Goal: Task Accomplishment & Management: Use online tool/utility

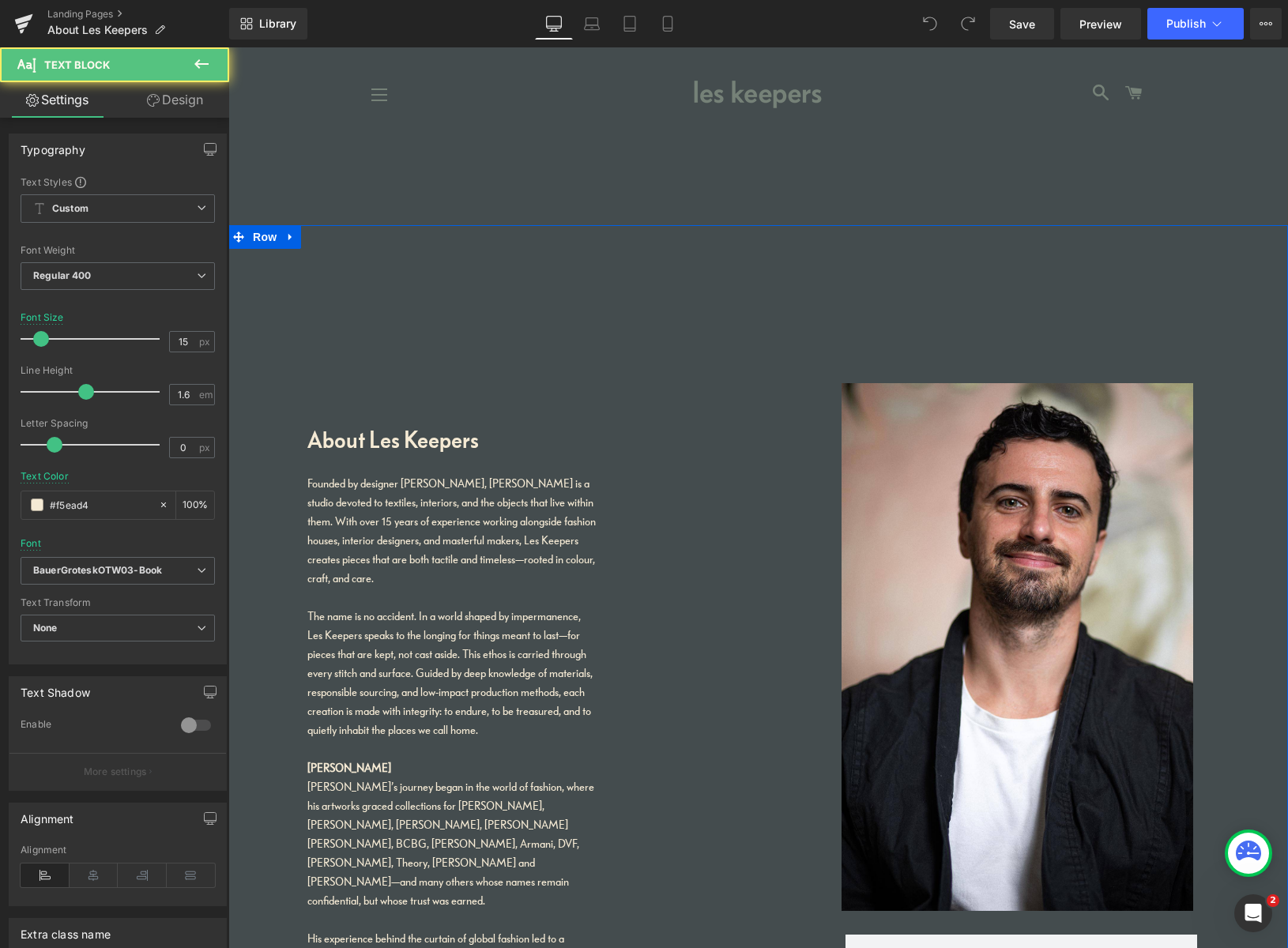
drag, startPoint x: 411, startPoint y: 582, endPoint x: 294, endPoint y: 483, distance: 153.3
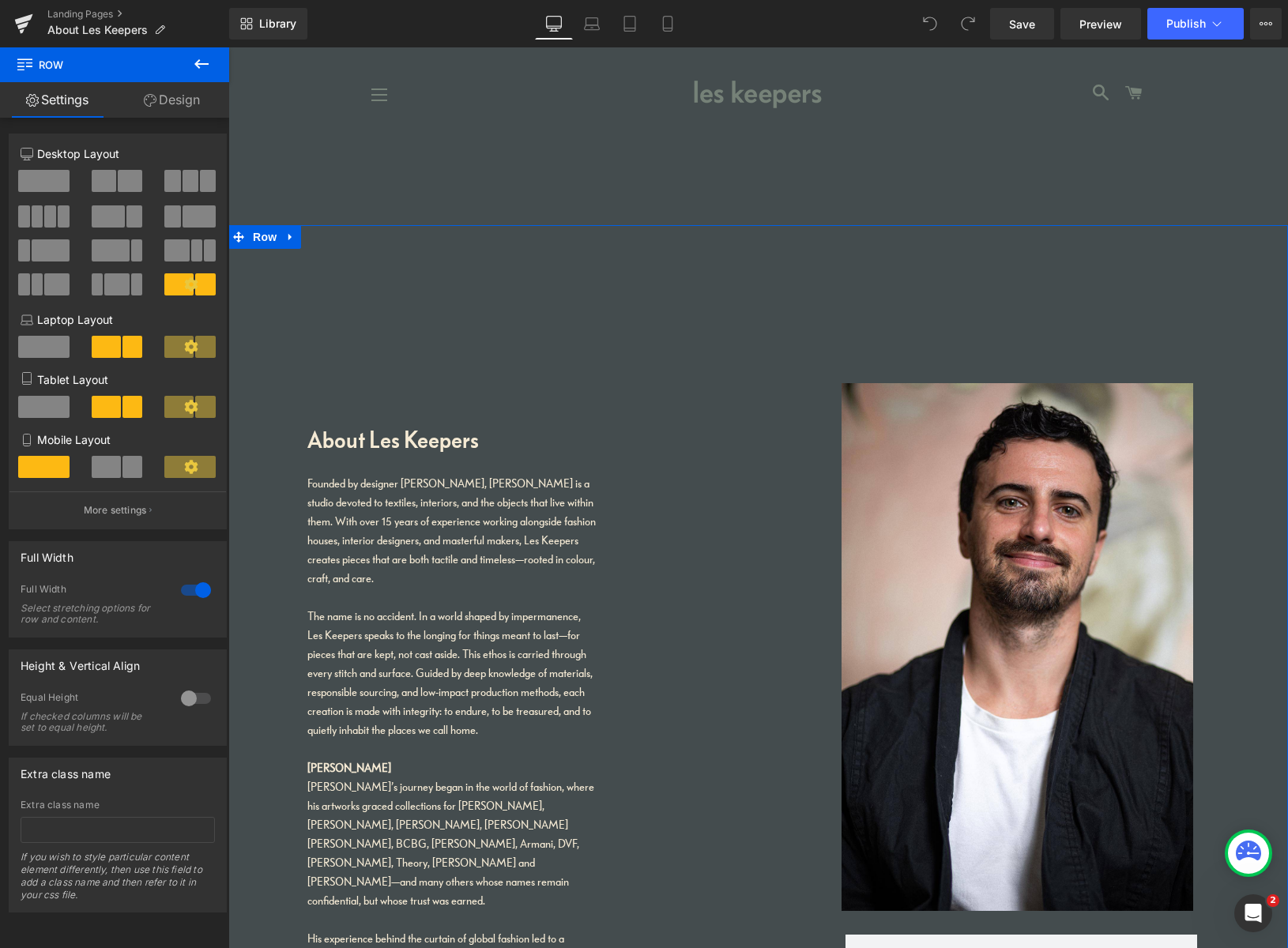
click at [177, 105] on link "Design" at bounding box center [172, 99] width 115 height 36
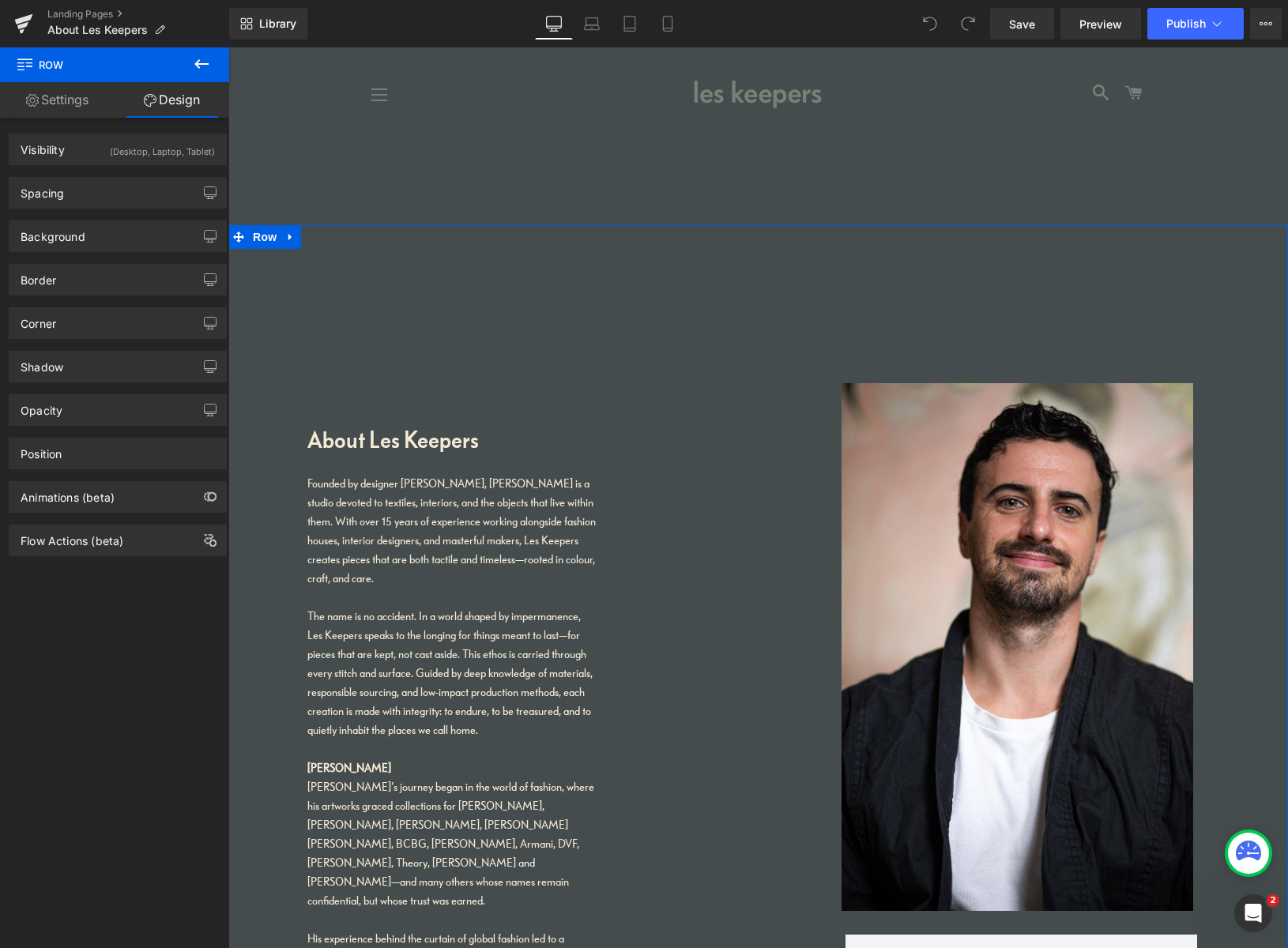
click at [86, 101] on link "Settings" at bounding box center [57, 99] width 115 height 36
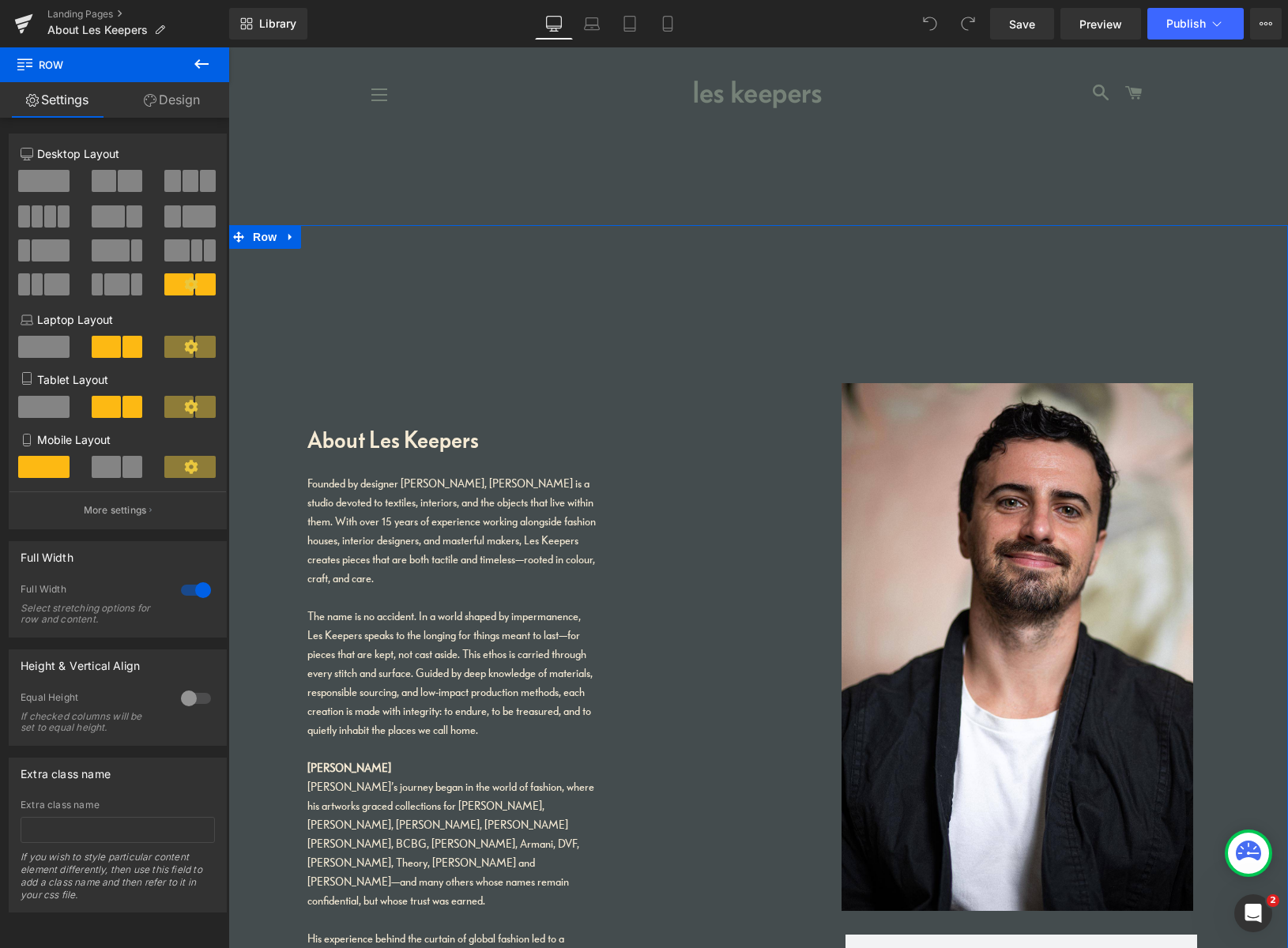
click at [172, 102] on link "Design" at bounding box center [172, 99] width 115 height 36
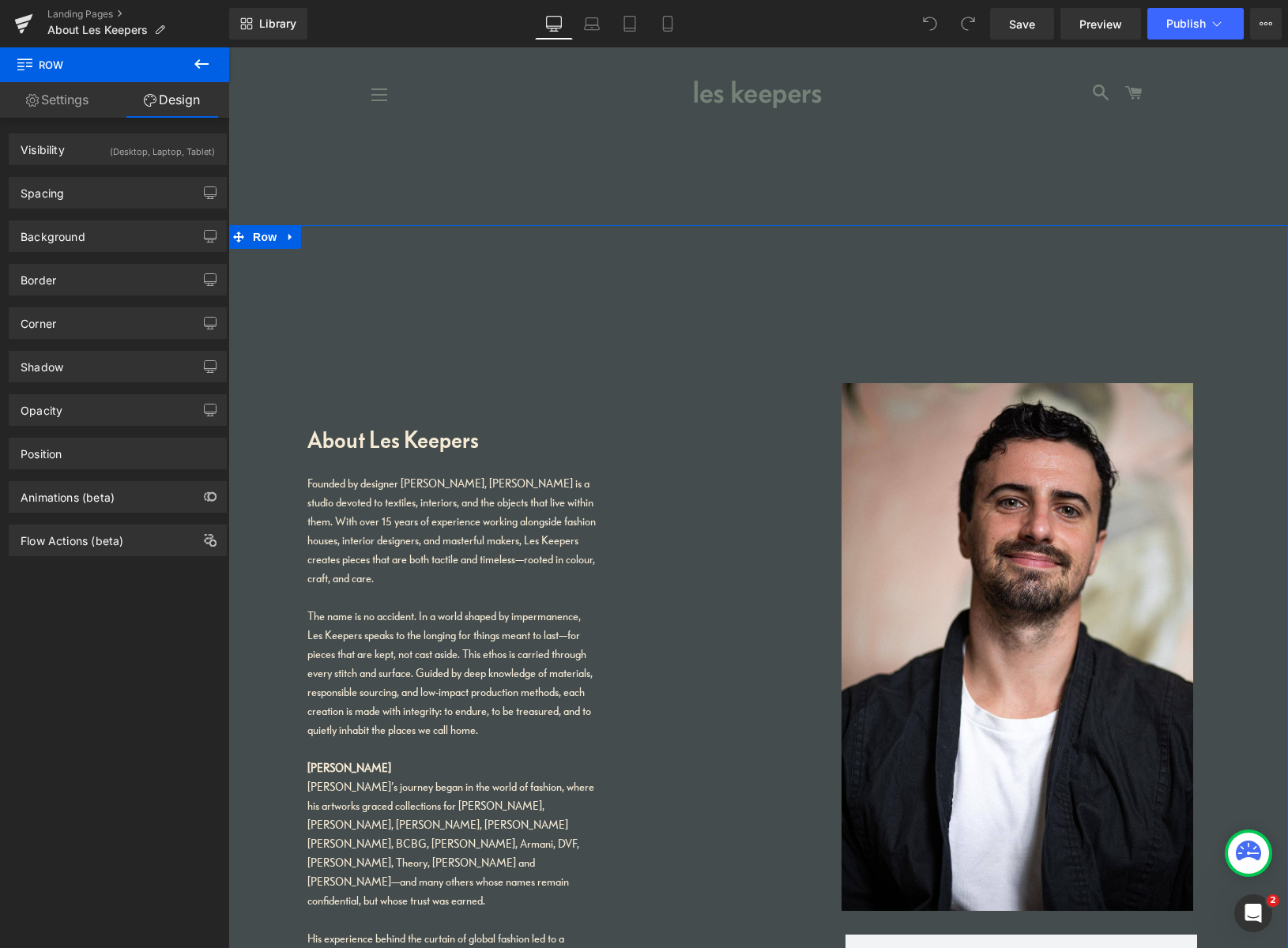
click at [90, 106] on link "Settings" at bounding box center [57, 99] width 115 height 36
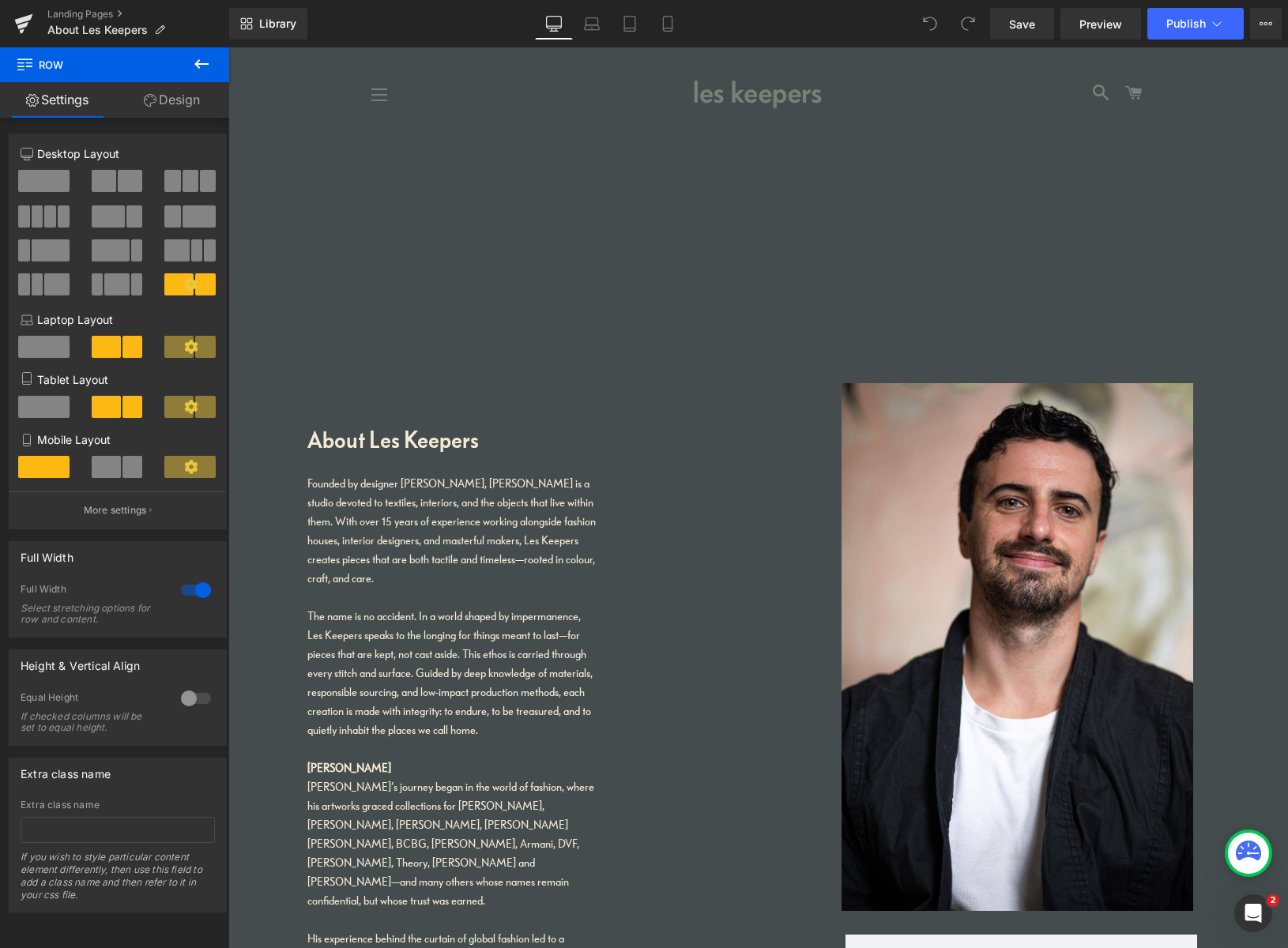
drag, startPoint x: 293, startPoint y: 232, endPoint x: 354, endPoint y: 168, distance: 88.4
click at [166, 98] on link "Design" at bounding box center [172, 99] width 115 height 36
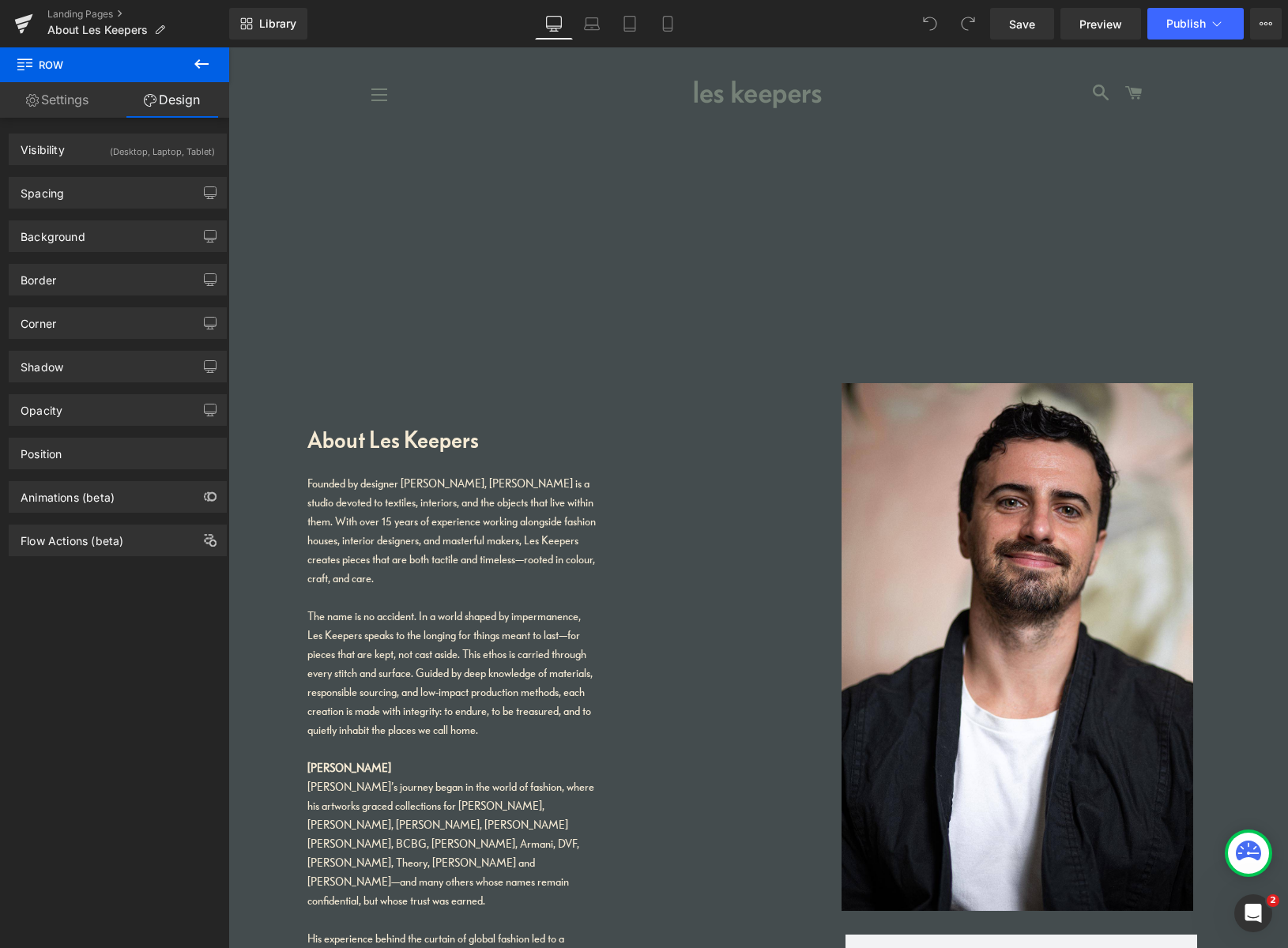
click at [33, 65] on span "Row" at bounding box center [95, 65] width 158 height 35
click at [199, 61] on icon at bounding box center [202, 65] width 19 height 19
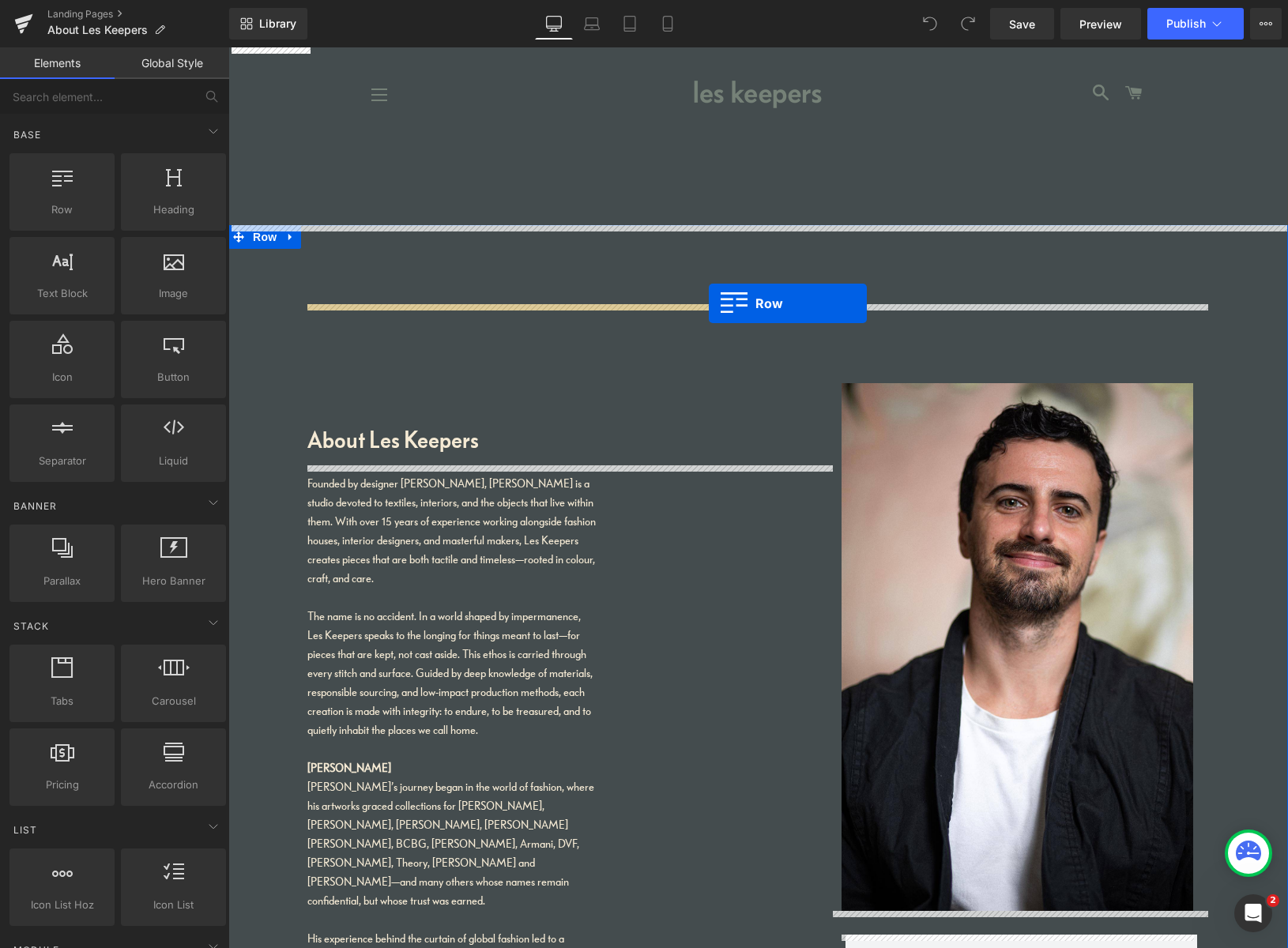
drag, startPoint x: 297, startPoint y: 244, endPoint x: 708, endPoint y: 305, distance: 415.5
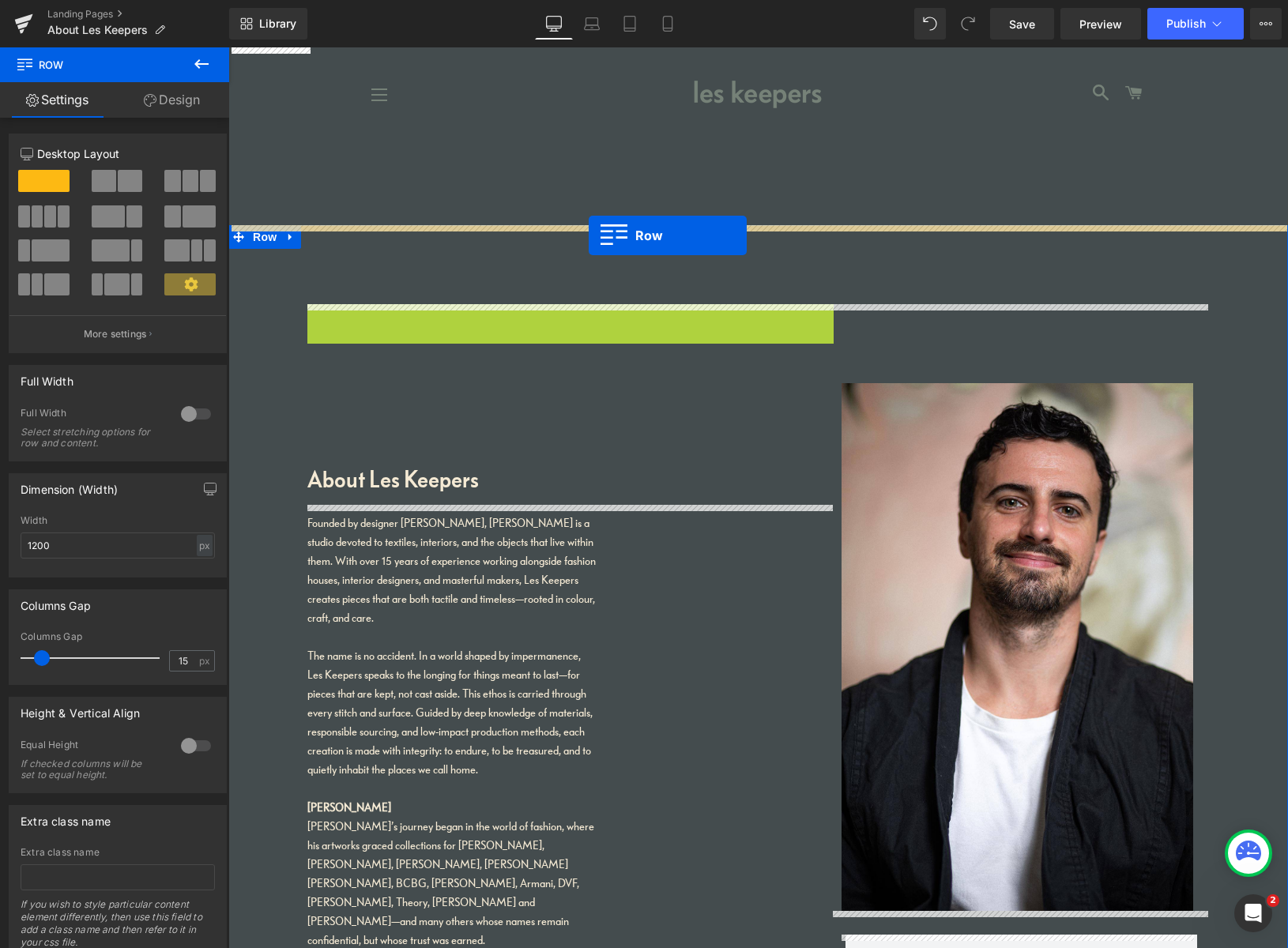
drag, startPoint x: 317, startPoint y: 316, endPoint x: 589, endPoint y: 233, distance: 284.4
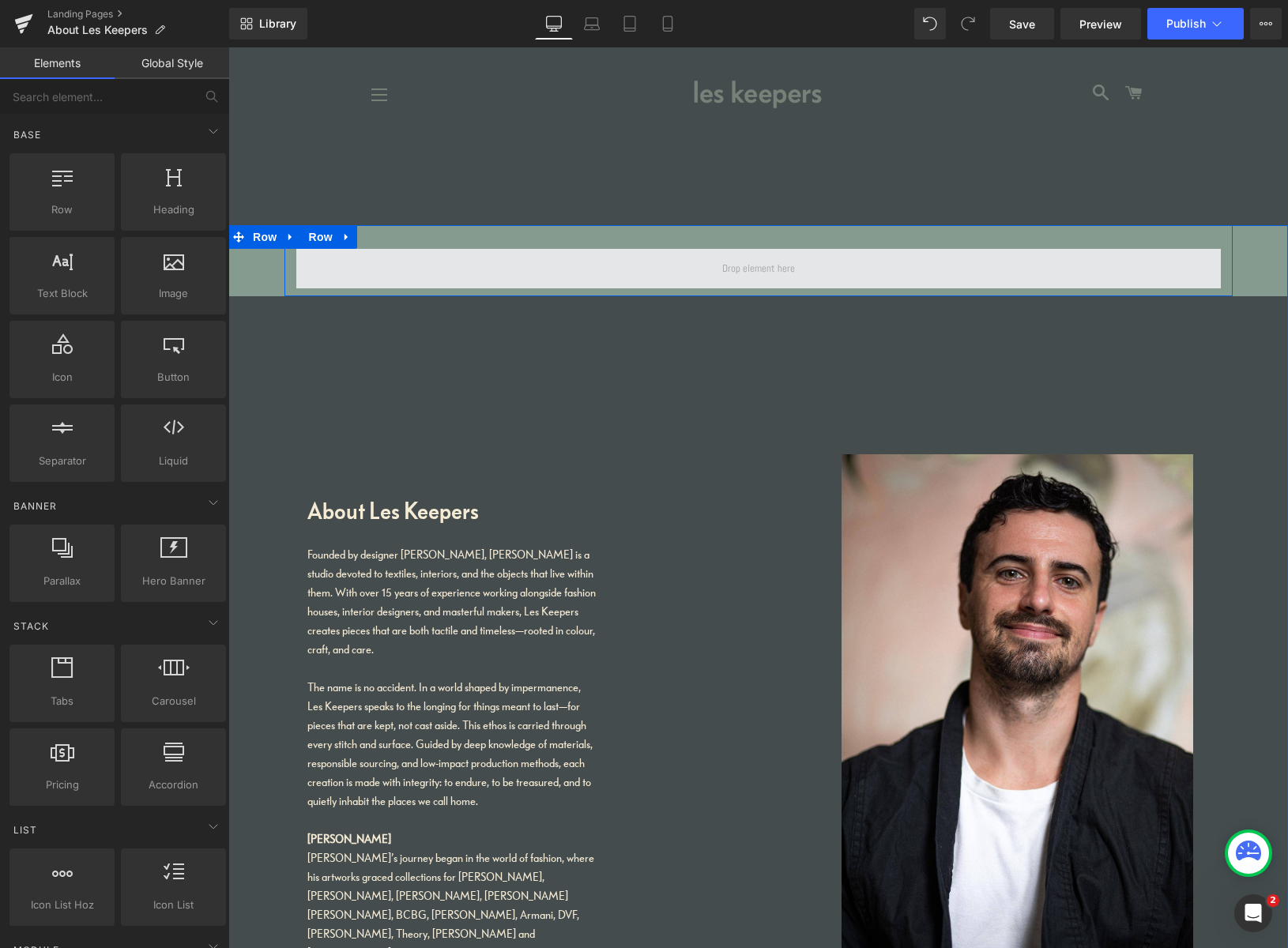
click at [750, 271] on span at bounding box center [758, 268] width 84 height 24
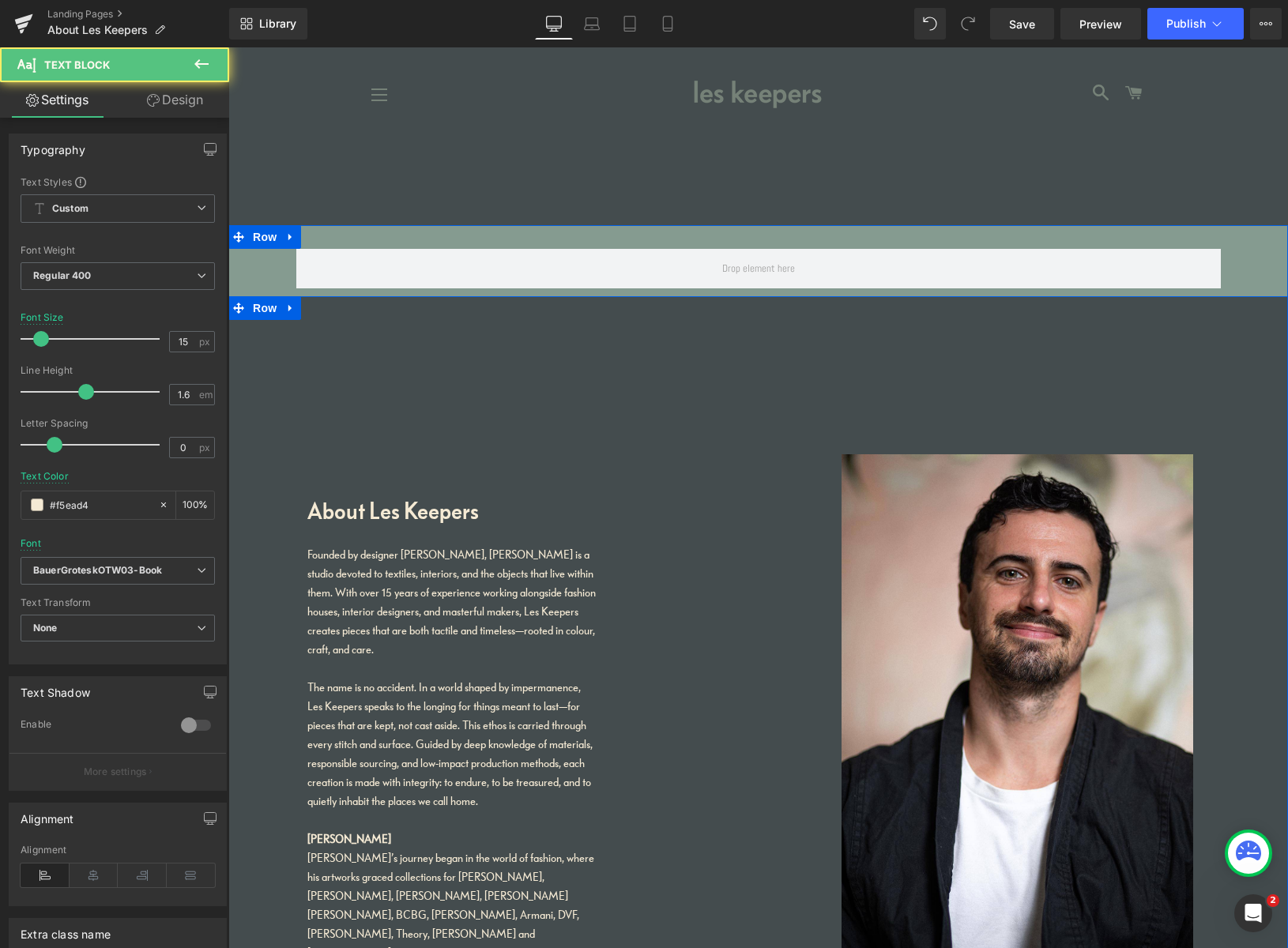
drag, startPoint x: 401, startPoint y: 639, endPoint x: 299, endPoint y: 555, distance: 132.1
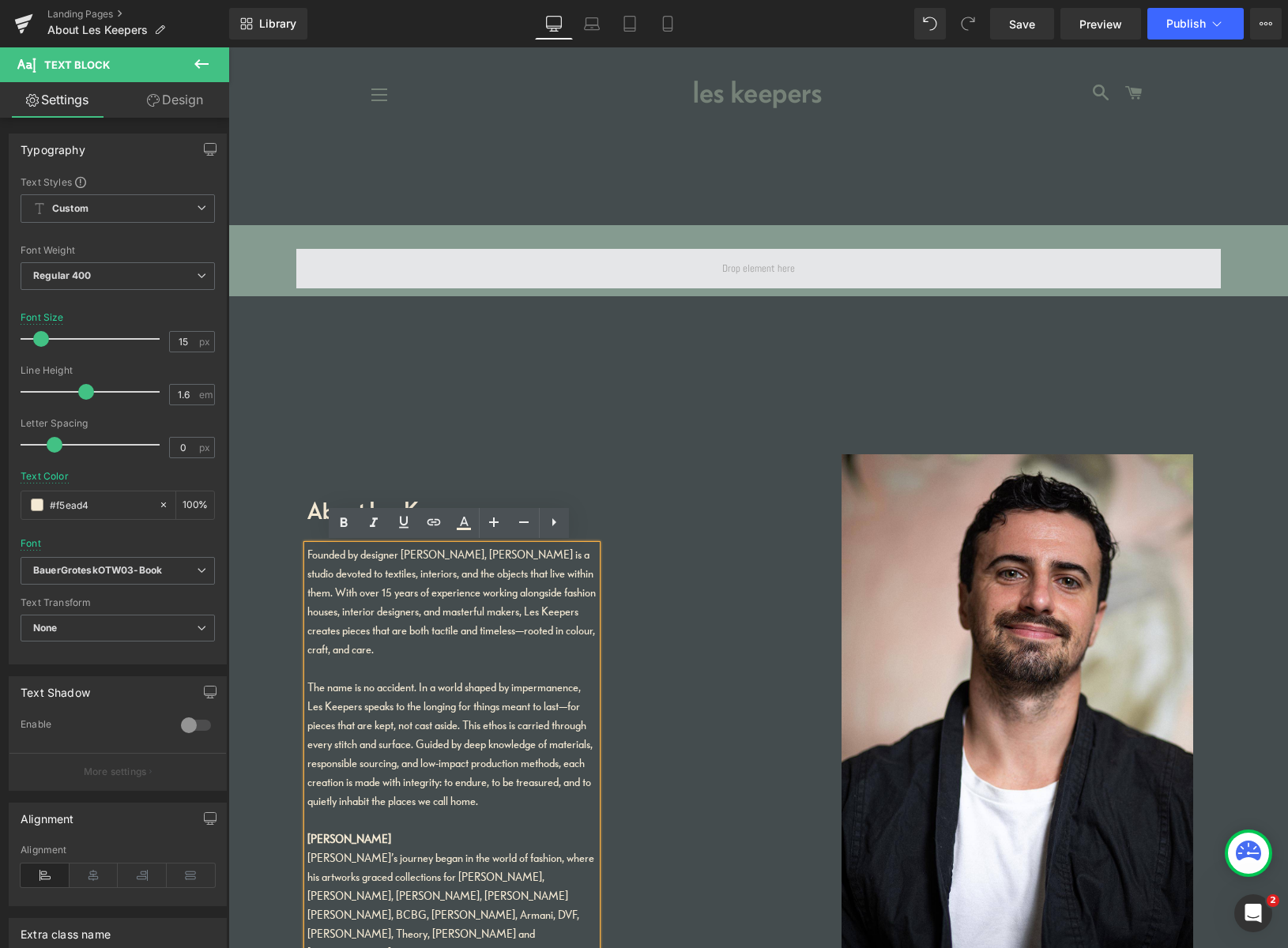
copy div "Founded by designer [PERSON_NAME], [PERSON_NAME] is a studio devoted to textile…"
click at [770, 273] on span at bounding box center [758, 268] width 84 height 24
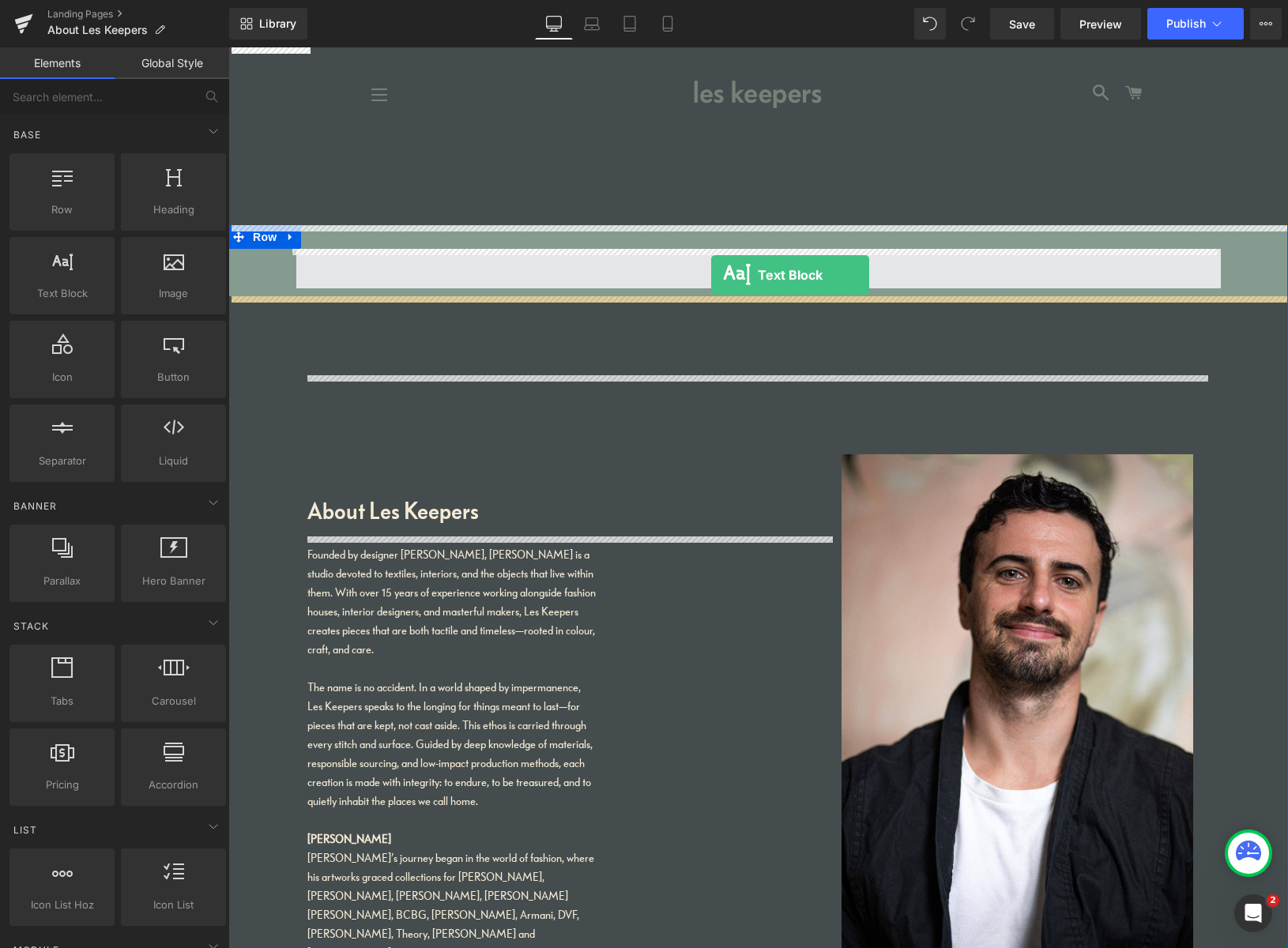
drag, startPoint x: 296, startPoint y: 321, endPoint x: 711, endPoint y: 274, distance: 417.7
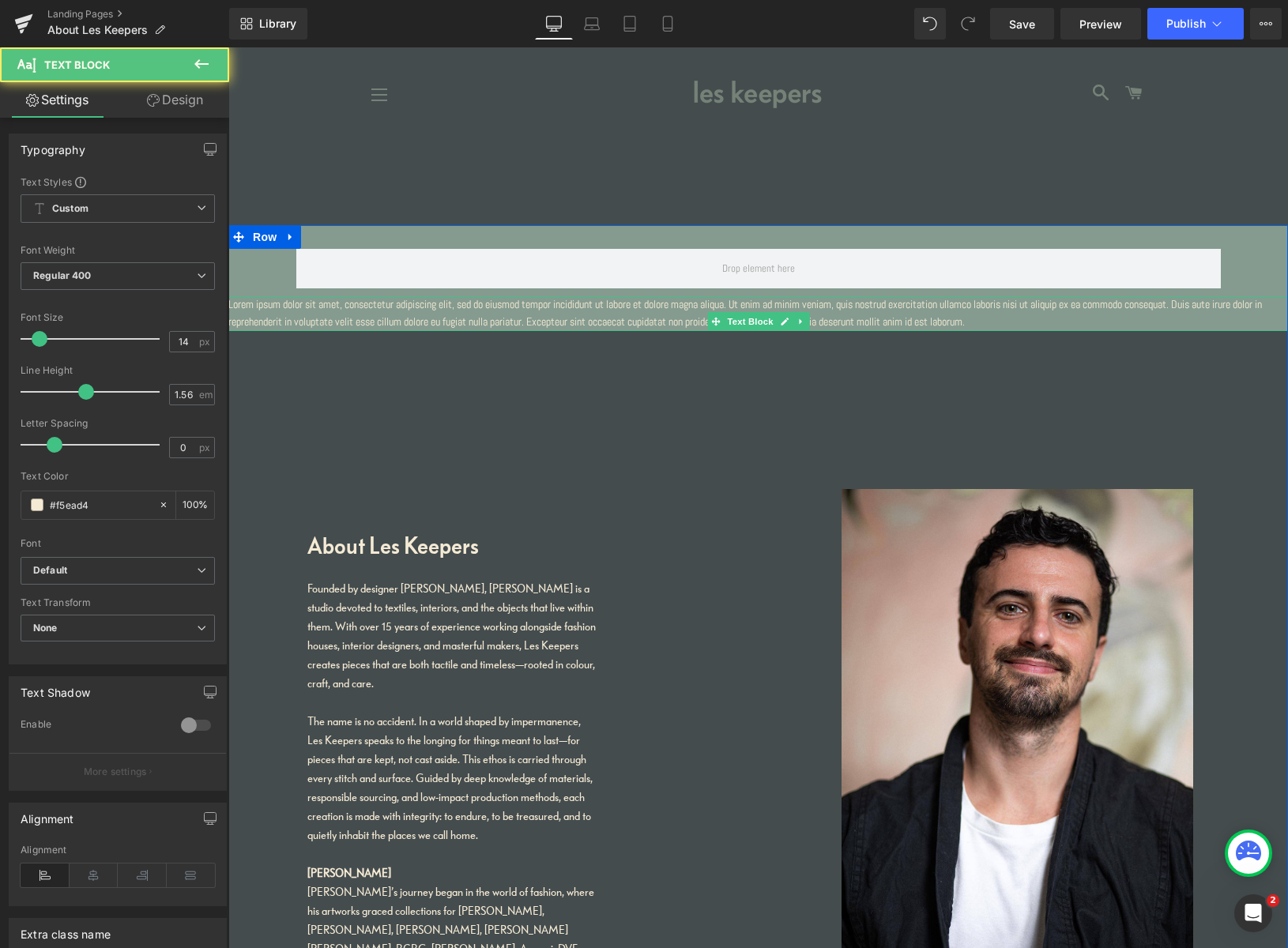
click at [677, 313] on p "Lorem ipsum dolor sit amet, consectetur adipiscing elit, sed do eiusmod tempor …" at bounding box center [758, 313] width 1059 height 35
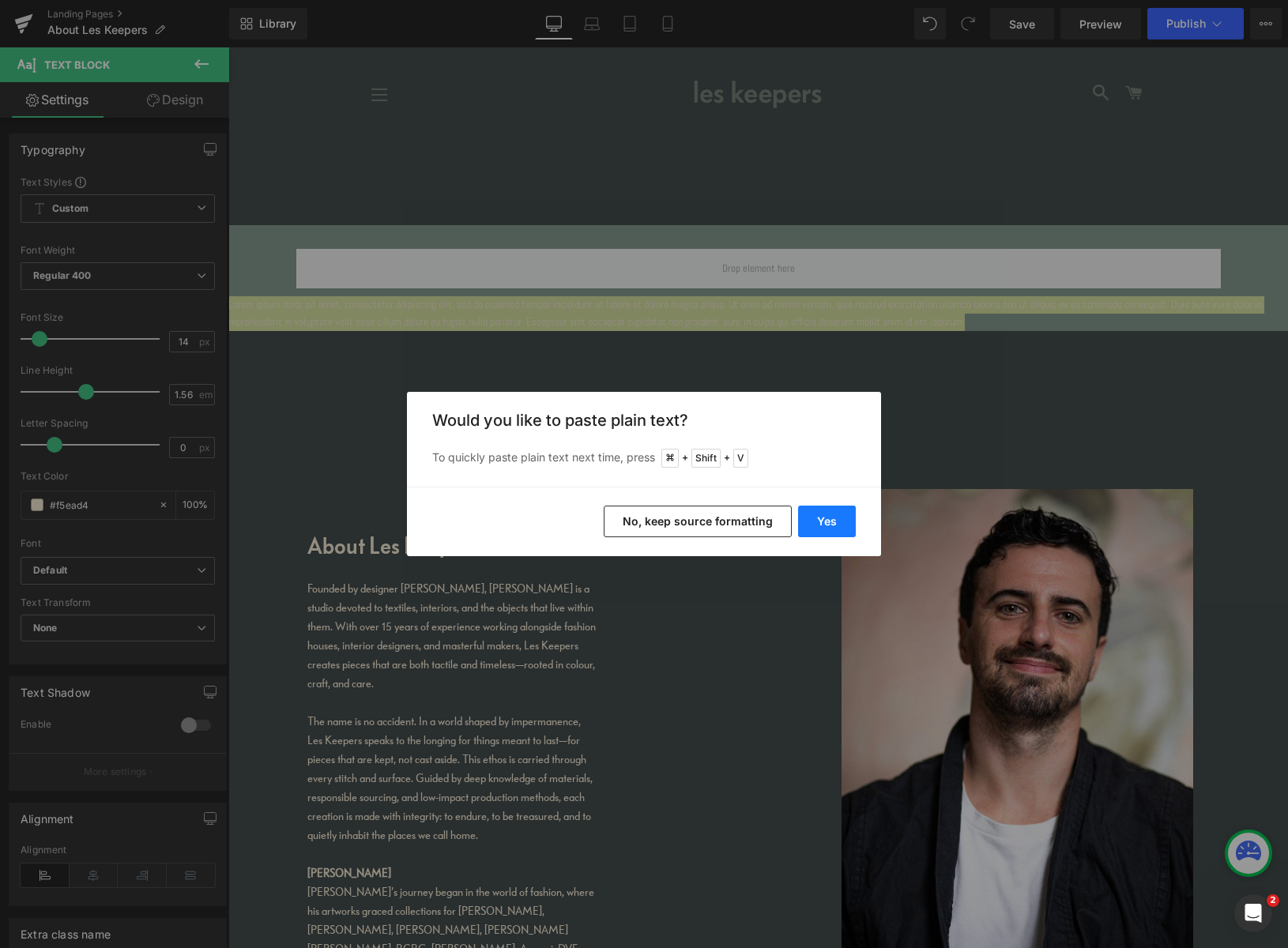
click at [823, 521] on button "Yes" at bounding box center [827, 521] width 58 height 32
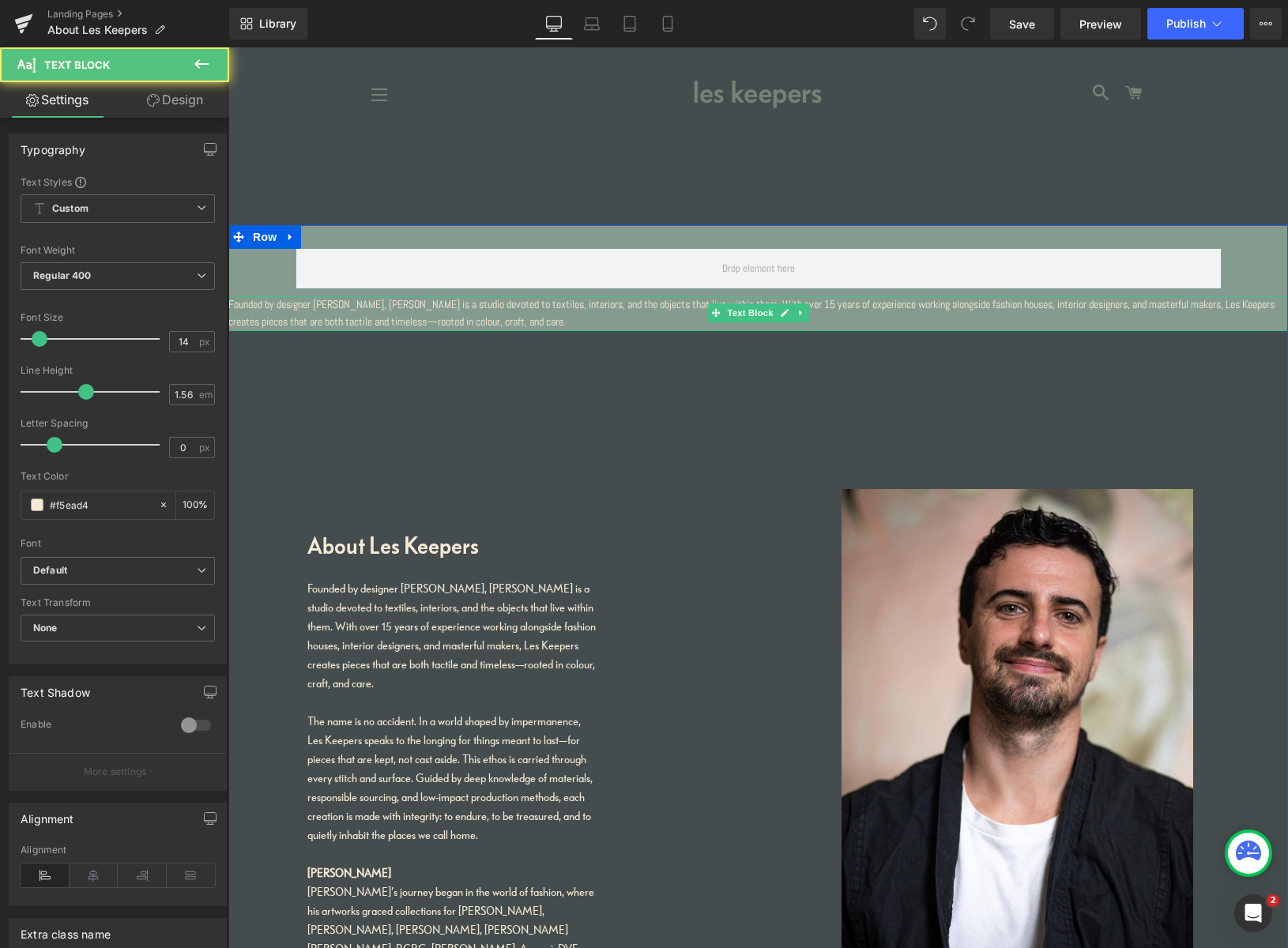
click at [865, 320] on p "Founded by designer [PERSON_NAME], [PERSON_NAME] is a studio devoted to textile…" at bounding box center [758, 313] width 1059 height 35
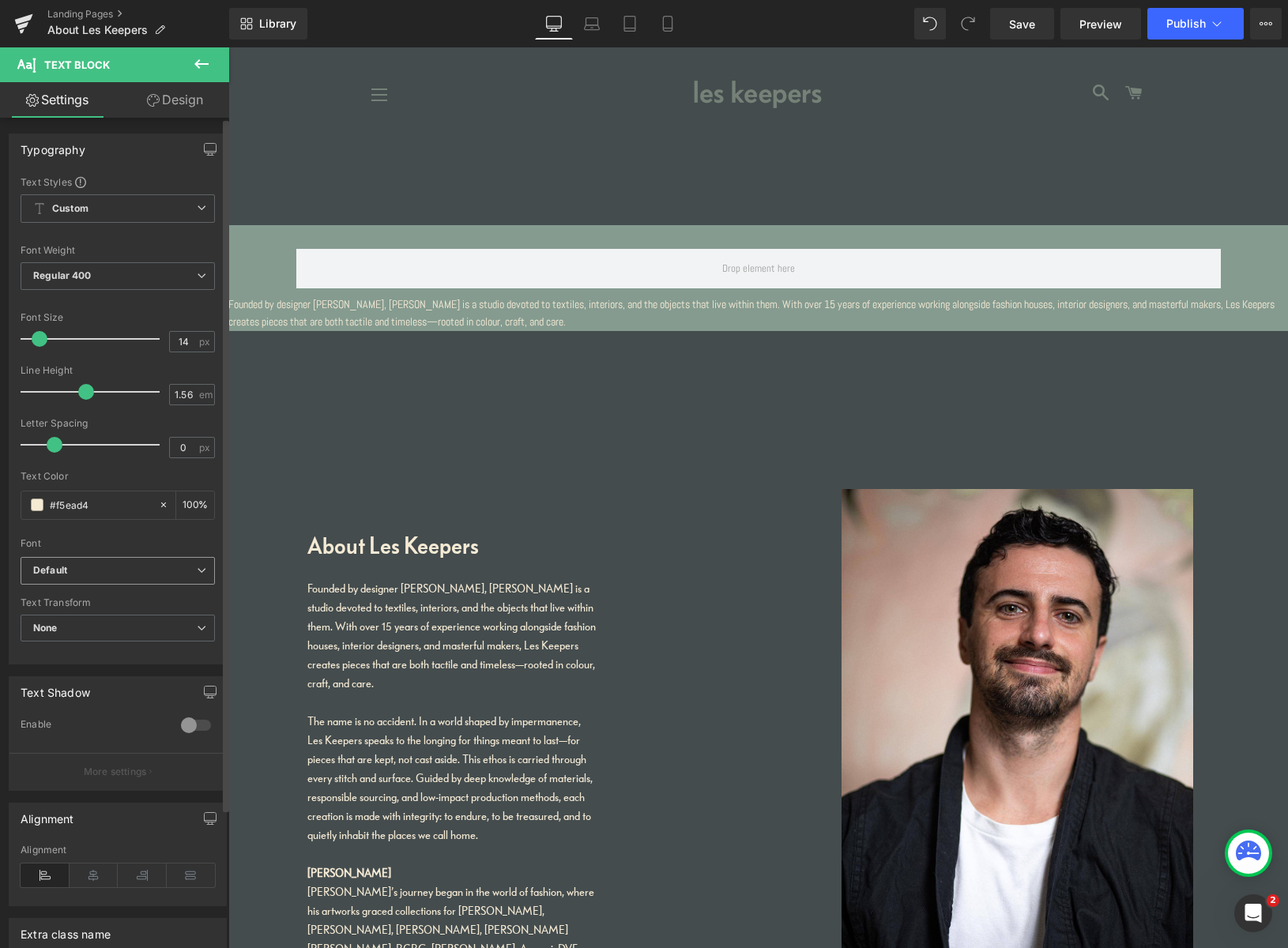
click at [137, 568] on b "Default" at bounding box center [115, 571] width 164 height 14
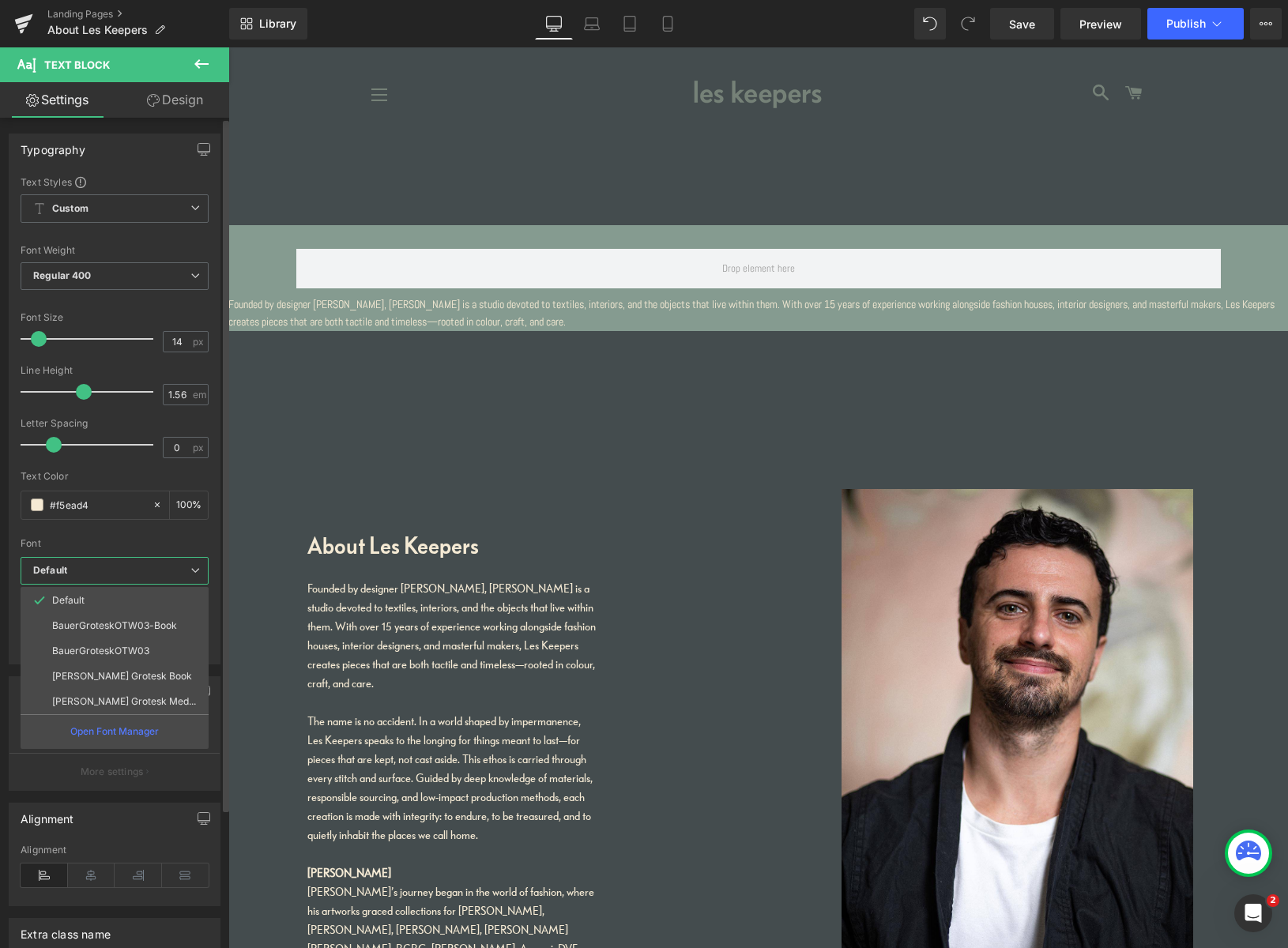
click at [120, 620] on p "BauerGroteskOTW03-Book" at bounding box center [114, 625] width 124 height 11
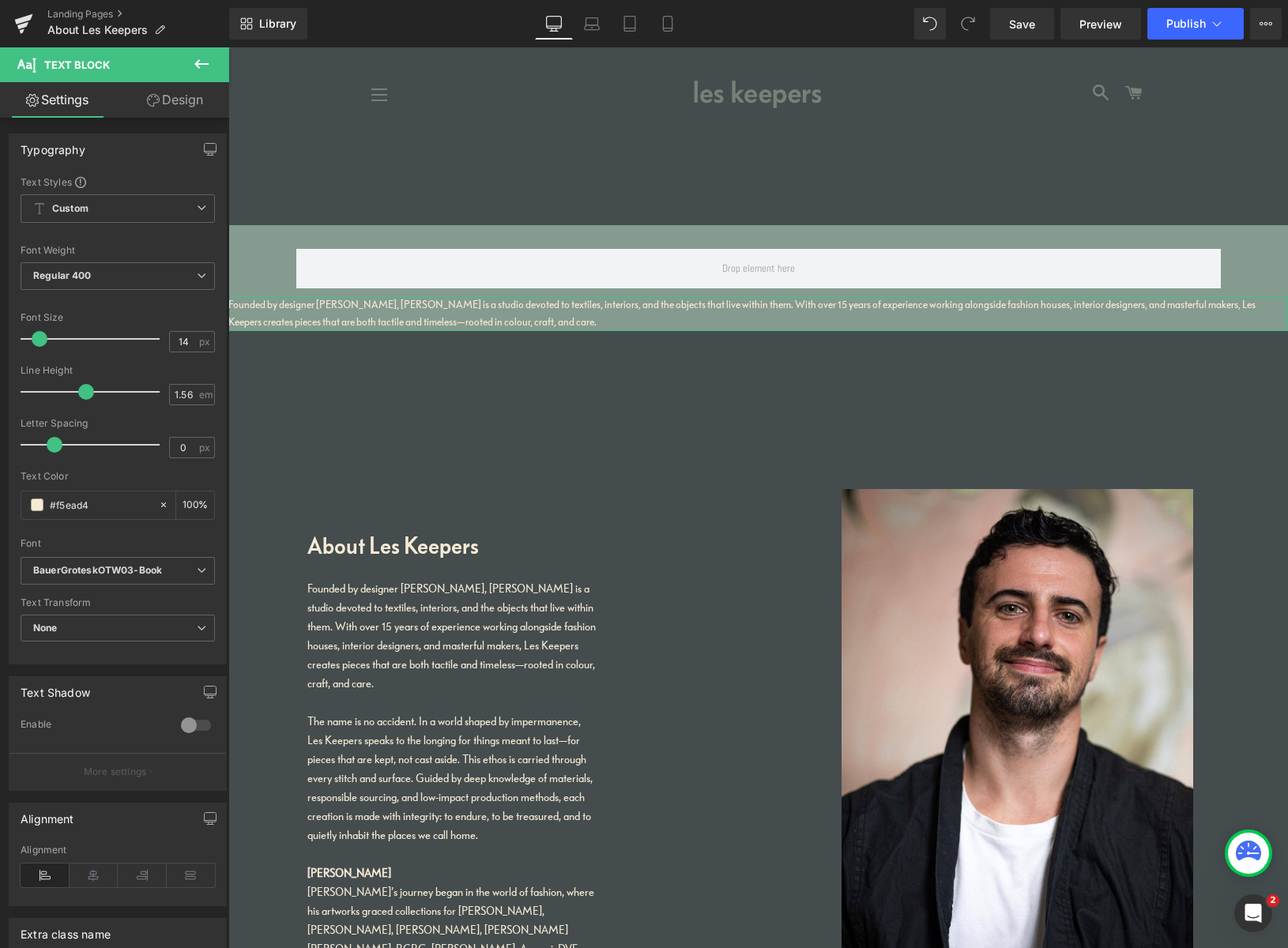
click at [176, 102] on link "Design" at bounding box center [175, 99] width 115 height 36
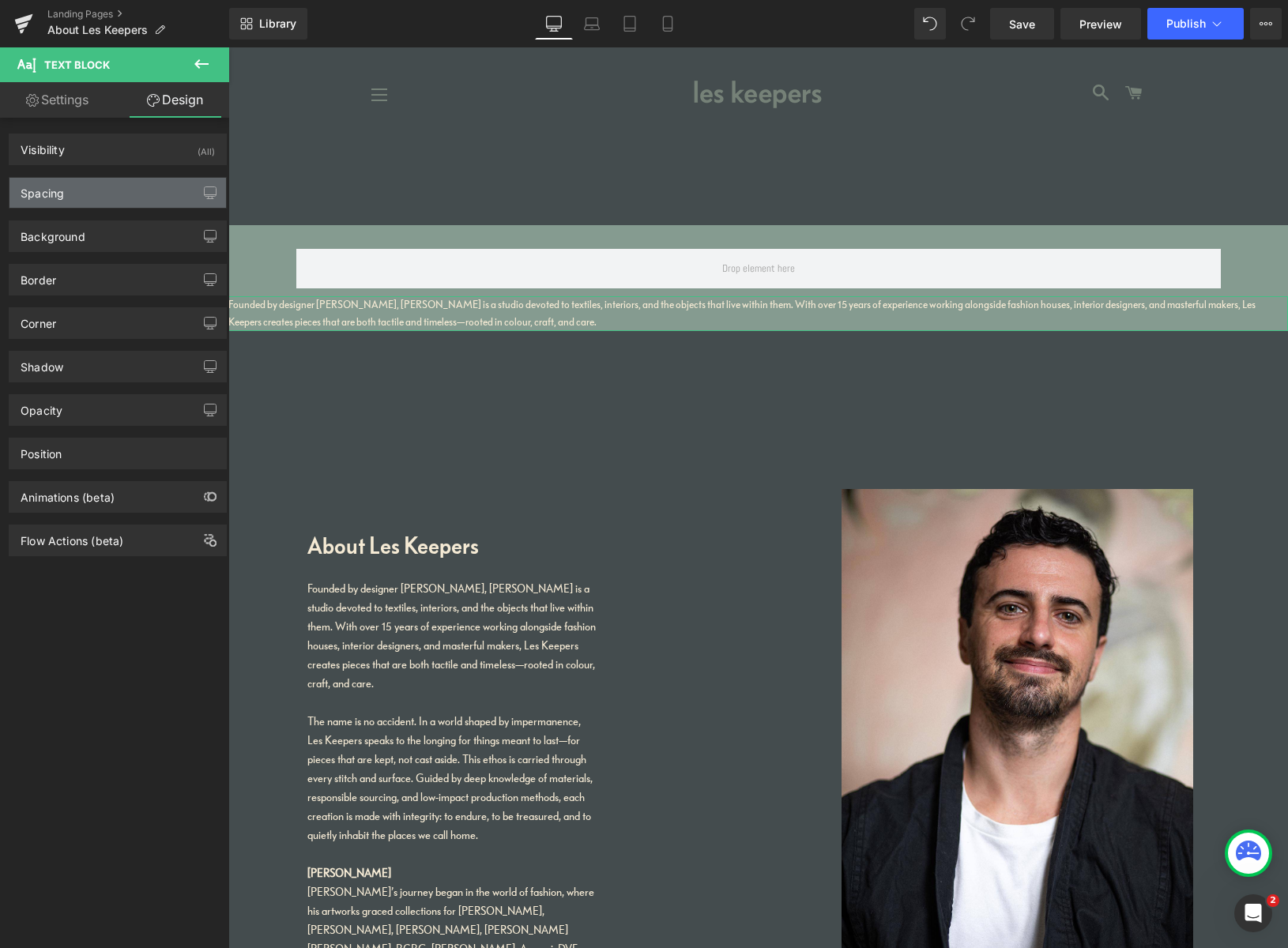
click at [124, 191] on div "Spacing" at bounding box center [118, 192] width 216 height 30
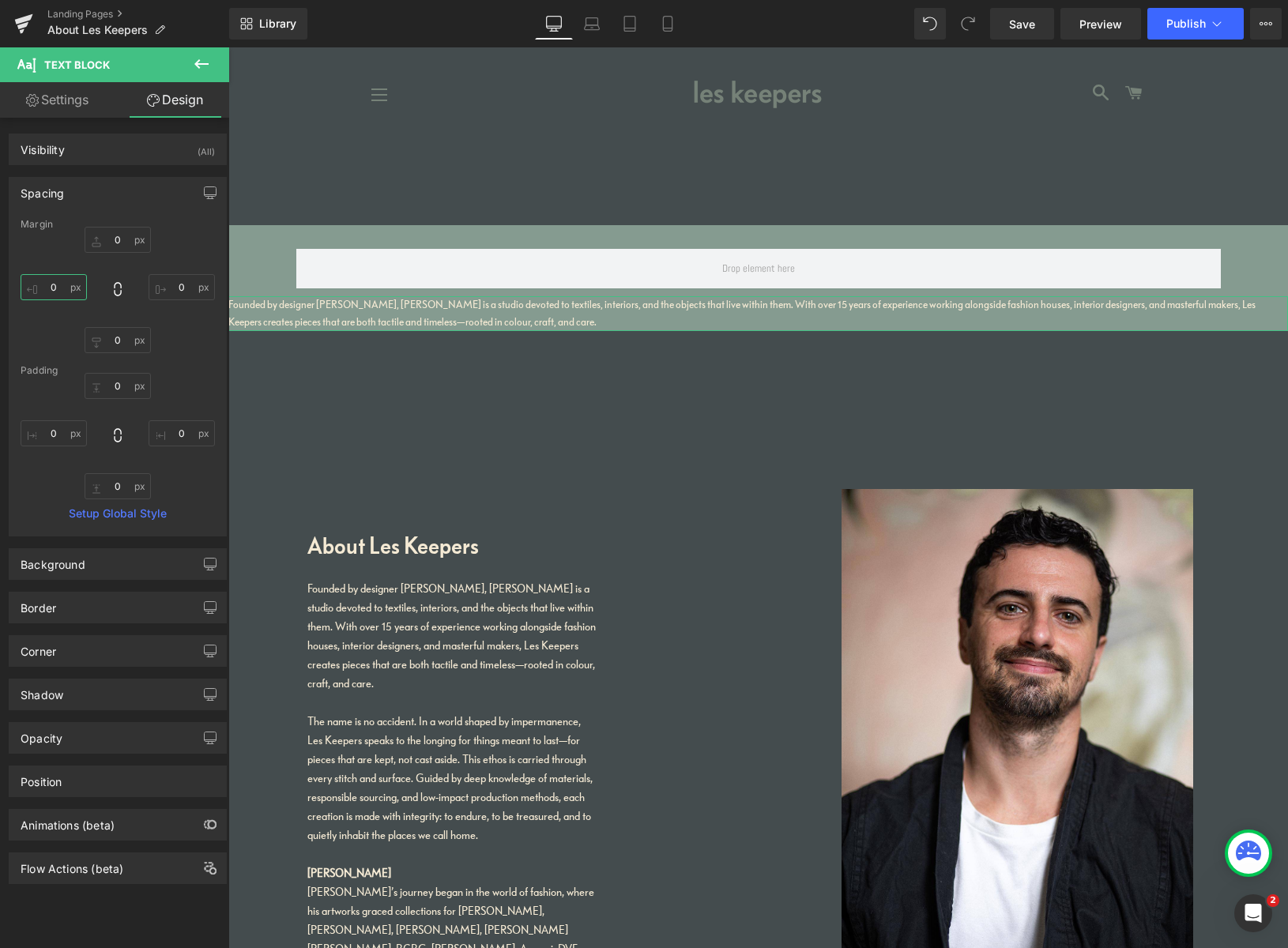
drag, startPoint x: 55, startPoint y: 287, endPoint x: 70, endPoint y: 288, distance: 15.0
click at [69, 287] on input "0" at bounding box center [53, 286] width 67 height 26
click at [72, 290] on input "0" at bounding box center [53, 286] width 67 height 26
click at [55, 286] on input "0" at bounding box center [53, 286] width 67 height 26
type input "5-"
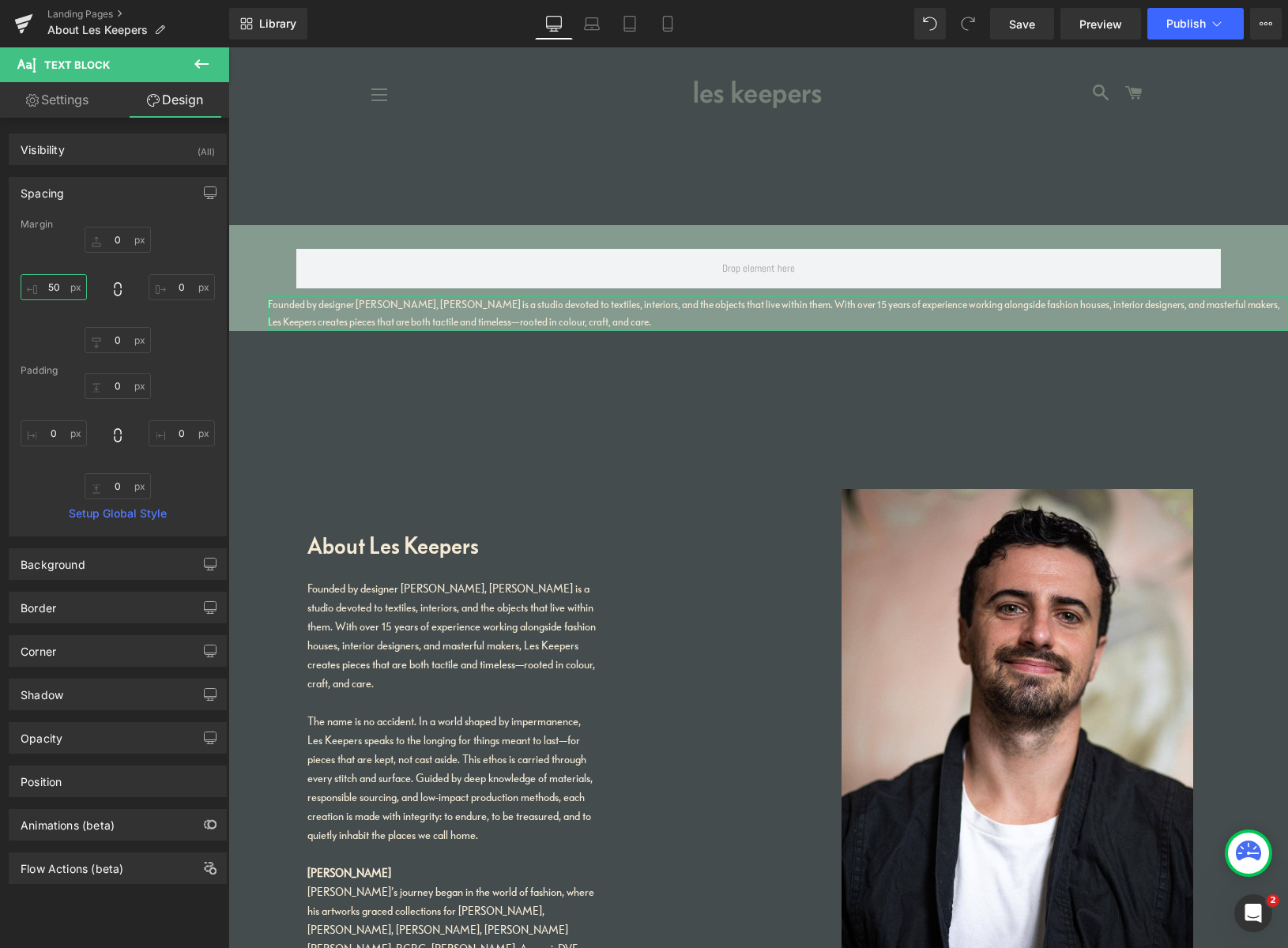
type input "5"
type input "100"
drag, startPoint x: 181, startPoint y: 287, endPoint x: 154, endPoint y: 284, distance: 27.2
click at [159, 284] on input "0" at bounding box center [181, 286] width 67 height 26
paste input "10"
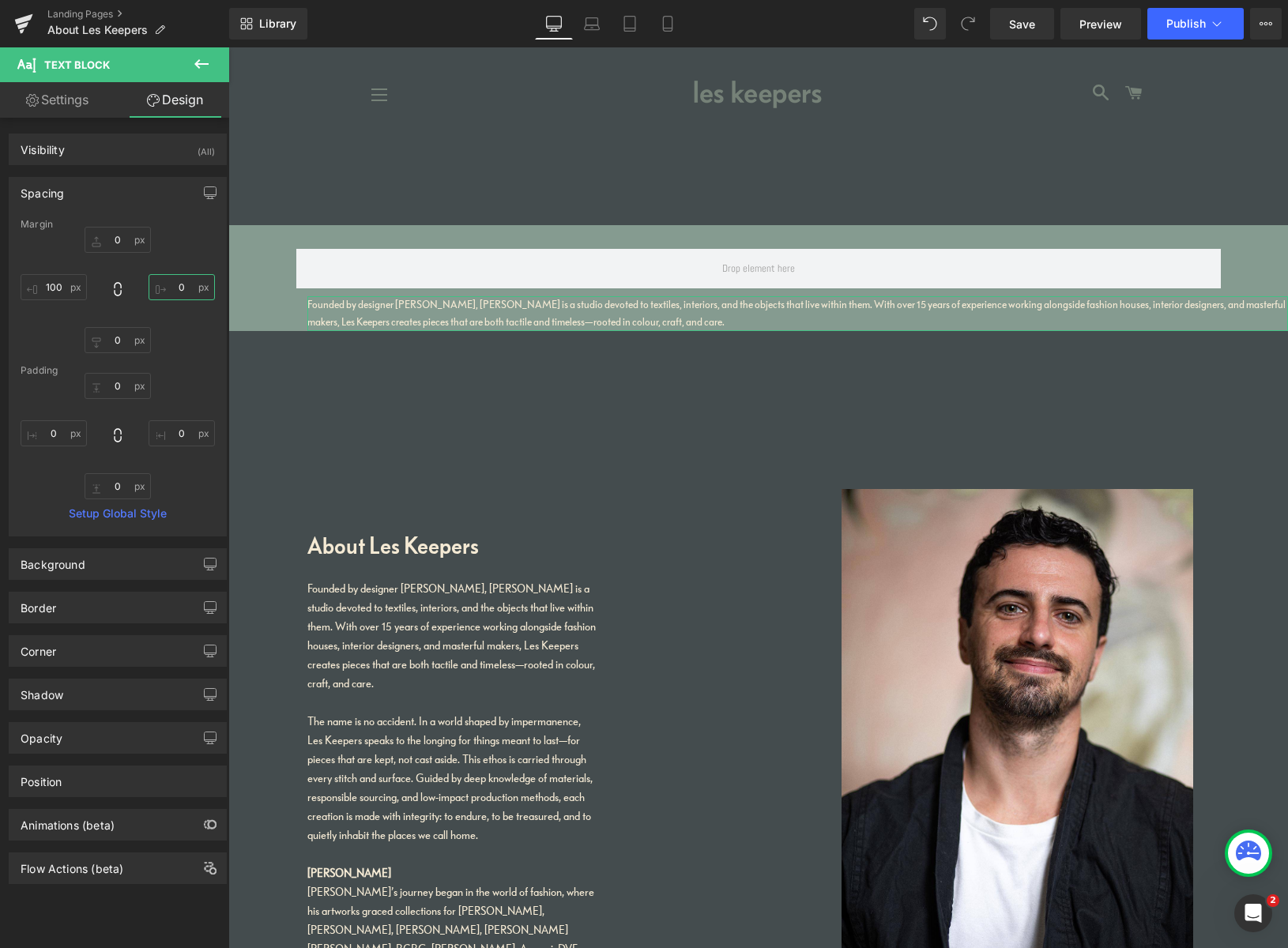
type input "100"
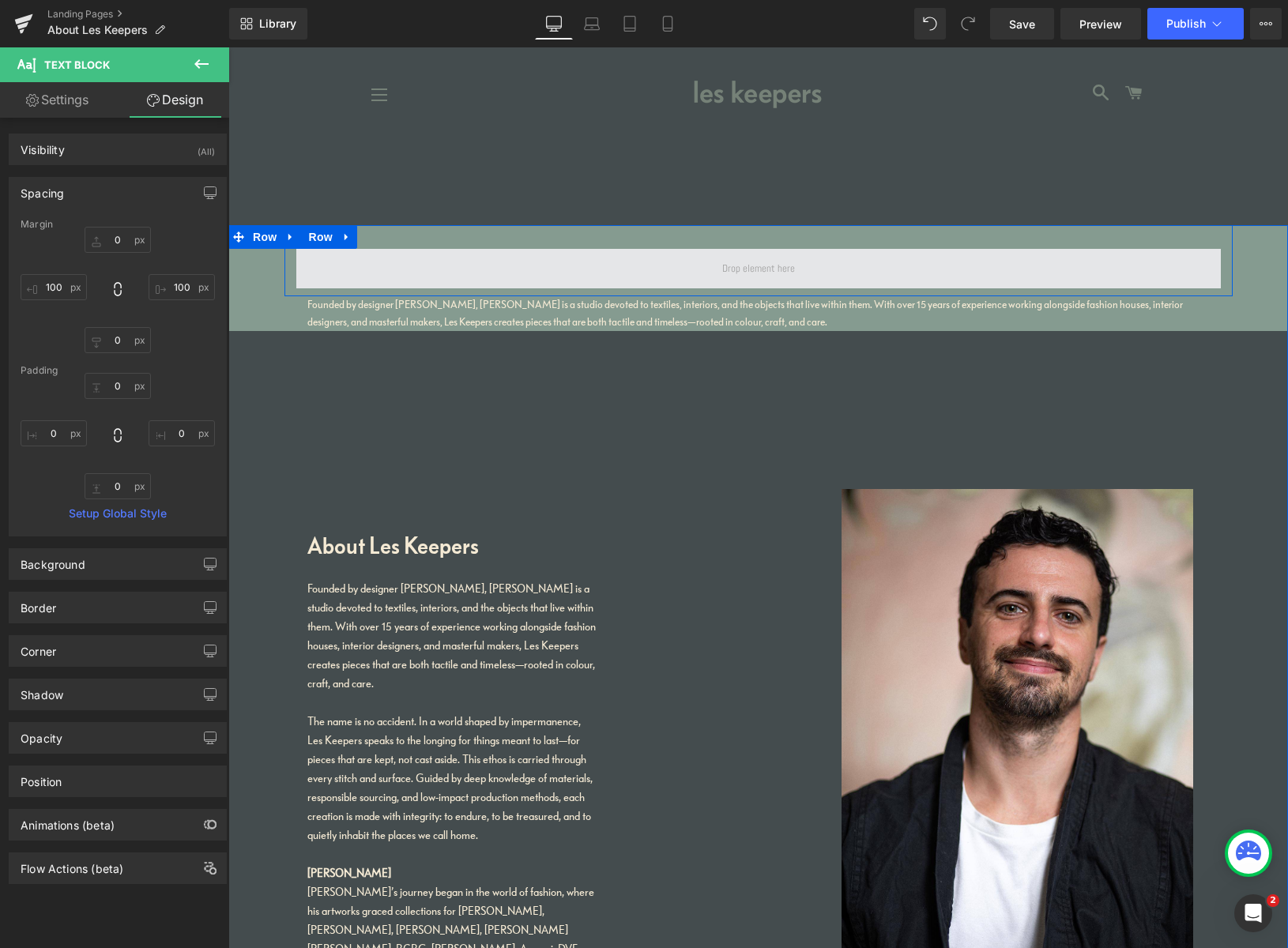
click at [791, 268] on span at bounding box center [758, 268] width 84 height 24
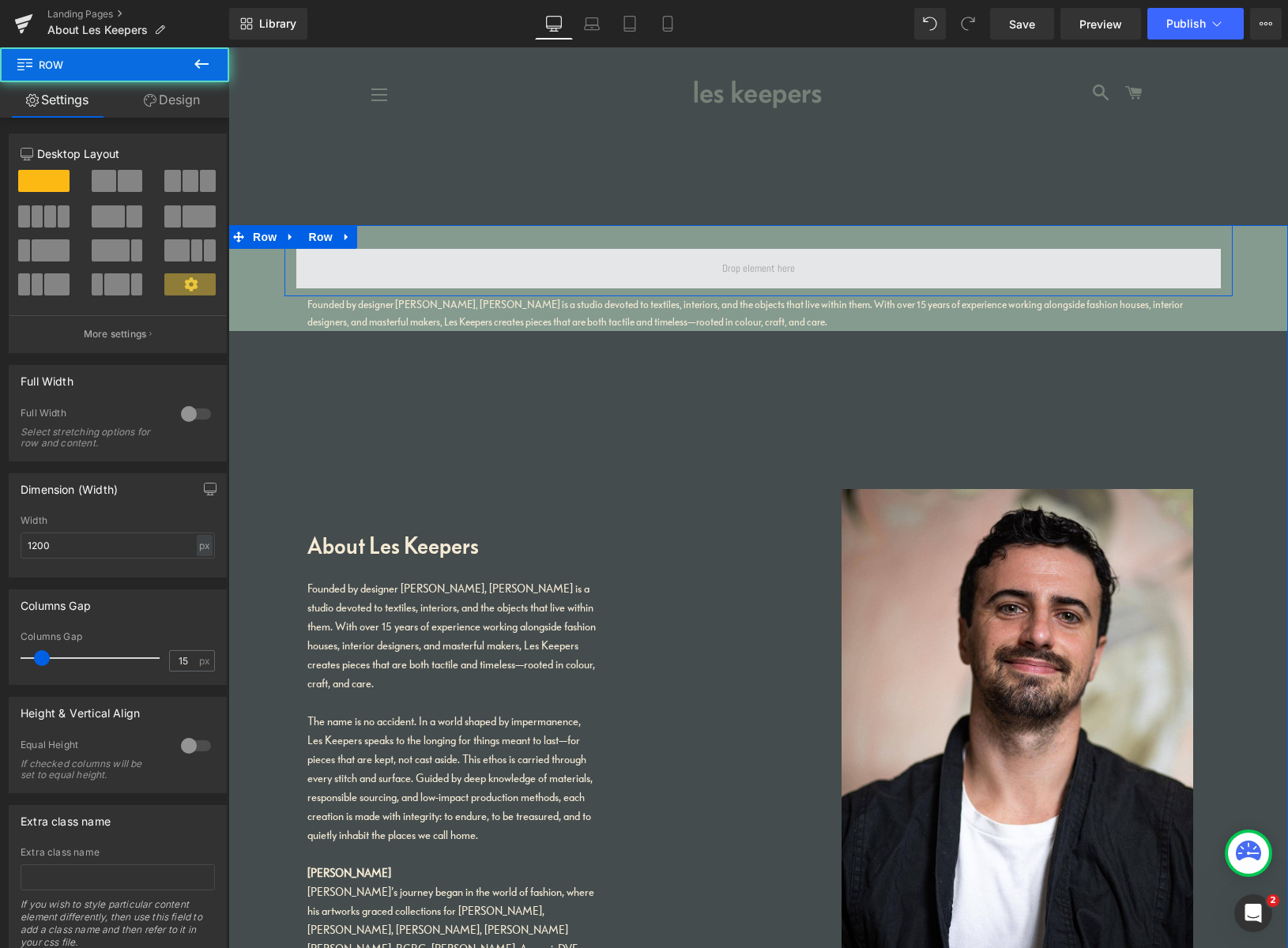
drag, startPoint x: 389, startPoint y: 283, endPoint x: 425, endPoint y: 273, distance: 37.4
click at [423, 271] on span at bounding box center [758, 268] width 924 height 40
click at [434, 277] on span at bounding box center [758, 268] width 924 height 40
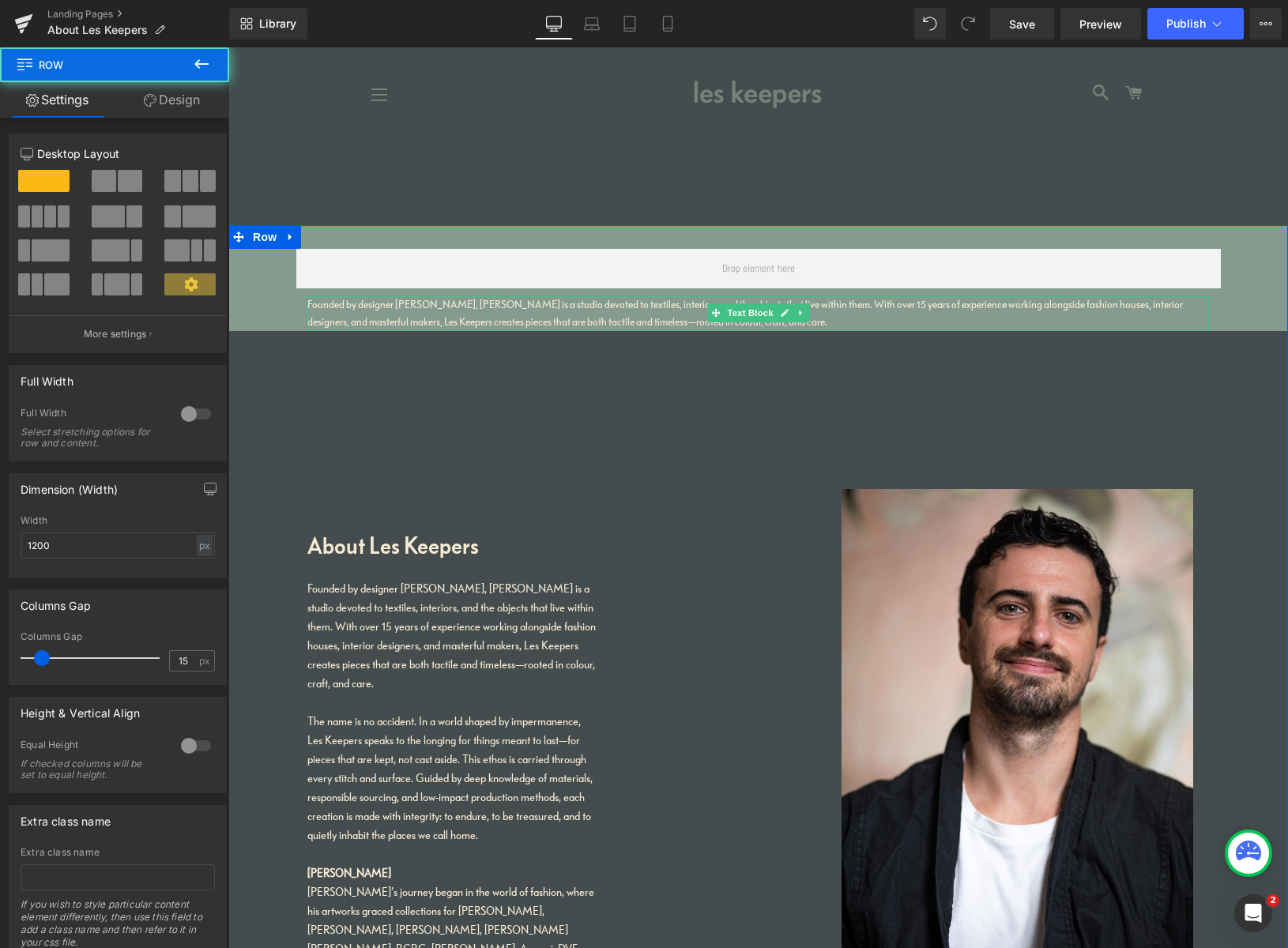
click at [428, 308] on p "Founded by designer [PERSON_NAME], [PERSON_NAME] is a studio devoted to textile…" at bounding box center [758, 313] width 901 height 35
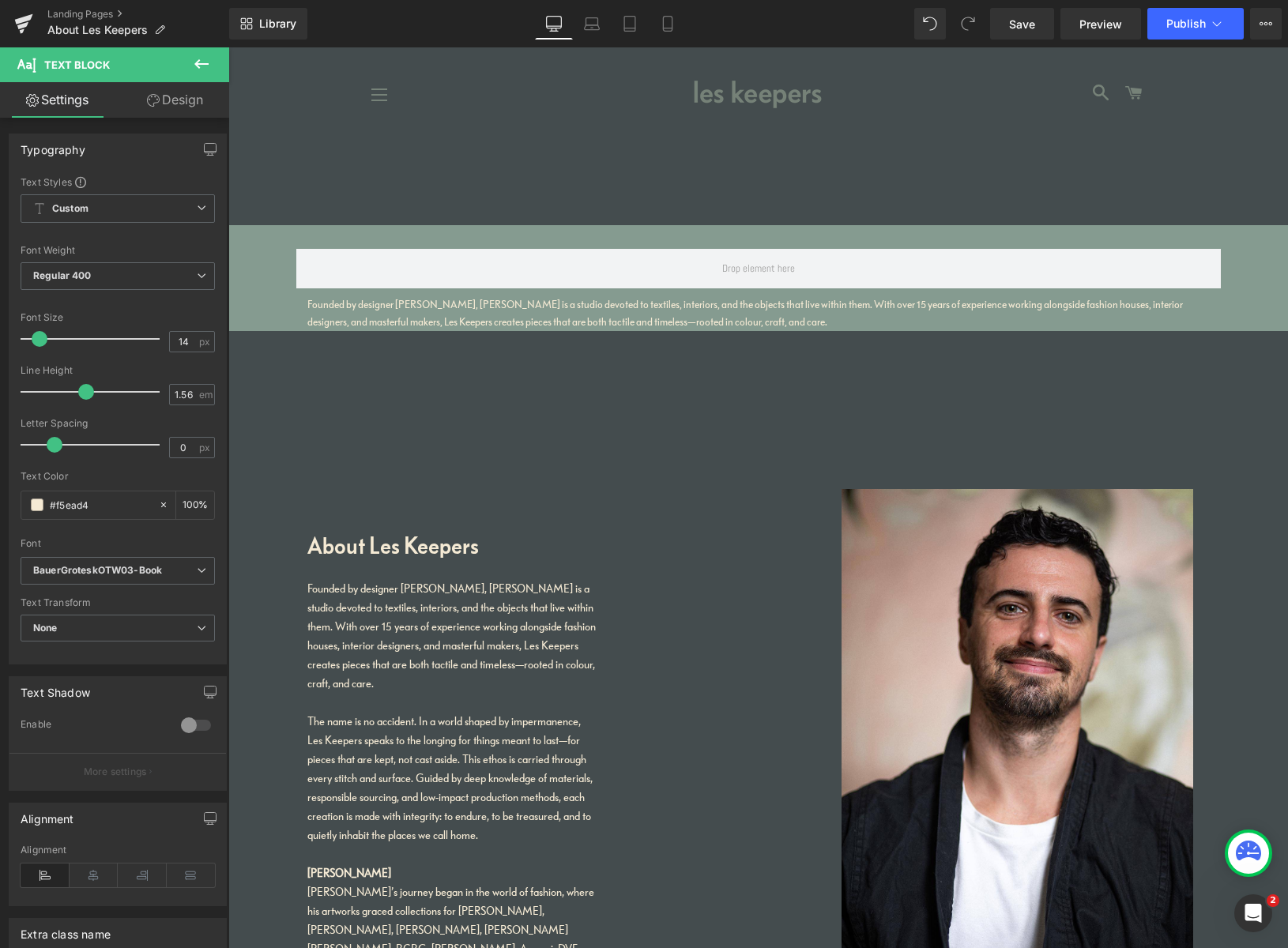
click at [174, 100] on link "Design" at bounding box center [175, 99] width 115 height 36
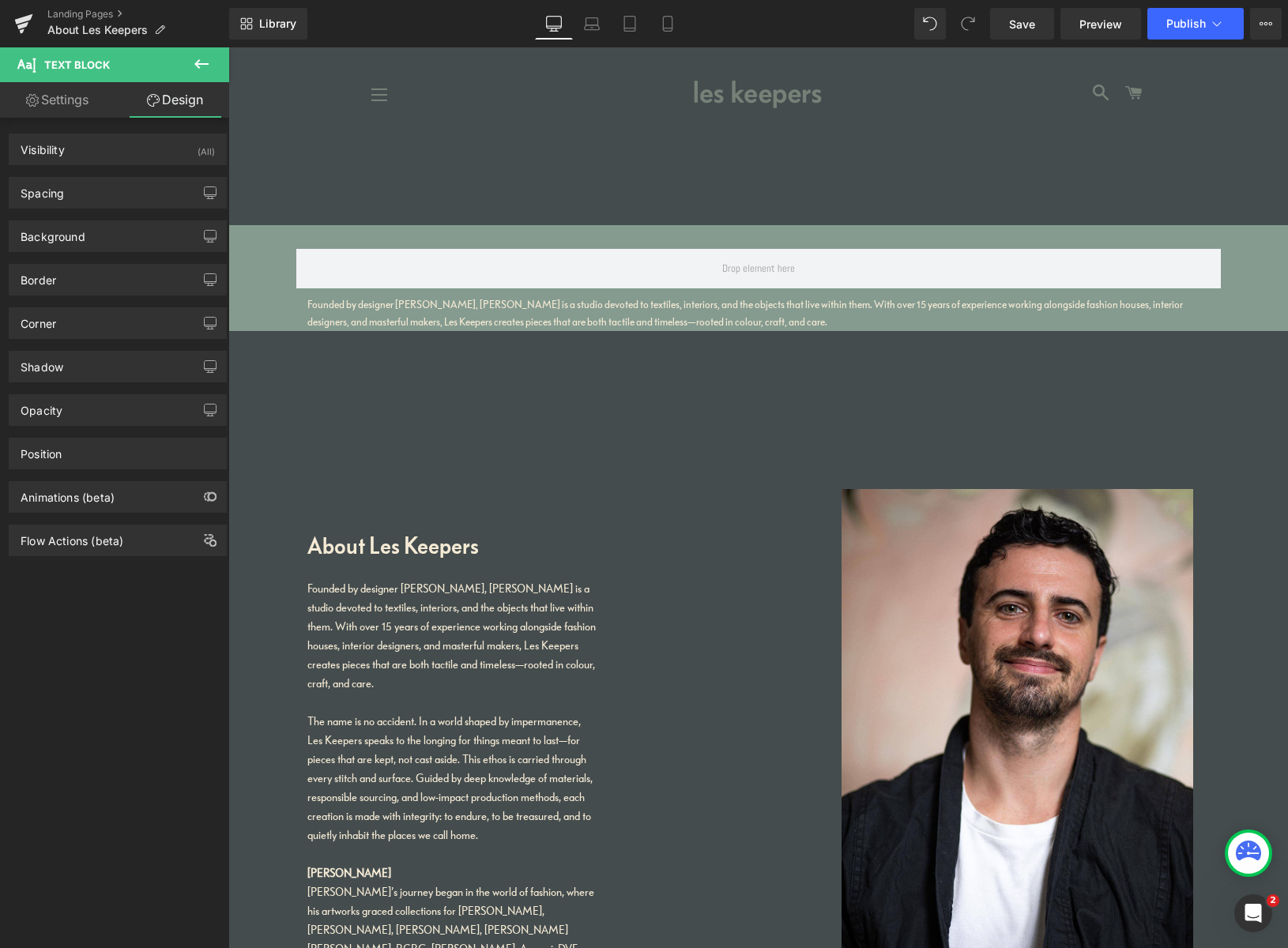
click at [69, 105] on link "Settings" at bounding box center [57, 99] width 115 height 36
type input "100"
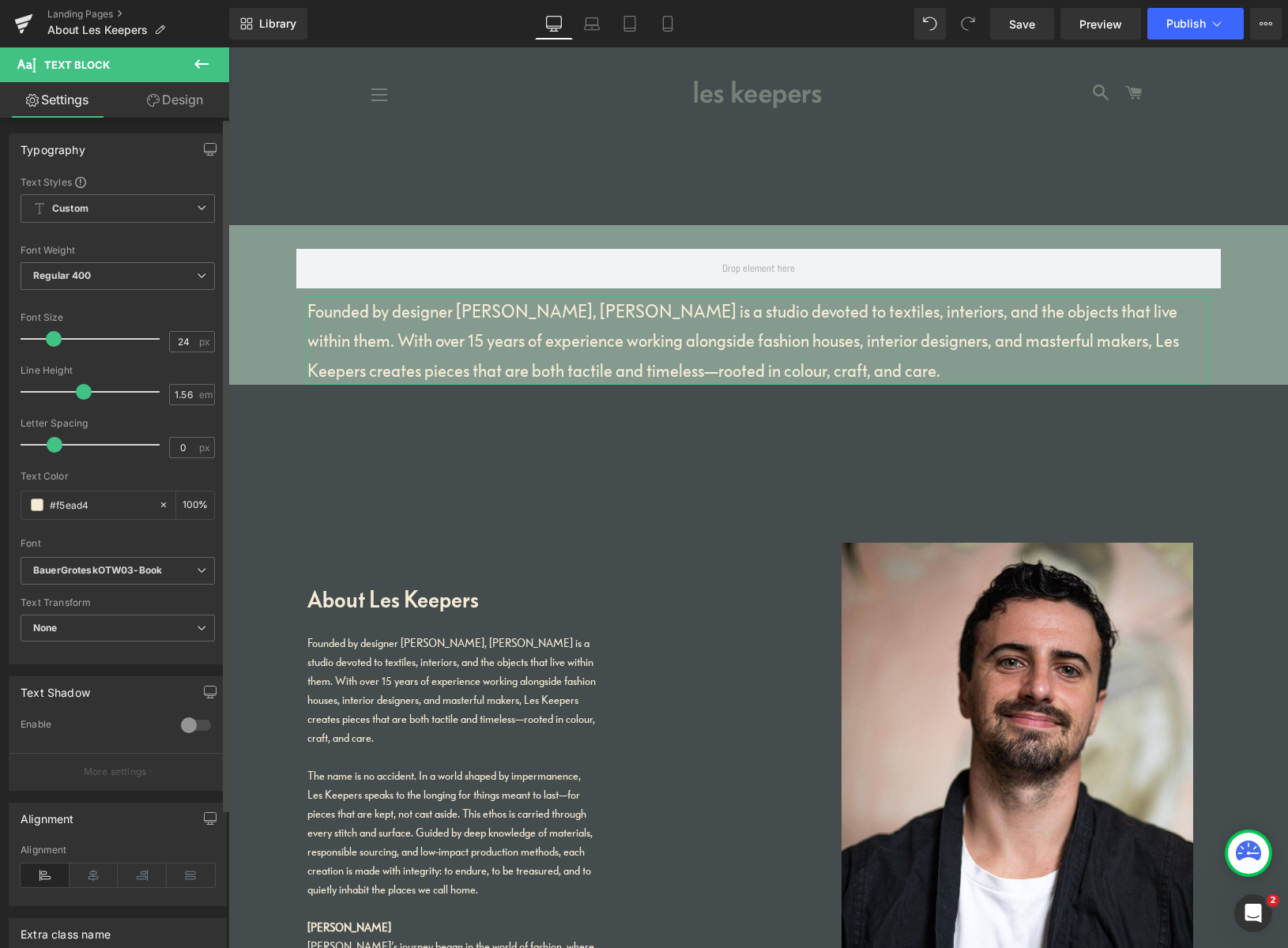
type input "25"
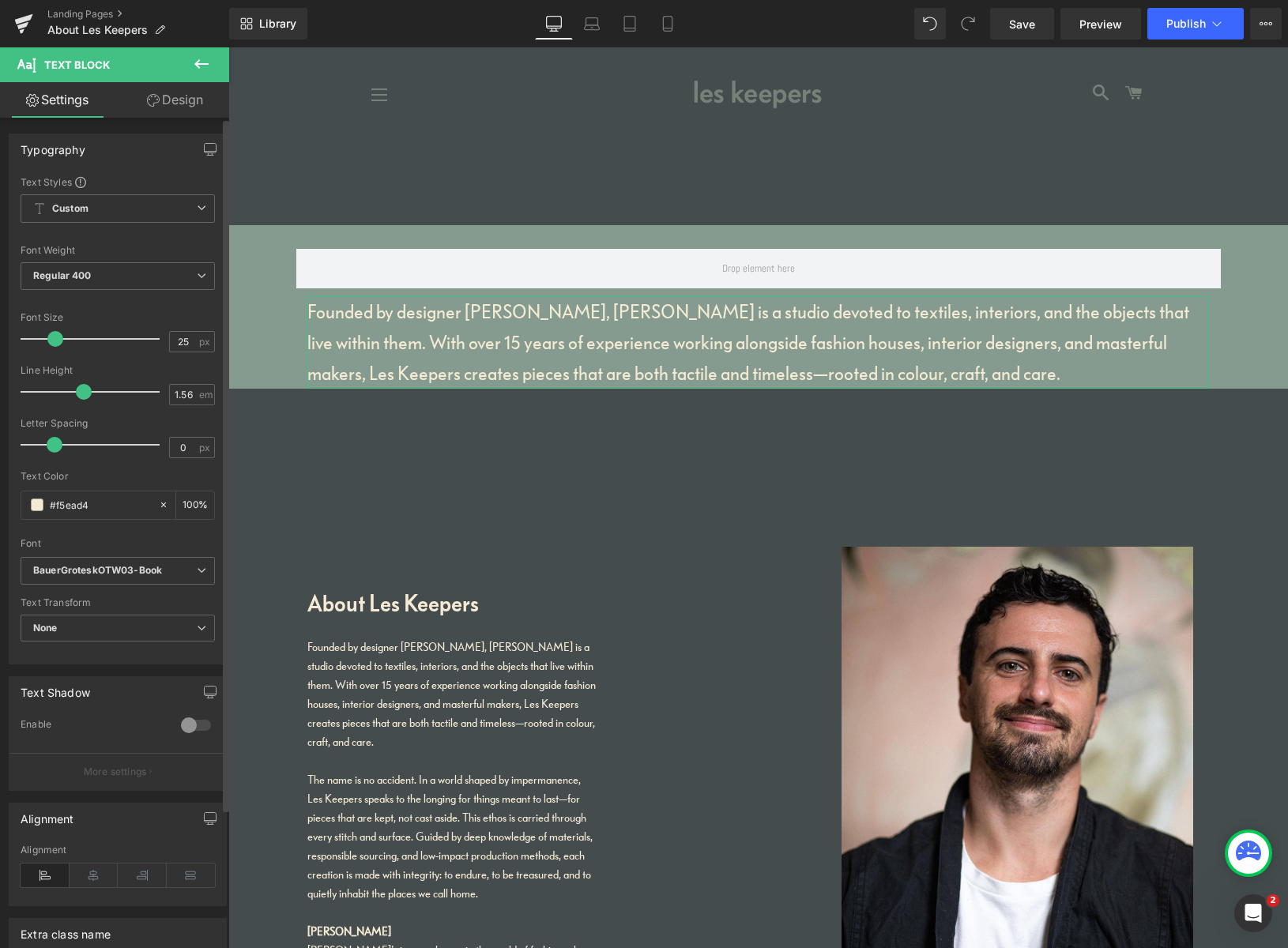
drag, startPoint x: 41, startPoint y: 342, endPoint x: 86, endPoint y: 343, distance: 45.0
click at [55, 344] on span at bounding box center [55, 339] width 15 height 15
click at [754, 375] on p "Founded by designer [PERSON_NAME], [PERSON_NAME] is a studio devoted to textile…" at bounding box center [758, 342] width 901 height 93
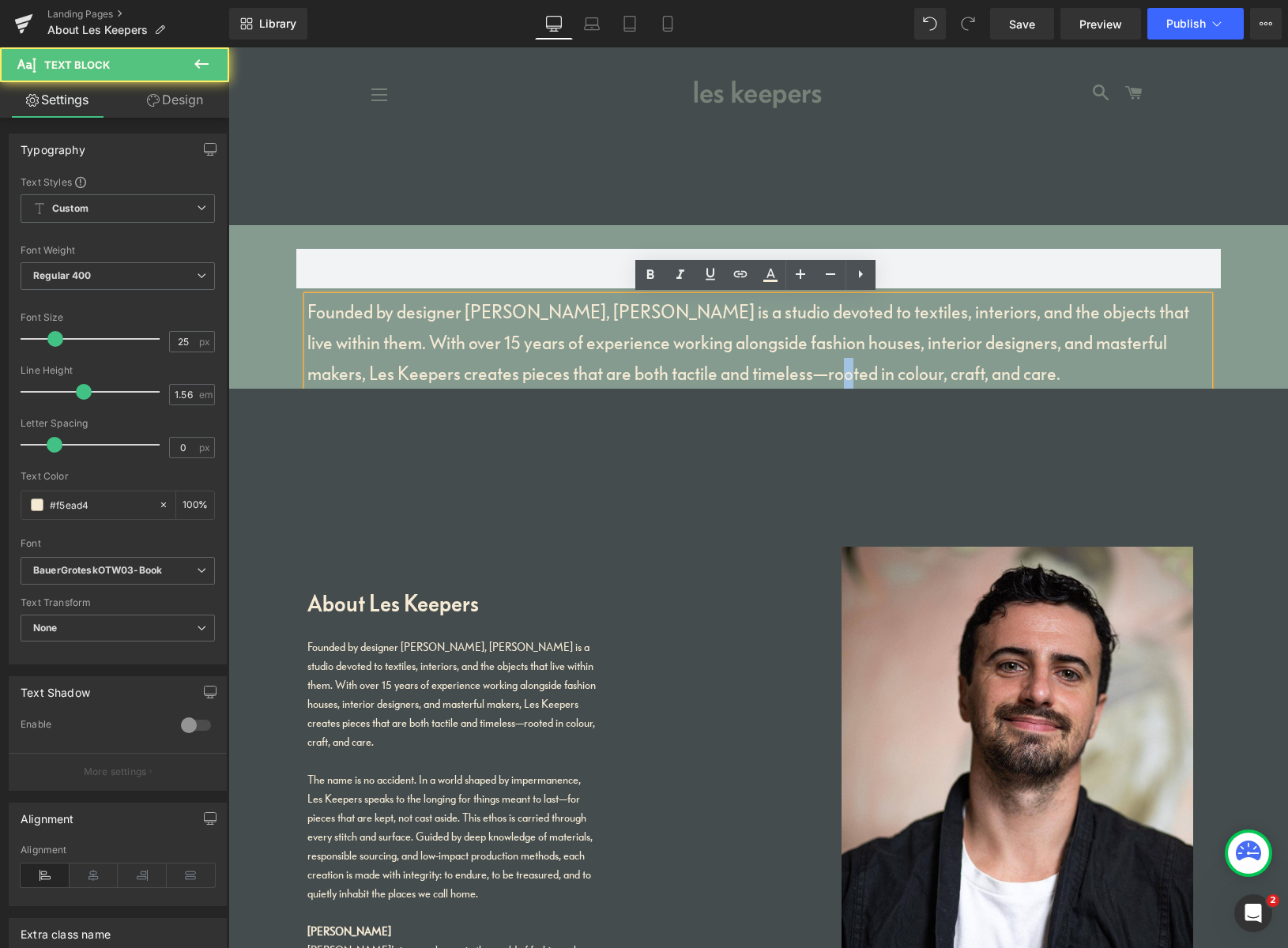
click at [754, 375] on p "Founded by designer [PERSON_NAME], [PERSON_NAME] is a studio devoted to textile…" at bounding box center [758, 342] width 901 height 93
drag, startPoint x: 1005, startPoint y: 377, endPoint x: 225, endPoint y: 297, distance: 784.1
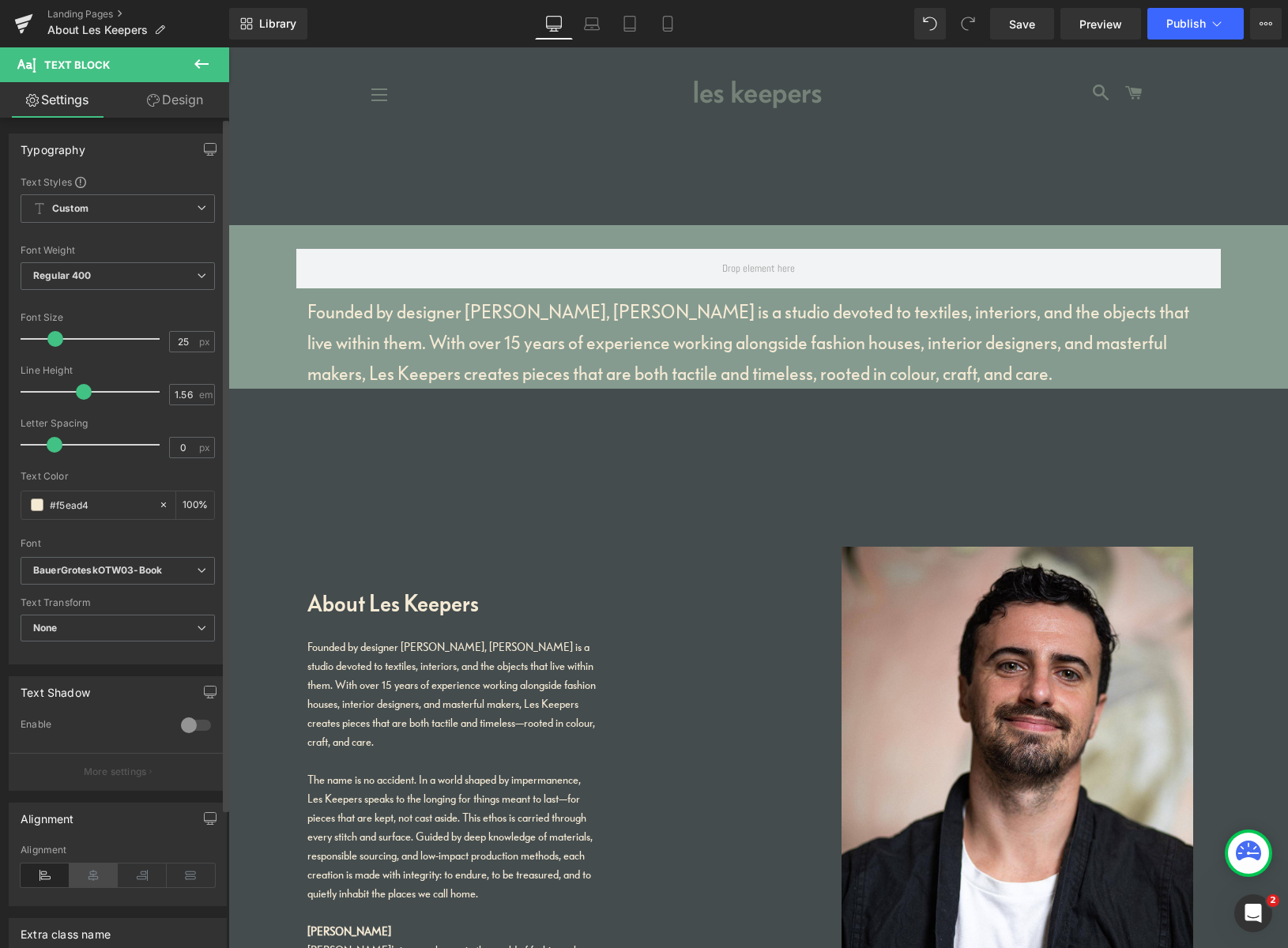
click at [88, 871] on icon at bounding box center [94, 875] width 49 height 24
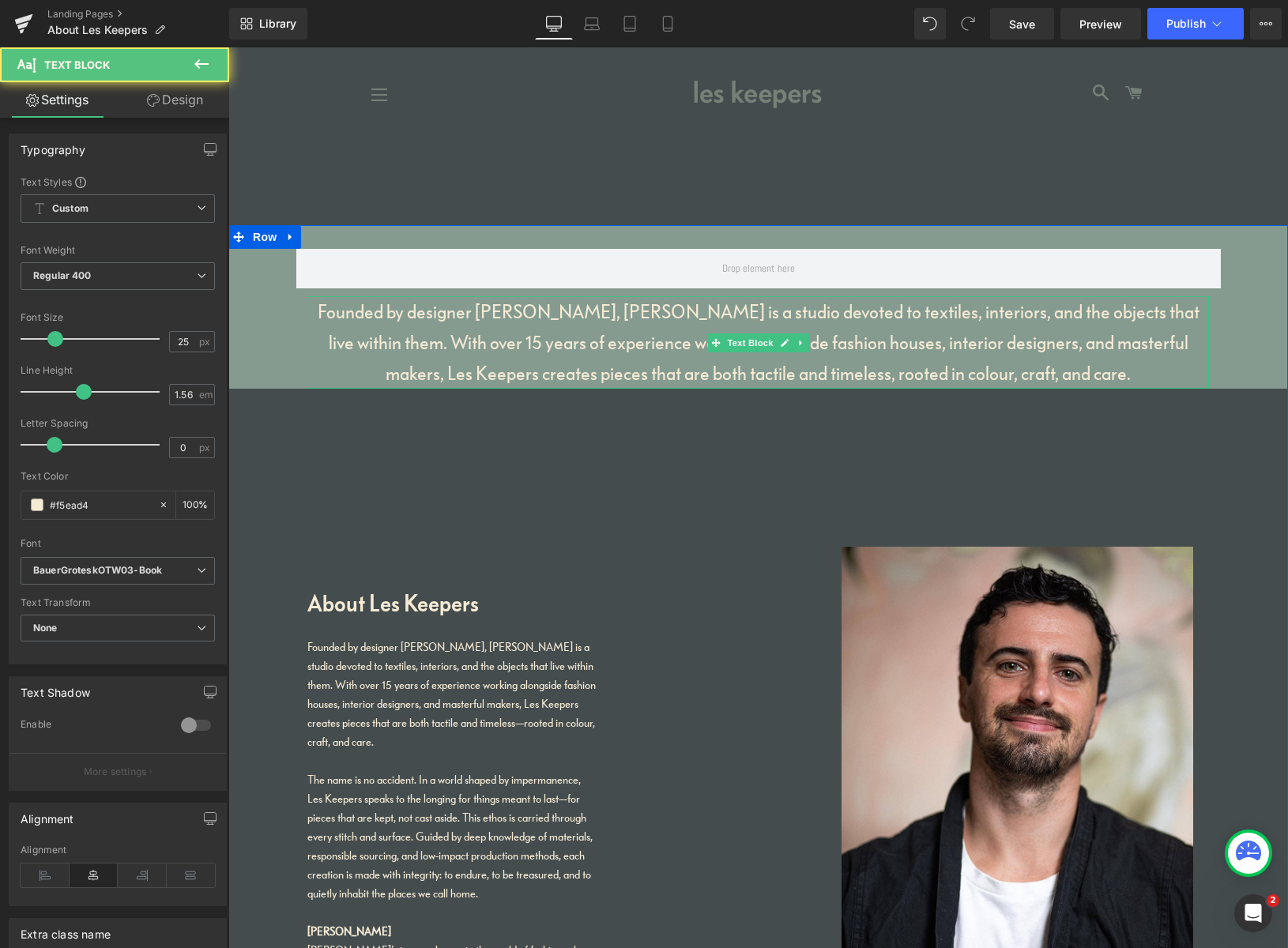
drag, startPoint x: 1187, startPoint y: 313, endPoint x: 1188, endPoint y: 328, distance: 15.0
click at [1188, 313] on p "Founded by designer [PERSON_NAME], [PERSON_NAME] is a studio devoted to textile…" at bounding box center [758, 342] width 901 height 93
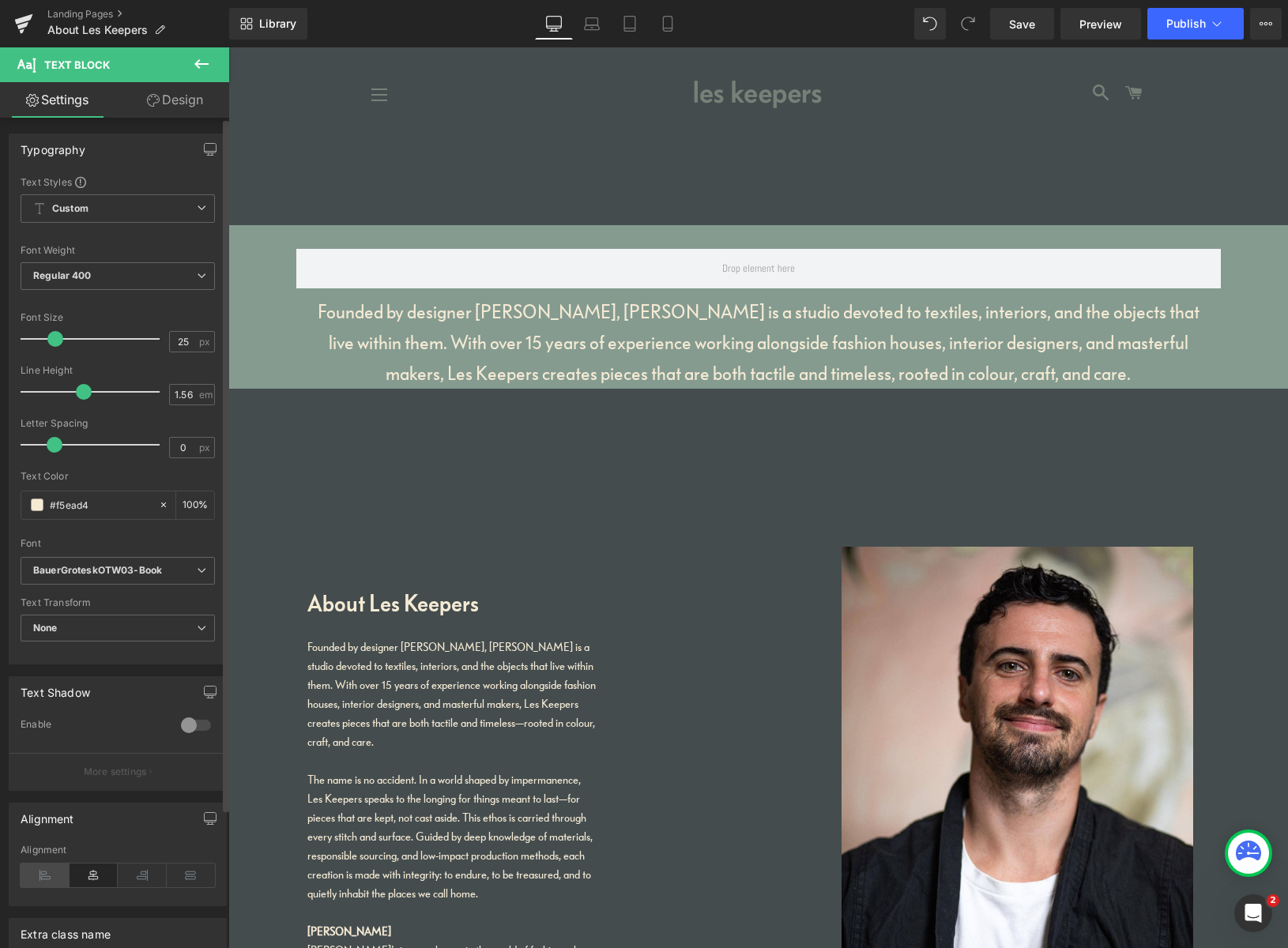
click at [48, 874] on icon at bounding box center [44, 875] width 49 height 24
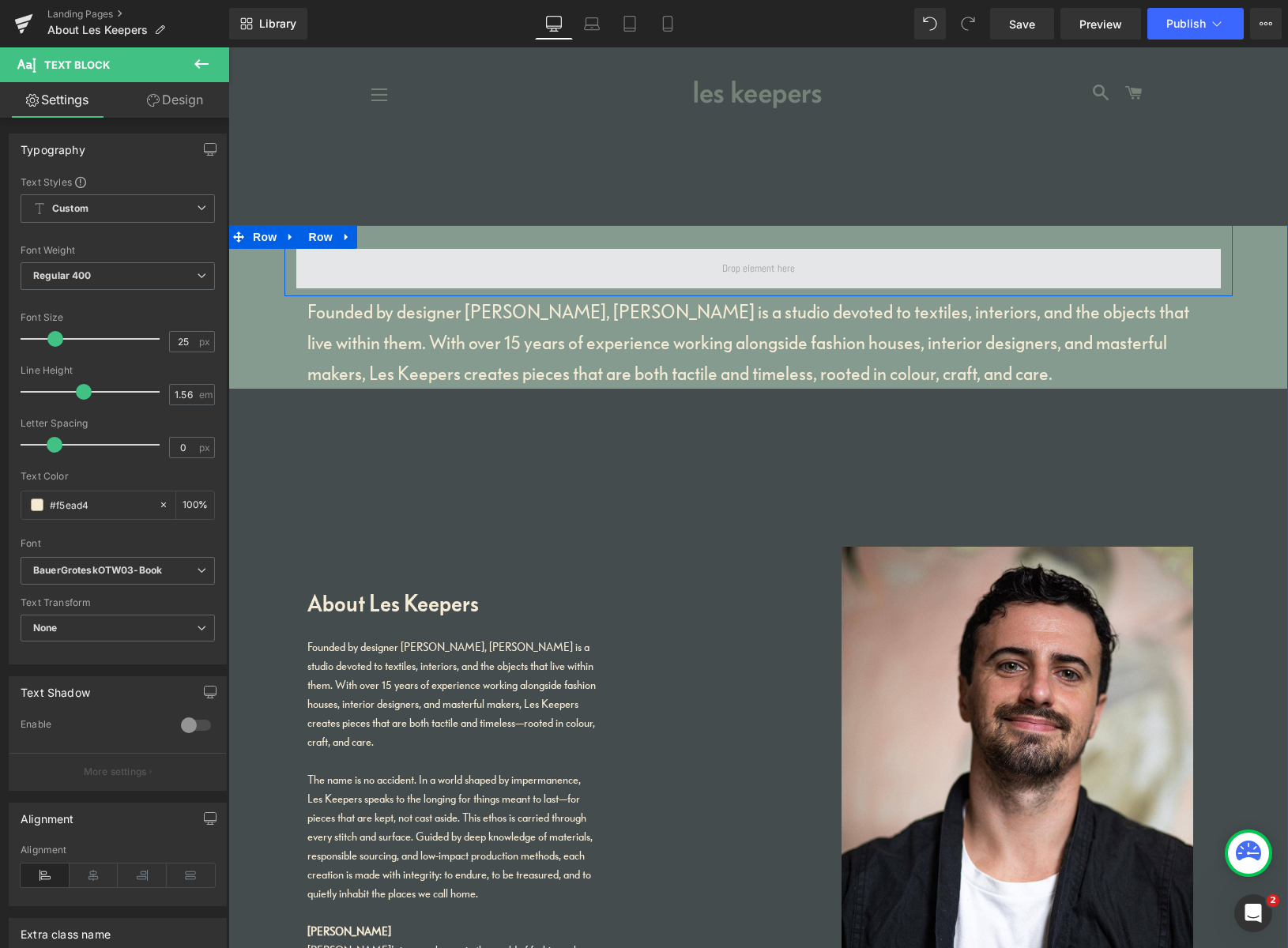
click at [536, 267] on span at bounding box center [758, 268] width 924 height 40
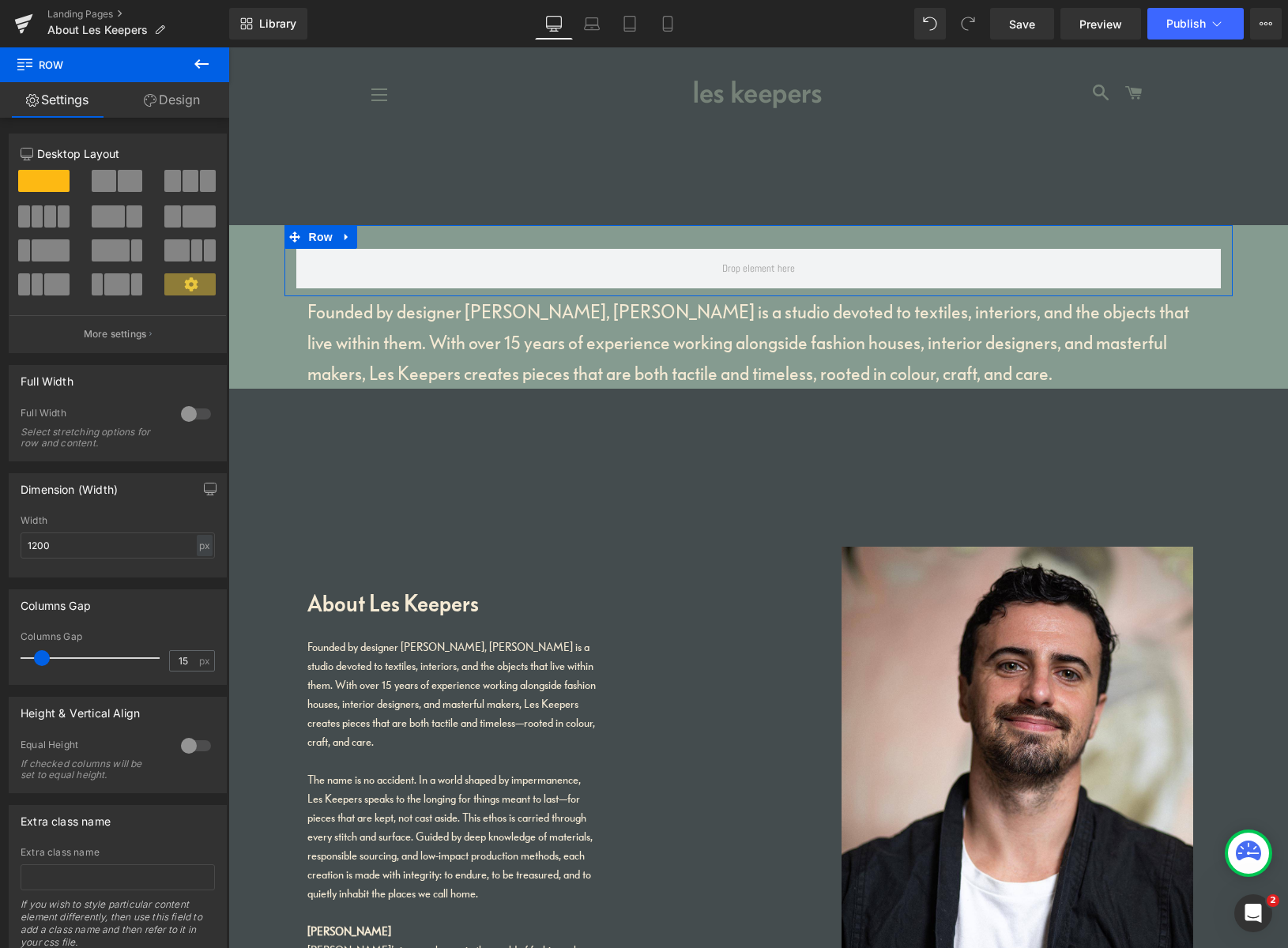
click at [165, 105] on link "Design" at bounding box center [172, 99] width 115 height 36
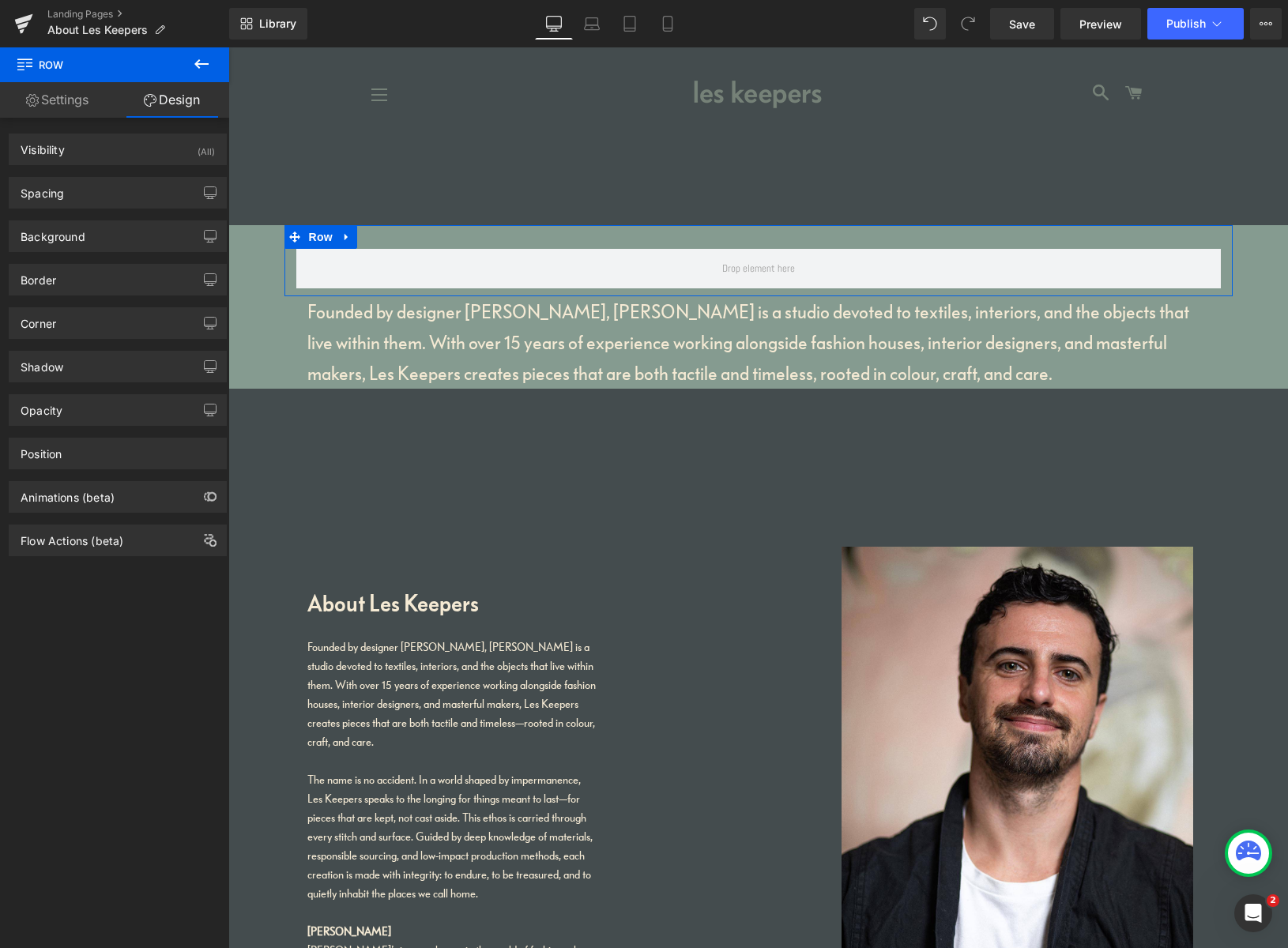
click at [80, 102] on link "Settings" at bounding box center [57, 99] width 115 height 36
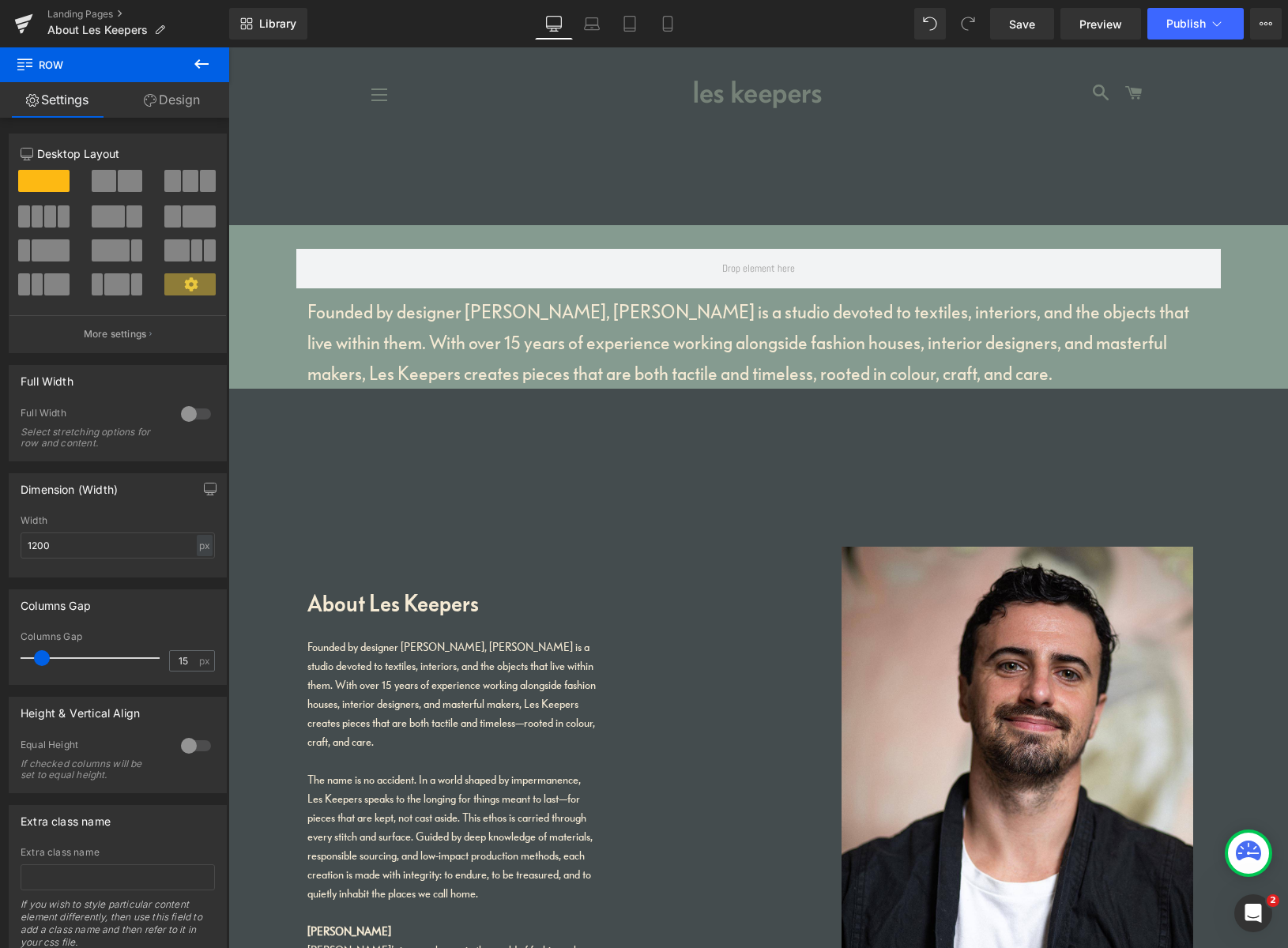
click at [200, 61] on icon at bounding box center [202, 65] width 19 height 19
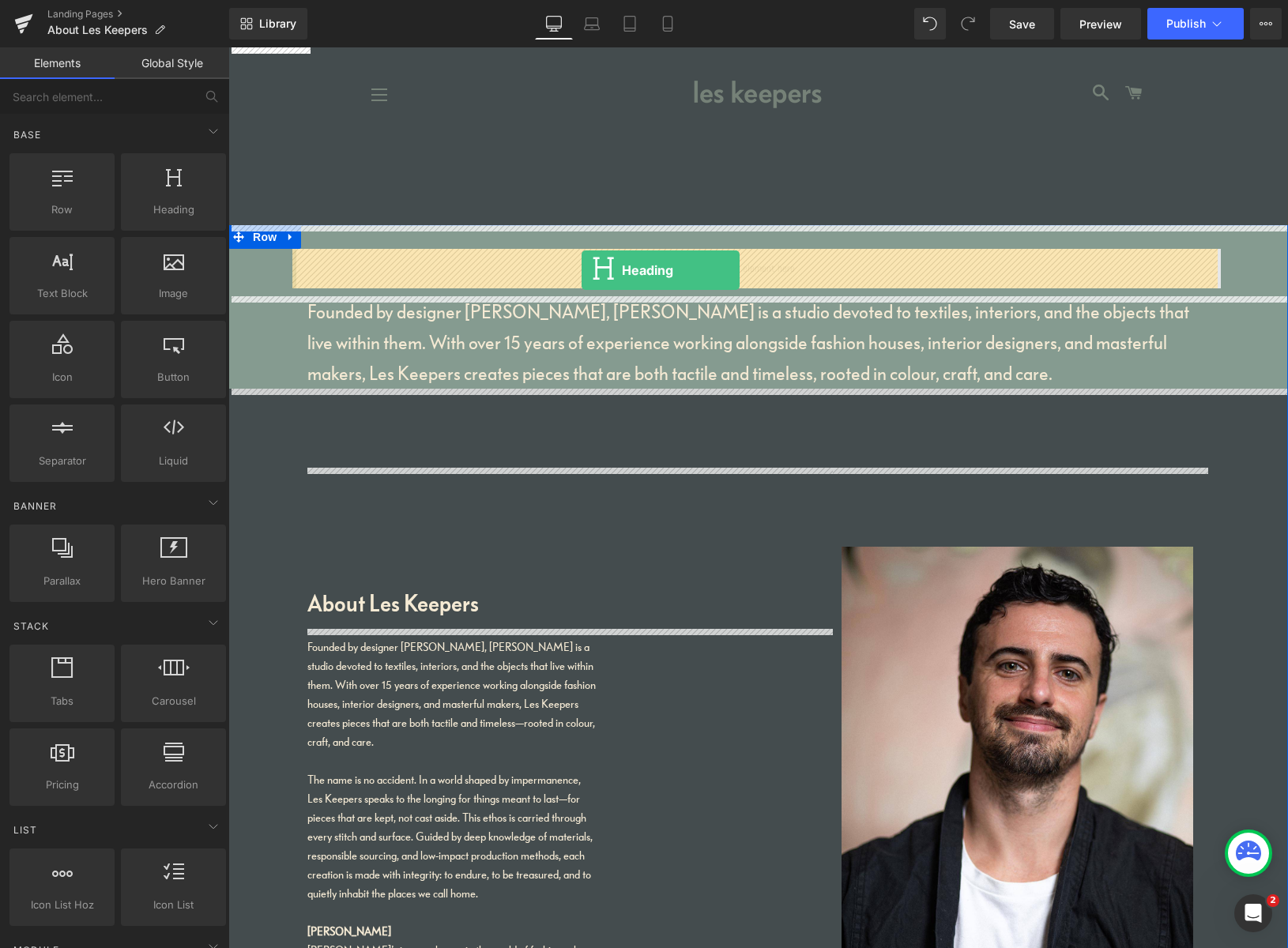
drag, startPoint x: 399, startPoint y: 236, endPoint x: 582, endPoint y: 270, distance: 186.1
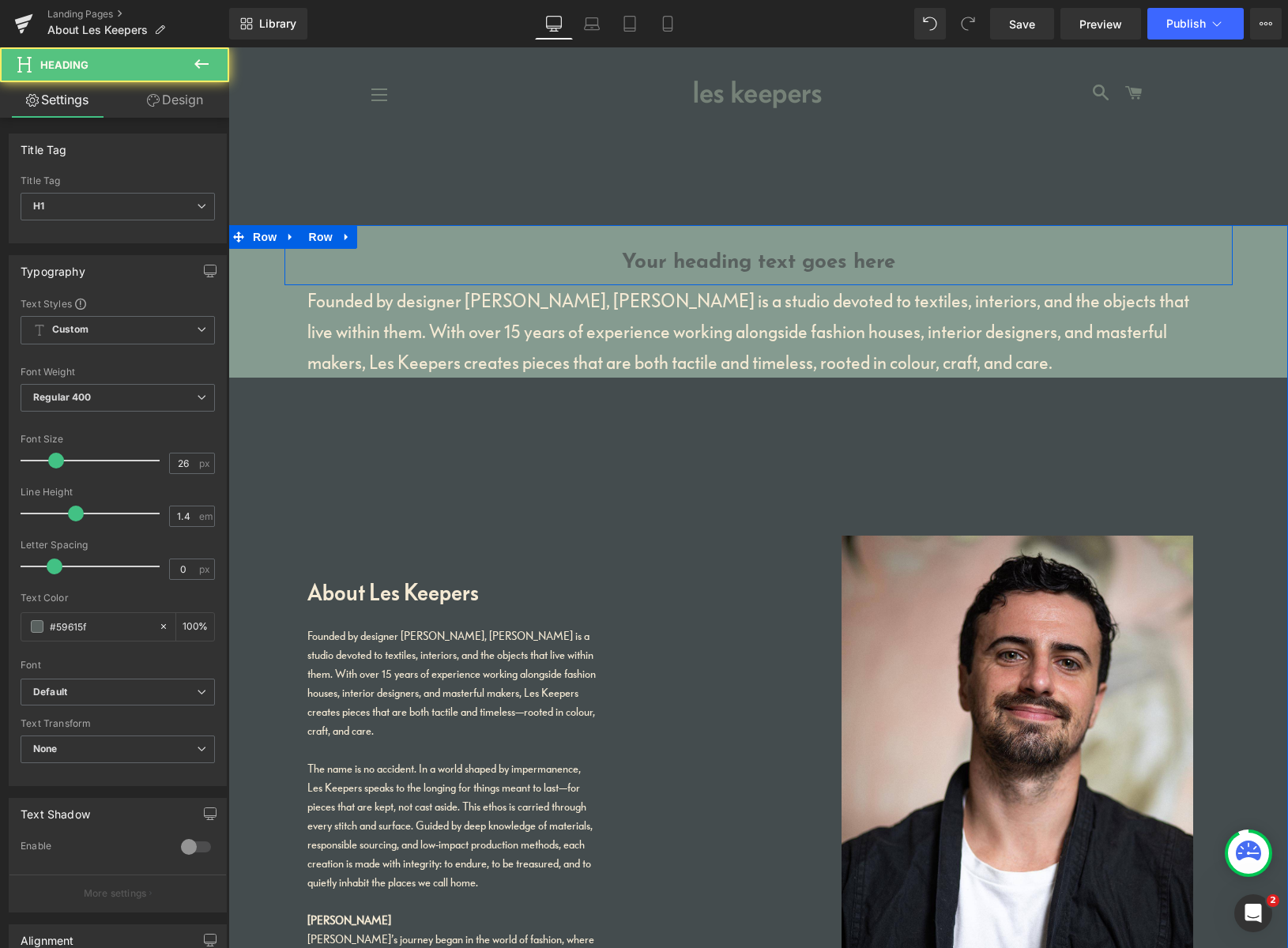
click at [818, 263] on h1 "Your heading text goes here" at bounding box center [758, 262] width 924 height 28
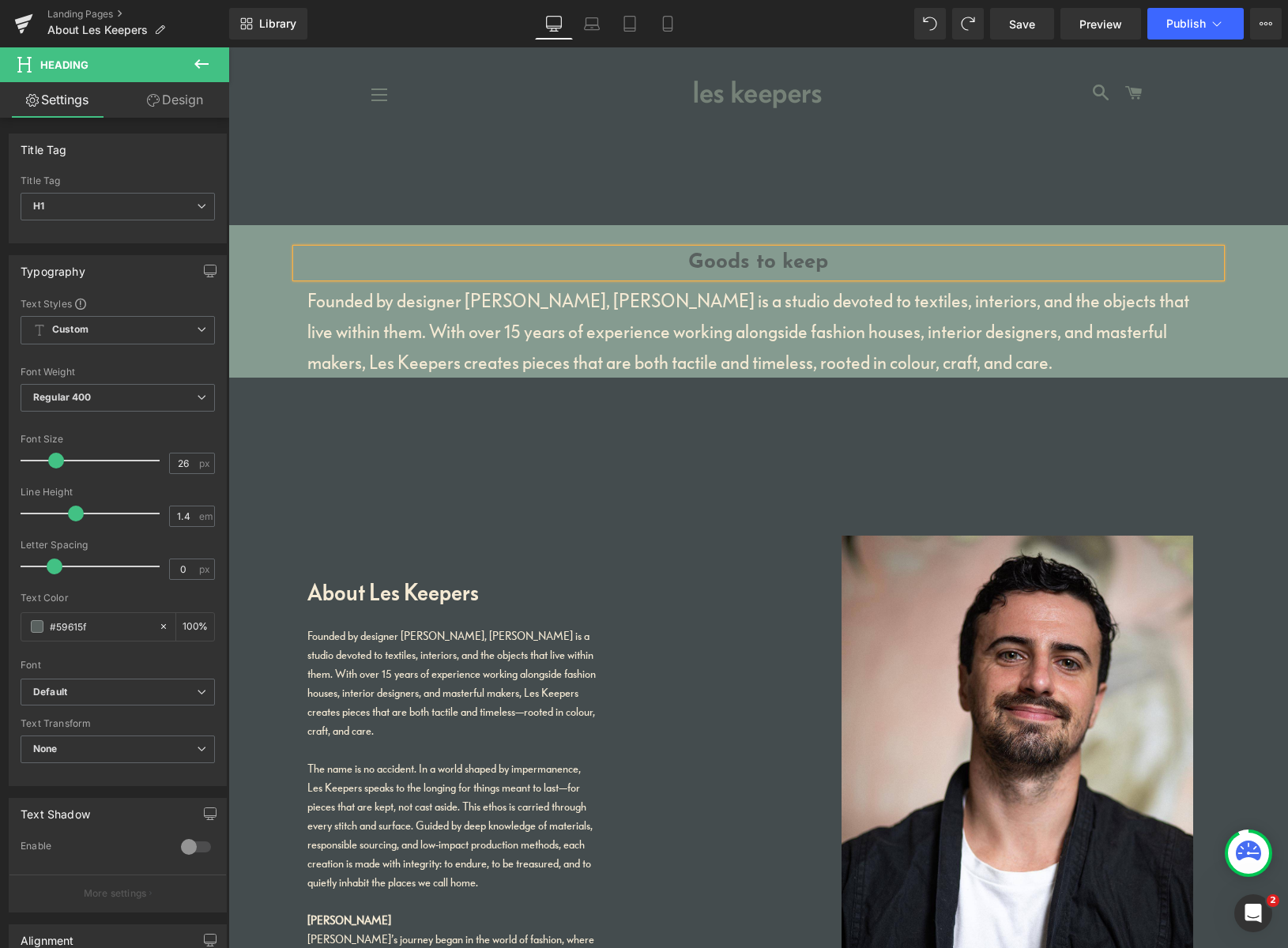
drag, startPoint x: 792, startPoint y: 264, endPoint x: 791, endPoint y: 289, distance: 25.0
click at [793, 265] on h1 "Goods to keep" at bounding box center [758, 262] width 924 height 28
click at [81, 693] on b "Default" at bounding box center [115, 692] width 164 height 14
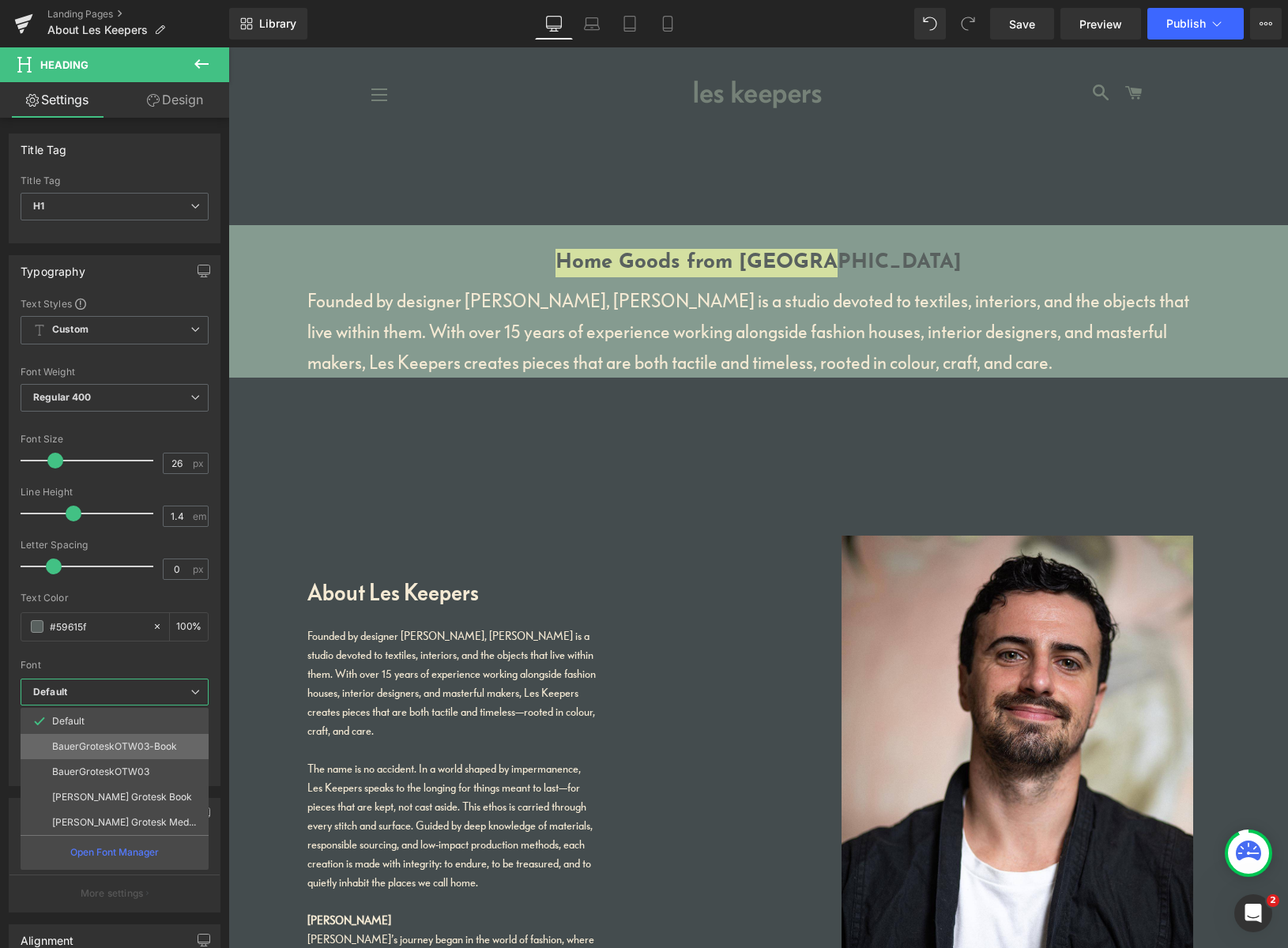
click at [81, 745] on p "BauerGroteskOTW03-Book" at bounding box center [114, 745] width 124 height 11
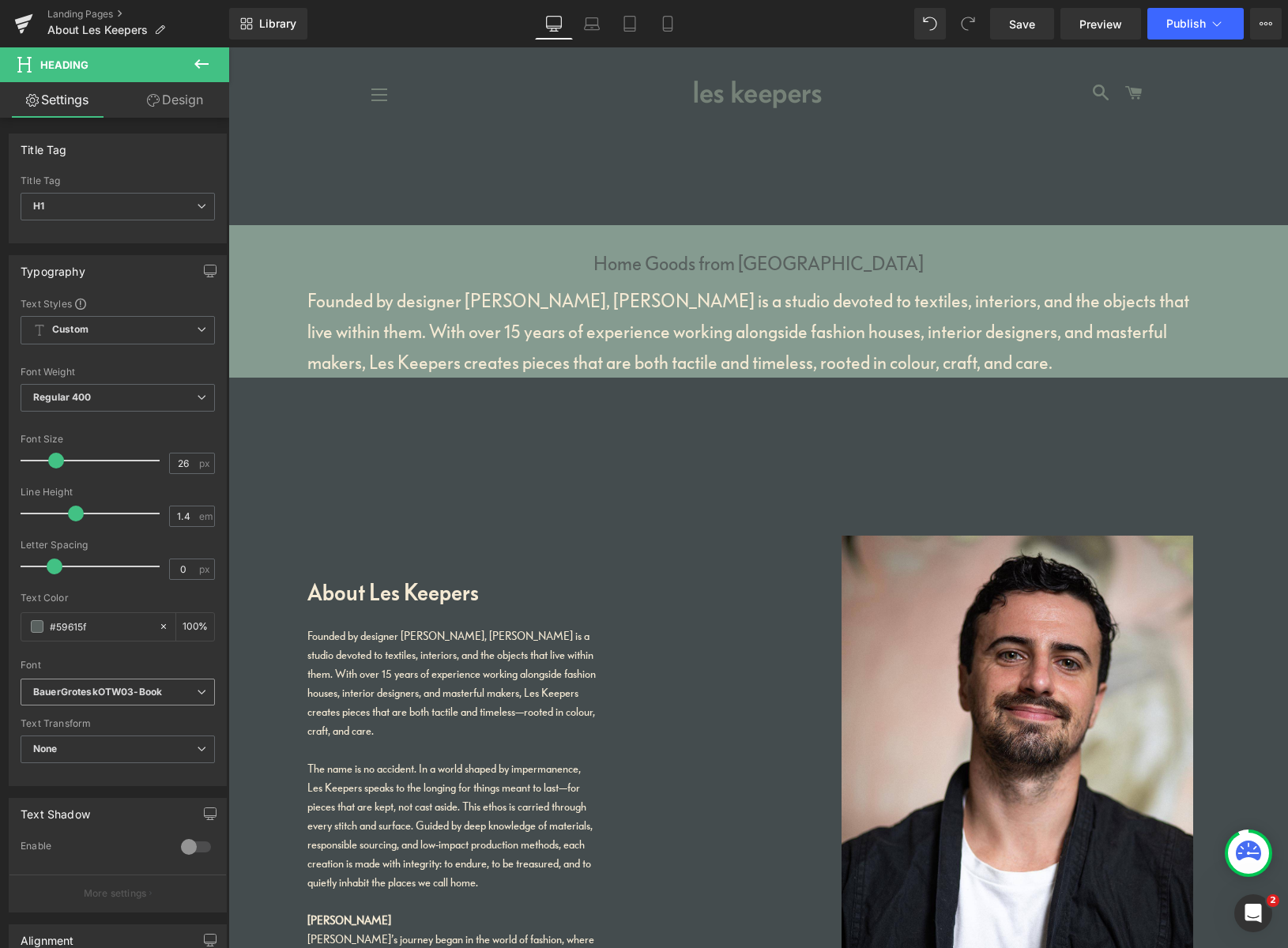
click at [100, 692] on icon "BauerGroteskOTW03-Book" at bounding box center [96, 692] width 128 height 14
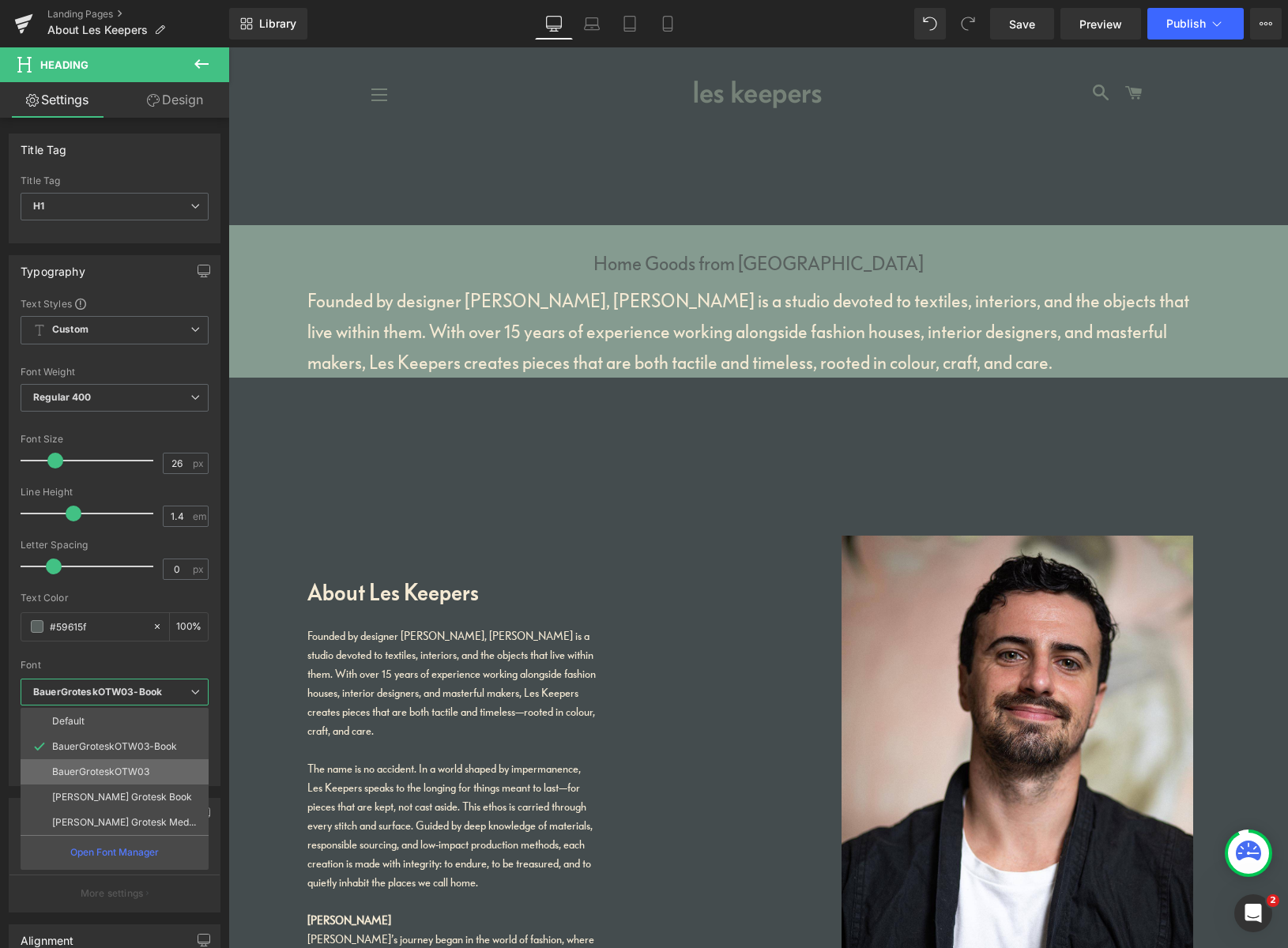
click at [99, 772] on p "BauerGroteskOTW03" at bounding box center [100, 771] width 97 height 11
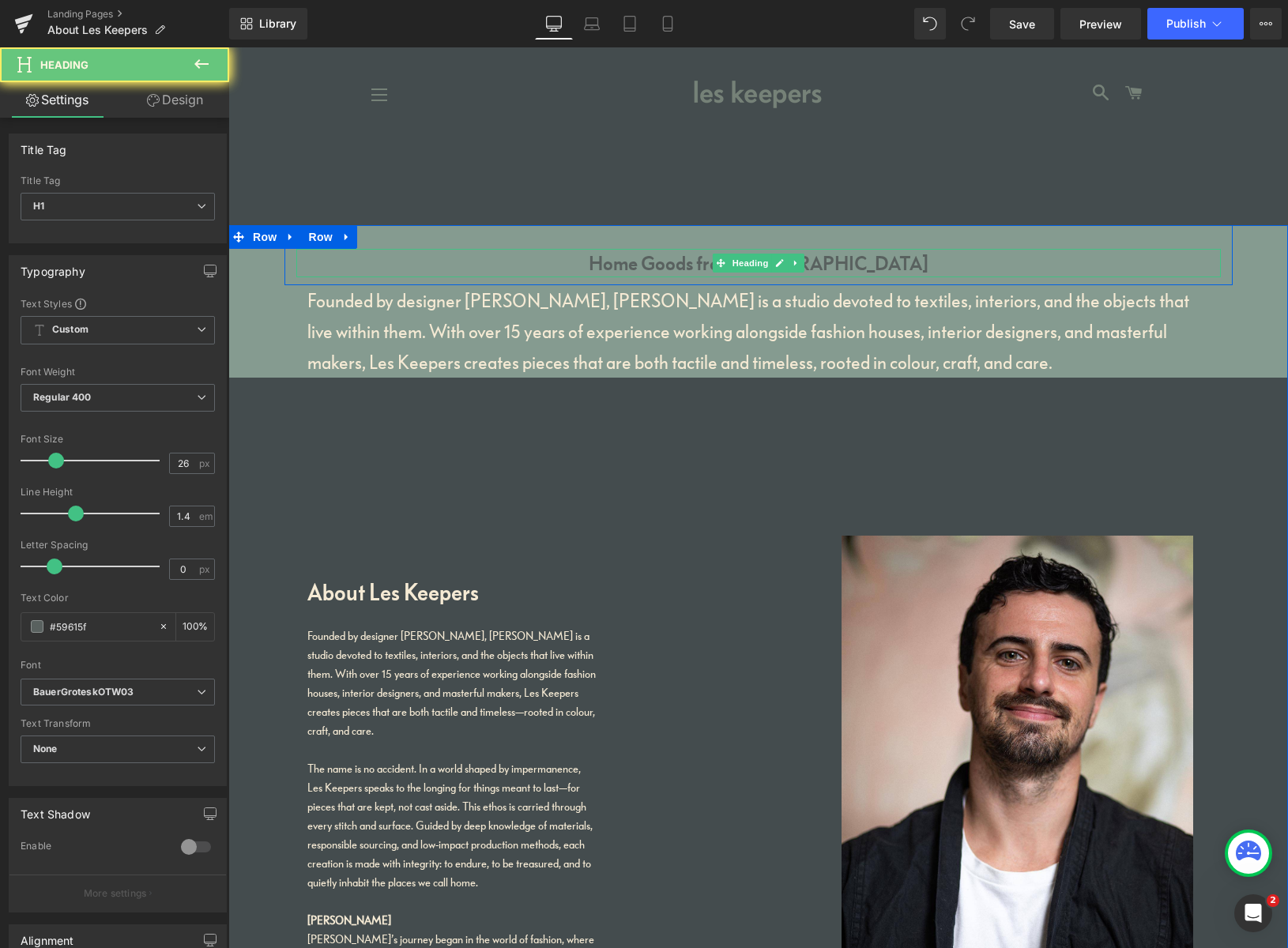
click at [674, 267] on h1 "Home Goods from Peckham" at bounding box center [758, 262] width 924 height 28
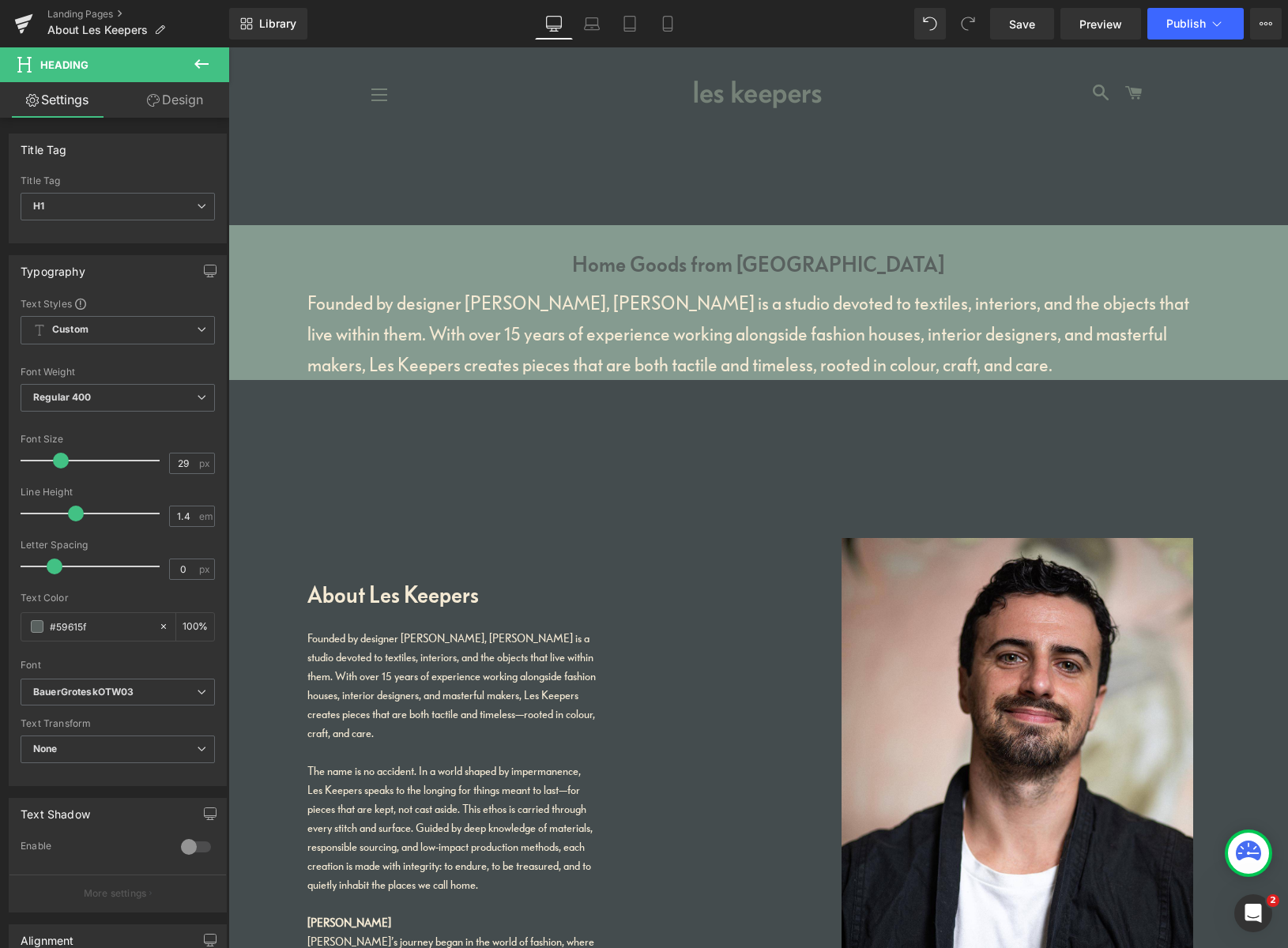
type input "30"
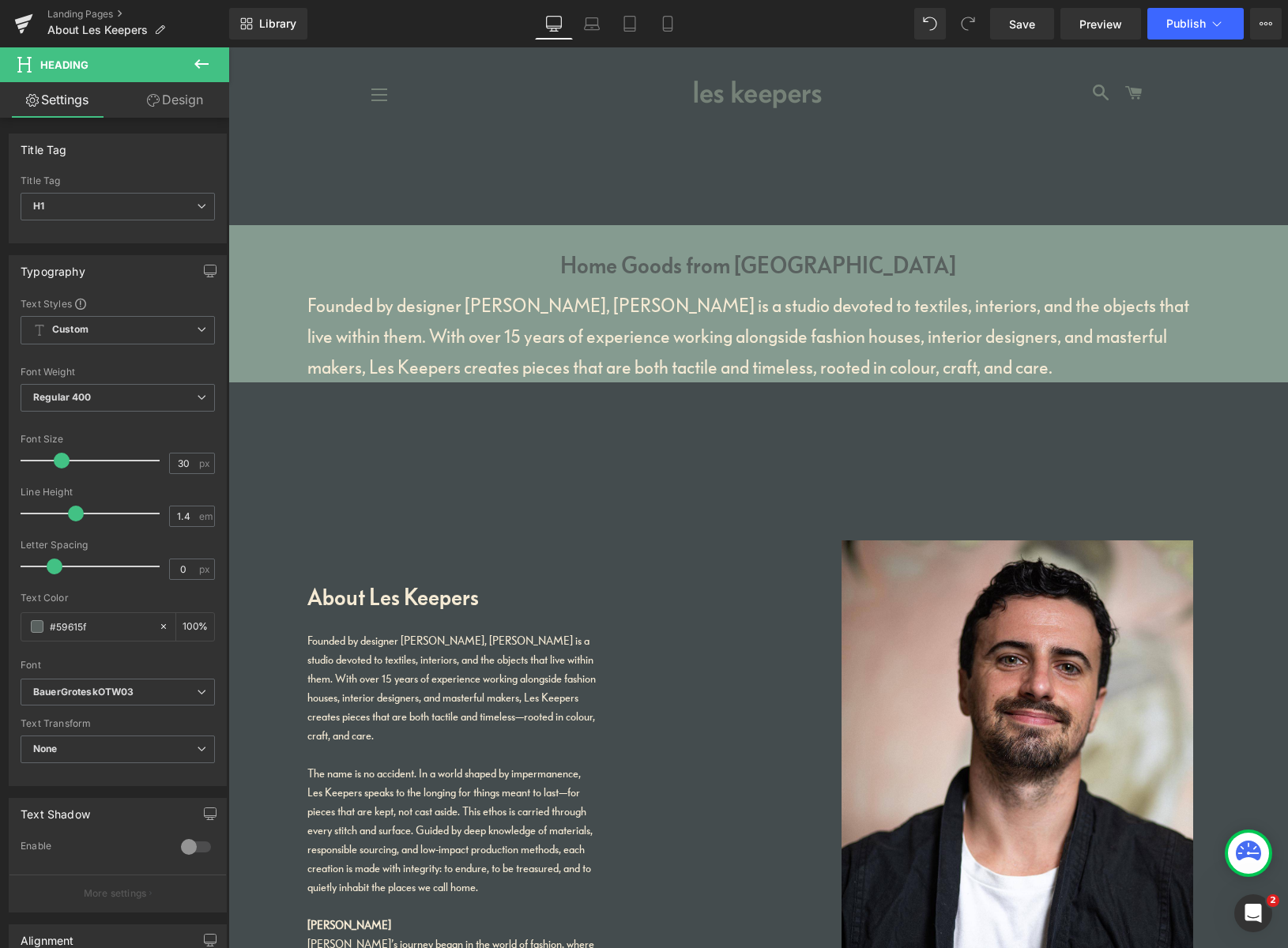
click at [63, 455] on span at bounding box center [62, 460] width 15 height 15
click at [513, 335] on p "Founded by designer [PERSON_NAME], [PERSON_NAME] is a studio devoted to textile…" at bounding box center [758, 337] width 901 height 93
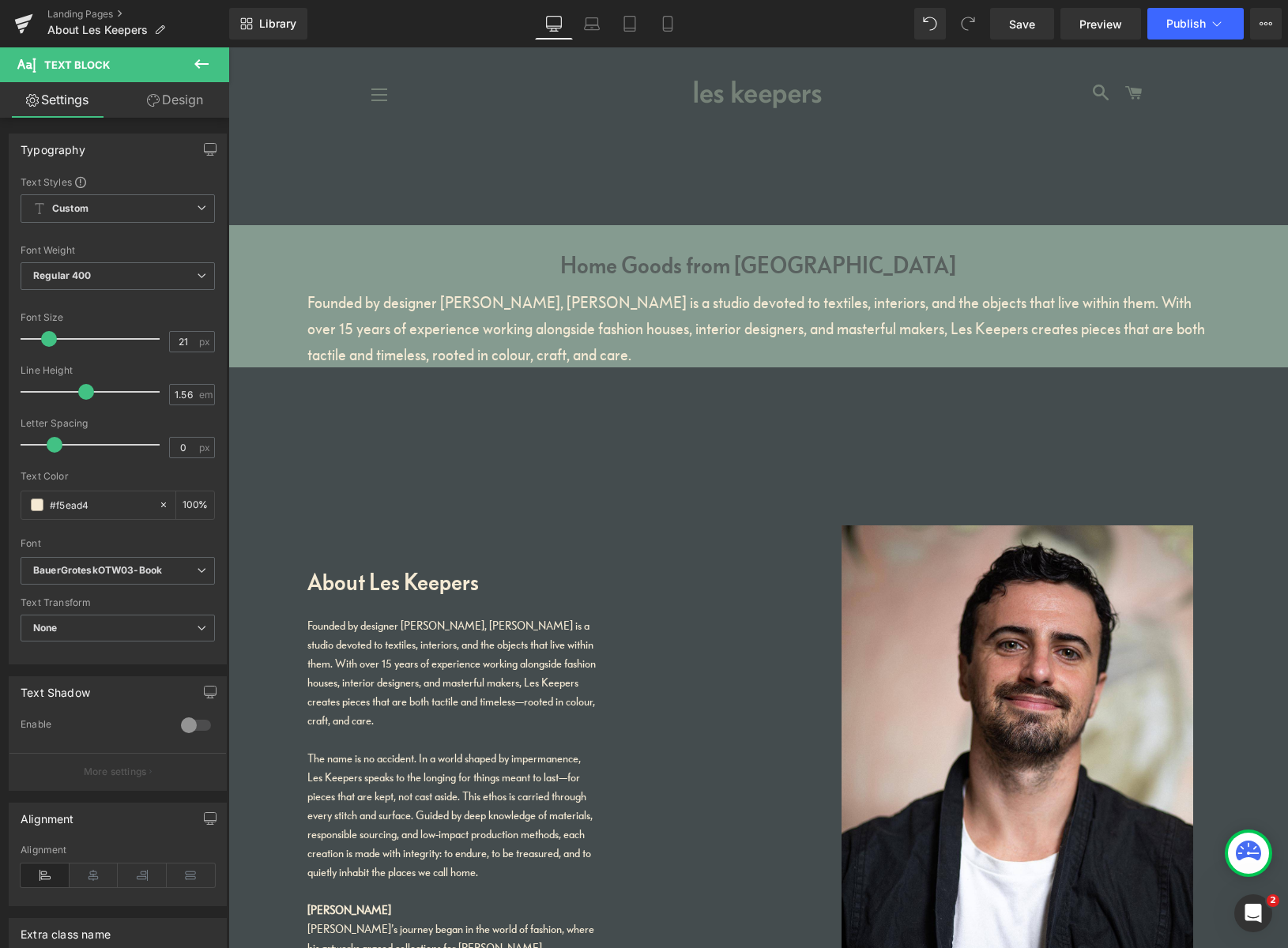
type input "20"
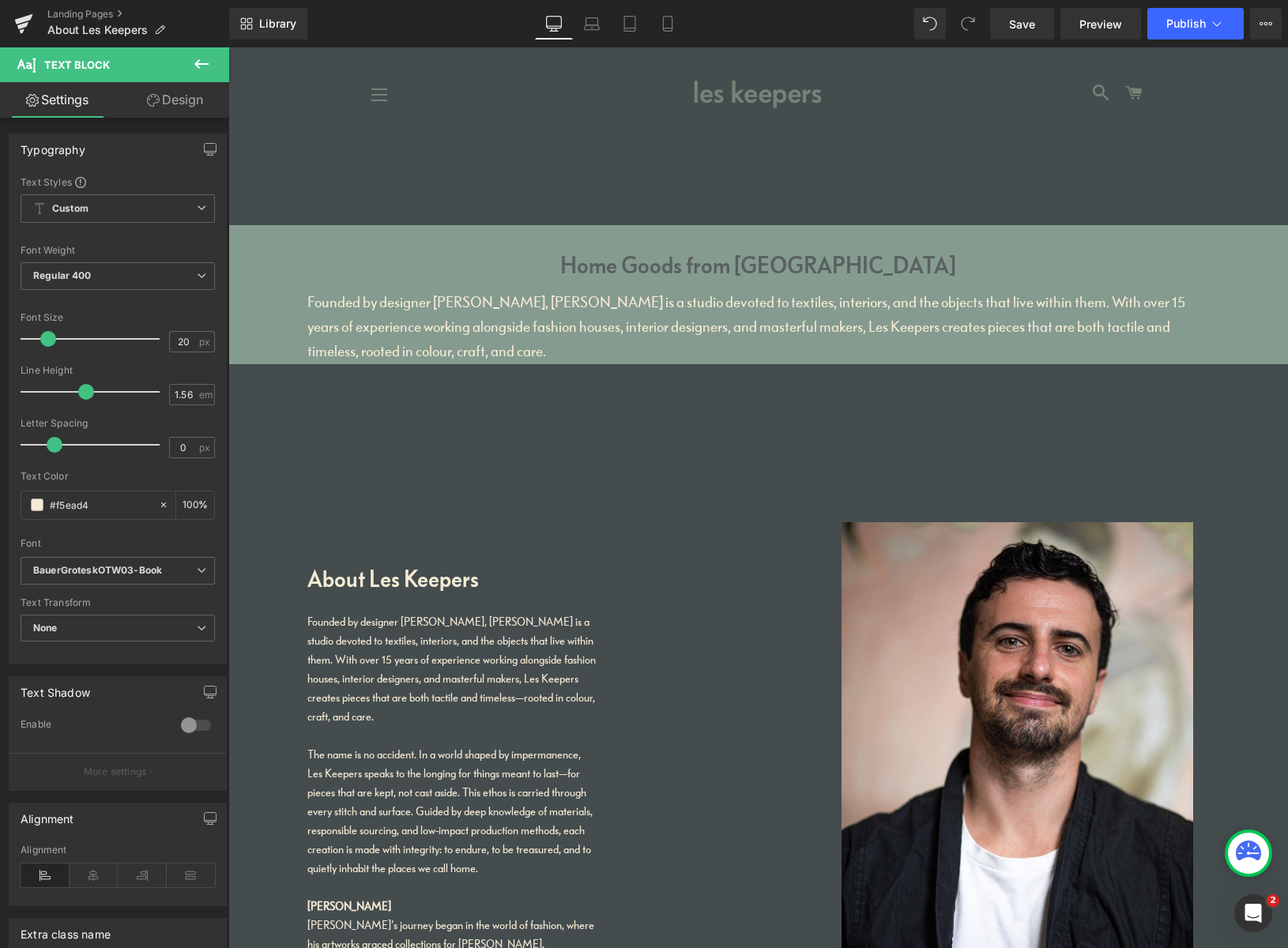
drag, startPoint x: 51, startPoint y: 336, endPoint x: 90, endPoint y: 342, distance: 39.5
click at [45, 338] on span at bounding box center [48, 339] width 15 height 15
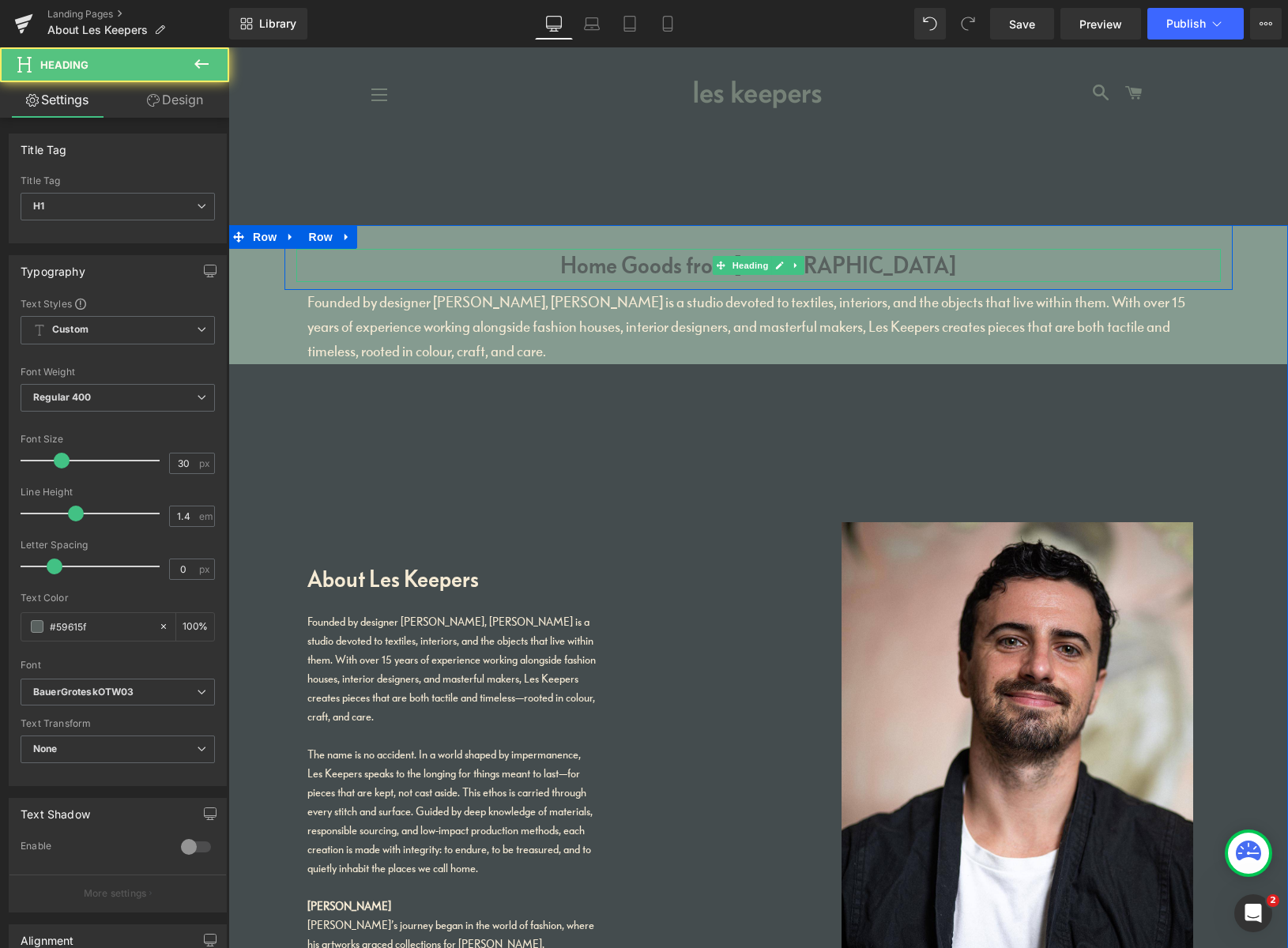
click at [670, 269] on h1 "Home Goods from Peckham" at bounding box center [758, 265] width 924 height 33
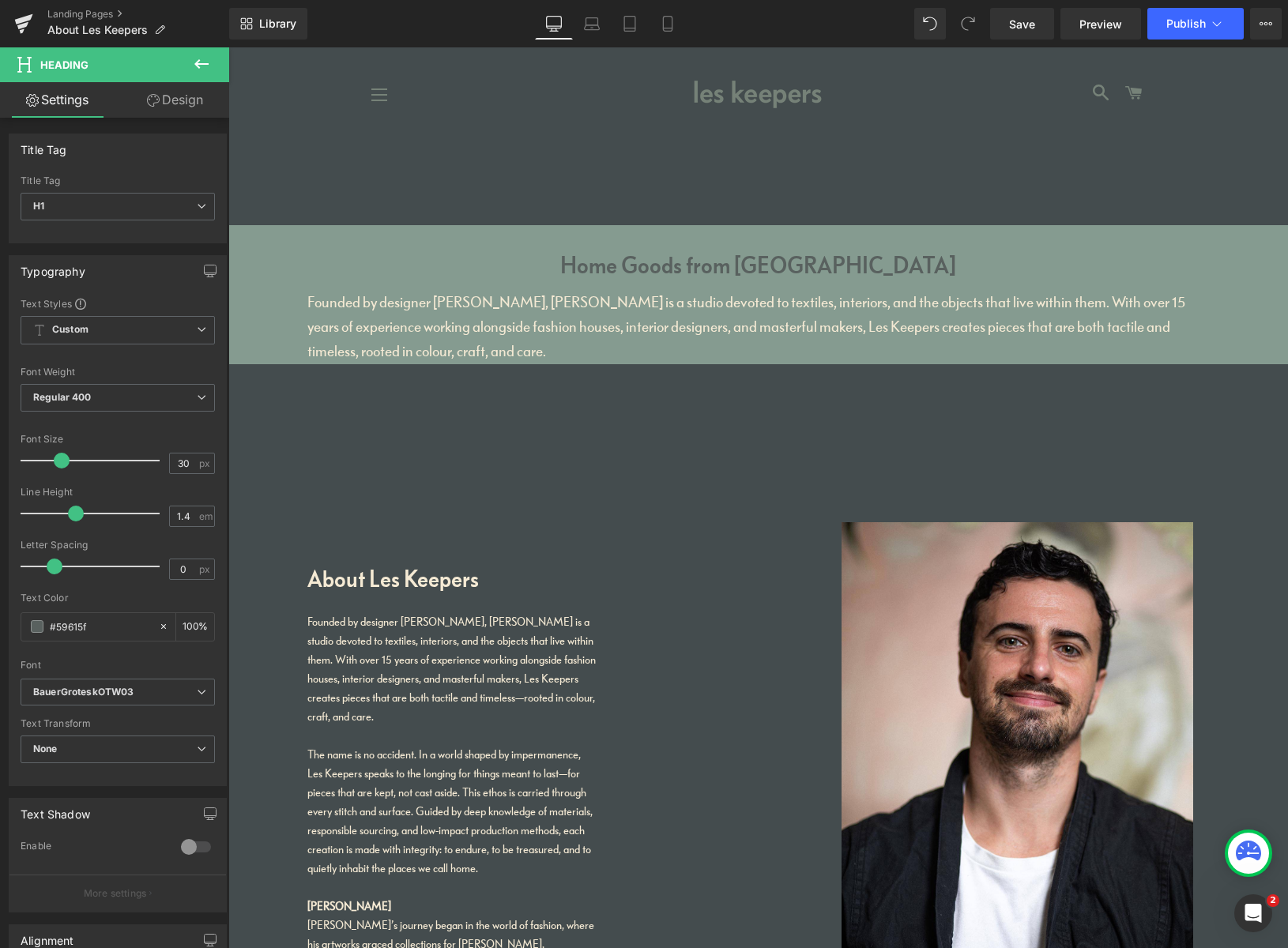
drag, startPoint x: 107, startPoint y: 917, endPoint x: 105, endPoint y: 936, distance: 19.1
click at [107, 947] on html "Heading You are previewing how the will restyle your page. You can not edit Ele…" at bounding box center [644, 474] width 1288 height 948
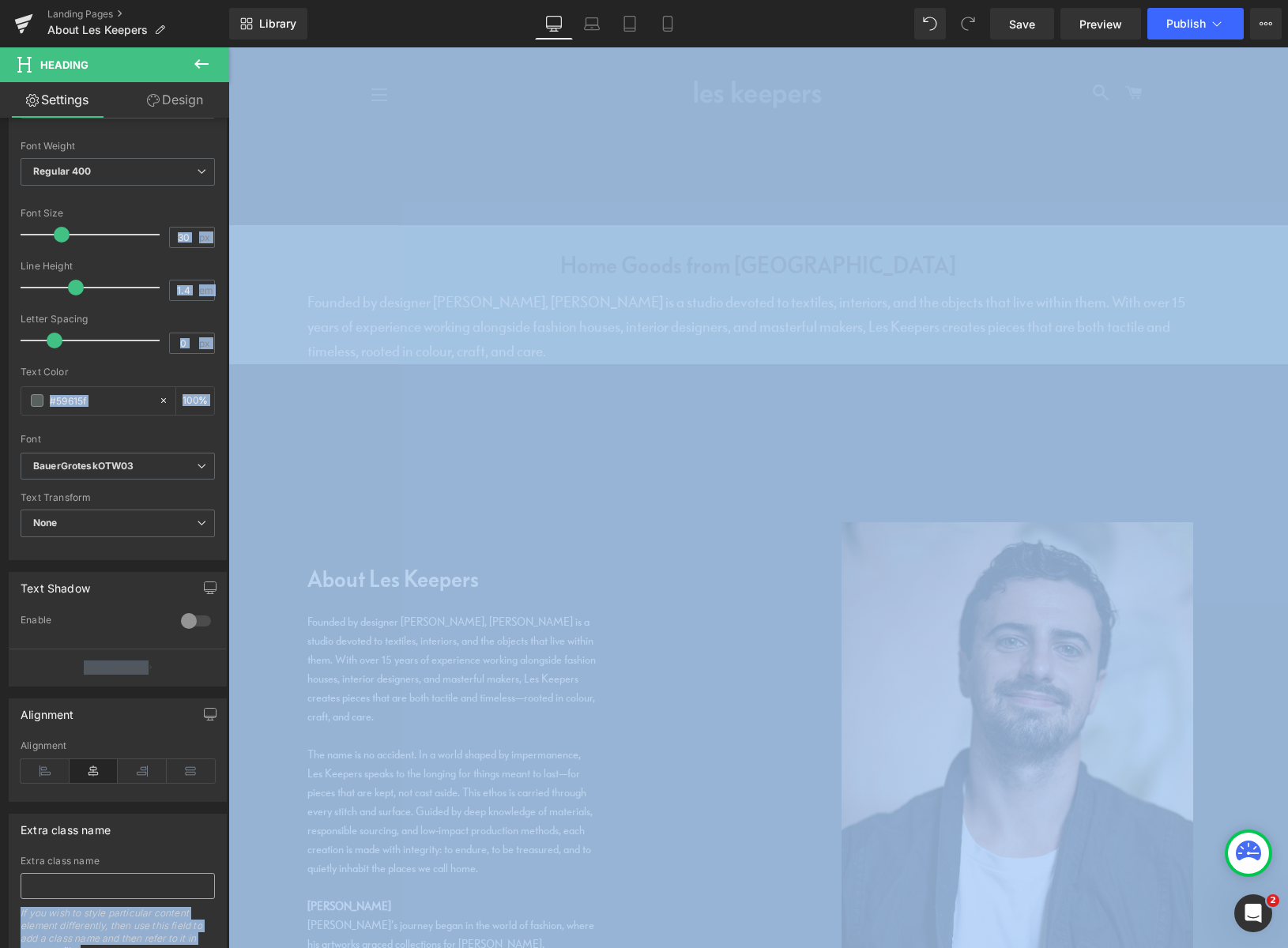
scroll to position [288, 0]
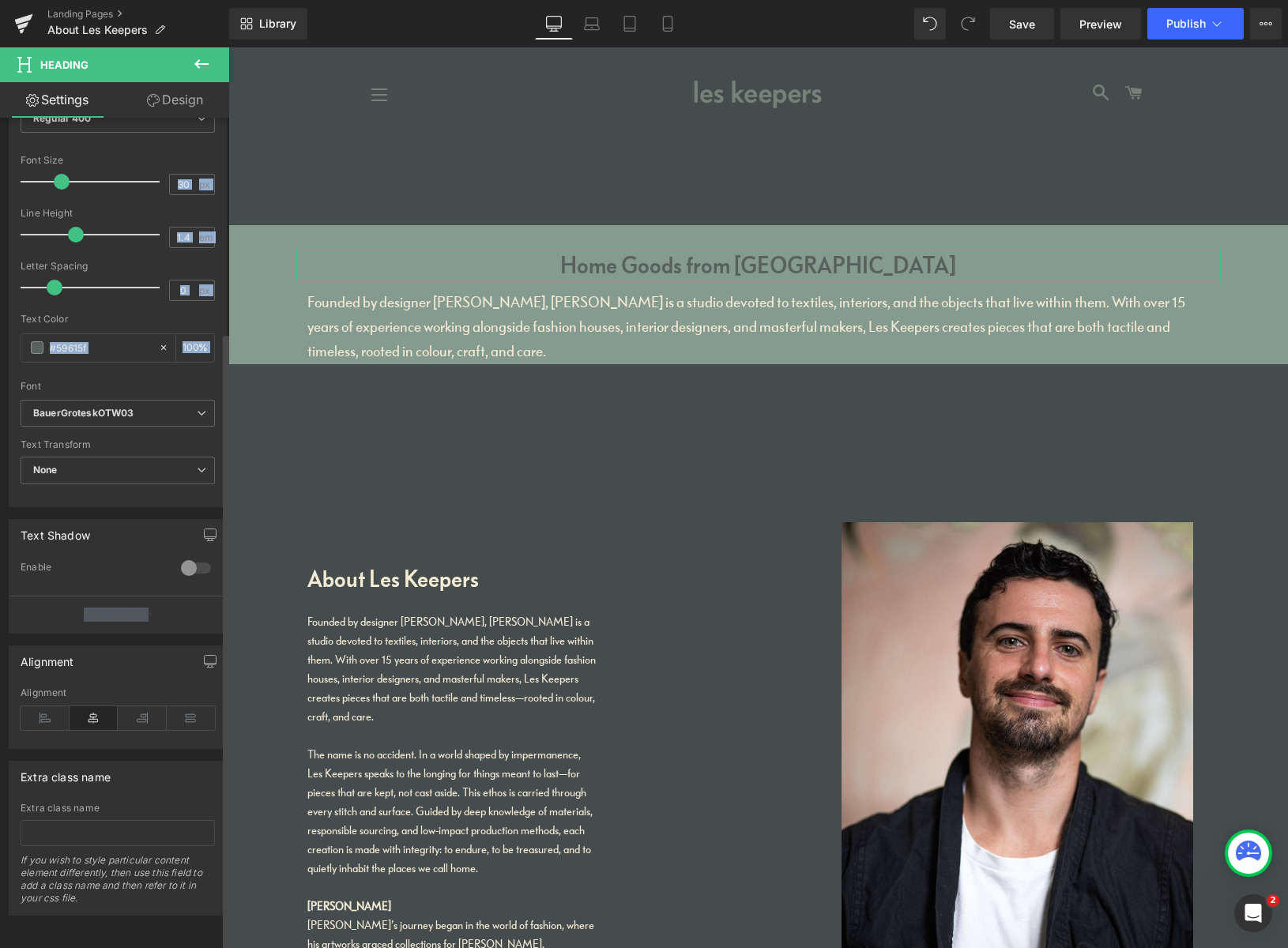
drag, startPoint x: 209, startPoint y: 176, endPoint x: 98, endPoint y: 700, distance: 535.6
click at [132, 709] on div "Title Tag H1 H2 H3 H4 H5 H6 Title Tag H1 H1 H2 H3 H4 H5 H6 Typography Text Styl…" at bounding box center [118, 377] width 236 height 1076
click at [44, 707] on icon at bounding box center [44, 718] width 49 height 24
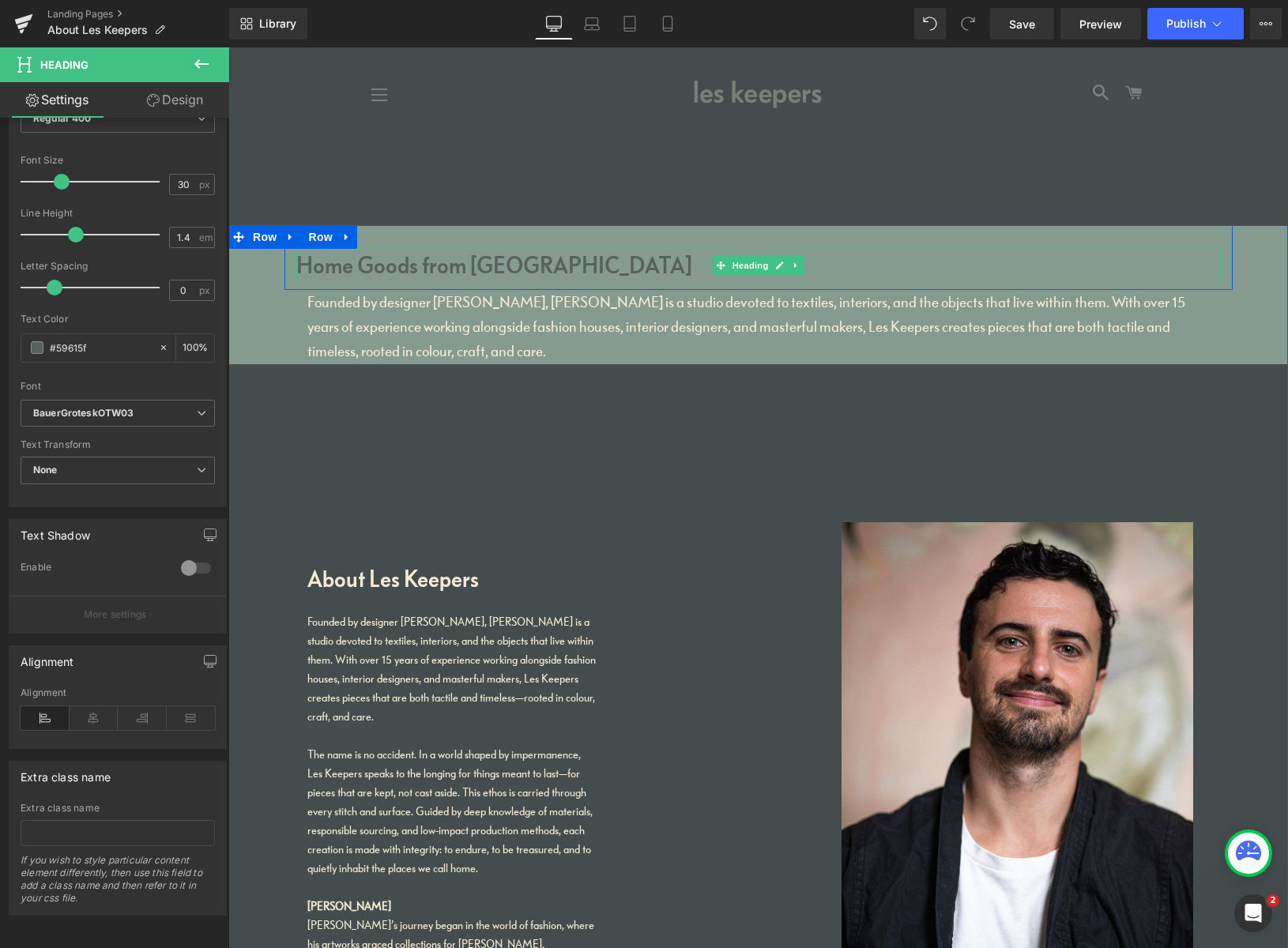
click at [334, 264] on h1 "Home Goods from Peckham" at bounding box center [758, 265] width 924 height 33
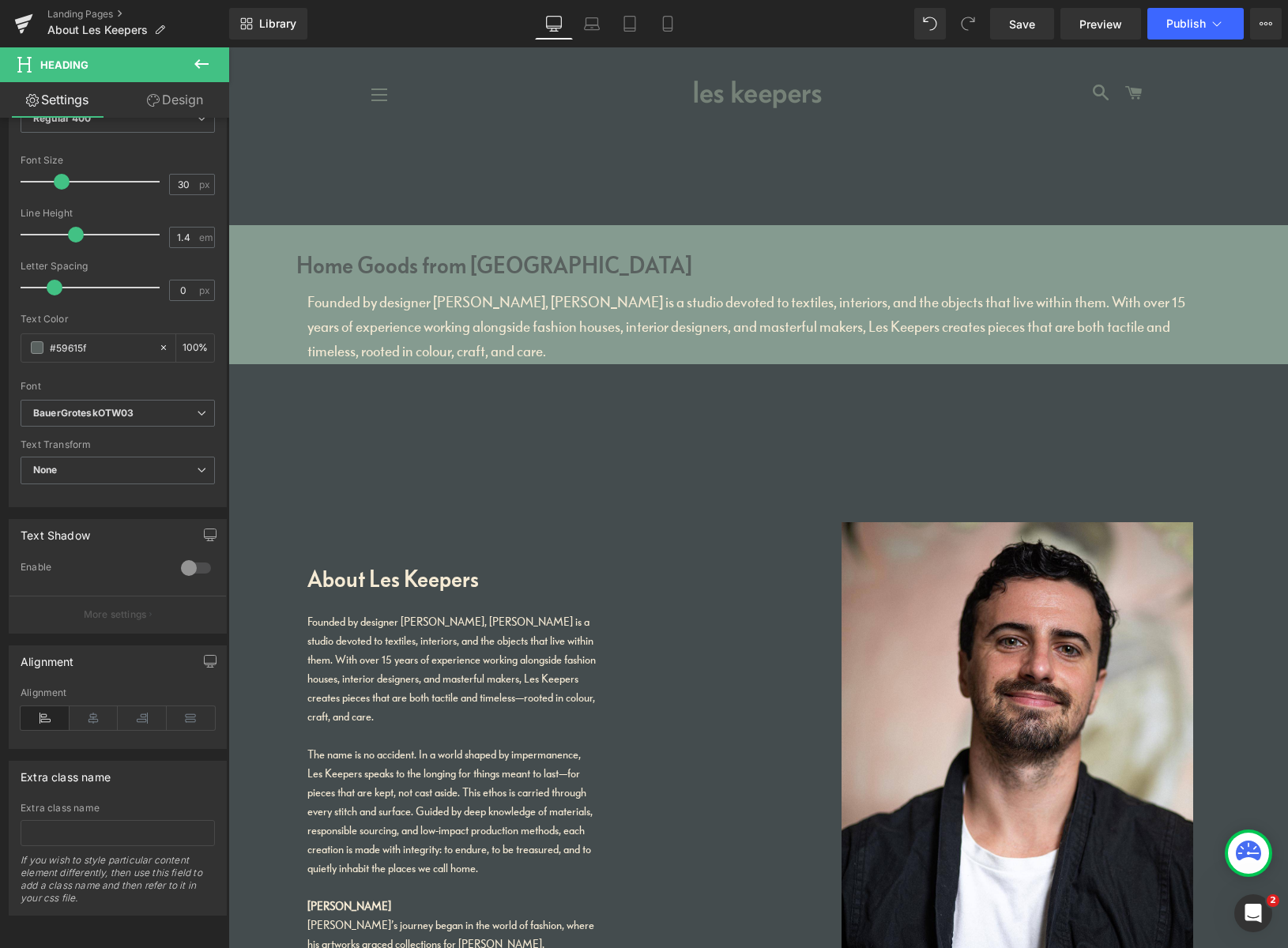
click at [180, 99] on link "Design" at bounding box center [175, 99] width 115 height 36
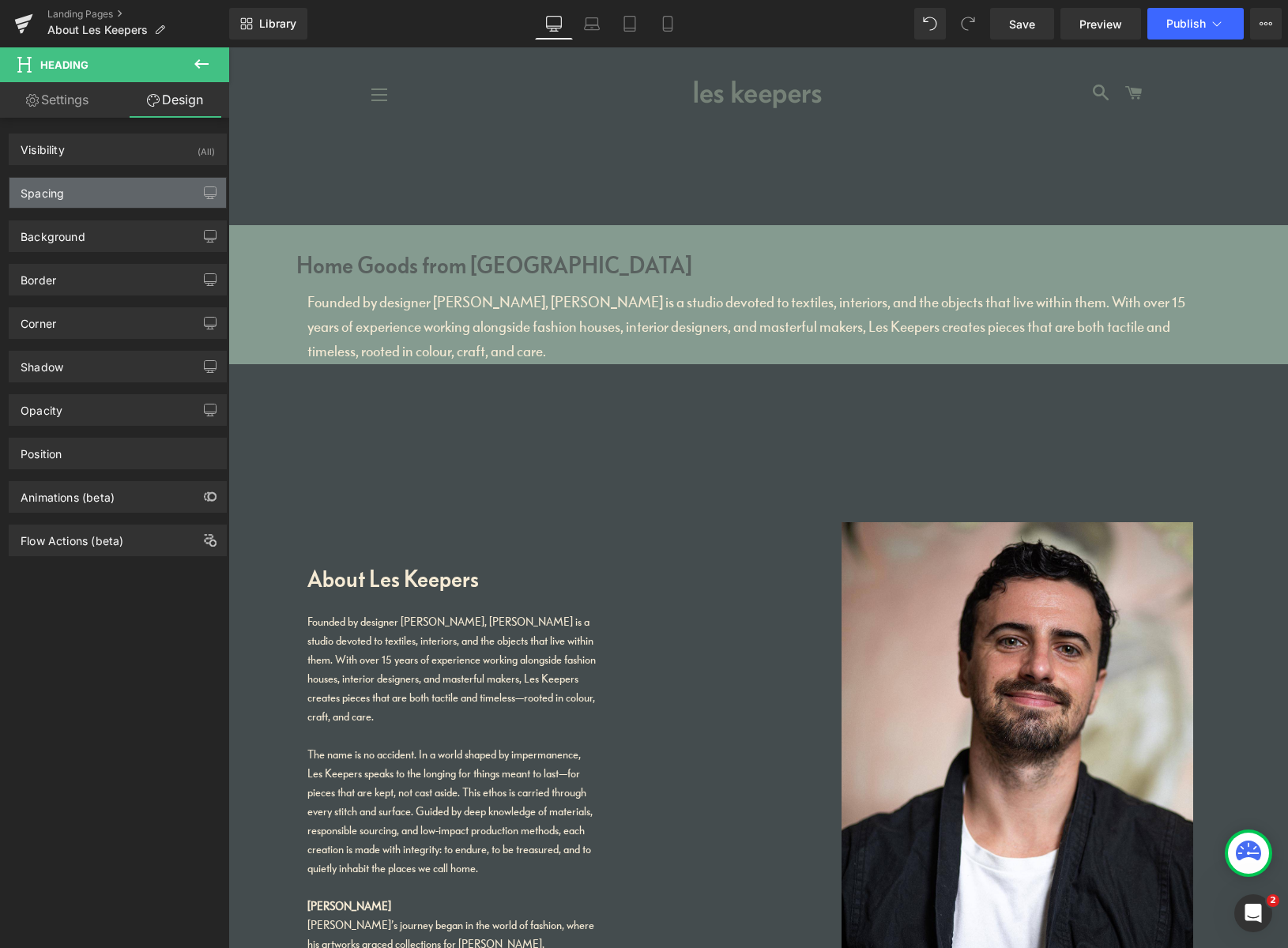
click at [104, 196] on div "Spacing" at bounding box center [118, 192] width 216 height 30
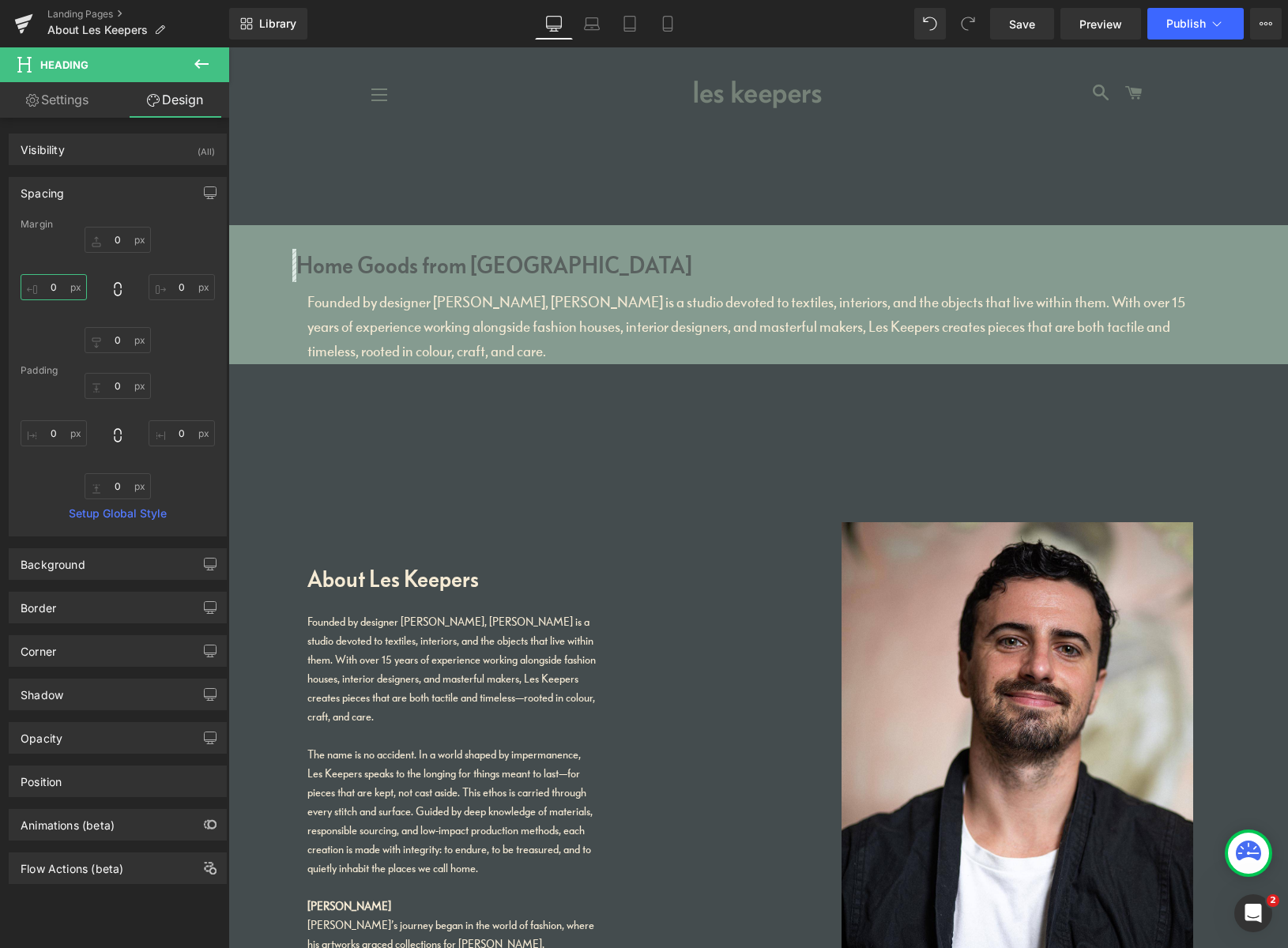
drag, startPoint x: 68, startPoint y: 290, endPoint x: 41, endPoint y: 283, distance: 27.9
click at [33, 285] on input "0" at bounding box center [53, 286] width 67 height 26
type input "13"
click at [471, 309] on p "Founded by designer [PERSON_NAME], [PERSON_NAME] is a studio devoted to textile…" at bounding box center [758, 327] width 901 height 74
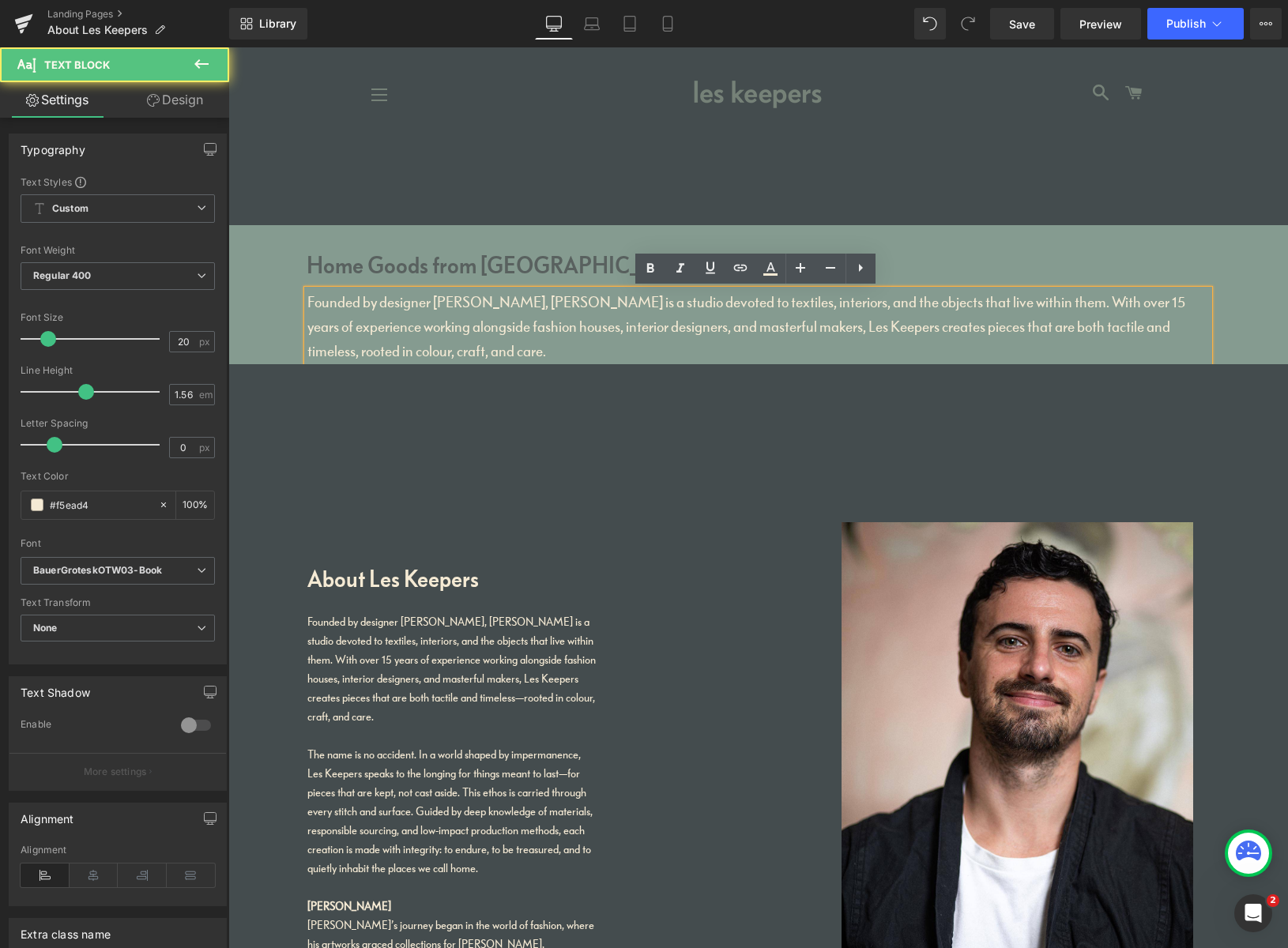
drag, startPoint x: 531, startPoint y: 349, endPoint x: 282, endPoint y: 274, distance: 260.0
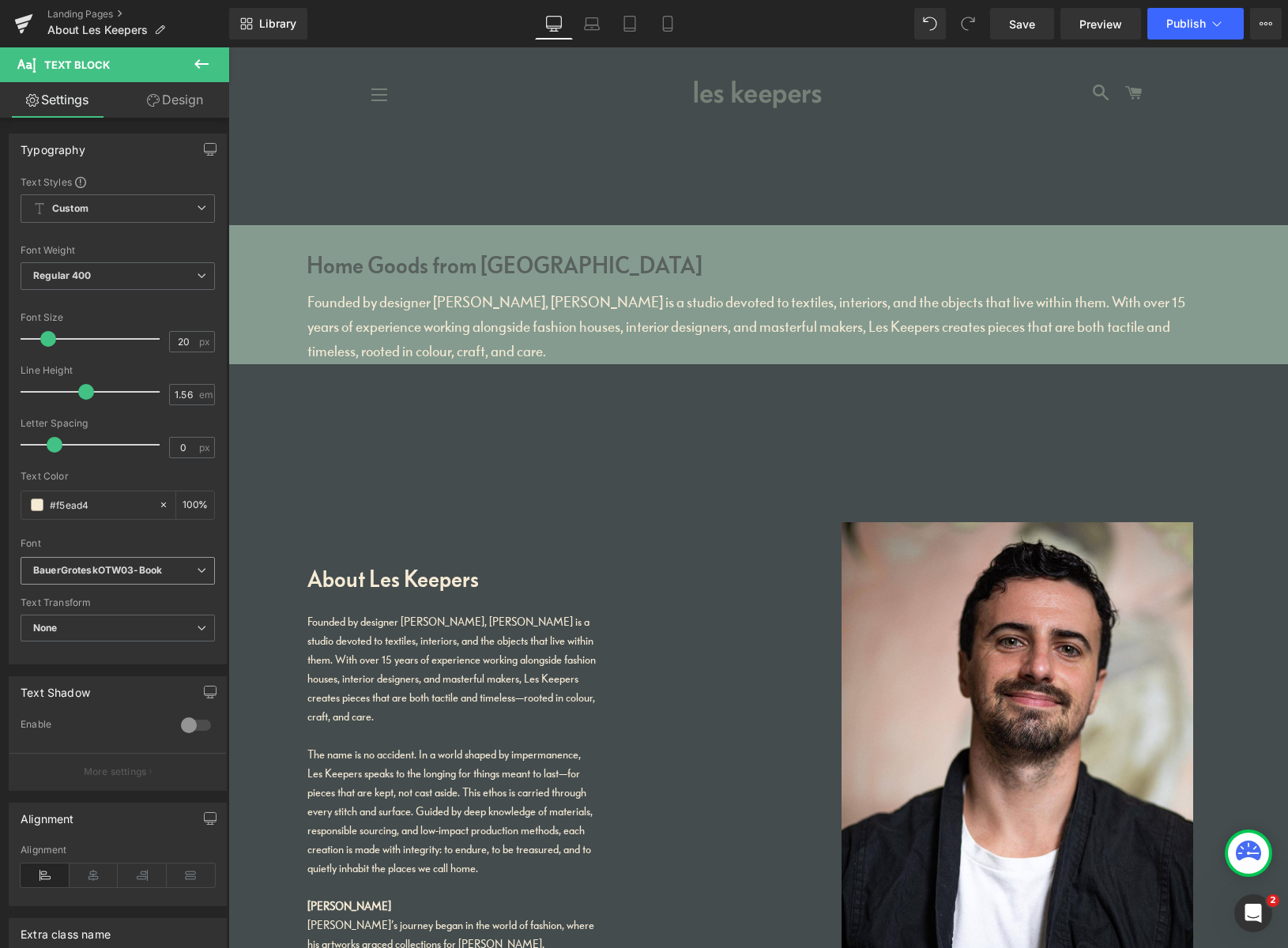
click at [114, 567] on icon "BauerGroteskOTW03-Book" at bounding box center [96, 571] width 128 height 14
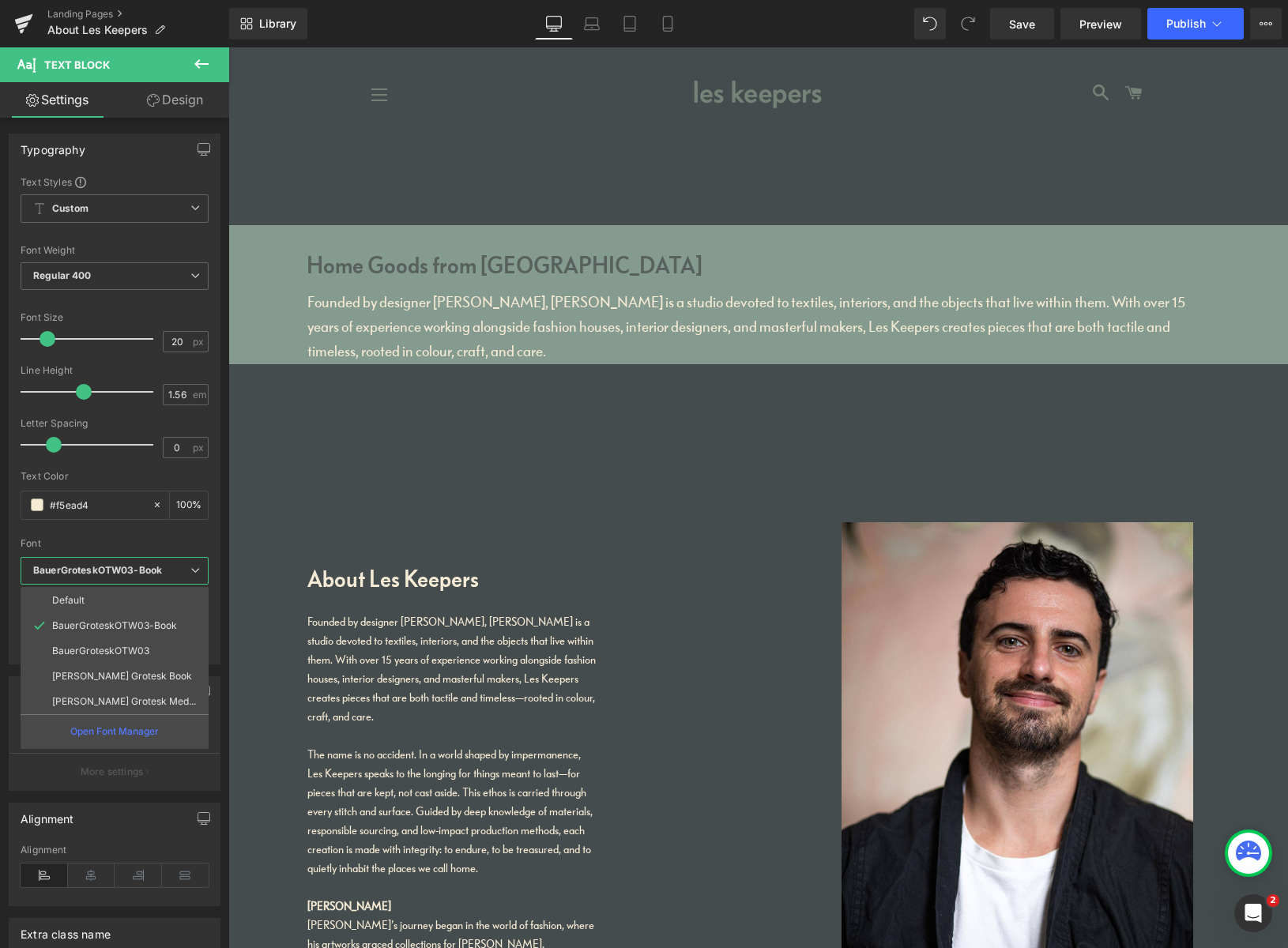
click at [86, 652] on p "BauerGroteskOTW03" at bounding box center [100, 650] width 97 height 11
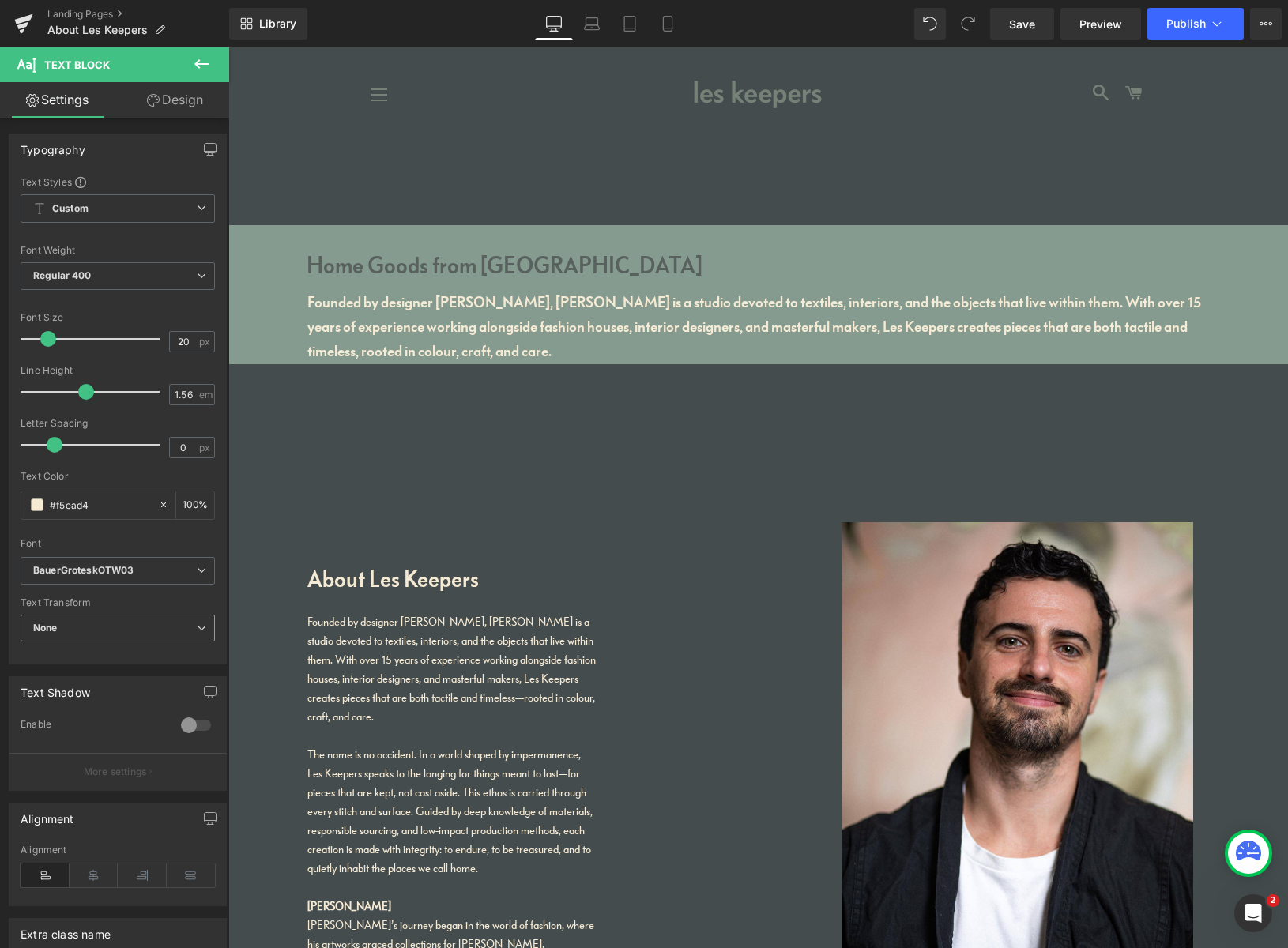
click at [93, 626] on span "None" at bounding box center [117, 628] width 194 height 28
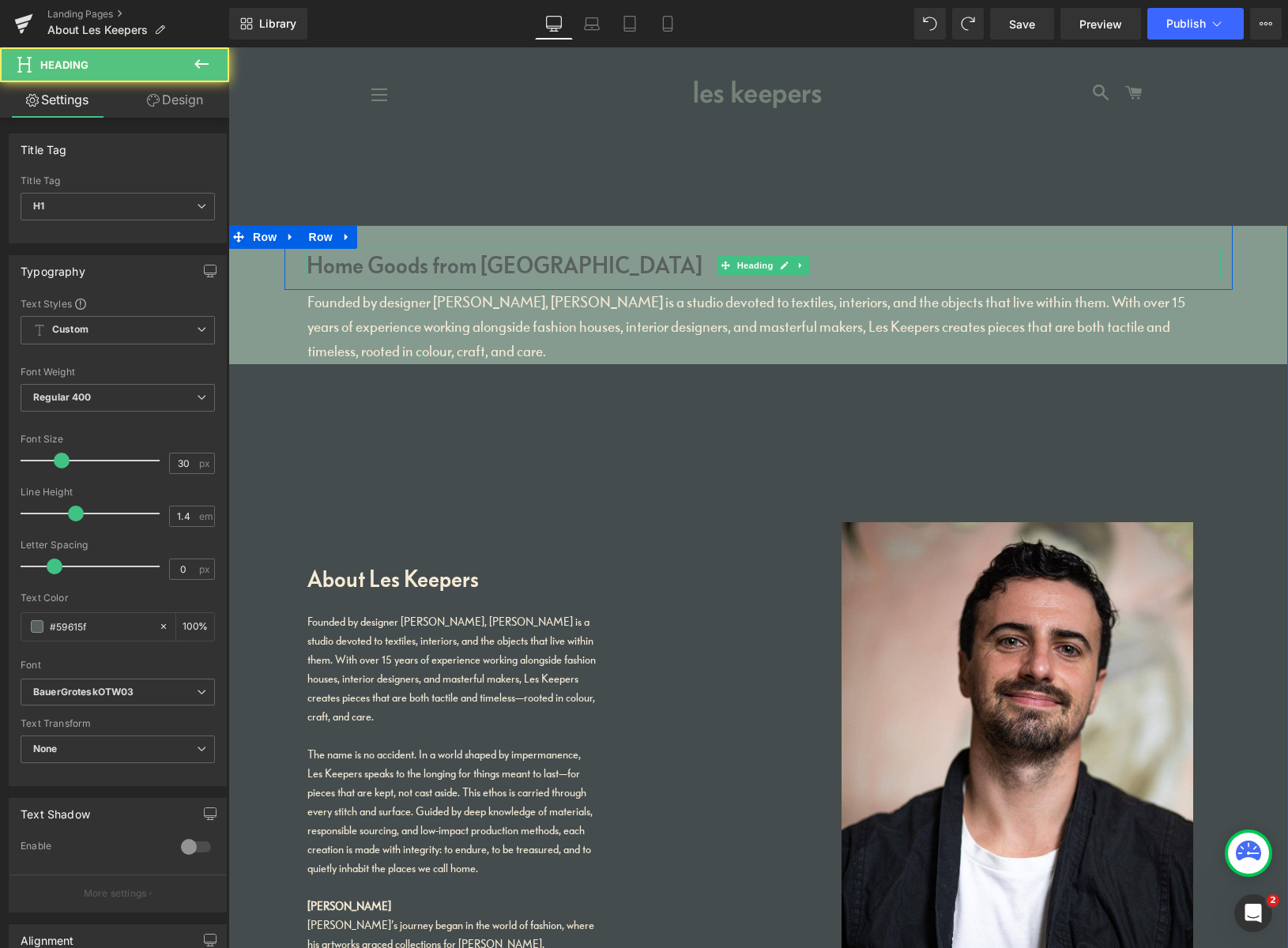
click at [404, 268] on h1 "Home Goods from Peckham" at bounding box center [763, 265] width 914 height 33
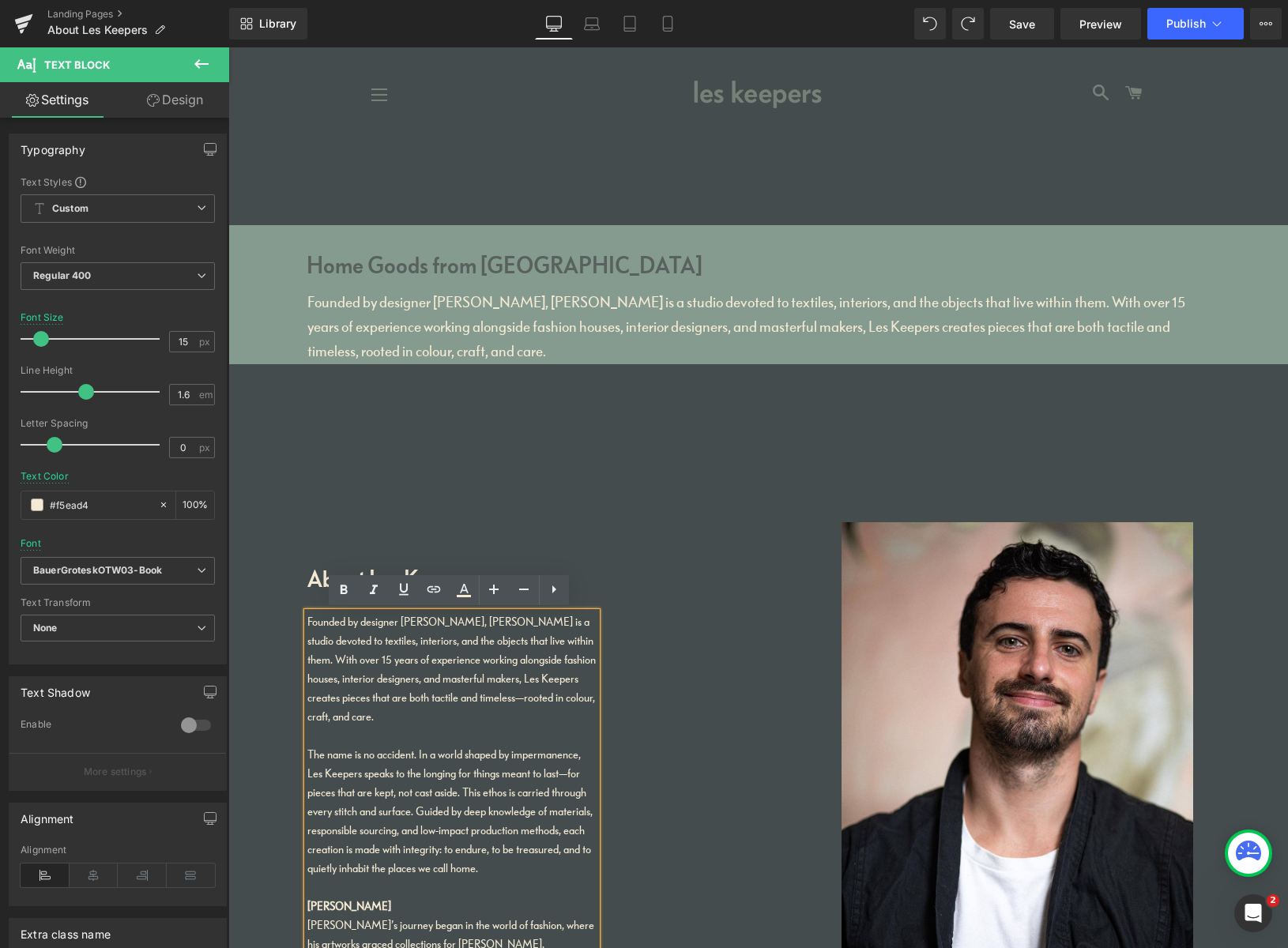
drag, startPoint x: 411, startPoint y: 718, endPoint x: 271, endPoint y: 618, distance: 172.0
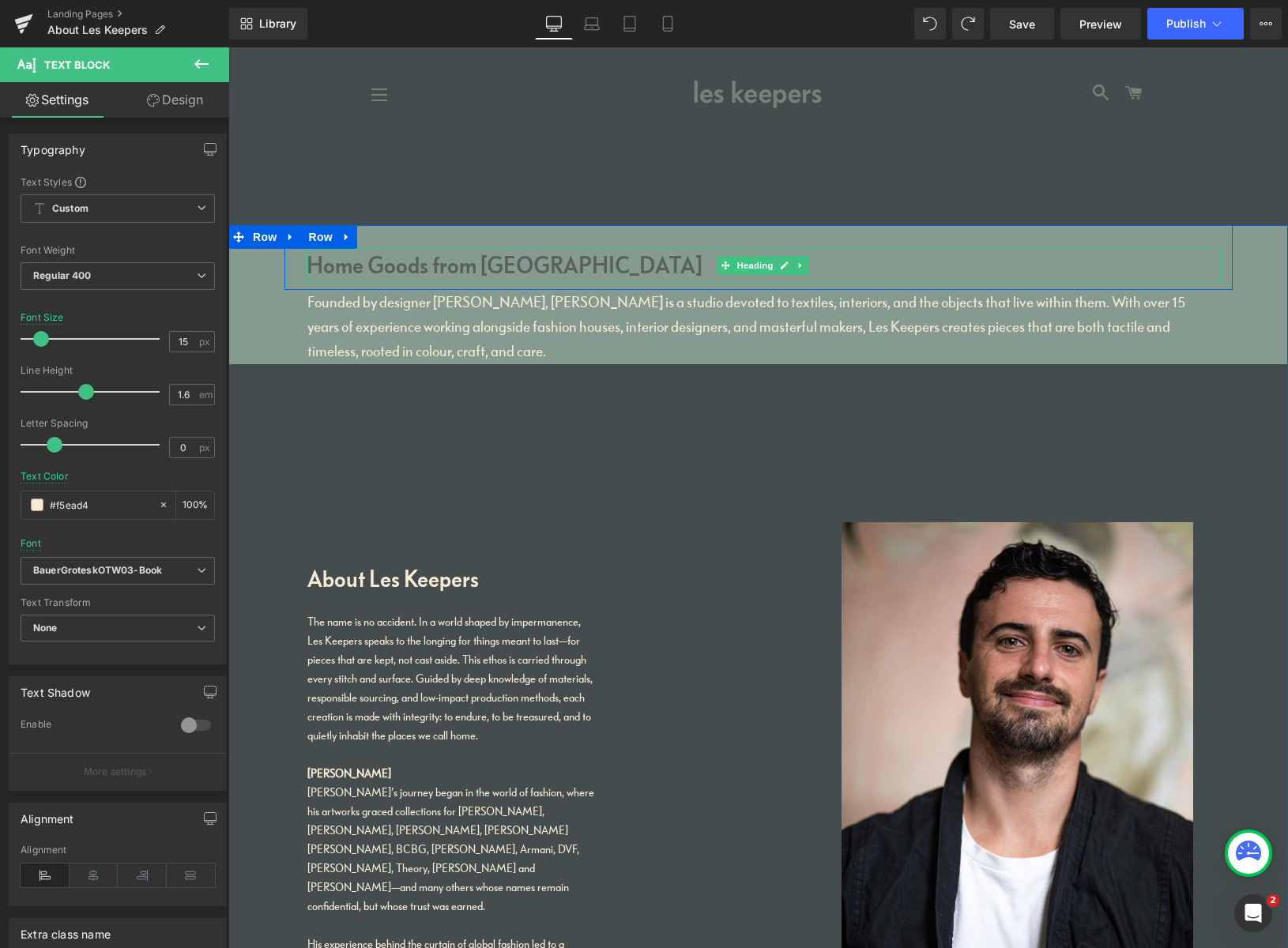
click at [512, 271] on h1 "Home Goods from Peckham" at bounding box center [763, 265] width 914 height 33
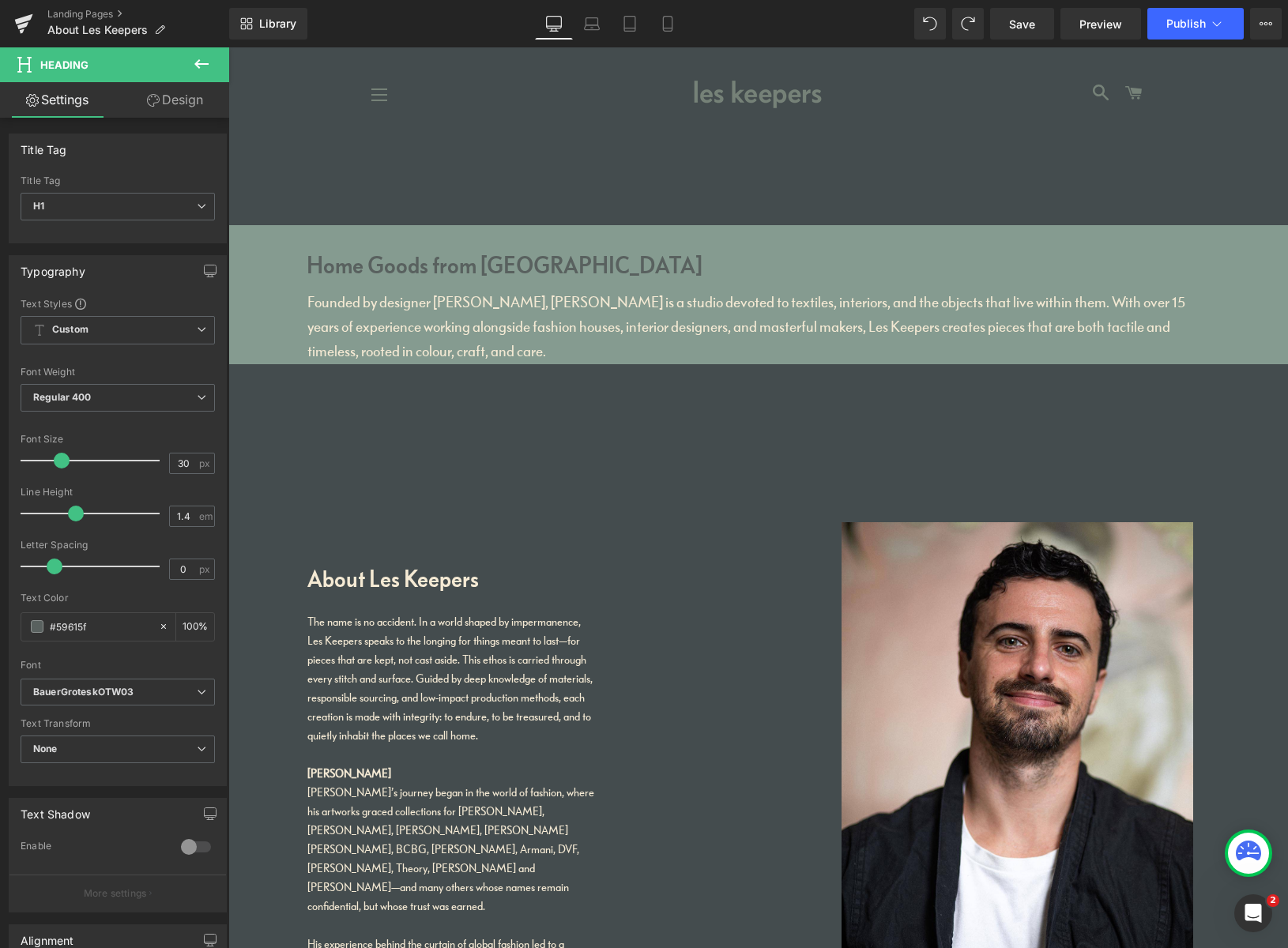
click at [179, 102] on link "Design" at bounding box center [175, 99] width 115 height 36
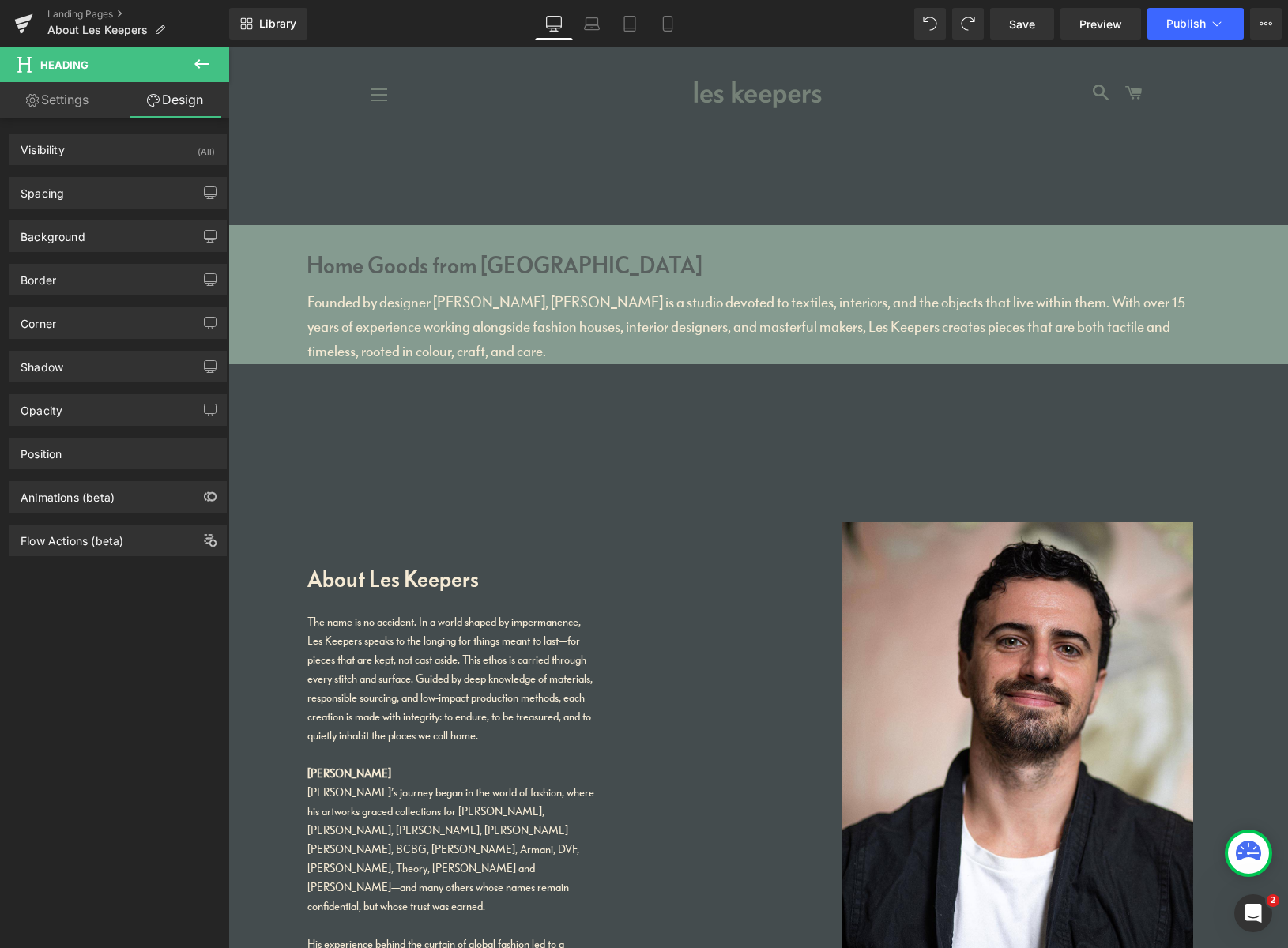
click at [87, 98] on link "Settings" at bounding box center [57, 99] width 115 height 36
type input "100"
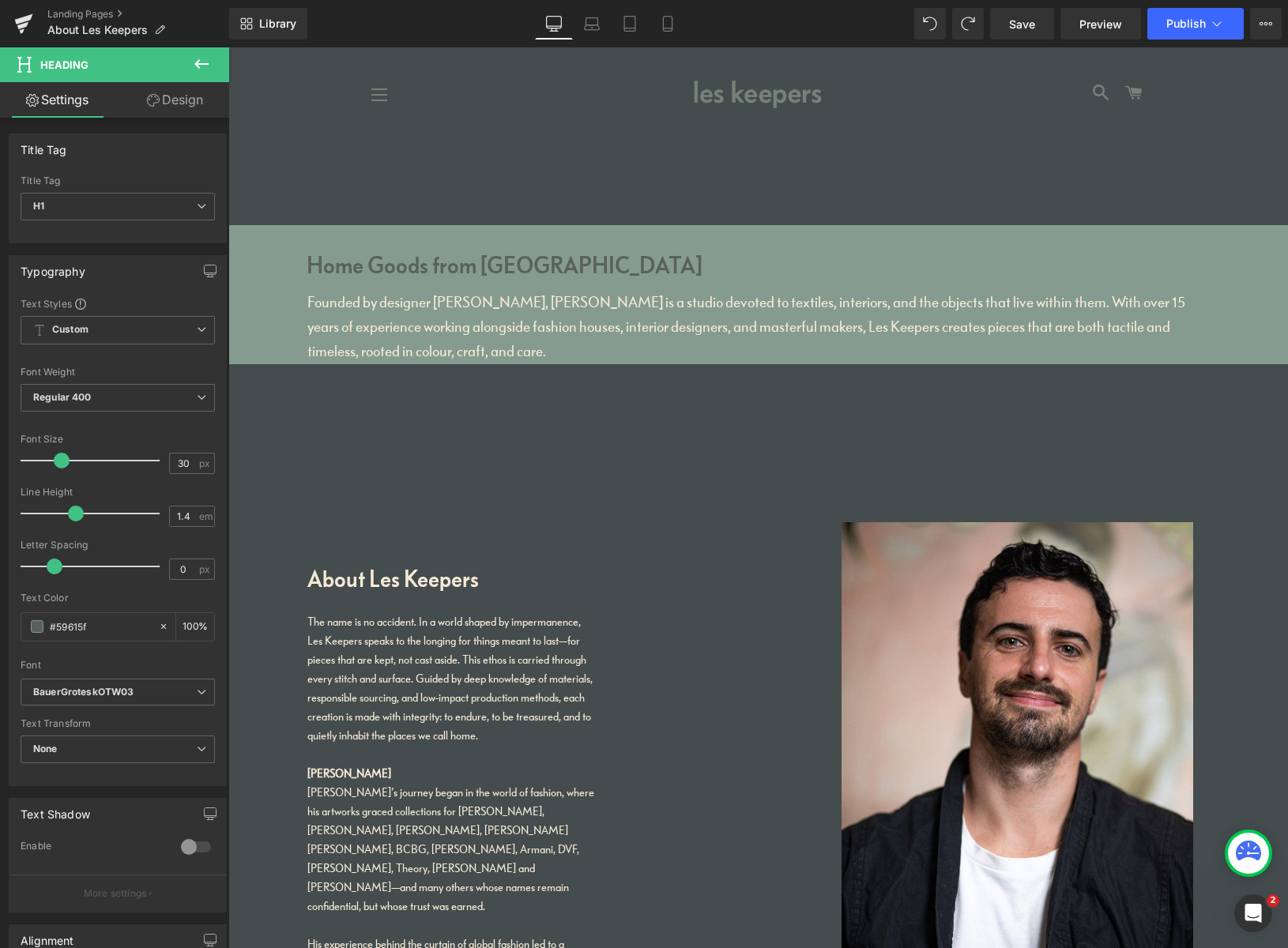
click at [207, 66] on icon at bounding box center [202, 65] width 19 height 19
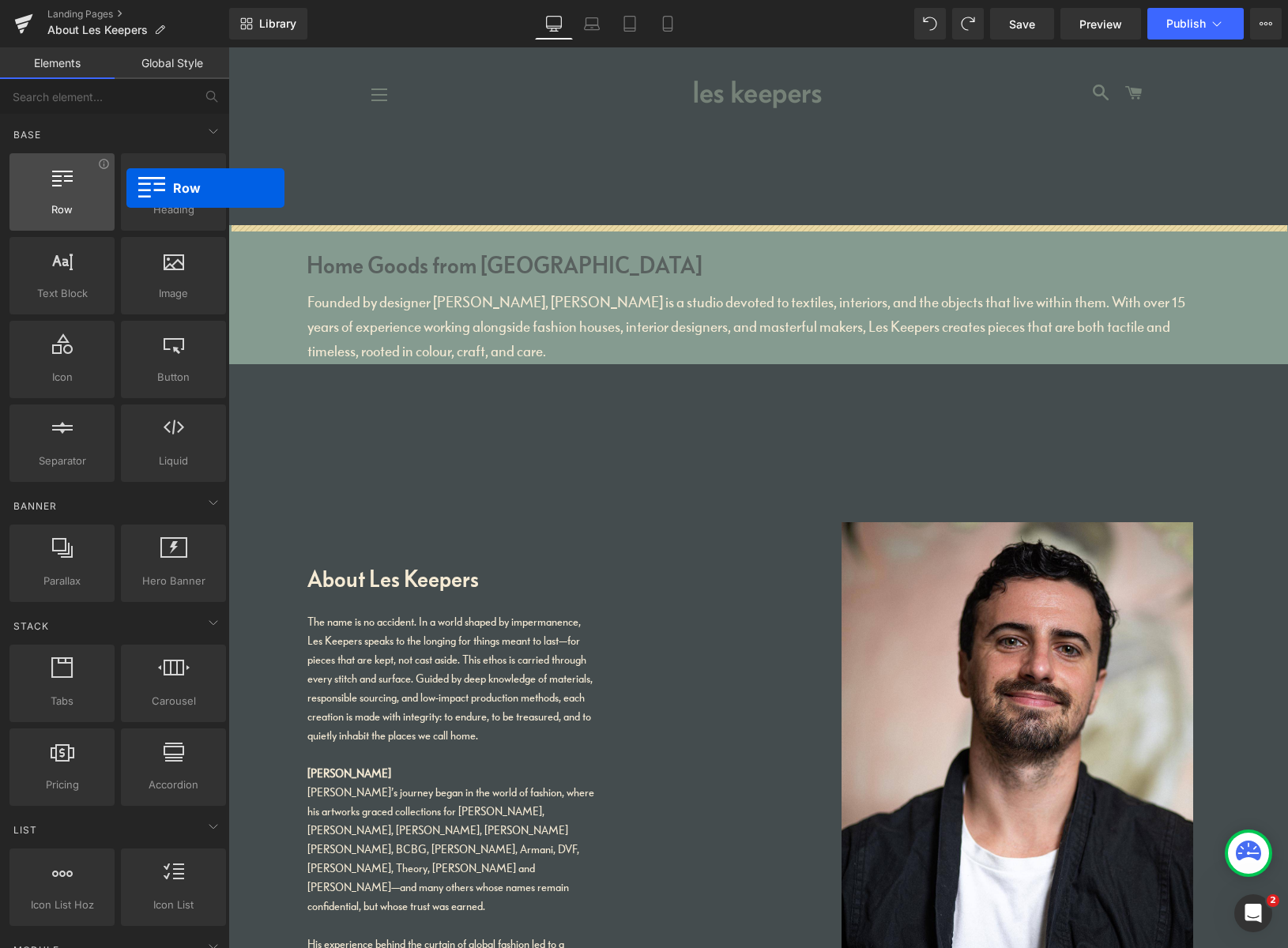
click at [75, 190] on div at bounding box center [62, 183] width 96 height 36
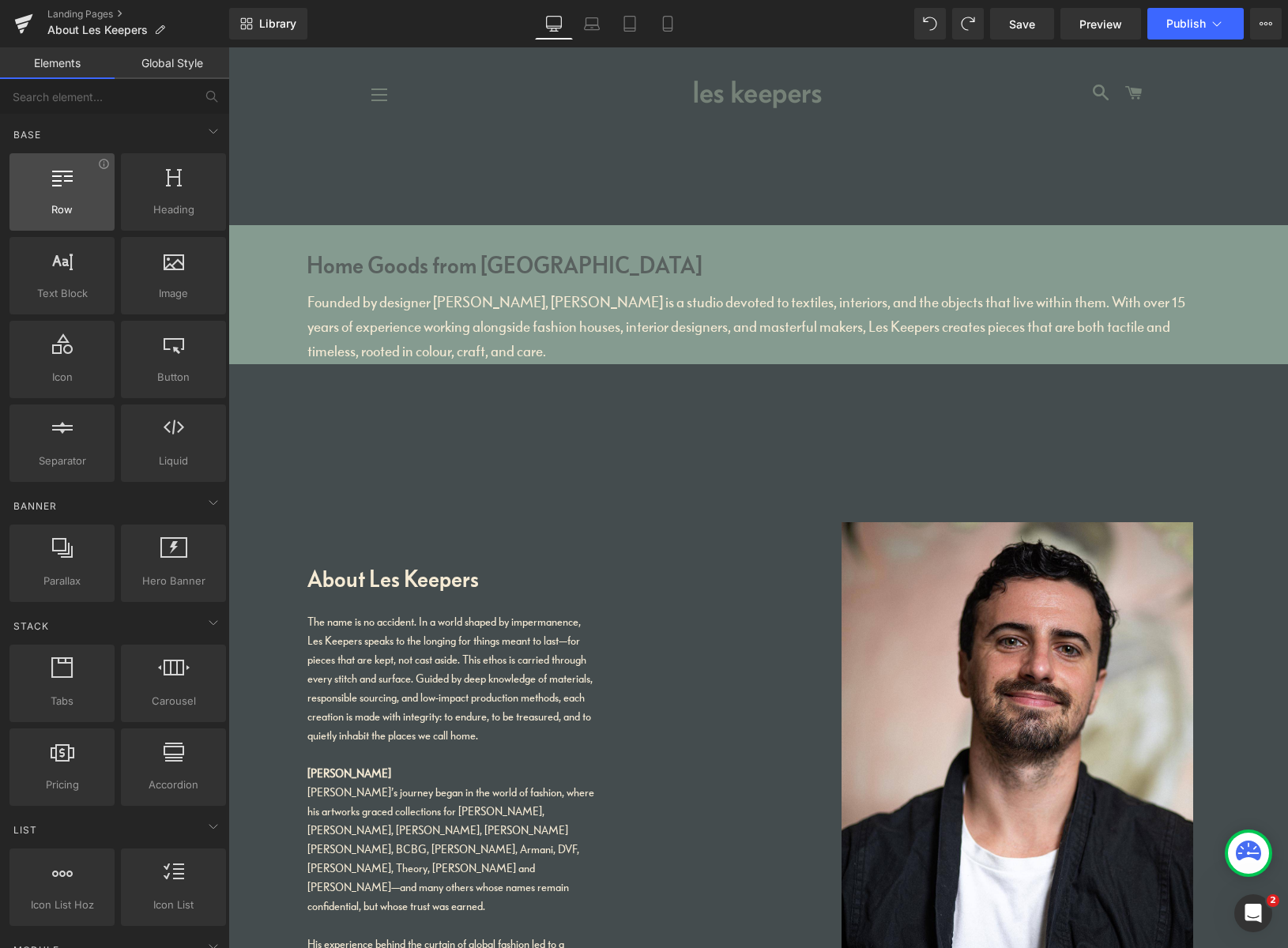
click at [66, 197] on div at bounding box center [62, 183] width 96 height 36
click at [64, 191] on div at bounding box center [62, 183] width 96 height 36
click at [61, 189] on div at bounding box center [62, 183] width 96 height 36
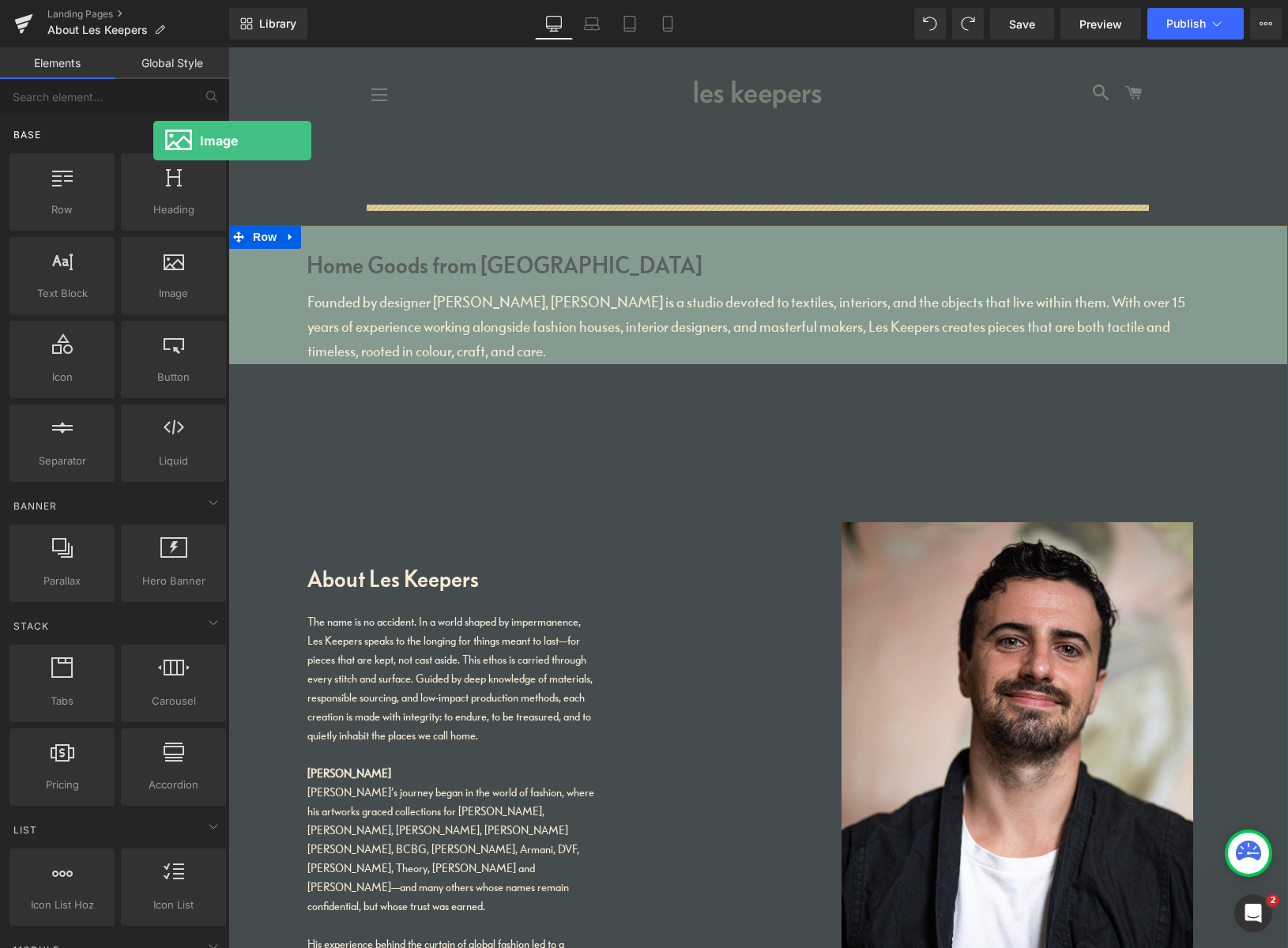
drag, startPoint x: 165, startPoint y: 285, endPoint x: 151, endPoint y: 139, distance: 146.7
click at [152, 140] on div "Base Row rows, columns, layouts, div Heading headings, titles, h1,h2,h3,h4,h5,h…" at bounding box center [118, 299] width 223 height 371
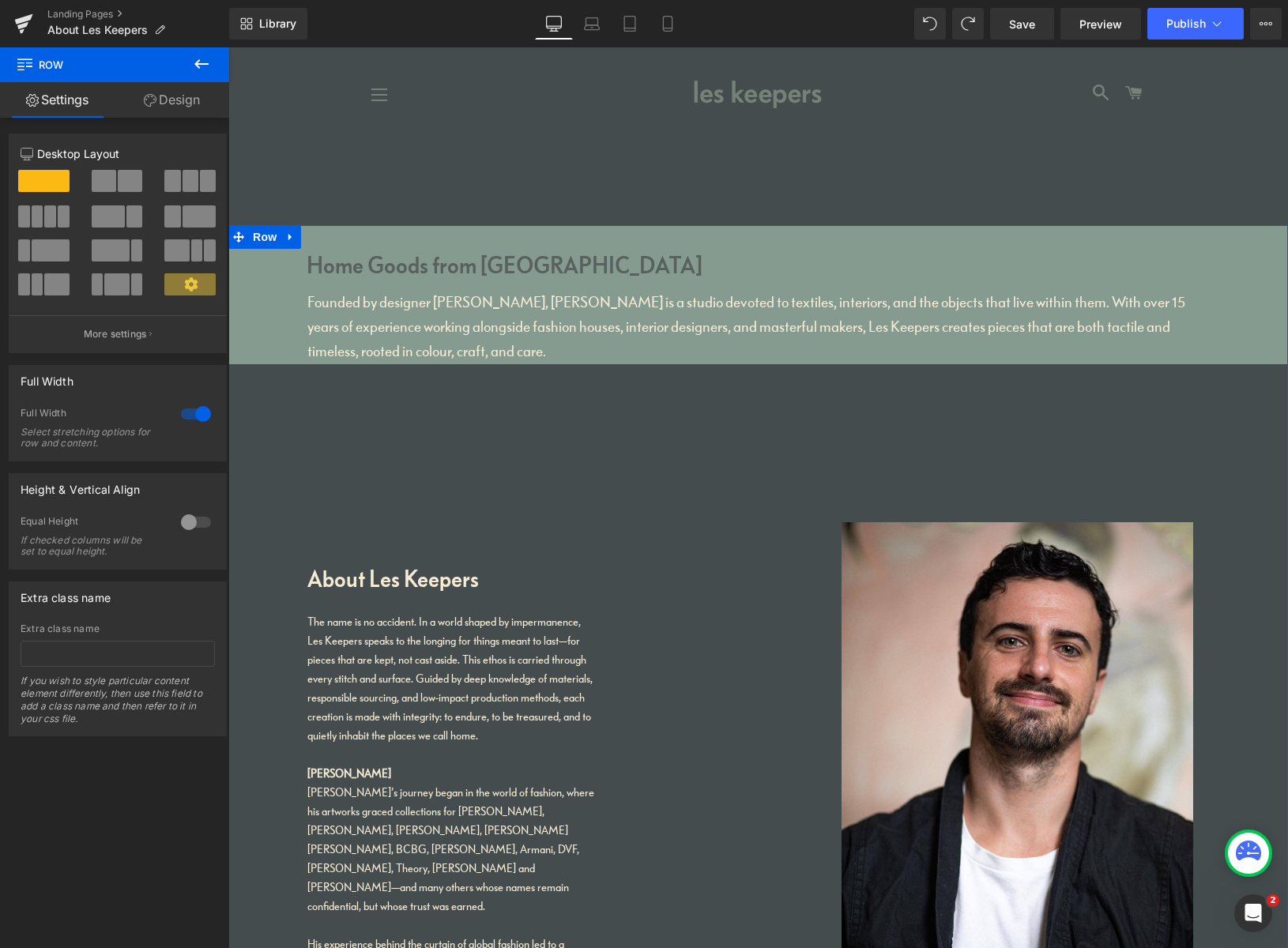
click at [124, 187] on span at bounding box center [129, 180] width 24 height 22
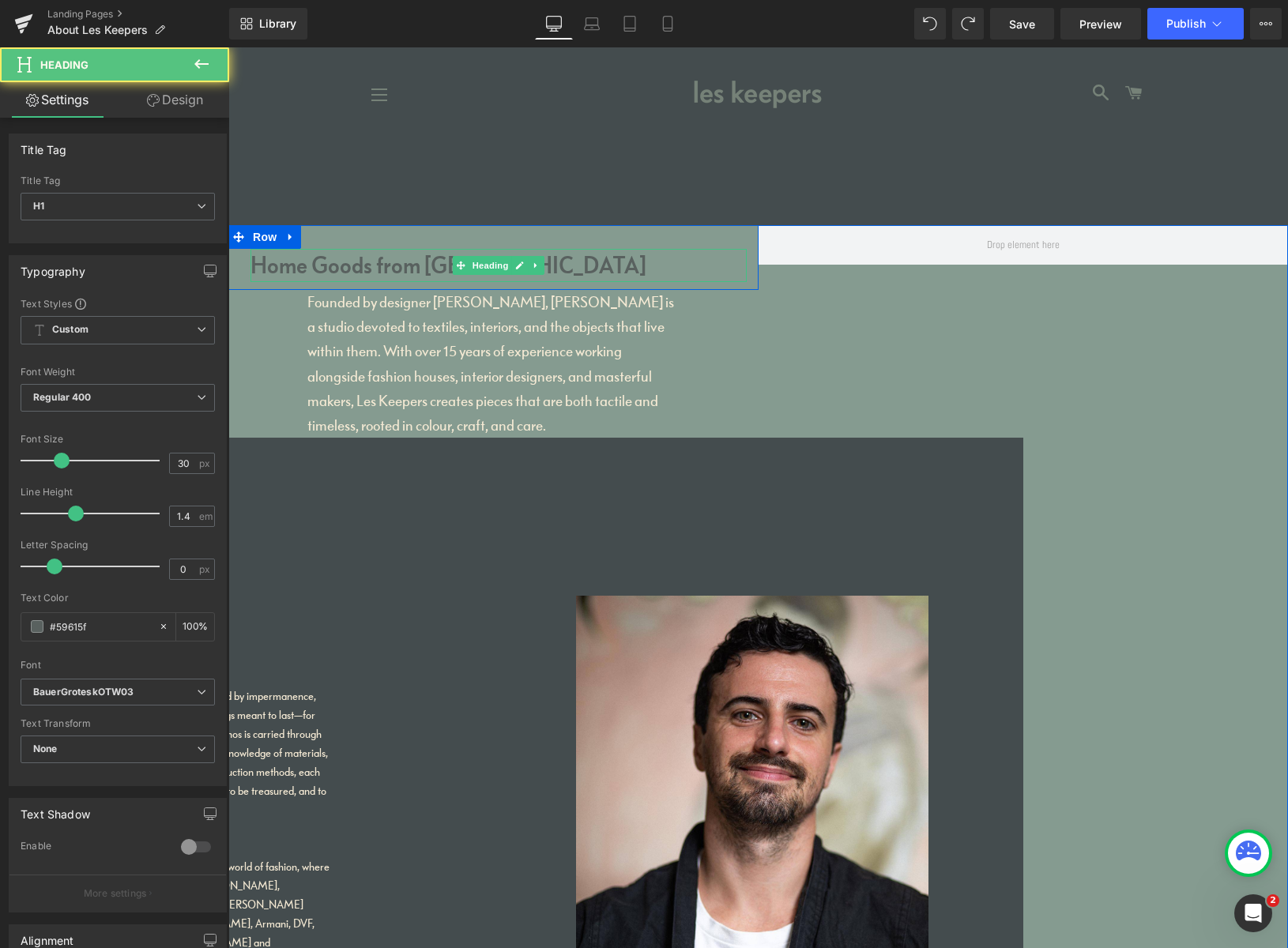
click at [428, 276] on h1 "Home Goods from Peckham" at bounding box center [499, 265] width 496 height 33
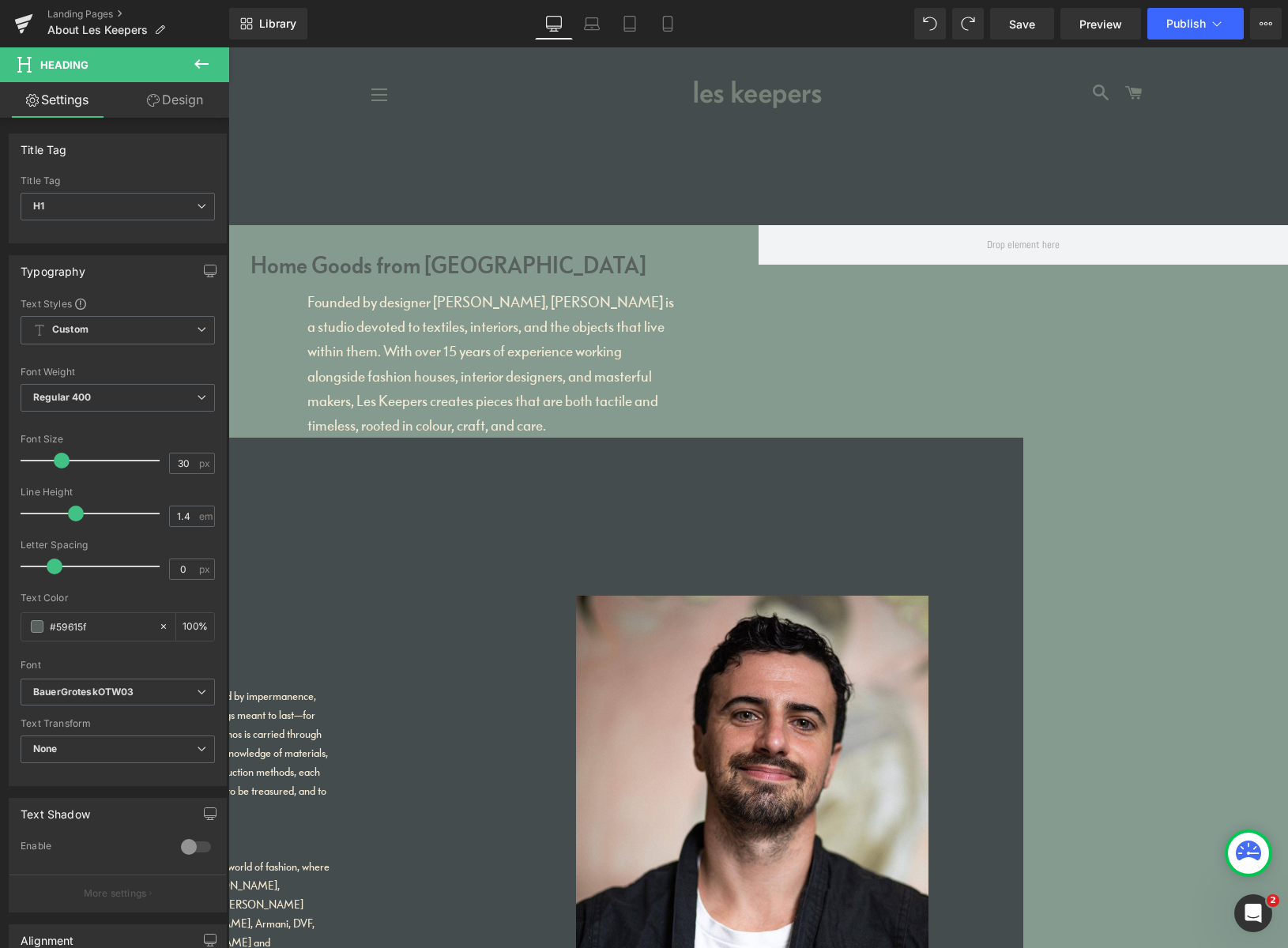
click at [179, 94] on link "Design" at bounding box center [175, 99] width 115 height 36
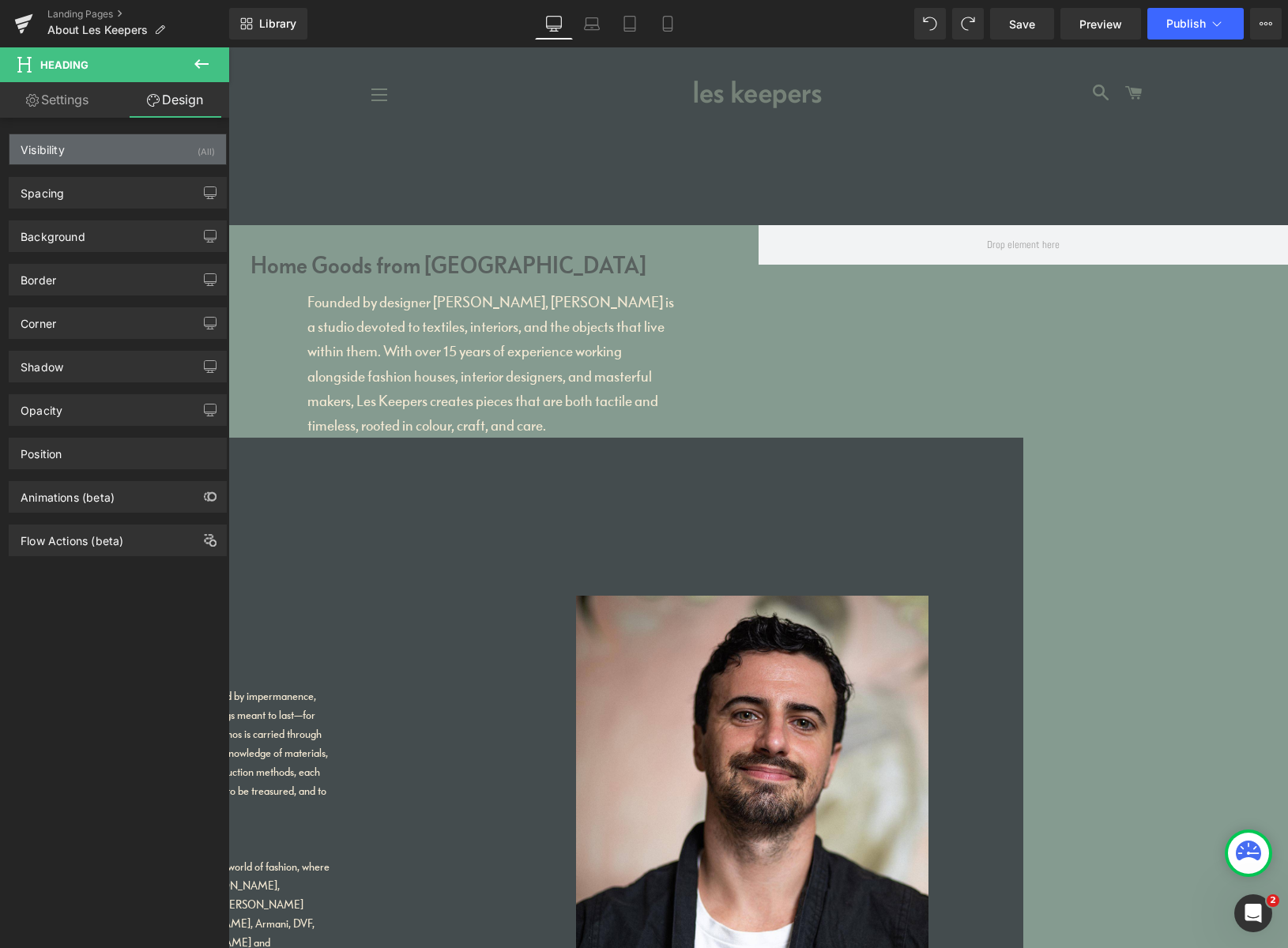
type input "0"
type input "13"
type input "0"
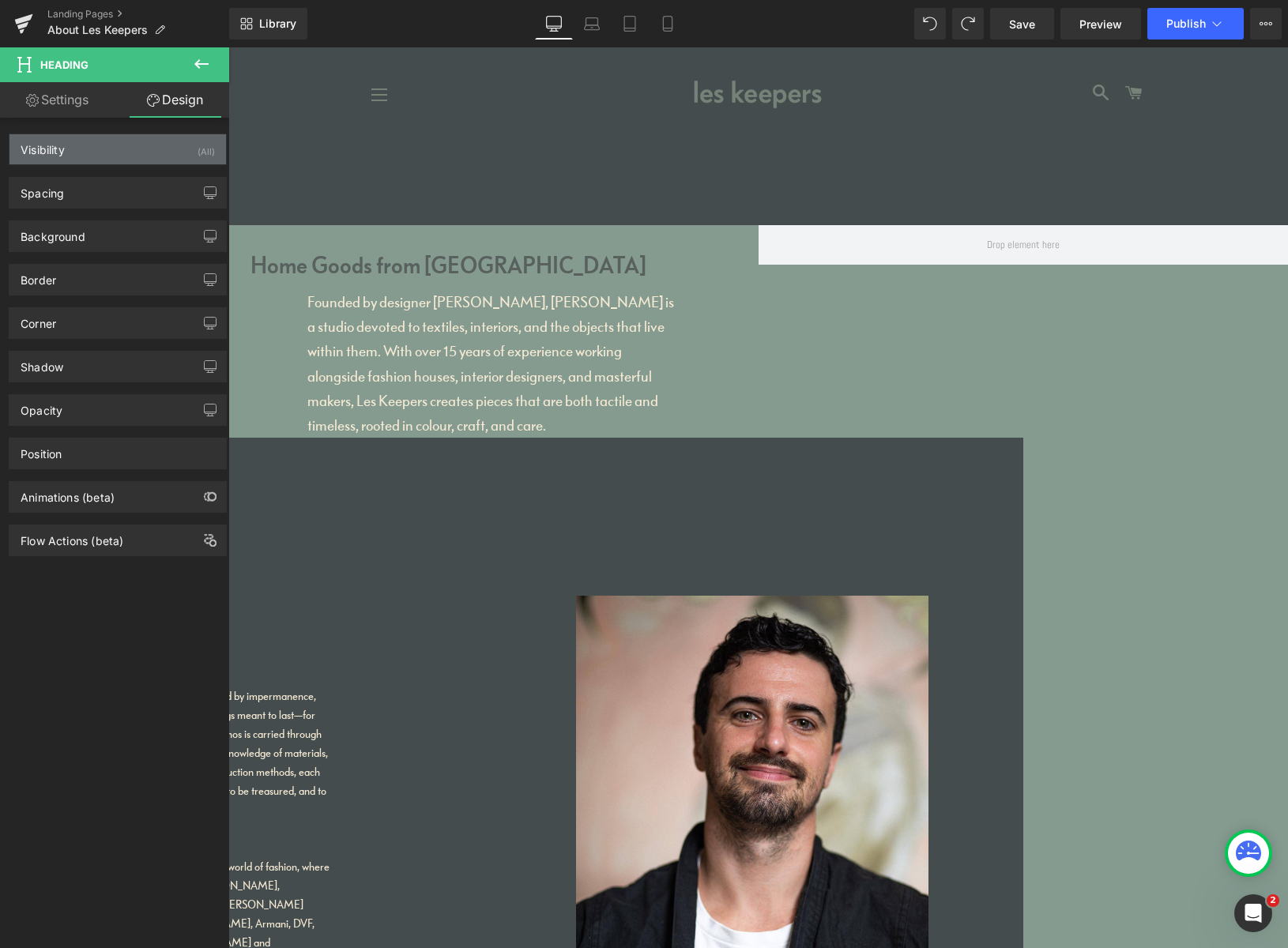
type input "0"
click at [111, 192] on div "Spacing" at bounding box center [118, 192] width 216 height 30
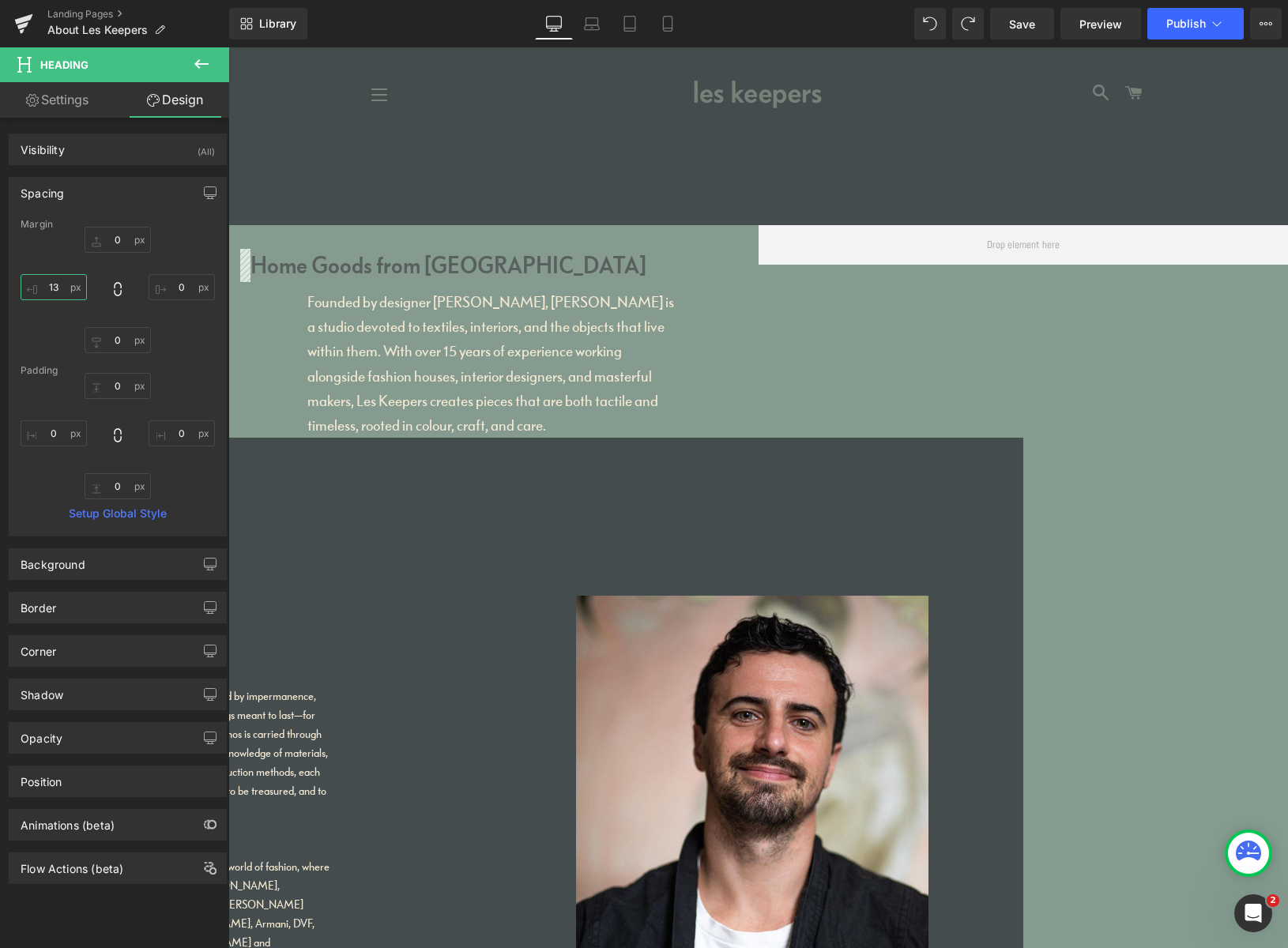
drag, startPoint x: 35, startPoint y: 282, endPoint x: 18, endPoint y: 287, distance: 17.7
click at [19, 283] on div "Margin 0px 0 0px 0 0px 0 13px 13 Padding 0px 0 0px 0 0px 0 0px 0 Setup Global S…" at bounding box center [118, 377] width 216 height 316
drag, startPoint x: 53, startPoint y: 288, endPoint x: 34, endPoint y: 287, distance: 19.0
click at [30, 286] on input "13" at bounding box center [53, 286] width 67 height 26
type input "1"
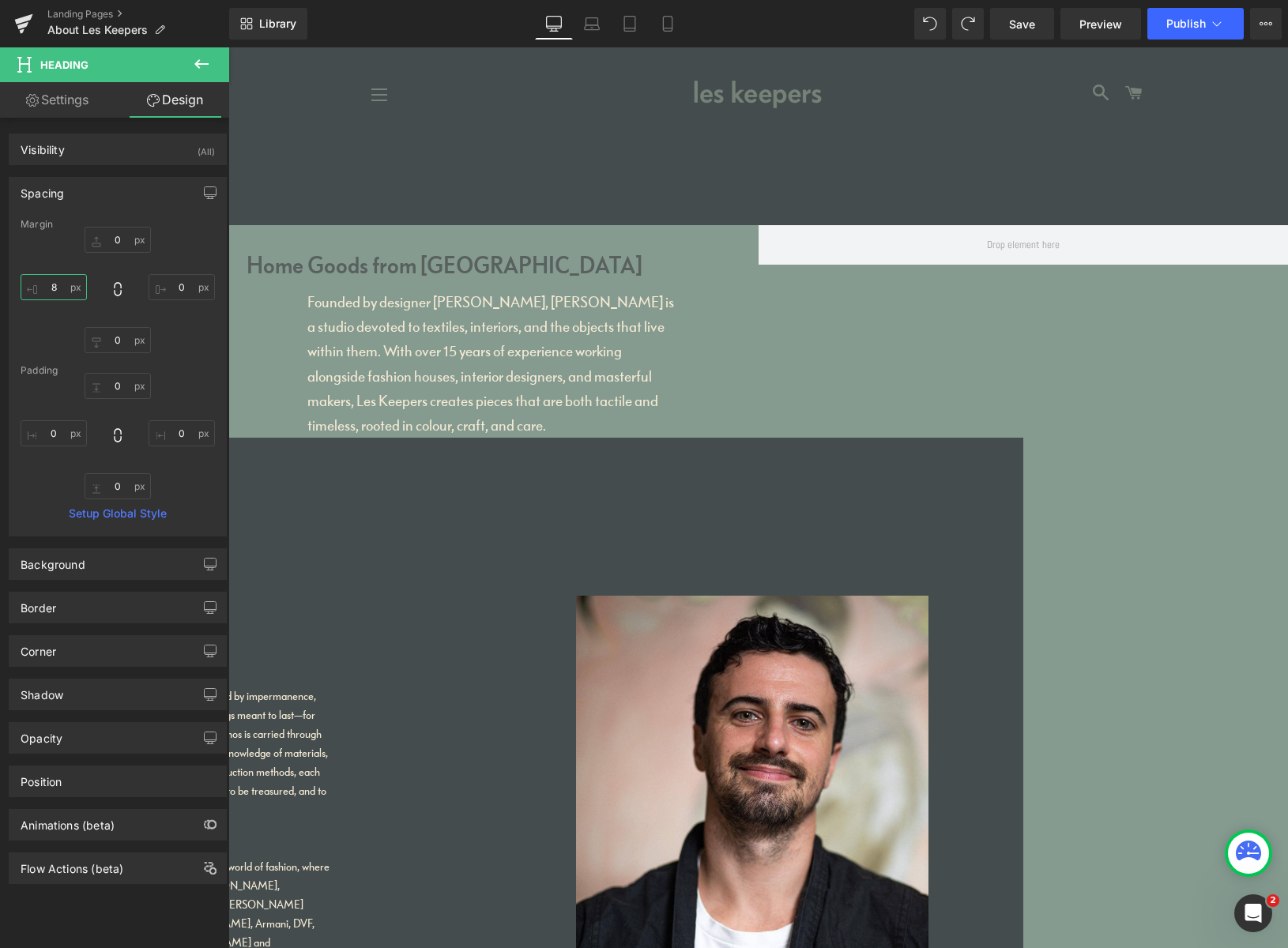
type input "83"
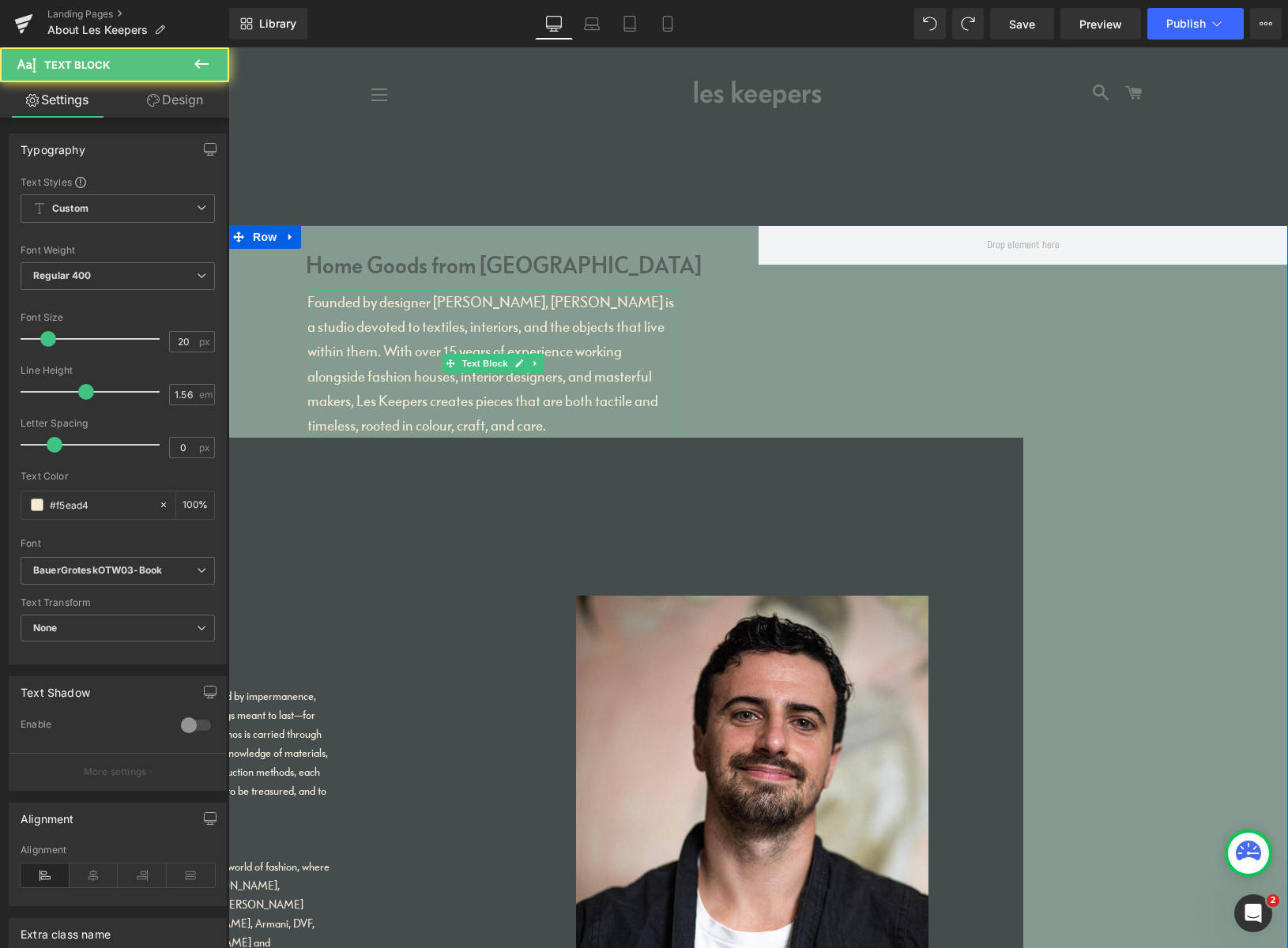
click at [582, 399] on p "Founded by designer [PERSON_NAME], [PERSON_NAME] is a studio devoted to textile…" at bounding box center [494, 364] width 372 height 148
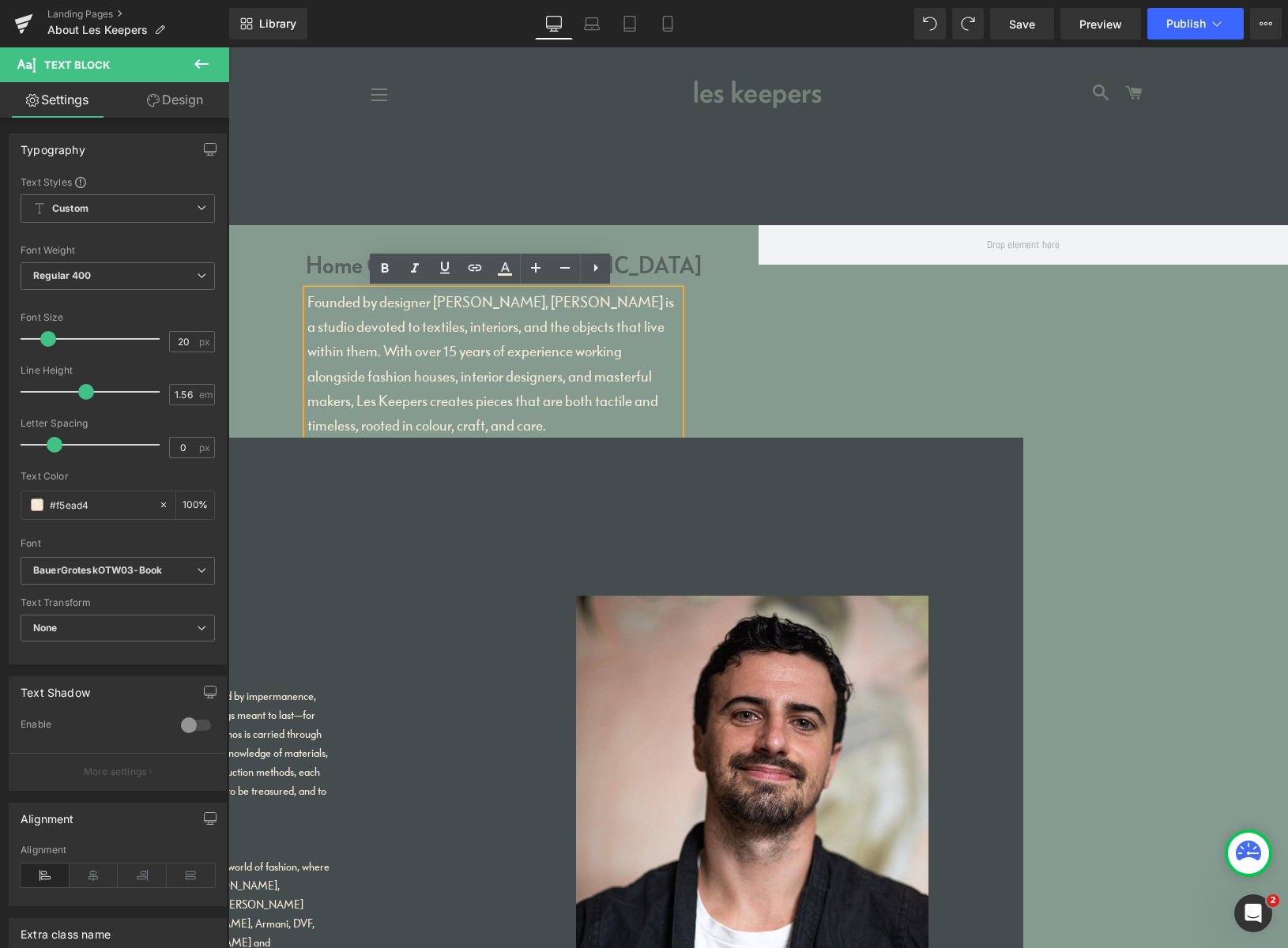
drag, startPoint x: 1086, startPoint y: 524, endPoint x: 1081, endPoint y: 517, distance: 8.6
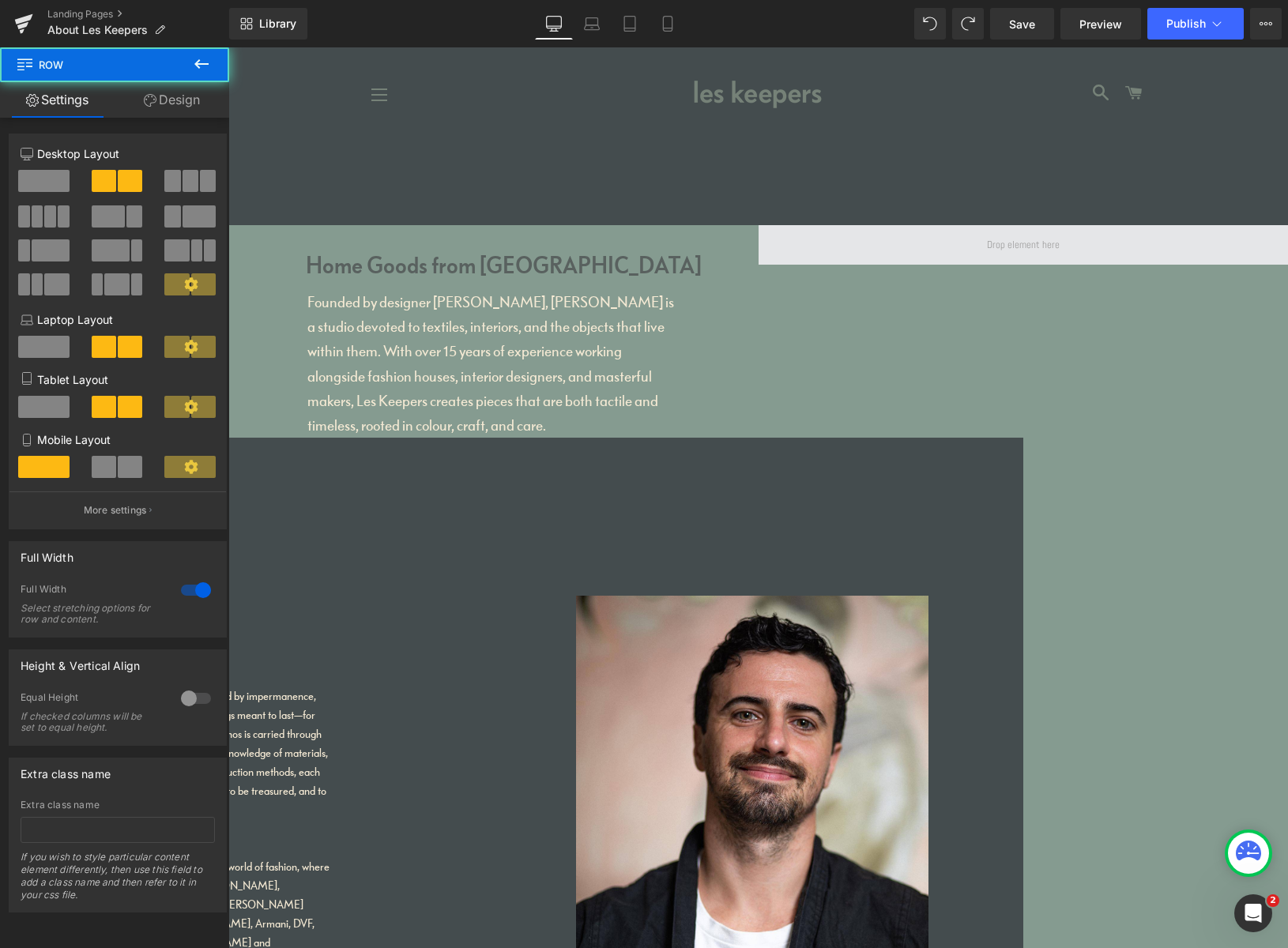
click at [1015, 241] on span at bounding box center [1023, 245] width 84 height 24
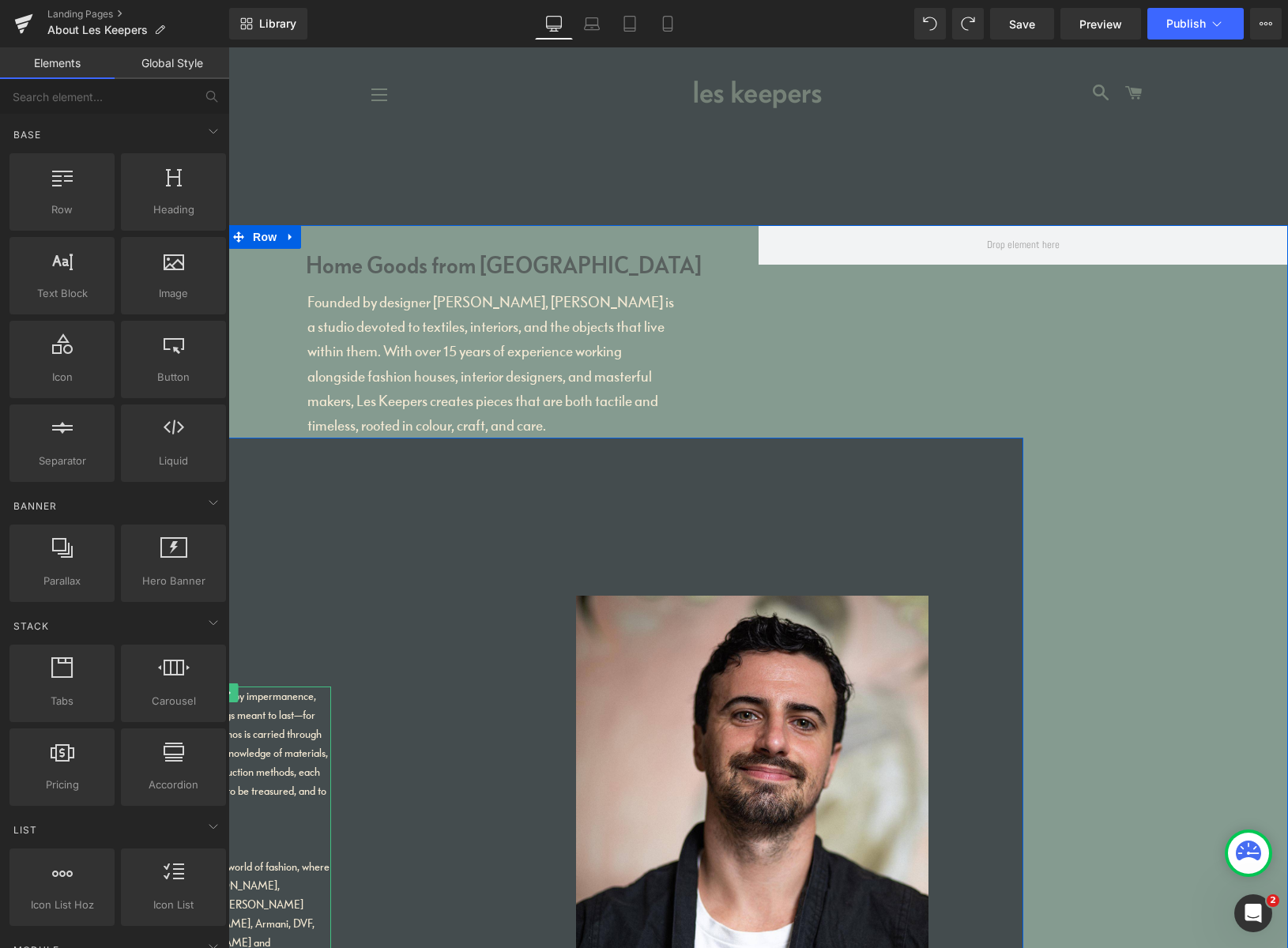
drag, startPoint x: 289, startPoint y: 699, endPoint x: 297, endPoint y: 695, distance: 8.9
click at [290, 699] on span "The name is no accident. In a world shaped by impermanence, Les Keepers speaks …" at bounding box center [185, 752] width 286 height 128
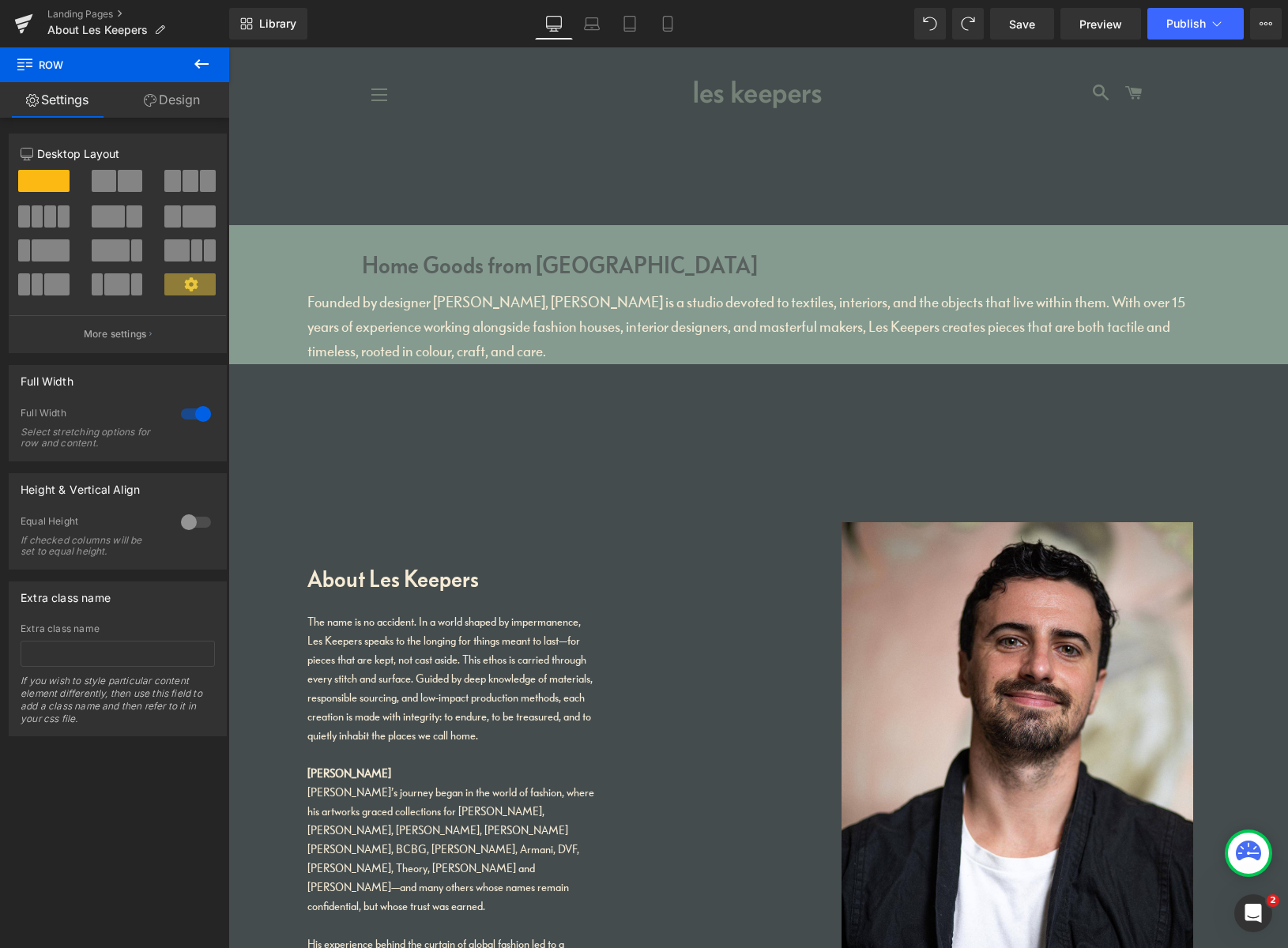
click at [209, 59] on button at bounding box center [201, 65] width 55 height 35
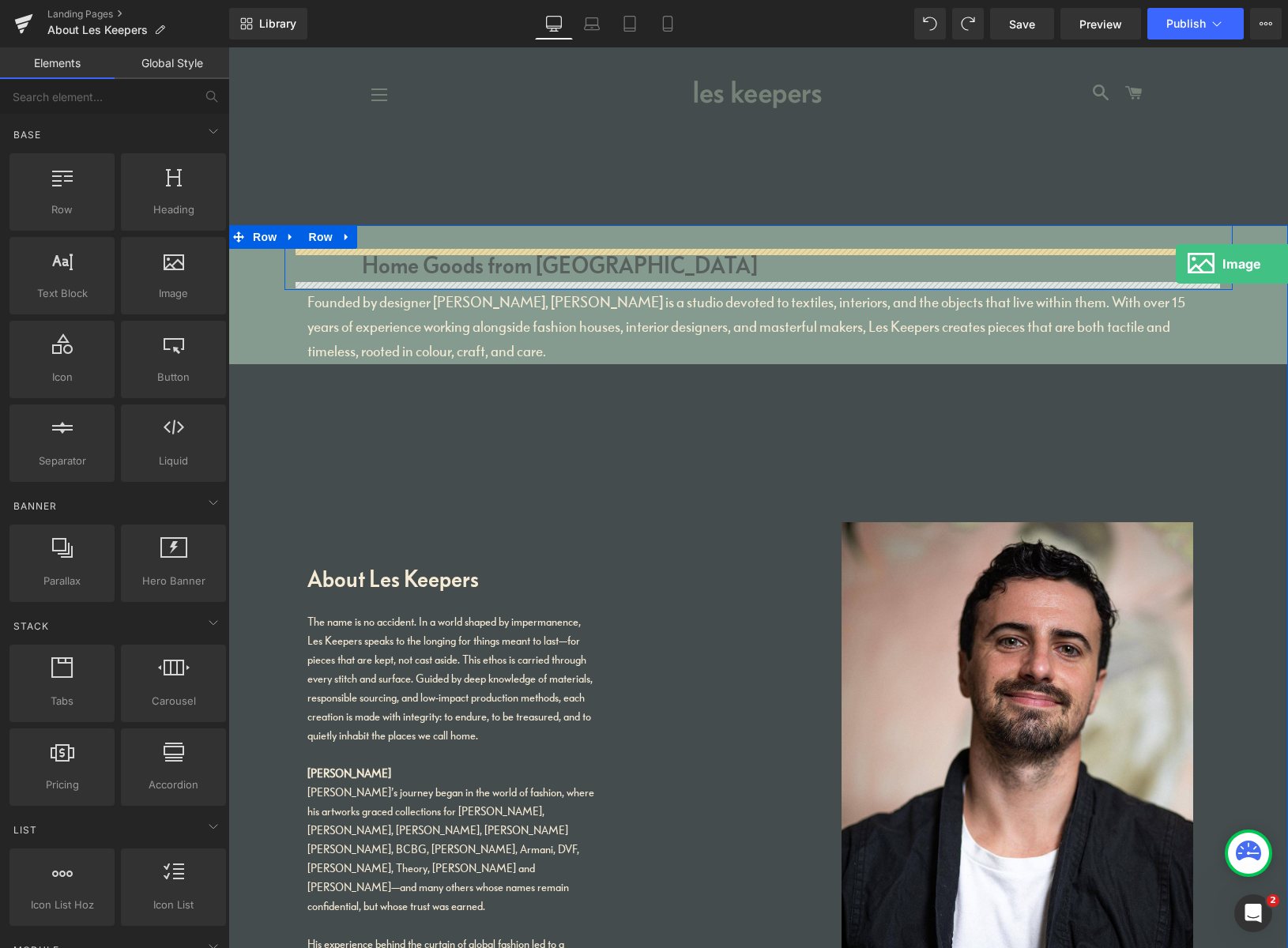
drag, startPoint x: 401, startPoint y: 320, endPoint x: 1177, endPoint y: 264, distance: 778.0
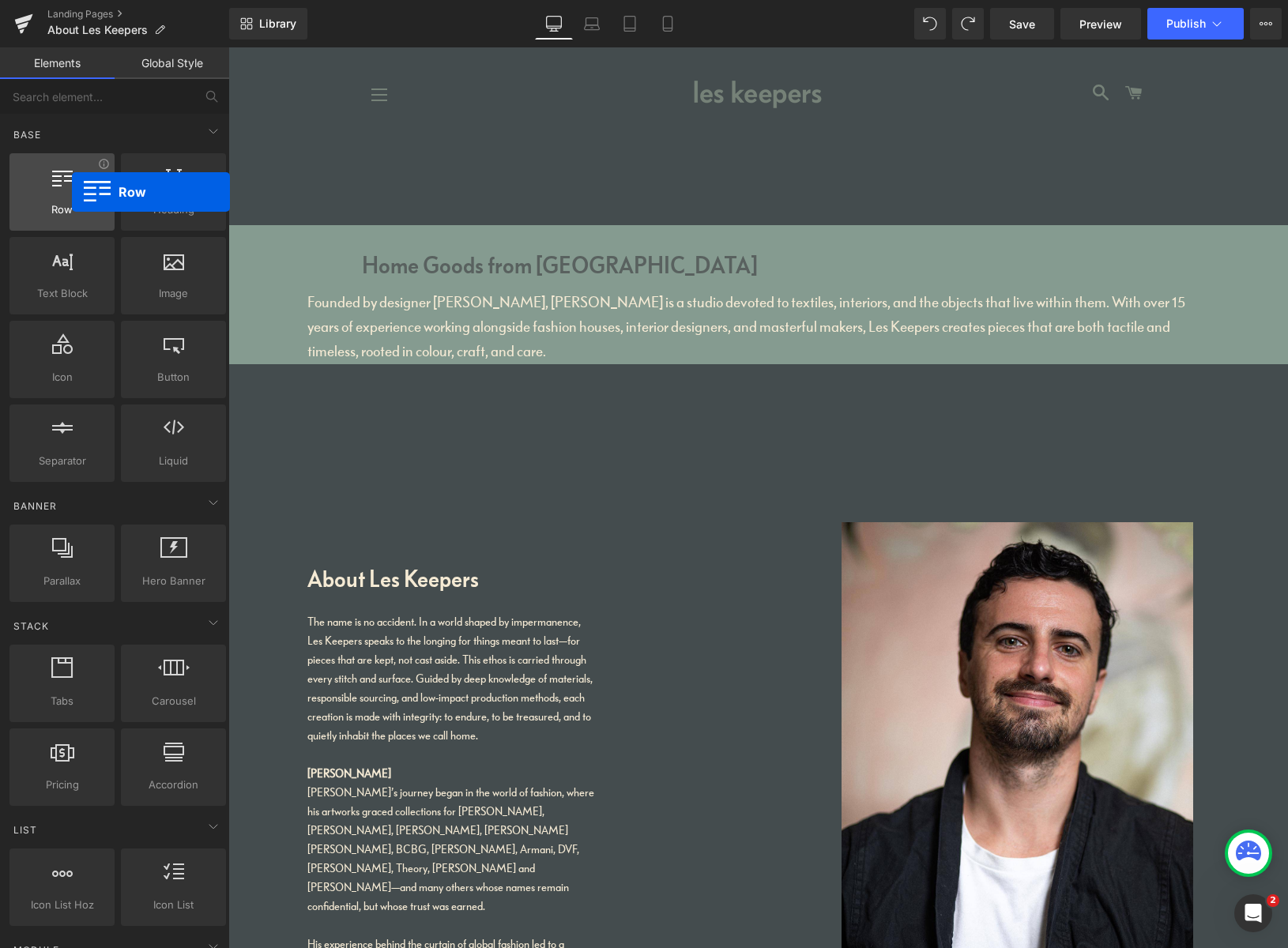
click at [72, 192] on div at bounding box center [62, 183] width 96 height 36
click at [206, 131] on icon at bounding box center [213, 131] width 19 height 19
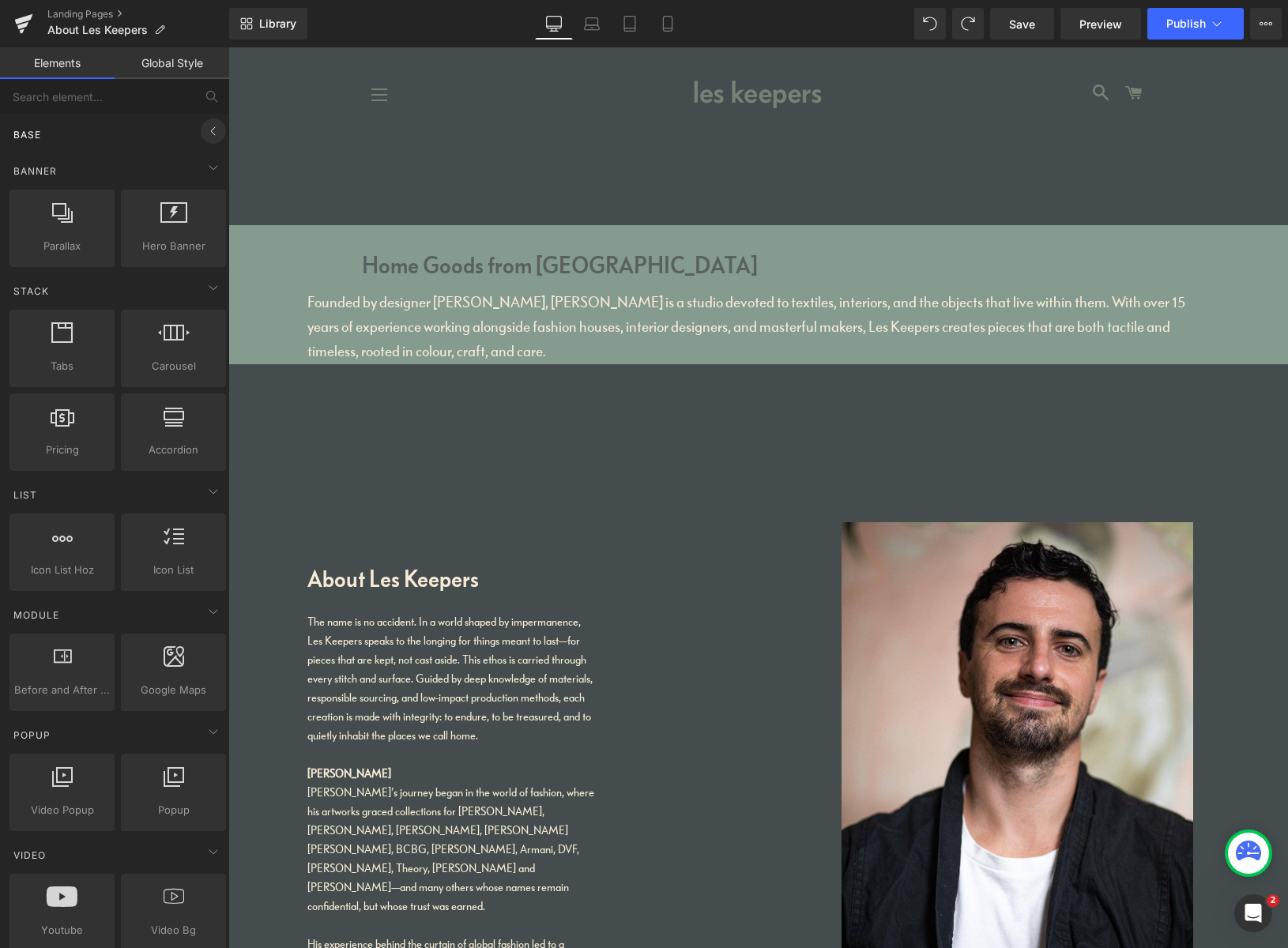
click at [209, 128] on icon at bounding box center [213, 131] width 19 height 19
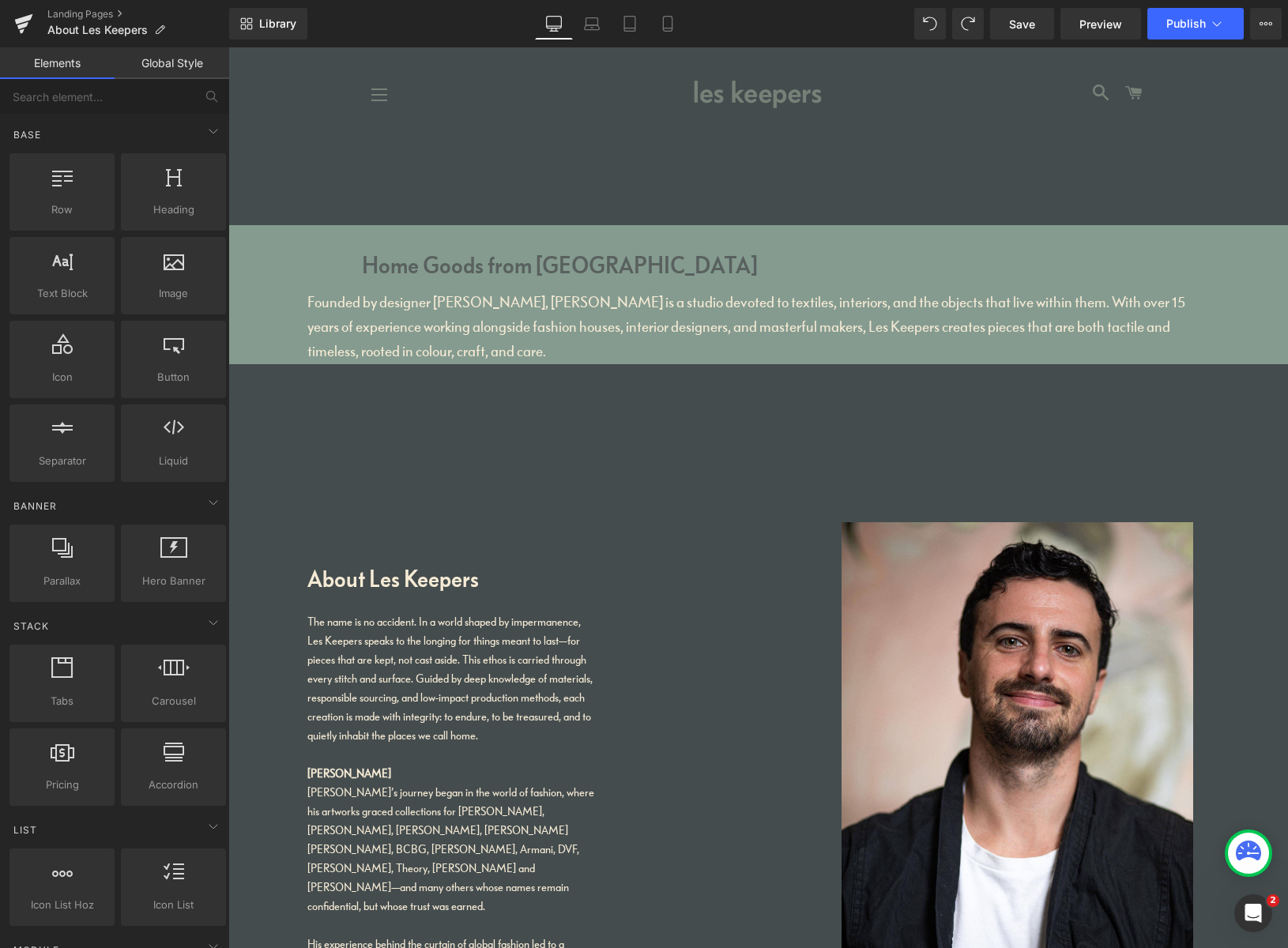
click at [77, 59] on link "Elements" at bounding box center [57, 63] width 115 height 32
click at [166, 64] on link "Global Style" at bounding box center [172, 63] width 115 height 32
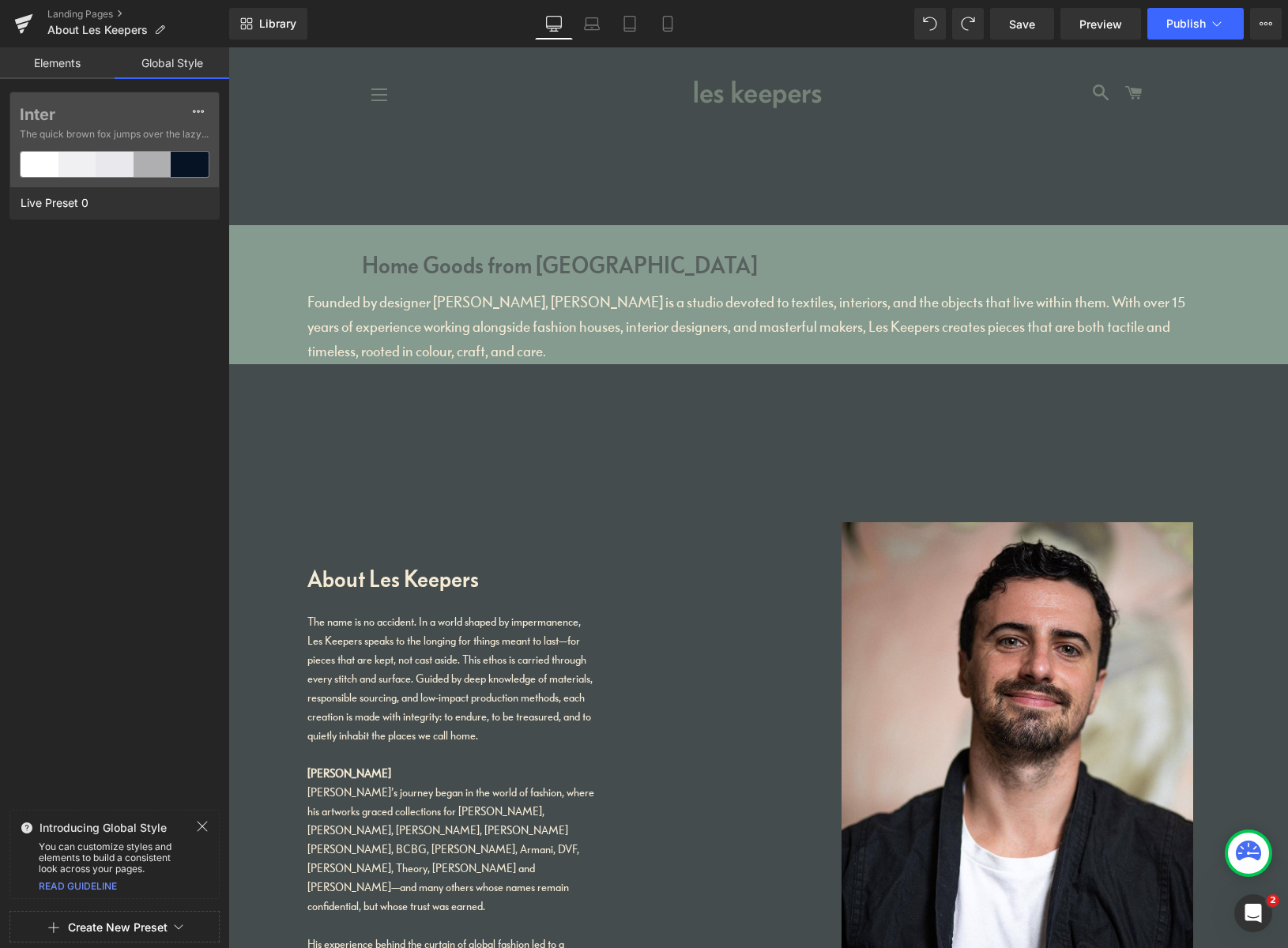
click at [94, 66] on link "Elements" at bounding box center [57, 63] width 115 height 32
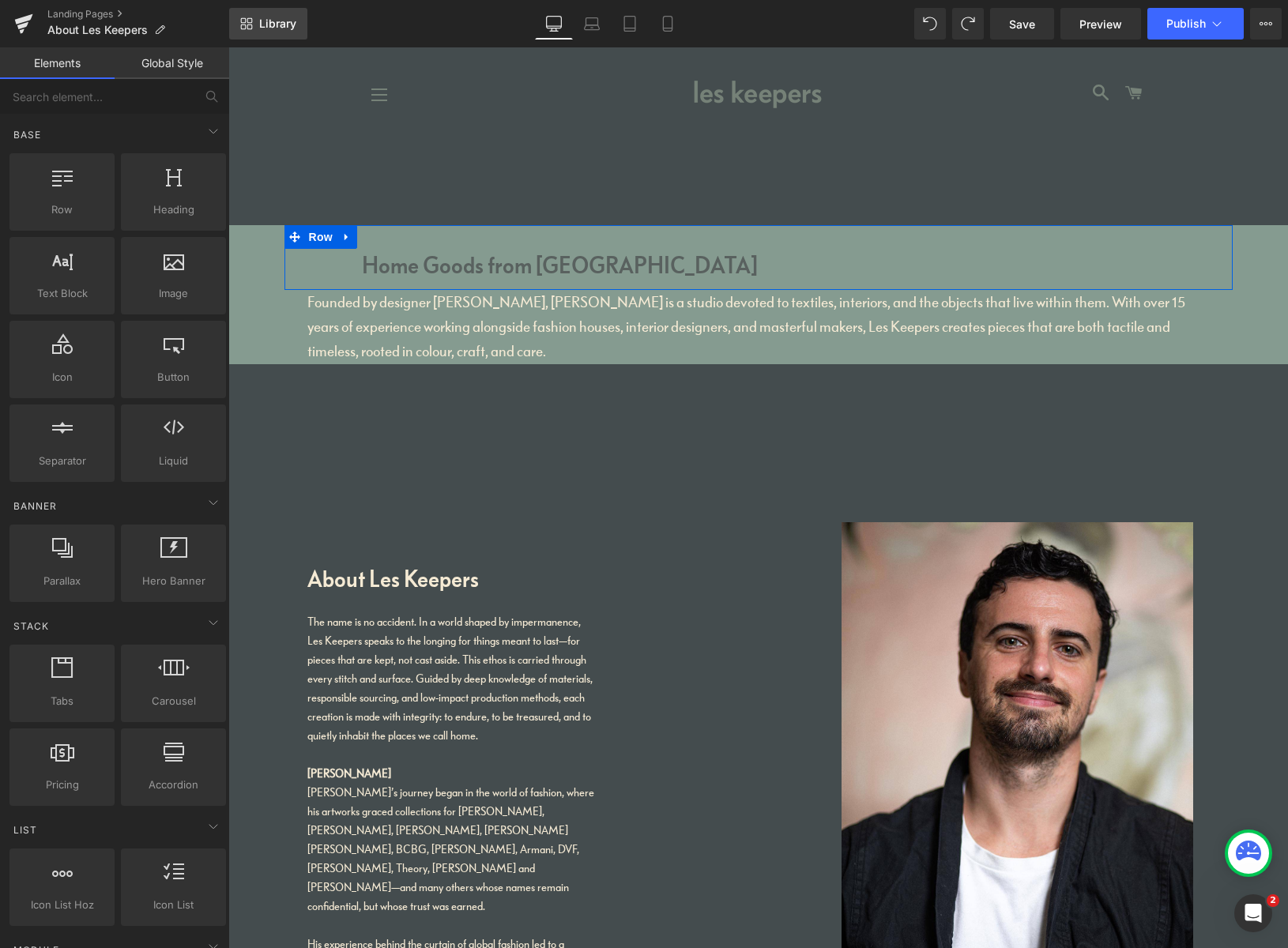
click at [286, 27] on span "Library" at bounding box center [278, 23] width 37 height 14
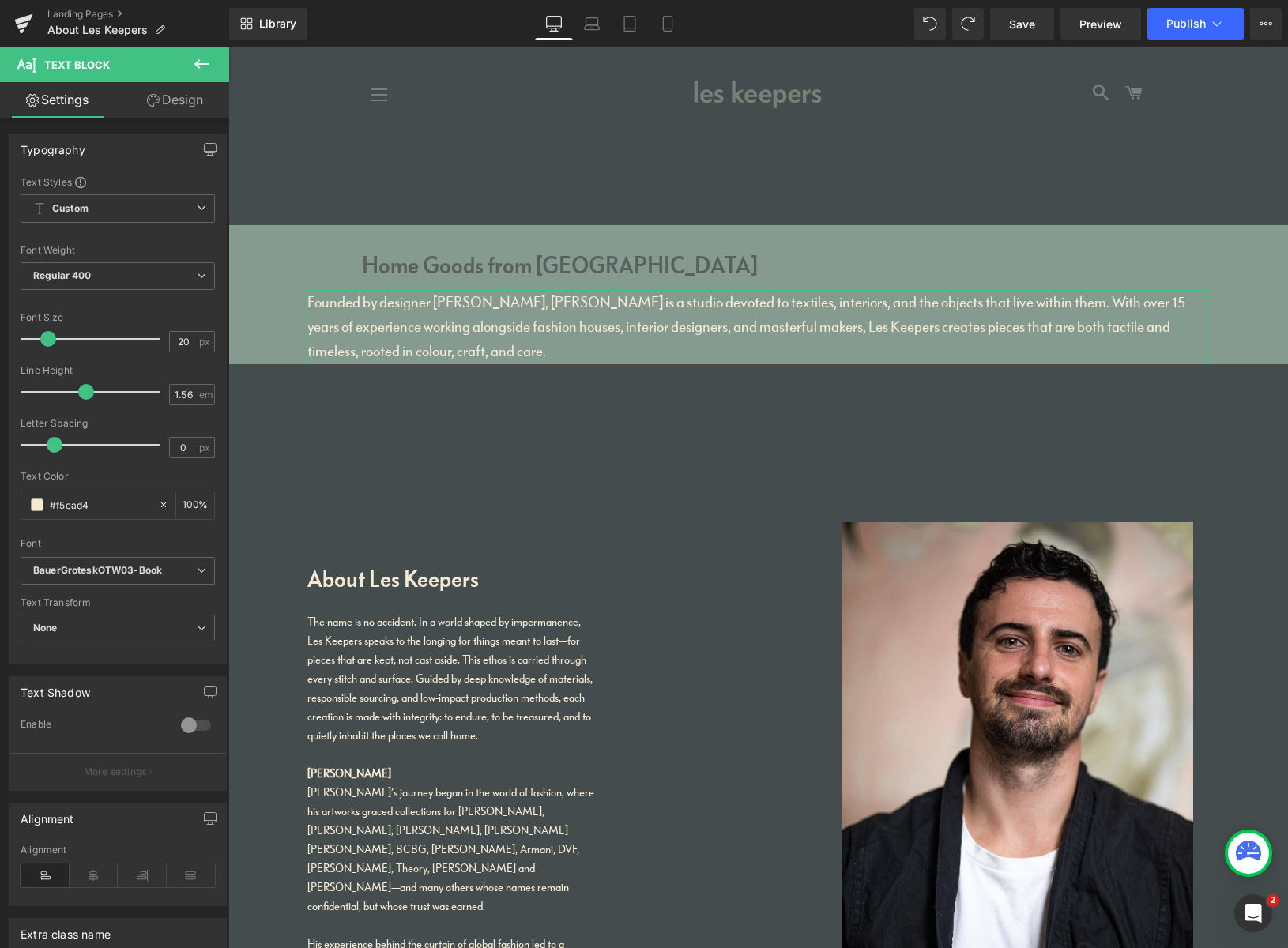
click at [164, 98] on link "Design" at bounding box center [175, 99] width 115 height 36
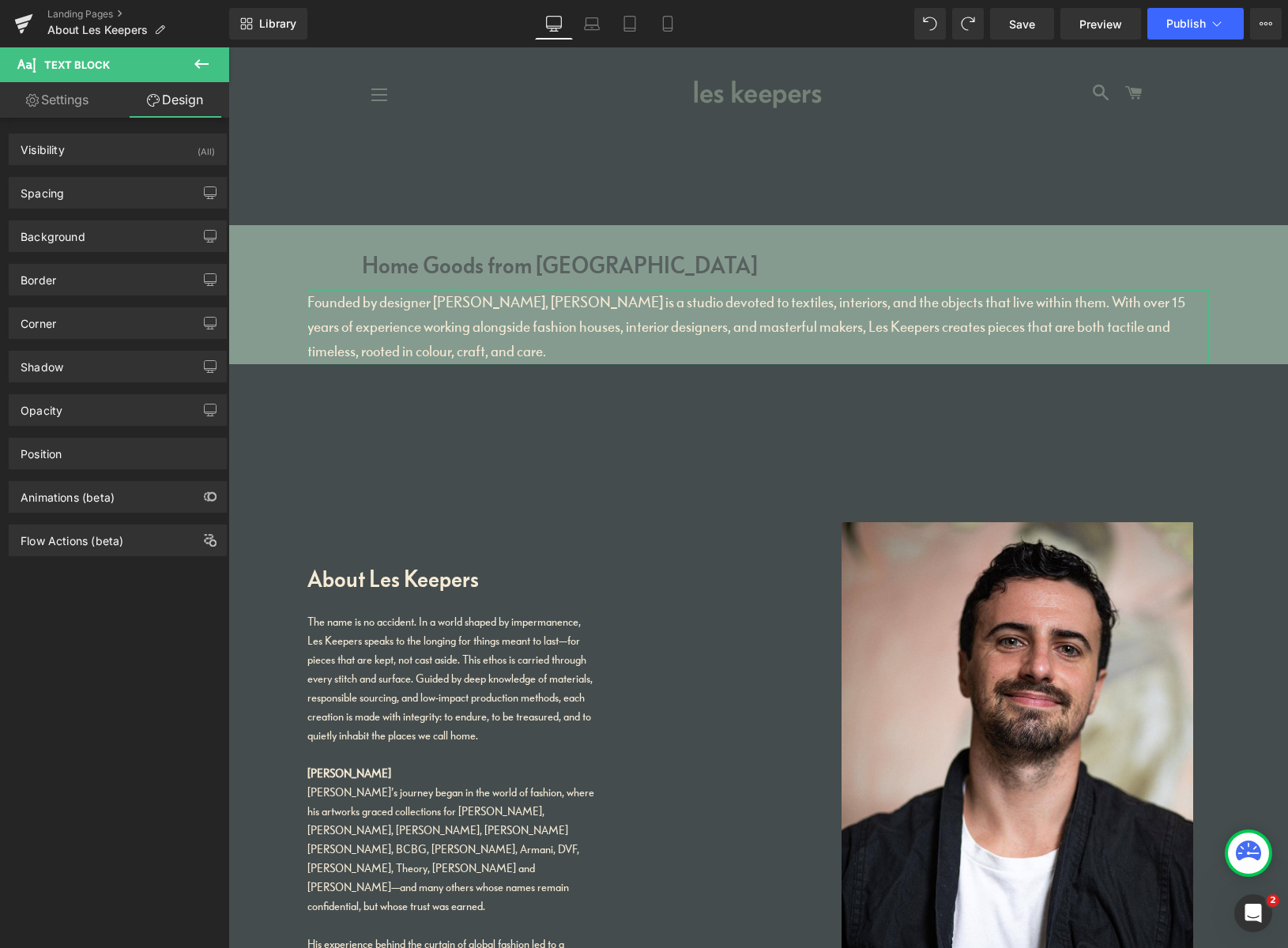
click at [71, 104] on link "Settings" at bounding box center [57, 99] width 115 height 36
type input "100"
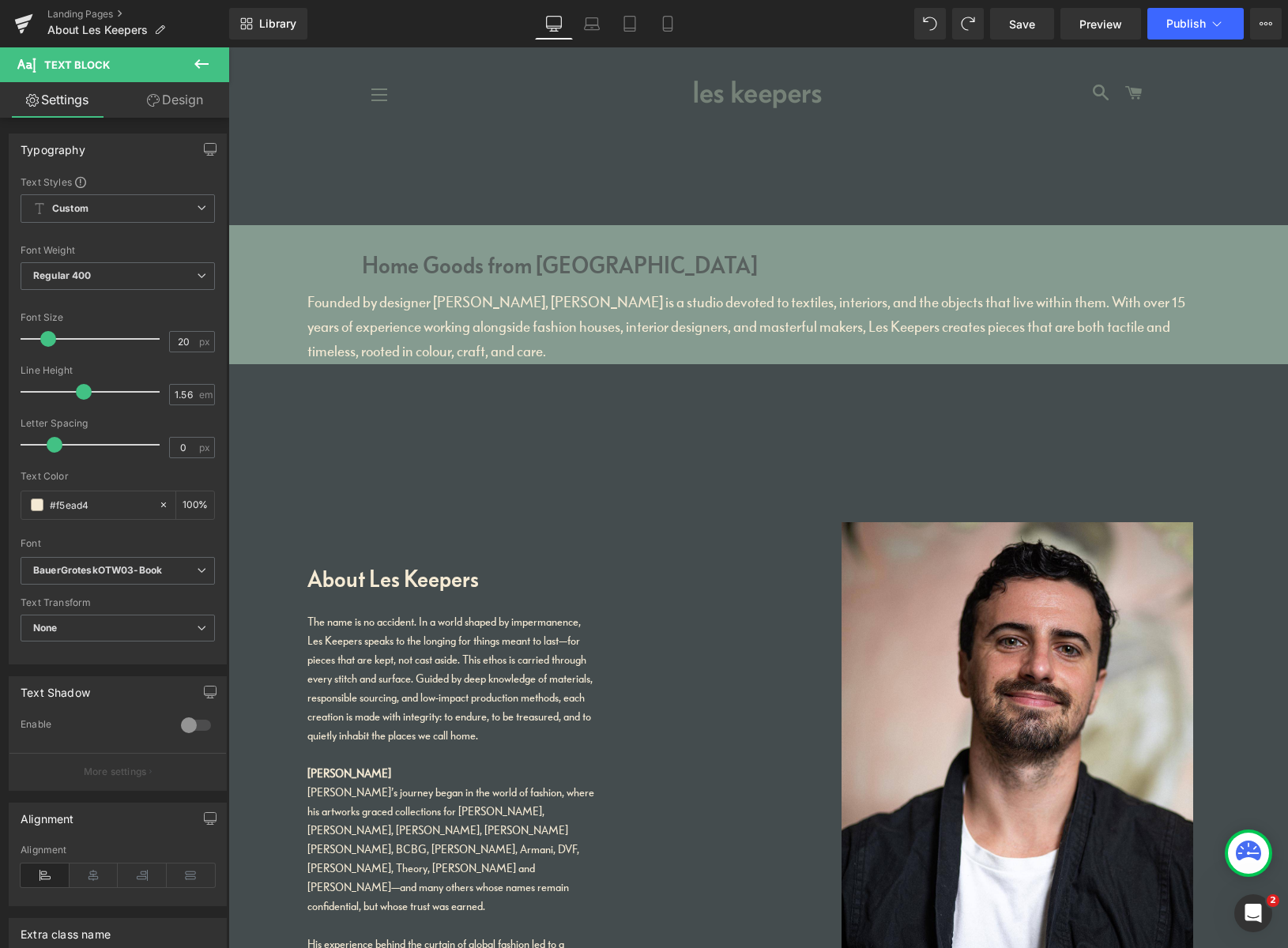
click at [204, 61] on icon at bounding box center [202, 65] width 19 height 19
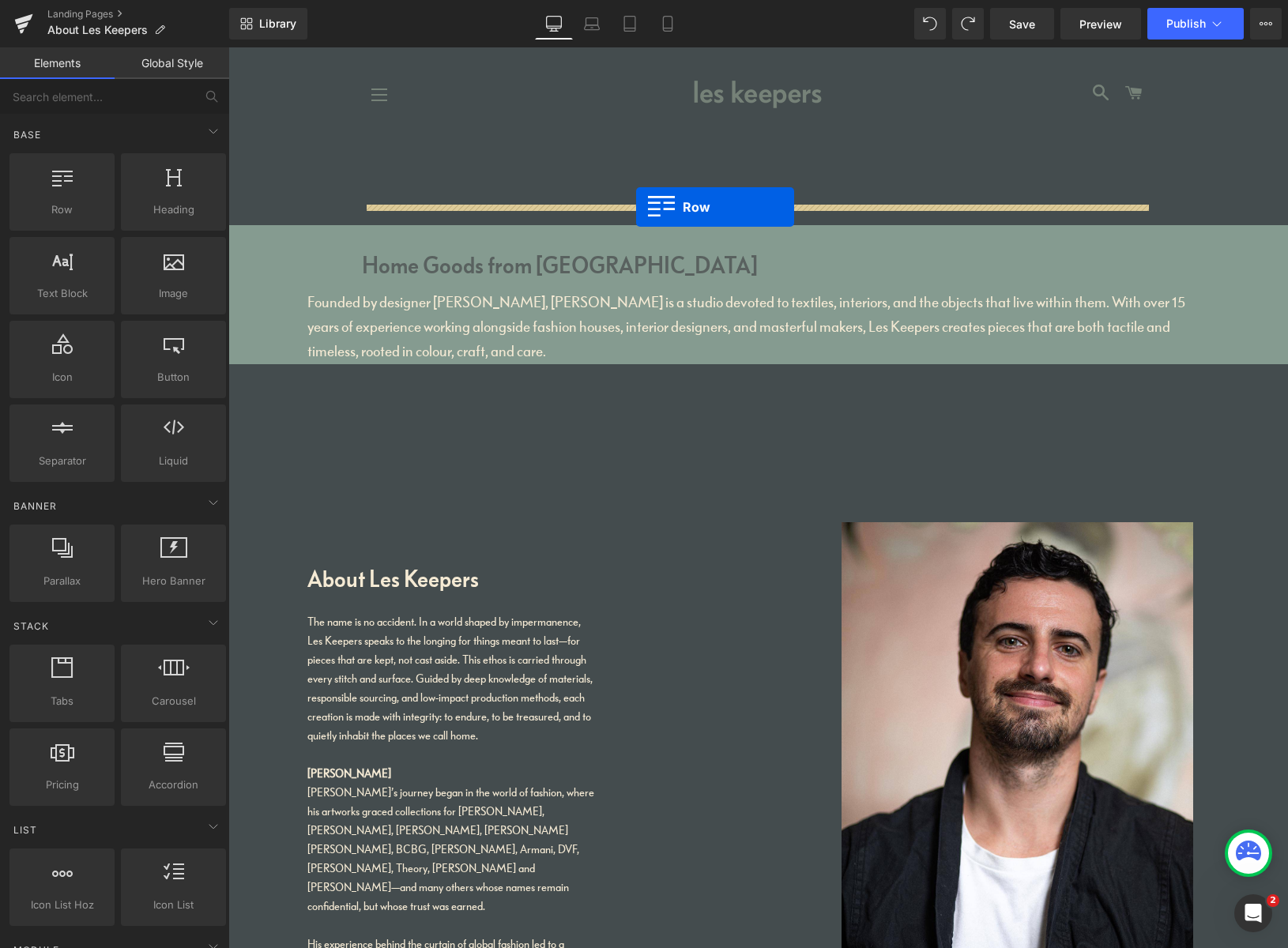
drag, startPoint x: 295, startPoint y: 237, endPoint x: 644, endPoint y: 203, distance: 350.7
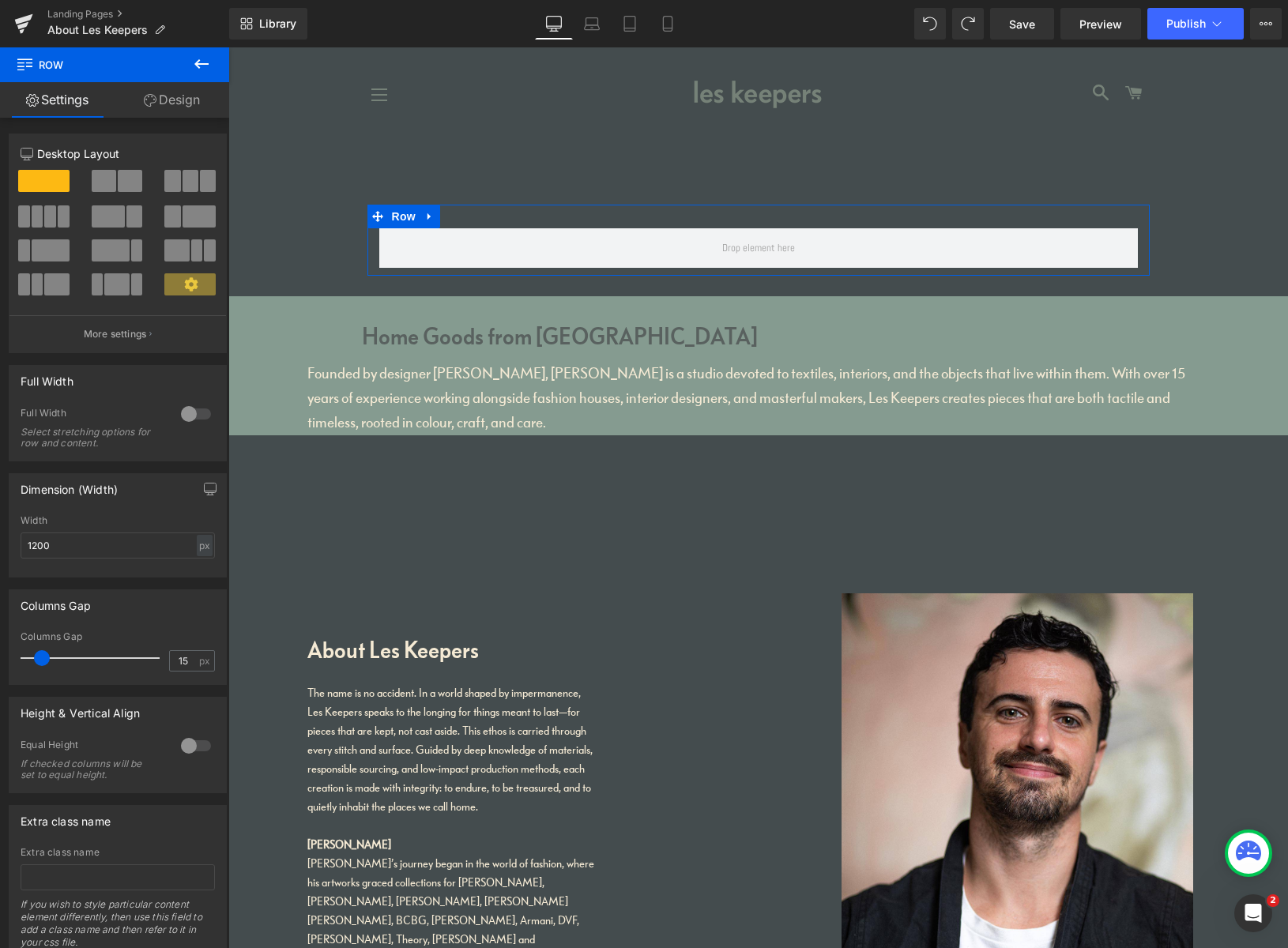
click at [119, 185] on span at bounding box center [129, 180] width 24 height 22
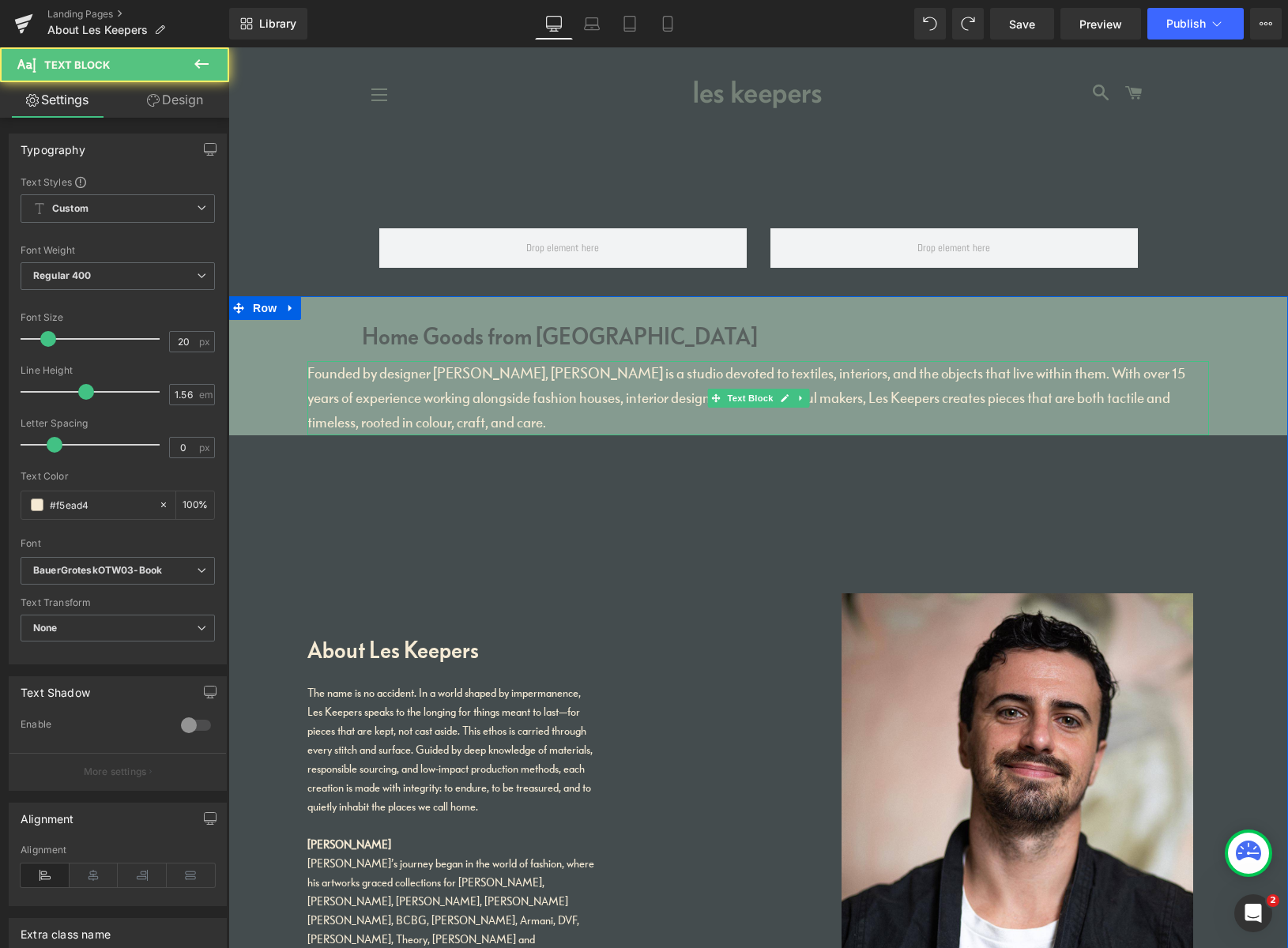
click at [469, 380] on p "Founded by designer [PERSON_NAME], [PERSON_NAME] is a studio devoted to textile…" at bounding box center [758, 397] width 901 height 74
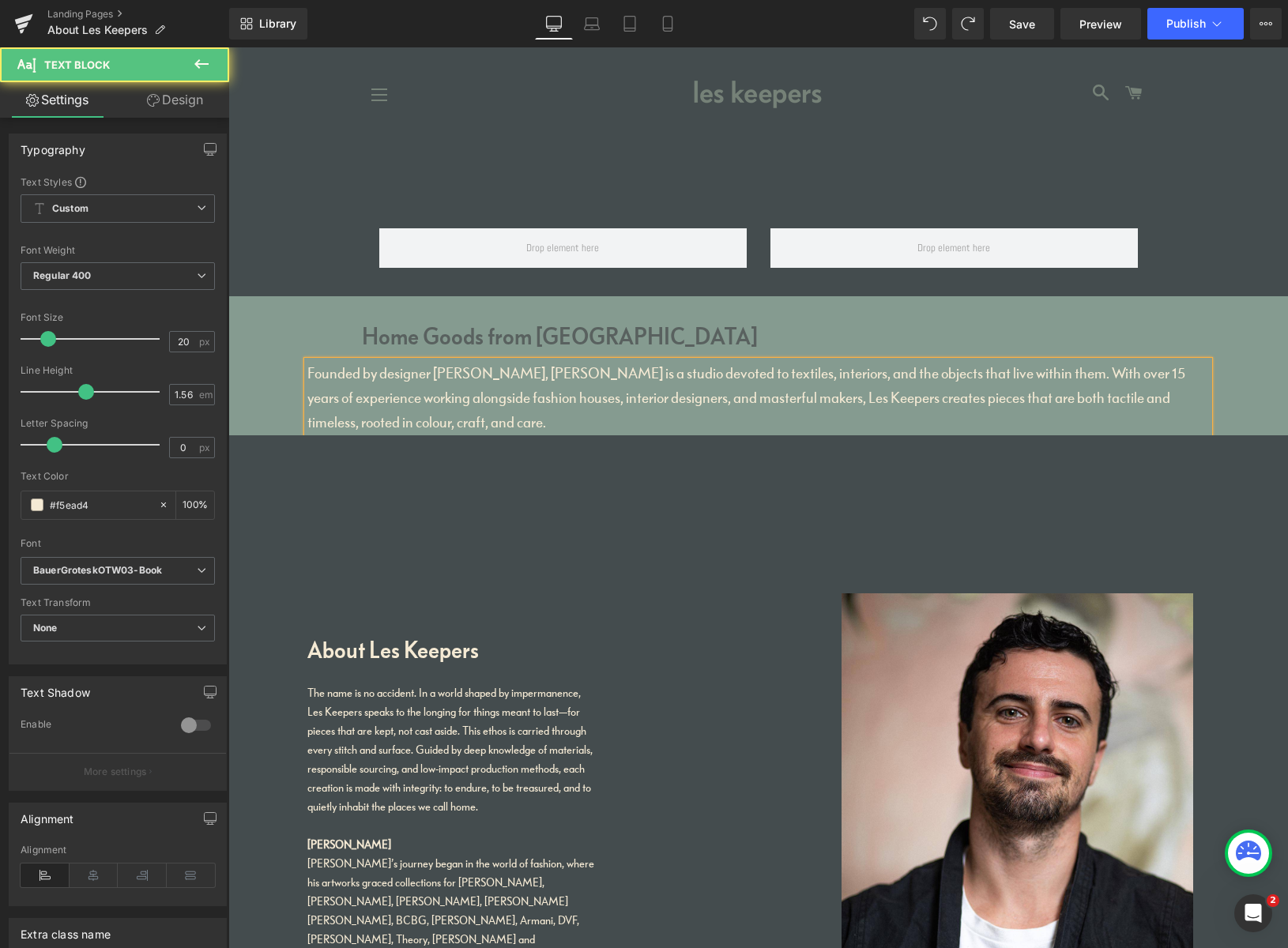
copy p "Founded by designer [PERSON_NAME], [PERSON_NAME] is a studio devoted to textile…"
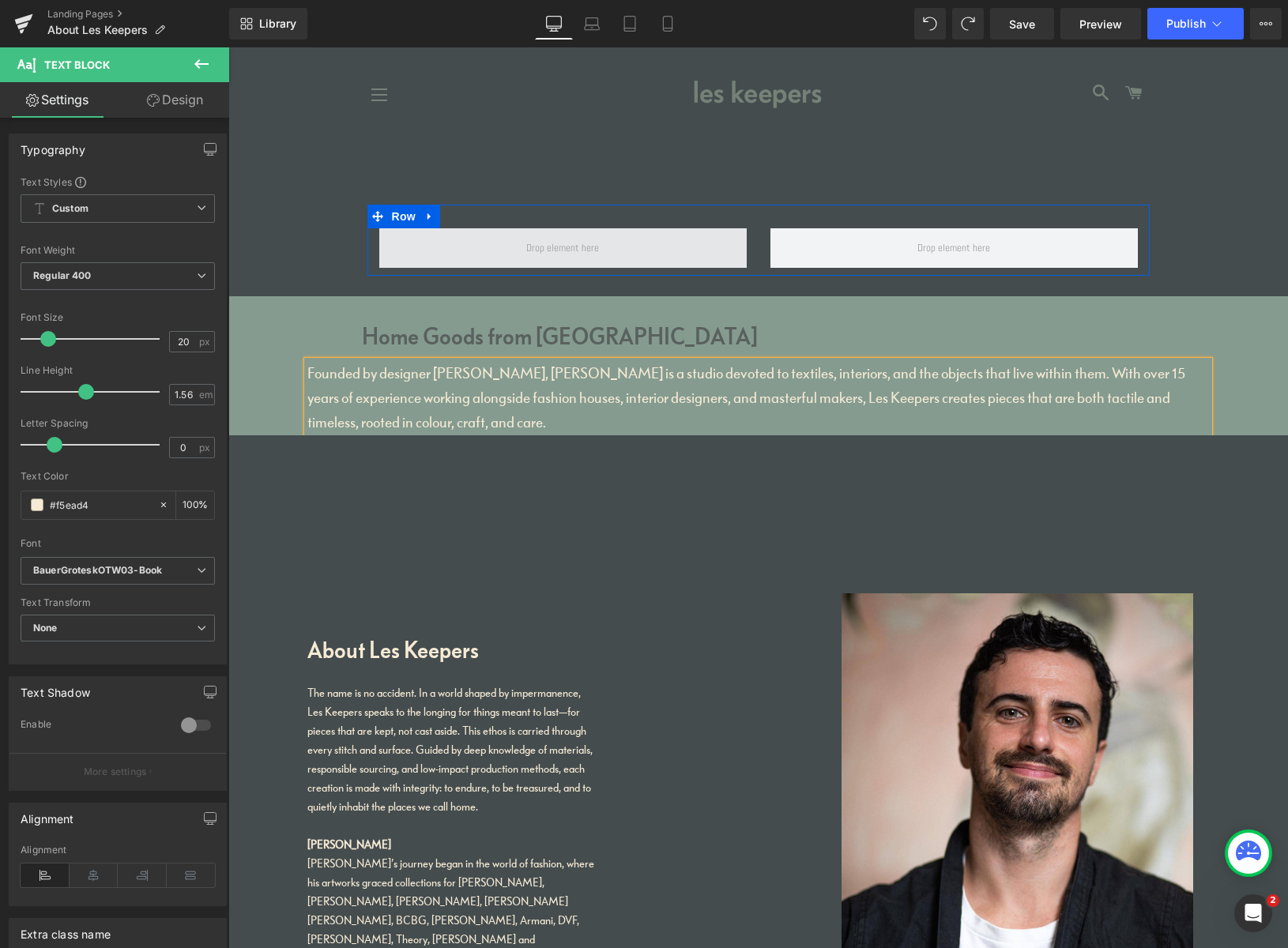
click at [534, 242] on span at bounding box center [562, 248] width 84 height 24
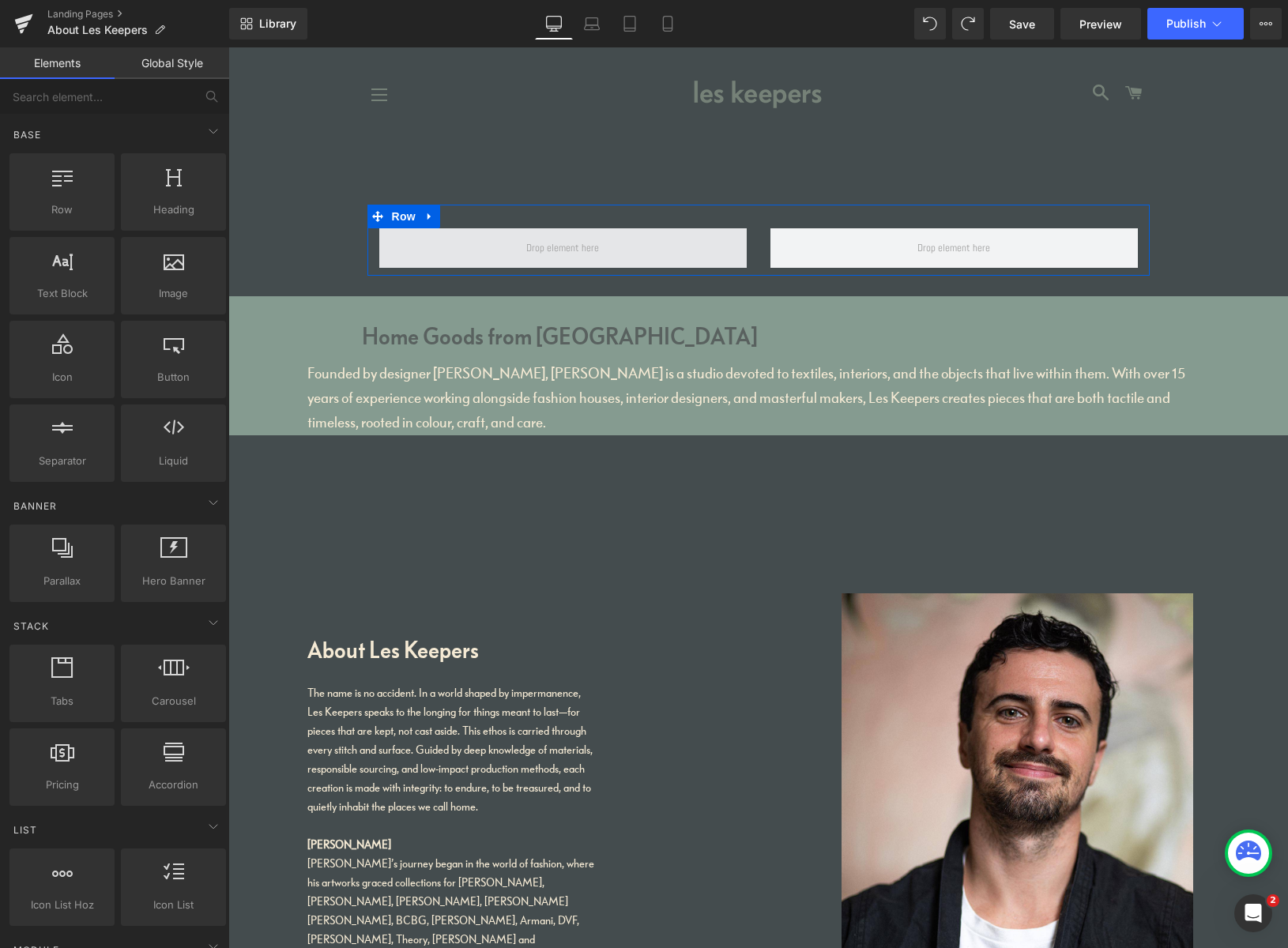
click at [534, 246] on span at bounding box center [562, 248] width 84 height 24
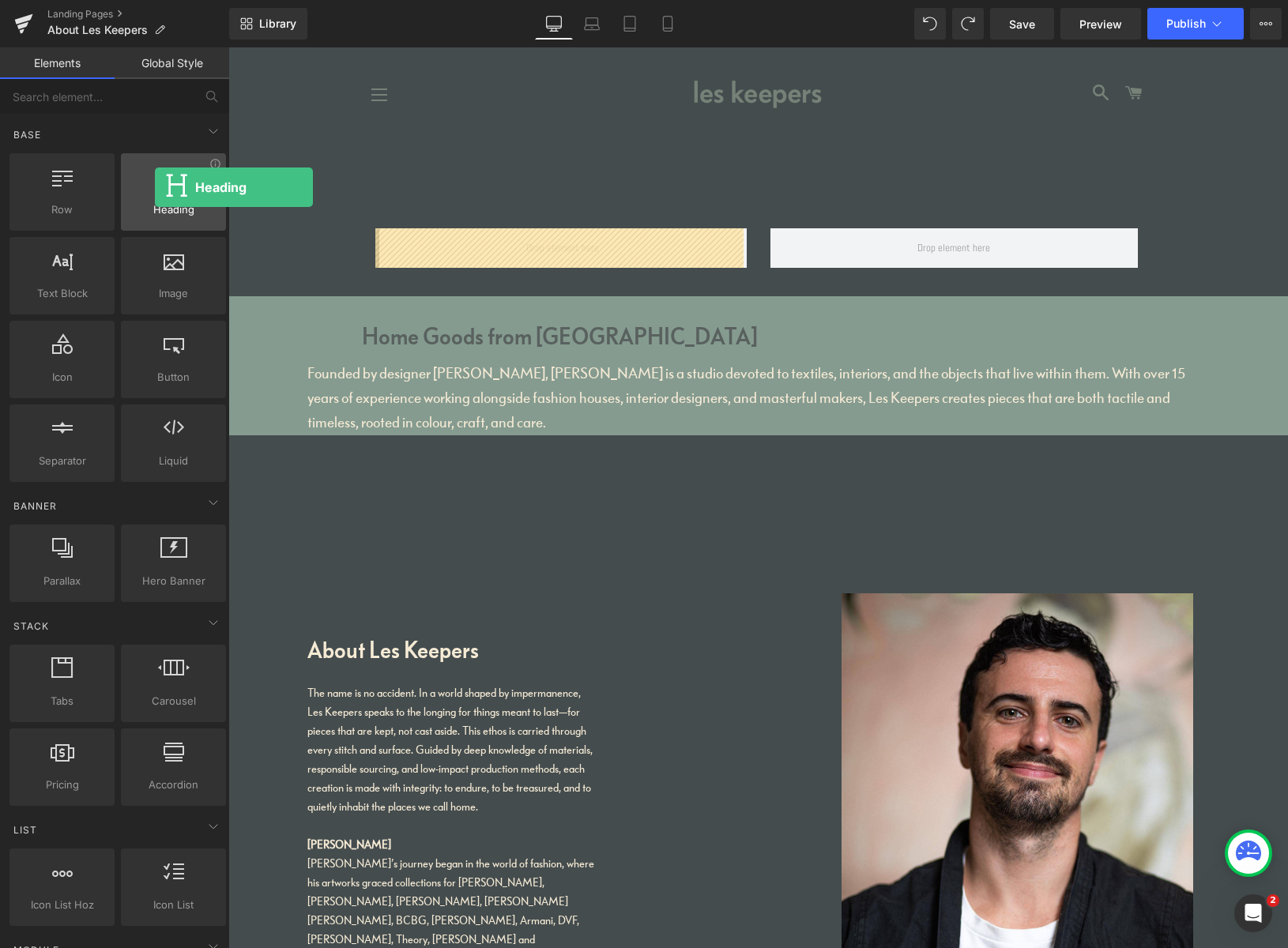
drag, startPoint x: 193, startPoint y: 192, endPoint x: 139, endPoint y: 203, distance: 55.1
click at [153, 185] on div at bounding box center [173, 183] width 96 height 36
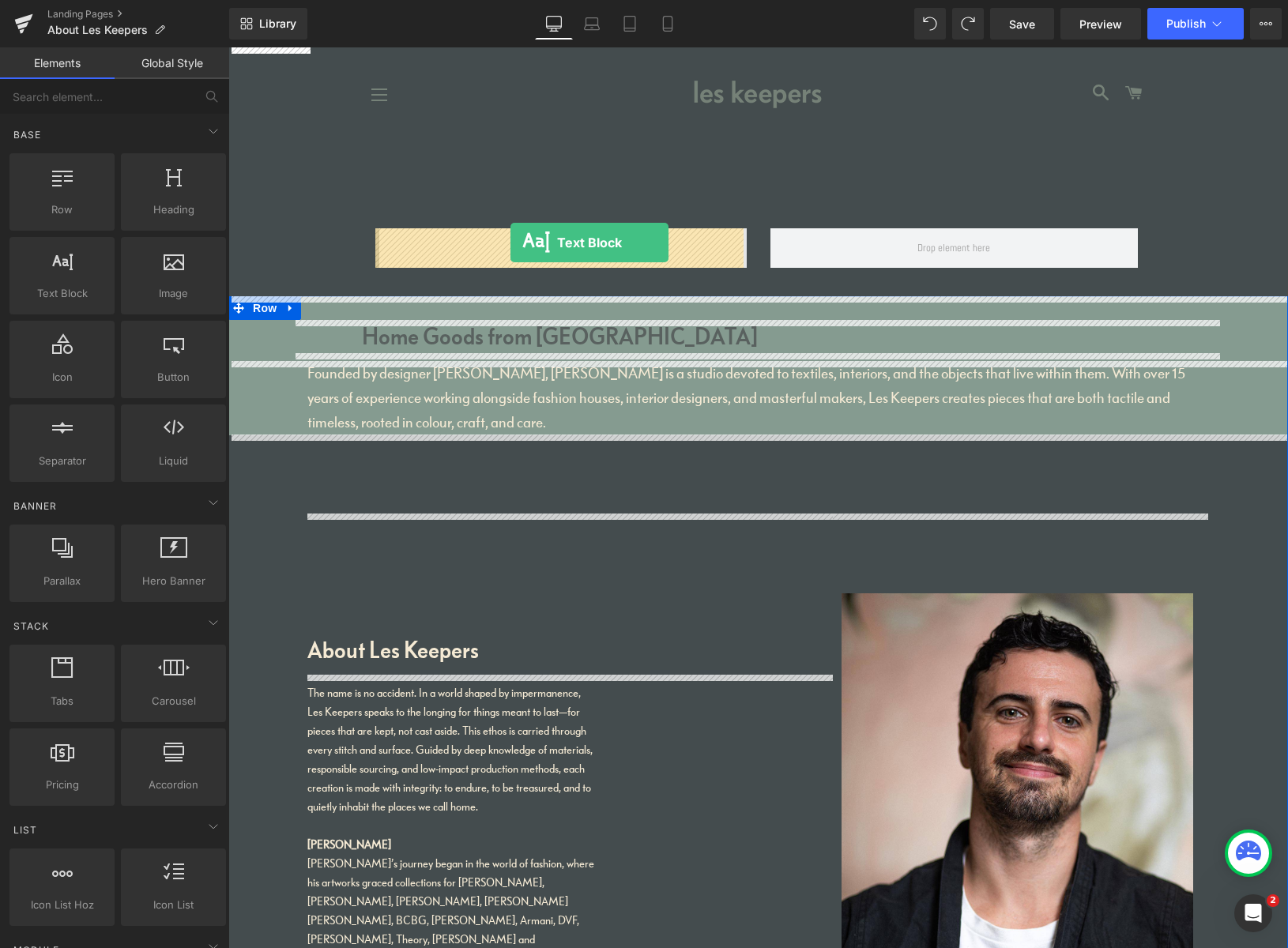
drag, startPoint x: 399, startPoint y: 304, endPoint x: 509, endPoint y: 242, distance: 126.3
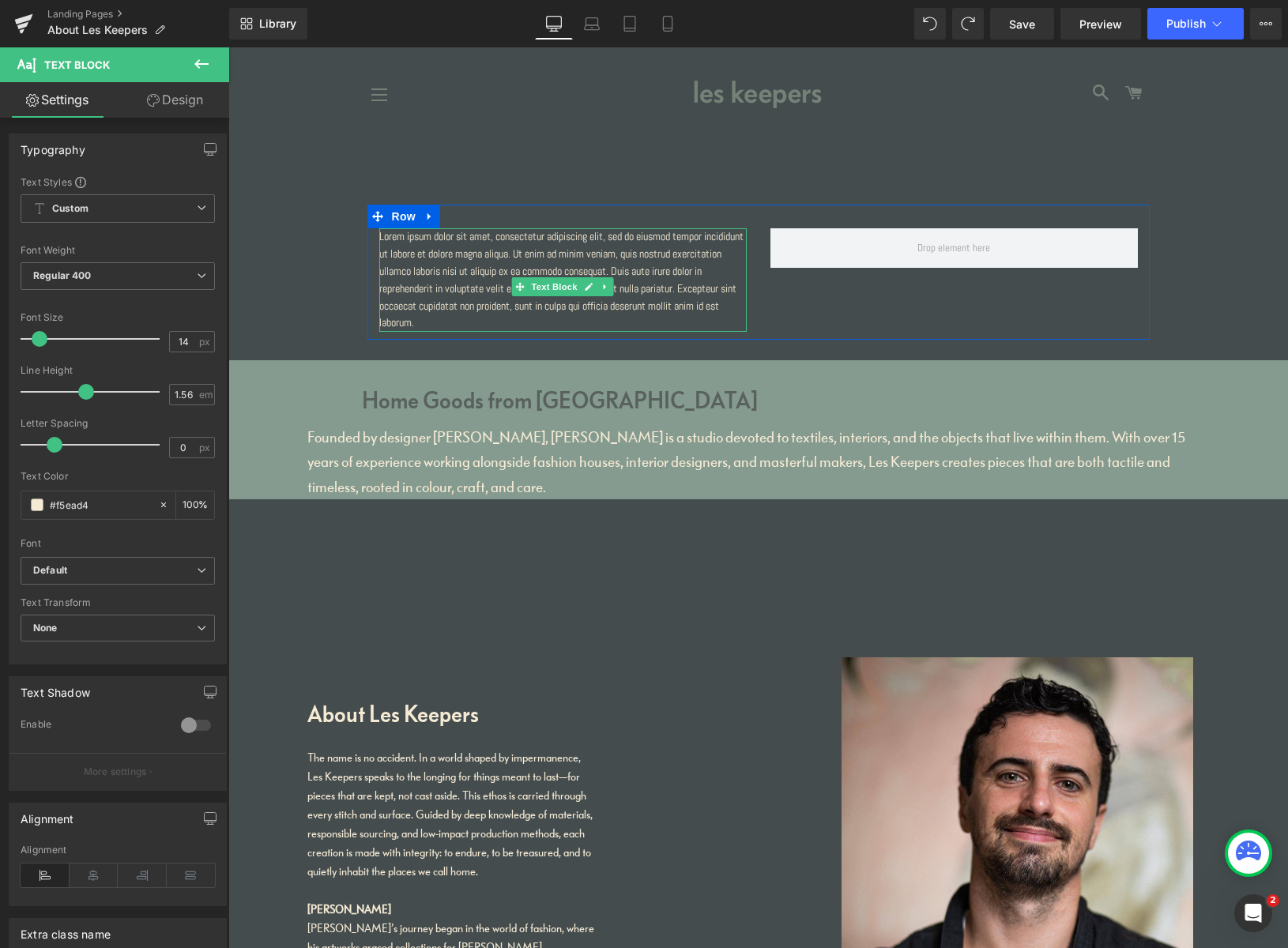
click at [428, 332] on p "Lorem ipsum dolor sit amet, consectetur adipiscing elit, sed do eiusmod tempor …" at bounding box center [562, 280] width 368 height 103
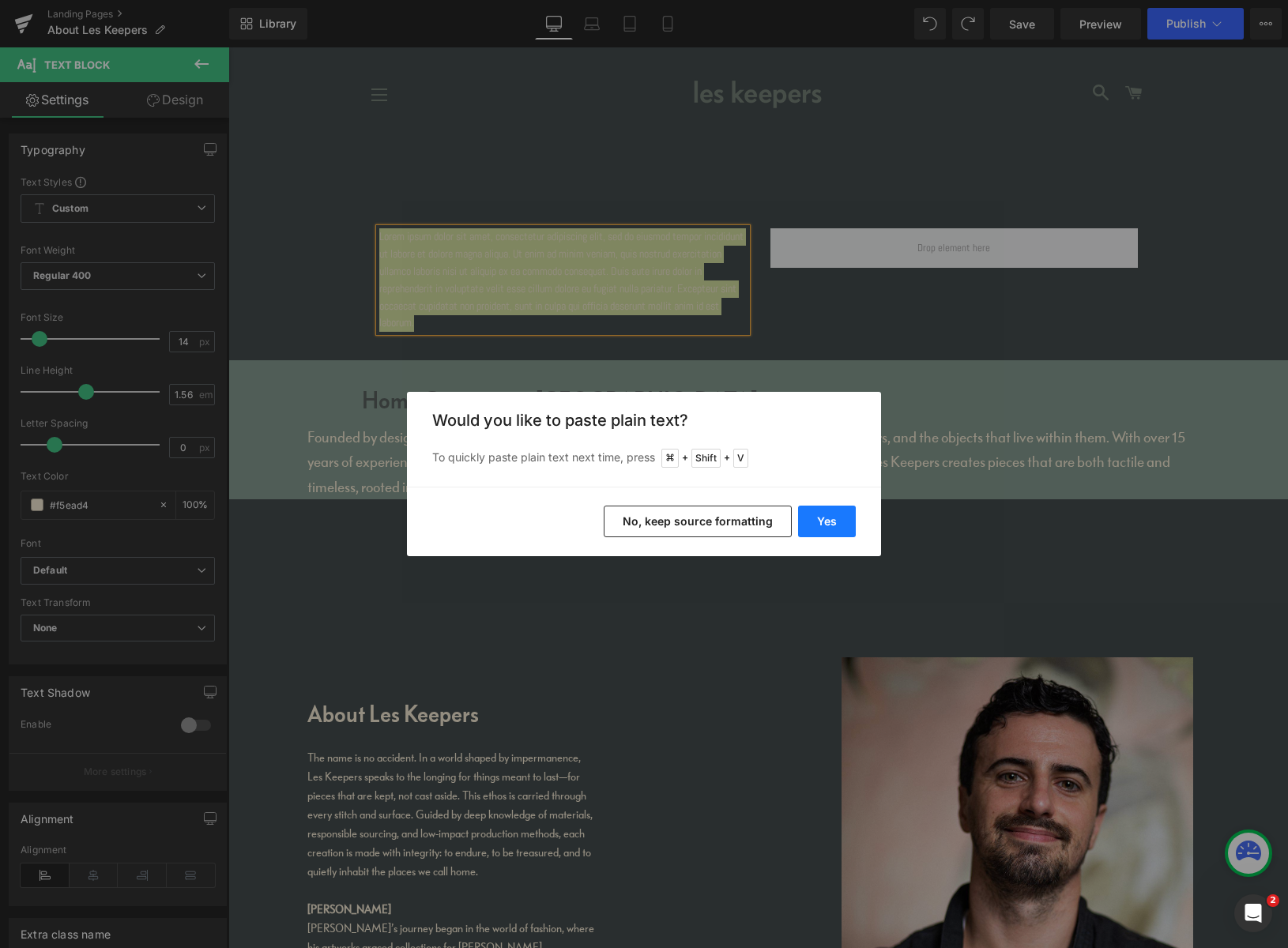
click at [814, 521] on button "Yes" at bounding box center [827, 521] width 58 height 32
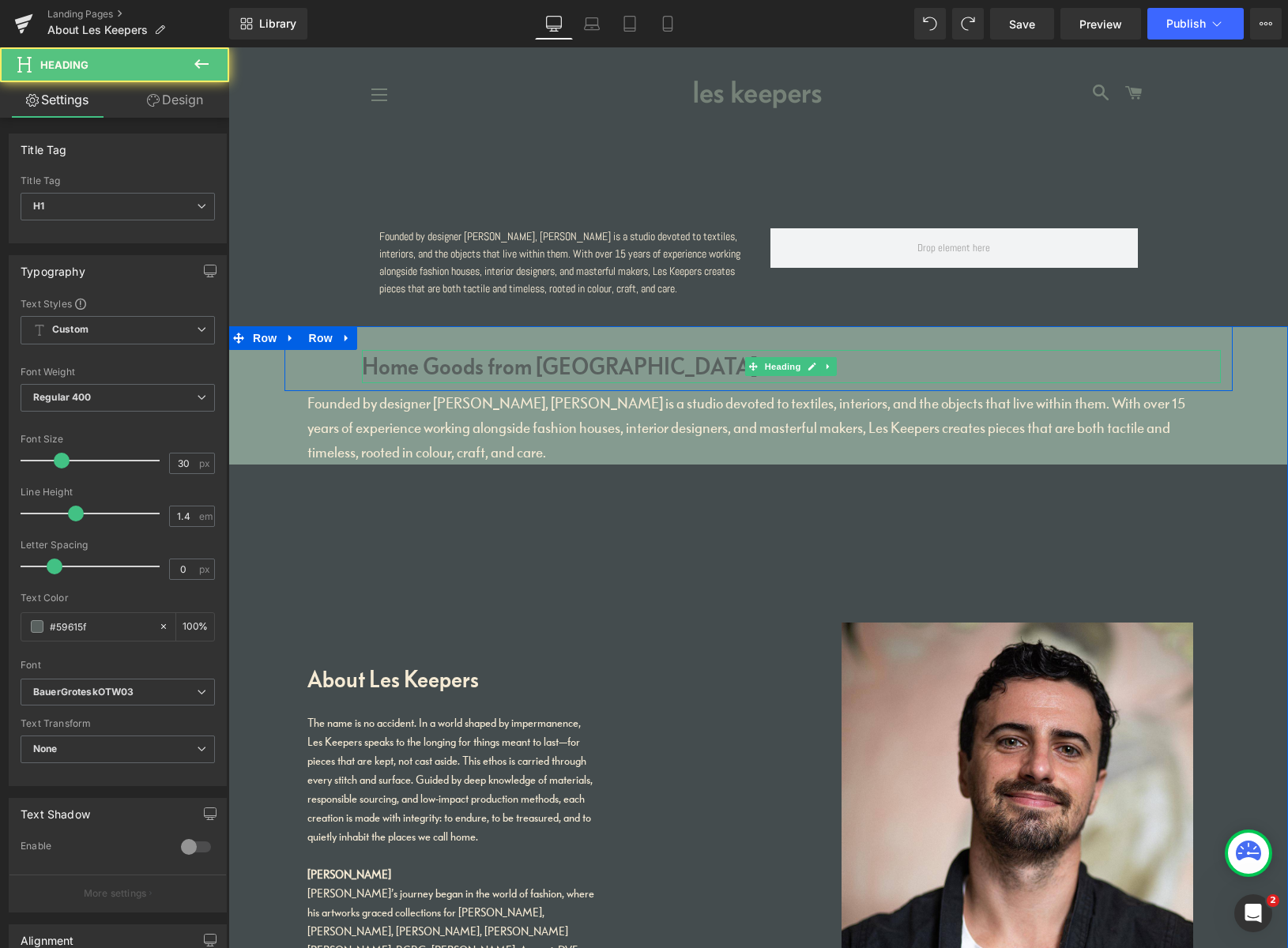
click at [522, 382] on h1 "Home Goods from Peckham" at bounding box center [791, 366] width 859 height 33
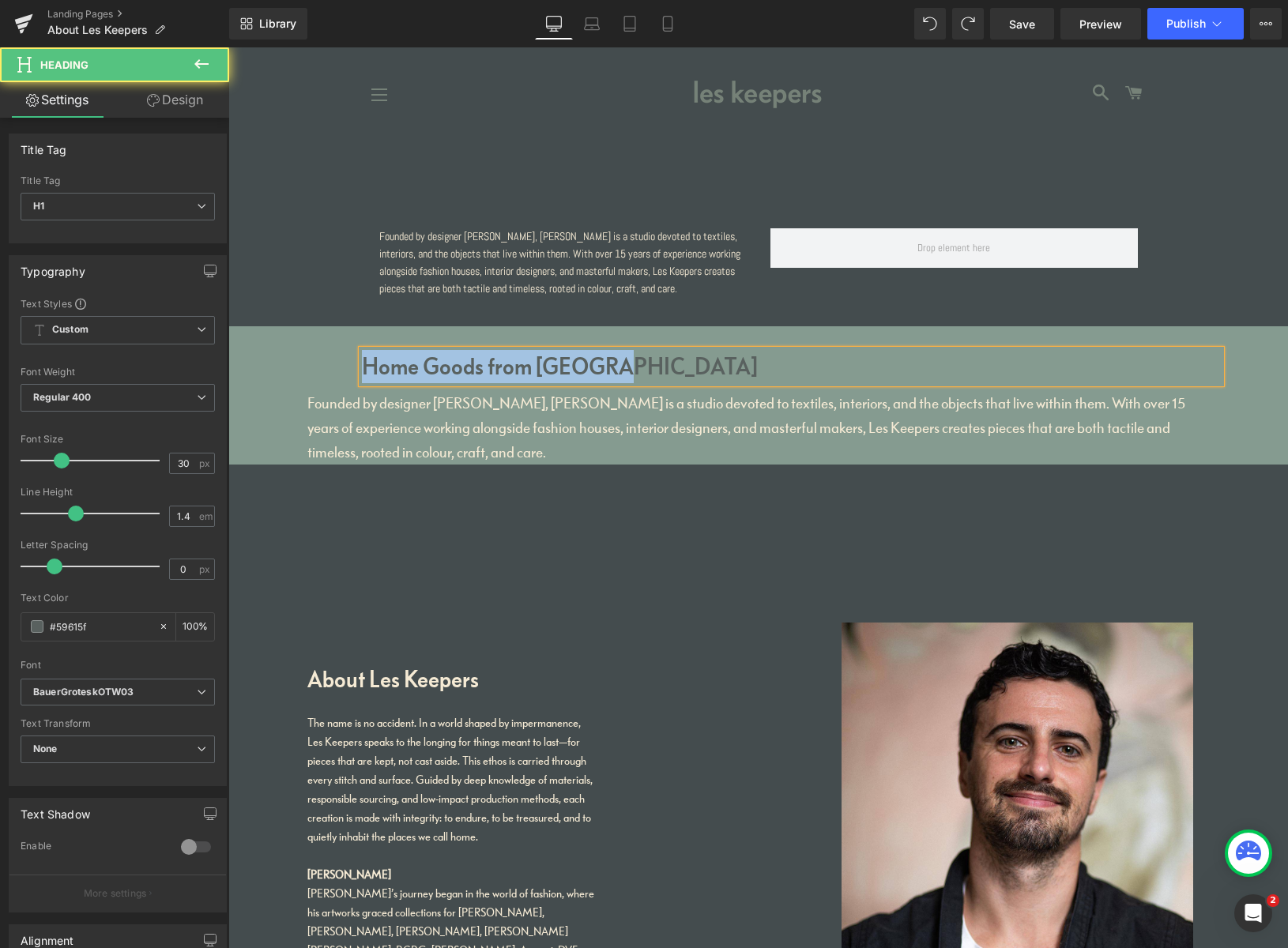
copy h1 "Home Goods from Peckham"
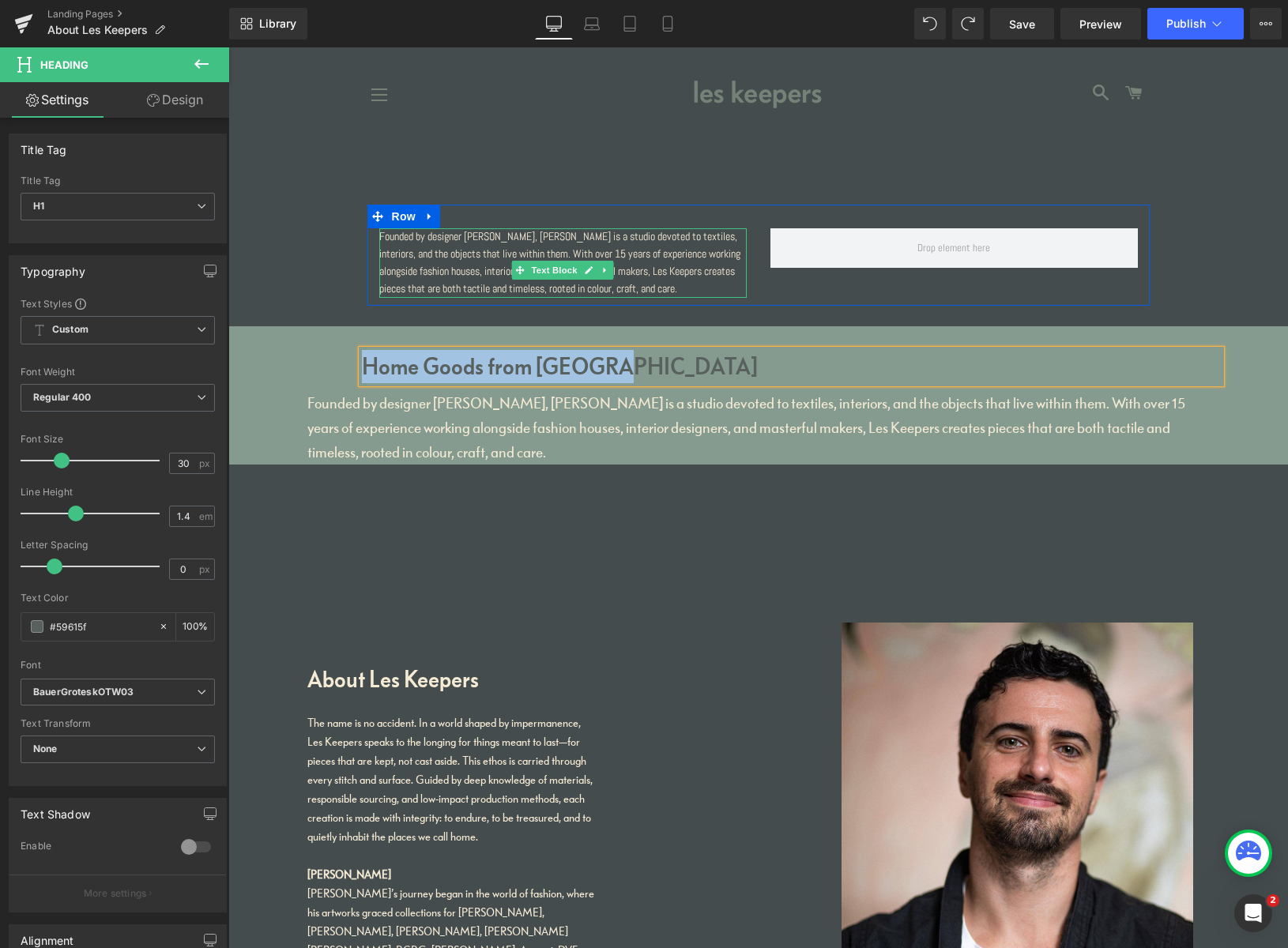
click at [460, 246] on p "Founded by designer [PERSON_NAME], [PERSON_NAME] is a studio devoted to textile…" at bounding box center [562, 263] width 368 height 69
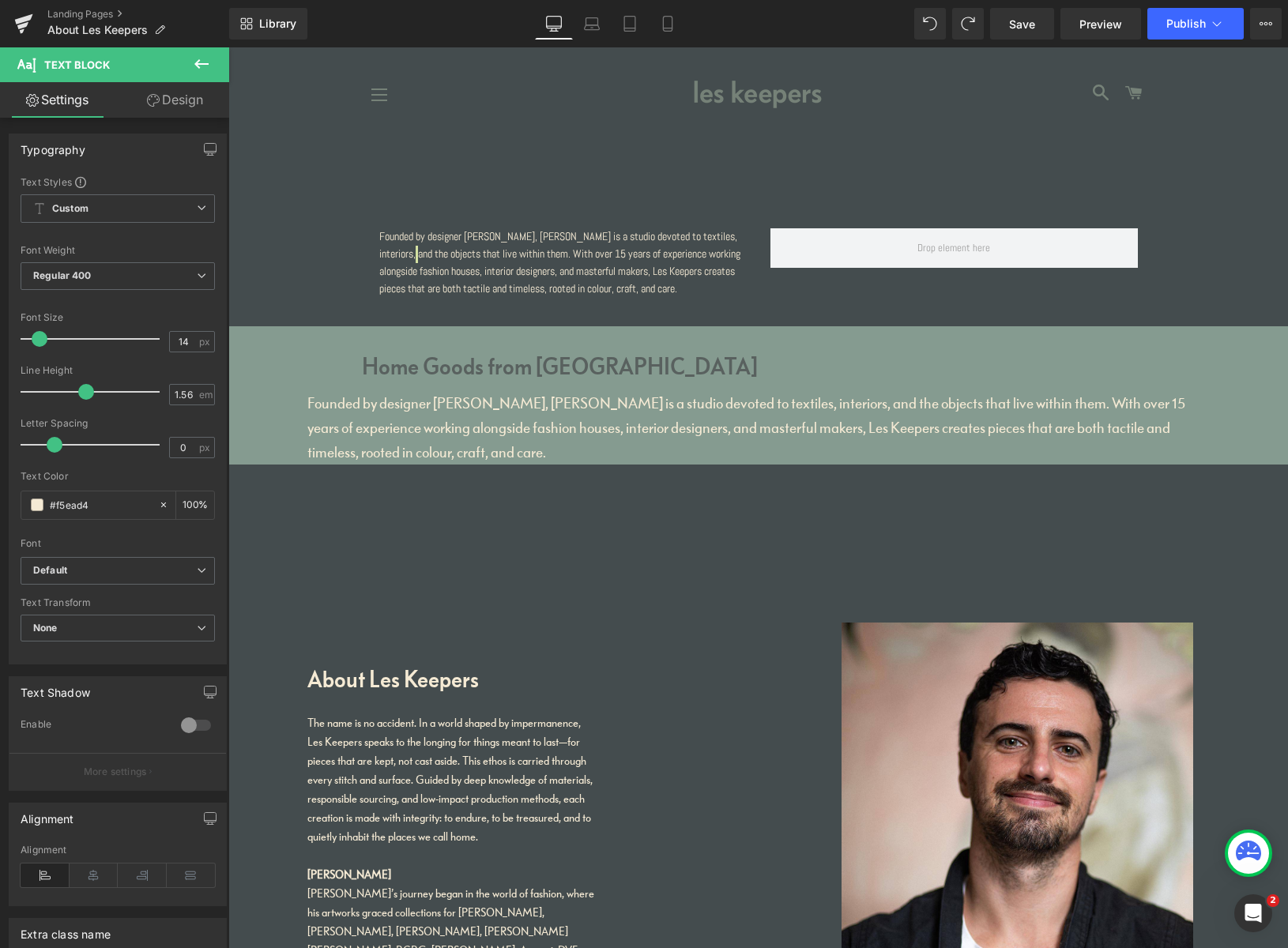
click at [173, 105] on link "Design" at bounding box center [175, 99] width 115 height 36
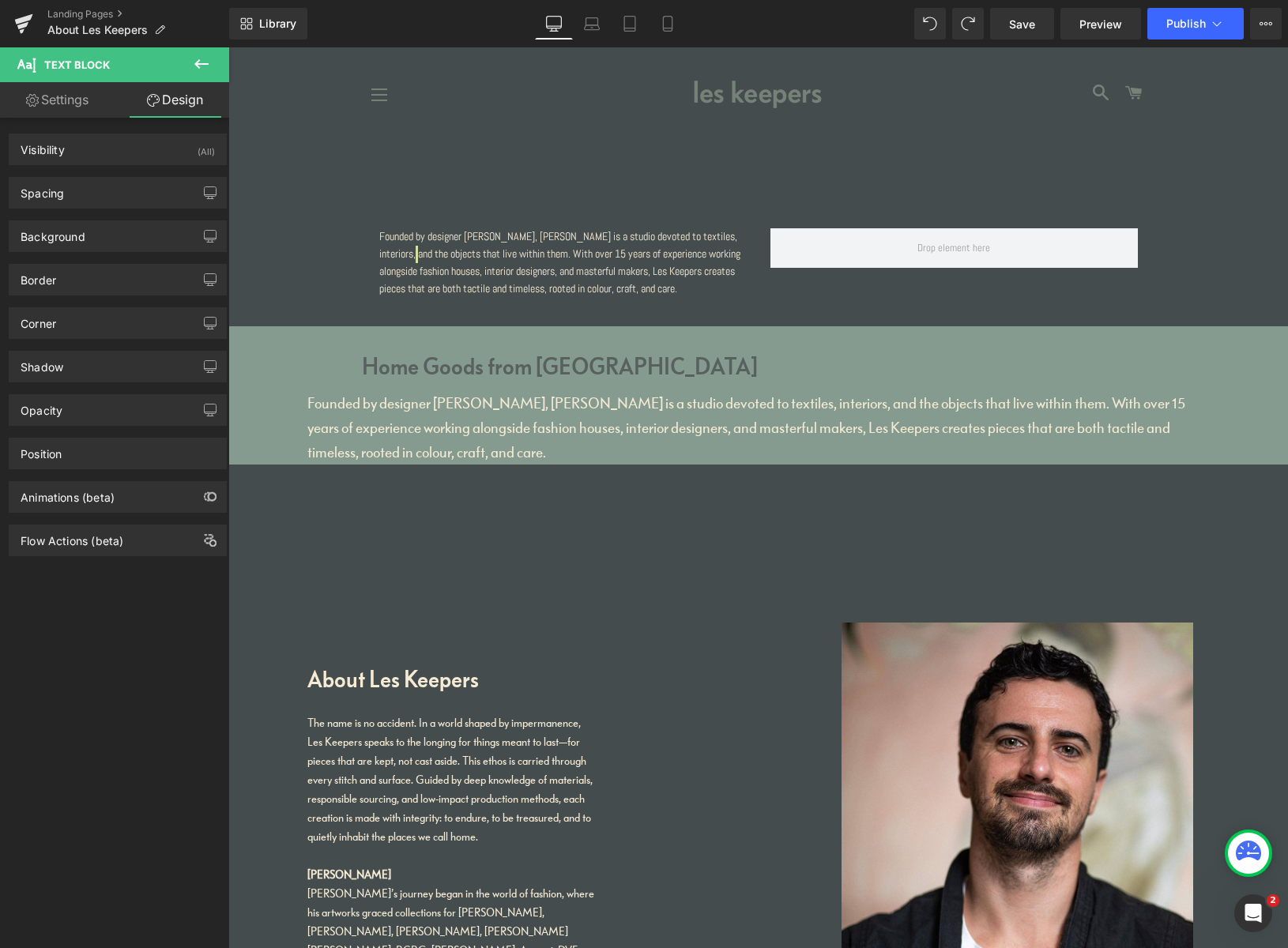
click at [76, 96] on link "Settings" at bounding box center [57, 99] width 115 height 36
type input "100"
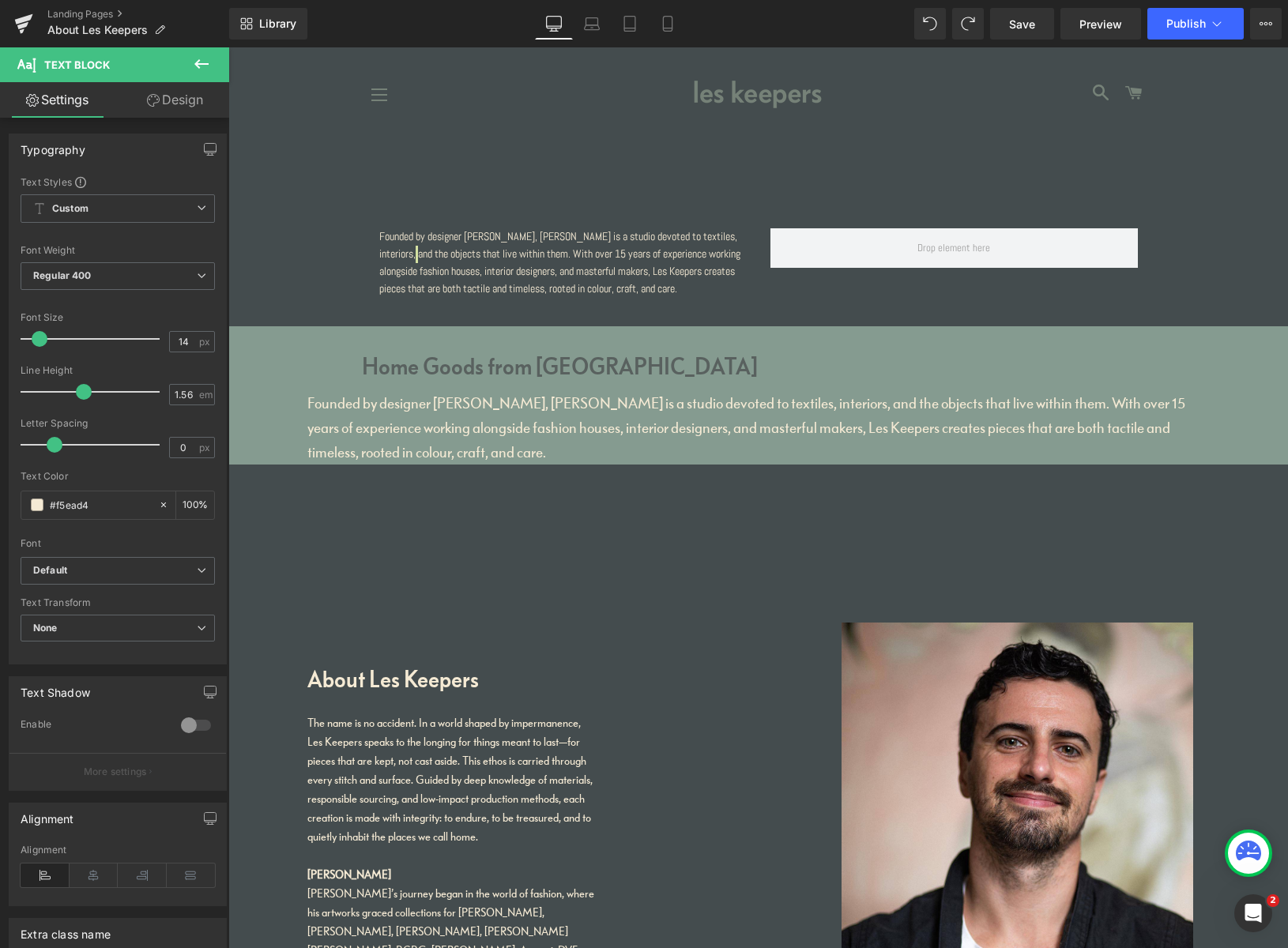
click at [204, 62] on icon at bounding box center [202, 65] width 19 height 19
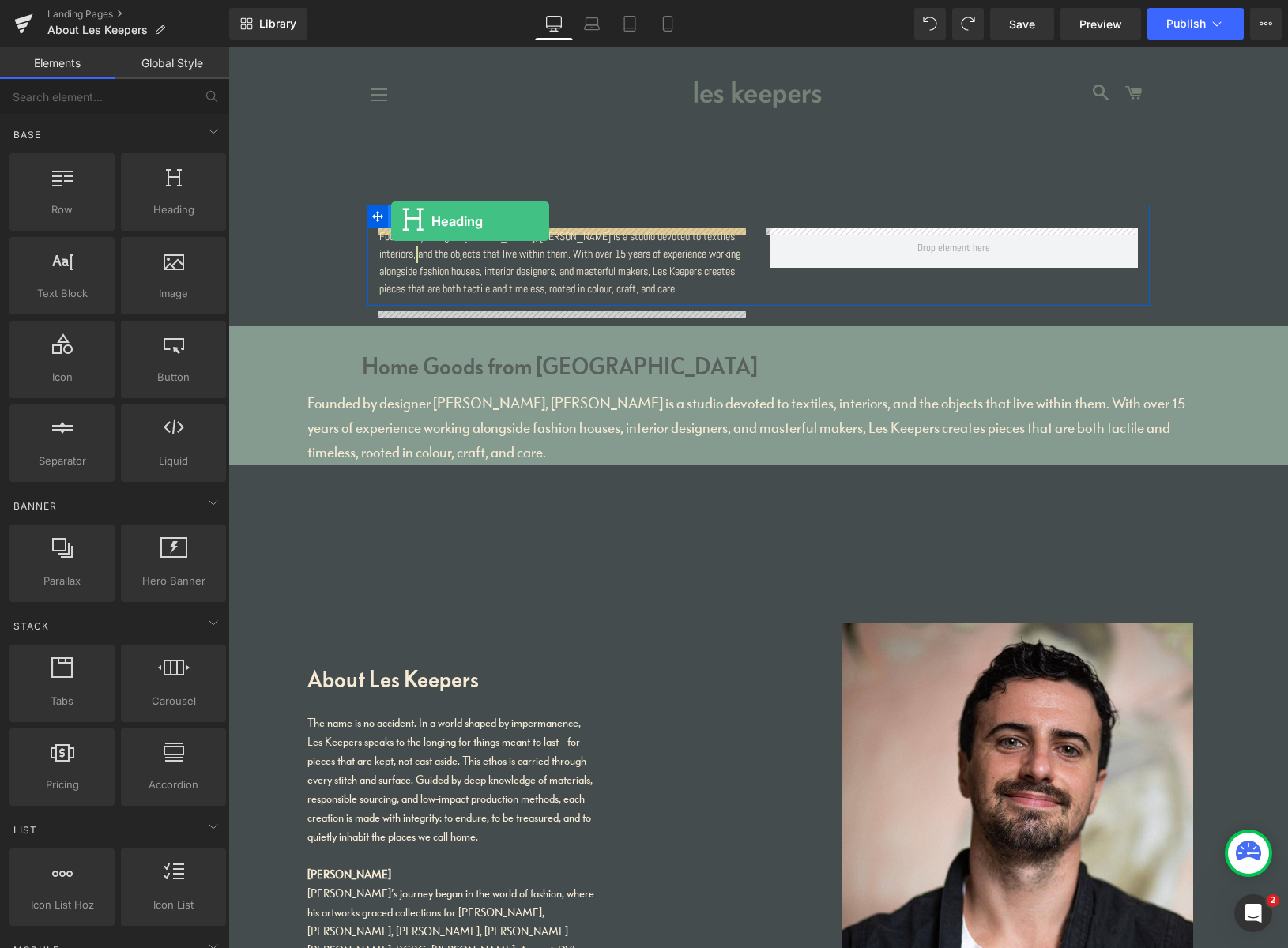
drag, startPoint x: 452, startPoint y: 230, endPoint x: 390, endPoint y: 225, distance: 62.2
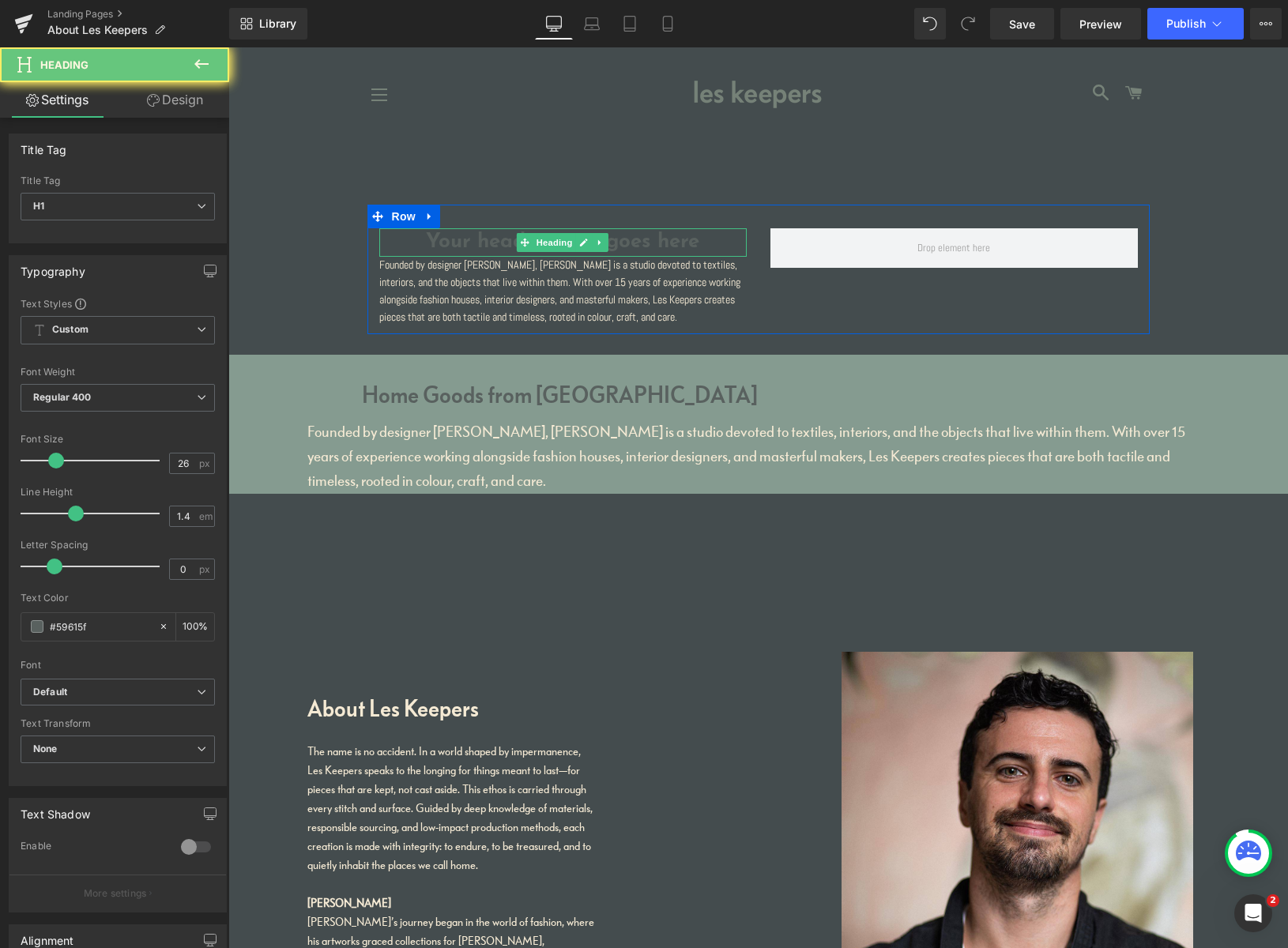
click at [472, 242] on h1 "Your heading text goes here" at bounding box center [562, 242] width 368 height 28
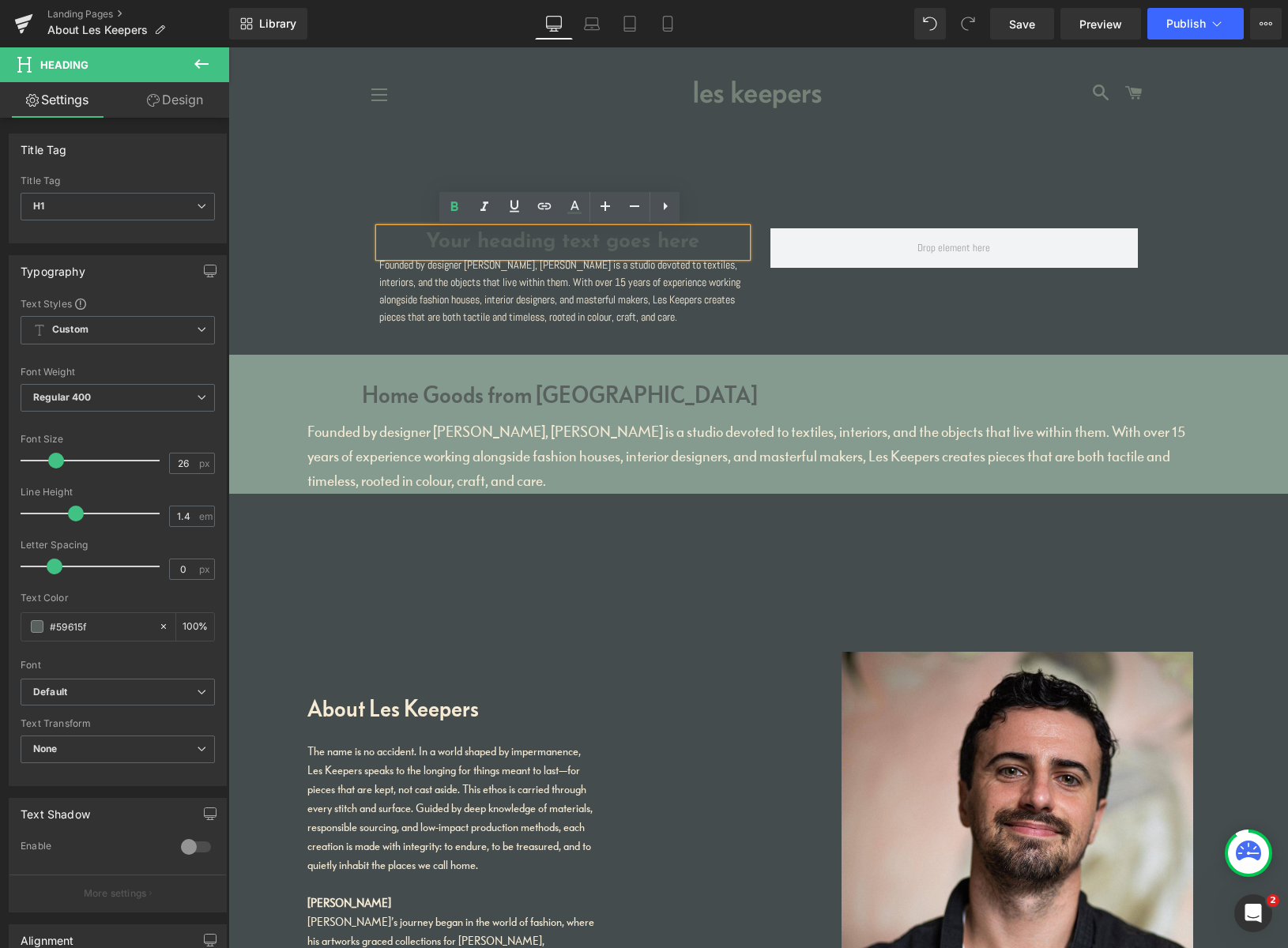
paste div
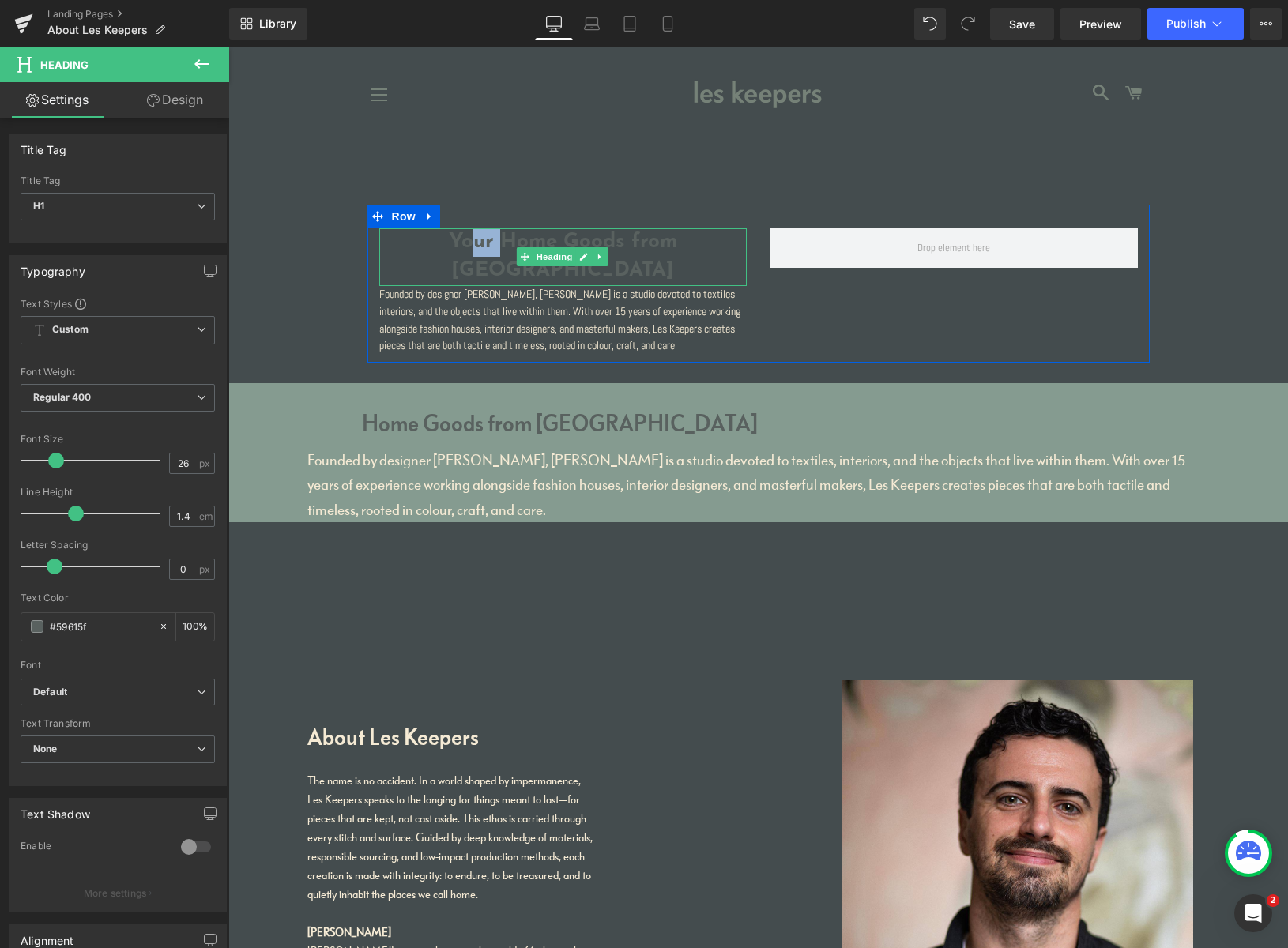
drag, startPoint x: 488, startPoint y: 242, endPoint x: 437, endPoint y: 239, distance: 51.1
click at [437, 239] on h1 "Your Home Goods from Peckham" at bounding box center [562, 257] width 368 height 58
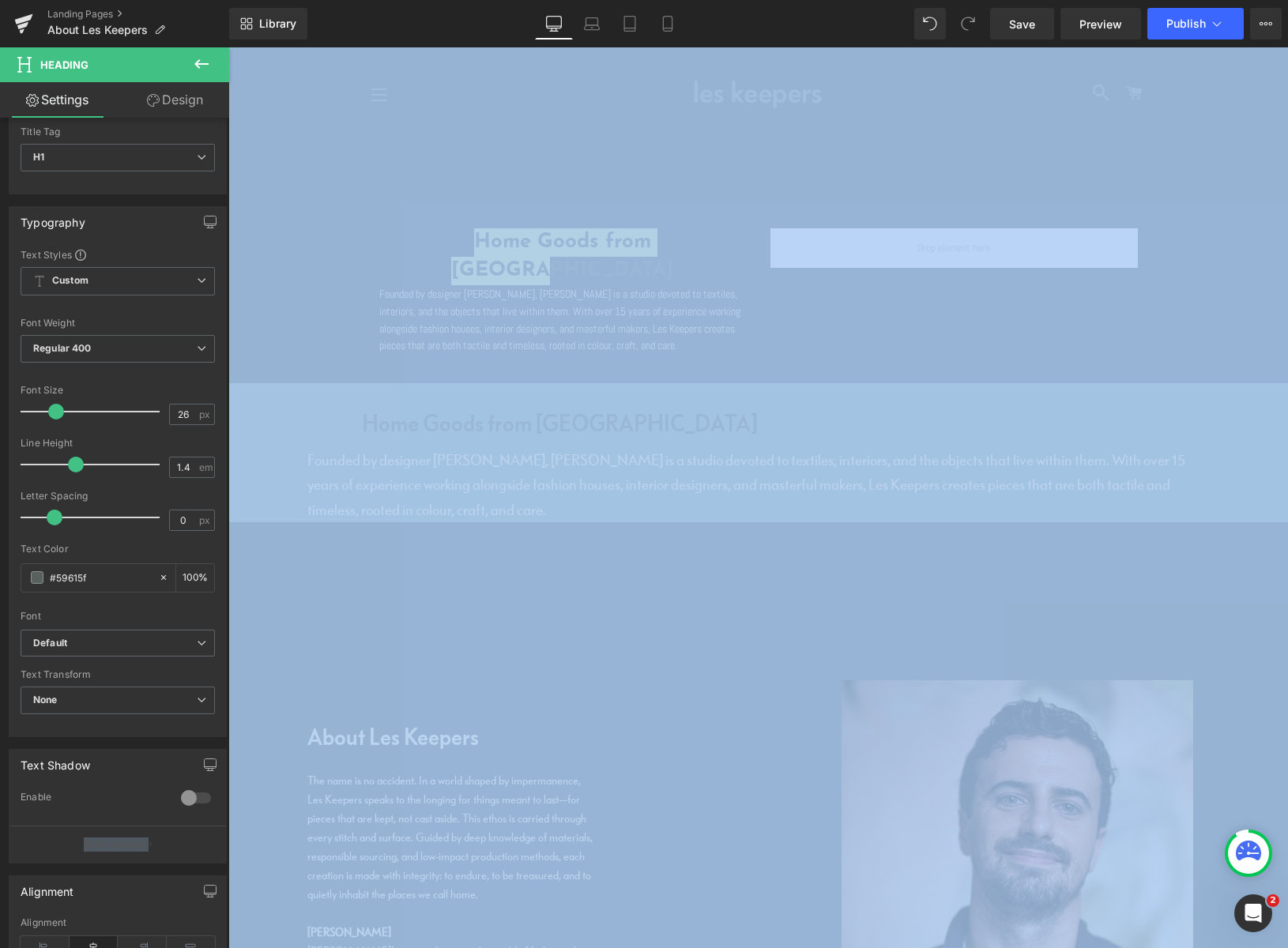
scroll to position [107, 0]
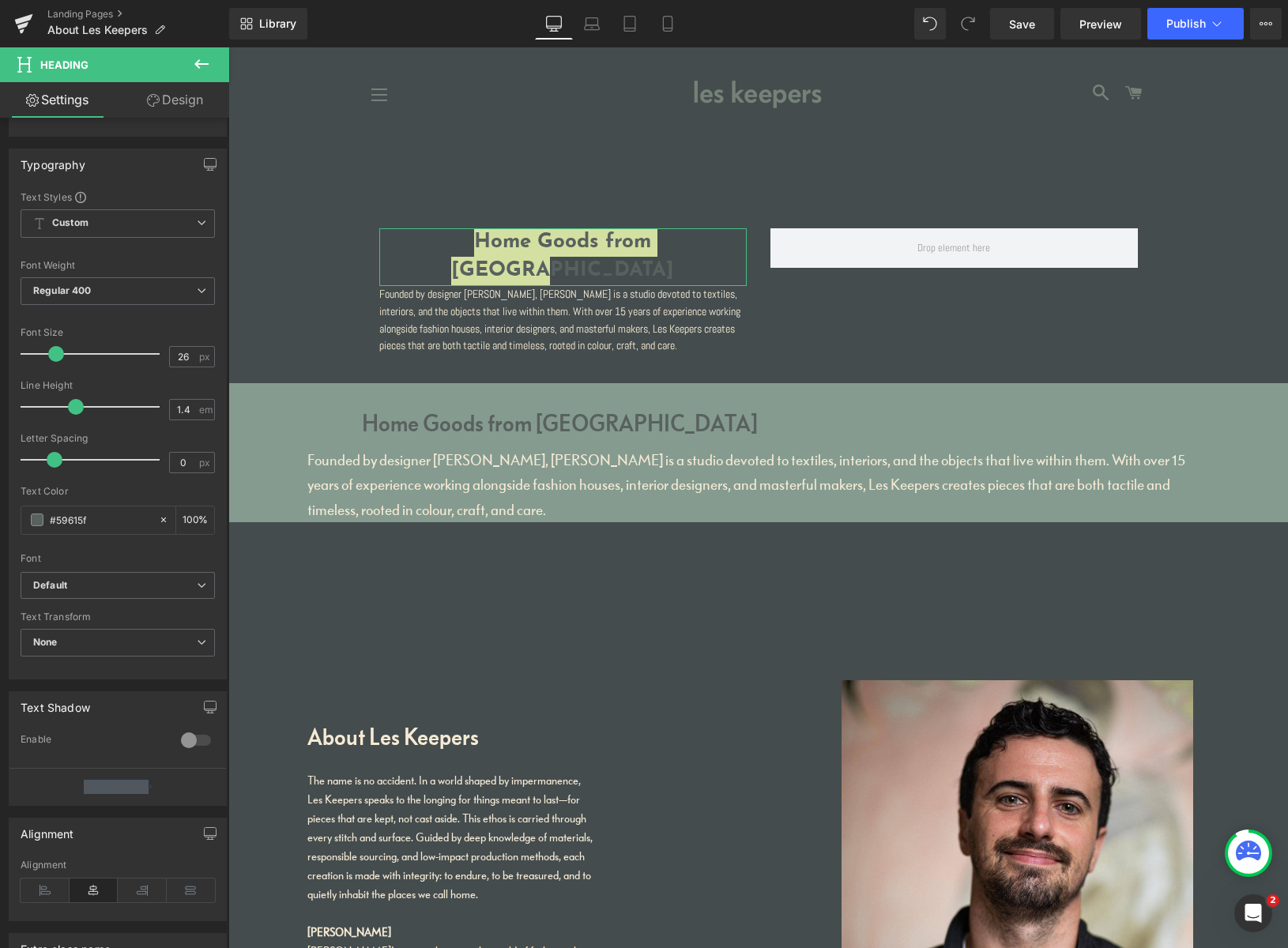
drag, startPoint x: 117, startPoint y: 822, endPoint x: 95, endPoint y: 848, distance: 34.1
click at [98, 843] on div "Title Tag H1 H2 H3 H4 H5 H6 Title Tag H1 H1 H2 H3 H4 H5 H6 Typography Text Styl…" at bounding box center [118, 549] width 236 height 1076
click at [39, 882] on icon at bounding box center [44, 890] width 49 height 24
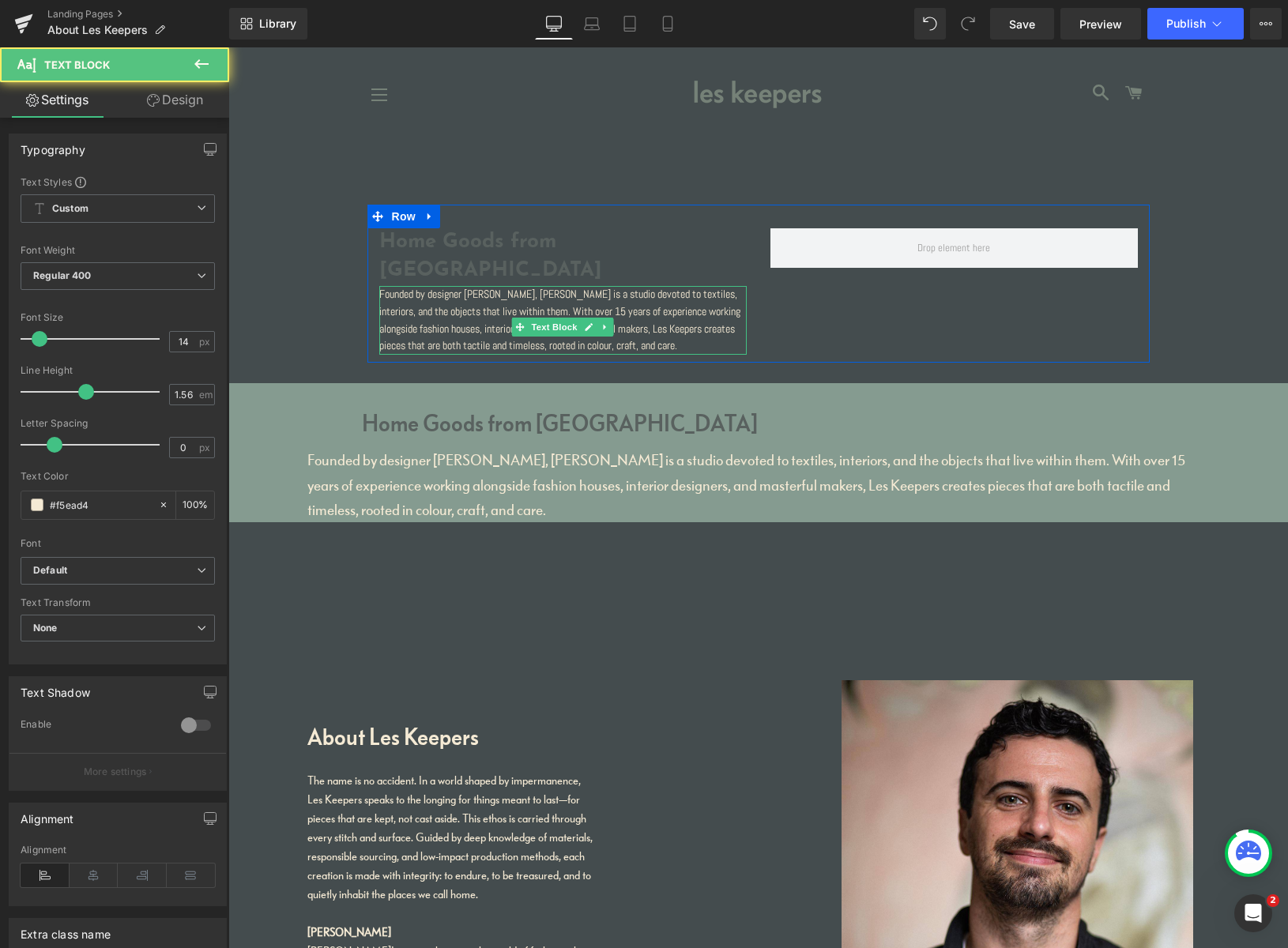
drag, startPoint x: 482, startPoint y: 320, endPoint x: 494, endPoint y: 318, distance: 12.2
click at [483, 320] on p "Founded by designer [PERSON_NAME], [PERSON_NAME] is a studio devoted to textile…" at bounding box center [562, 320] width 368 height 69
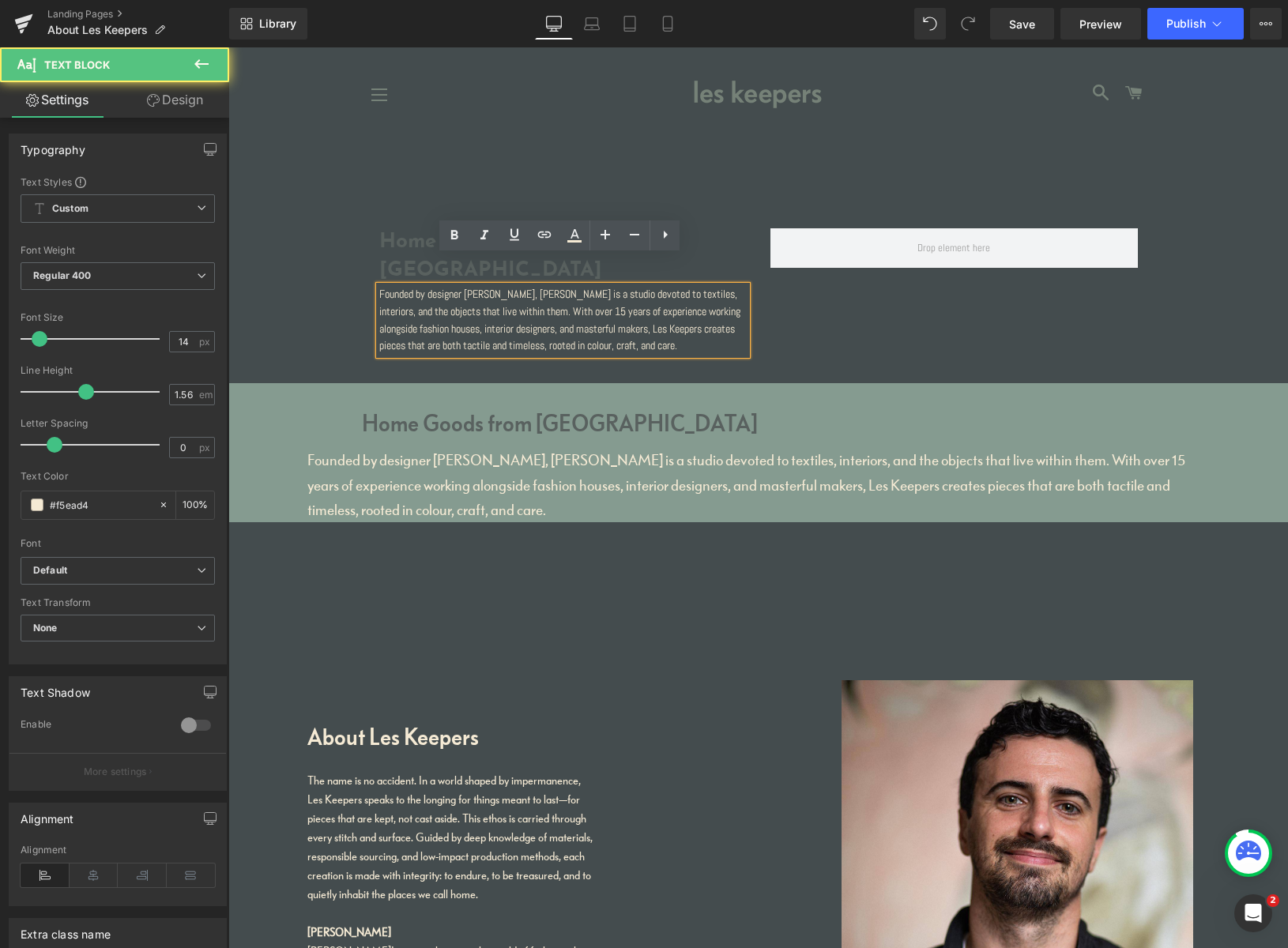
drag, startPoint x: 599, startPoint y: 332, endPoint x: 278, endPoint y: 229, distance: 337.1
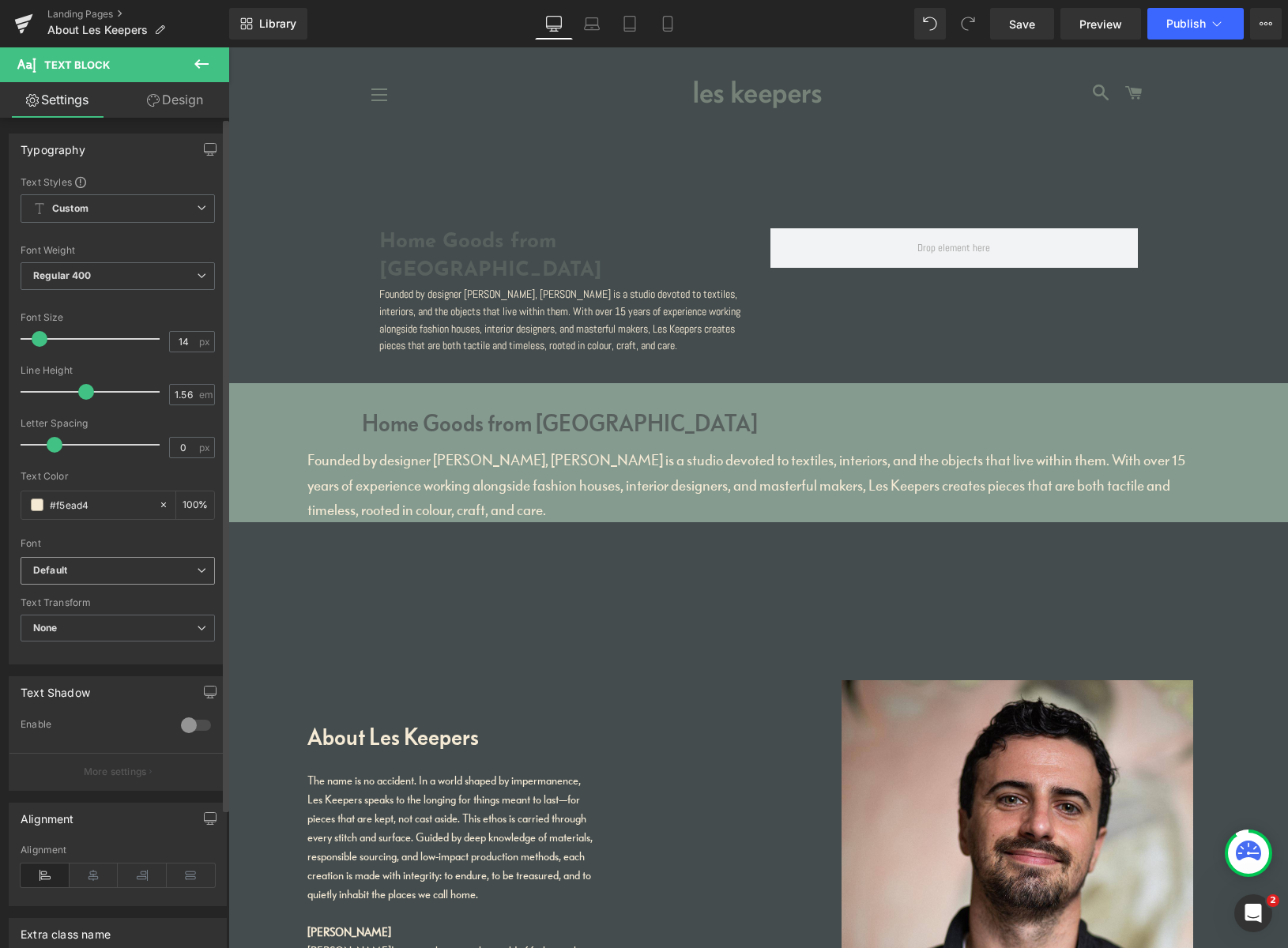
click at [85, 569] on b "Default" at bounding box center [115, 571] width 164 height 14
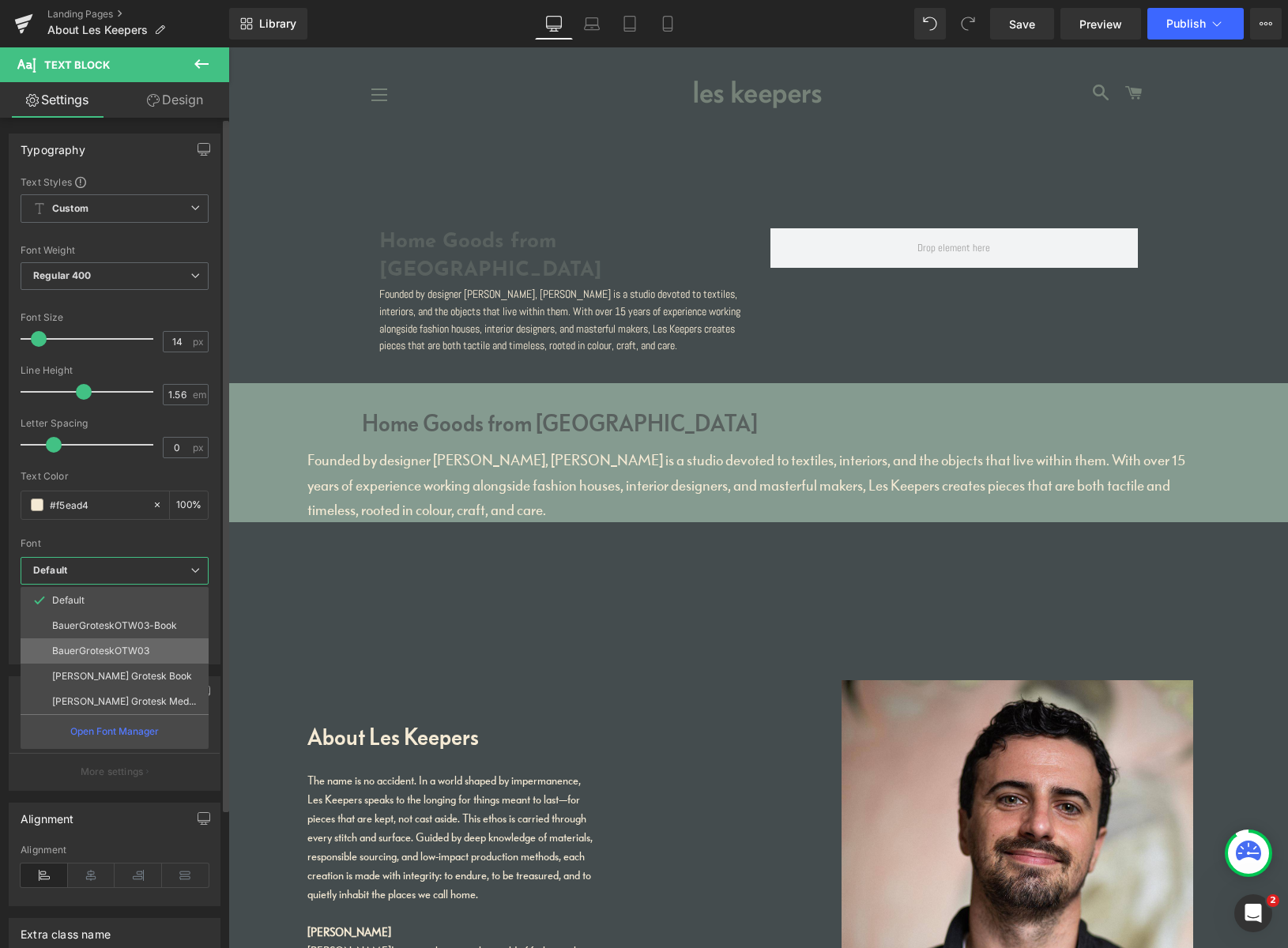
click at [93, 647] on p "BauerGroteskOTW03" at bounding box center [100, 650] width 97 height 11
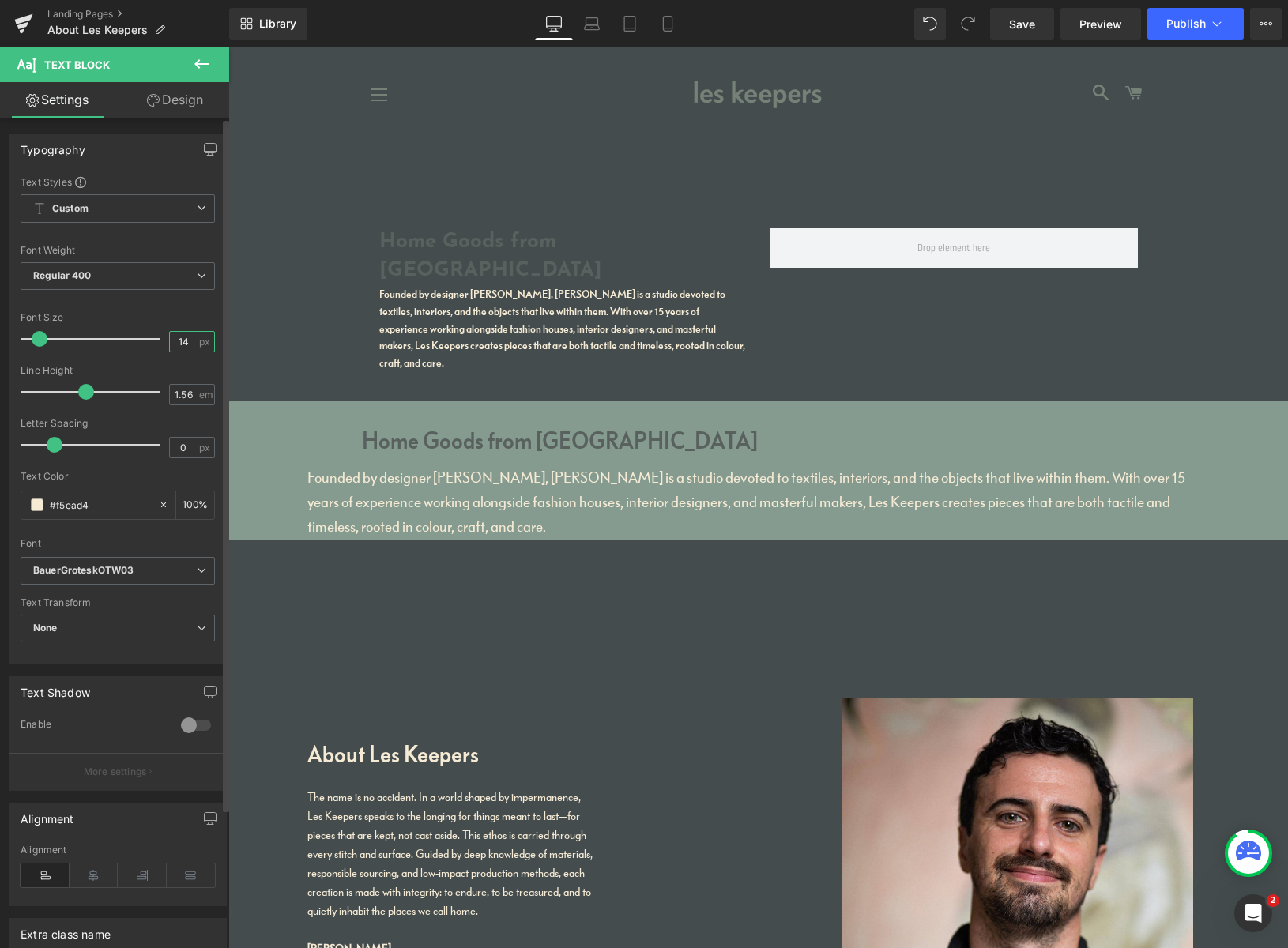
drag, startPoint x: 173, startPoint y: 342, endPoint x: 133, endPoint y: 338, distance: 40.2
click at [148, 338] on div "Font Size 14 px" at bounding box center [117, 338] width 194 height 53
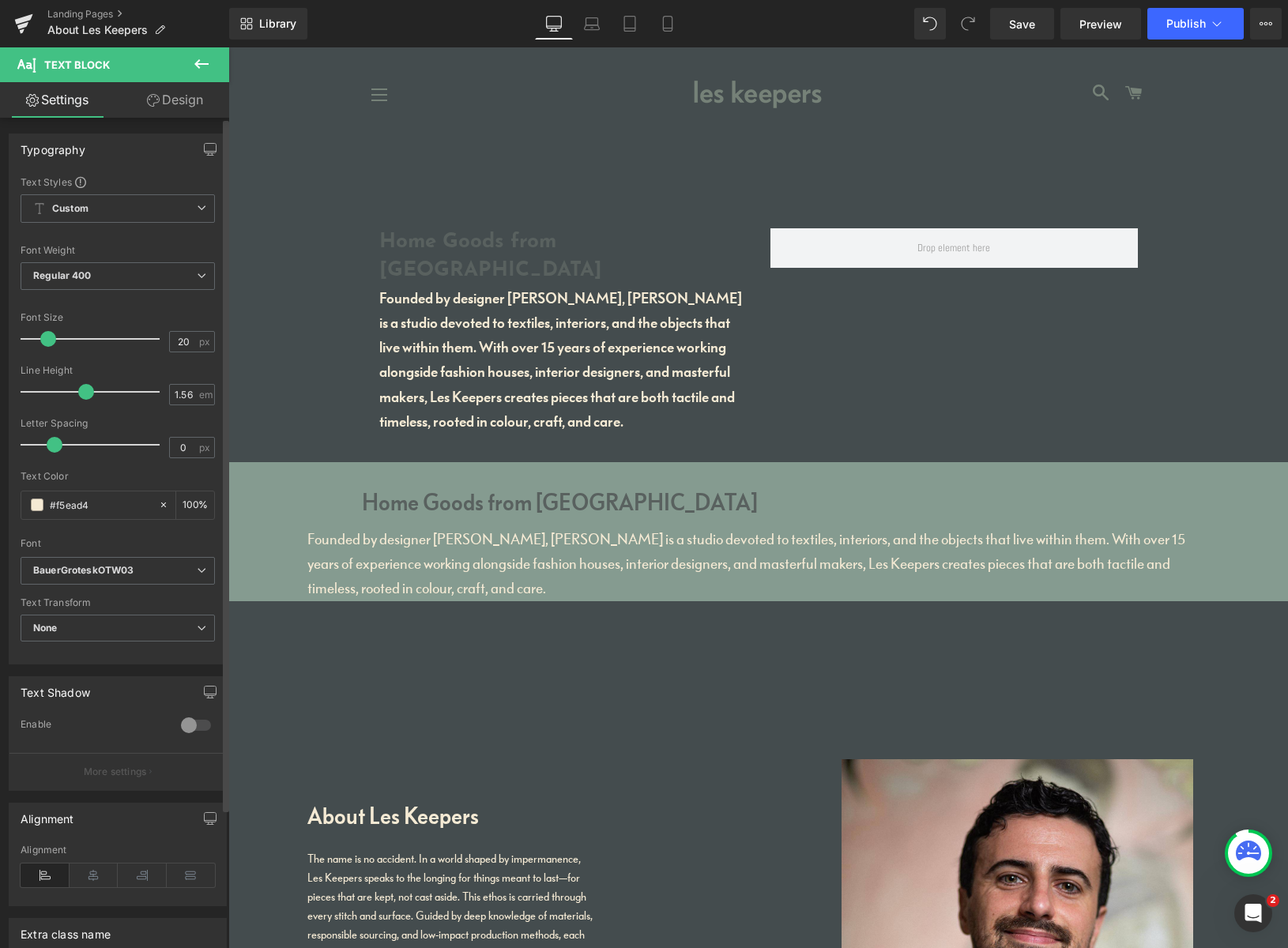
click at [130, 306] on div "Text Styles Custom Custom Setup Global Style Custom Setup Global Style Thin 100…" at bounding box center [118, 420] width 216 height 488
drag, startPoint x: 179, startPoint y: 342, endPoint x: 189, endPoint y: 362, distance: 22.4
click at [179, 342] on input "20" at bounding box center [183, 341] width 28 height 19
type input "15"
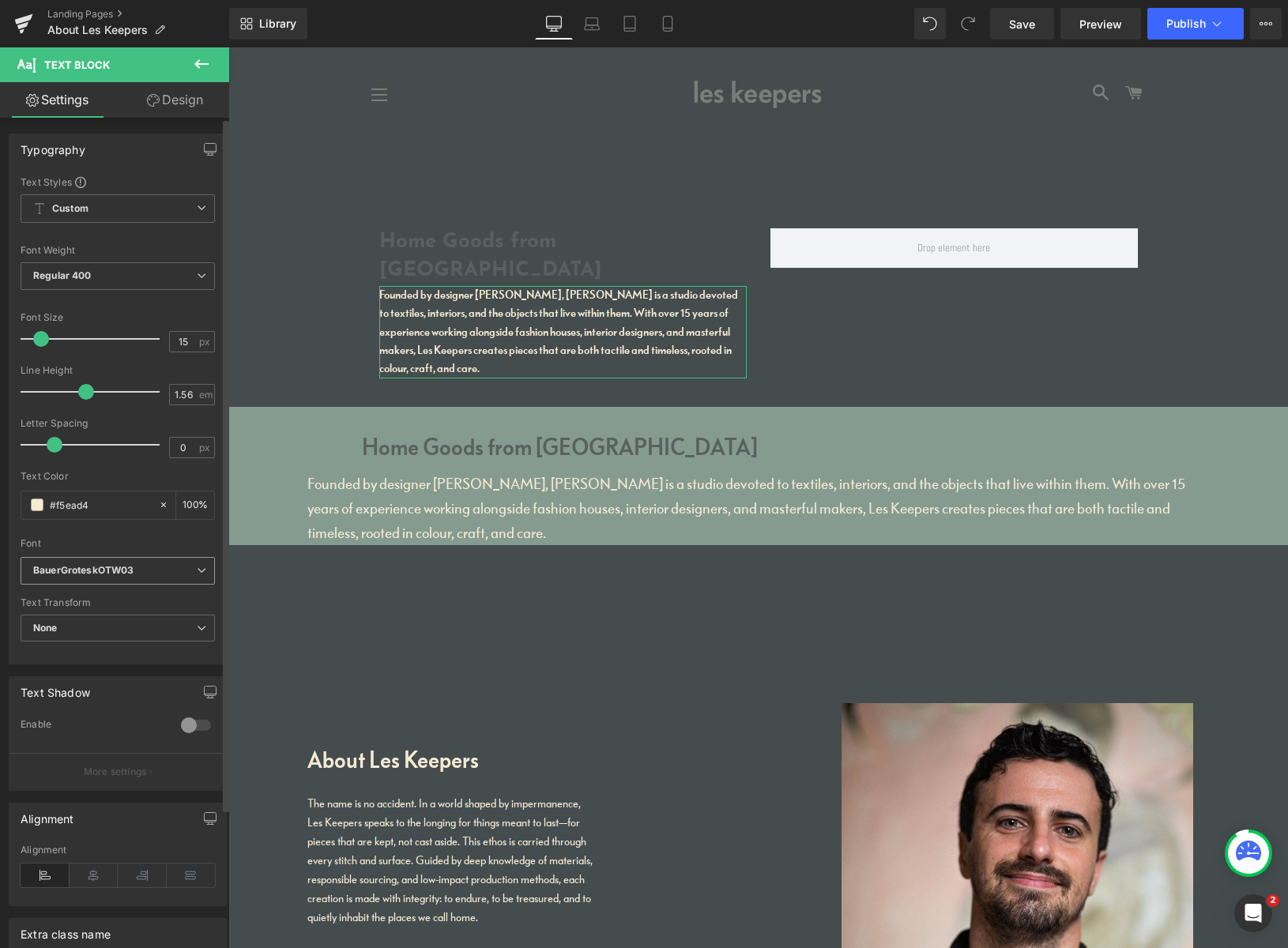
drag, startPoint x: 168, startPoint y: 569, endPoint x: 164, endPoint y: 578, distance: 9.8
click at [168, 568] on b "BauerGroteskOTW03" at bounding box center [115, 571] width 164 height 14
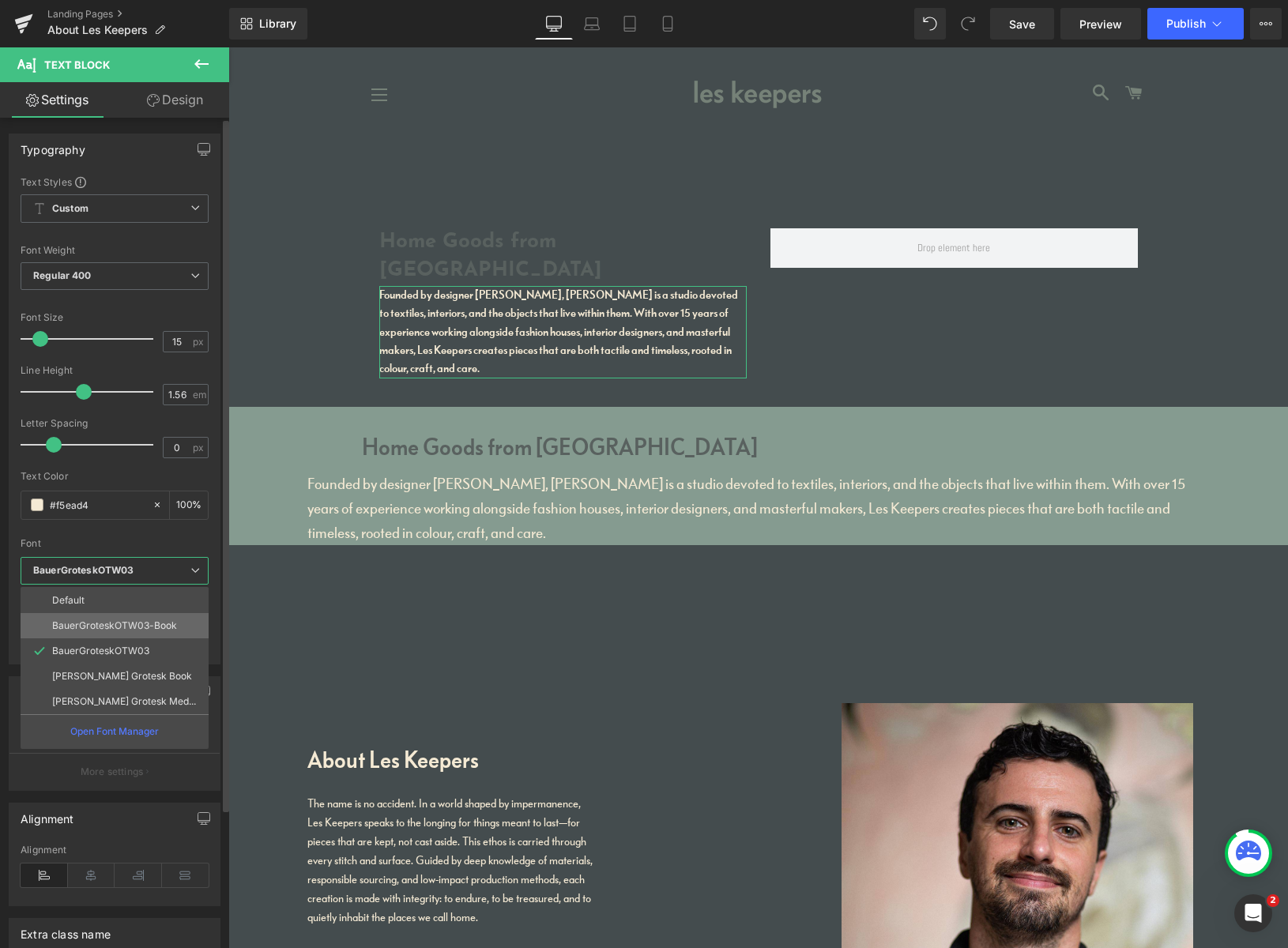
click at [138, 620] on p "BauerGroteskOTW03-Book" at bounding box center [114, 625] width 124 height 11
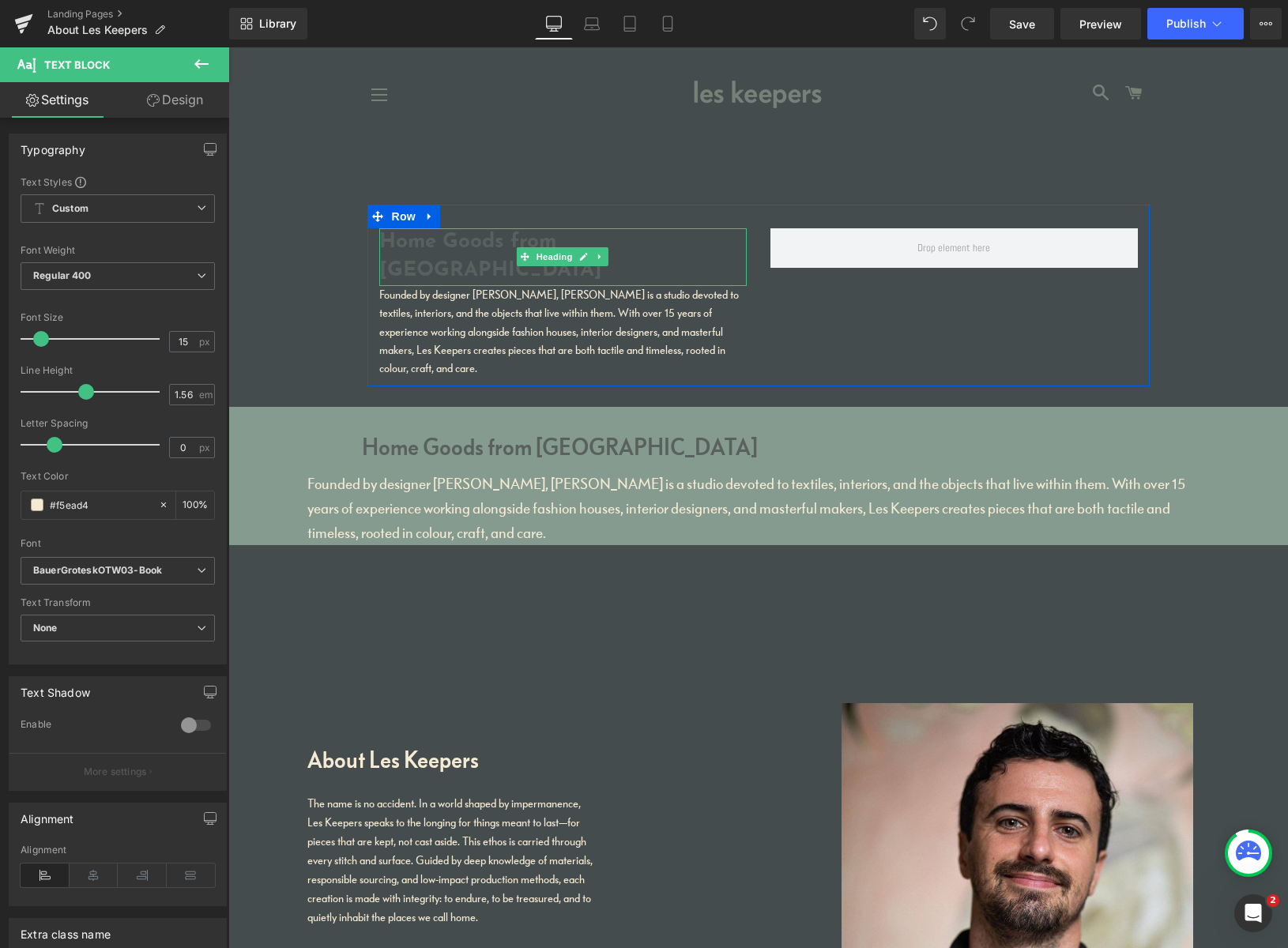
click at [492, 245] on h1 "Home Goods from Peckham" at bounding box center [562, 257] width 368 height 58
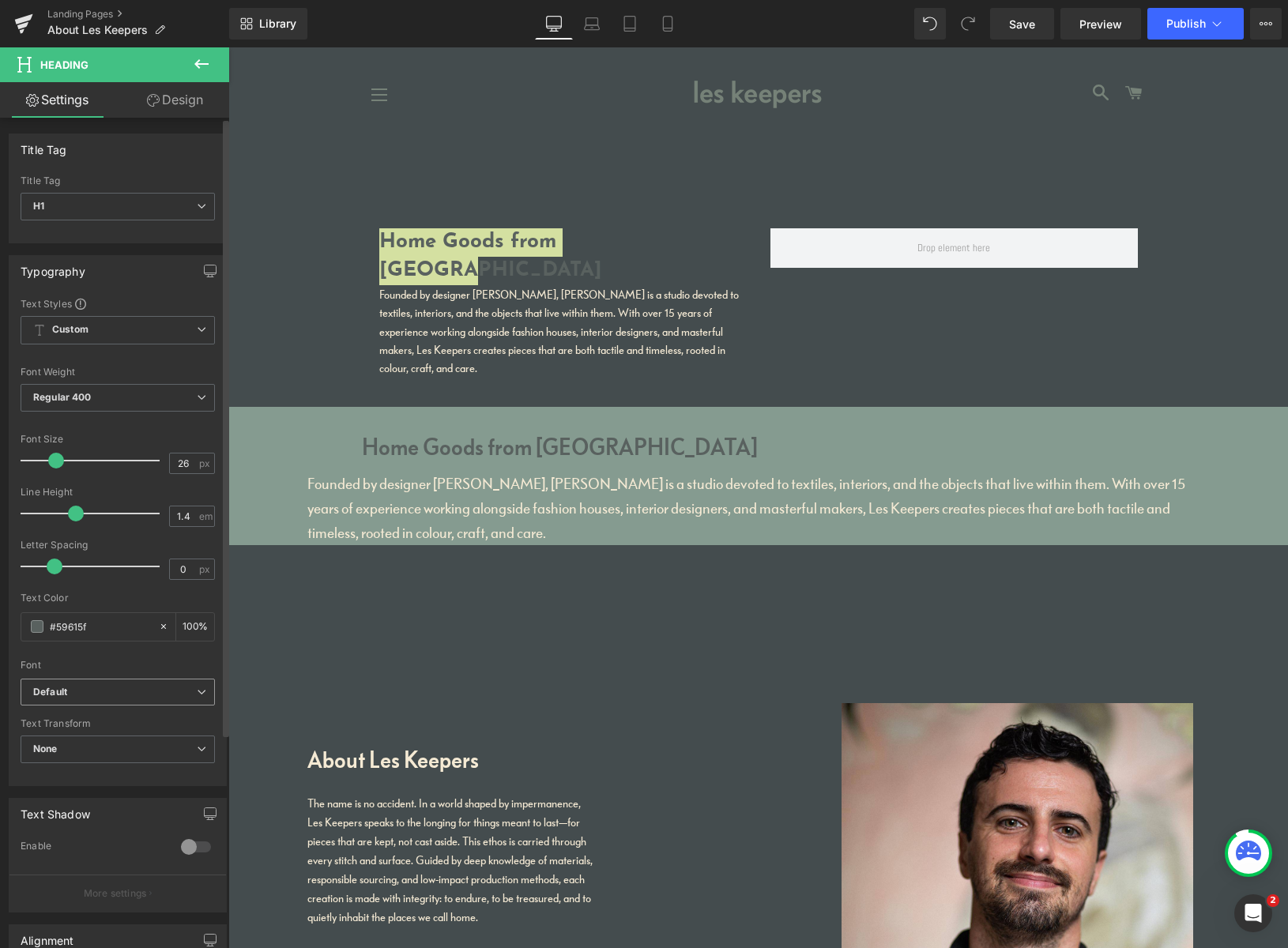
click at [108, 689] on b "Default" at bounding box center [115, 692] width 164 height 14
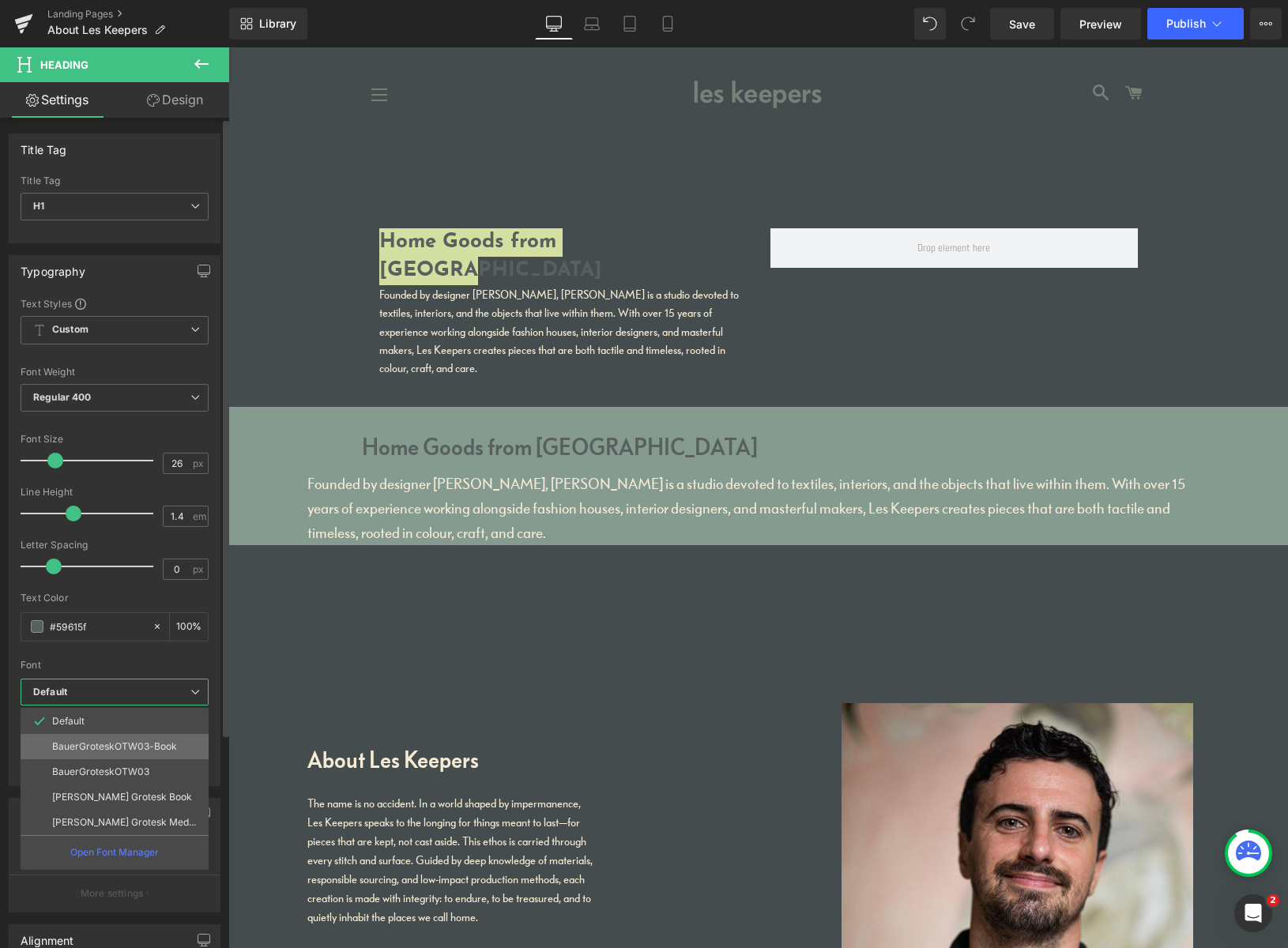
click at [101, 745] on p "BauerGroteskOTW03-Book" at bounding box center [114, 745] width 124 height 11
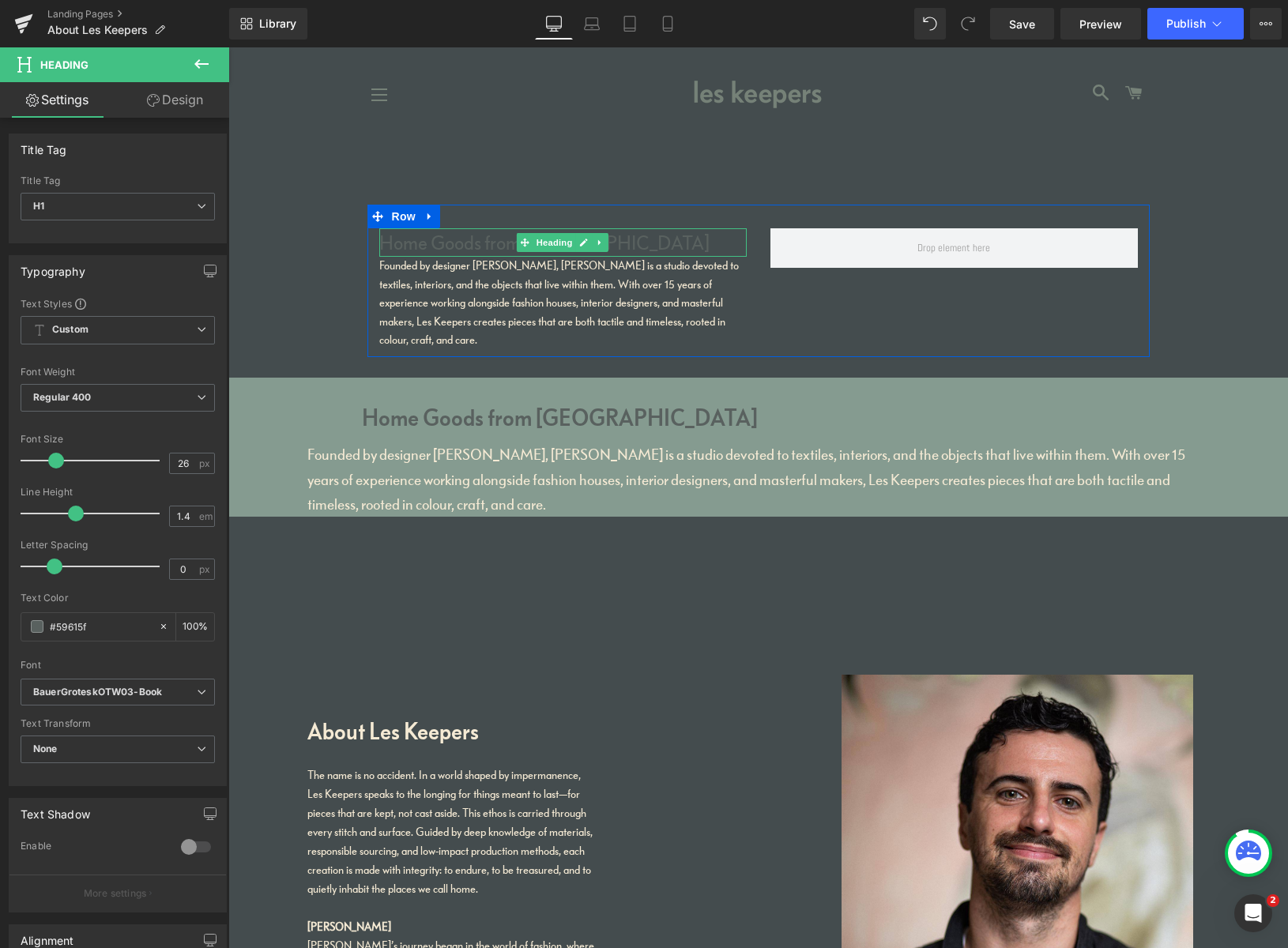
click at [473, 244] on h1 "Home Goods from Peckham" at bounding box center [562, 242] width 368 height 28
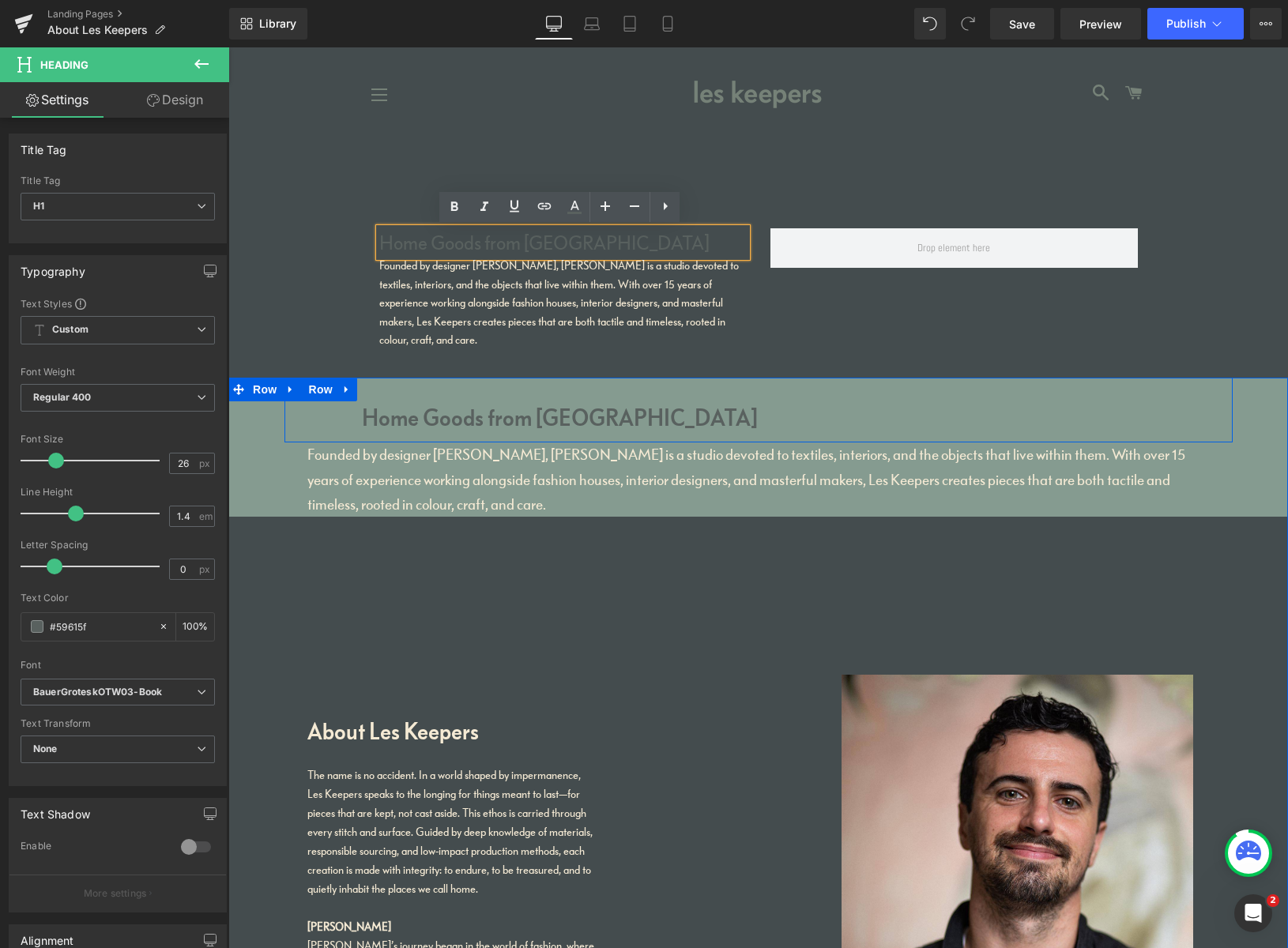
click at [345, 384] on icon at bounding box center [346, 390] width 11 height 12
click at [384, 390] on icon at bounding box center [387, 390] width 11 height 12
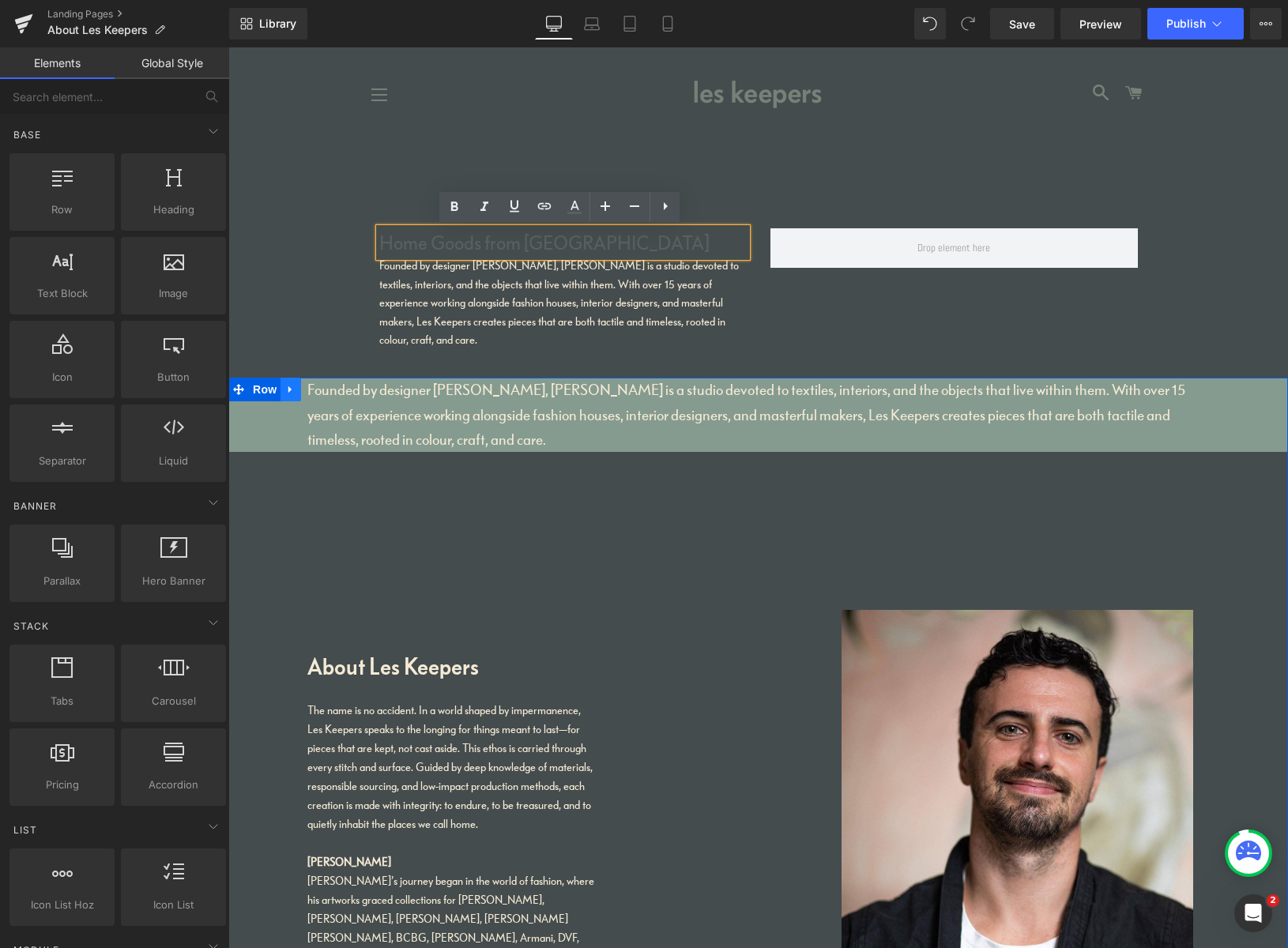
click at [289, 386] on icon at bounding box center [290, 390] width 11 height 12
click at [332, 392] on icon at bounding box center [331, 389] width 11 height 11
click at [290, 391] on icon at bounding box center [290, 390] width 11 height 12
click at [287, 389] on icon at bounding box center [290, 390] width 11 height 11
click at [352, 387] on icon at bounding box center [352, 389] width 3 height 7
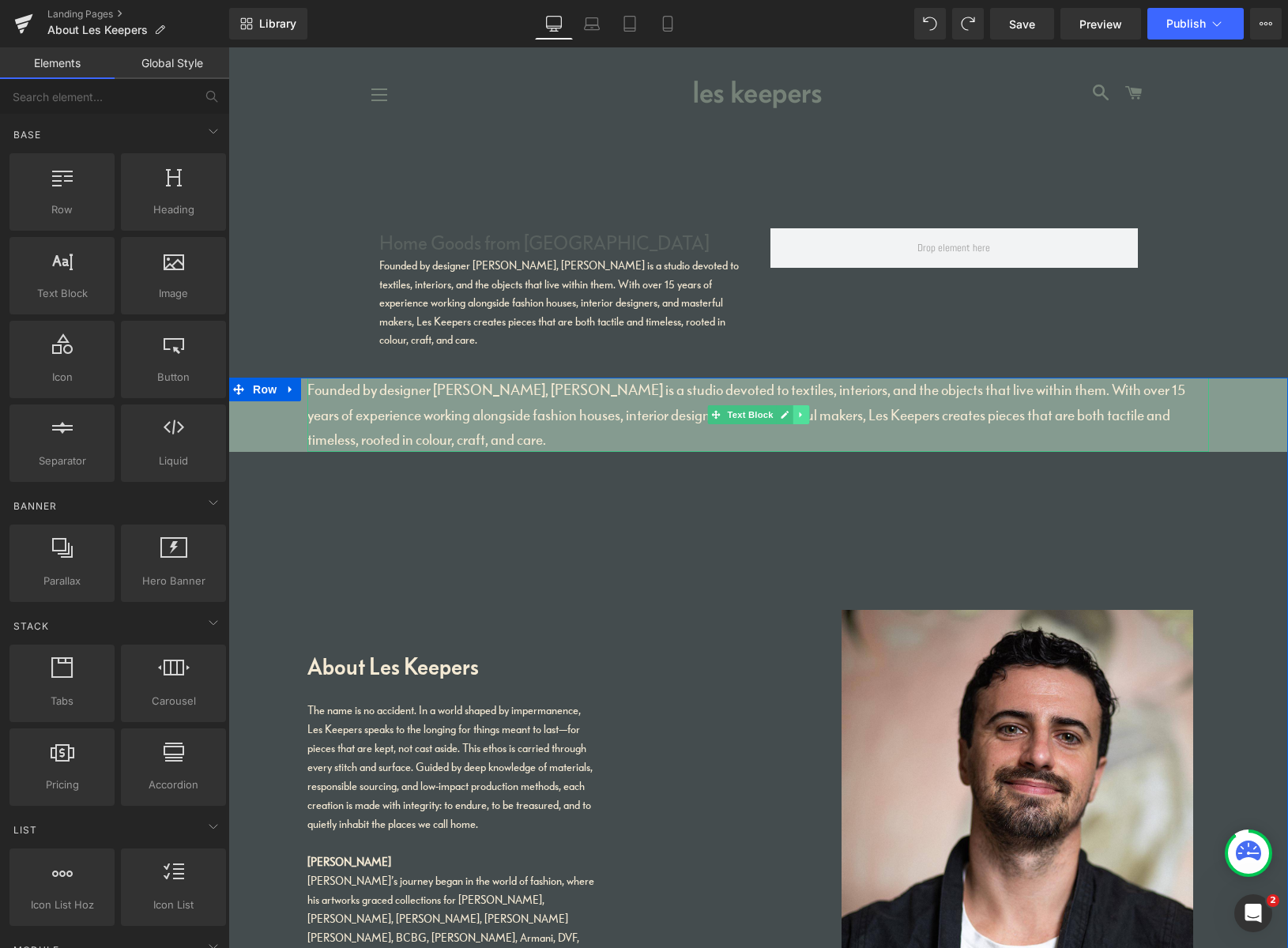
click at [792, 417] on link at bounding box center [800, 415] width 16 height 19
click at [805, 410] on icon at bounding box center [808, 414] width 9 height 9
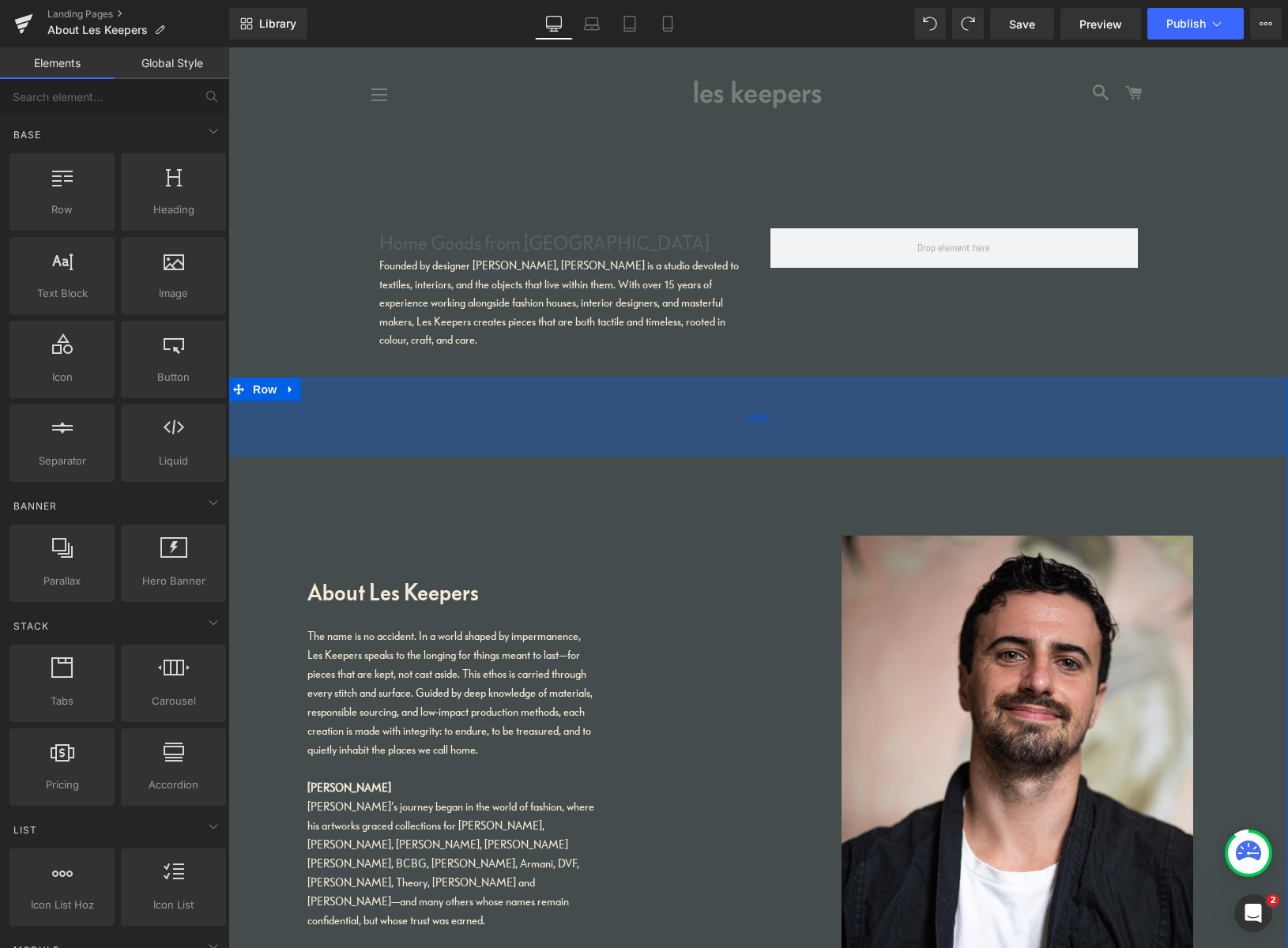
click at [502, 414] on div "100px" at bounding box center [758, 417] width 1059 height 79
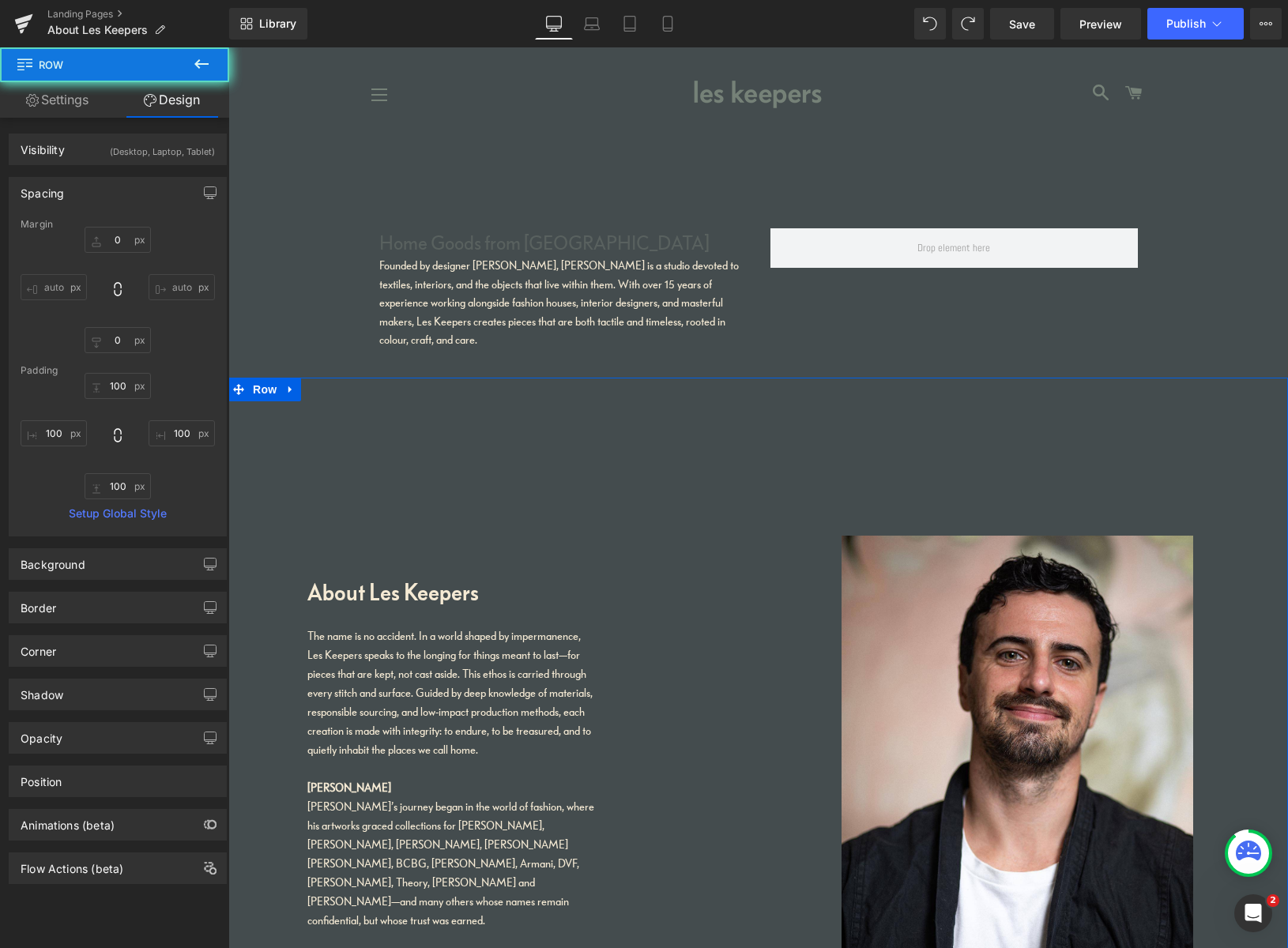
click at [290, 390] on icon at bounding box center [290, 390] width 11 height 12
click at [328, 391] on icon at bounding box center [331, 390] width 11 height 12
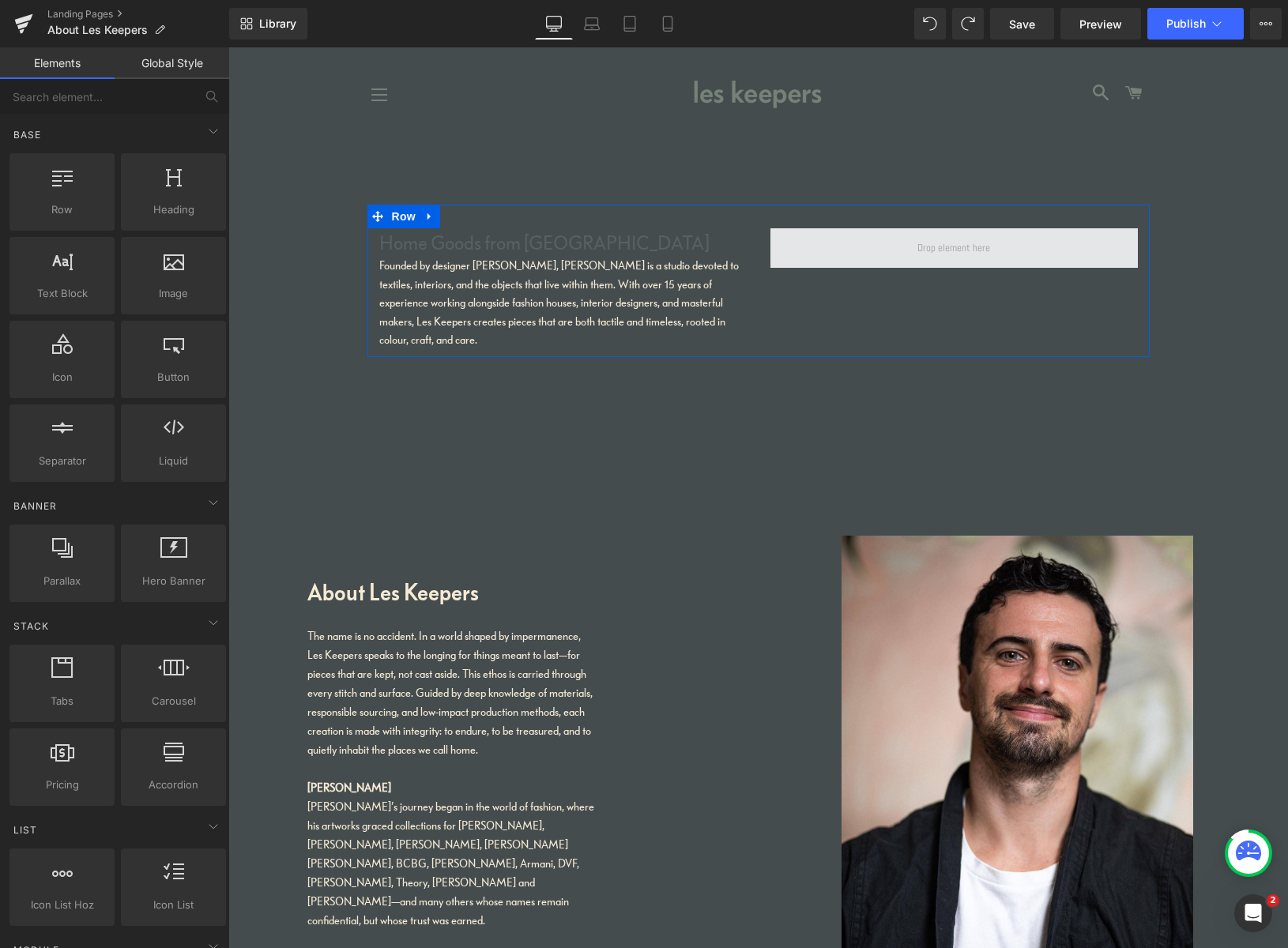
click at [932, 257] on span at bounding box center [953, 248] width 84 height 24
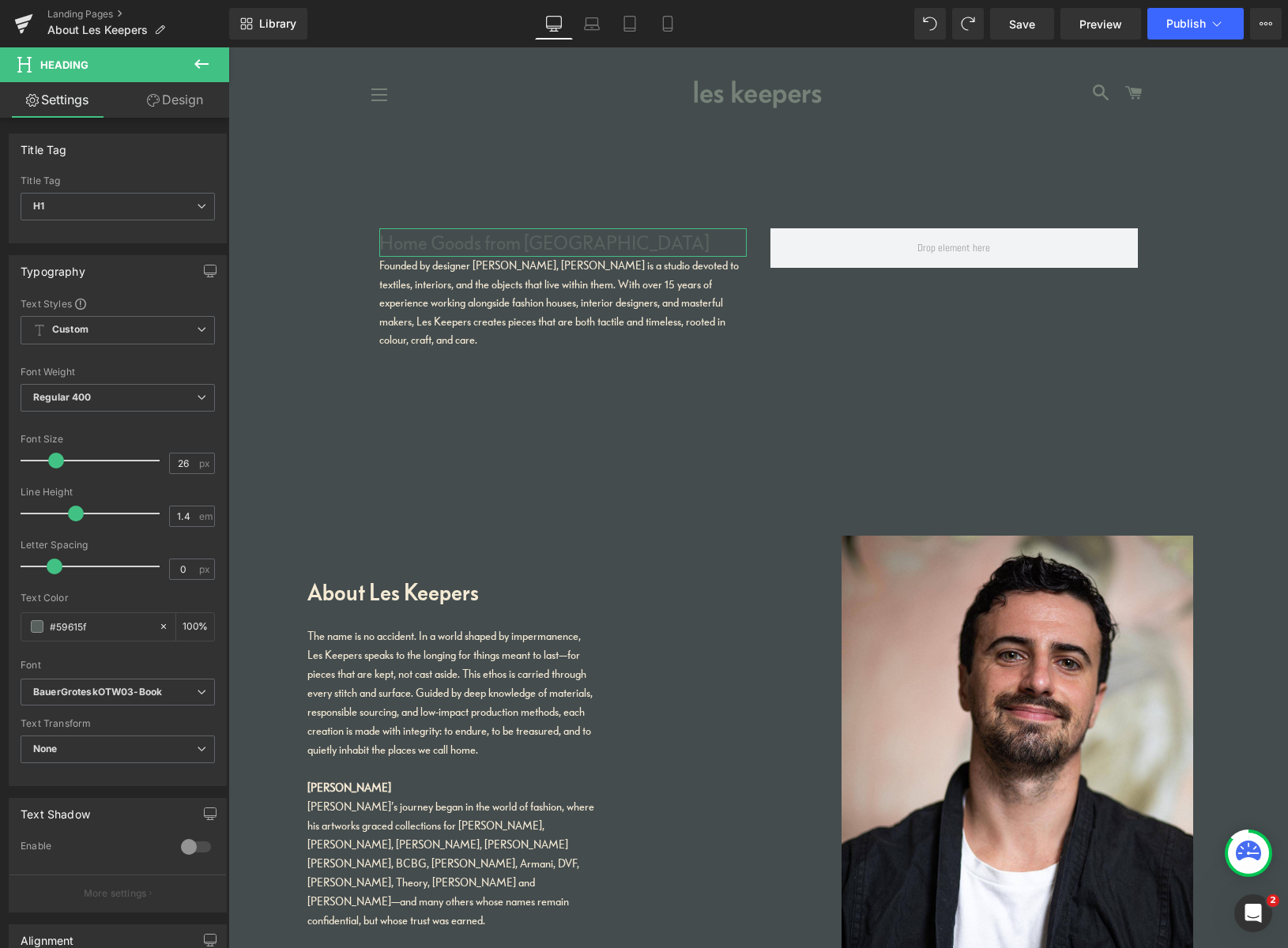
click at [185, 101] on link "Design" at bounding box center [175, 99] width 115 height 36
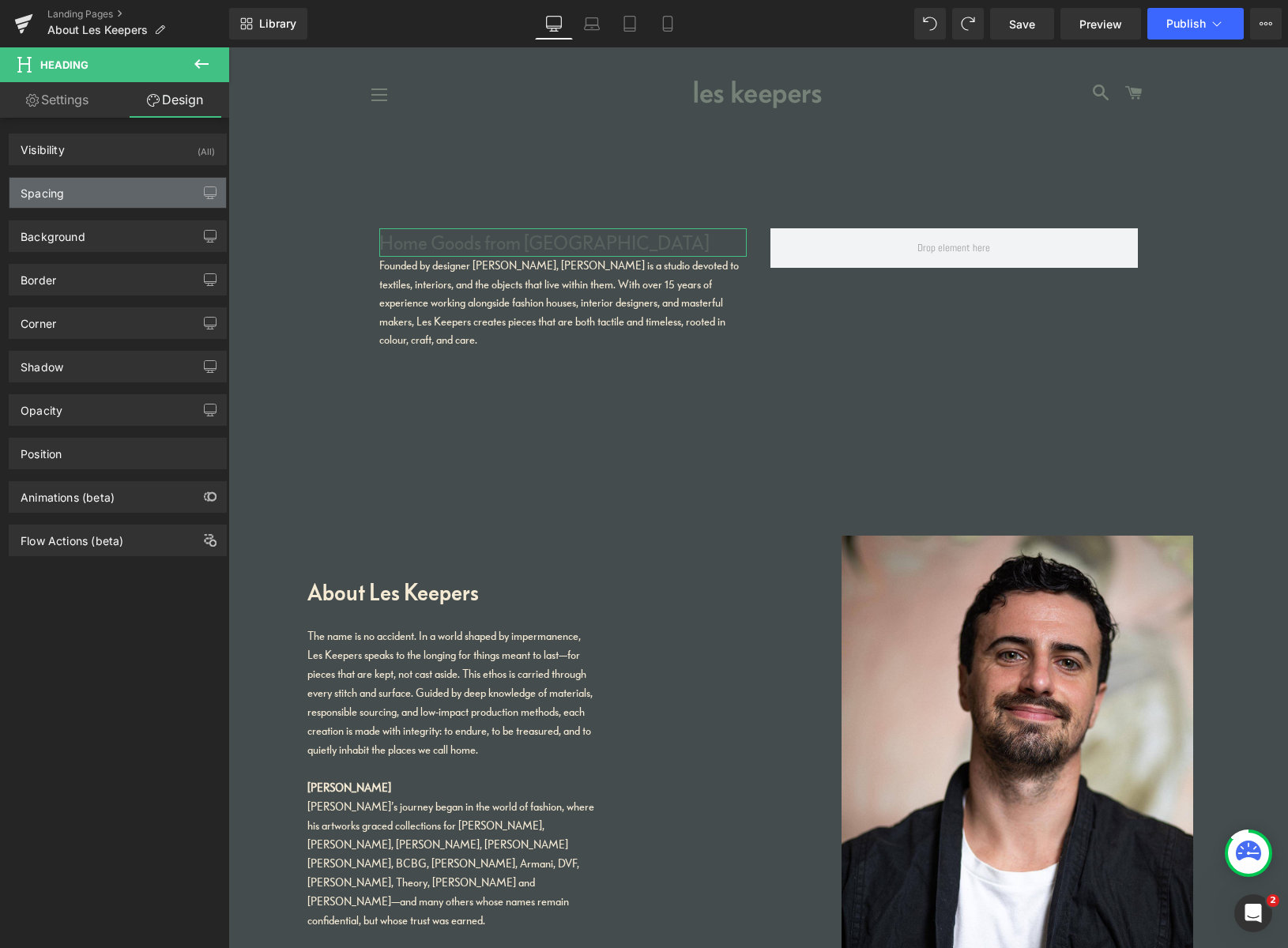
click at [120, 191] on div "Spacing" at bounding box center [118, 192] width 216 height 30
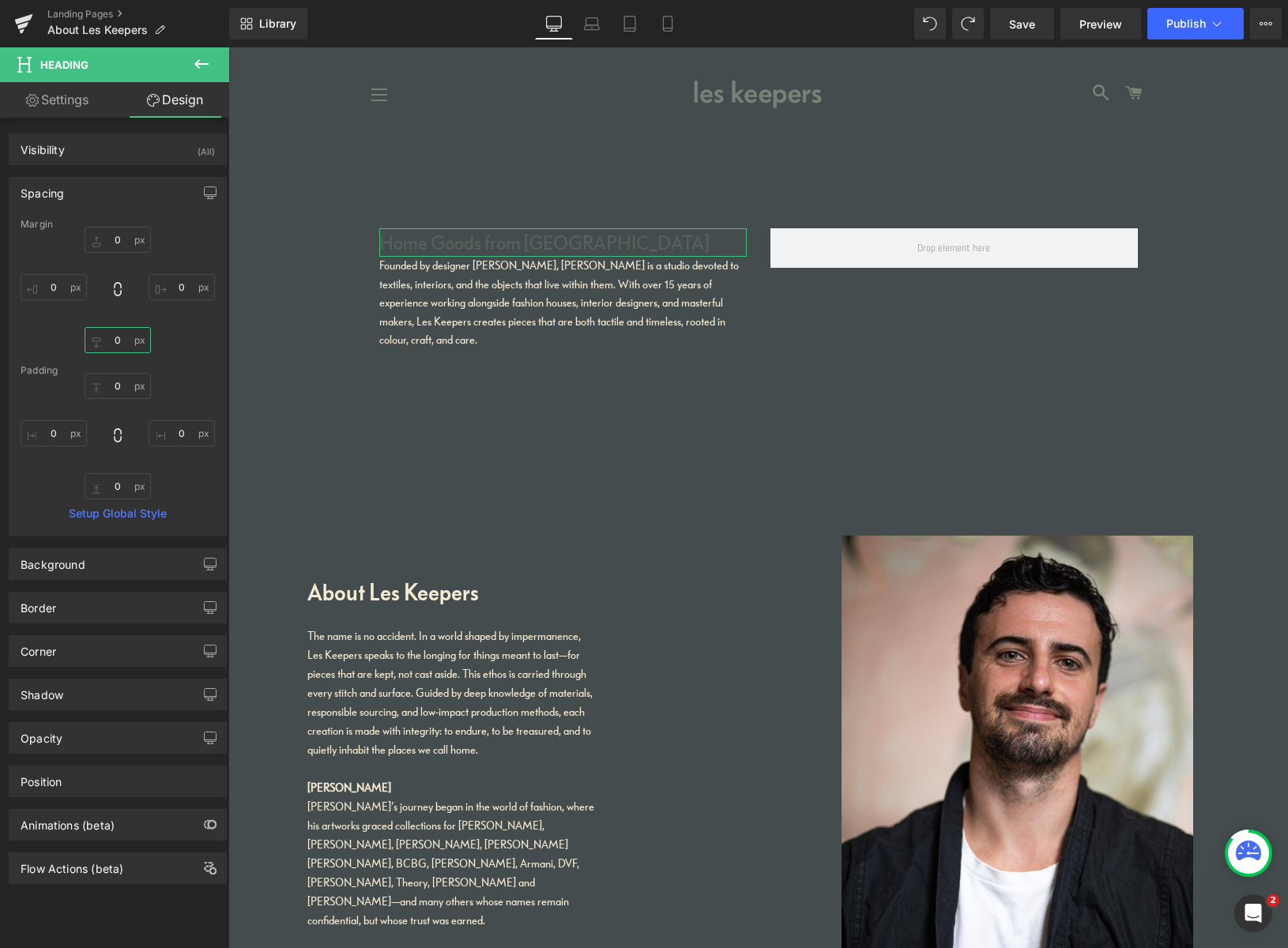
drag, startPoint x: 95, startPoint y: 339, endPoint x: 85, endPoint y: 350, distance: 14.9
click at [90, 339] on input "0" at bounding box center [118, 339] width 67 height 26
drag, startPoint x: 107, startPoint y: 337, endPoint x: 93, endPoint y: 341, distance: 14.6
click at [98, 337] on input "0" at bounding box center [118, 339] width 67 height 26
drag, startPoint x: 113, startPoint y: 343, endPoint x: 127, endPoint y: 340, distance: 14.3
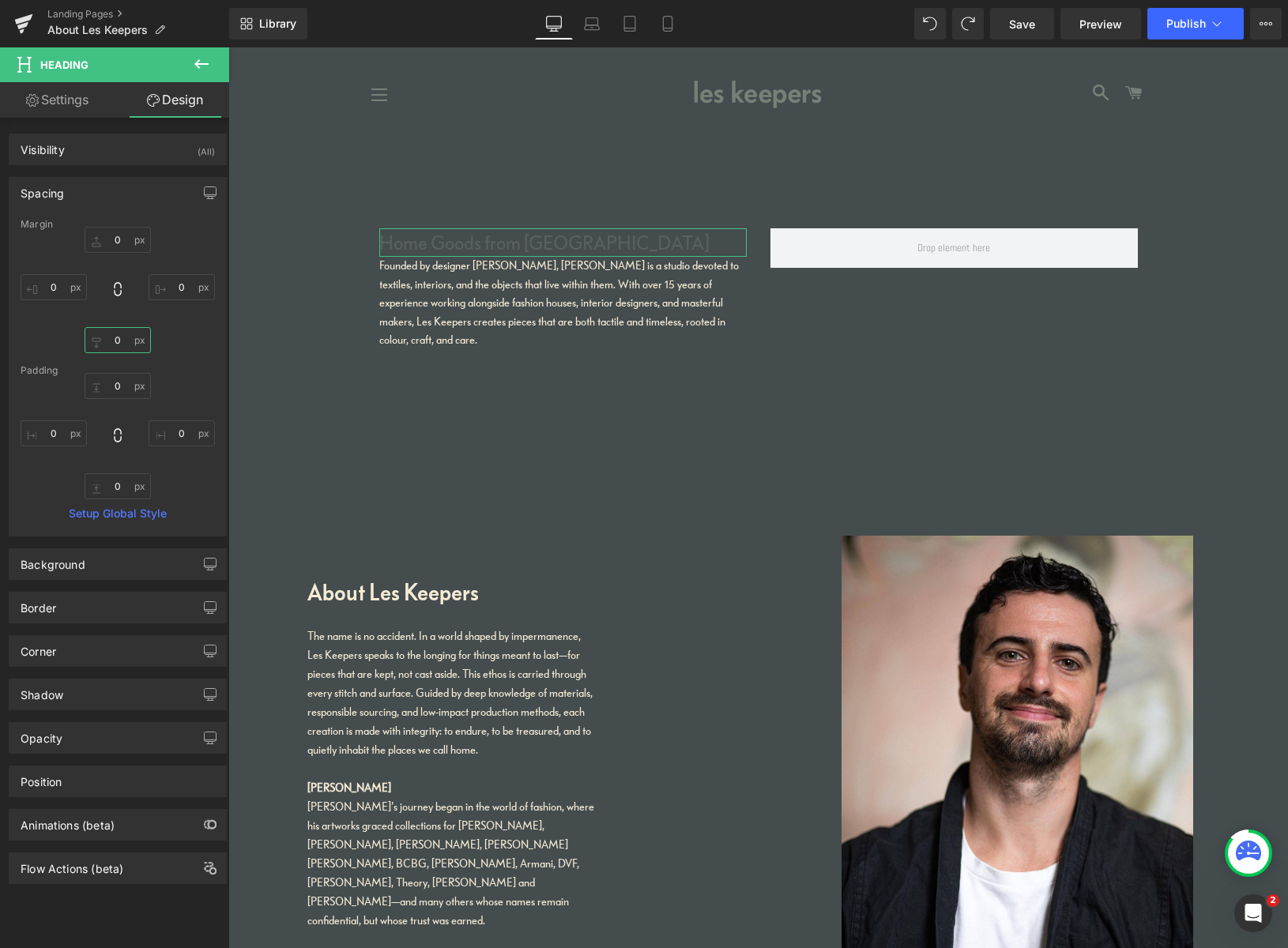
click at [127, 340] on input "0" at bounding box center [118, 339] width 67 height 26
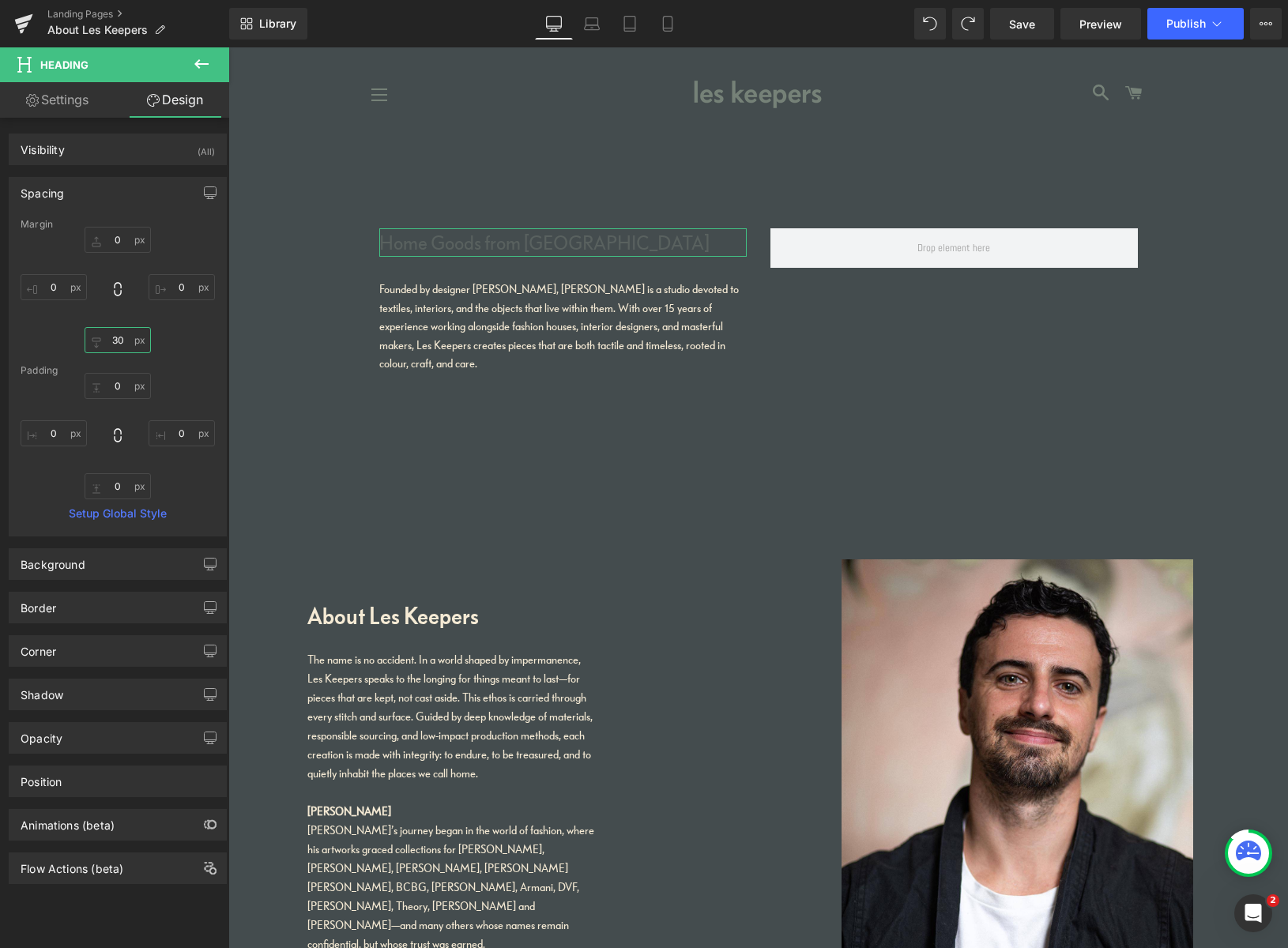
type input "3"
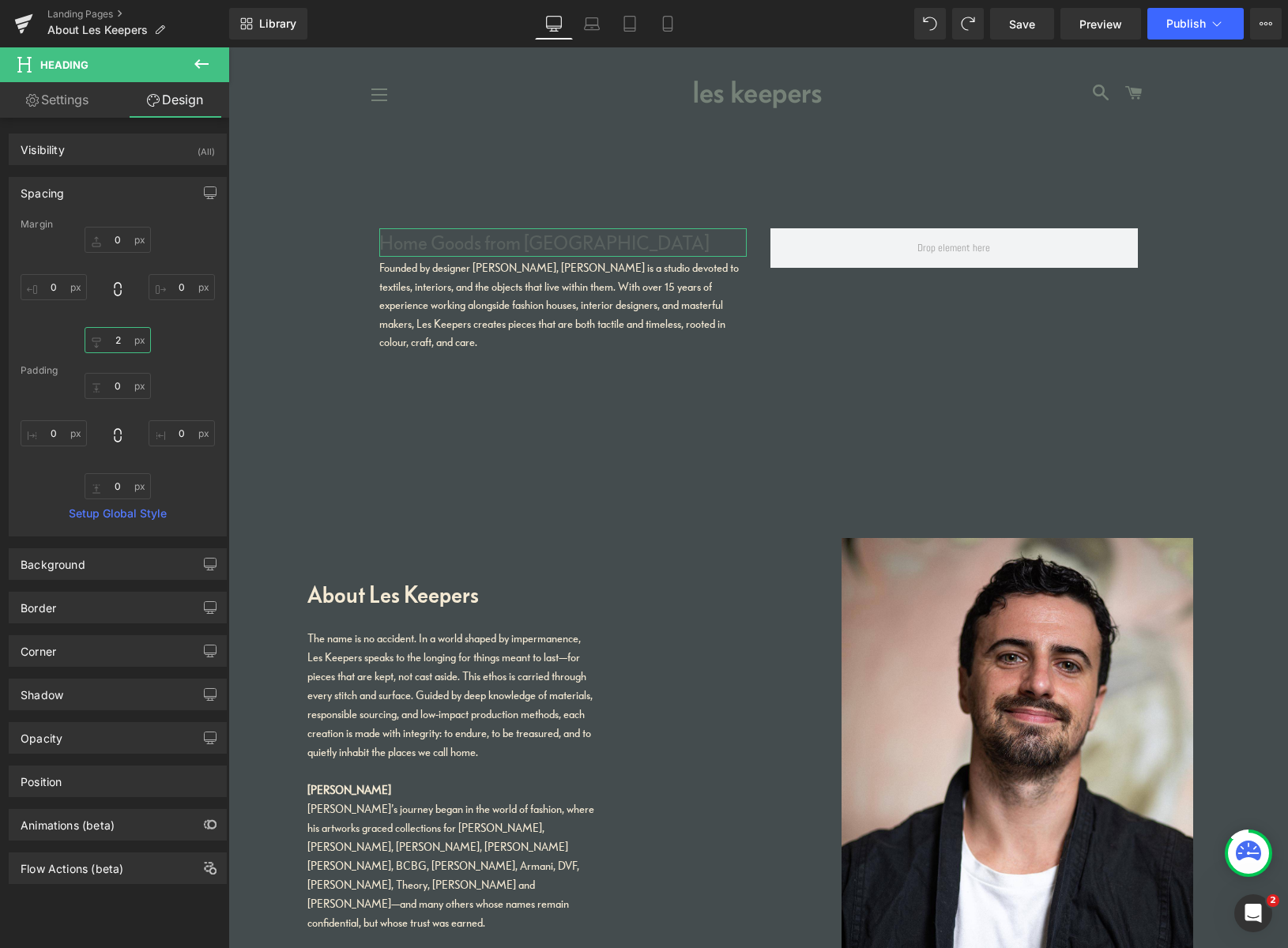
type input "20"
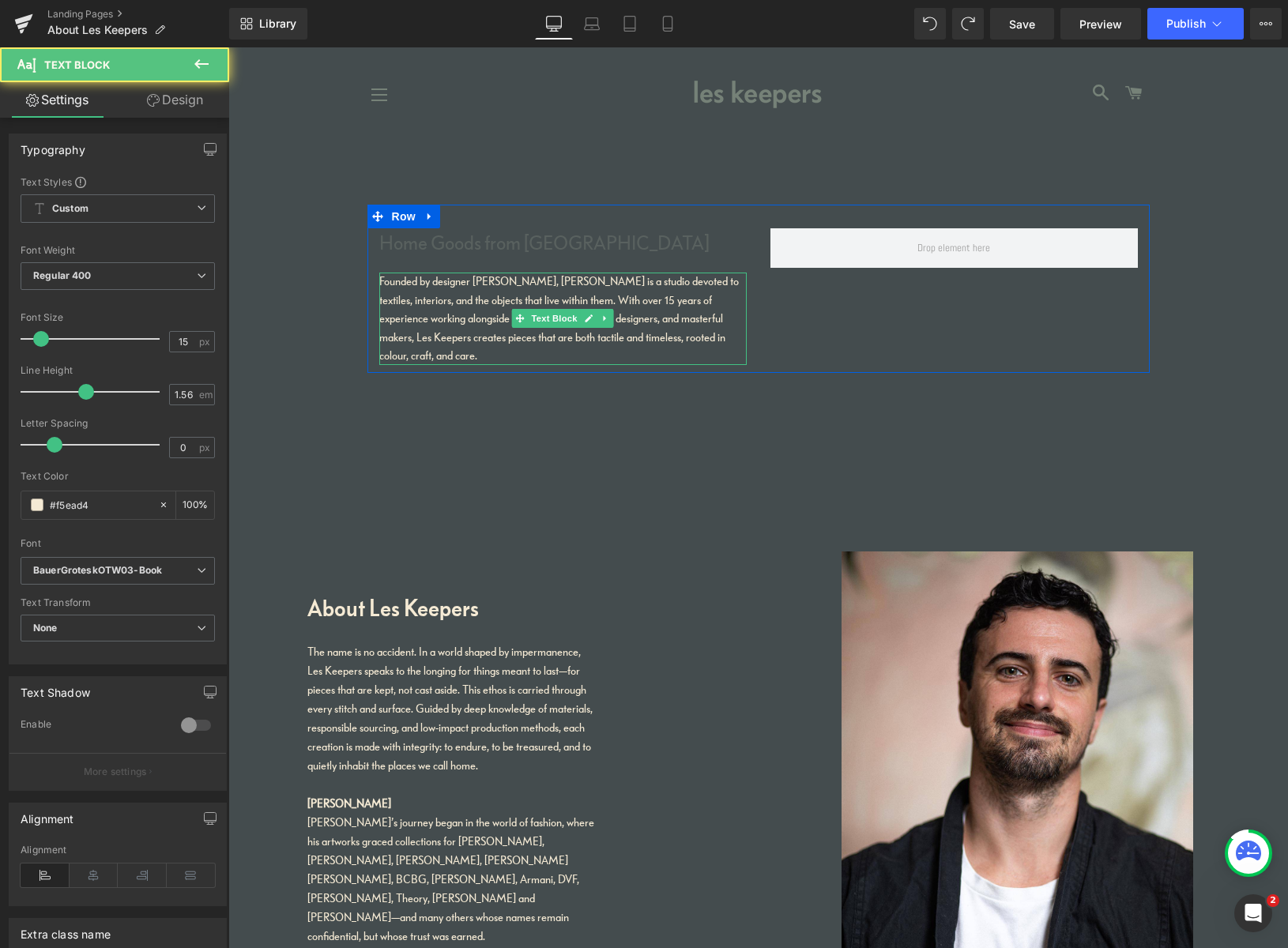
click at [469, 332] on p "Founded by designer [PERSON_NAME], [PERSON_NAME] is a studio devoted to textile…" at bounding box center [562, 319] width 368 height 93
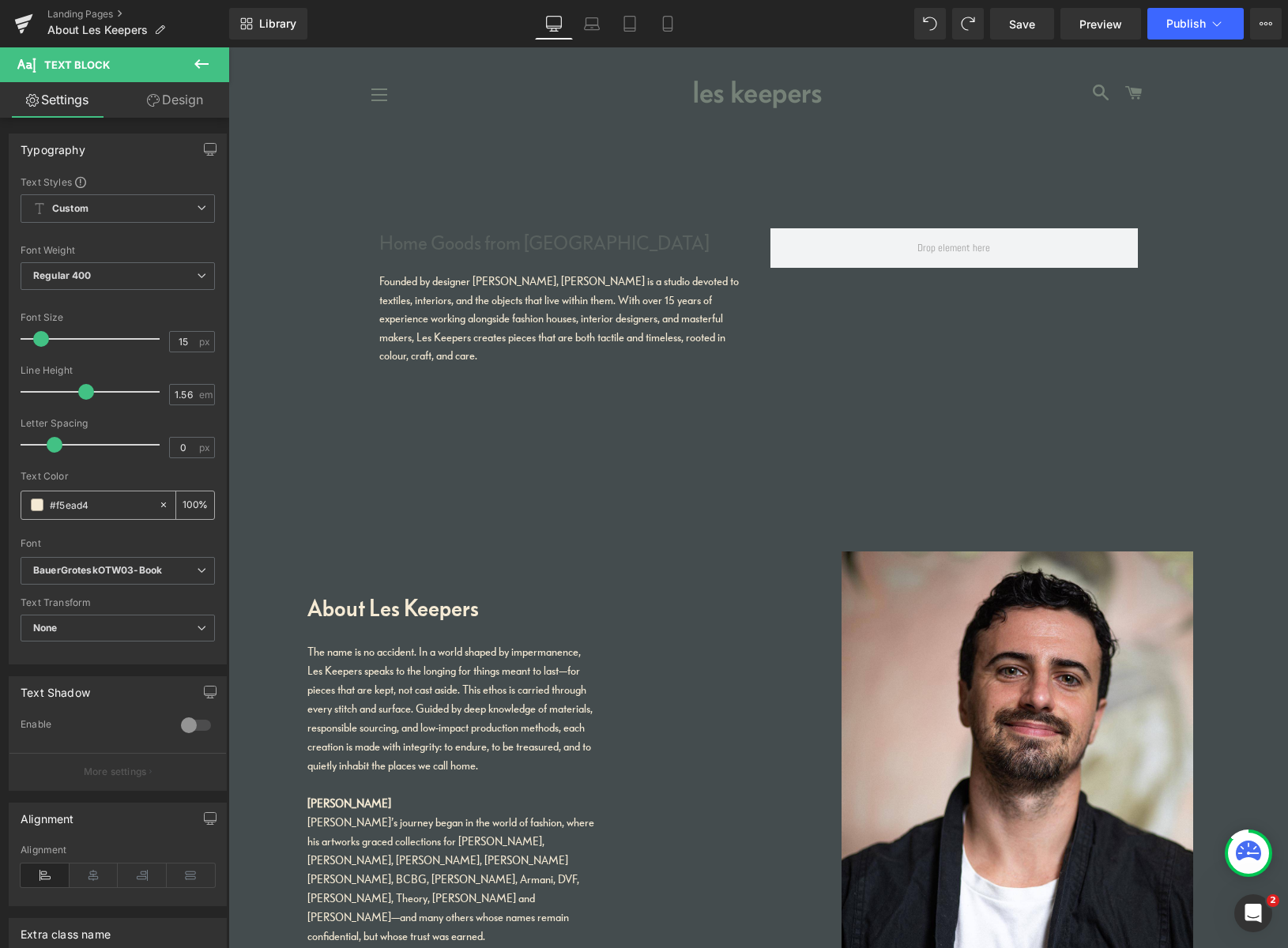
drag, startPoint x: 68, startPoint y: 500, endPoint x: 25, endPoint y: 498, distance: 43.0
click at [28, 496] on div "#f5ead4" at bounding box center [90, 504] width 137 height 28
click at [447, 248] on h1 "Home Goods from Peckham" at bounding box center [562, 242] width 368 height 28
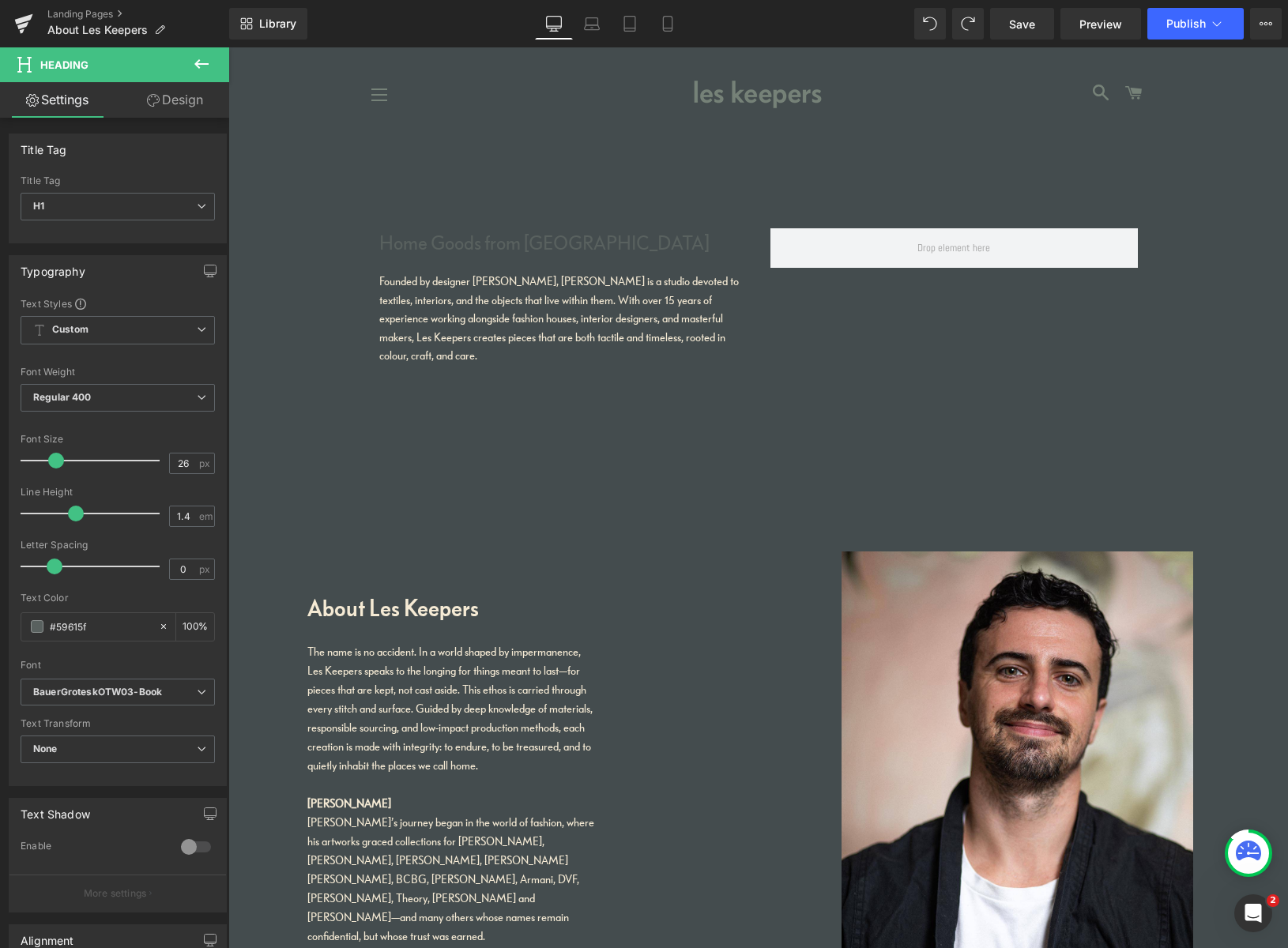
drag, startPoint x: 94, startPoint y: 626, endPoint x: -14, endPoint y: 619, distance: 108.2
click at [0, 619] on html "Heading You are previewing how the will restyle your page. You can not edit Ele…" at bounding box center [644, 474] width 1288 height 948
type input "#f5ead4"
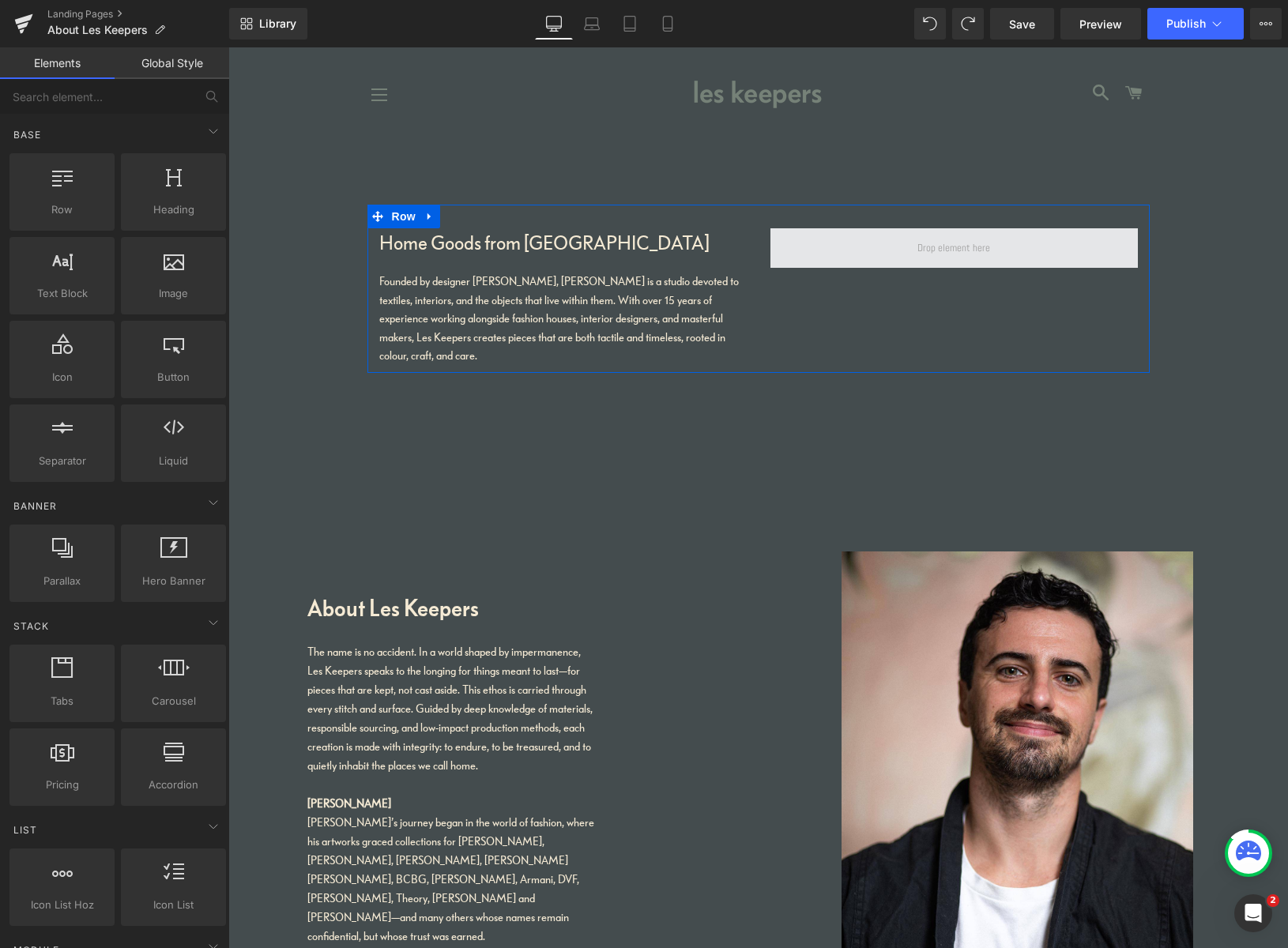
click at [954, 254] on span at bounding box center [953, 248] width 84 height 24
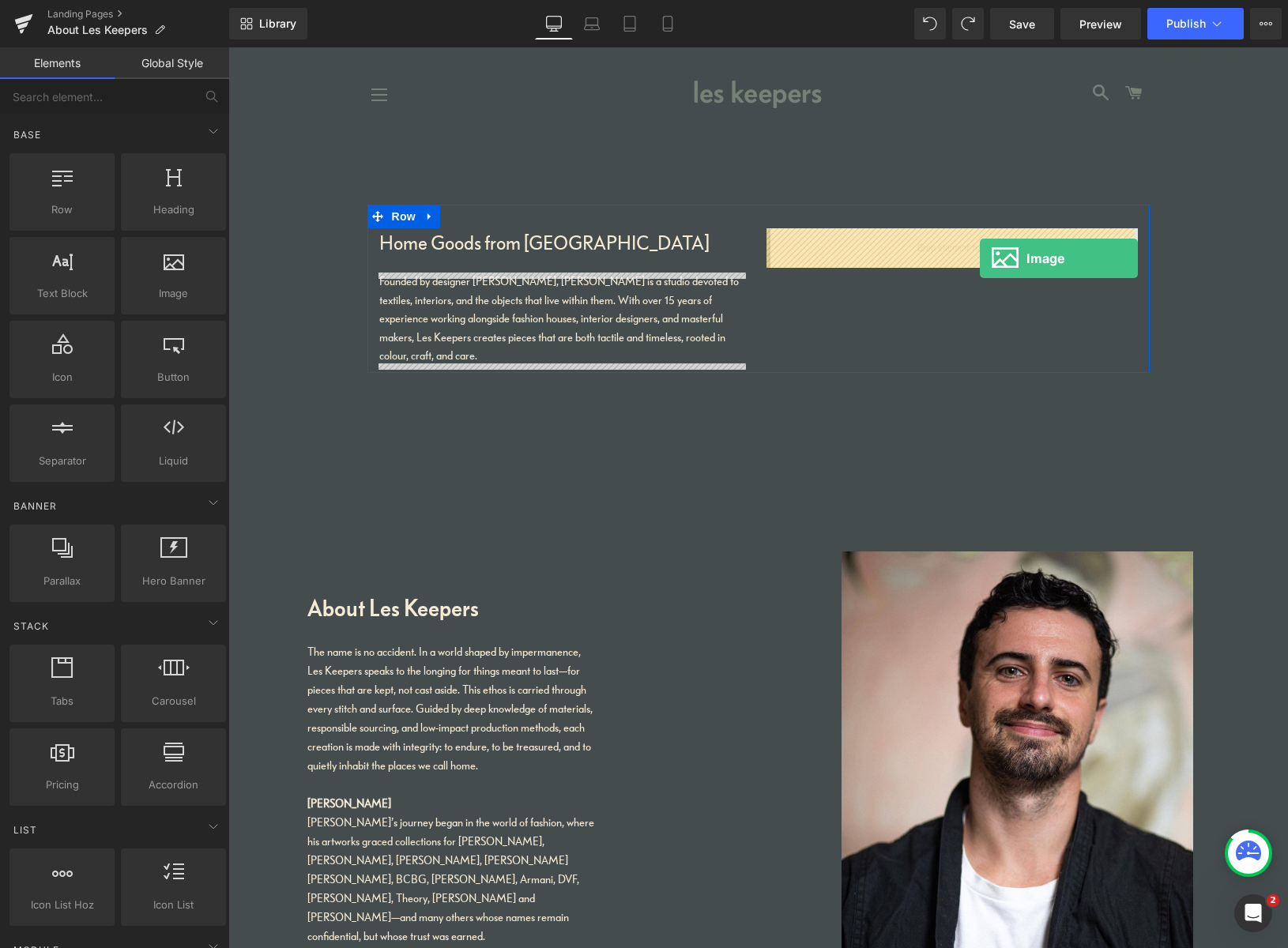
drag, startPoint x: 455, startPoint y: 316, endPoint x: 979, endPoint y: 259, distance: 527.1
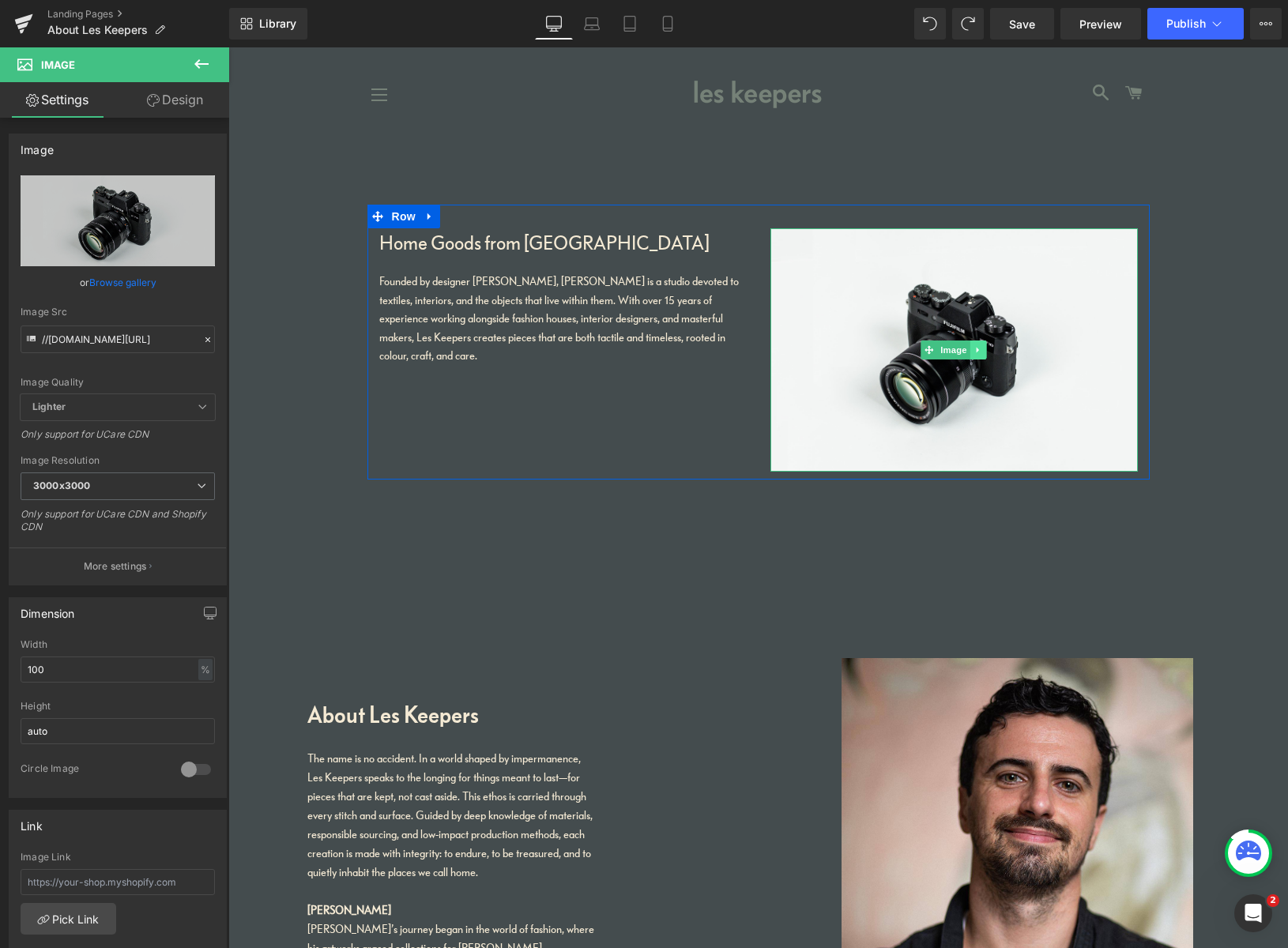
click at [979, 348] on icon at bounding box center [978, 350] width 9 height 10
click at [129, 285] on link "Browse gallery" at bounding box center [123, 282] width 68 height 28
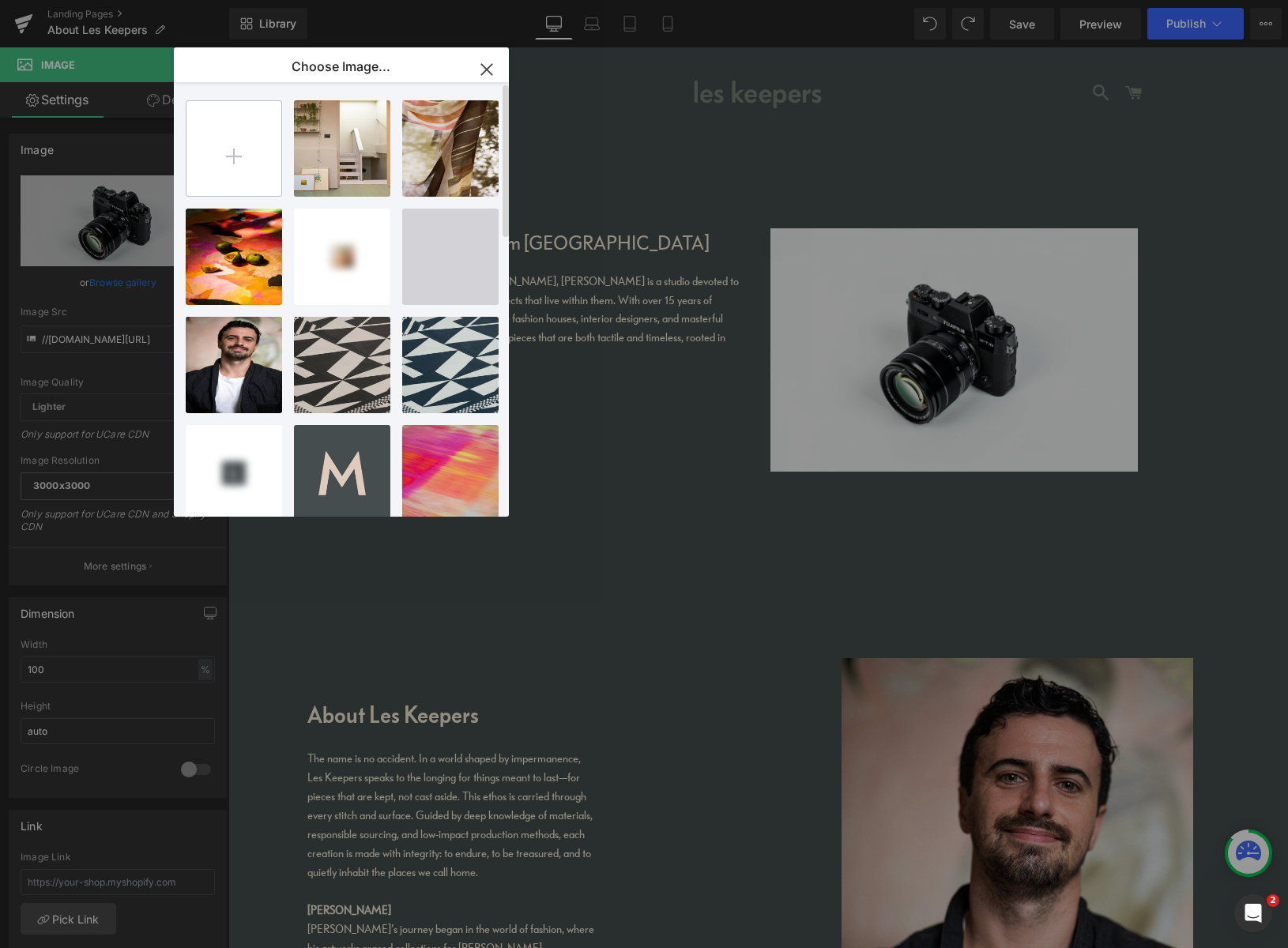
click at [237, 154] on input "file" at bounding box center [233, 149] width 95 height 95
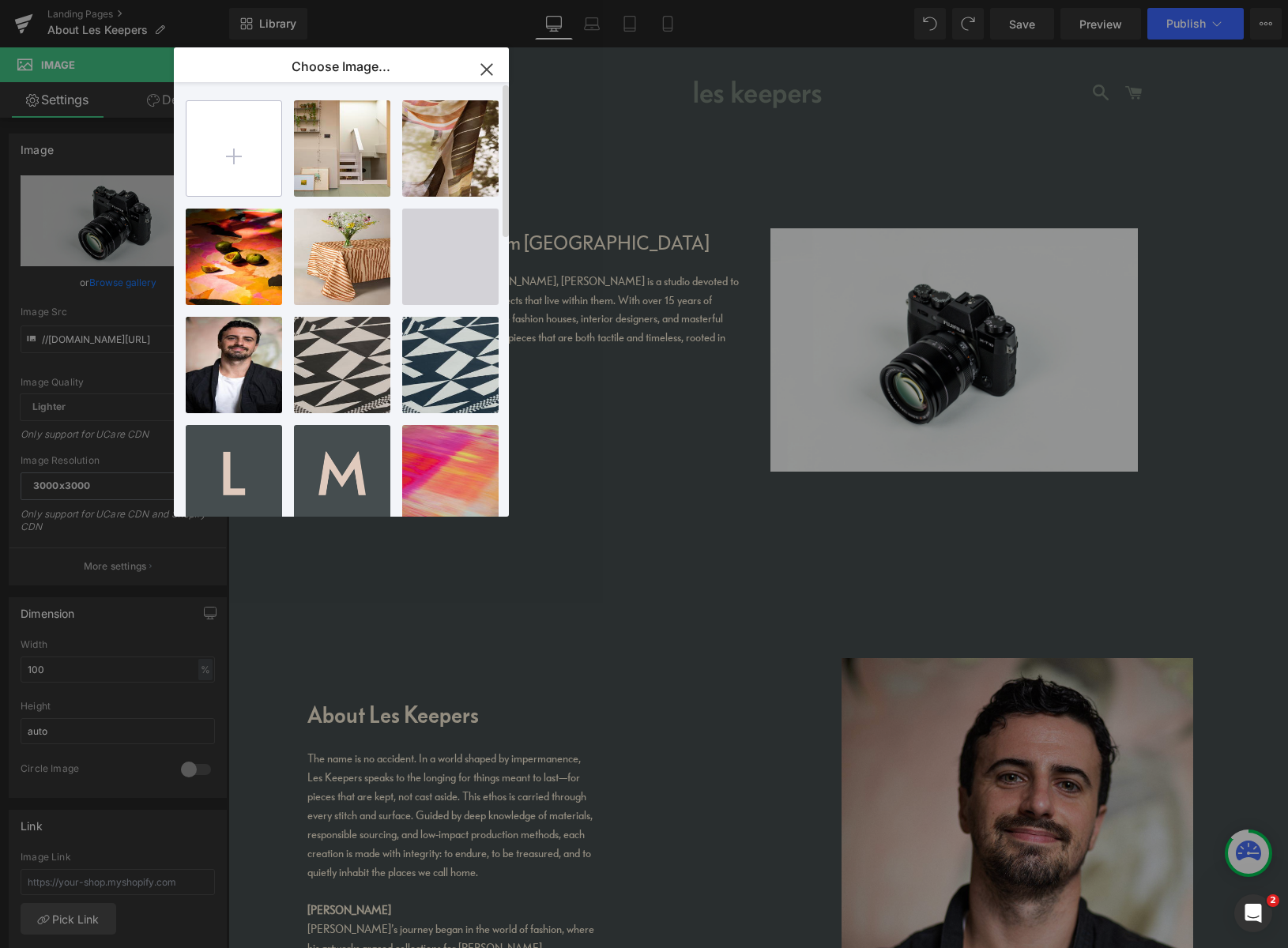
type input "C:\fakepath\s0.jpg"
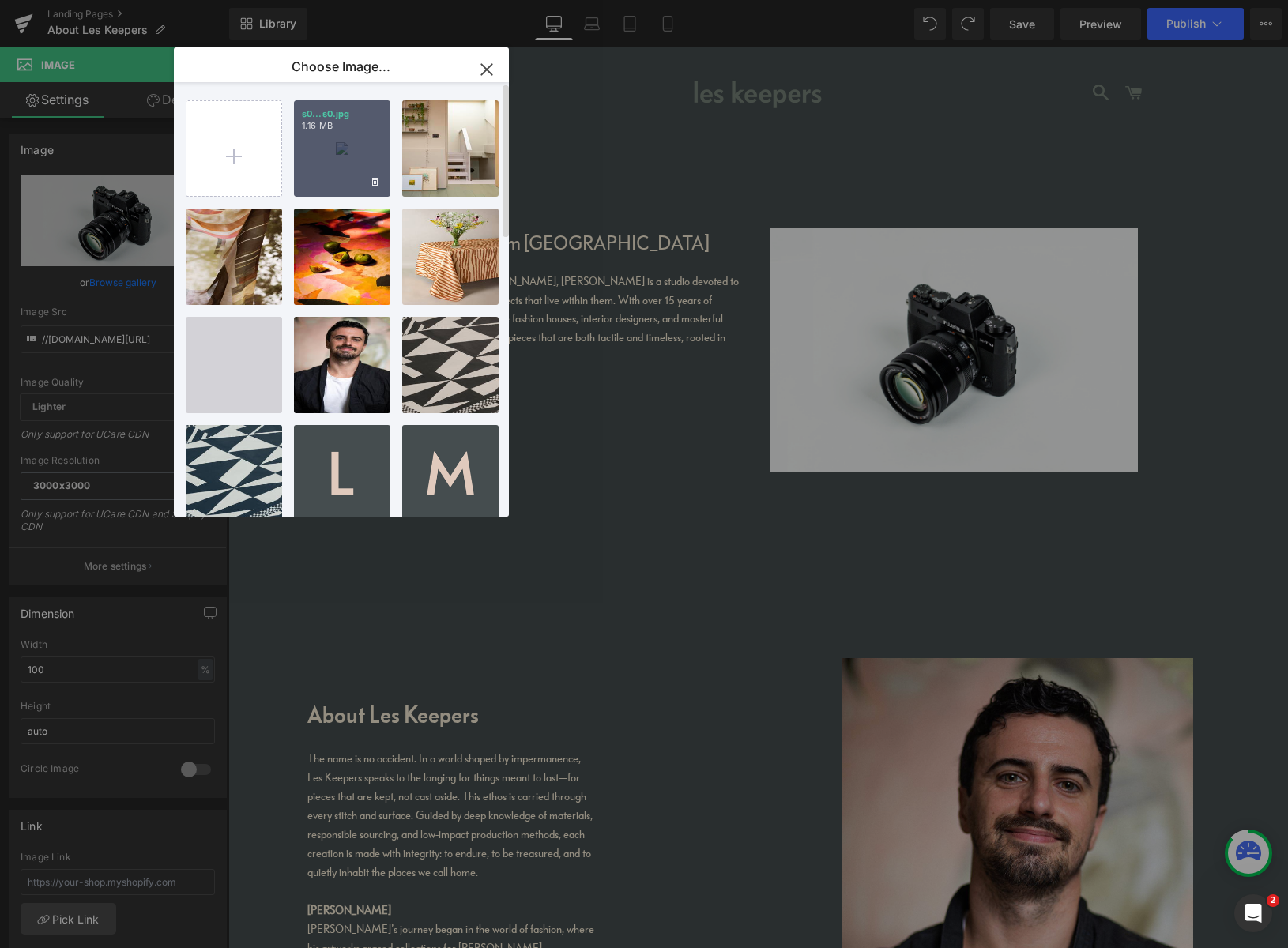
click at [338, 165] on div "s0...s0.jpg 1.16 MB" at bounding box center [343, 149] width 96 height 96
type input "https://ucarecdn.com/ed55ff7f-4077-46f5-a47f-c924e93a6b6c/-/format/auto/-/previ…"
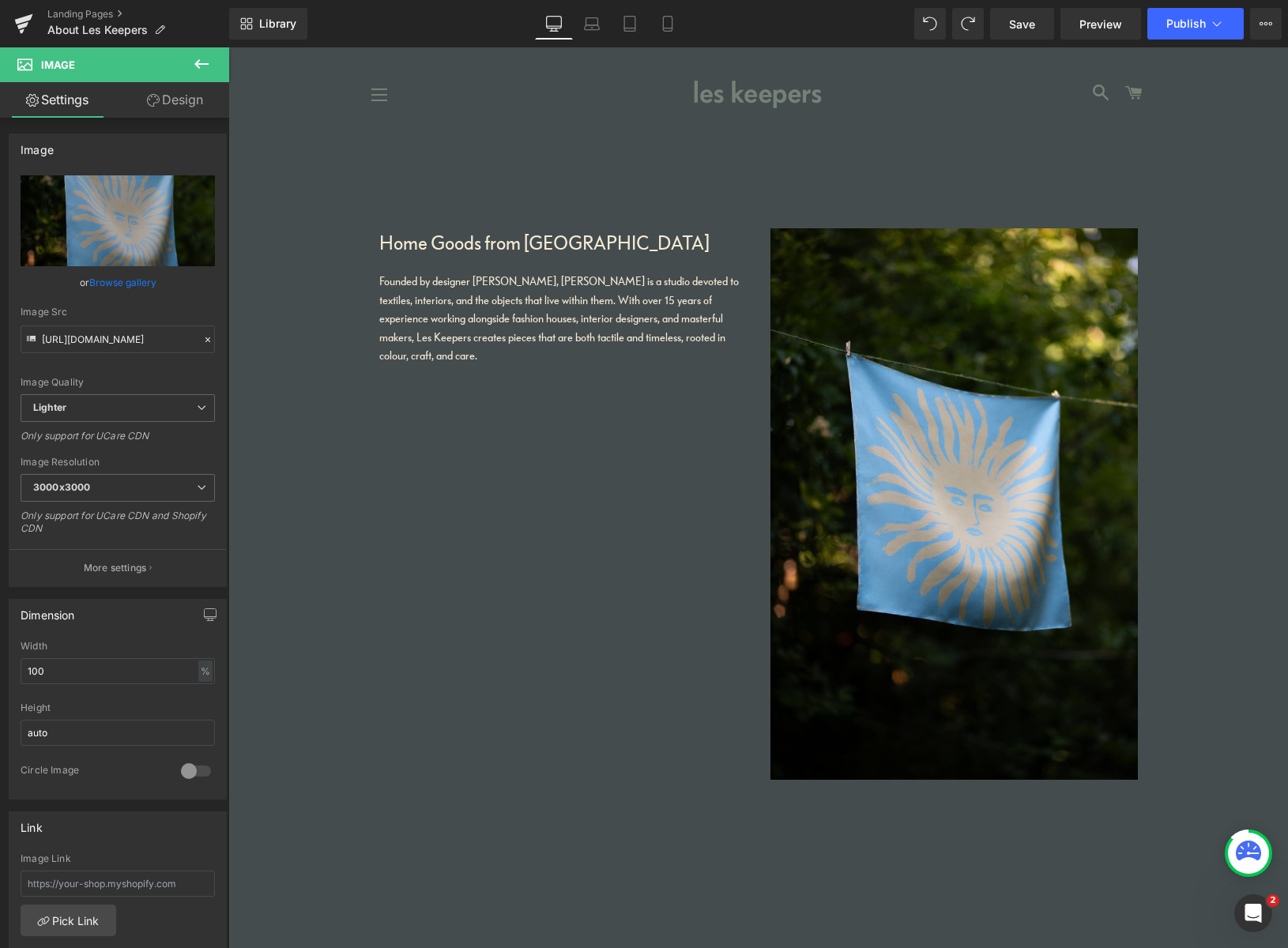
click at [204, 59] on icon at bounding box center [202, 65] width 19 height 19
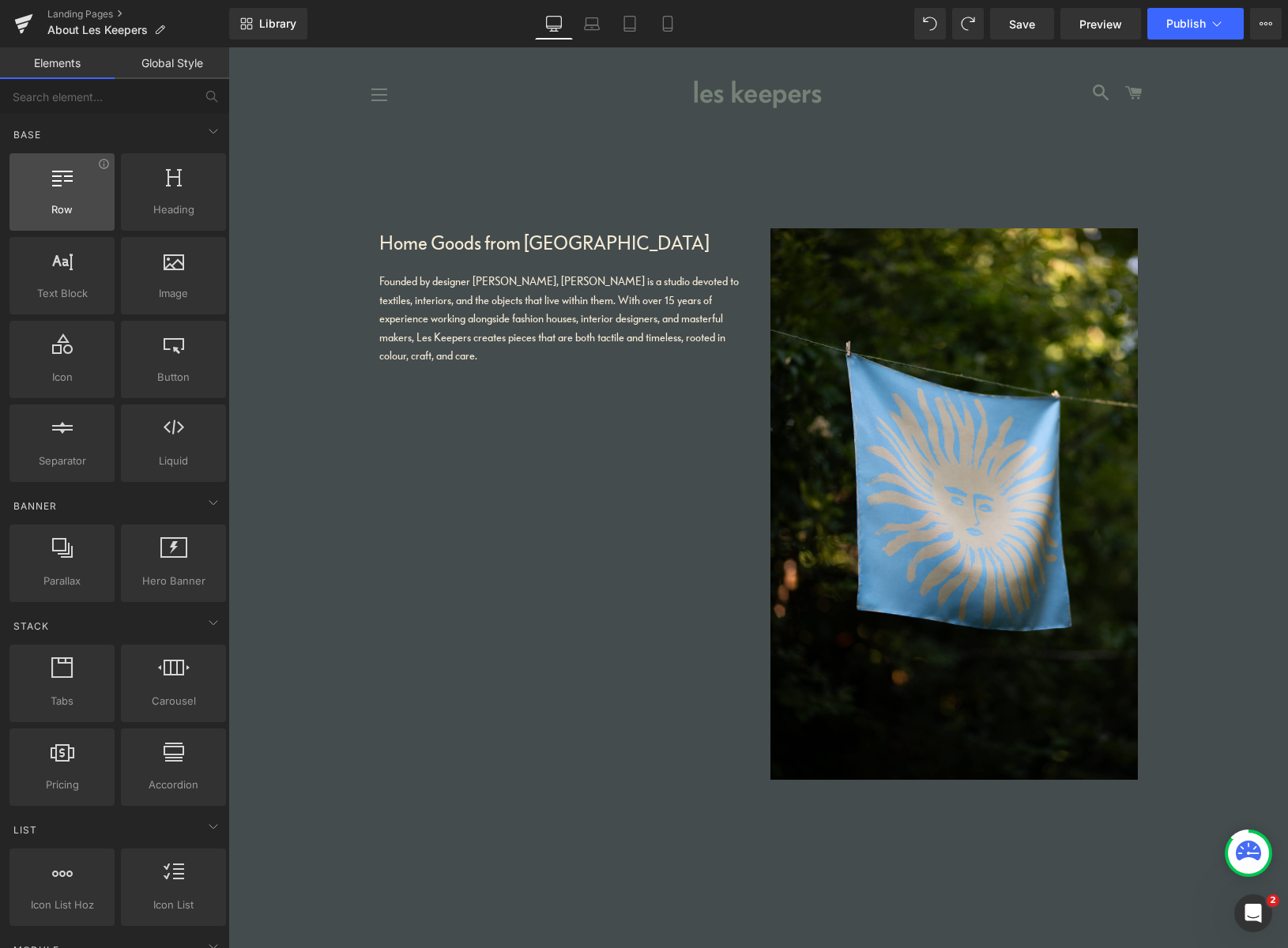
click at [72, 202] on span "Row" at bounding box center [62, 209] width 96 height 16
click at [68, 194] on div at bounding box center [62, 183] width 96 height 36
click at [57, 192] on div at bounding box center [62, 183] width 96 height 36
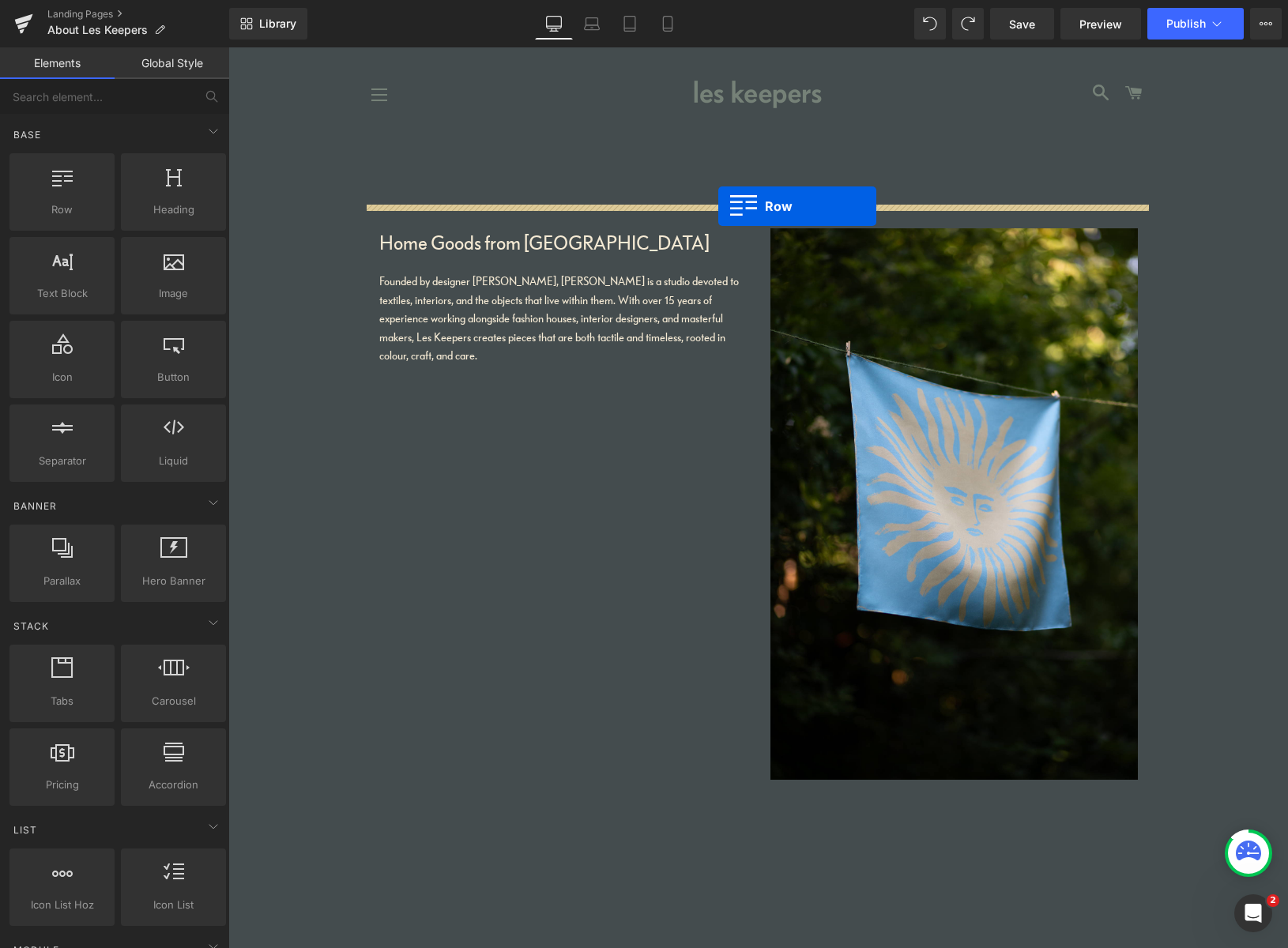
drag, startPoint x: 289, startPoint y: 237, endPoint x: 719, endPoint y: 206, distance: 431.1
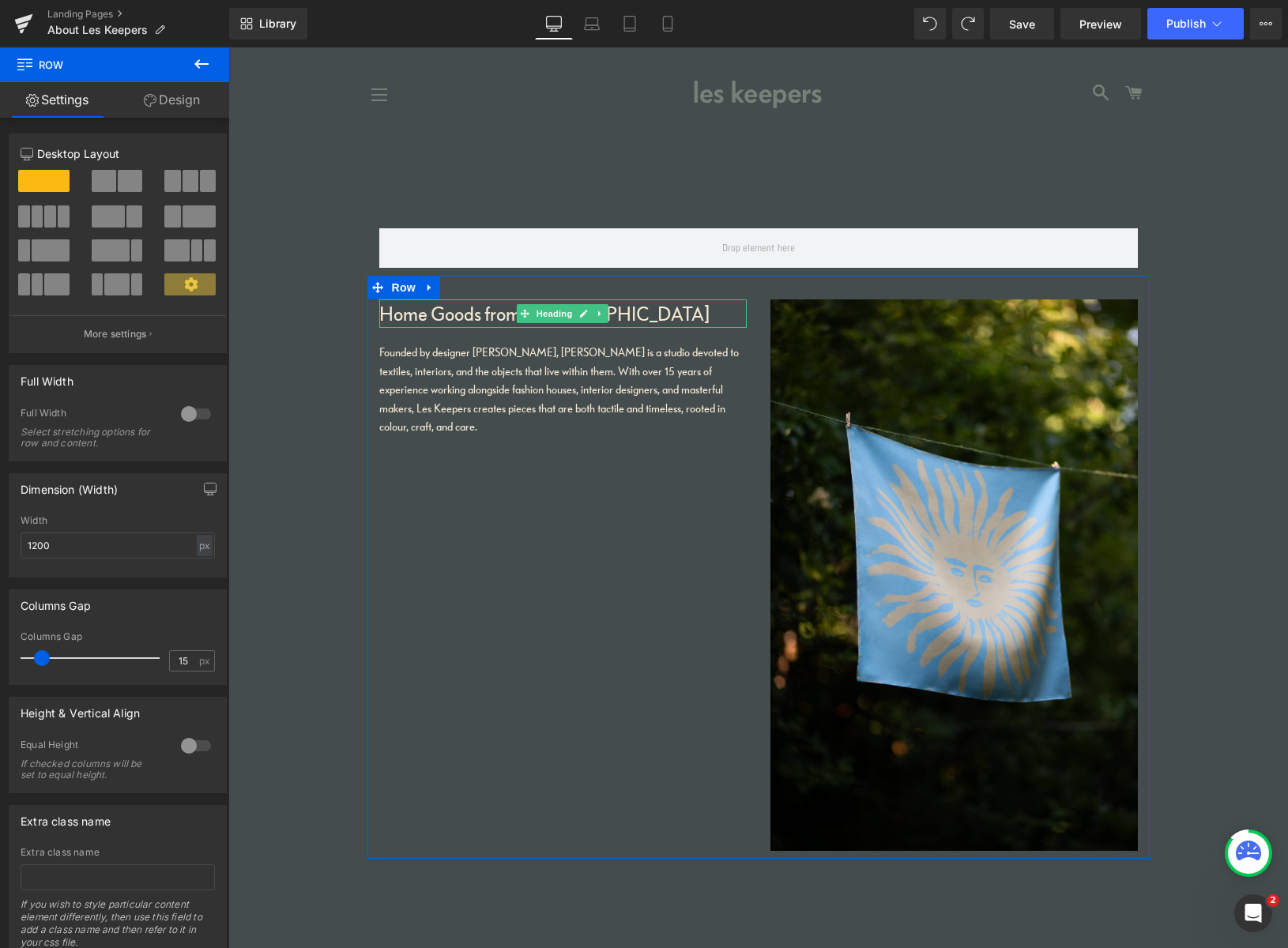
click at [480, 316] on h1 "Home Goods from Peckham" at bounding box center [562, 312] width 368 height 28
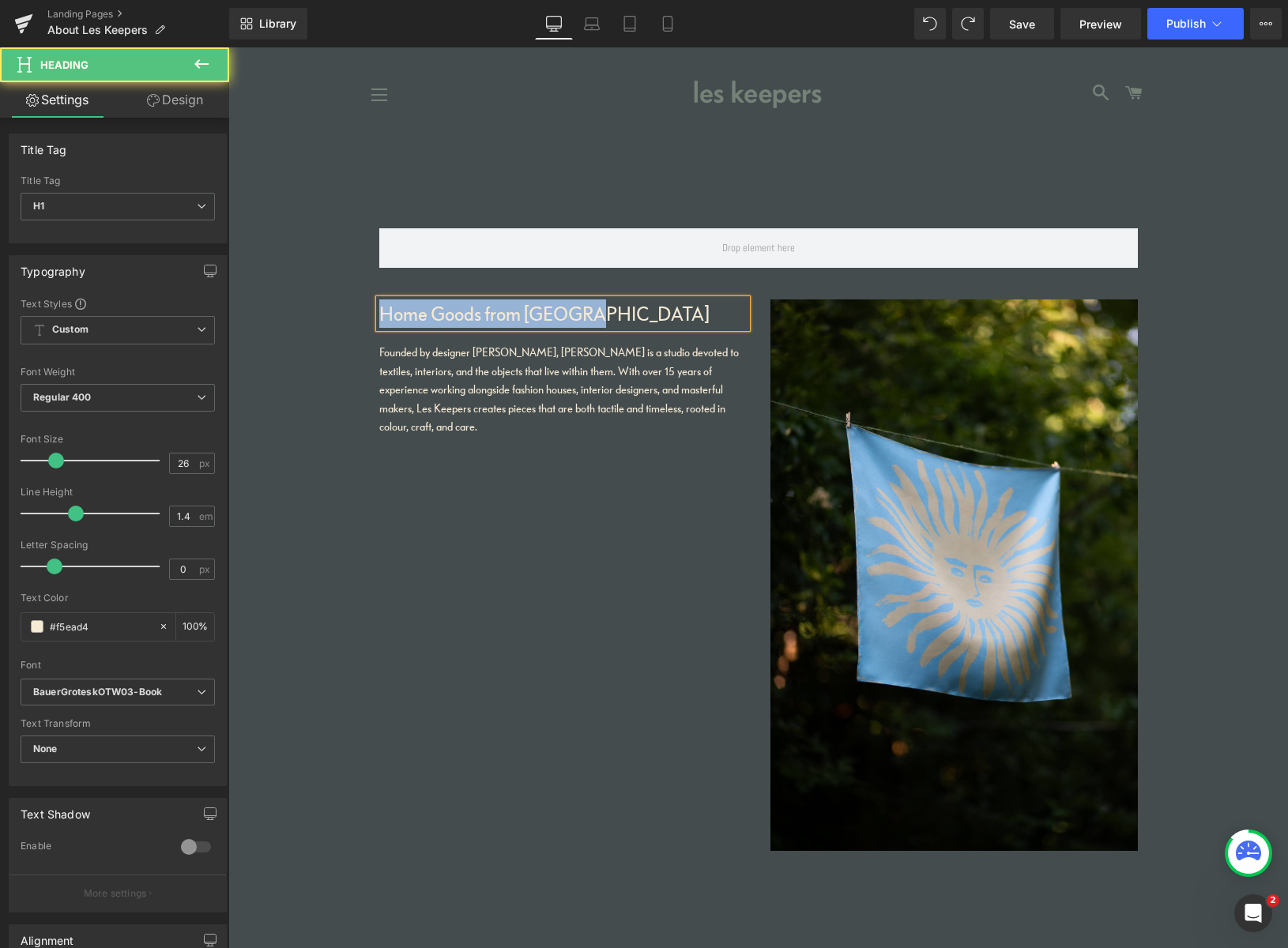
copy h1 "Home Goods from Peckham"
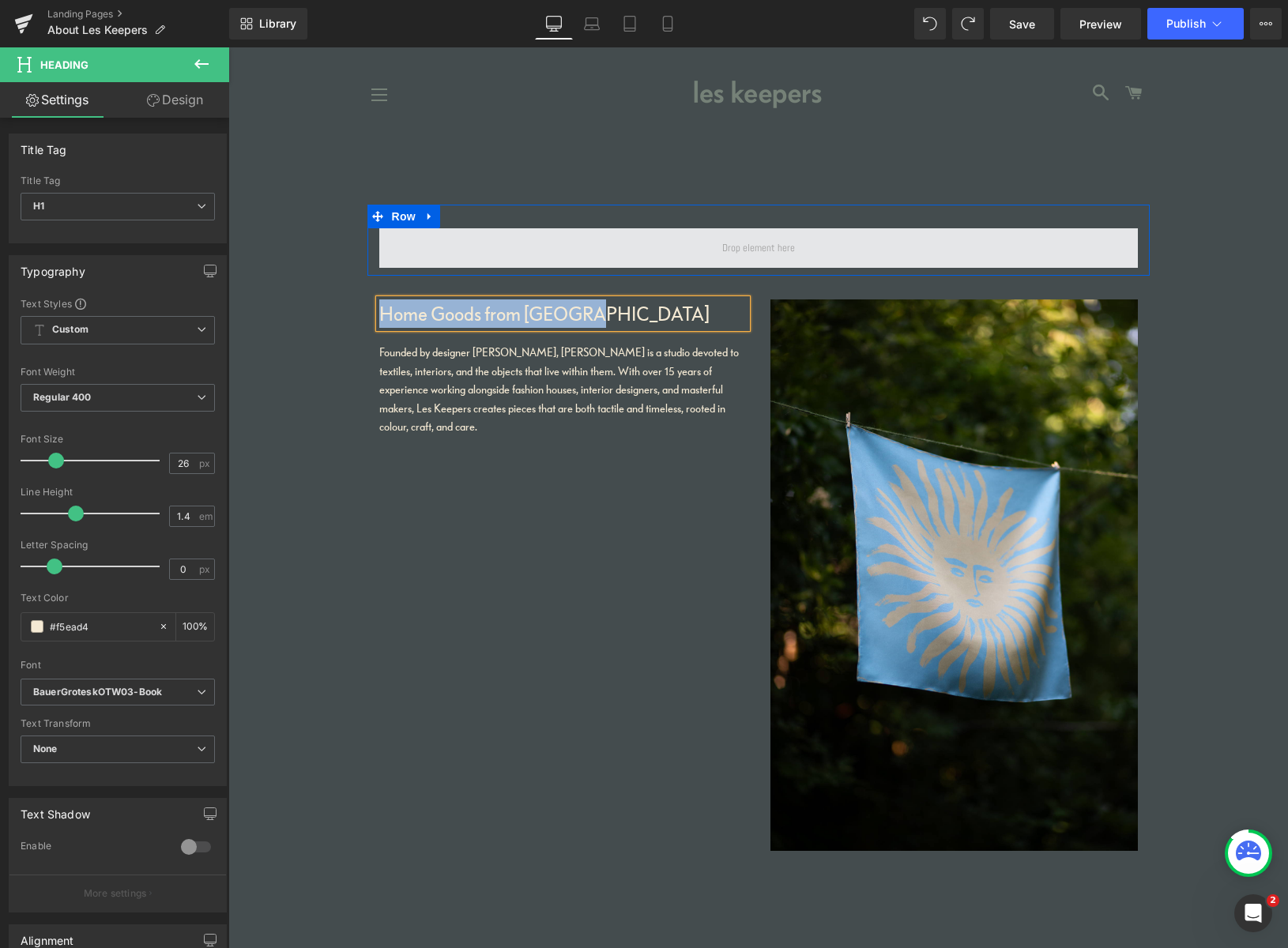
click at [754, 250] on span at bounding box center [758, 248] width 84 height 24
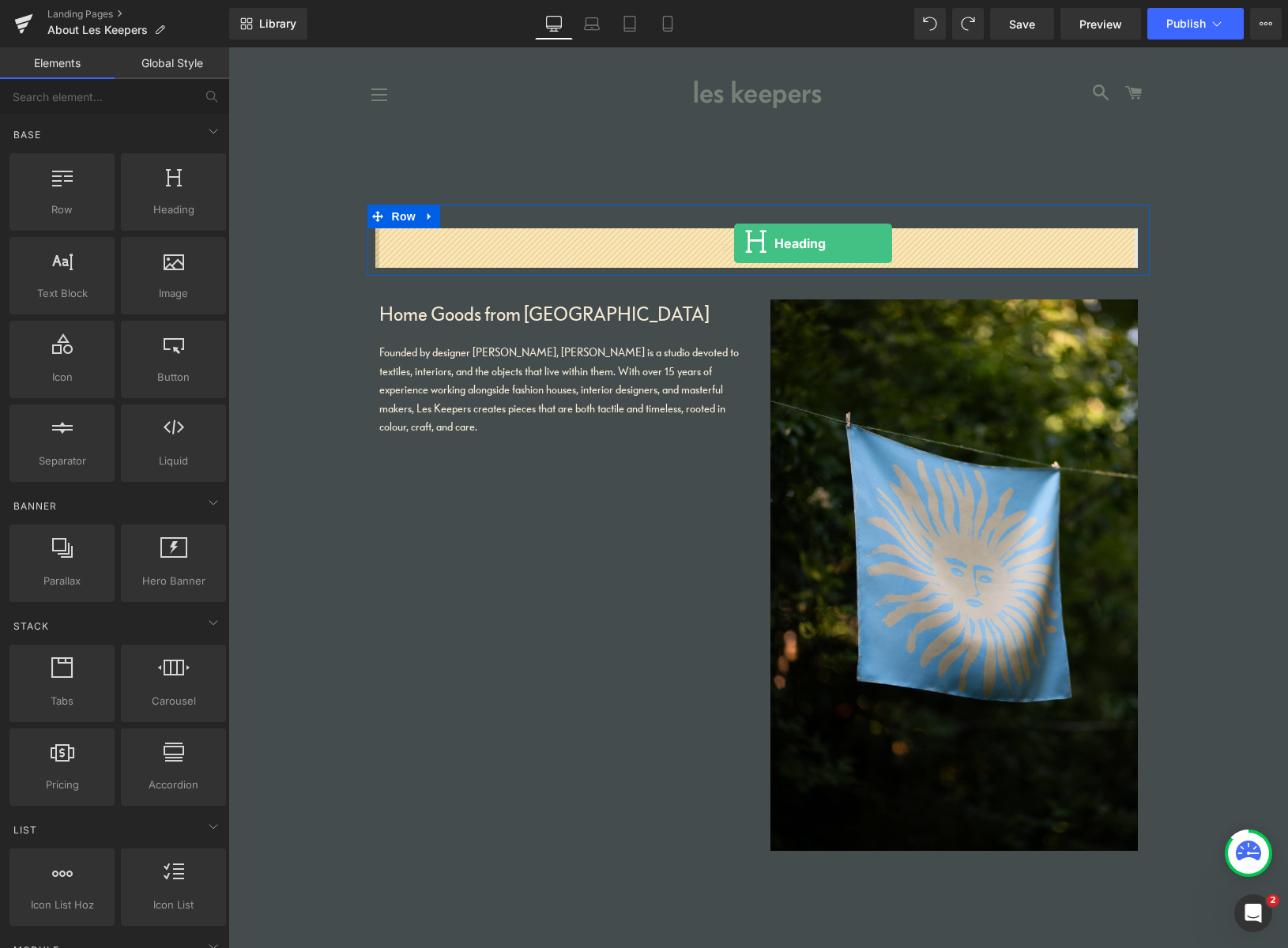
drag, startPoint x: 405, startPoint y: 236, endPoint x: 734, endPoint y: 243, distance: 329.1
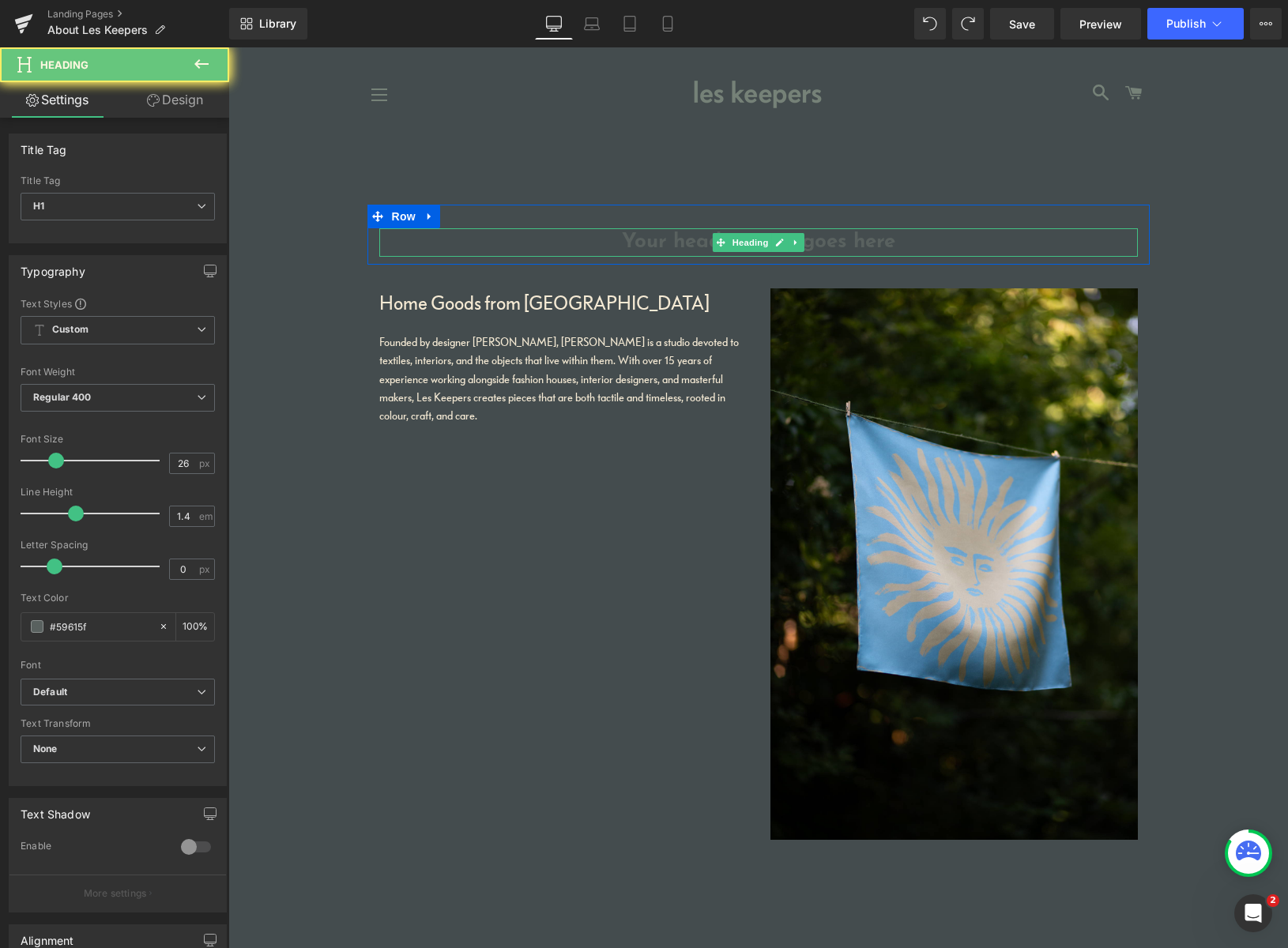
click at [684, 241] on h1 "Your heading text goes here" at bounding box center [758, 242] width 758 height 28
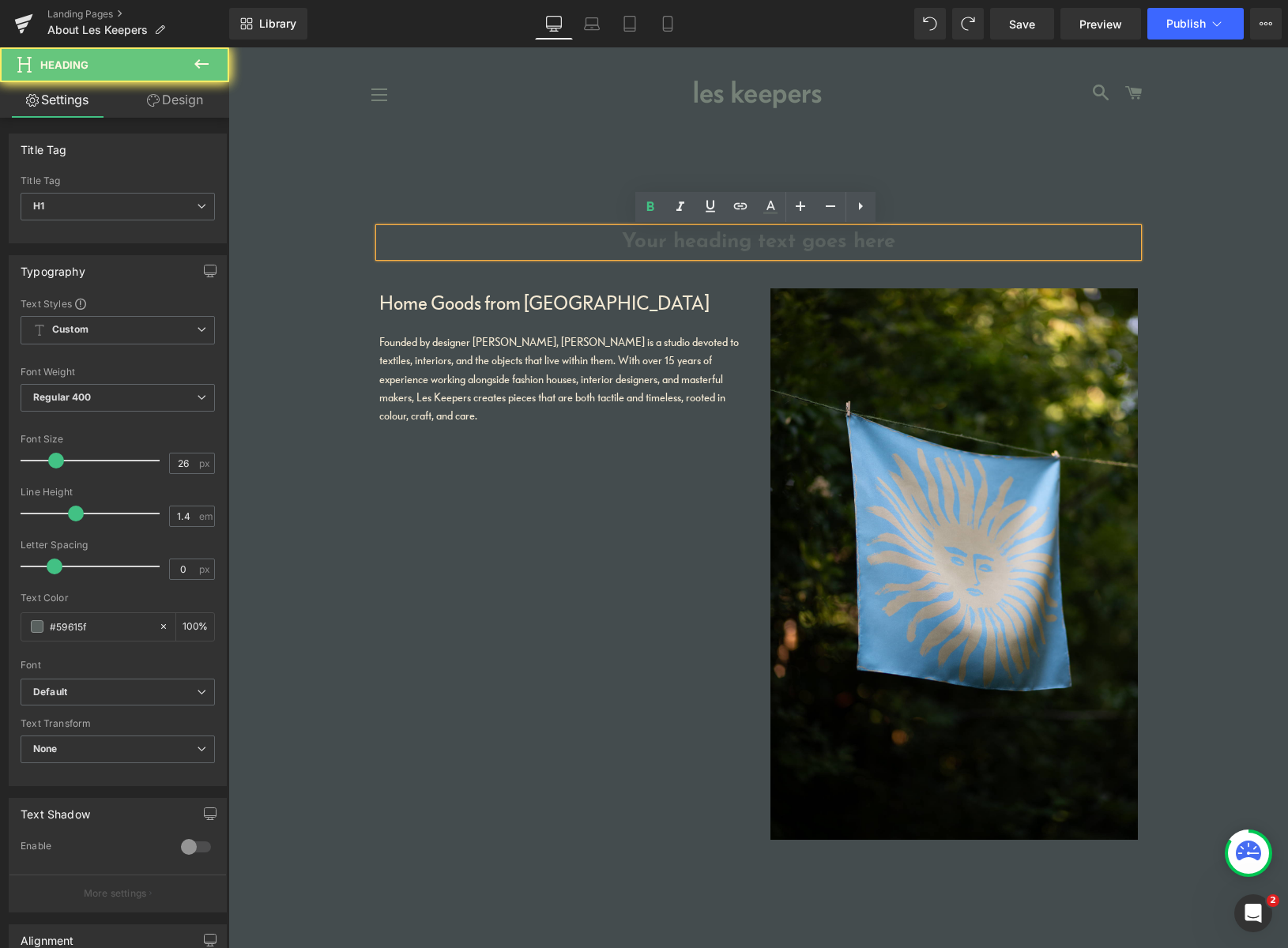
paste div
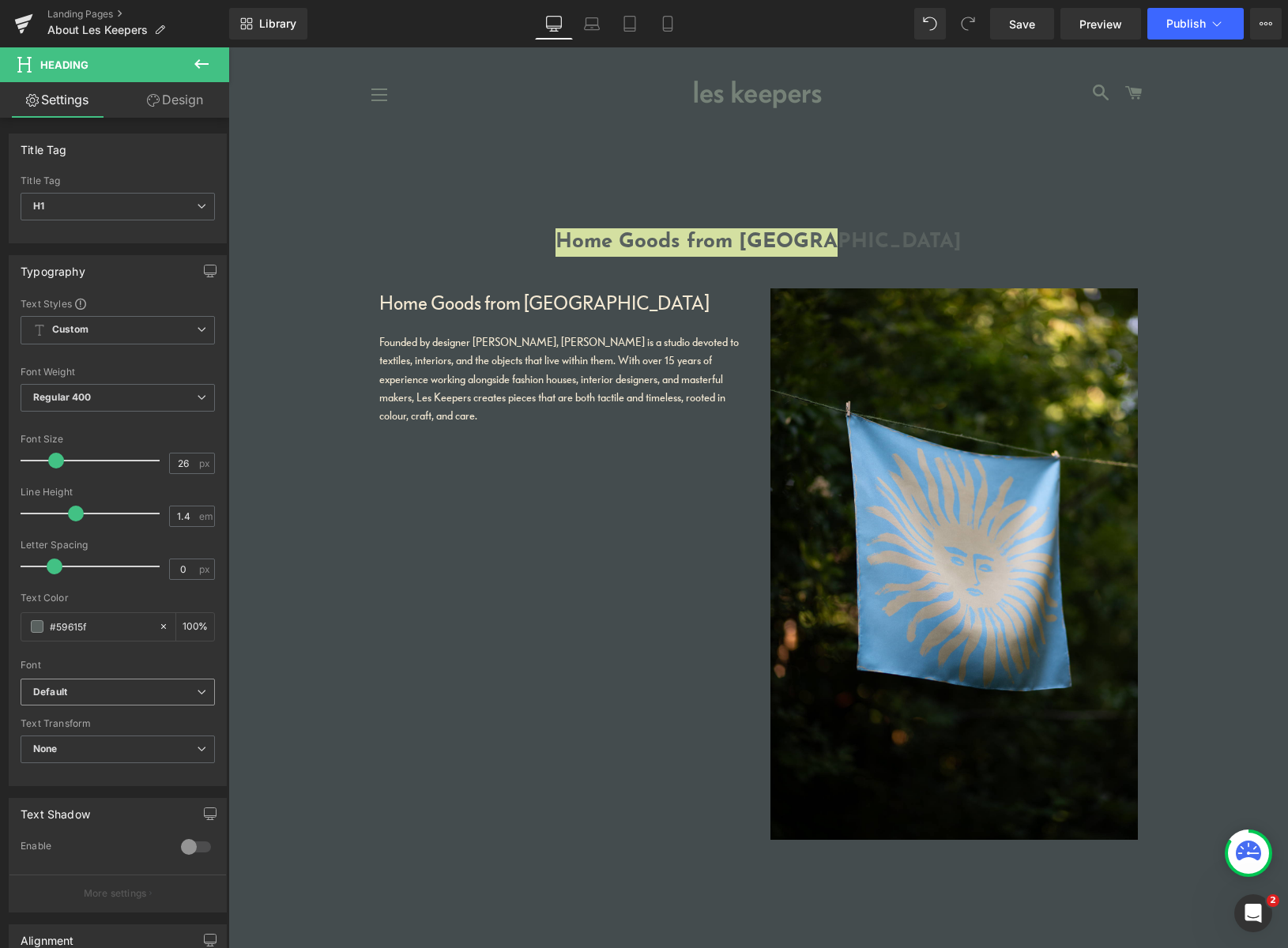
click at [111, 687] on b "Default" at bounding box center [115, 692] width 164 height 14
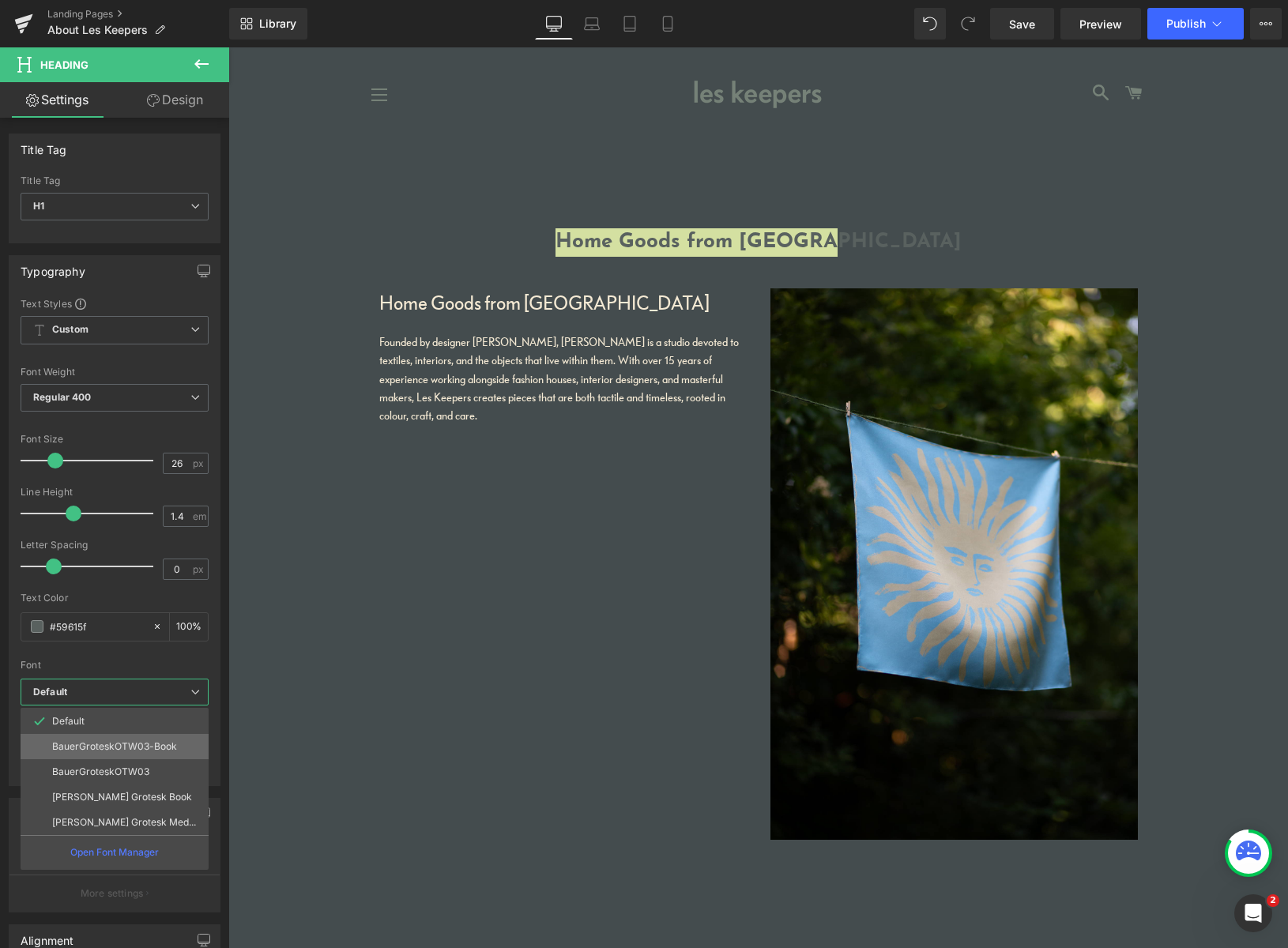
click at [113, 741] on p "BauerGroteskOTW03-Book" at bounding box center [114, 745] width 124 height 11
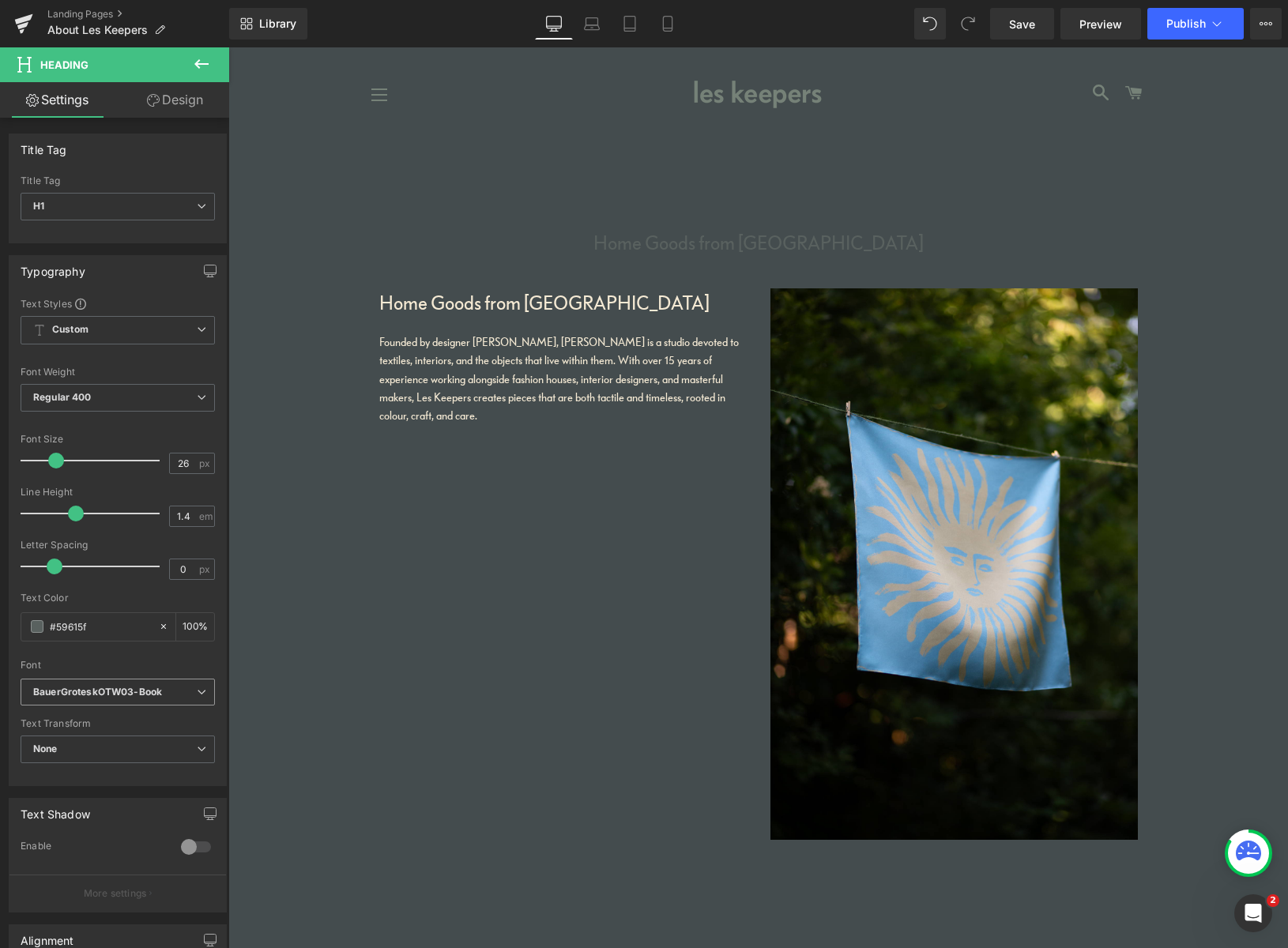
click at [120, 688] on icon "BauerGroteskOTW03-Book" at bounding box center [96, 692] width 128 height 14
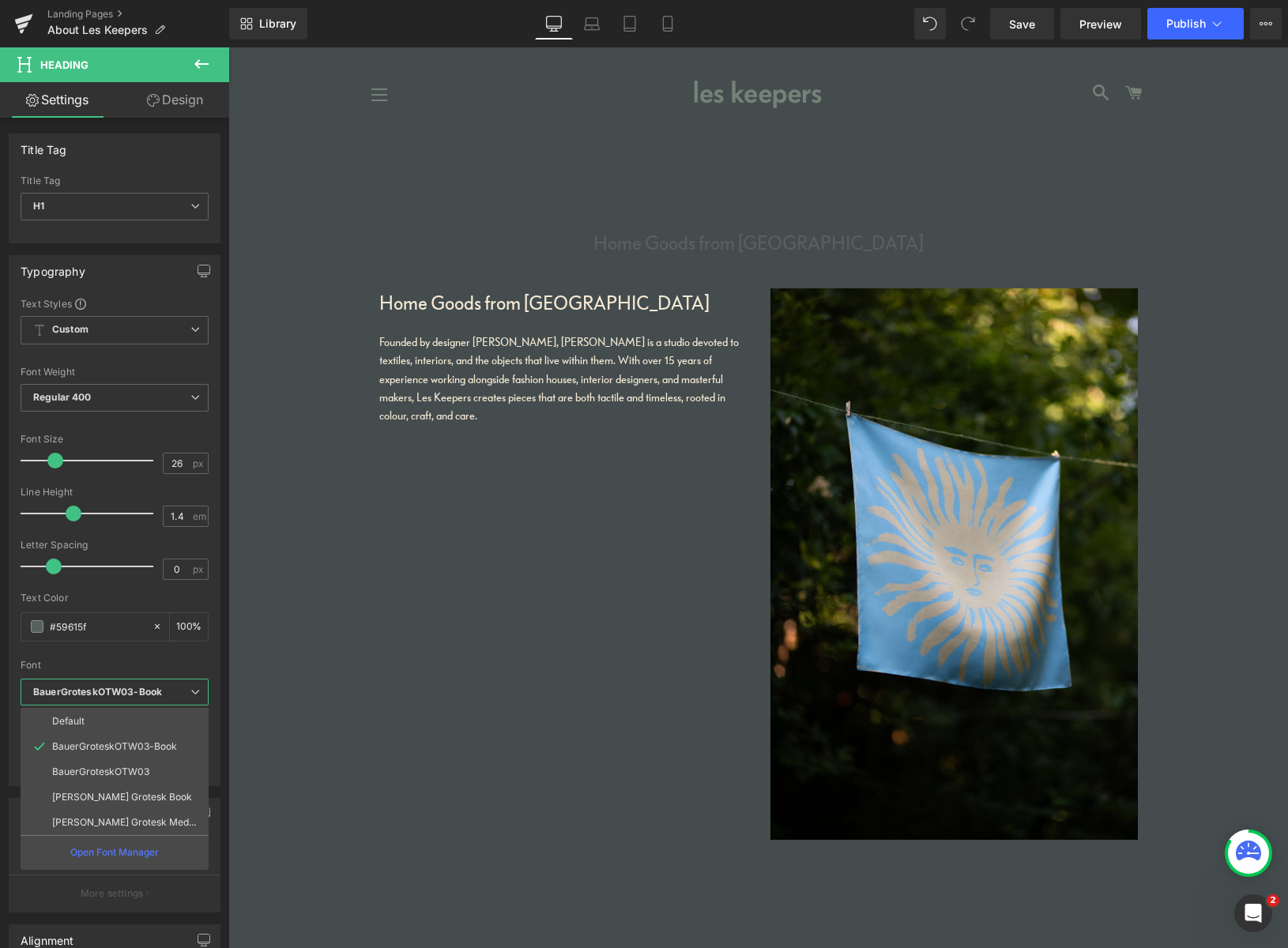
click at [124, 766] on p "BauerGroteskOTW03" at bounding box center [100, 771] width 97 height 11
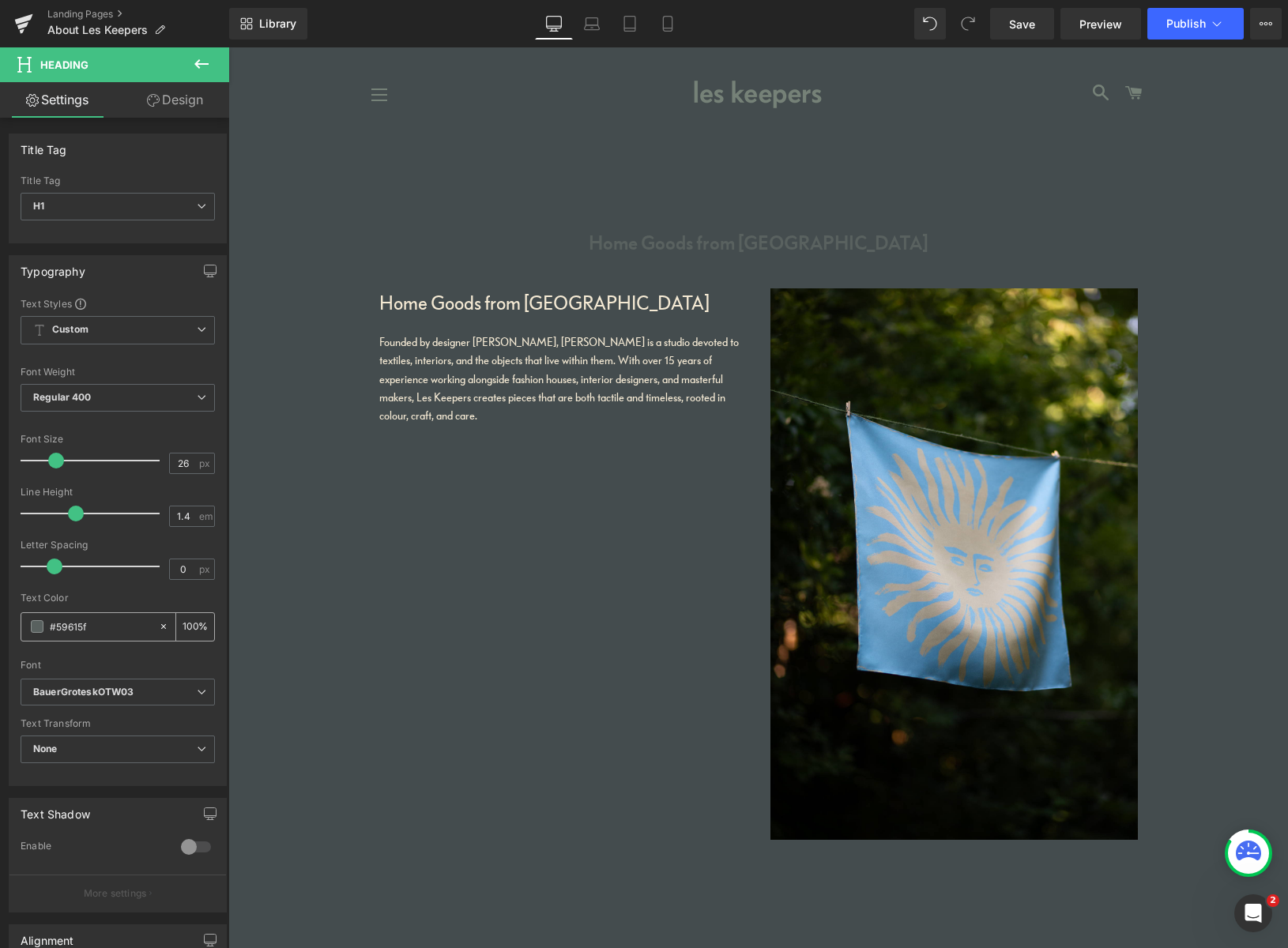
click at [107, 610] on div "Text Color #59615f 100 %" at bounding box center [117, 626] width 194 height 68
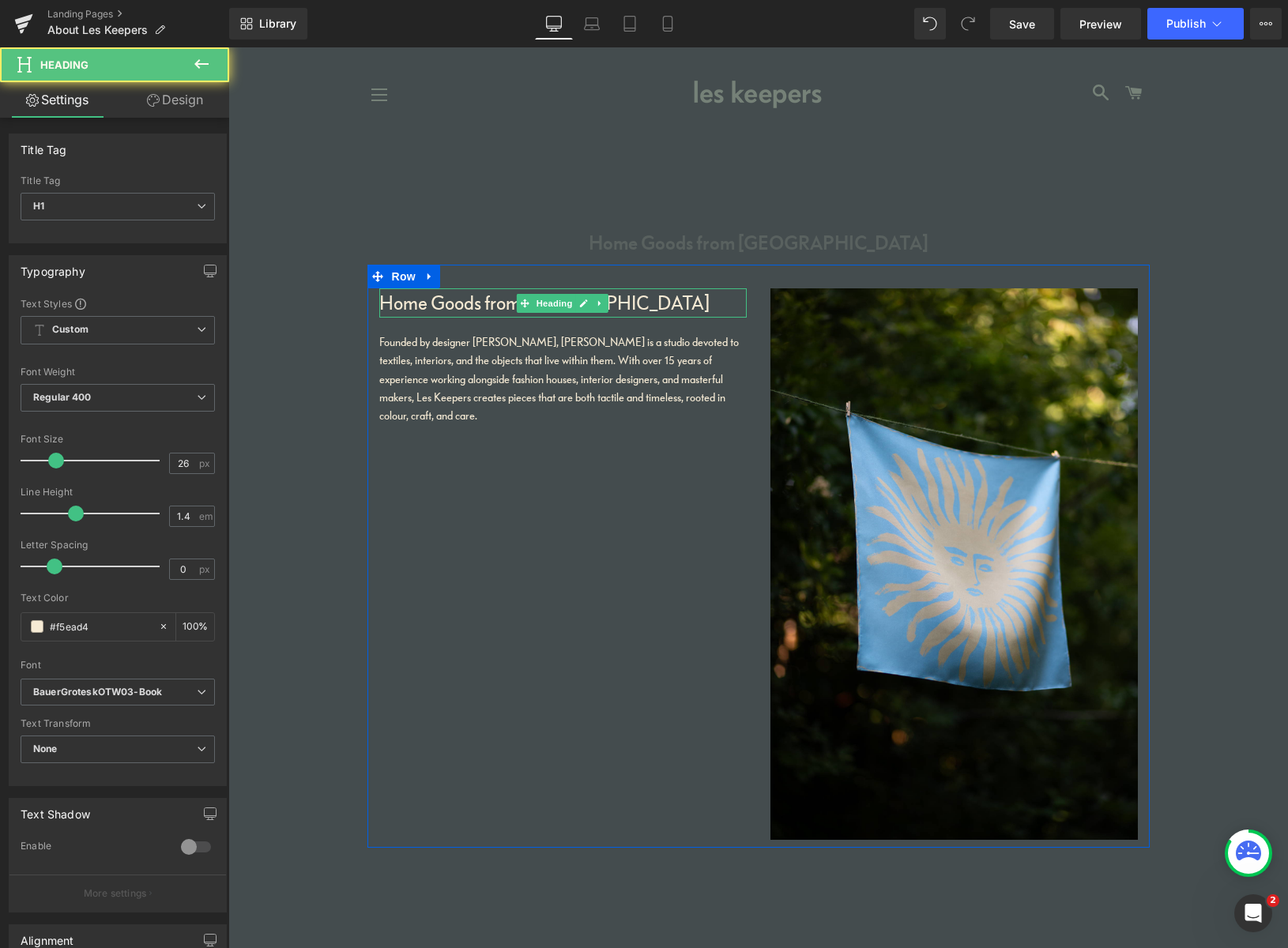
drag, startPoint x: 492, startPoint y: 303, endPoint x: 491, endPoint y: 321, distance: 18.0
click at [492, 302] on h1 "Home Goods from Peckham" at bounding box center [562, 302] width 368 height 28
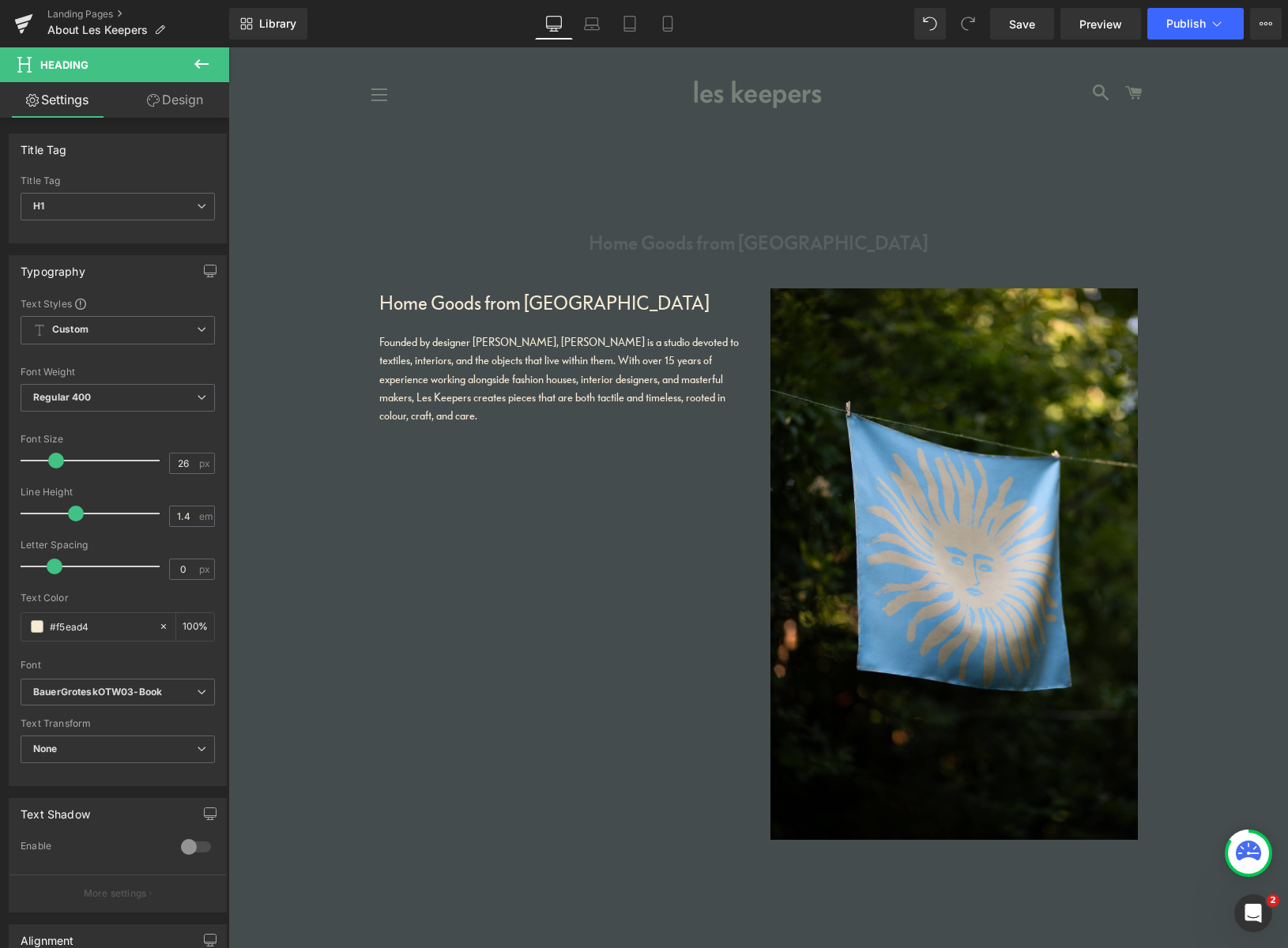
drag, startPoint x: 84, startPoint y: 617, endPoint x: 15, endPoint y: 612, distance: 69.2
click at [15, 612] on div "Text Styles Custom Custom Setup Global Style Custom Setup Global Style Thin 100…" at bounding box center [118, 541] width 216 height 488
click at [92, 622] on input "#f5ead4" at bounding box center [100, 626] width 101 height 17
drag, startPoint x: 85, startPoint y: 628, endPoint x: 28, endPoint y: 629, distance: 57.0
click at [23, 626] on div "#f5ead4" at bounding box center [90, 626] width 137 height 28
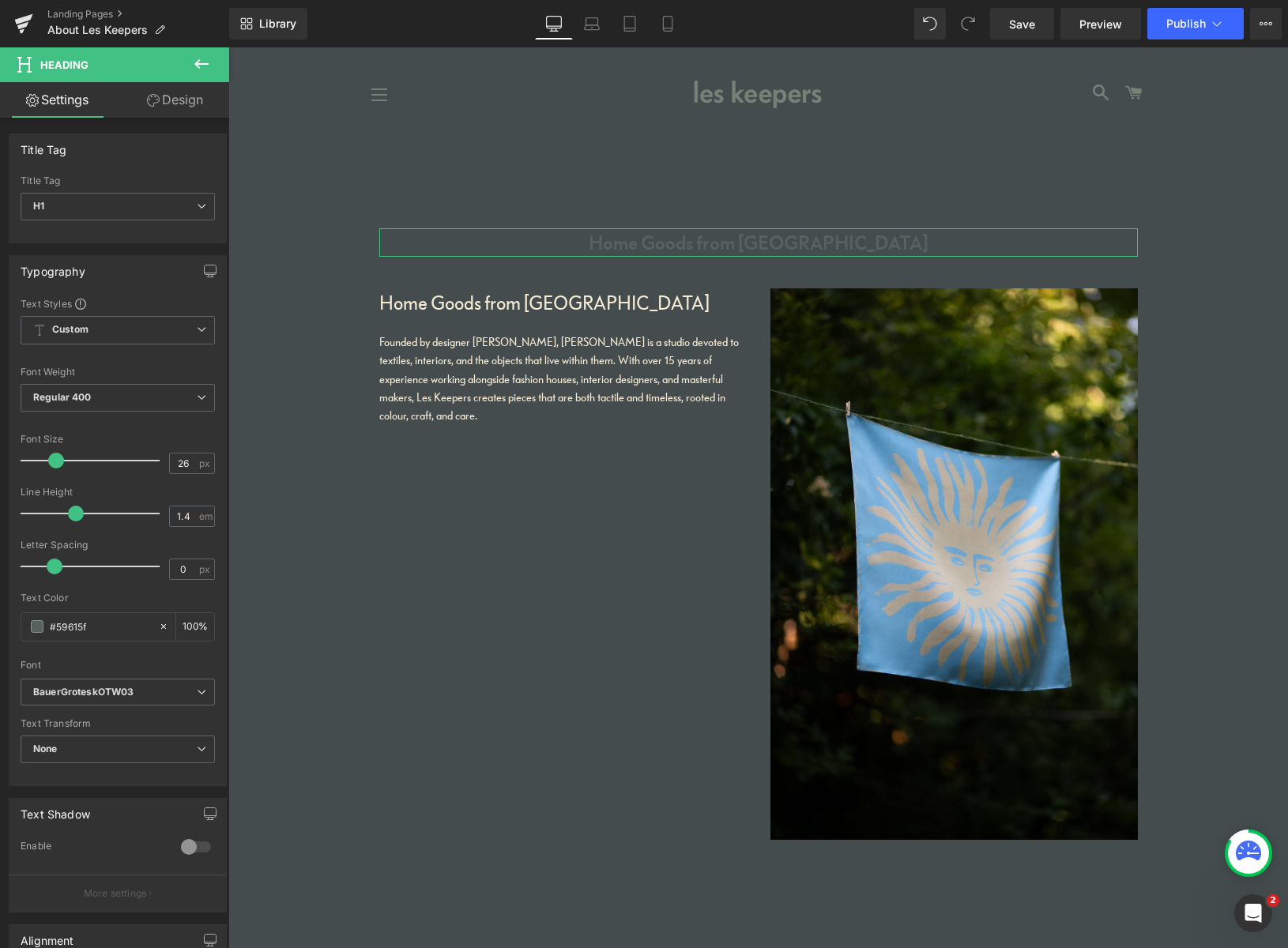
drag, startPoint x: 123, startPoint y: 621, endPoint x: 14, endPoint y: 613, distance: 109.3
click at [14, 613] on div "Text Styles Custom Custom Setup Global Style Custom Setup Global Style Thin 100…" at bounding box center [118, 541] width 216 height 488
paste input "f5ead4"
type input "#f5ead4"
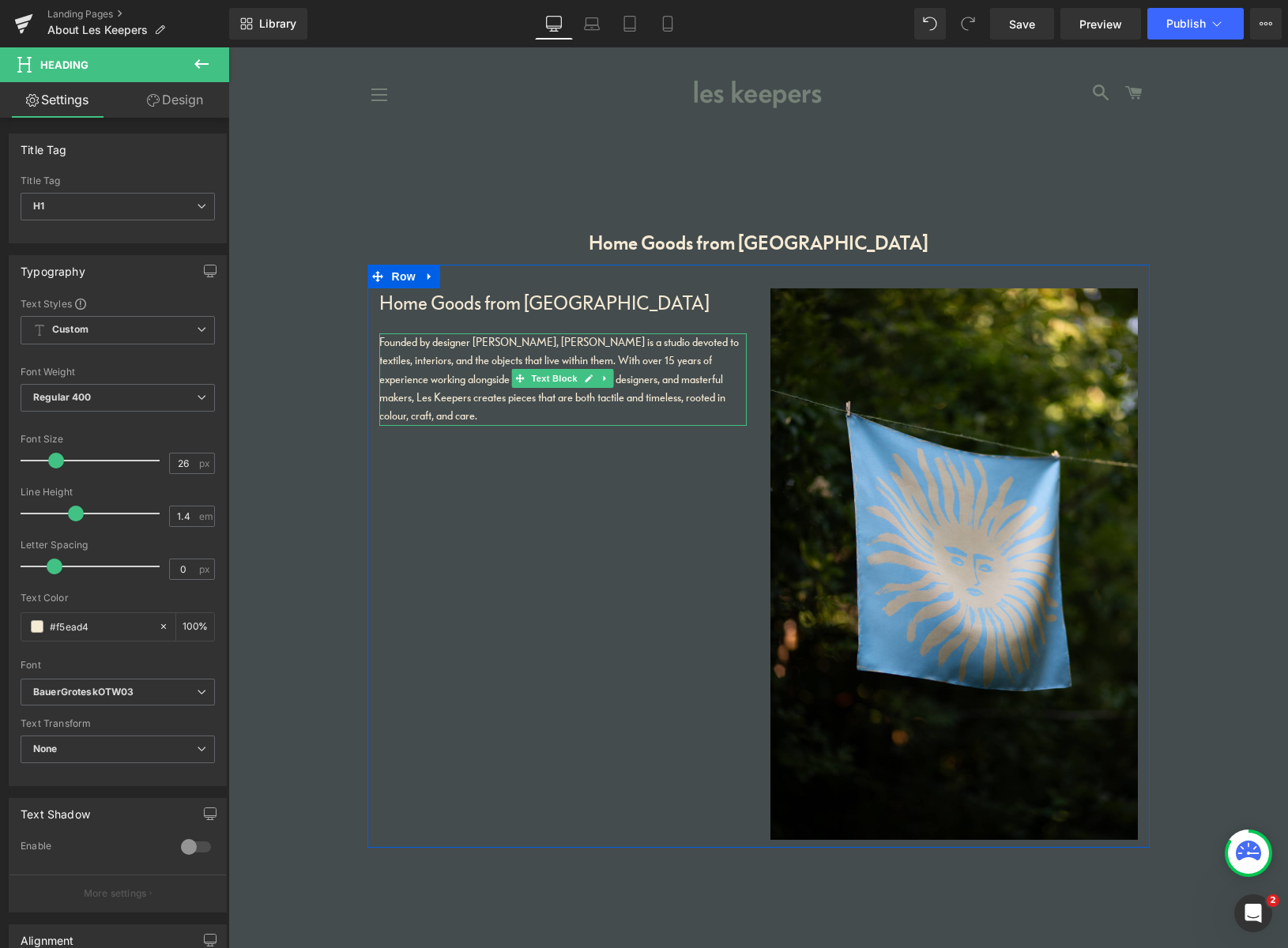
drag, startPoint x: 462, startPoint y: 411, endPoint x: 487, endPoint y: 415, distance: 25.3
click at [462, 411] on p "Founded by designer [PERSON_NAME], [PERSON_NAME] is a studio devoted to textile…" at bounding box center [562, 380] width 368 height 93
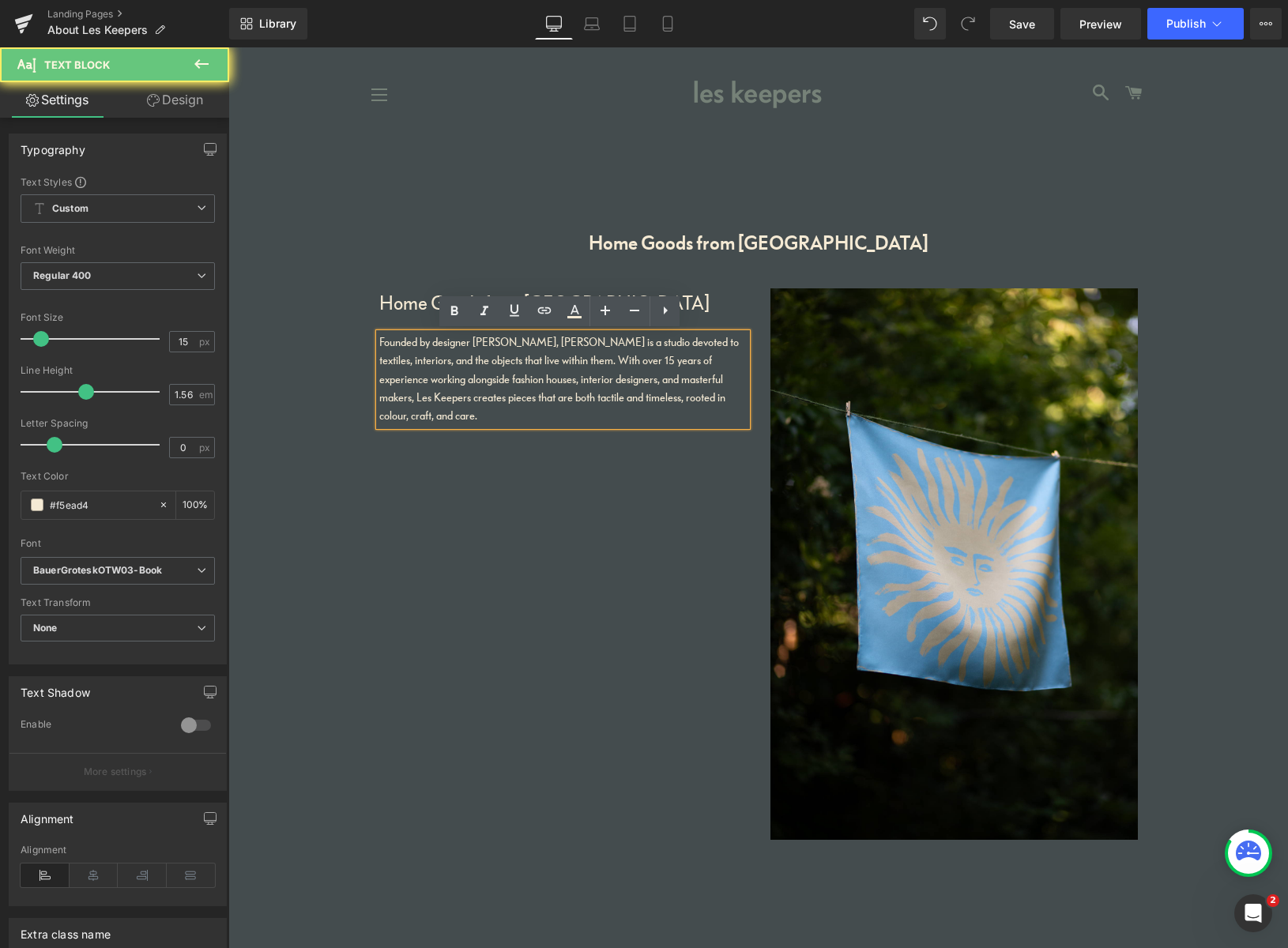
drag, startPoint x: 468, startPoint y: 412, endPoint x: 343, endPoint y: 341, distance: 143.8
copy p "Founded by designer [PERSON_NAME], [PERSON_NAME] is a studio devoted to textile…"
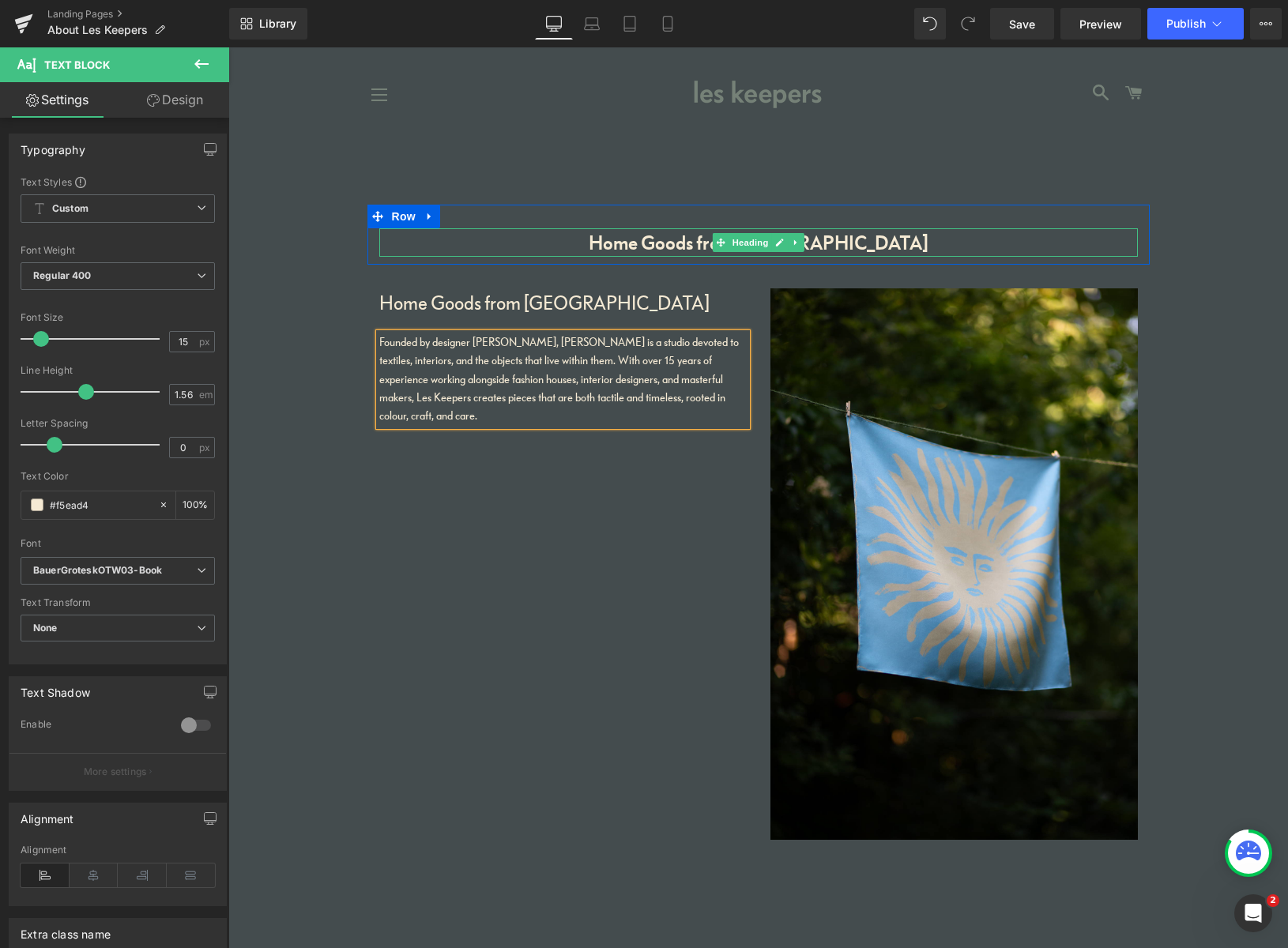
click at [842, 248] on h1 "Home Goods from Peckham" at bounding box center [758, 242] width 758 height 28
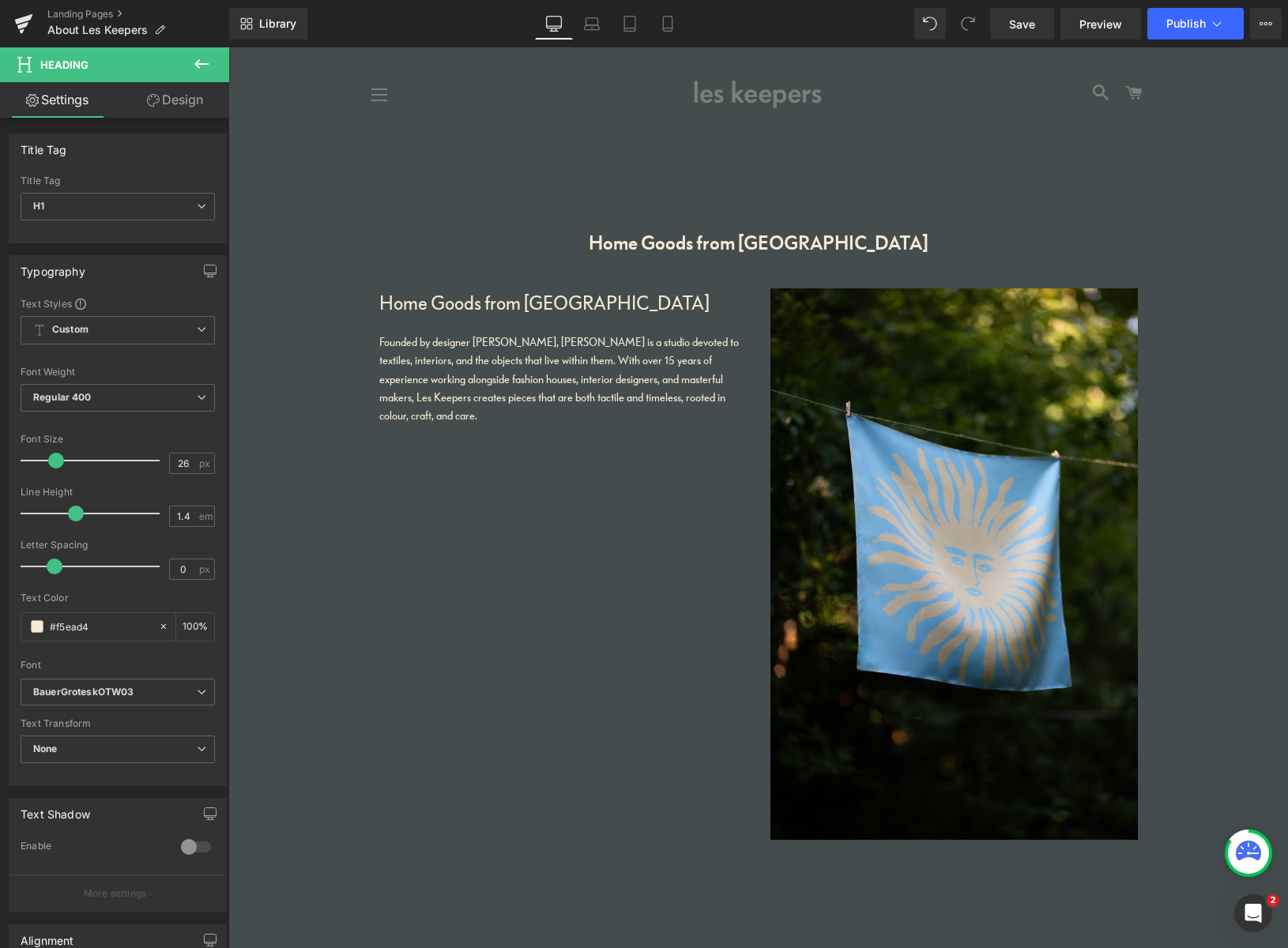
click at [203, 64] on icon at bounding box center [201, 64] width 14 height 10
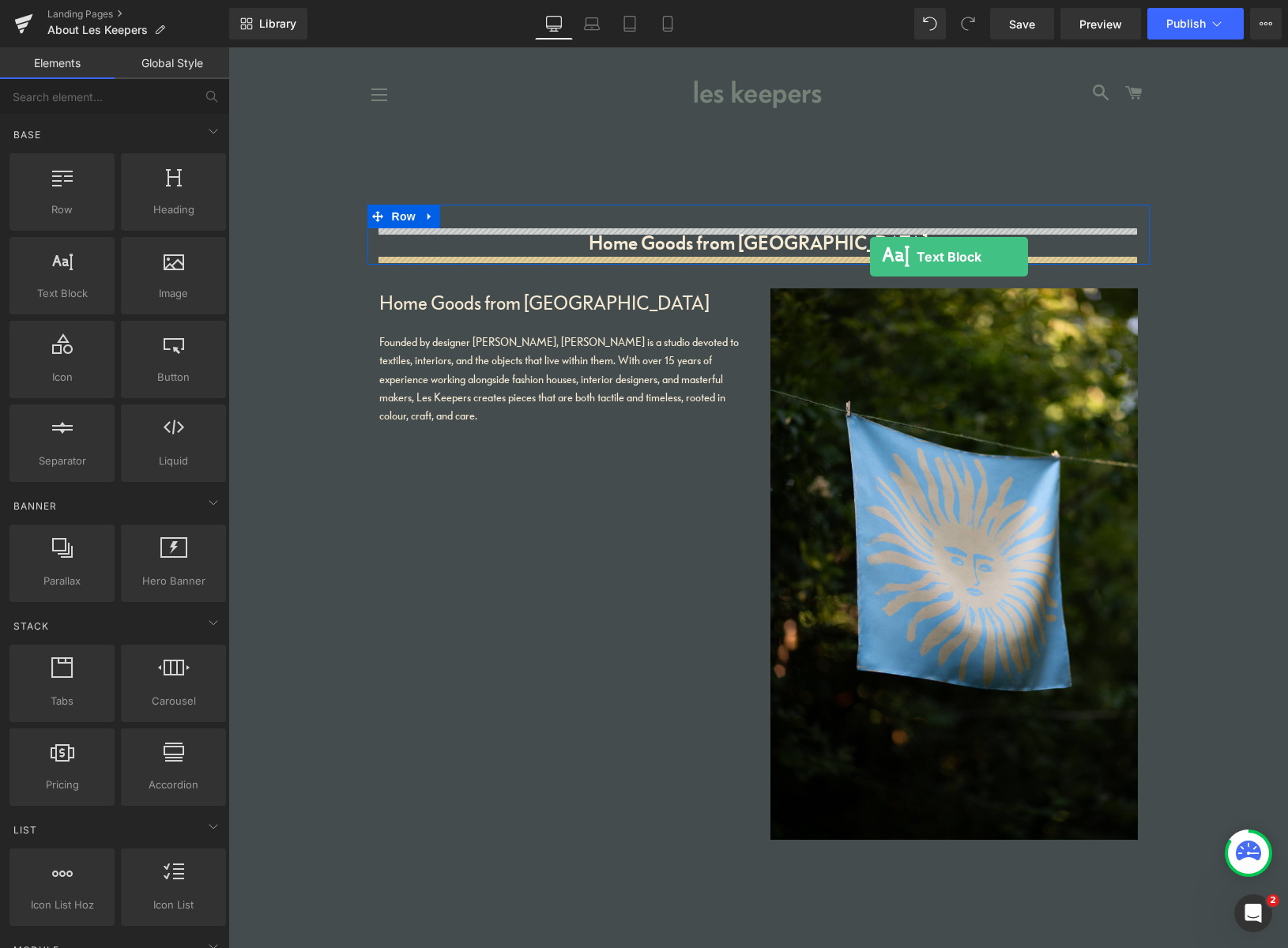
drag, startPoint x: 298, startPoint y: 326, endPoint x: 868, endPoint y: 257, distance: 574.2
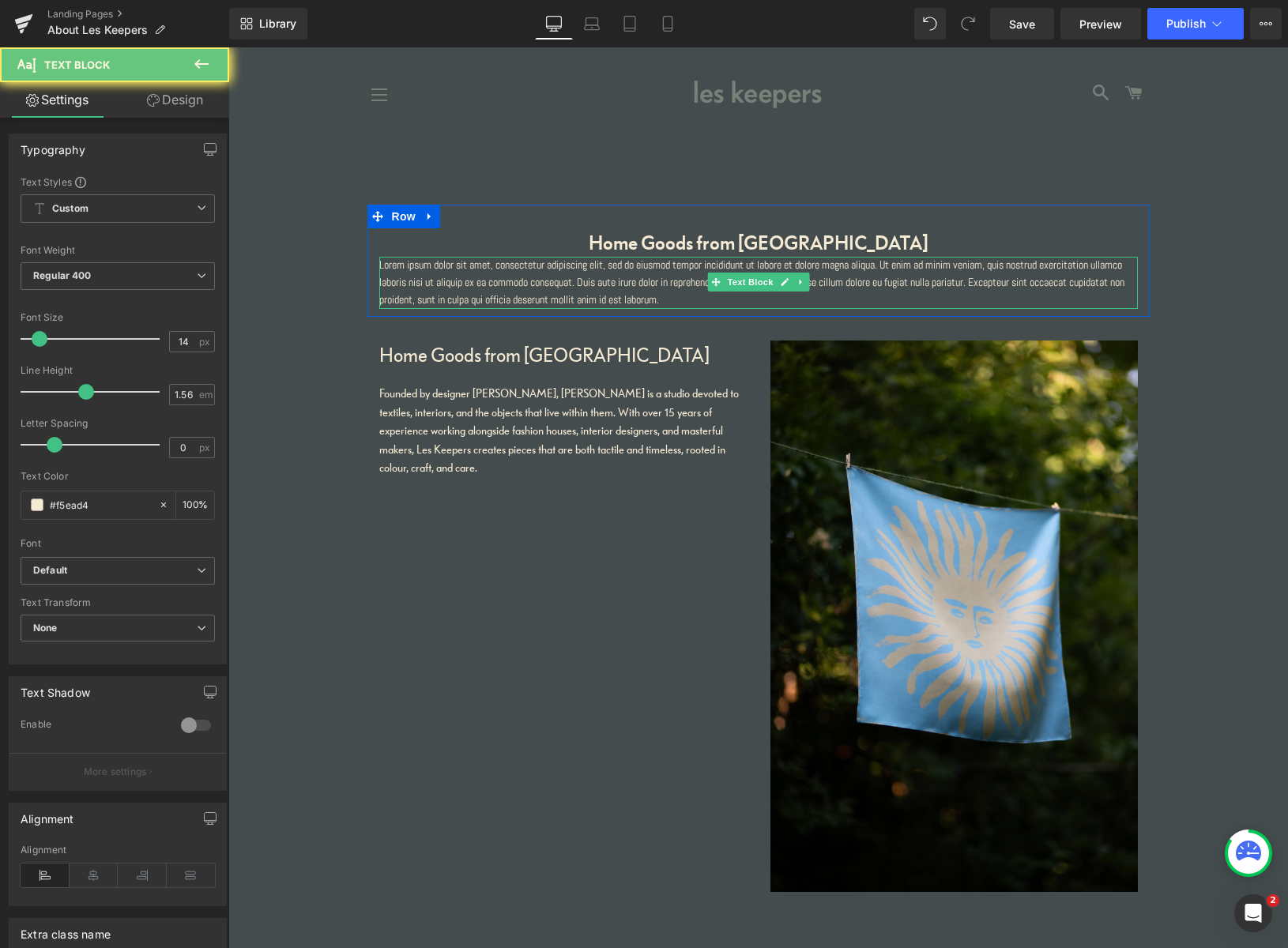
click at [617, 290] on p "Lorem ipsum dolor sit amet, consectetur adipiscing elit, sed do eiusmod tempor …" at bounding box center [758, 283] width 758 height 52
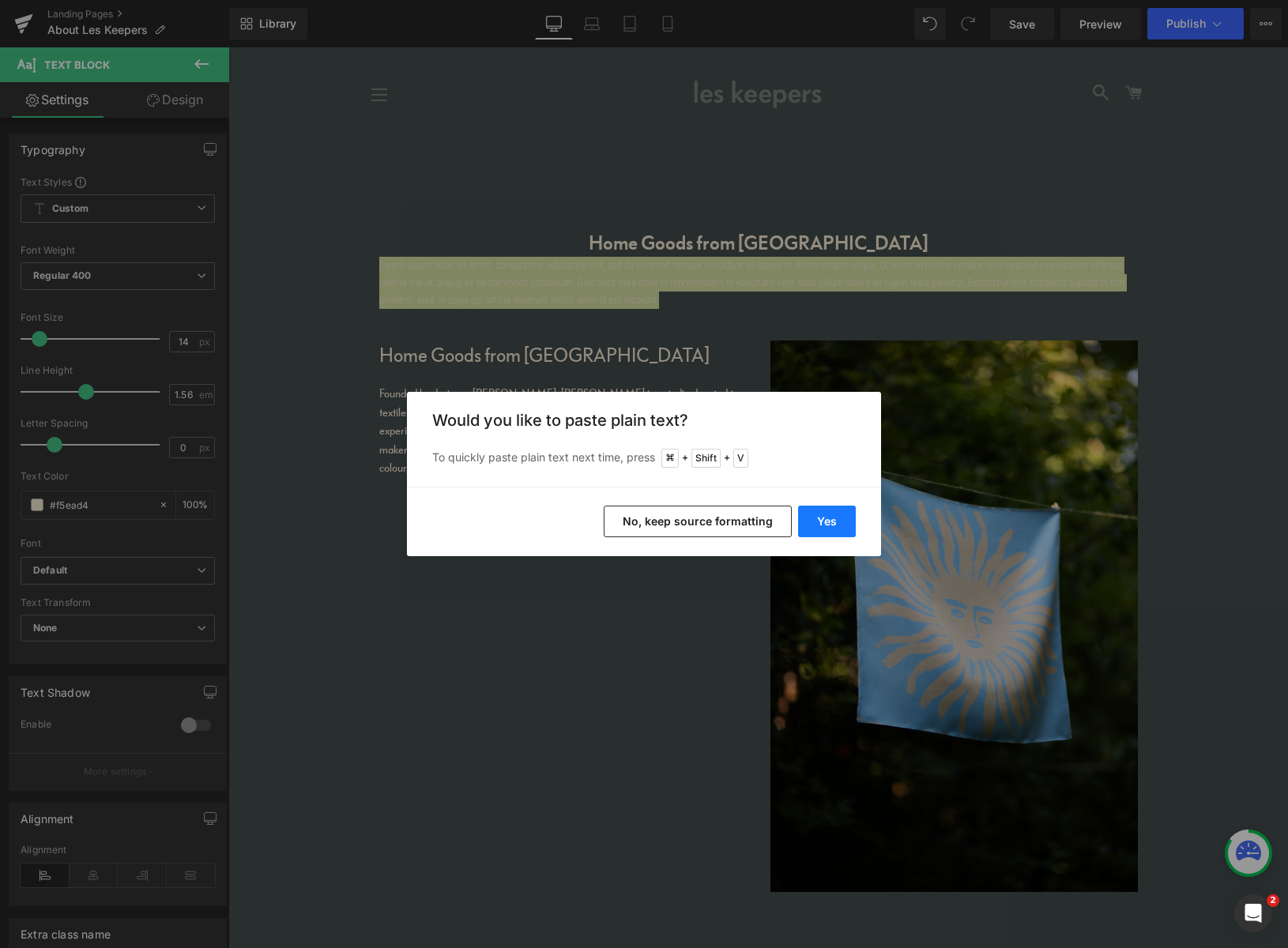
click at [831, 516] on button "Yes" at bounding box center [827, 521] width 58 height 32
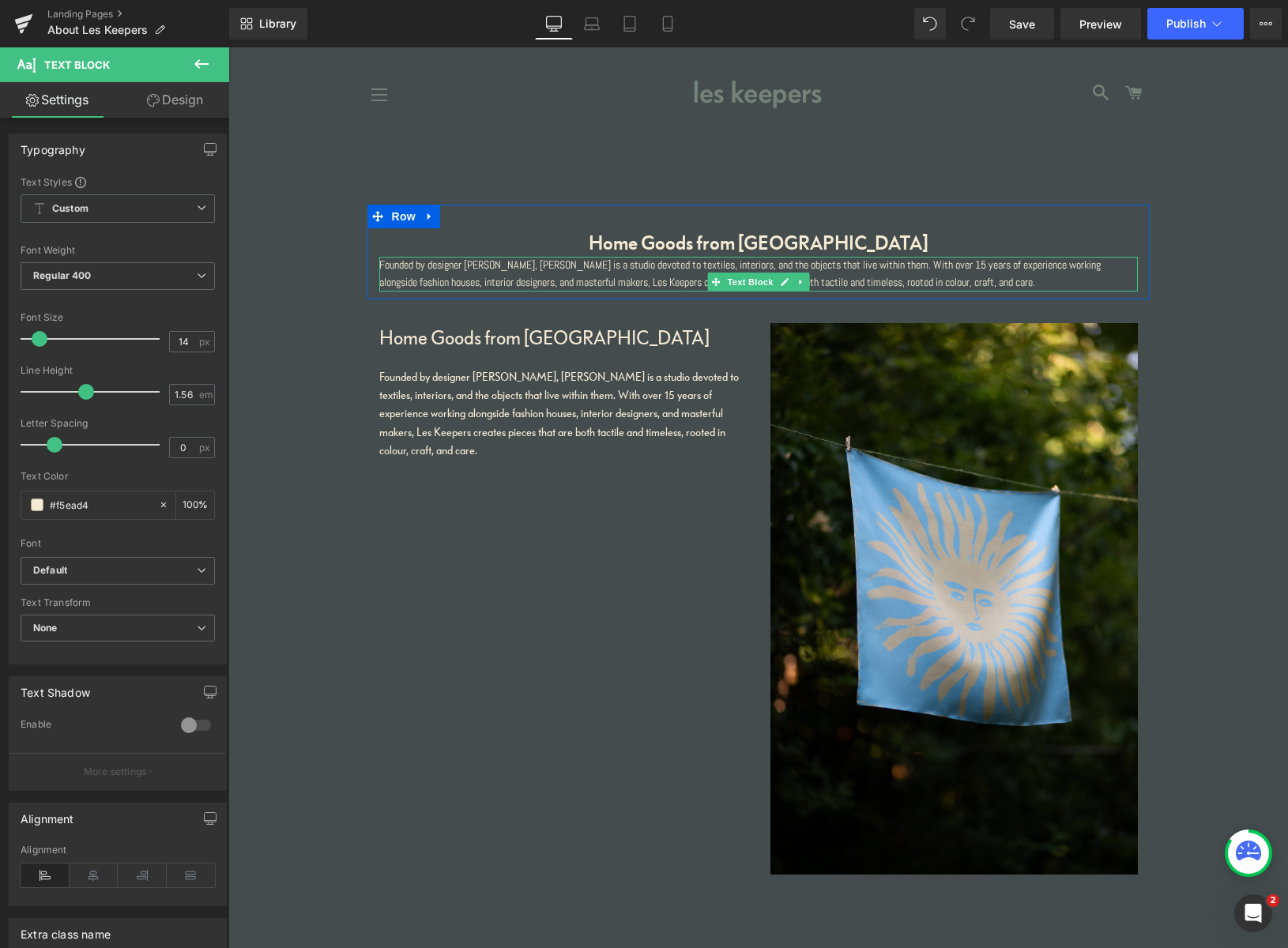
click at [379, 260] on div "Founded by designer Pablo Di Francesco, Les Keepers is a studio devoted to text…" at bounding box center [758, 274] width 758 height 35
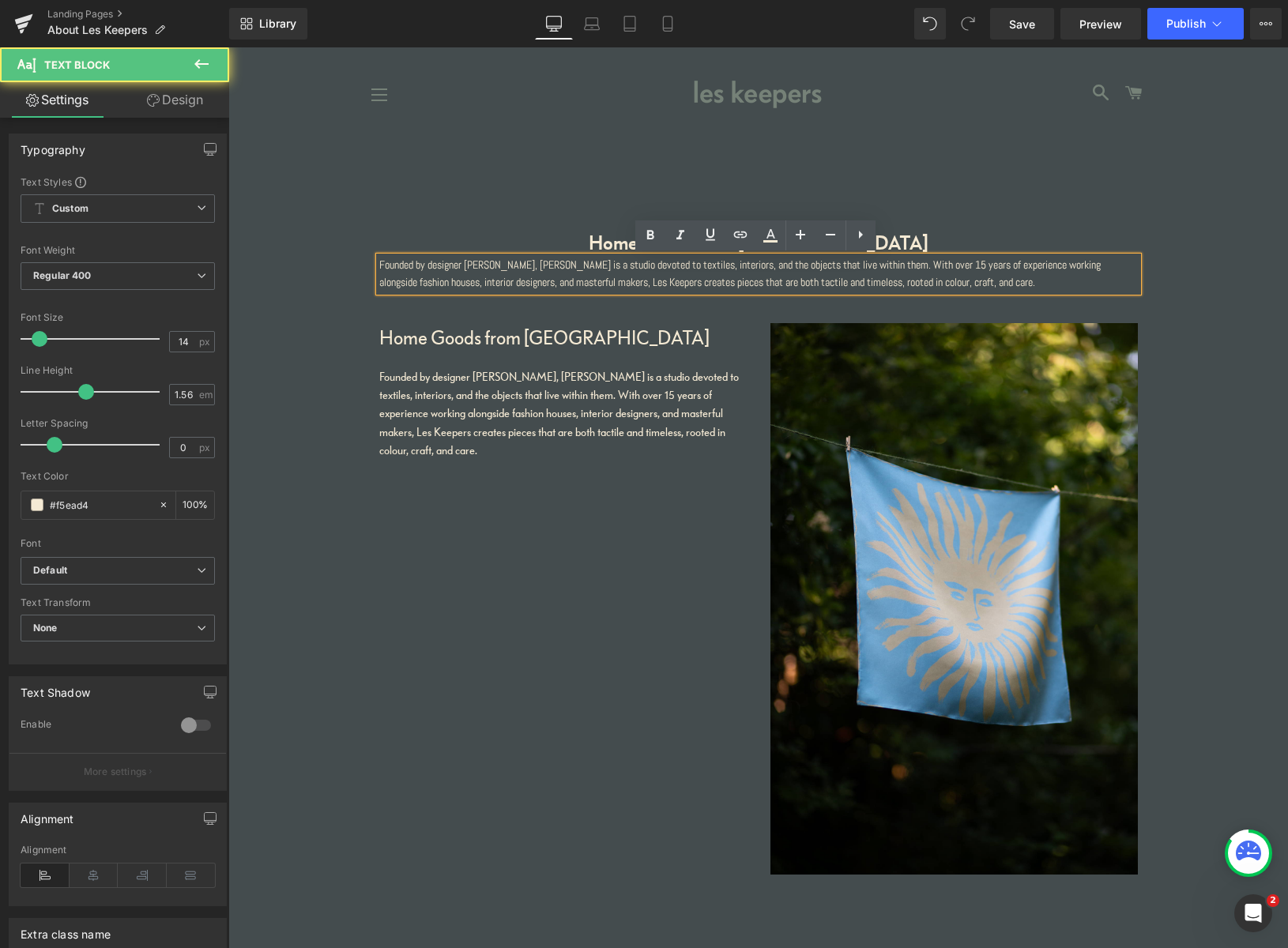
drag, startPoint x: 673, startPoint y: 295, endPoint x: 748, endPoint y: 255, distance: 85.0
click at [673, 291] on p "Founded by designer [PERSON_NAME], [PERSON_NAME] is a studio devoted to textile…" at bounding box center [758, 274] width 758 height 35
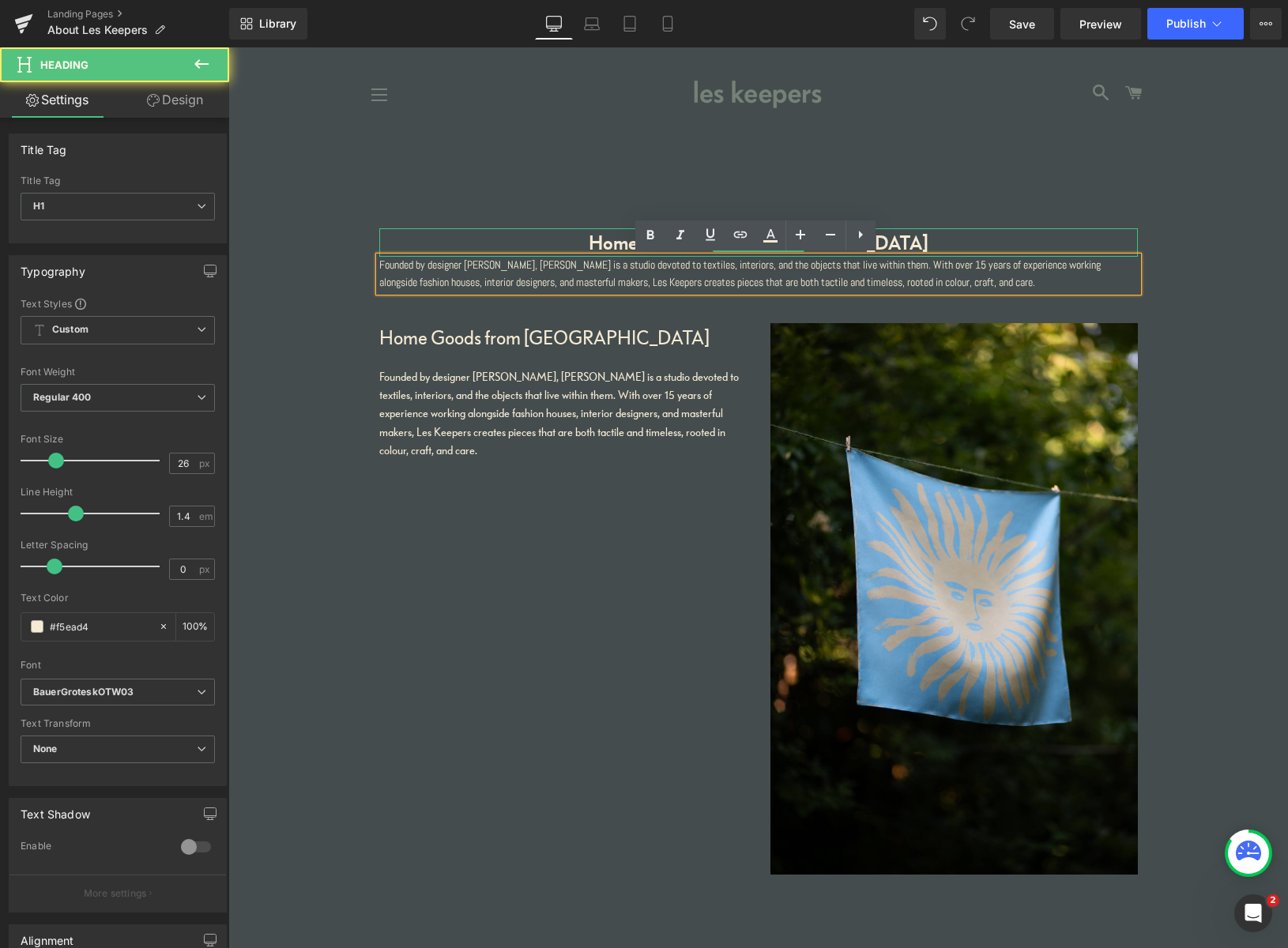
drag, startPoint x: 886, startPoint y: 240, endPoint x: 836, endPoint y: 255, distance: 52.2
click at [886, 240] on h1 "Home Goods from Peckham" at bounding box center [758, 242] width 758 height 28
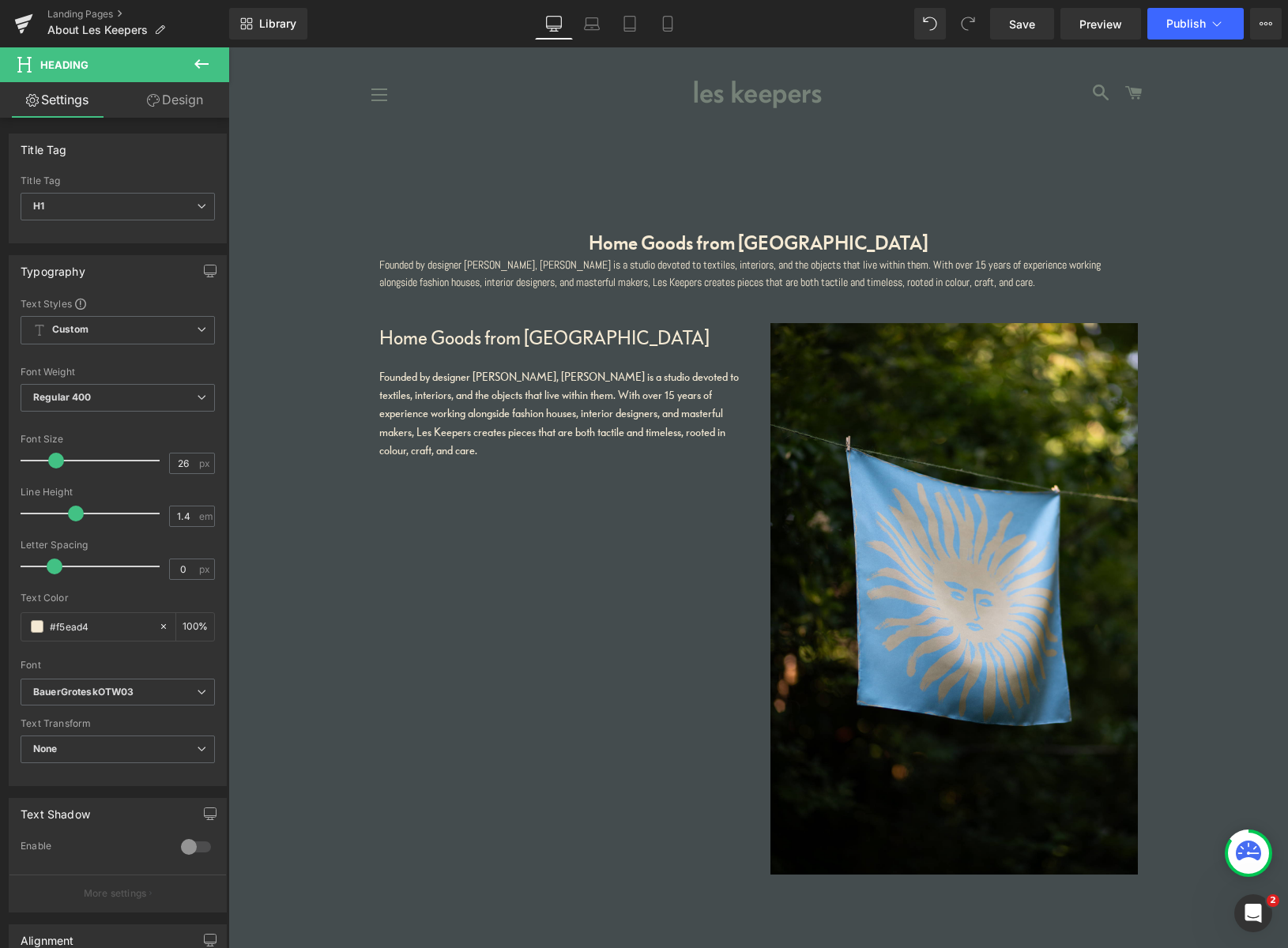
drag, startPoint x: 117, startPoint y: 913, endPoint x: 116, endPoint y: 965, distance: 52.0
click at [116, 947] on html "Text Block You are previewing how the will restyle your page. You can not edit …" at bounding box center [644, 474] width 1288 height 948
drag, startPoint x: 220, startPoint y: 891, endPoint x: 215, endPoint y: 941, distance: 50.2
click at [205, 947] on html "Text Block You are previewing how the will restyle your page. You can not edit …" at bounding box center [644, 474] width 1288 height 948
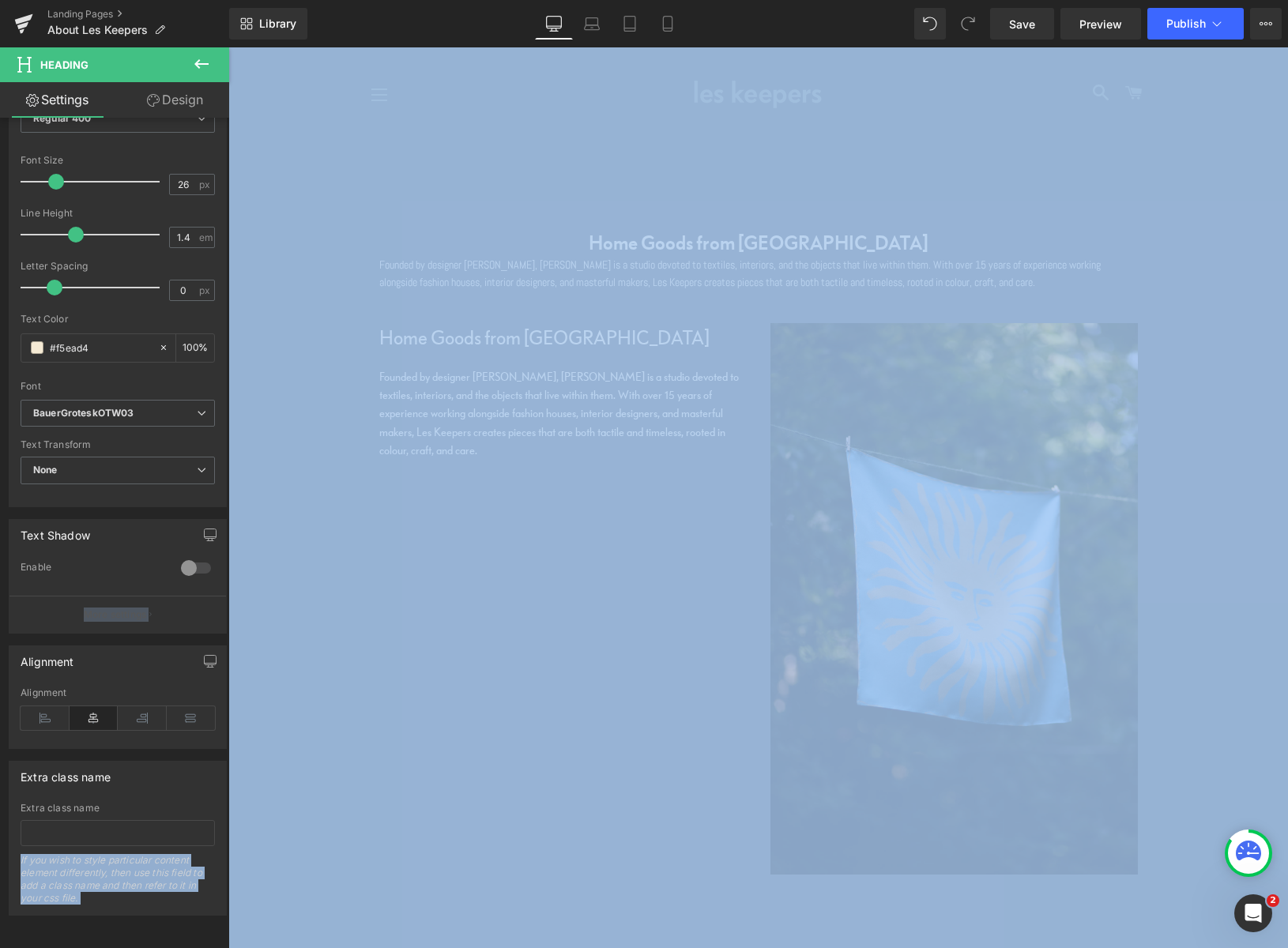
scroll to position [288, 0]
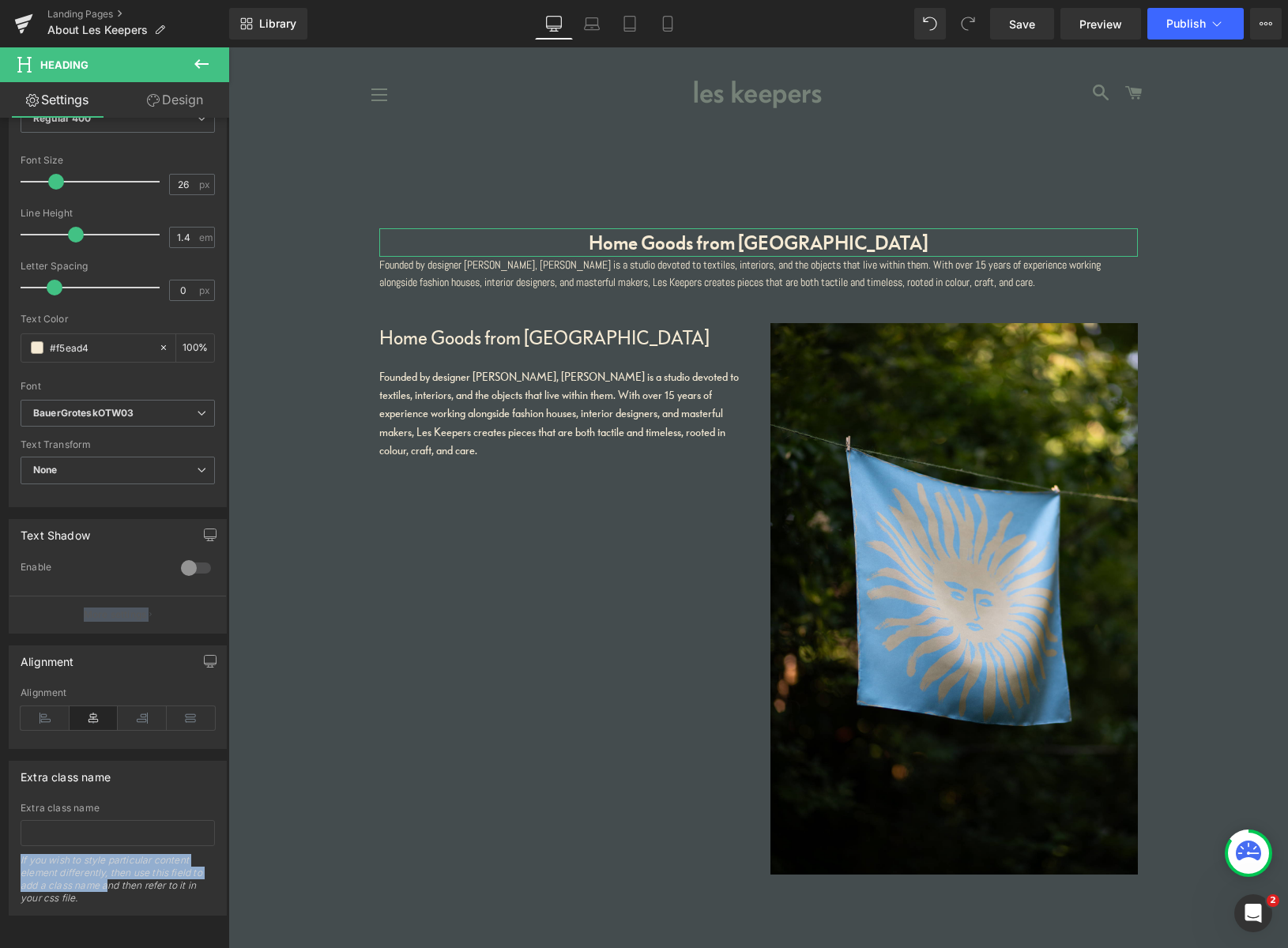
drag, startPoint x: 123, startPoint y: 776, endPoint x: 115, endPoint y: 774, distance: 8.2
click at [110, 866] on div "Title Tag H1 H2 H3 H4 H5 H6 Title Tag H1 H1 H2 H3 H4 H5 H6 Typography Text Styl…" at bounding box center [118, 377] width 236 height 1076
click at [45, 710] on icon at bounding box center [44, 718] width 49 height 24
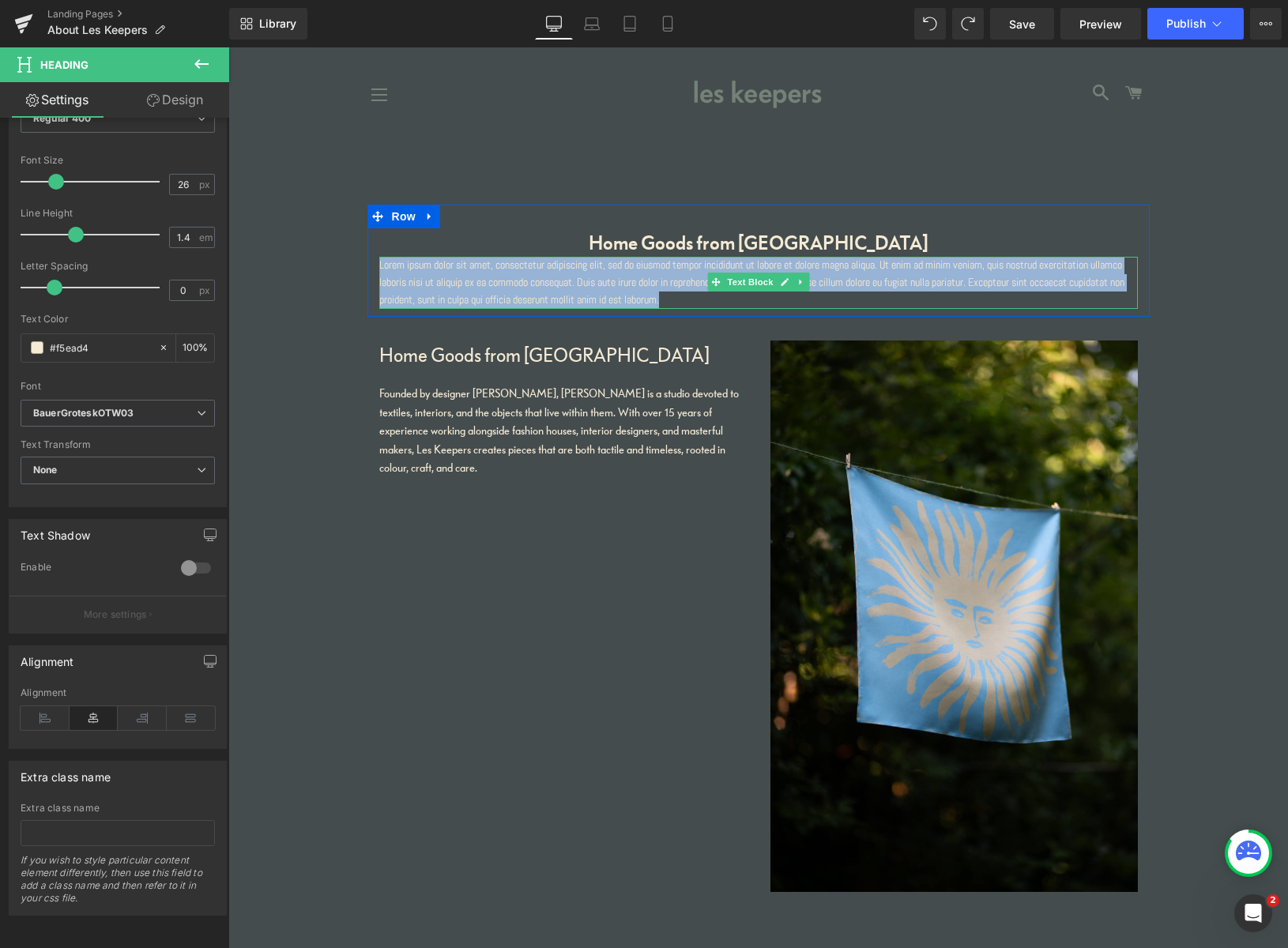
drag, startPoint x: 966, startPoint y: 288, endPoint x: 993, endPoint y: 291, distance: 27.2
click at [966, 288] on p "Lorem ipsum dolor sit amet, consectetur adipiscing elit, sed do eiusmod tempor …" at bounding box center [758, 283] width 758 height 52
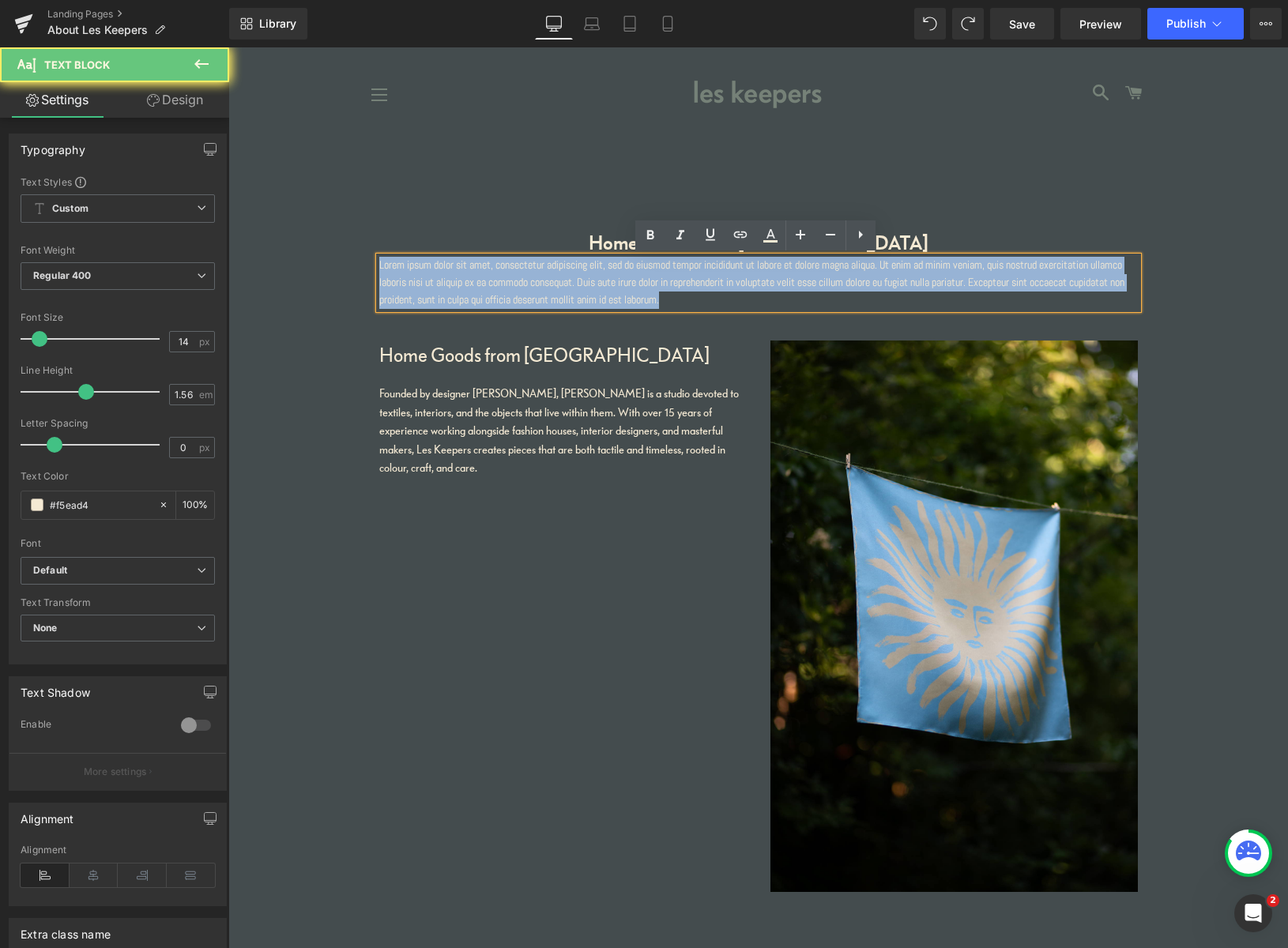
drag, startPoint x: 992, startPoint y: 298, endPoint x: 263, endPoint y: 247, distance: 730.8
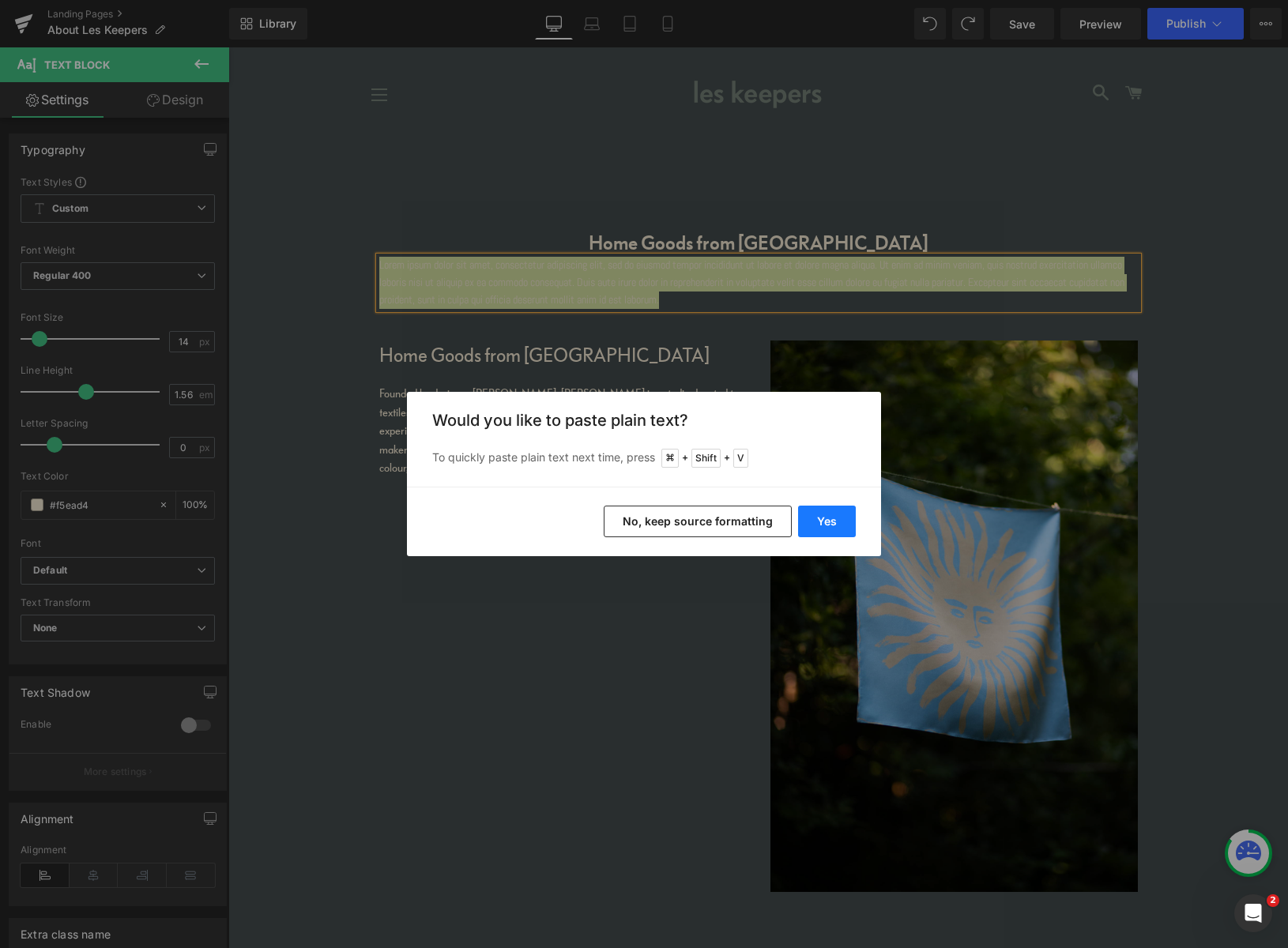
click at [827, 522] on button "Yes" at bounding box center [827, 521] width 58 height 32
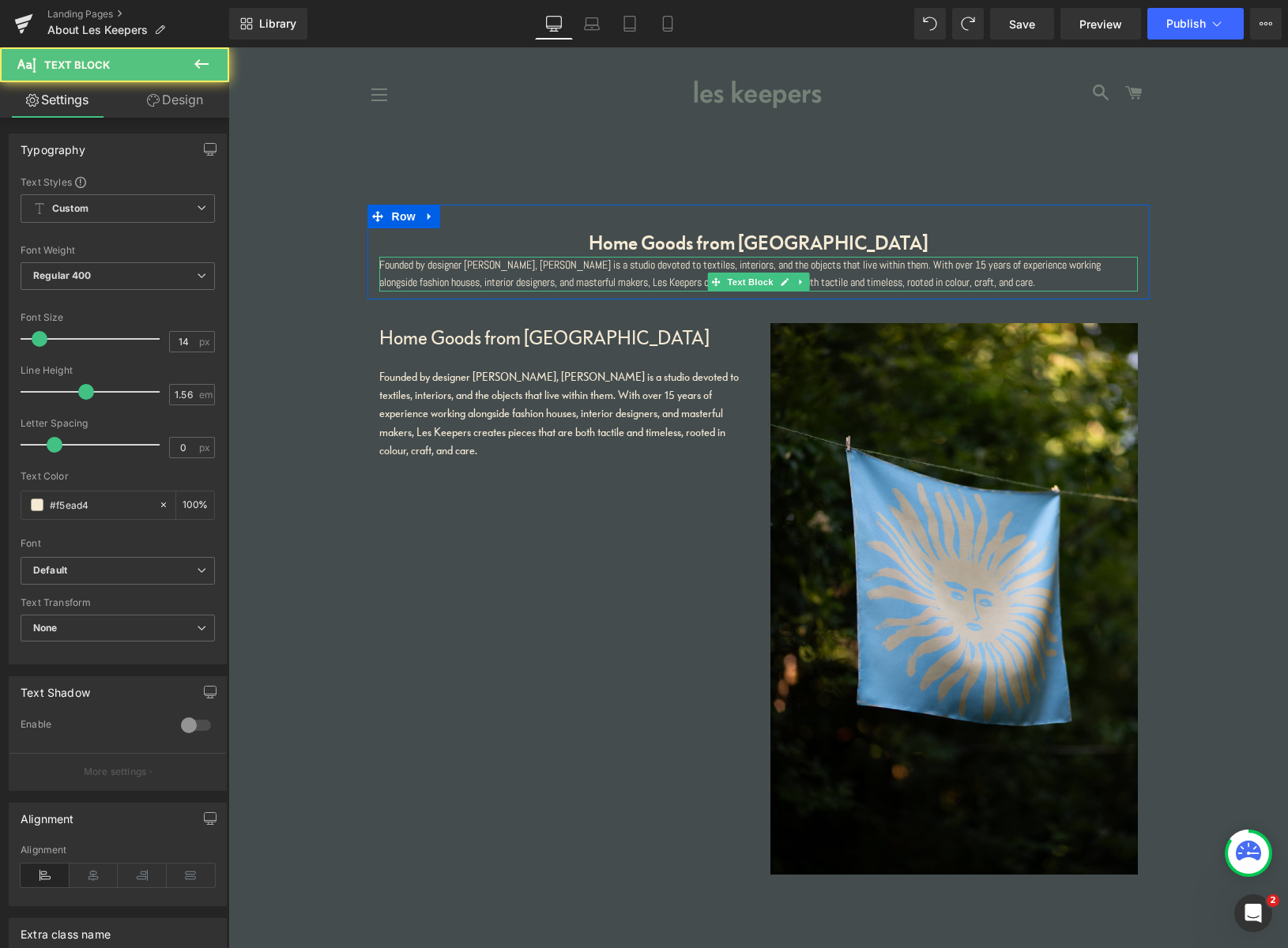
drag, startPoint x: 542, startPoint y: 295, endPoint x: 350, endPoint y: 237, distance: 200.6
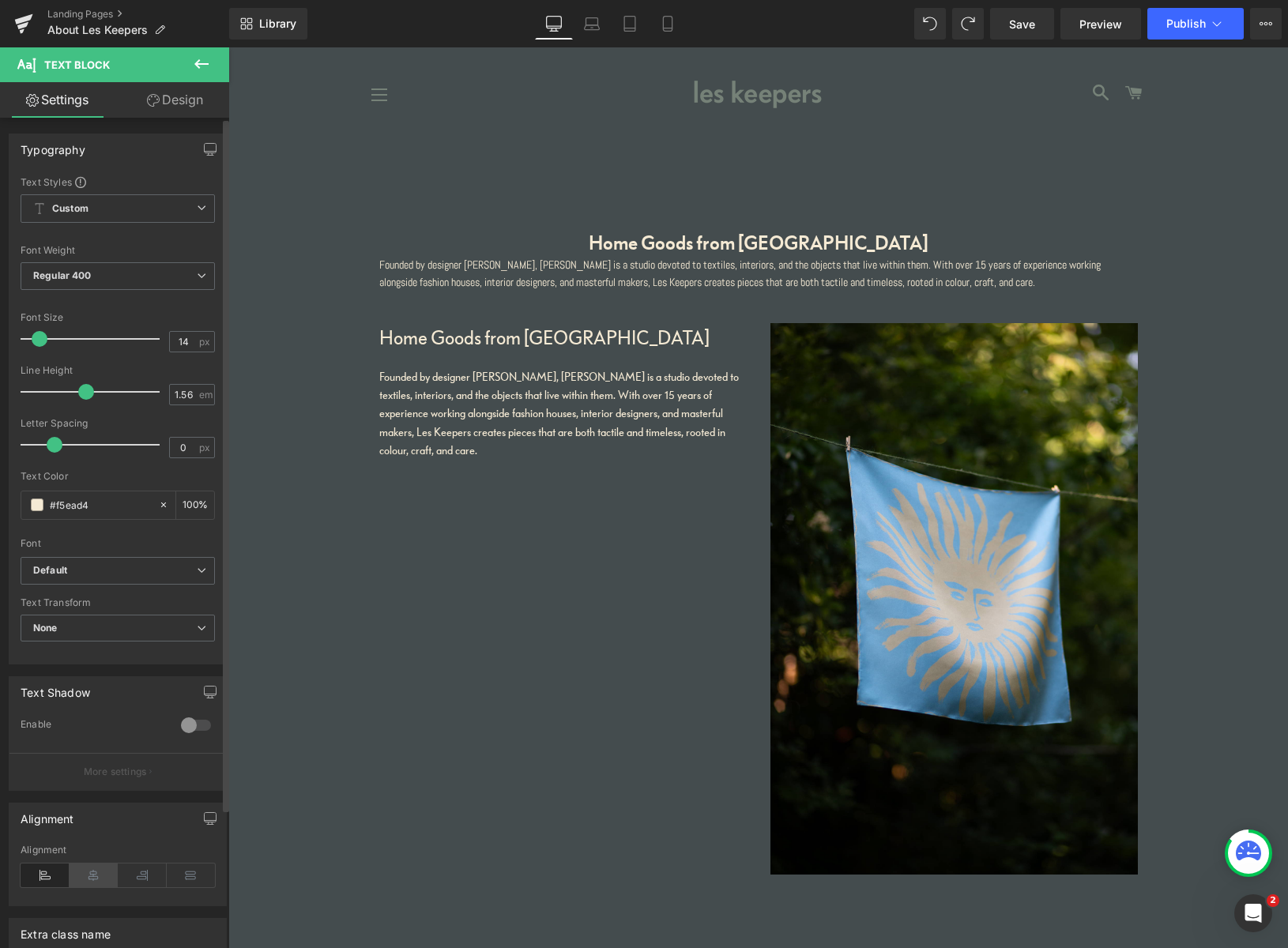
click at [96, 872] on icon at bounding box center [94, 875] width 49 height 24
click at [116, 575] on b "Default" at bounding box center [115, 571] width 164 height 14
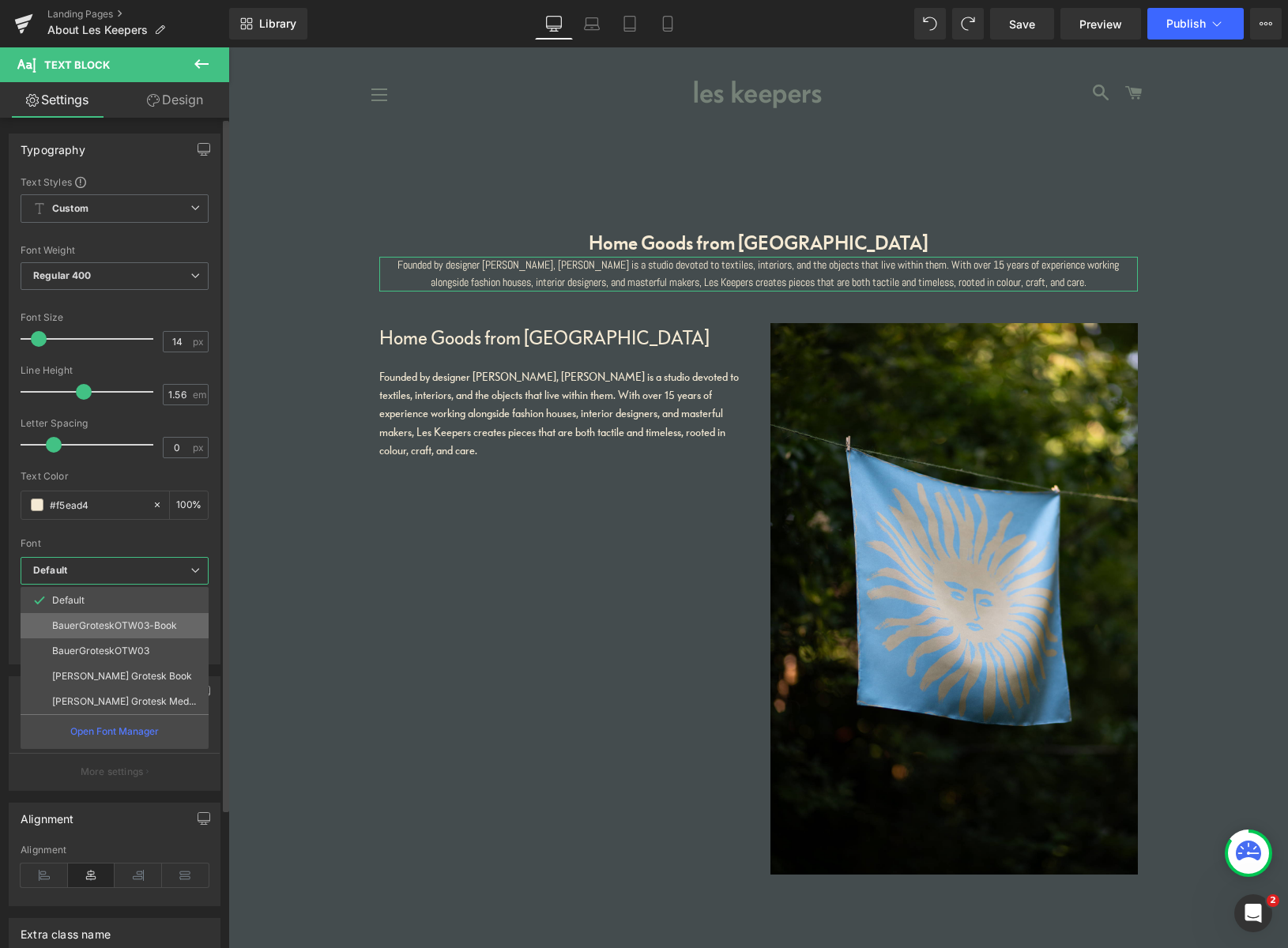
click at [106, 628] on p "BauerGroteskOTW03-Book" at bounding box center [114, 625] width 124 height 11
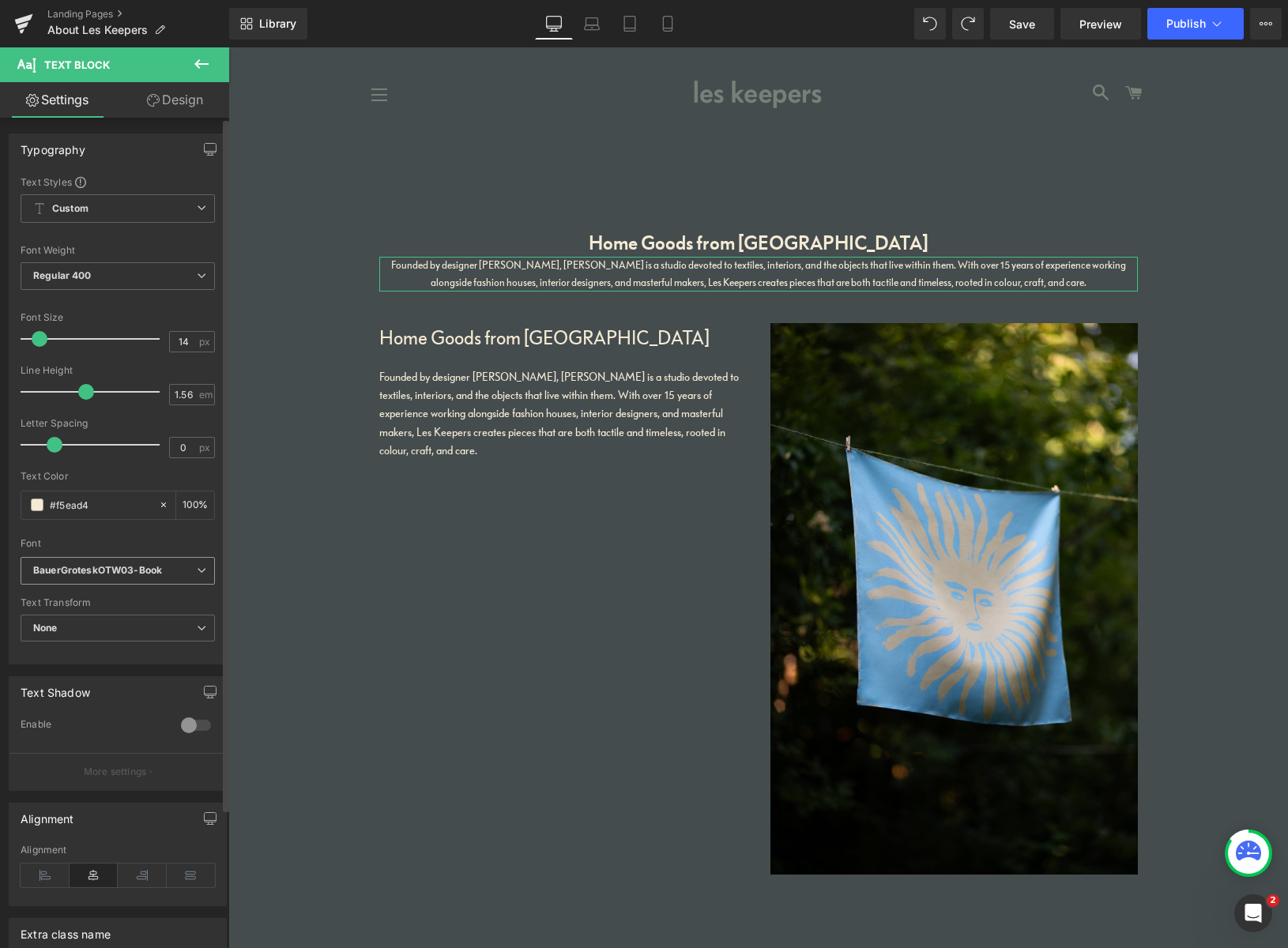
click at [116, 574] on icon "BauerGroteskOTW03-Book" at bounding box center [96, 571] width 128 height 14
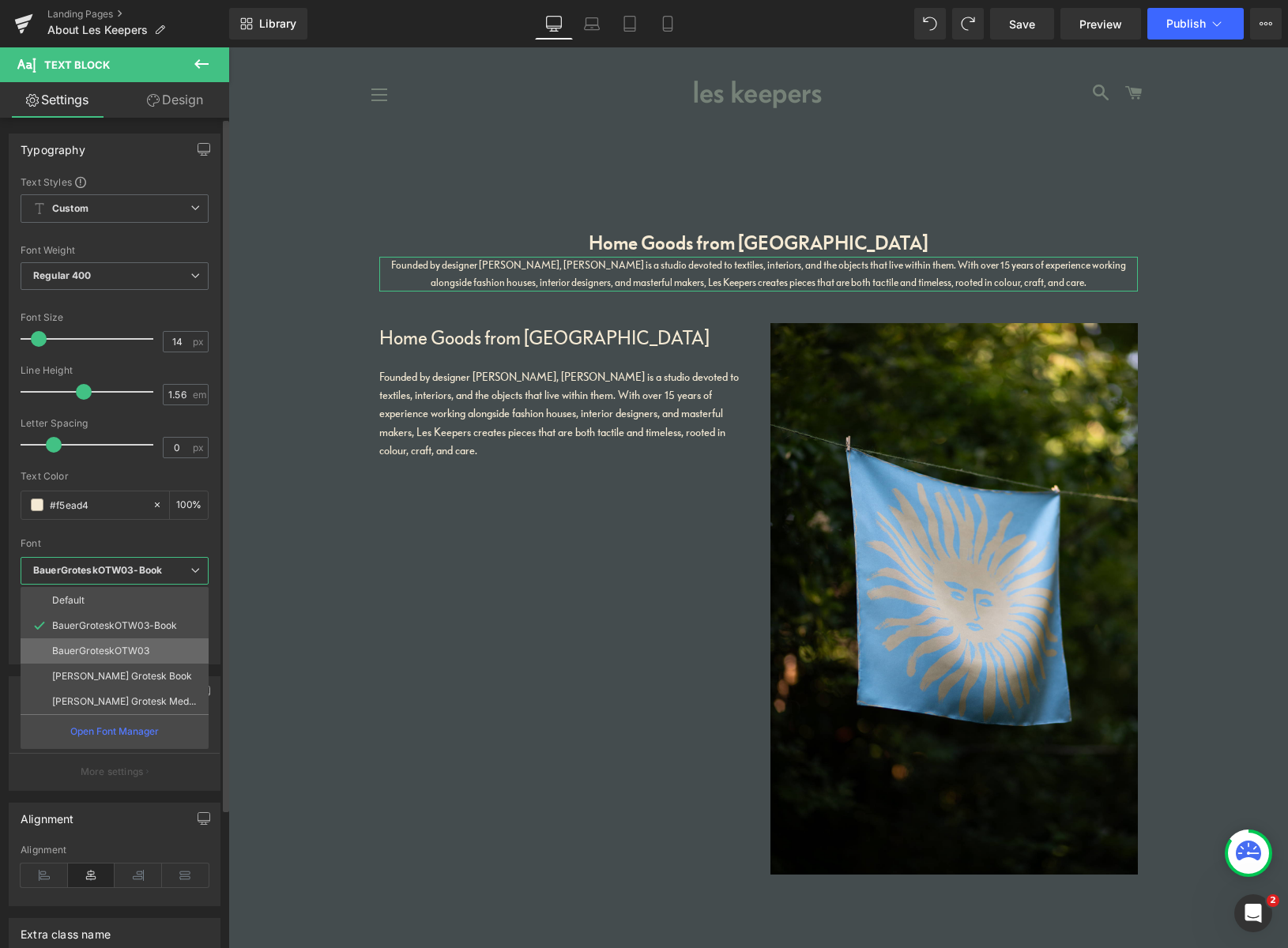
click at [113, 649] on p "BauerGroteskOTW03" at bounding box center [100, 650] width 97 height 11
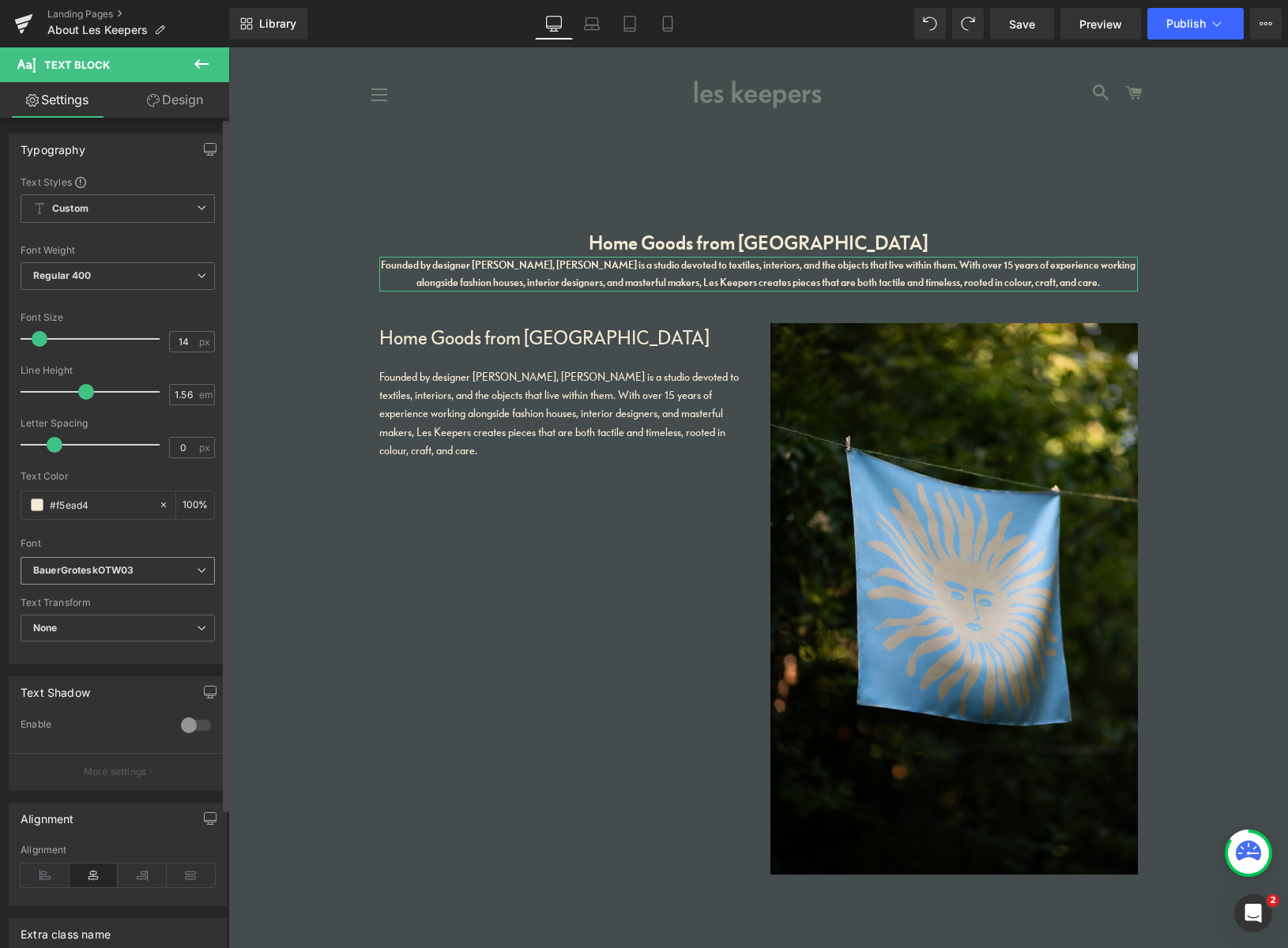
click at [120, 575] on icon "BauerGroteskOTW03" at bounding box center [83, 571] width 100 height 14
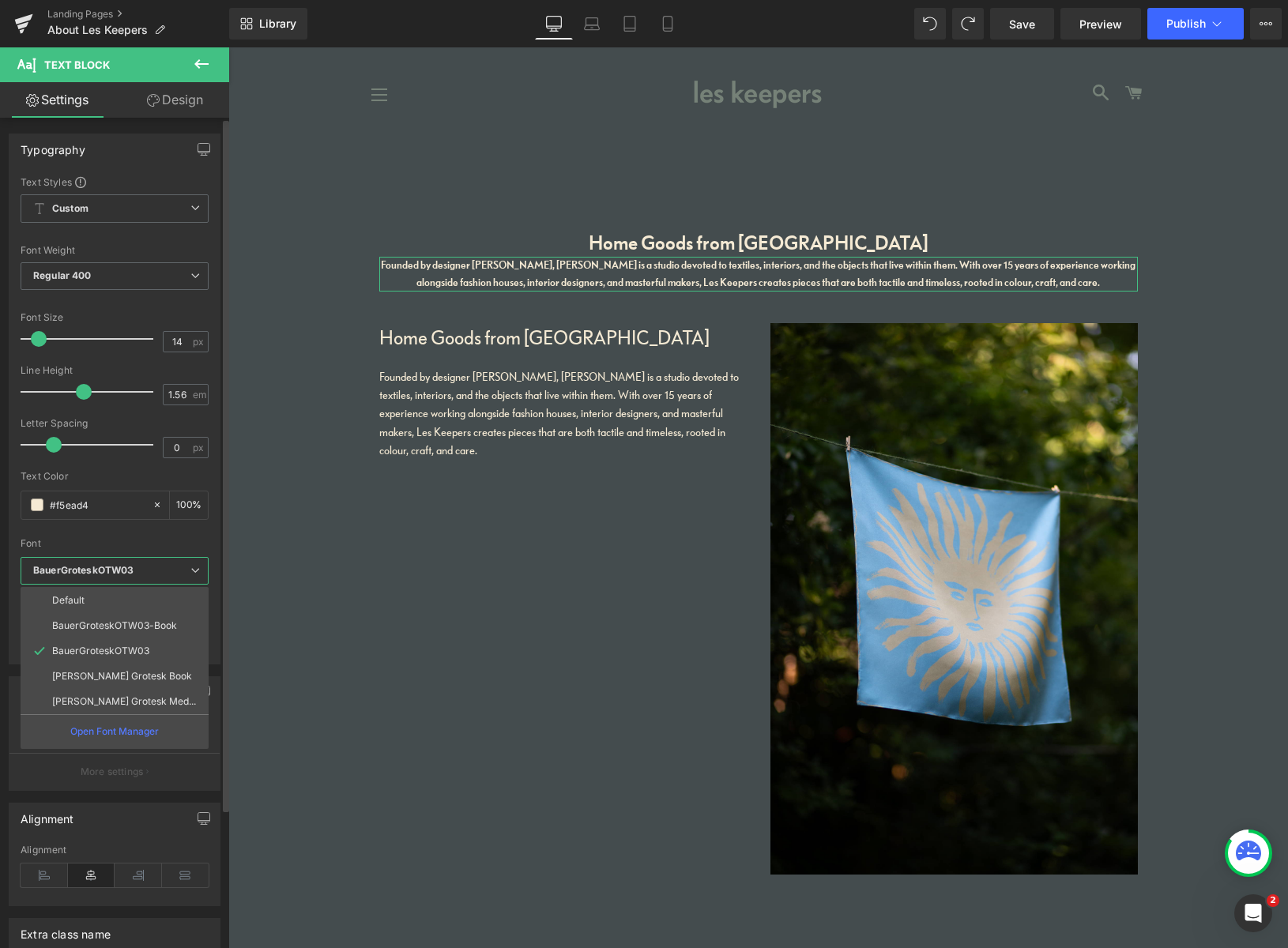
click at [119, 622] on p "BauerGroteskOTW03-Book" at bounding box center [114, 625] width 124 height 11
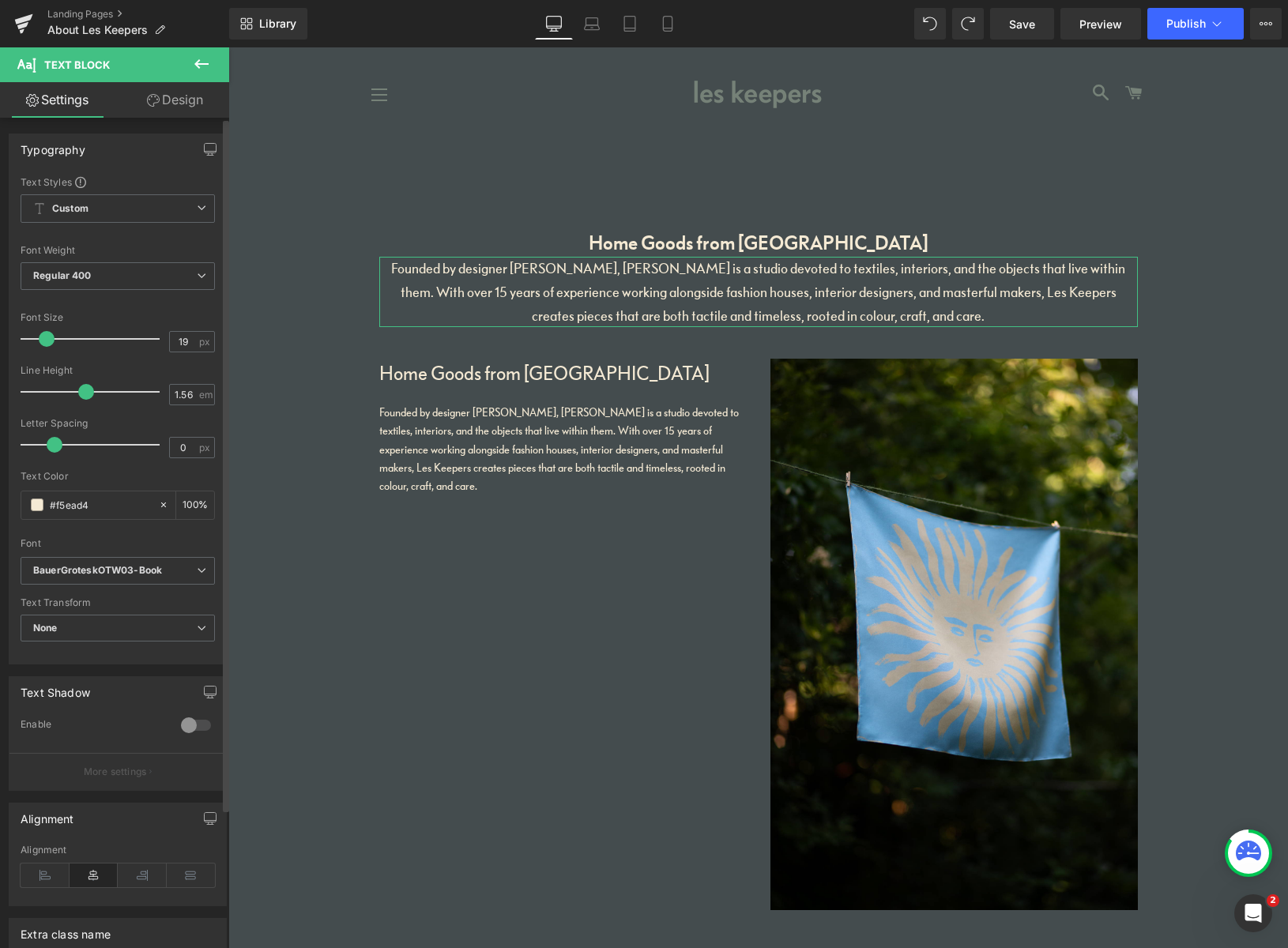
type input "20"
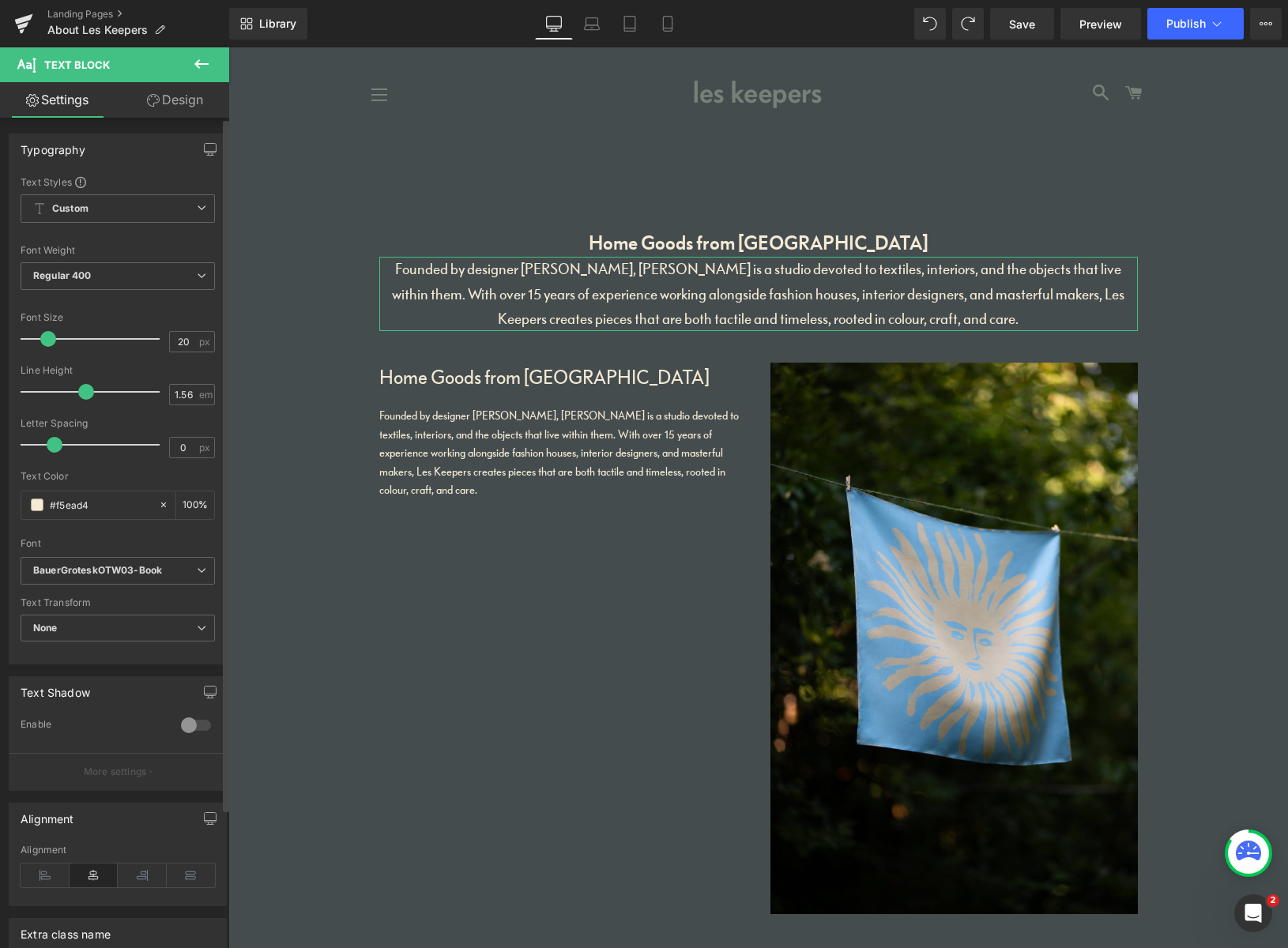
drag, startPoint x: 42, startPoint y: 339, endPoint x: 50, endPoint y: 343, distance: 8.9
click at [50, 342] on span at bounding box center [48, 339] width 15 height 15
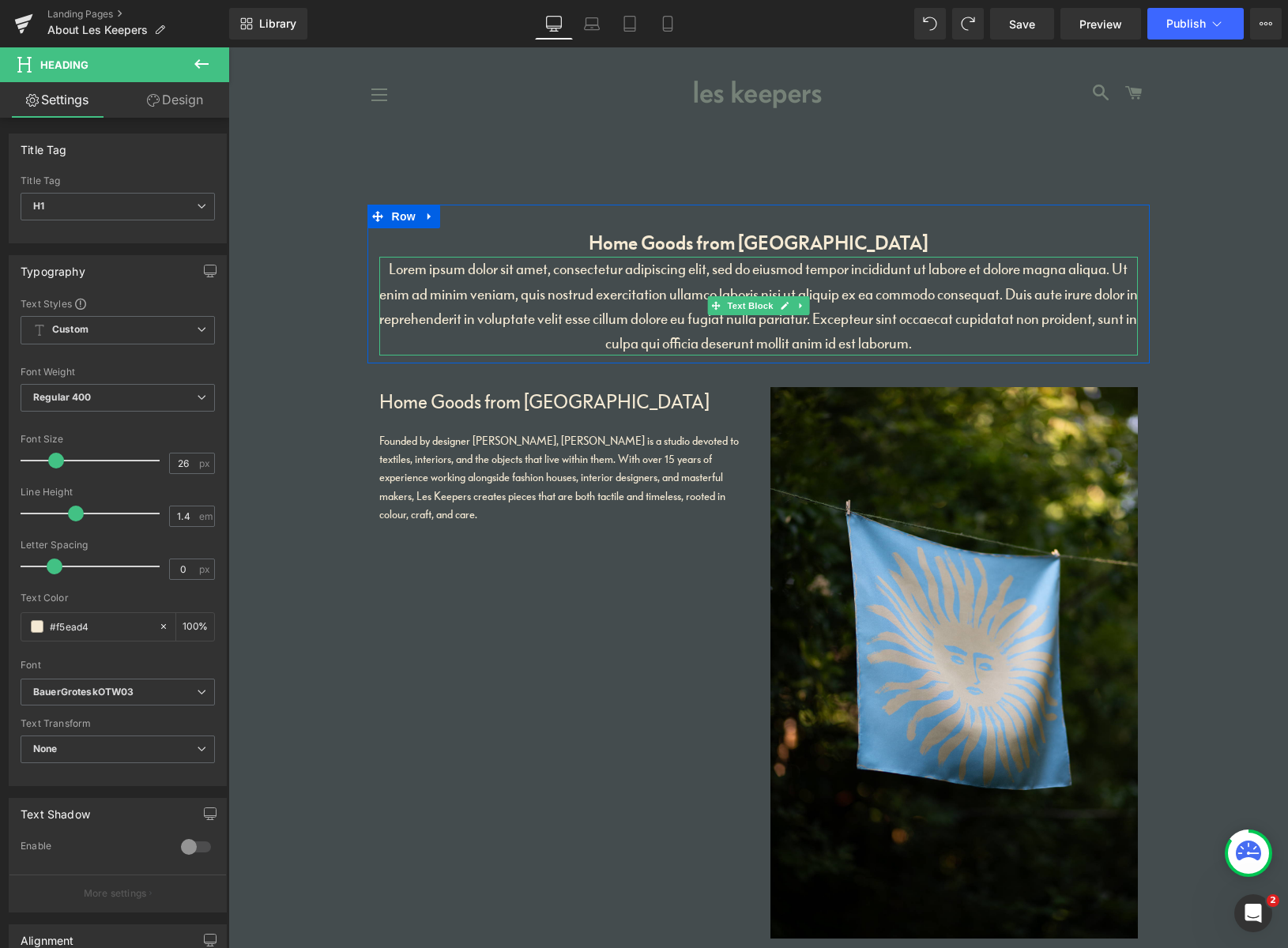
click at [845, 320] on p "Lorem ipsum dolor sit amet, consectetur adipiscing elit, sed do eiusmod tempor …" at bounding box center [758, 306] width 758 height 98
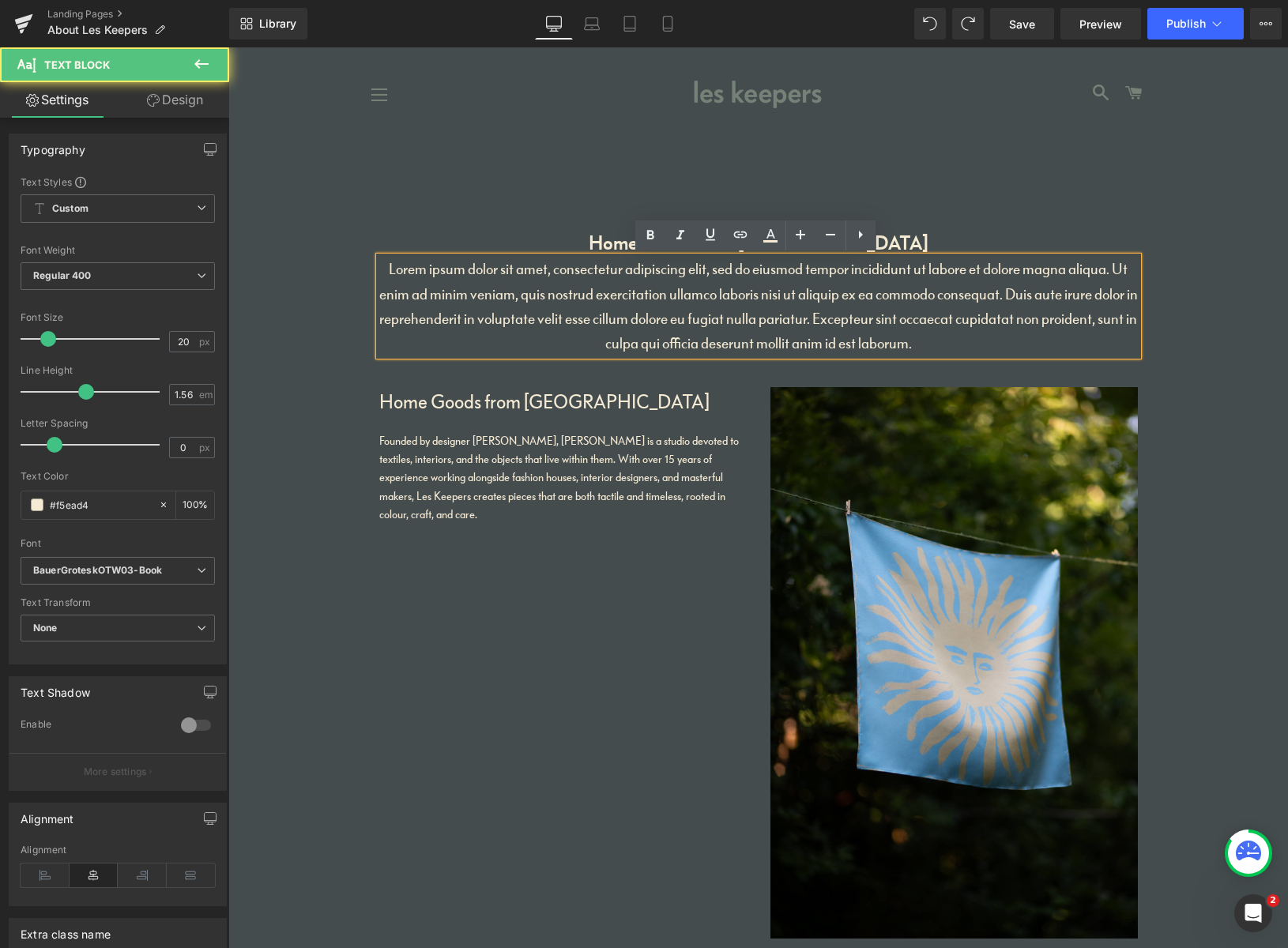
click at [847, 315] on p "Lorem ipsum dolor sit amet, consectetur adipiscing elit, sed do eiusmod tempor …" at bounding box center [758, 306] width 758 height 98
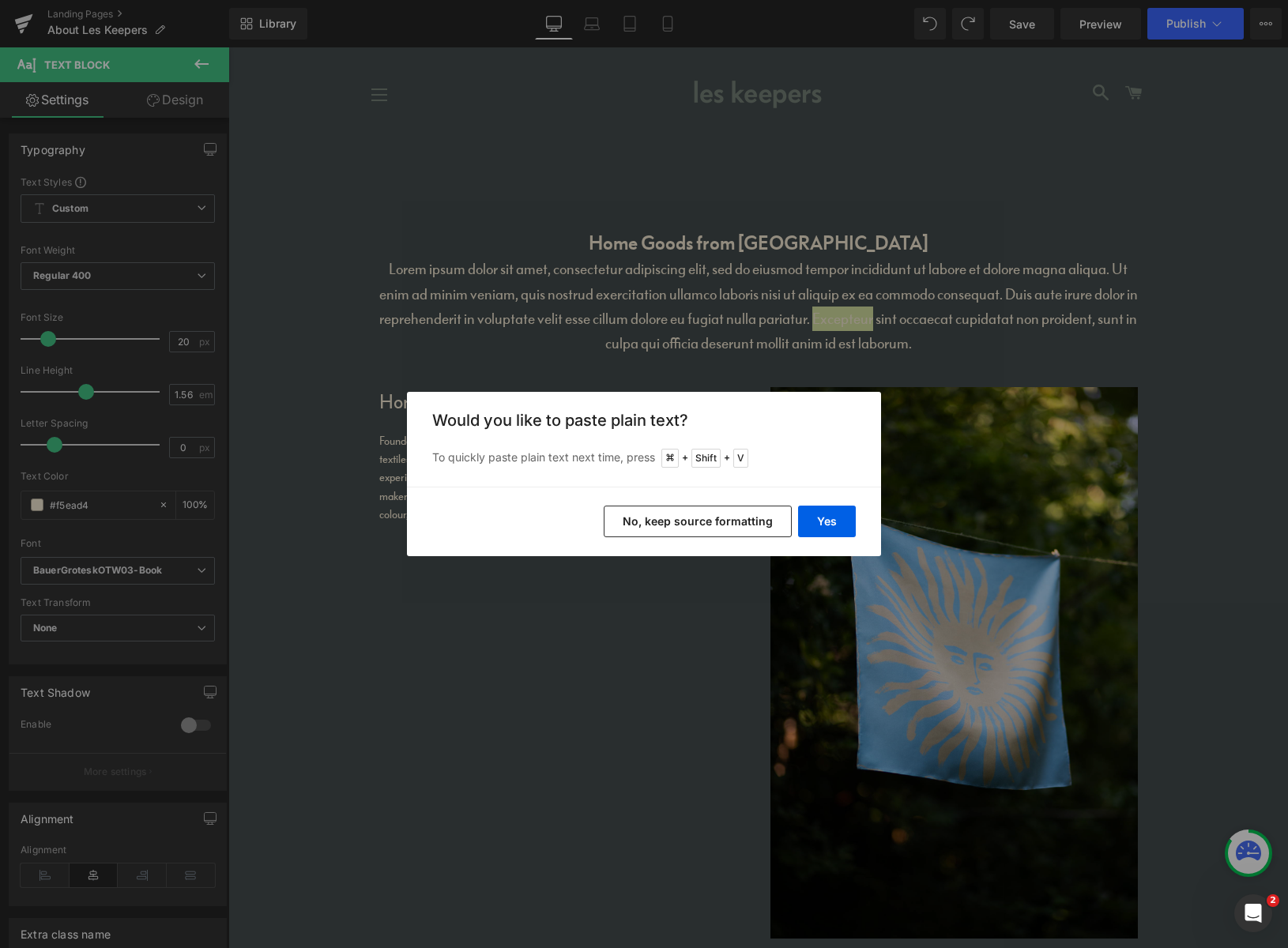
click at [733, 523] on button "No, keep source formatting" at bounding box center [698, 521] width 188 height 32
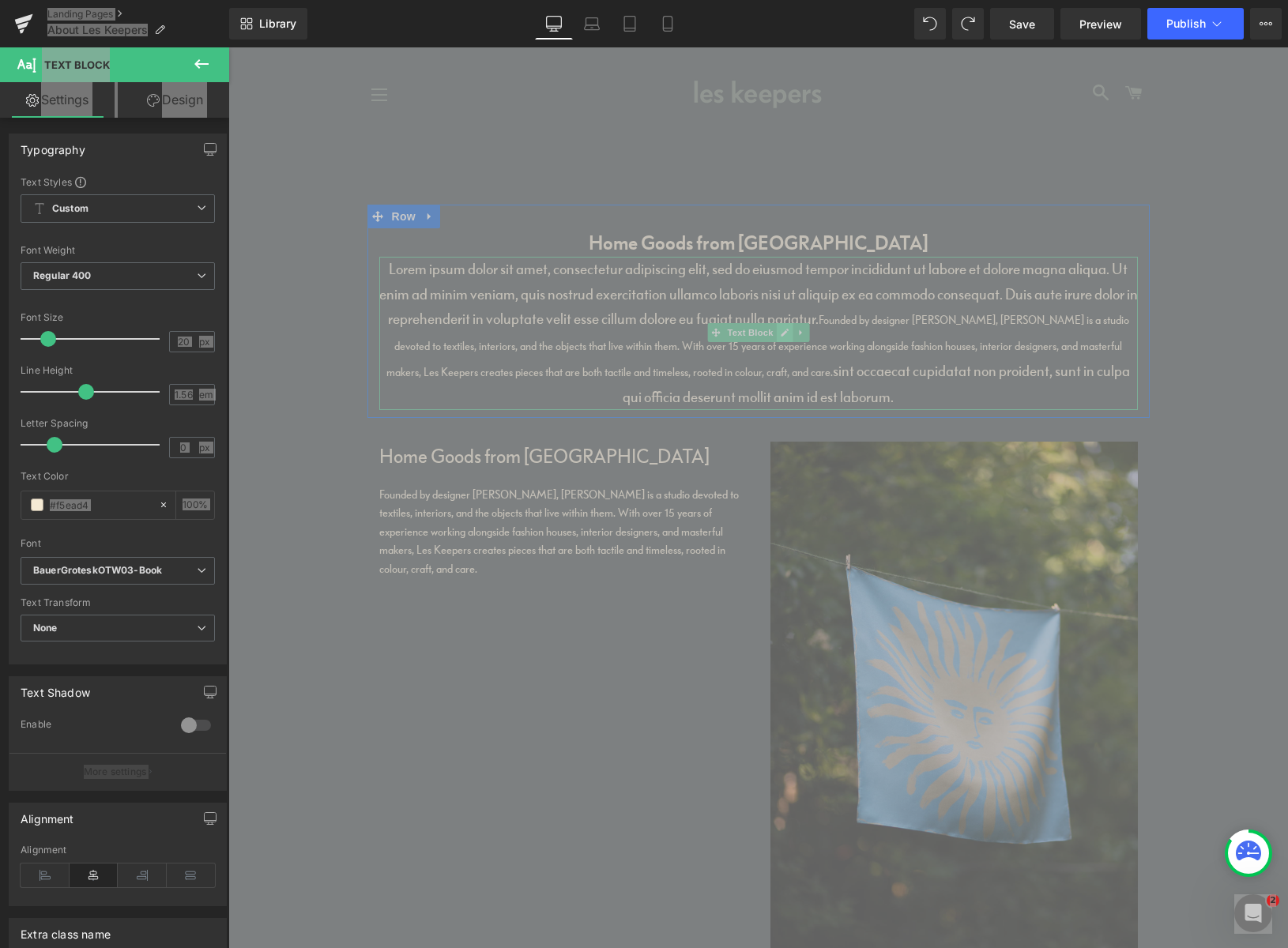
click at [785, 340] on link at bounding box center [783, 333] width 16 height 19
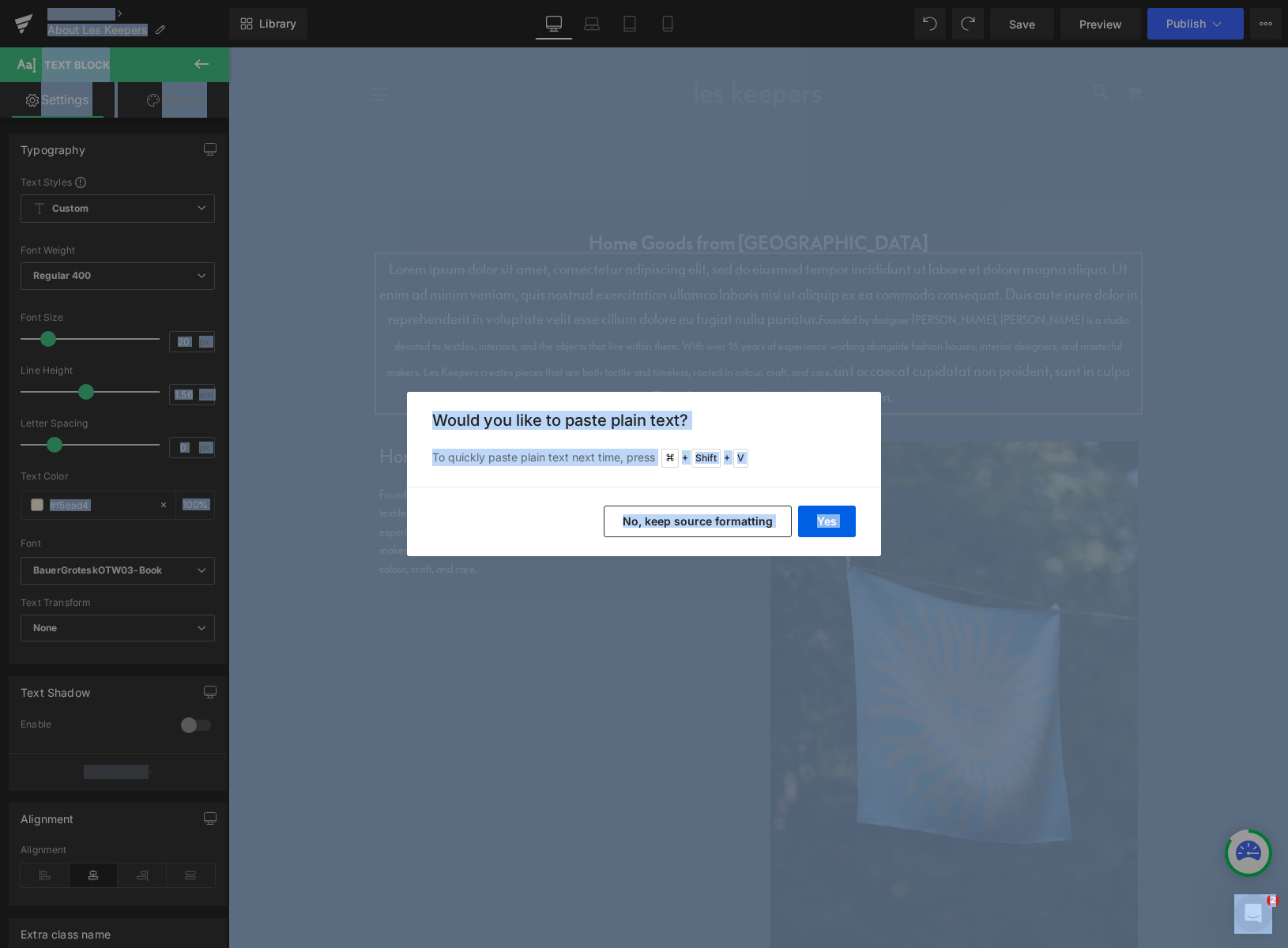
click at [729, 522] on button "No, keep source formatting" at bounding box center [698, 521] width 188 height 32
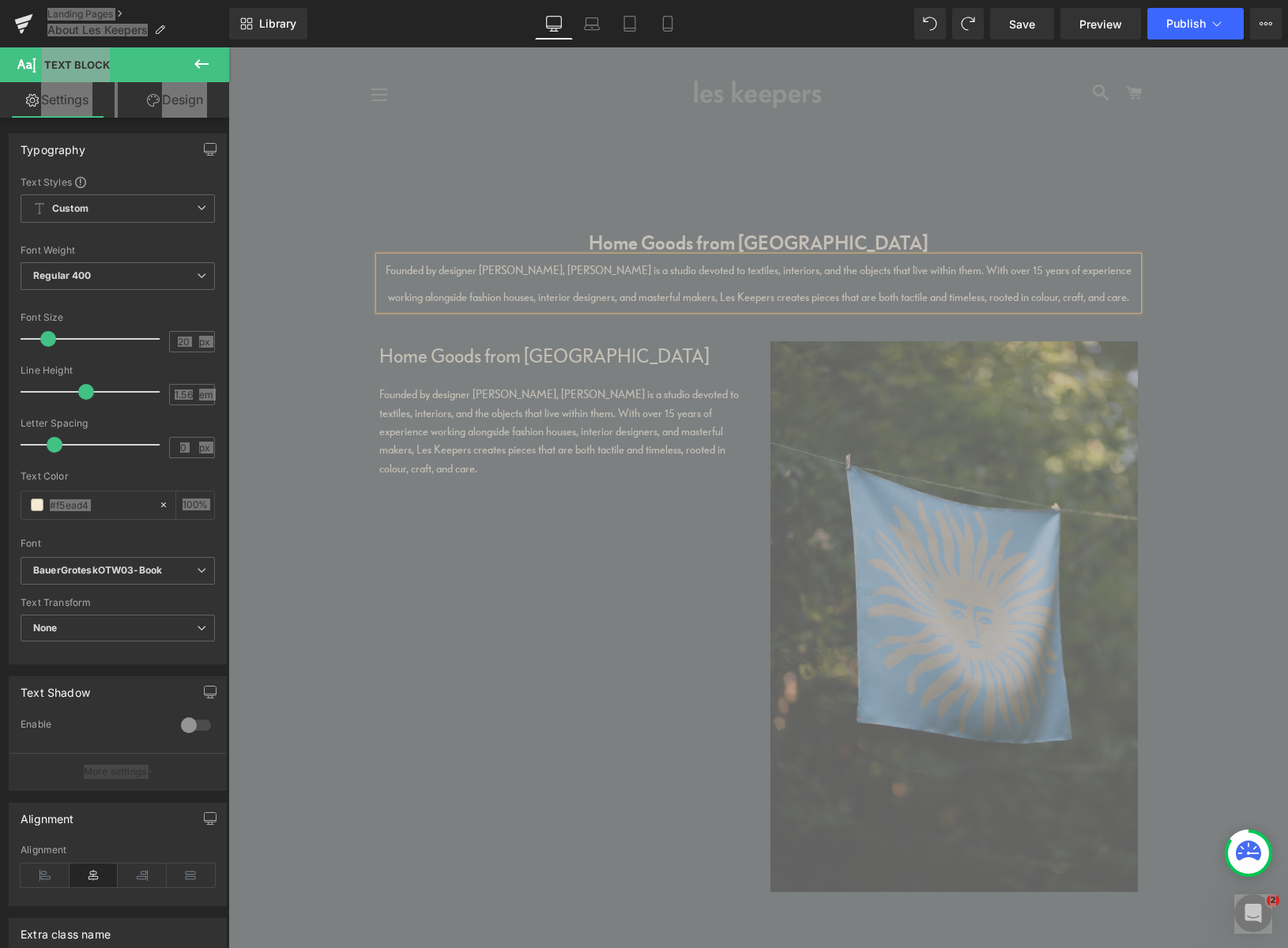
click at [521, 284] on p "Founded by designer [PERSON_NAME], [PERSON_NAME] is a studio devoted to textile…" at bounding box center [758, 283] width 758 height 52
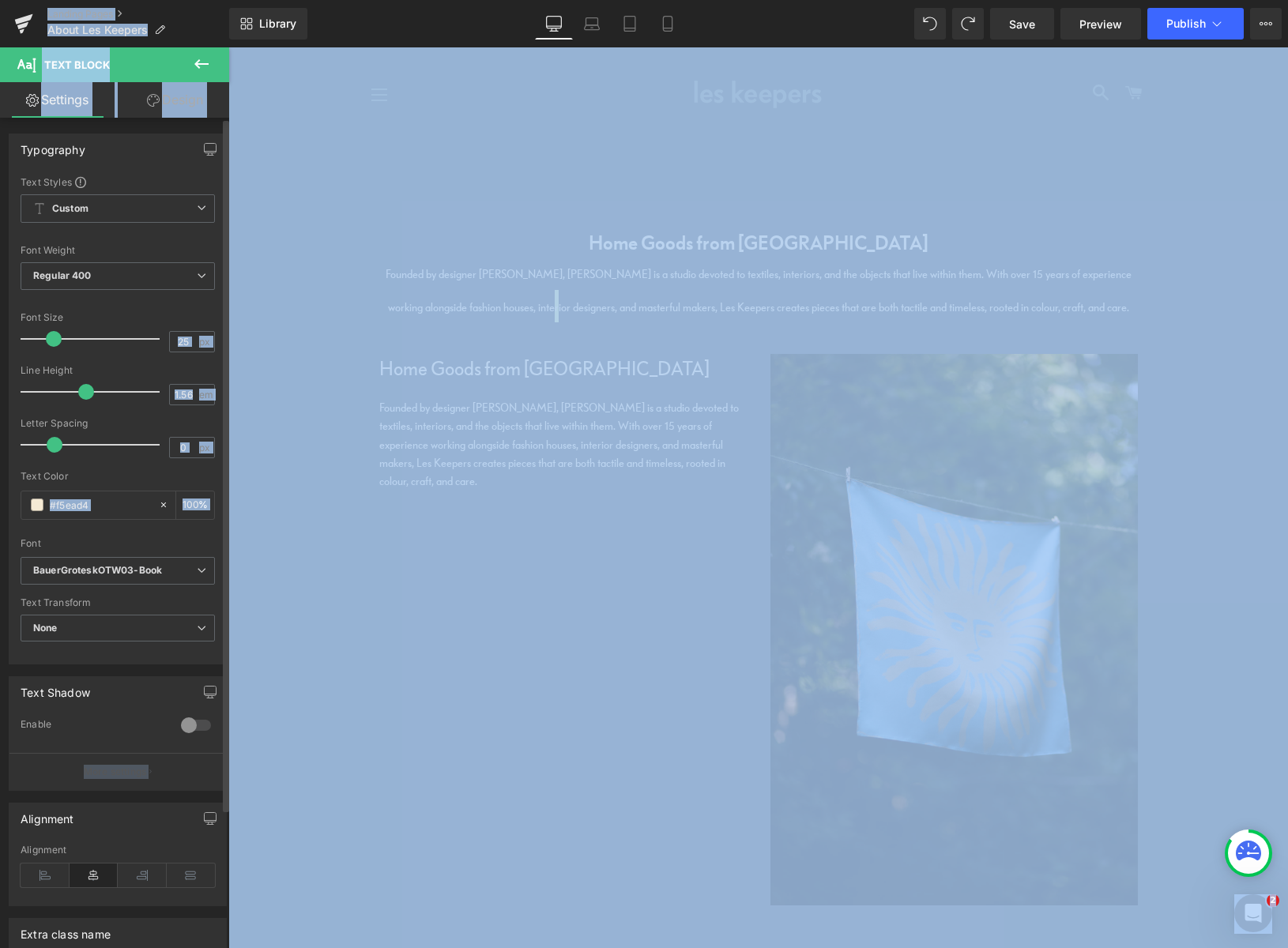
click at [59, 339] on span at bounding box center [53, 339] width 15 height 15
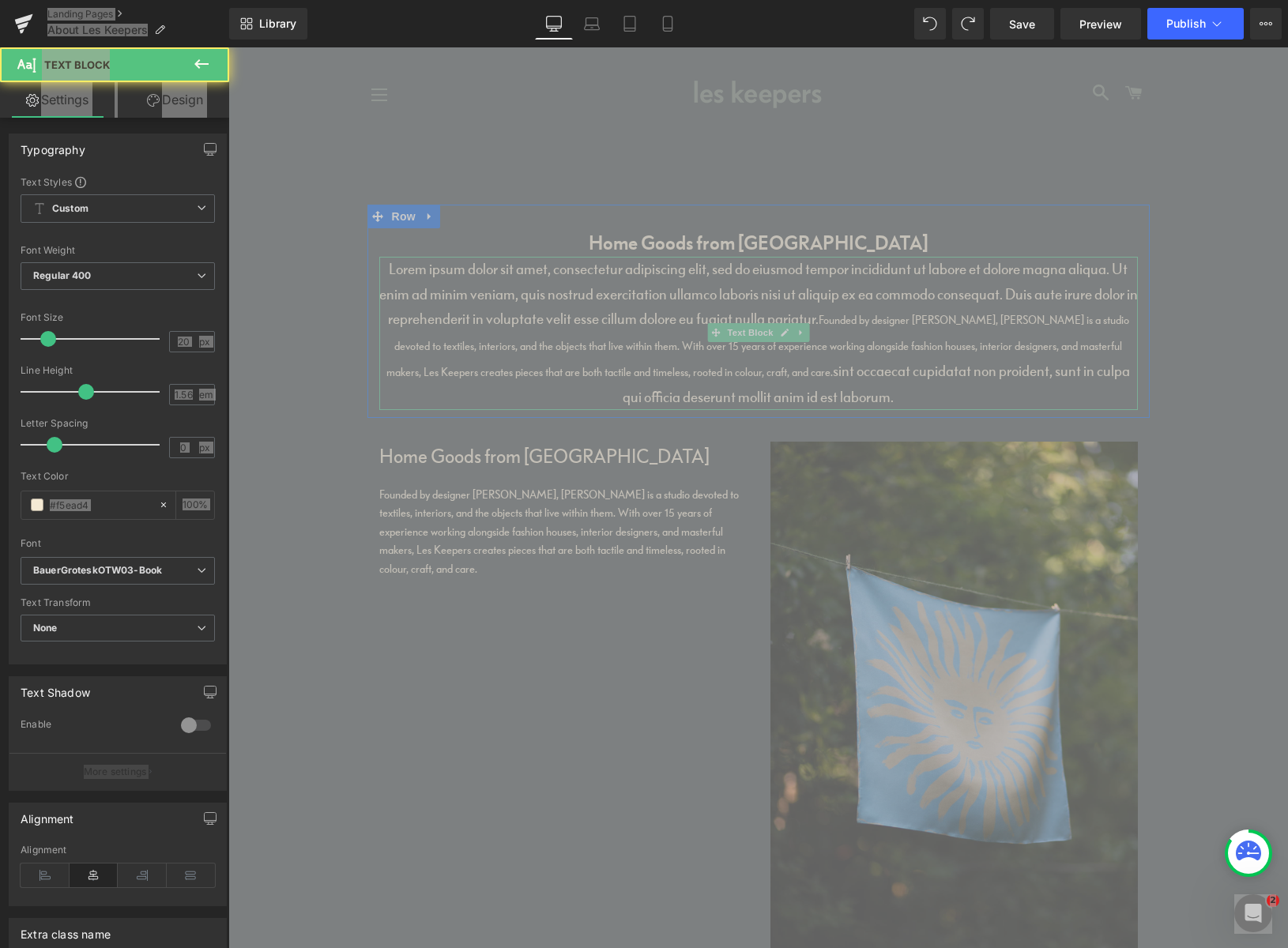
click at [772, 382] on p "Lorem ipsum dolor sit amet, consectetur adipiscing elit, sed do eiusmod tempor …" at bounding box center [758, 333] width 758 height 152
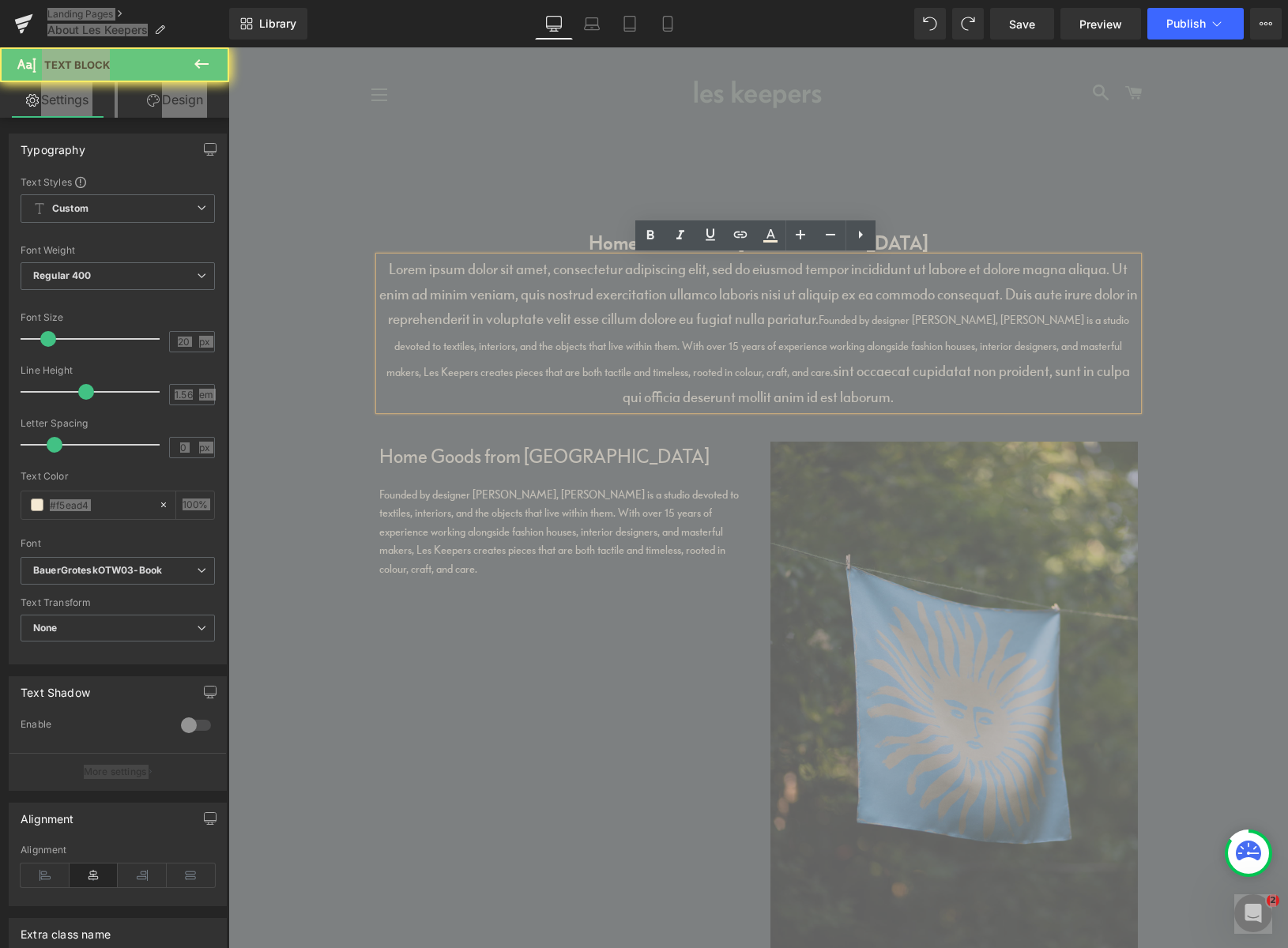
drag, startPoint x: 911, startPoint y: 392, endPoint x: 310, endPoint y: 247, distance: 618.2
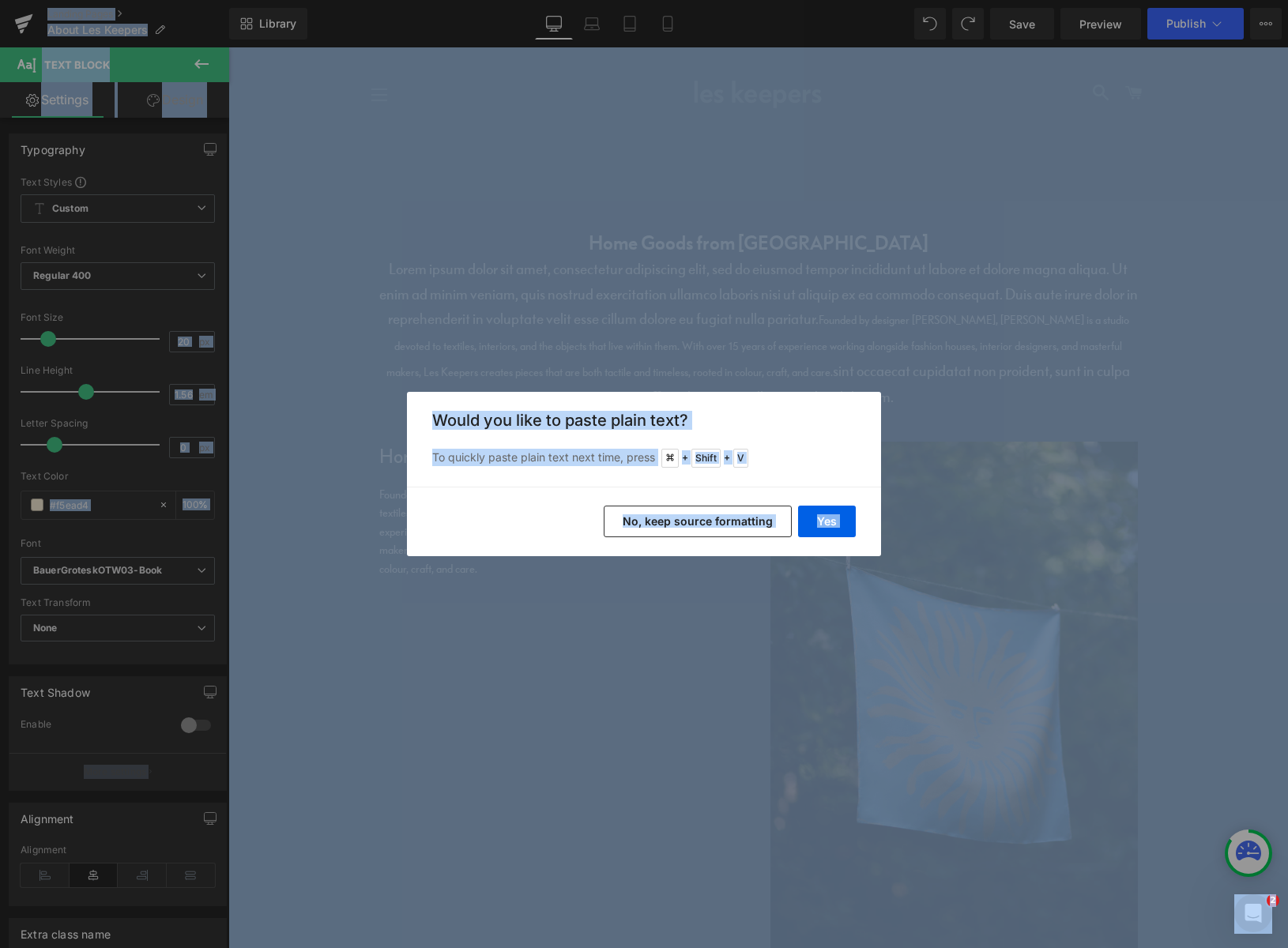
click at [721, 527] on button "No, keep source formatting" at bounding box center [698, 521] width 188 height 32
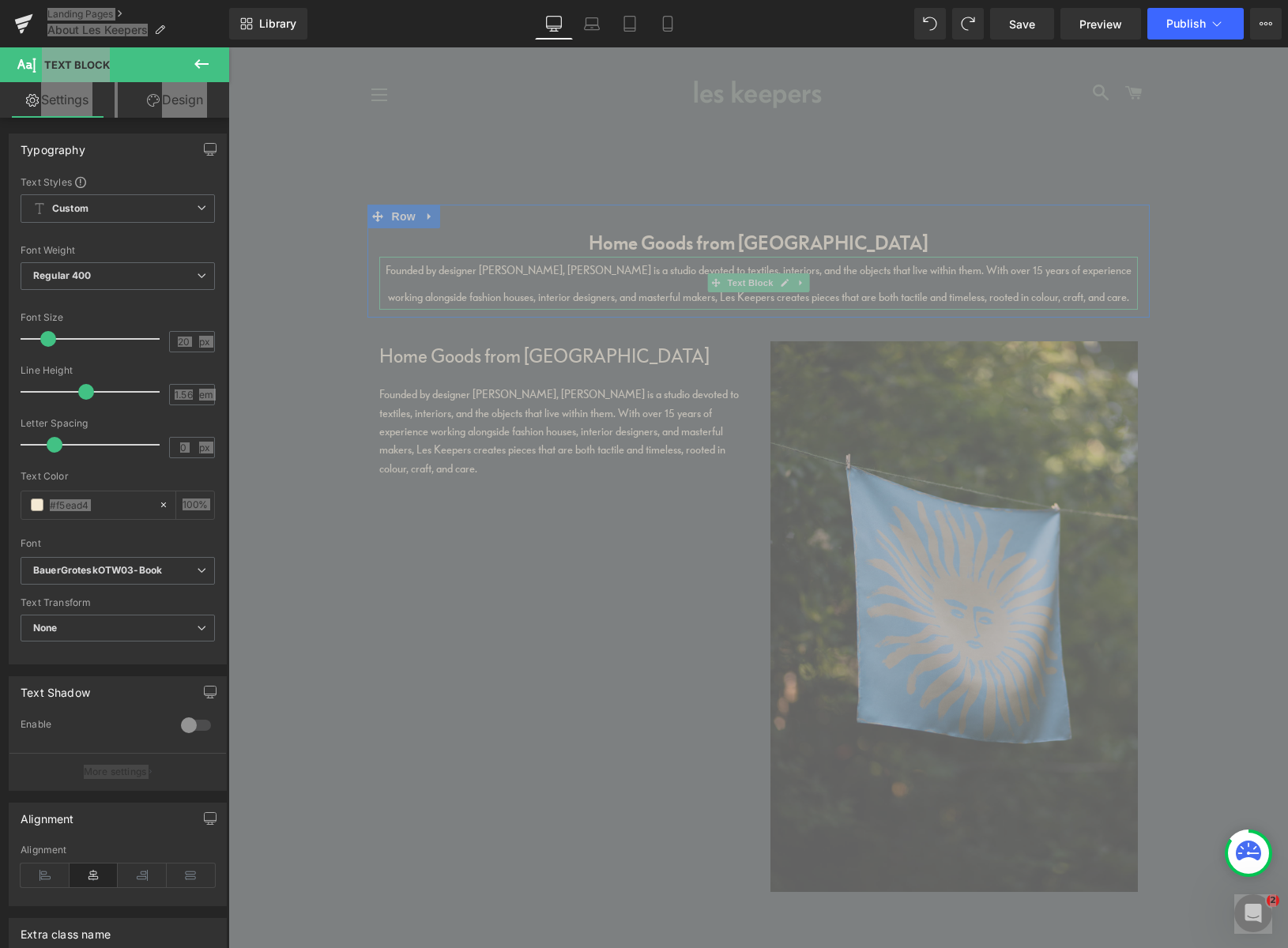
click at [507, 273] on span "Founded by designer [PERSON_NAME], [PERSON_NAME] is a studio devoted to textile…" at bounding box center [758, 284] width 746 height 41
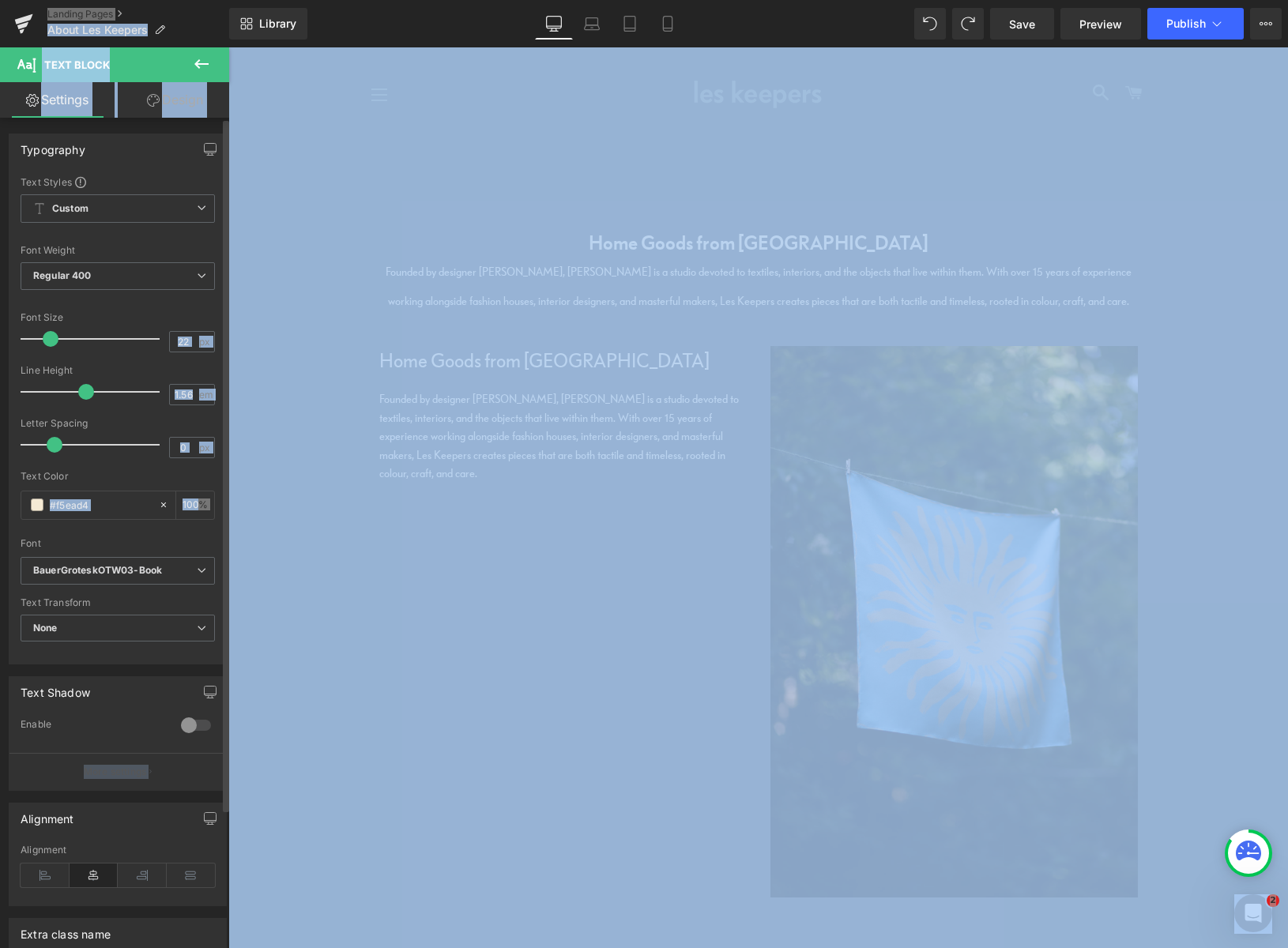
click at [56, 338] on span at bounding box center [50, 339] width 15 height 15
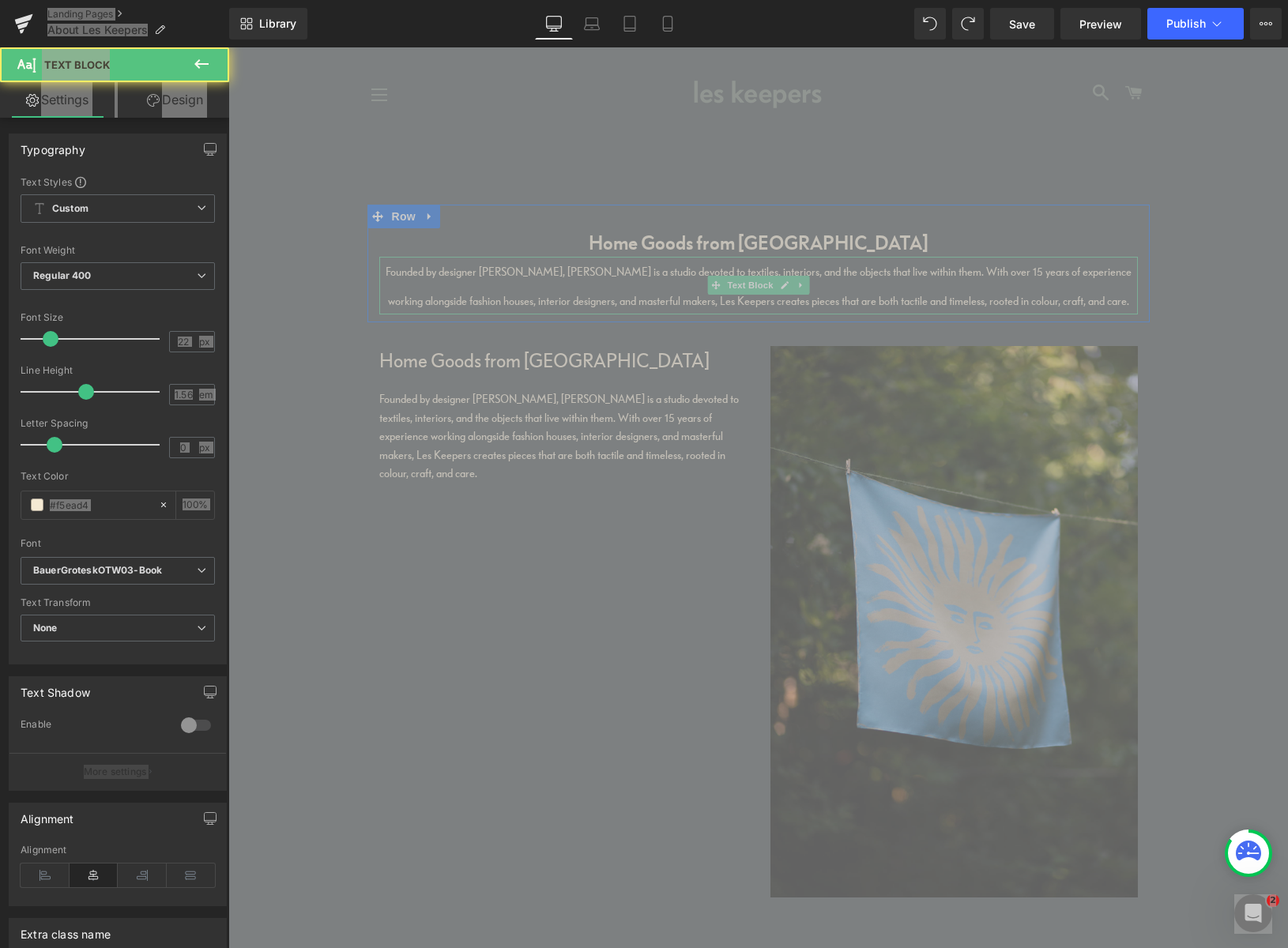
click at [587, 302] on span "Founded by designer [PERSON_NAME], [PERSON_NAME] is a studio devoted to textile…" at bounding box center [758, 285] width 746 height 42
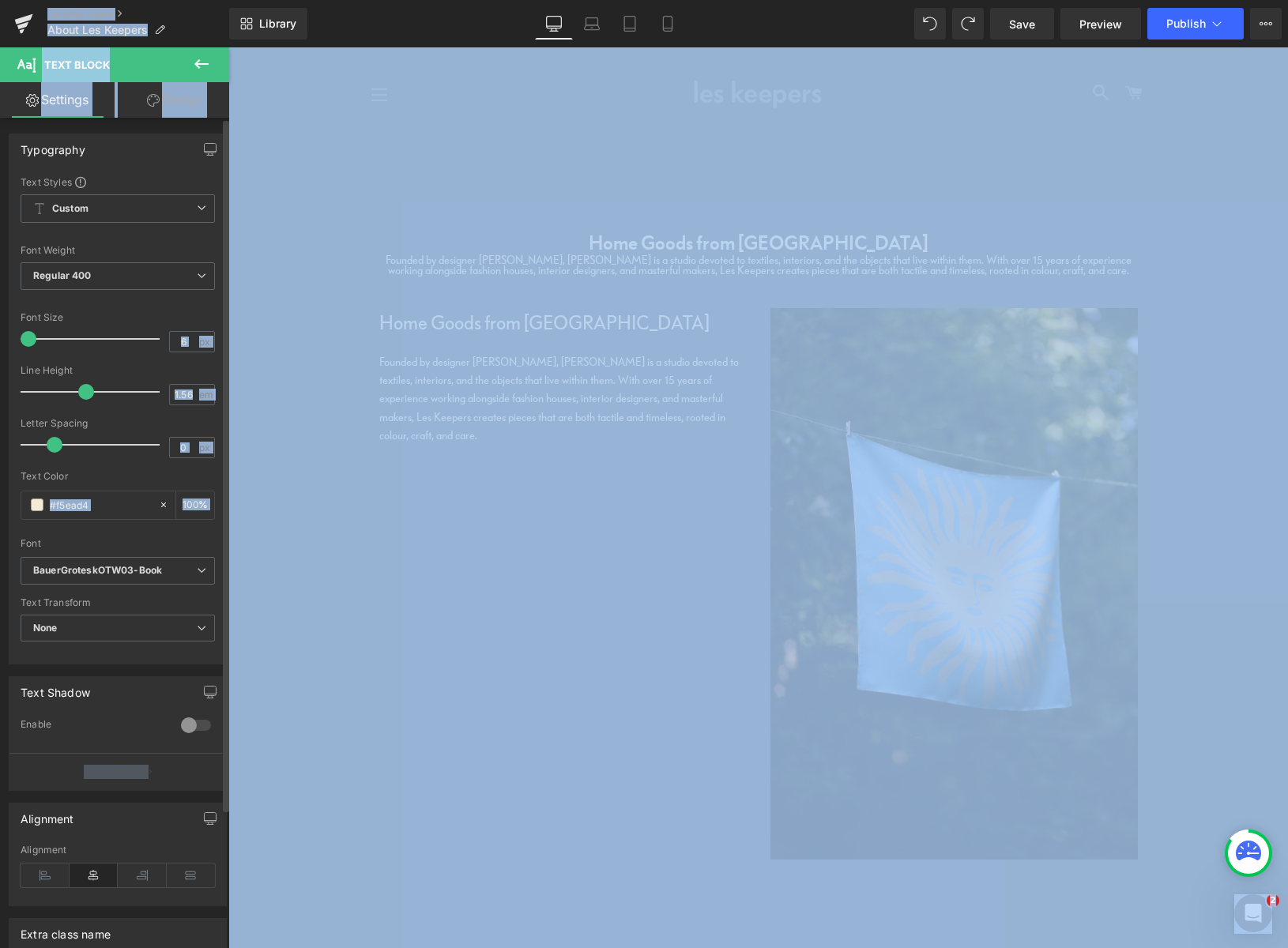
drag, startPoint x: 51, startPoint y: 335, endPoint x: 23, endPoint y: 337, distance: 28.1
click at [19, 336] on div "Text Styles Custom Custom Setup Global Style Custom Setup Global Style Thin 100…" at bounding box center [118, 420] width 216 height 488
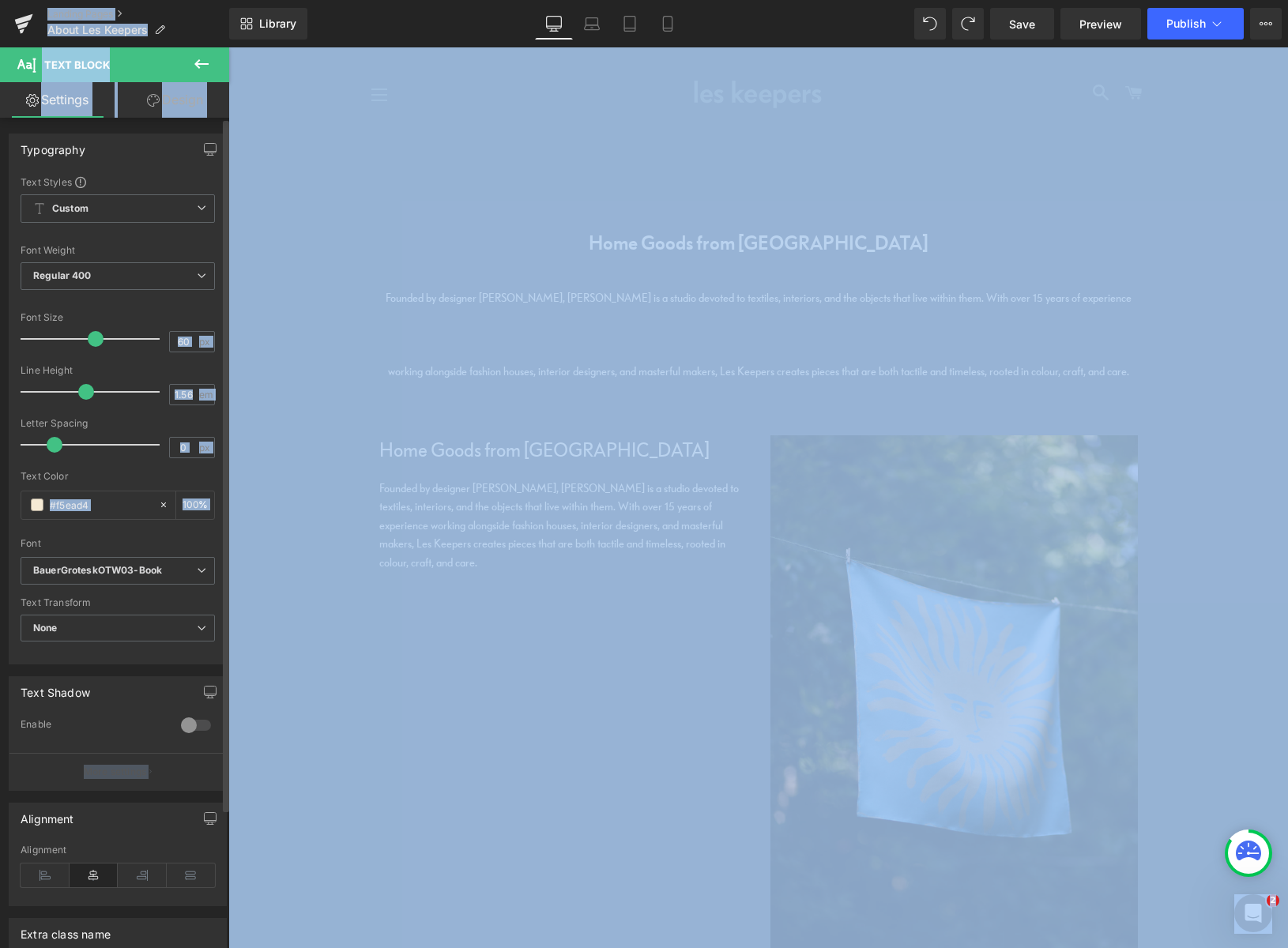
type input "61"
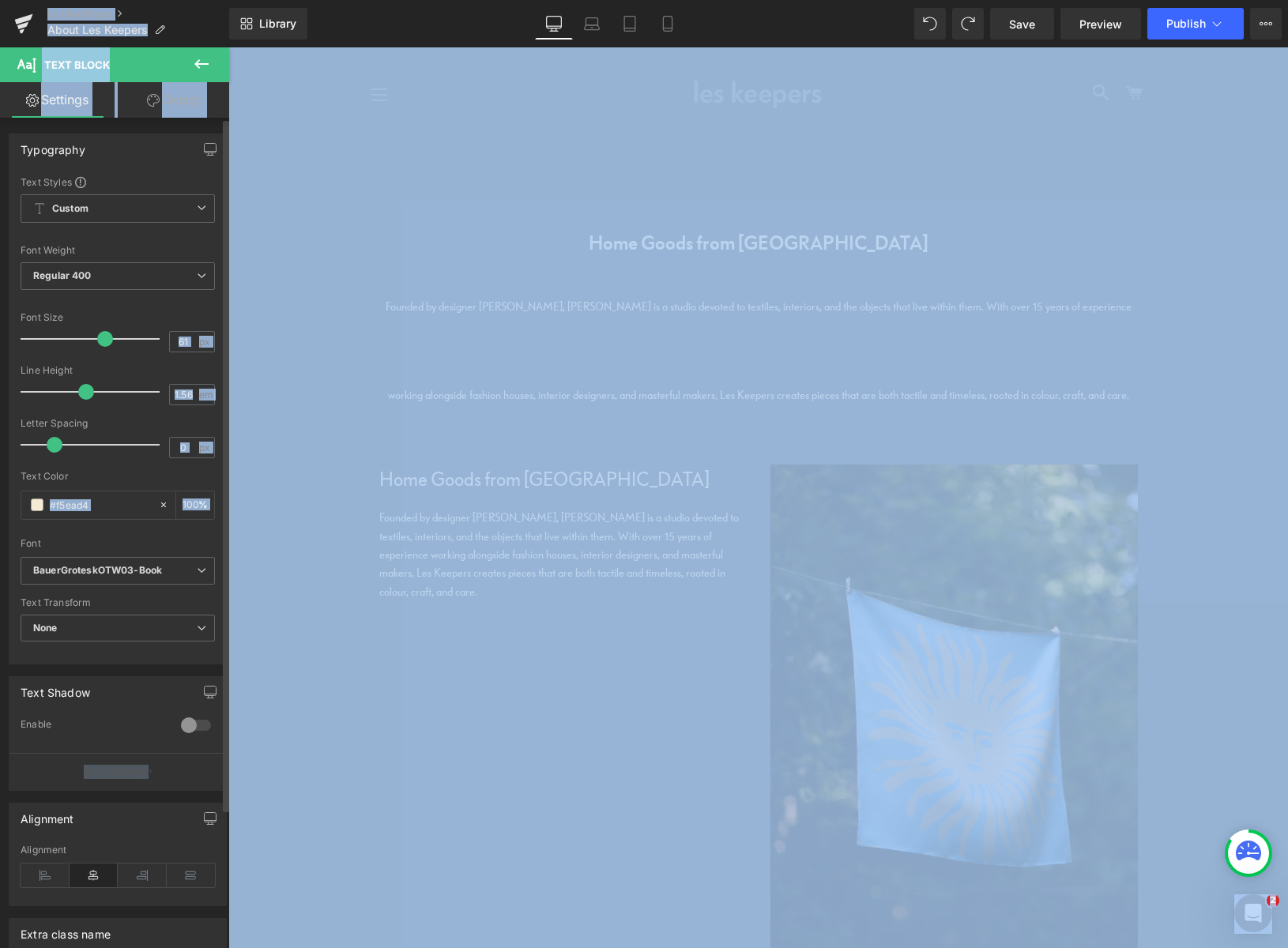
drag, startPoint x: 32, startPoint y: 338, endPoint x: 105, endPoint y: 341, distance: 73.1
click at [105, 342] on span at bounding box center [105, 339] width 15 height 15
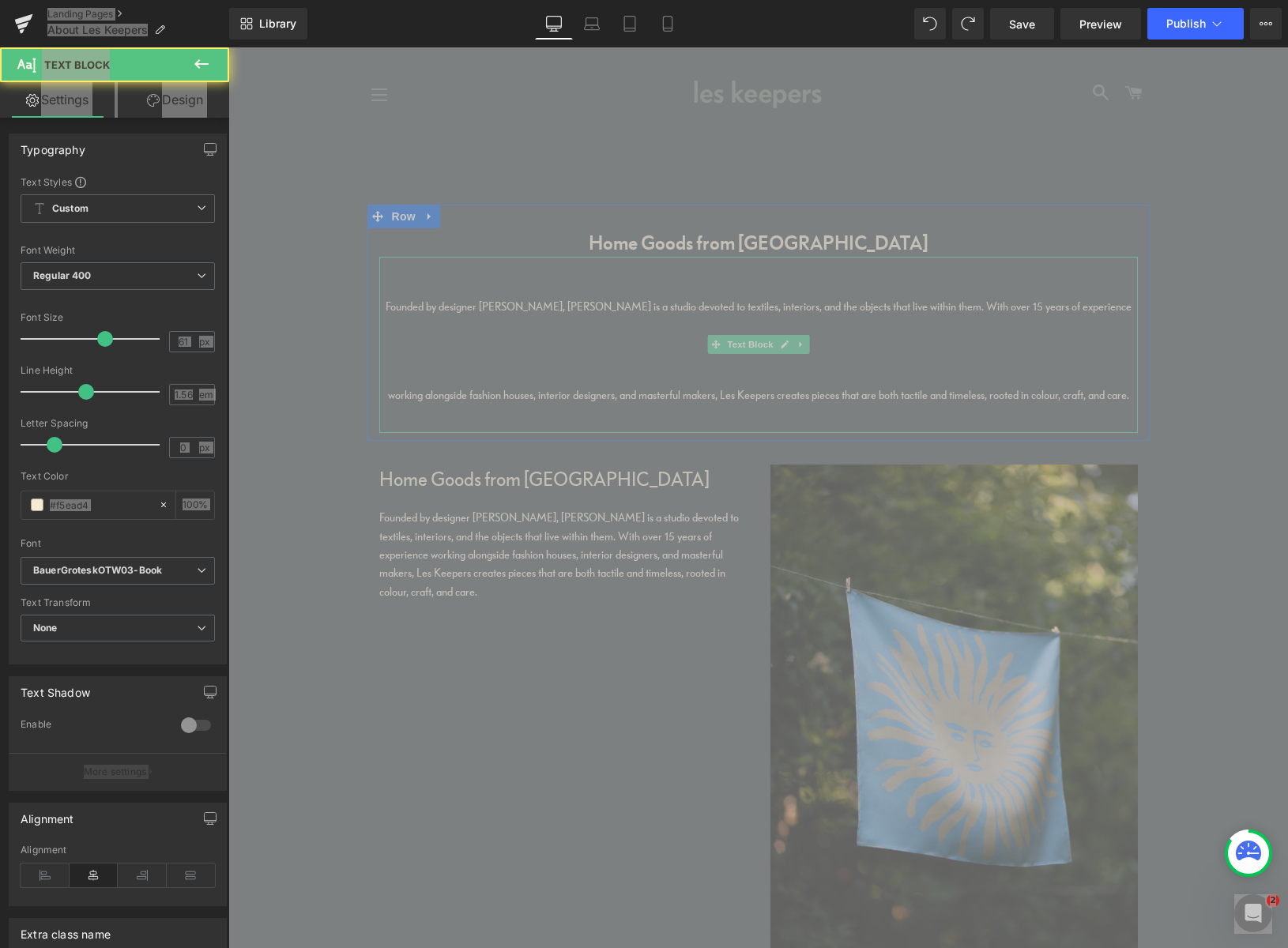
drag, startPoint x: 556, startPoint y: 374, endPoint x: 572, endPoint y: 373, distance: 16.0
click at [556, 374] on p "Founded by designer [PERSON_NAME], [PERSON_NAME] is a studio devoted to textile…" at bounding box center [758, 344] width 758 height 176
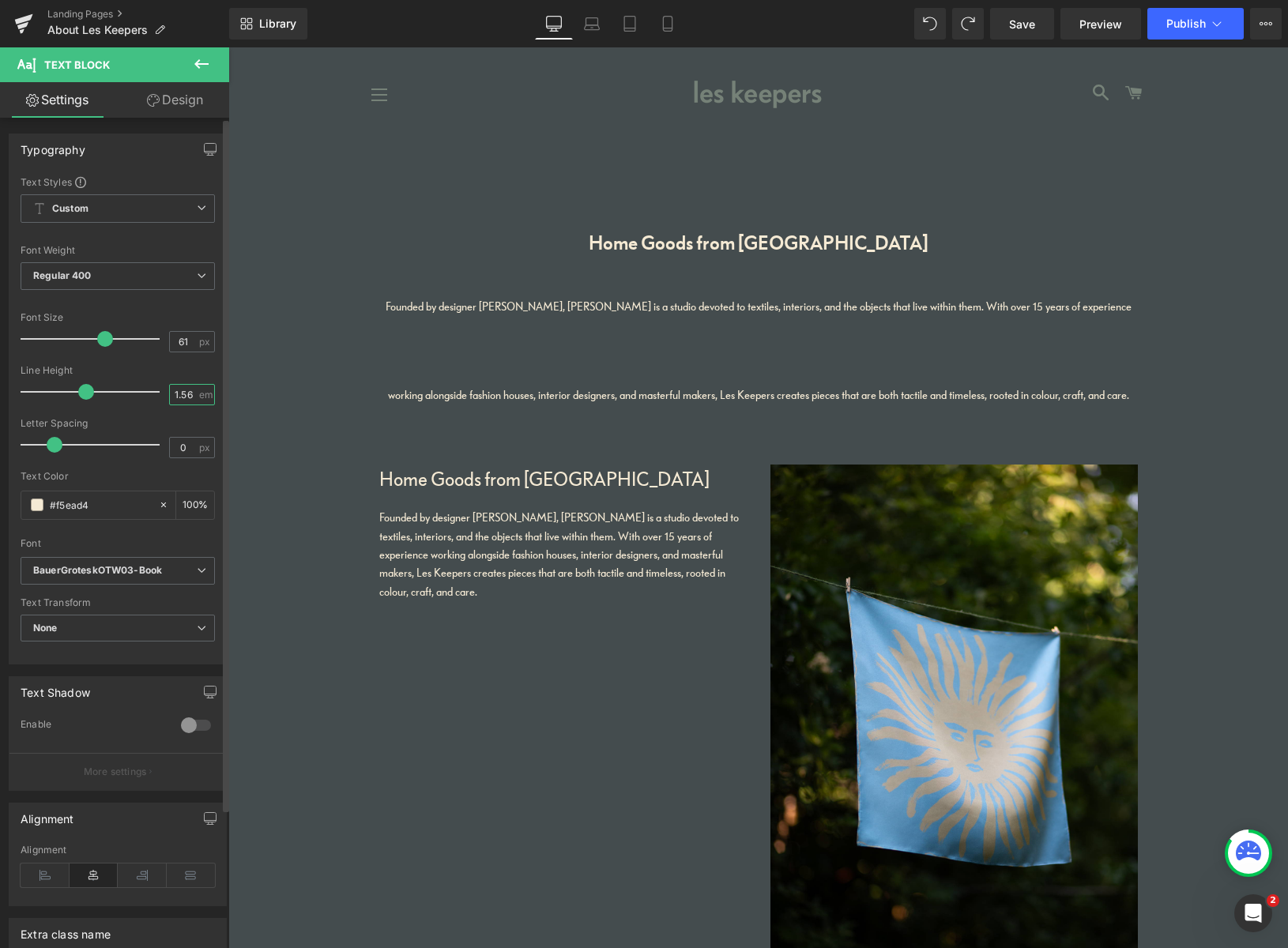
drag, startPoint x: 185, startPoint y: 394, endPoint x: 116, endPoint y: 391, distance: 69.1
click at [123, 387] on div "Line Height 1.56 em" at bounding box center [117, 391] width 194 height 53
type input "1.2"
click at [175, 303] on div at bounding box center [117, 303] width 194 height 11
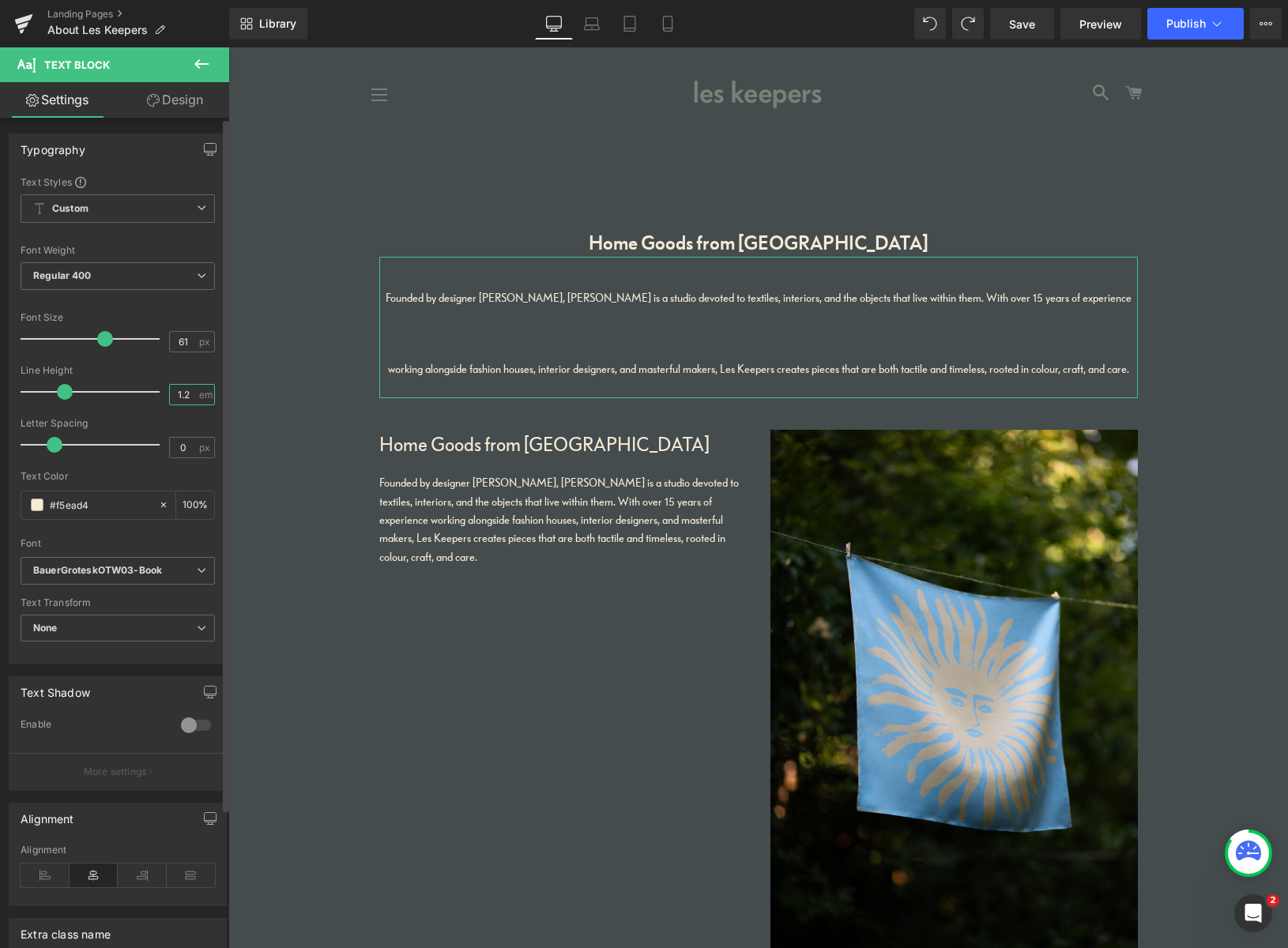
click at [180, 391] on input "1.2" at bounding box center [183, 394] width 28 height 19
type input "1.2"
click at [131, 311] on div "Font Size" at bounding box center [117, 316] width 194 height 11
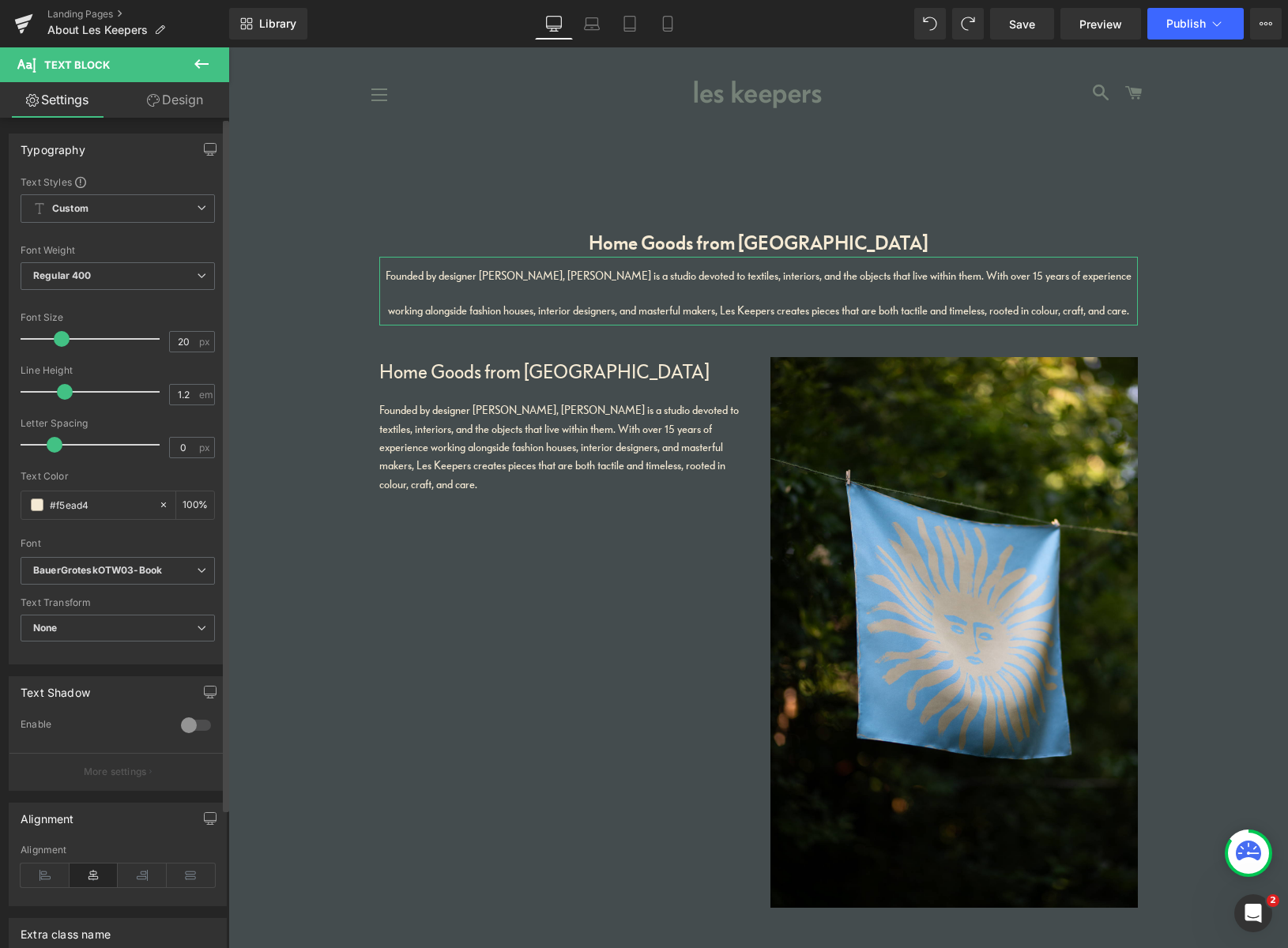
type input "19"
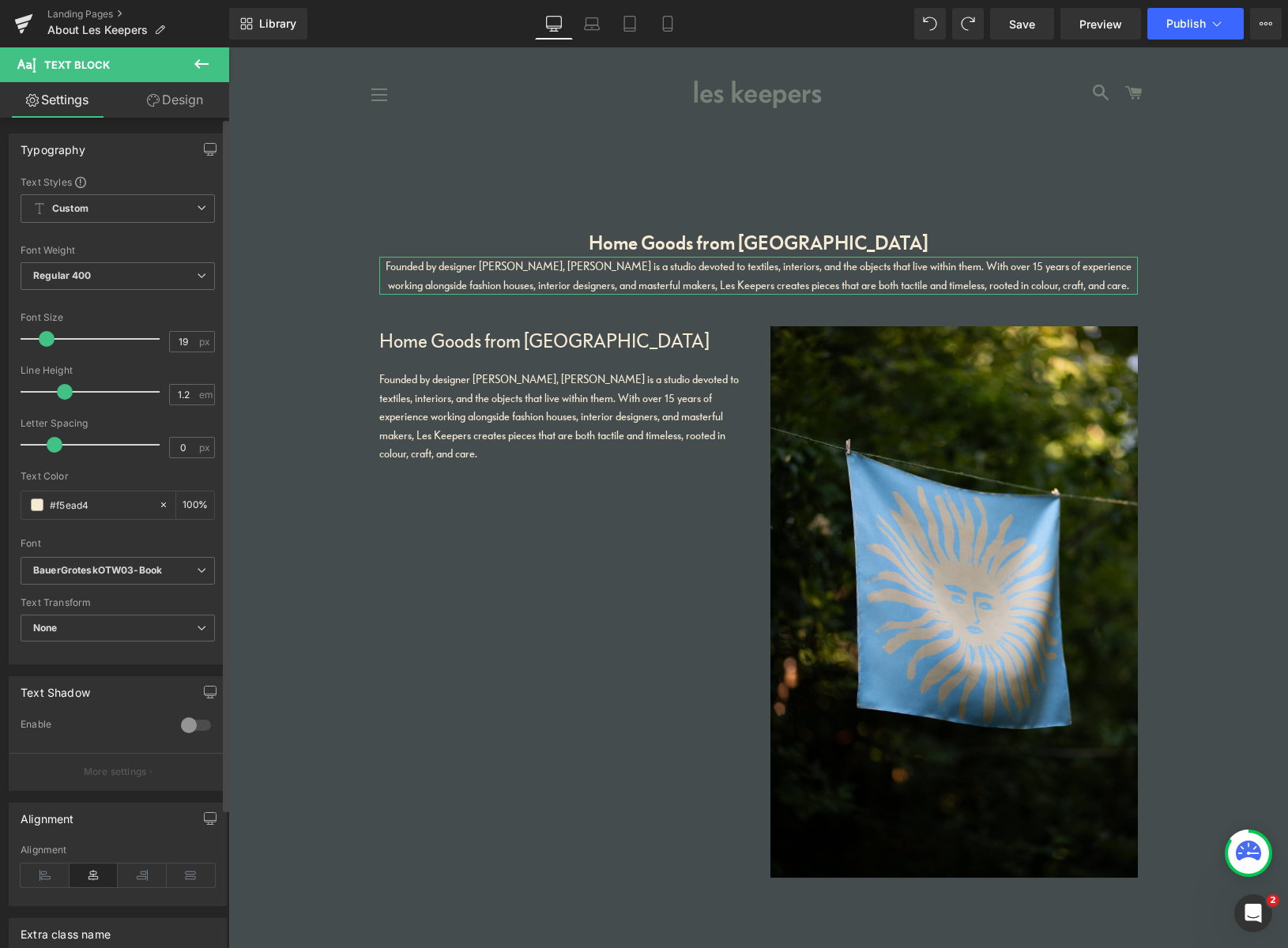
drag, startPoint x: 94, startPoint y: 339, endPoint x: 55, endPoint y: 349, distance: 40.3
click at [48, 343] on span at bounding box center [46, 339] width 15 height 15
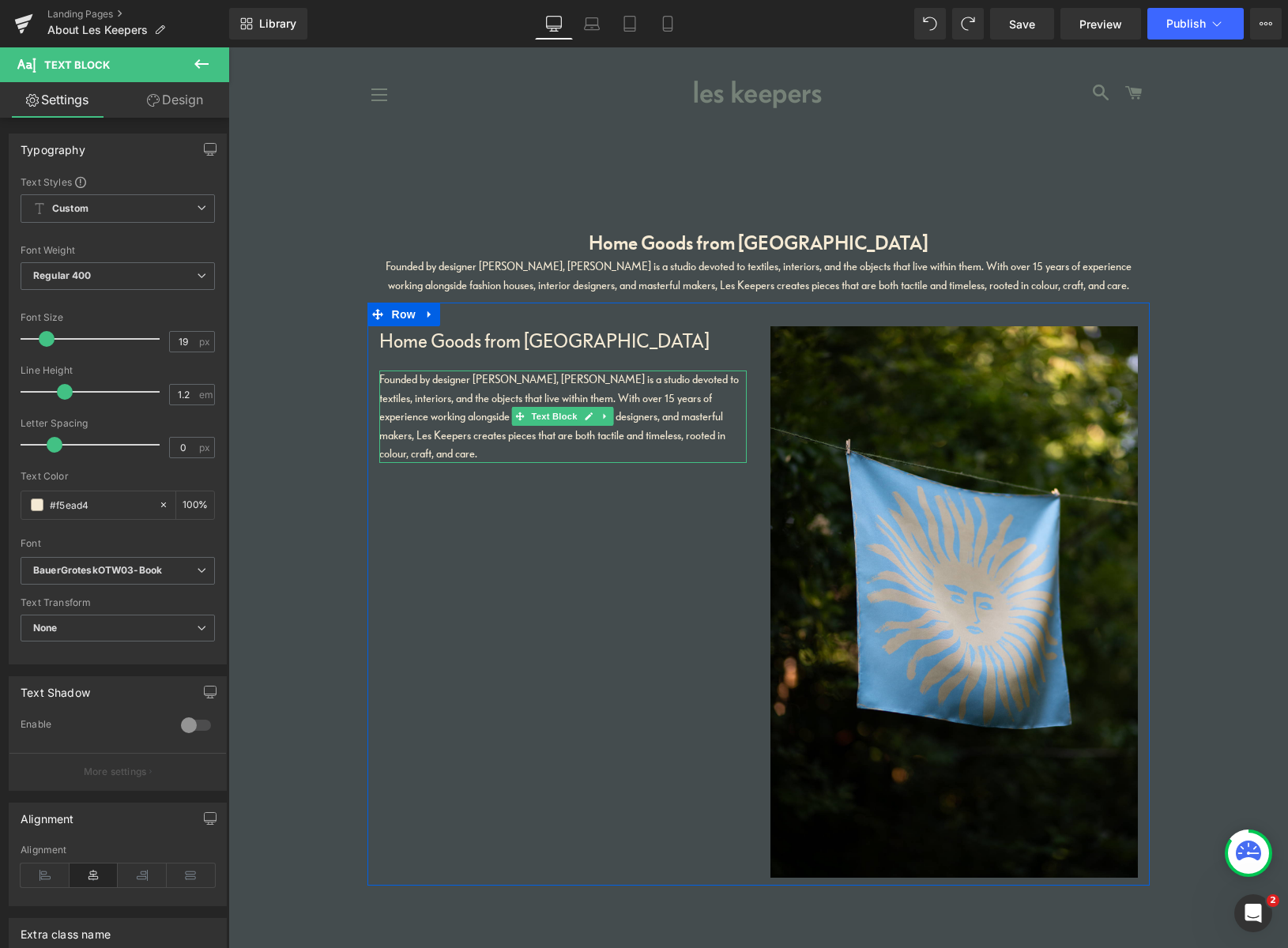
drag, startPoint x: 486, startPoint y: 420, endPoint x: 482, endPoint y: 443, distance: 23.3
click at [486, 420] on p "Founded by designer [PERSON_NAME], [PERSON_NAME] is a studio devoted to textile…" at bounding box center [562, 417] width 368 height 93
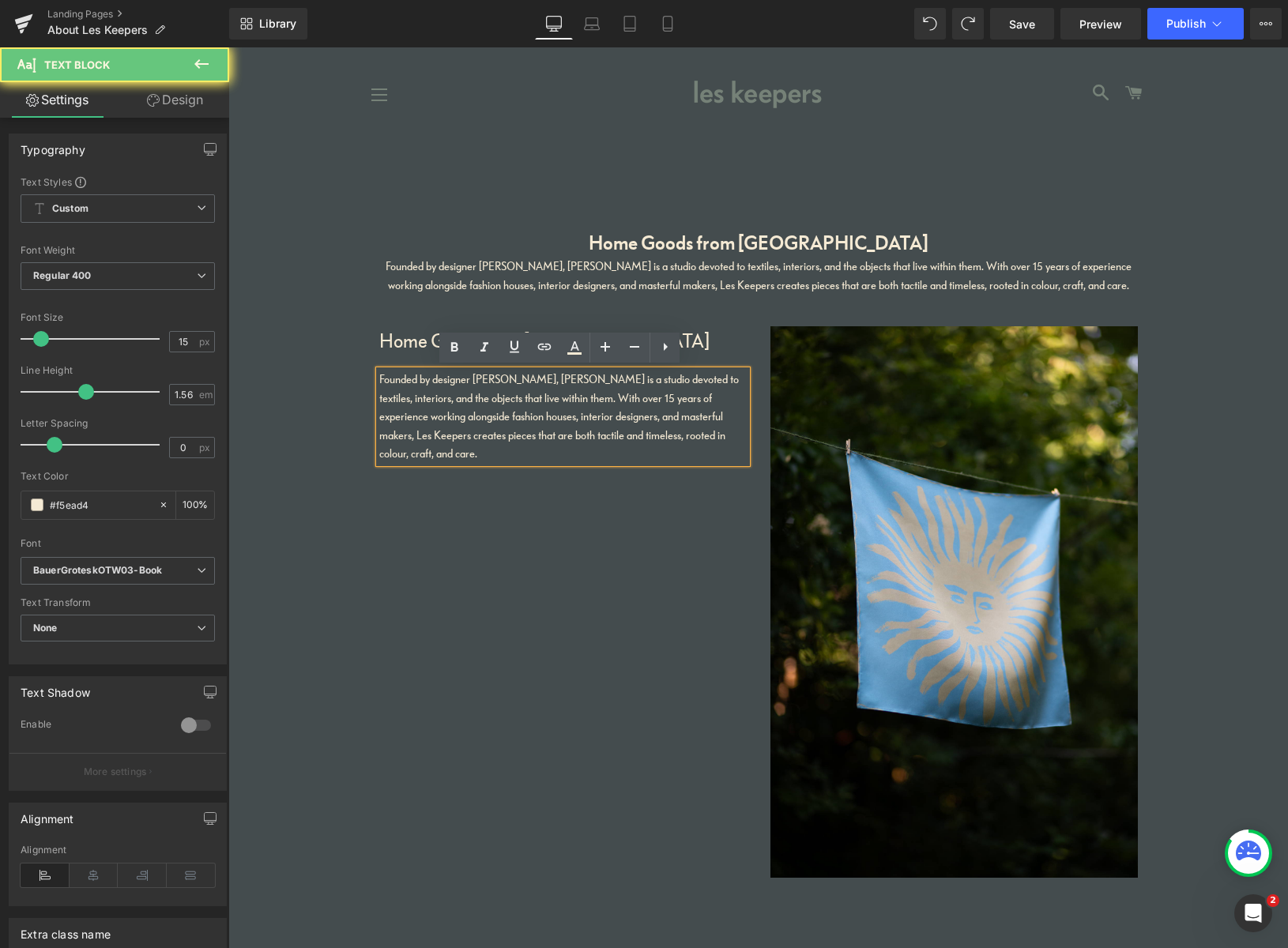
drag, startPoint x: 478, startPoint y: 447, endPoint x: 334, endPoint y: 371, distance: 162.8
copy p "Founded by designer [PERSON_NAME], [PERSON_NAME] is a studio devoted to textile…"
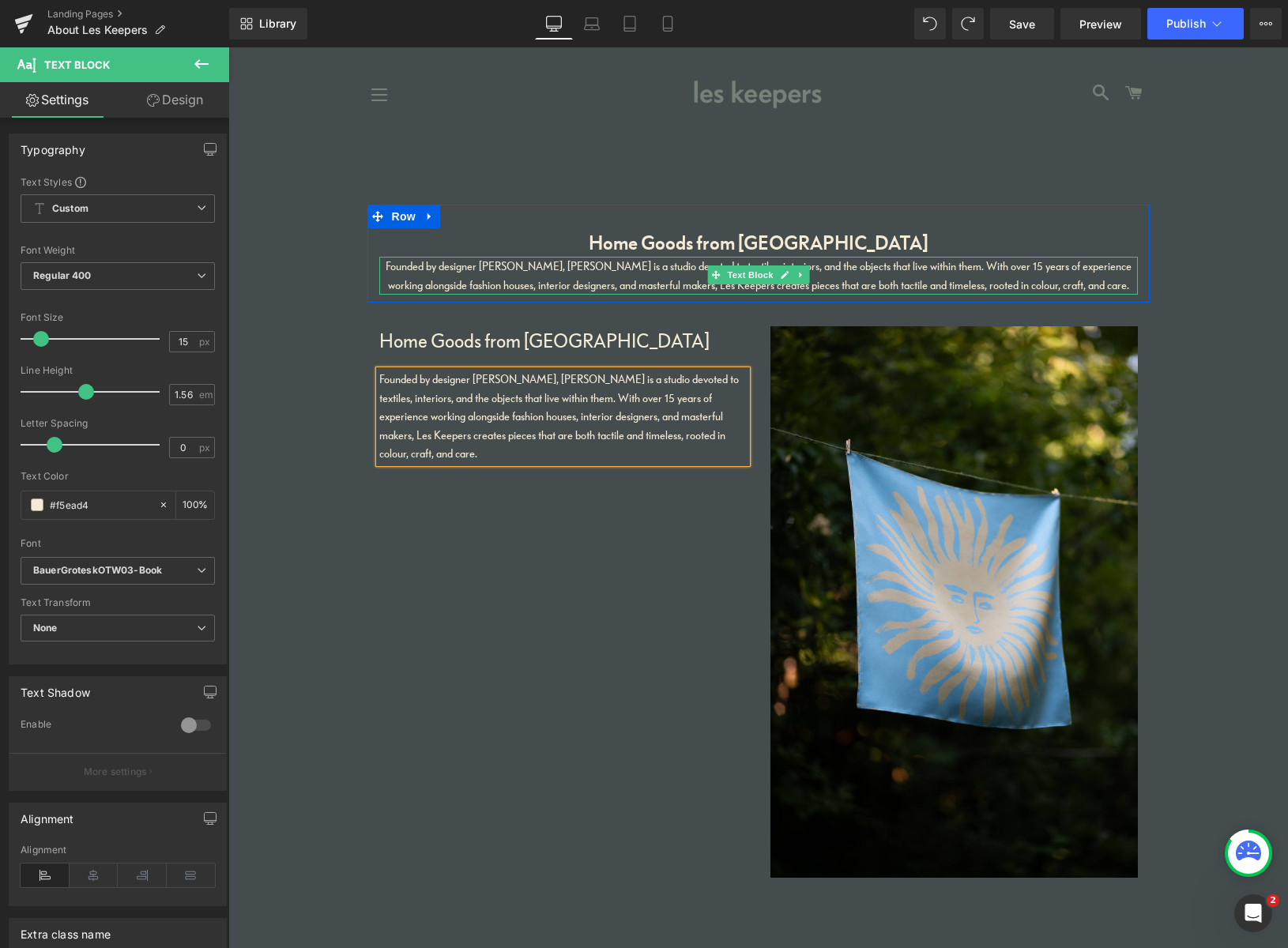
click at [544, 275] on p "Founded by designer [PERSON_NAME], [PERSON_NAME] is a studio devoted to textile…" at bounding box center [758, 275] width 758 height 38
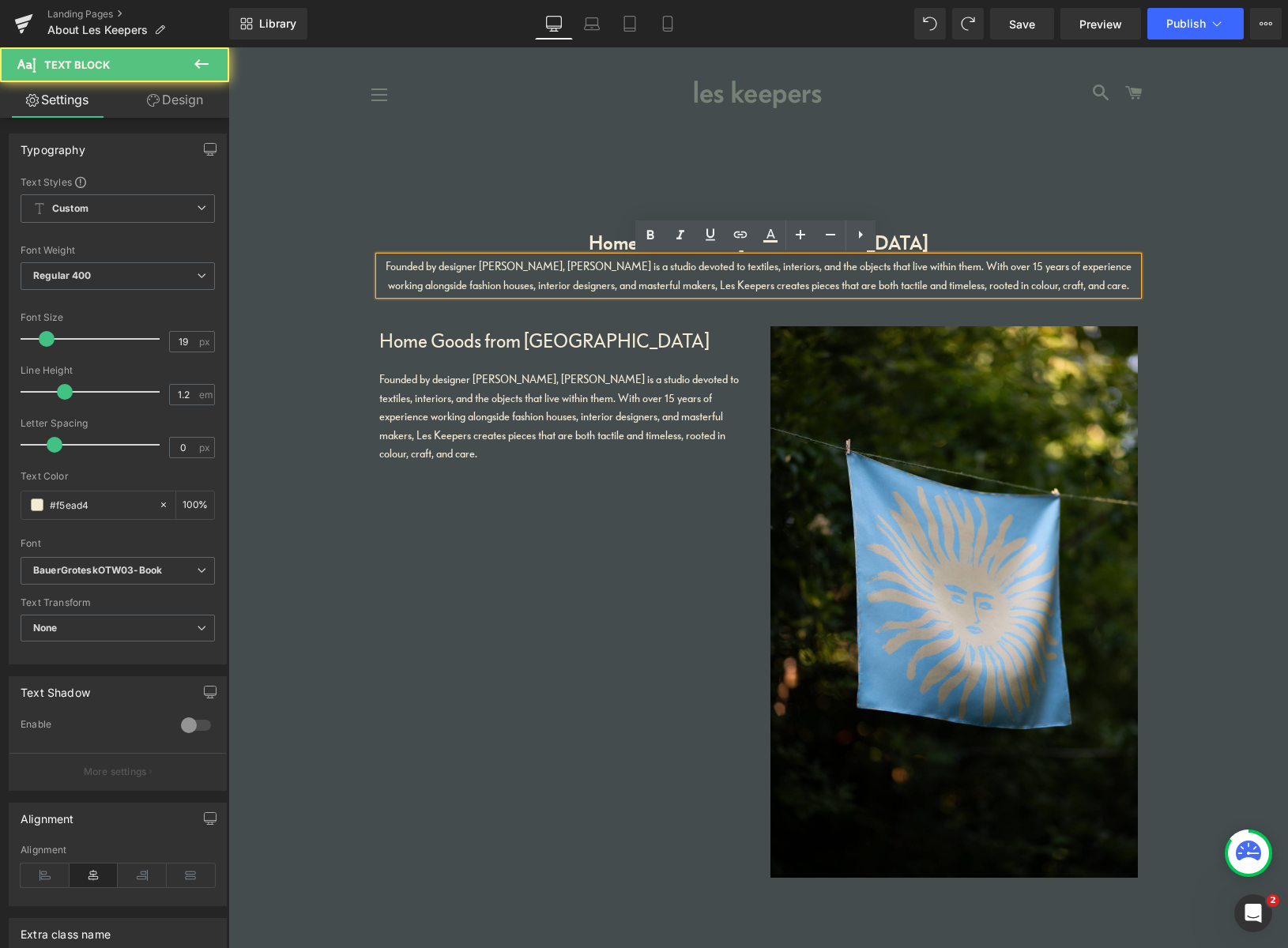
drag, startPoint x: 380, startPoint y: 264, endPoint x: 975, endPoint y: 294, distance: 595.8
click at [975, 294] on div "Founded by designer [PERSON_NAME], [PERSON_NAME] is a studio devoted to textile…" at bounding box center [758, 275] width 758 height 38
drag, startPoint x: 1117, startPoint y: 285, endPoint x: 233, endPoint y: 248, distance: 884.8
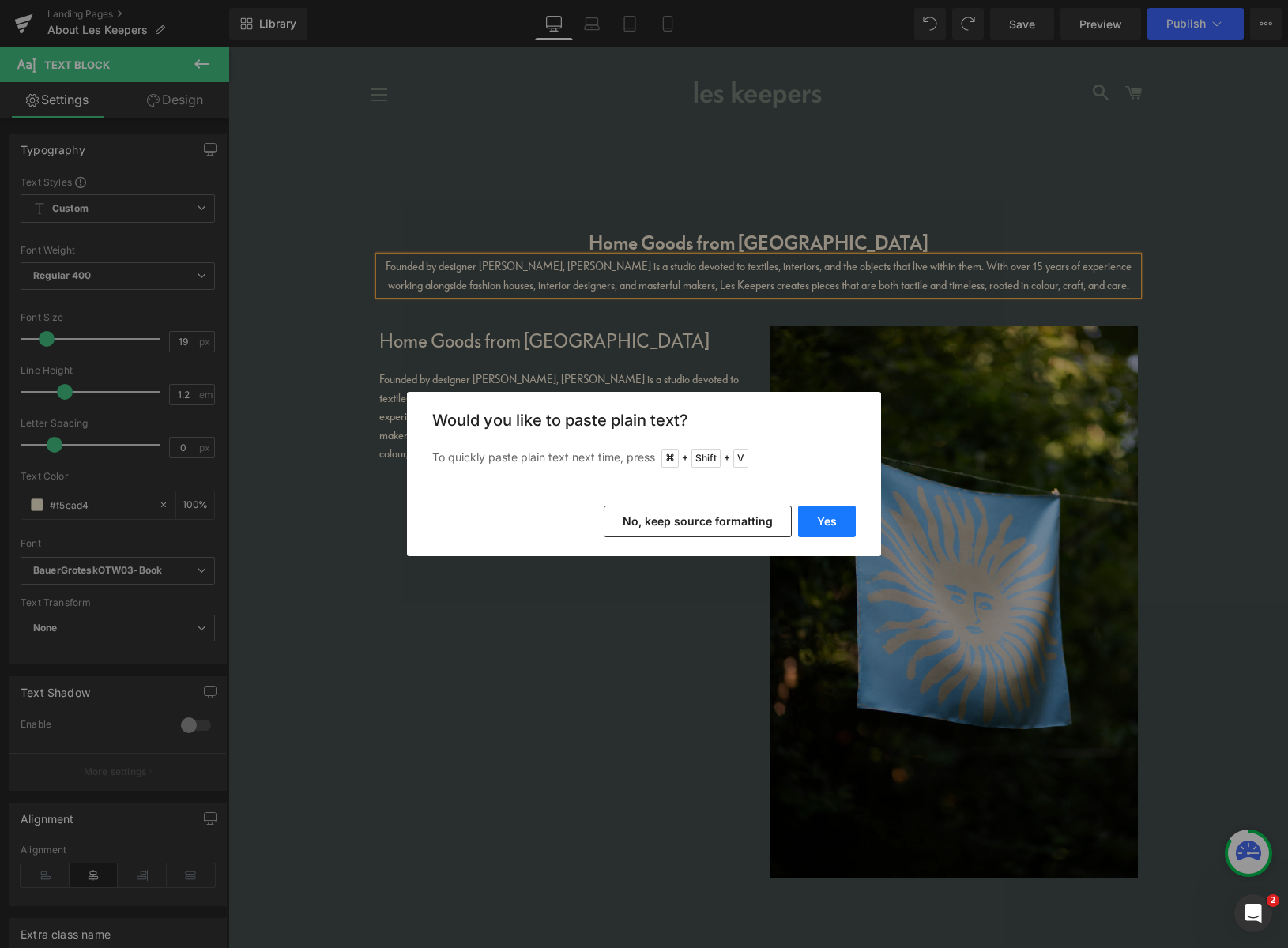
click at [823, 521] on button "Yes" at bounding box center [827, 521] width 58 height 32
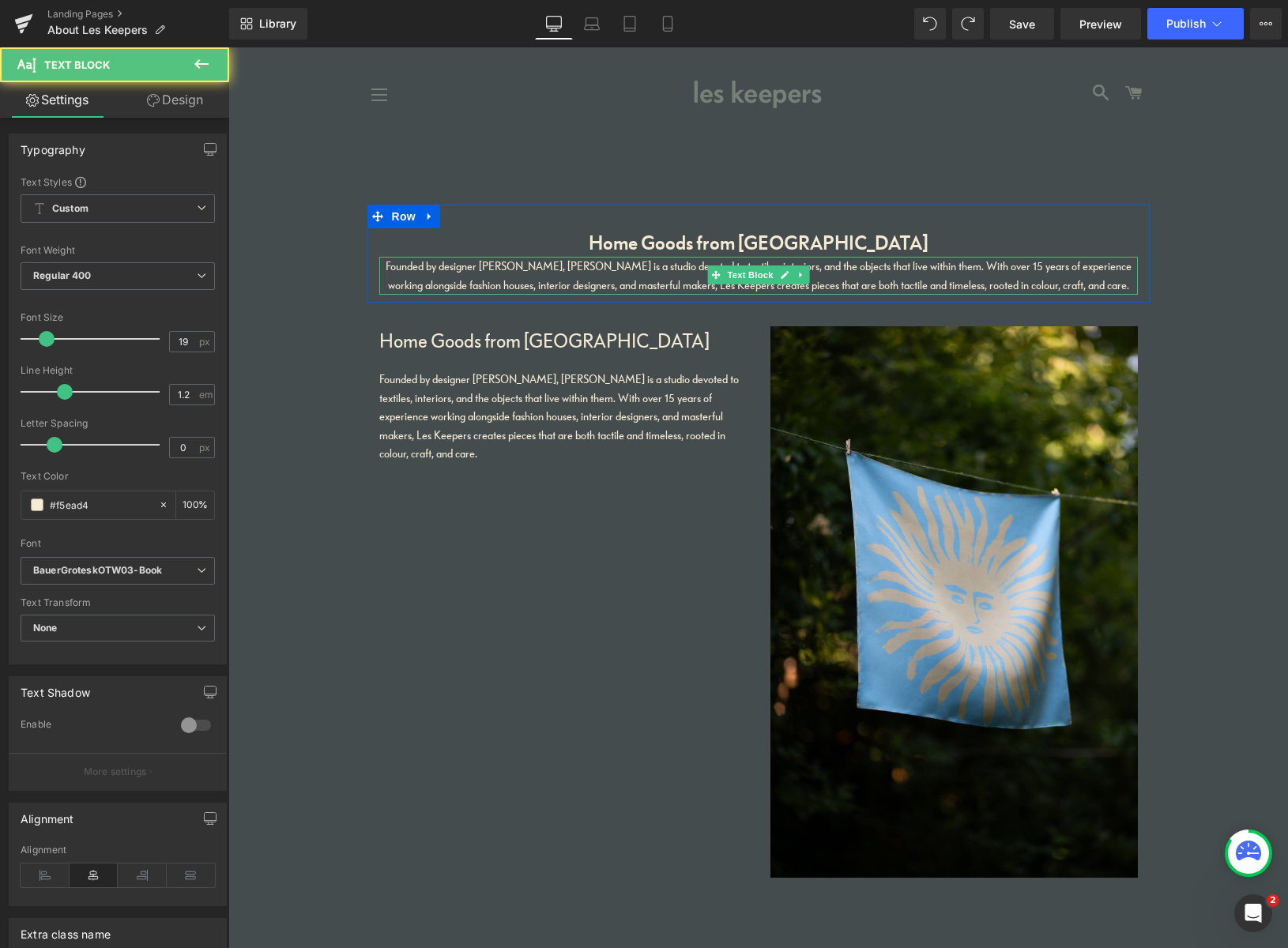
click at [667, 280] on span "Founded by designer [PERSON_NAME], [PERSON_NAME] is a studio devoted to textile…" at bounding box center [758, 276] width 746 height 33
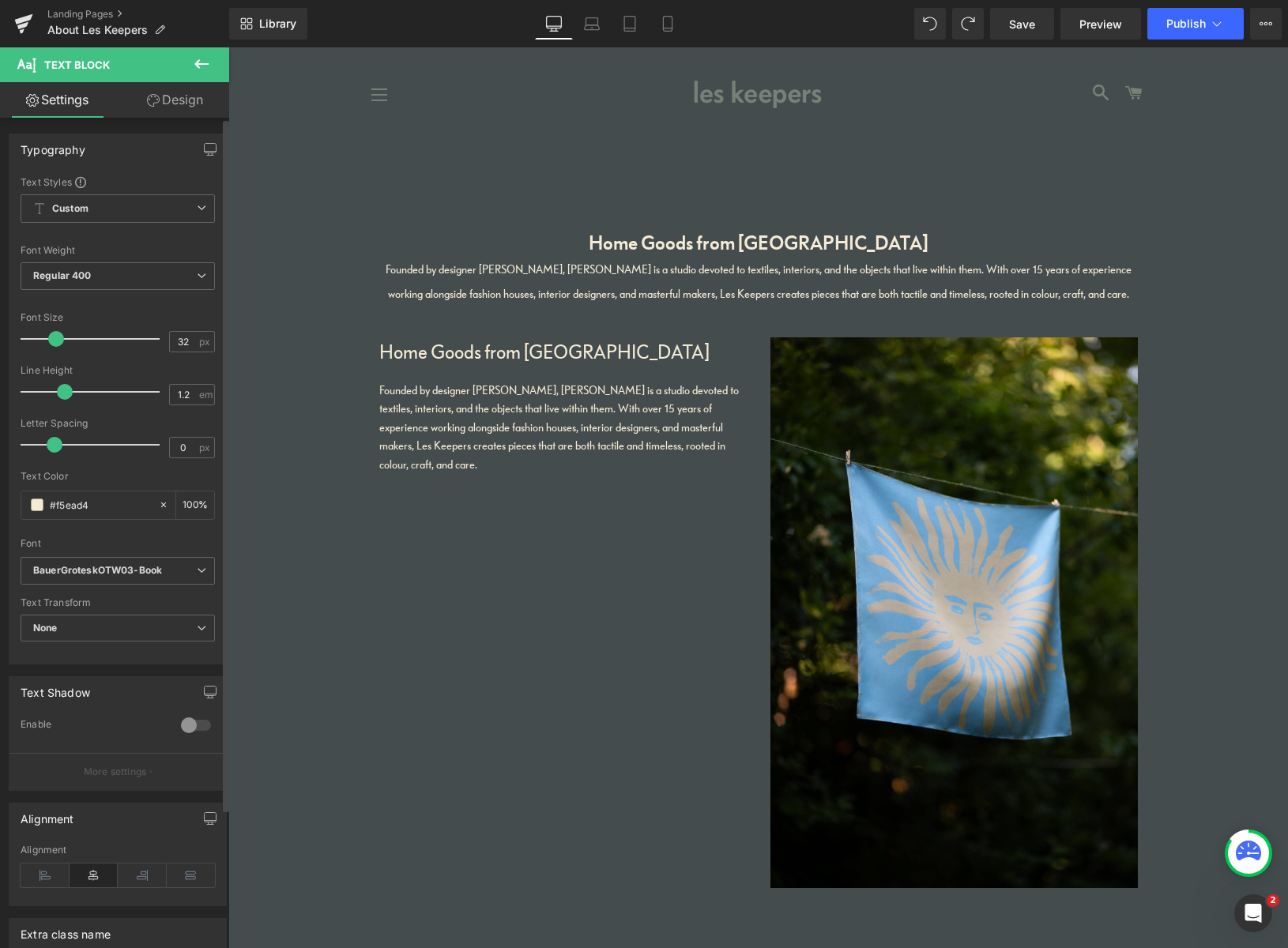
type input "33"
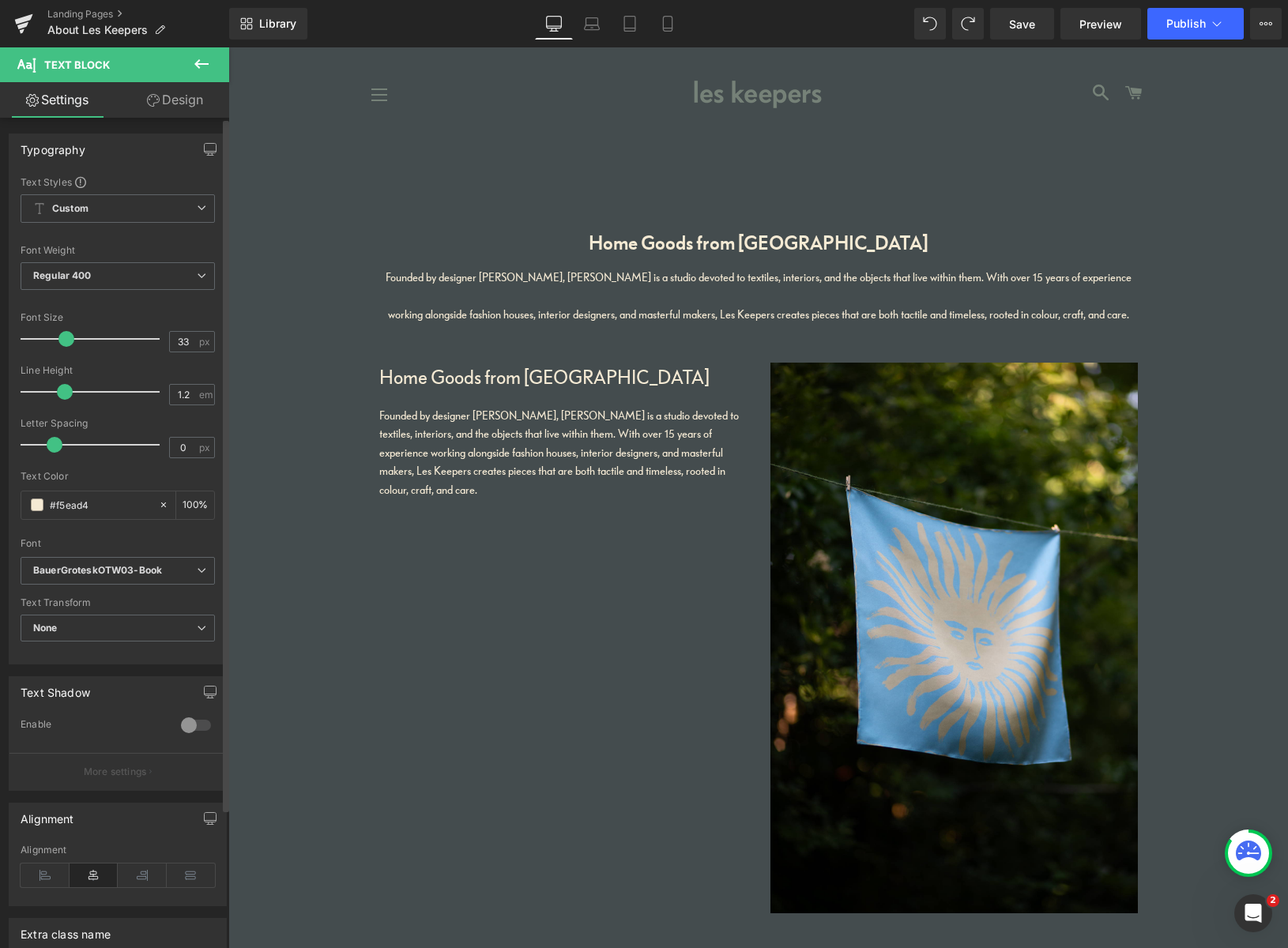
drag, startPoint x: 55, startPoint y: 338, endPoint x: 69, endPoint y: 338, distance: 14.0
click at [68, 338] on span at bounding box center [67, 339] width 15 height 15
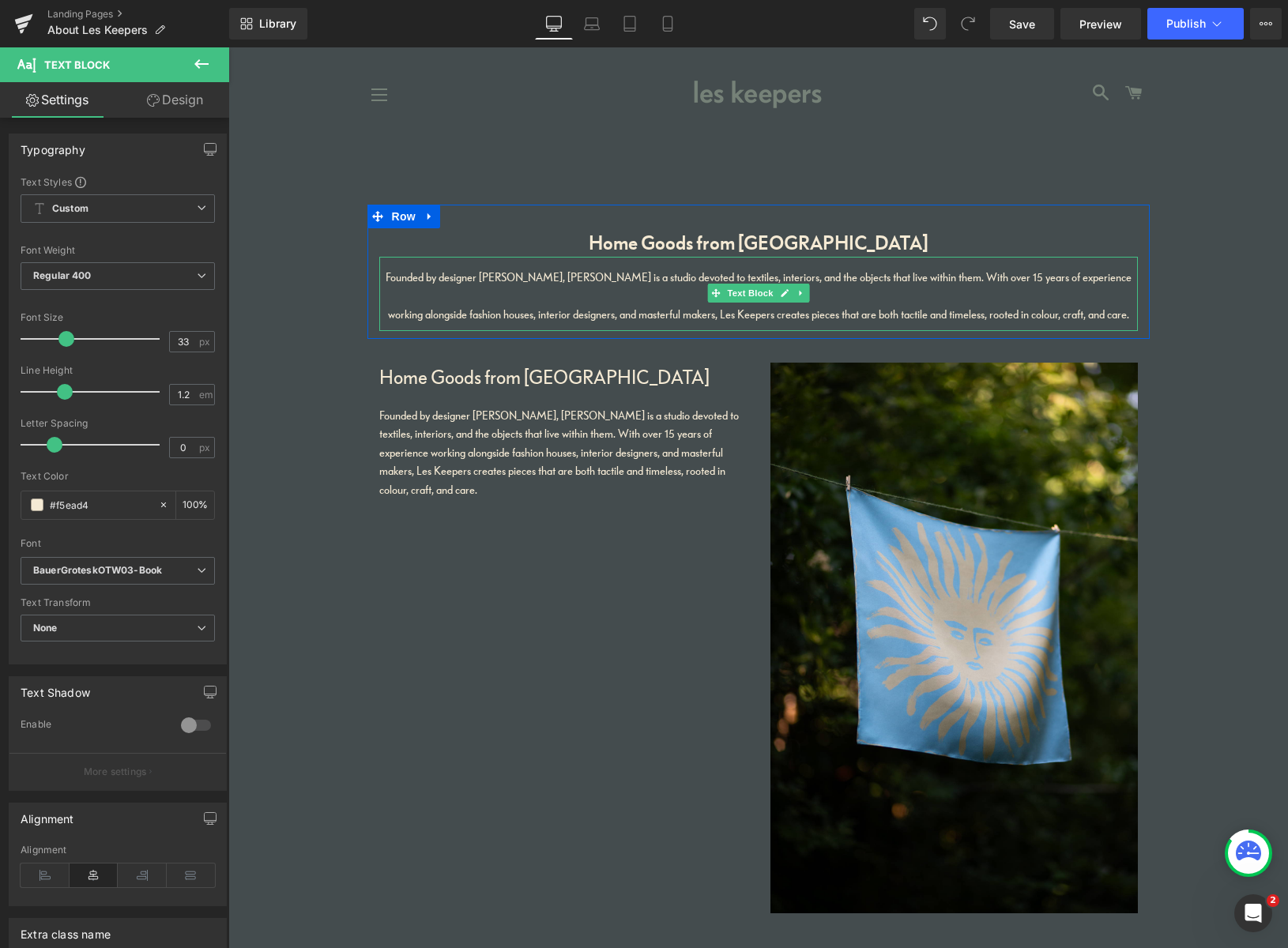
click at [569, 318] on span "Founded by designer [PERSON_NAME], [PERSON_NAME] is a studio devoted to textile…" at bounding box center [758, 295] width 746 height 51
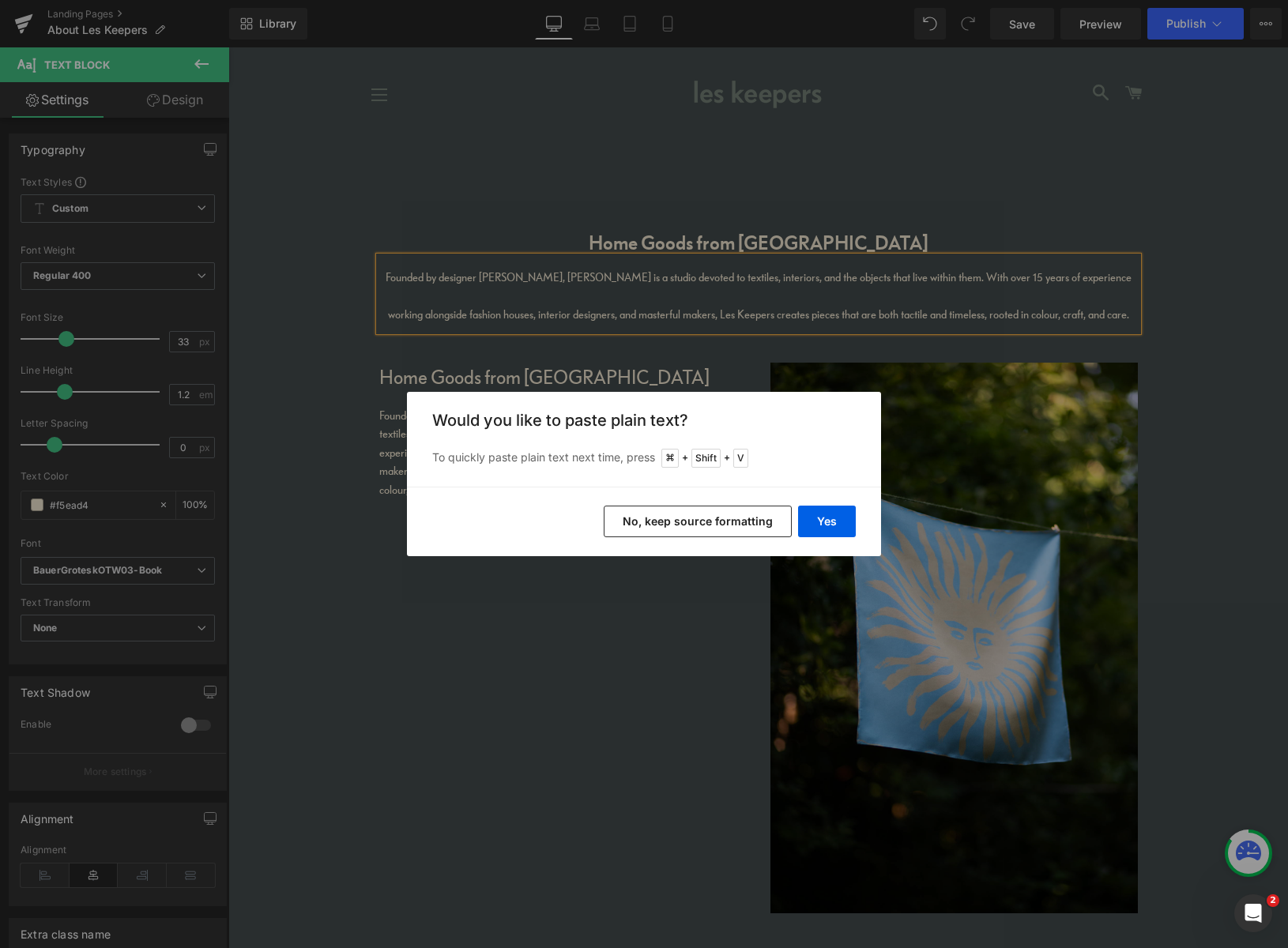
click at [735, 520] on button "No, keep source formatting" at bounding box center [698, 521] width 188 height 32
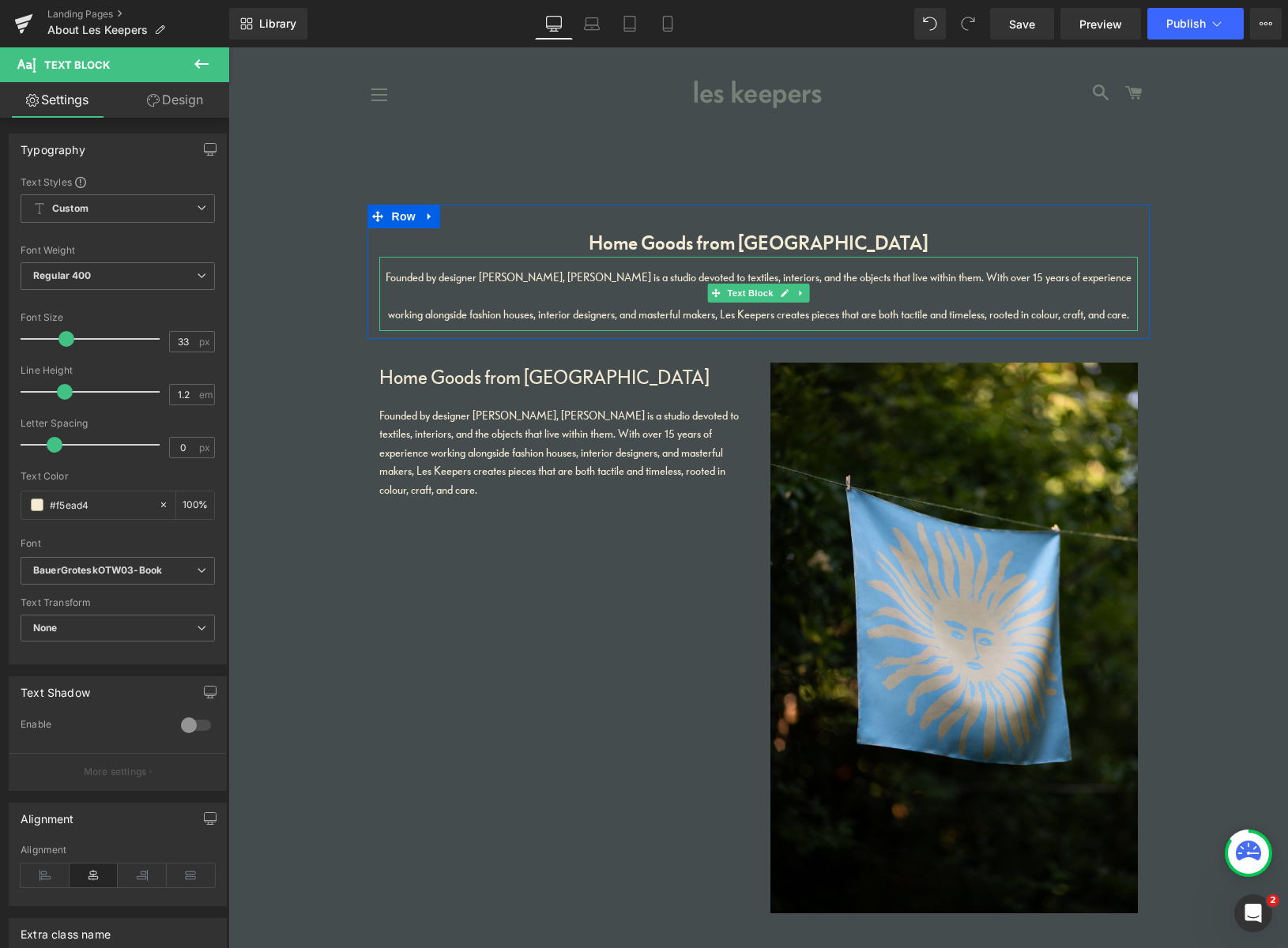
click at [749, 310] on span "Founded by designer [PERSON_NAME], [PERSON_NAME] is a studio devoted to textile…" at bounding box center [758, 295] width 746 height 51
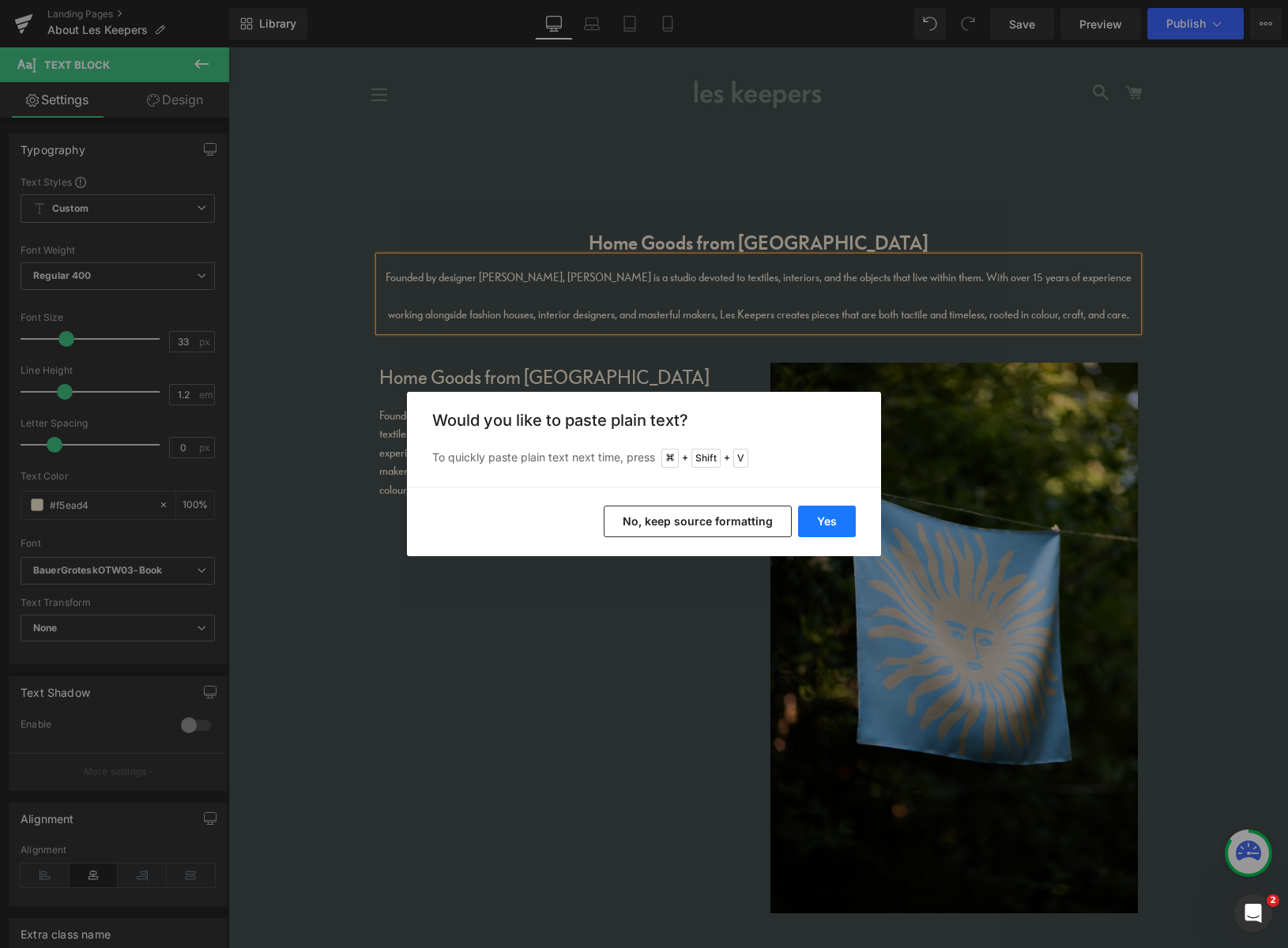
click at [831, 520] on button "Yes" at bounding box center [827, 521] width 58 height 32
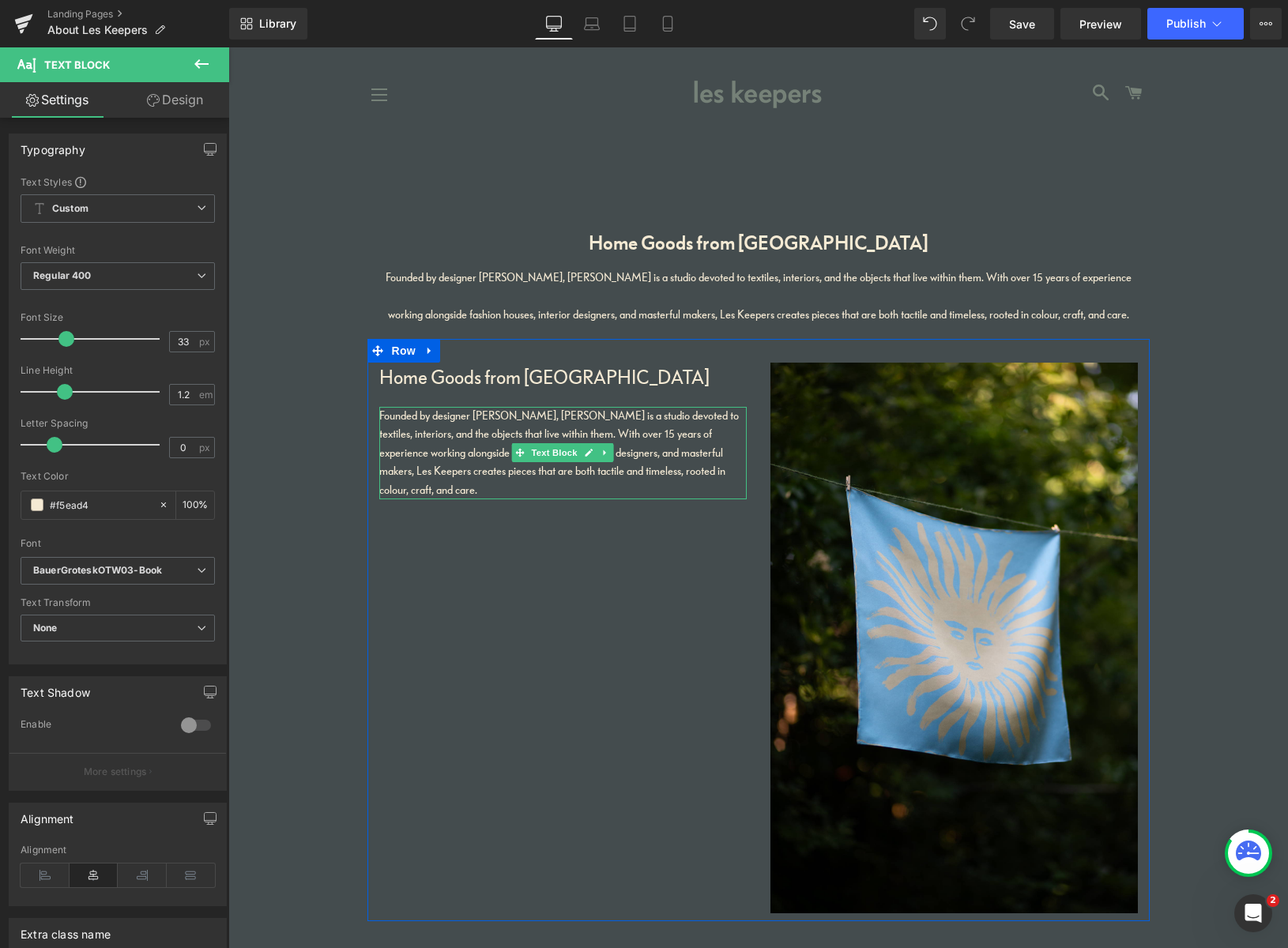
click at [643, 461] on p "Founded by designer [PERSON_NAME], [PERSON_NAME] is a studio devoted to textile…" at bounding box center [562, 453] width 368 height 93
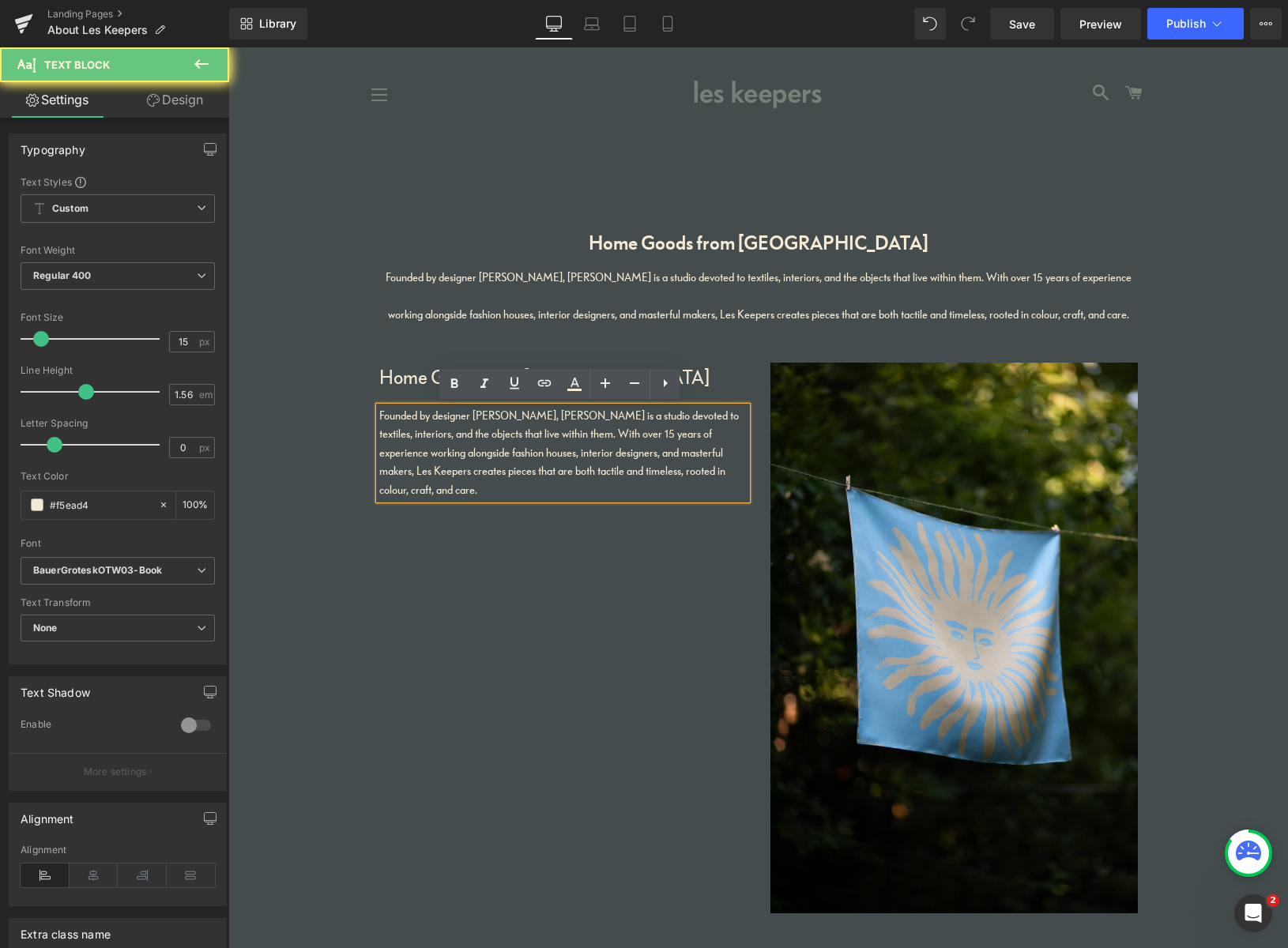
drag, startPoint x: 464, startPoint y: 478, endPoint x: 336, endPoint y: 407, distance: 146.4
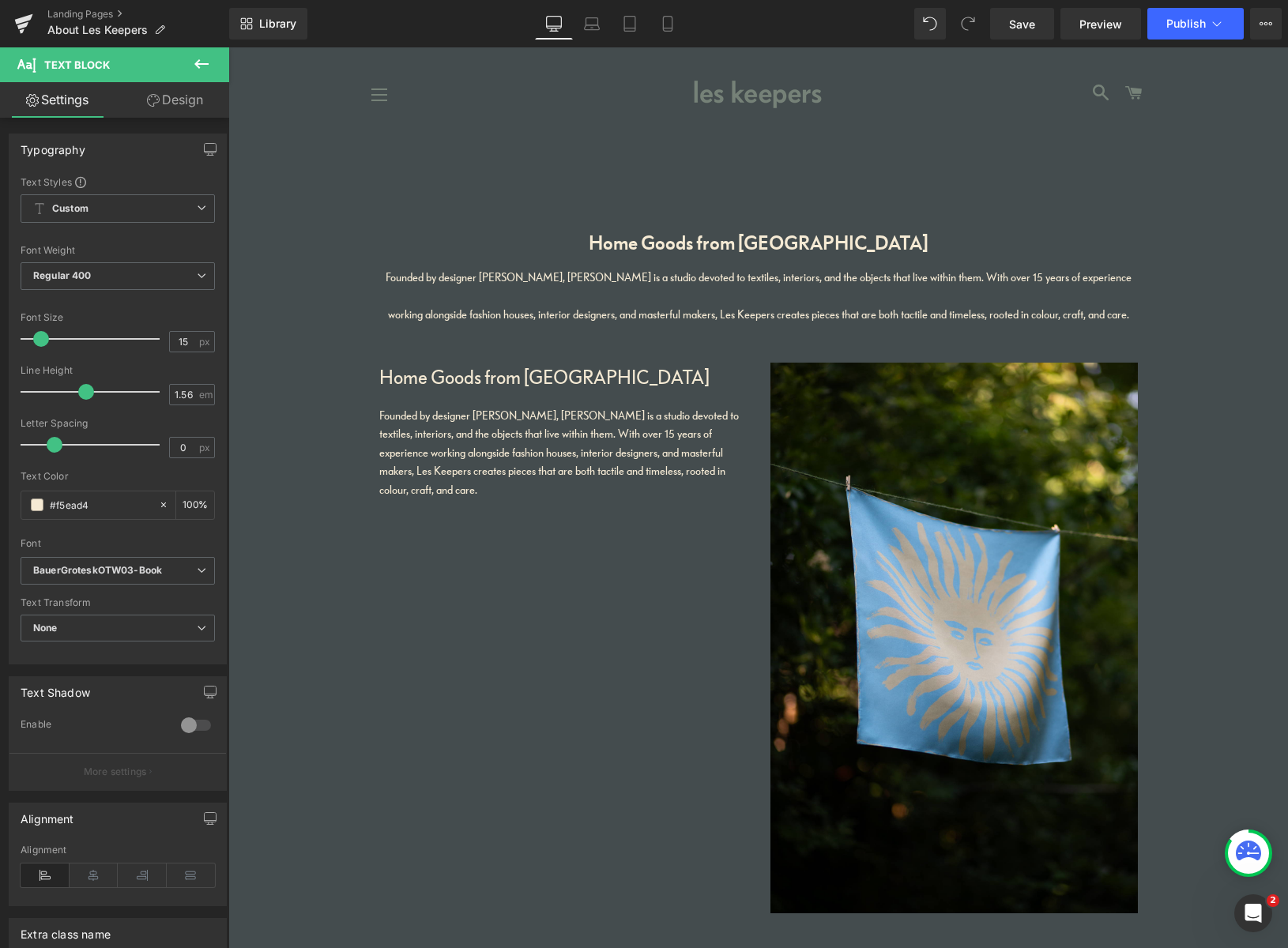
copy p "Founded by designer [PERSON_NAME], [PERSON_NAME] is a studio devoted to textile…"
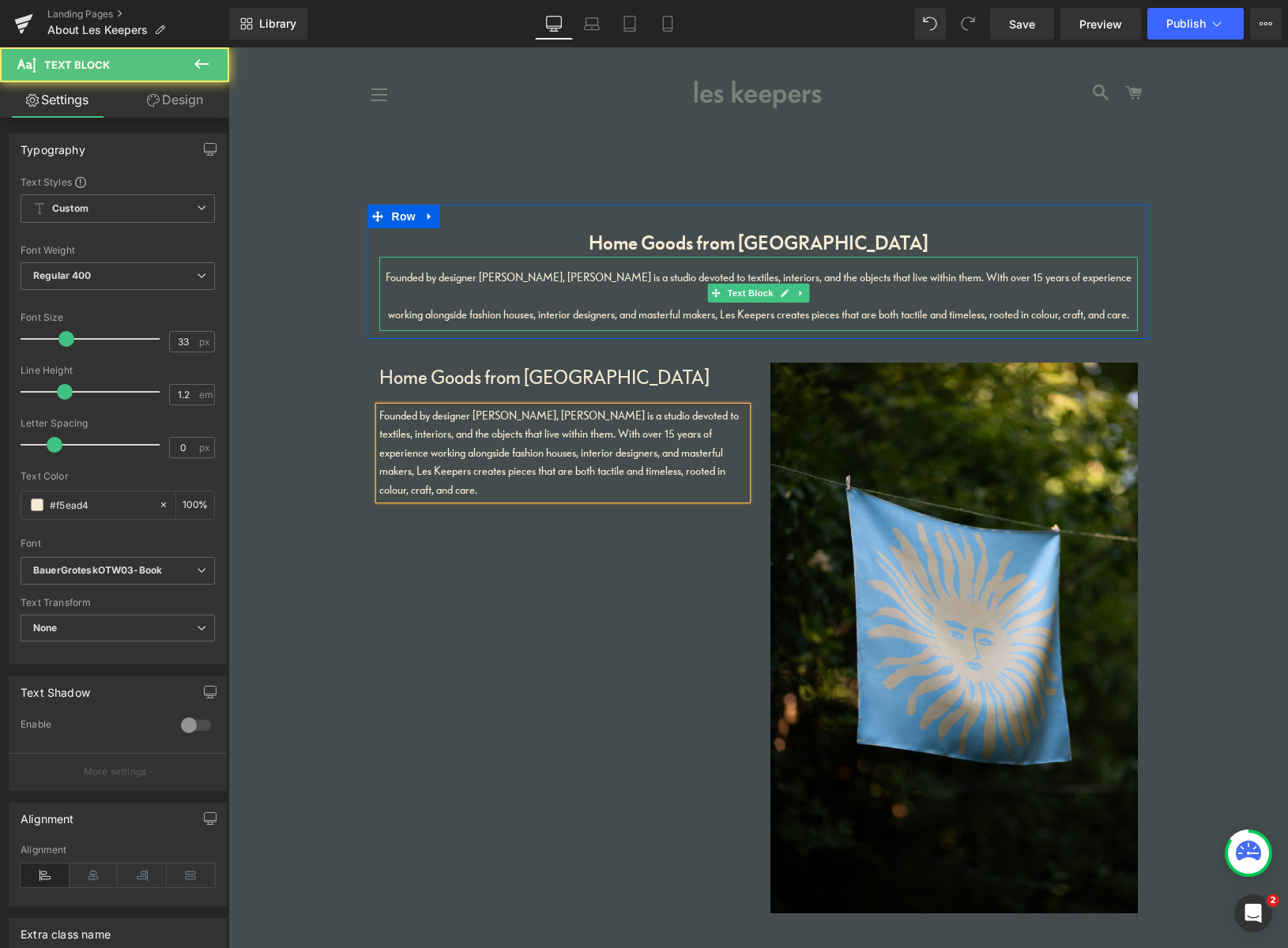
click at [499, 311] on span "Founded by designer [PERSON_NAME], [PERSON_NAME] is a studio devoted to textile…" at bounding box center [758, 295] width 746 height 51
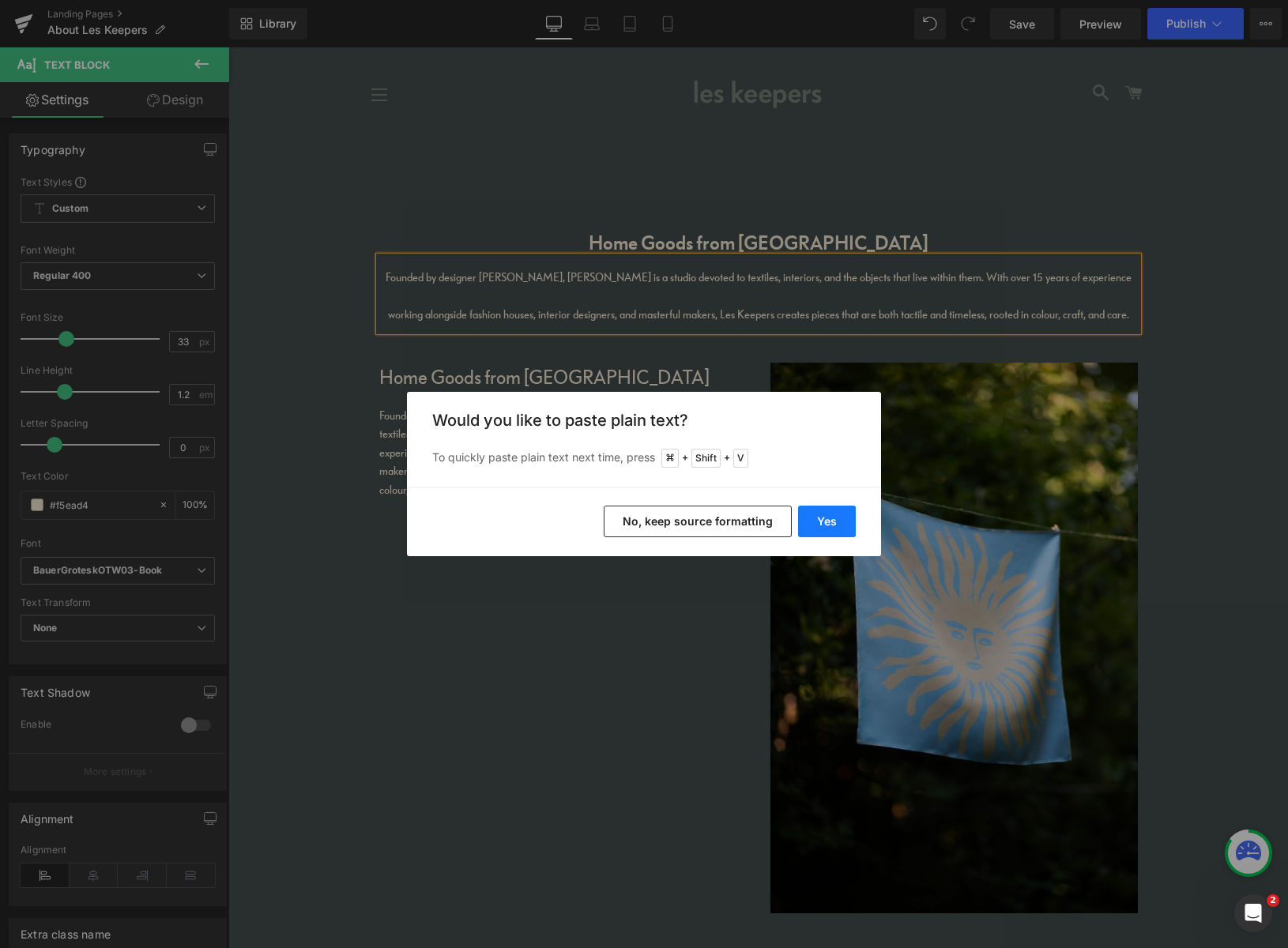
click at [834, 528] on button "Yes" at bounding box center [827, 521] width 58 height 32
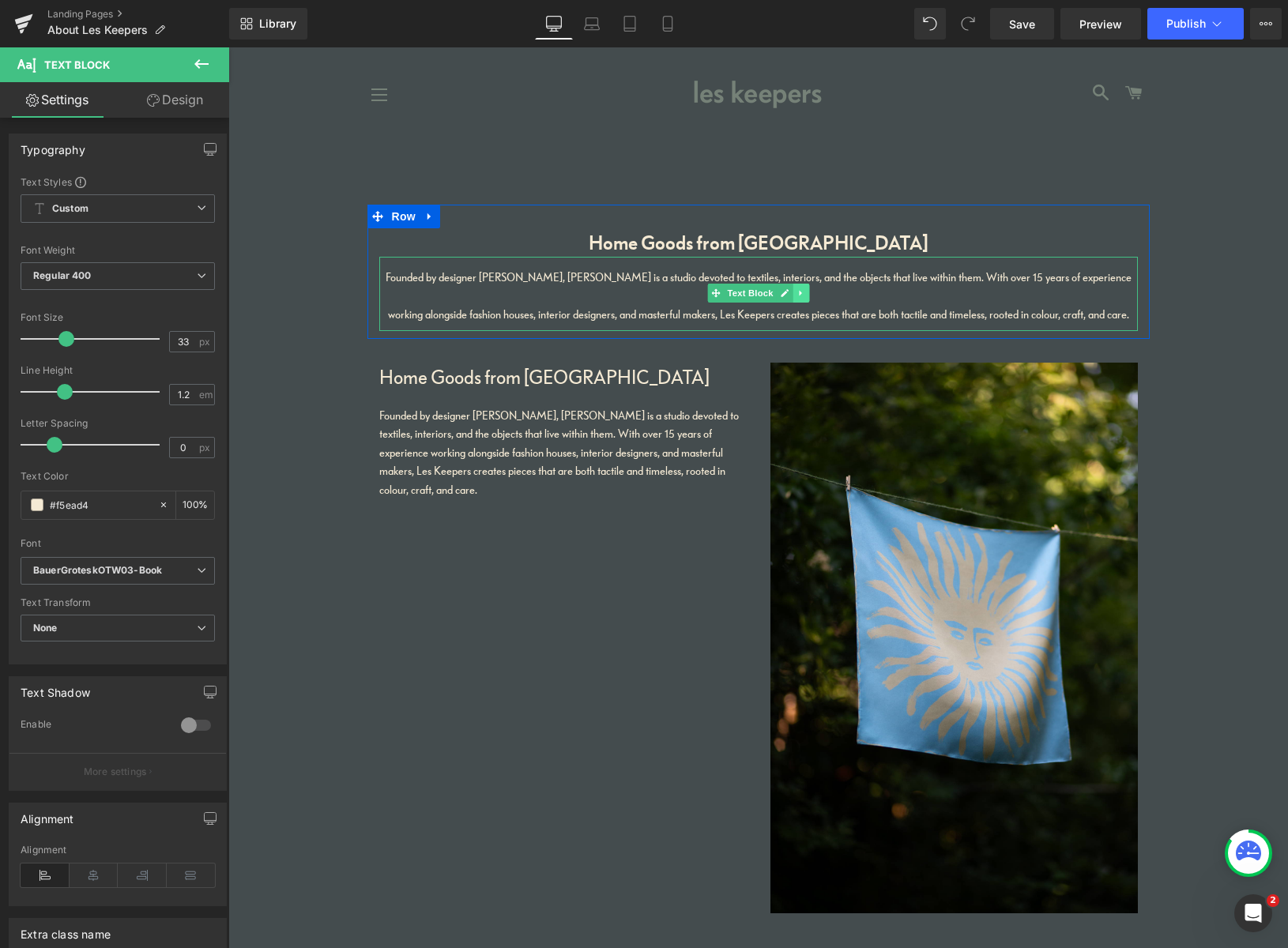
click at [799, 290] on icon at bounding box center [800, 293] width 2 height 6
click at [805, 293] on icon at bounding box center [808, 293] width 9 height 9
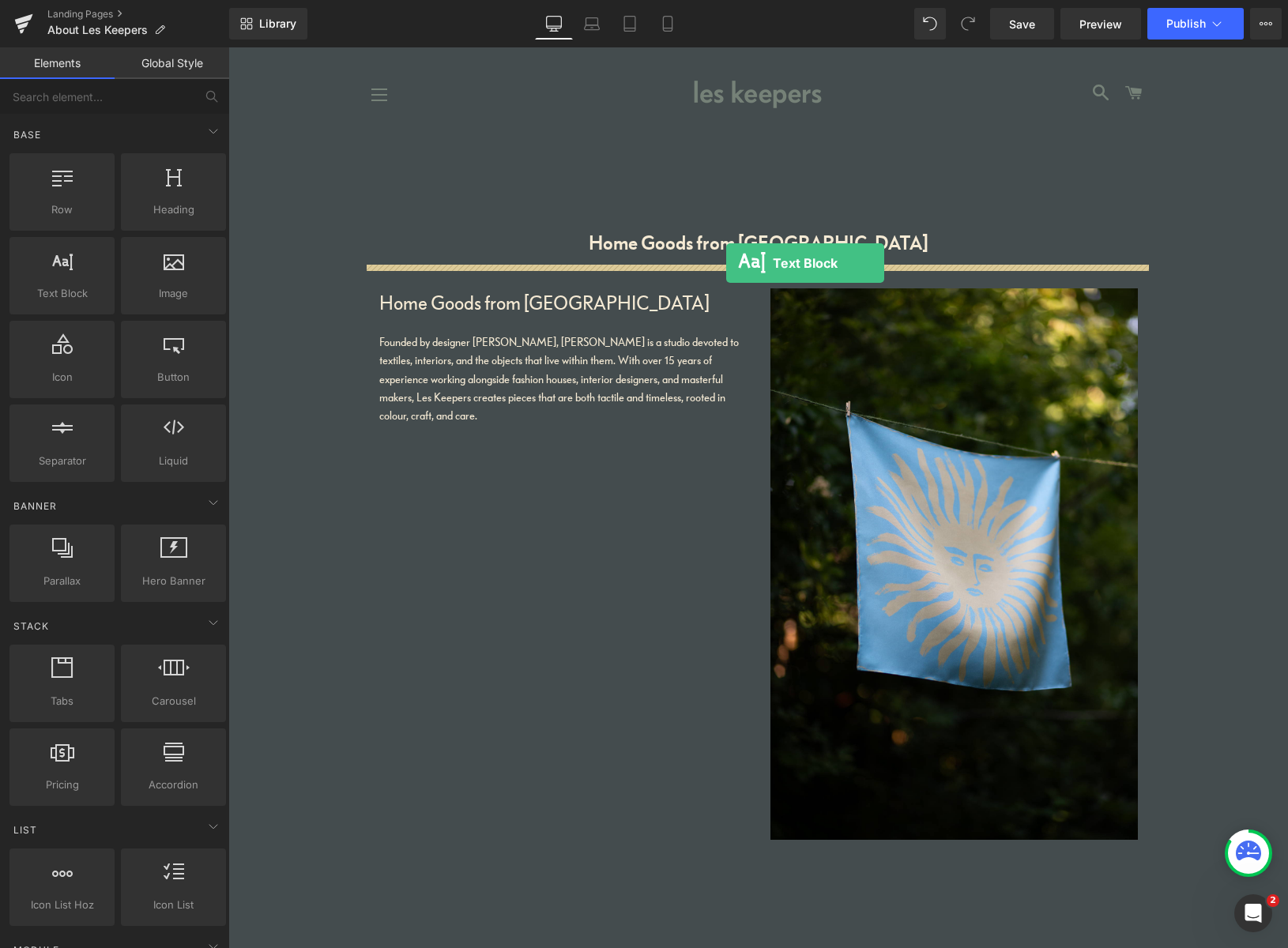
drag, startPoint x: 315, startPoint y: 315, endPoint x: 738, endPoint y: 263, distance: 426.2
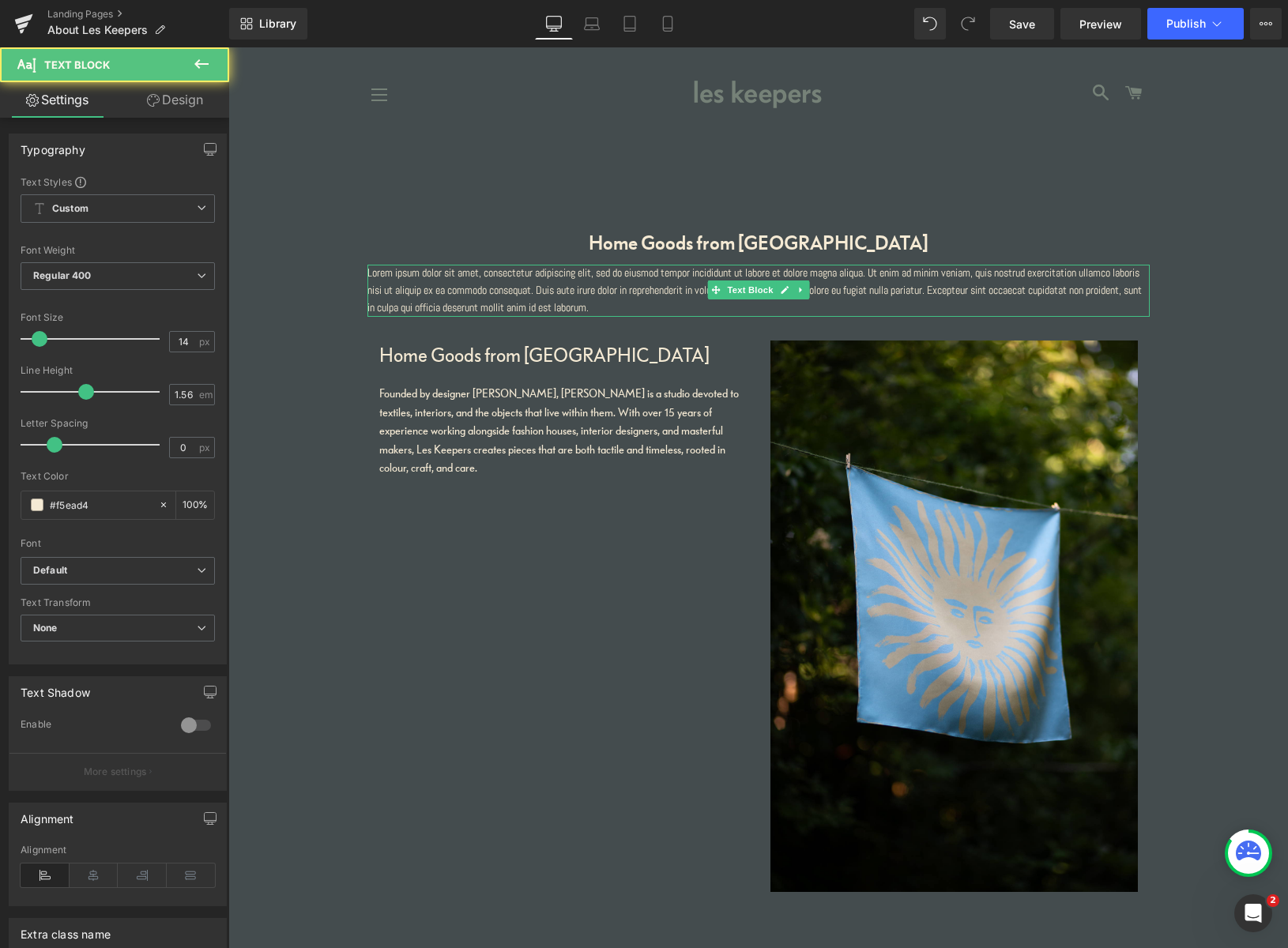
drag, startPoint x: 641, startPoint y: 307, endPoint x: 651, endPoint y: 308, distance: 10.0
click at [641, 308] on p "Lorem ipsum dolor sit amet, consectetur adipiscing elit, sed do eiusmod tempor …" at bounding box center [758, 290] width 782 height 52
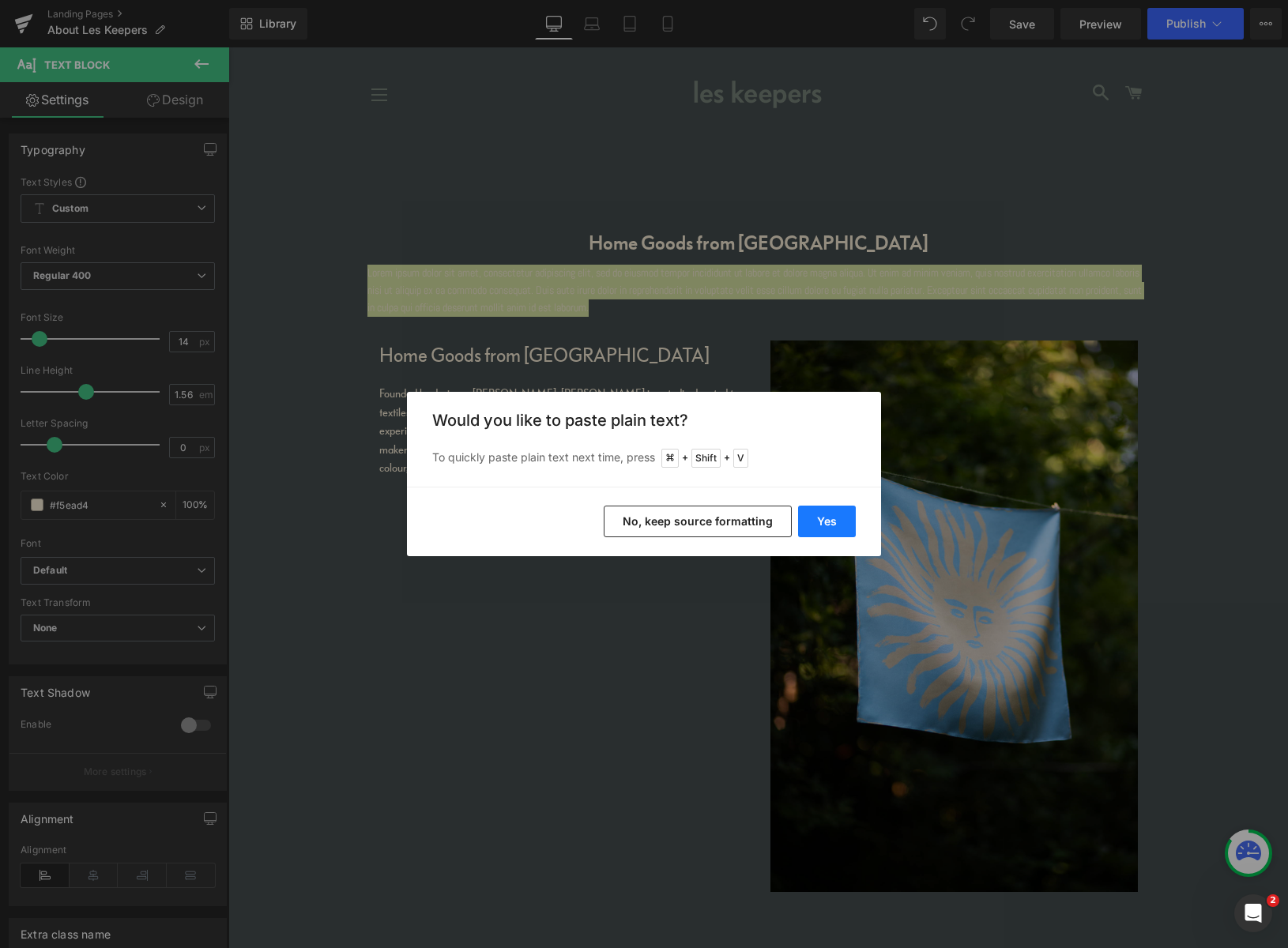
click at [822, 521] on button "Yes" at bounding box center [827, 521] width 58 height 32
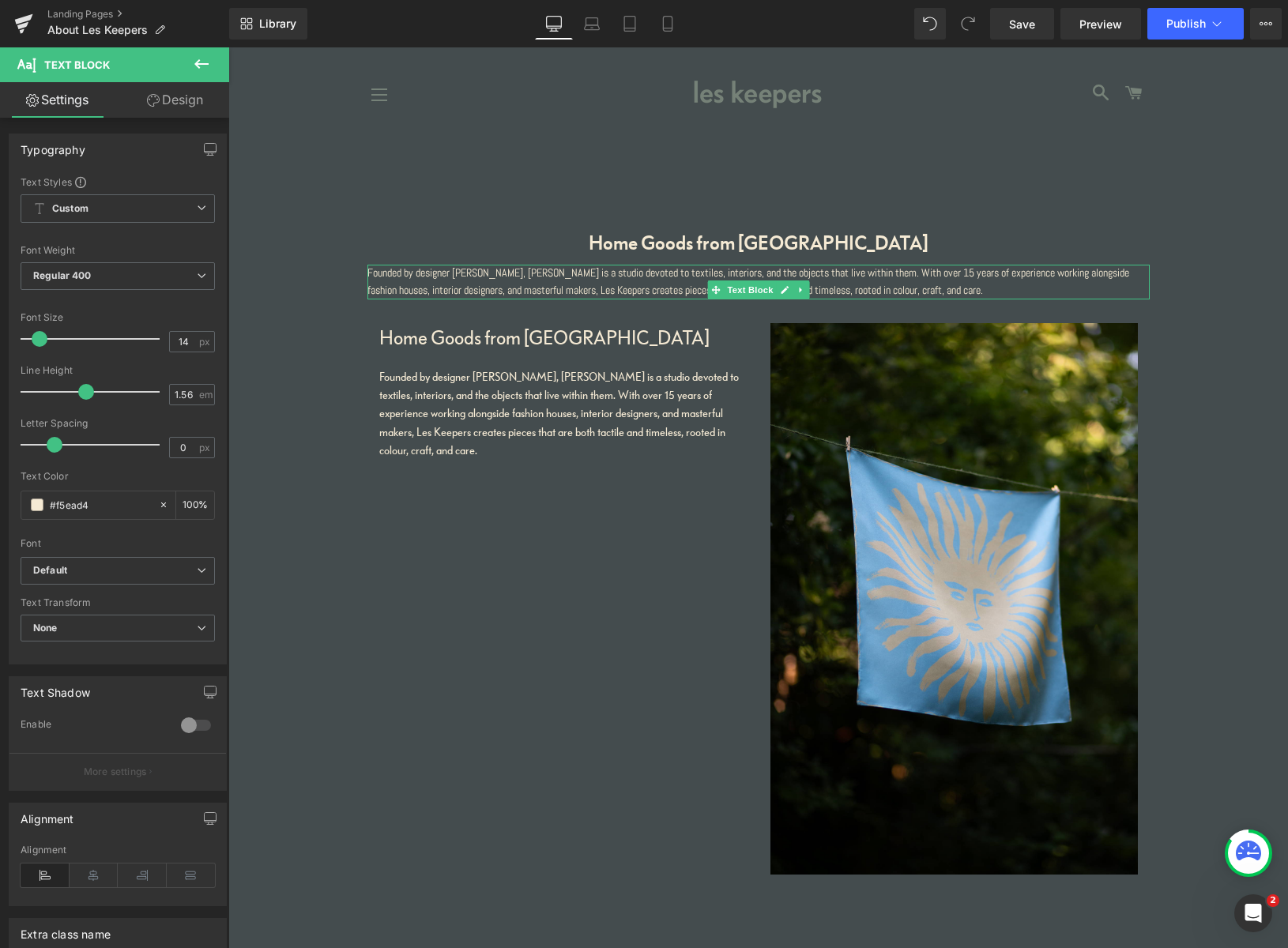
click at [477, 289] on p "Founded by designer [PERSON_NAME], [PERSON_NAME] is a studio devoted to textile…" at bounding box center [758, 282] width 782 height 35
click at [111, 570] on b "Default" at bounding box center [115, 571] width 164 height 14
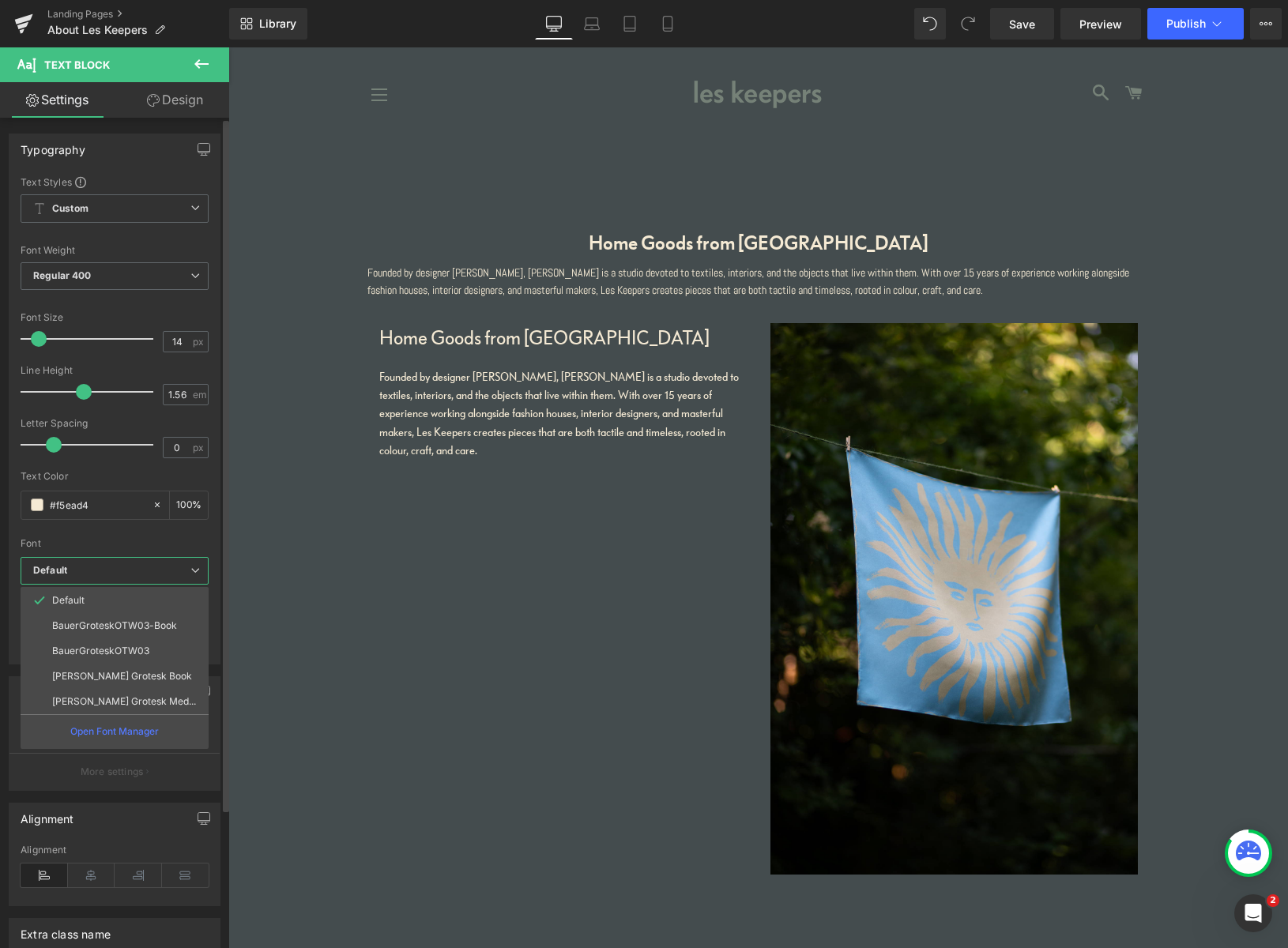
click at [103, 643] on li "BauerGroteskOTW03" at bounding box center [114, 651] width 188 height 25
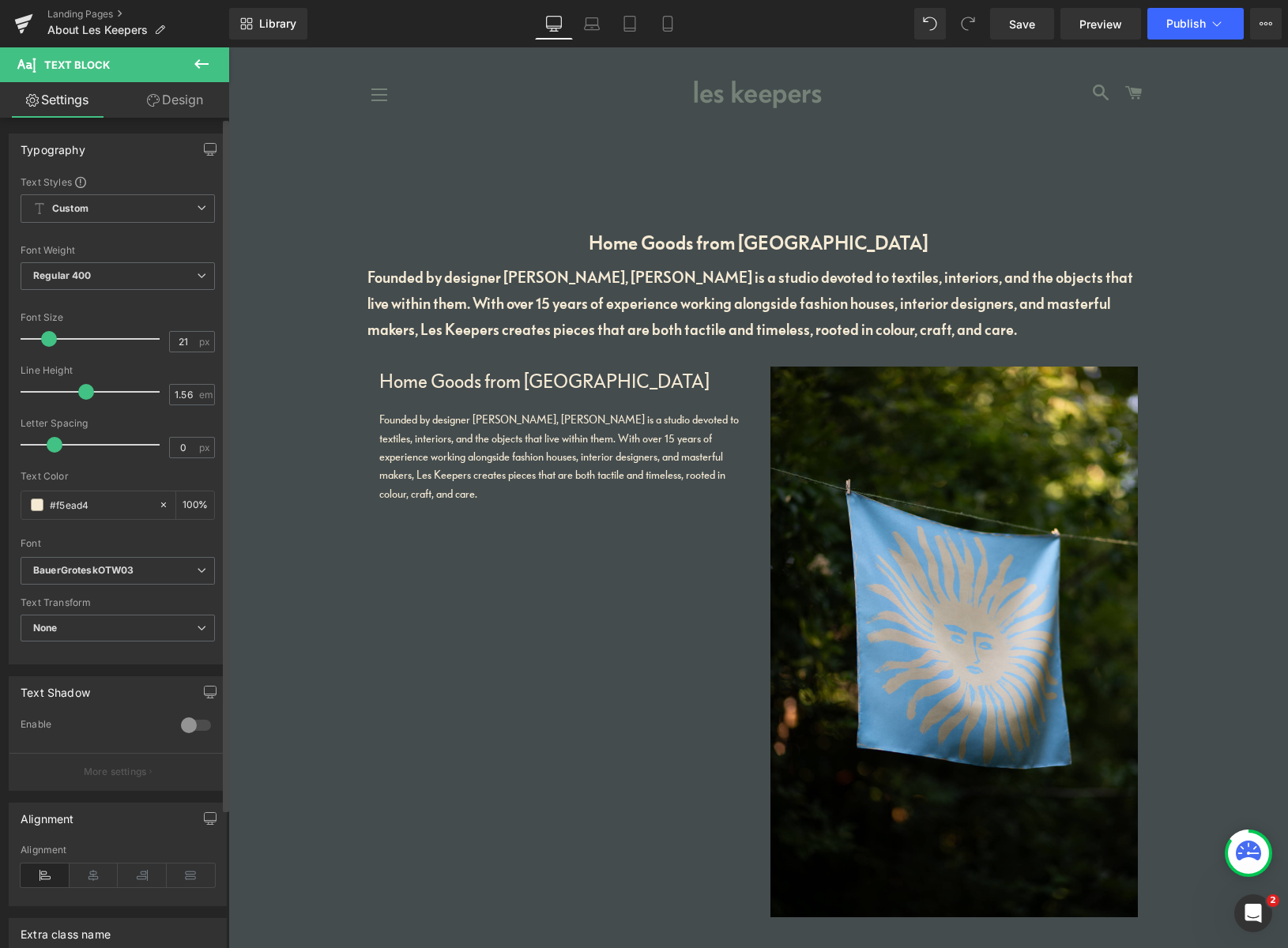
type input "20"
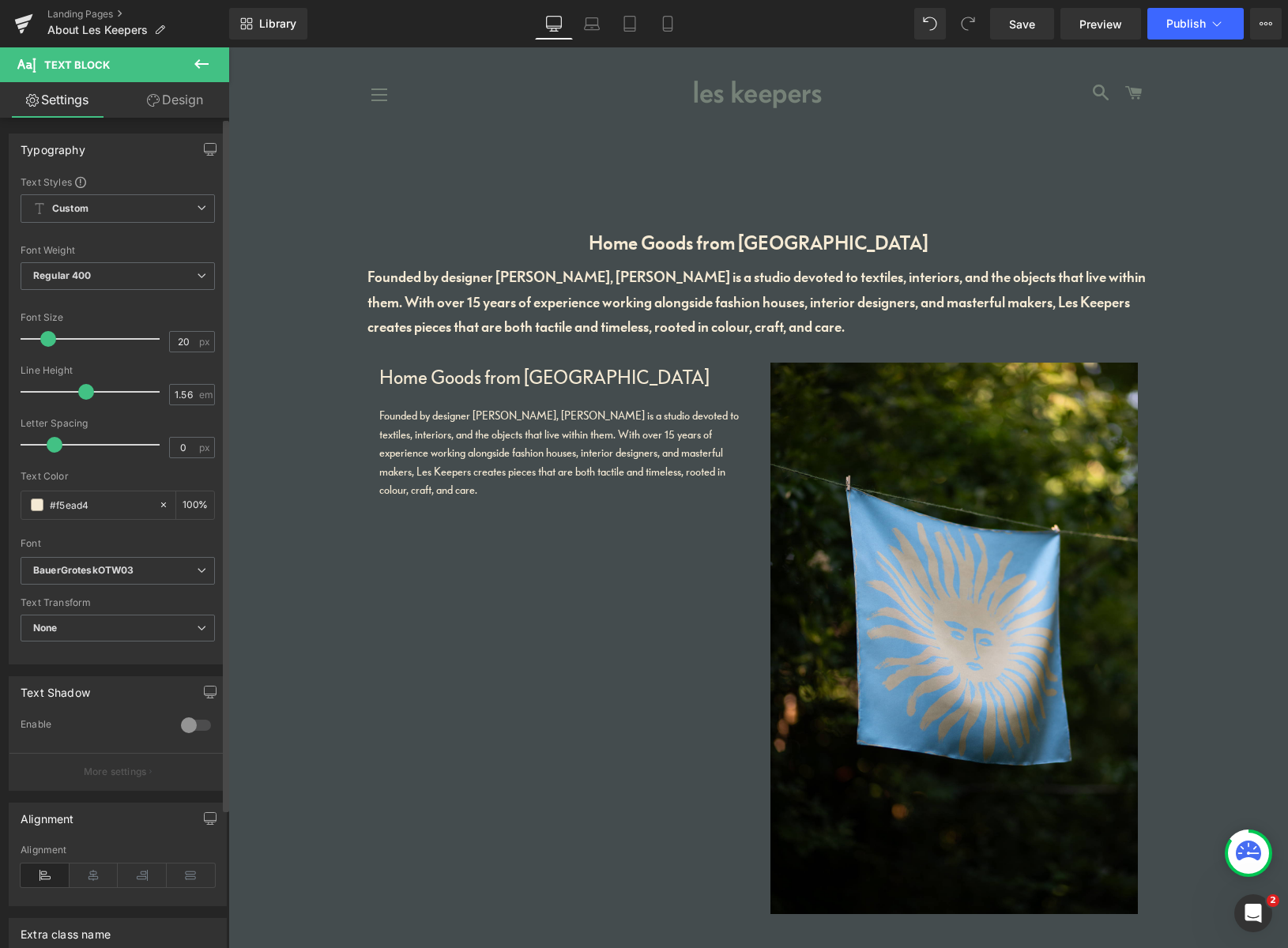
click at [50, 339] on span at bounding box center [48, 339] width 15 height 15
click at [112, 564] on icon "BauerGroteskOTW03" at bounding box center [83, 571] width 100 height 14
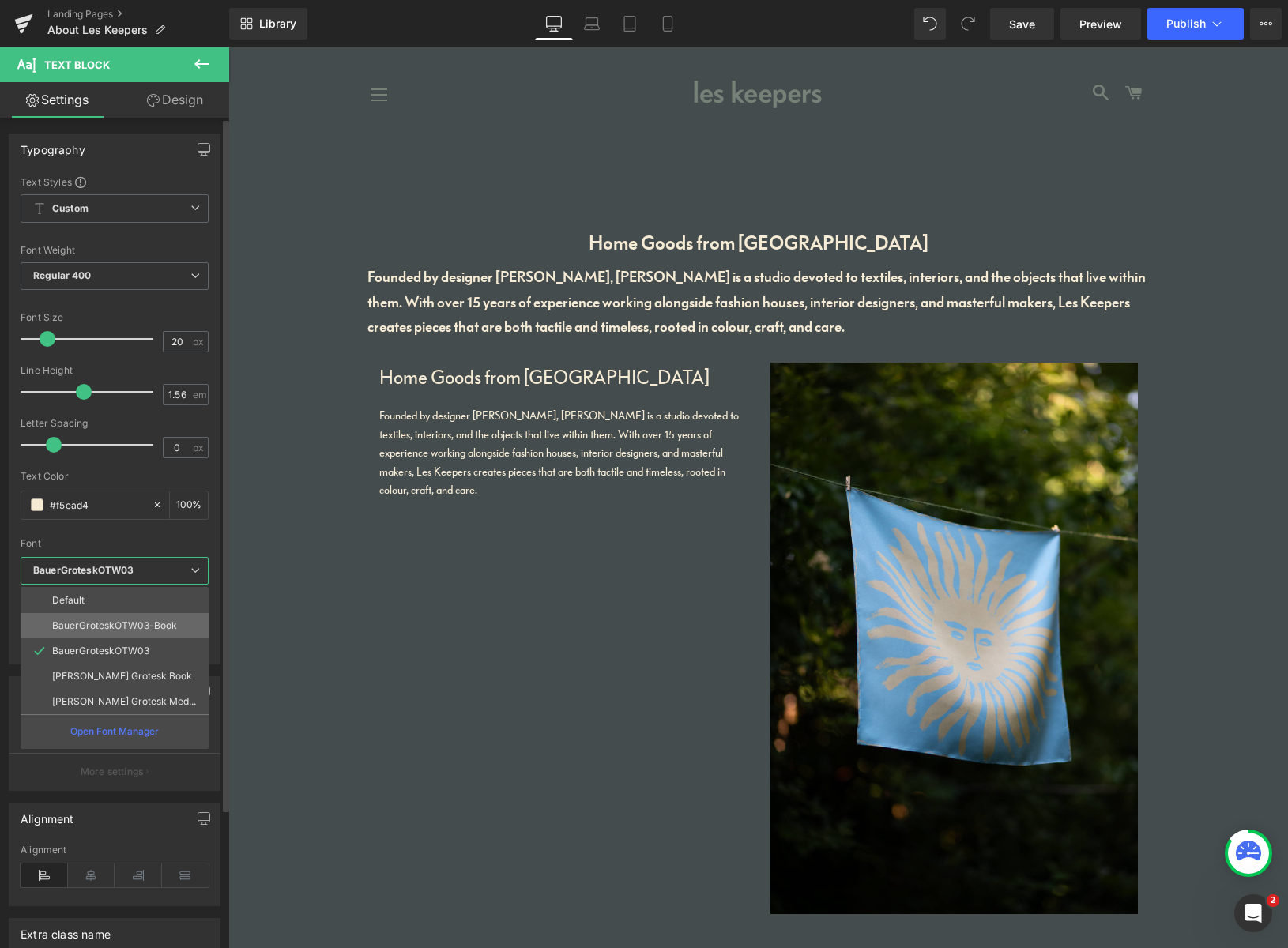
click at [111, 621] on p "BauerGroteskOTW03-Book" at bounding box center [114, 625] width 124 height 11
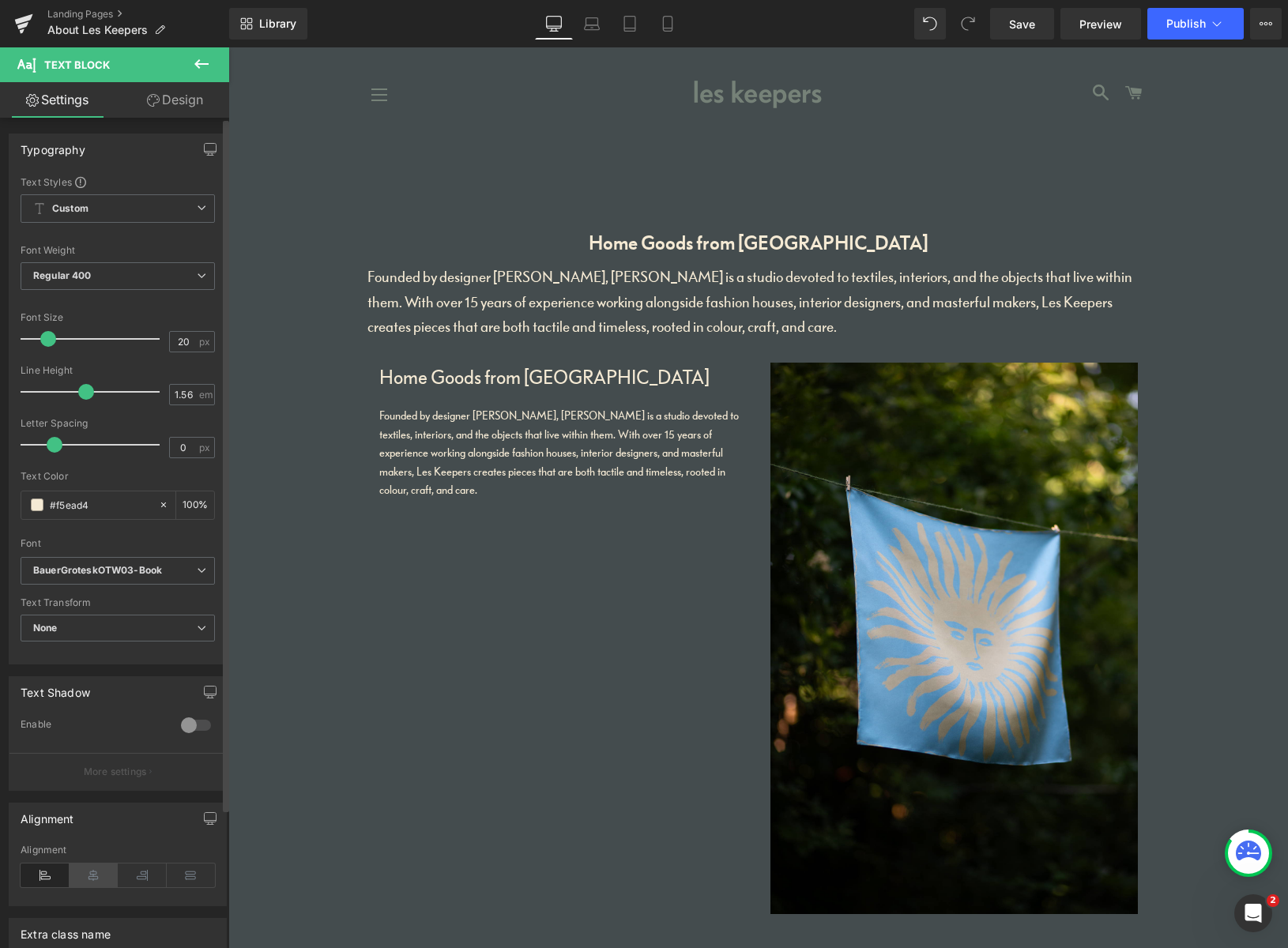
drag, startPoint x: 88, startPoint y: 869, endPoint x: 97, endPoint y: 870, distance: 9.1
click at [88, 870] on icon at bounding box center [94, 875] width 49 height 24
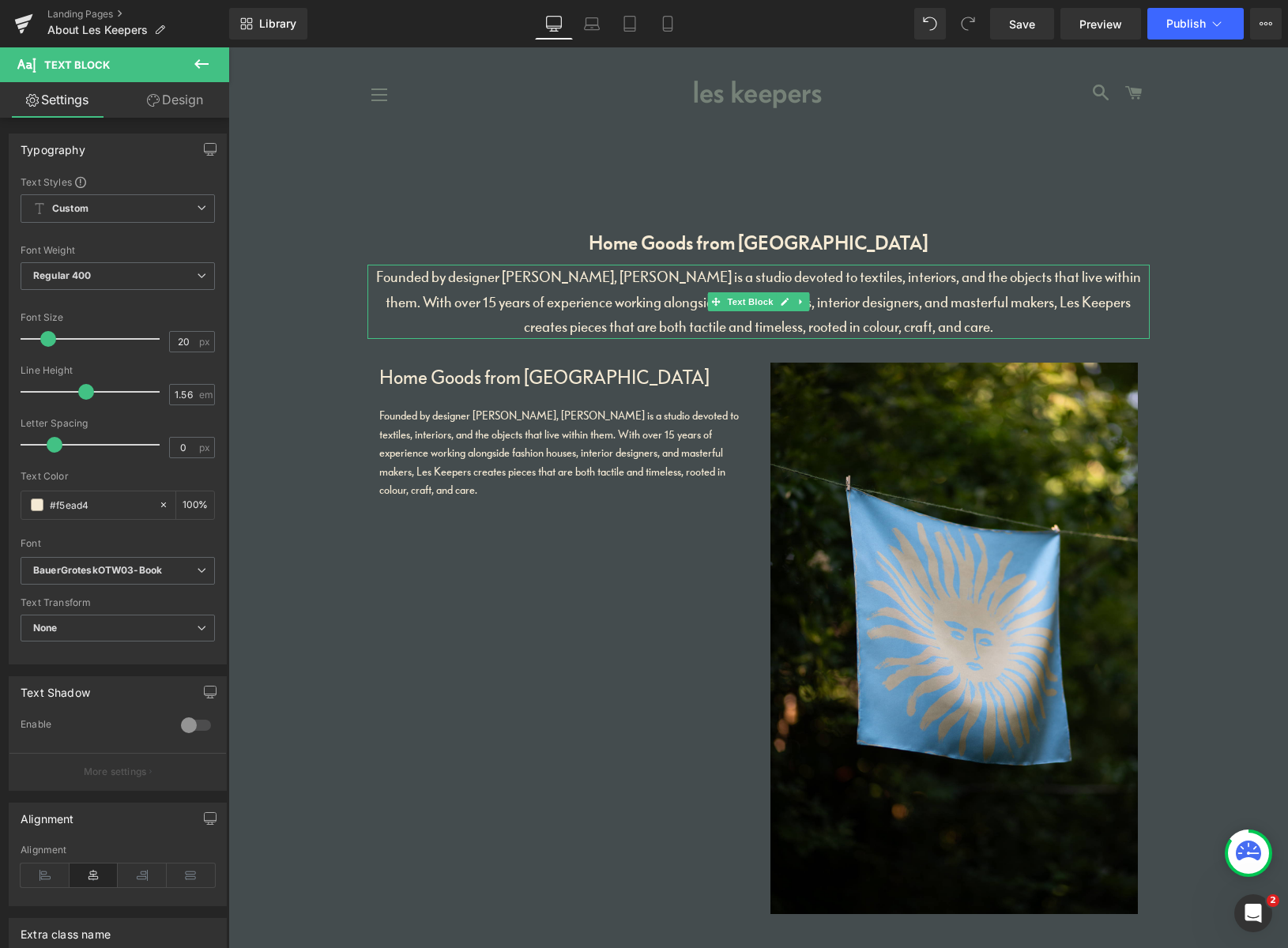
click at [988, 327] on p "Founded by designer [PERSON_NAME], [PERSON_NAME] is a studio devoted to textile…" at bounding box center [758, 301] width 782 height 74
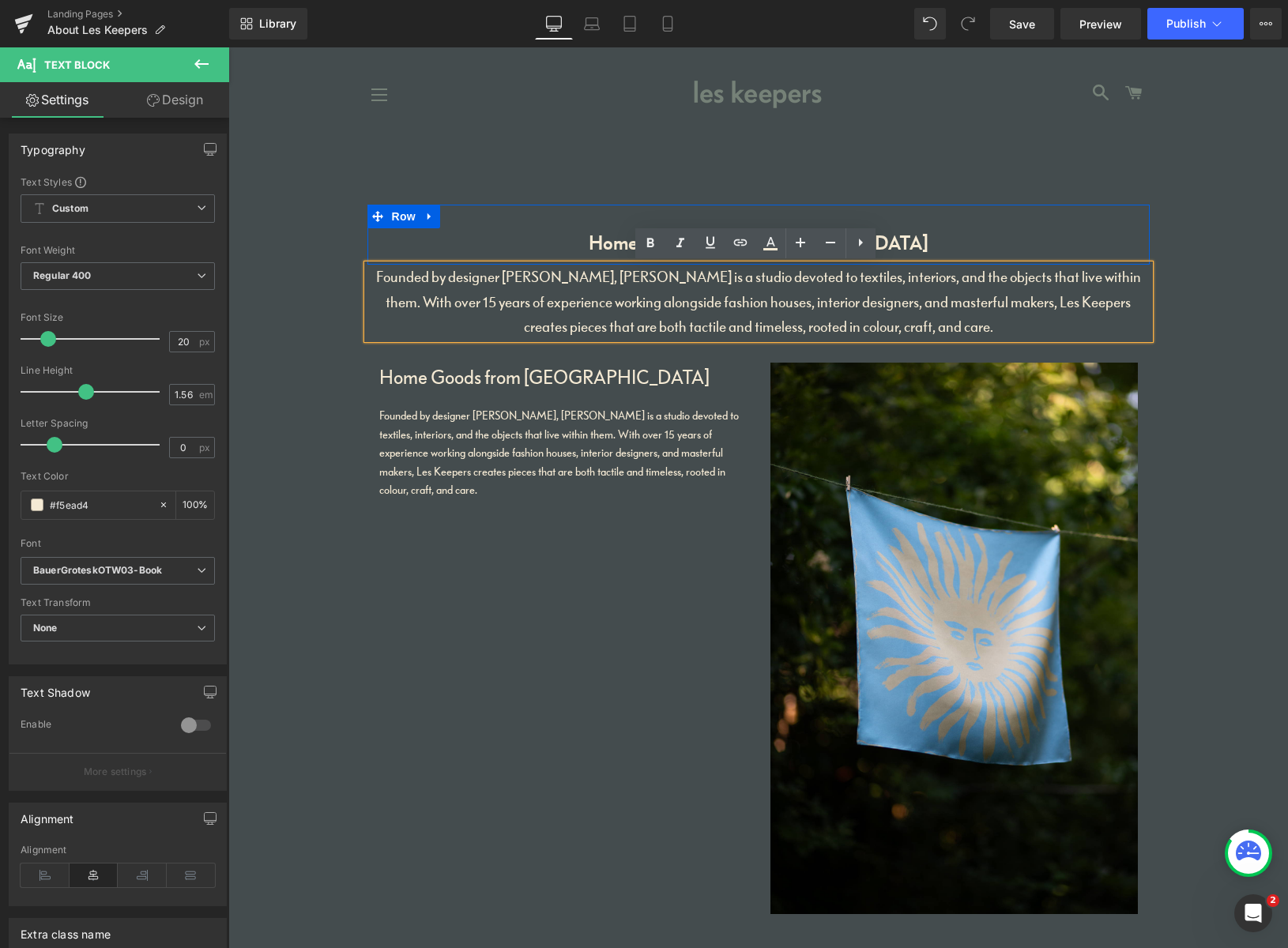
click at [952, 223] on div "Home Goods from Peckham Heading Row" at bounding box center [758, 234] width 782 height 60
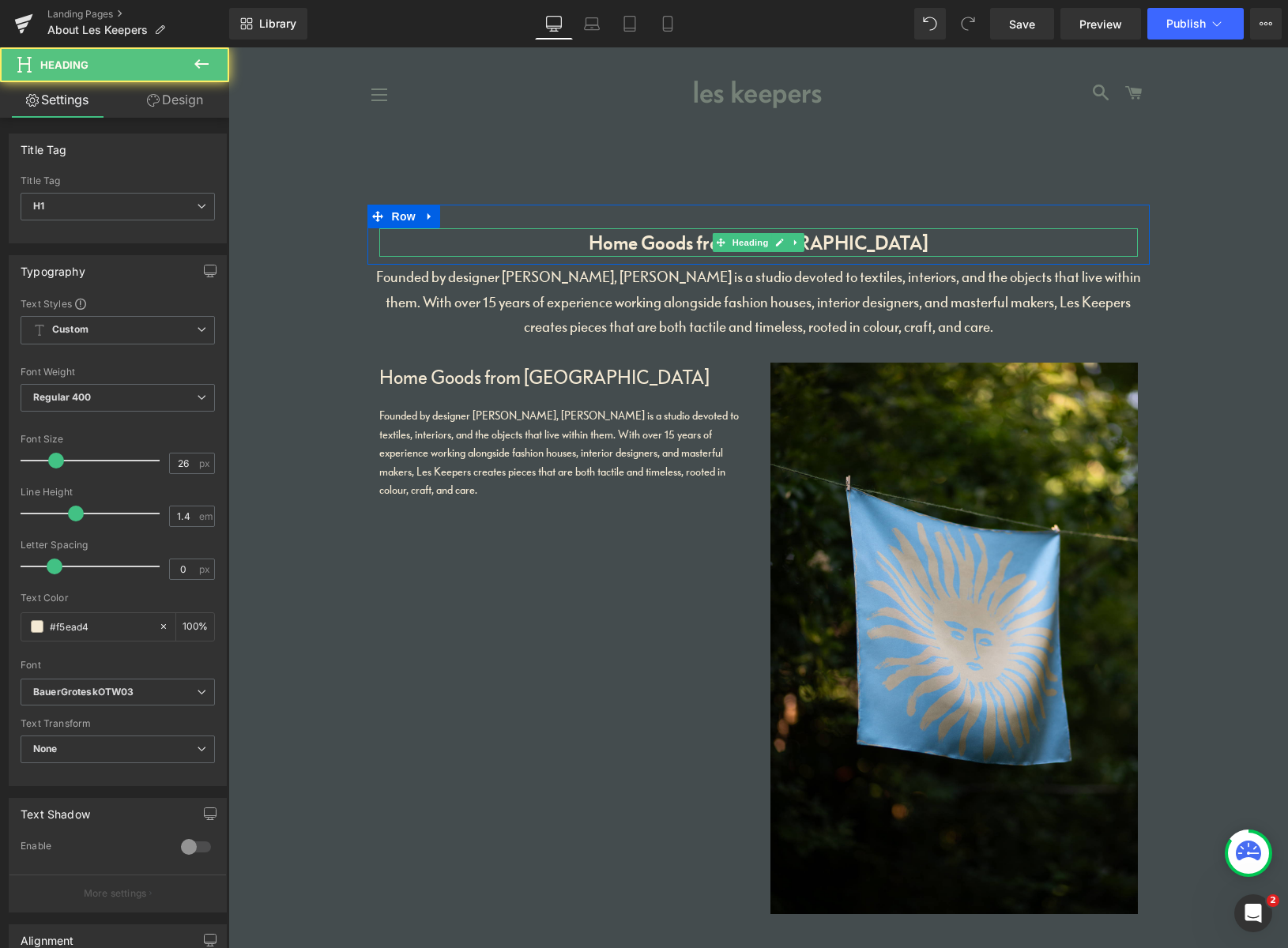
click at [862, 246] on h1 "Home Goods from Peckham" at bounding box center [758, 242] width 758 height 28
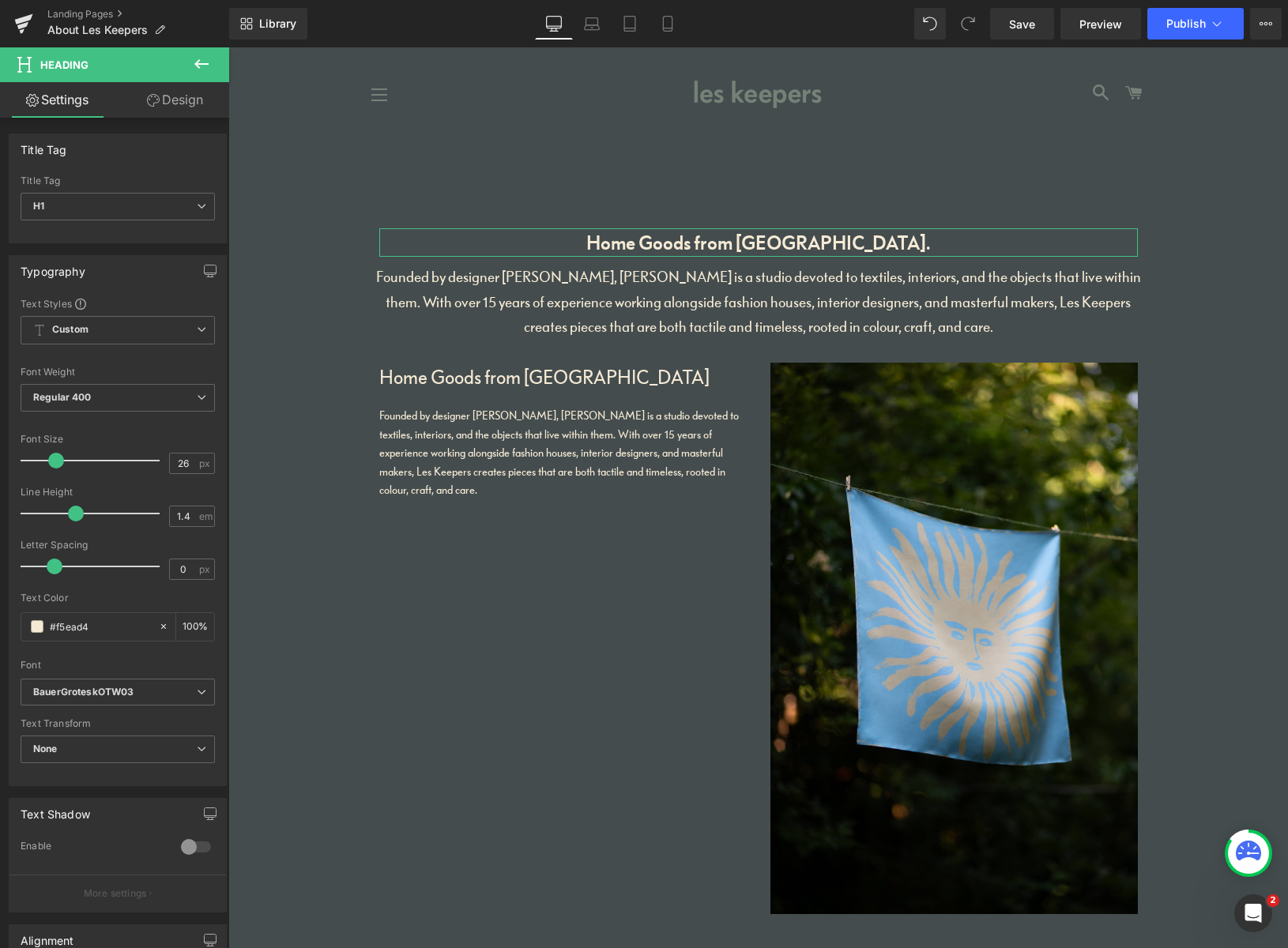
drag, startPoint x: 196, startPoint y: 104, endPoint x: 191, endPoint y: 111, distance: 8.6
click at [196, 103] on link "Design" at bounding box center [175, 99] width 115 height 36
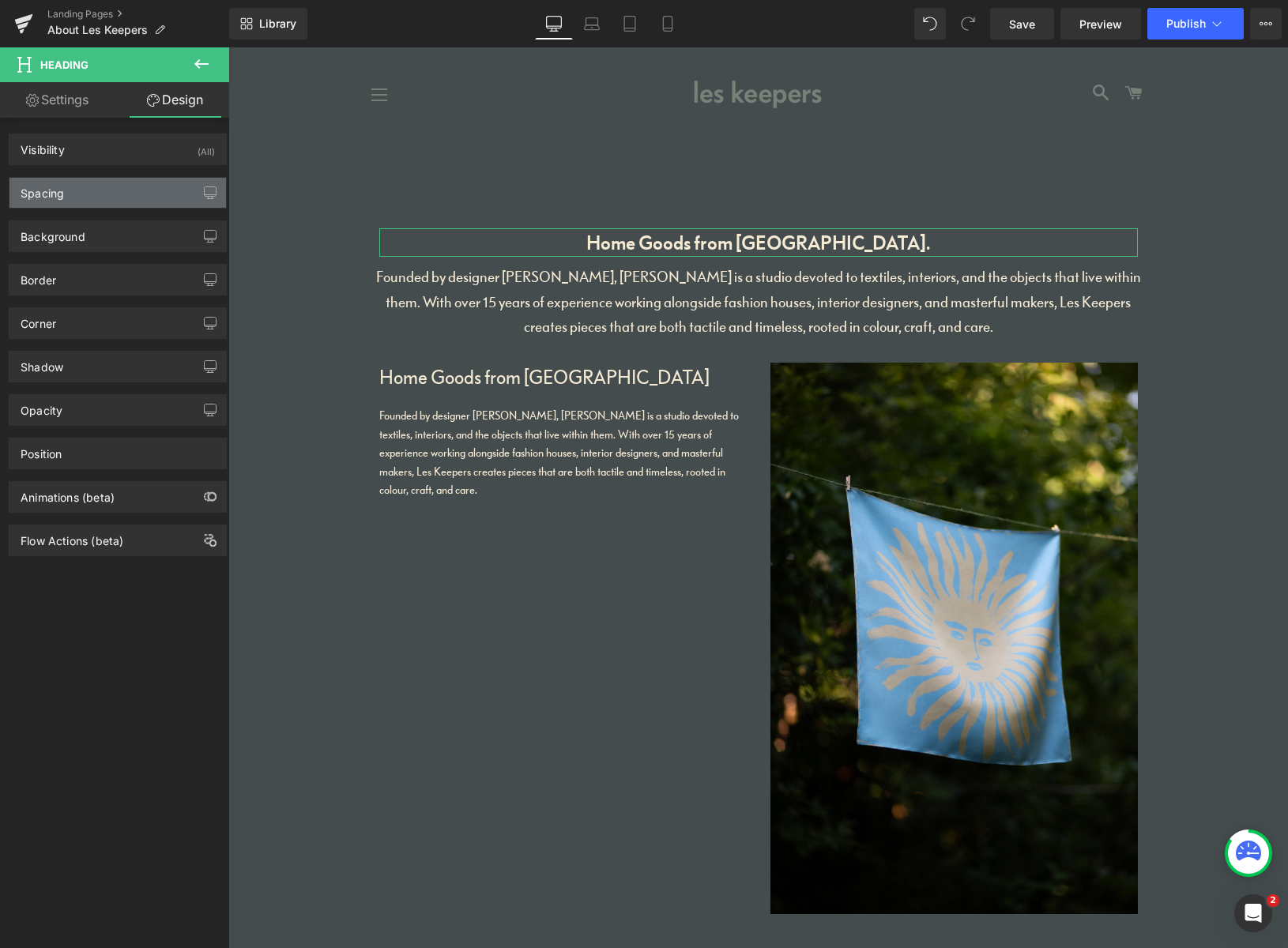
click at [99, 193] on div "Spacing" at bounding box center [118, 192] width 216 height 30
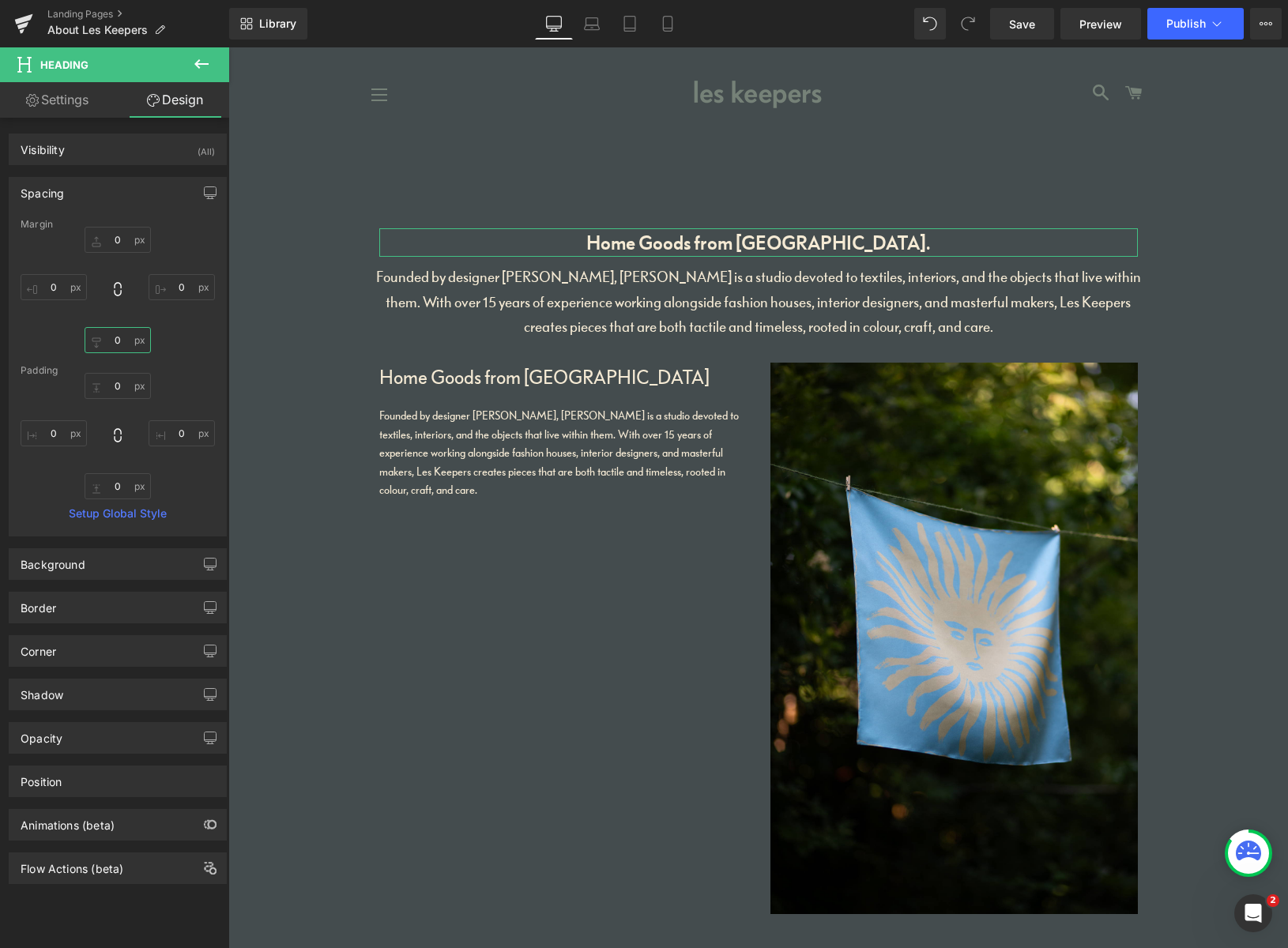
drag, startPoint x: 122, startPoint y: 341, endPoint x: 94, endPoint y: 339, distance: 28.1
click at [96, 339] on input "0" at bounding box center [118, 339] width 67 height 26
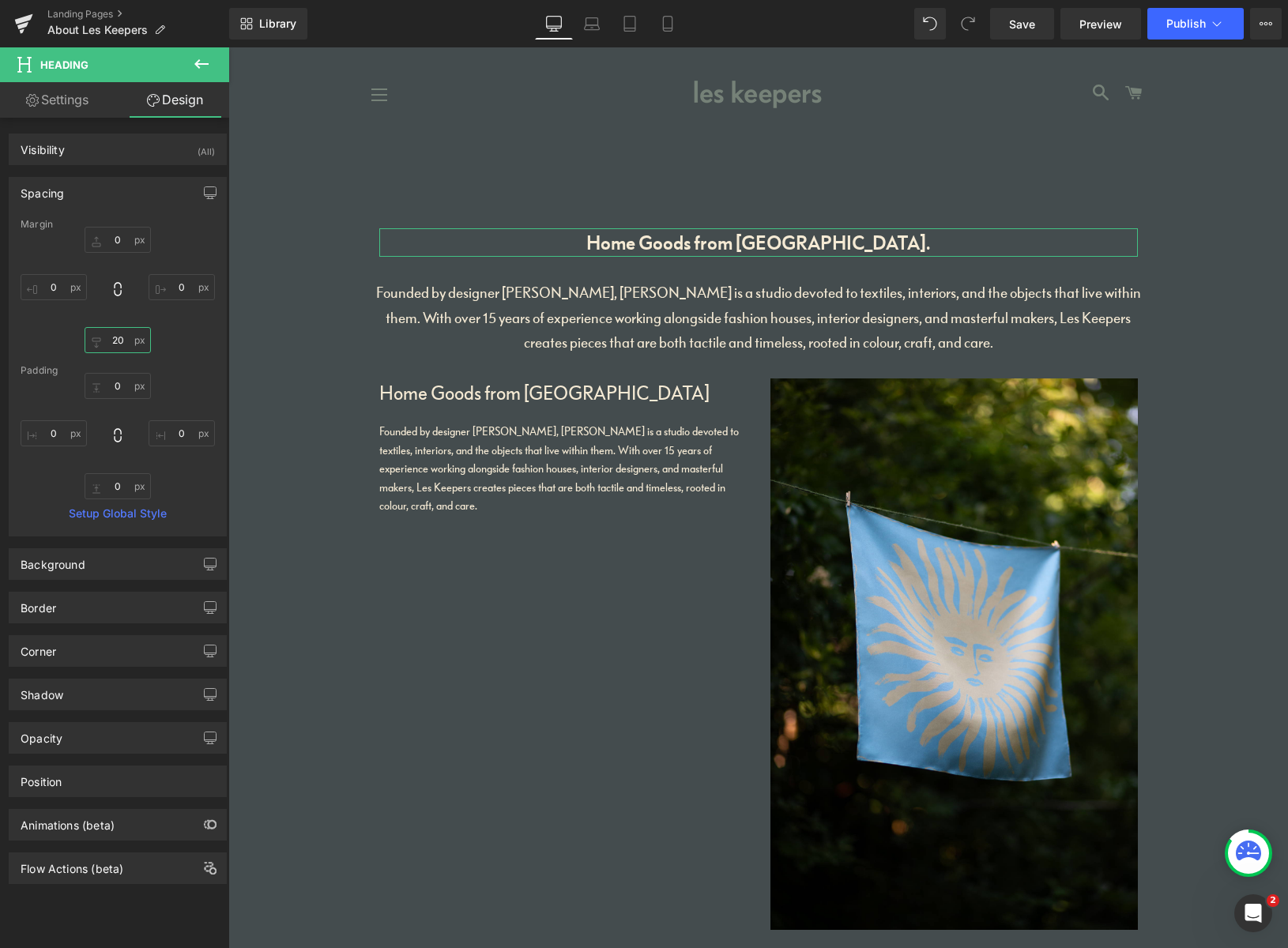
type input "2"
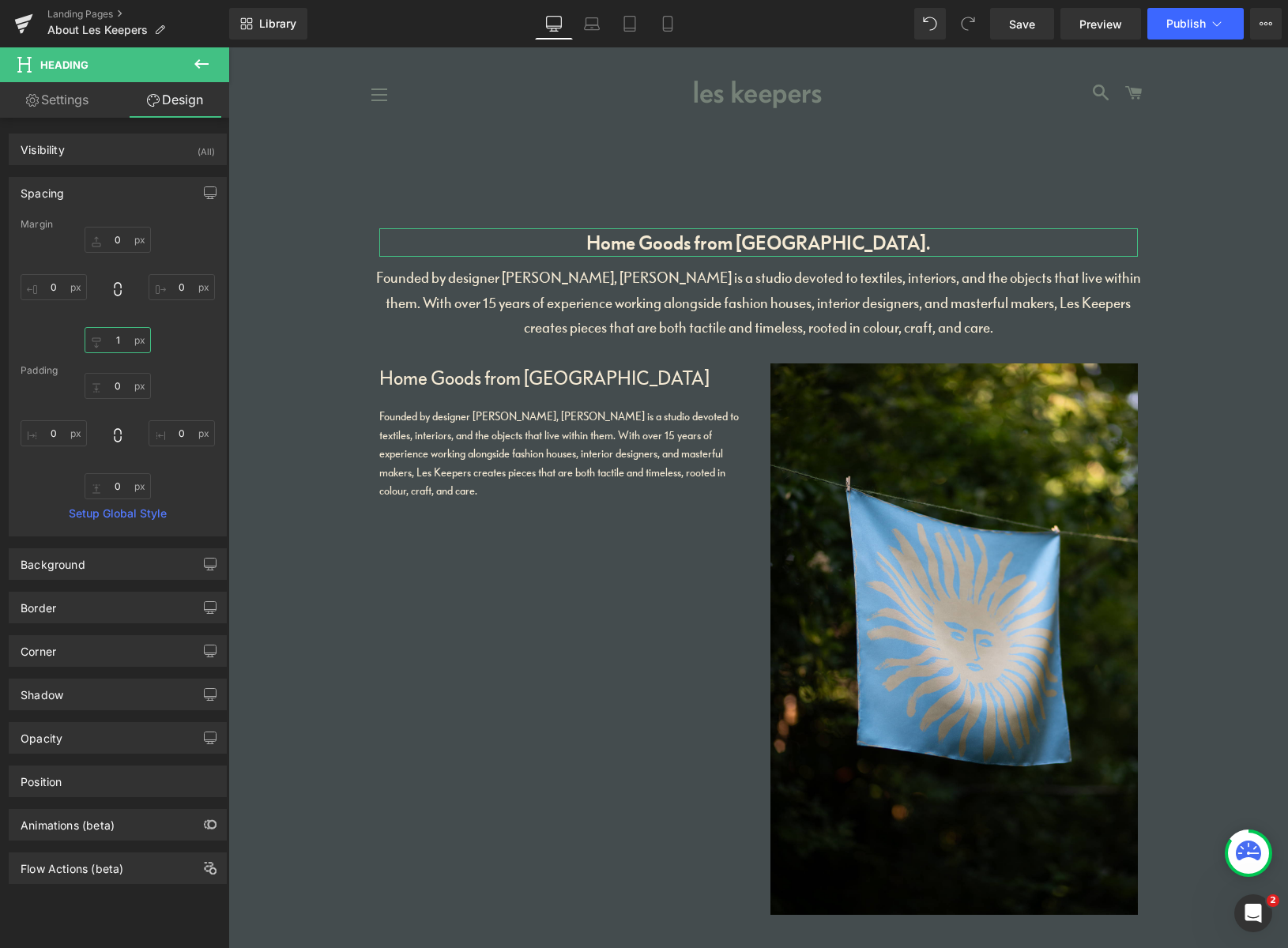
type input "15"
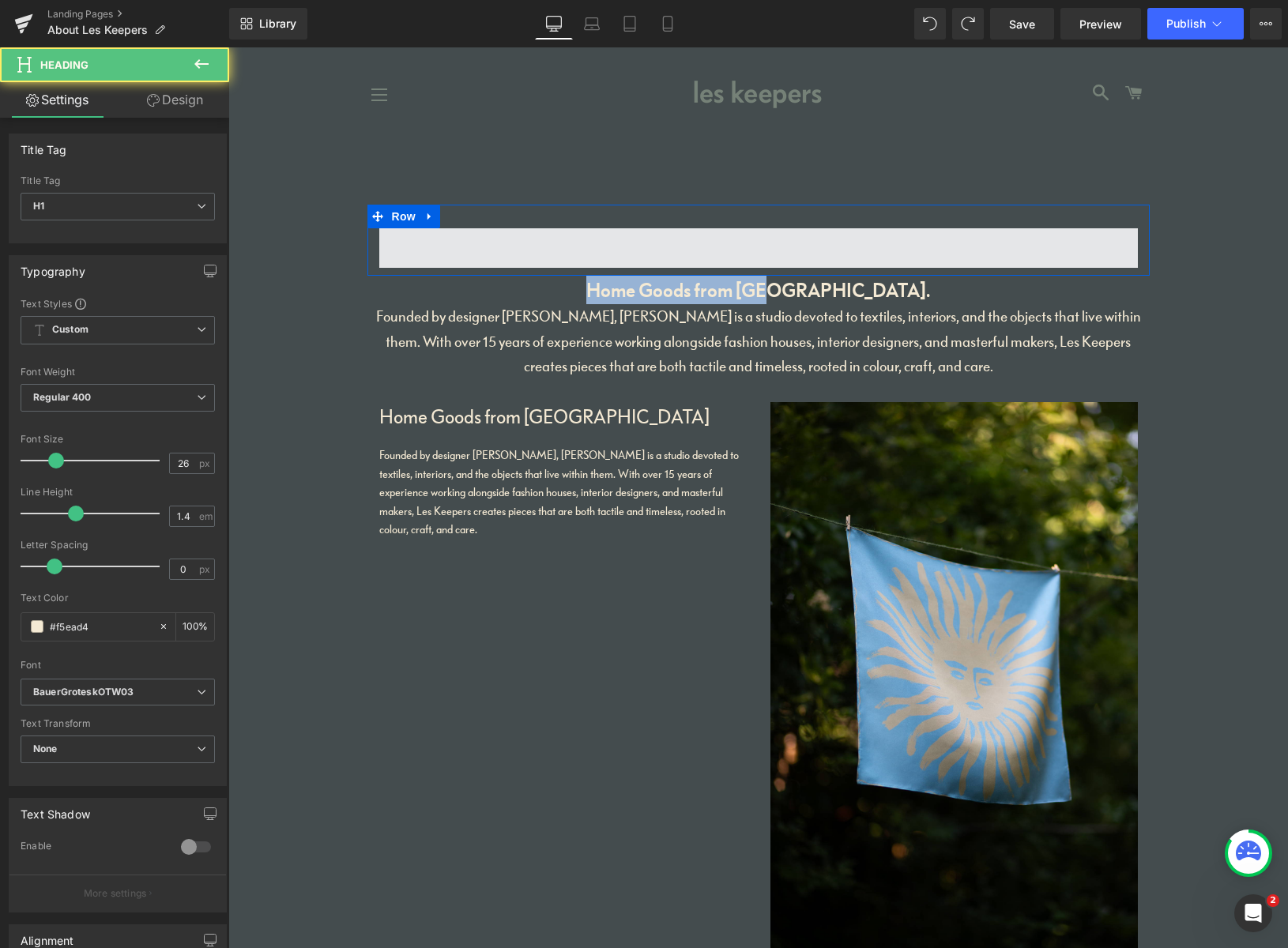
drag, startPoint x: 816, startPoint y: 291, endPoint x: 820, endPoint y: 259, distance: 32.2
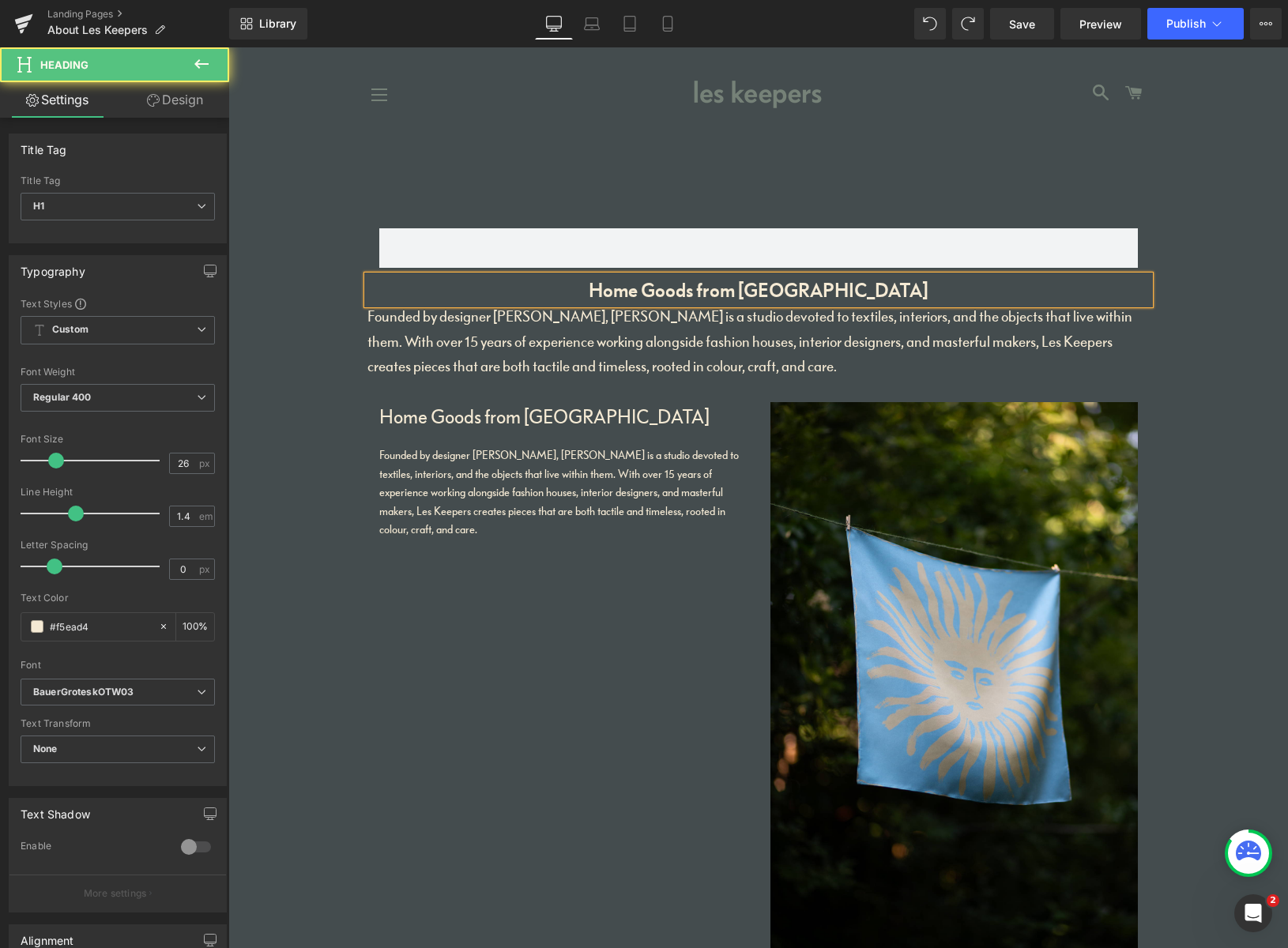
click at [808, 286] on h1 "Home Goods from Peckham" at bounding box center [758, 289] width 782 height 28
click at [864, 291] on h1 "Home Goods from Peckham" at bounding box center [758, 289] width 782 height 28
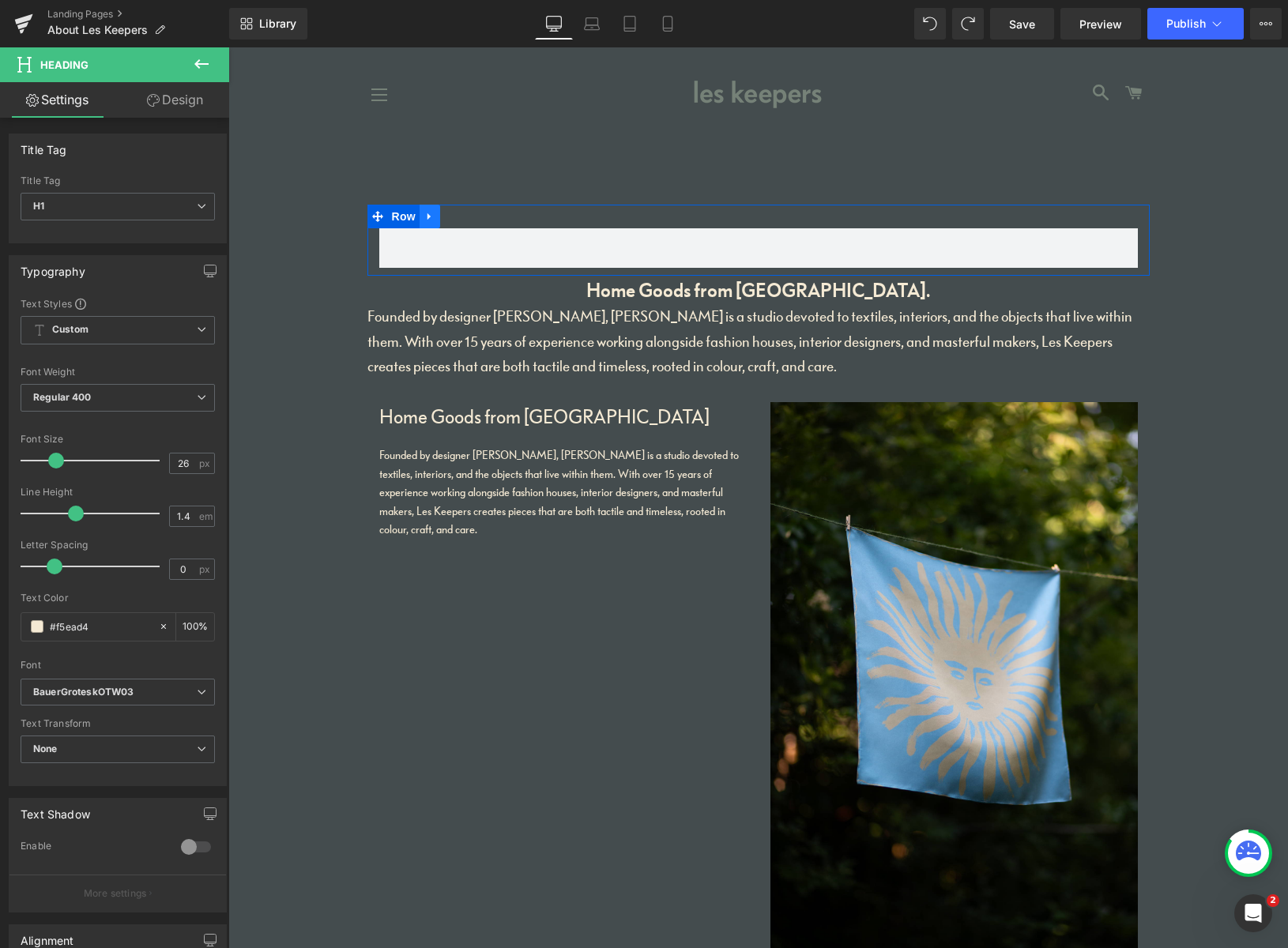
click at [429, 217] on icon at bounding box center [429, 217] width 11 height 12
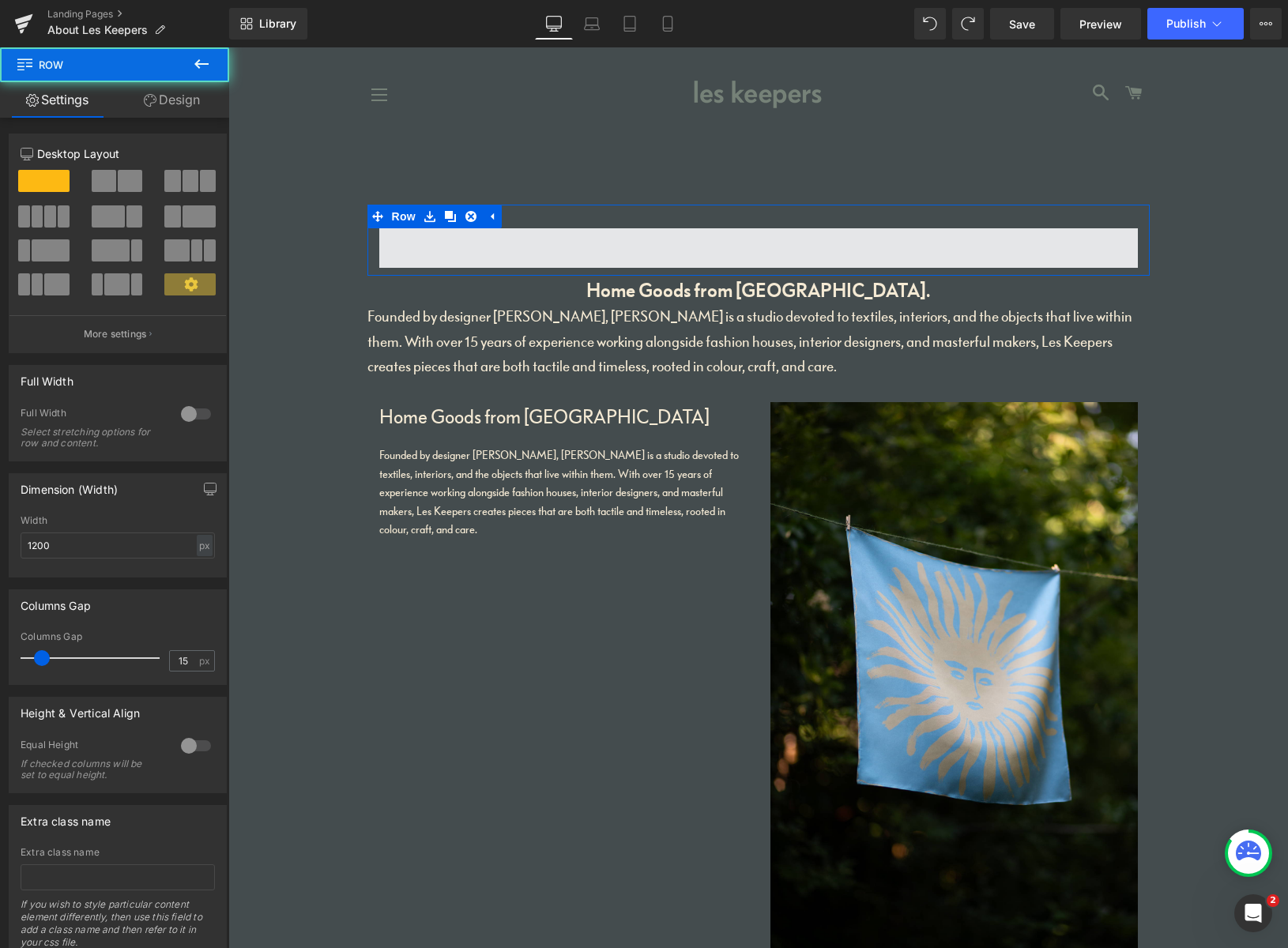
click at [566, 251] on span at bounding box center [758, 248] width 758 height 40
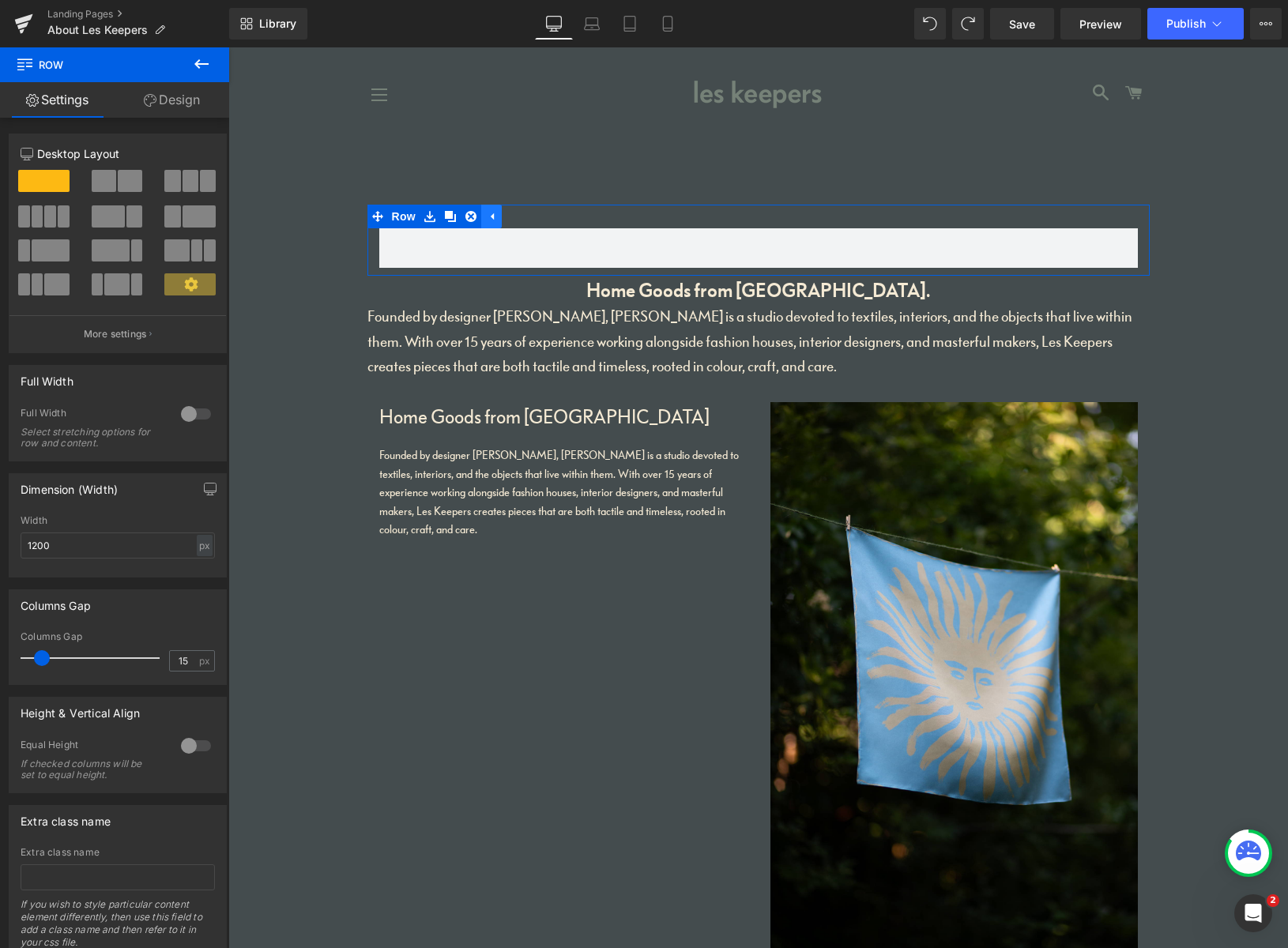
click at [493, 216] on icon at bounding box center [491, 217] width 11 height 12
click at [430, 211] on icon at bounding box center [429, 217] width 11 height 12
click at [469, 217] on icon at bounding box center [470, 217] width 11 height 12
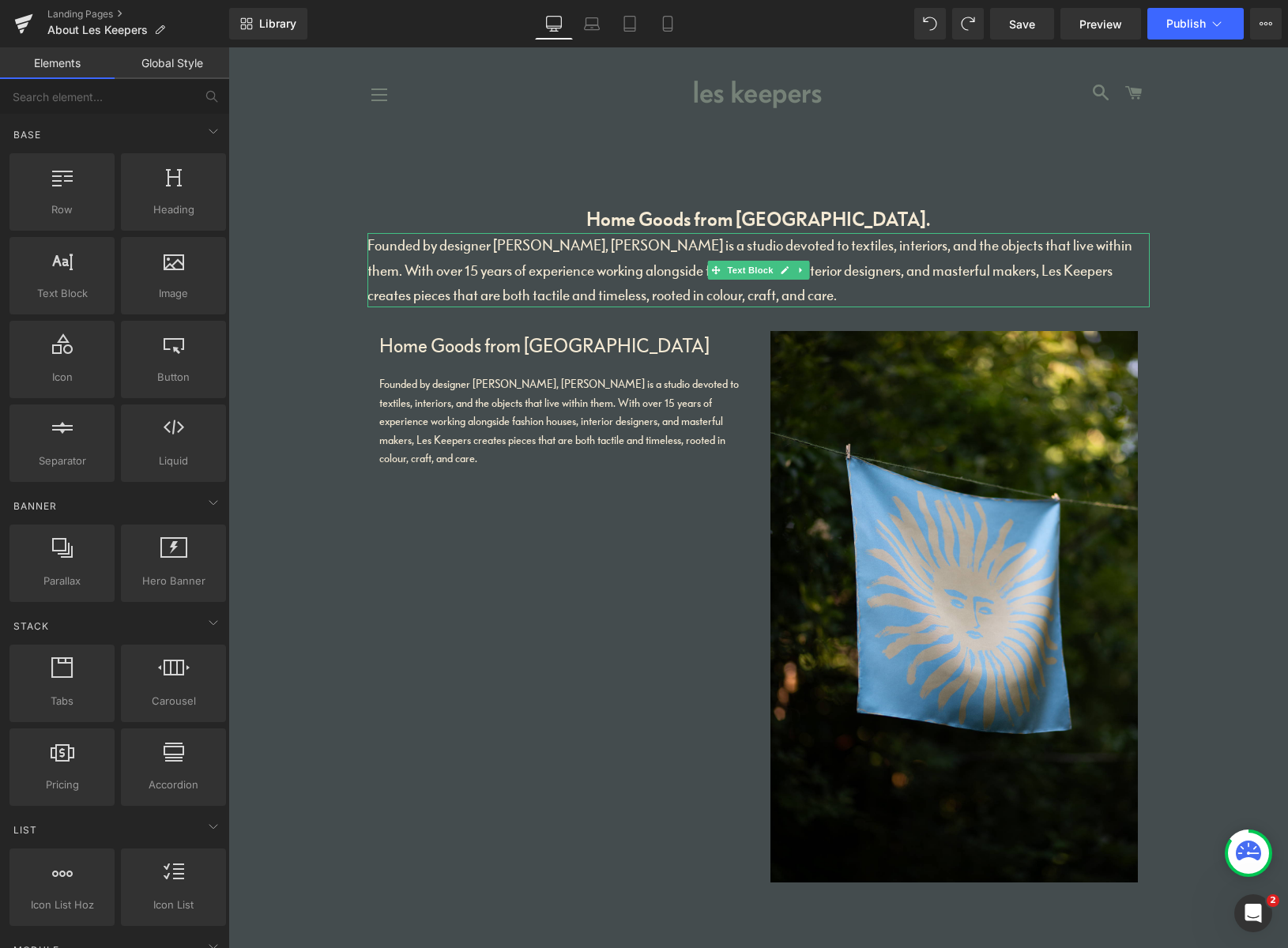
click at [777, 299] on p "Founded by designer [PERSON_NAME], [PERSON_NAME] is a studio devoted to textile…" at bounding box center [758, 270] width 782 height 74
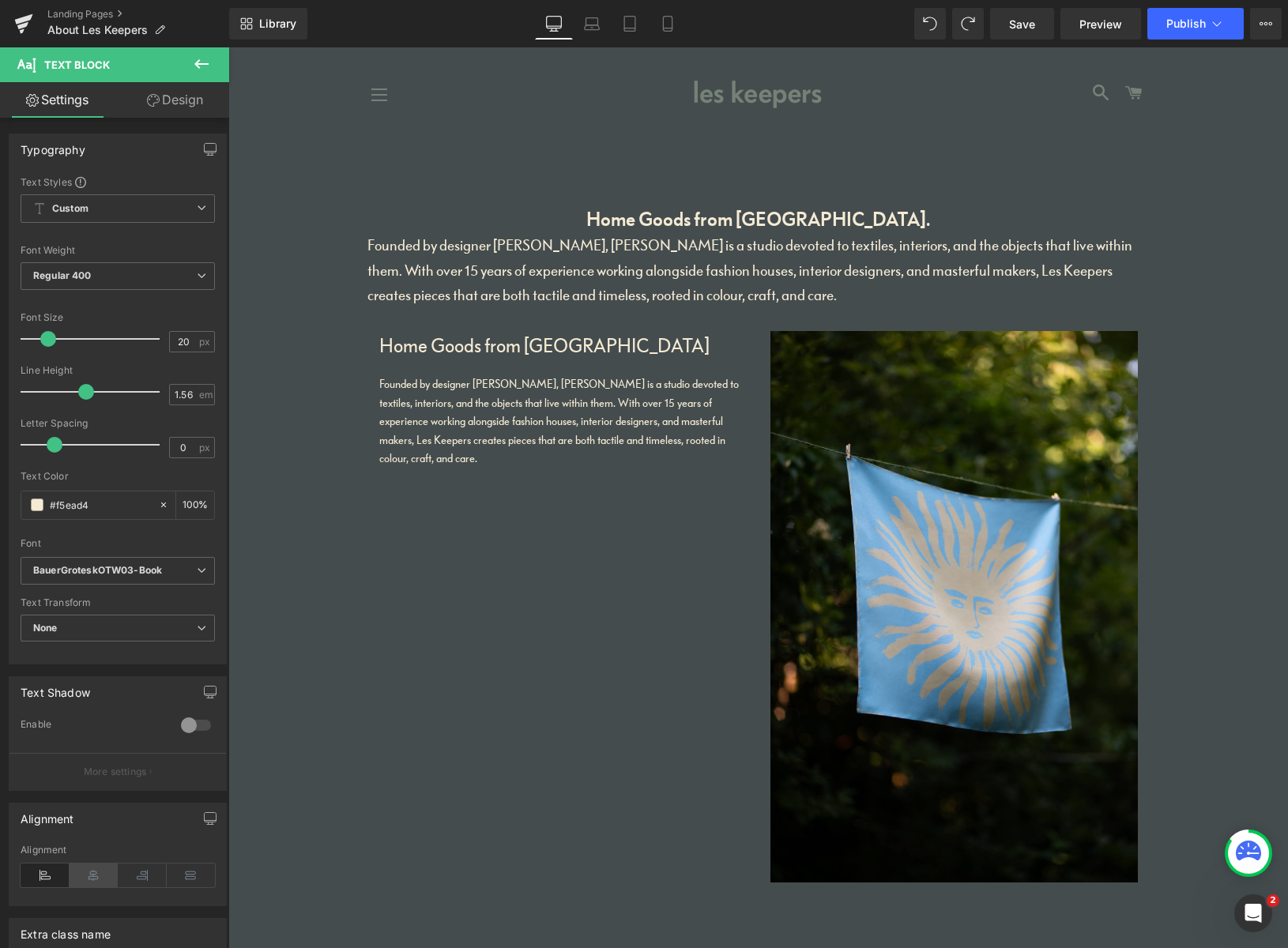
click at [85, 874] on icon at bounding box center [94, 875] width 49 height 24
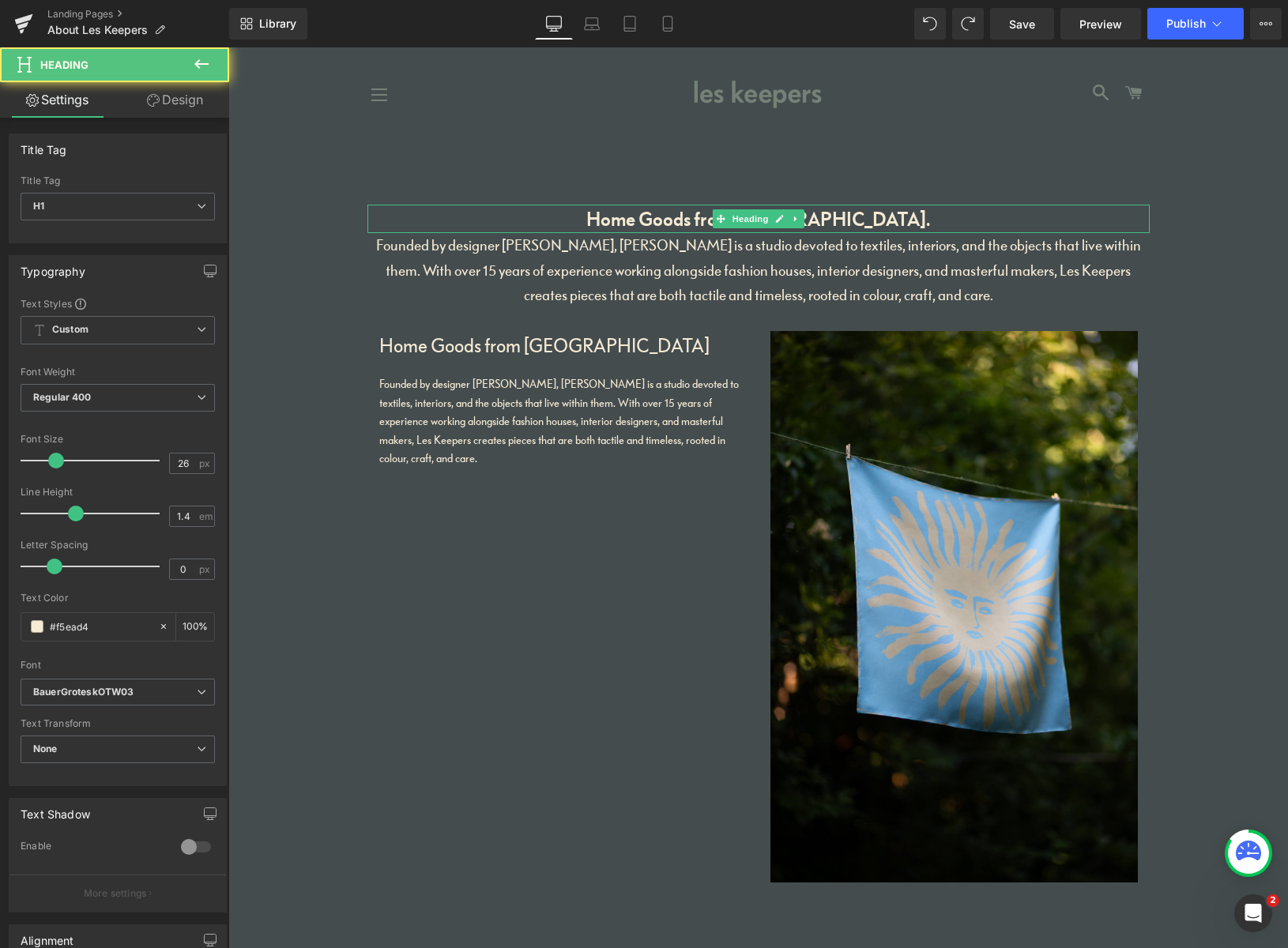
drag, startPoint x: 873, startPoint y: 221, endPoint x: 930, endPoint y: 235, distance: 58.7
click at [873, 221] on h1 "Home Goods from [GEOGRAPHIC_DATA]." at bounding box center [758, 218] width 782 height 28
click at [198, 106] on link "Design" at bounding box center [175, 99] width 115 height 36
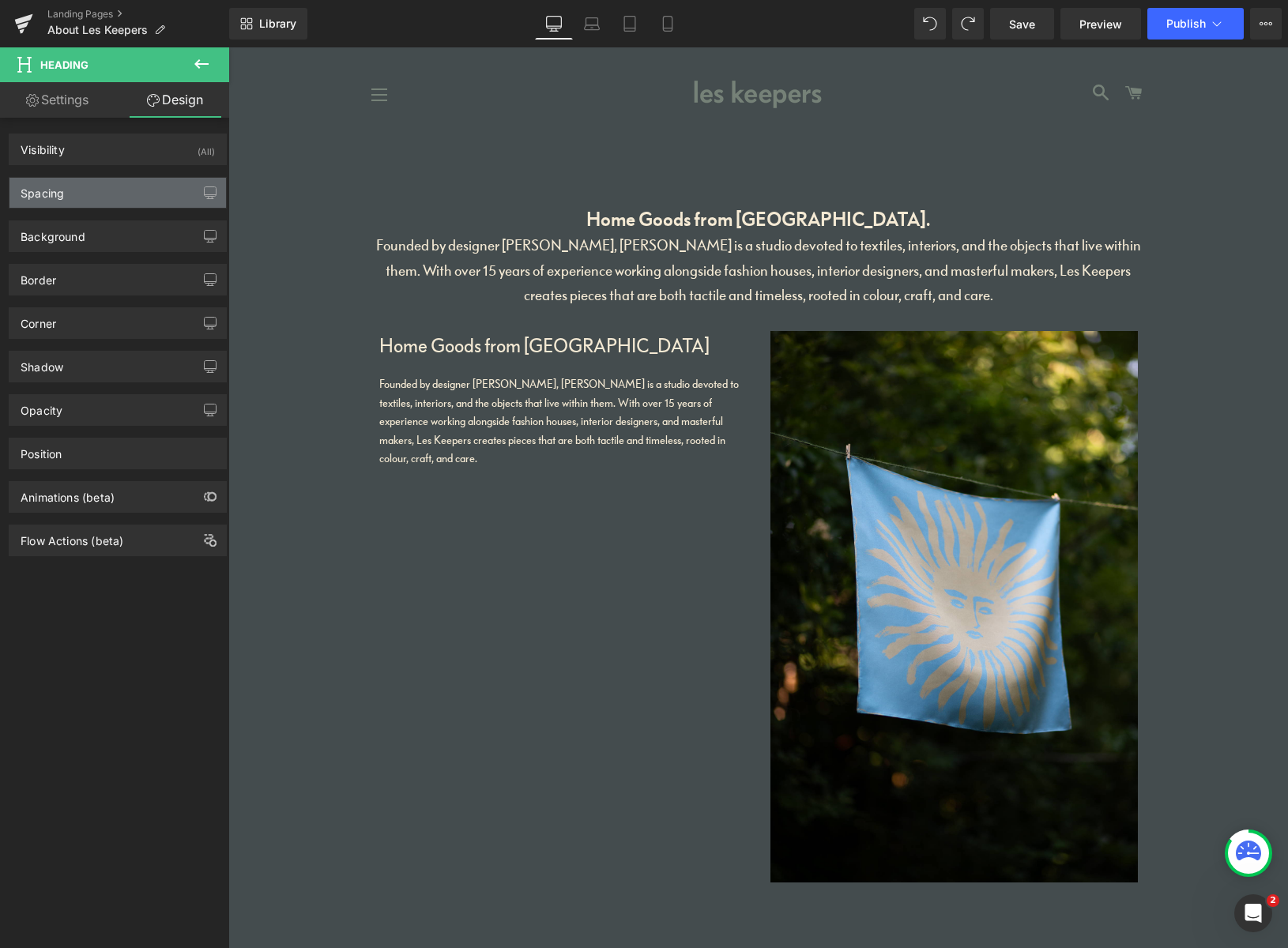
click at [102, 190] on div "Spacing" at bounding box center [118, 192] width 216 height 30
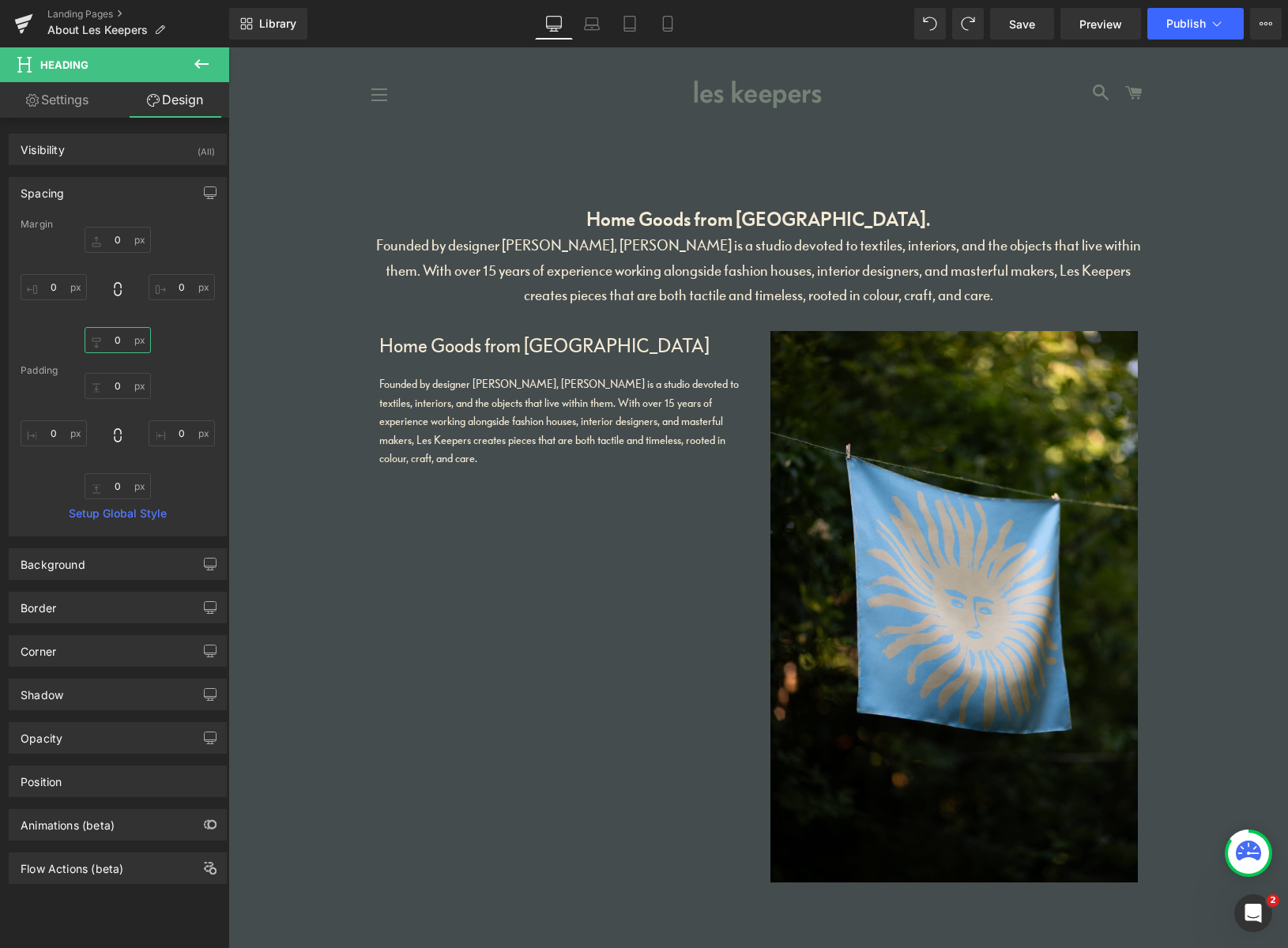
drag, startPoint x: 111, startPoint y: 338, endPoint x: 101, endPoint y: 339, distance: 10.0
click at [98, 338] on input "0" at bounding box center [118, 339] width 67 height 26
type input "15"
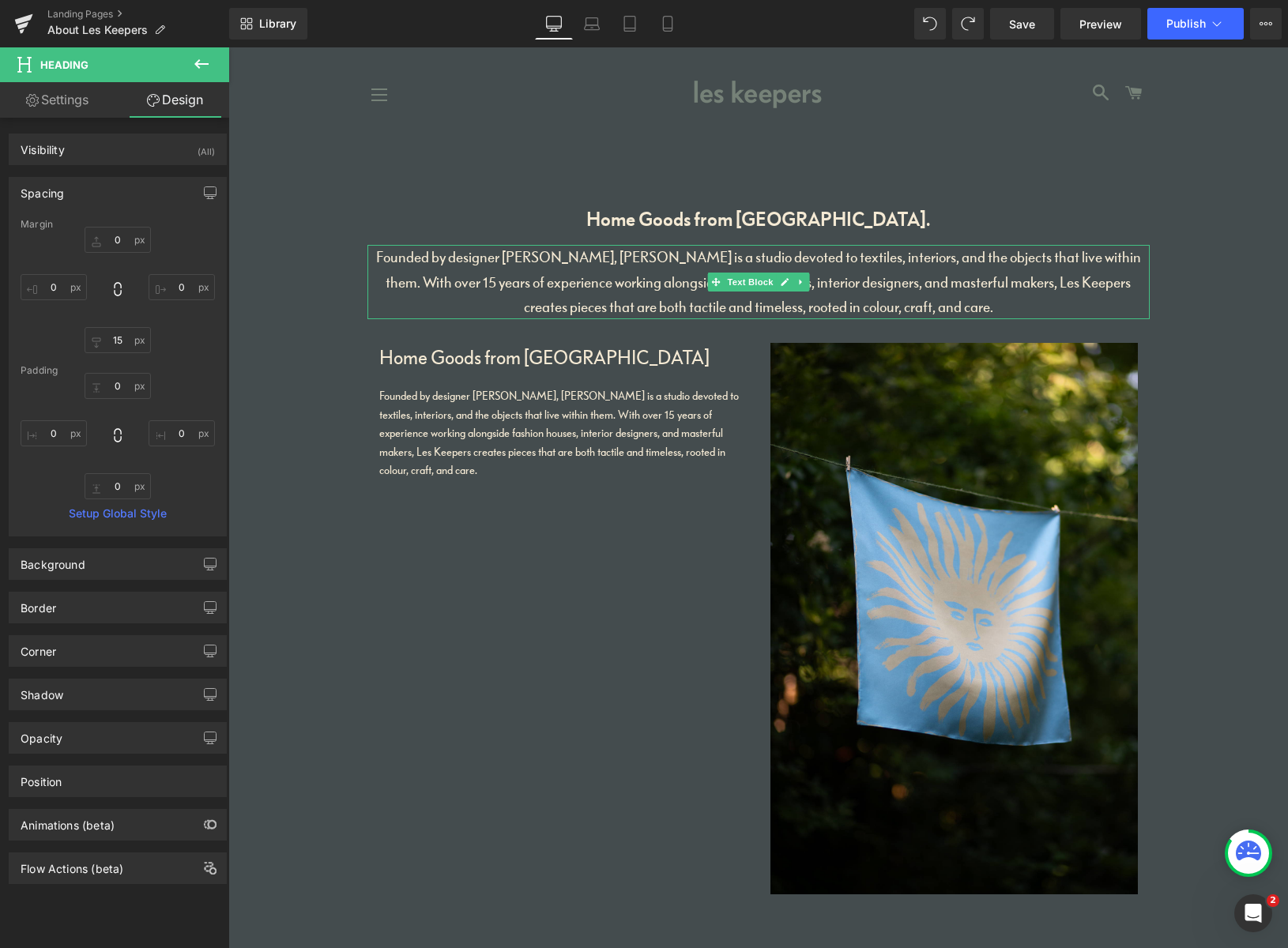
click at [971, 308] on p "Founded by designer [PERSON_NAME], [PERSON_NAME] is a studio devoted to textile…" at bounding box center [758, 282] width 782 height 74
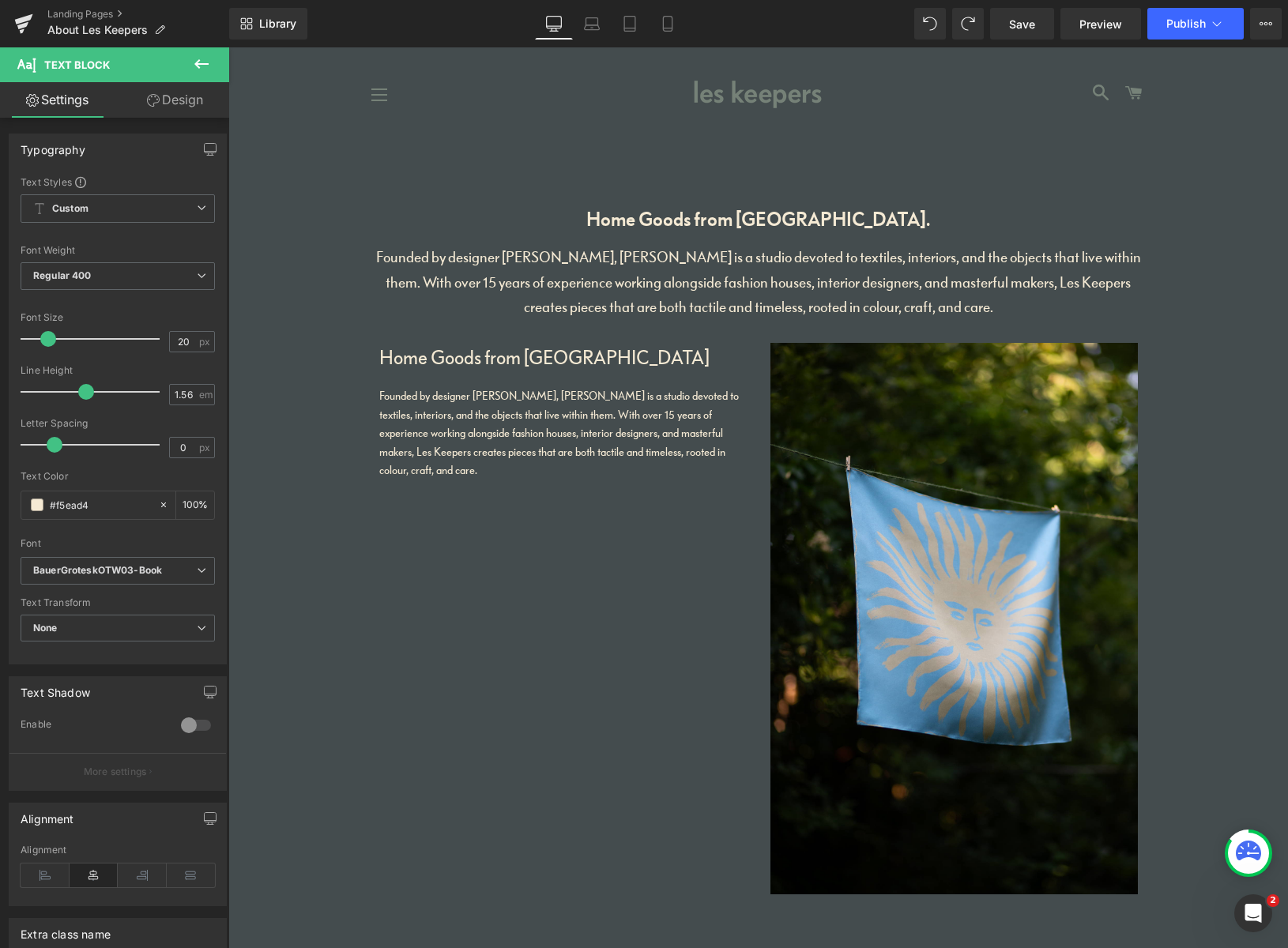
drag, startPoint x: 184, startPoint y: 97, endPoint x: 180, endPoint y: 104, distance: 8.1
click at [185, 95] on link "Design" at bounding box center [175, 99] width 115 height 36
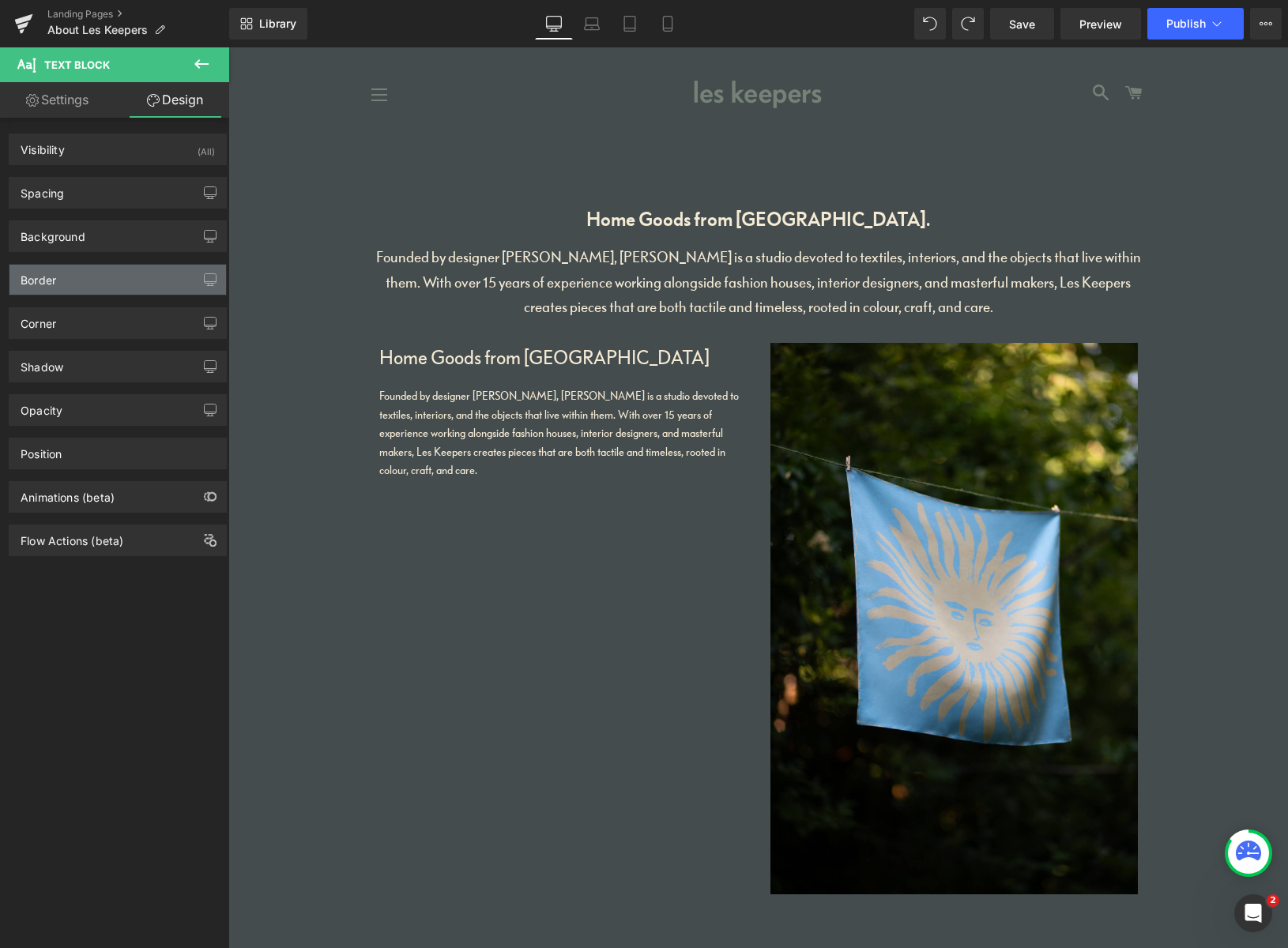
type input "0"
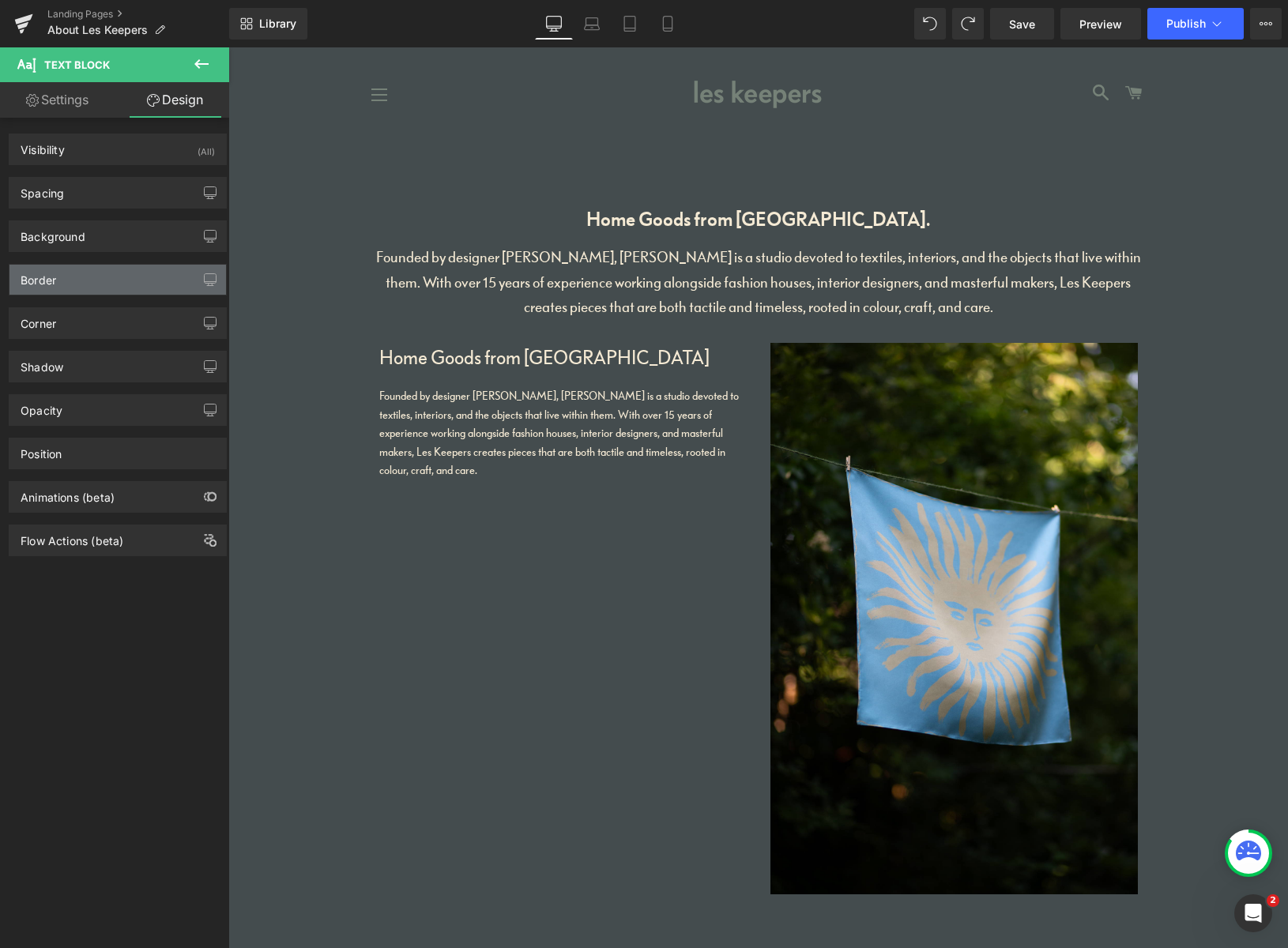
type input "0"
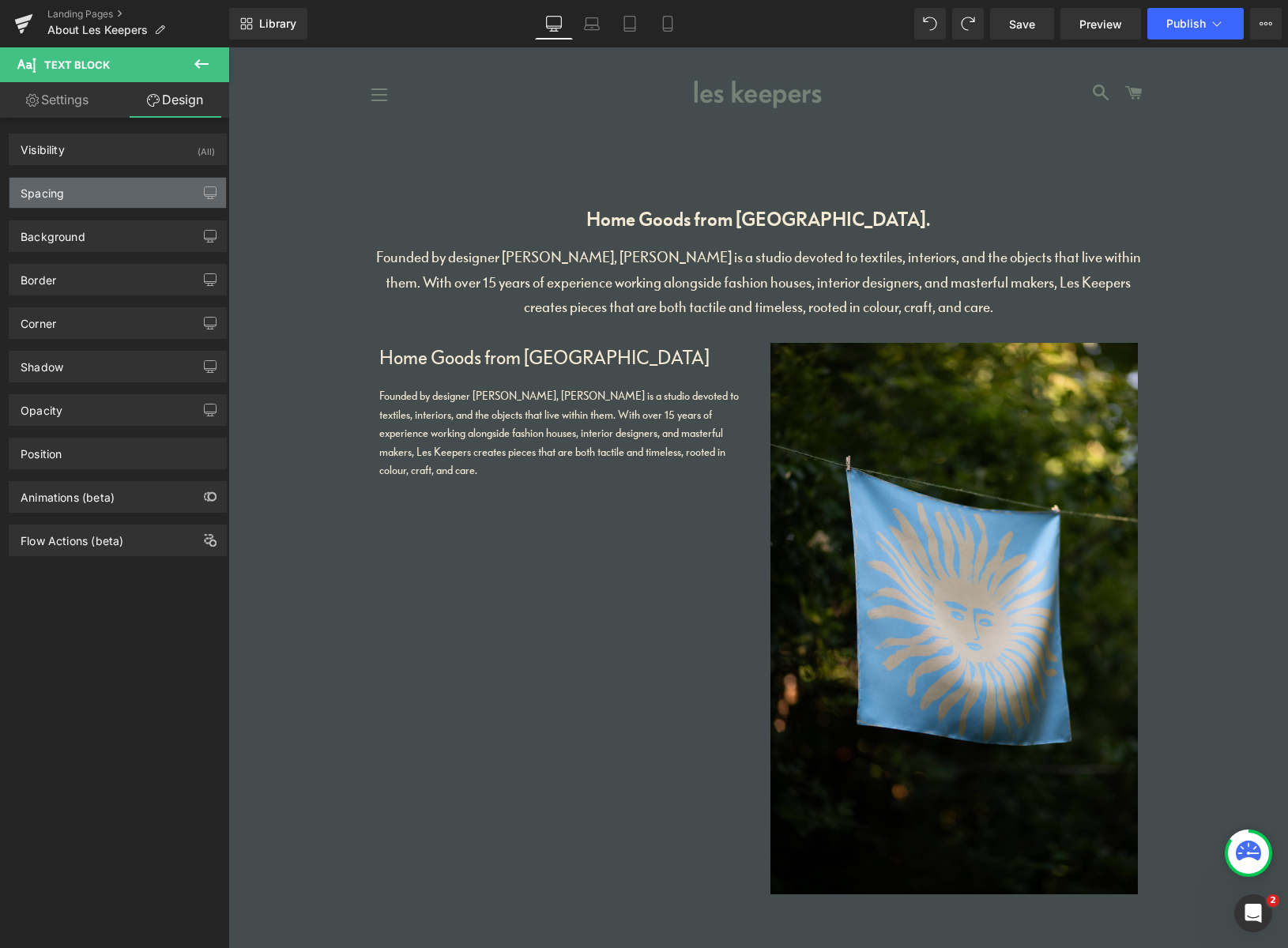
drag, startPoint x: 93, startPoint y: 190, endPoint x: 103, endPoint y: 196, distance: 11.7
click at [93, 188] on div "Spacing" at bounding box center [118, 192] width 216 height 30
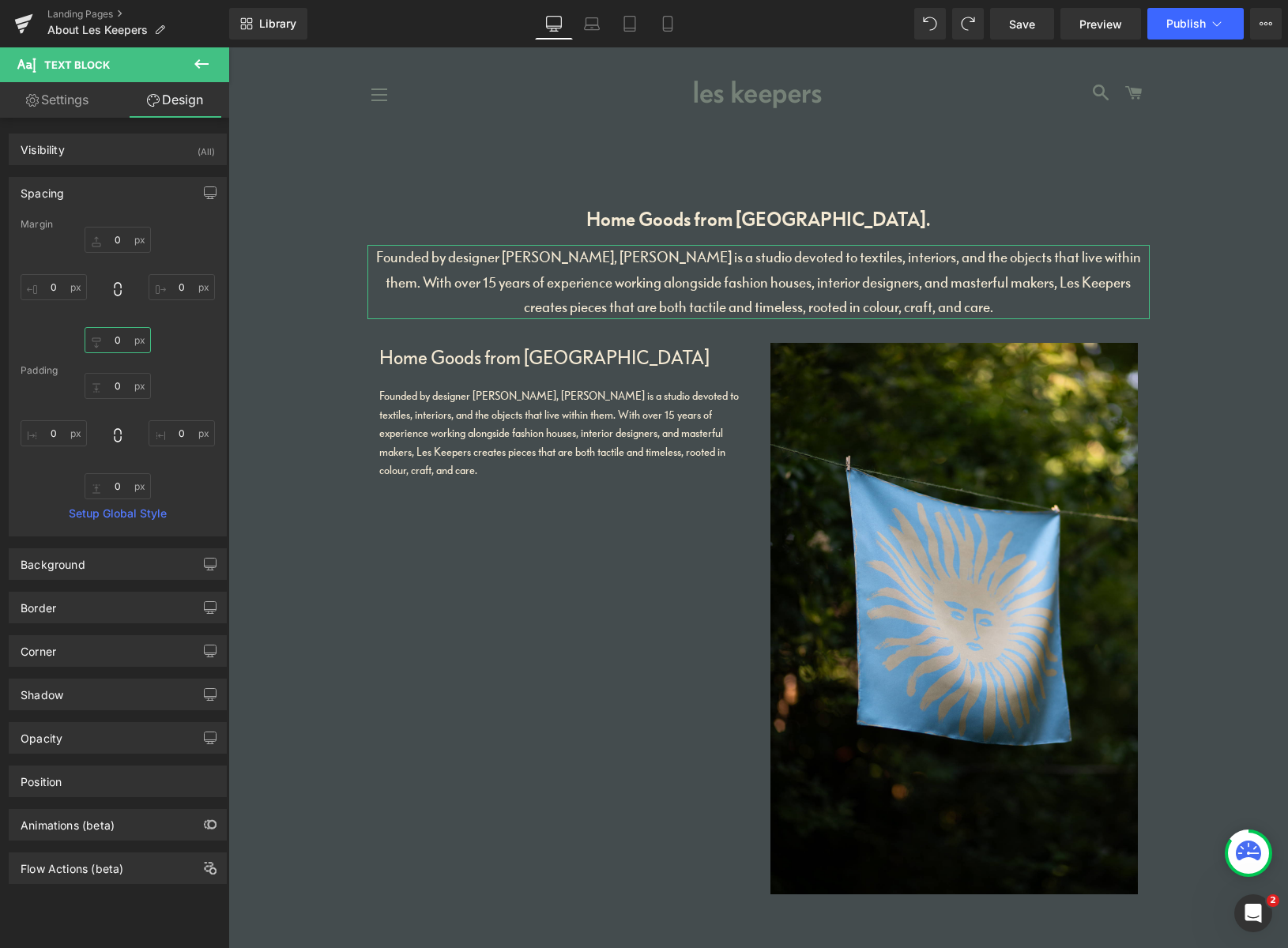
click at [122, 338] on input "0" at bounding box center [118, 339] width 67 height 26
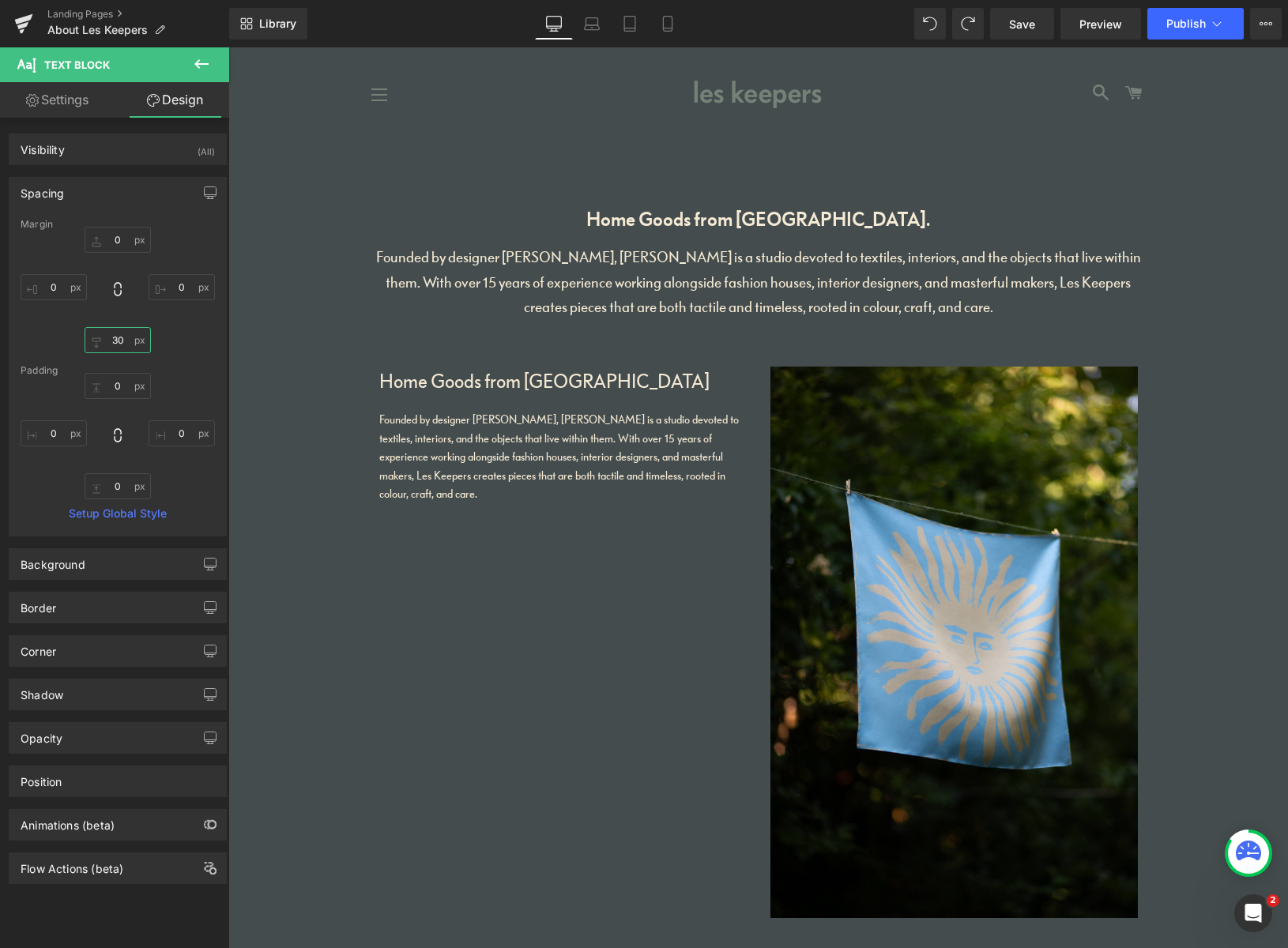
type input "3"
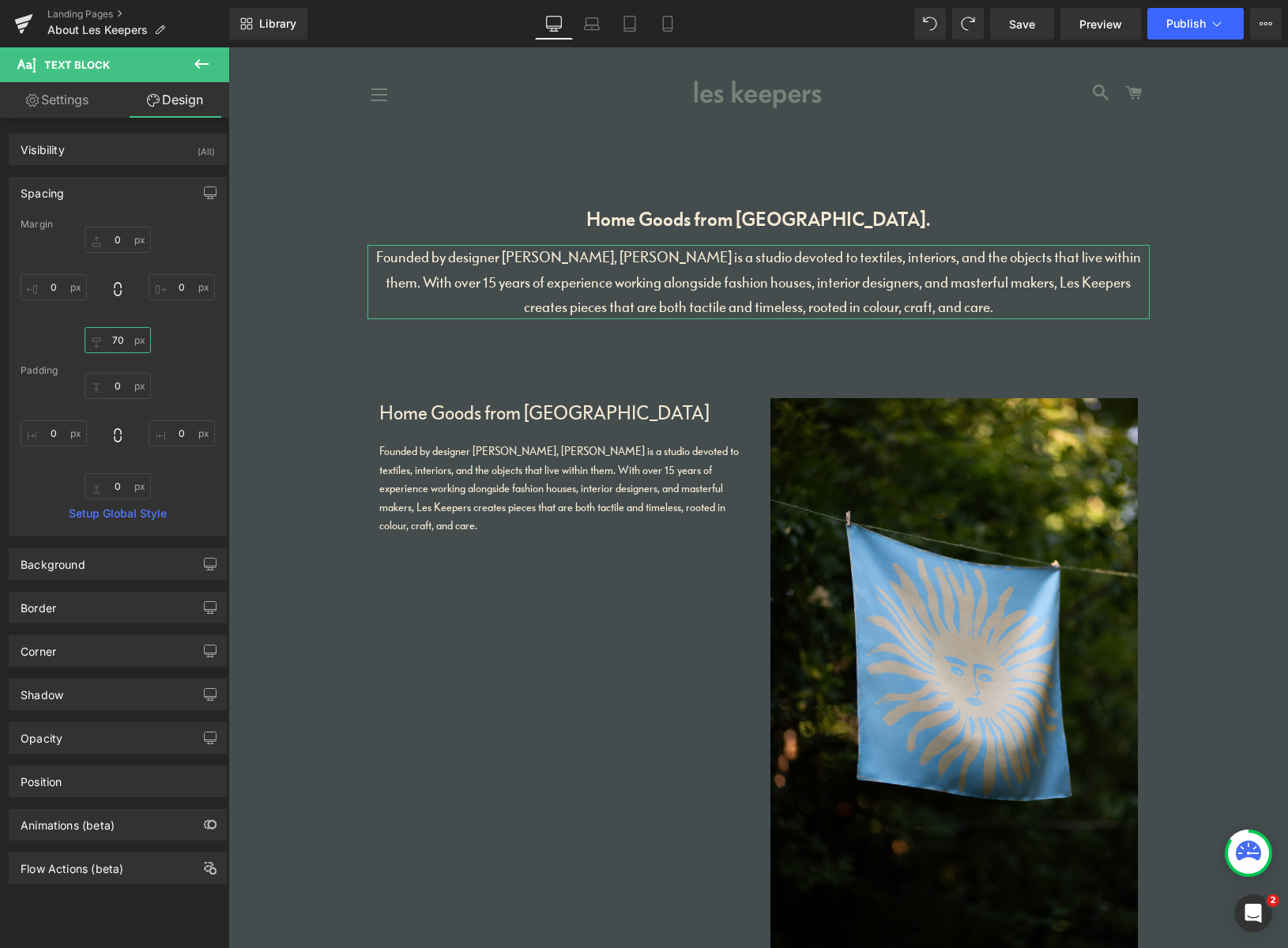
type input "70"
drag, startPoint x: 90, startPoint y: 103, endPoint x: 125, endPoint y: 94, distance: 36.1
click at [90, 102] on link "Settings" at bounding box center [57, 99] width 115 height 36
type input "100"
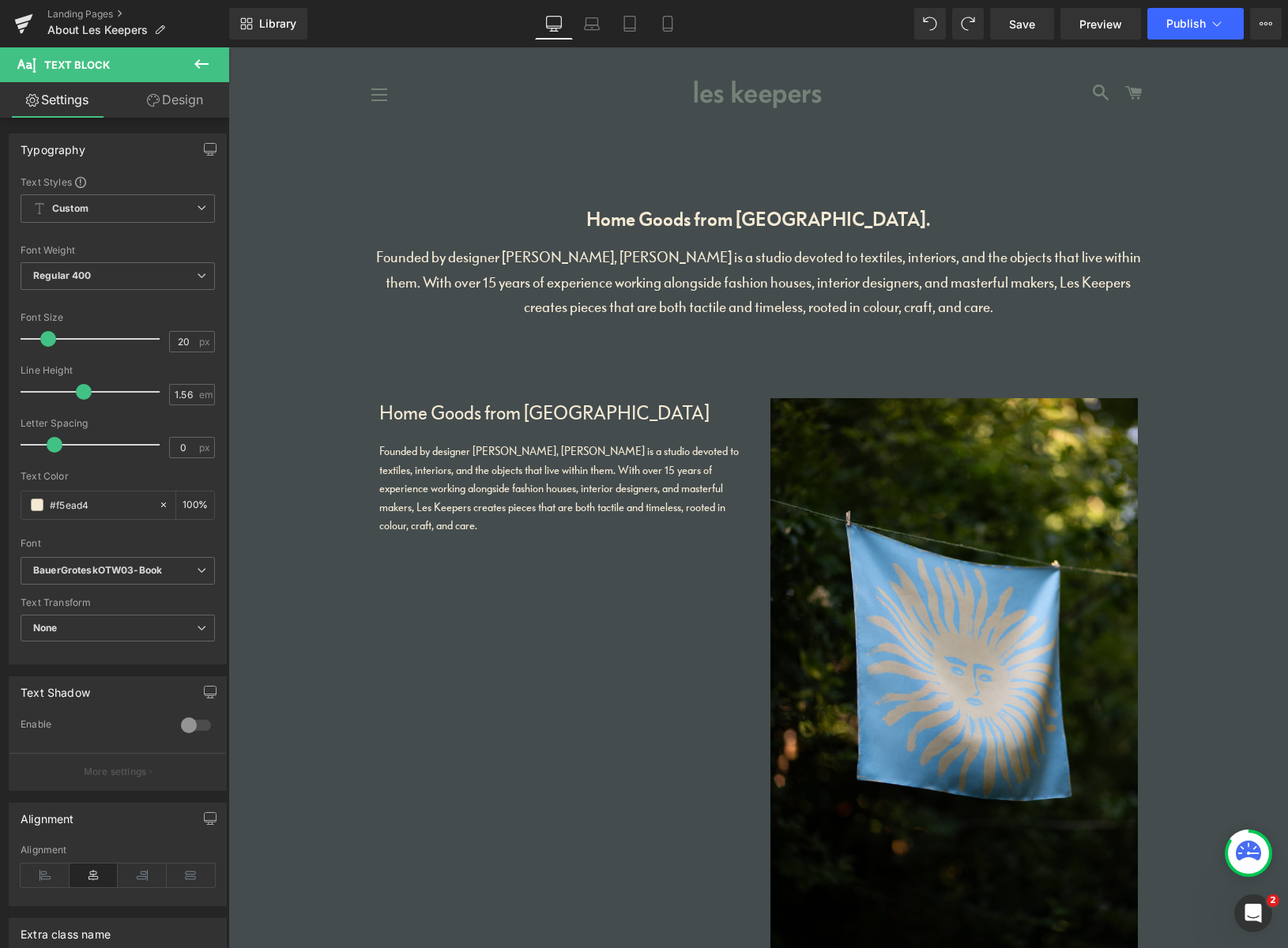
click at [205, 64] on icon at bounding box center [201, 64] width 14 height 10
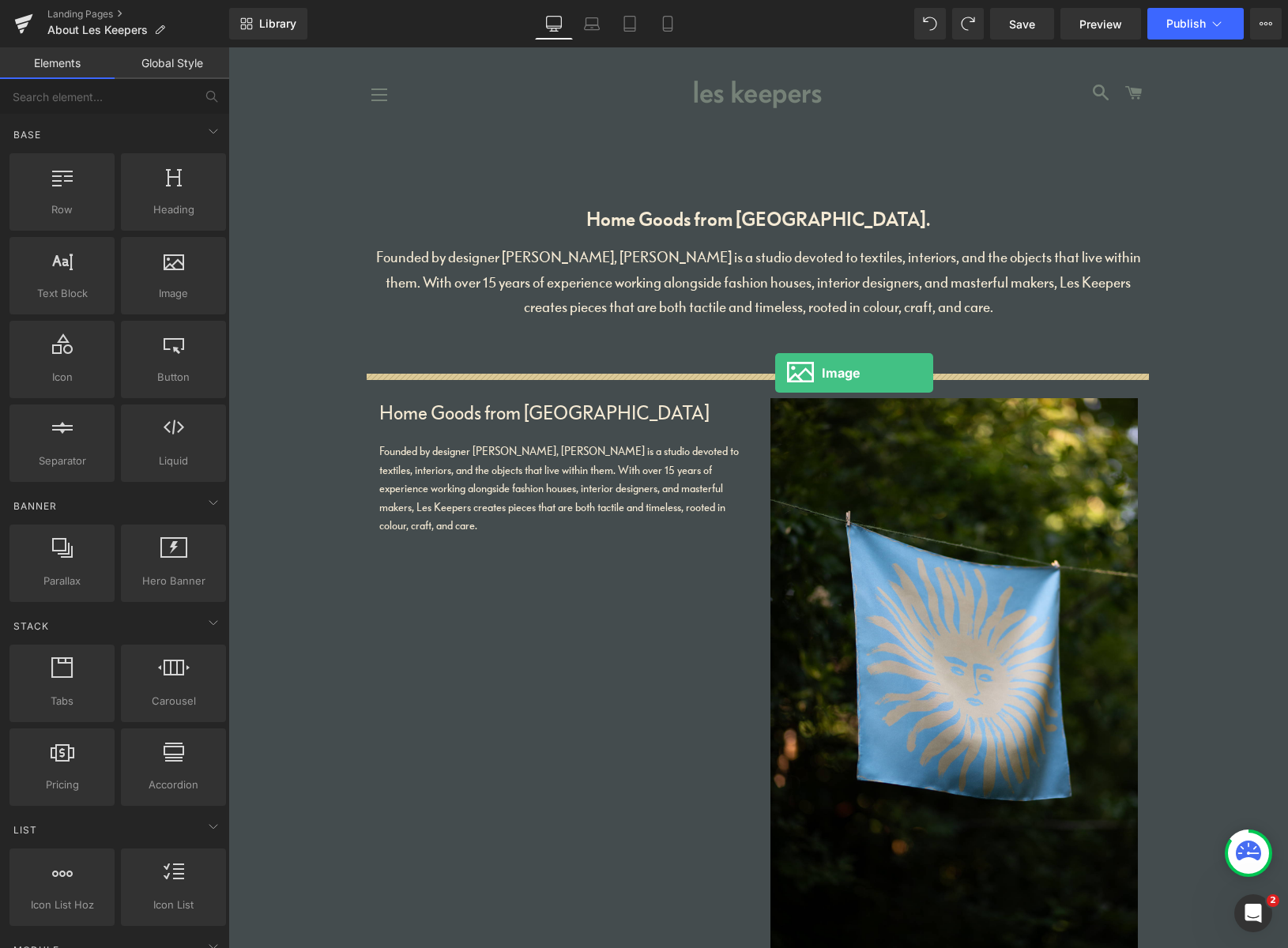
drag, startPoint x: 414, startPoint y: 327, endPoint x: 775, endPoint y: 373, distance: 363.9
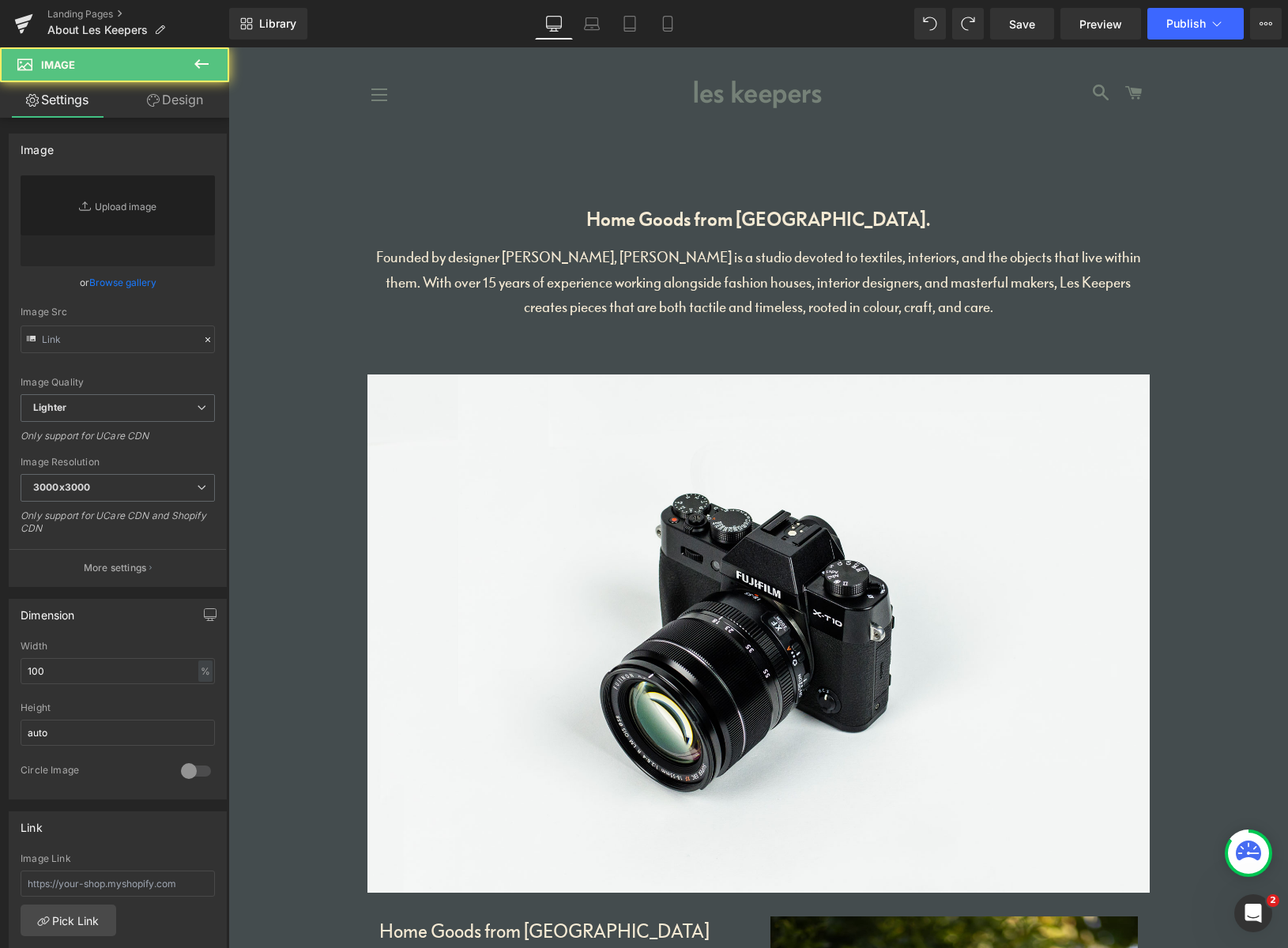
type input "//d1um8515vdn9kb.cloudfront.net/images/parallax.jpg"
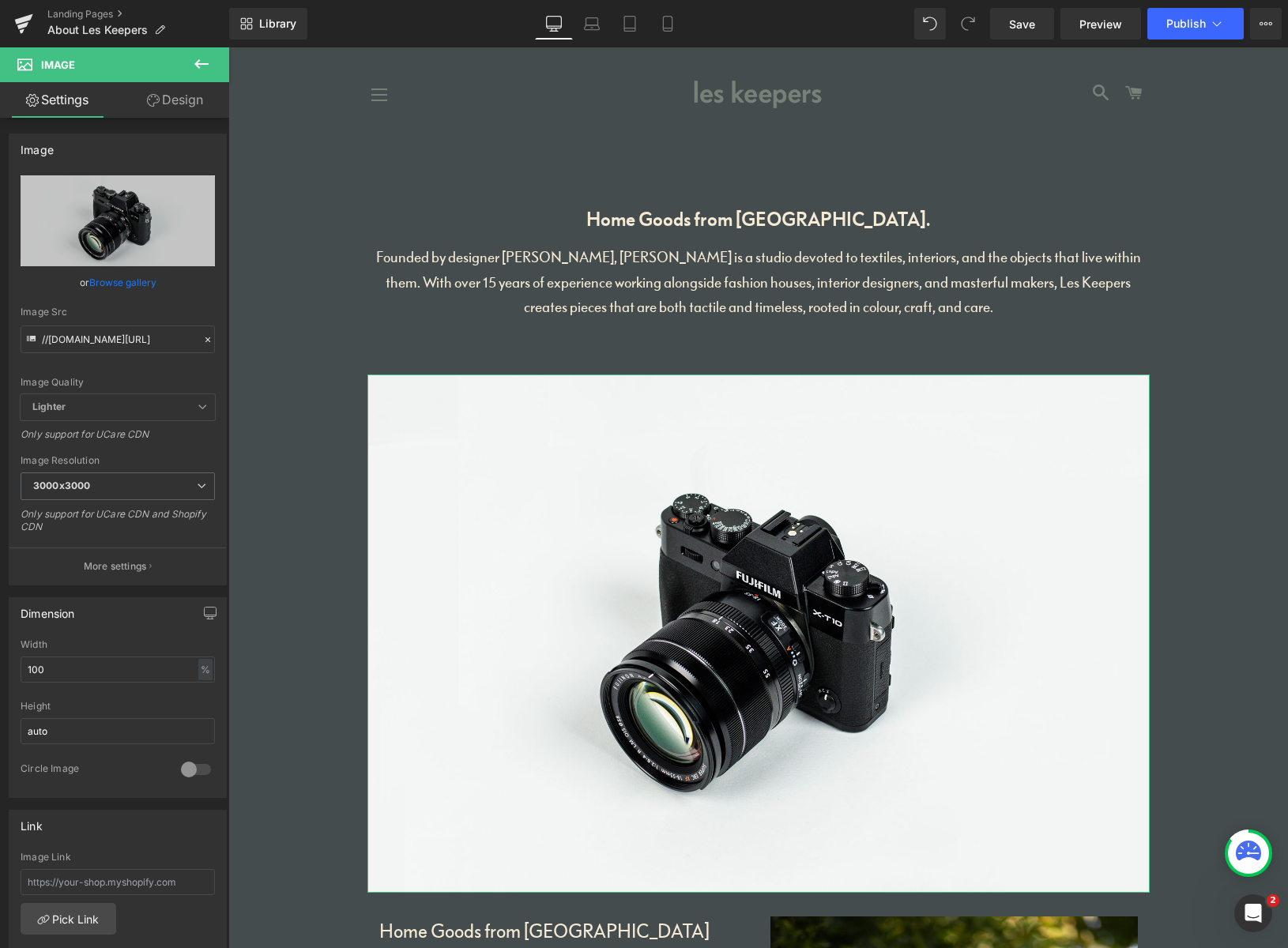
click at [128, 278] on link "Browse gallery" at bounding box center [123, 282] width 68 height 28
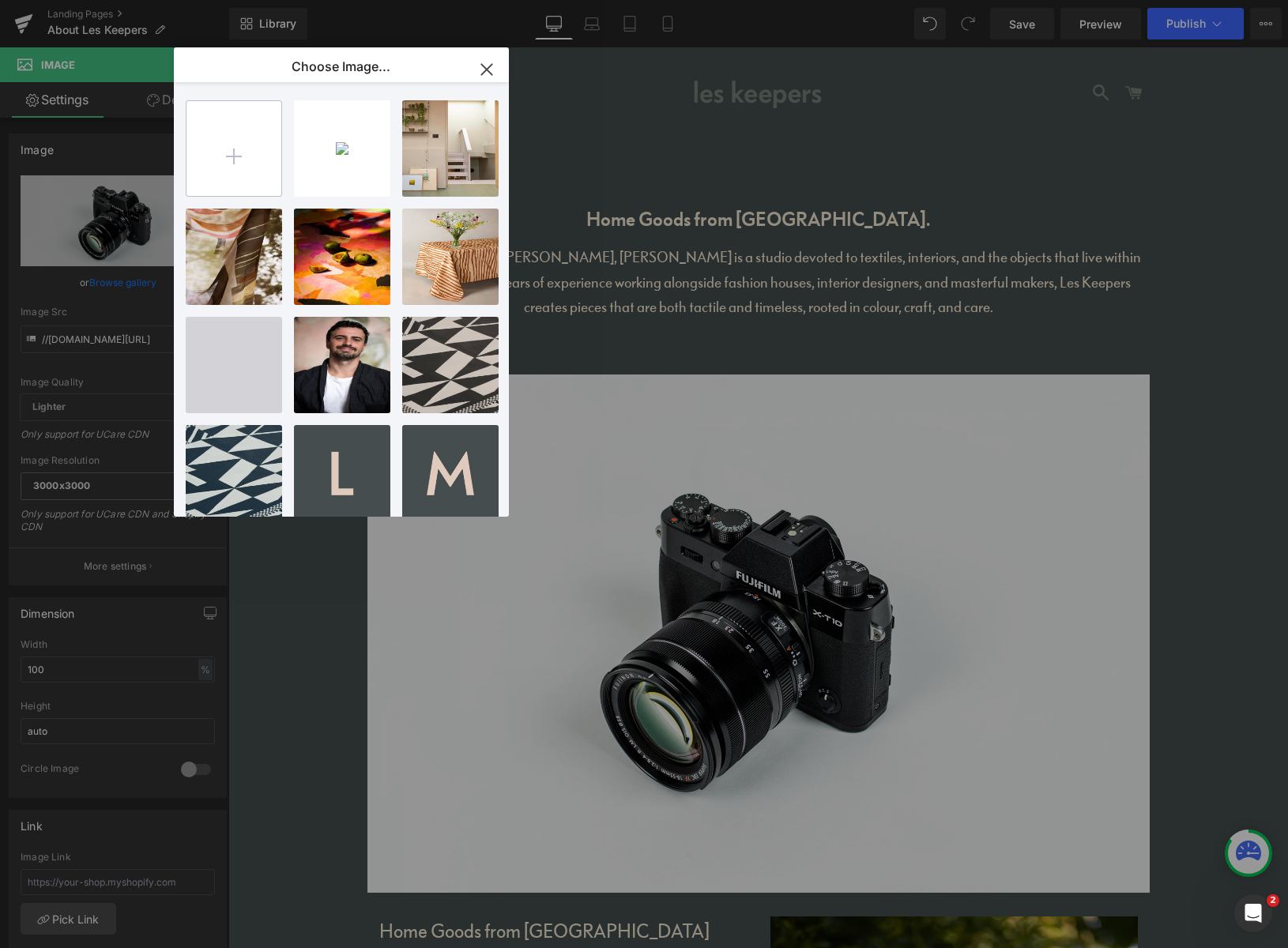
click at [260, 158] on input "file" at bounding box center [233, 149] width 95 height 95
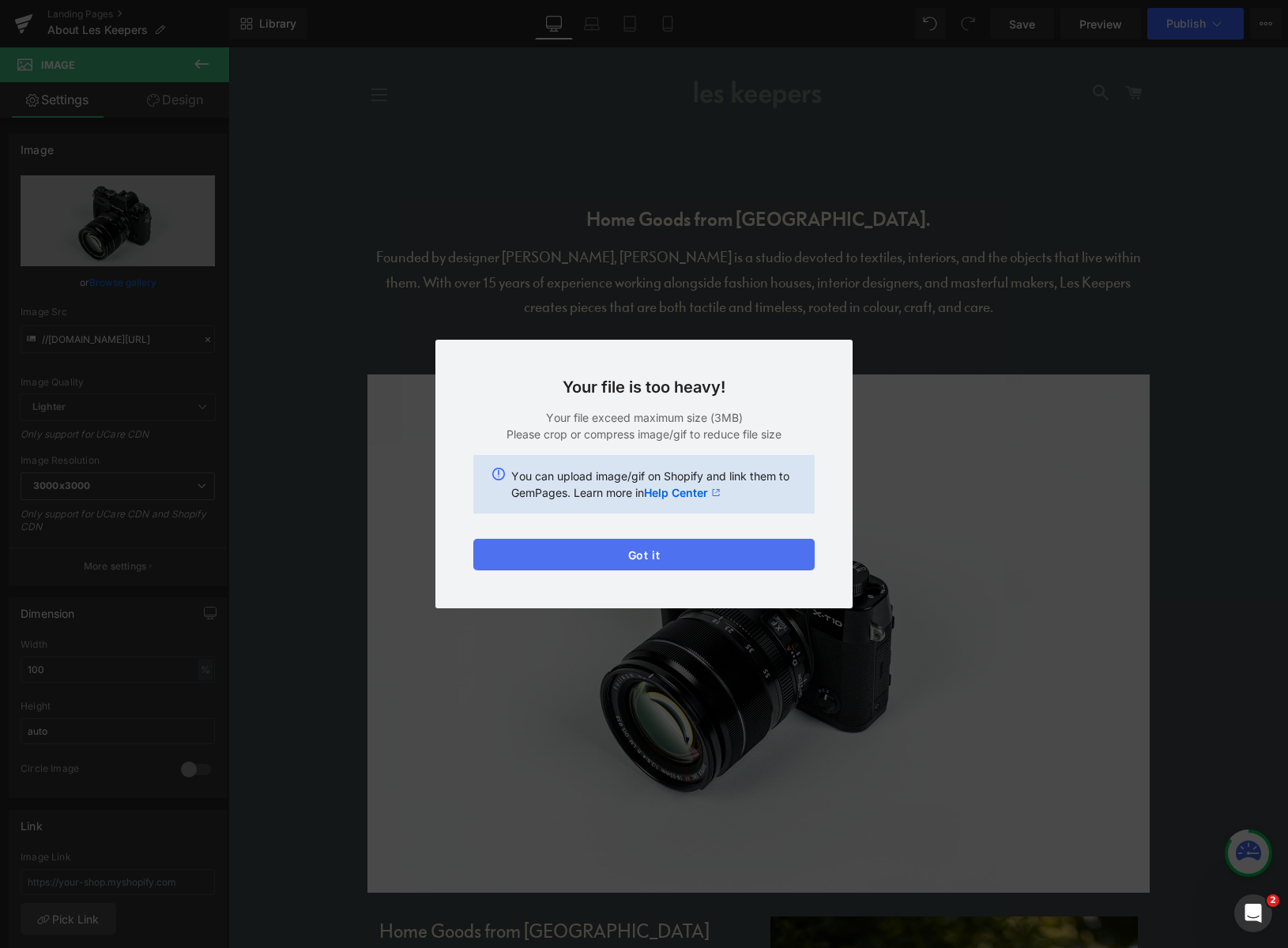
click at [648, 0] on div "Text Color Highlight Color #333333 Edit or remove link: Edit - Unlink - Cancel …" at bounding box center [644, 0] width 1288 height 0
click at [645, 559] on button "Got it" at bounding box center [644, 554] width 342 height 32
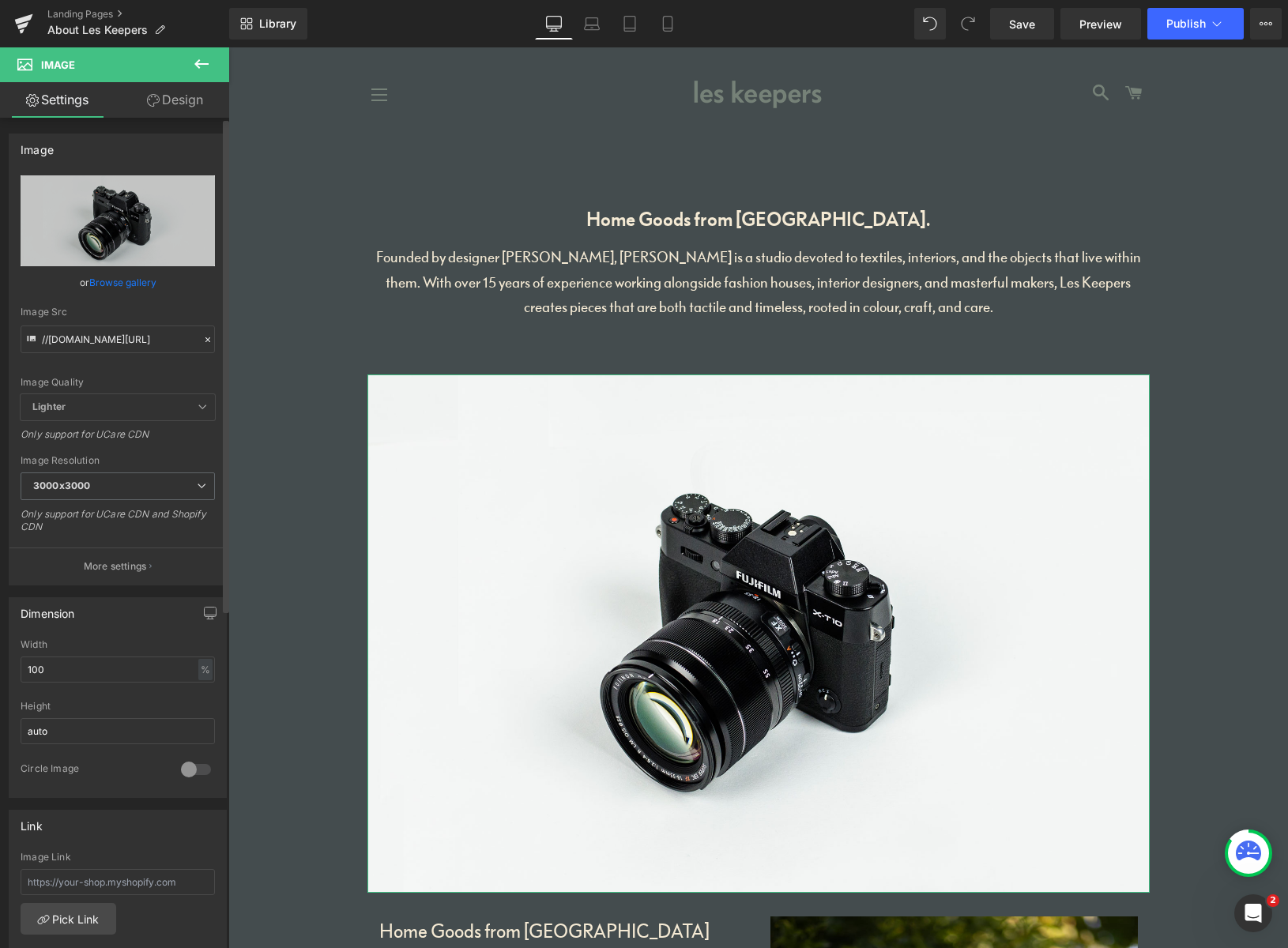
click at [126, 278] on link "Browse gallery" at bounding box center [123, 282] width 68 height 28
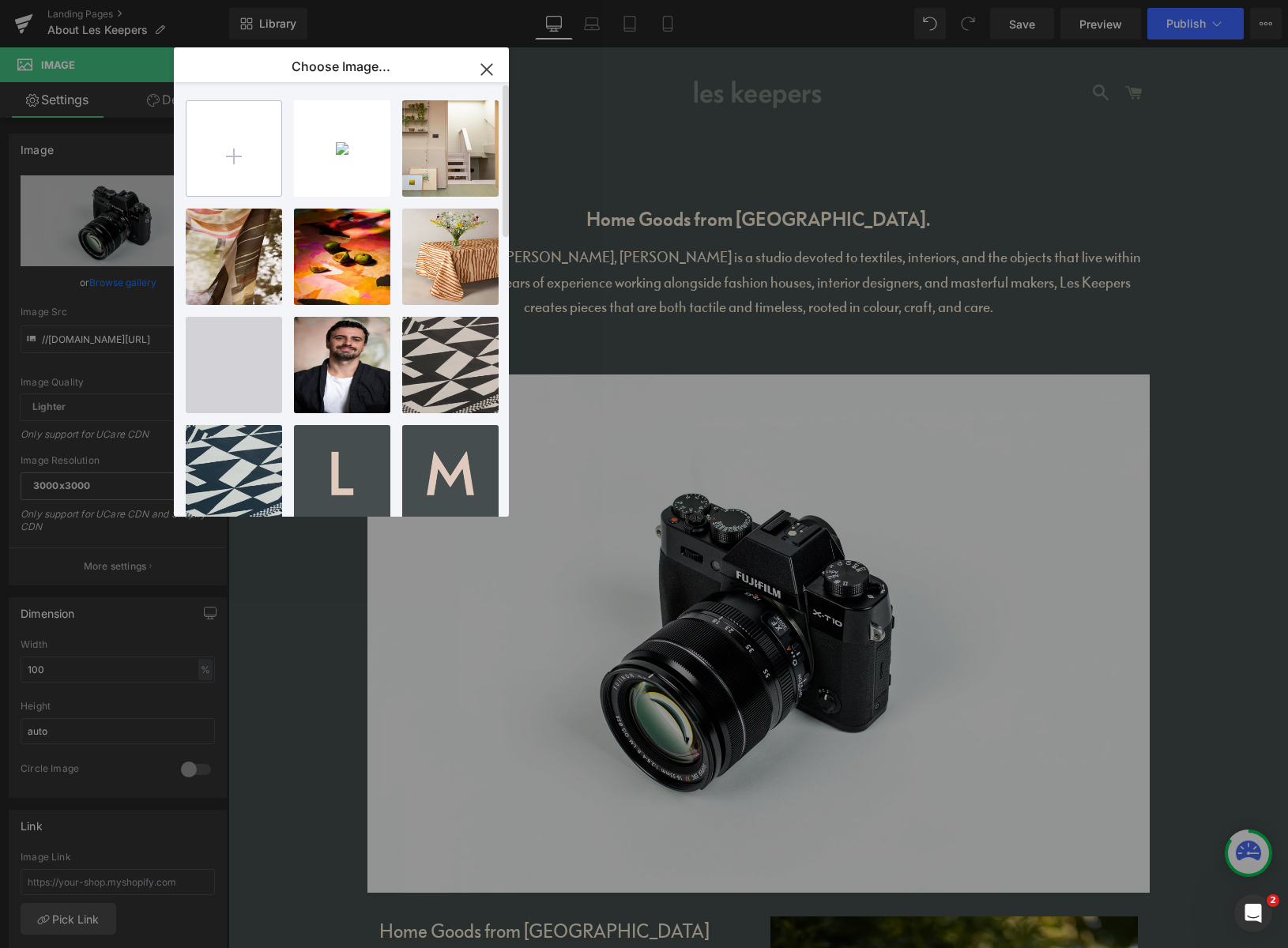
click at [241, 147] on input "file" at bounding box center [233, 149] width 95 height 95
type input "C:\fakepath\banner.webp"
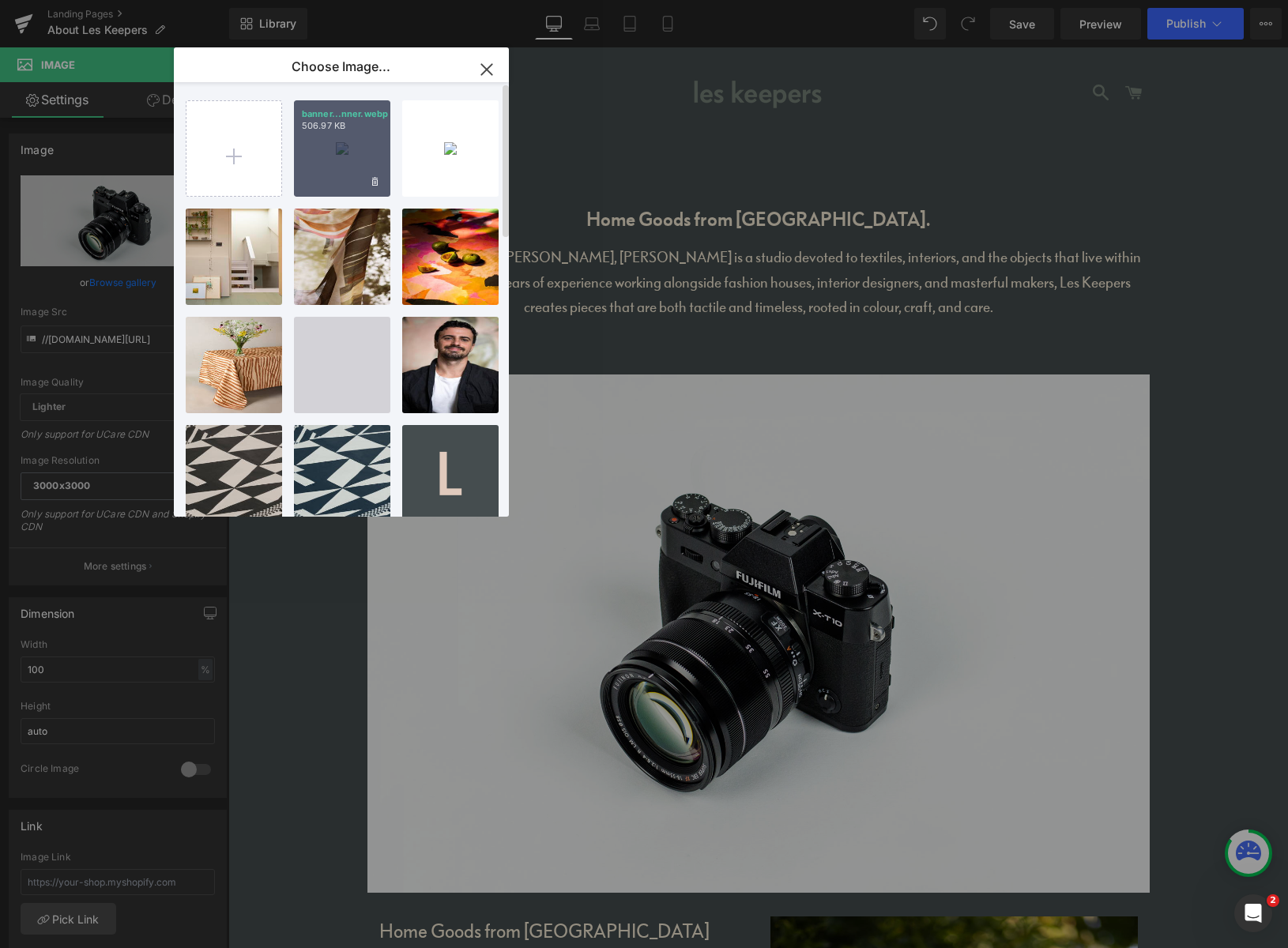
click at [369, 148] on div "banner...nner.webp 506.97 KB" at bounding box center [343, 149] width 96 height 96
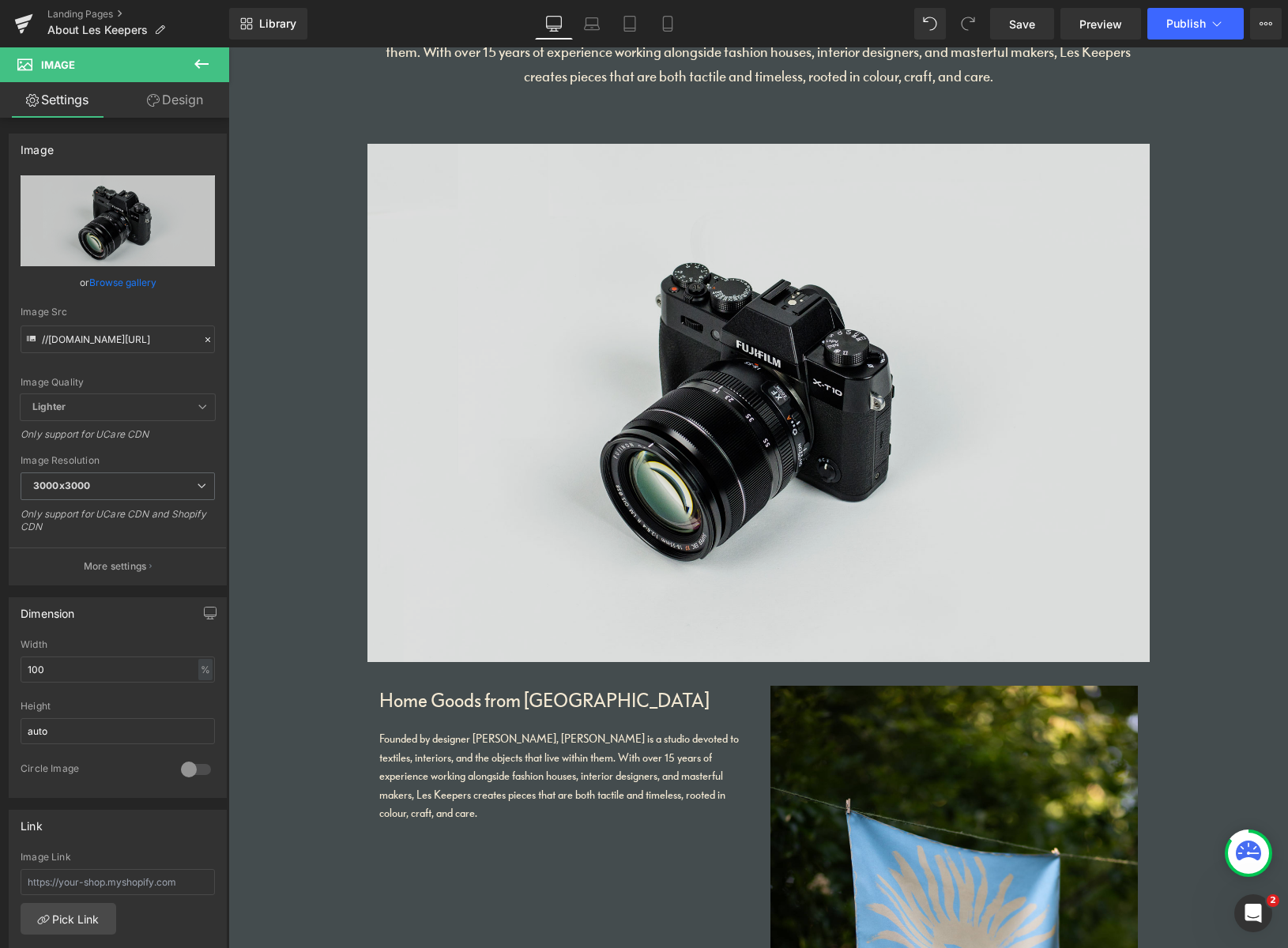
scroll to position [207, 0]
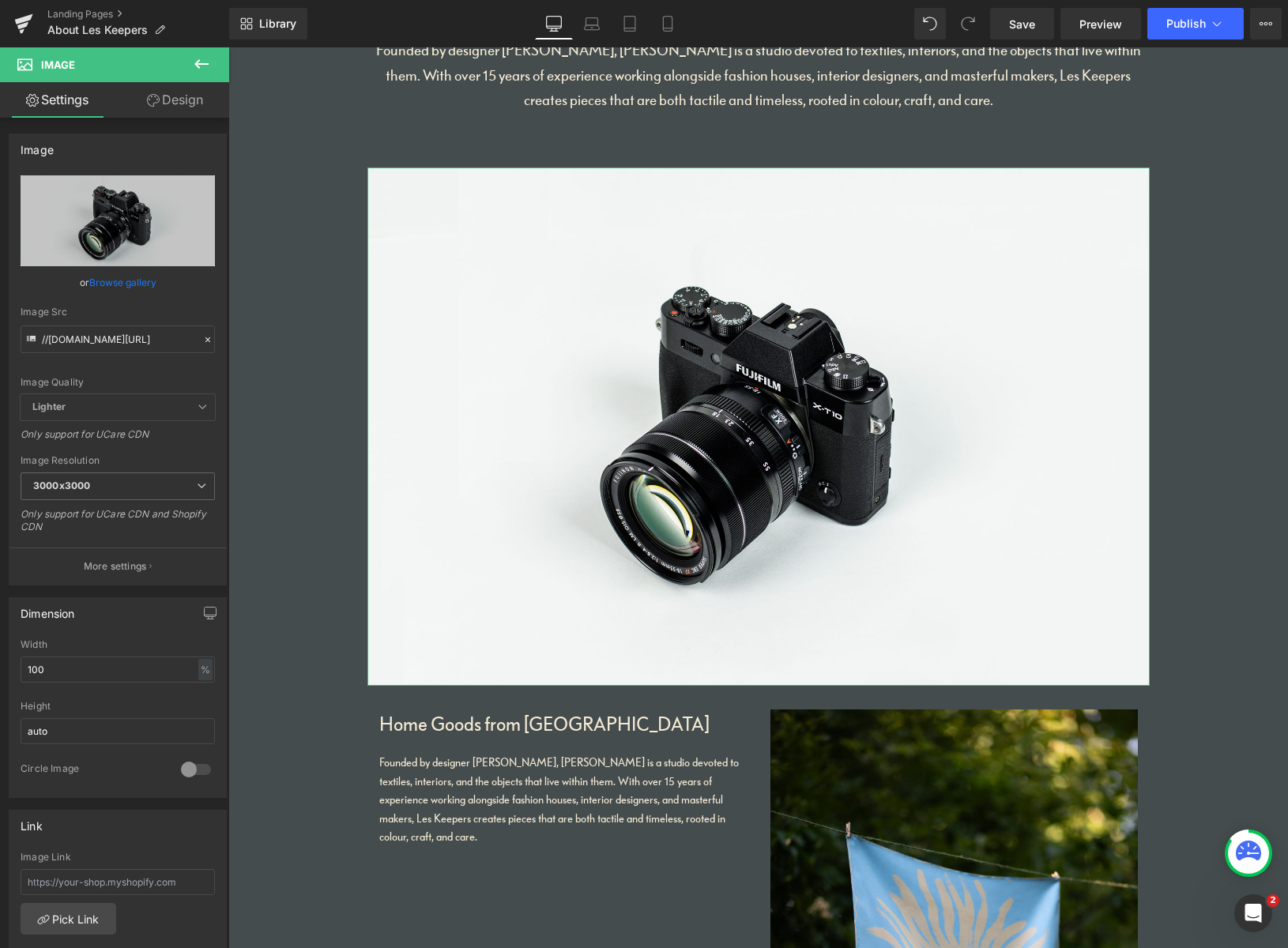
click at [123, 284] on link "Browse gallery" at bounding box center [123, 282] width 68 height 28
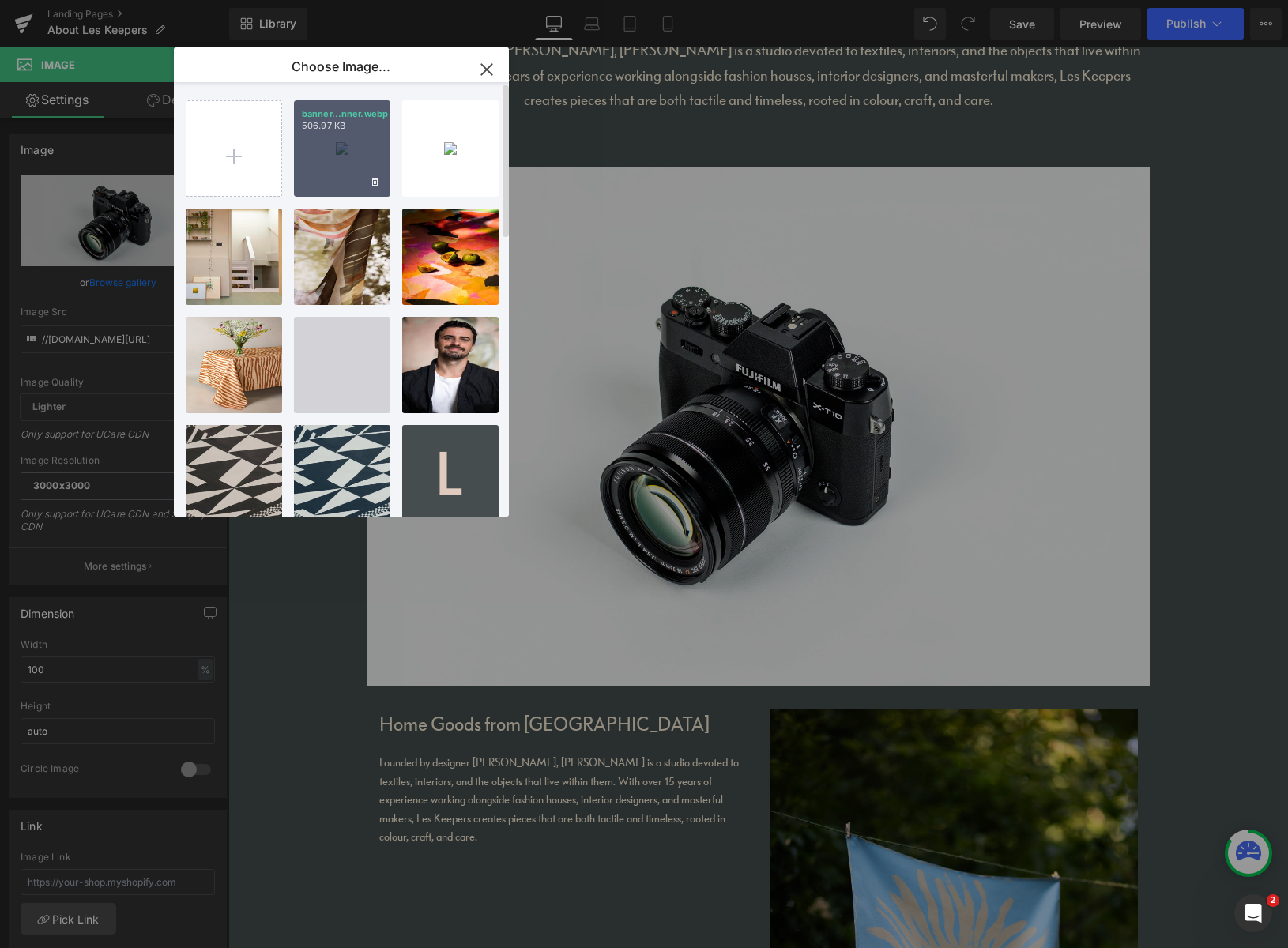
click at [346, 156] on div "banner...nner.webp 506.97 KB" at bounding box center [343, 149] width 96 height 96
type input "https://ucarecdn.com/565302b1-d418-4035-baf4-a84252947af5/-/format/auto/-/previ…"
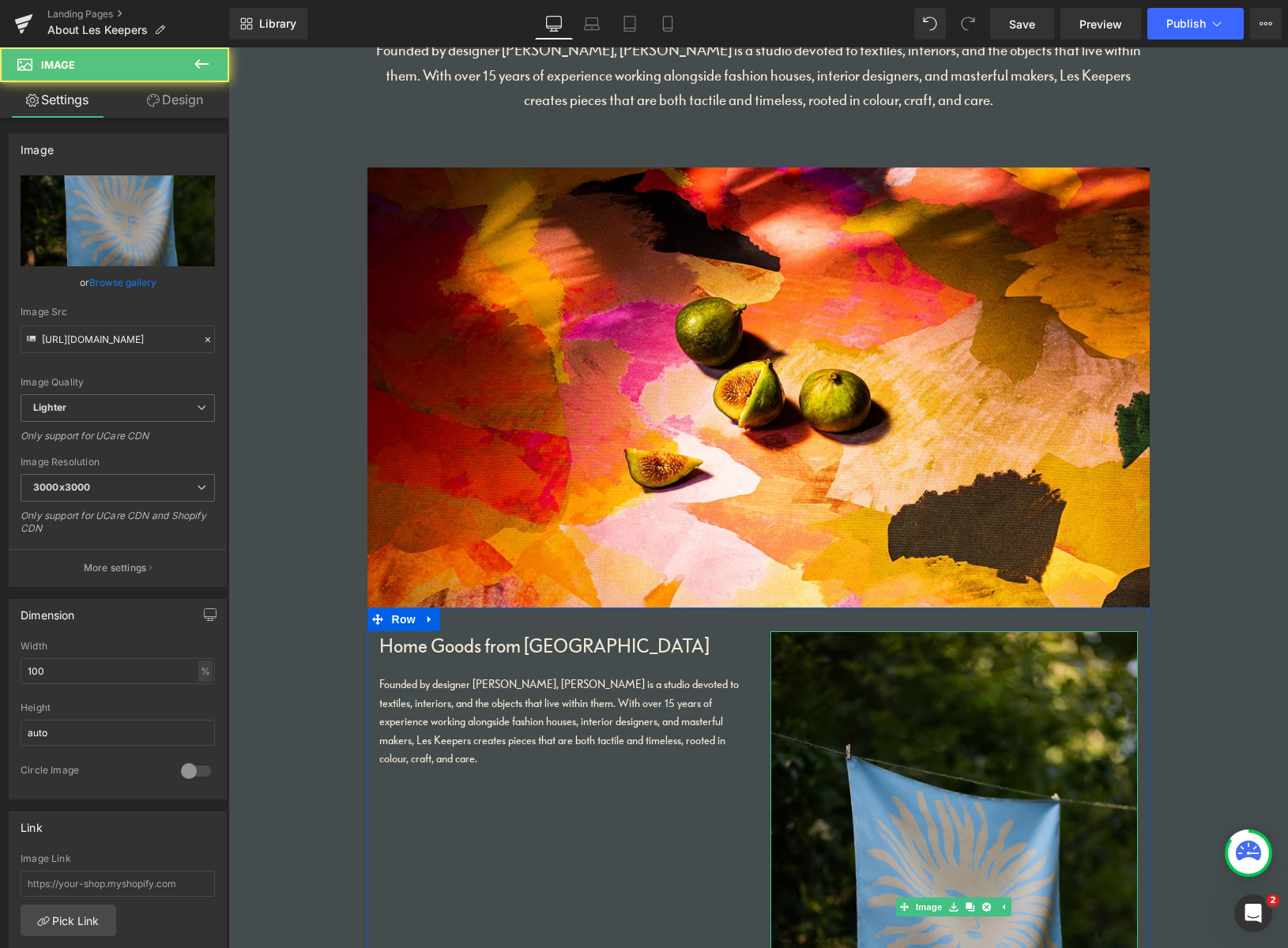
click at [1076, 688] on img at bounding box center [953, 907] width 368 height 552
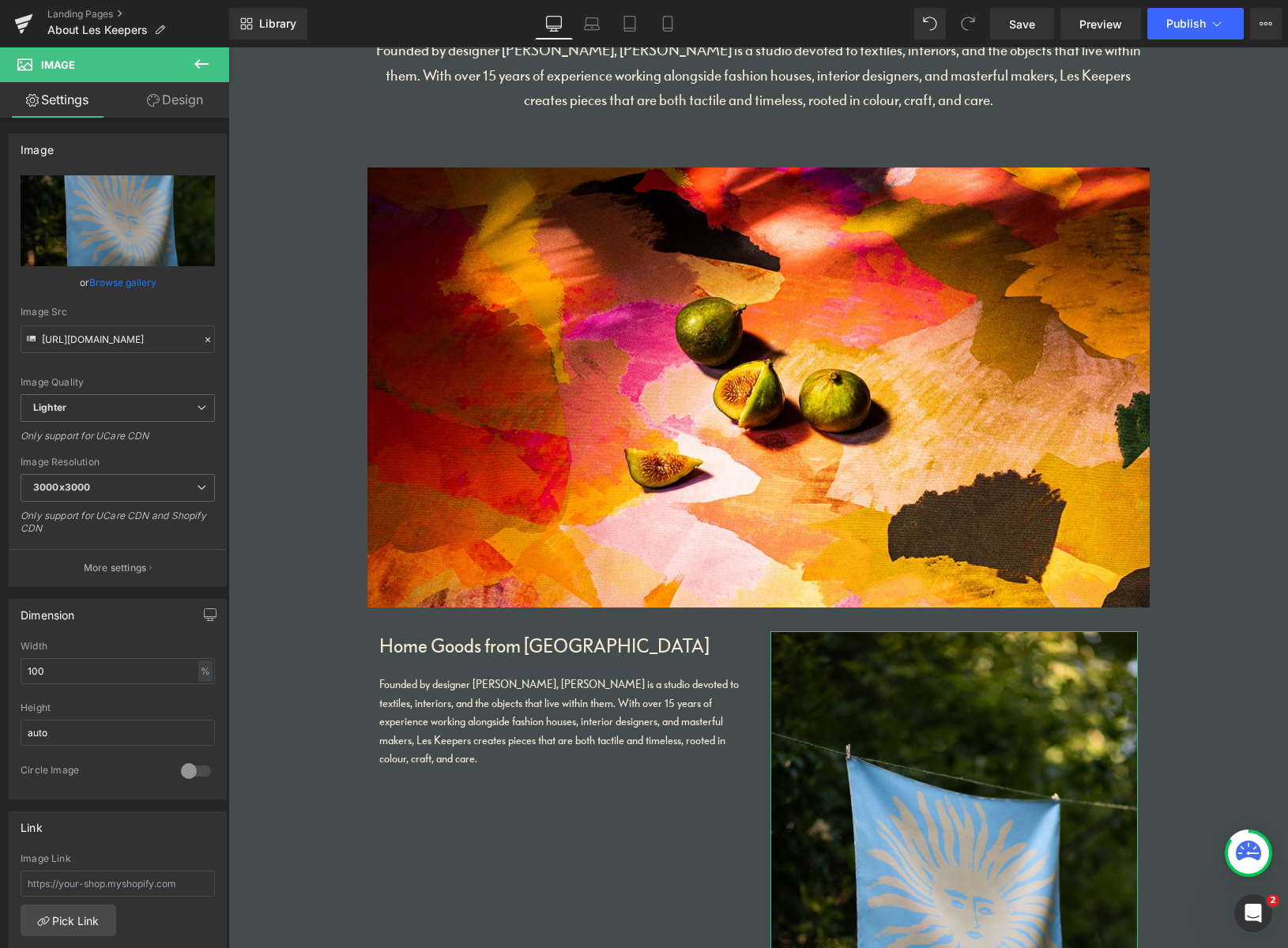
drag, startPoint x: 115, startPoint y: 281, endPoint x: 133, endPoint y: 282, distance: 18.0
click at [114, 281] on link "Browse gallery" at bounding box center [123, 282] width 68 height 28
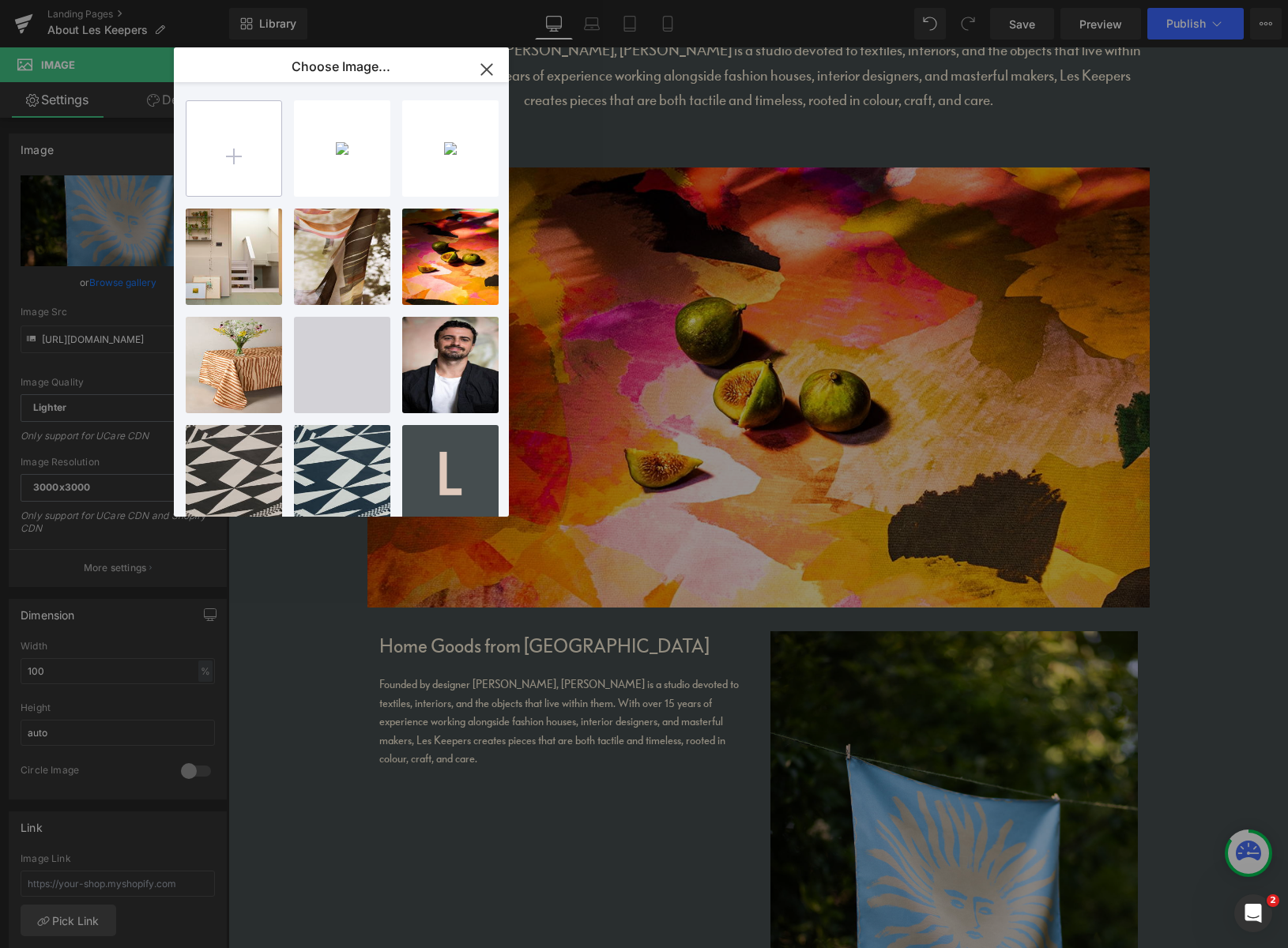
click at [242, 142] on input "file" at bounding box center [233, 149] width 95 height 95
type input "C:\fakepath\tn01.jpg"
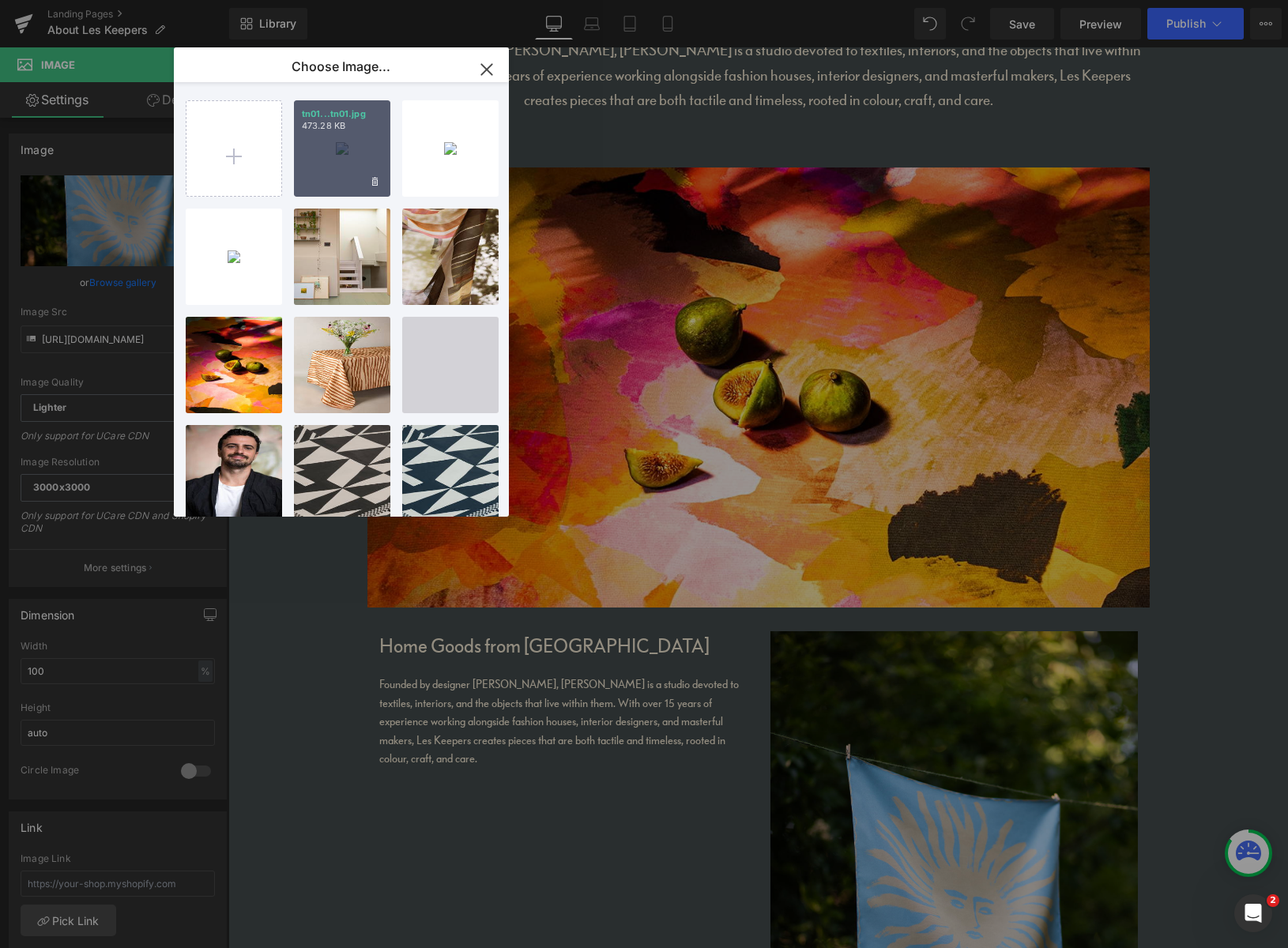
click at [351, 164] on div "tn01...tn01.jpg 473.28 KB" at bounding box center [343, 149] width 96 height 96
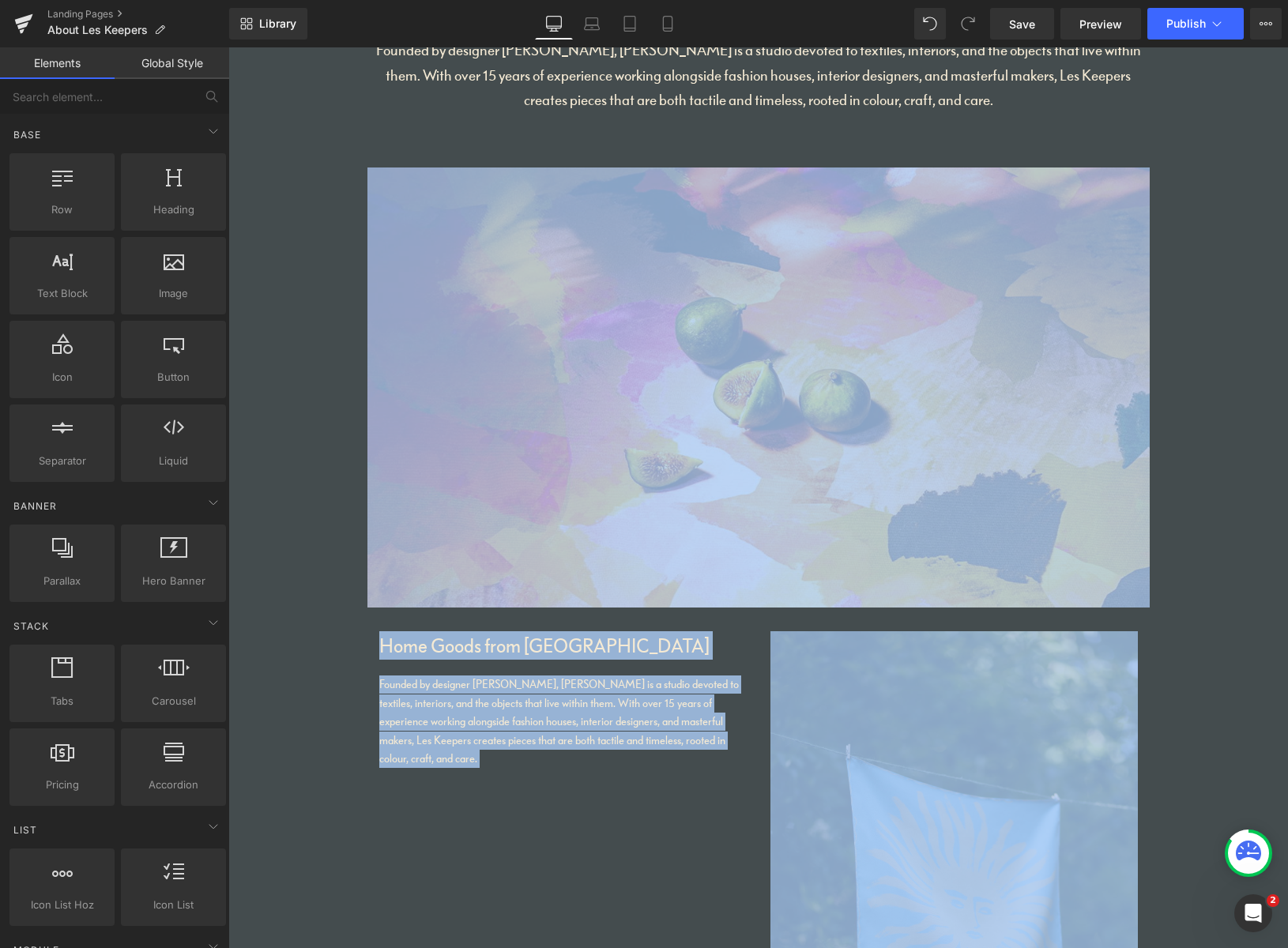
drag, startPoint x: 1244, startPoint y: 447, endPoint x: 1170, endPoint y: 732, distance: 294.5
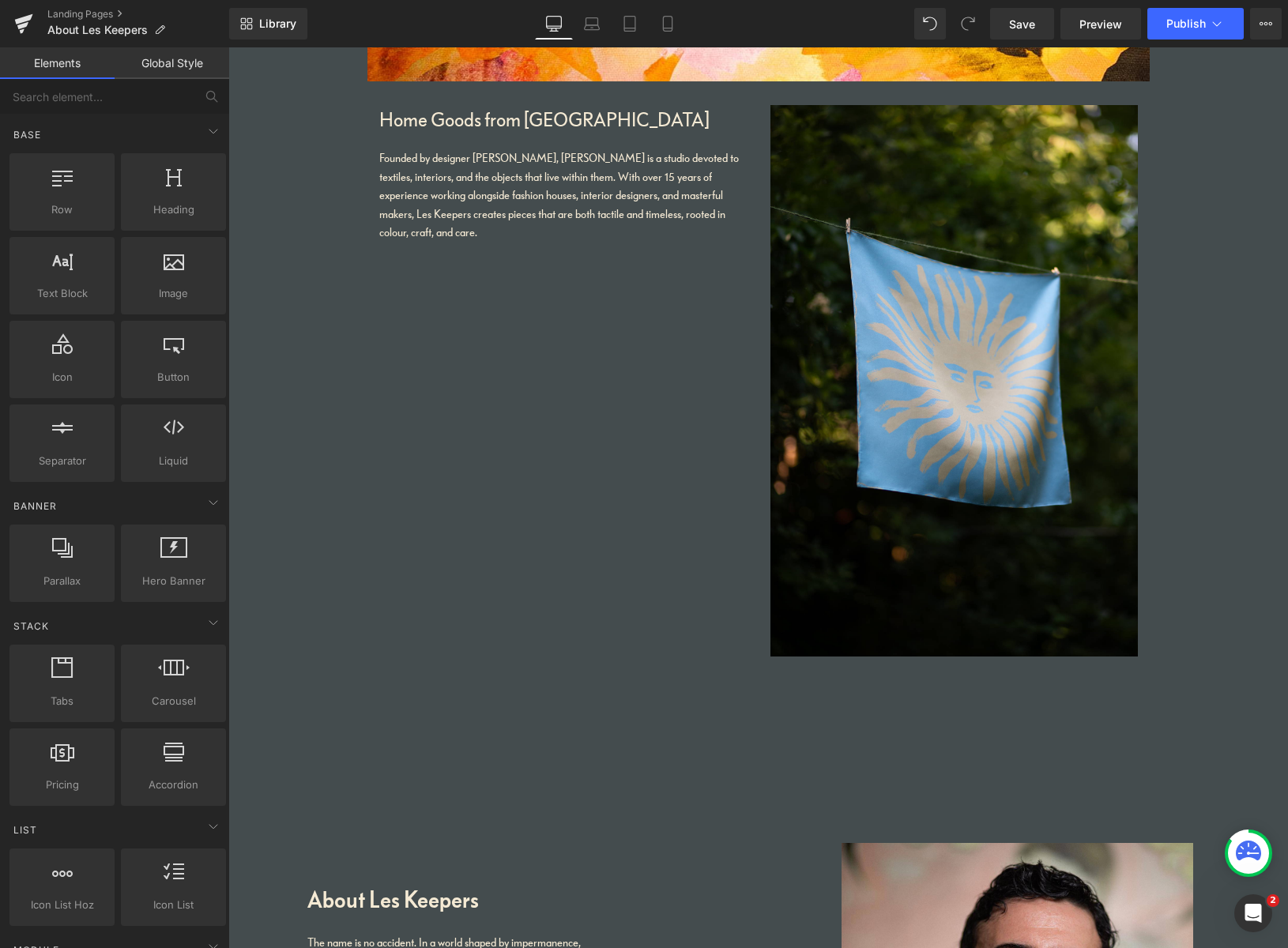
scroll to position [722, 0]
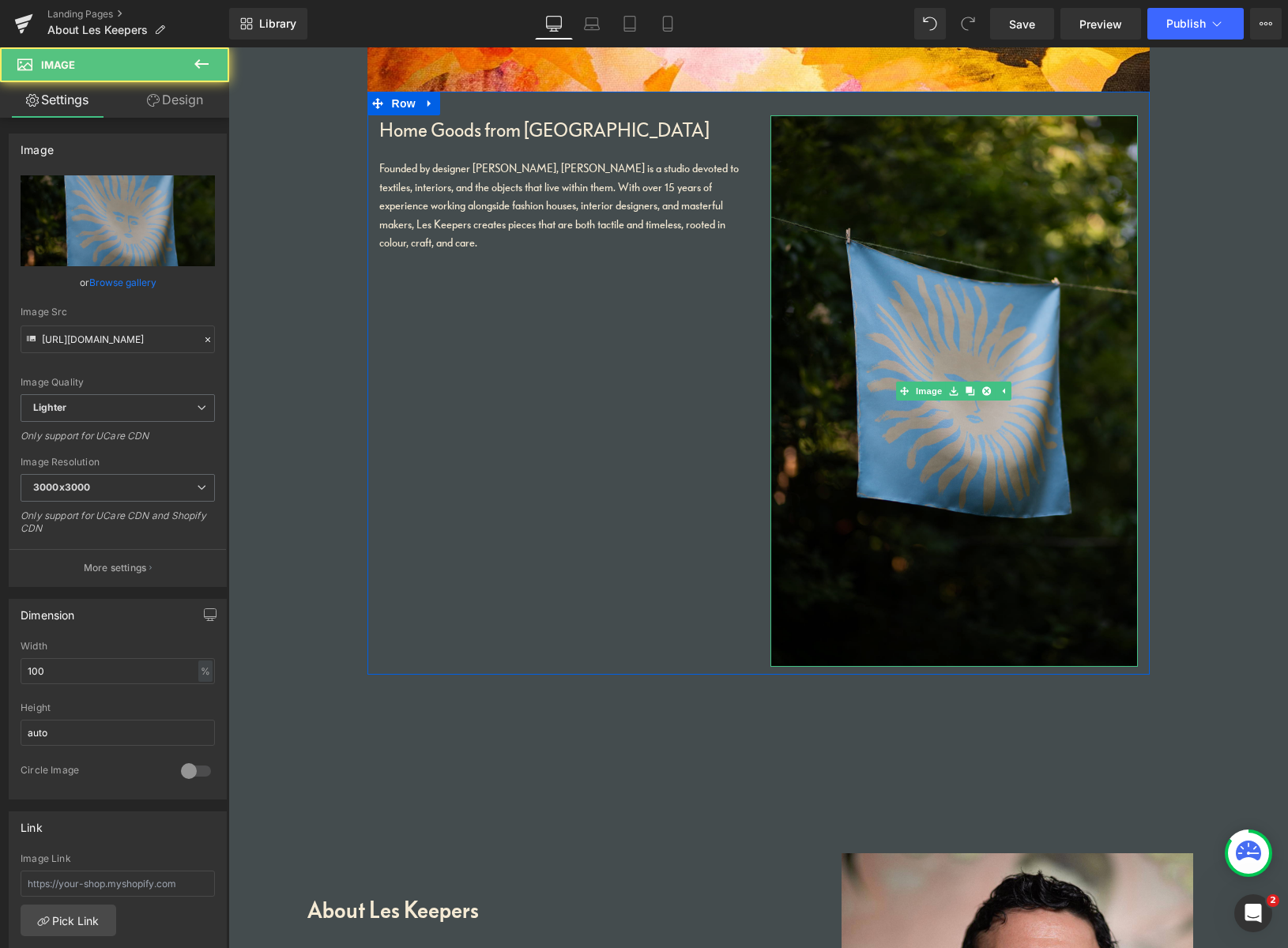
click at [995, 251] on img at bounding box center [953, 392] width 368 height 552
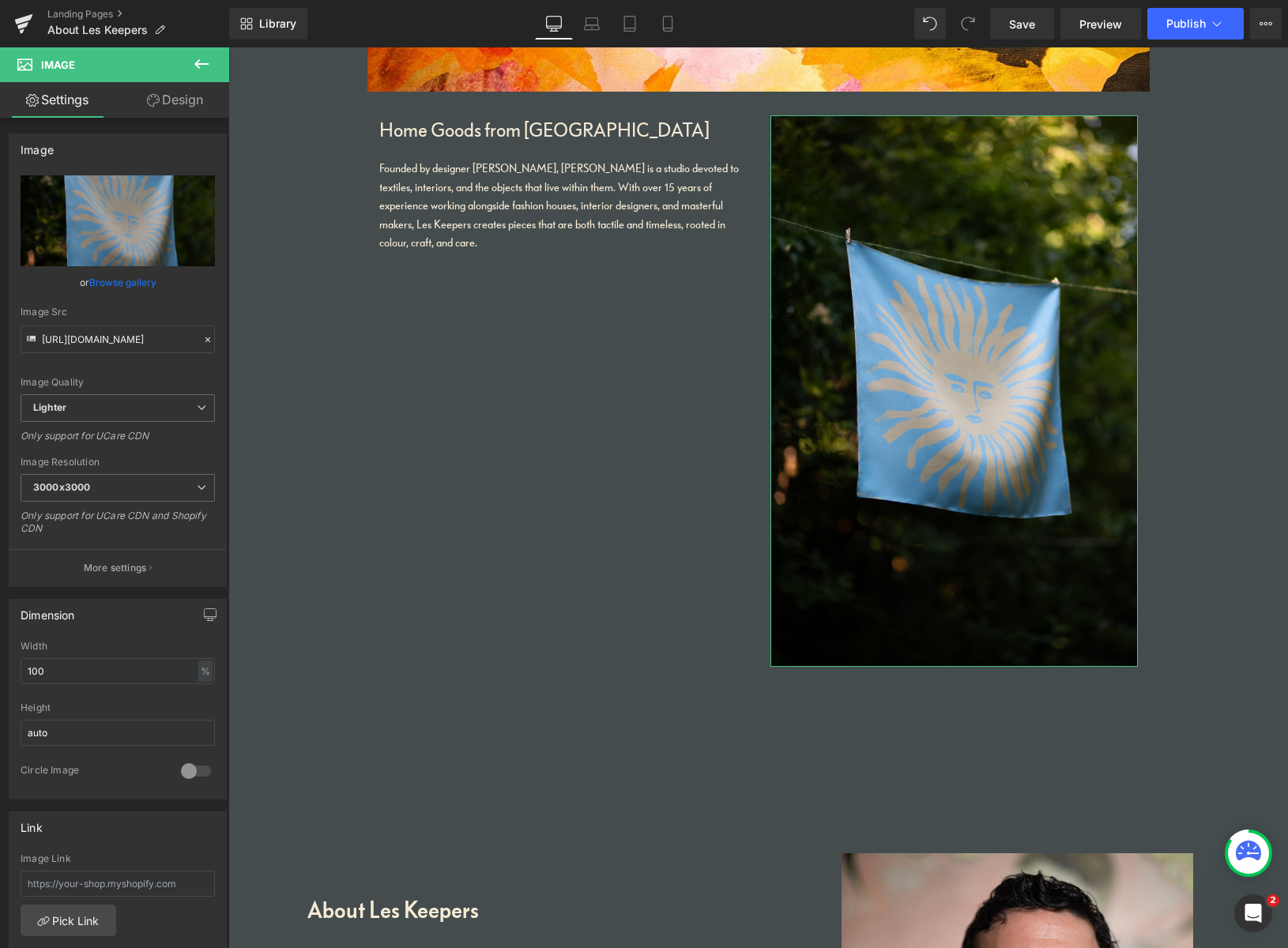
click at [108, 284] on link "Browse gallery" at bounding box center [123, 282] width 68 height 28
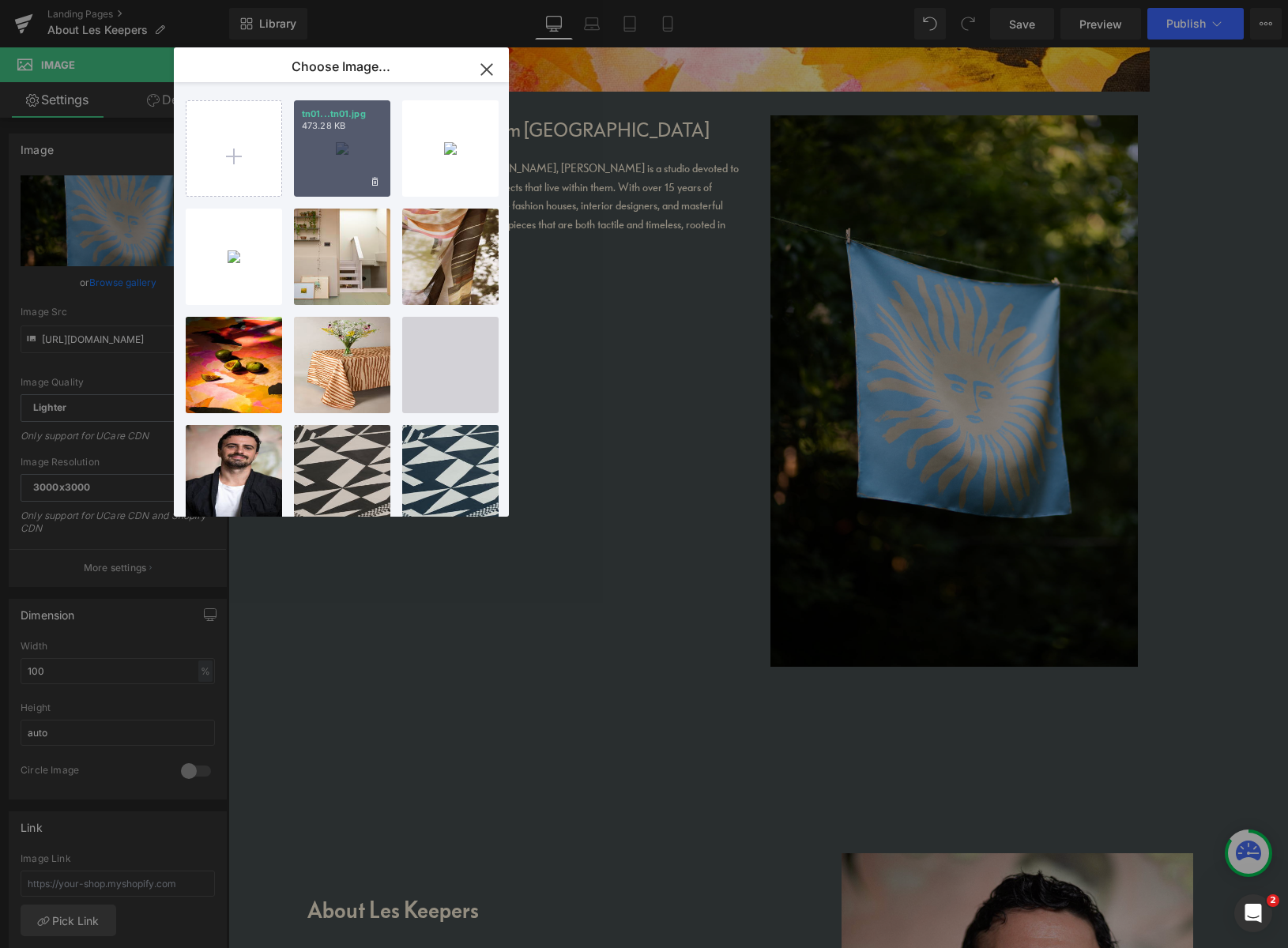
click at [336, 159] on div "tn01...tn01.jpg 473.28 KB" at bounding box center [343, 149] width 96 height 96
type input "https://ucarecdn.com/9f8689fe-cdda-48f9-9d0d-ace0adc795d1/-/format/auto/-/previ…"
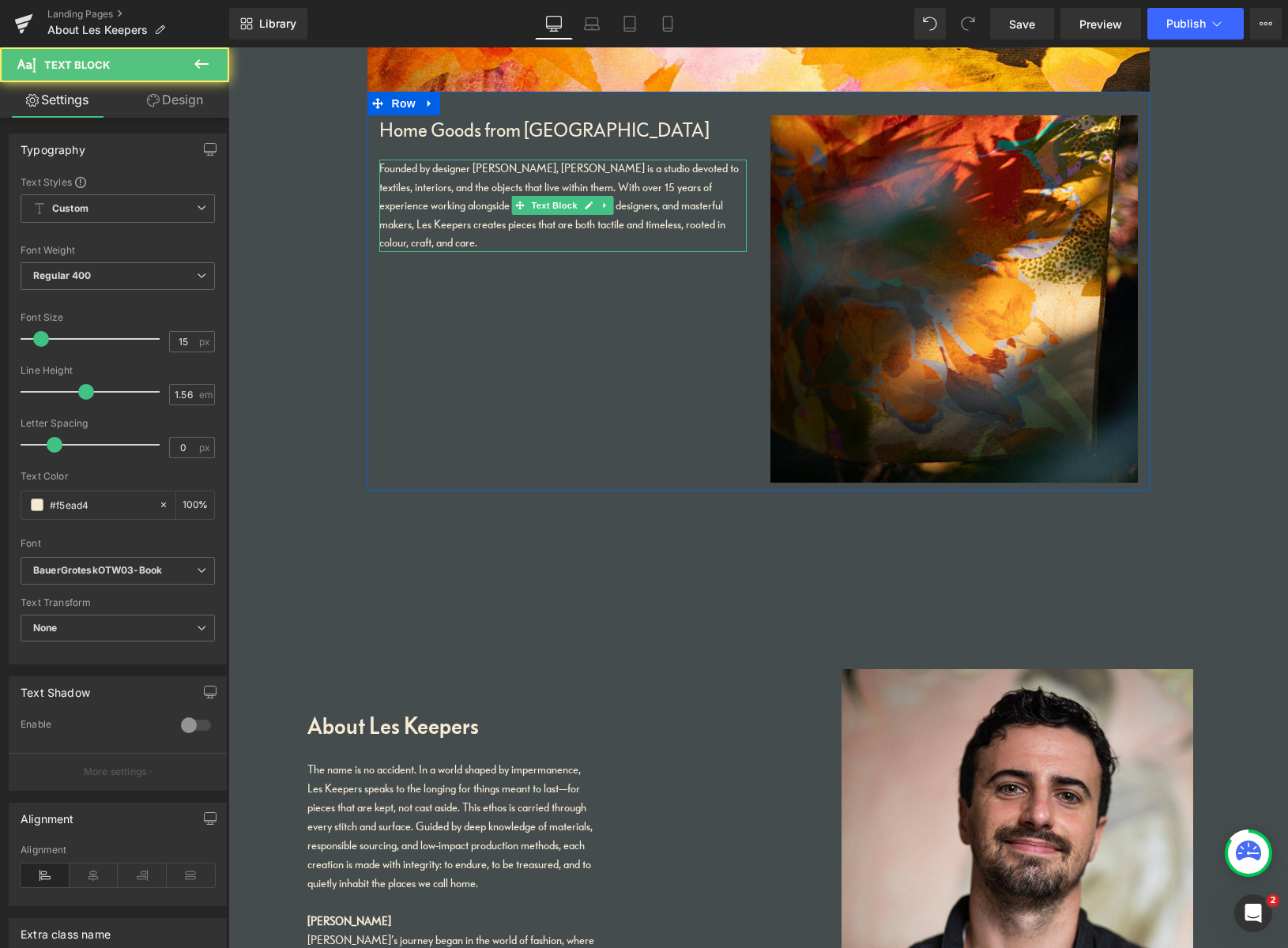
click at [443, 230] on p "Founded by designer [PERSON_NAME], [PERSON_NAME] is a studio devoted to textile…" at bounding box center [562, 205] width 368 height 93
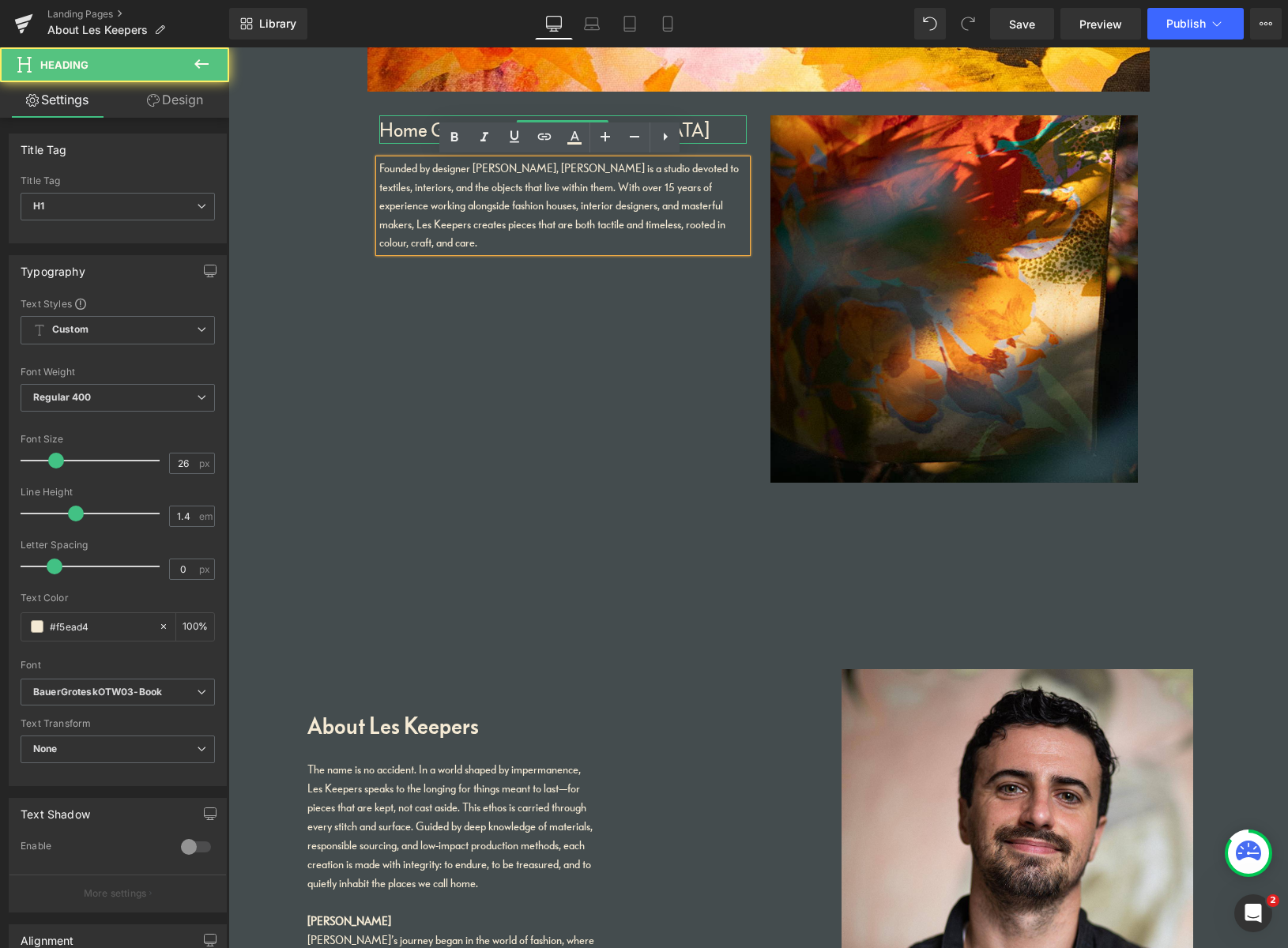
drag, startPoint x: 409, startPoint y: 134, endPoint x: 419, endPoint y: 150, distance: 18.9
click at [409, 133] on h1 "Home Goods from Peckham" at bounding box center [562, 129] width 368 height 28
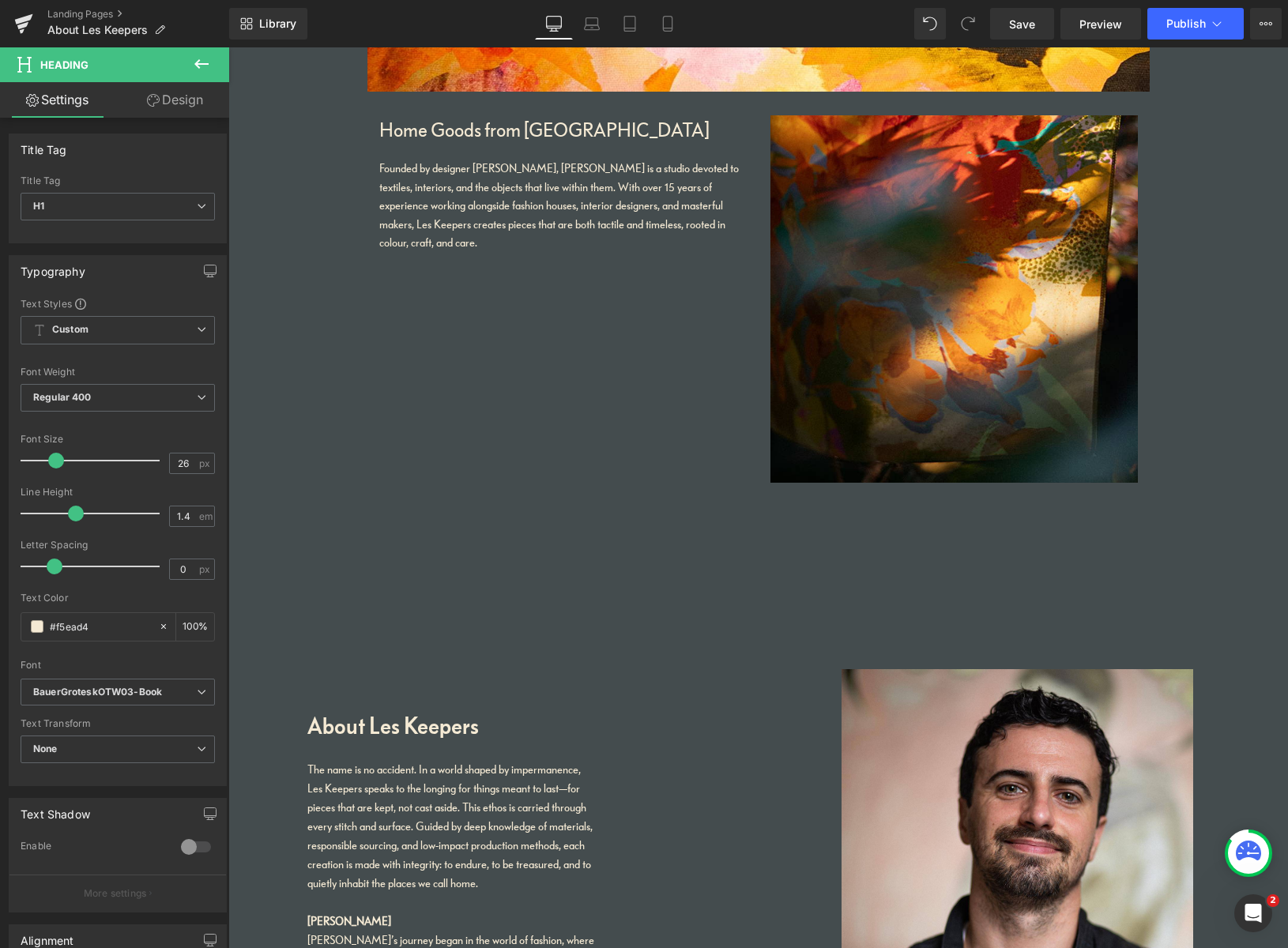
drag, startPoint x: 180, startPoint y: 102, endPoint x: 175, endPoint y: 108, distance: 7.8
click at [178, 100] on link "Design" at bounding box center [175, 99] width 115 height 36
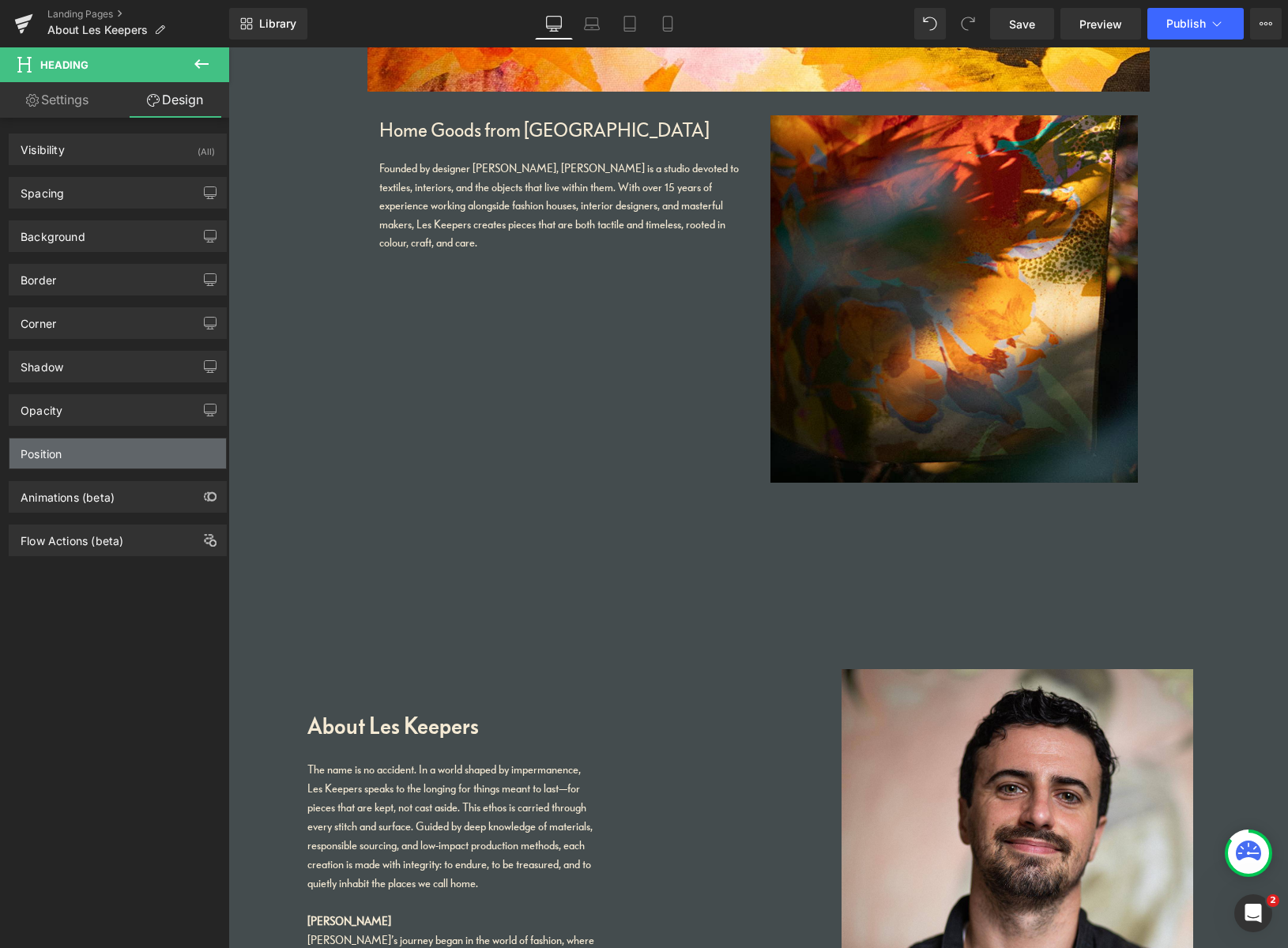
click at [69, 459] on div "Position" at bounding box center [118, 452] width 216 height 30
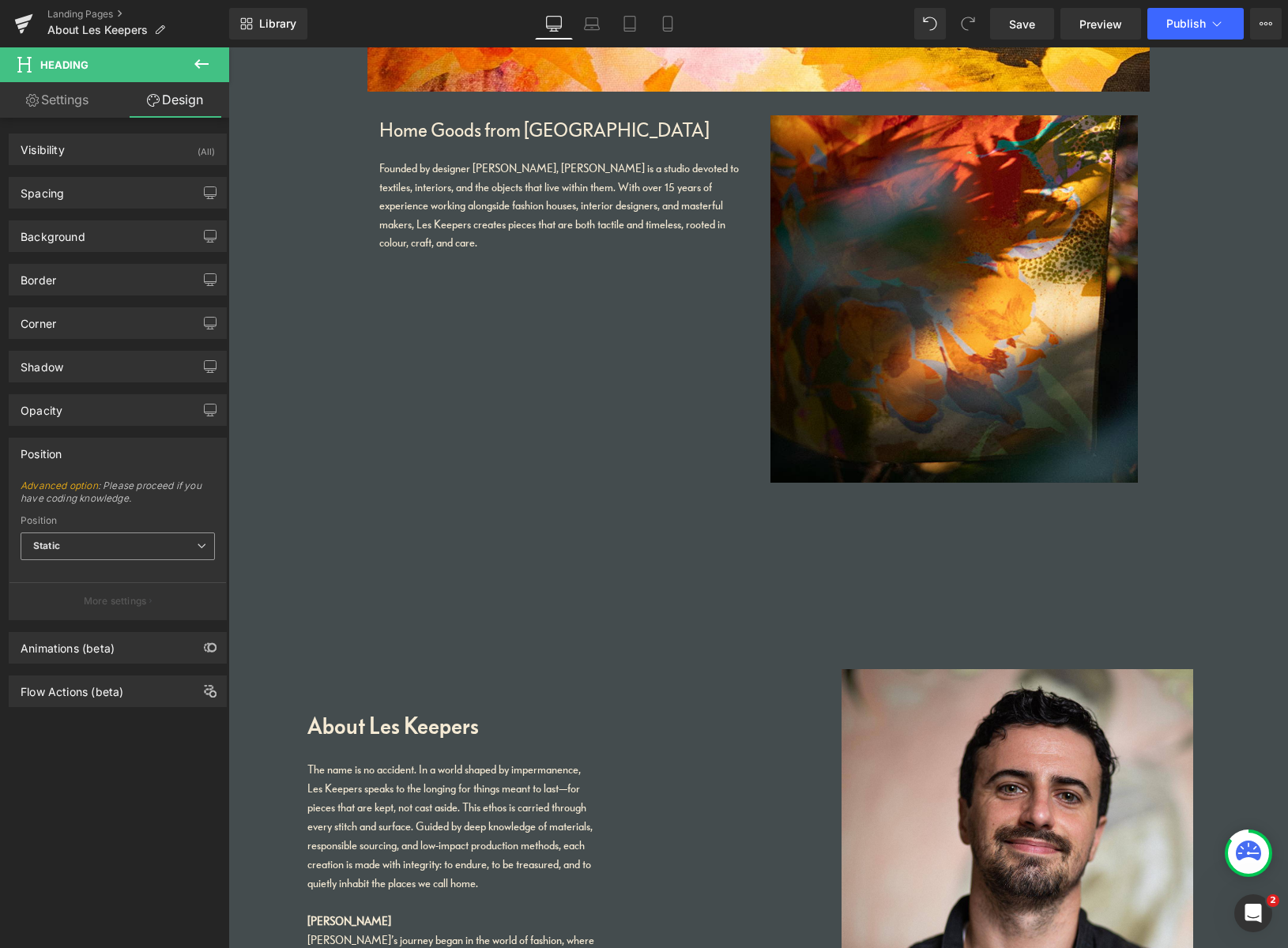
click at [77, 550] on span "Static" at bounding box center [117, 546] width 194 height 28
click at [81, 548] on span "Static" at bounding box center [117, 546] width 194 height 28
click at [124, 194] on div "Spacing" at bounding box center [118, 192] width 216 height 30
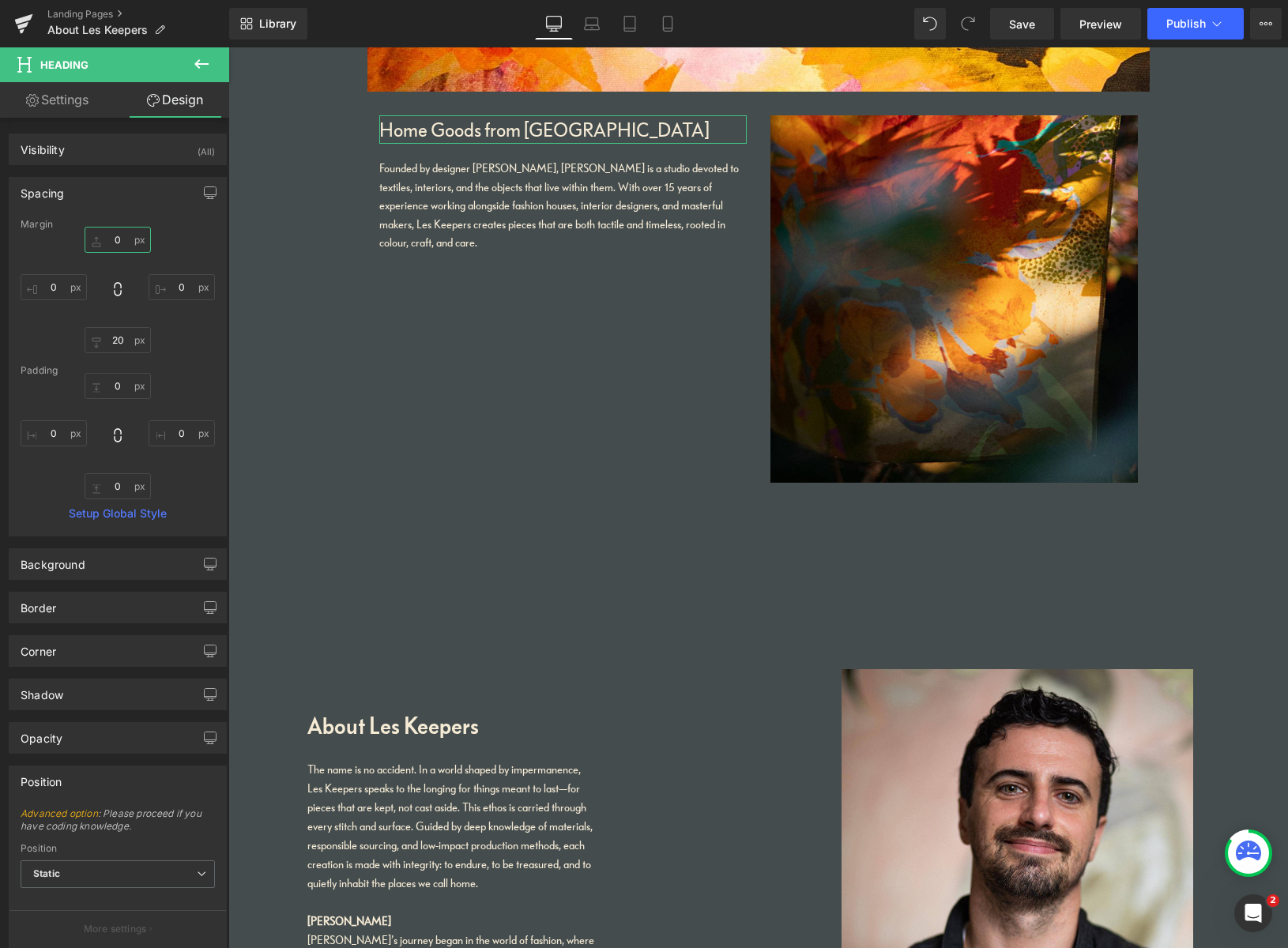
drag, startPoint x: 113, startPoint y: 239, endPoint x: 85, endPoint y: 233, distance: 28.6
click at [88, 232] on input "0" at bounding box center [118, 239] width 67 height 26
drag, startPoint x: 121, startPoint y: 245, endPoint x: 104, endPoint y: 241, distance: 17.5
click at [102, 237] on input "0" at bounding box center [118, 239] width 67 height 26
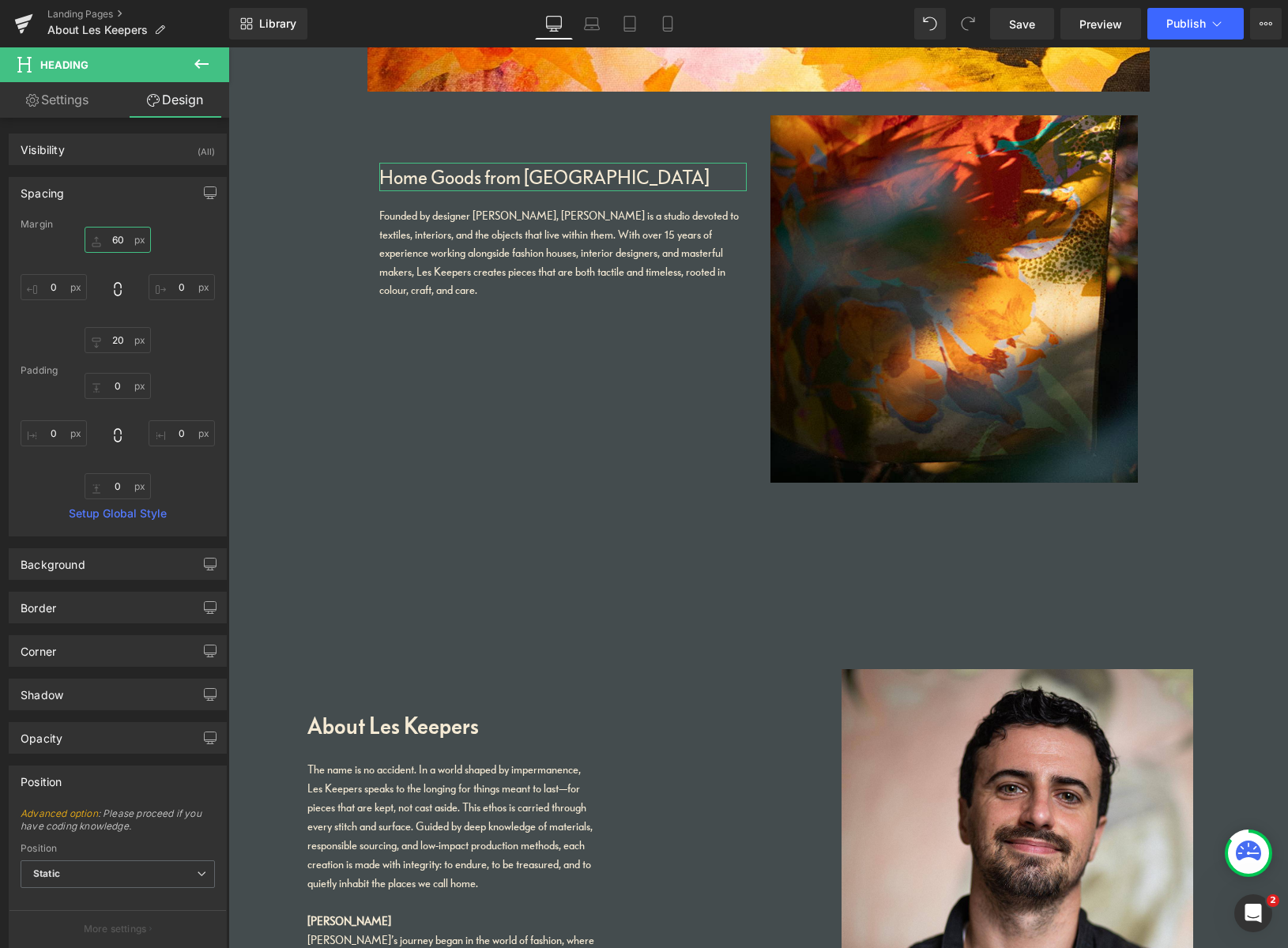
type input "6"
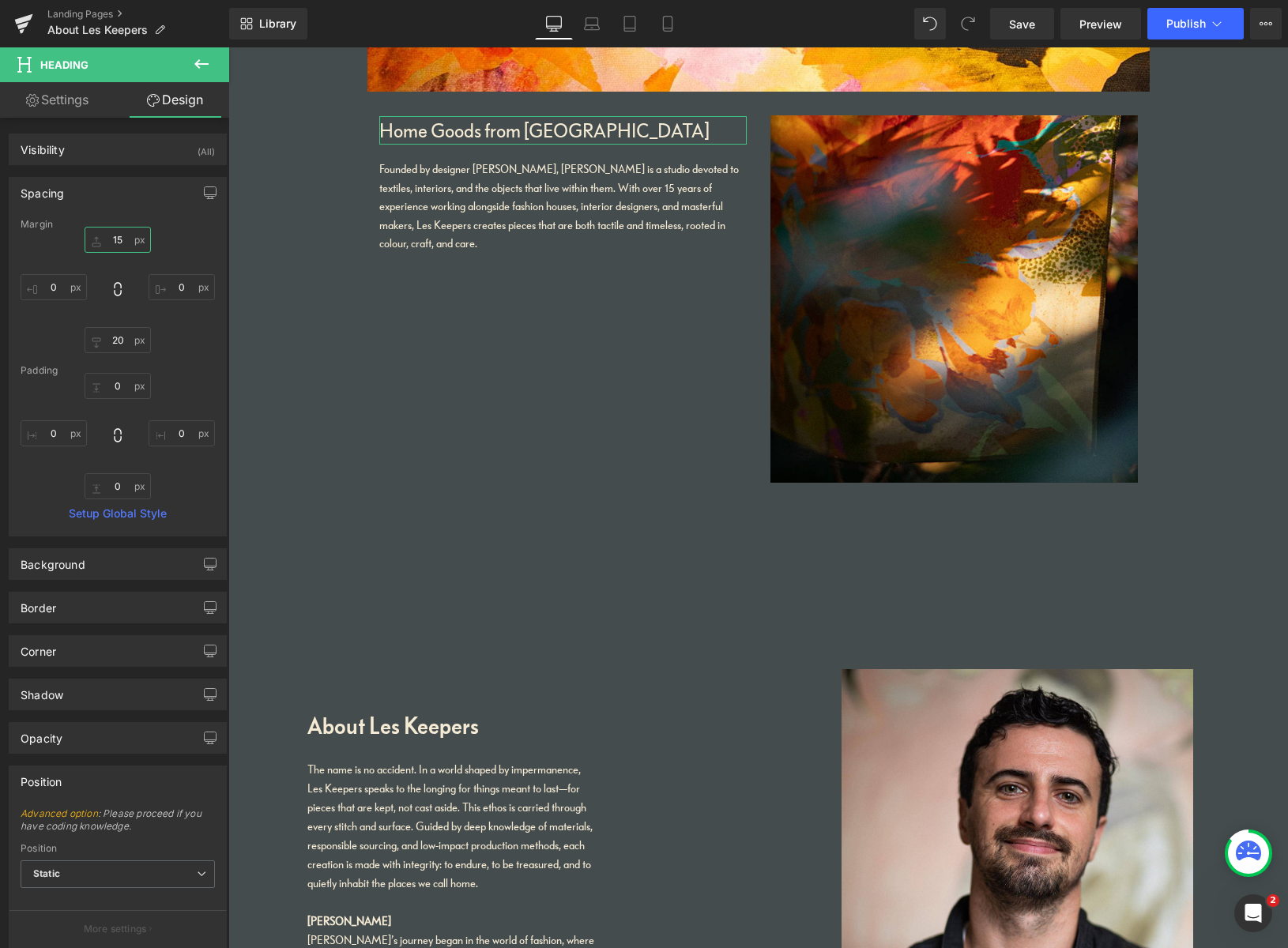
type input "150"
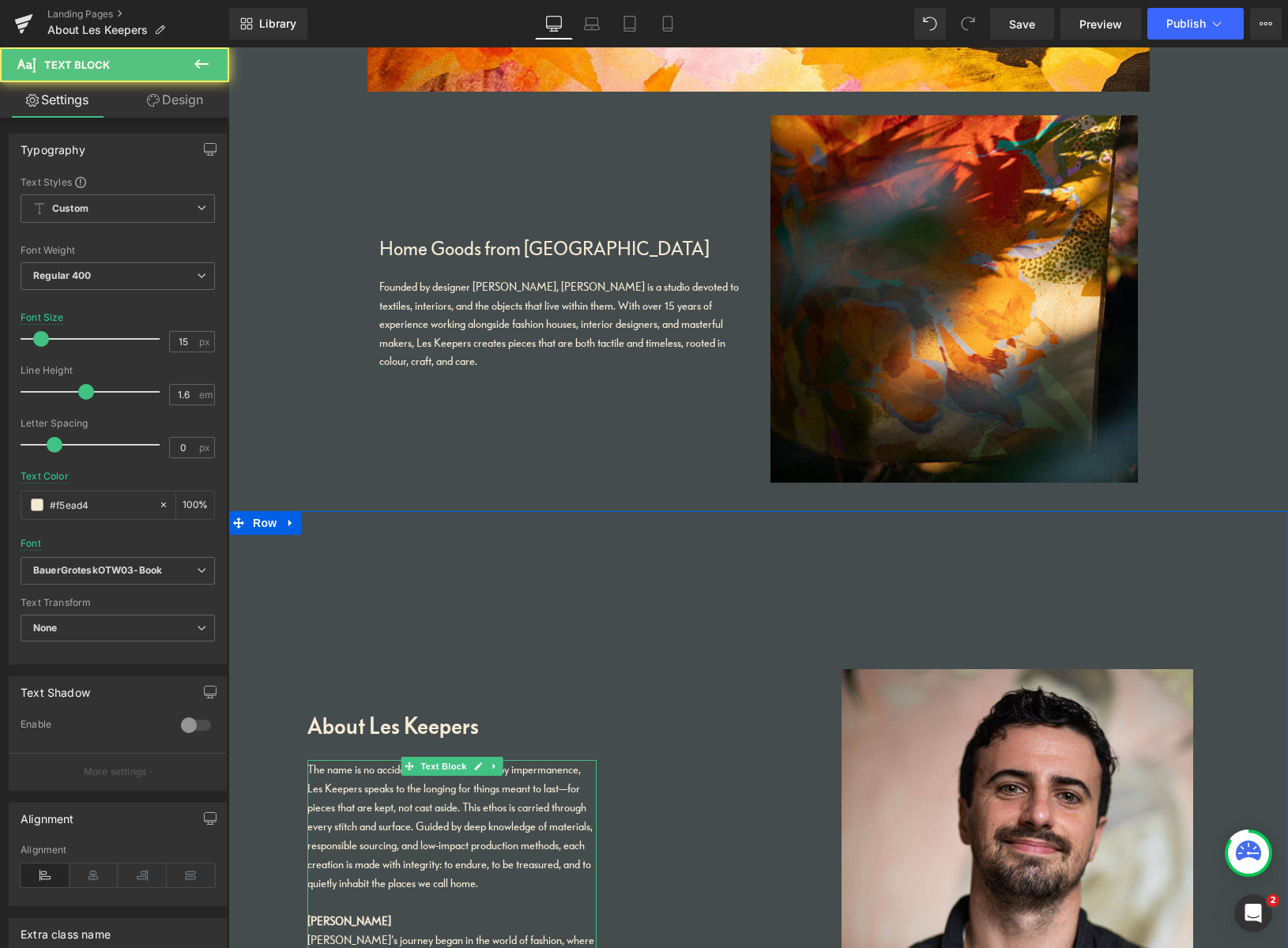
click at [463, 784] on span "The name is no accident. In a world shaped by impermanence, Les Keepers speaks …" at bounding box center [451, 826] width 286 height 128
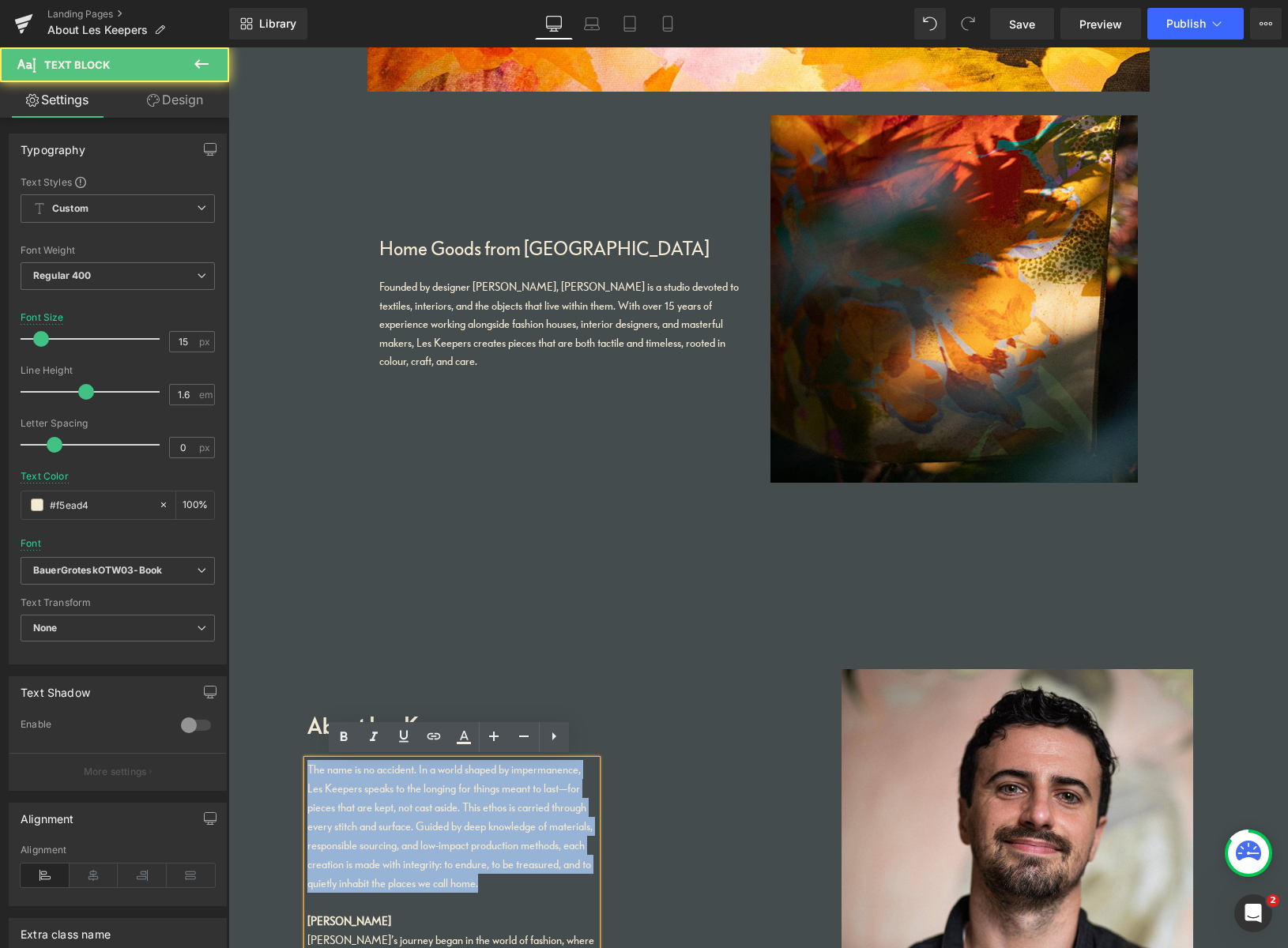
drag, startPoint x: 484, startPoint y: 880, endPoint x: 285, endPoint y: 765, distance: 229.8
copy span "The name is no accident. In a world shaped by impermanence, Les Keepers speaks …"
drag, startPoint x: 446, startPoint y: 351, endPoint x: 338, endPoint y: 277, distance: 130.9
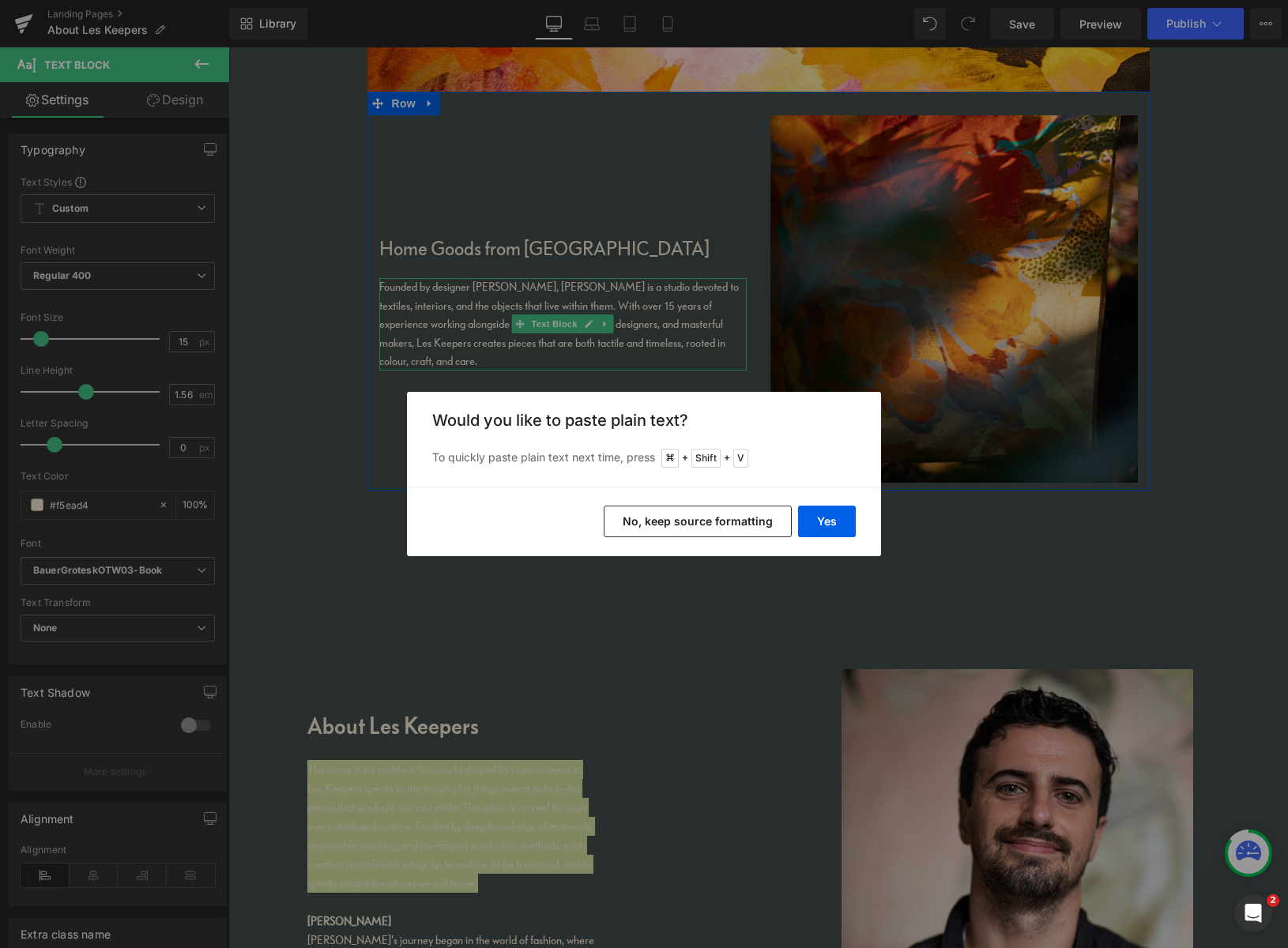
click at [754, 526] on button "No, keep source formatting" at bounding box center [698, 521] width 188 height 32
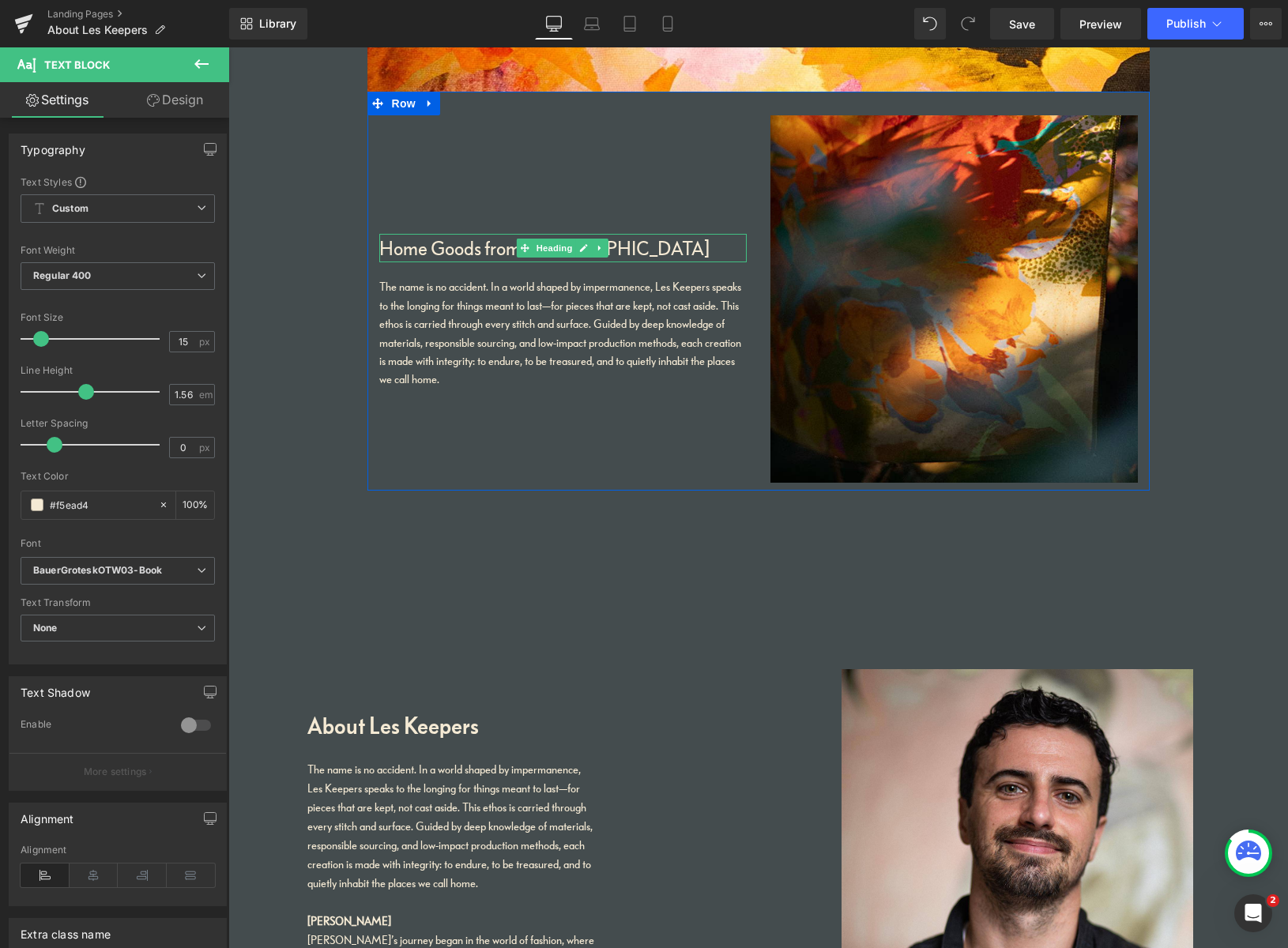
click at [453, 251] on h1 "Home Goods from Peckham" at bounding box center [562, 247] width 368 height 28
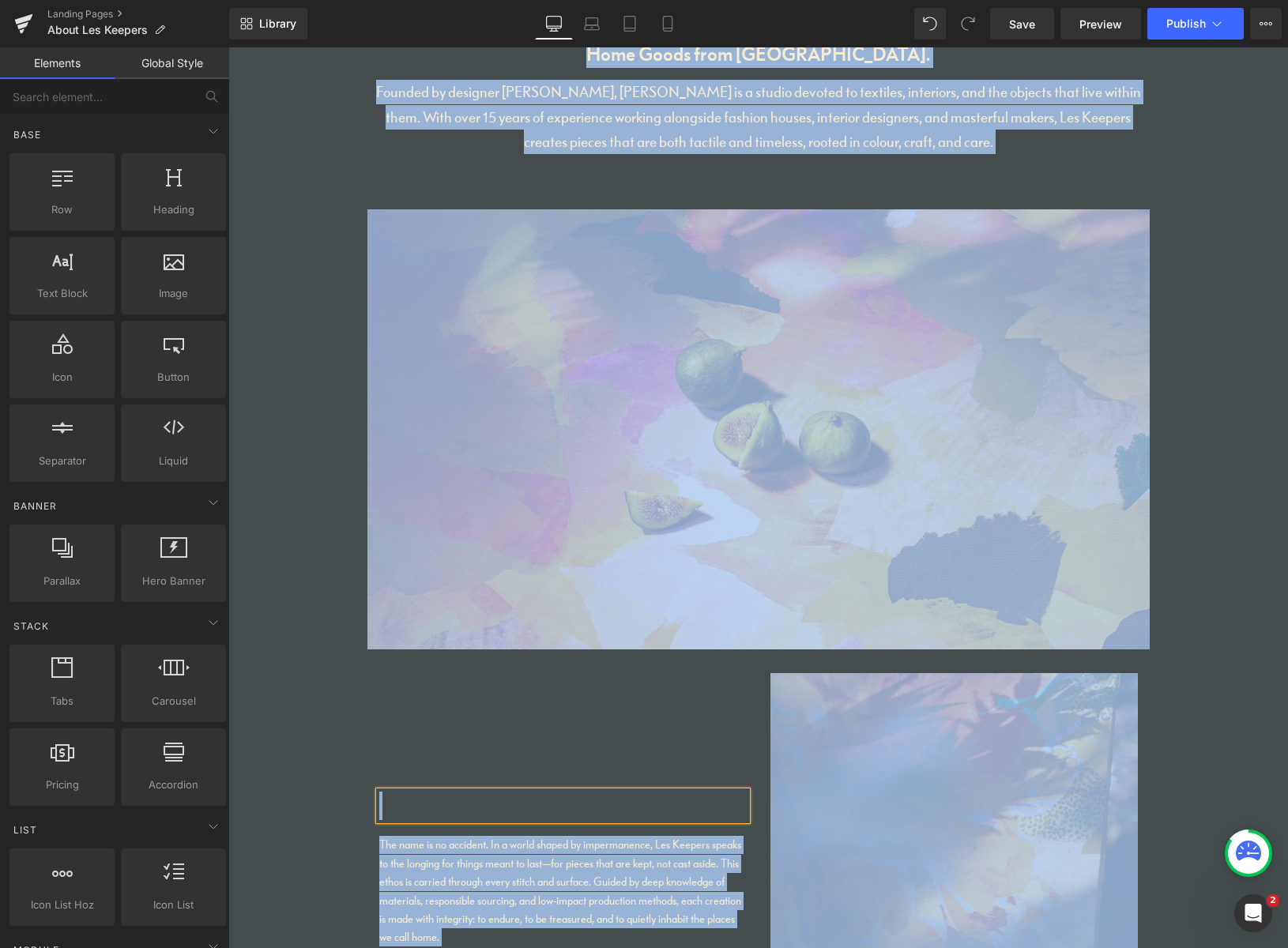
scroll to position [0, 0]
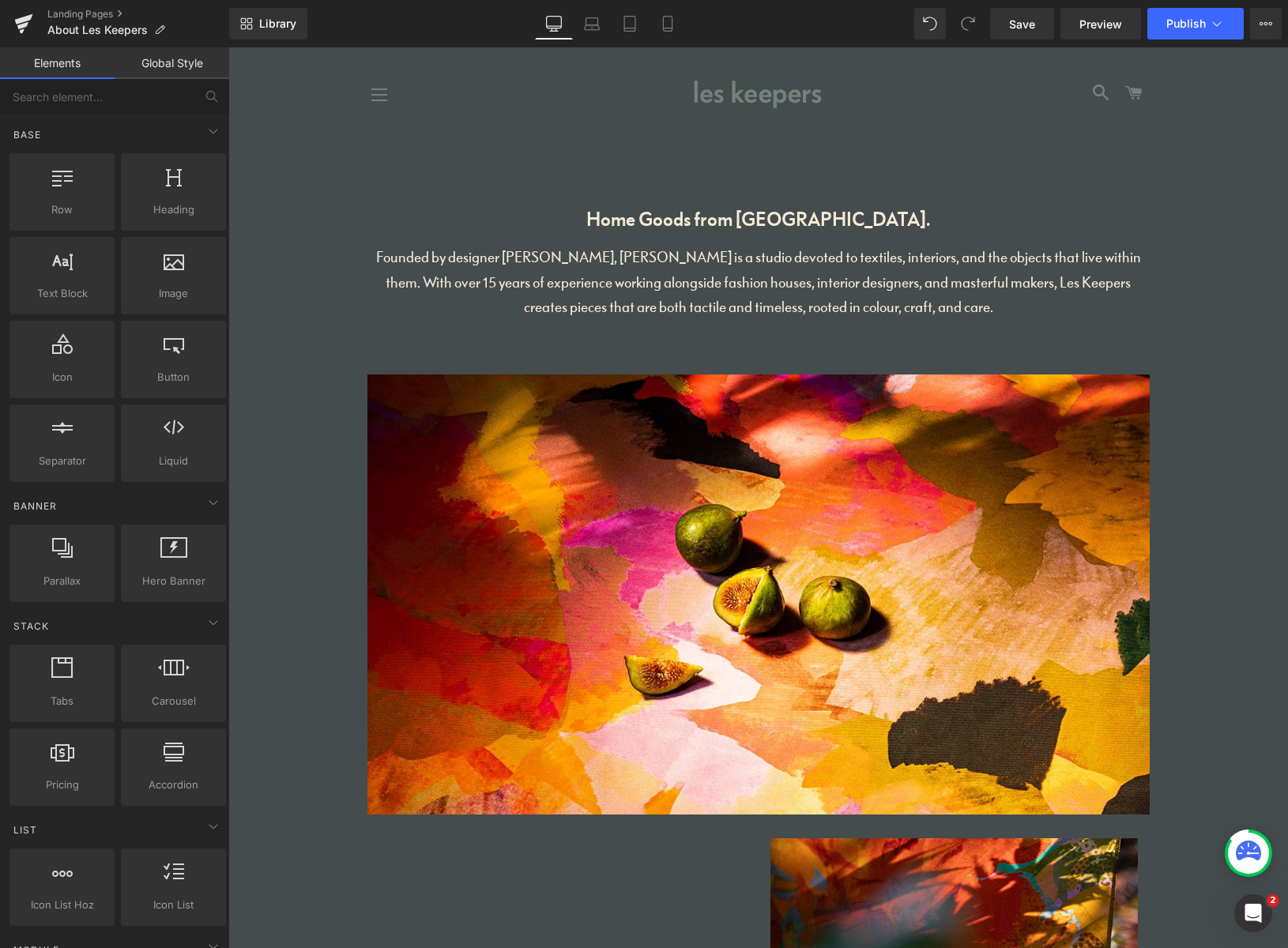
drag, startPoint x: 1219, startPoint y: 127, endPoint x: 1173, endPoint y: 923, distance: 797.3
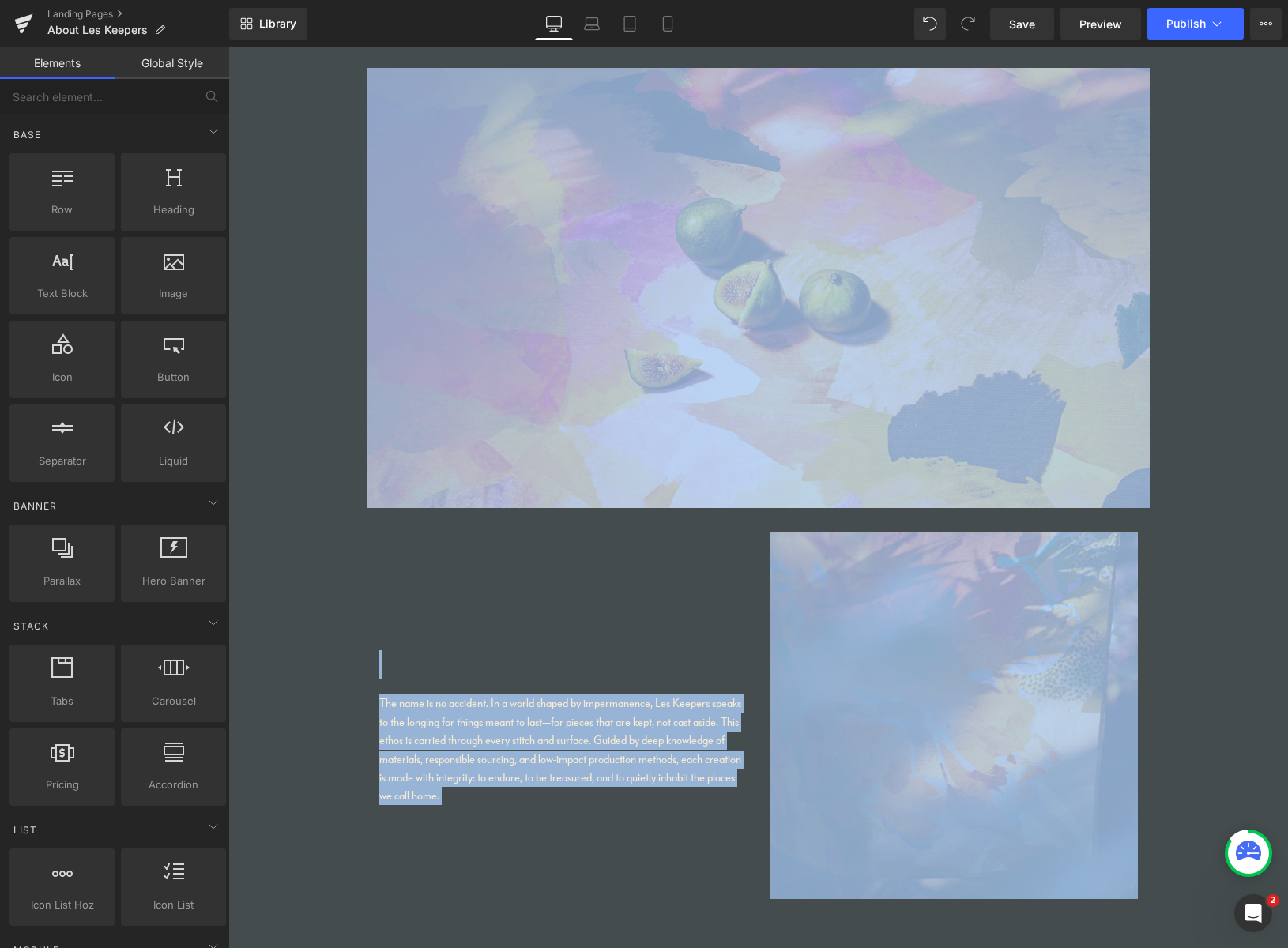
scroll to position [465, 0]
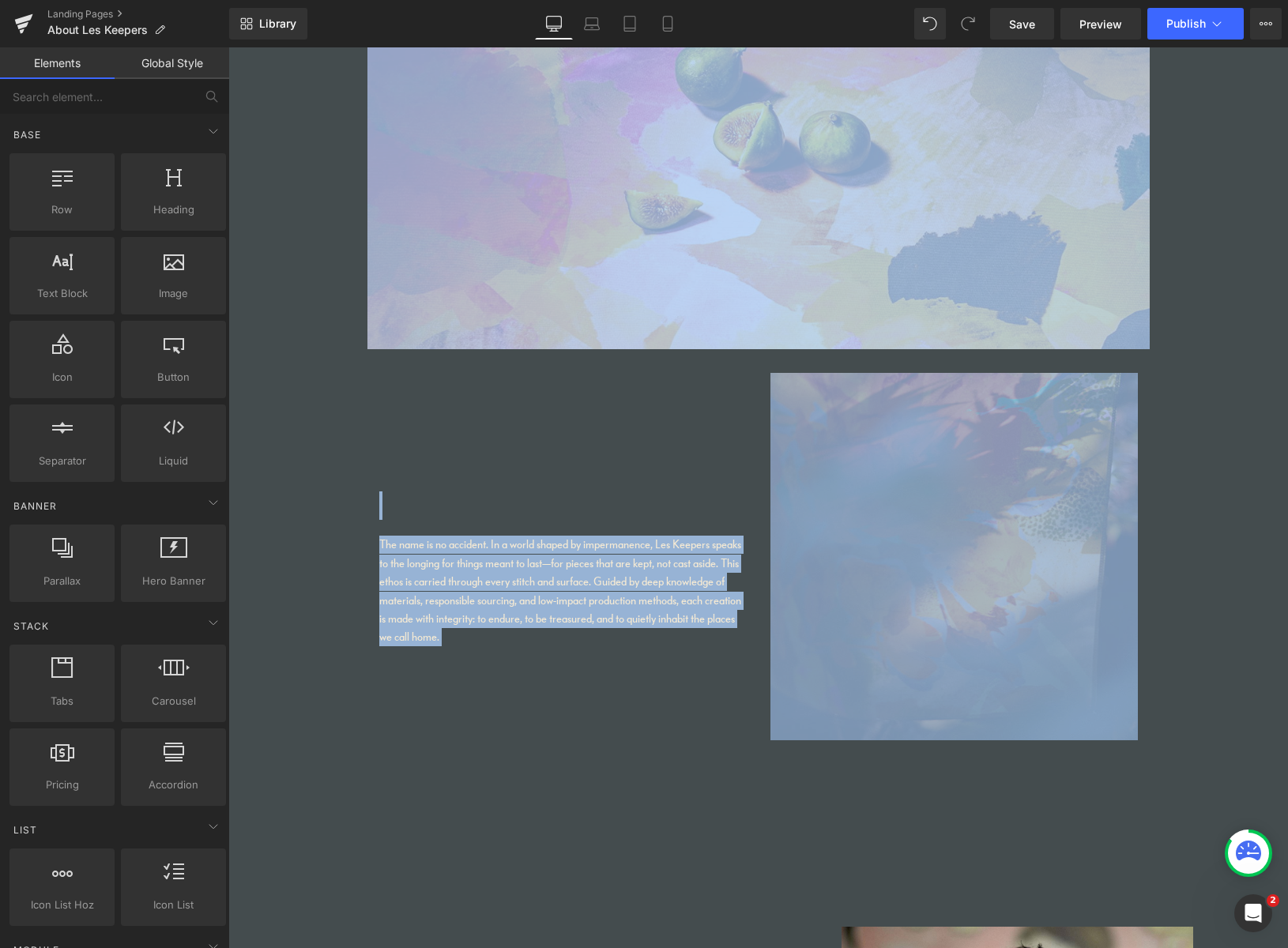
drag, startPoint x: 1210, startPoint y: 735, endPoint x: 1103, endPoint y: 604, distance: 169.1
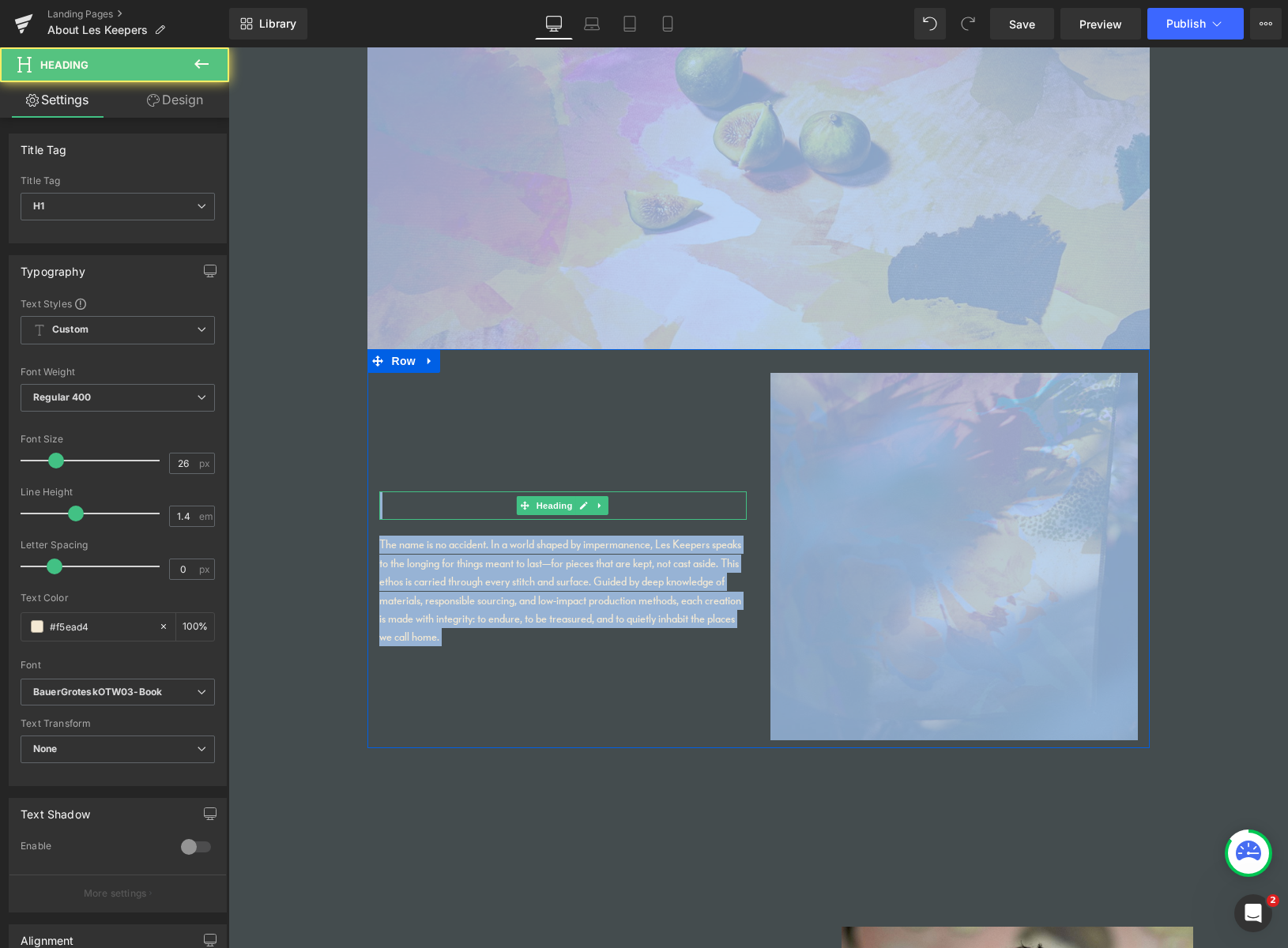
drag, startPoint x: 516, startPoint y: 491, endPoint x: 560, endPoint y: 494, distance: 44.1
click at [517, 489] on div "Heading The name is no accident. In a world shaped by impermanence, Les Keepers…" at bounding box center [562, 509] width 391 height 274
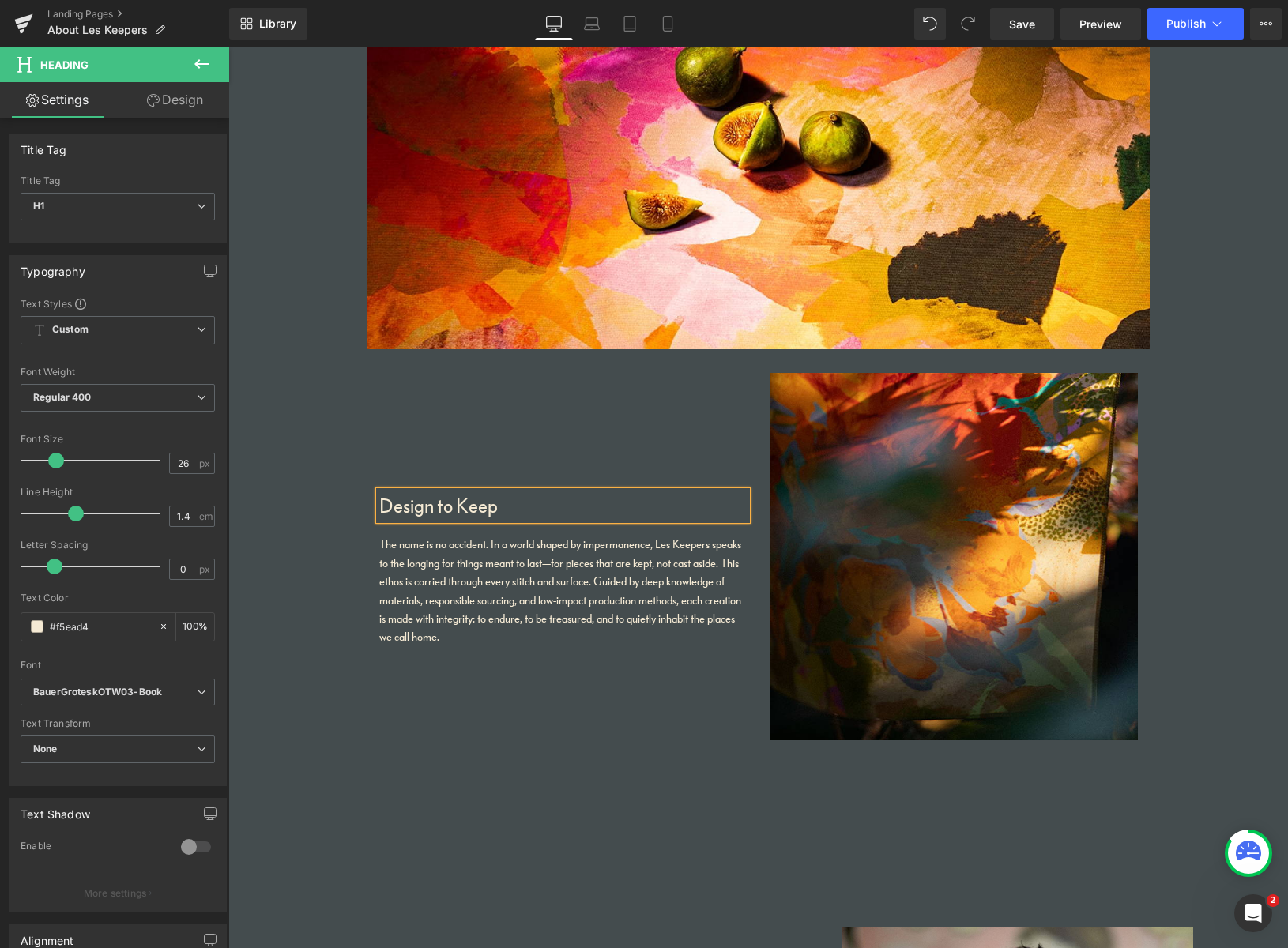
scroll to position [1334, 0]
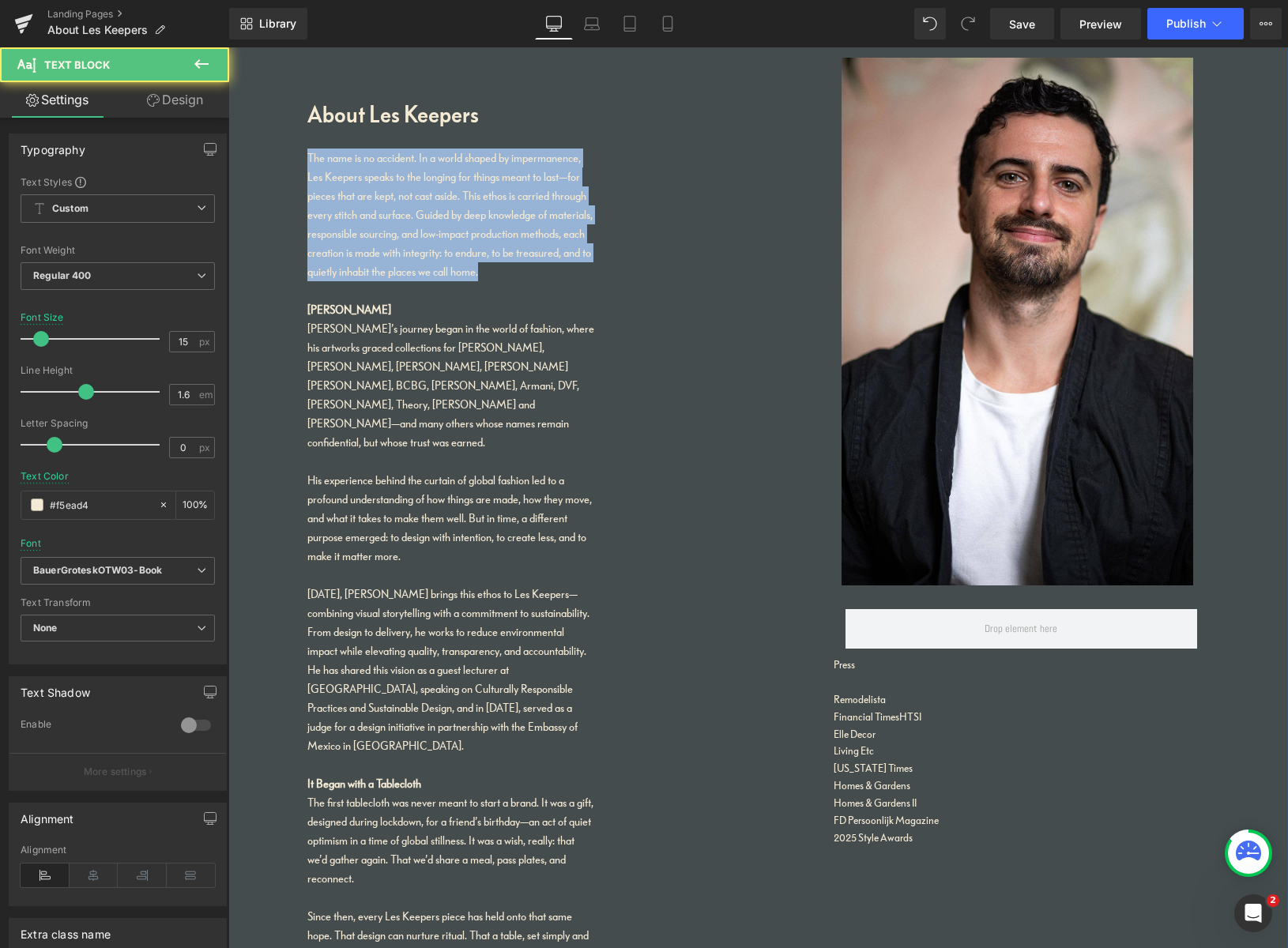
drag, startPoint x: 492, startPoint y: 269, endPoint x: 277, endPoint y: 150, distance: 245.7
click at [278, 150] on div "About Les Keepers Heading The name is no accident. In a world shaped by imperma…" at bounding box center [758, 678] width 1059 height 1557
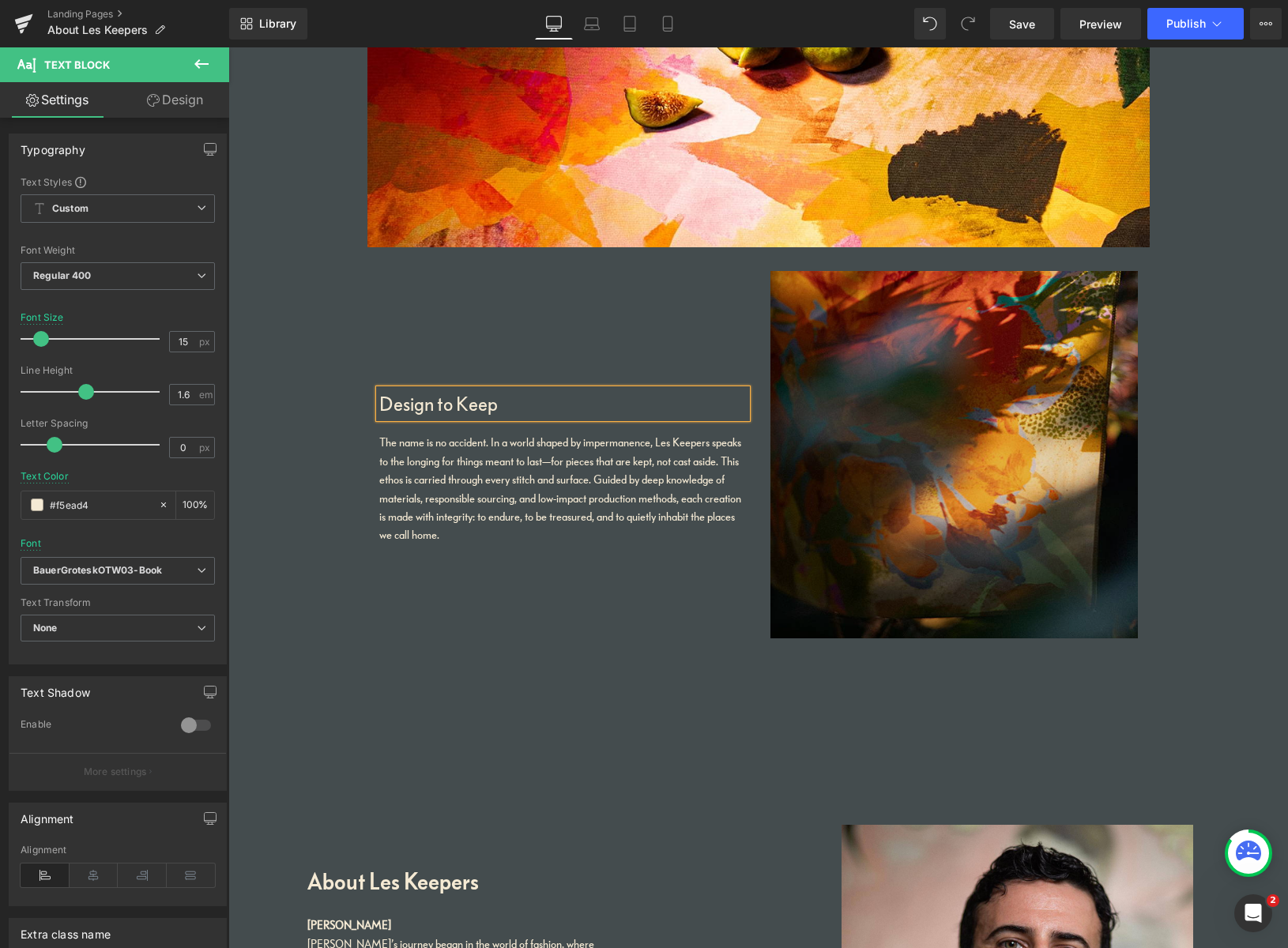
scroll to position [548, 0]
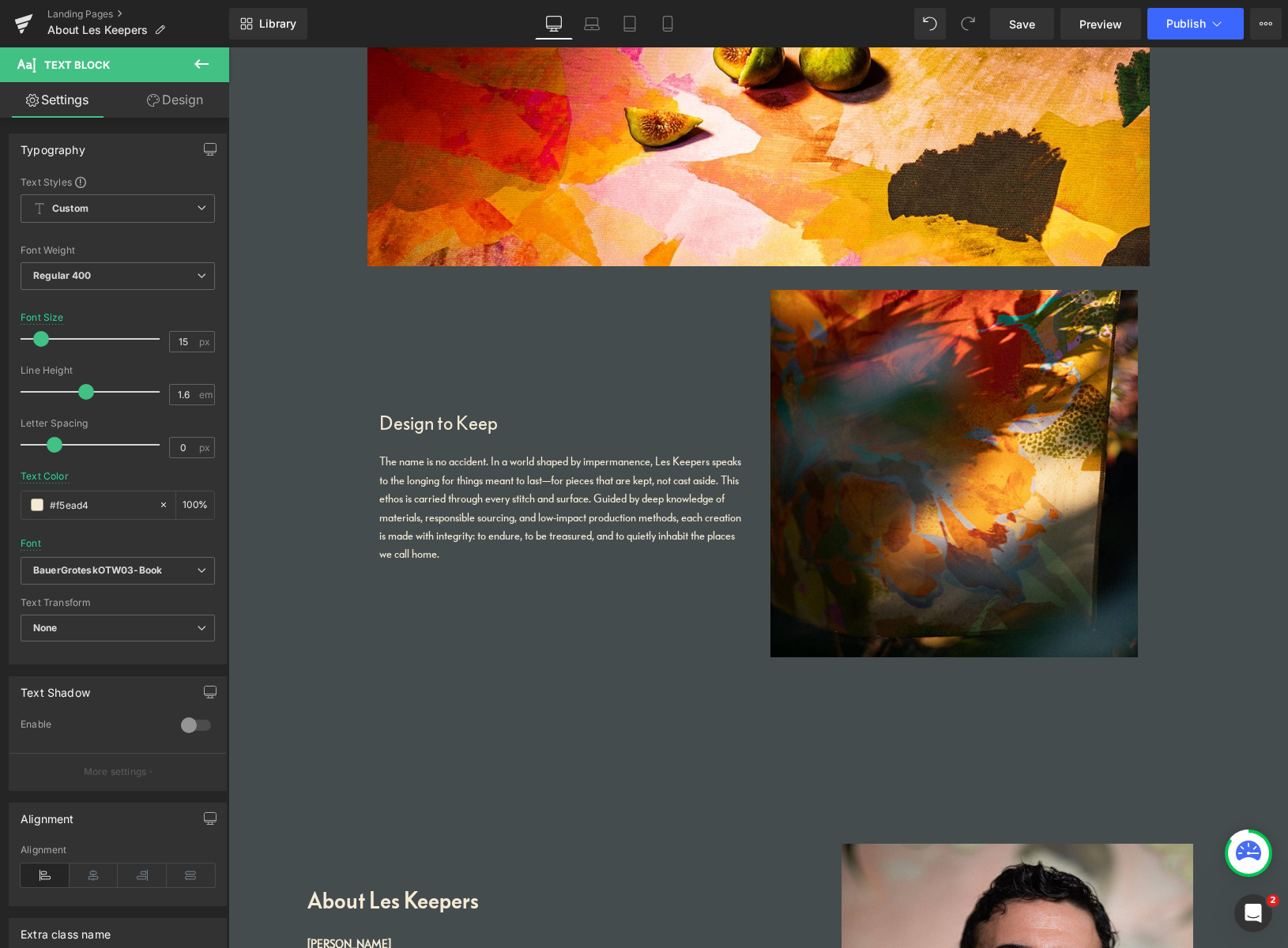
click at [199, 63] on icon at bounding box center [202, 65] width 19 height 19
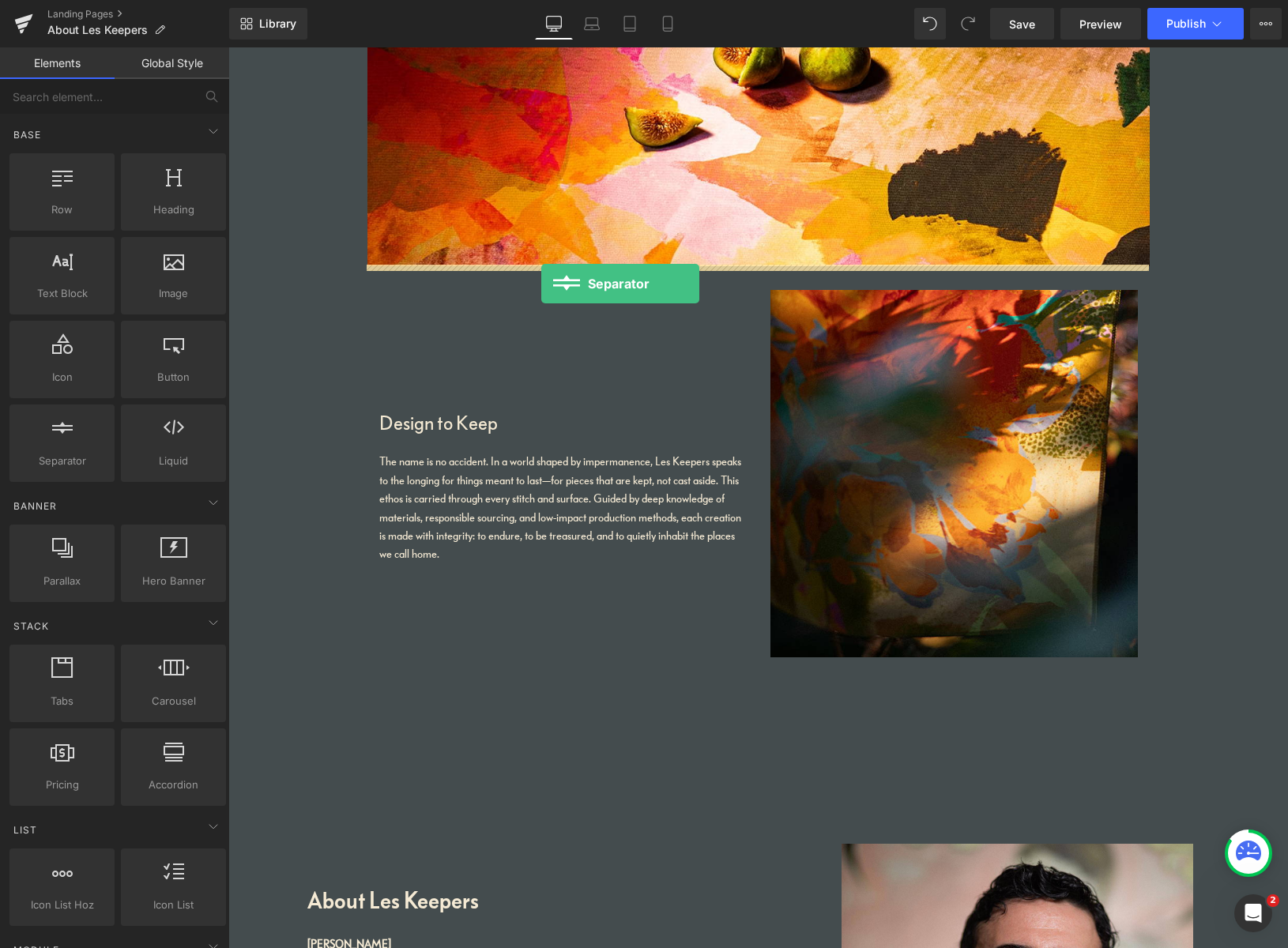
drag, startPoint x: 298, startPoint y: 488, endPoint x: 540, endPoint y: 284, distance: 316.5
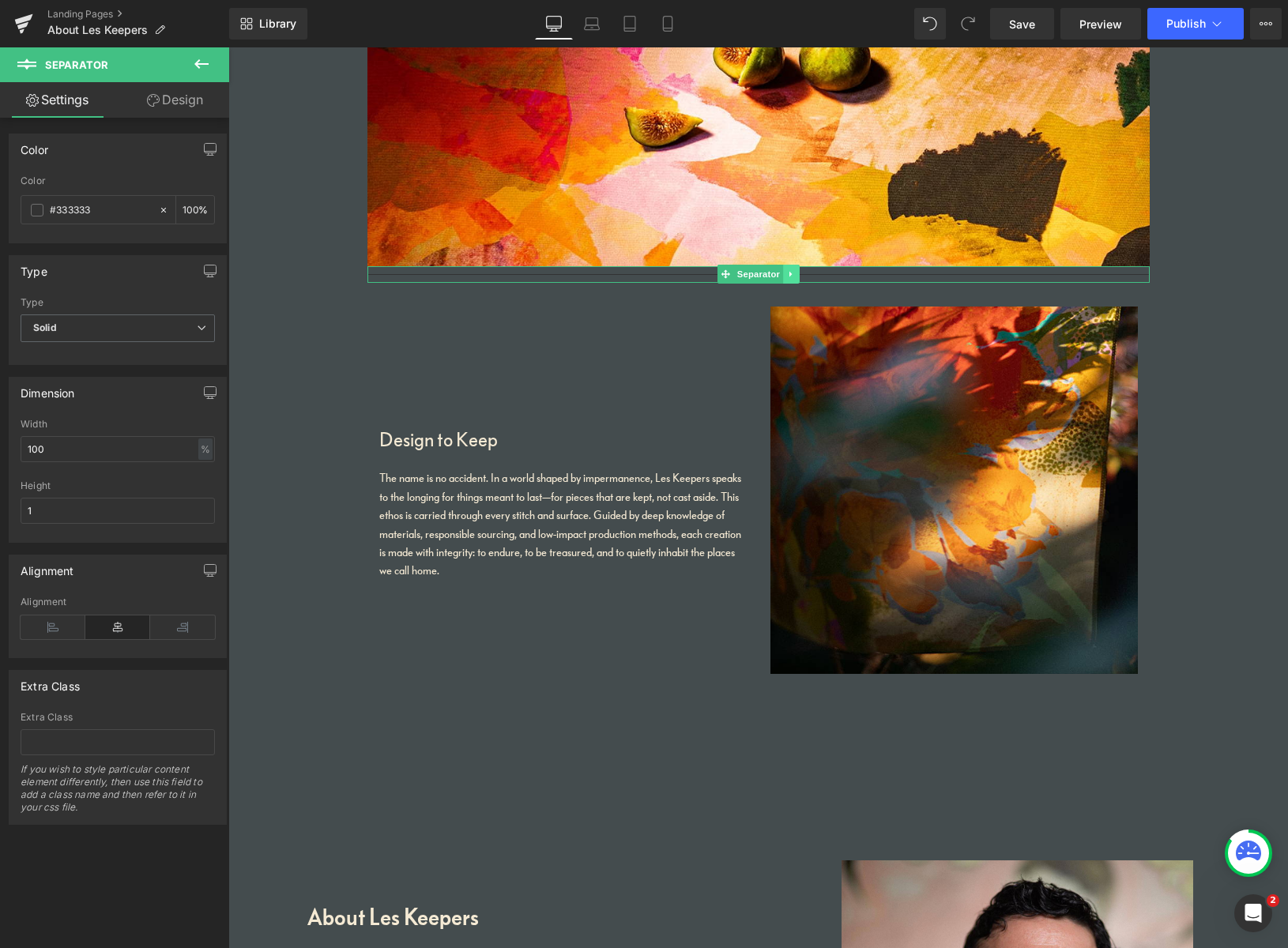
click at [789, 273] on icon at bounding box center [790, 275] width 2 height 6
click at [796, 273] on icon at bounding box center [799, 274] width 9 height 10
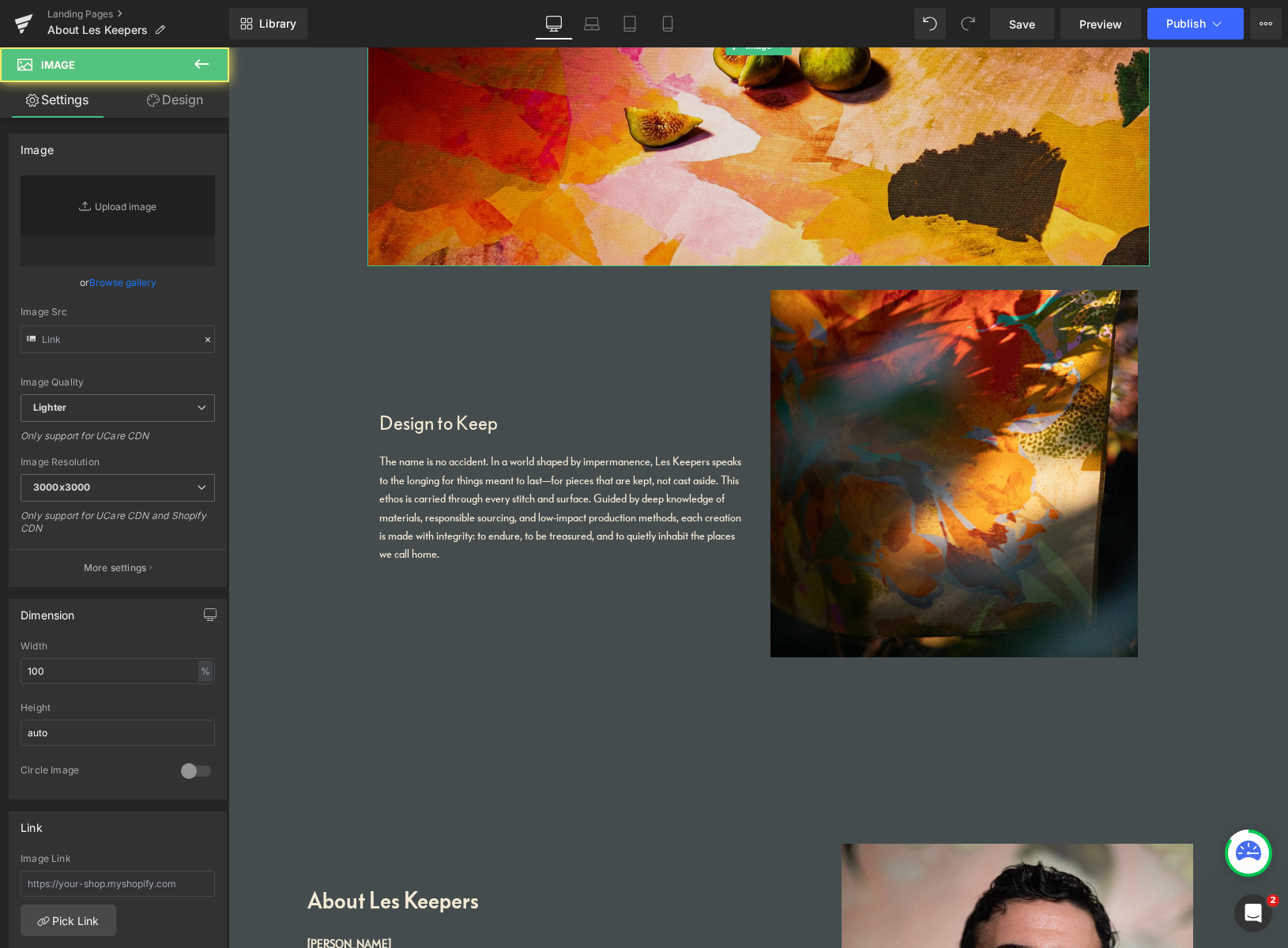
type input "https://ucarecdn.com/565302b1-d418-4035-baf4-a84252947af5/-/format/auto/-/previ…"
click at [659, 233] on img at bounding box center [758, 46] width 782 height 440
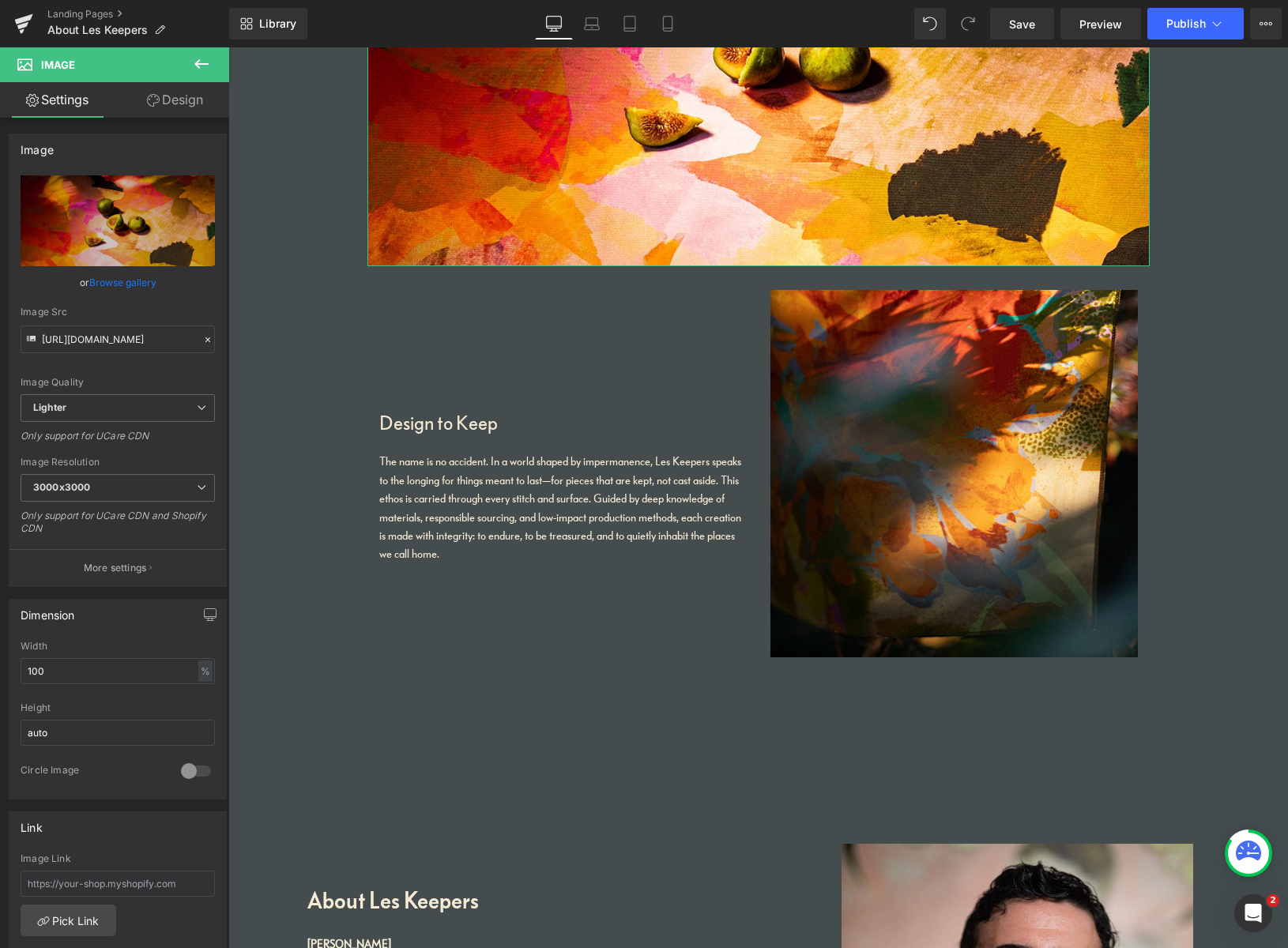
click at [181, 98] on link "Design" at bounding box center [175, 99] width 115 height 36
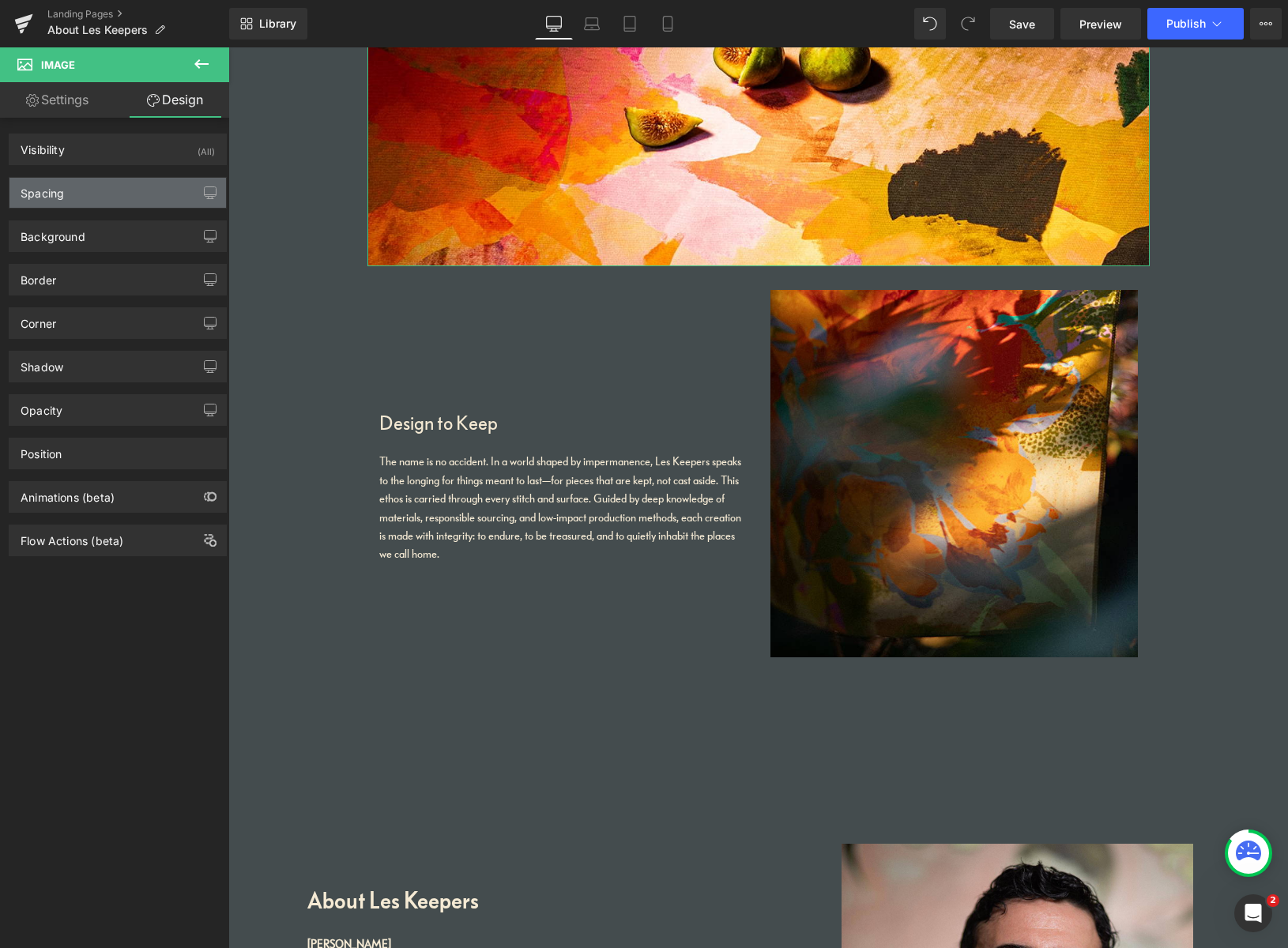
click at [101, 190] on div "Spacing" at bounding box center [118, 192] width 216 height 30
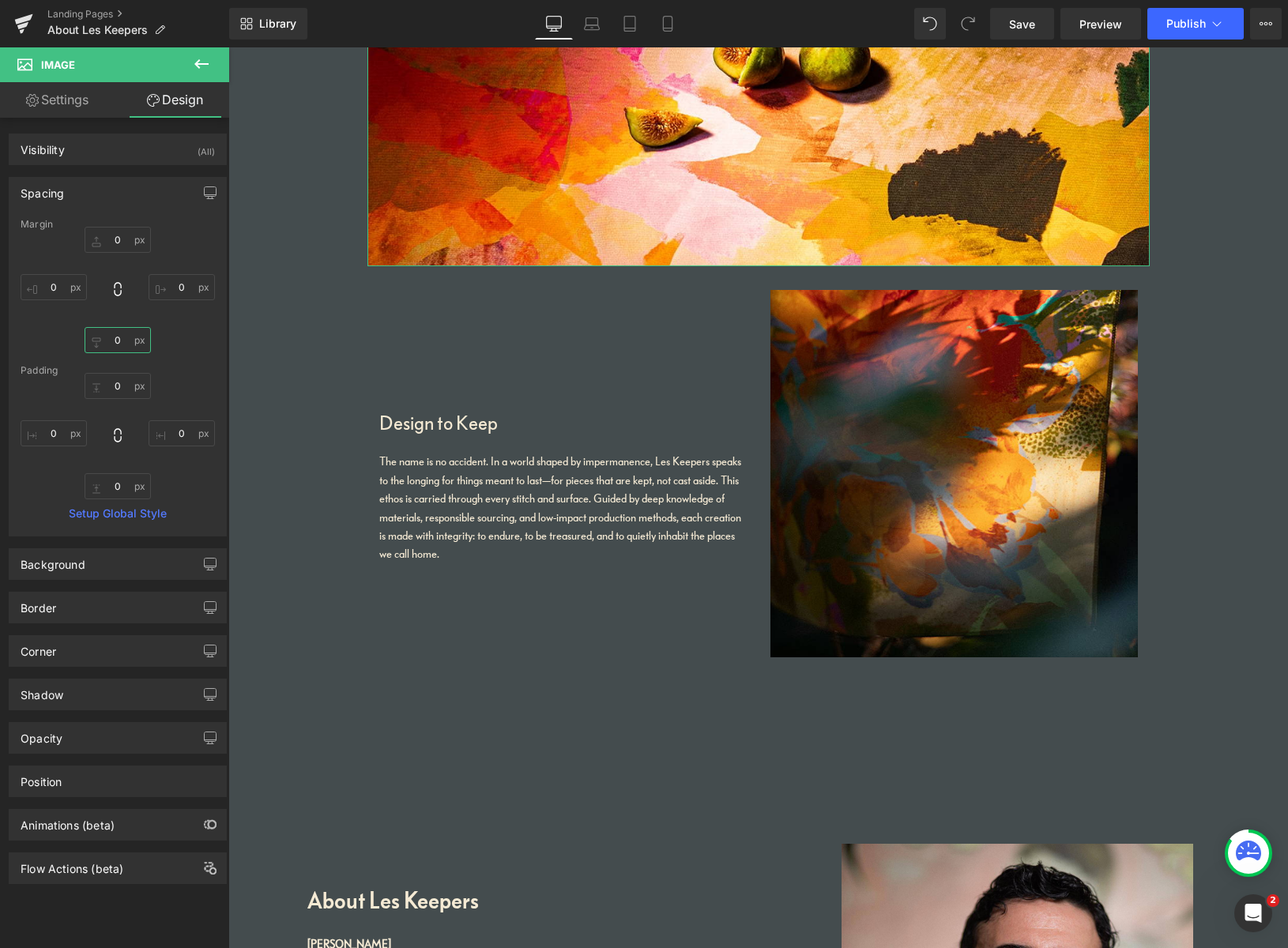
drag, startPoint x: 120, startPoint y: 339, endPoint x: 101, endPoint y: 334, distance: 19.6
click at [101, 334] on input "0" at bounding box center [118, 339] width 67 height 26
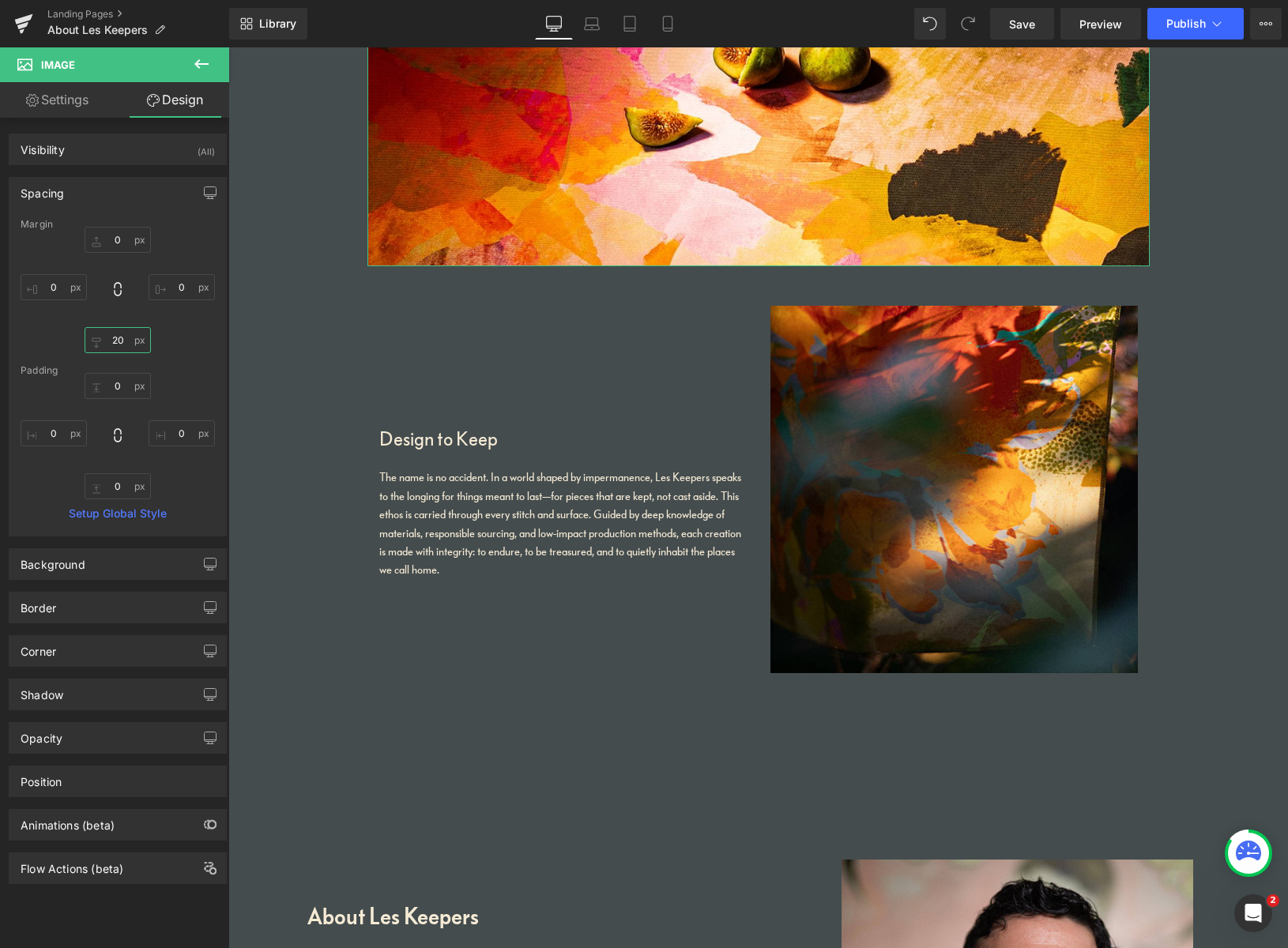
type input "2"
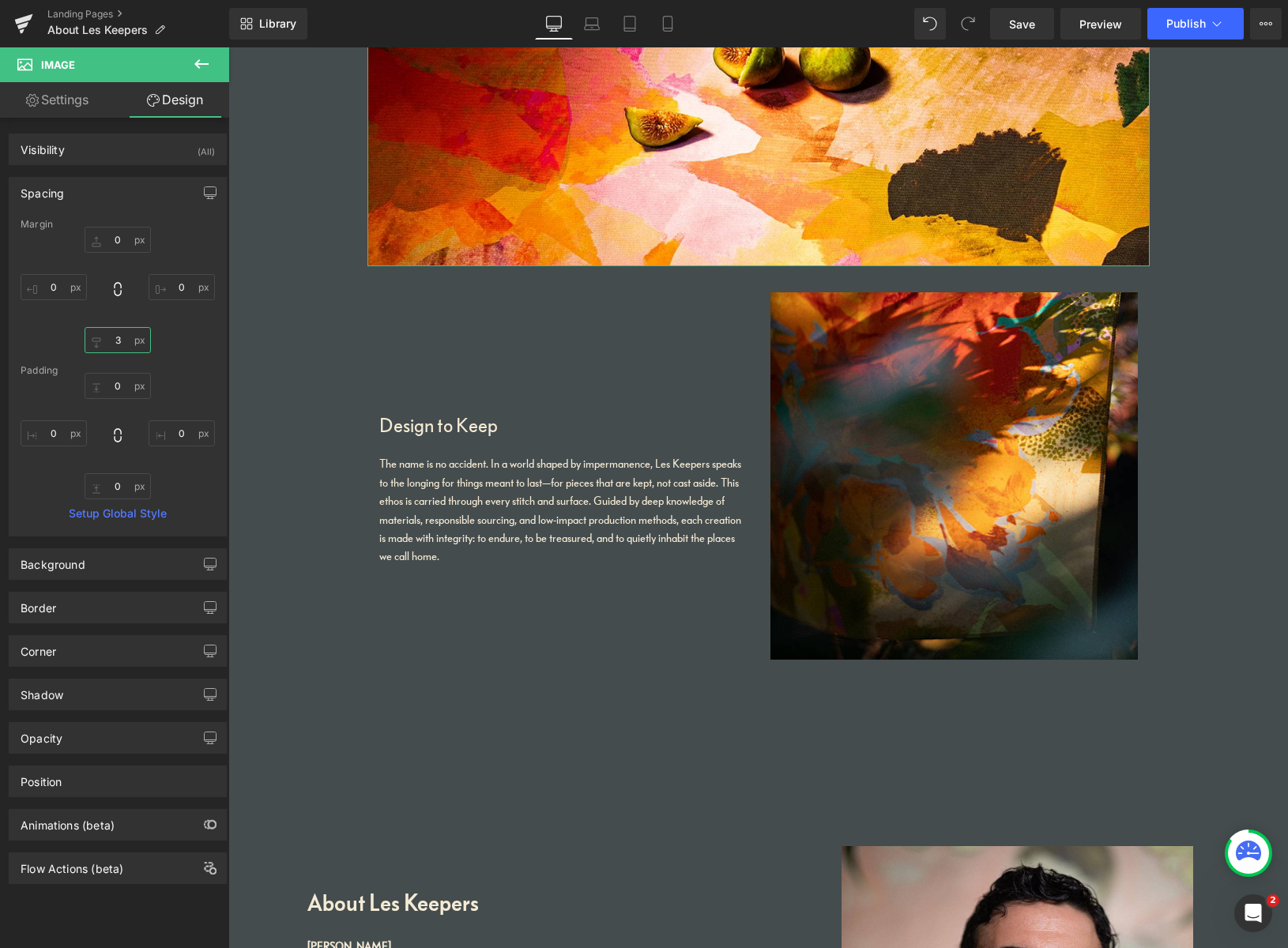
type input "30"
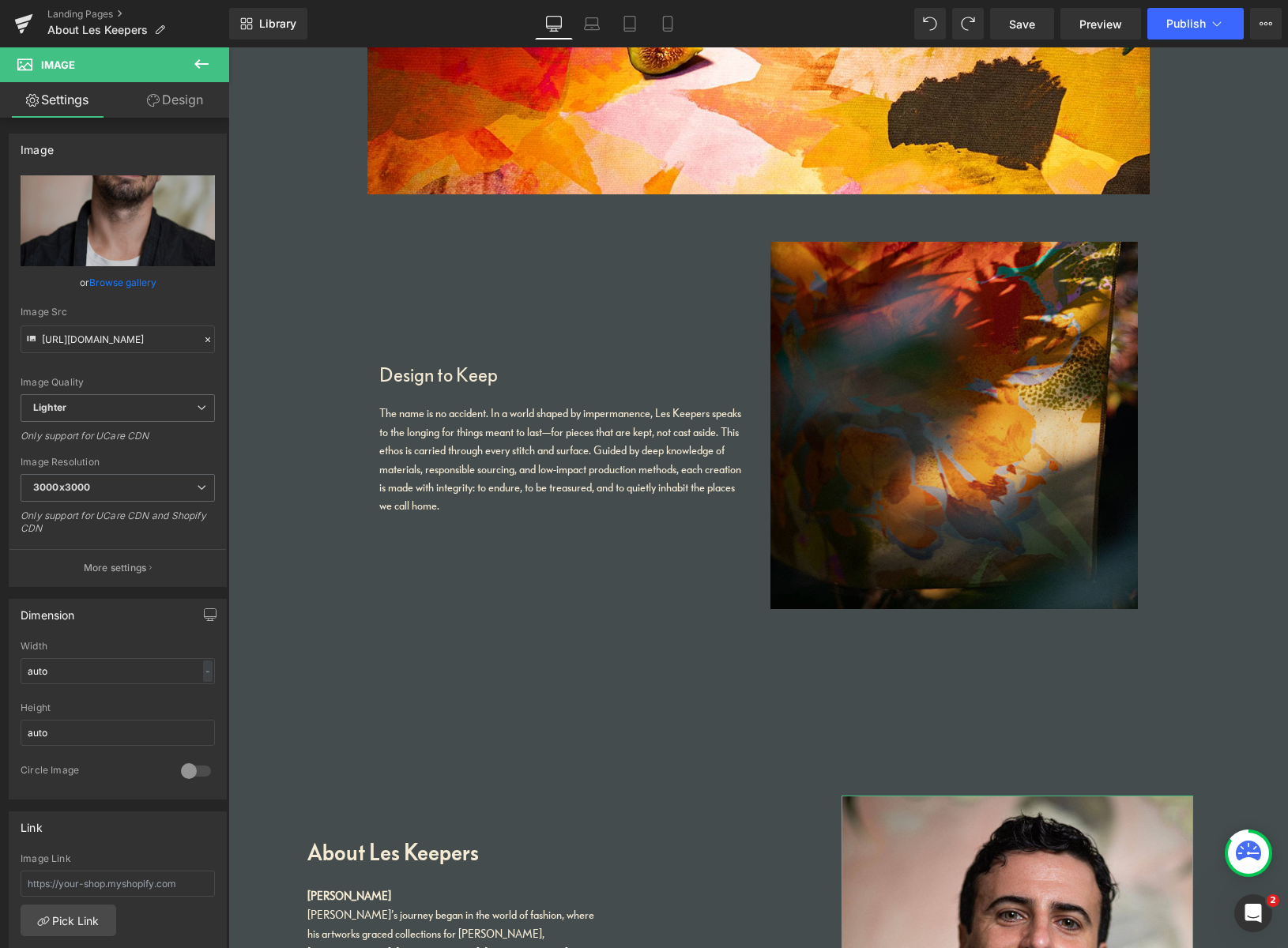
scroll to position [611, 0]
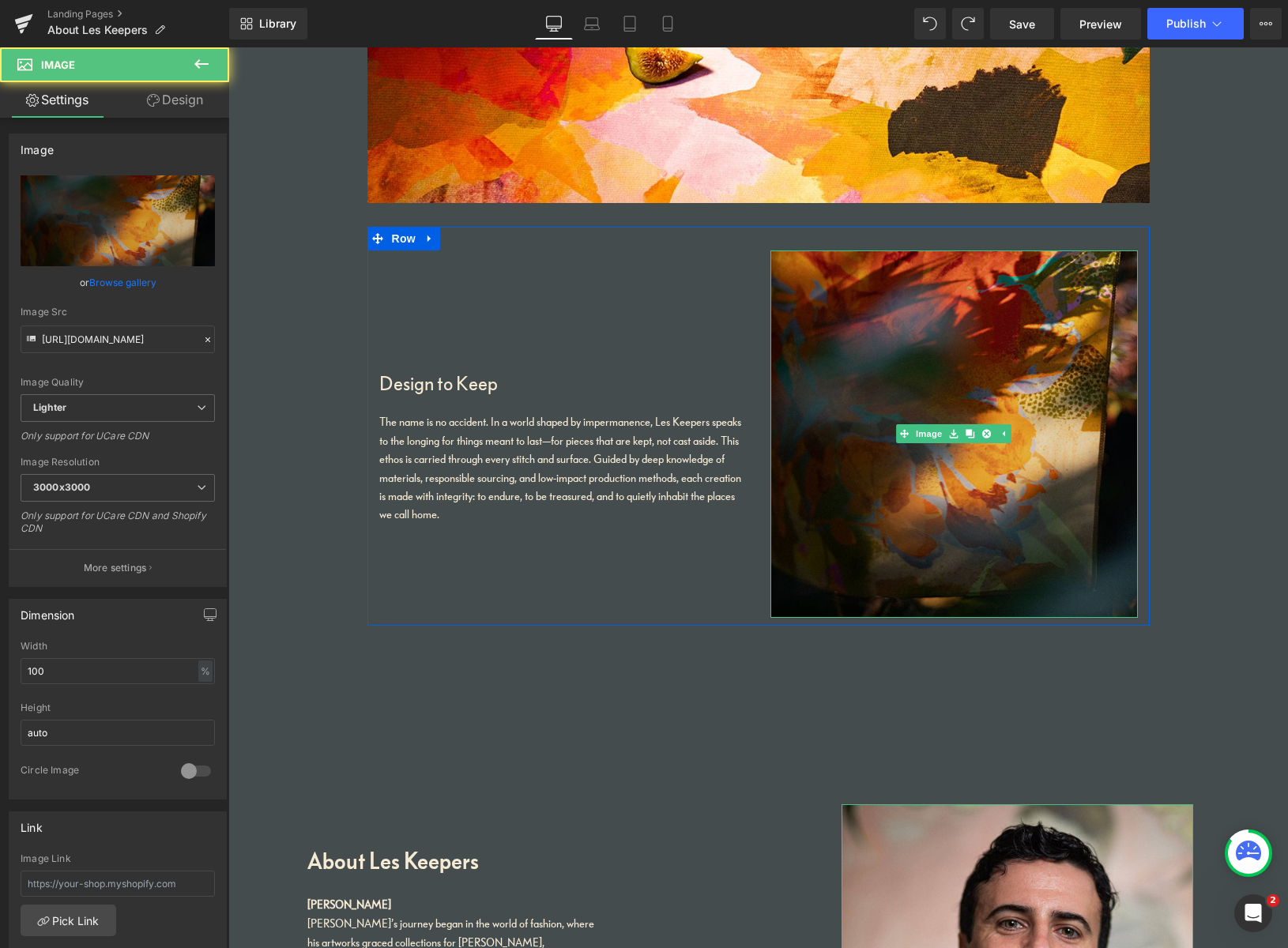
click at [828, 279] on img at bounding box center [953, 434] width 368 height 367
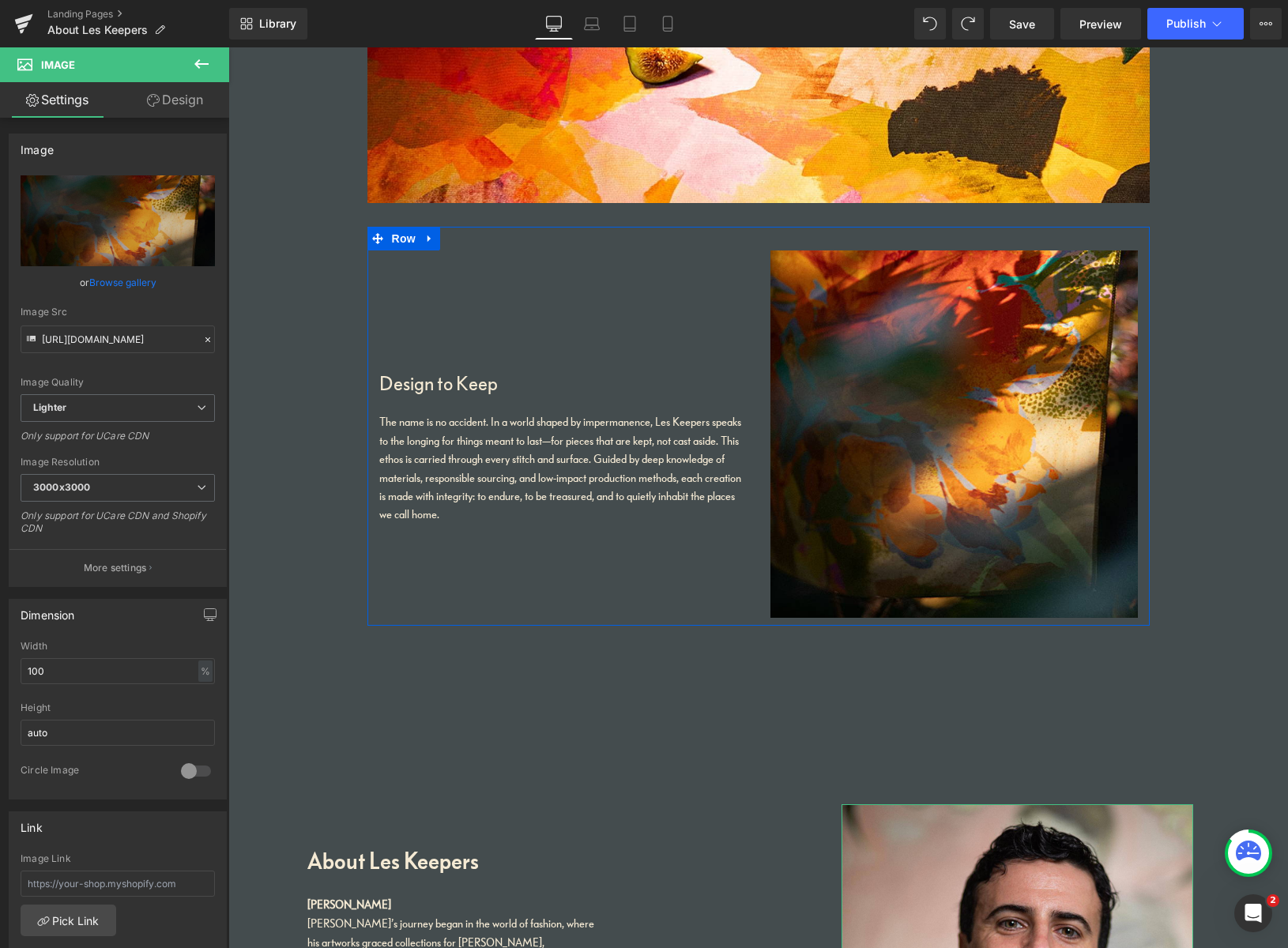
click at [429, 236] on icon at bounding box center [429, 238] width 11 height 12
click at [491, 239] on icon at bounding box center [492, 238] width 3 height 7
click at [429, 237] on icon at bounding box center [429, 238] width 11 height 12
click at [447, 241] on icon at bounding box center [450, 238] width 11 height 12
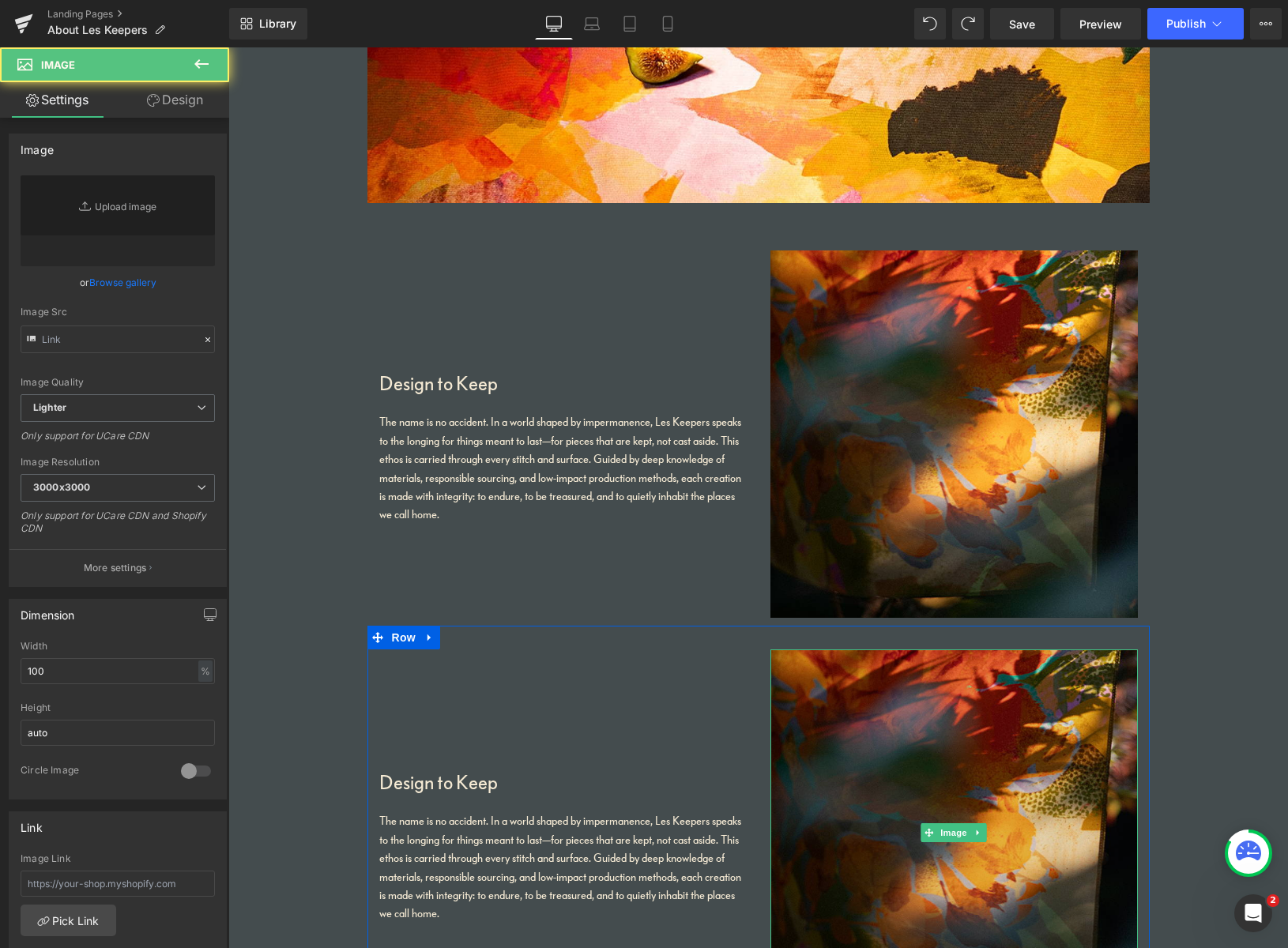
type input "https://ucarecdn.com/9f8689fe-cdda-48f9-9d0d-ace0adc795d1/-/format/auto/-/previ…"
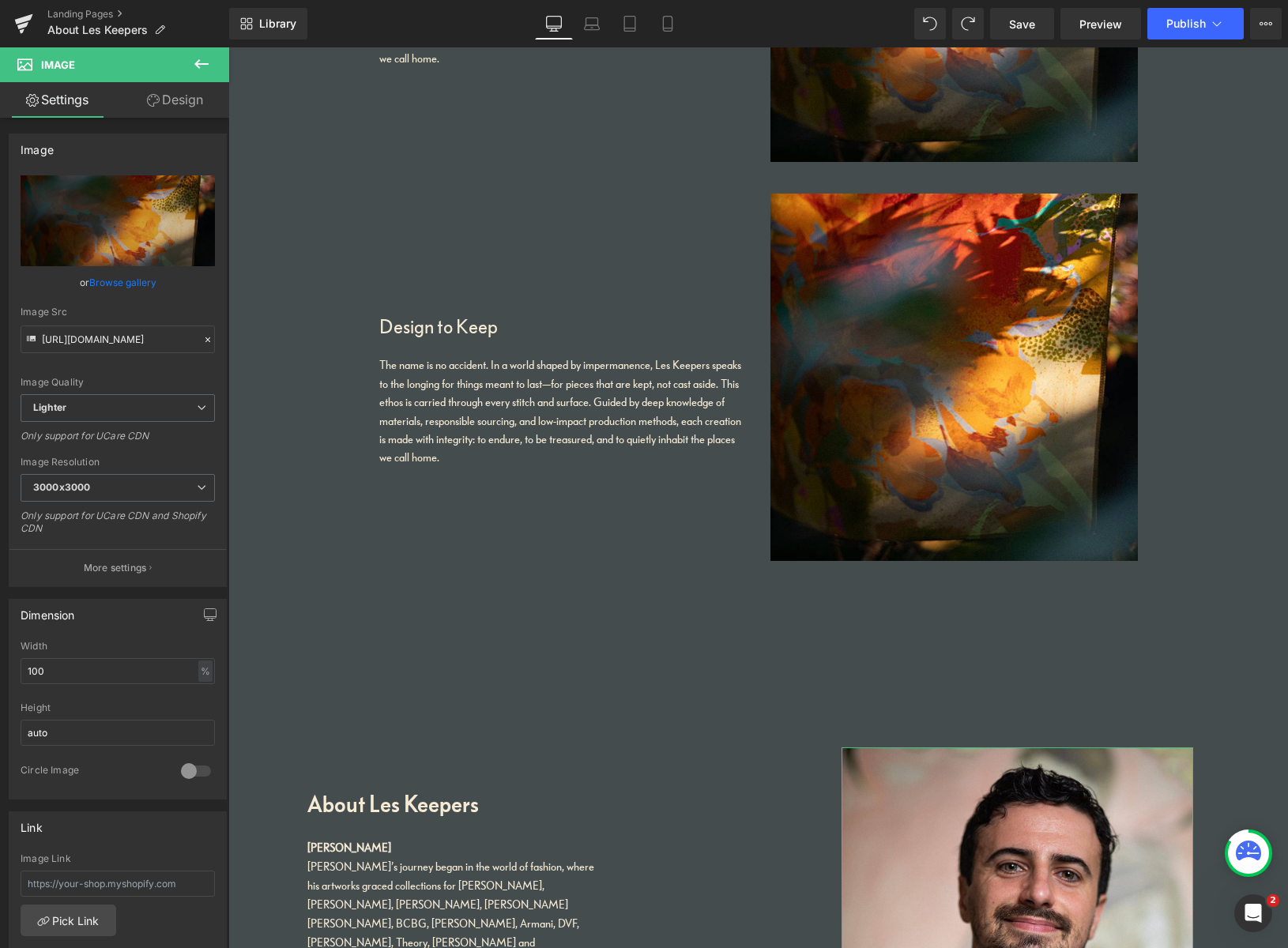
scroll to position [1112, 0]
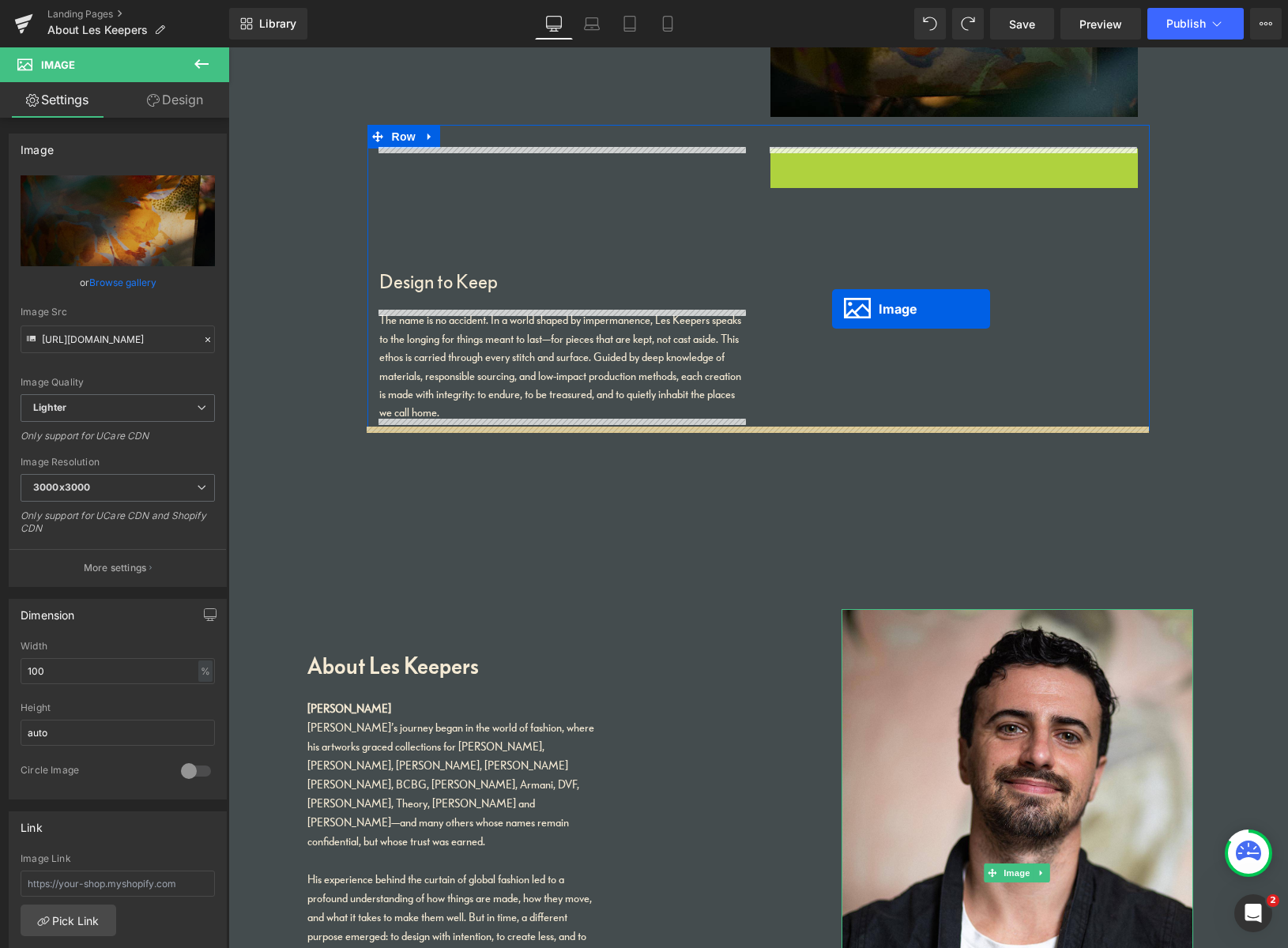
drag, startPoint x: 920, startPoint y: 333, endPoint x: 837, endPoint y: 316, distance: 84.7
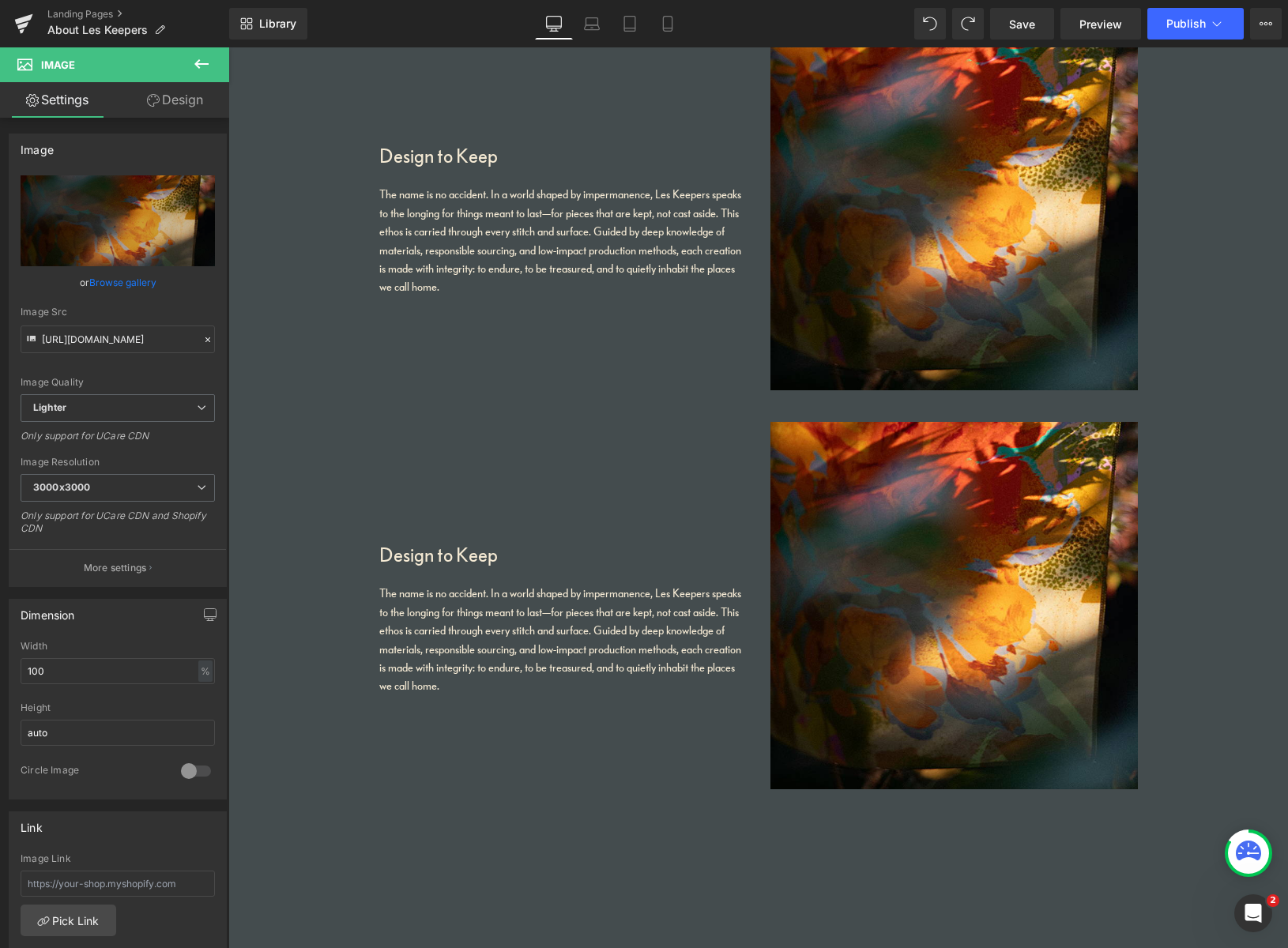
scroll to position [818, 0]
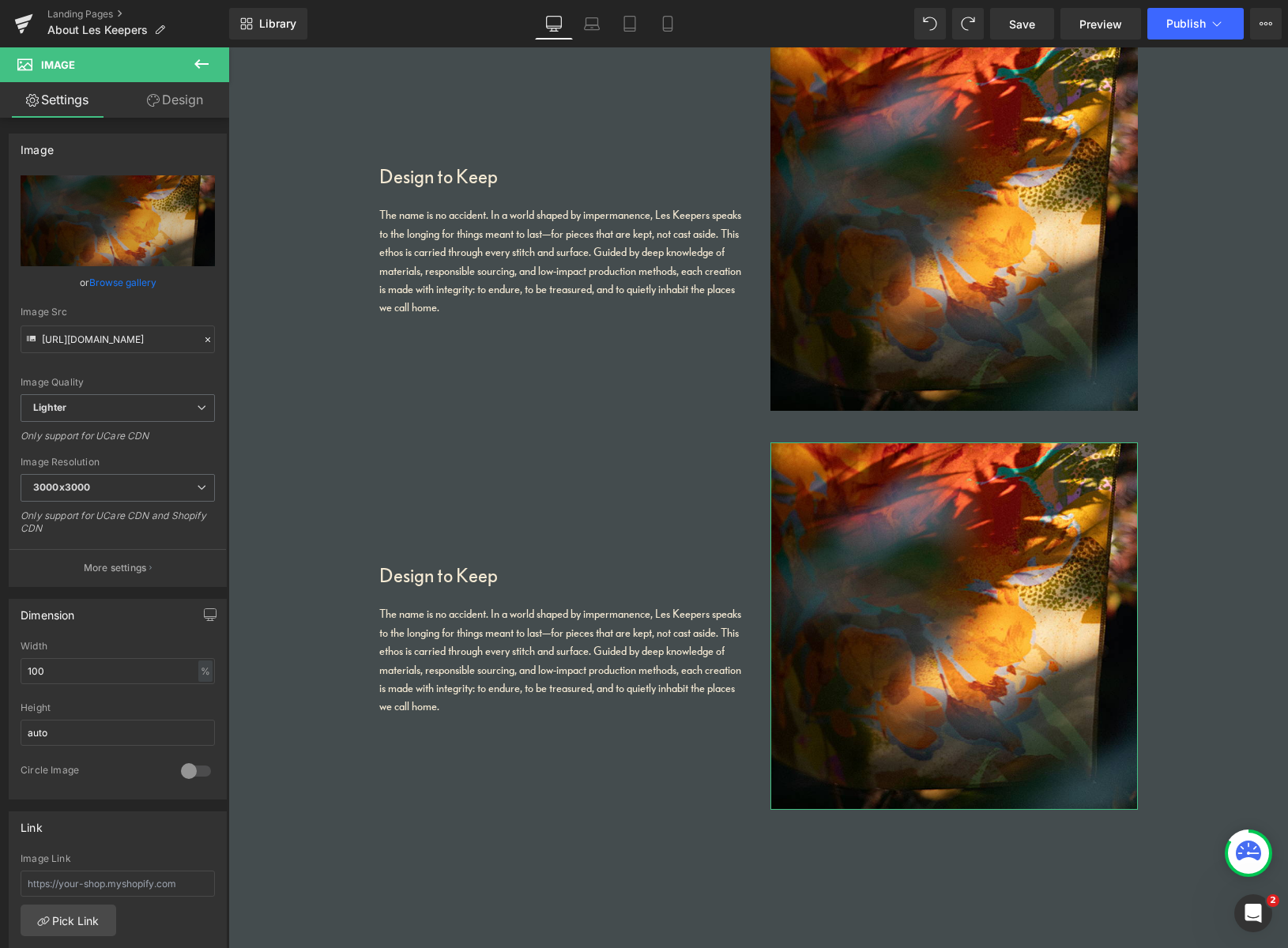
click at [158, 100] on link "Design" at bounding box center [175, 99] width 115 height 36
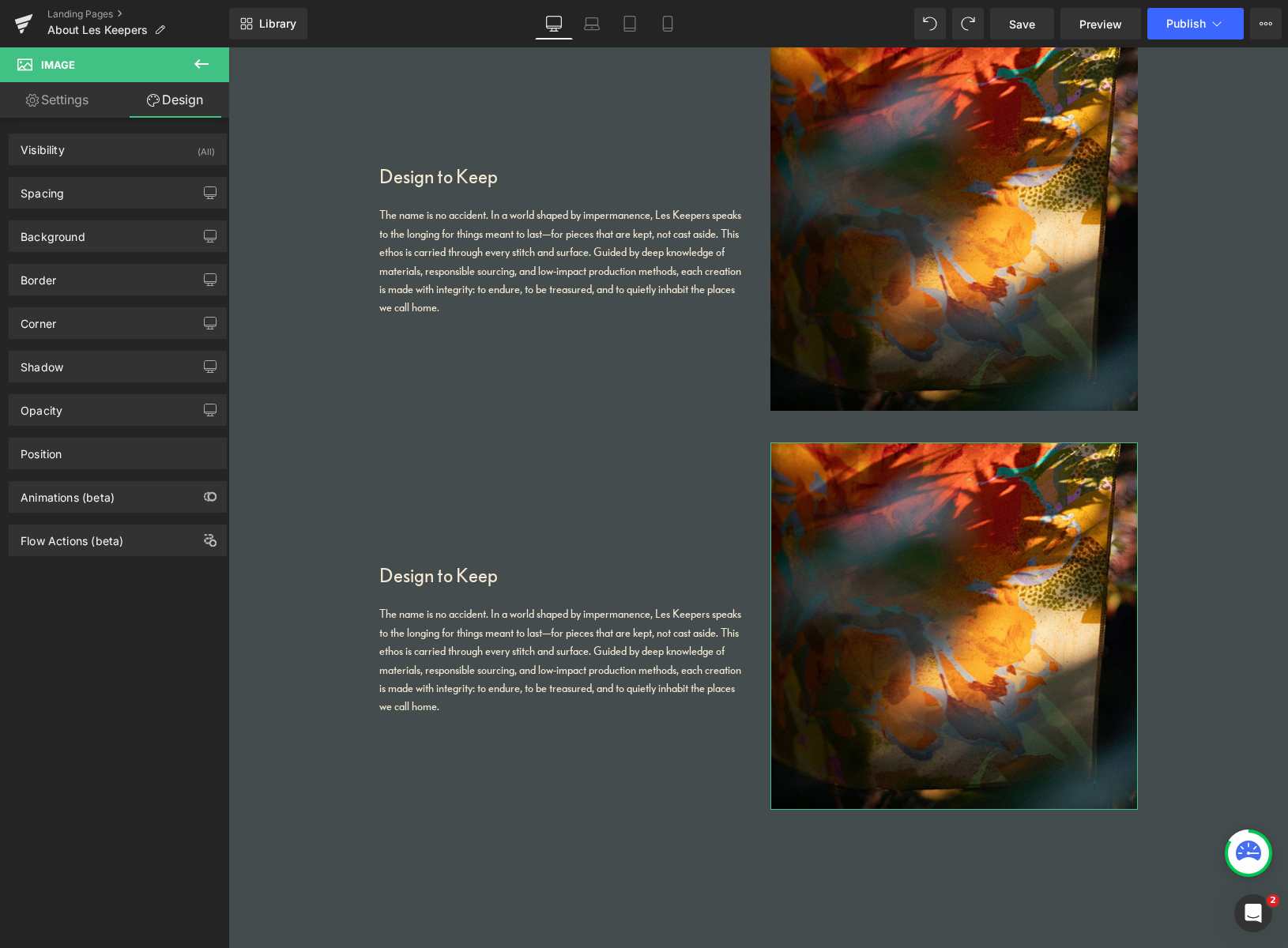
click at [75, 102] on link "Settings" at bounding box center [57, 99] width 115 height 36
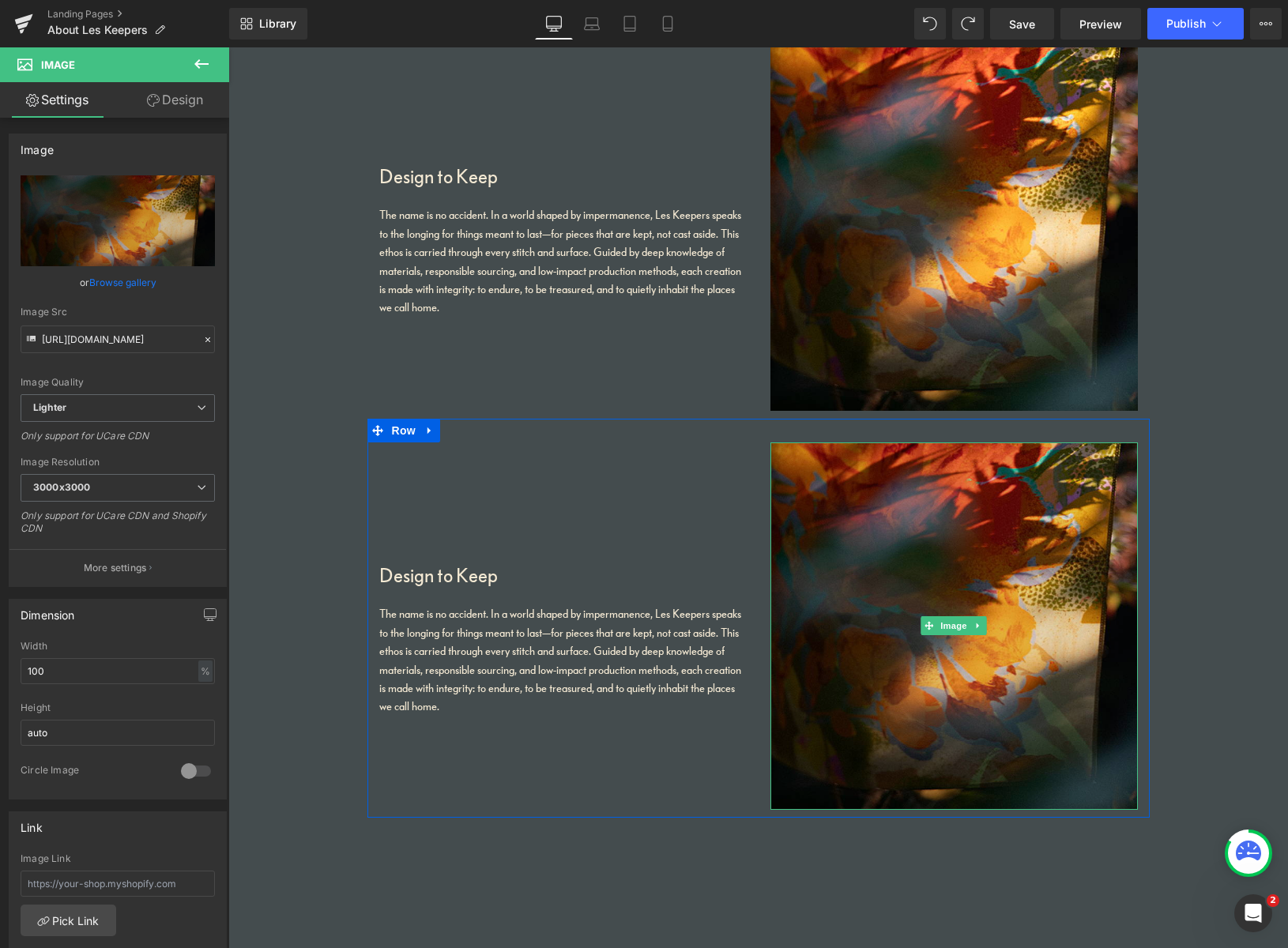
click at [956, 479] on img at bounding box center [953, 626] width 368 height 367
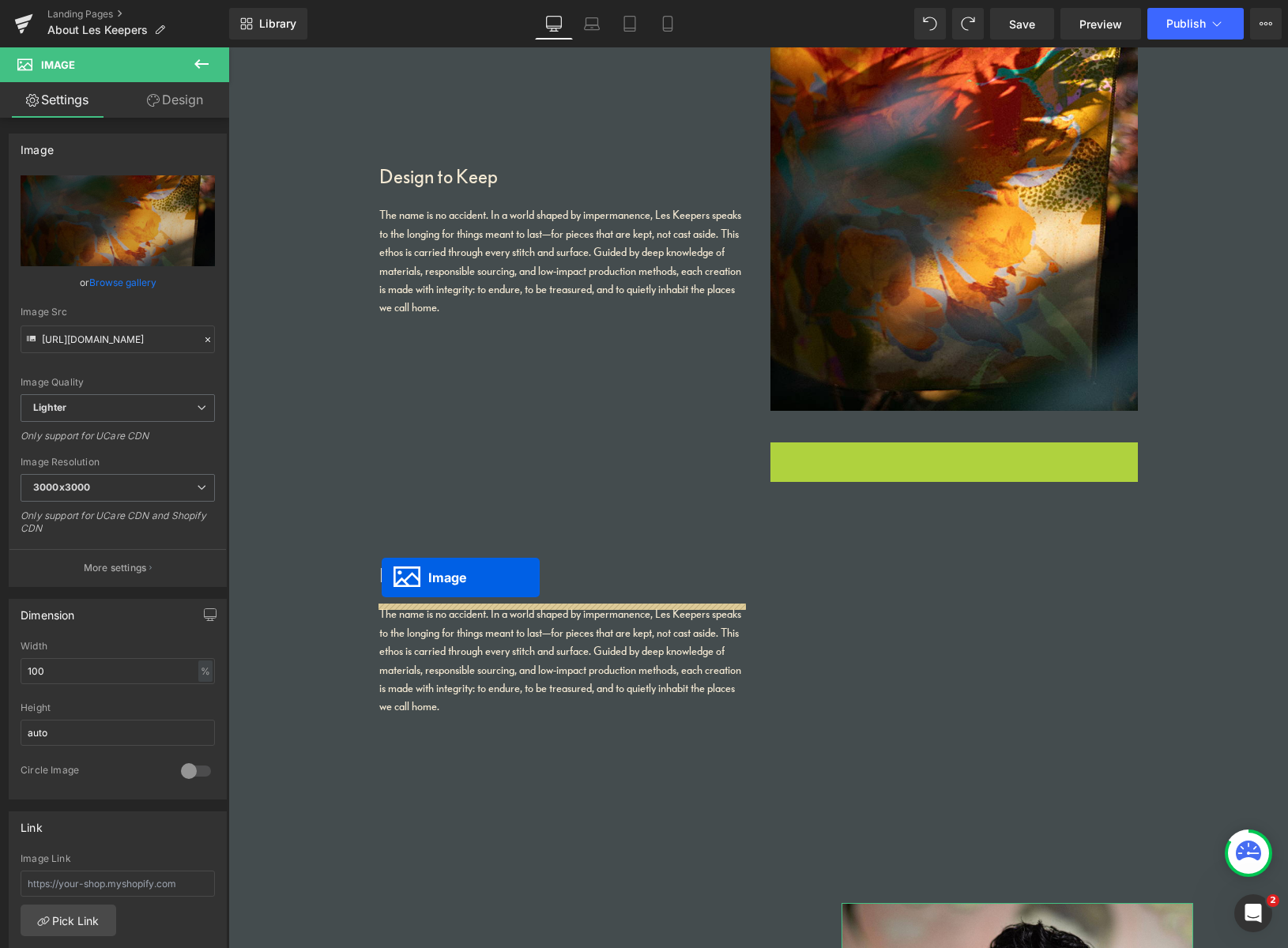
drag, startPoint x: 923, startPoint y: 626, endPoint x: 391, endPoint y: 583, distance: 533.7
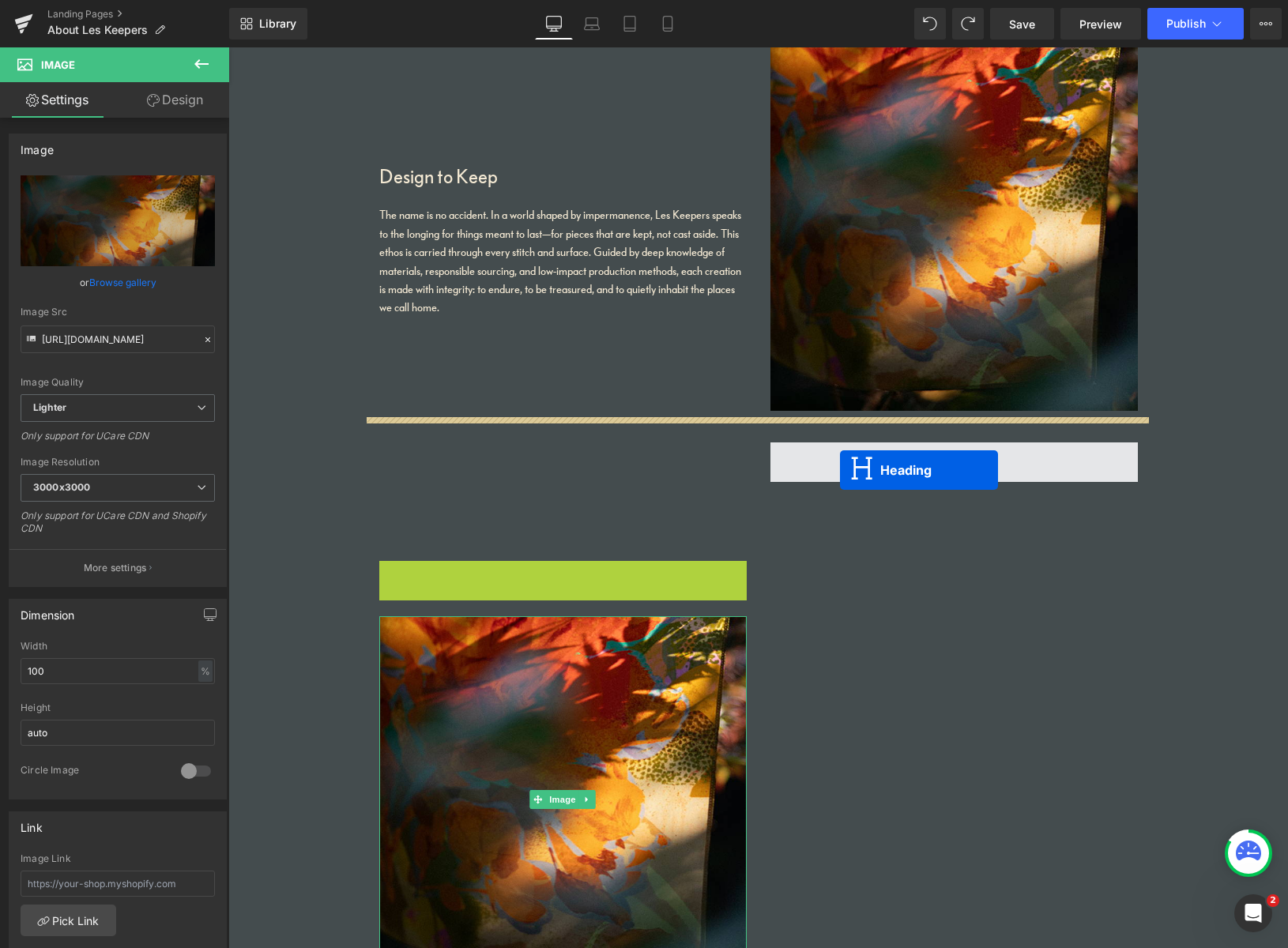
drag, startPoint x: 524, startPoint y: 570, endPoint x: 841, endPoint y: 469, distance: 332.7
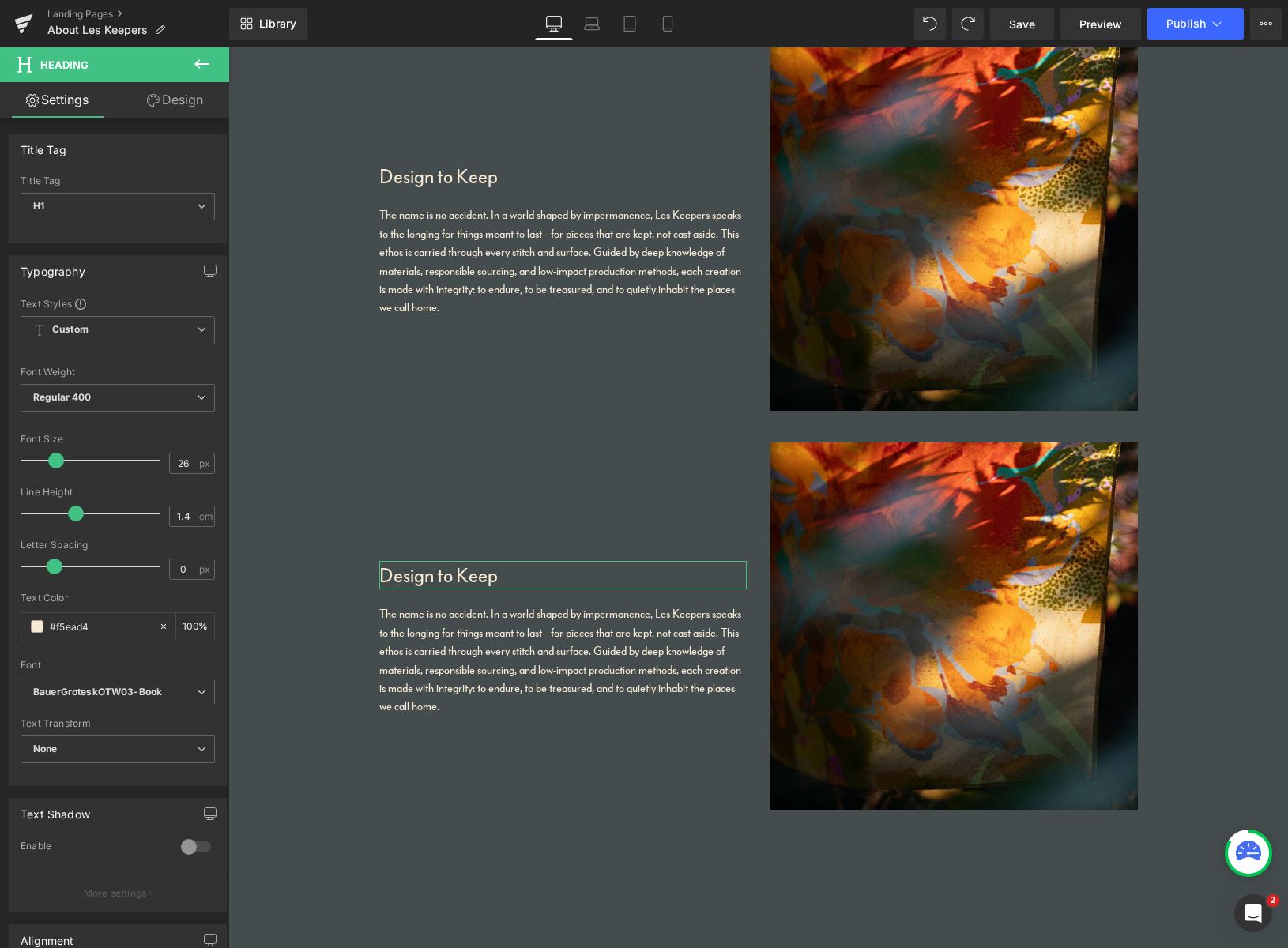
click at [175, 102] on link "Design" at bounding box center [175, 99] width 115 height 36
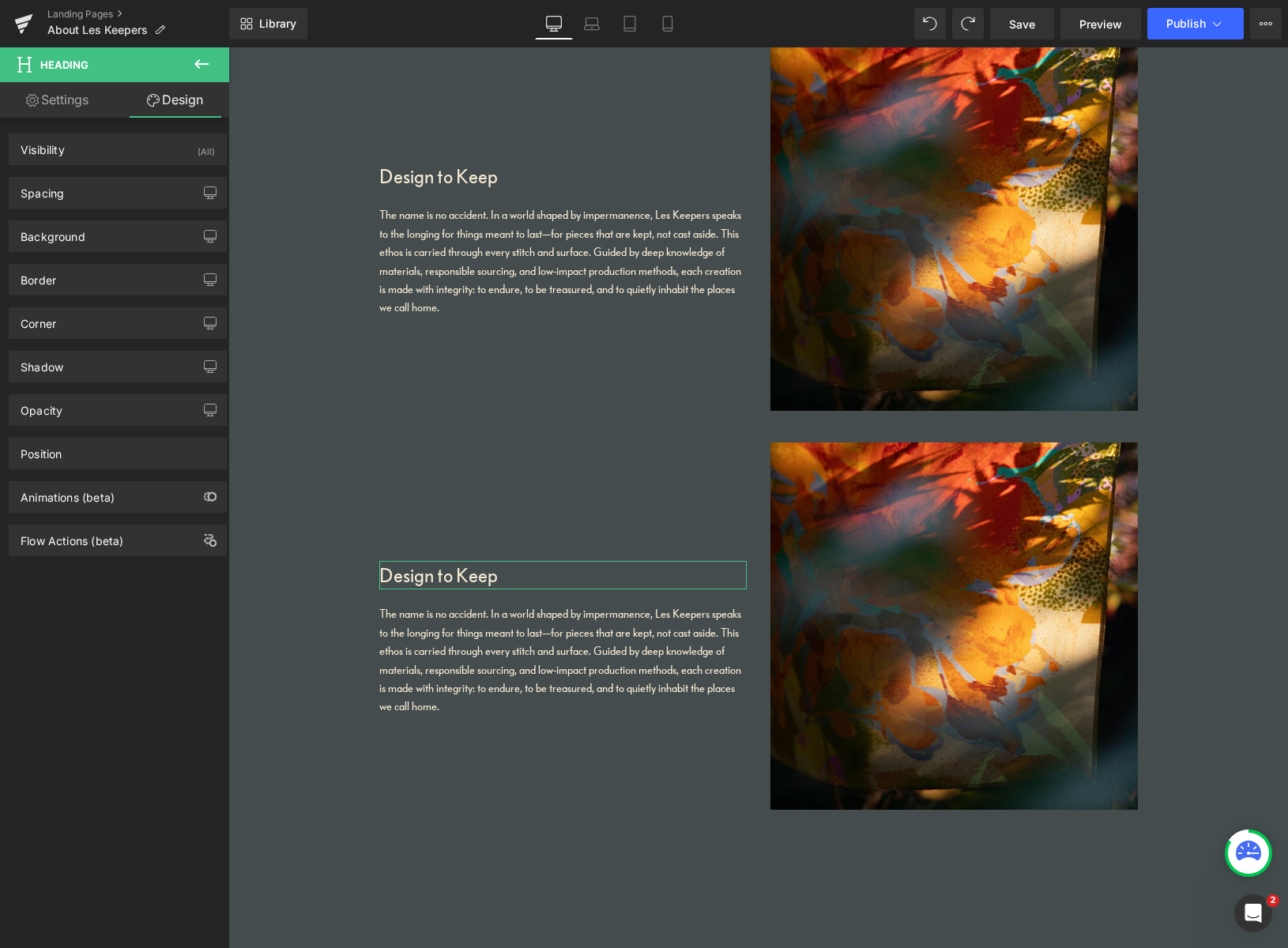
click at [71, 99] on link "Settings" at bounding box center [57, 99] width 115 height 36
type input "100"
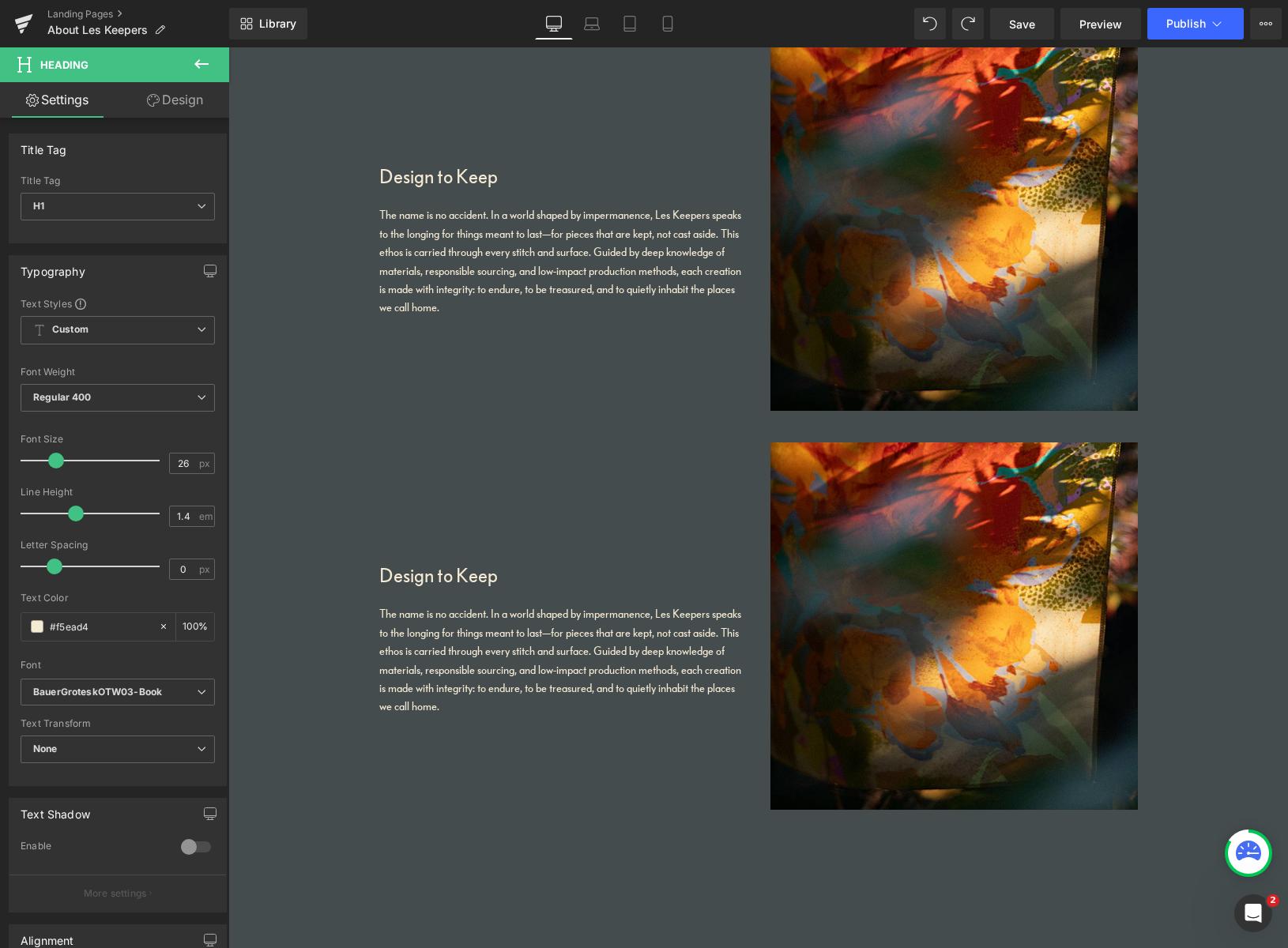
click at [201, 62] on icon at bounding box center [202, 65] width 19 height 19
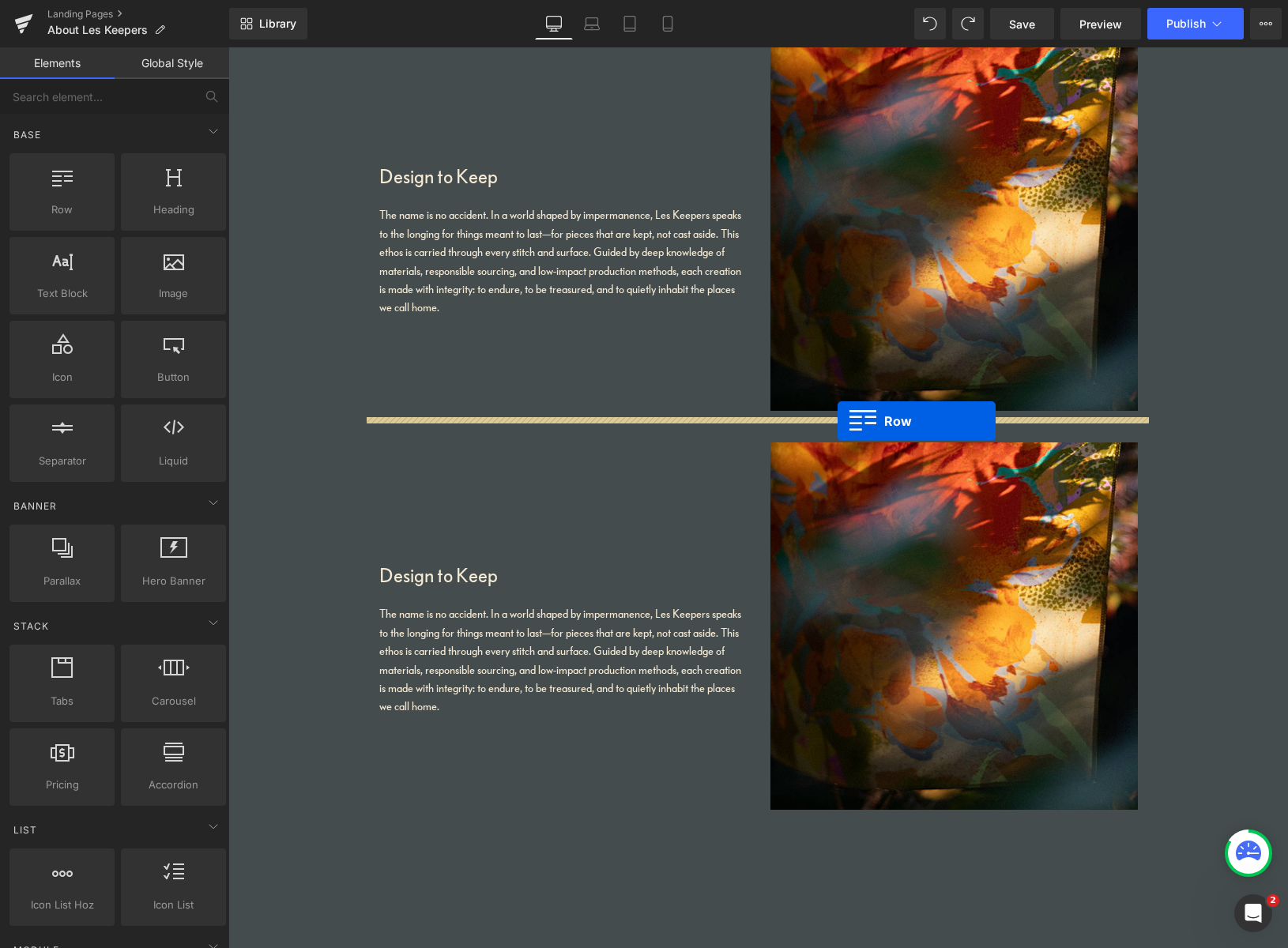
drag, startPoint x: 299, startPoint y: 249, endPoint x: 837, endPoint y: 421, distance: 564.8
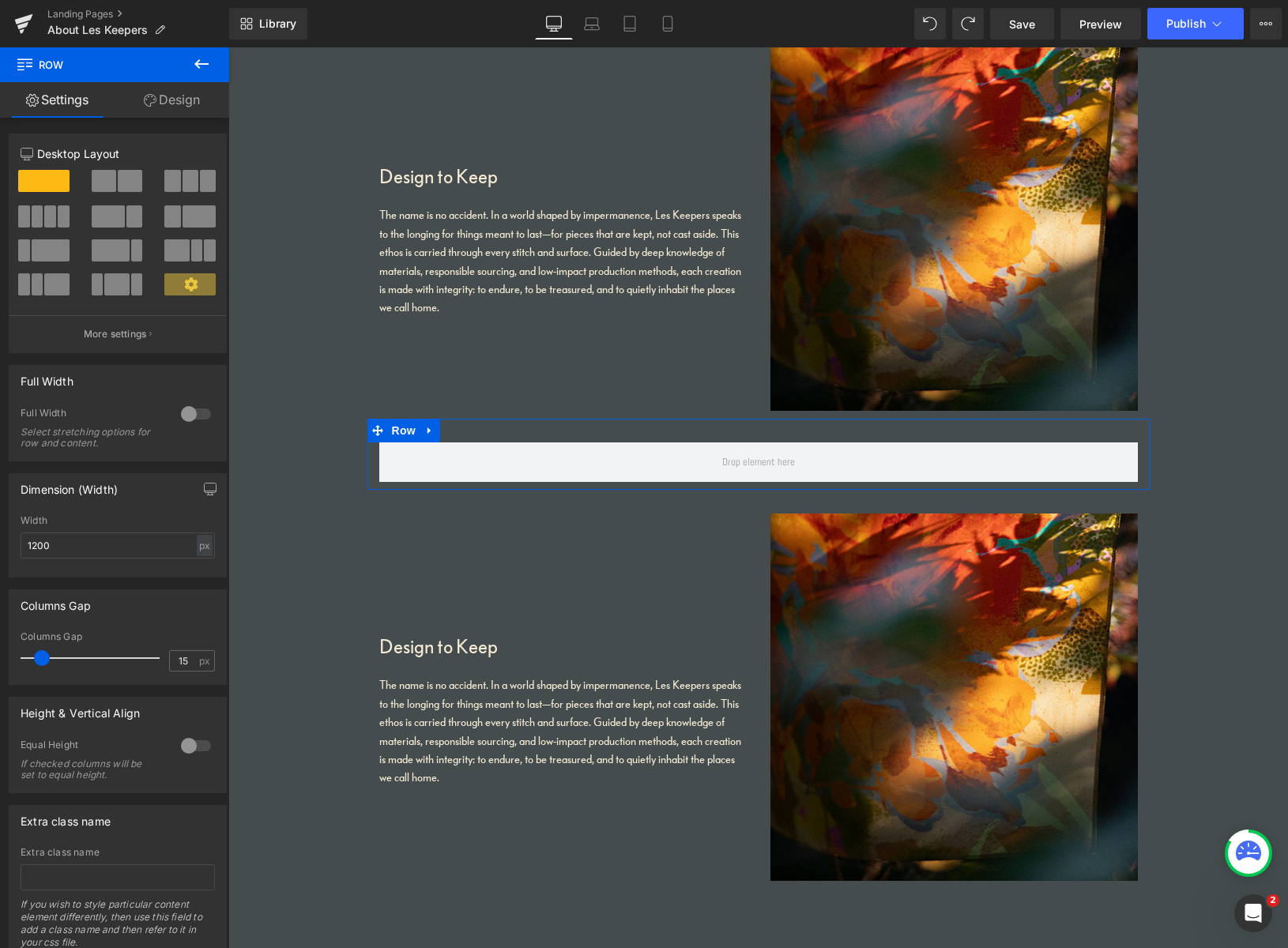
click at [121, 172] on span at bounding box center [129, 180] width 24 height 22
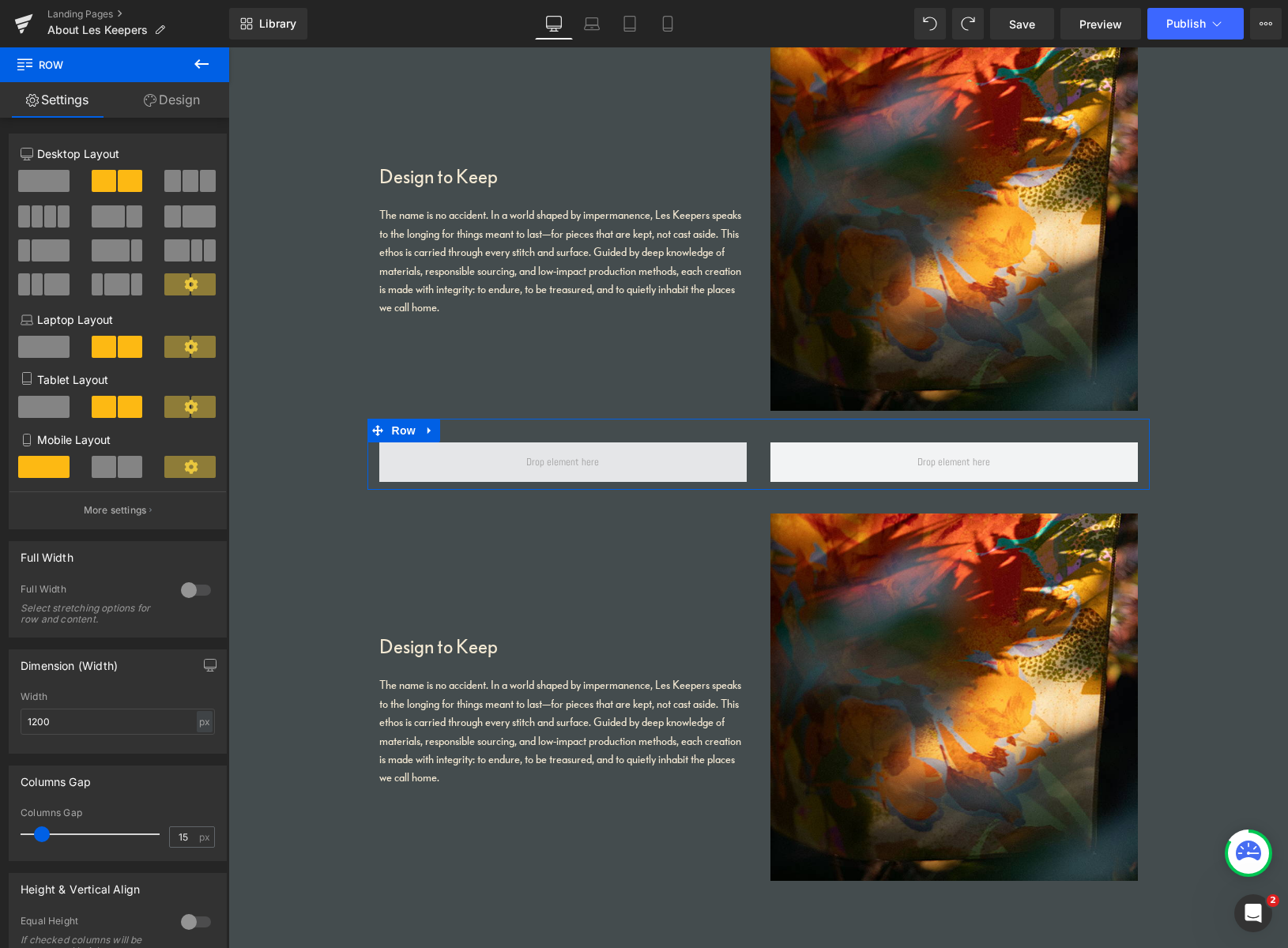
click at [571, 461] on span at bounding box center [562, 462] width 84 height 24
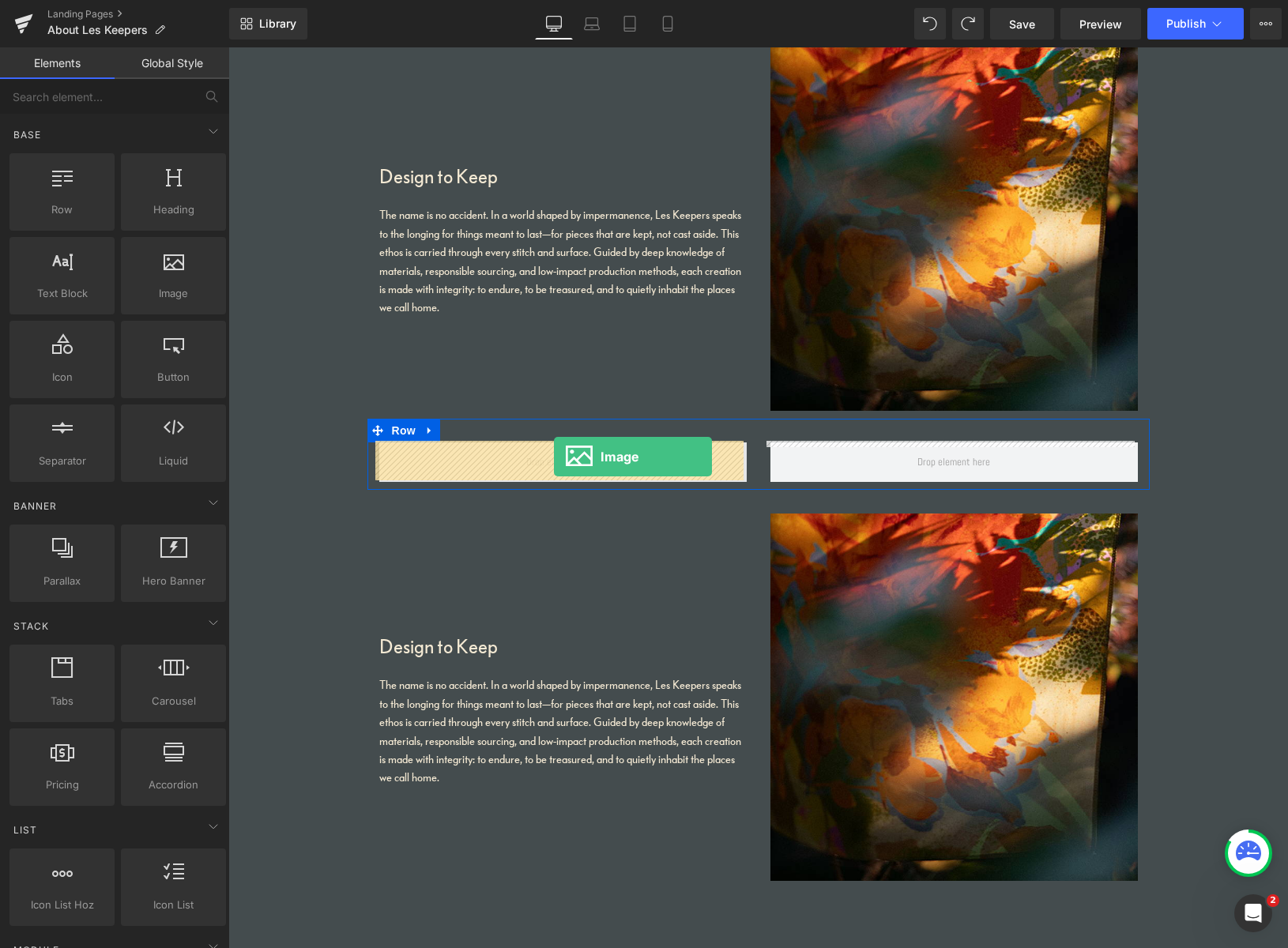
drag, startPoint x: 446, startPoint y: 328, endPoint x: 554, endPoint y: 456, distance: 167.5
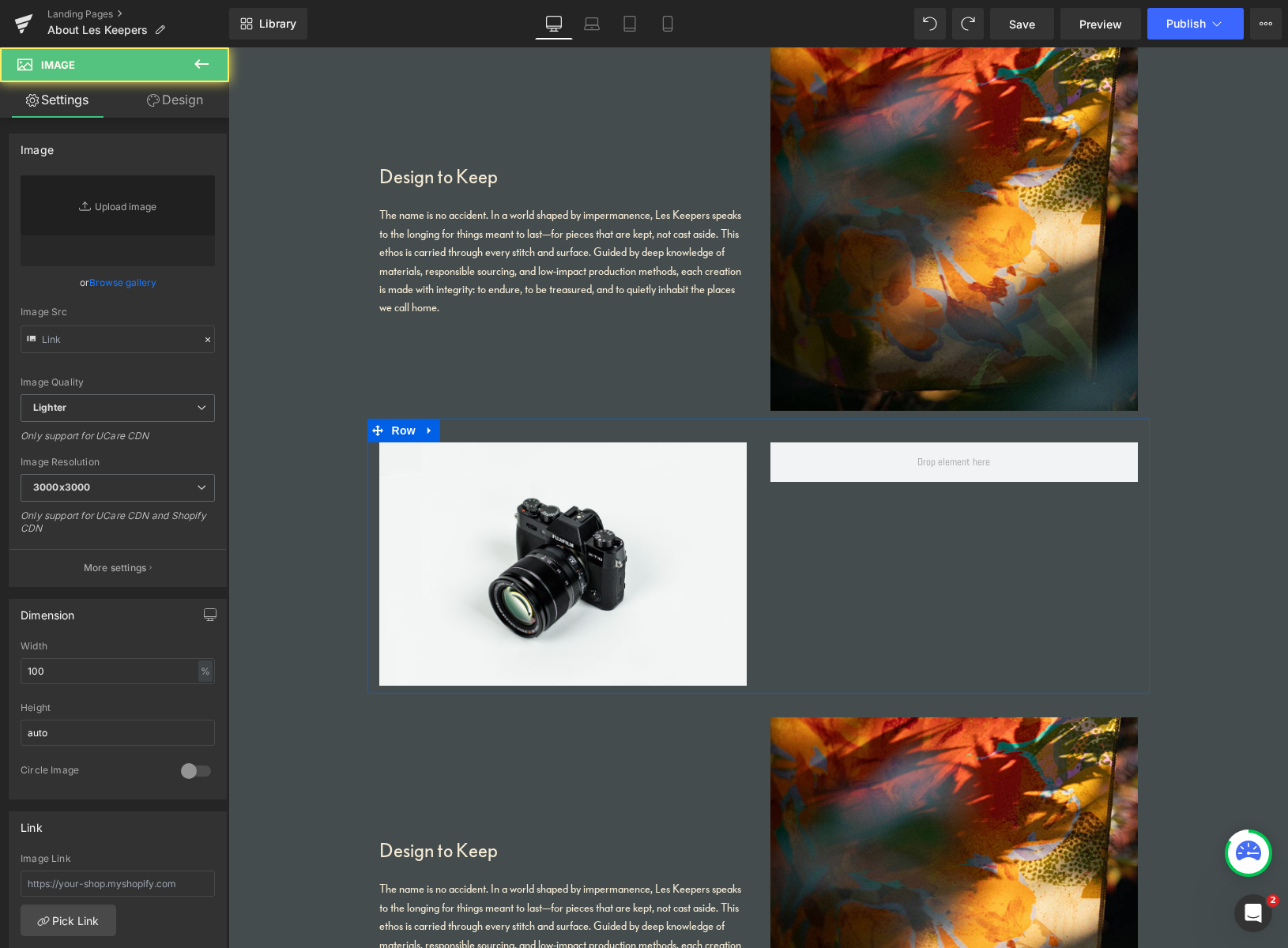
type input "//d1um8515vdn9kb.cloudfront.net/images/parallax.jpg"
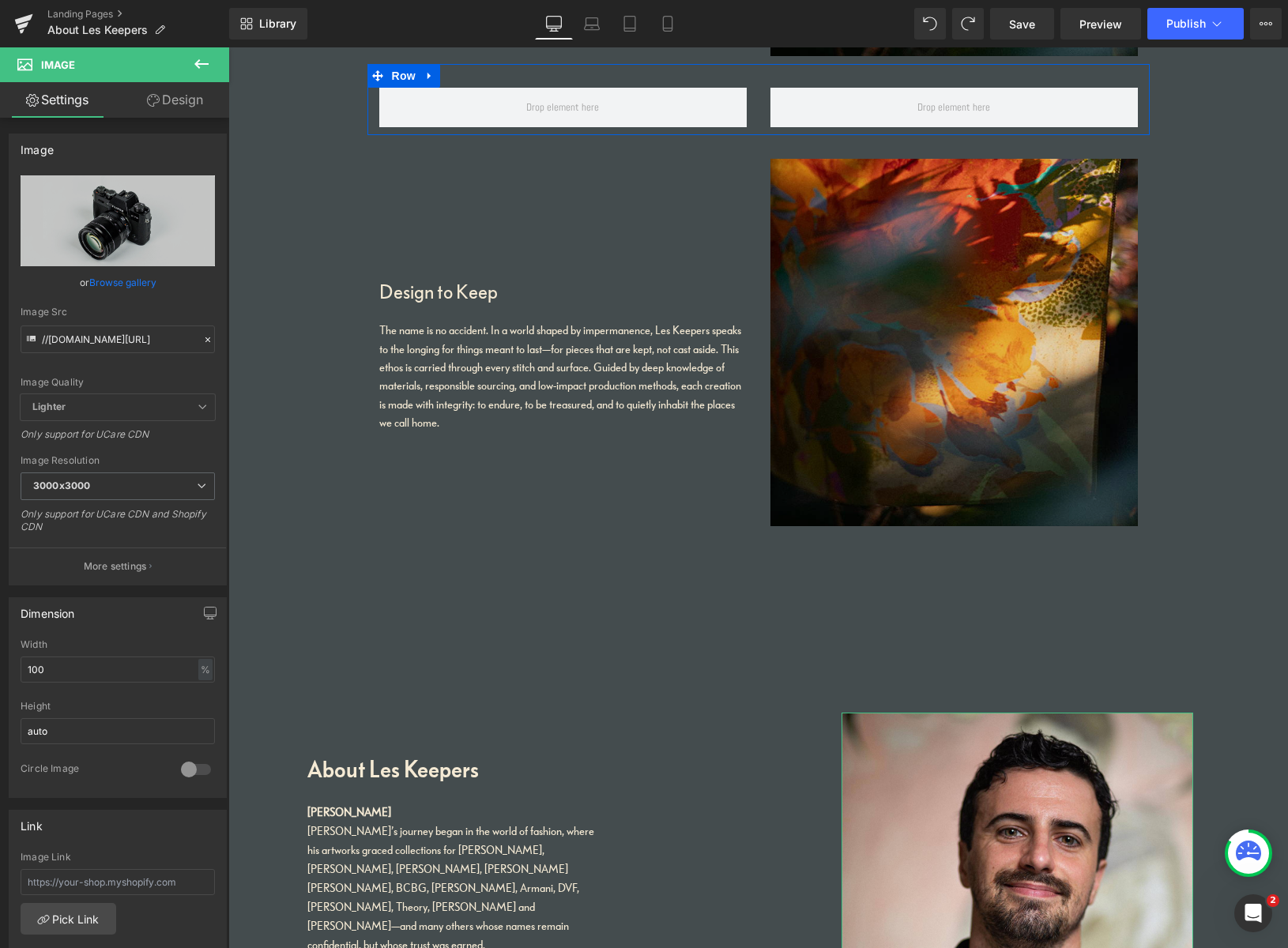
scroll to position [1675, 0]
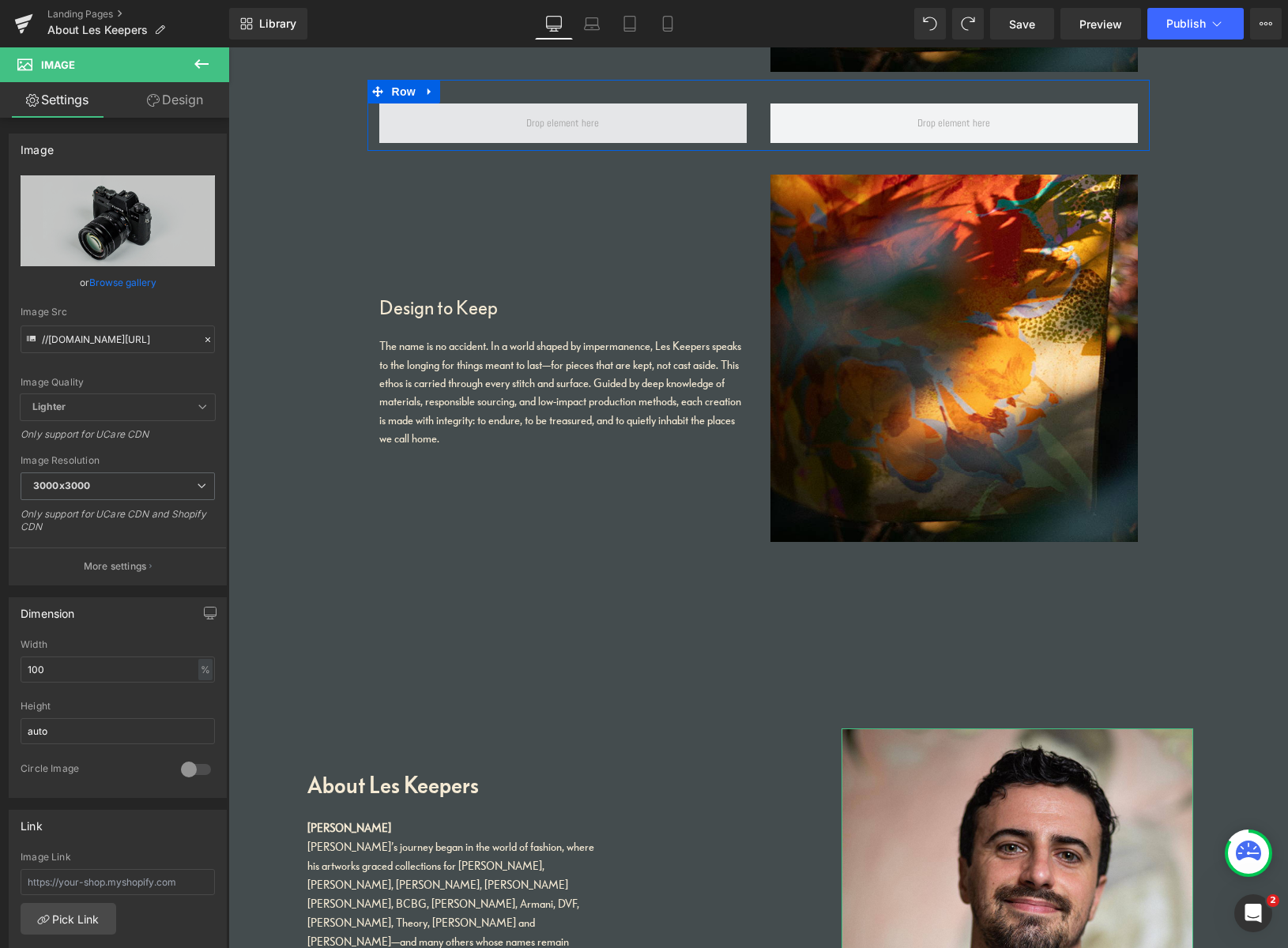
click at [556, 121] on span at bounding box center [562, 122] width 84 height 24
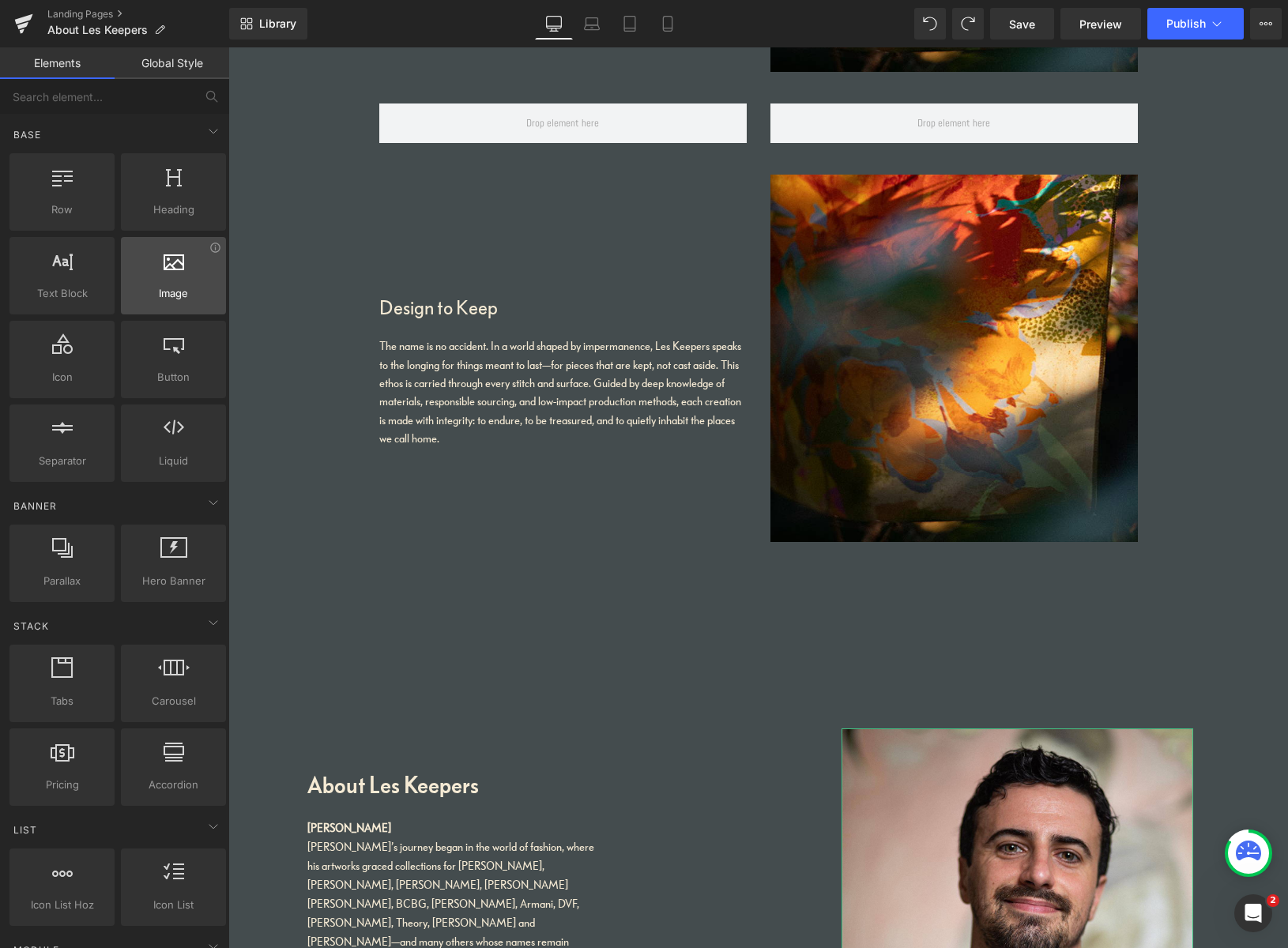
click at [165, 277] on div at bounding box center [173, 267] width 96 height 36
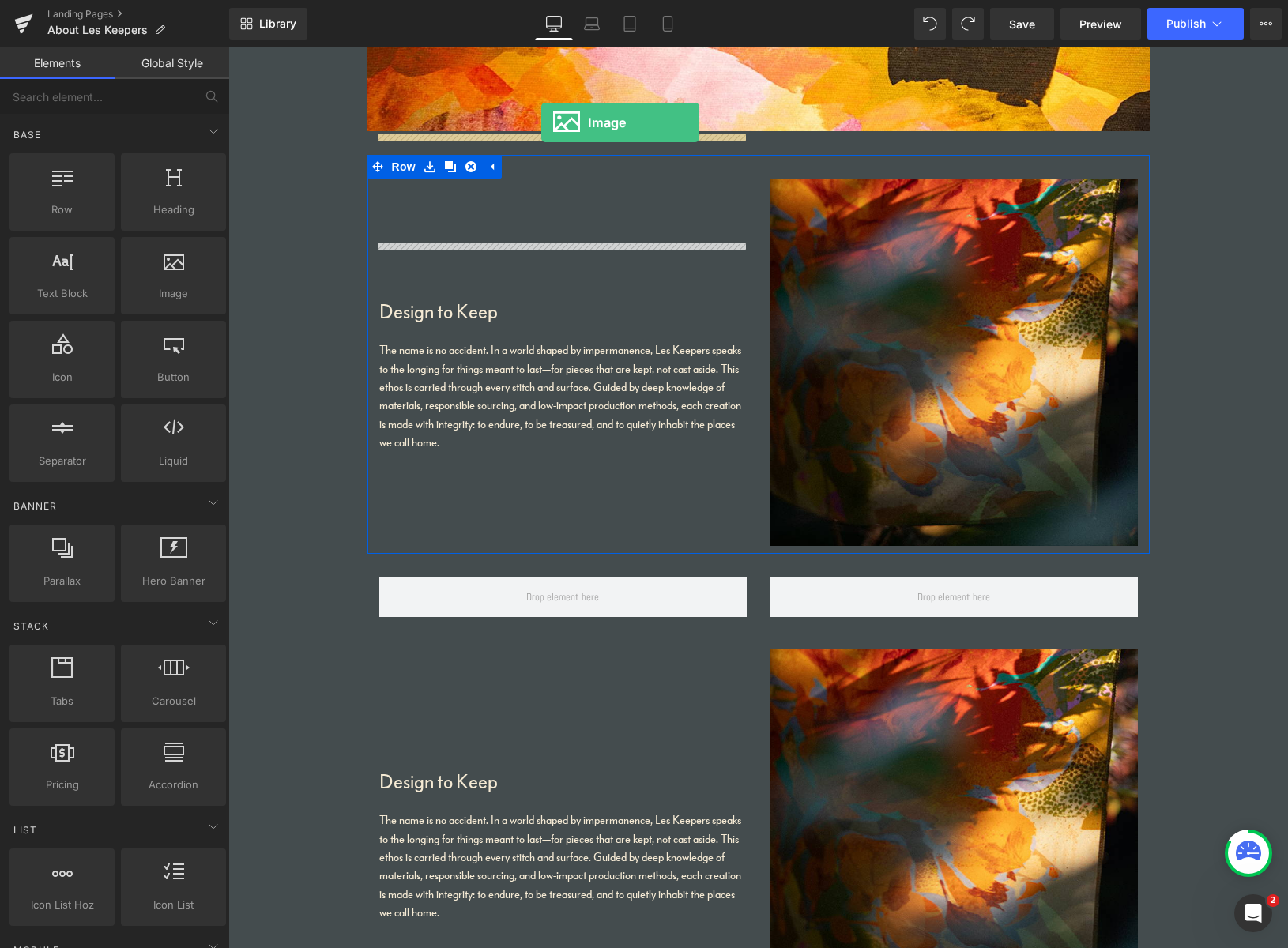
scroll to position [1185, 0]
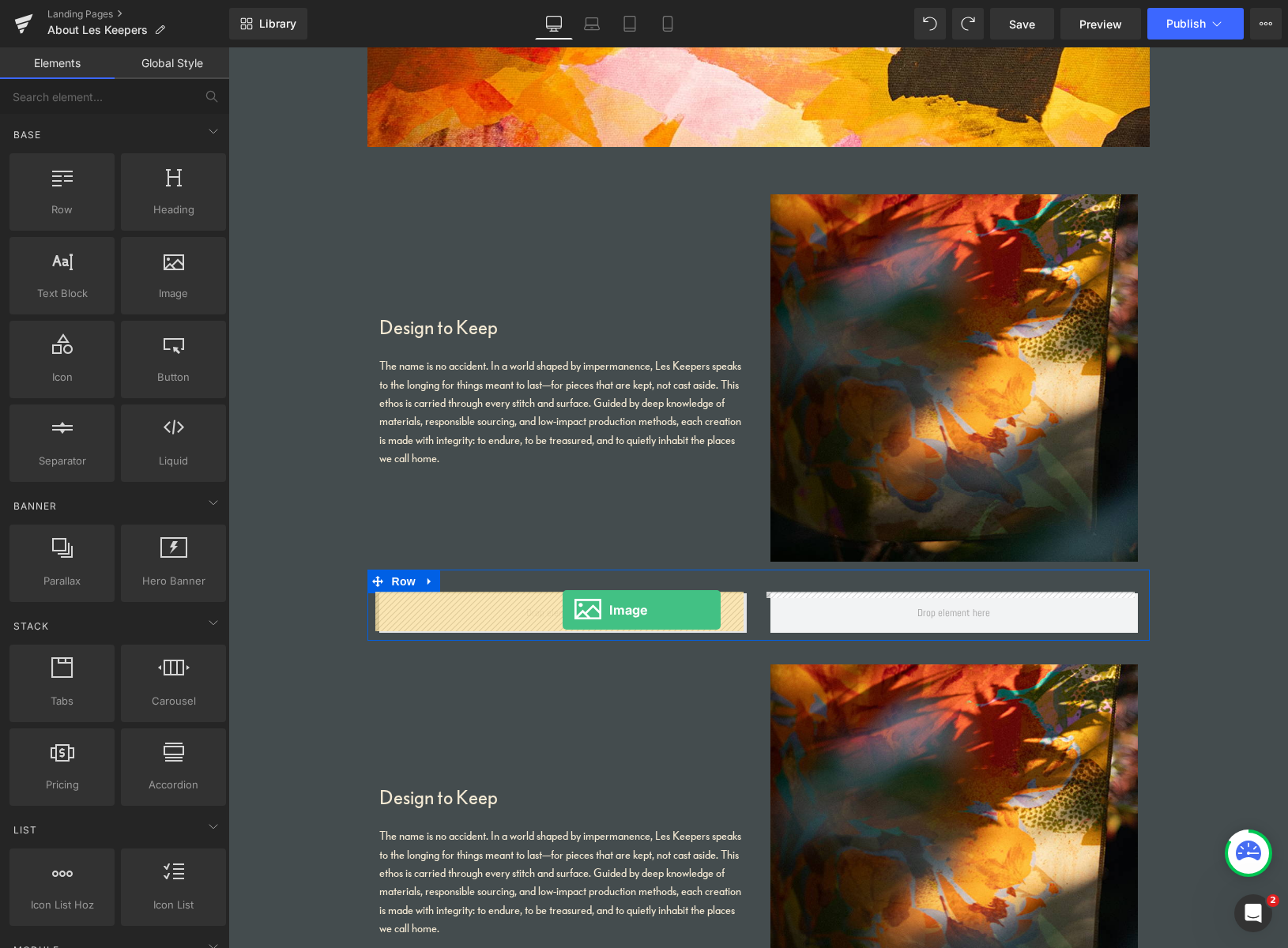
drag, startPoint x: 411, startPoint y: 328, endPoint x: 562, endPoint y: 609, distance: 319.0
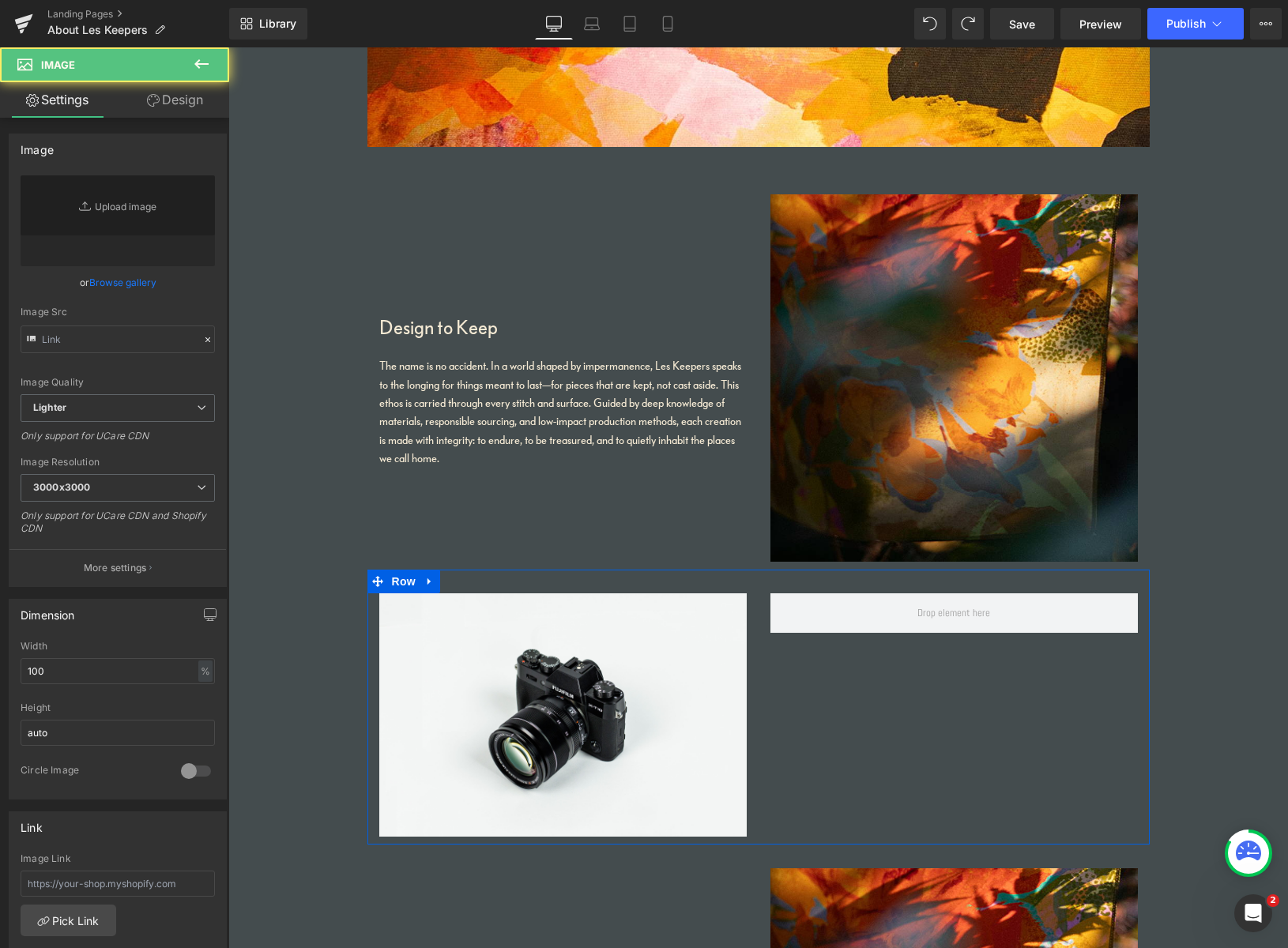
type input "//d1um8515vdn9kb.cloudfront.net/images/parallax.jpg"
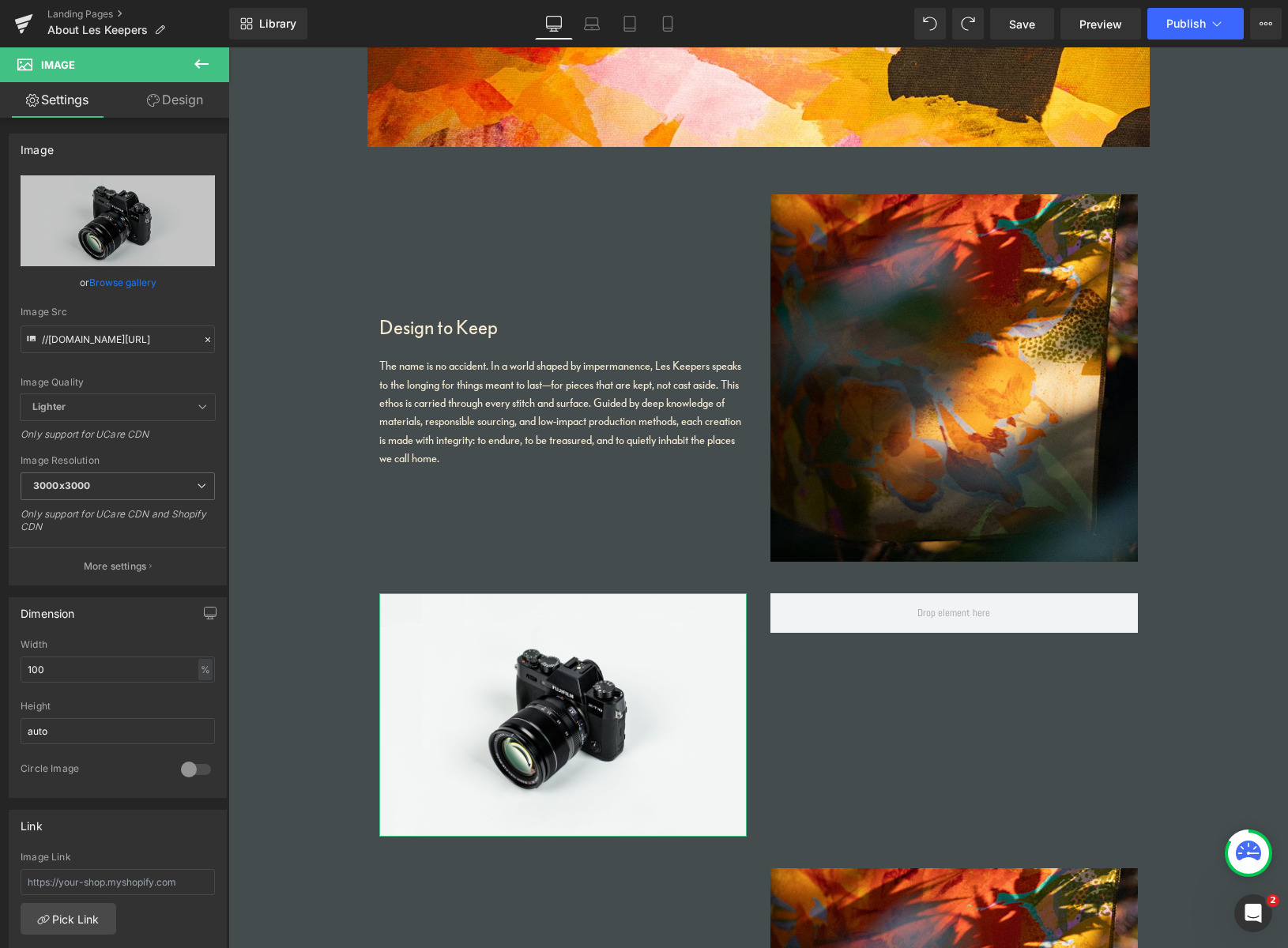
click at [126, 280] on link "Browse gallery" at bounding box center [123, 282] width 68 height 28
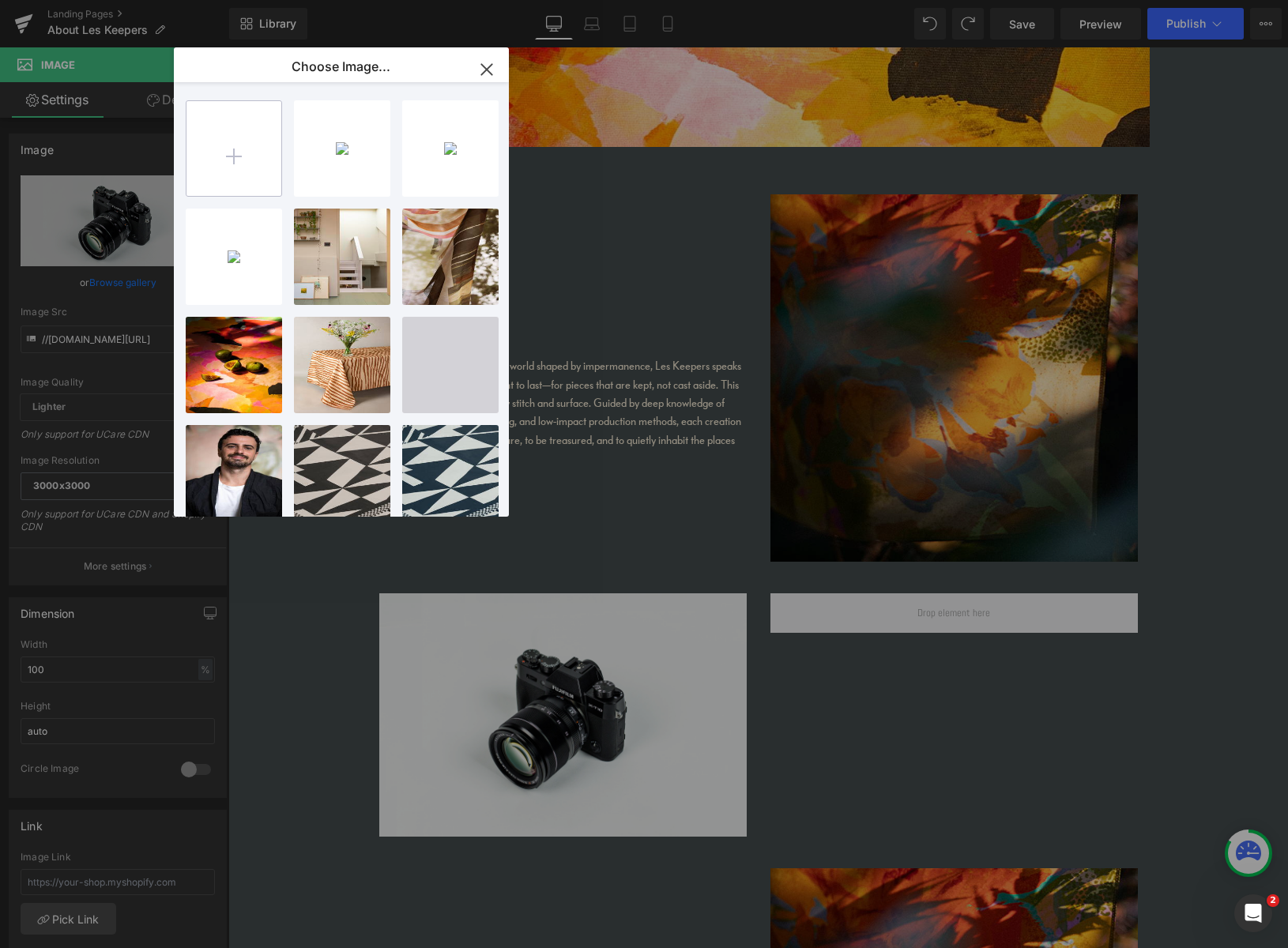
click at [235, 154] on input "file" at bounding box center [233, 149] width 95 height 95
type input "C:\fakepath\portrait.jpg"
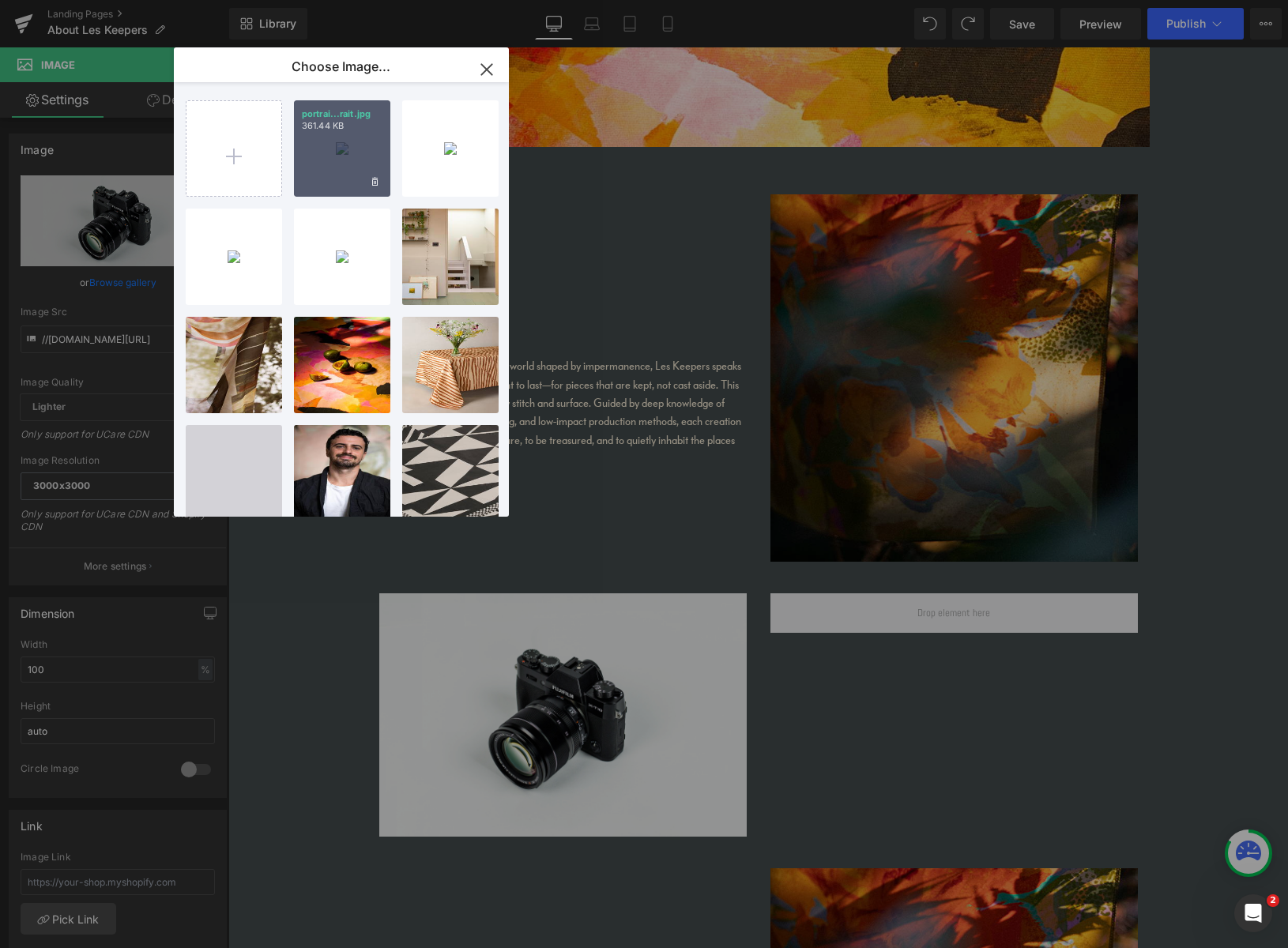
click at [361, 154] on div "portrai...rait.jpg 361.44 KB" at bounding box center [343, 149] width 96 height 96
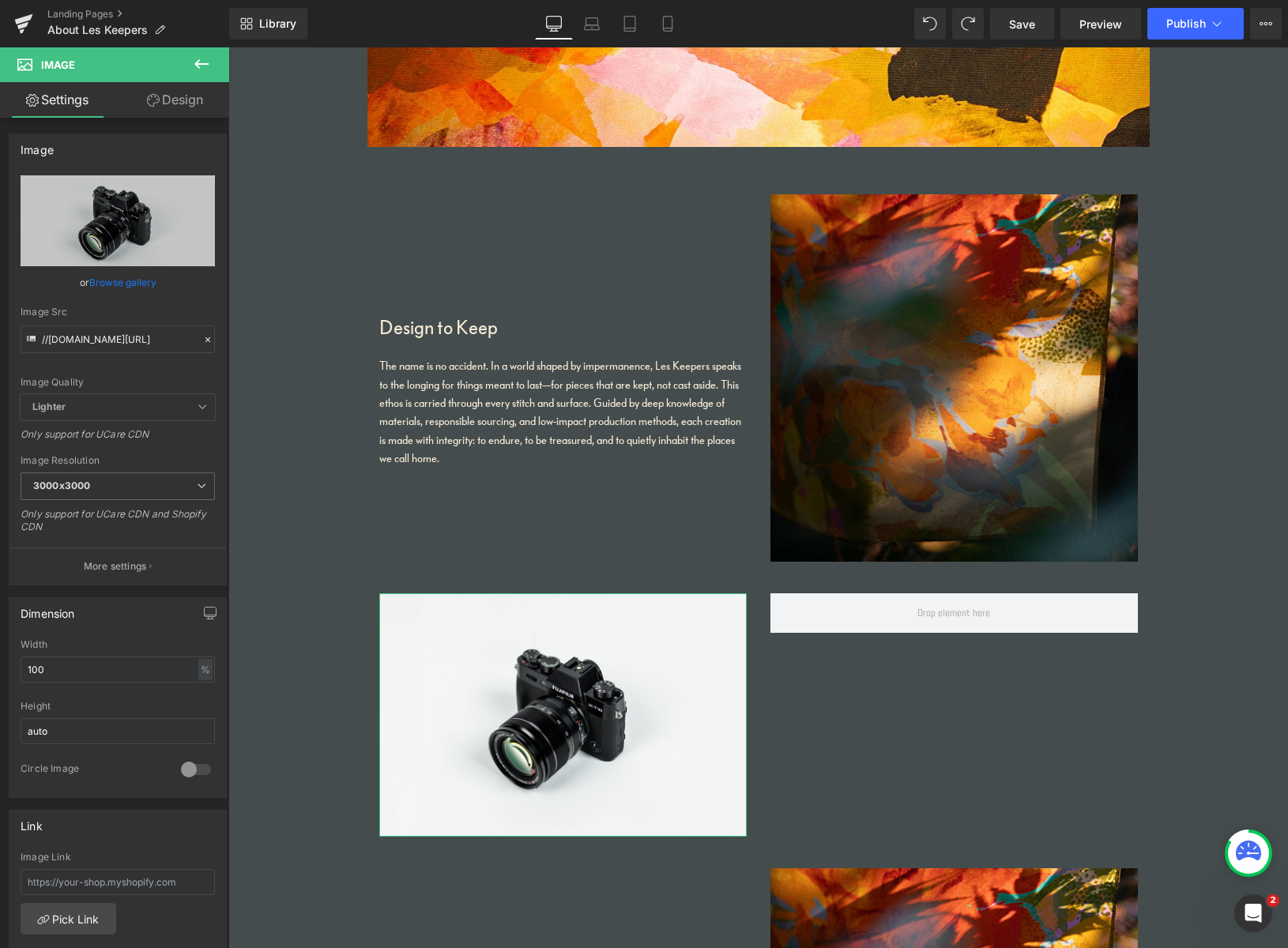
click at [131, 281] on link "Browse gallery" at bounding box center [123, 282] width 68 height 28
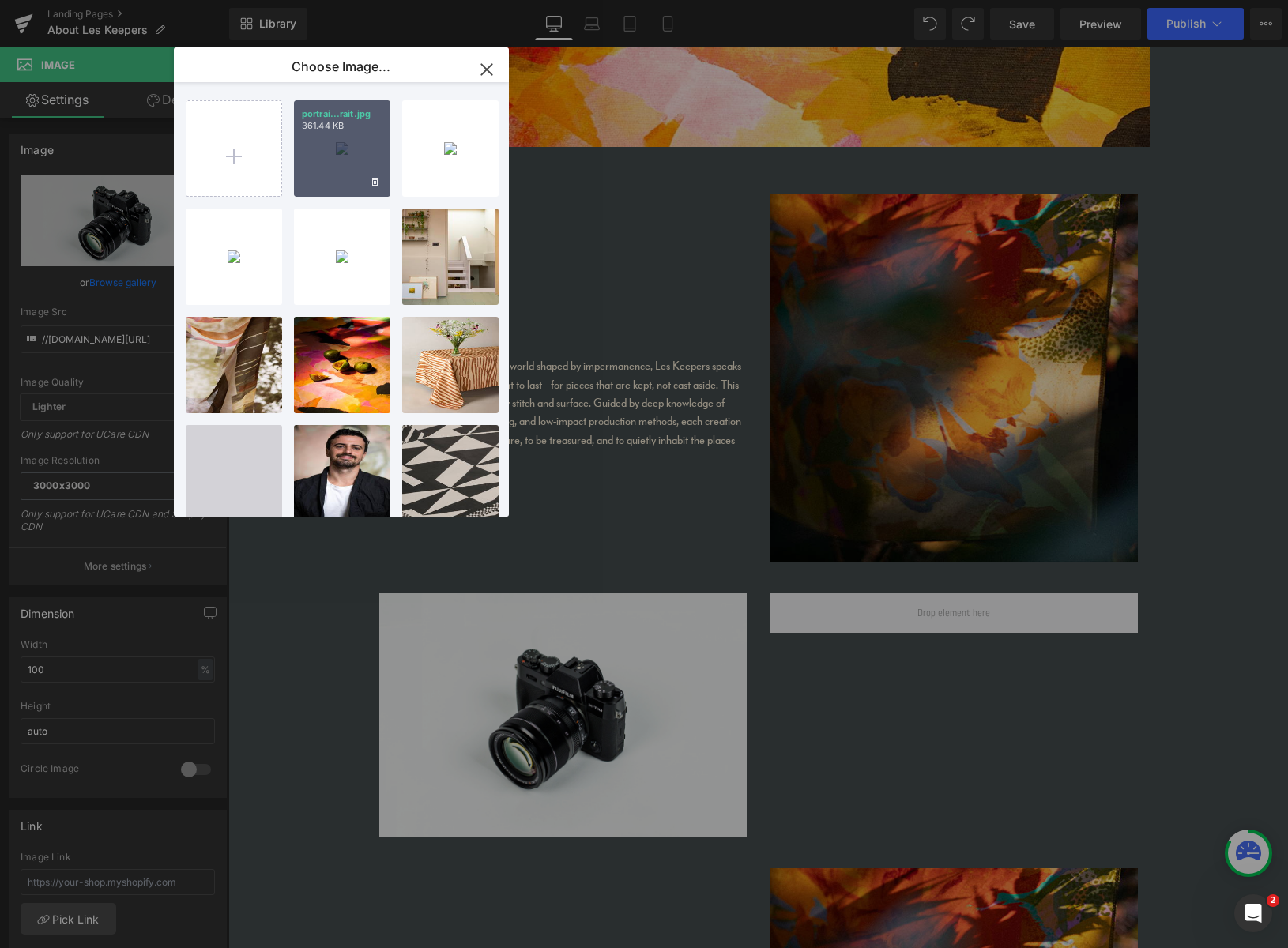
click at [322, 176] on div "portrai...rait.jpg 361.44 KB" at bounding box center [343, 149] width 96 height 96
type input "https://ucarecdn.com/93e339f7-5144-4401-9f25-06f7cd748afe/-/format/auto/-/previ…"
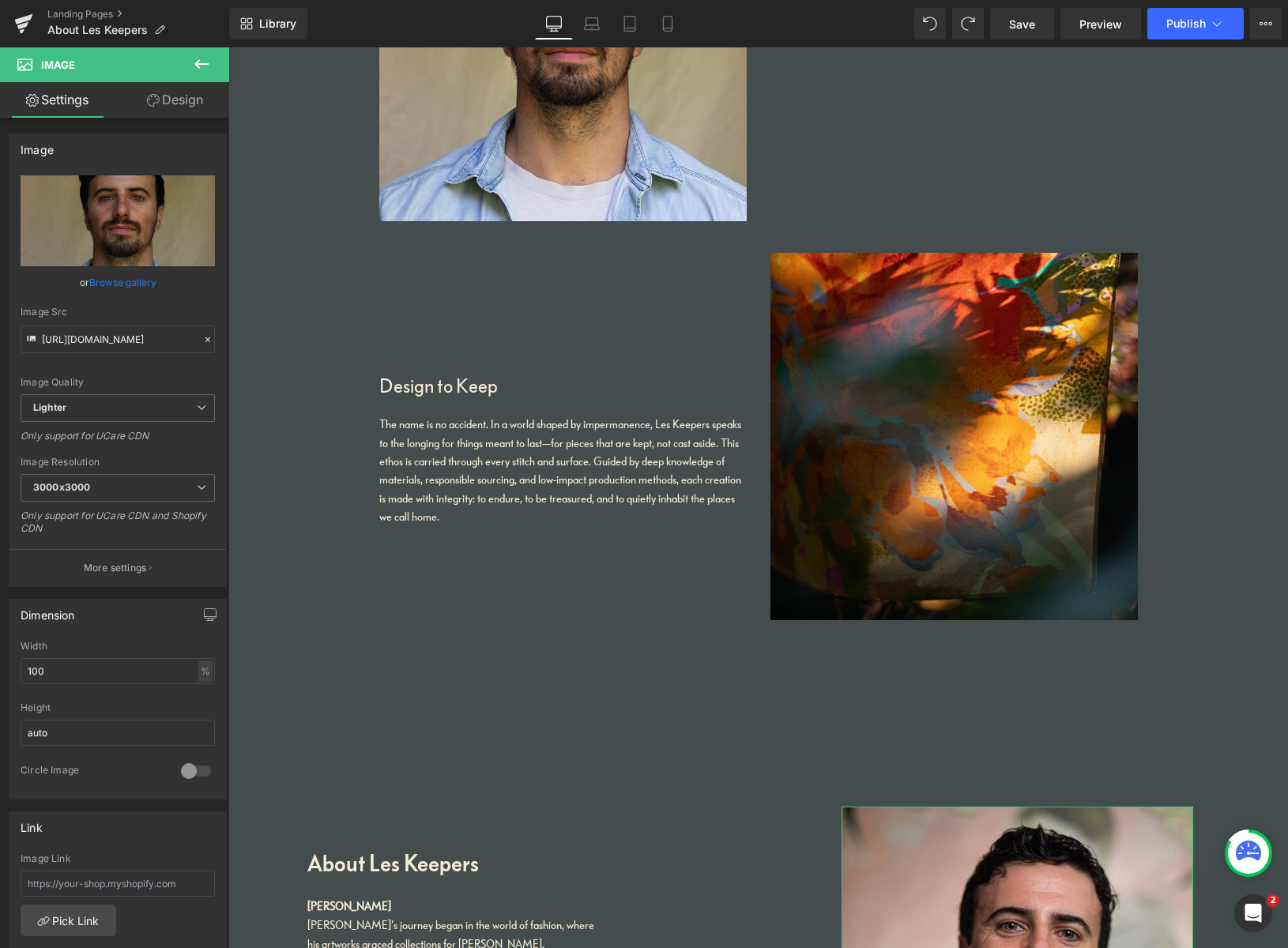
scroll to position [1911, 0]
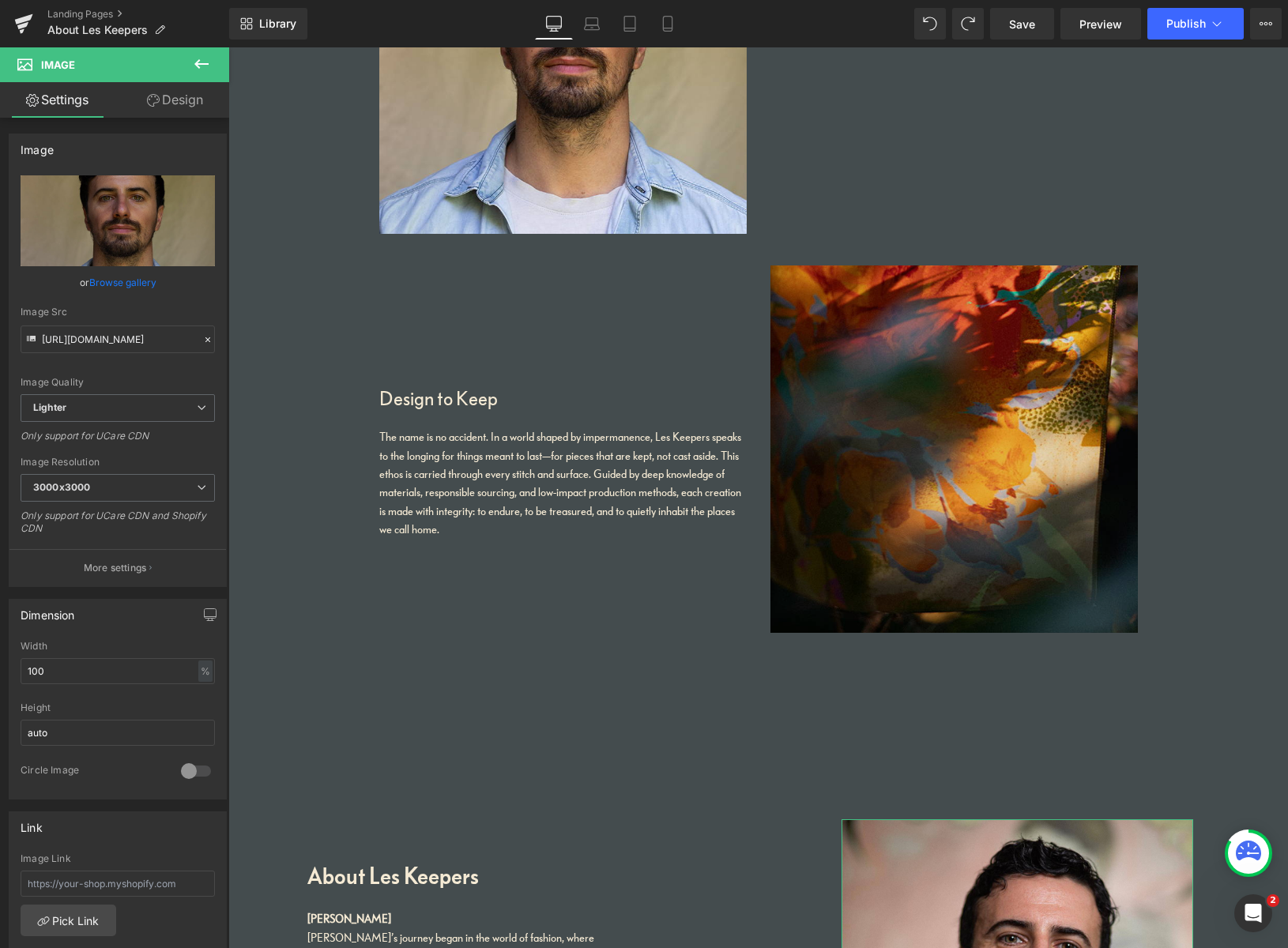
click at [899, 442] on img at bounding box center [953, 448] width 368 height 367
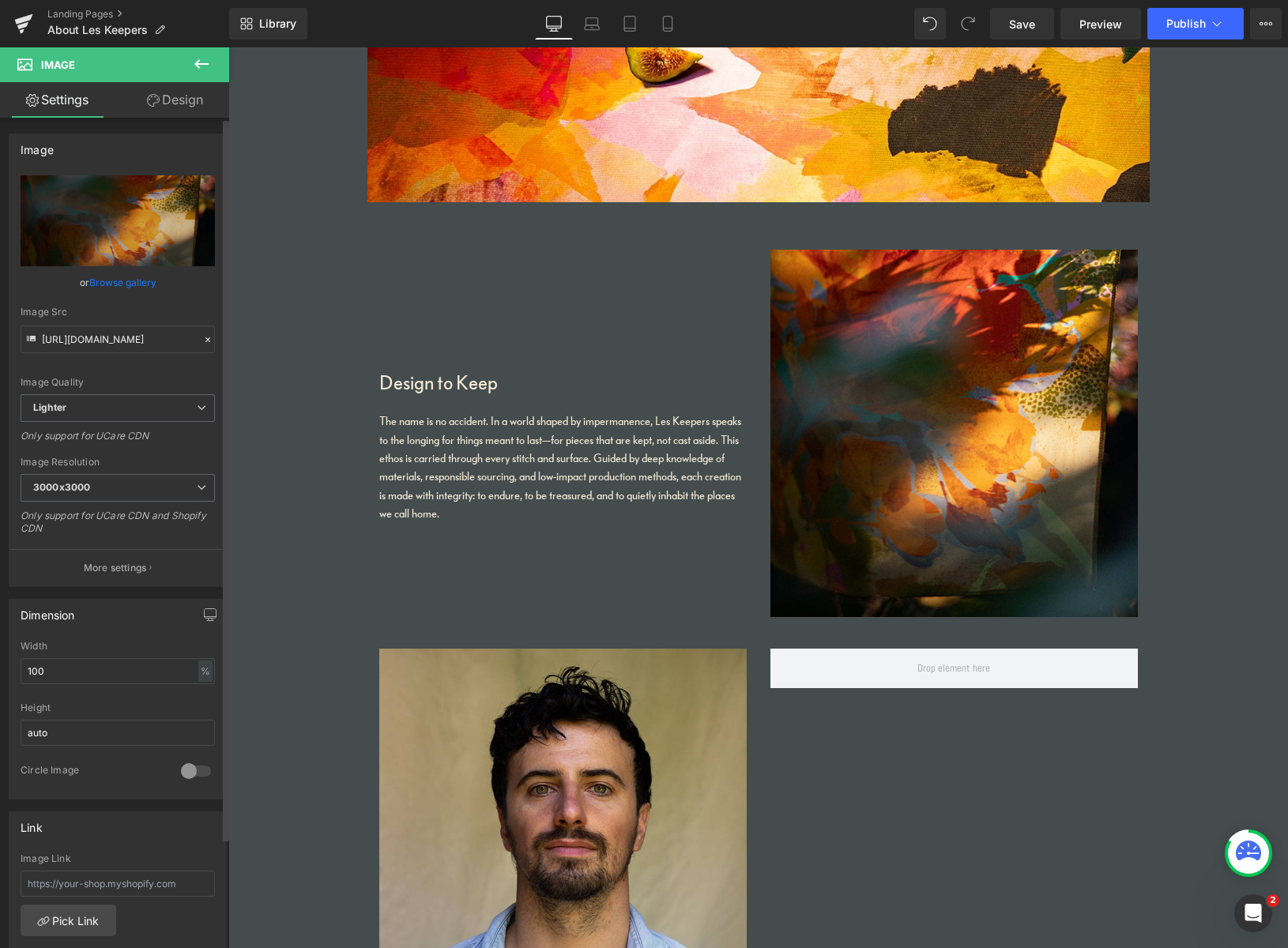
click at [137, 286] on link "Browse gallery" at bounding box center [123, 282] width 68 height 28
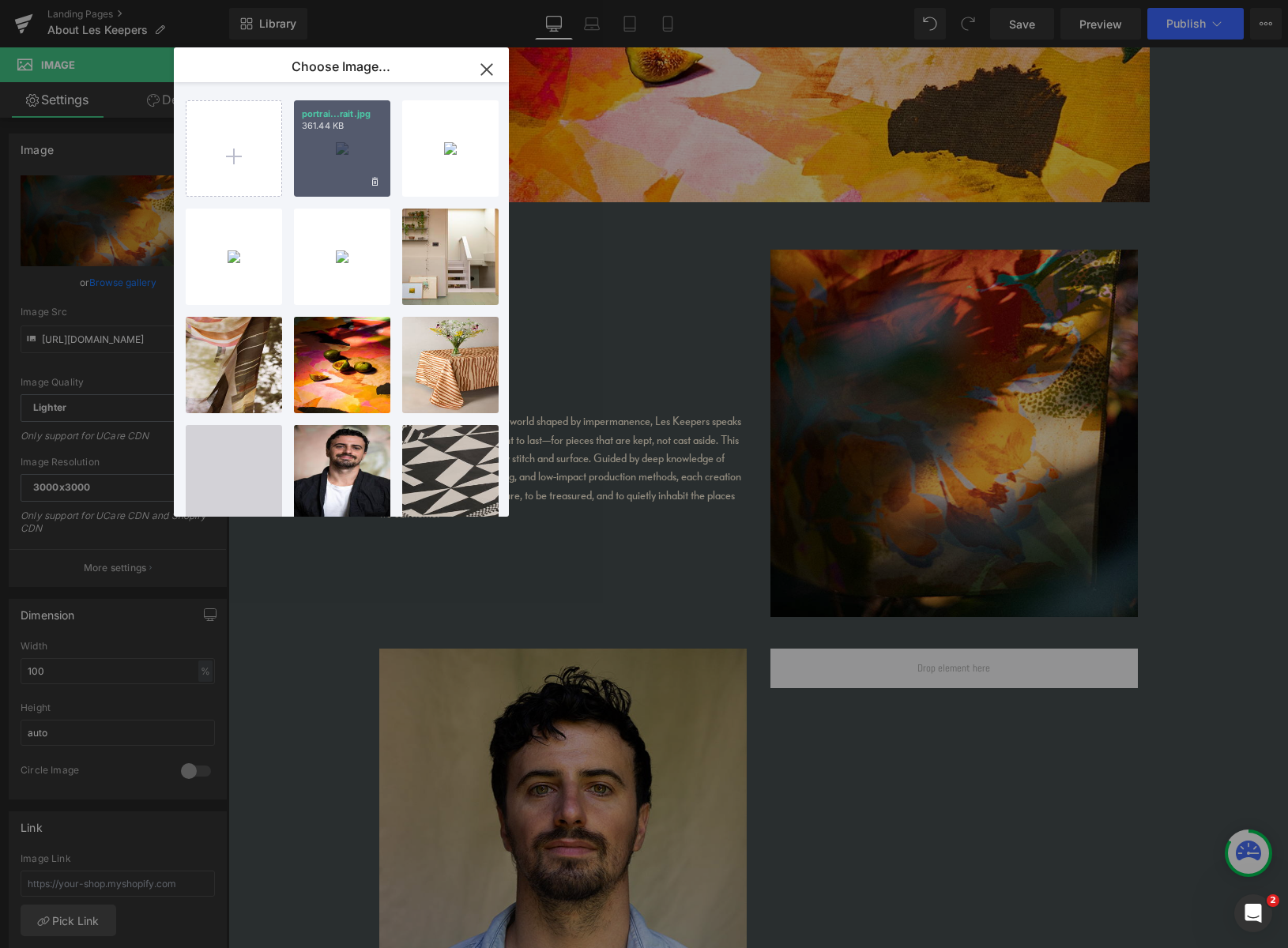
click at [341, 164] on div "portrai...rait.jpg 361.44 KB" at bounding box center [343, 149] width 96 height 96
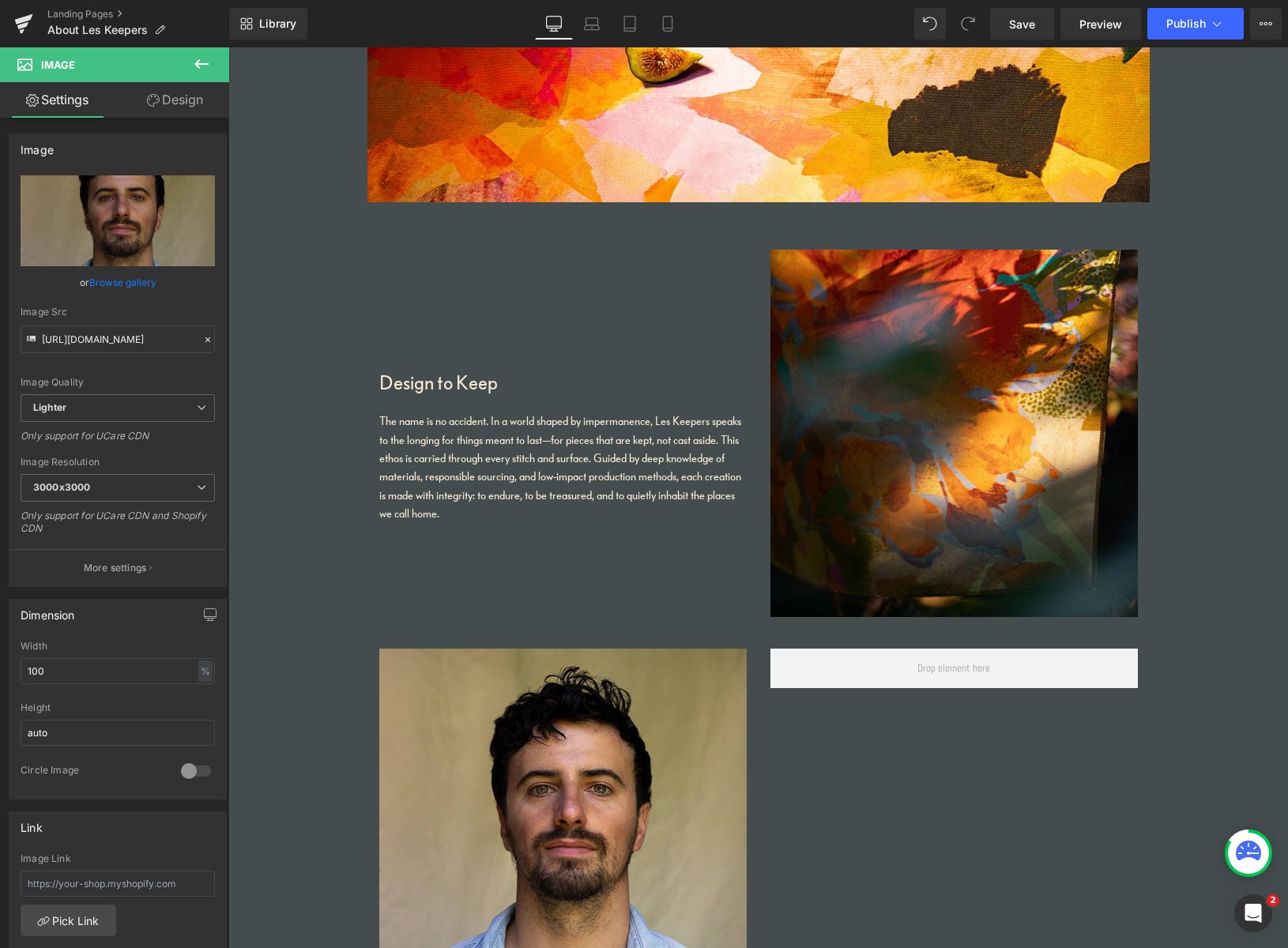
scroll to position [1043, 0]
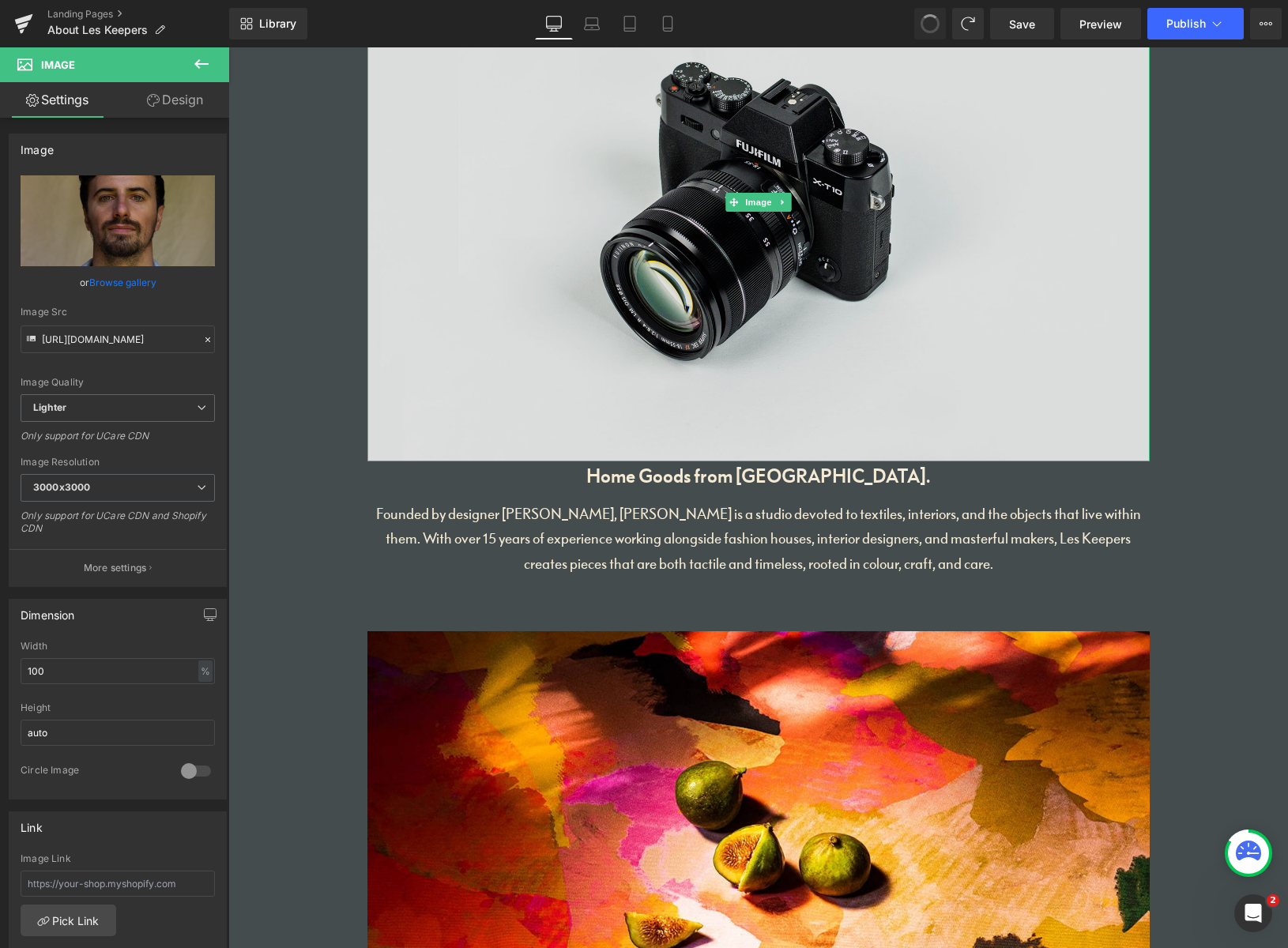
type input "https://ucarecdn.com/9f8689fe-cdda-48f9-9d0d-ace0adc795d1/-/format/auto/-/previ…"
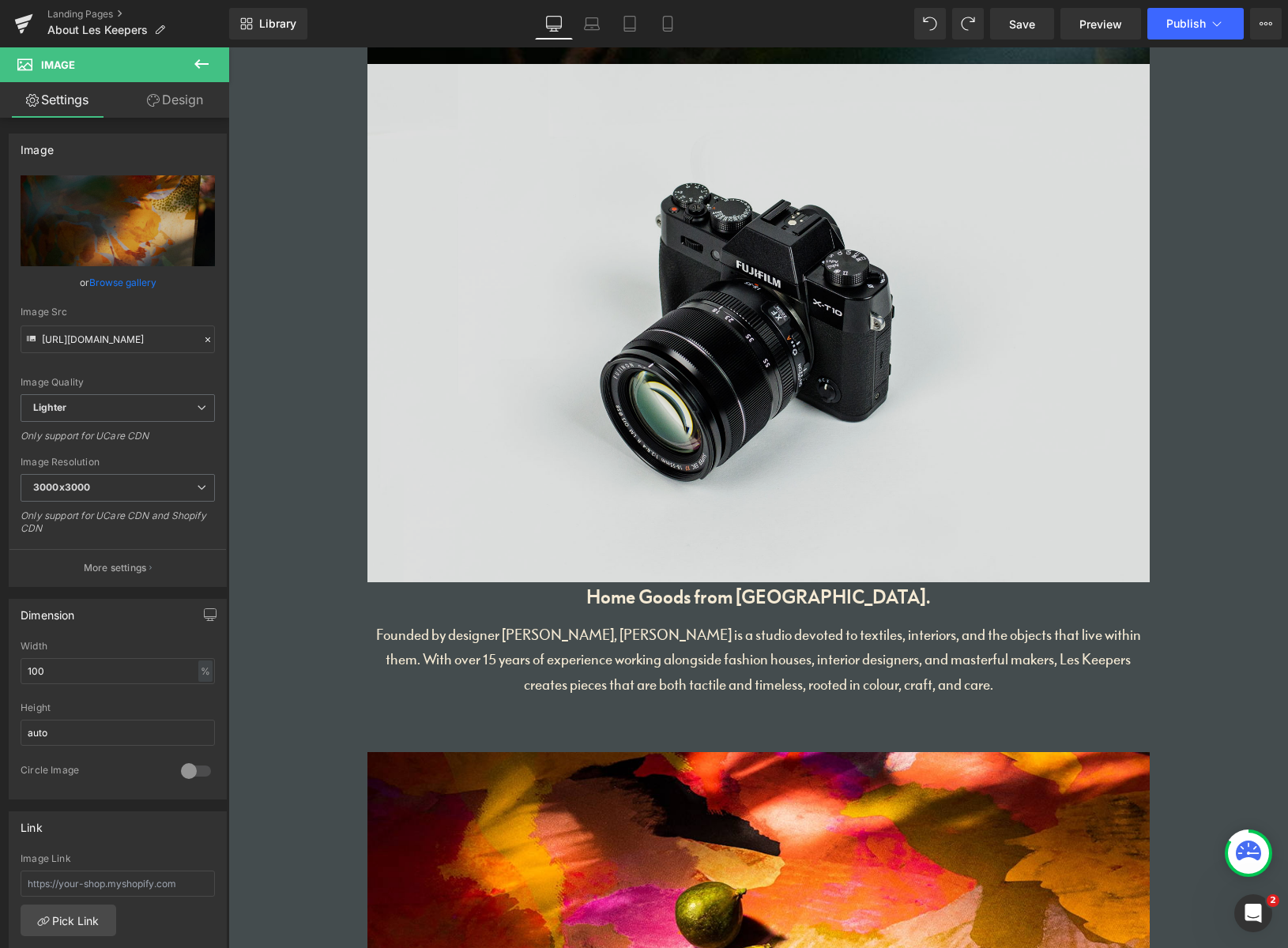
scroll to position [913, 0]
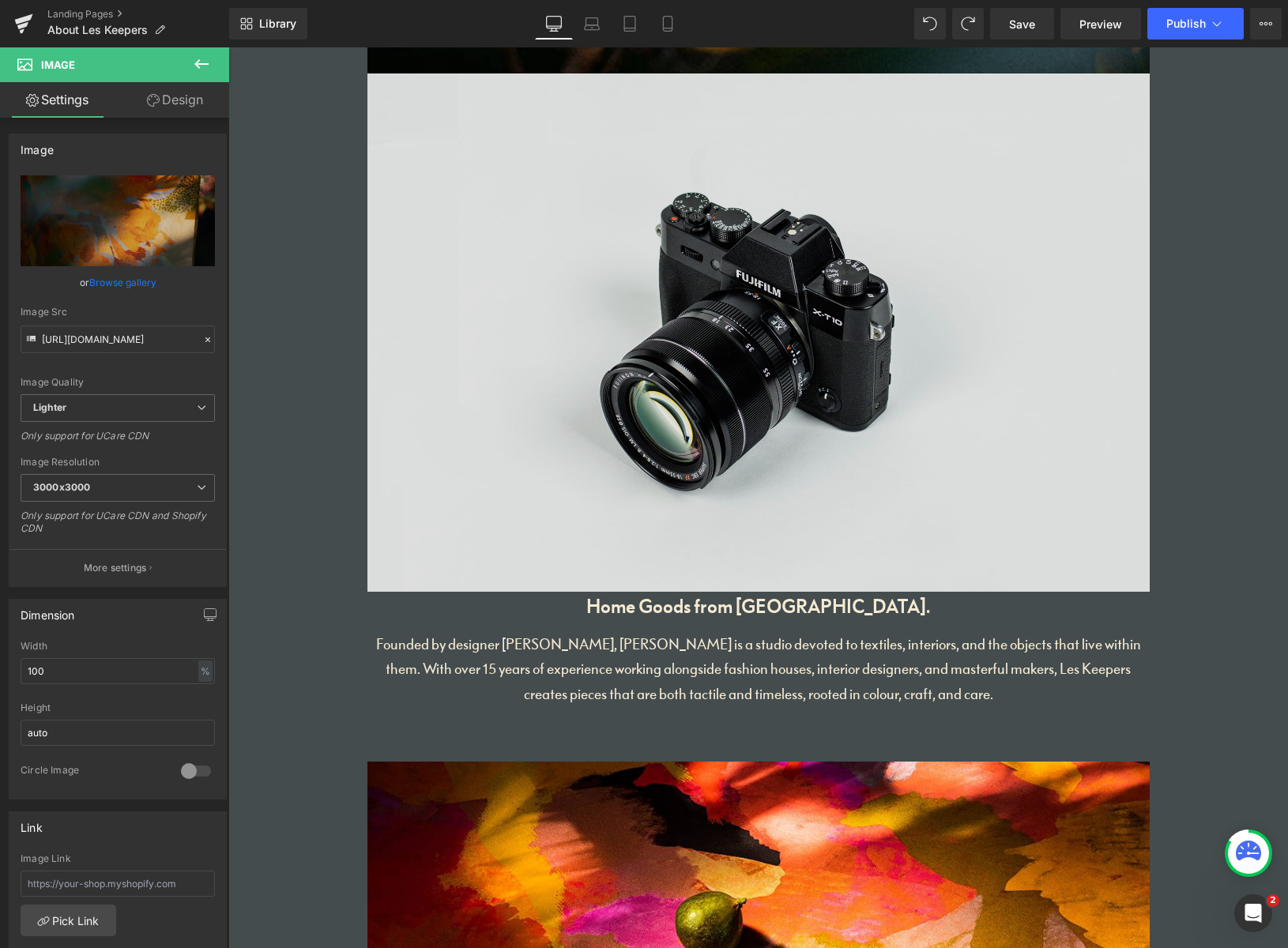
drag, startPoint x: 1060, startPoint y: 408, endPoint x: 1069, endPoint y: 404, distance: 9.8
click at [1061, 408] on img at bounding box center [758, 332] width 782 height 518
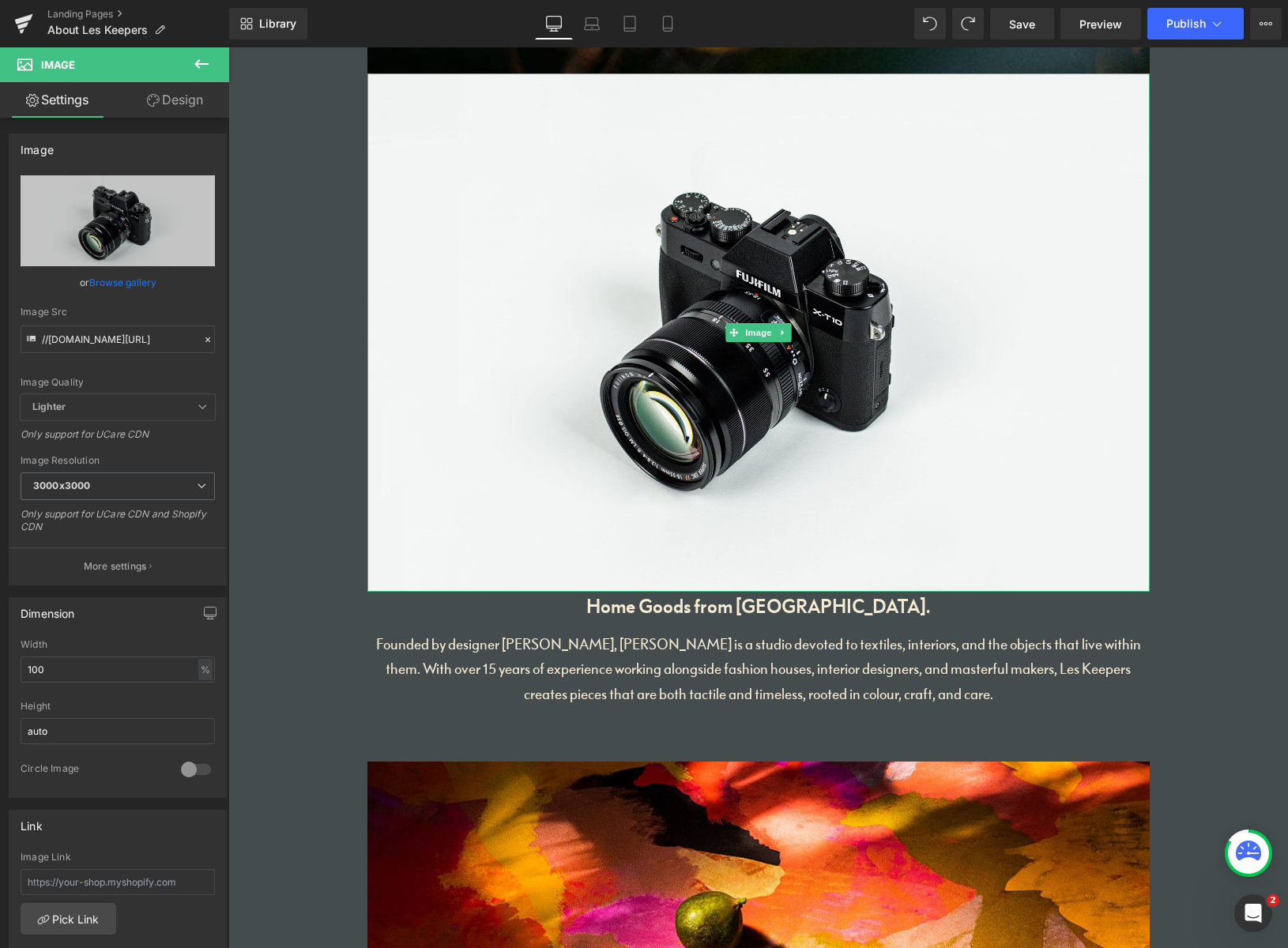
click at [781, 334] on icon at bounding box center [781, 333] width 2 height 6
click at [786, 335] on icon at bounding box center [790, 332] width 9 height 9
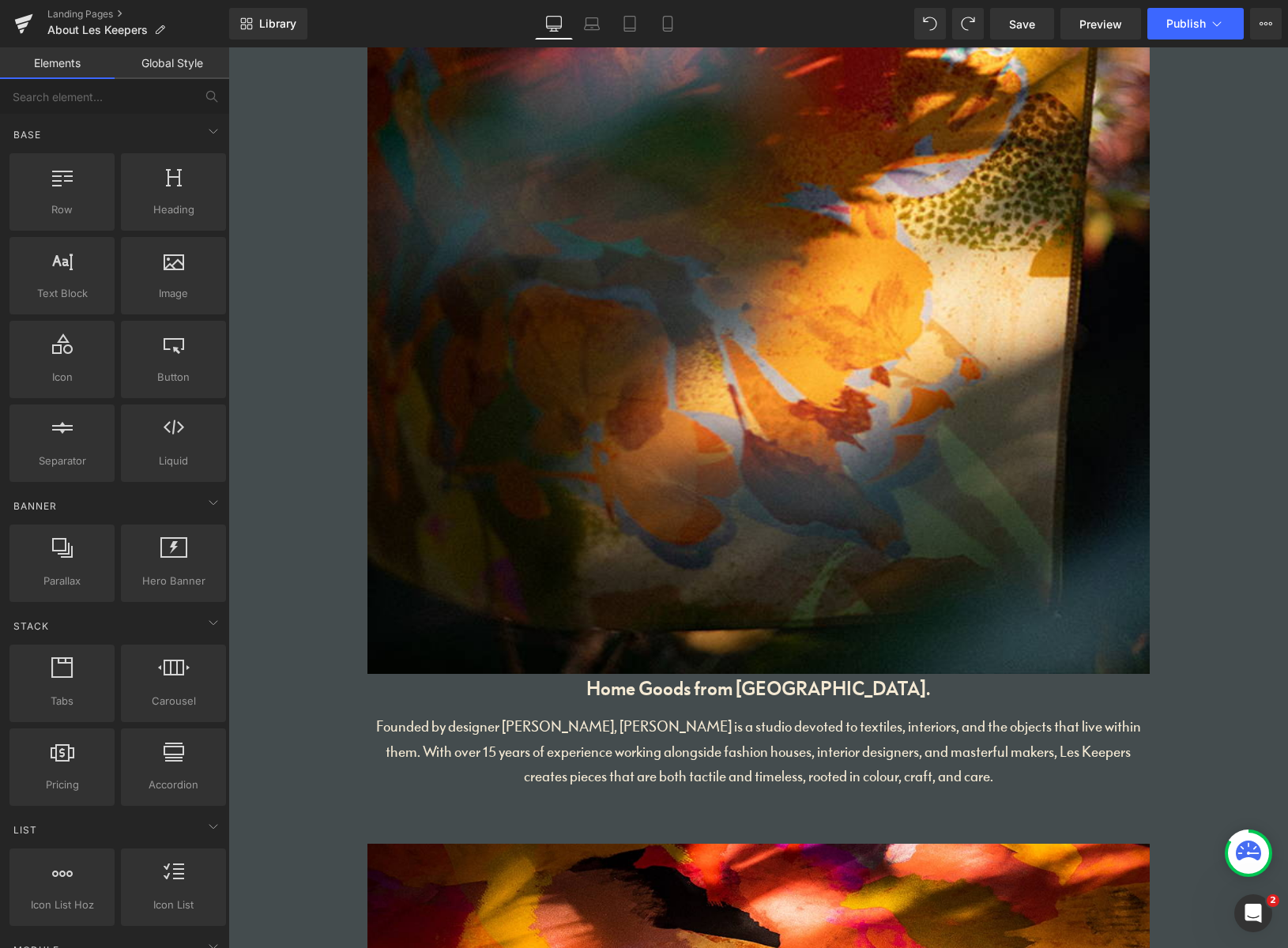
scroll to position [225, 0]
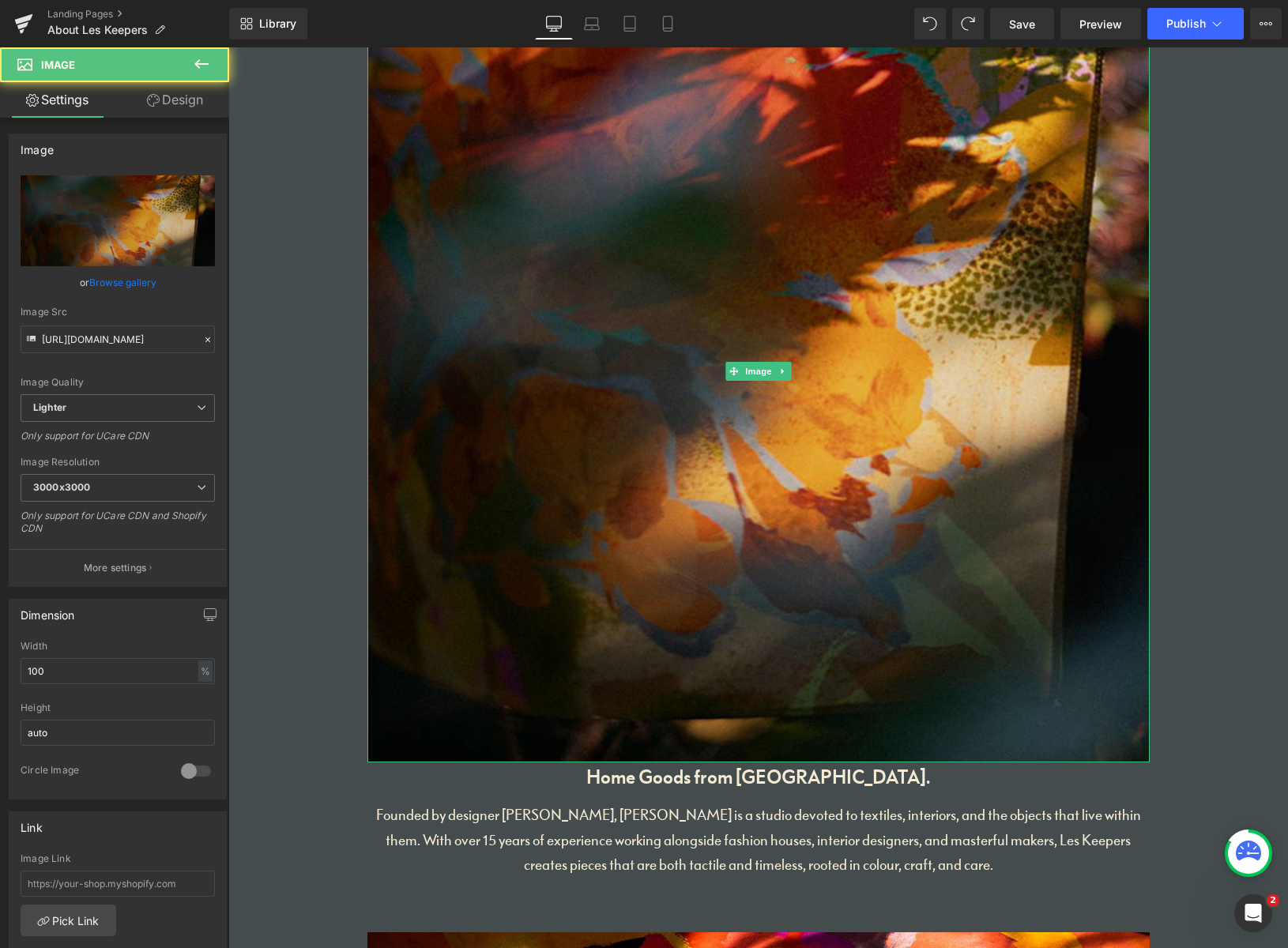
drag, startPoint x: 1055, startPoint y: 569, endPoint x: 1078, endPoint y: 566, distance: 23.2
click at [1056, 568] on img at bounding box center [758, 371] width 782 height 782
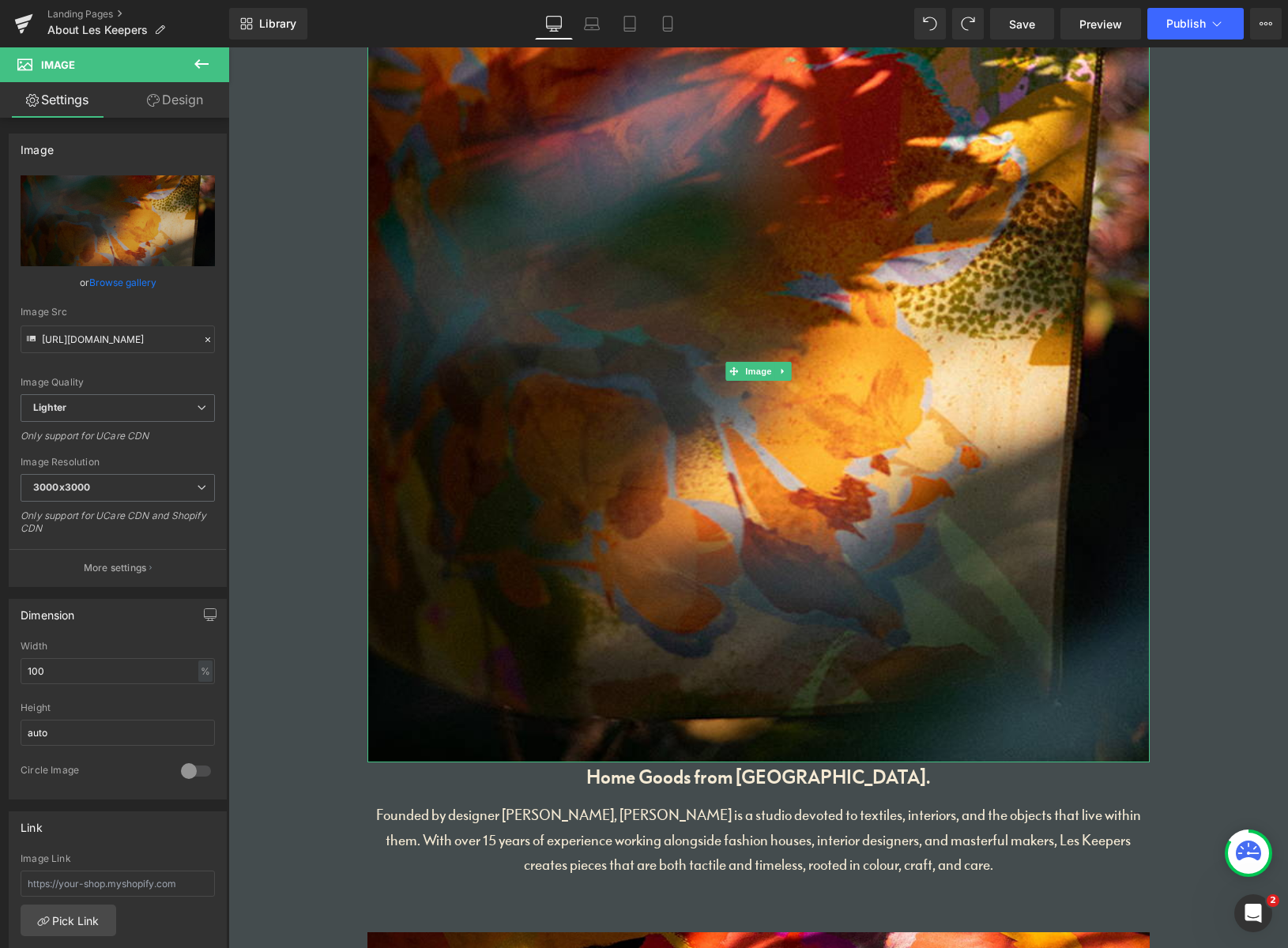
click at [781, 371] on icon at bounding box center [781, 371] width 2 height 6
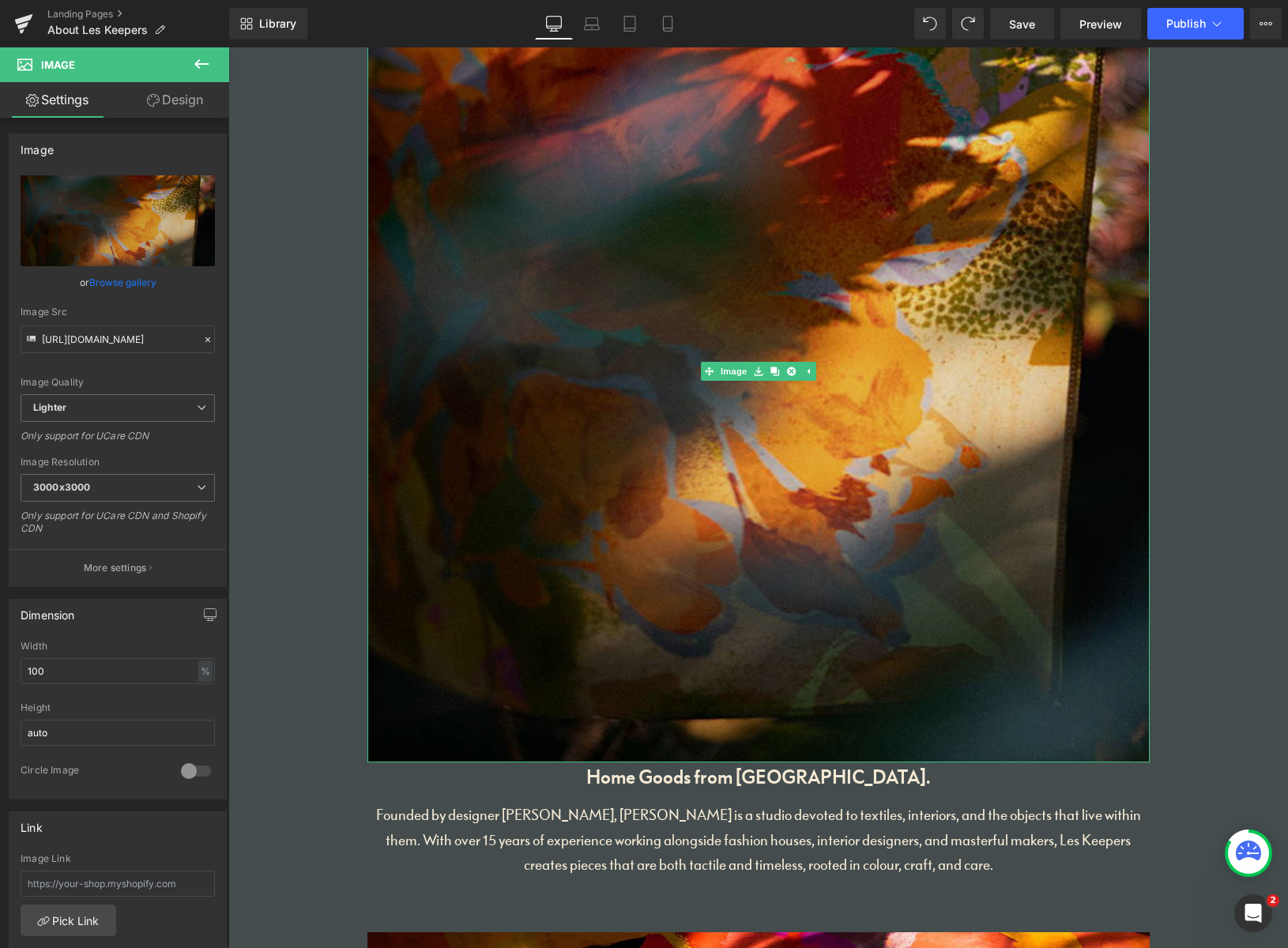
drag, startPoint x: 788, startPoint y: 371, endPoint x: 813, endPoint y: 373, distance: 25.1
click at [790, 371] on icon at bounding box center [790, 371] width 9 height 10
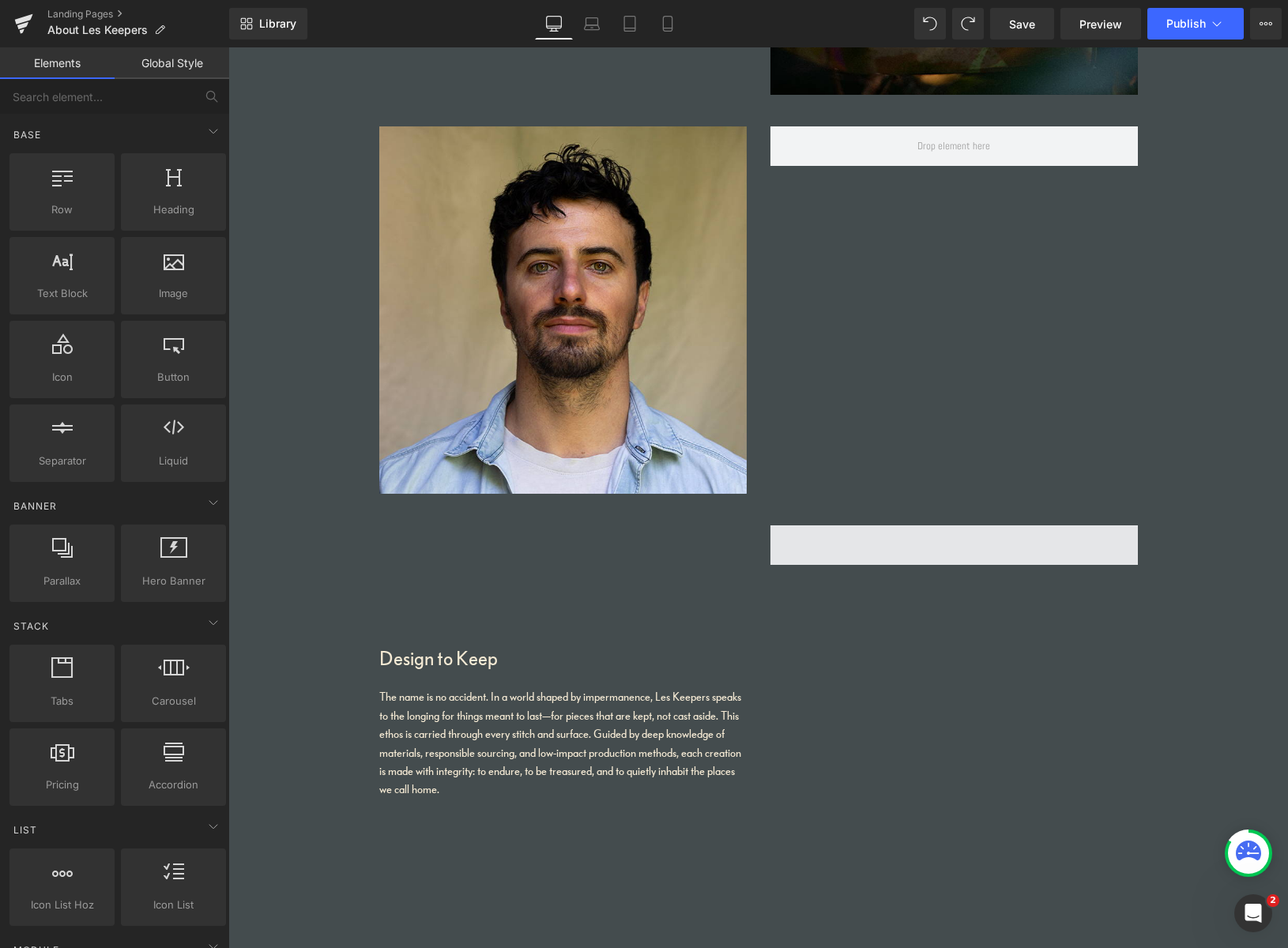
scroll to position [1126, 0]
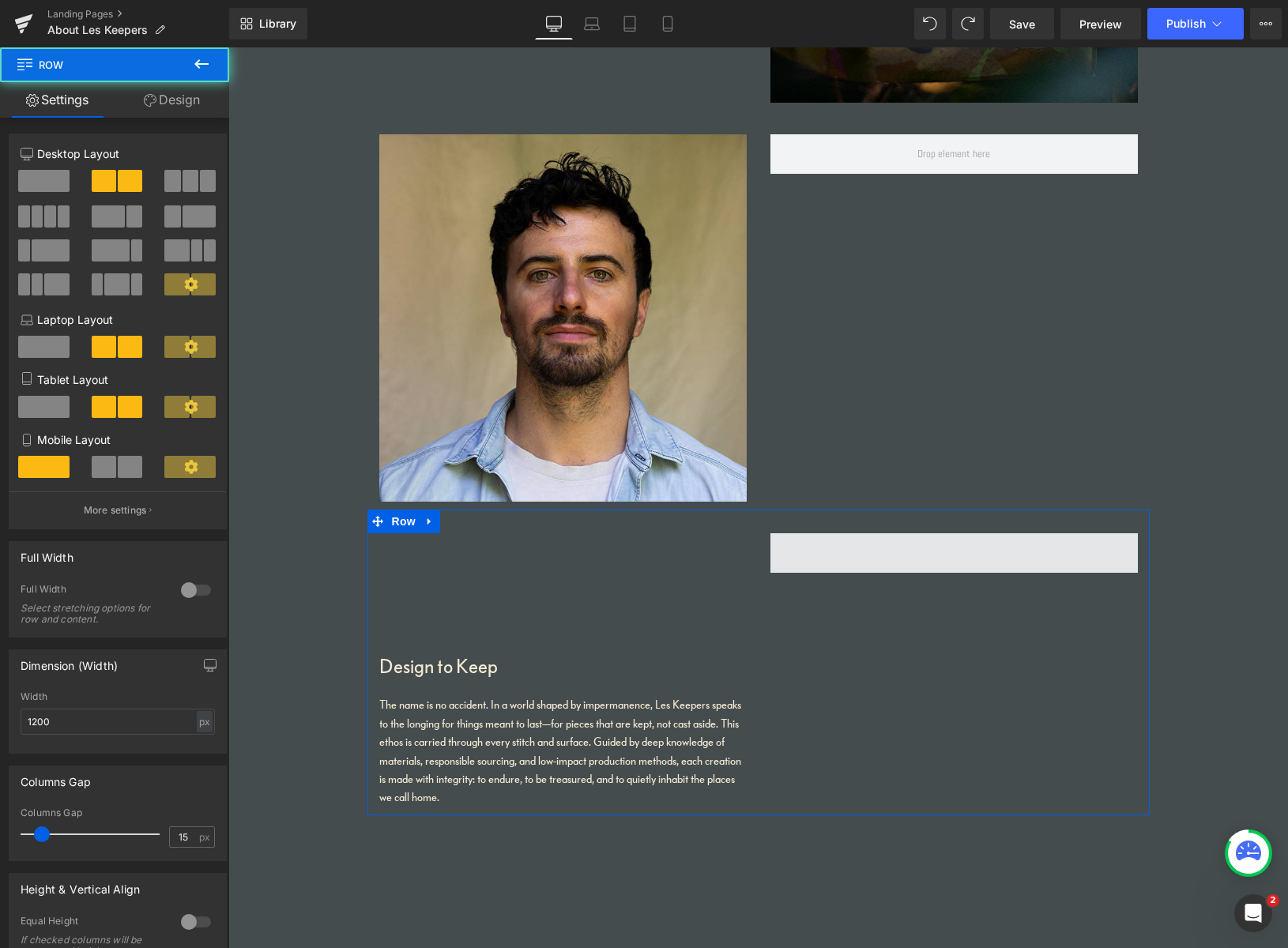
click at [938, 559] on span at bounding box center [953, 553] width 368 height 40
click at [948, 560] on span at bounding box center [953, 553] width 368 height 40
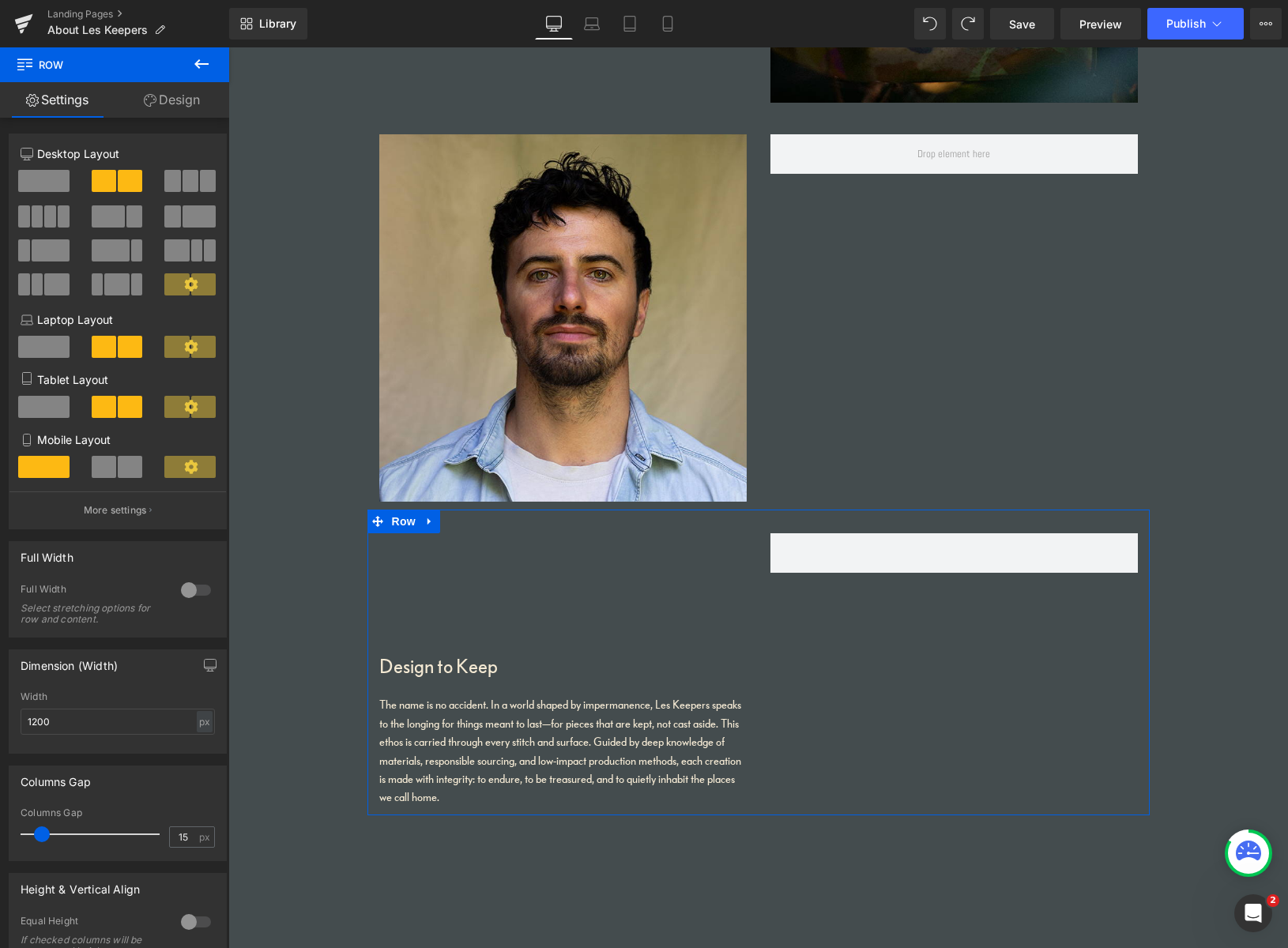
click at [164, 104] on link "Design" at bounding box center [172, 99] width 115 height 36
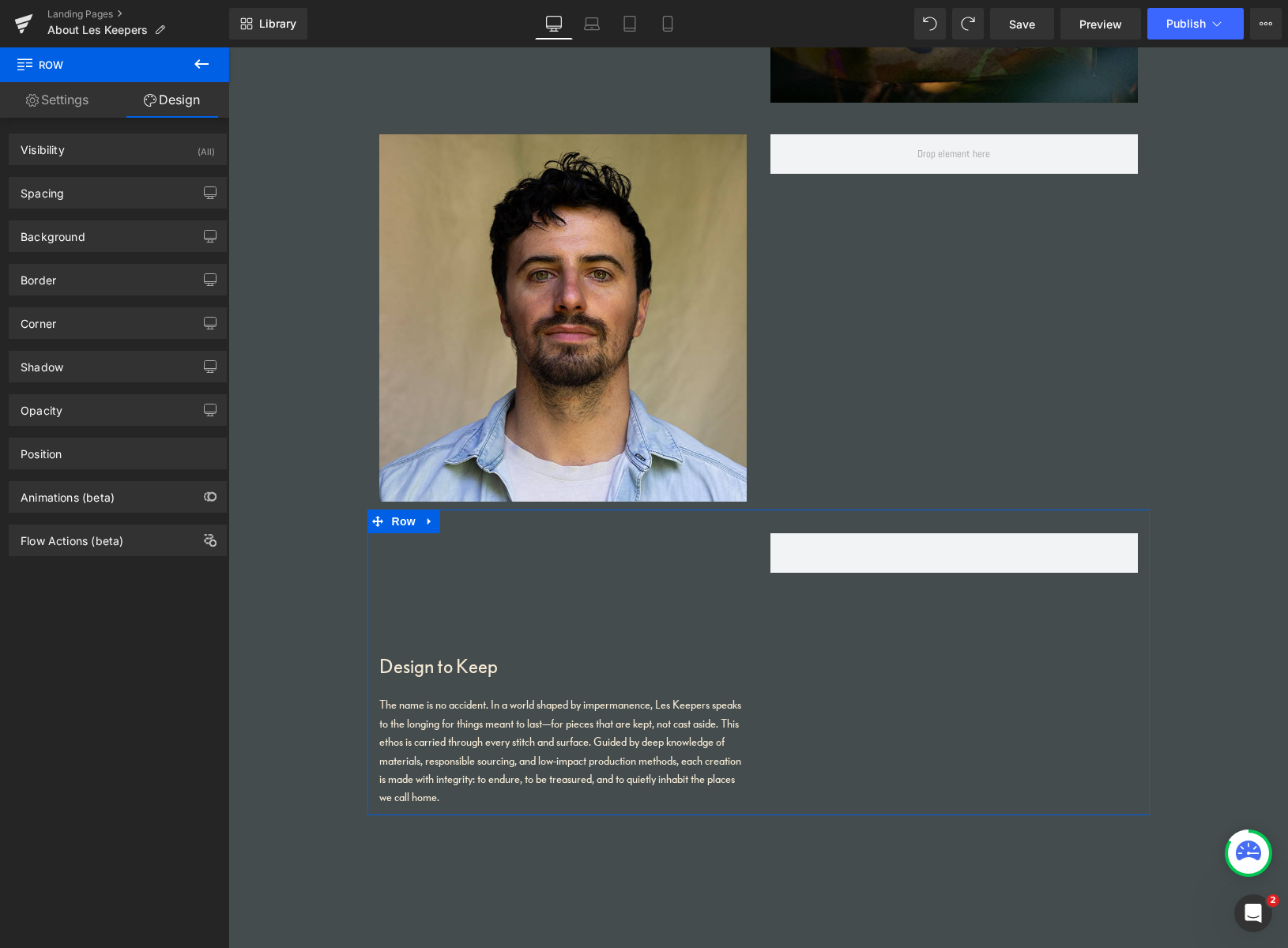
click at [90, 102] on link "Settings" at bounding box center [57, 99] width 115 height 36
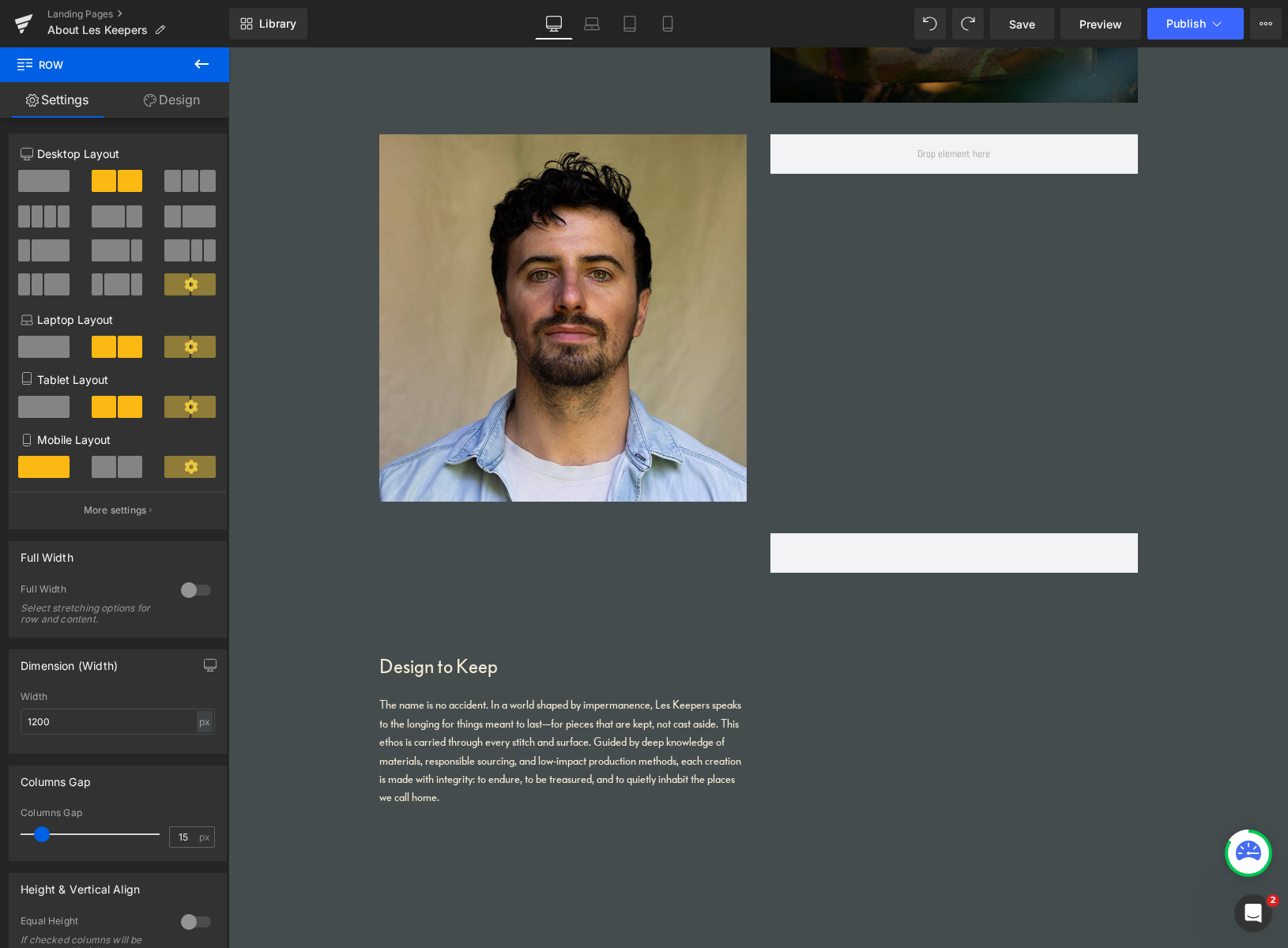
click at [203, 68] on icon at bounding box center [202, 65] width 19 height 19
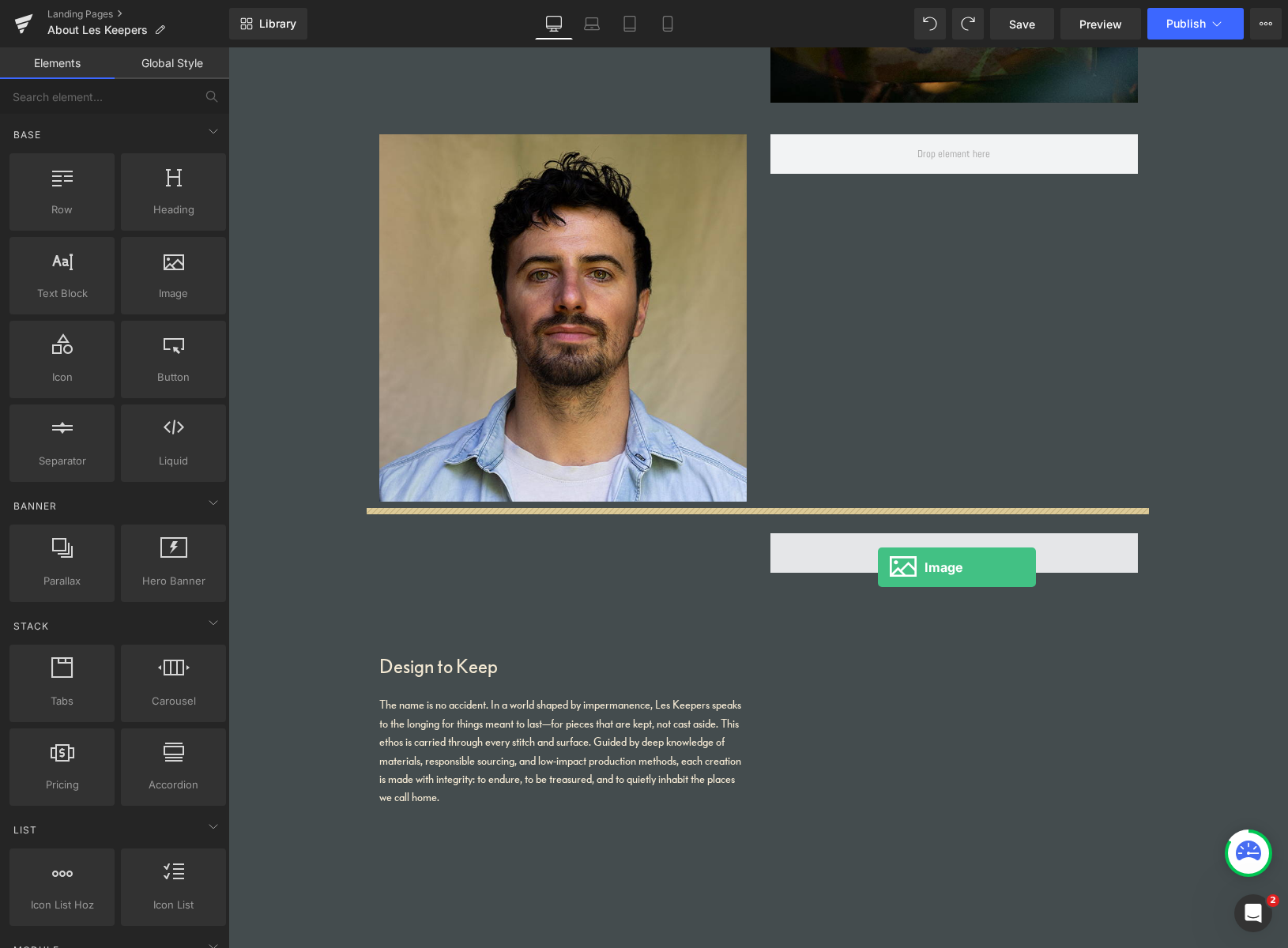
drag, startPoint x: 396, startPoint y: 308, endPoint x: 879, endPoint y: 564, distance: 546.6
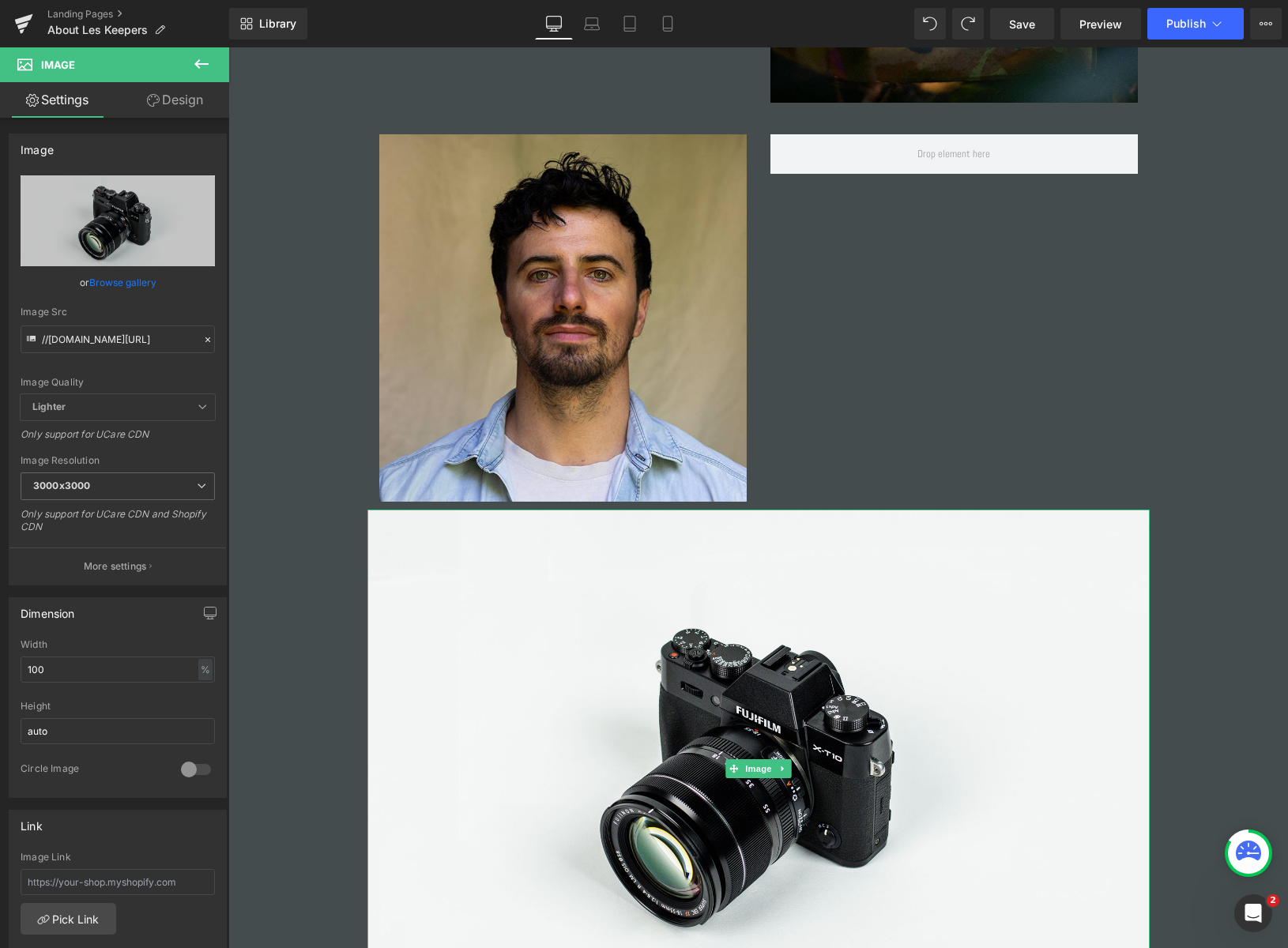
click at [780, 765] on icon at bounding box center [782, 769] width 9 height 10
click at [787, 766] on icon at bounding box center [790, 769] width 9 height 10
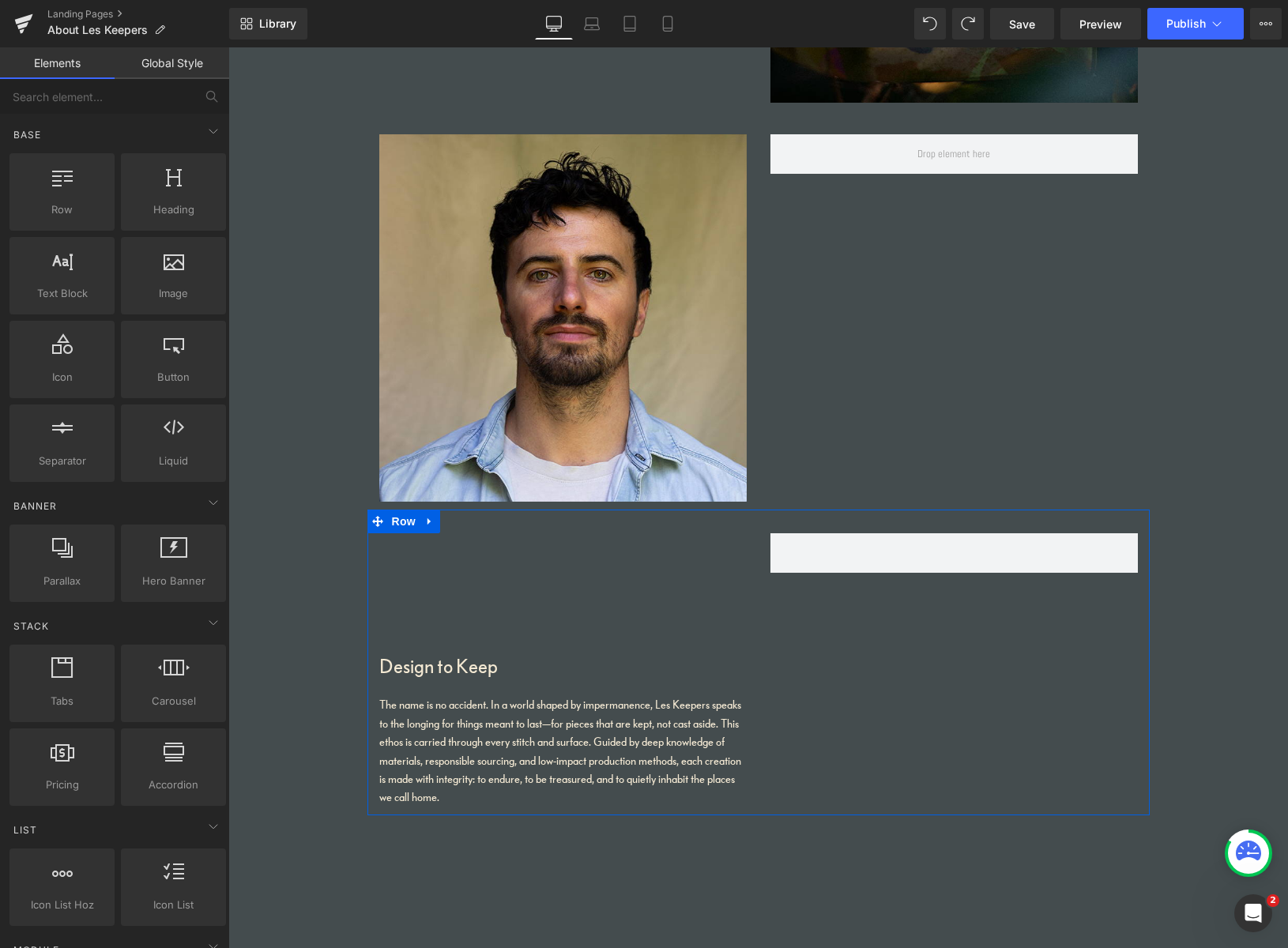
drag, startPoint x: 429, startPoint y: 520, endPoint x: 437, endPoint y: 525, distance: 9.4
click at [429, 521] on icon at bounding box center [429, 521] width 11 height 12
click at [470, 521] on icon at bounding box center [470, 521] width 11 height 11
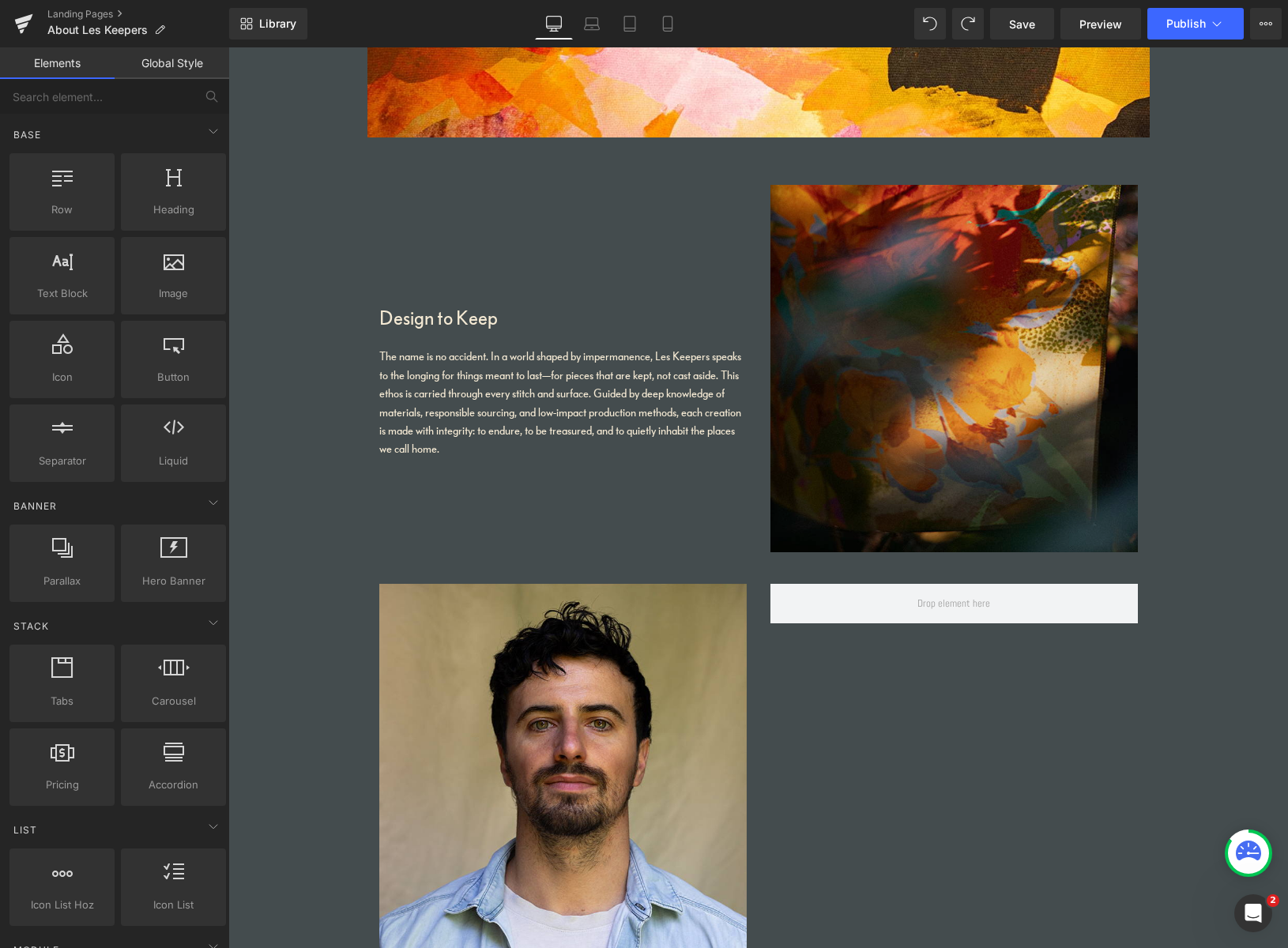
scroll to position [669, 0]
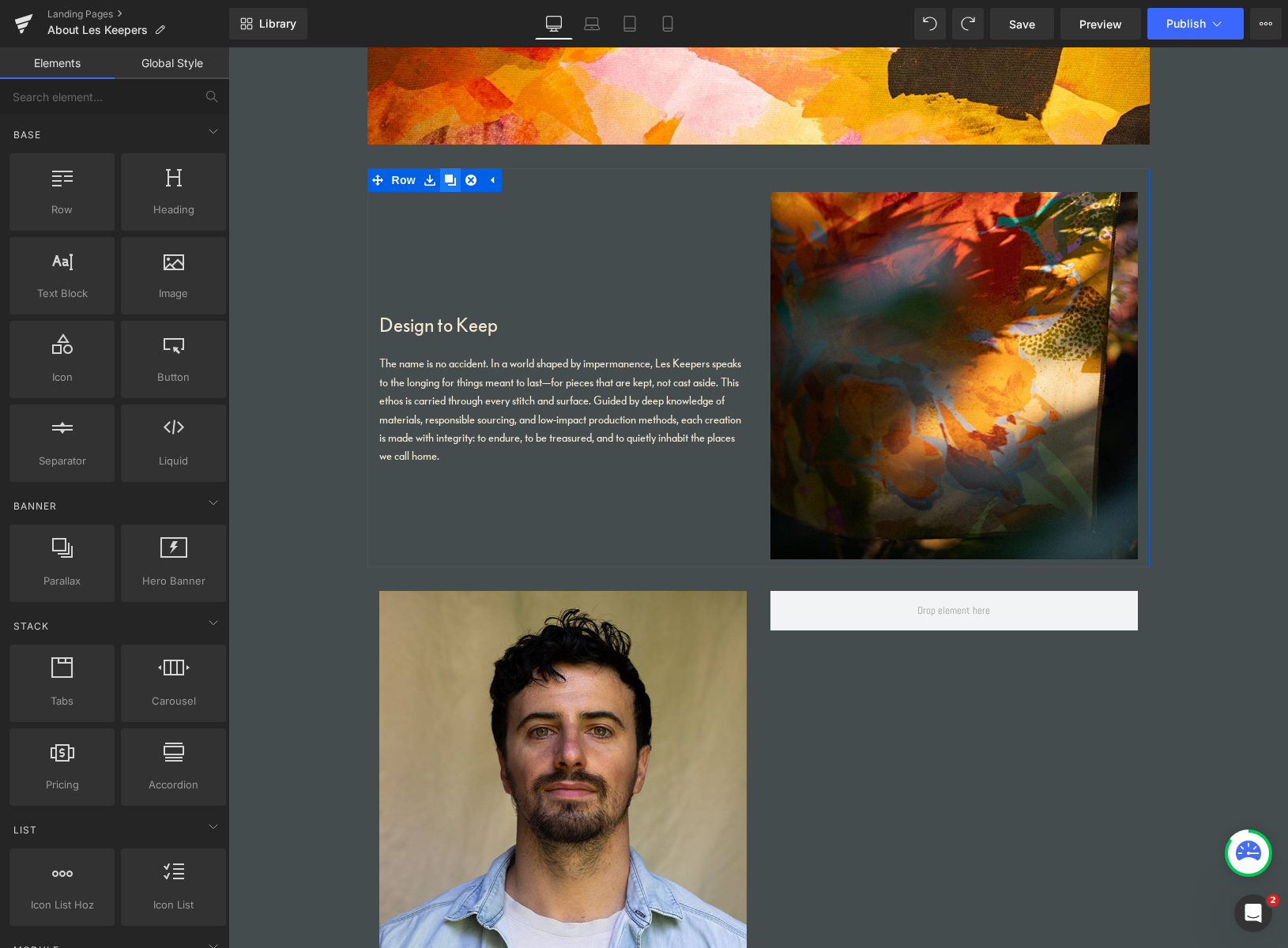
click at [445, 176] on icon at bounding box center [450, 179] width 11 height 11
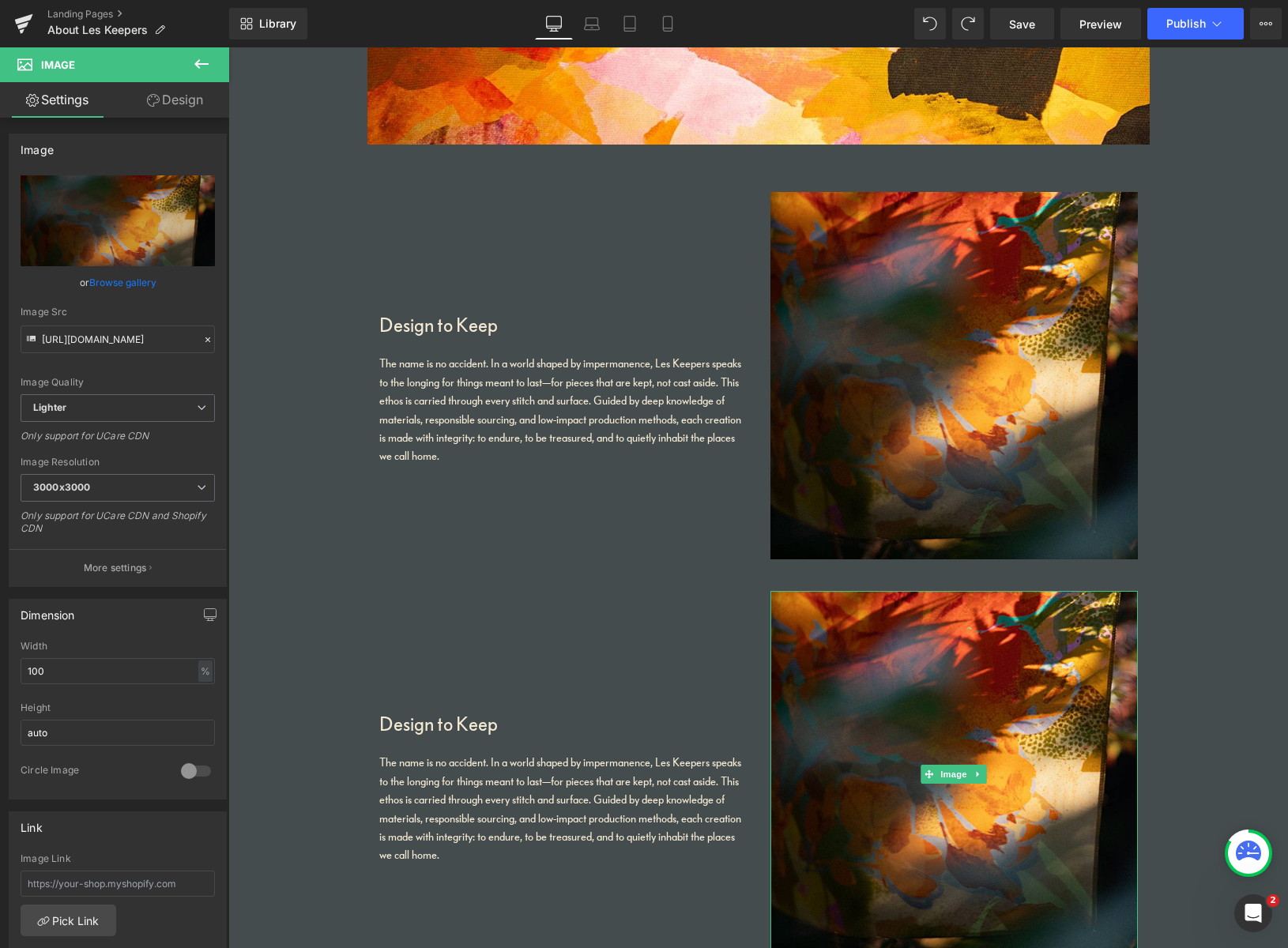
click at [128, 282] on link "Browse gallery" at bounding box center [123, 282] width 68 height 28
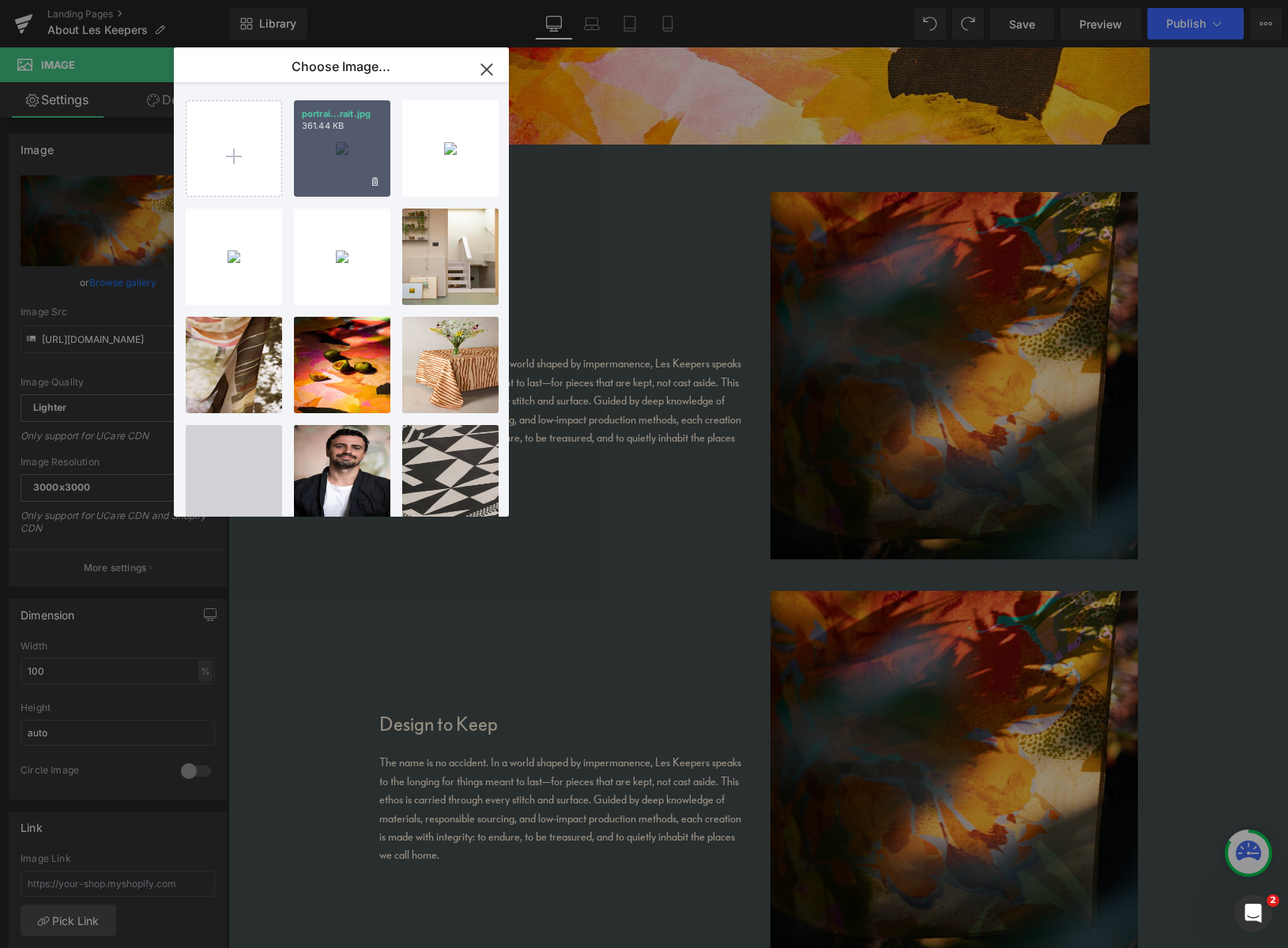
click at [351, 159] on div "portrai...rait.jpg 361.44 KB" at bounding box center [343, 149] width 96 height 96
type input "https://ucarecdn.com/93e339f7-5144-4401-9f25-06f7cd748afe/-/format/auto/-/previ…"
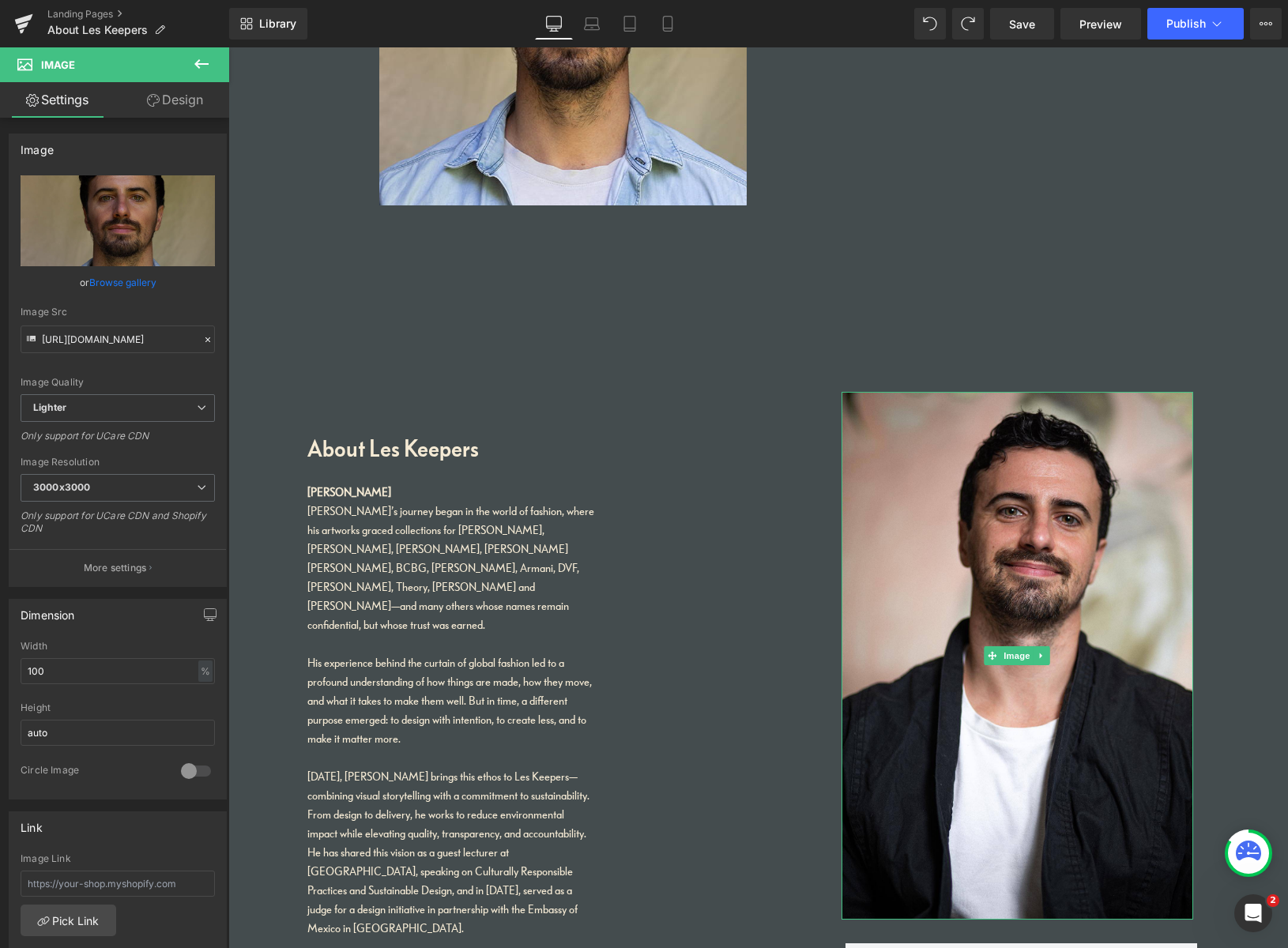
scroll to position [1825, 0]
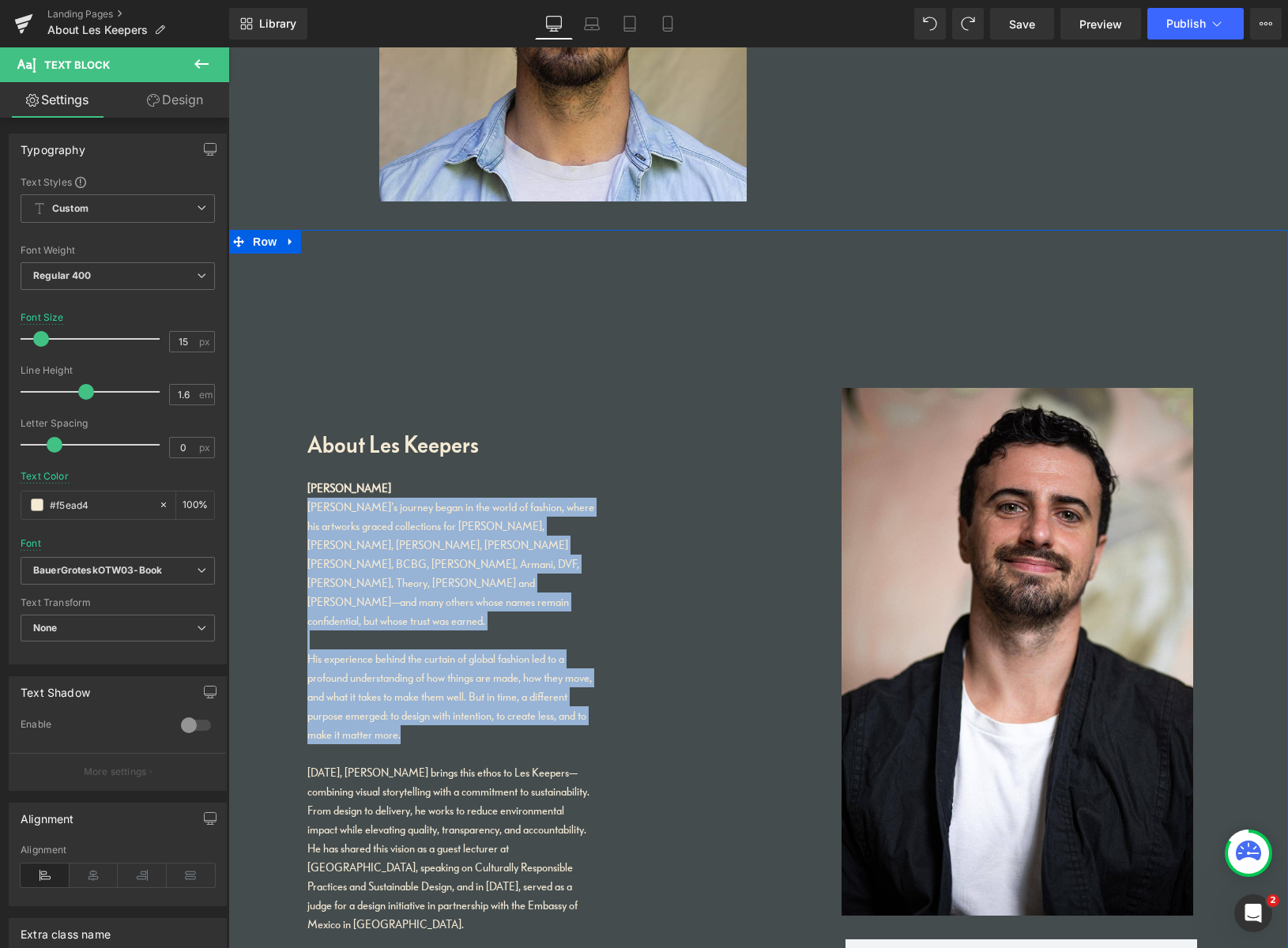
drag, startPoint x: 402, startPoint y: 692, endPoint x: 382, endPoint y: 512, distance: 181.1
click at [300, 508] on div "About Les Keepers Heading Pablo Di Francesco Pablo’s journey began in the world…" at bounding box center [758, 932] width 1059 height 1405
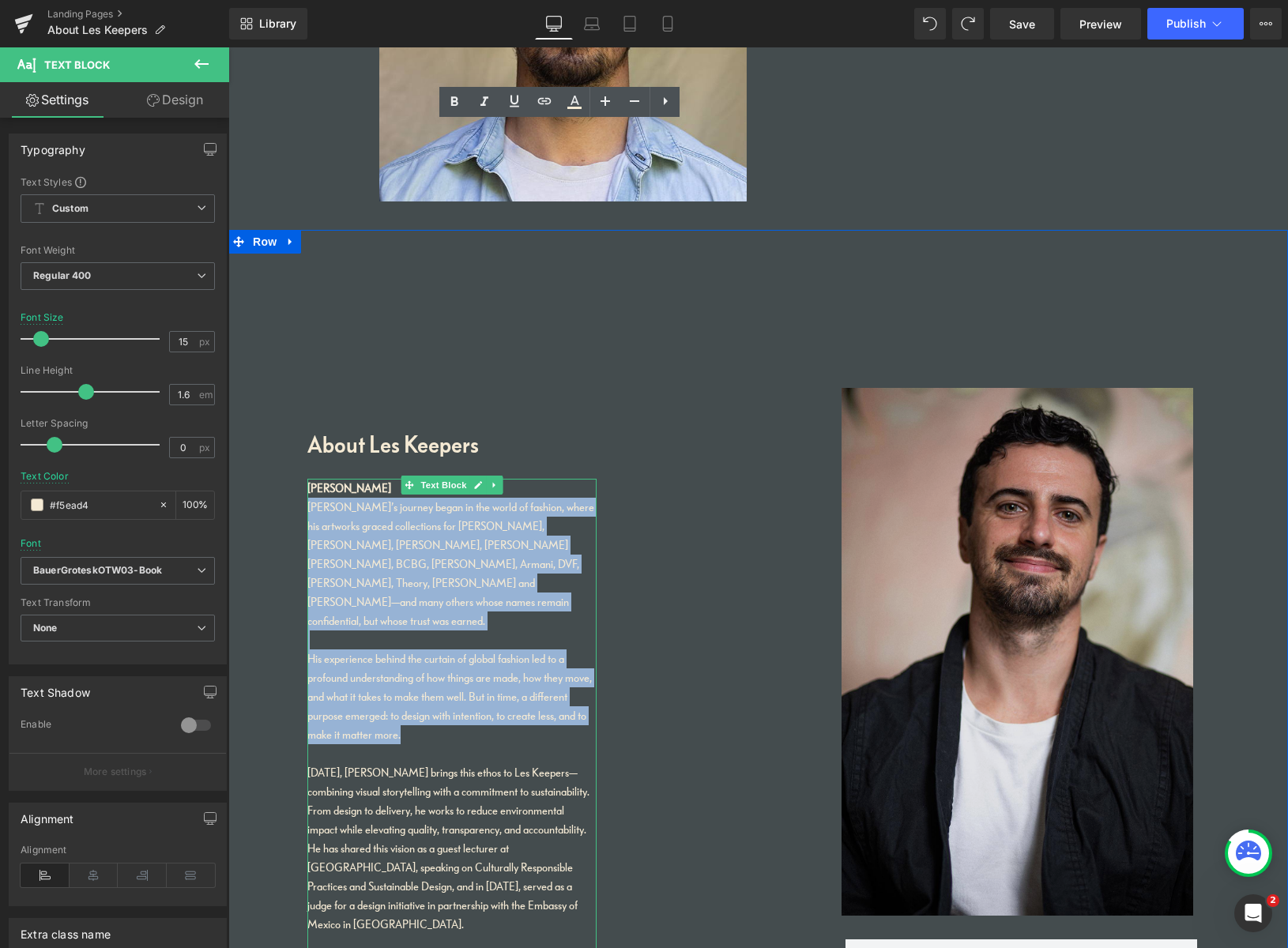
copy div "[PERSON_NAME]’s journey began in the world of fashion, where his artworks grace…"
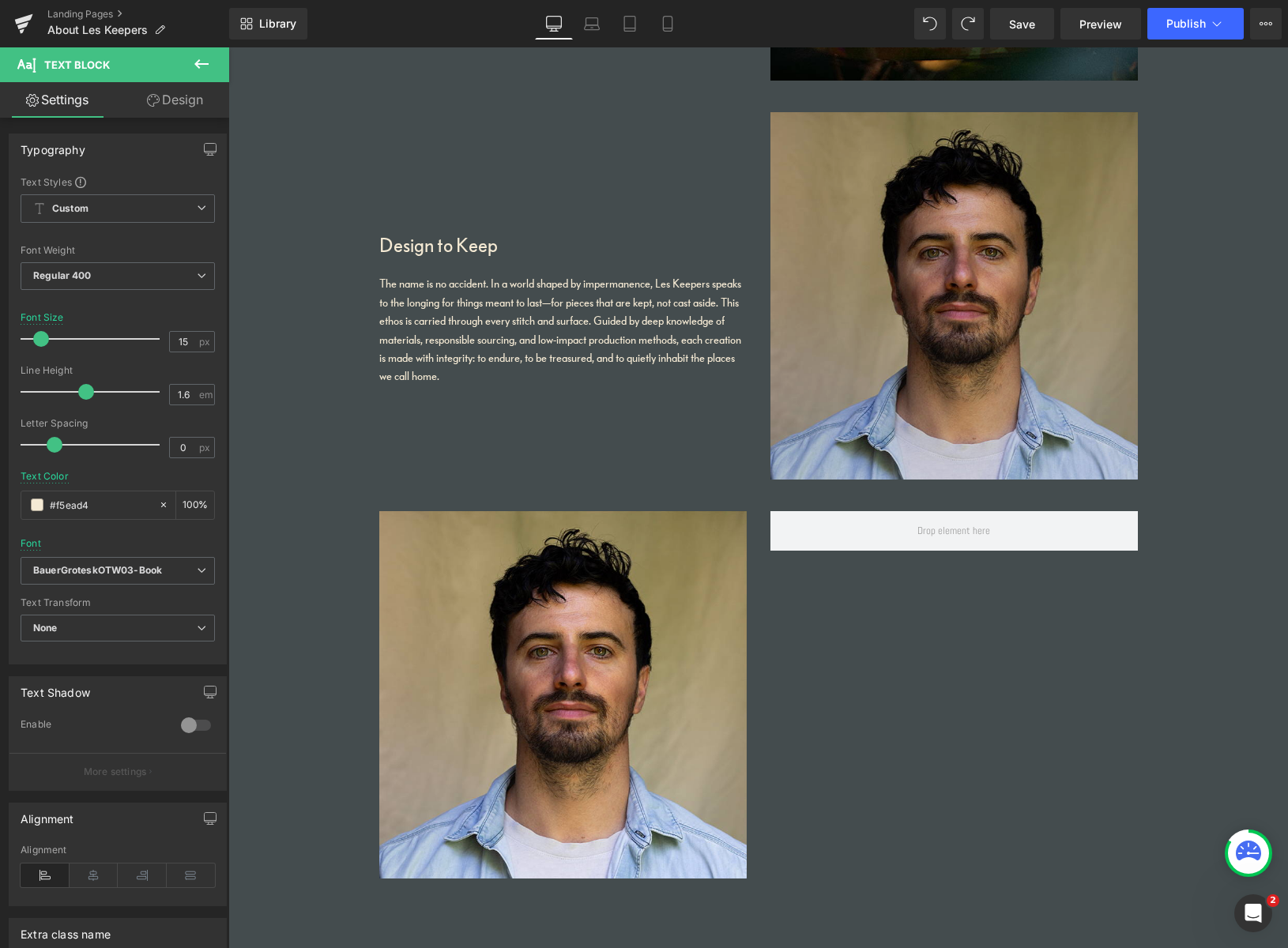
scroll to position [1152, 0]
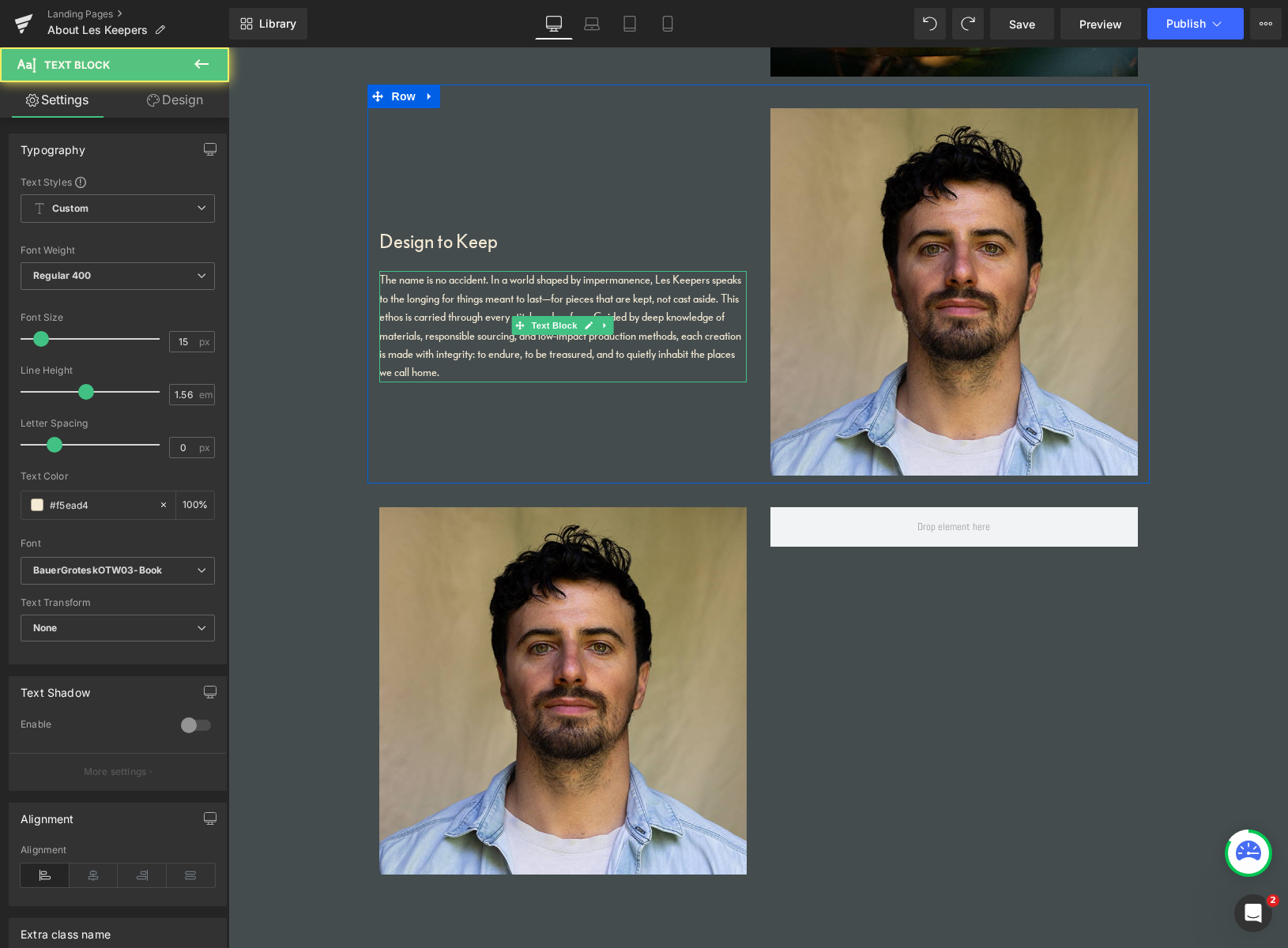
drag, startPoint x: 429, startPoint y: 368, endPoint x: 461, endPoint y: 364, distance: 32.2
click at [429, 367] on p "The name is no accident. In a world shaped by impermanence, Les Keepers speaks …" at bounding box center [562, 326] width 368 height 111
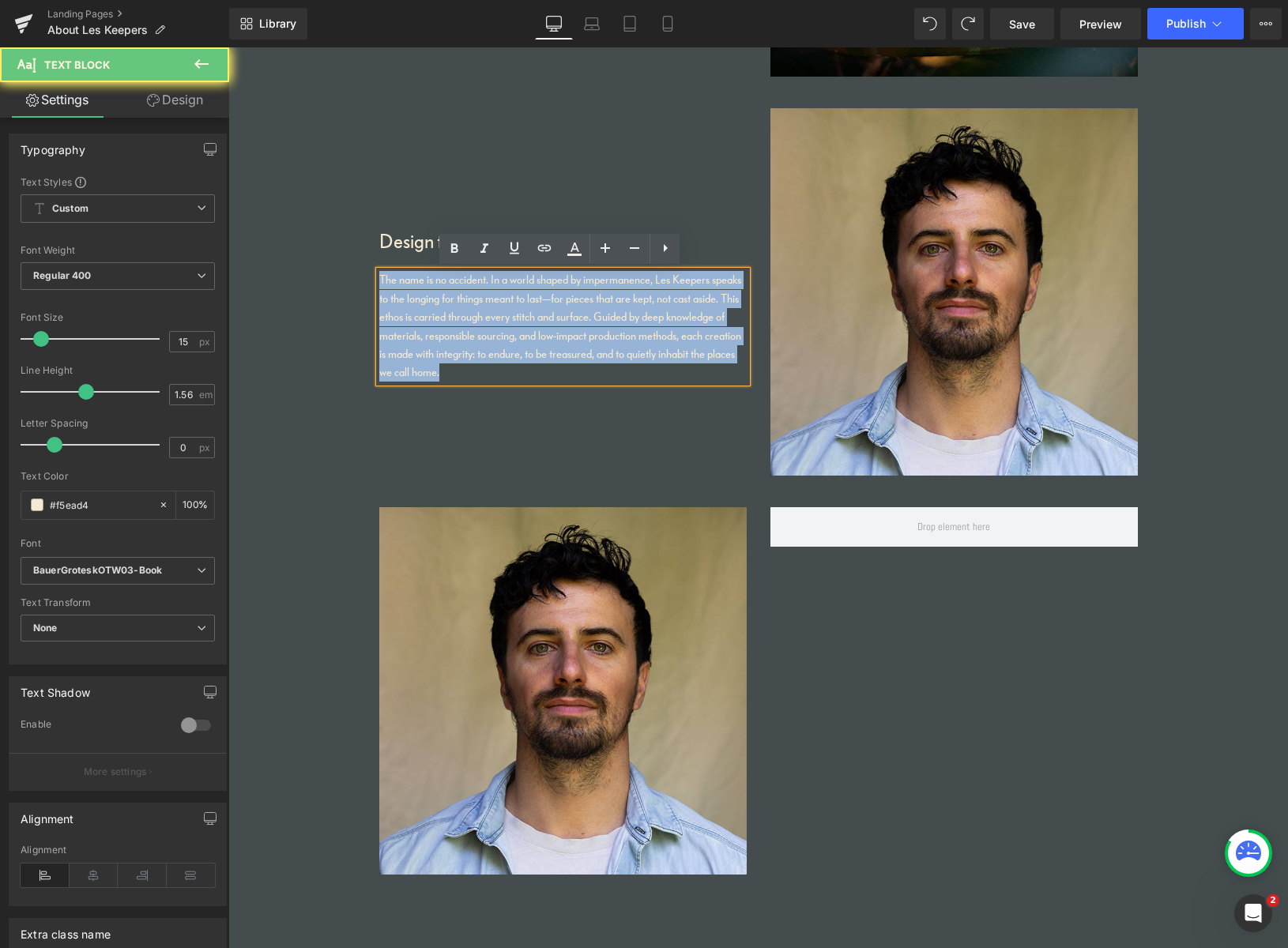
drag, startPoint x: 451, startPoint y: 366, endPoint x: 376, endPoint y: 271, distance: 121.0
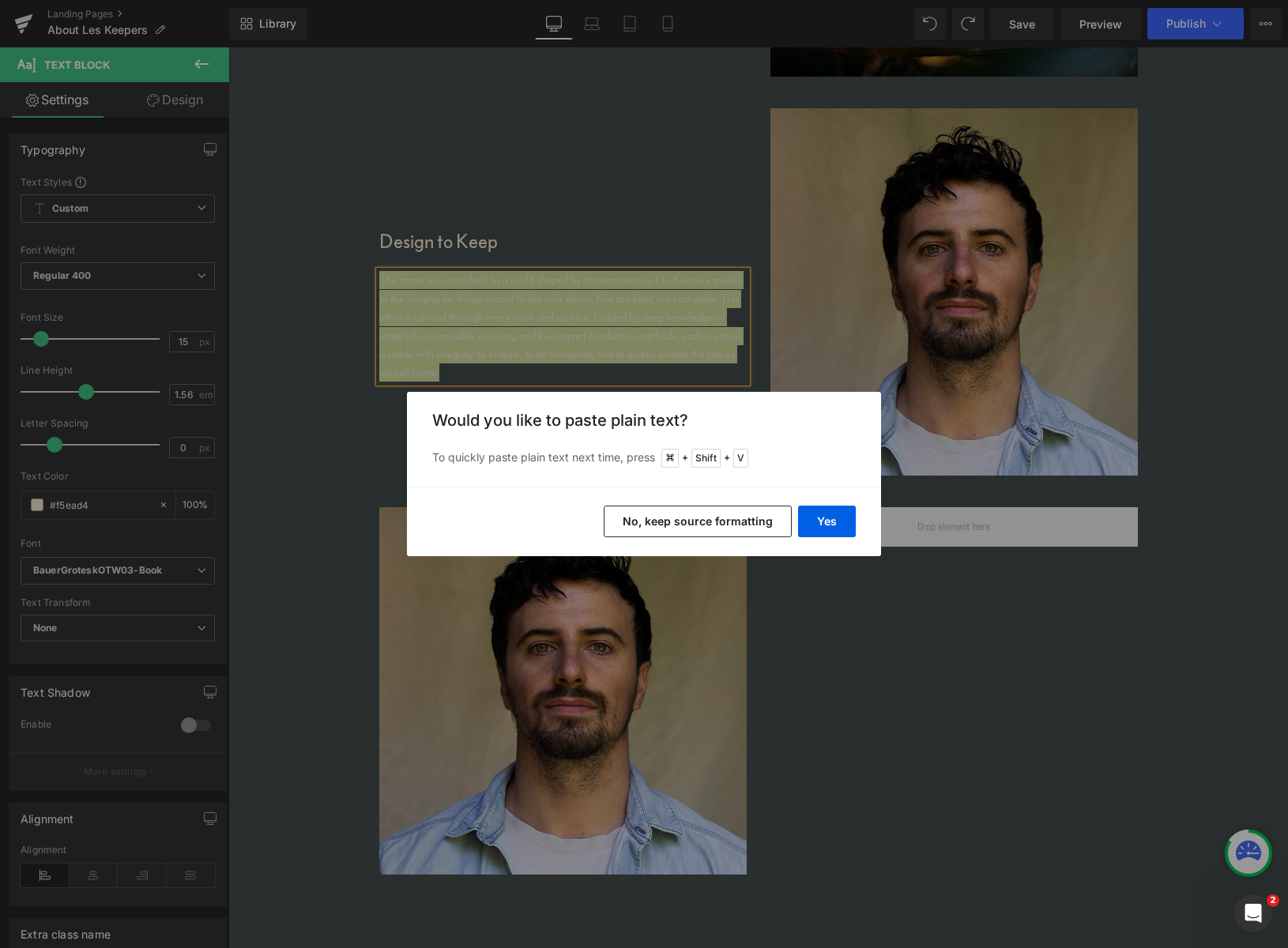
click at [726, 528] on button "No, keep source formatting" at bounding box center [698, 521] width 188 height 32
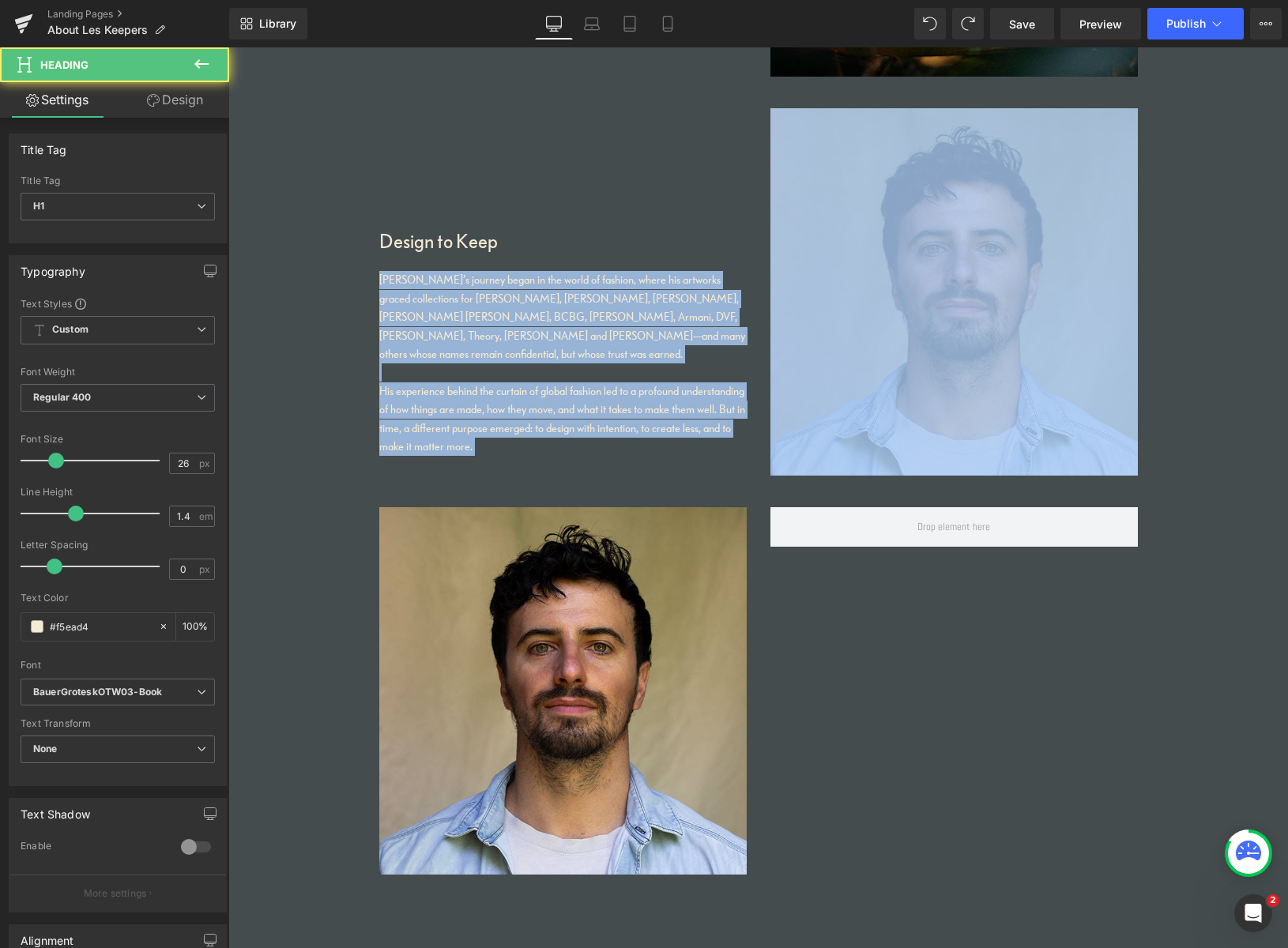
drag, startPoint x: 494, startPoint y: 240, endPoint x: 382, endPoint y: 224, distance: 113.1
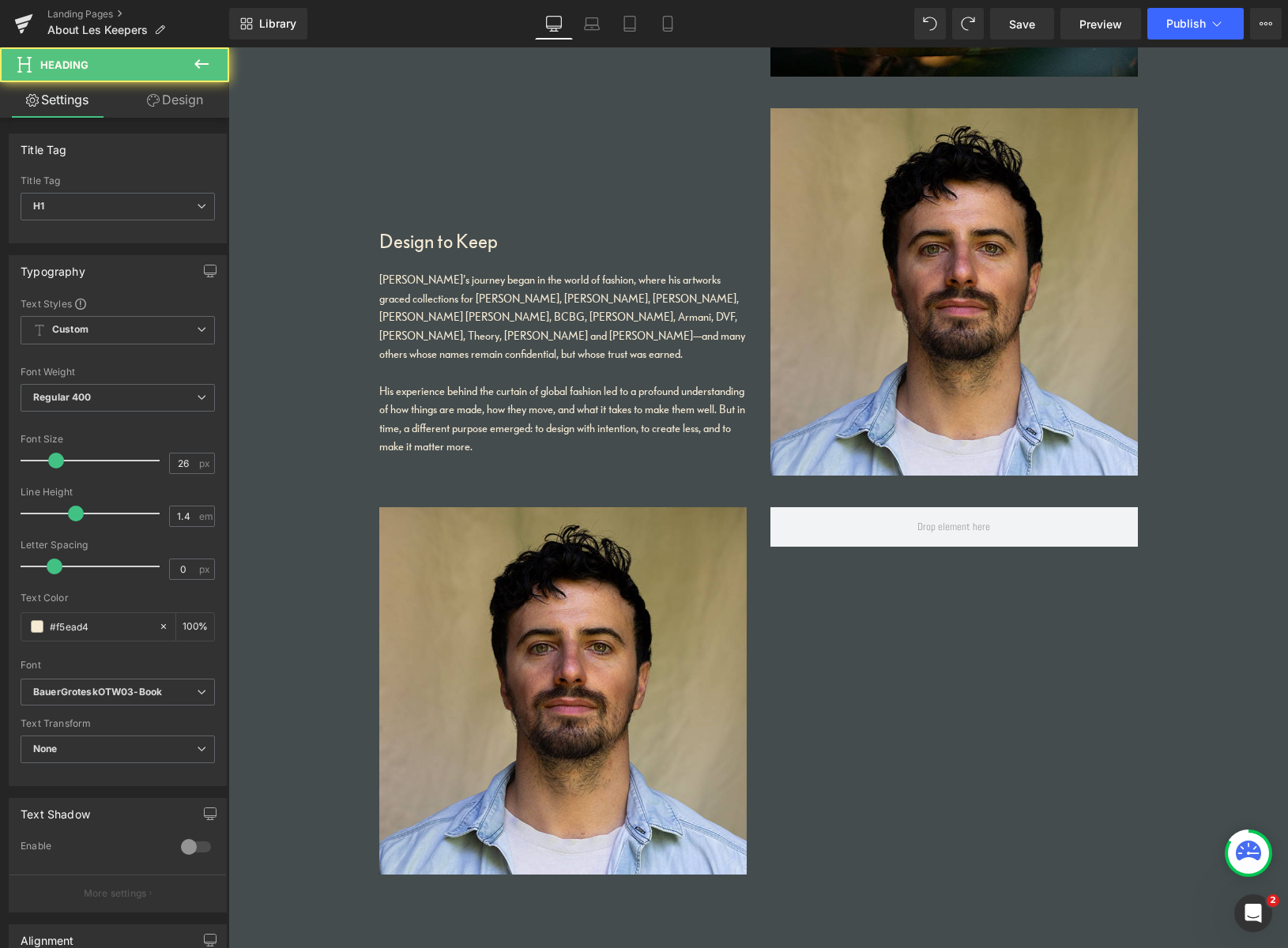
drag, startPoint x: 473, startPoint y: 238, endPoint x: 485, endPoint y: 233, distance: 13.0
click at [473, 238] on h1 "Design to Keep" at bounding box center [562, 240] width 368 height 28
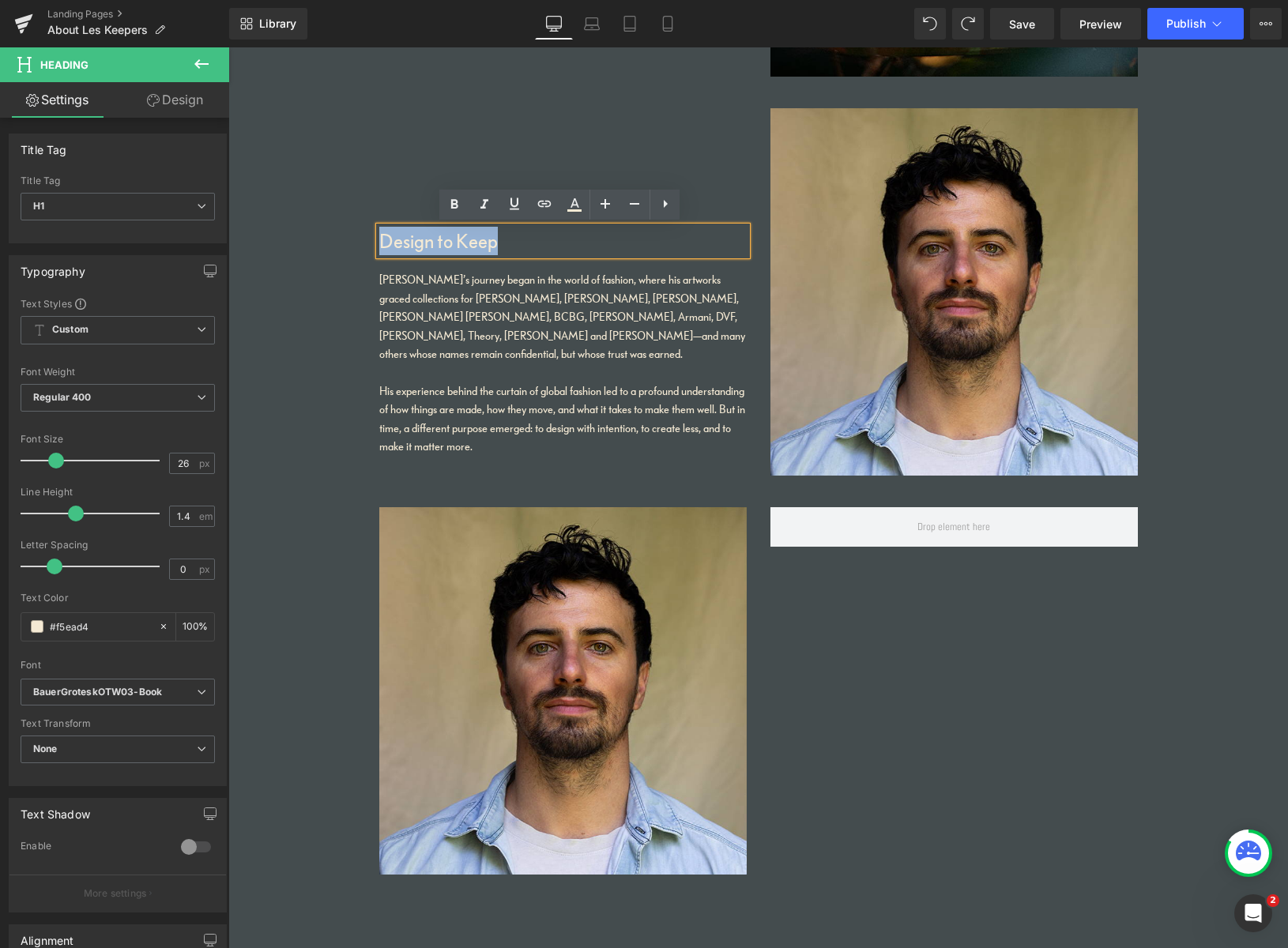
drag, startPoint x: 495, startPoint y: 242, endPoint x: 367, endPoint y: 240, distance: 128.0
click at [369, 237] on div "Design to Keep Heading Pablo’s journey began in the world of fashion, where his…" at bounding box center [562, 282] width 391 height 347
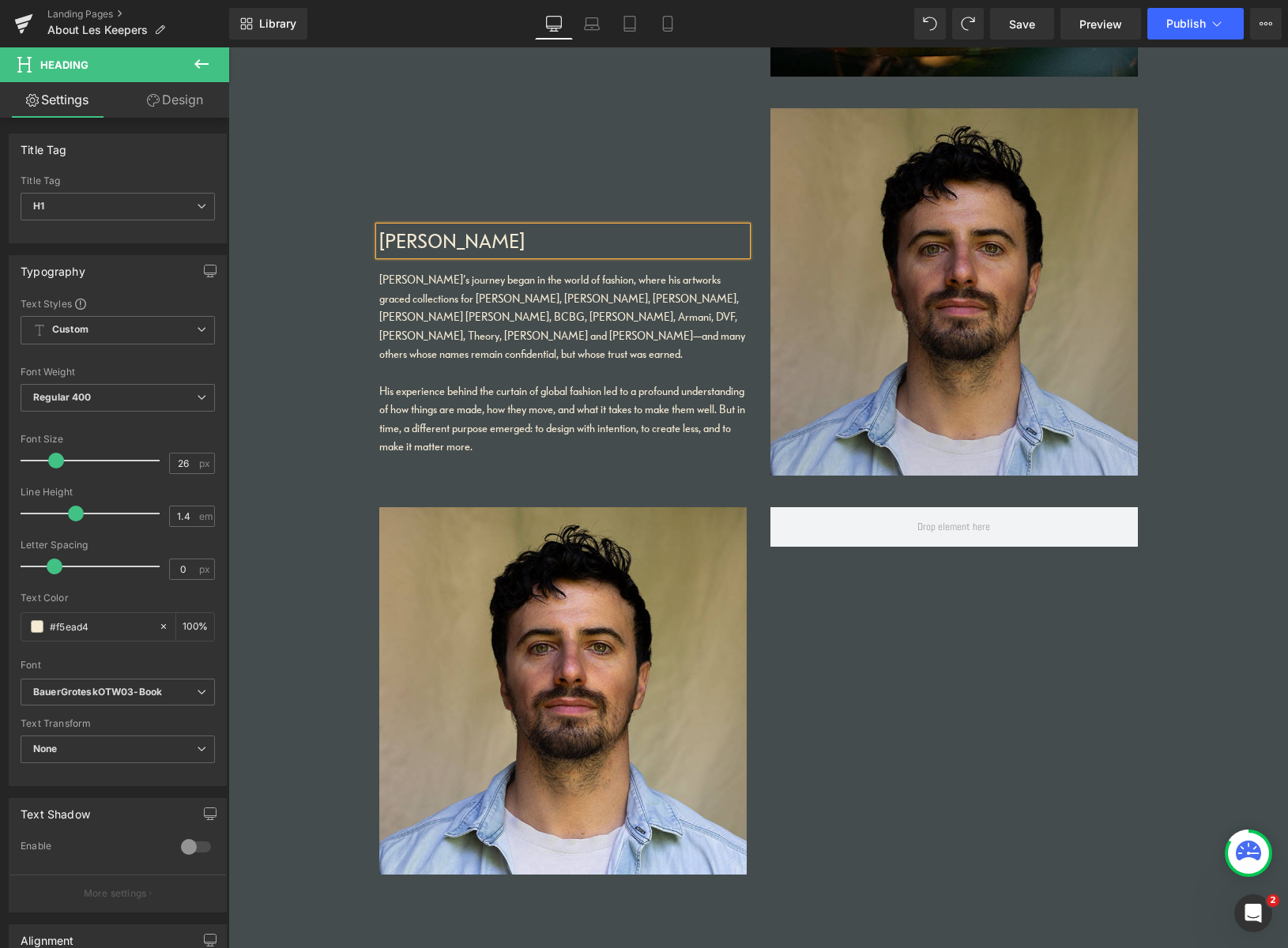
scroll to position [2020, 0]
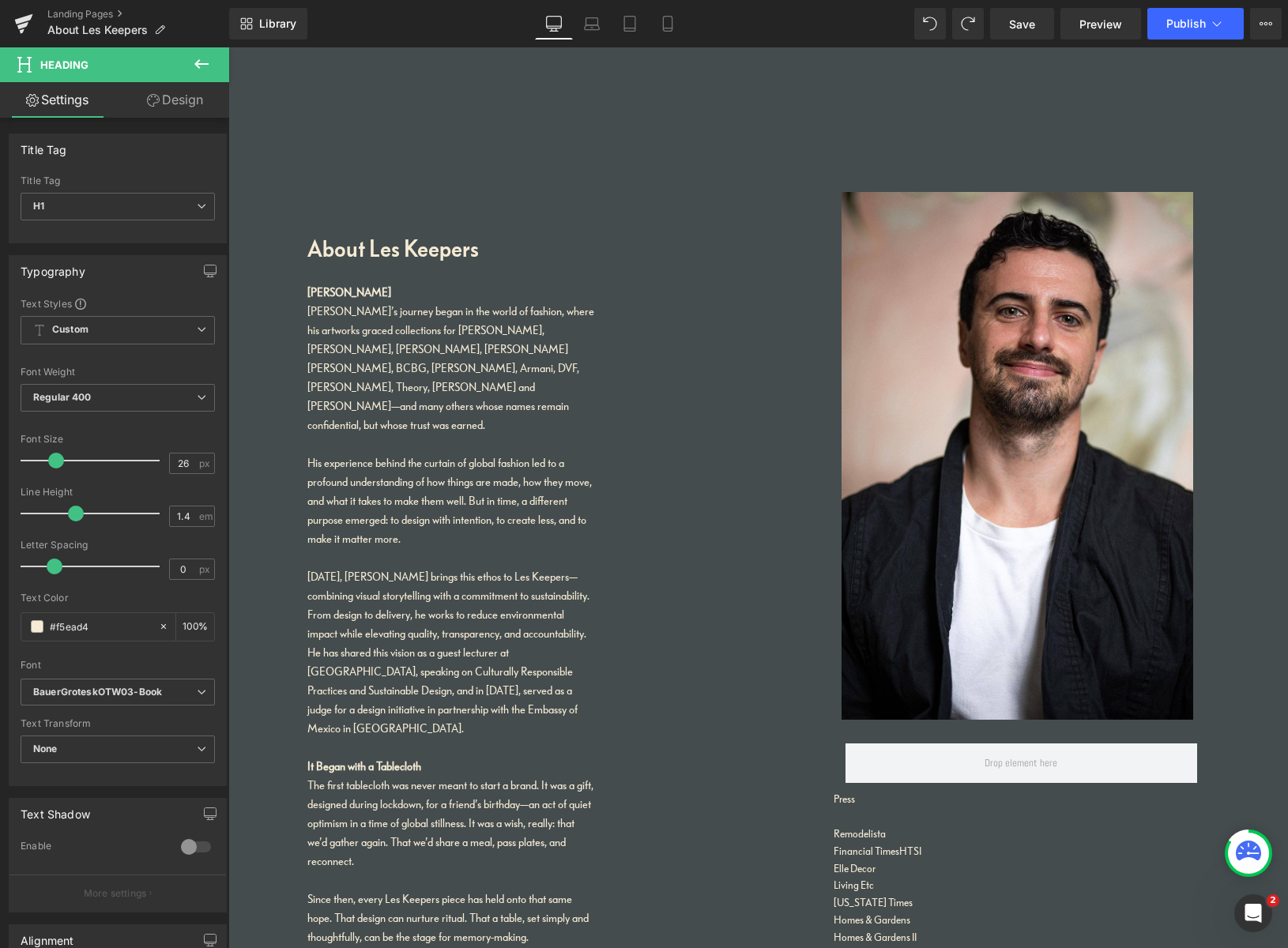
click at [185, 100] on link "Design" at bounding box center [175, 99] width 115 height 36
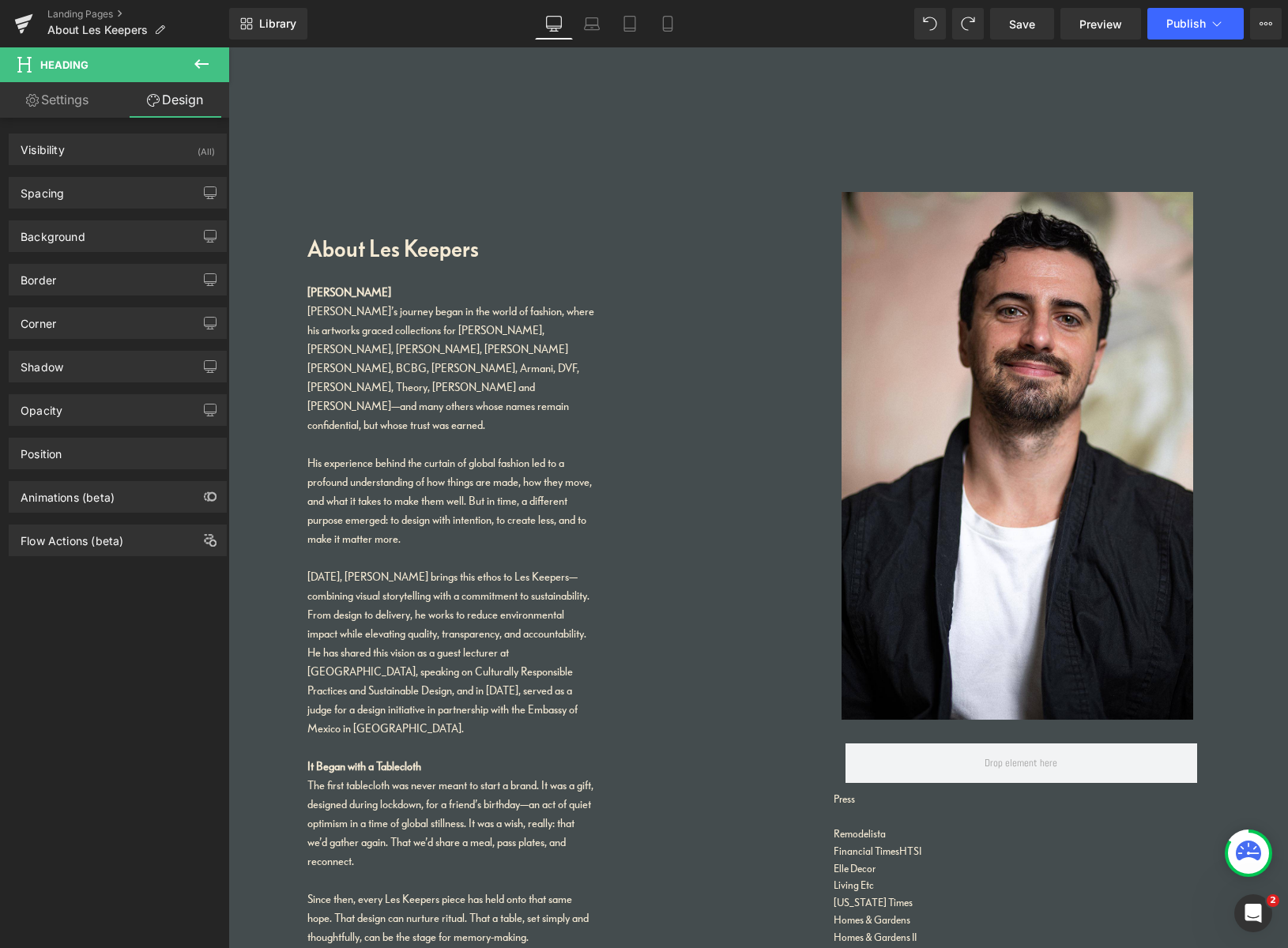
drag, startPoint x: 87, startPoint y: 109, endPoint x: 146, endPoint y: 105, distance: 59.1
click at [87, 109] on link "Settings" at bounding box center [57, 99] width 115 height 36
type input "100"
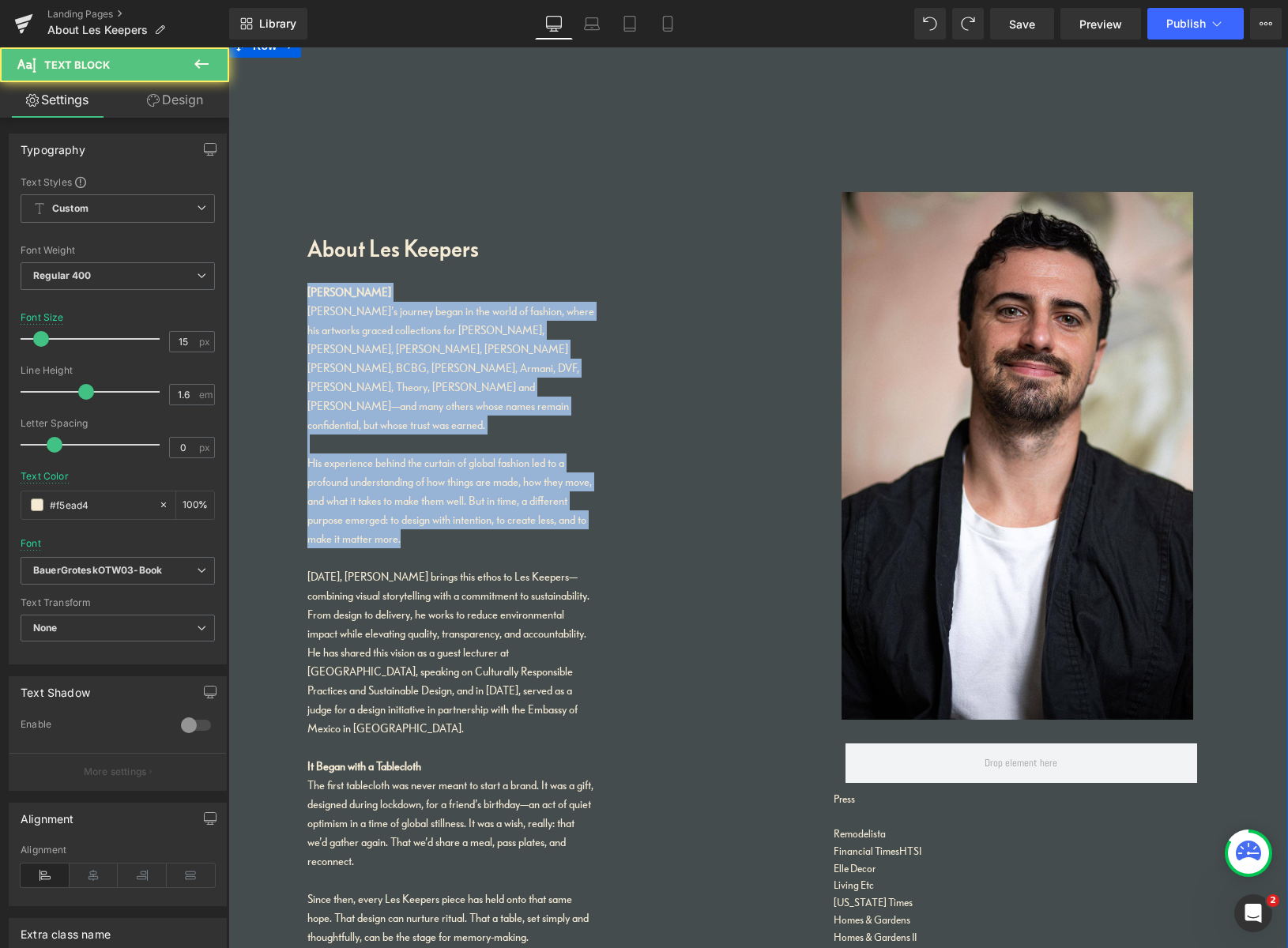
drag, startPoint x: 409, startPoint y: 504, endPoint x: 282, endPoint y: 285, distance: 253.2
click at [273, 286] on div "About Les Keepers Heading Pablo Di Francesco Pablo’s journey began in the world…" at bounding box center [758, 736] width 1059 height 1405
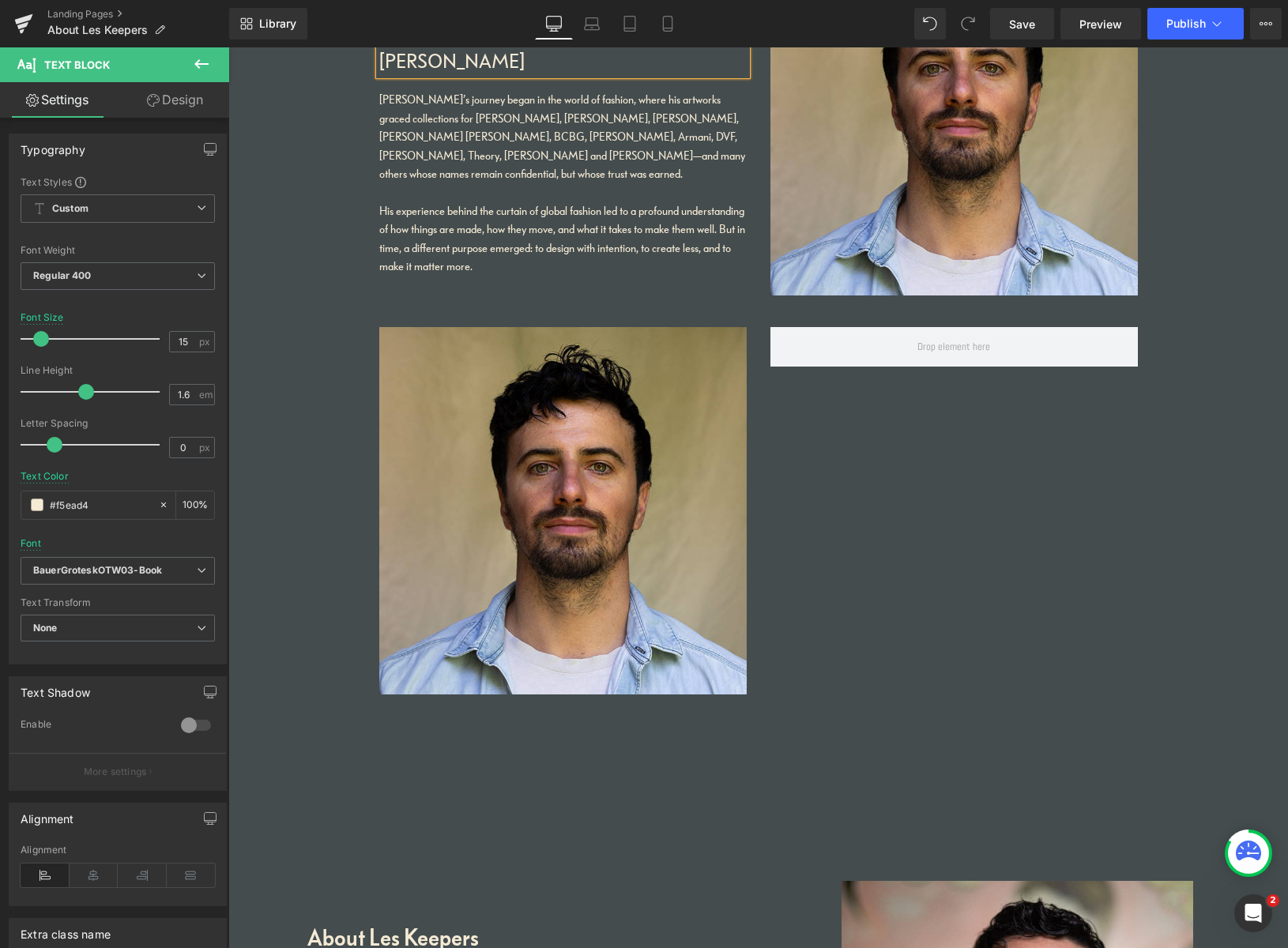
scroll to position [1152, 0]
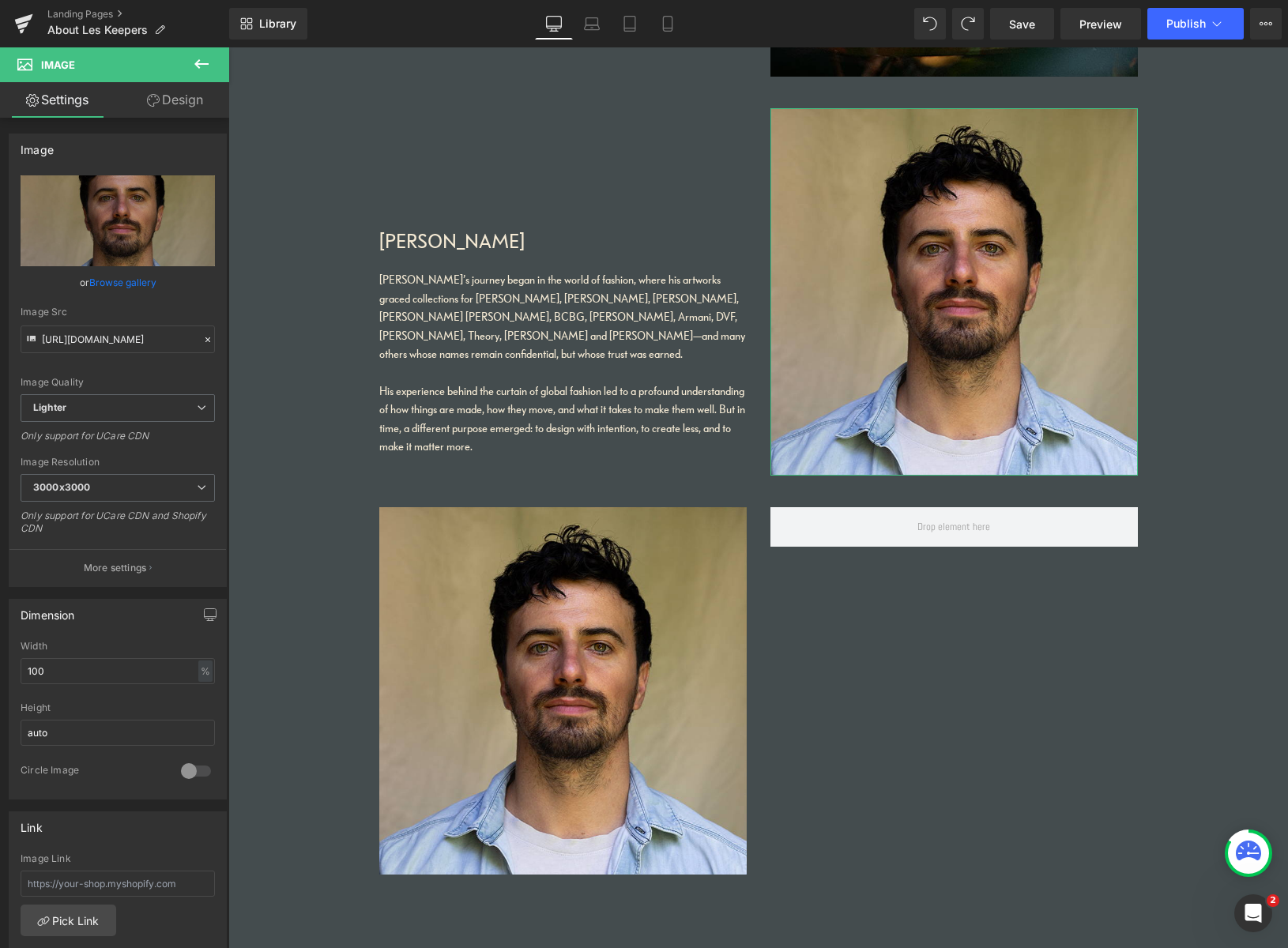
click at [130, 282] on link "Browse gallery" at bounding box center [123, 282] width 68 height 28
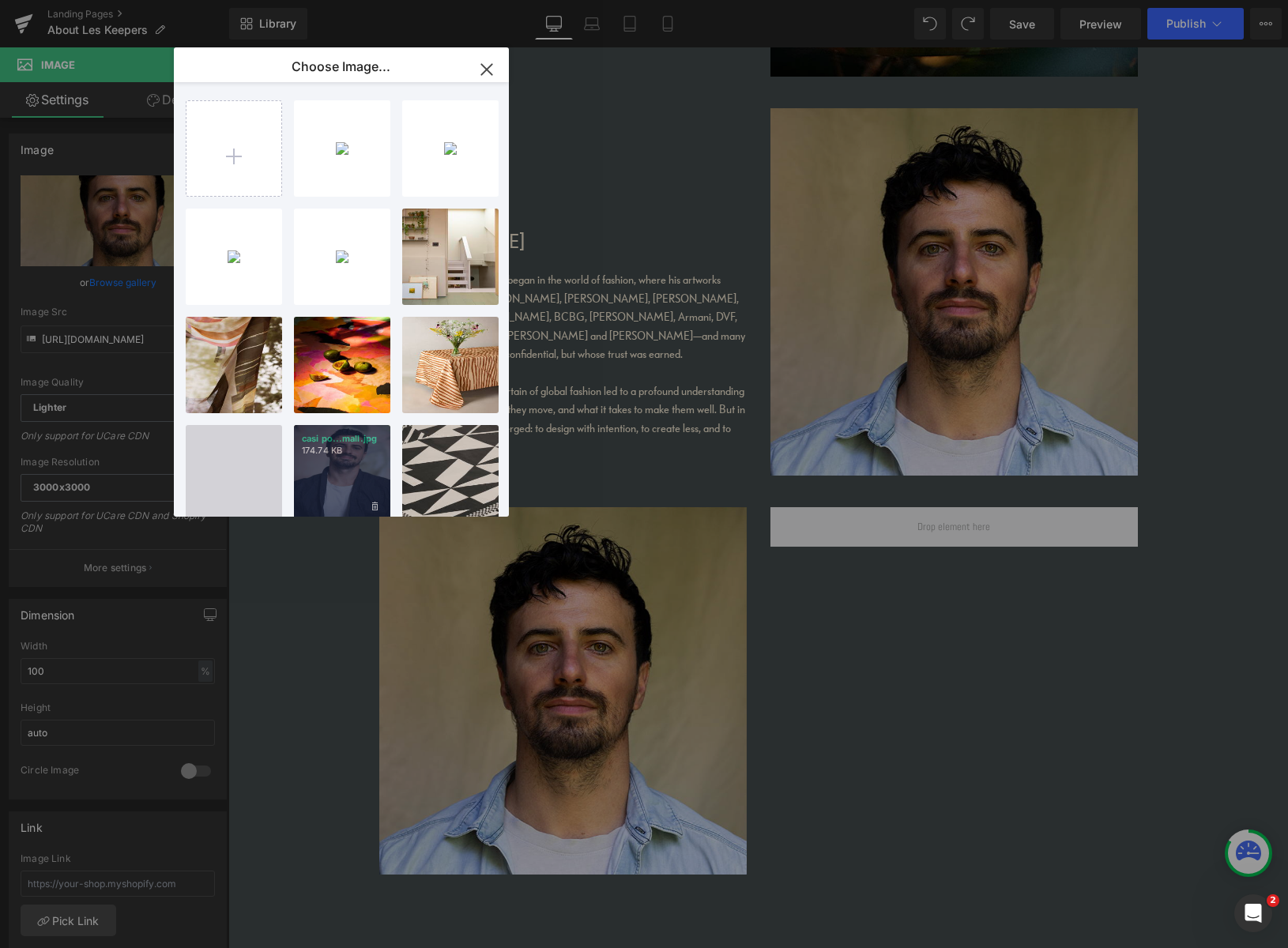
click at [355, 442] on p "casi po...mall.jpg" at bounding box center [343, 439] width 81 height 12
type input "[URL][DOMAIN_NAME]"
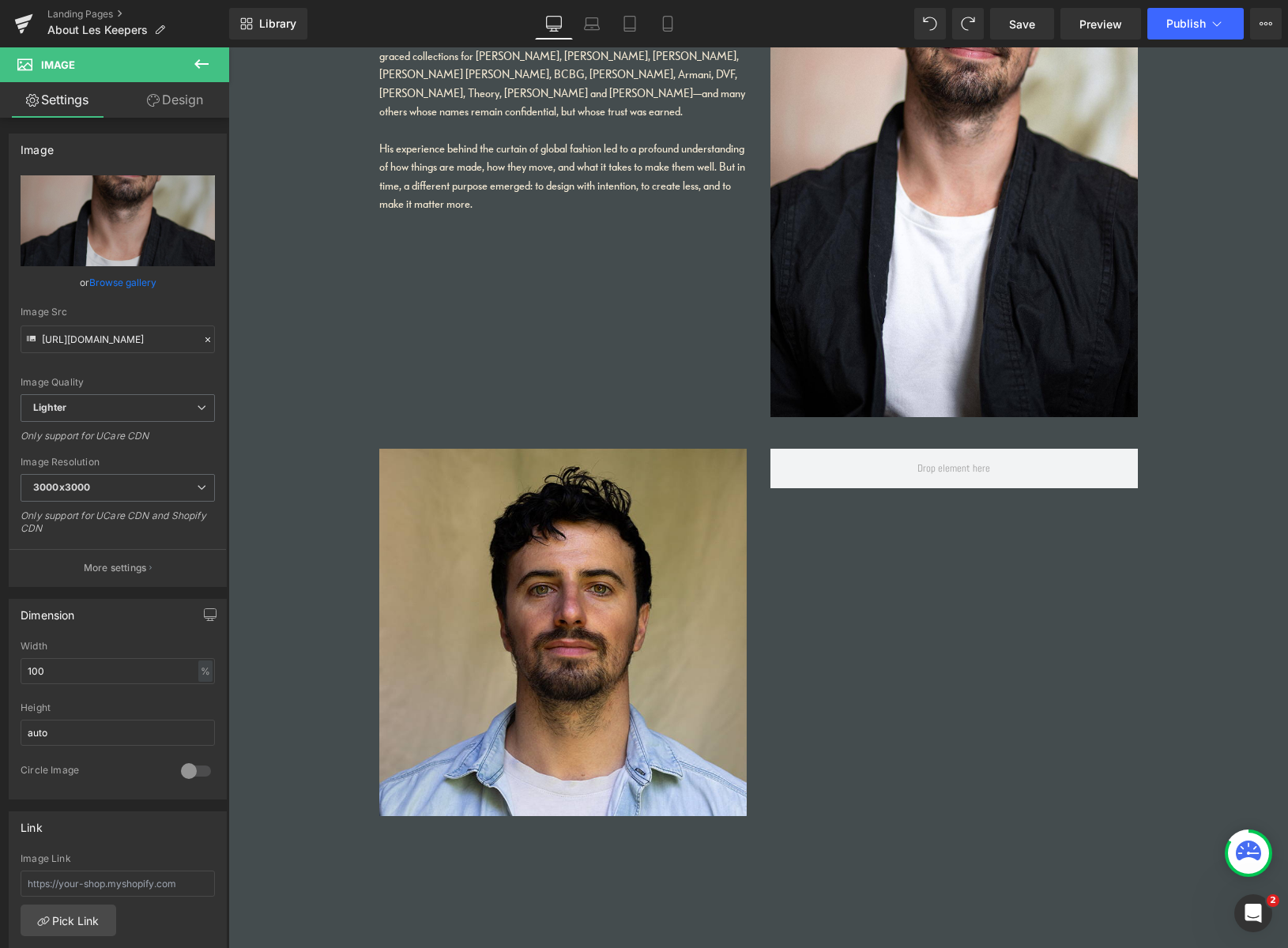
scroll to position [1387, 0]
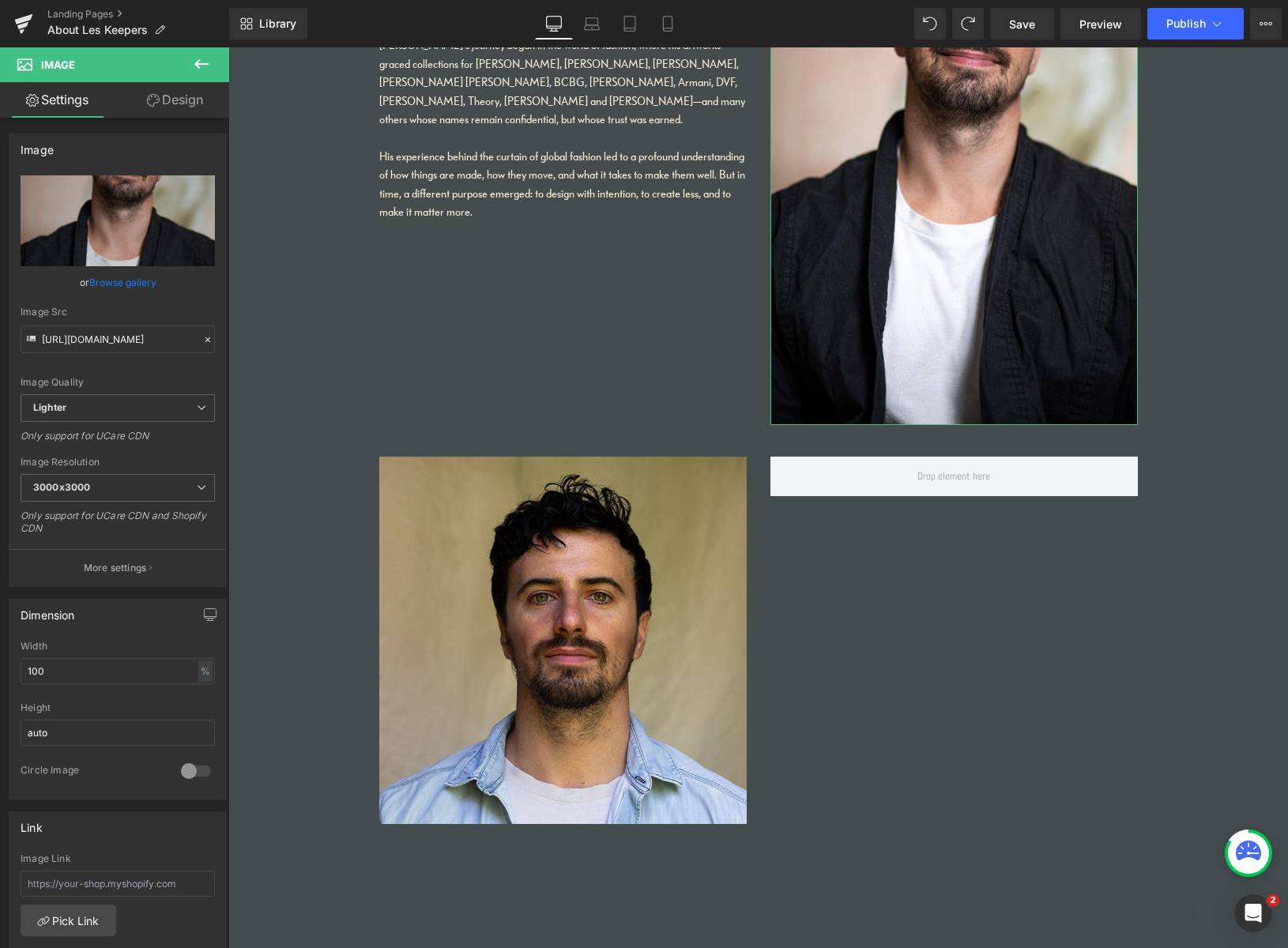
click at [184, 97] on link "Design" at bounding box center [175, 99] width 115 height 36
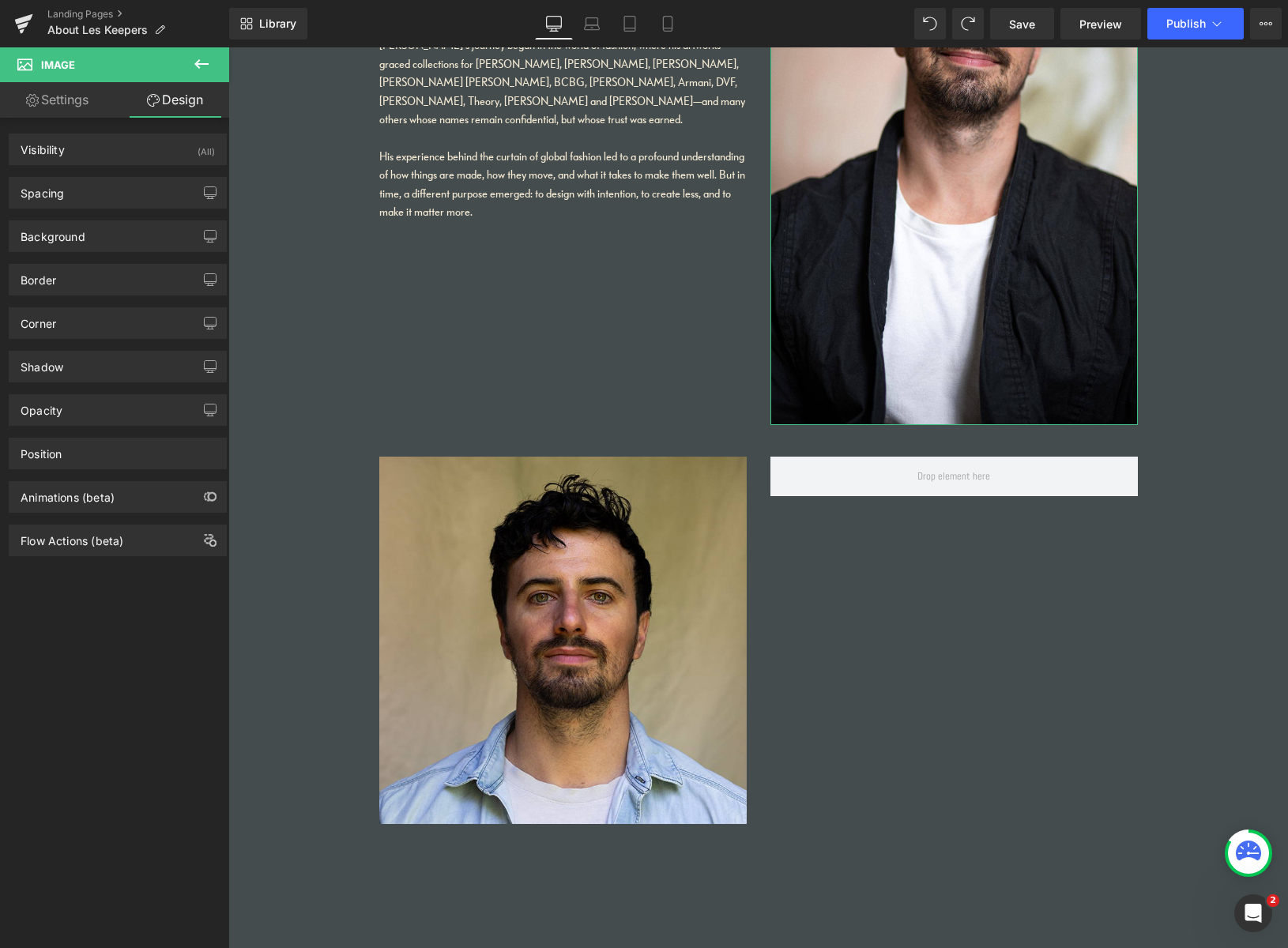
click at [81, 108] on link "Settings" at bounding box center [57, 99] width 115 height 36
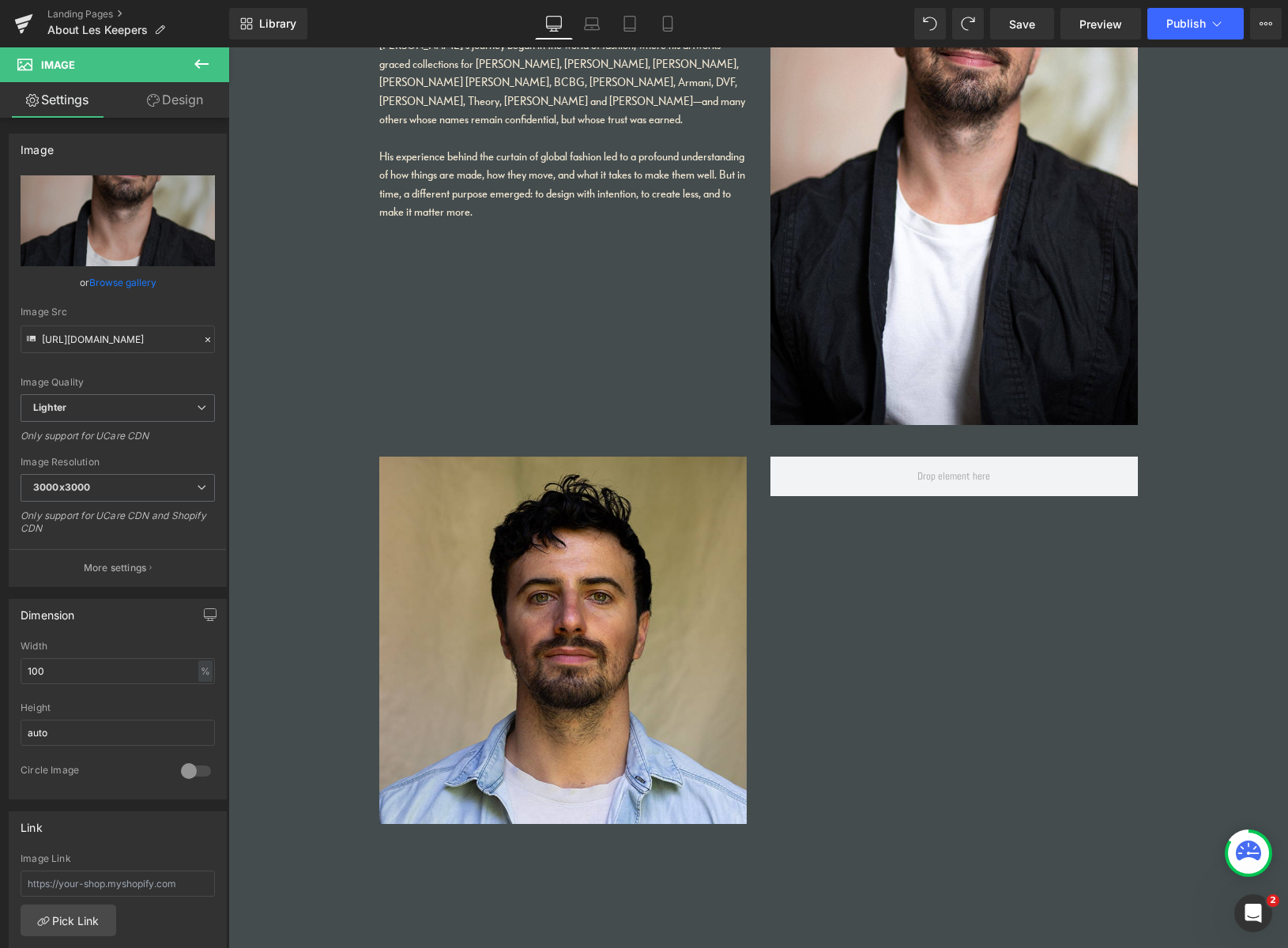
click at [199, 63] on icon at bounding box center [202, 65] width 19 height 19
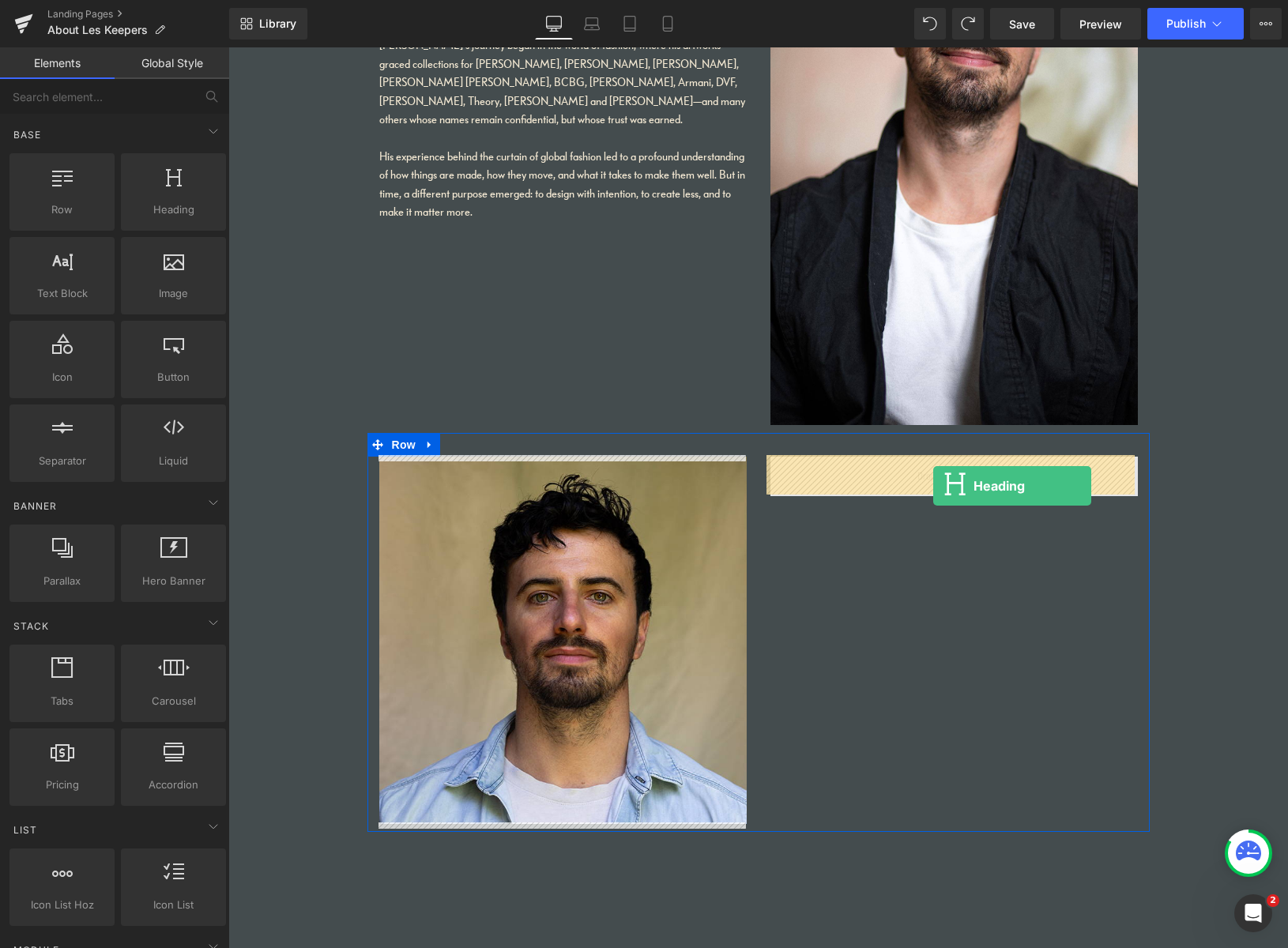
drag, startPoint x: 446, startPoint y: 252, endPoint x: 932, endPoint y: 486, distance: 539.4
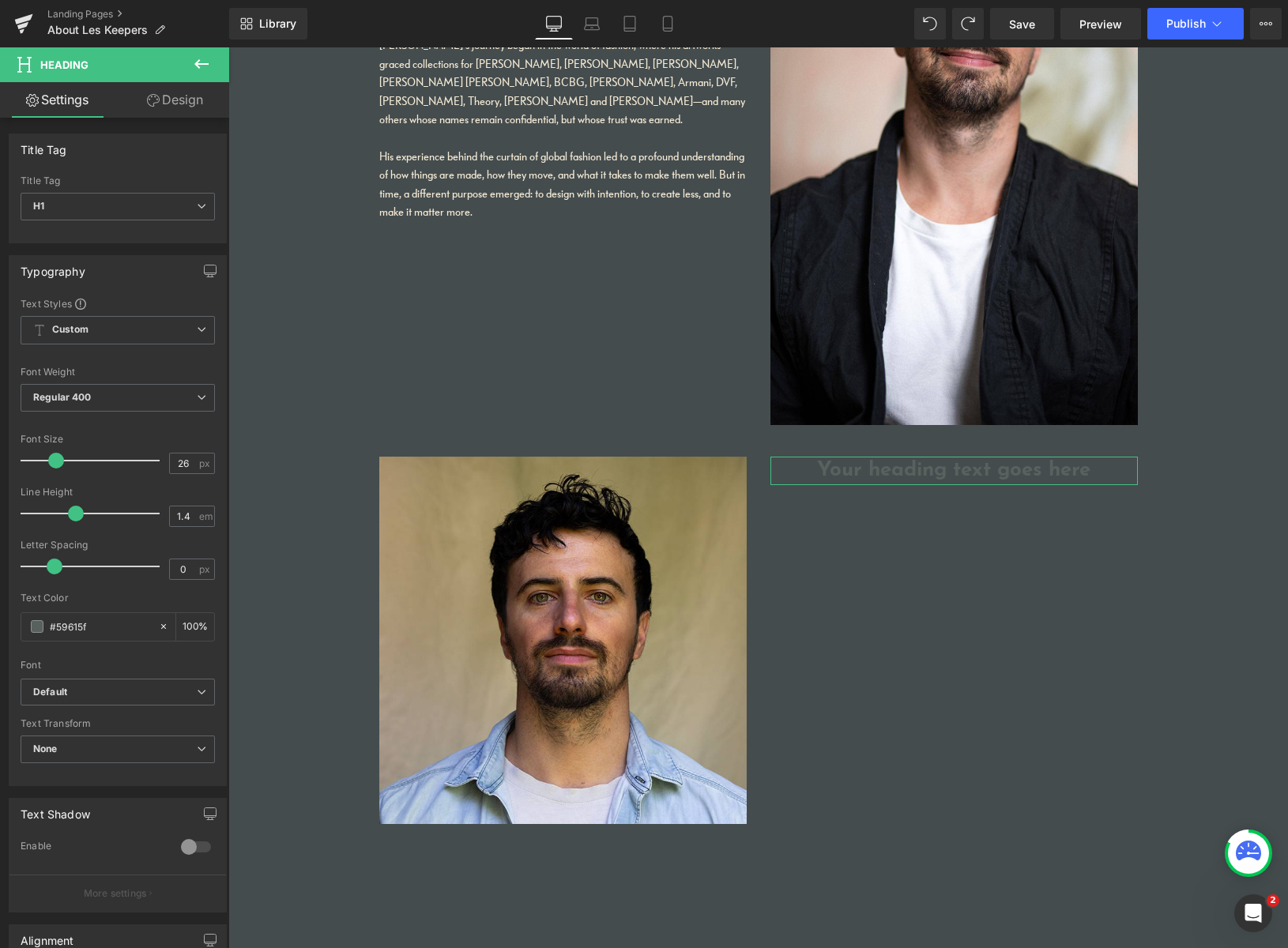
click at [180, 97] on link "Design" at bounding box center [175, 99] width 115 height 36
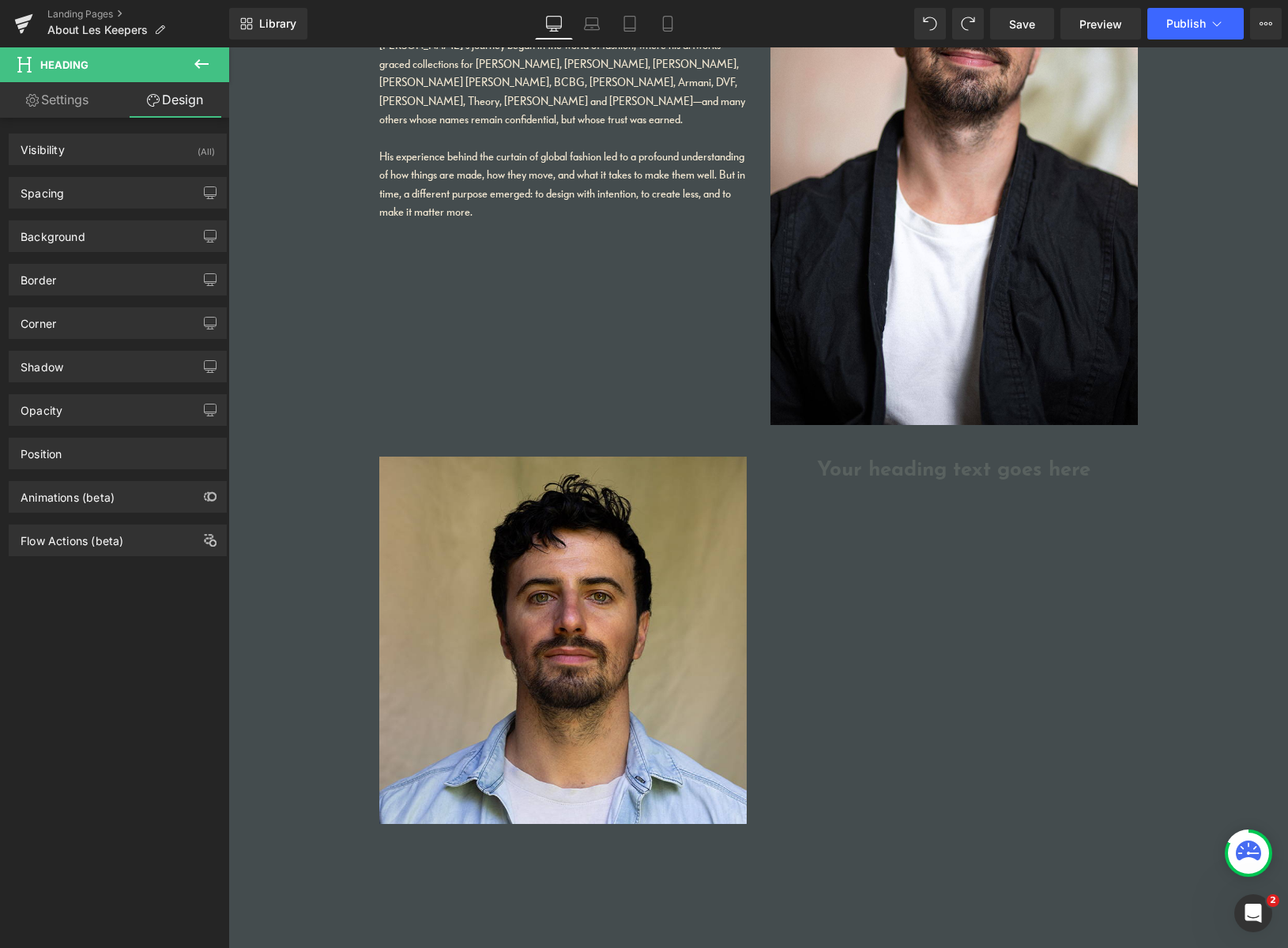
click at [199, 61] on icon at bounding box center [202, 65] width 19 height 19
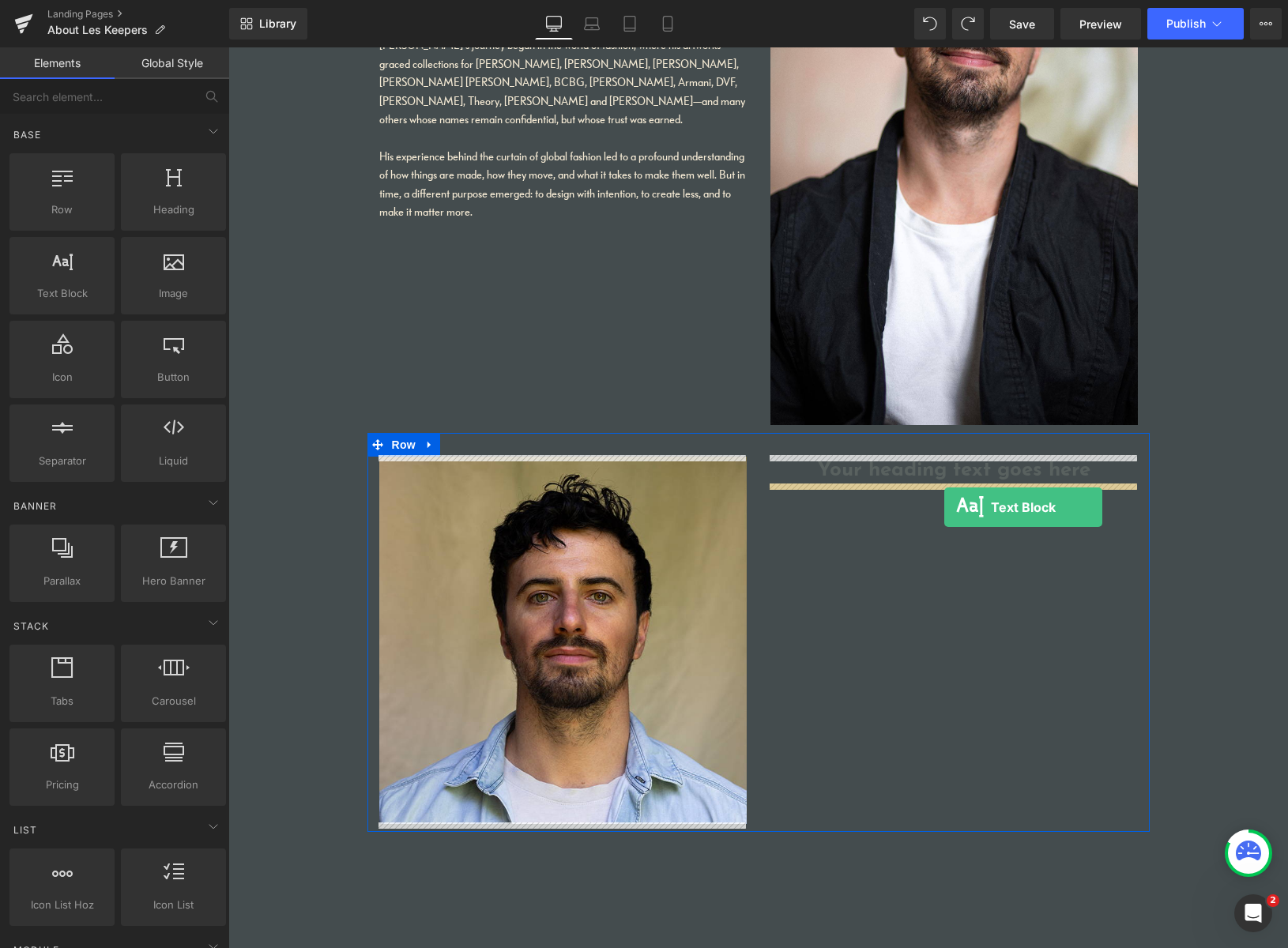
drag, startPoint x: 364, startPoint y: 339, endPoint x: 945, endPoint y: 507, distance: 604.8
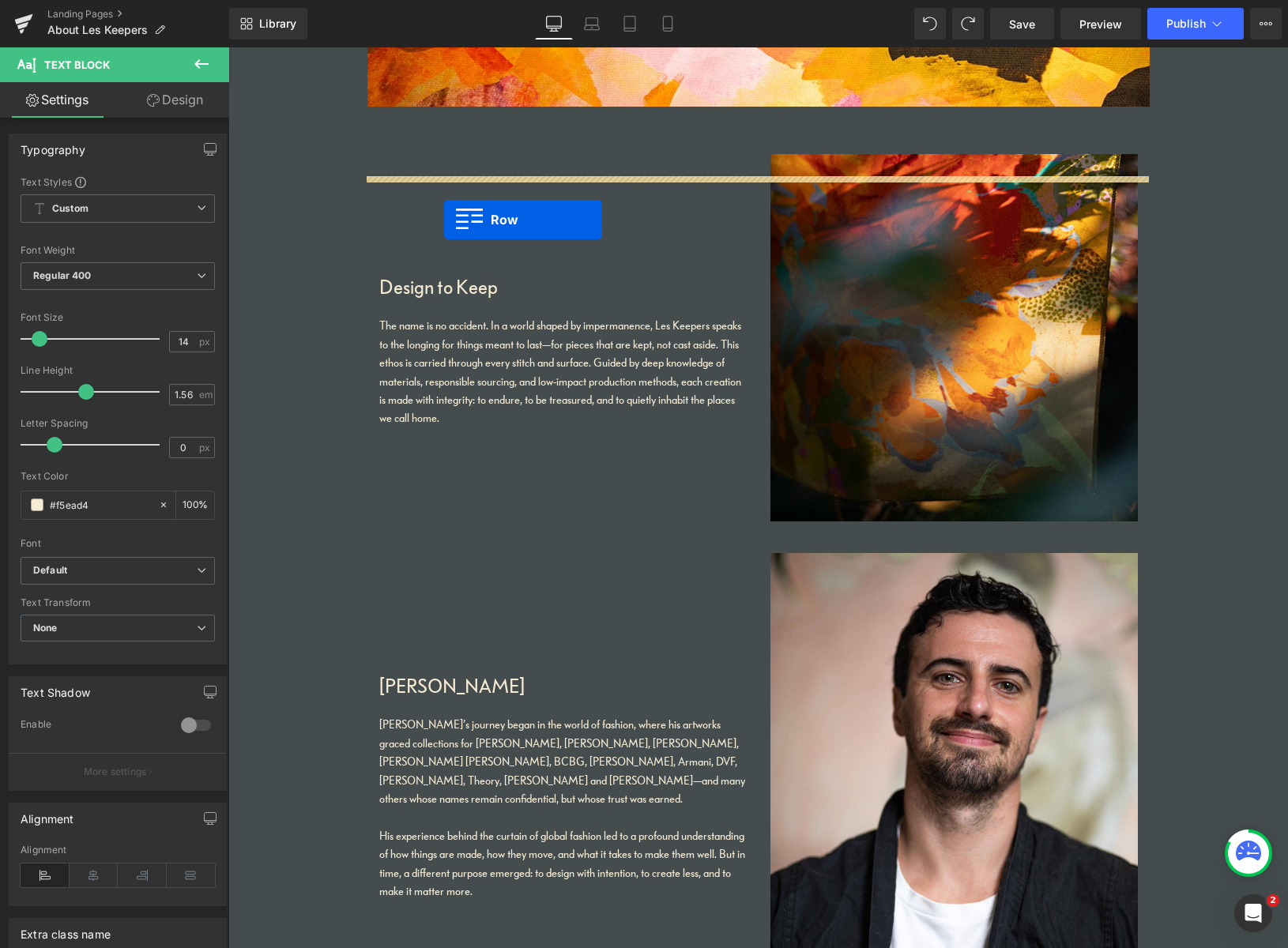
scroll to position [661, 0]
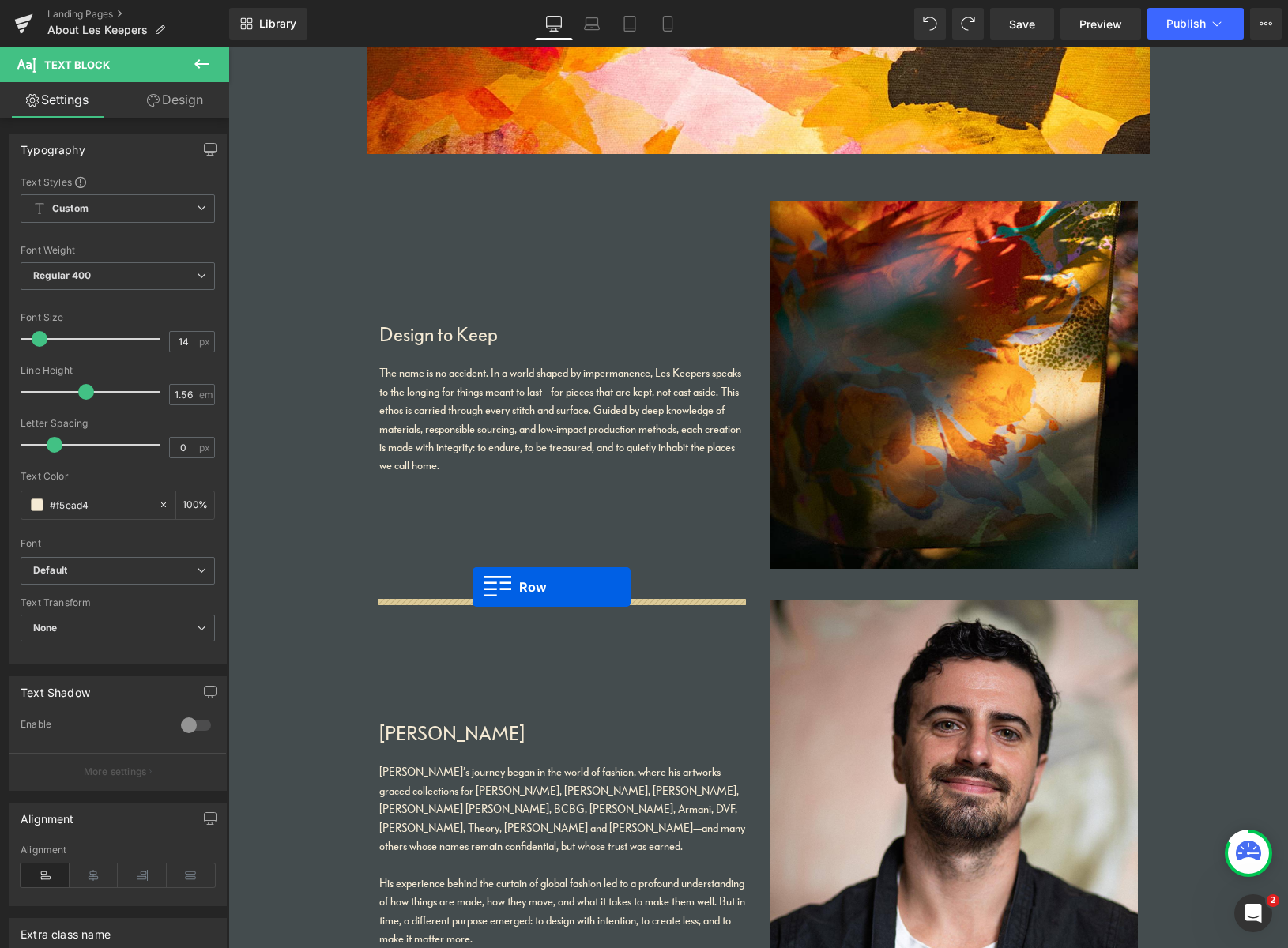
drag, startPoint x: 374, startPoint y: 443, endPoint x: 473, endPoint y: 584, distance: 172.3
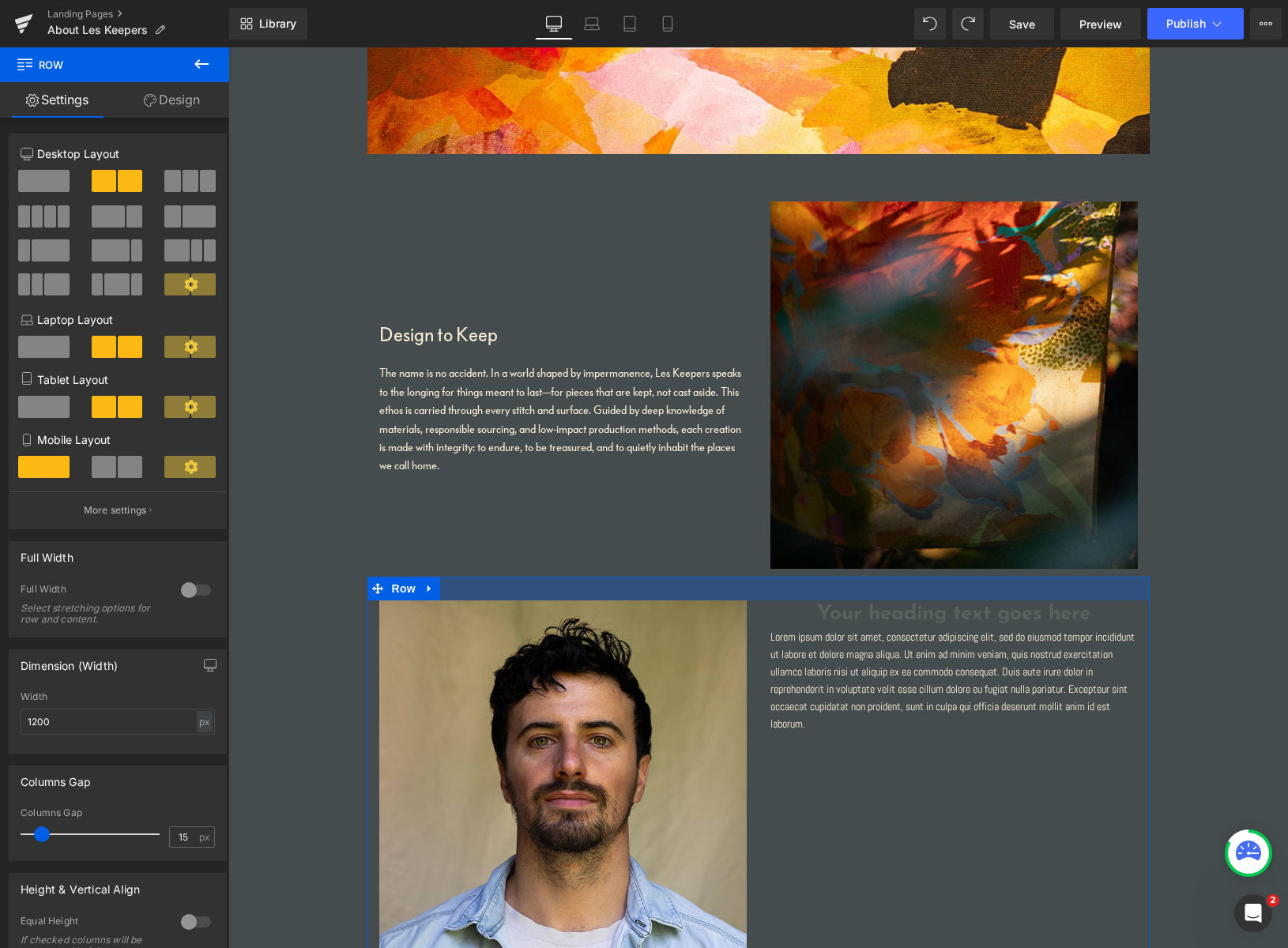
click at [734, 587] on div at bounding box center [758, 588] width 782 height 24
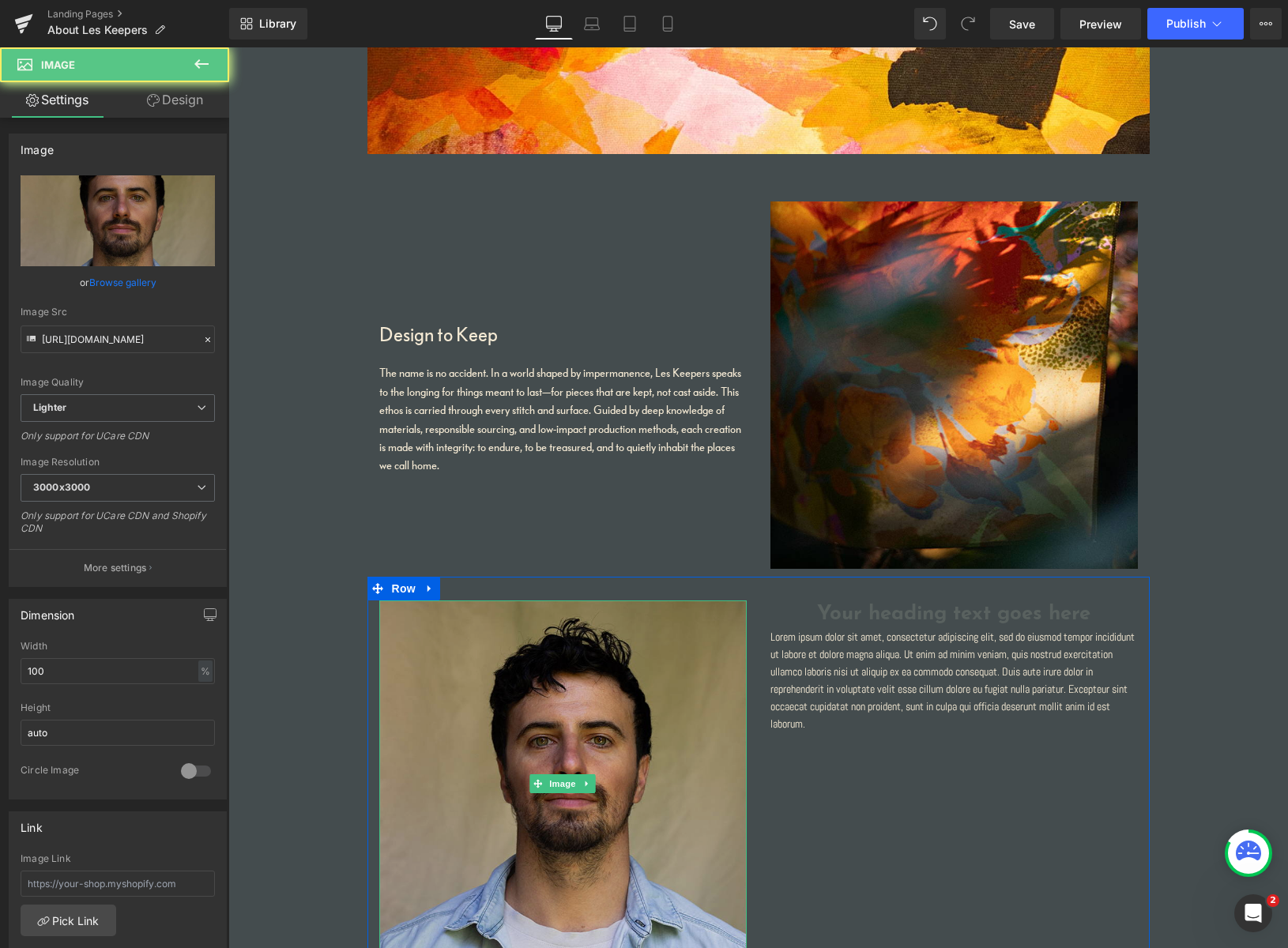
click at [705, 630] on img at bounding box center [562, 783] width 368 height 367
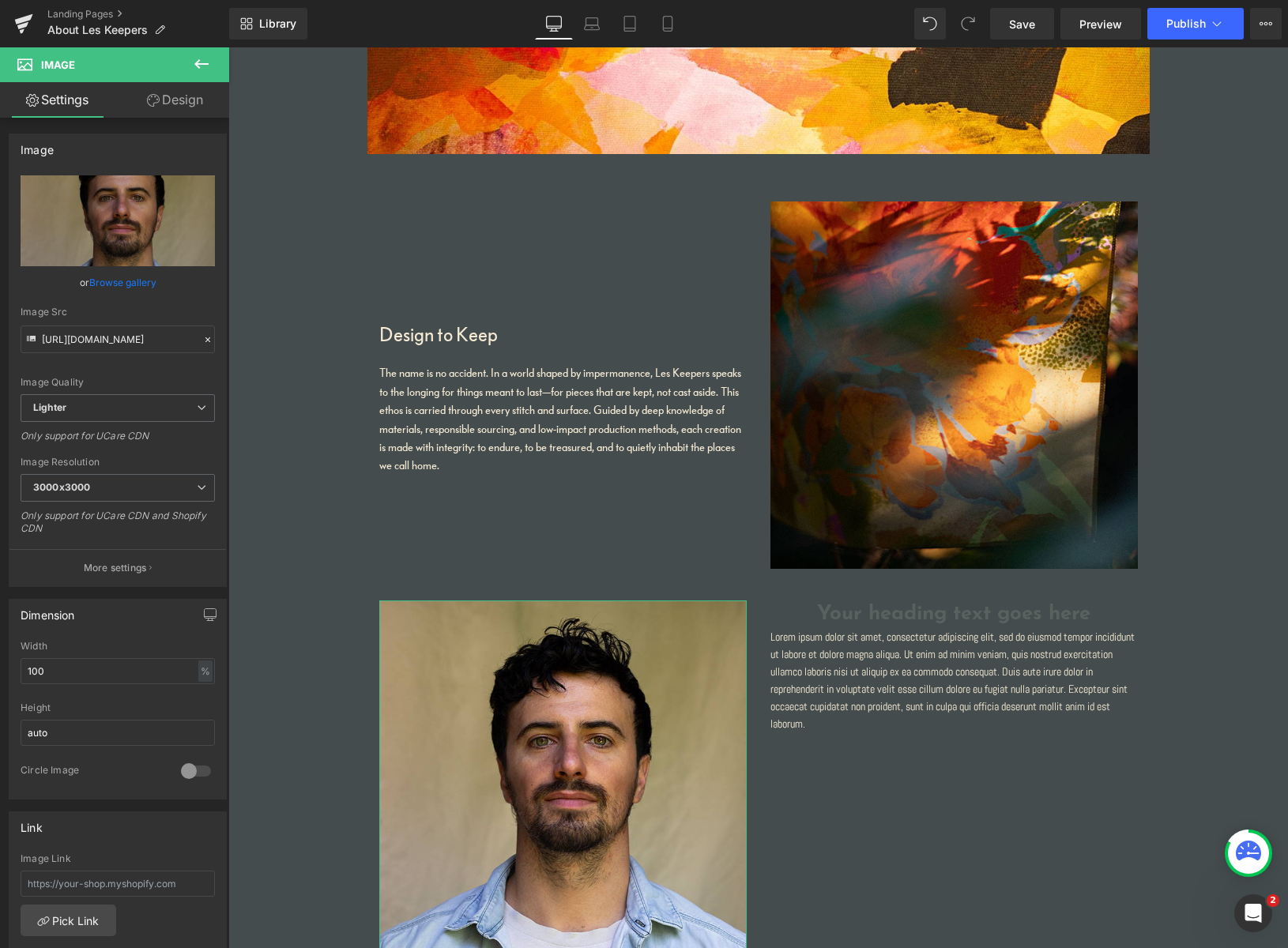
drag, startPoint x: 124, startPoint y: 278, endPoint x: 151, endPoint y: 284, distance: 27.7
click at [124, 279] on link "Browse gallery" at bounding box center [123, 282] width 68 height 28
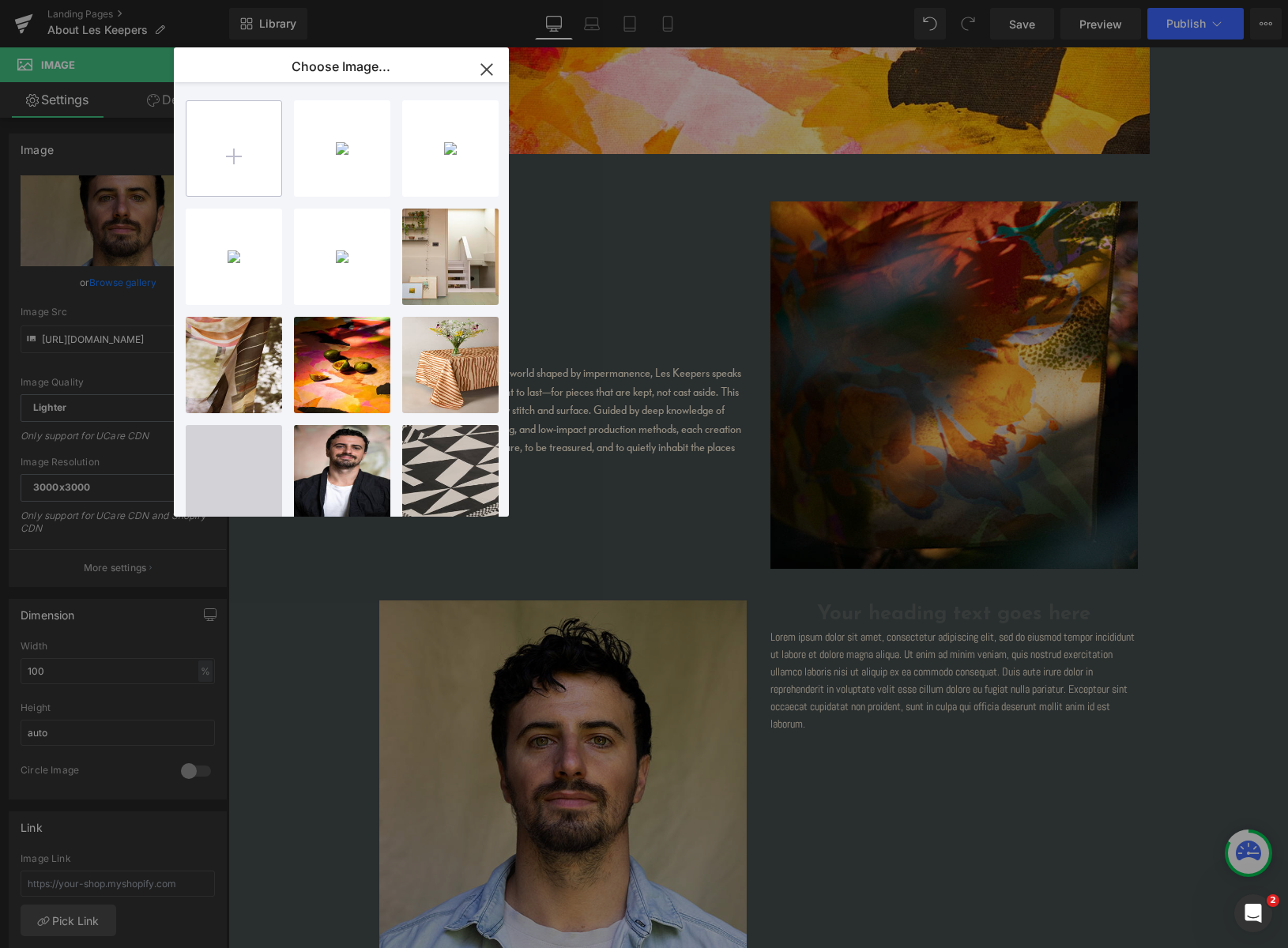
click at [227, 159] on input "file" at bounding box center [233, 149] width 95 height 95
type input "C:\fakepath\small.jpg"
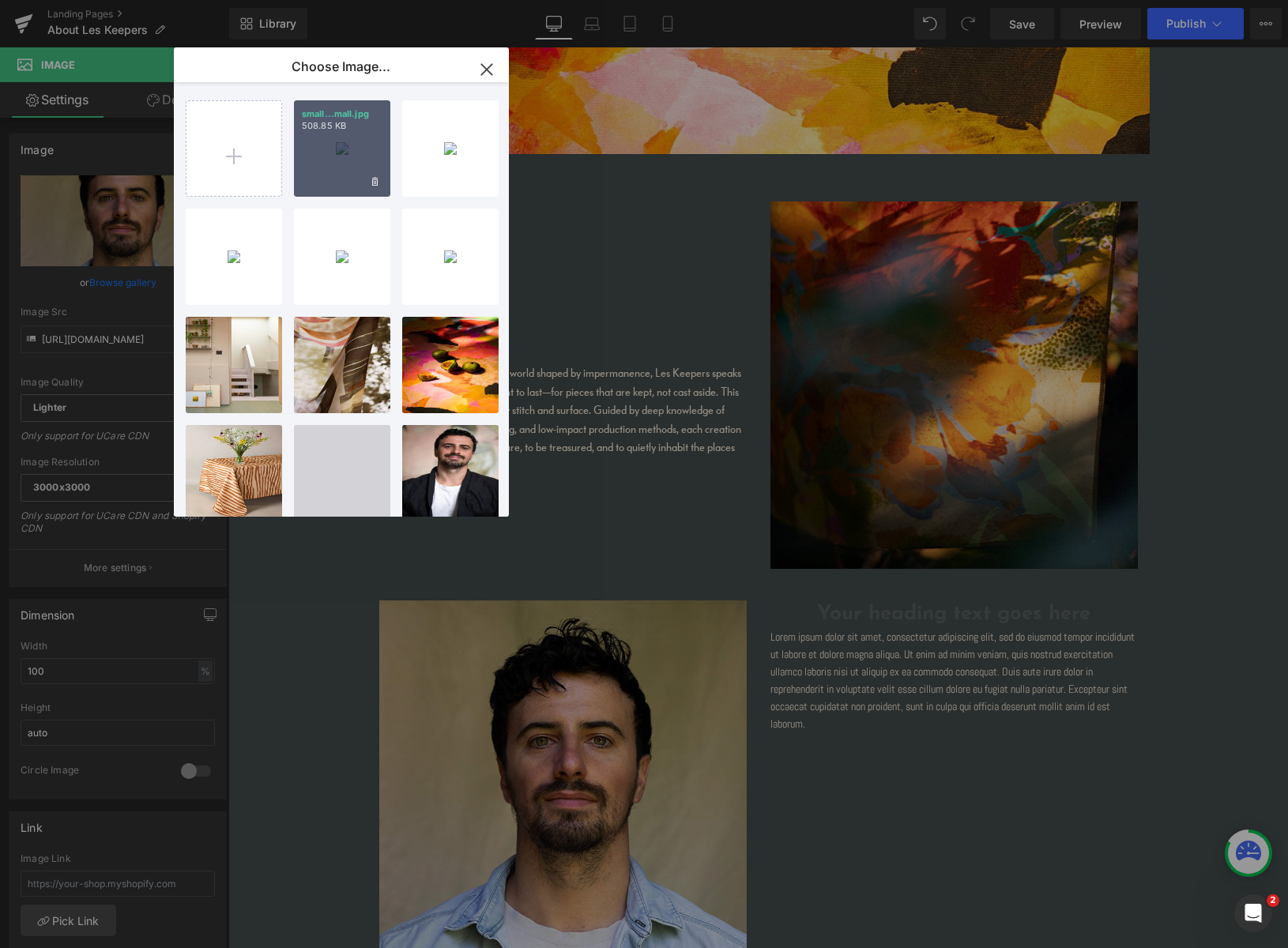
click at [371, 136] on div "small...mall.jpg 508.85 KB" at bounding box center [343, 149] width 96 height 96
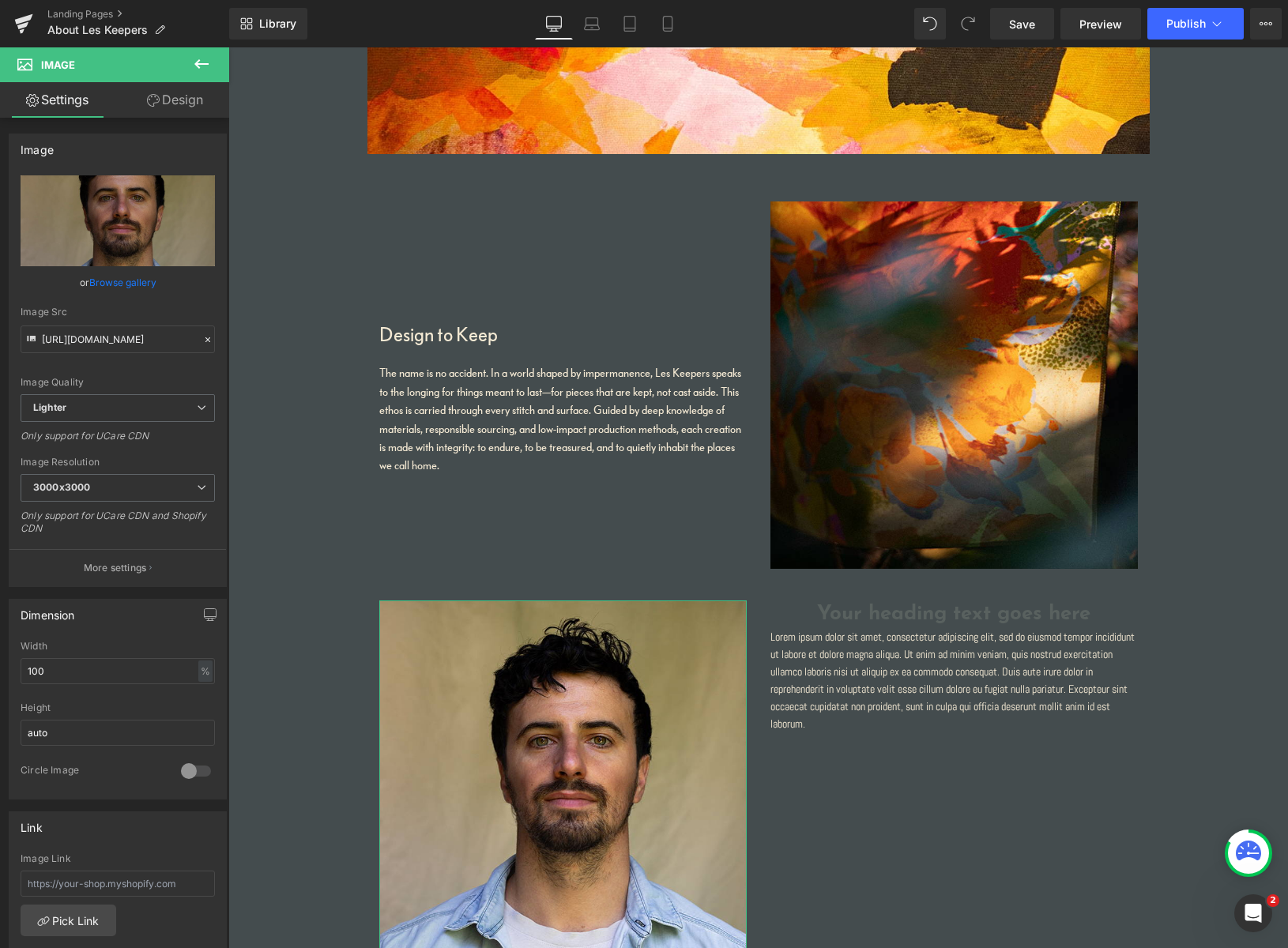
click at [111, 282] on link "Browse gallery" at bounding box center [123, 282] width 68 height 28
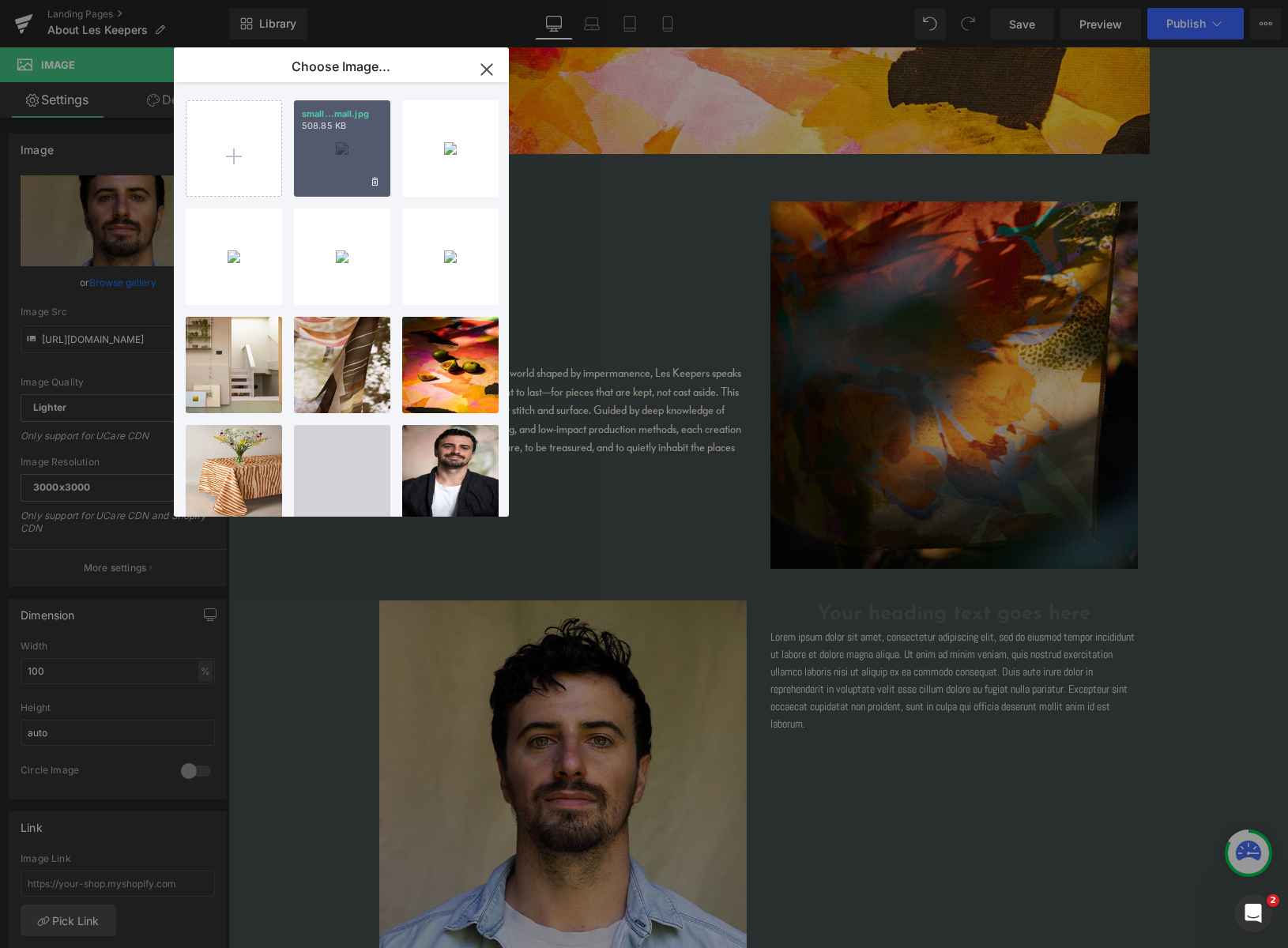
click at [320, 178] on div "small...mall.jpg 508.85 KB" at bounding box center [343, 149] width 96 height 96
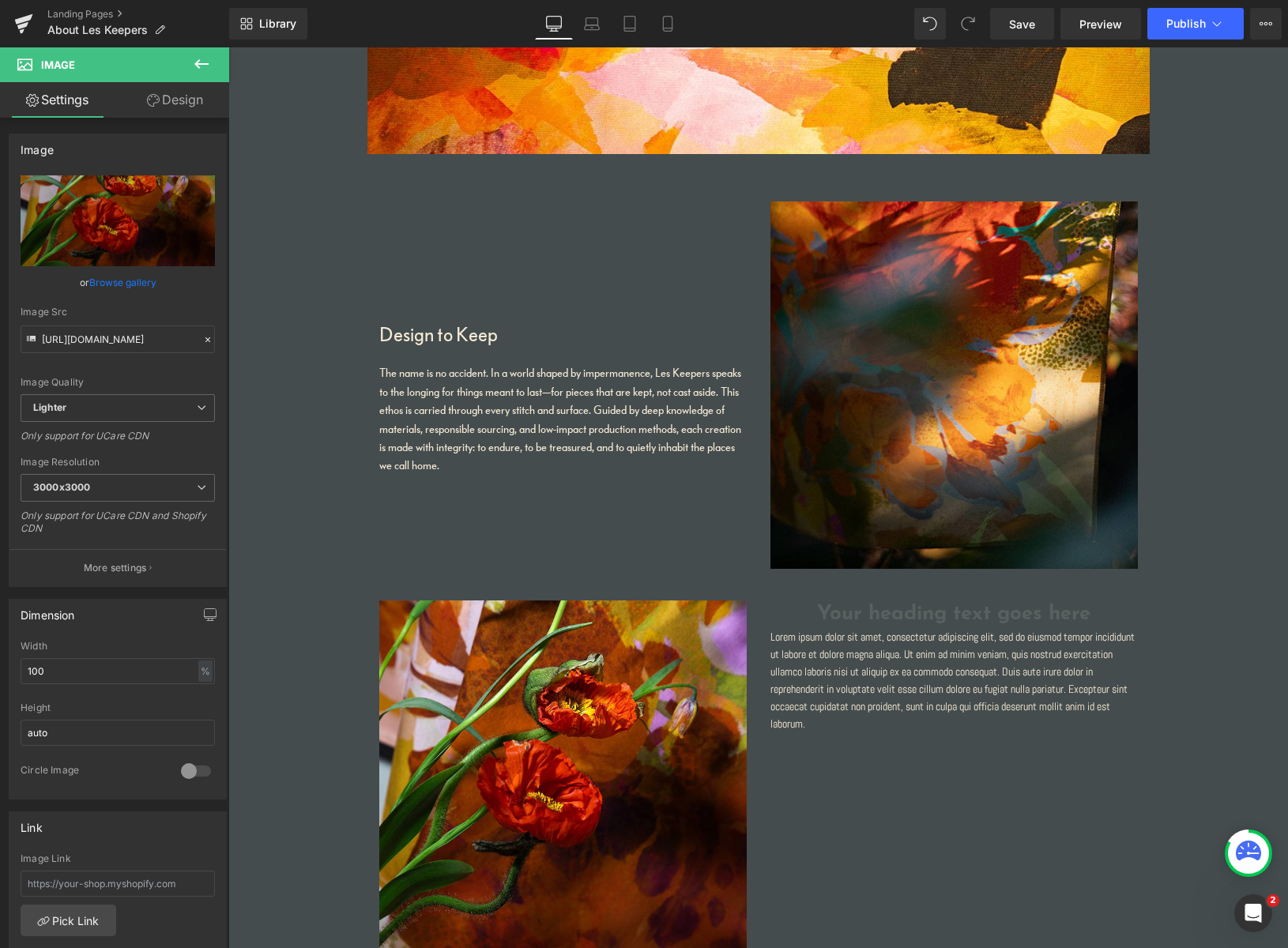
type input "https://ucarecdn.com/889a6bd8-e2fa-4018-9f82-3993265a950a/-/format/auto/-/previ…"
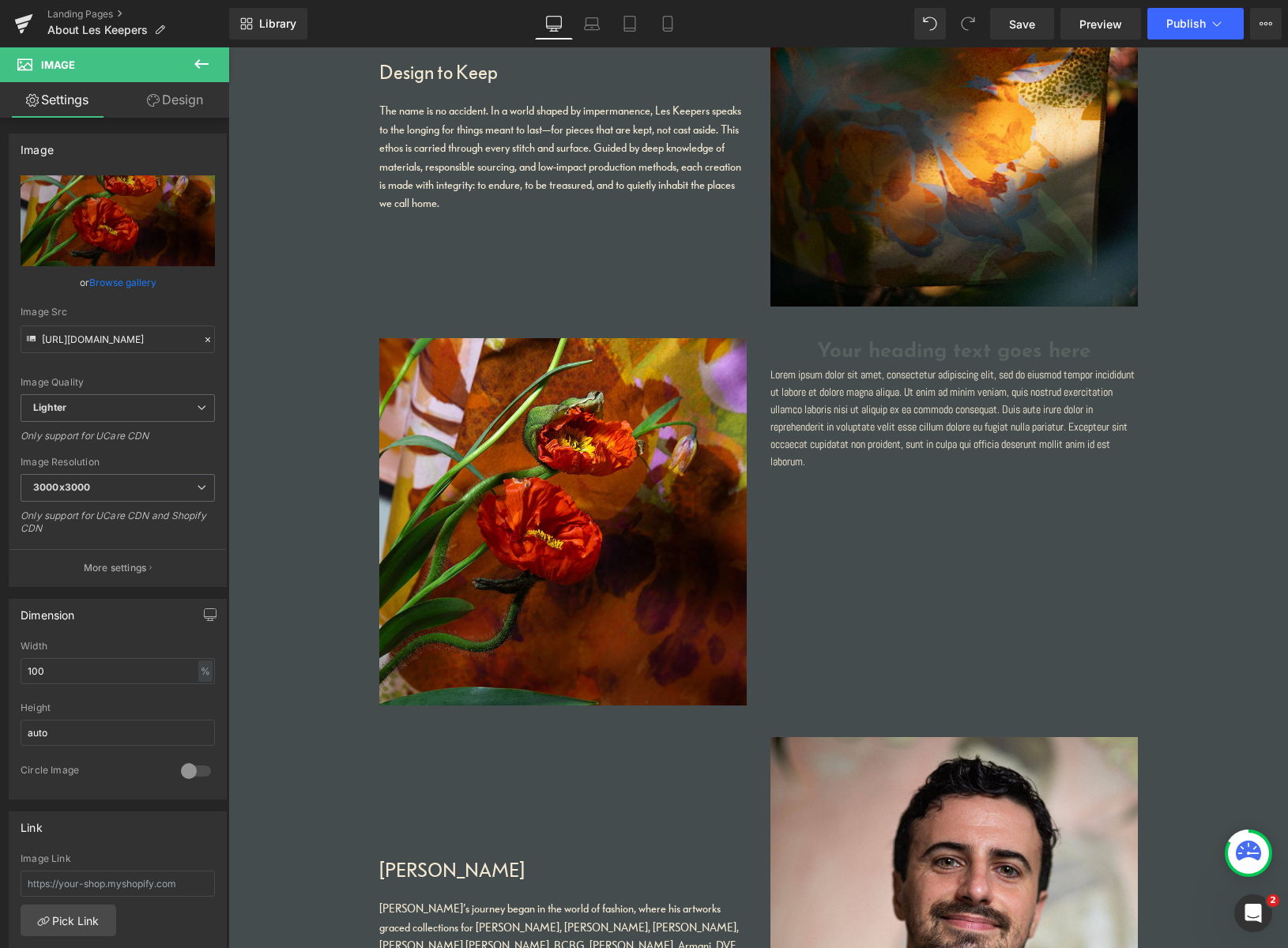
scroll to position [934, 0]
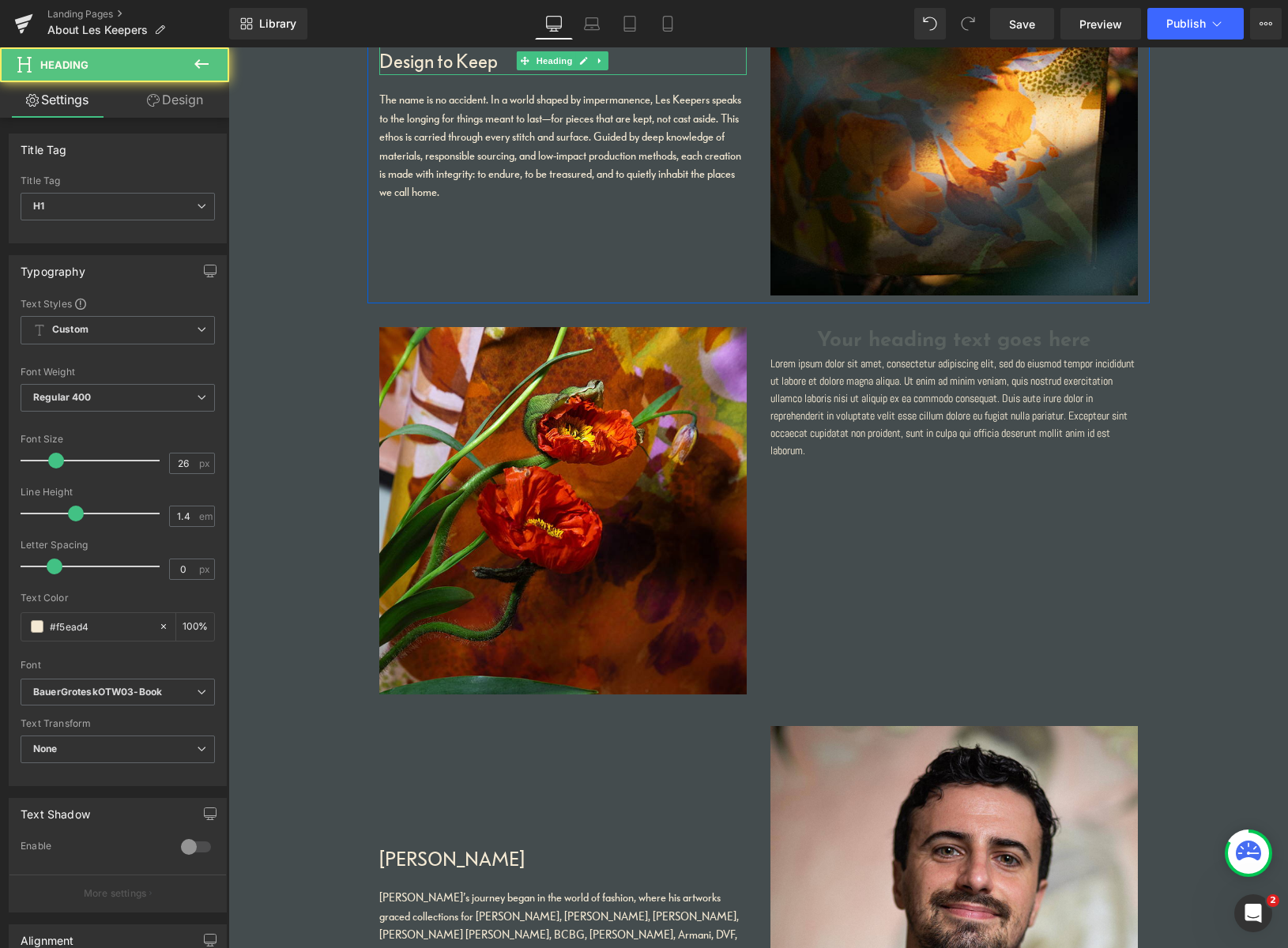
click at [475, 63] on h1 "Design to Keep" at bounding box center [562, 60] width 368 height 28
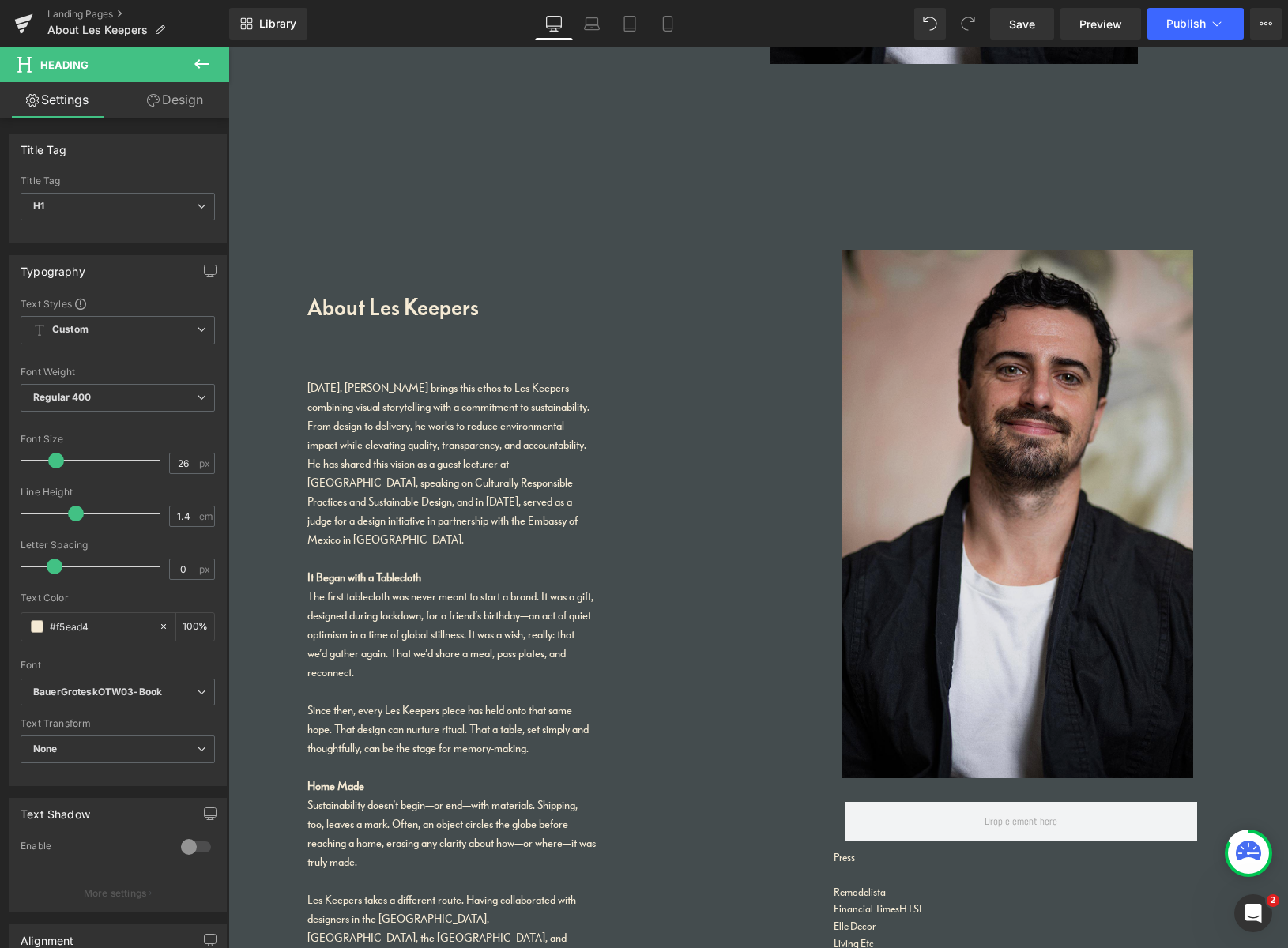
scroll to position [2151, 0]
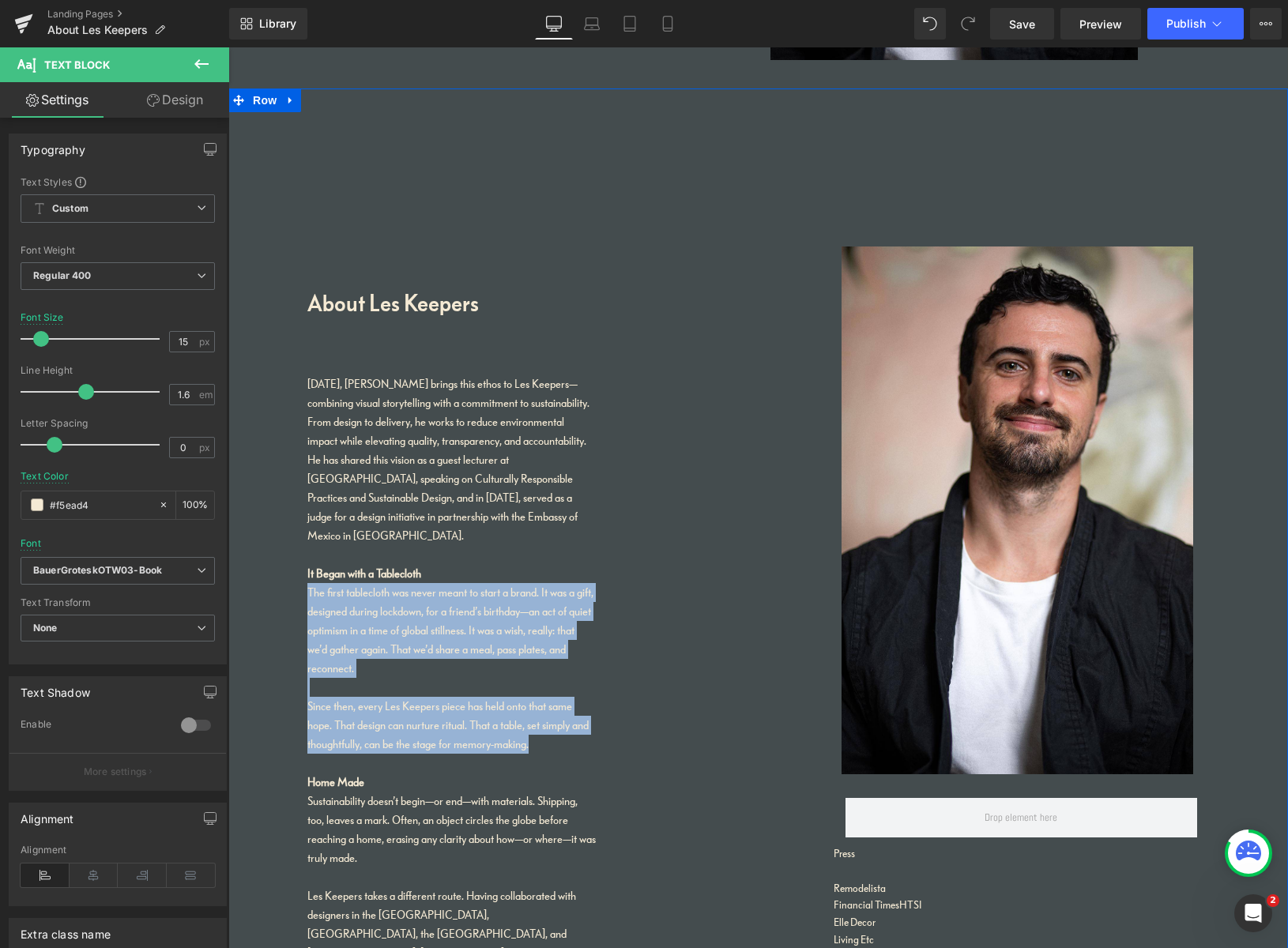
drag, startPoint x: 535, startPoint y: 727, endPoint x: 284, endPoint y: 578, distance: 291.9
click at [284, 578] on div "About Les Keepers Heading Today, Pablo brings this ethos to Les Keepers—combini…" at bounding box center [758, 667] width 1059 height 1158
copy div "The first tablecloth was never meant to start a brand. It was a gift, designed …"
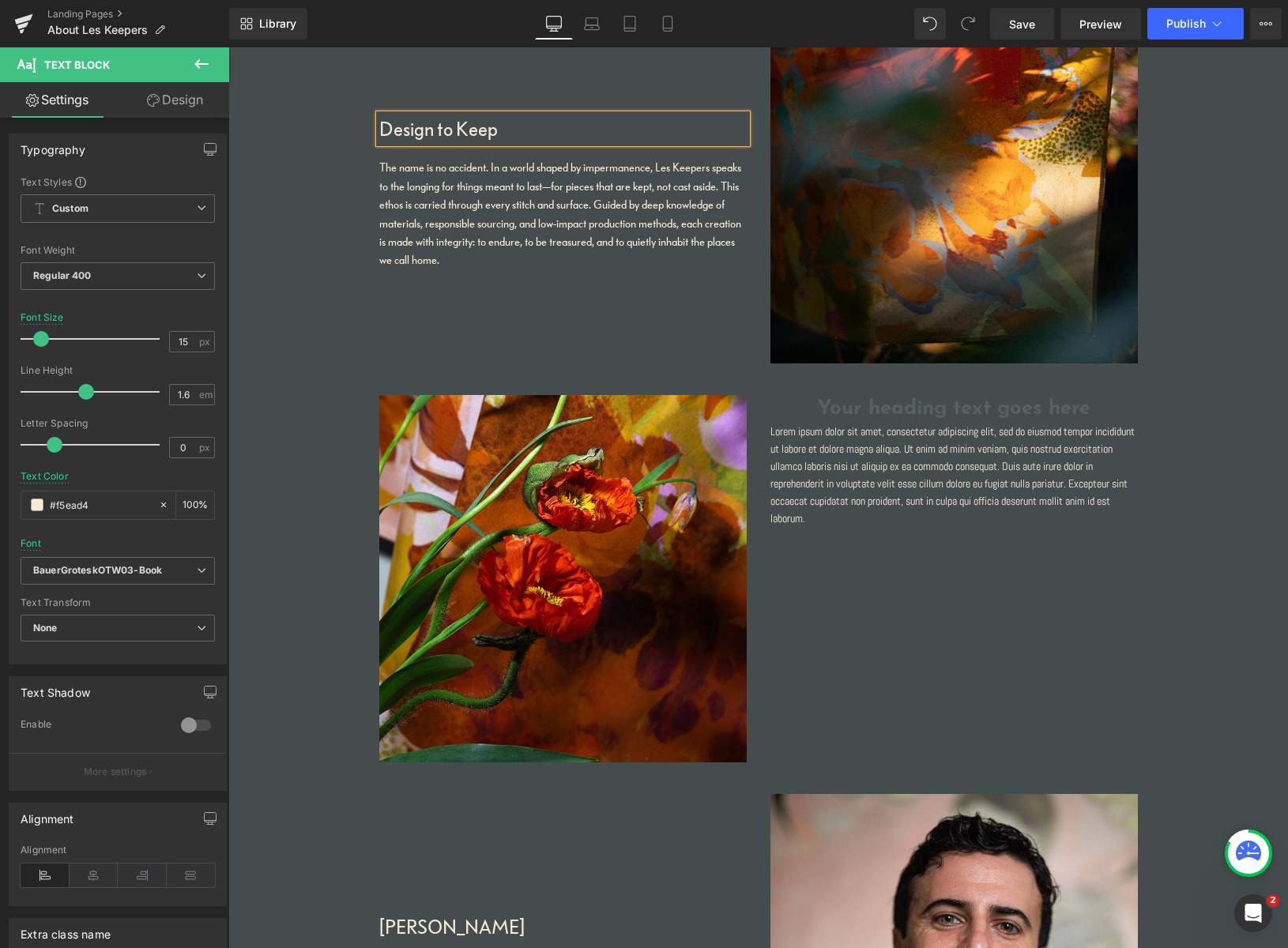
scroll to position [874, 0]
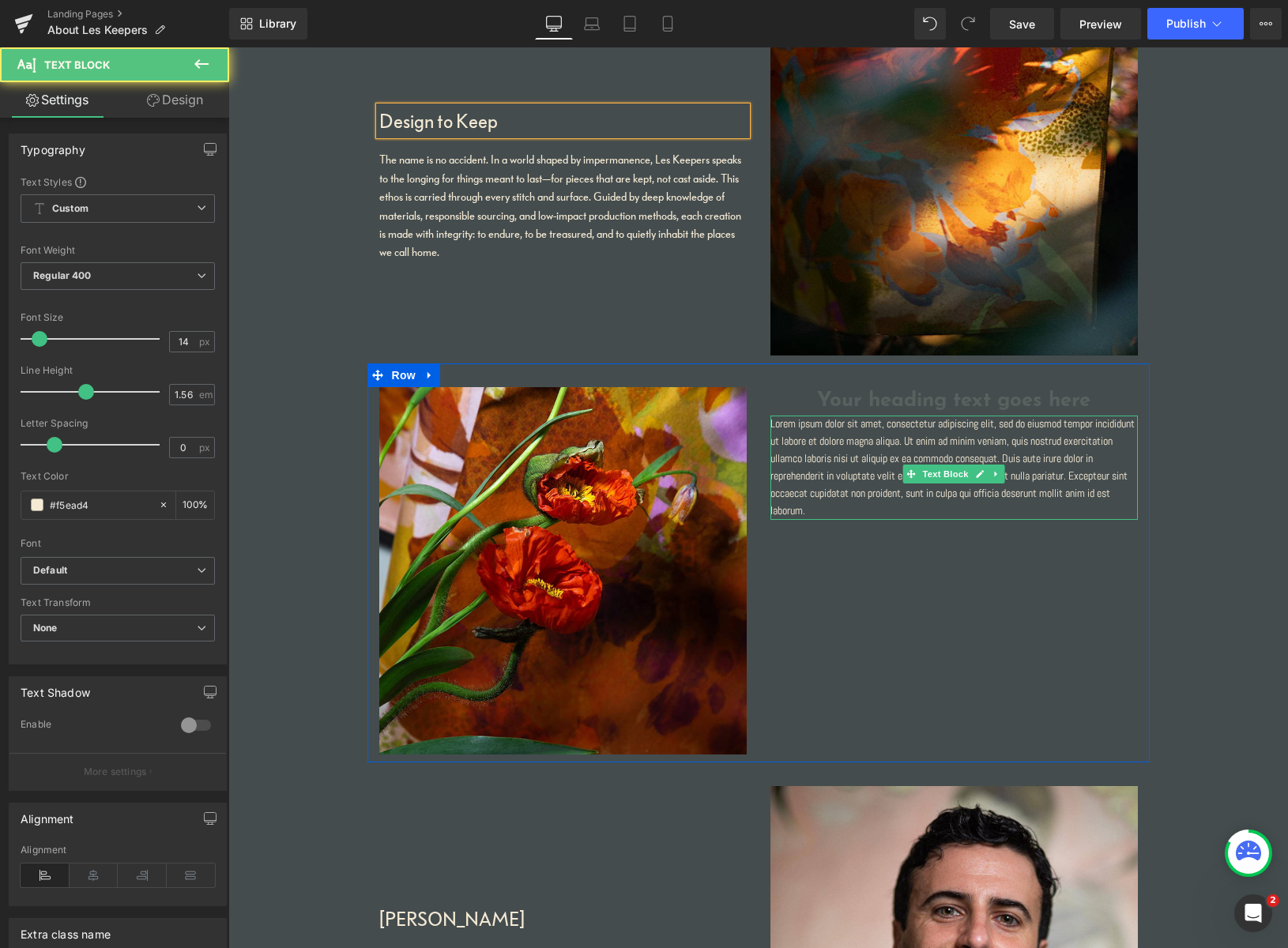
drag, startPoint x: 808, startPoint y: 439, endPoint x: 818, endPoint y: 447, distance: 12.8
click at [810, 439] on p "Lorem ipsum dolor sit amet, consectetur adipiscing elit, sed do eiusmod tempor …" at bounding box center [953, 467] width 368 height 103
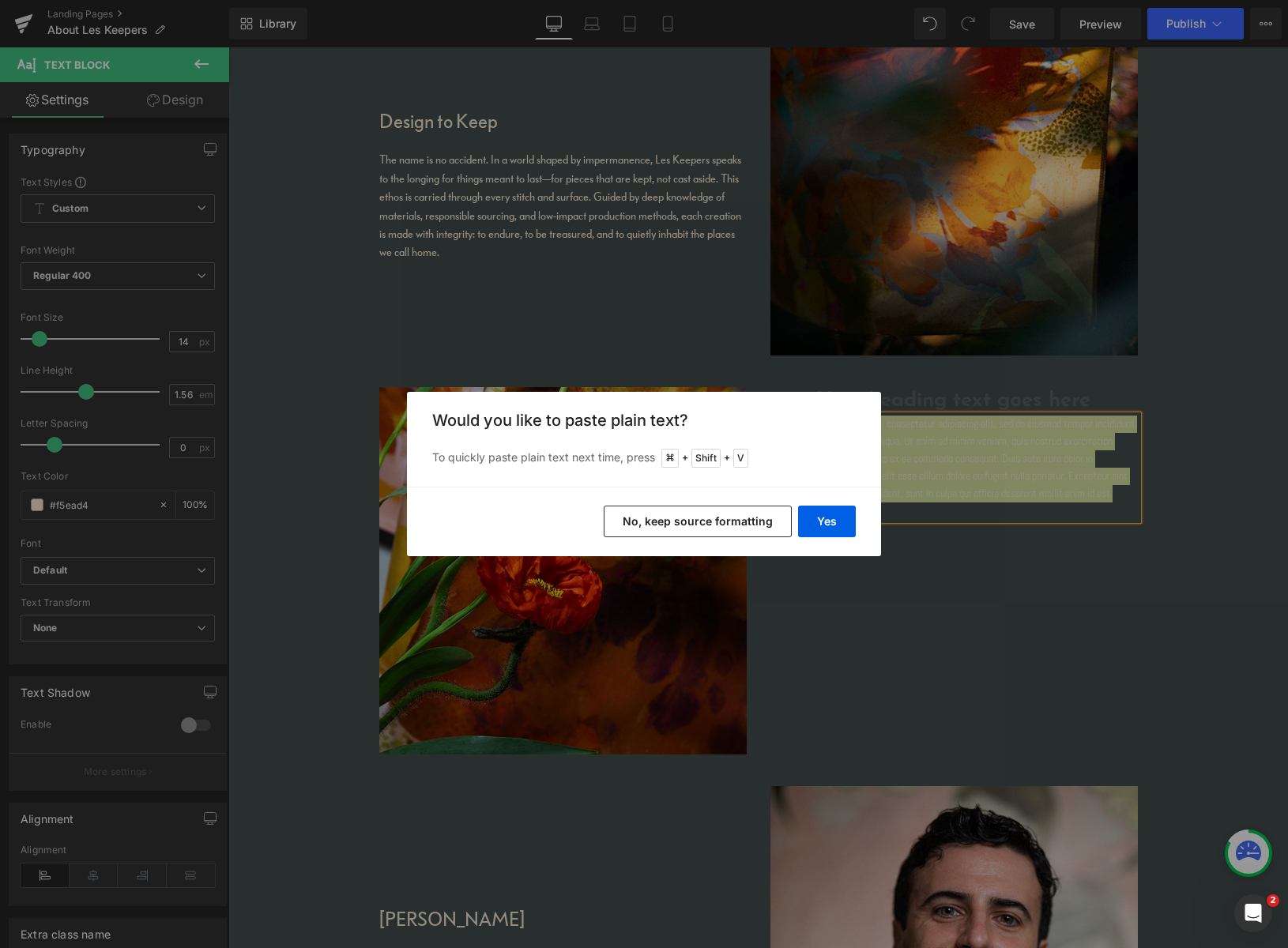
click at [684, 528] on button "No, keep source formatting" at bounding box center [698, 521] width 188 height 32
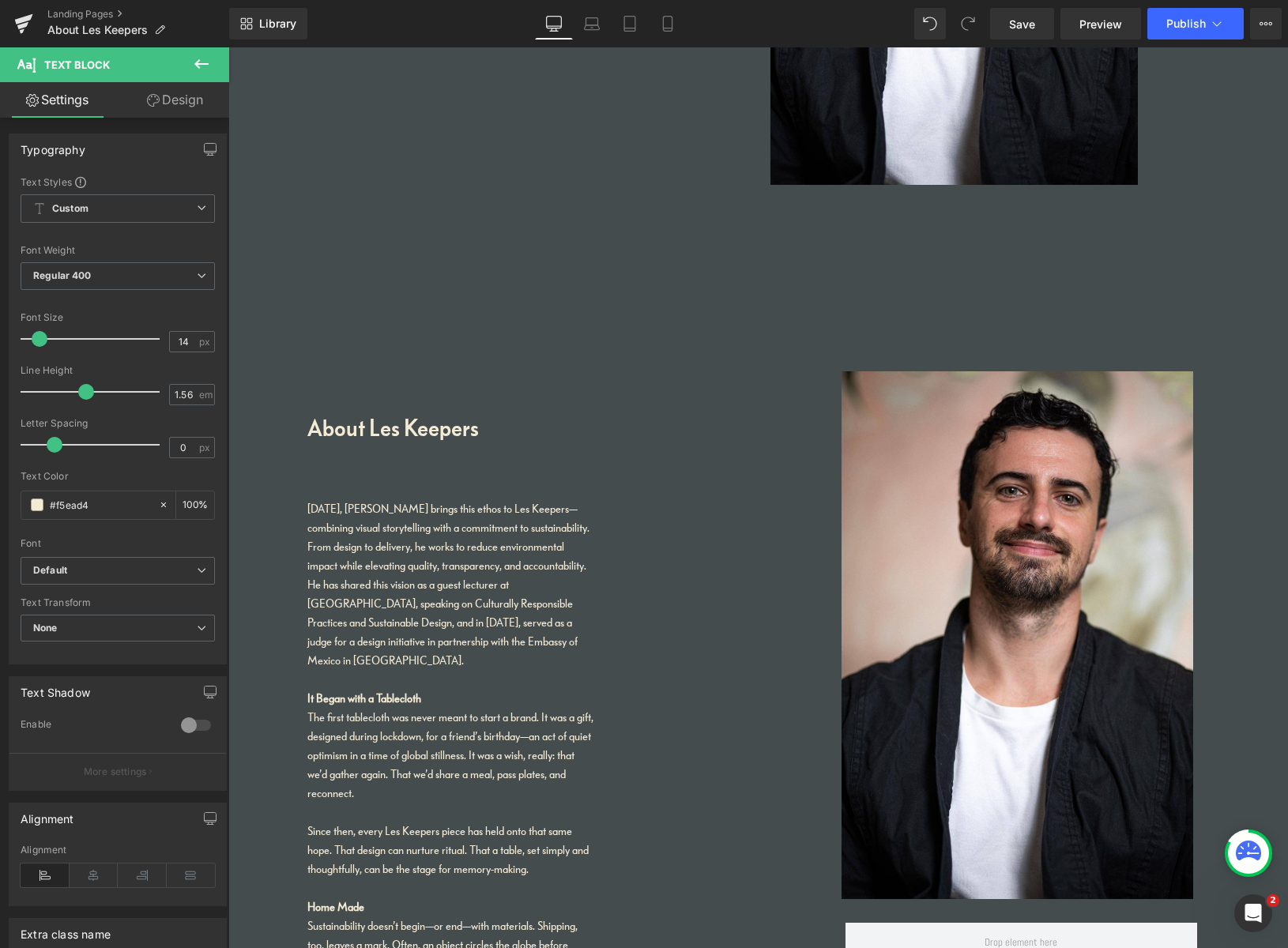
scroll to position [2151, 0]
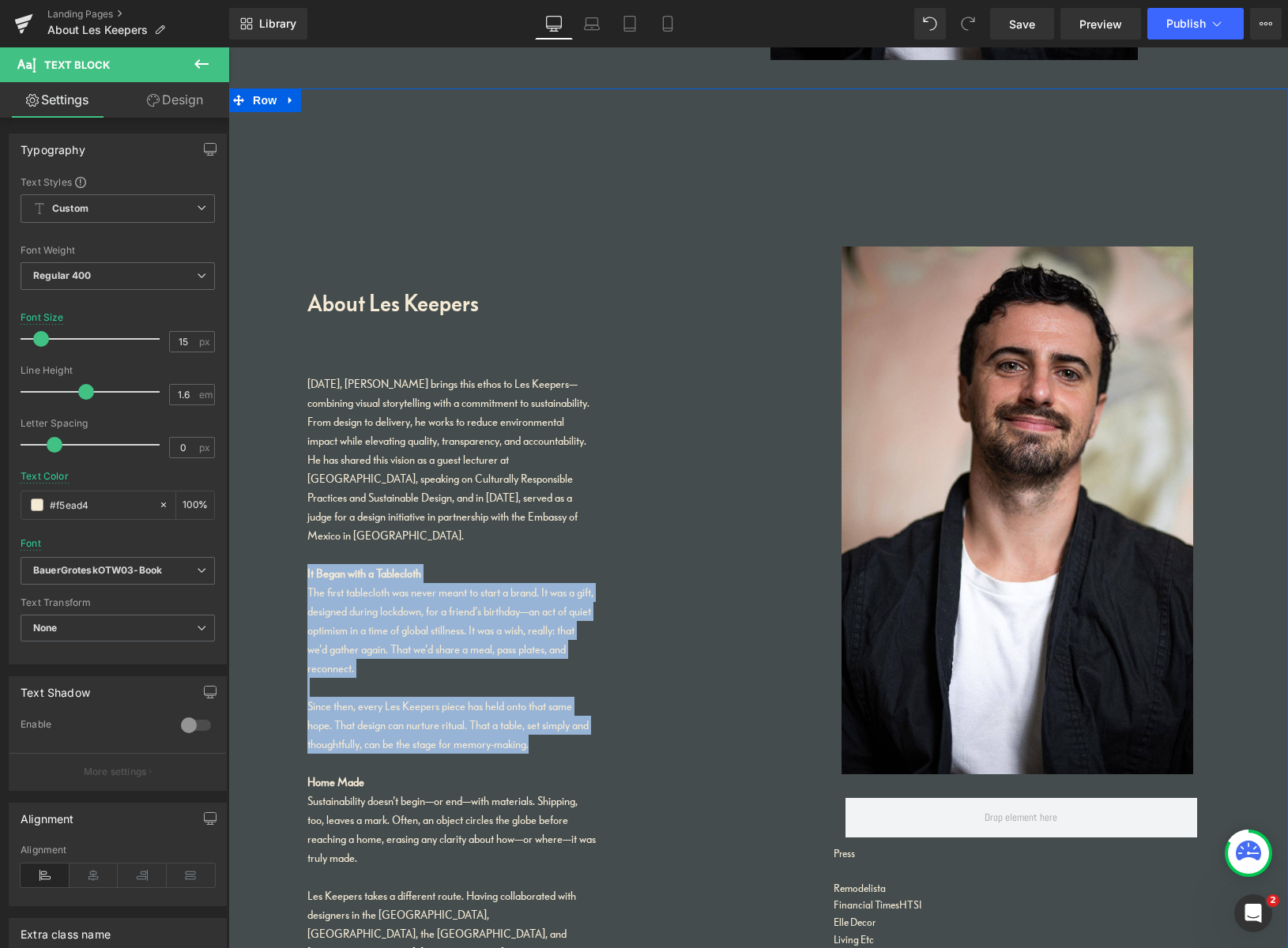
drag, startPoint x: 543, startPoint y: 726, endPoint x: 285, endPoint y: 558, distance: 307.9
click at [285, 557] on div "About Les Keepers Heading Today, Pablo brings this ethos to Les Keepers—combini…" at bounding box center [758, 667] width 1059 height 1158
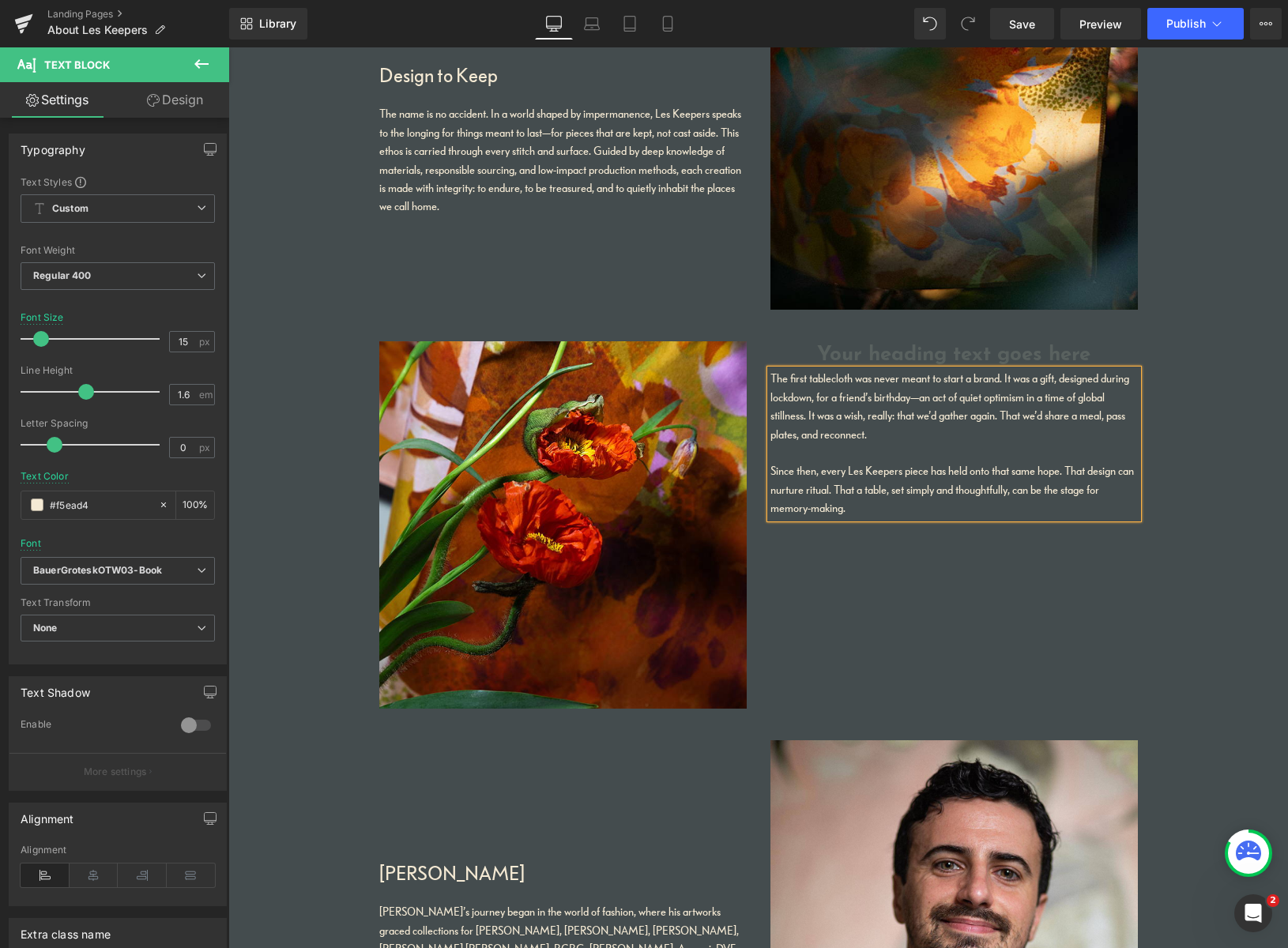
scroll to position [897, 0]
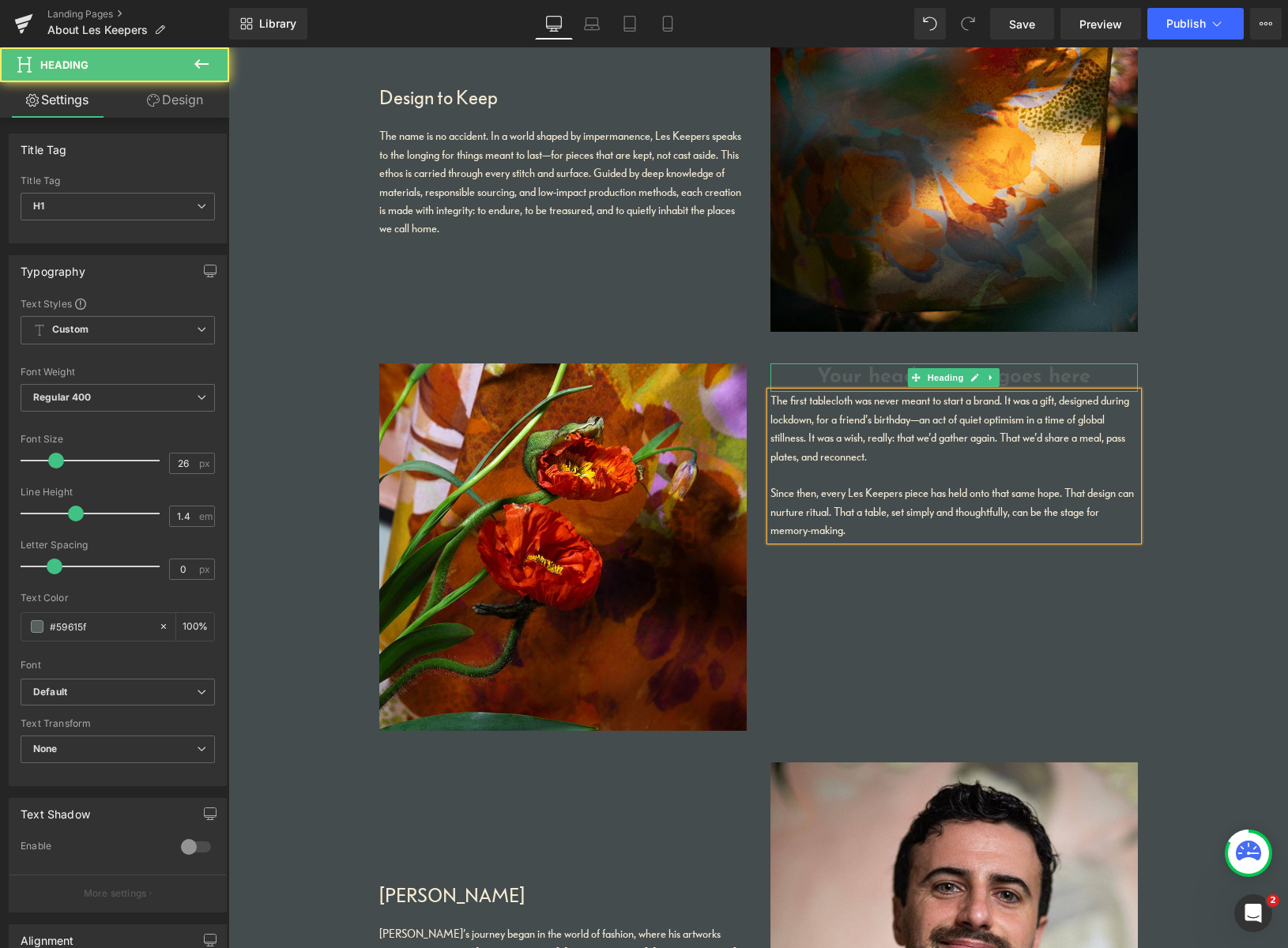
drag, startPoint x: 848, startPoint y: 377, endPoint x: 829, endPoint y: 420, distance: 47.0
click at [847, 377] on h1 "Your heading text goes here" at bounding box center [953, 377] width 368 height 28
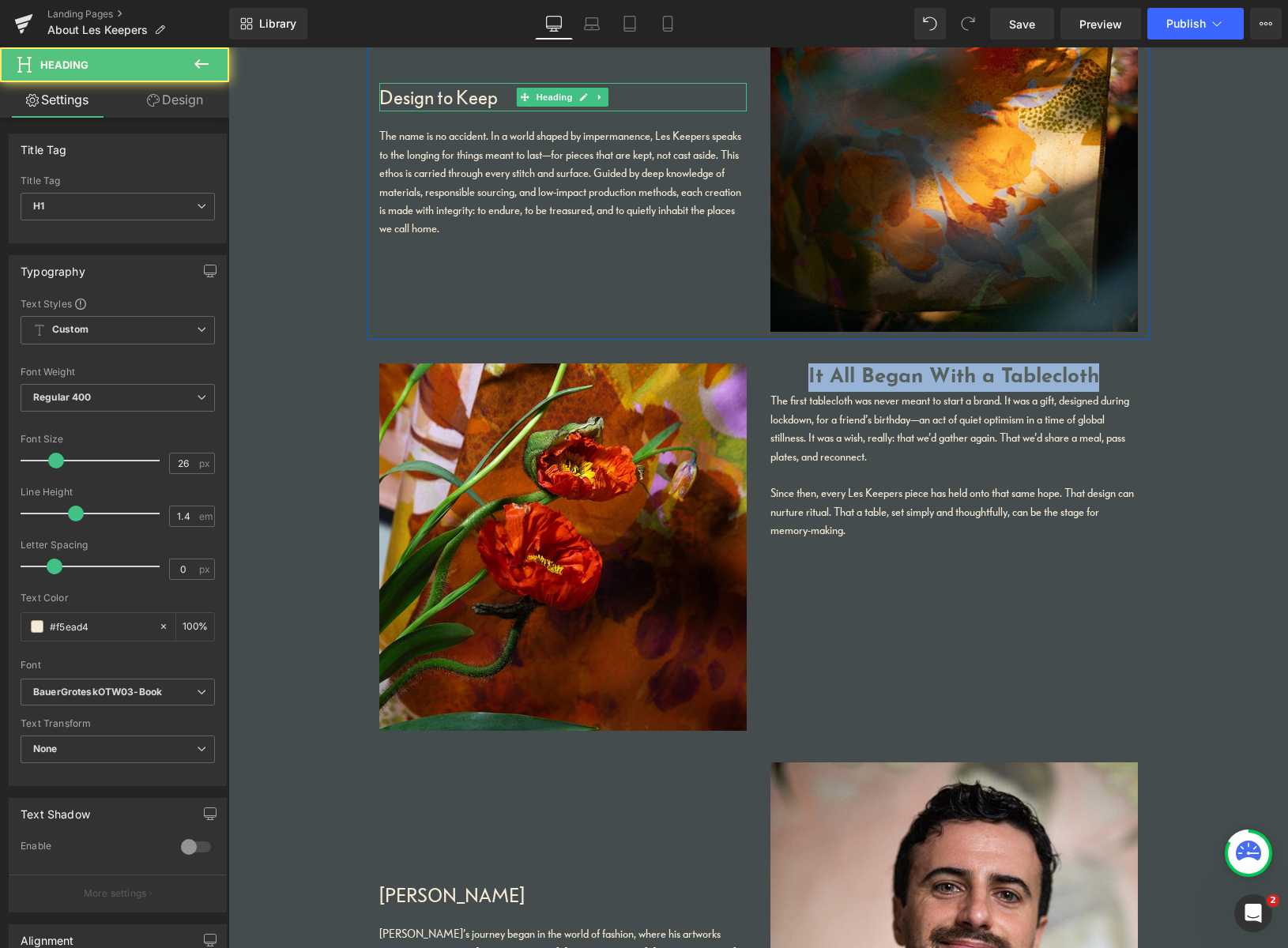
click at [481, 97] on h1 "Design to Keep" at bounding box center [562, 96] width 368 height 28
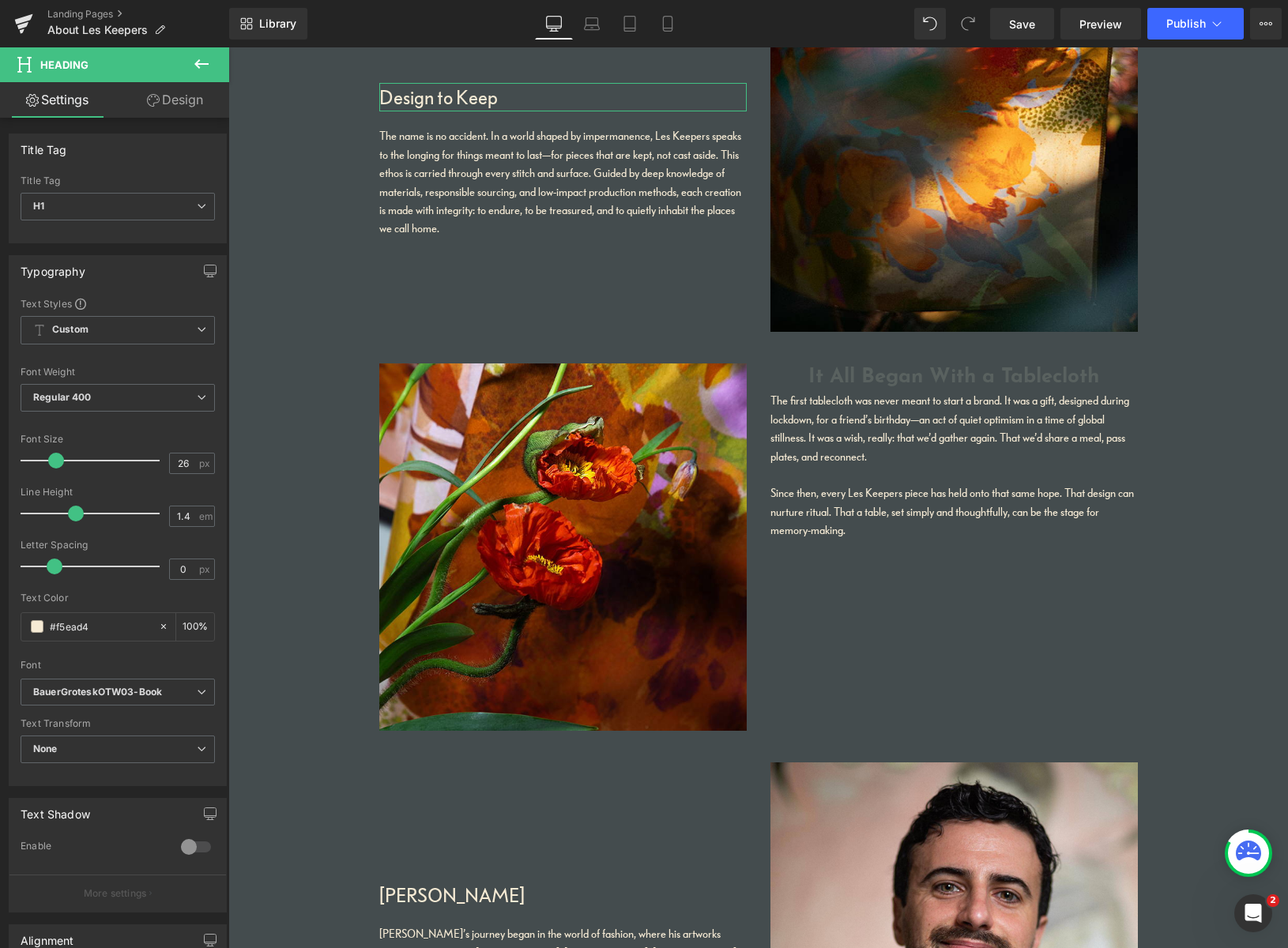
drag, startPoint x: 94, startPoint y: 621, endPoint x: 16, endPoint y: 601, distance: 80.5
click at [16, 601] on div "Text Styles Custom Custom Setup Global Style Custom Setup Global Style Thin 100…" at bounding box center [118, 541] width 216 height 488
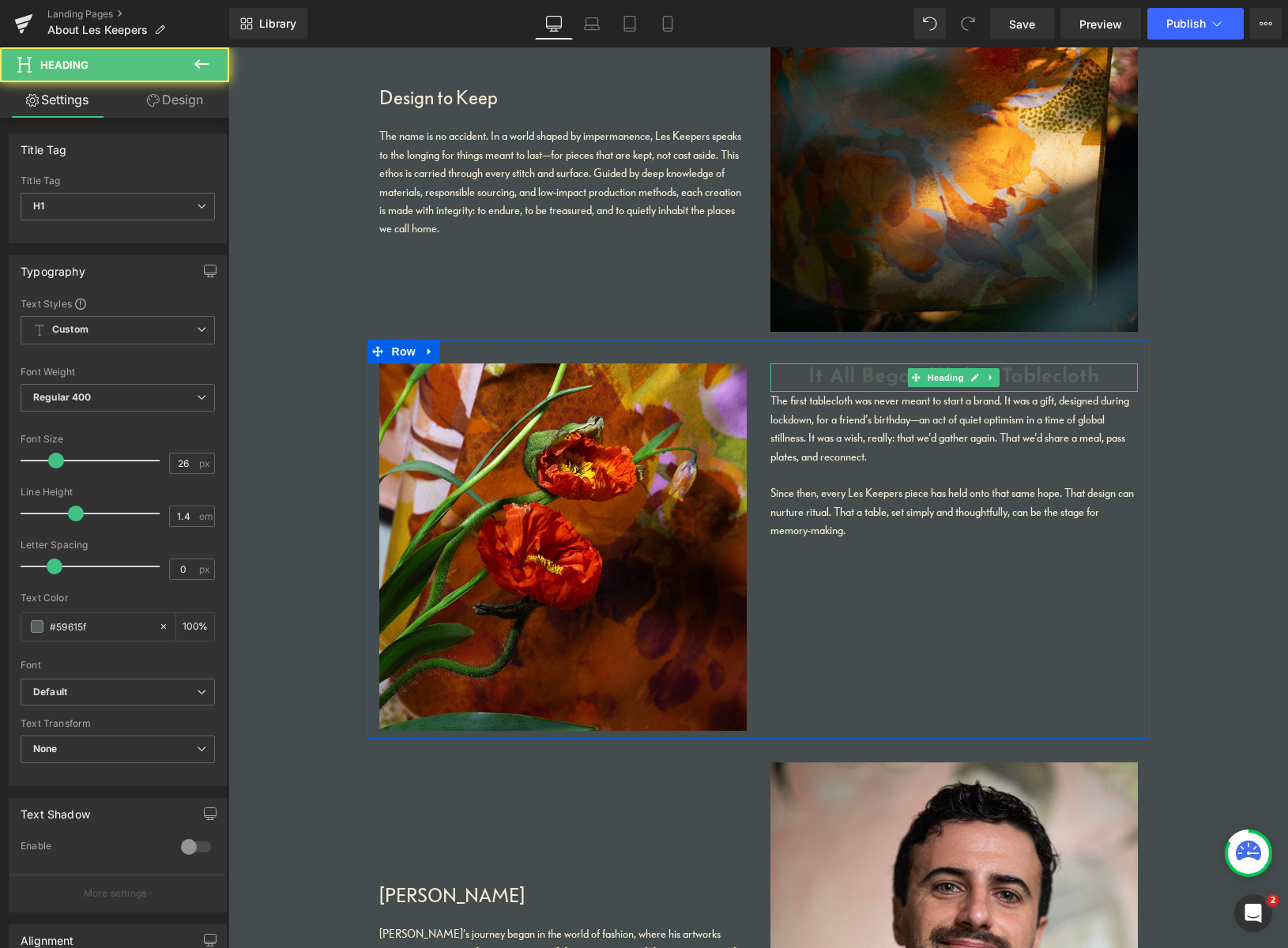
click at [865, 367] on h1 "It All Began With a Tablecloth" at bounding box center [953, 377] width 368 height 28
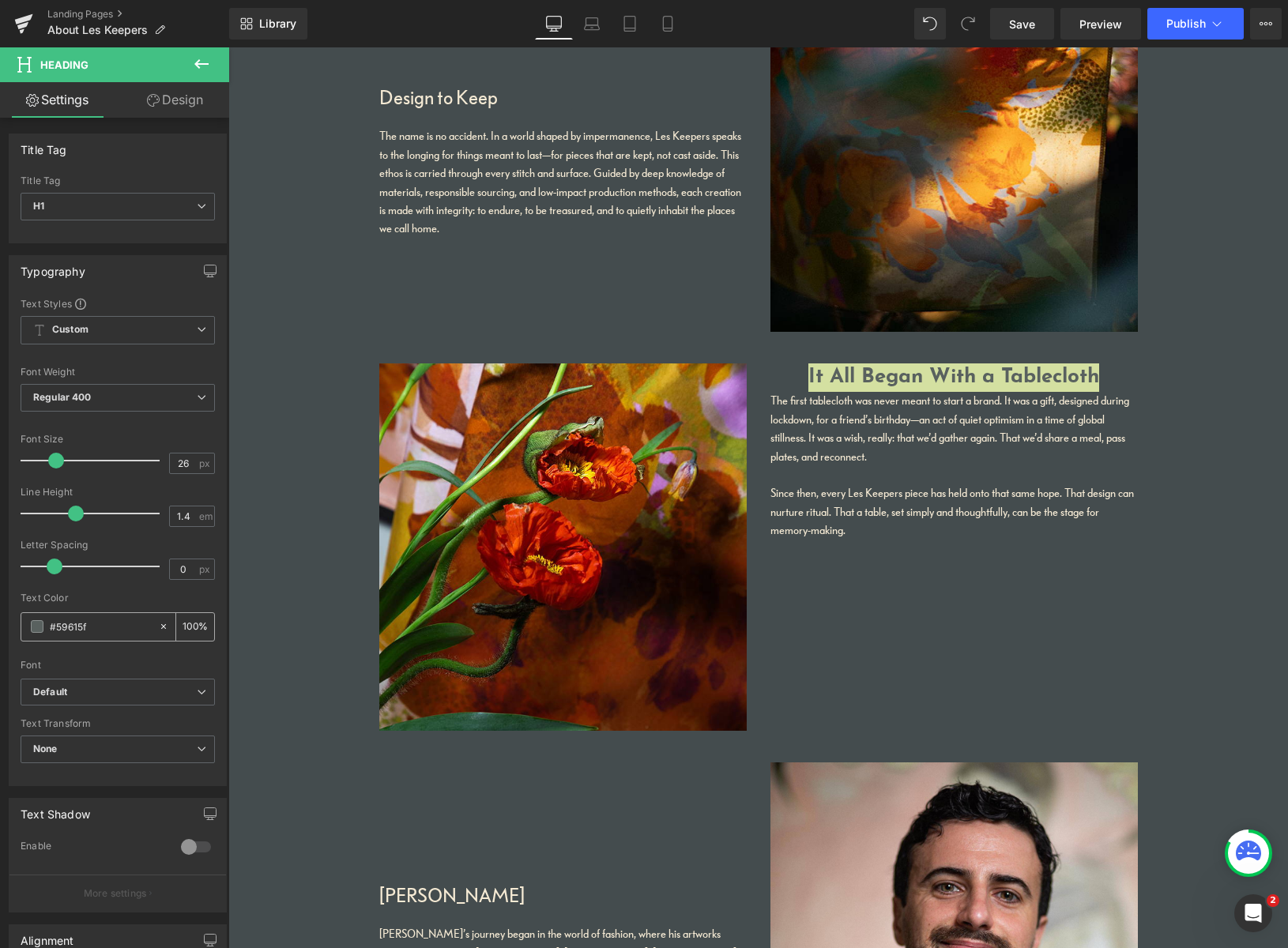
click at [102, 630] on input "#59615f" at bounding box center [100, 626] width 101 height 17
drag, startPoint x: 52, startPoint y: 621, endPoint x: 5, endPoint y: 617, distance: 47.2
click at [13, 615] on div "Text Styles Custom Custom Setup Global Style Custom Setup Global Style Thin 100…" at bounding box center [118, 541] width 216 height 488
type input "It All Began With a Tablecloth"
type input "0"
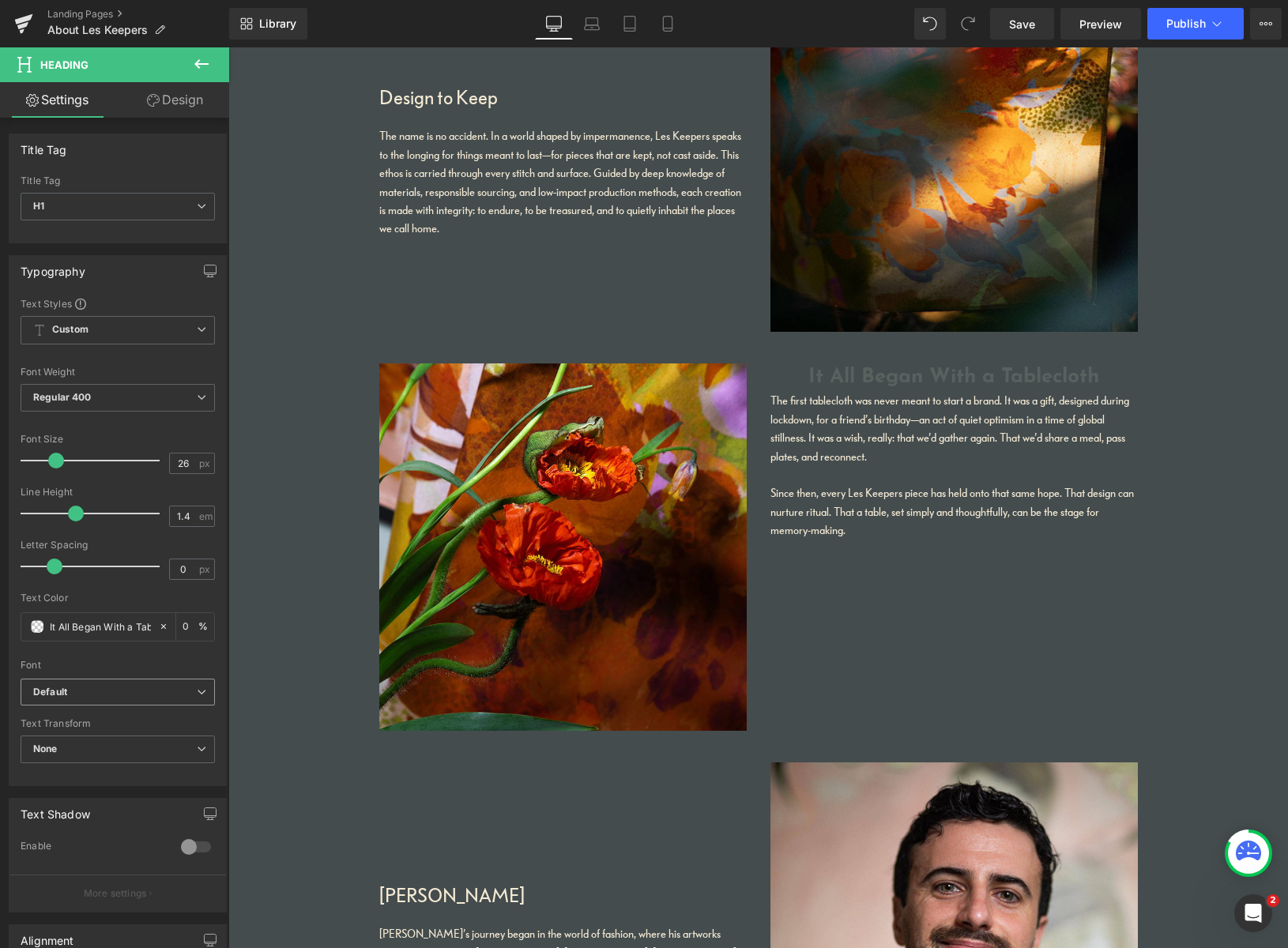
type input "It All Began With a Tablecloth"
click at [120, 693] on b "Default" at bounding box center [115, 692] width 164 height 14
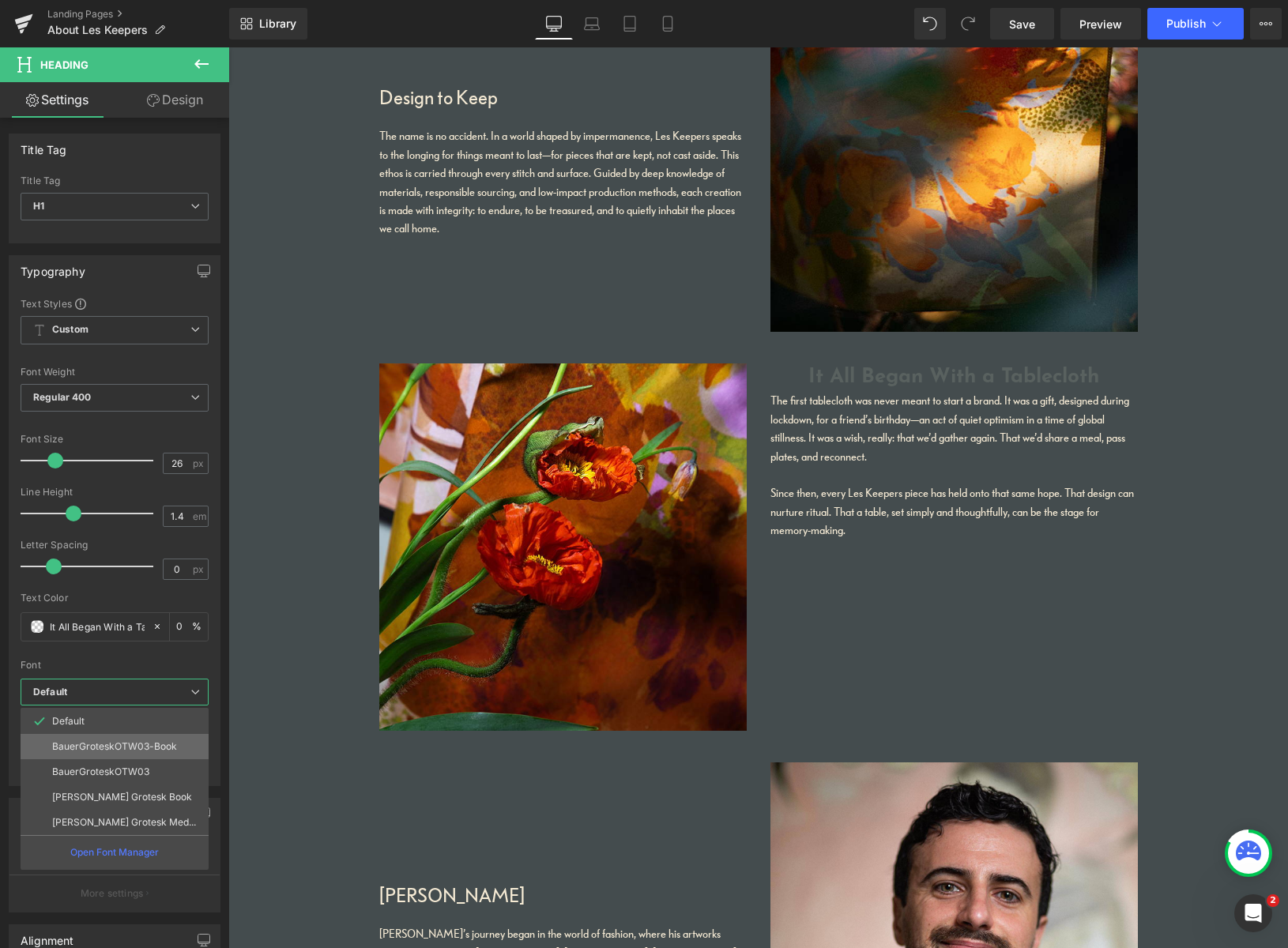
click at [102, 745] on p "BauerGroteskOTW03-Book" at bounding box center [114, 745] width 124 height 11
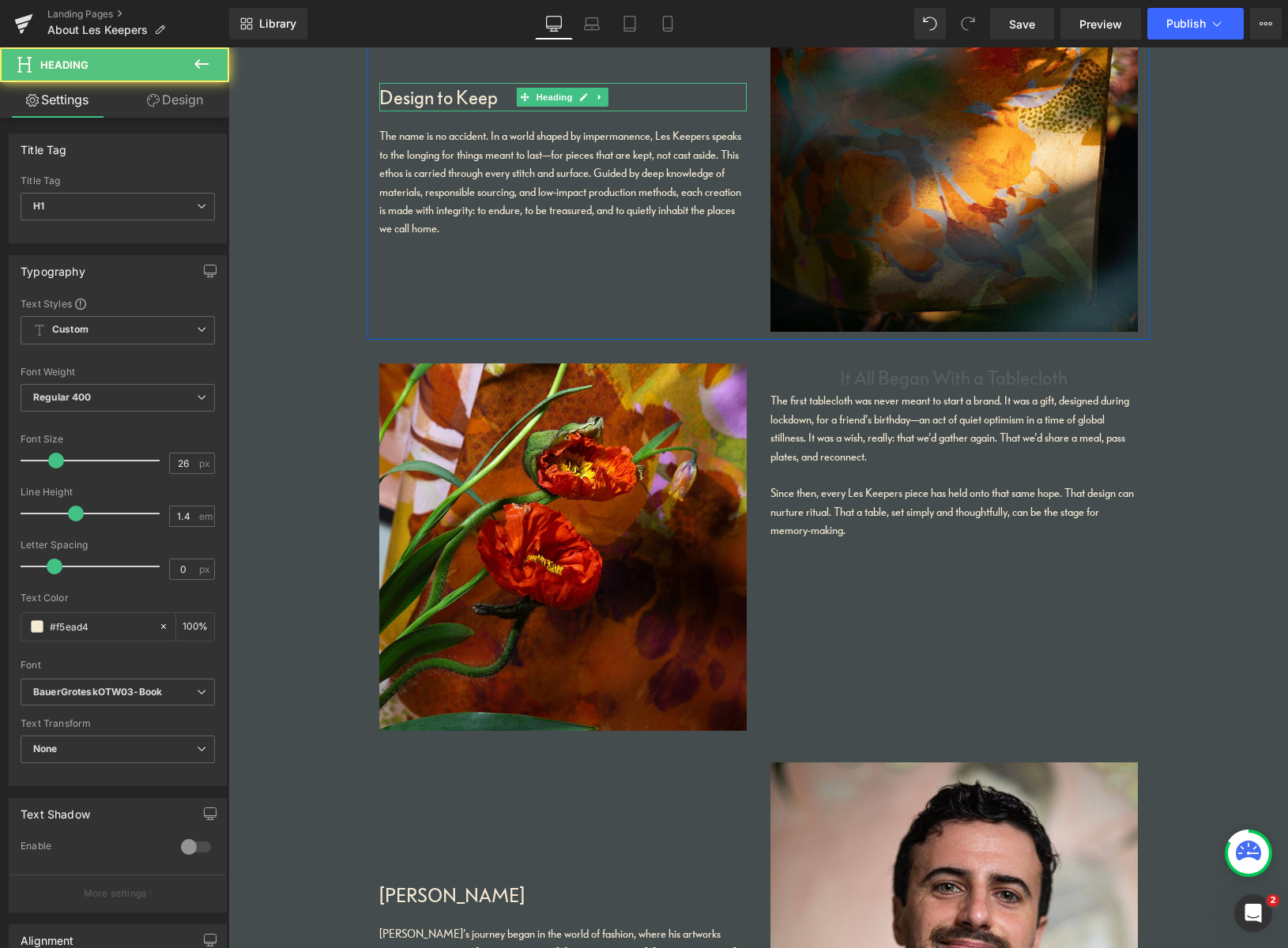
click at [469, 101] on h1 "Design to Keep" at bounding box center [562, 96] width 368 height 28
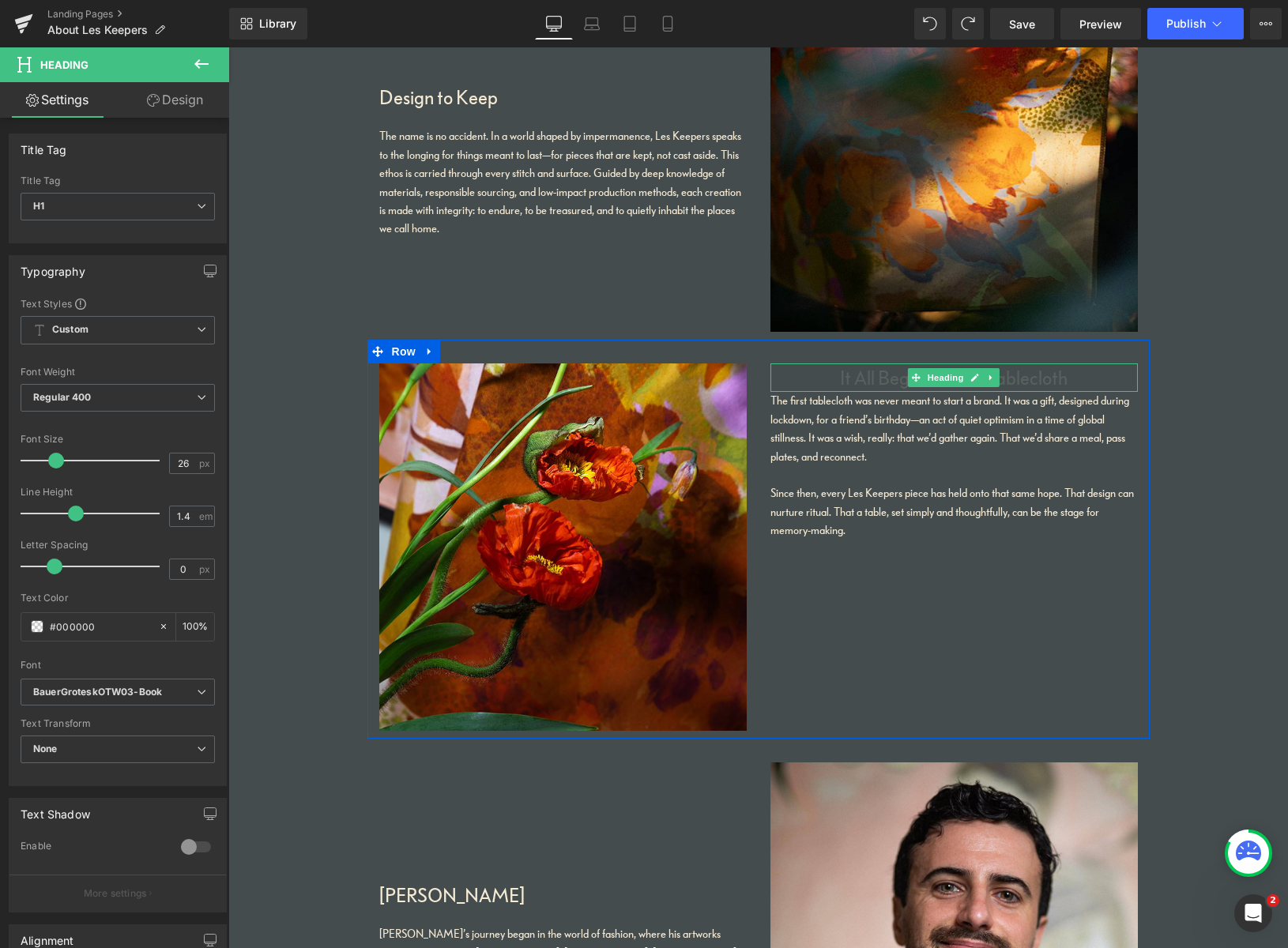
click at [896, 382] on h1 "It All Began With a Tablecloth" at bounding box center [953, 377] width 368 height 28
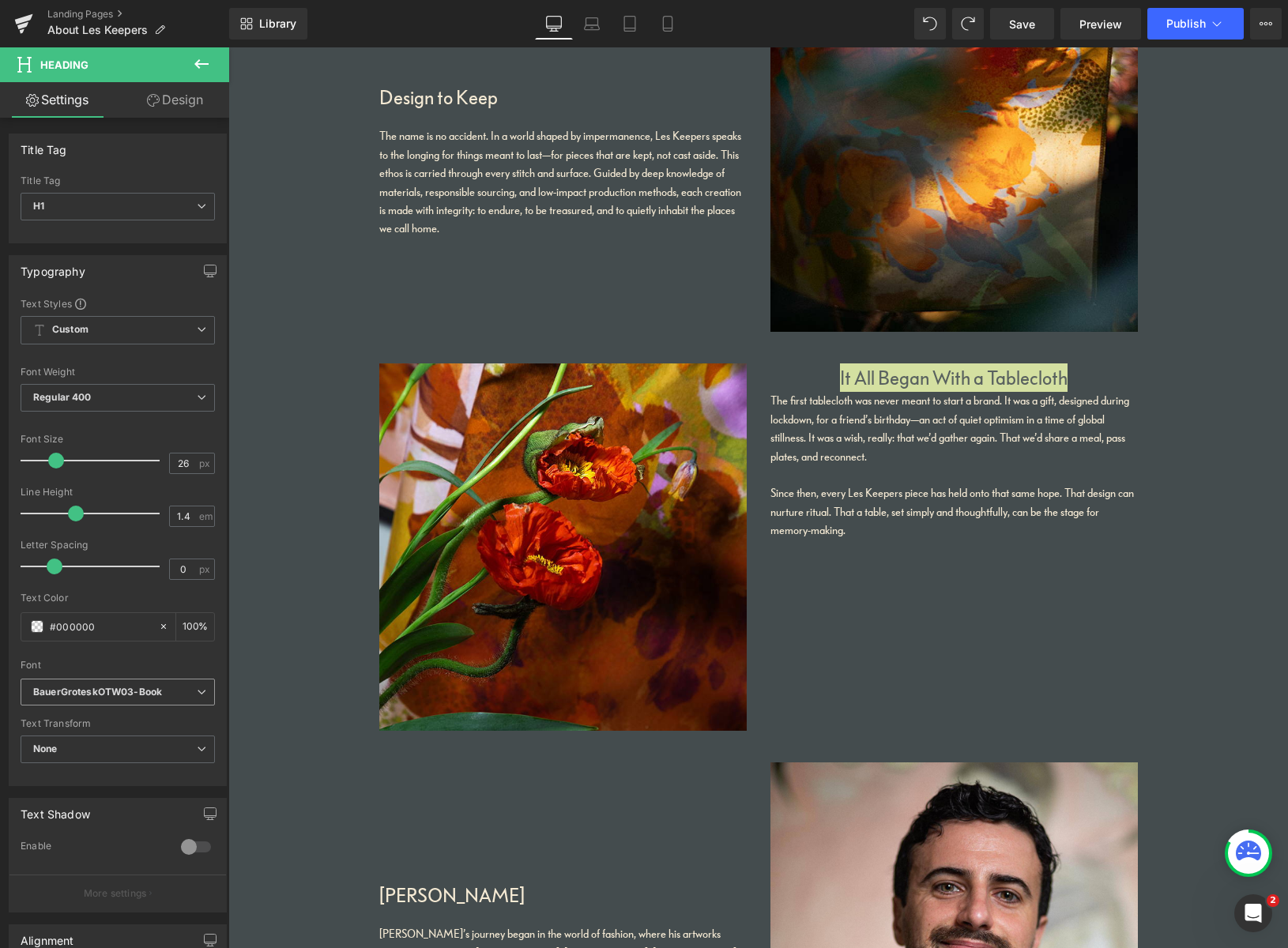
click at [144, 690] on icon "BauerGroteskOTW03-Book" at bounding box center [96, 692] width 128 height 14
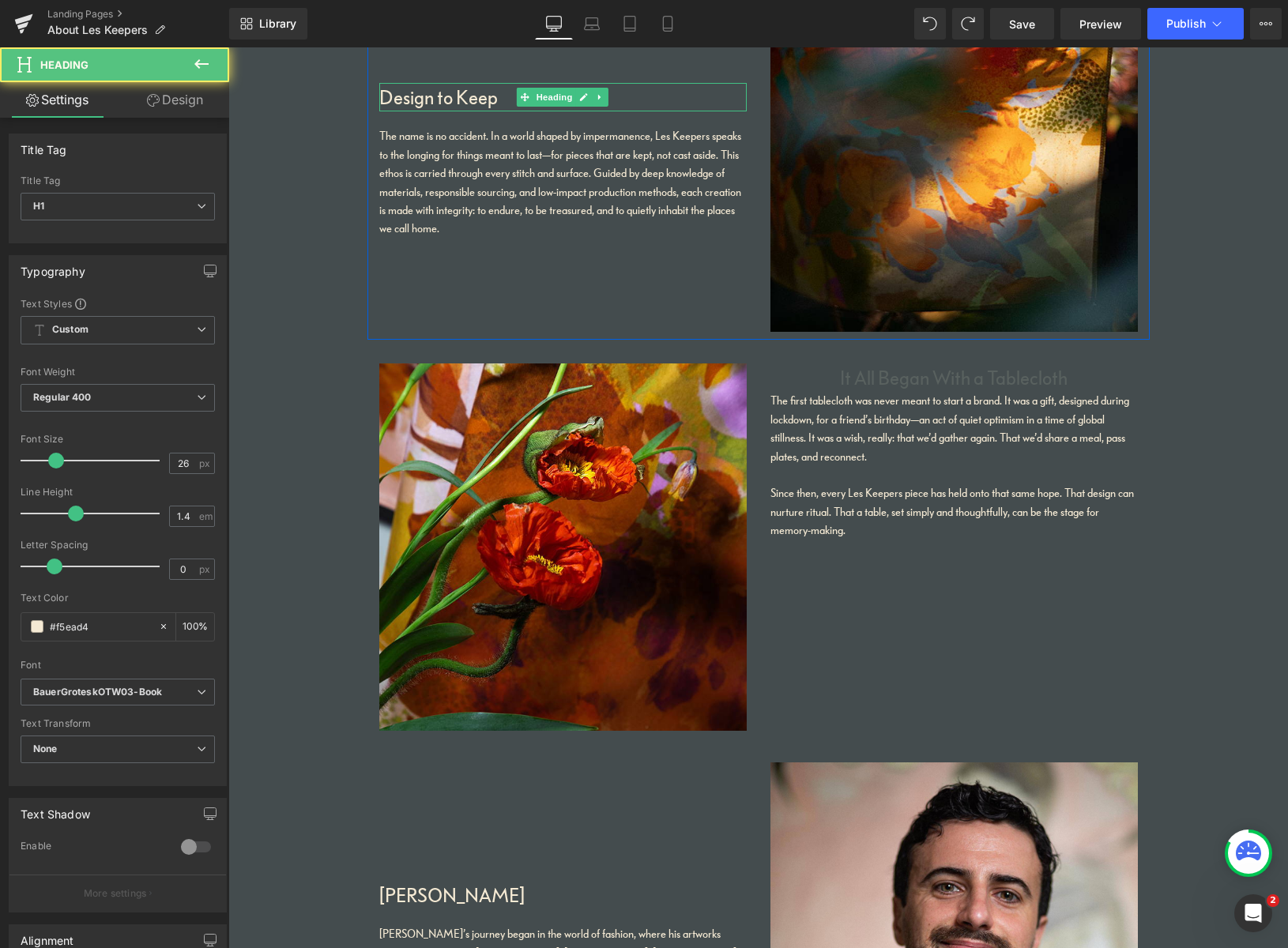
click at [435, 95] on h1 "Design to Keep" at bounding box center [562, 96] width 368 height 28
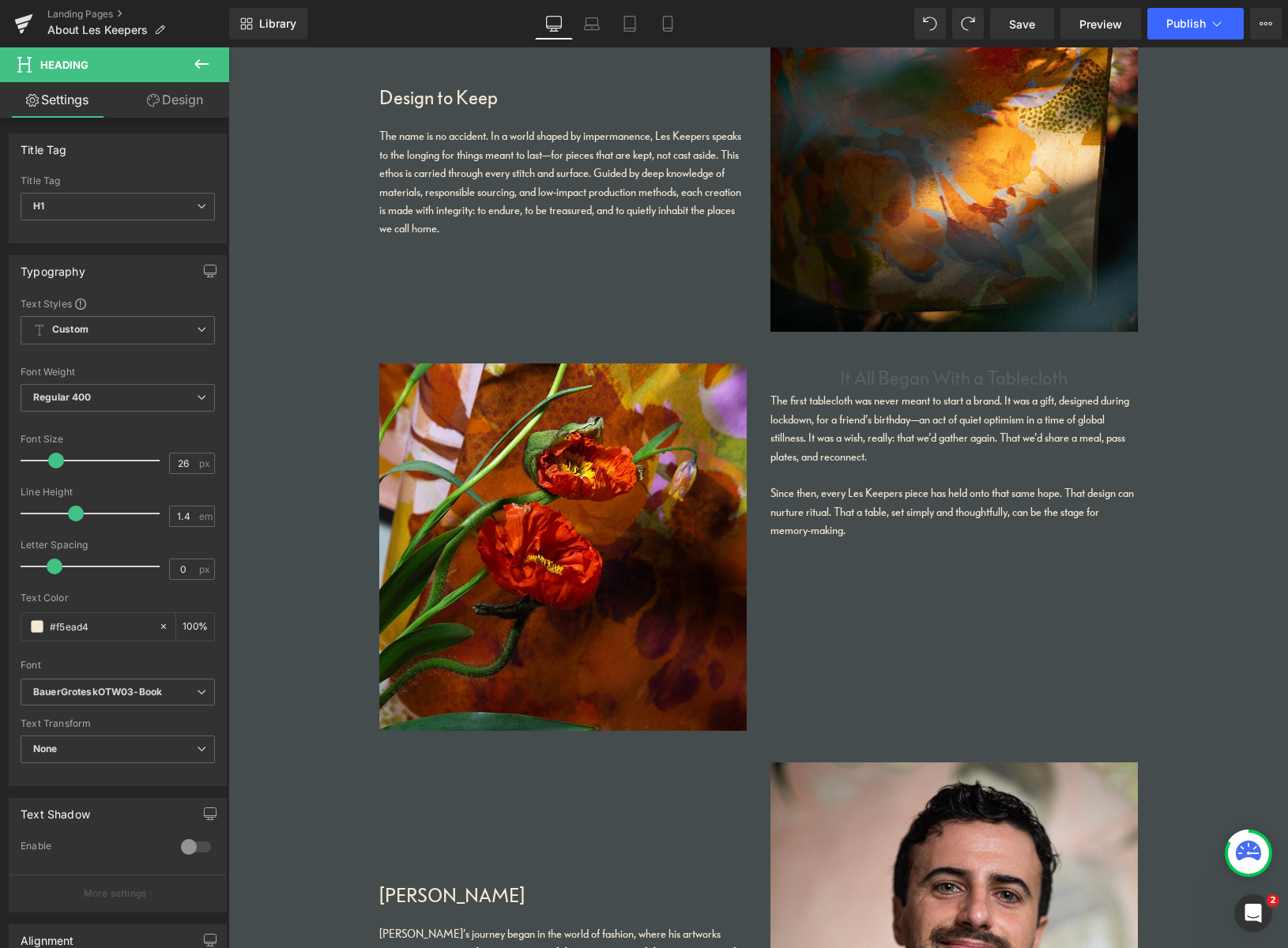
drag, startPoint x: 82, startPoint y: 620, endPoint x: -8, endPoint y: 598, distance: 92.6
click at [0, 598] on html "Heading You are previewing how the will restyle your page. You can not edit Ele…" at bounding box center [644, 474] width 1288 height 948
click at [914, 378] on icon at bounding box center [916, 377] width 9 height 10
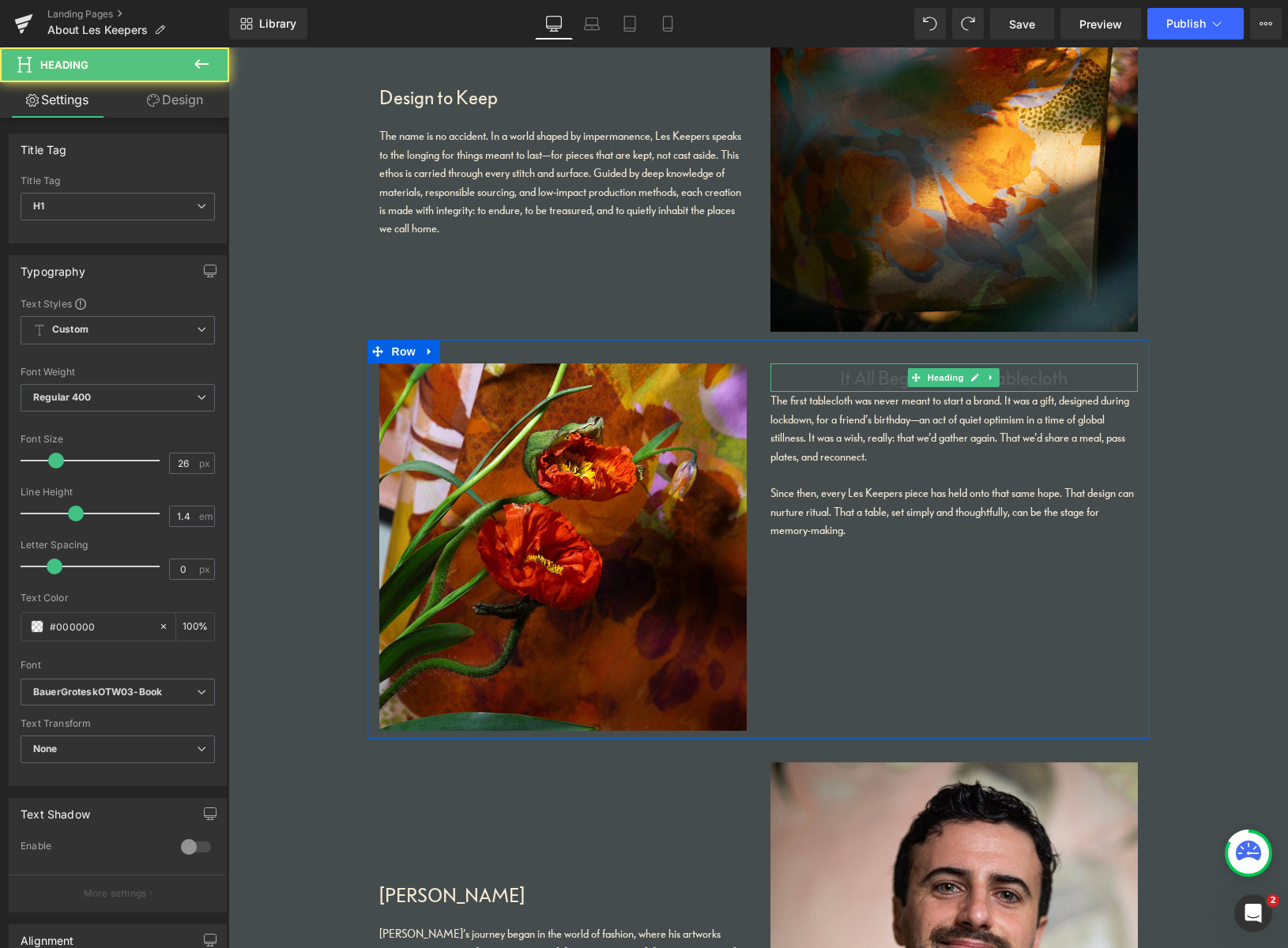
click at [879, 380] on h1 "It All Began With a Tablecloth" at bounding box center [953, 377] width 368 height 28
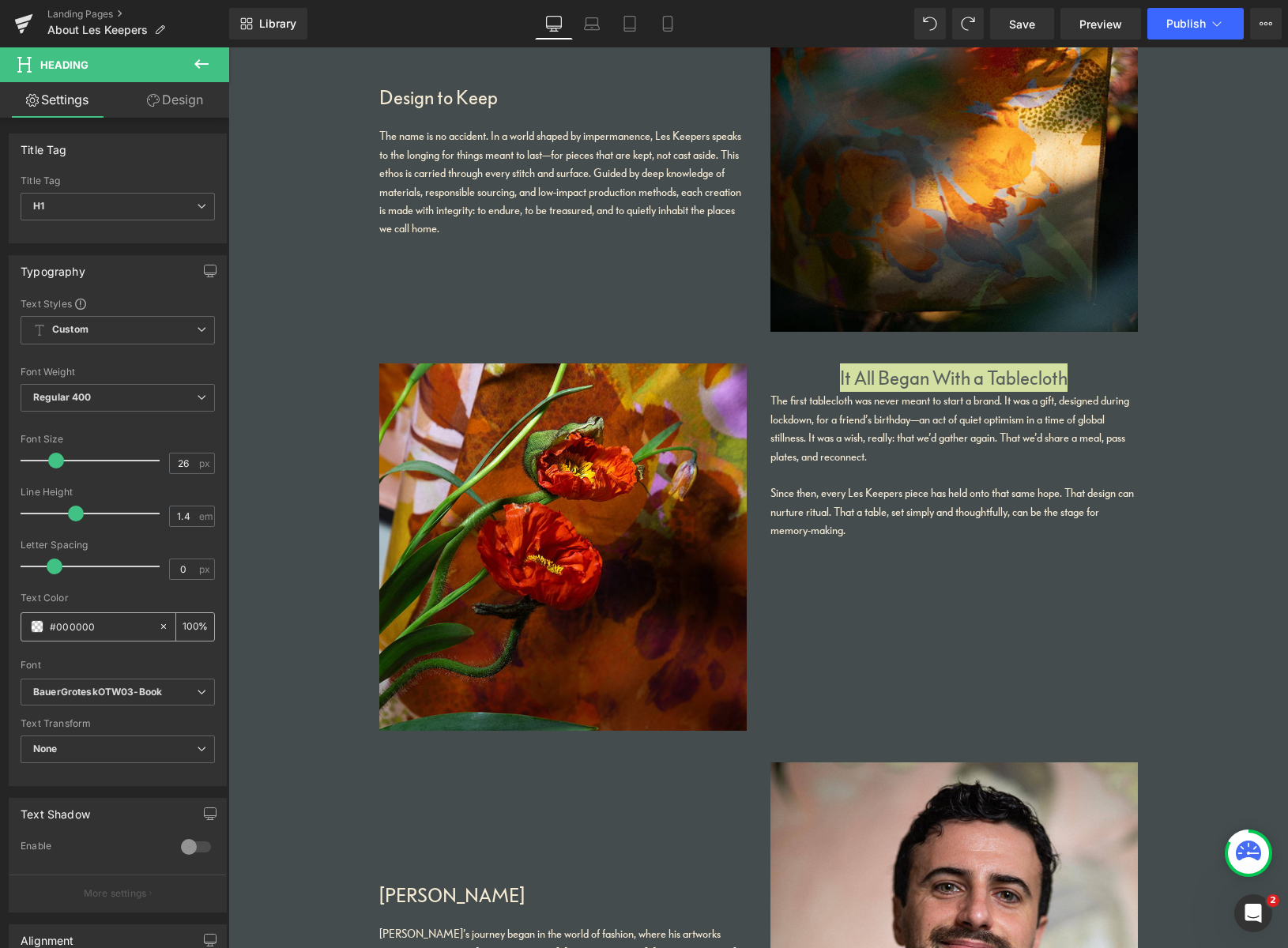
drag, startPoint x: 116, startPoint y: 621, endPoint x: 26, endPoint y: 611, distance: 90.6
click at [23, 609] on div "Text Color #000000 100 %" at bounding box center [117, 626] width 194 height 68
type input "#f5ead4"
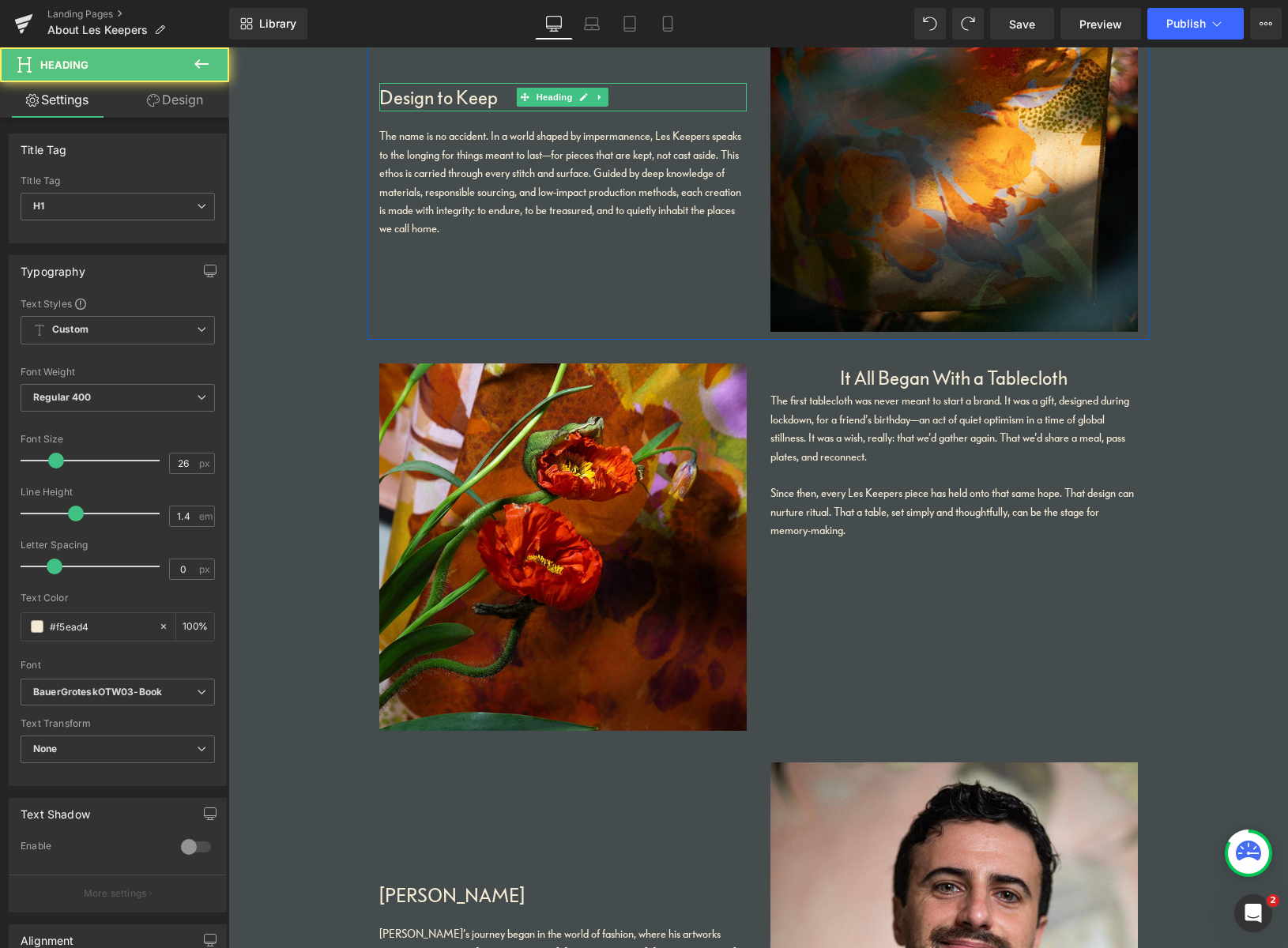
click at [486, 98] on h1 "Design to Keep" at bounding box center [562, 96] width 368 height 28
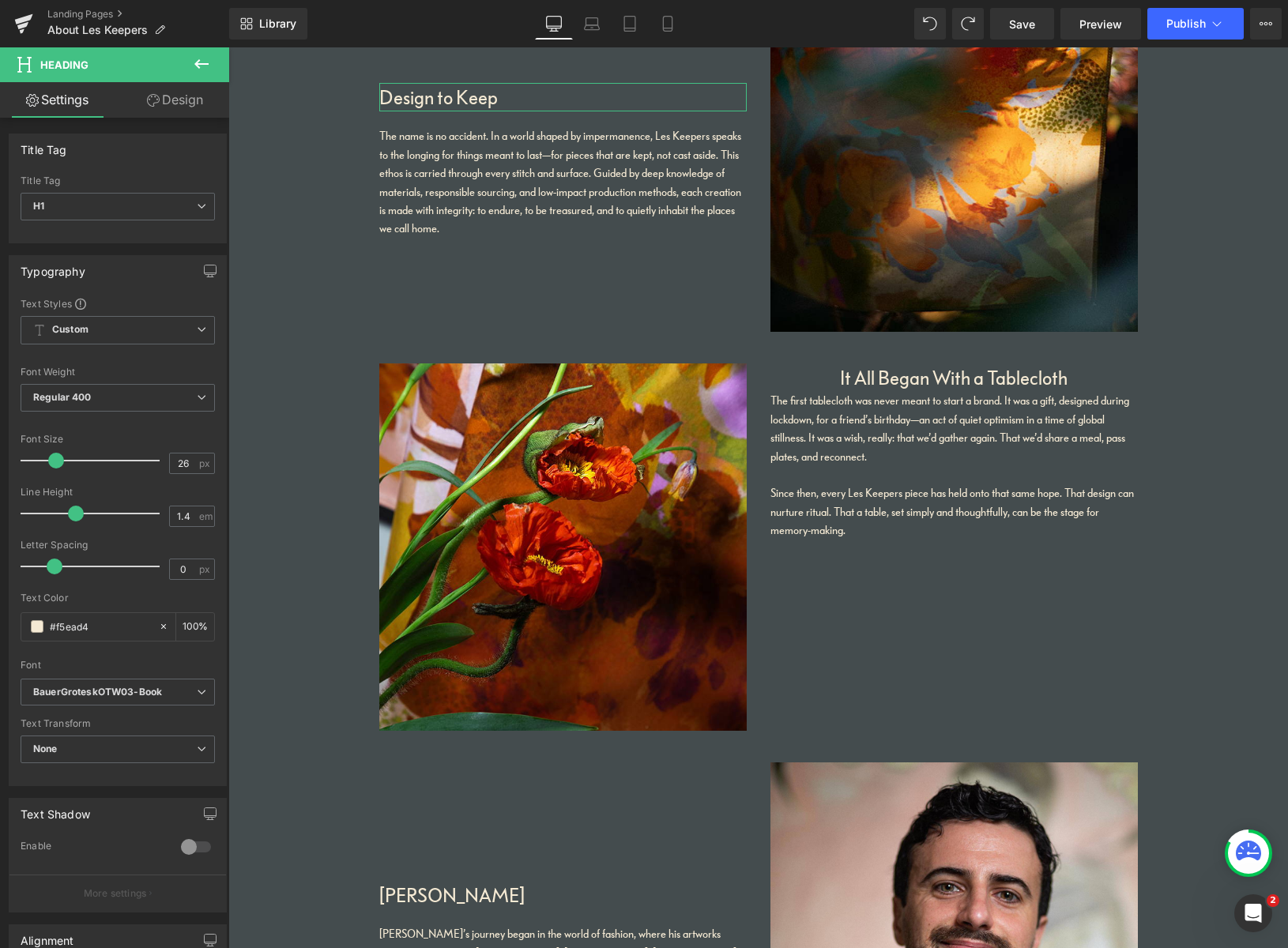
click at [189, 110] on link "Design" at bounding box center [175, 99] width 115 height 36
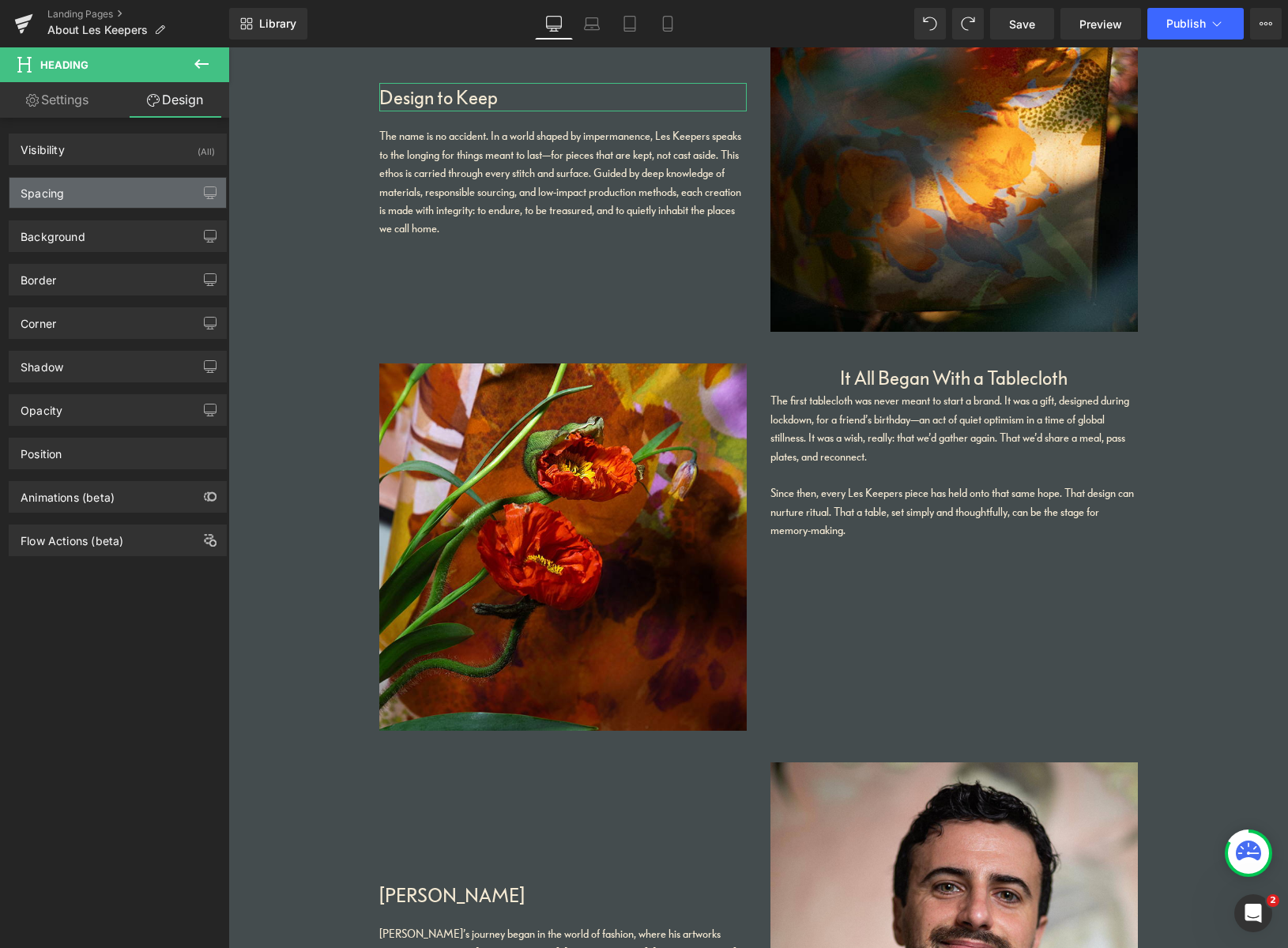
click at [98, 196] on div "Spacing" at bounding box center [118, 192] width 216 height 30
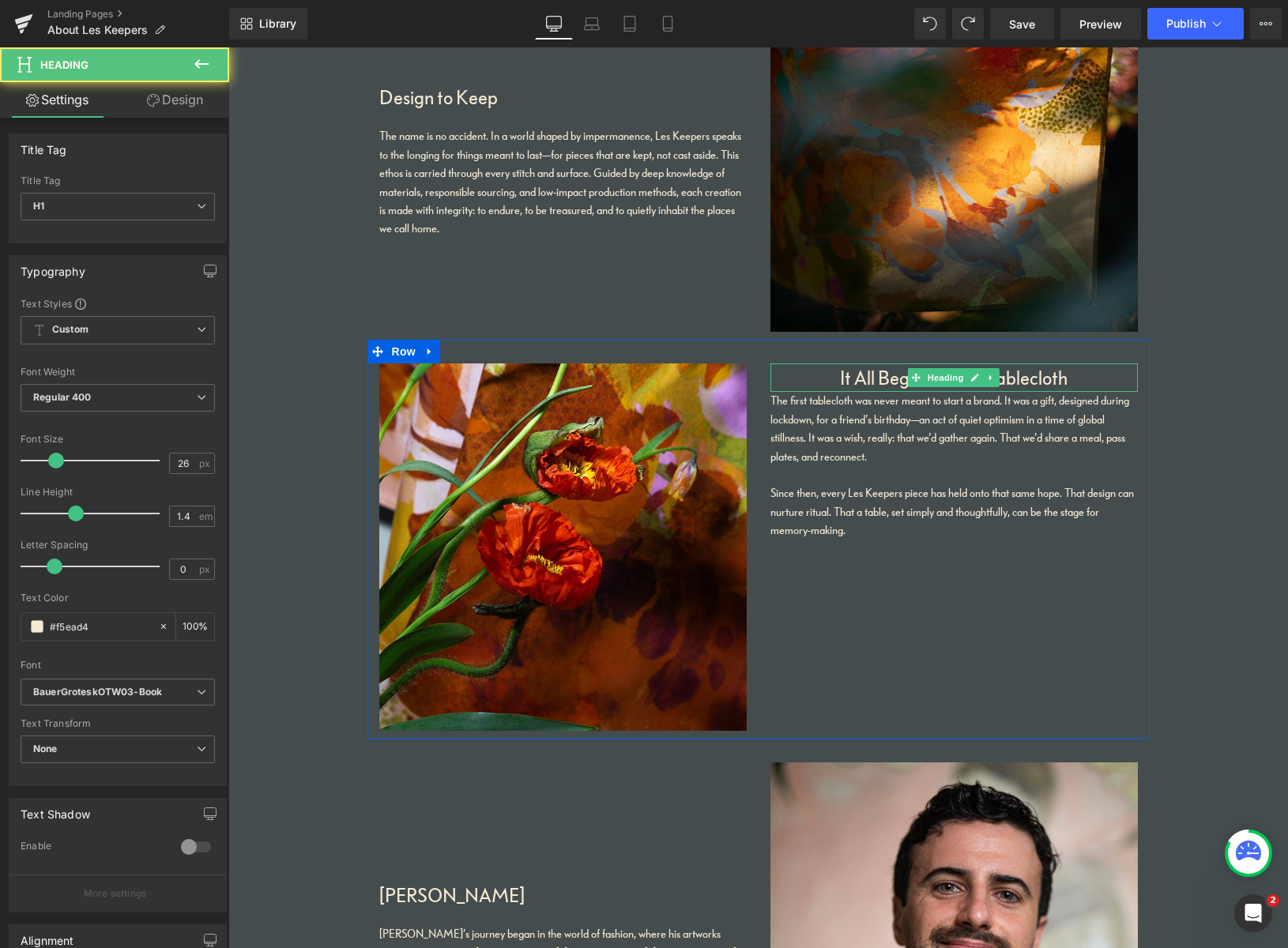
click at [879, 379] on h1 "It All Began With a Tablecloth" at bounding box center [953, 377] width 368 height 28
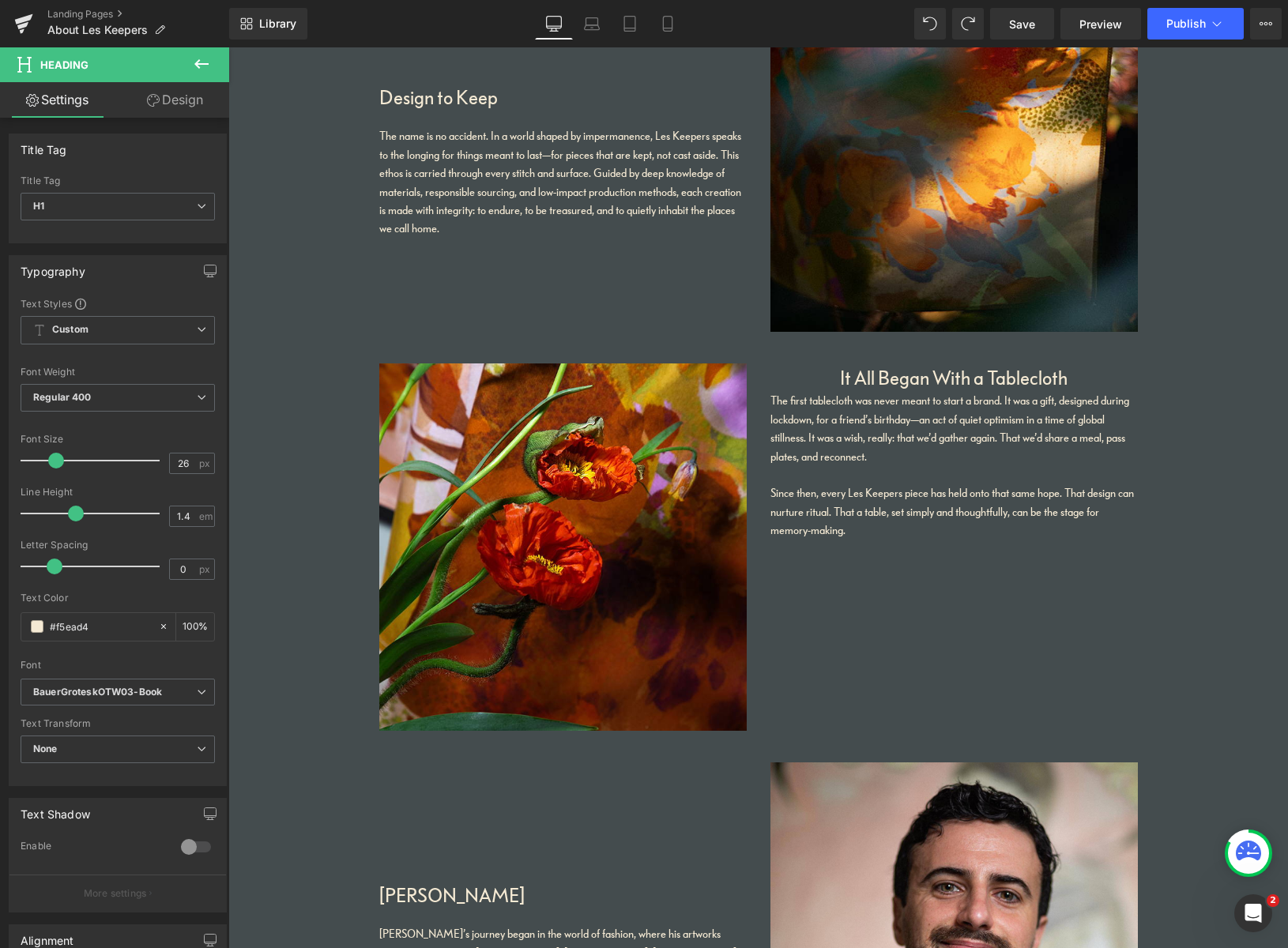
click at [185, 97] on link "Design" at bounding box center [175, 99] width 115 height 36
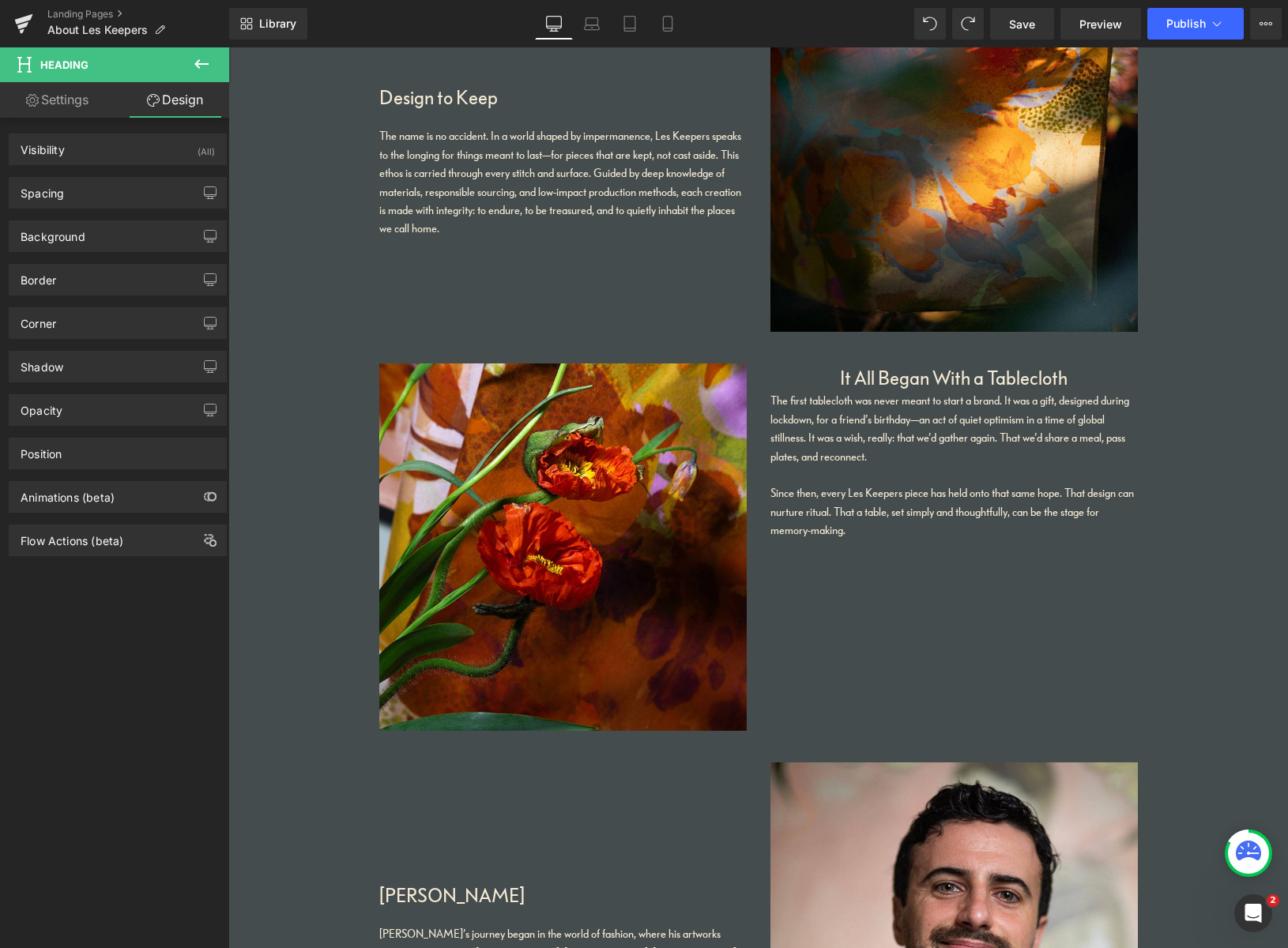
type input "0"
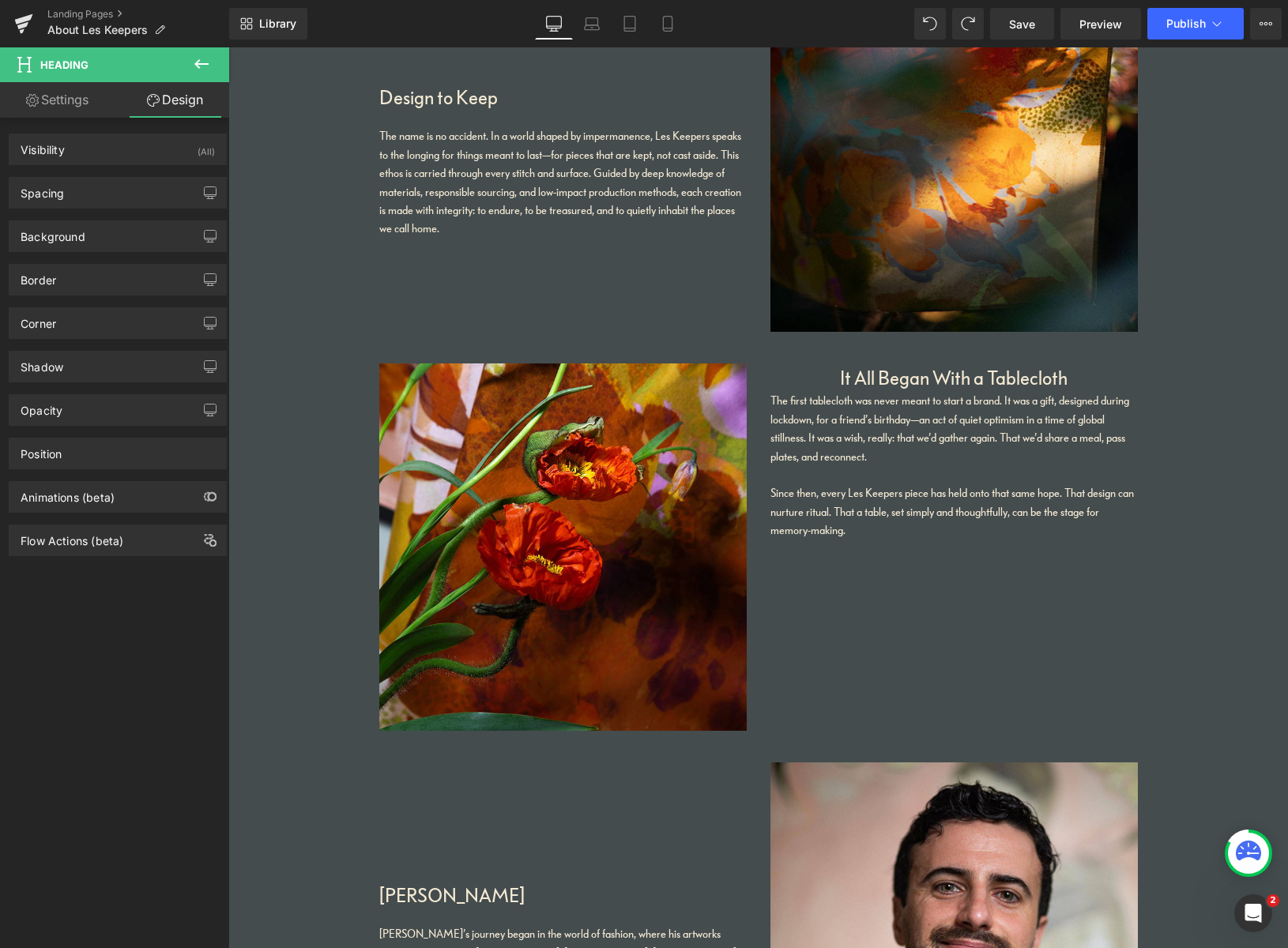
type input "0"
drag, startPoint x: 107, startPoint y: 199, endPoint x: 102, endPoint y: 212, distance: 13.9
click at [107, 198] on div "Spacing" at bounding box center [118, 192] width 216 height 30
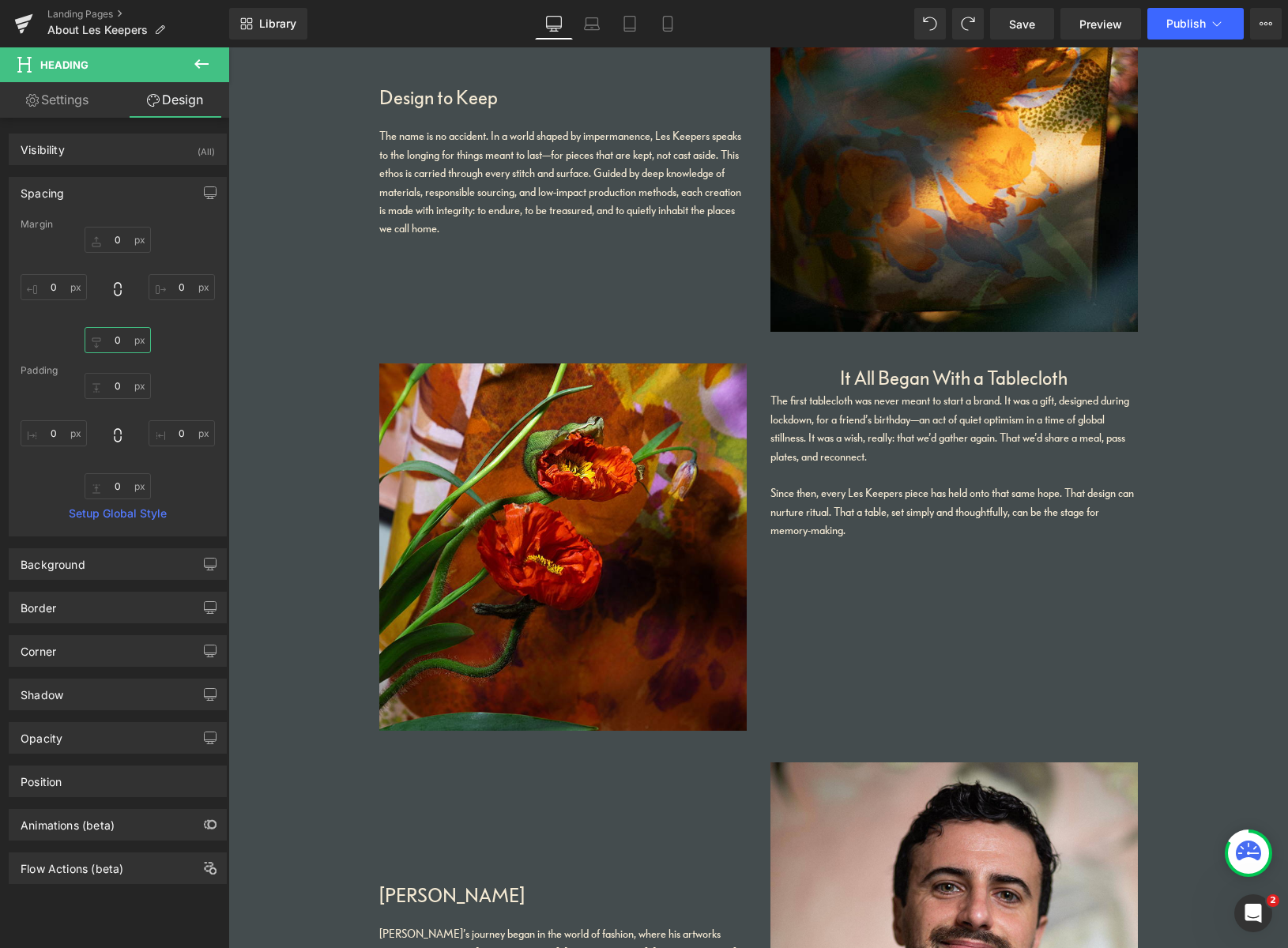
click at [96, 339] on input "0" at bounding box center [118, 339] width 67 height 26
type input "20"
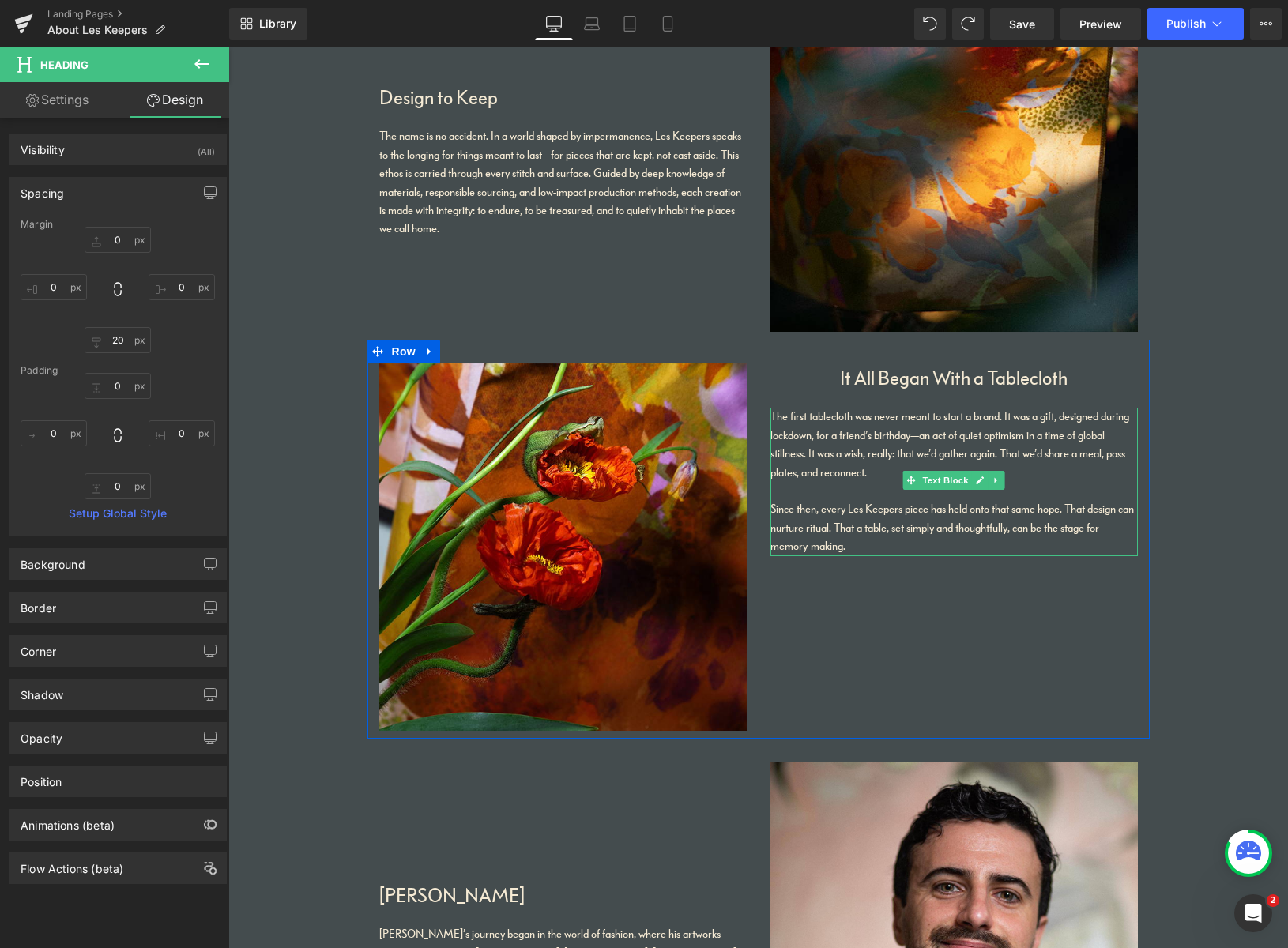
click at [917, 437] on div "The first tablecloth was never meant to start a brand. It was a gift, designed …" at bounding box center [953, 445] width 368 height 74
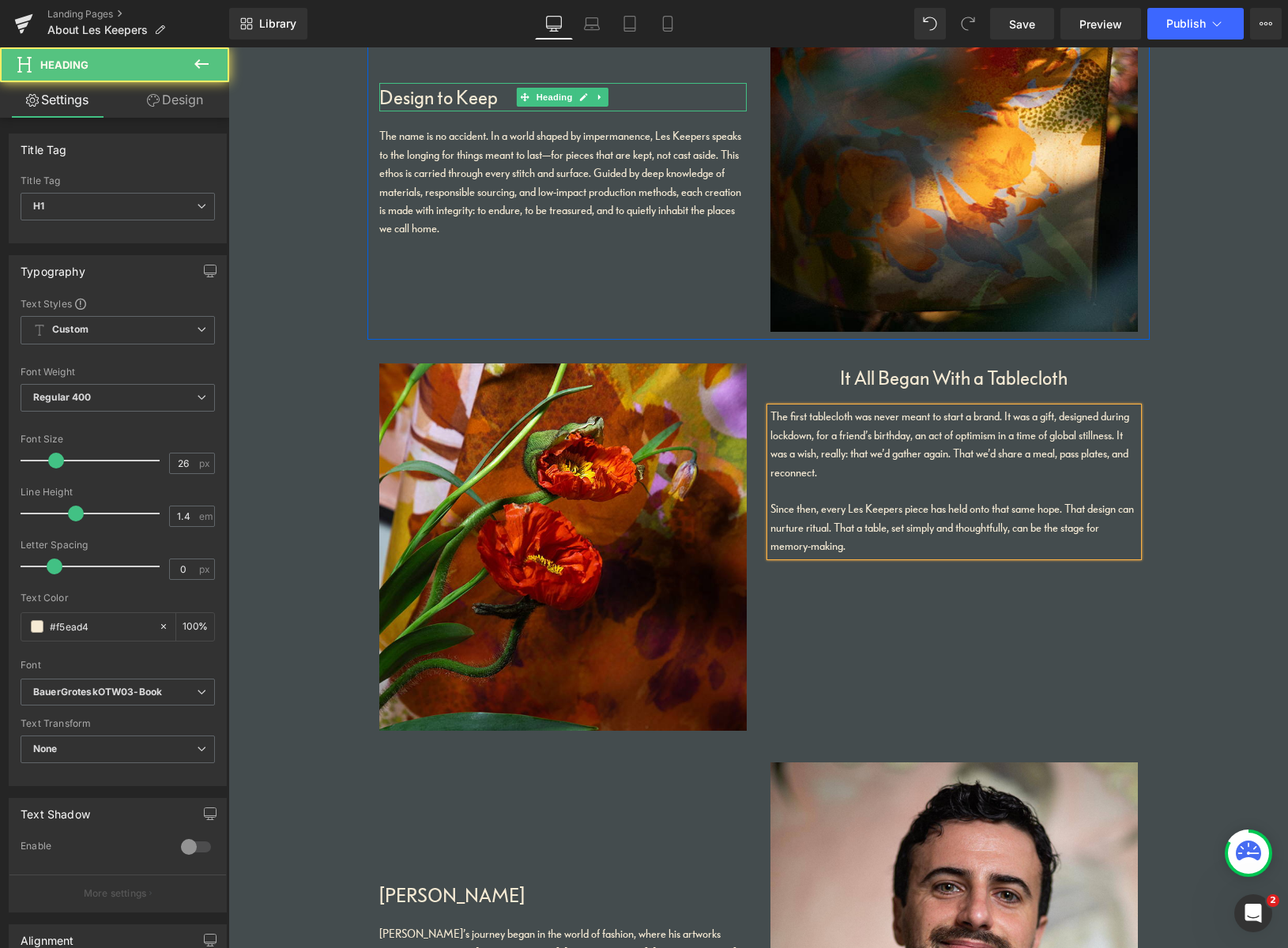
click at [461, 93] on h1 "Design to Keep" at bounding box center [562, 96] width 368 height 28
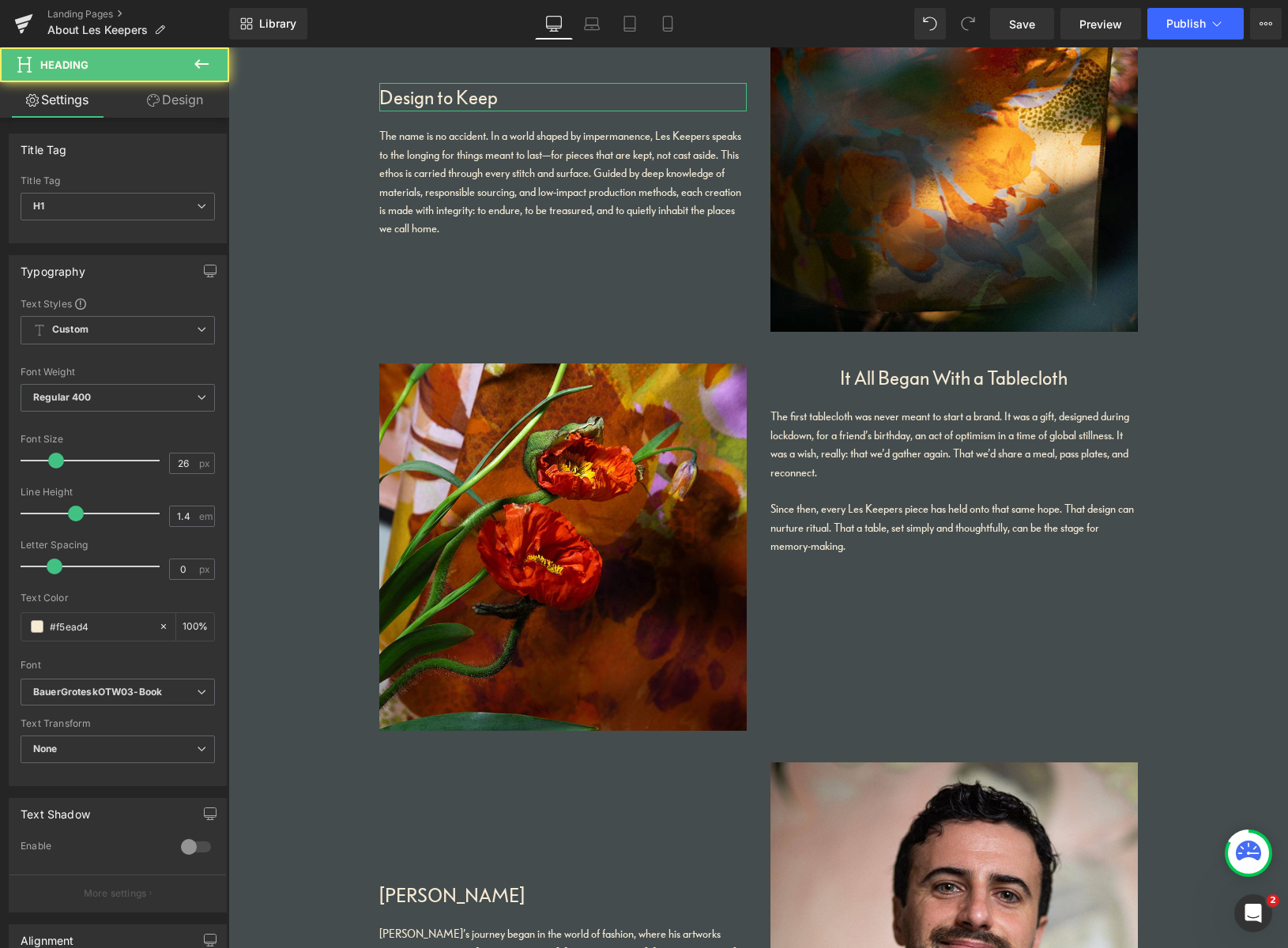
click at [159, 98] on link "Design" at bounding box center [175, 99] width 115 height 36
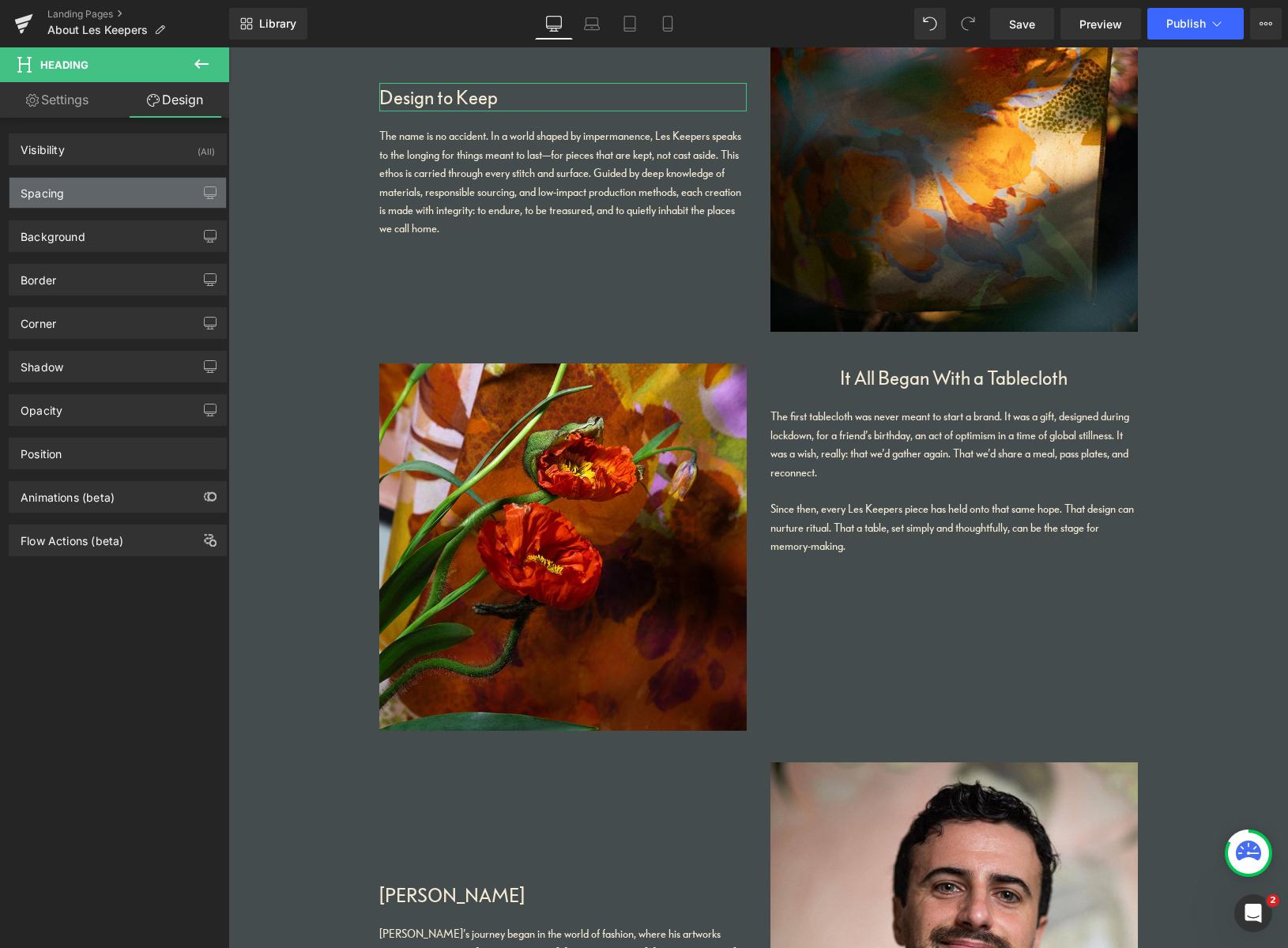
click at [107, 198] on div "Spacing" at bounding box center [118, 192] width 216 height 30
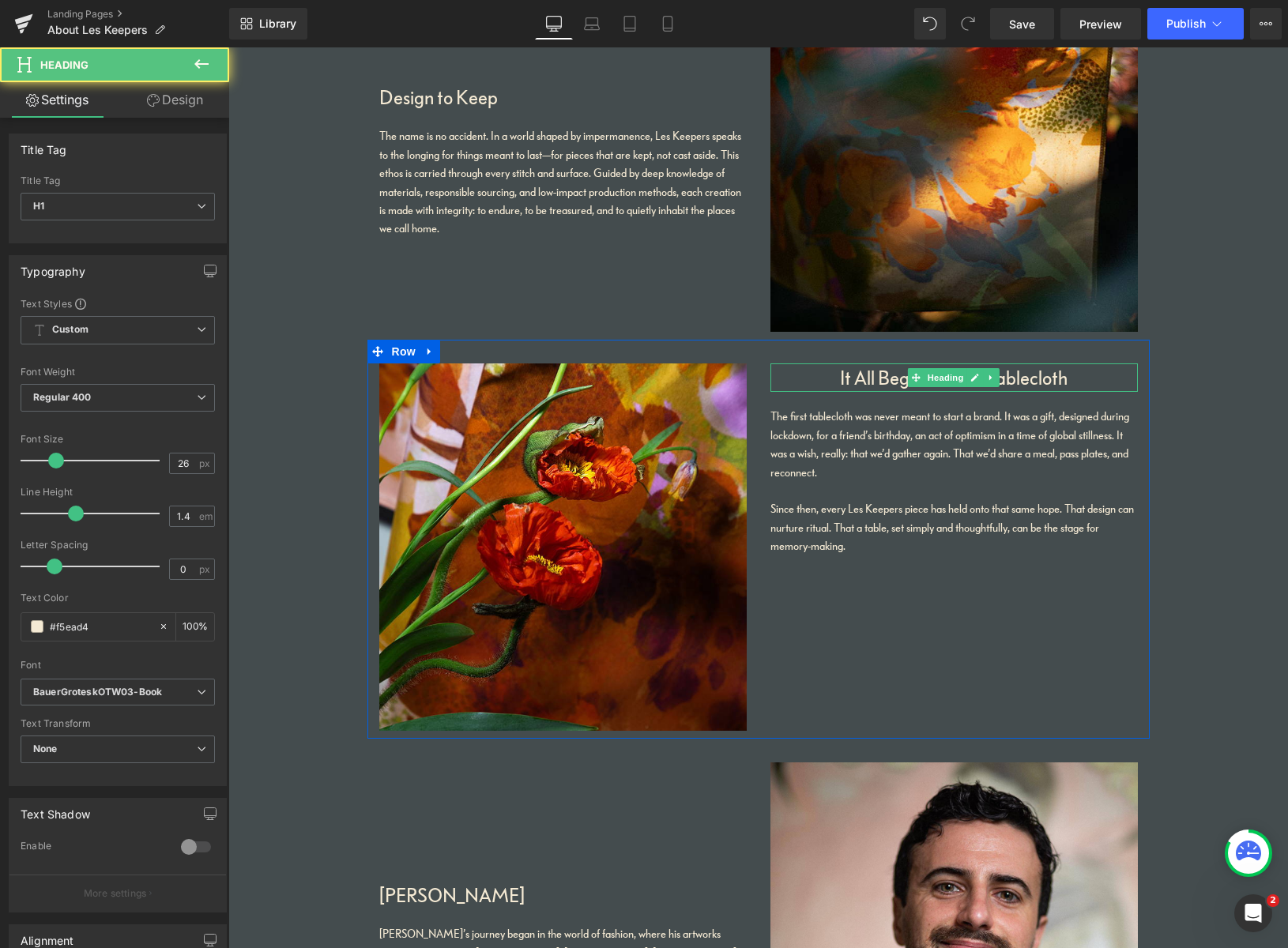
click at [869, 382] on h1 "It All Began With a Tablecloth" at bounding box center [953, 377] width 368 height 28
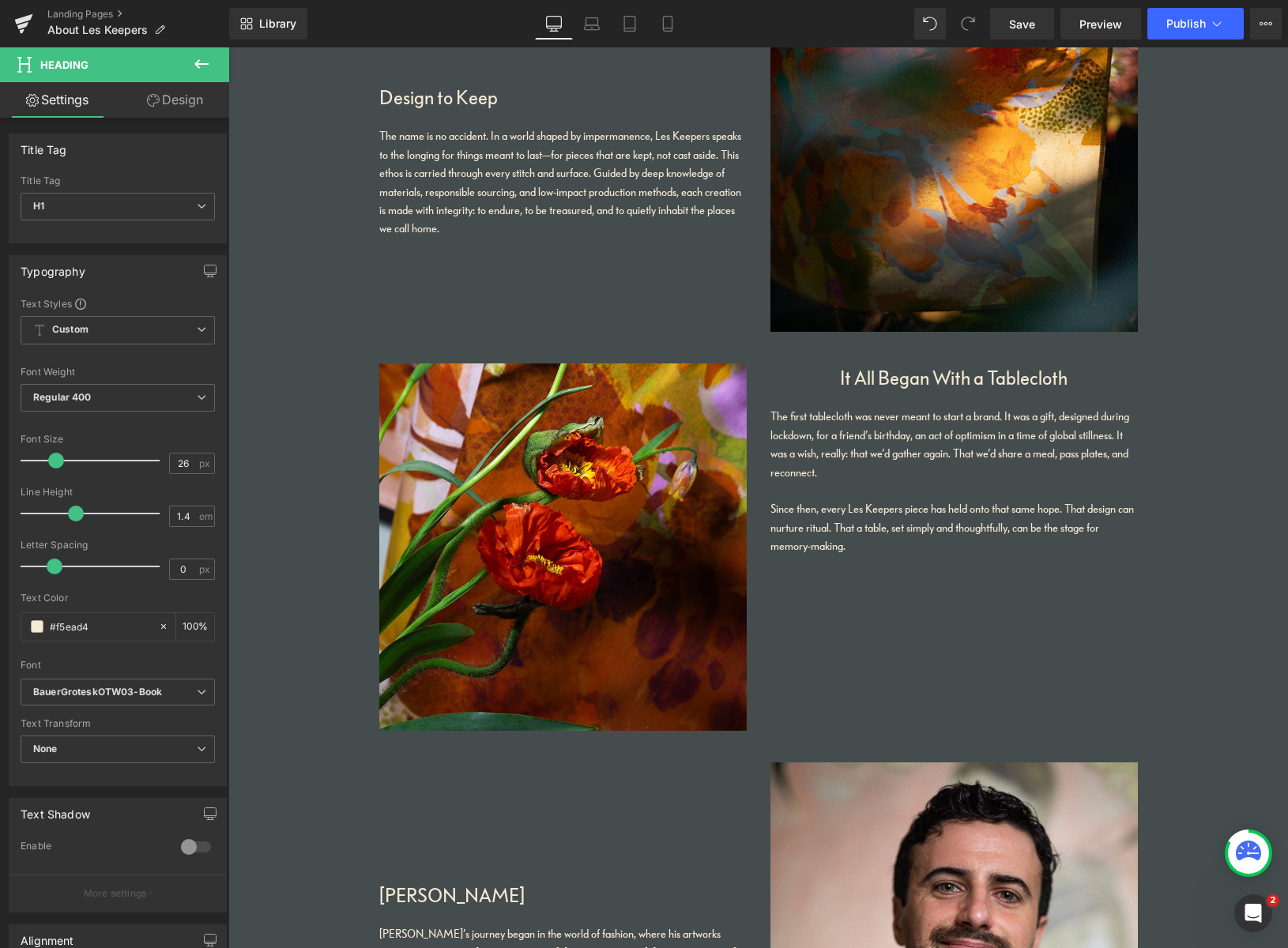
click at [187, 101] on link "Design" at bounding box center [175, 99] width 115 height 36
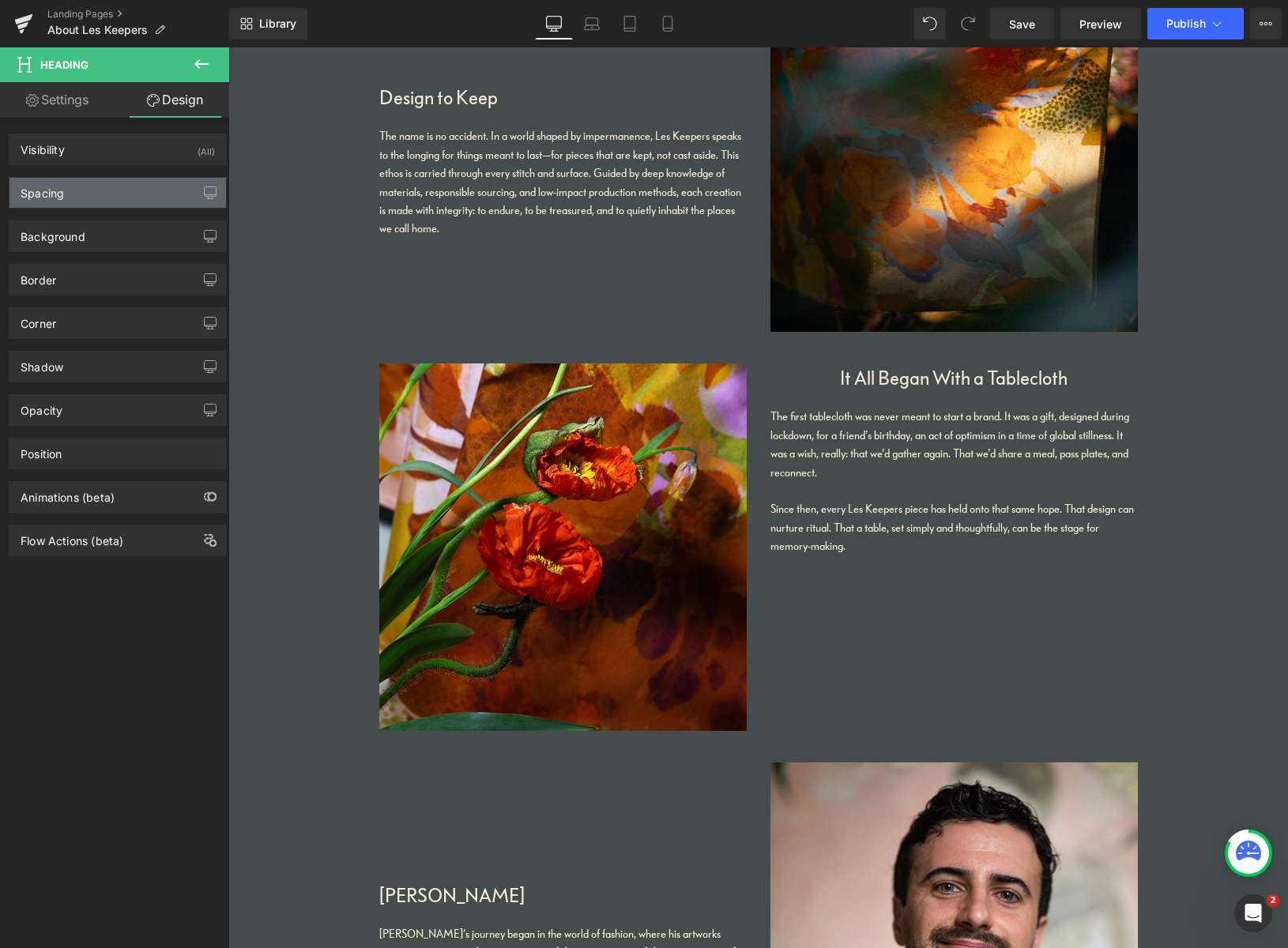
click at [119, 193] on div "Spacing" at bounding box center [118, 192] width 216 height 30
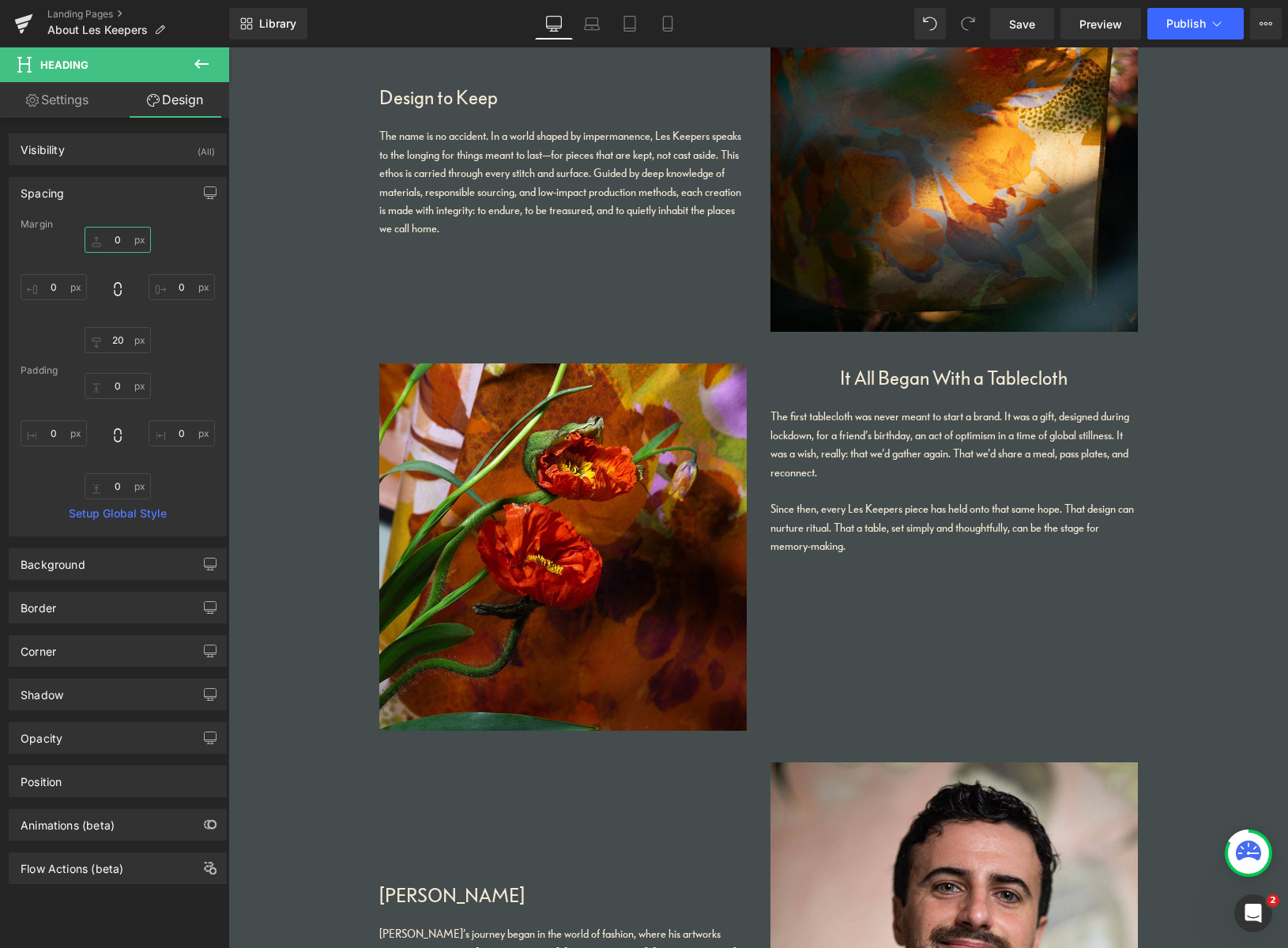
drag, startPoint x: 121, startPoint y: 240, endPoint x: 102, endPoint y: 237, distance: 19.2
click at [102, 237] on input "0" at bounding box center [118, 239] width 67 height 26
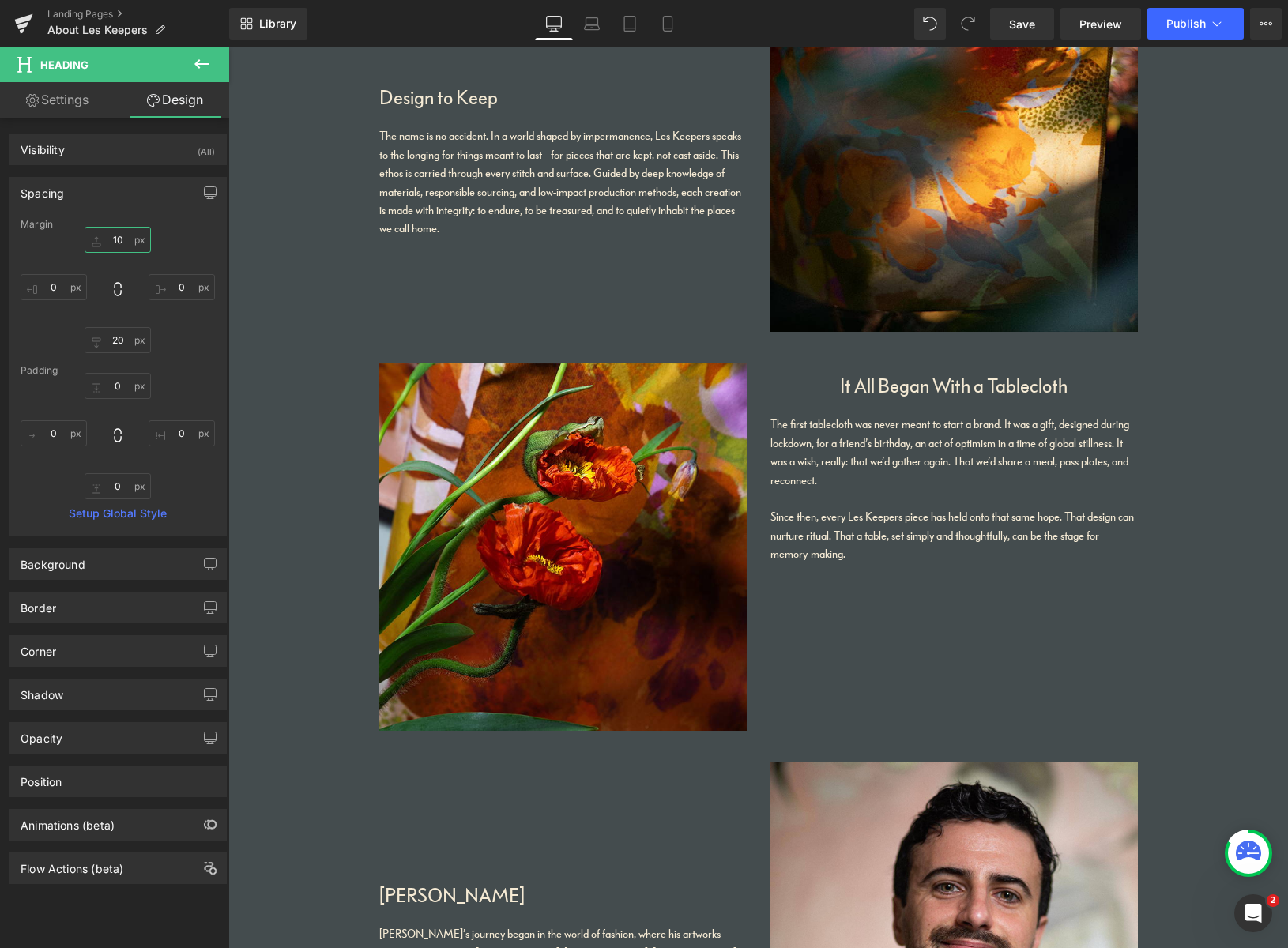
type input "100"
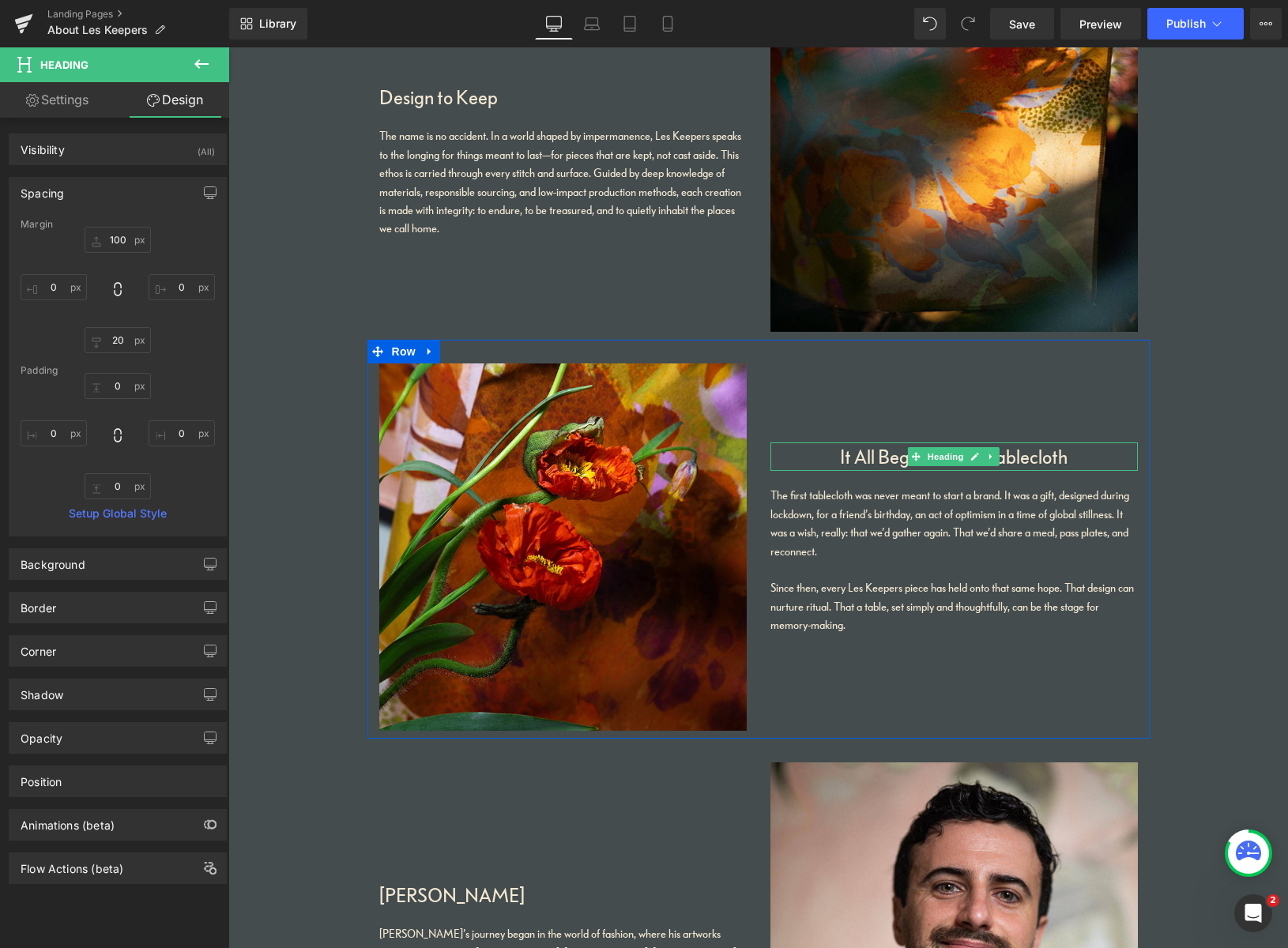
click at [853, 459] on h1 "It All Began With a Tablecloth" at bounding box center [953, 456] width 368 height 28
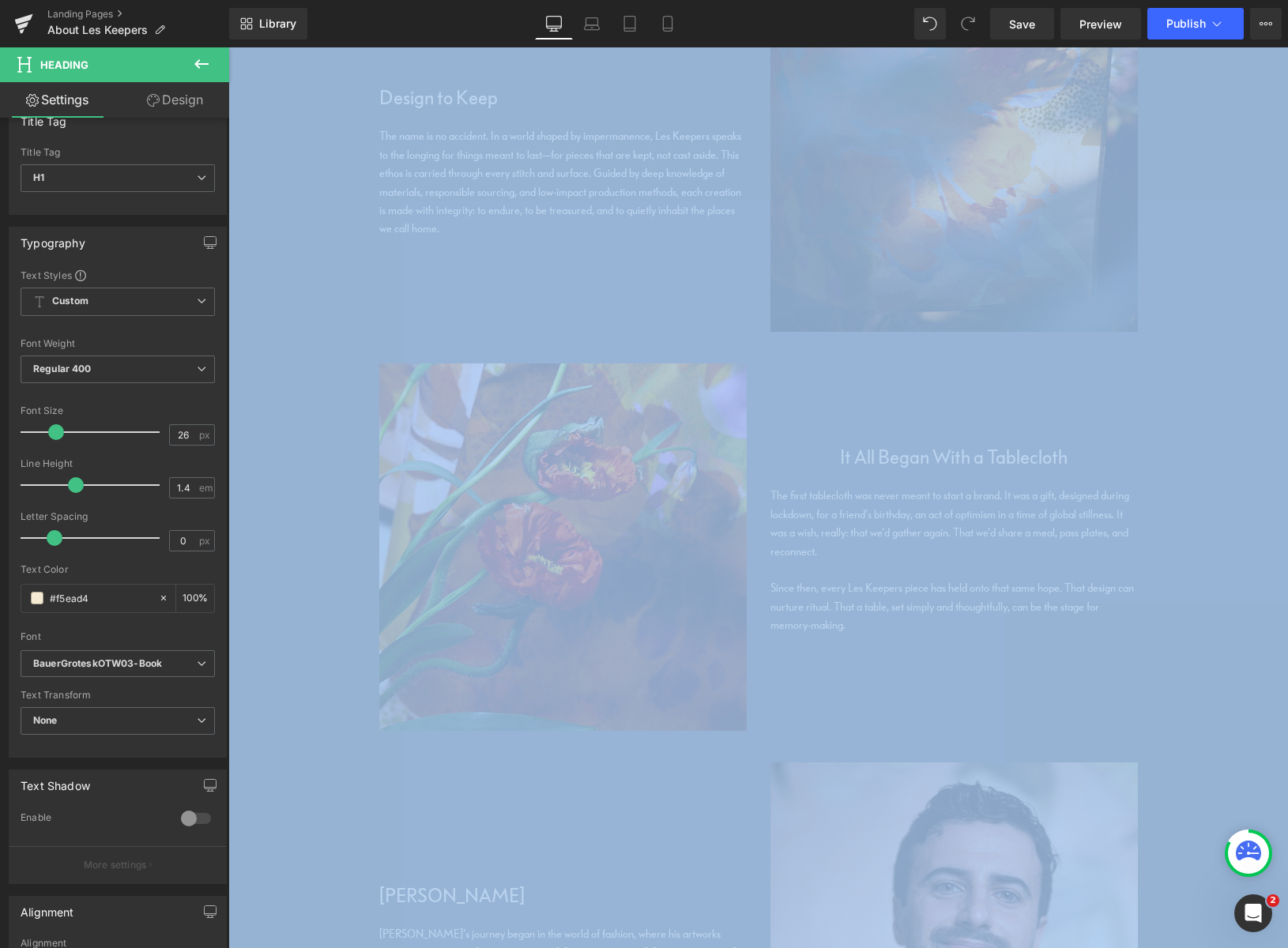
scroll to position [102, 0]
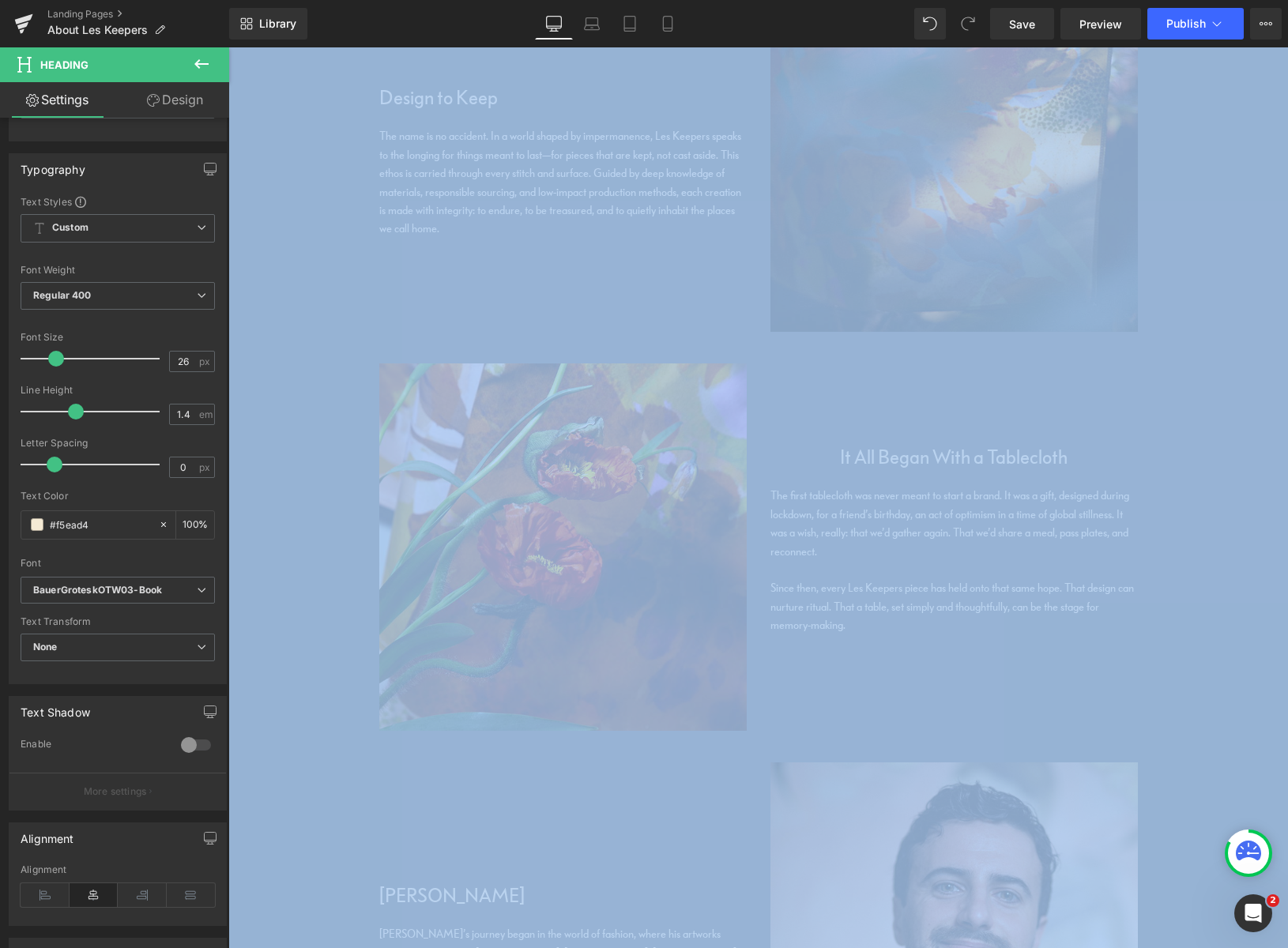
drag, startPoint x: 131, startPoint y: 923, endPoint x: 124, endPoint y: 963, distance: 40.6
click at [124, 947] on html "Heading You are previewing how the will restyle your page. You can not edit Ele…" at bounding box center [644, 474] width 1288 height 948
click at [41, 893] on icon at bounding box center [44, 894] width 49 height 24
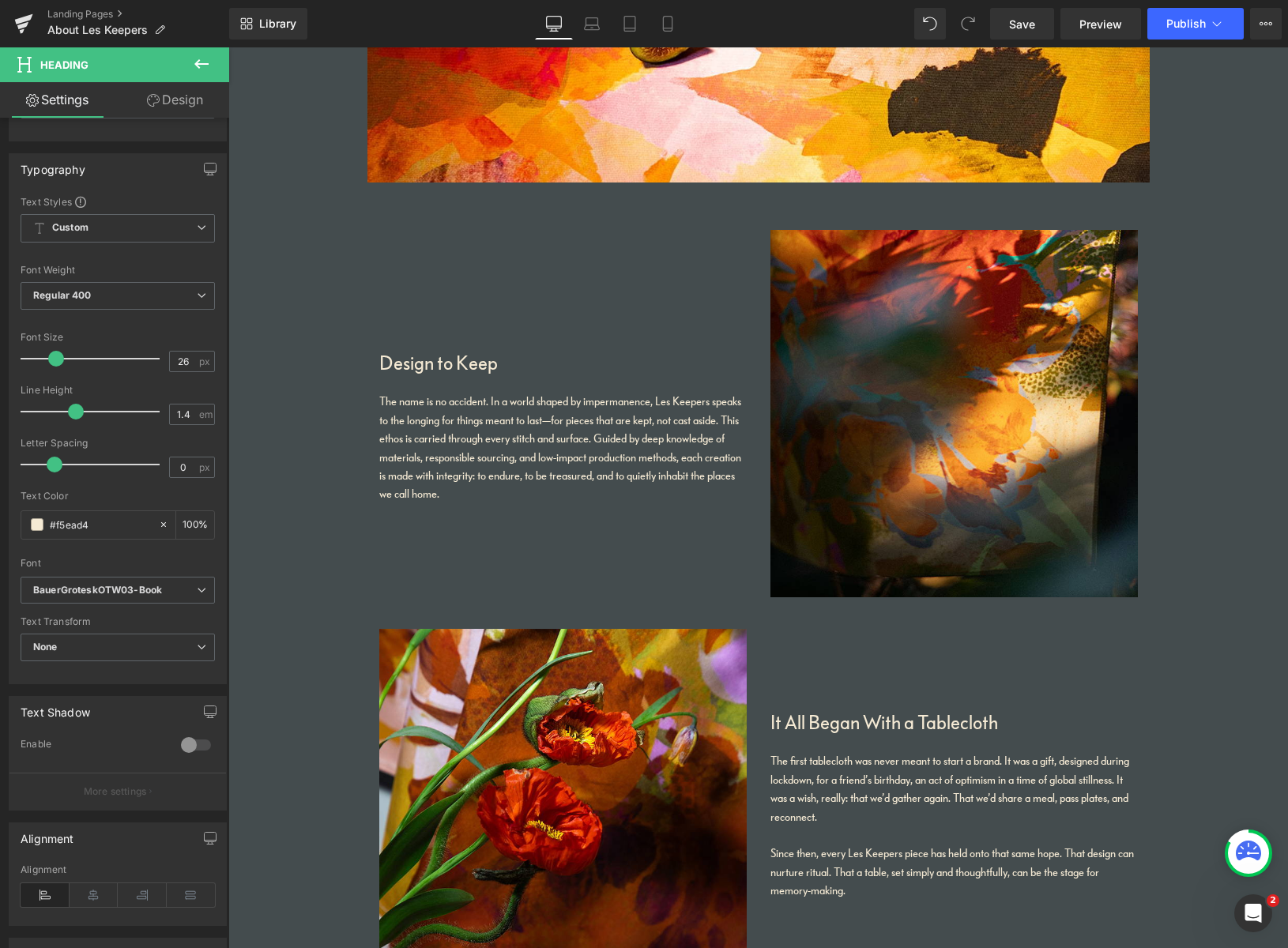
scroll to position [598, 0]
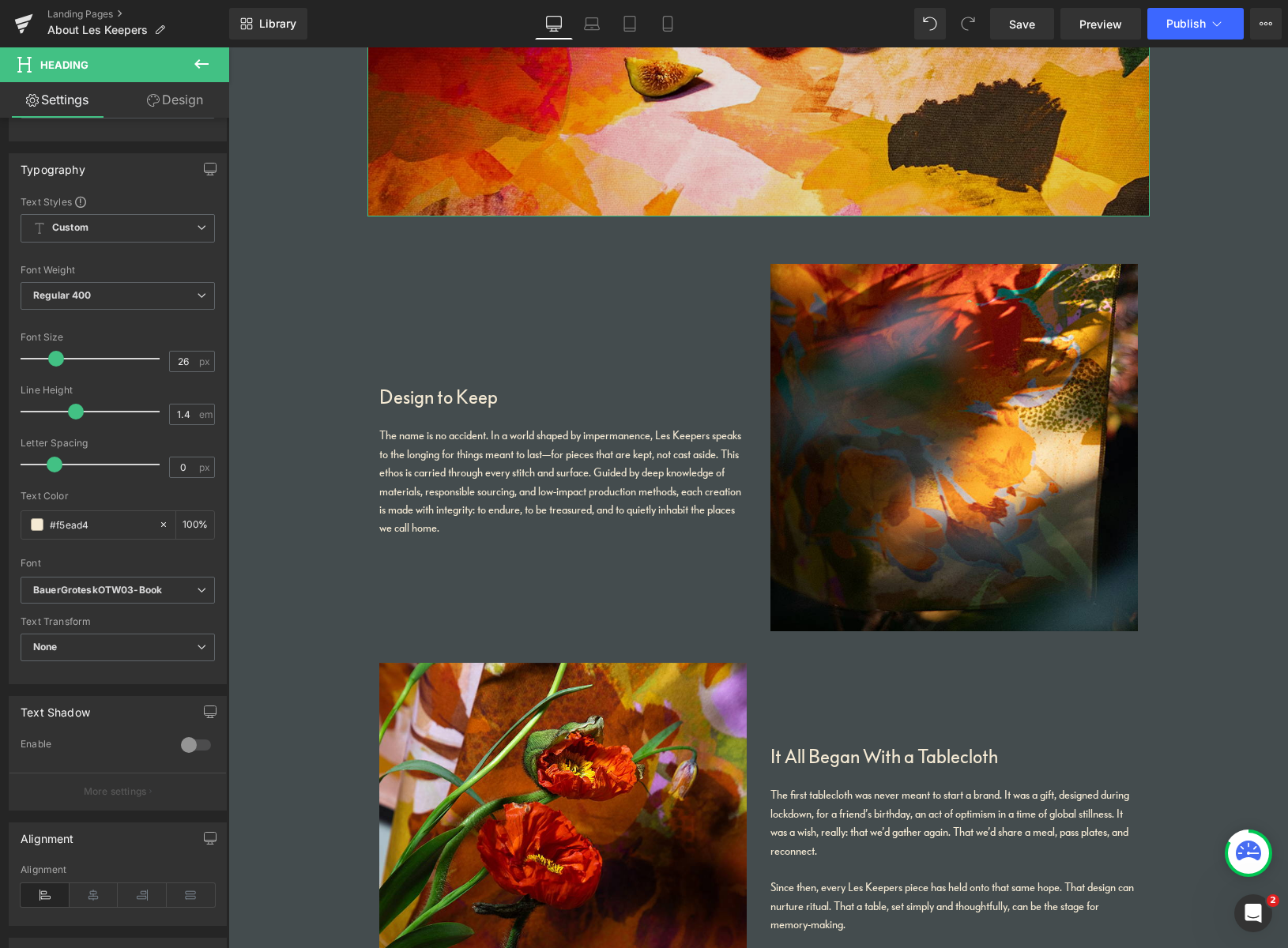
drag, startPoint x: 851, startPoint y: 194, endPoint x: 859, endPoint y: 193, distance: 8.1
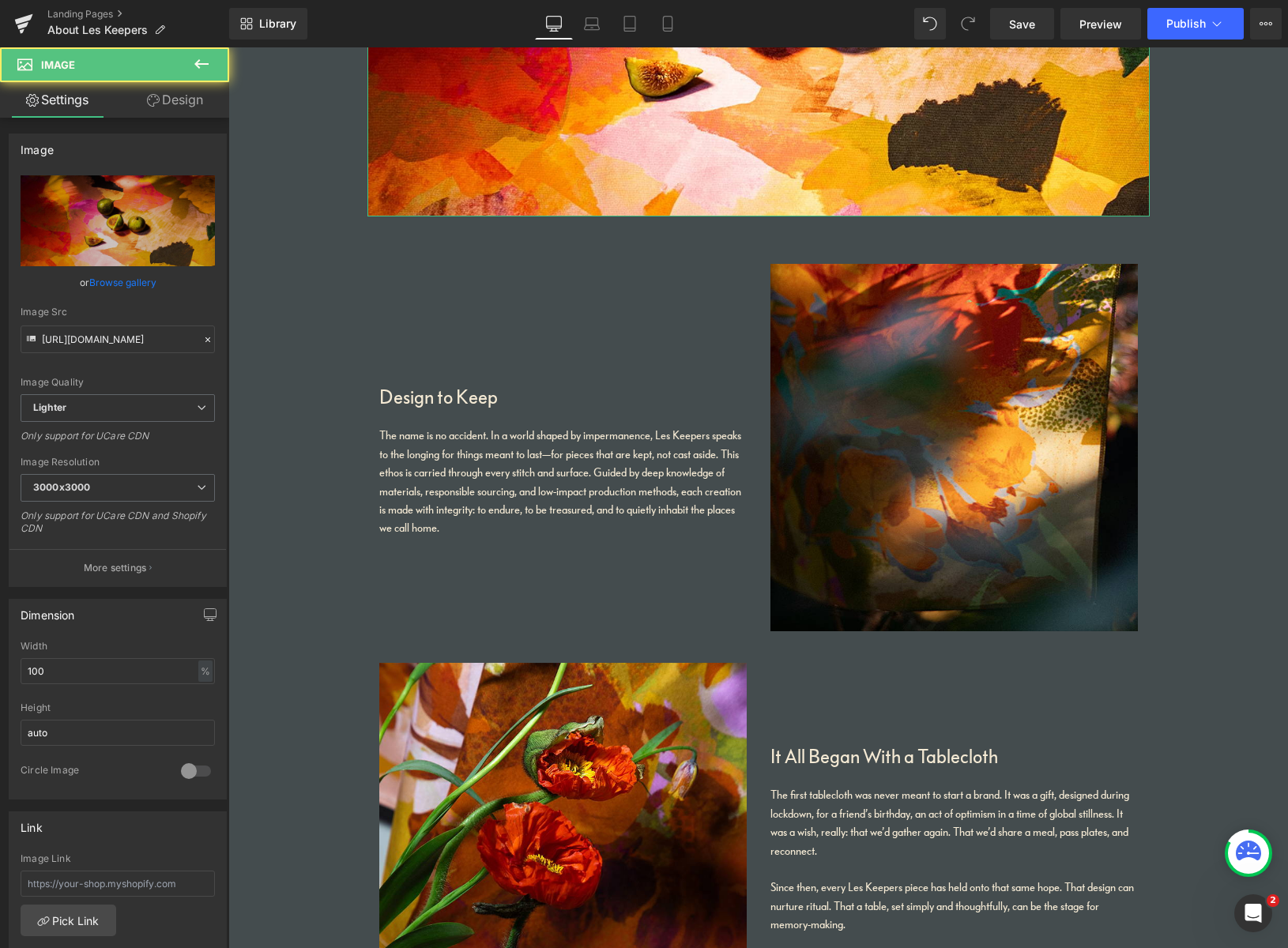
drag, startPoint x: 192, startPoint y: 98, endPoint x: 133, endPoint y: 193, distance: 111.8
click at [192, 98] on link "Design" at bounding box center [175, 99] width 115 height 36
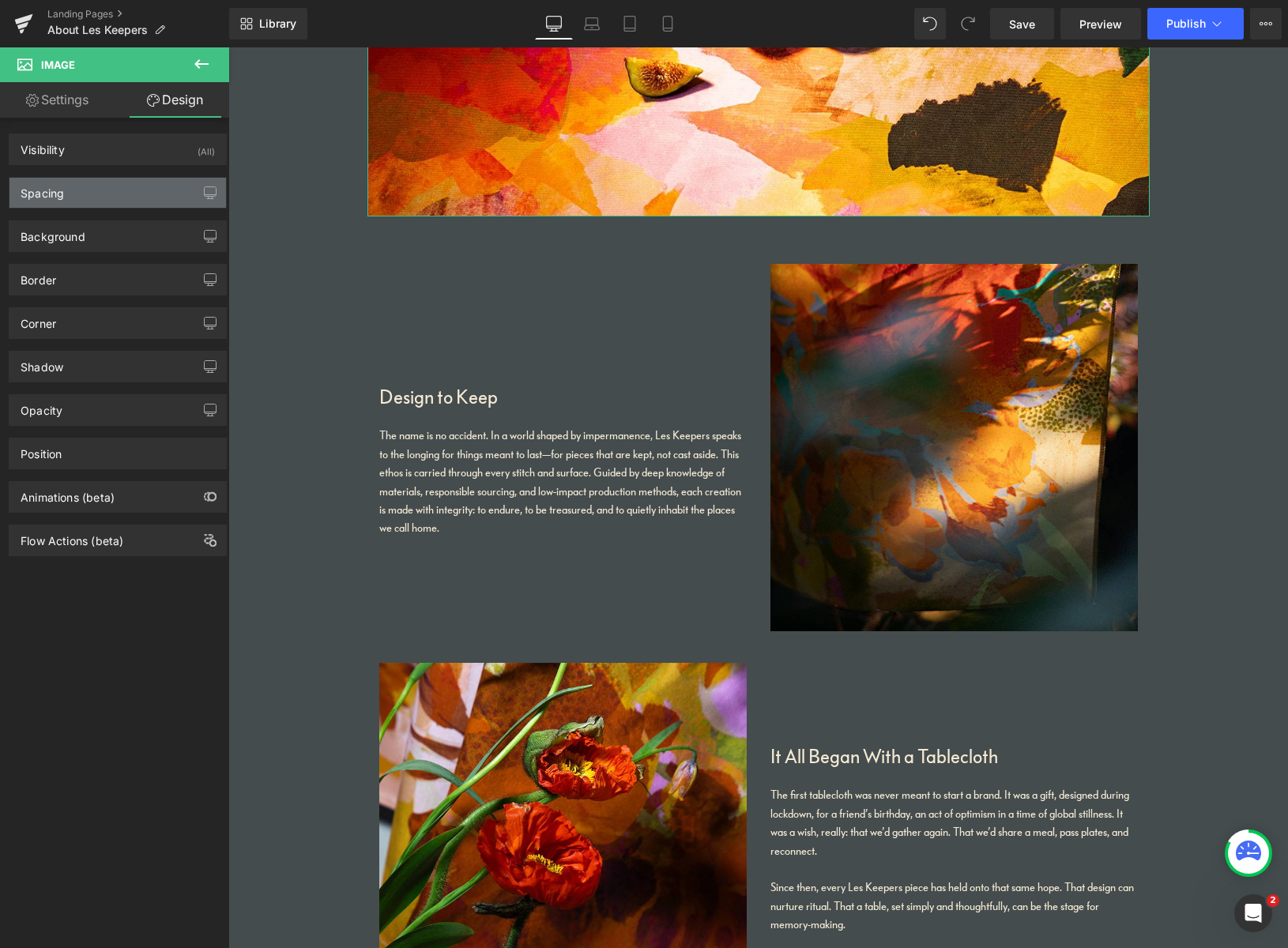
click at [111, 199] on div "Spacing" at bounding box center [118, 192] width 216 height 30
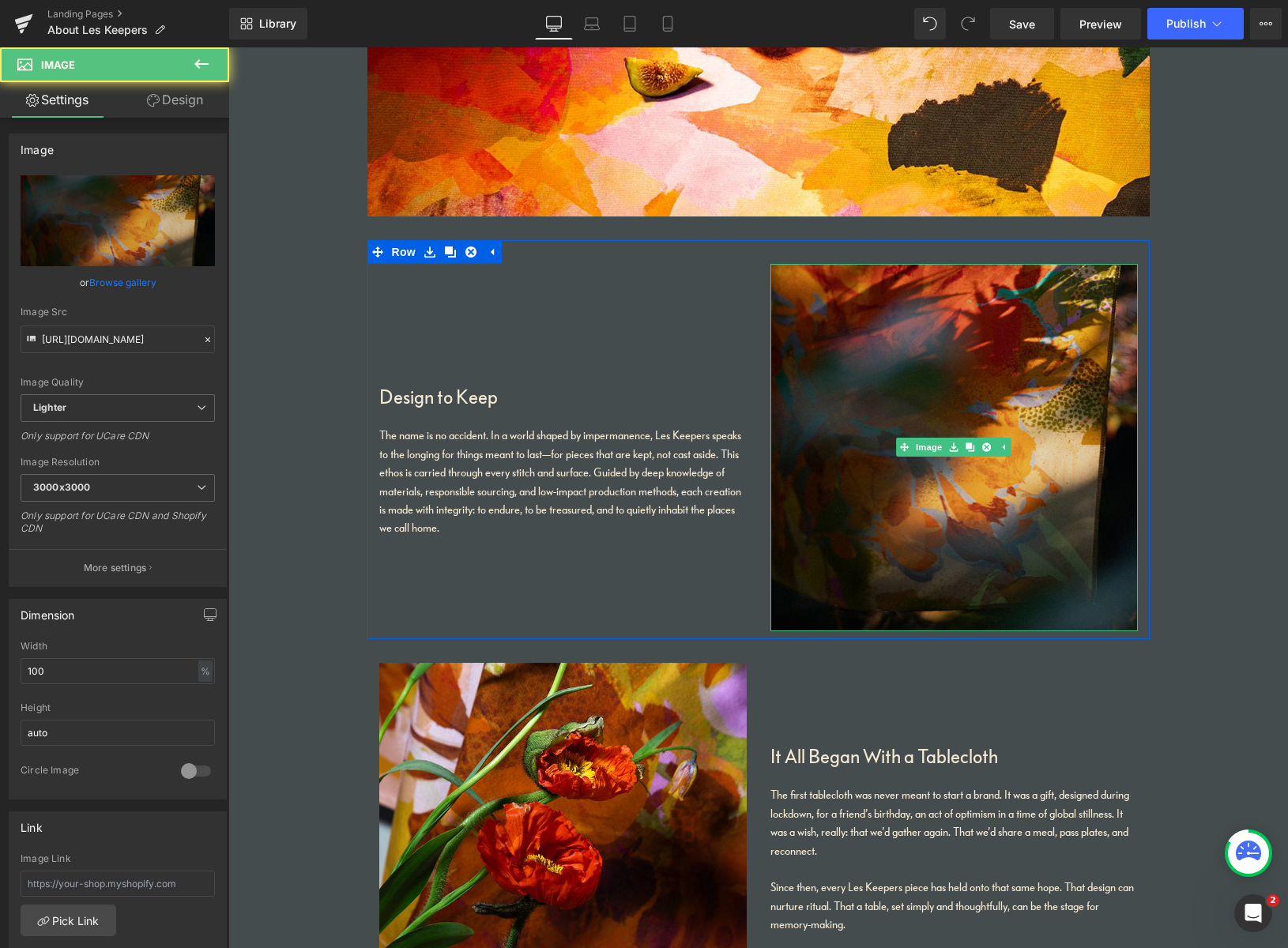
drag, startPoint x: 870, startPoint y: 586, endPoint x: 879, endPoint y: 585, distance: 9.1
click at [870, 586] on img at bounding box center [953, 447] width 368 height 367
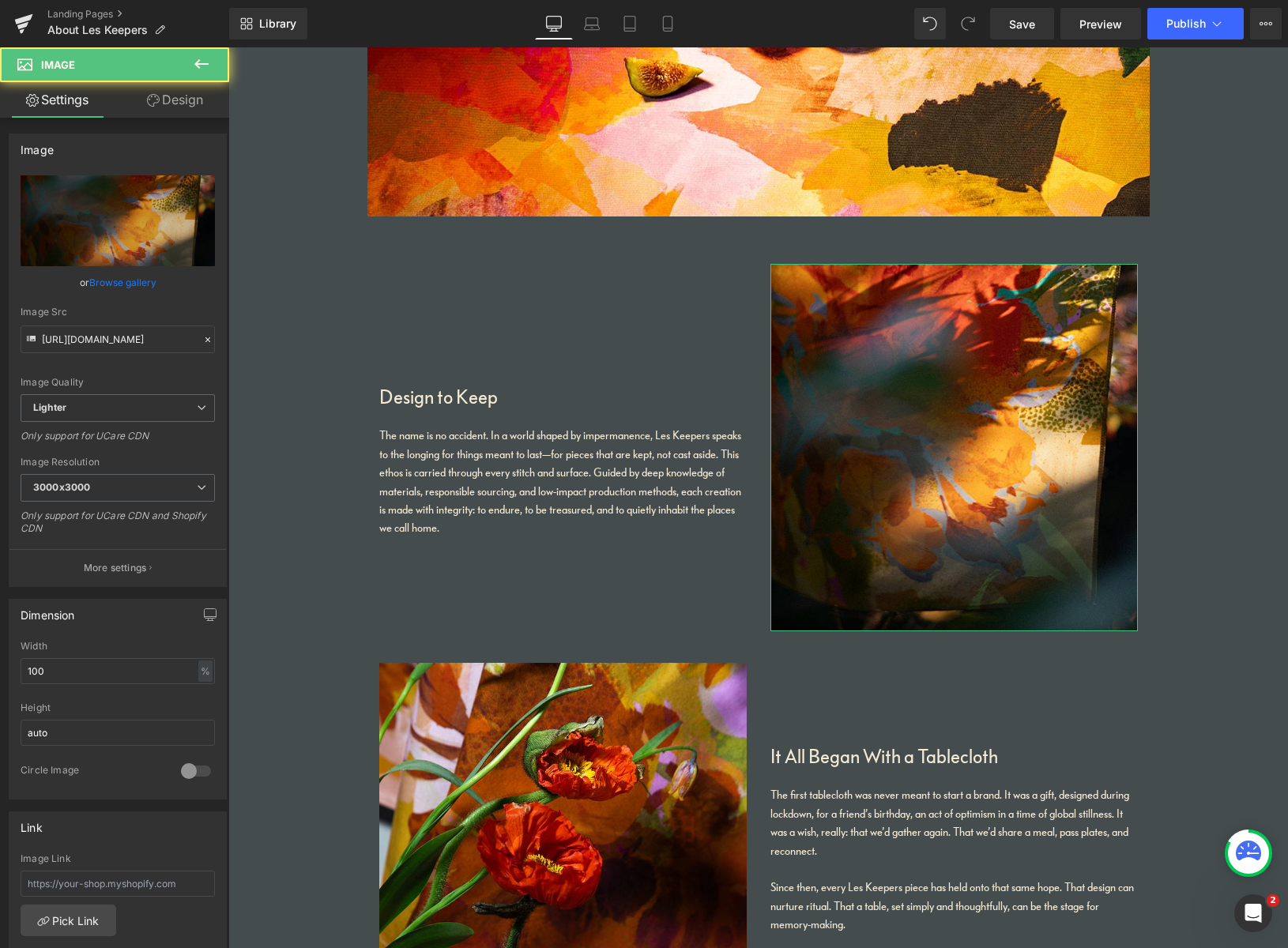
click at [188, 98] on link "Design" at bounding box center [175, 99] width 115 height 36
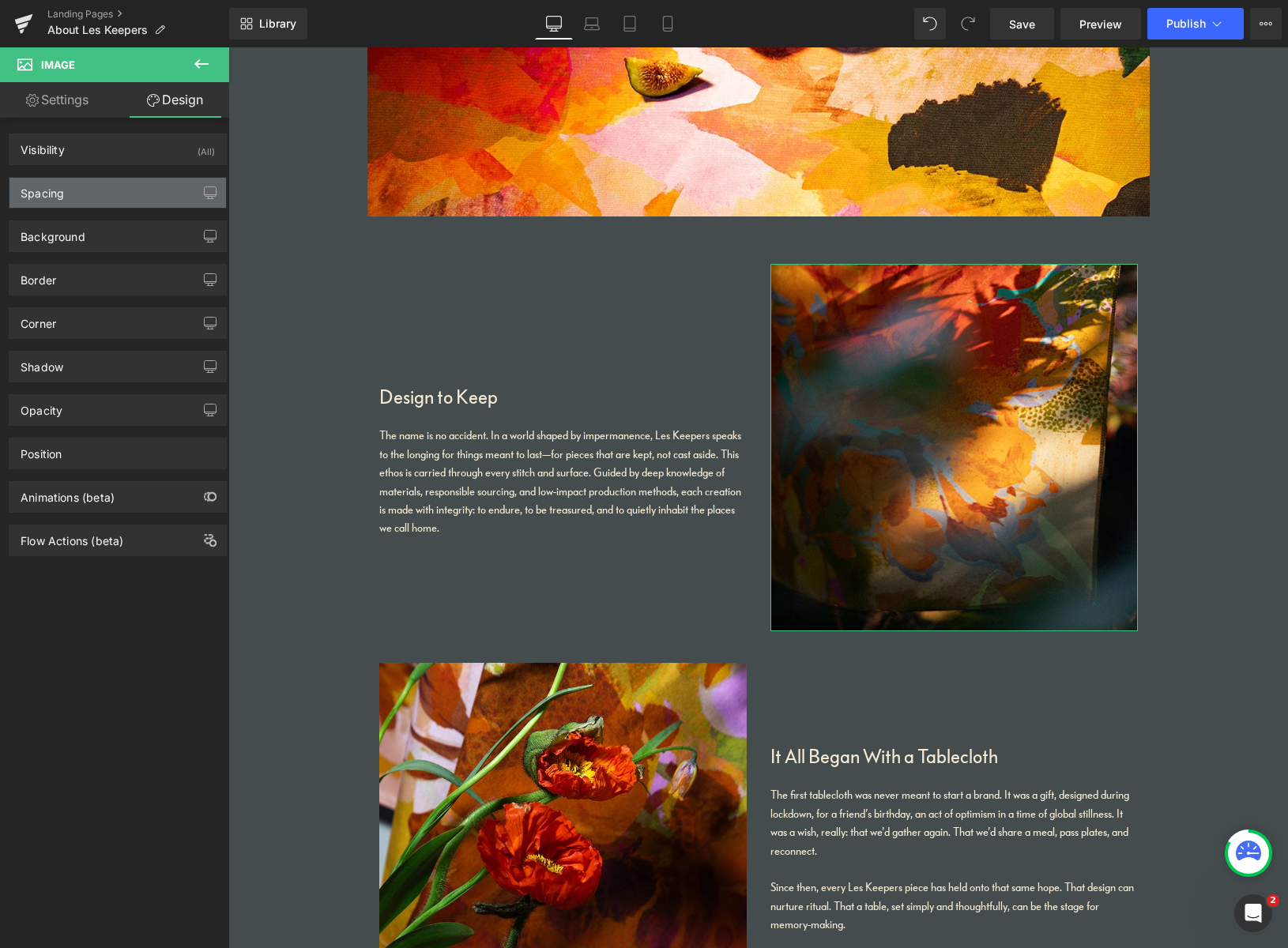
click at [119, 194] on div "Spacing" at bounding box center [118, 192] width 216 height 30
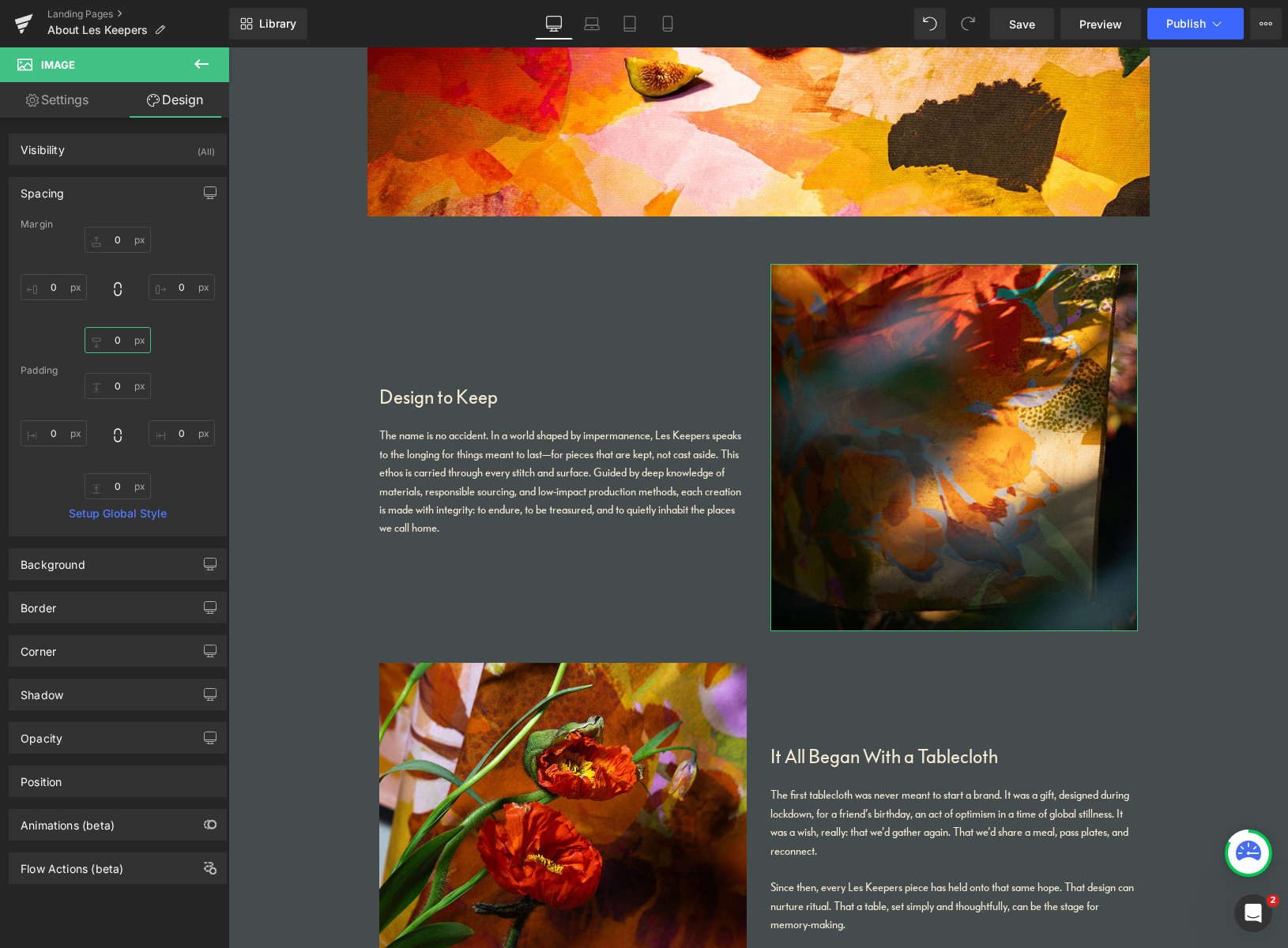
drag, startPoint x: 111, startPoint y: 338, endPoint x: 90, endPoint y: 339, distance: 21.0
click at [98, 338] on input "0" at bounding box center [118, 339] width 67 height 26
type input "30"
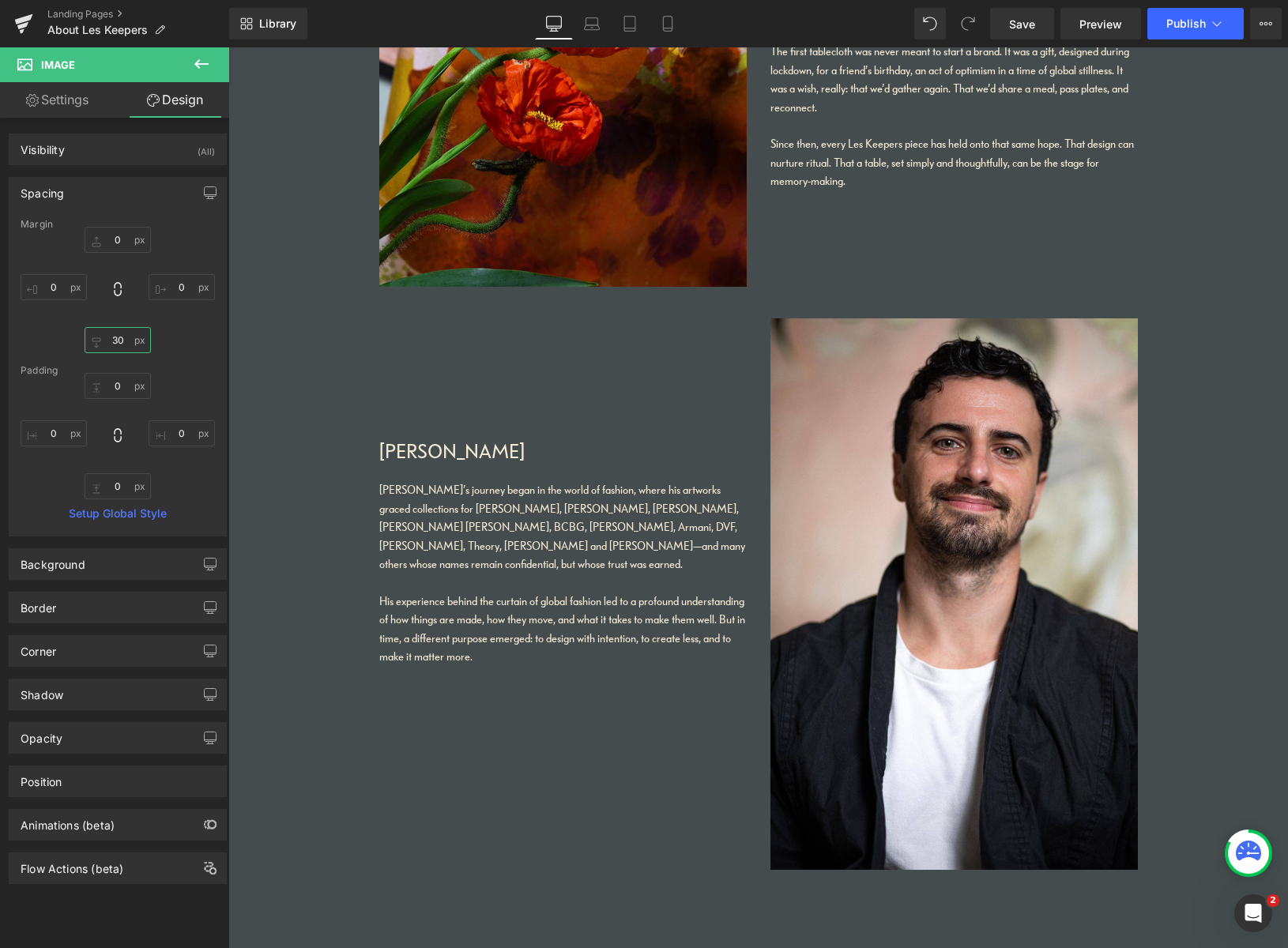
scroll to position [1361, 0]
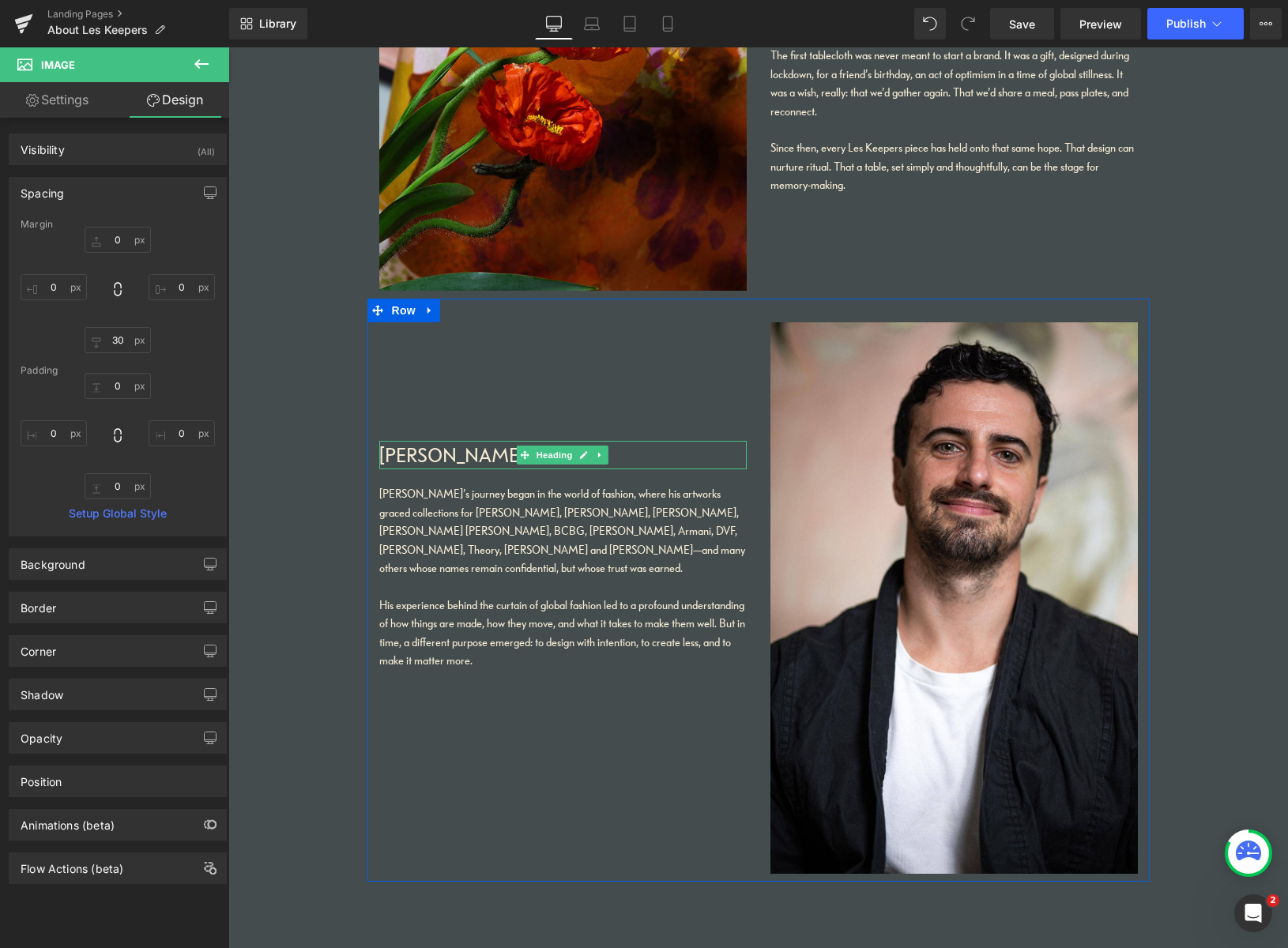
click at [446, 450] on h1 "[PERSON_NAME]" at bounding box center [562, 454] width 368 height 28
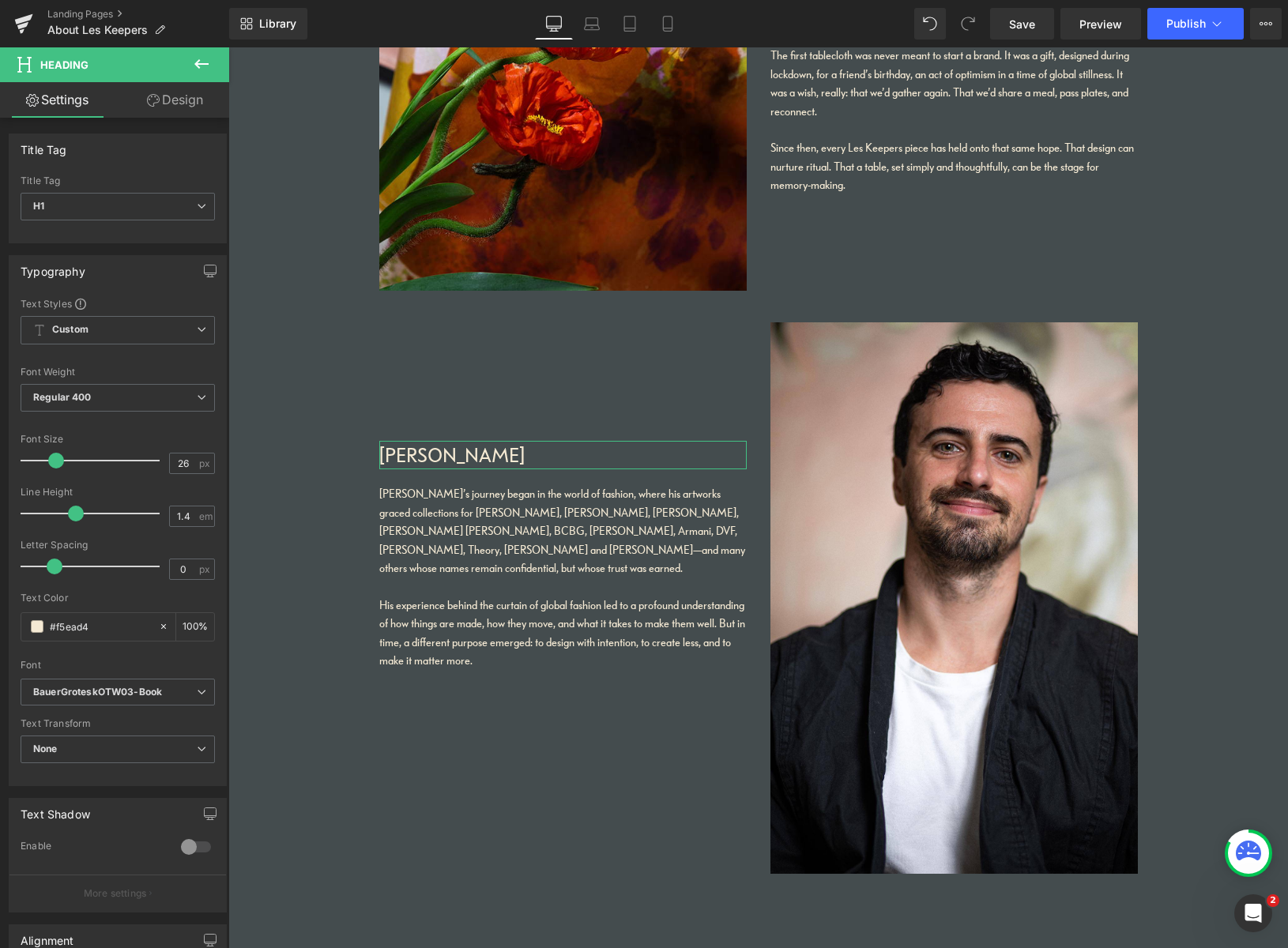
click at [182, 101] on link "Design" at bounding box center [175, 99] width 115 height 36
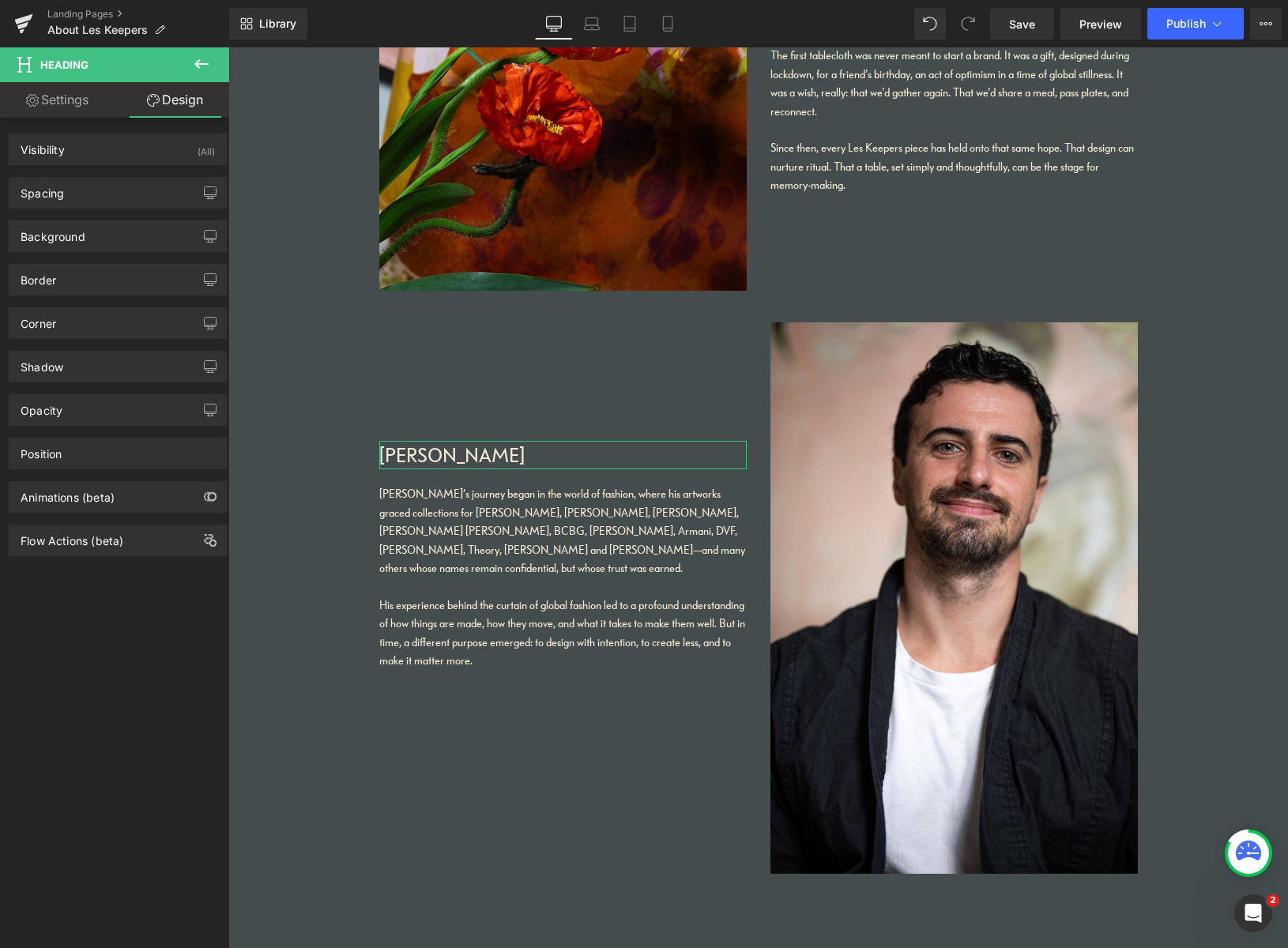
type input "150"
type input "0"
type input "20"
type input "0"
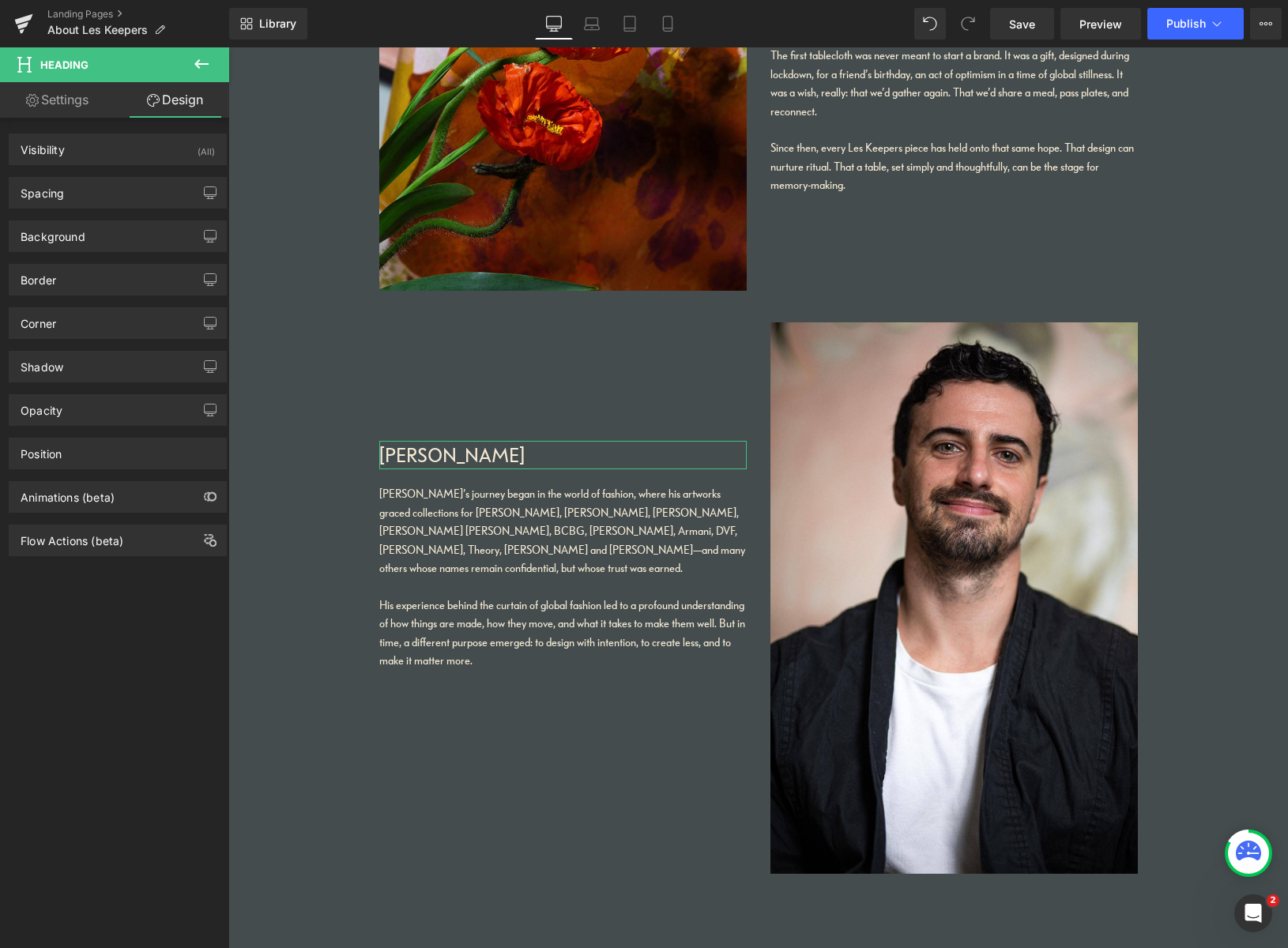
type input "0"
click at [133, 198] on div "Spacing" at bounding box center [118, 192] width 216 height 30
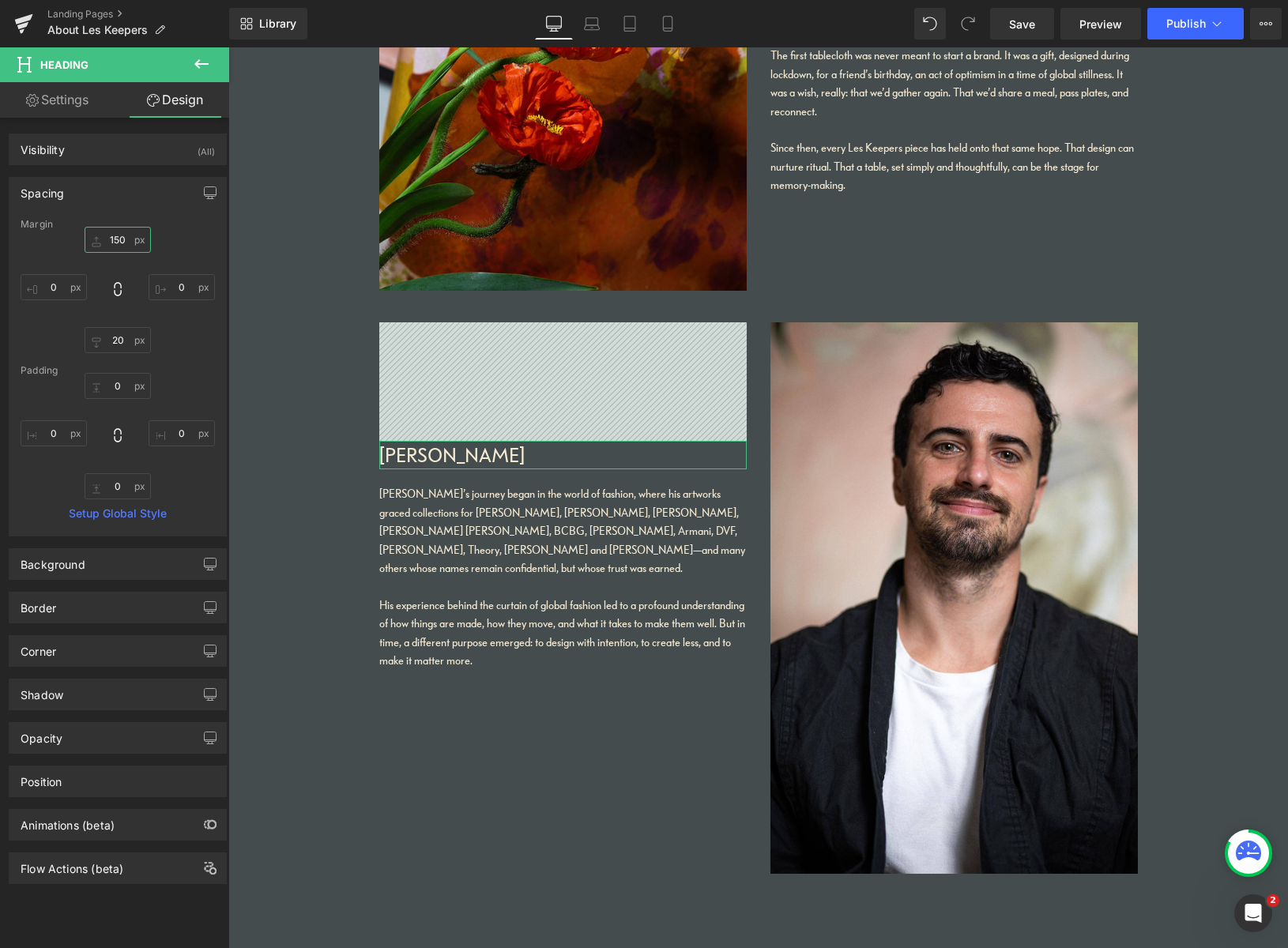
click at [112, 240] on input "150" at bounding box center [118, 239] width 67 height 26
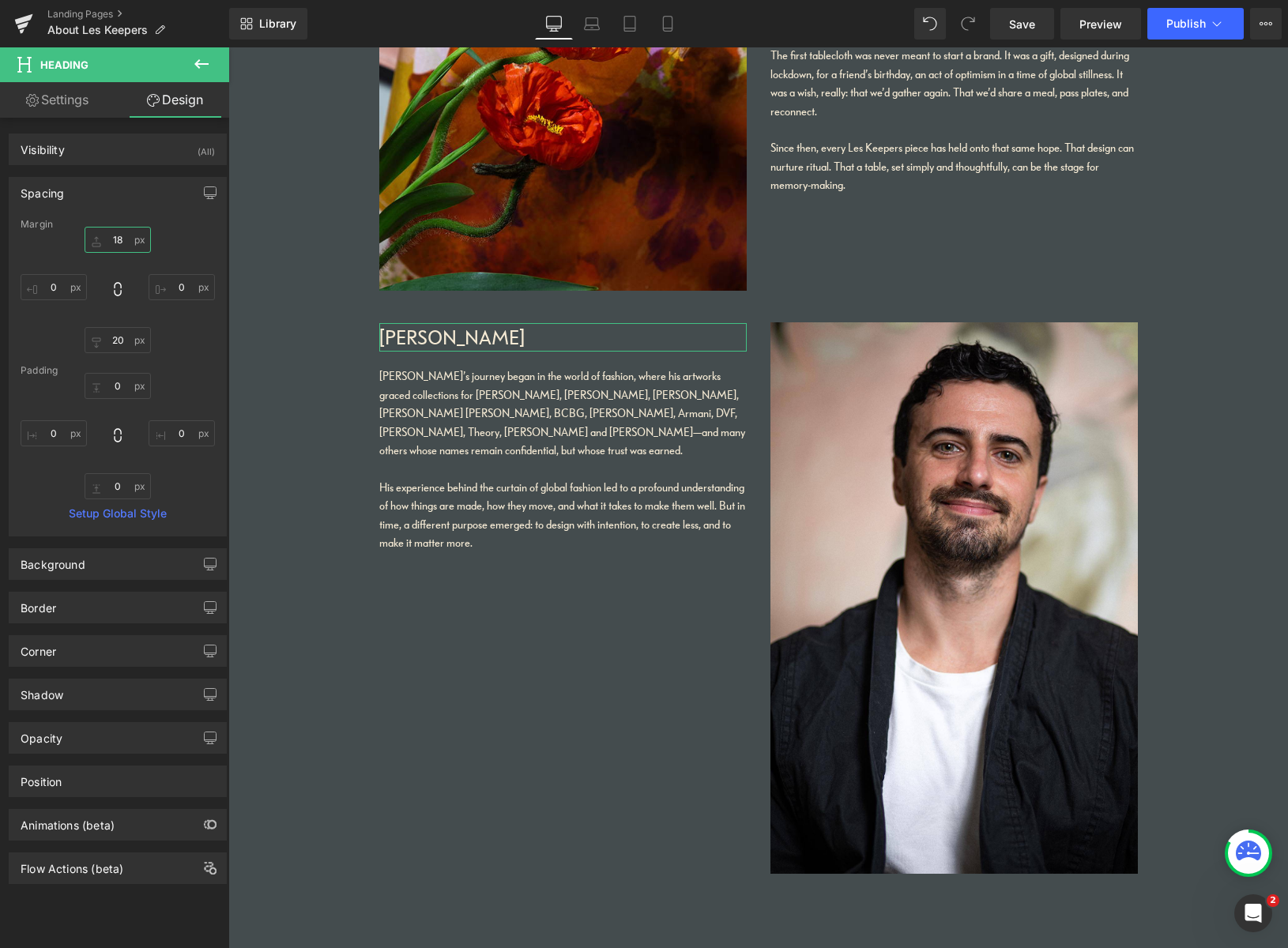
type input "18-"
type input "190"
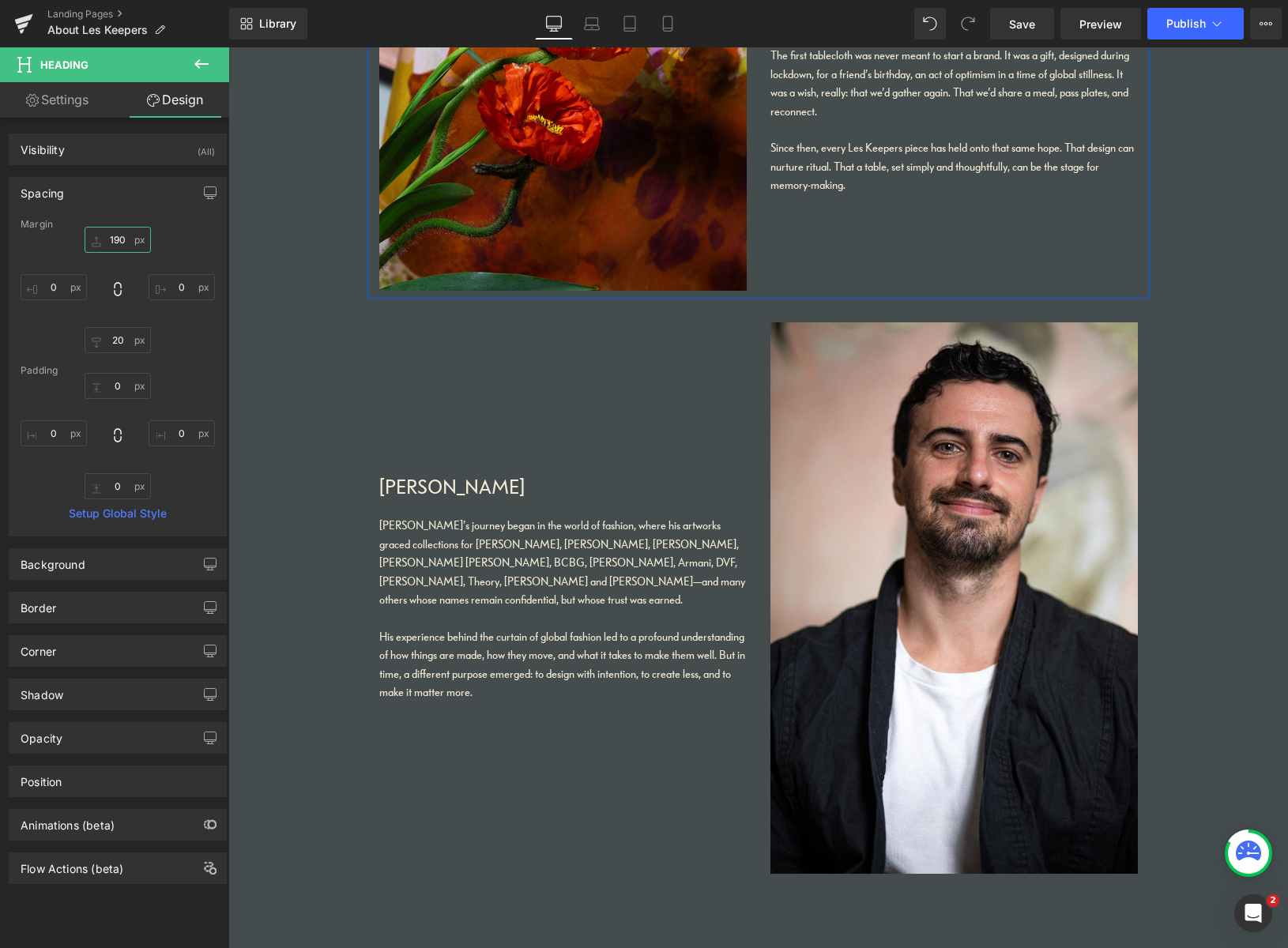
click at [817, 276] on div "Image It All Began With a Tablecloth Heading The first tablecloth was never mea…" at bounding box center [758, 99] width 782 height 399
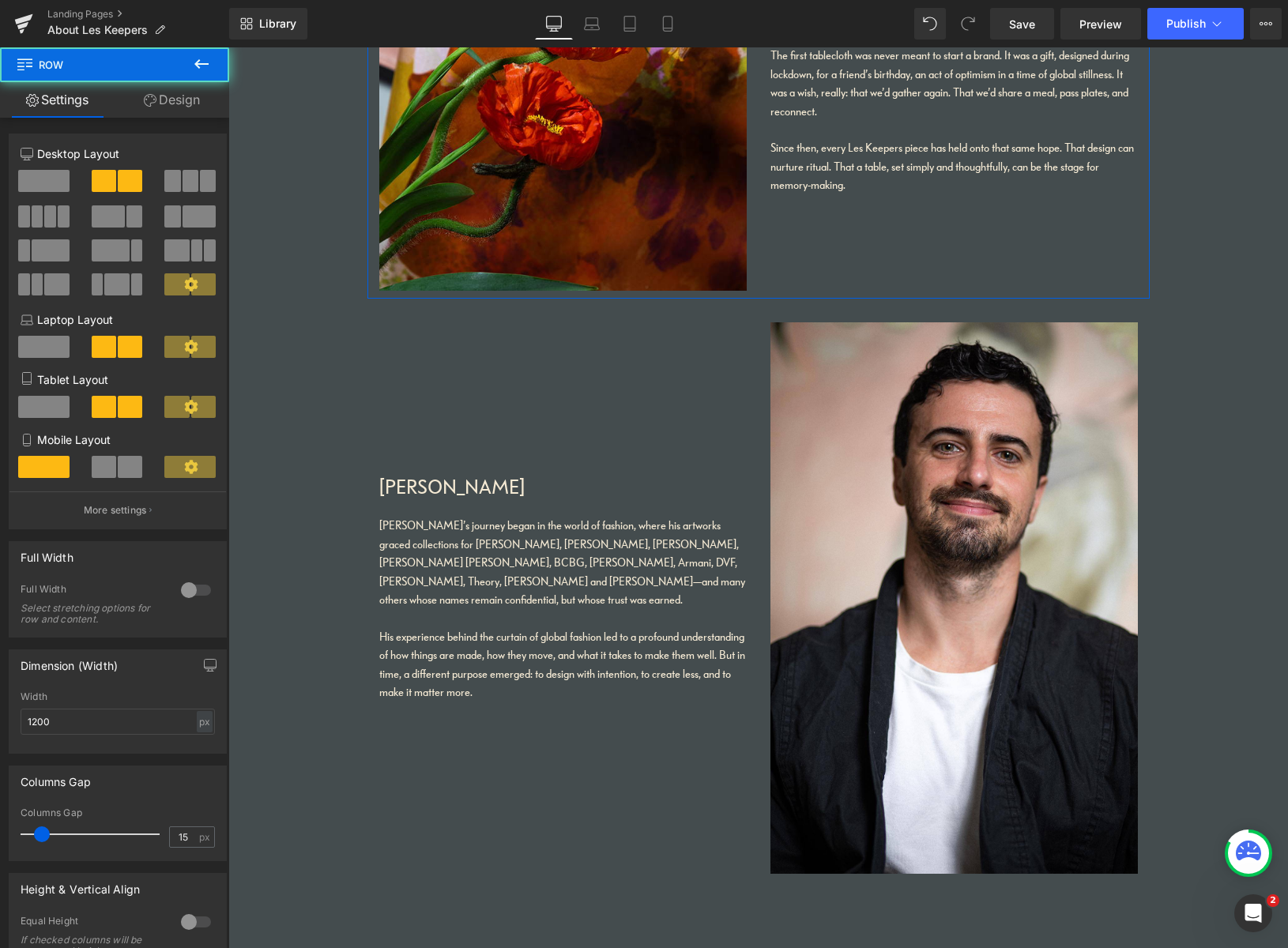
click at [191, 98] on link "Design" at bounding box center [172, 99] width 115 height 36
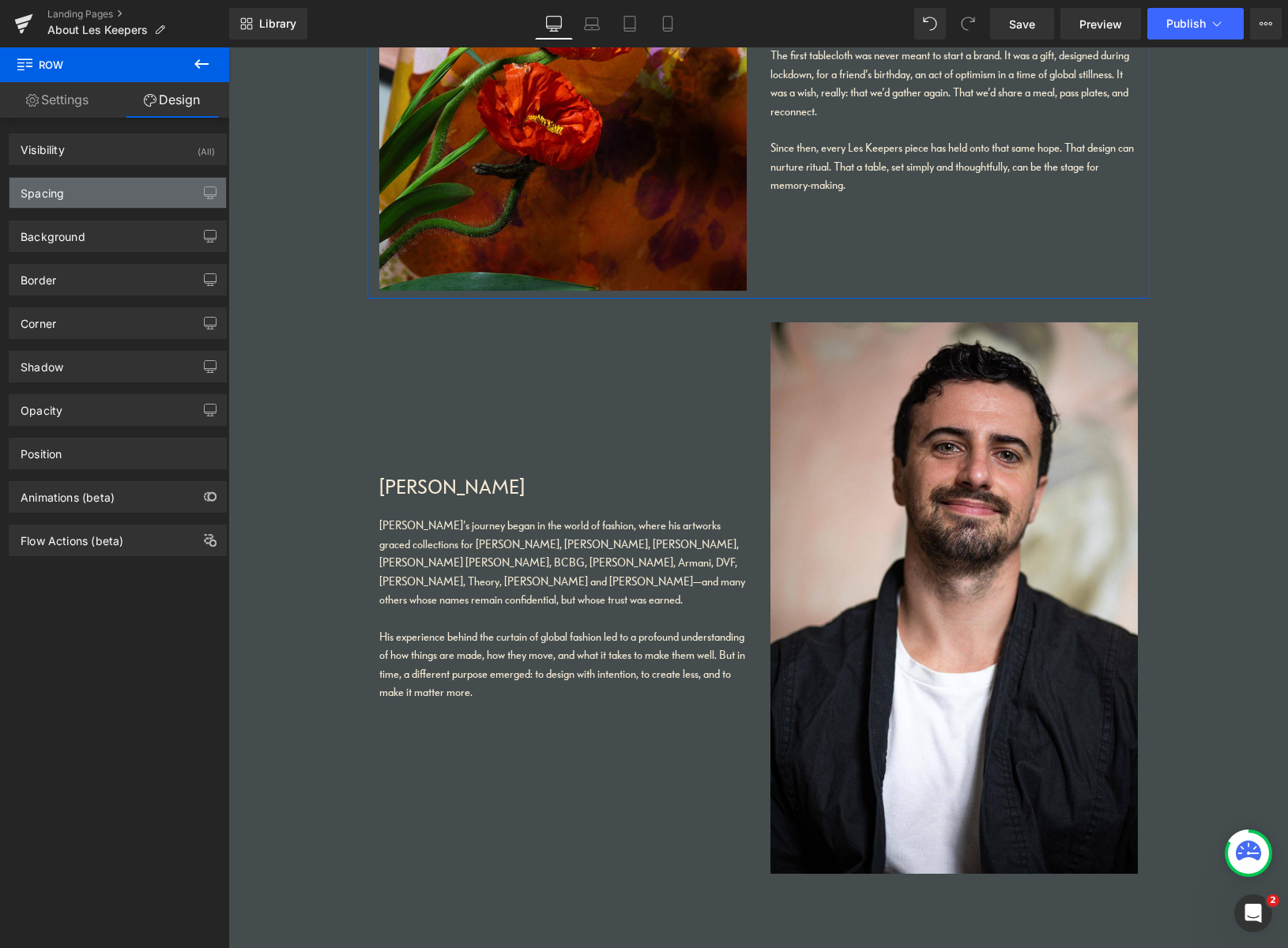
click at [107, 194] on div "Spacing" at bounding box center [118, 192] width 216 height 30
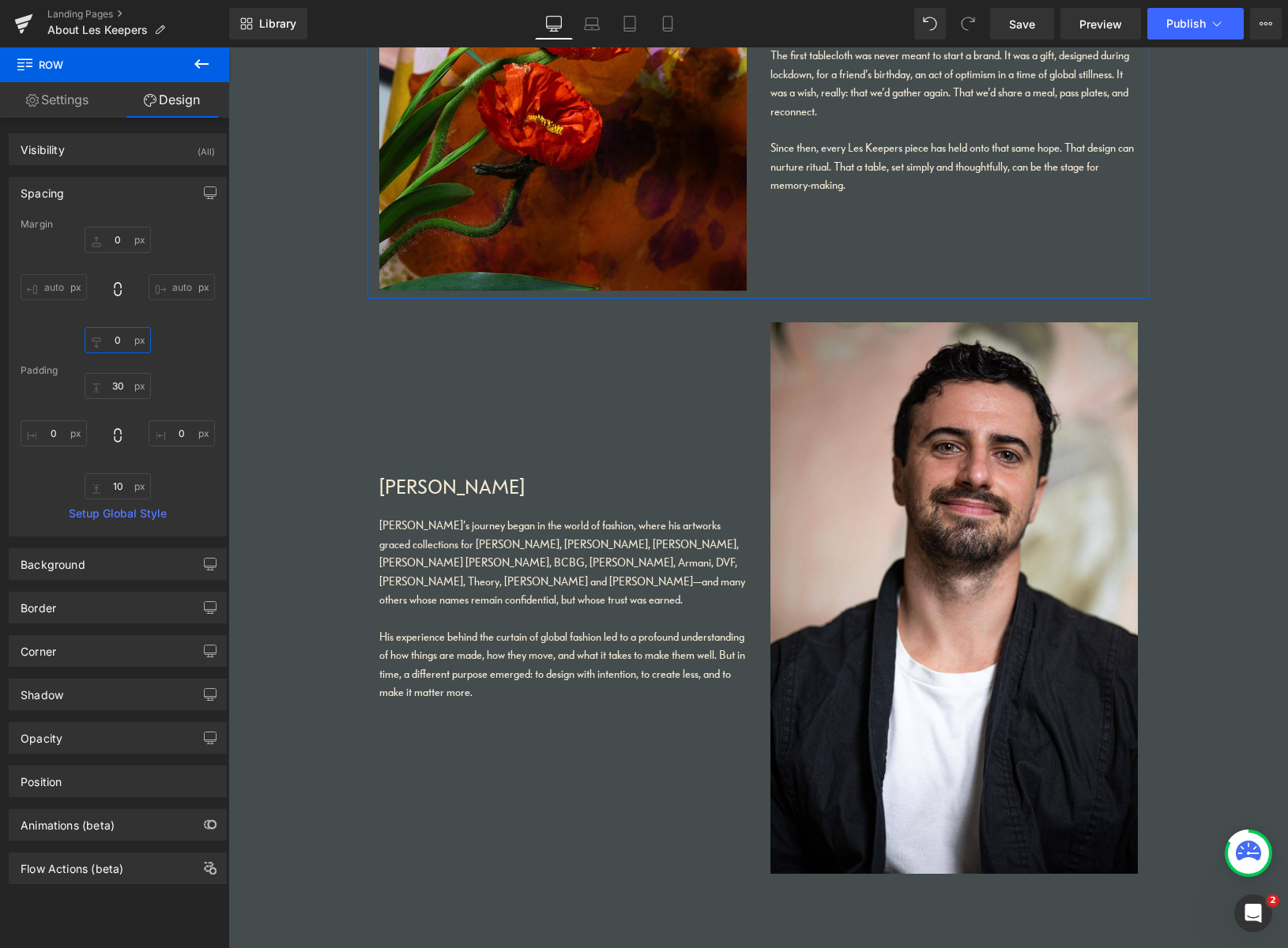
drag, startPoint x: 120, startPoint y: 341, endPoint x: 83, endPoint y: 339, distance: 37.1
click at [81, 338] on div "0px 0 auto auto 0px 0 auto auto" at bounding box center [117, 289] width 194 height 126
drag, startPoint x: 122, startPoint y: 341, endPoint x: 107, endPoint y: 346, distance: 15.8
click at [98, 340] on input "0" at bounding box center [118, 339] width 67 height 26
type input "30"
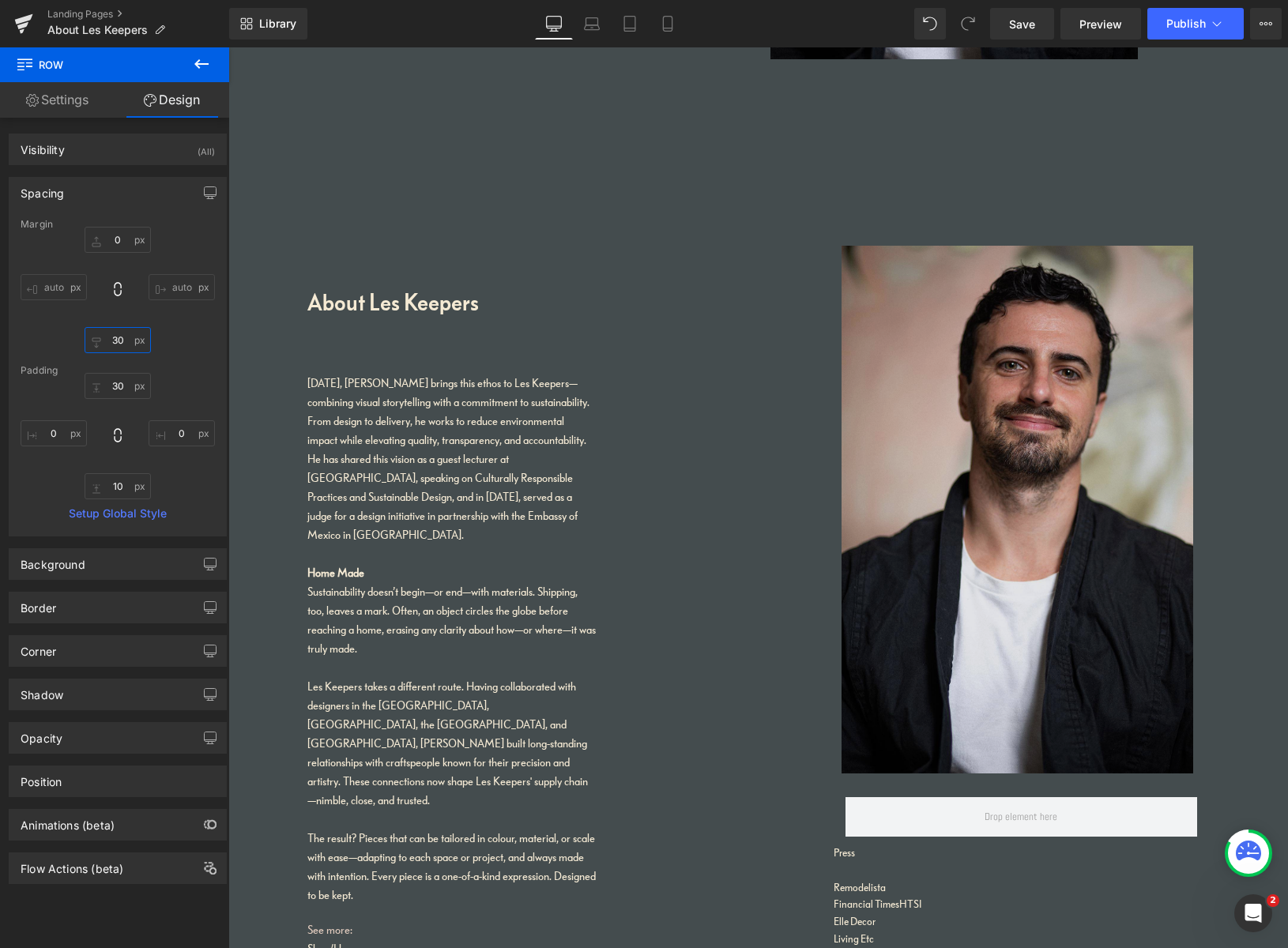
scroll to position [2195, 0]
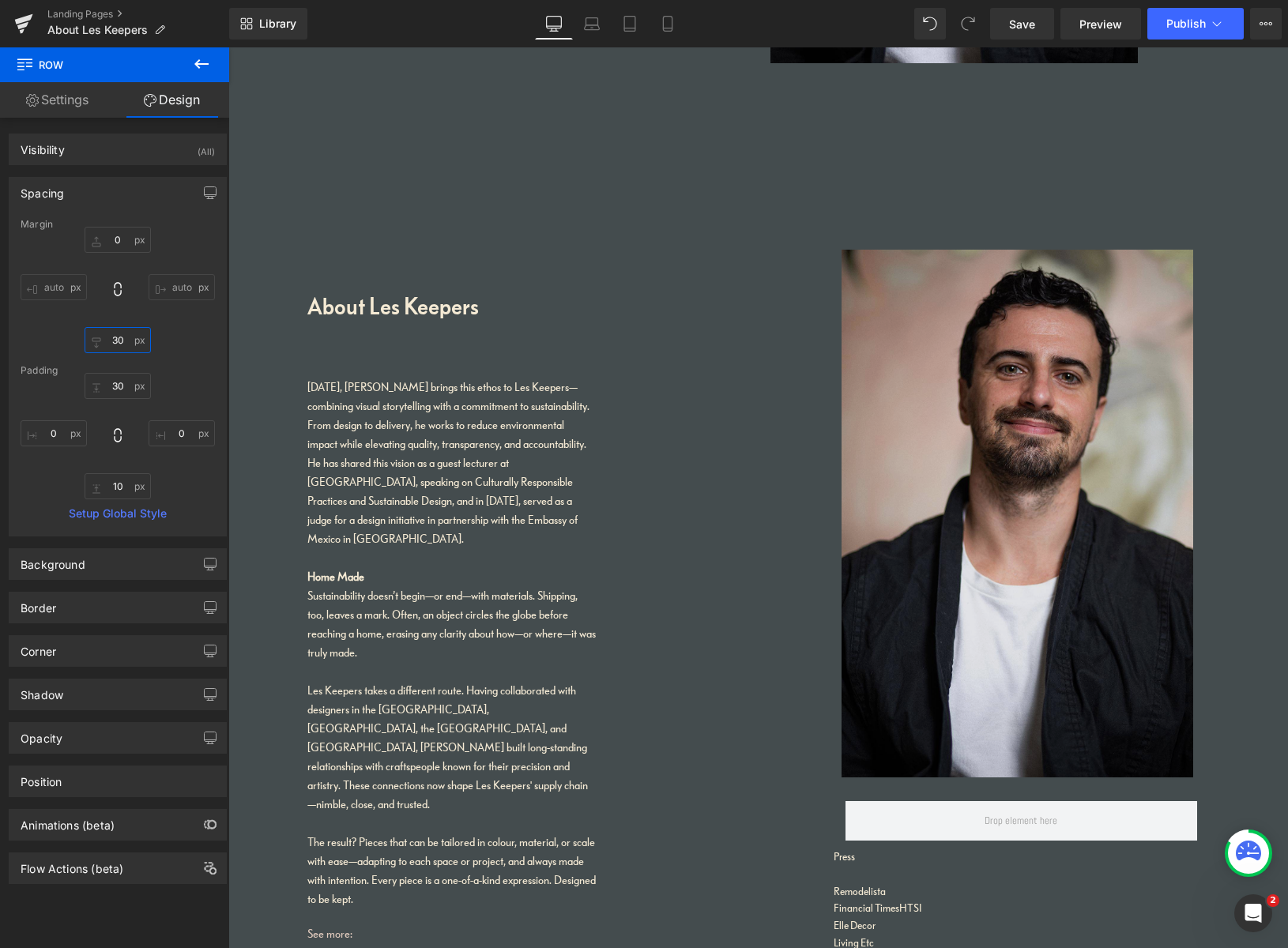
click at [1119, 538] on img at bounding box center [1017, 513] width 351 height 528
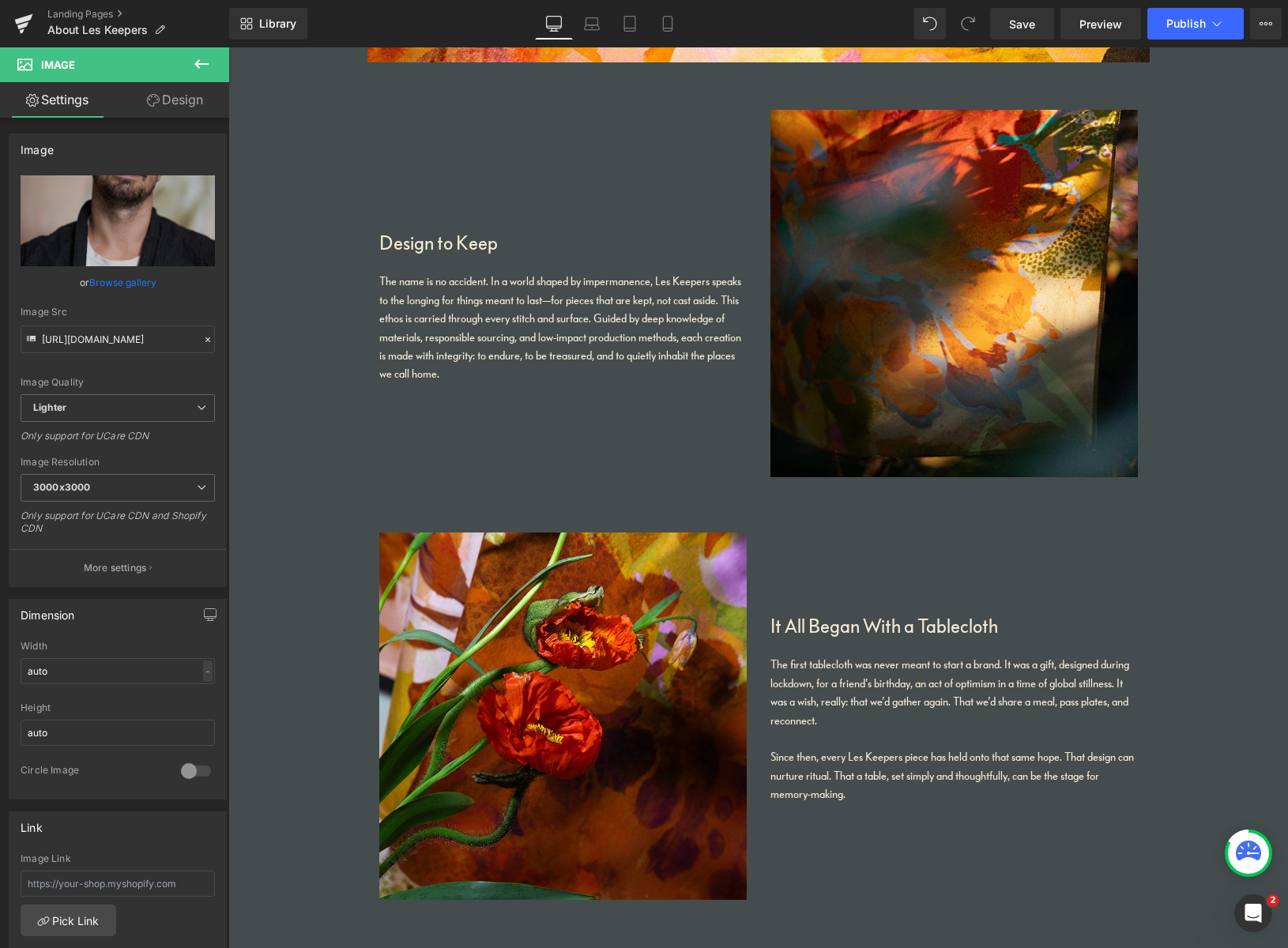
scroll to position [635, 0]
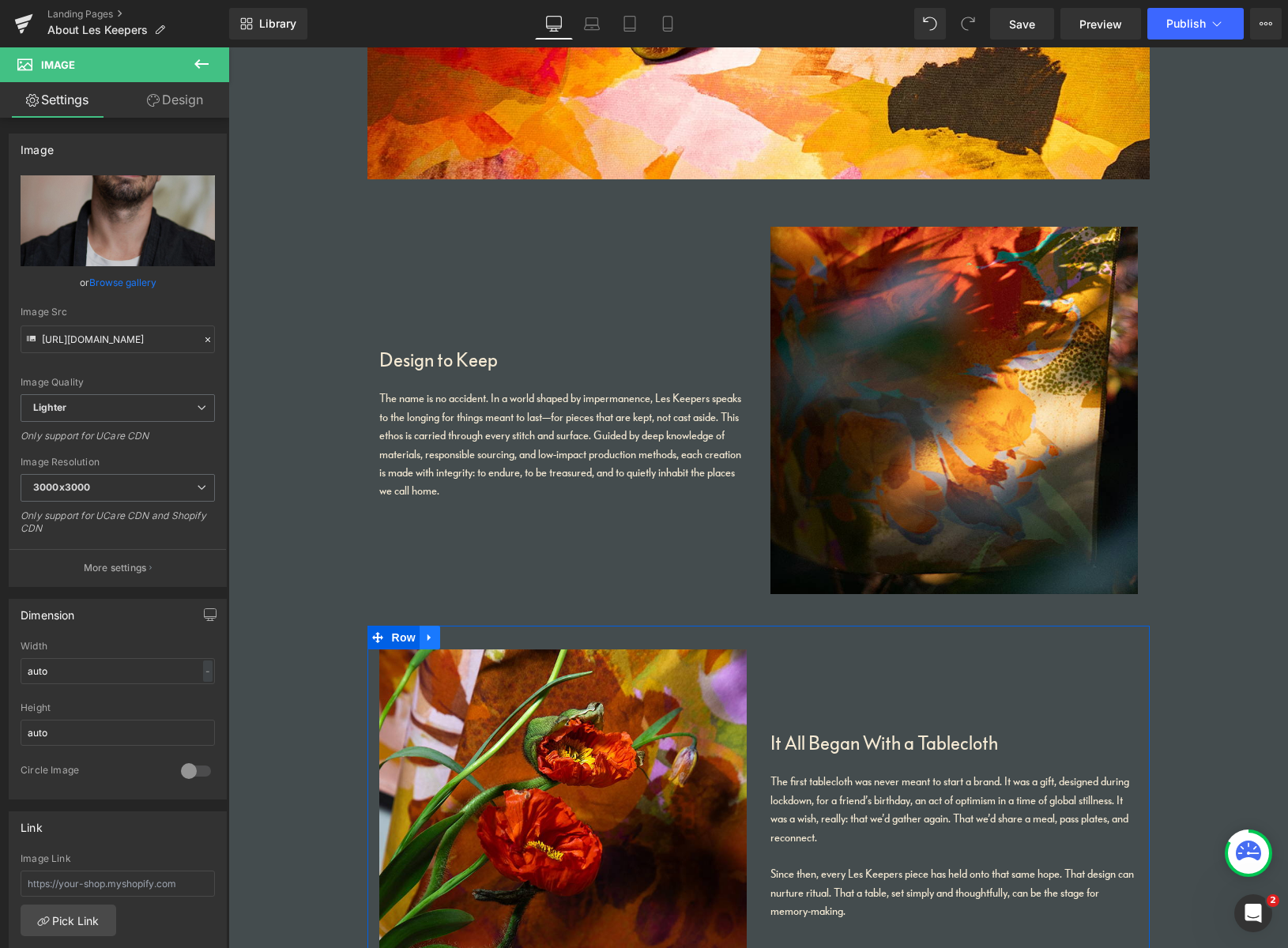
click at [428, 642] on icon at bounding box center [429, 637] width 11 height 12
click at [445, 638] on icon at bounding box center [450, 637] width 11 height 11
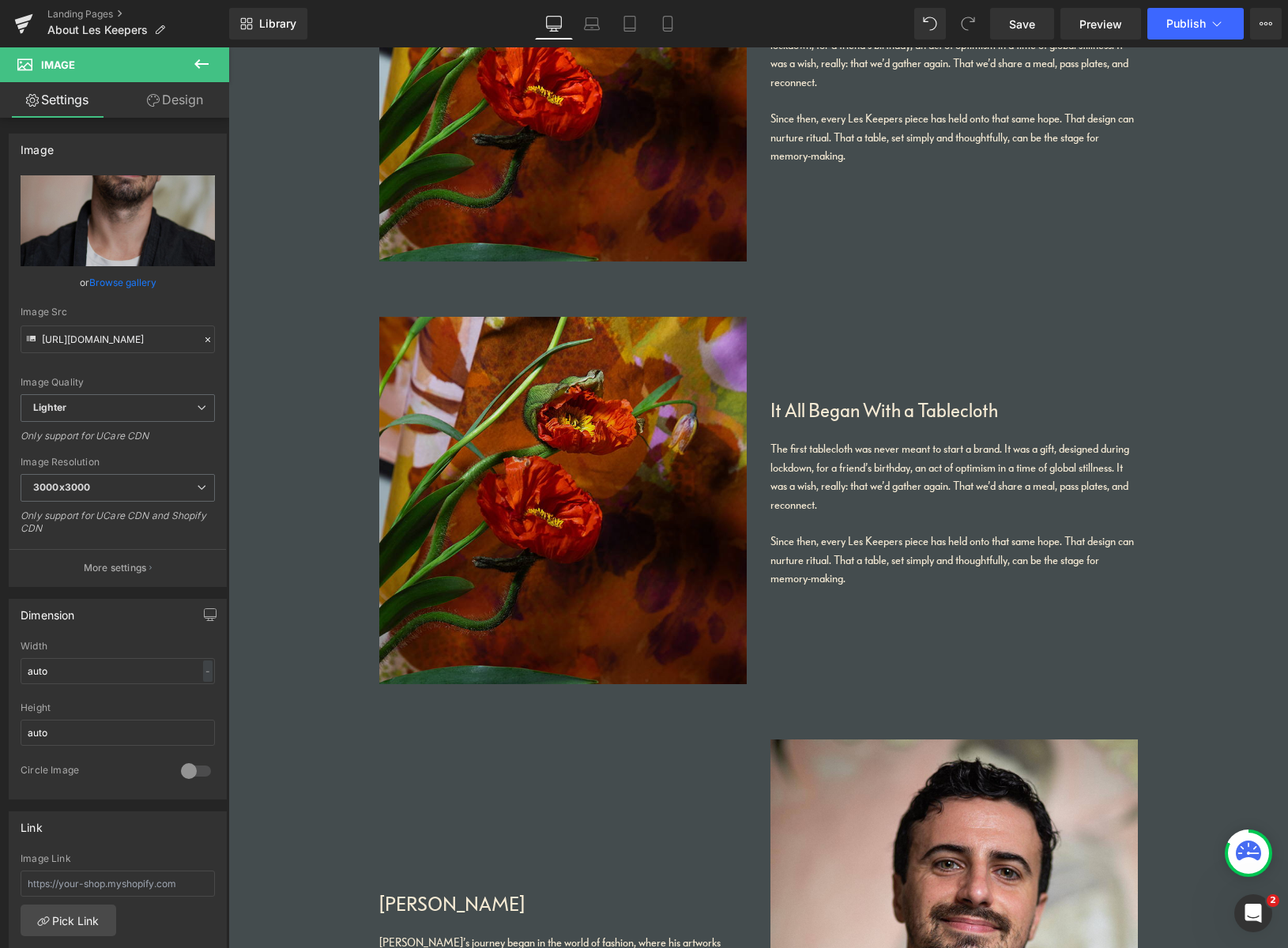
scroll to position [1571, 0]
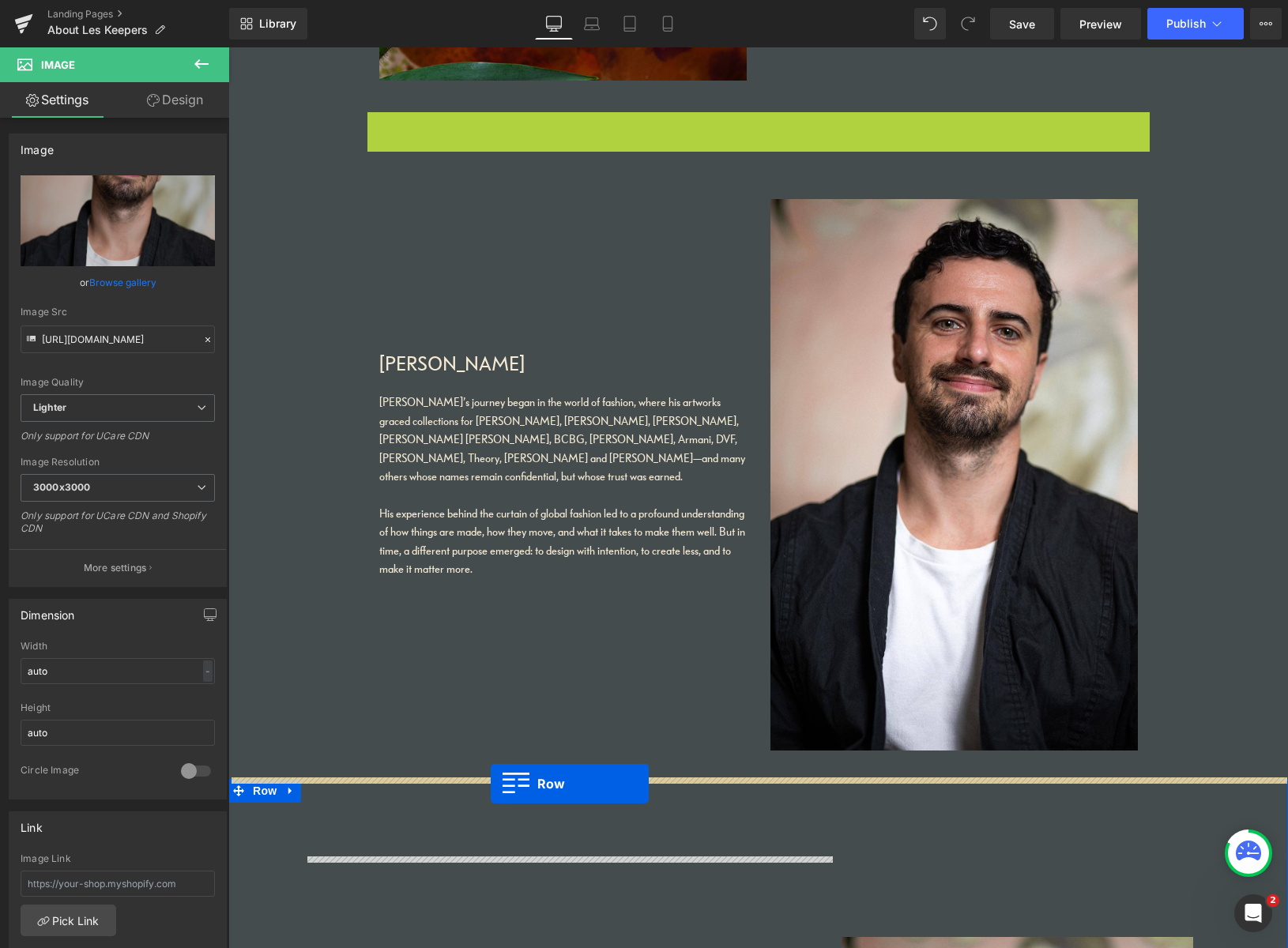
drag, startPoint x: 375, startPoint y: 124, endPoint x: 491, endPoint y: 782, distance: 668.1
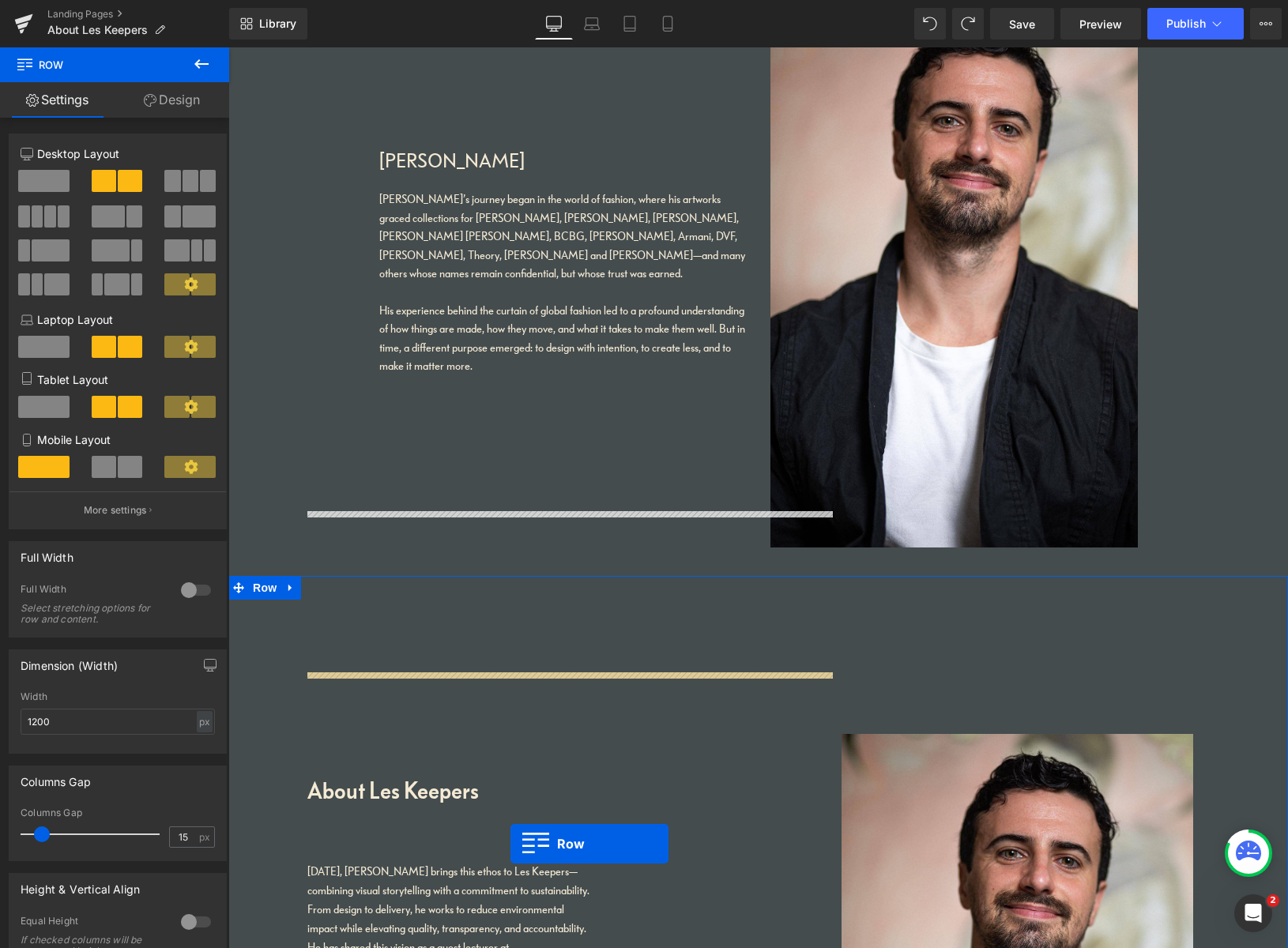
scroll to position [1916, 0]
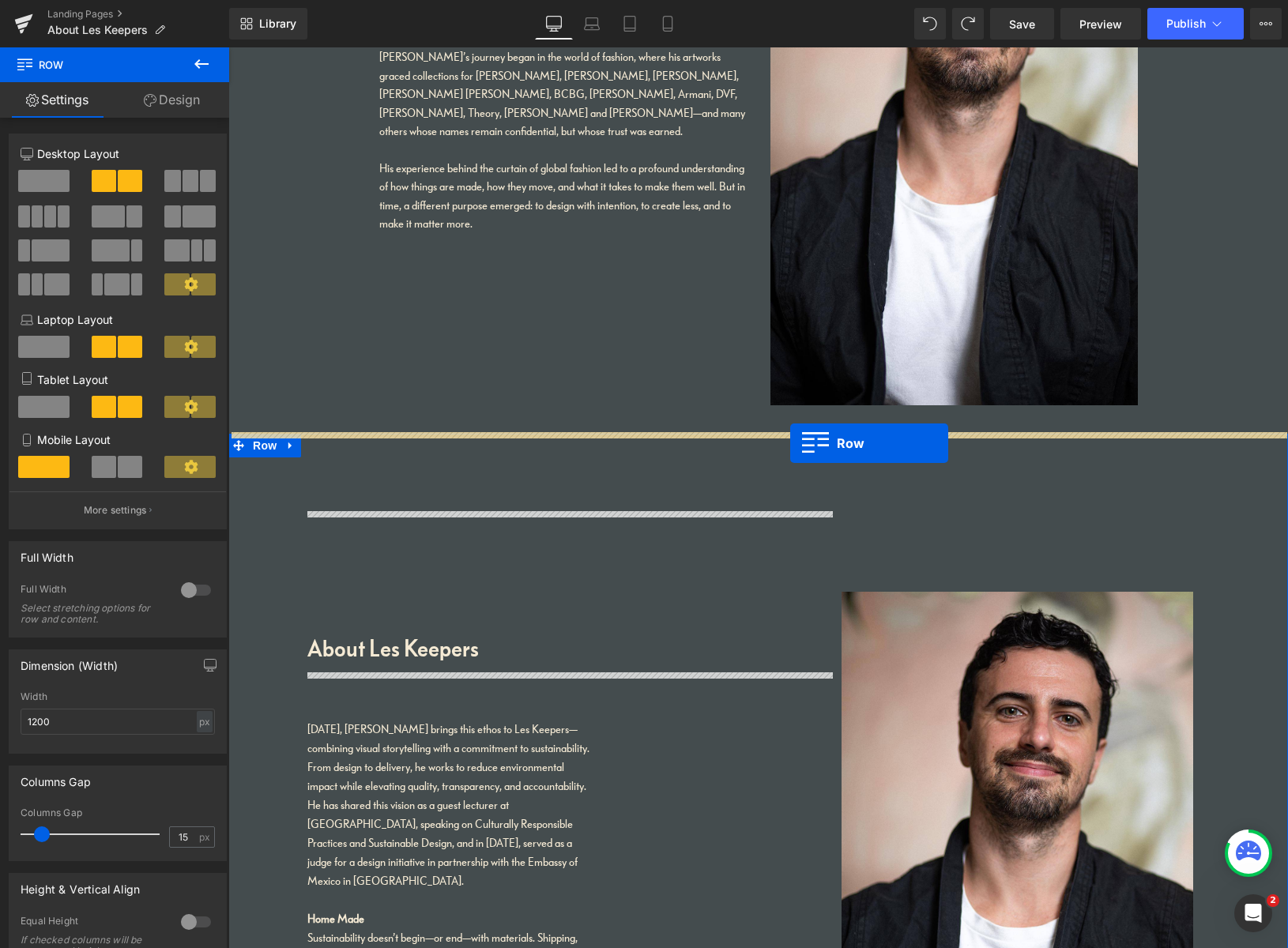
drag, startPoint x: 375, startPoint y: 360, endPoint x: 787, endPoint y: 444, distance: 420.5
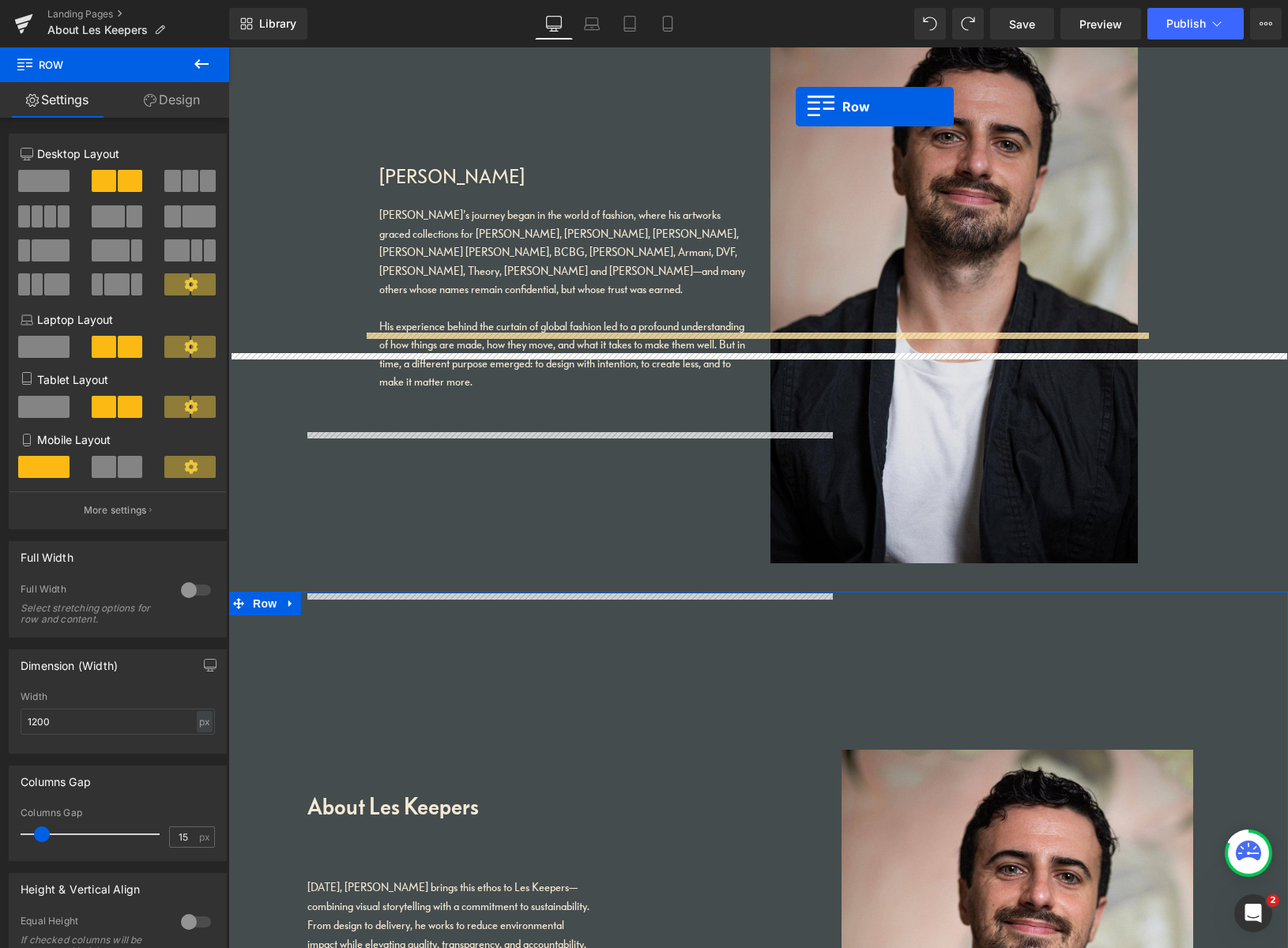
scroll to position [1647, 0]
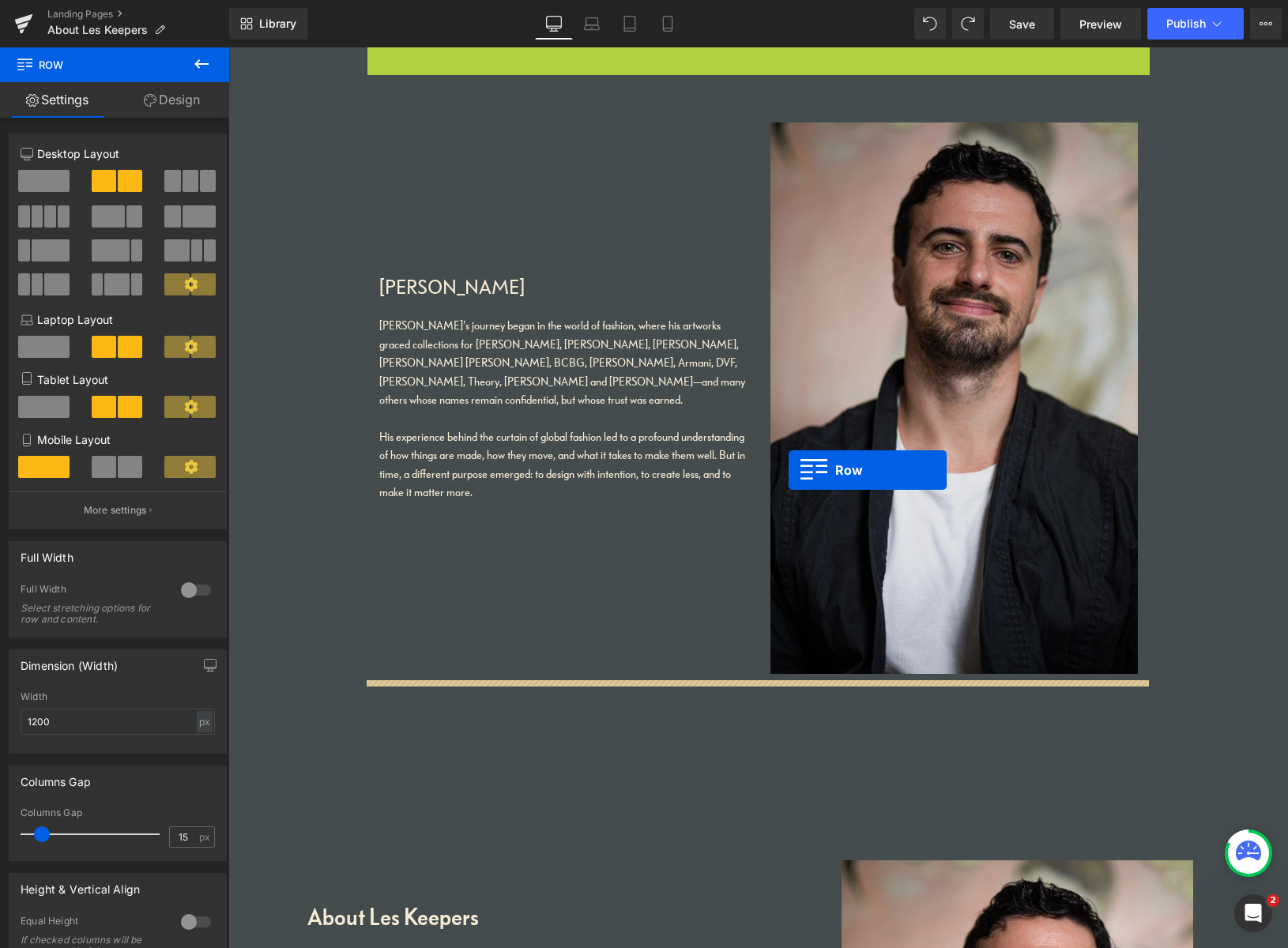
drag, startPoint x: 371, startPoint y: 362, endPoint x: 787, endPoint y: 471, distance: 430.0
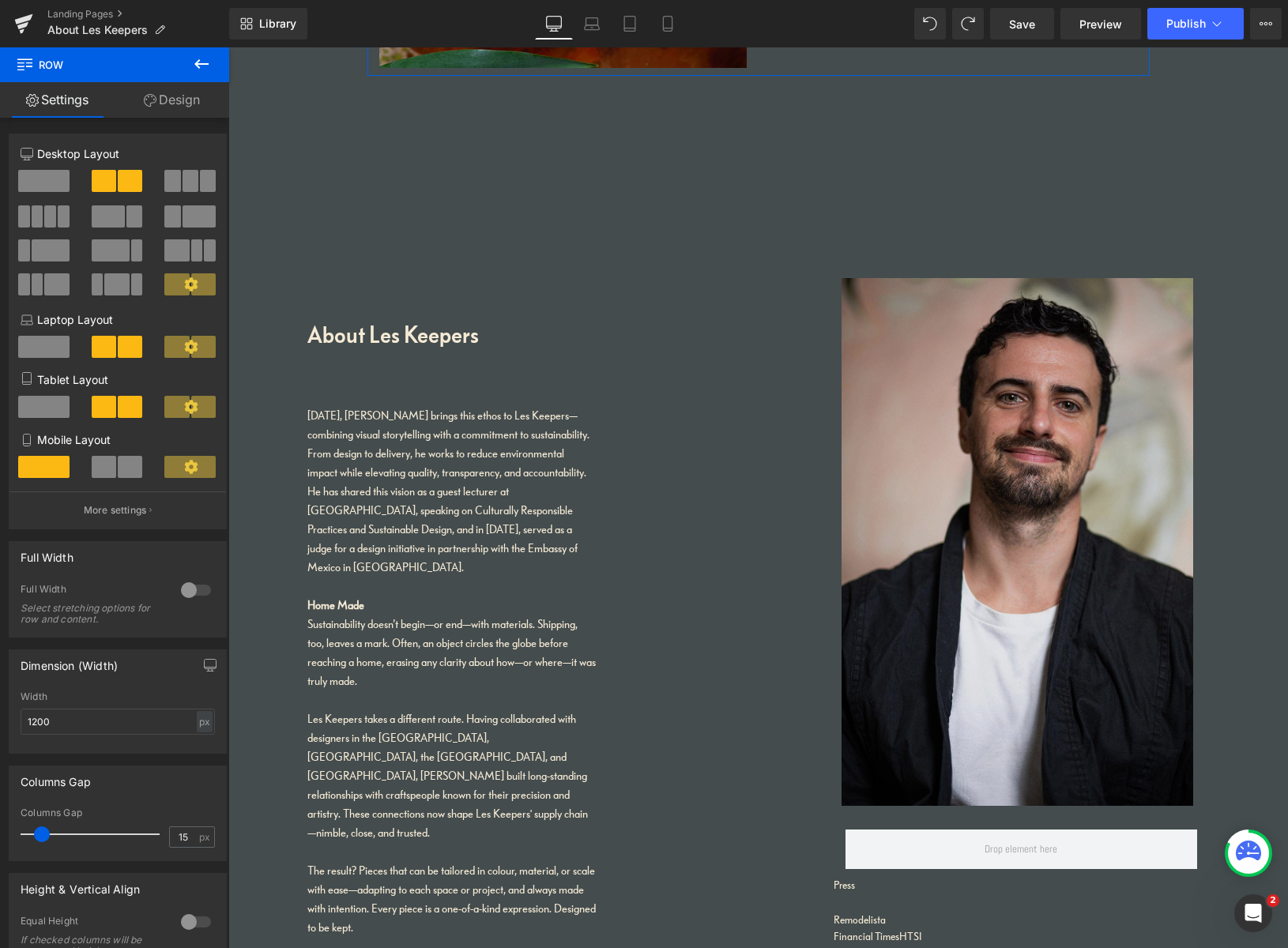
scroll to position [2568, 0]
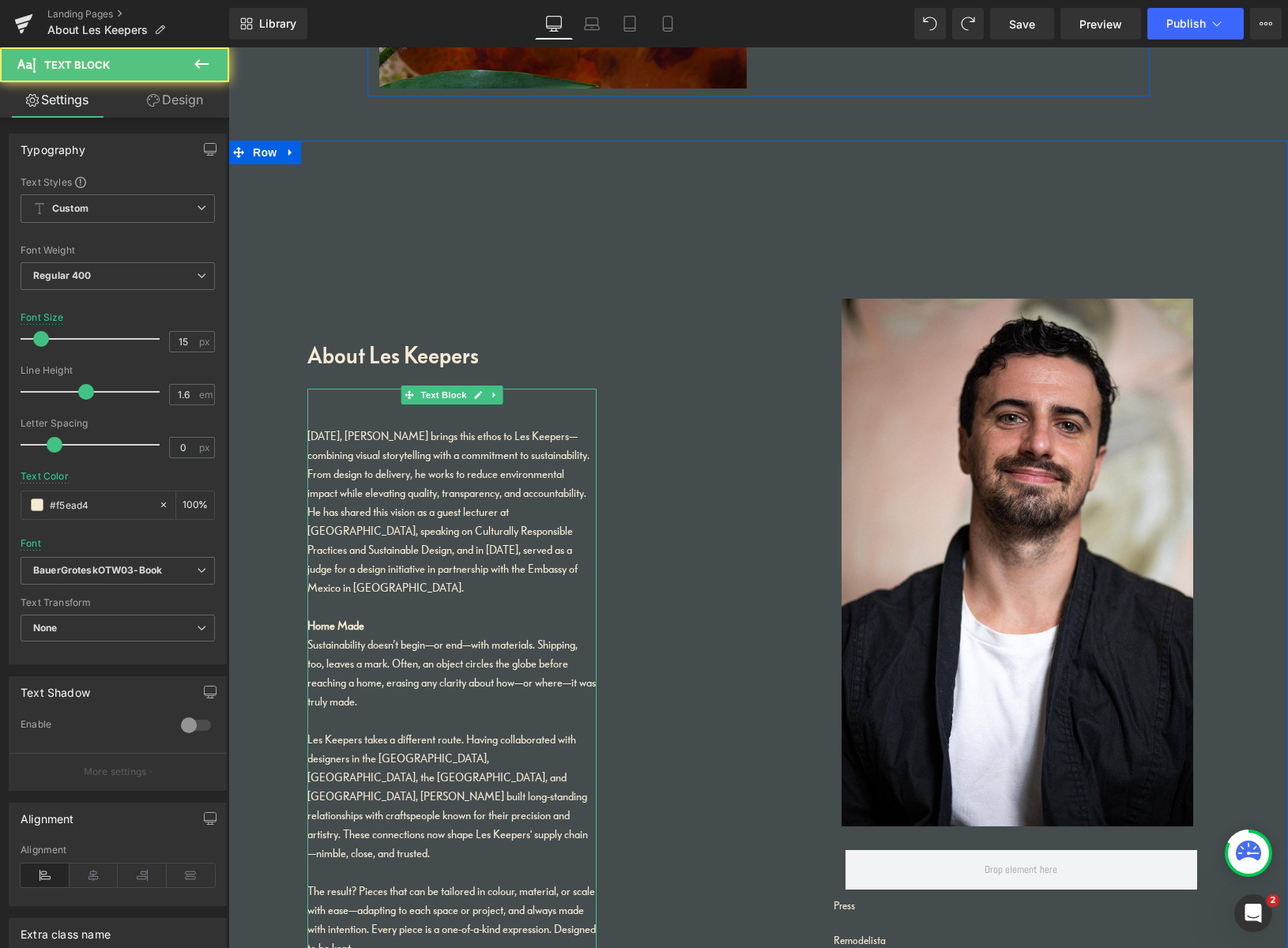
click at [452, 533] on div "[DATE], [PERSON_NAME] brings this ethos to Les Keepers—combining visual storyte…" at bounding box center [452, 511] width 289 height 171
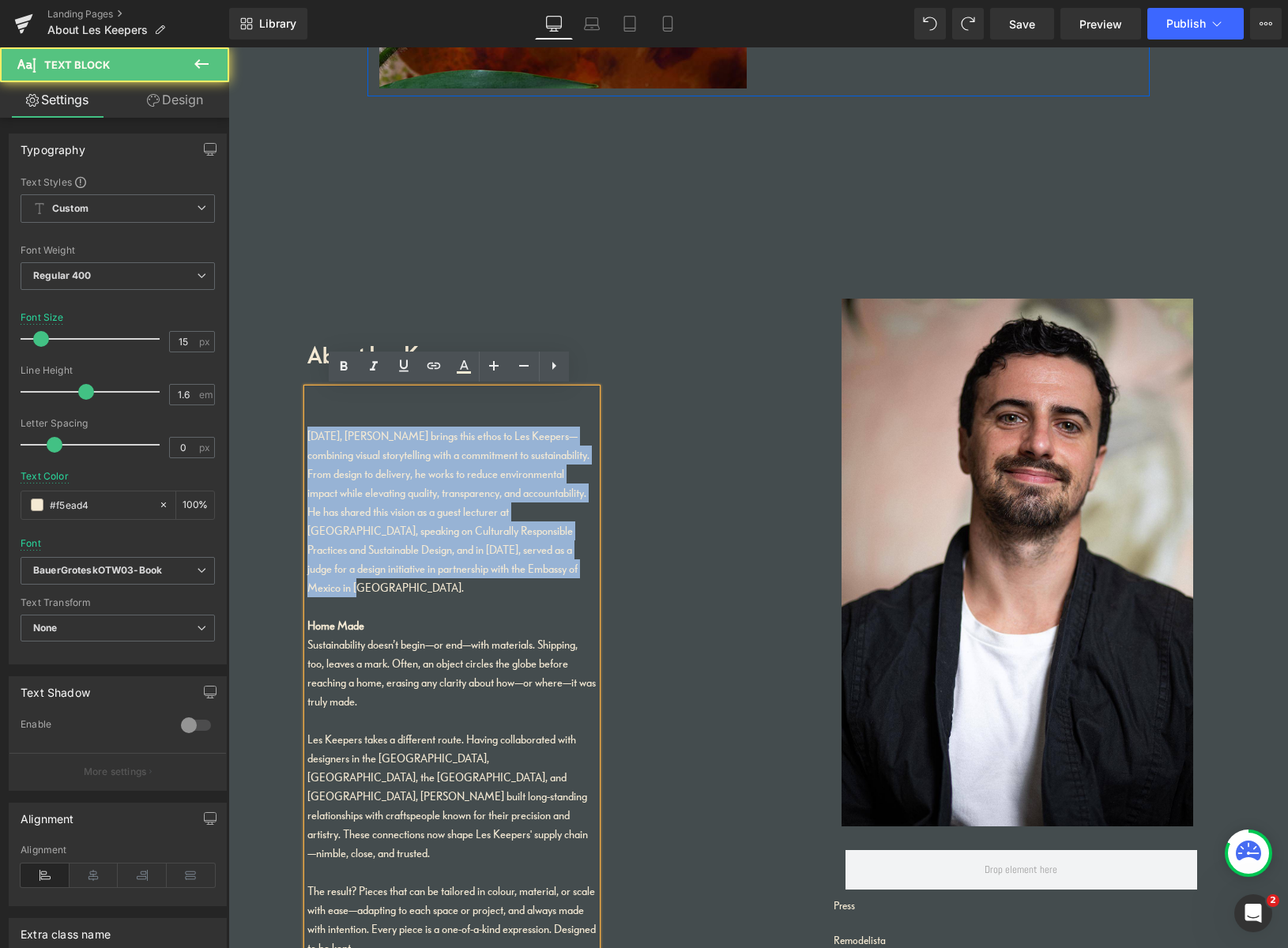
drag, startPoint x: 547, startPoint y: 572, endPoint x: 292, endPoint y: 435, distance: 289.5
click at [292, 434] on div "About Les Keepers Heading Today, Pablo brings this ethos to Les Keepers—combini…" at bounding box center [758, 670] width 1059 height 1060
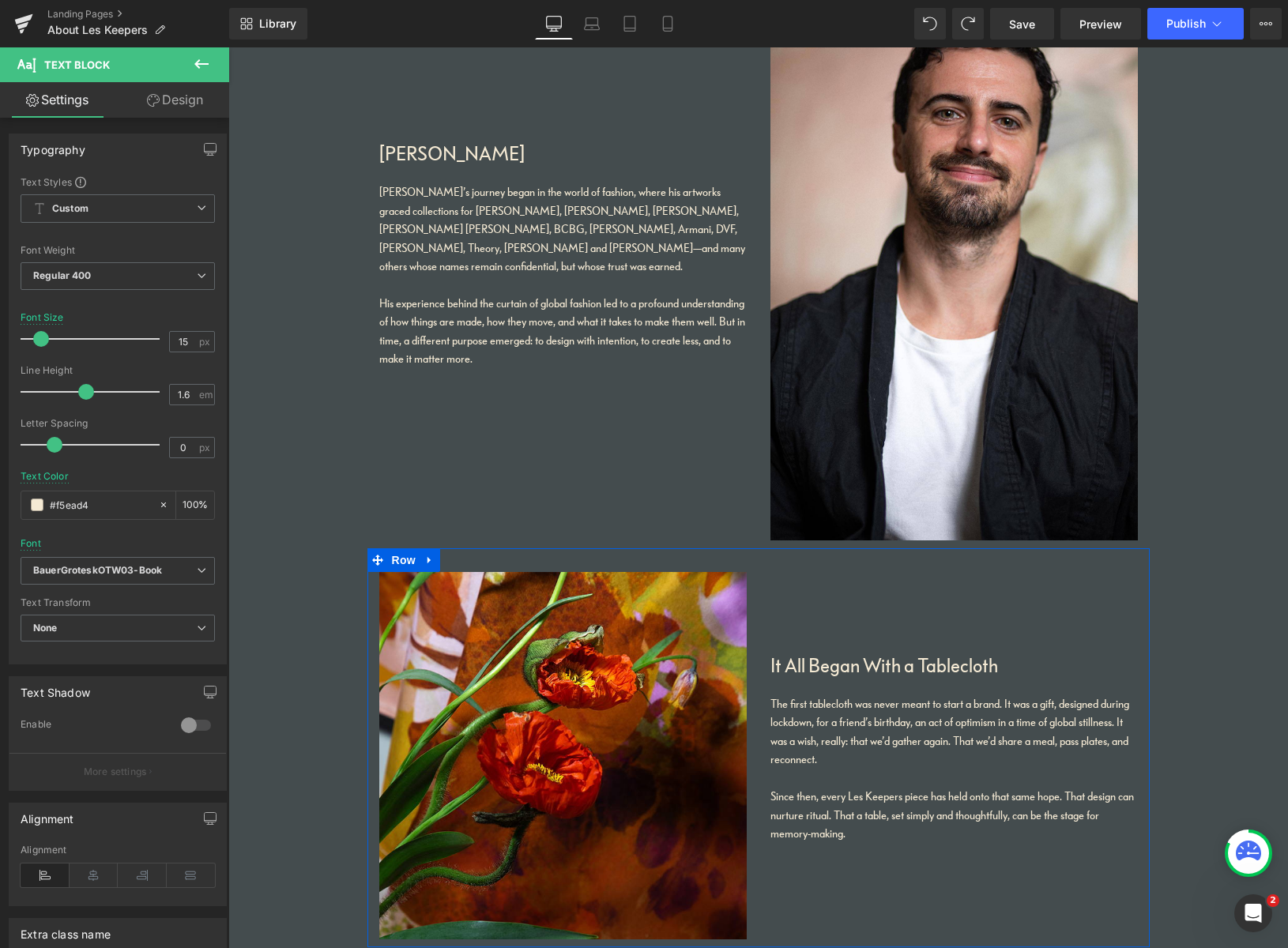
scroll to position [1699, 0]
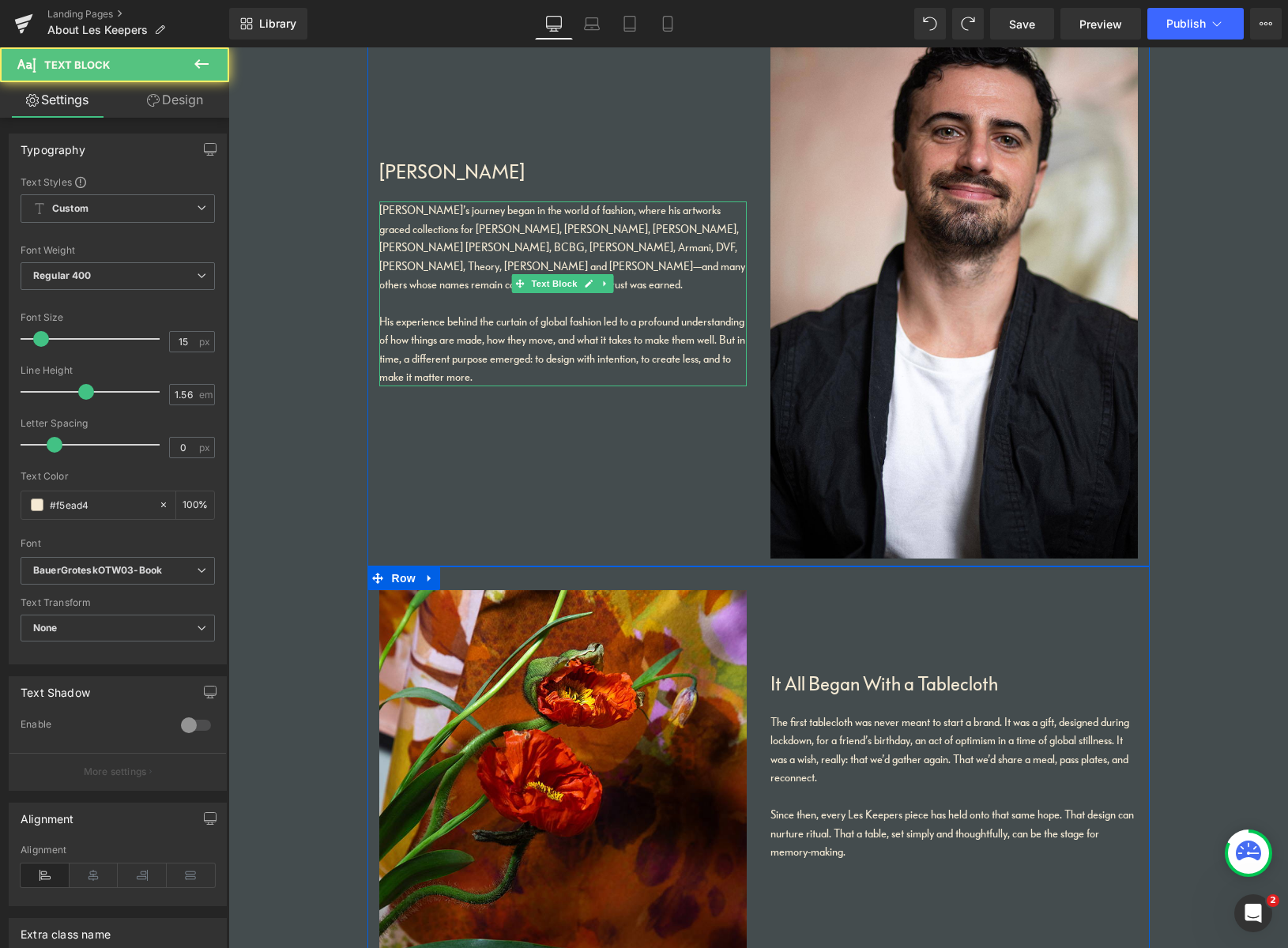
drag, startPoint x: 544, startPoint y: 351, endPoint x: 561, endPoint y: 357, distance: 18.0
click at [544, 351] on div "His experience behind the curtain of global fashion led to a profound understan…" at bounding box center [562, 349] width 368 height 74
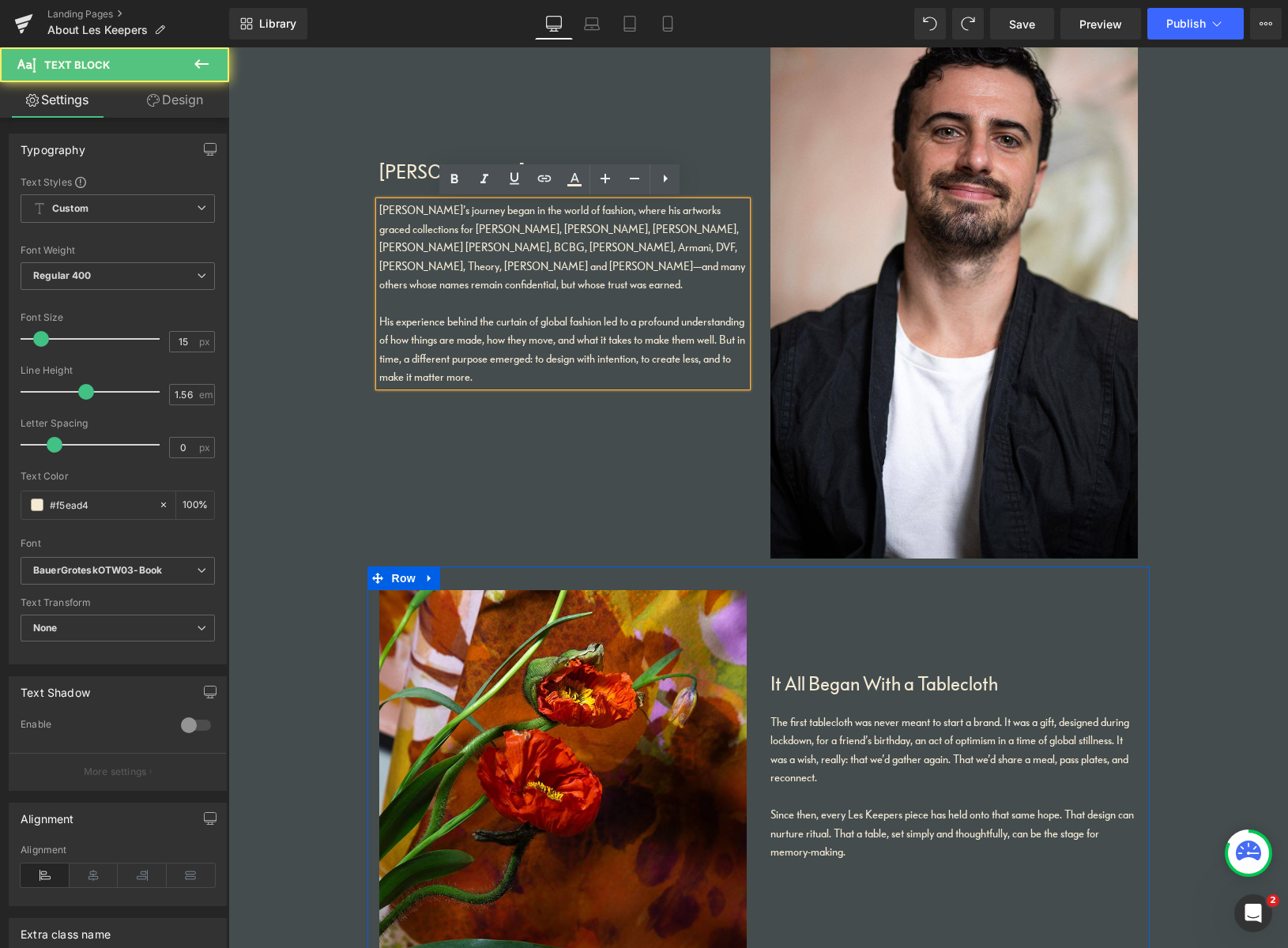
drag, startPoint x: 564, startPoint y: 357, endPoint x: 570, endPoint y: 366, distance: 10.8
click at [564, 357] on div "His experience behind the curtain of global fashion led to a profound understan…" at bounding box center [562, 349] width 368 height 74
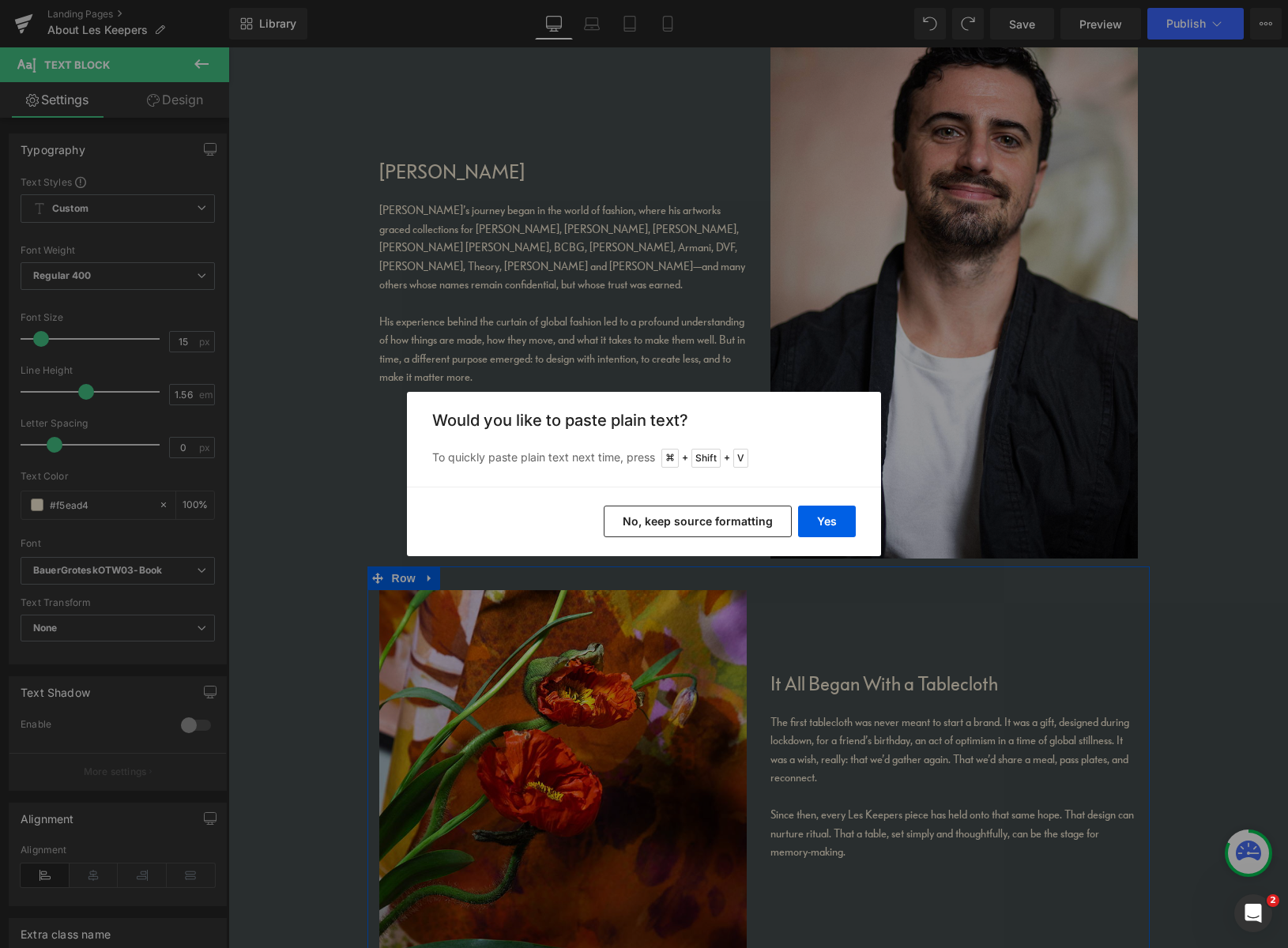
click at [746, 529] on button "No, keep source formatting" at bounding box center [698, 521] width 188 height 32
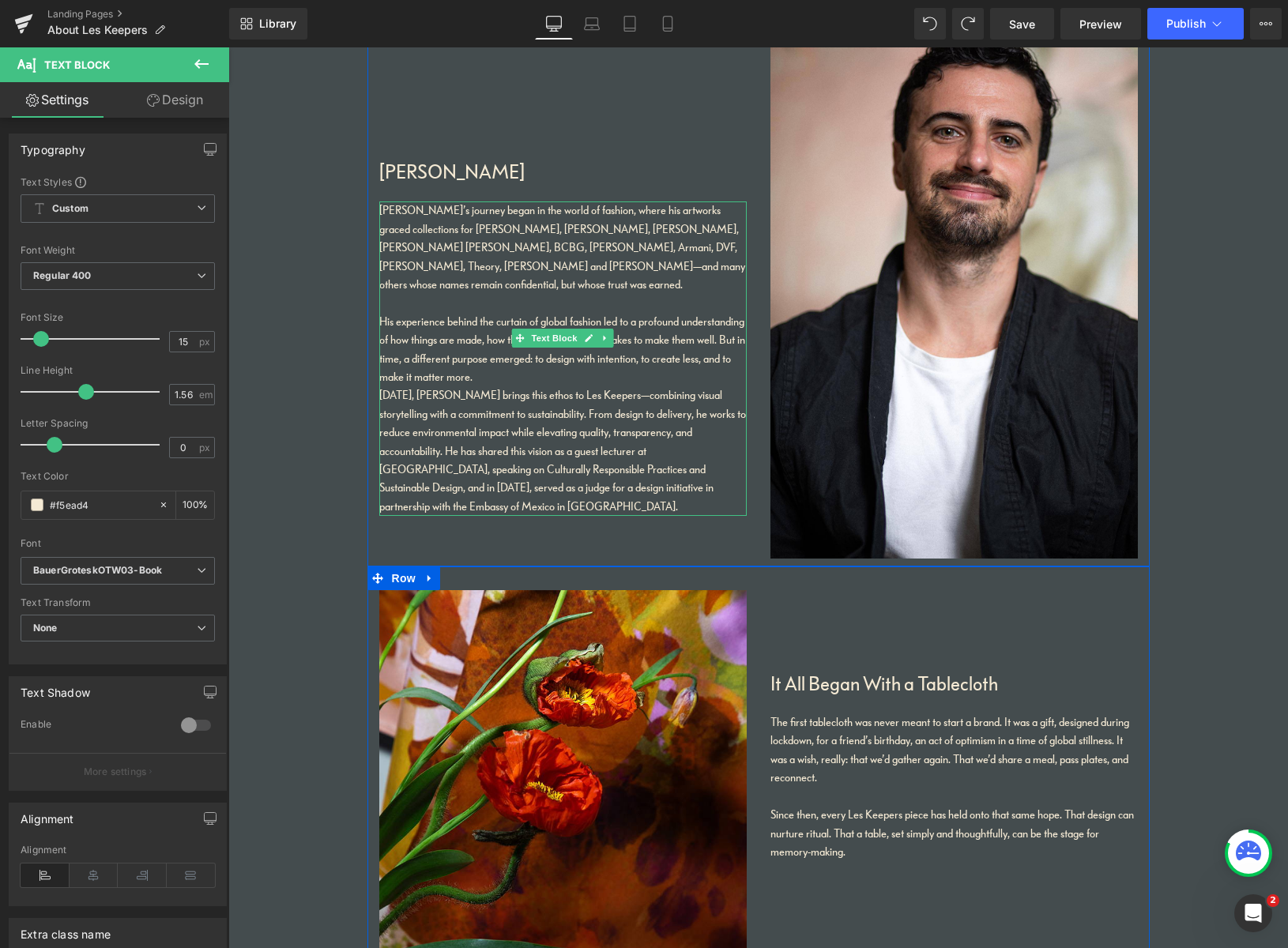
click at [594, 356] on div "His experience behind the curtain of global fashion led to a profound understan…" at bounding box center [562, 349] width 368 height 74
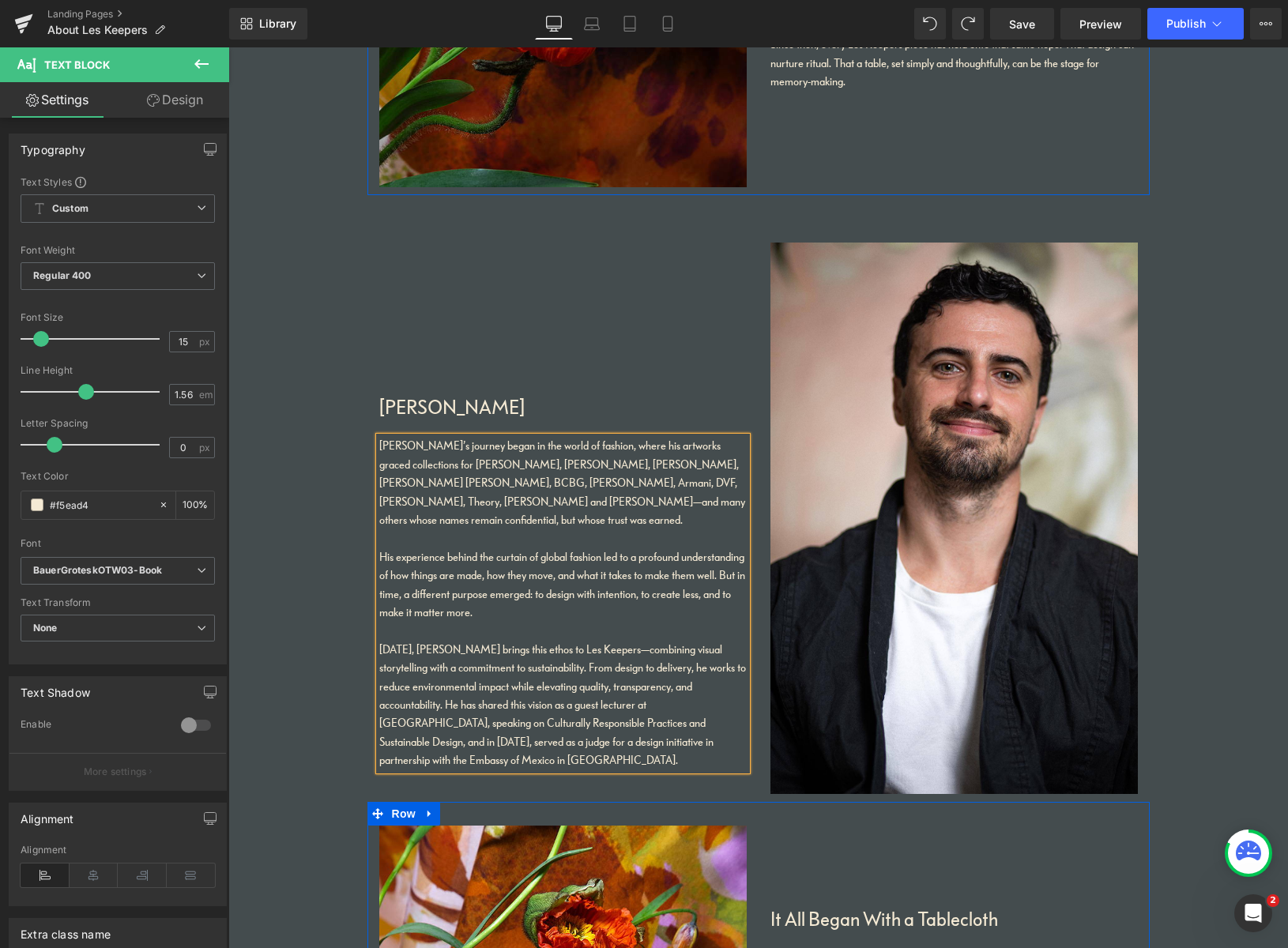
scroll to position [1469, 0]
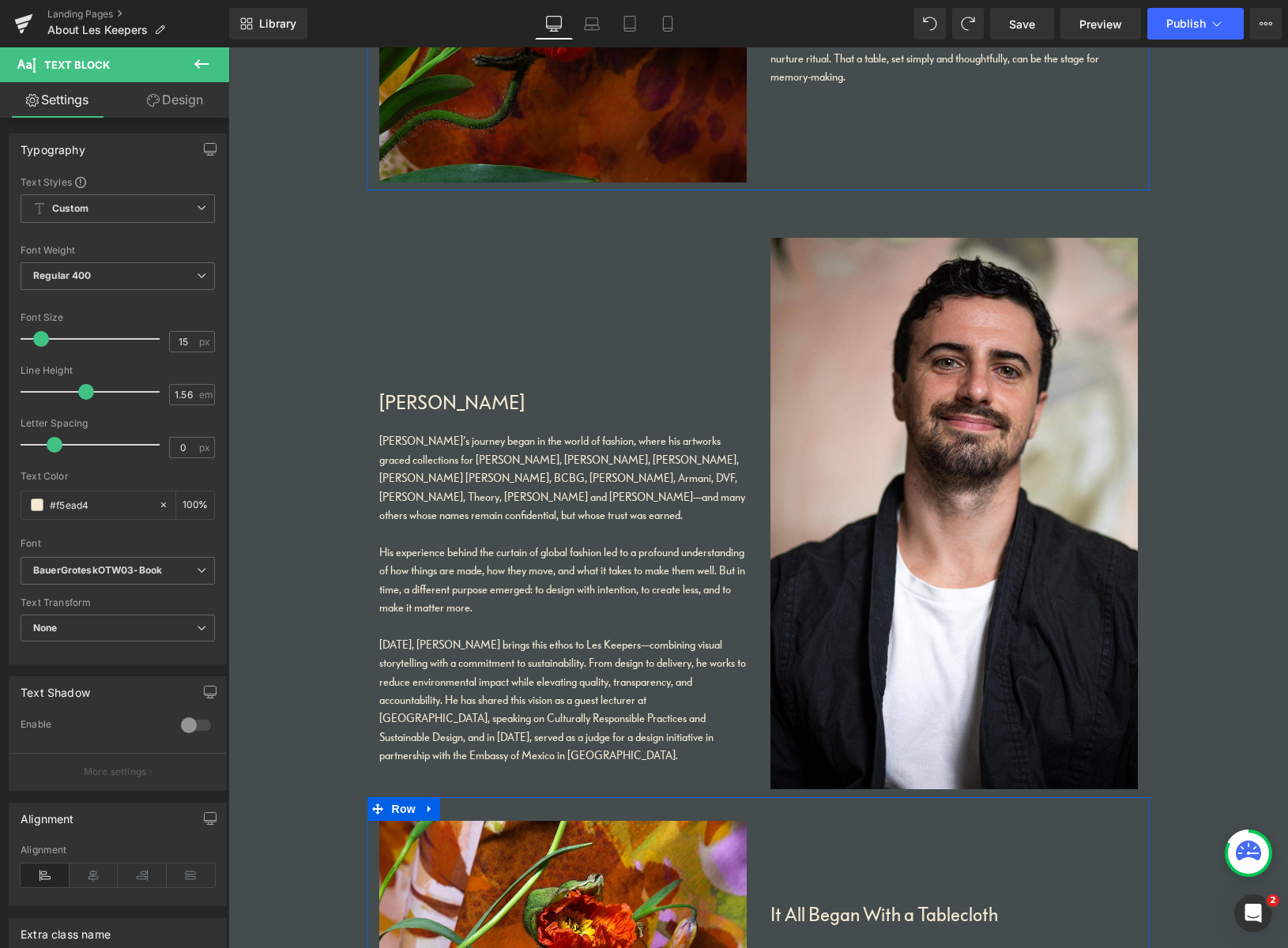
click at [183, 109] on link "Design" at bounding box center [175, 99] width 115 height 36
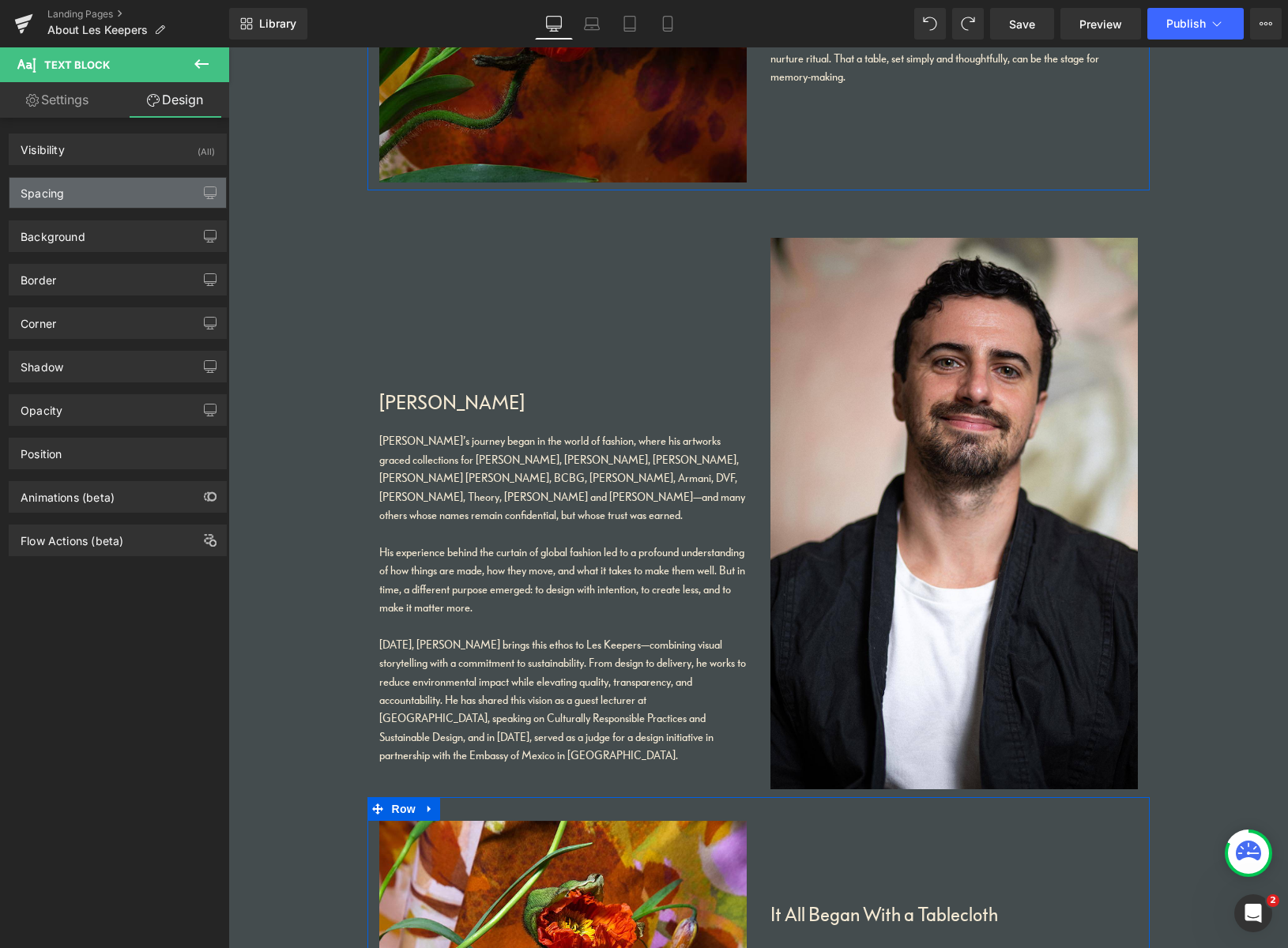
click at [118, 194] on div "Spacing" at bounding box center [118, 192] width 216 height 30
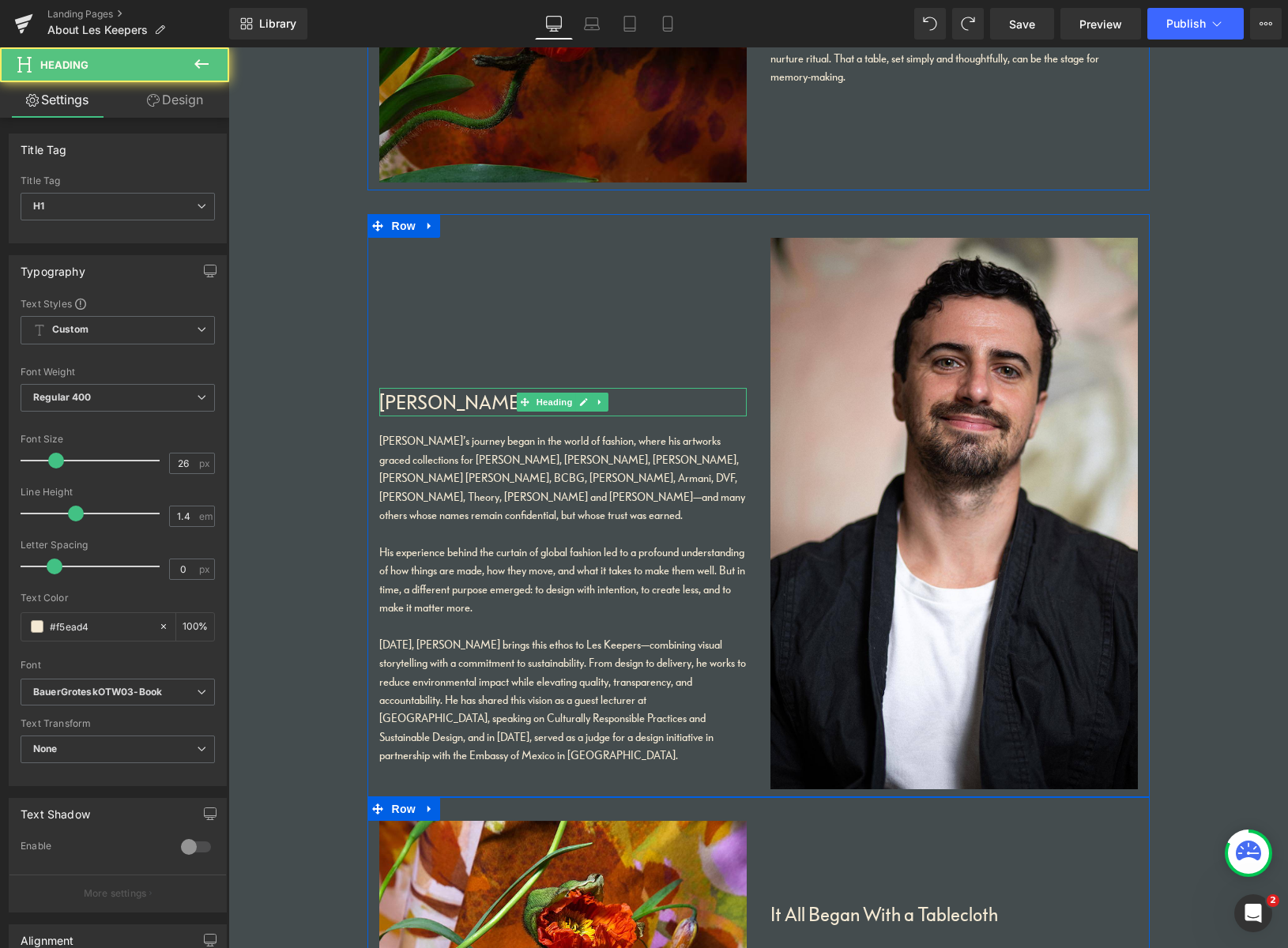
click at [497, 400] on h1 "[PERSON_NAME]" at bounding box center [562, 401] width 368 height 28
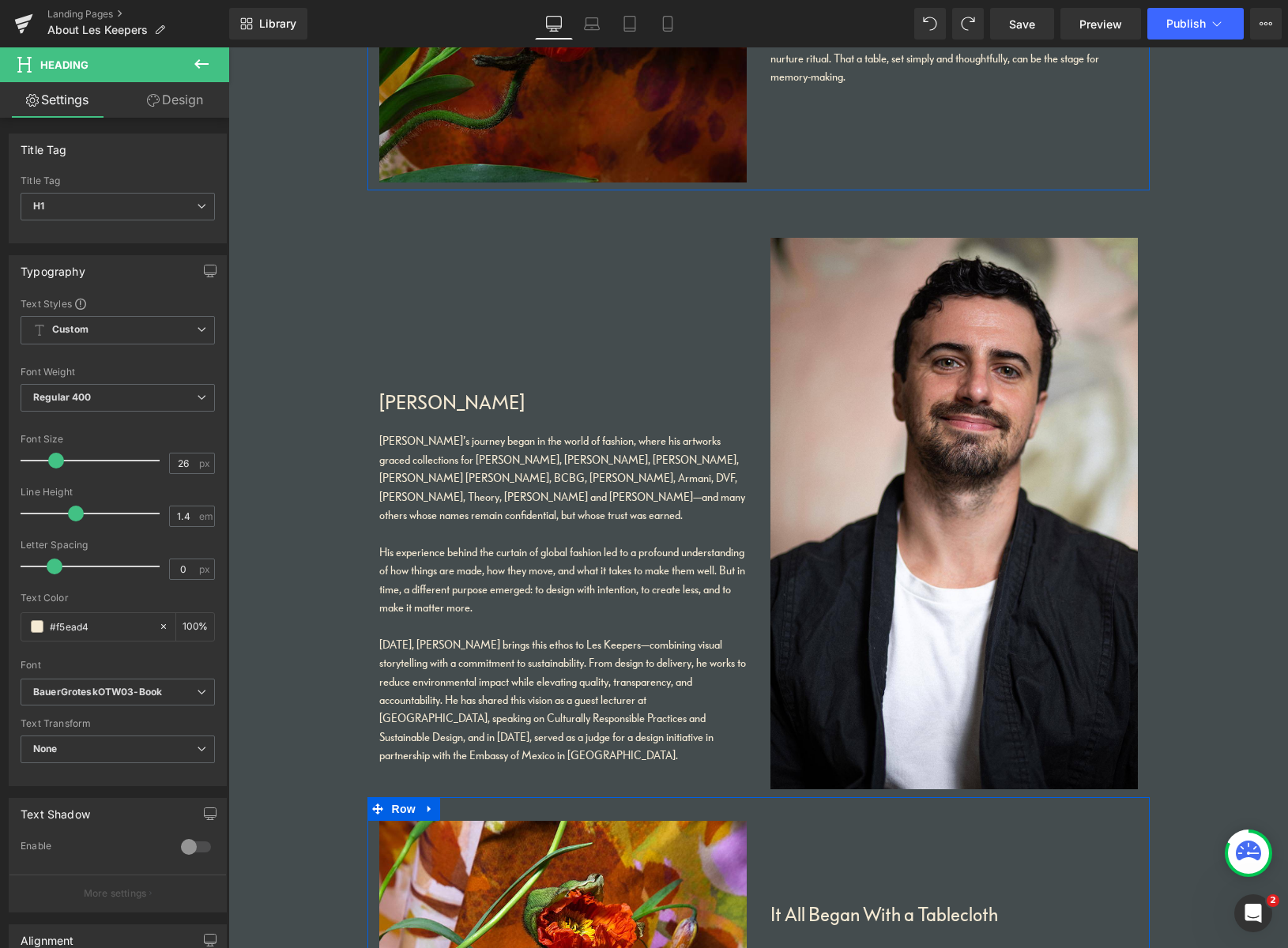
click at [180, 106] on link "Design" at bounding box center [175, 99] width 115 height 36
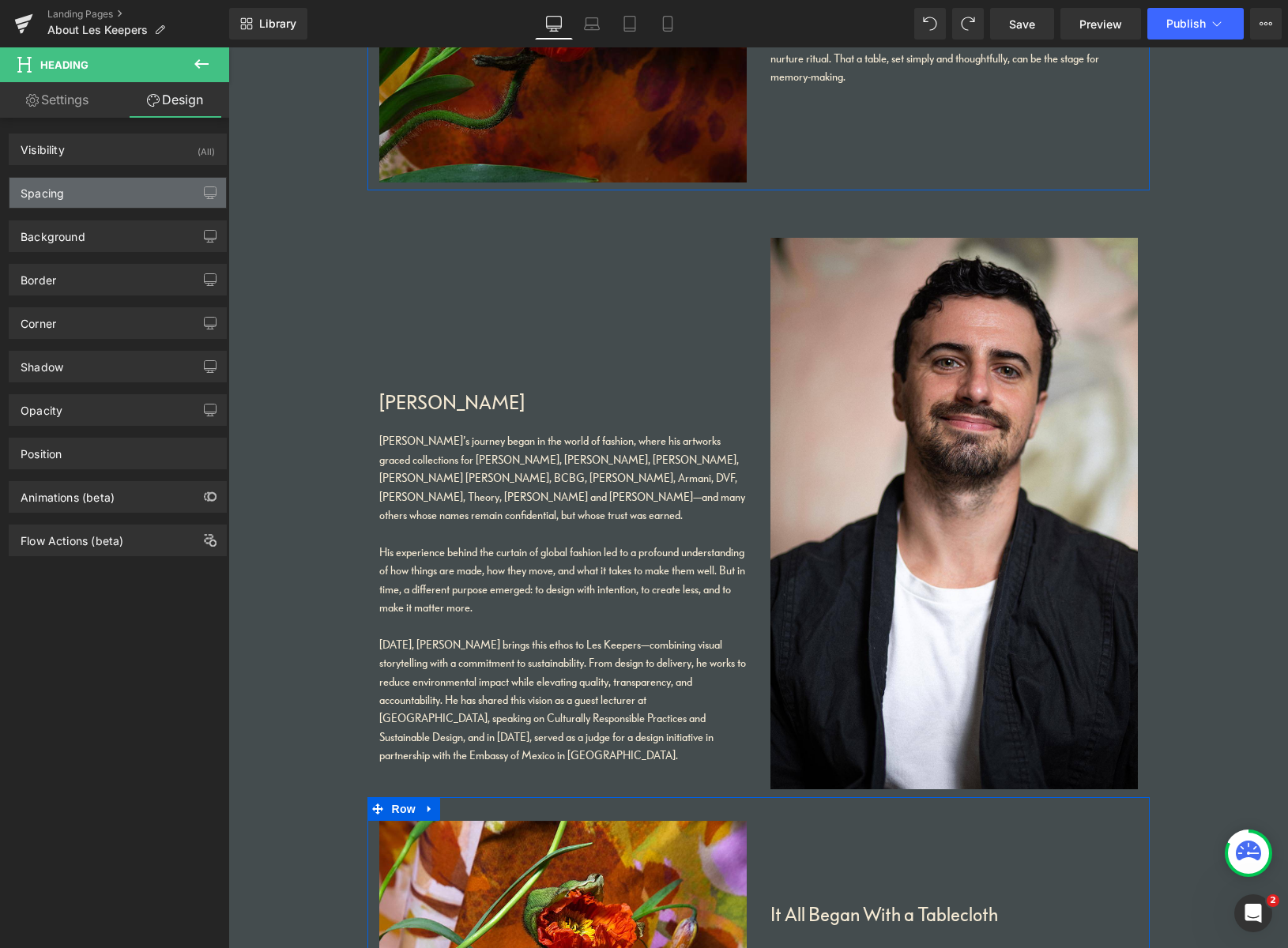
click at [119, 196] on div "Spacing" at bounding box center [118, 192] width 216 height 30
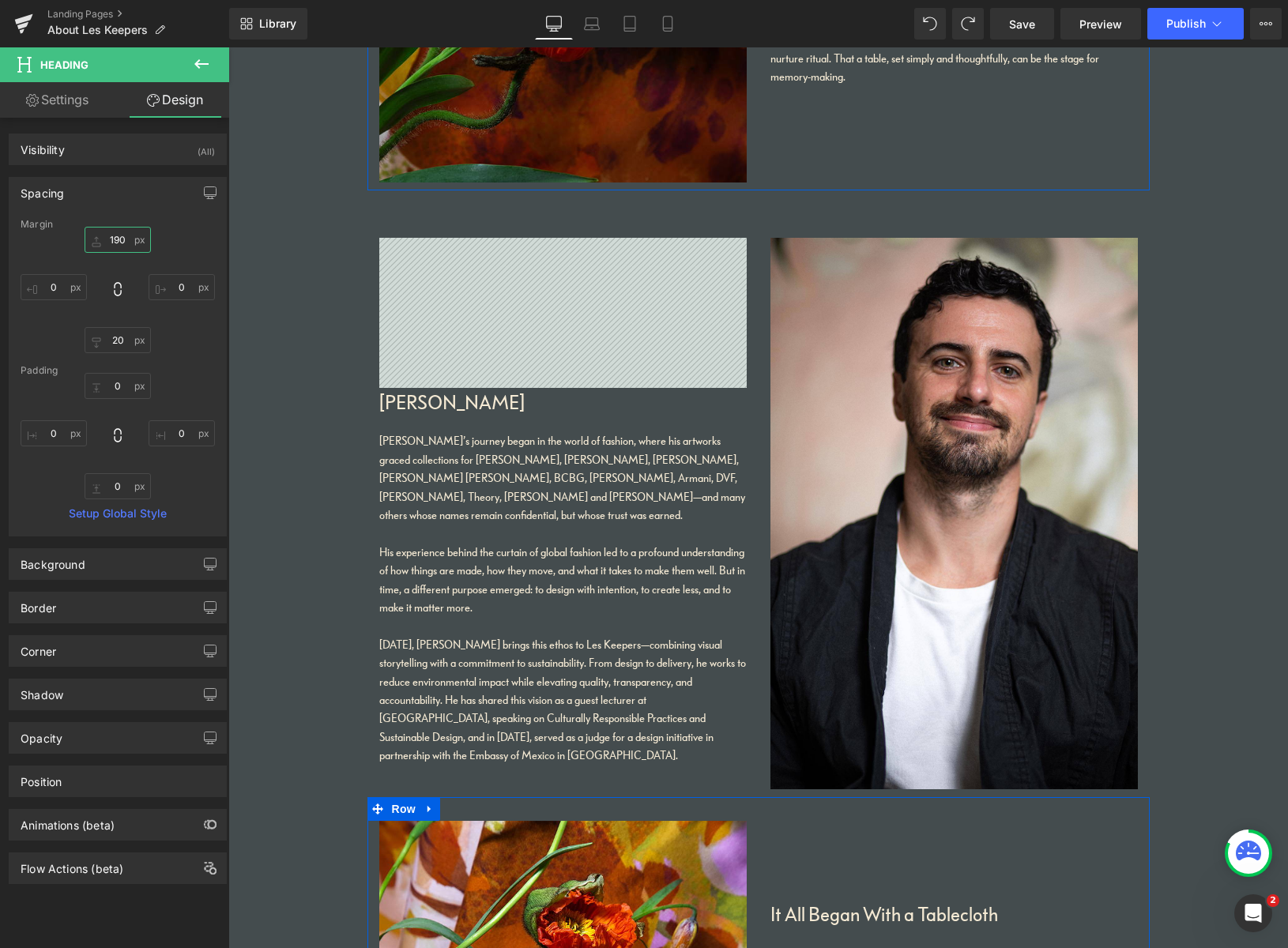
drag, startPoint x: 119, startPoint y: 237, endPoint x: 102, endPoint y: 232, distance: 17.7
click at [102, 232] on input "190" at bounding box center [118, 239] width 67 height 26
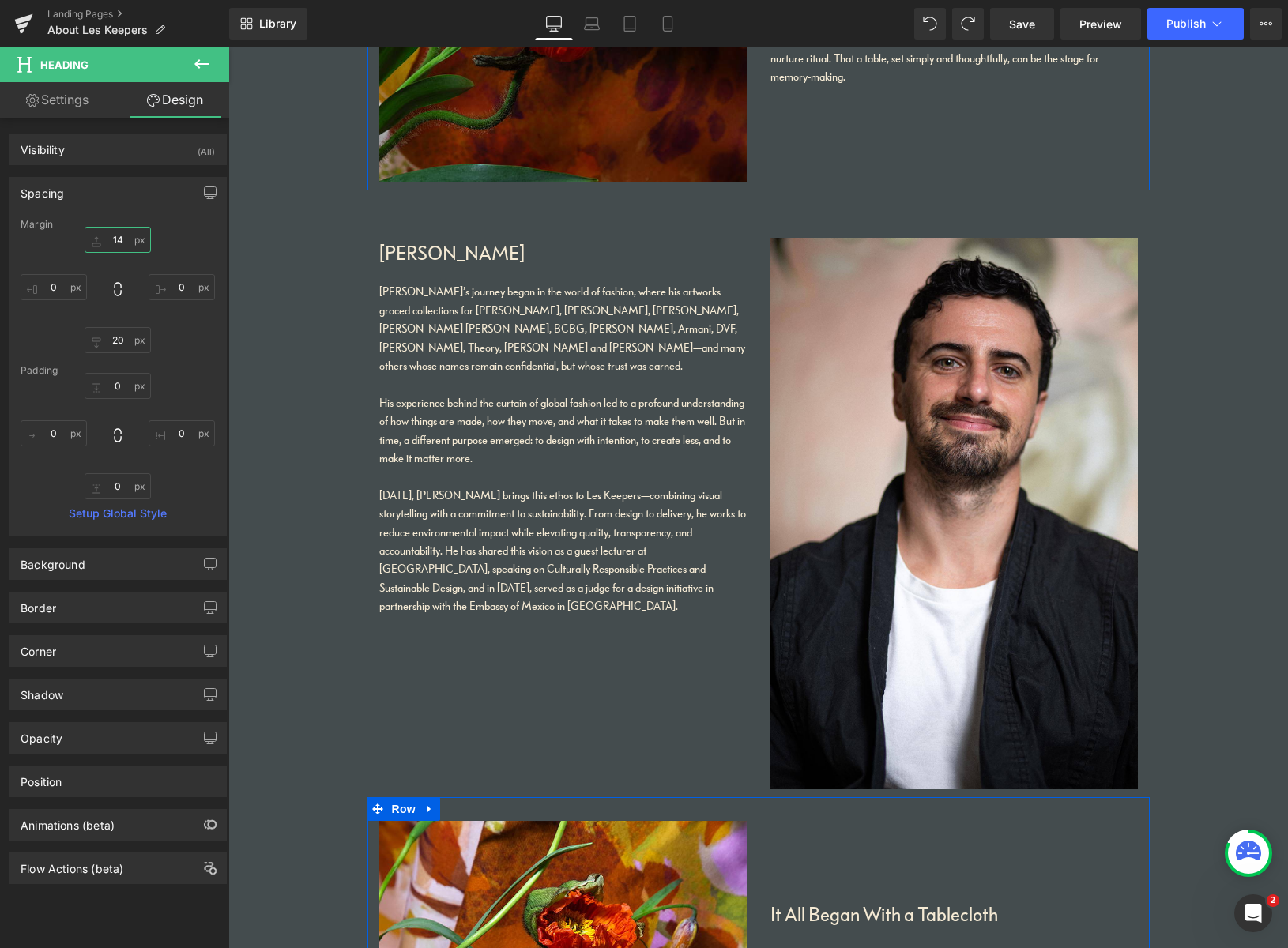
type input "140"
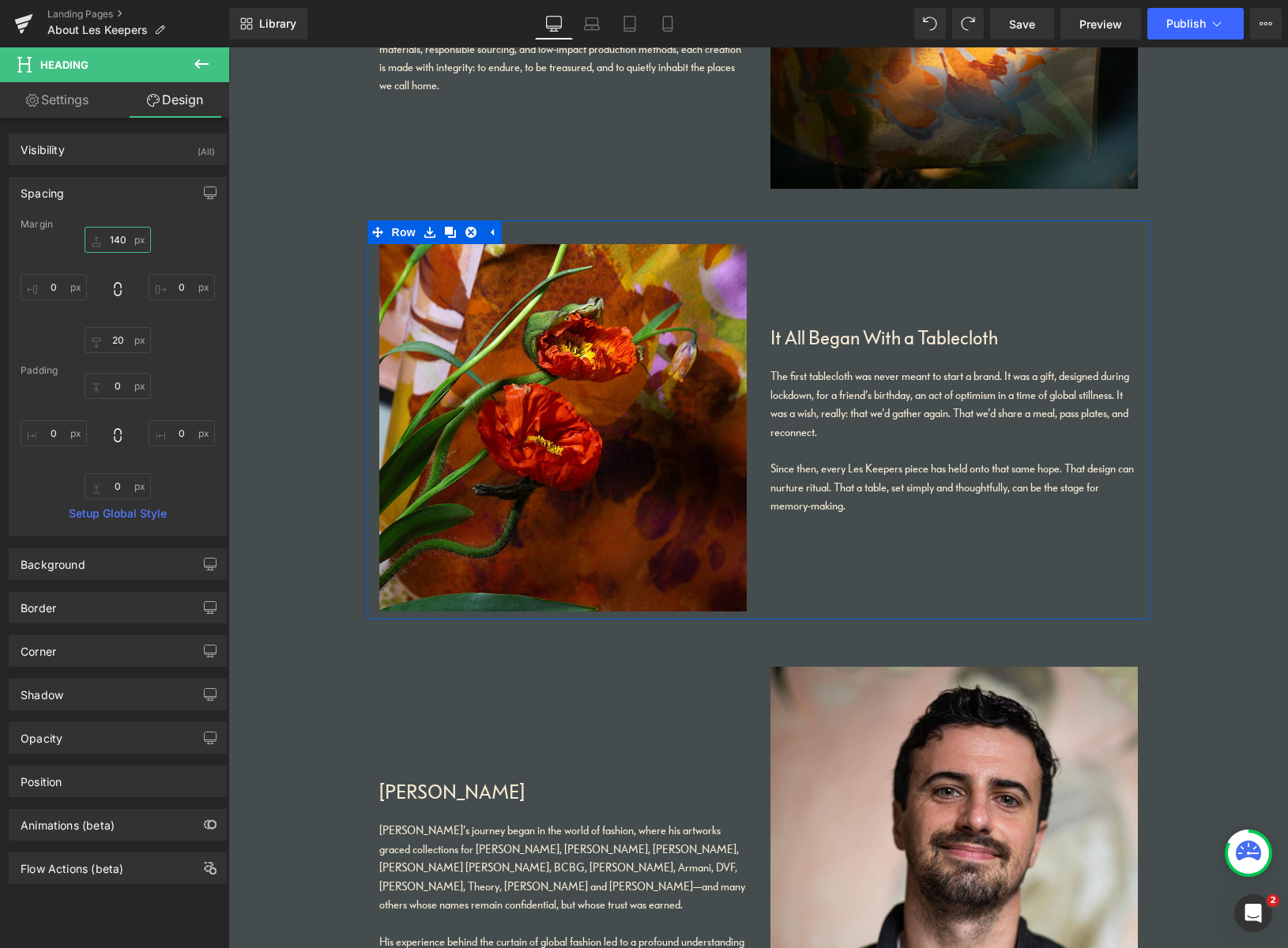
scroll to position [927, 0]
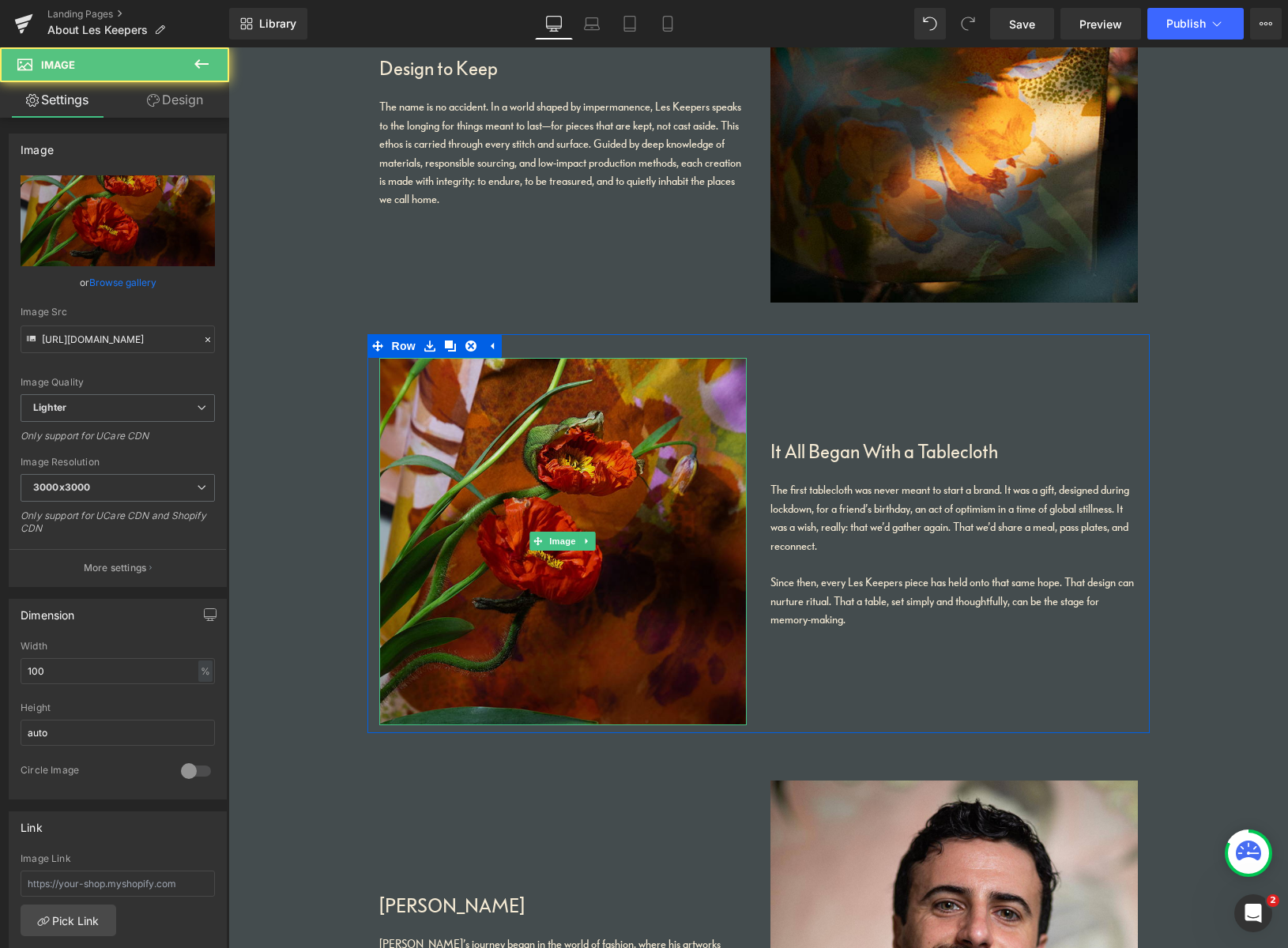
click at [665, 514] on img at bounding box center [562, 541] width 368 height 367
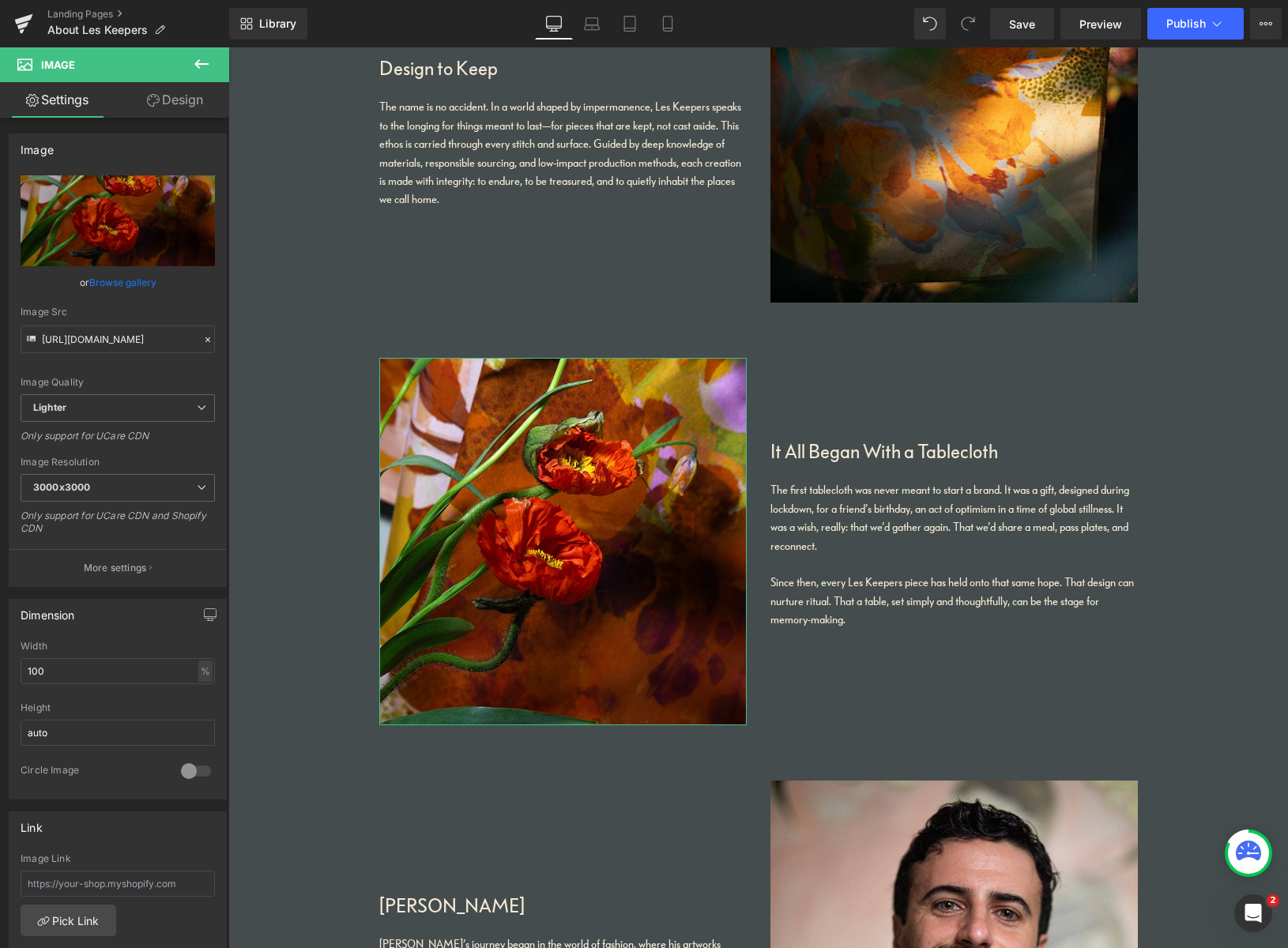
click at [105, 284] on link "Browse gallery" at bounding box center [123, 282] width 68 height 28
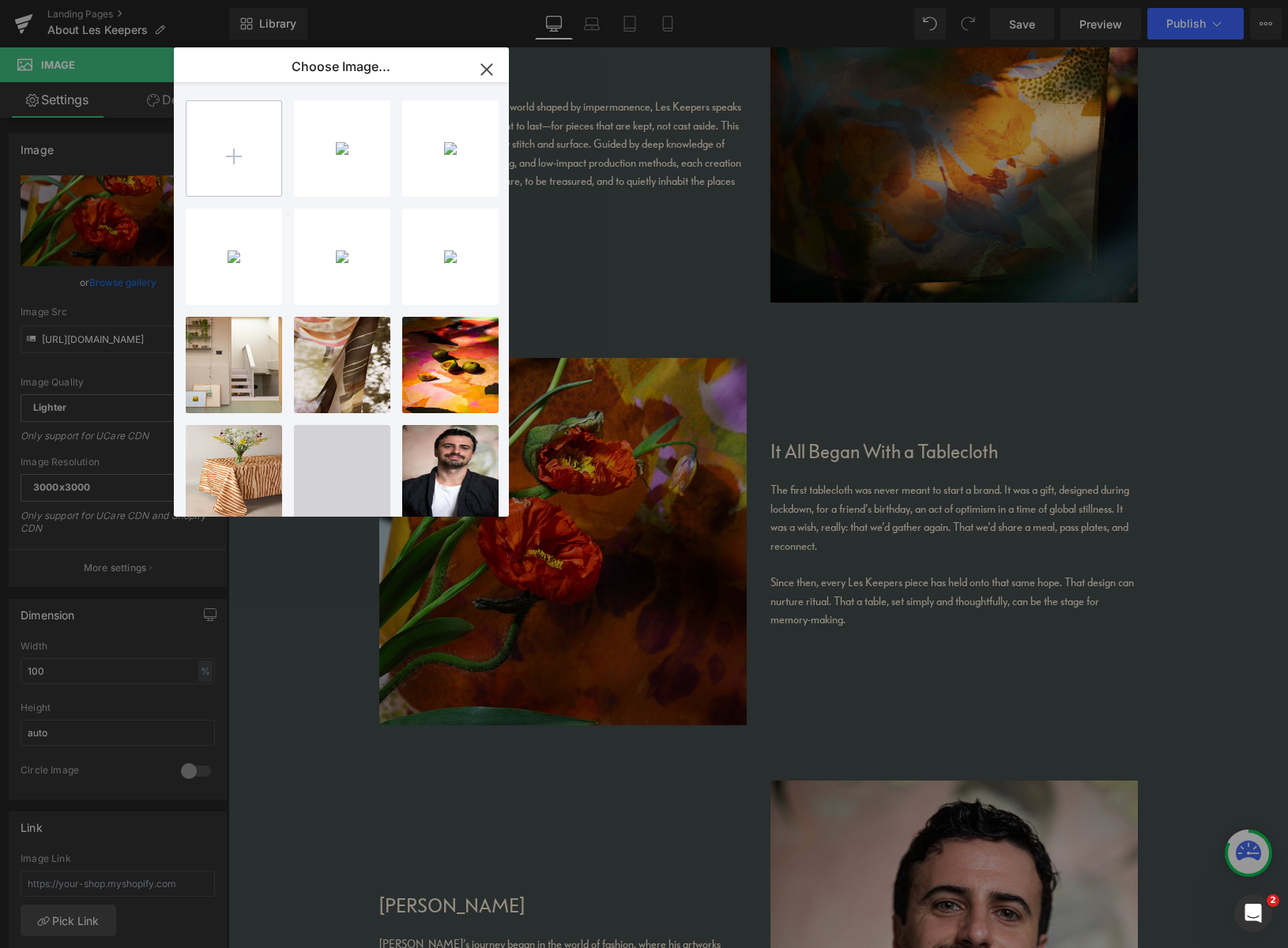
click at [230, 160] on input "file" at bounding box center [233, 149] width 95 height 95
type input "C:\fakepath\sust.jpg"
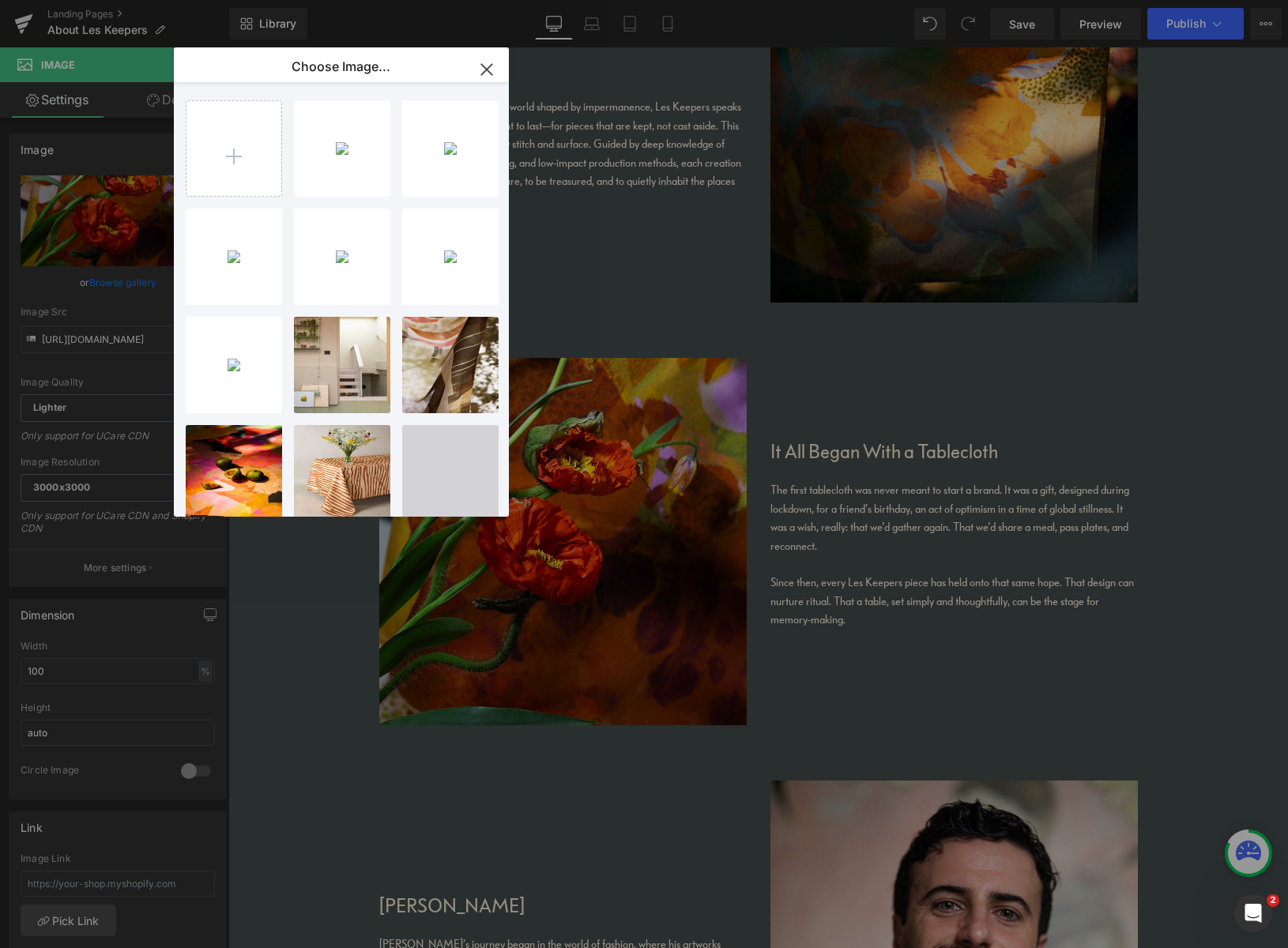
click at [490, 68] on icon "button" at bounding box center [486, 69] width 25 height 25
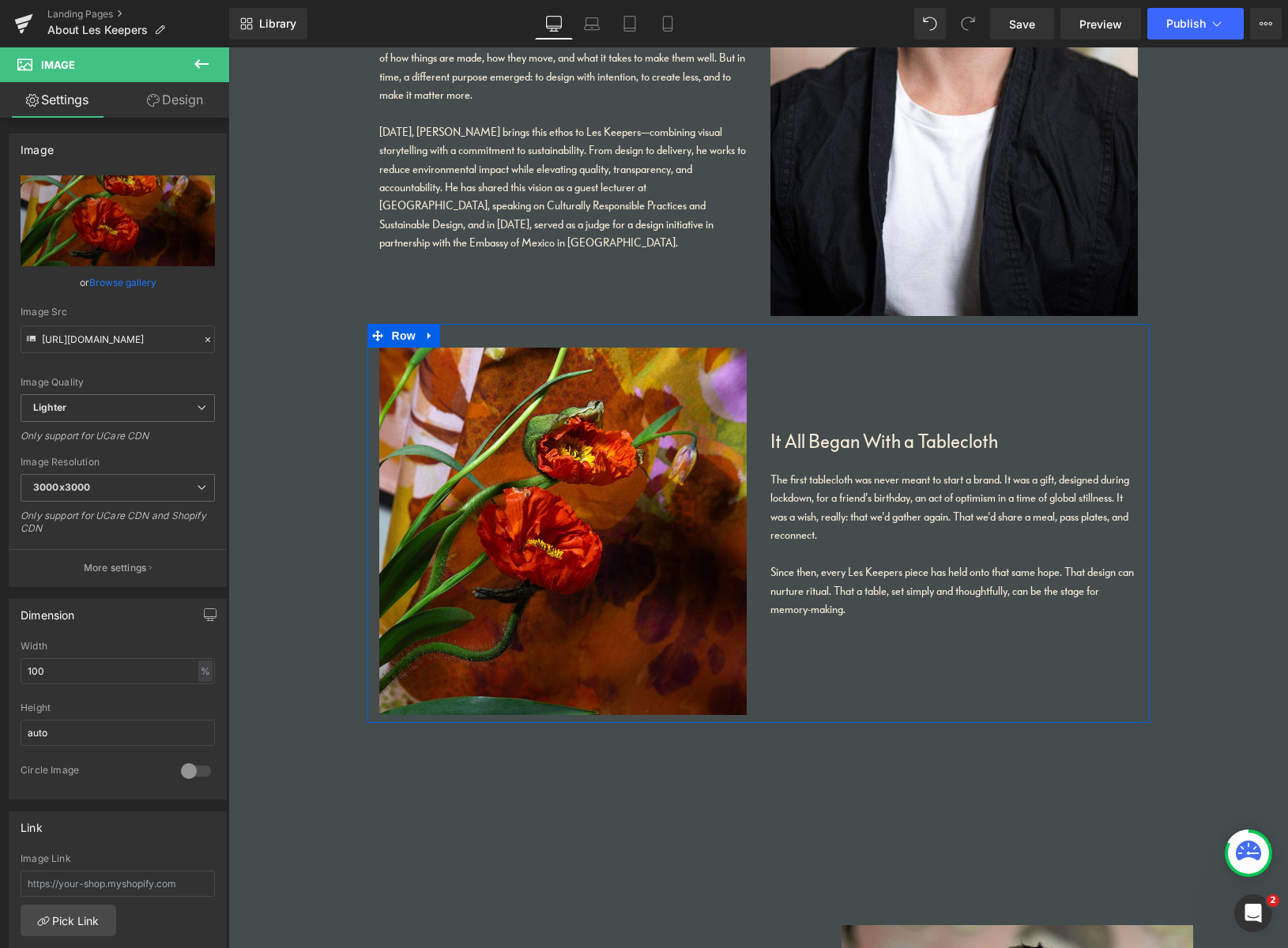
scroll to position [1937, 0]
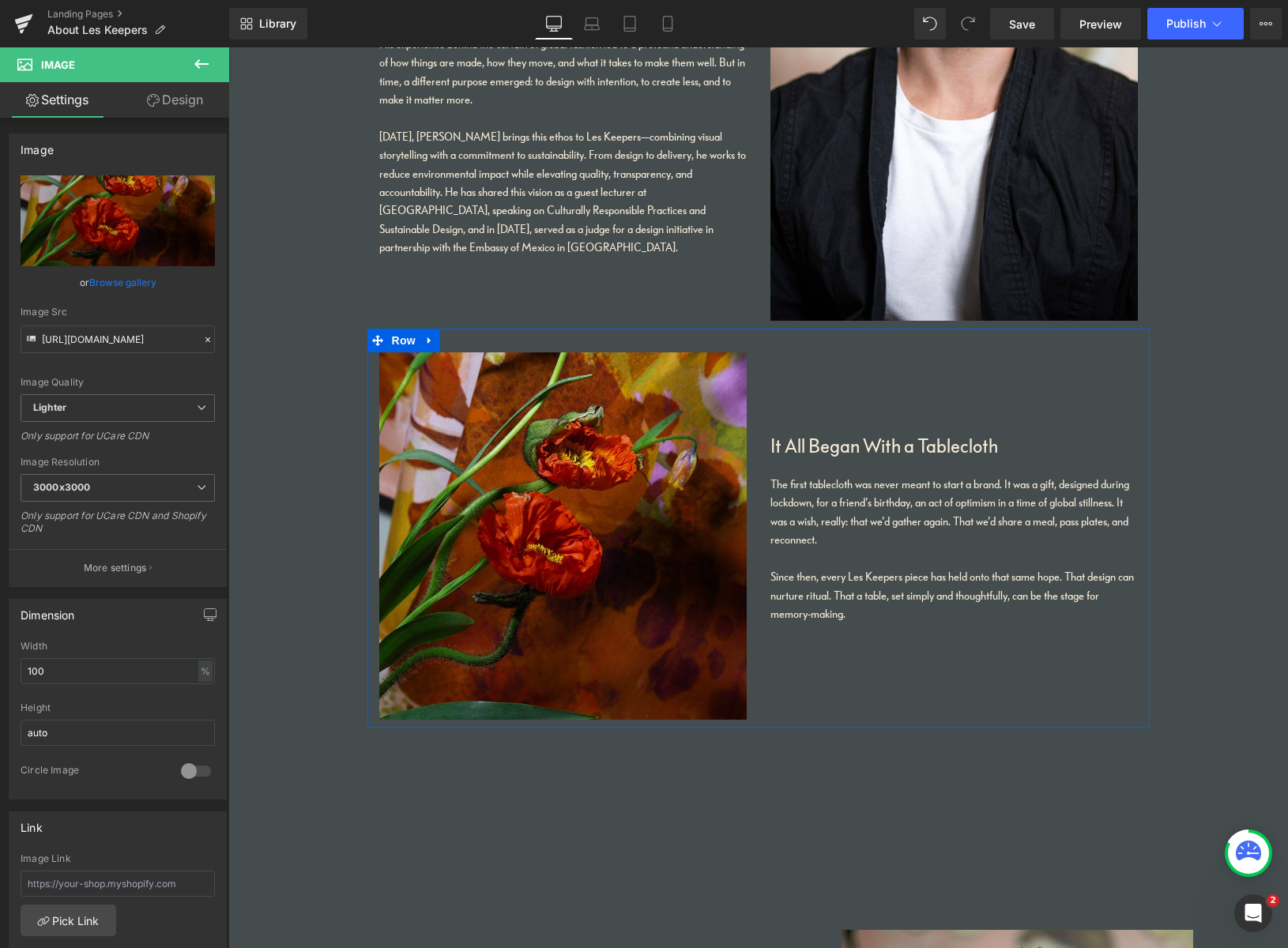
drag, startPoint x: 473, startPoint y: 401, endPoint x: 483, endPoint y: 396, distance: 11.2
click at [473, 399] on img at bounding box center [562, 535] width 368 height 367
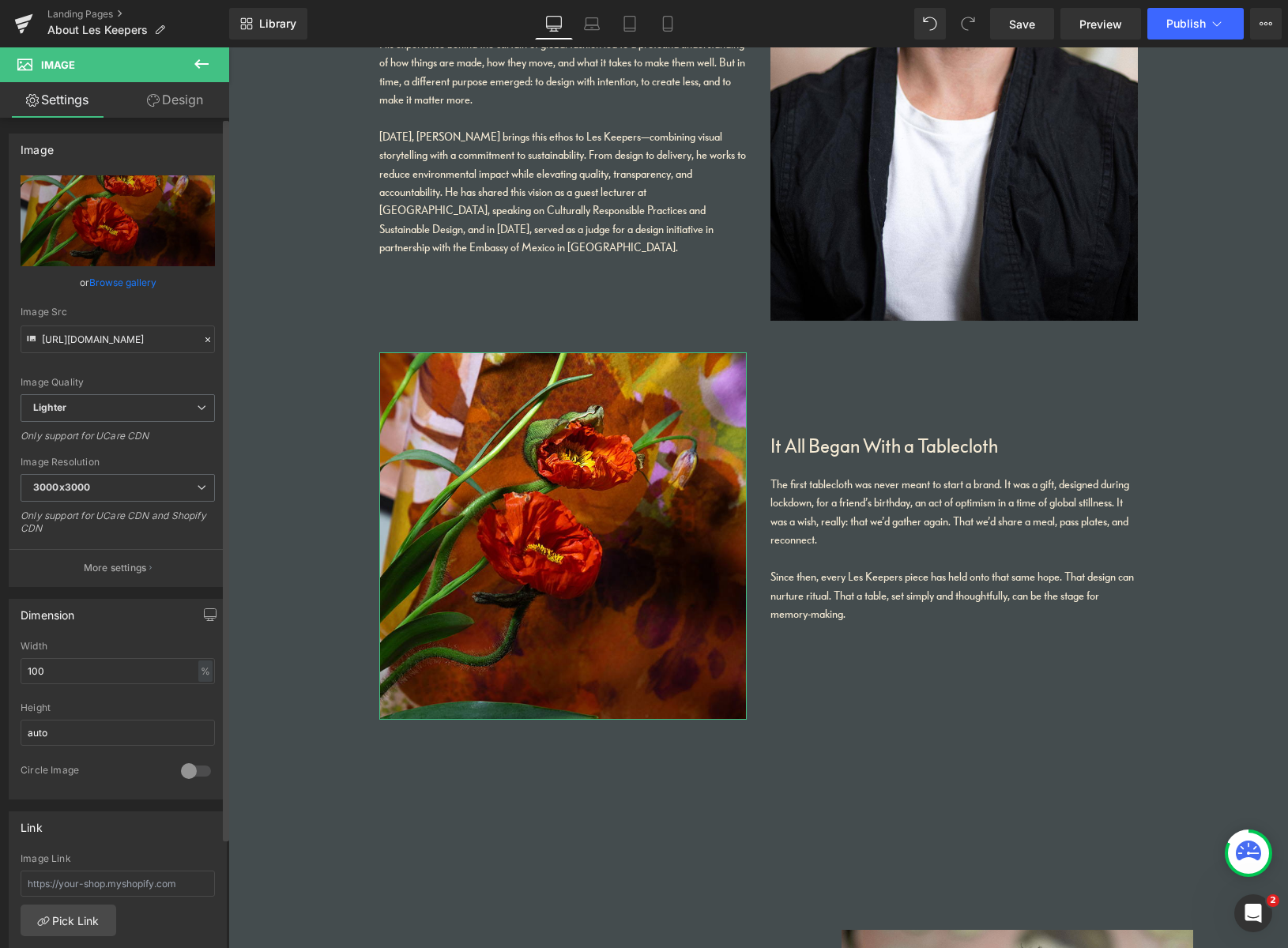
click at [122, 285] on link "Browse gallery" at bounding box center [123, 282] width 68 height 28
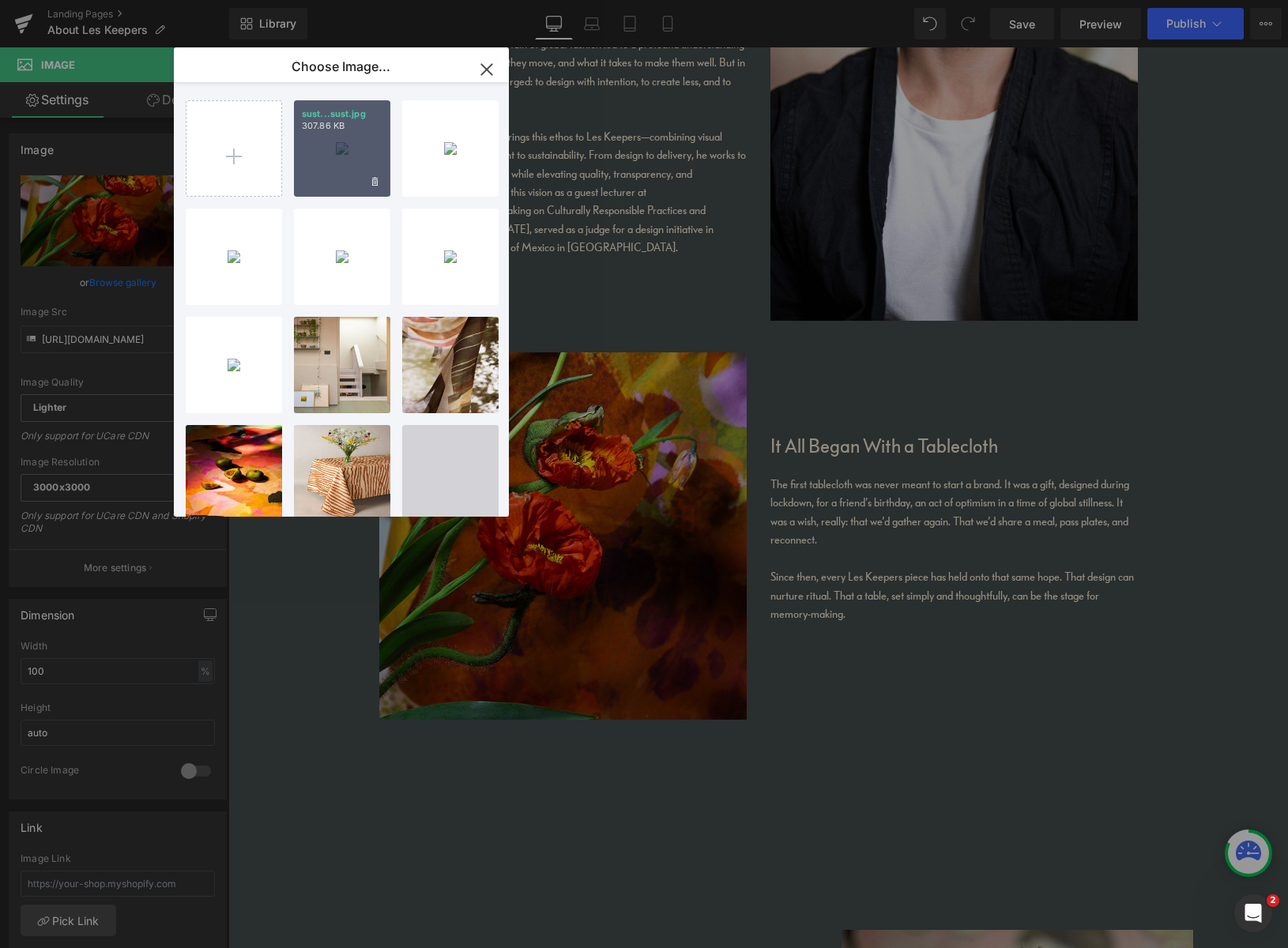
click at [350, 168] on div "sust...sust.jpg 307.86 KB" at bounding box center [343, 149] width 96 height 96
type input "https://ucarecdn.com/ed0cb9cd-6632-40c9-b96d-8272ace5659e/-/format/auto/-/previ…"
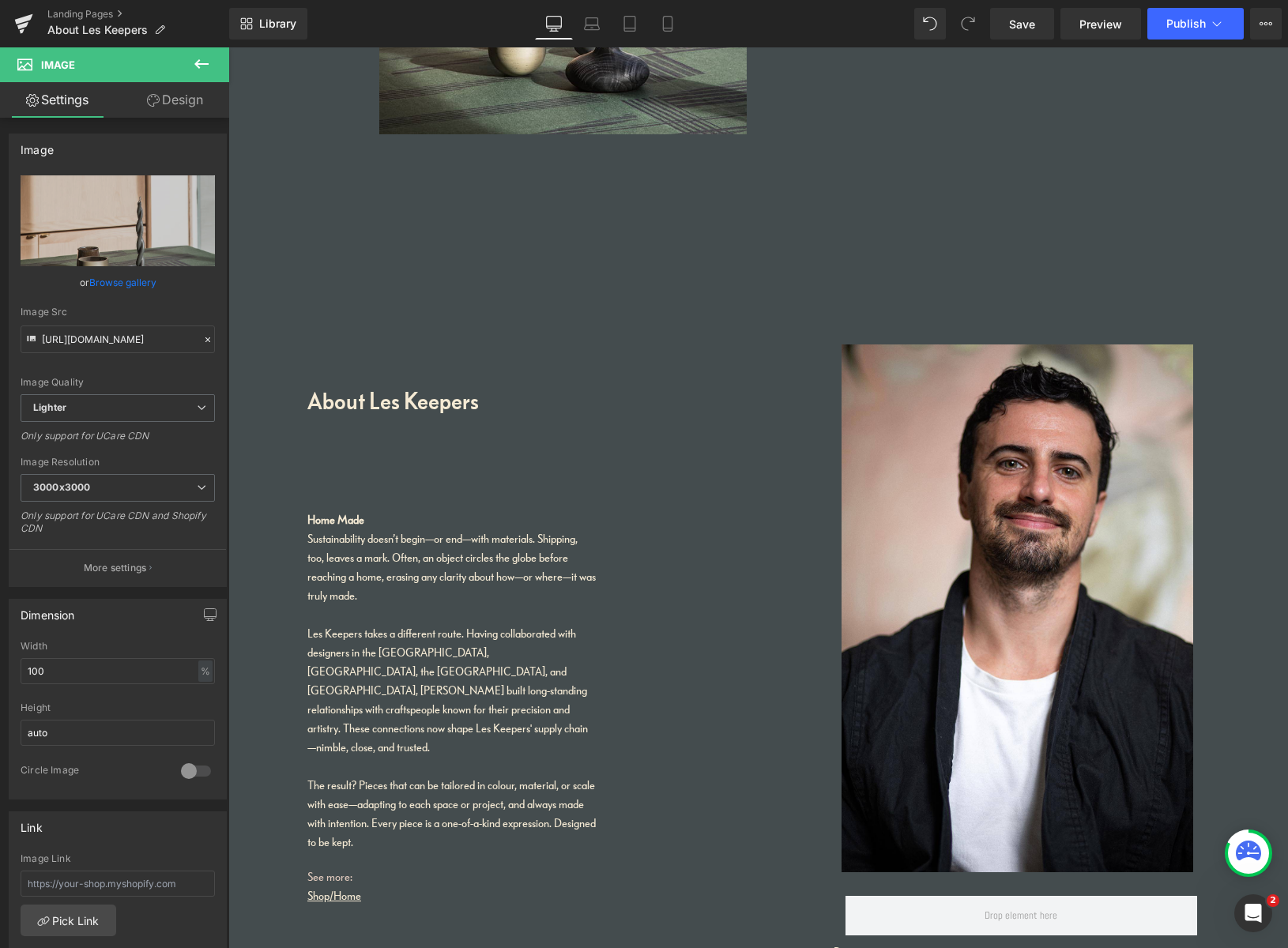
scroll to position [2588, 0]
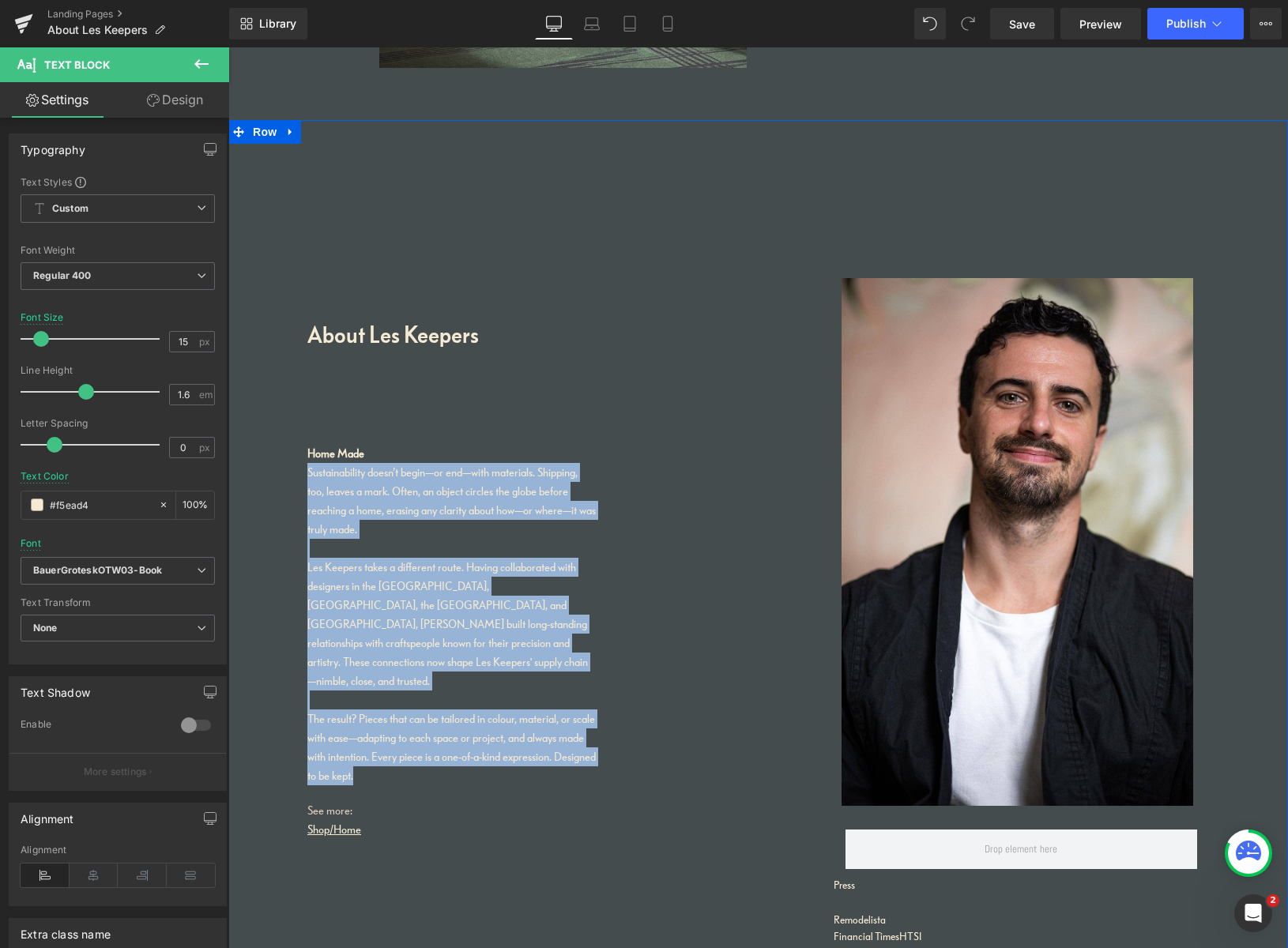
drag, startPoint x: 412, startPoint y: 739, endPoint x: 277, endPoint y: 472, distance: 299.2
click at [282, 473] on div "About Les Keepers Heading Home Made Sustainability doesn’t begin—or end—with ma…" at bounding box center [758, 649] width 1059 height 1060
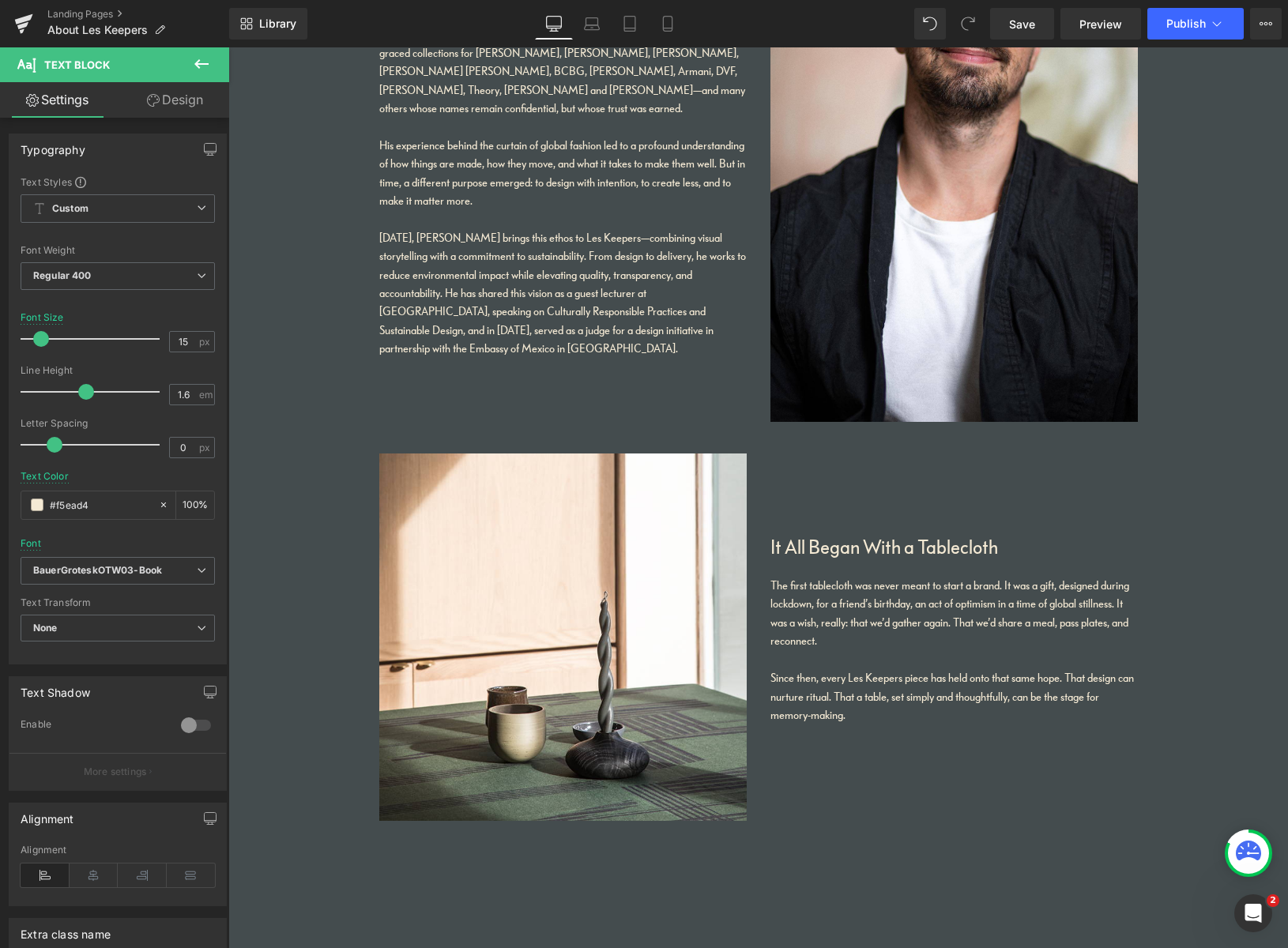
scroll to position [1720, 0]
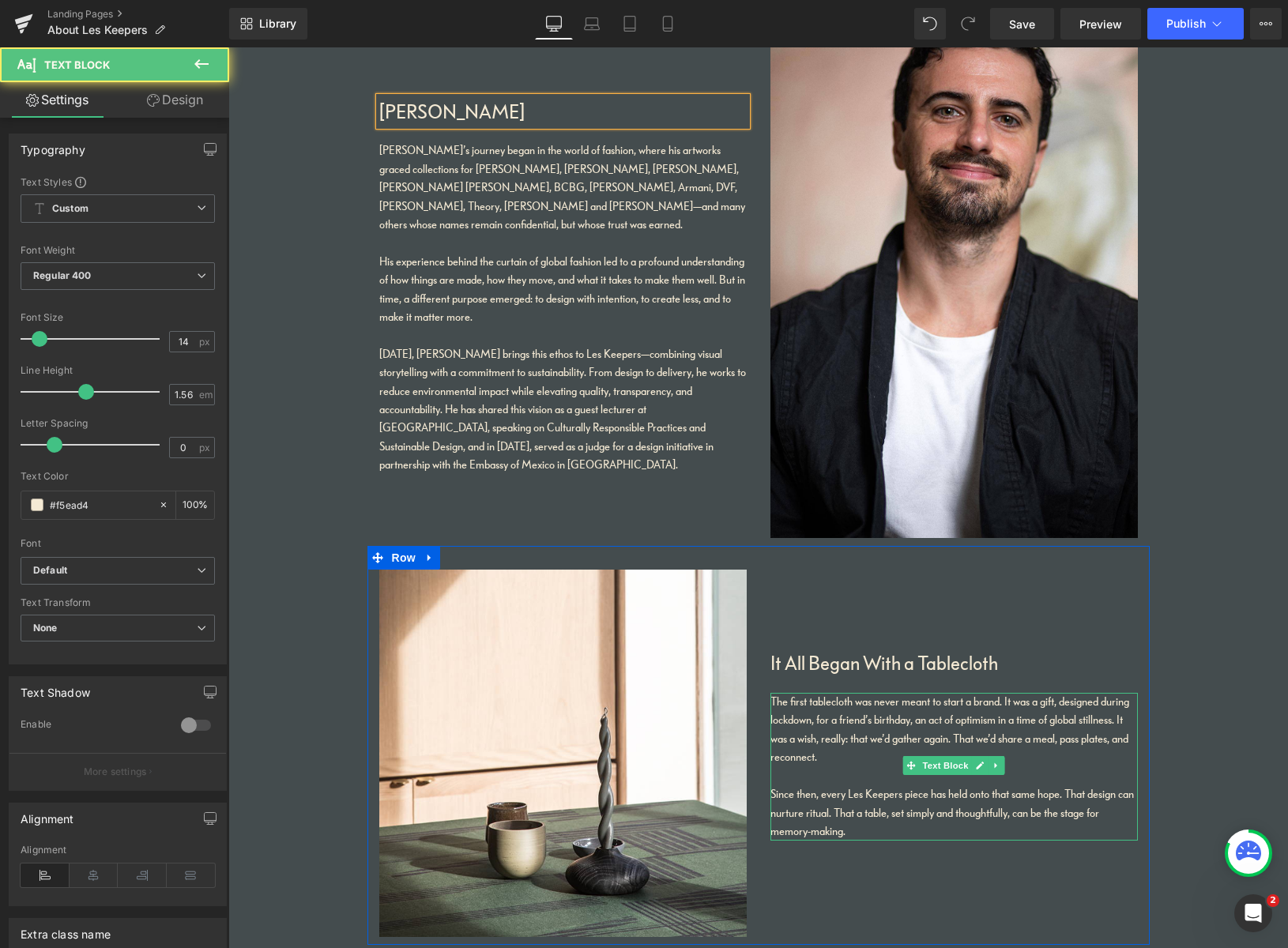
click at [783, 698] on div "The first tablecloth was never meant to start a brand. It was a gift, designed …" at bounding box center [953, 729] width 368 height 74
click at [800, 704] on div "The first tablecloth was never meant to start a brand. It was a gift, designed …" at bounding box center [953, 729] width 368 height 74
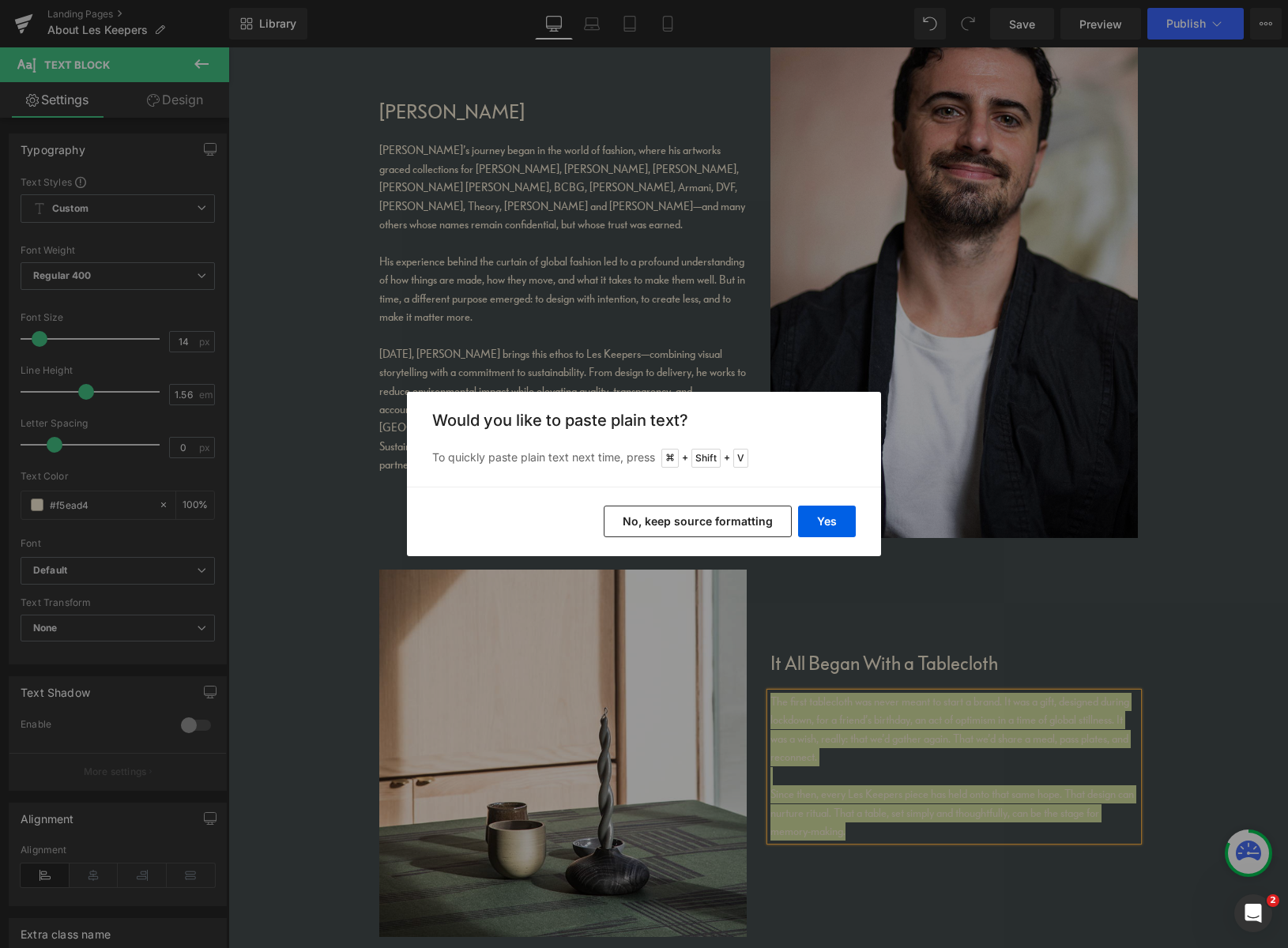
click at [712, 522] on button "No, keep source formatting" at bounding box center [698, 521] width 188 height 32
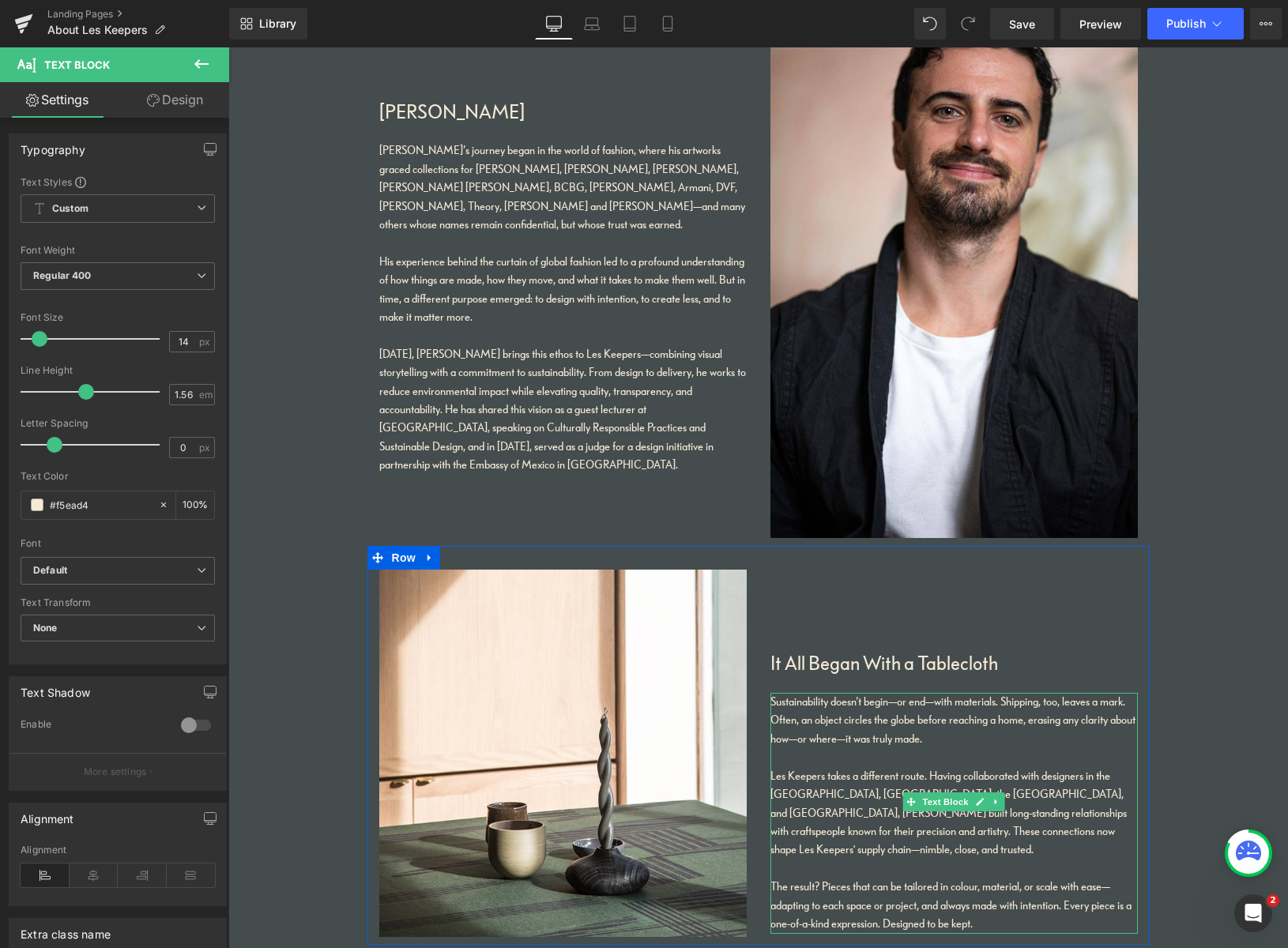
click at [897, 700] on div "Sustainability doesn’t begin—or end—with materials. Shipping, too, leaves a mar…" at bounding box center [953, 719] width 368 height 55
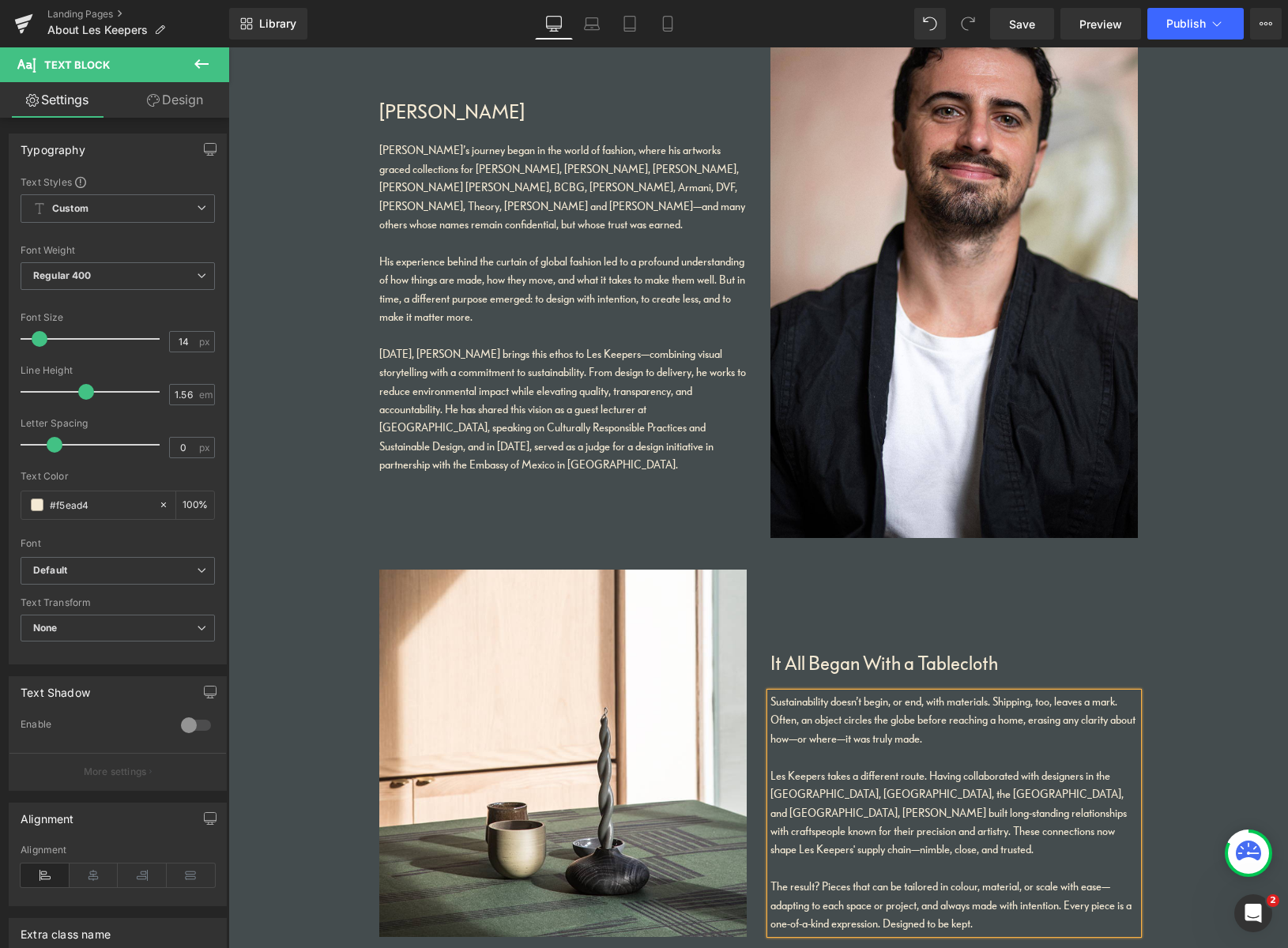
click at [788, 736] on div "Sustainability doesn’t begin, or end, with materials. Shipping, too, leaves a m…" at bounding box center [953, 719] width 368 height 55
drag, startPoint x: 825, startPoint y: 827, endPoint x: 822, endPoint y: 838, distance: 11.4
click at [825, 828] on div "Les Keepers takes a different route. Having collaborated with designers in the …" at bounding box center [953, 813] width 368 height 93
click at [1110, 878] on div "The result? Pieces that can be tailored in colour, material, or scale with ease…" at bounding box center [953, 905] width 368 height 55
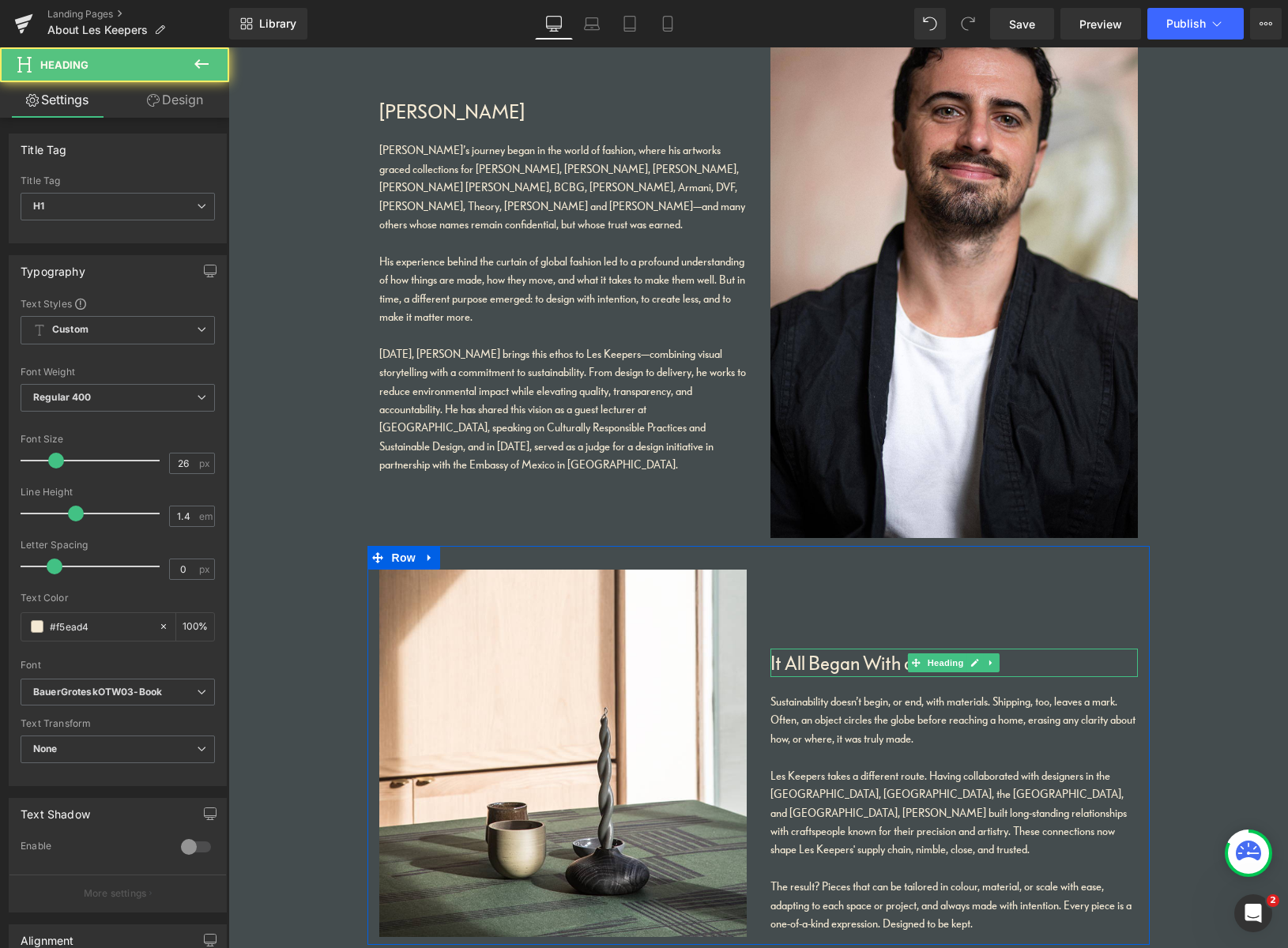
drag, startPoint x: 850, startPoint y: 666, endPoint x: 857, endPoint y: 674, distance: 10.6
click at [850, 666] on h1 "It All Began With a Tablecloth" at bounding box center [953, 662] width 368 height 28
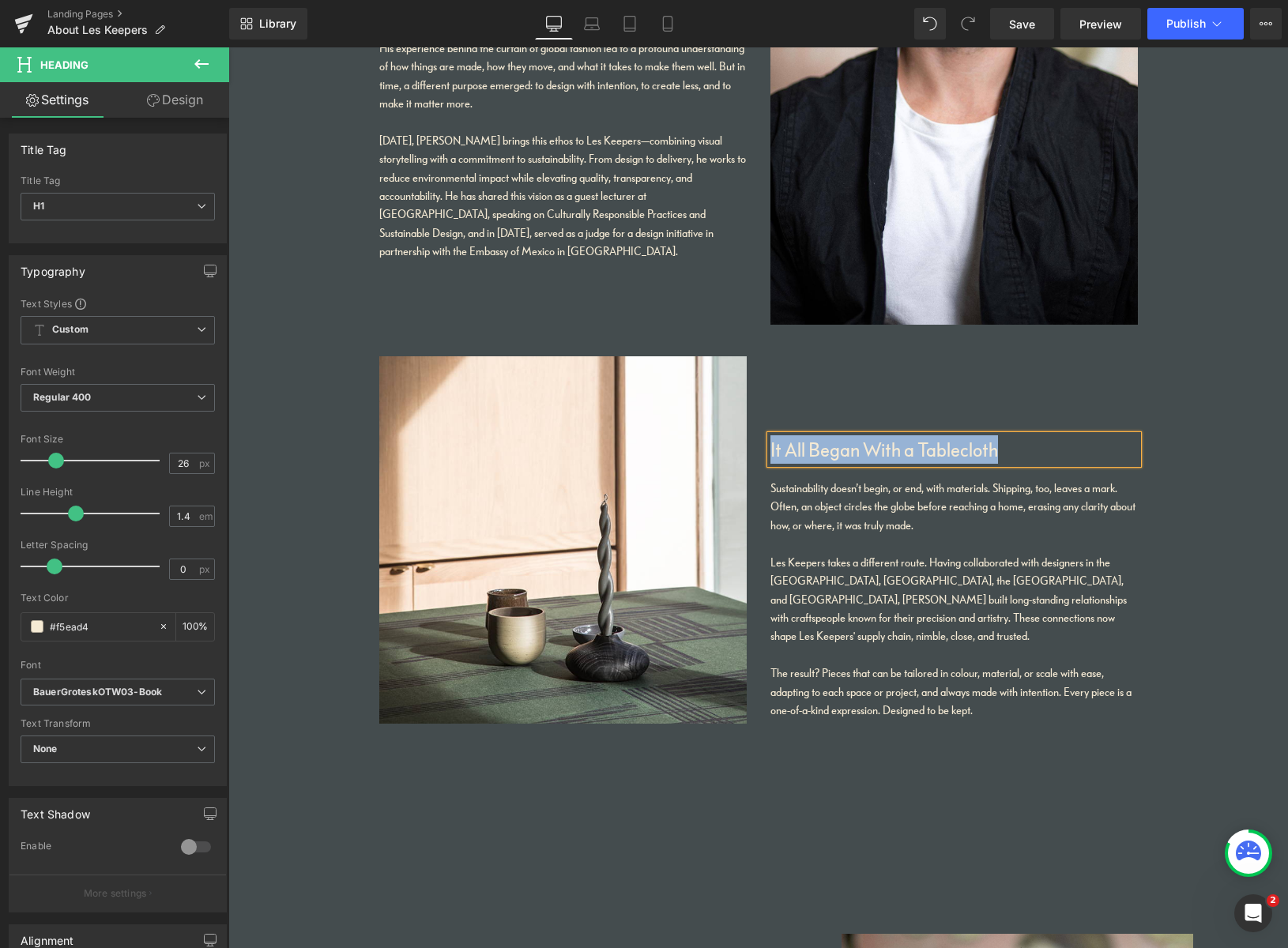
scroll to position [1925, 0]
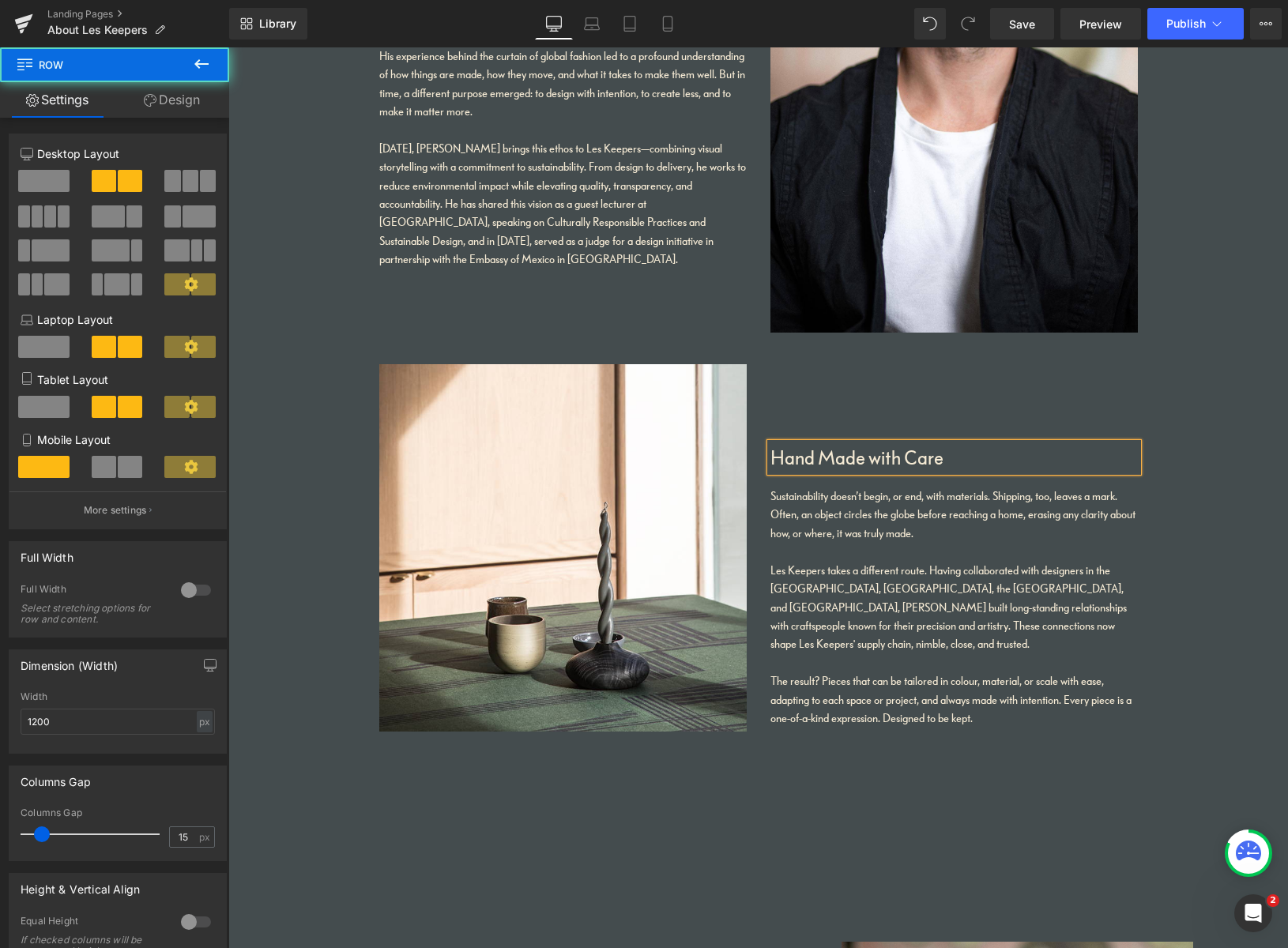
click at [945, 420] on div "Hand Made with Care Heading Sustainability doesn’t begin, or end, with material…" at bounding box center [953, 545] width 391 height 364
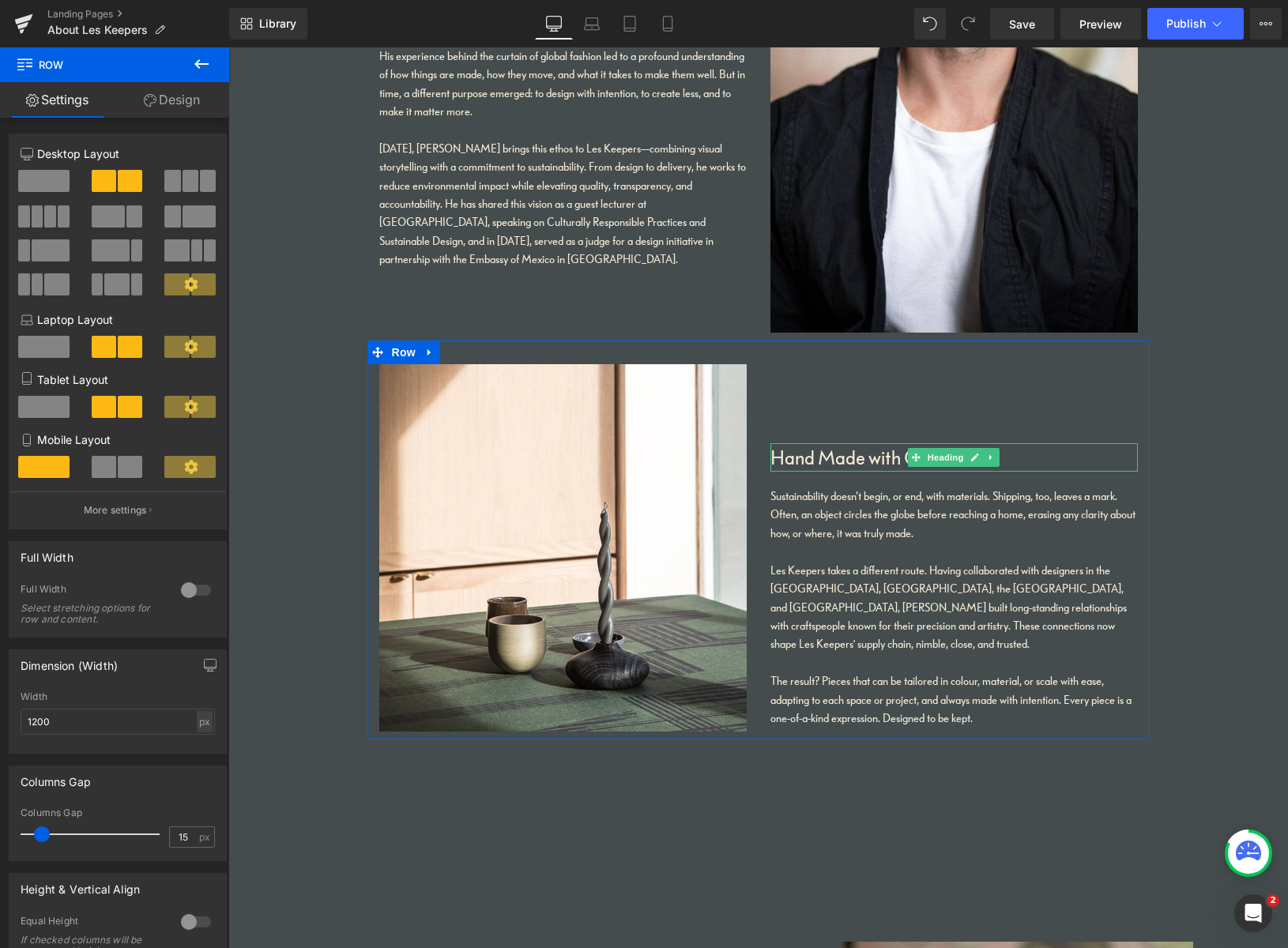
click at [871, 460] on h1 "Hand Made with Care" at bounding box center [953, 456] width 368 height 28
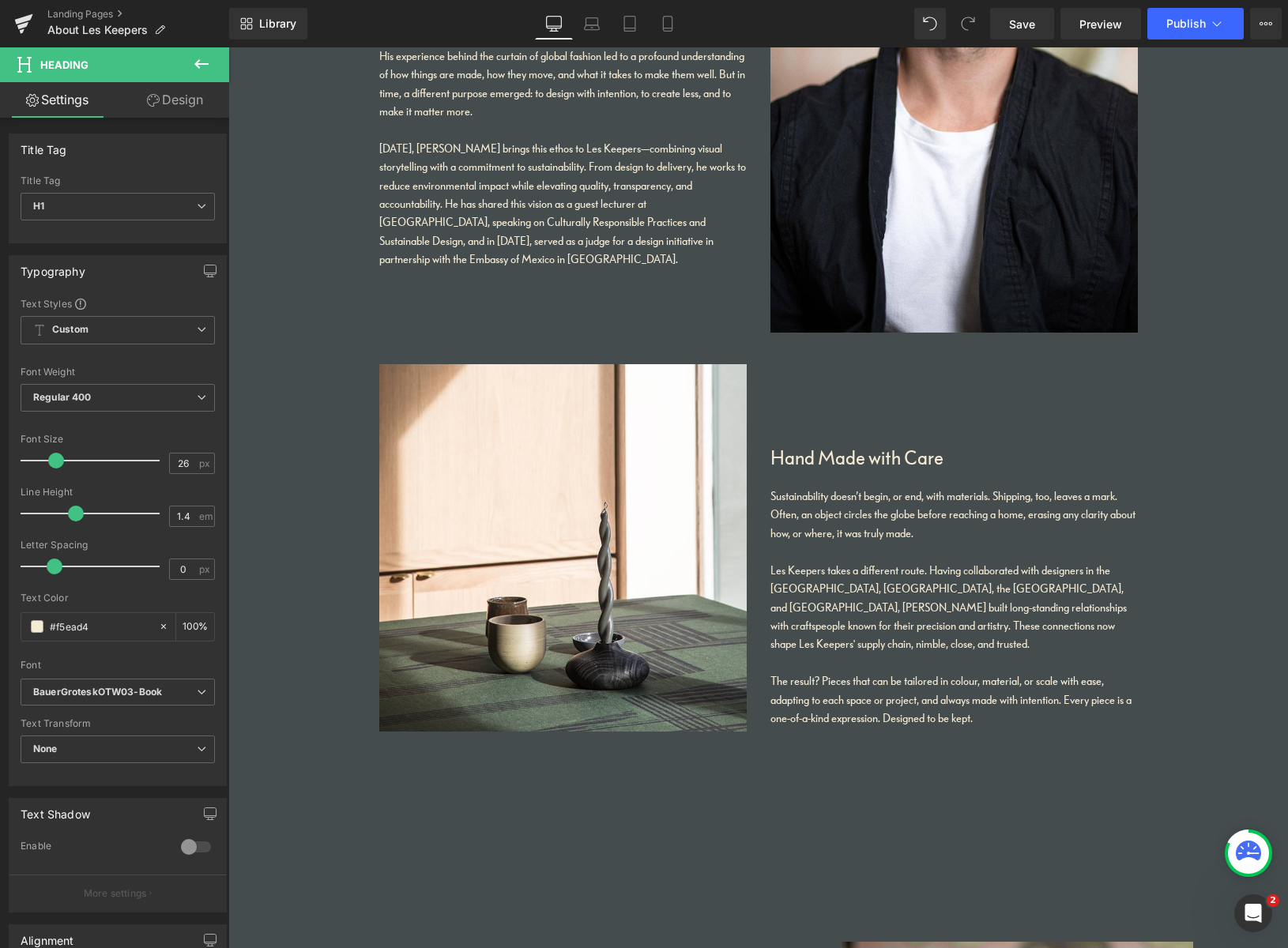
click at [185, 104] on link "Design" at bounding box center [175, 99] width 115 height 36
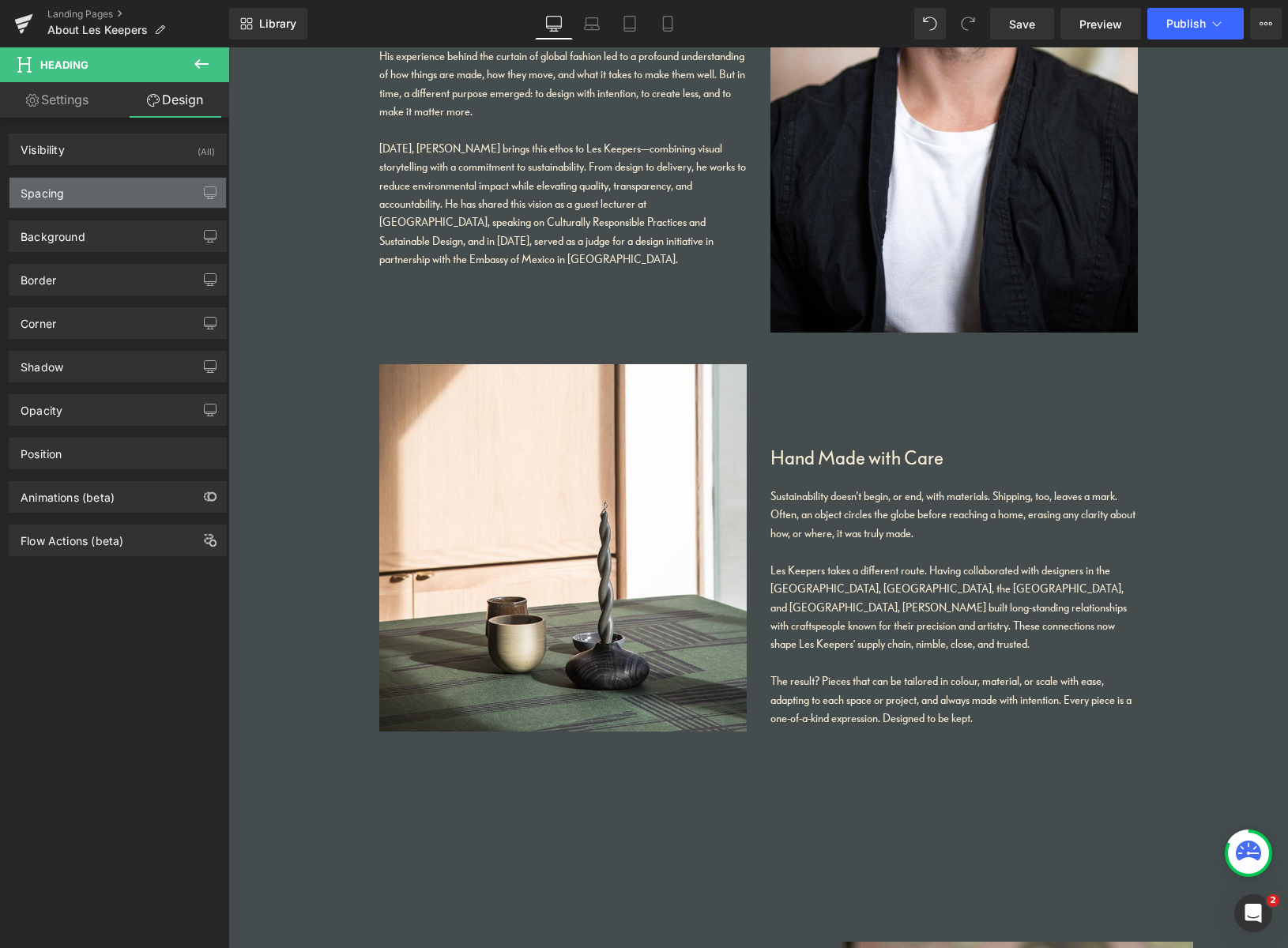
click at [95, 193] on div "Spacing" at bounding box center [118, 192] width 216 height 30
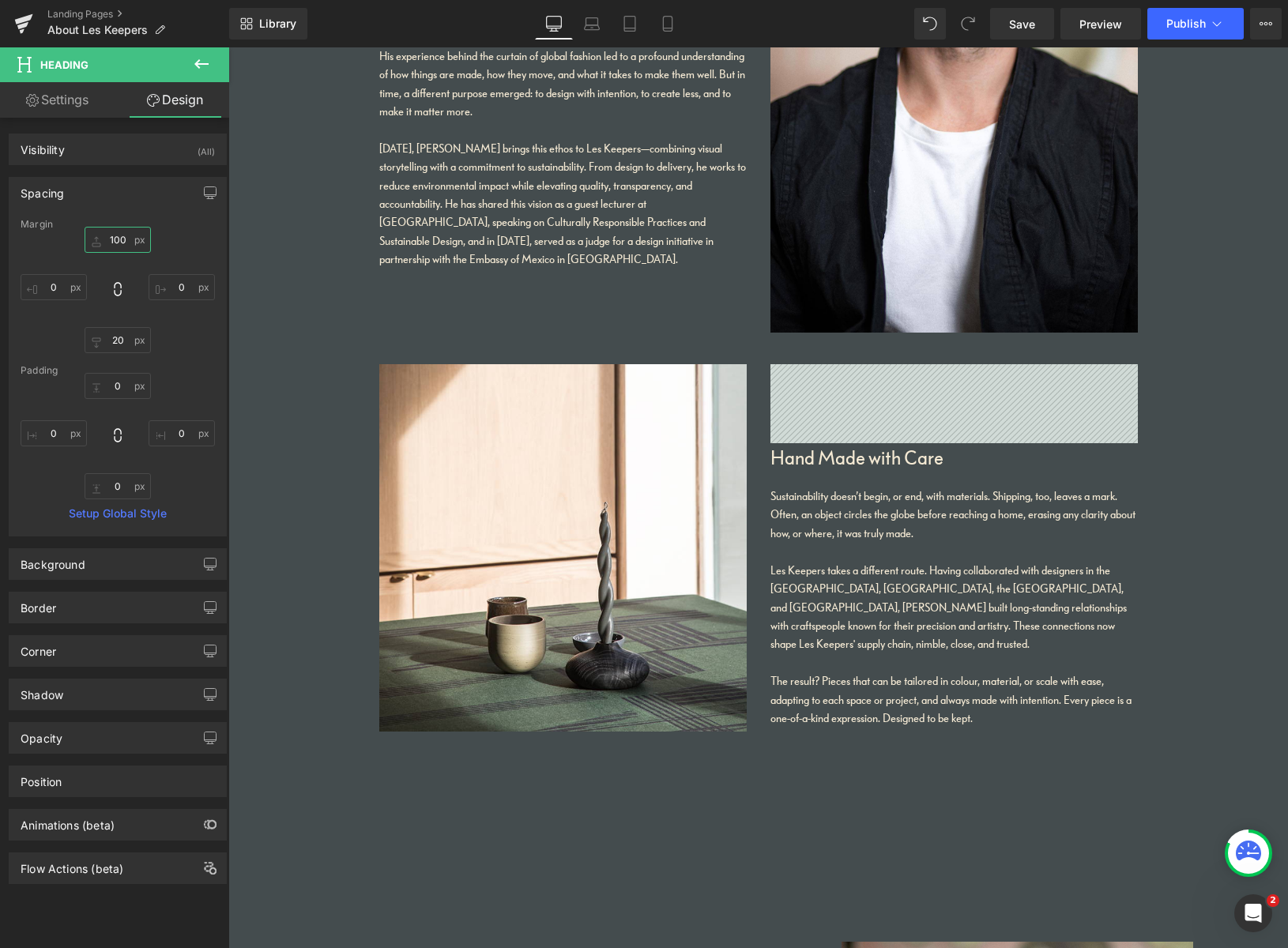
drag, startPoint x: 122, startPoint y: 241, endPoint x: 112, endPoint y: 253, distance: 15.6
click at [101, 239] on input "100" at bounding box center [118, 239] width 67 height 26
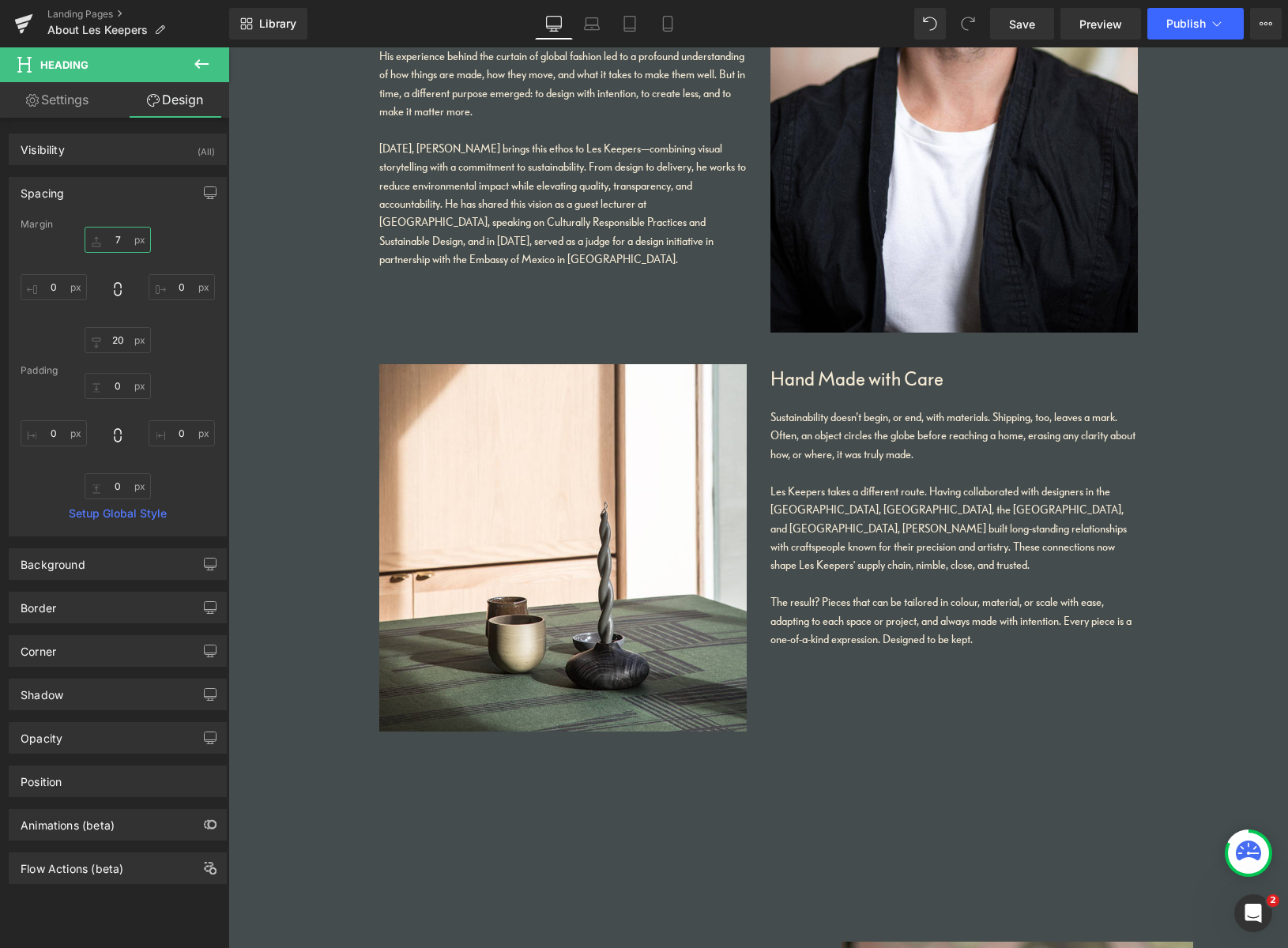
type input "70"
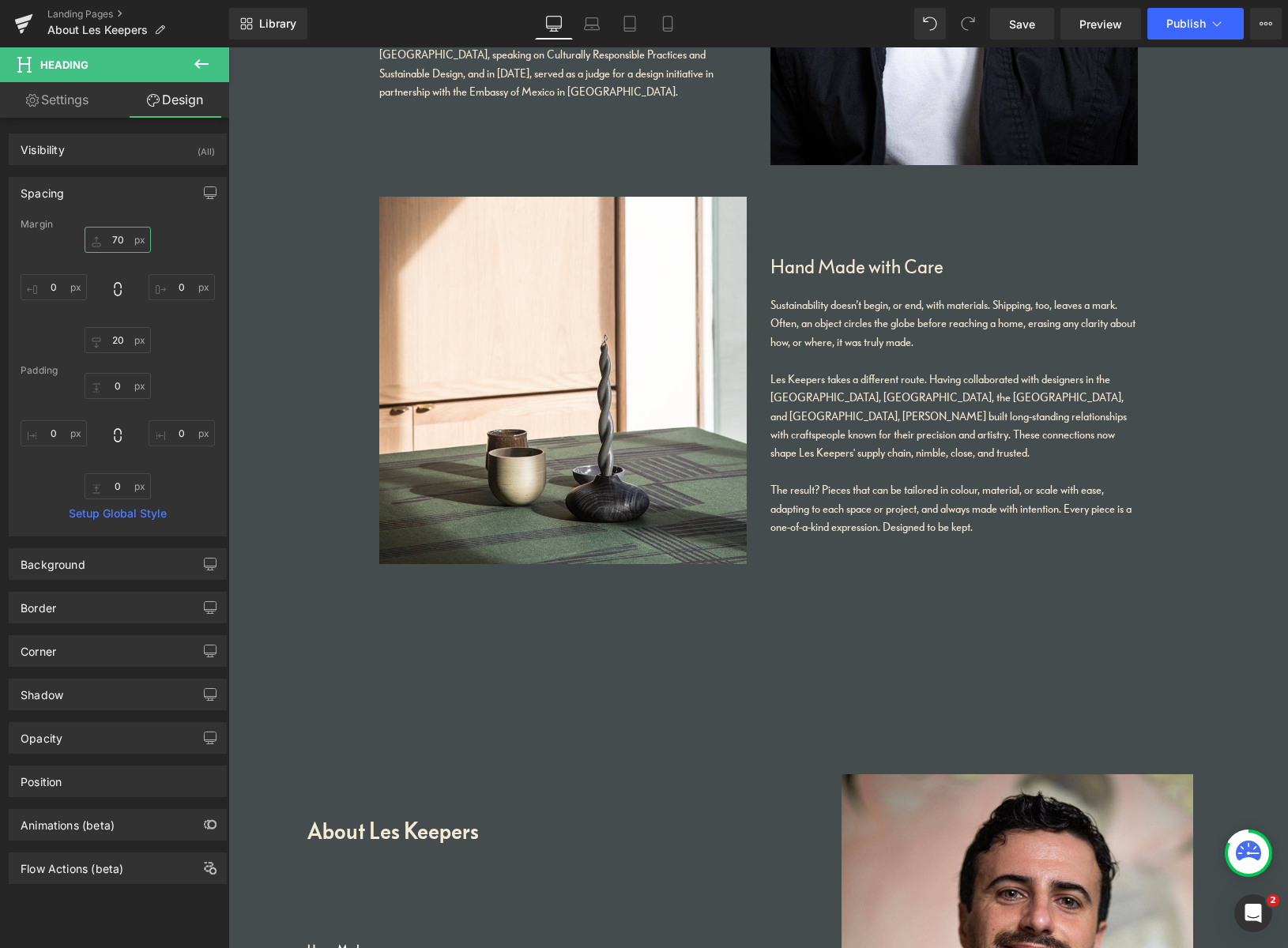
scroll to position [2794, 0]
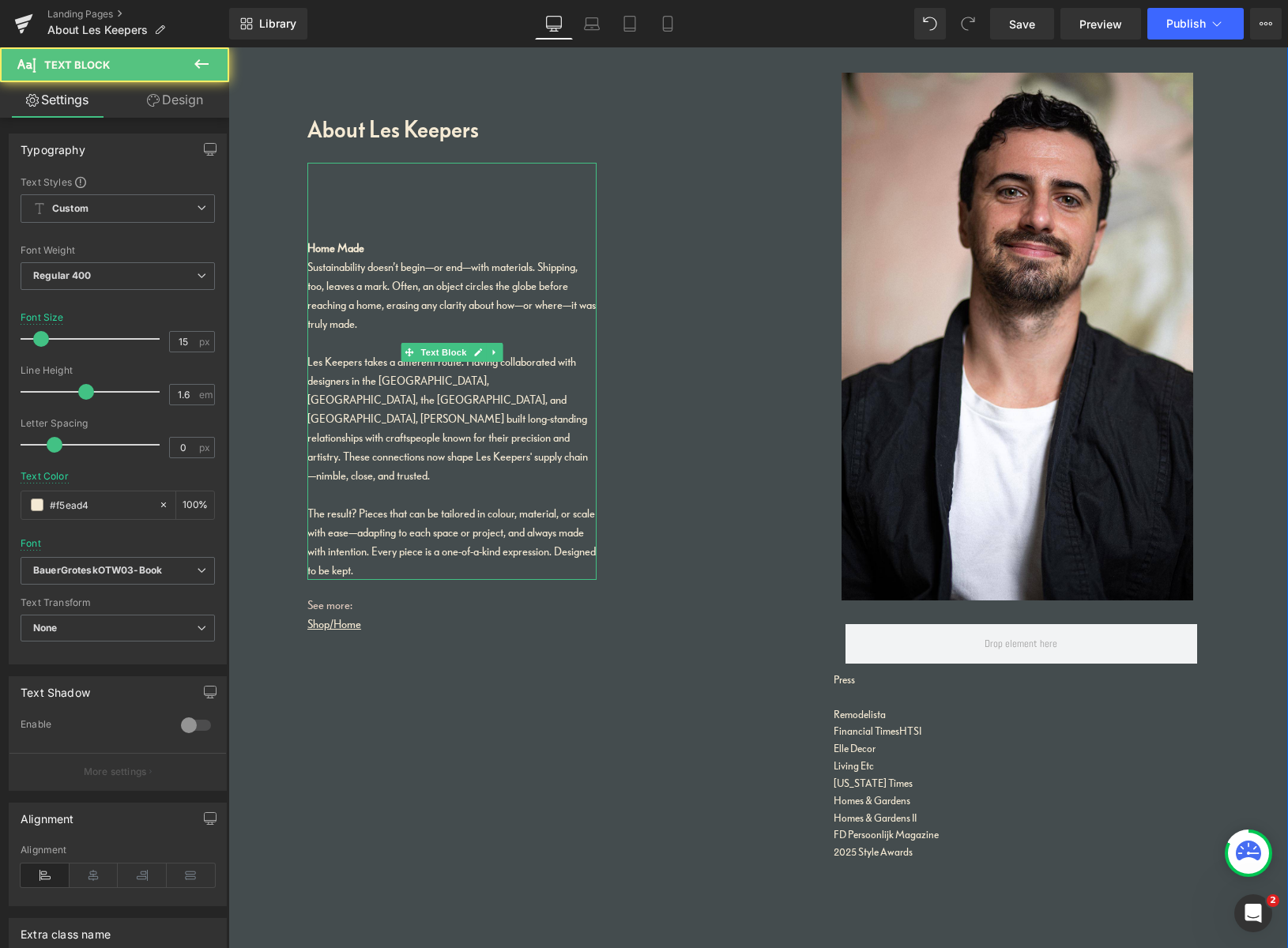
click at [403, 531] on div "The result? Pieces that can be tailored in colour, material, or scale with ease…" at bounding box center [452, 541] width 289 height 76
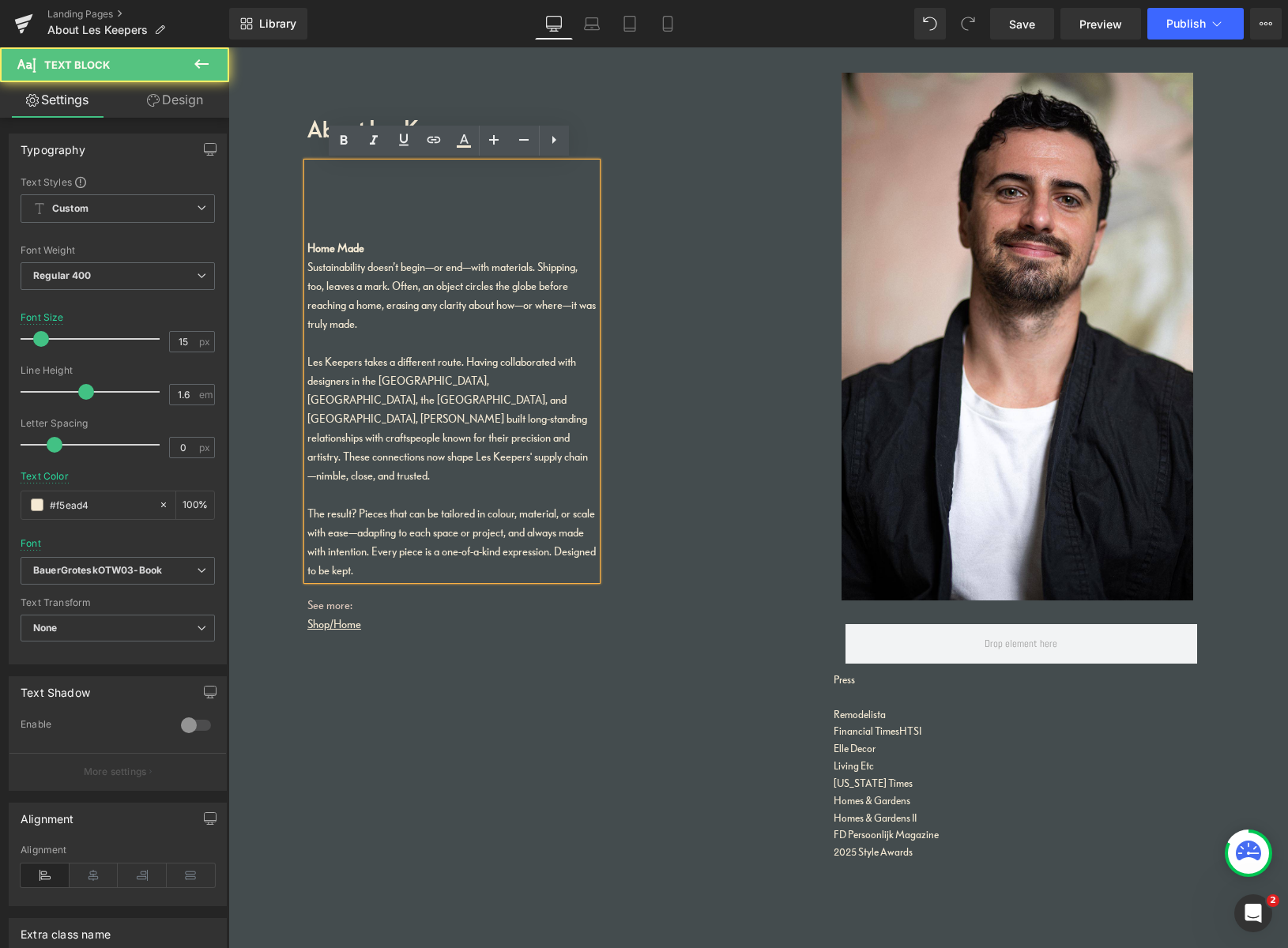
click at [416, 534] on div "The result? Pieces that can be tailored in colour, material, or scale with ease…" at bounding box center [452, 541] width 289 height 76
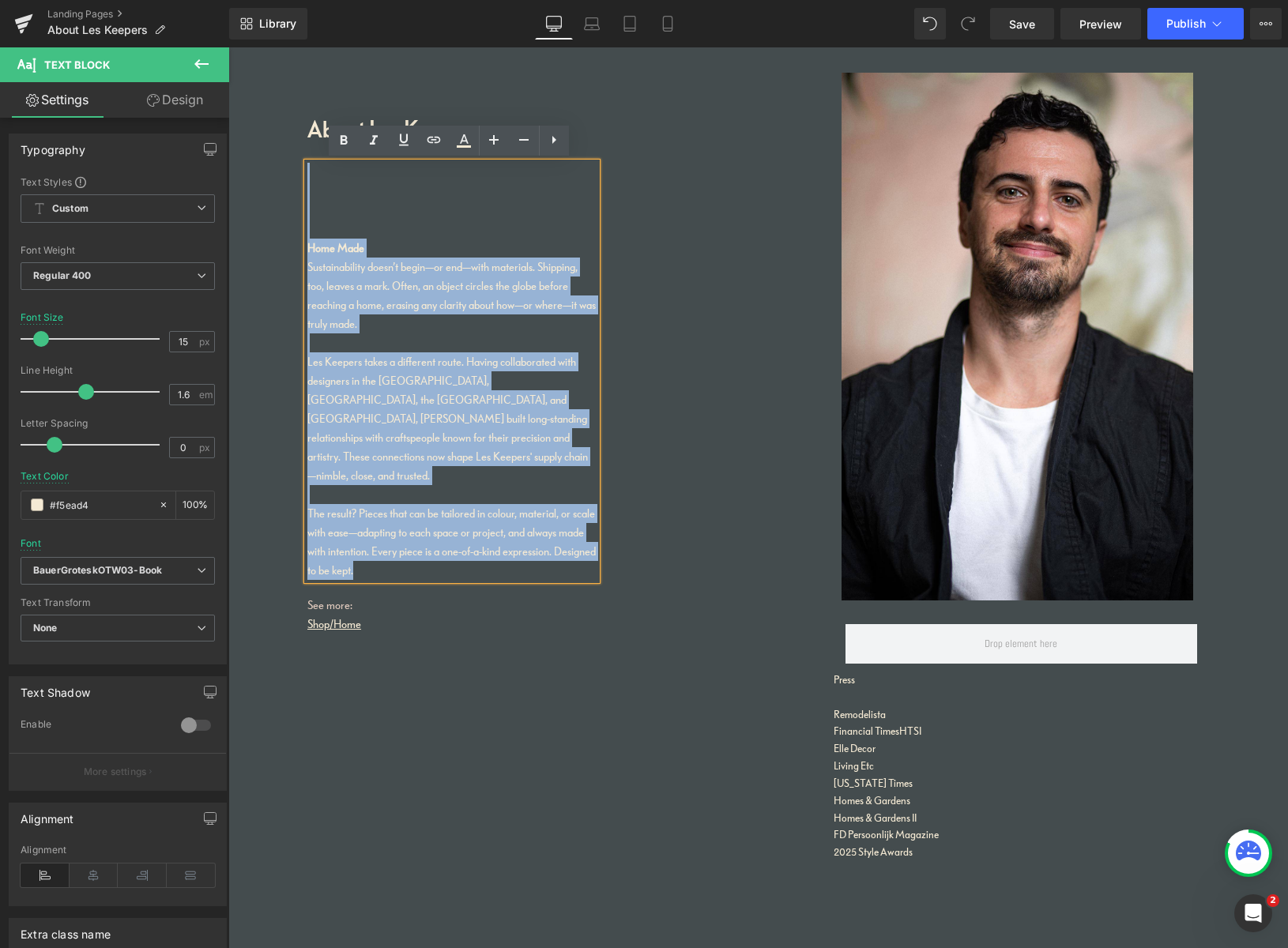
drag, startPoint x: 374, startPoint y: 504, endPoint x: 260, endPoint y: 161, distance: 361.4
click at [246, 160] on div "About Les Keepers Heading Home Made Sustainability doesn’t begin—or end—with ma…" at bounding box center [758, 445] width 1059 height 1060
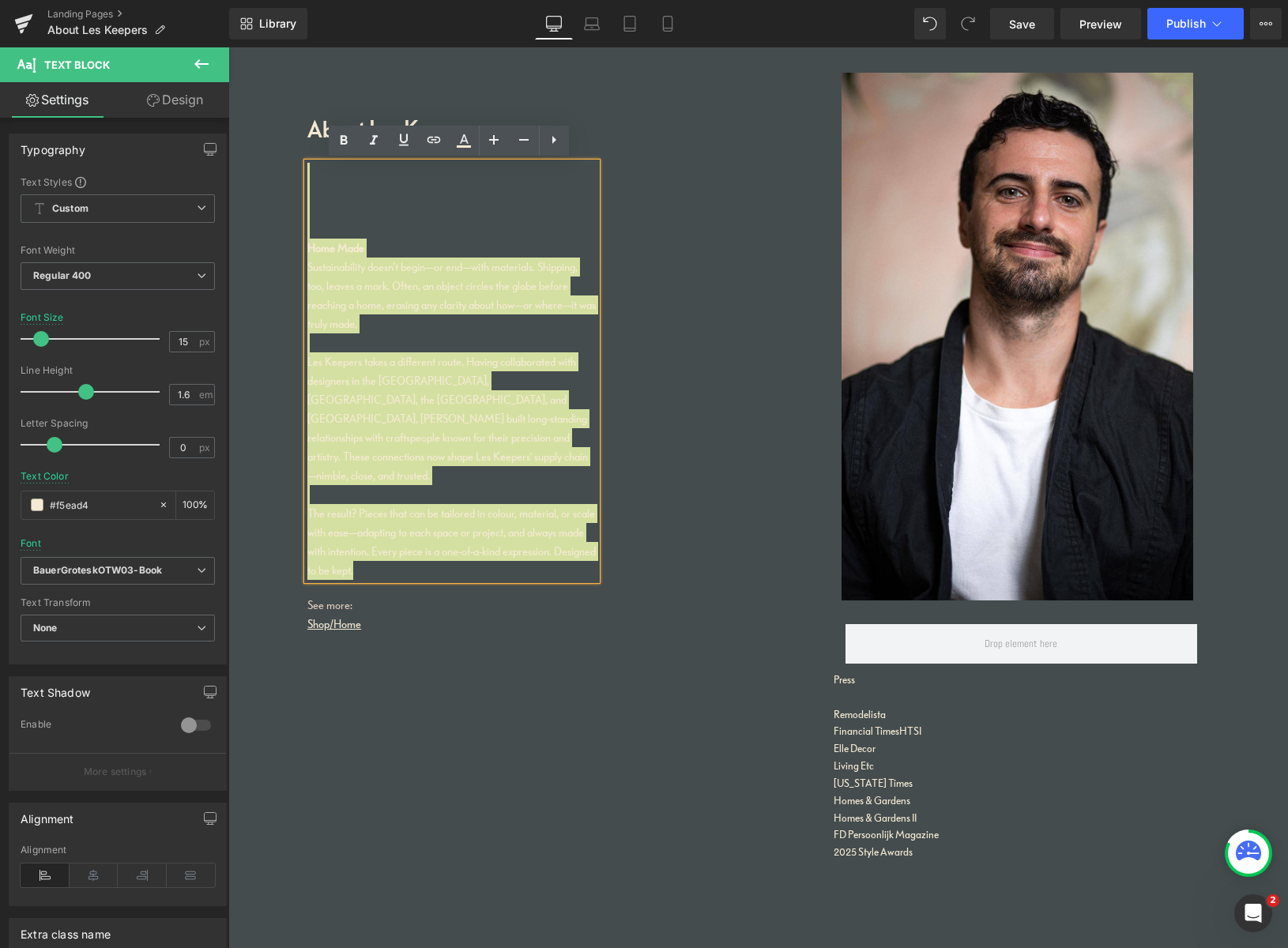
click at [555, 141] on icon at bounding box center [554, 140] width 4 height 8
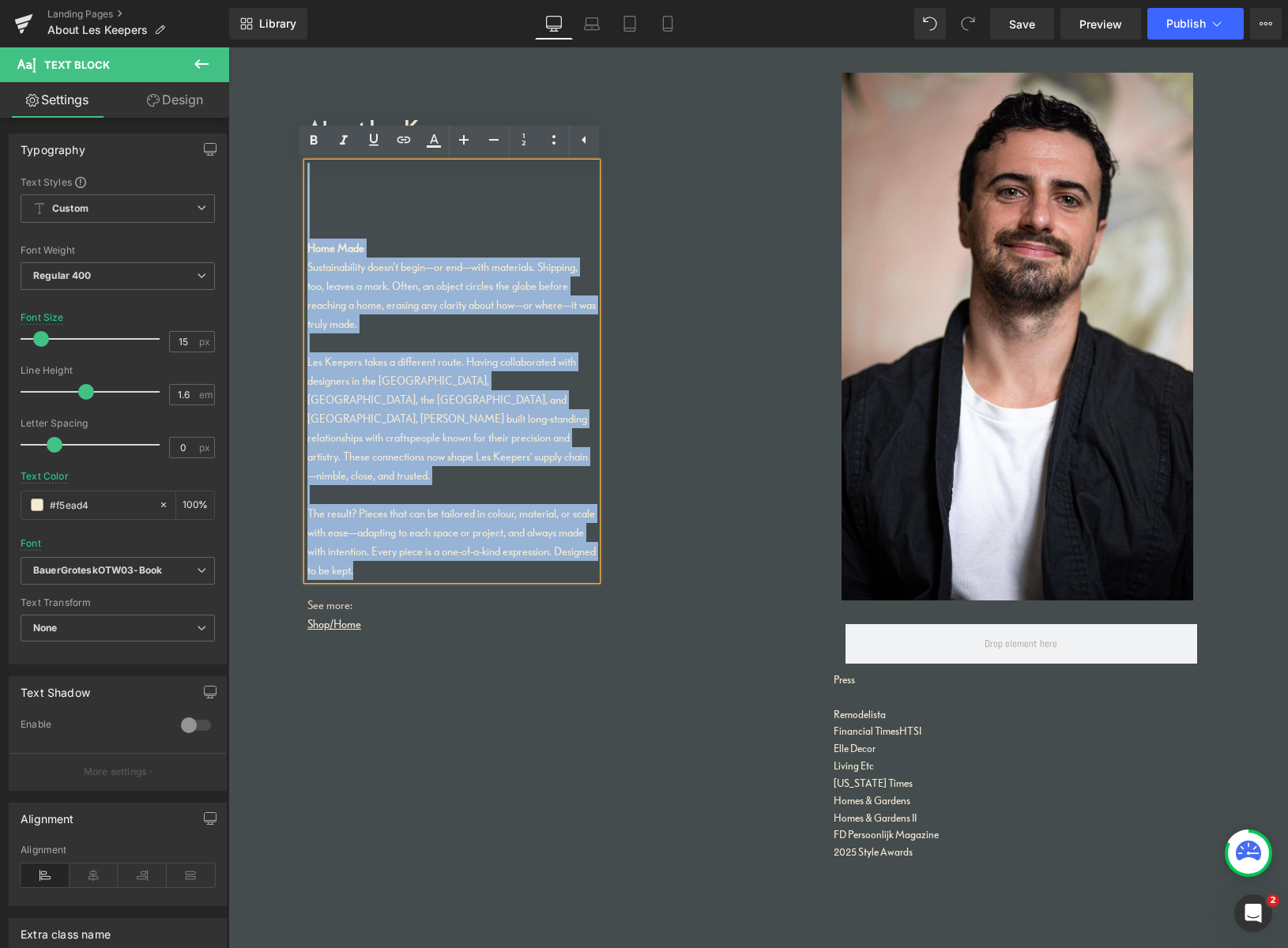
click at [534, 321] on div "Sustainability doesn’t begin—or end—with materials. Shipping, too, leaves a mar…" at bounding box center [452, 295] width 289 height 76
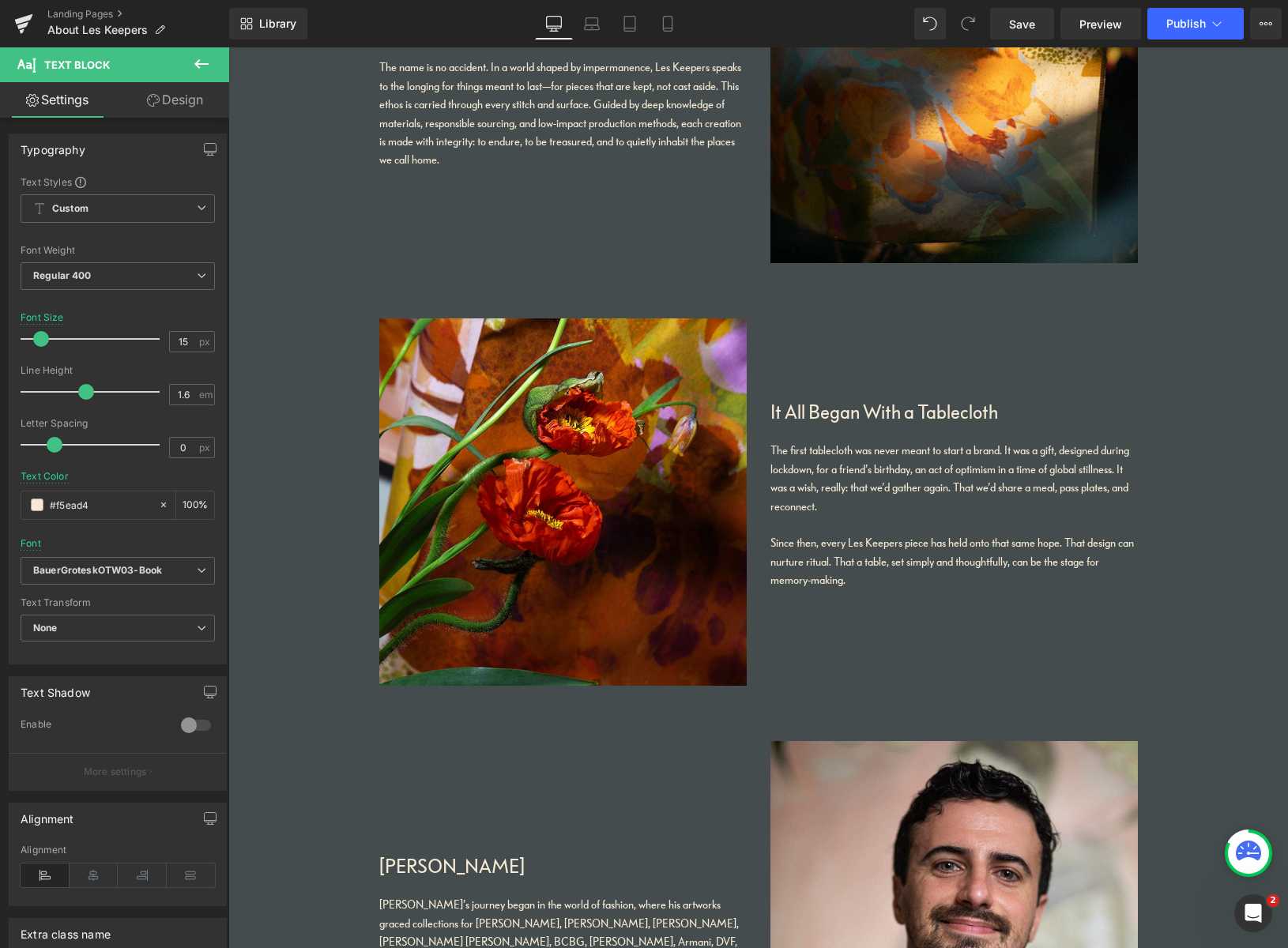
scroll to position [893, 0]
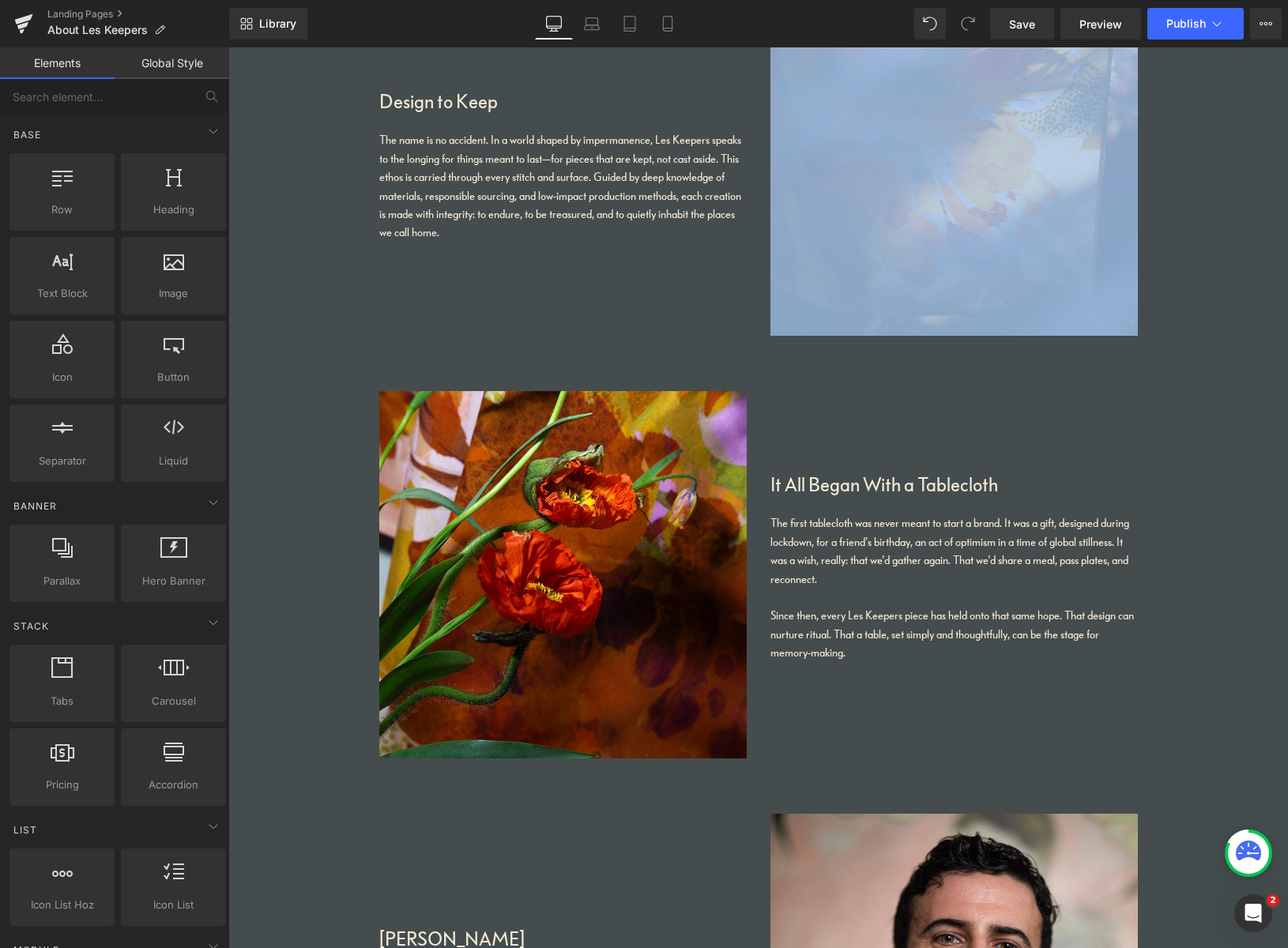
drag, startPoint x: 1280, startPoint y: 341, endPoint x: 1276, endPoint y: 384, distance: 43.2
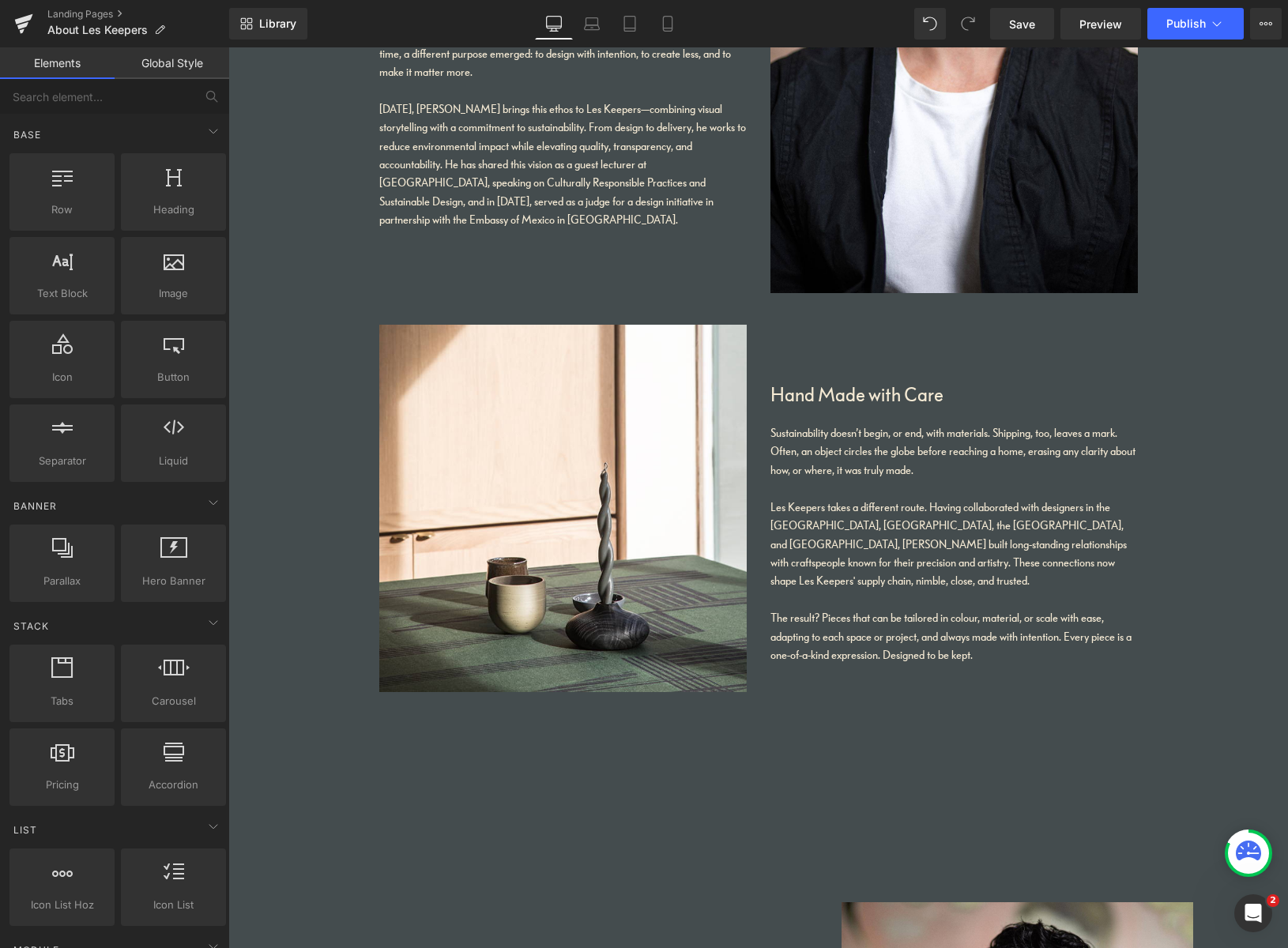
scroll to position [1849, 0]
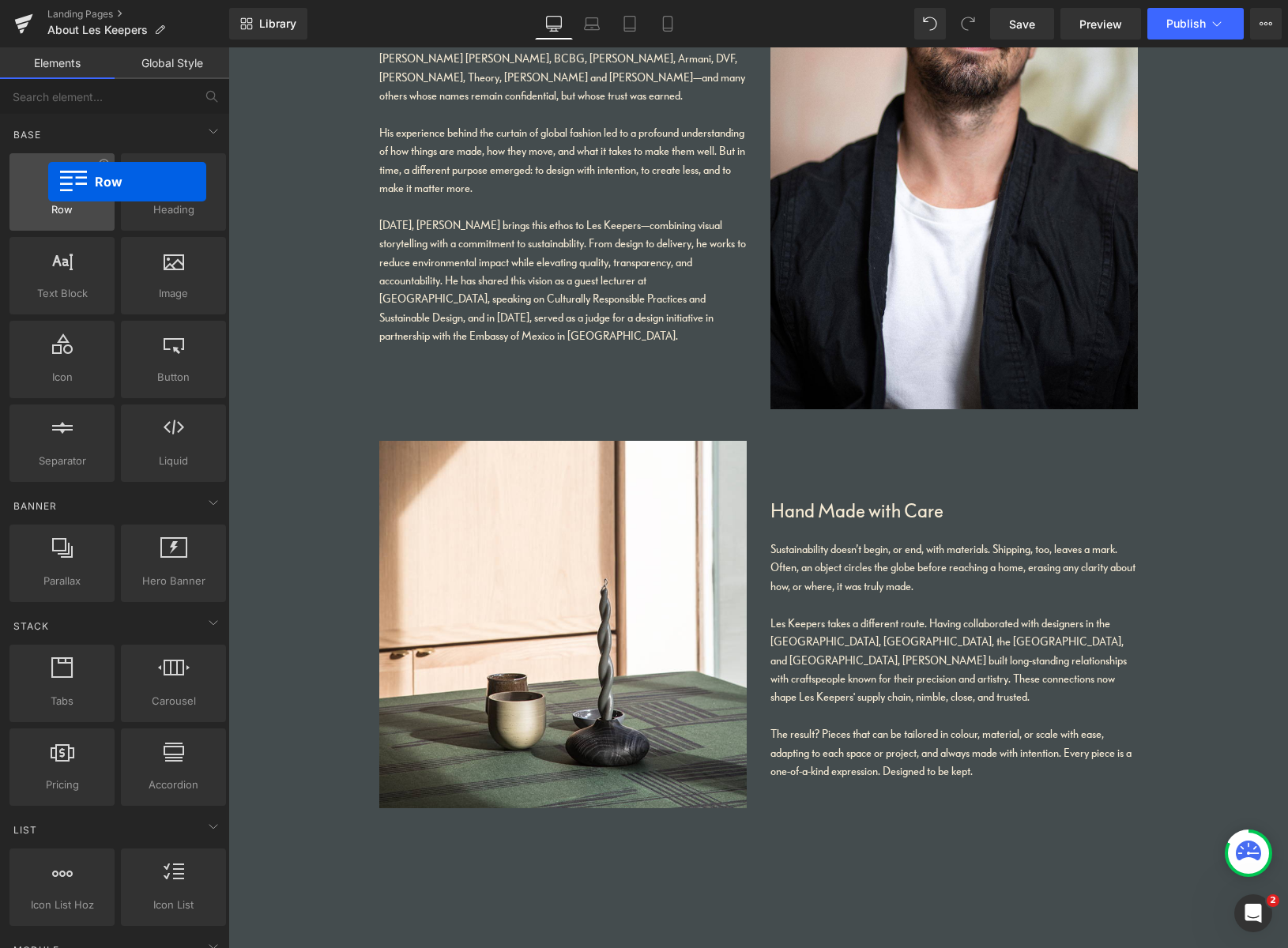
drag, startPoint x: 61, startPoint y: 207, endPoint x: 44, endPoint y: 185, distance: 27.8
click at [46, 184] on div "Row rows, columns, layouts, div" at bounding box center [62, 192] width 105 height 77
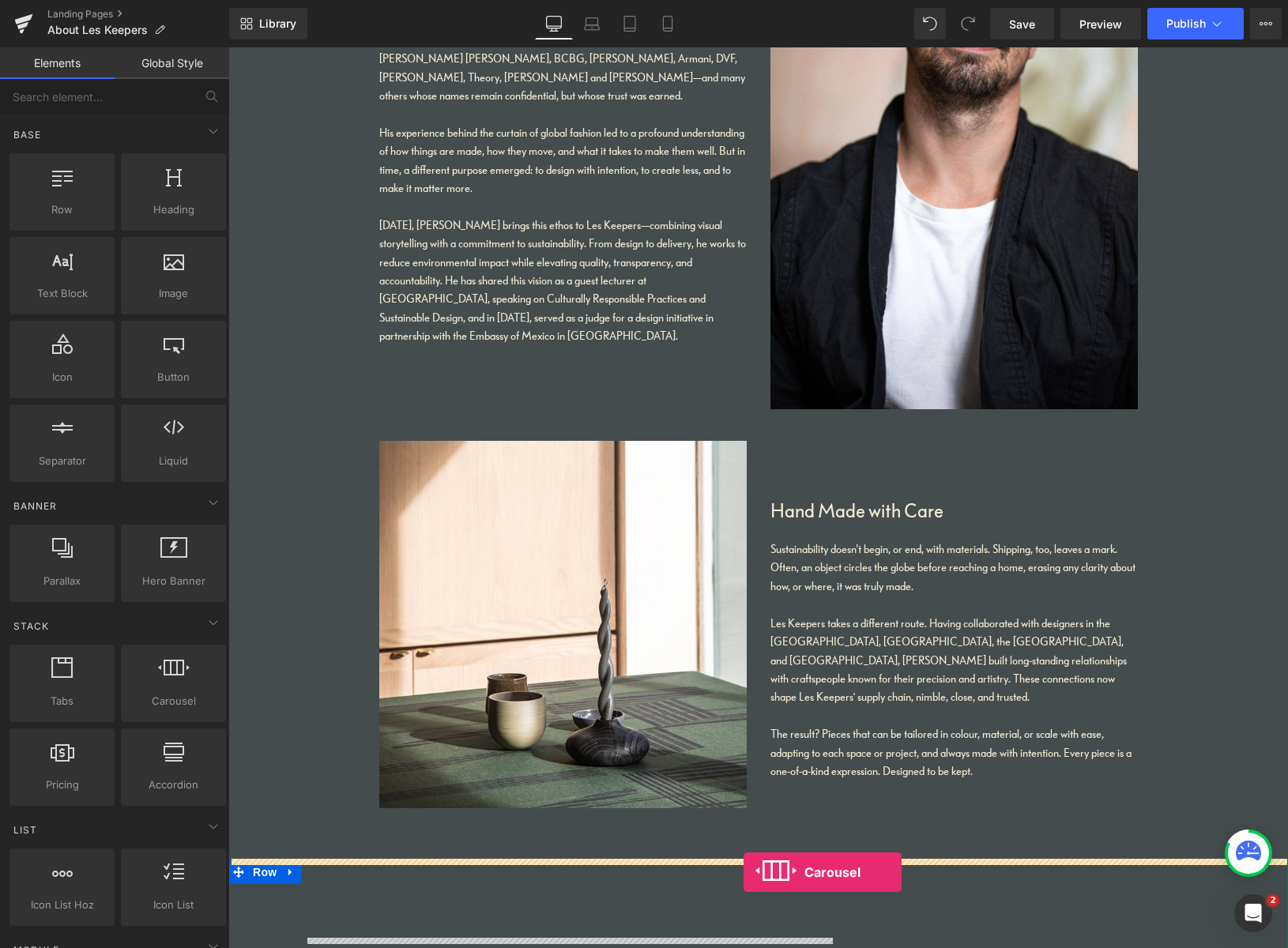
drag, startPoint x: 393, startPoint y: 726, endPoint x: 744, endPoint y: 870, distance: 379.4
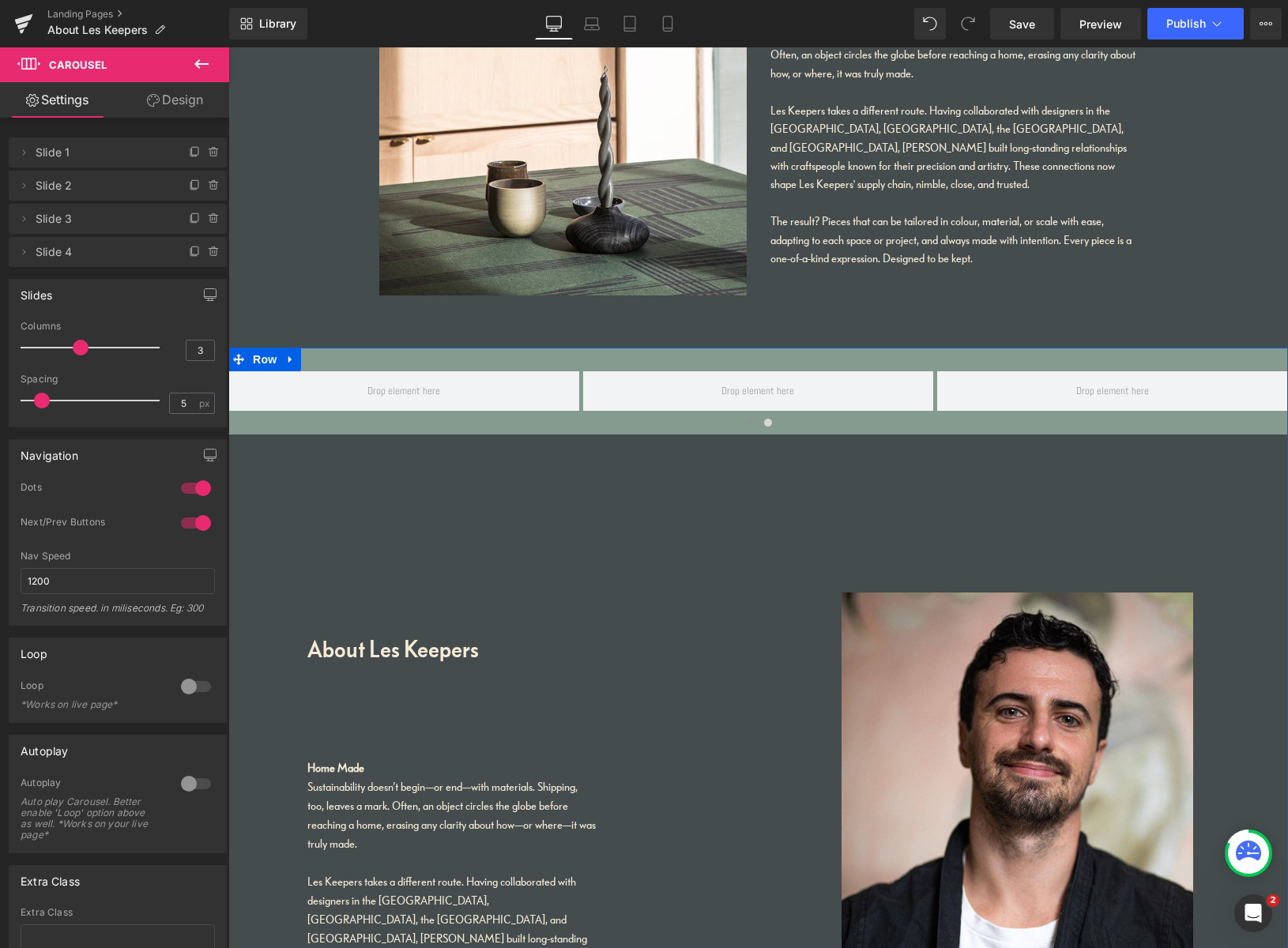
scroll to position [2370, 0]
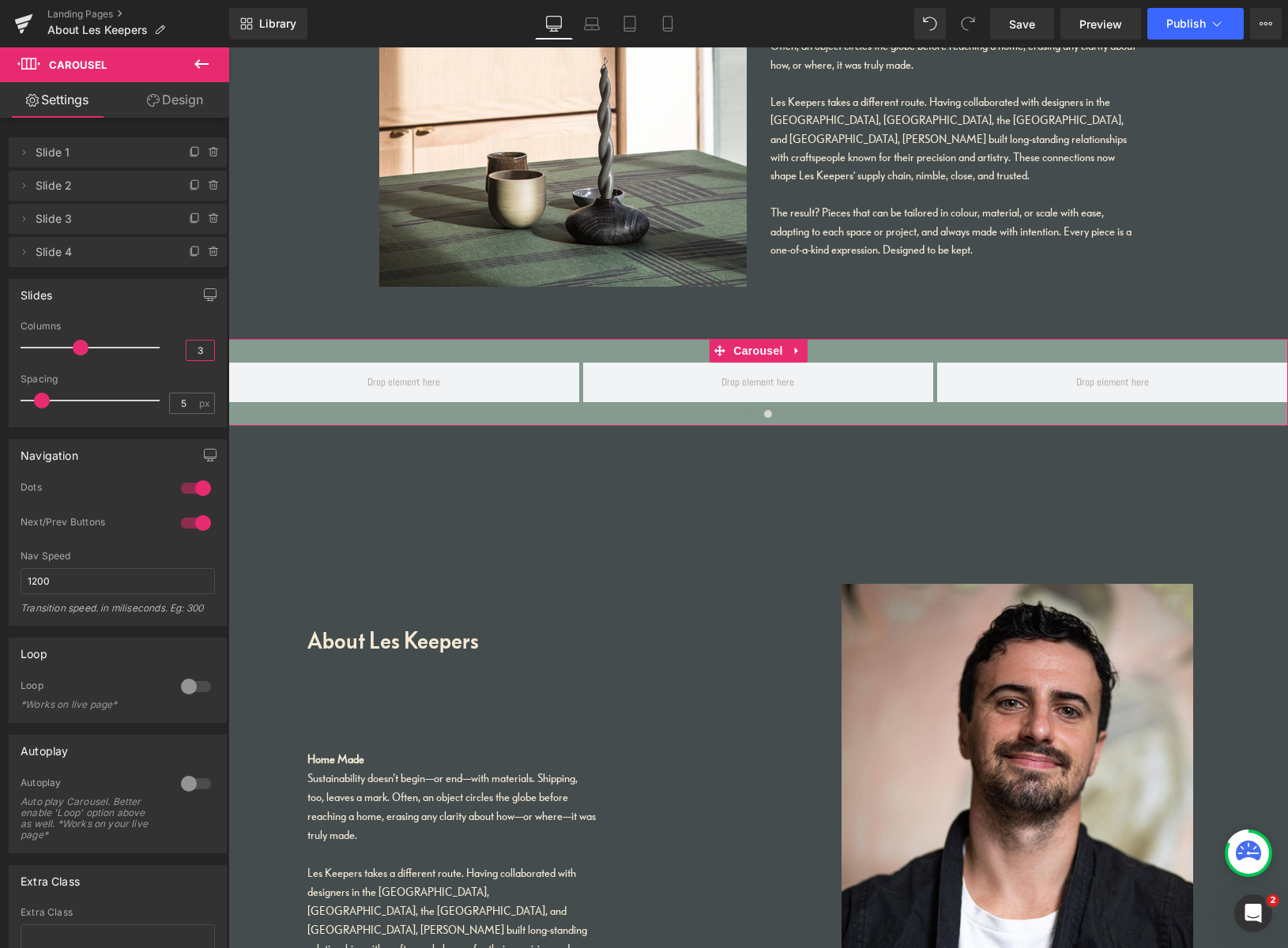
drag, startPoint x: 198, startPoint y: 352, endPoint x: 174, endPoint y: 354, distance: 24.1
click at [174, 354] on div "Columns 3" at bounding box center [117, 346] width 194 height 53
type input "6"
type input "4"
type input "18"
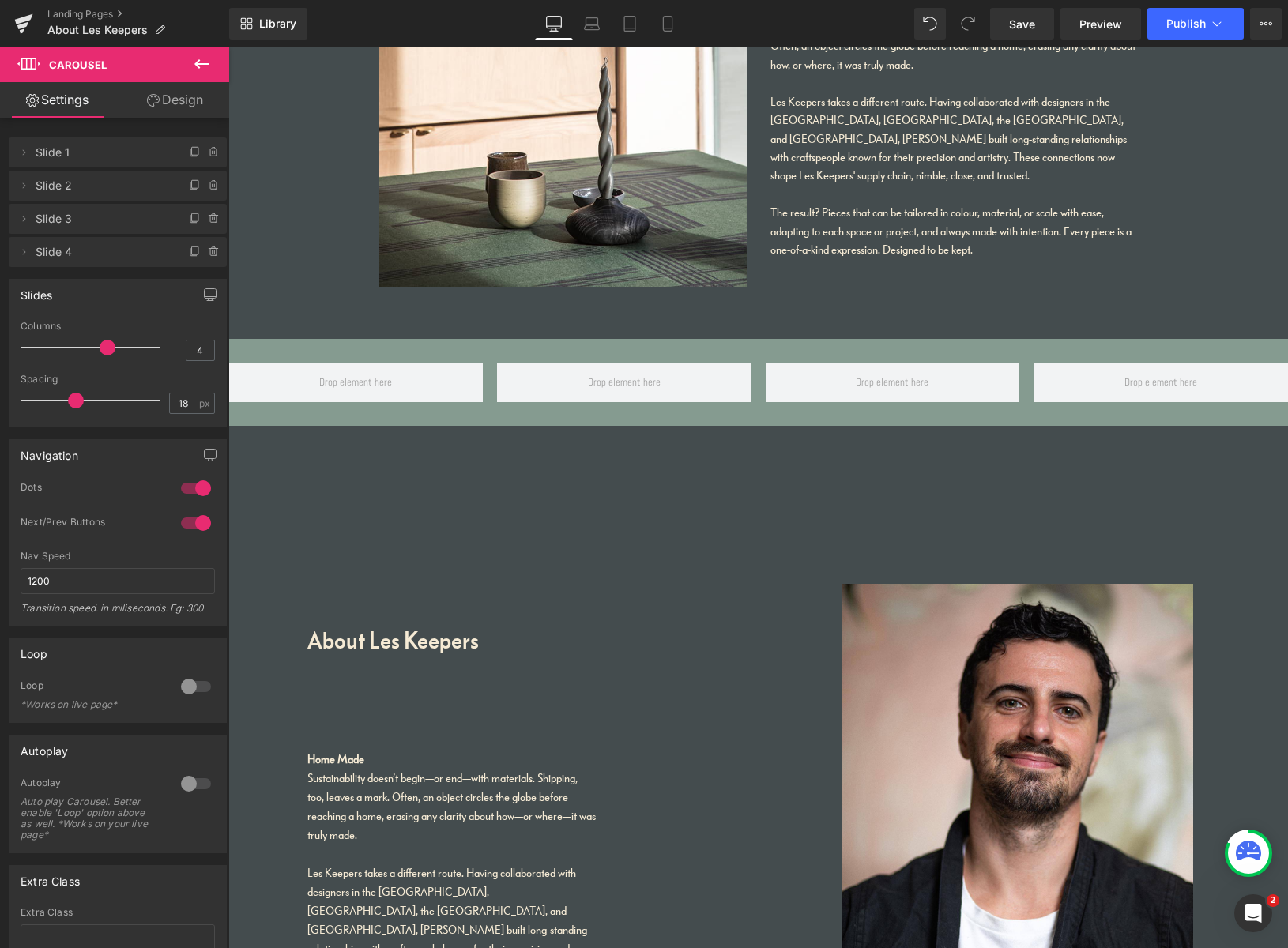
drag, startPoint x: 55, startPoint y: 402, endPoint x: 73, endPoint y: 401, distance: 18.0
click at [75, 401] on span at bounding box center [75, 400] width 15 height 15
click at [178, 103] on link "Design" at bounding box center [175, 99] width 115 height 36
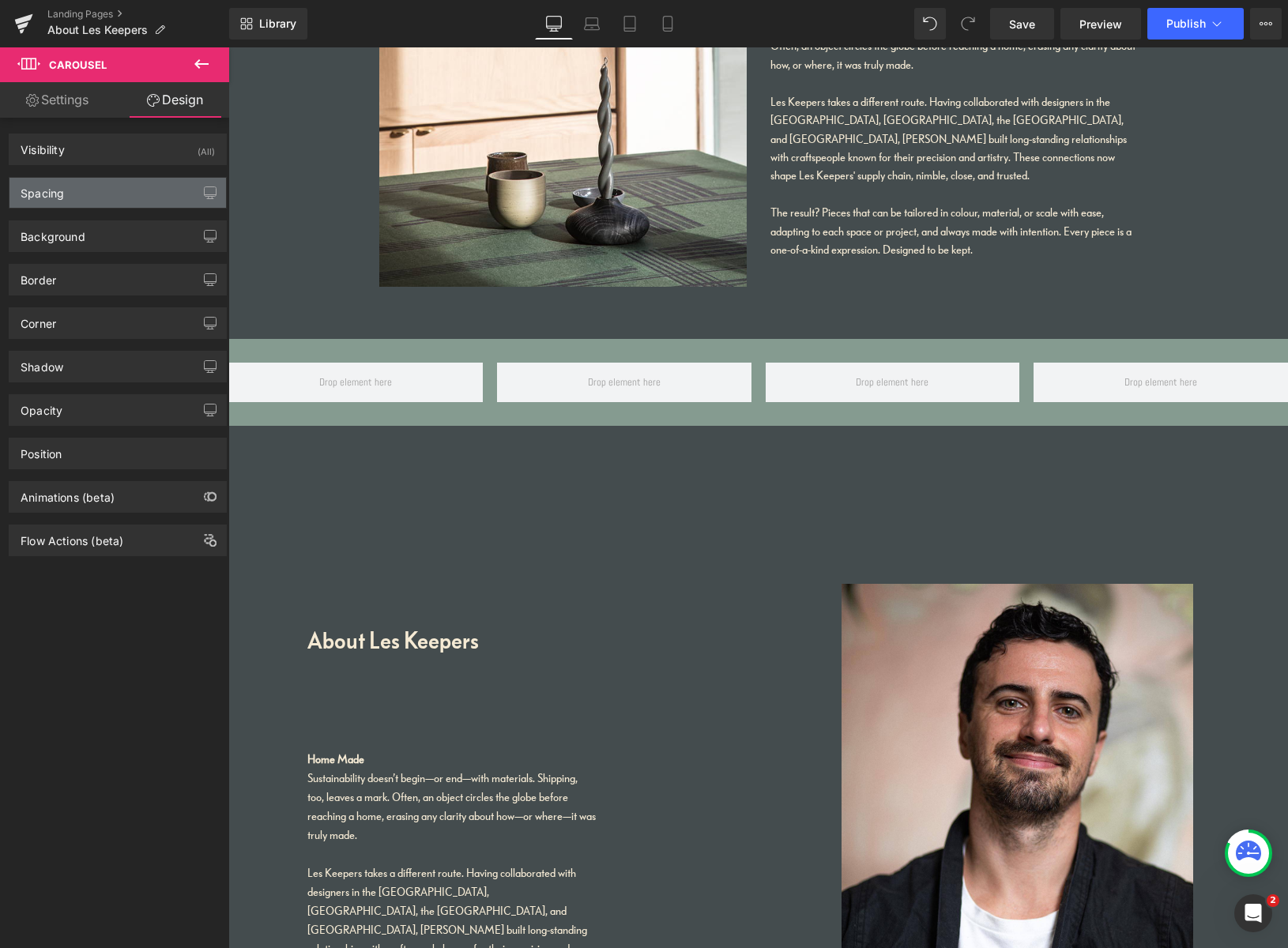
drag, startPoint x: 102, startPoint y: 196, endPoint x: 110, endPoint y: 194, distance: 8.2
click at [102, 196] on div "Spacing" at bounding box center [118, 192] width 216 height 30
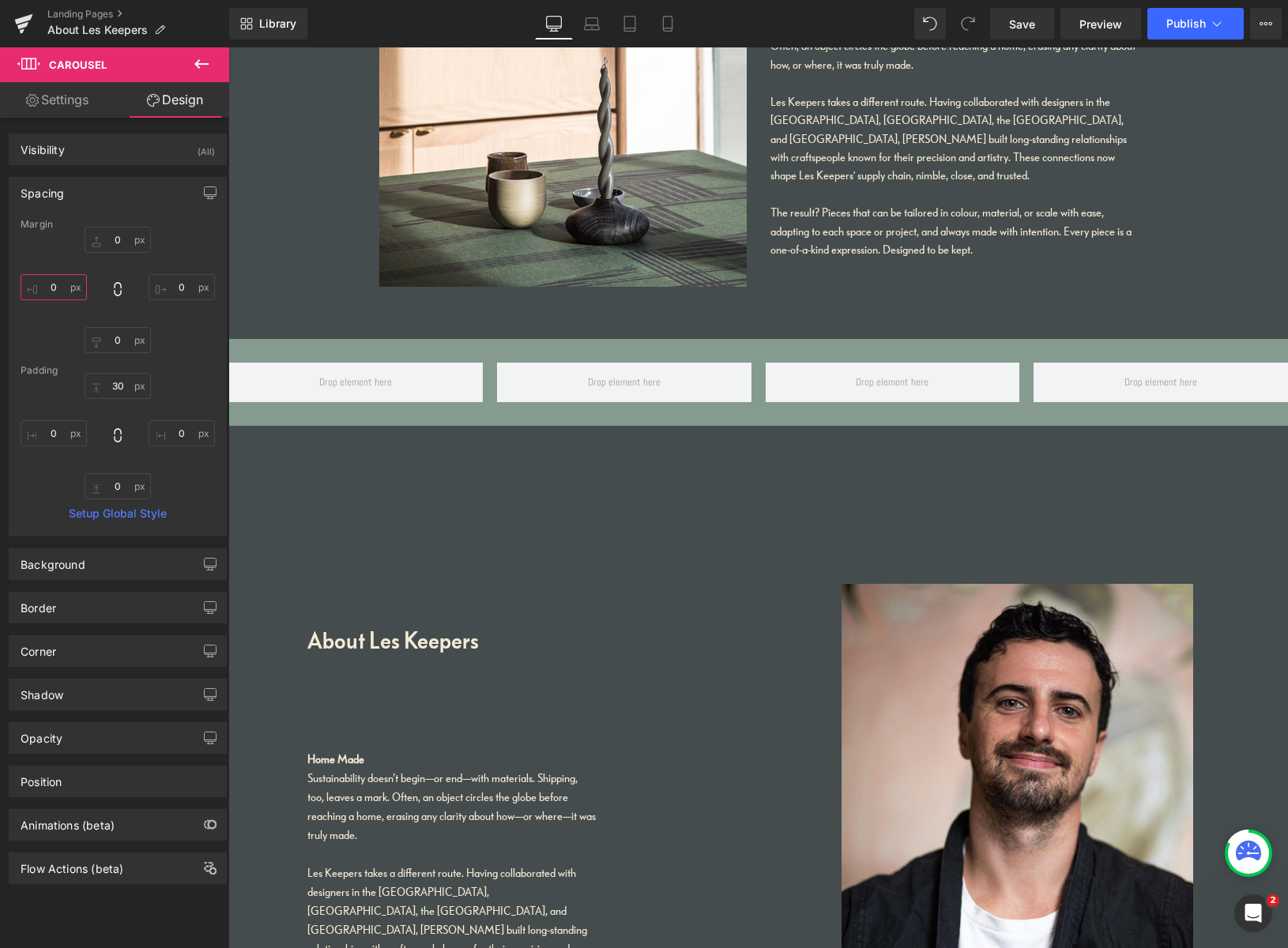
drag, startPoint x: 59, startPoint y: 290, endPoint x: 29, endPoint y: 282, distance: 31.0
click at [34, 282] on input "0" at bounding box center [53, 286] width 67 height 26
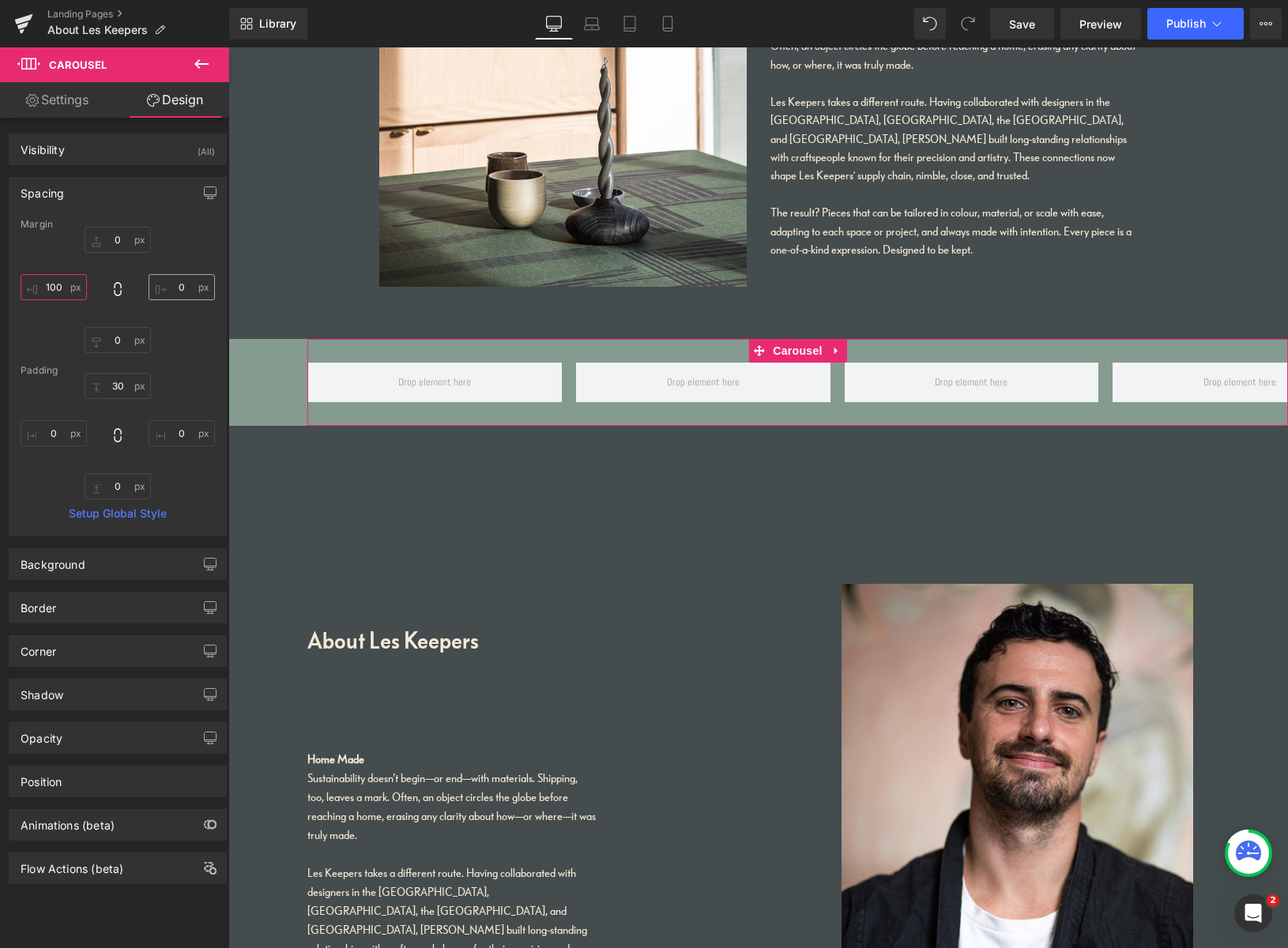
type input "100"
drag, startPoint x: 173, startPoint y: 288, endPoint x: 192, endPoint y: 287, distance: 19.0
click at [197, 287] on input "0" at bounding box center [181, 286] width 67 height 26
type input "100"
click at [90, 104] on link "Settings" at bounding box center [57, 99] width 115 height 36
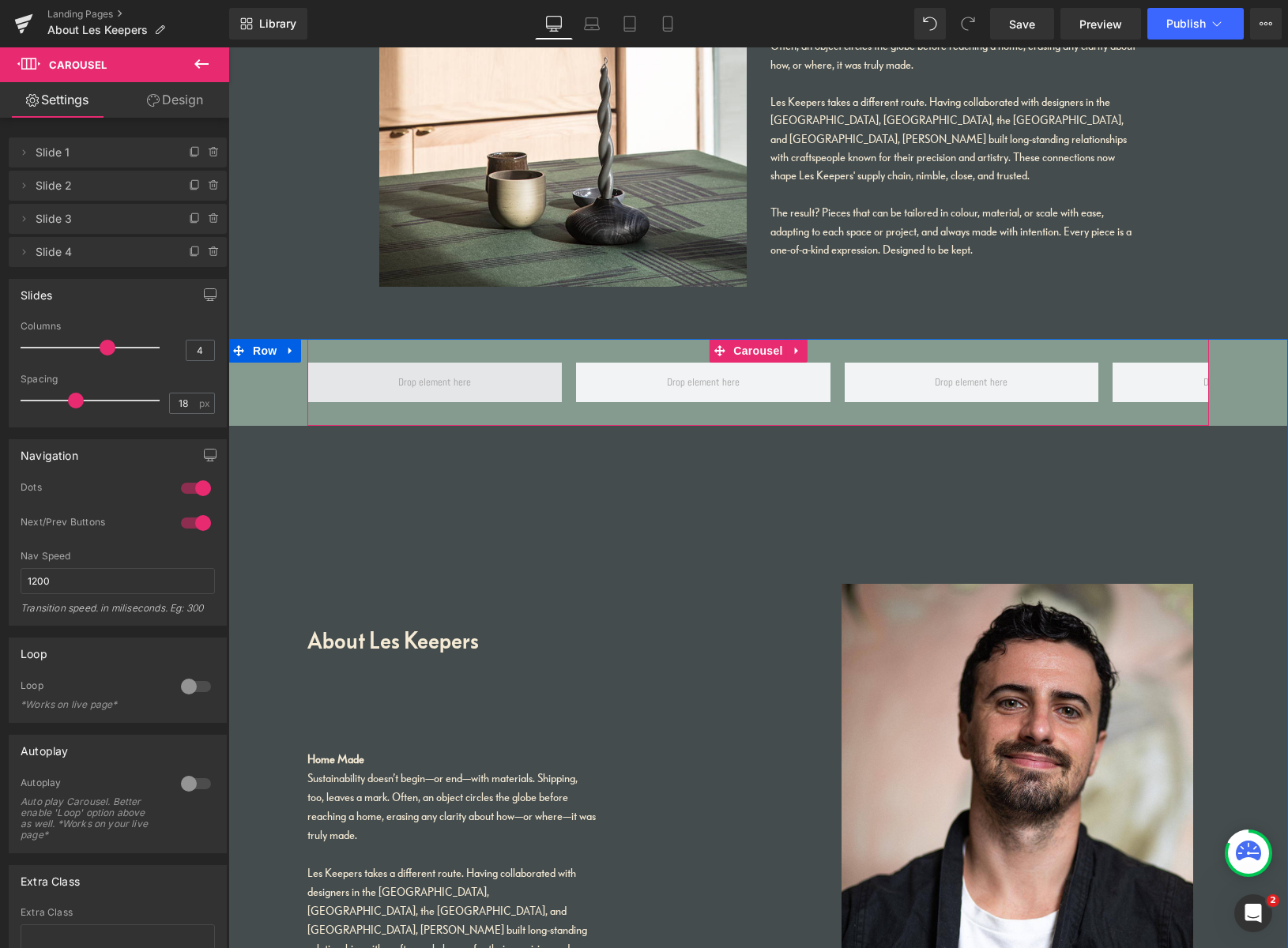
click at [464, 381] on span at bounding box center [434, 381] width 84 height 24
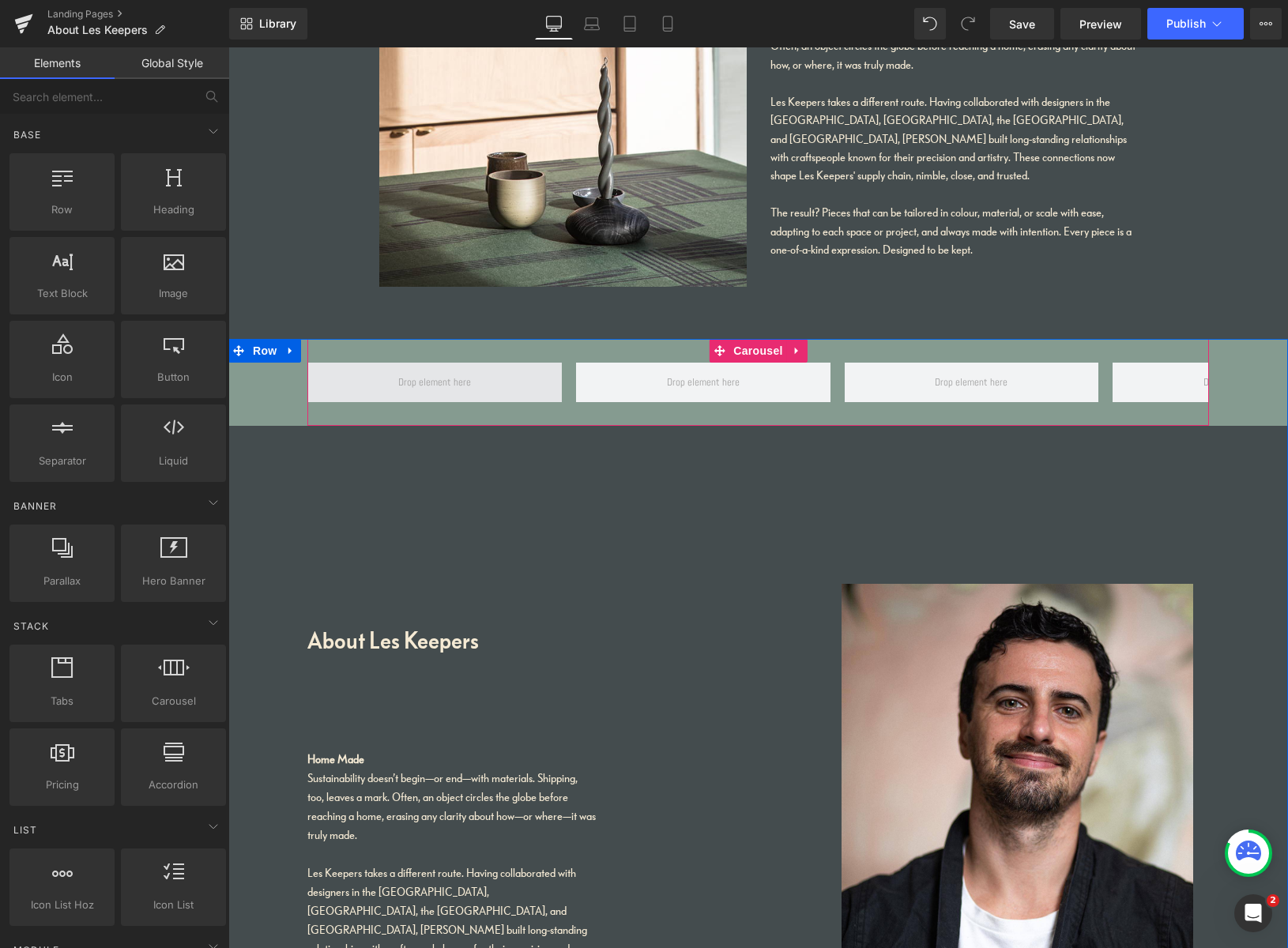
click at [393, 386] on span at bounding box center [434, 381] width 84 height 24
click at [407, 382] on span at bounding box center [434, 381] width 84 height 24
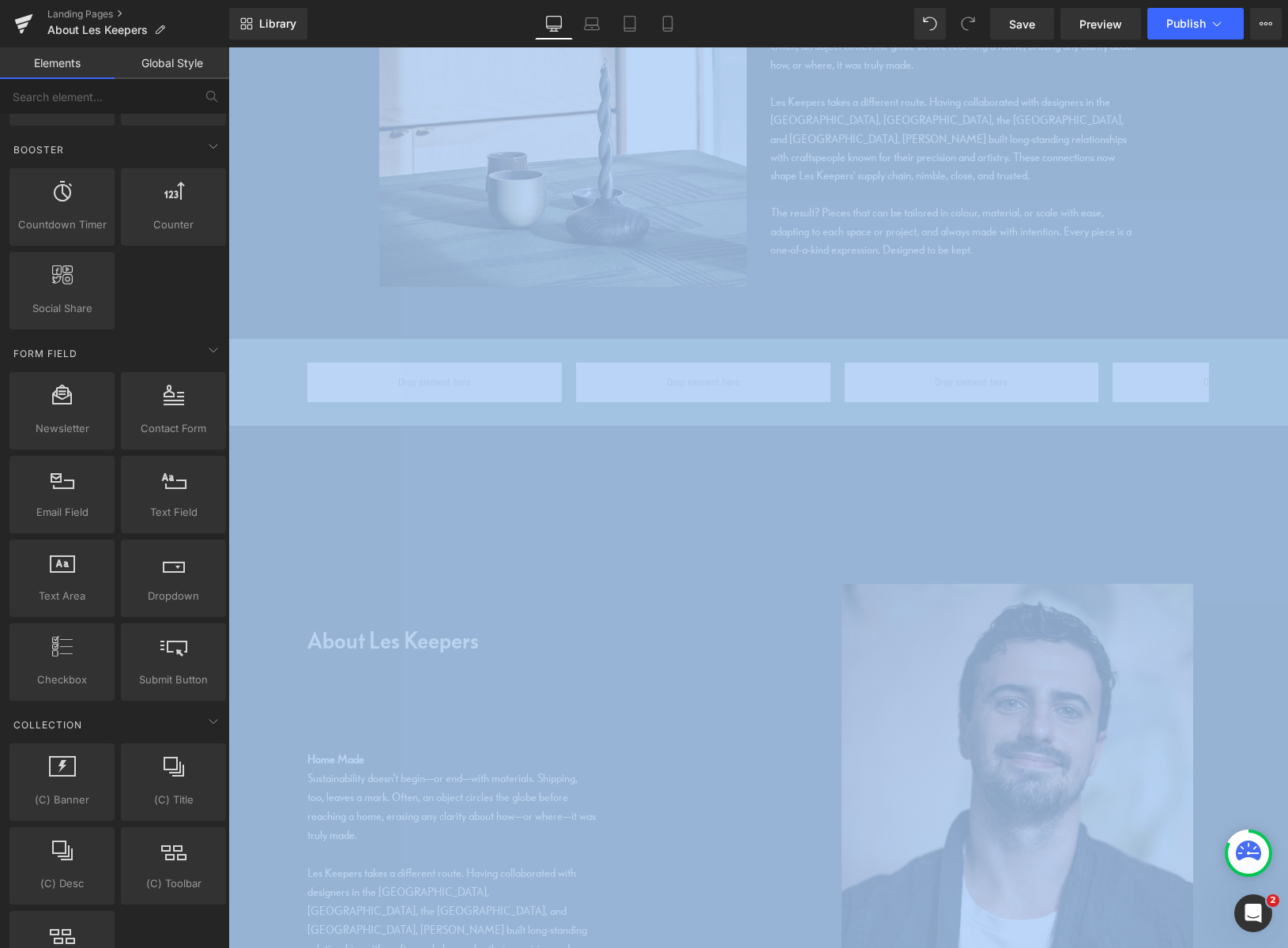
scroll to position [2067, 0]
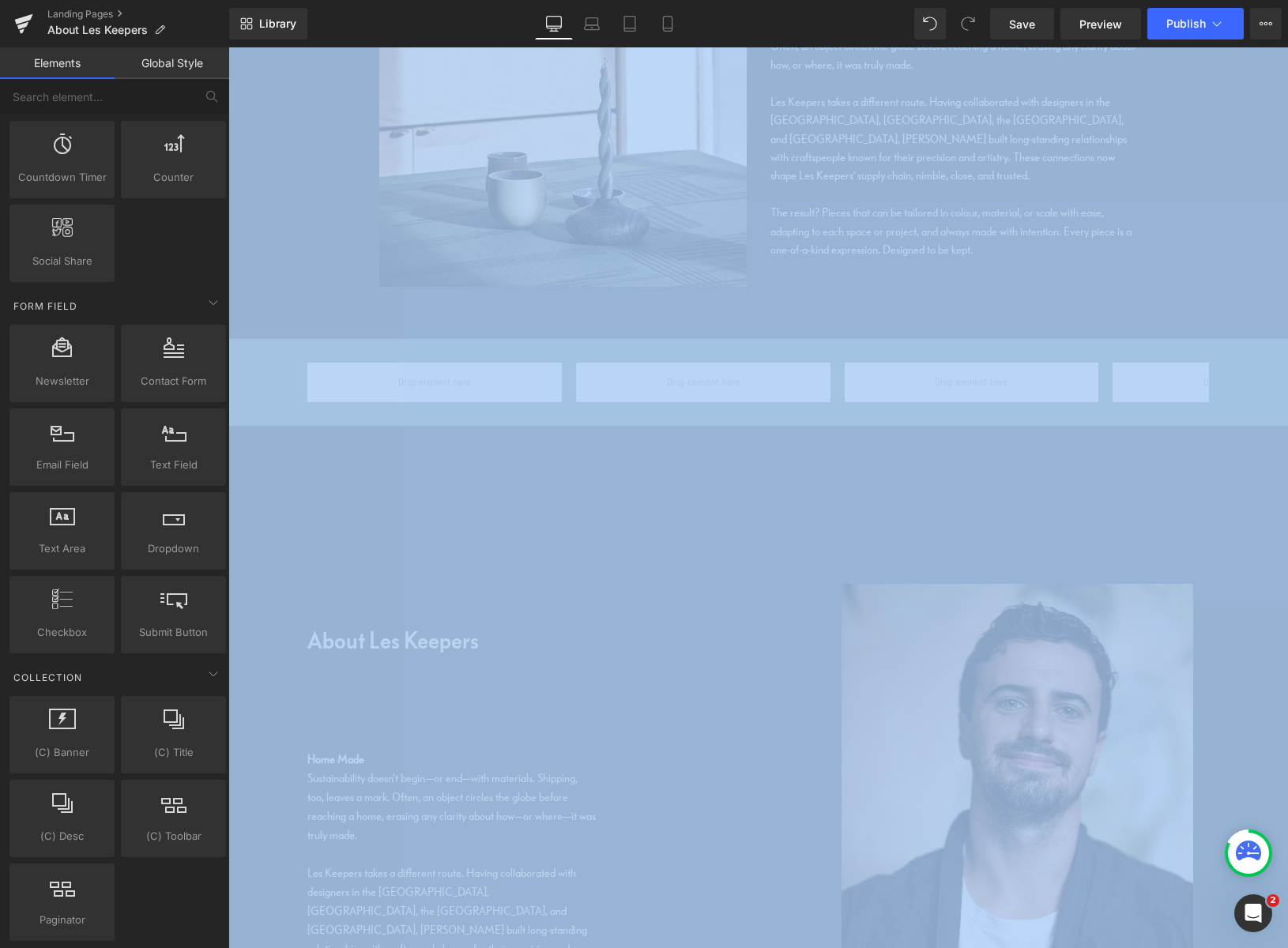
drag, startPoint x: 223, startPoint y: 635, endPoint x: 187, endPoint y: 1017, distance: 383.7
click at [187, 947] on html "Carousel You are previewing how the will restyle your page. You can not edit El…" at bounding box center [644, 474] width 1288 height 948
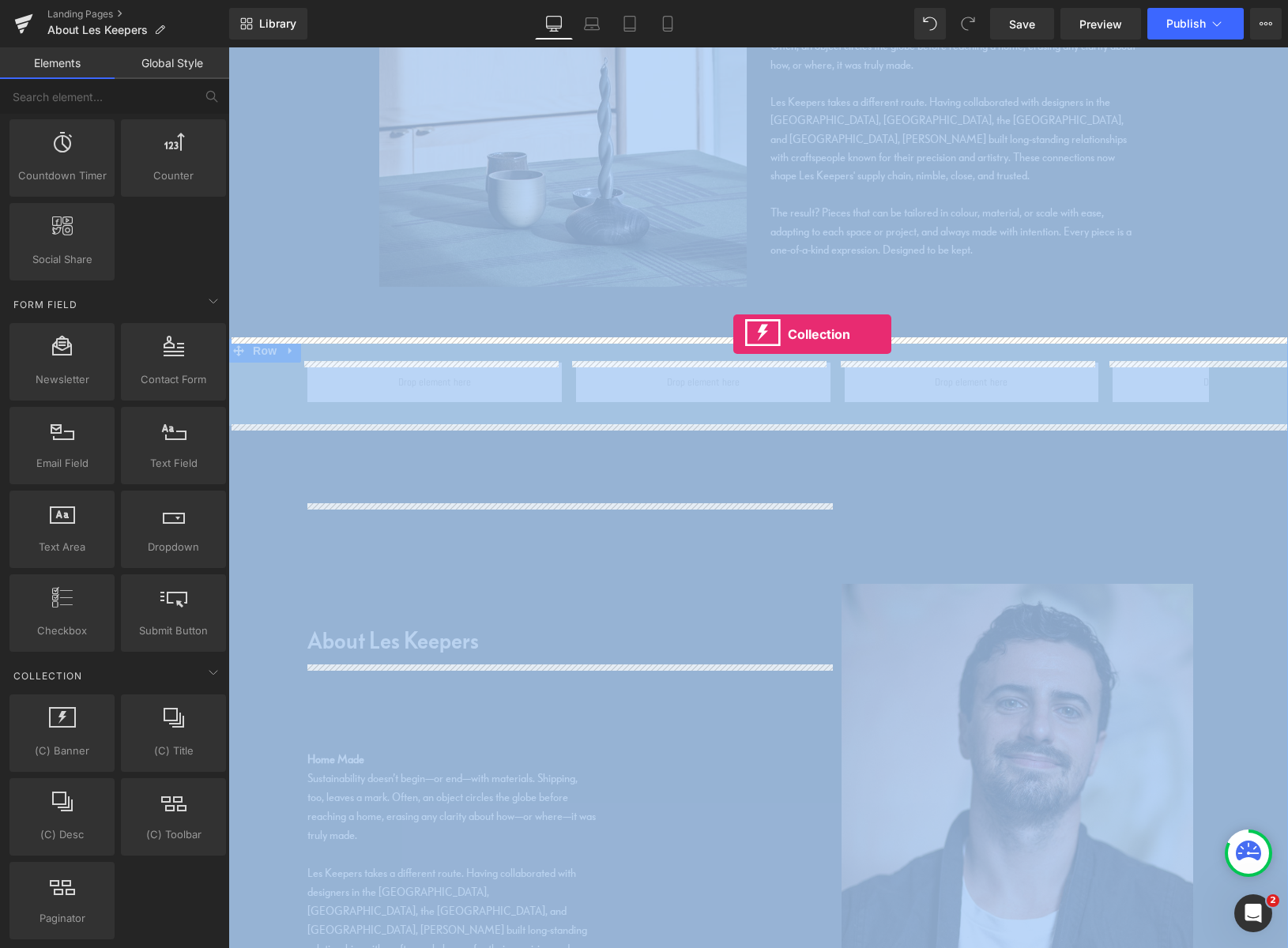
drag, startPoint x: 293, startPoint y: 769, endPoint x: 768, endPoint y: 337, distance: 642.1
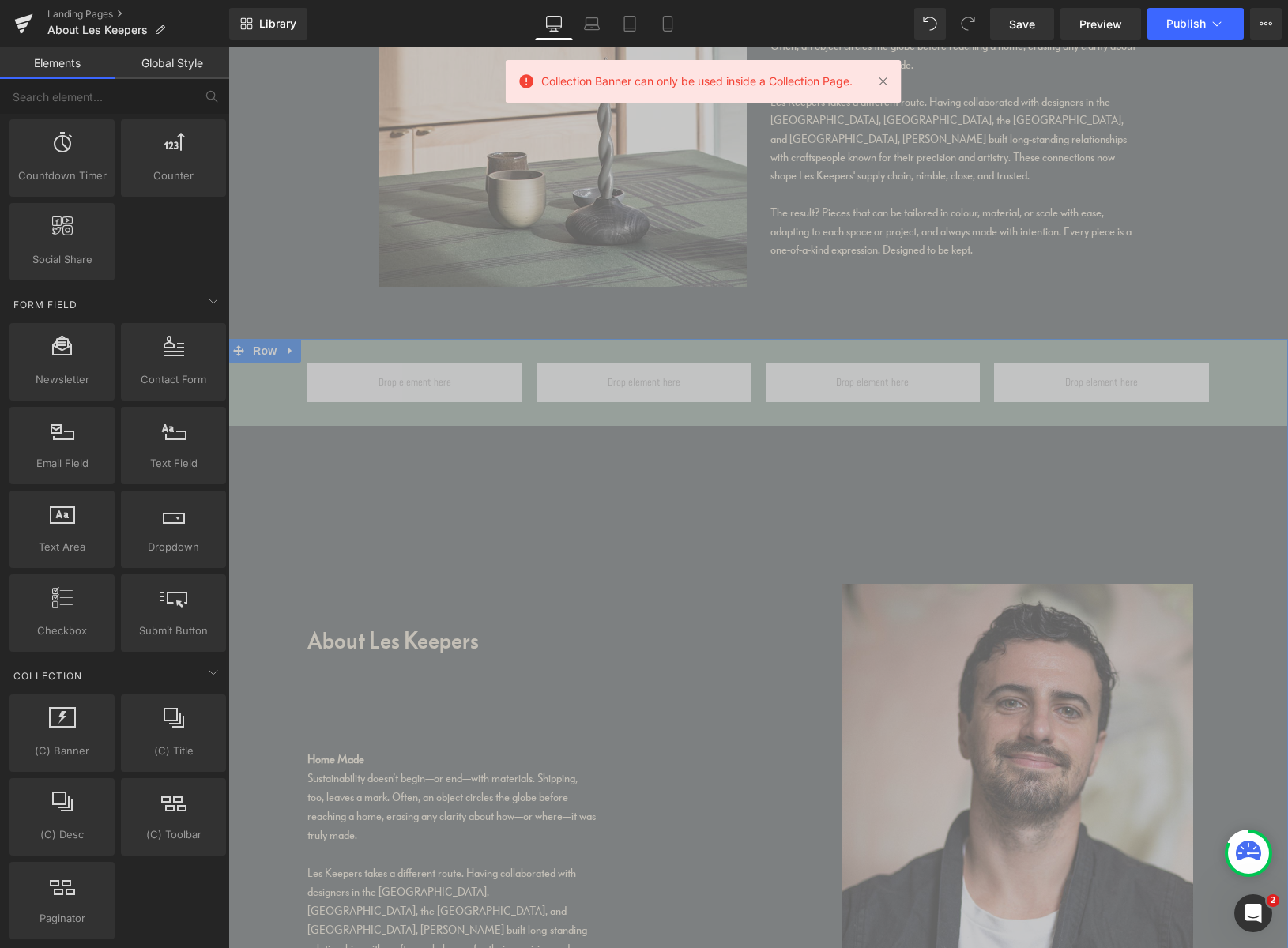
click at [290, 346] on icon at bounding box center [290, 350] width 11 height 12
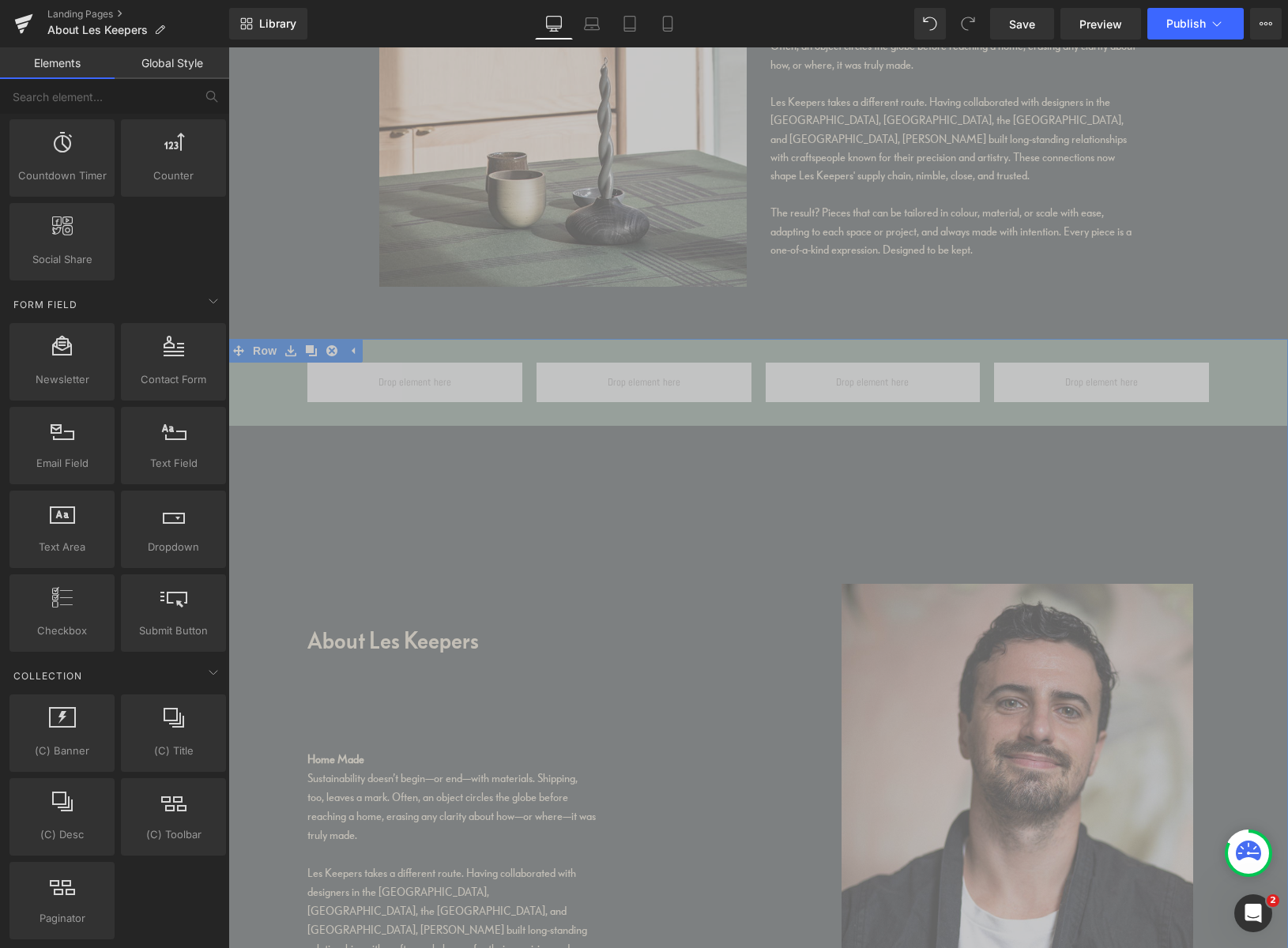
click at [349, 351] on icon at bounding box center [351, 350] width 11 height 12
click at [289, 351] on icon at bounding box center [290, 350] width 11 height 12
click at [332, 350] on icon at bounding box center [331, 350] width 11 height 11
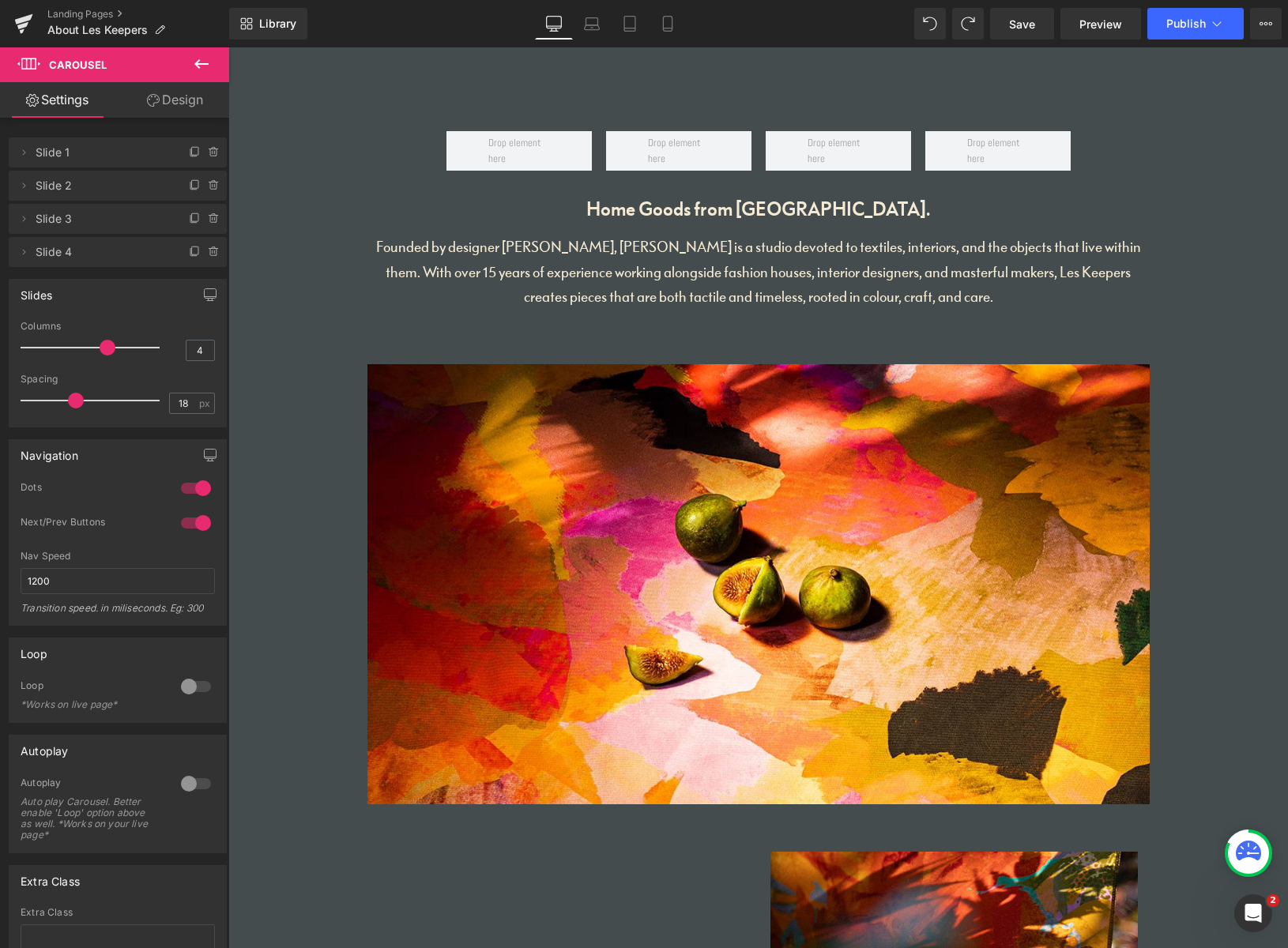
scroll to position [0, 0]
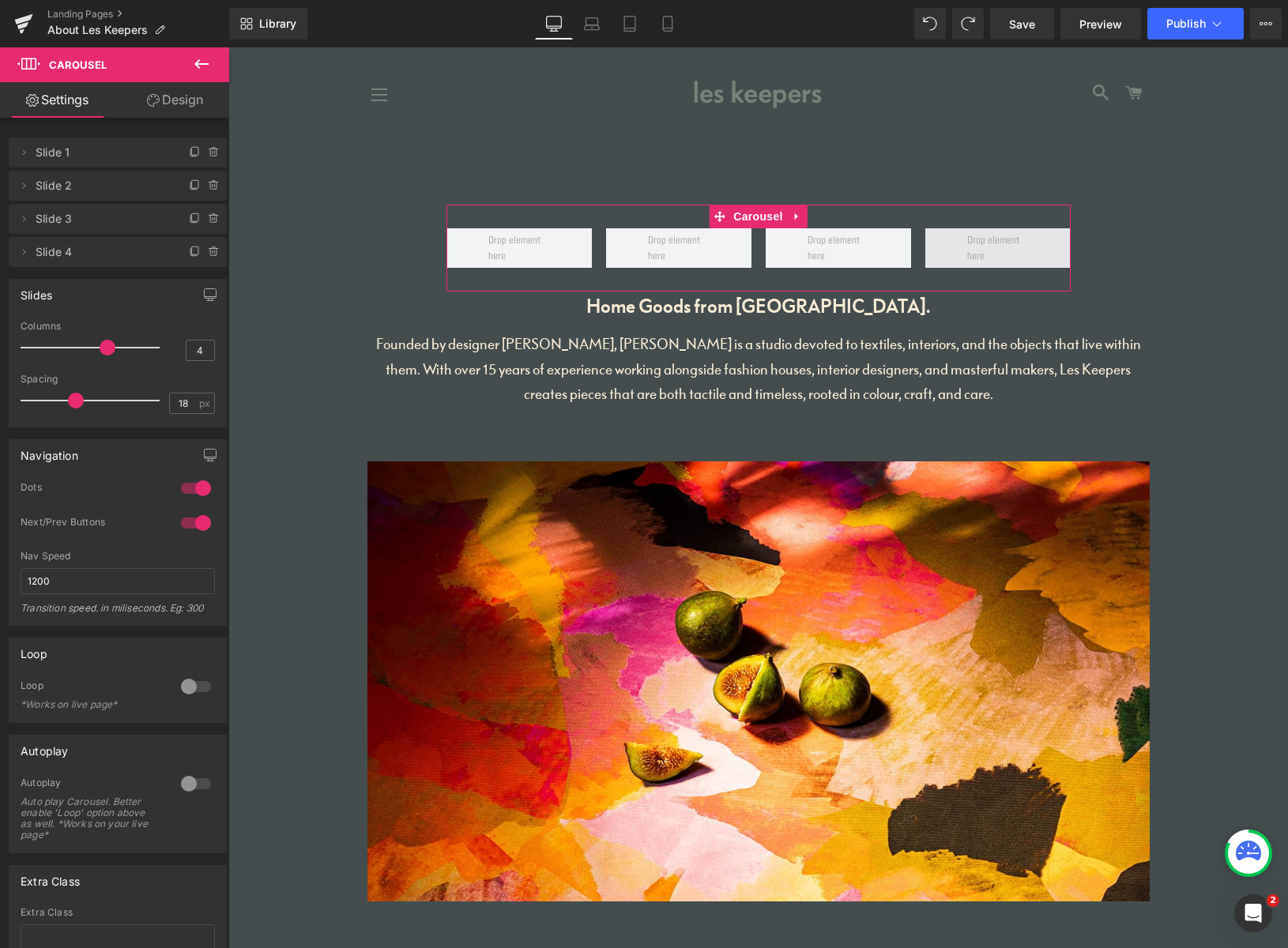
click at [992, 250] on span at bounding box center [998, 249] width 72 height 41
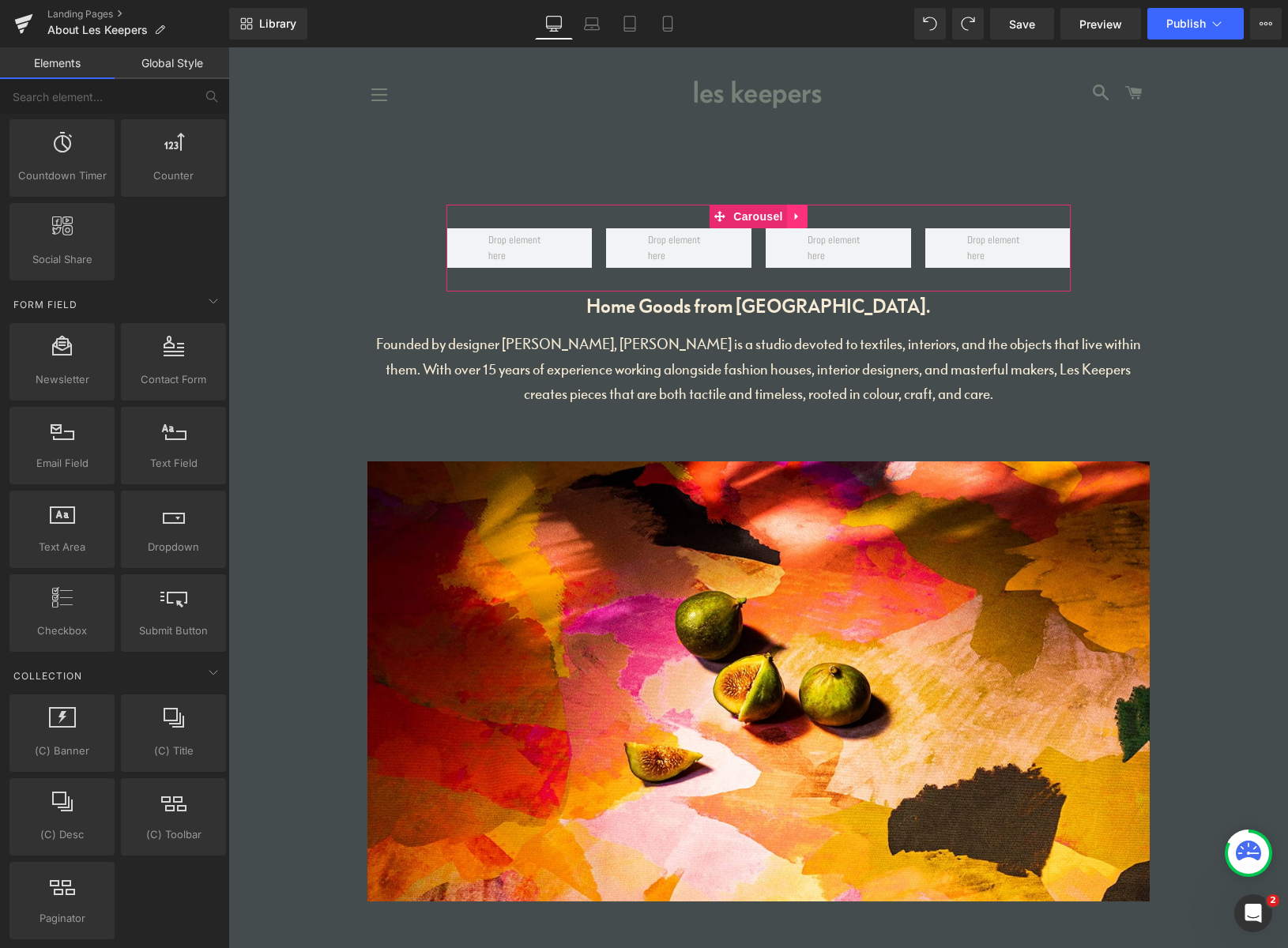
click at [794, 216] on icon at bounding box center [795, 216] width 3 height 7
click at [802, 218] on icon at bounding box center [807, 217] width 11 height 12
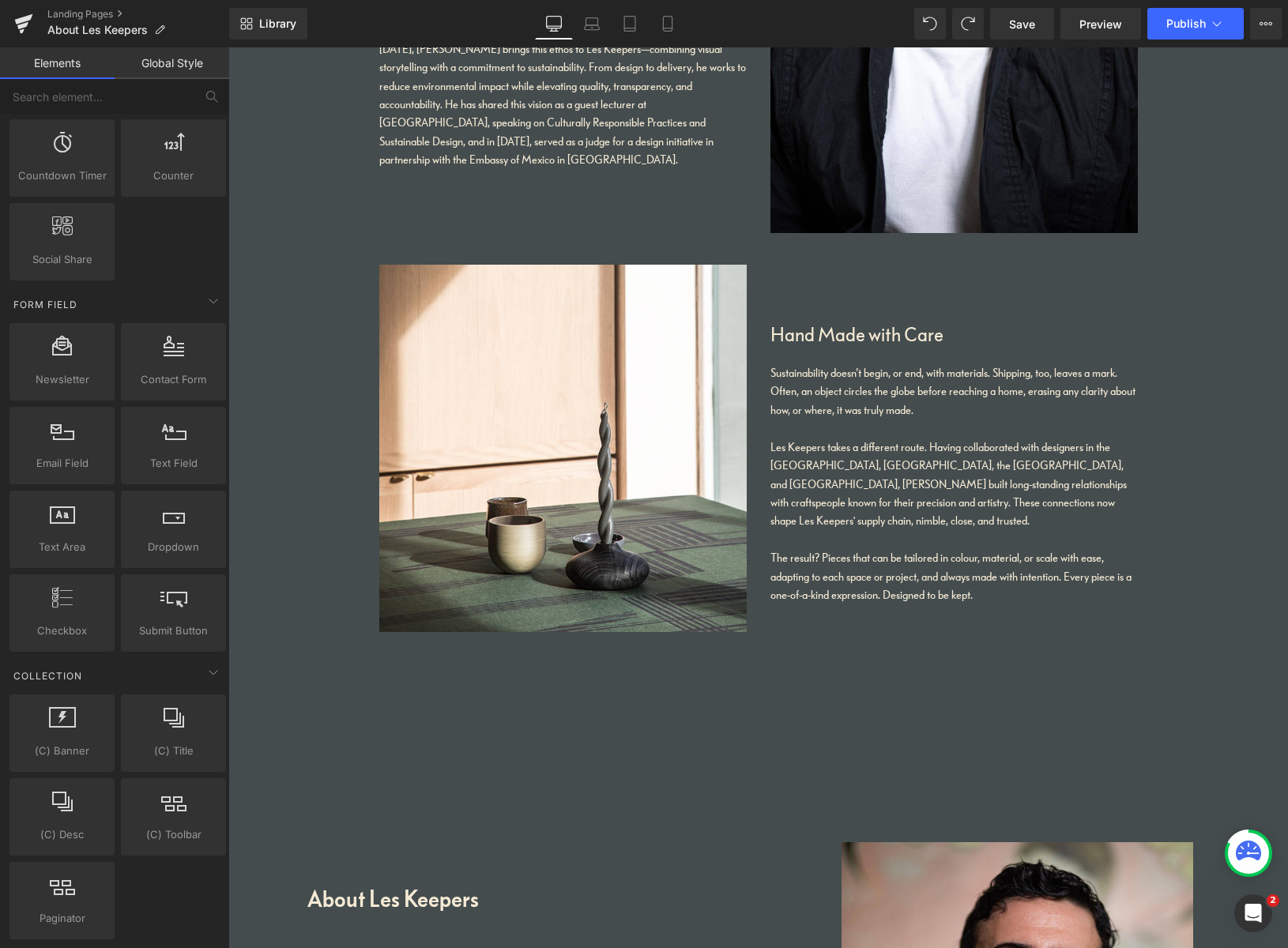
scroll to position [2020, 0]
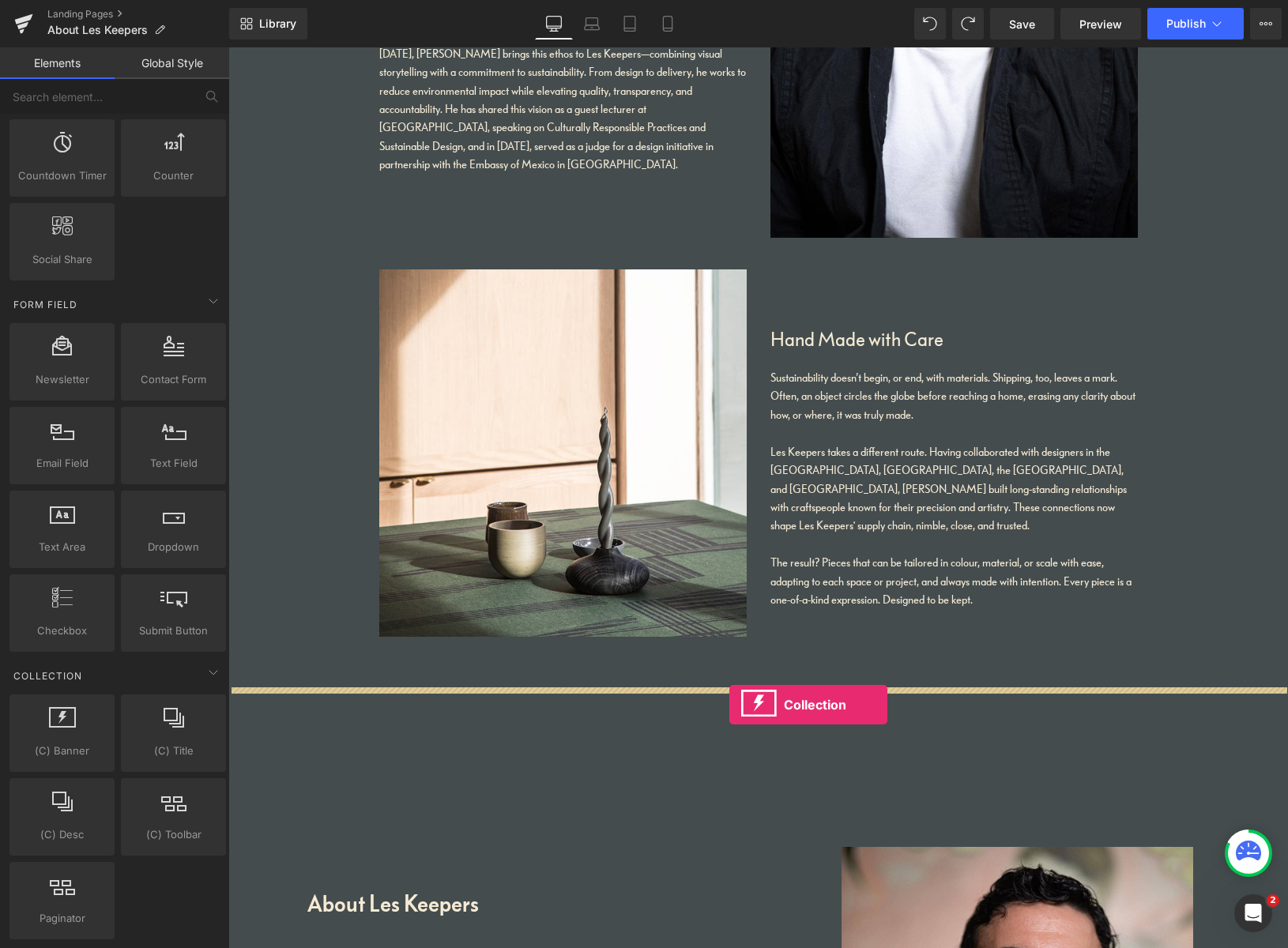
drag, startPoint x: 314, startPoint y: 778, endPoint x: 735, endPoint y: 702, distance: 427.8
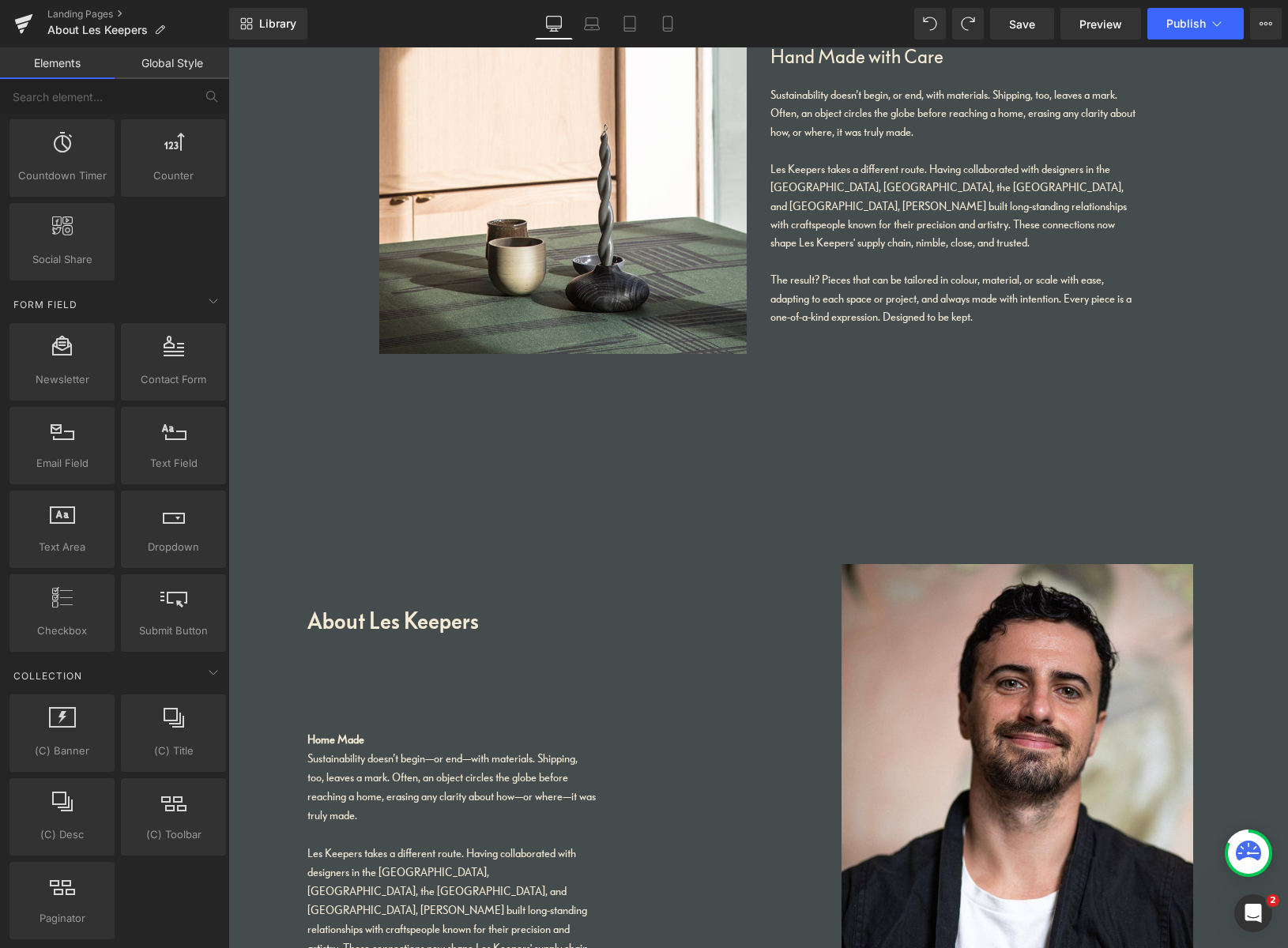
scroll to position [2264, 0]
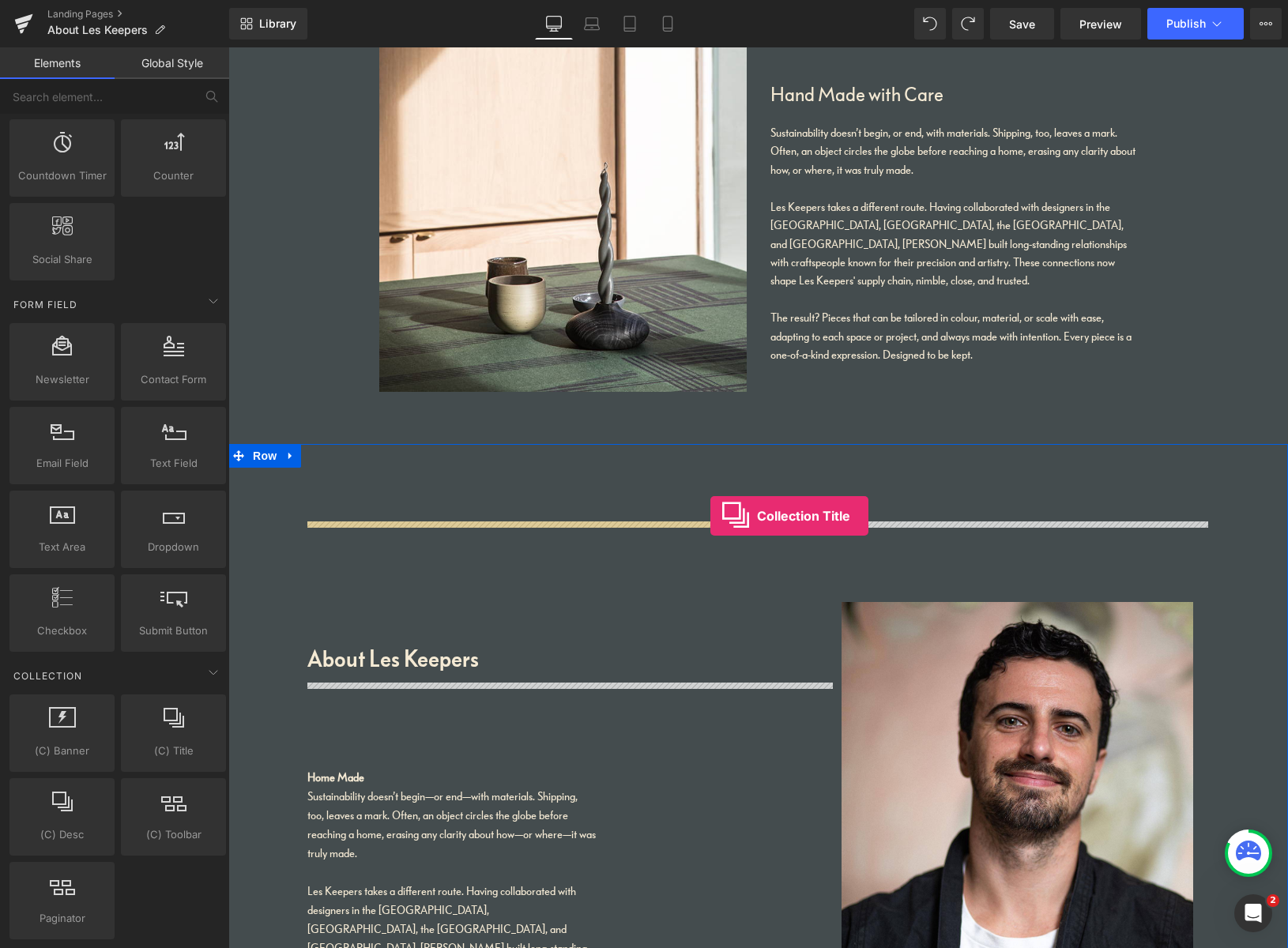
drag, startPoint x: 385, startPoint y: 771, endPoint x: 715, endPoint y: 519, distance: 415.2
drag, startPoint x: 303, startPoint y: 775, endPoint x: 747, endPoint y: 518, distance: 513.0
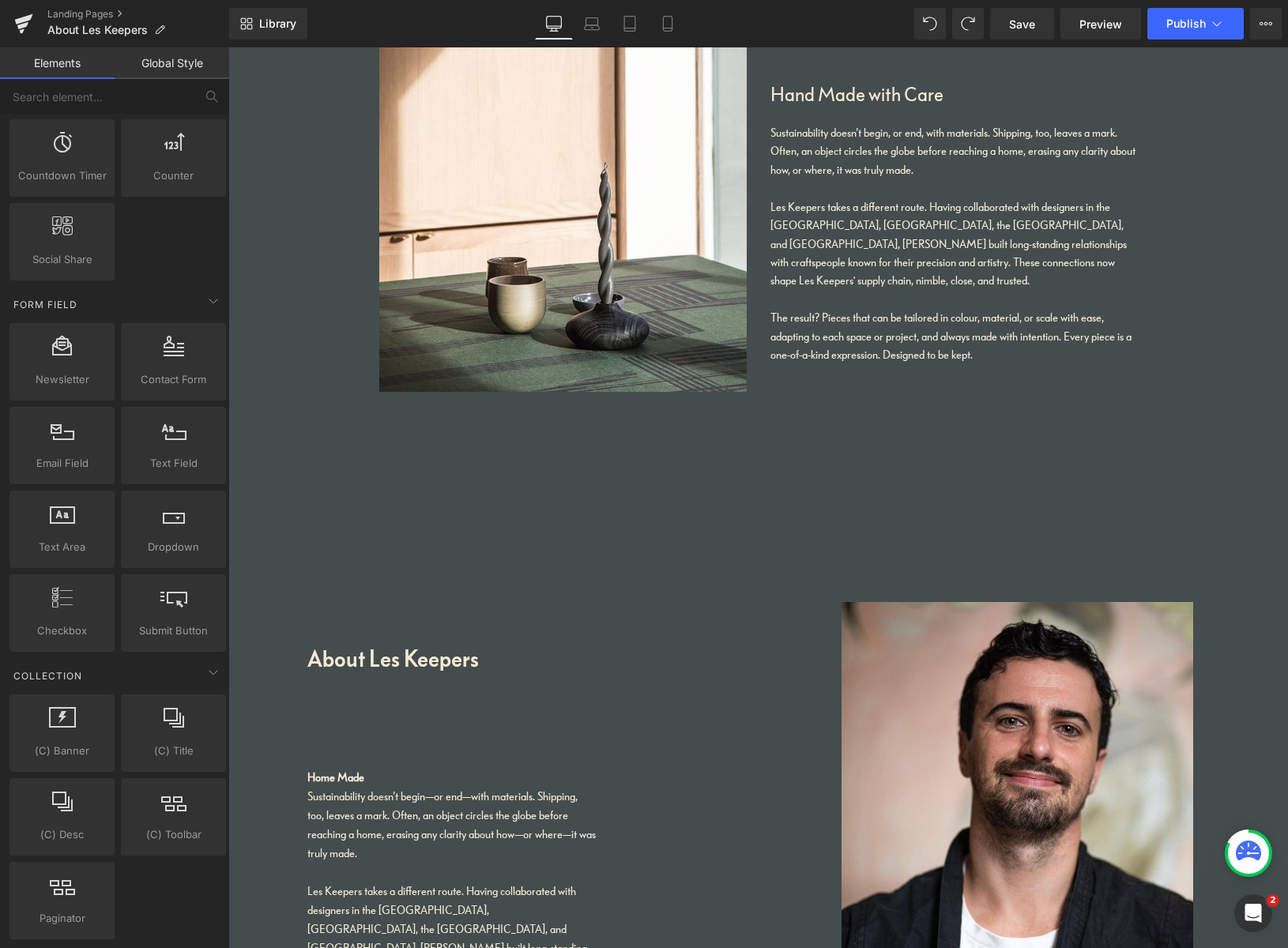
drag, startPoint x: 200, startPoint y: 269, endPoint x: 150, endPoint y: 901, distance: 634.0
drag, startPoint x: 177, startPoint y: 905, endPoint x: 179, endPoint y: 223, distance: 682.0
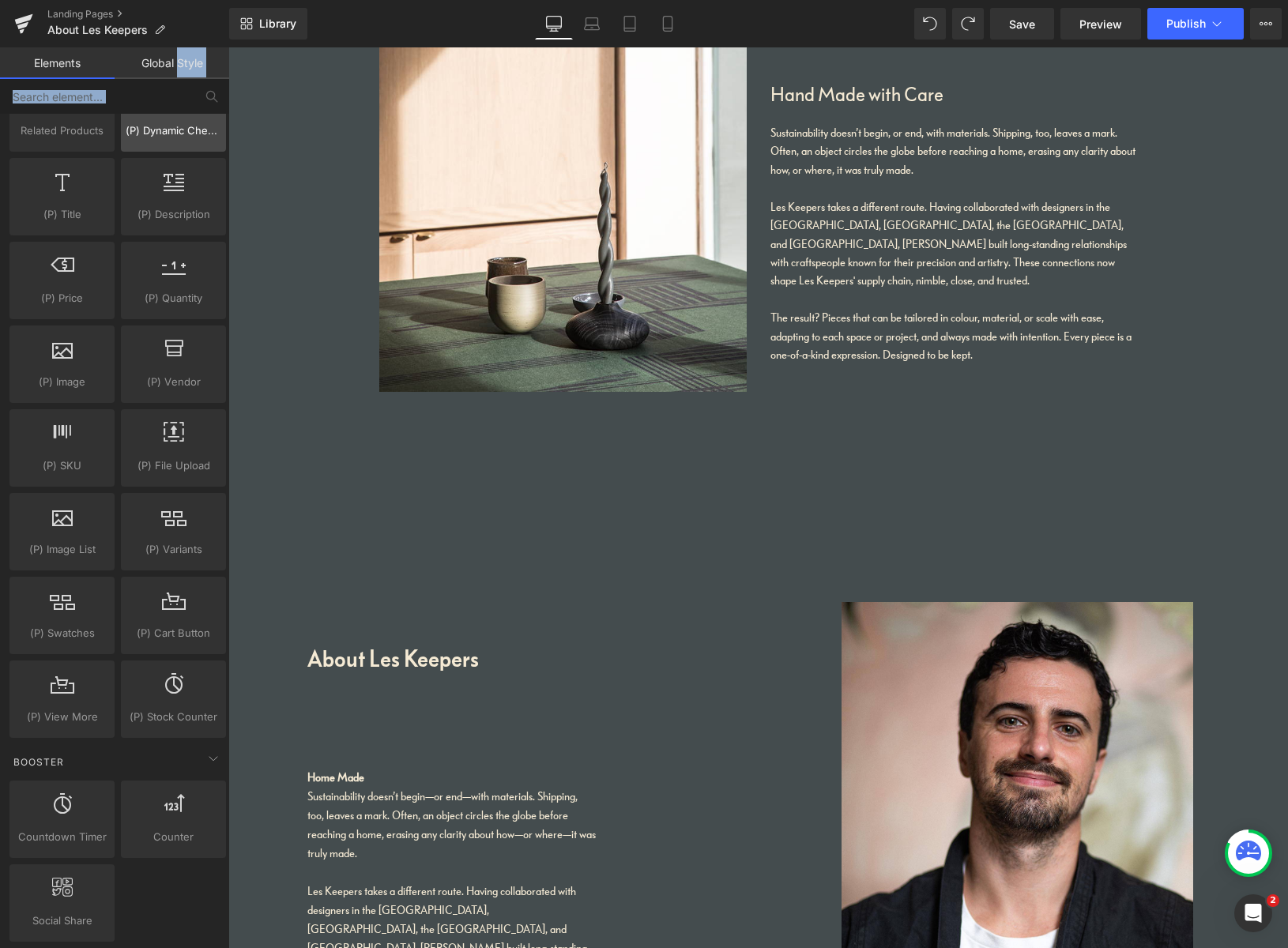
scroll to position [1279, 0]
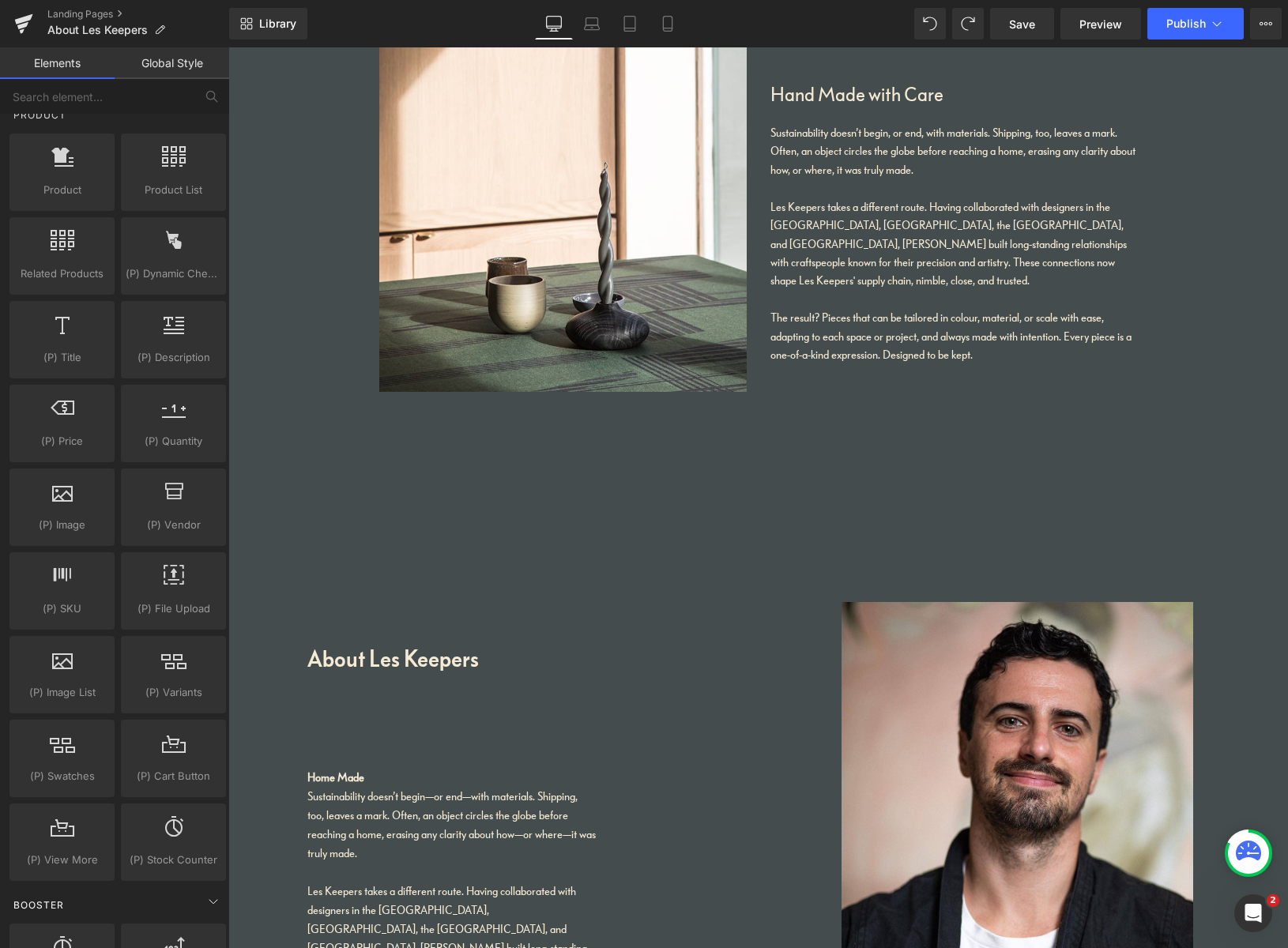
drag, startPoint x: 172, startPoint y: 217, endPoint x: 160, endPoint y: 893, distance: 676.1
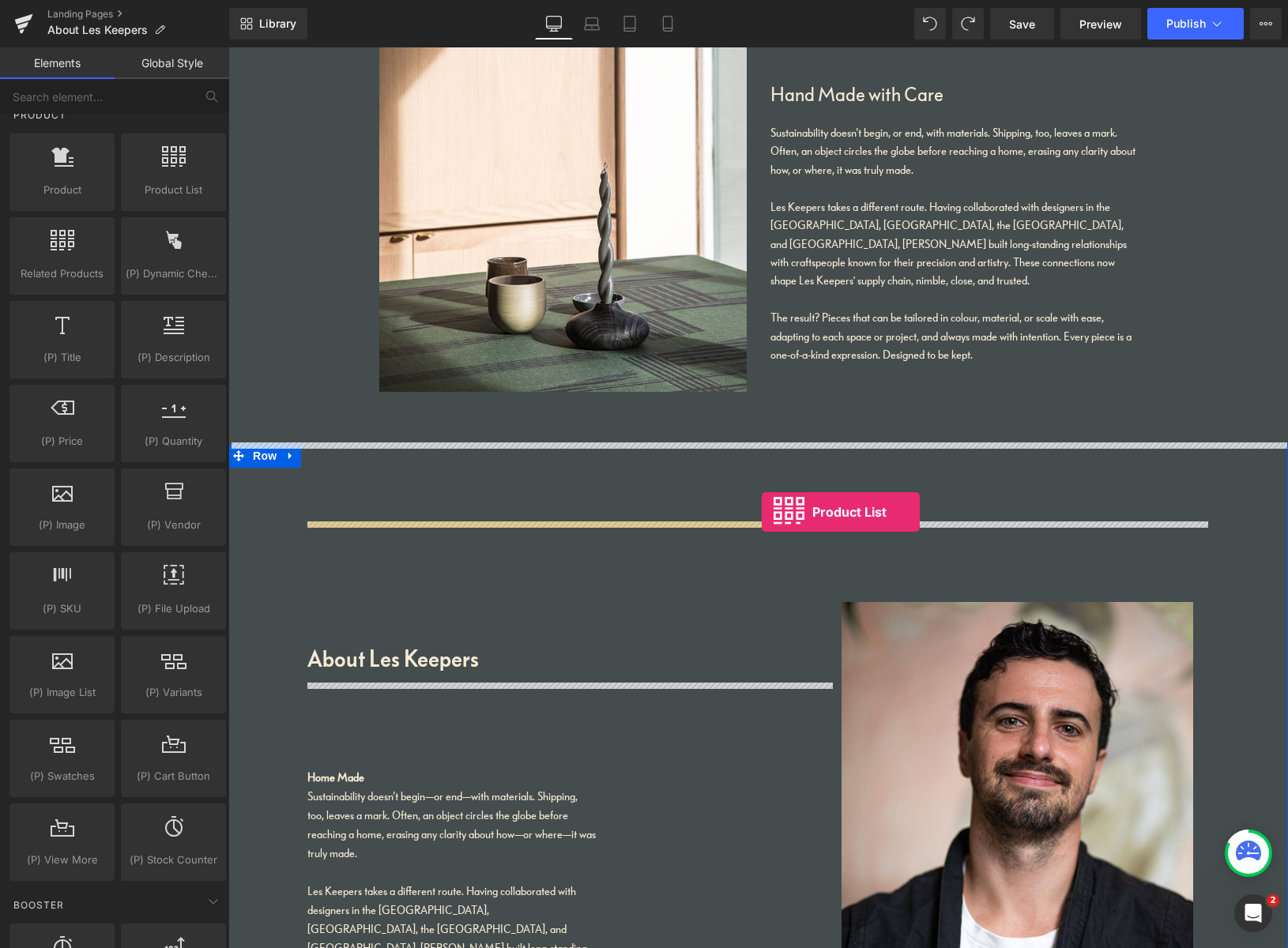
drag, startPoint x: 397, startPoint y: 201, endPoint x: 769, endPoint y: 515, distance: 486.8
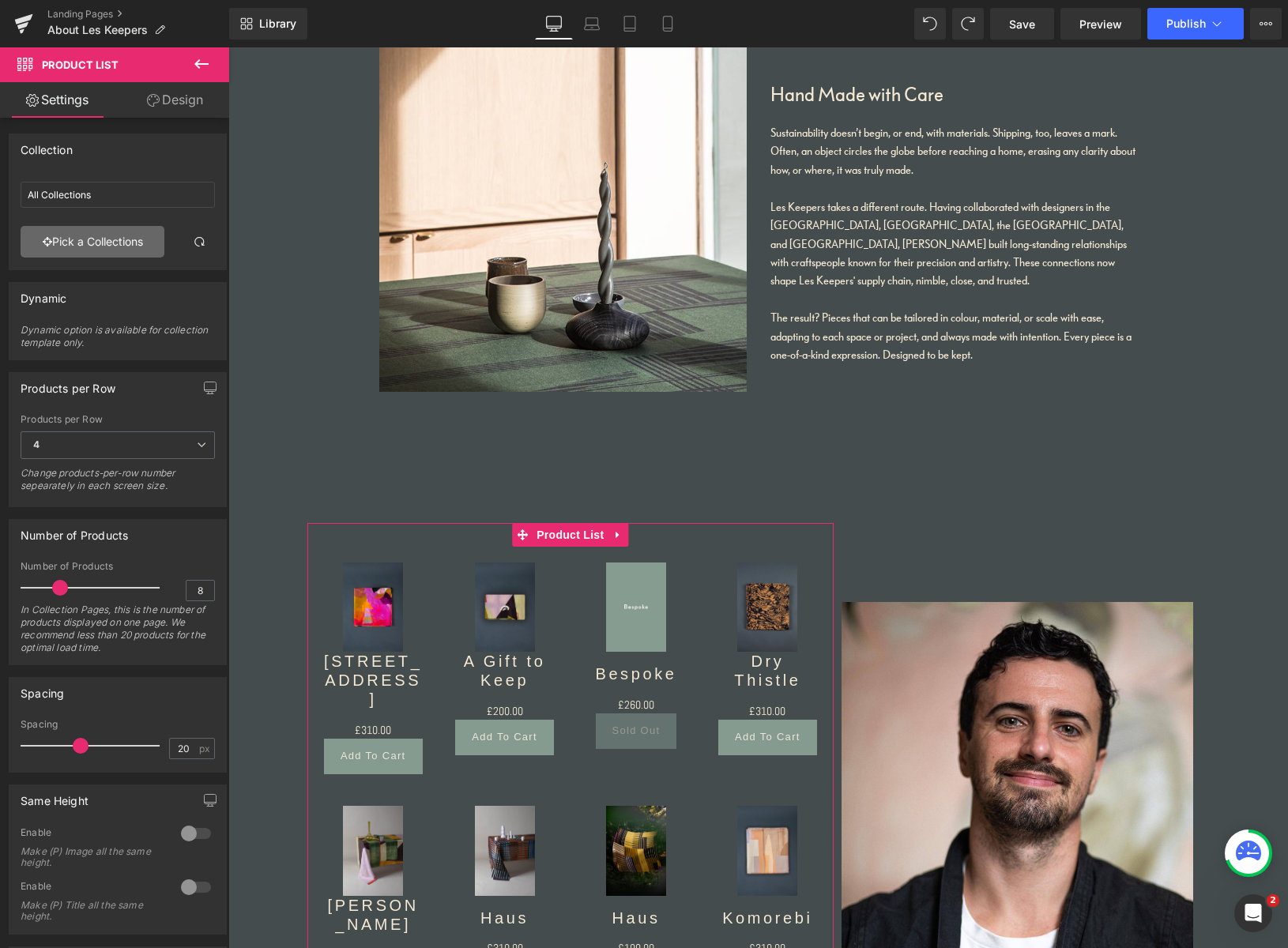
click at [92, 244] on link "Pick a Collections" at bounding box center [92, 241] width 144 height 32
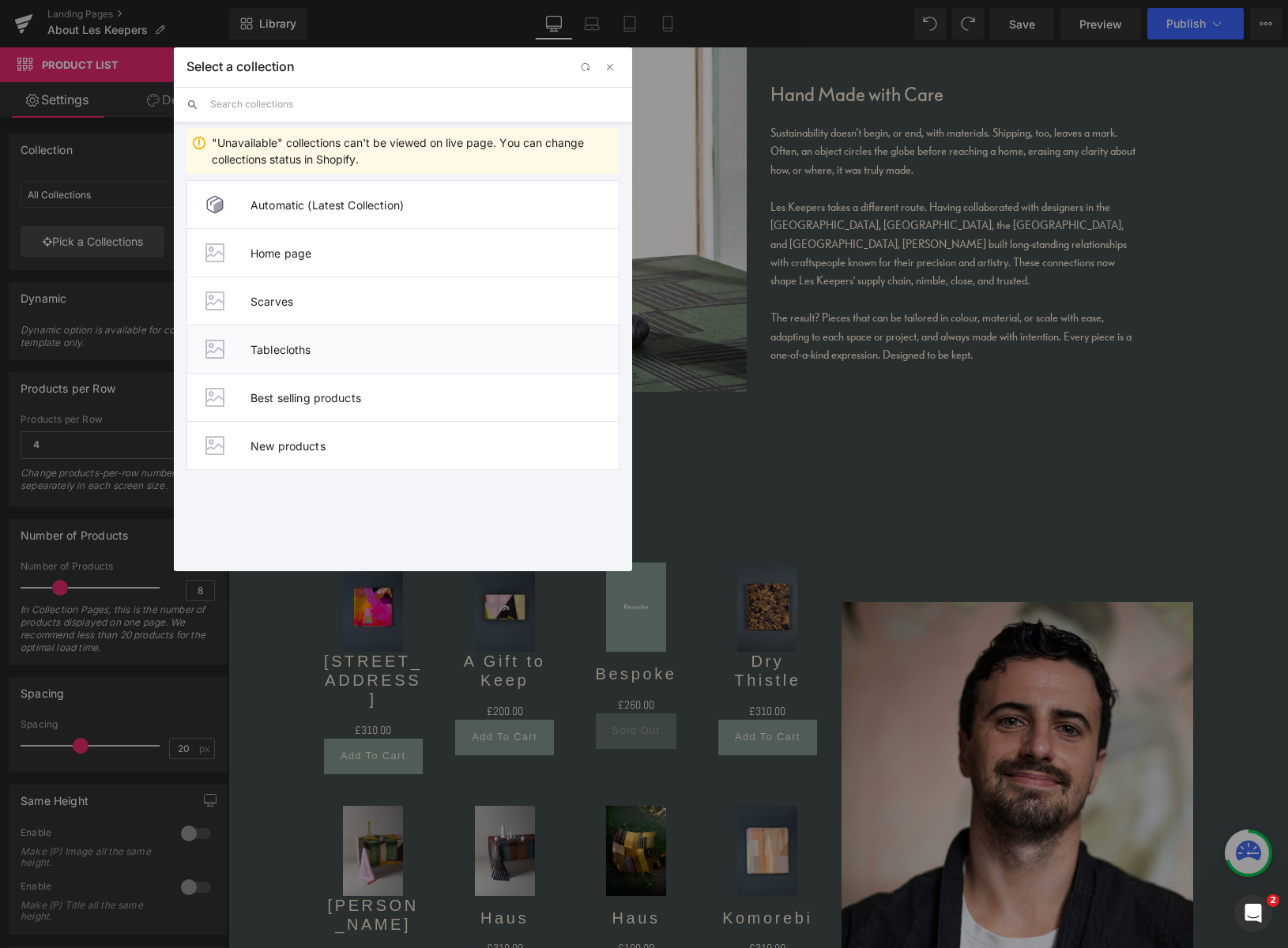
click at [301, 350] on span "Tablecloths" at bounding box center [435, 349] width 369 height 14
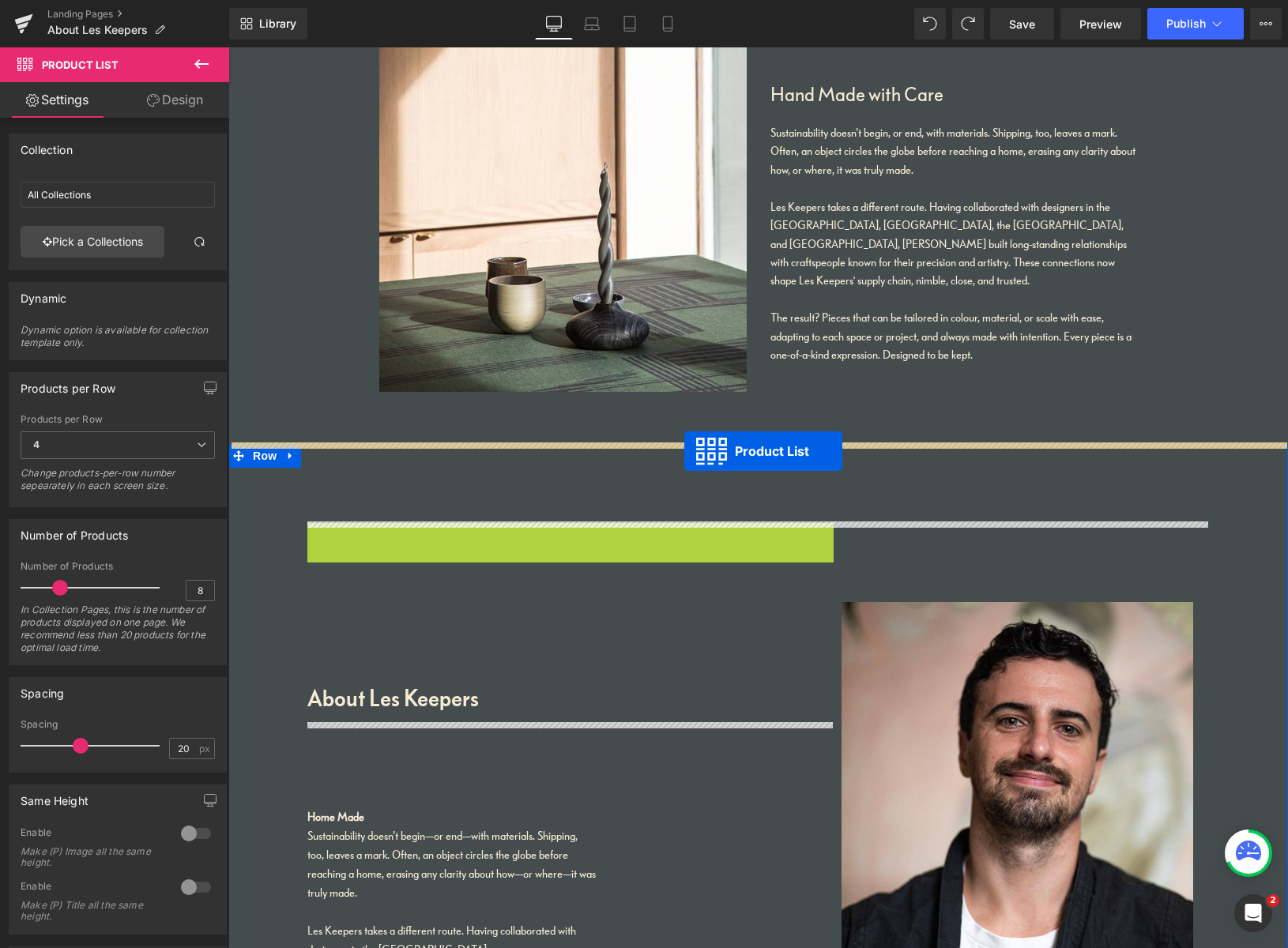
drag, startPoint x: 516, startPoint y: 533, endPoint x: 685, endPoint y: 451, distance: 187.8
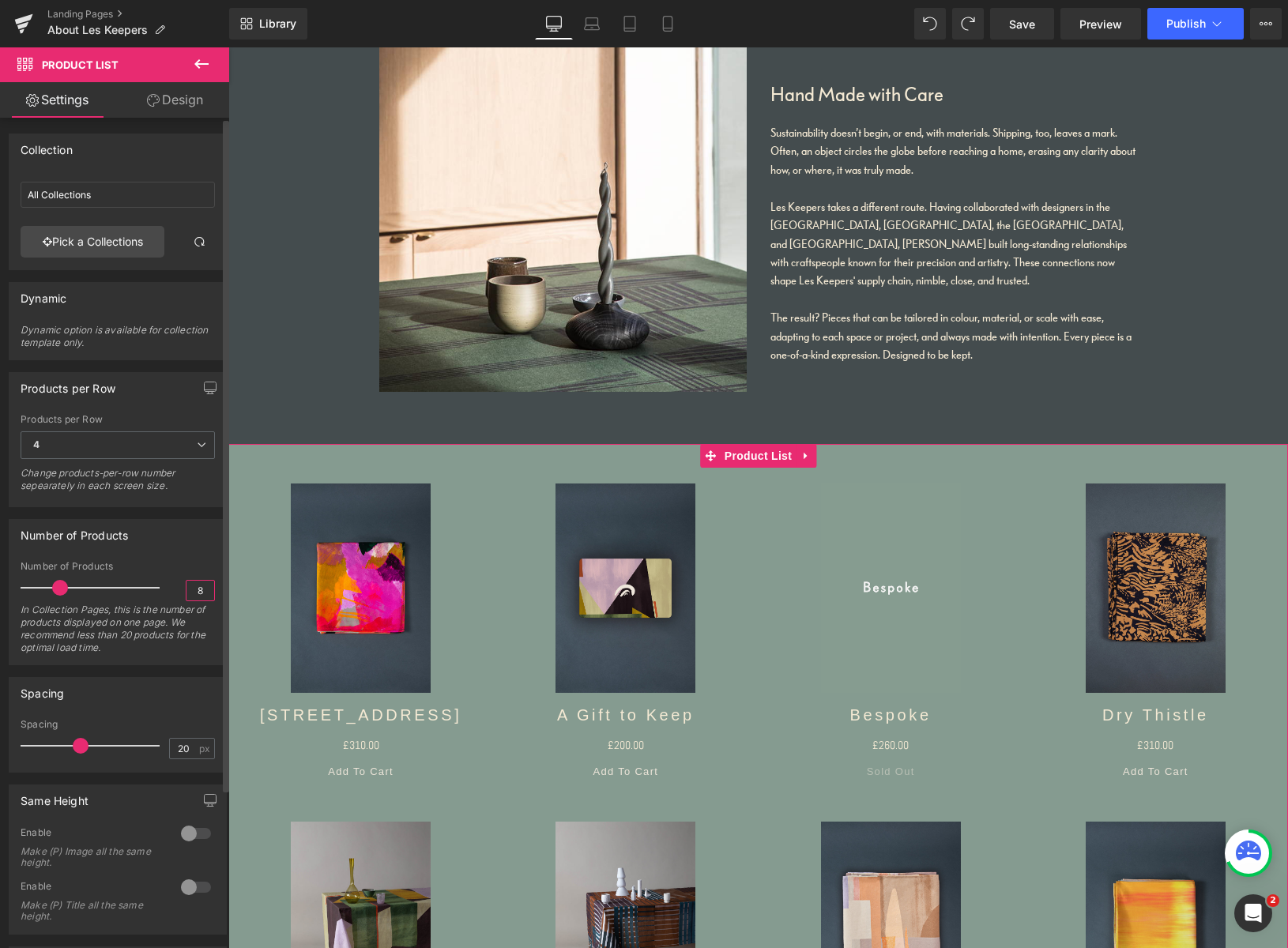
drag, startPoint x: 199, startPoint y: 590, endPoint x: 185, endPoint y: 590, distance: 14.0
click at [186, 590] on input "8" at bounding box center [200, 590] width 28 height 19
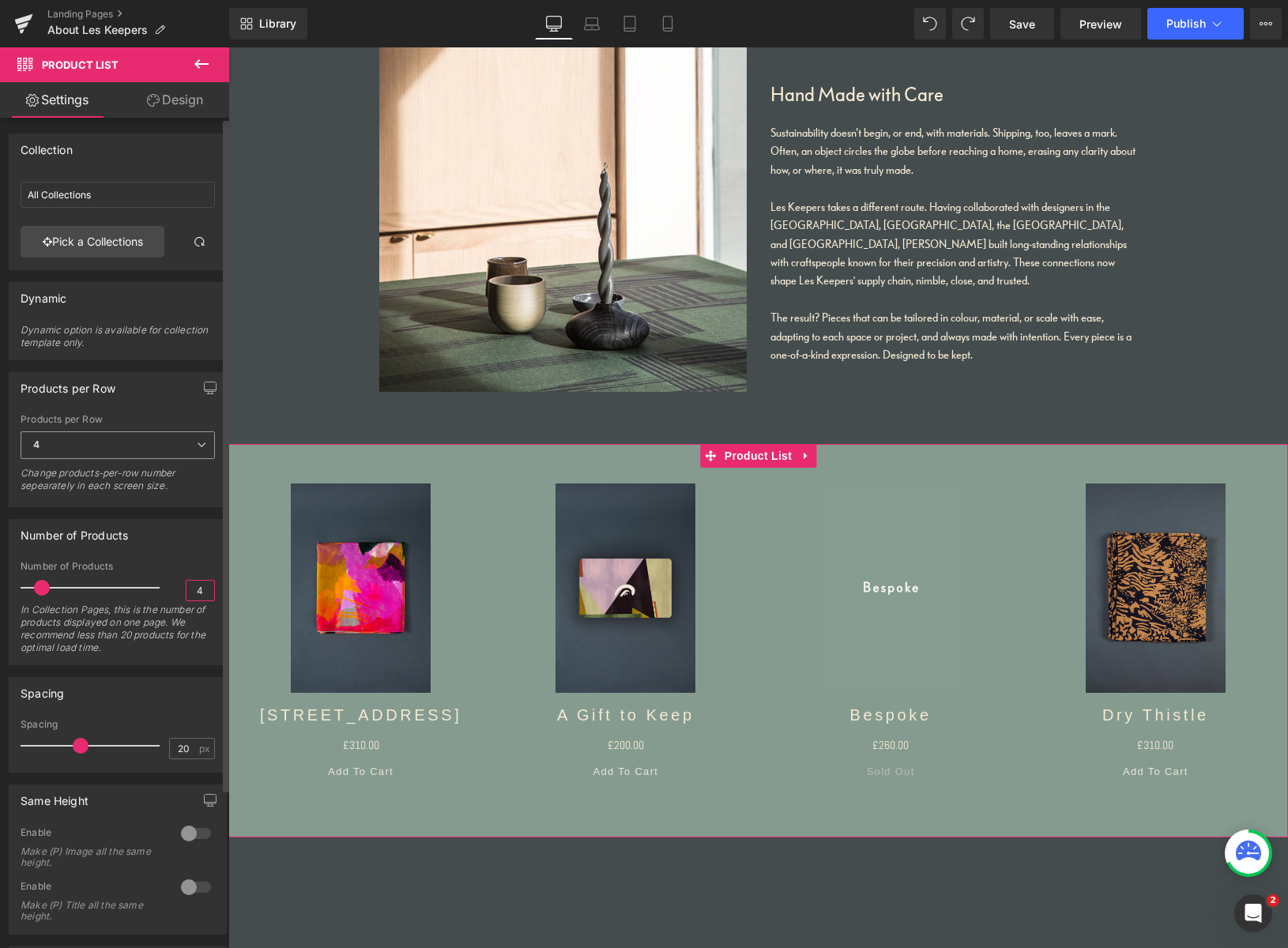
type input "4"
click at [197, 445] on icon at bounding box center [202, 445] width 10 height 10
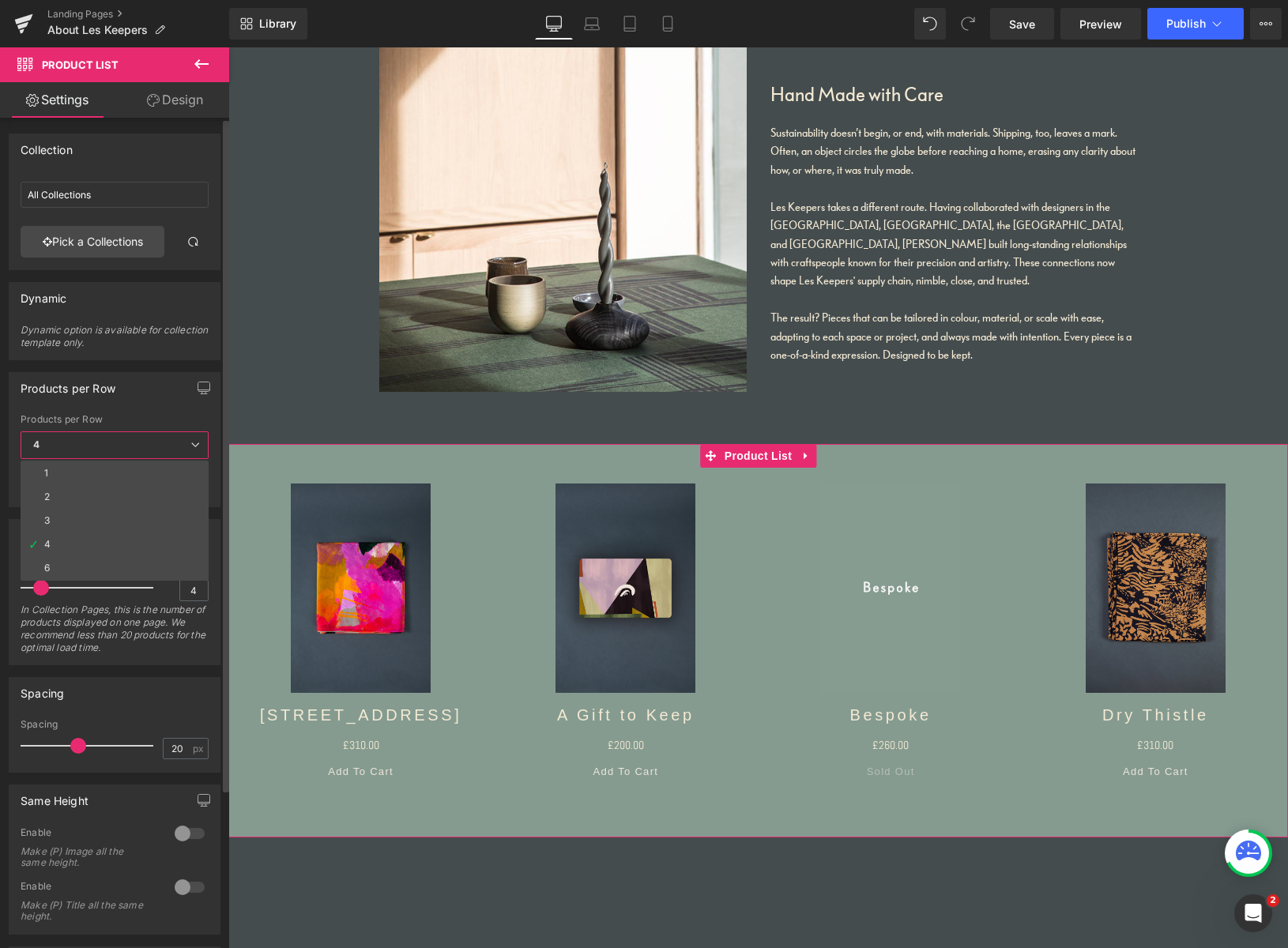
click at [192, 444] on icon at bounding box center [195, 445] width 10 height 10
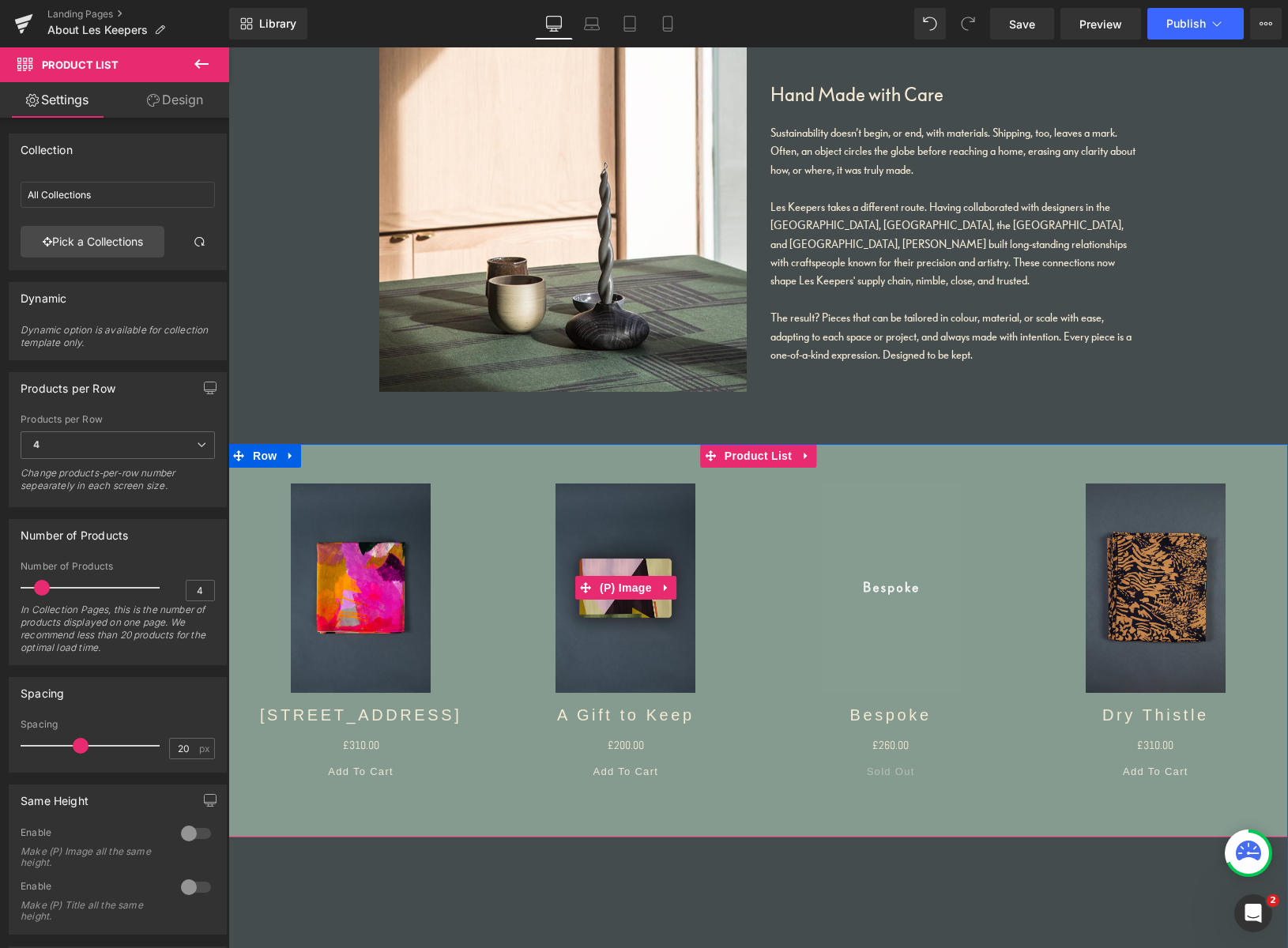
click at [664, 588] on icon at bounding box center [665, 587] width 3 height 7
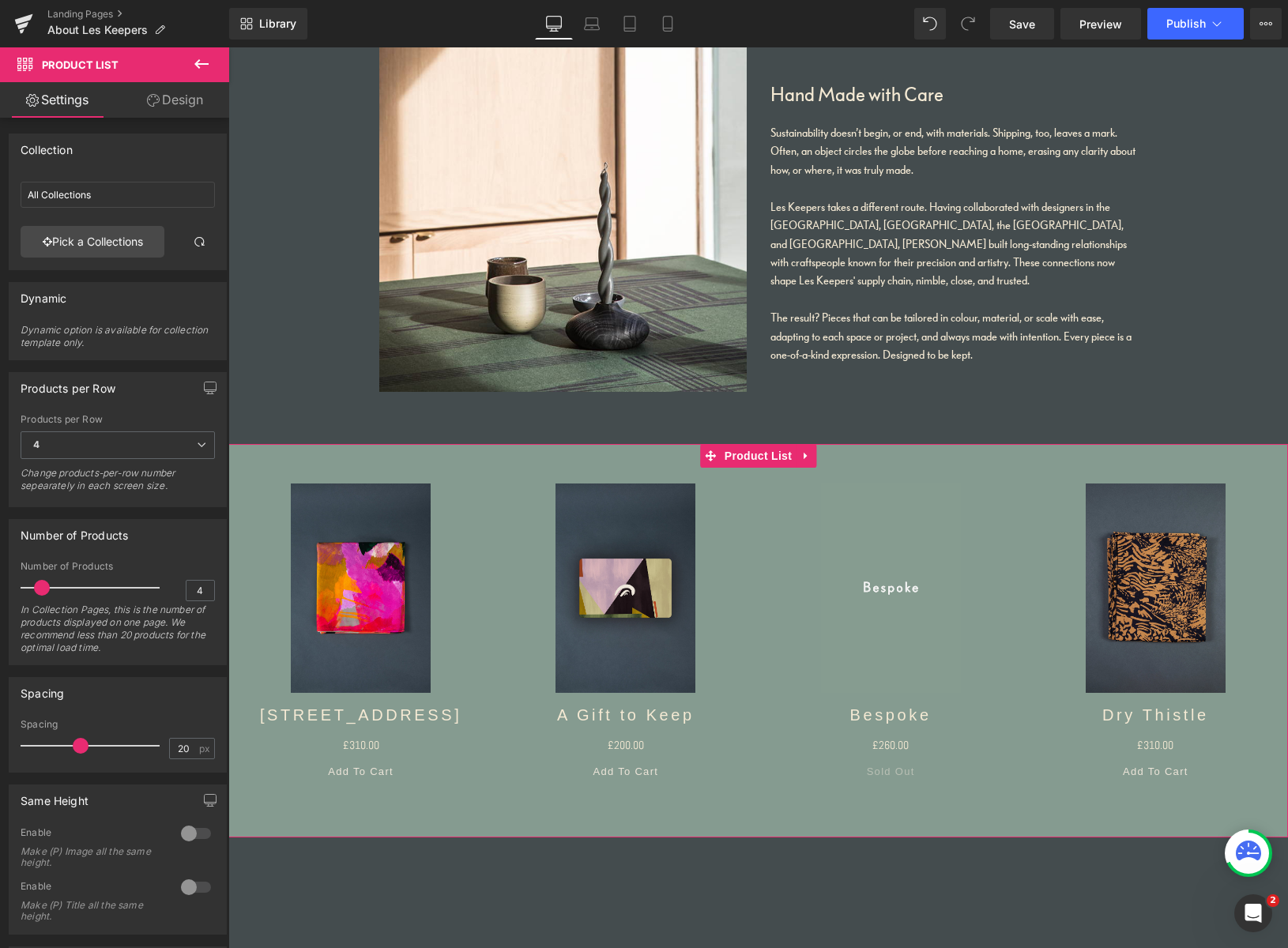
click at [201, 108] on link "Design" at bounding box center [175, 99] width 115 height 36
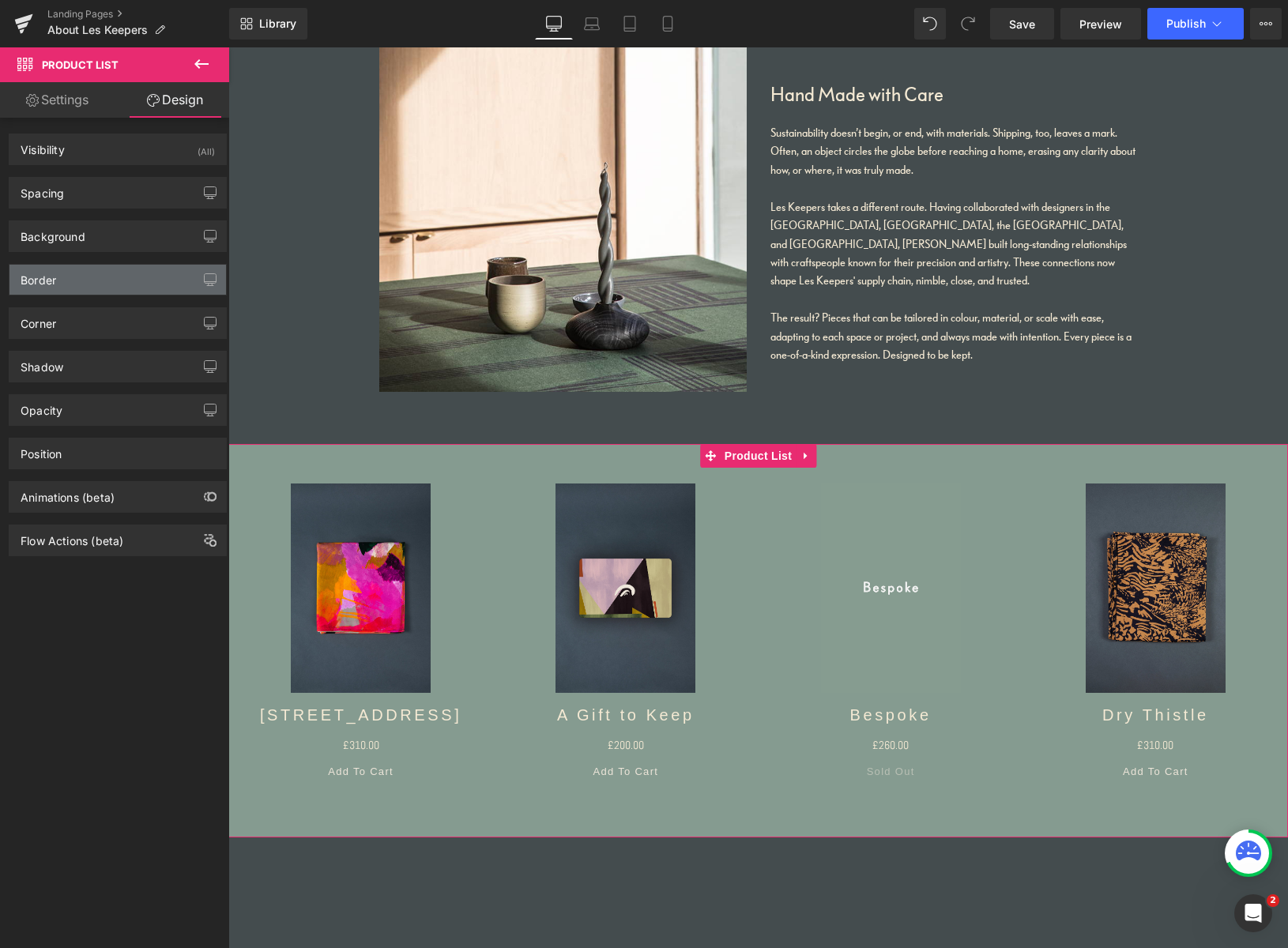
click at [92, 282] on div "Border" at bounding box center [118, 279] width 216 height 30
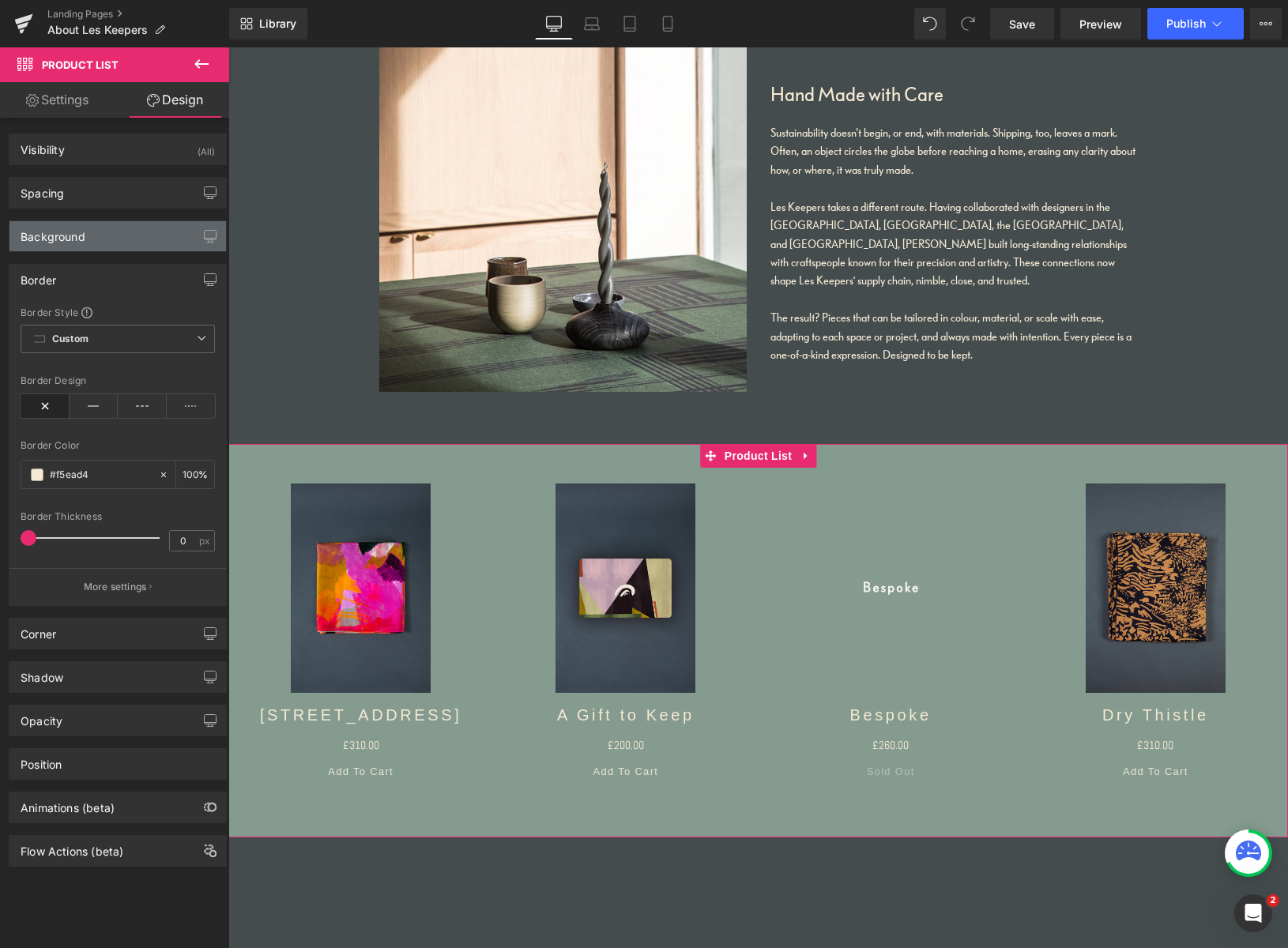
click at [102, 241] on div "Background" at bounding box center [118, 235] width 216 height 30
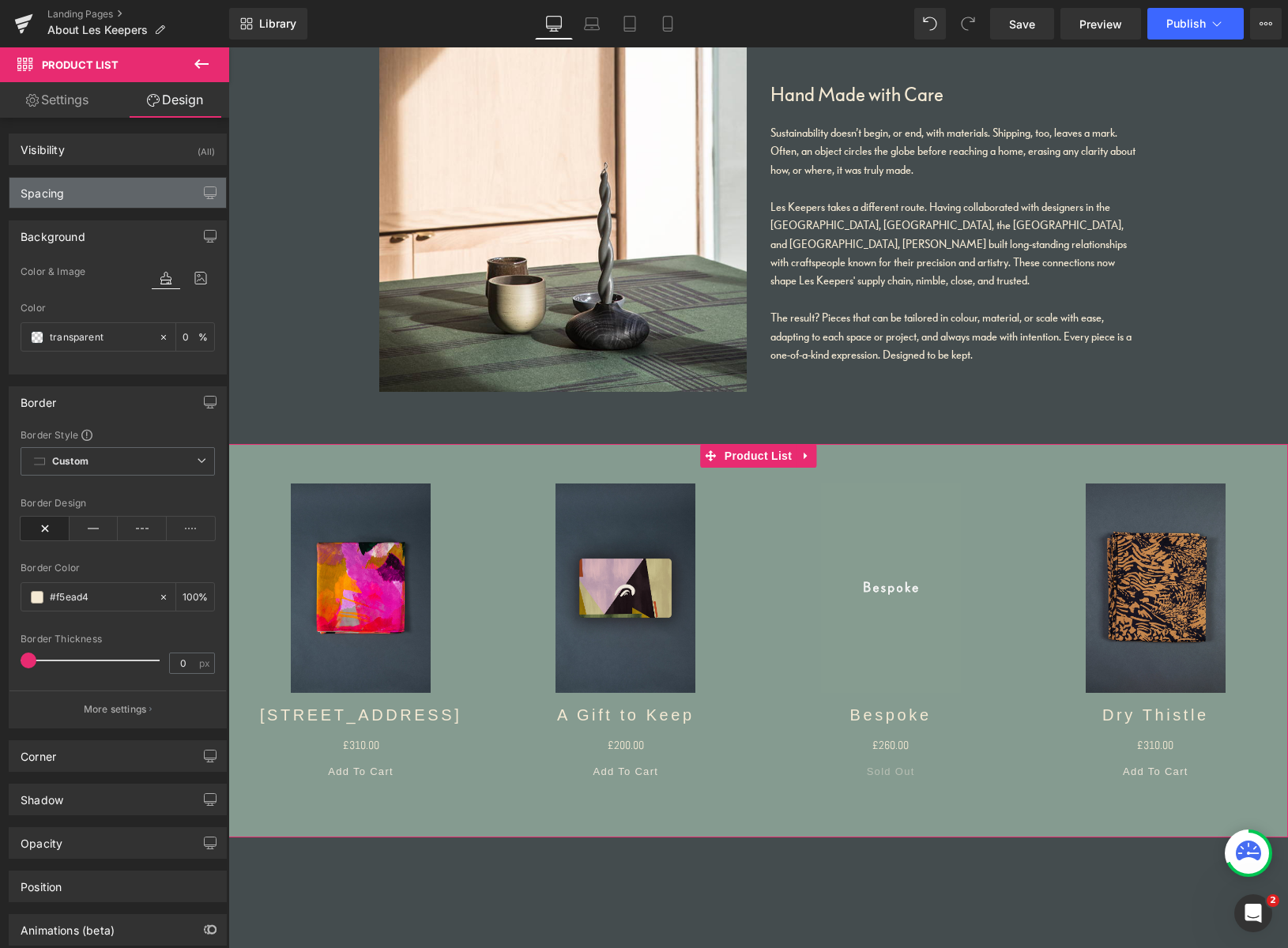
click at [100, 203] on div "Spacing" at bounding box center [118, 192] width 216 height 30
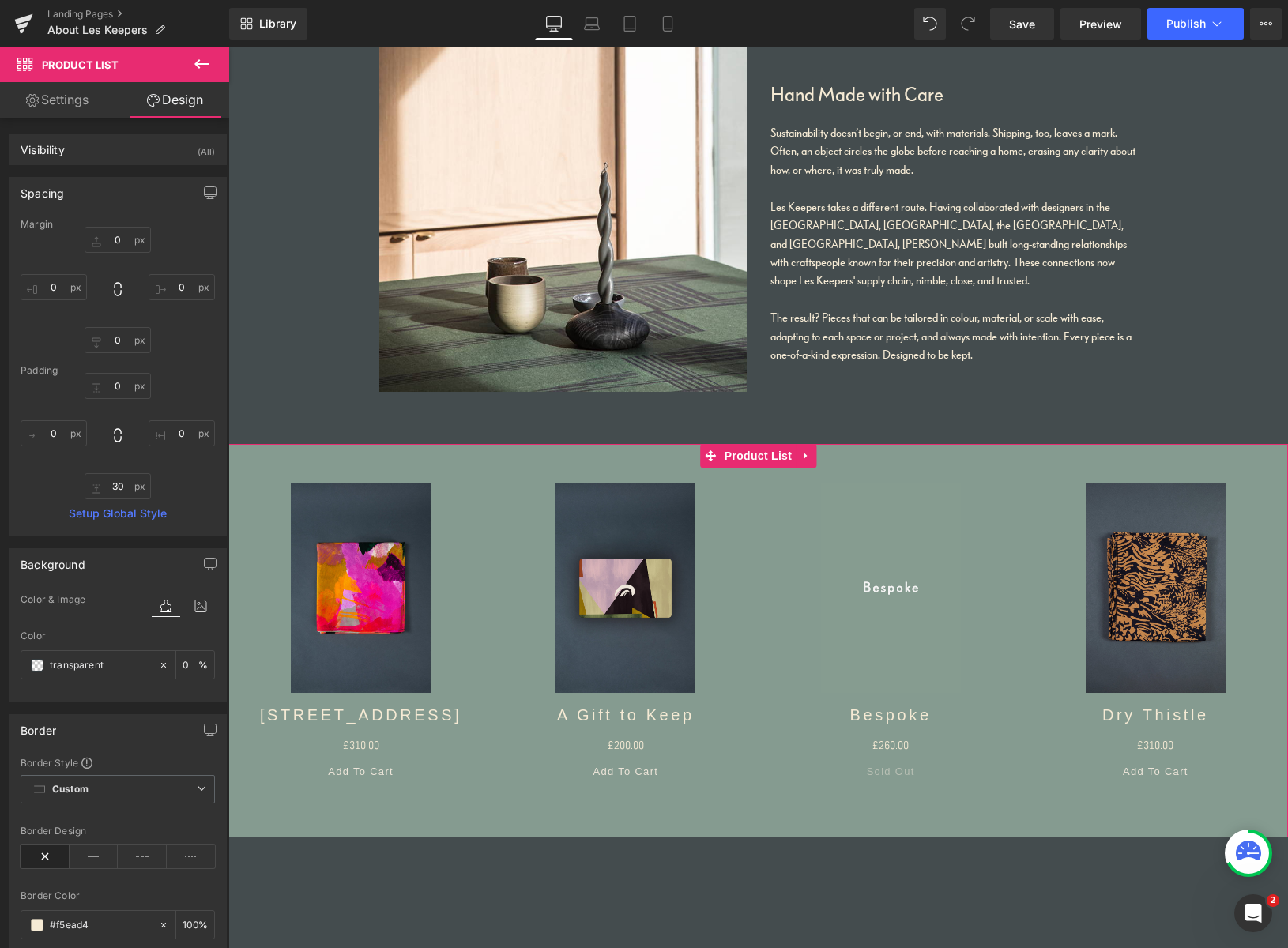
click at [76, 107] on link "Settings" at bounding box center [57, 99] width 115 height 36
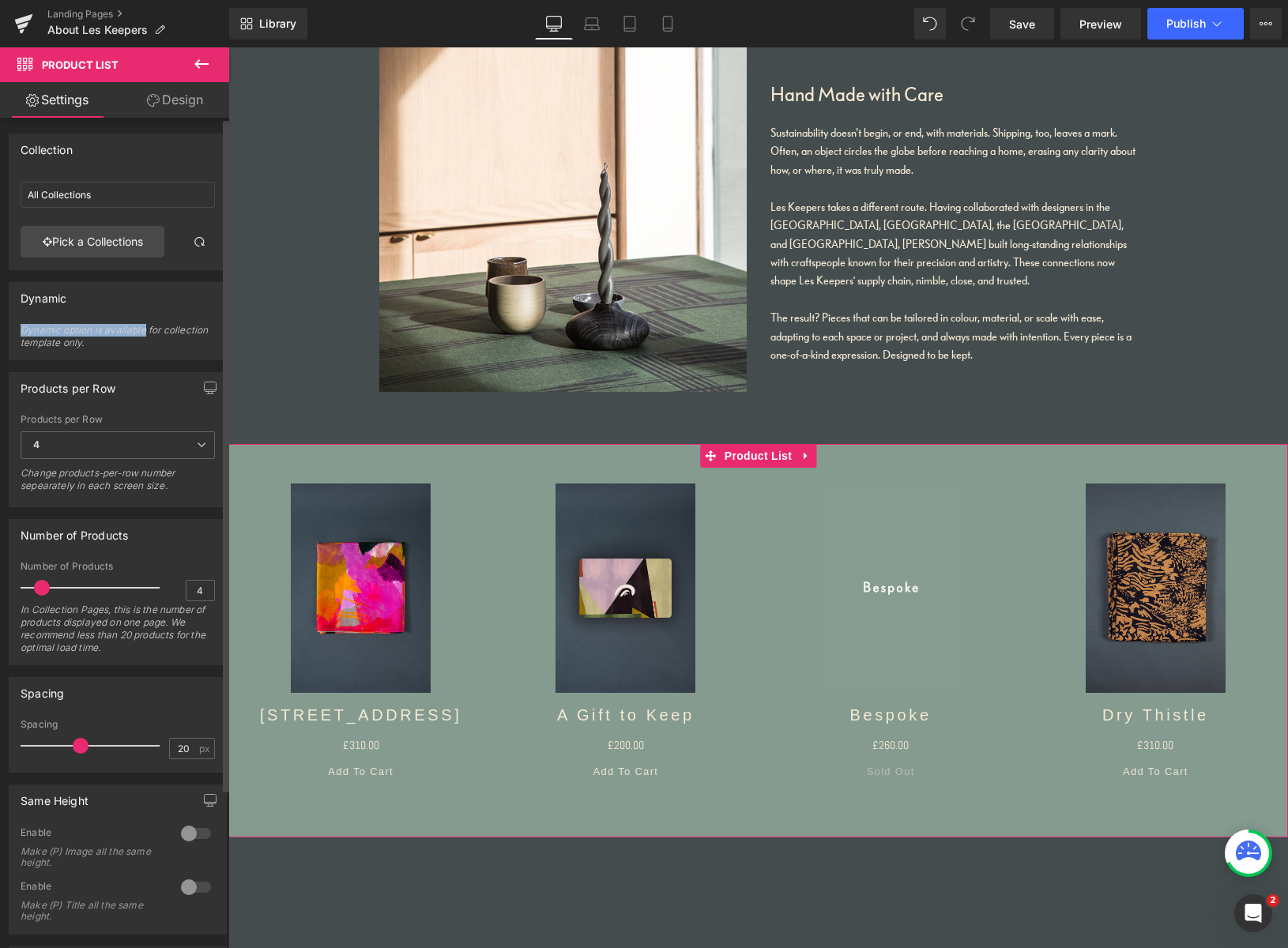
drag, startPoint x: 199, startPoint y: 311, endPoint x: 146, endPoint y: 323, distance: 54.3
click at [146, 324] on div "Dynamic 0 Dynamic option is available for collection template only." at bounding box center [118, 320] width 218 height 78
drag, startPoint x: 179, startPoint y: 325, endPoint x: 191, endPoint y: 327, distance: 12.2
click at [179, 324] on div "Dynamic option is available for collection template only." at bounding box center [117, 341] width 194 height 36
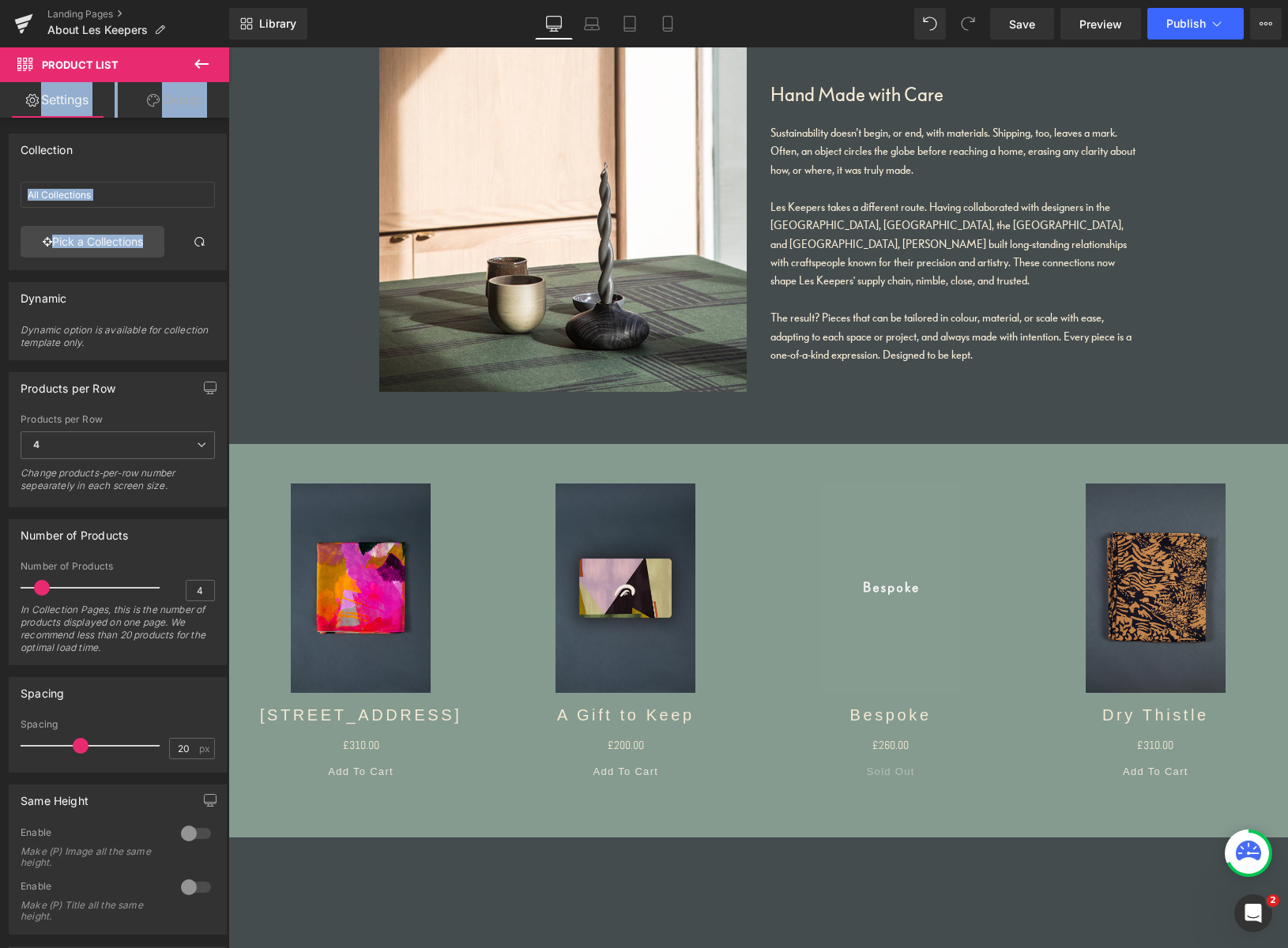
drag, startPoint x: 169, startPoint y: 310, endPoint x: 192, endPoint y: 82, distance: 229.2
click at [192, 82] on div "Settings Design Collection All Collections All Collections Pick a Collections C…" at bounding box center [114, 536] width 229 height 908
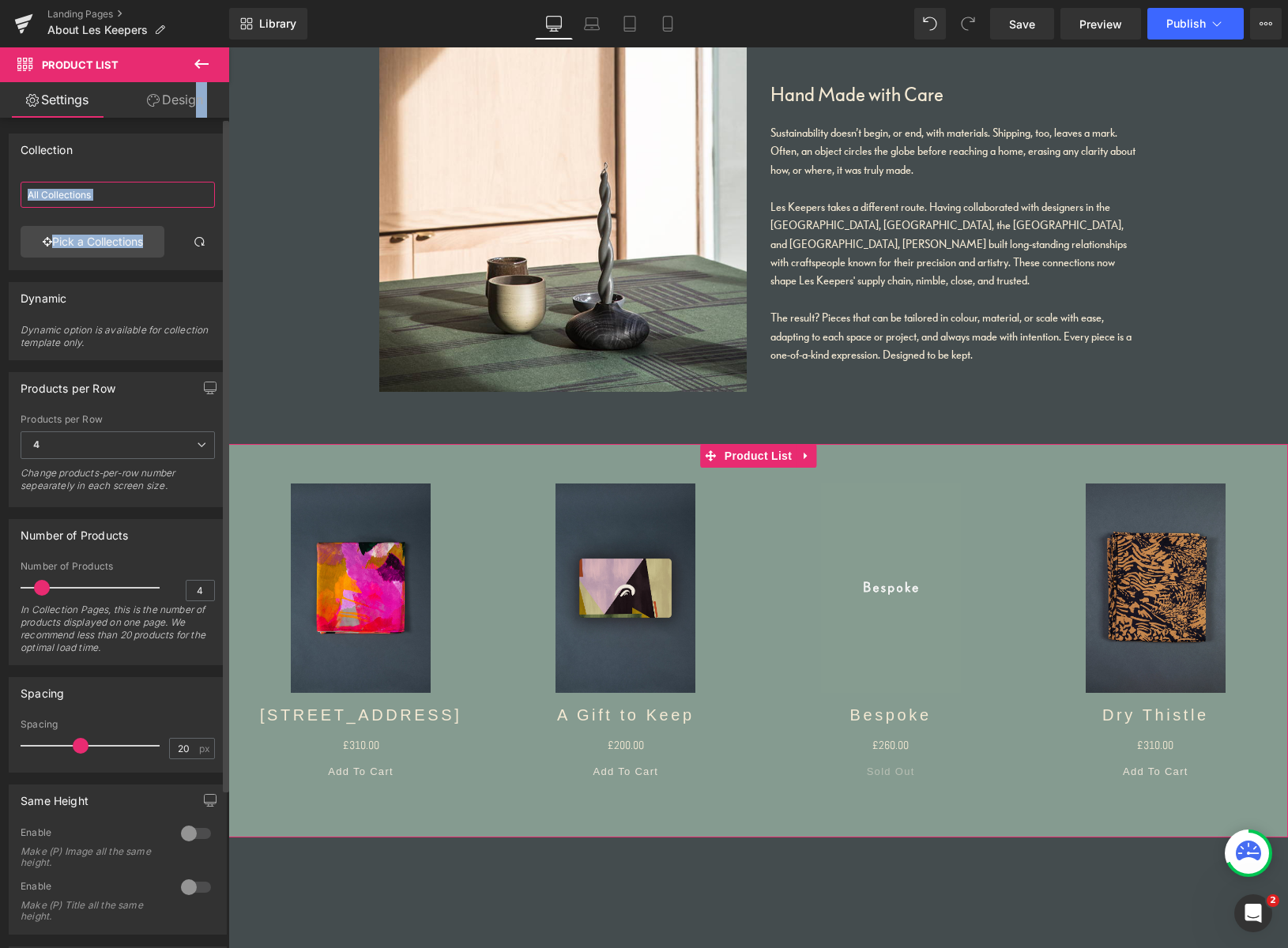
click at [116, 192] on input "All Collections" at bounding box center [117, 194] width 194 height 26
drag, startPoint x: 80, startPoint y: 187, endPoint x: 0, endPoint y: 164, distance: 83.2
click at [0, 165] on html "Product List You are previewing how the will restyle your page. You can not edi…" at bounding box center [644, 474] width 1288 height 948
click at [132, 244] on link "Pick a Collections" at bounding box center [92, 241] width 144 height 32
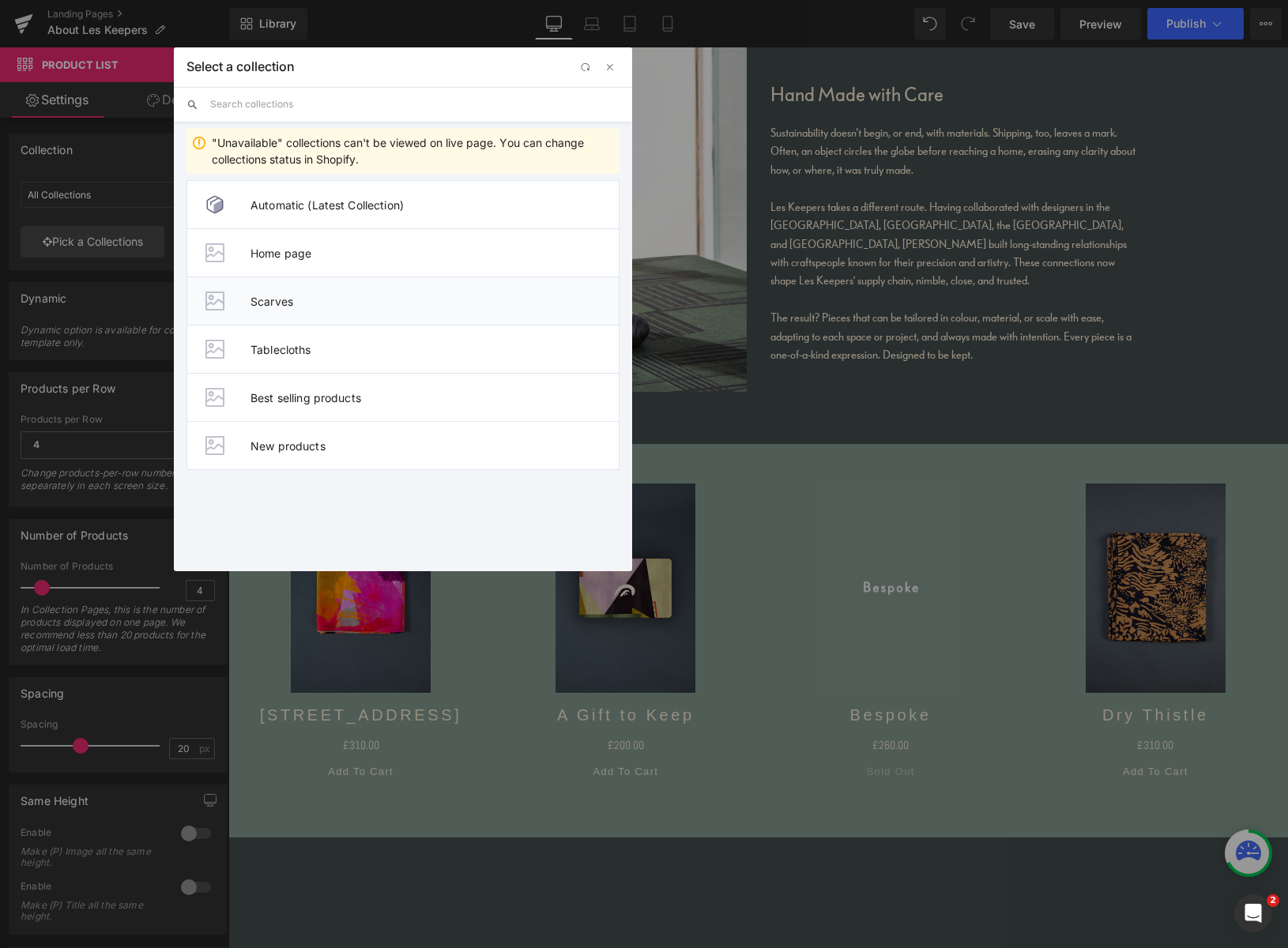
click at [275, 303] on span "Scarves" at bounding box center [435, 301] width 369 height 14
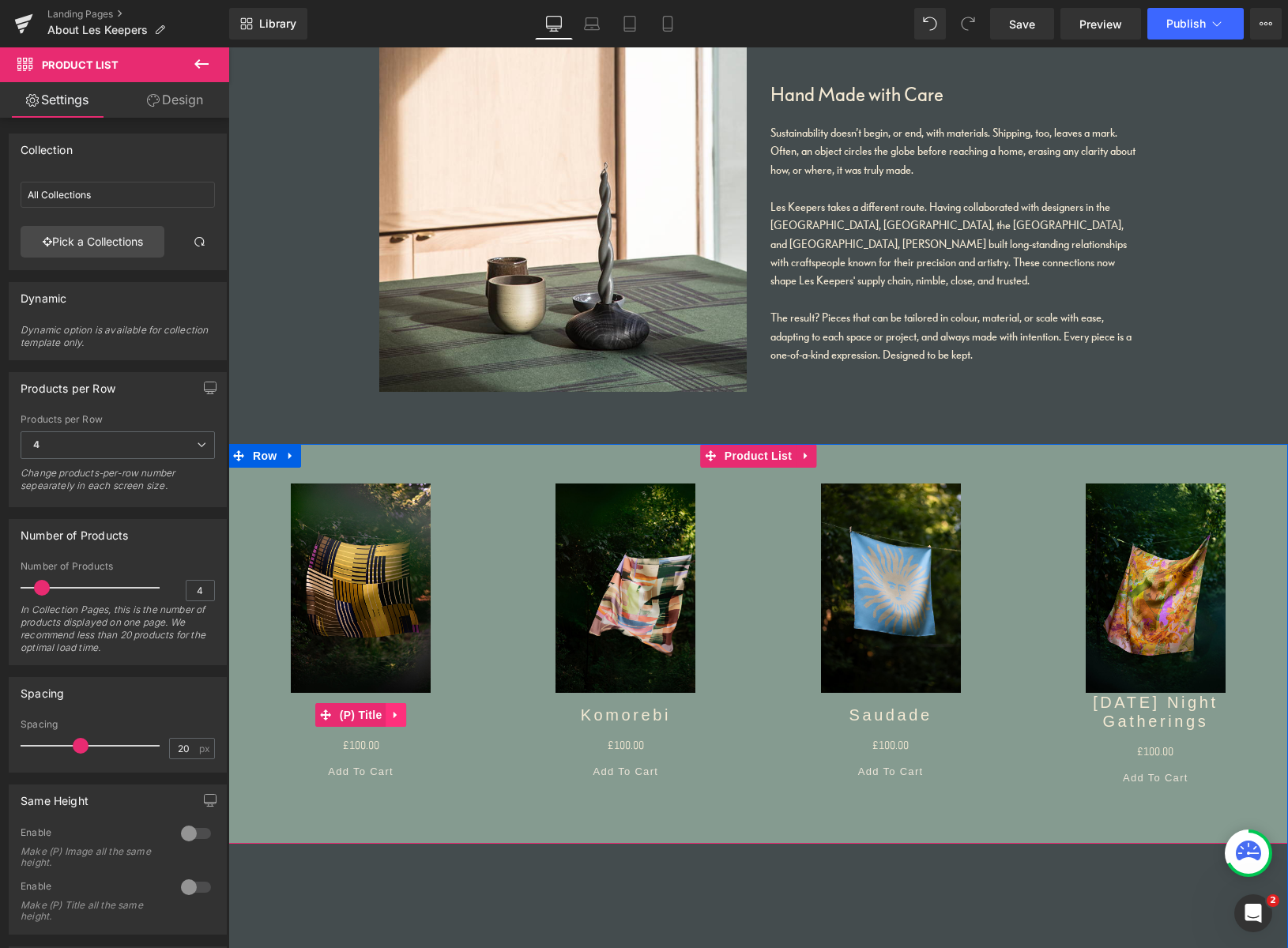
click at [394, 715] on icon at bounding box center [395, 715] width 3 height 7
click at [401, 718] on icon at bounding box center [406, 714] width 11 height 11
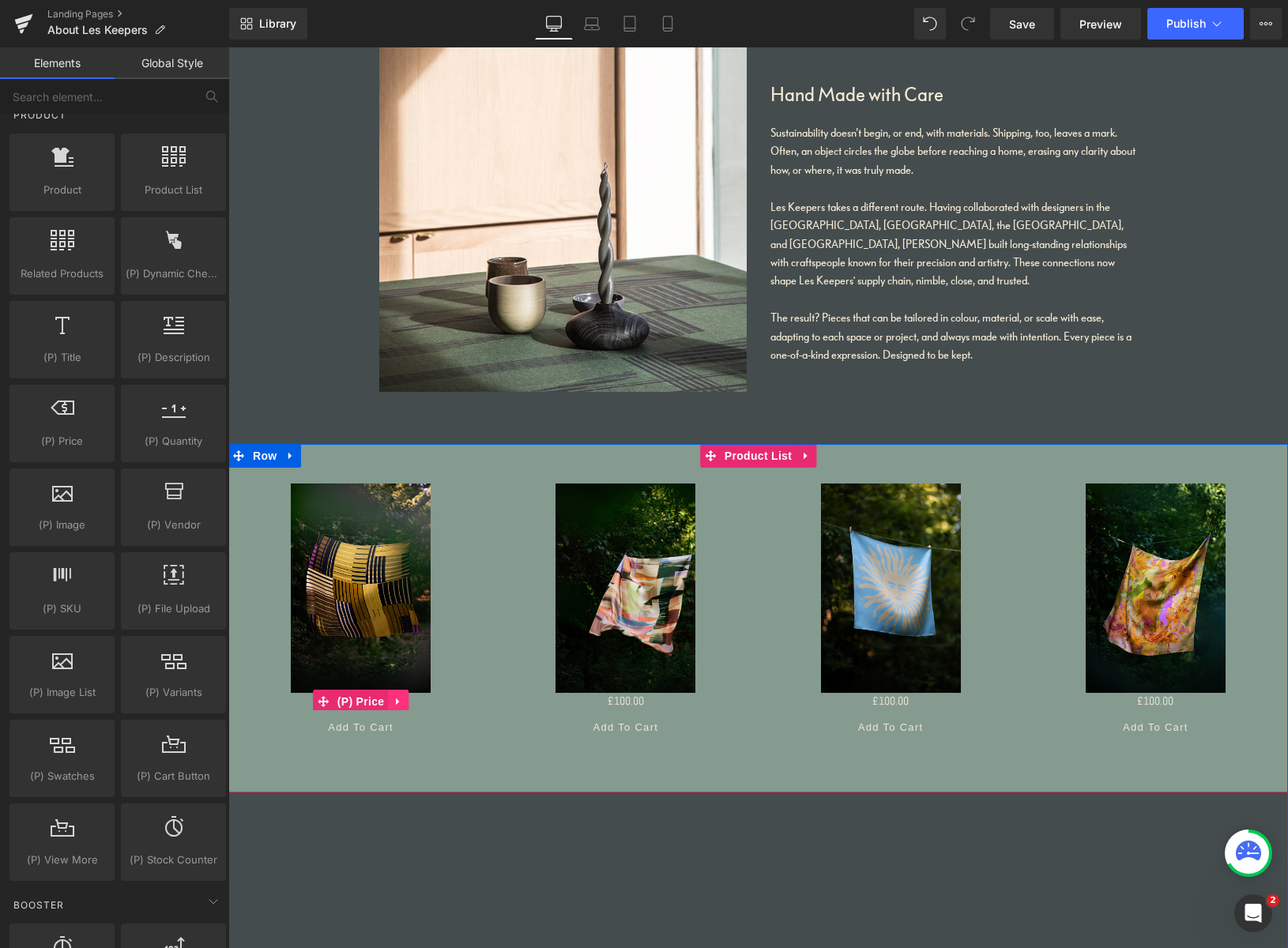
click at [396, 702] on icon at bounding box center [397, 701] width 3 height 7
click at [403, 700] on icon at bounding box center [408, 700] width 11 height 11
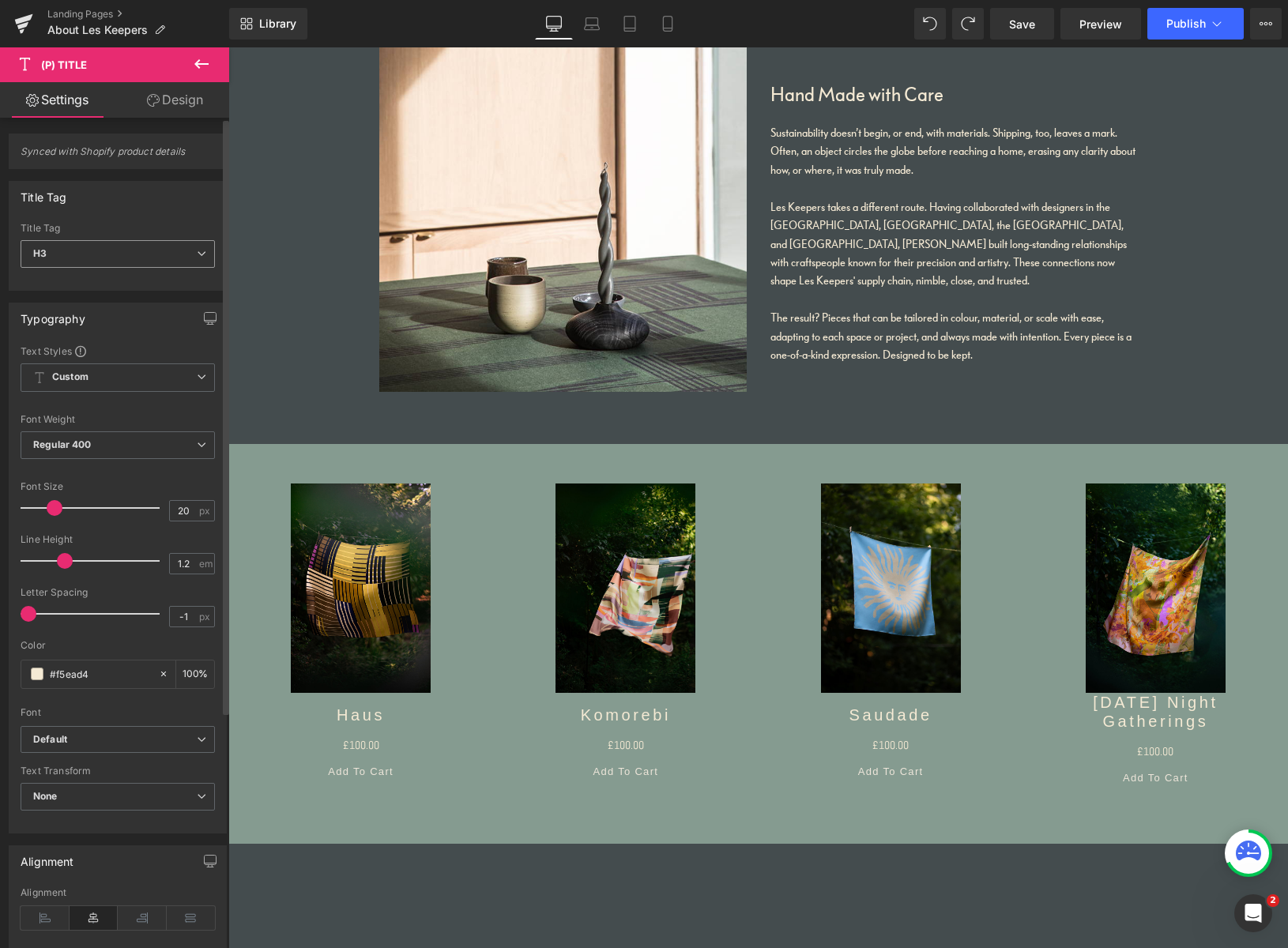
click at [69, 260] on span "H3" at bounding box center [117, 254] width 194 height 28
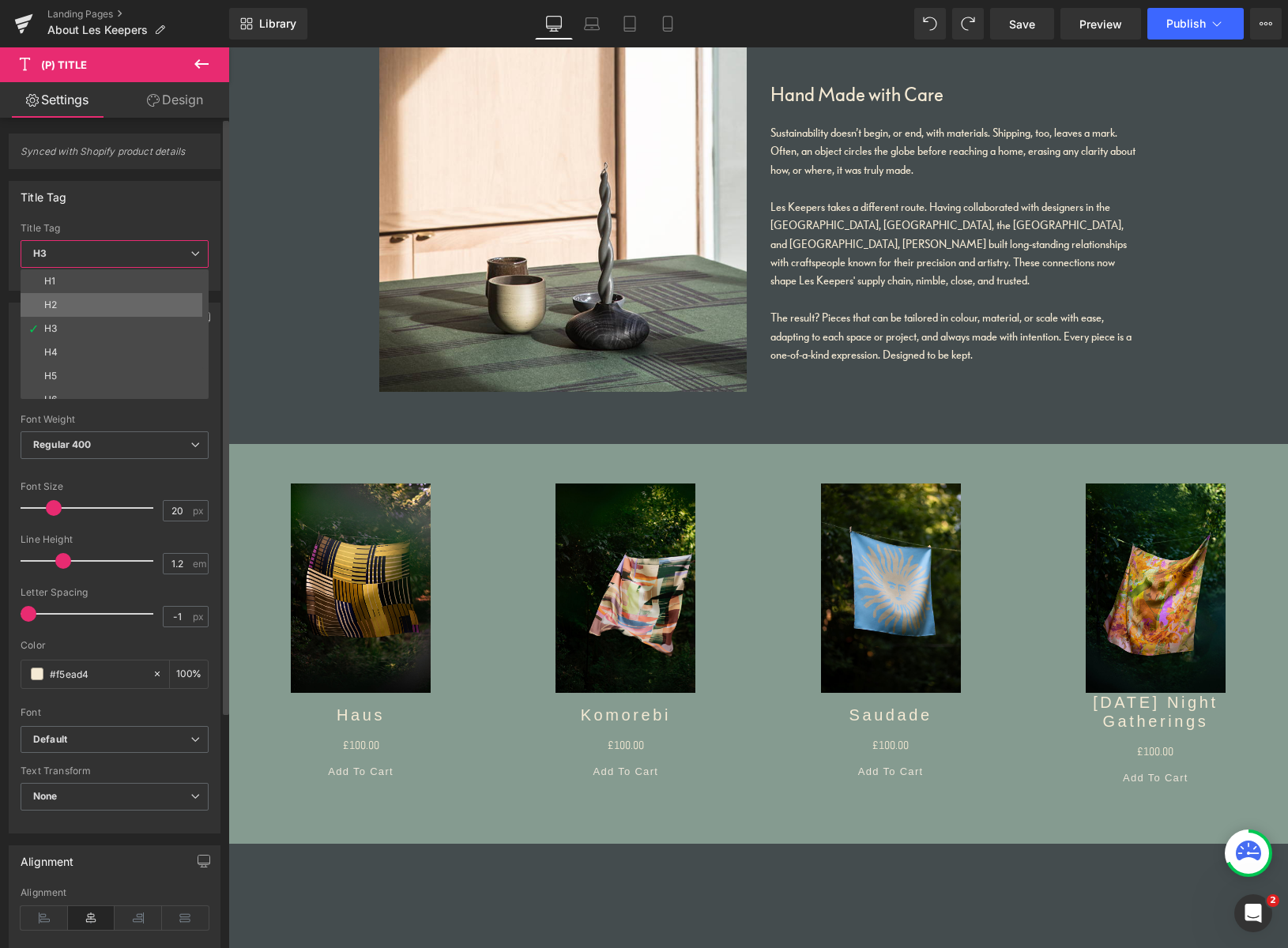
click at [60, 304] on li "H2" at bounding box center [118, 305] width 195 height 24
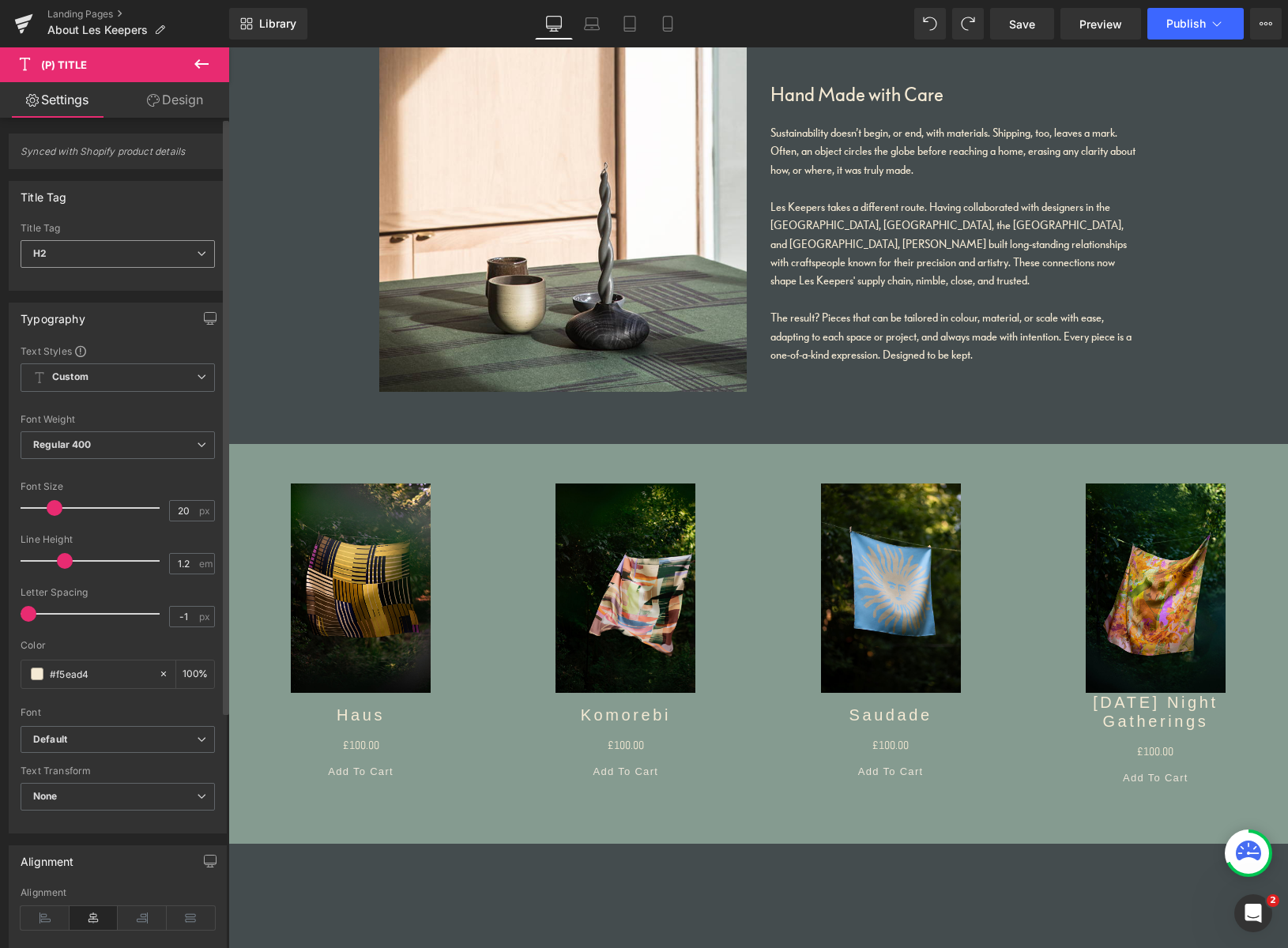
click at [77, 258] on span "H2" at bounding box center [117, 254] width 194 height 28
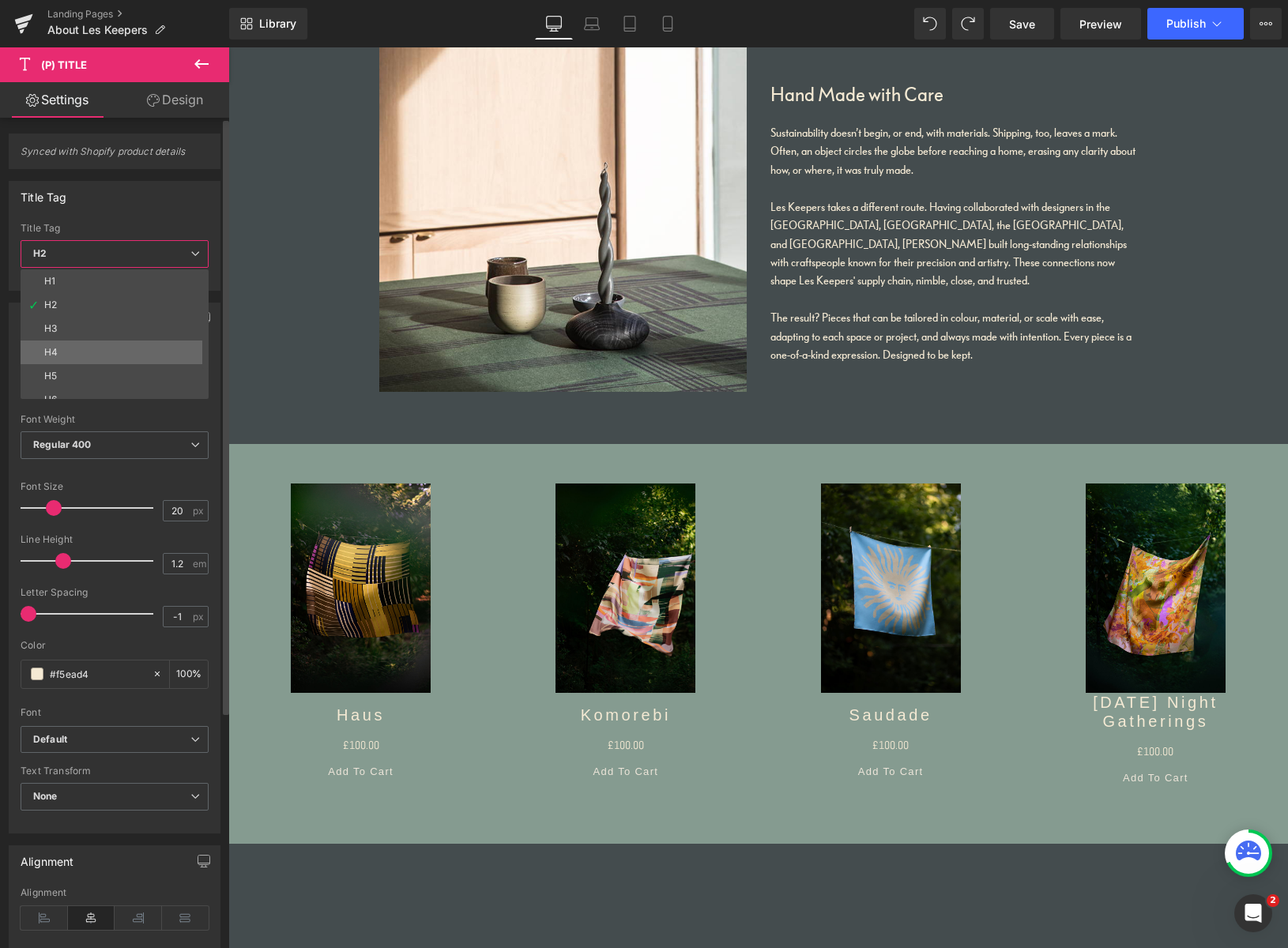
click at [59, 350] on li "H4" at bounding box center [118, 352] width 195 height 24
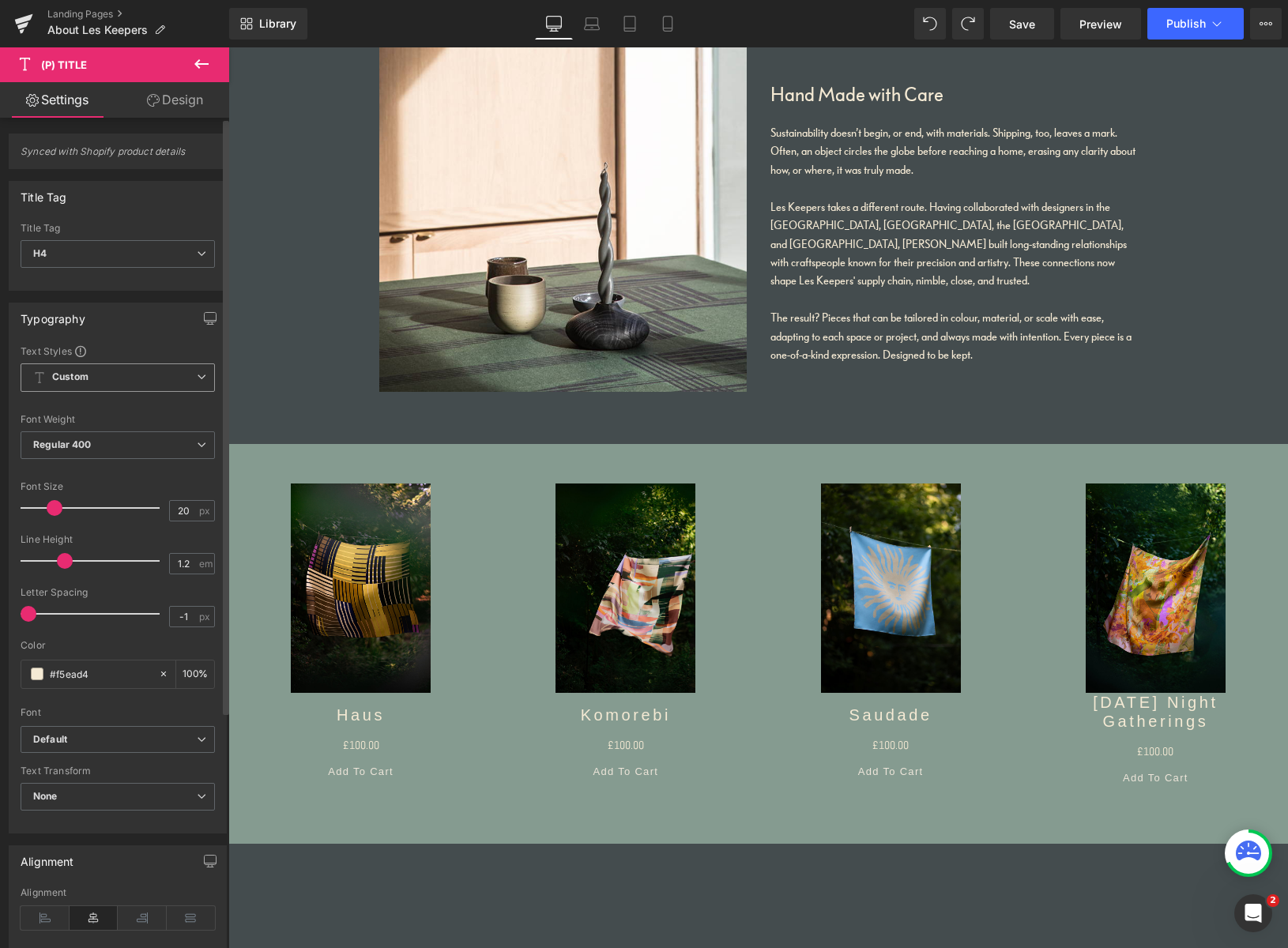
click at [116, 394] on div "Custom Setup Global Style Custom Setup Global Style" at bounding box center [117, 382] width 194 height 37
click at [103, 730] on span "Default" at bounding box center [117, 740] width 194 height 28
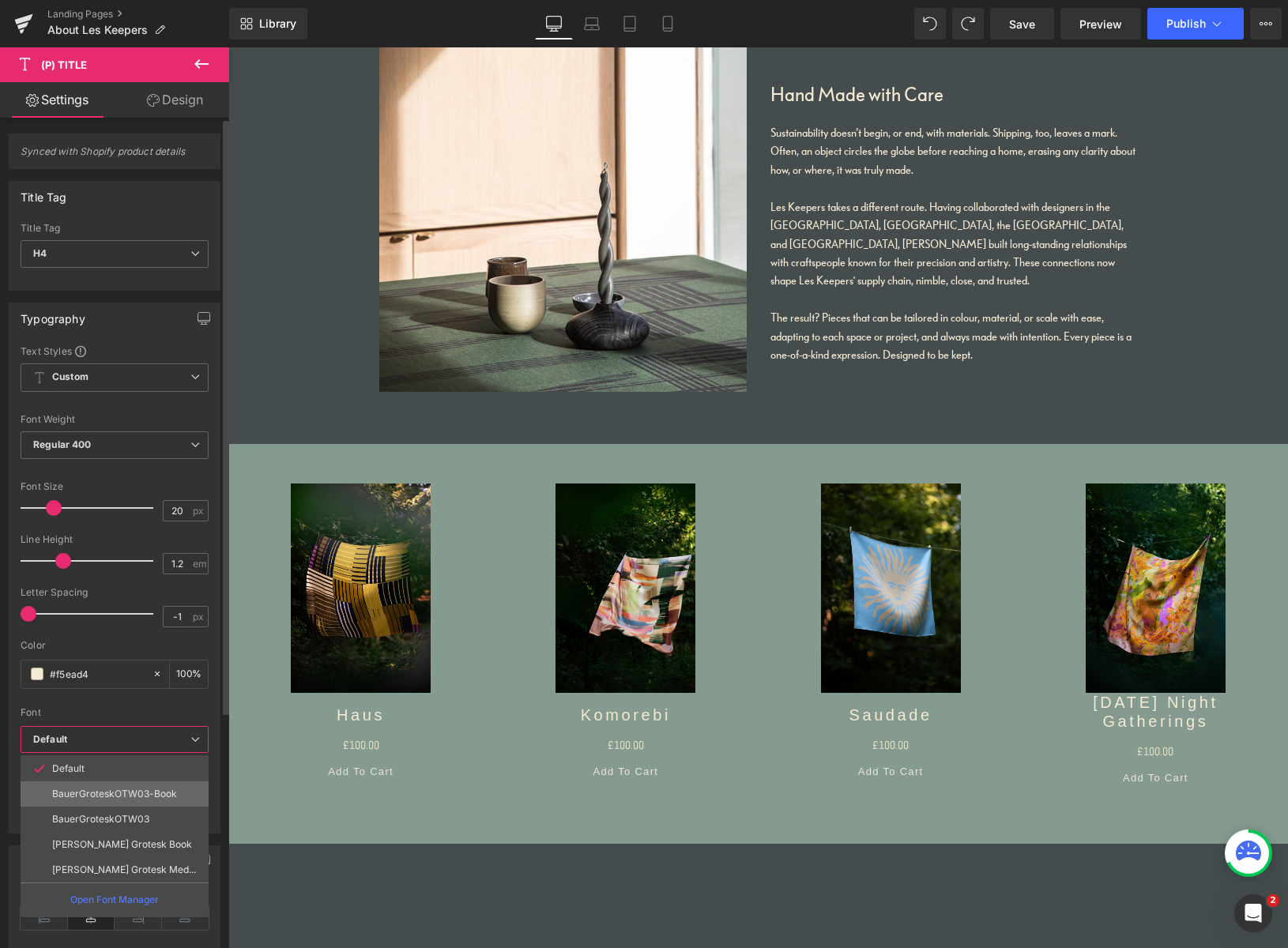
click at [94, 793] on p "BauerGroteskOTW03-Book" at bounding box center [114, 793] width 124 height 11
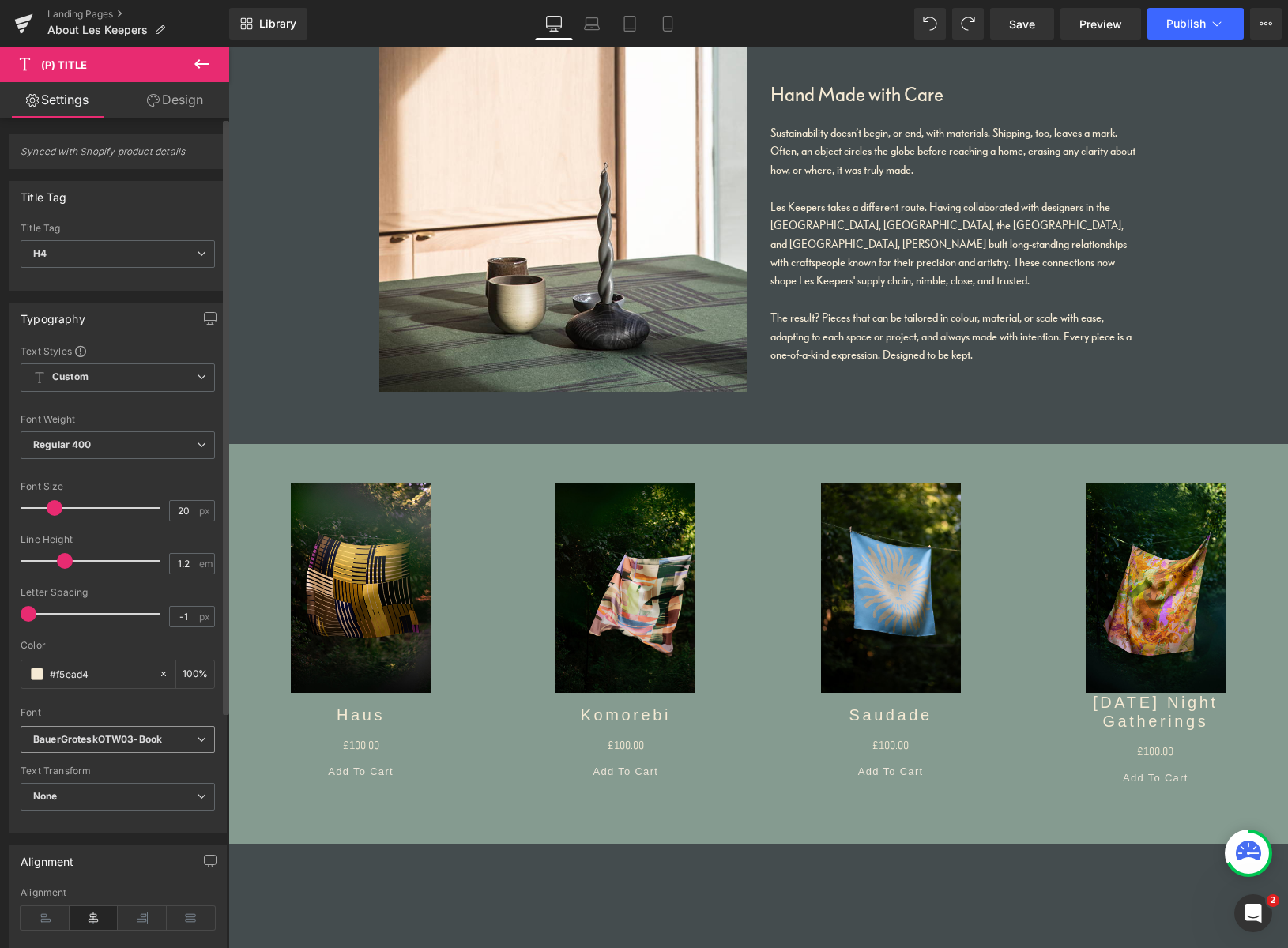
click at [110, 740] on icon "BauerGroteskOTW03-Book" at bounding box center [96, 740] width 128 height 14
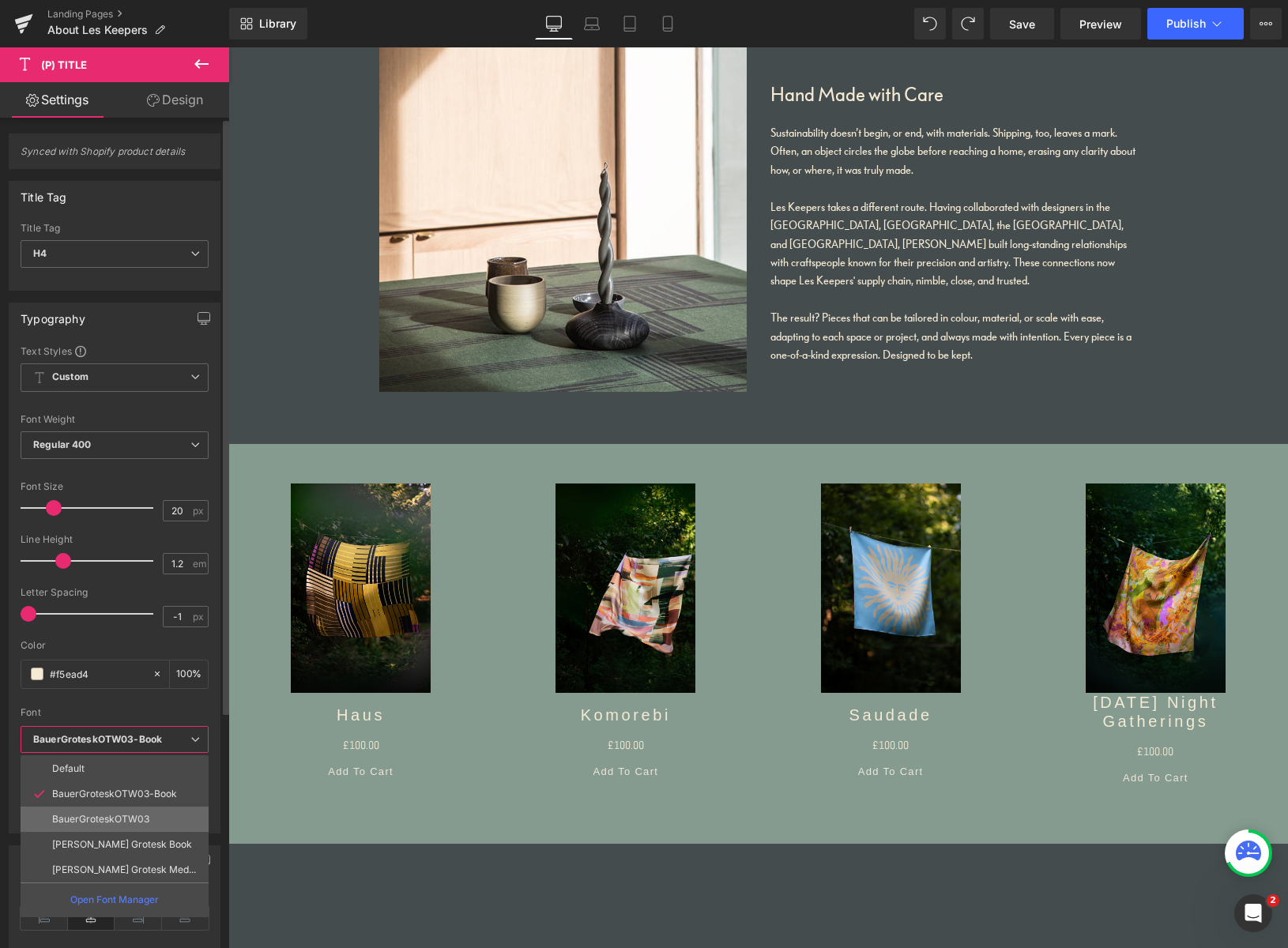
click at [99, 815] on p "BauerGroteskOTW03" at bounding box center [100, 818] width 97 height 11
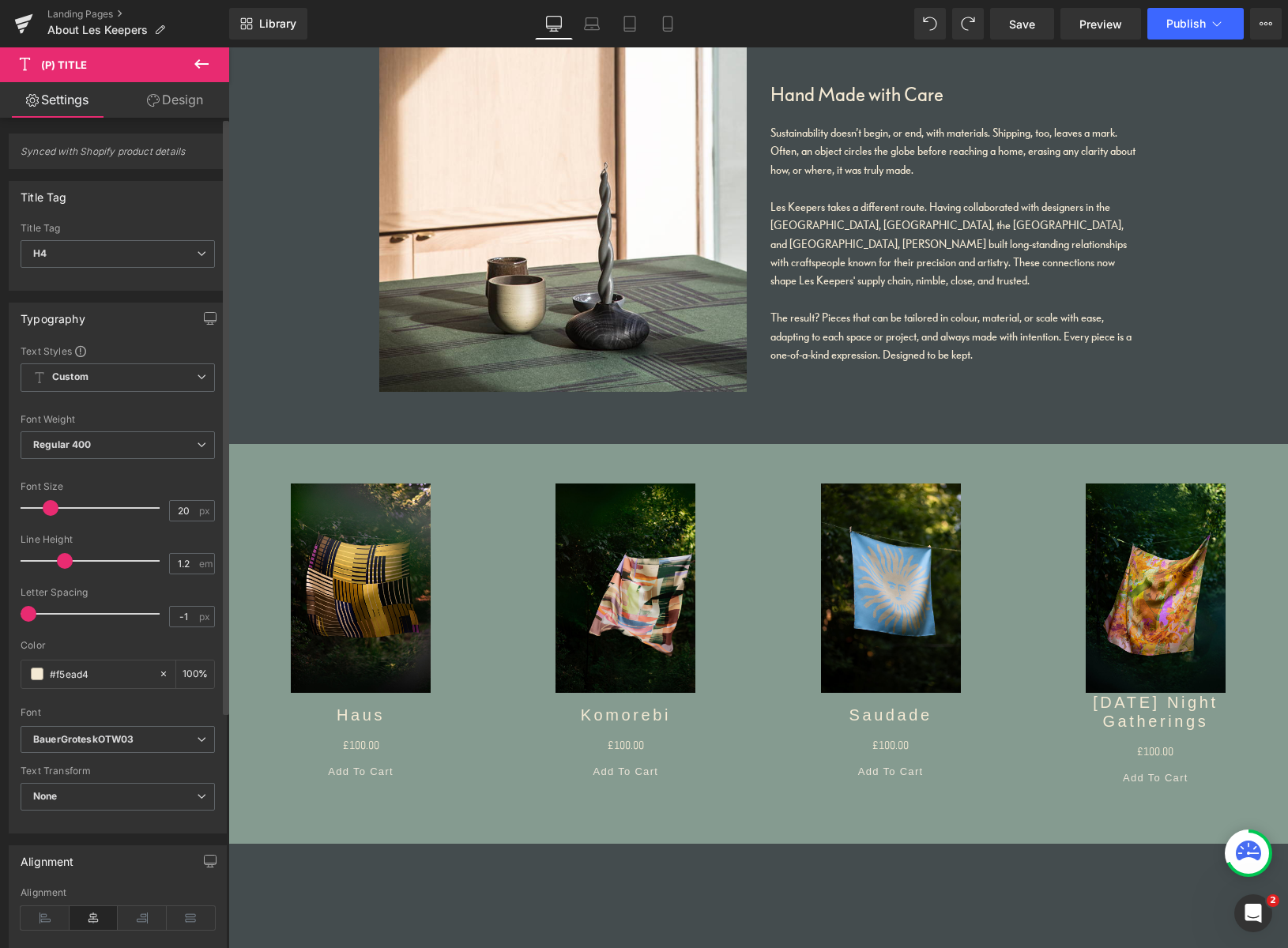
click at [45, 506] on span at bounding box center [50, 507] width 15 height 15
click at [85, 794] on span "None" at bounding box center [117, 796] width 194 height 28
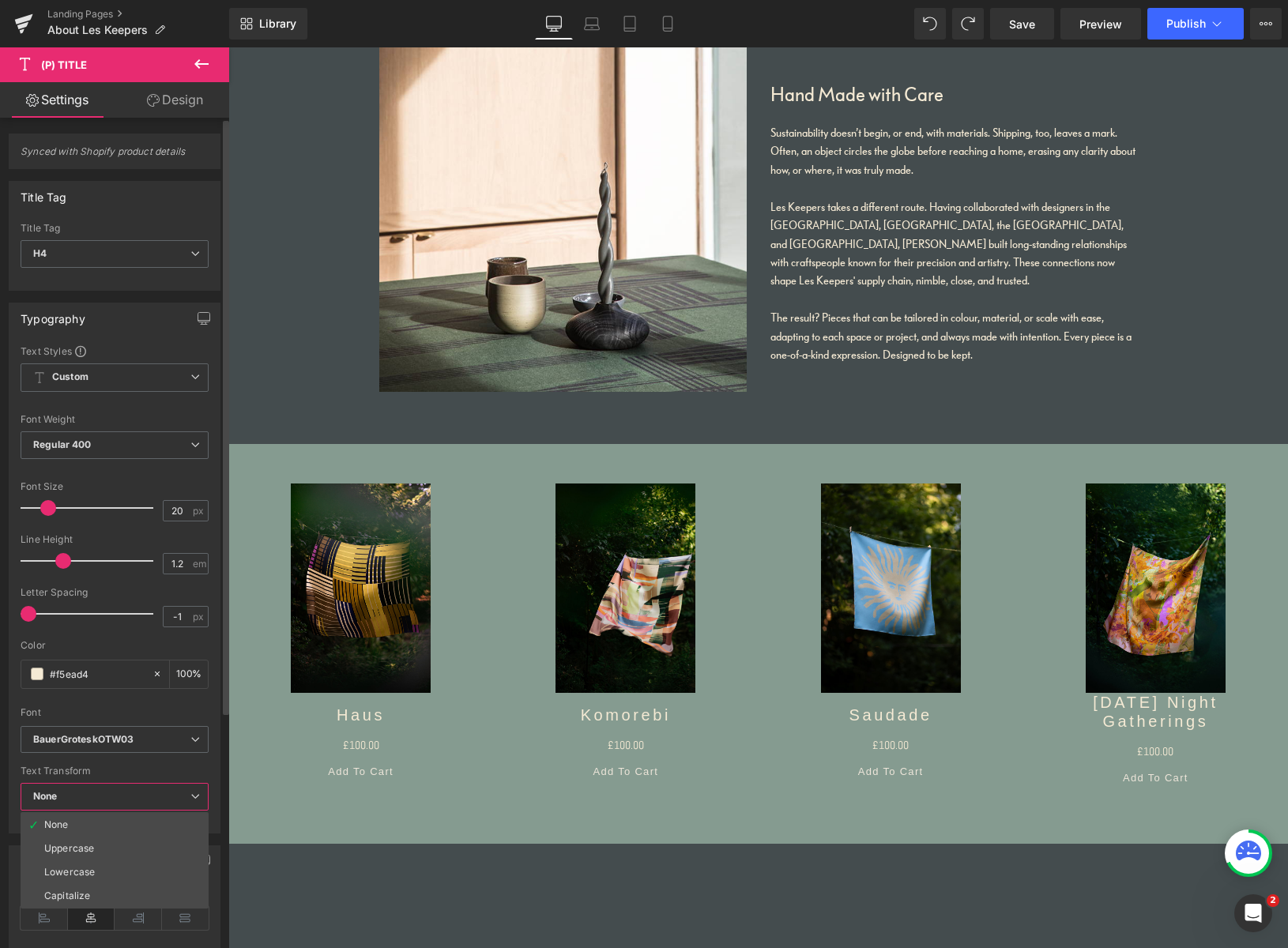
click at [84, 795] on span "None" at bounding box center [114, 796] width 188 height 28
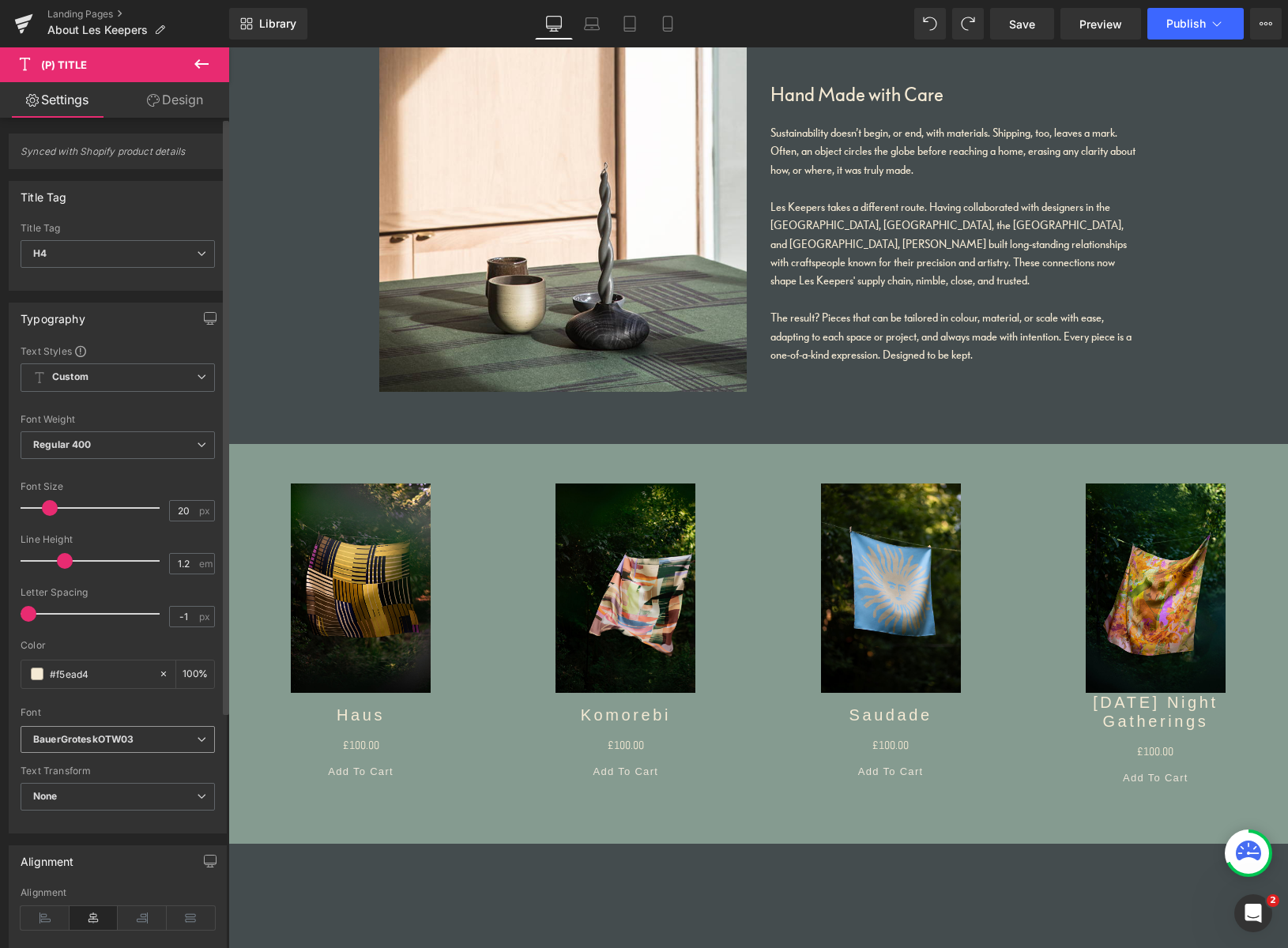
click at [101, 742] on icon "BauerGroteskOTW03" at bounding box center [83, 740] width 100 height 14
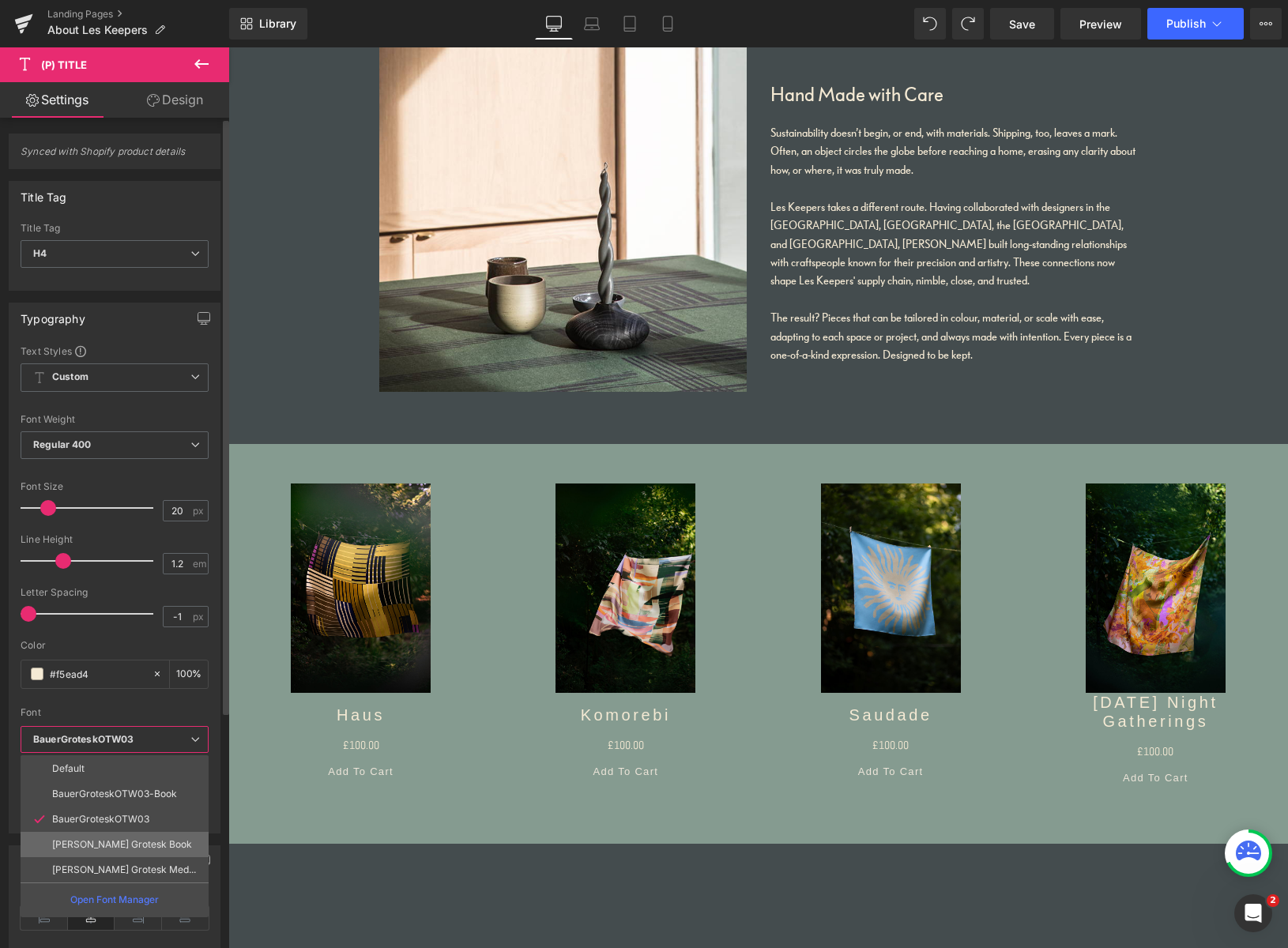
click at [104, 847] on p "[PERSON_NAME] Grotesk Book" at bounding box center [122, 844] width 140 height 11
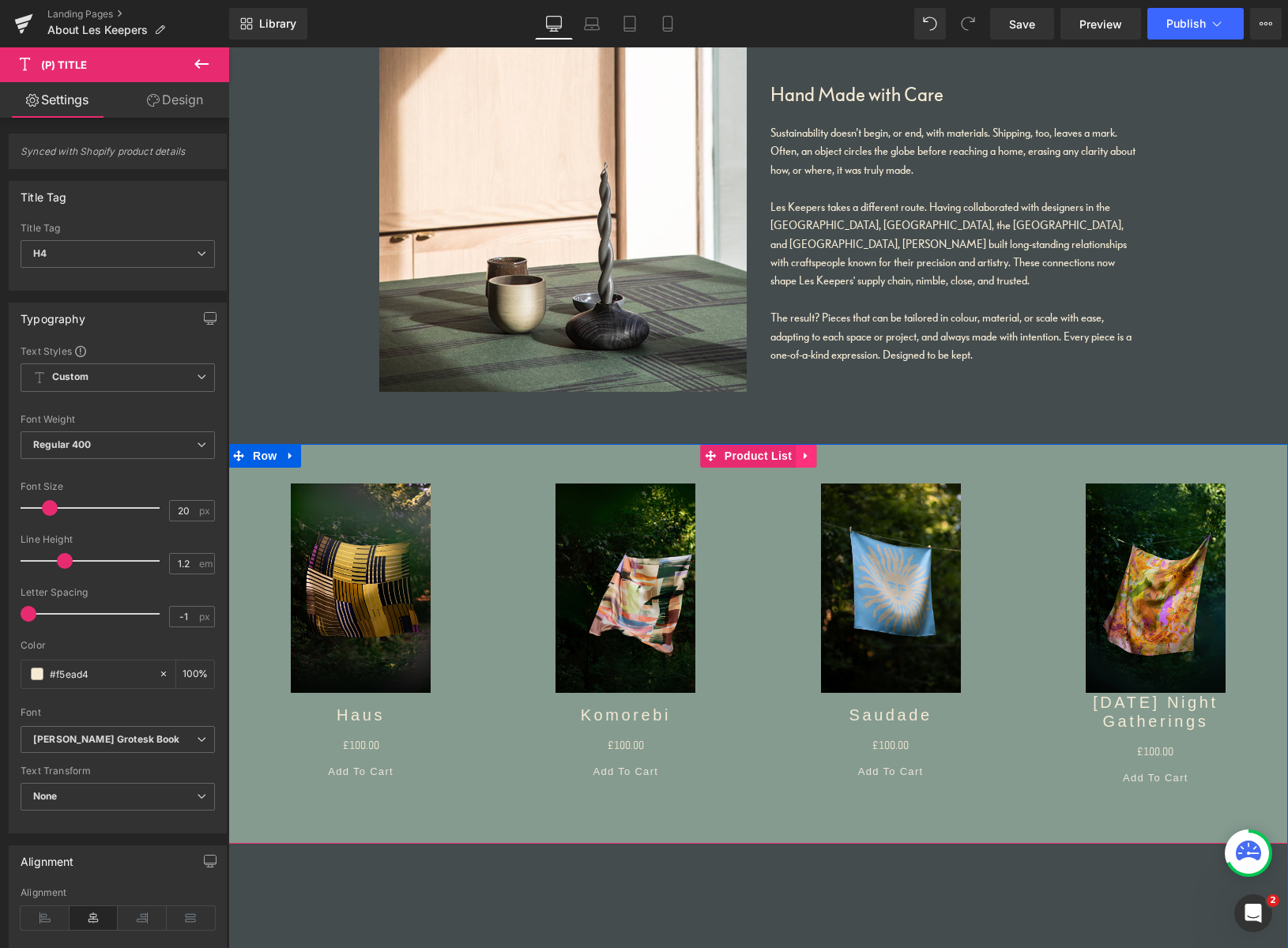
click at [805, 453] on icon at bounding box center [805, 455] width 11 height 12
click at [174, 102] on link "Design" at bounding box center [175, 99] width 115 height 36
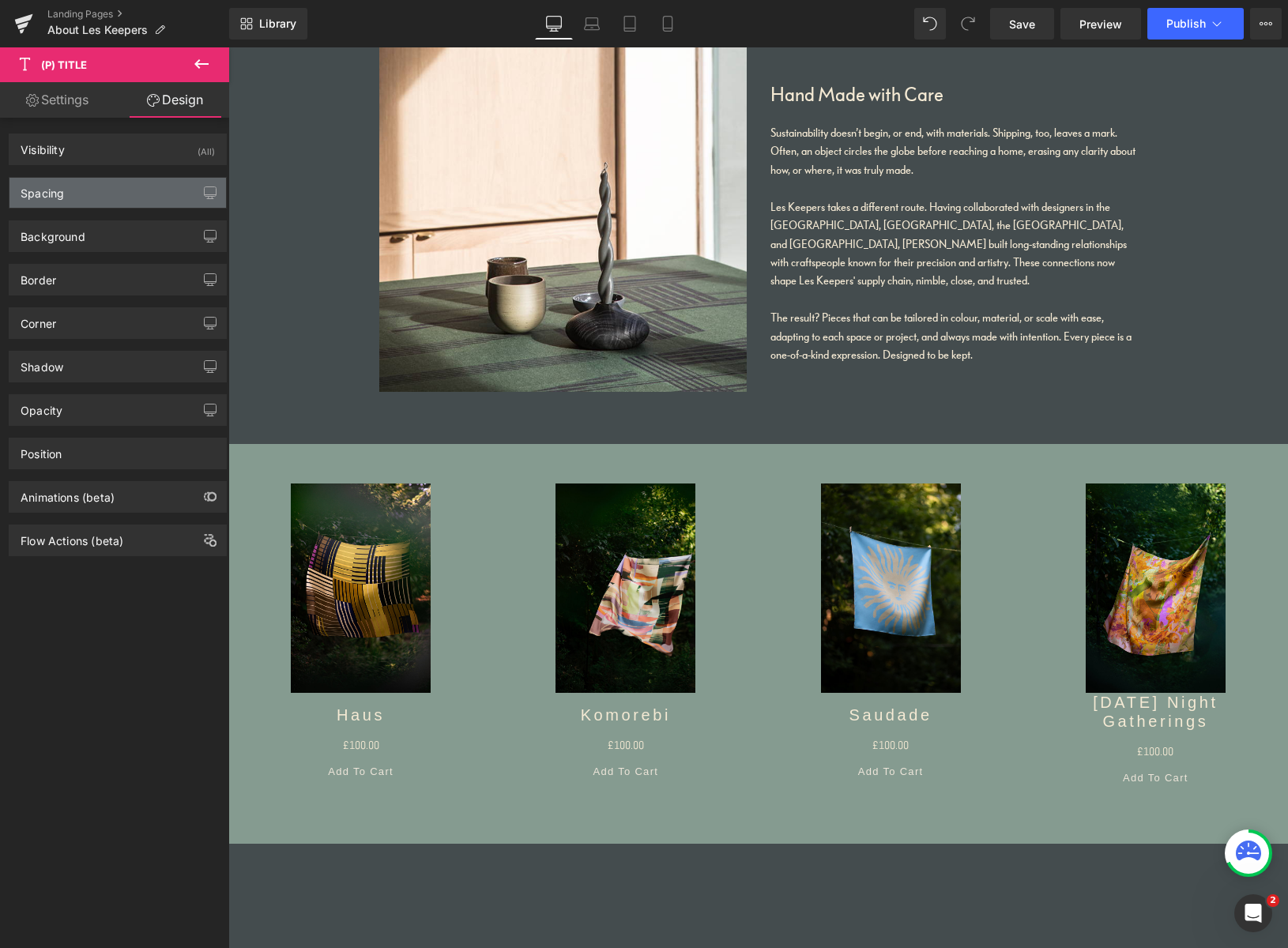
click at [100, 197] on div "Spacing" at bounding box center [118, 192] width 216 height 30
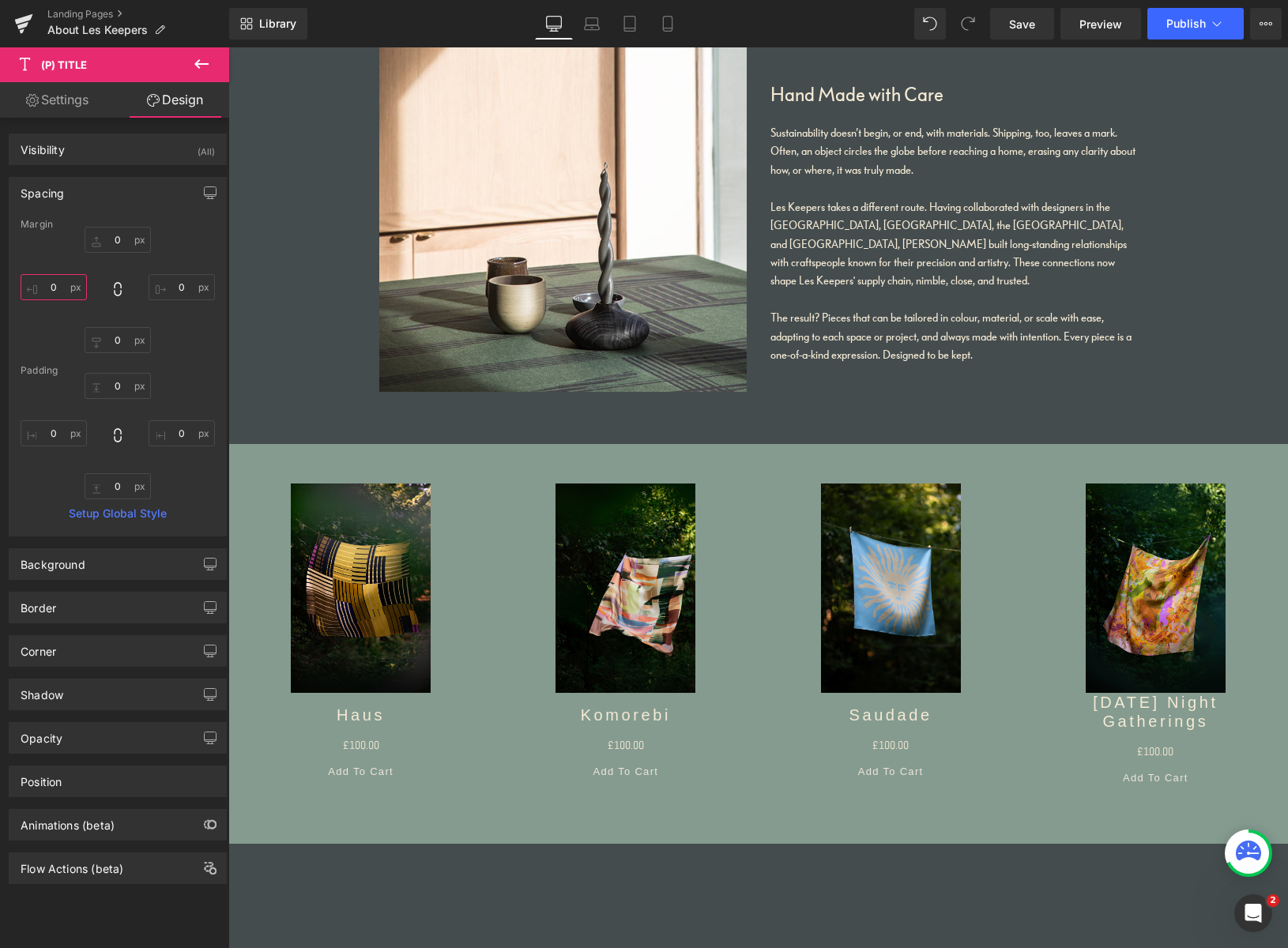
drag, startPoint x: 65, startPoint y: 280, endPoint x: 35, endPoint y: 279, distance: 30.0
click at [35, 279] on input "text" at bounding box center [53, 286] width 67 height 26
type input "100"
drag, startPoint x: 168, startPoint y: 290, endPoint x: 202, endPoint y: 287, distance: 34.1
click at [202, 287] on input "text" at bounding box center [181, 286] width 67 height 26
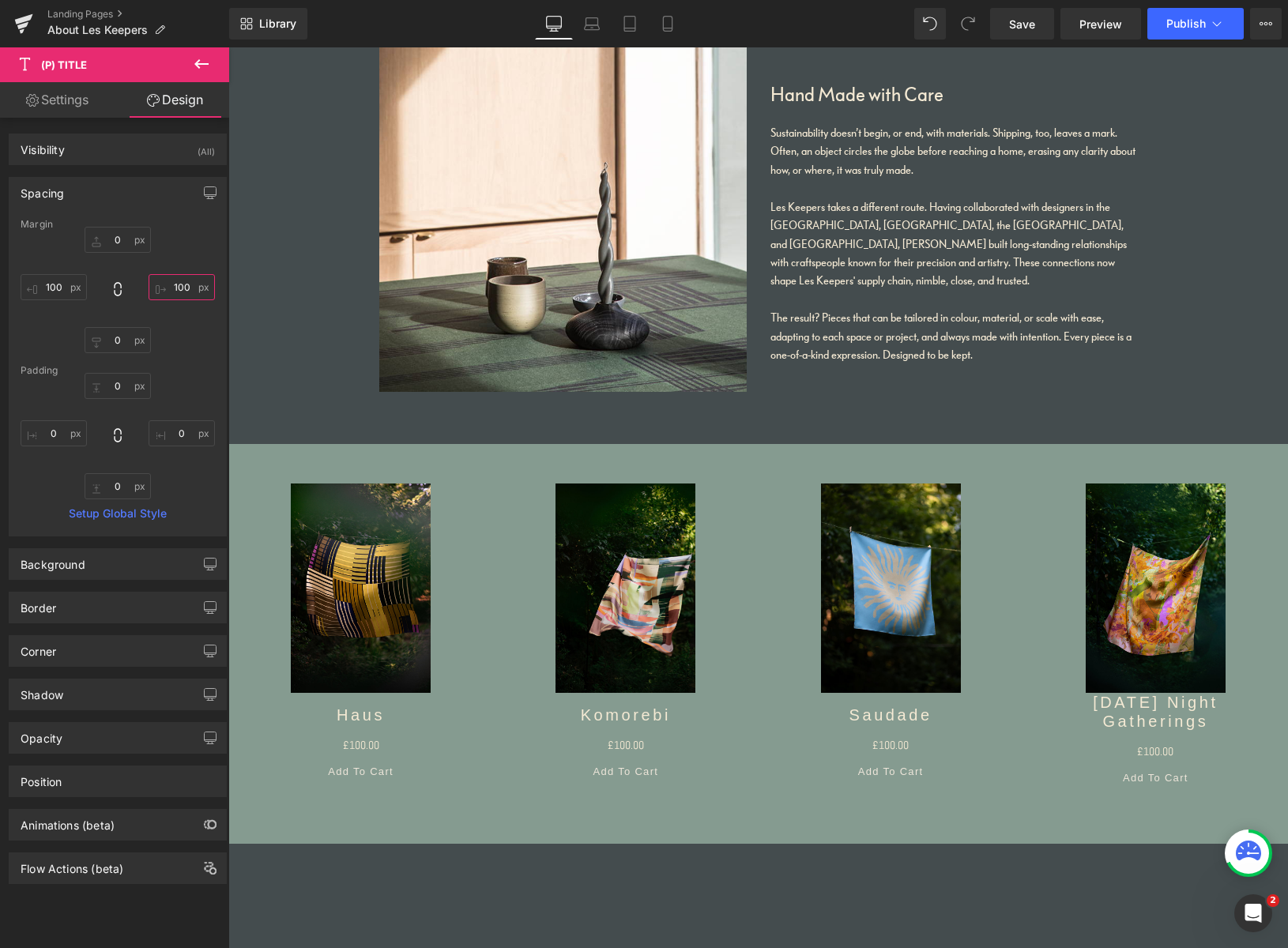
type input "100"
click at [178, 231] on div "100 100" at bounding box center [117, 289] width 194 height 126
click at [85, 106] on link "Settings" at bounding box center [57, 99] width 115 height 36
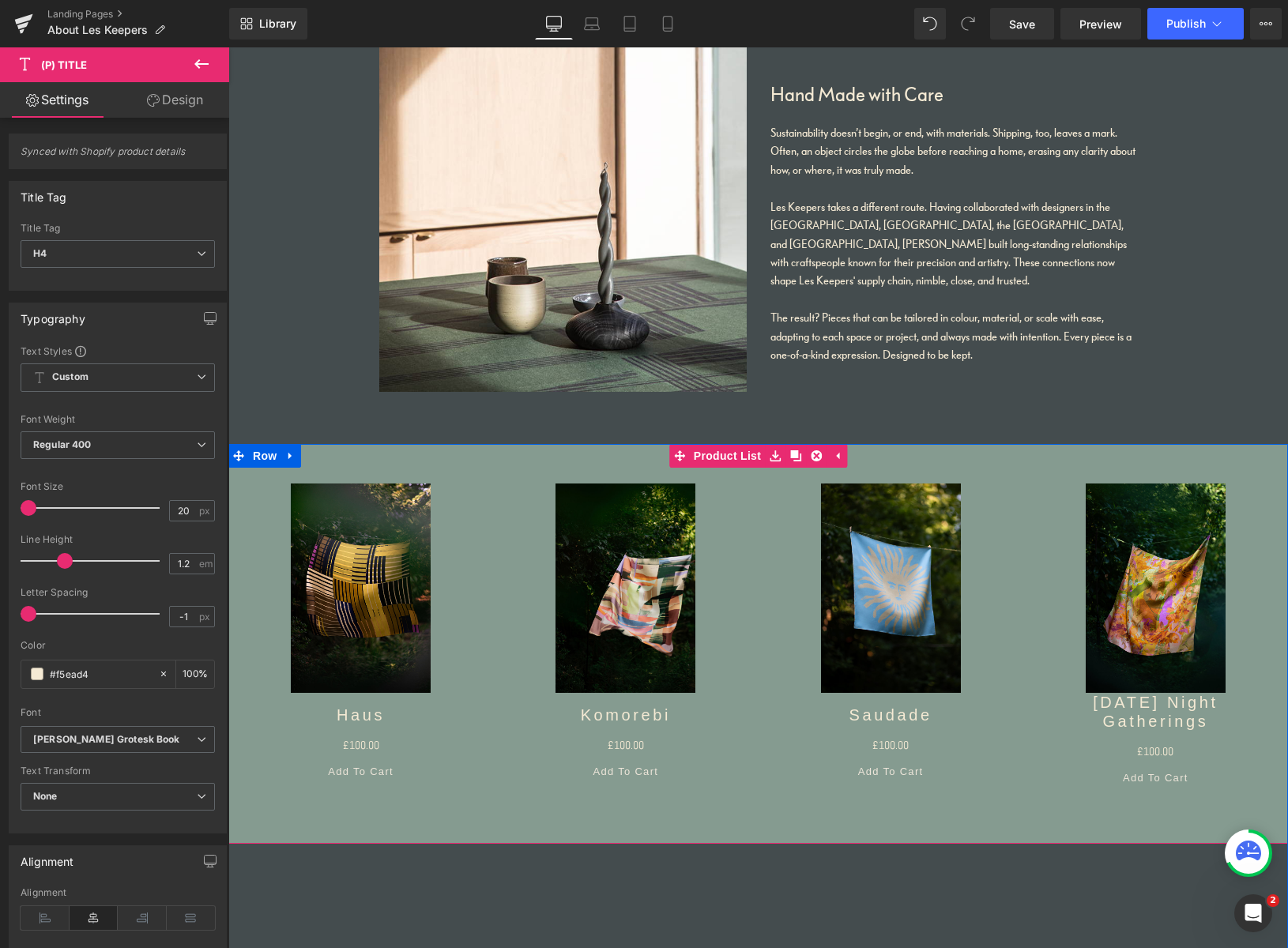
click at [353, 451] on div "Sale Off (P) Image Haus (P) Title £0 £100.00 (P) Price Add To Cart (P) Cart But…" at bounding box center [758, 632] width 1059 height 376
click at [200, 61] on icon at bounding box center [202, 65] width 19 height 19
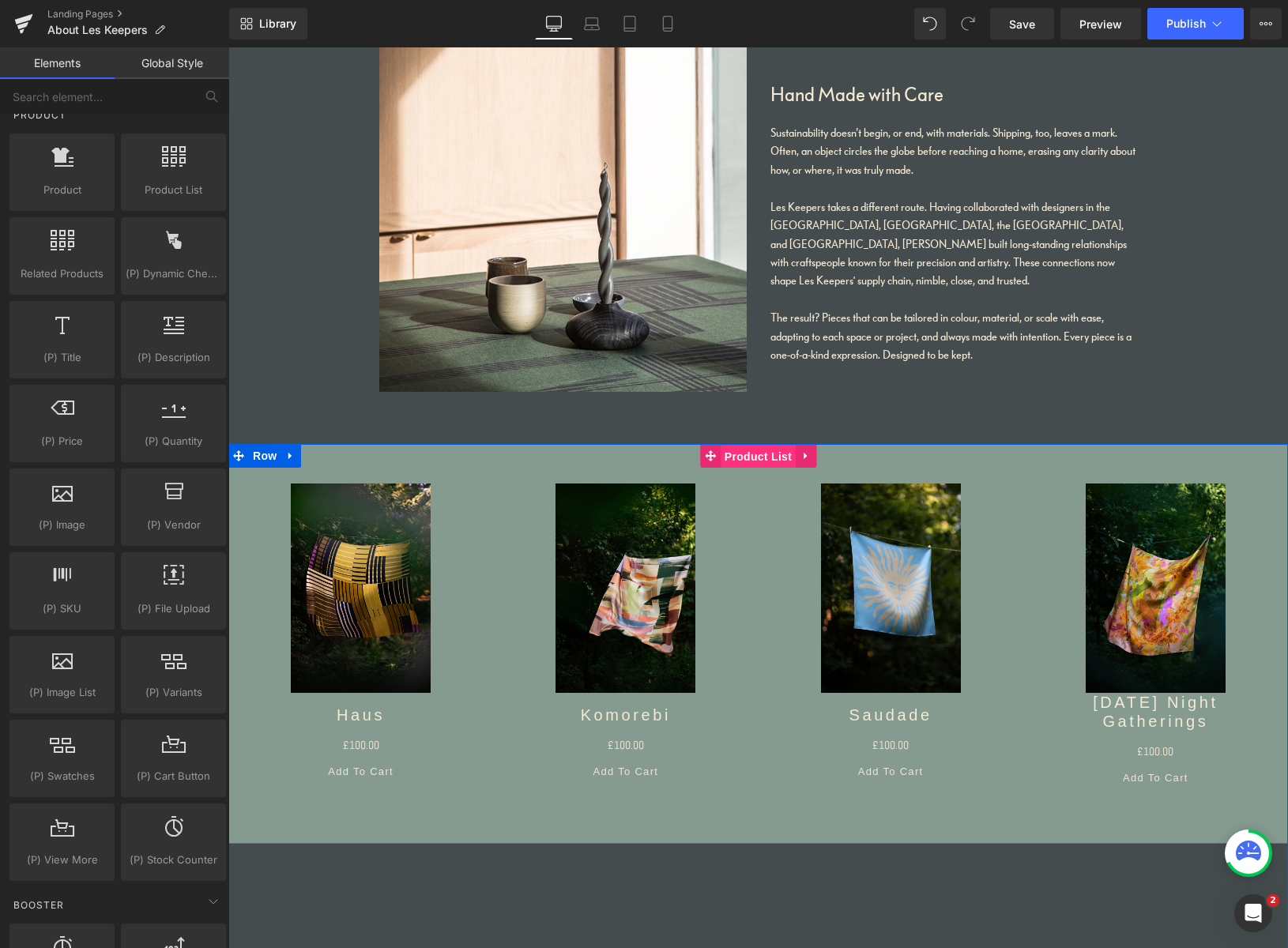
click at [726, 459] on span "Product List" at bounding box center [758, 456] width 75 height 24
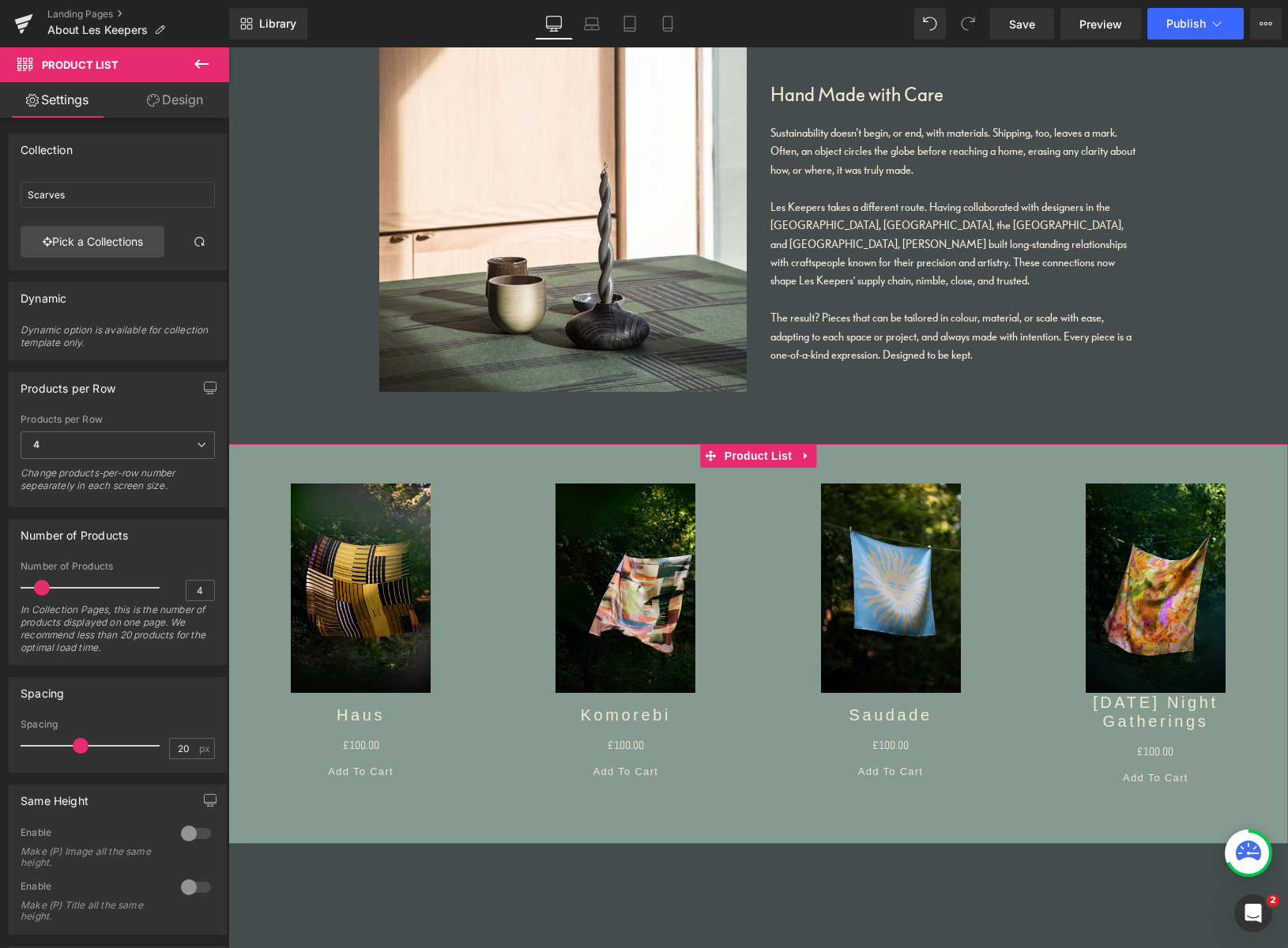
drag, startPoint x: 76, startPoint y: 739, endPoint x: 62, endPoint y: 740, distance: 14.0
click at [72, 739] on span at bounding box center [80, 745] width 15 height 15
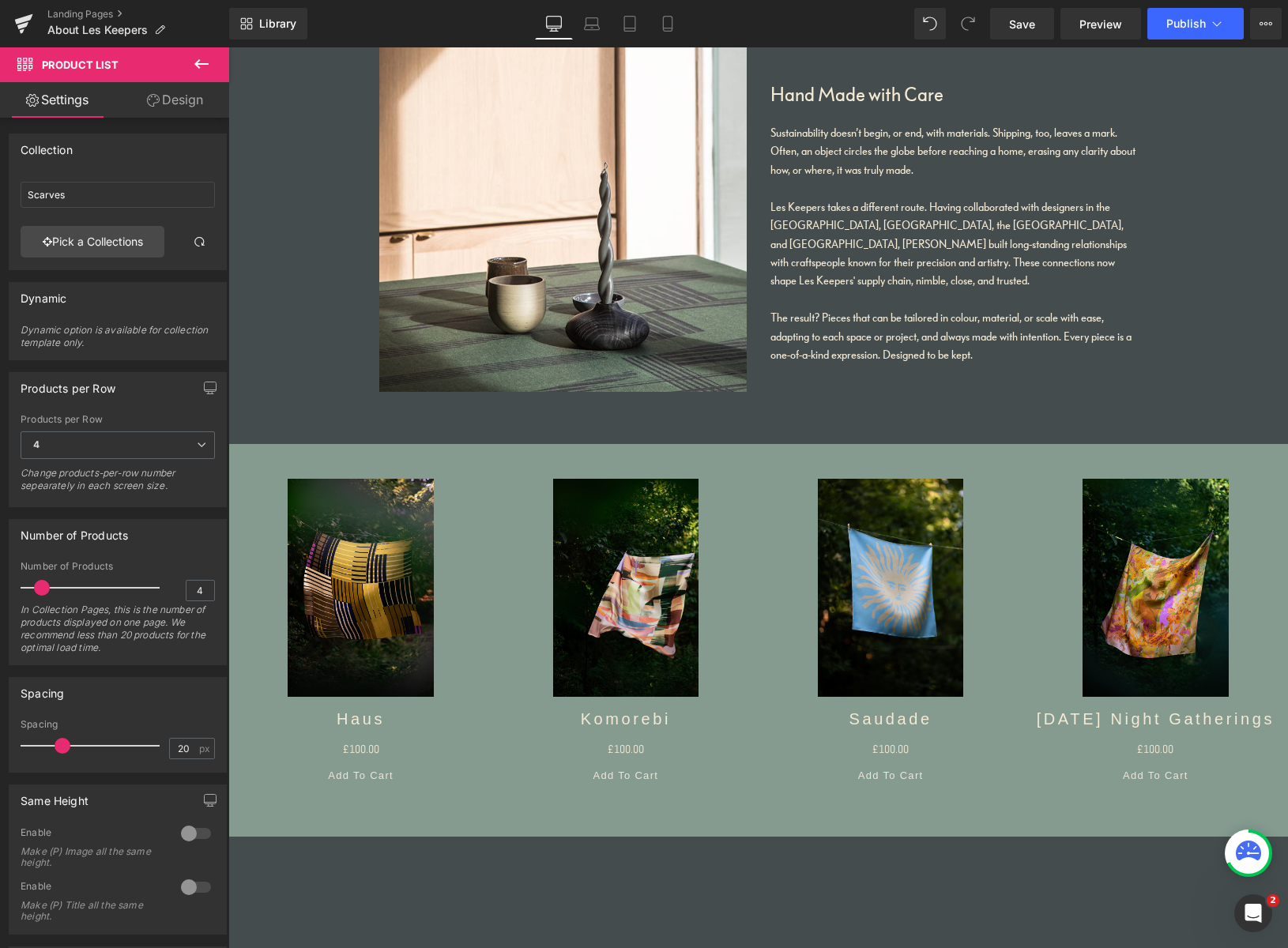
drag, startPoint x: 61, startPoint y: 741, endPoint x: 28, endPoint y: 739, distance: 33.1
click at [55, 739] on span at bounding box center [63, 745] width 15 height 15
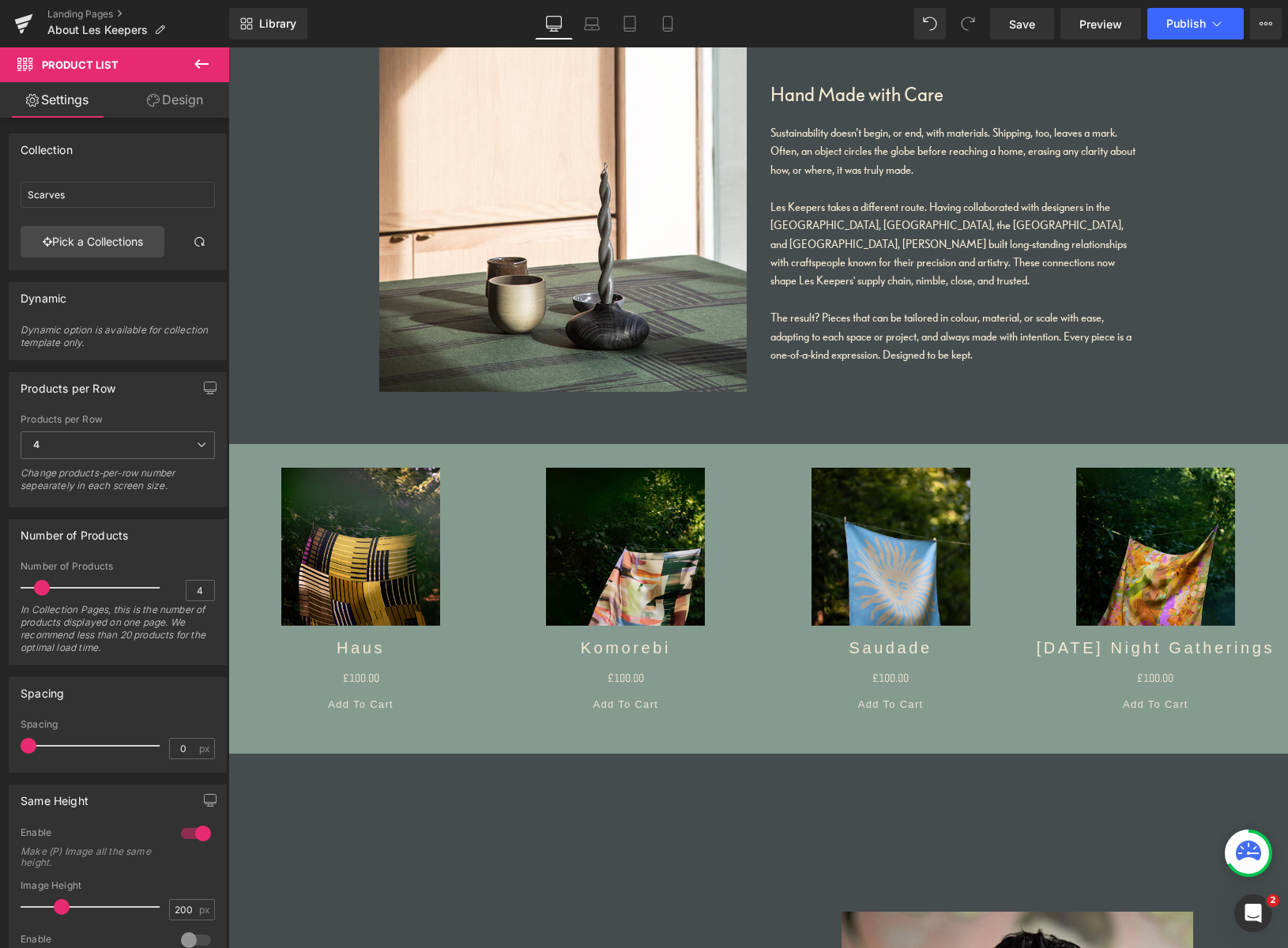
click at [189, 833] on div at bounding box center [195, 833] width 38 height 25
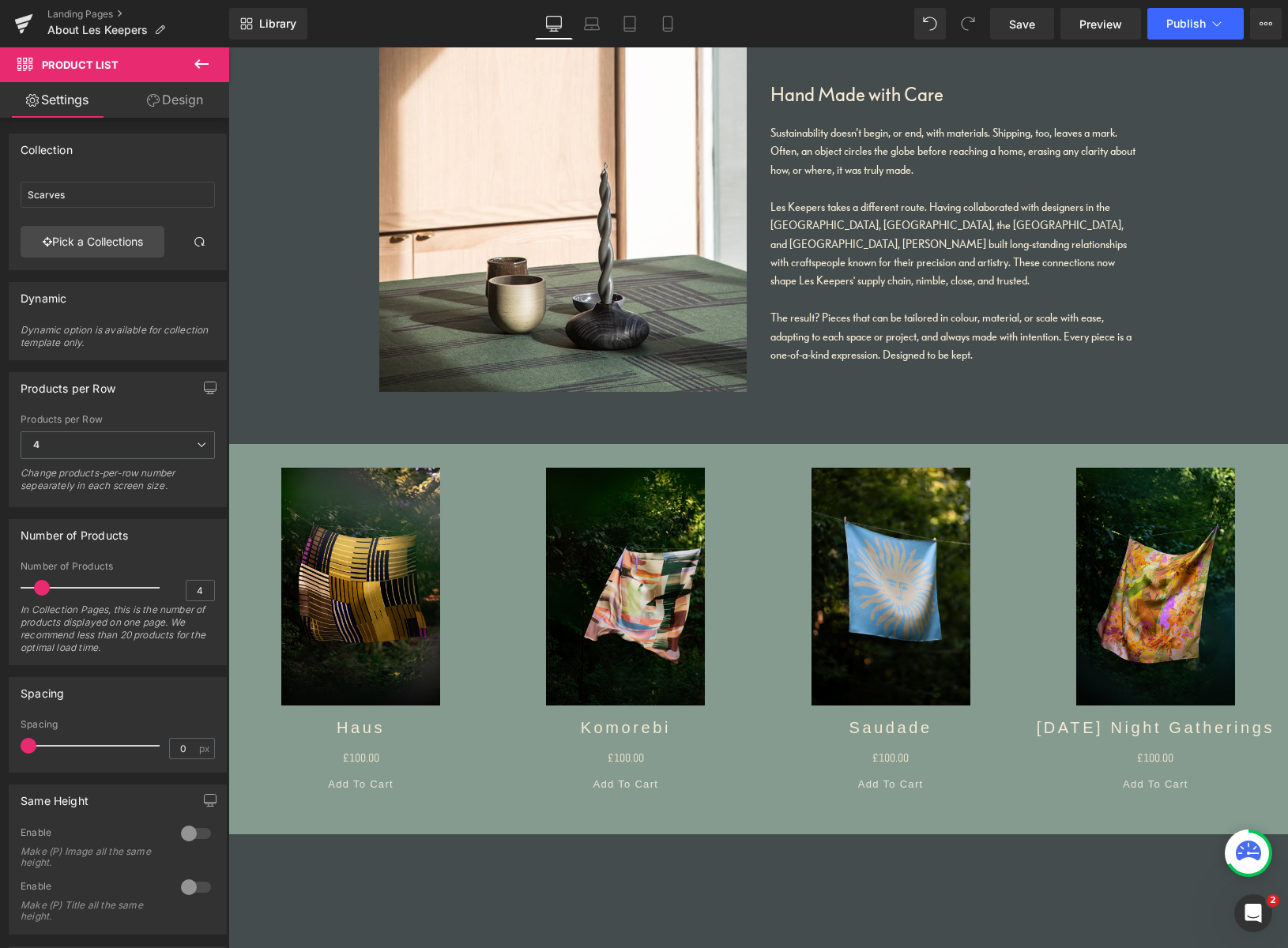
click at [190, 888] on div at bounding box center [195, 886] width 38 height 25
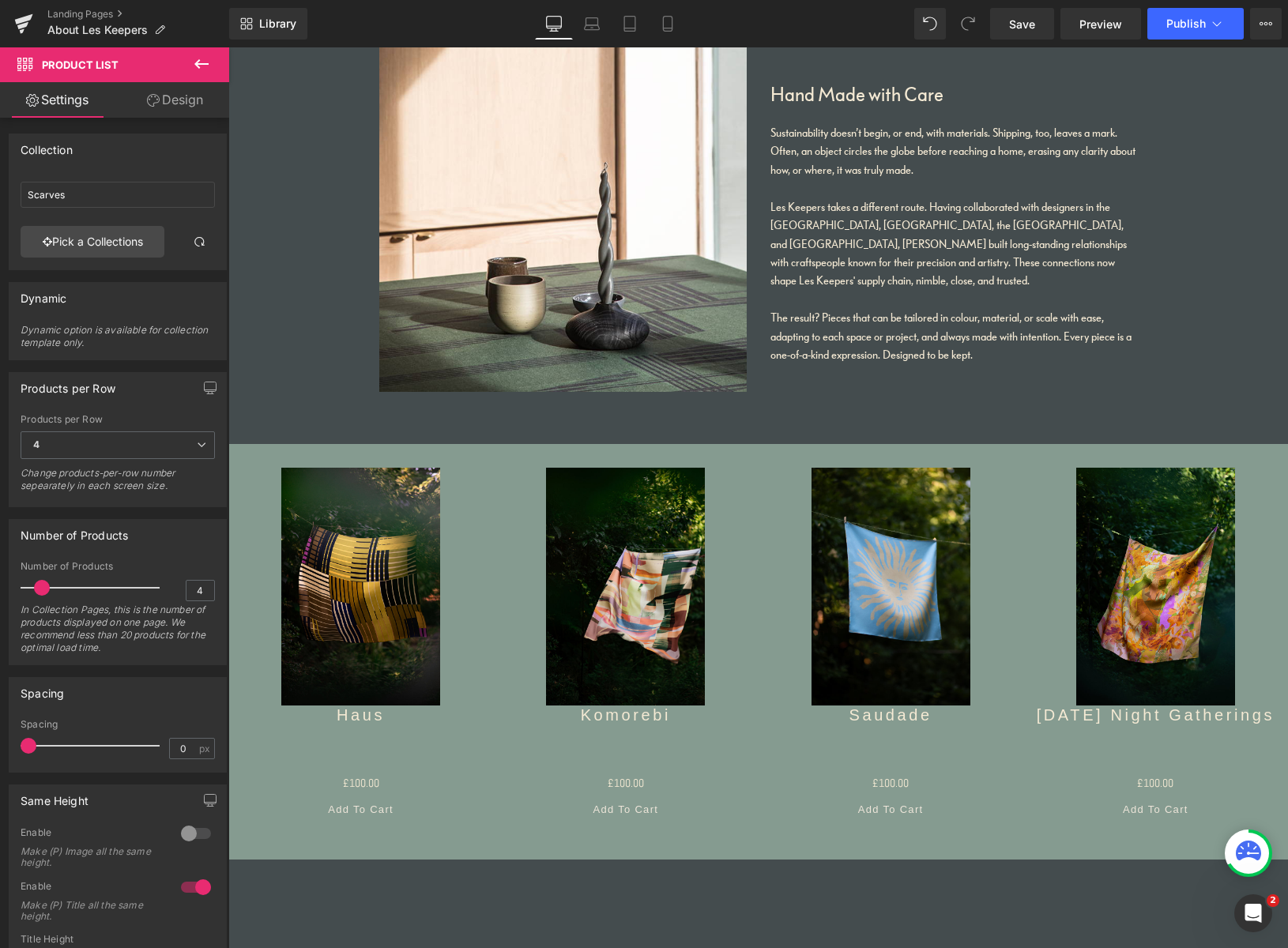
click at [192, 887] on div at bounding box center [195, 886] width 38 height 25
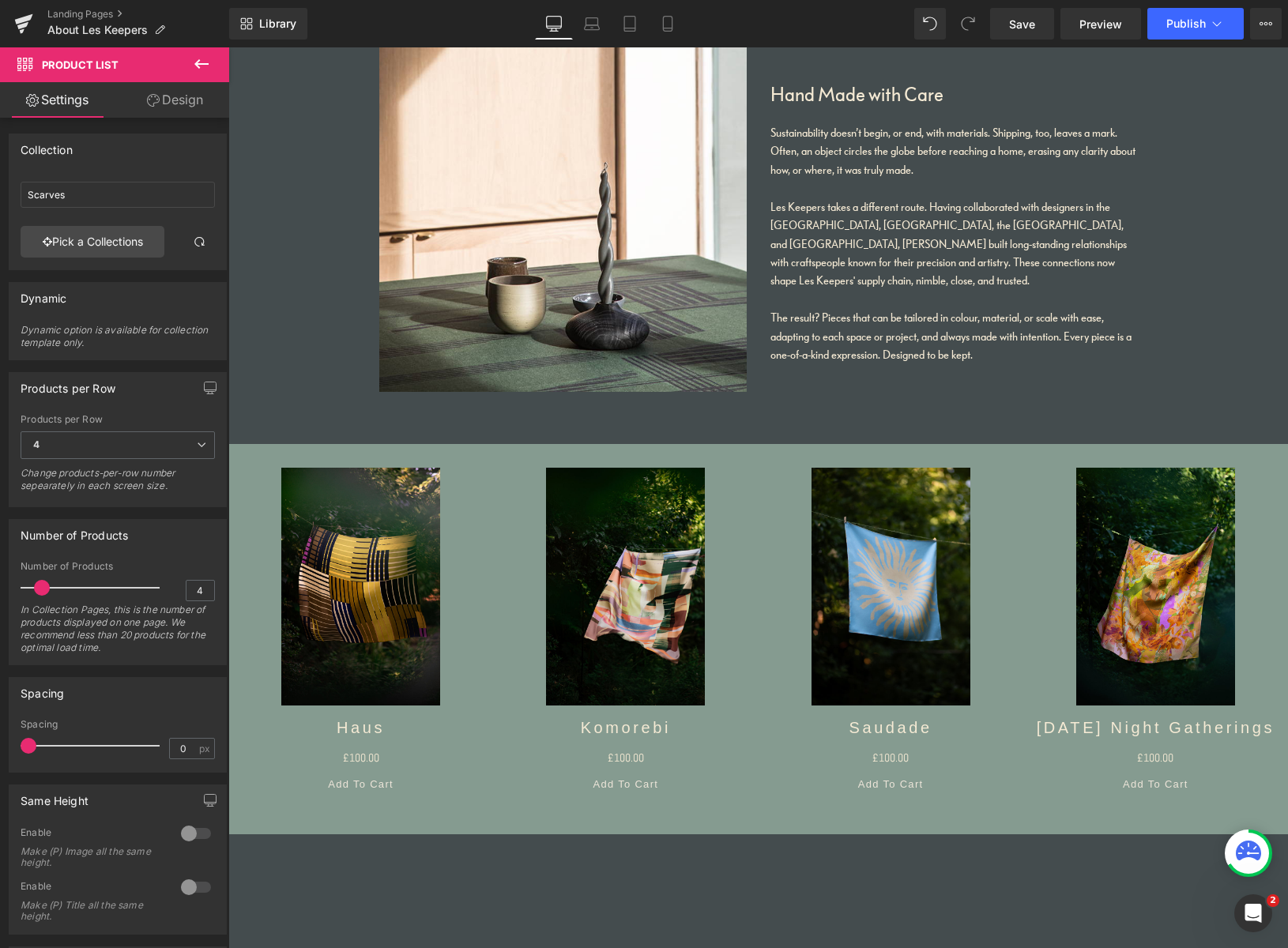
click at [194, 886] on div at bounding box center [195, 886] width 38 height 25
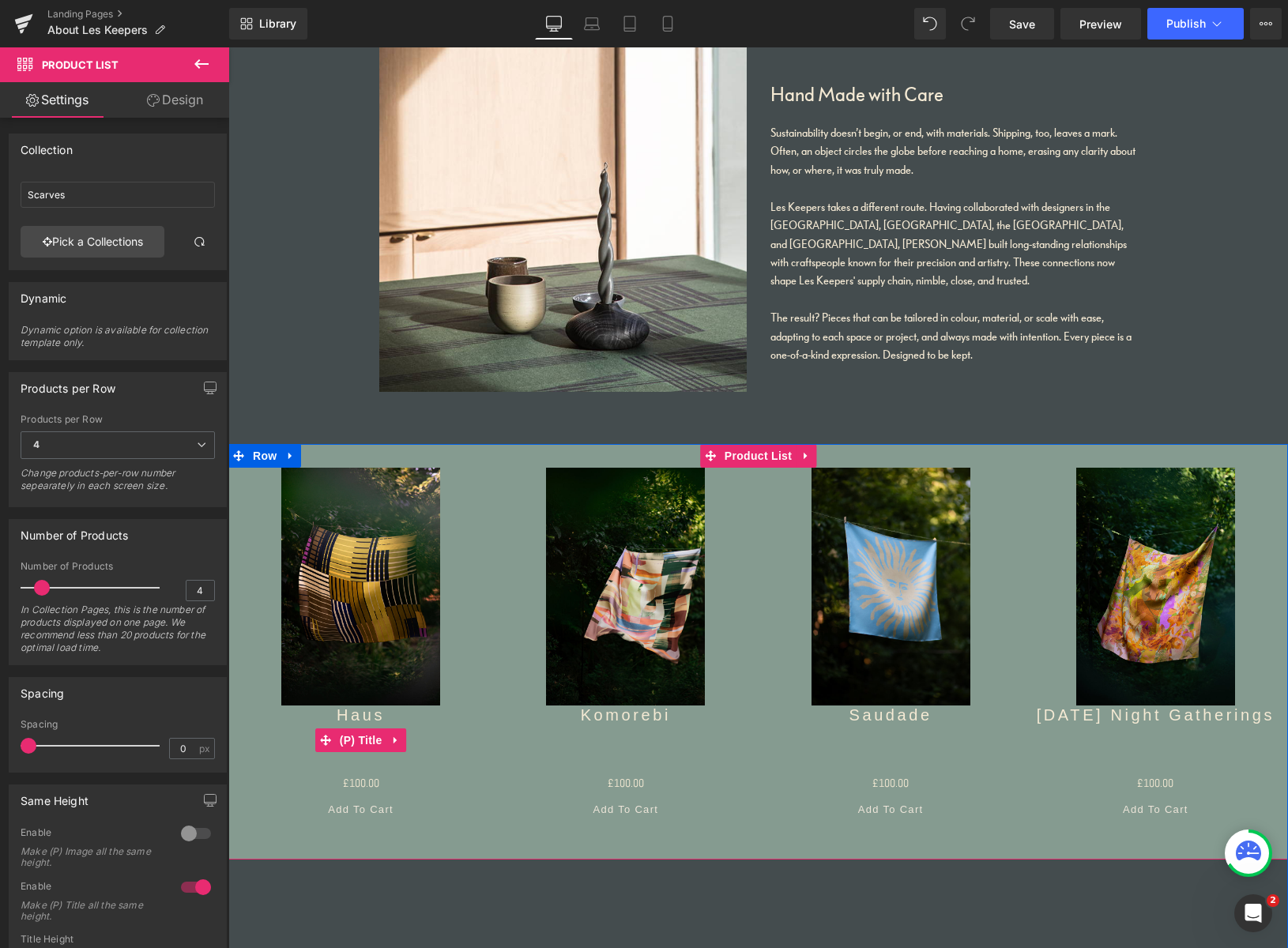
click at [364, 718] on link "Haus" at bounding box center [361, 733] width 48 height 57
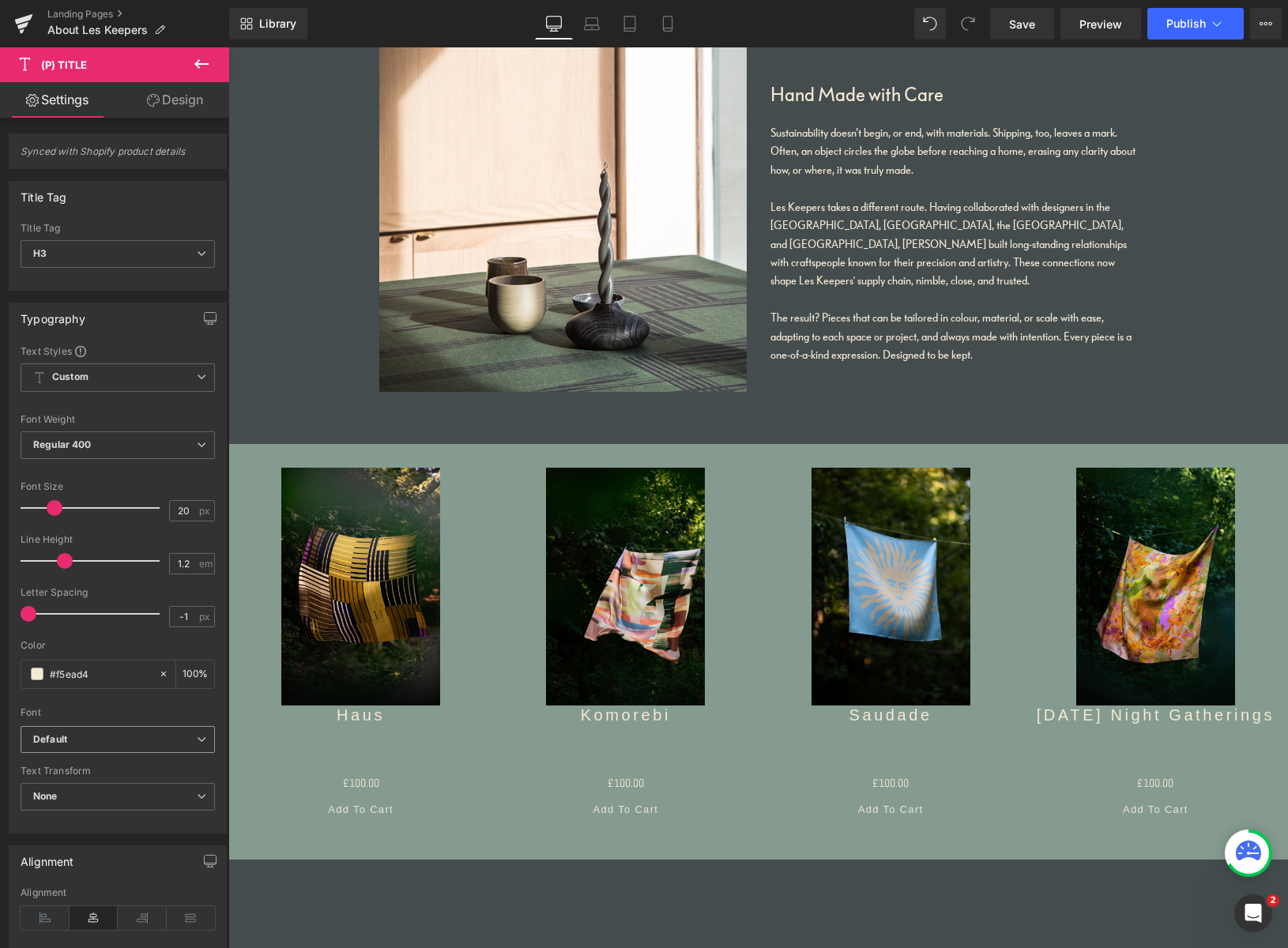
click at [101, 741] on b "Default" at bounding box center [115, 740] width 164 height 14
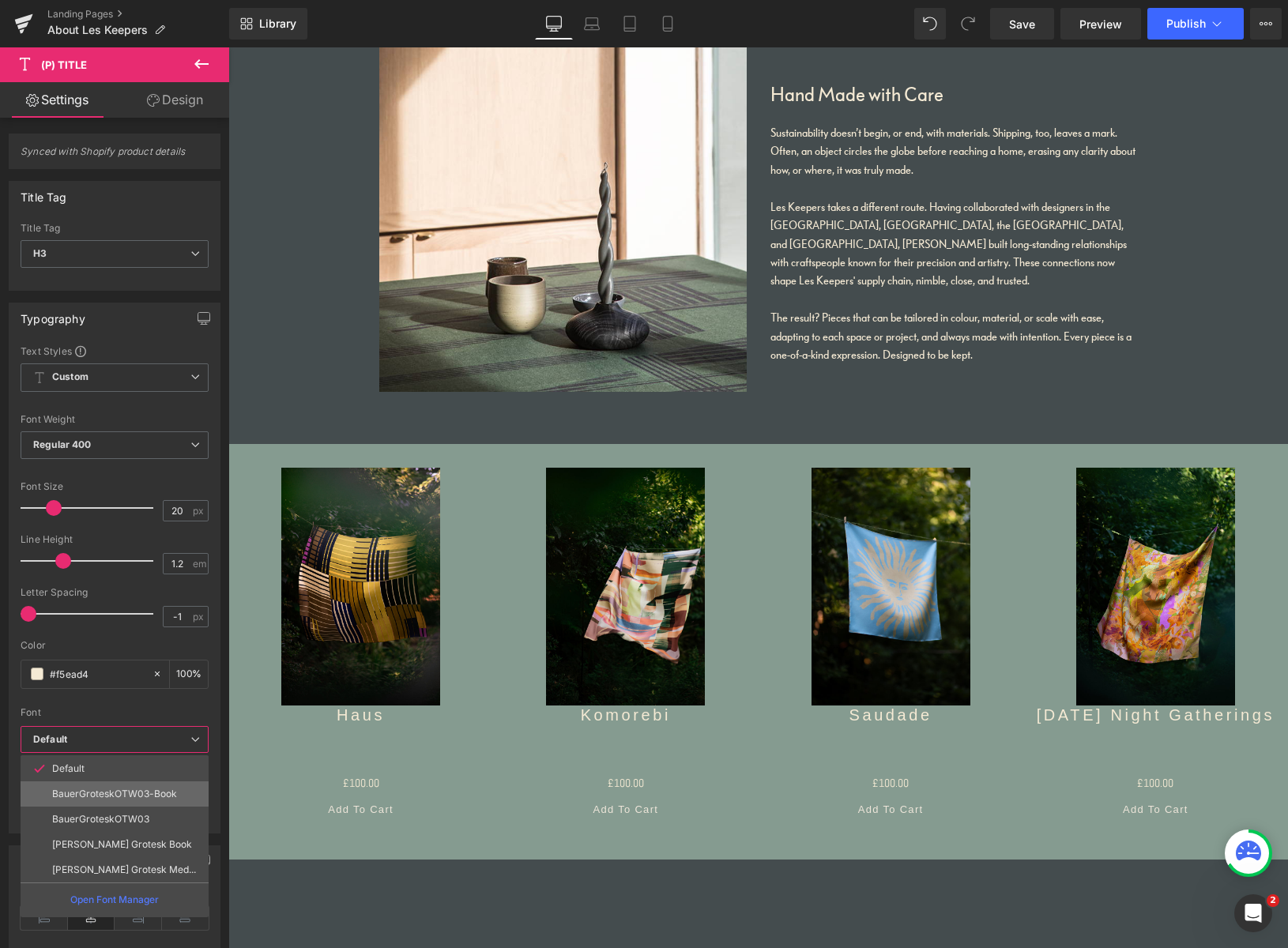
click at [90, 794] on p "BauerGroteskOTW03-Book" at bounding box center [114, 793] width 124 height 11
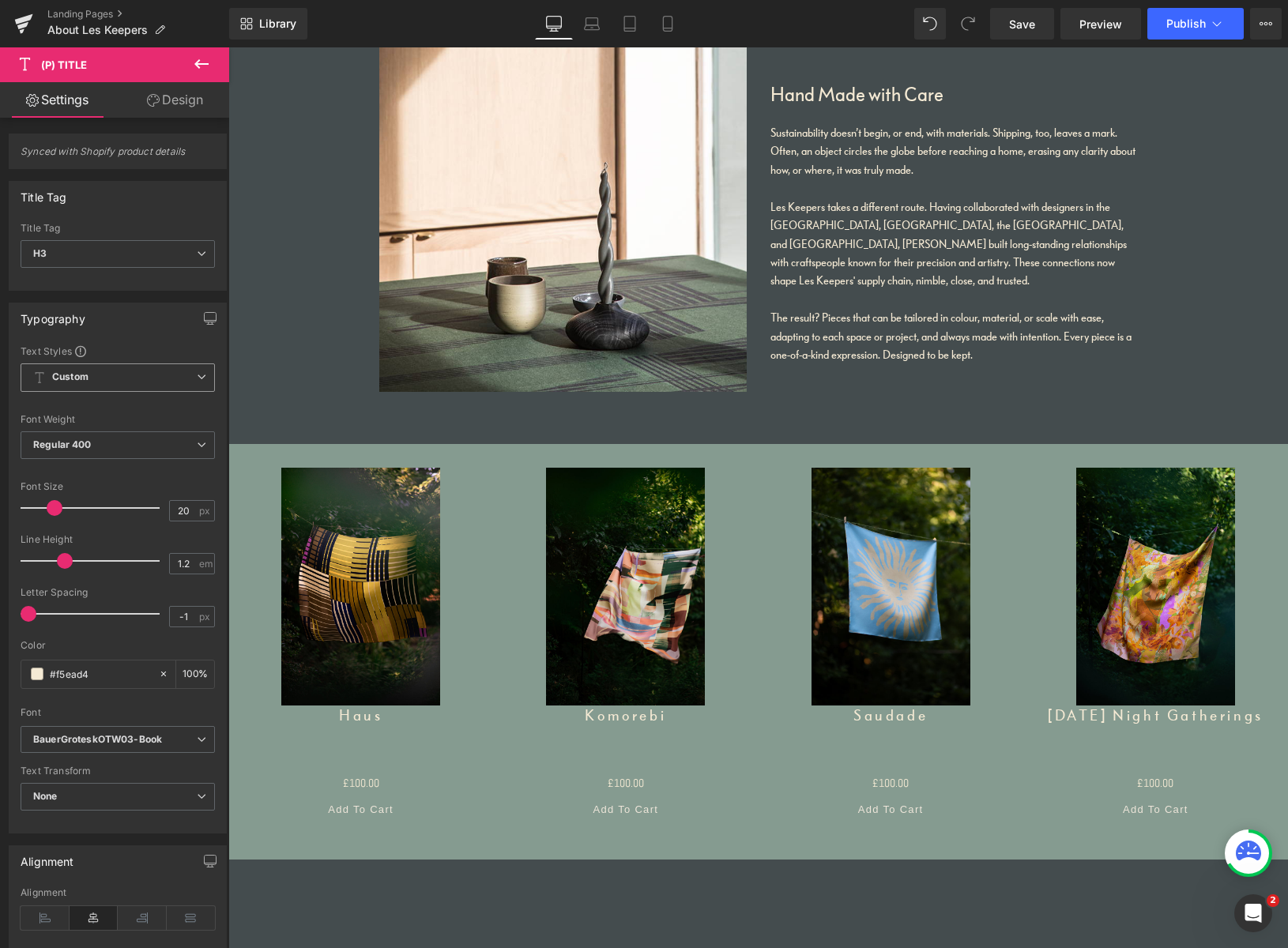
click at [132, 375] on span "Custom Setup Global Style" at bounding box center [117, 377] width 194 height 28
click at [127, 376] on span "Custom Setup Global Style" at bounding box center [114, 377] width 188 height 28
drag, startPoint x: 128, startPoint y: 378, endPoint x: 122, endPoint y: 395, distance: 18.0
click at [128, 378] on span "Custom Setup Global Style" at bounding box center [117, 377] width 194 height 28
click at [106, 438] on div "Setup Global Style" at bounding box center [114, 441] width 188 height 37
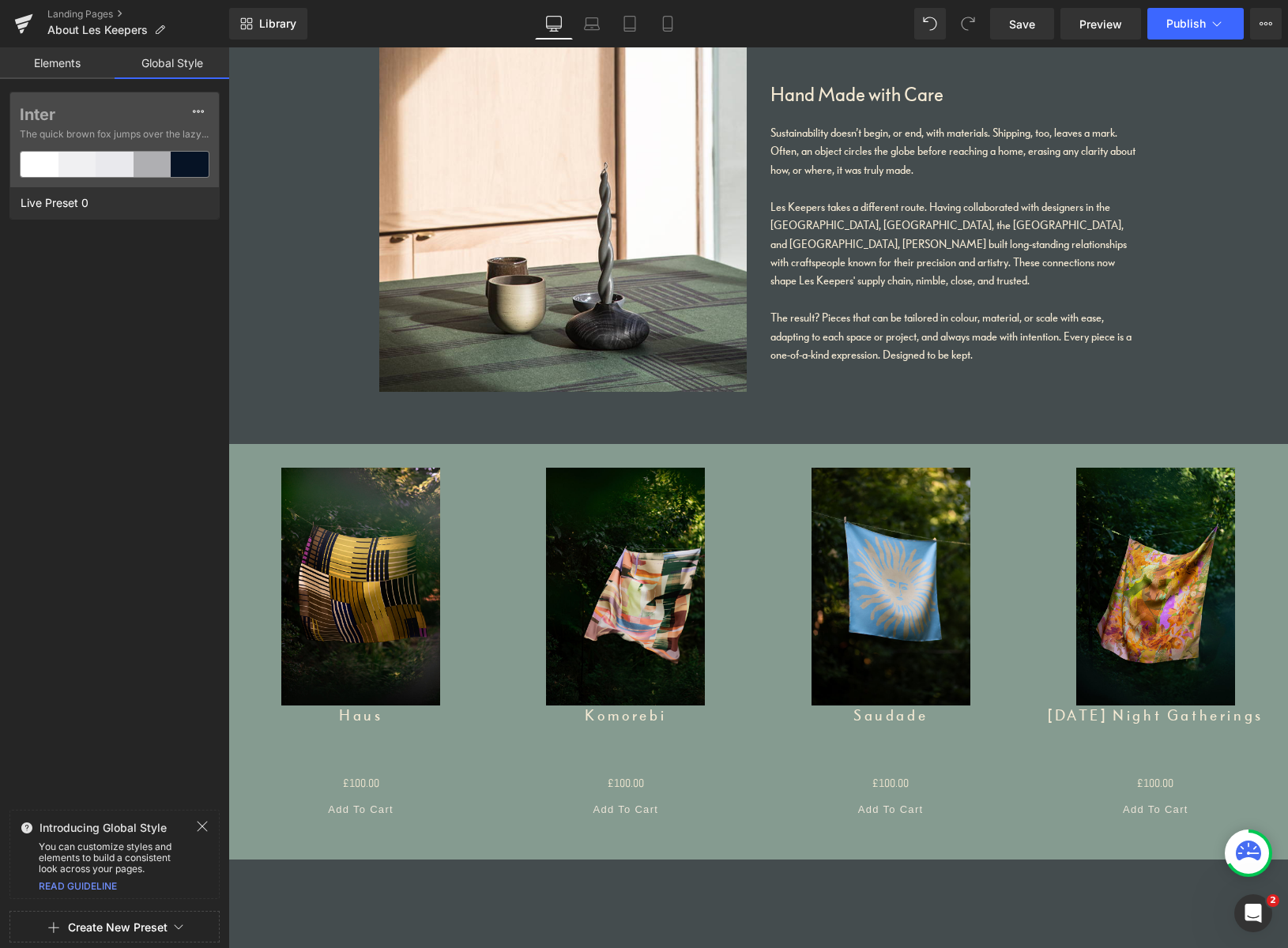
click at [81, 68] on link "Elements" at bounding box center [57, 63] width 115 height 32
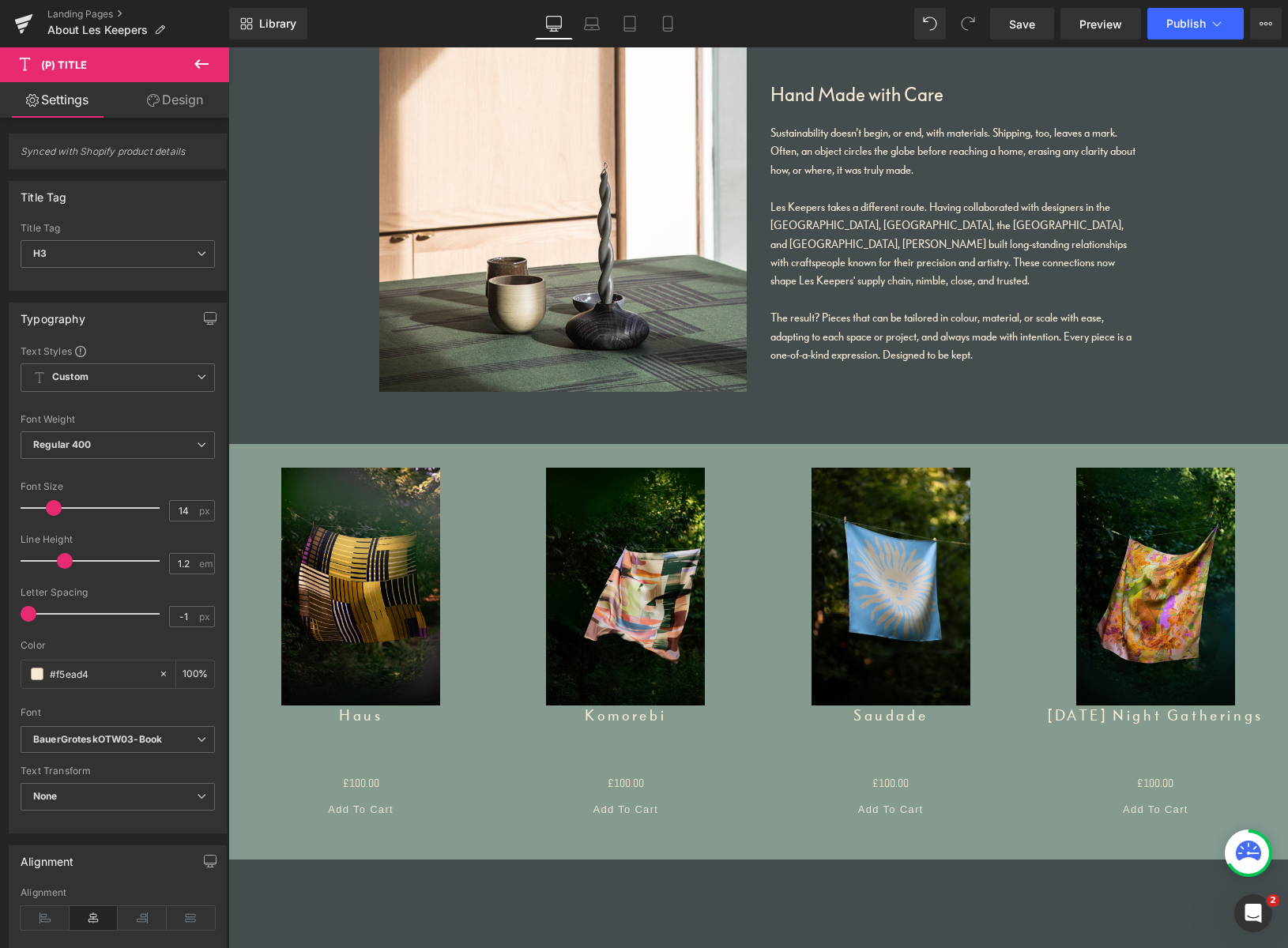
click at [45, 507] on span at bounding box center [53, 507] width 15 height 15
drag, startPoint x: 45, startPoint y: 504, endPoint x: 57, endPoint y: 503, distance: 12.0
click at [59, 504] on span at bounding box center [64, 507] width 15 height 15
click at [50, 505] on span at bounding box center [58, 507] width 15 height 15
click at [50, 506] on span at bounding box center [58, 507] width 15 height 15
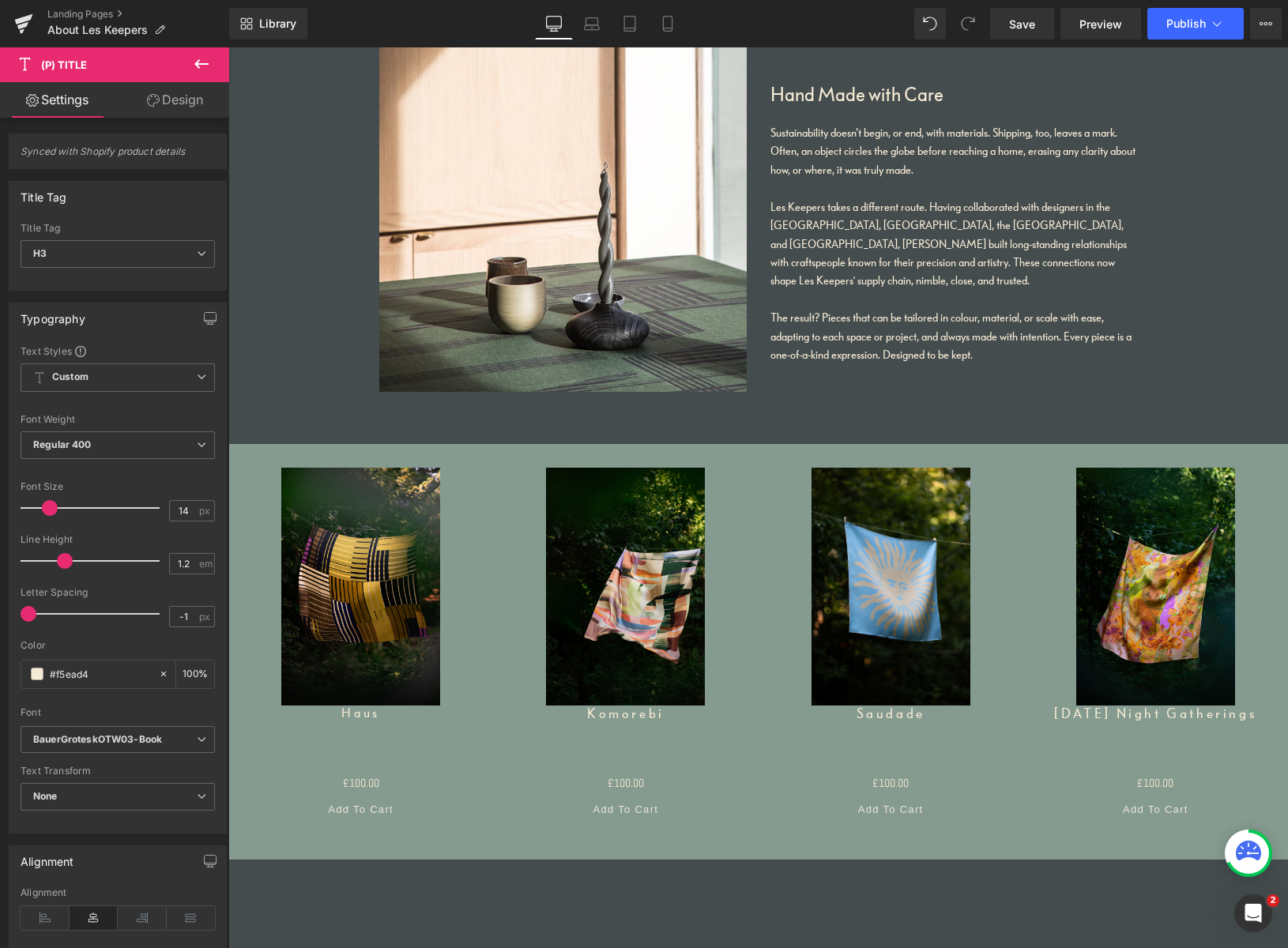
click at [49, 504] on span at bounding box center [49, 507] width 15 height 15
click at [47, 503] on span at bounding box center [44, 507] width 15 height 15
drag, startPoint x: 45, startPoint y: 507, endPoint x: 54, endPoint y: 505, distance: 9.2
click at [50, 506] on span at bounding box center [41, 507] width 15 height 15
drag, startPoint x: 52, startPoint y: 505, endPoint x: 64, endPoint y: 503, distance: 12.2
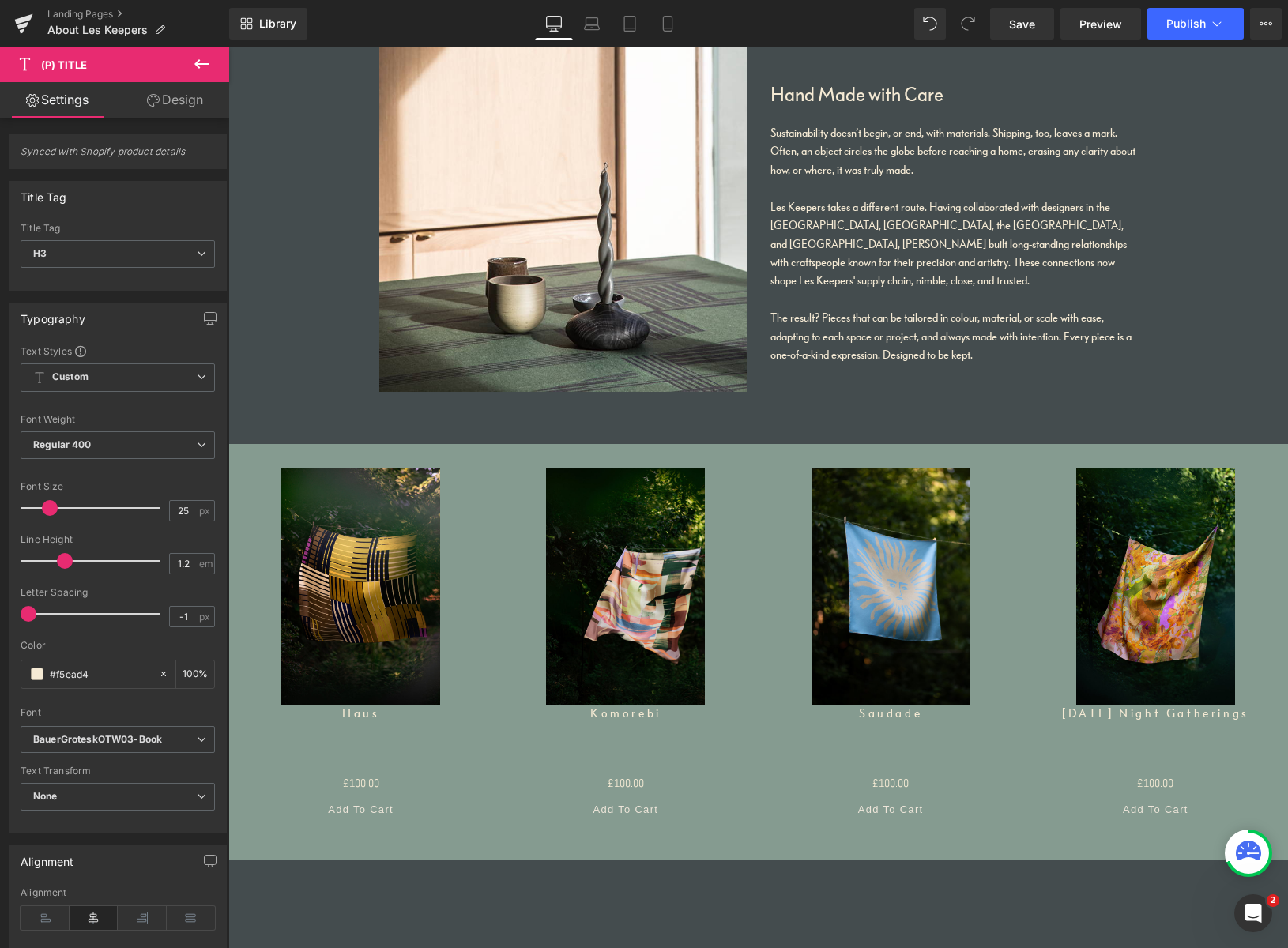
click at [58, 504] on span at bounding box center [49, 507] width 15 height 15
click at [55, 507] on span at bounding box center [58, 507] width 15 height 15
type input "20"
click at [54, 505] on span at bounding box center [54, 507] width 15 height 15
click at [177, 105] on link "Design" at bounding box center [175, 99] width 115 height 36
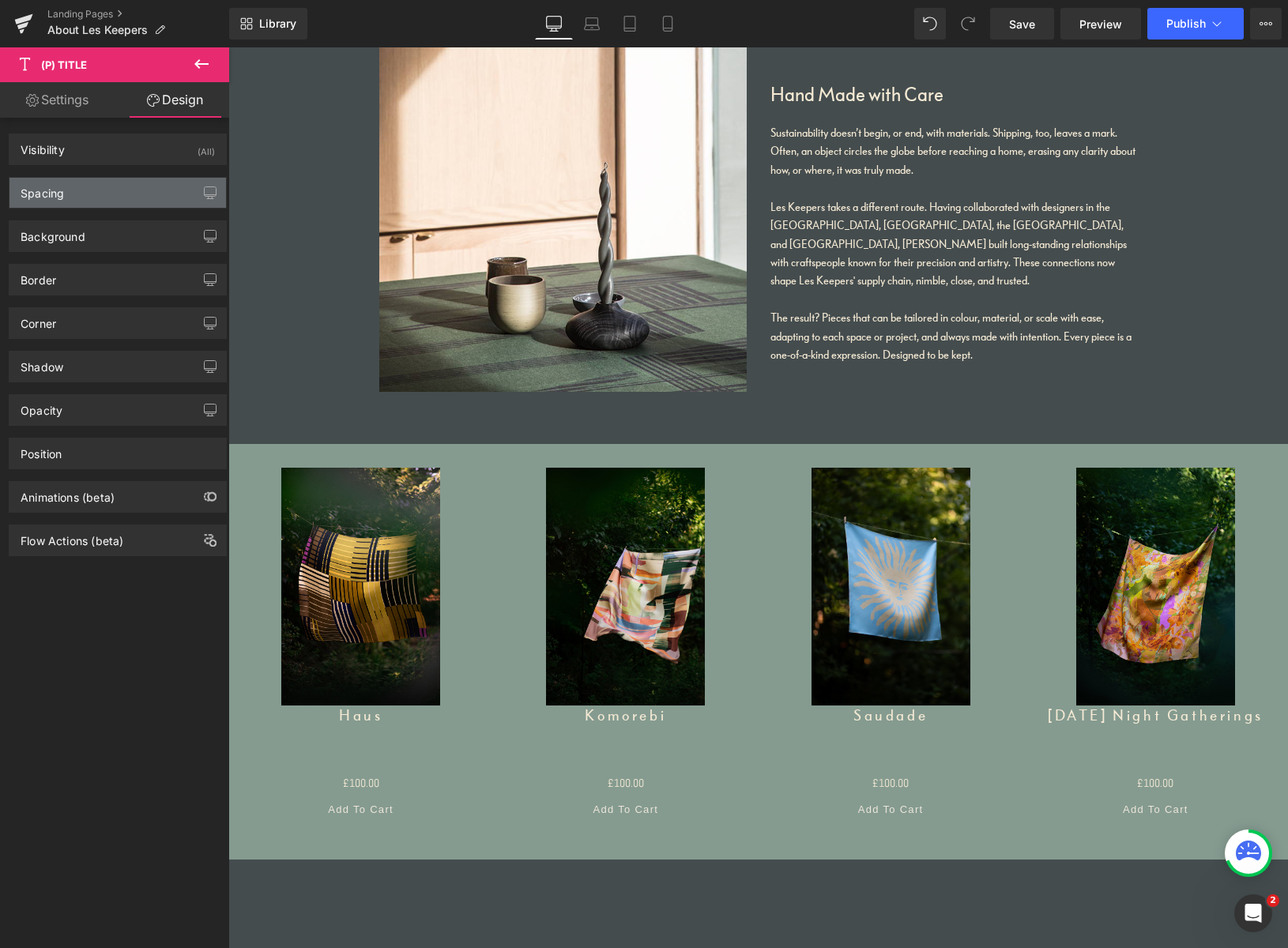
click at [116, 200] on div "Spacing" at bounding box center [118, 192] width 216 height 30
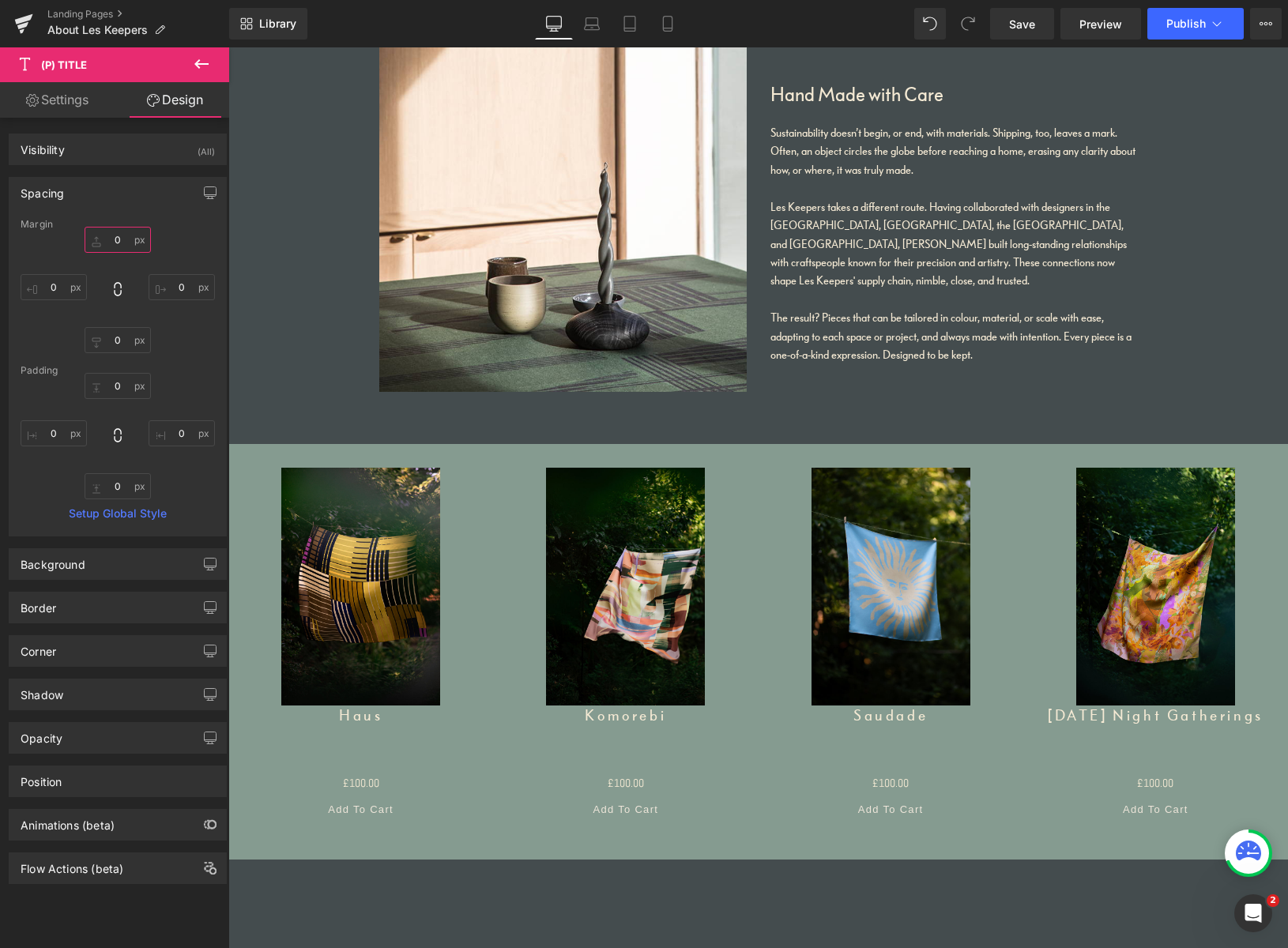
drag, startPoint x: 113, startPoint y: 235, endPoint x: 96, endPoint y: 230, distance: 17.7
click at [100, 230] on input "0" at bounding box center [118, 239] width 67 height 26
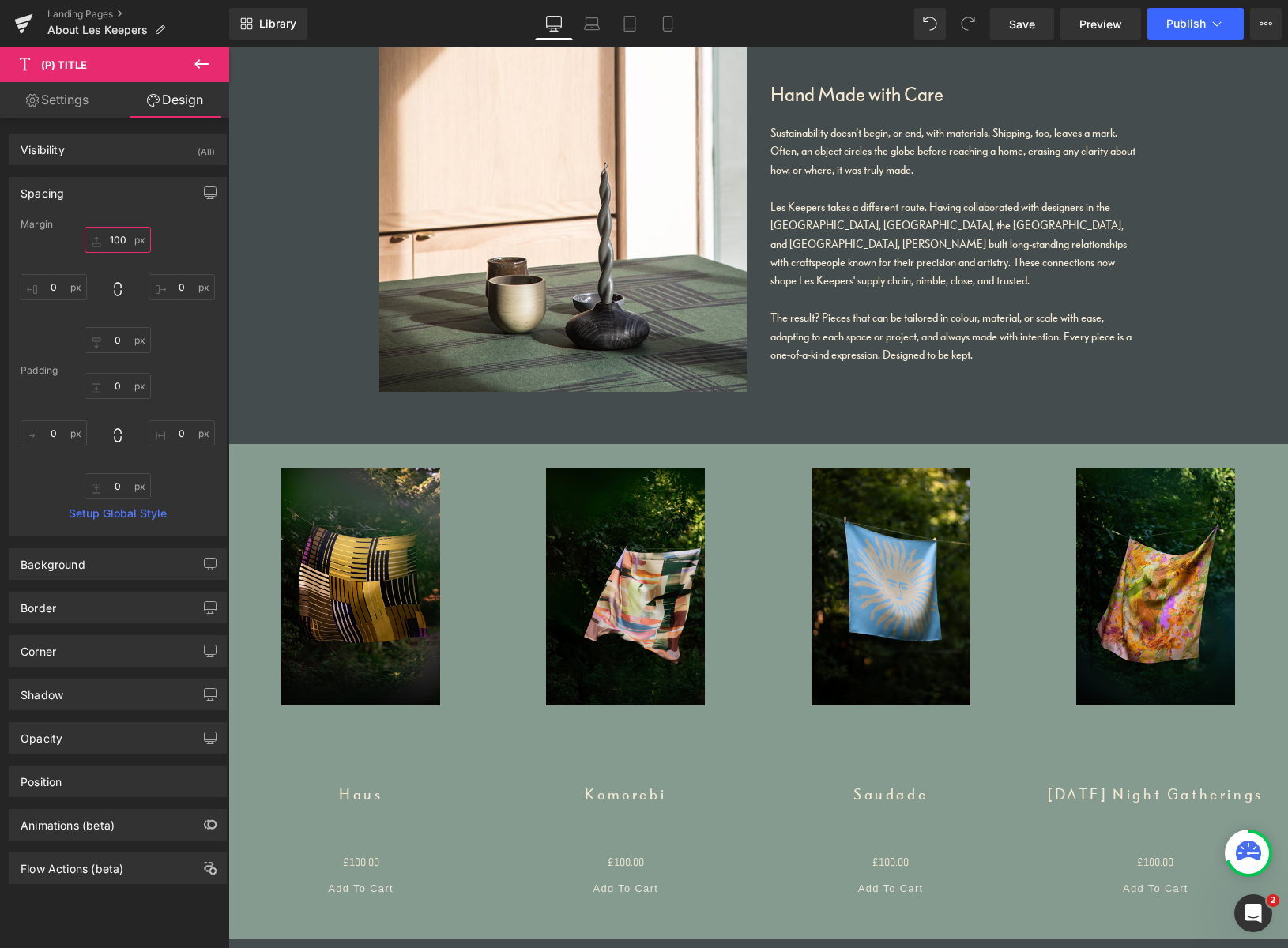
type input "0"
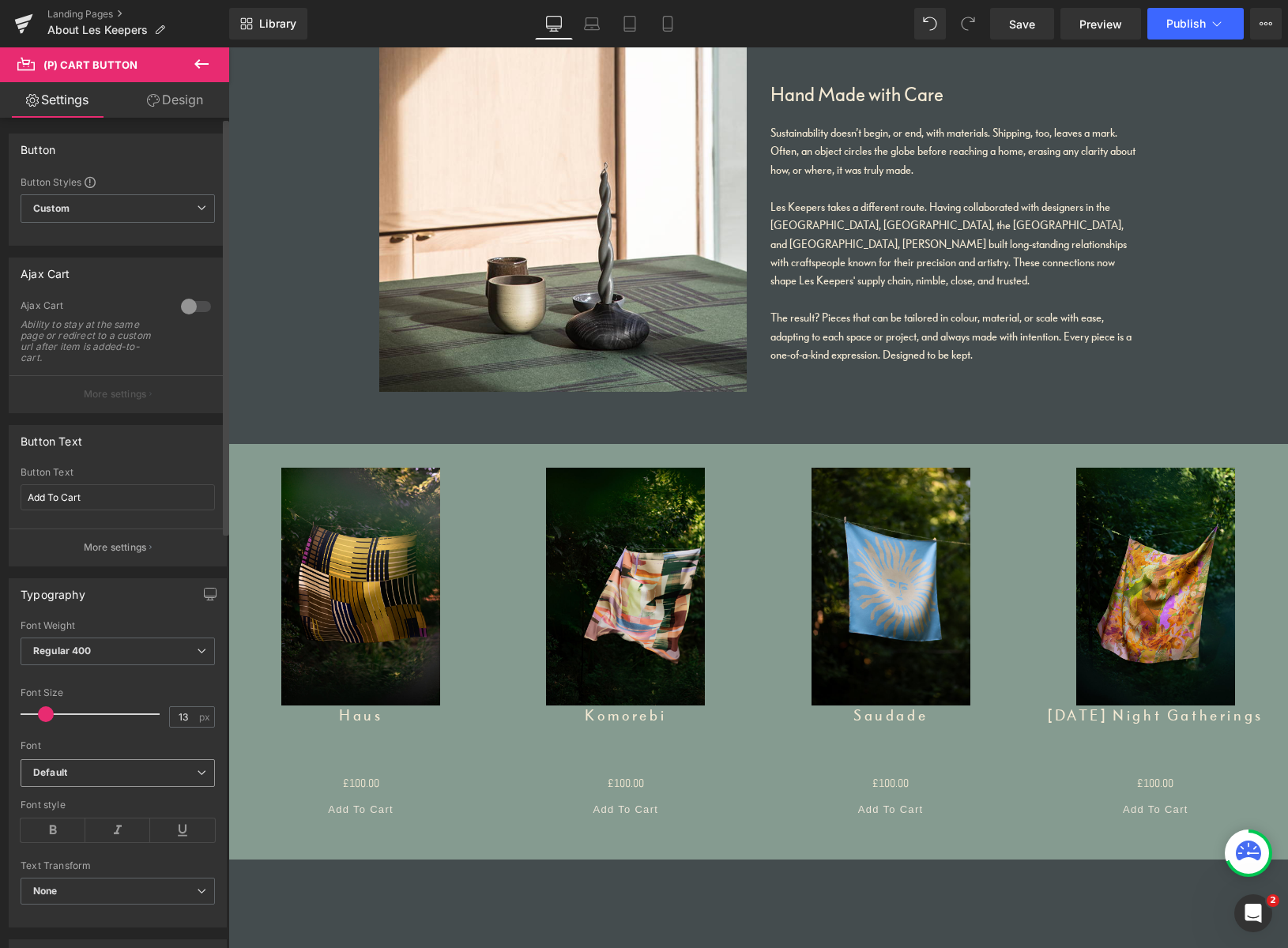
click at [97, 774] on b "Default" at bounding box center [115, 772] width 164 height 14
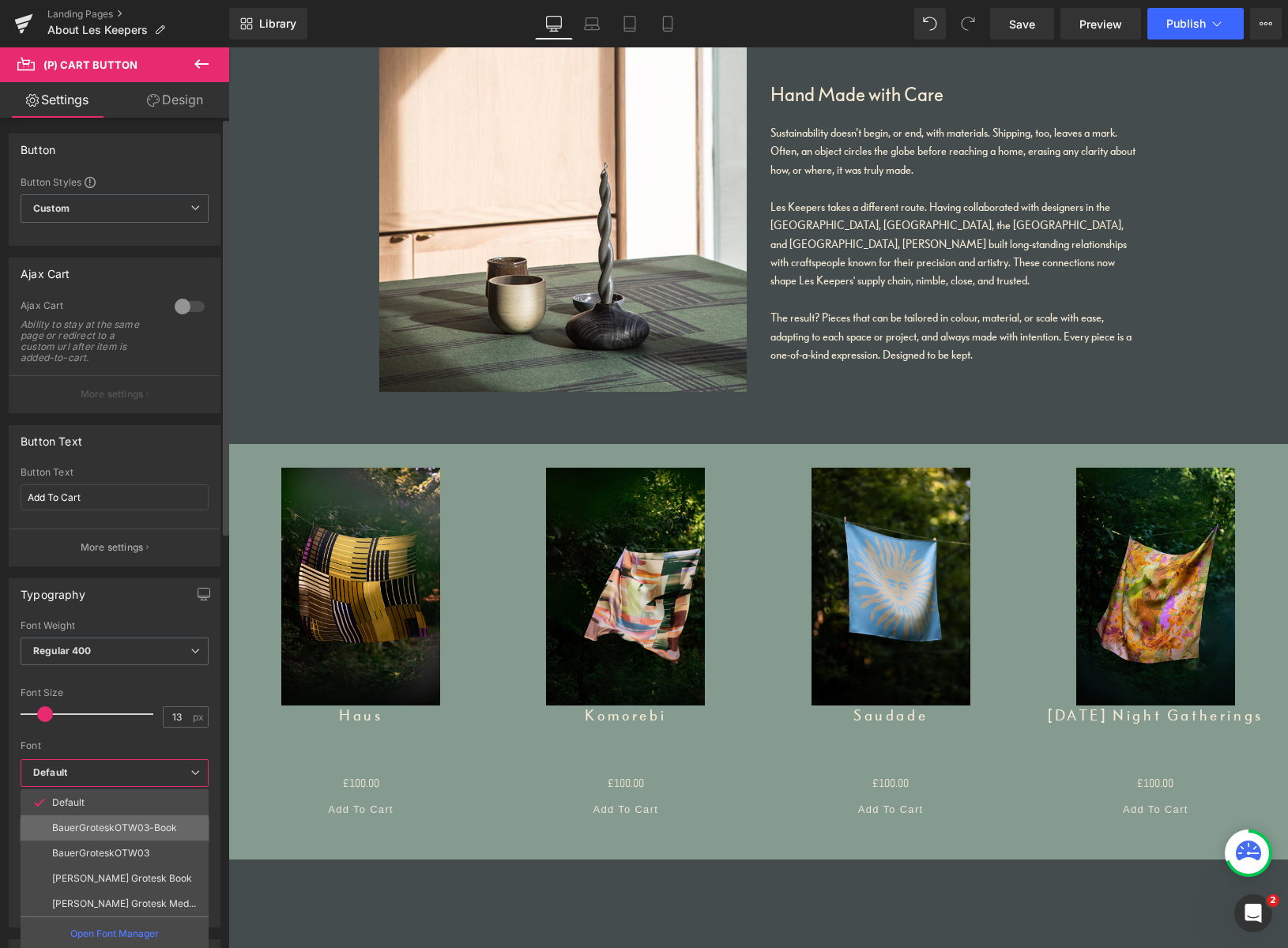
click at [84, 826] on p "BauerGroteskOTW03-Book" at bounding box center [114, 826] width 124 height 11
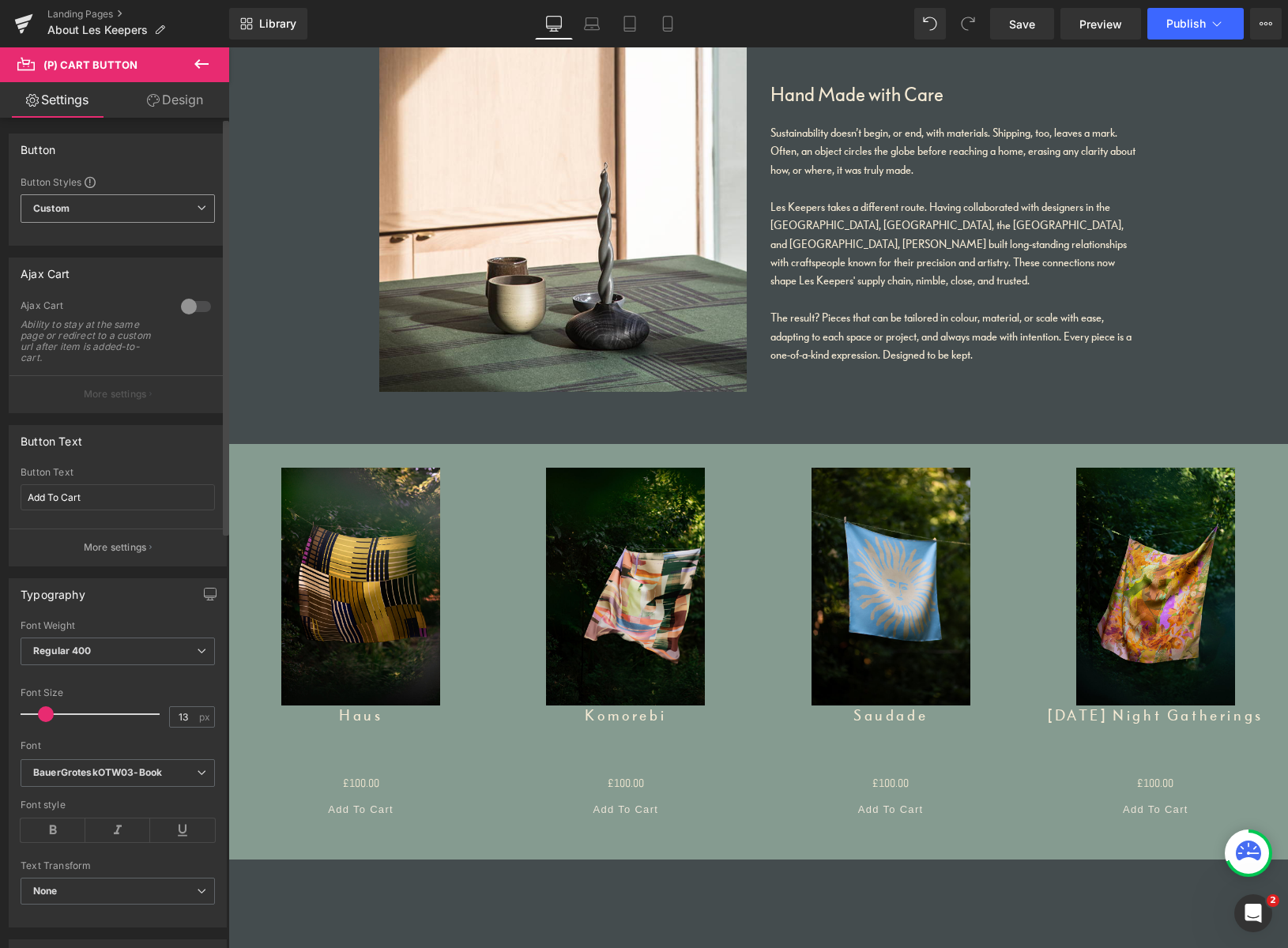
click at [128, 205] on span "Custom Setup Global Style" at bounding box center [117, 207] width 194 height 28
click at [124, 214] on span "Custom Setup Global Style" at bounding box center [114, 207] width 188 height 28
click at [190, 308] on div at bounding box center [195, 307] width 38 height 25
type input "11"
click at [41, 713] on span at bounding box center [42, 714] width 15 height 15
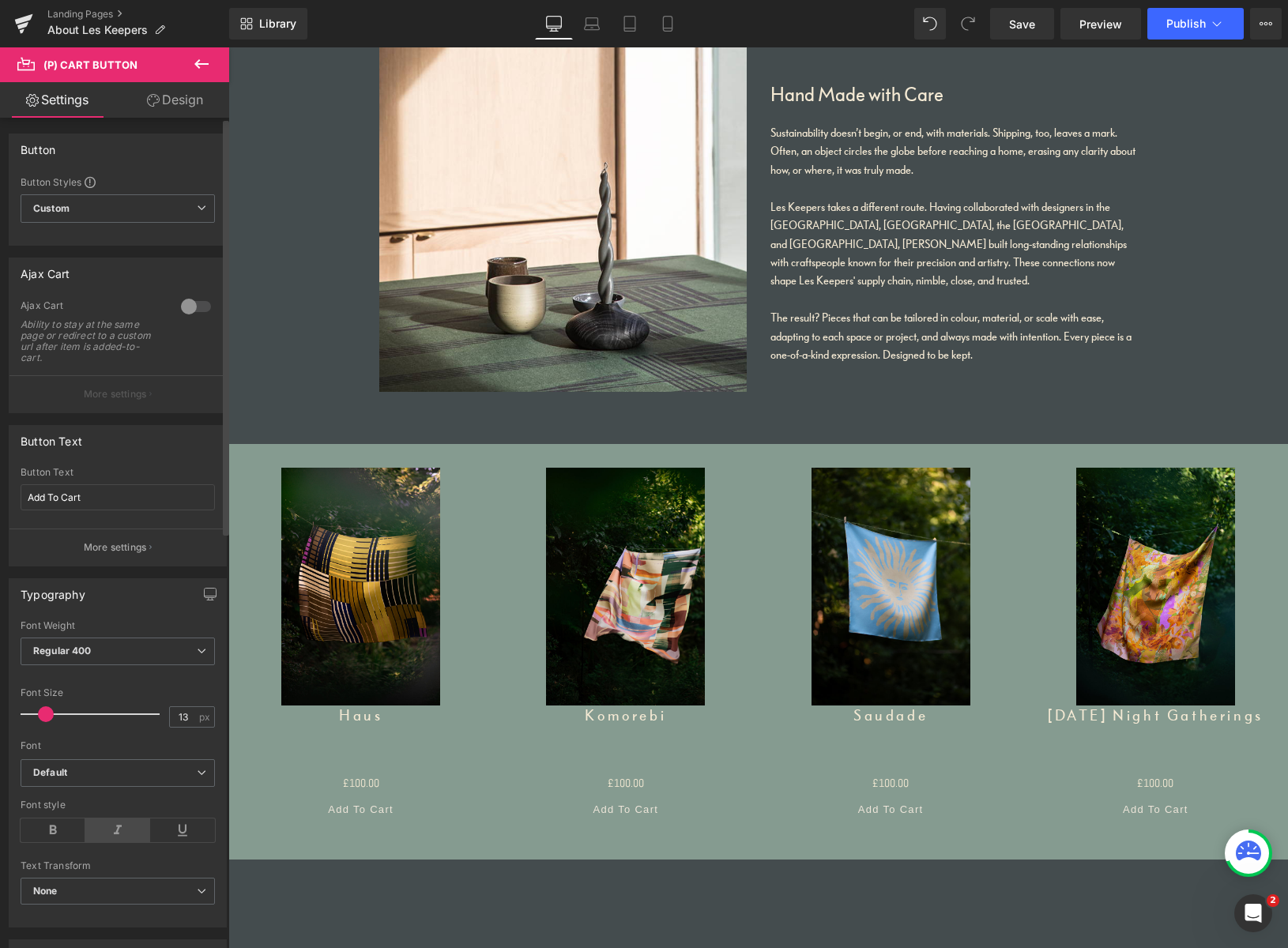
click at [99, 826] on icon at bounding box center [117, 829] width 65 height 24
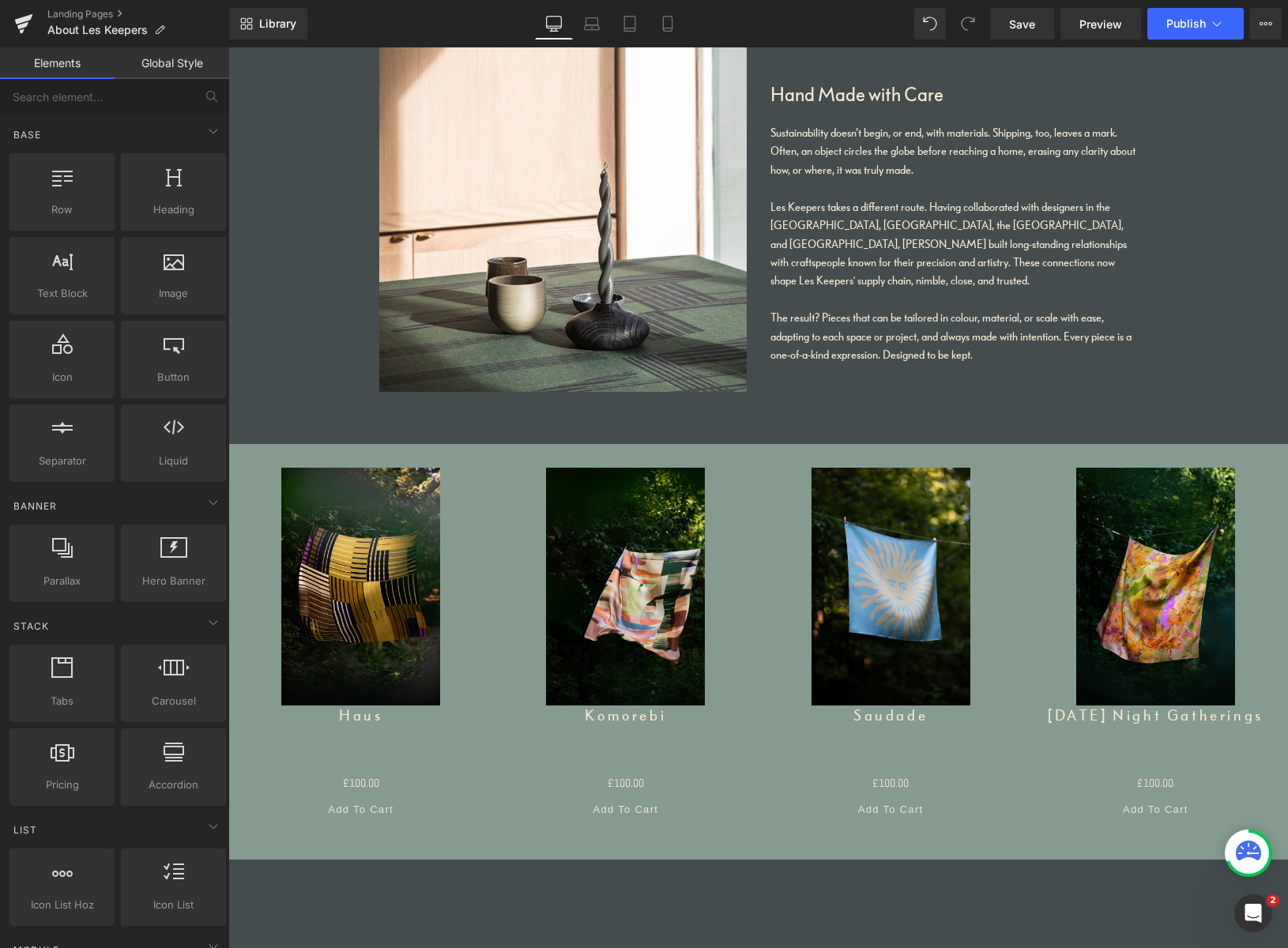
click at [1283, 429] on html "Home Tablecloths Scarves Services Made To Order About Les Keepers Sustainabilit…" at bounding box center [758, 362] width 1059 height 5159
click at [531, 457] on div "Sale Off (P) Image Haus (P) Title £0 £100.00 (P) Price Add To Cart (P) Cart But…" at bounding box center [758, 639] width 1059 height 392
click at [1189, 455] on div "Sale Off (P) Image Haus (P) Title £0 £100.00 (P) Price Add To Cart (P) Cart But…" at bounding box center [758, 639] width 1059 height 392
click at [194, 65] on link "Global Style" at bounding box center [172, 63] width 115 height 32
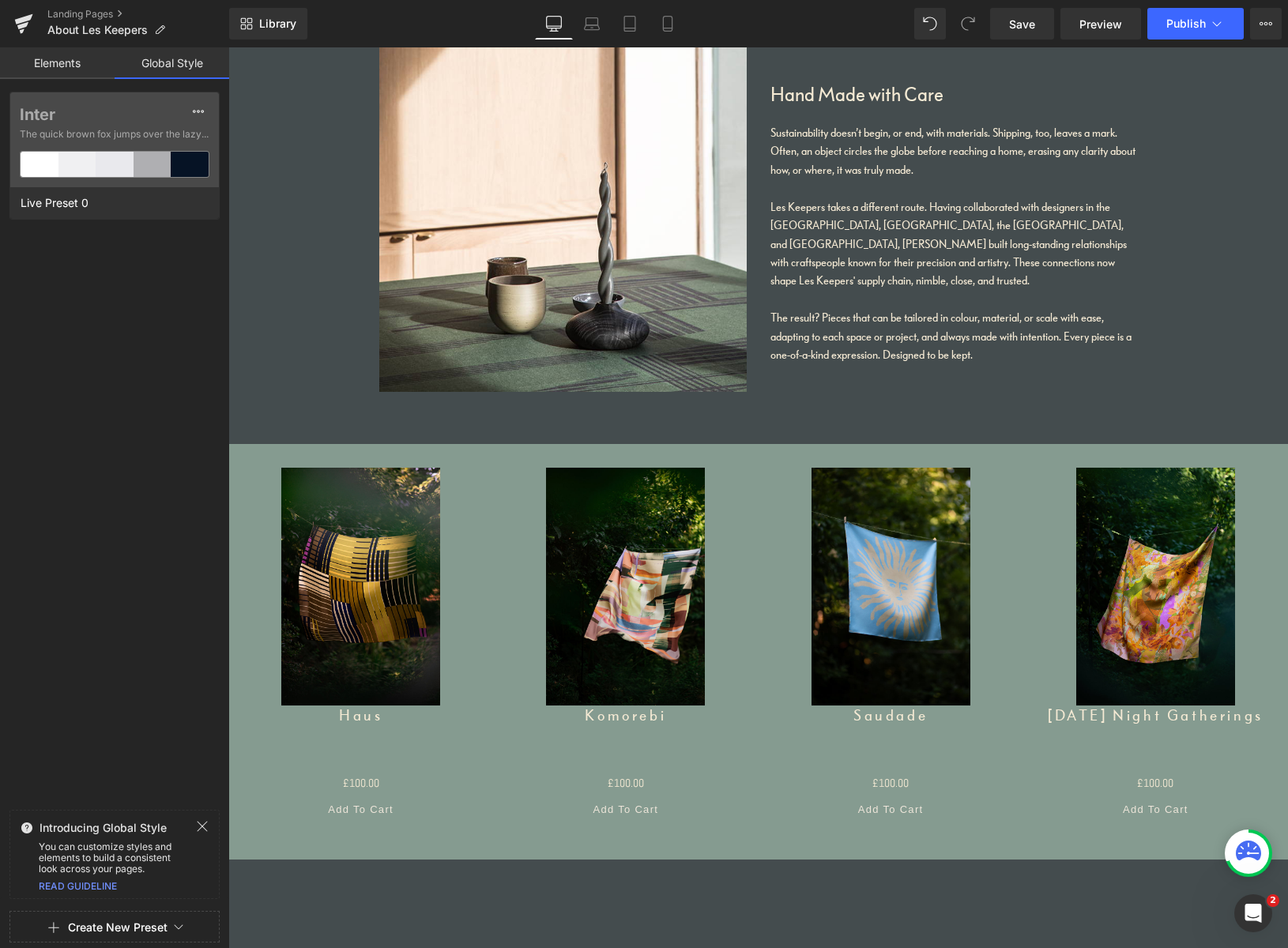
click at [77, 64] on link "Elements" at bounding box center [57, 63] width 115 height 32
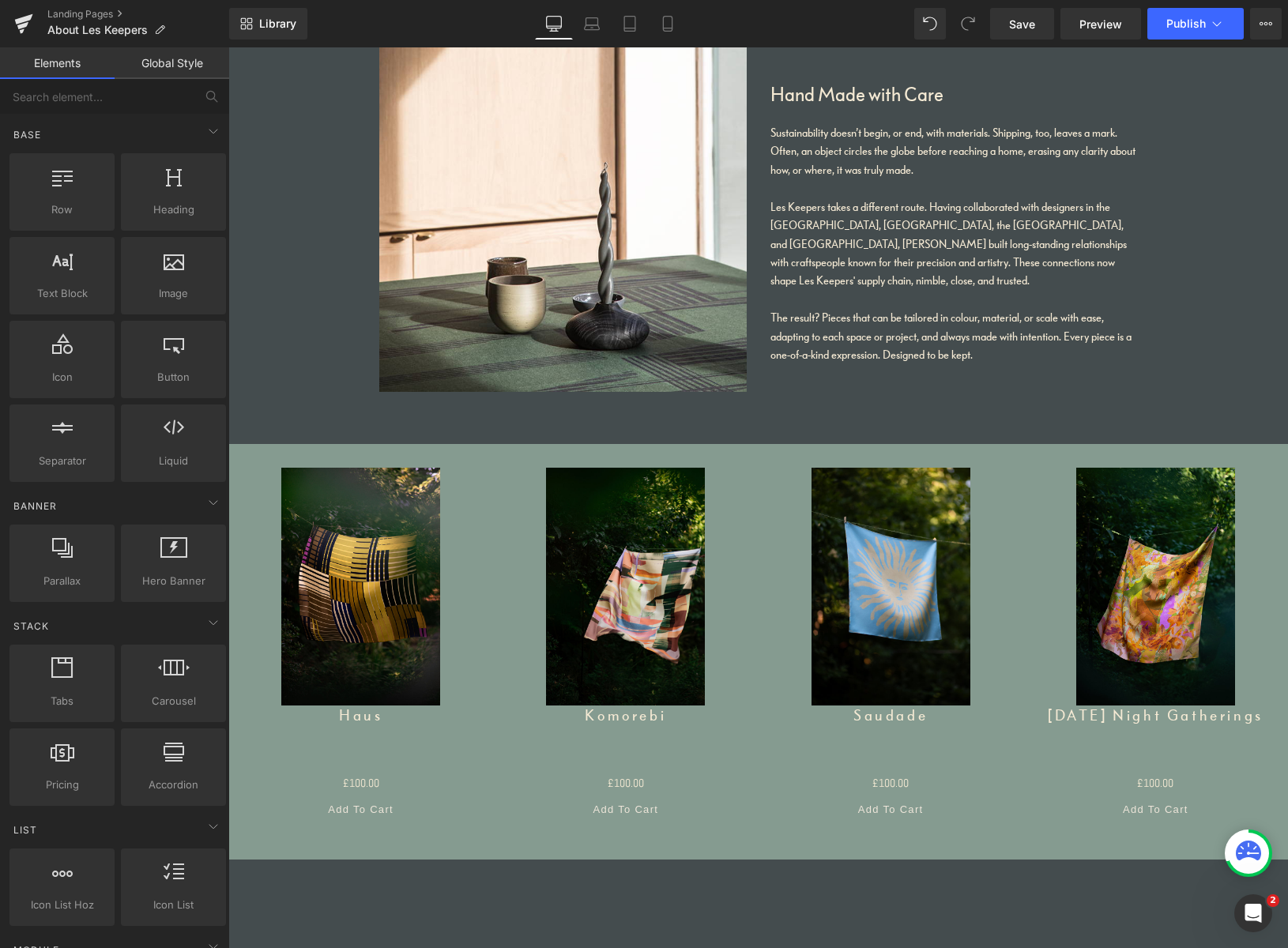
click at [72, 64] on link "Elements" at bounding box center [57, 63] width 115 height 32
click at [254, 481] on div "Sale Off" at bounding box center [361, 586] width 264 height 238
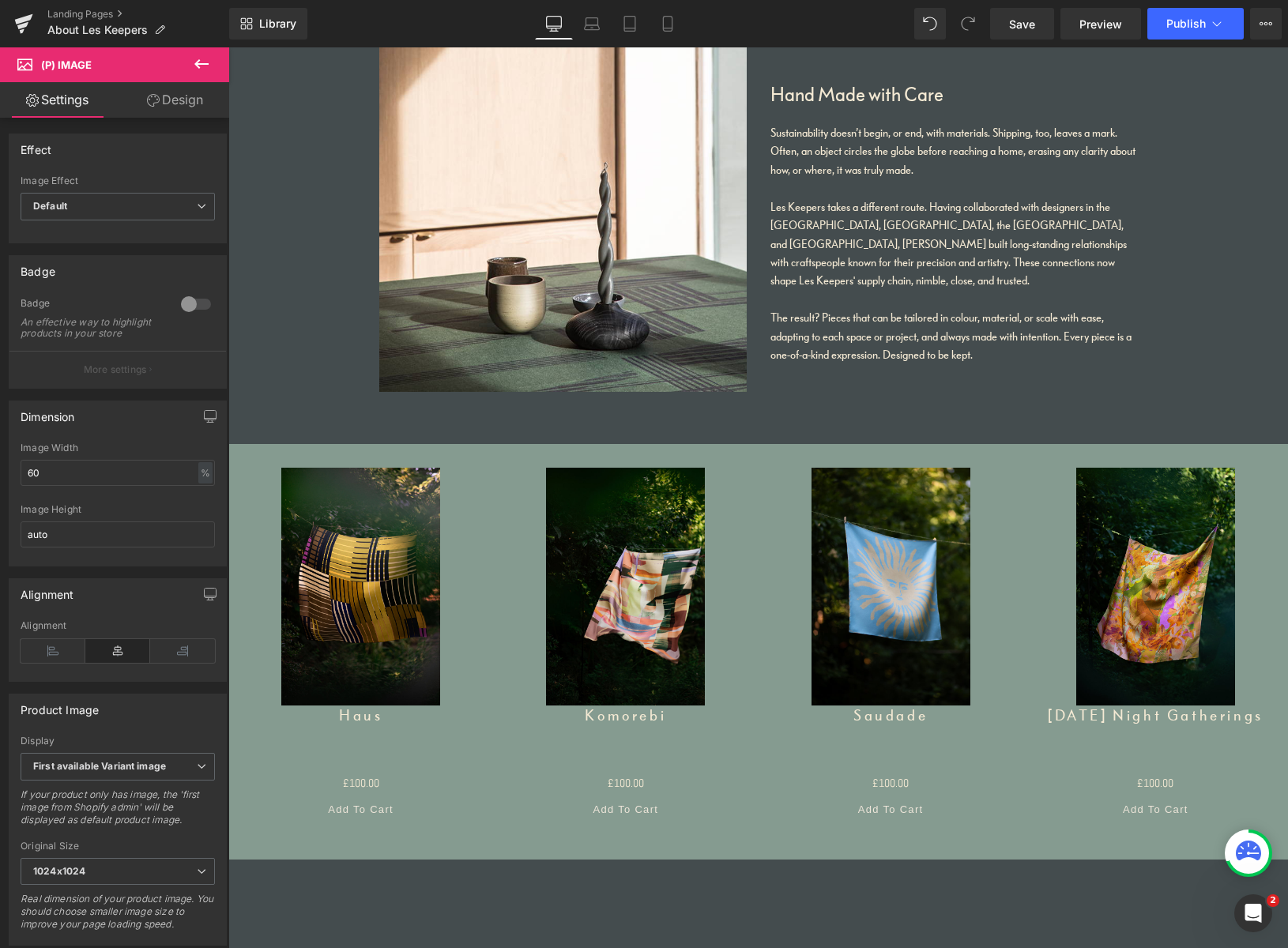
click at [175, 98] on link "Design" at bounding box center [175, 99] width 115 height 36
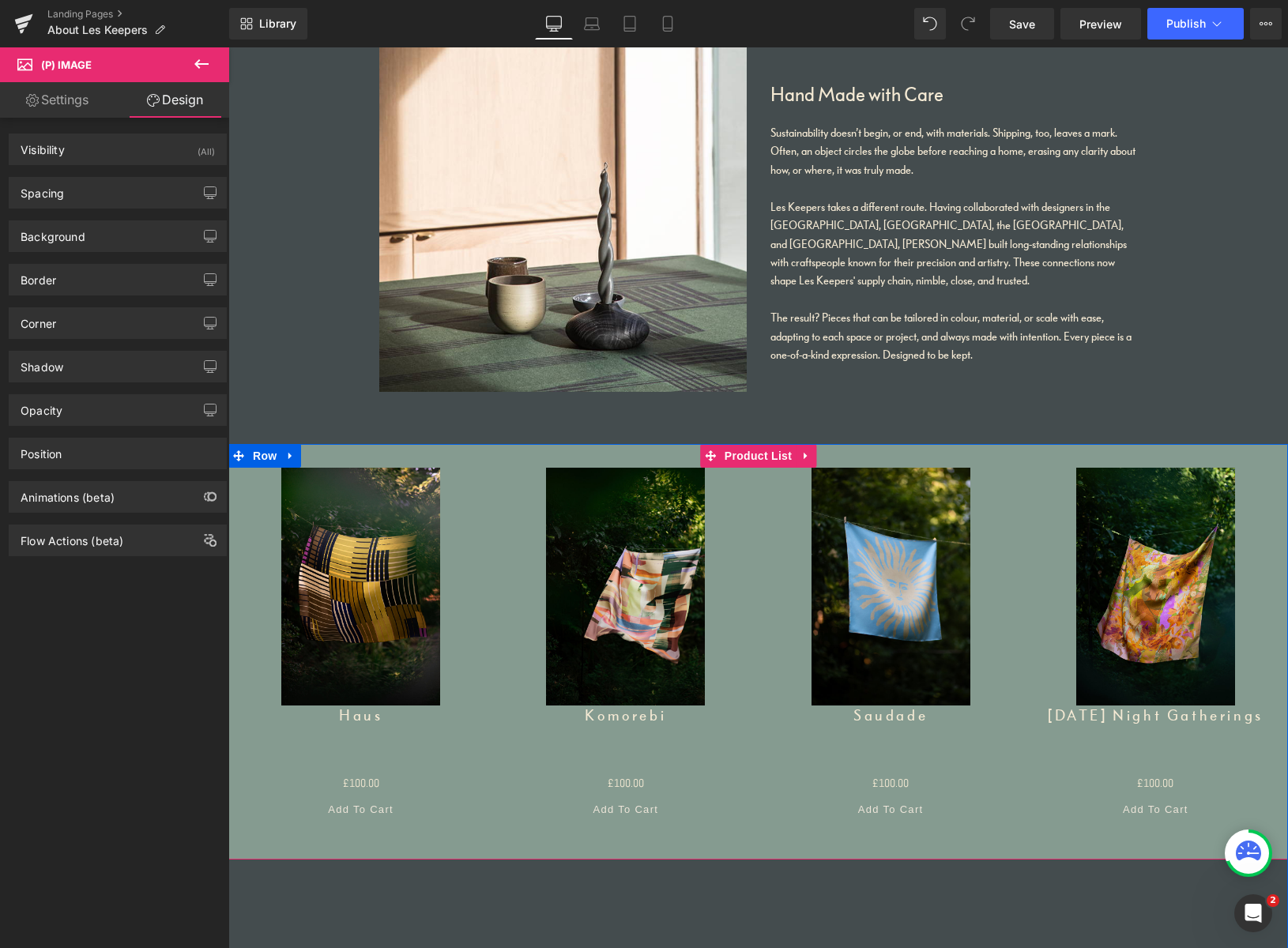
click at [520, 455] on div "Sale Off (P) Image Haus (P) Title £0 £100.00 (P) Price Add To Cart (P) Cart But…" at bounding box center [758, 639] width 1059 height 392
click at [534, 457] on div "Sale Off (P) Image Haus (P) Title £0 £100.00 (P) Price Add To Cart (P) Cart But…" at bounding box center [758, 639] width 1059 height 392
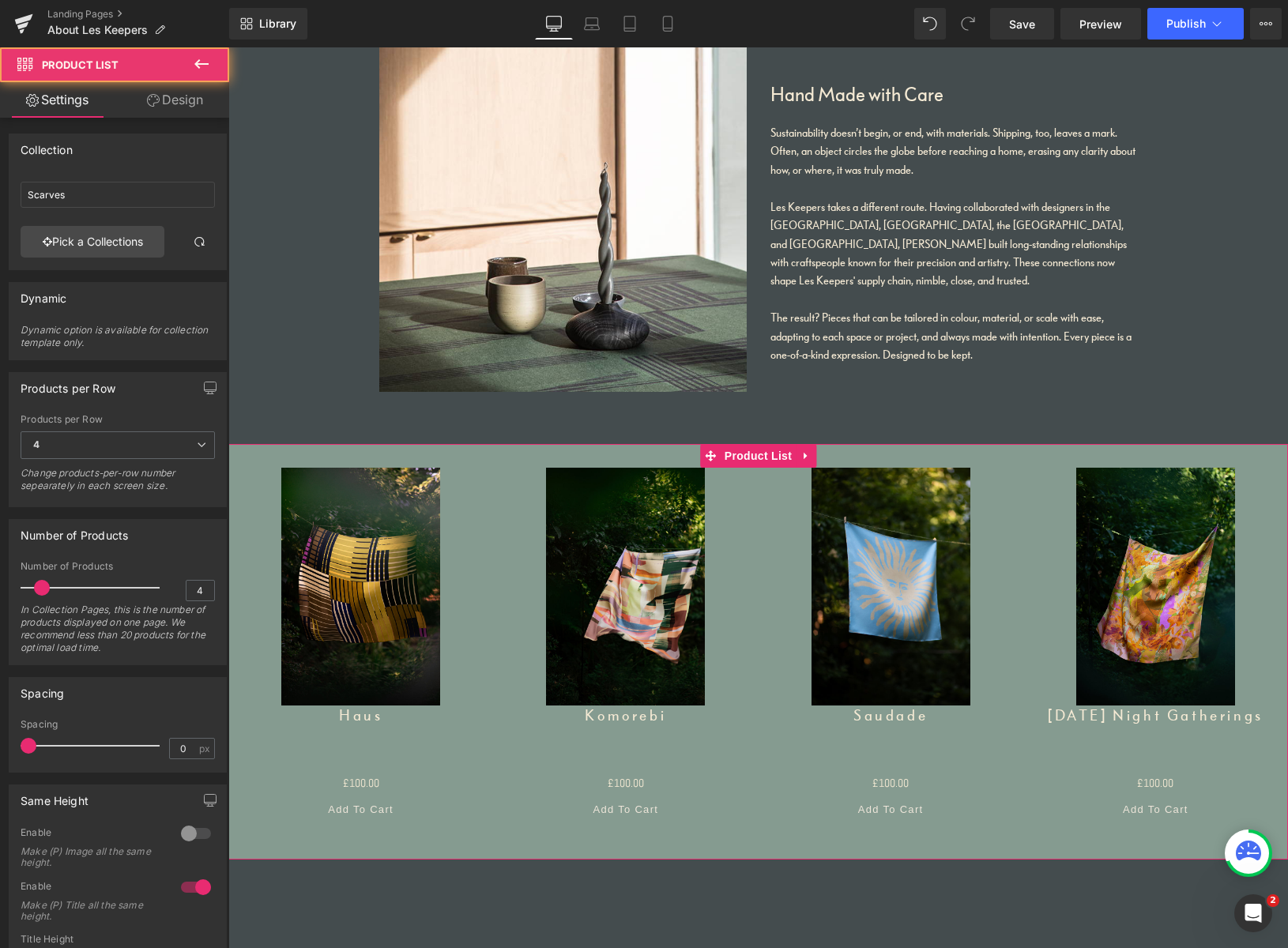
click at [193, 100] on link "Design" at bounding box center [175, 99] width 115 height 36
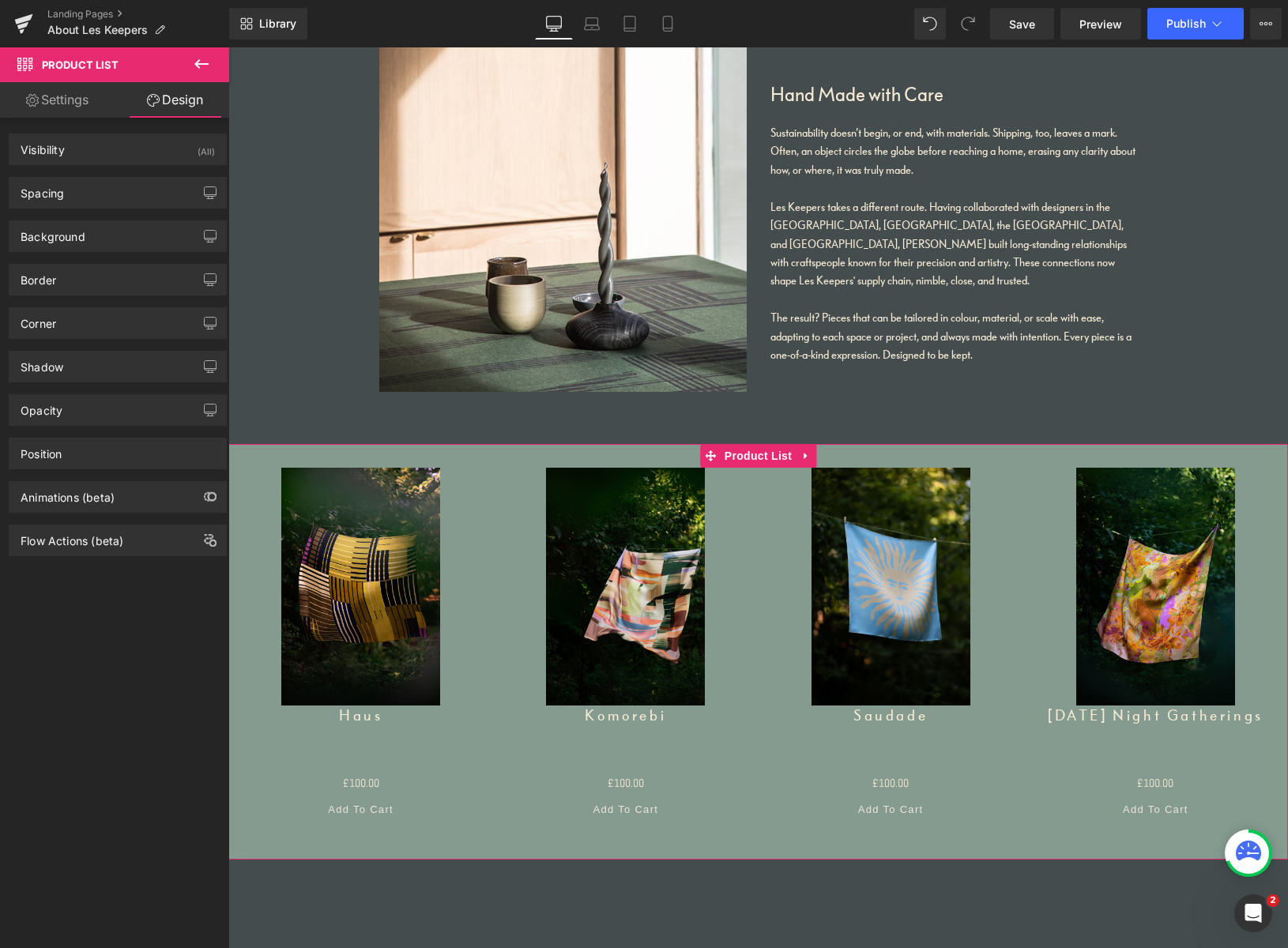
type input "0"
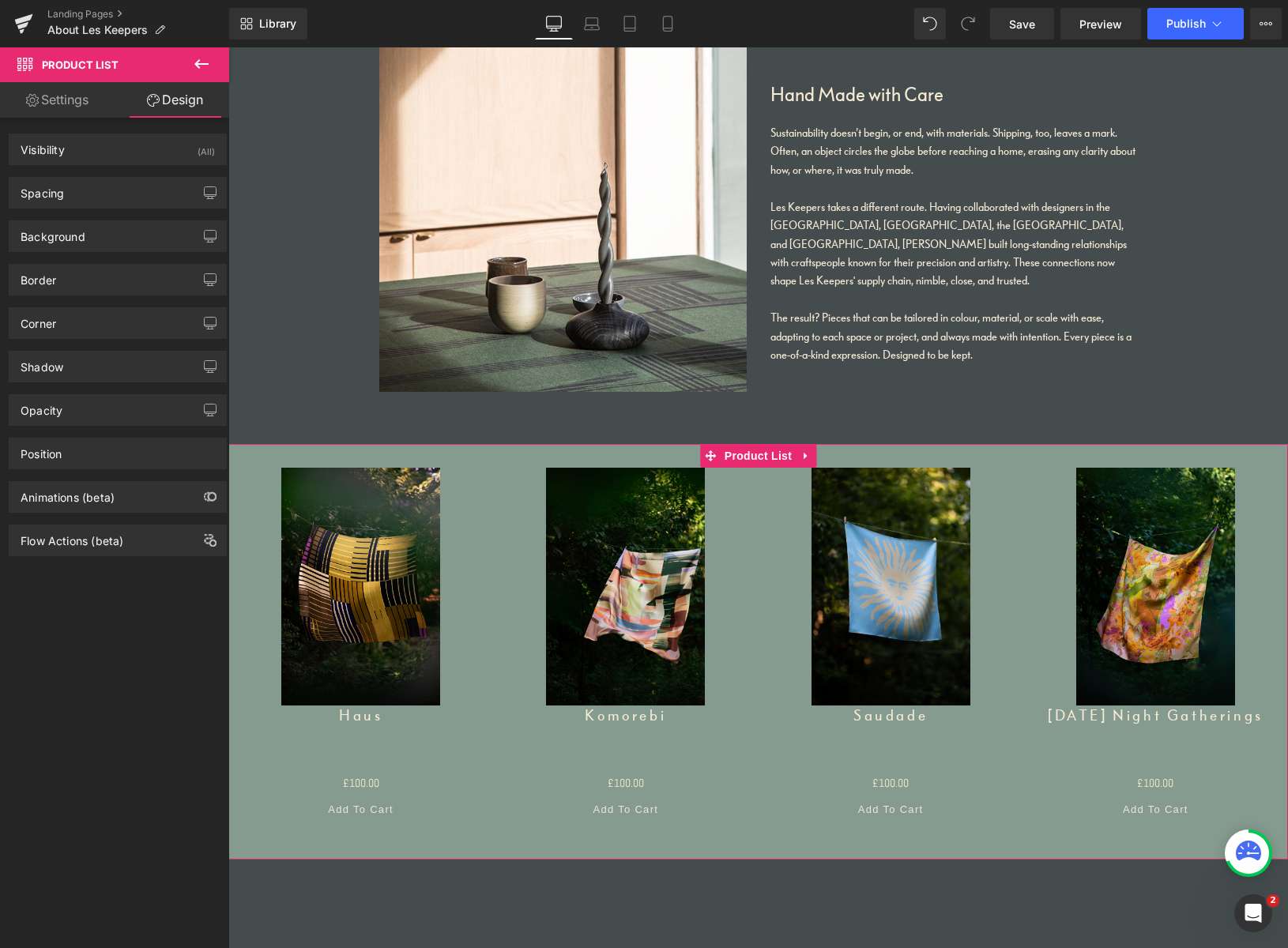
type input "0"
type input "30"
type input "0"
click at [94, 190] on div "Spacing" at bounding box center [118, 192] width 216 height 30
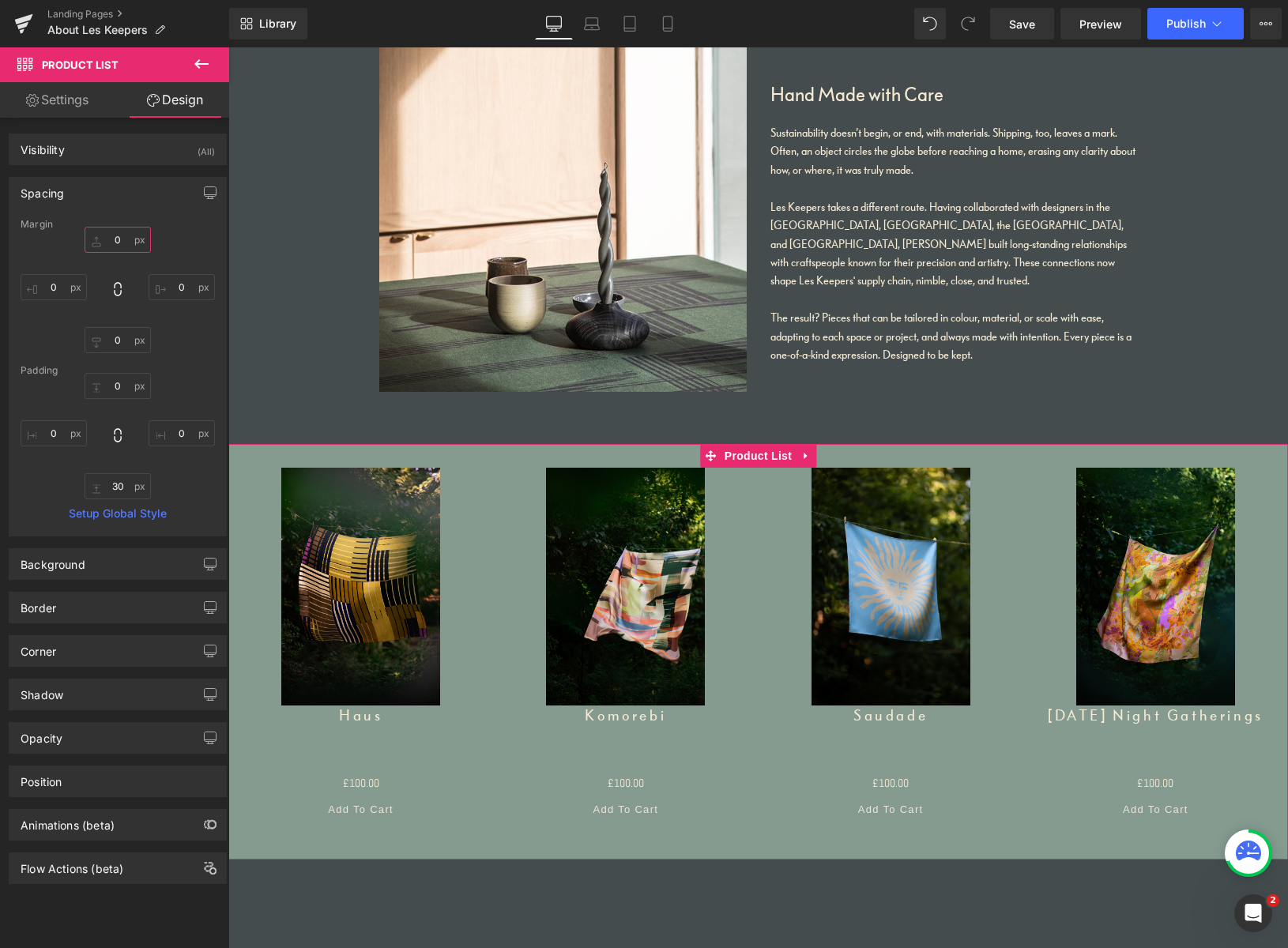
click at [106, 239] on input "0" at bounding box center [118, 239] width 67 height 26
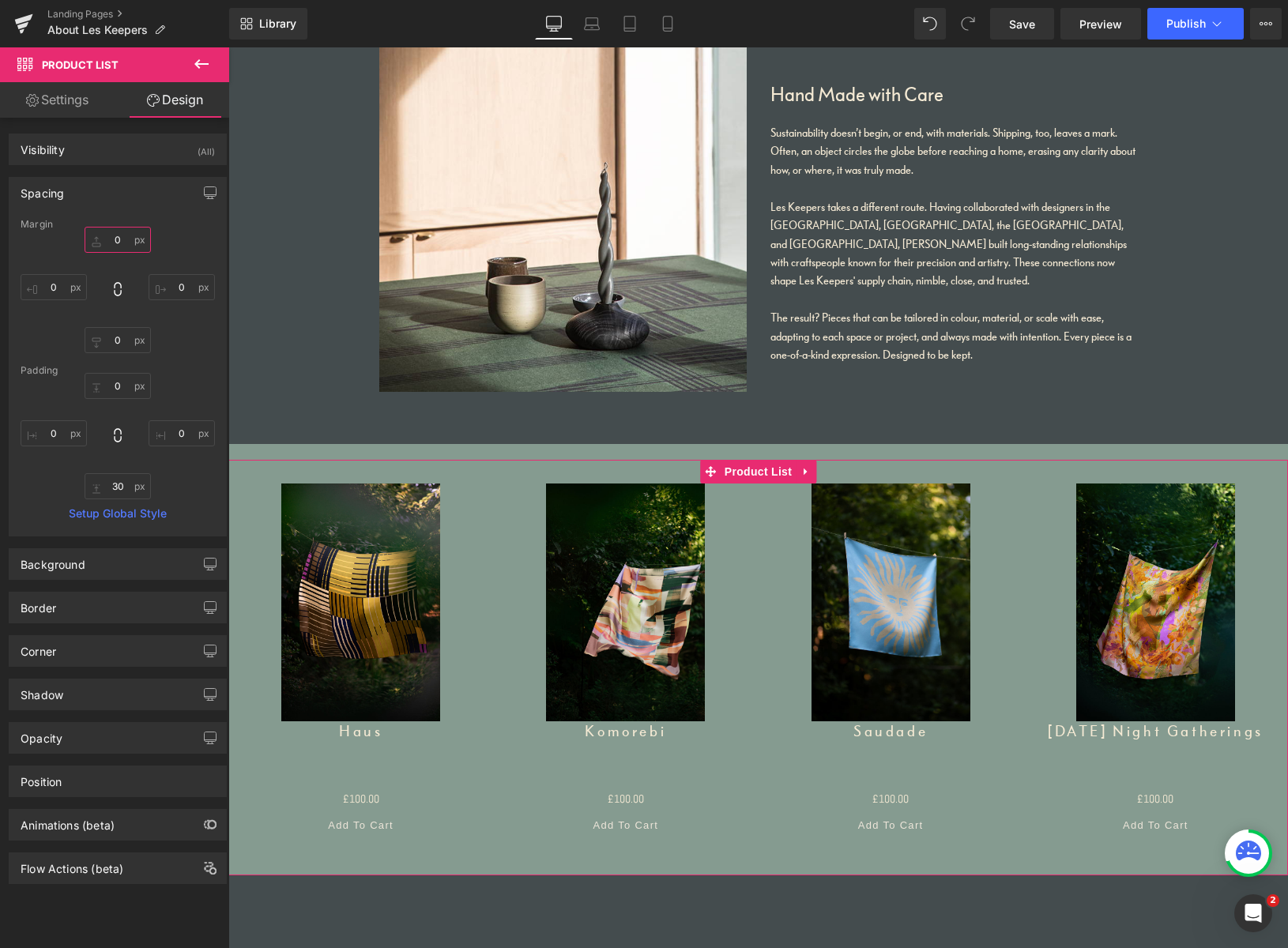
type input "30"
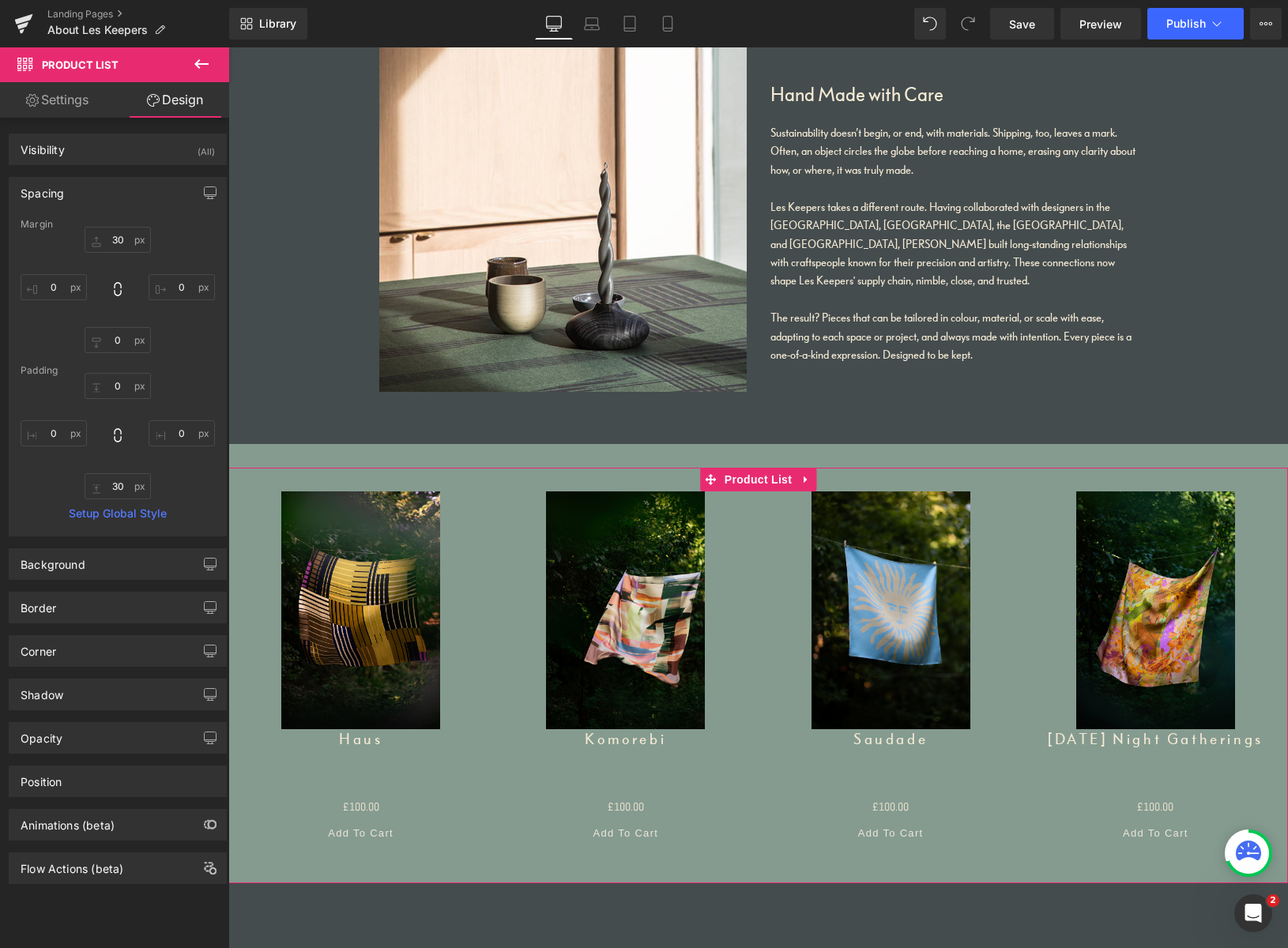
click at [78, 105] on link "Settings" at bounding box center [57, 99] width 115 height 36
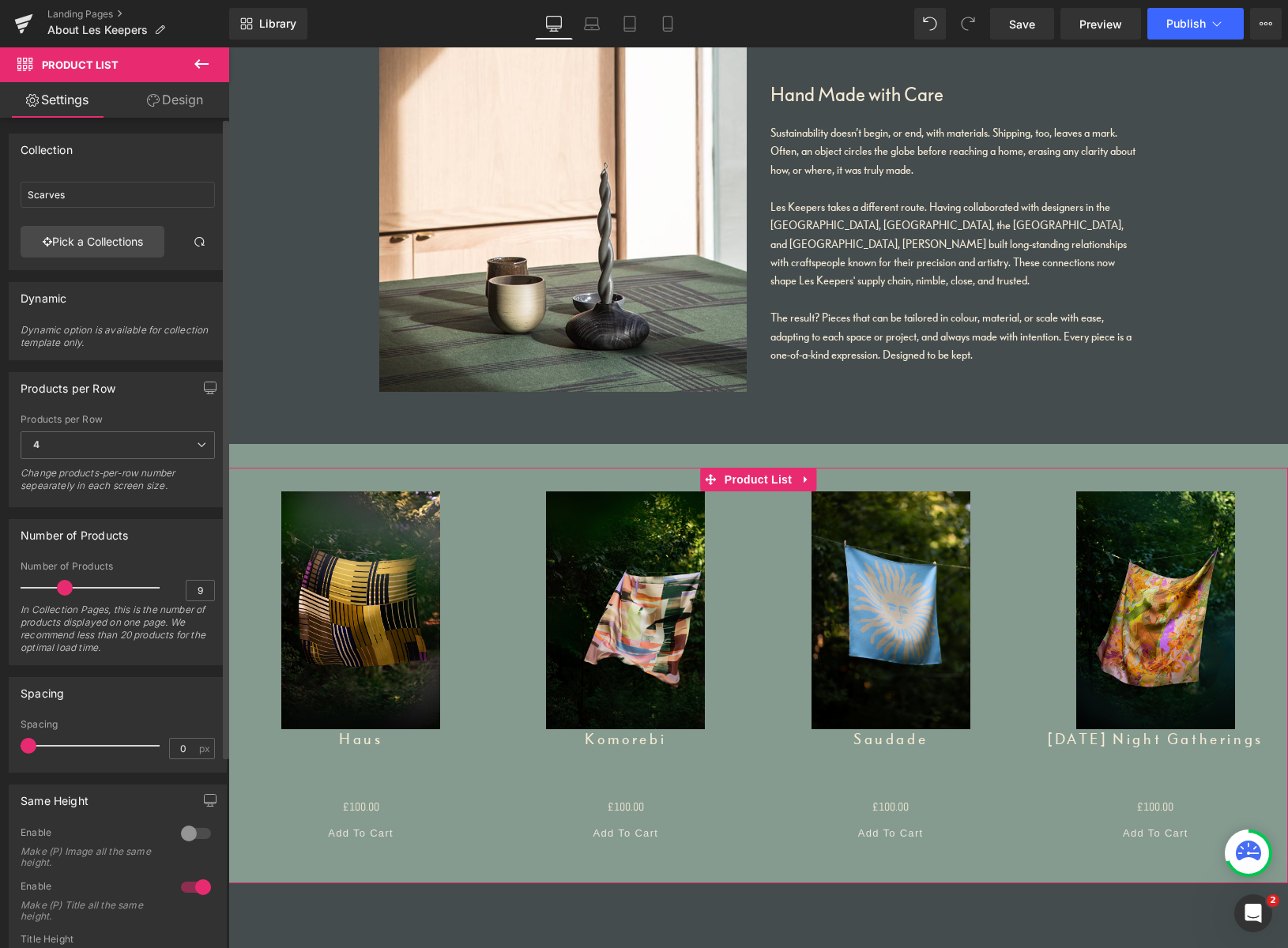
type input "10"
drag, startPoint x: 45, startPoint y: 585, endPoint x: 70, endPoint y: 582, distance: 25.2
click at [70, 582] on span at bounding box center [65, 587] width 15 height 15
drag, startPoint x: 32, startPoint y: 743, endPoint x: 114, endPoint y: 740, distance: 82.1
click at [116, 739] on span at bounding box center [110, 745] width 15 height 15
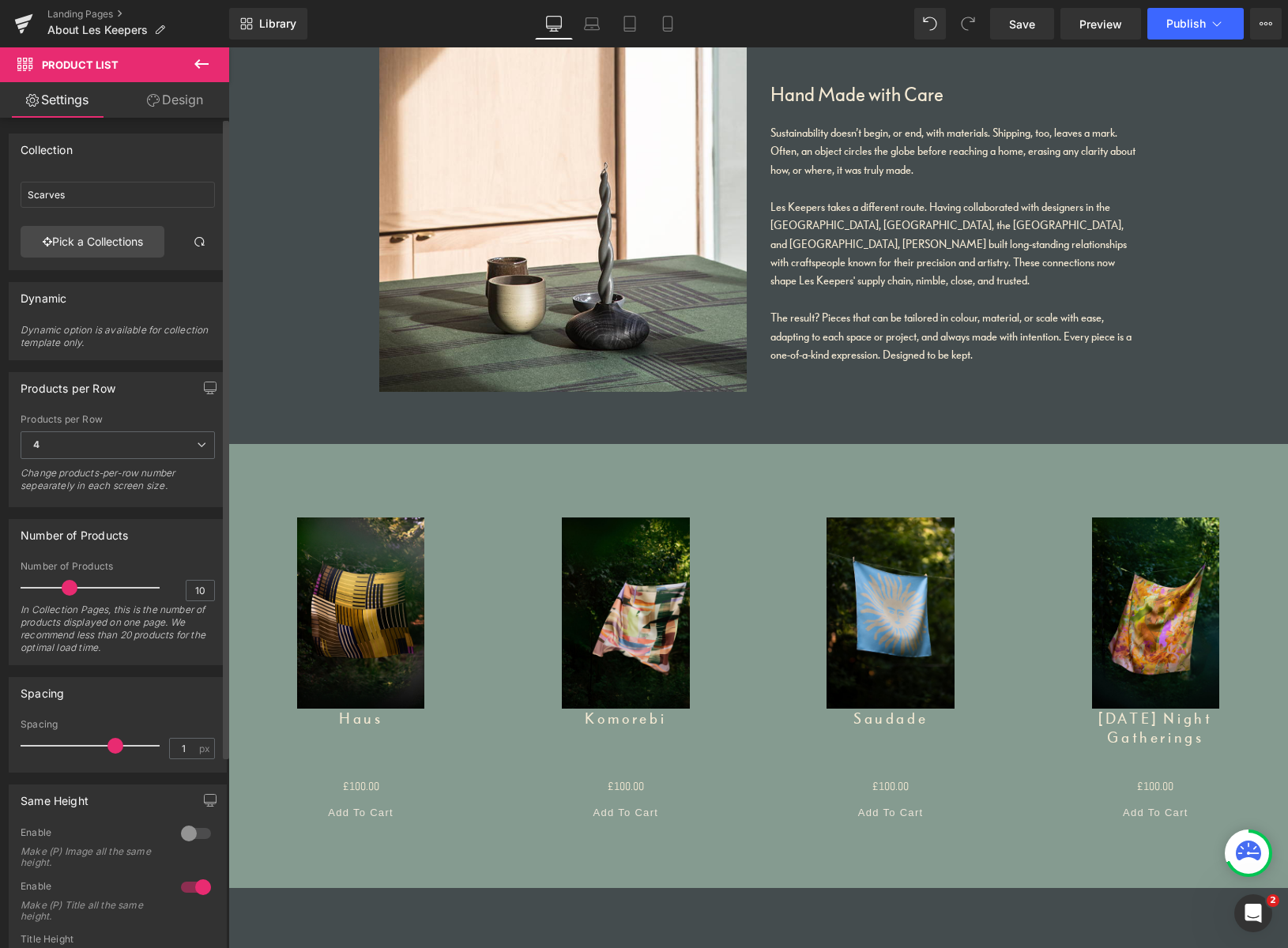
type input "0"
drag, startPoint x: 87, startPoint y: 738, endPoint x: 0, endPoint y: 746, distance: 87.4
click at [0, 739] on html "Product List You are previewing how the will restyle your page. You can not edi…" at bounding box center [644, 474] width 1288 height 948
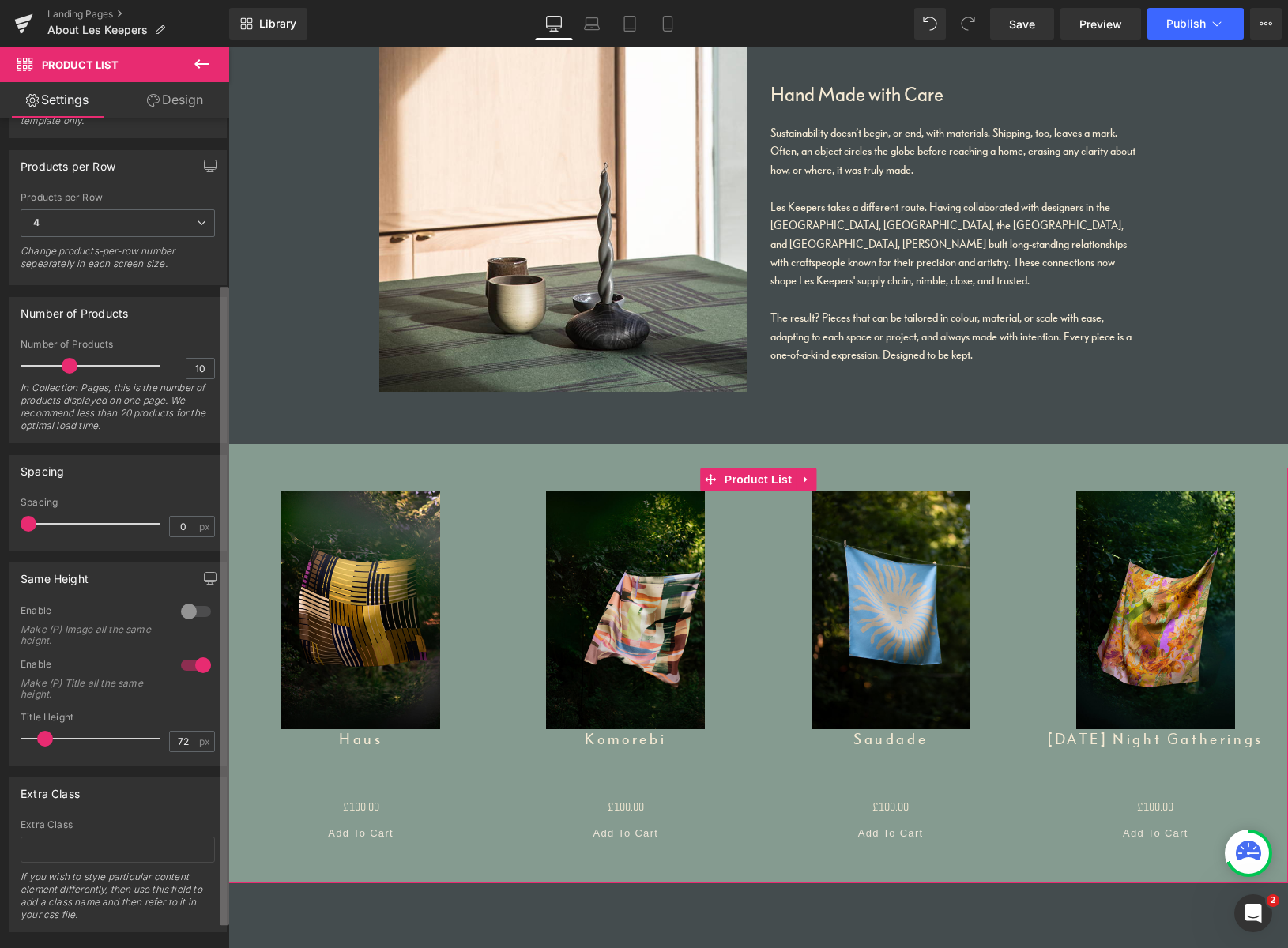
scroll to position [230, 0]
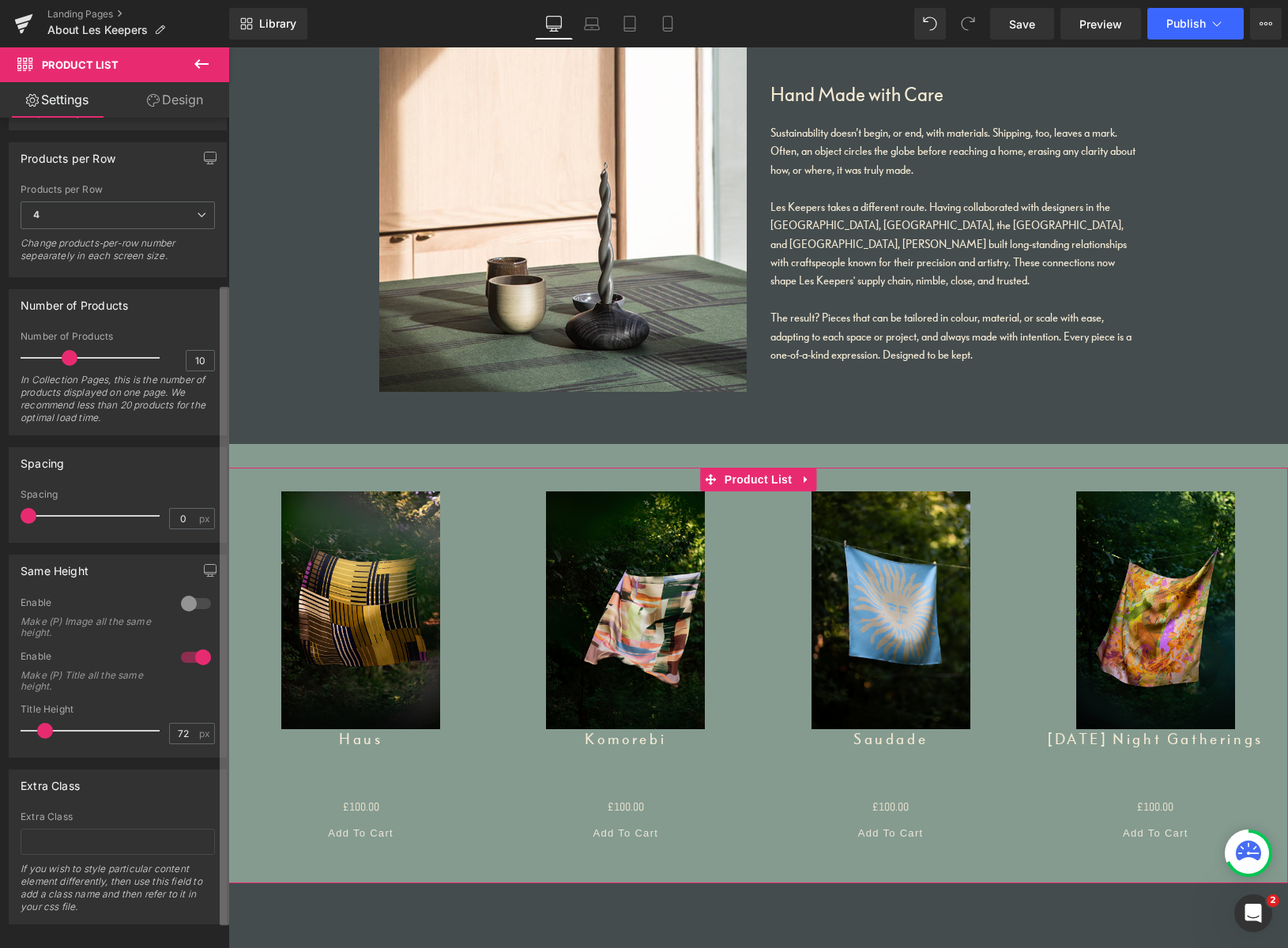
click at [188, 917] on div "Collection Scarves Scarves Pick a Collections Collection ID 310197289121 Collec…" at bounding box center [114, 536] width 229 height 837
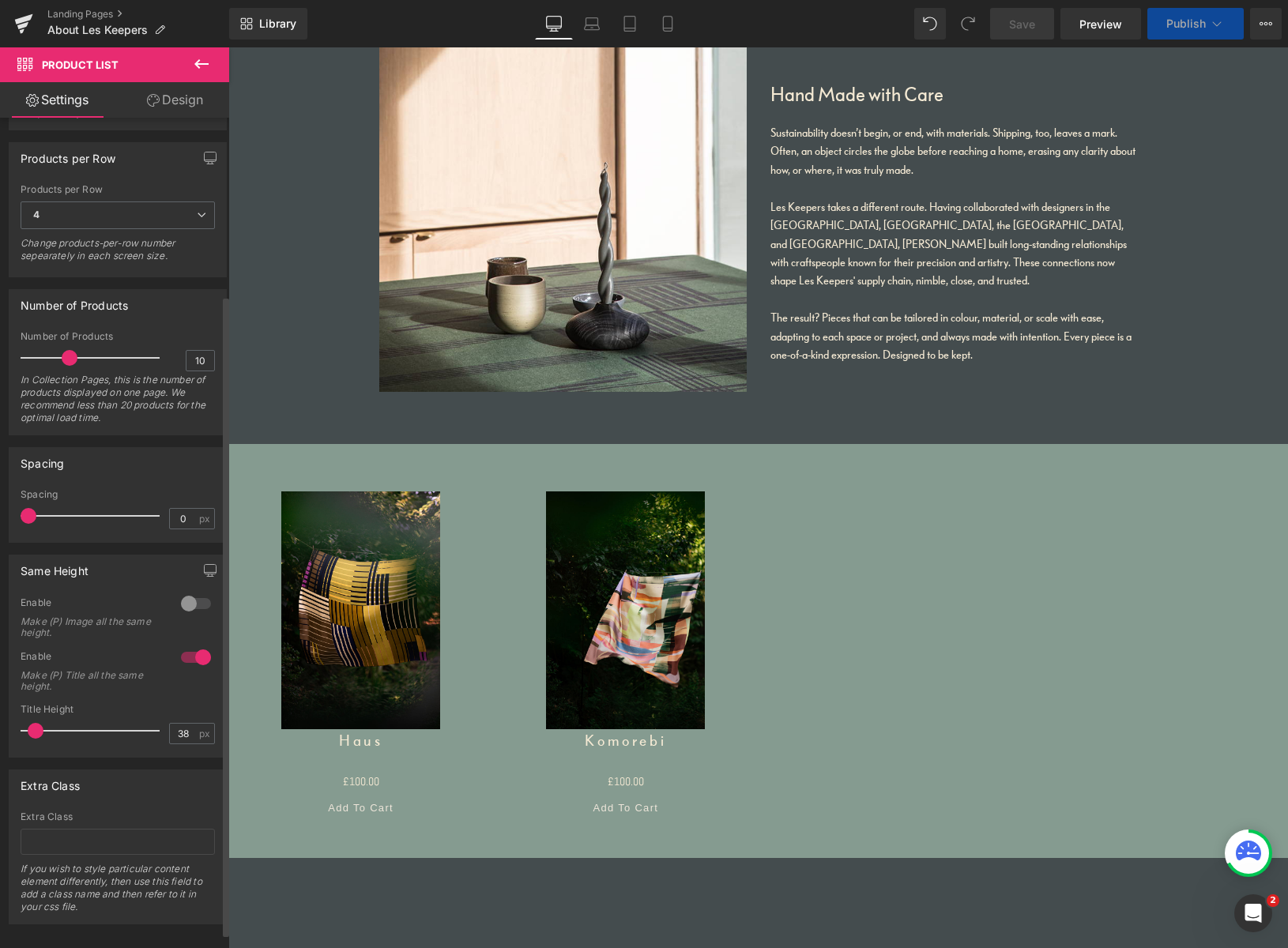
type input "35"
drag, startPoint x: 44, startPoint y: 728, endPoint x: 64, endPoint y: 743, distance: 25.0
click at [35, 727] on span at bounding box center [36, 730] width 15 height 15
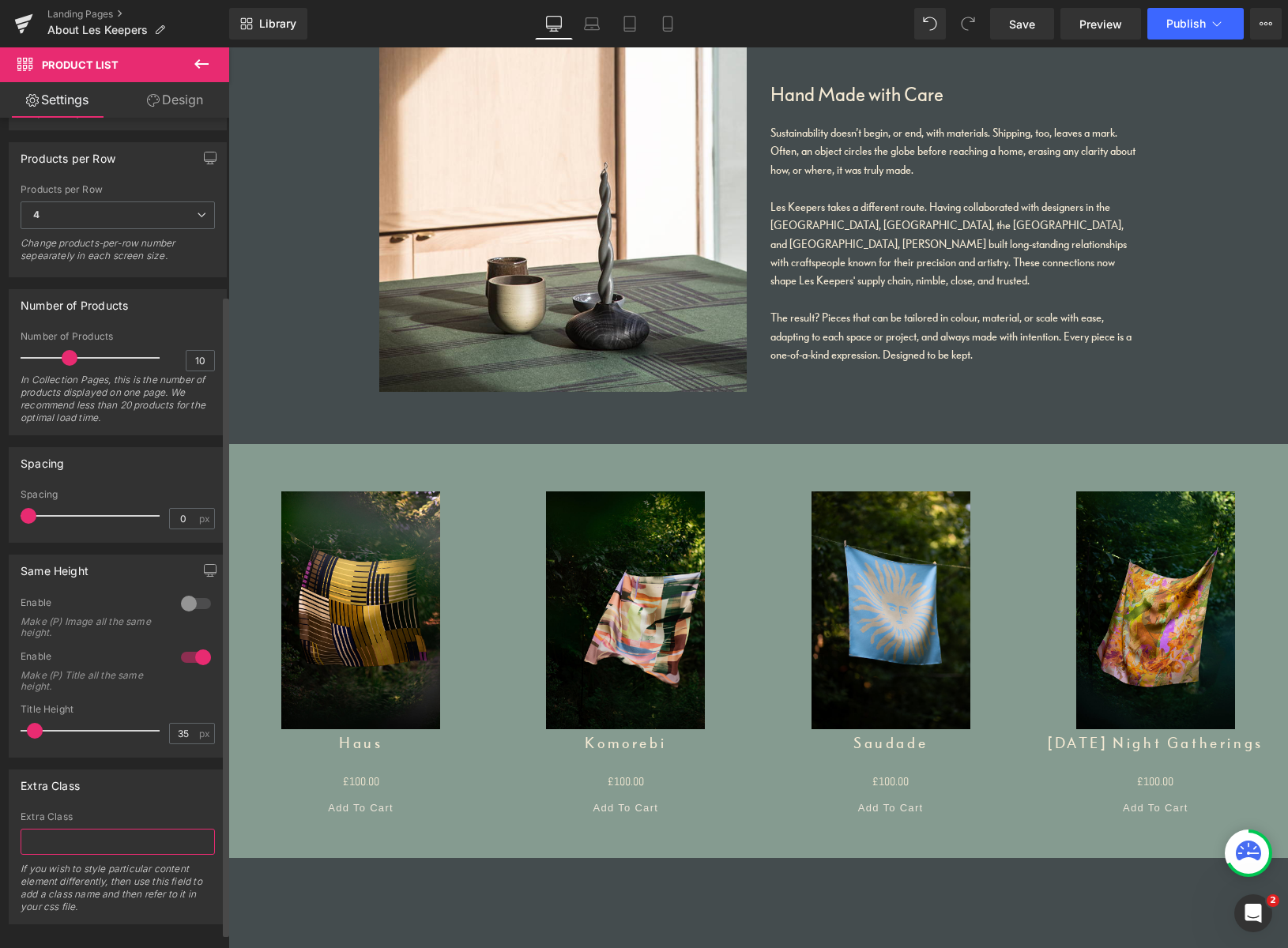
click at [86, 844] on input "text" at bounding box center [117, 841] width 194 height 26
click at [123, 790] on div "Extra Class" at bounding box center [118, 784] width 216 height 30
click at [197, 104] on link "Design" at bounding box center [175, 99] width 115 height 36
type input "30"
type input "0"
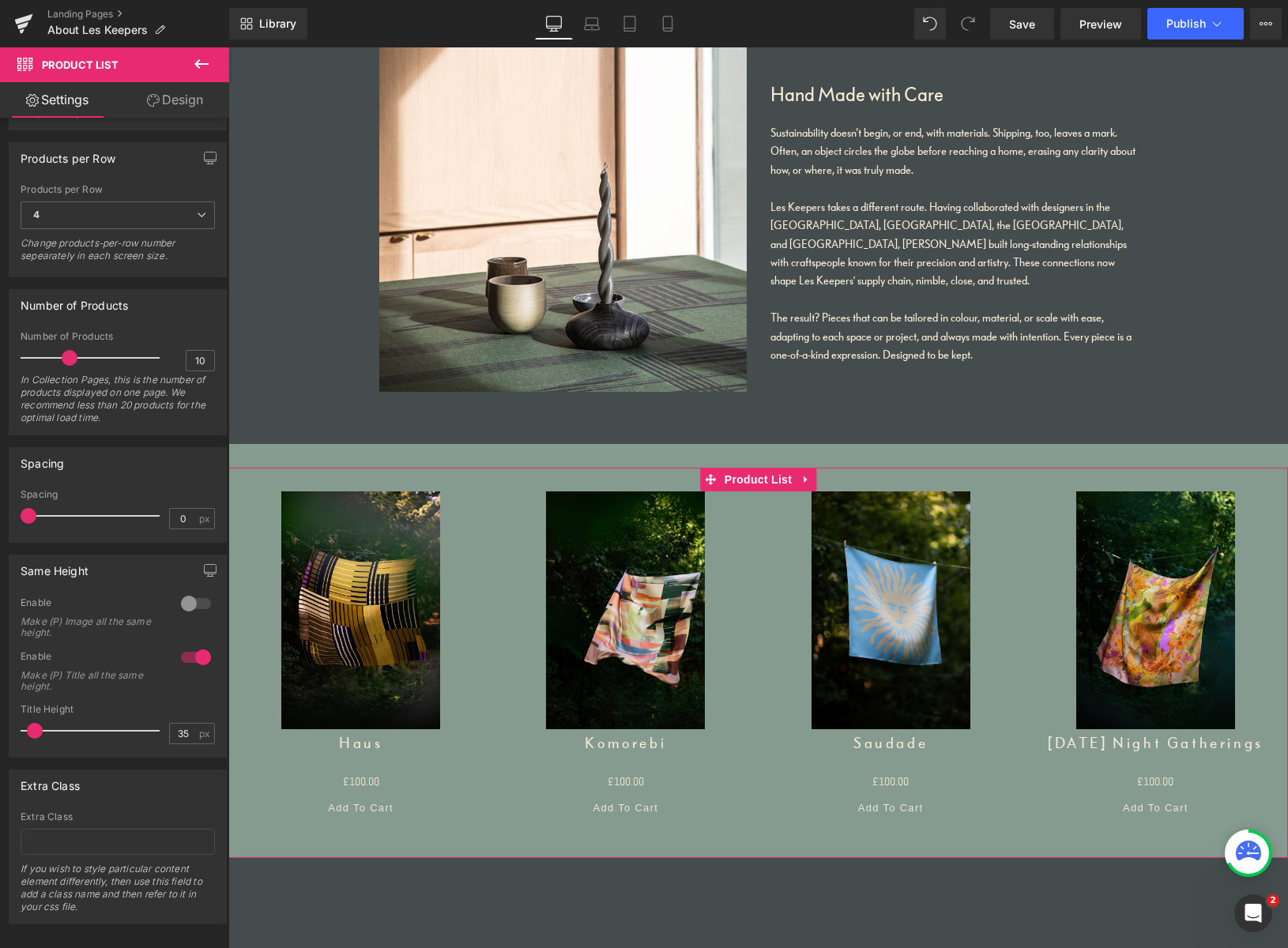
type input "0"
type input "30"
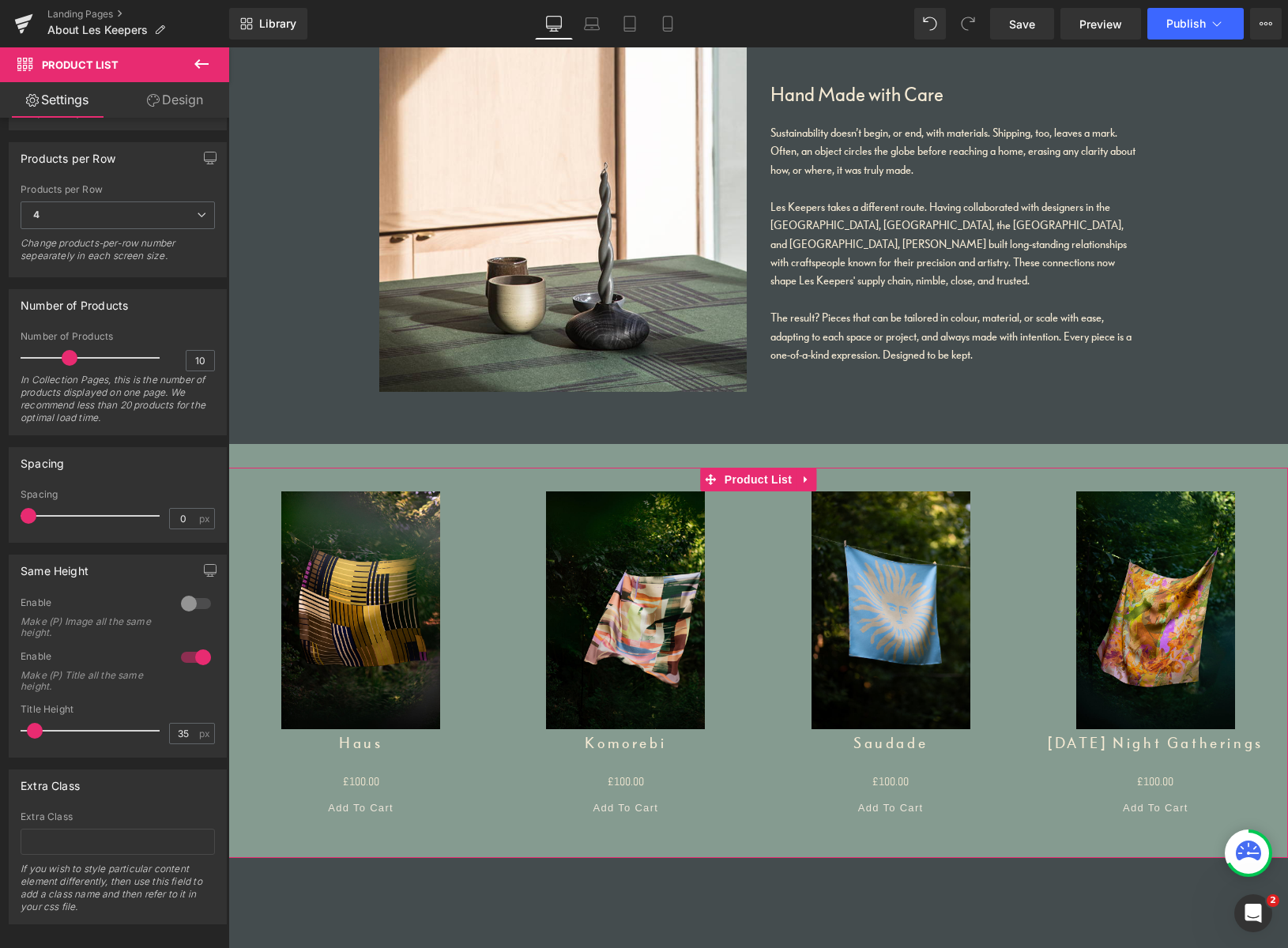
type input "0"
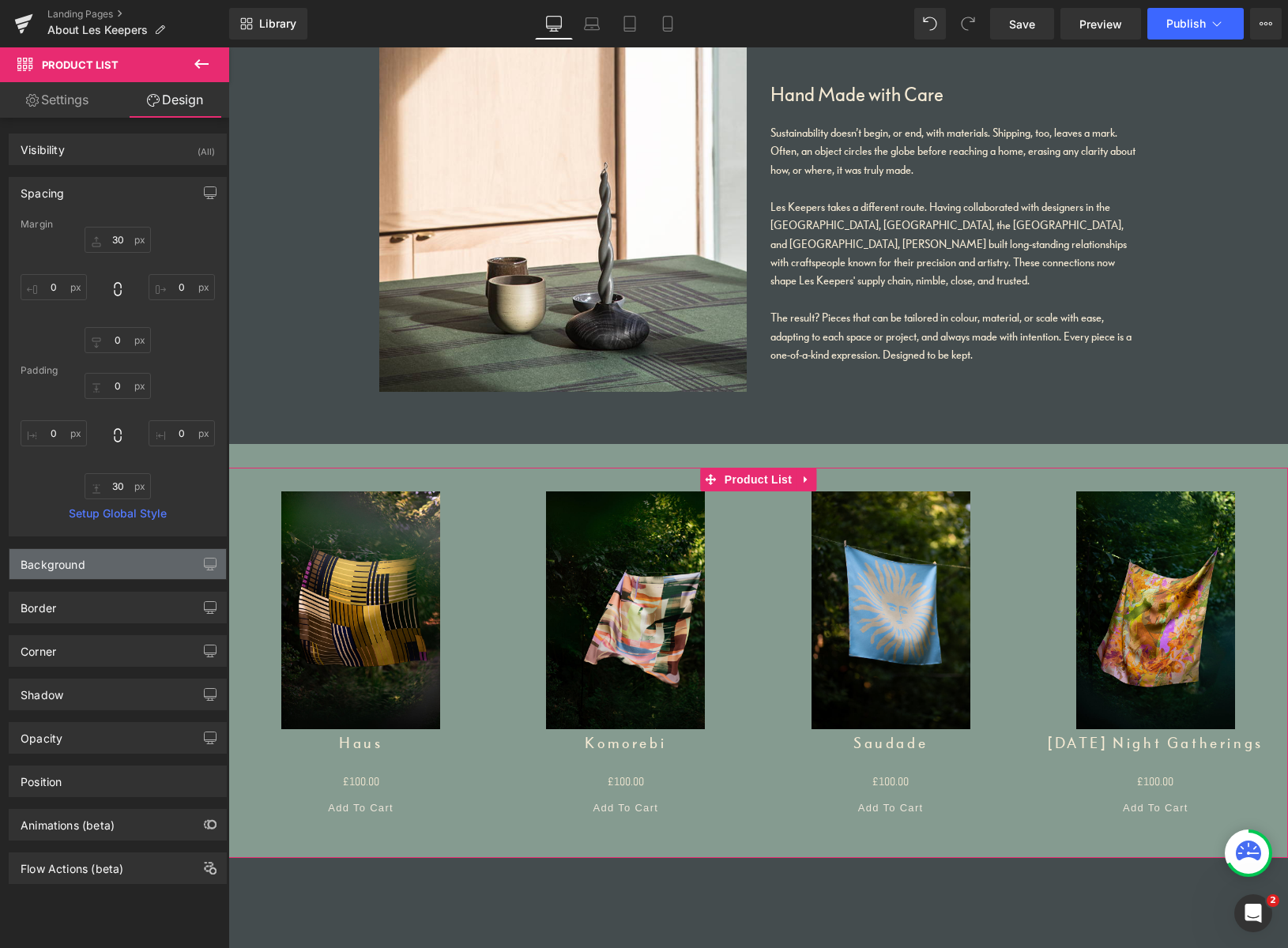
click at [123, 567] on div "Background" at bounding box center [118, 563] width 216 height 30
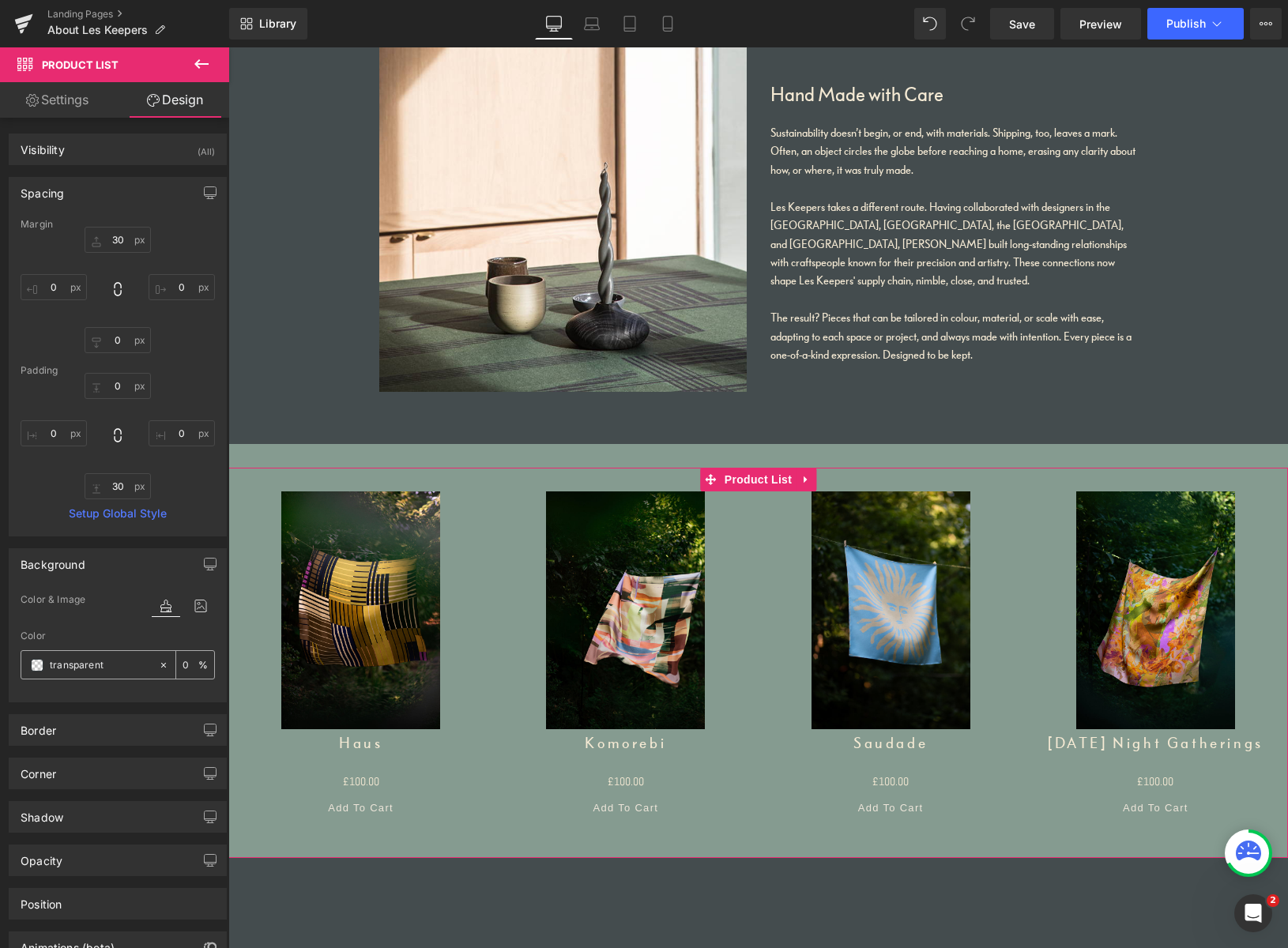
click at [158, 667] on icon at bounding box center [163, 664] width 11 height 11
click at [158, 665] on icon at bounding box center [163, 664] width 11 height 11
click at [105, 664] on input "none" at bounding box center [100, 664] width 101 height 17
click at [197, 606] on icon at bounding box center [200, 605] width 28 height 20
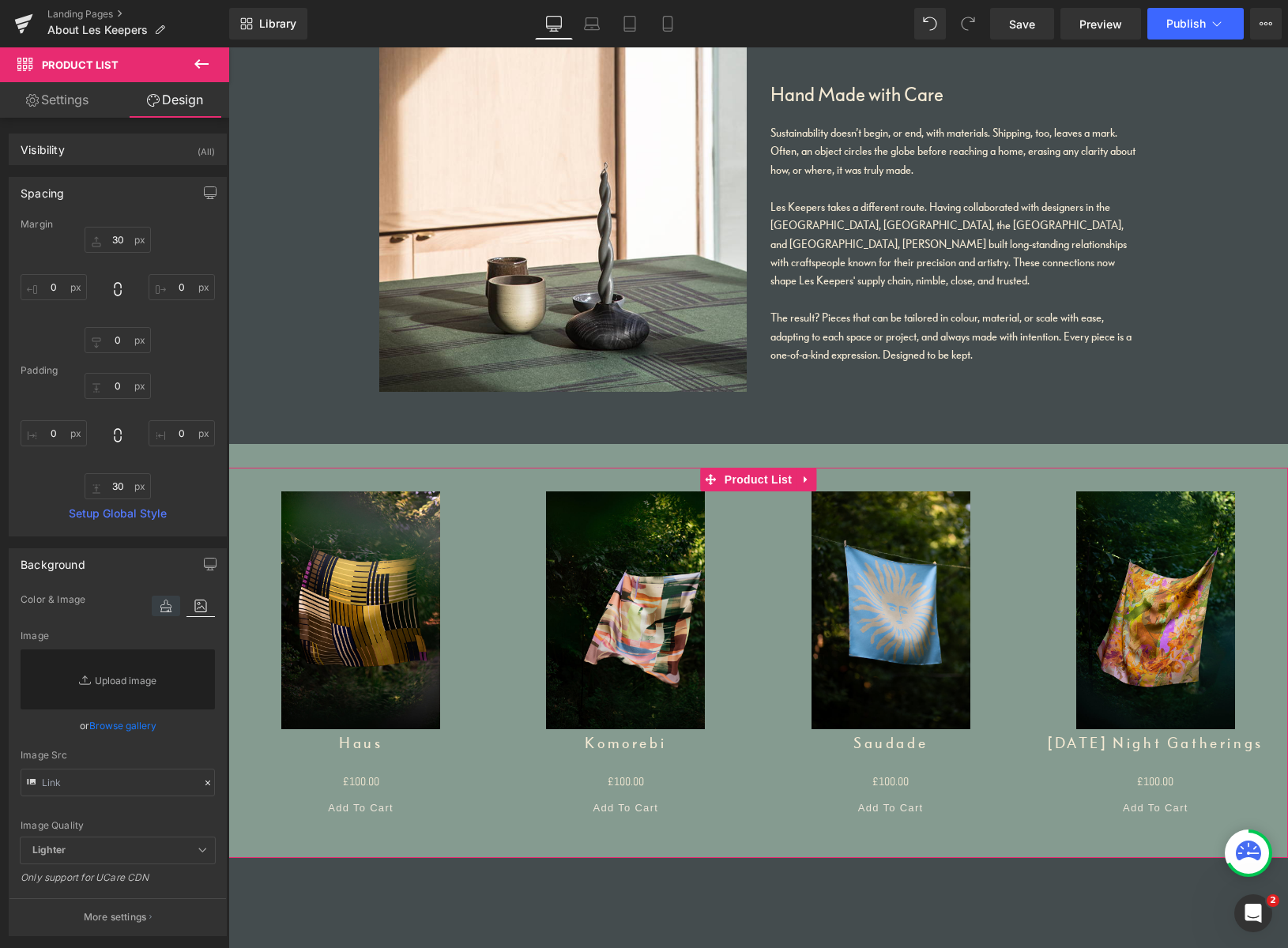
click at [164, 607] on icon at bounding box center [165, 605] width 28 height 20
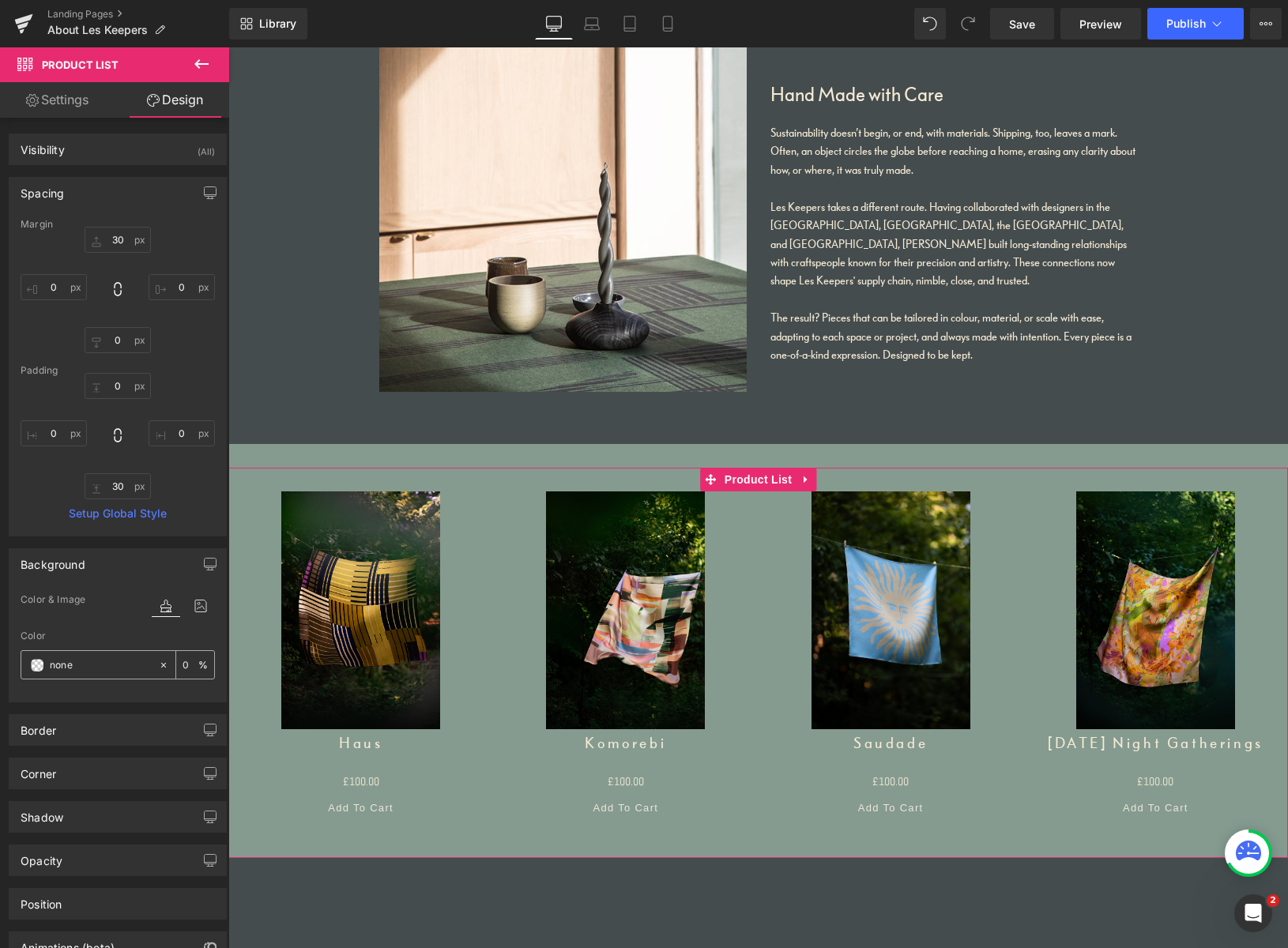
click at [116, 663] on input "none" at bounding box center [100, 664] width 101 height 17
click at [35, 664] on span at bounding box center [37, 664] width 13 height 13
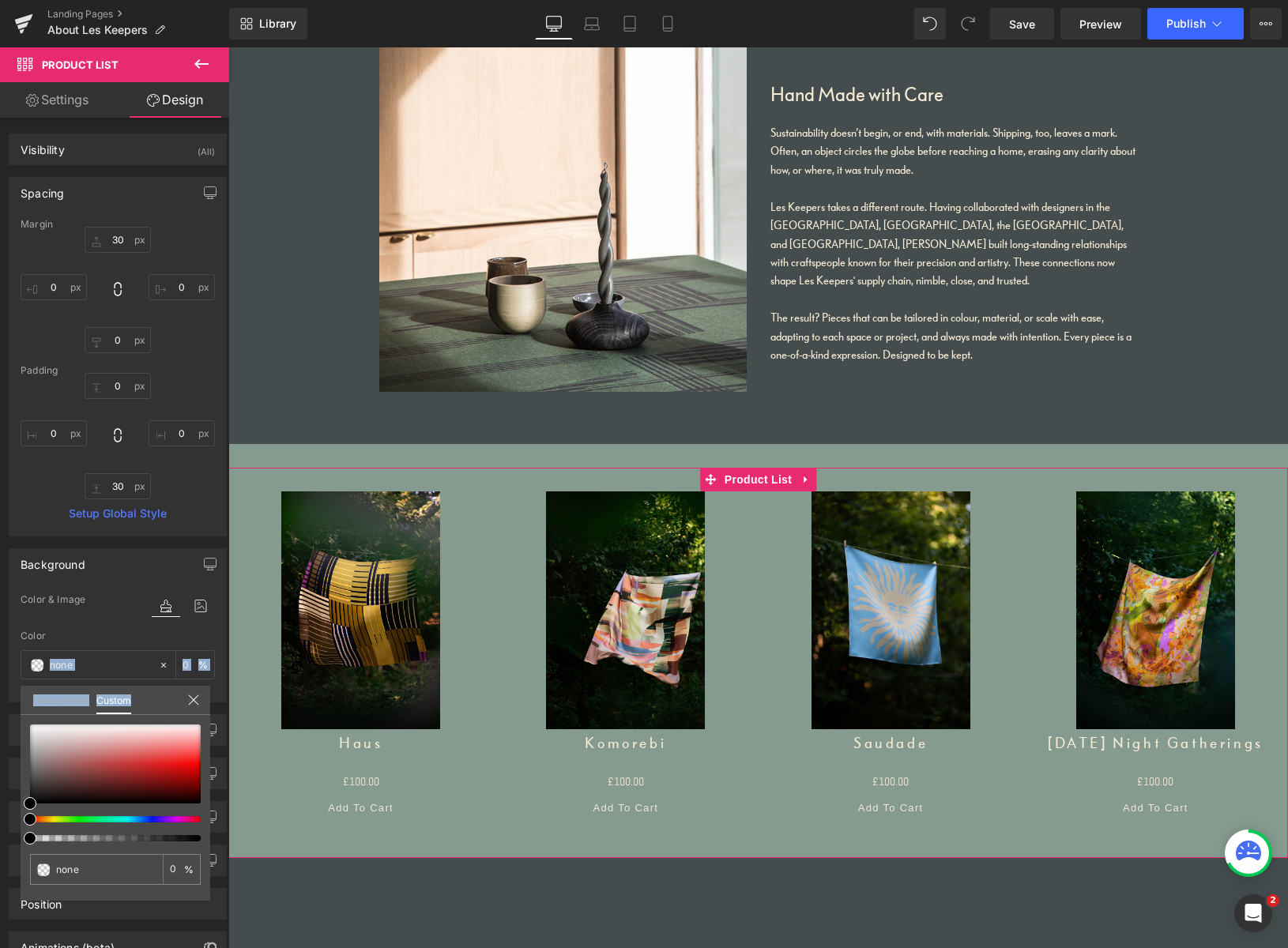
drag, startPoint x: 199, startPoint y: 840, endPoint x: 217, endPoint y: 838, distance: 18.1
click at [218, 702] on div "Background color Color & Image color none Color none 0 % Image Replace Image Up…" at bounding box center [118, 619] width 236 height 166
type input "#000000"
type input "99"
type input "#000000"
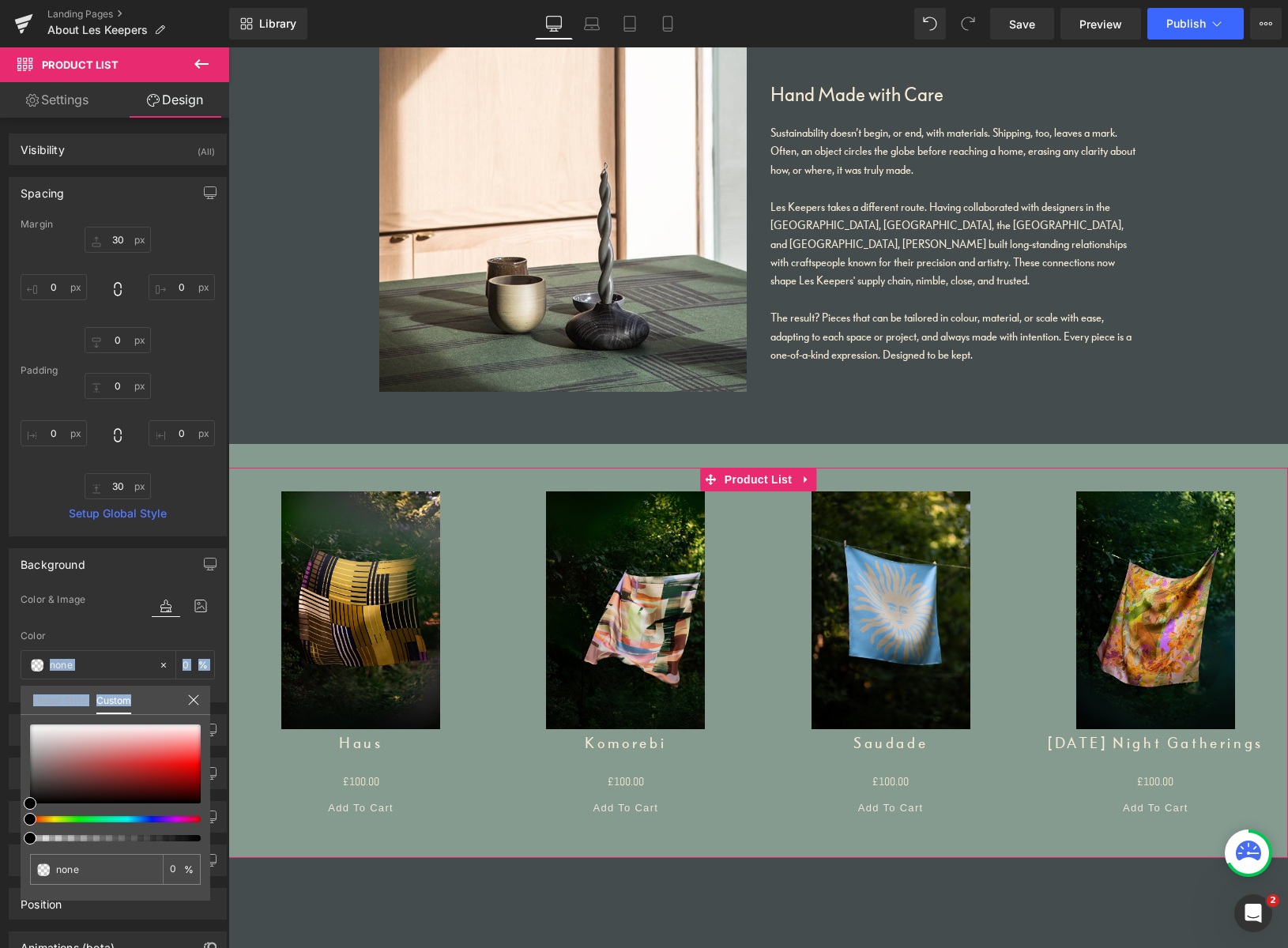
type input "99"
type input "100"
drag, startPoint x: 192, startPoint y: 840, endPoint x: 212, endPoint y: 836, distance: 20.4
click at [211, 702] on div "Background color Color & Image color rgba(0, 0, 0, 1) Color #000000 100 % Image…" at bounding box center [118, 619] width 236 height 166
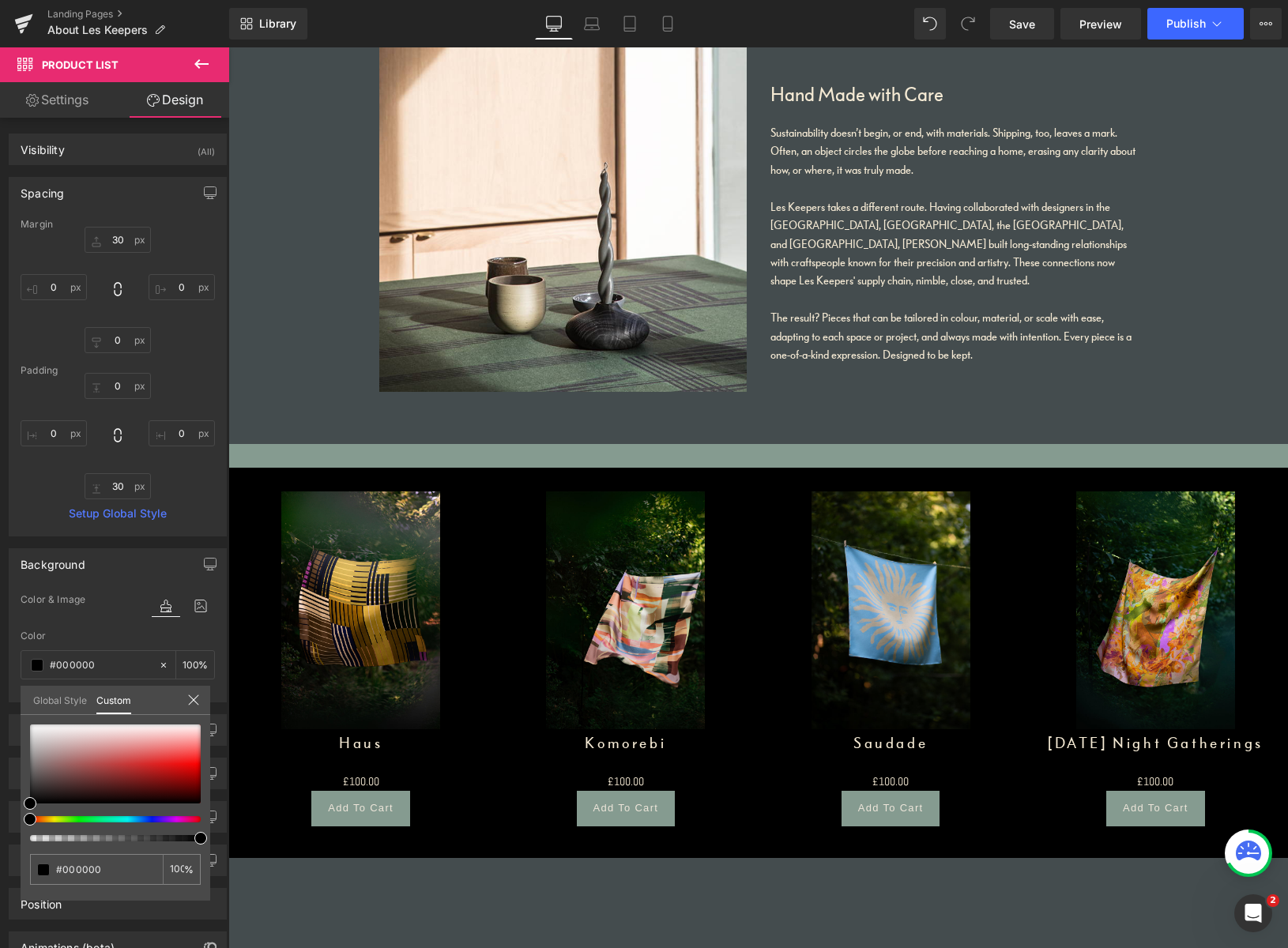
click at [710, 456] on body "Home Tablecloths Scarves Services Made To Order About Les Keepers Sustainabilit…" at bounding box center [758, 361] width 1059 height 5157
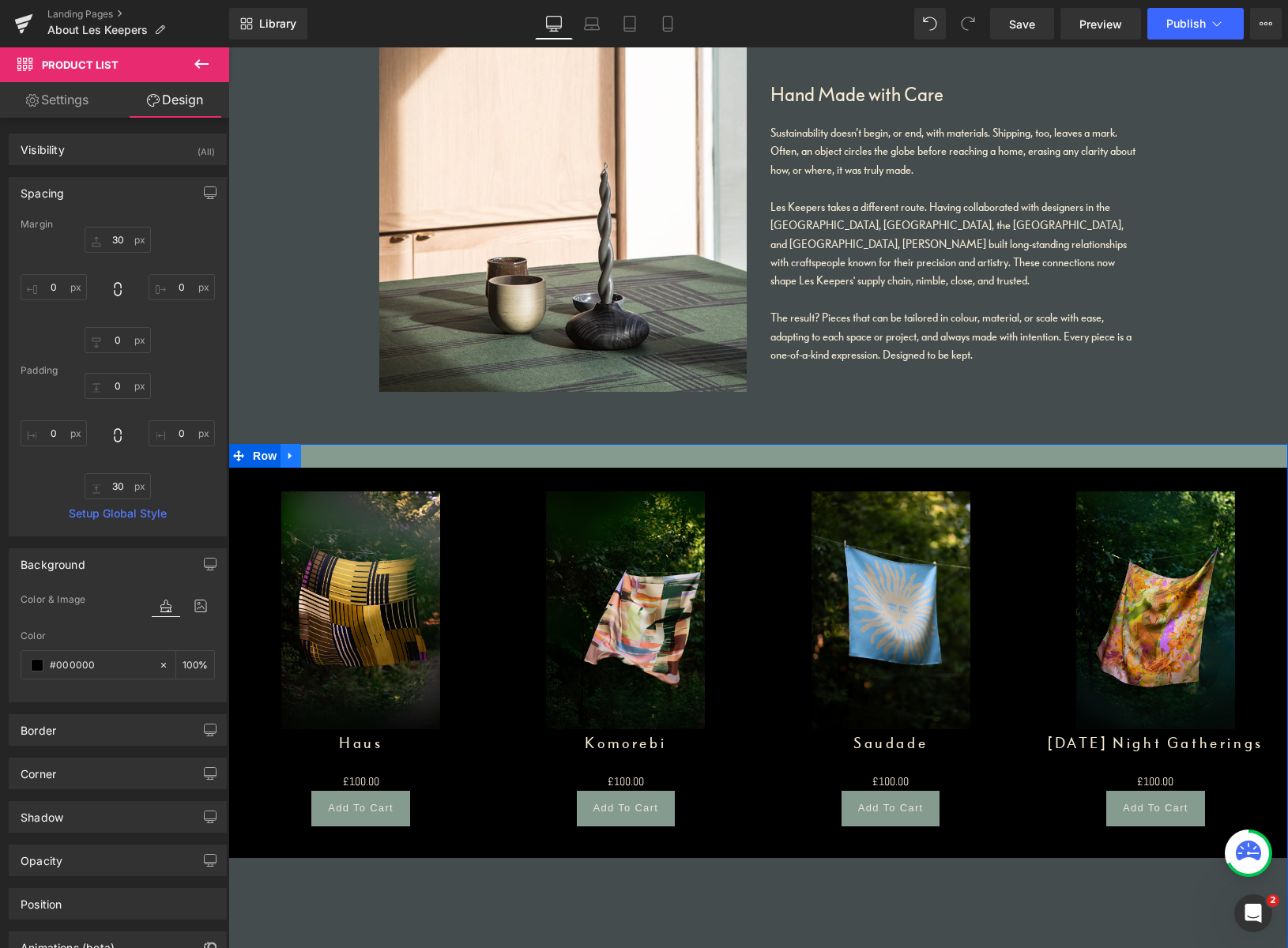
click at [290, 449] on icon at bounding box center [290, 455] width 11 height 12
click at [331, 455] on icon at bounding box center [331, 455] width 11 height 11
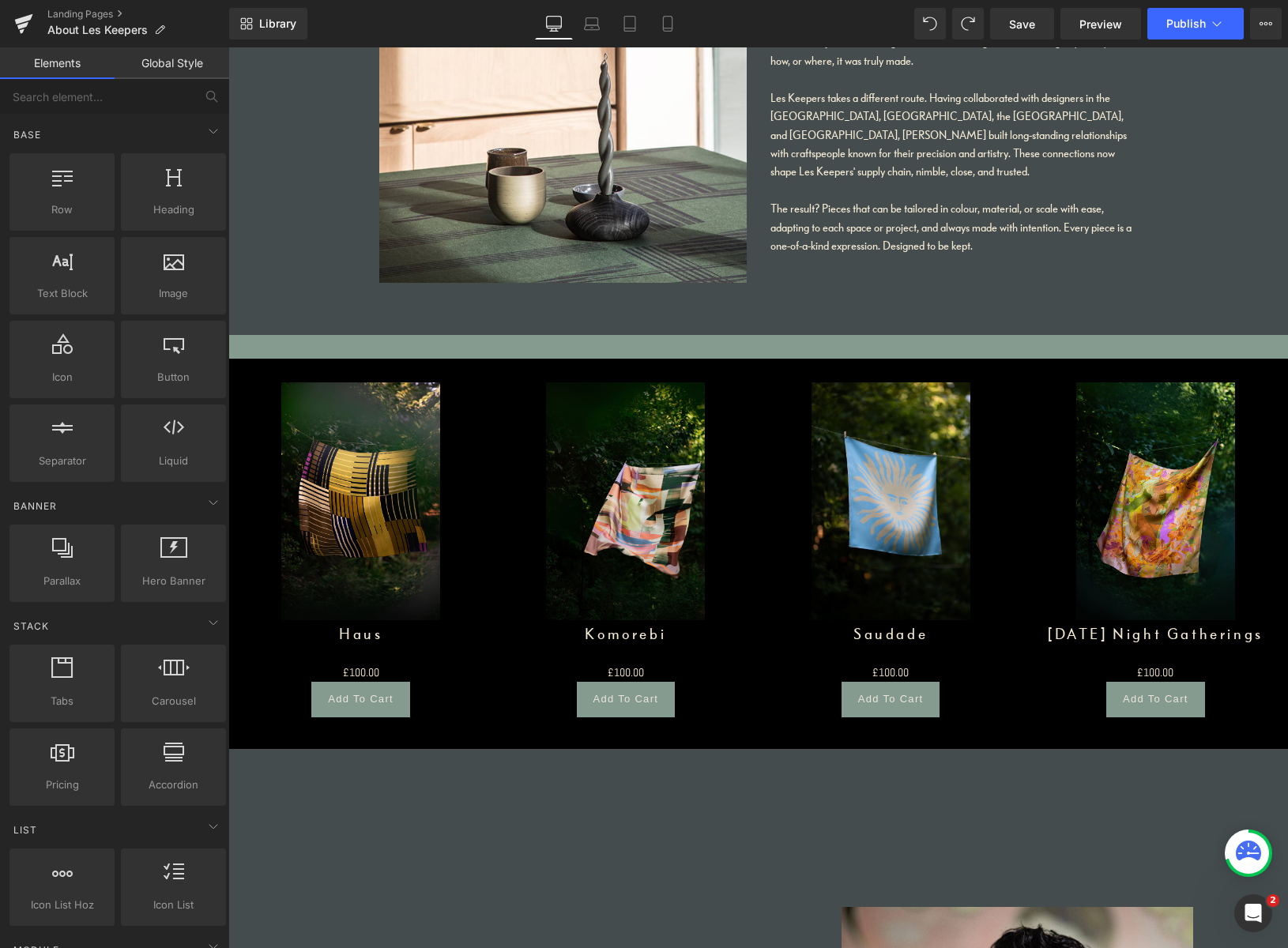
scroll to position [2347, 0]
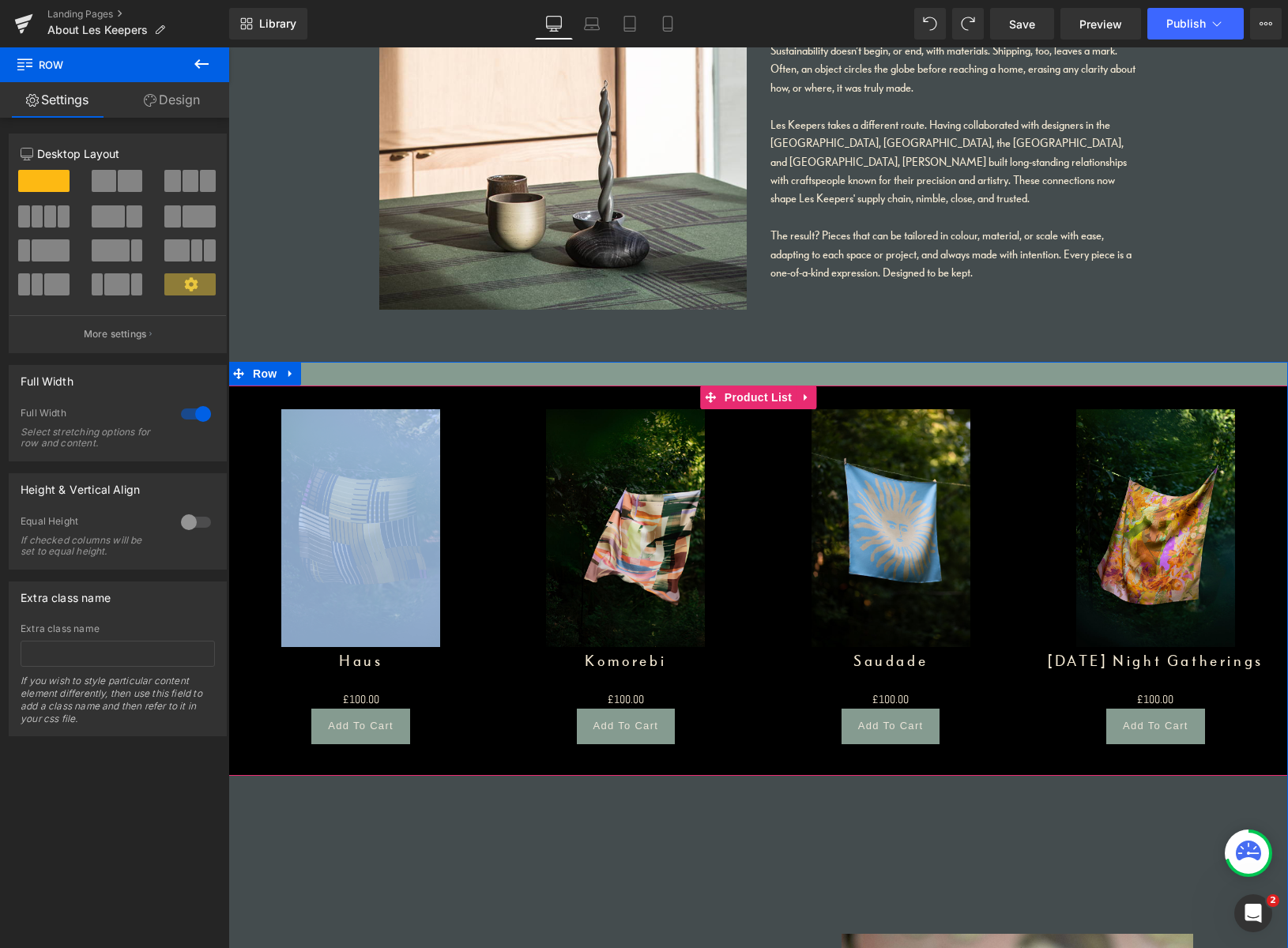
click at [296, 397] on div "Sale Off (P) Image Haus (P) Title £0 £100.00 (P) Price Add To Cart (P) Cart But…" at bounding box center [758, 569] width 1059 height 366
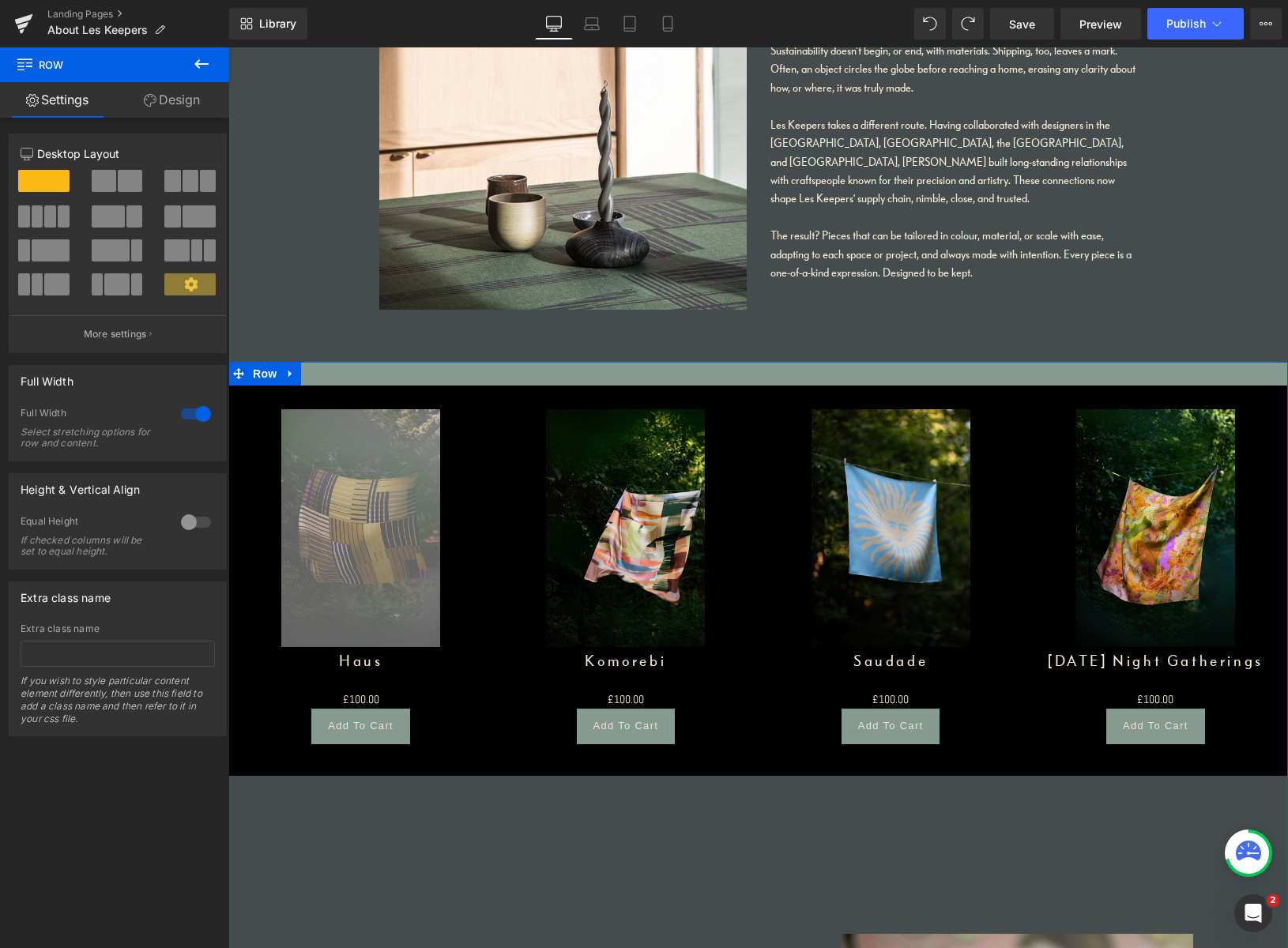
click at [175, 98] on link "Design" at bounding box center [172, 99] width 115 height 36
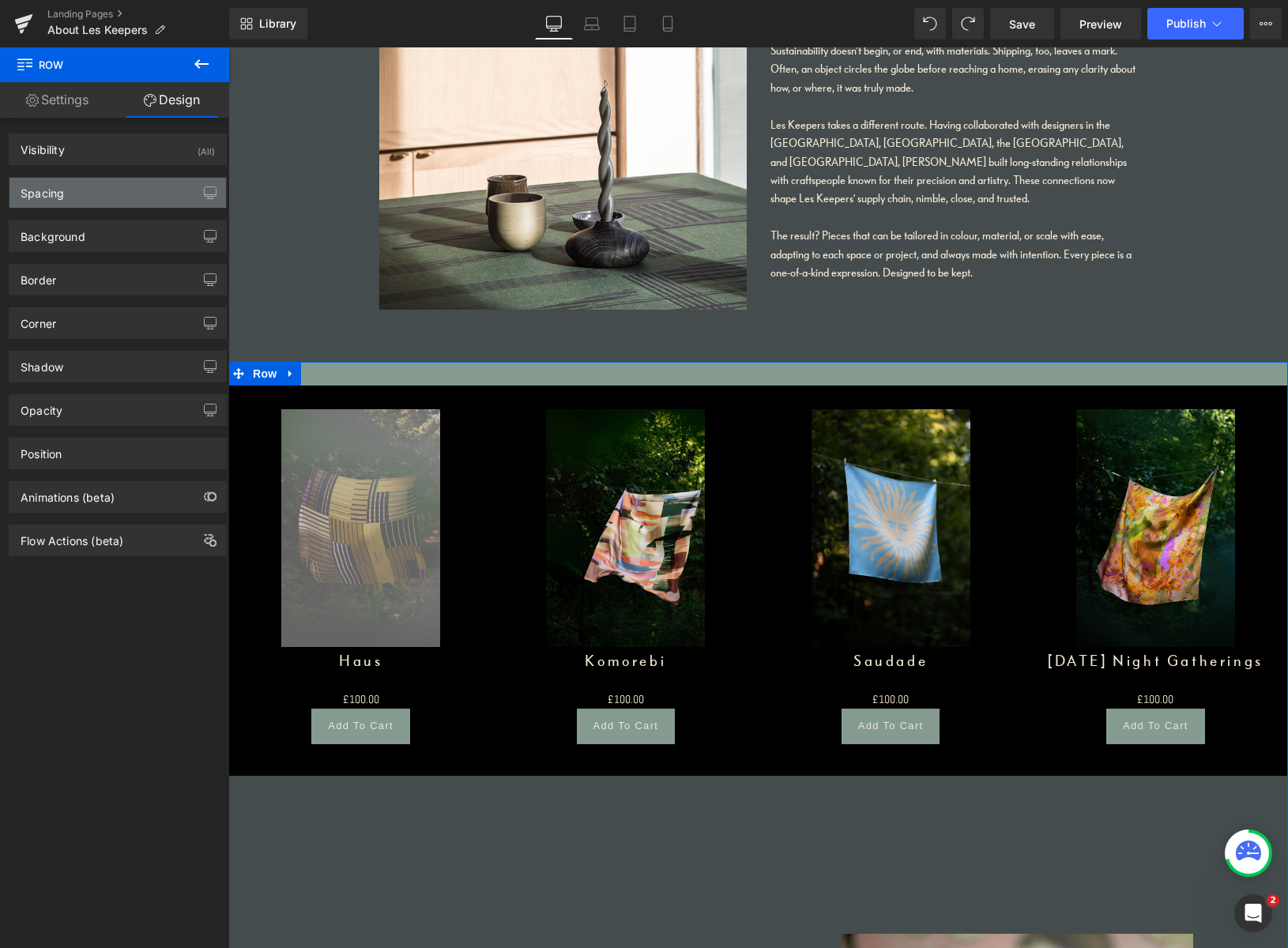
click at [107, 198] on div "Spacing" at bounding box center [118, 192] width 216 height 30
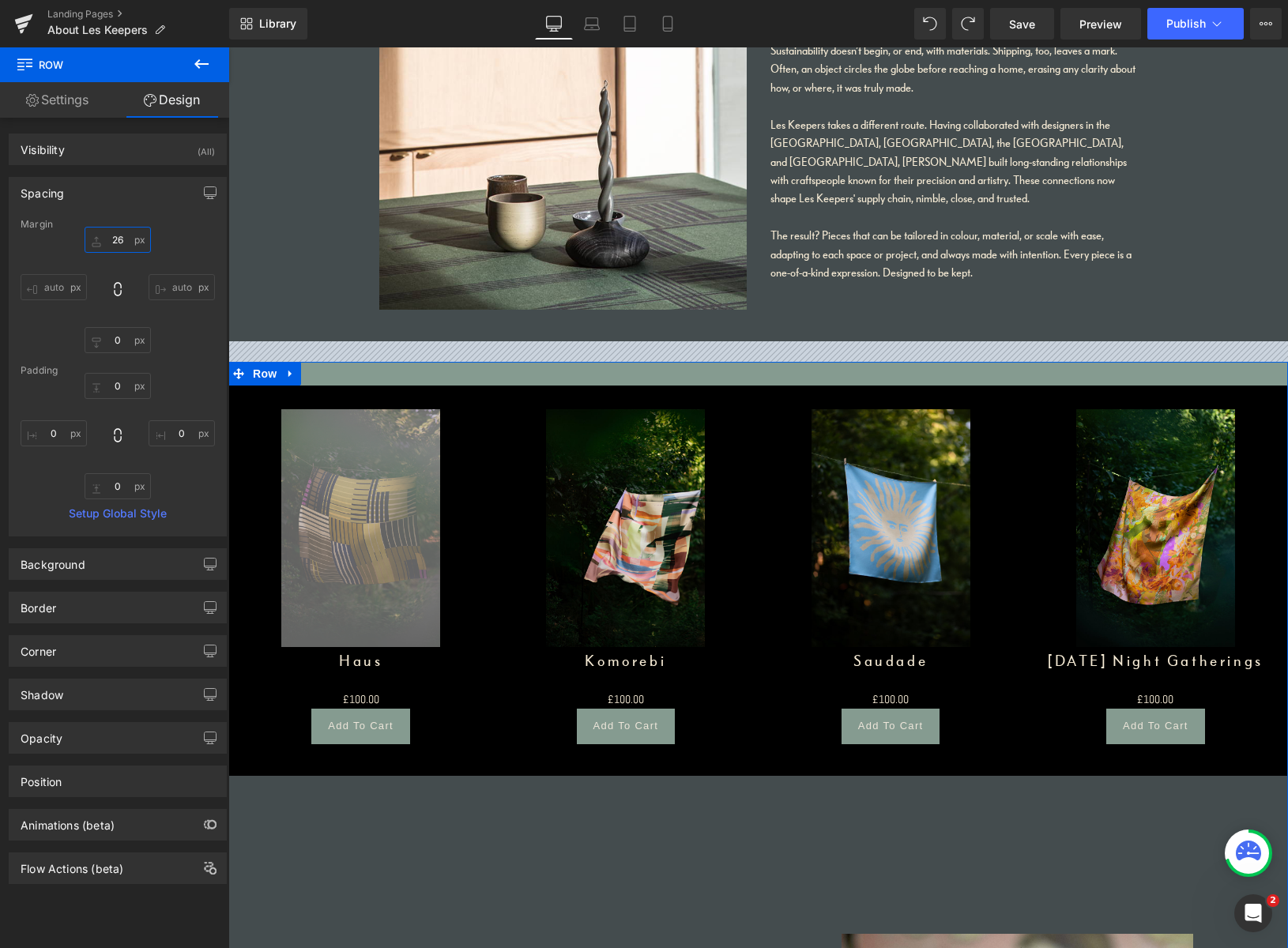
drag, startPoint x: 116, startPoint y: 238, endPoint x: 96, endPoint y: 233, distance: 20.6
click at [100, 233] on input "26" at bounding box center [118, 239] width 67 height 26
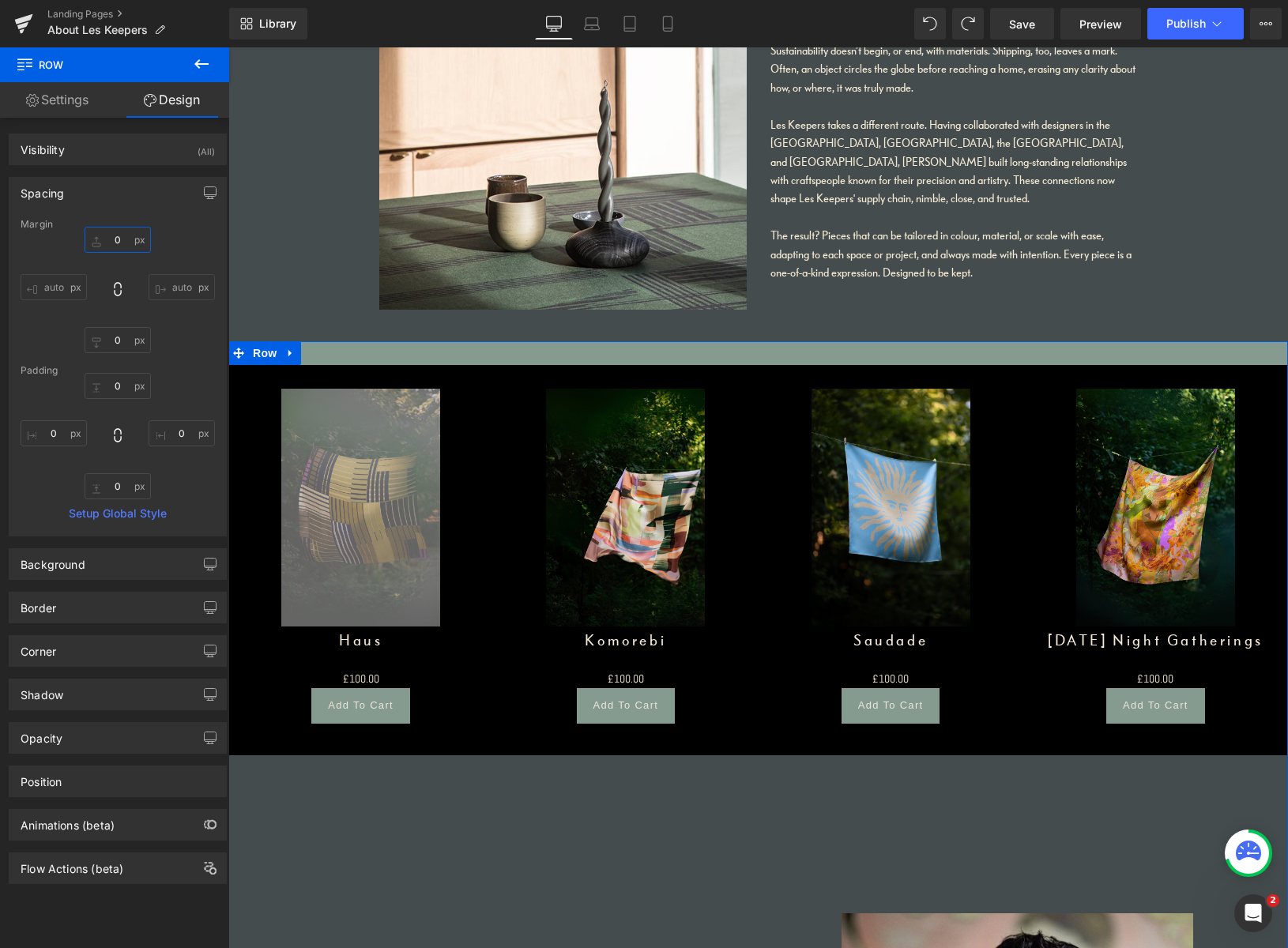
type input "26"
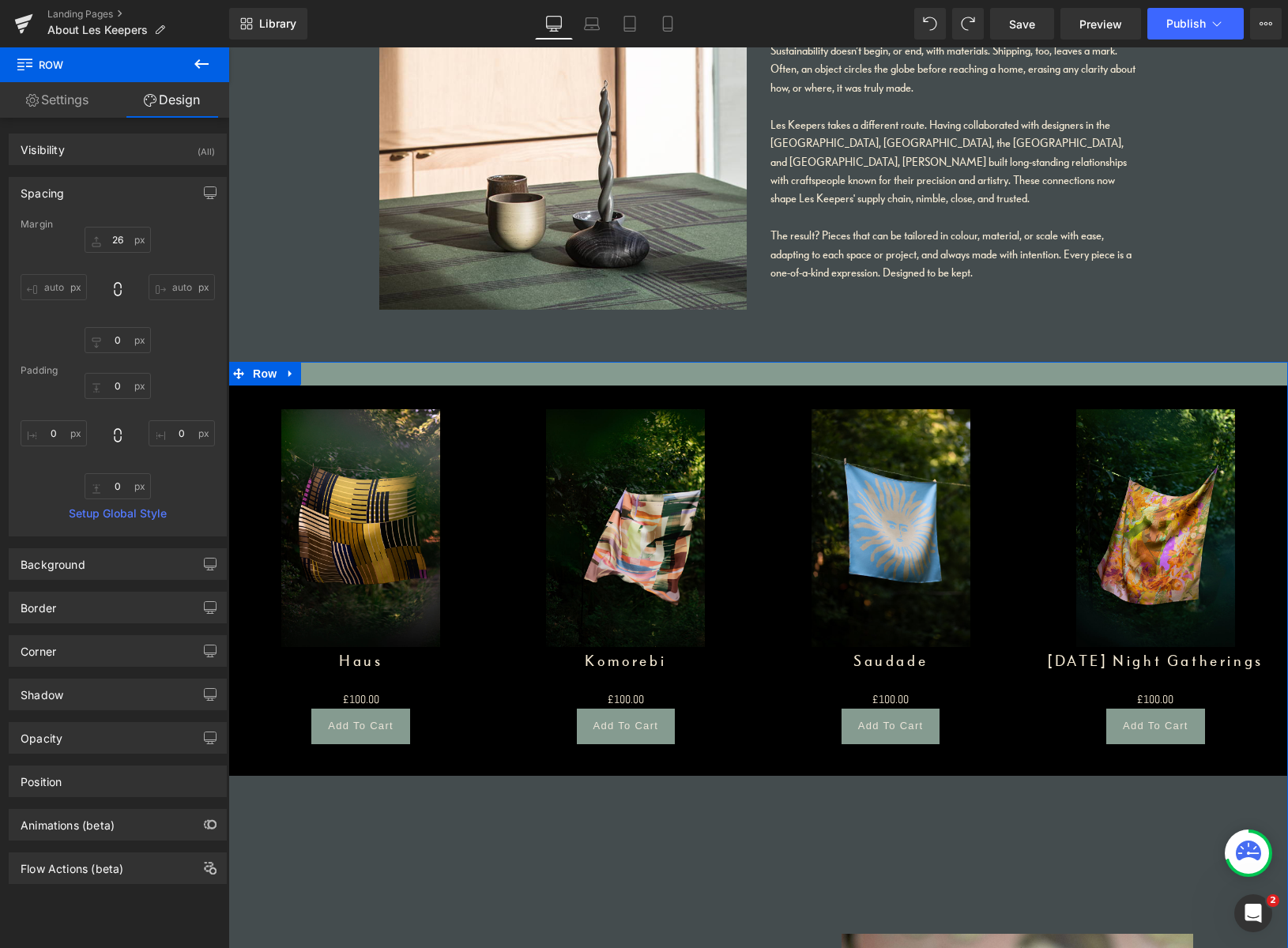
click at [288, 375] on icon at bounding box center [289, 372] width 3 height 7
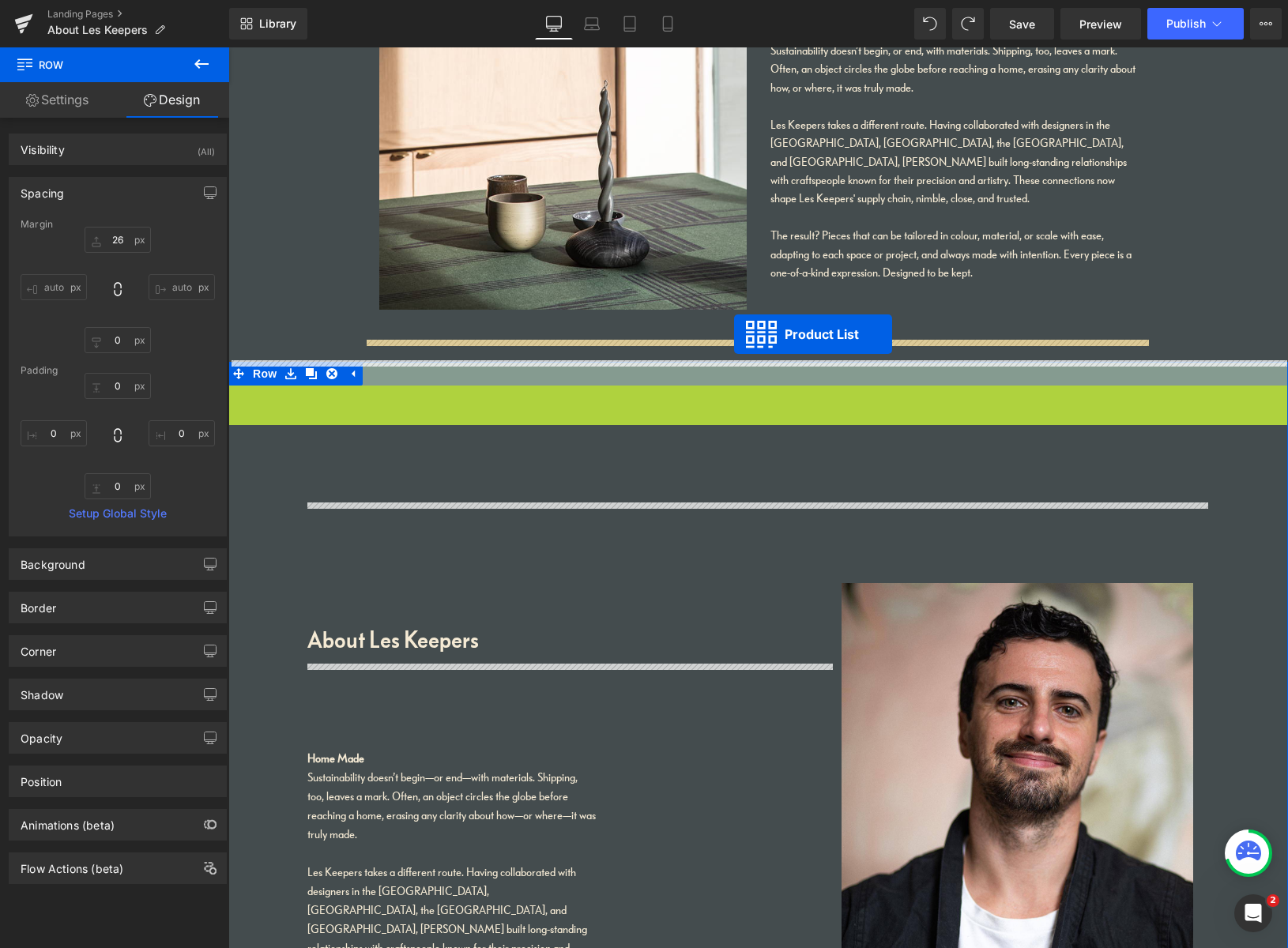
drag, startPoint x: 709, startPoint y: 399, endPoint x: 734, endPoint y: 335, distance: 68.7
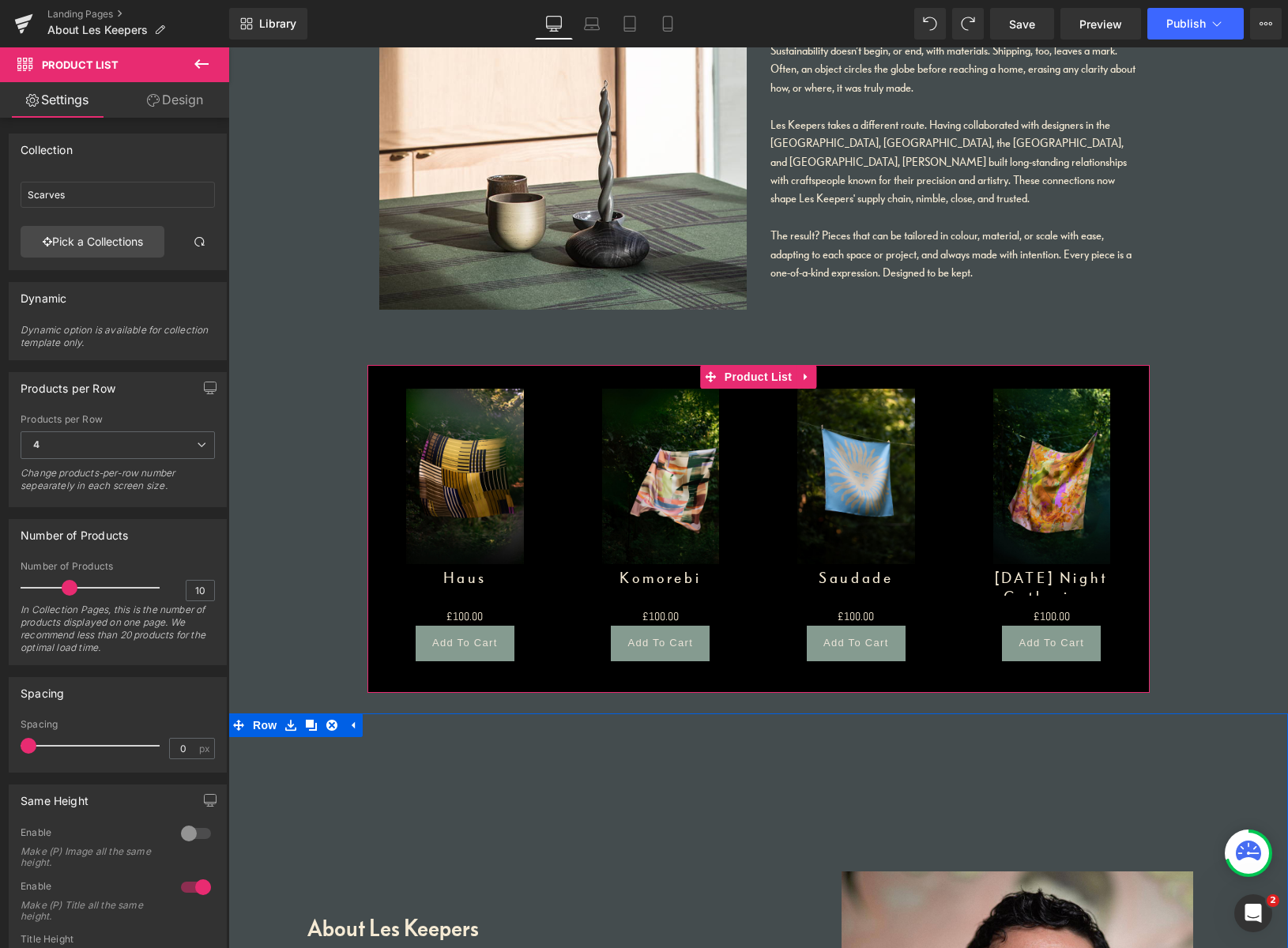
drag, startPoint x: 573, startPoint y: 373, endPoint x: 584, endPoint y: 374, distance: 11.0
click at [574, 374] on div "Sale Off (P) Image Haus (P) Title £0 £100.00 (P) Price Add To Cart (P) Cart But…" at bounding box center [758, 516] width 782 height 304
click at [197, 100] on link "Design" at bounding box center [175, 99] width 115 height 36
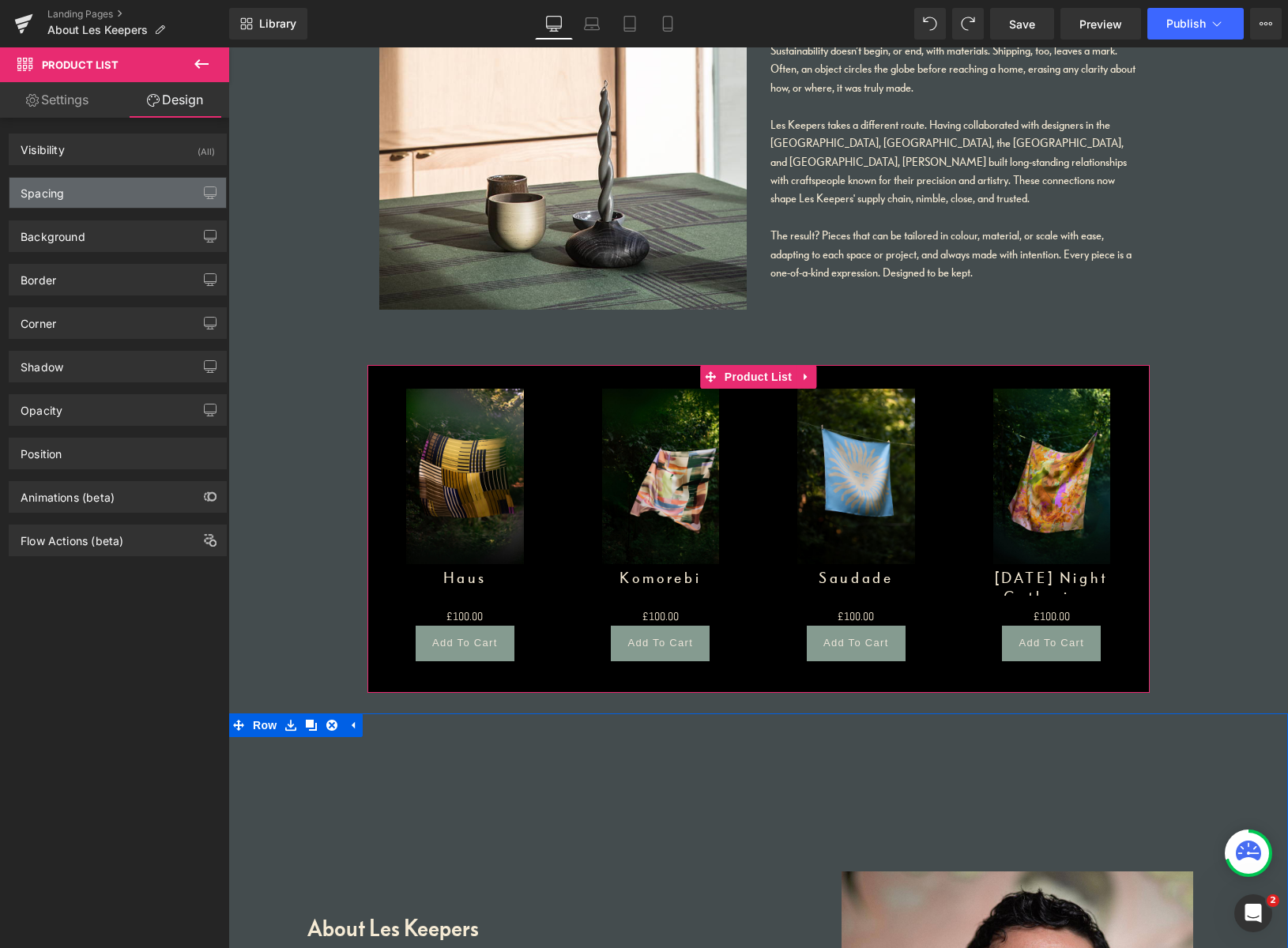
click at [119, 190] on div "Spacing" at bounding box center [118, 192] width 216 height 30
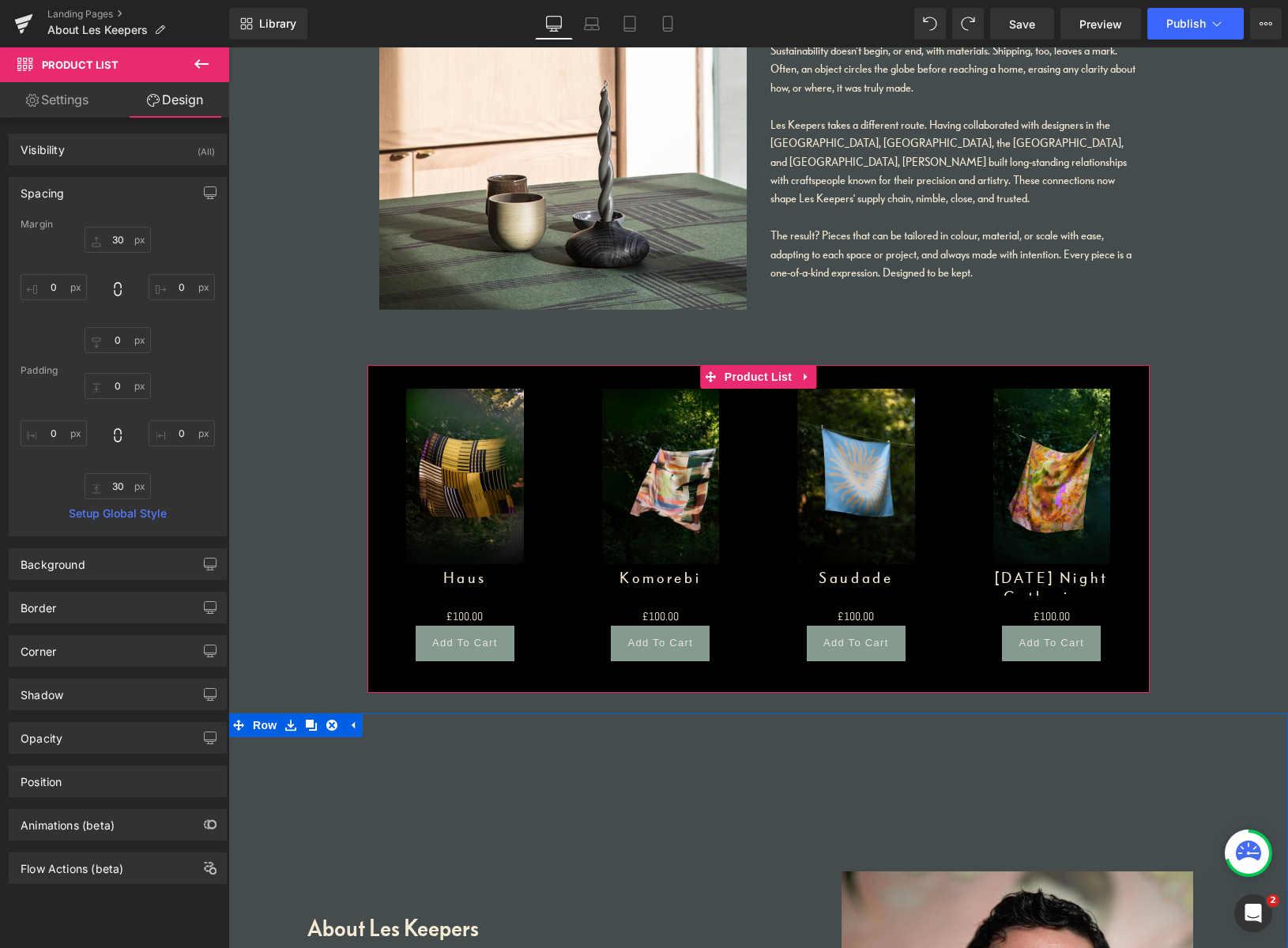
click at [75, 104] on link "Settings" at bounding box center [57, 99] width 115 height 36
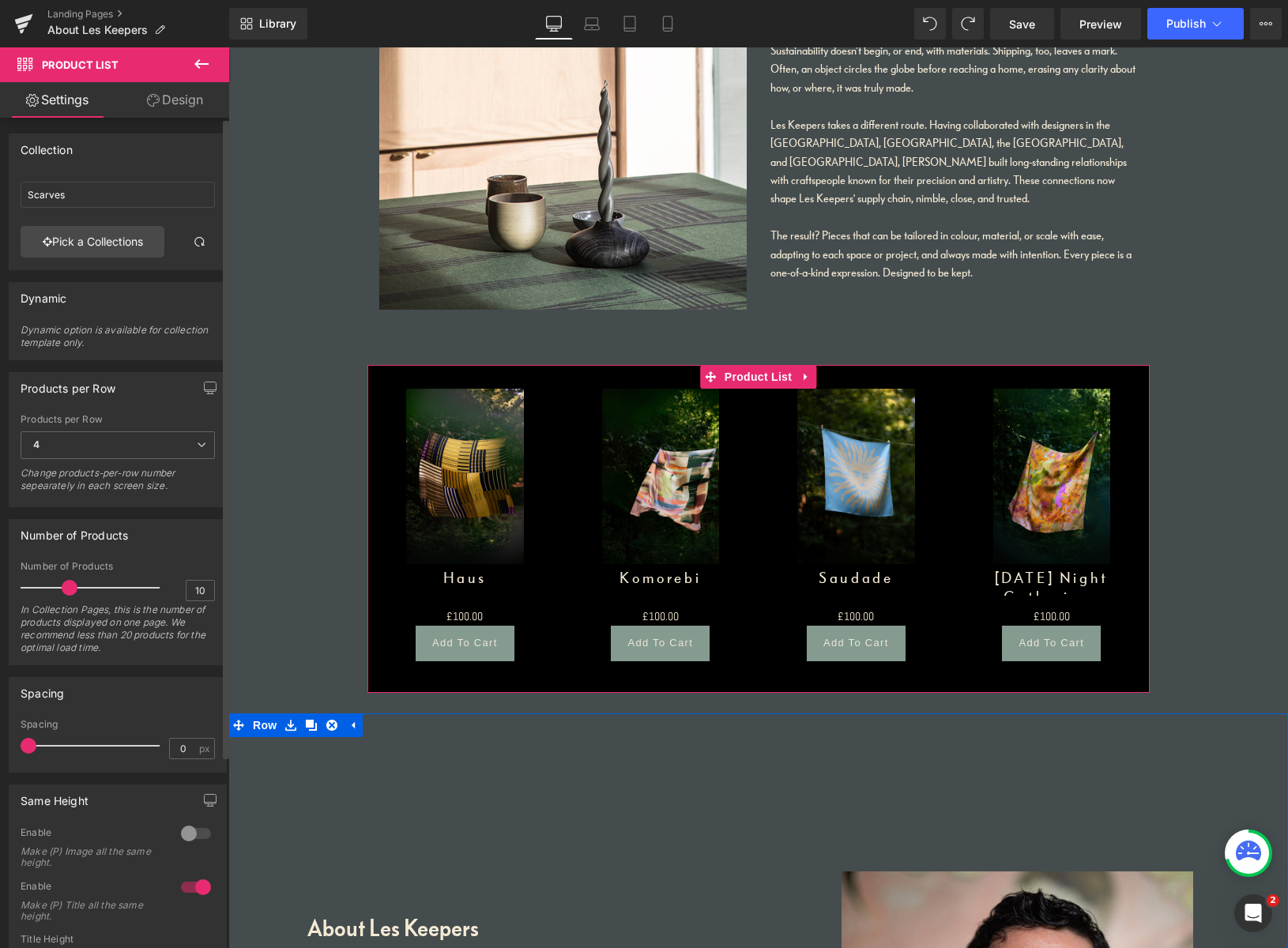
click at [186, 886] on div at bounding box center [195, 886] width 38 height 25
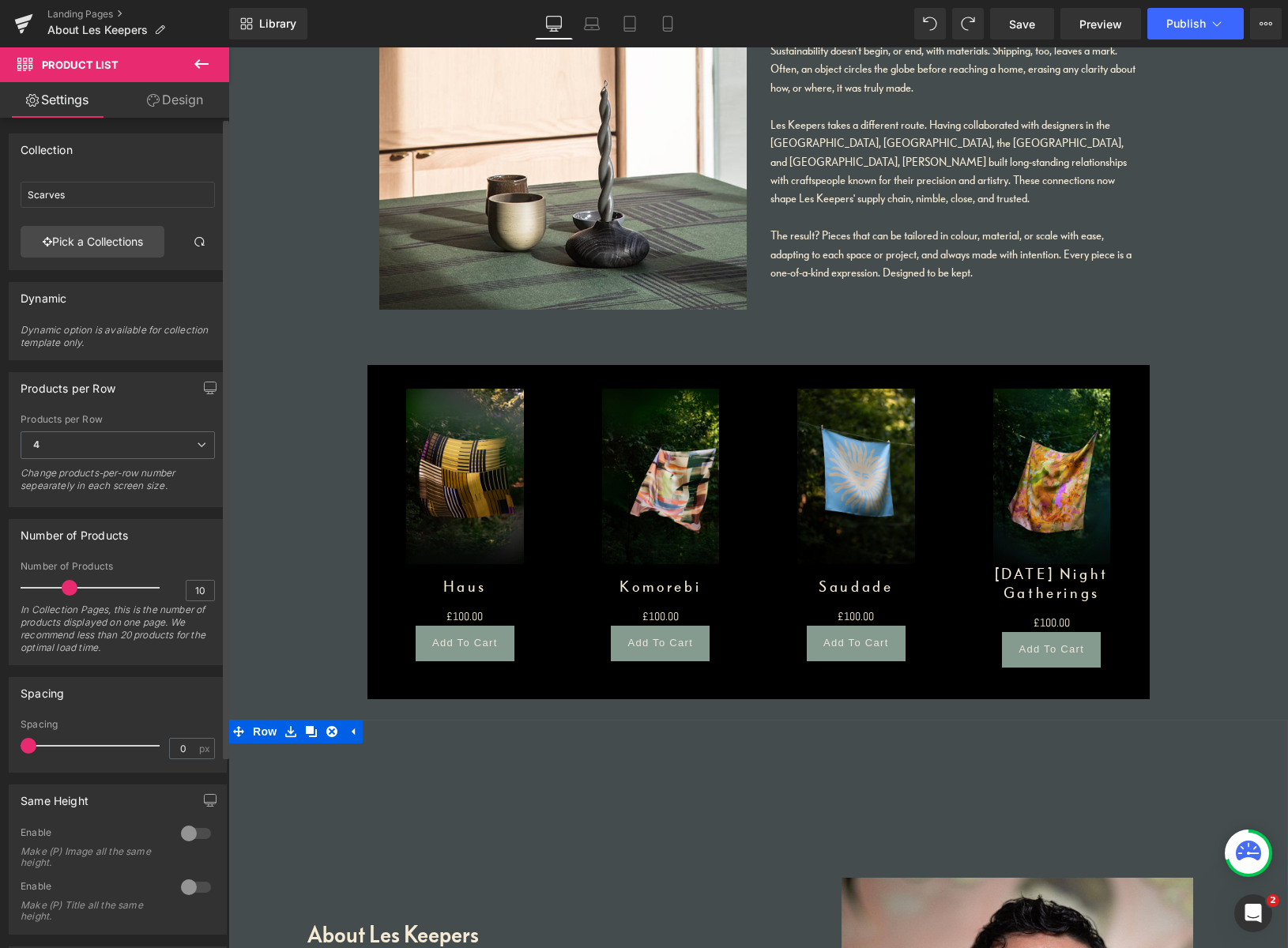
click at [188, 896] on div at bounding box center [195, 886] width 38 height 25
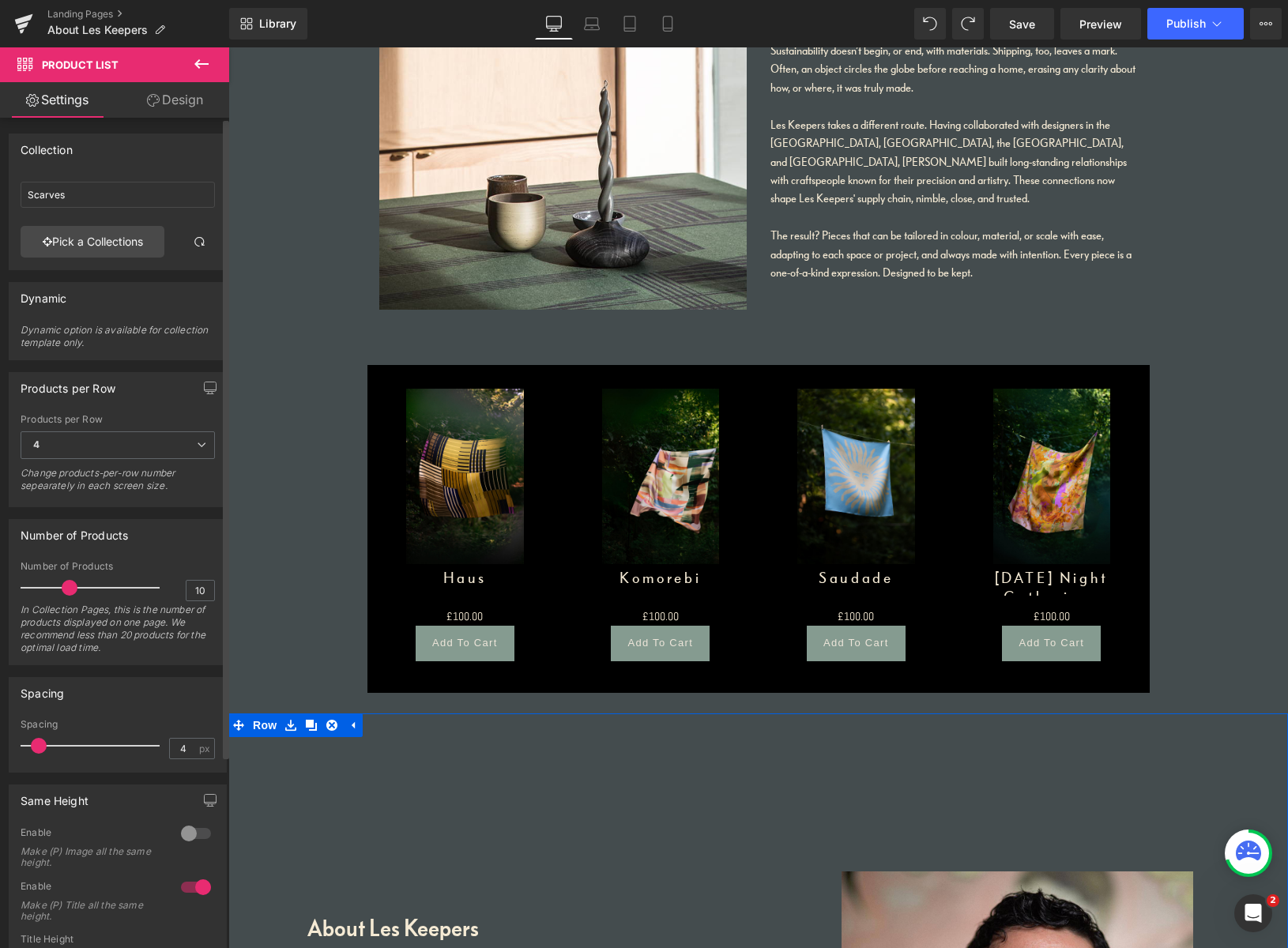
drag, startPoint x: 33, startPoint y: 745, endPoint x: 41, endPoint y: 745, distance: 8.0
click at [41, 745] on span at bounding box center [39, 745] width 15 height 15
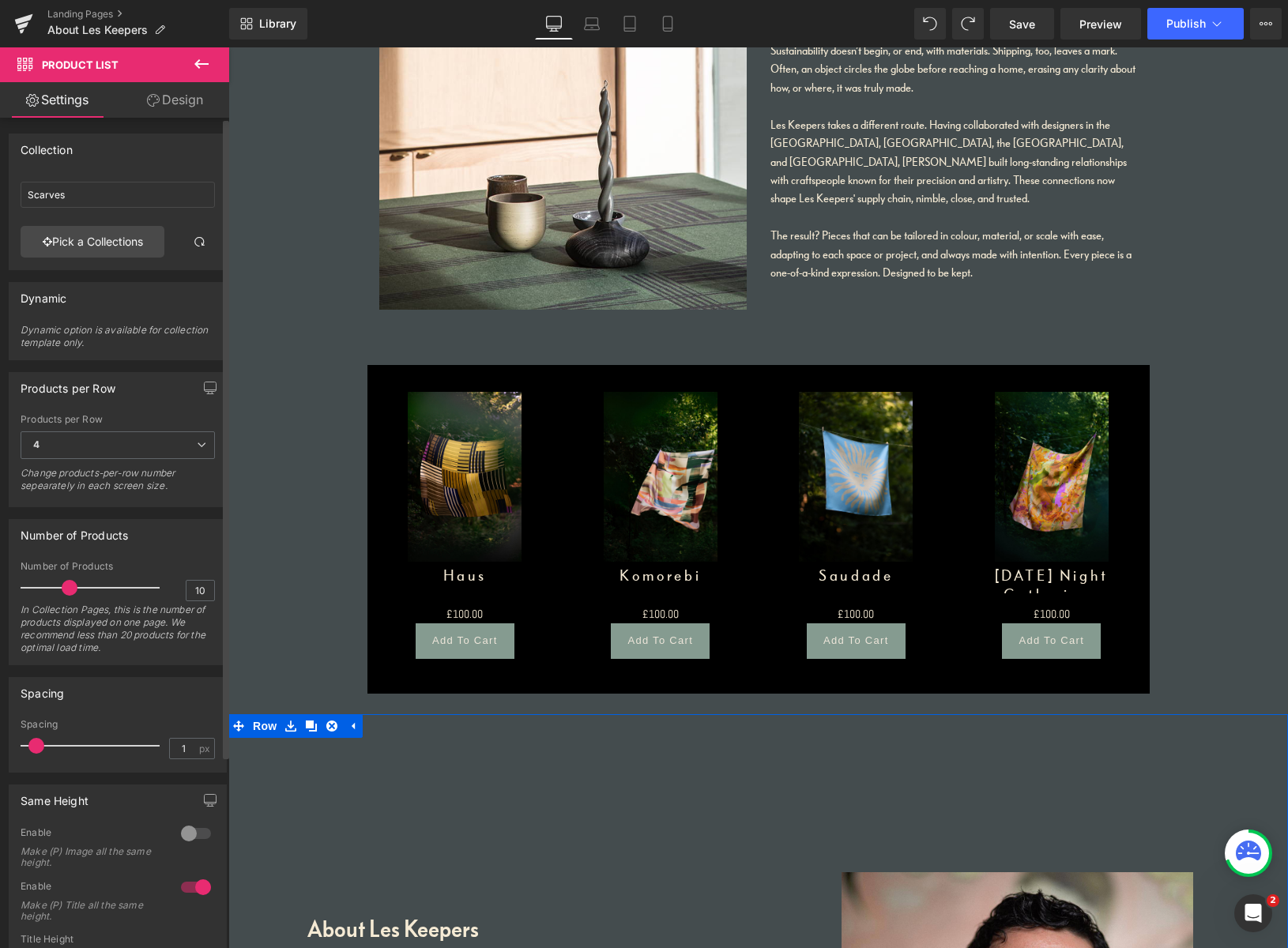
type input "0"
drag, startPoint x: 38, startPoint y: 744, endPoint x: 14, endPoint y: 739, distance: 24.5
click at [15, 739] on div "0px Spacing 0 px" at bounding box center [118, 745] width 216 height 53
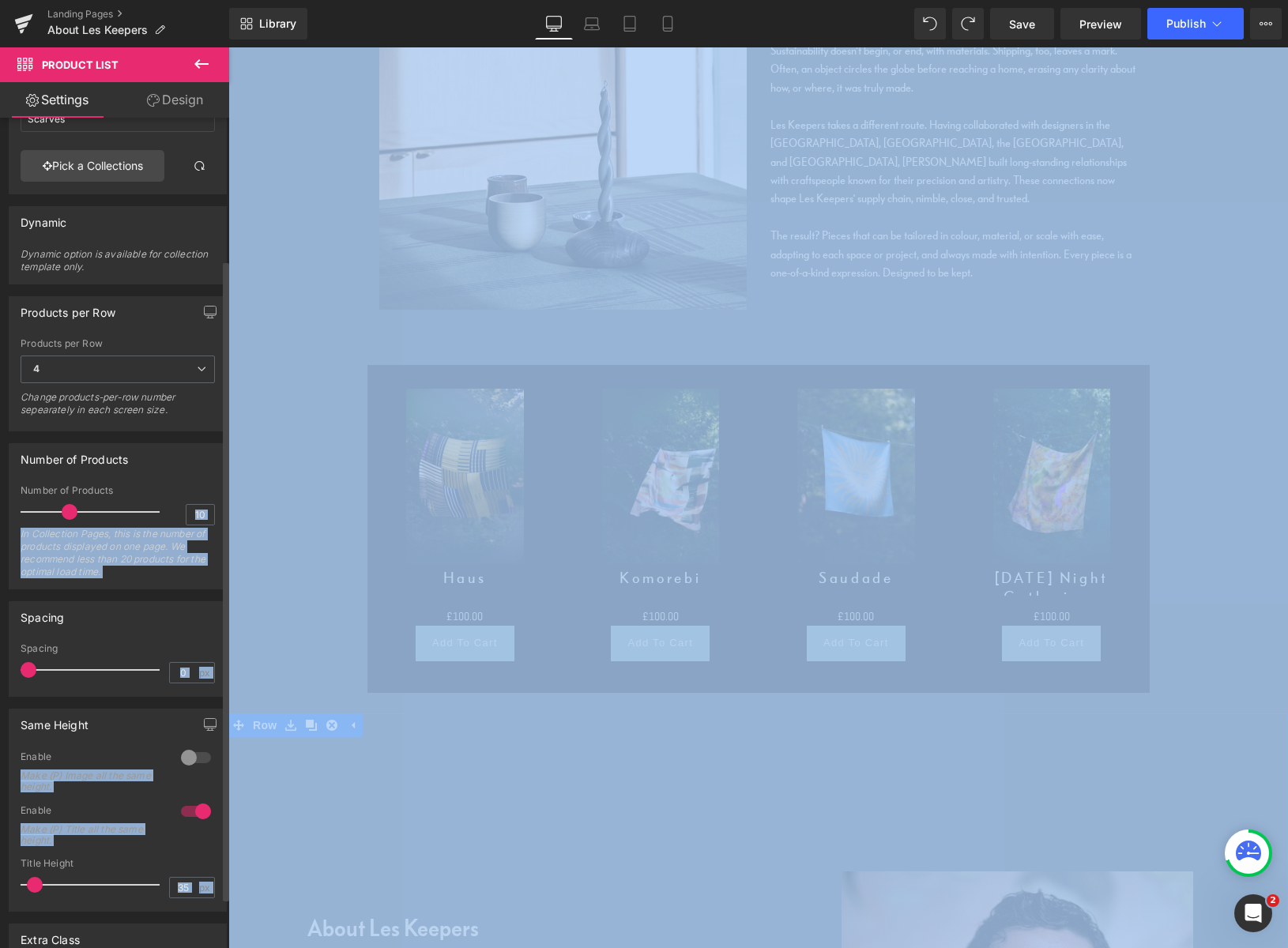
scroll to position [203, 0]
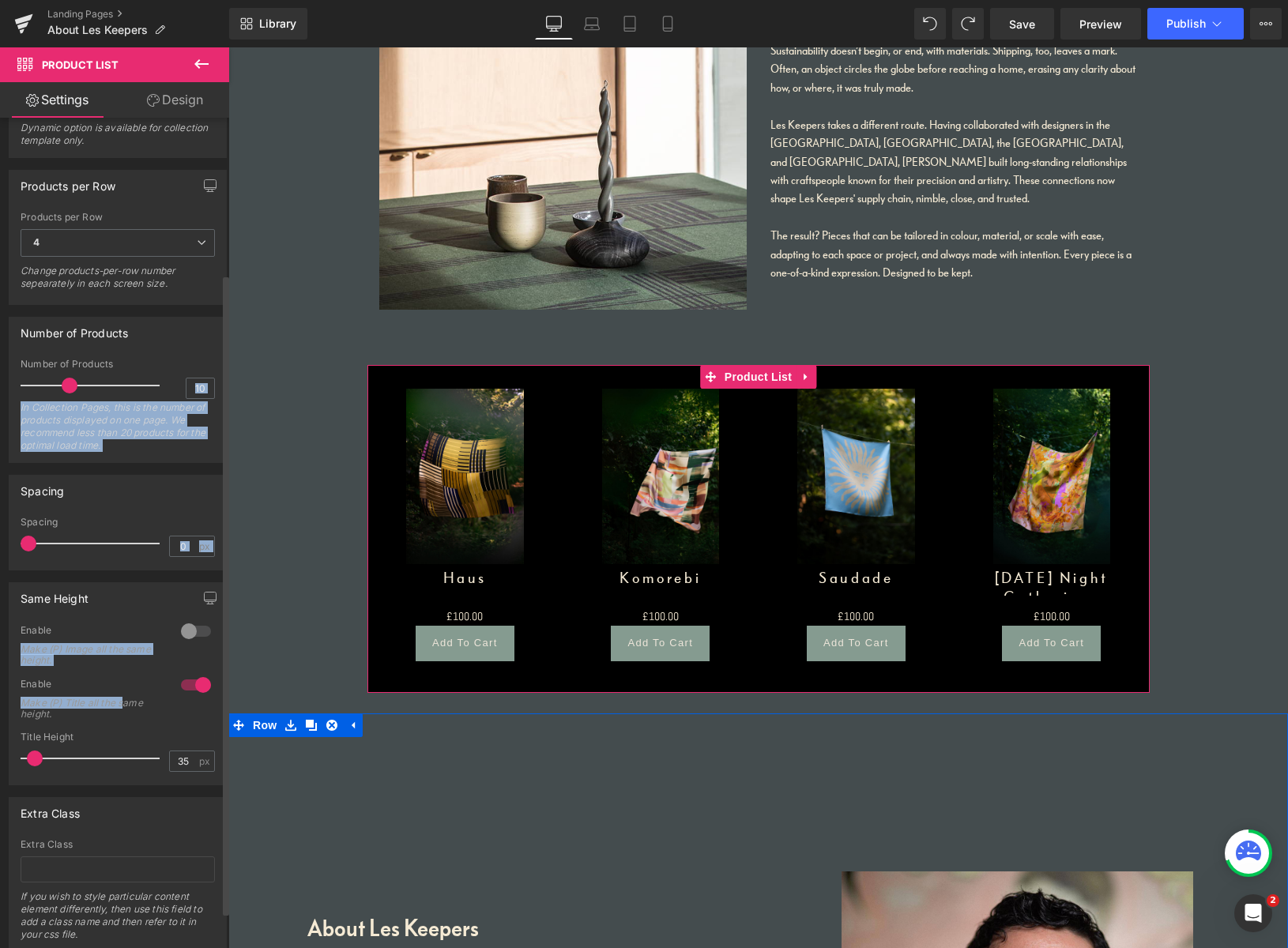
drag, startPoint x: 193, startPoint y: 578, endPoint x: 122, endPoint y: 699, distance: 140.3
click at [122, 697] on div "Collection Scarves Scarves Pick a Collections Collection ID 310197289121 Collec…" at bounding box center [118, 433] width 236 height 1036
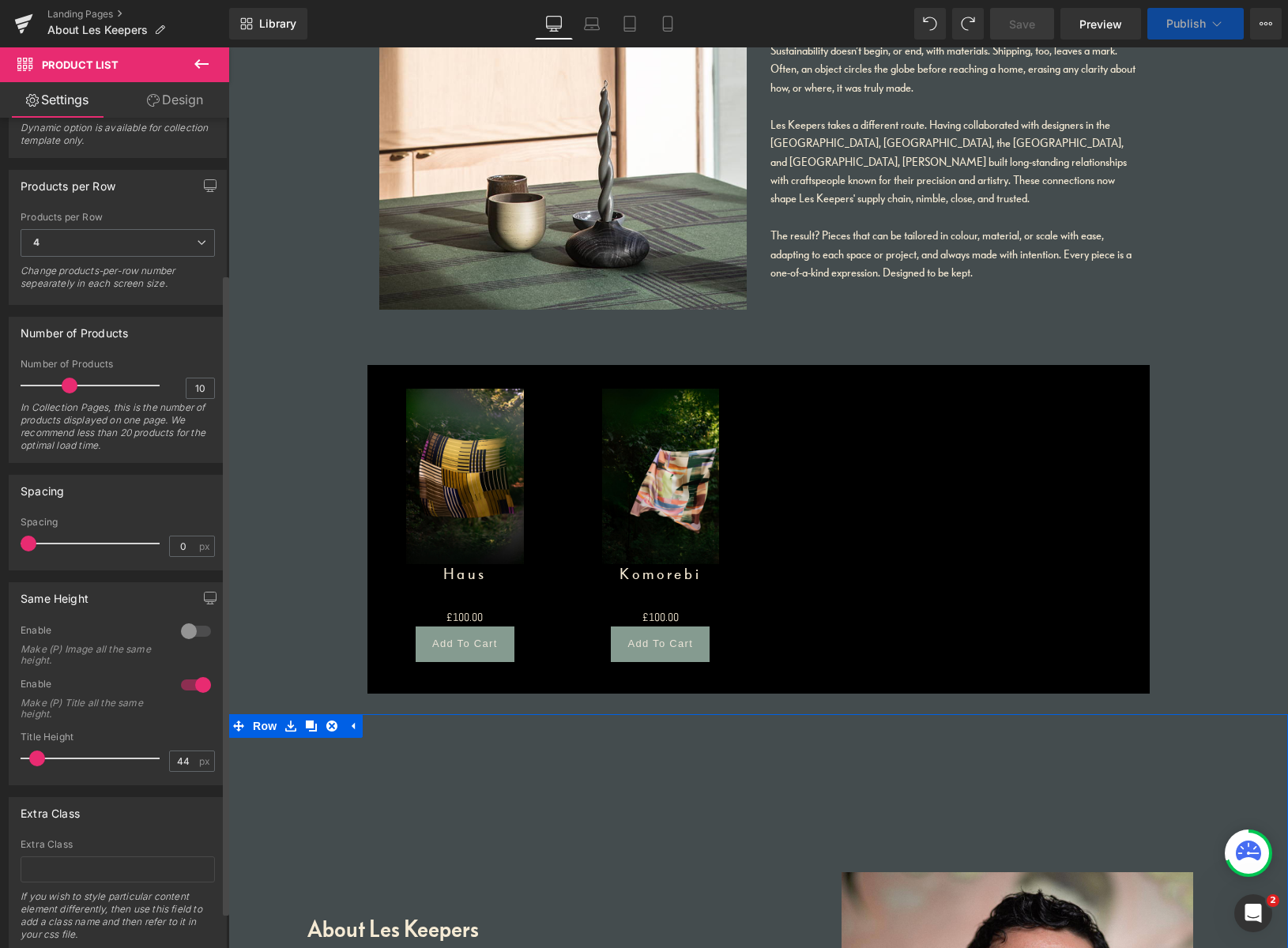
type input "47"
click at [39, 756] on span at bounding box center [37, 758] width 15 height 15
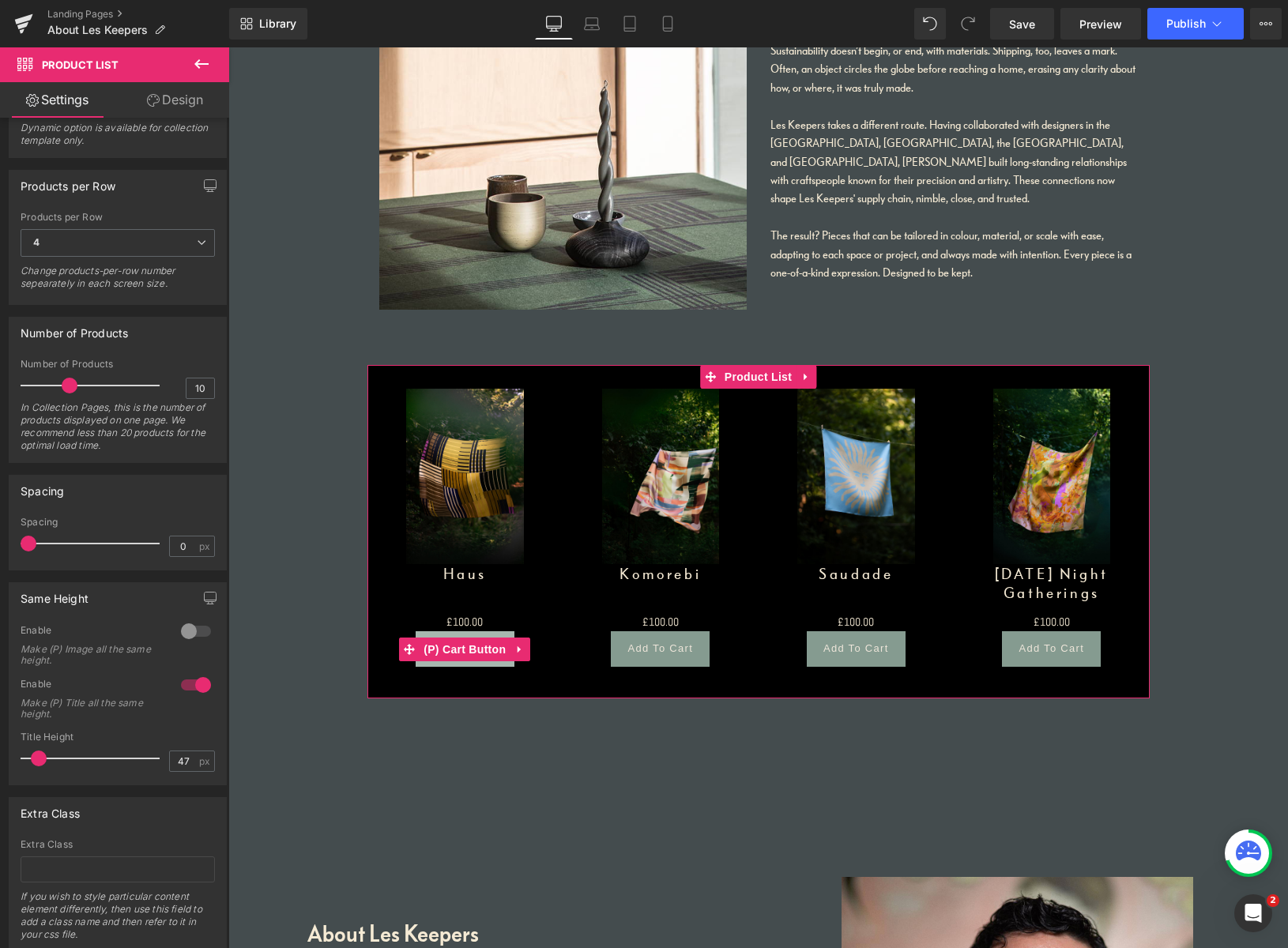
click at [487, 634] on button "Add To Cart" at bounding box center [465, 648] width 98 height 35
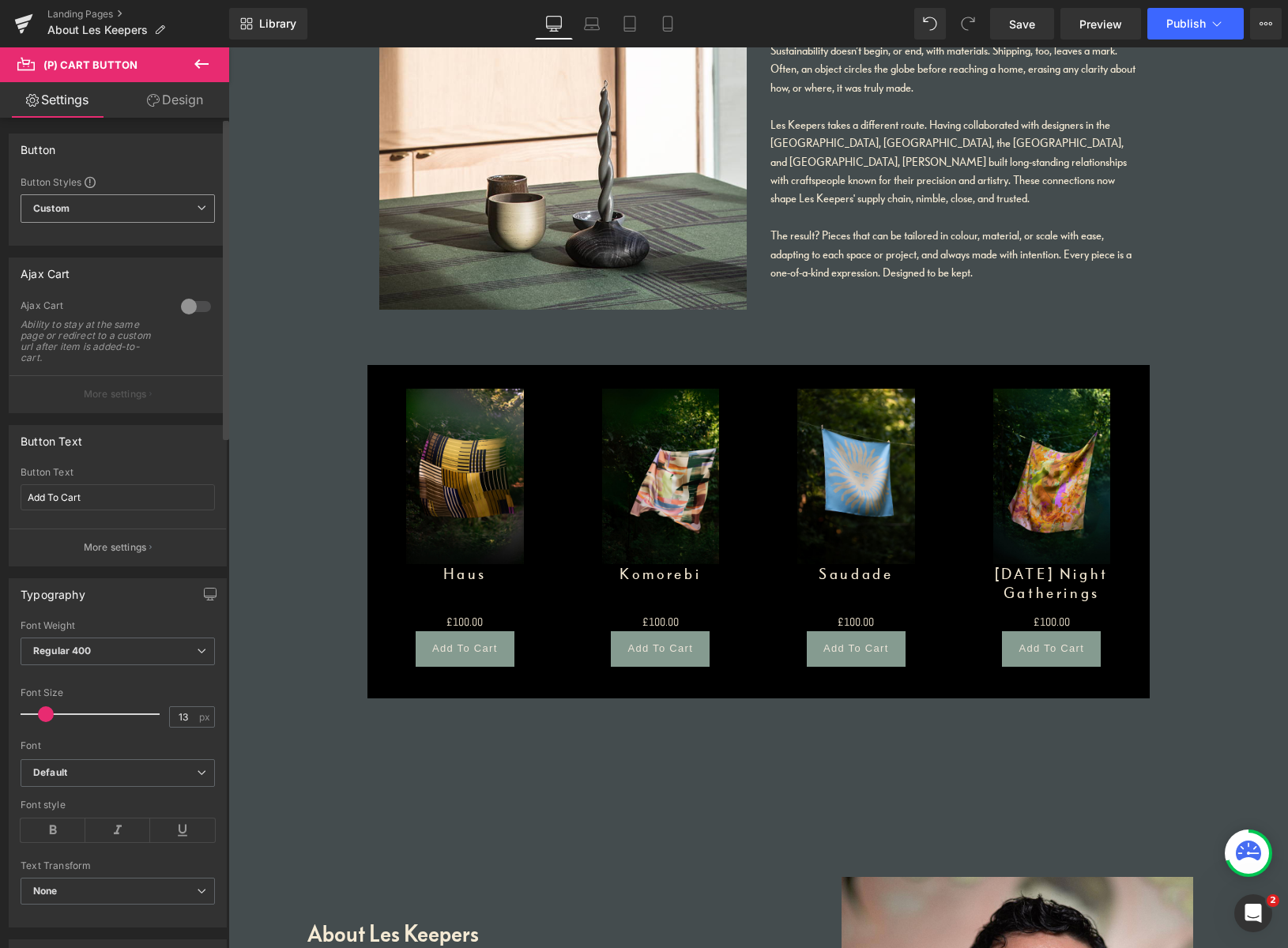
click at [112, 211] on span "Custom Setup Global Style" at bounding box center [117, 207] width 194 height 28
click at [171, 165] on div "Button Button Styles Custom Custom Setup Global Style Custom Setup Global Style…" at bounding box center [114, 189] width 211 height 112
click at [194, 100] on link "Design" at bounding box center [175, 99] width 115 height 36
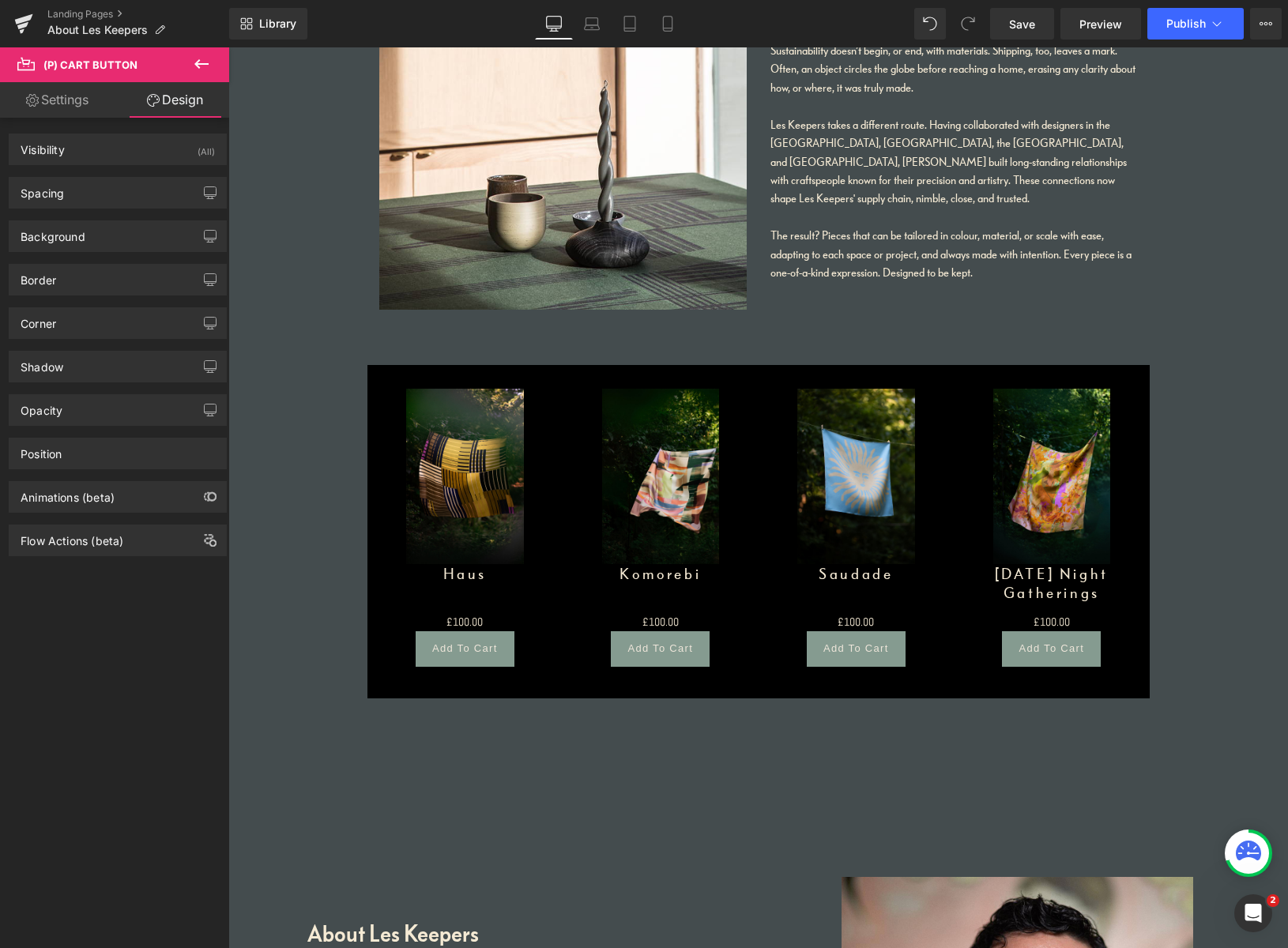
click at [83, 108] on link "Settings" at bounding box center [57, 99] width 115 height 36
type input "#859b90"
type input "100"
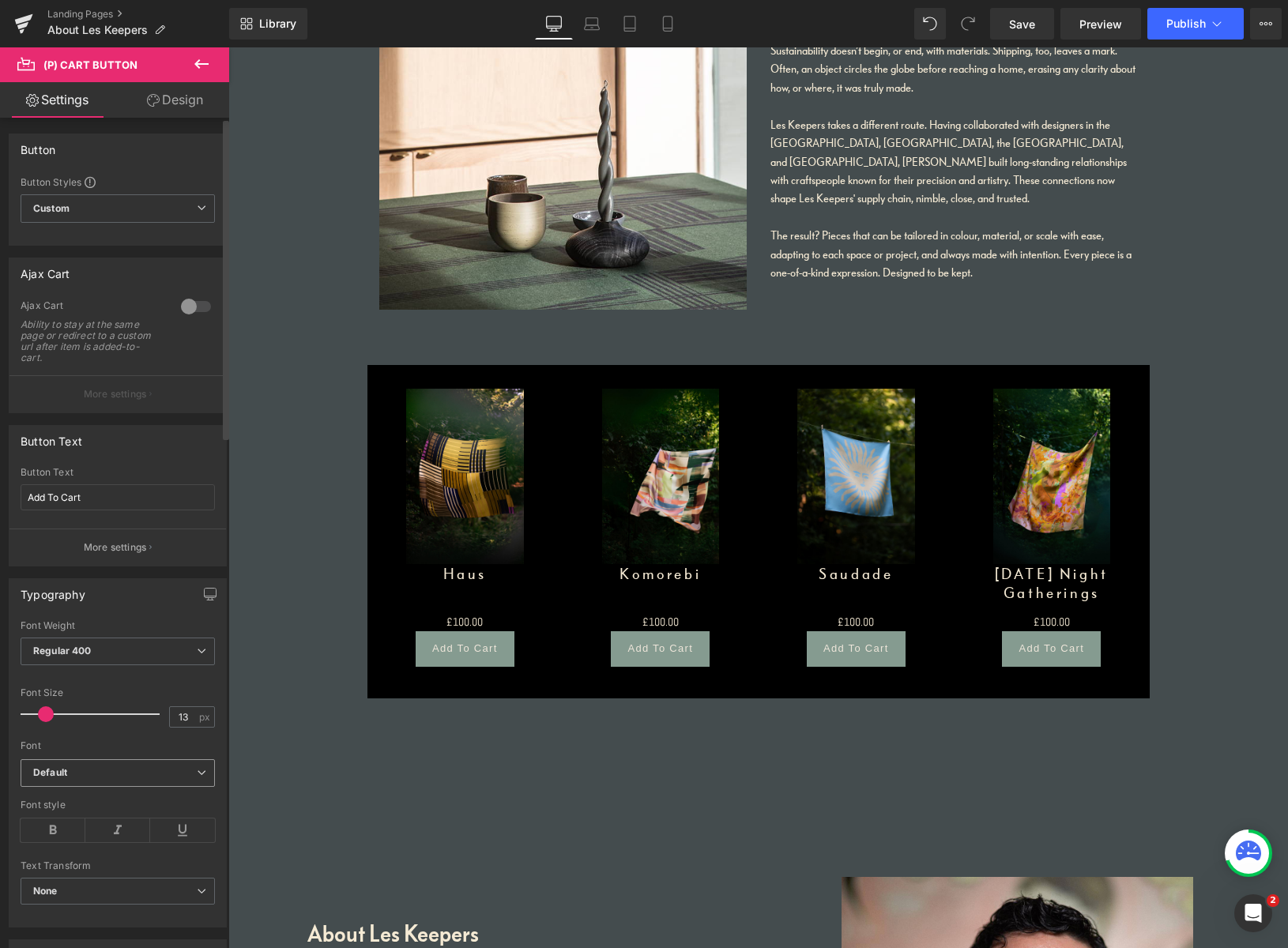
click at [83, 777] on b "Default" at bounding box center [115, 772] width 164 height 14
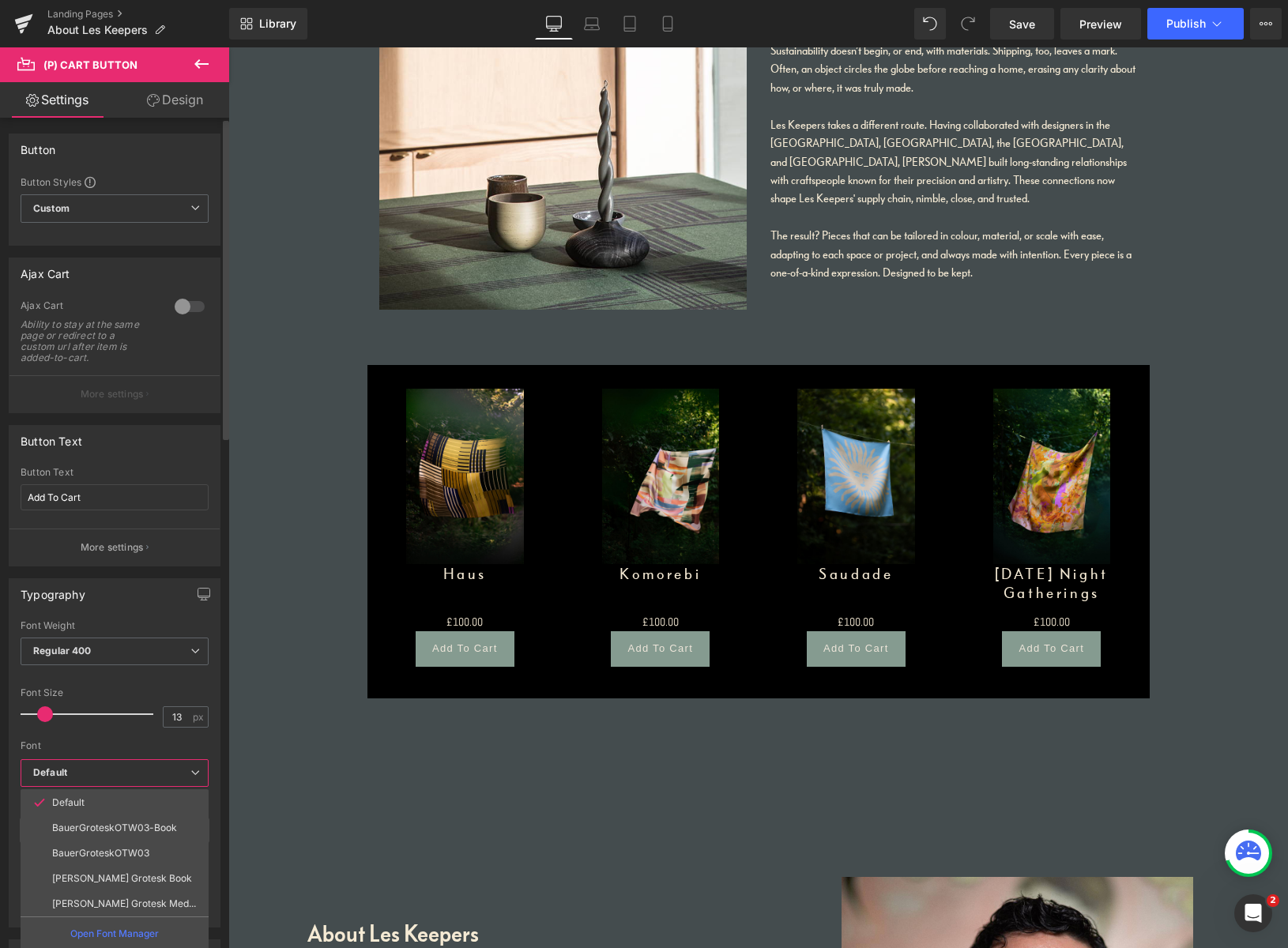
click at [82, 825] on p "BauerGroteskOTW03-Book" at bounding box center [114, 826] width 124 height 11
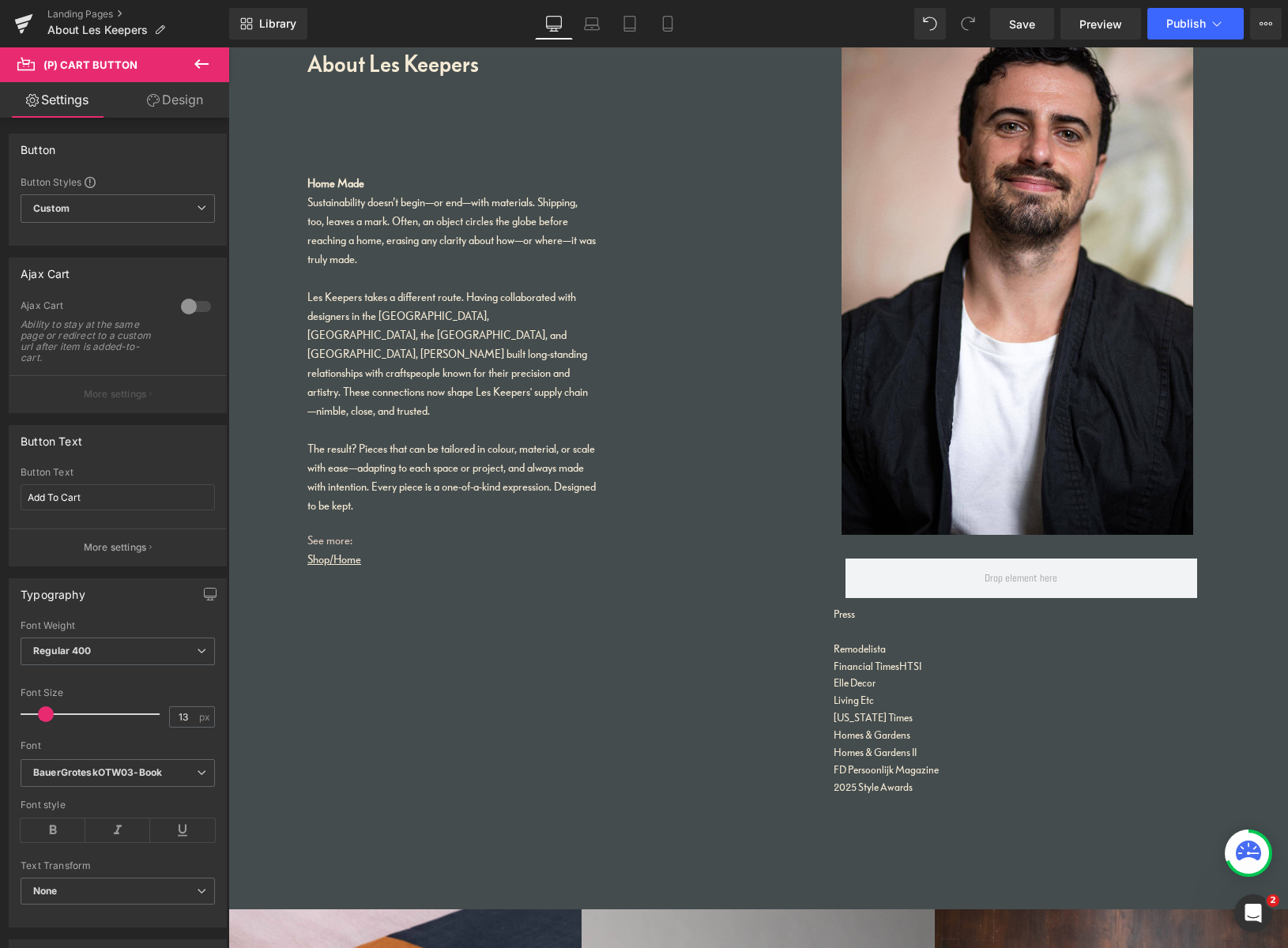
scroll to position [3208, 0]
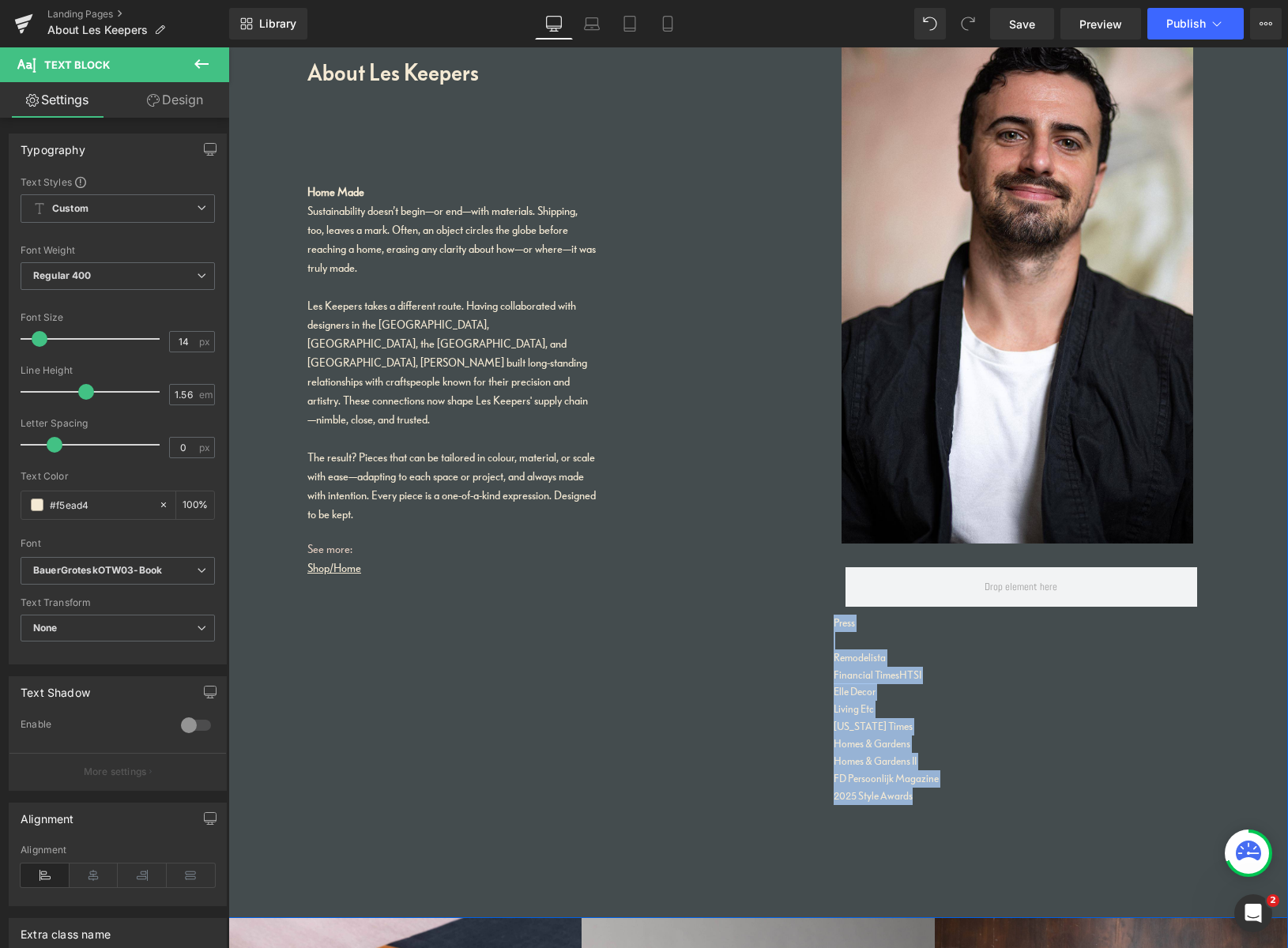
drag, startPoint x: 907, startPoint y: 783, endPoint x: 810, endPoint y: 622, distance: 188.0
click at [800, 614] on div "About Les Keepers Heading Home Made Sustainability doesn’t begin—or end—with ma…" at bounding box center [758, 388] width 1059 height 1060
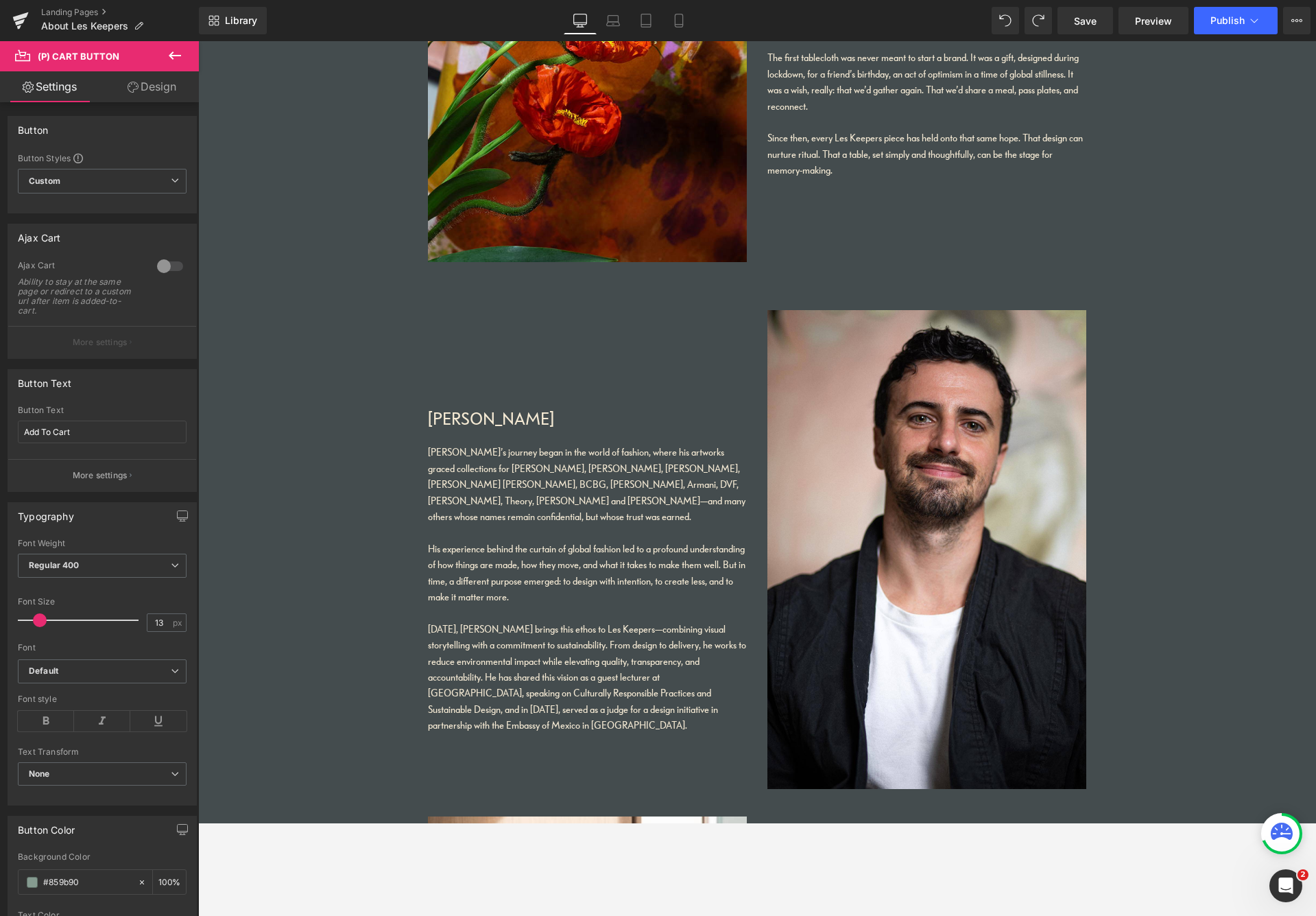
scroll to position [1266, 0]
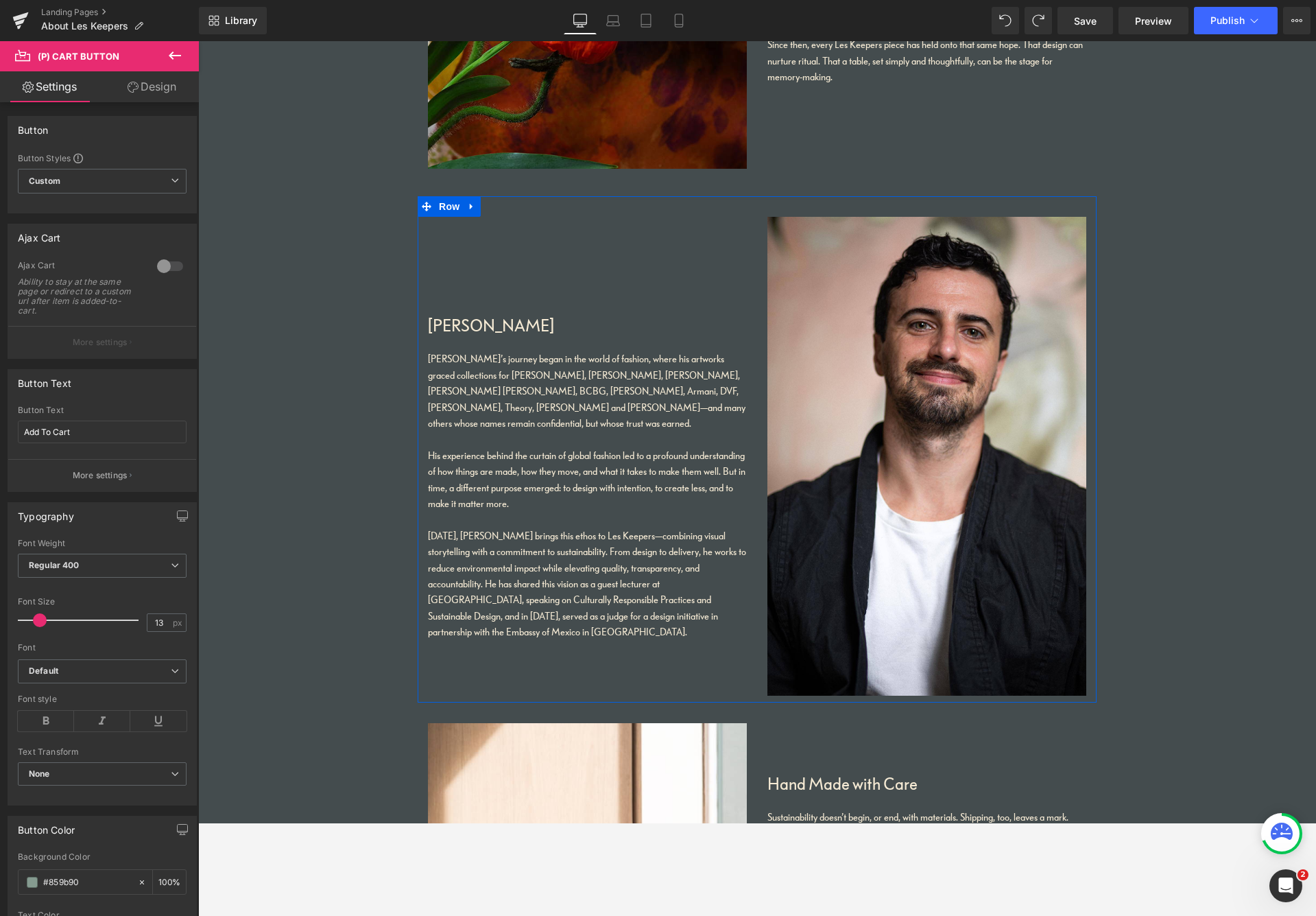
click at [472, 206] on icon at bounding box center [472, 206] width 9 height 10
click at [488, 206] on icon at bounding box center [489, 206] width 9 height 9
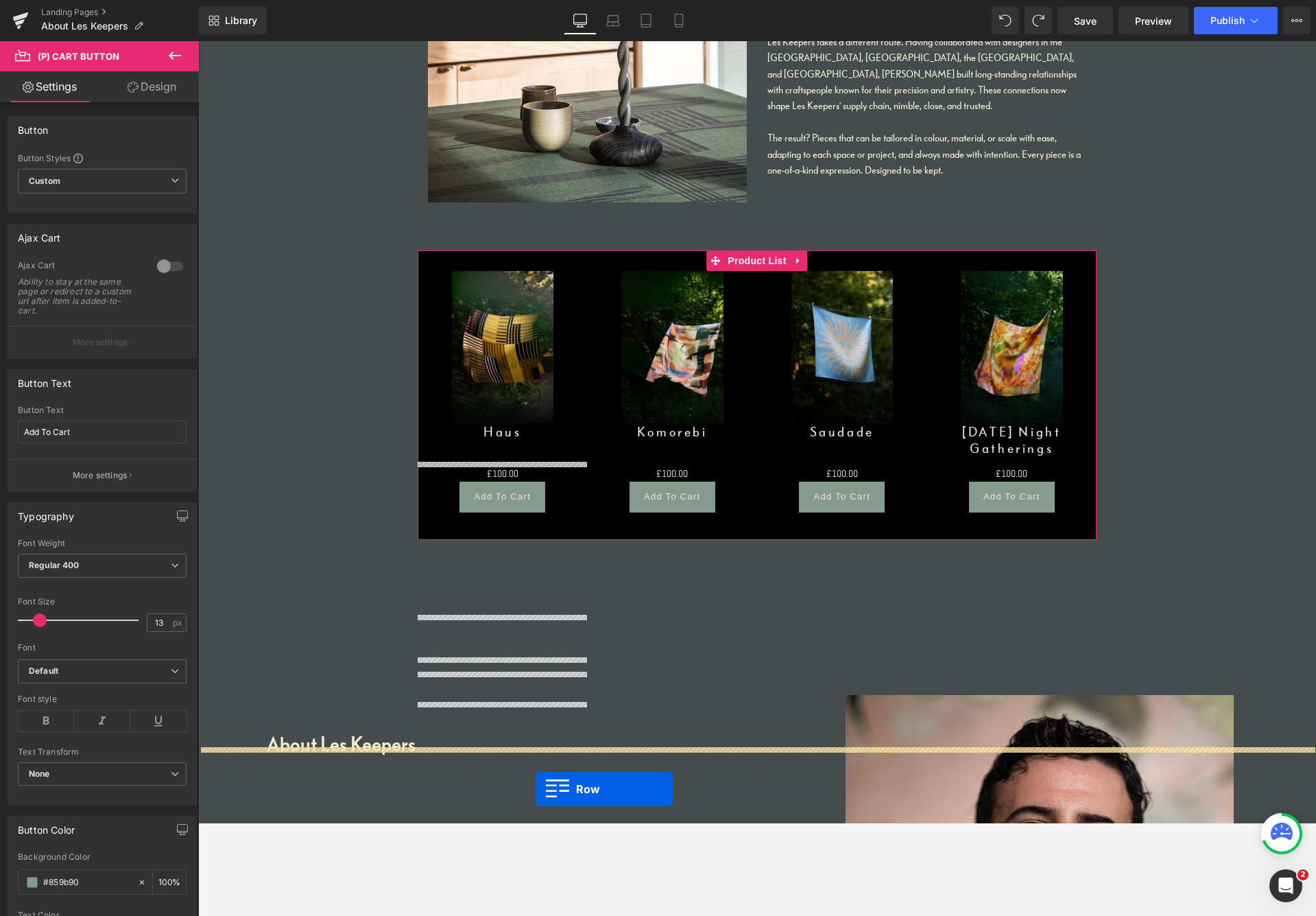
scroll to position [2237, 0]
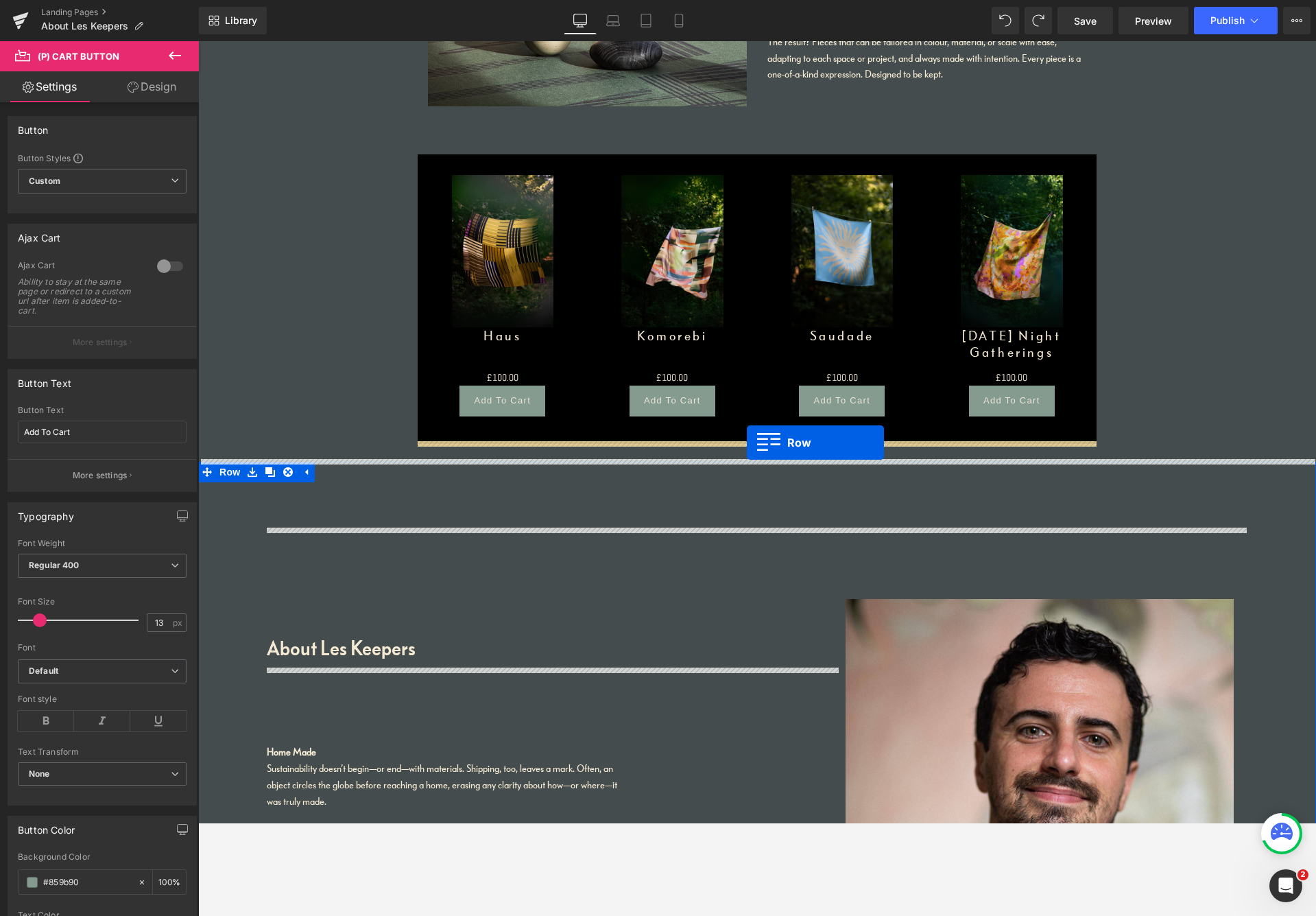
drag, startPoint x: 426, startPoint y: 45, endPoint x: 744, endPoint y: 442, distance: 508.7
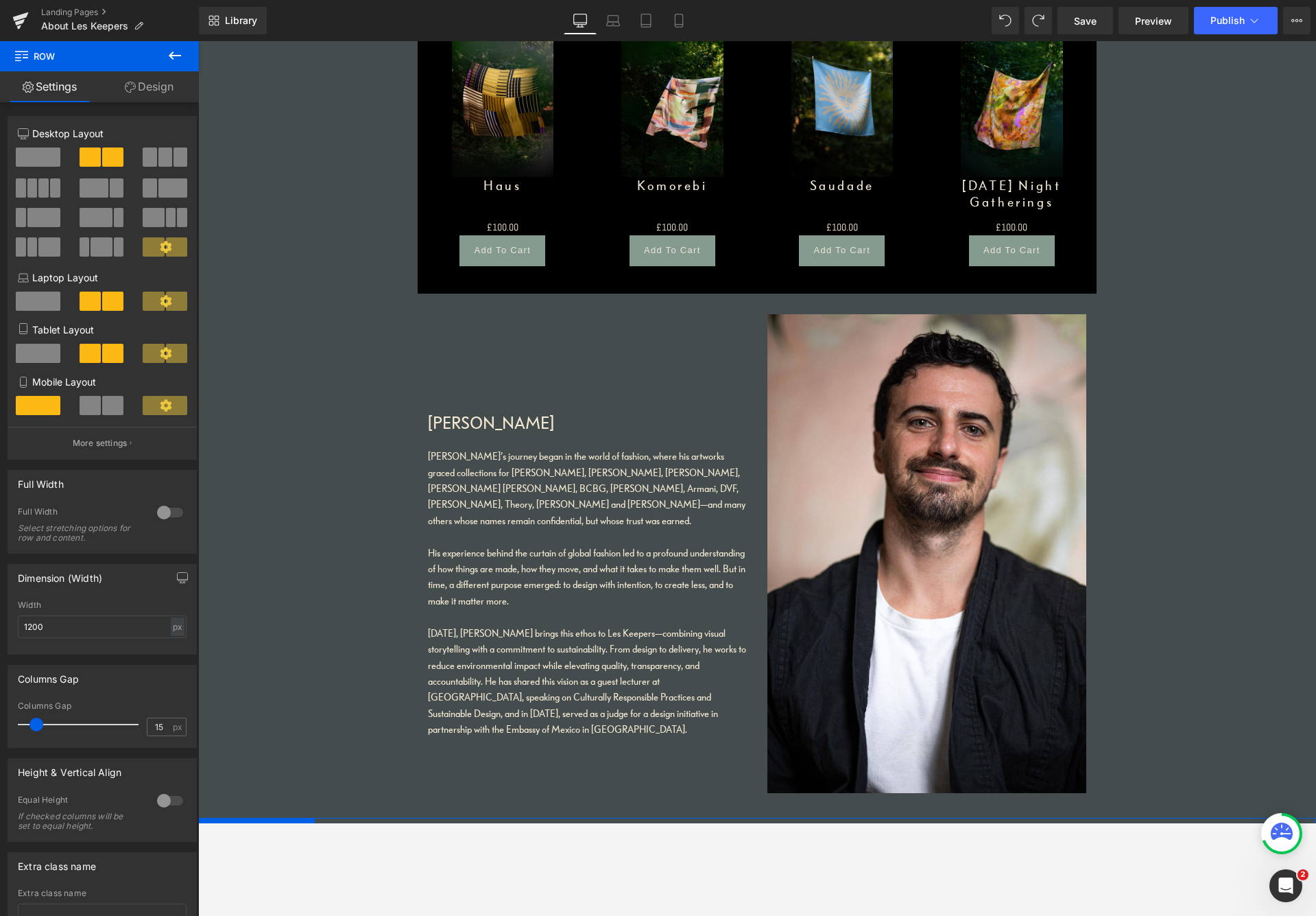
scroll to position [2347, 0]
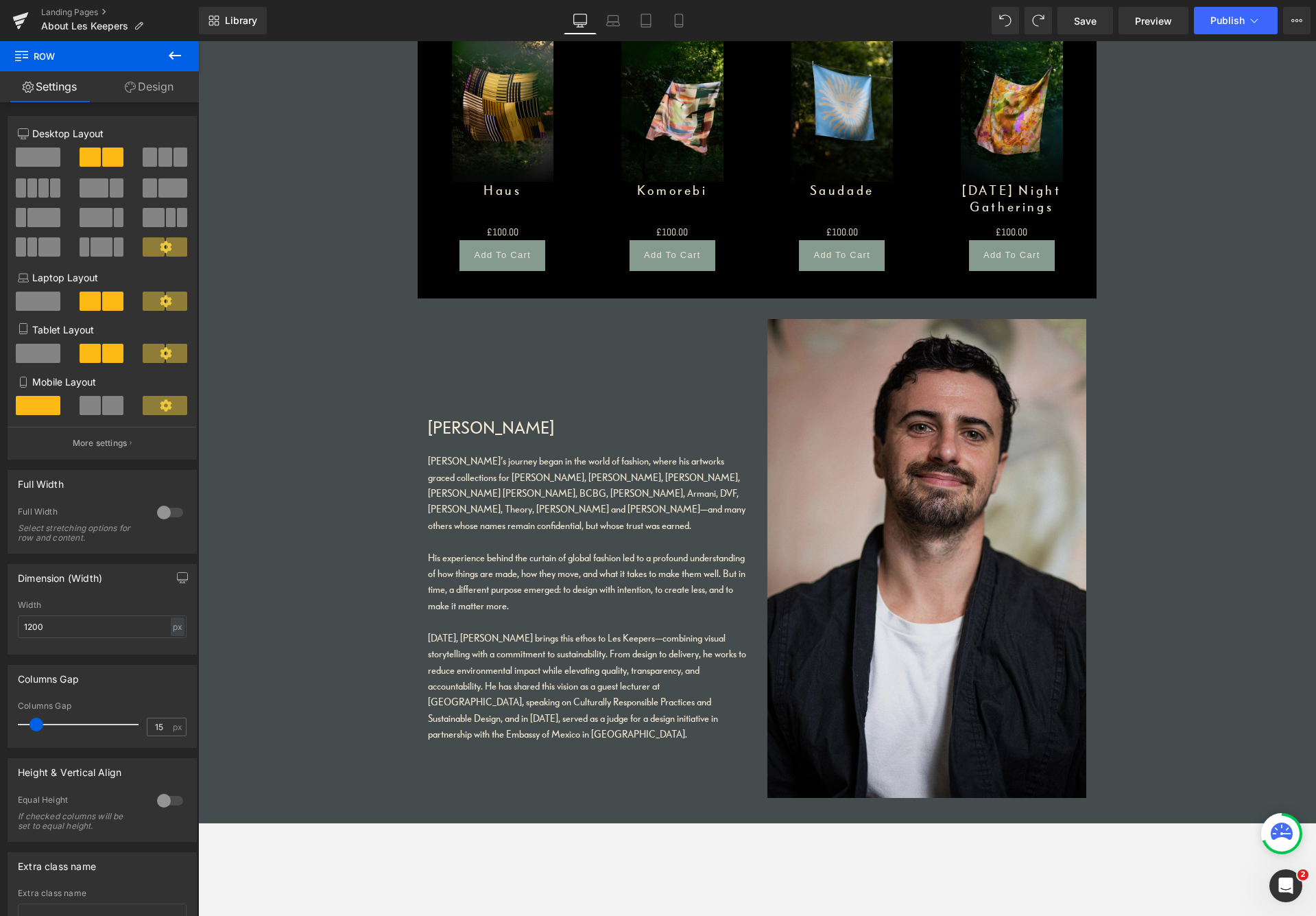
click at [992, 337] on img at bounding box center [926, 559] width 319 height 479
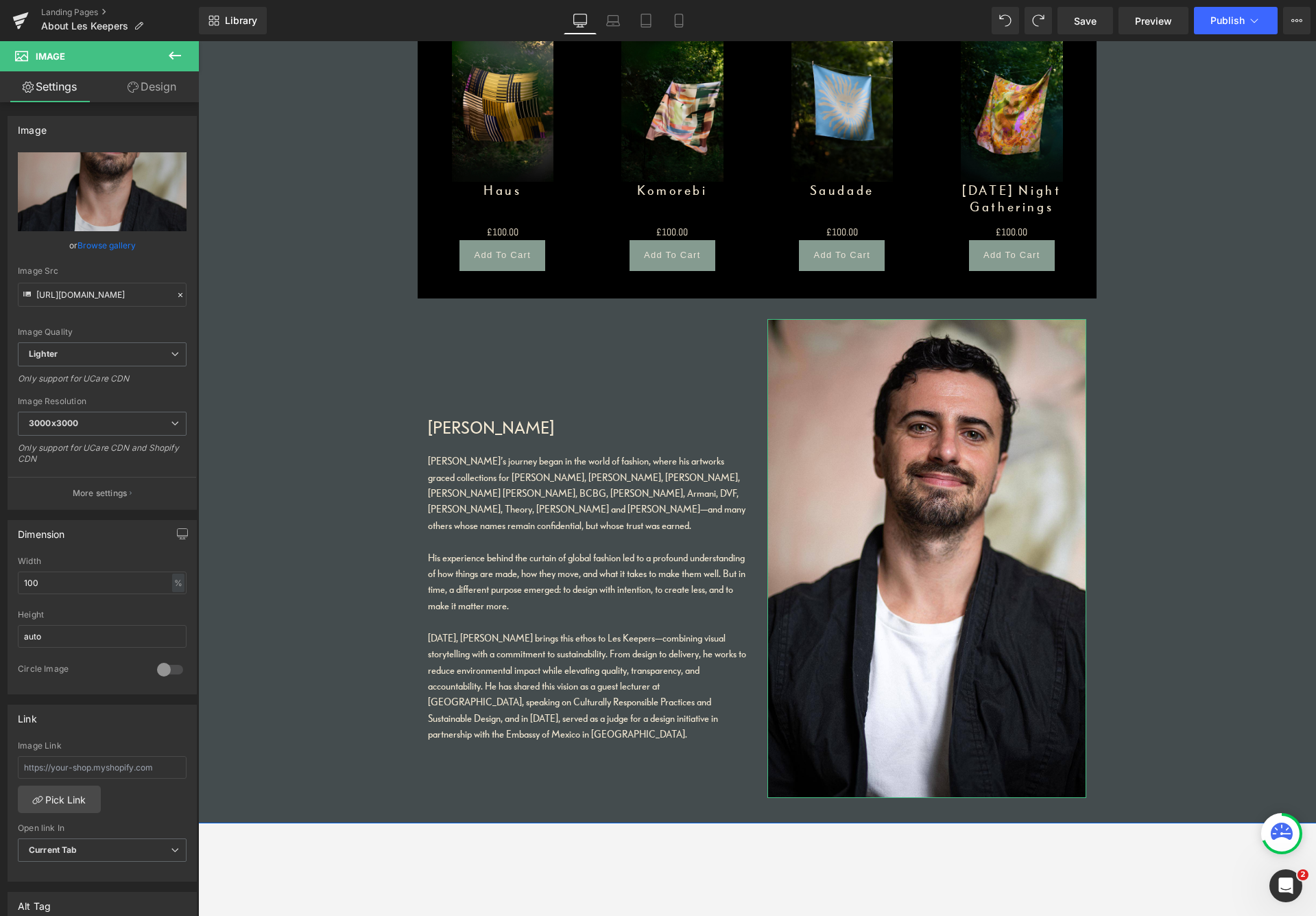
click at [99, 247] on link "Browse gallery" at bounding box center [107, 245] width 59 height 24
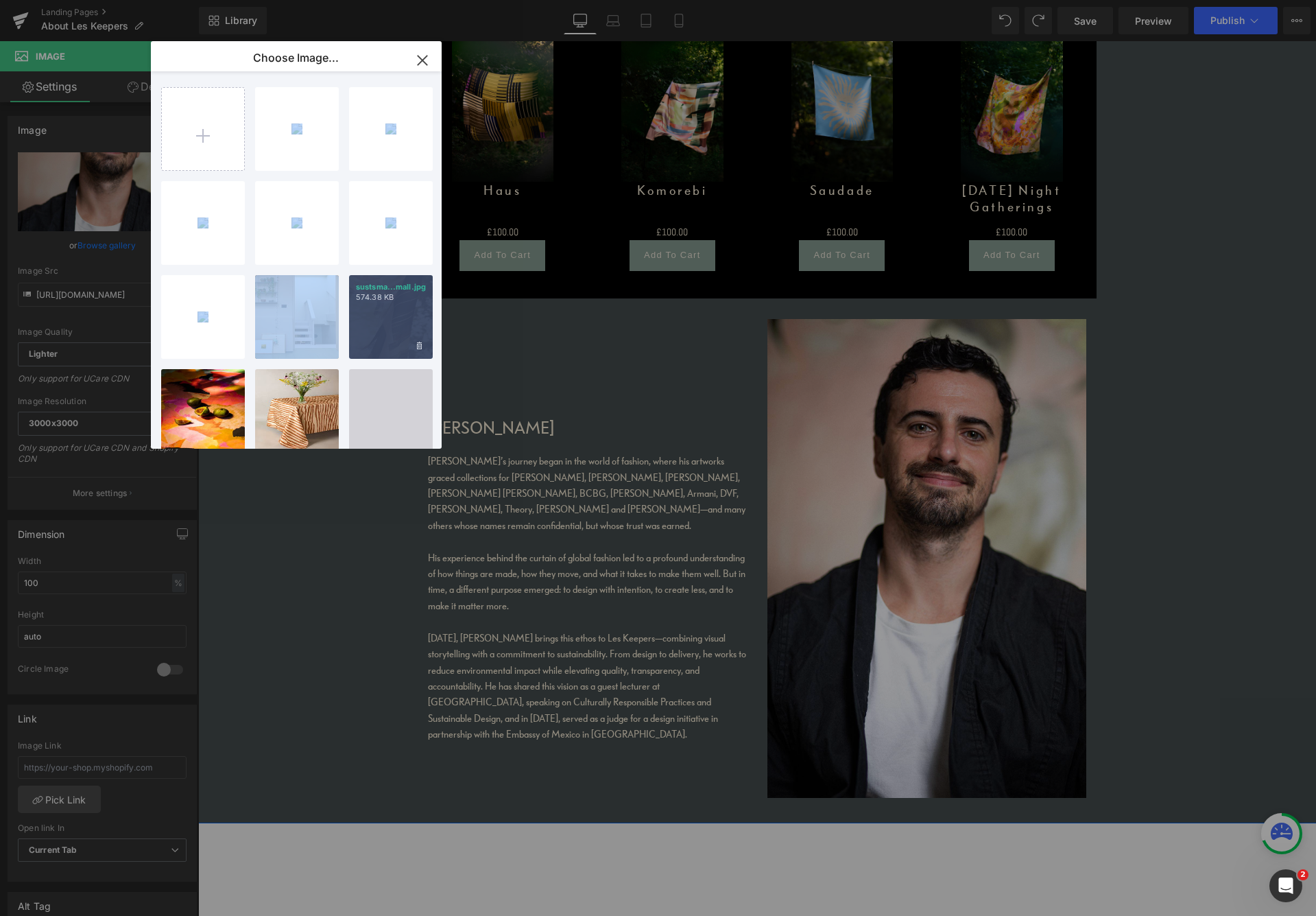
drag, startPoint x: 440, startPoint y: 195, endPoint x: 426, endPoint y: 301, distance: 106.9
click at [426, 302] on div "sust...sust.jpg 307.86 KB Delete image? Yes No small...mall.jpg 508.85 KB Delet…" at bounding box center [303, 262] width 286 height 383
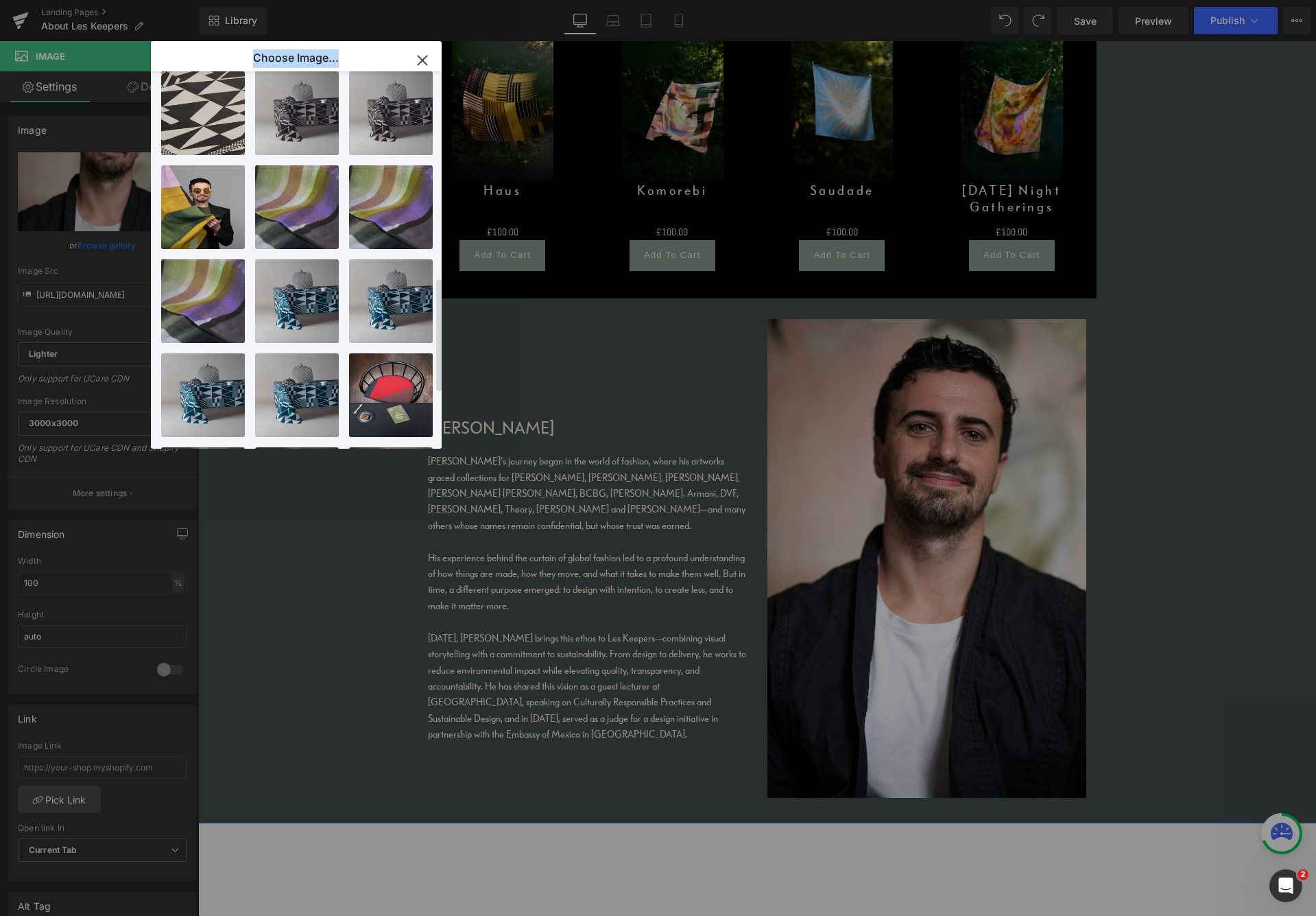
scroll to position [684, 0]
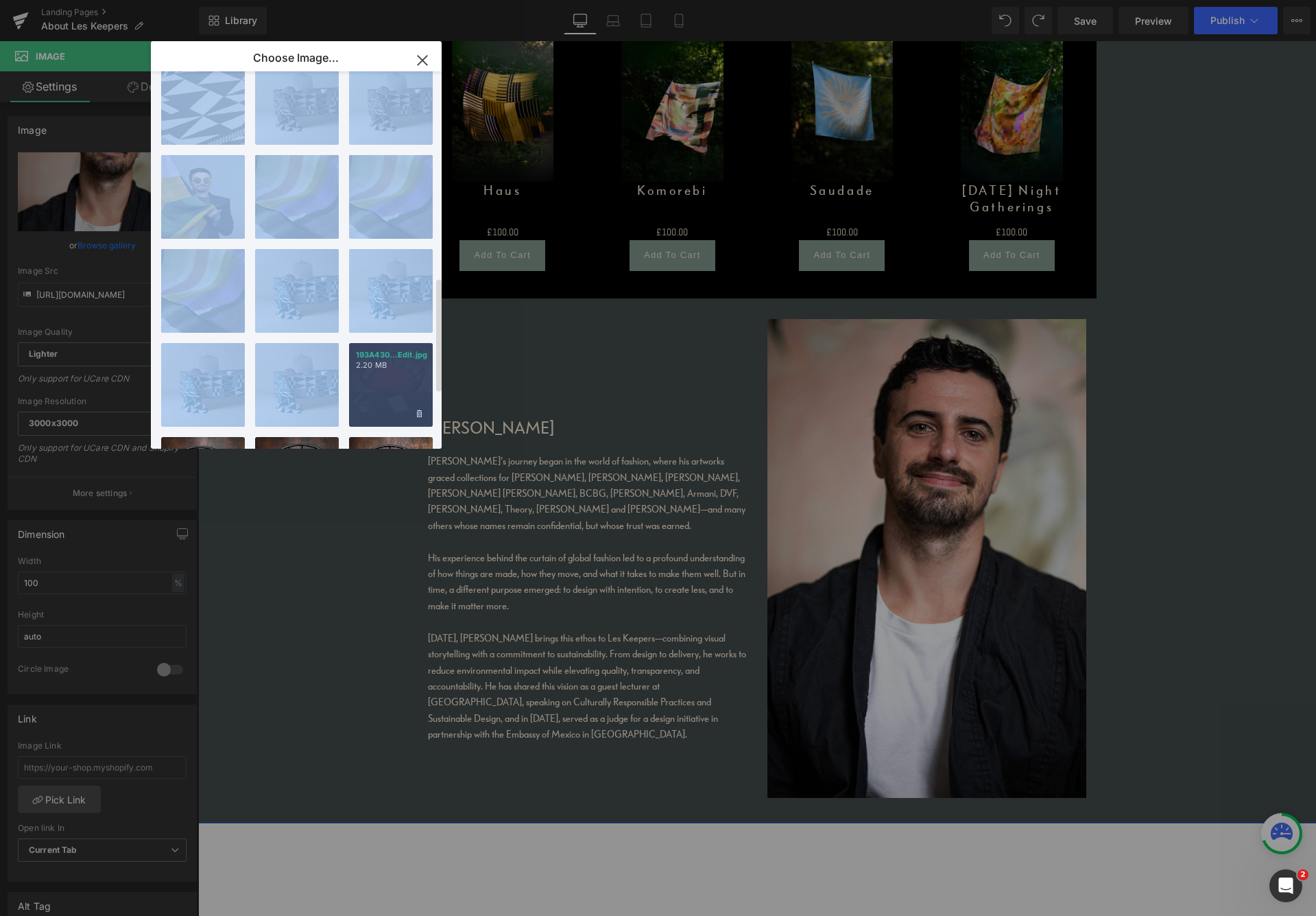
drag, startPoint x: 349, startPoint y: 365, endPoint x: 421, endPoint y: 375, distance: 72.7
click at [422, 372] on div "sust...sust.jpg 307.86 KB Delete image? Yes No small...mall.jpg 508.85 KB Delet…" at bounding box center [303, 262] width 286 height 383
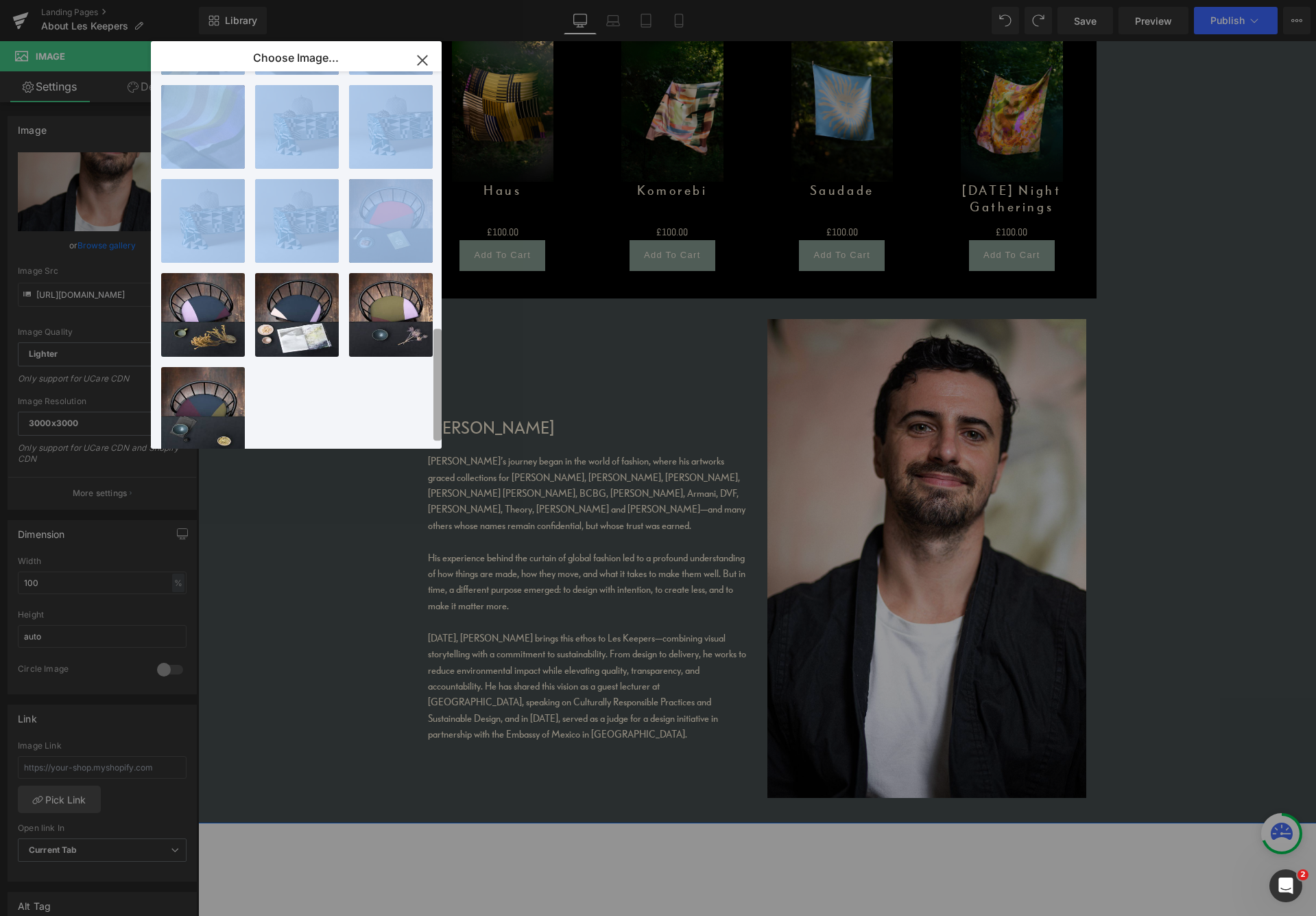
scroll to position [859, 0]
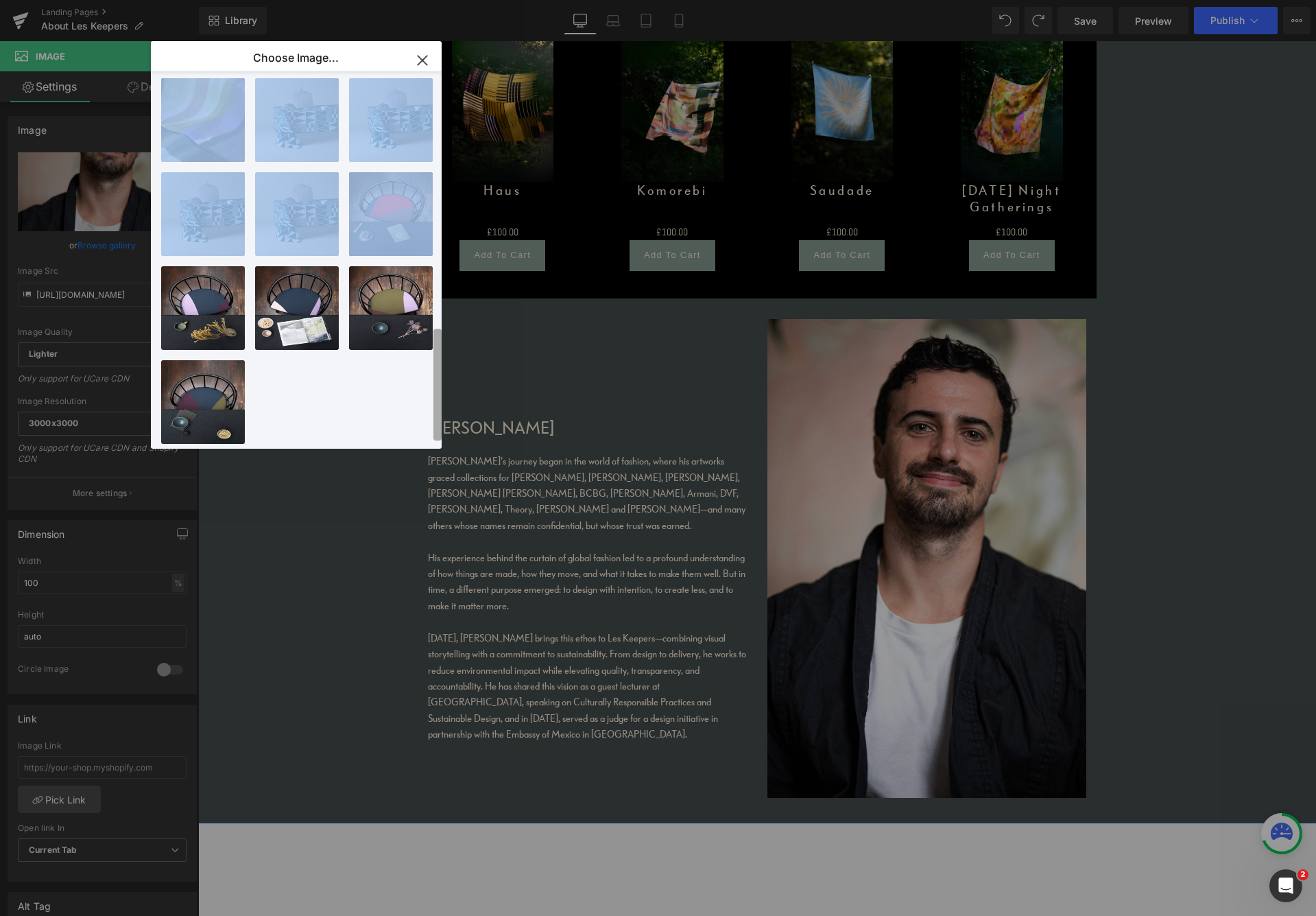
click at [430, 437] on div "sust...sust.jpg 307.86 KB Delete image? Yes No small...mall.jpg 508.85 KB Delet…" at bounding box center [301, 260] width 281 height 377
click at [221, 321] on div "193A427...Edit.jpg 2.20 MB" at bounding box center [203, 308] width 84 height 84
type input "[URL][DOMAIN_NAME]"
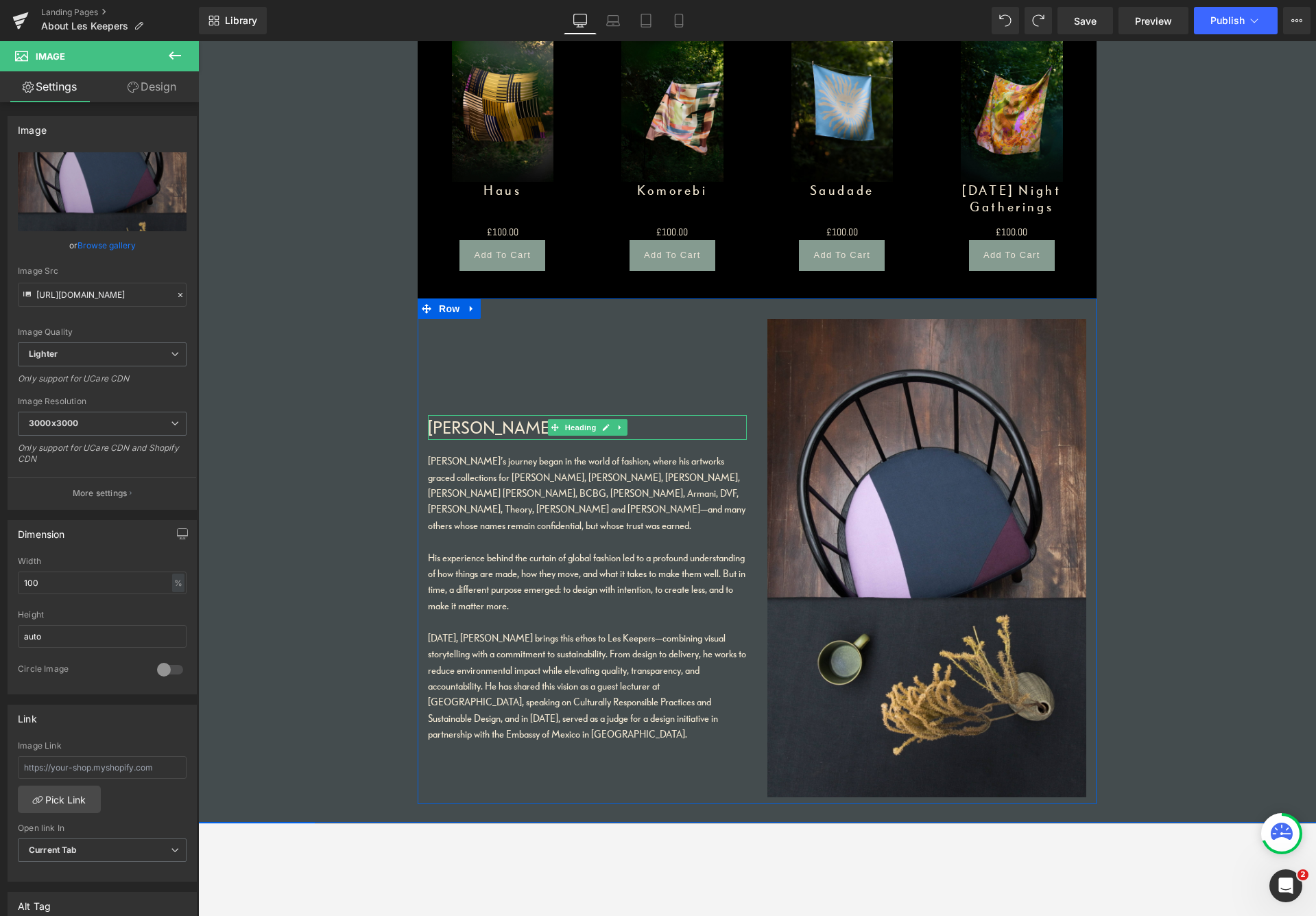
click at [477, 424] on h1 "[PERSON_NAME]" at bounding box center [587, 427] width 319 height 24
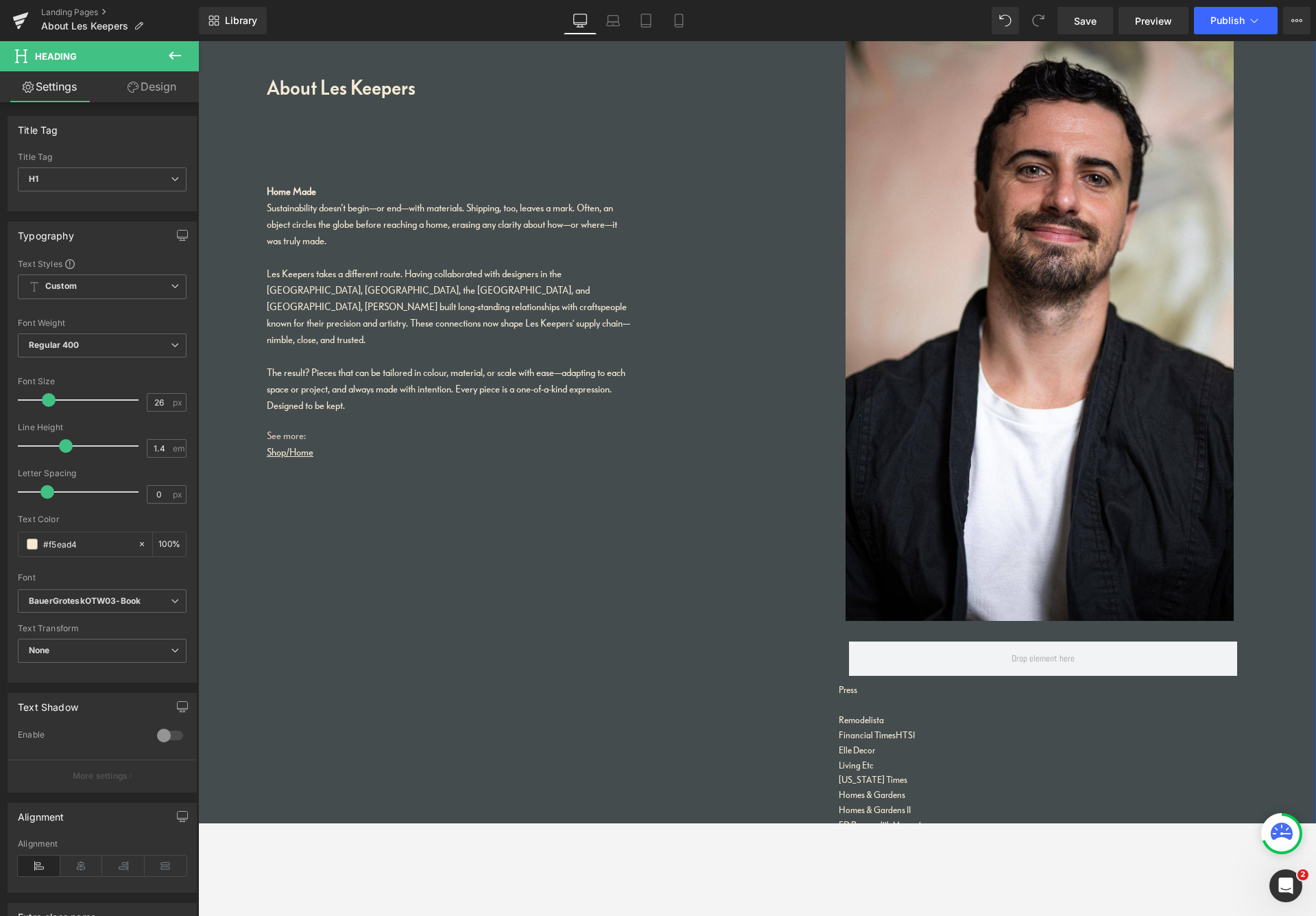
scroll to position [3251, 0]
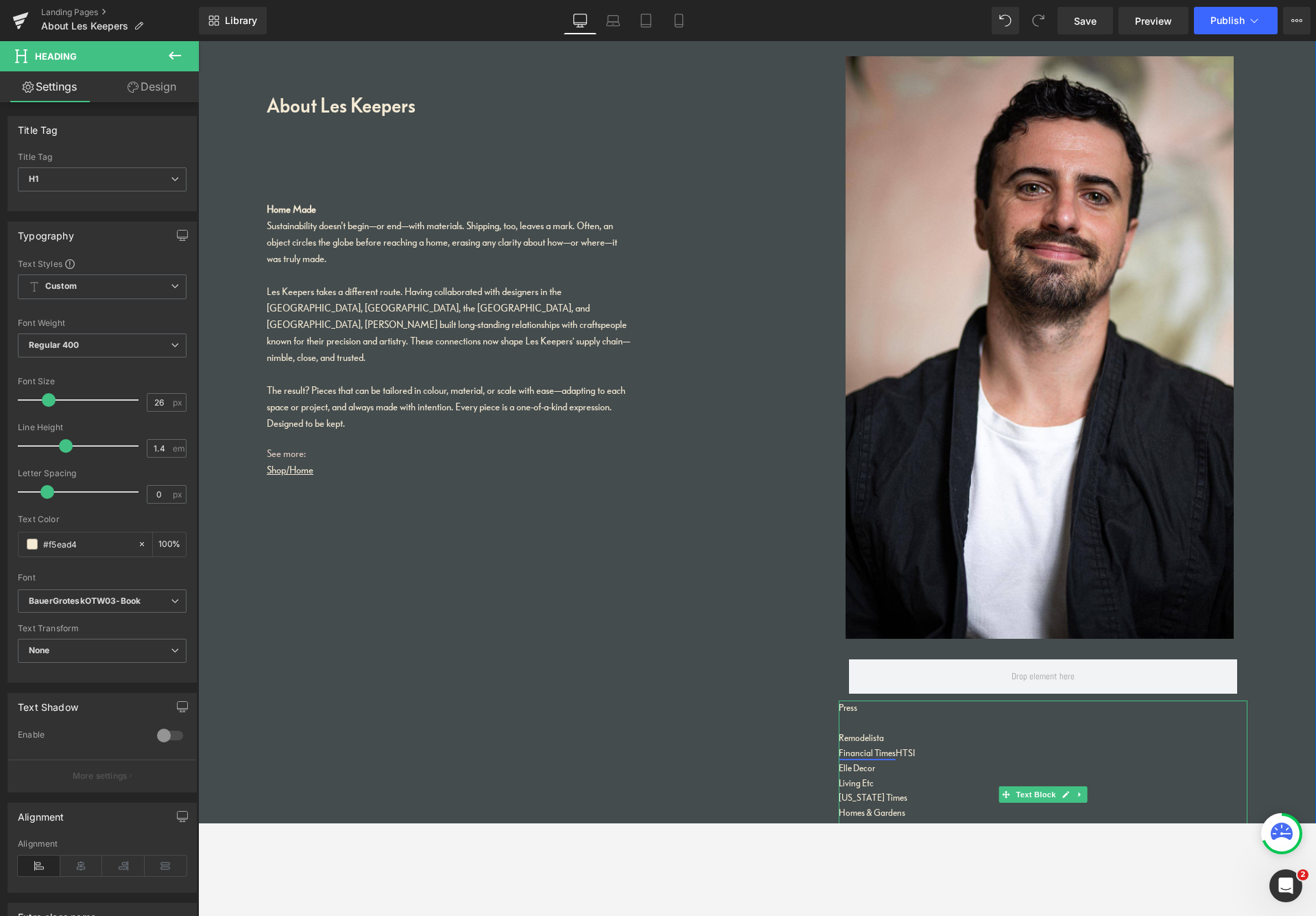
click at [880, 748] on link "Financial Times" at bounding box center [867, 753] width 57 height 12
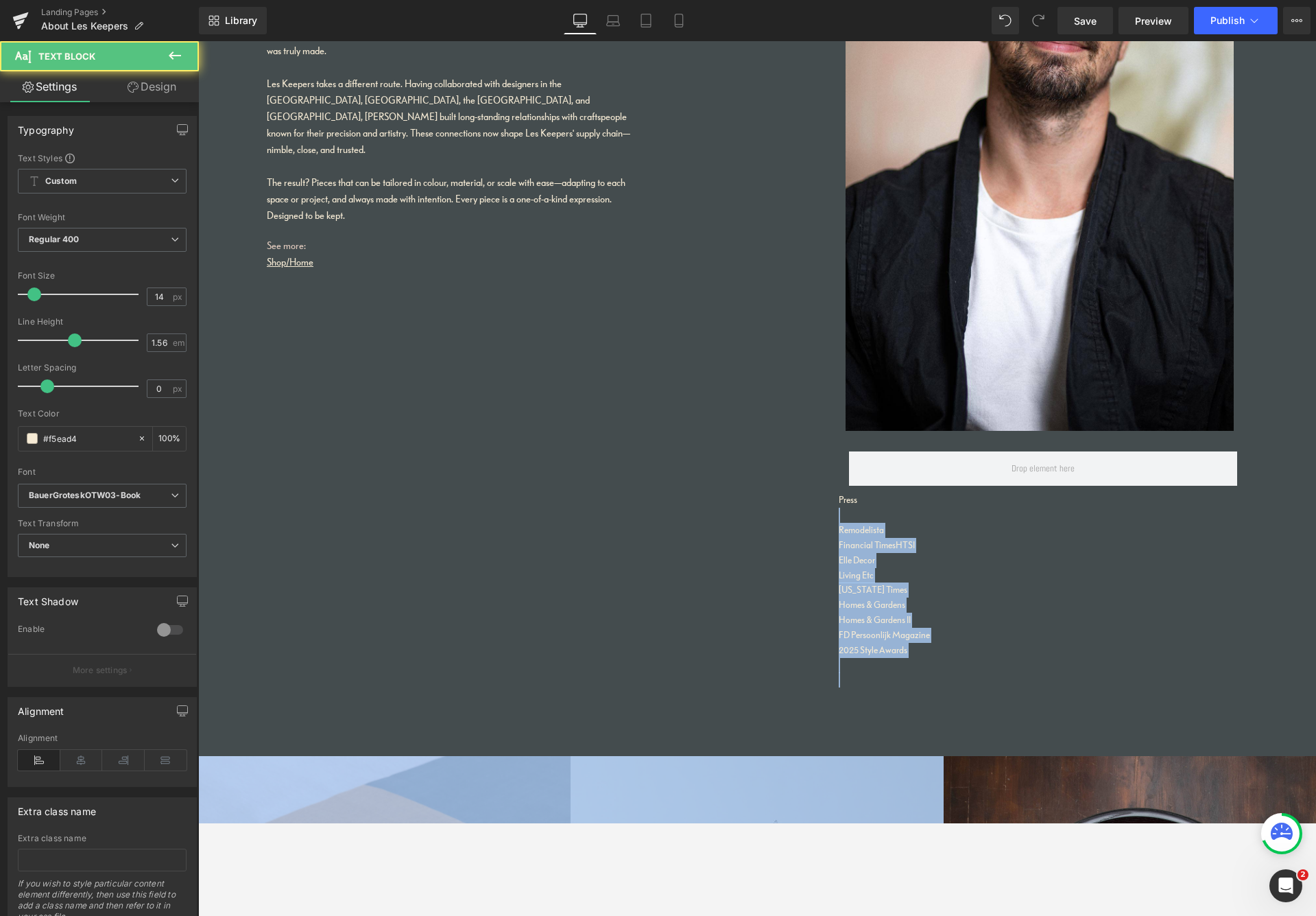
drag, startPoint x: 861, startPoint y: 720, endPoint x: 908, endPoint y: 838, distance: 127.0
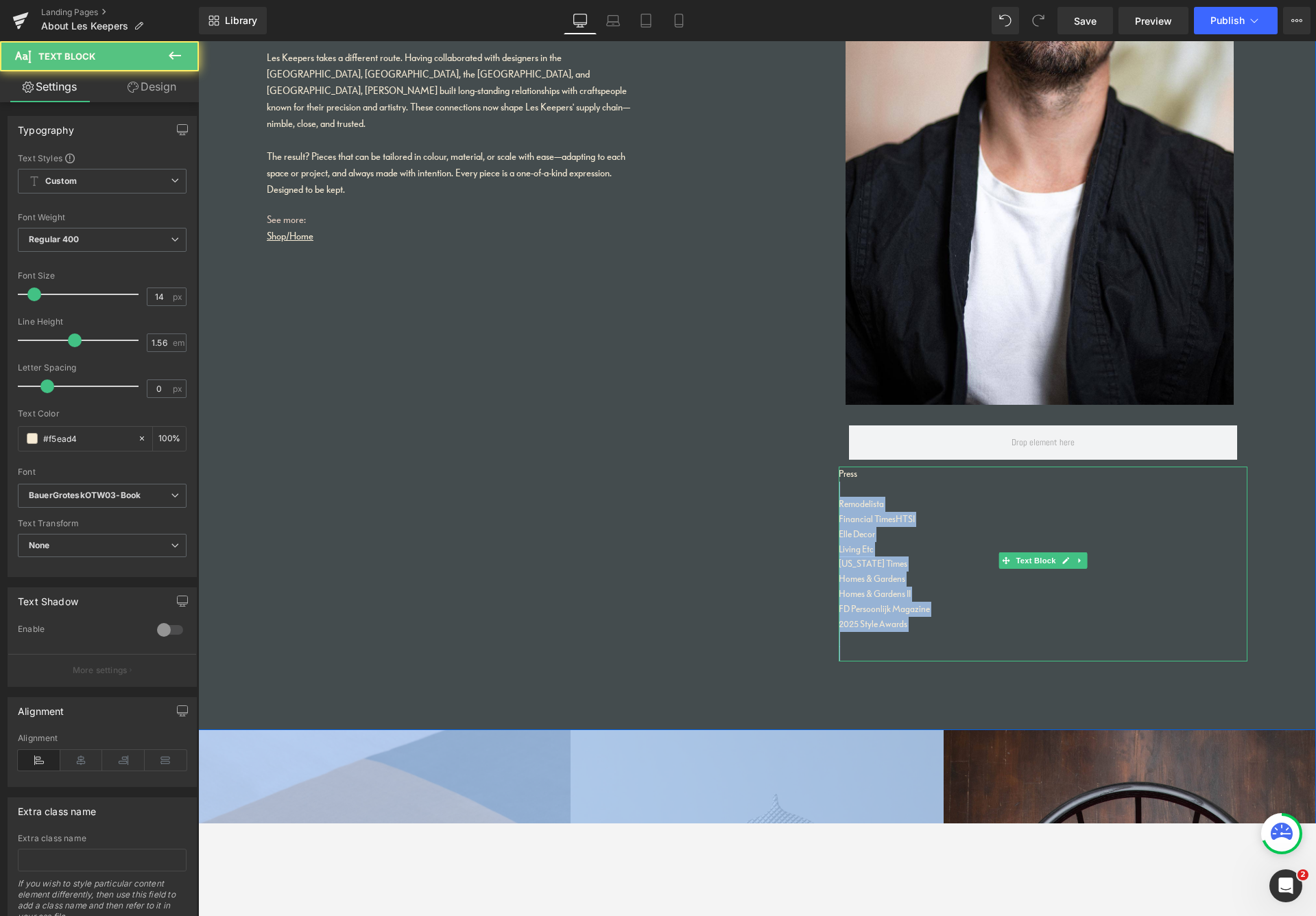
drag, startPoint x: 906, startPoint y: 621, endPoint x: 915, endPoint y: 621, distance: 9.0
click at [906, 620] on p "2025 Style Awards" at bounding box center [1043, 624] width 409 height 15
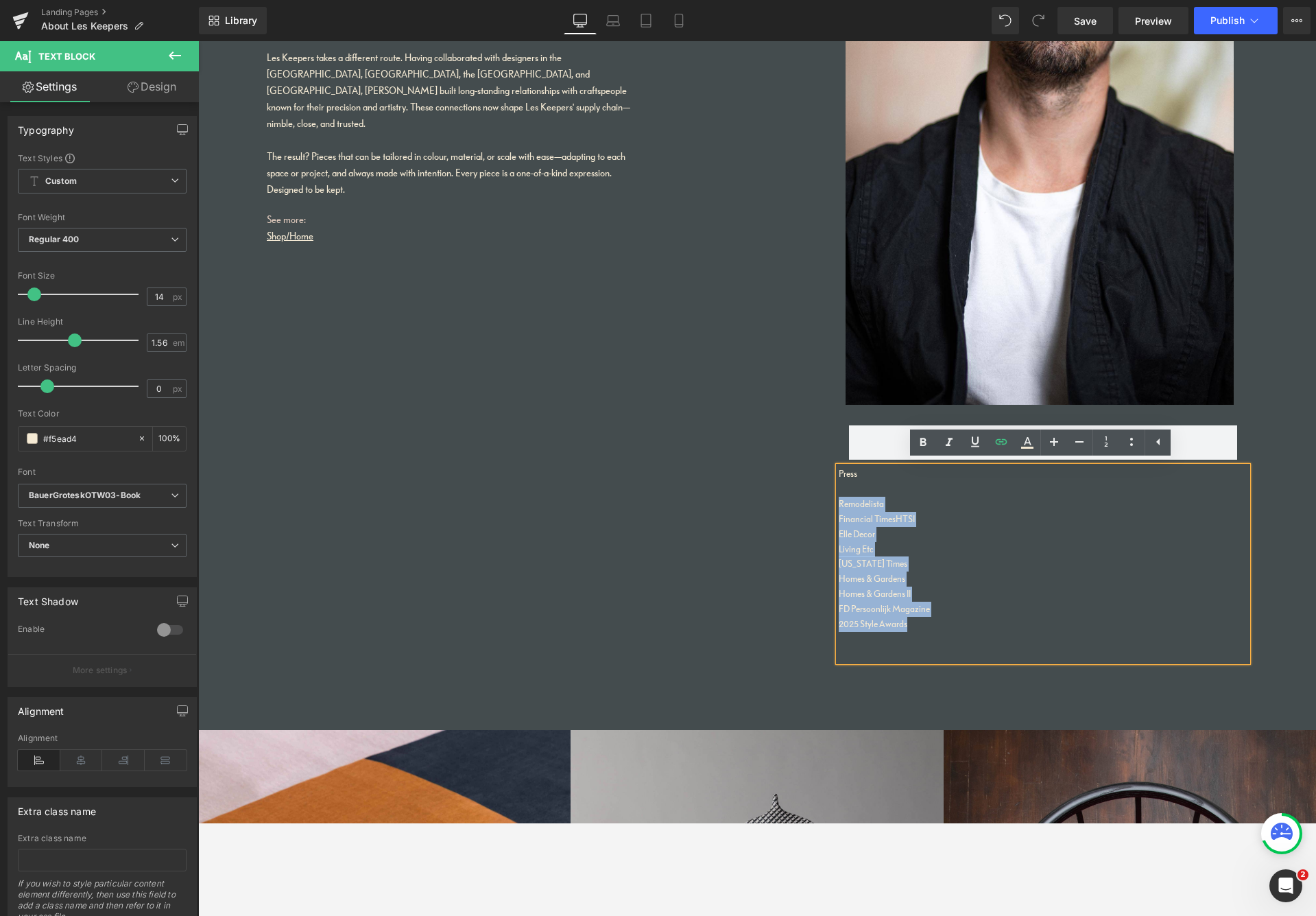
drag, startPoint x: 921, startPoint y: 618, endPoint x: 813, endPoint y: 502, distance: 158.5
click at [814, 498] on div "About Les Keepers Heading Home Made Sustainability doesn’t begin—or end—with ma…" at bounding box center [757, 207] width 1118 height 1045
copy div "Remodelista Financial Times HTSI Elle Decor Living Etc [US_STATE] Times Homes &…"
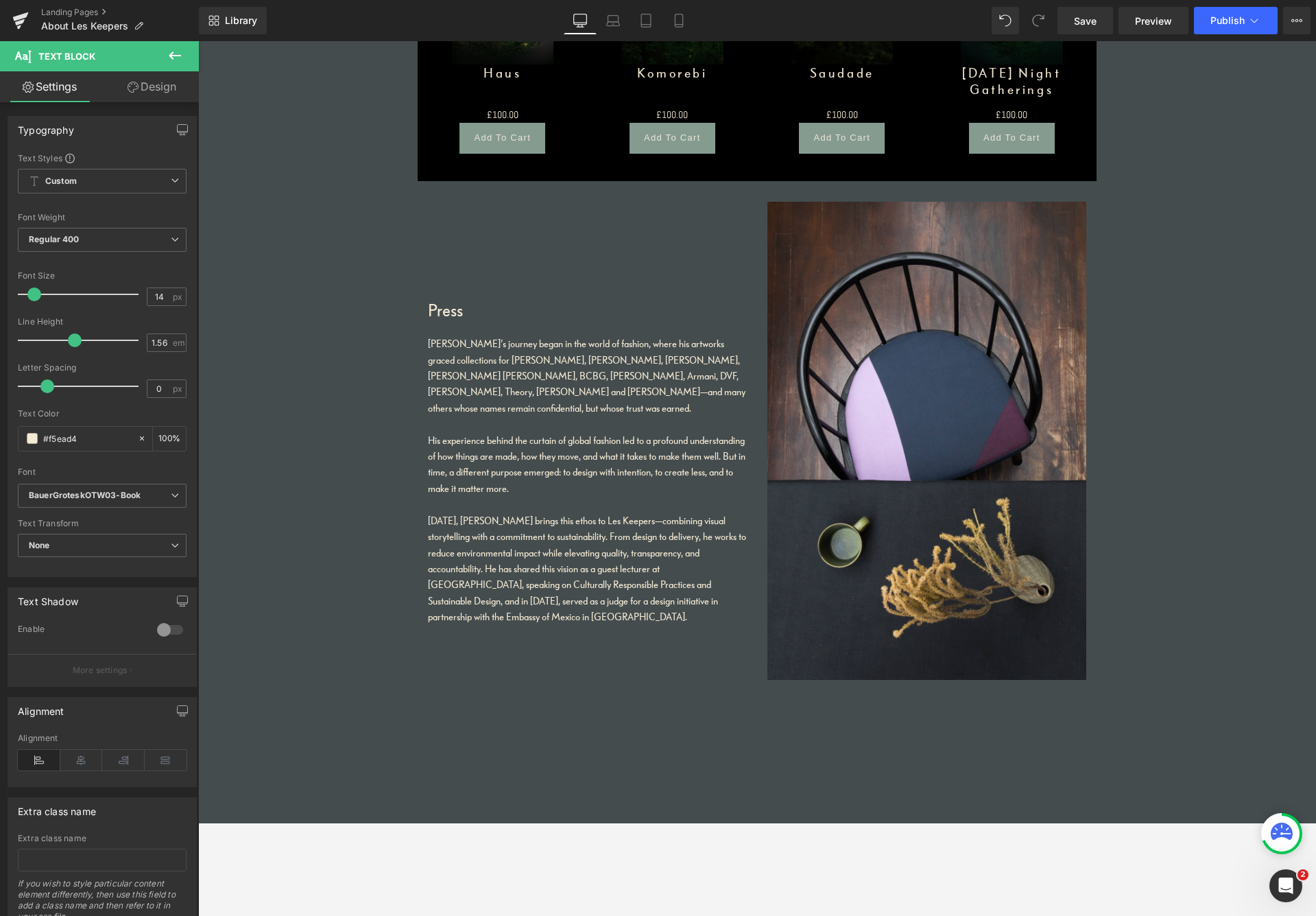
scroll to position [2456, 0]
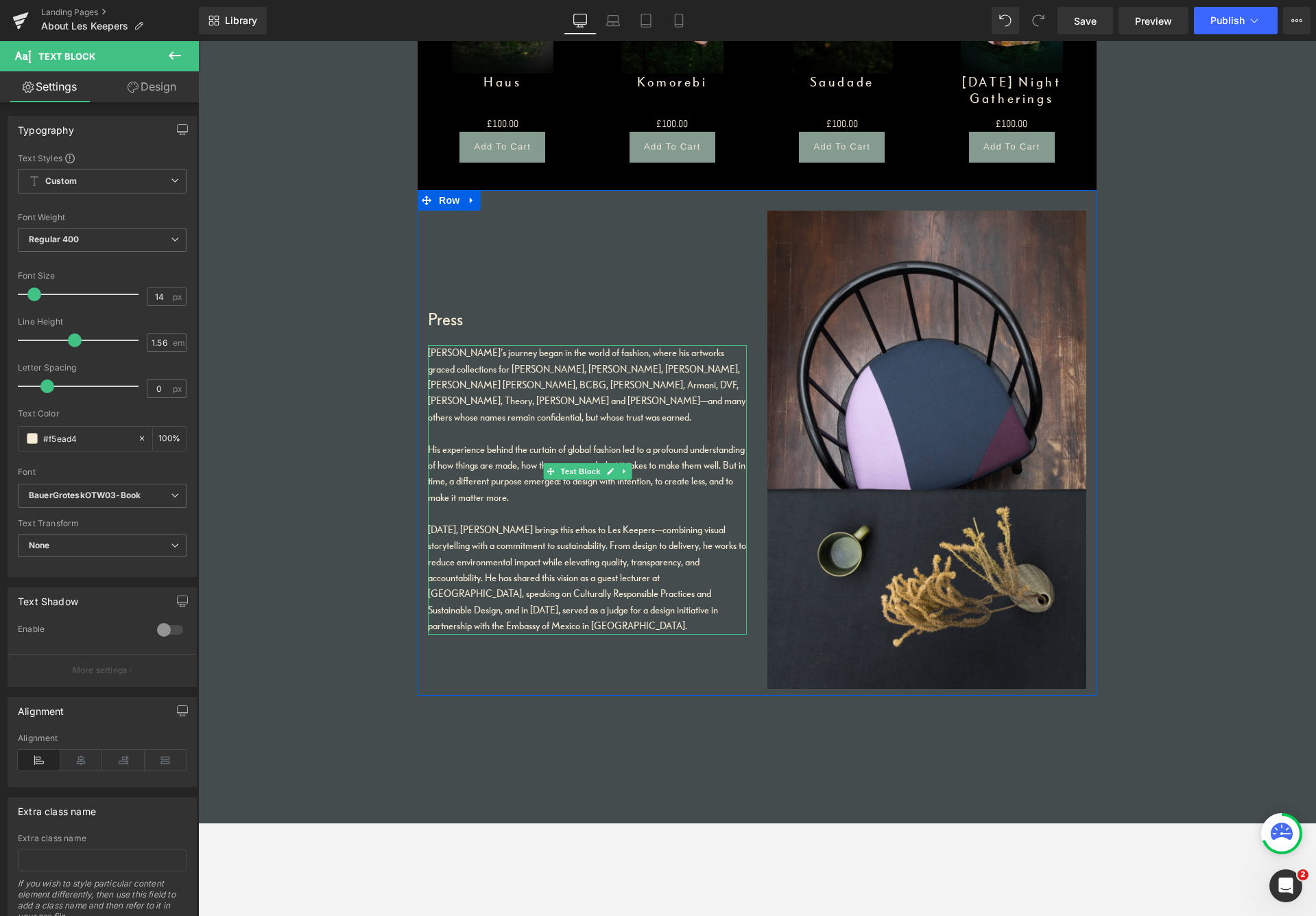
click at [457, 357] on div "[PERSON_NAME]’s journey began in the world of fashion, where his artworks grace…" at bounding box center [587, 386] width 319 height 80
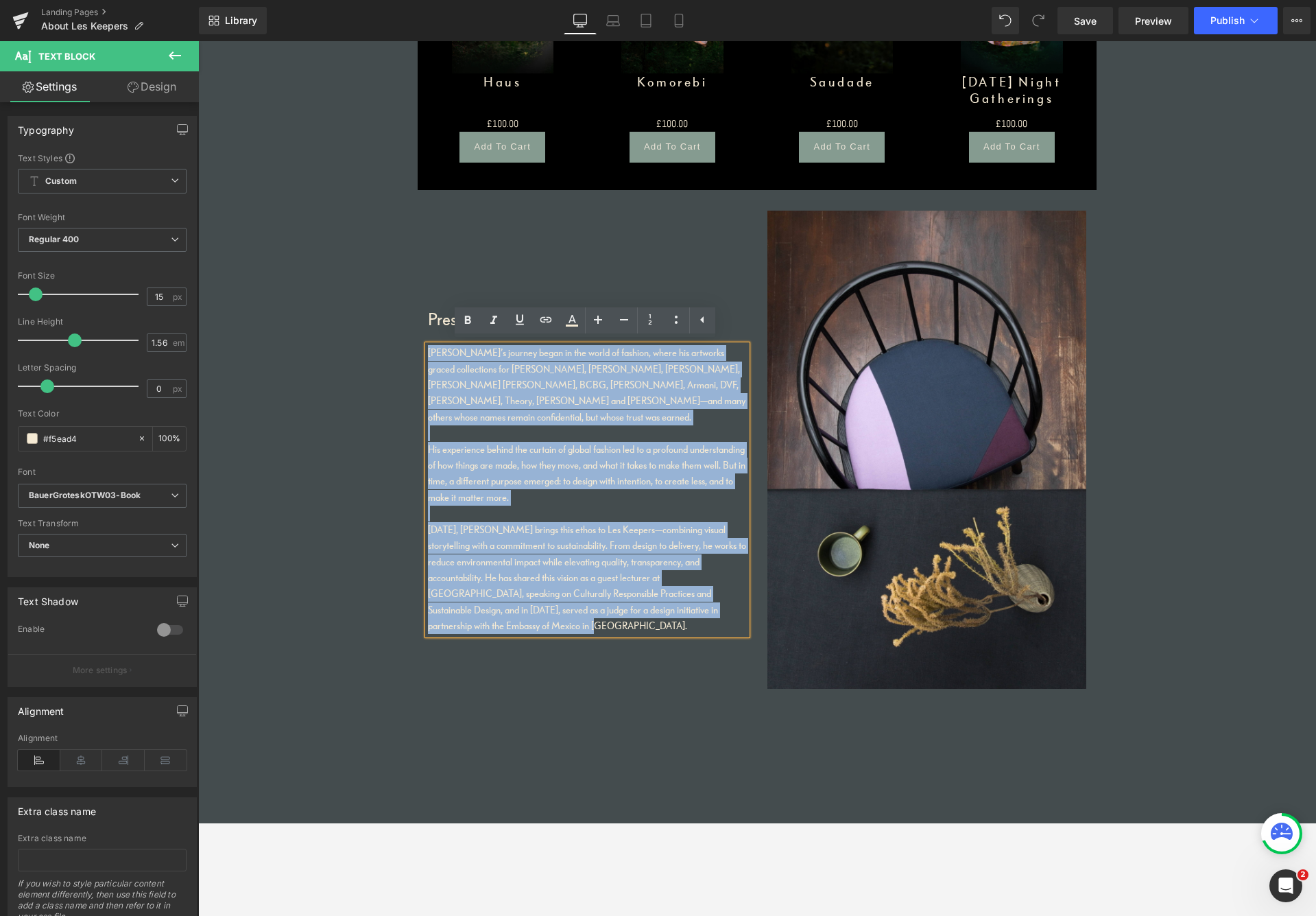
drag, startPoint x: 427, startPoint y: 348, endPoint x: 753, endPoint y: 610, distance: 418.2
click at [754, 608] on div "Press Heading [PERSON_NAME]’s journey began in the world of fashion, where his …" at bounding box center [757, 443] width 679 height 506
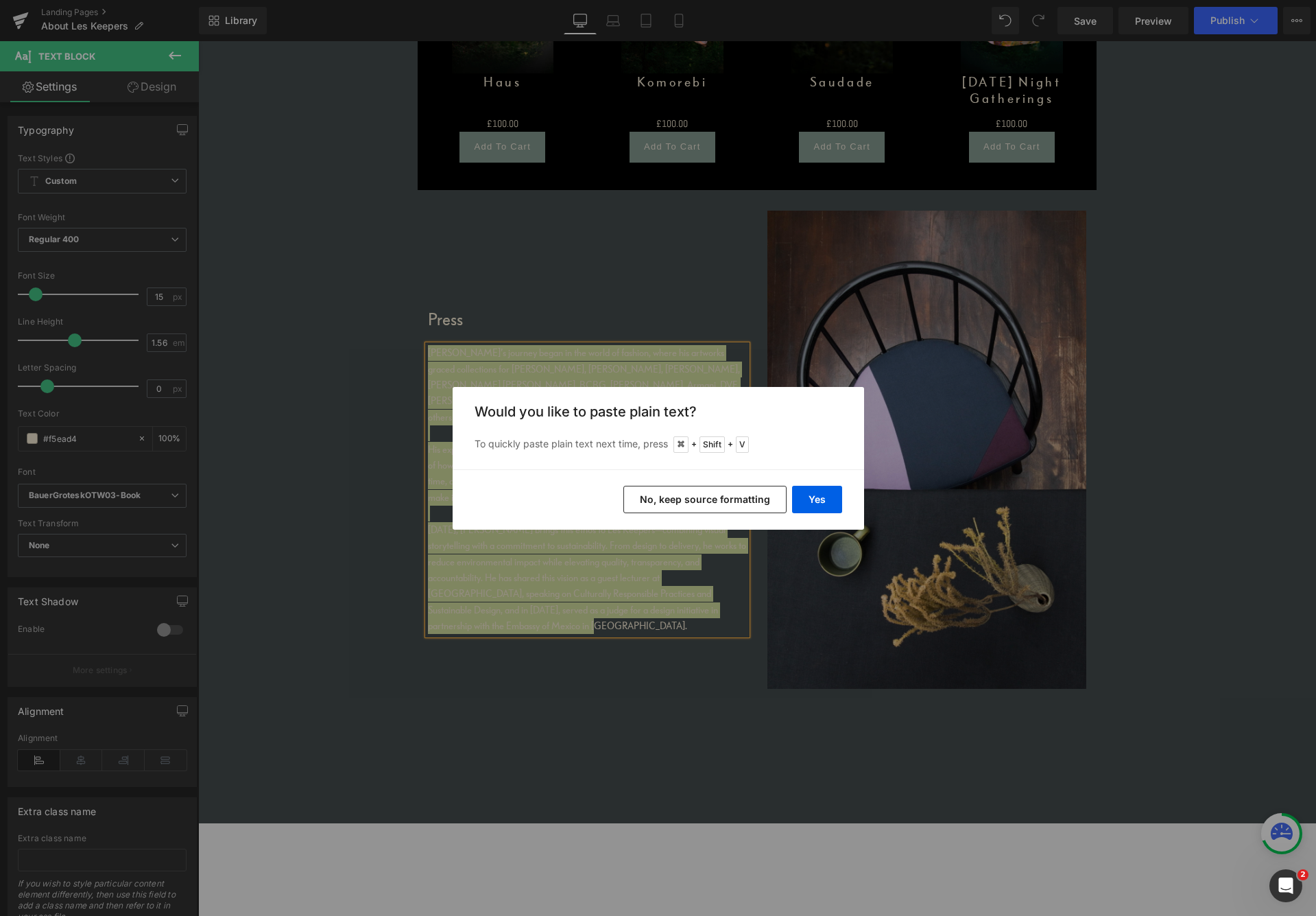
click at [721, 498] on button "No, keep source formatting" at bounding box center [704, 499] width 163 height 28
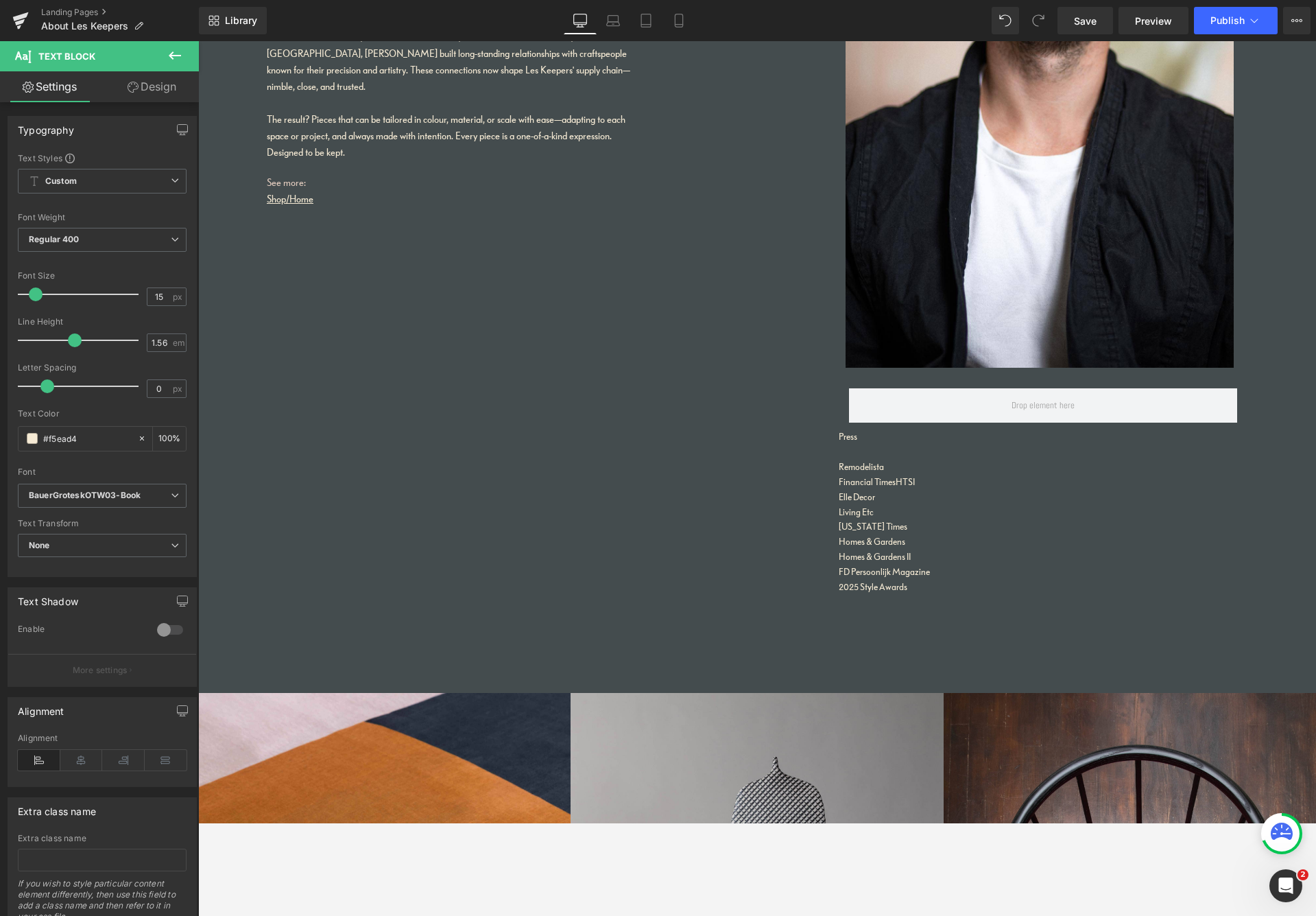
scroll to position [3535, 0]
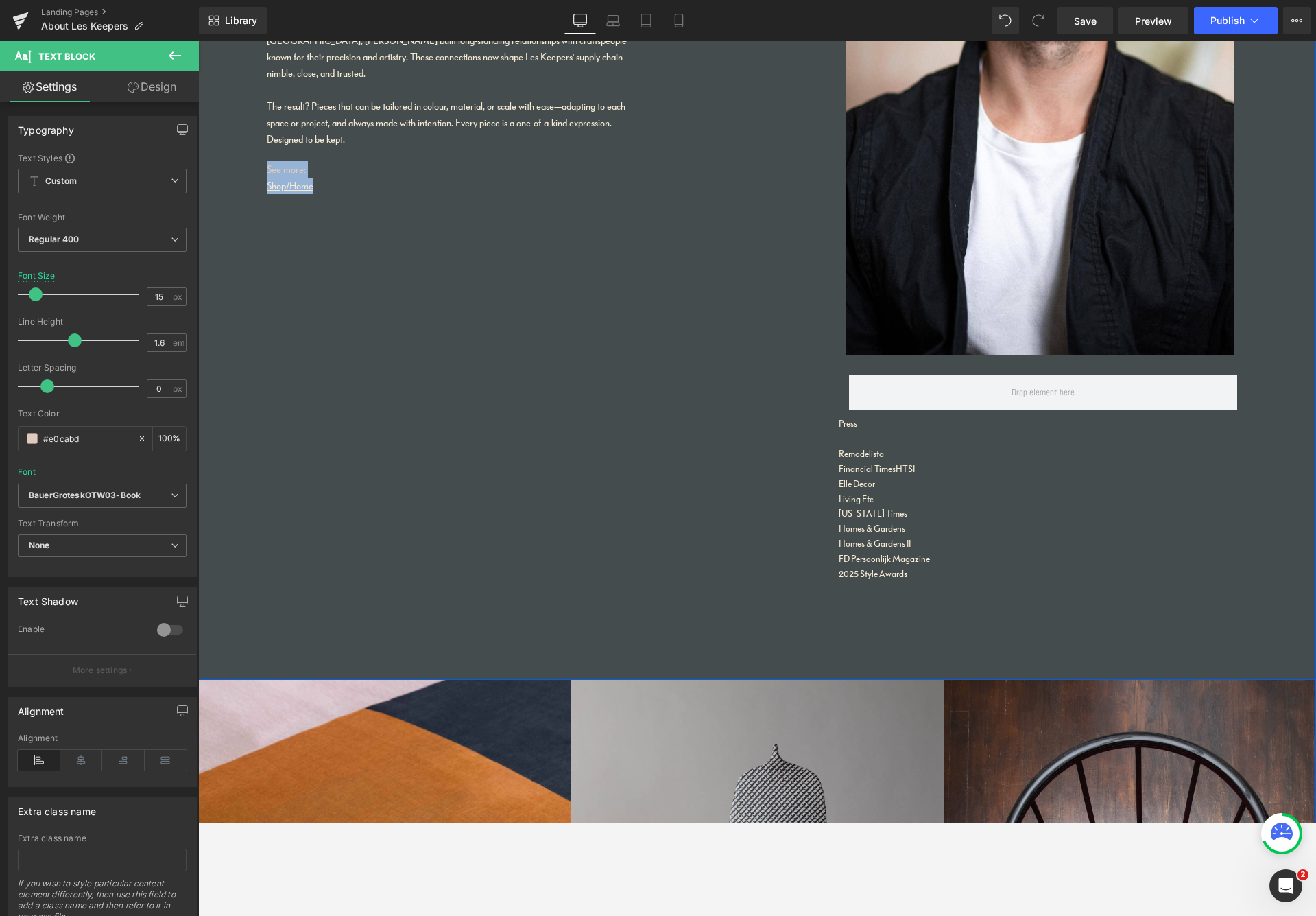
drag, startPoint x: 324, startPoint y: 170, endPoint x: 278, endPoint y: 140, distance: 54.9
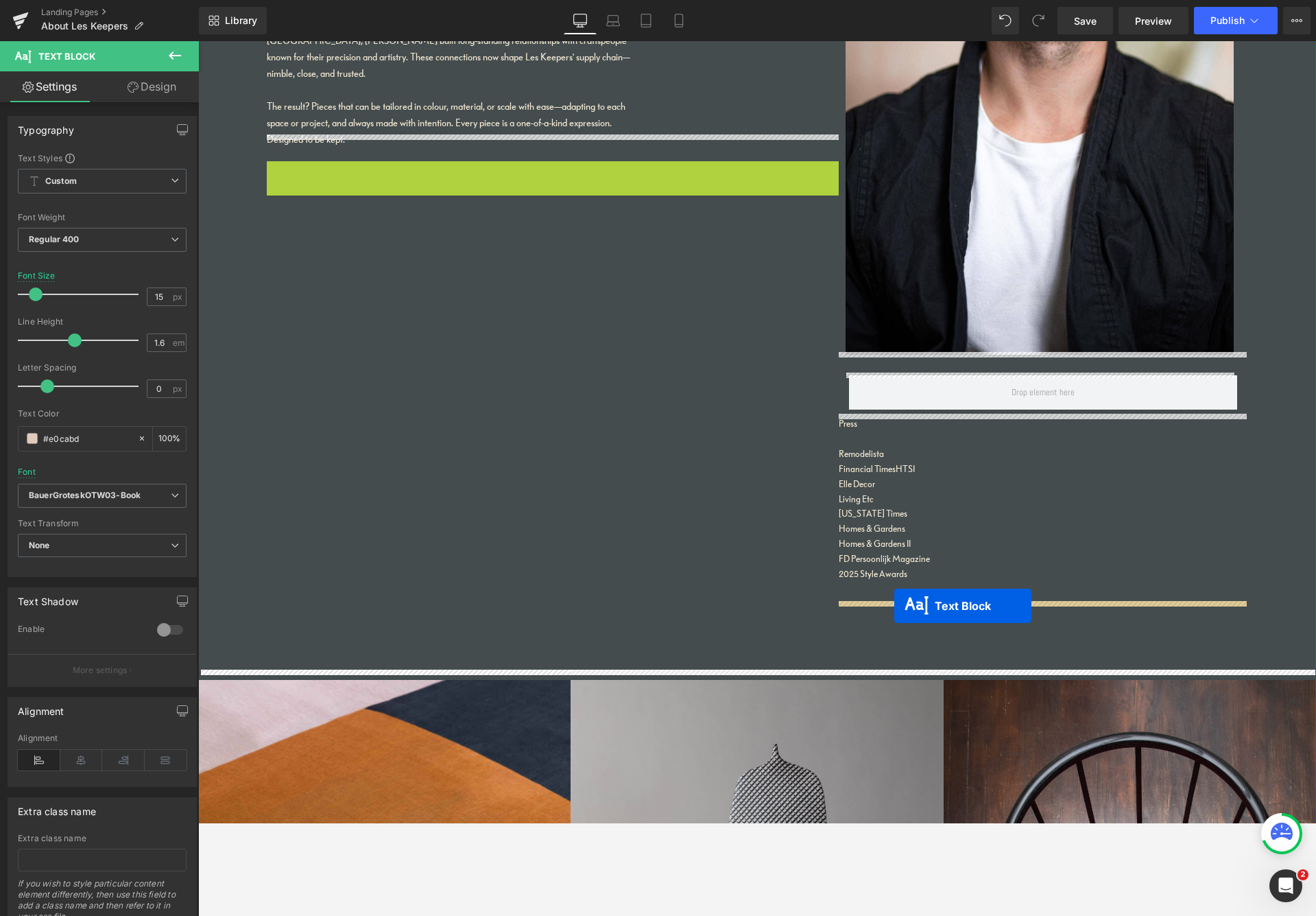
drag, startPoint x: 510, startPoint y: 157, endPoint x: 892, endPoint y: 608, distance: 591.0
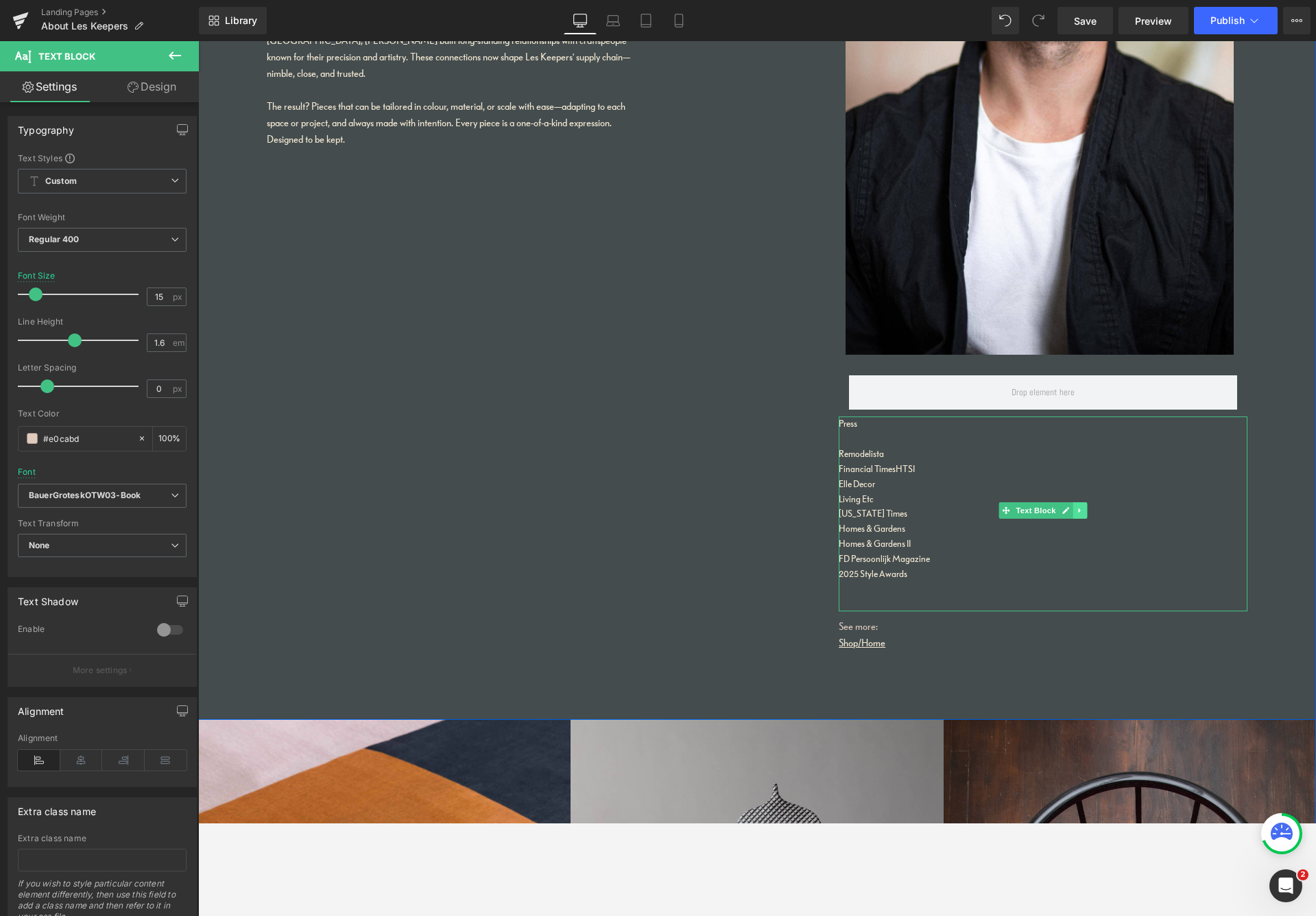
click at [1078, 507] on icon at bounding box center [1080, 510] width 8 height 8
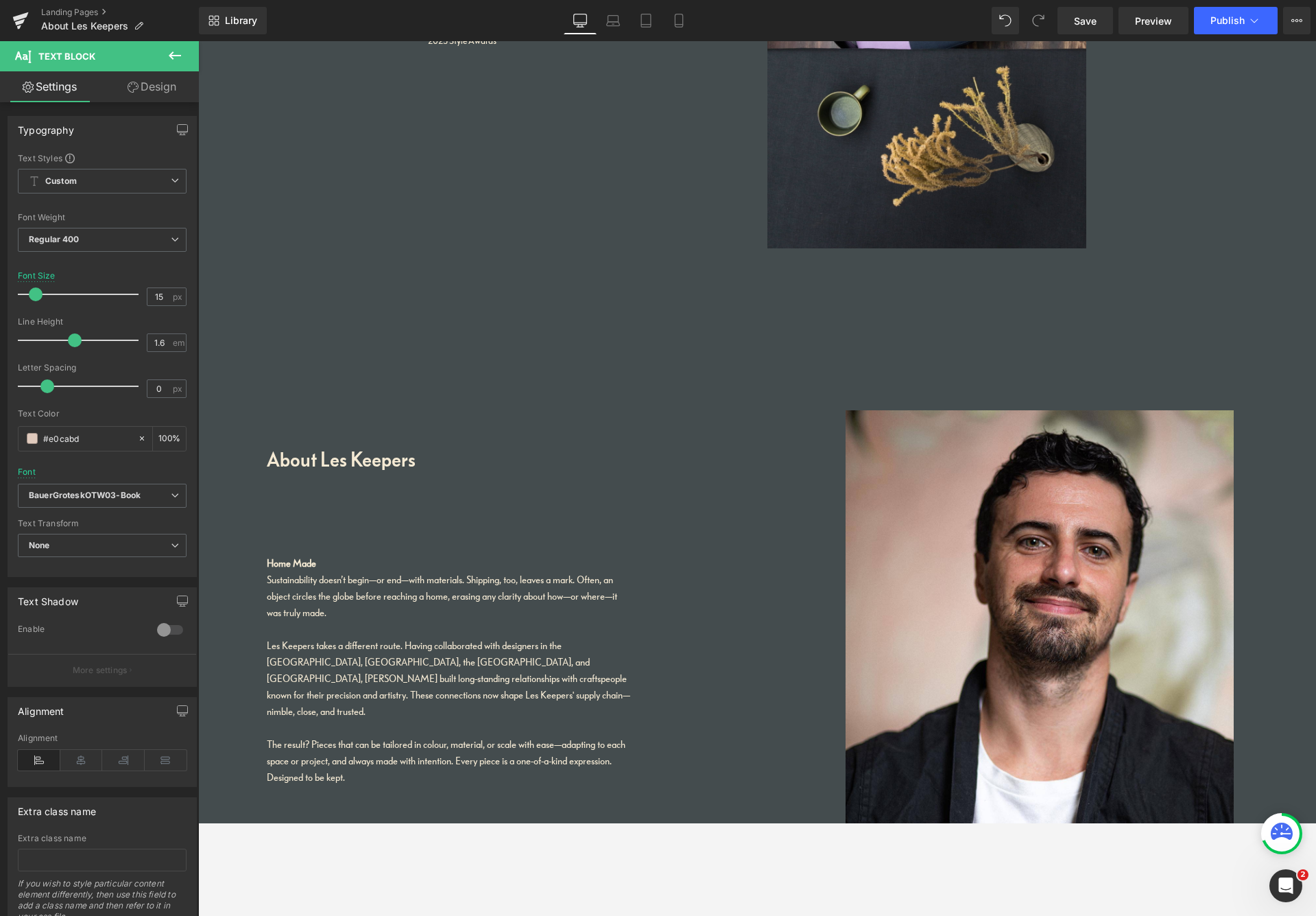
scroll to position [2780, 0]
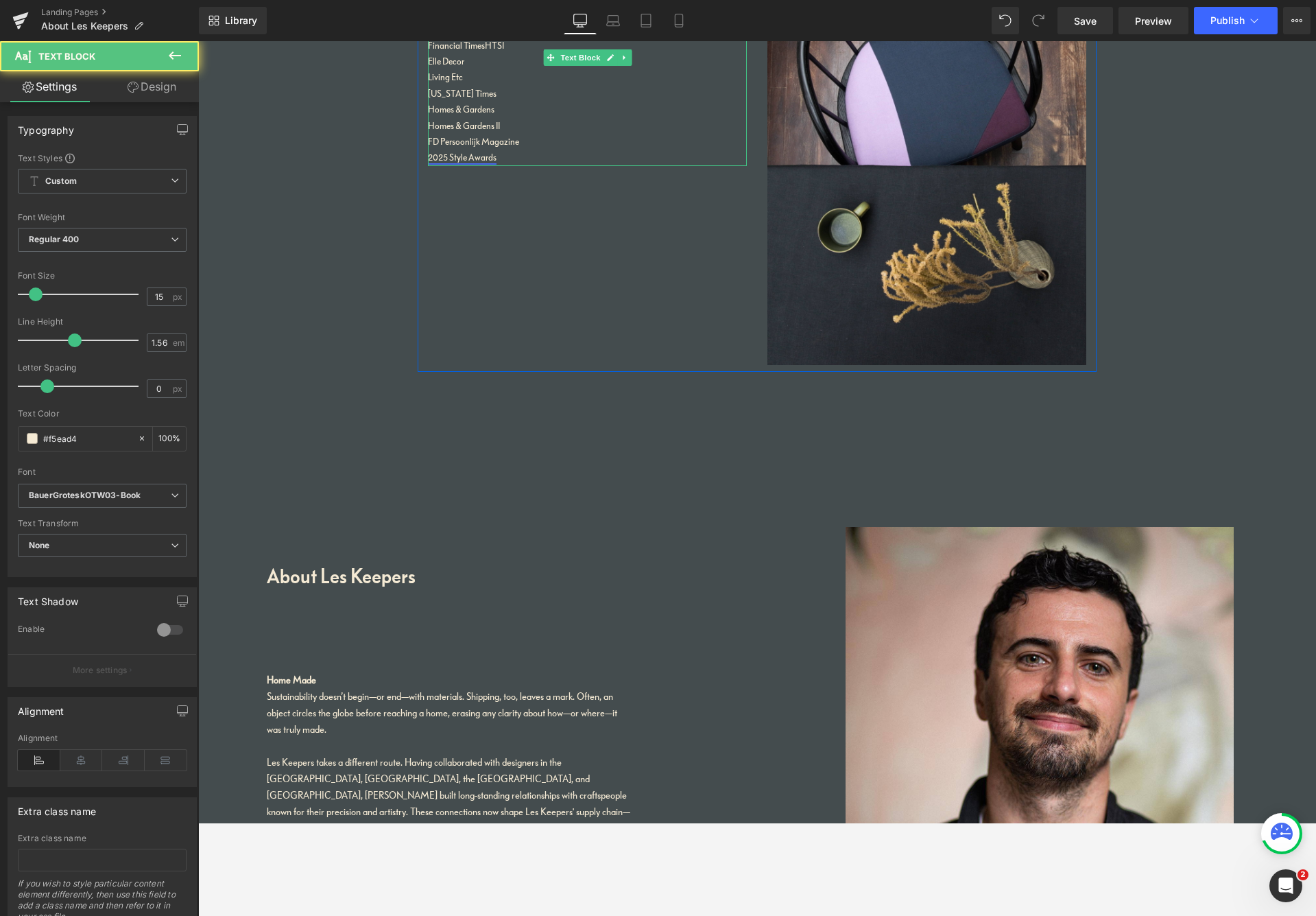
click at [475, 153] on link "2025 Style Awards" at bounding box center [462, 158] width 69 height 12
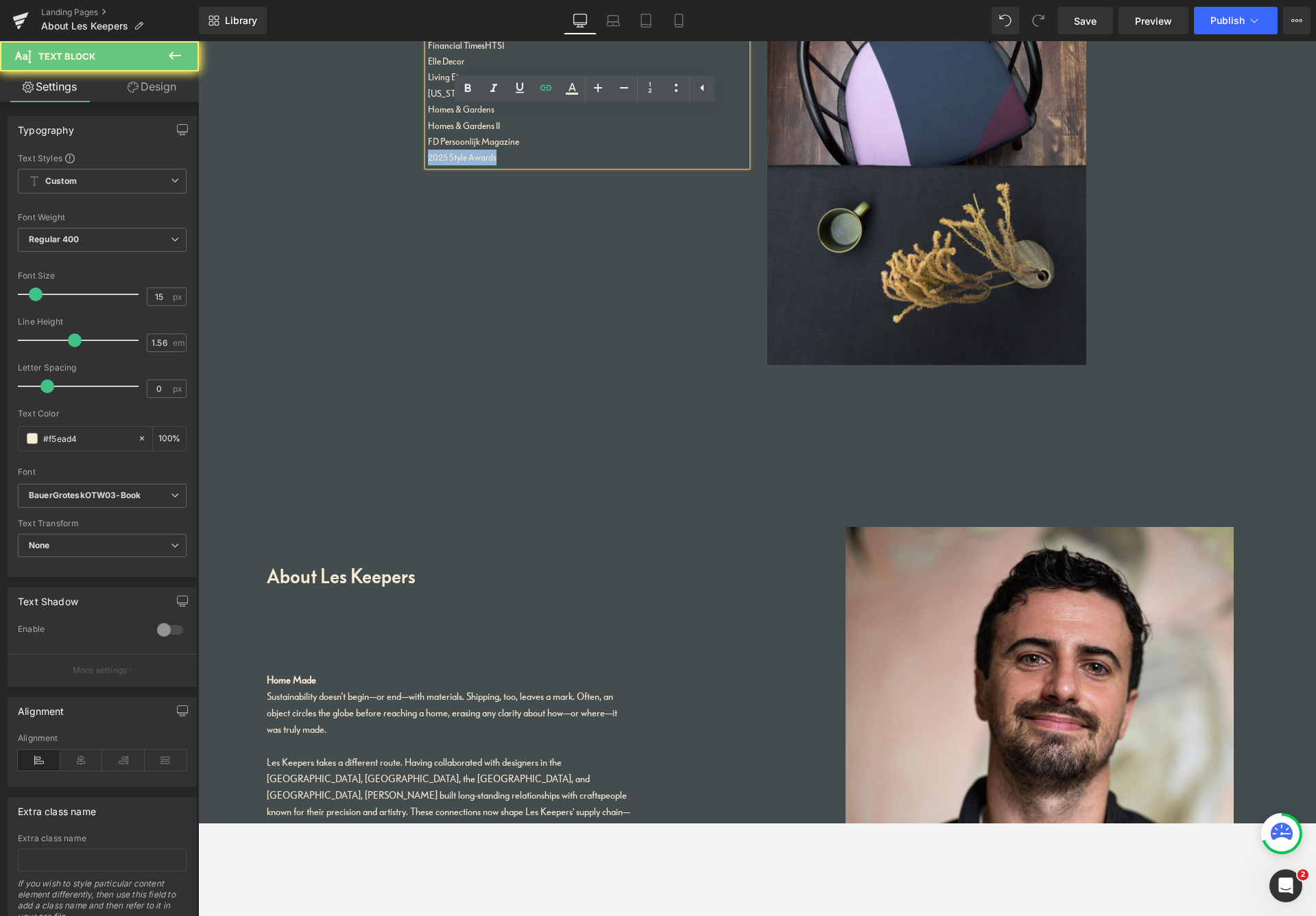
drag, startPoint x: 498, startPoint y: 153, endPoint x: 402, endPoint y: 144, distance: 96.4
click at [544, 87] on icon at bounding box center [546, 88] width 17 height 17
drag, startPoint x: 539, startPoint y: 146, endPoint x: 531, endPoint y: 150, distance: 8.9
click at [538, 150] on p "2025 Style Awards" at bounding box center [587, 158] width 319 height 16
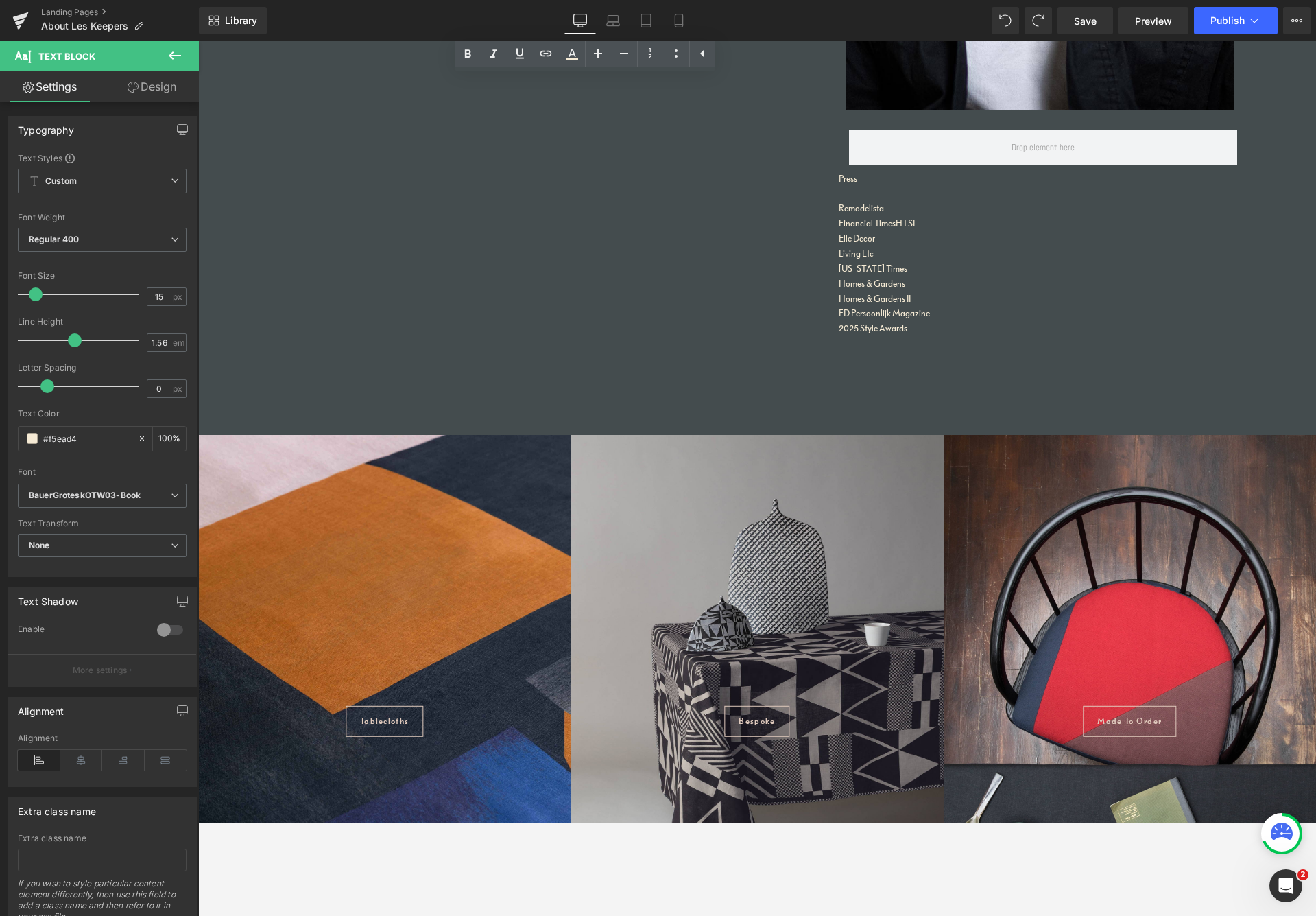
scroll to position [3902, 0]
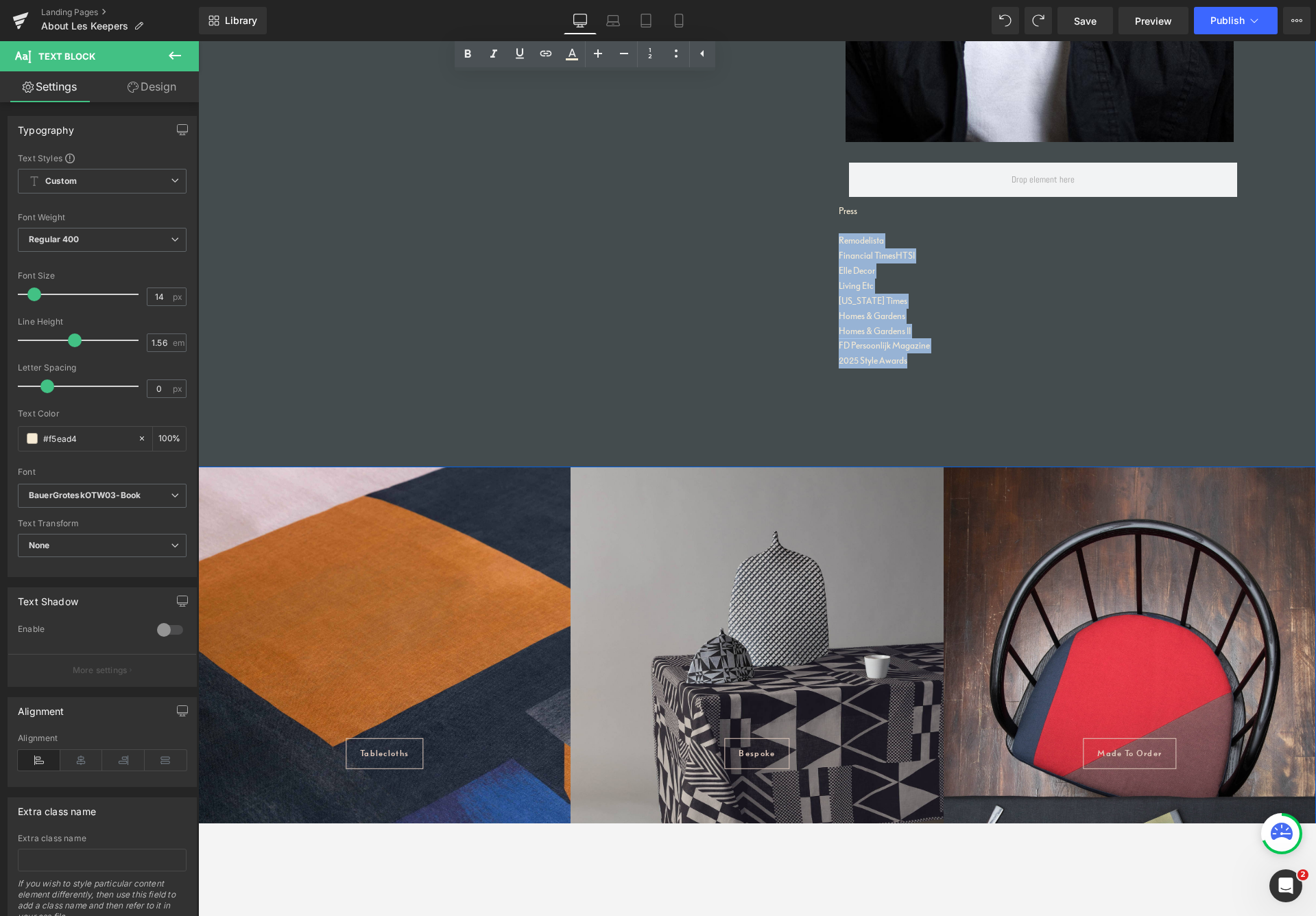
drag, startPoint x: 911, startPoint y: 297, endPoint x: 823, endPoint y: 180, distance: 146.4
copy div "Remodelista Financial Times HTSI Elle Decor Living Etc [US_STATE] Times Homes &…"
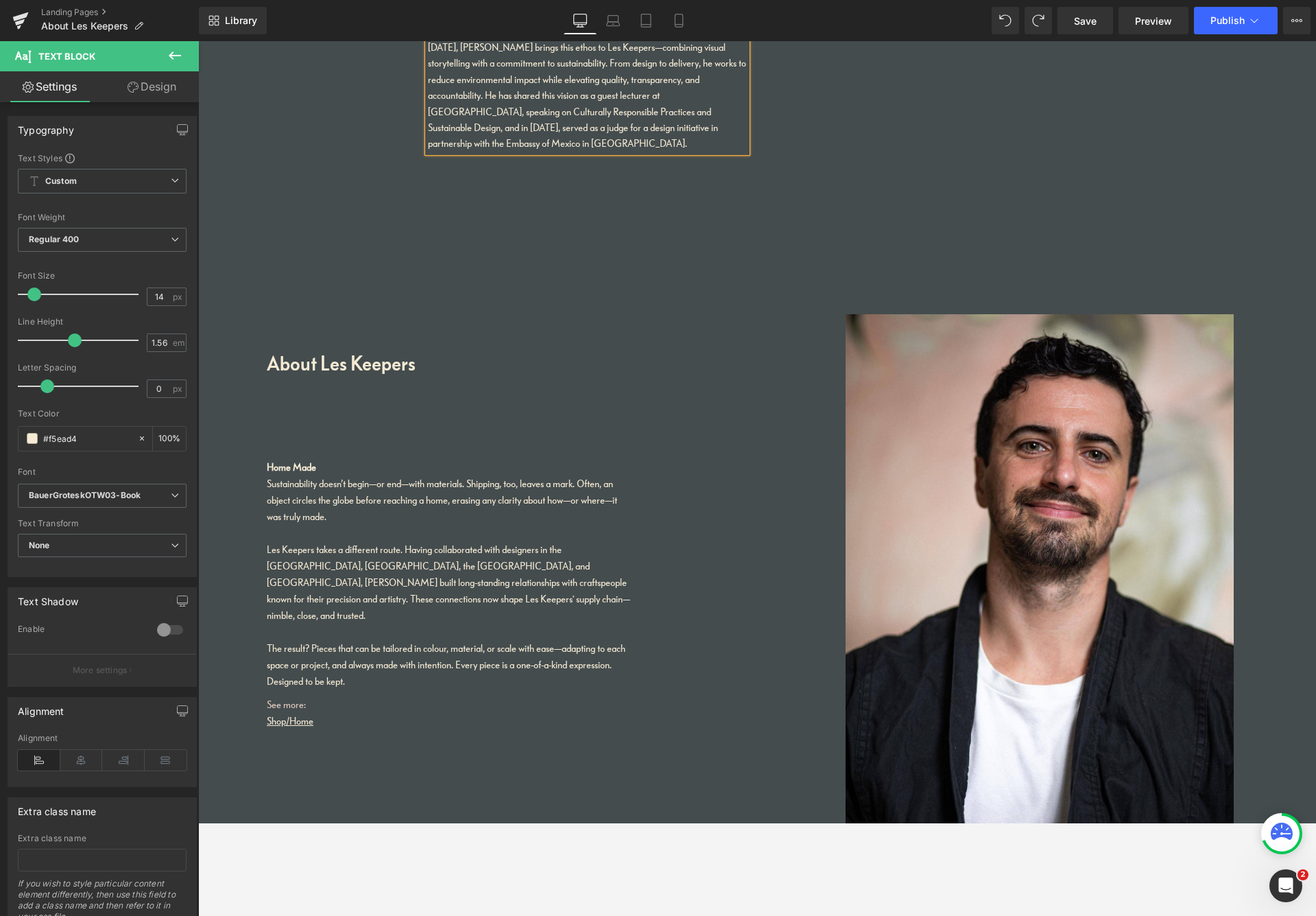
scroll to position [2392, 0]
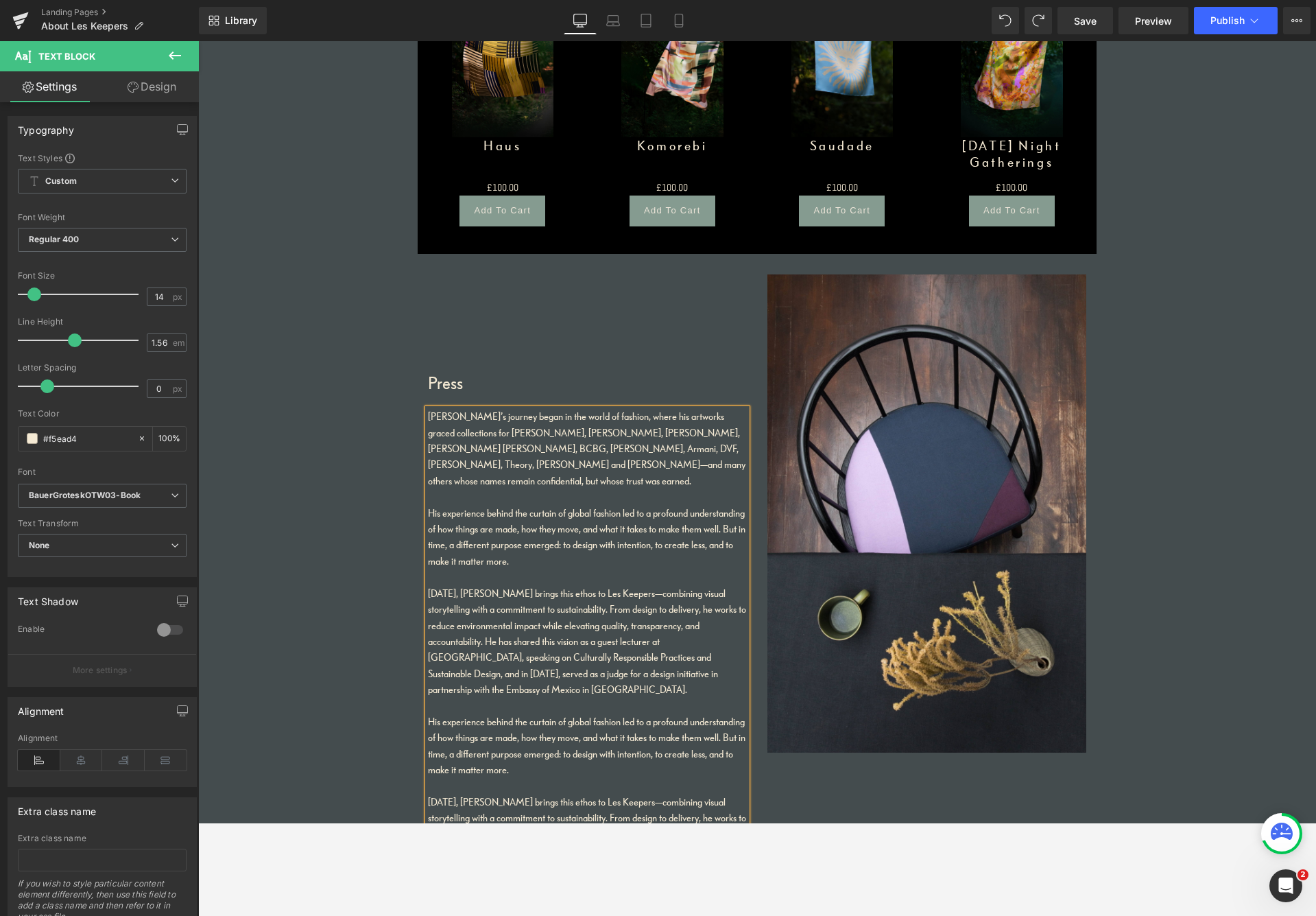
click at [577, 570] on div at bounding box center [587, 577] width 319 height 16
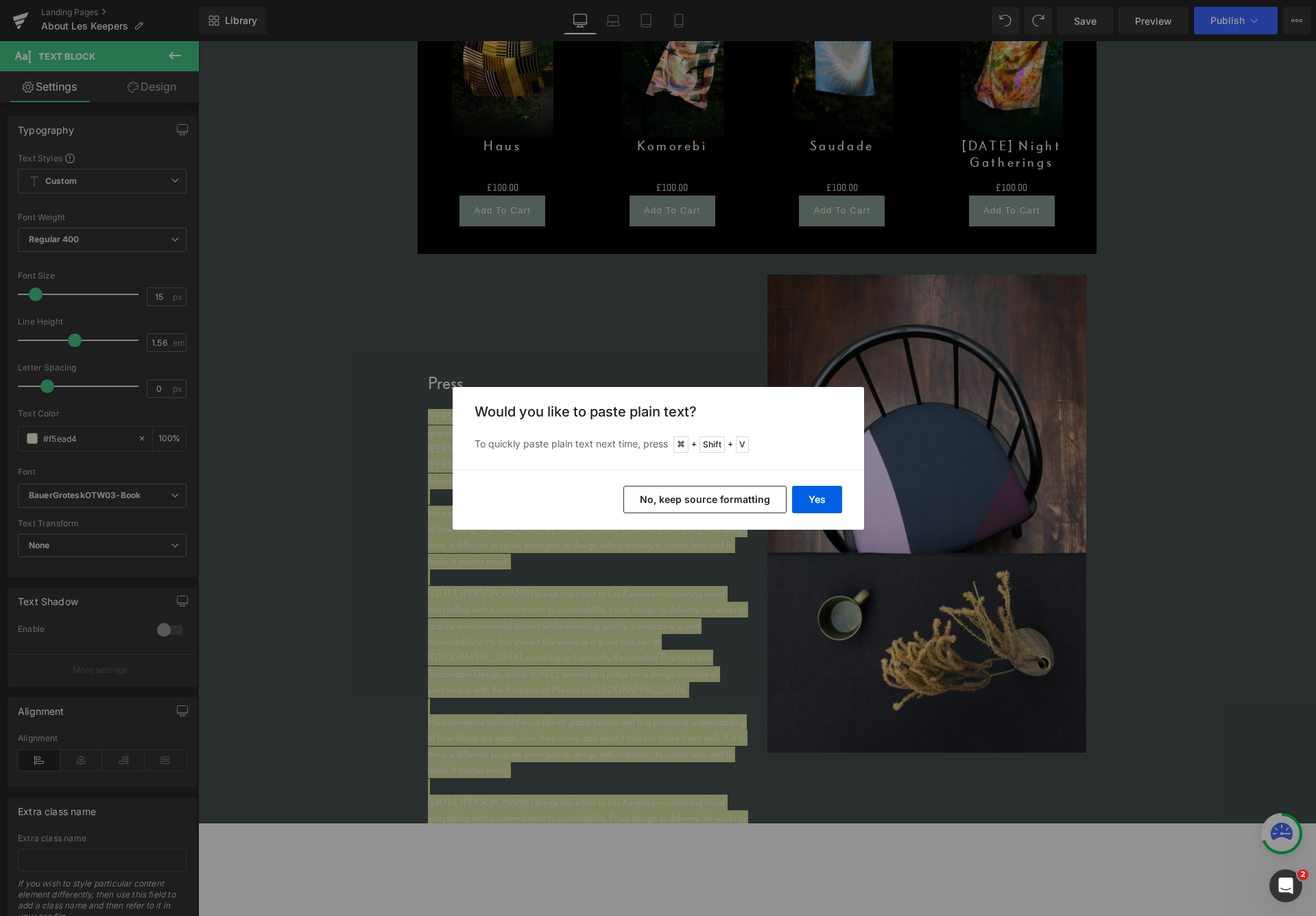
click at [749, 497] on button "No, keep source formatting" at bounding box center [704, 499] width 163 height 28
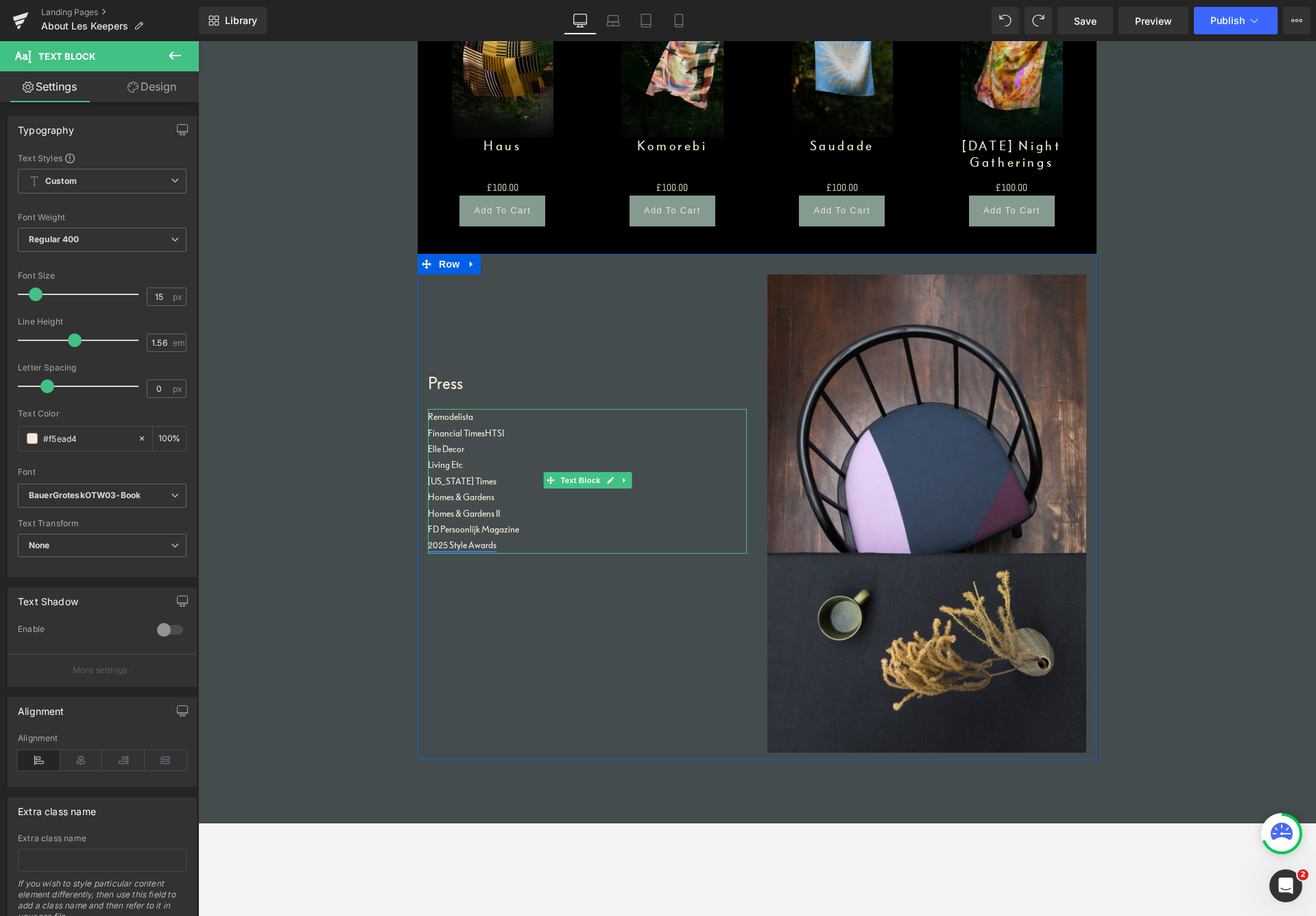
click at [473, 542] on link "2025 Style Awards" at bounding box center [462, 546] width 69 height 12
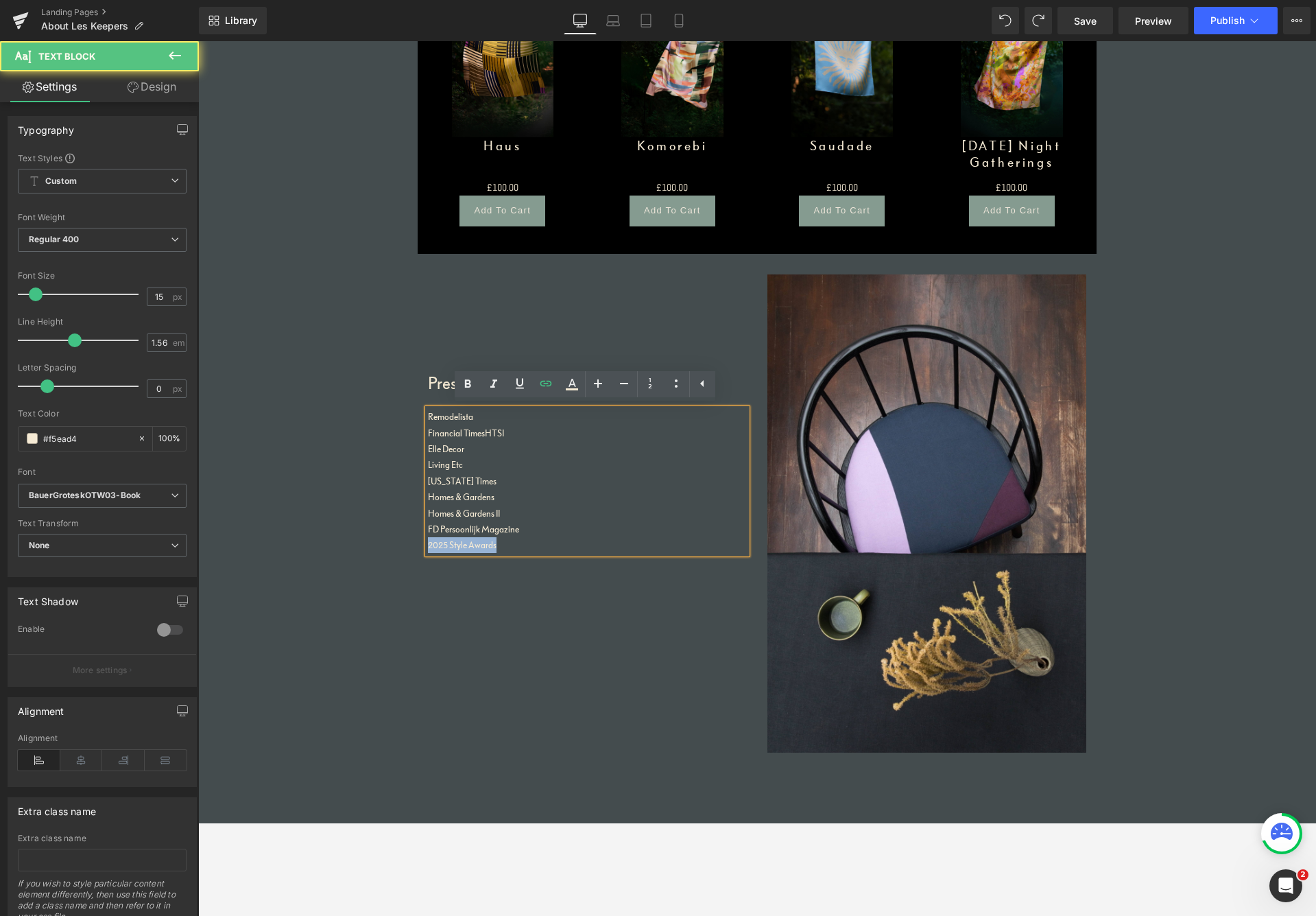
drag, startPoint x: 498, startPoint y: 542, endPoint x: 422, endPoint y: 540, distance: 76.0
click at [428, 539] on div "Remodelista Financial Times HTSI Elle Decor Living Etc [US_STATE] Times Homes &…" at bounding box center [587, 481] width 319 height 145
click at [545, 386] on icon at bounding box center [546, 384] width 17 height 17
type input "[URL][DOMAIN_NAME]"
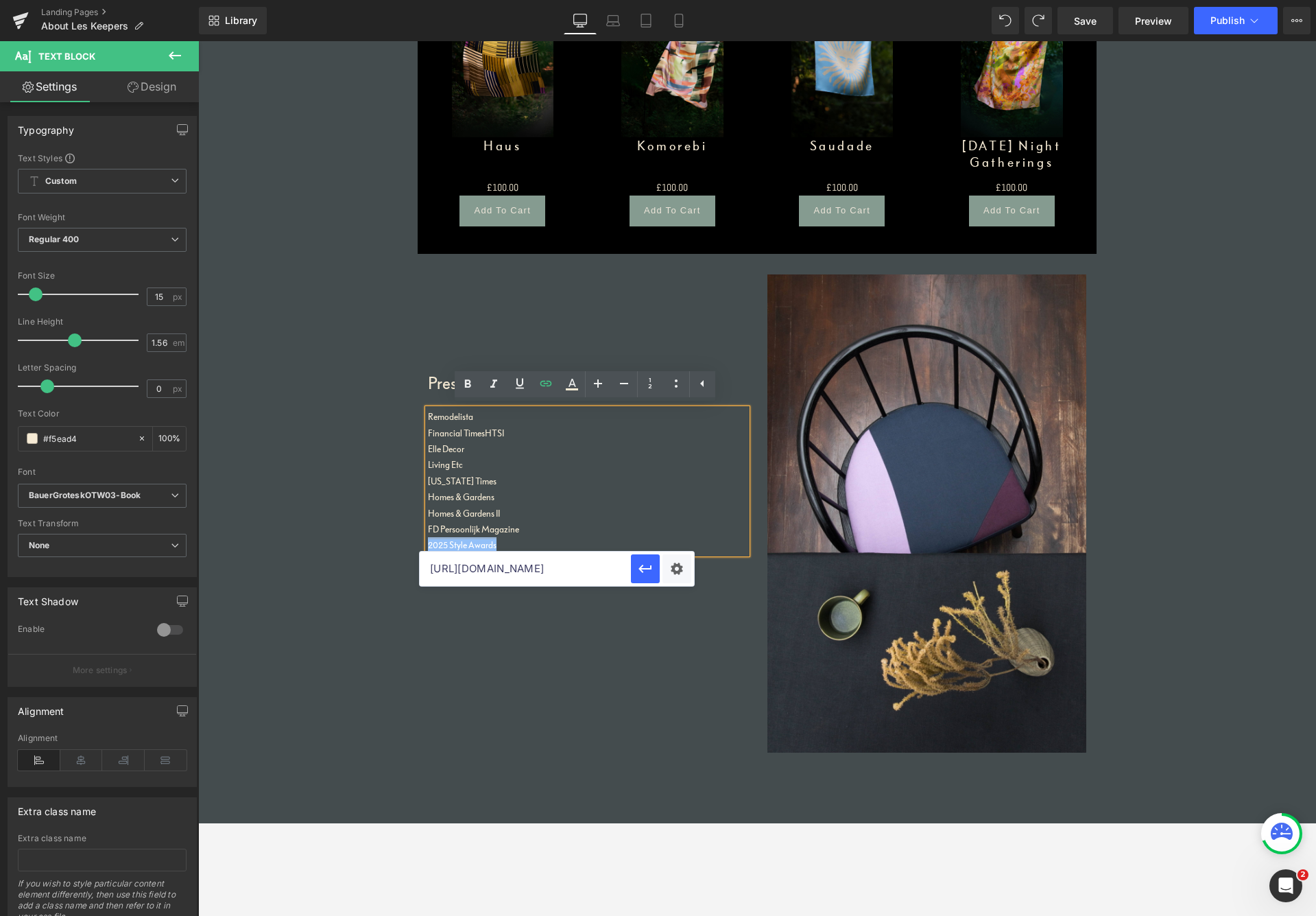
click at [642, 489] on p "Homes & Gardens" at bounding box center [587, 497] width 319 height 16
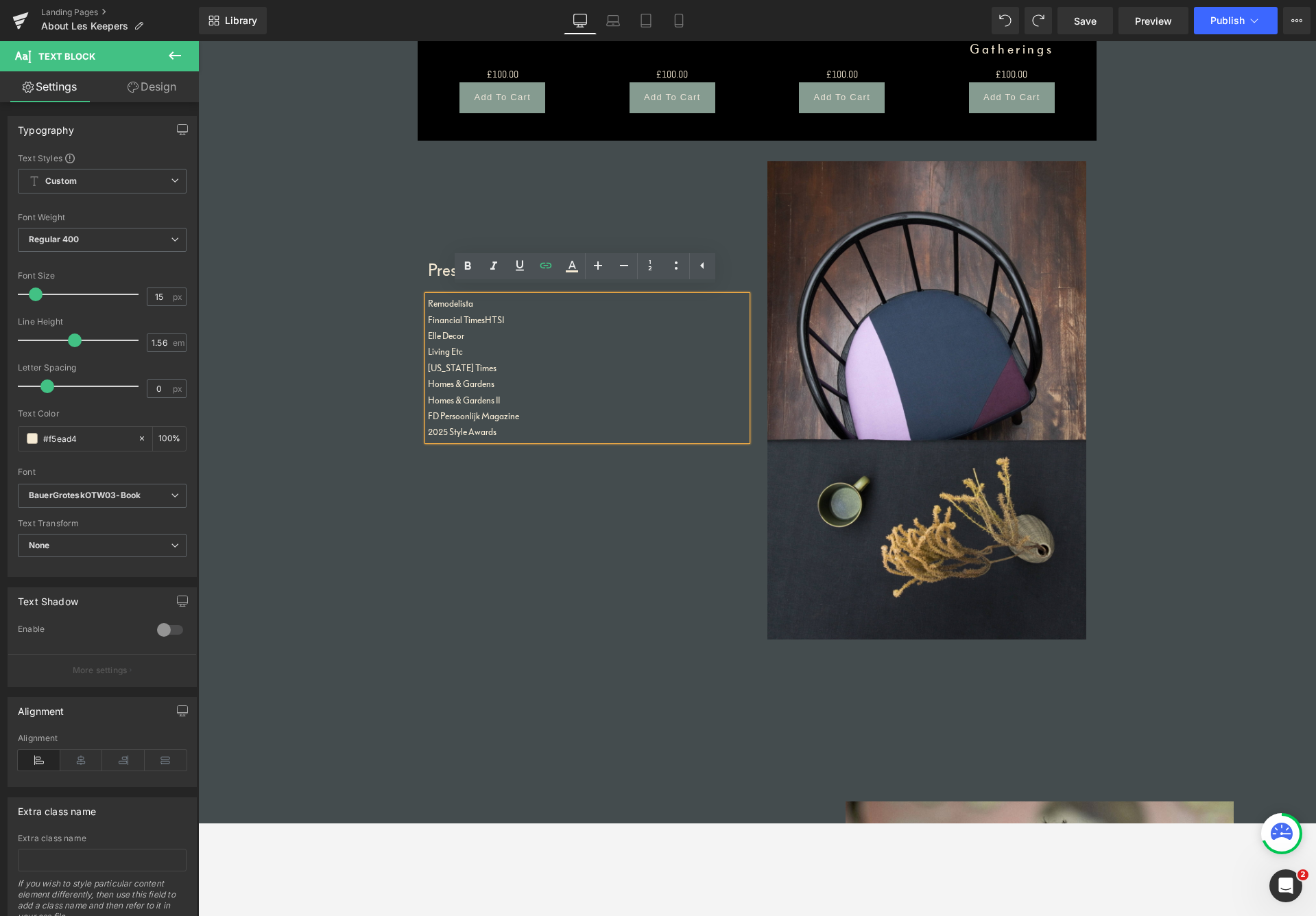
scroll to position [2515, 0]
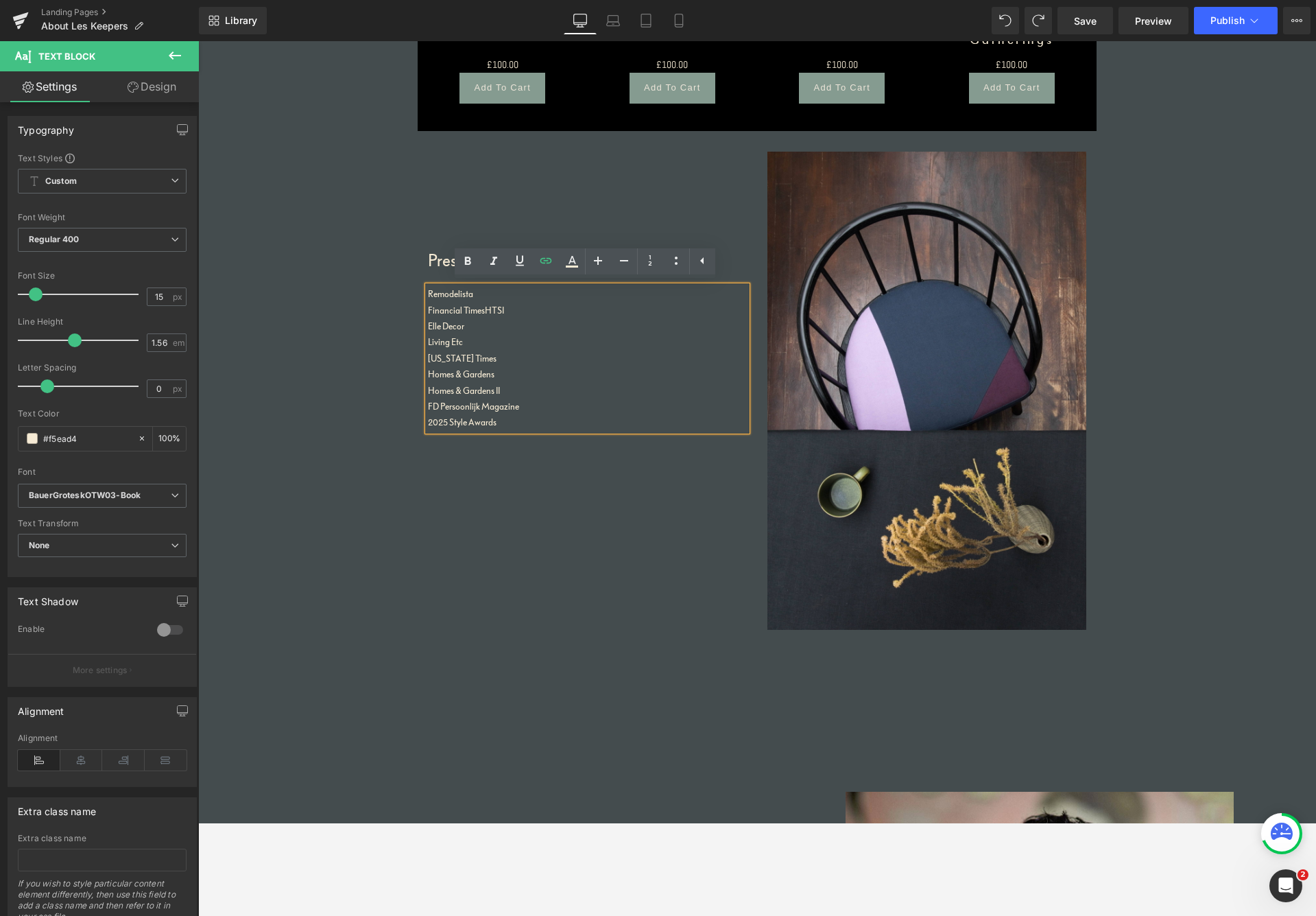
click at [445, 234] on div "Press Heading Remodelista Financial Times HTSI Elle Decor Living Etc [US_STATE]…" at bounding box center [587, 291] width 339 height 279
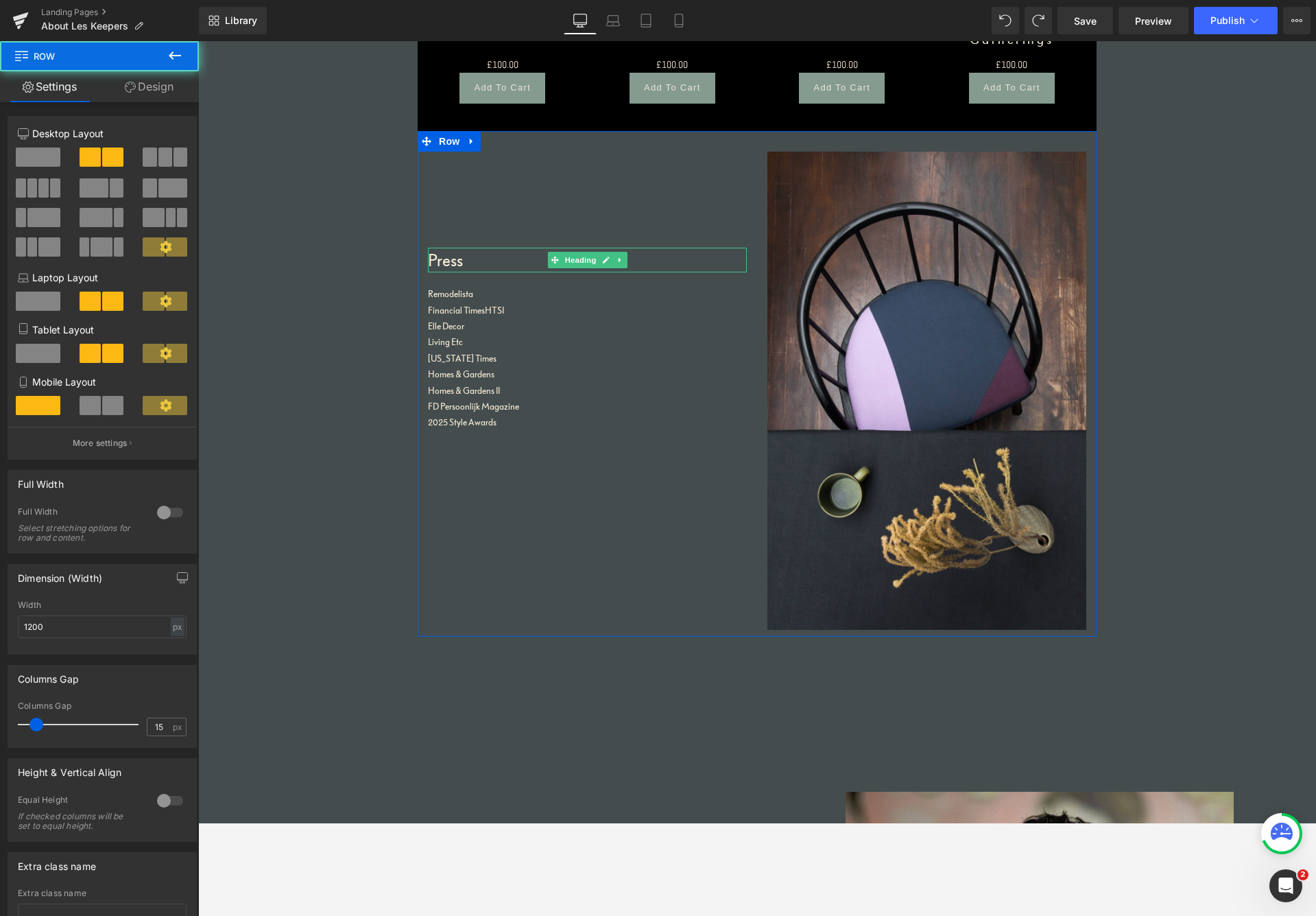
drag, startPoint x: 444, startPoint y: 257, endPoint x: 457, endPoint y: 256, distance: 13.0
click at [443, 257] on h1 "Press" at bounding box center [587, 260] width 319 height 24
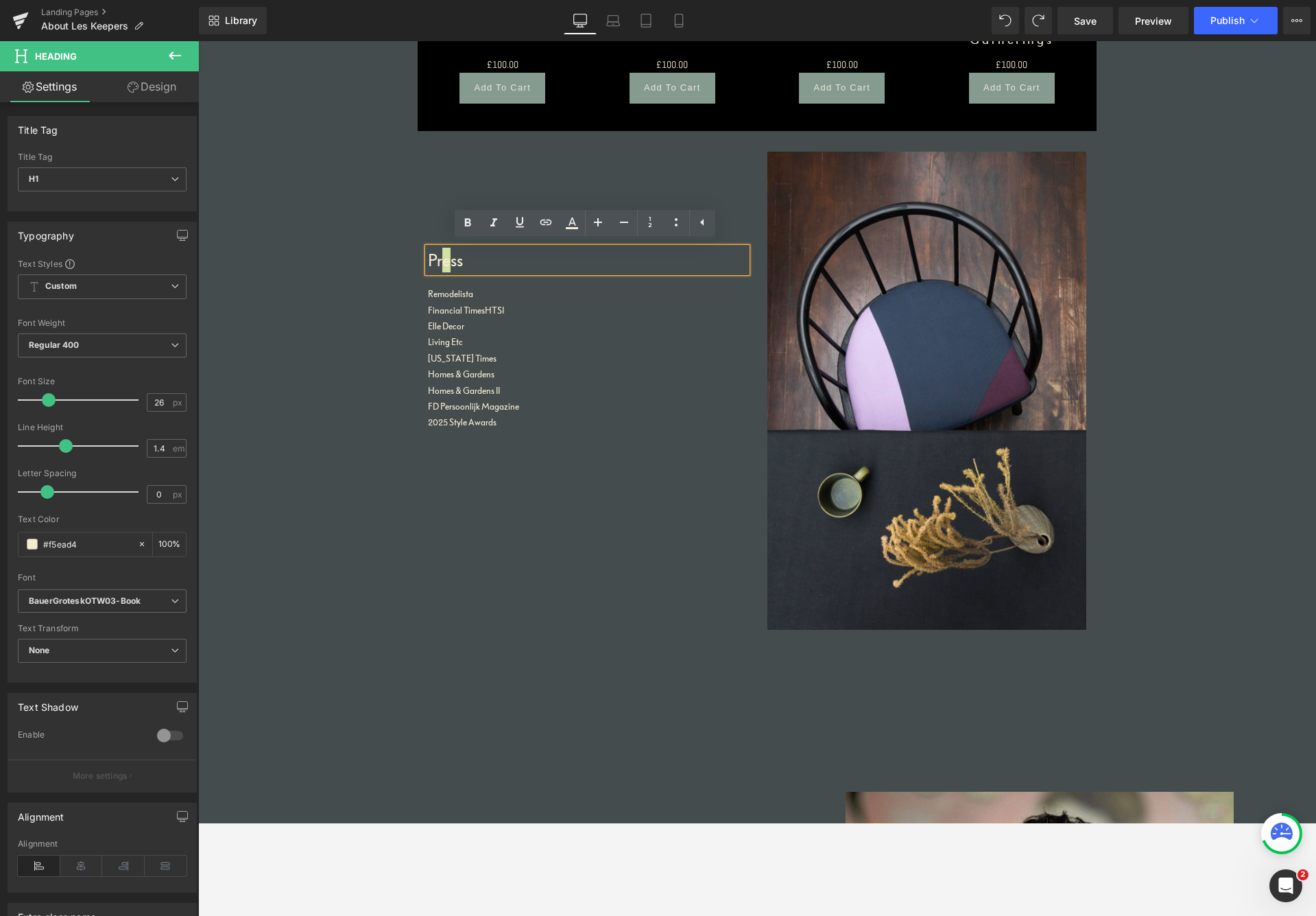
click at [166, 81] on link "Design" at bounding box center [152, 86] width 100 height 31
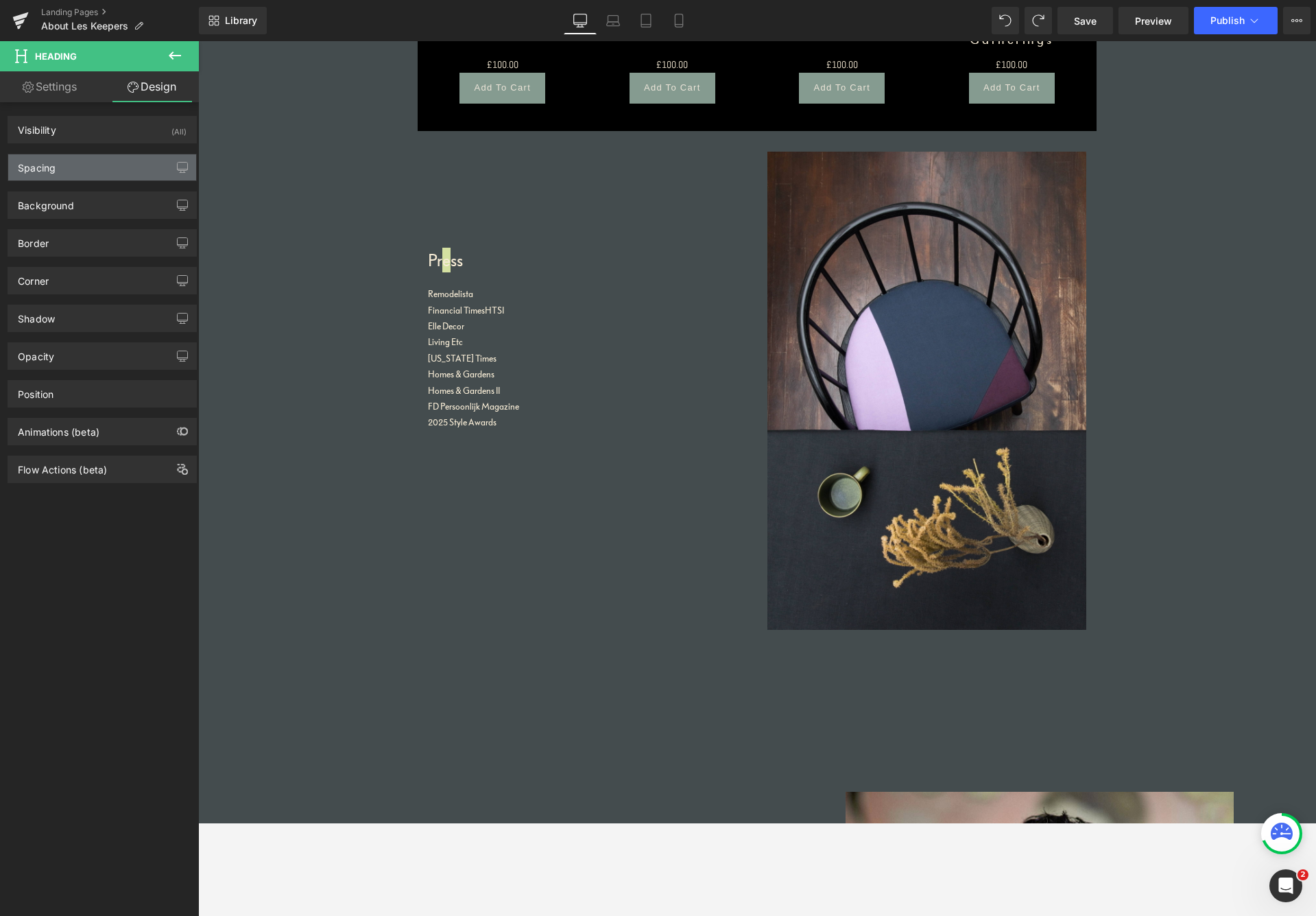
drag, startPoint x: 85, startPoint y: 168, endPoint x: 90, endPoint y: 173, distance: 7.1
click at [85, 168] on div "Spacing" at bounding box center [102, 167] width 188 height 26
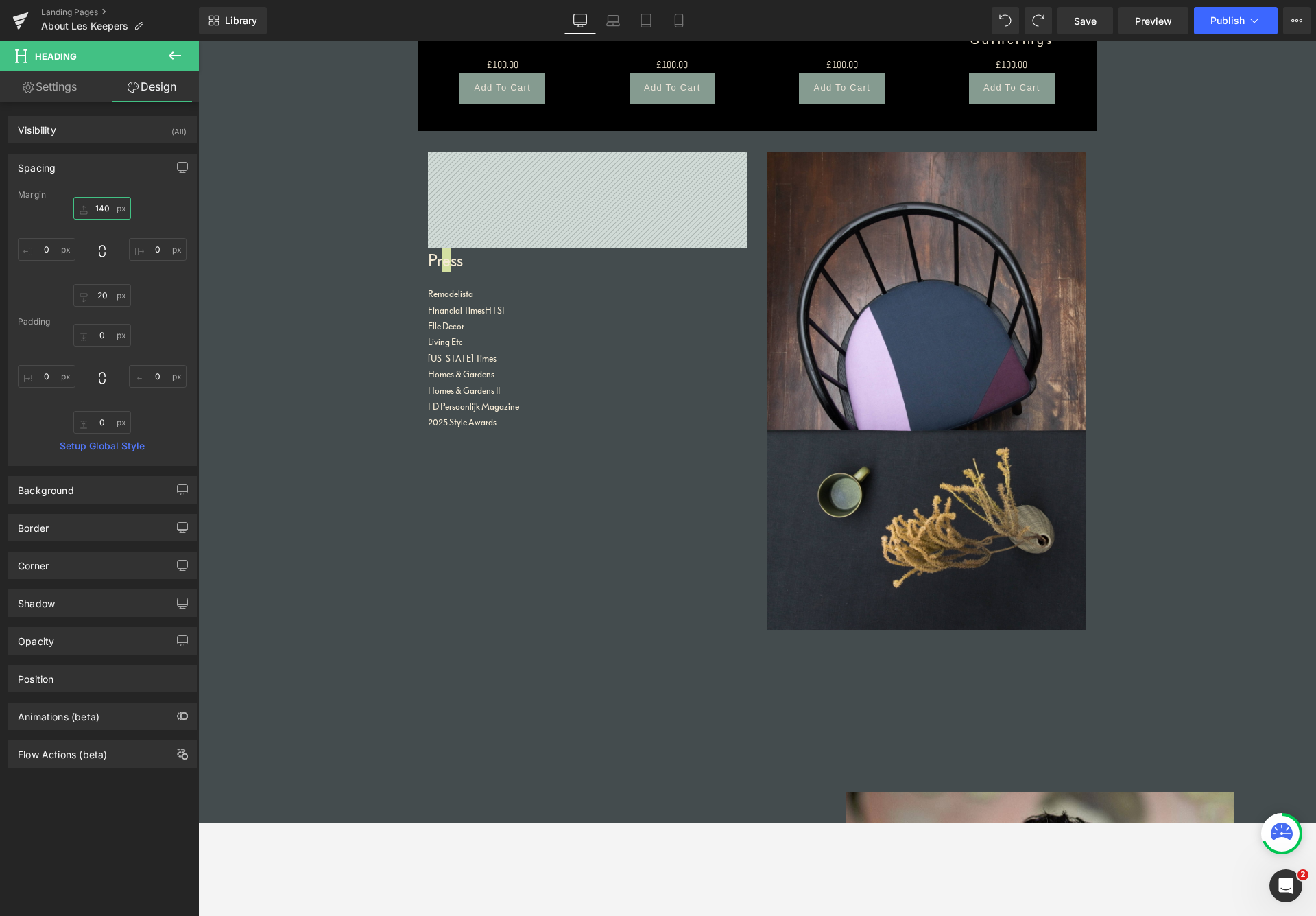
click at [92, 209] on input "140" at bounding box center [102, 208] width 58 height 23
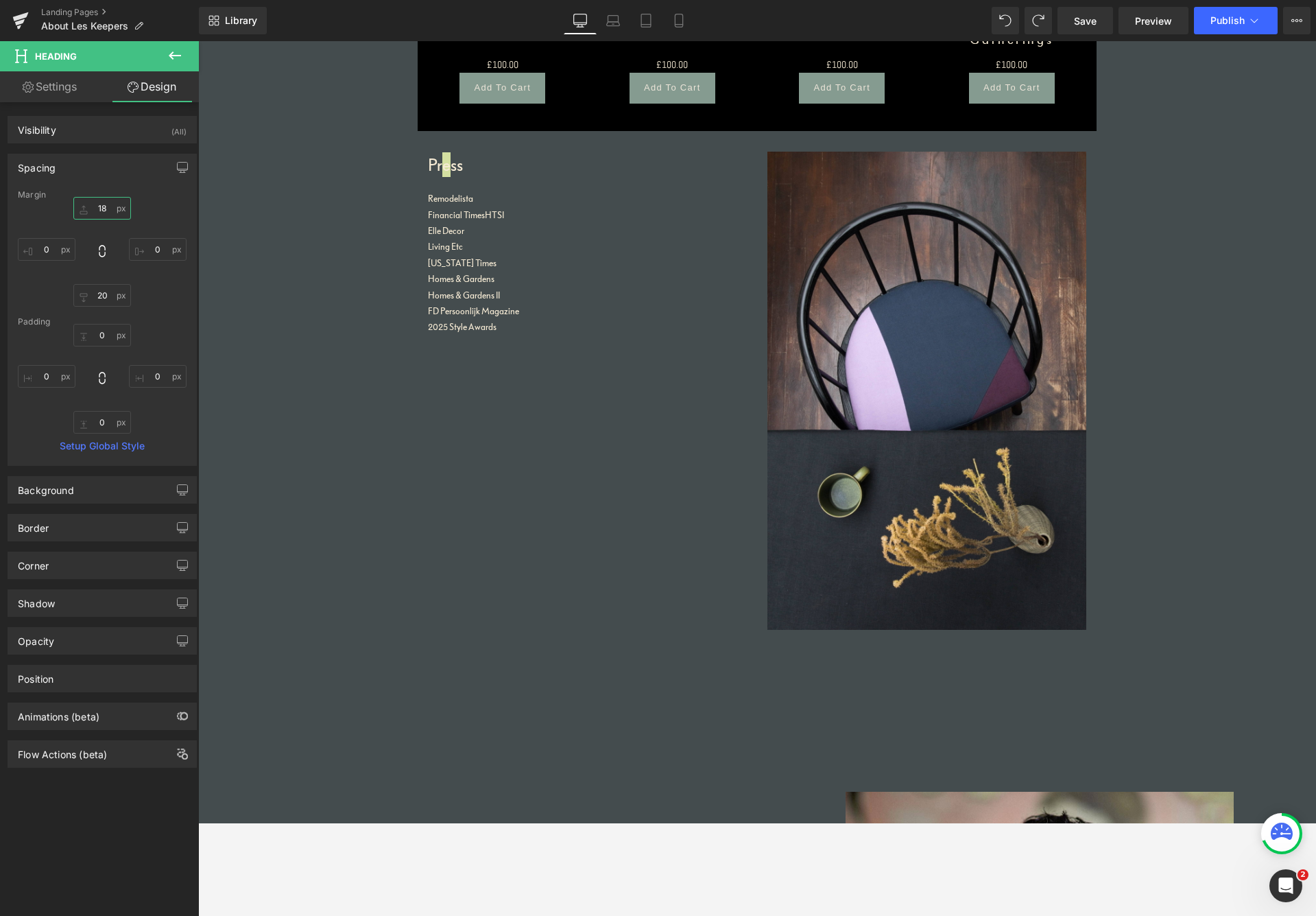
type input "18-"
type input "-"
type input "180"
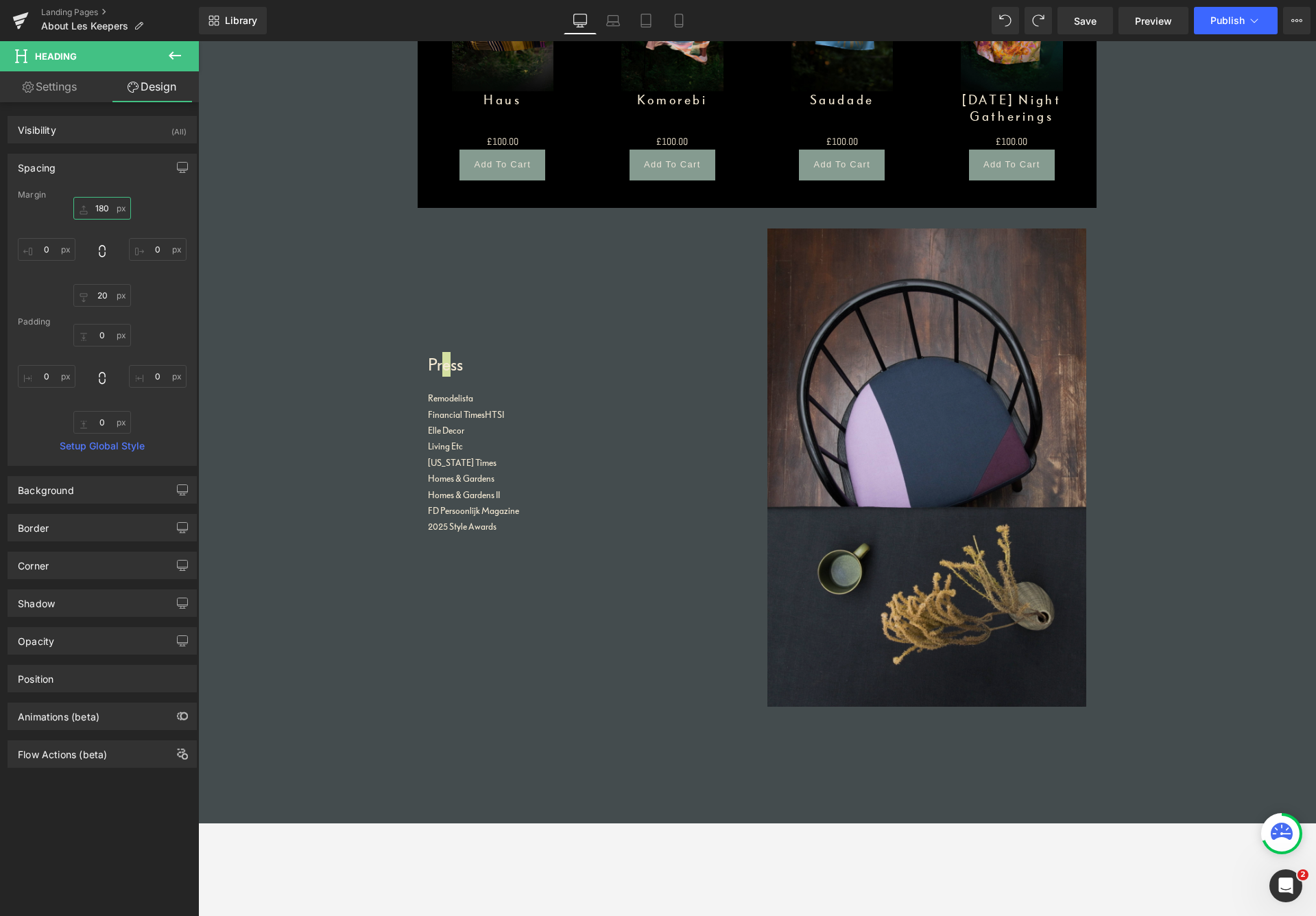
scroll to position [2425, 0]
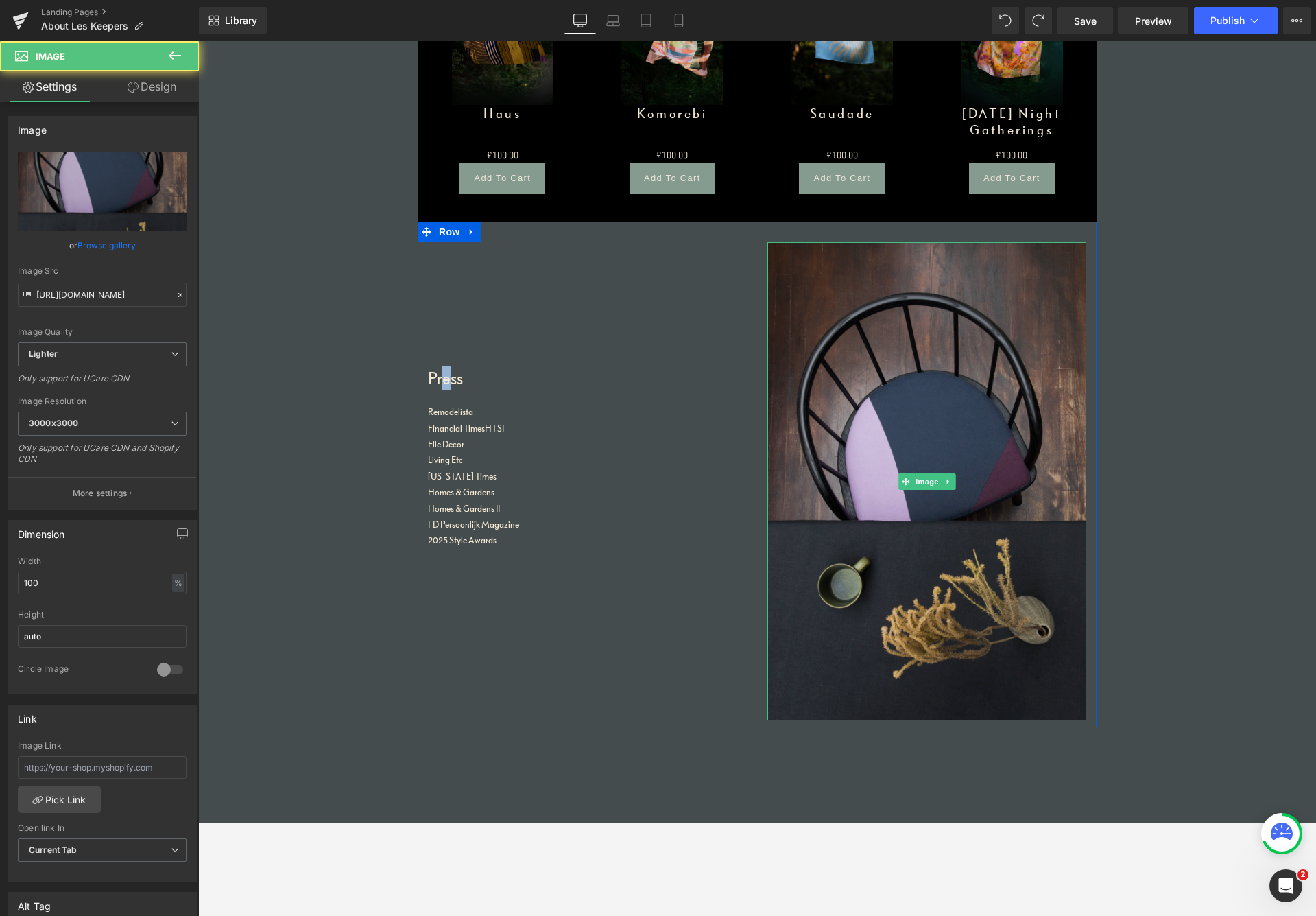
click at [798, 256] on img at bounding box center [926, 482] width 319 height 479
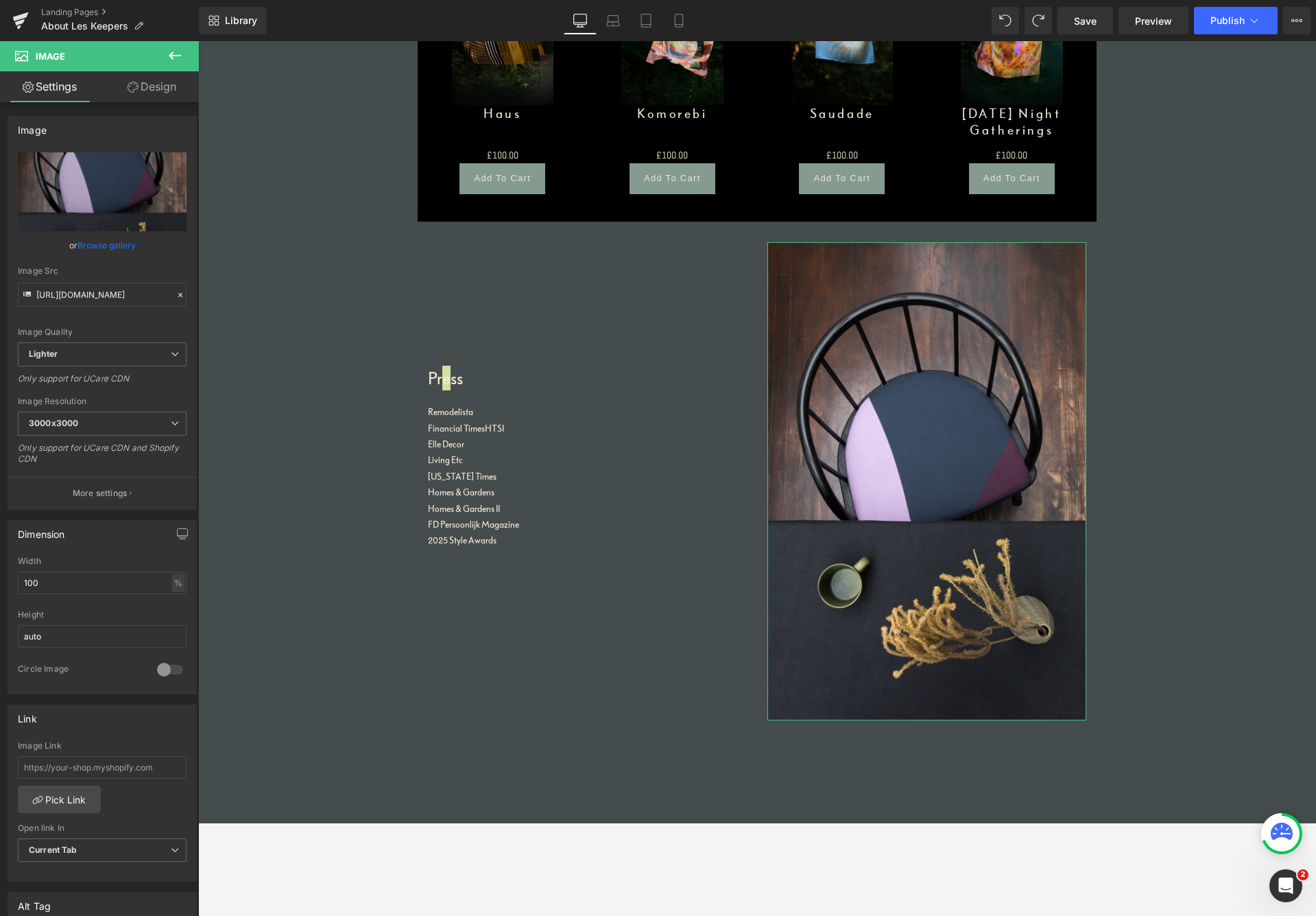
click at [176, 87] on link "Design" at bounding box center [152, 86] width 100 height 31
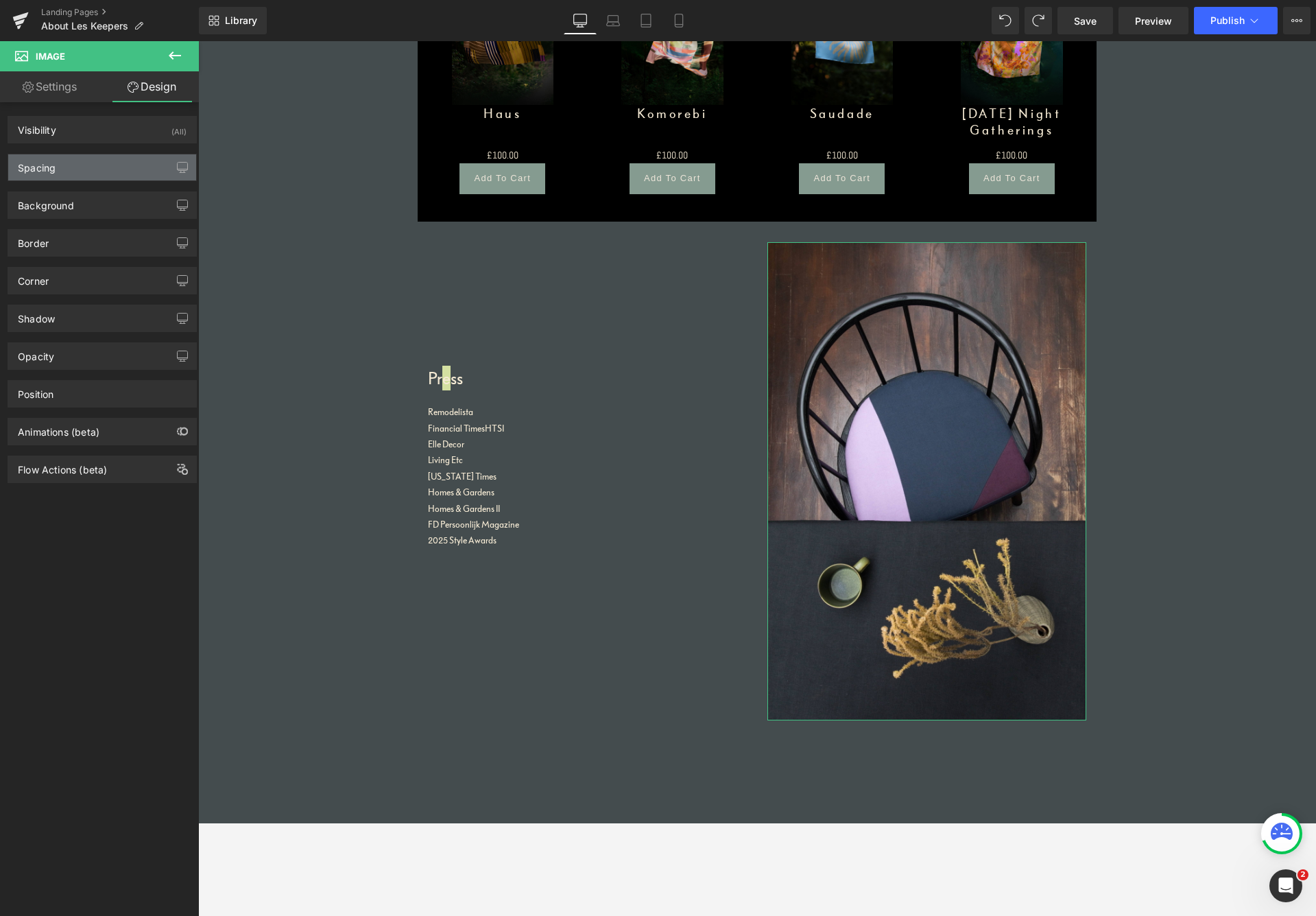
click at [111, 173] on div "Spacing" at bounding box center [102, 167] width 188 height 26
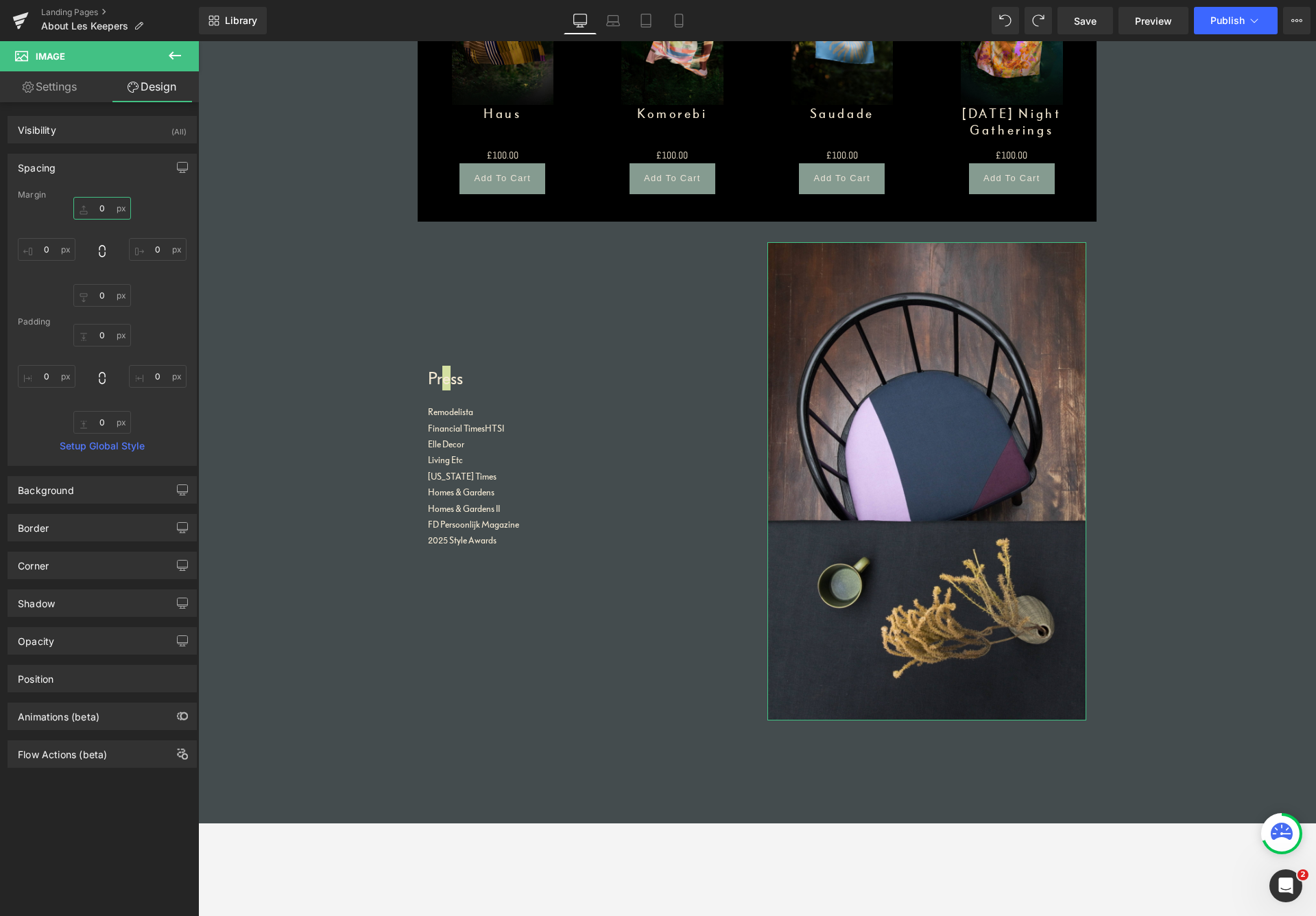
click at [104, 210] on input "0" at bounding box center [102, 208] width 58 height 23
drag, startPoint x: 108, startPoint y: 208, endPoint x: 94, endPoint y: 204, distance: 14.6
click at [89, 205] on input "0" at bounding box center [102, 208] width 58 height 23
type input "30"
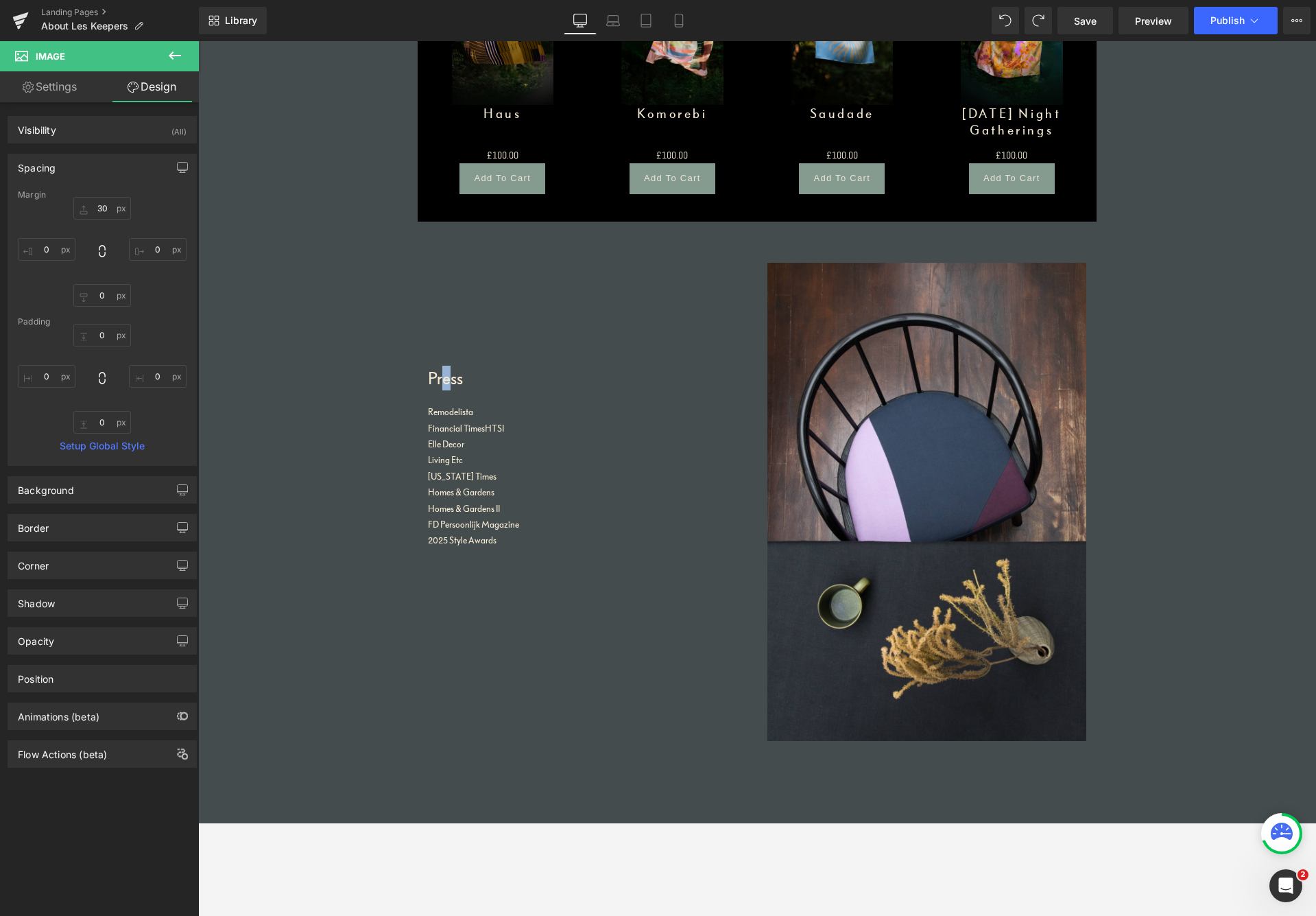
click at [1117, 502] on main "Image Home Goods from [GEOGRAPHIC_DATA]. Heading Founded by designer [PERSON_NA…" at bounding box center [757, 149] width 1118 height 4901
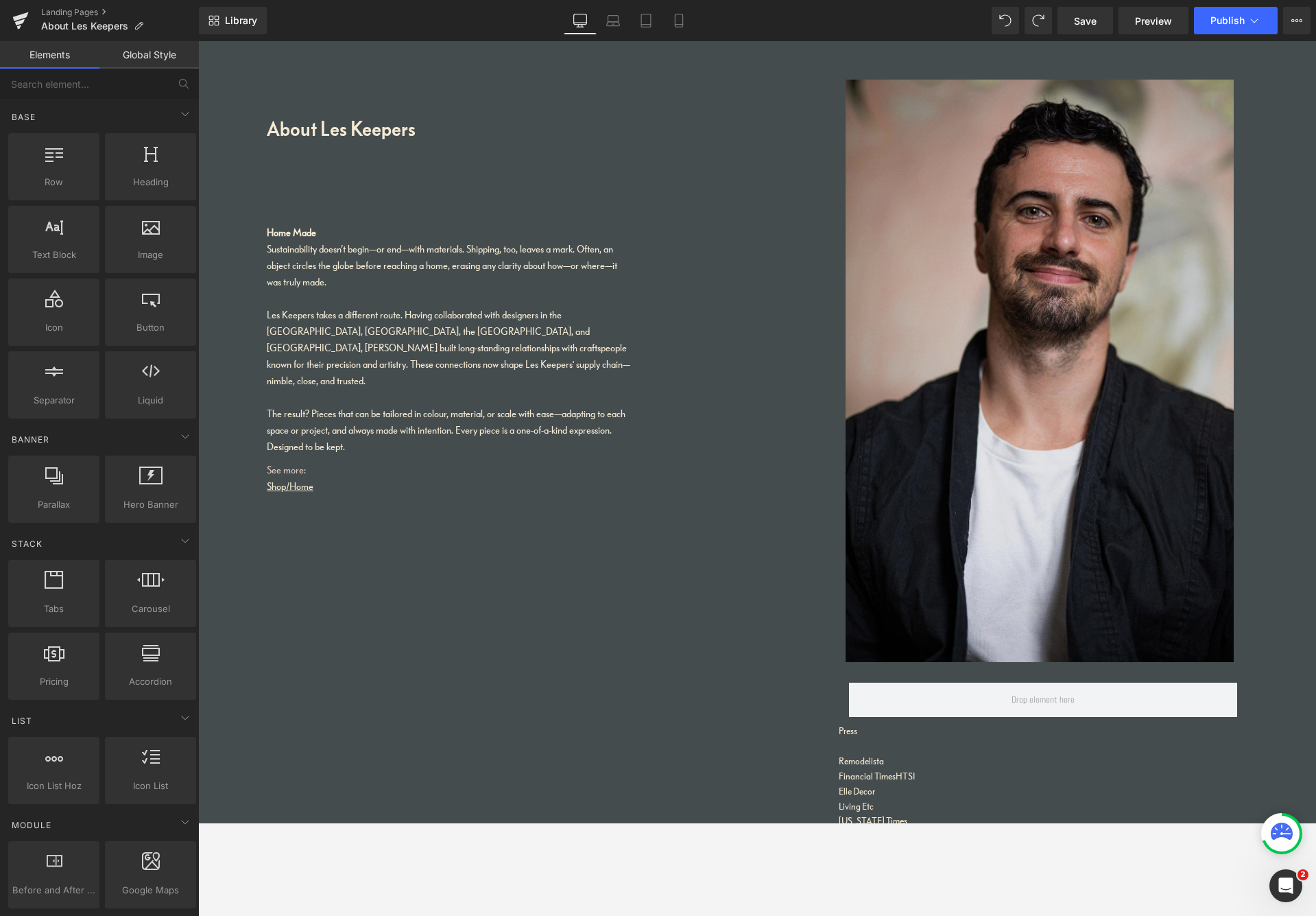
scroll to position [3234, 0]
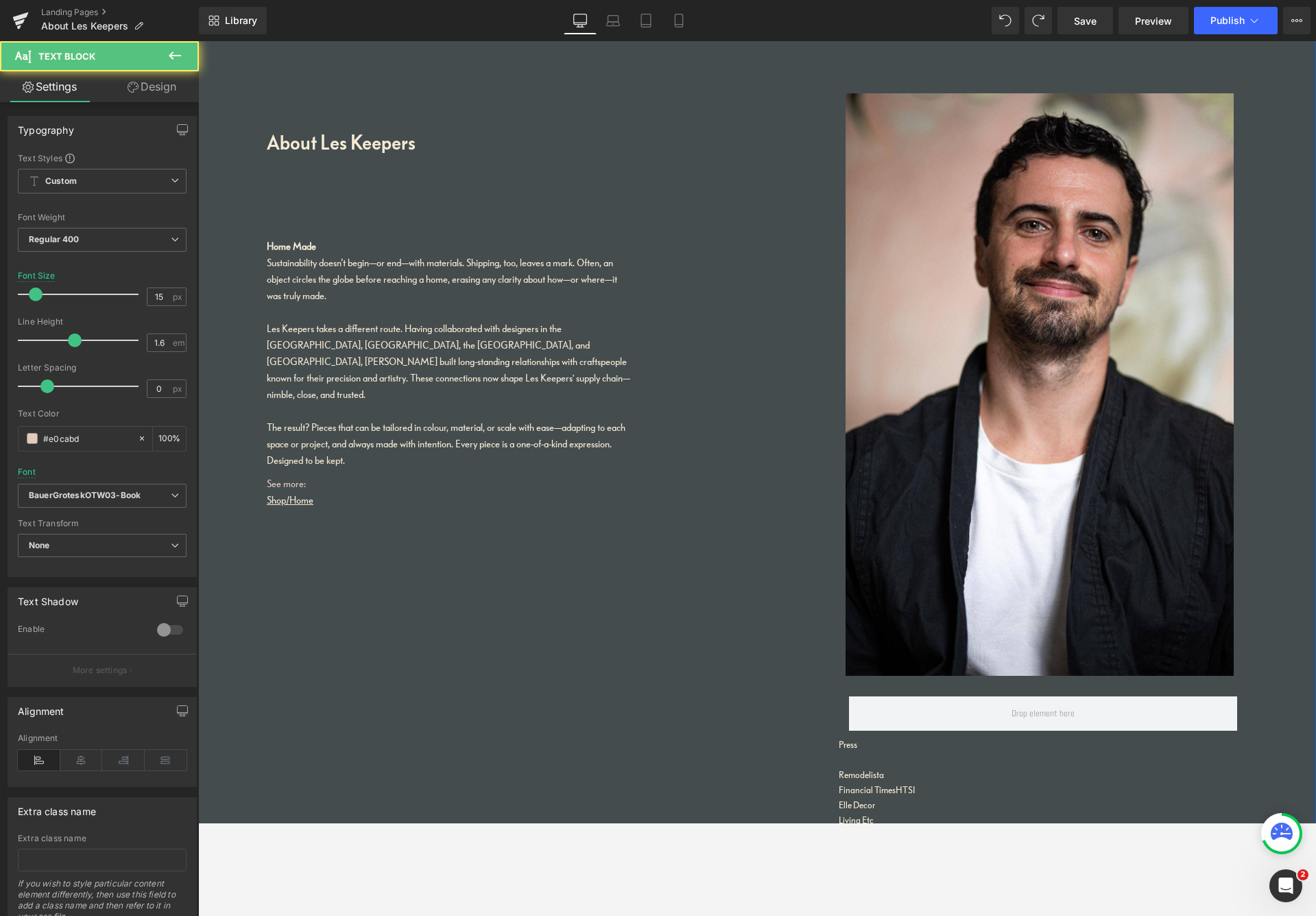
drag, startPoint x: 328, startPoint y: 485, endPoint x: 244, endPoint y: 460, distance: 87.6
click at [244, 460] on div "About Les Keepers Heading Home Made Sustainability doesn’t begin—or end—with ma…" at bounding box center [757, 479] width 1118 height 1045
drag, startPoint x: 326, startPoint y: 483, endPoint x: 312, endPoint y: 455, distance: 31.3
click at [267, 455] on div "About Les Keepers Heading Home Made Sustainability doesn’t begin—or end—with ma…" at bounding box center [553, 266] width 572 height 484
copy div "See more: Shop / Home"
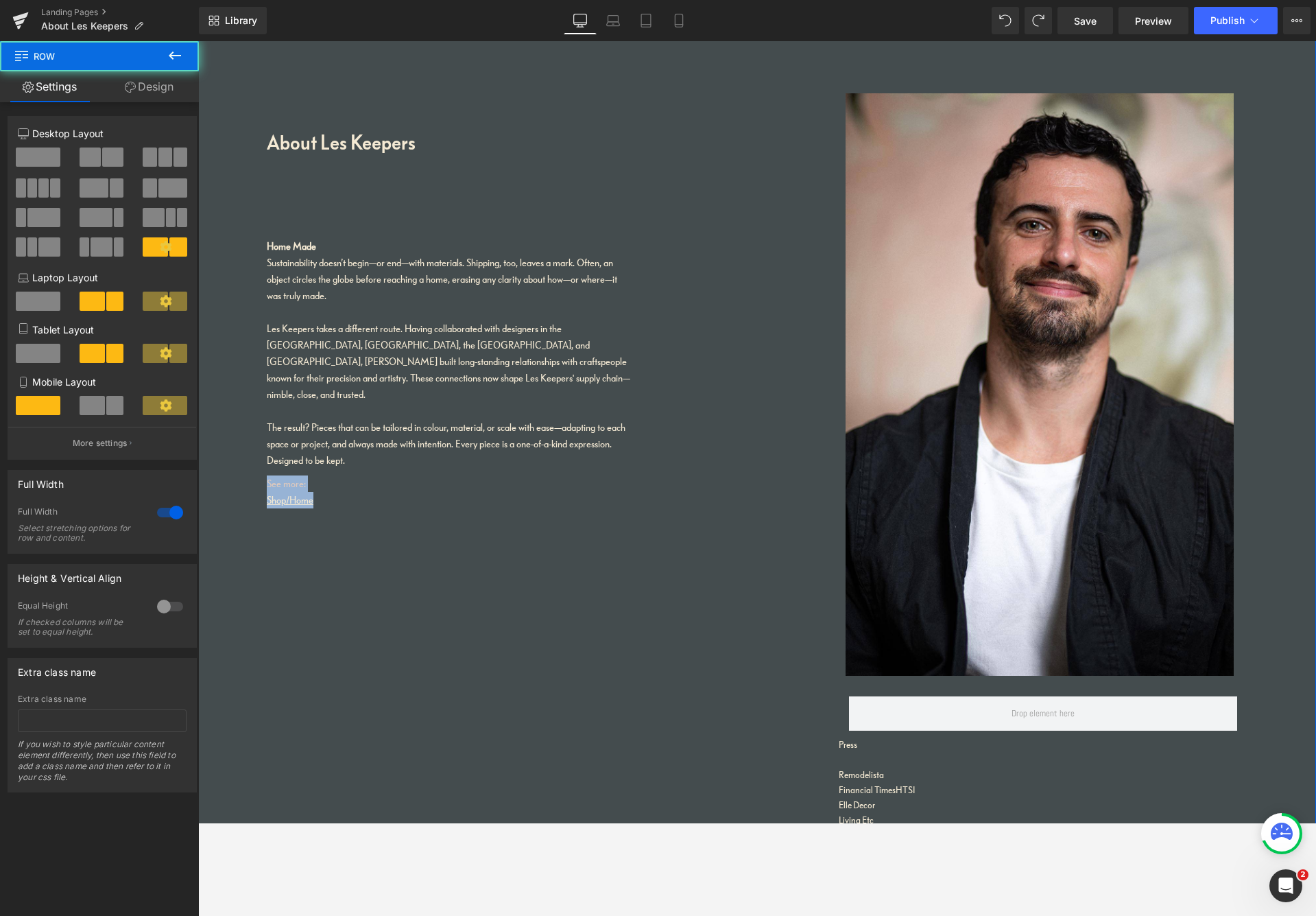
drag, startPoint x: 586, startPoint y: 99, endPoint x: 606, endPoint y: 101, distance: 20.1
click at [586, 99] on div "About Les Keepers Heading Home Made Sustainability doesn’t begin—or end—with ma…" at bounding box center [553, 266] width 572 height 484
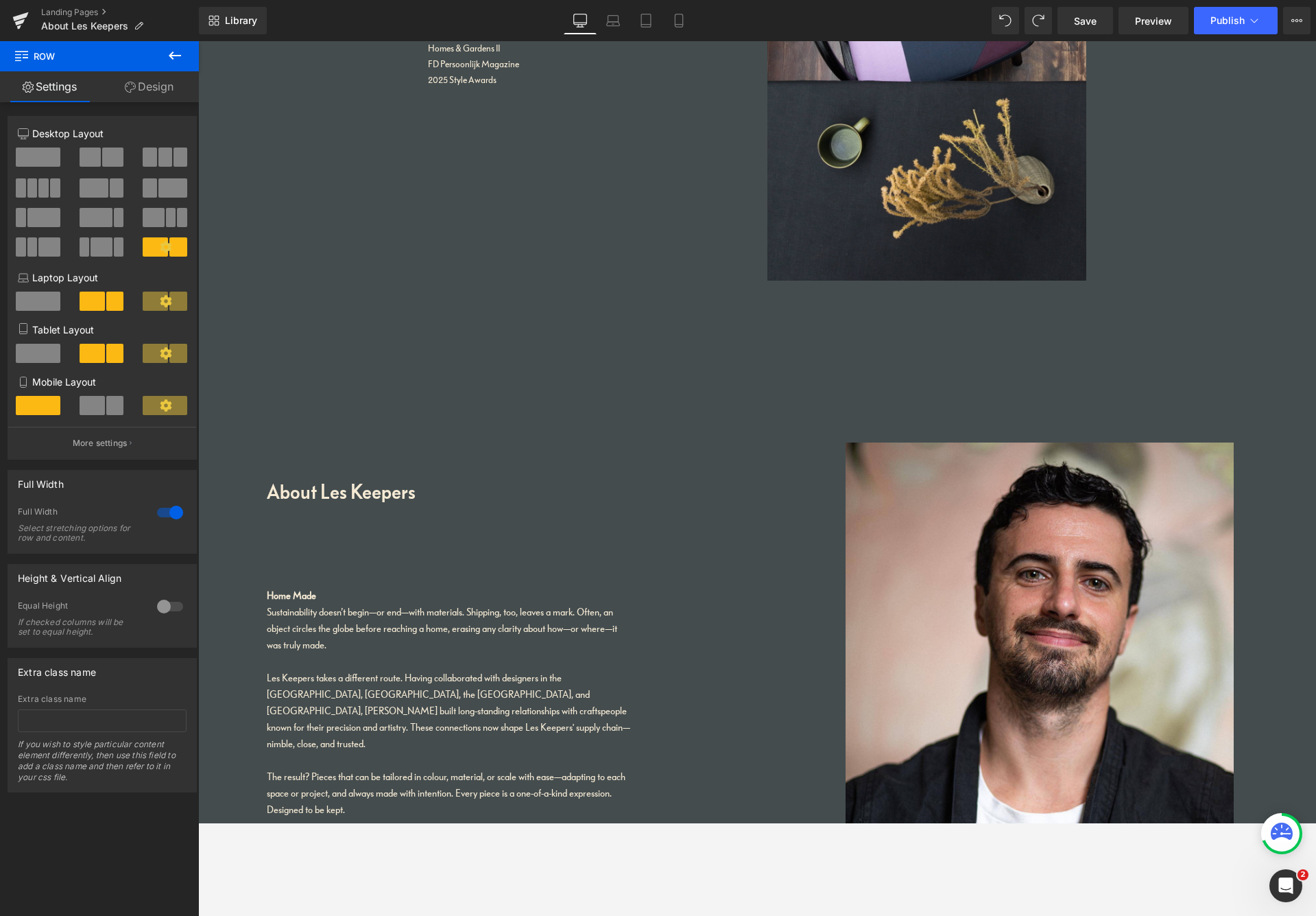
scroll to position [2745, 0]
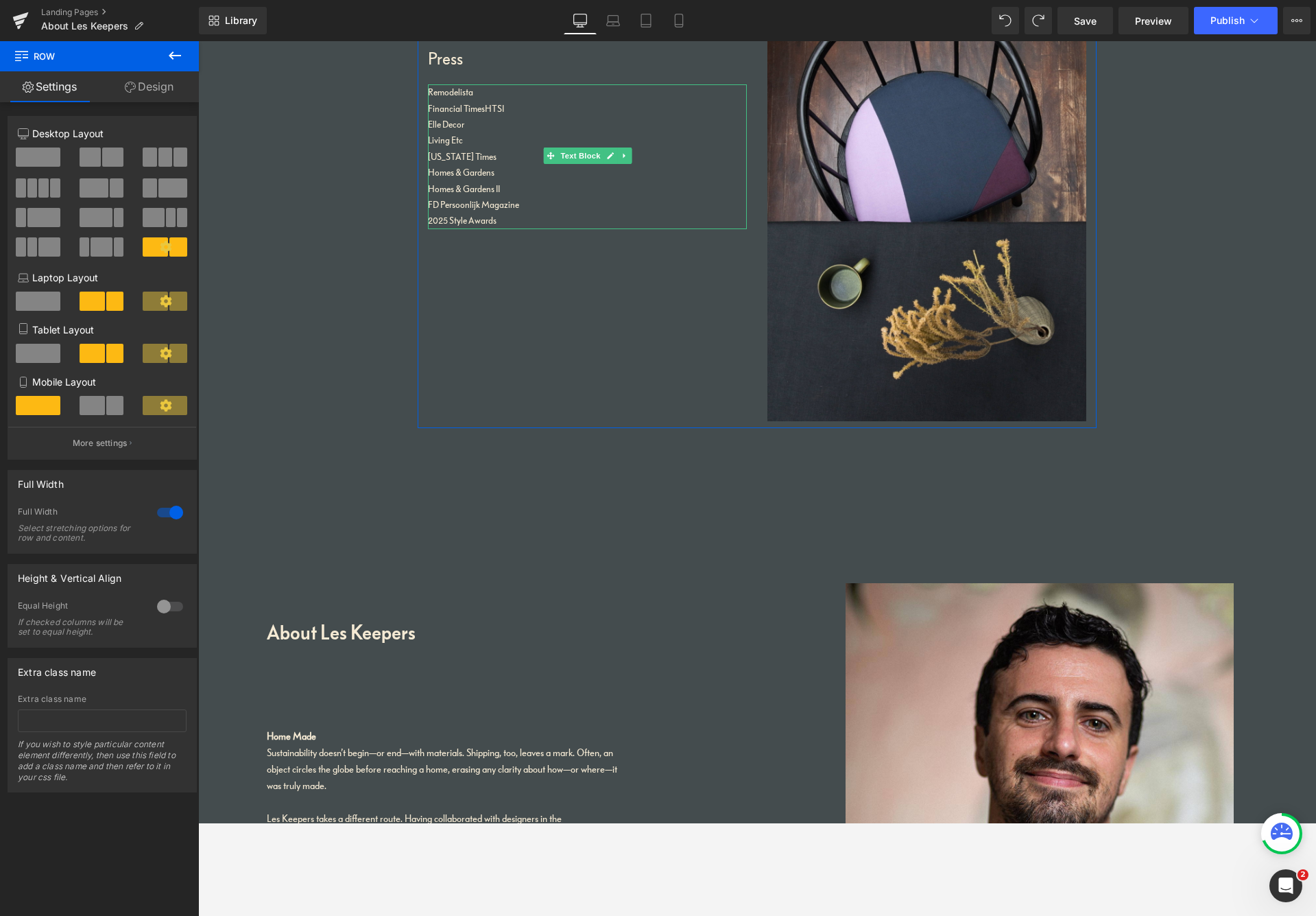
drag, startPoint x: 493, startPoint y: 217, endPoint x: 504, endPoint y: 220, distance: 11.4
click at [493, 217] on link "2025 Style Awards" at bounding box center [462, 220] width 69 height 12
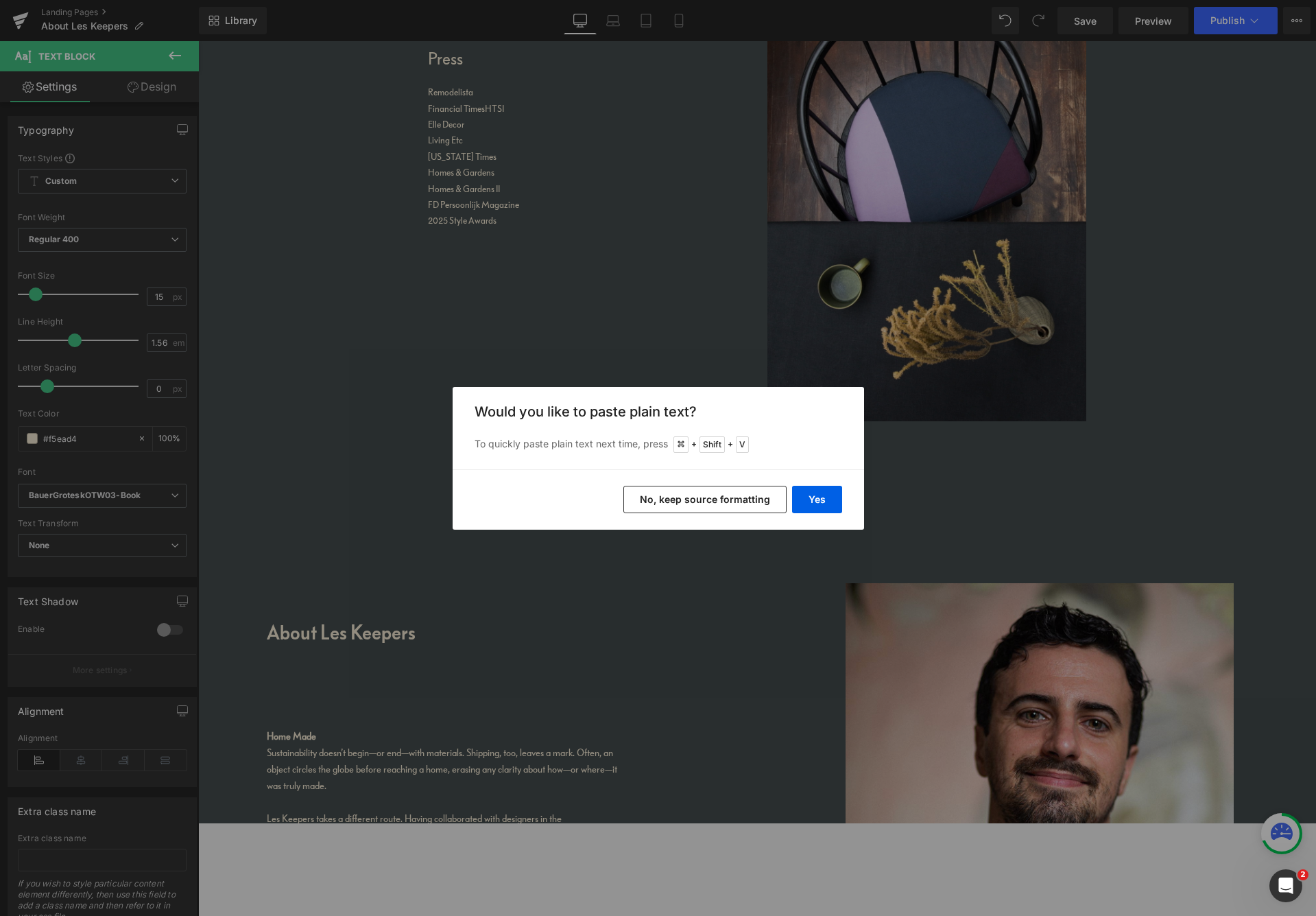
click at [766, 500] on button "No, keep source formatting" at bounding box center [704, 499] width 163 height 28
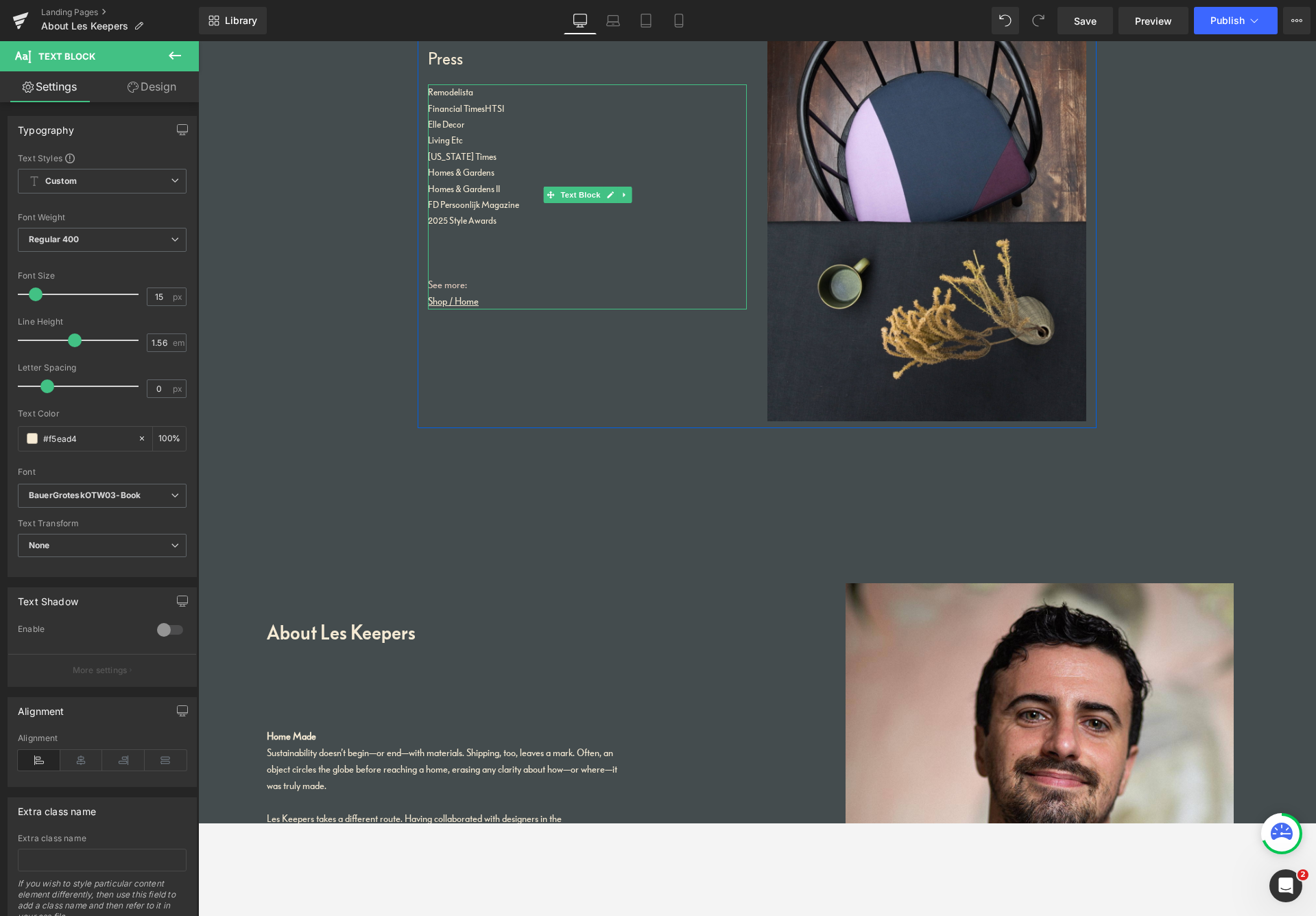
click at [455, 268] on p at bounding box center [587, 269] width 319 height 16
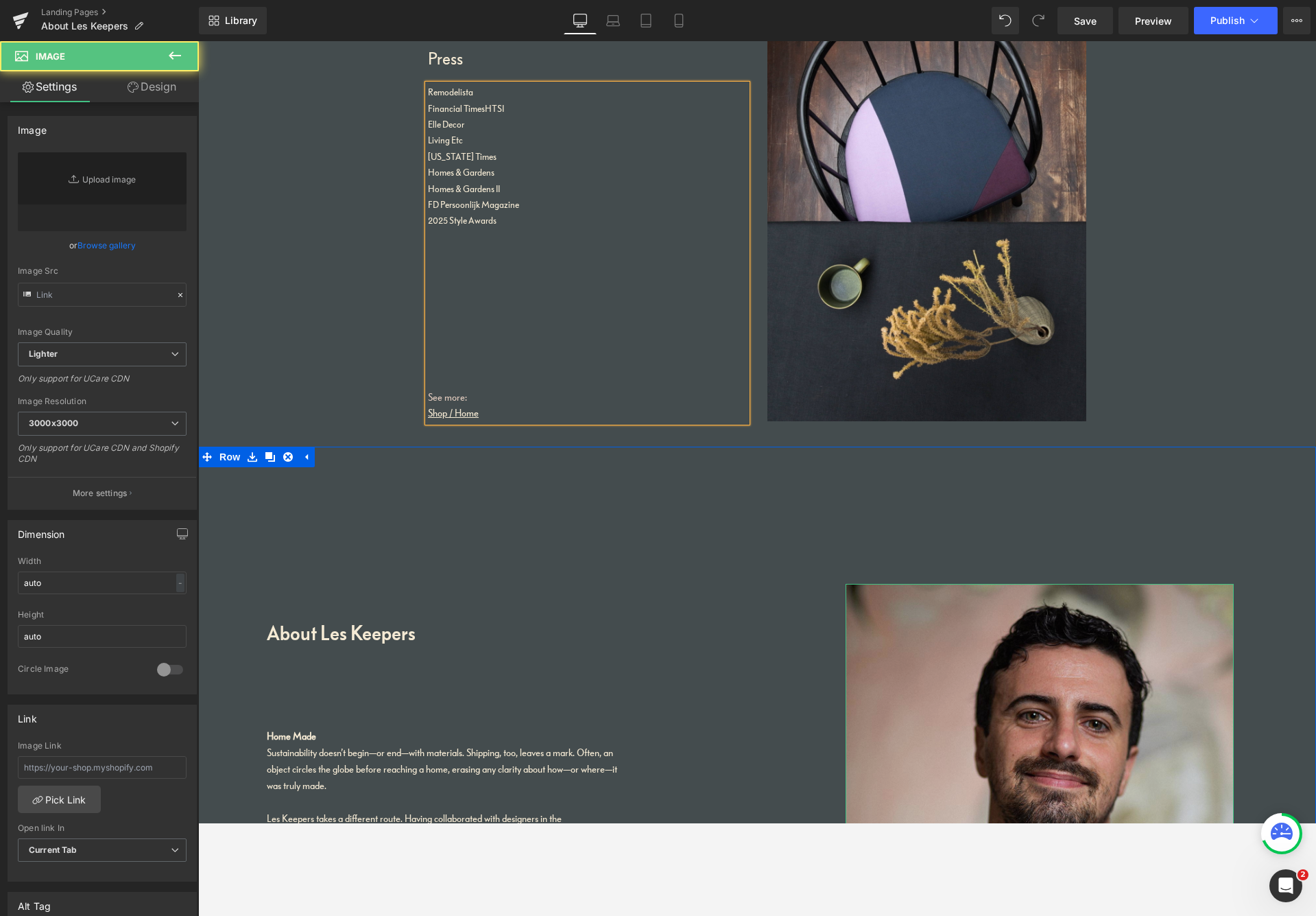
click at [945, 682] on img at bounding box center [1040, 875] width 388 height 582
type input "[URL][DOMAIN_NAME]"
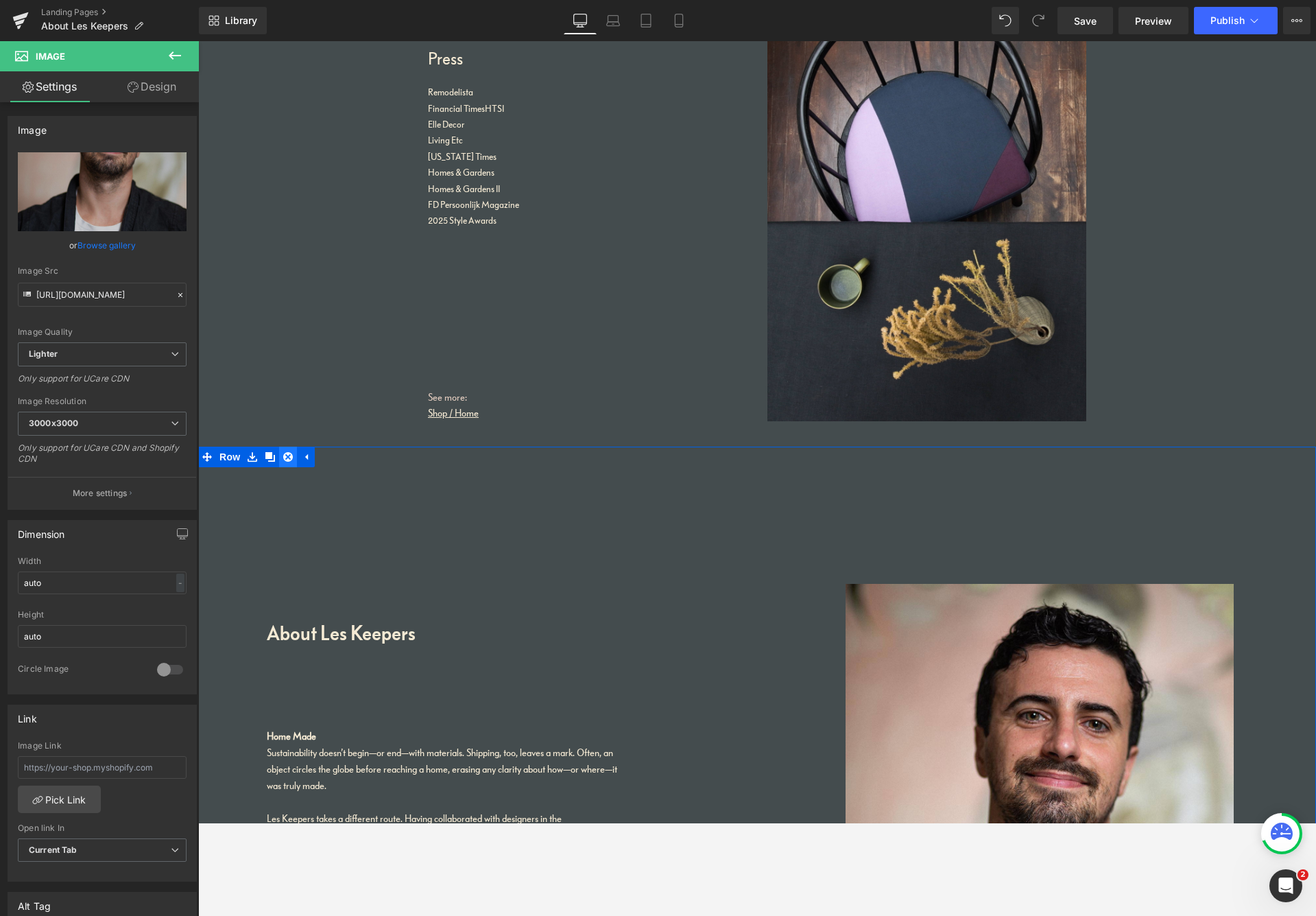
click at [283, 457] on icon at bounding box center [287, 457] width 9 height 9
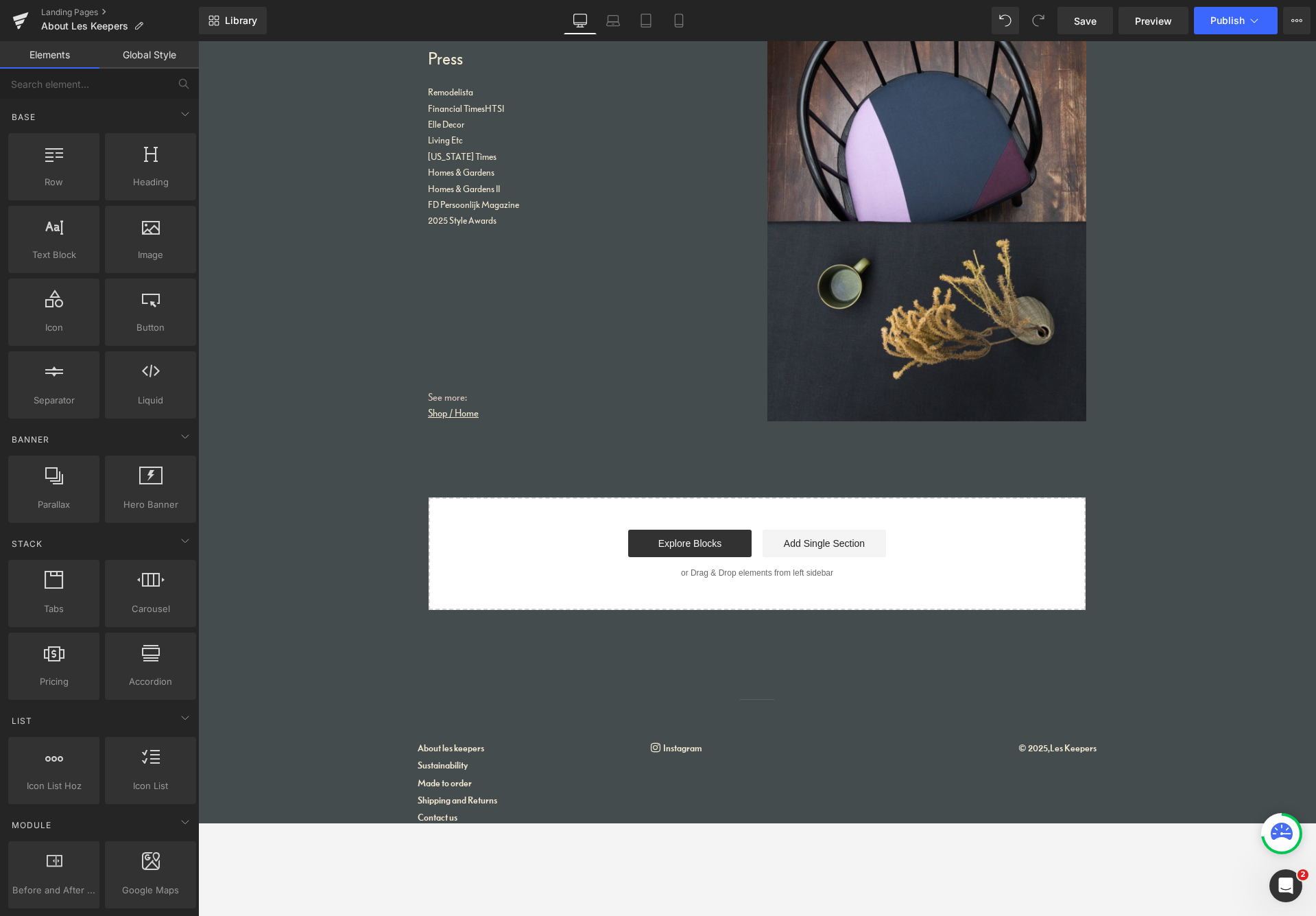
drag, startPoint x: 127, startPoint y: 781, endPoint x: 94, endPoint y: 913, distance: 136.1
drag, startPoint x: 153, startPoint y: 101, endPoint x: 133, endPoint y: 854, distance: 753.3
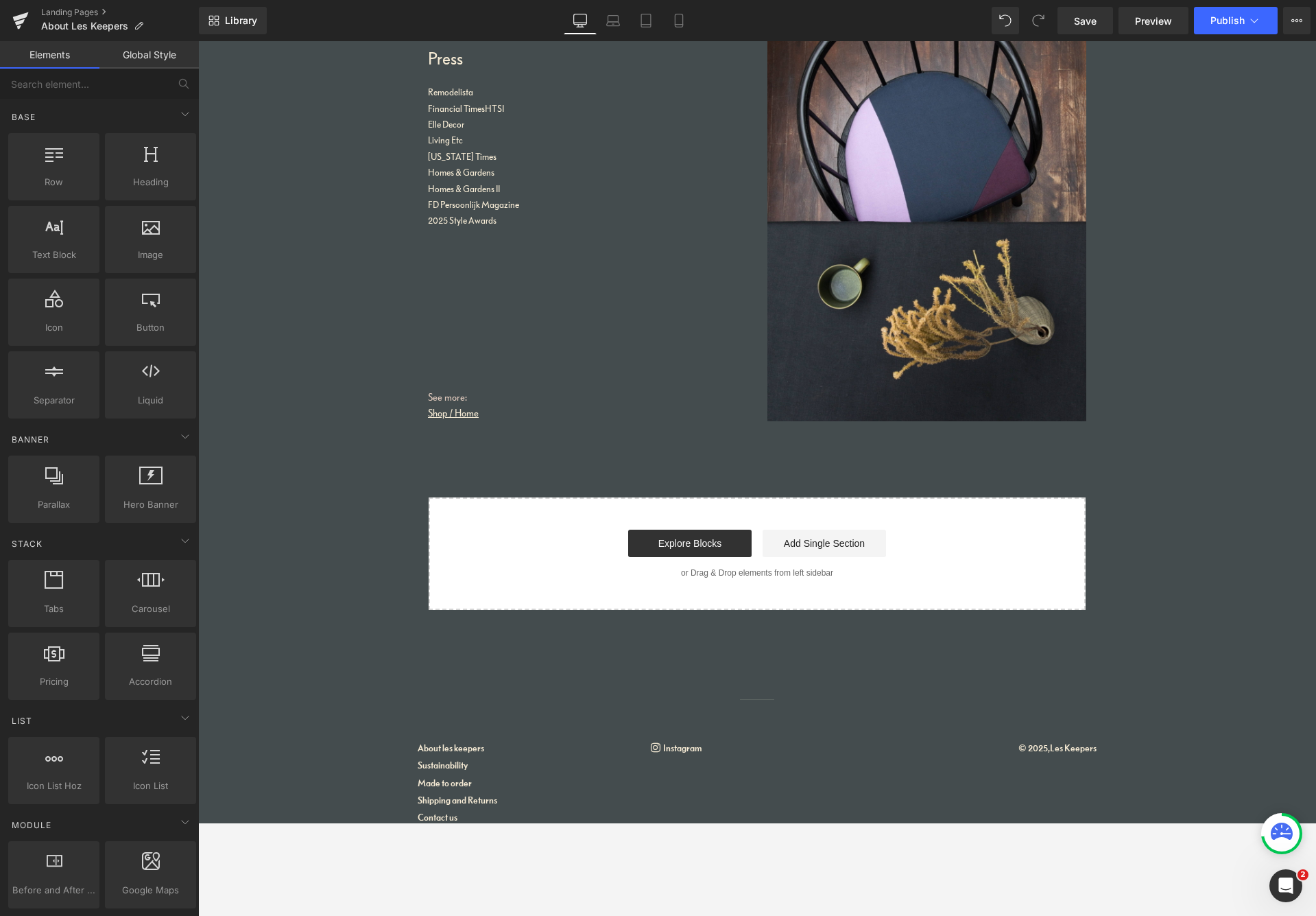
drag, startPoint x: 158, startPoint y: 890, endPoint x: 157, endPoint y: 915, distance: 25.0
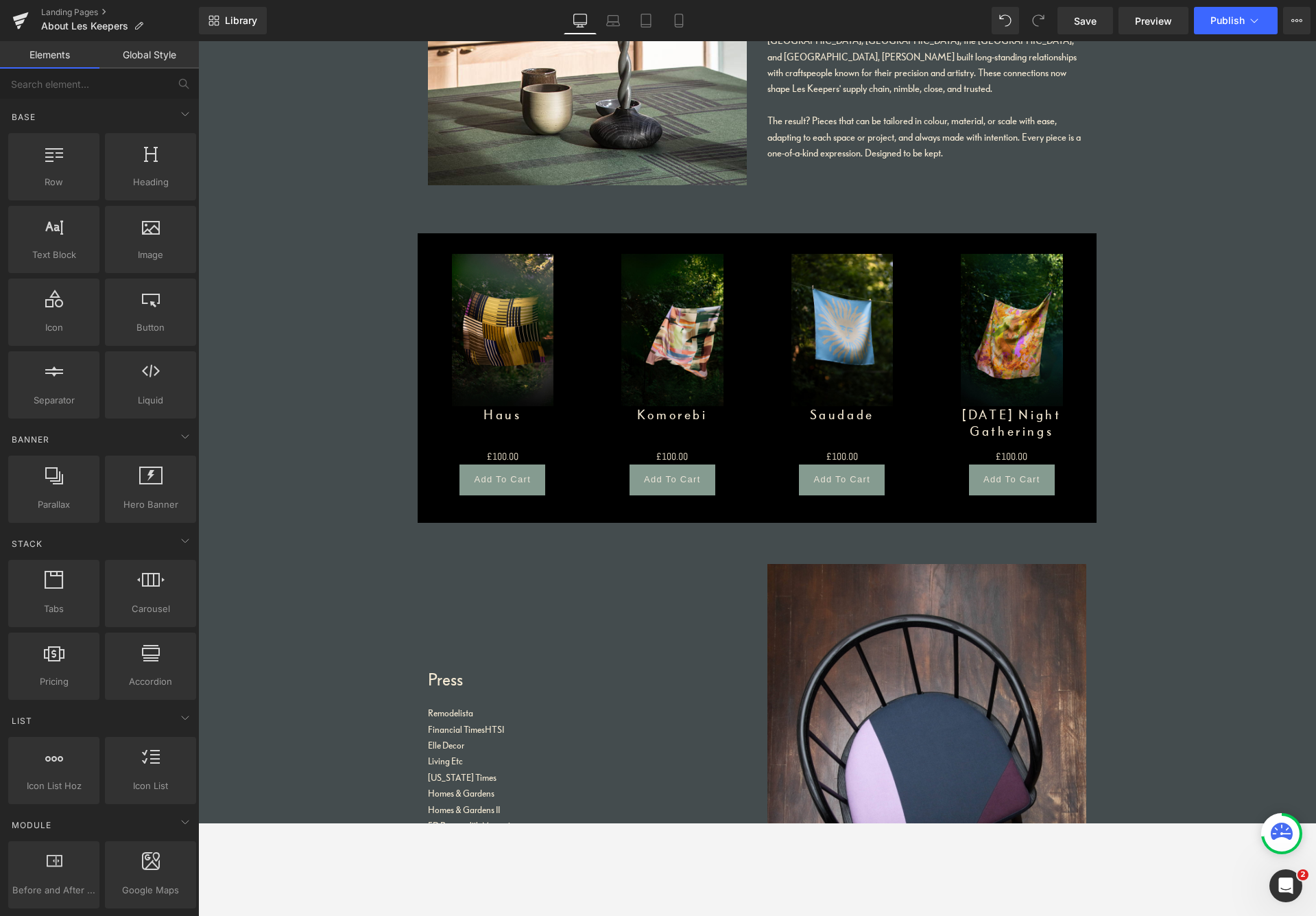
scroll to position [1990, 0]
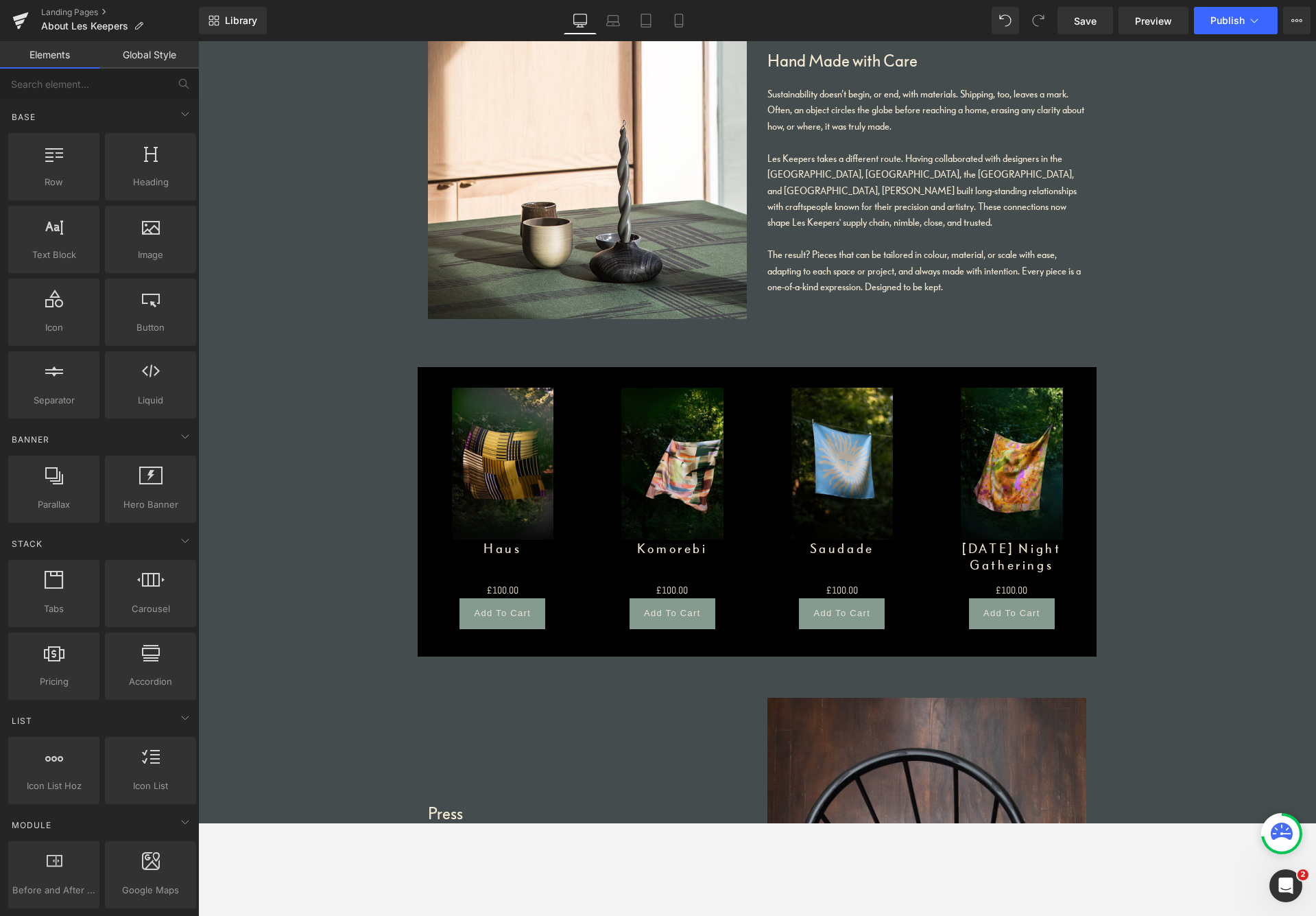
drag, startPoint x: 140, startPoint y: 112, endPoint x: 112, endPoint y: 915, distance: 803.5
drag, startPoint x: 126, startPoint y: 787, endPoint x: 128, endPoint y: 801, distance: 14.1
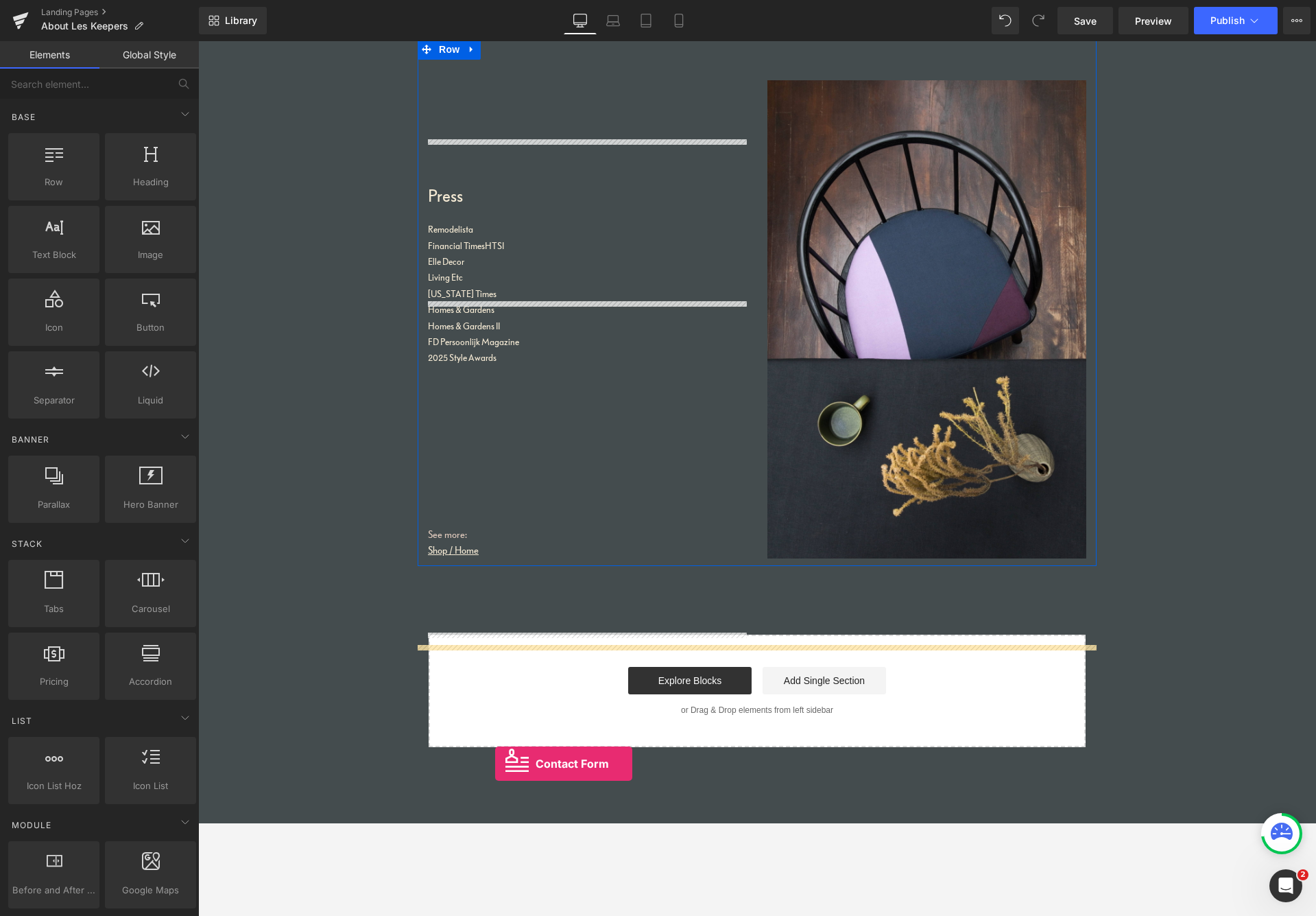
scroll to position [2771, 0]
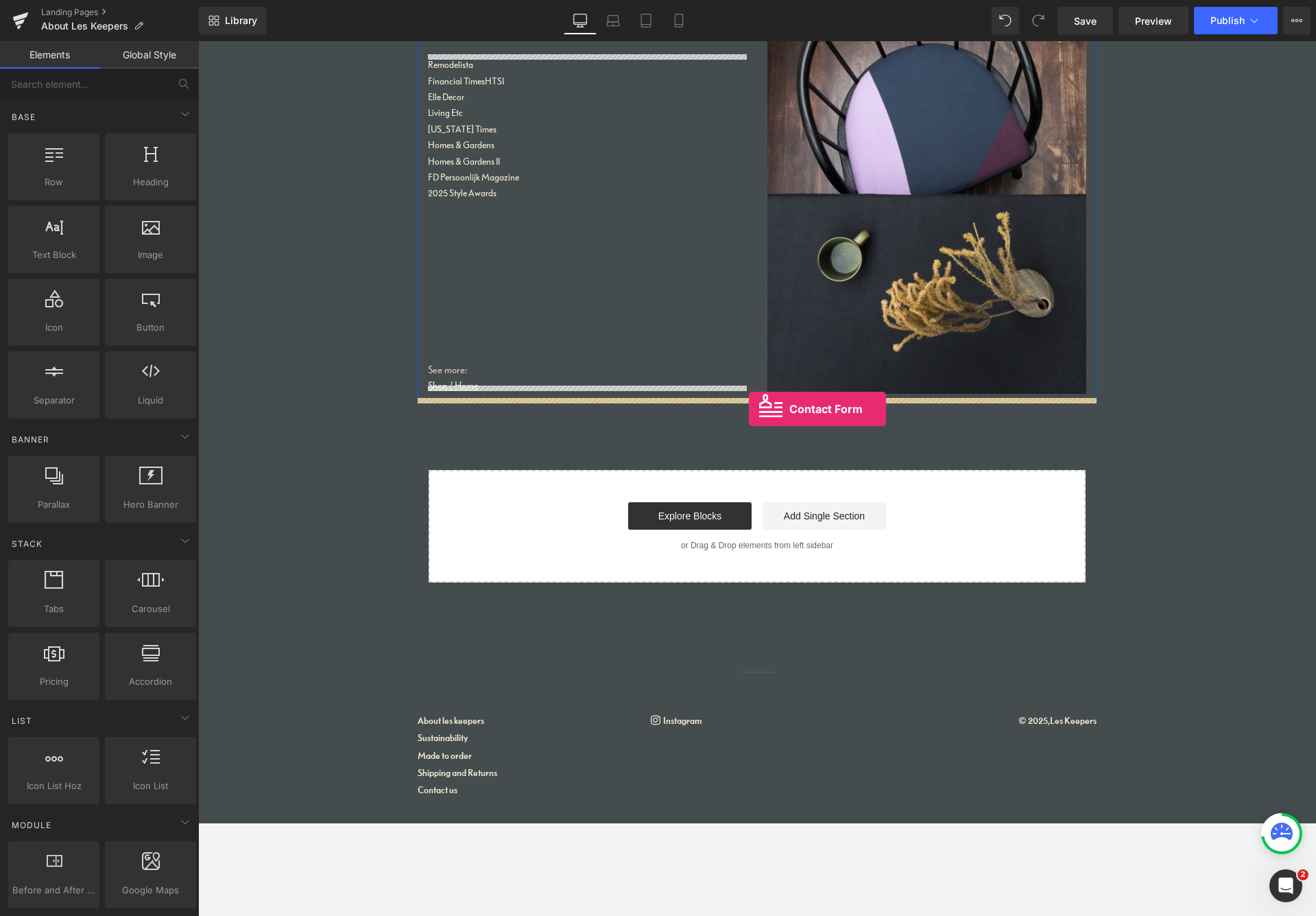
drag, startPoint x: 355, startPoint y: 910, endPoint x: 748, endPoint y: 409, distance: 636.7
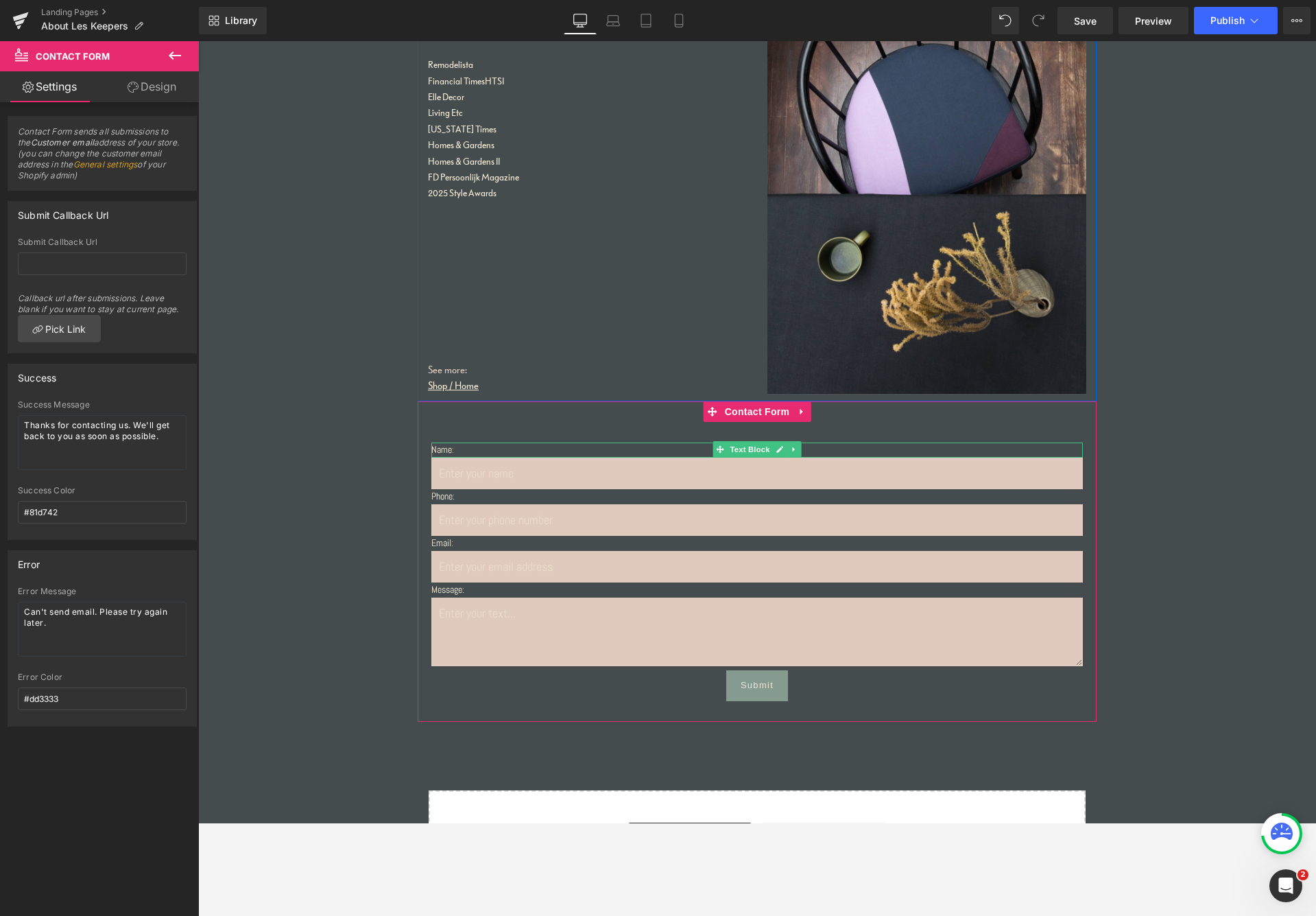
click at [445, 446] on p "Name:" at bounding box center [757, 450] width 652 height 15
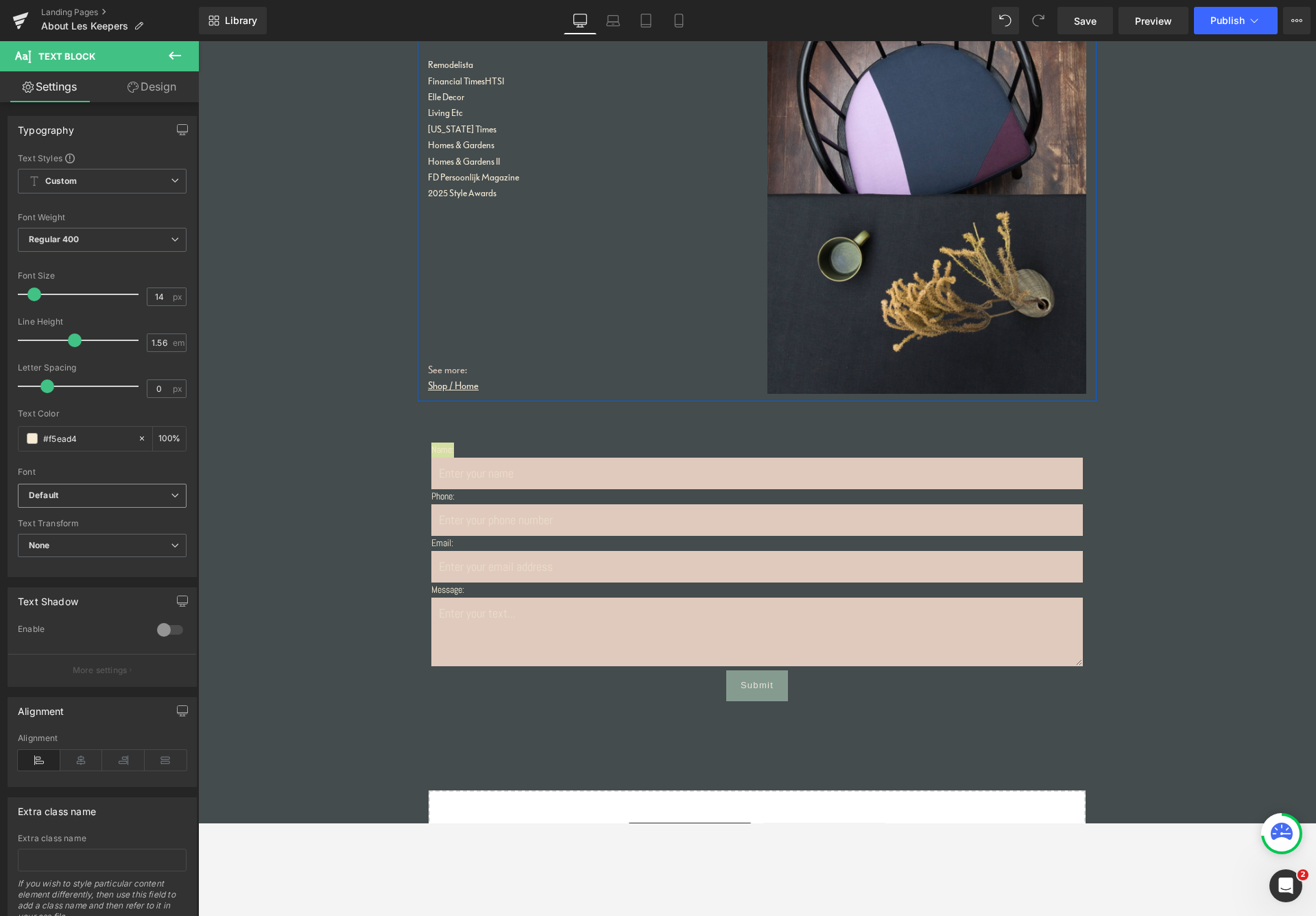
click at [80, 494] on b "Default" at bounding box center [100, 496] width 142 height 12
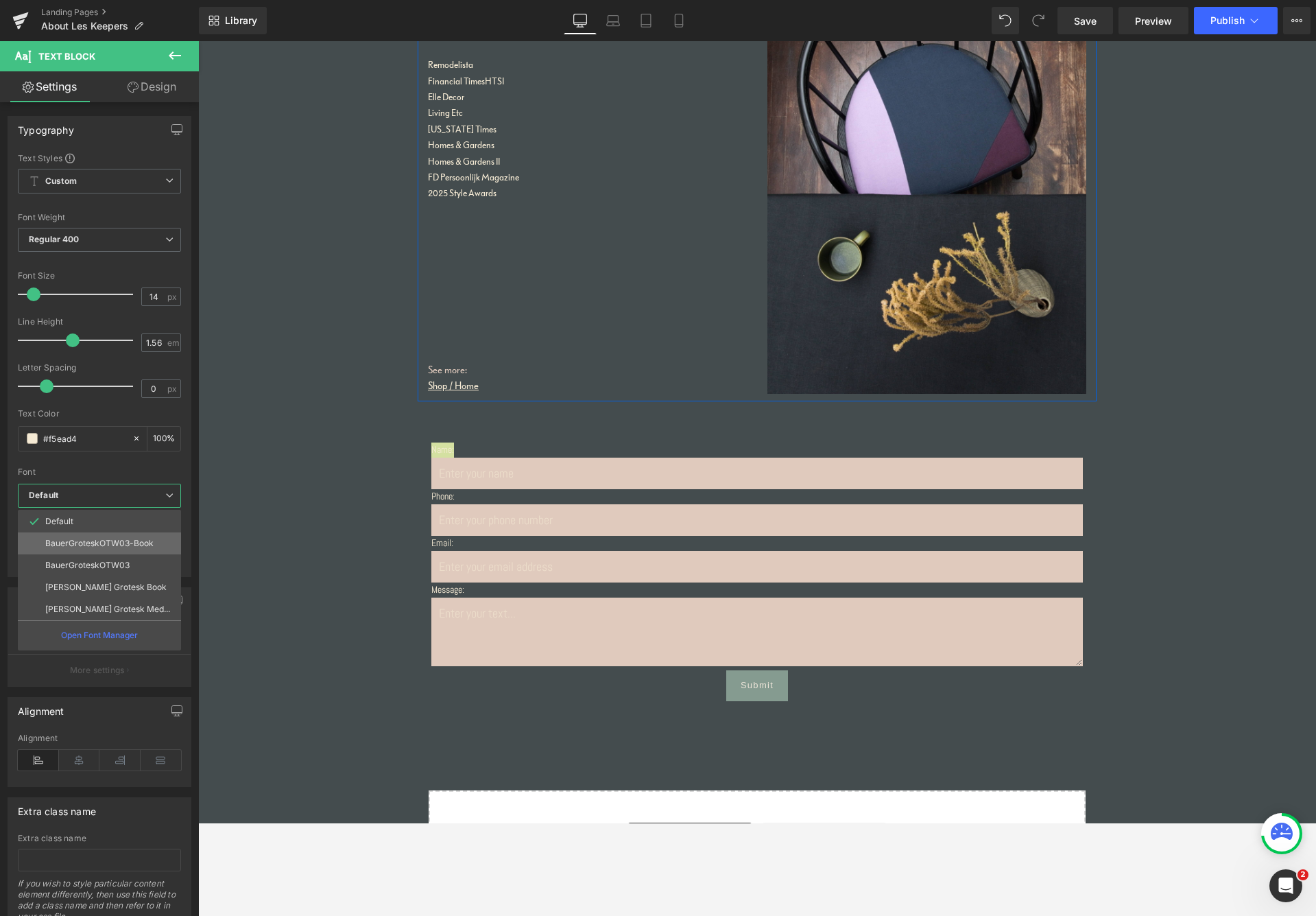
click at [66, 540] on p "BauerGroteskOTW03-Book" at bounding box center [99, 543] width 108 height 9
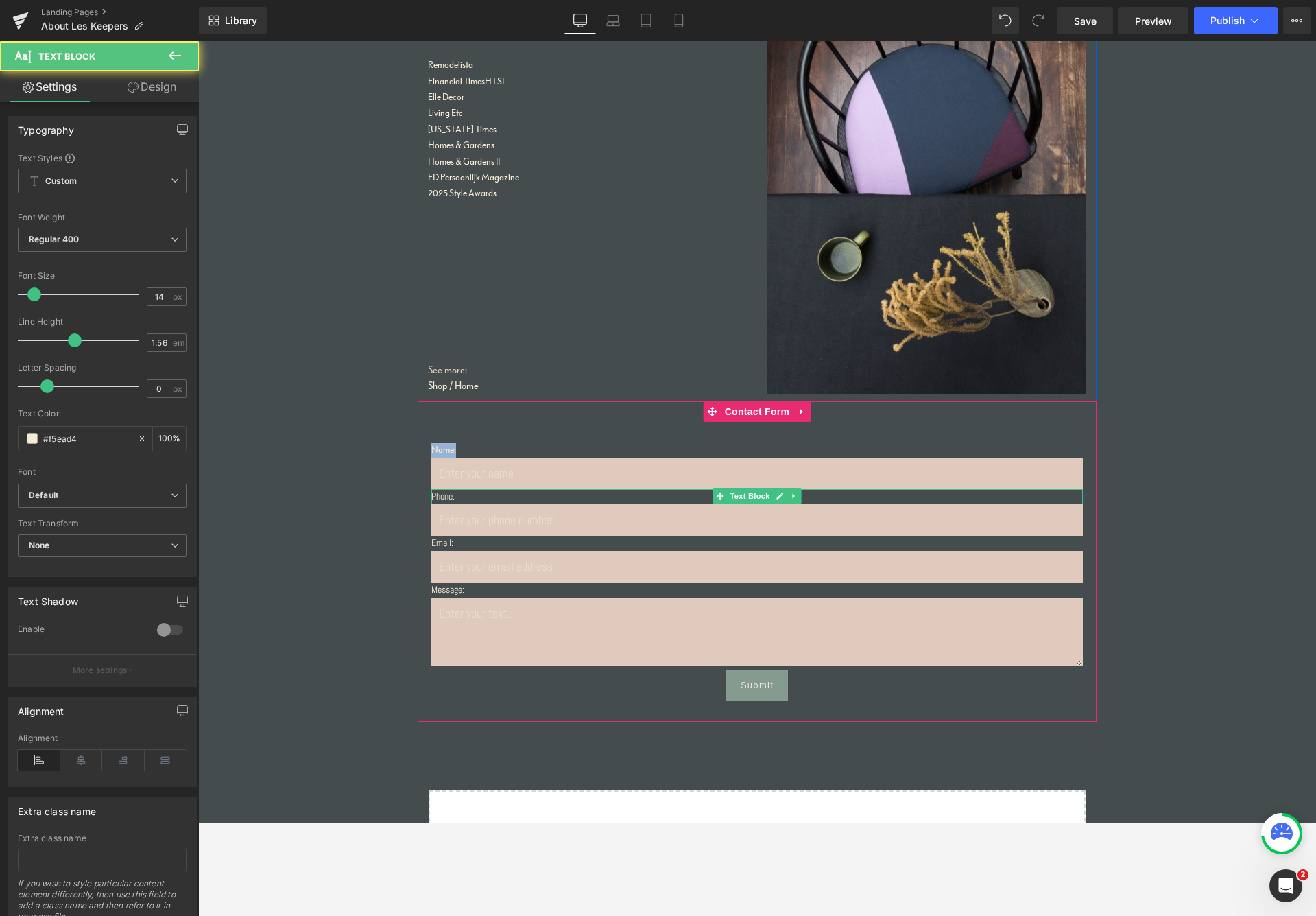
click at [451, 494] on p "Phone:" at bounding box center [757, 497] width 652 height 15
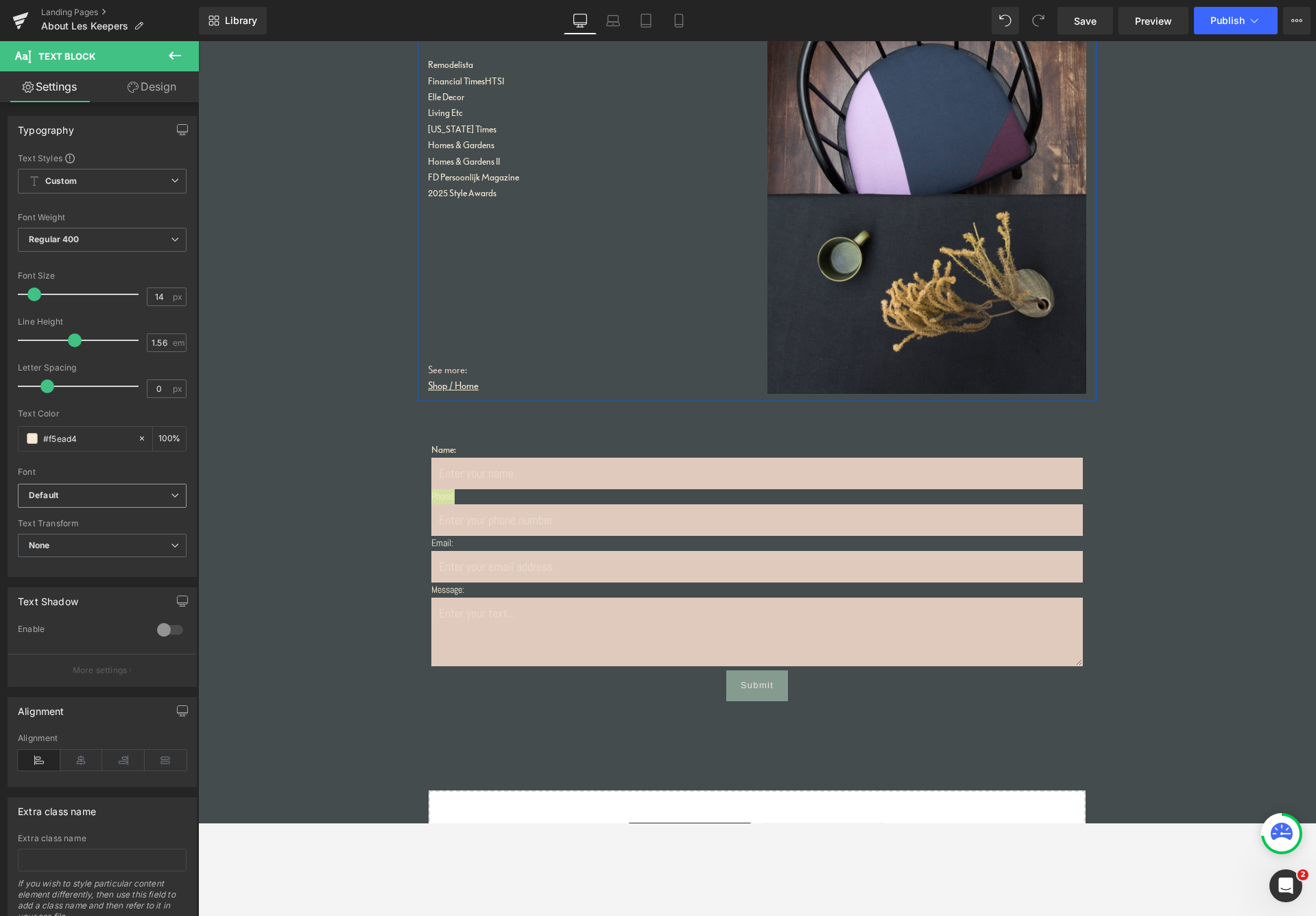
click at [90, 496] on b "Default" at bounding box center [100, 496] width 142 height 12
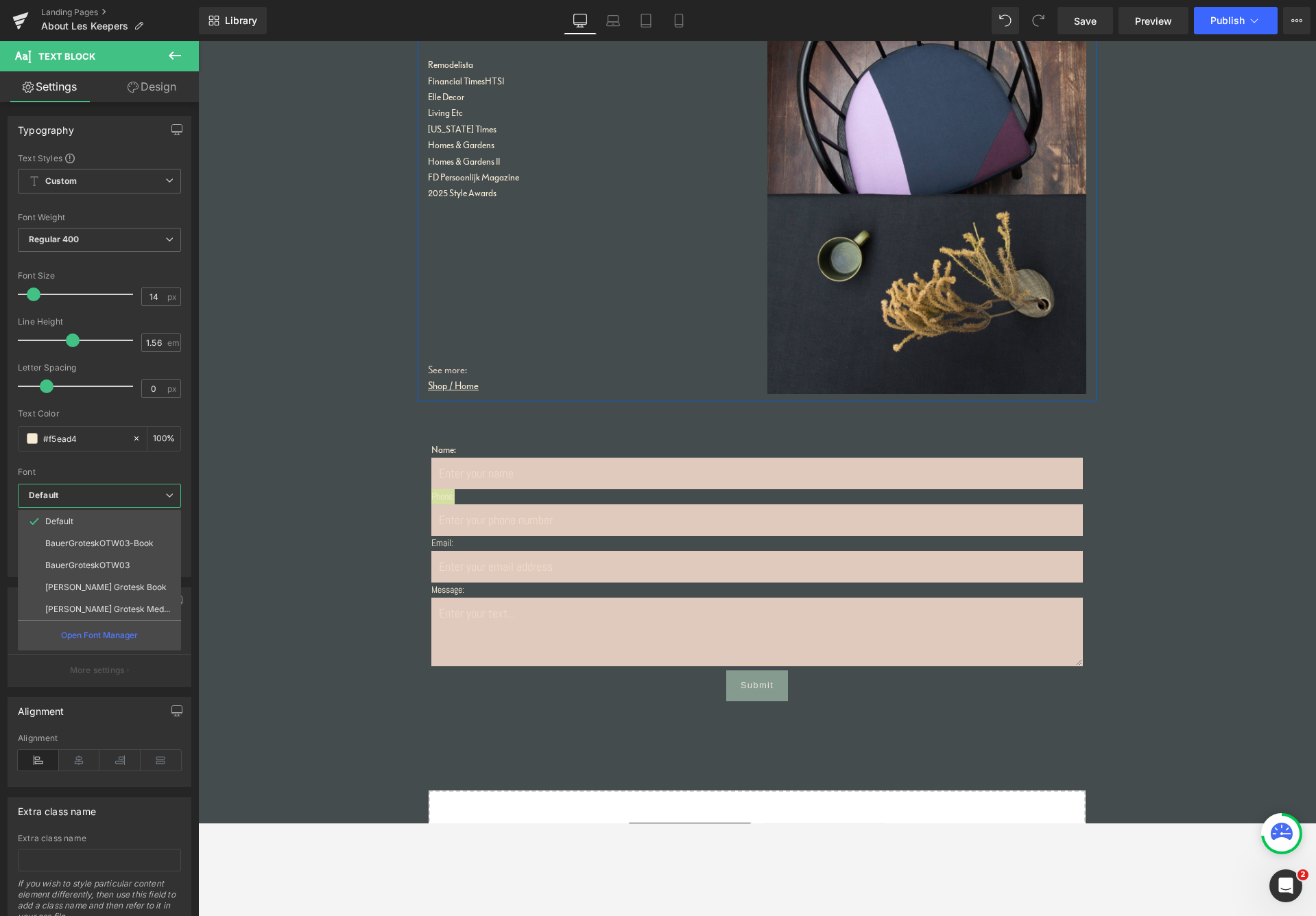
click at [80, 540] on p "BauerGroteskOTW03-Book" at bounding box center [99, 543] width 108 height 9
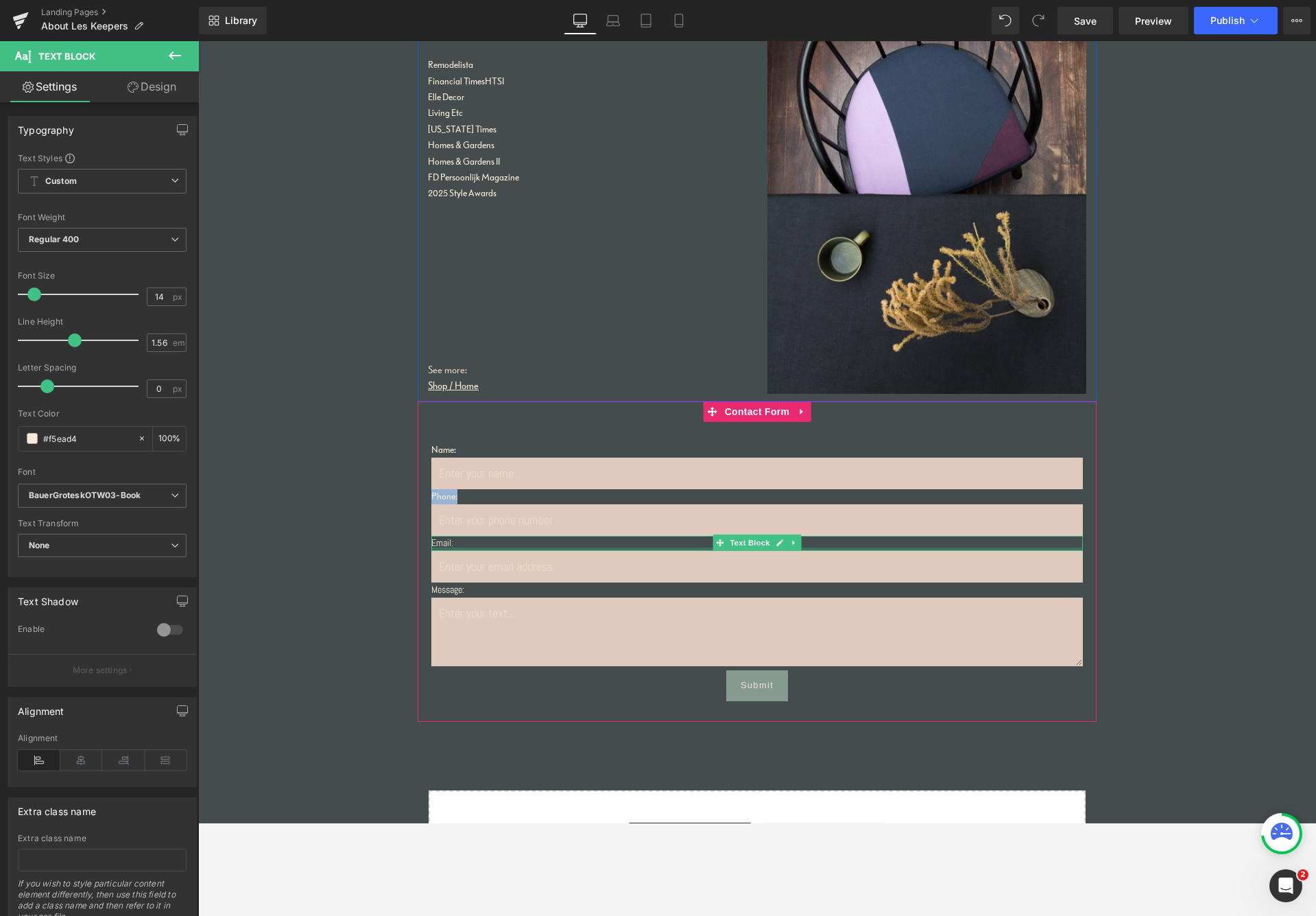
click at [446, 541] on p "Email:" at bounding box center [757, 544] width 652 height 15
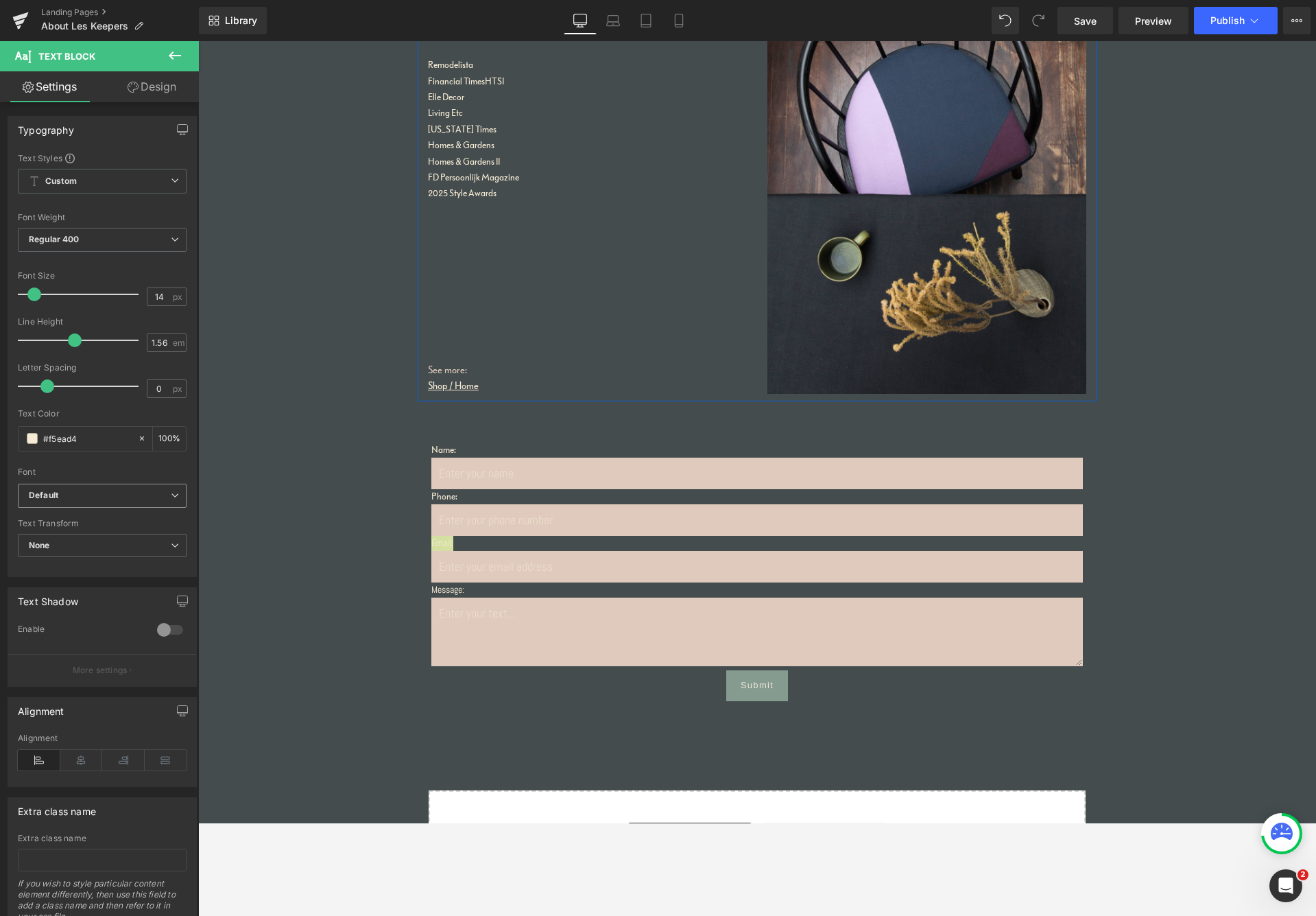
drag, startPoint x: 77, startPoint y: 497, endPoint x: 79, endPoint y: 505, distance: 8.2
click at [77, 497] on b "Default" at bounding box center [100, 496] width 142 height 12
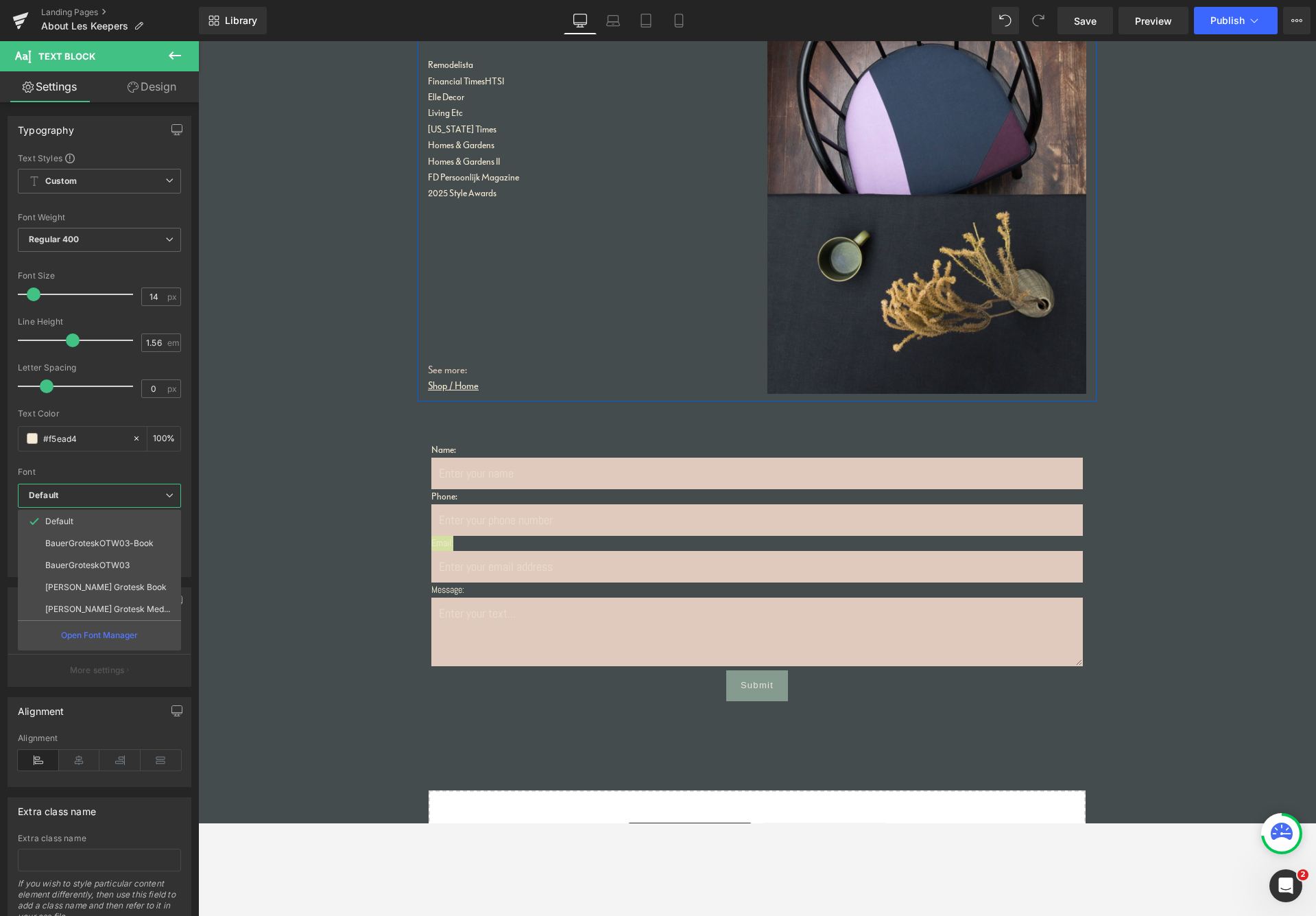
click at [76, 541] on p "BauerGroteskOTW03-Book" at bounding box center [99, 543] width 108 height 9
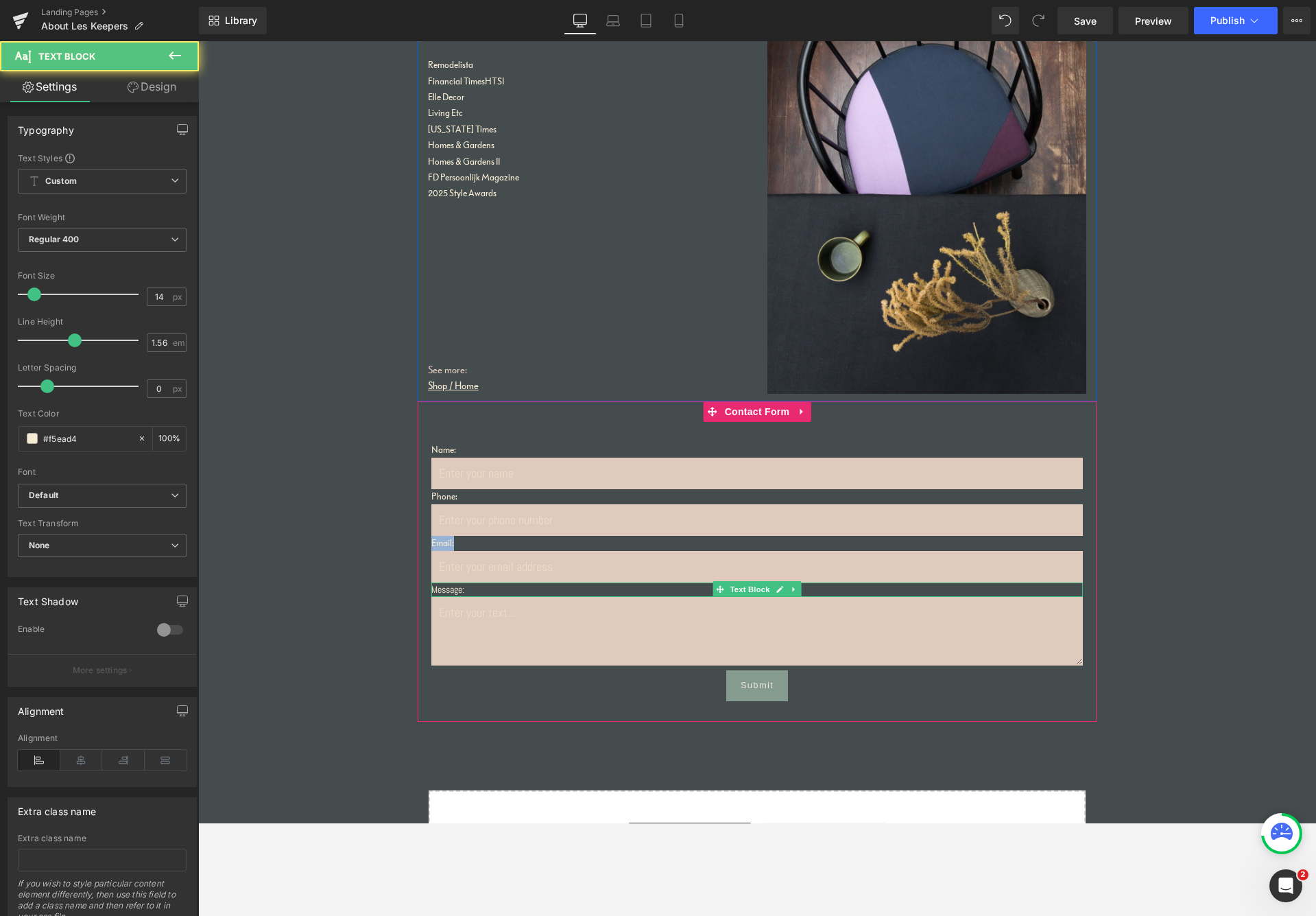
click at [444, 585] on p "Message:" at bounding box center [757, 590] width 652 height 15
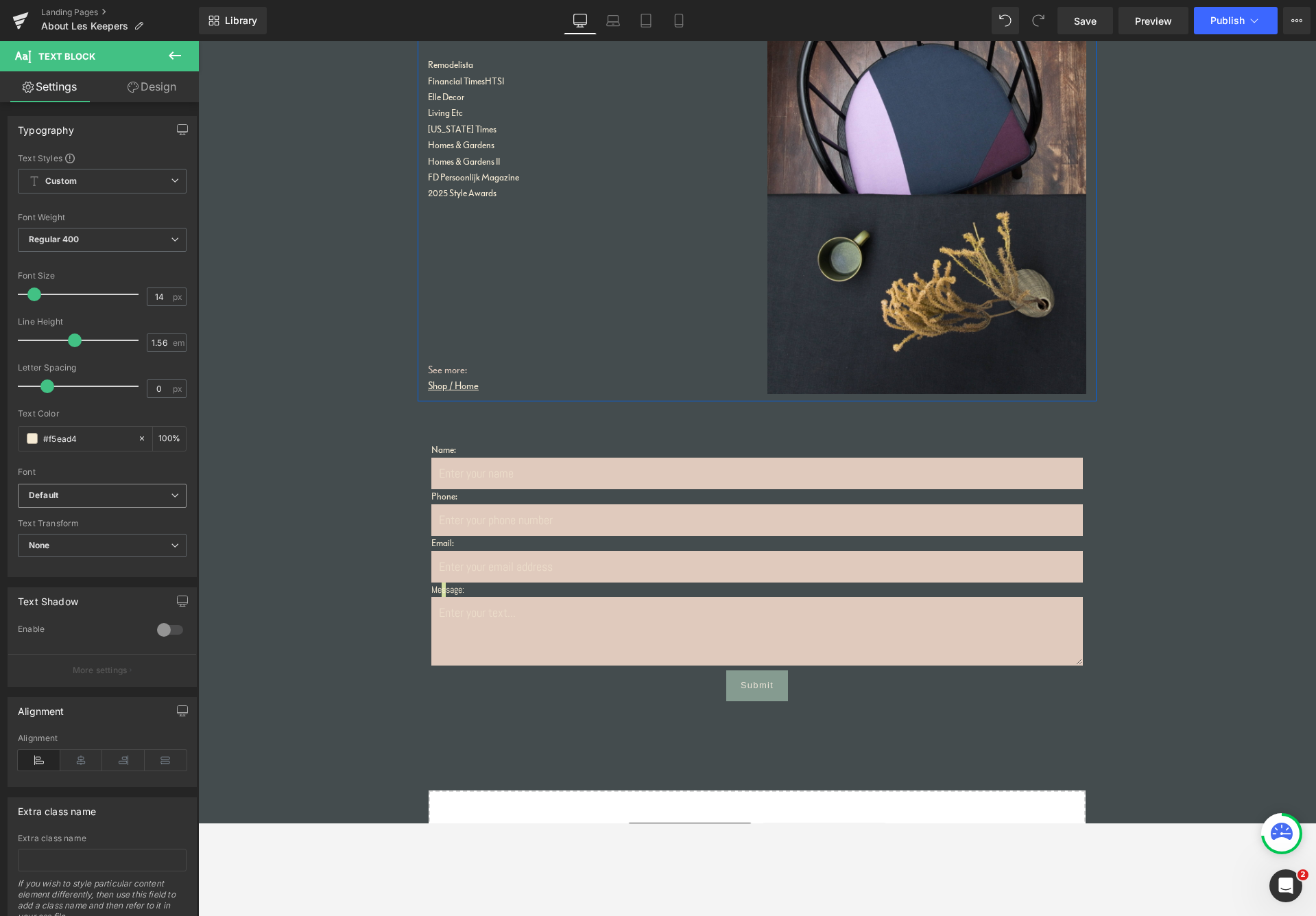
click at [81, 494] on b "Default" at bounding box center [100, 496] width 142 height 12
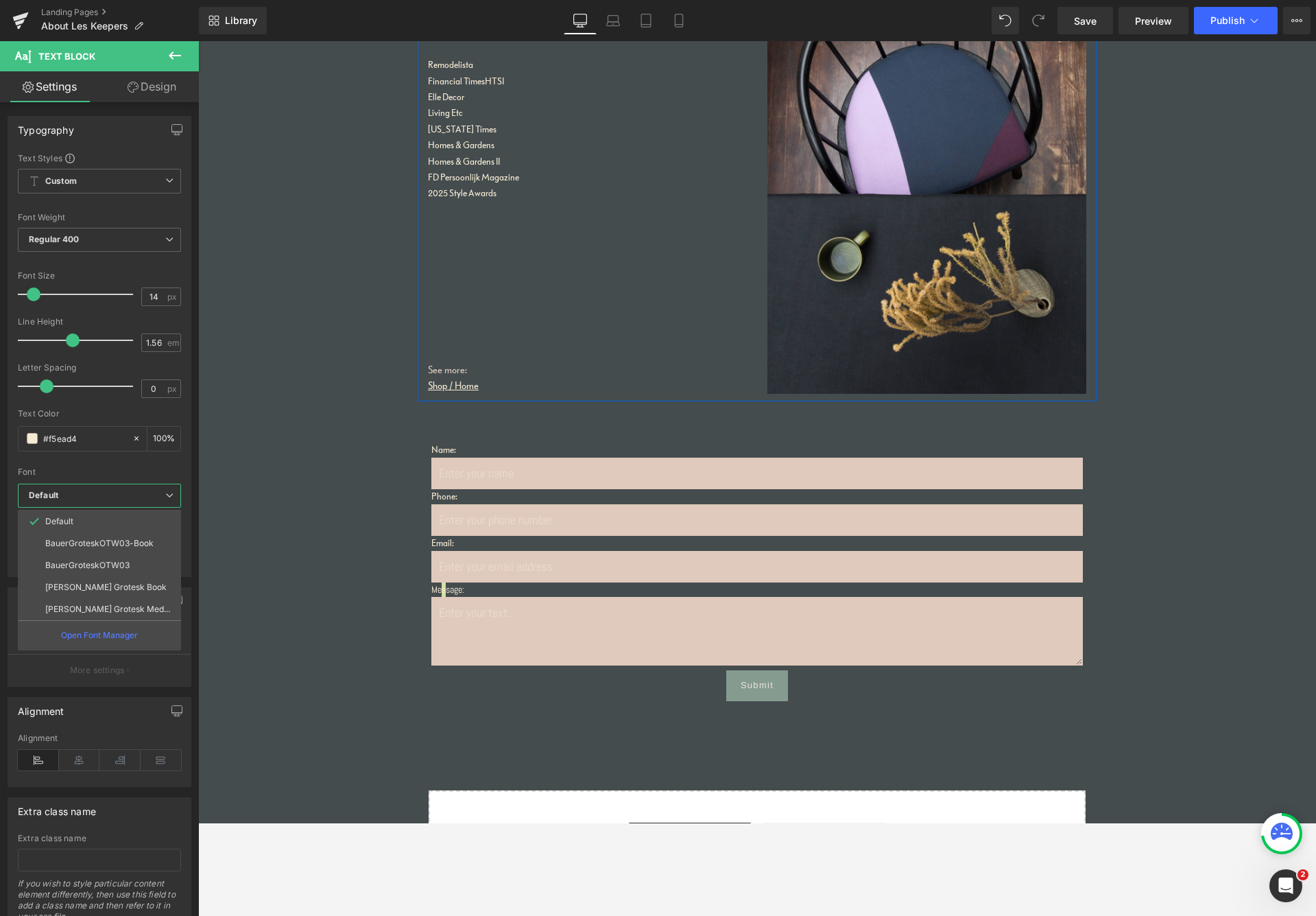
click at [80, 537] on li "BauerGroteskOTW03-Book" at bounding box center [99, 543] width 163 height 22
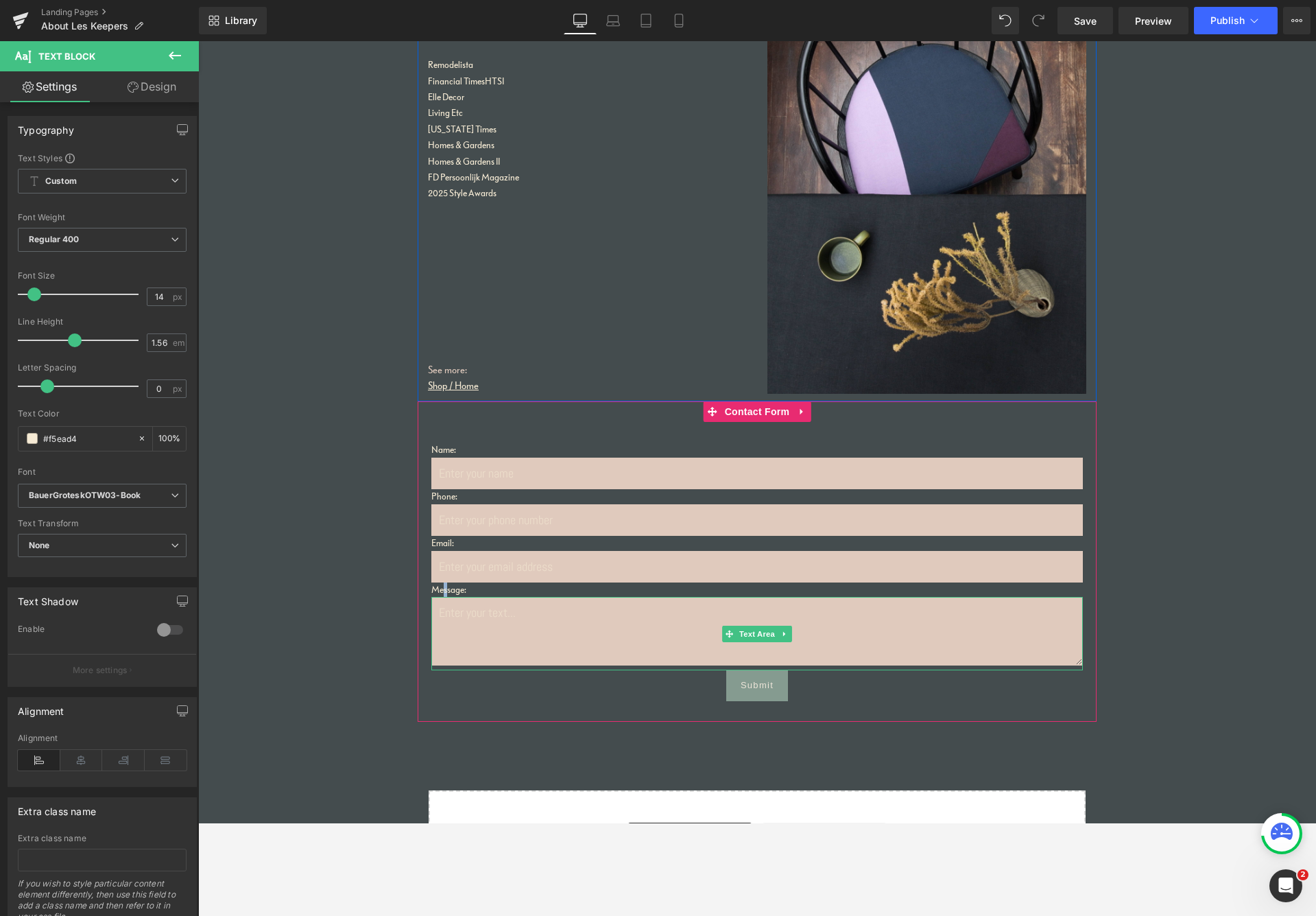
click at [517, 608] on textarea at bounding box center [757, 631] width 652 height 69
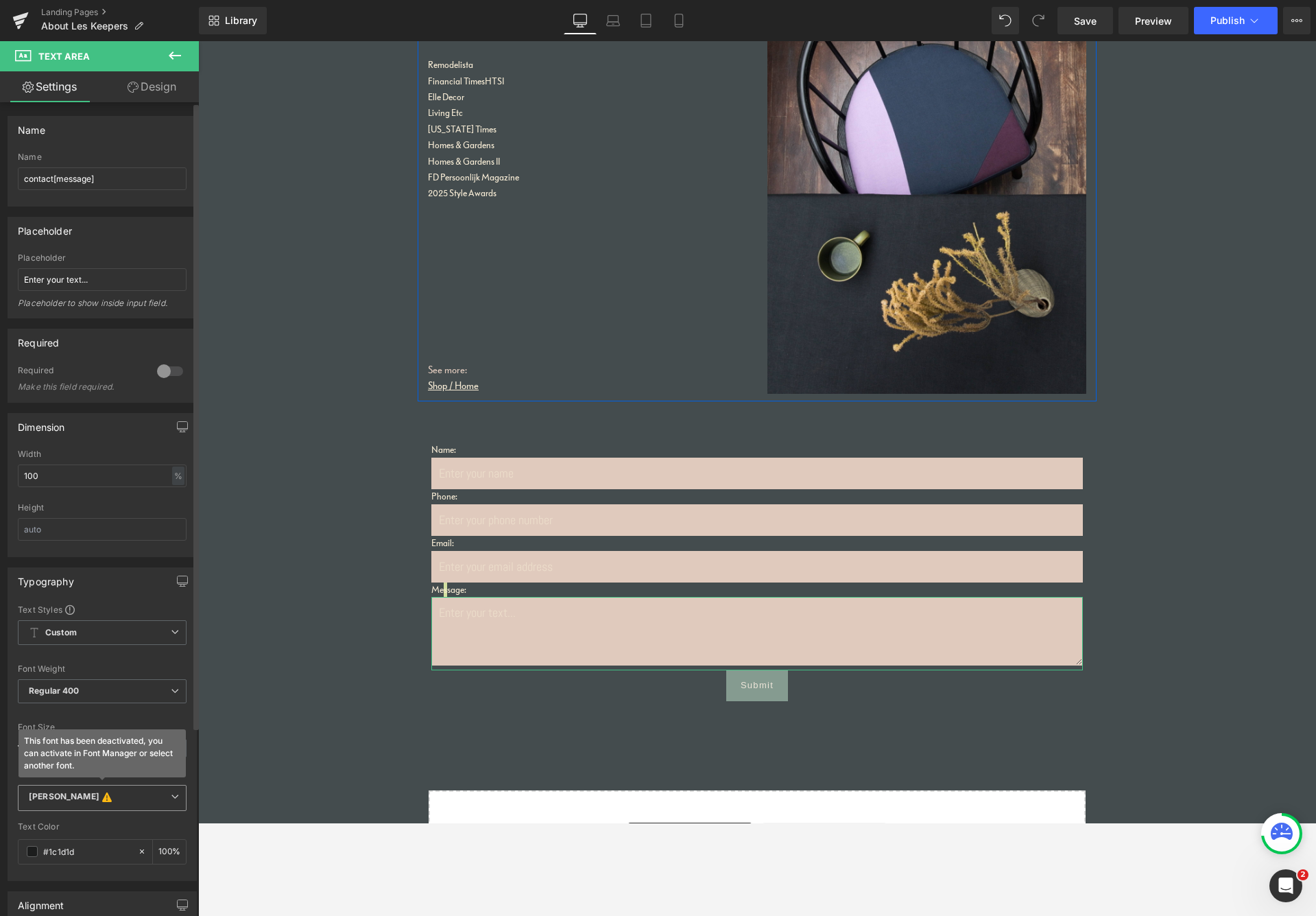
click at [131, 795] on b "[PERSON_NAME] This font has been deactivated, you can activate in Font Manager …" at bounding box center [100, 798] width 142 height 13
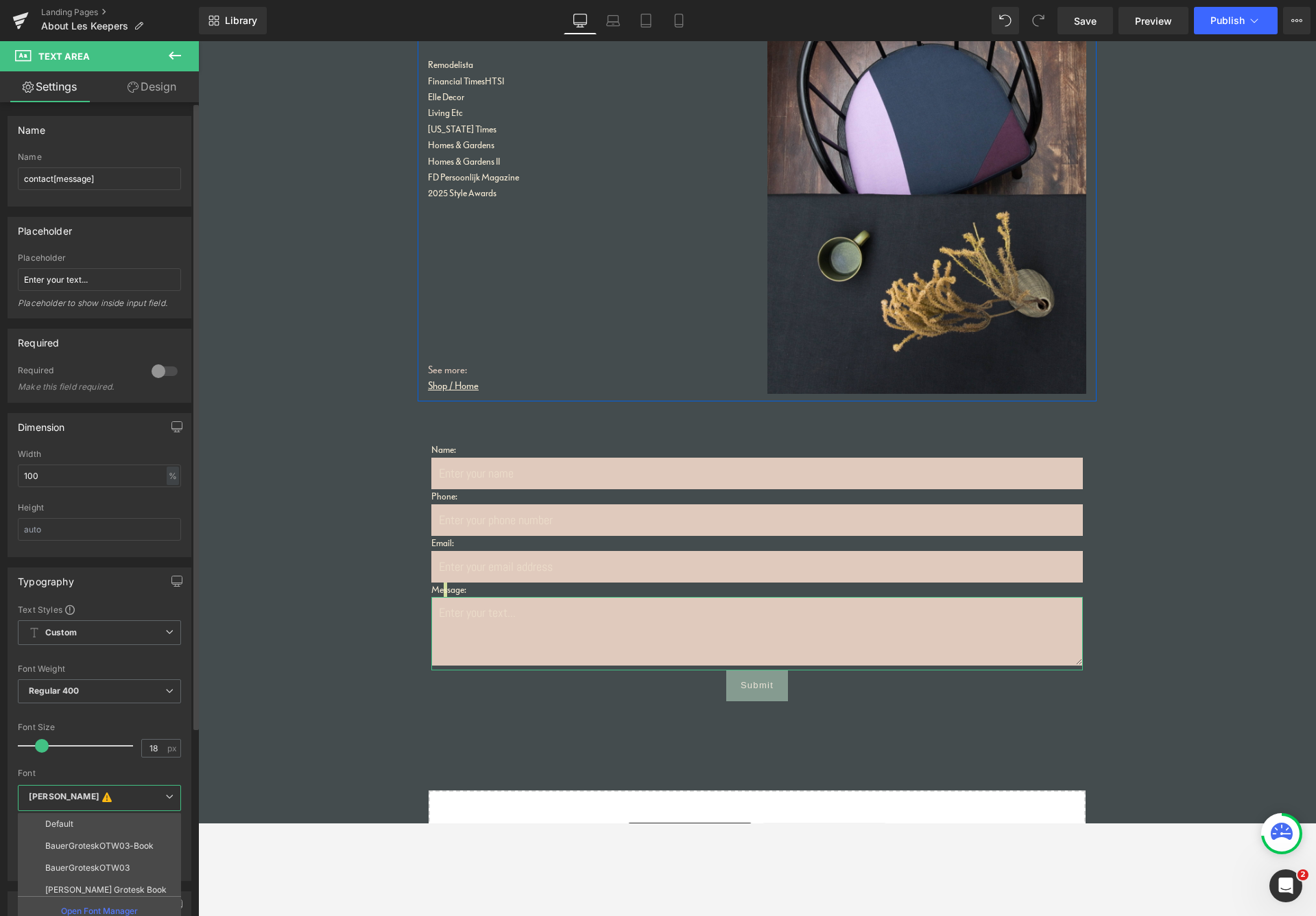
click at [99, 823] on p "BauerGroteskOTW03-Book" at bounding box center [99, 846] width 108 height 9
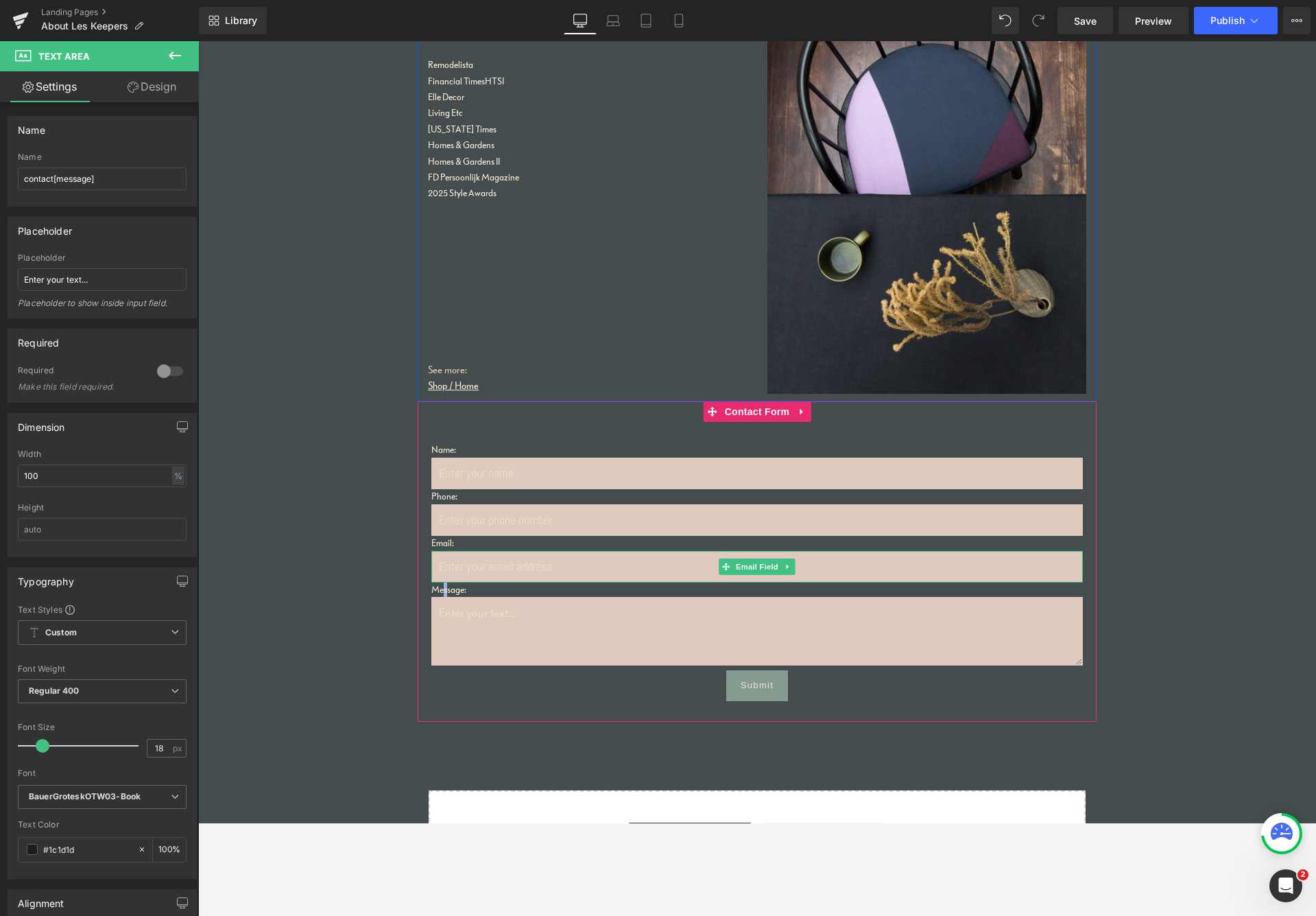
drag, startPoint x: 555, startPoint y: 566, endPoint x: 517, endPoint y: 584, distance: 42.0
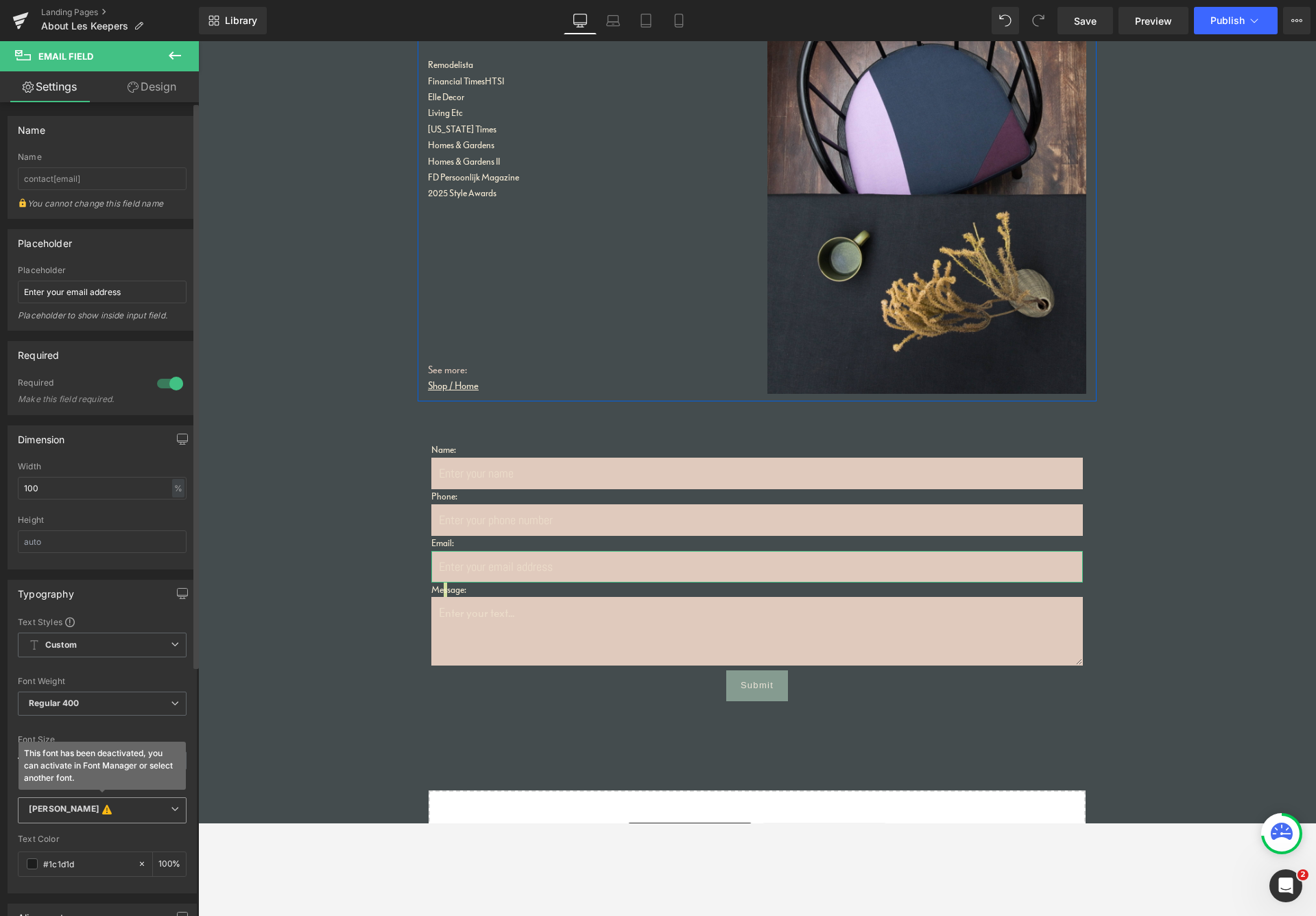
click at [74, 807] on b "[PERSON_NAME] This font has been deactivated, you can activate in Font Manager …" at bounding box center [100, 810] width 142 height 13
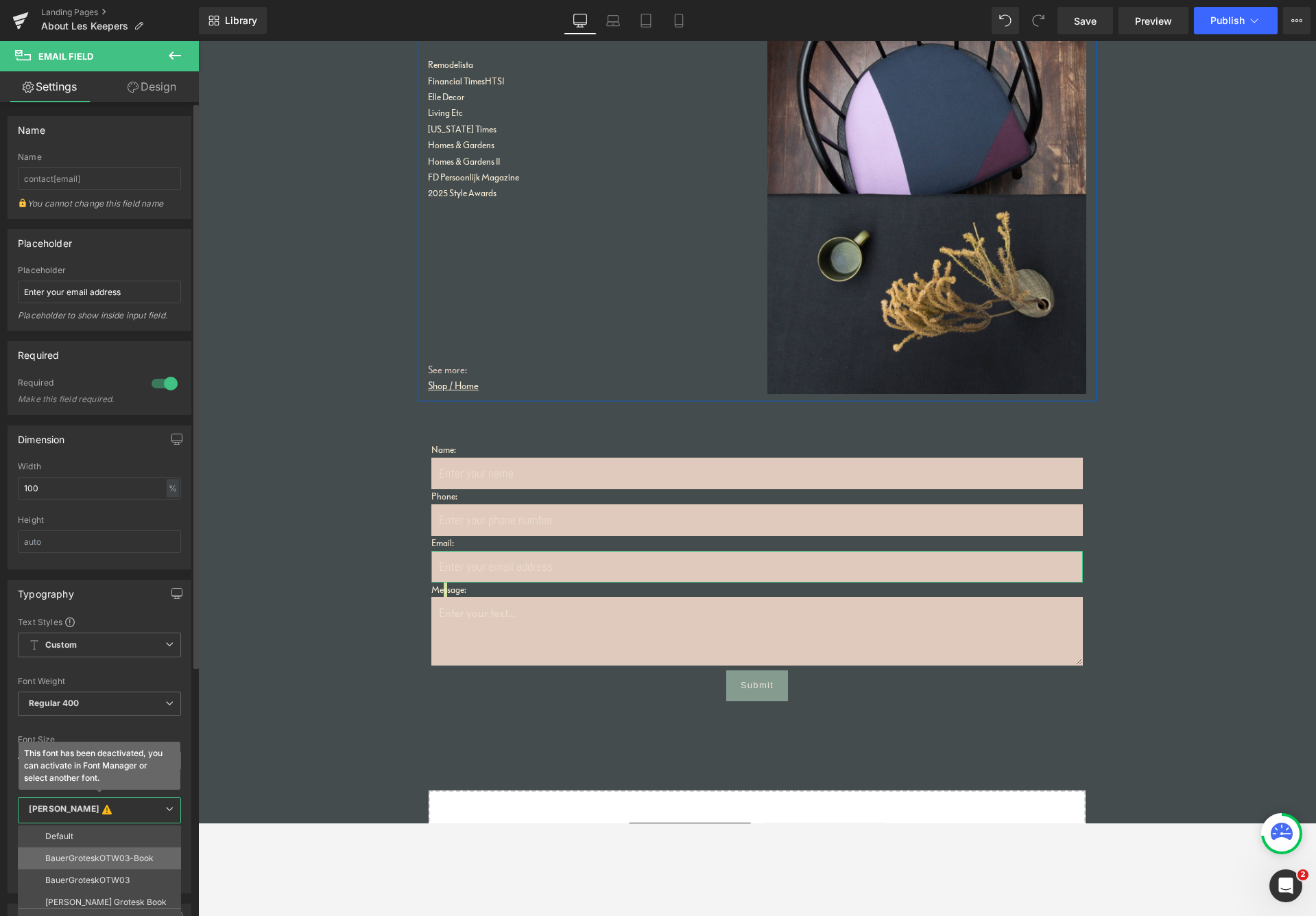
click at [64, 823] on p "BauerGroteskOTW03-Book" at bounding box center [99, 858] width 108 height 9
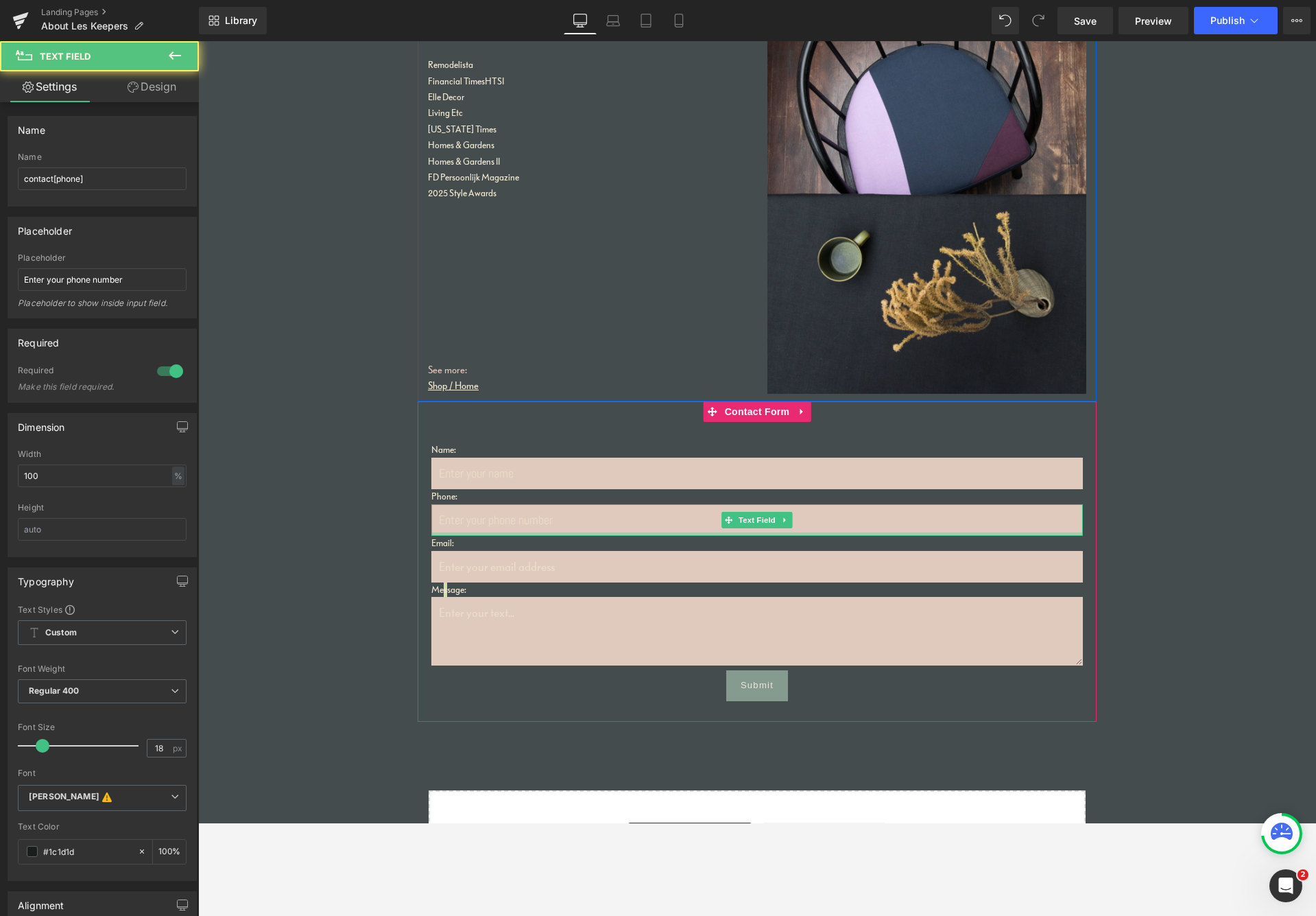
click at [575, 532] on div at bounding box center [757, 534] width 652 height 3
drag, startPoint x: 509, startPoint y: 521, endPoint x: 442, endPoint y: 537, distance: 68.9
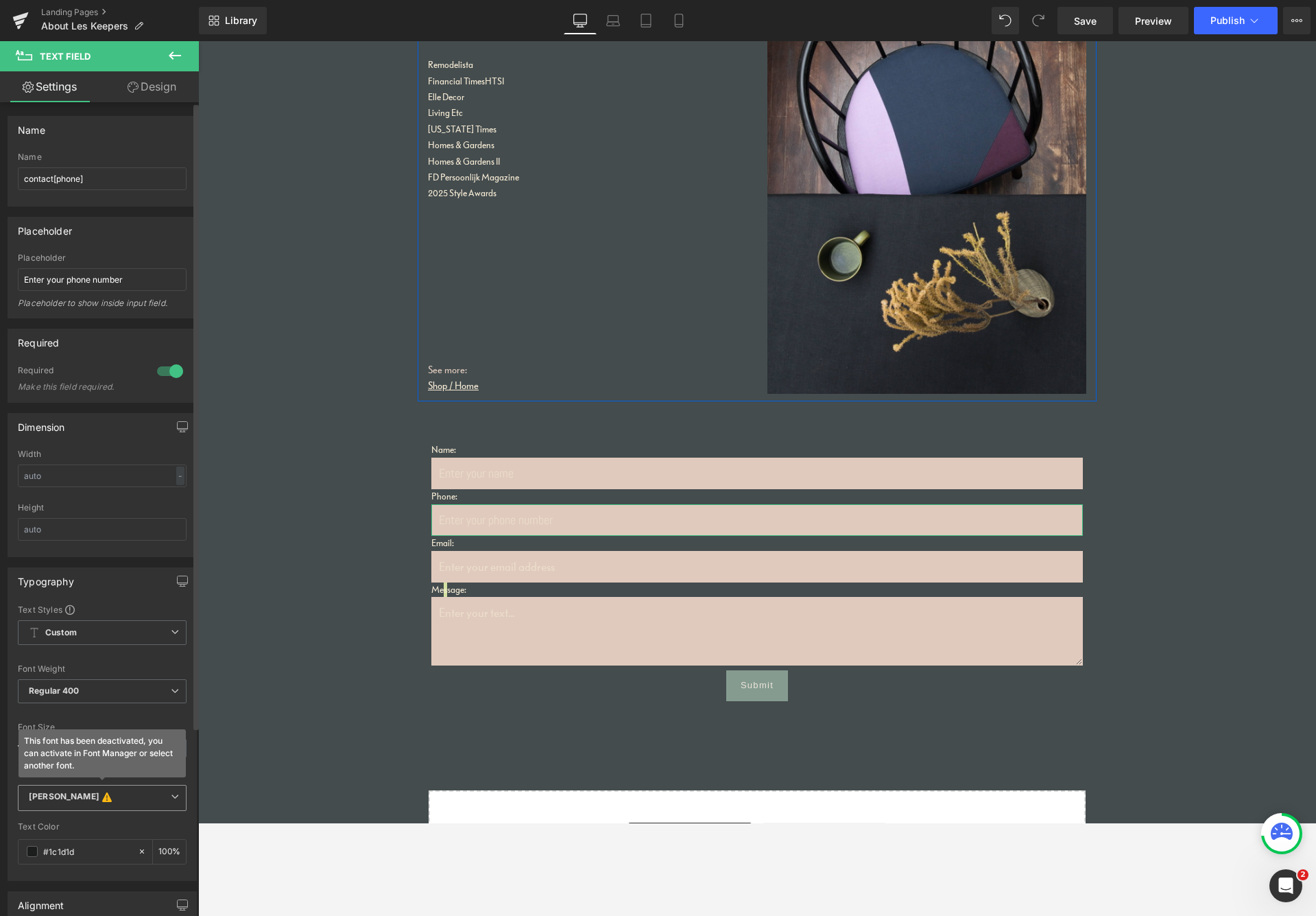
drag, startPoint x: 82, startPoint y: 799, endPoint x: 75, endPoint y: 798, distance: 7.1
click at [82, 799] on b "[PERSON_NAME] This font has been deactivated, you can activate in Font Manager …" at bounding box center [100, 798] width 142 height 13
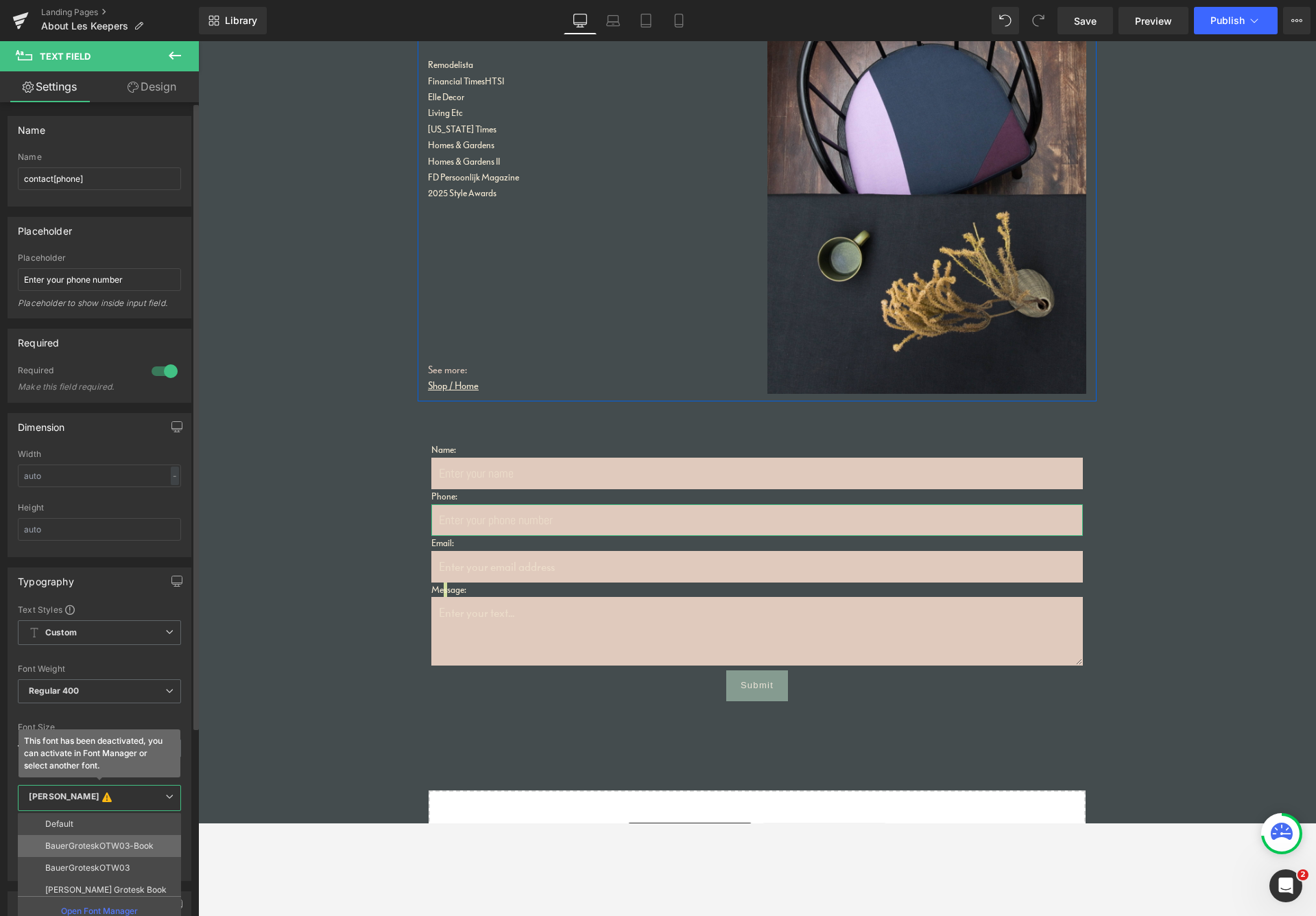
click at [68, 823] on p "BauerGroteskOTW03-Book" at bounding box center [99, 846] width 108 height 9
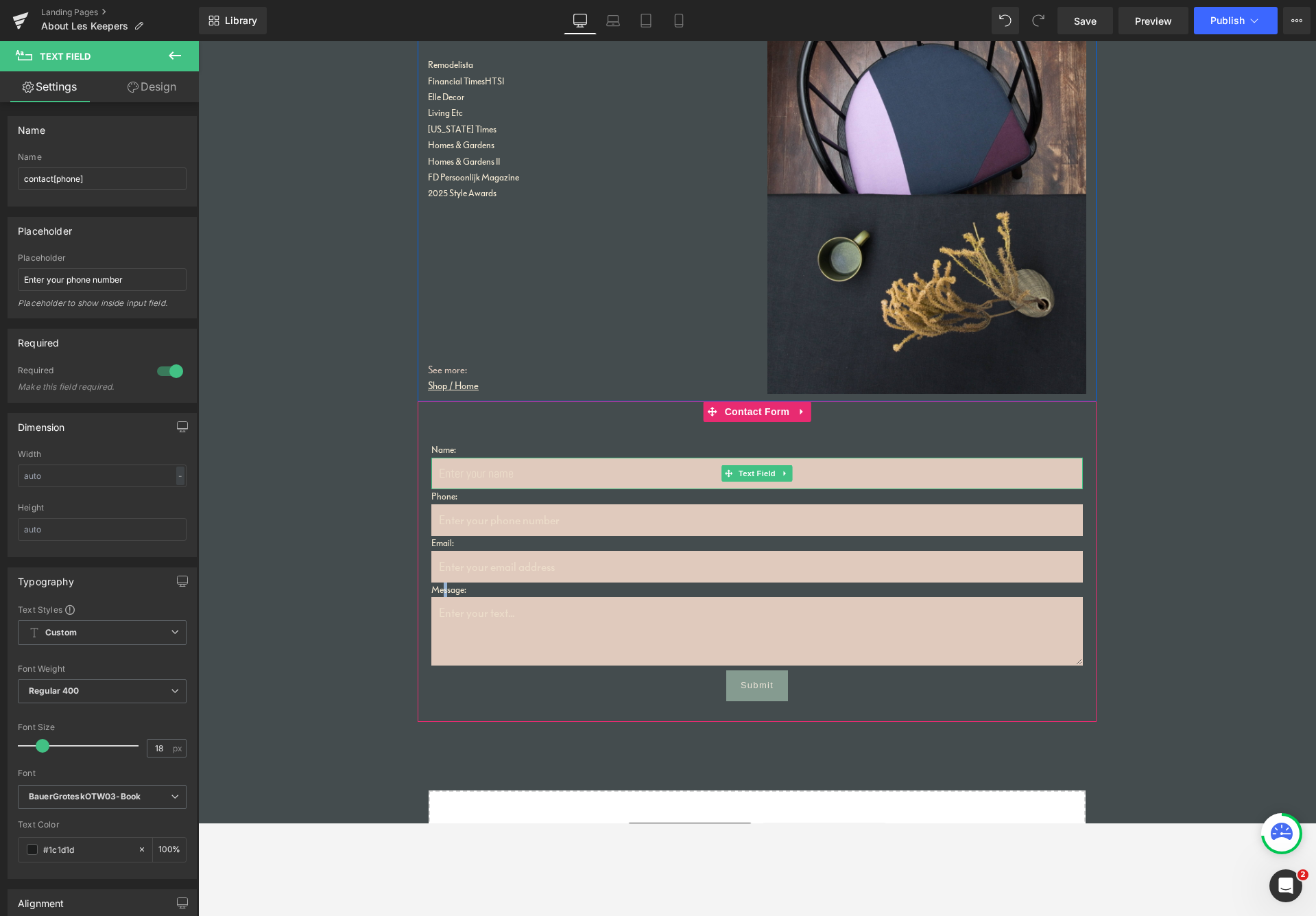
drag, startPoint x: 549, startPoint y: 471, endPoint x: 532, endPoint y: 479, distance: 18.8
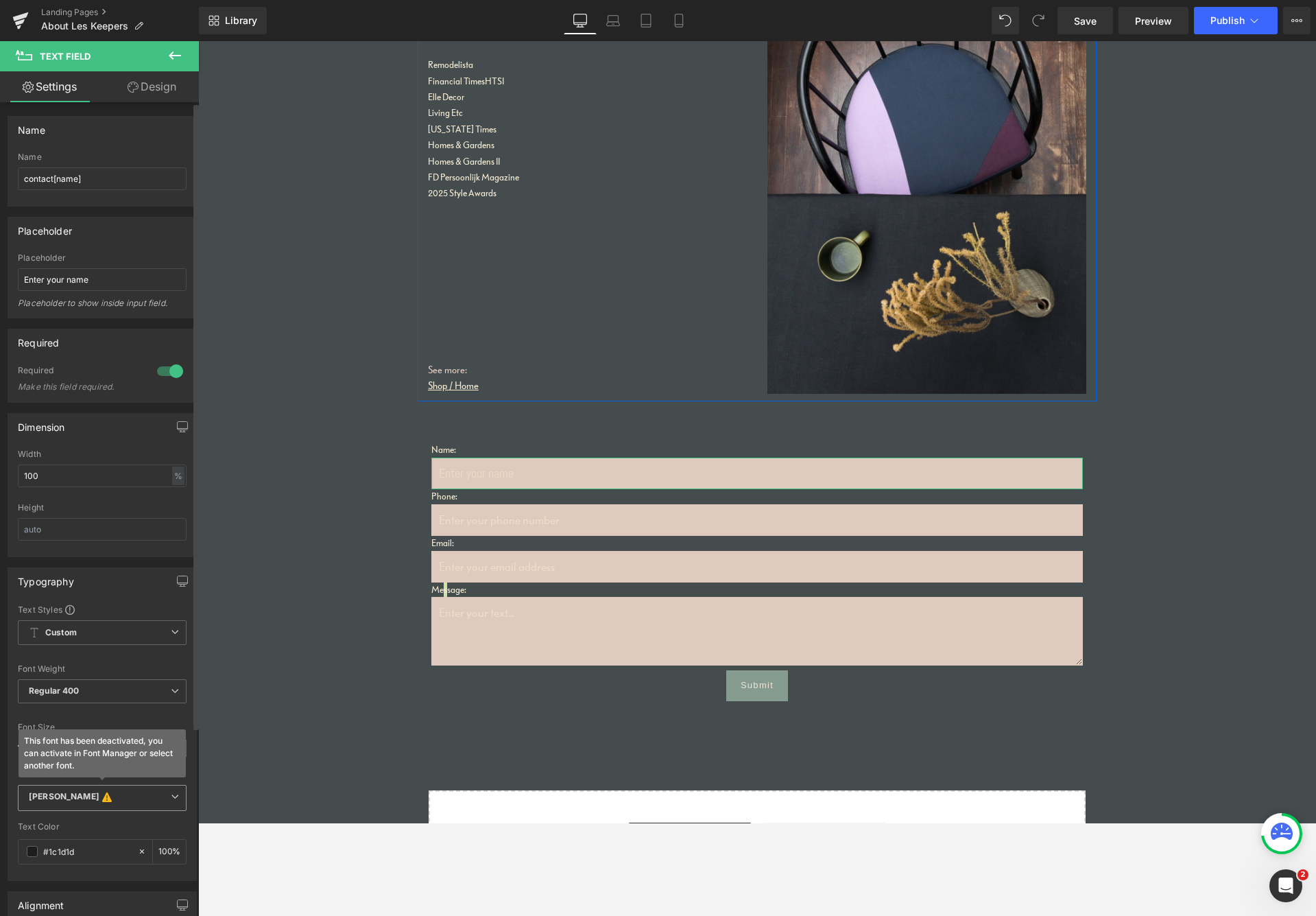
click at [108, 794] on b "[PERSON_NAME] This font has been deactivated, you can activate in Font Manager …" at bounding box center [100, 798] width 142 height 13
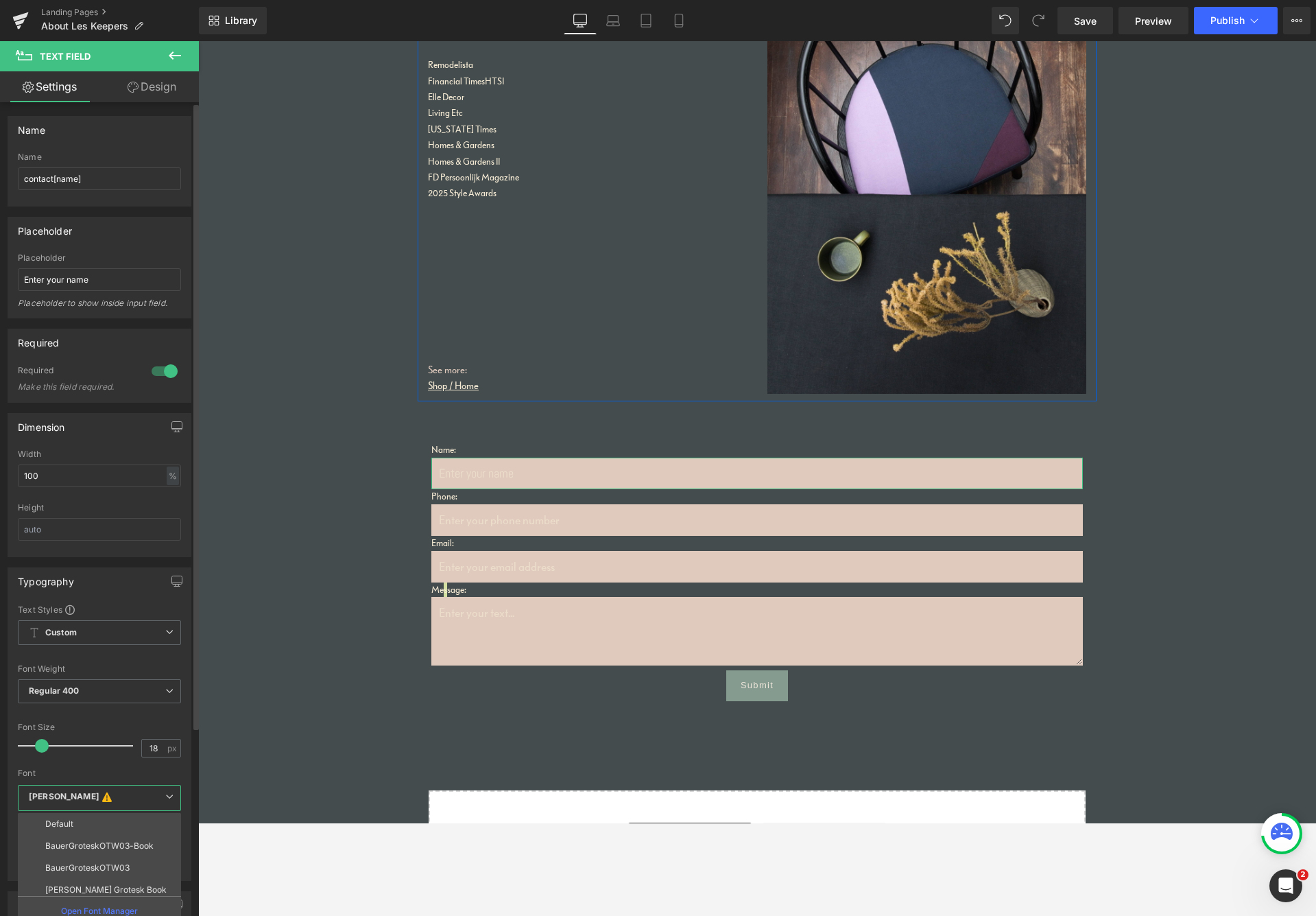
click at [87, 823] on li "BauerGroteskOTW03-Book" at bounding box center [102, 846] width 169 height 22
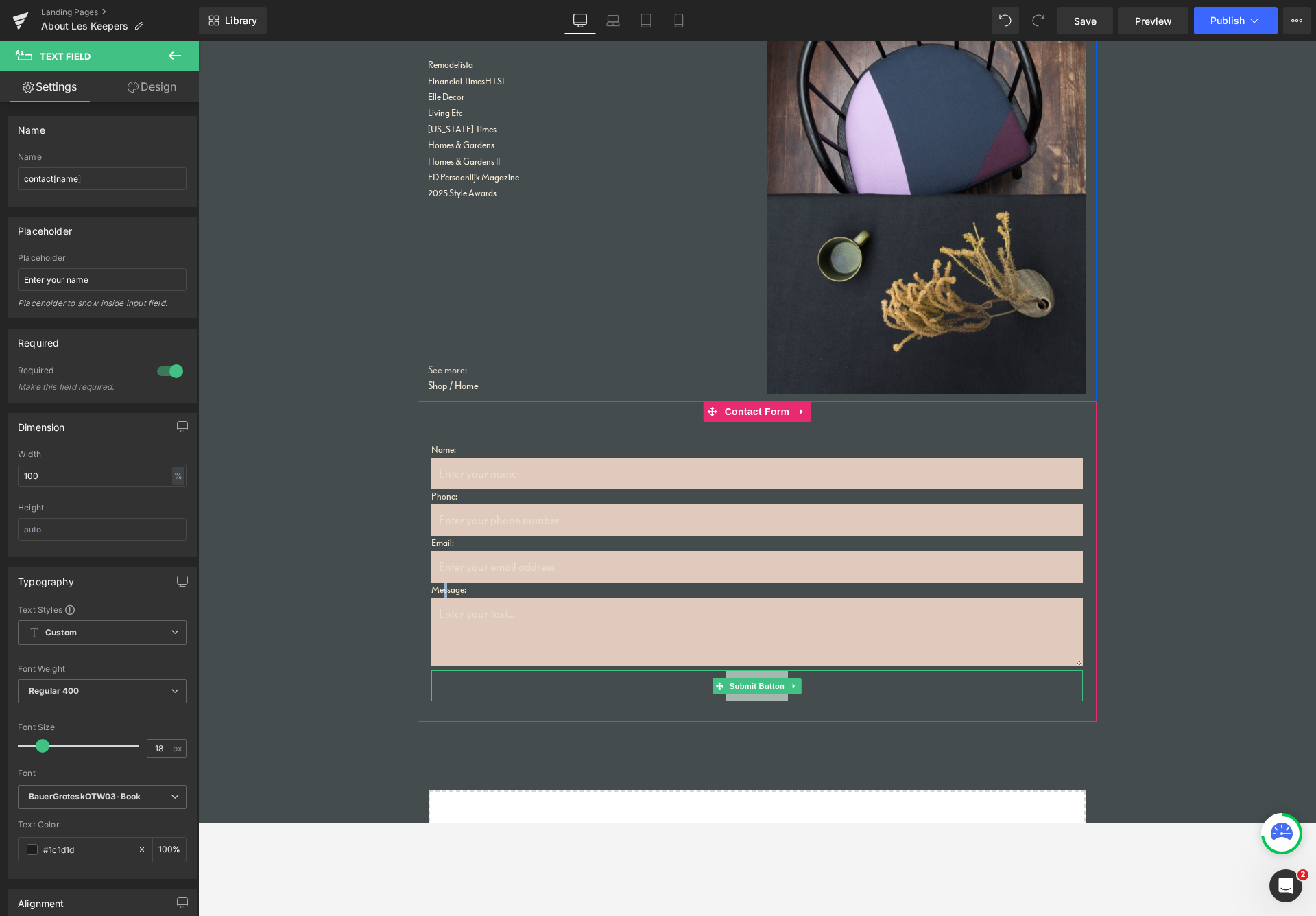
click at [758, 690] on button "Submit" at bounding box center [757, 686] width 62 height 30
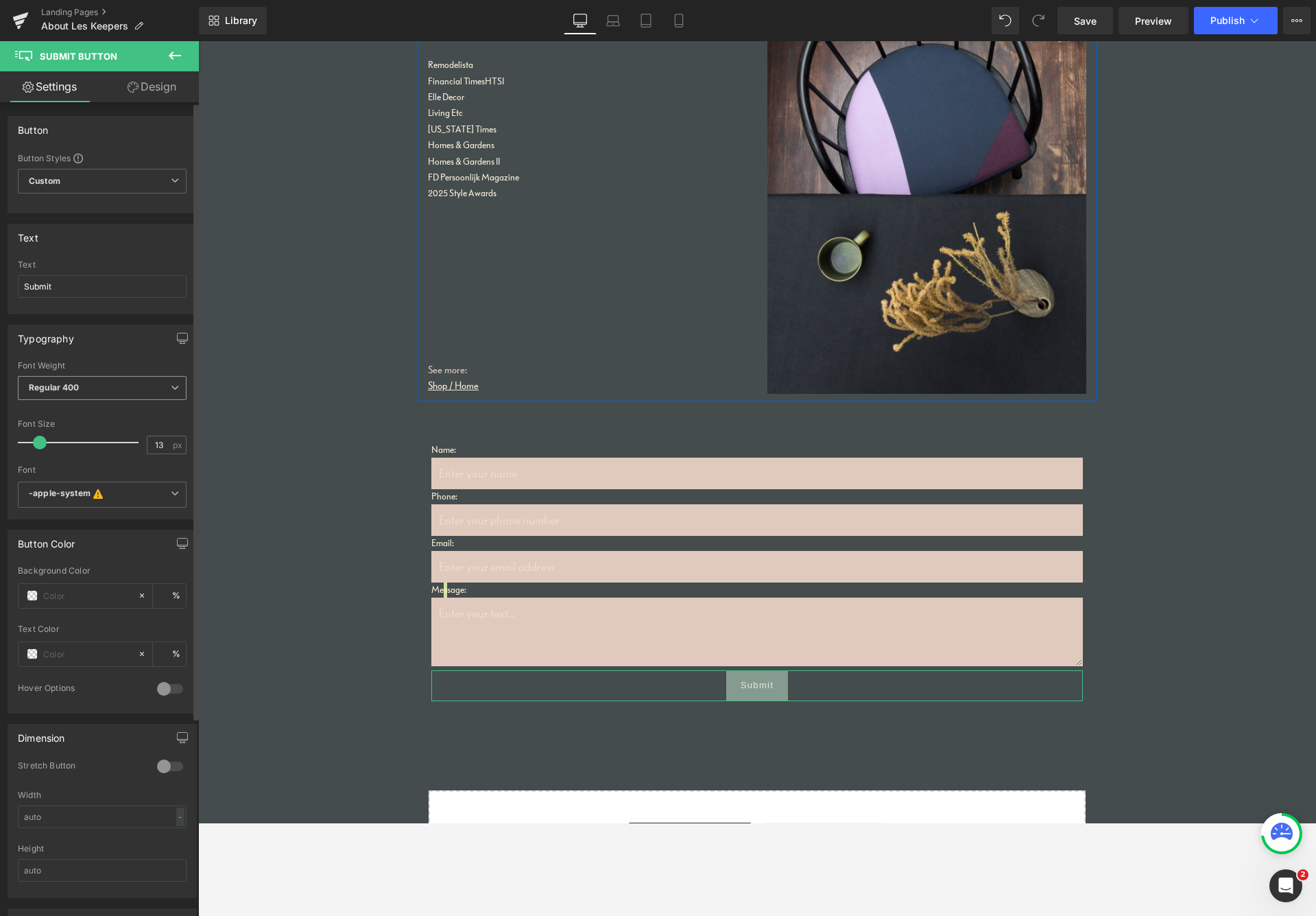
click at [84, 391] on span "Regular 400" at bounding box center [101, 388] width 168 height 24
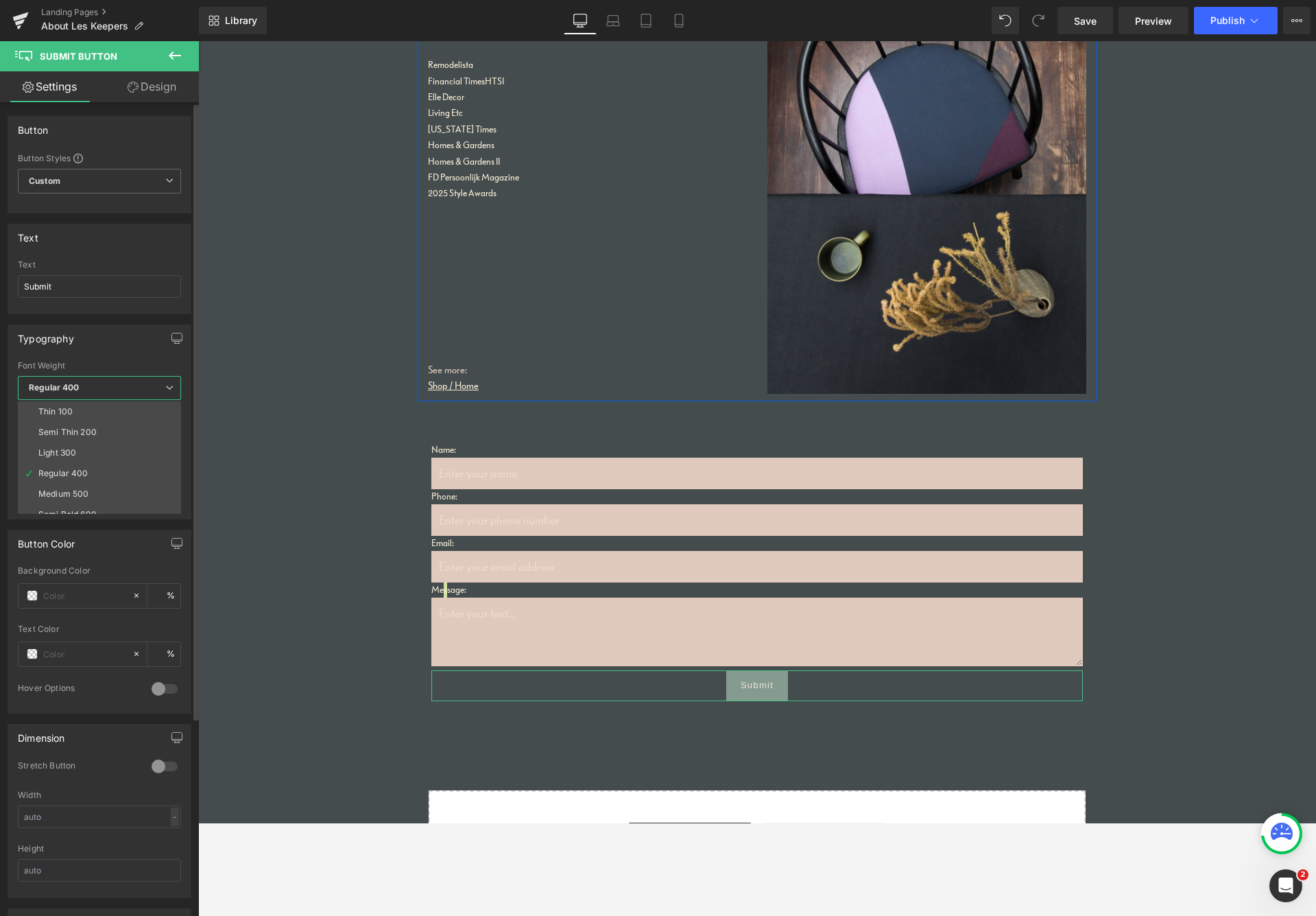
click at [85, 391] on span "Regular 400" at bounding box center [99, 388] width 163 height 24
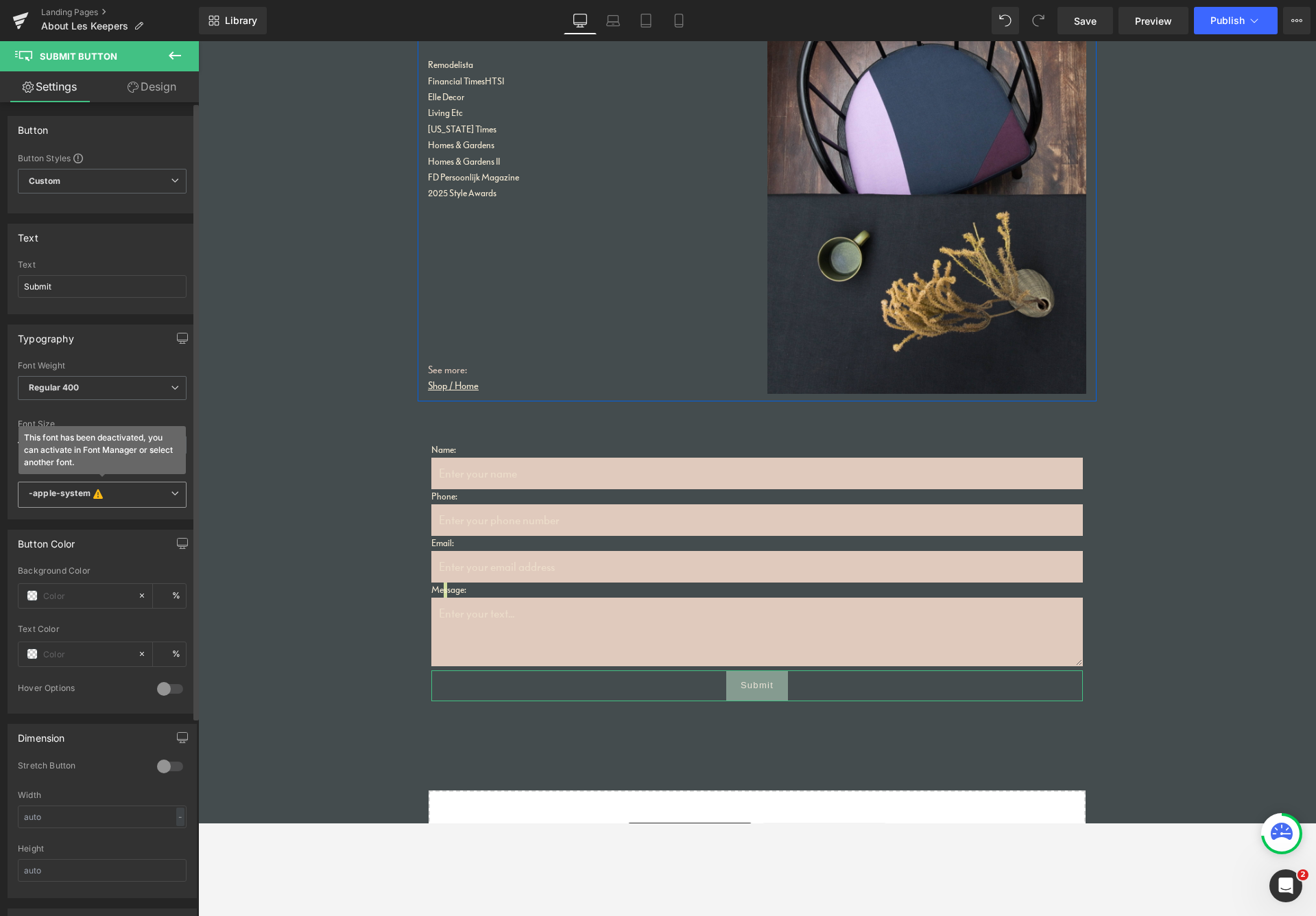
click at [73, 498] on icon "-apple-system" at bounding box center [59, 494] width 62 height 13
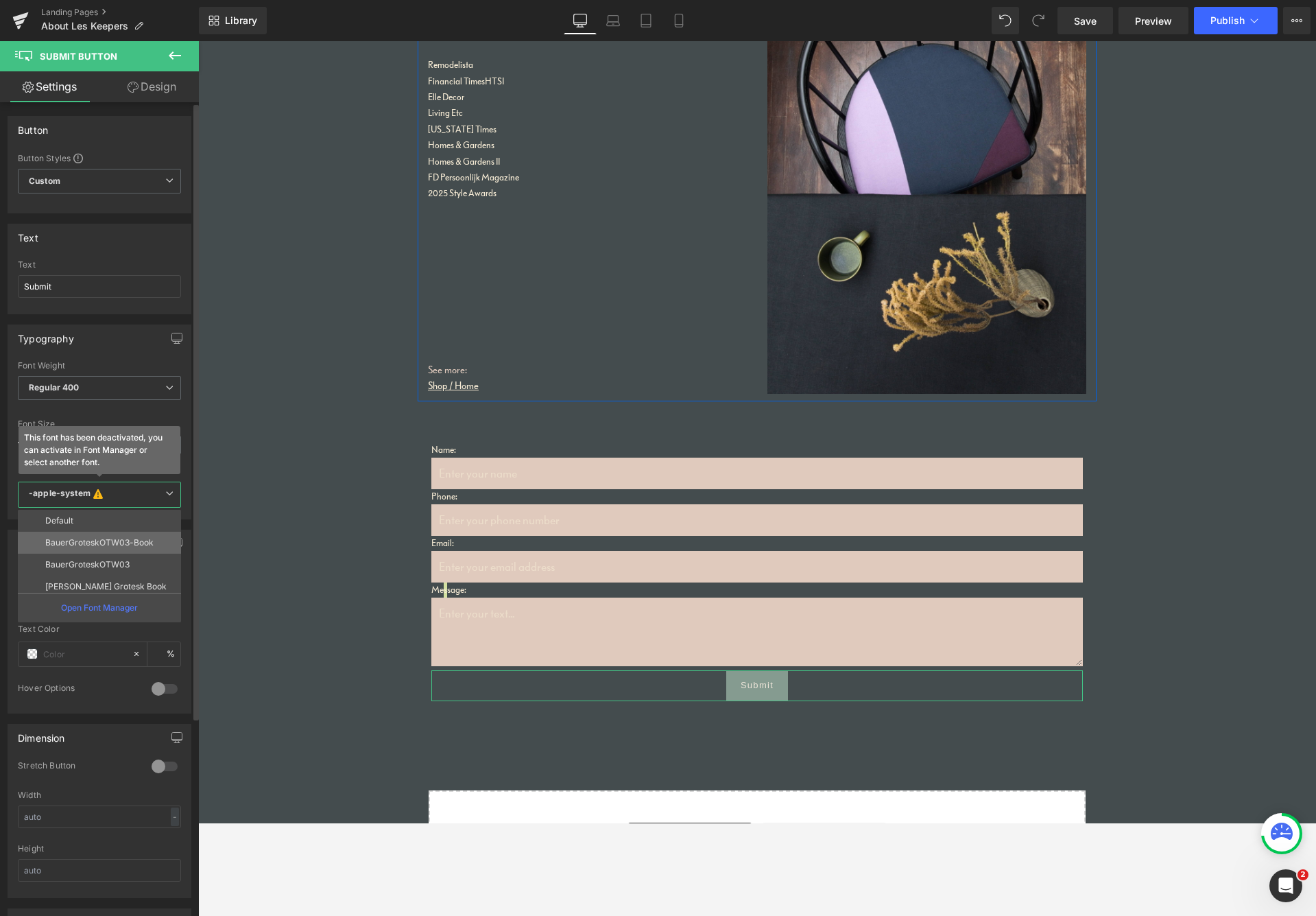
click at [79, 541] on p "BauerGroteskOTW03-Book" at bounding box center [99, 542] width 108 height 9
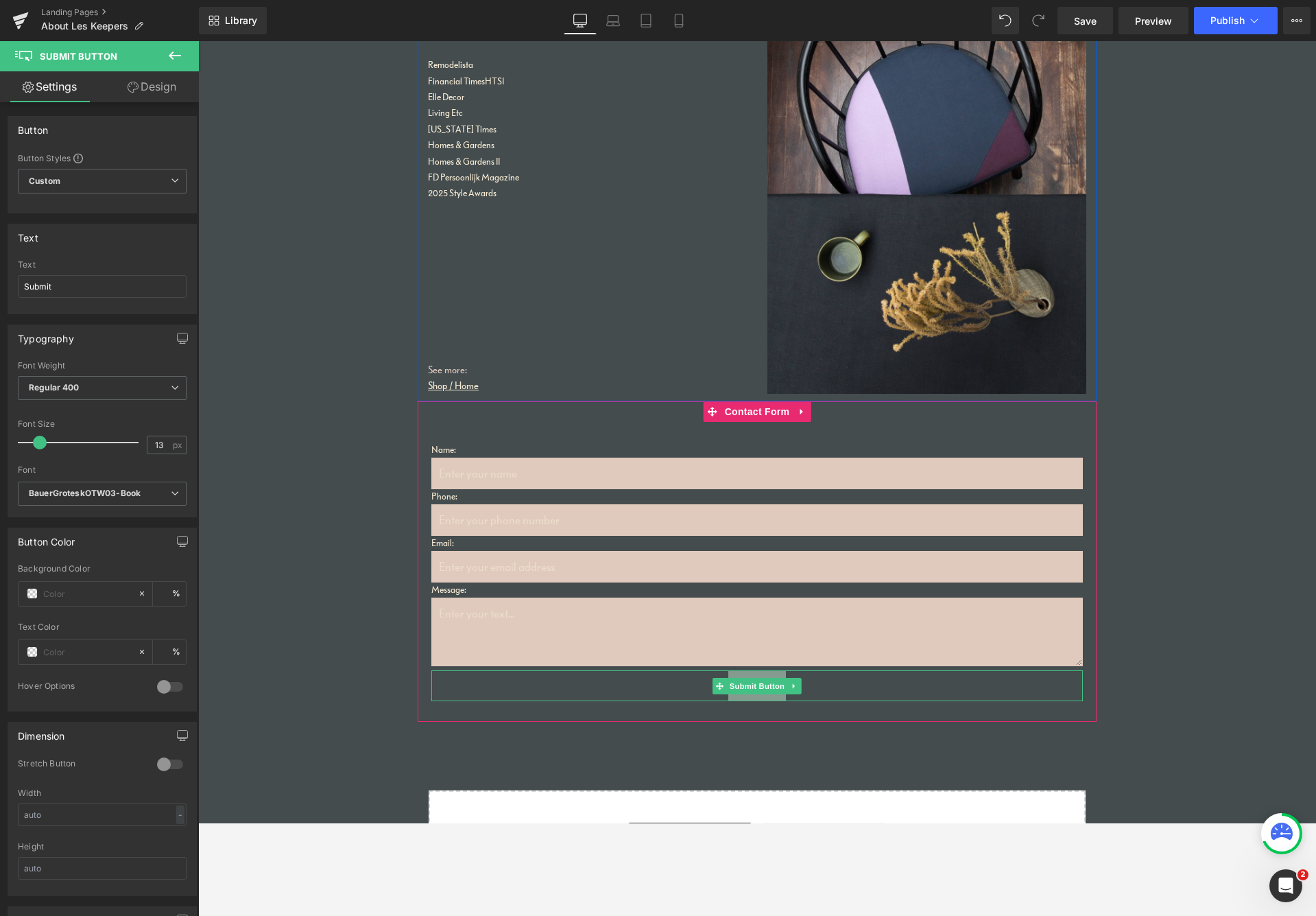
click at [690, 680] on div "Submit" at bounding box center [757, 686] width 652 height 30
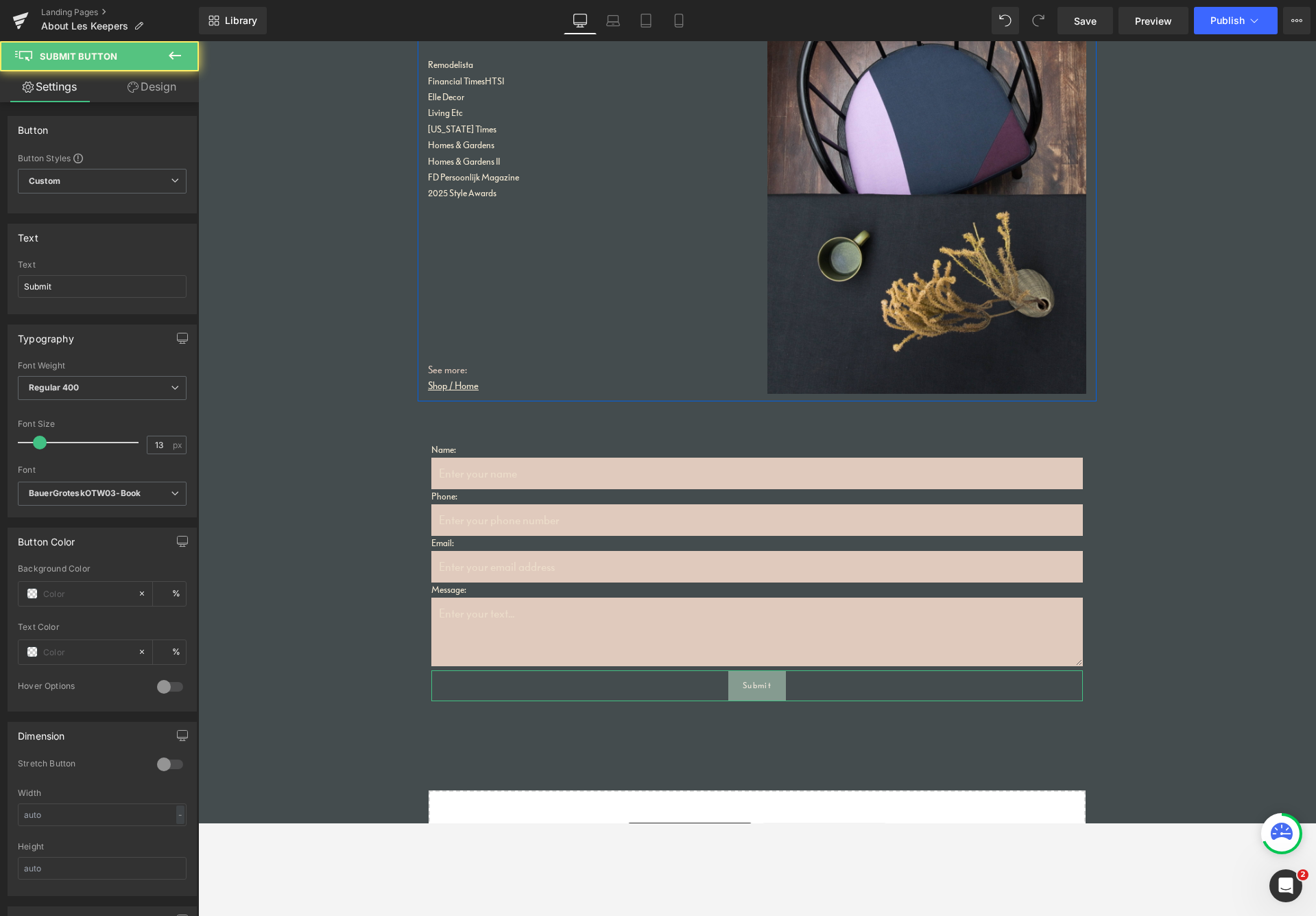
click at [161, 89] on link "Design" at bounding box center [152, 86] width 100 height 31
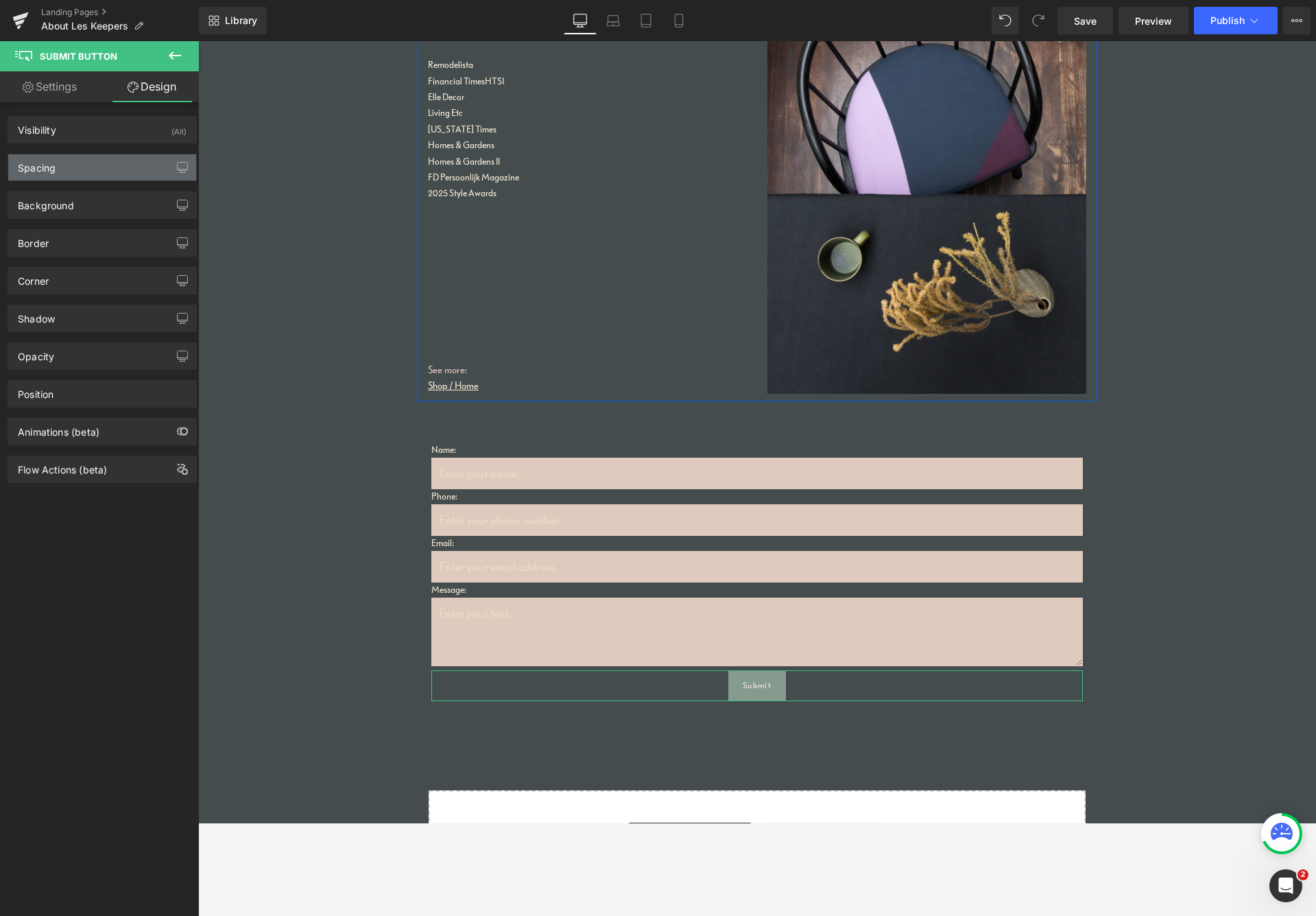
click at [89, 167] on div "Spacing" at bounding box center [102, 167] width 188 height 26
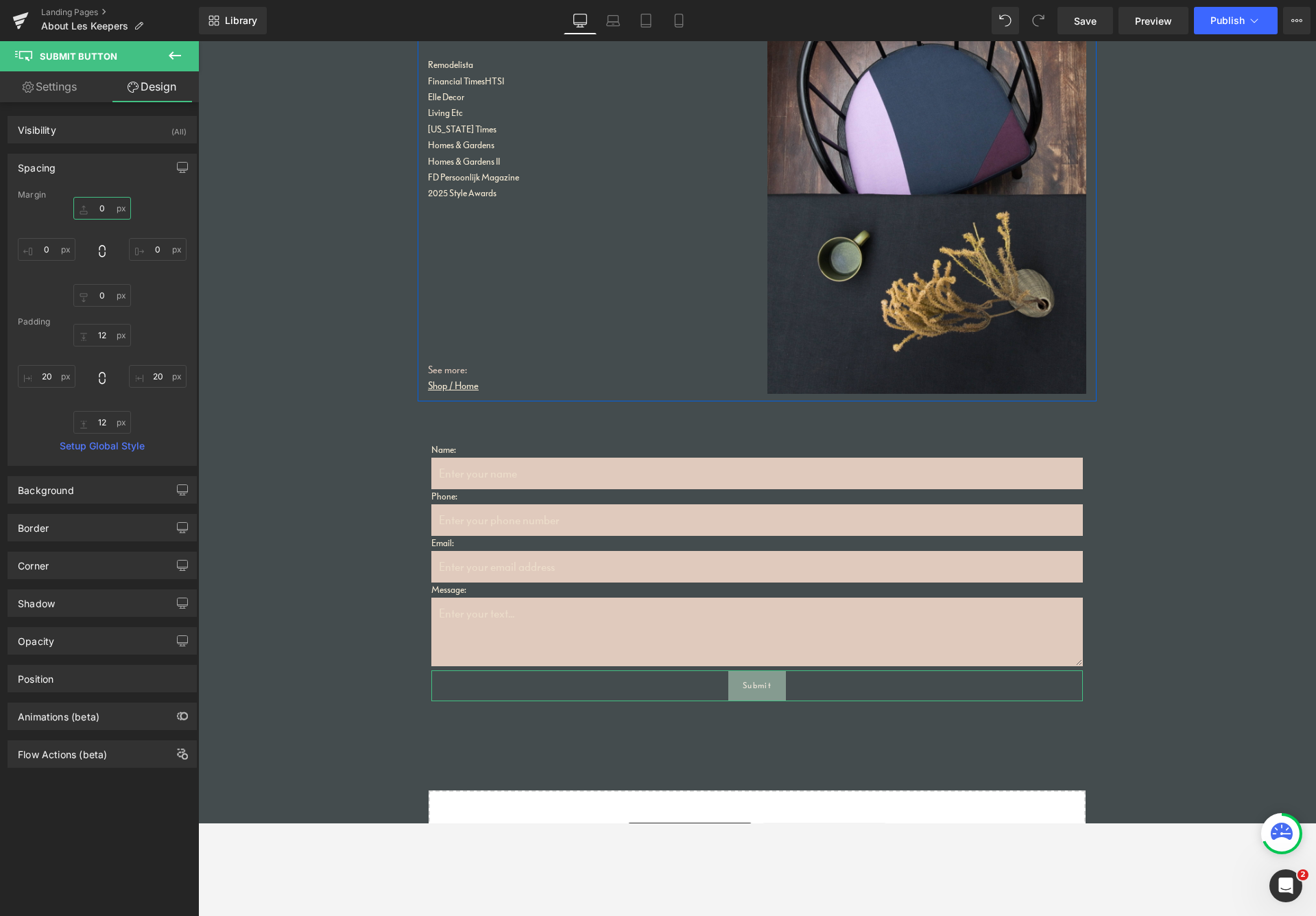
drag, startPoint x: 101, startPoint y: 210, endPoint x: 85, endPoint y: 213, distance: 16.3
click at [82, 206] on input "0" at bounding box center [102, 208] width 58 height 23
type input "20"
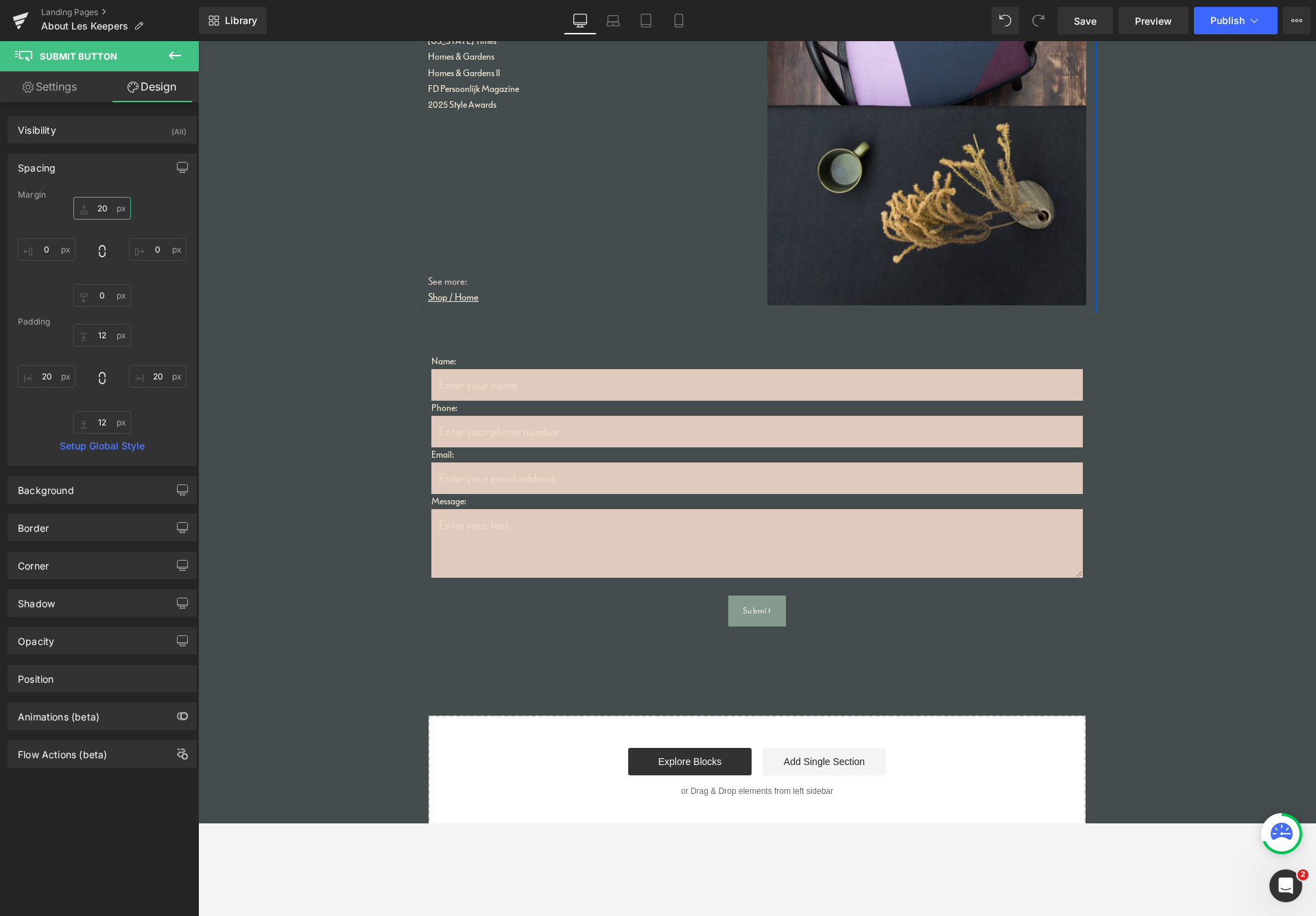
scroll to position [2839, 0]
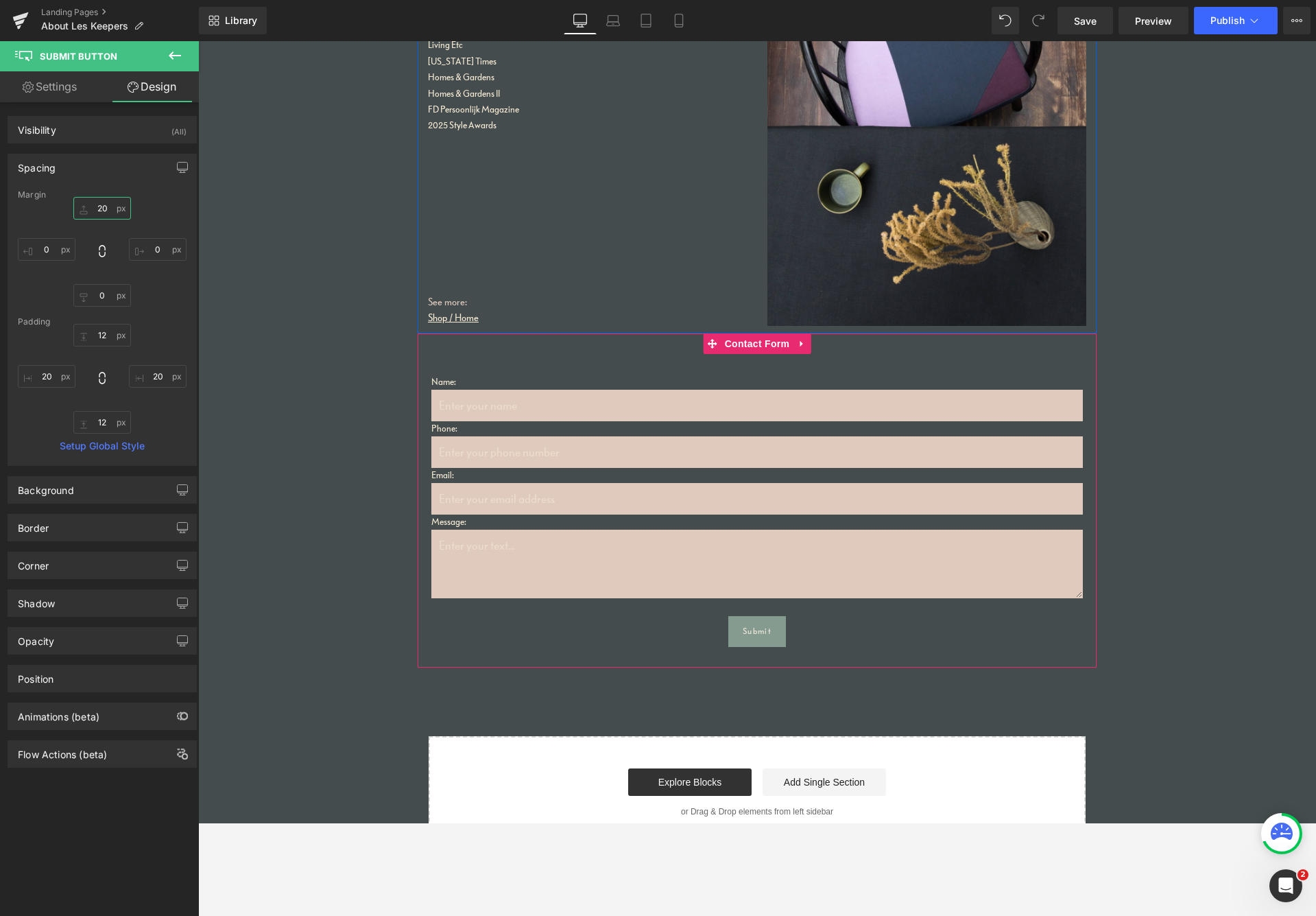
click at [1059, 357] on div "Name: Text Block Text Field Phone: Text Block Text Field Email: Text Block Emai…" at bounding box center [757, 500] width 679 height 334
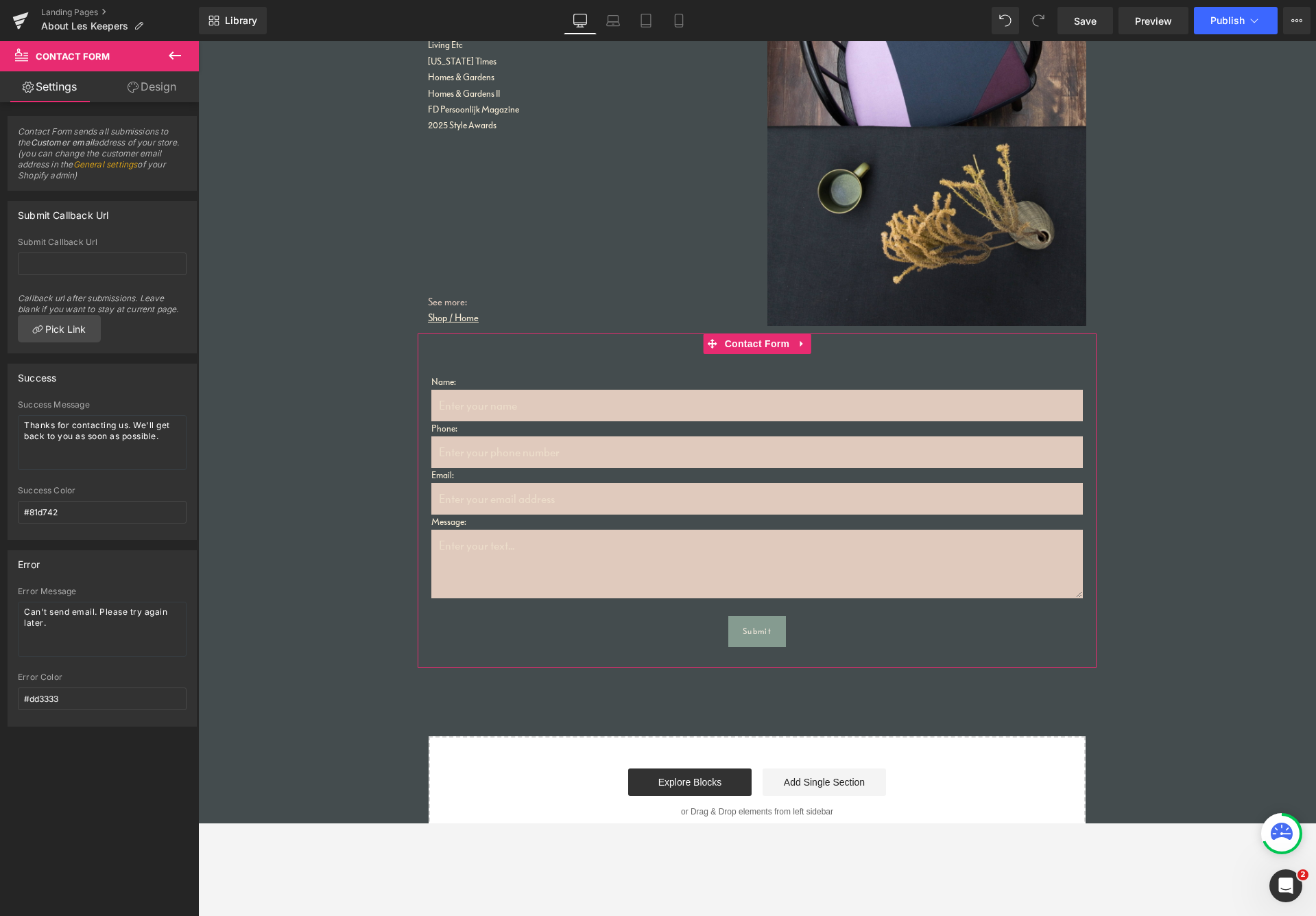
click at [167, 84] on link "Design" at bounding box center [152, 86] width 100 height 31
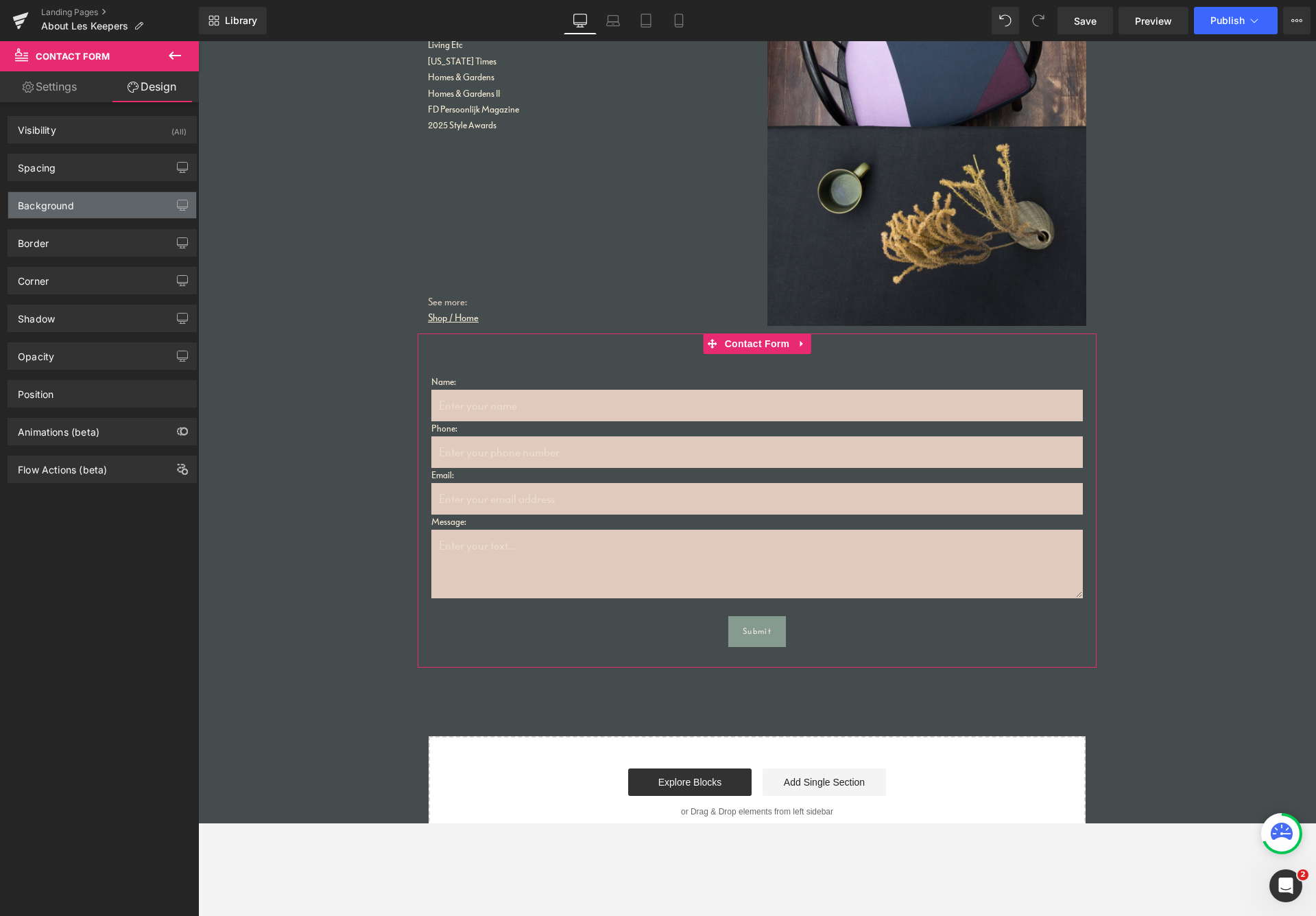
click at [90, 209] on div "Background" at bounding box center [102, 204] width 188 height 26
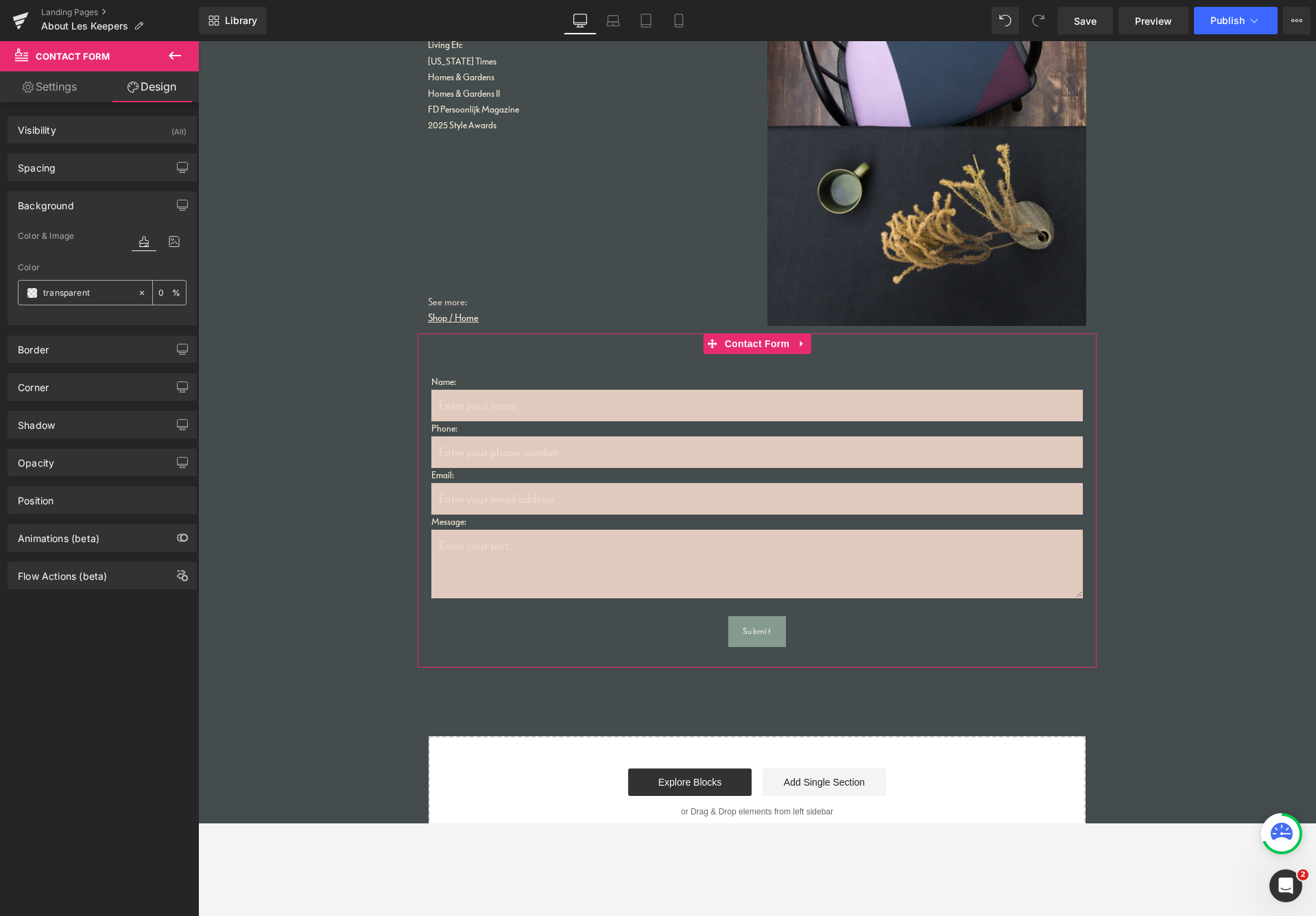
click at [28, 293] on span at bounding box center [32, 292] width 11 height 11
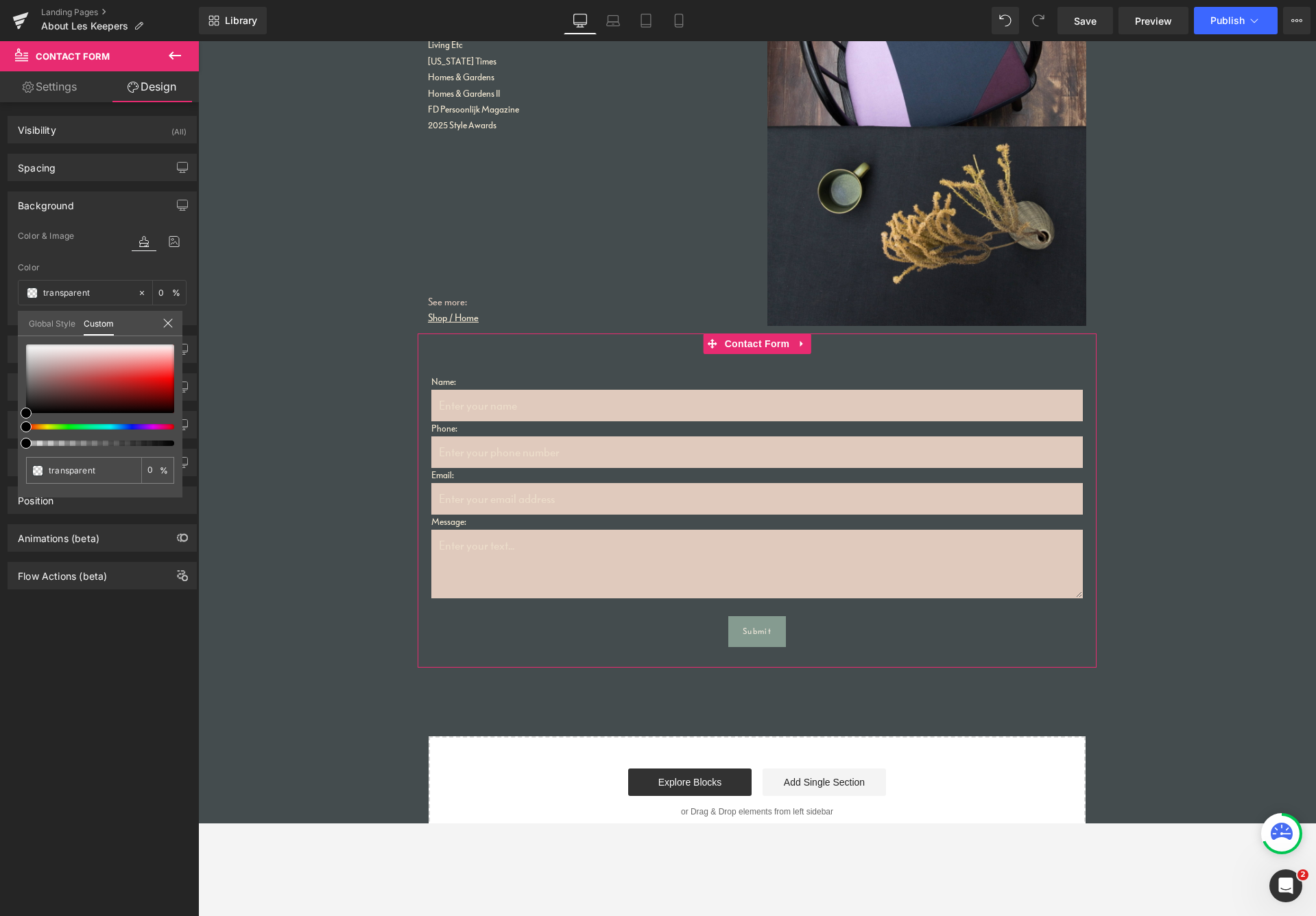
type input "#000000"
type input "97"
type input "#000000"
type input "97"
type input "99"
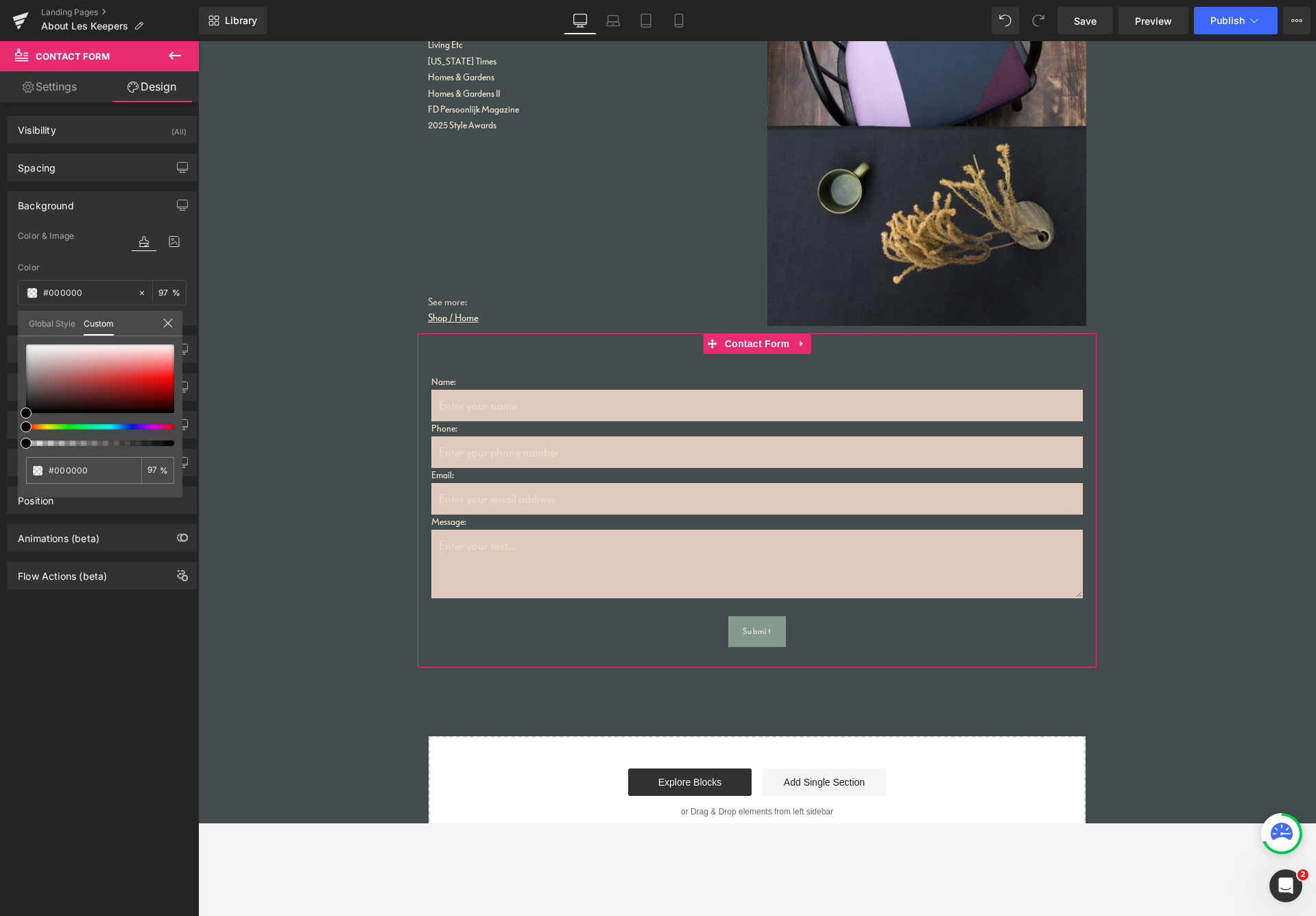
type input "99"
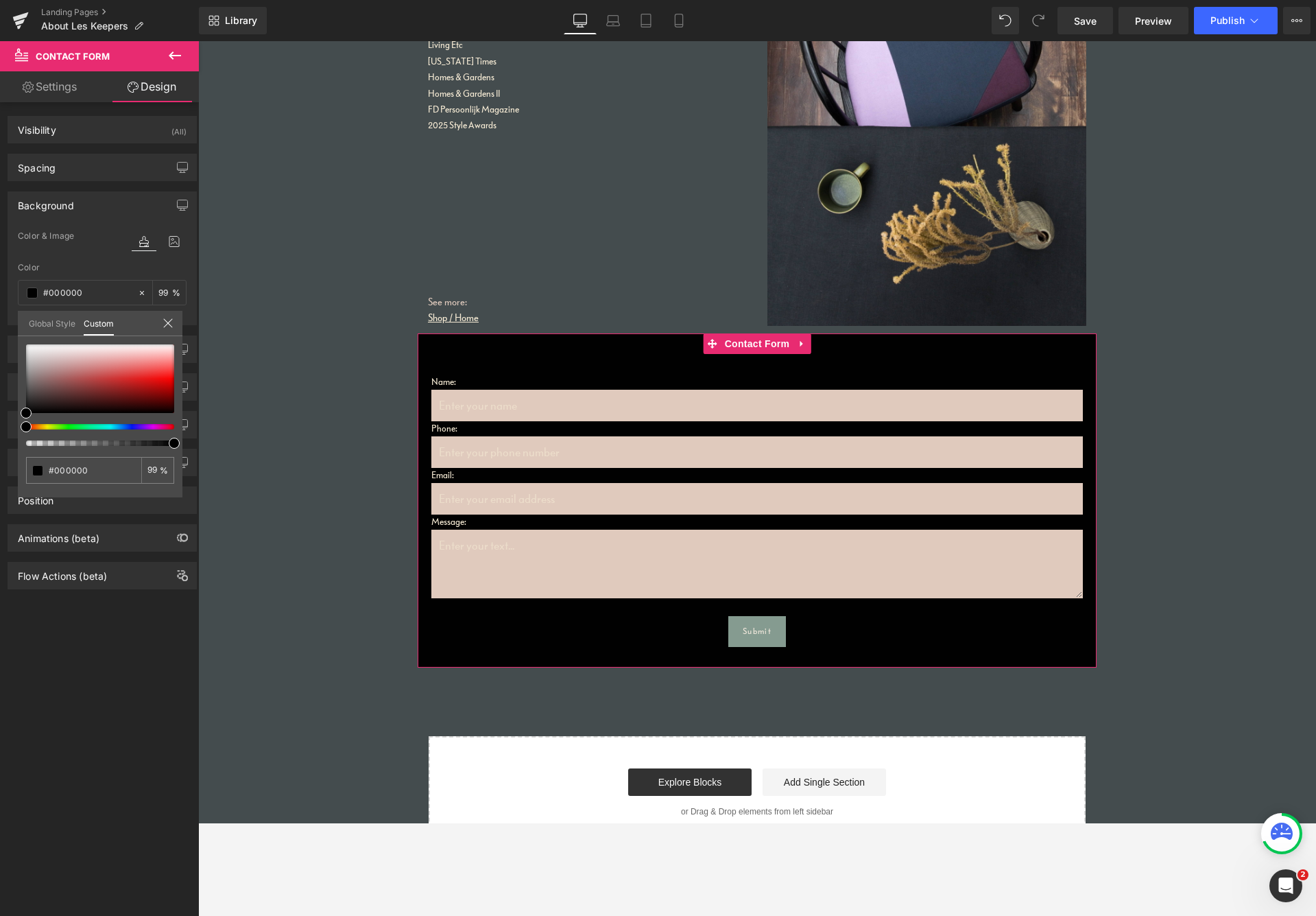
drag, startPoint x: 368, startPoint y: 485, endPoint x: 199, endPoint y: 443, distance: 174.1
click at [57, 325] on link "Global Style" at bounding box center [52, 323] width 47 height 23
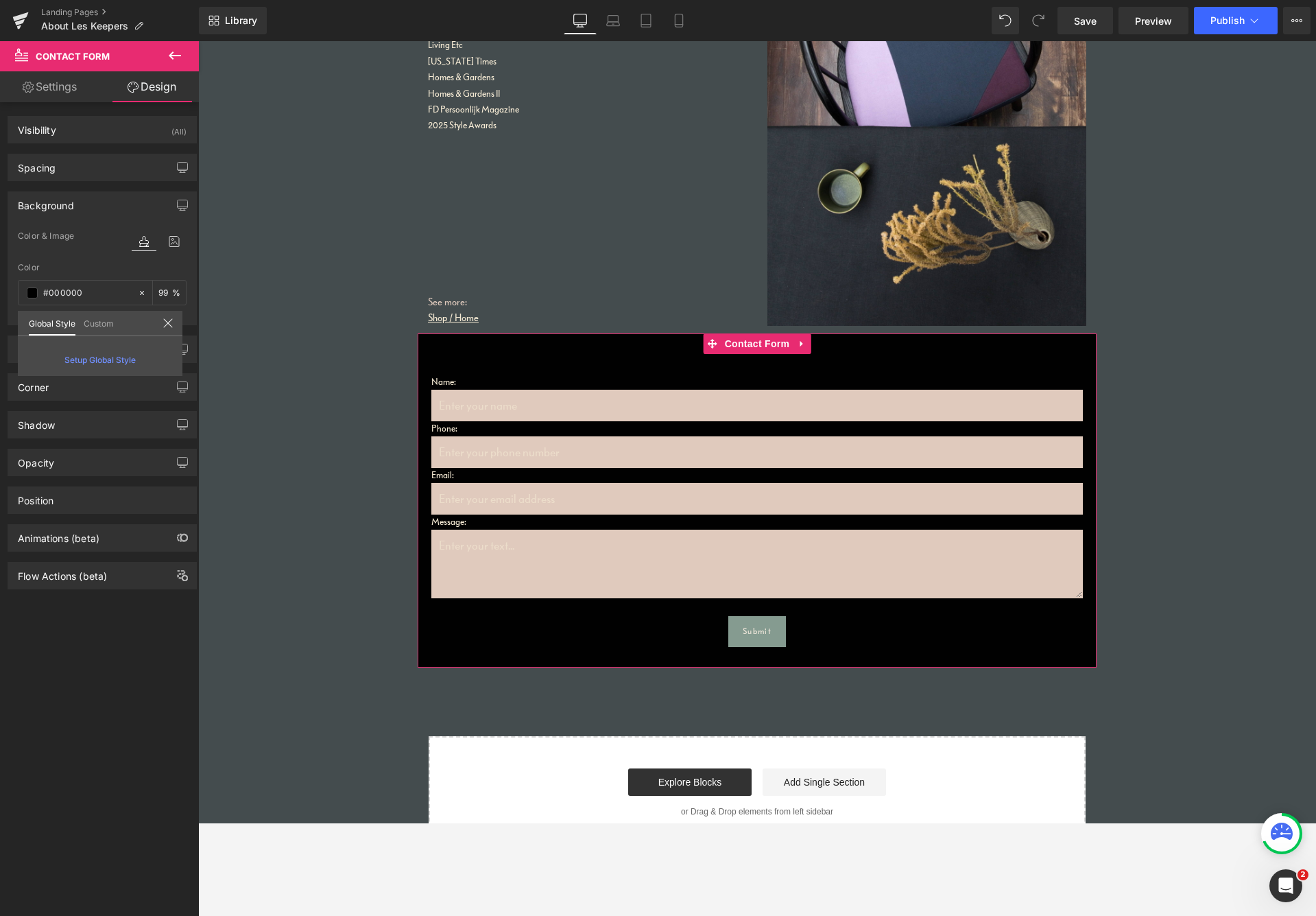
click at [90, 328] on link "Custom" at bounding box center [99, 323] width 30 height 23
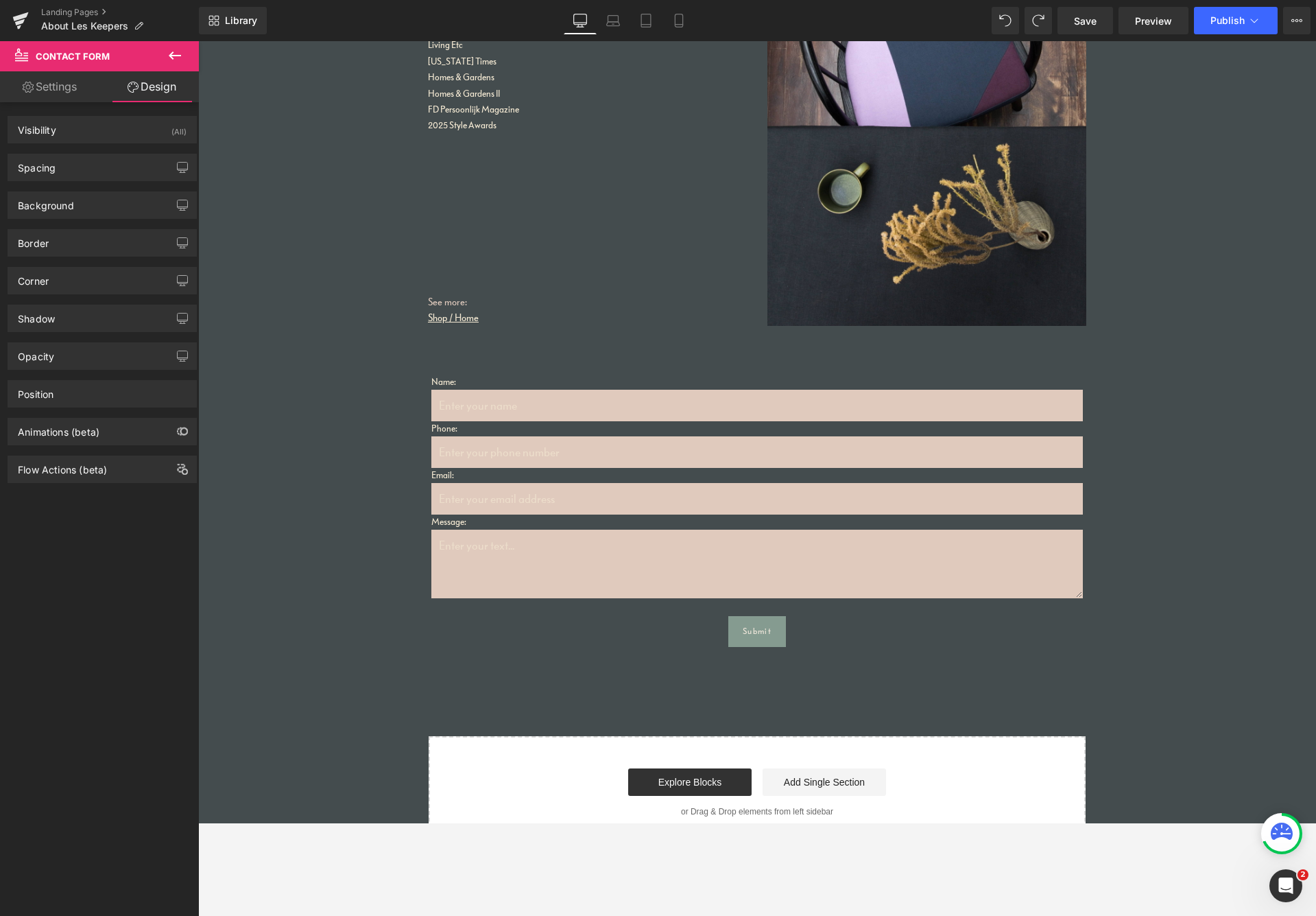
scroll to position [2085, 0]
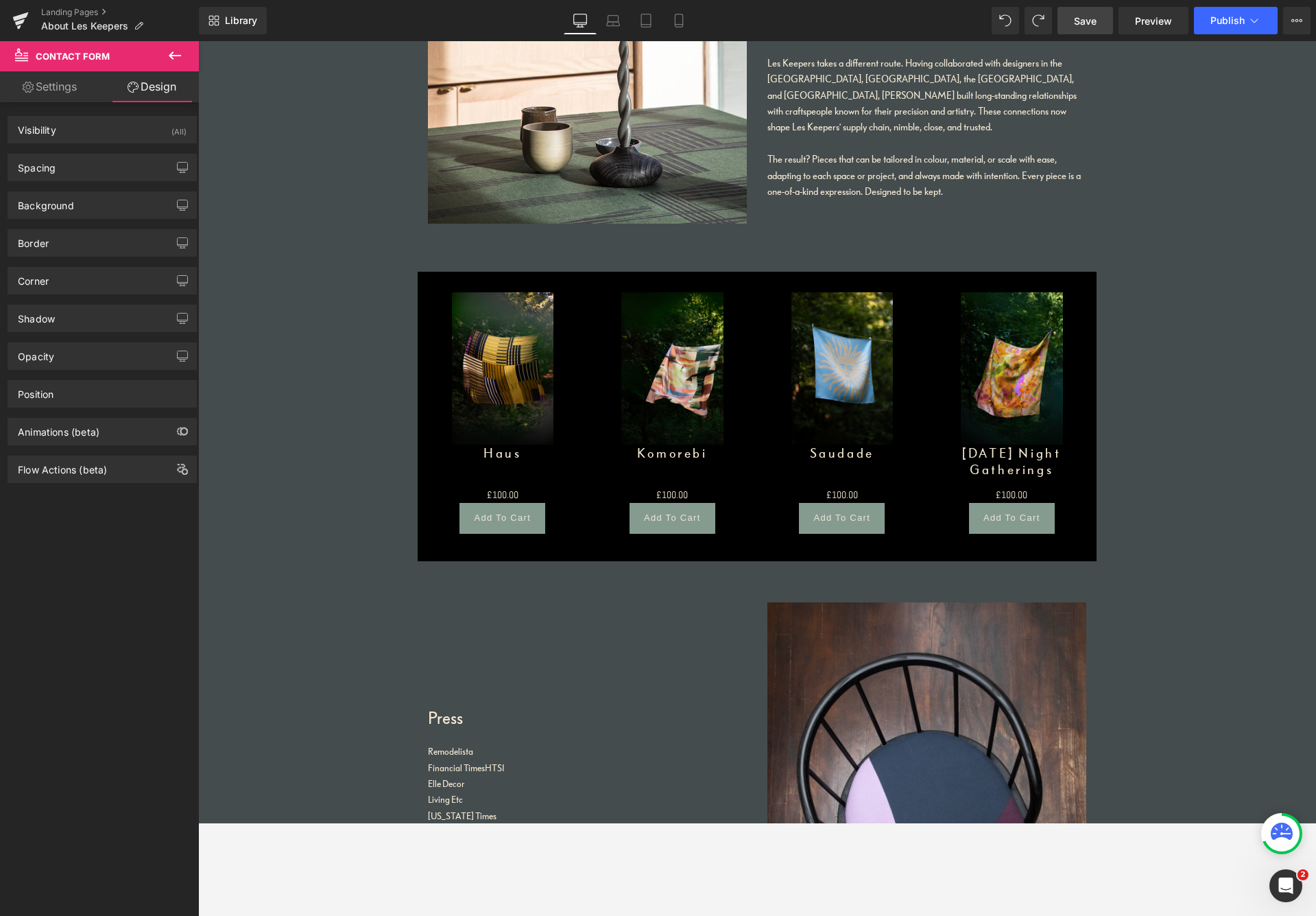
click at [1094, 26] on span "Save" at bounding box center [1085, 20] width 23 height 14
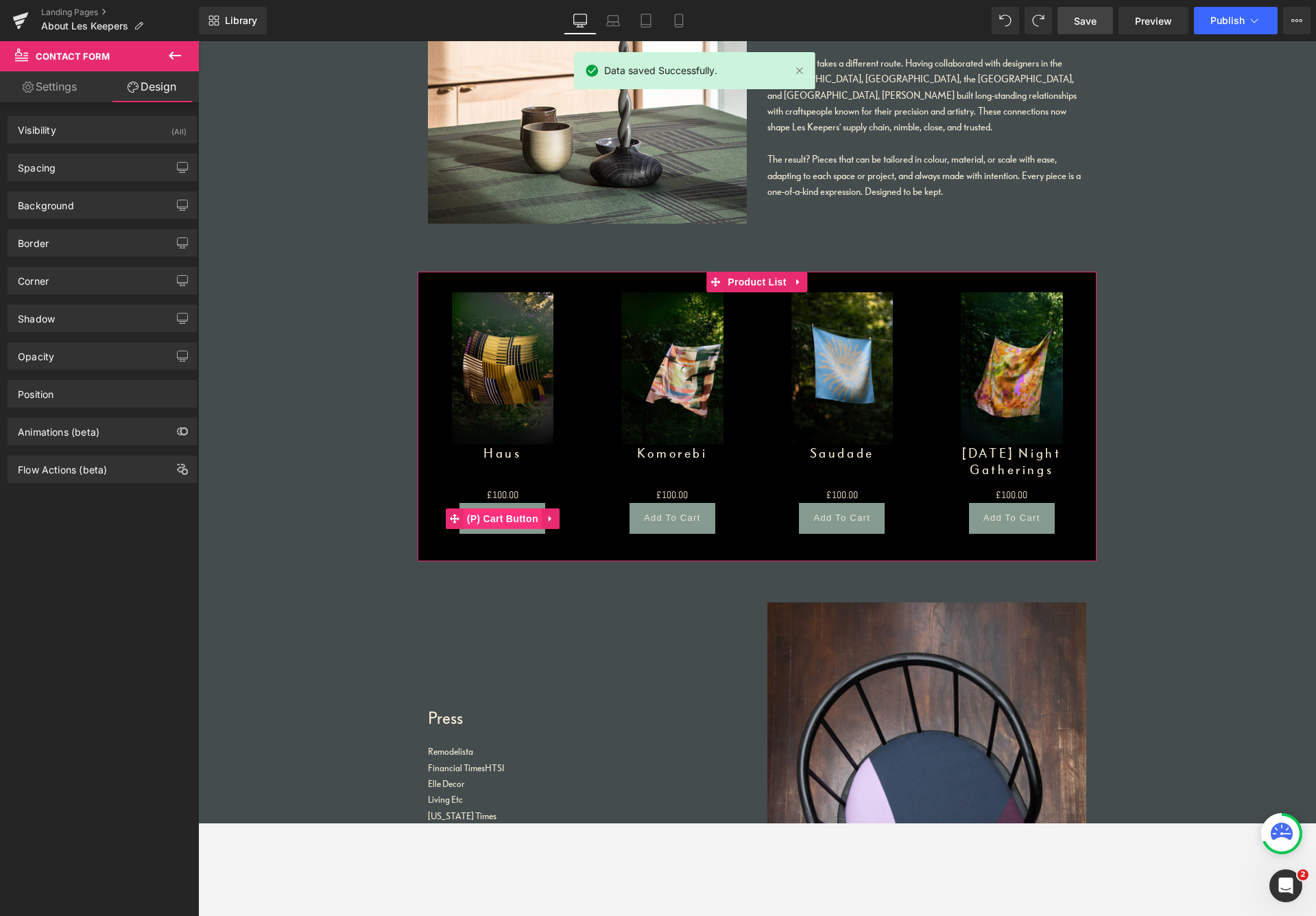
click at [512, 520] on span "(P) Cart Button" at bounding box center [503, 519] width 78 height 21
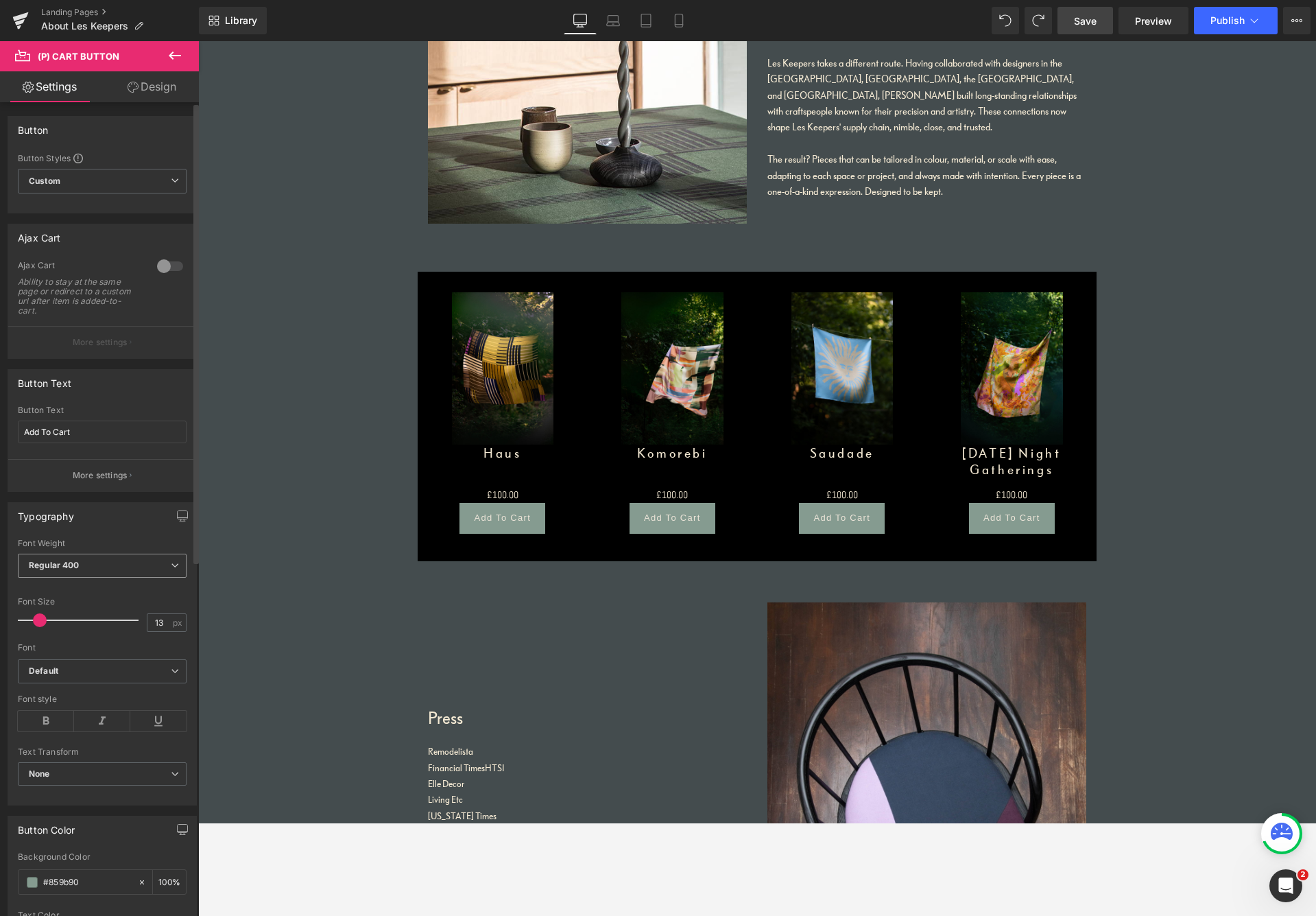
click at [93, 563] on span "Regular 400" at bounding box center [101, 566] width 168 height 24
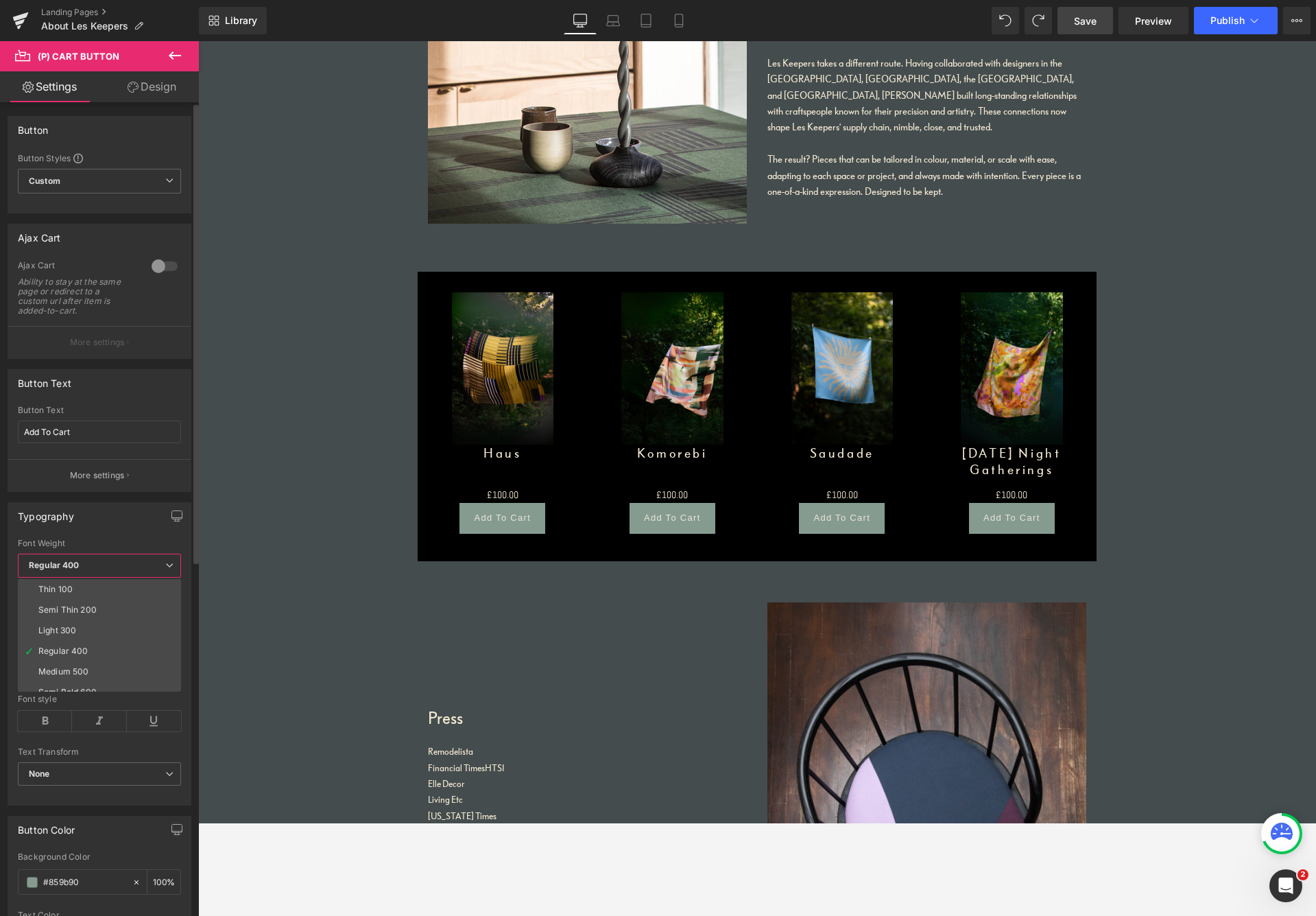
click at [90, 565] on span "Regular 400" at bounding box center [99, 566] width 163 height 24
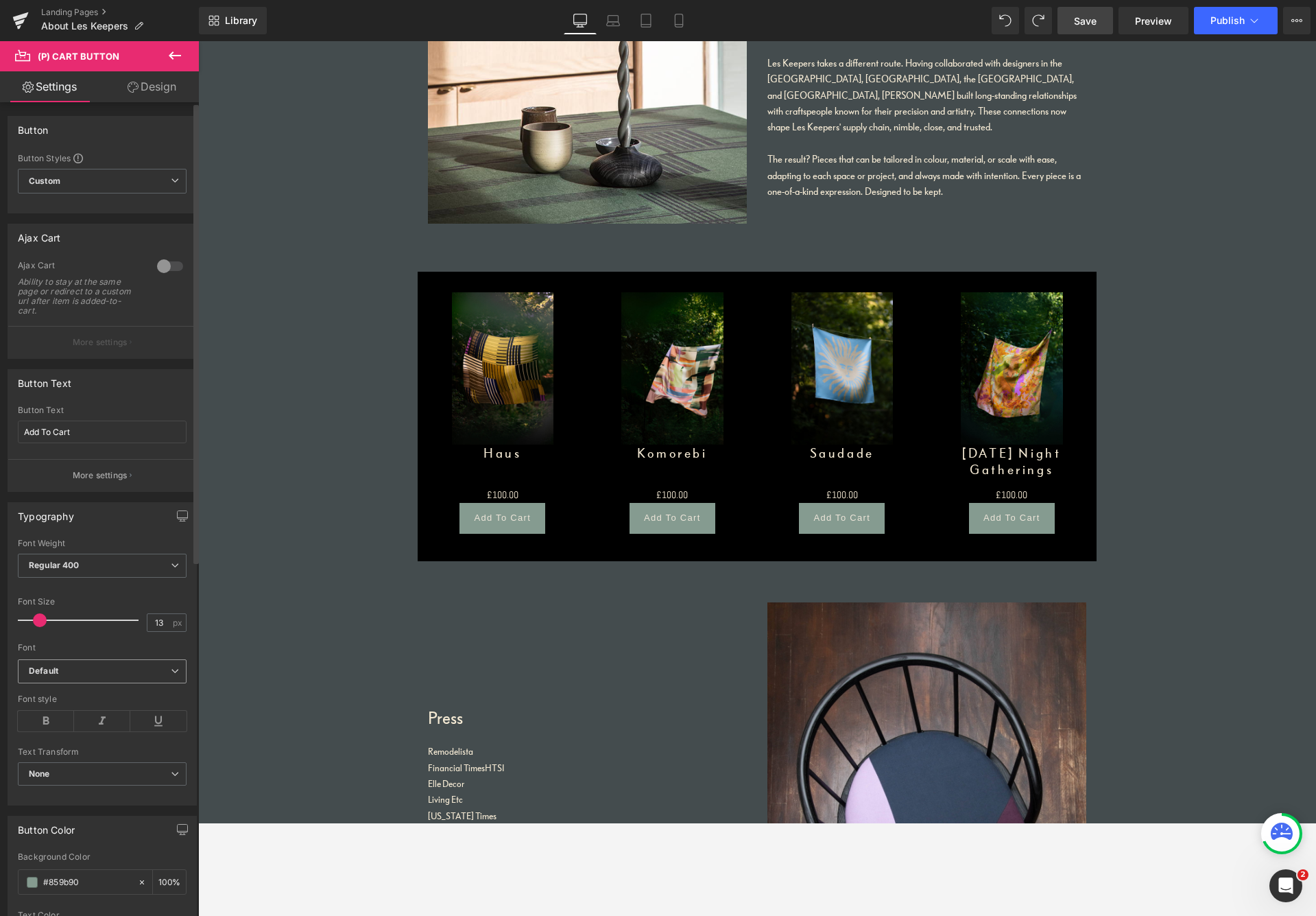
click at [85, 662] on span "Default" at bounding box center [101, 671] width 168 height 24
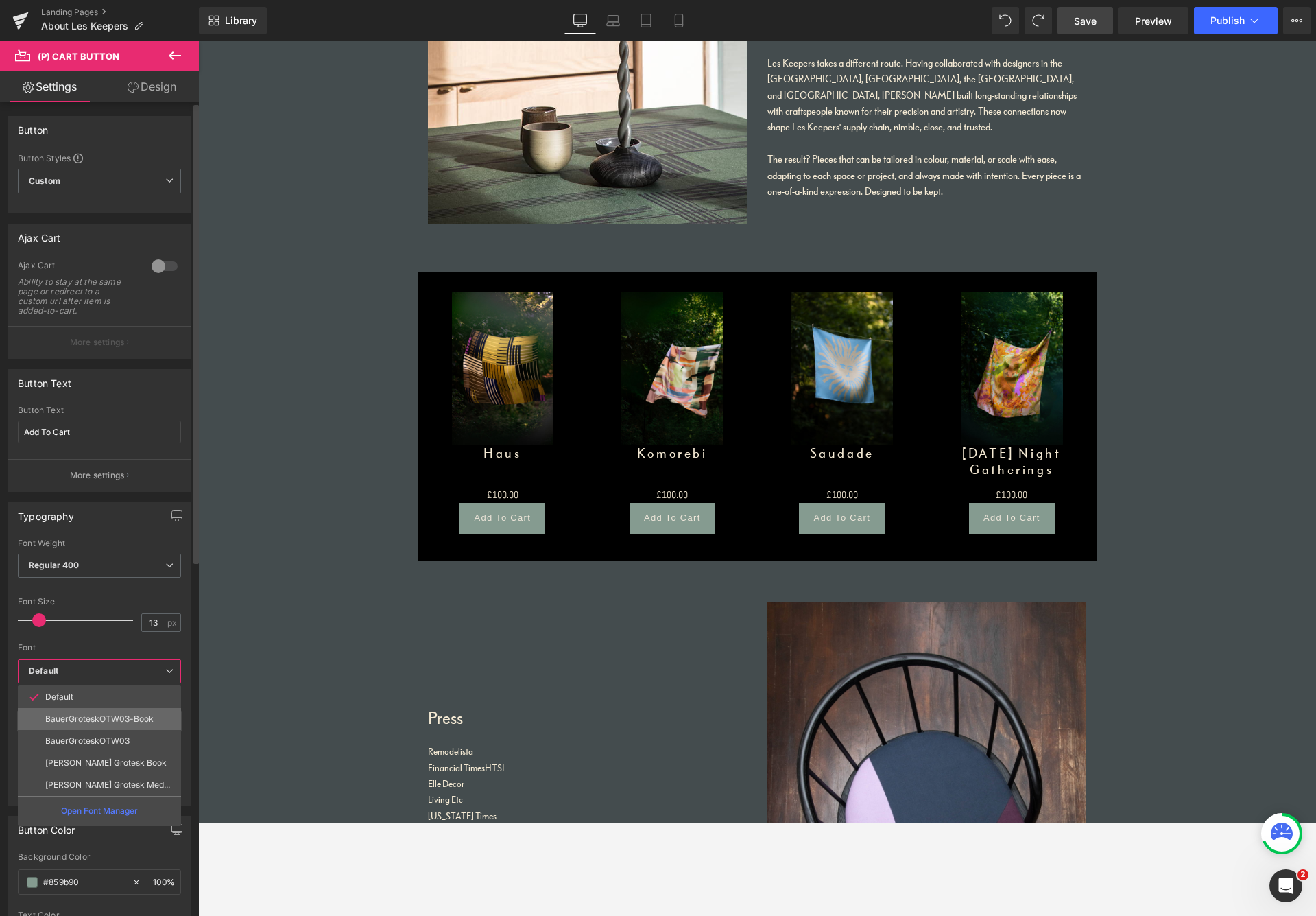
click at [76, 714] on p "BauerGroteskOTW03-Book" at bounding box center [99, 718] width 108 height 9
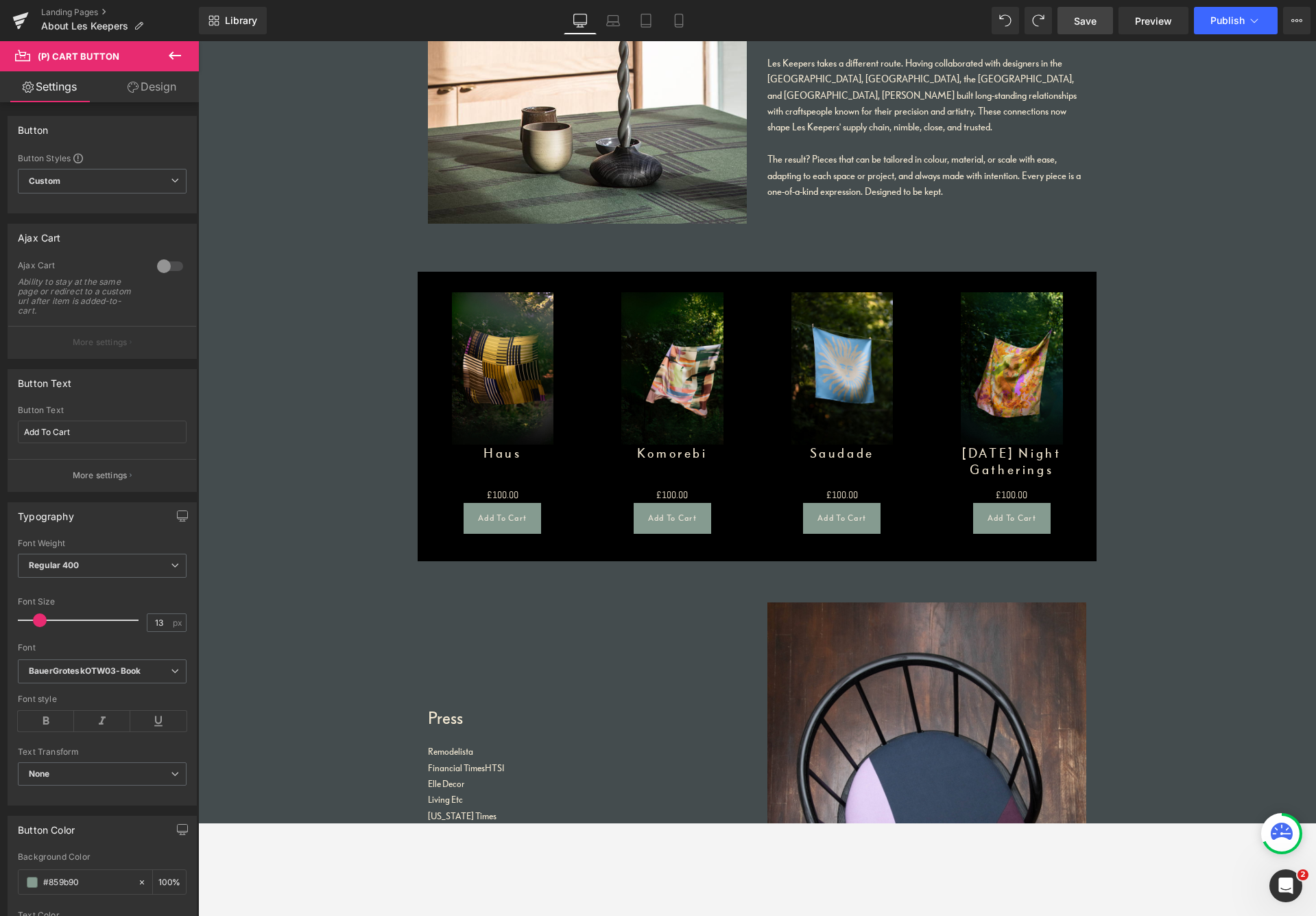
drag, startPoint x: 1100, startPoint y: 28, endPoint x: 1107, endPoint y: 29, distance: 7.1
click at [1100, 27] on link "Save" at bounding box center [1086, 20] width 55 height 28
click at [684, 21] on icon at bounding box center [679, 20] width 13 height 13
type input "100"
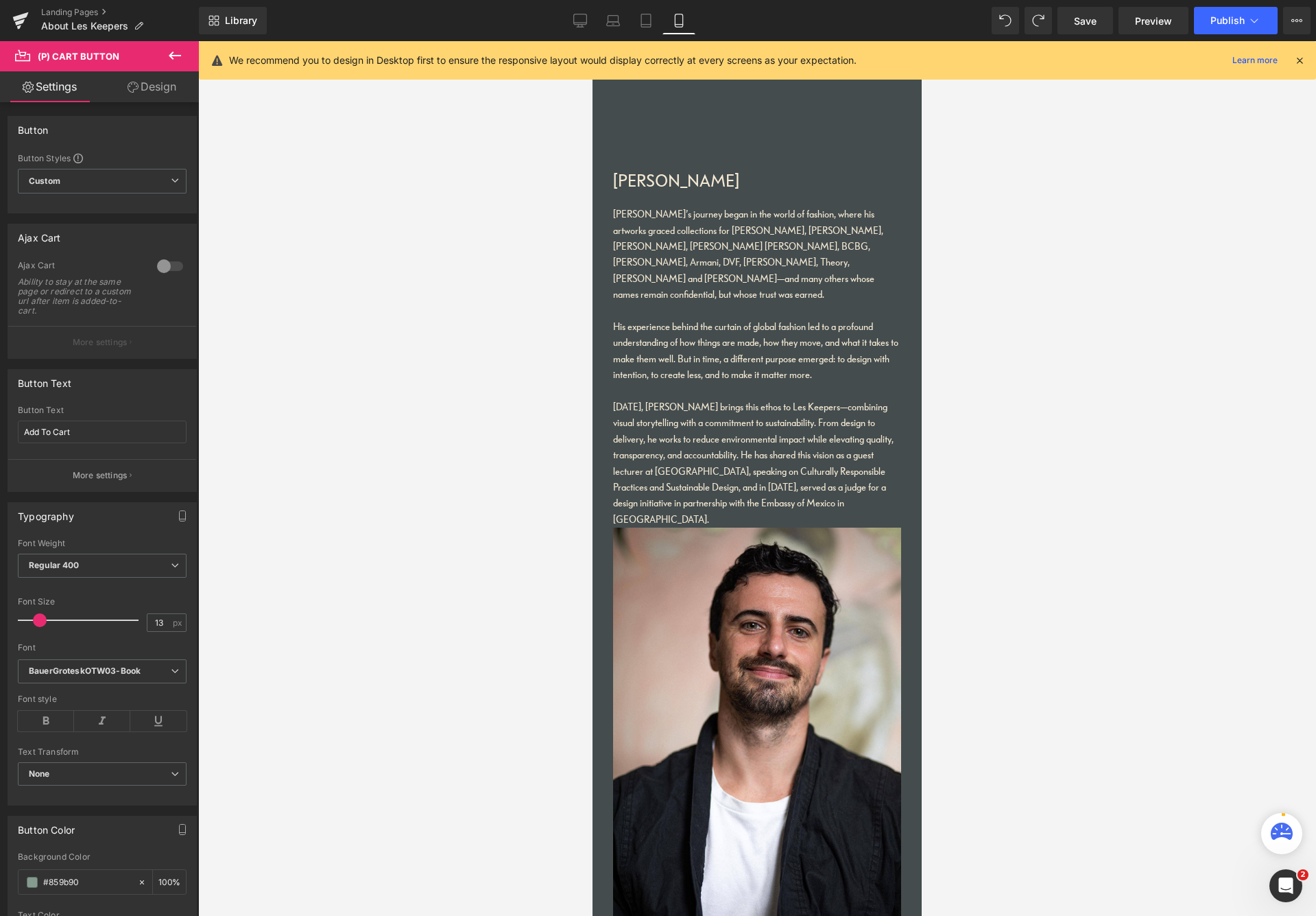
scroll to position [3482, 0]
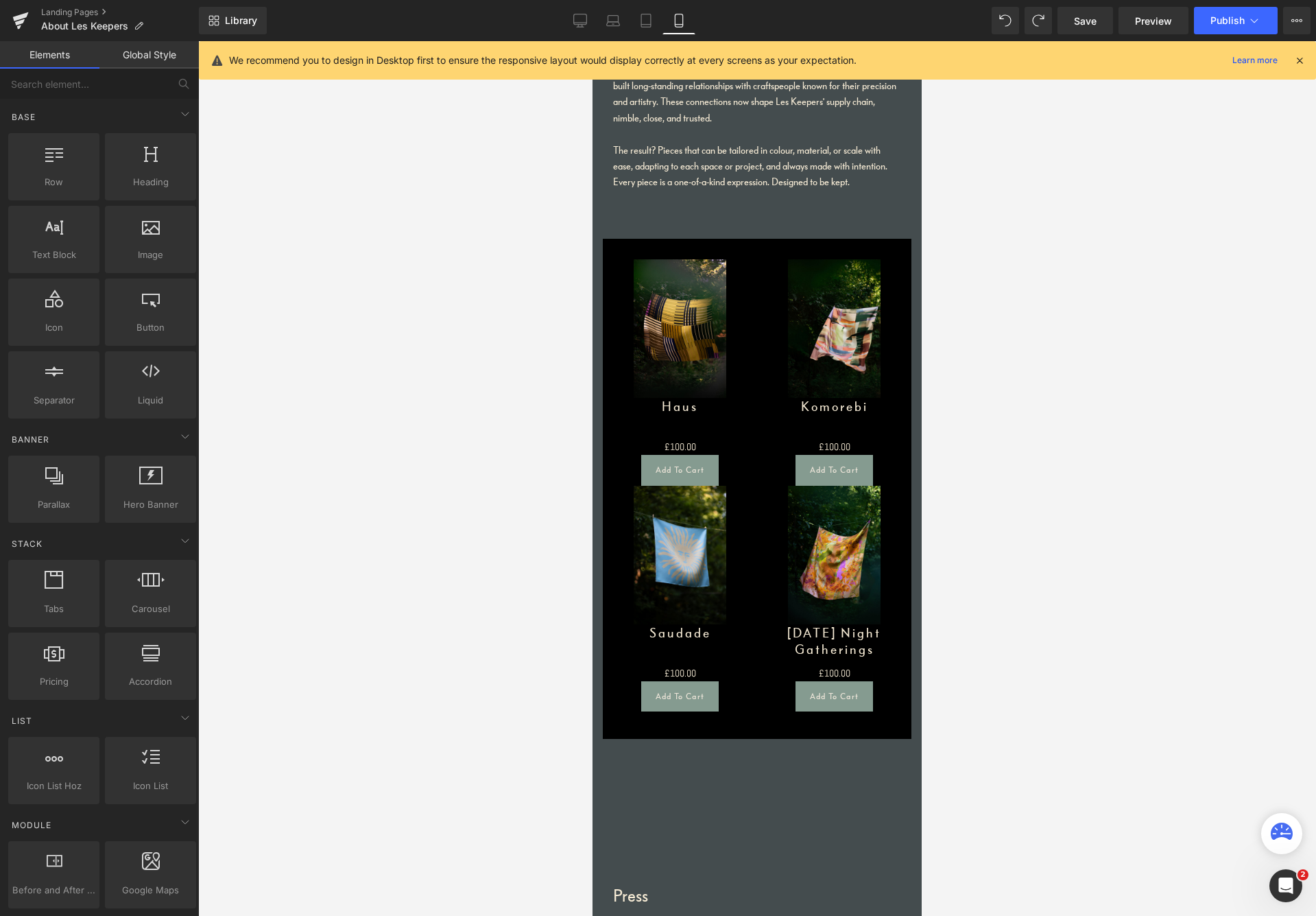
drag, startPoint x: 1265, startPoint y: 417, endPoint x: 975, endPoint y: 915, distance: 576.3
click at [978, 823] on div at bounding box center [757, 479] width 1118 height 875
drag, startPoint x: 975, startPoint y: 701, endPoint x: 932, endPoint y: 915, distance: 218.3
click at [933, 823] on div at bounding box center [757, 479] width 1118 height 875
drag, startPoint x: 986, startPoint y: 295, endPoint x: 938, endPoint y: 191, distance: 114.5
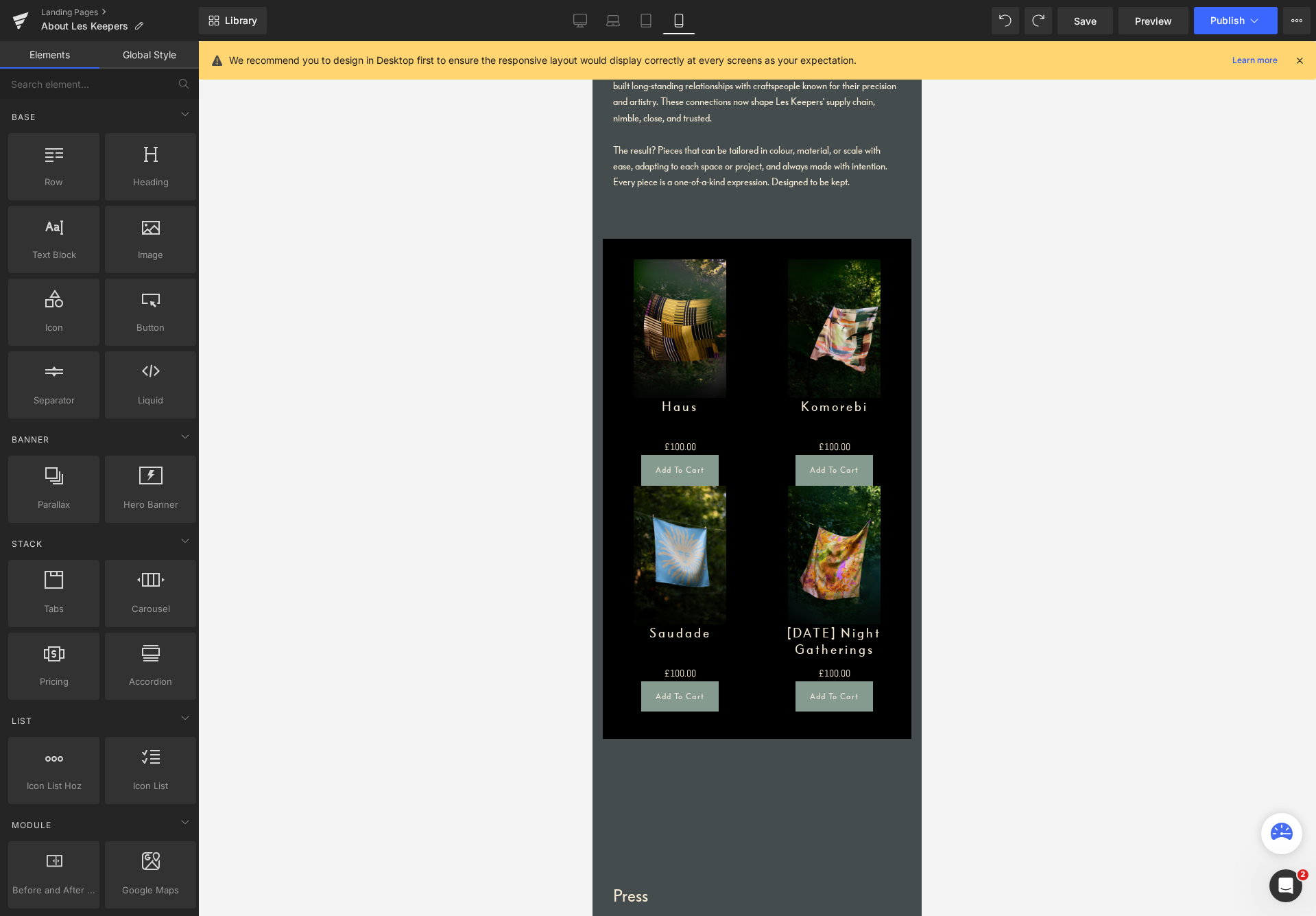
click at [973, 106] on div at bounding box center [757, 479] width 1118 height 875
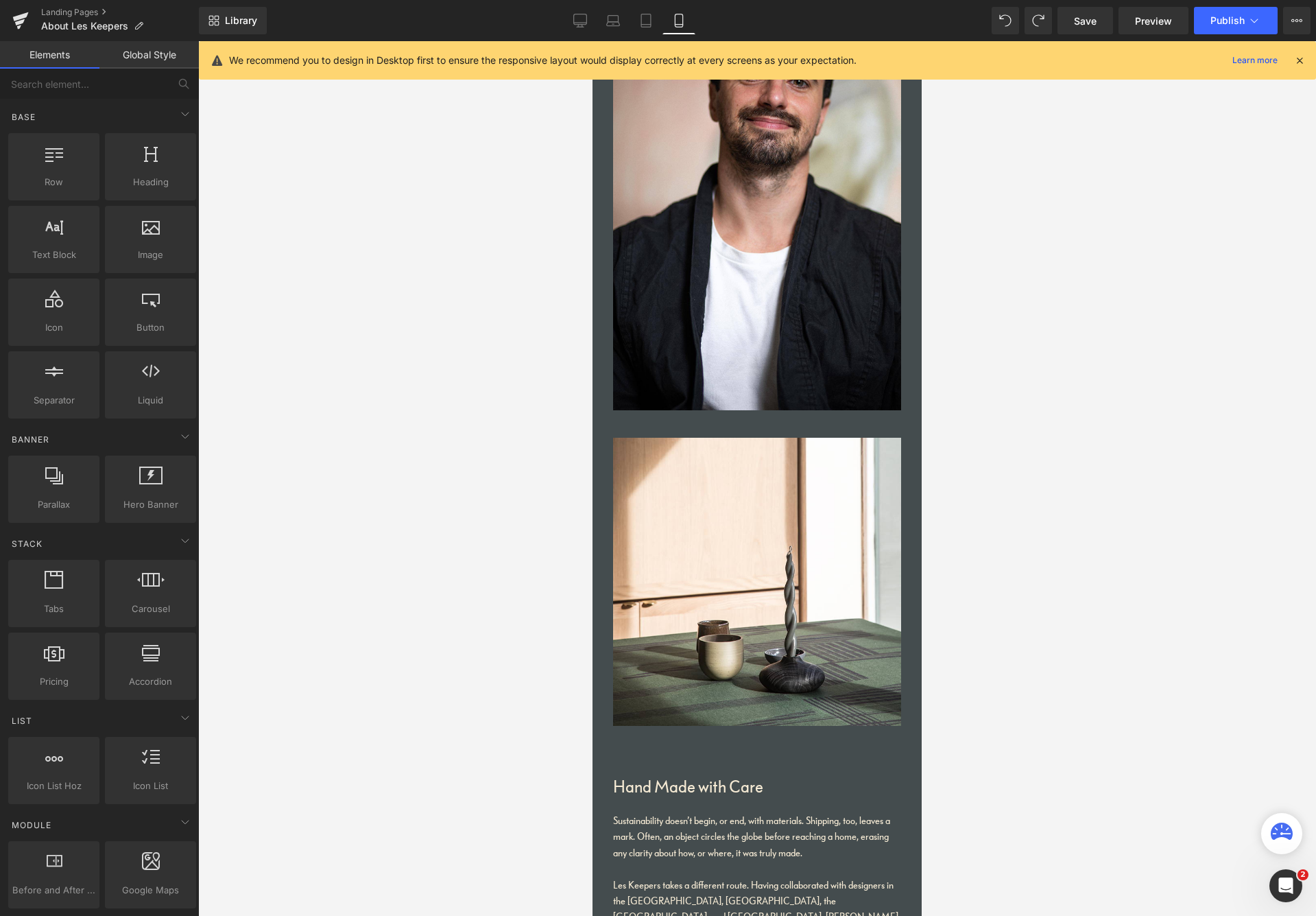
drag, startPoint x: 1515, startPoint y: 370, endPoint x: 1524, endPoint y: 209, distance: 161.3
drag, startPoint x: 916, startPoint y: 170, endPoint x: 919, endPoint y: 138, distance: 32.1
click at [919, 138] on html "Home Tablecloths Scarves Services Made To Order About Les Keepers Sustainabilit…" at bounding box center [756, 625] width 329 height 6436
drag, startPoint x: 917, startPoint y: 247, endPoint x: 917, endPoint y: 325, distance: 78.0
click at [917, 325] on html "Home Tablecloths Scarves Services Made To Order About Les Keepers Sustainabilit…" at bounding box center [756, 625] width 329 height 6436
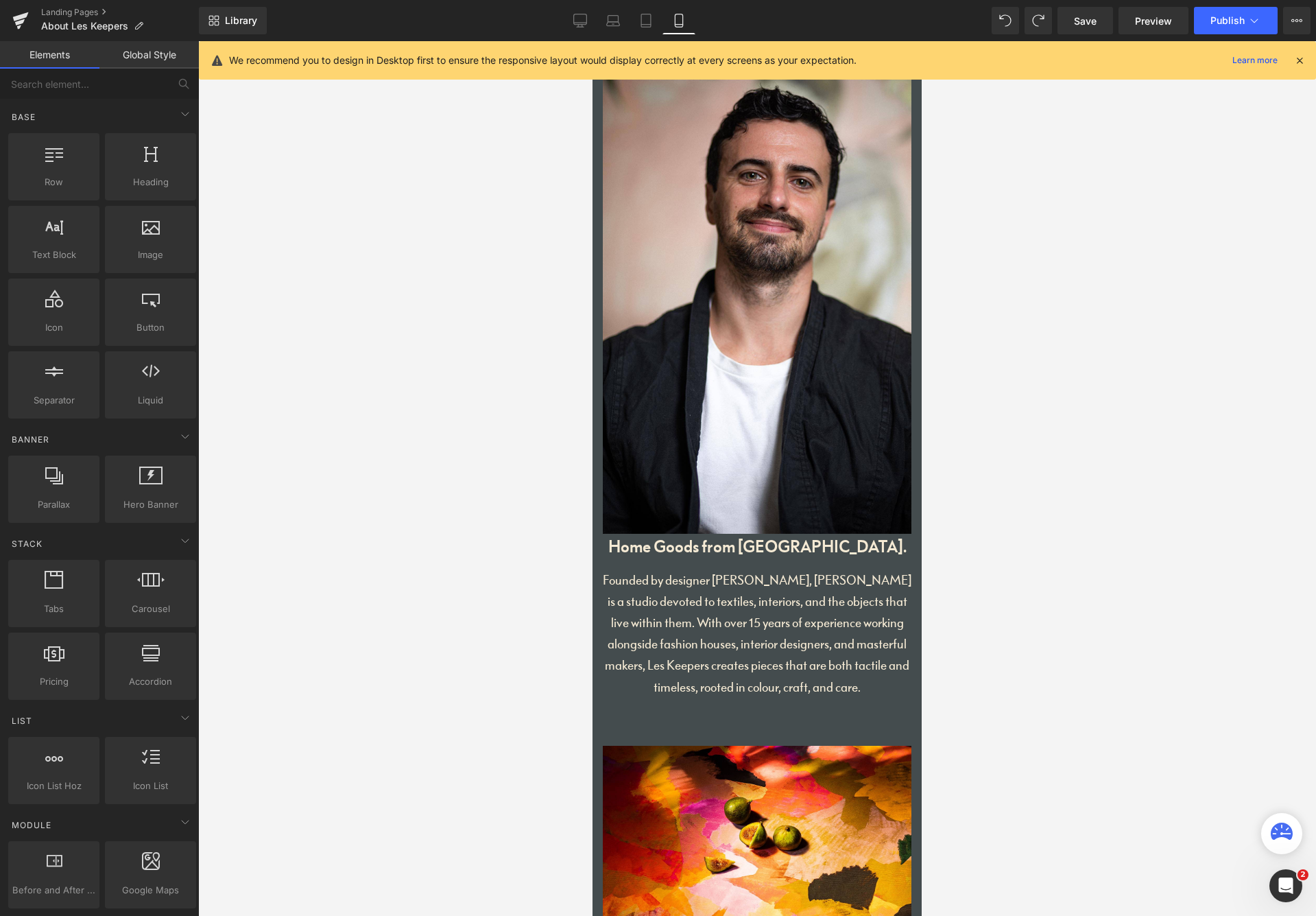
scroll to position [0, 0]
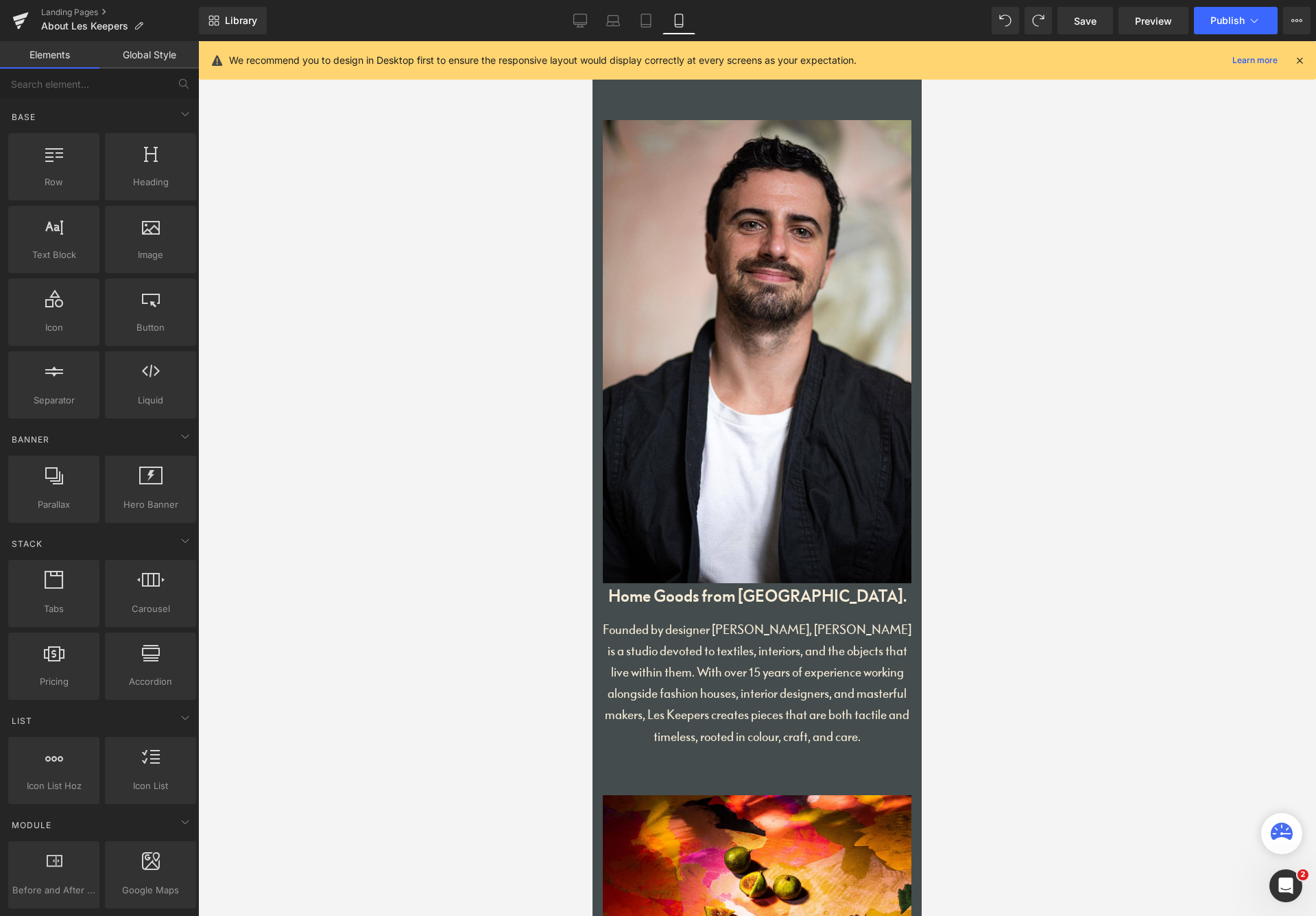
drag, startPoint x: 917, startPoint y: 153, endPoint x: 915, endPoint y: 321, distance: 168.0
click at [774, 348] on icon at bounding box center [776, 352] width 8 height 8
click at [782, 349] on icon at bounding box center [782, 352] width 8 height 8
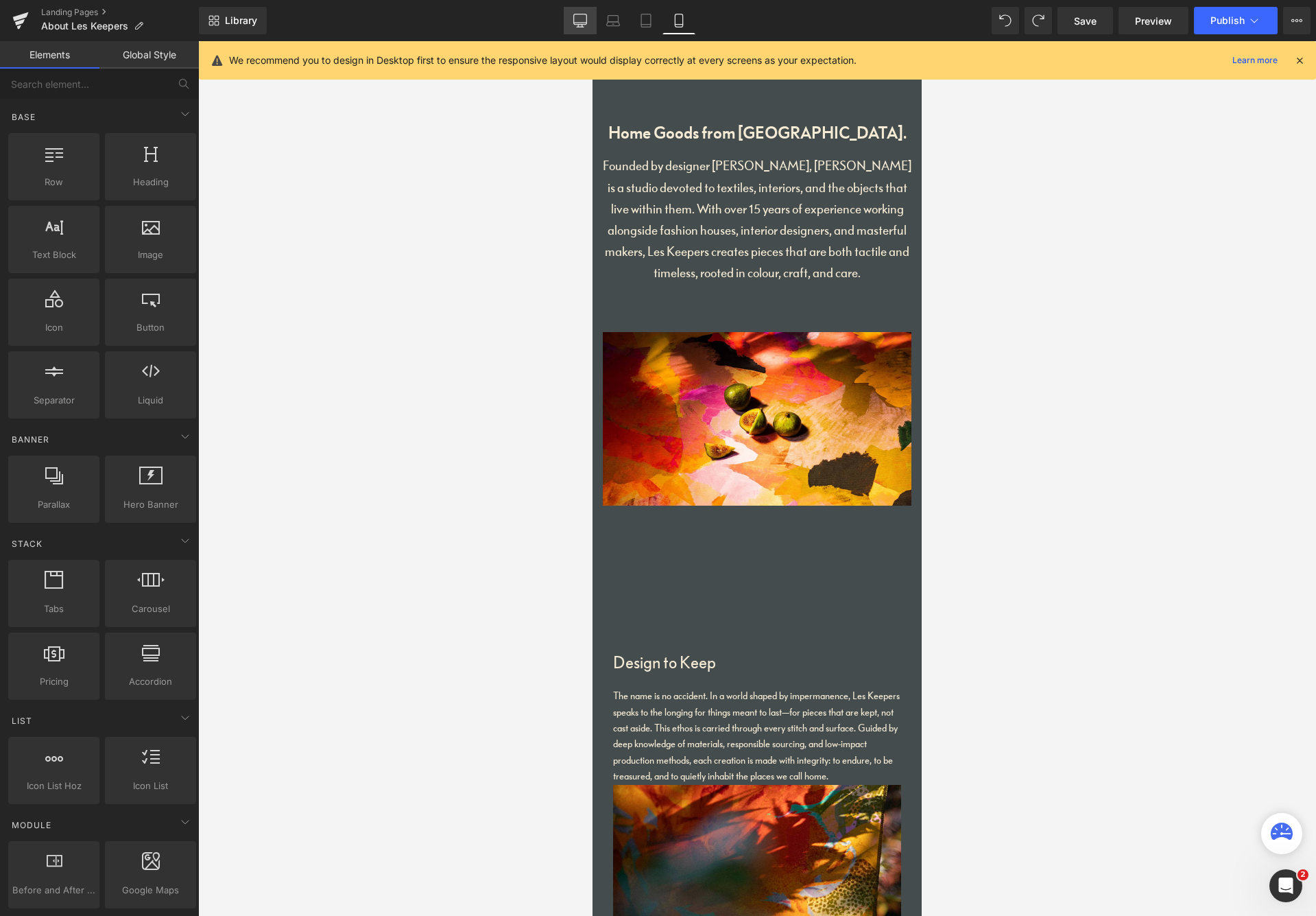
click at [581, 22] on icon at bounding box center [581, 20] width 13 height 13
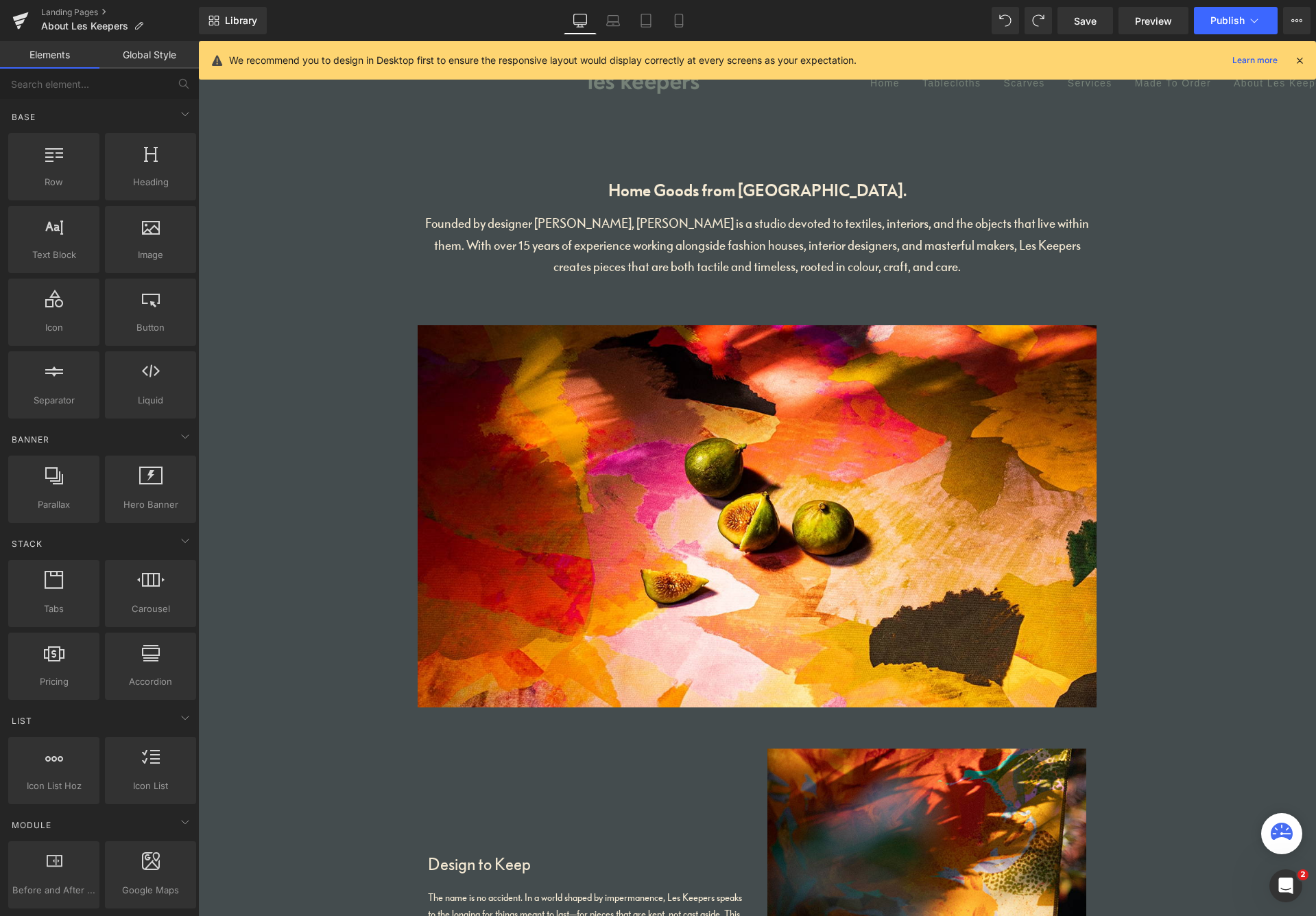
scroll to position [137, 0]
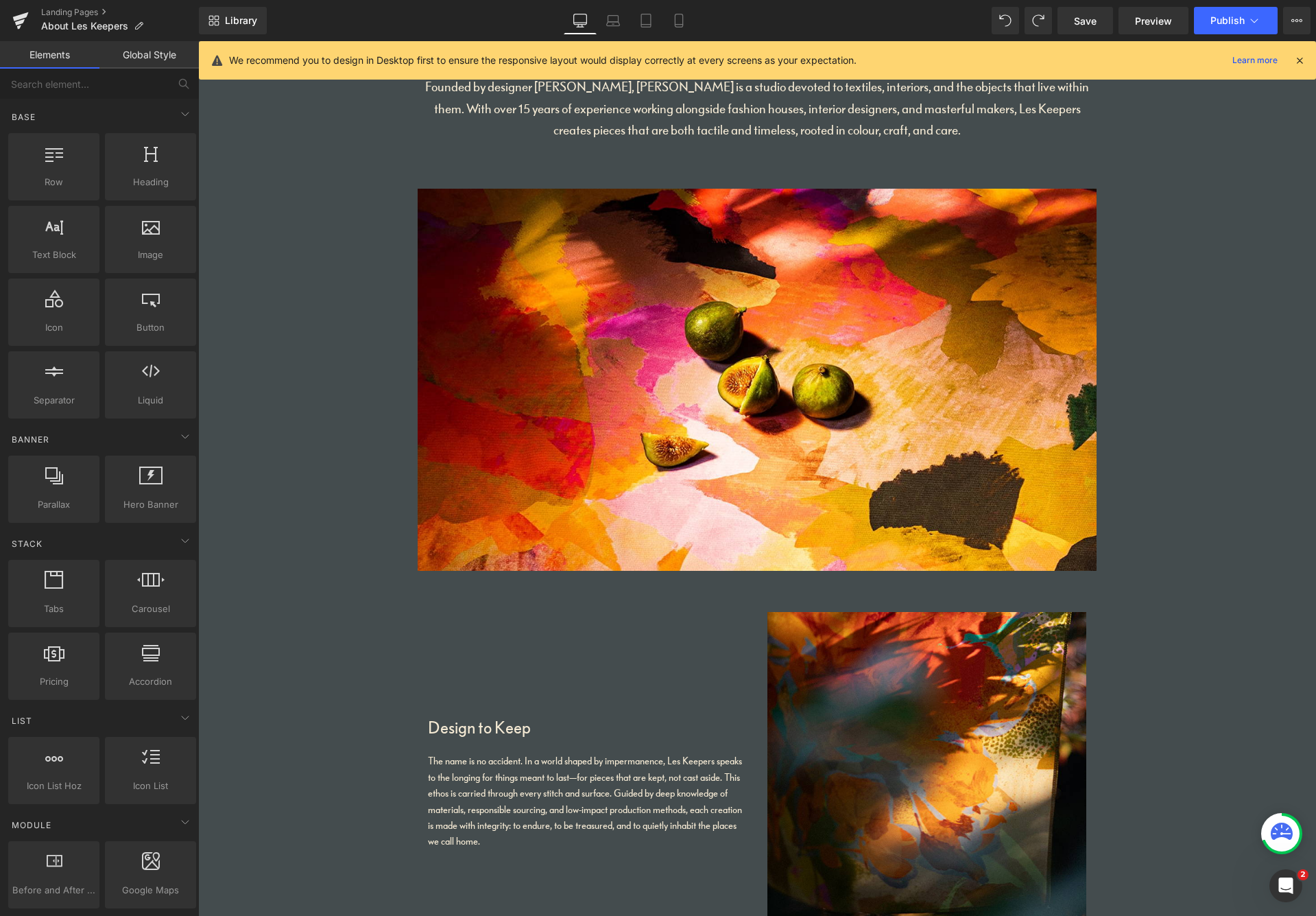
drag, startPoint x: 1309, startPoint y: 168, endPoint x: 1312, endPoint y: 140, distance: 28.2
click at [1117, 60] on icon at bounding box center [1299, 60] width 13 height 13
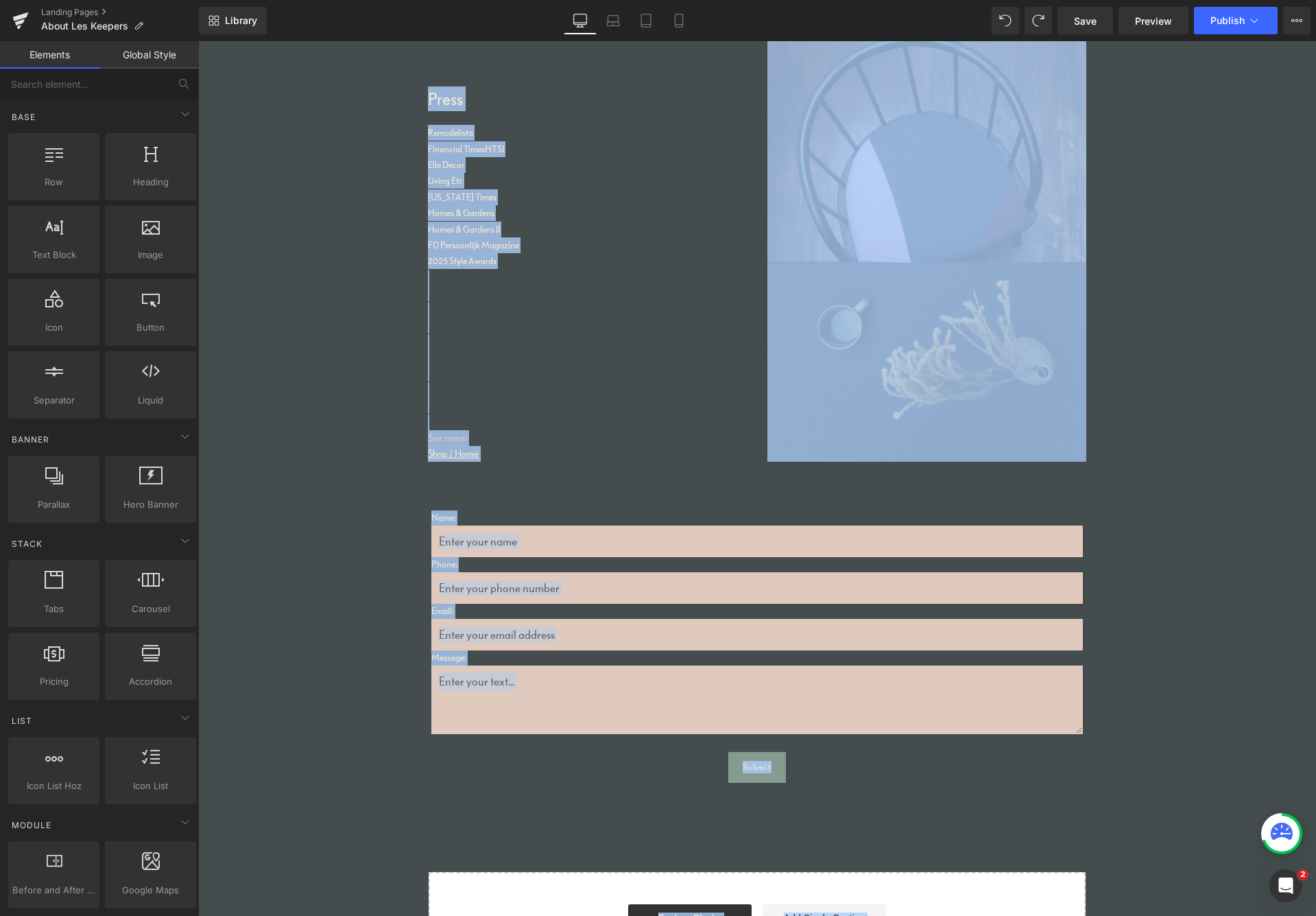
scroll to position [2743, 0]
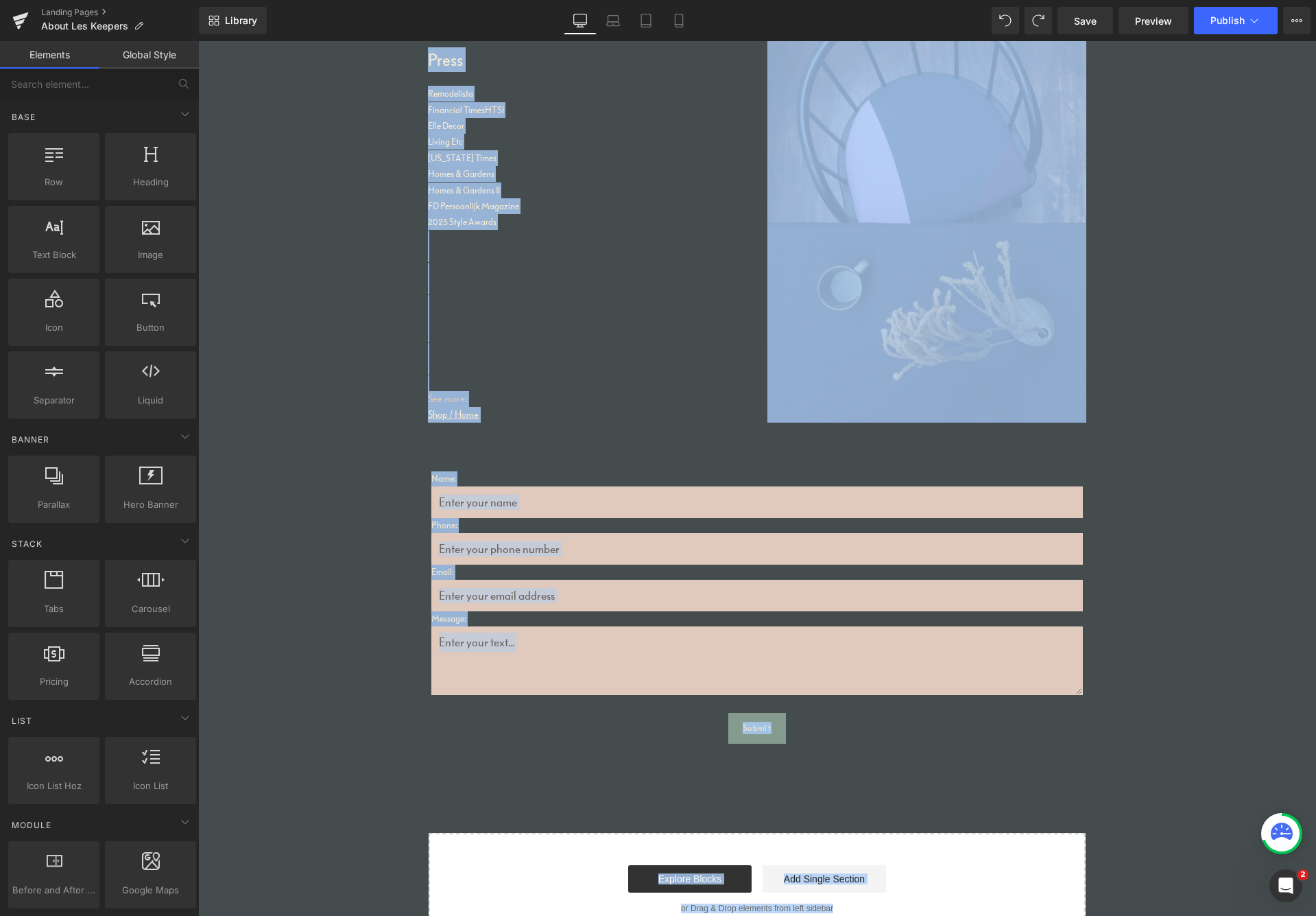
drag, startPoint x: 1261, startPoint y: 576, endPoint x: 1118, endPoint y: 915, distance: 367.9
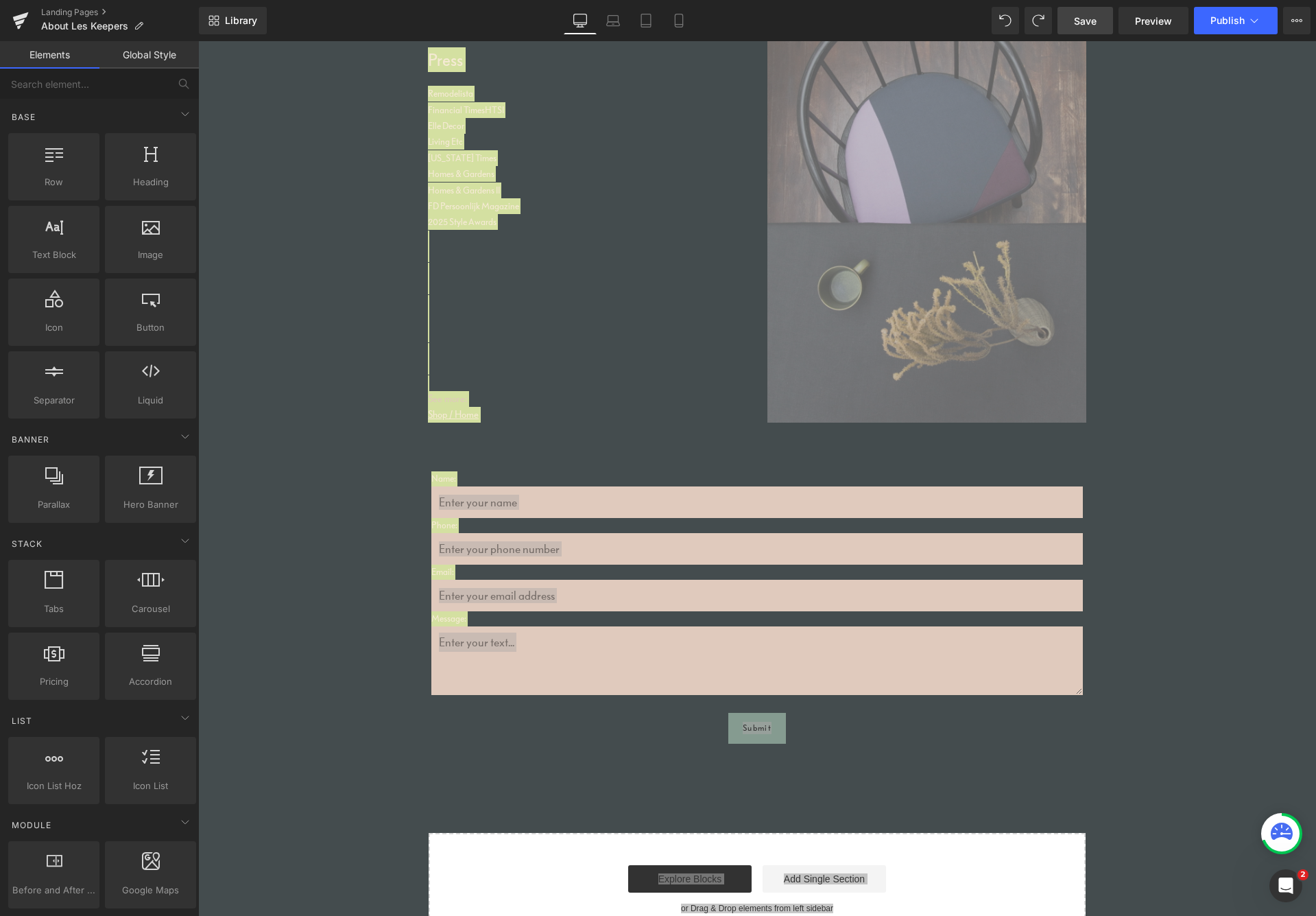
click at [1083, 20] on span "Save" at bounding box center [1085, 20] width 23 height 14
click at [663, 17] on icon at bounding box center [663, 20] width 13 height 13
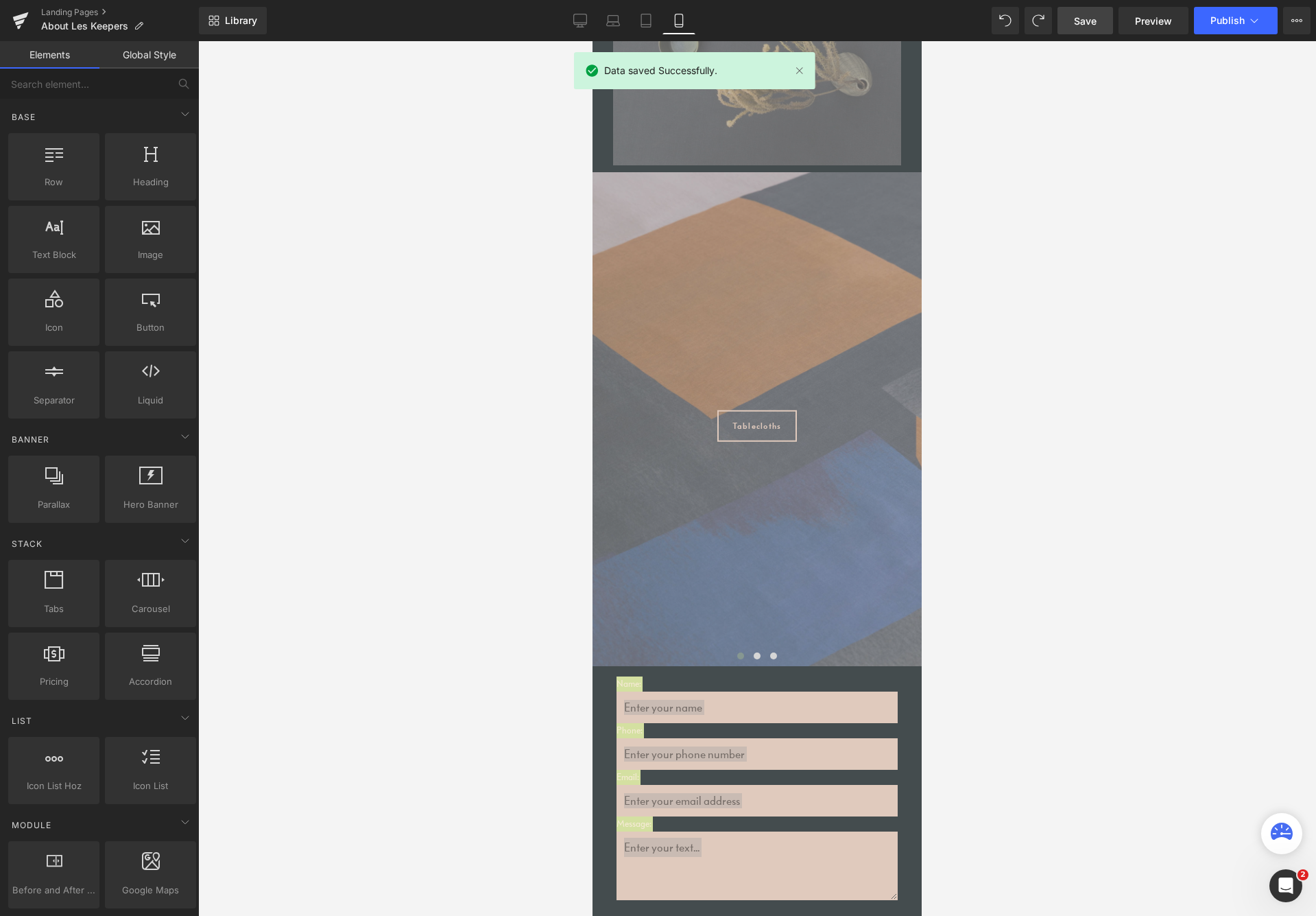
click at [1003, 235] on div at bounding box center [757, 479] width 1118 height 875
click at [1117, 469] on div at bounding box center [757, 479] width 1118 height 875
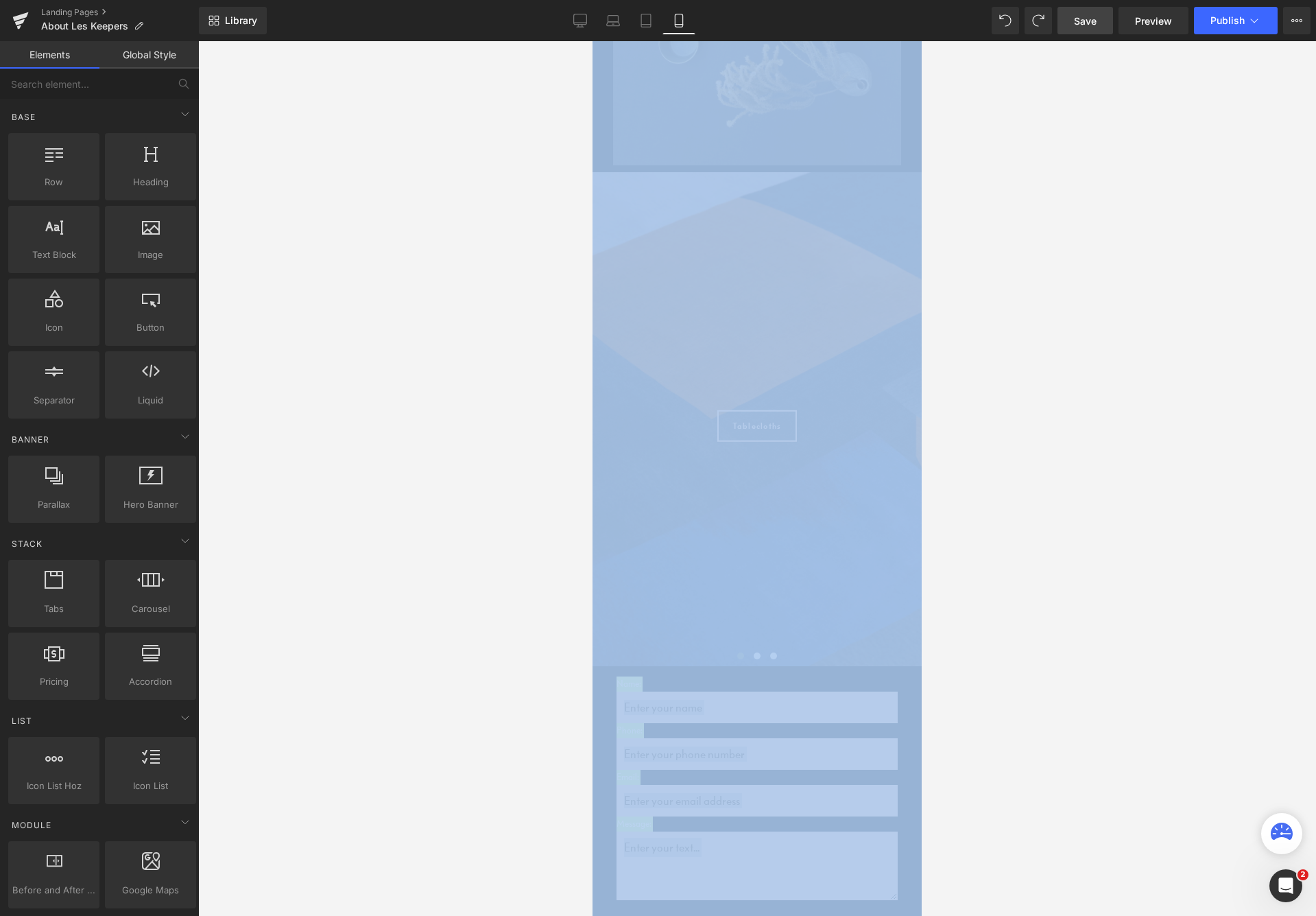
drag, startPoint x: 1193, startPoint y: 675, endPoint x: 1120, endPoint y: 70, distance: 609.4
click at [1117, 1] on div "(P) Cart Button You are previewing how the will restyle your page. You can not …" at bounding box center [658, 469] width 1316 height 939
click at [1115, 325] on div at bounding box center [757, 479] width 1118 height 875
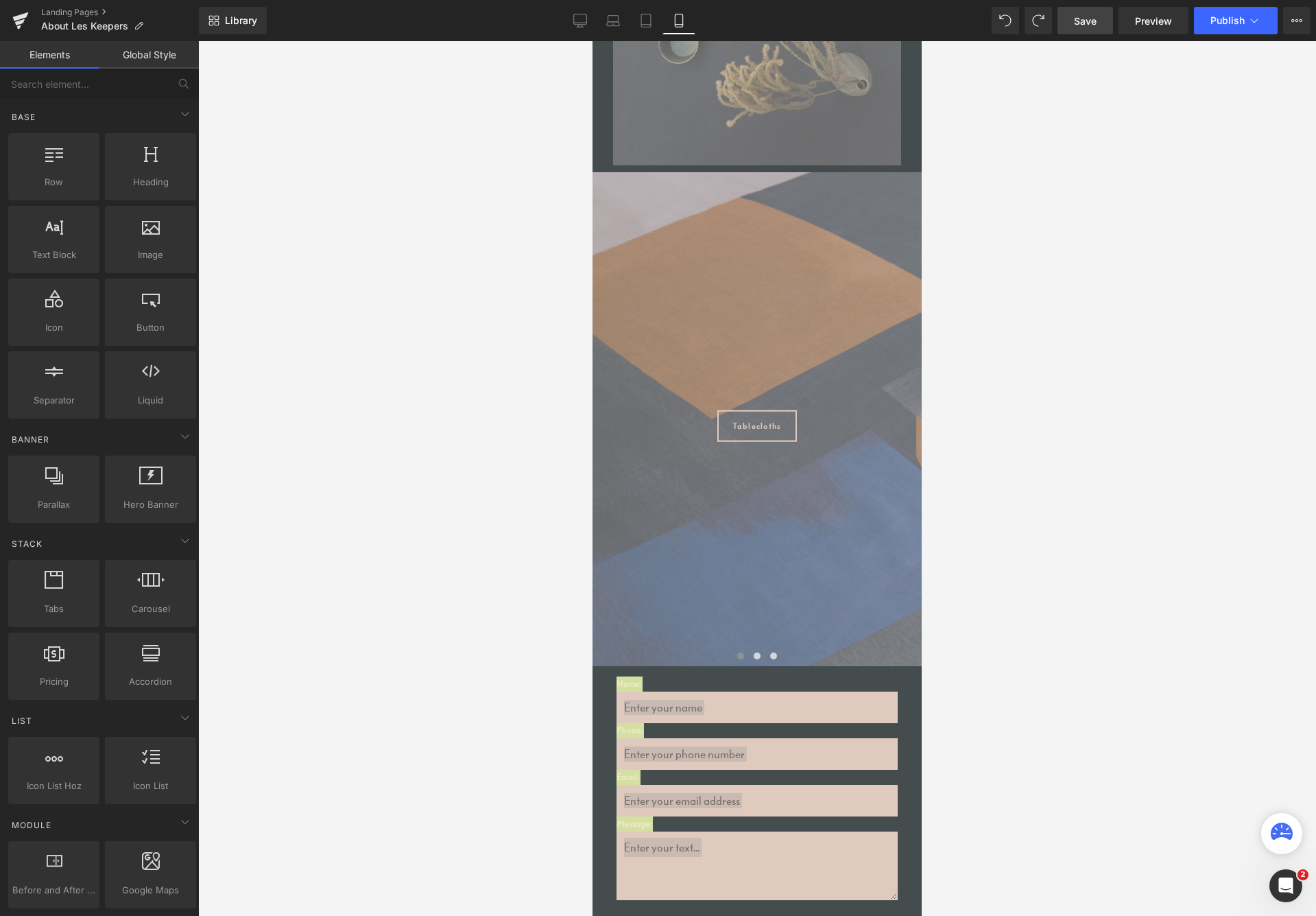
scroll to position [3718, 0]
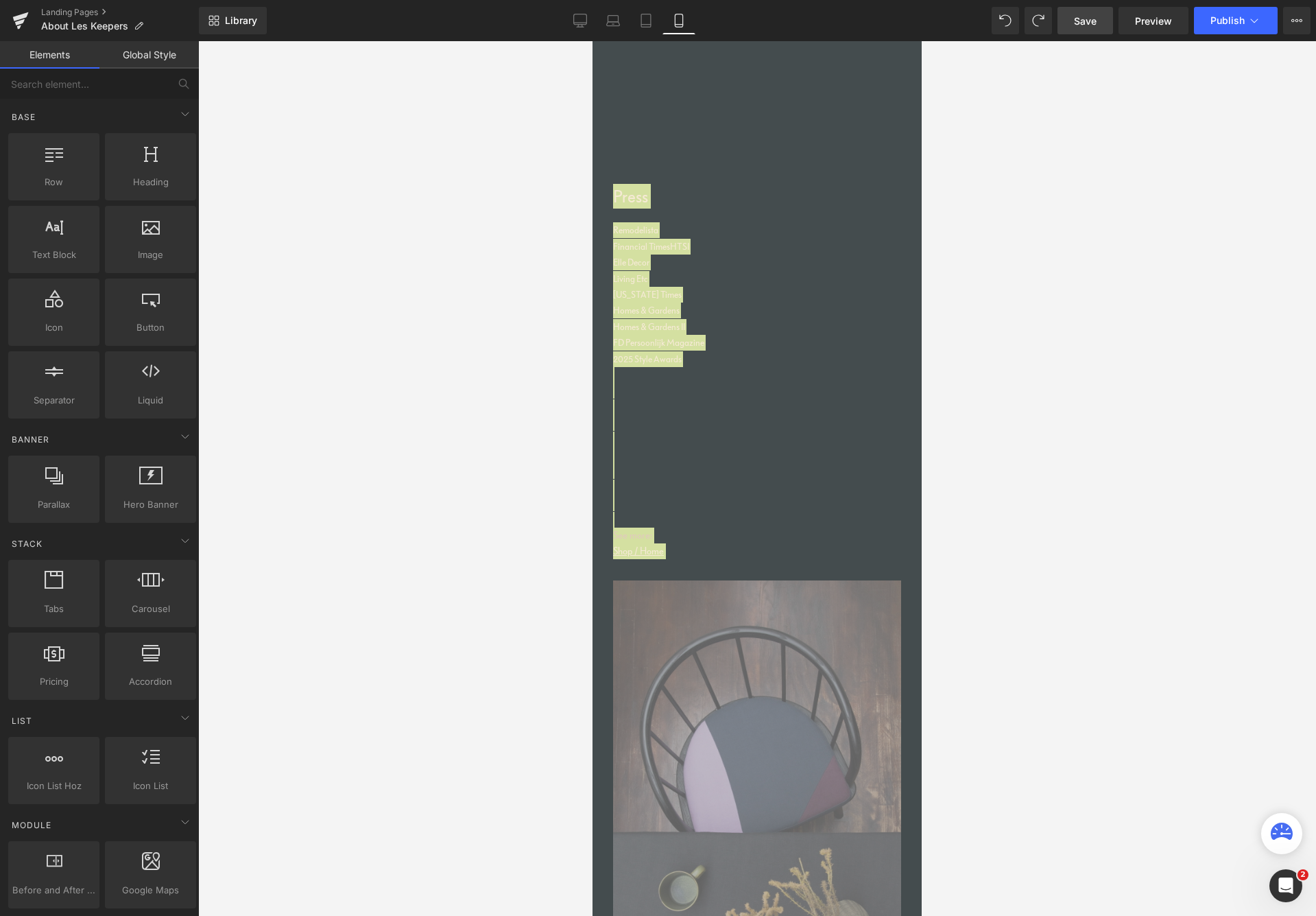
drag, startPoint x: 1515, startPoint y: 583, endPoint x: 1528, endPoint y: 508, distance: 76.1
drag, startPoint x: 1001, startPoint y: 409, endPoint x: 1001, endPoint y: 418, distance: 9.0
click at [1001, 409] on div at bounding box center [757, 479] width 1118 height 875
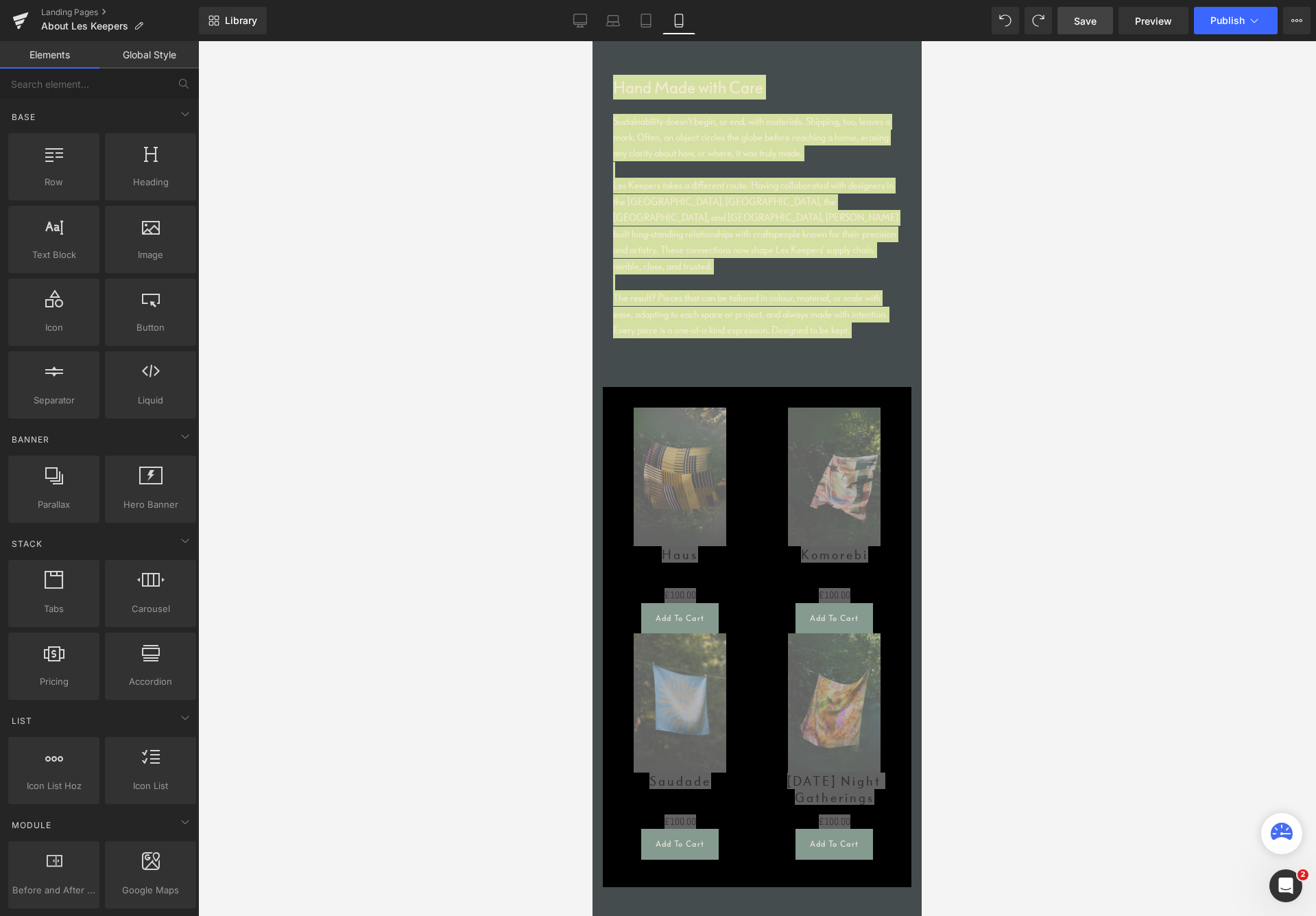
drag, startPoint x: 1515, startPoint y: 542, endPoint x: 1530, endPoint y: 506, distance: 39.0
click at [988, 480] on div at bounding box center [757, 479] width 1118 height 875
click at [988, 543] on div at bounding box center [757, 479] width 1118 height 875
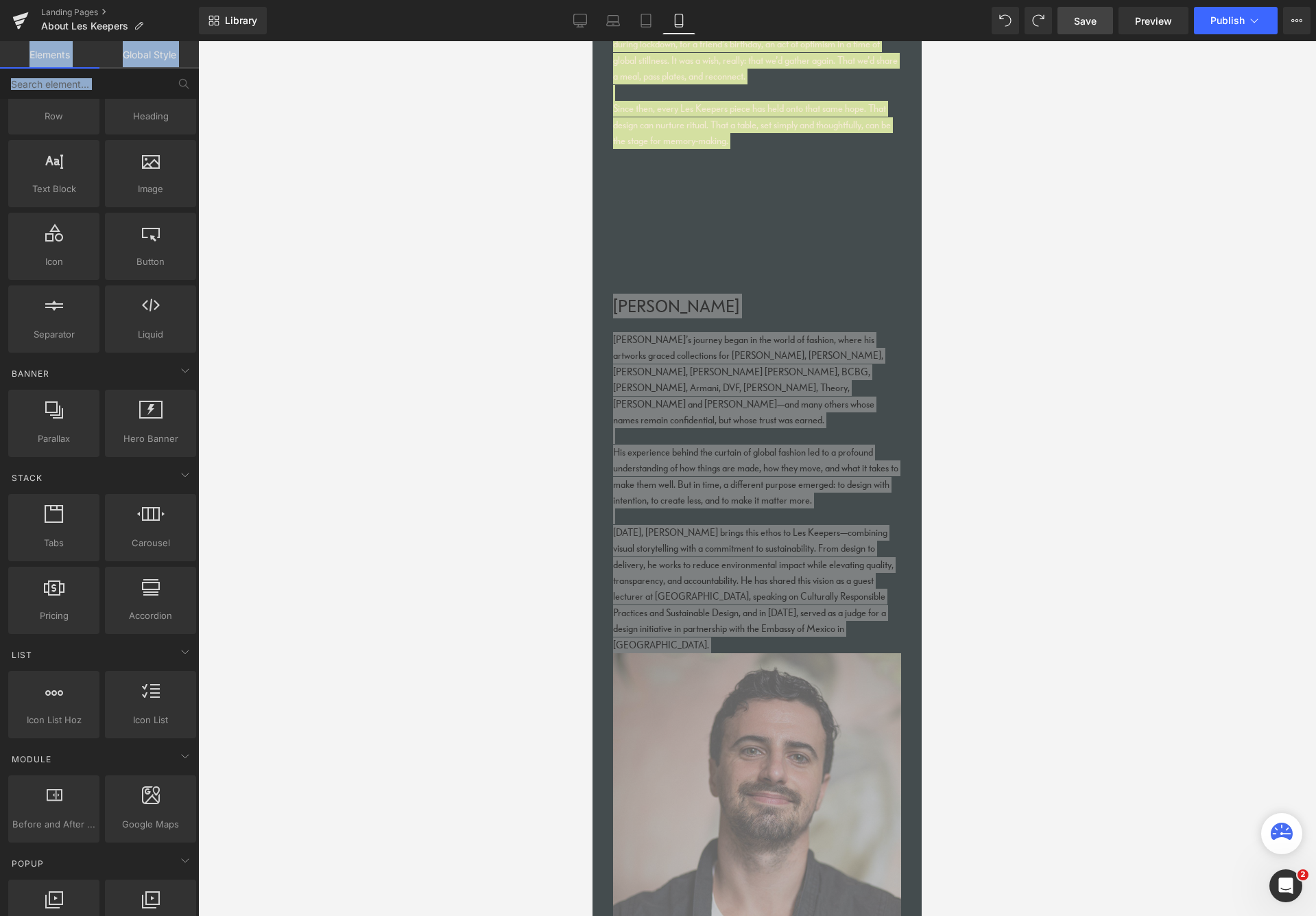
scroll to position [0, 0]
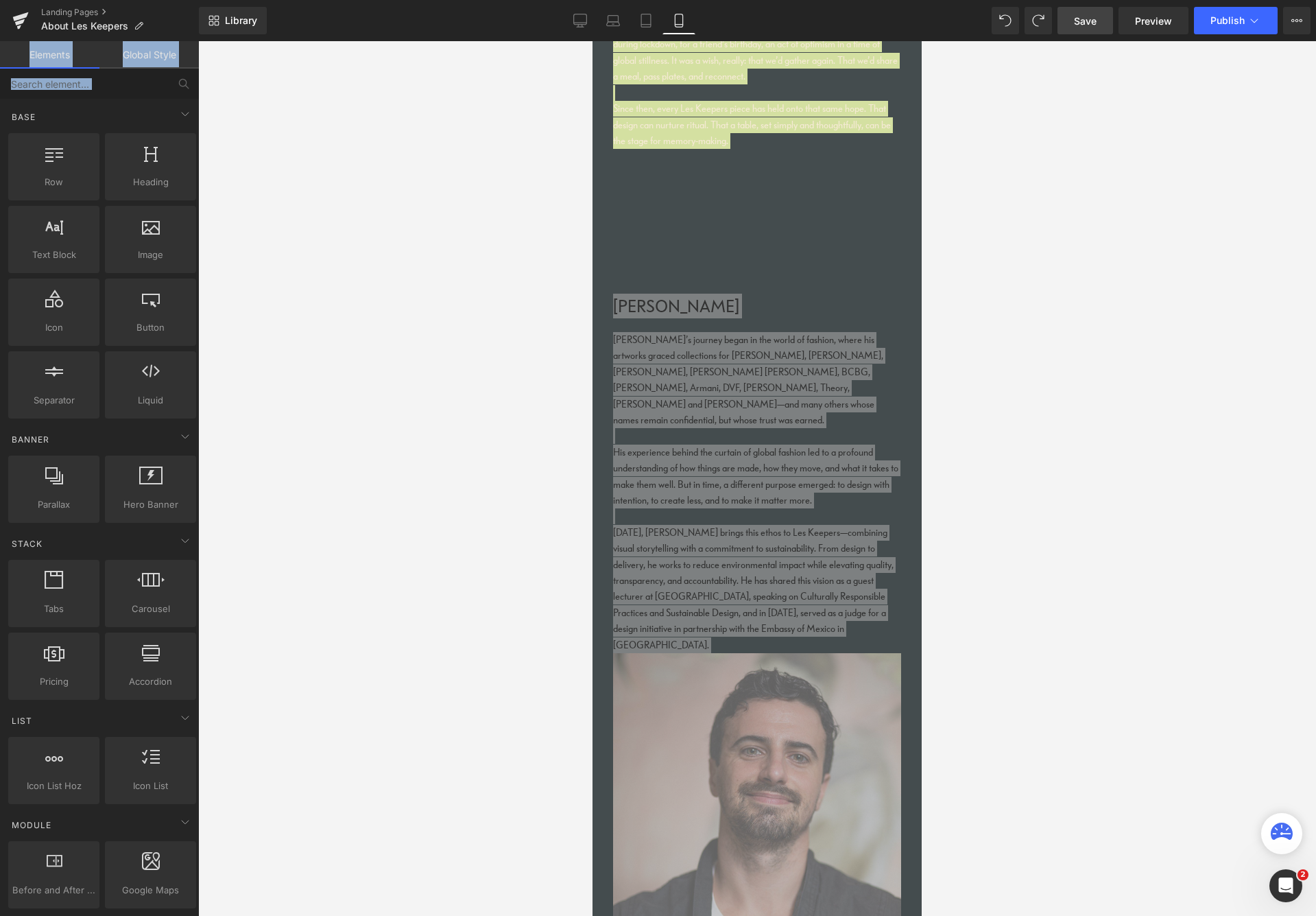
drag, startPoint x: 163, startPoint y: 96, endPoint x: 176, endPoint y: 18, distance: 79.1
click at [176, 20] on div "(P) Cart Button You are previewing how the will restyle your page. You can not …" at bounding box center [658, 469] width 1316 height 939
click at [250, 373] on div at bounding box center [757, 479] width 1118 height 875
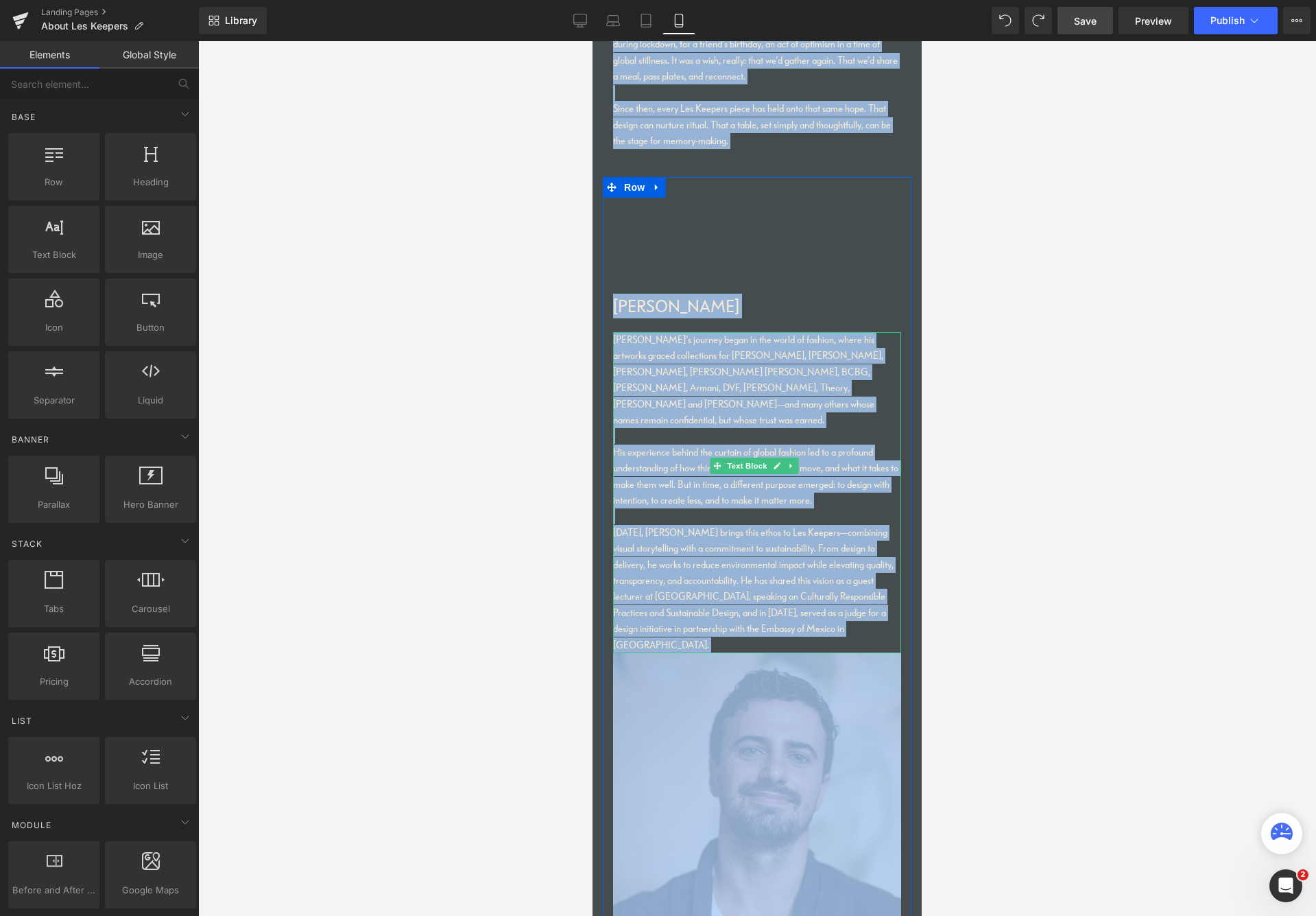
click at [761, 557] on div "[DATE], [PERSON_NAME] brings this ethos to Les Keepers—combining visual storyte…" at bounding box center [757, 588] width 288 height 128
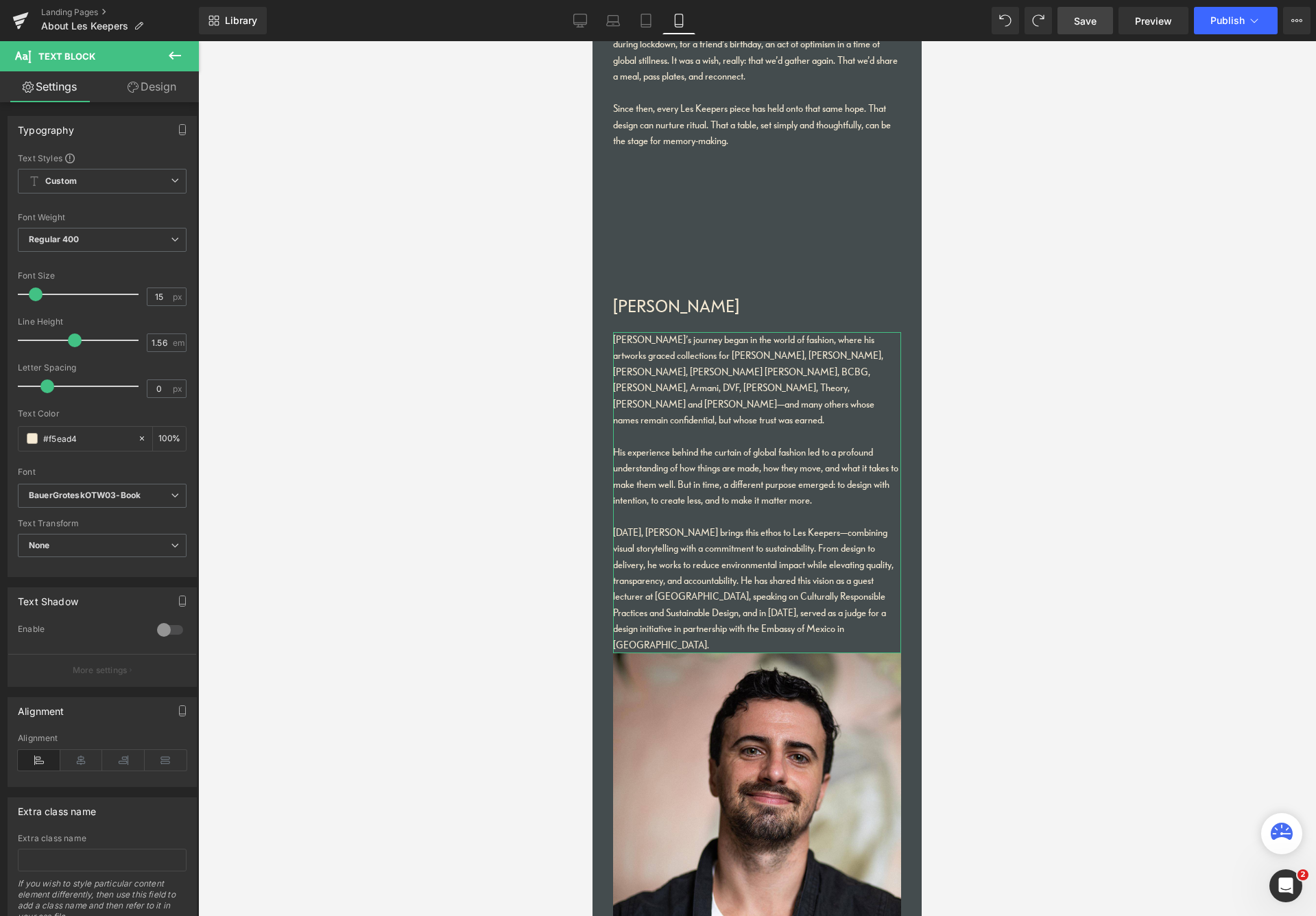
click at [161, 85] on link "Design" at bounding box center [152, 86] width 100 height 31
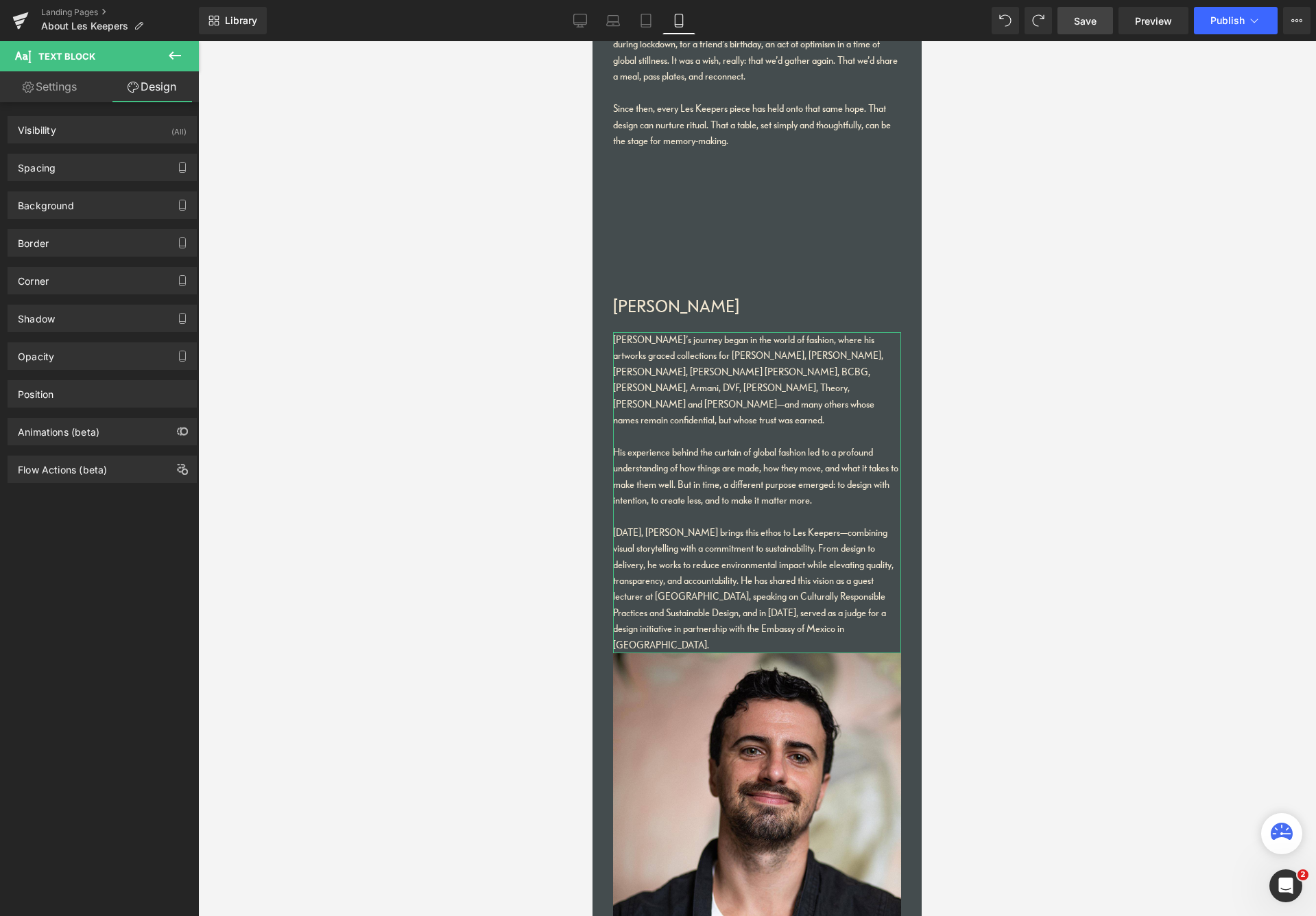
type input "0"
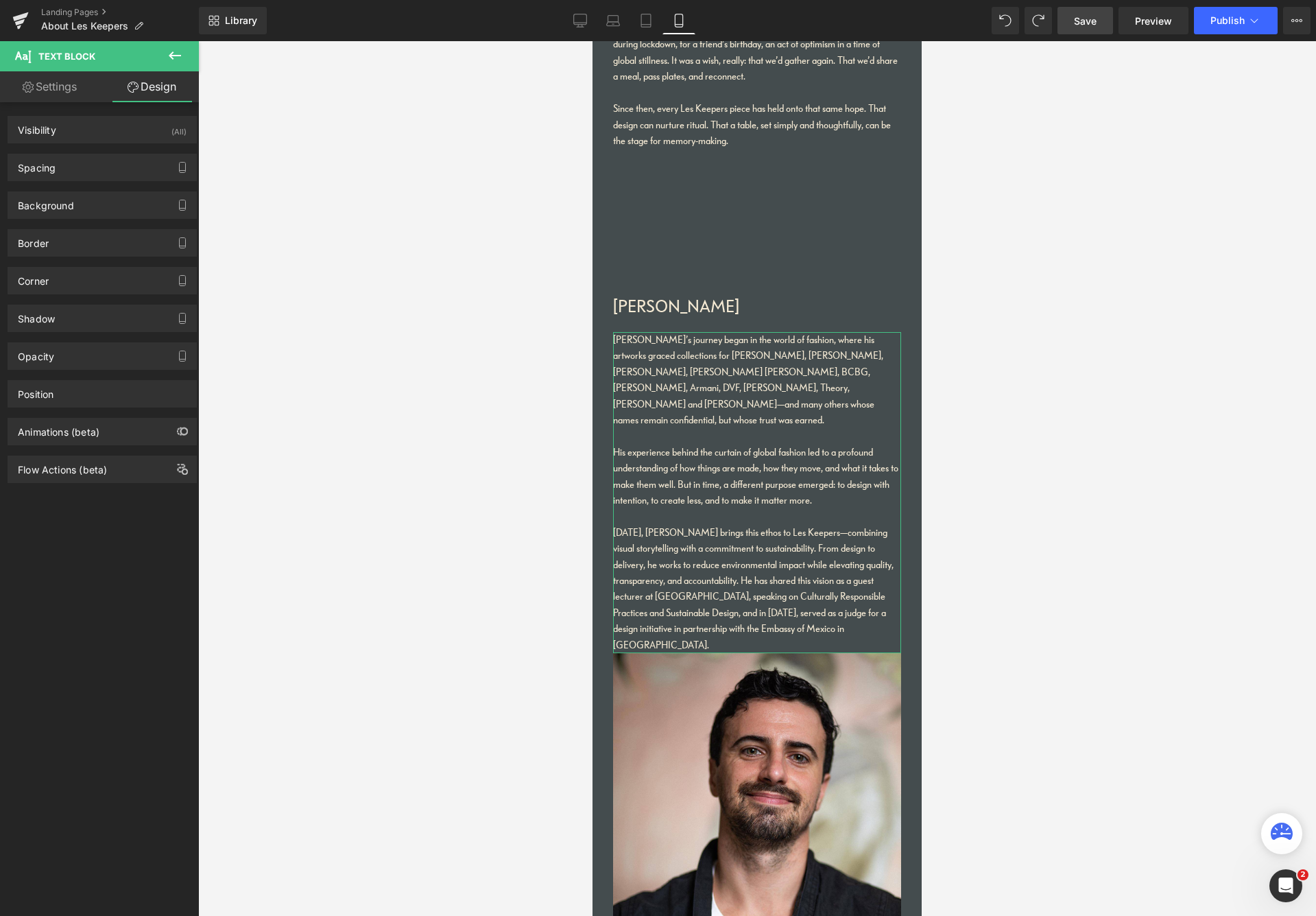
type input "0"
drag, startPoint x: 89, startPoint y: 166, endPoint x: 93, endPoint y: 172, distance: 7.2
click at [86, 166] on div "Spacing" at bounding box center [102, 167] width 188 height 26
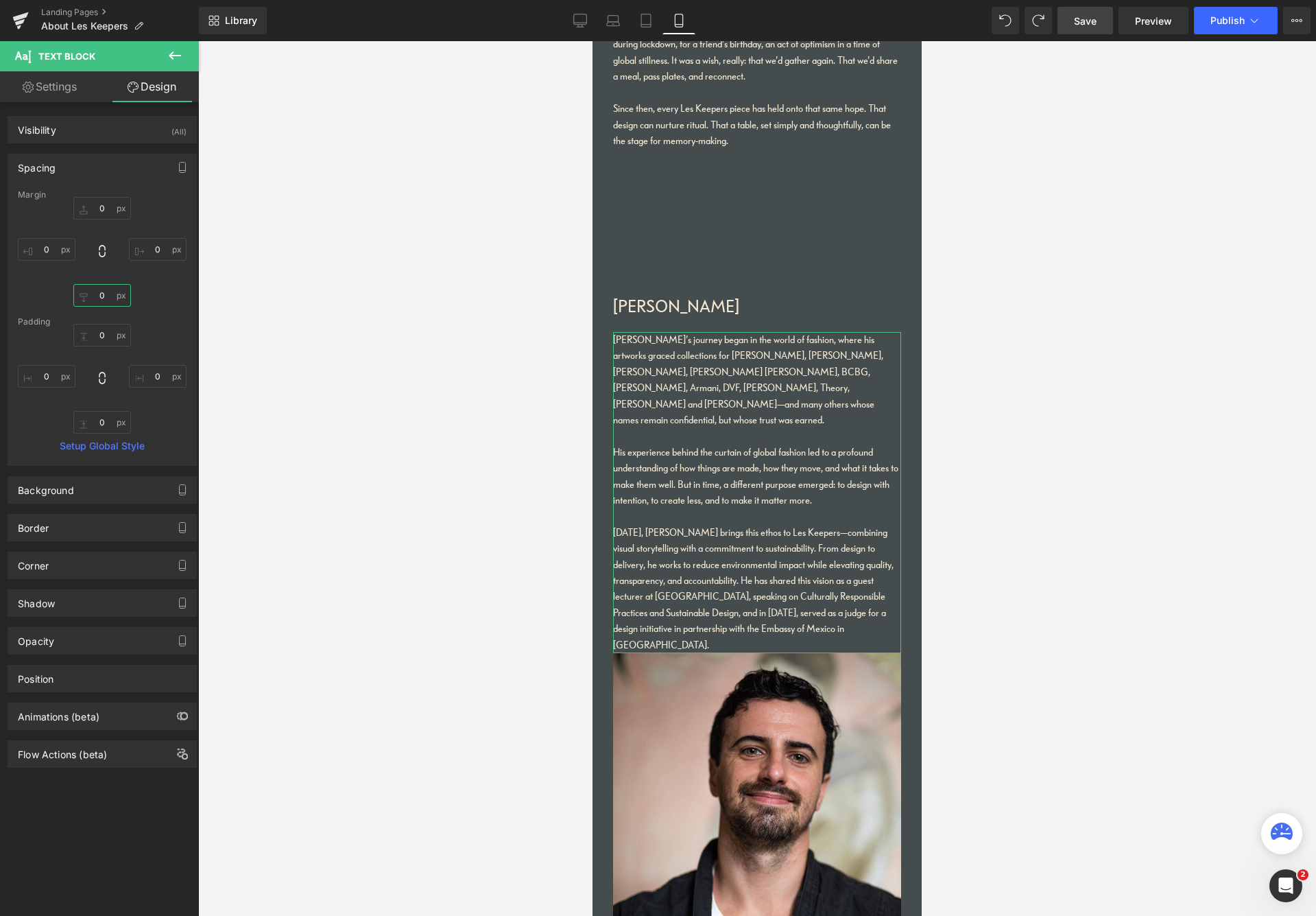
click at [77, 292] on input "0" at bounding box center [102, 295] width 58 height 23
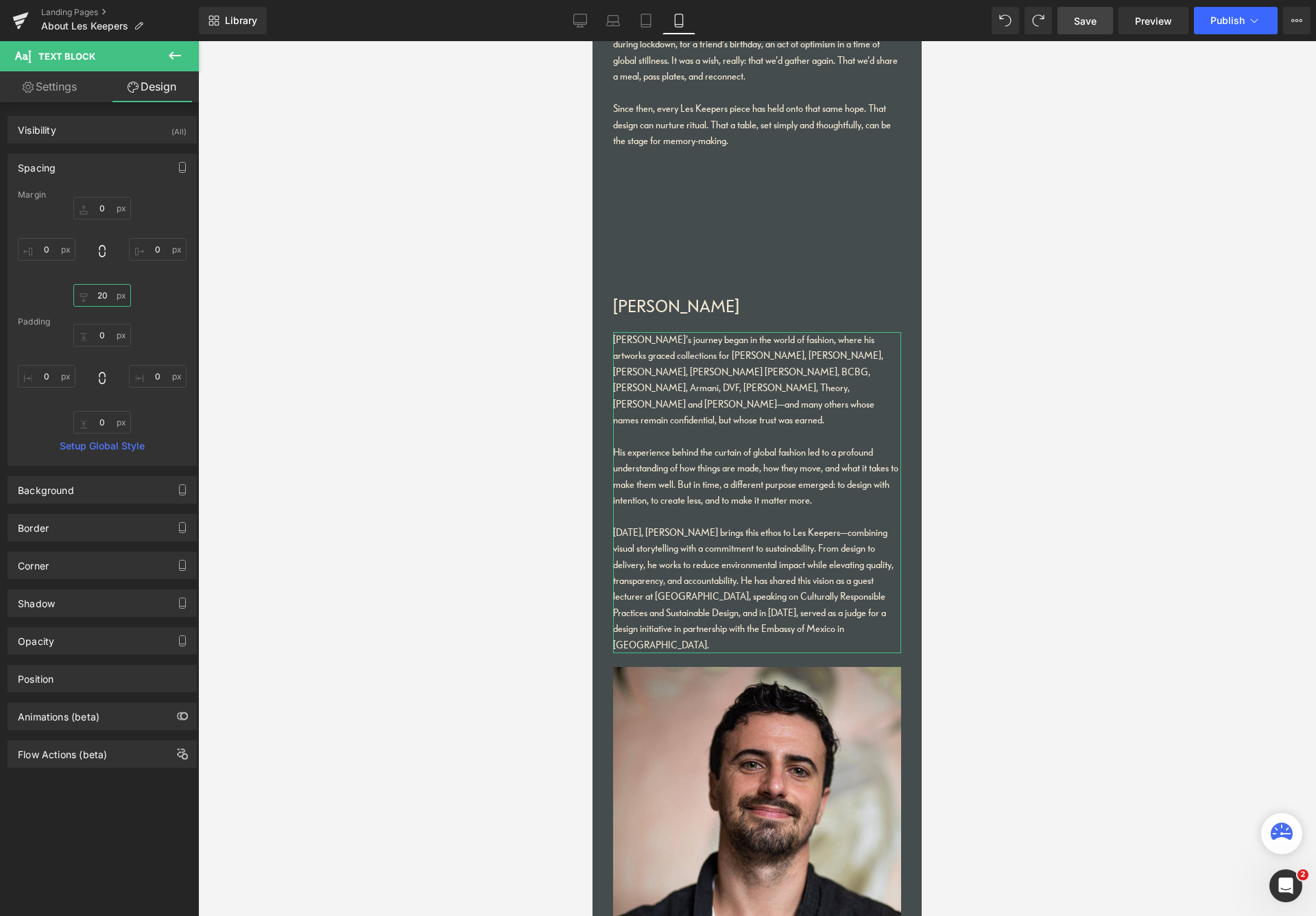
type input "2"
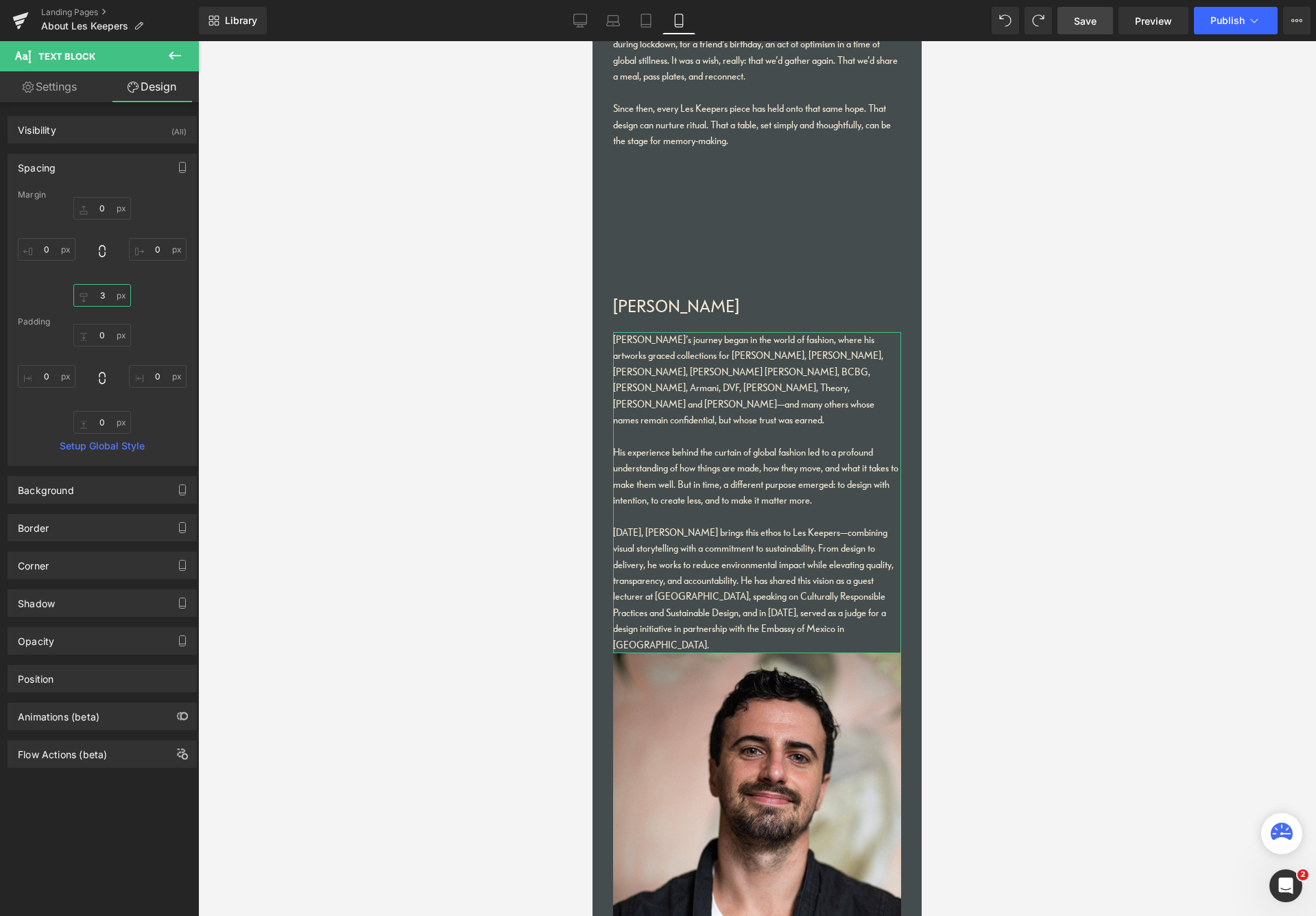
type input "30"
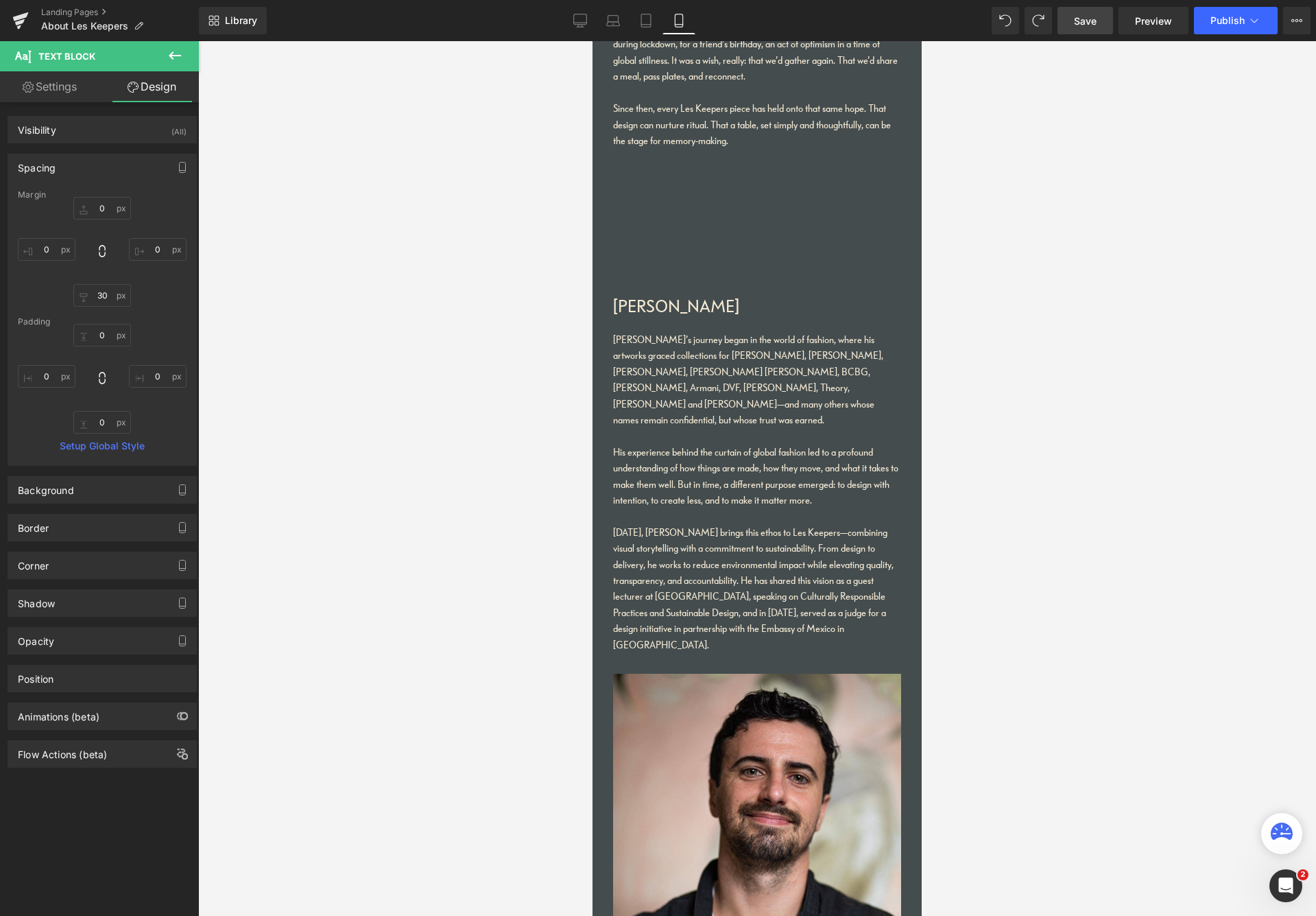
click at [1111, 567] on div at bounding box center [757, 479] width 1118 height 875
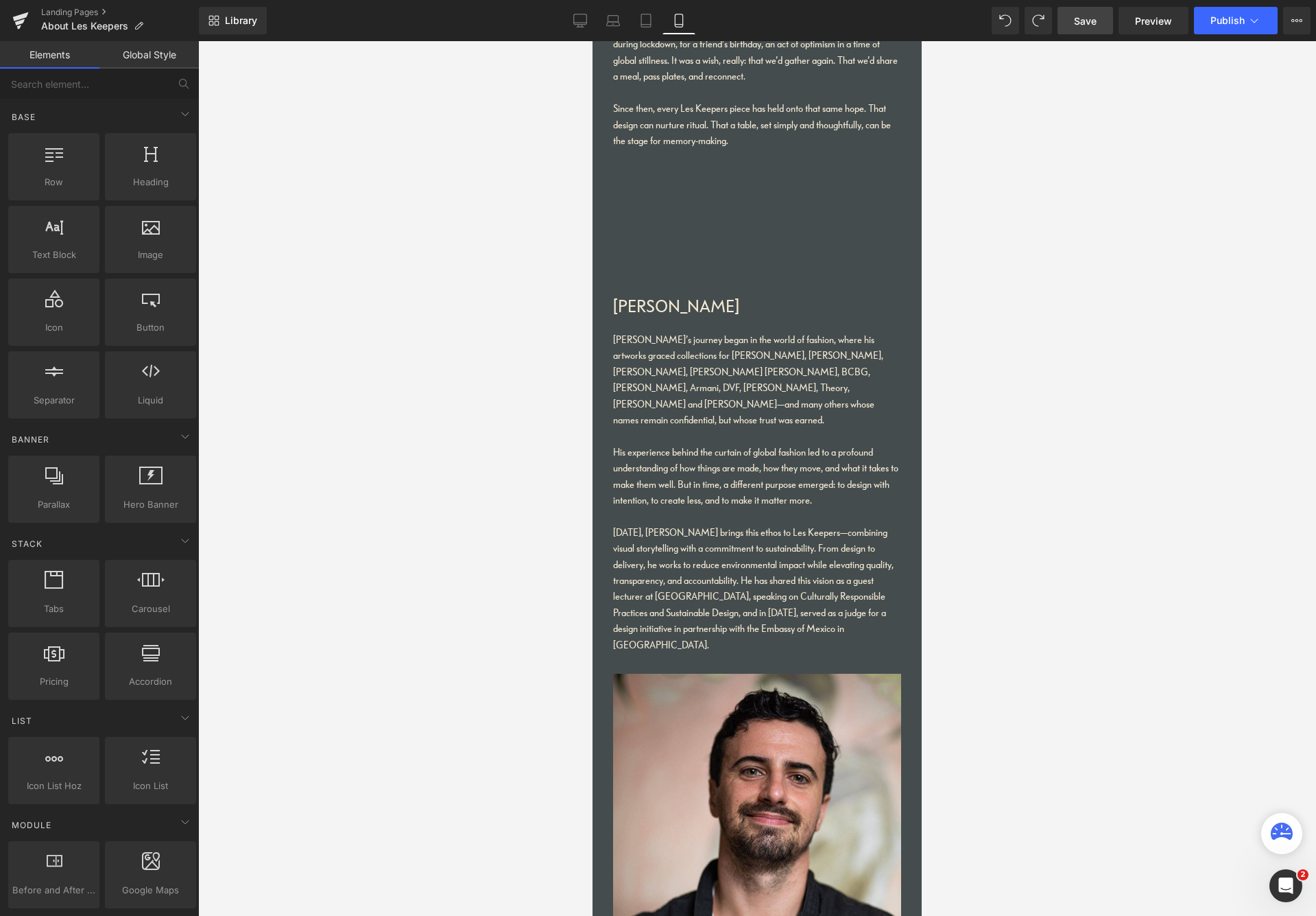
drag, startPoint x: 1304, startPoint y: 470, endPoint x: 1296, endPoint y: 427, distance: 43.7
click at [1117, 428] on div at bounding box center [757, 479] width 1118 height 875
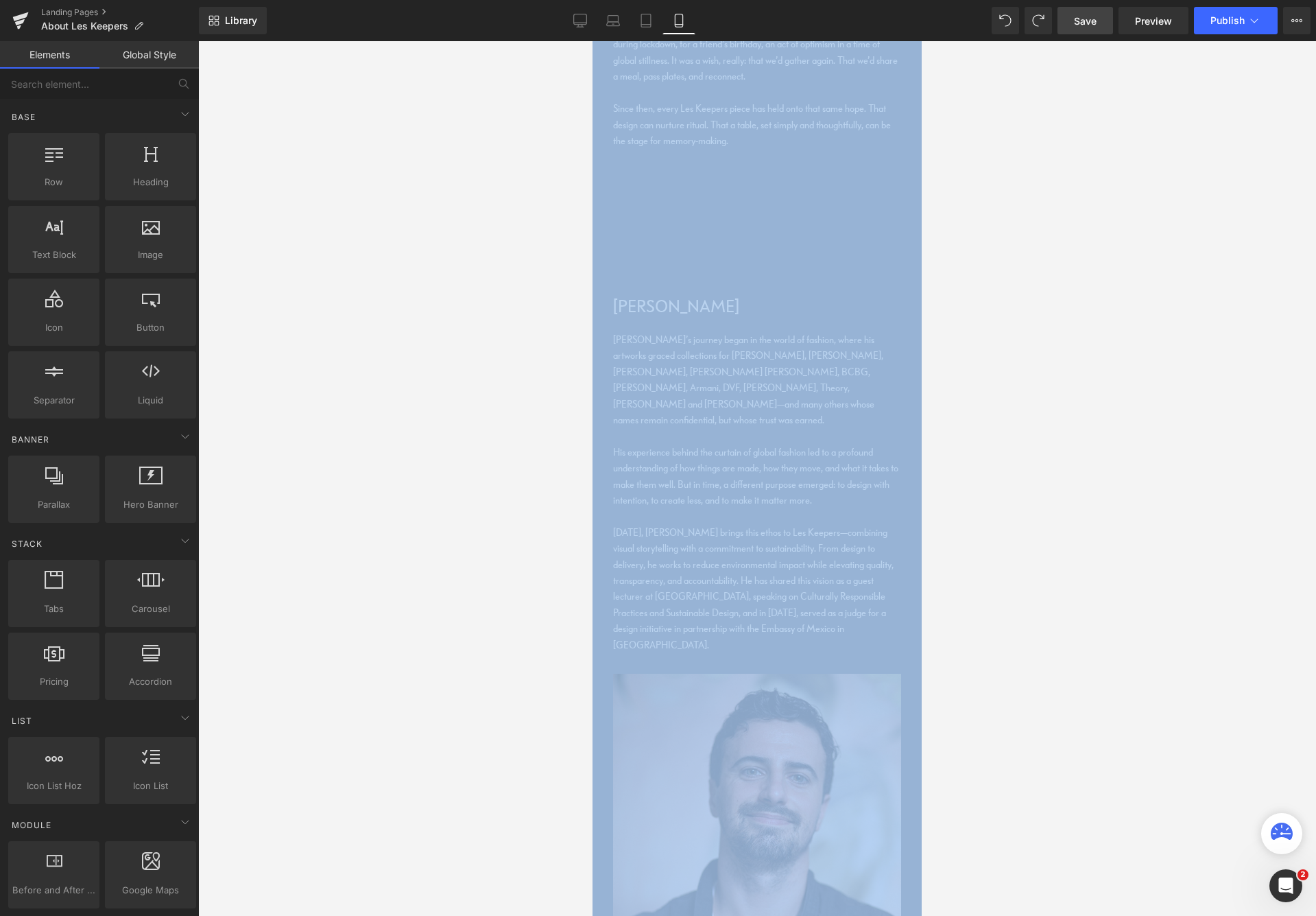
drag, startPoint x: 1011, startPoint y: 185, endPoint x: 985, endPoint y: 18, distance: 169.0
click at [993, 6] on div "(P) Cart Button You are previewing how the will restyle your page. You can not …" at bounding box center [658, 469] width 1316 height 939
click at [971, 215] on div at bounding box center [757, 479] width 1118 height 875
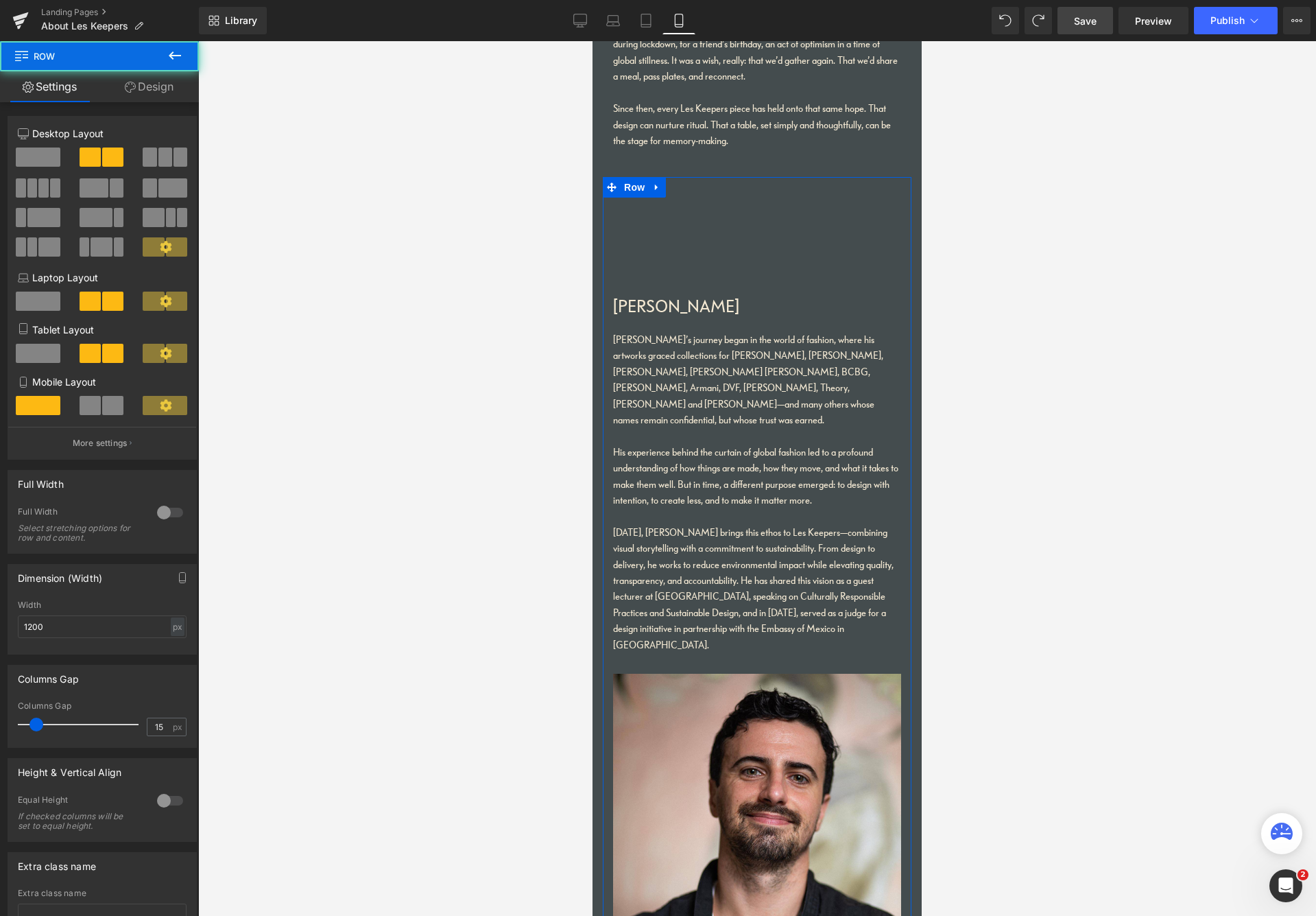
drag, startPoint x: 845, startPoint y: 190, endPoint x: 848, endPoint y: 199, distance: 9.5
click at [846, 198] on div "[PERSON_NAME] [PERSON_NAME]’s journey began in the world of fashion, where his …" at bounding box center [757, 436] width 308 height 477
click at [1035, 188] on div at bounding box center [757, 479] width 1118 height 875
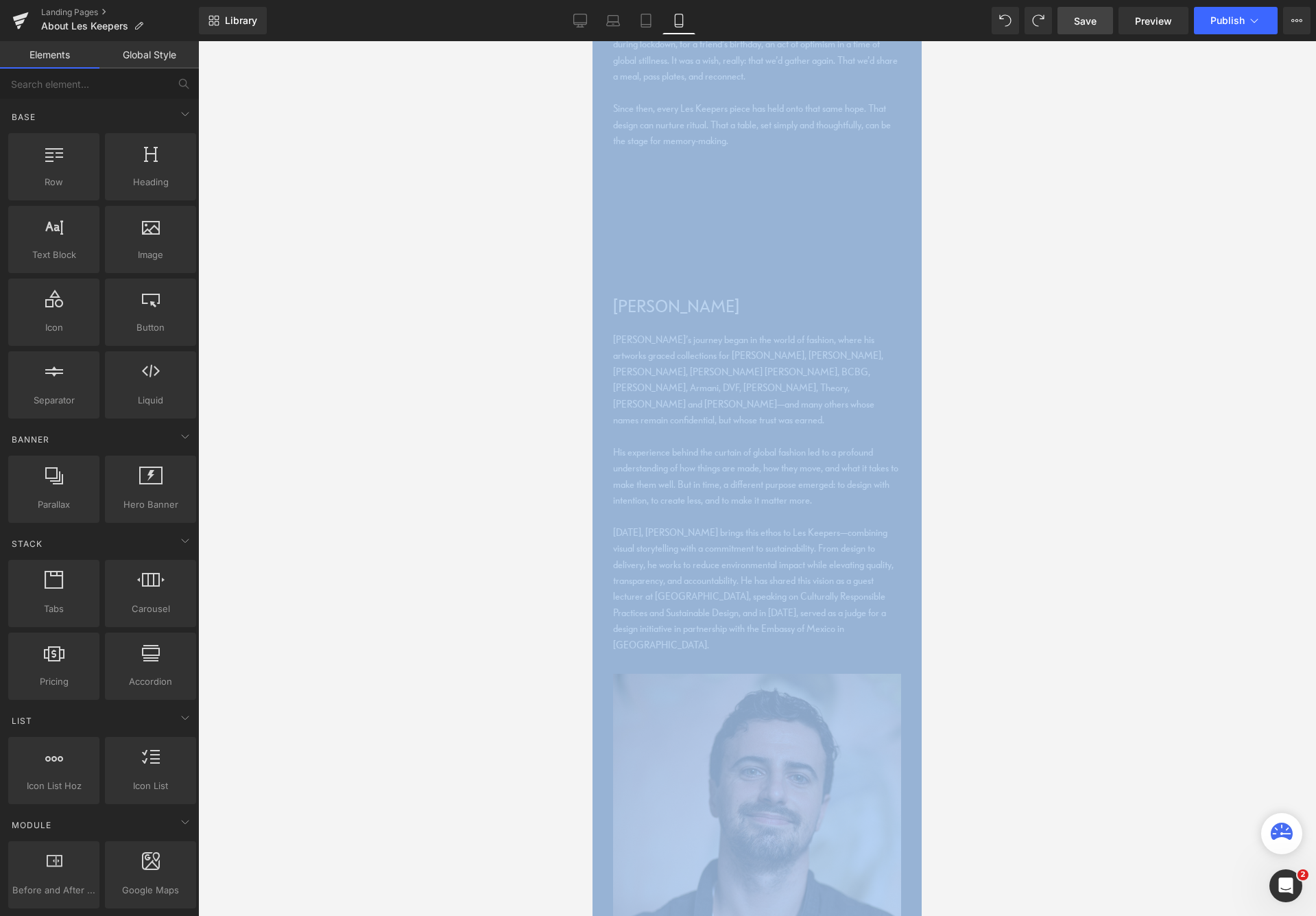
drag, startPoint x: 1005, startPoint y: 159, endPoint x: 960, endPoint y: 24, distance: 142.3
click at [968, 3] on div "(P) Cart Button You are previewing how the will restyle your page. You can not …" at bounding box center [658, 469] width 1316 height 939
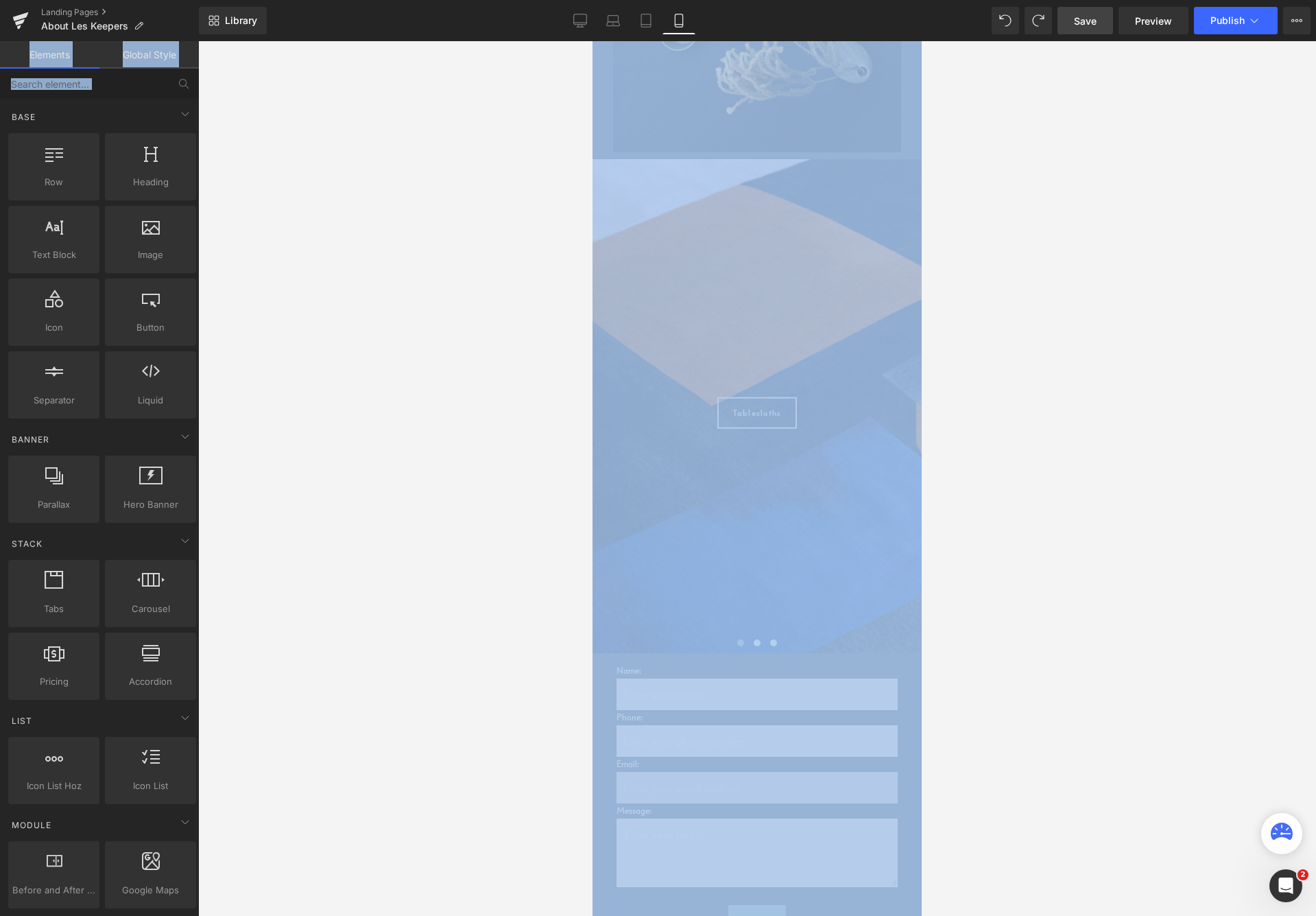
scroll to position [4586, 0]
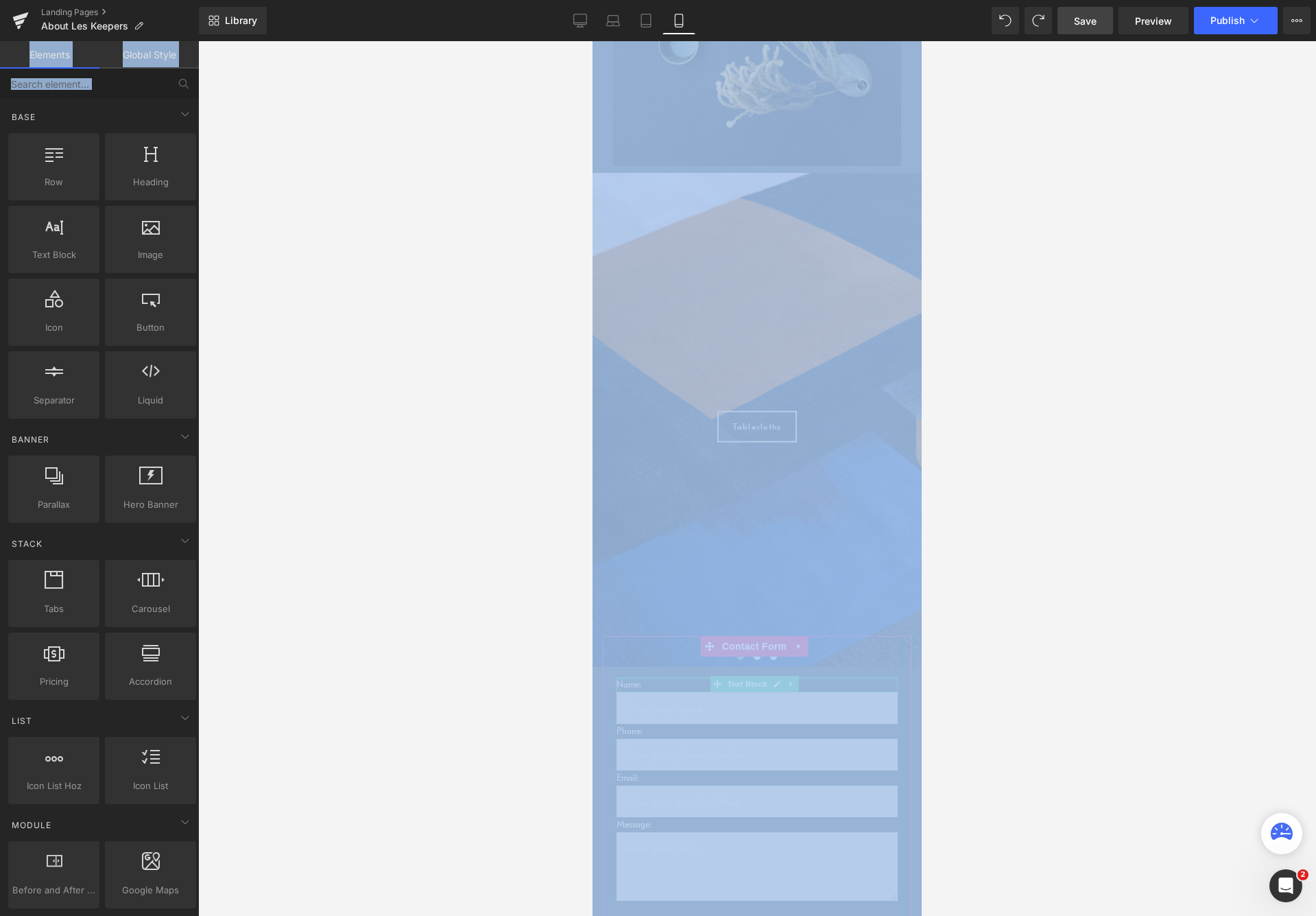
click at [816, 677] on div "Name: Text Block" at bounding box center [757, 685] width 281 height 15
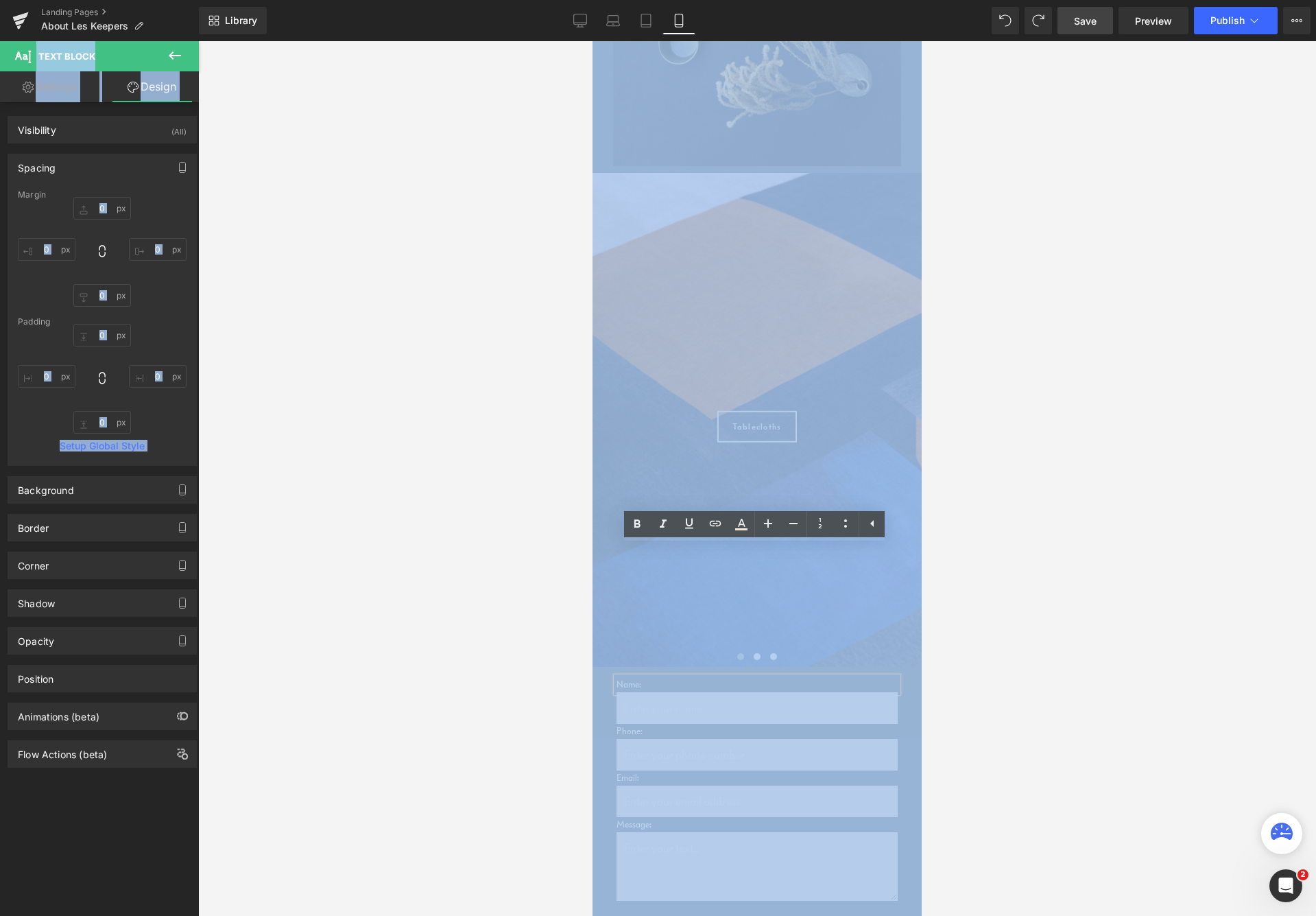
click at [173, 92] on link "Design" at bounding box center [152, 86] width 100 height 31
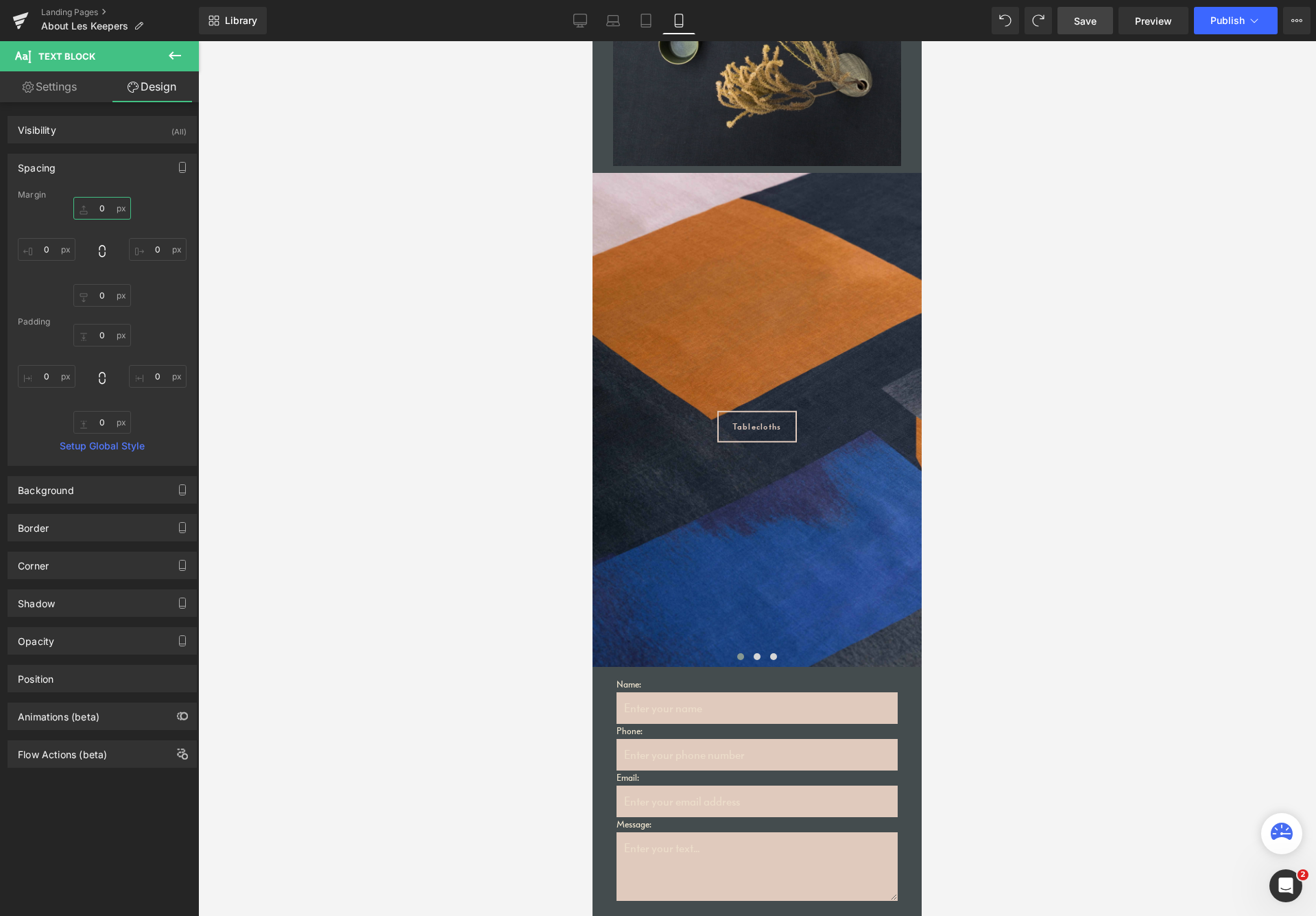
drag, startPoint x: 97, startPoint y: 210, endPoint x: 120, endPoint y: 204, distance: 23.8
click at [120, 204] on input "0" at bounding box center [102, 208] width 58 height 23
type input "20"
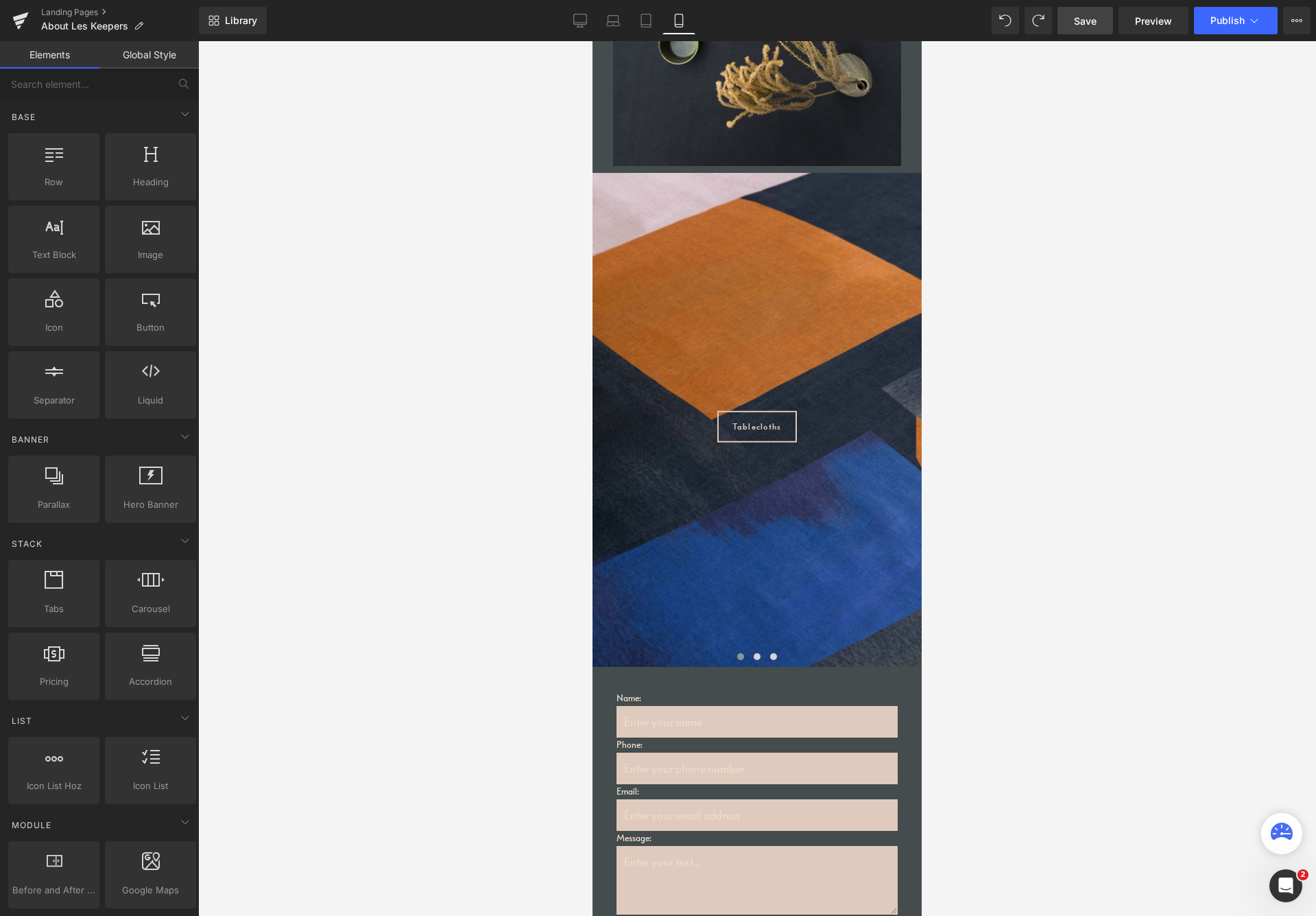
drag, startPoint x: 1061, startPoint y: 596, endPoint x: 984, endPoint y: 854, distance: 269.2
click at [984, 823] on div at bounding box center [757, 479] width 1118 height 875
drag, startPoint x: 950, startPoint y: 866, endPoint x: 946, endPoint y: 913, distance: 47.2
click at [945, 823] on div at bounding box center [757, 479] width 1118 height 875
click at [581, 21] on icon at bounding box center [581, 20] width 13 height 13
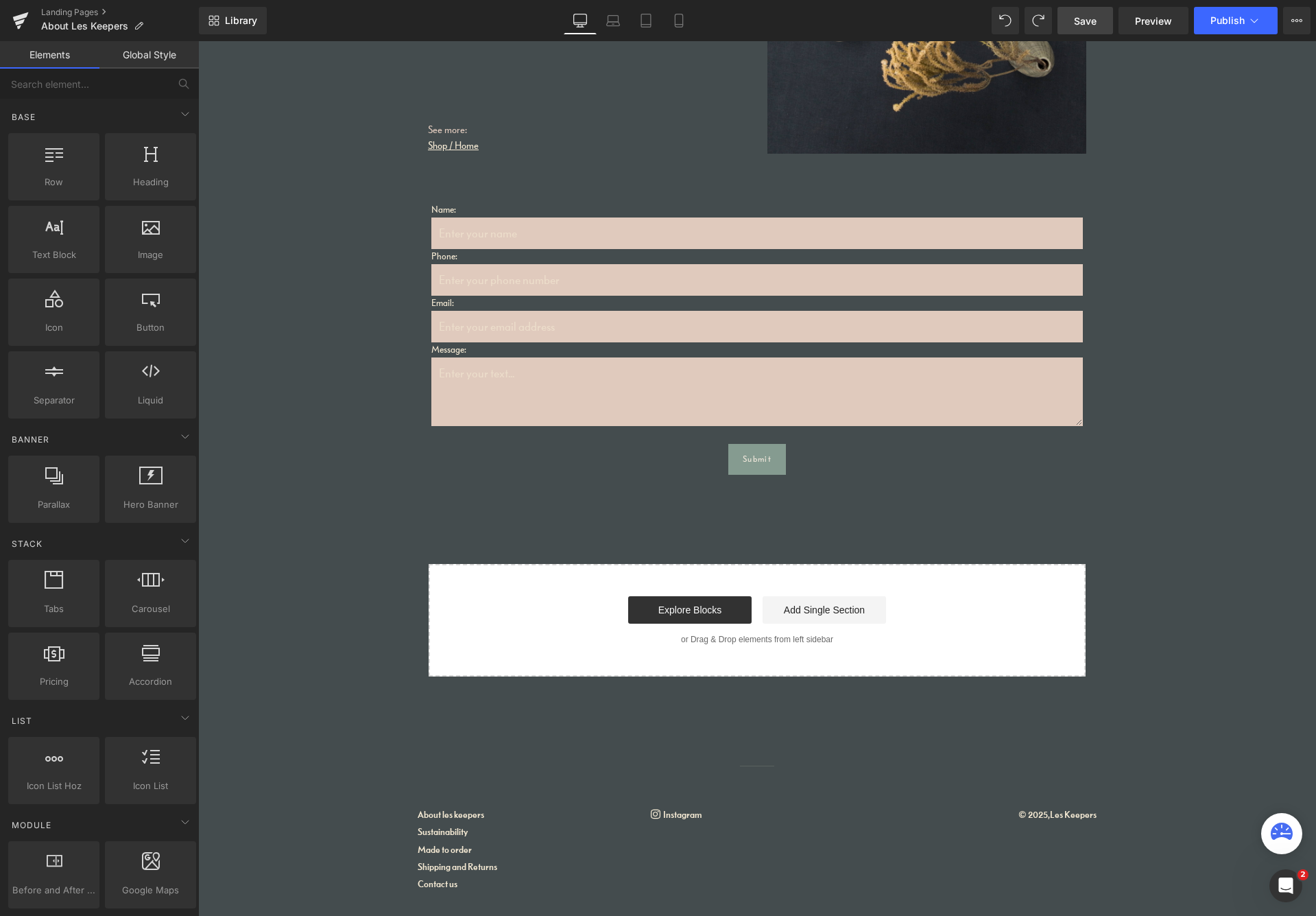
scroll to position [3003, 0]
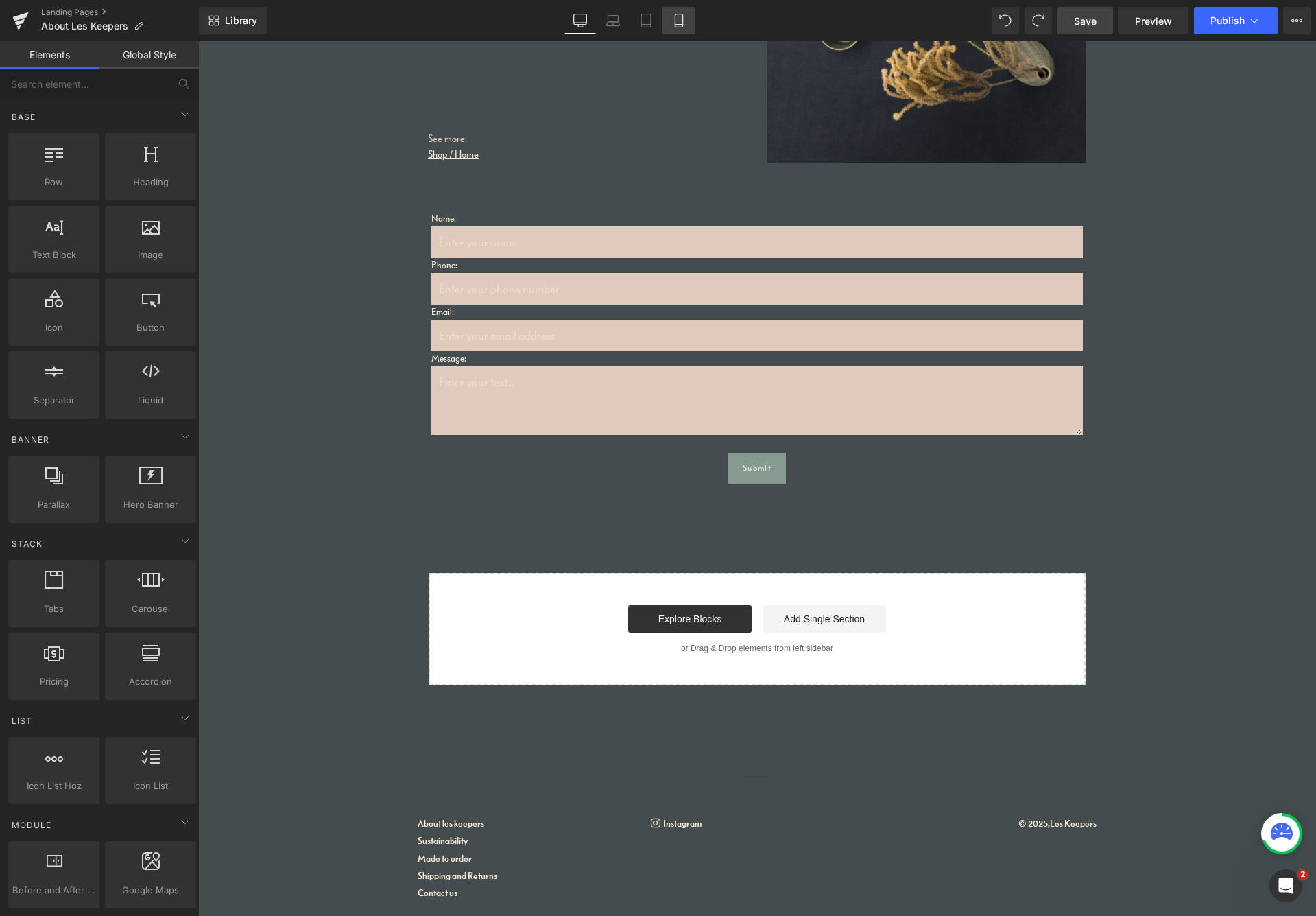
click at [679, 19] on icon at bounding box center [679, 20] width 13 height 13
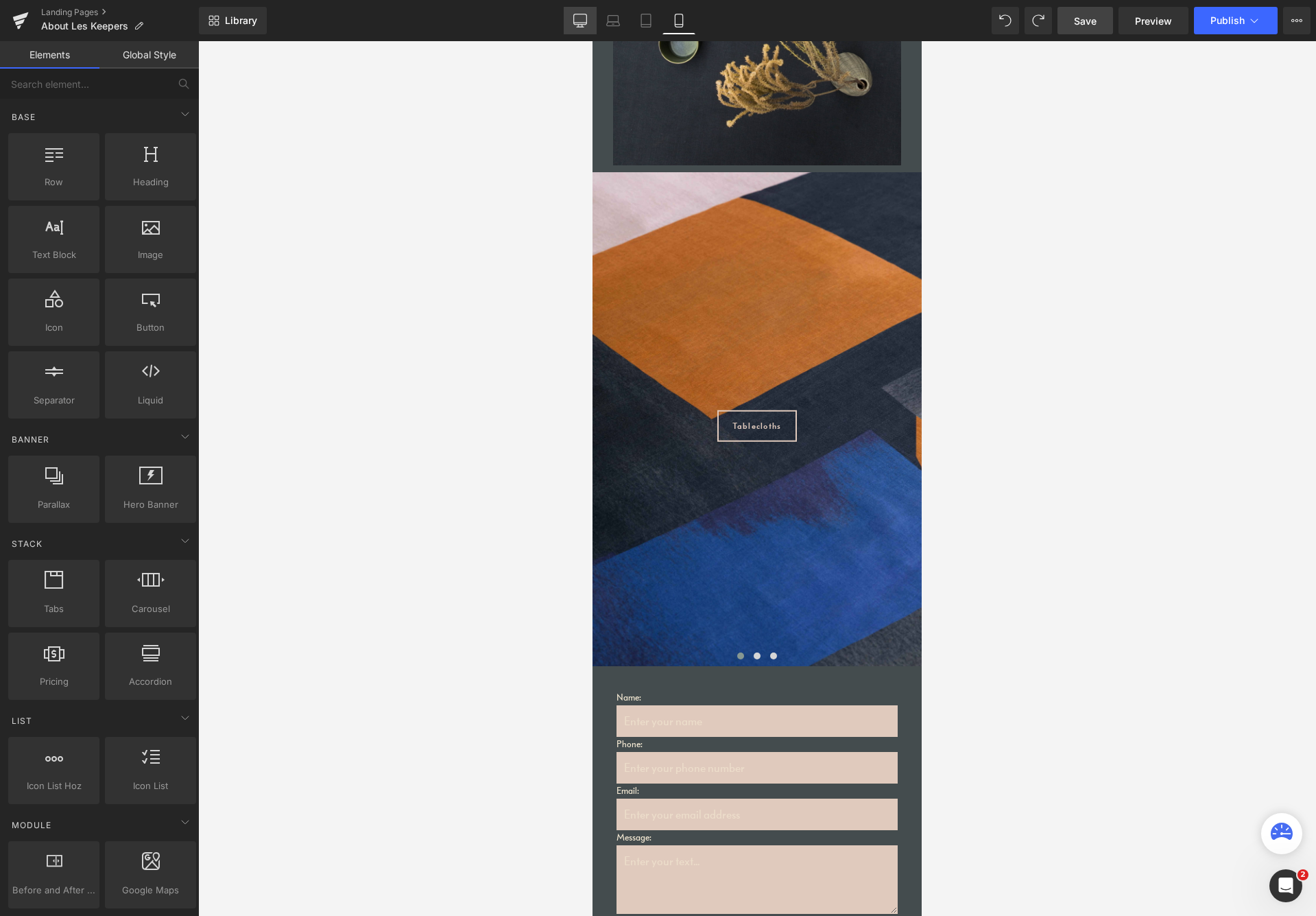
click at [575, 22] on icon at bounding box center [581, 20] width 13 height 13
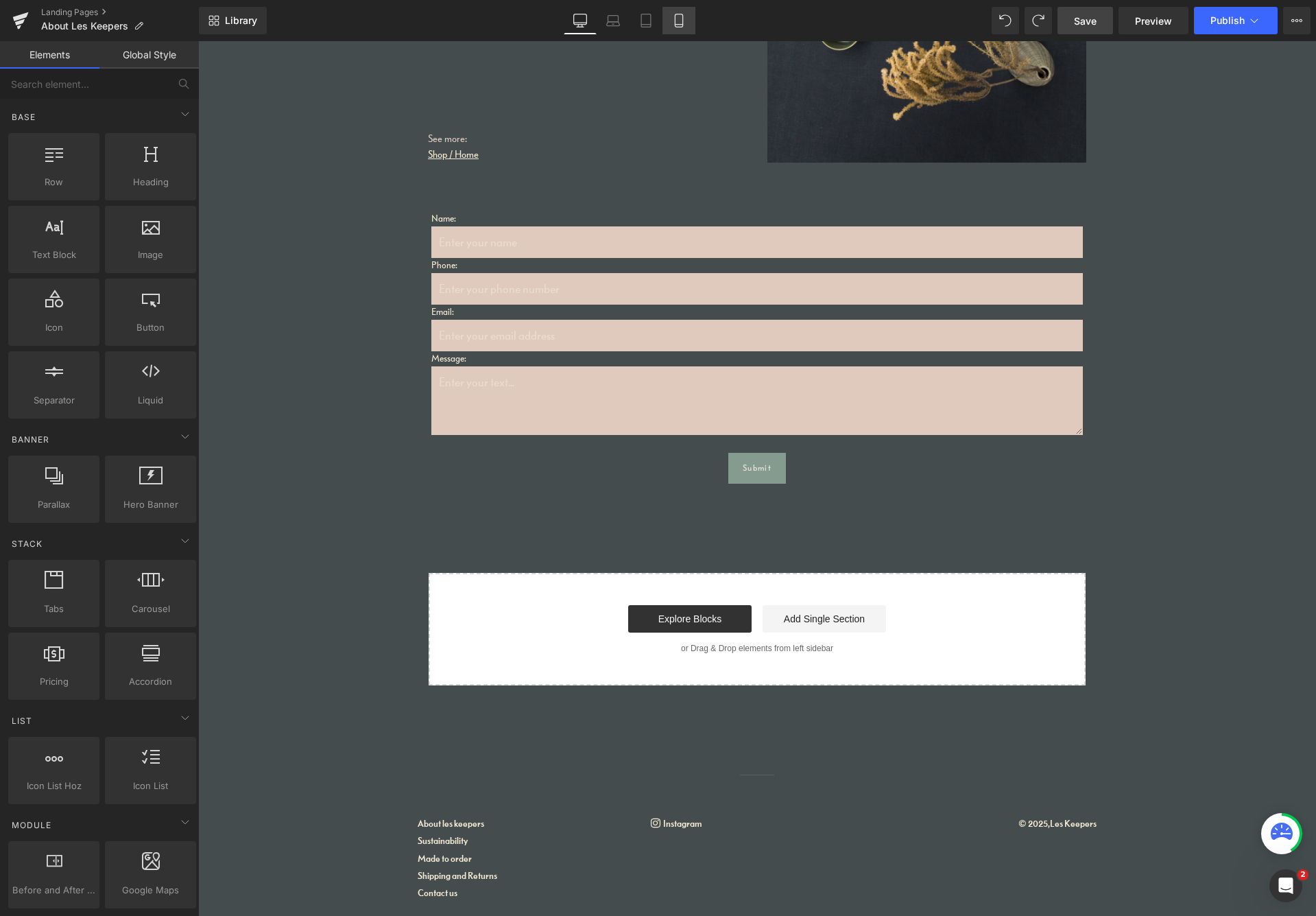
click at [684, 18] on icon at bounding box center [679, 20] width 13 height 13
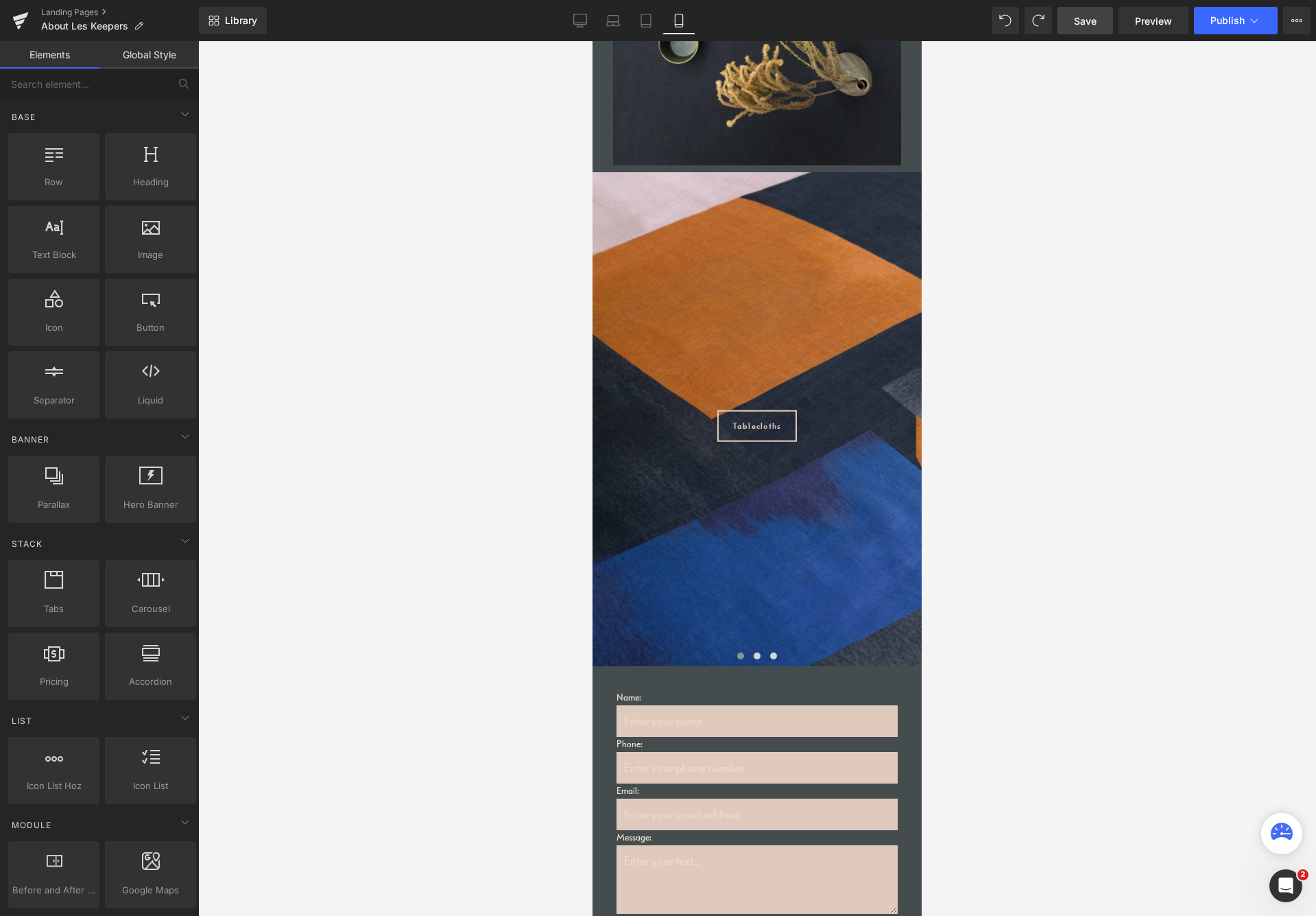
click at [1098, 25] on link "Save" at bounding box center [1086, 20] width 55 height 28
click at [923, 198] on div at bounding box center [757, 479] width 1118 height 875
click at [574, 21] on icon at bounding box center [581, 20] width 13 height 13
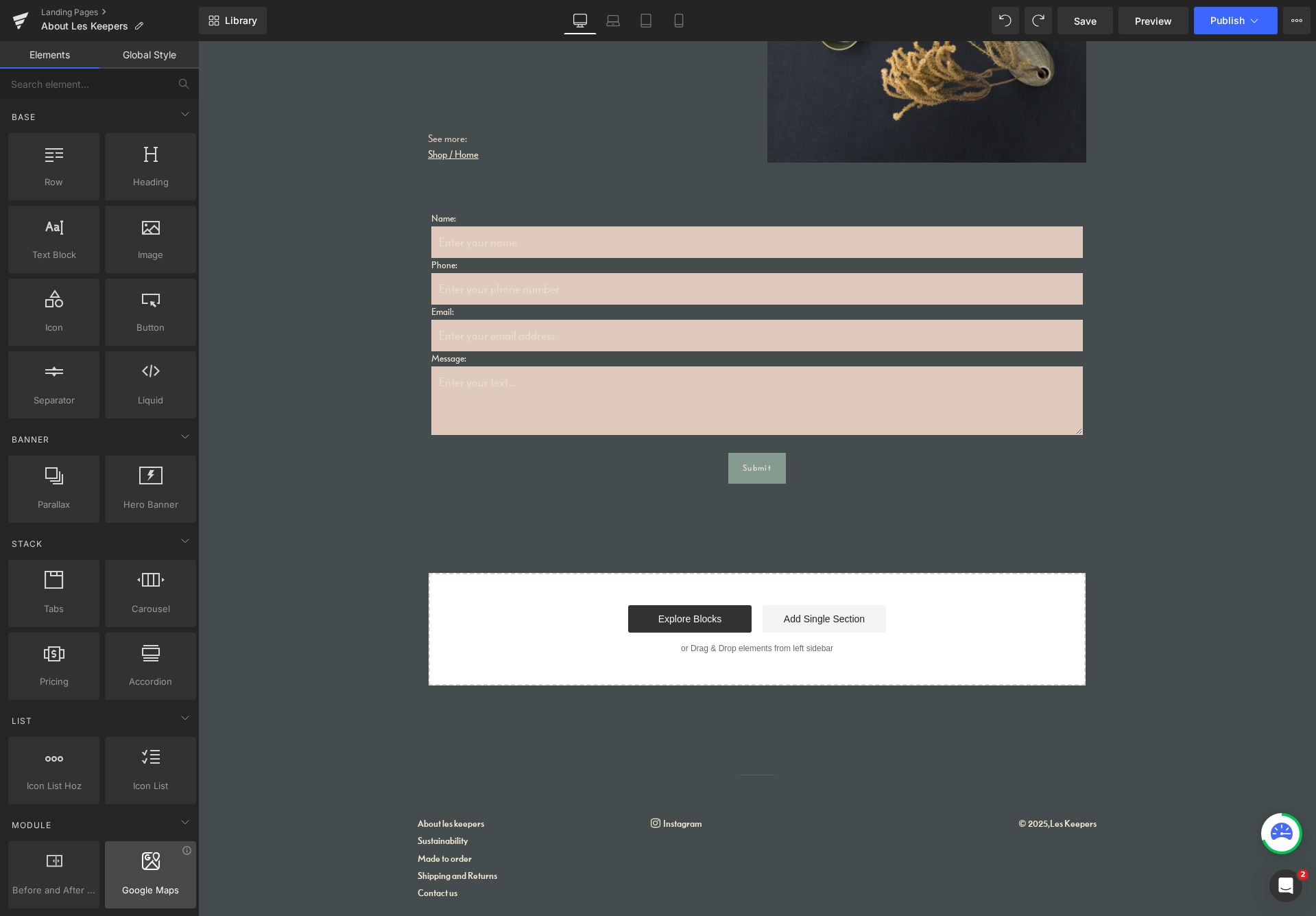
drag, startPoint x: 197, startPoint y: 123, endPoint x: 181, endPoint y: 863, distance: 740.2
drag, startPoint x: 196, startPoint y: 860, endPoint x: 188, endPoint y: 915, distance: 55.6
drag, startPoint x: 152, startPoint y: 442, endPoint x: 165, endPoint y: 869, distance: 427.2
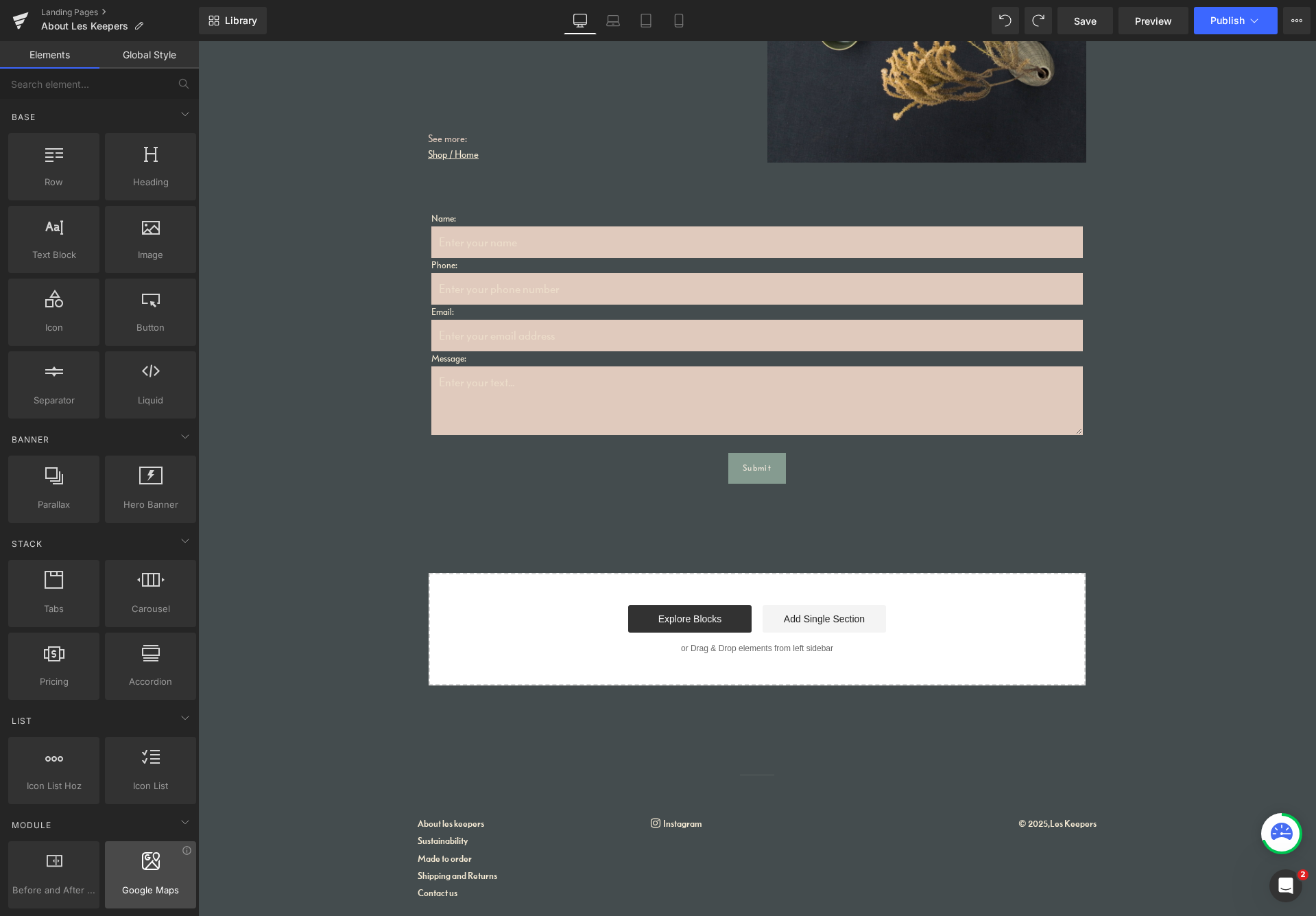
drag, startPoint x: 396, startPoint y: 885, endPoint x: 240, endPoint y: 124, distance: 776.8
click at [182, 544] on icon at bounding box center [185, 541] width 17 height 17
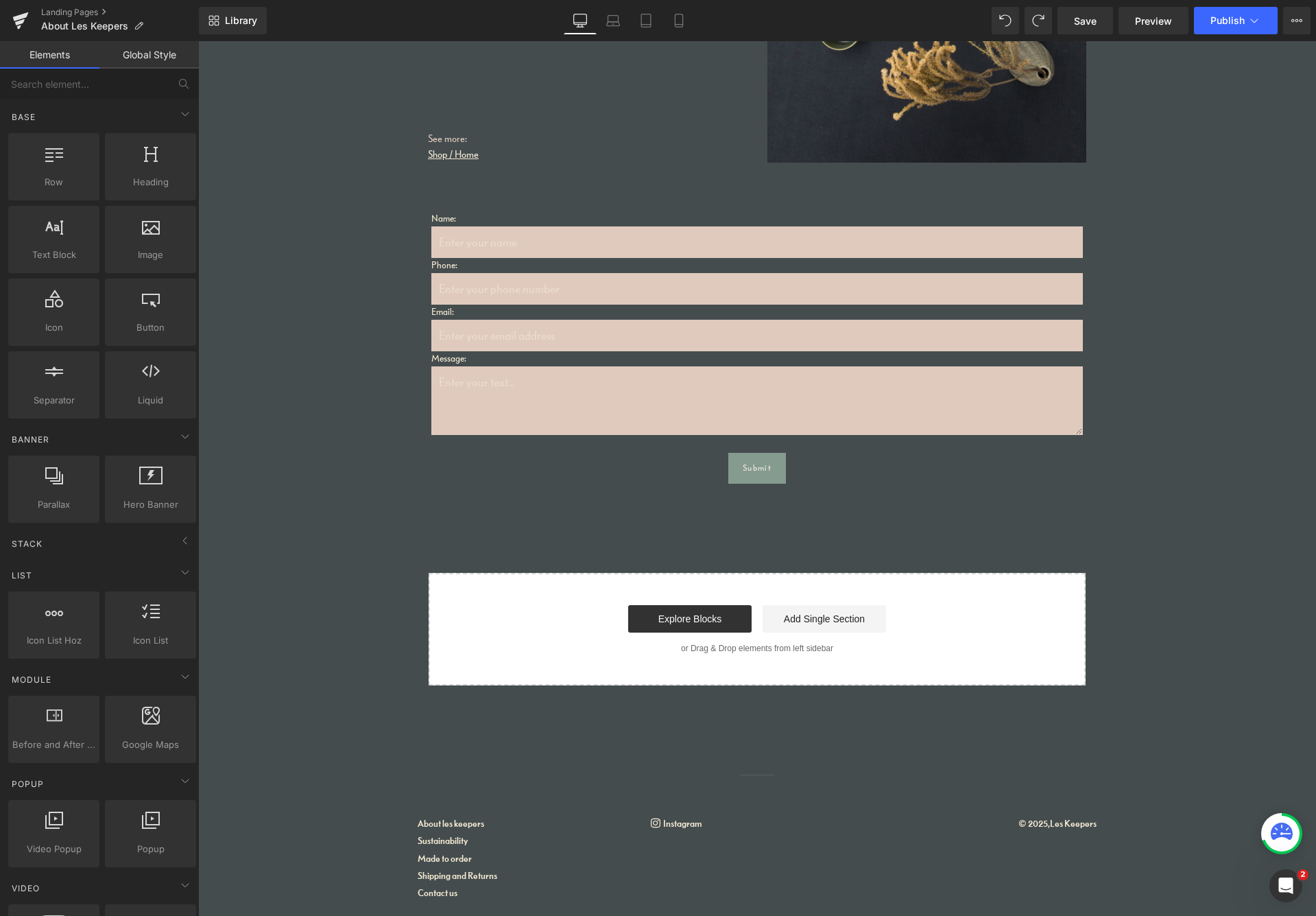
drag, startPoint x: 348, startPoint y: 923, endPoint x: 225, endPoint y: 771, distance: 195.5
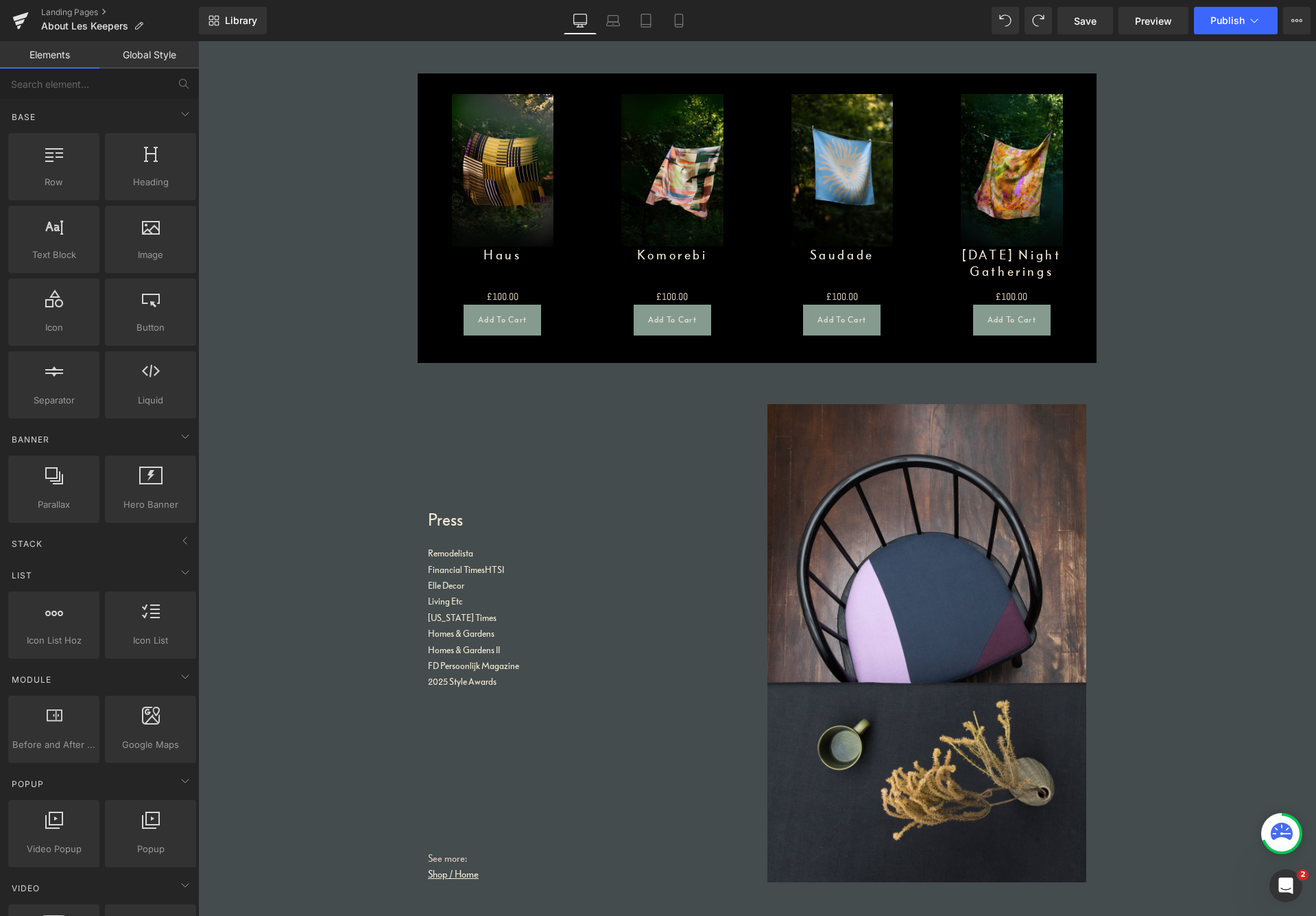
scroll to position [2155, 0]
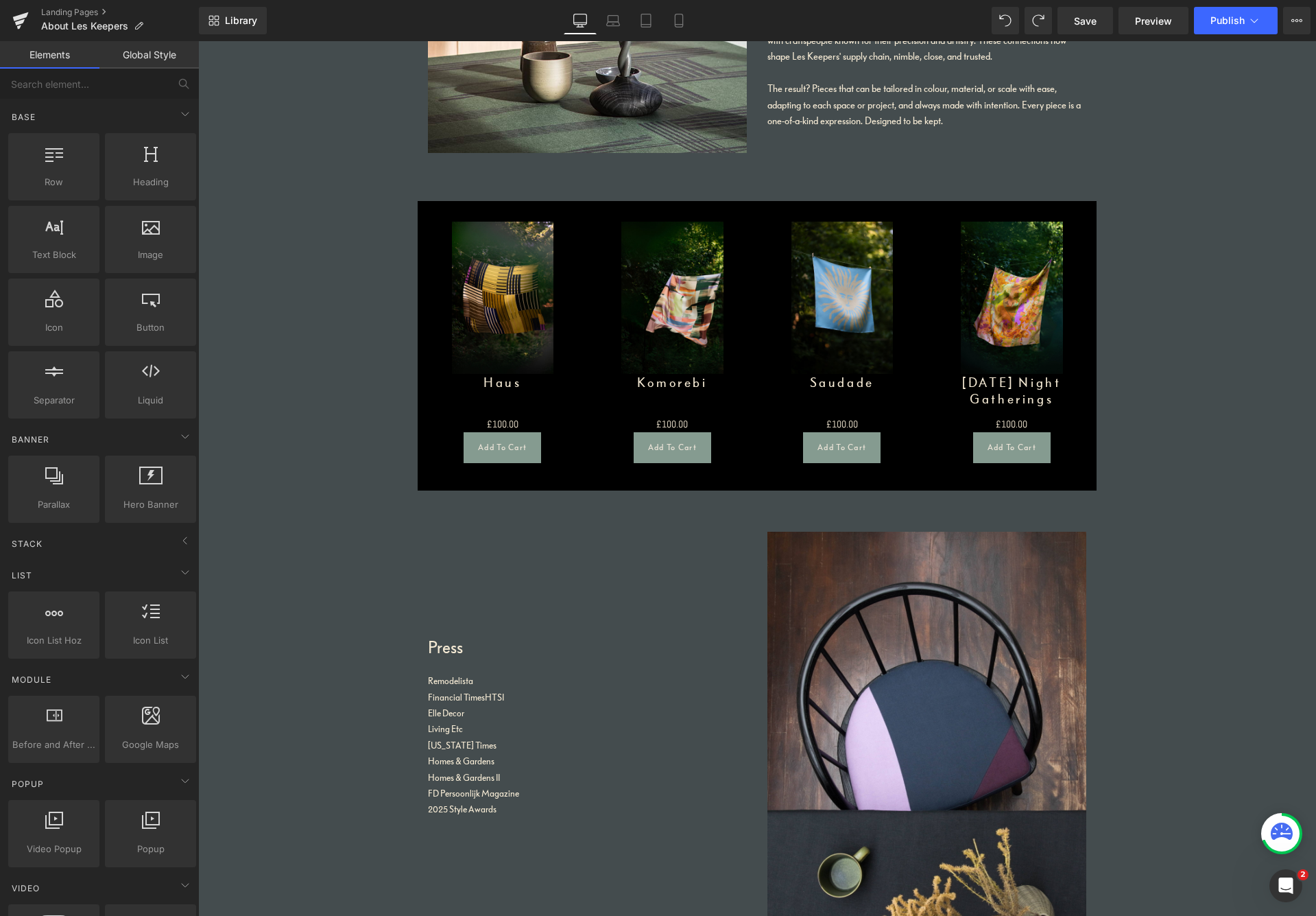
drag, startPoint x: 395, startPoint y: 156, endPoint x: 204, endPoint y: 386, distance: 299.0
click at [102, 612] on div "Icon List vertical, icons, symbols, lists, stars, ratings" at bounding box center [150, 625] width 96 height 73
drag, startPoint x: 100, startPoint y: 611, endPoint x: 100, endPoint y: 620, distance: 9.0
click at [102, 613] on div "Icon List vertical, icons, symbols, lists, stars, ratings" at bounding box center [150, 625] width 96 height 73
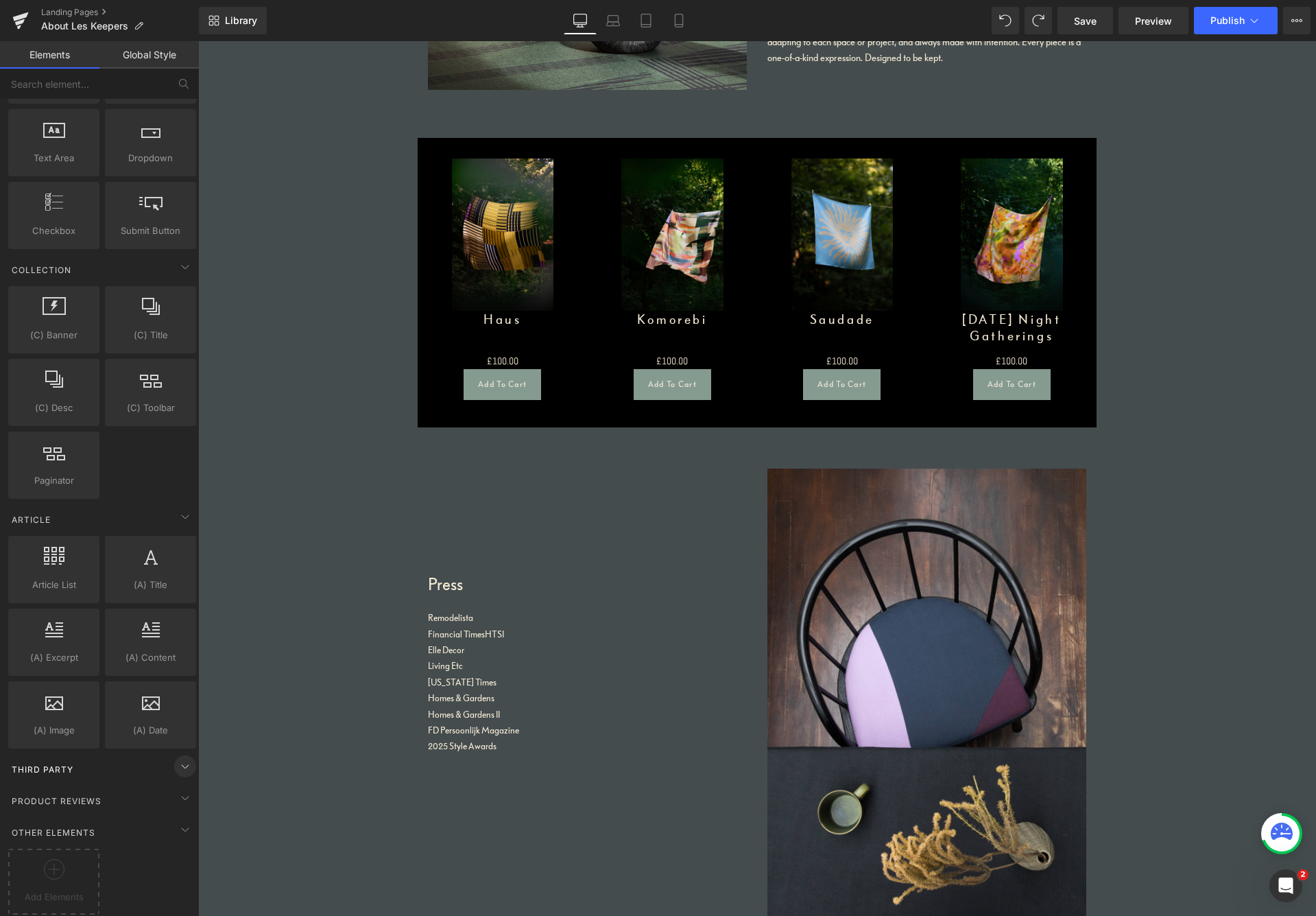
scroll to position [1846, 0]
click at [178, 761] on icon at bounding box center [185, 767] width 17 height 17
click at [177, 789] on icon at bounding box center [185, 798] width 17 height 17
click at [181, 821] on icon at bounding box center [185, 830] width 17 height 17
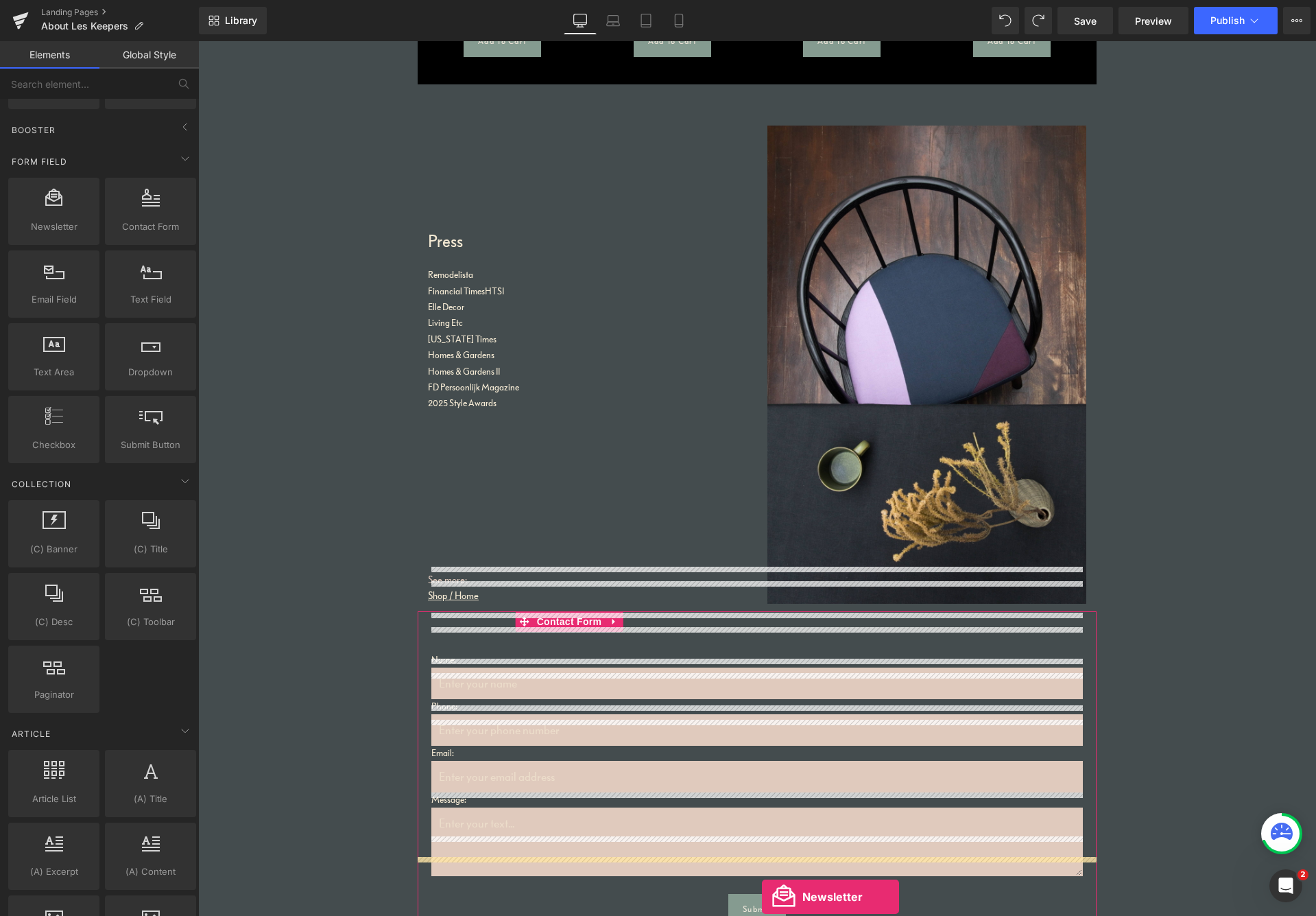
scroll to position [2864, 0]
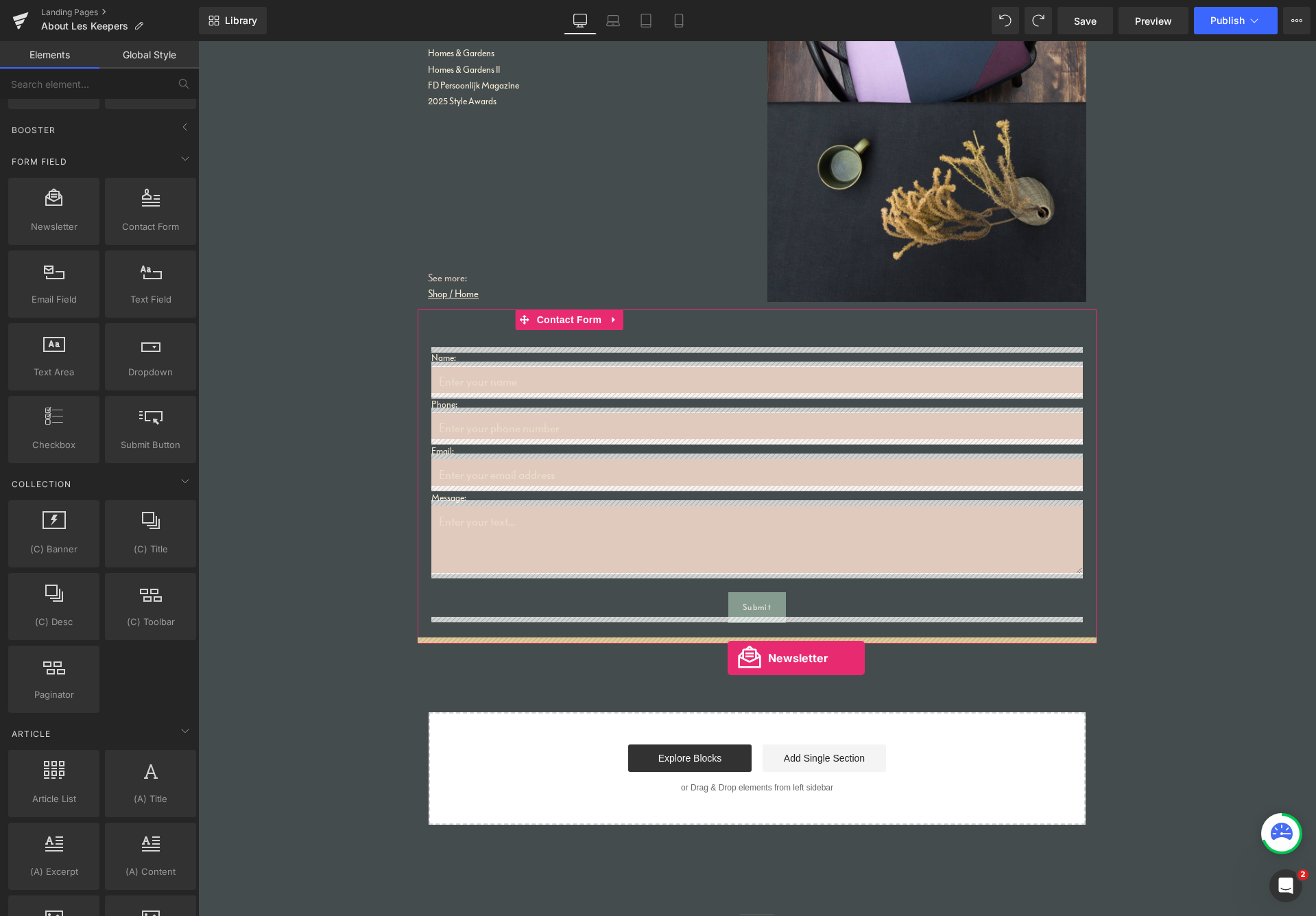
drag, startPoint x: 255, startPoint y: 256, endPoint x: 727, endPoint y: 660, distance: 621.3
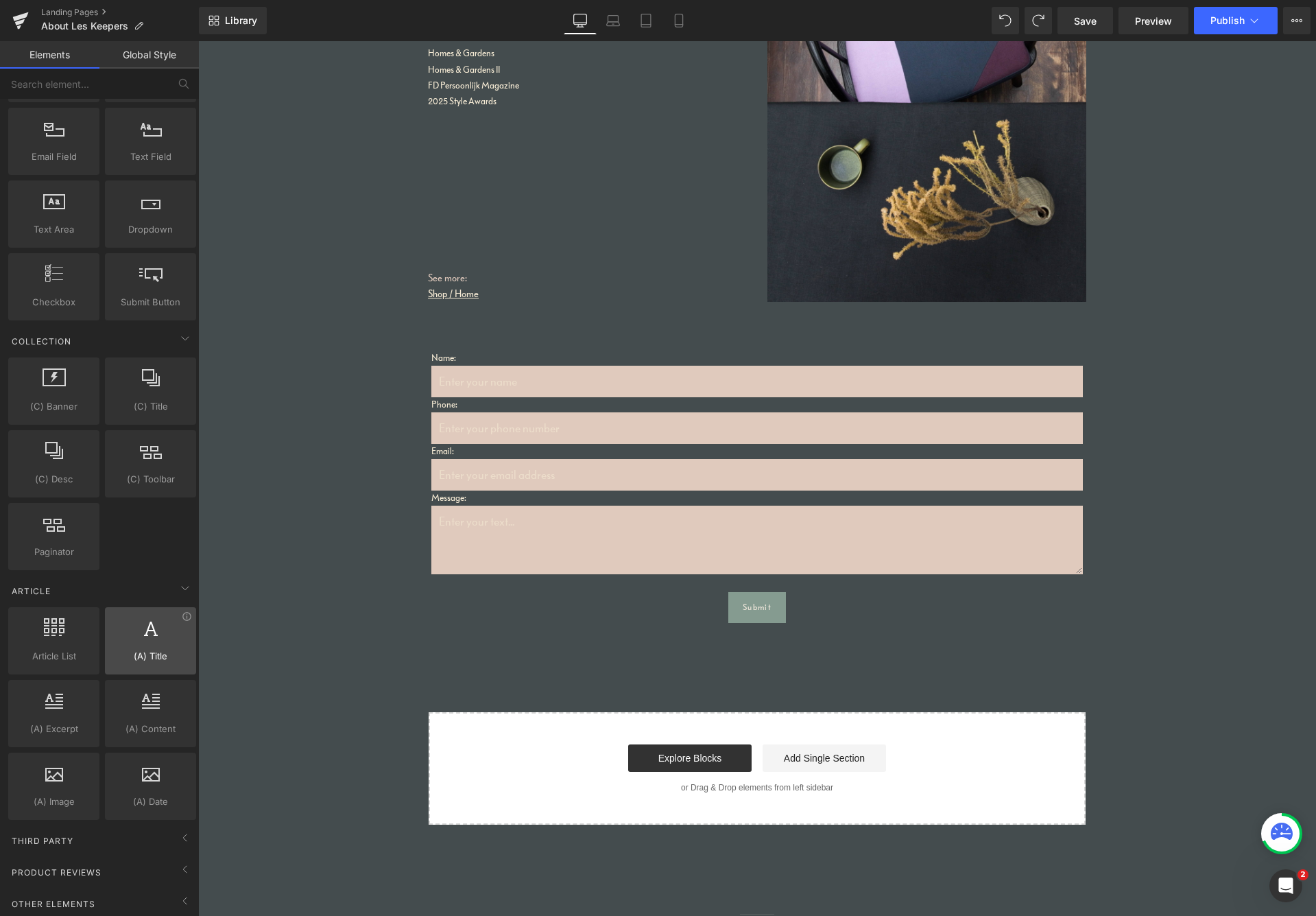
scroll to position [1775, 0]
drag, startPoint x: 108, startPoint y: 847, endPoint x: 98, endPoint y: 846, distance: 10.0
click at [101, 823] on div "Product Reviews" at bounding box center [102, 870] width 194 height 32
click at [90, 823] on div "Third Party" at bounding box center [102, 841] width 194 height 28
drag, startPoint x: 1092, startPoint y: 22, endPoint x: 1118, endPoint y: 24, distance: 26.1
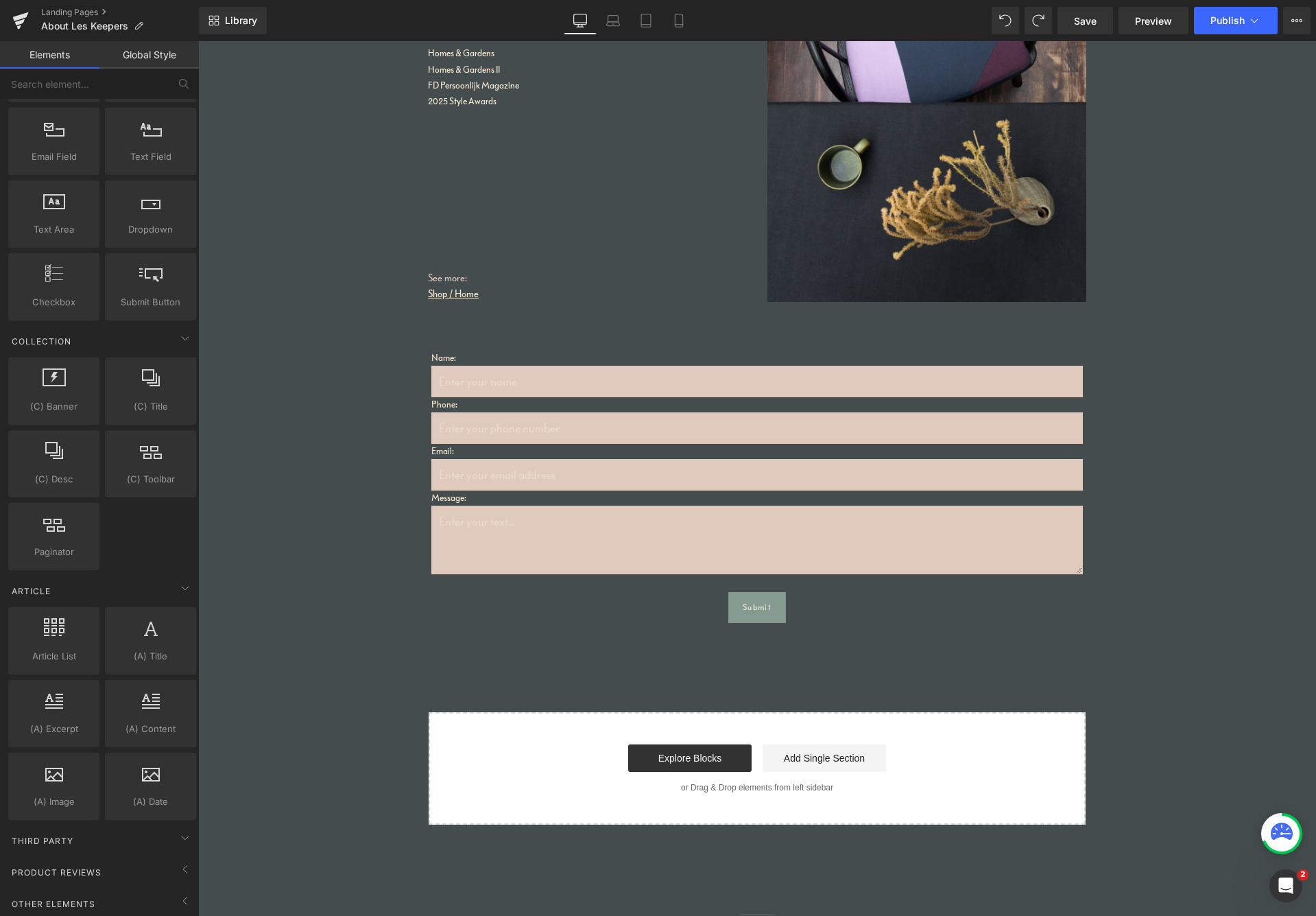
click at [1092, 22] on span "Save" at bounding box center [1085, 20] width 23 height 14
click at [1117, 22] on span "Publish" at bounding box center [1227, 20] width 34 height 11
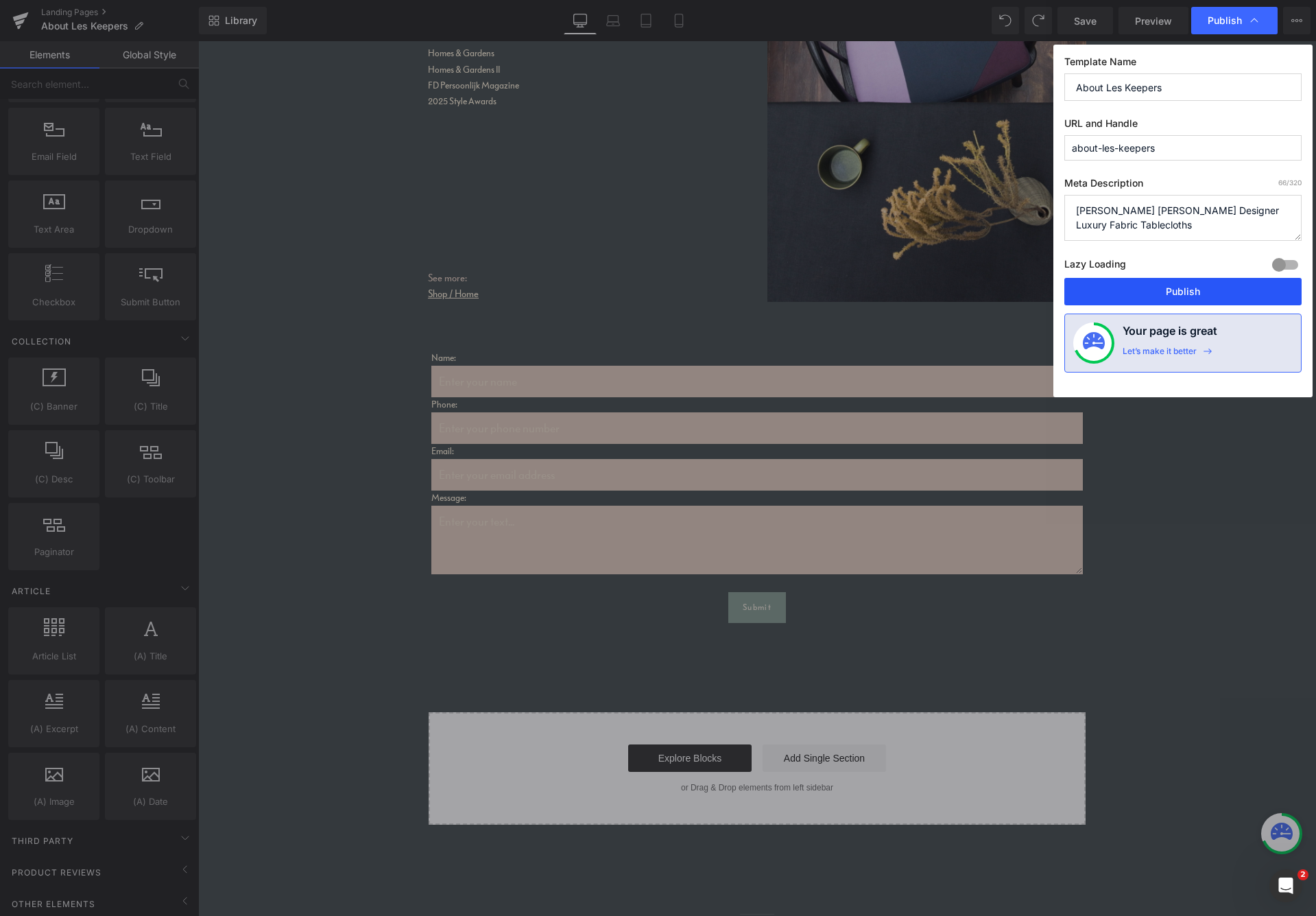
click at [1117, 288] on button "Publish" at bounding box center [1183, 292] width 237 height 28
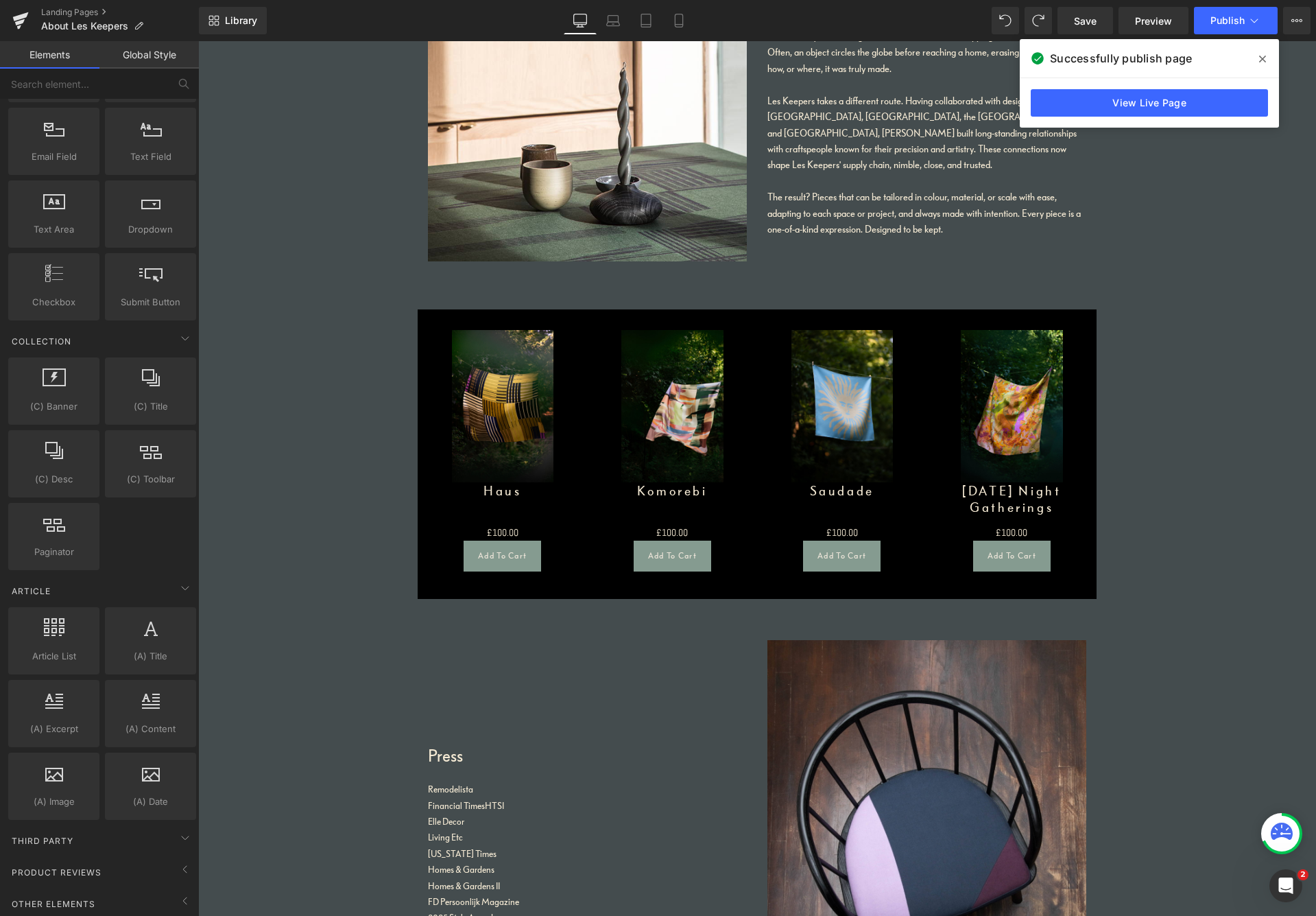
scroll to position [2038, 0]
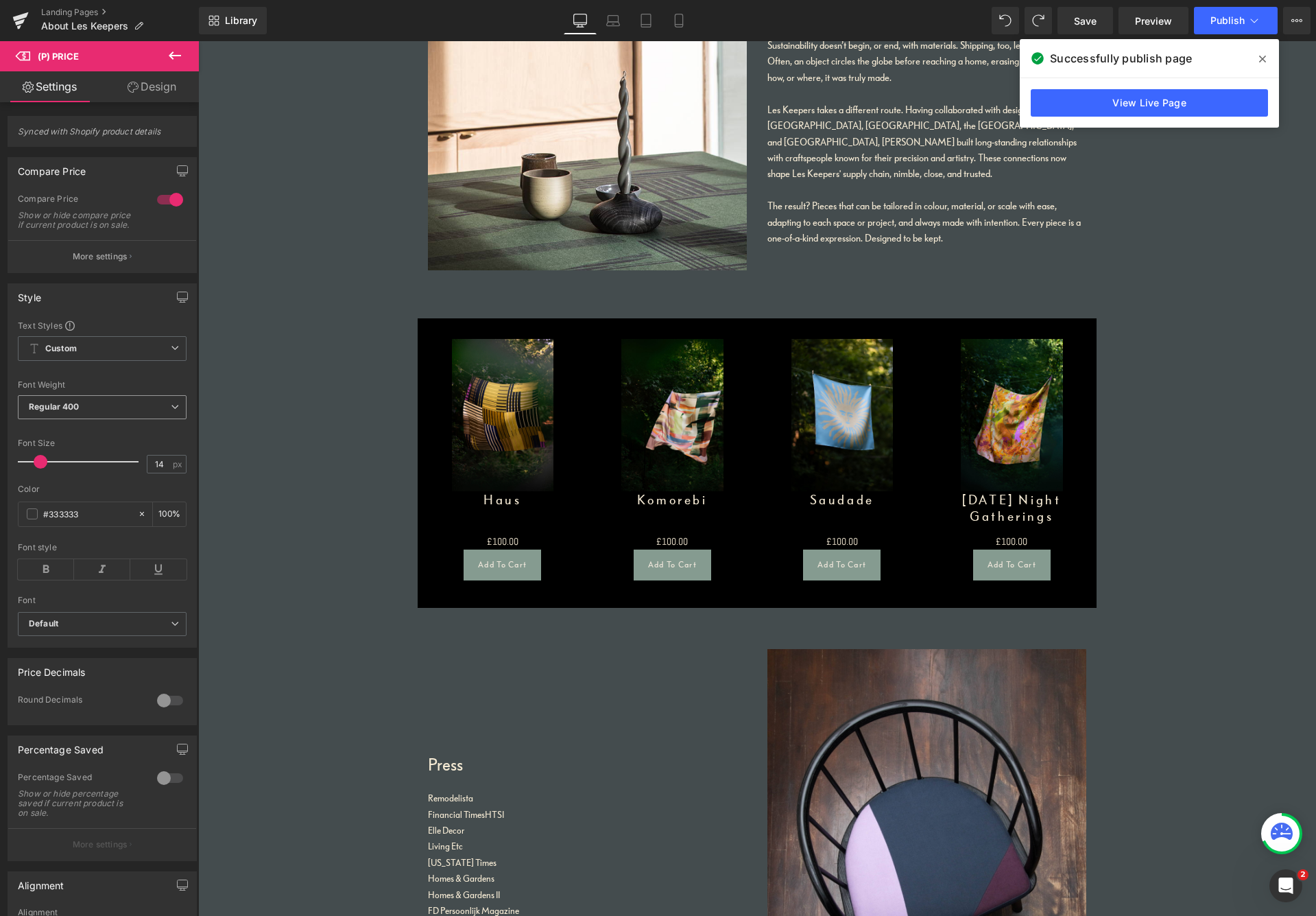
click at [94, 419] on span "Regular 400" at bounding box center [101, 407] width 168 height 24
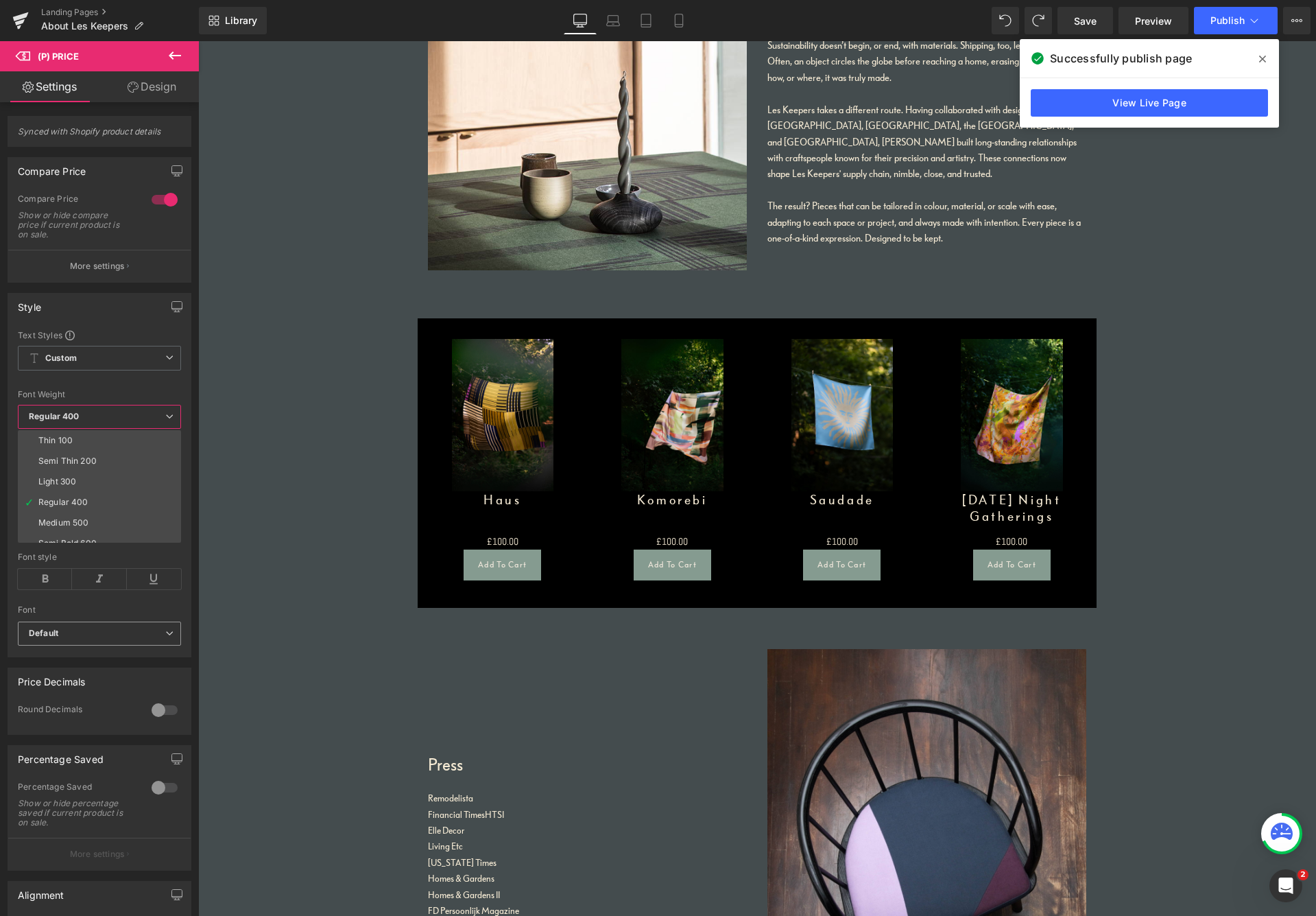
click at [113, 636] on b "Default" at bounding box center [96, 634] width 137 height 12
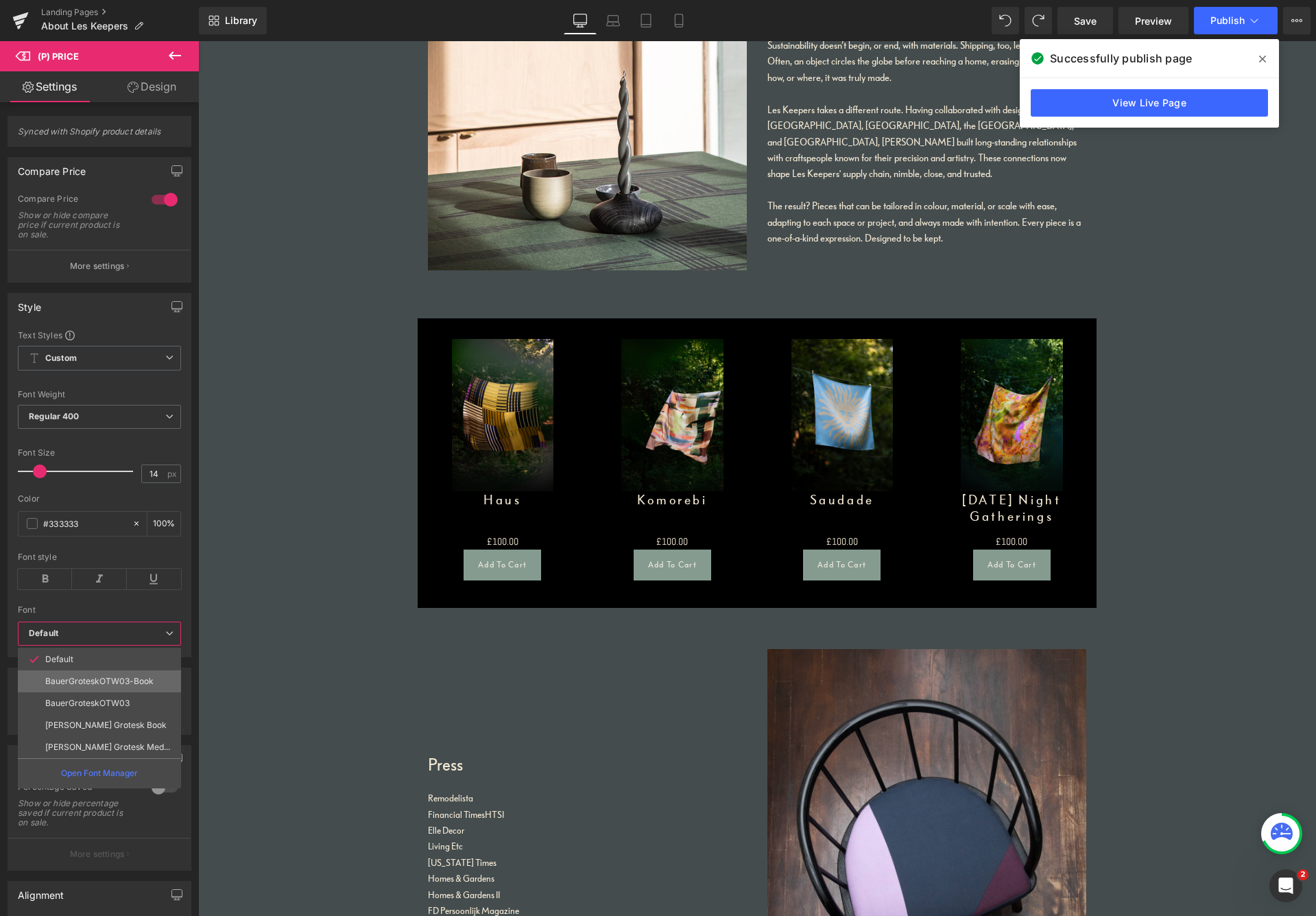
click at [97, 677] on p "BauerGroteskOTW03-Book" at bounding box center [99, 681] width 108 height 9
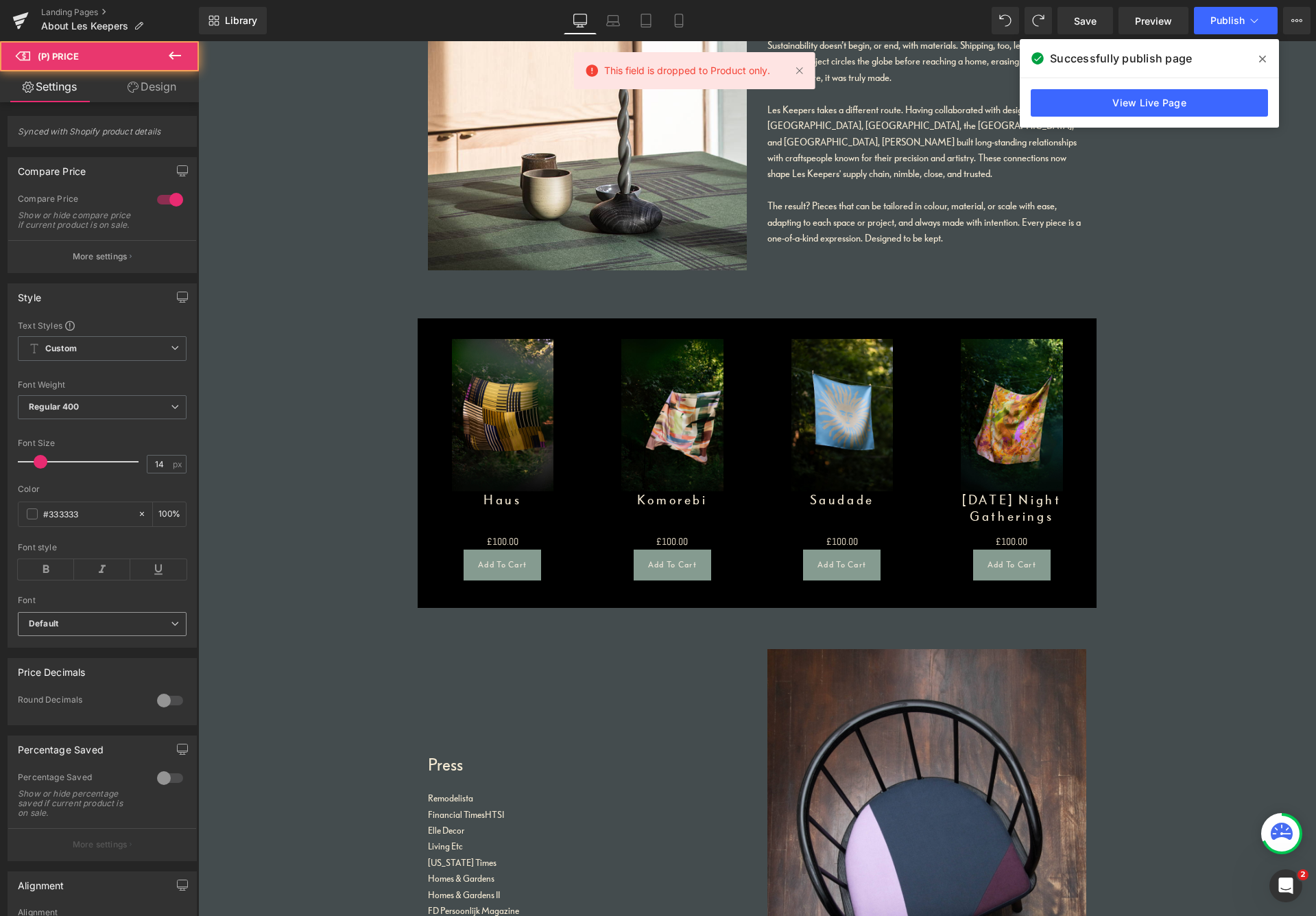
drag, startPoint x: 96, startPoint y: 632, endPoint x: 104, endPoint y: 632, distance: 8.0
click at [96, 630] on b "Default" at bounding box center [100, 624] width 142 height 12
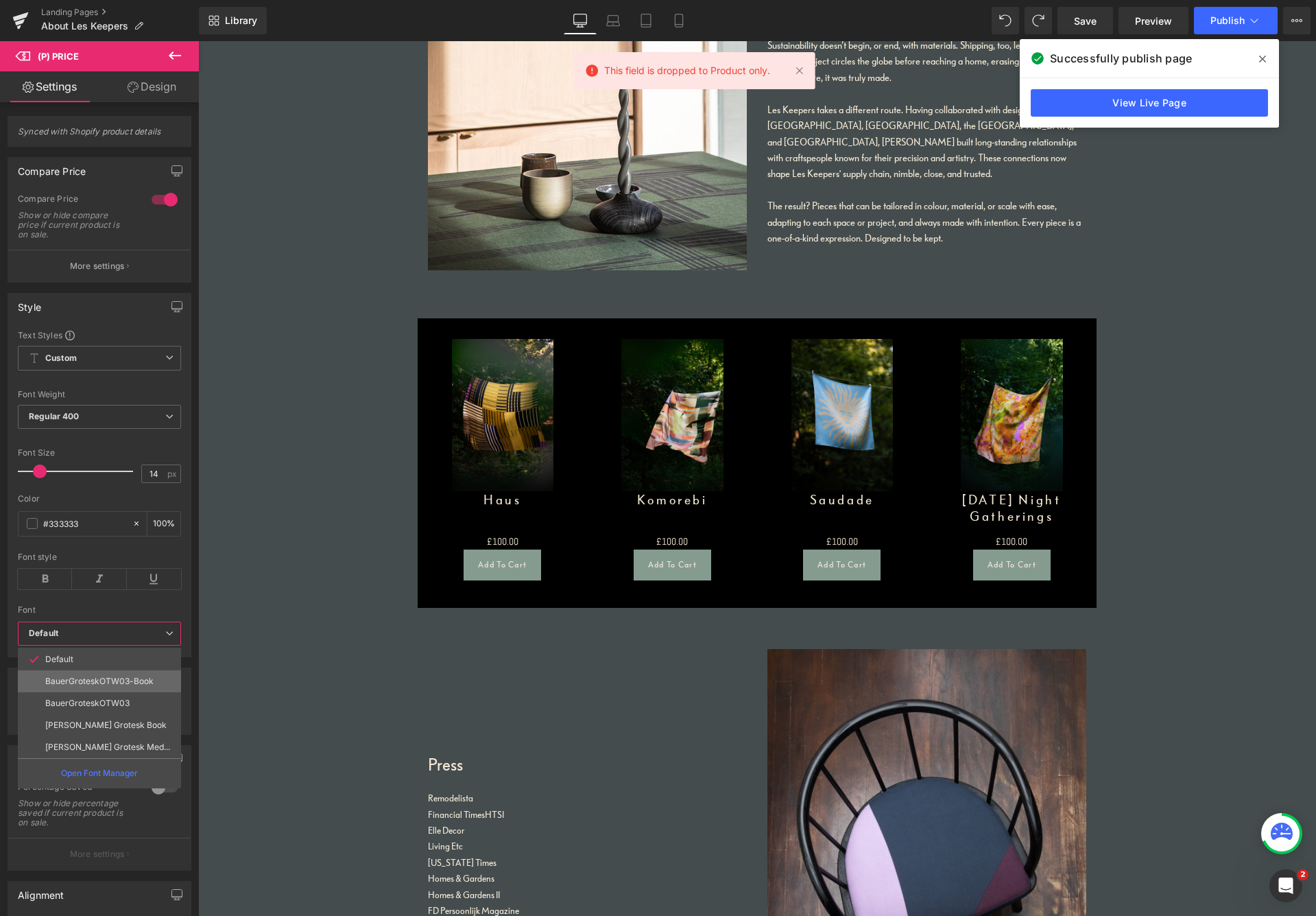
click at [83, 679] on p "BauerGroteskOTW03-Book" at bounding box center [99, 681] width 108 height 9
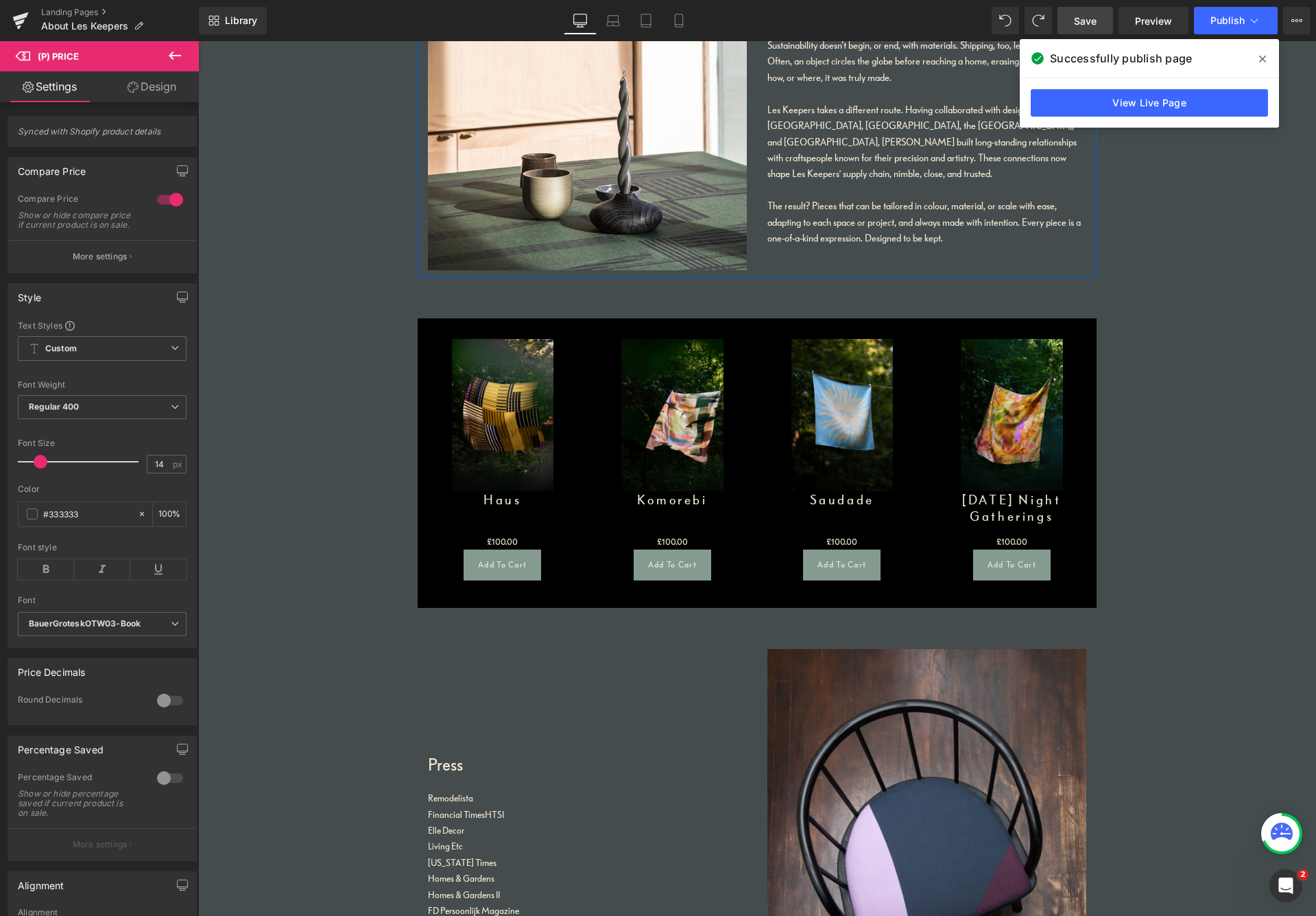
click at [1097, 23] on span "Save" at bounding box center [1085, 20] width 23 height 14
click at [1117, 21] on span "Publish" at bounding box center [1227, 20] width 34 height 11
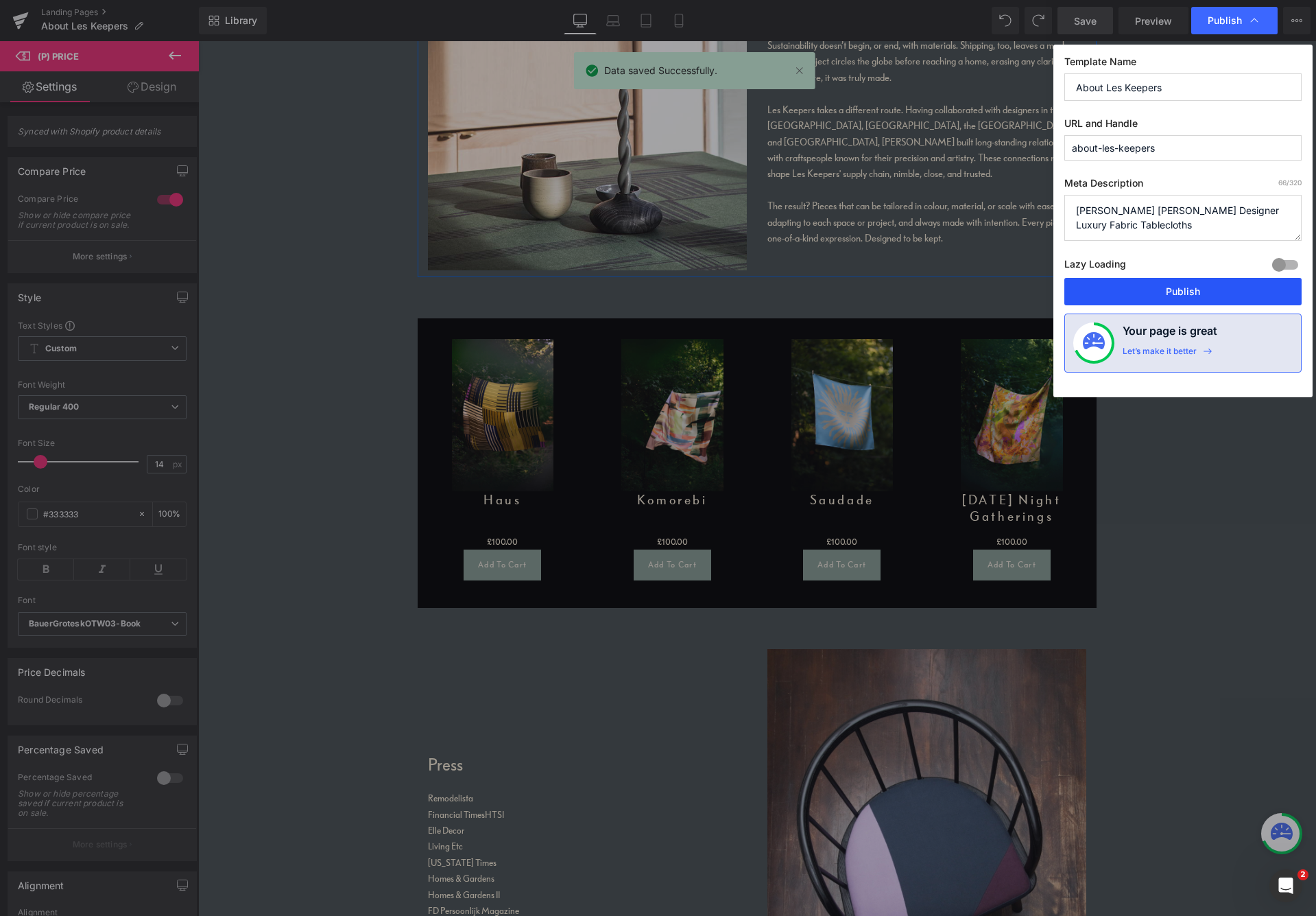
click at [1117, 297] on button "Publish" at bounding box center [1183, 292] width 237 height 28
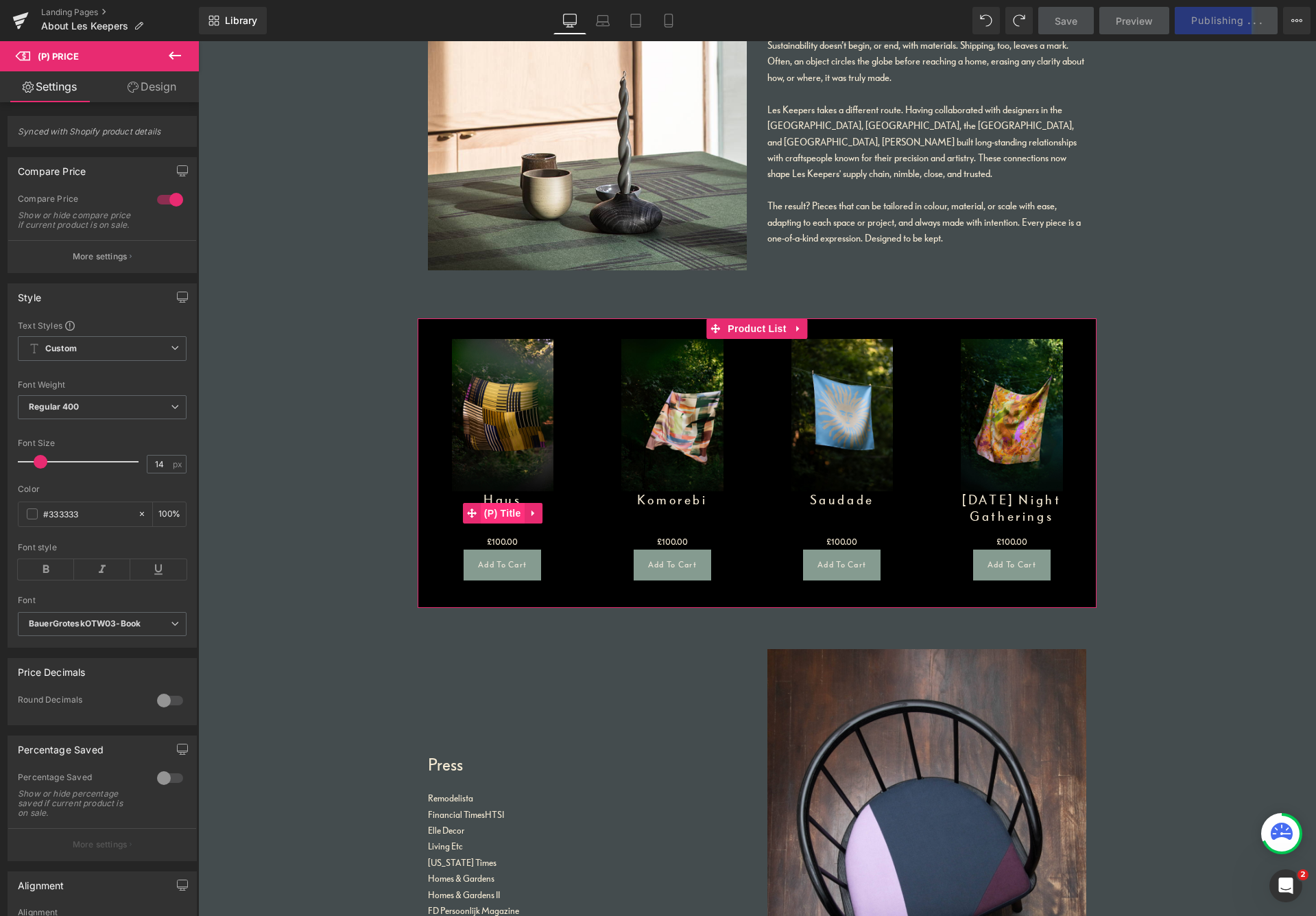
click at [504, 511] on span "(P) Title" at bounding box center [503, 513] width 44 height 21
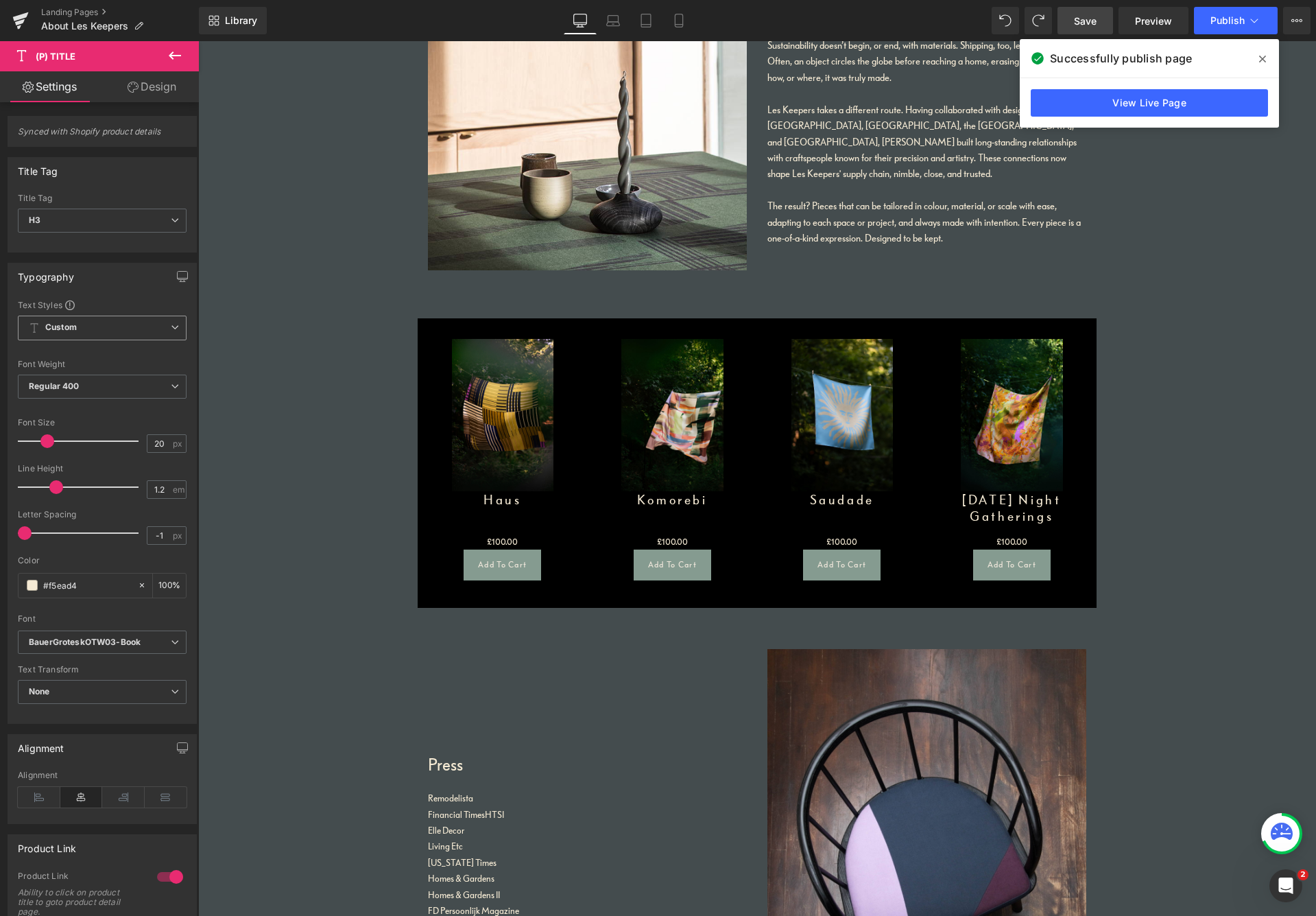
click at [81, 326] on span "Custom Setup Global Style" at bounding box center [101, 328] width 168 height 24
click at [80, 328] on span "Custom Setup Global Style" at bounding box center [99, 328] width 163 height 24
click at [100, 221] on span "H3" at bounding box center [101, 220] width 168 height 24
click at [71, 262] on li "H2" at bounding box center [102, 265] width 169 height 21
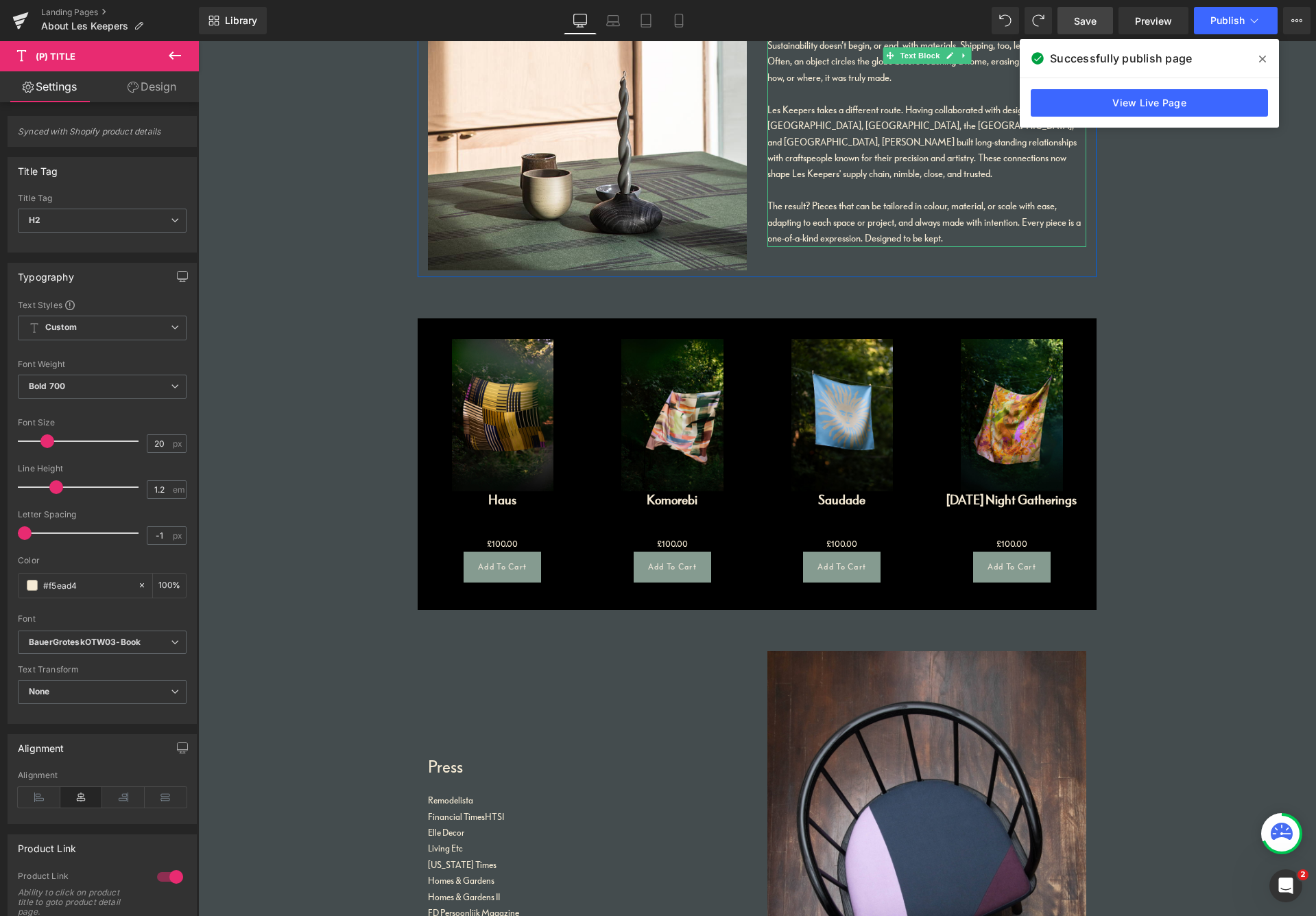
click at [1101, 20] on link "Save" at bounding box center [1086, 20] width 55 height 28
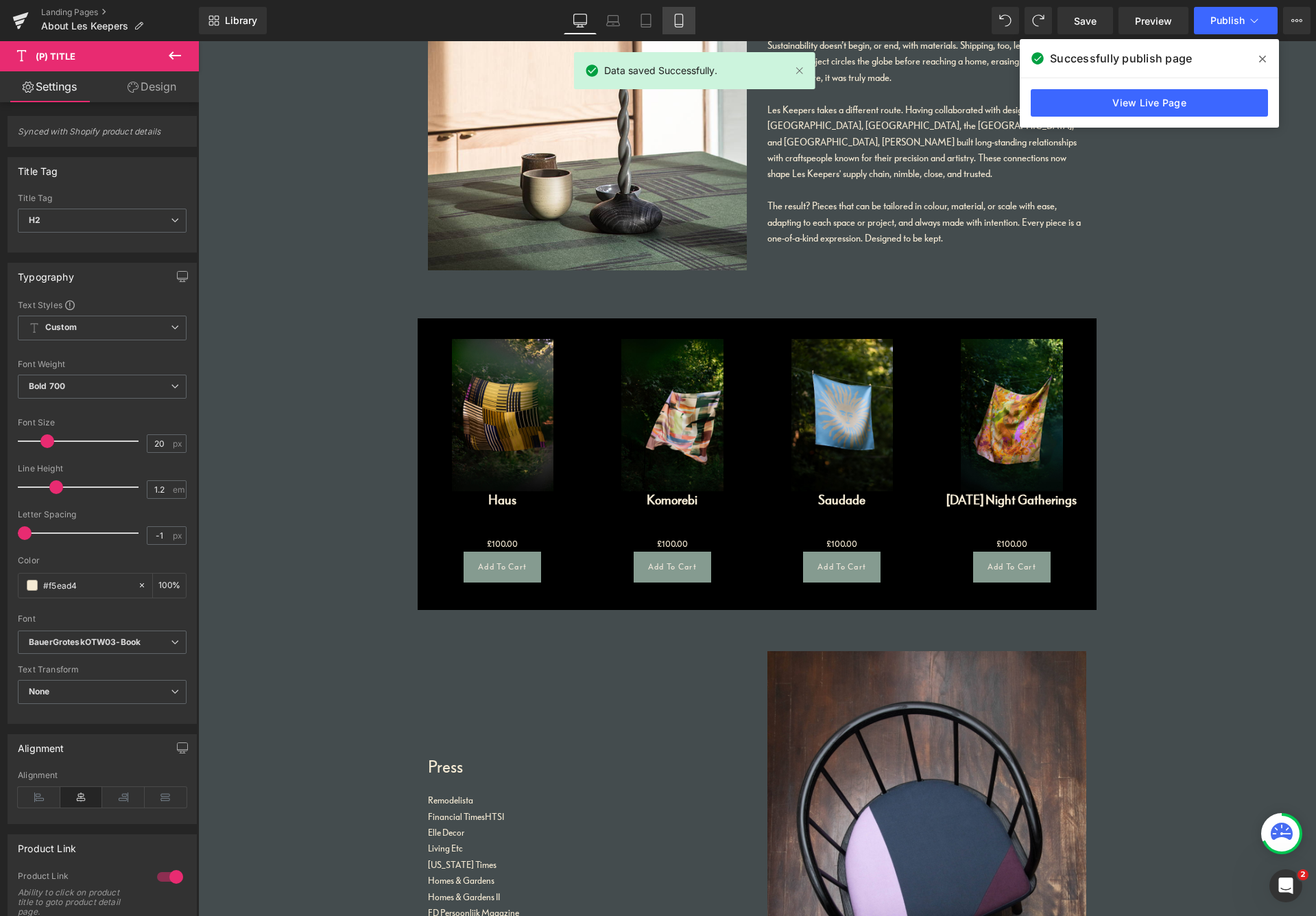
click at [684, 21] on icon at bounding box center [679, 20] width 13 height 13
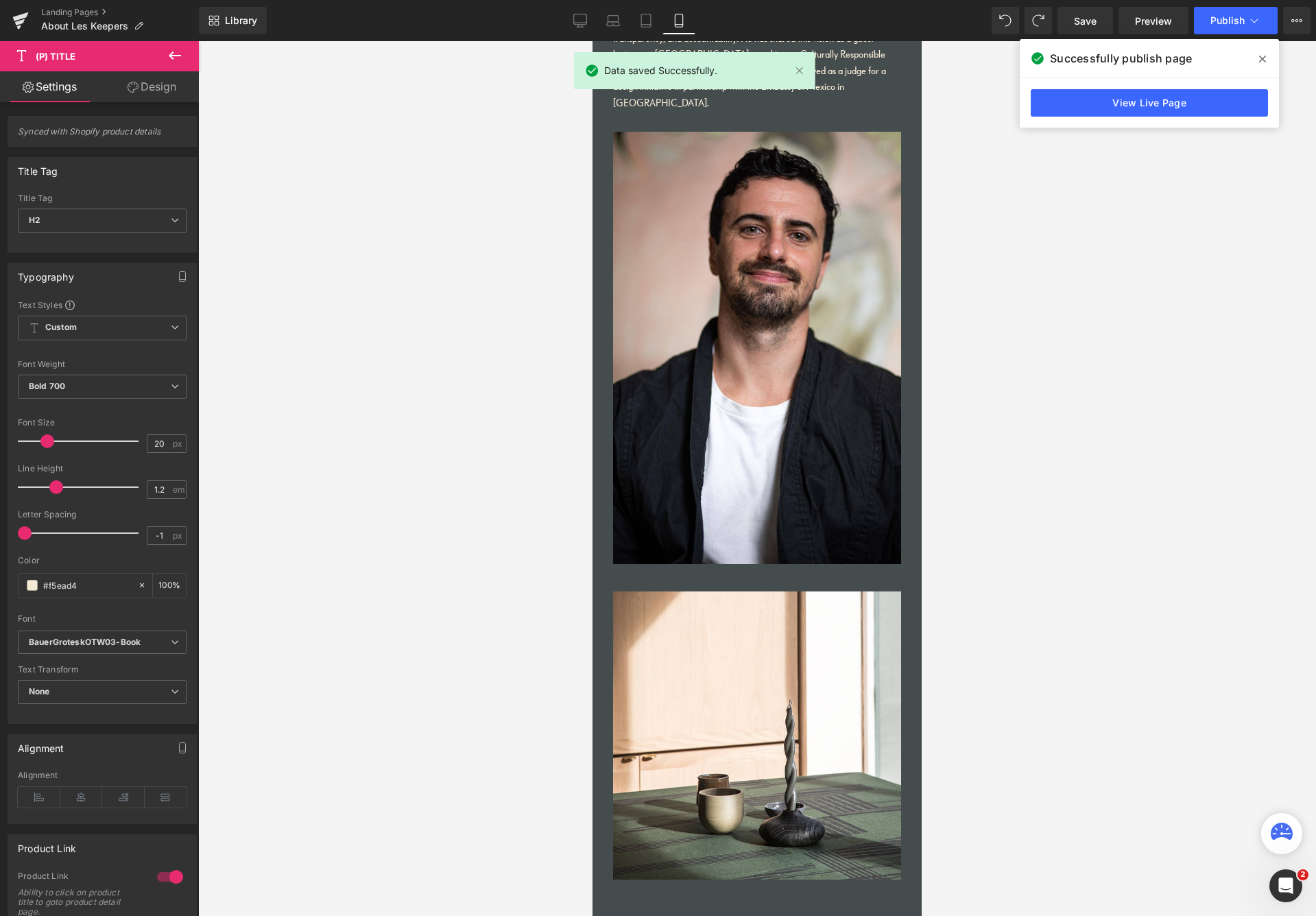
type input "100"
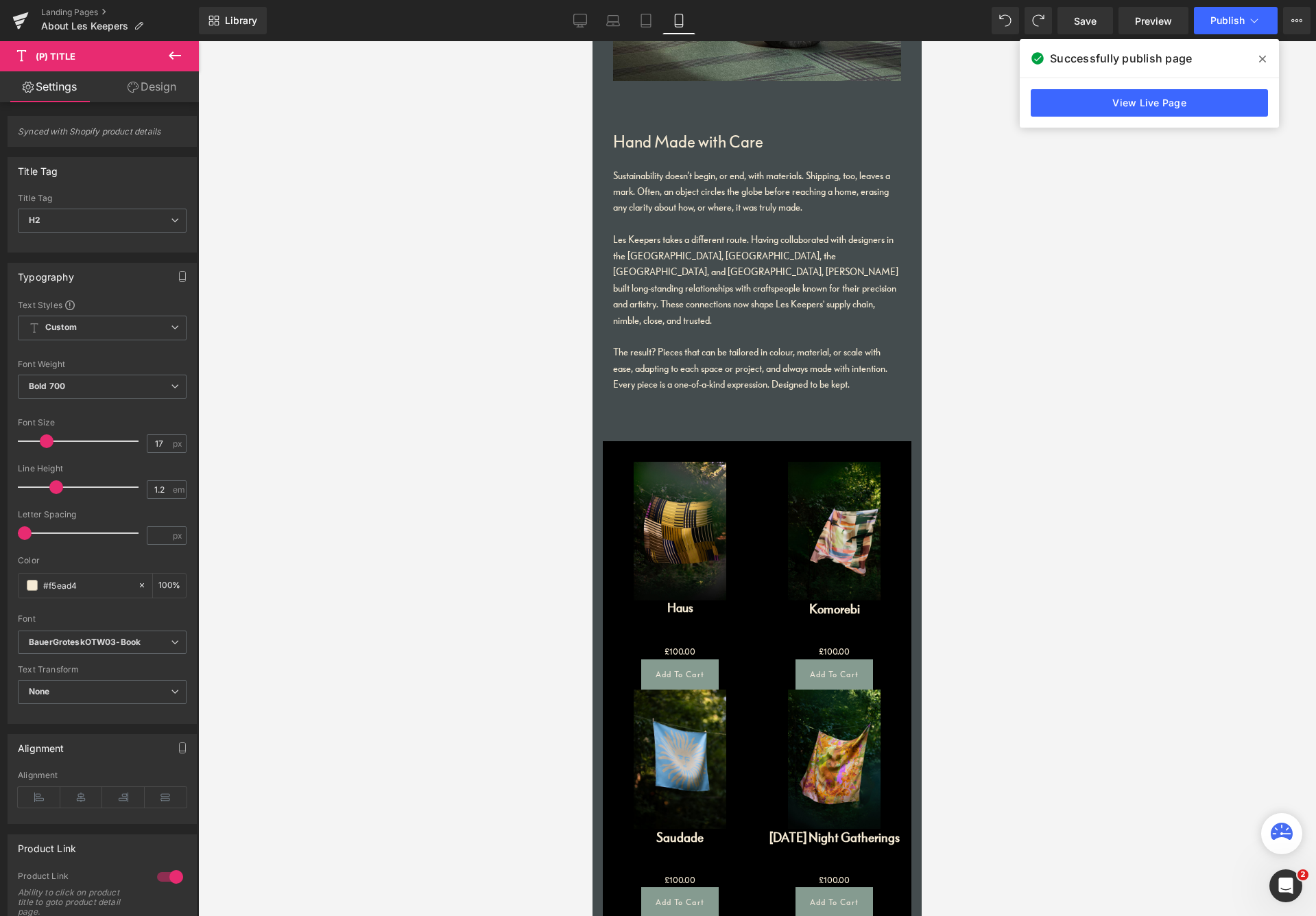
click at [44, 442] on span at bounding box center [46, 441] width 13 height 13
type input "14"
click at [43, 442] on span at bounding box center [40, 441] width 13 height 13
click at [48, 485] on span at bounding box center [52, 487] width 13 height 13
click at [46, 487] on span at bounding box center [47, 487] width 13 height 13
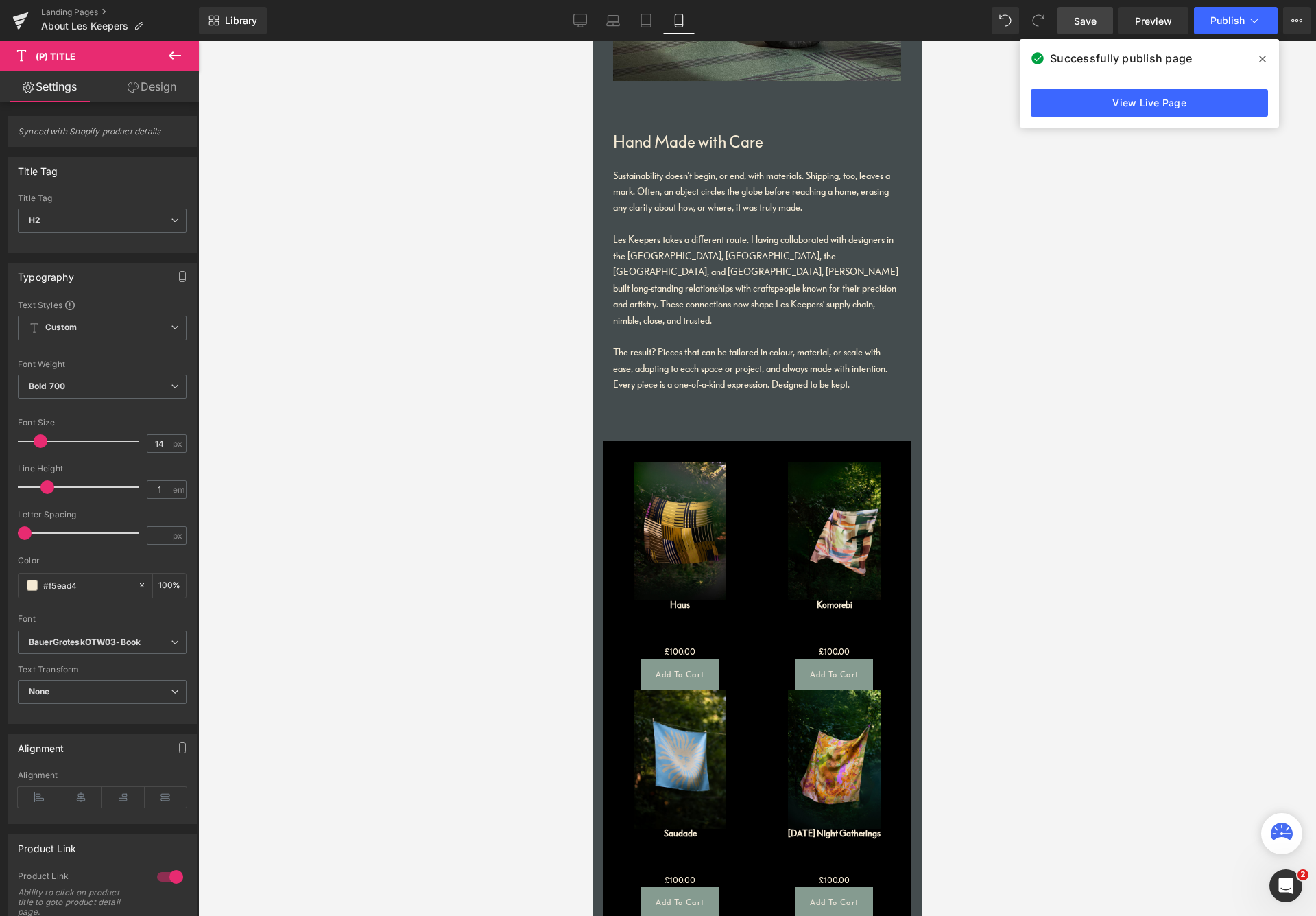
click at [1089, 24] on span "Save" at bounding box center [1085, 20] width 23 height 14
click at [1117, 22] on span "Publish" at bounding box center [1227, 20] width 34 height 11
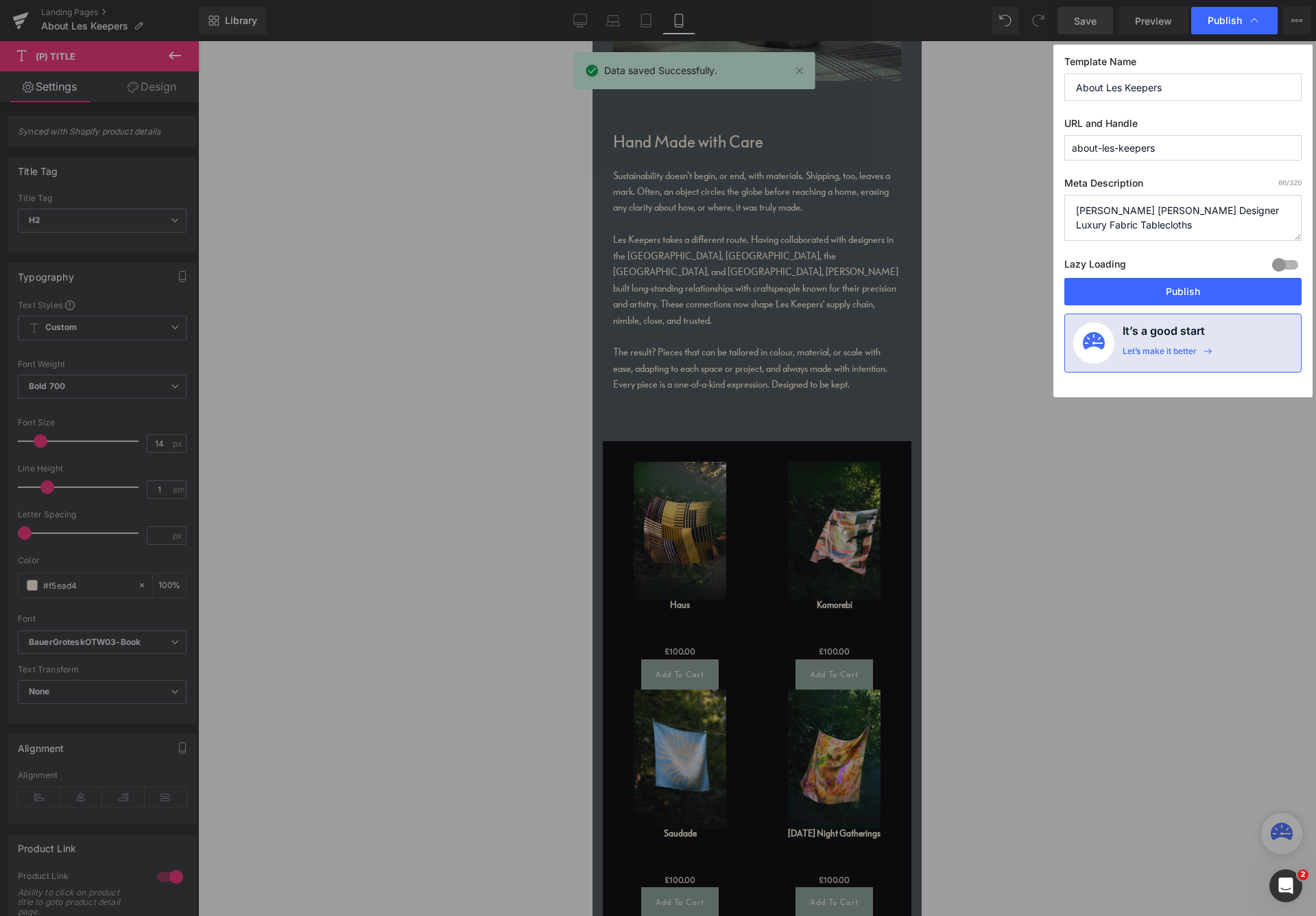
drag, startPoint x: 1153, startPoint y: 290, endPoint x: 1169, endPoint y: 312, distance: 27.2
click at [1117, 290] on button "Publish" at bounding box center [1183, 292] width 237 height 28
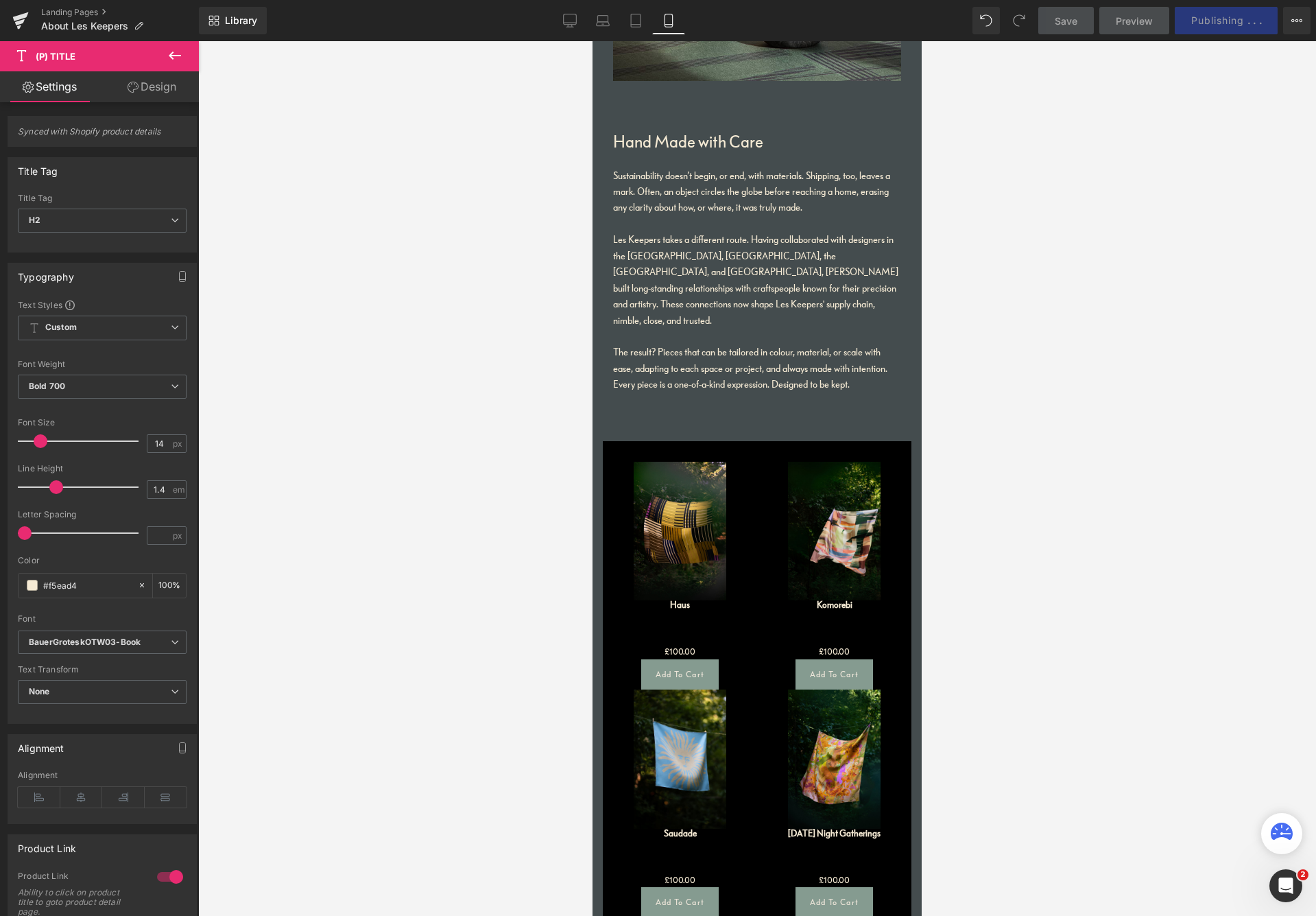
drag, startPoint x: 59, startPoint y: 483, endPoint x: 70, endPoint y: 483, distance: 11.0
click at [63, 483] on span at bounding box center [56, 487] width 13 height 13
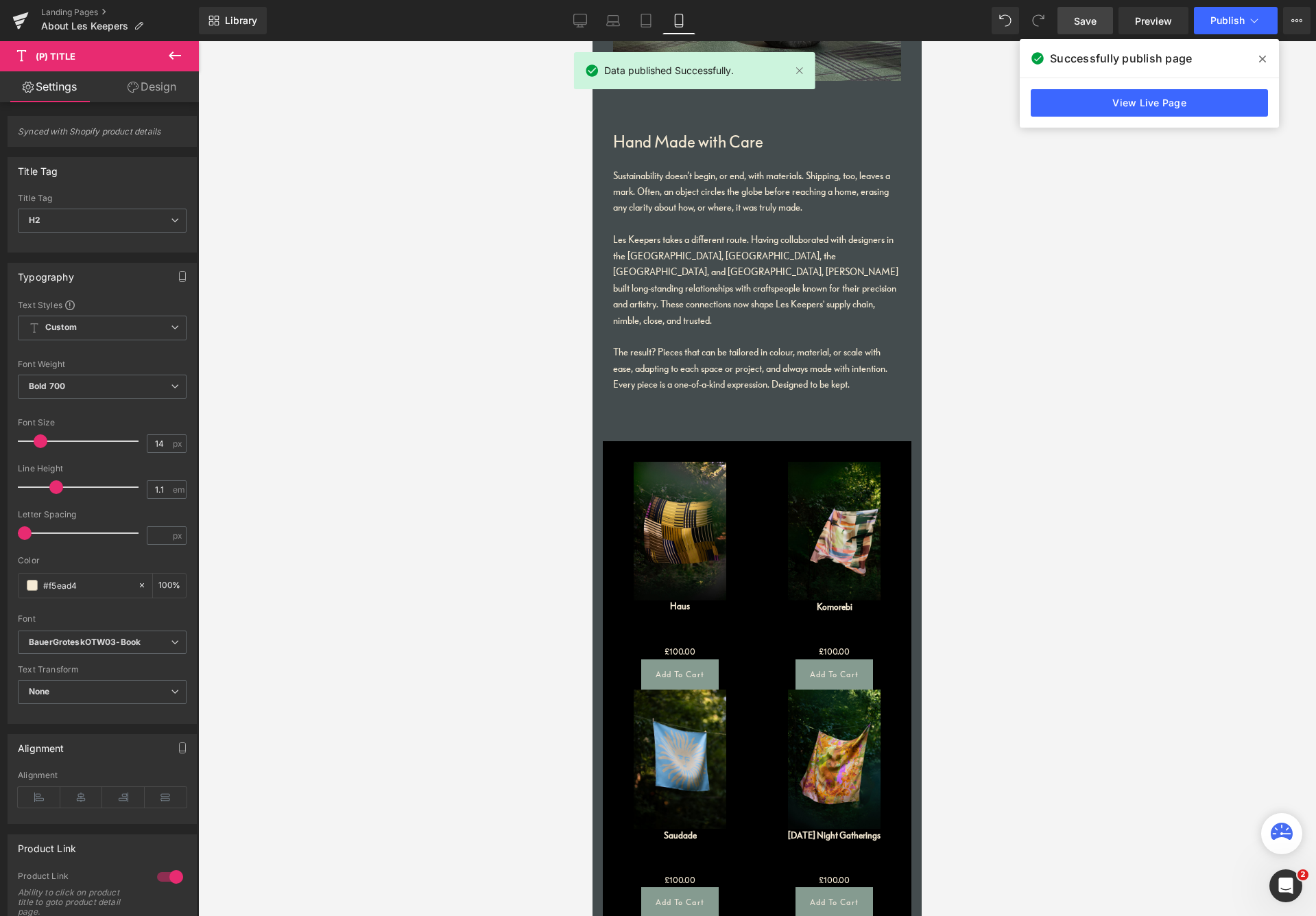
type input "1"
drag, startPoint x: 70, startPoint y: 483, endPoint x: 55, endPoint y: 486, distance: 15.3
click at [54, 485] on div at bounding box center [81, 487] width 114 height 28
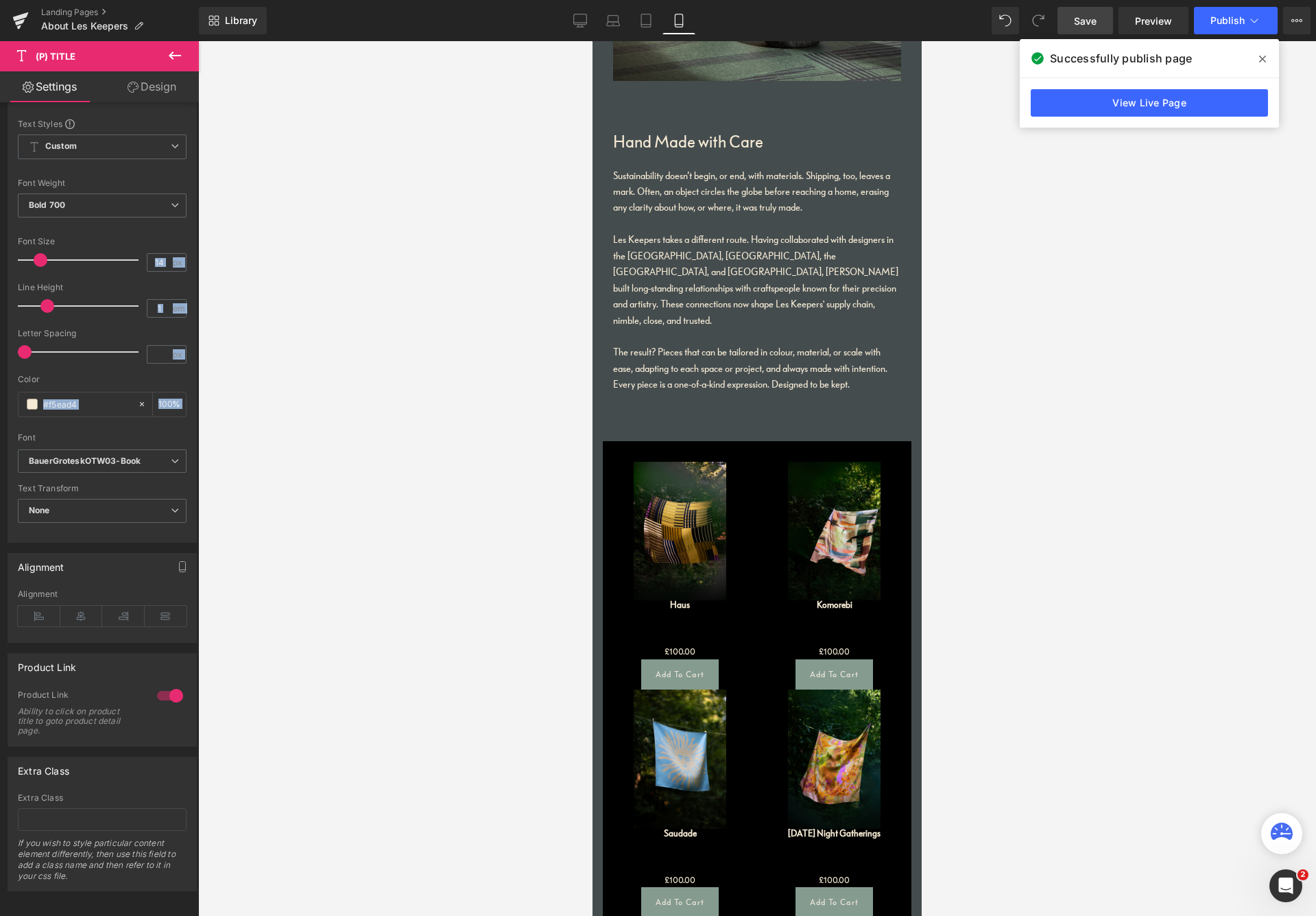
scroll to position [193, 0]
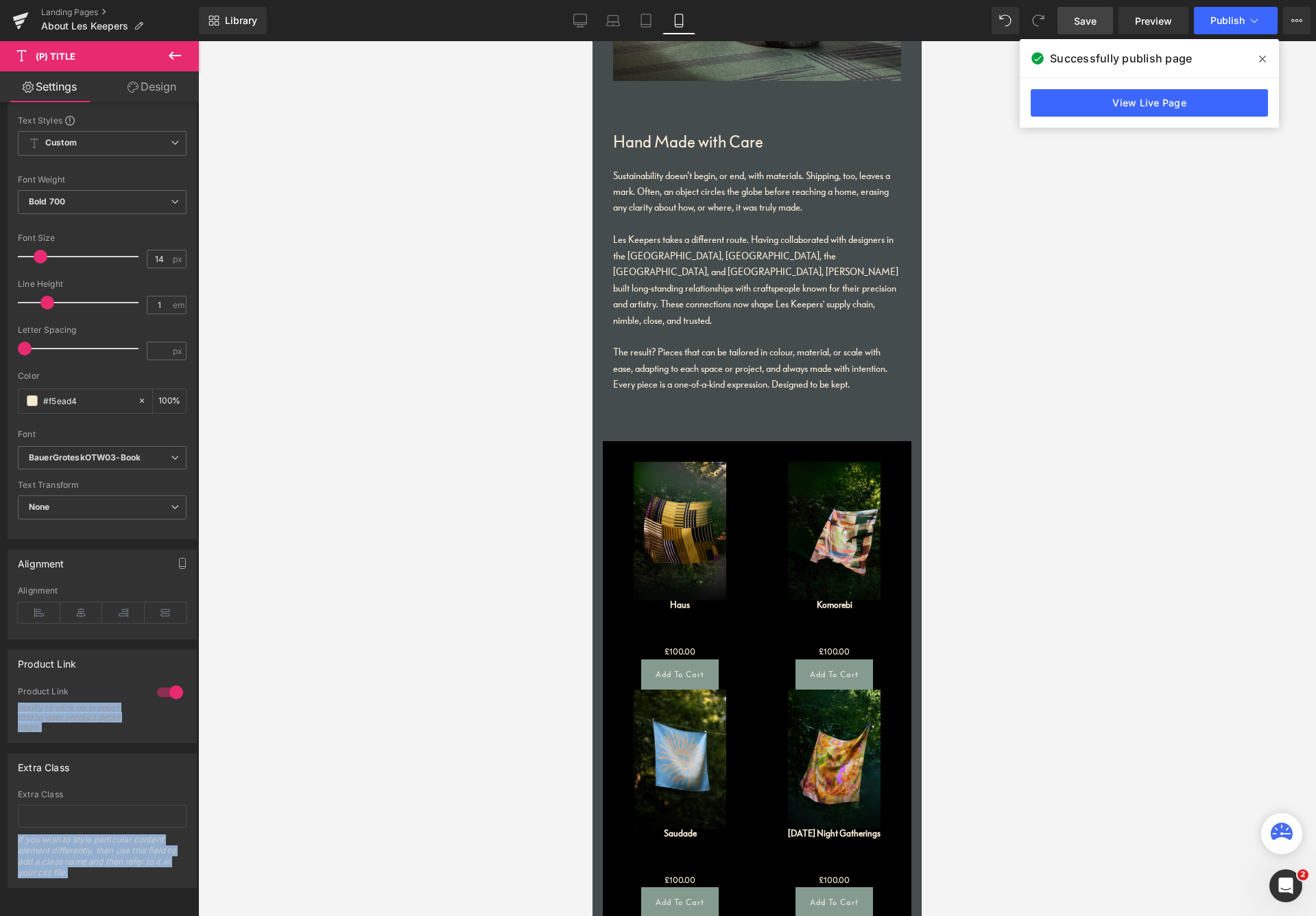
drag, startPoint x: 131, startPoint y: 829, endPoint x: 418, endPoint y: 784, distance: 290.5
click at [119, 823] on div "Synced with Shopify product details Title Tag H1 H2 H3 H4 H5 H6 Paragraph Title…" at bounding box center [102, 403] width 205 height 970
click at [148, 86] on link "Design" at bounding box center [152, 86] width 100 height 31
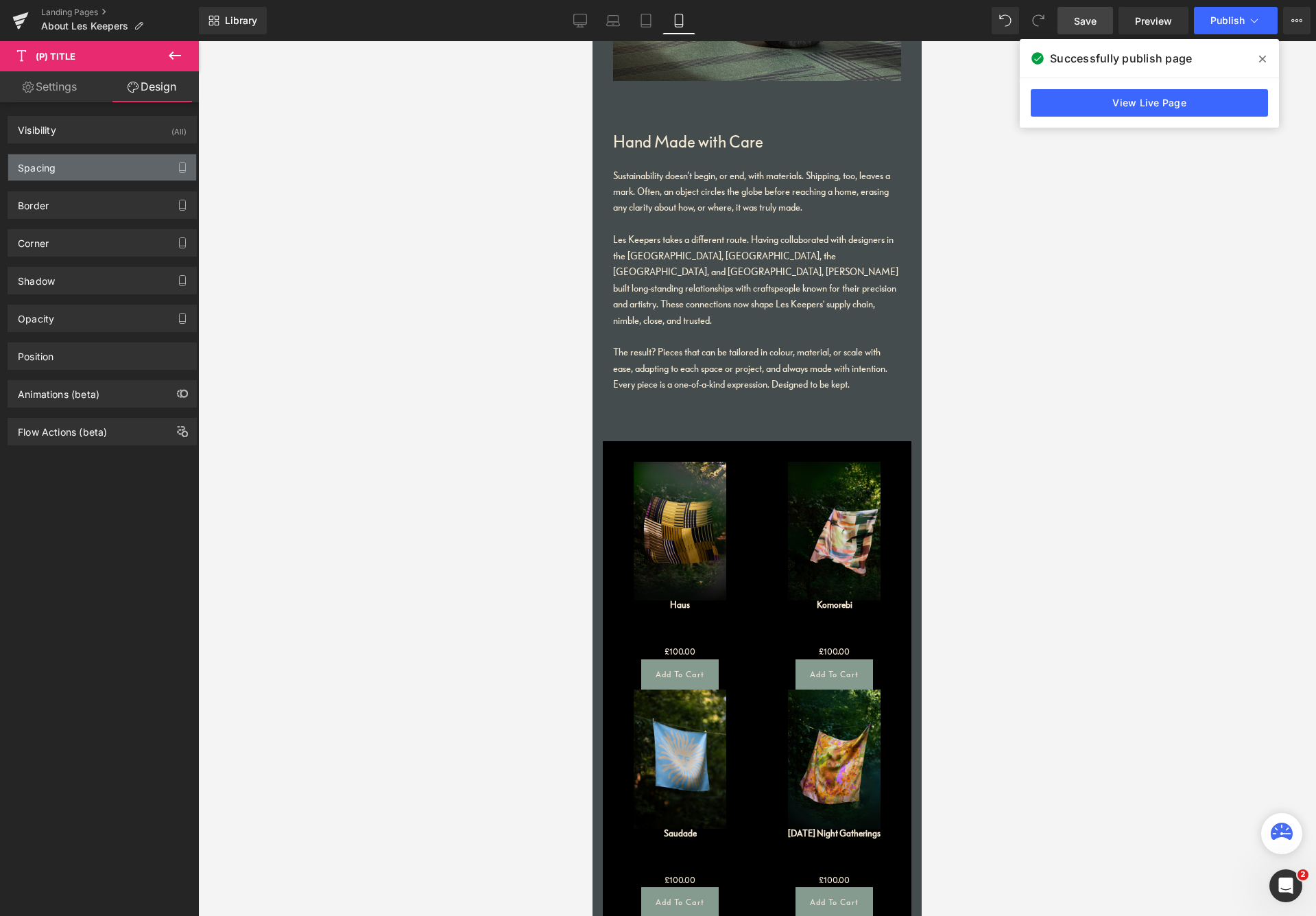
click at [70, 162] on div "Spacing" at bounding box center [102, 167] width 188 height 26
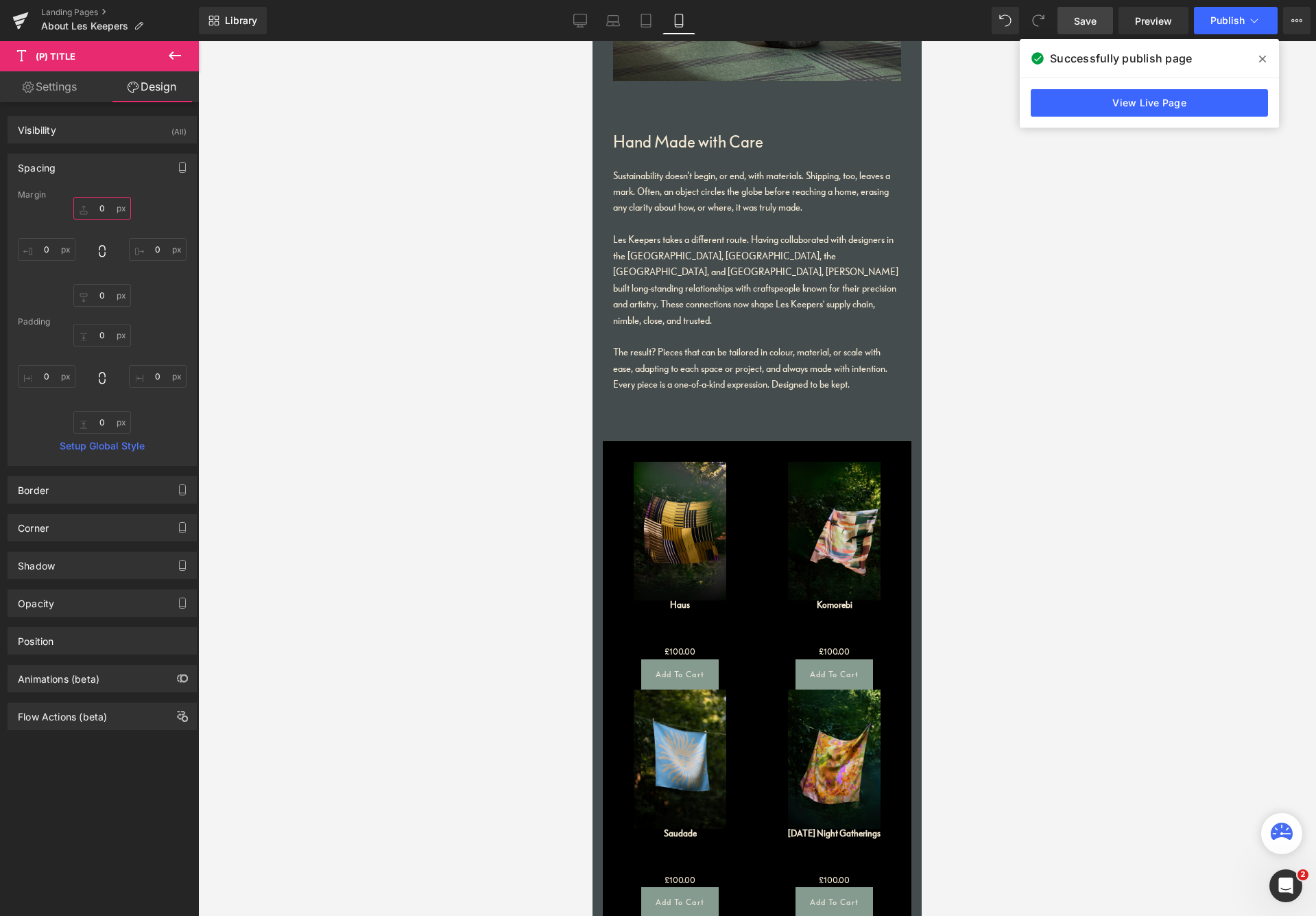
drag, startPoint x: 103, startPoint y: 209, endPoint x: 84, endPoint y: 210, distance: 19.0
click at [84, 210] on input "0" at bounding box center [102, 208] width 58 height 23
type input "10"
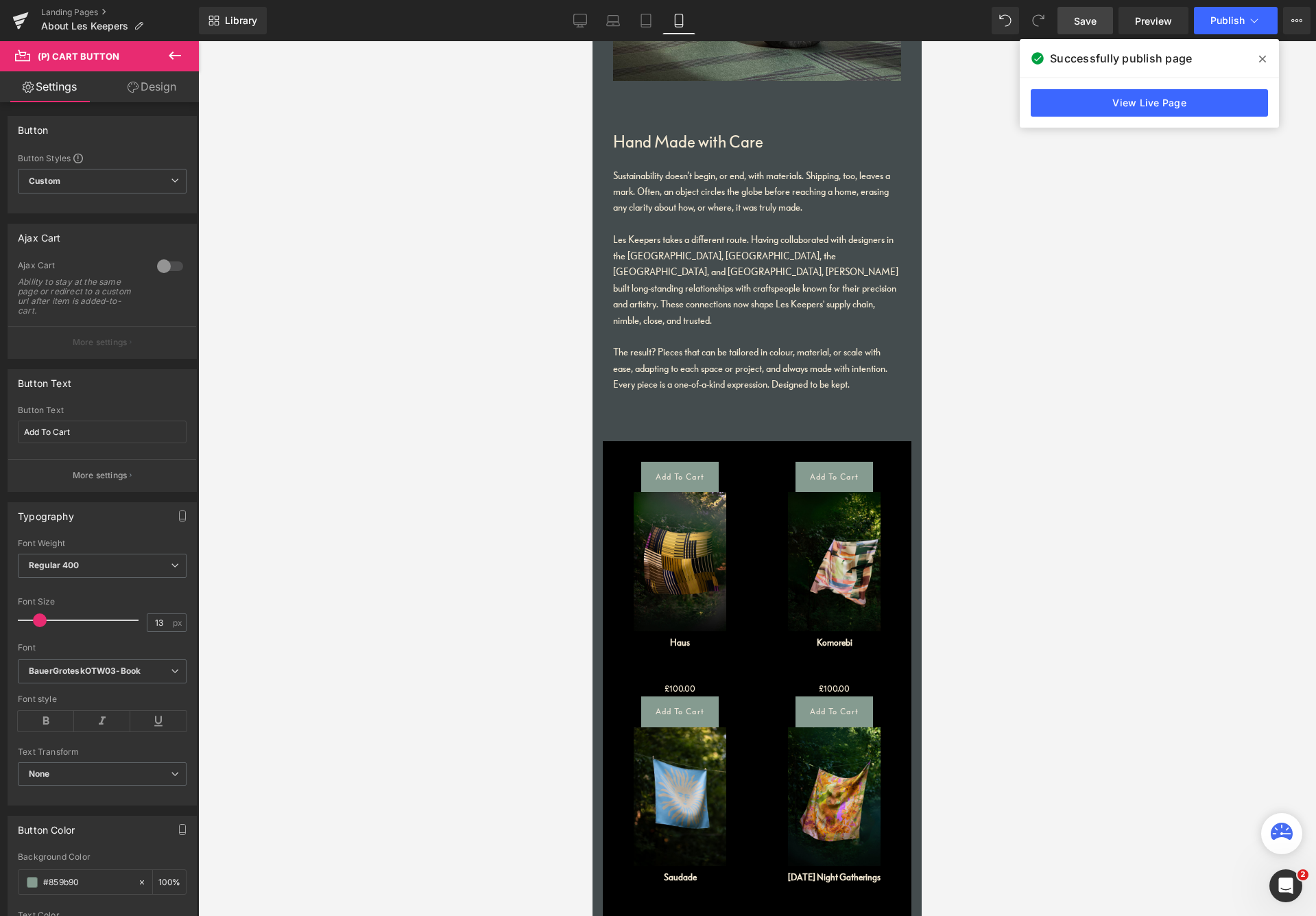
click at [169, 86] on link "Design" at bounding box center [152, 86] width 100 height 31
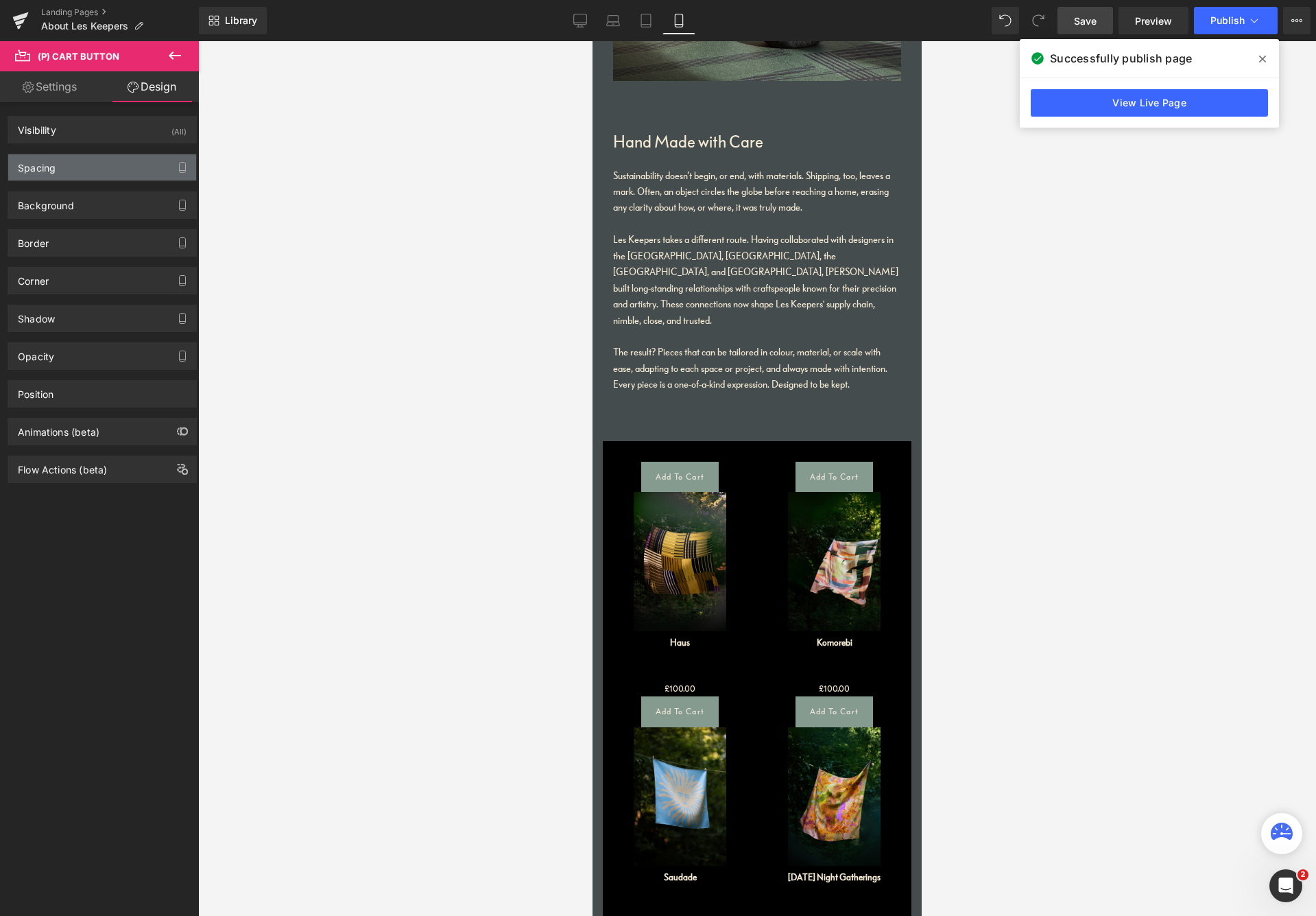
click at [81, 174] on div "Spacing" at bounding box center [102, 167] width 188 height 26
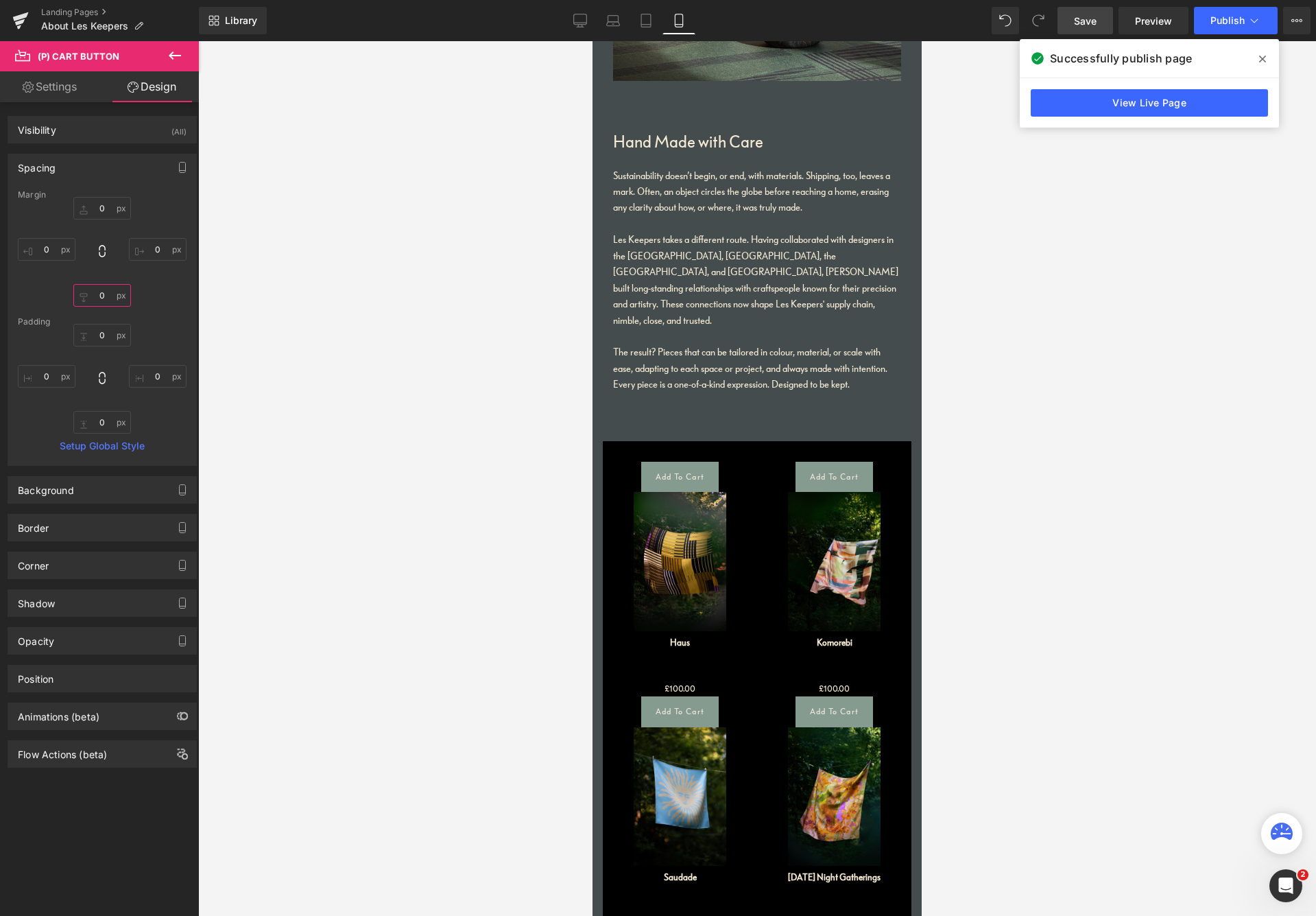
drag, startPoint x: 107, startPoint y: 302, endPoint x: 80, endPoint y: 305, distance: 27.2
click at [80, 298] on input "text" at bounding box center [102, 295] width 58 height 23
type input "10"
click at [169, 296] on div "10 10" at bounding box center [101, 251] width 168 height 110
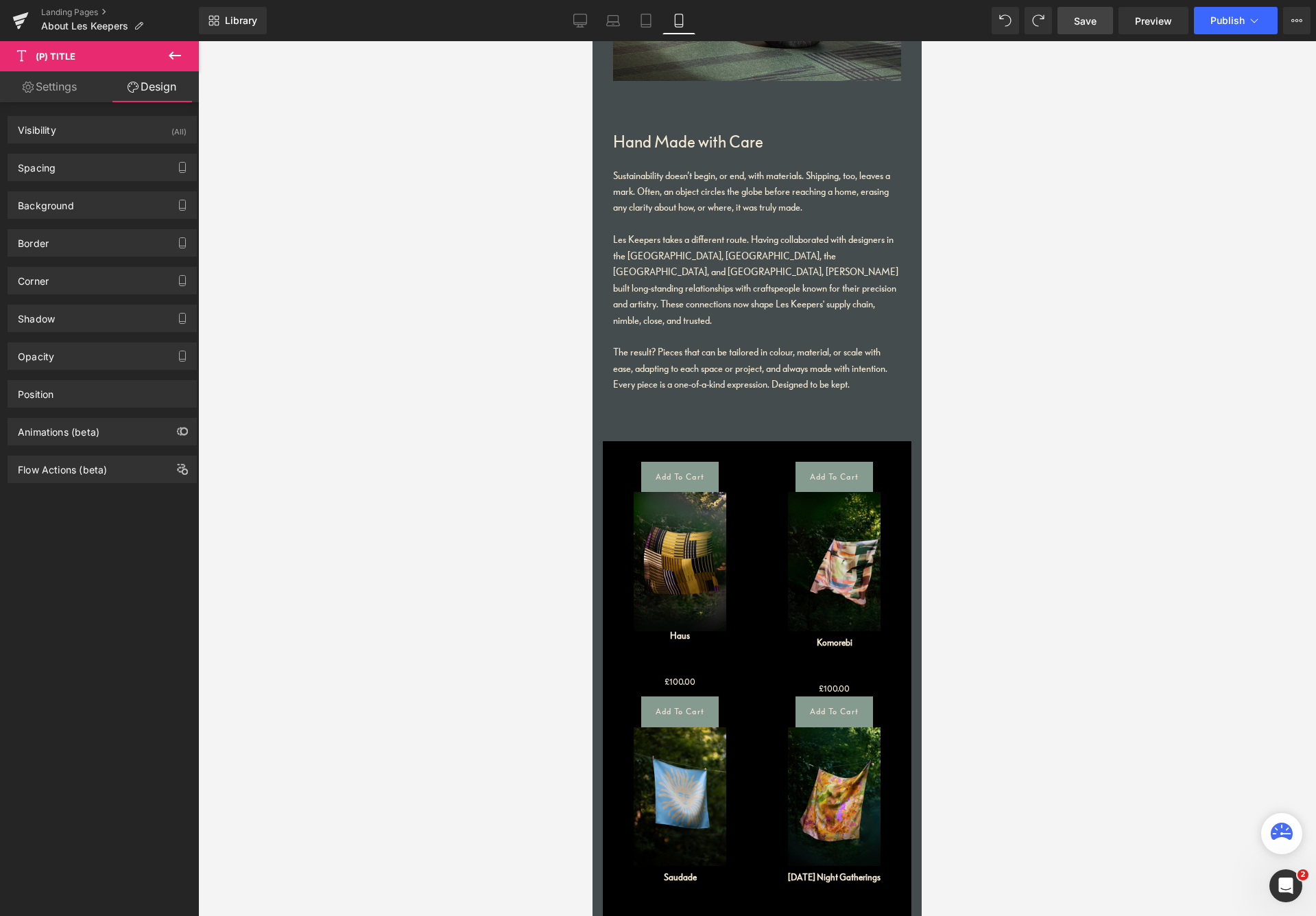
type input "100"
type input "1.4"
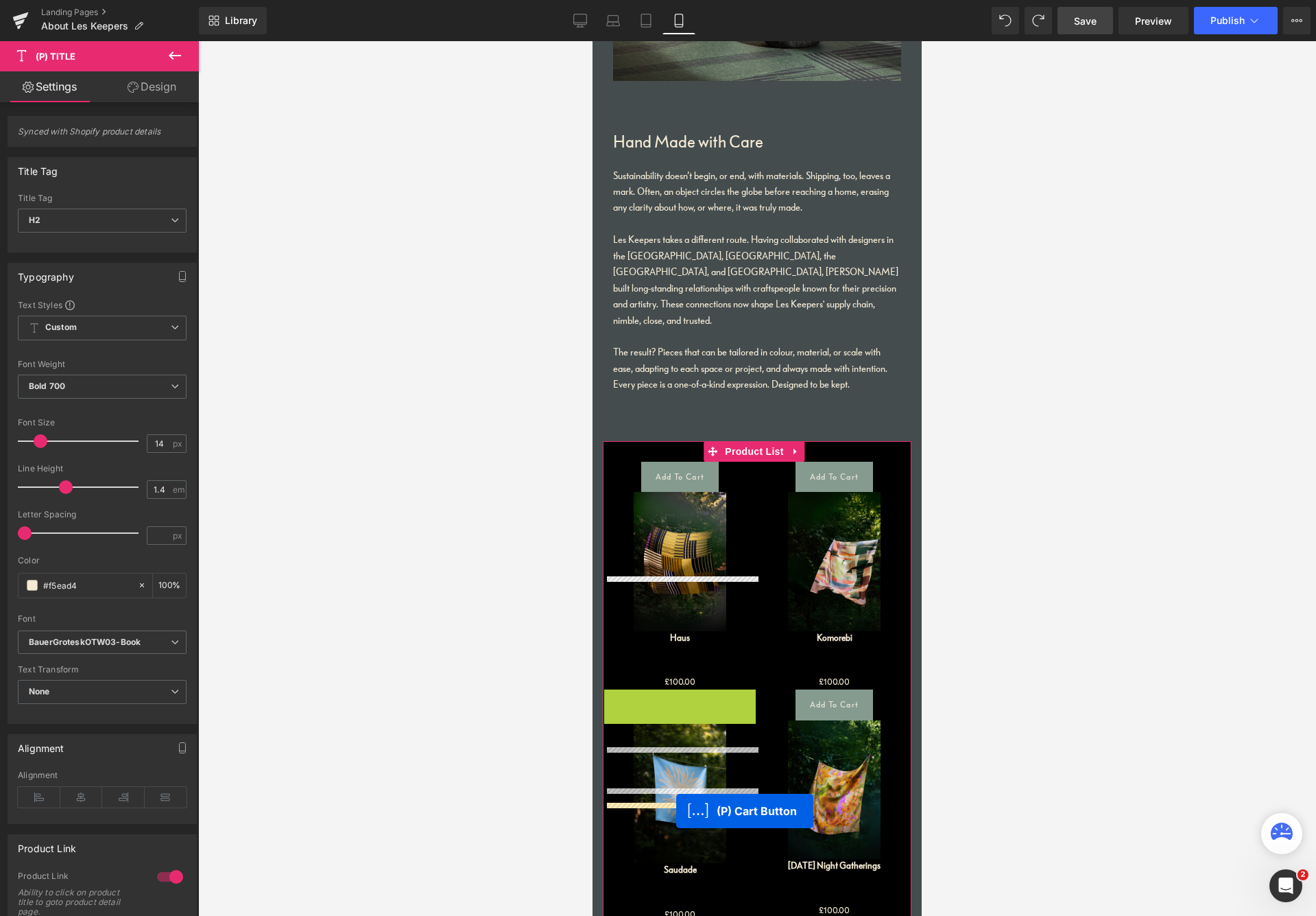
drag, startPoint x: 627, startPoint y: 594, endPoint x: 677, endPoint y: 810, distance: 221.7
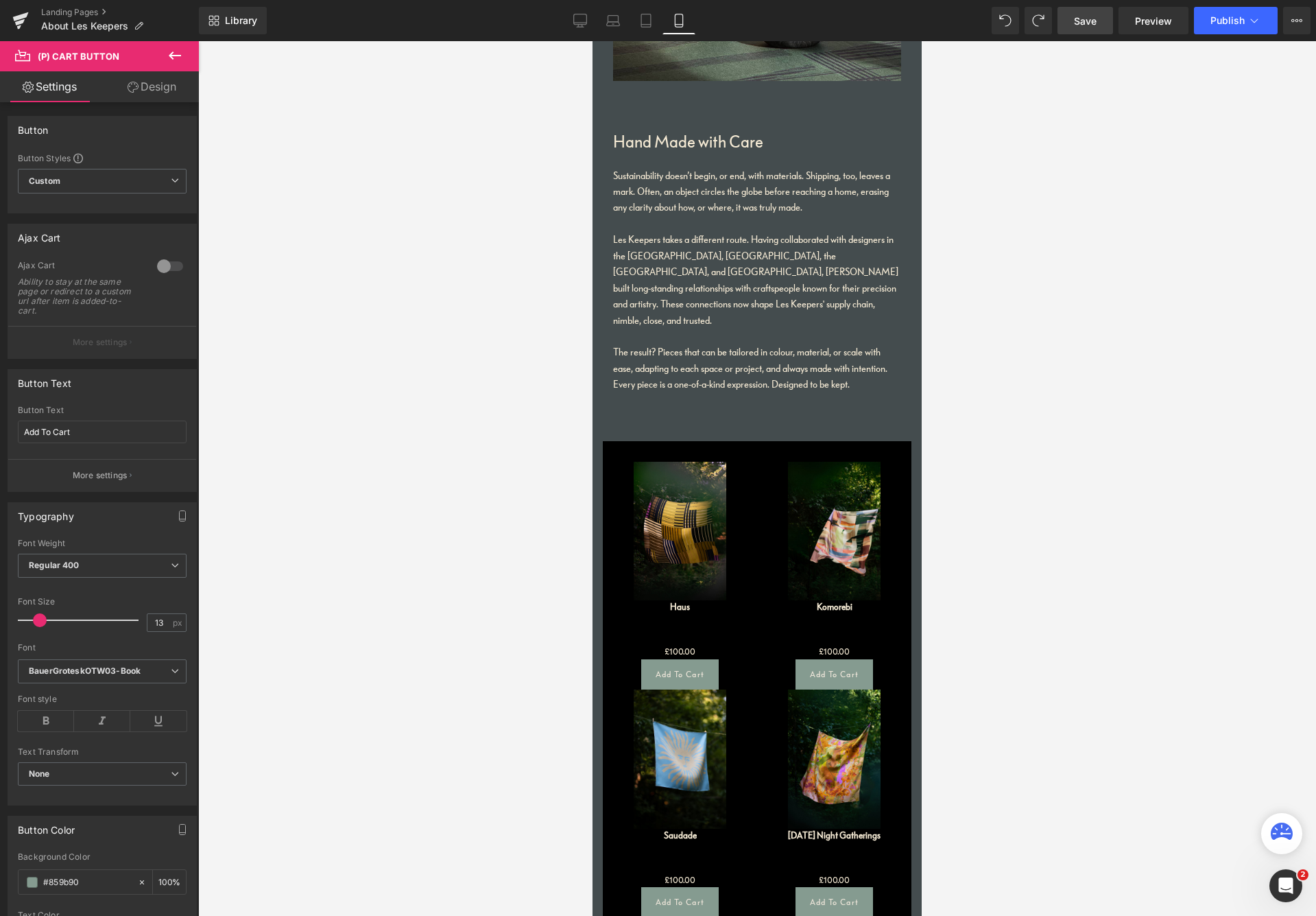
click at [169, 84] on link "Design" at bounding box center [152, 86] width 100 height 31
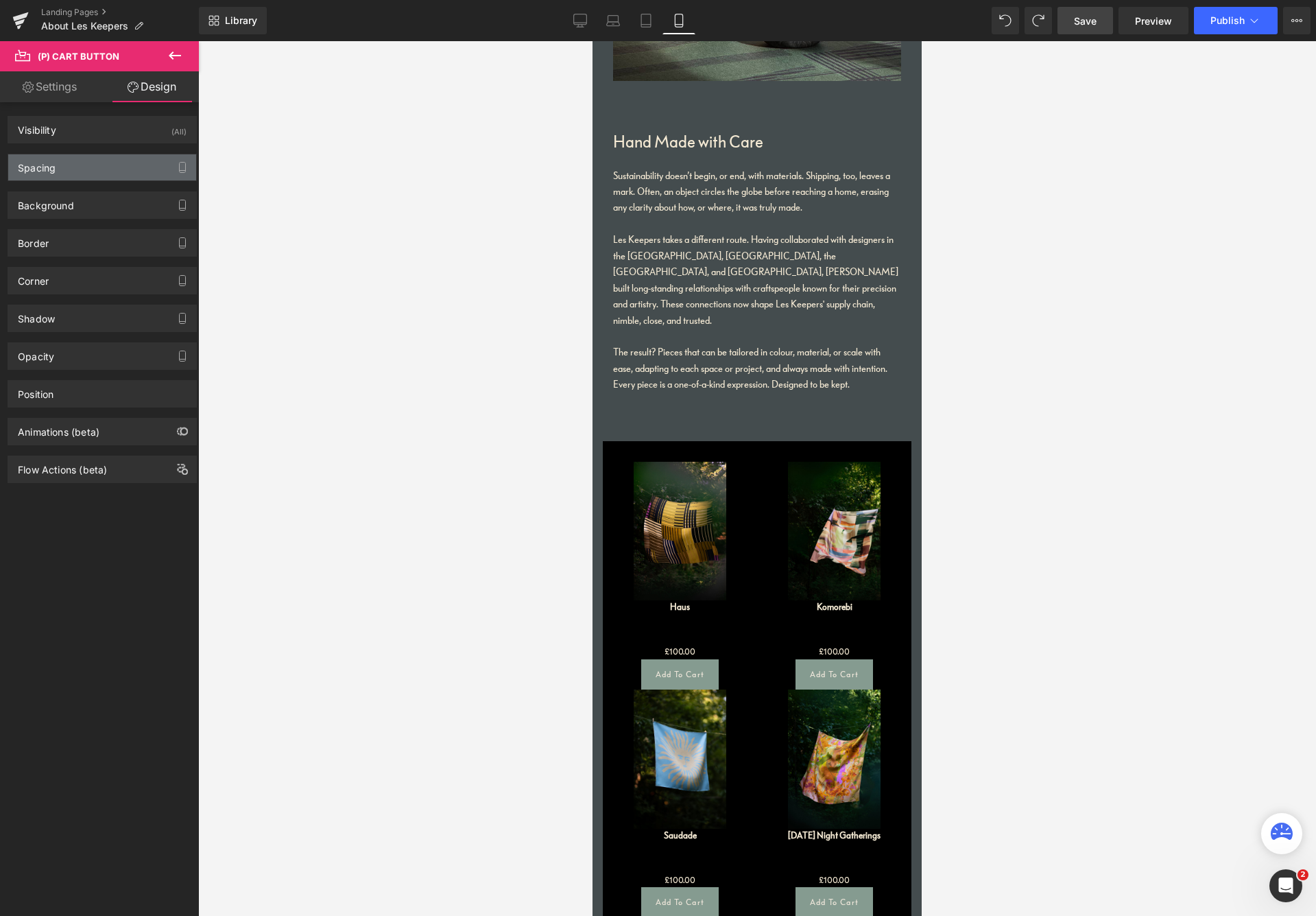
click at [101, 168] on div "Spacing" at bounding box center [102, 167] width 188 height 26
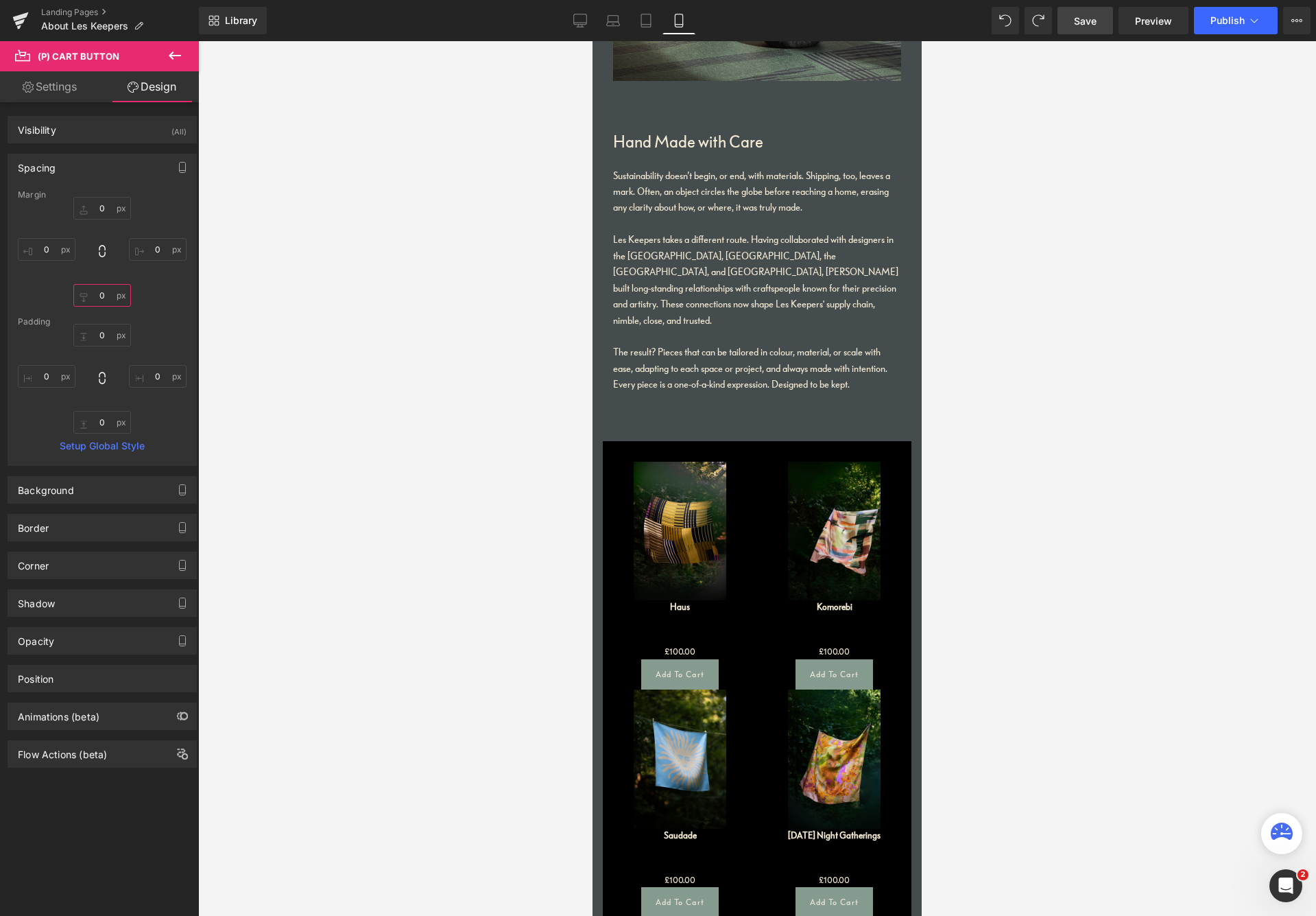
drag, startPoint x: 101, startPoint y: 300, endPoint x: 94, endPoint y: 298, distance: 7.3
click at [89, 296] on input "text" at bounding box center [102, 295] width 58 height 23
type input "10"
click at [585, 23] on icon at bounding box center [581, 20] width 13 height 13
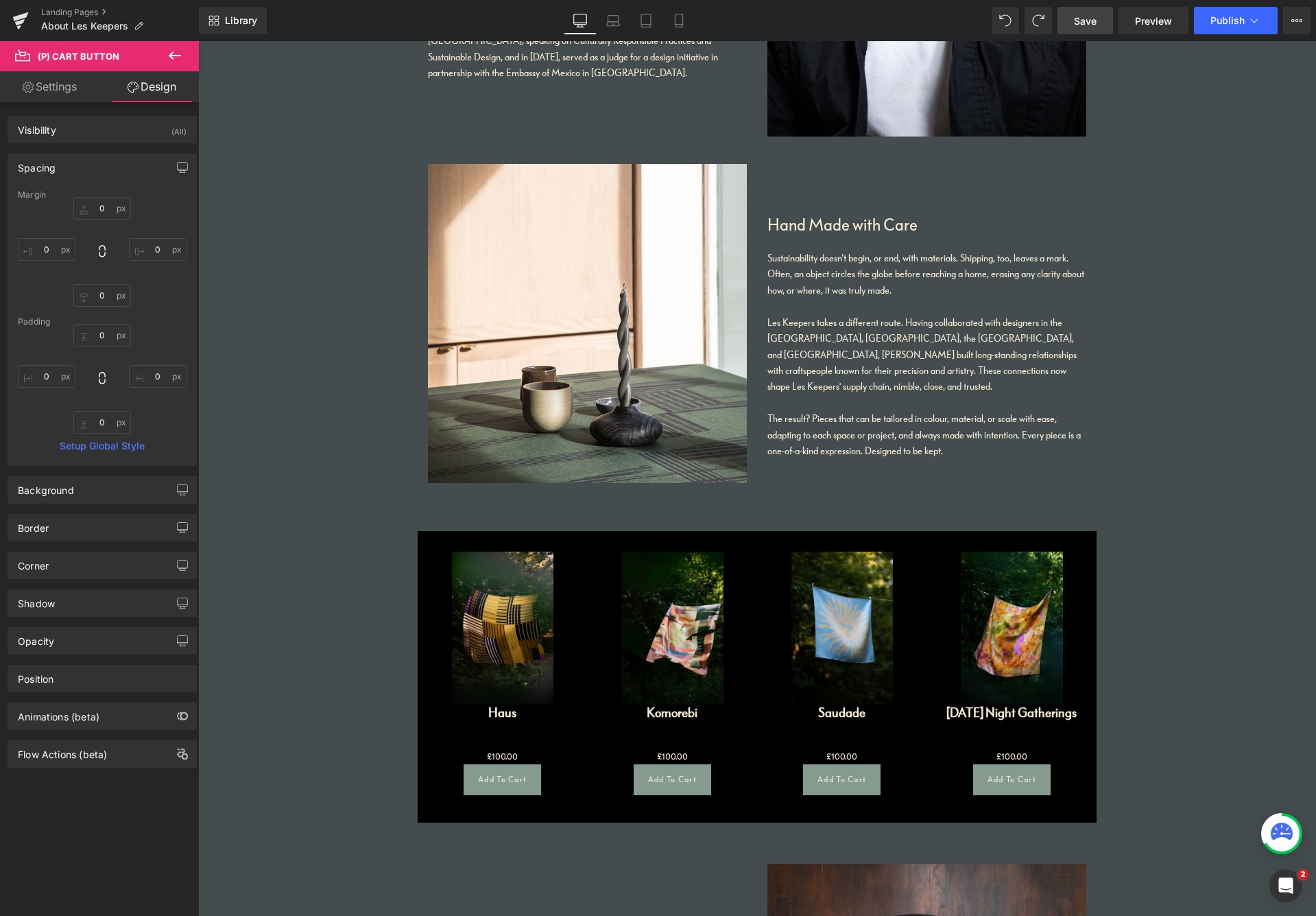
scroll to position [1828, 0]
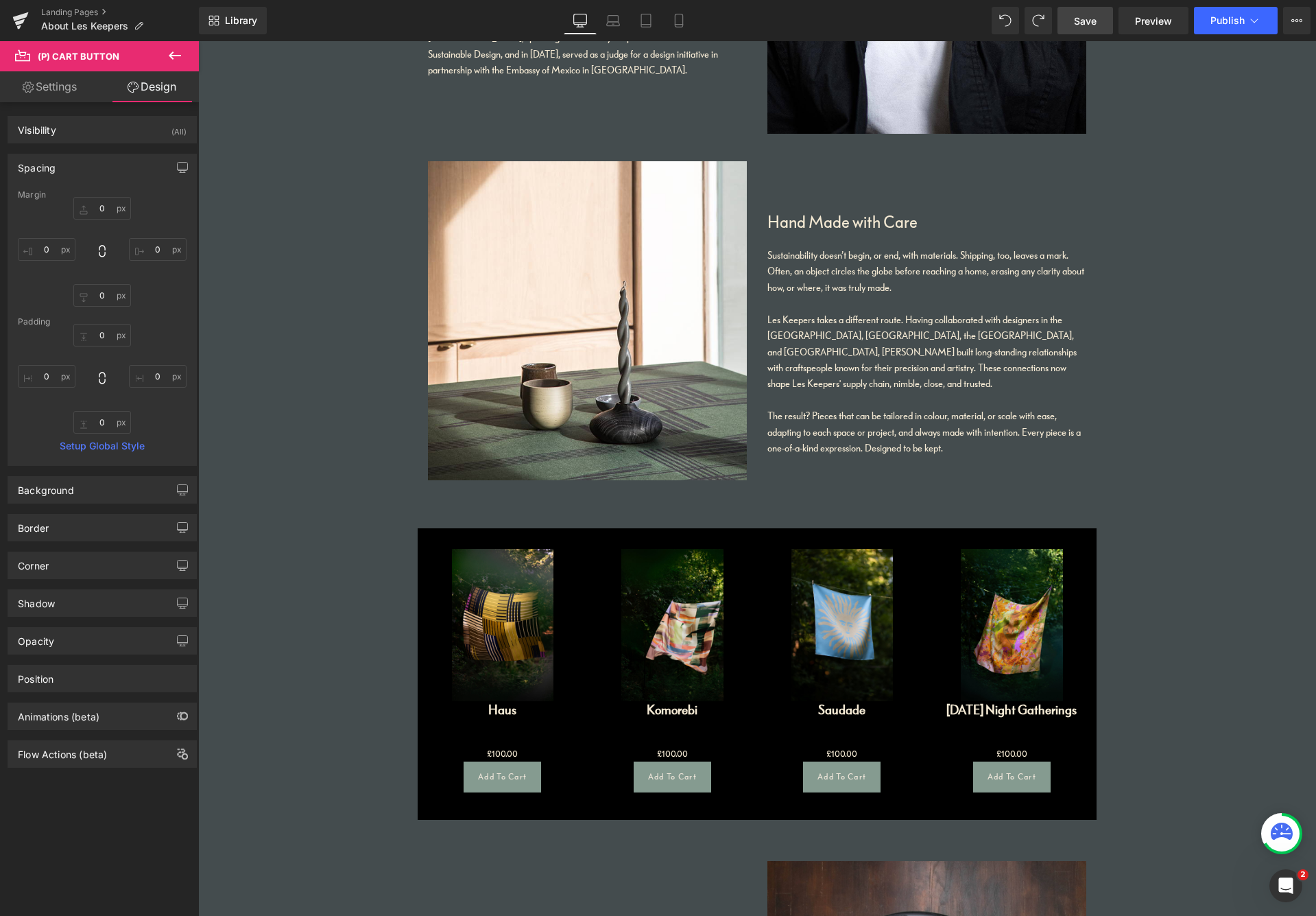
click at [1087, 17] on span "Save" at bounding box center [1085, 20] width 23 height 14
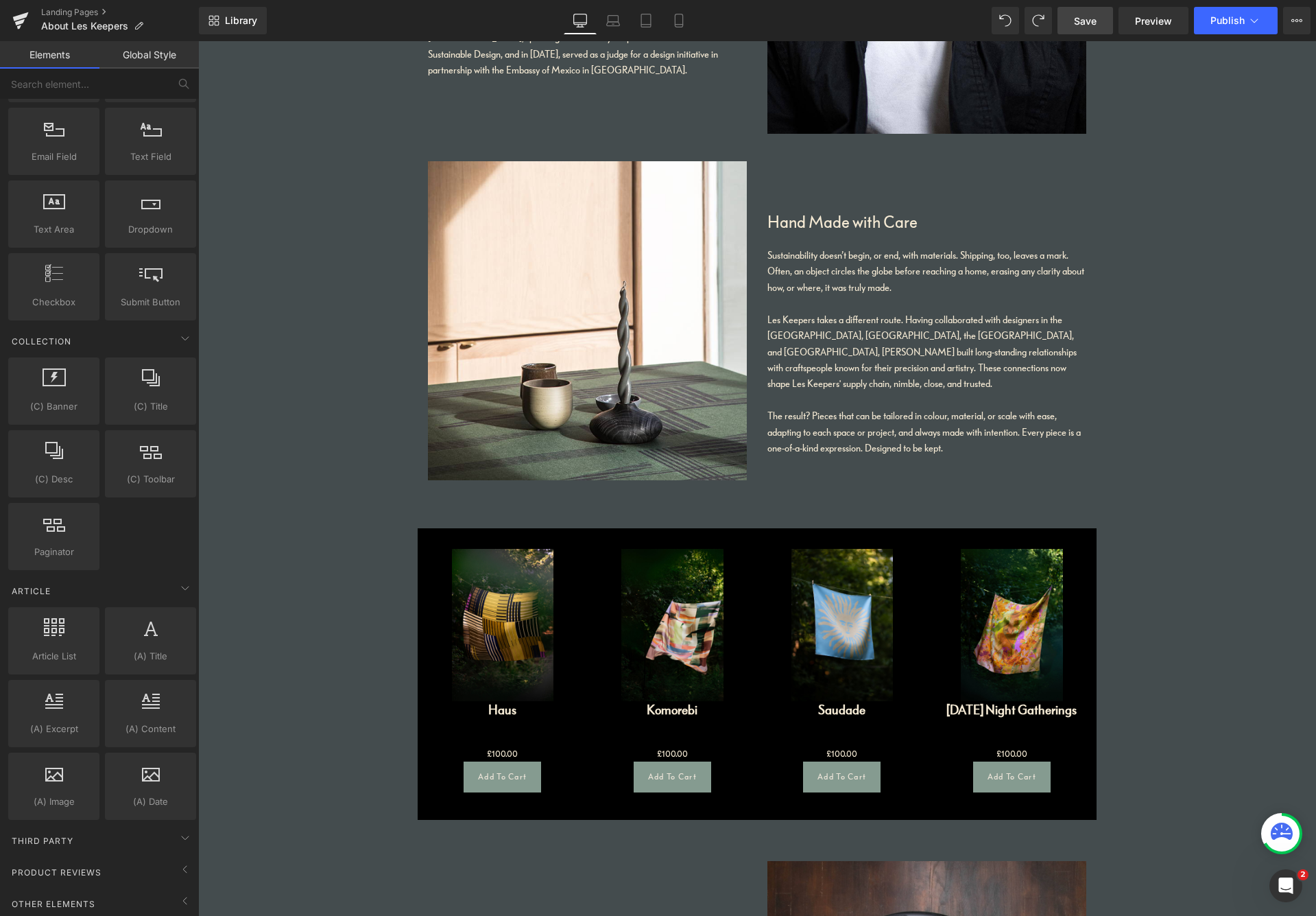
drag, startPoint x: 1309, startPoint y: 656, endPoint x: 1319, endPoint y: 611, distance: 46.1
click at [1117, 611] on html "Home Tablecloths Scarves Services Made To Order About Les Keepers Sustainabilit…" at bounding box center [757, 161] width 1118 height 3896
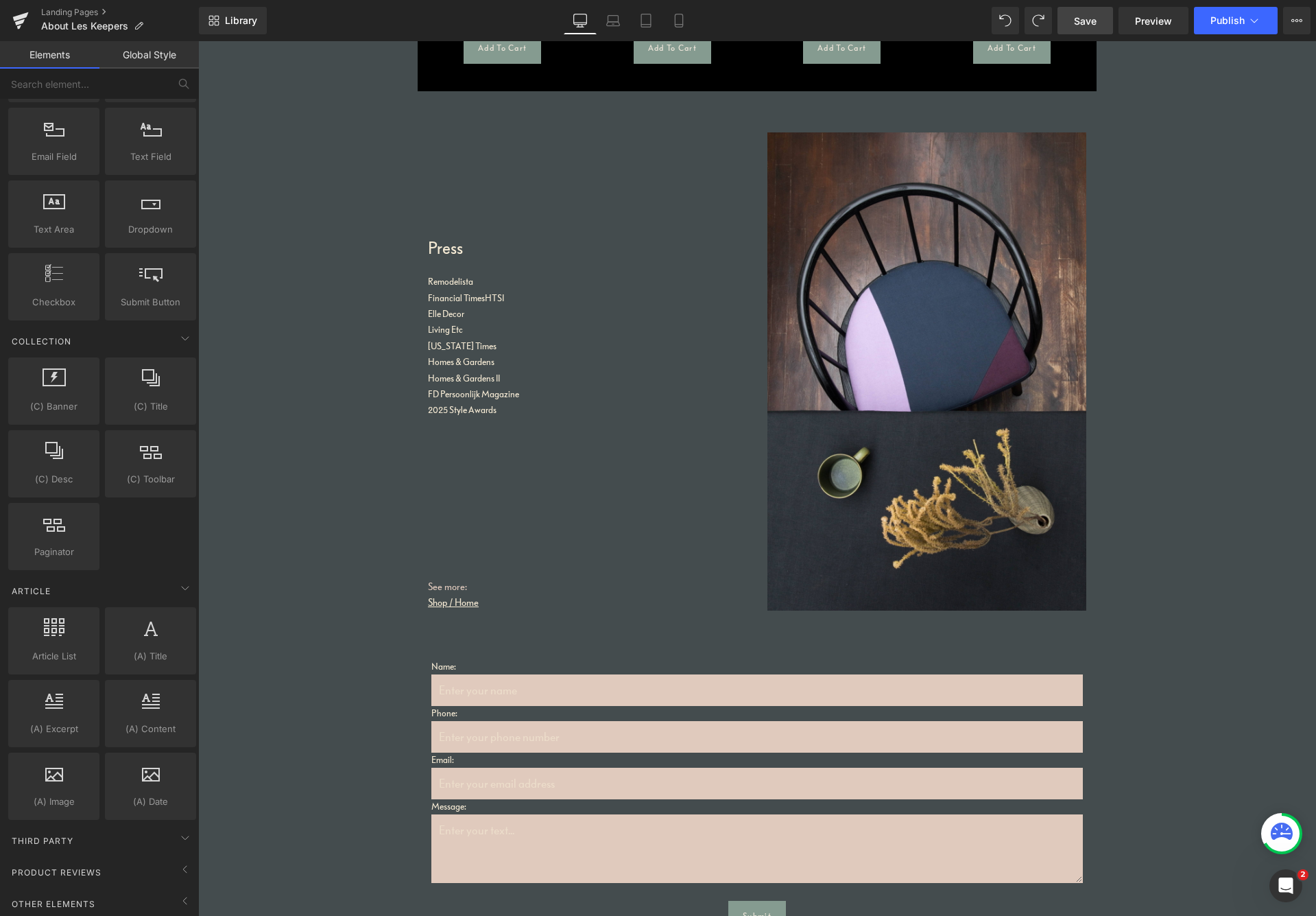
scroll to position [2676, 0]
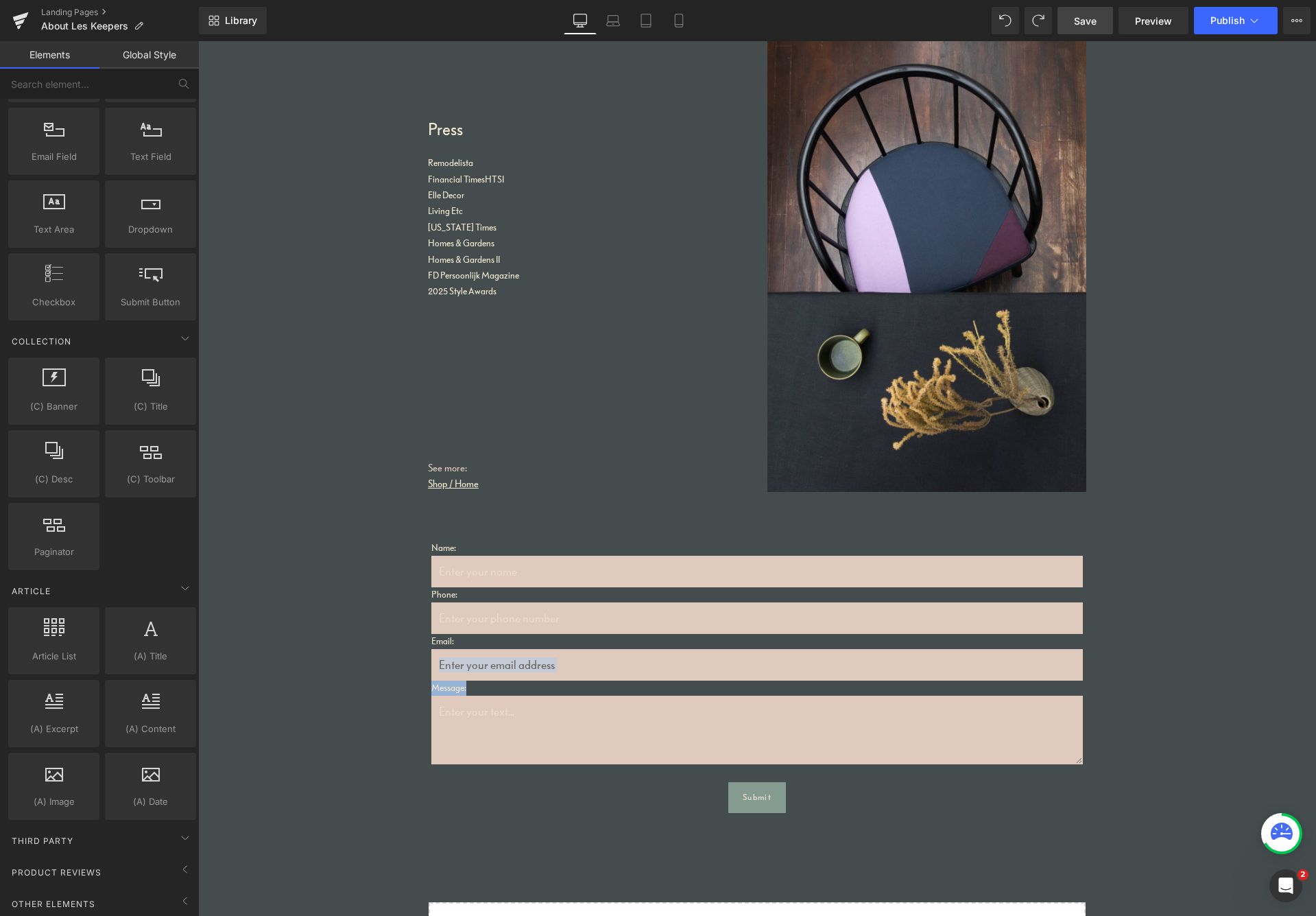
drag, startPoint x: 1312, startPoint y: 730, endPoint x: 1313, endPoint y: 668, distance: 62.0
drag, startPoint x: 1309, startPoint y: 384, endPoint x: 1309, endPoint y: 261, distance: 123.0
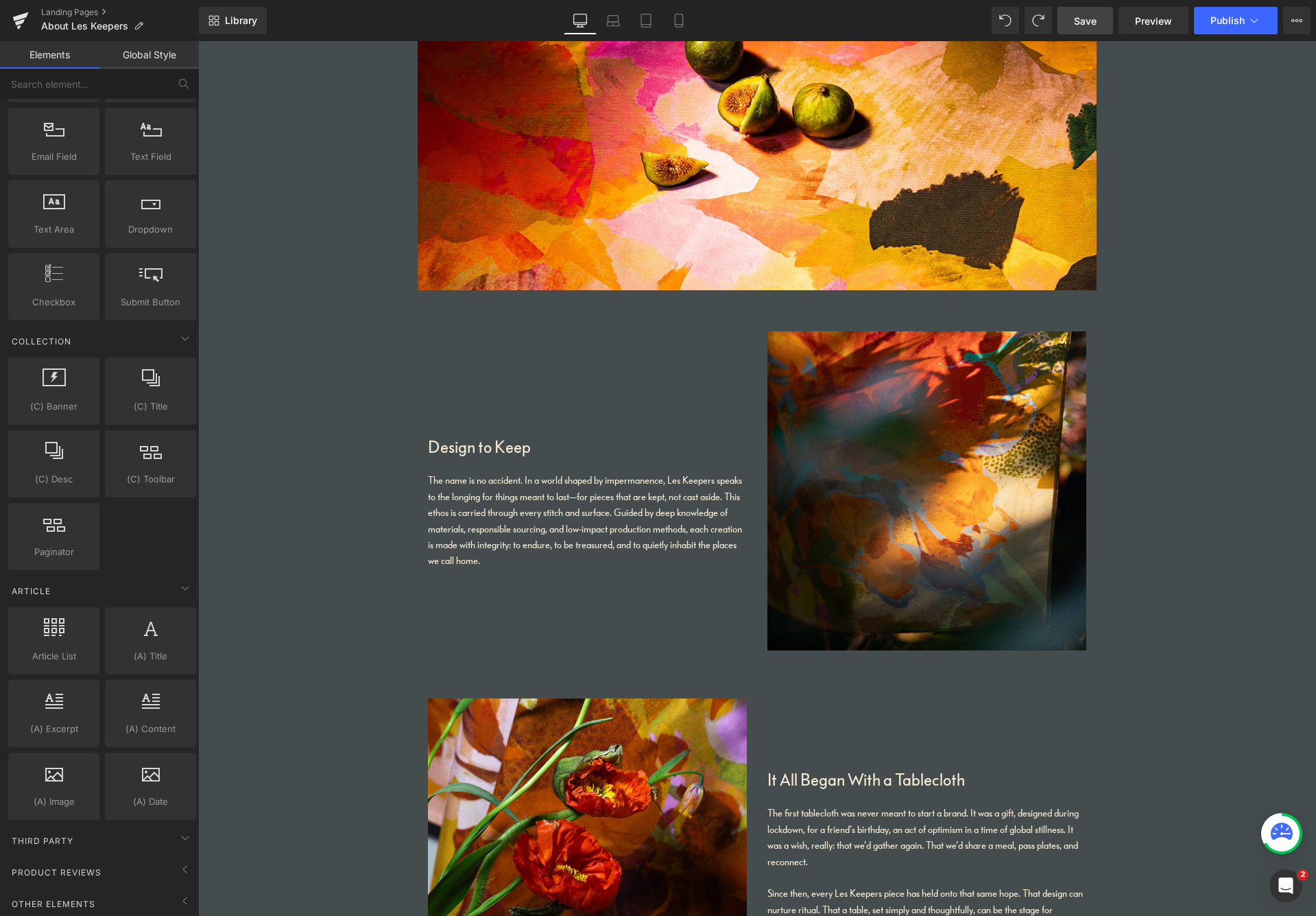
scroll to position [369, 0]
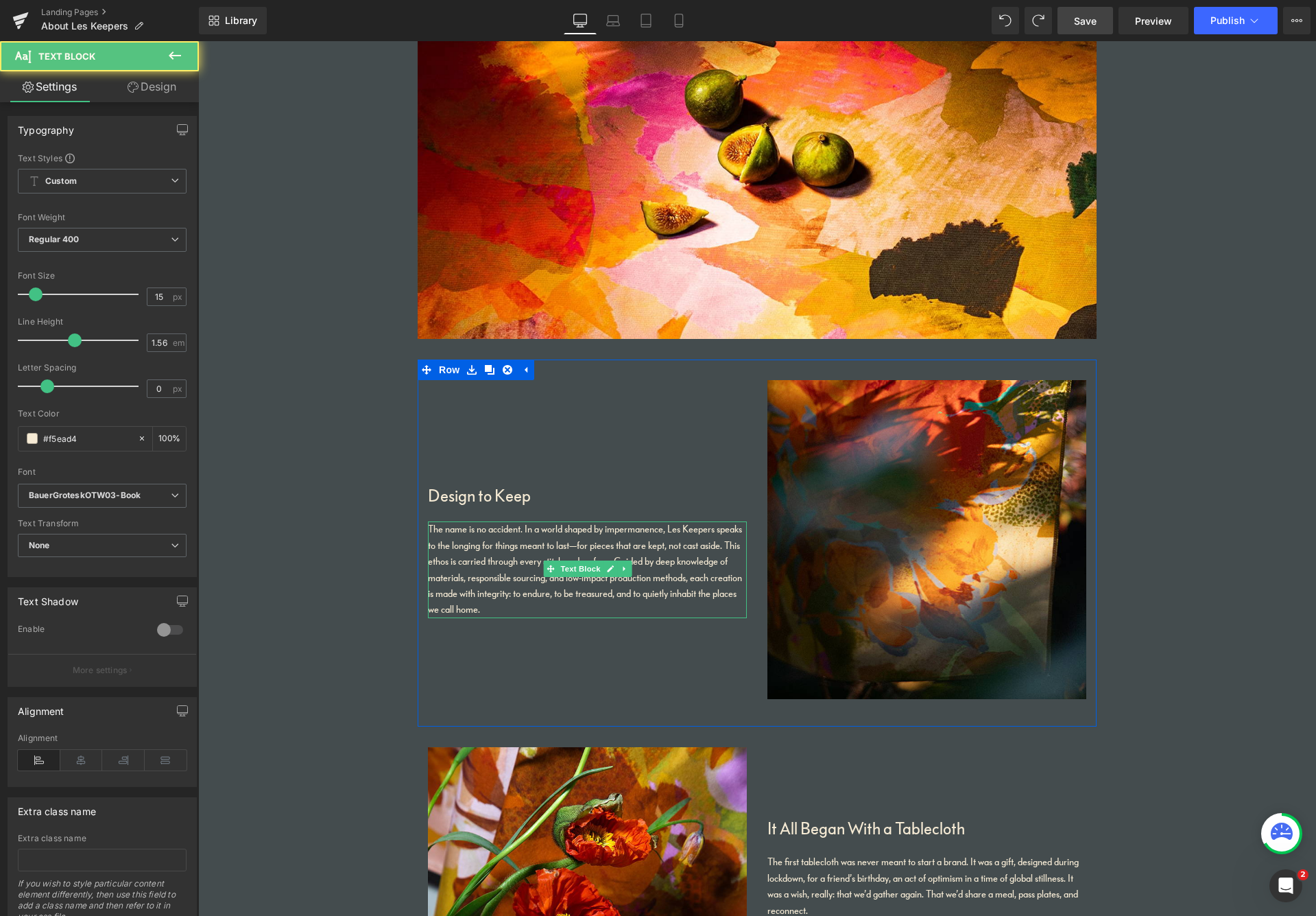
click at [570, 546] on p "The name is no accident. In a world shaped by impermanence, Les Keepers speaks …" at bounding box center [587, 569] width 319 height 96
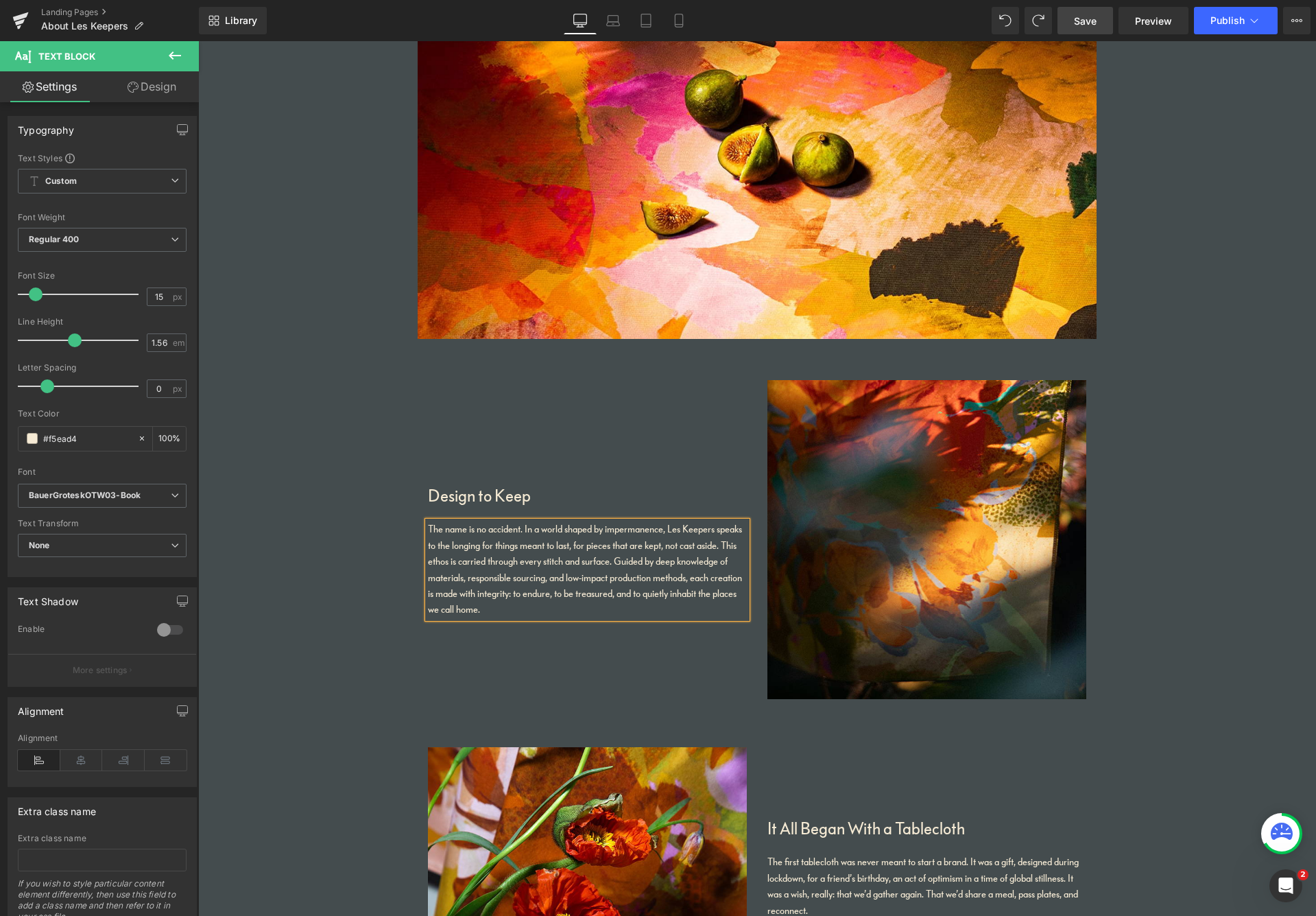
click at [696, 586] on p "The name is no accident. In a world shaped by impermanence, Les Keepers speaks …" at bounding box center [587, 569] width 319 height 96
drag, startPoint x: 1093, startPoint y: 23, endPoint x: 1134, endPoint y: 23, distance: 41.0
click at [1093, 23] on span "Save" at bounding box center [1085, 20] width 23 height 14
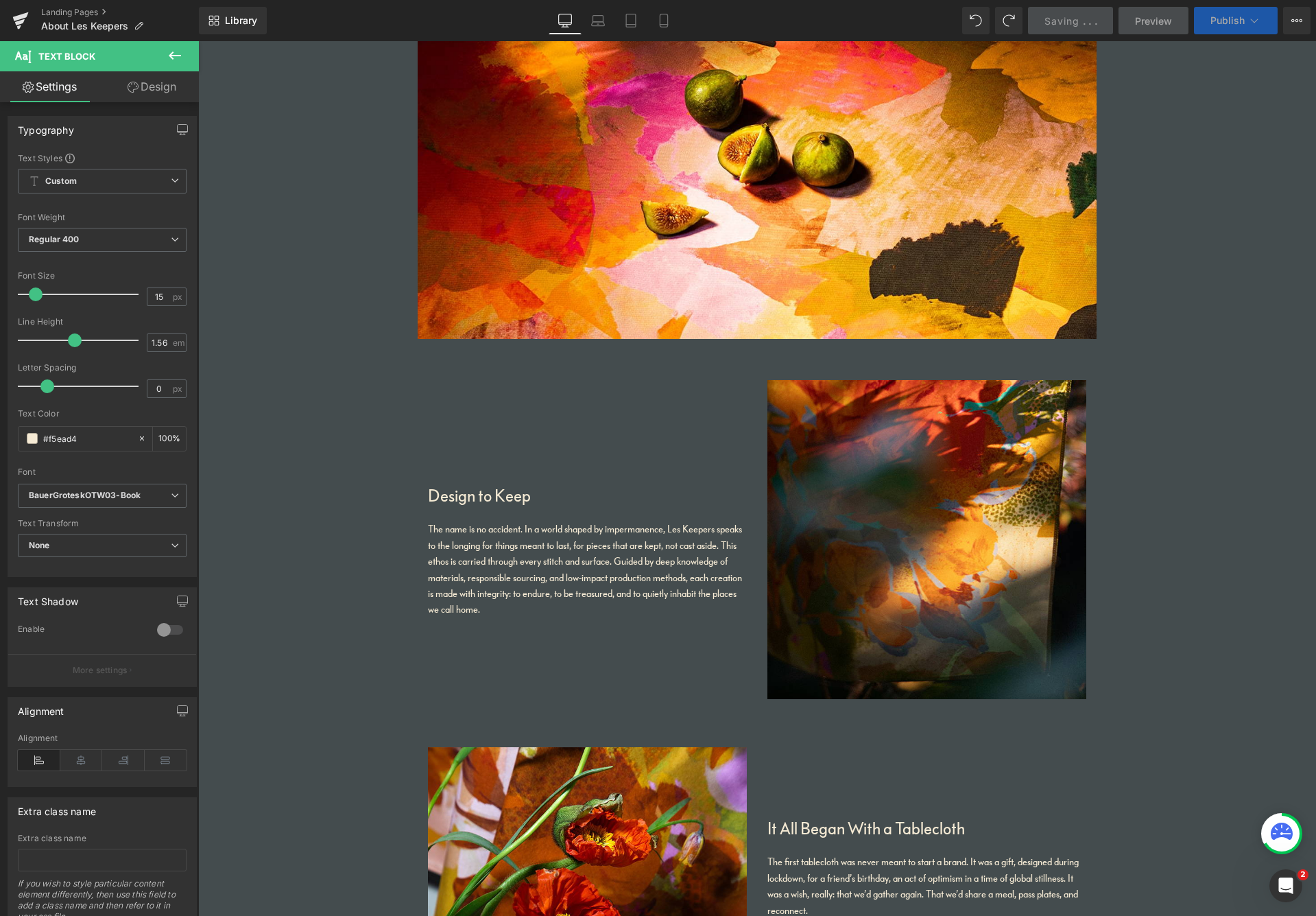
click at [1117, 21] on span "Publish" at bounding box center [1227, 20] width 34 height 11
click at [1117, 20] on span "Publish" at bounding box center [1227, 20] width 34 height 11
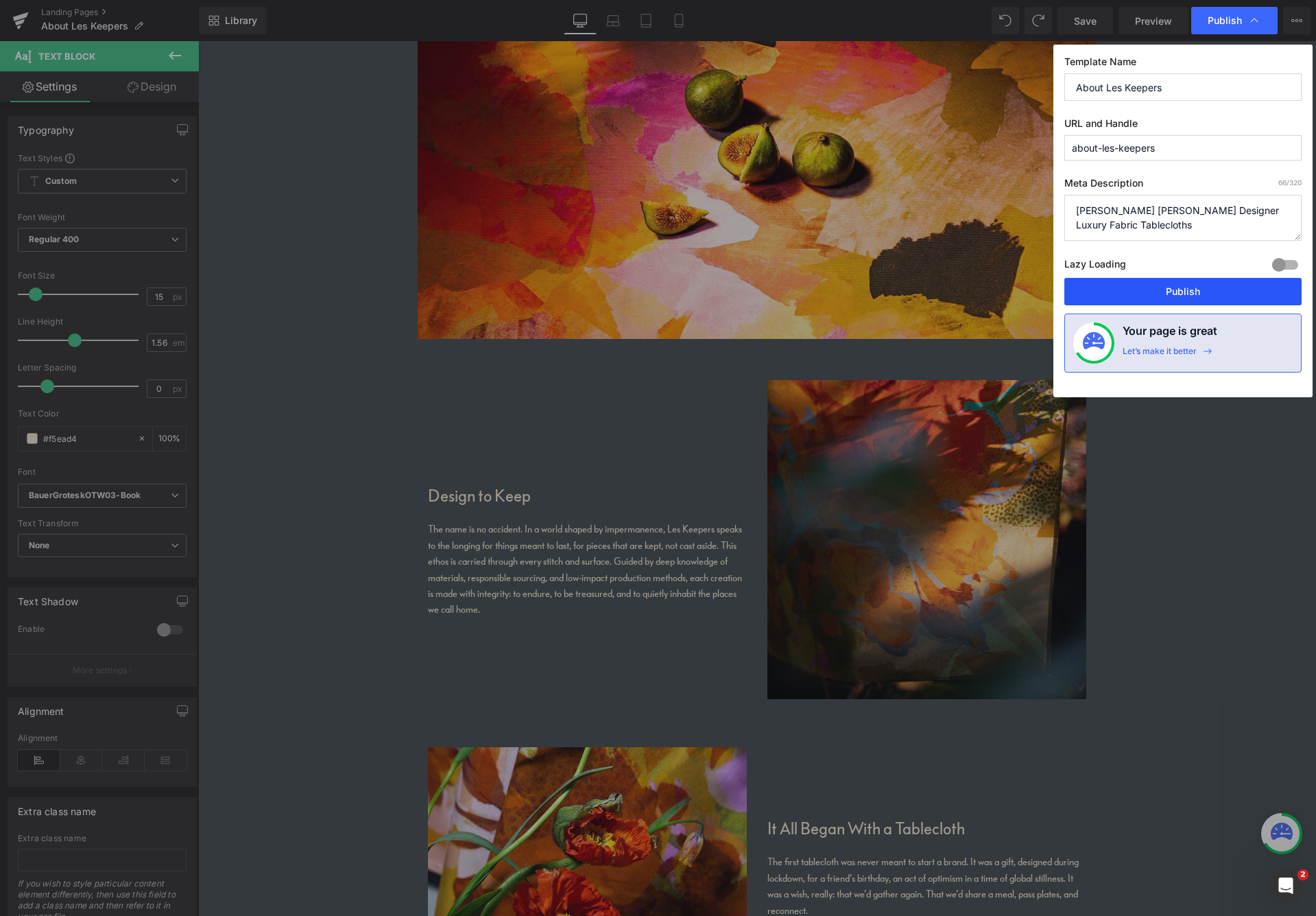
click at [1117, 289] on button "Publish" at bounding box center [1183, 292] width 237 height 28
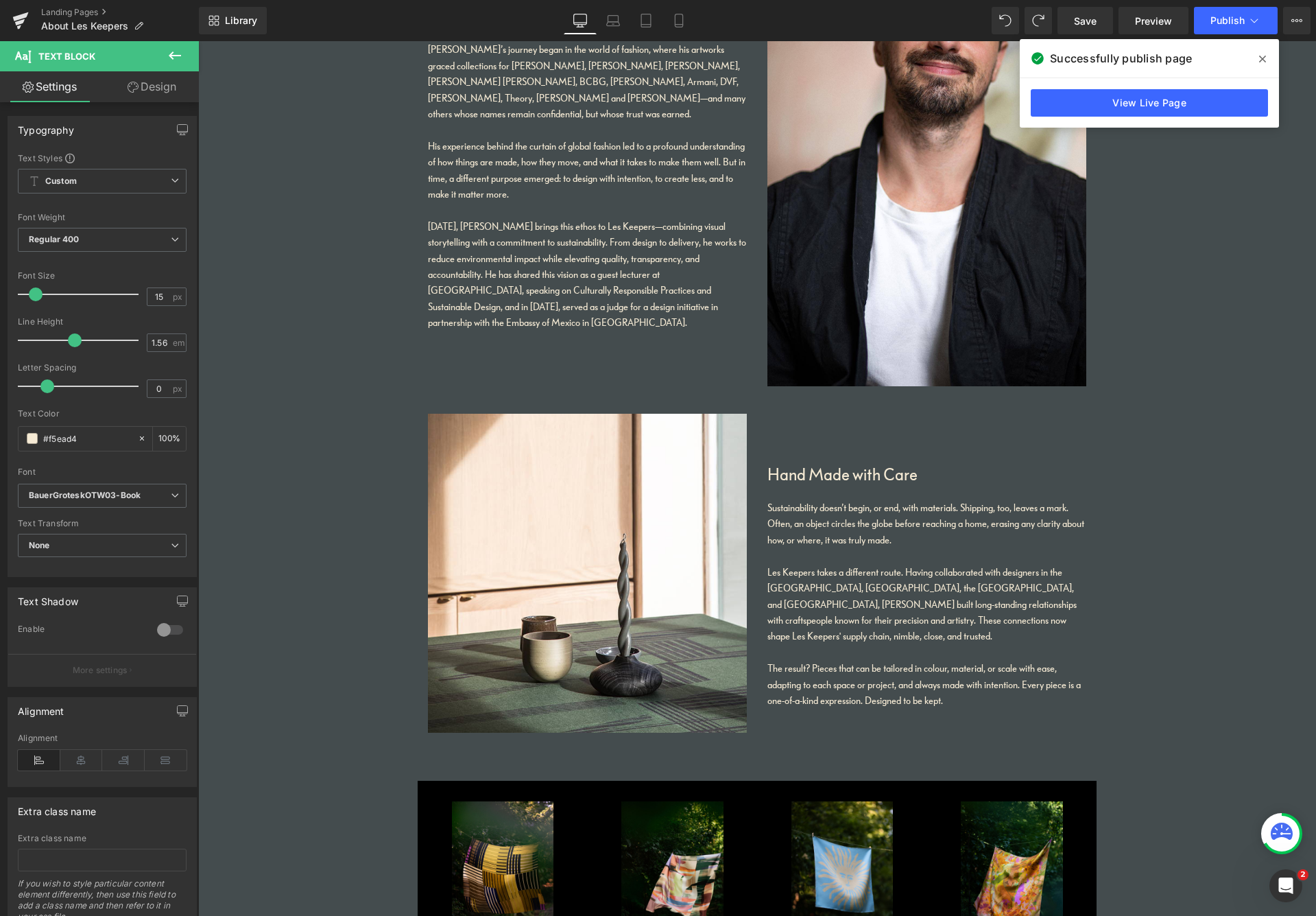
scroll to position [1621, 0]
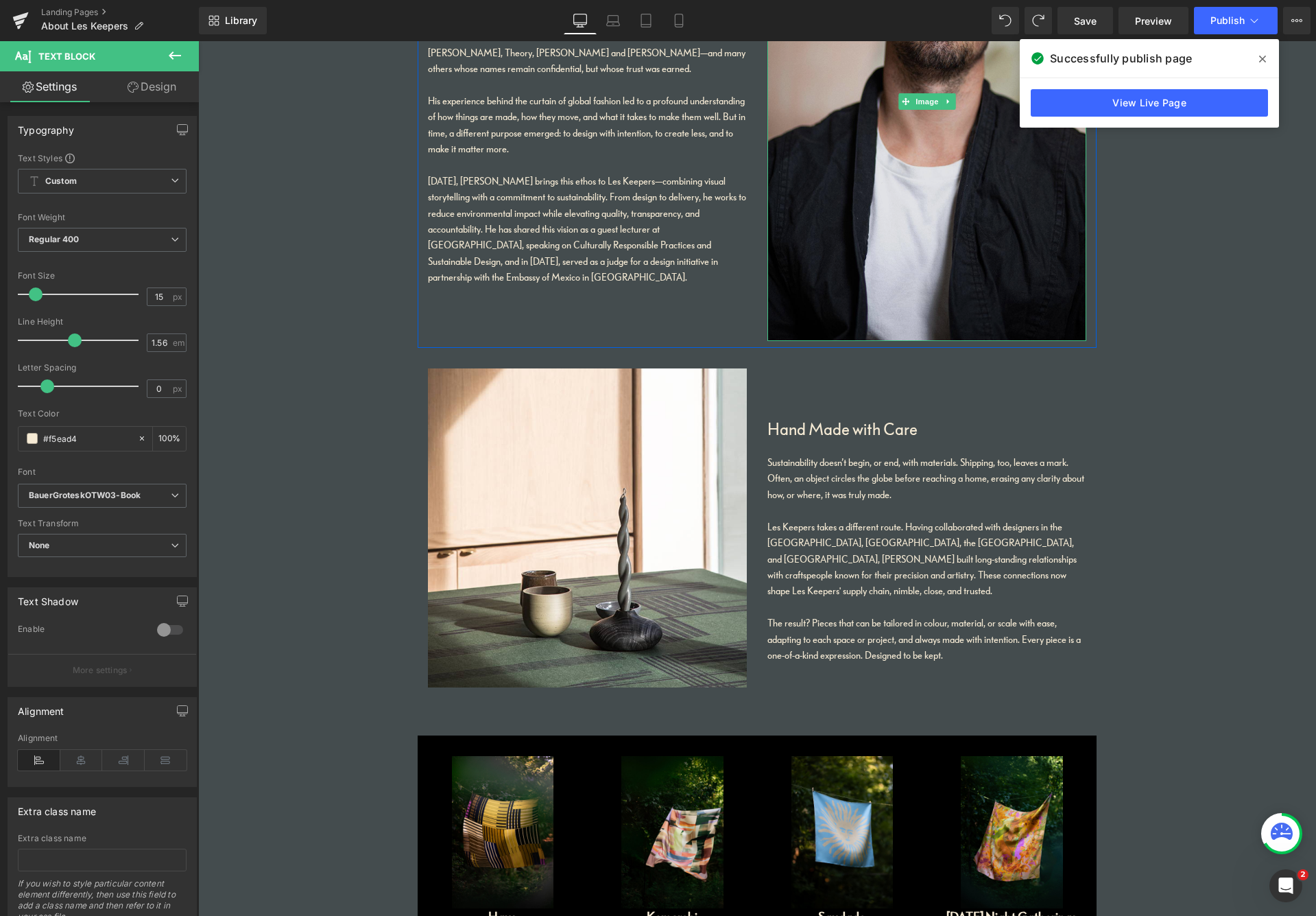
click at [823, 305] on img at bounding box center [926, 101] width 319 height 479
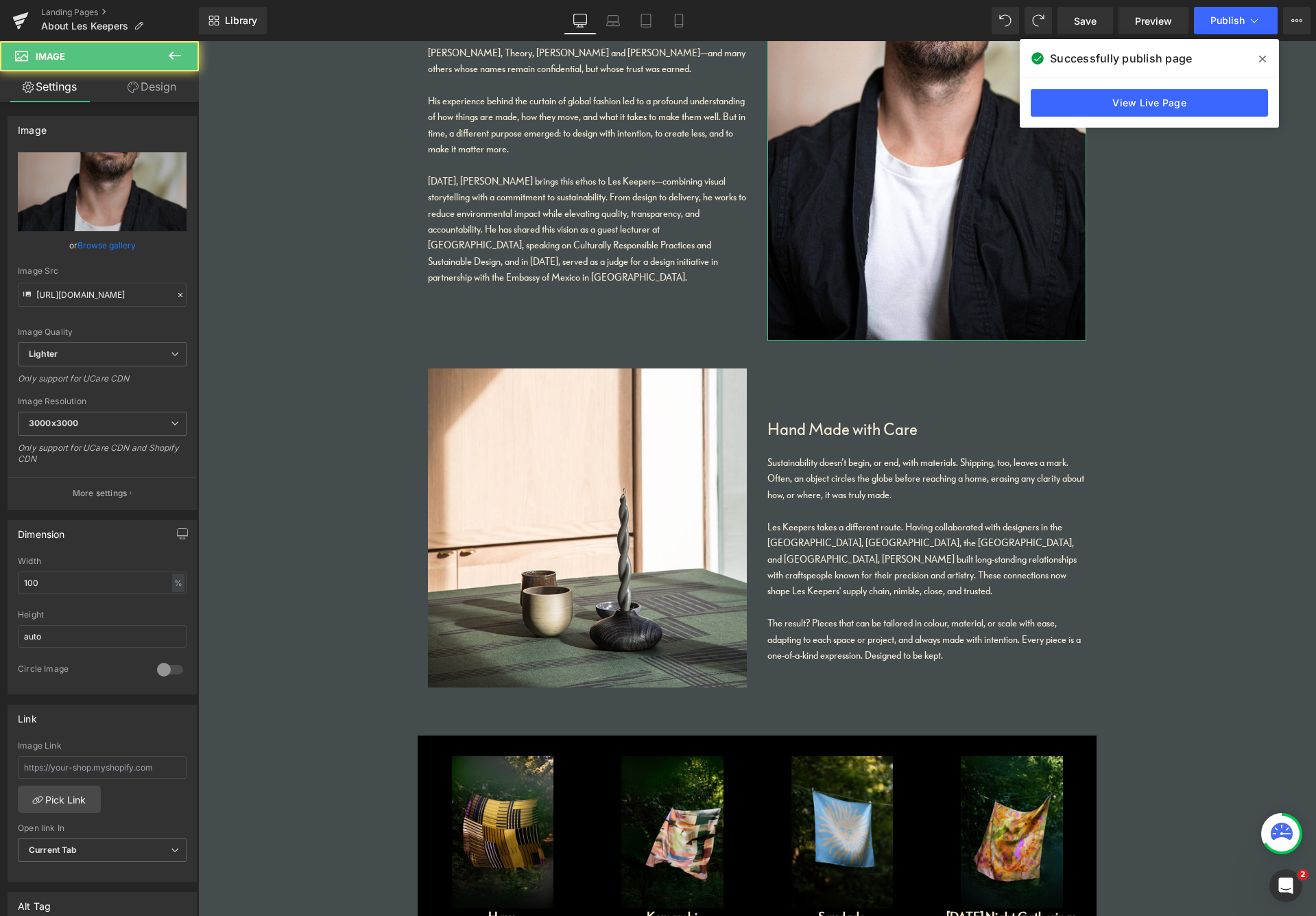
drag, startPoint x: 147, startPoint y: 86, endPoint x: 148, endPoint y: 98, distance: 12.0
click at [147, 86] on link "Design" at bounding box center [152, 86] width 100 height 31
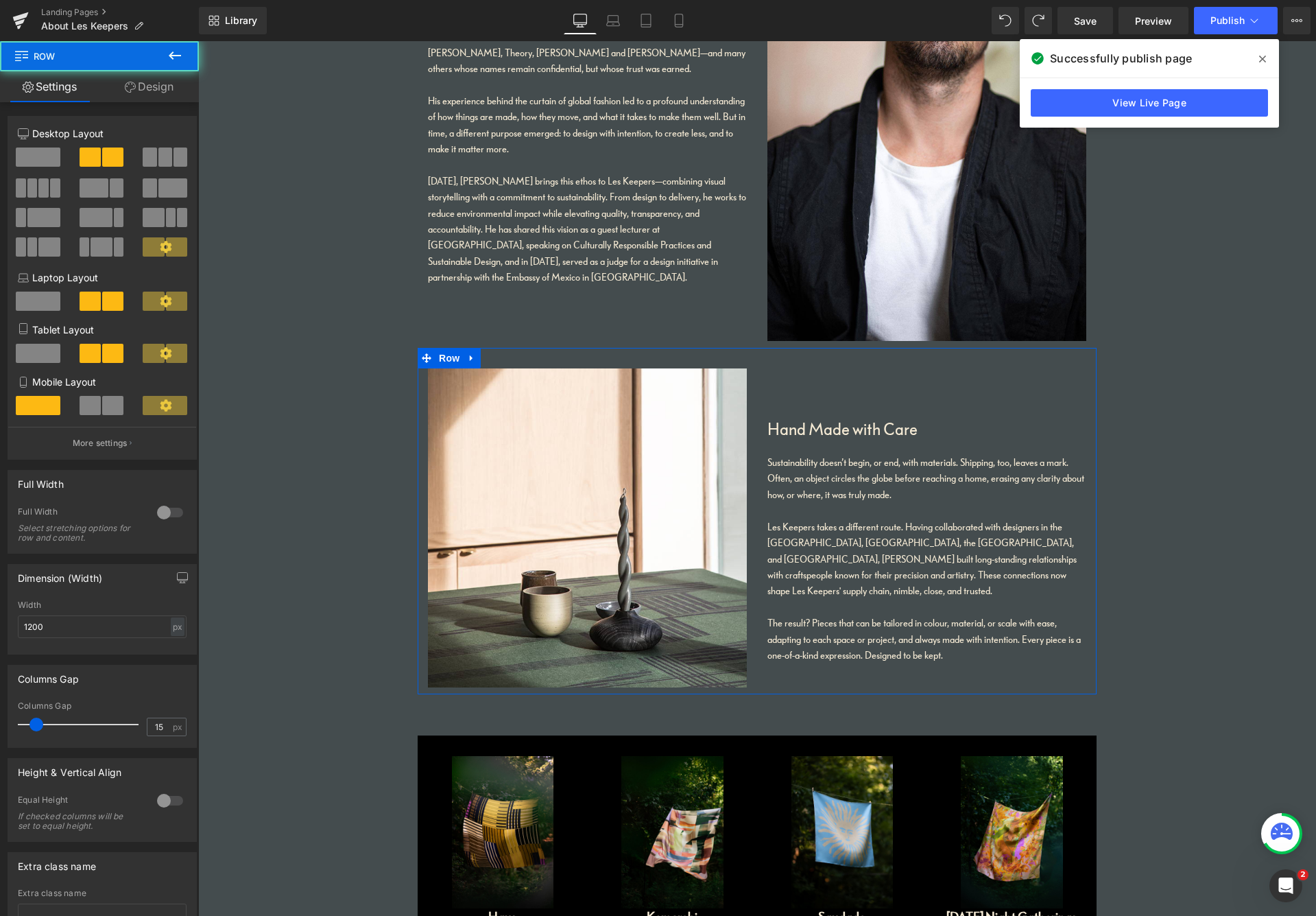
drag, startPoint x: 850, startPoint y: 365, endPoint x: 813, endPoint y: 361, distance: 37.2
click at [849, 365] on div "Image Hand Made with Care Heading Sustainability doesn’t begin, or end, with ma…" at bounding box center [757, 521] width 679 height 347
click at [143, 91] on link "Design" at bounding box center [149, 86] width 100 height 31
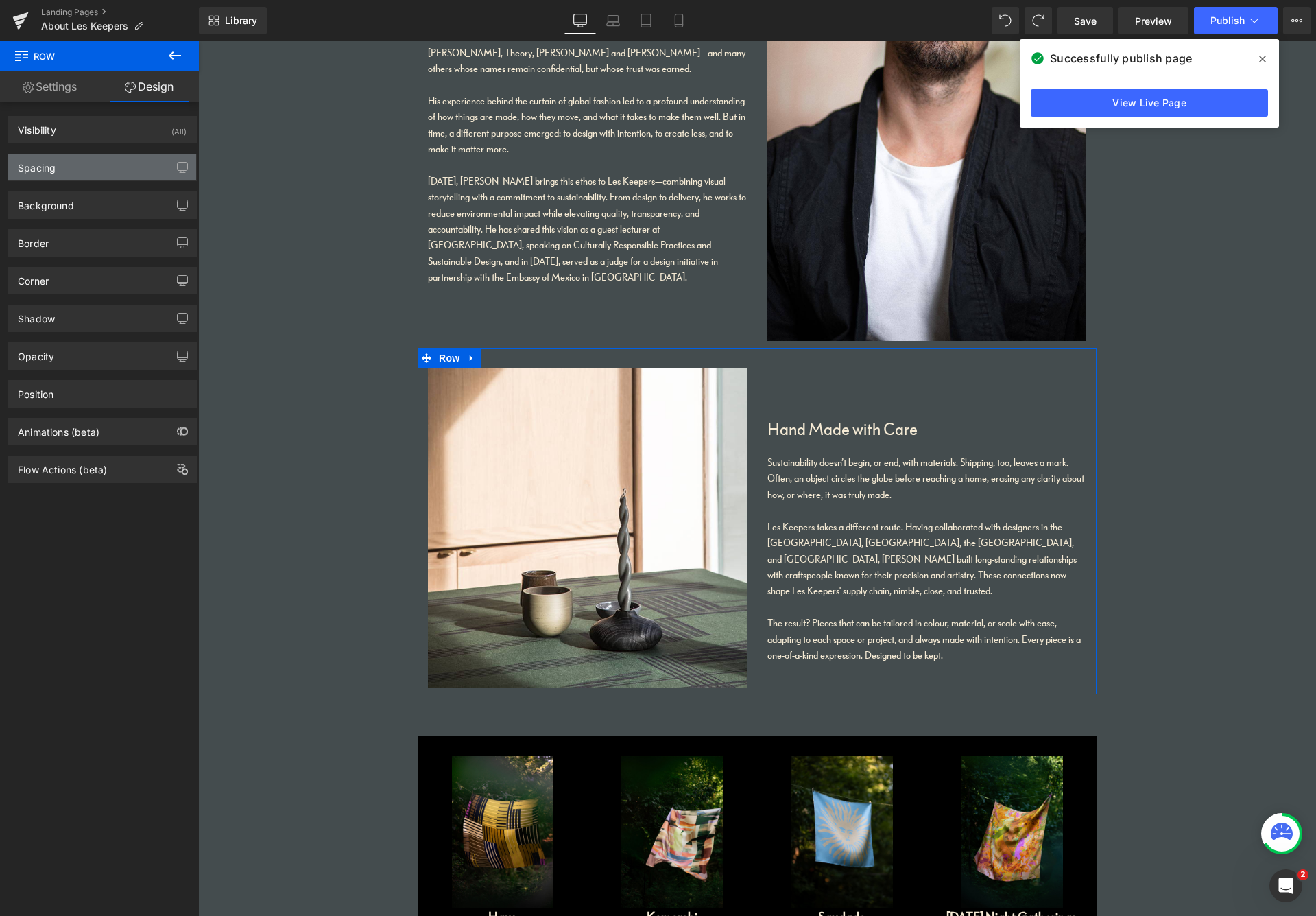
click at [101, 170] on div "Spacing" at bounding box center [102, 167] width 188 height 26
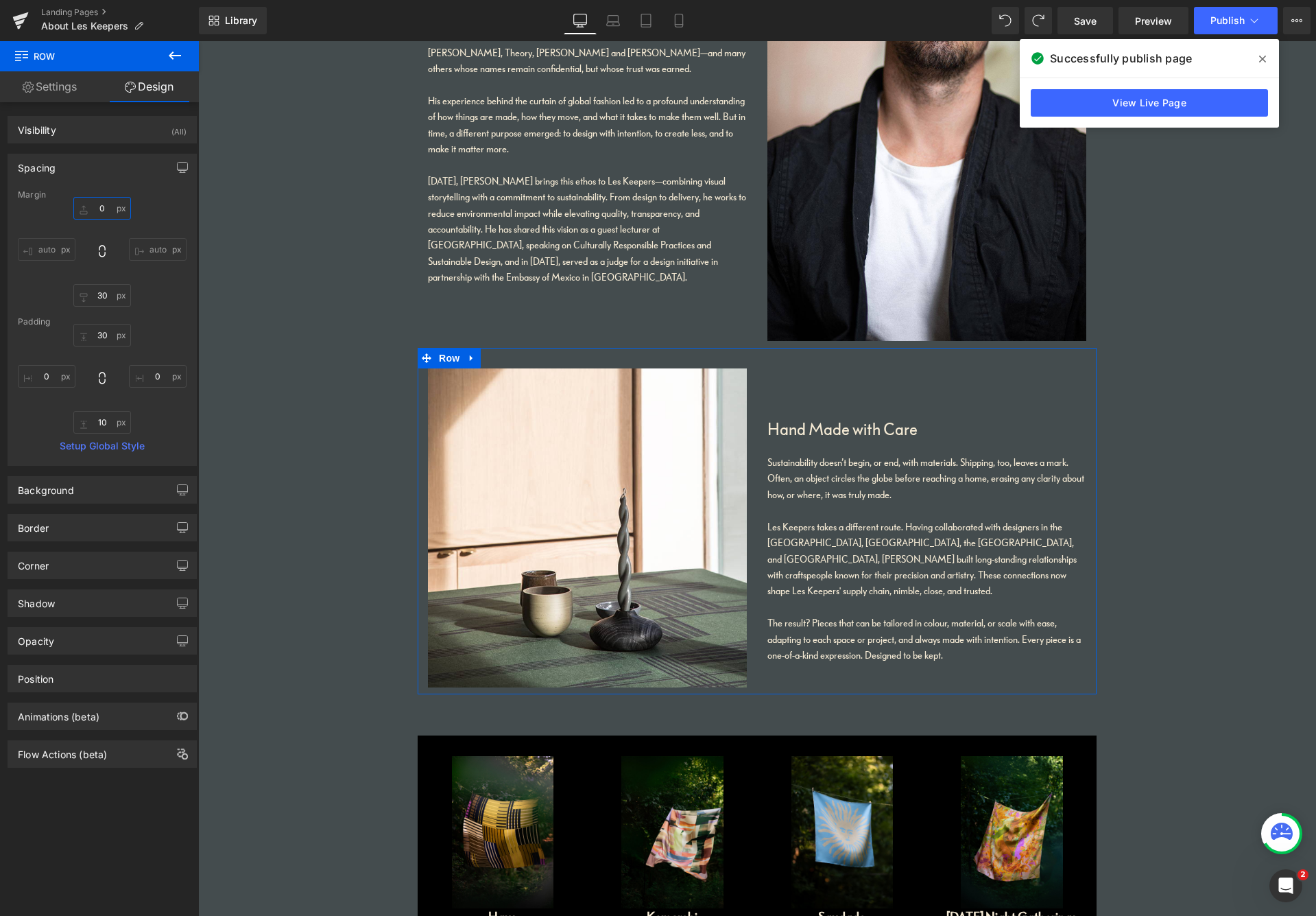
drag, startPoint x: 106, startPoint y: 210, endPoint x: 113, endPoint y: 203, distance: 9.9
click at [85, 207] on input "0" at bounding box center [102, 208] width 58 height 23
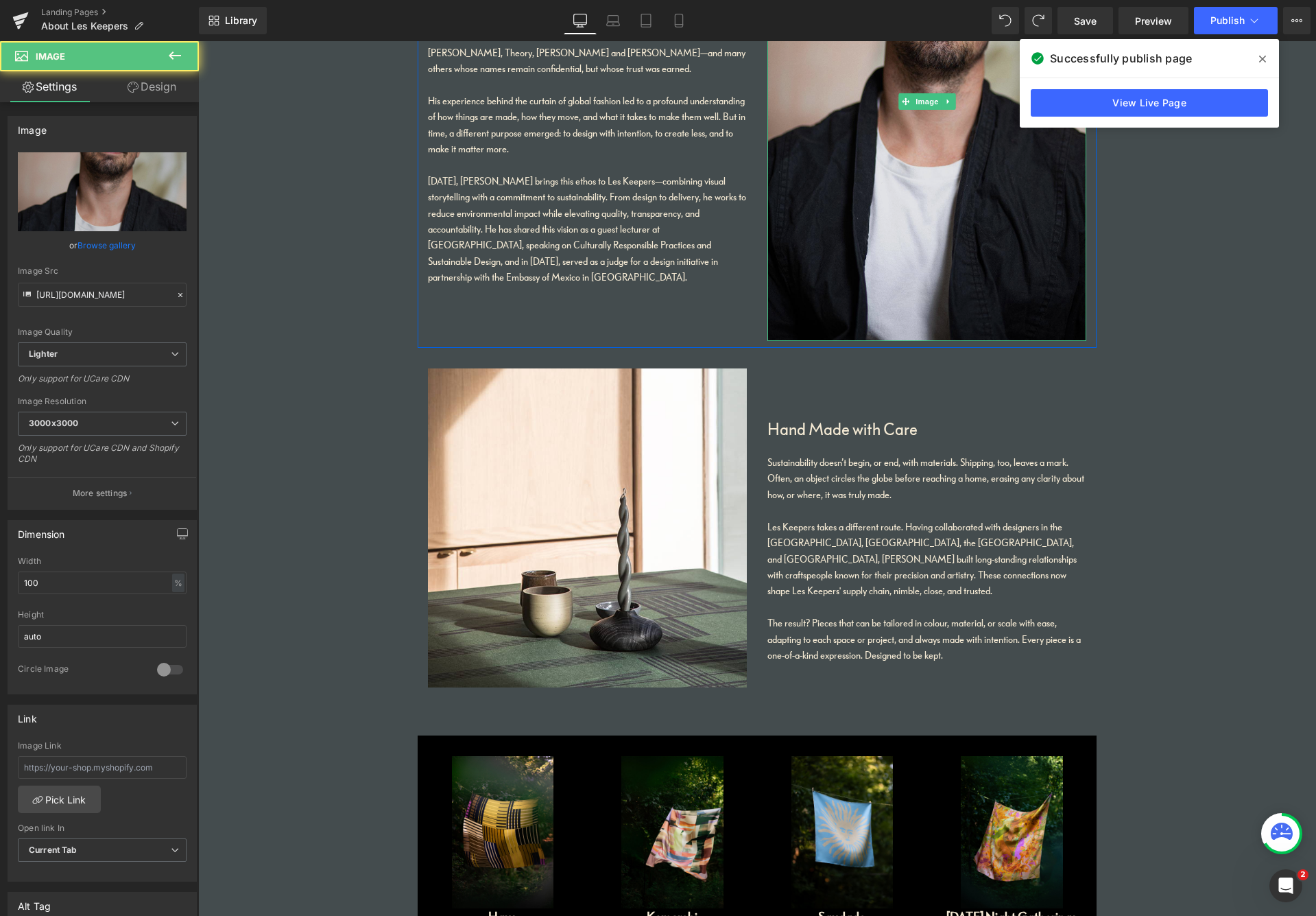
click at [889, 275] on img at bounding box center [926, 101] width 319 height 479
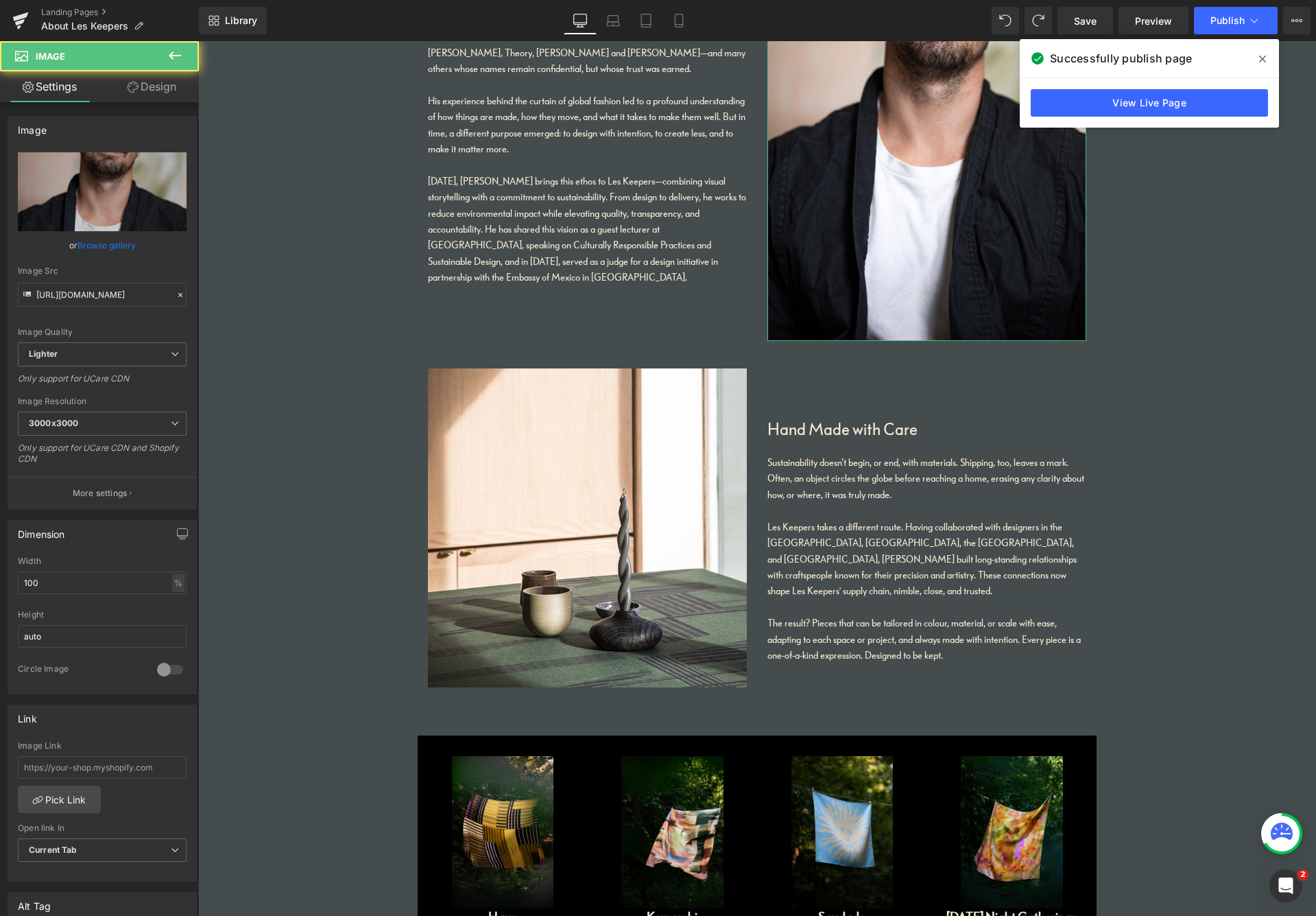
click at [161, 89] on link "Design" at bounding box center [152, 86] width 100 height 31
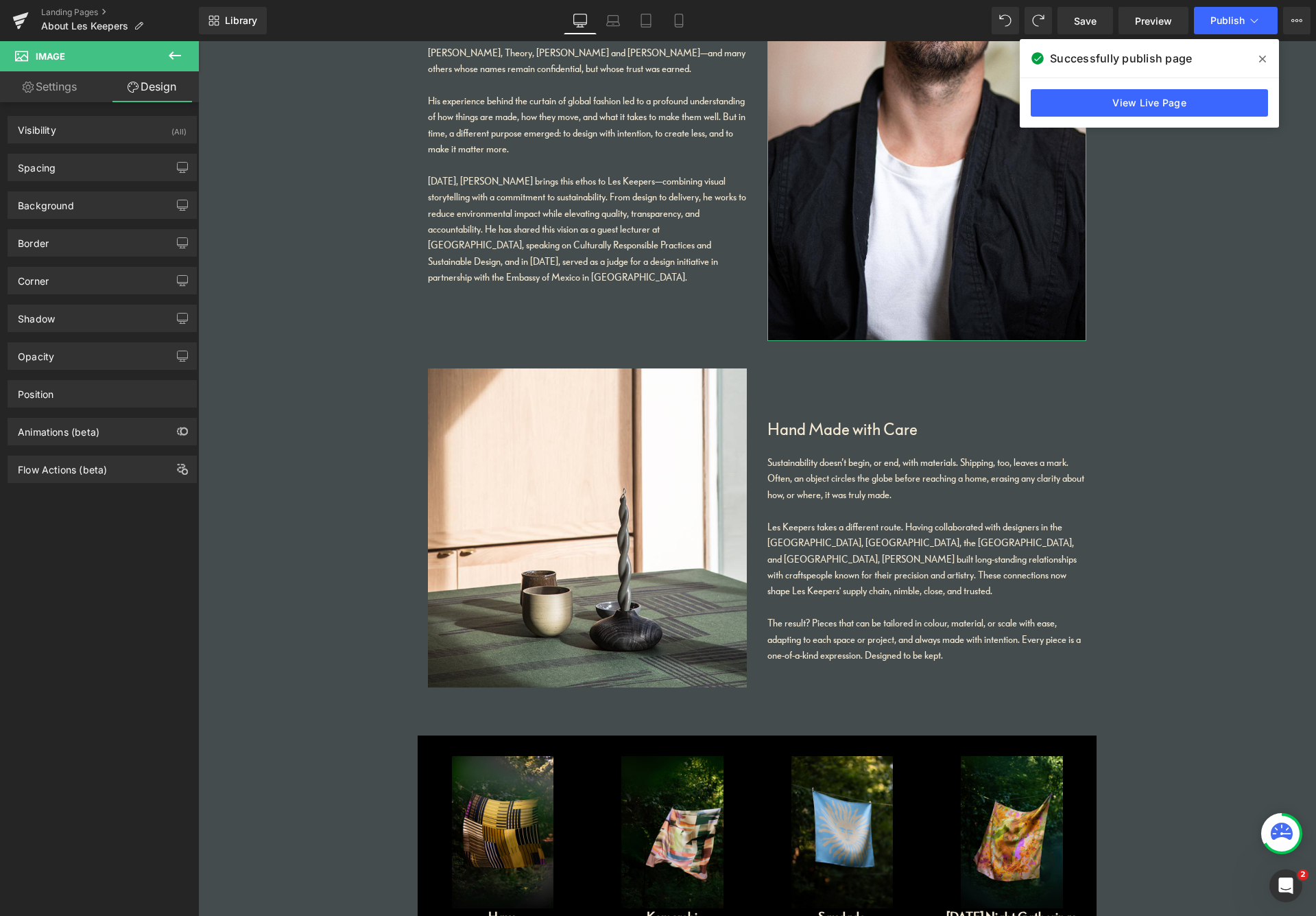
type input "0"
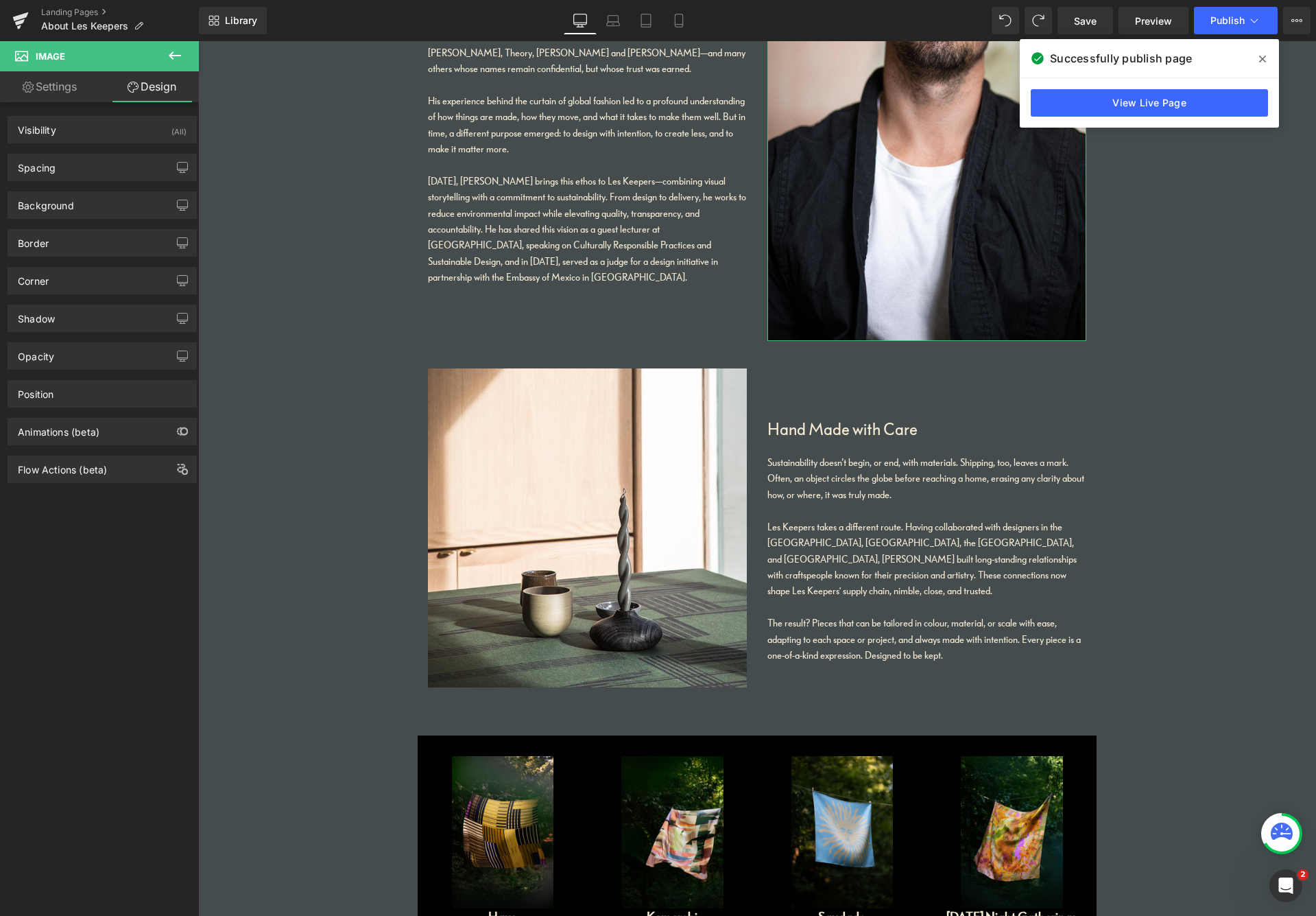
type input "0"
drag, startPoint x: 116, startPoint y: 171, endPoint x: 118, endPoint y: 179, distance: 8.2
click at [116, 171] on div "Spacing" at bounding box center [102, 167] width 188 height 26
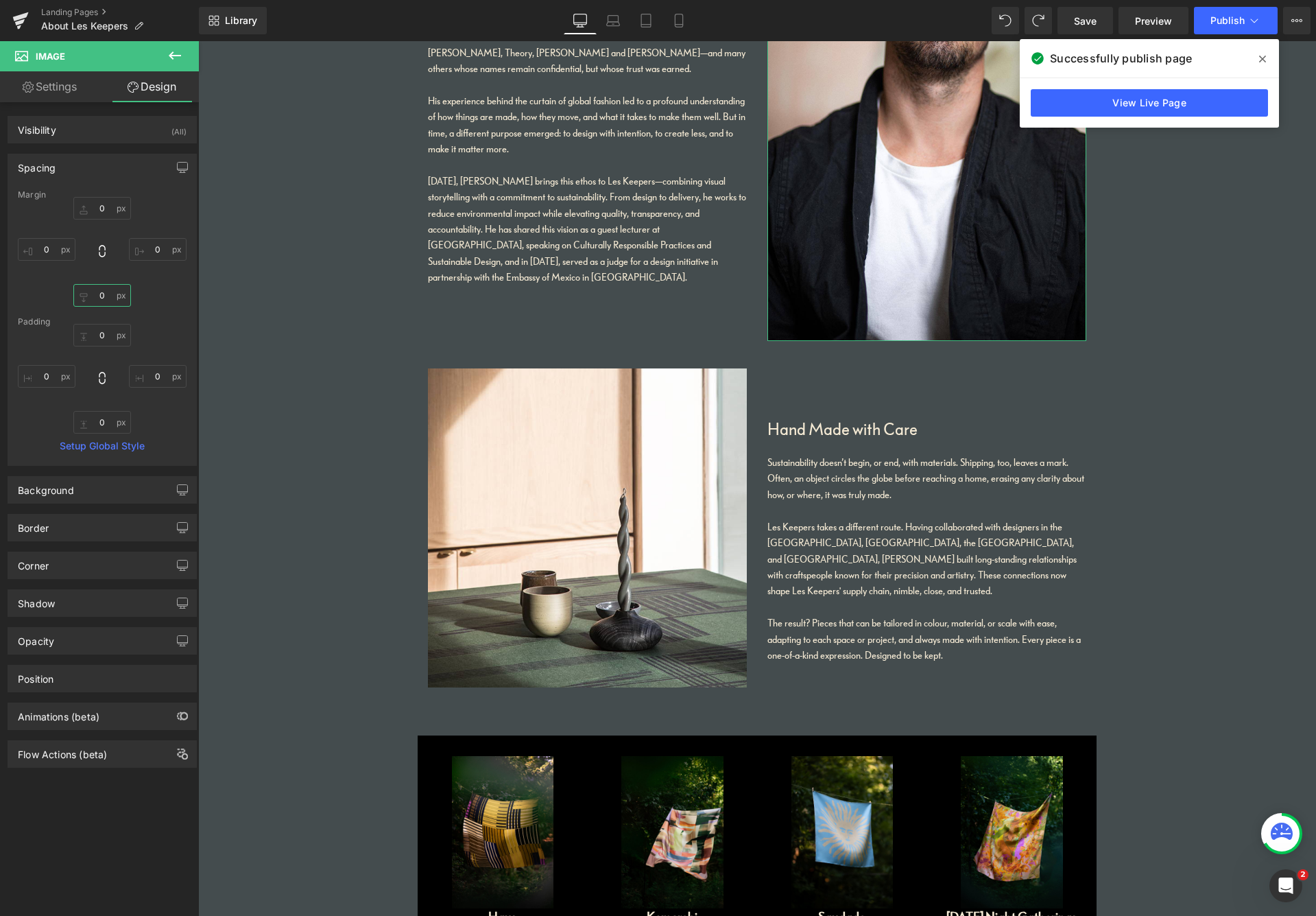
drag, startPoint x: 108, startPoint y: 297, endPoint x: 83, endPoint y: 297, distance: 25.0
click at [85, 297] on input "0" at bounding box center [102, 295] width 58 height 23
type input "30"
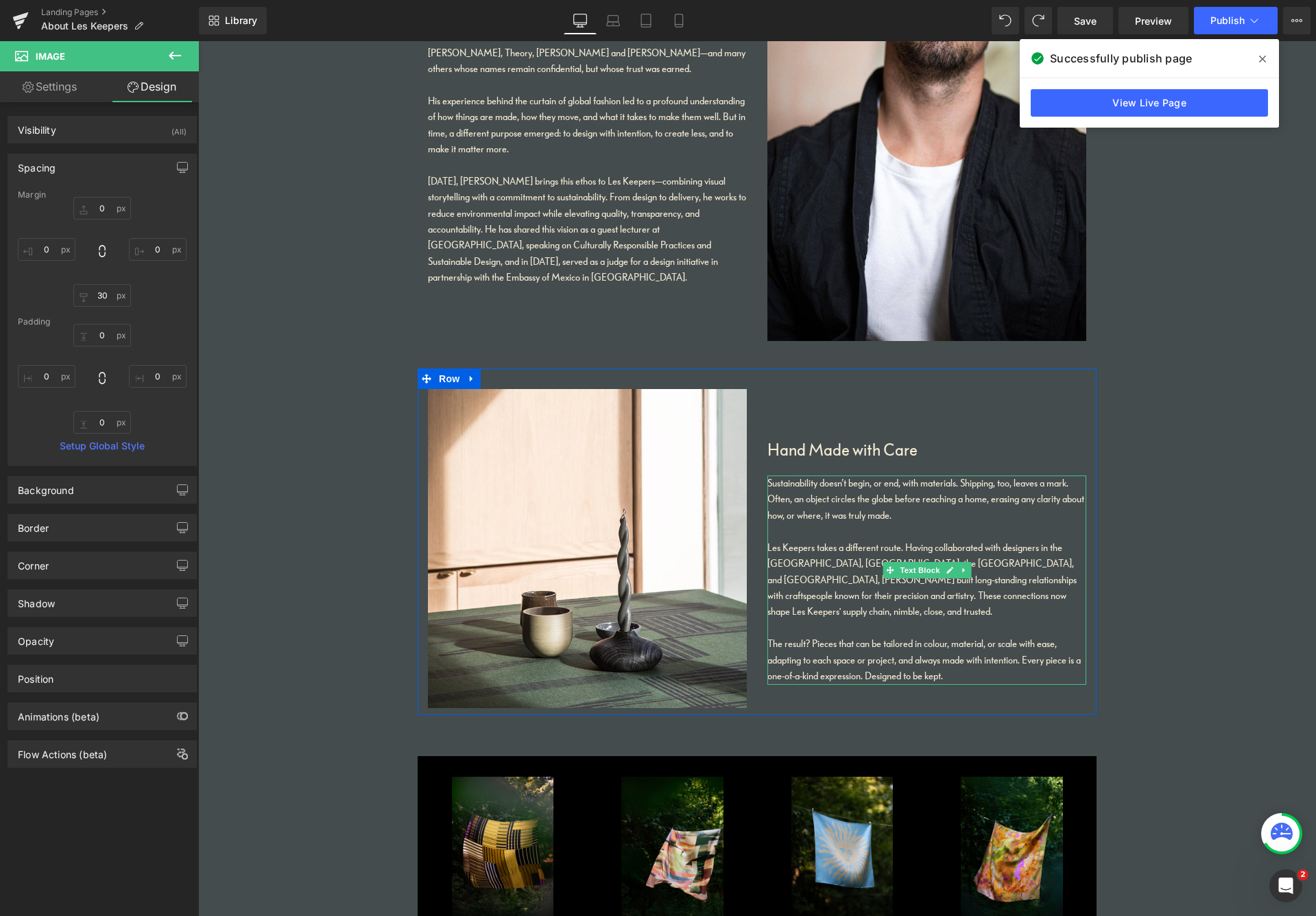
drag, startPoint x: 961, startPoint y: 634, endPoint x: 969, endPoint y: 634, distance: 8.0
click at [961, 636] on div "The result? Pieces that can be tailored in colour, material, or scale with ease…" at bounding box center [926, 660] width 319 height 48
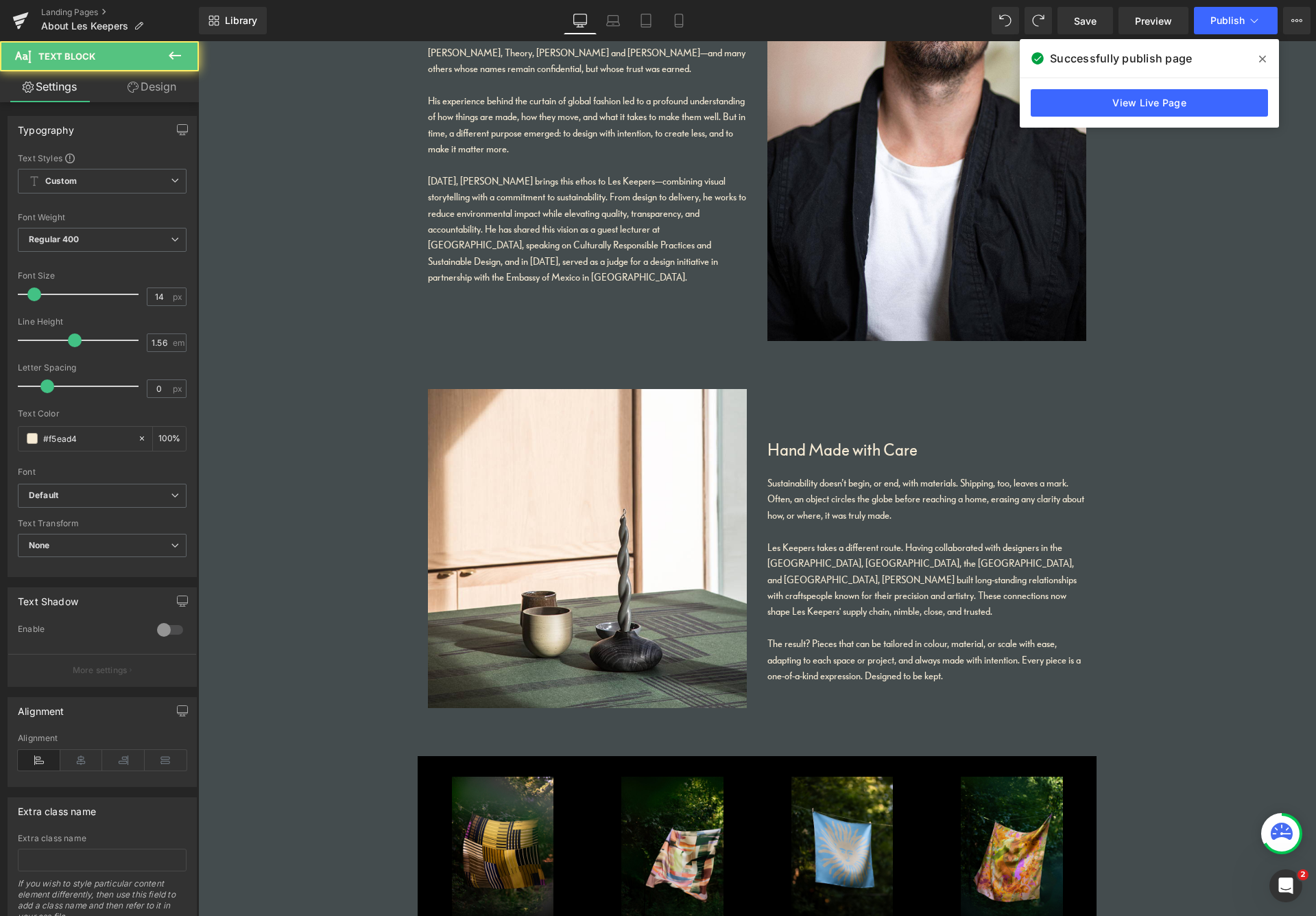
click at [161, 85] on link "Design" at bounding box center [152, 86] width 100 height 31
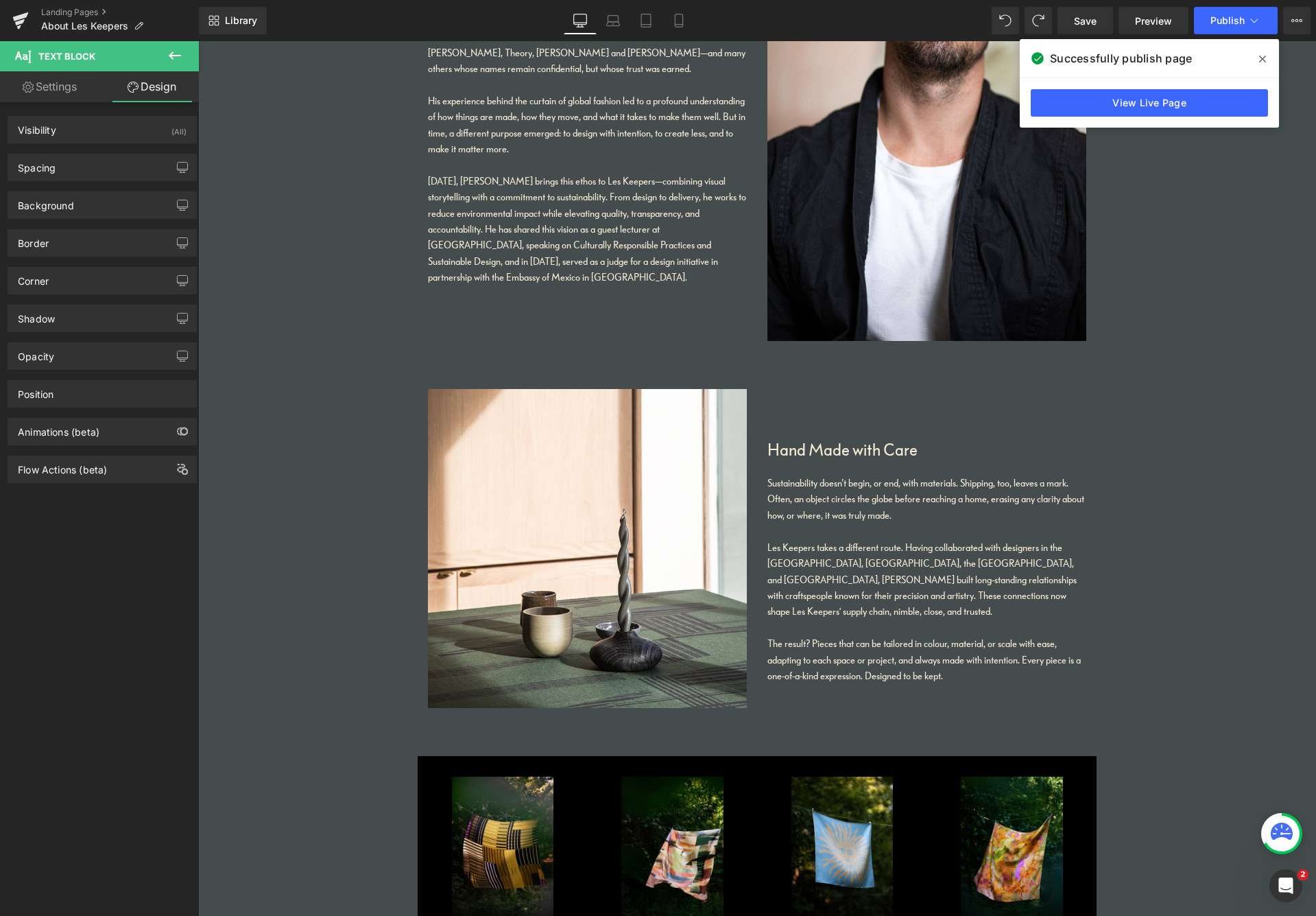
type input "0"
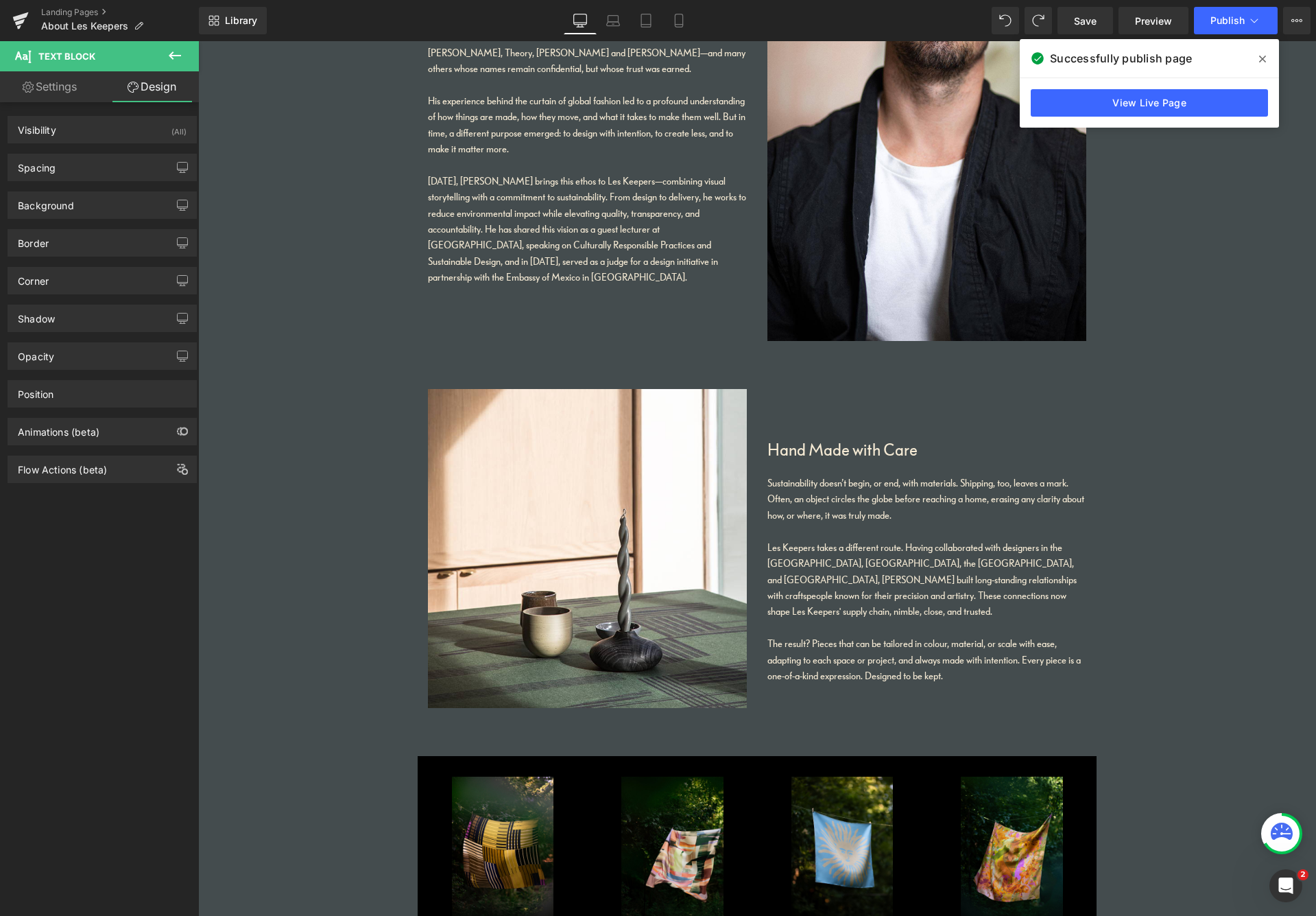
type input "0"
click at [103, 173] on div "Spacing" at bounding box center [102, 167] width 188 height 26
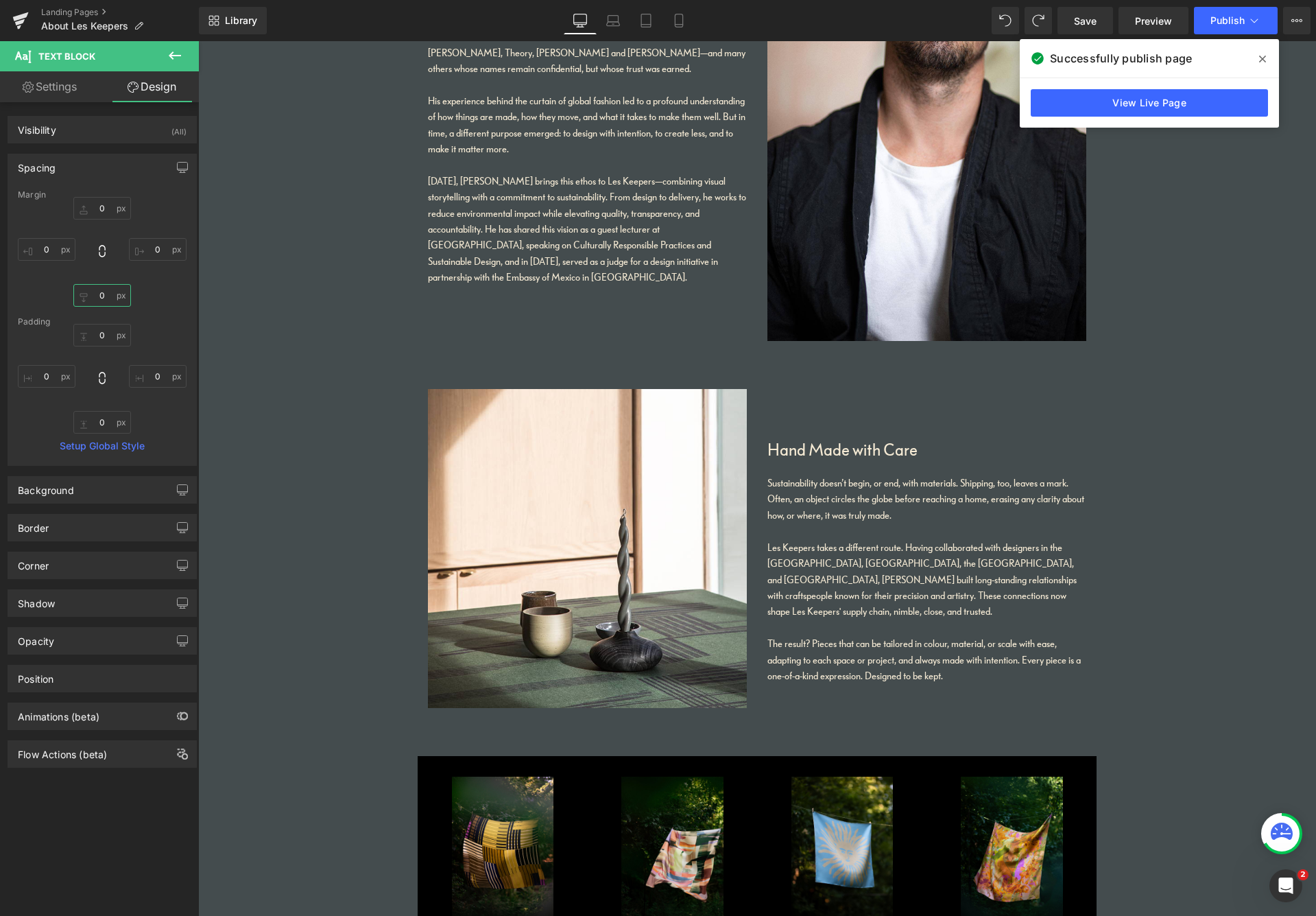
drag, startPoint x: 104, startPoint y: 296, endPoint x: 90, endPoint y: 296, distance: 14.0
click at [93, 296] on input "0" at bounding box center [102, 295] width 58 height 23
type input "30"
click at [167, 332] on div "0px 0 0px 0 0px 0 0px 0" at bounding box center [101, 378] width 168 height 110
click at [199, 41] on div at bounding box center [199, 41] width 0 height 0
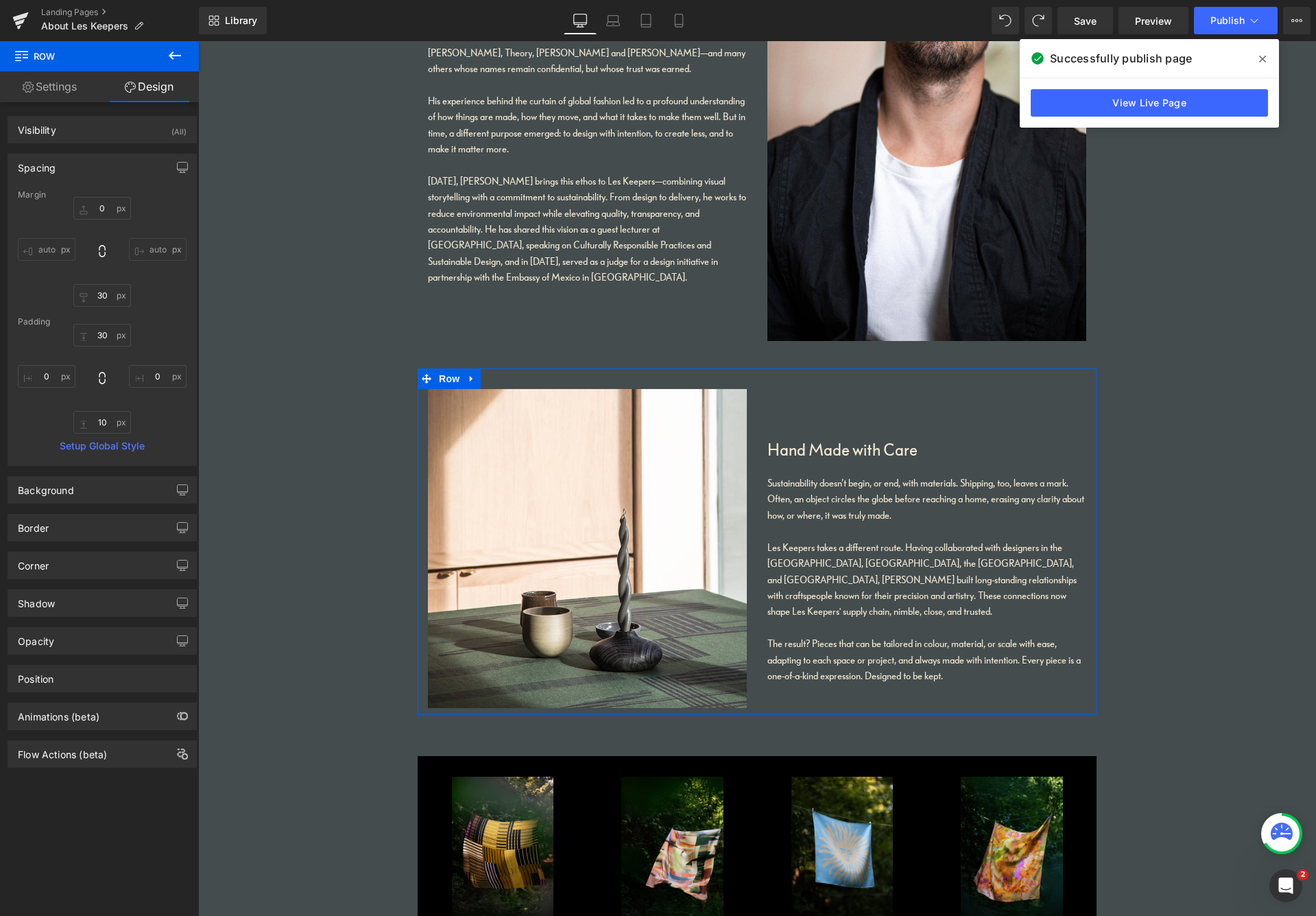
drag, startPoint x: 173, startPoint y: 90, endPoint x: 173, endPoint y: 101, distance: 11.0
click at [173, 90] on link "Design" at bounding box center [149, 86] width 100 height 31
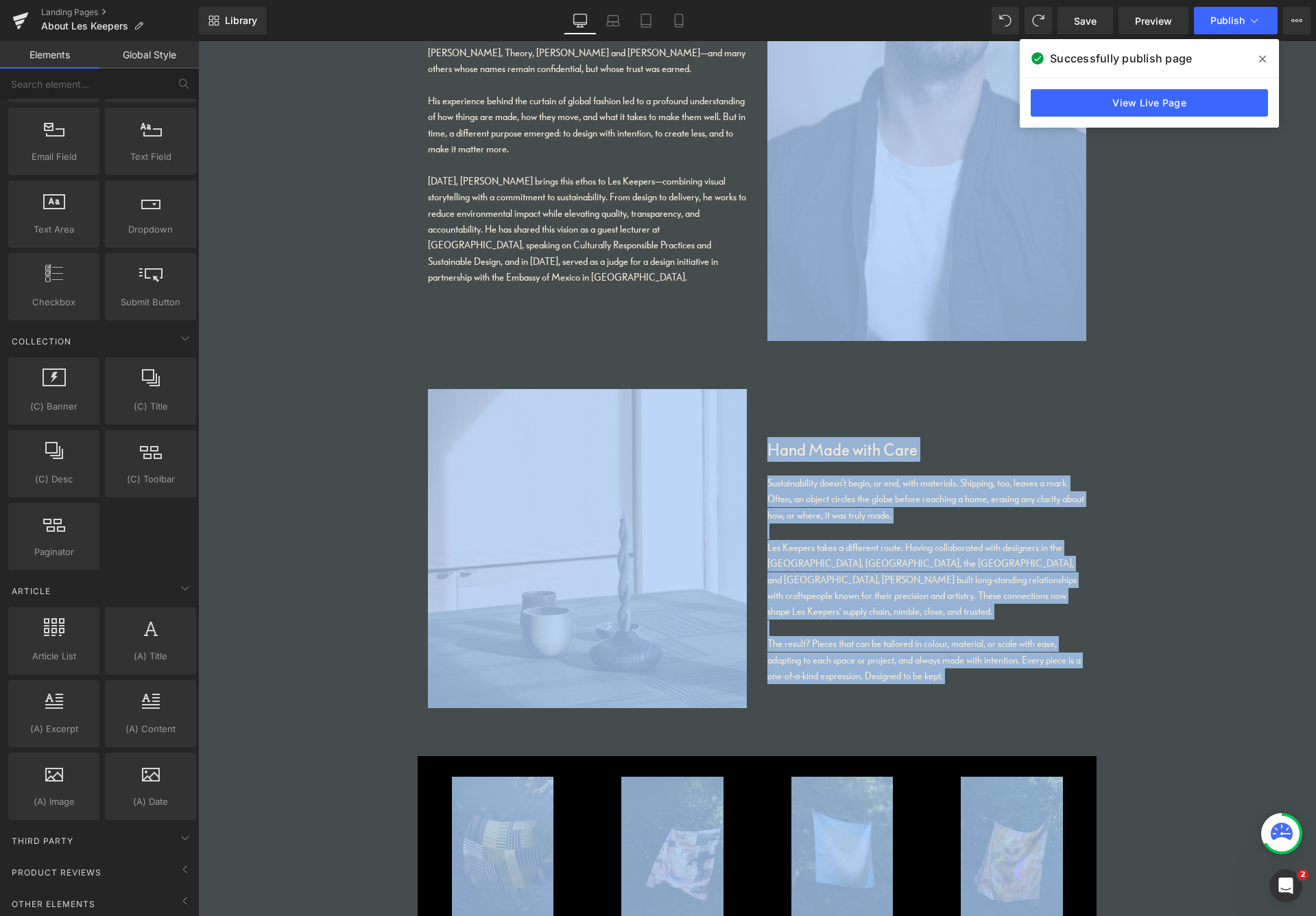
drag, startPoint x: 1267, startPoint y: 323, endPoint x: 1167, endPoint y: 879, distance: 564.9
click at [1117, 823] on main "Home Goods from [GEOGRAPHIC_DATA]. Heading Founded by designer [PERSON_NAME], […" at bounding box center [757, 319] width 1118 height 3636
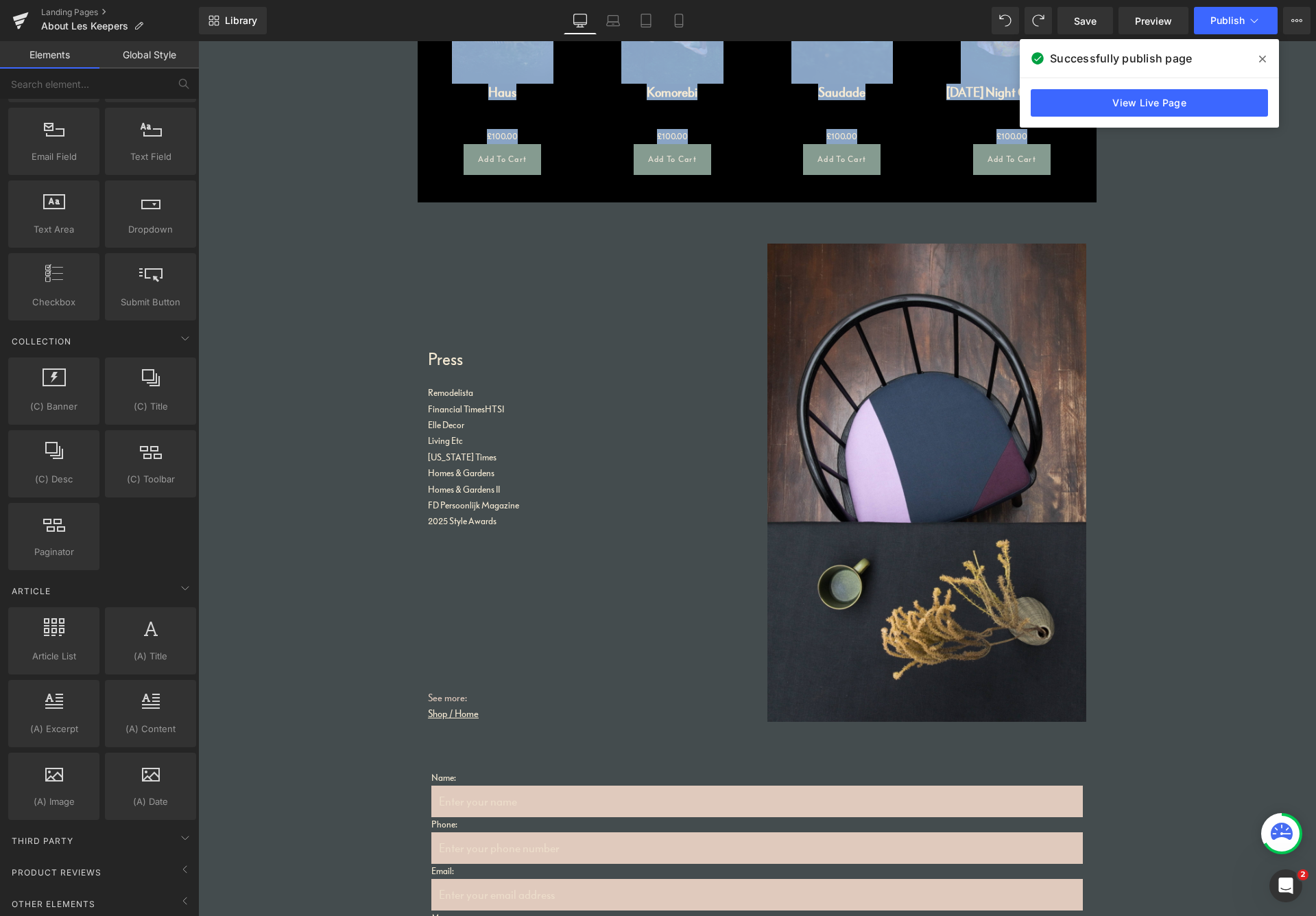
scroll to position [2468, 0]
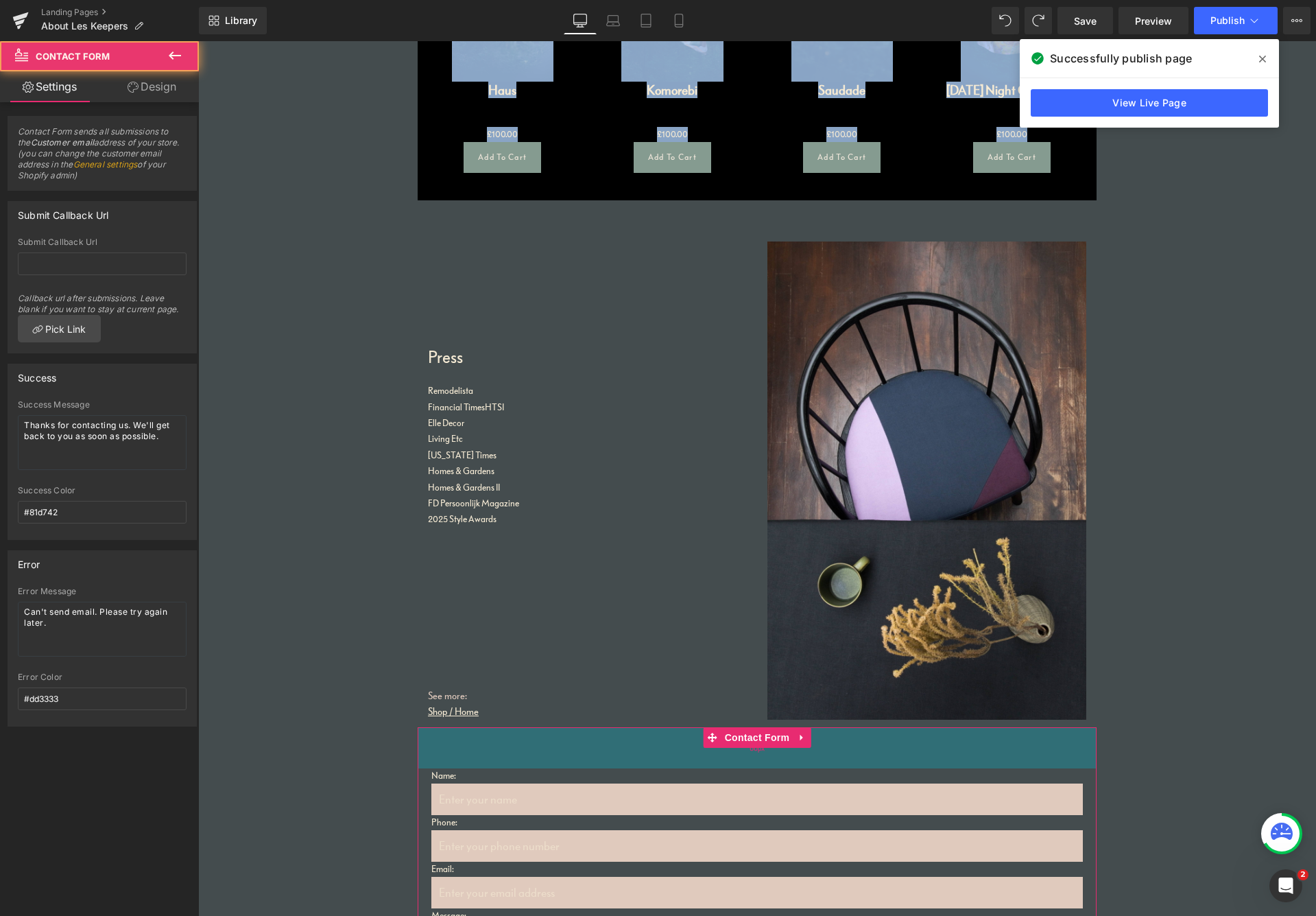
click at [441, 742] on div "60px" at bounding box center [757, 748] width 679 height 41
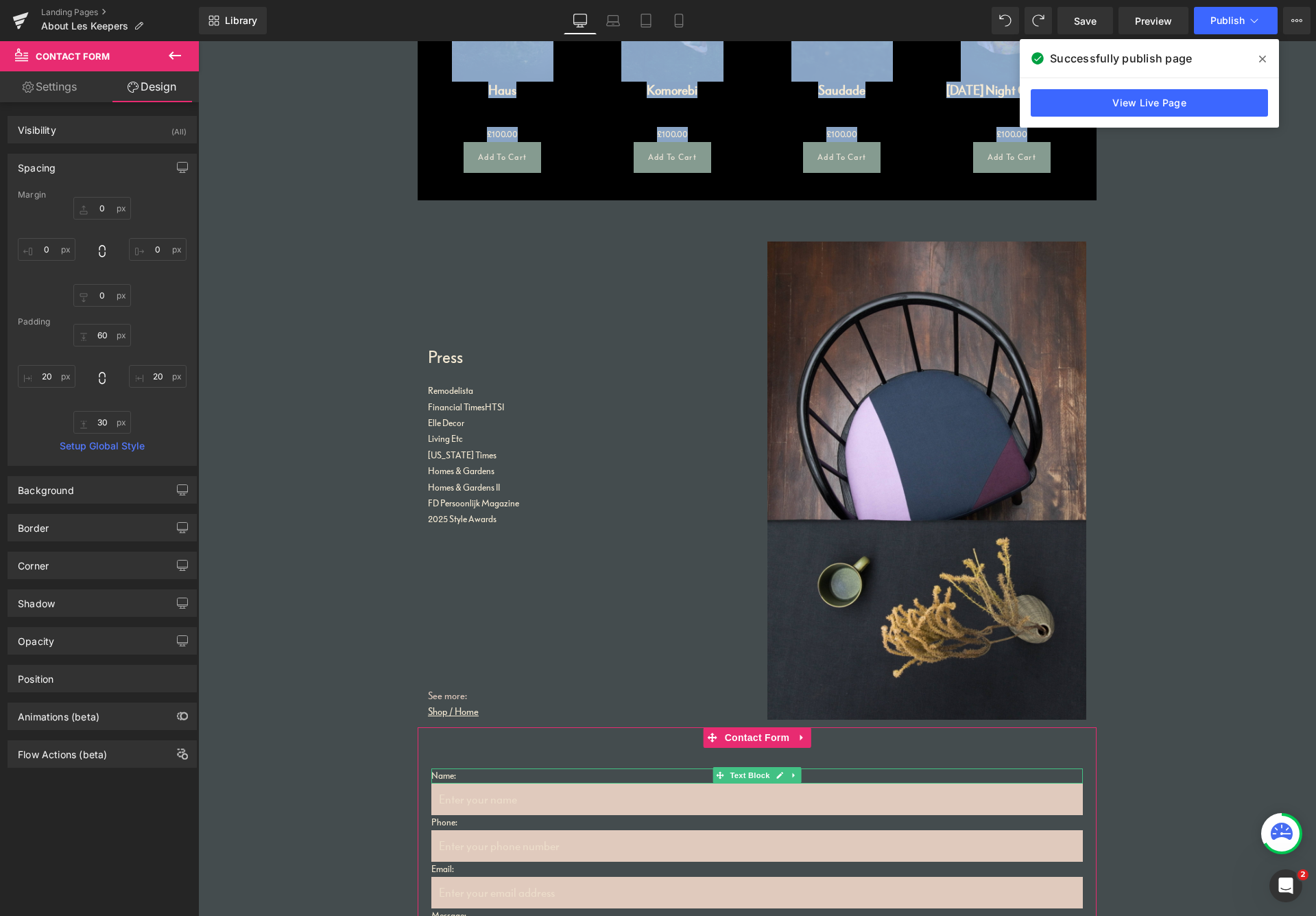
click at [445, 772] on p "Name:" at bounding box center [757, 776] width 652 height 15
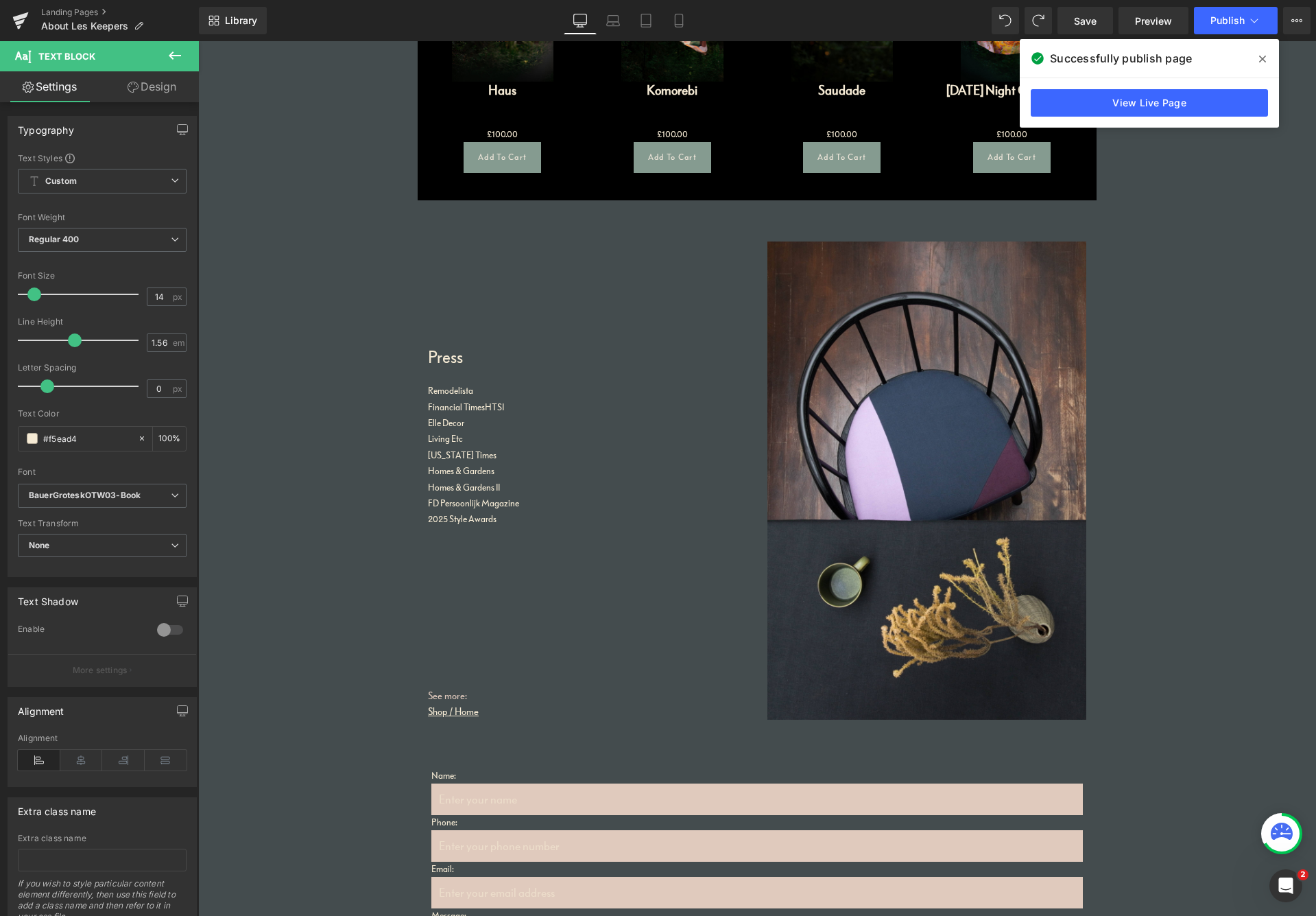
click at [163, 87] on link "Design" at bounding box center [152, 86] width 100 height 31
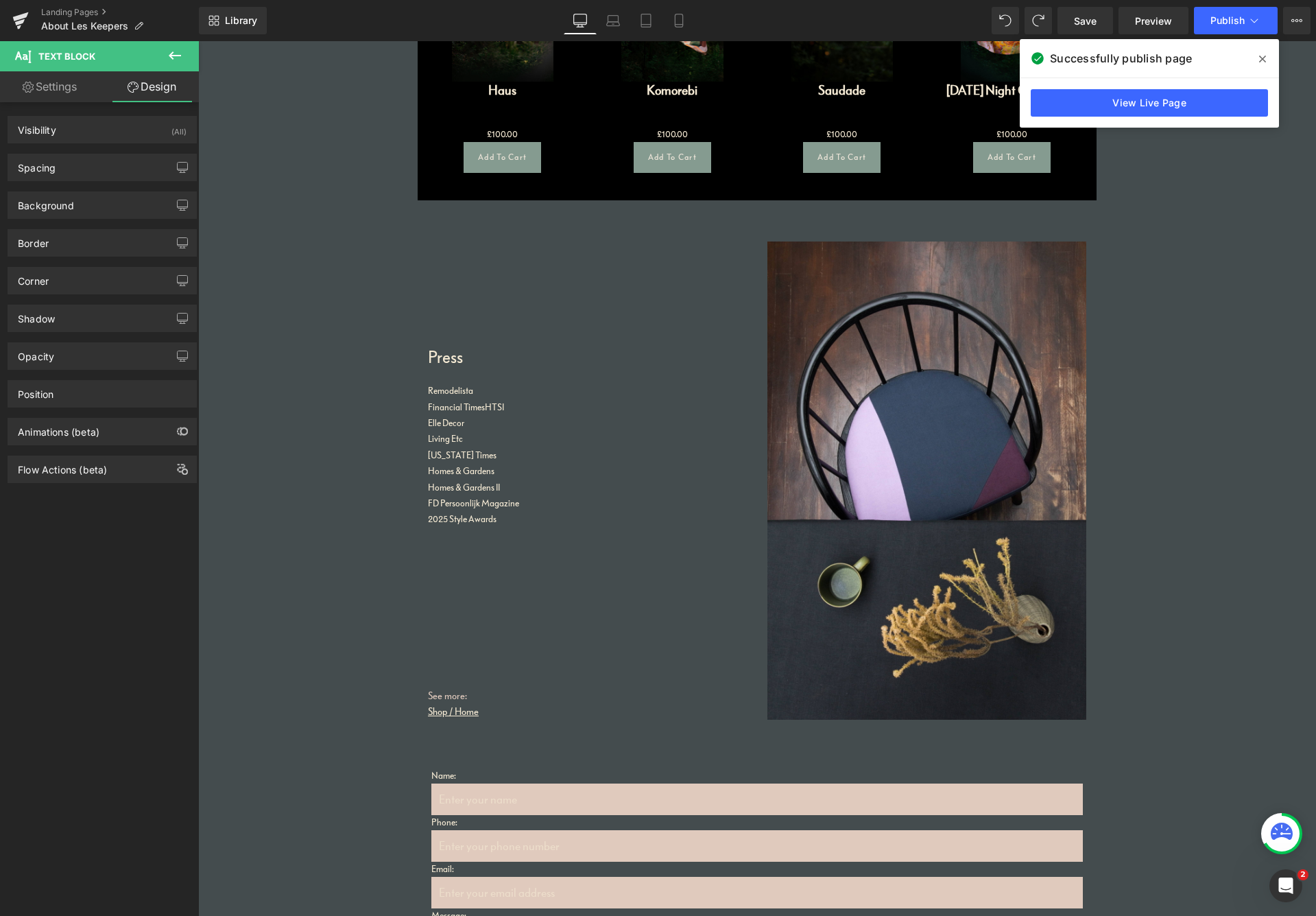
type input "0"
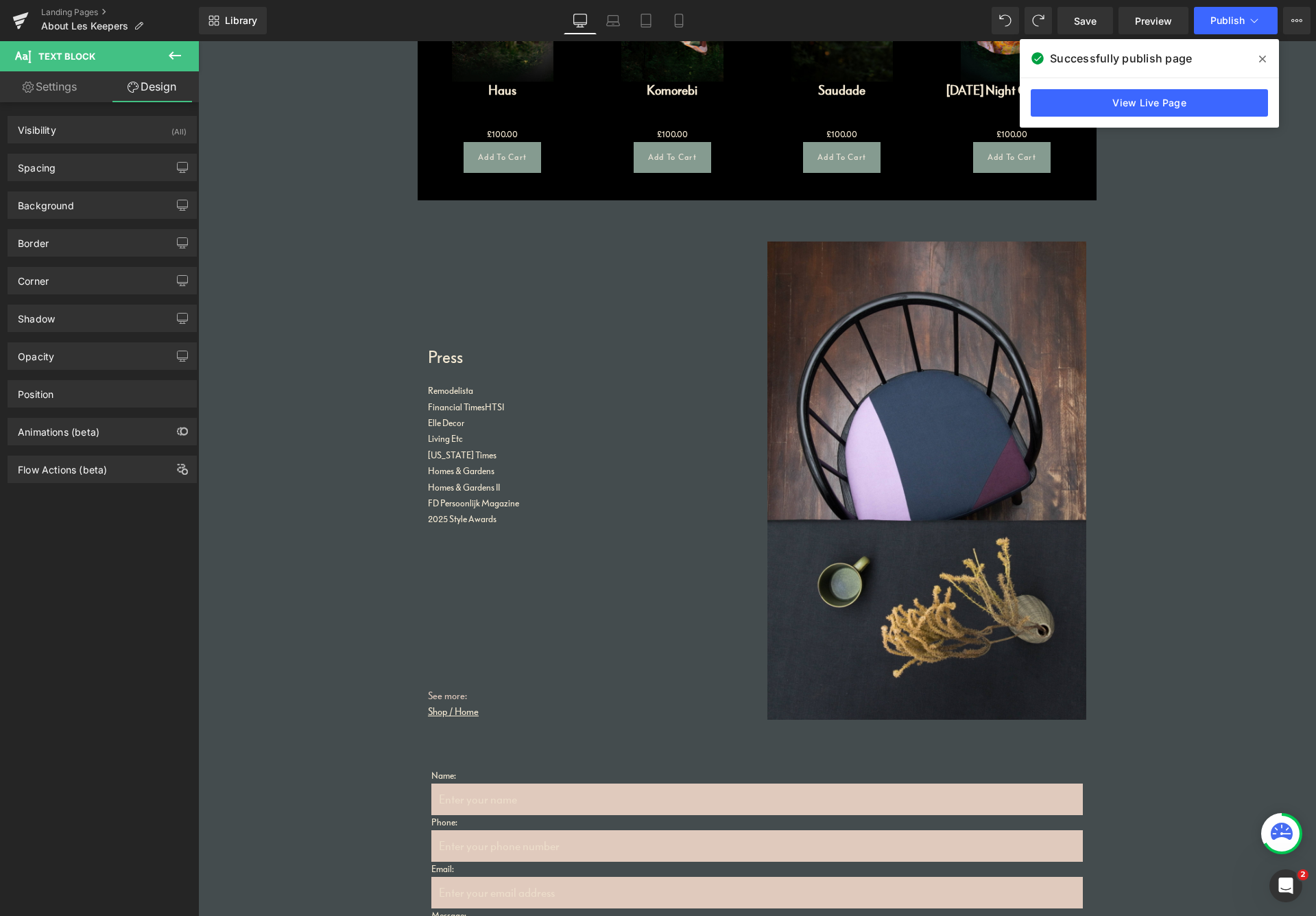
type input "0"
click at [81, 165] on div "Spacing" at bounding box center [102, 167] width 188 height 26
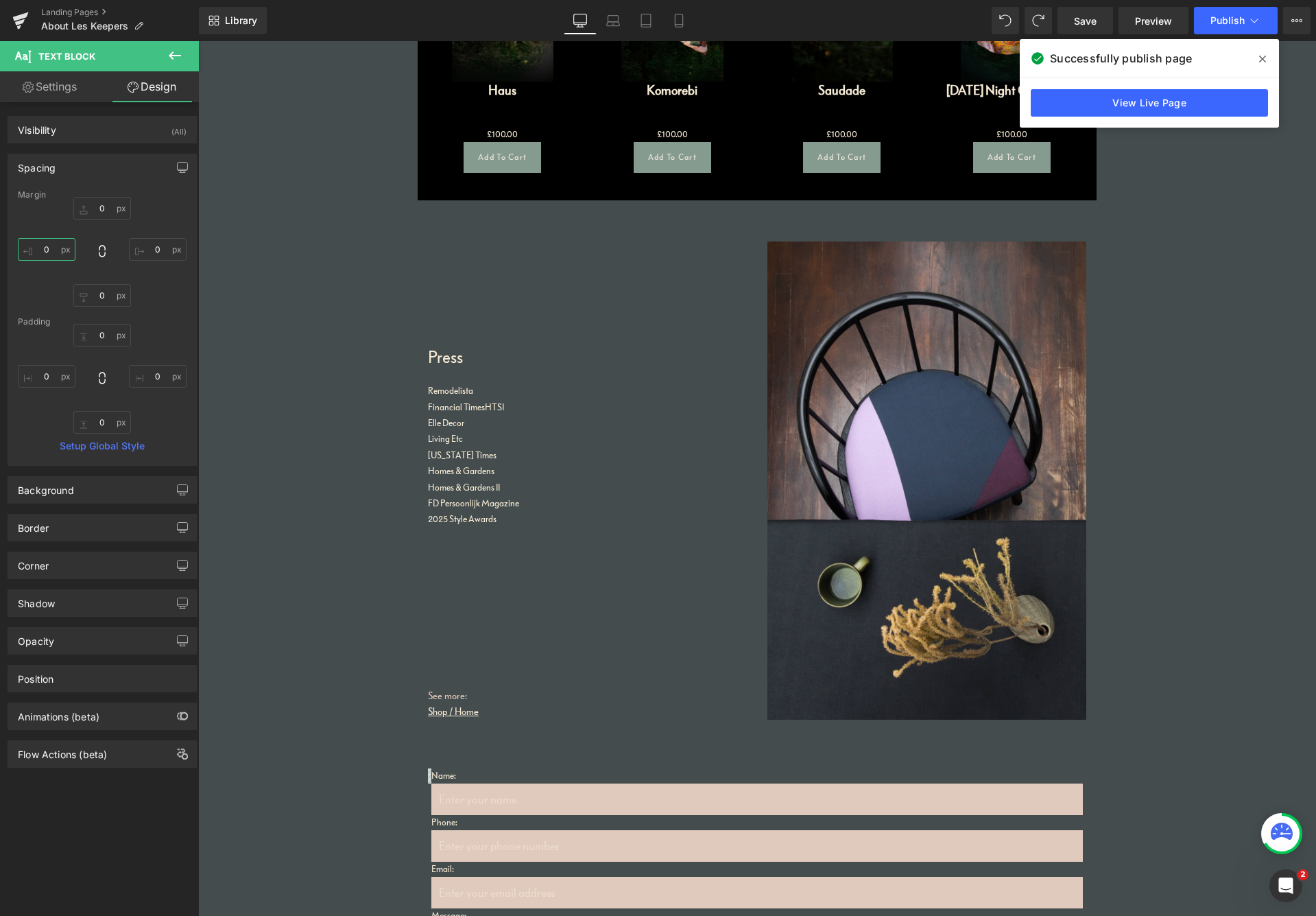
drag, startPoint x: 49, startPoint y: 249, endPoint x: 25, endPoint y: 245, distance: 24.3
click at [24, 246] on input "0" at bounding box center [46, 249] width 58 height 23
type input "0"
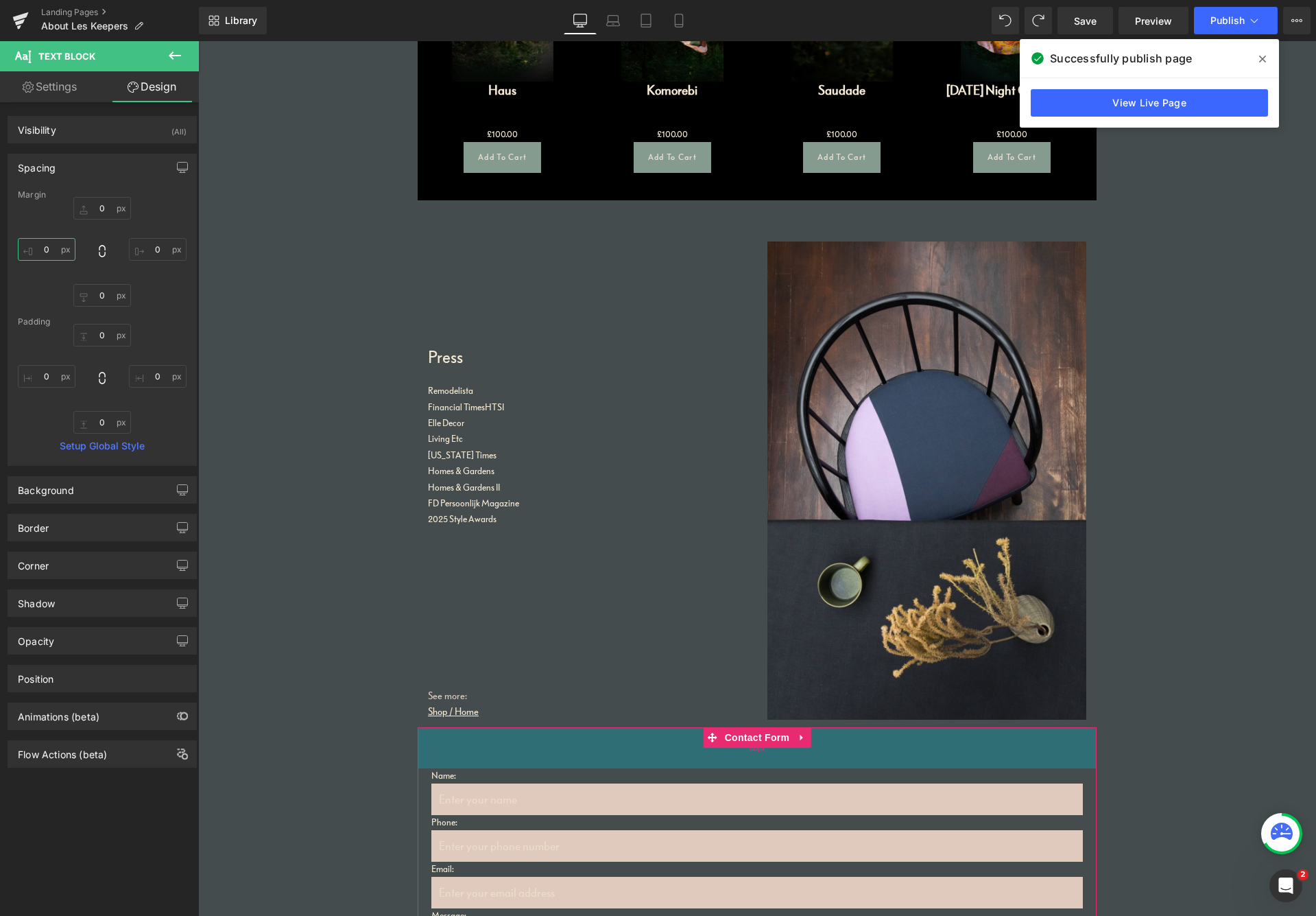
click at [622, 745] on div "60px" at bounding box center [757, 748] width 679 height 41
type input "59px"
click at [982, 748] on div "60px" at bounding box center [757, 748] width 679 height 41
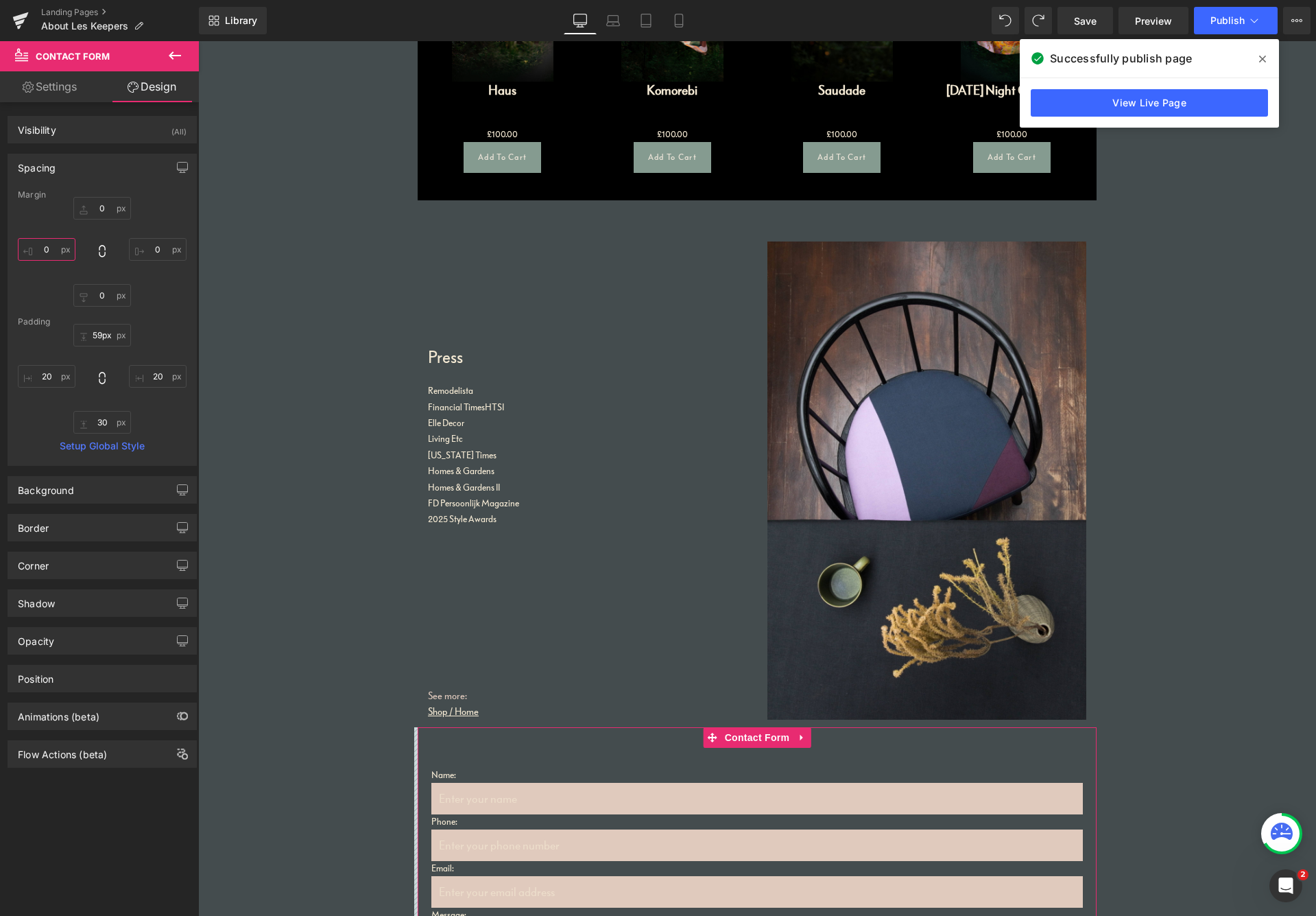
click at [34, 248] on input "0" at bounding box center [46, 249] width 58 height 23
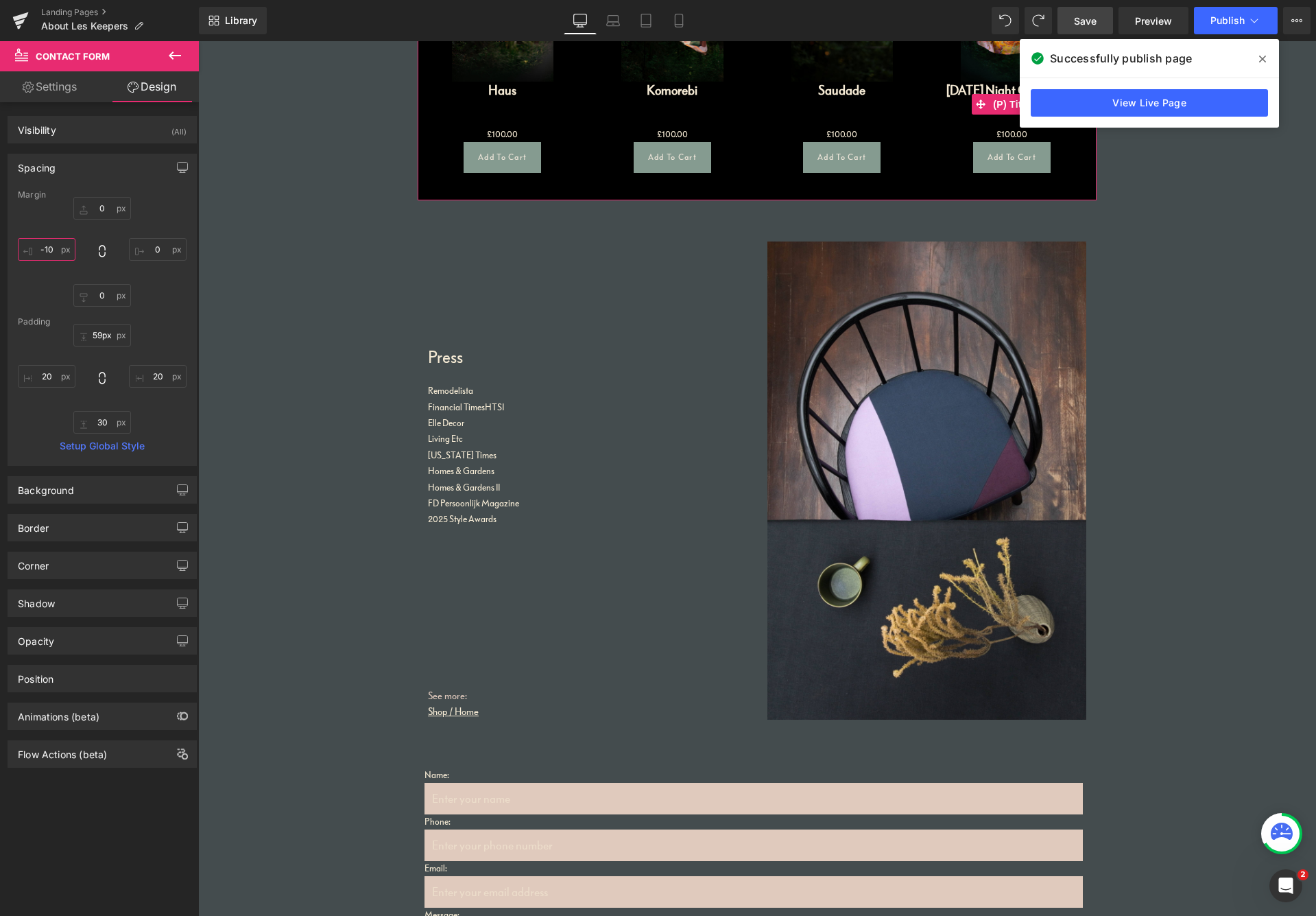
type input "-10"
click at [1090, 21] on span "Save" at bounding box center [1085, 20] width 23 height 14
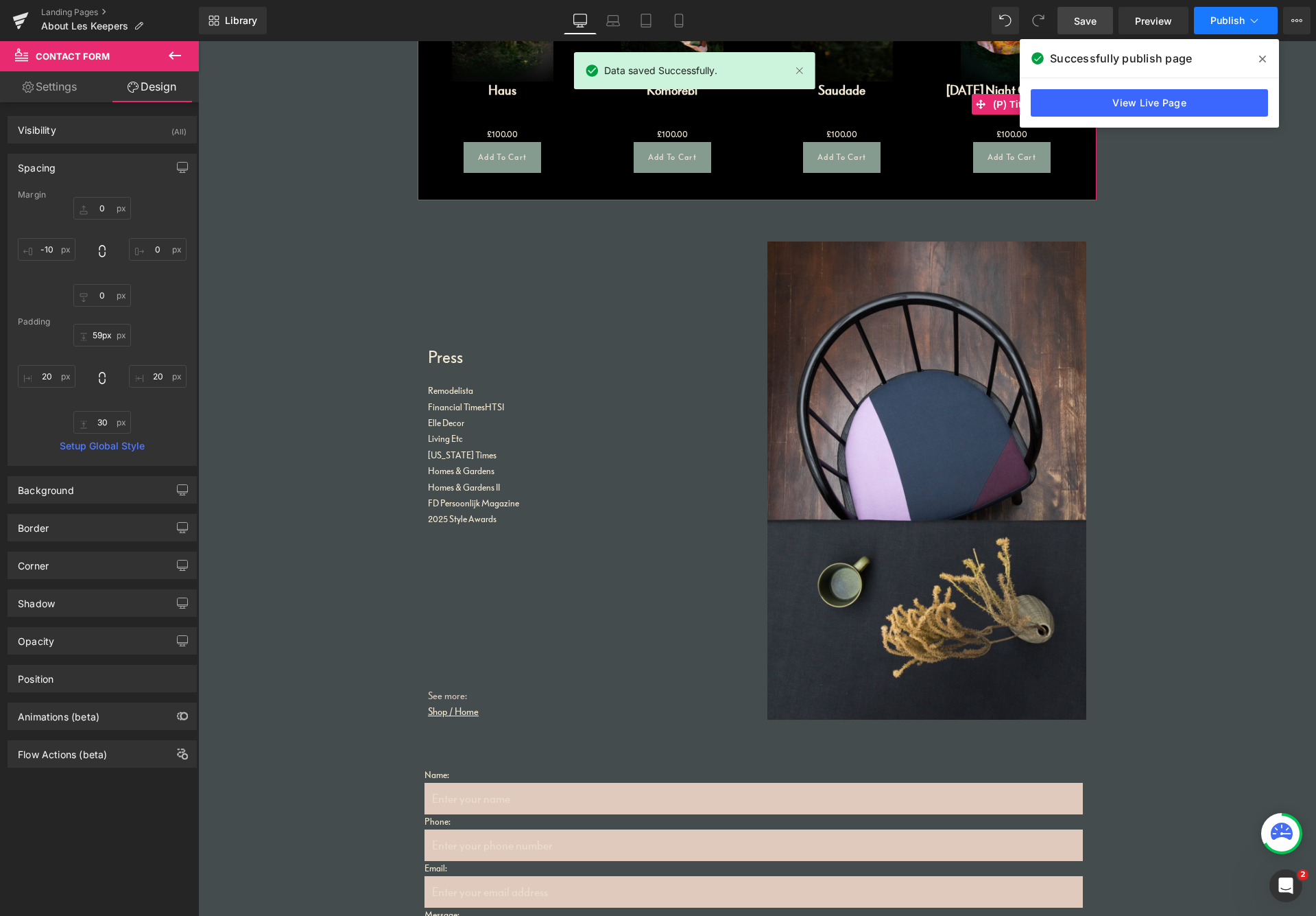
click at [1117, 18] on span "Publish" at bounding box center [1227, 20] width 34 height 11
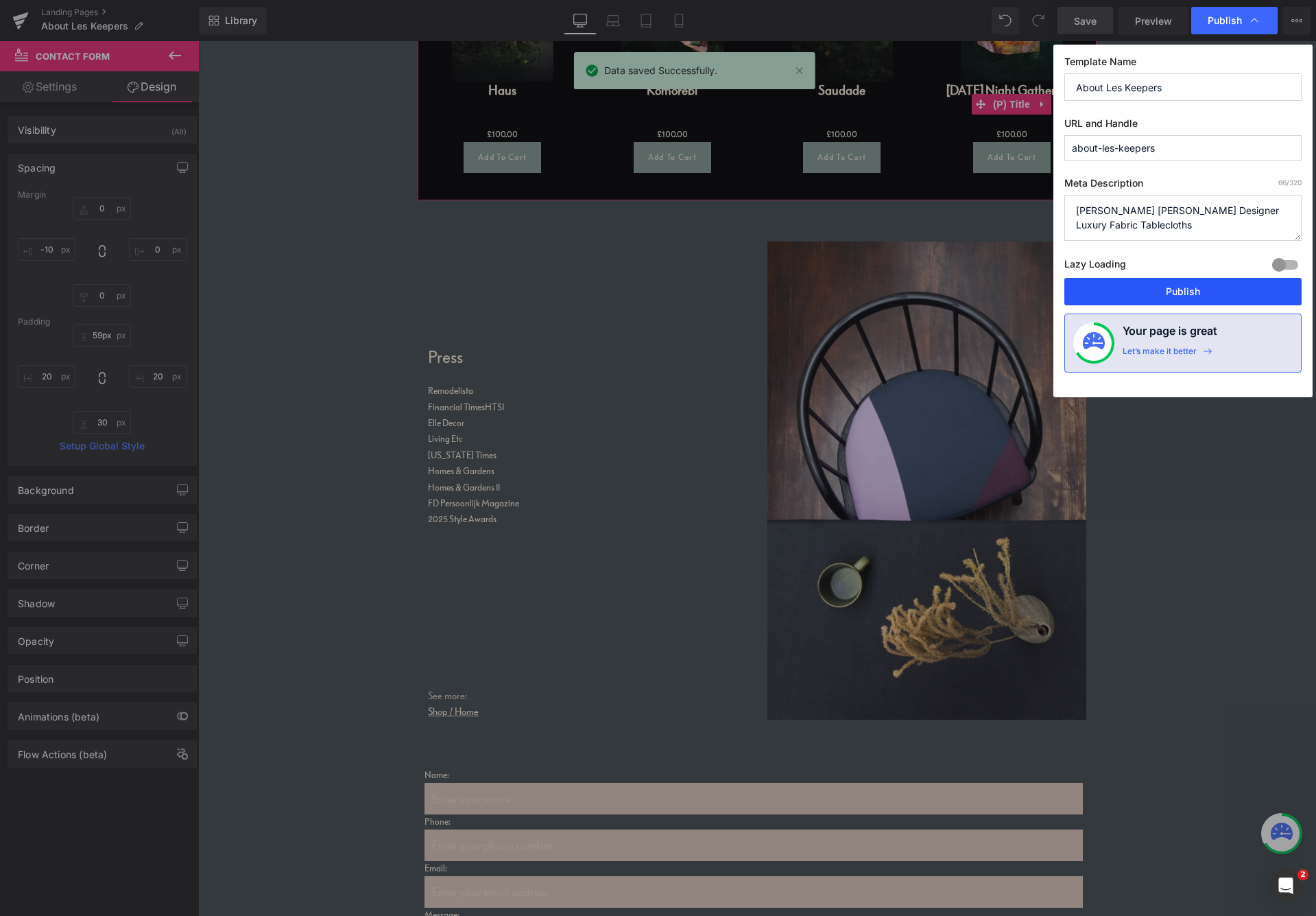
click at [1117, 291] on button "Publish" at bounding box center [1183, 292] width 237 height 28
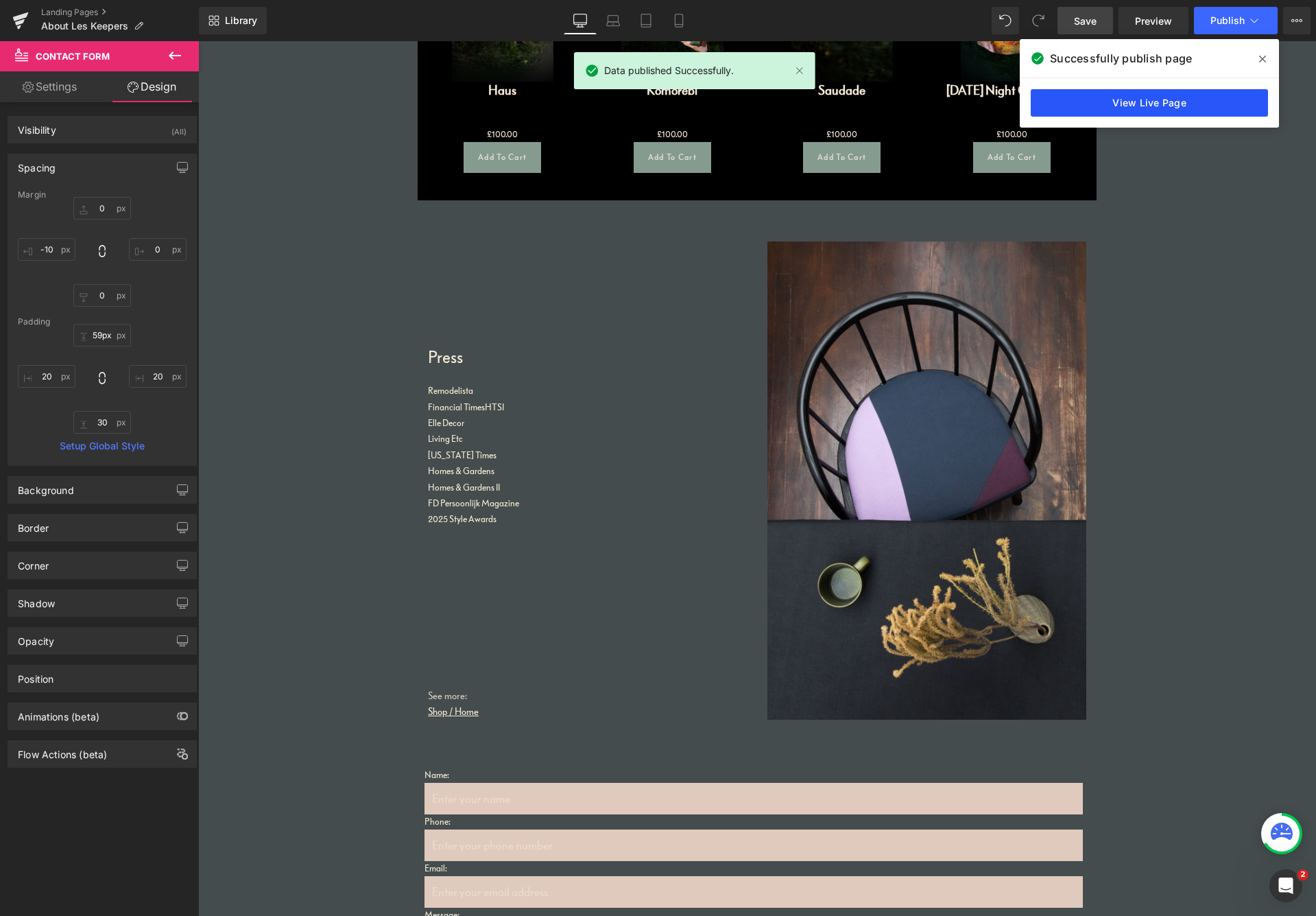
click at [1117, 101] on link "View Live Page" at bounding box center [1149, 102] width 237 height 28
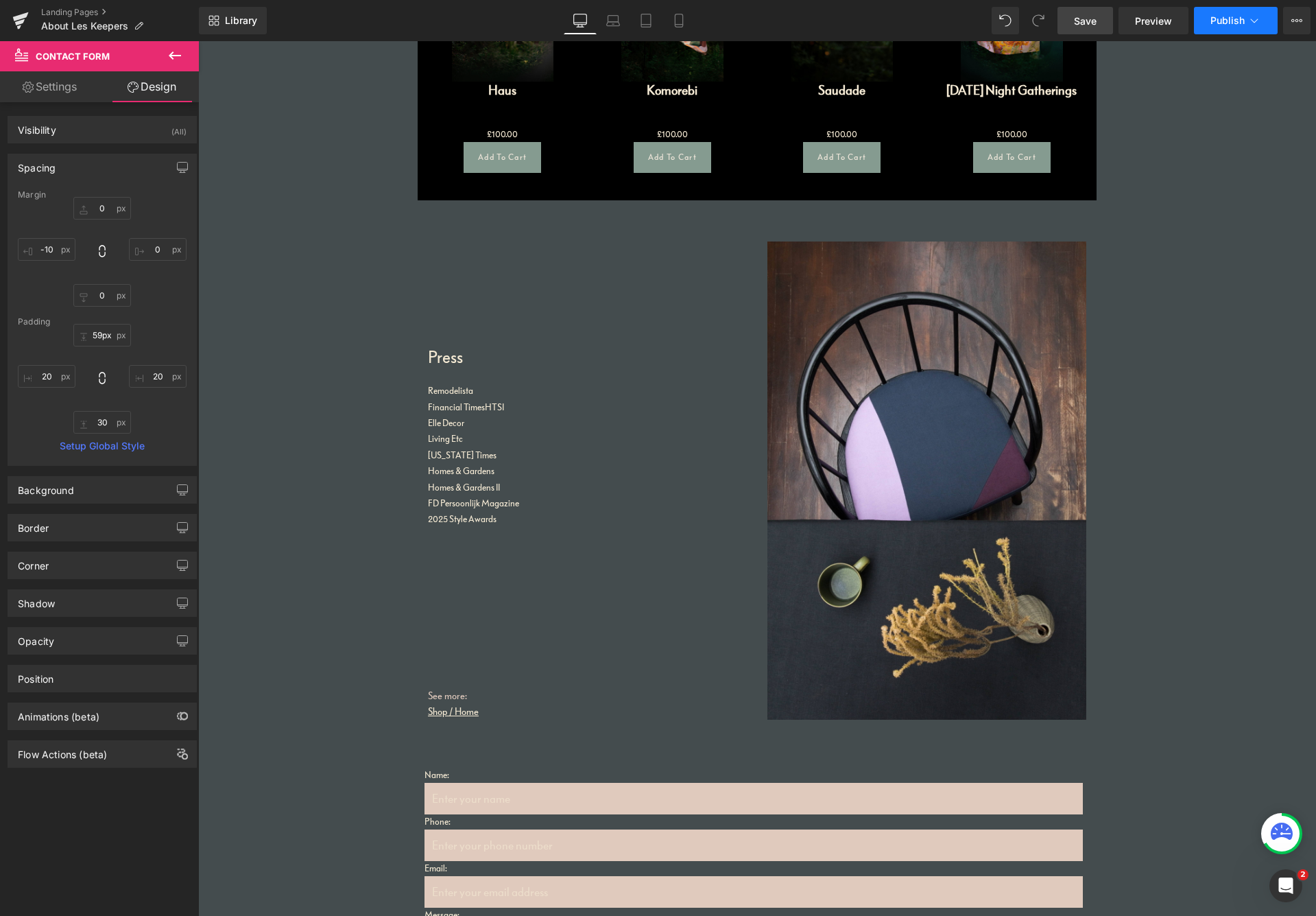
click at [1117, 24] on button "Publish" at bounding box center [1236, 20] width 84 height 28
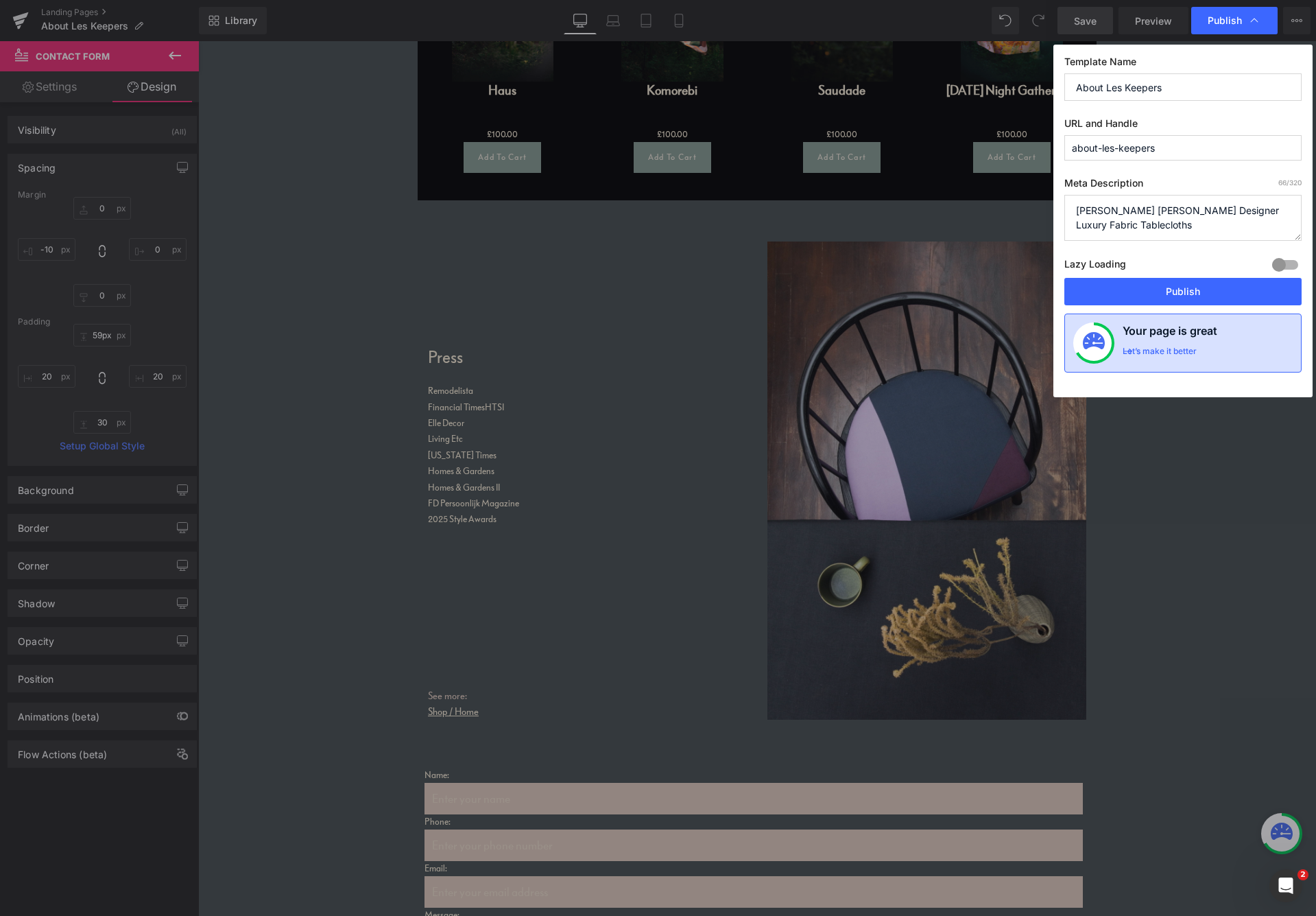
click at [1117, 350] on div "Let’s make it better" at bounding box center [1159, 354] width 74 height 18
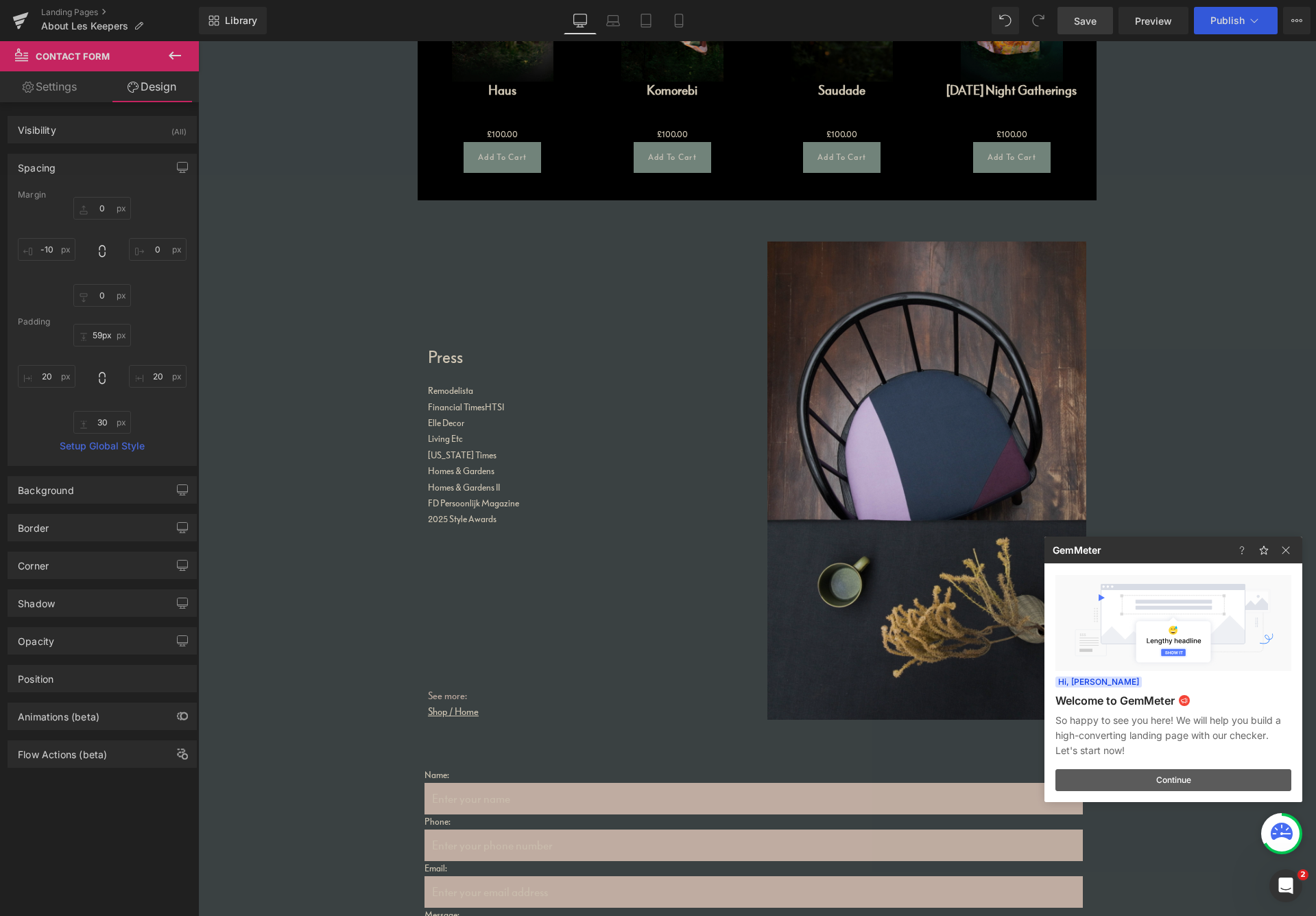
click at [1117, 784] on button "Continue" at bounding box center [1174, 780] width 236 height 22
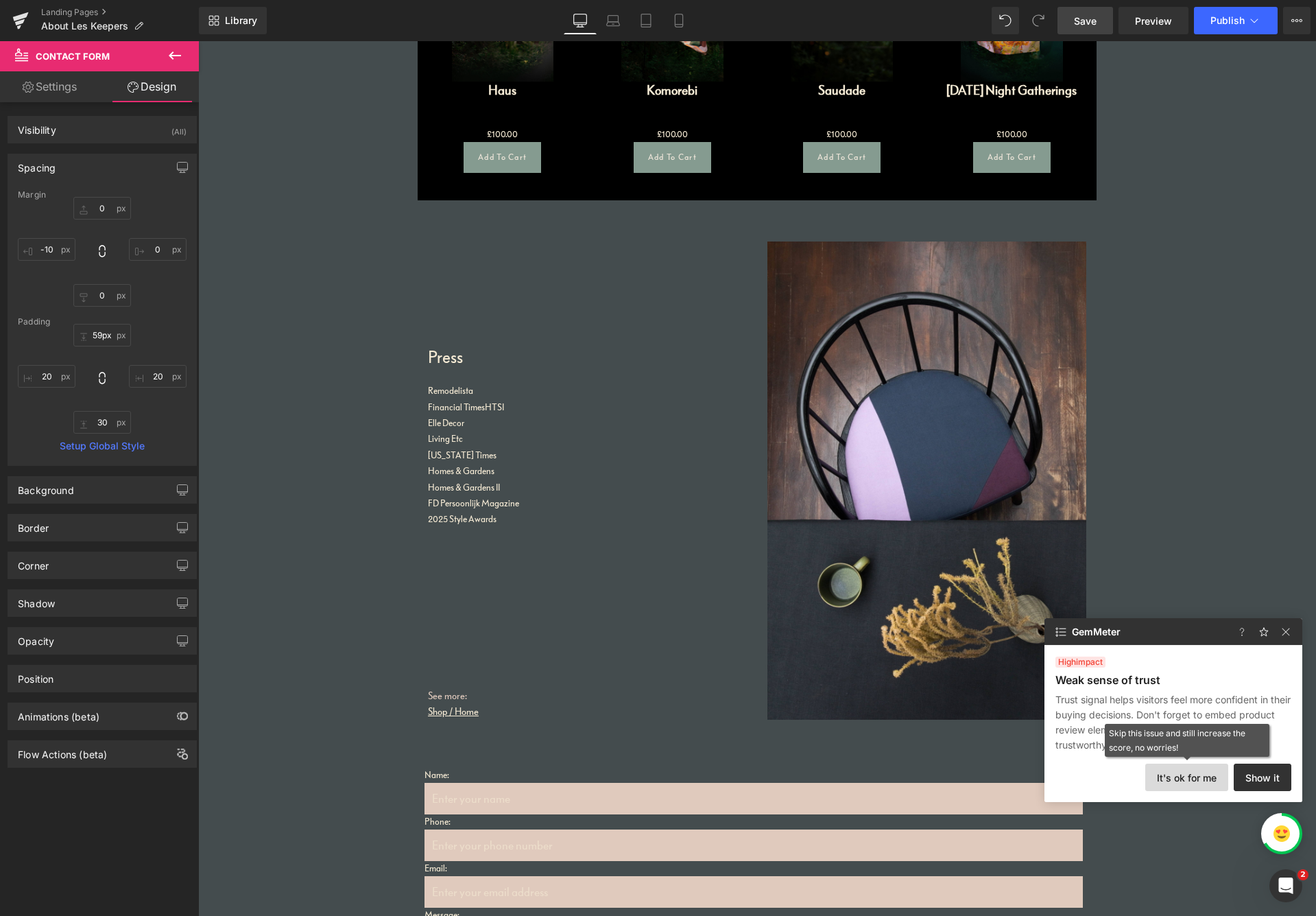
click at [1117, 777] on button "It's ok for me" at bounding box center [1186, 777] width 83 height 28
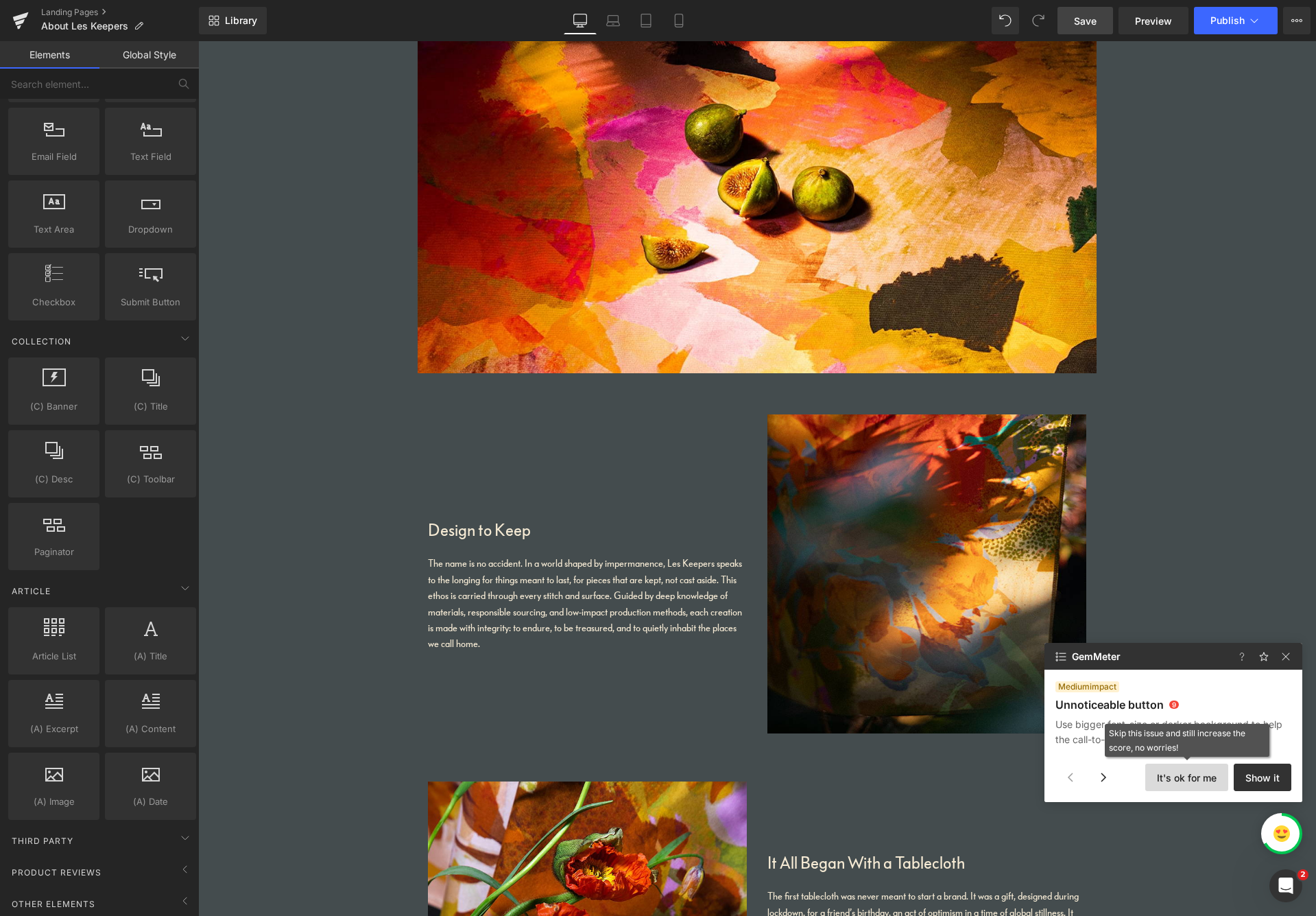
scroll to position [0, 0]
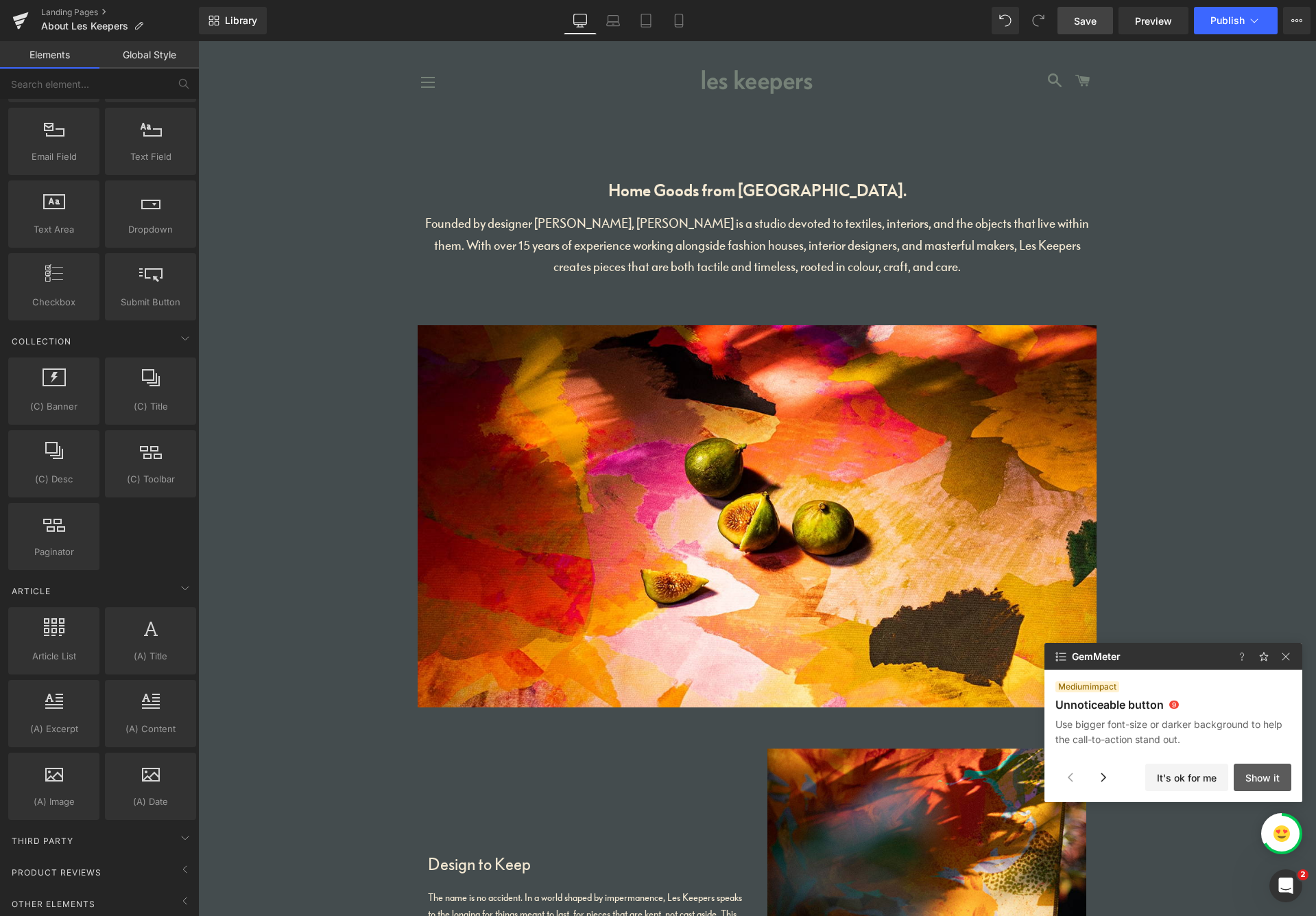
click at [1117, 776] on button "Show it" at bounding box center [1262, 777] width 58 height 28
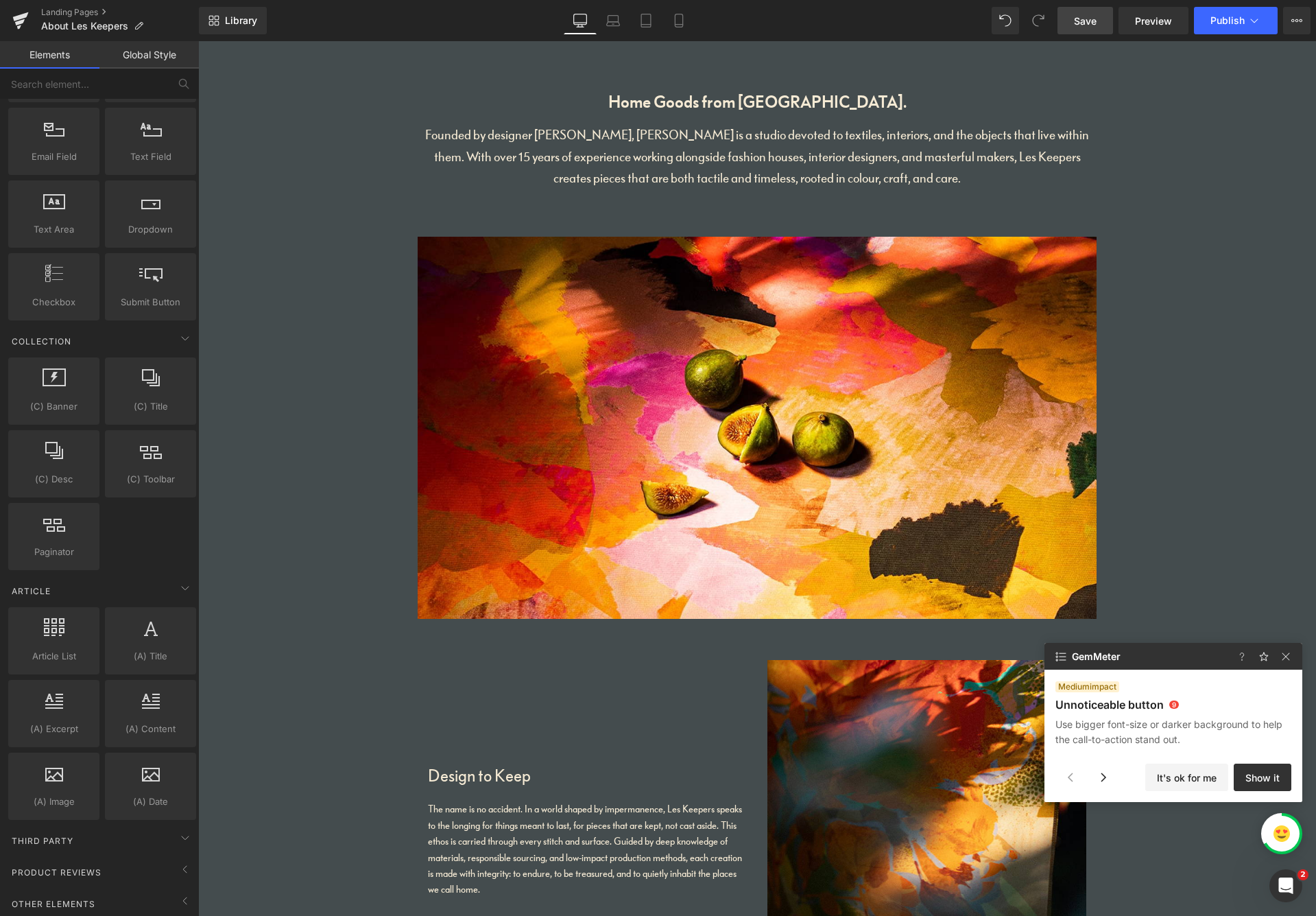
scroll to position [70, 0]
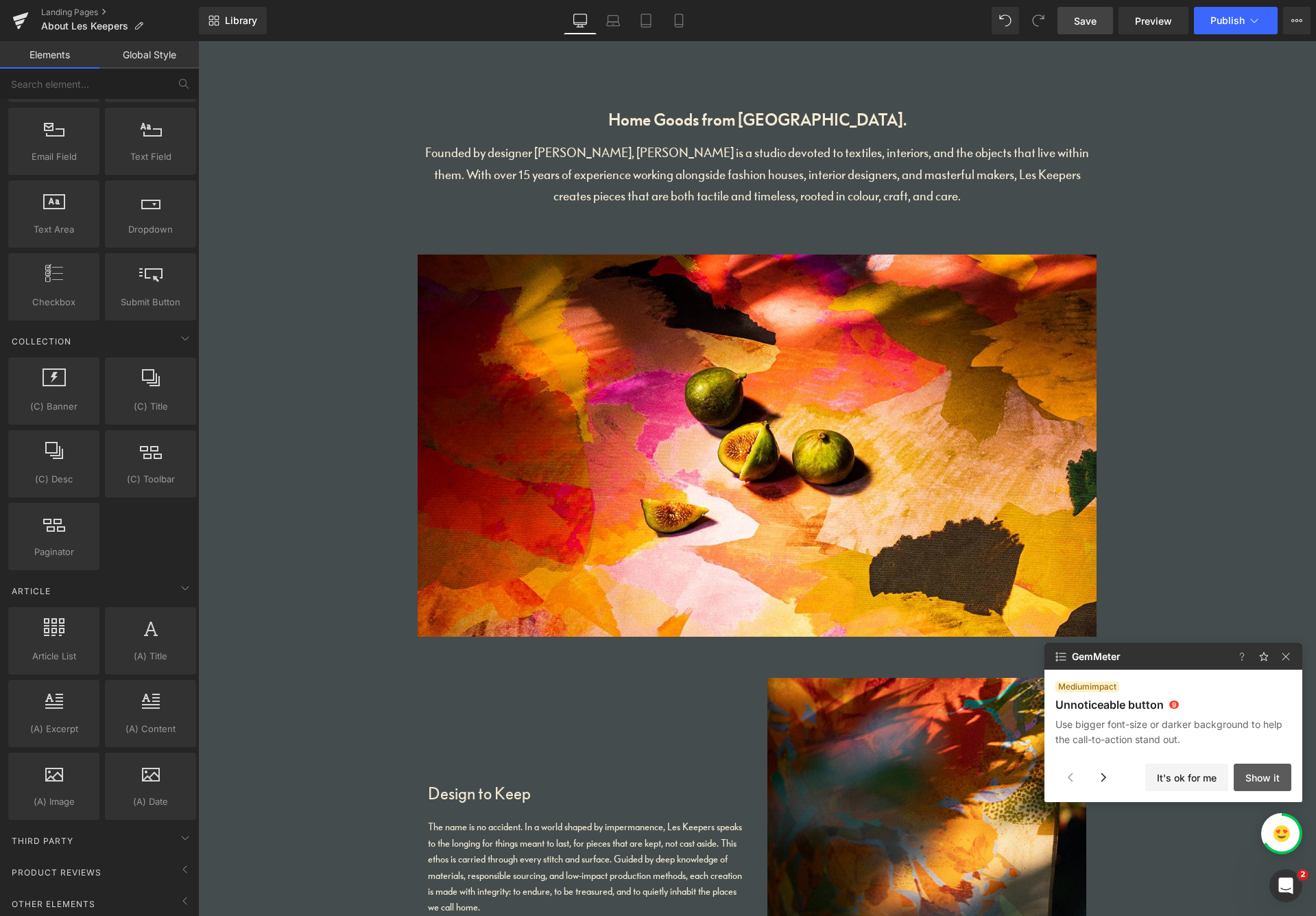
click at [1117, 771] on button "Show it" at bounding box center [1262, 777] width 58 height 28
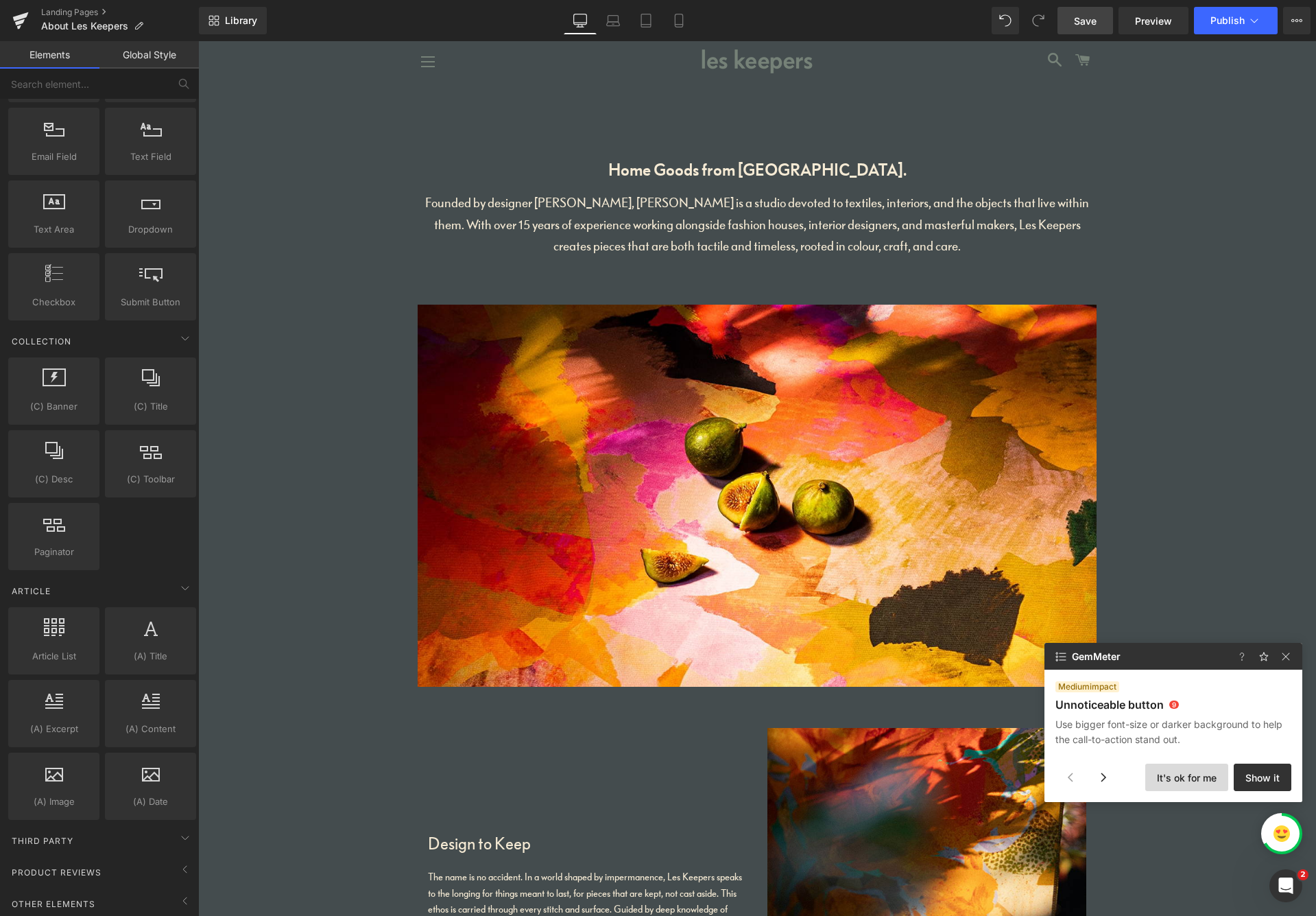
scroll to position [0, 0]
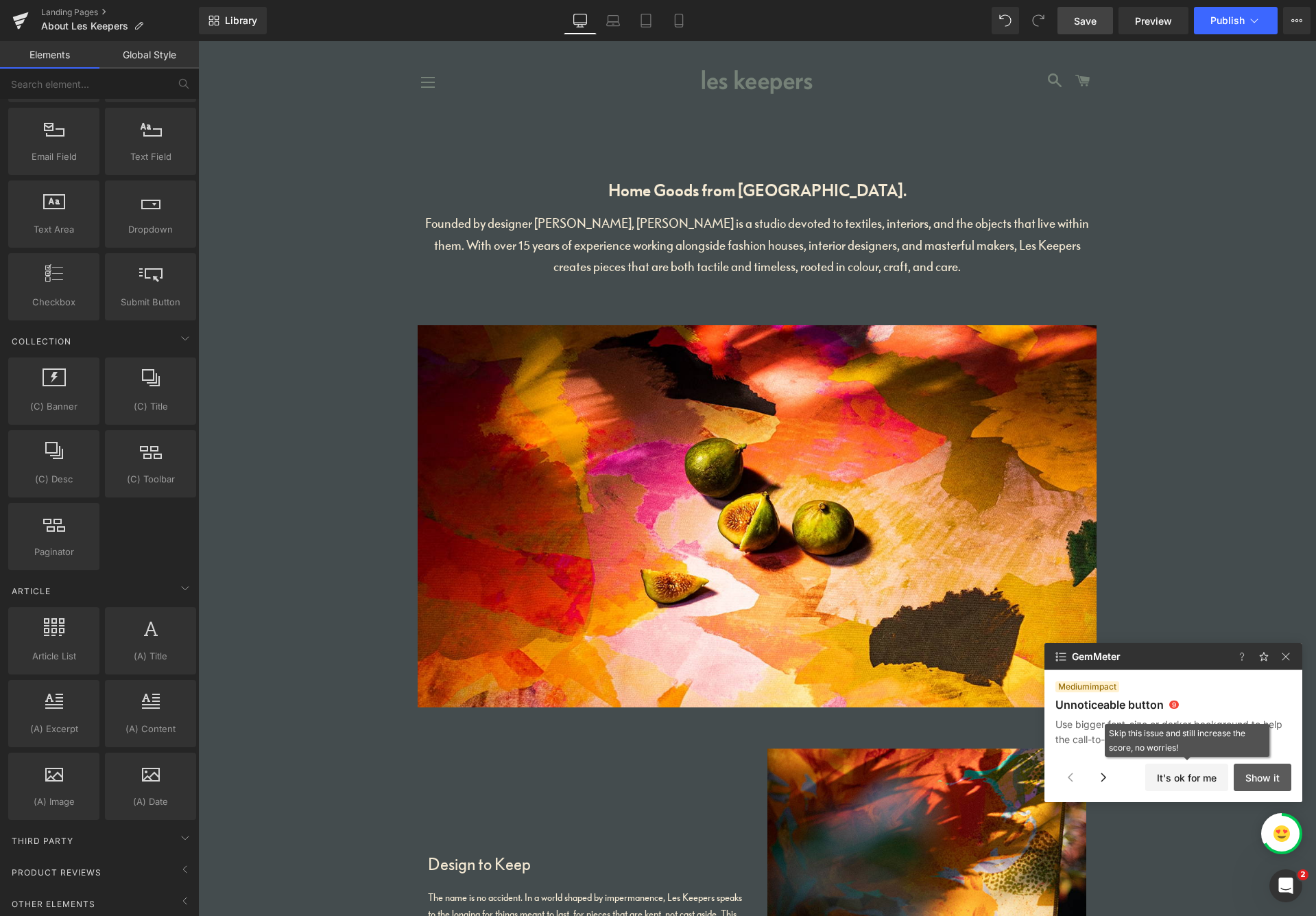
click at [1117, 774] on button "Show it" at bounding box center [1262, 777] width 58 height 28
click at [1117, 774] on button "It's ok for me" at bounding box center [1186, 777] width 83 height 28
click at [1117, 777] on button "It's ok for me" at bounding box center [1186, 777] width 83 height 28
click at [1117, 779] on button "It's ok for me" at bounding box center [1186, 777] width 83 height 28
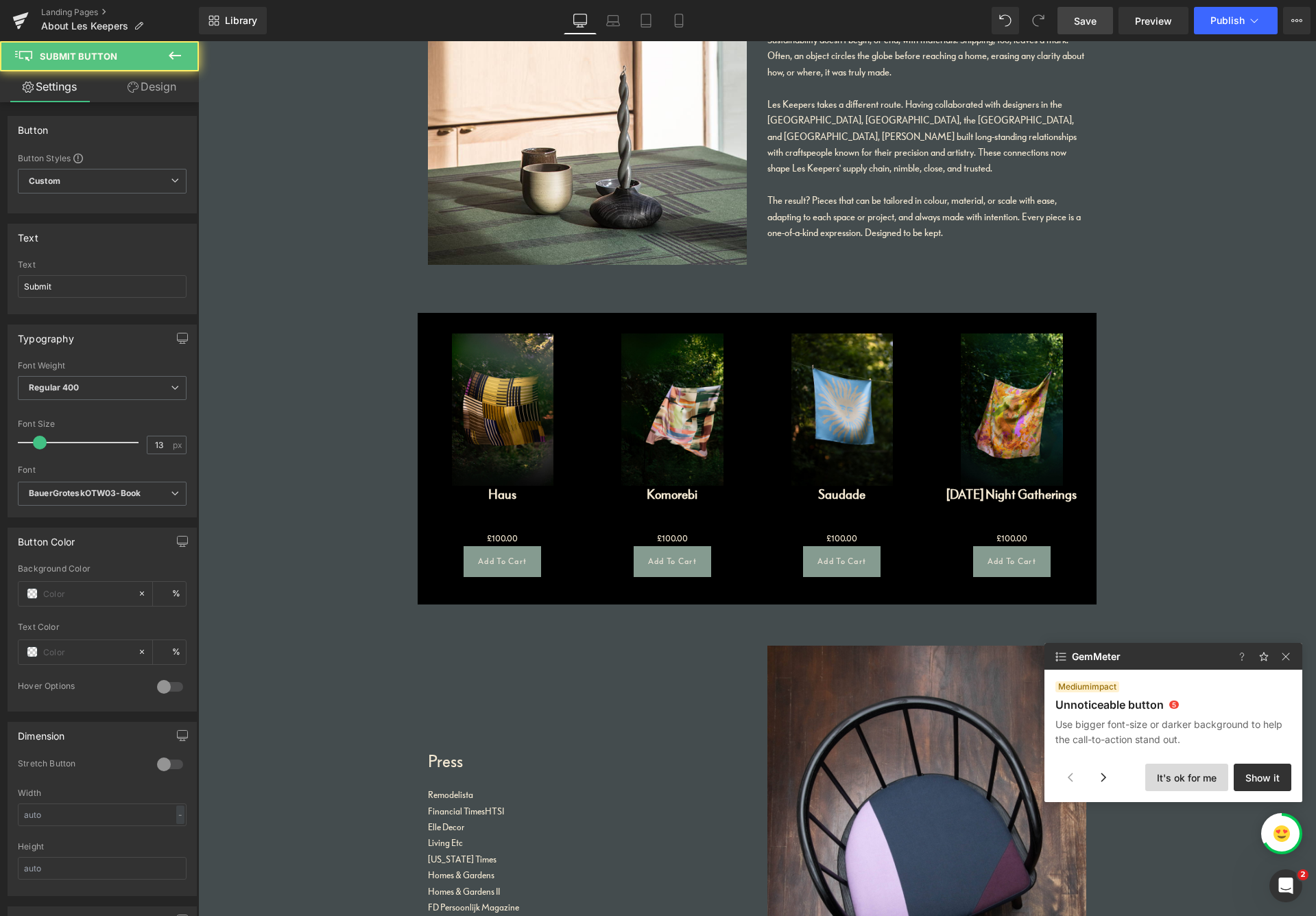
click at [1117, 779] on button "It's ok for me" at bounding box center [1186, 777] width 83 height 28
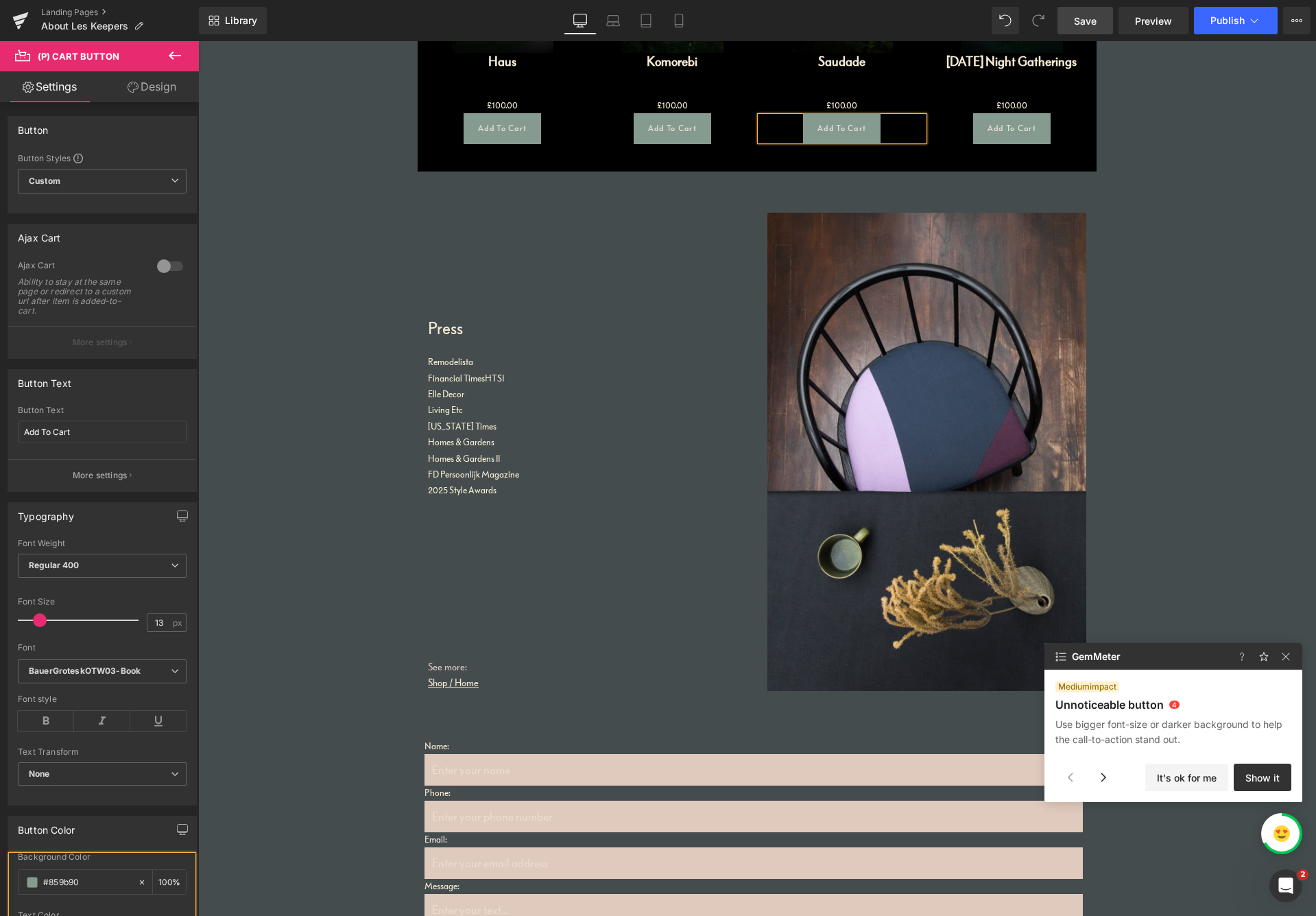
scroll to position [714, 0]
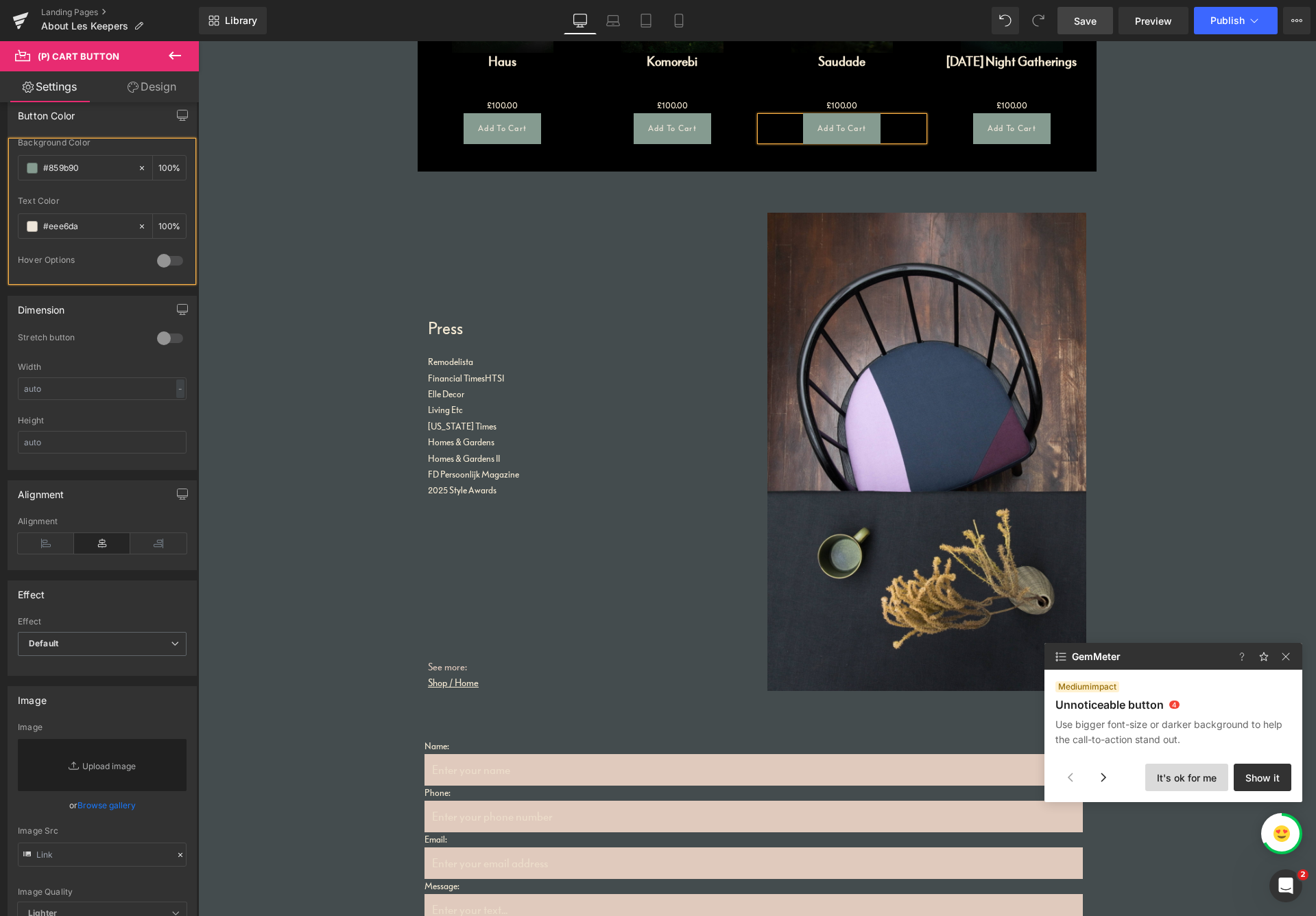
click at [1117, 779] on button "It's ok for me" at bounding box center [1186, 777] width 83 height 28
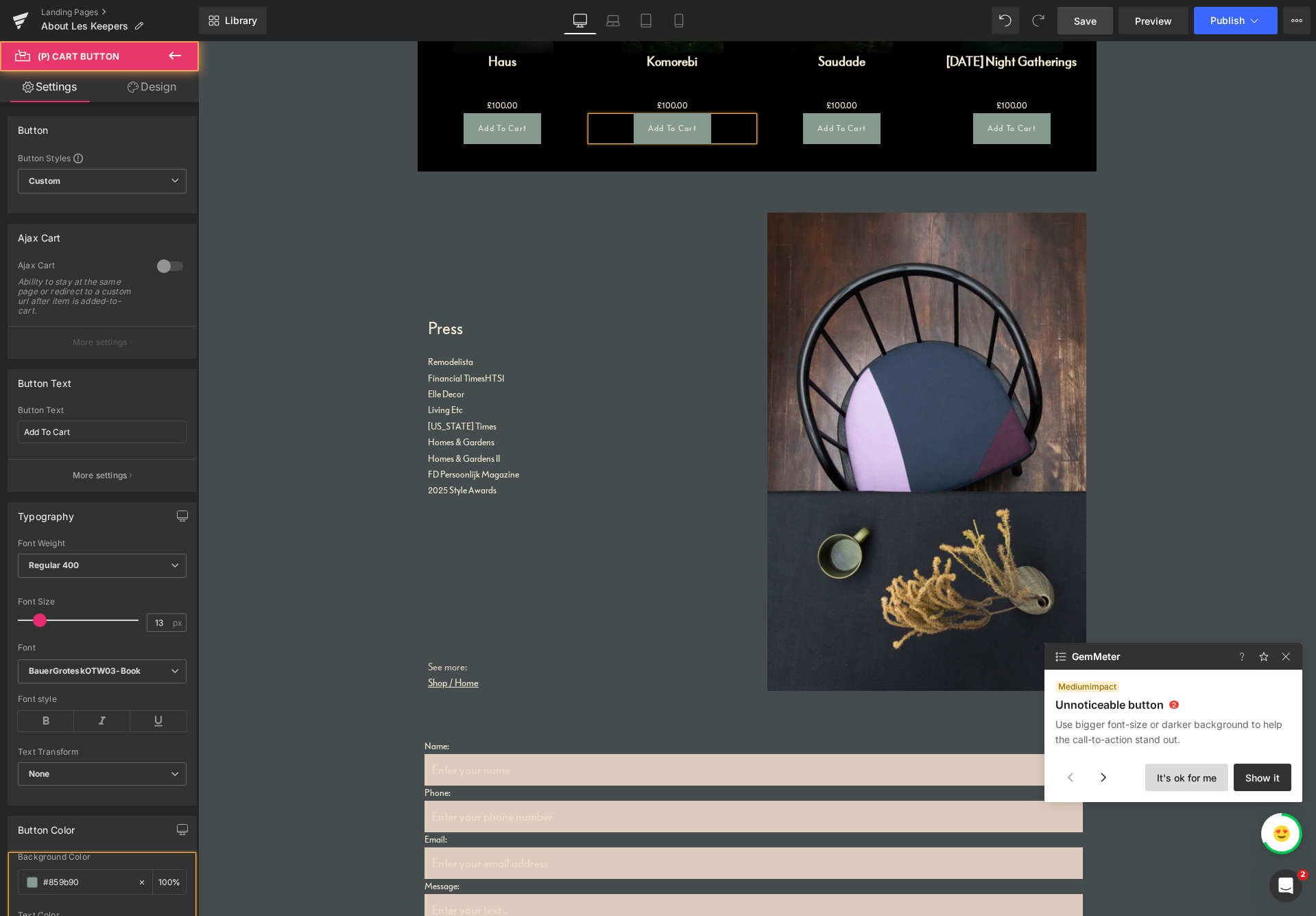
click at [1117, 779] on button "It's ok for me" at bounding box center [1186, 777] width 83 height 28
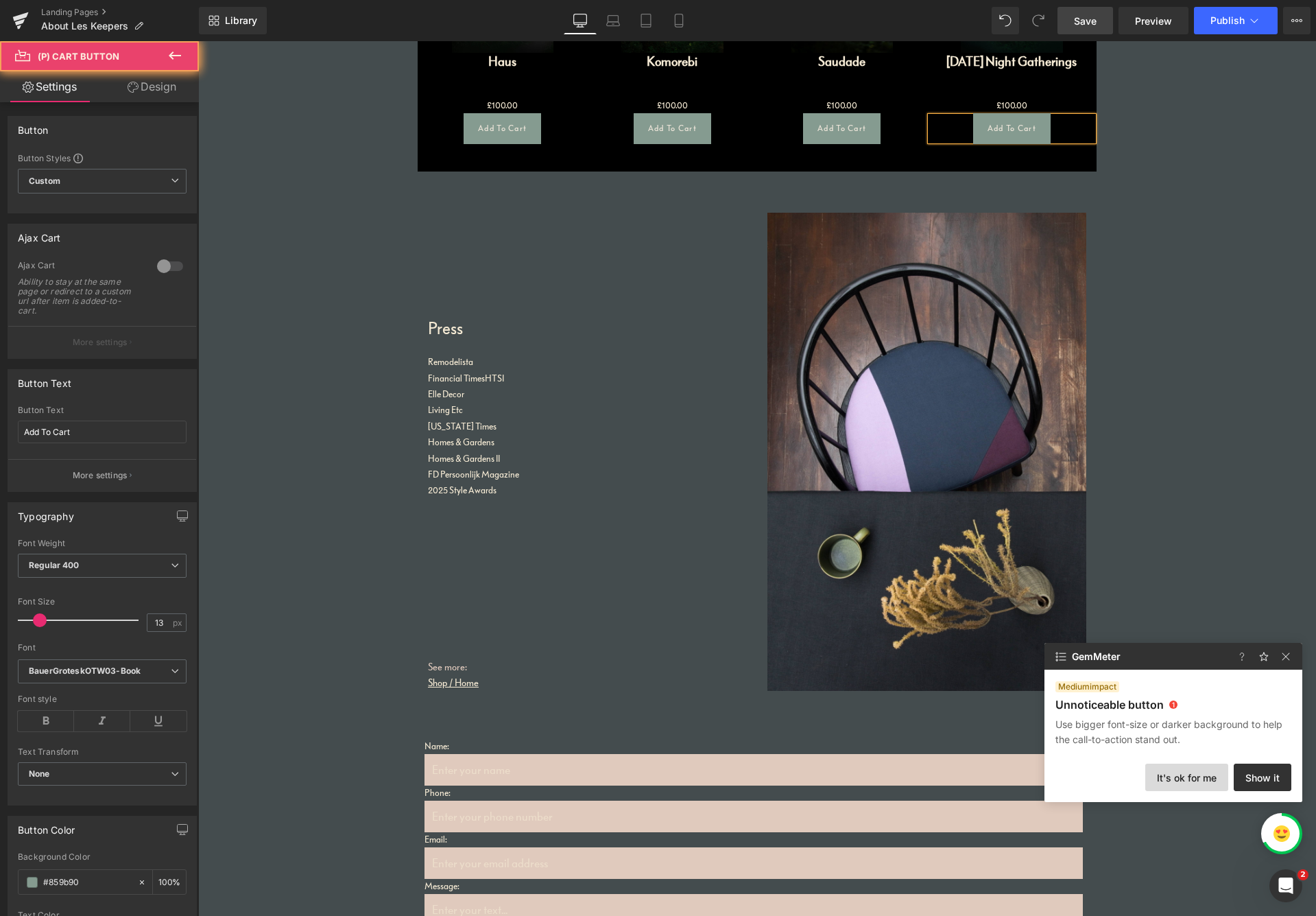
click at [1117, 780] on button "It's ok for me" at bounding box center [1186, 777] width 83 height 28
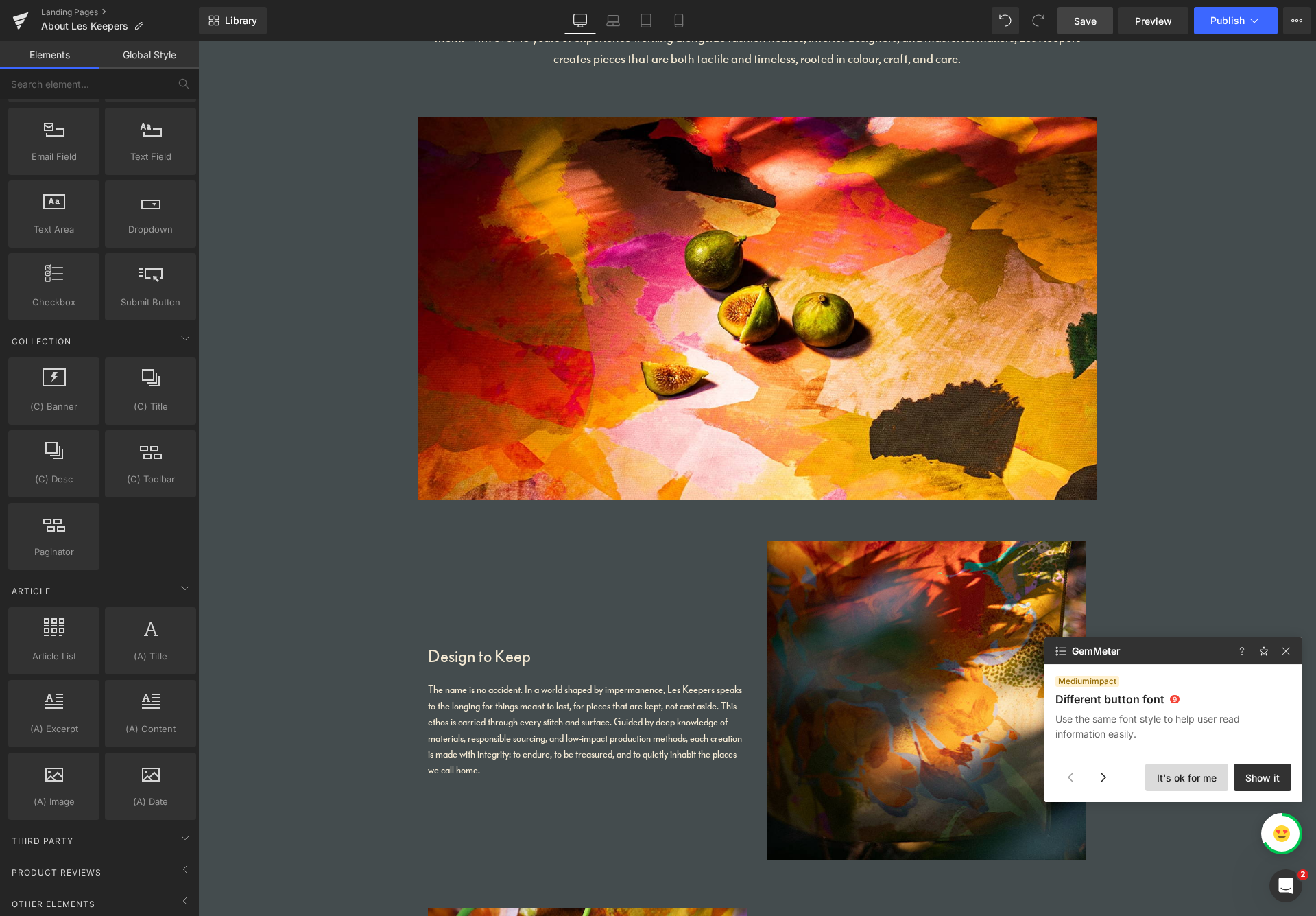
scroll to position [0, 0]
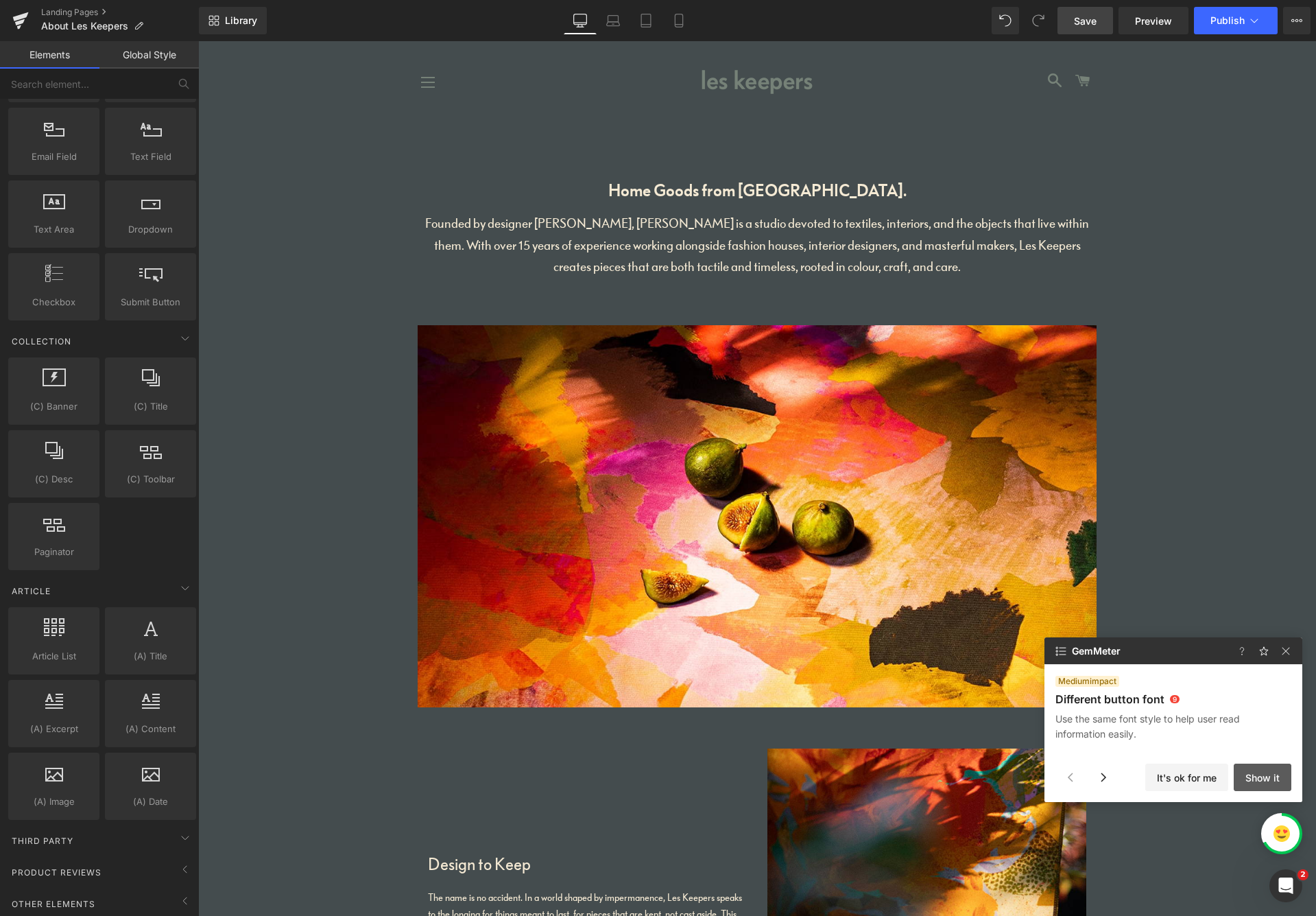
click at [1117, 778] on button "Show it" at bounding box center [1262, 777] width 58 height 28
click at [1117, 777] on button "It's ok for me" at bounding box center [1186, 777] width 83 height 28
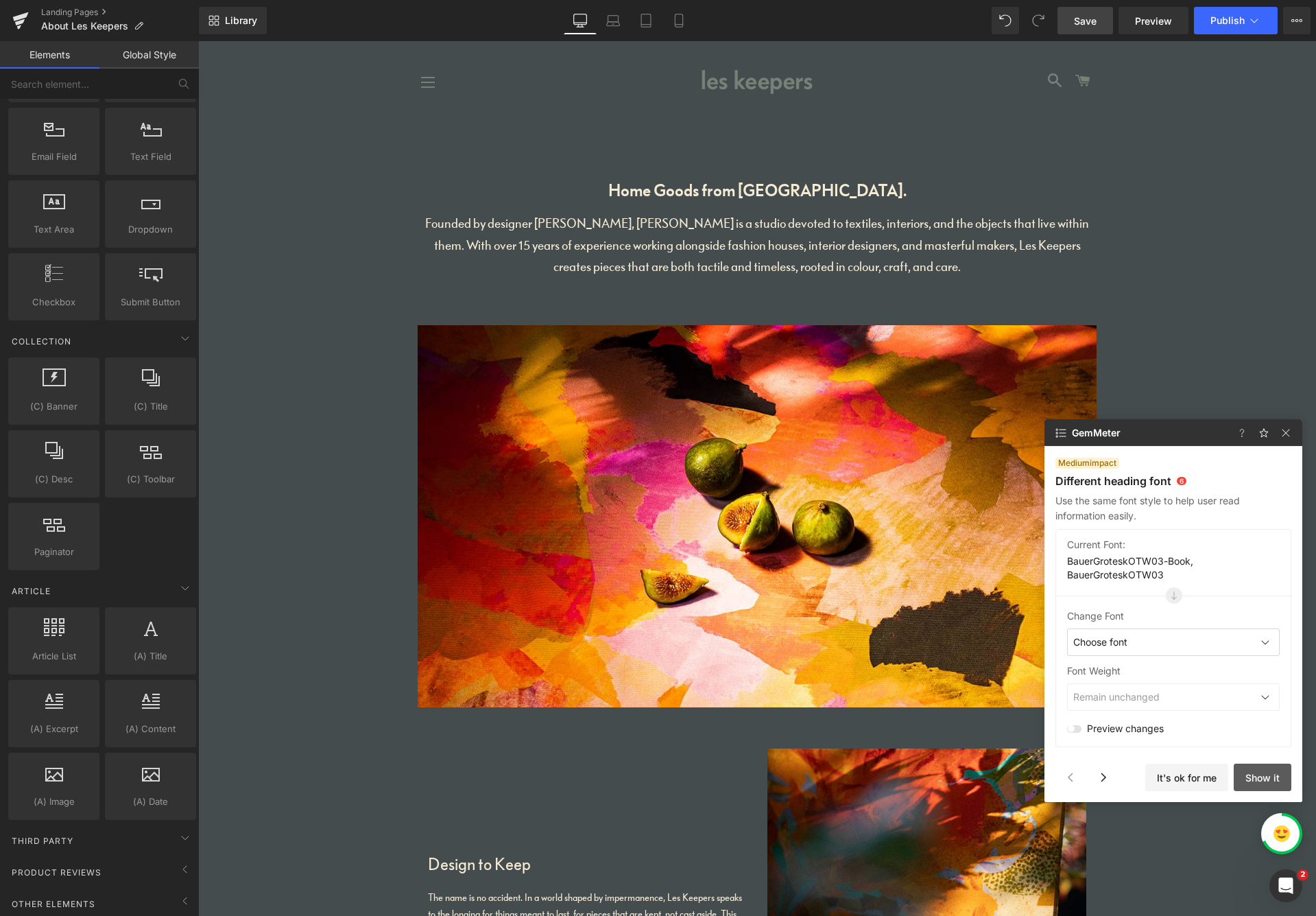
click at [1117, 775] on button "Show it" at bounding box center [1262, 777] width 58 height 28
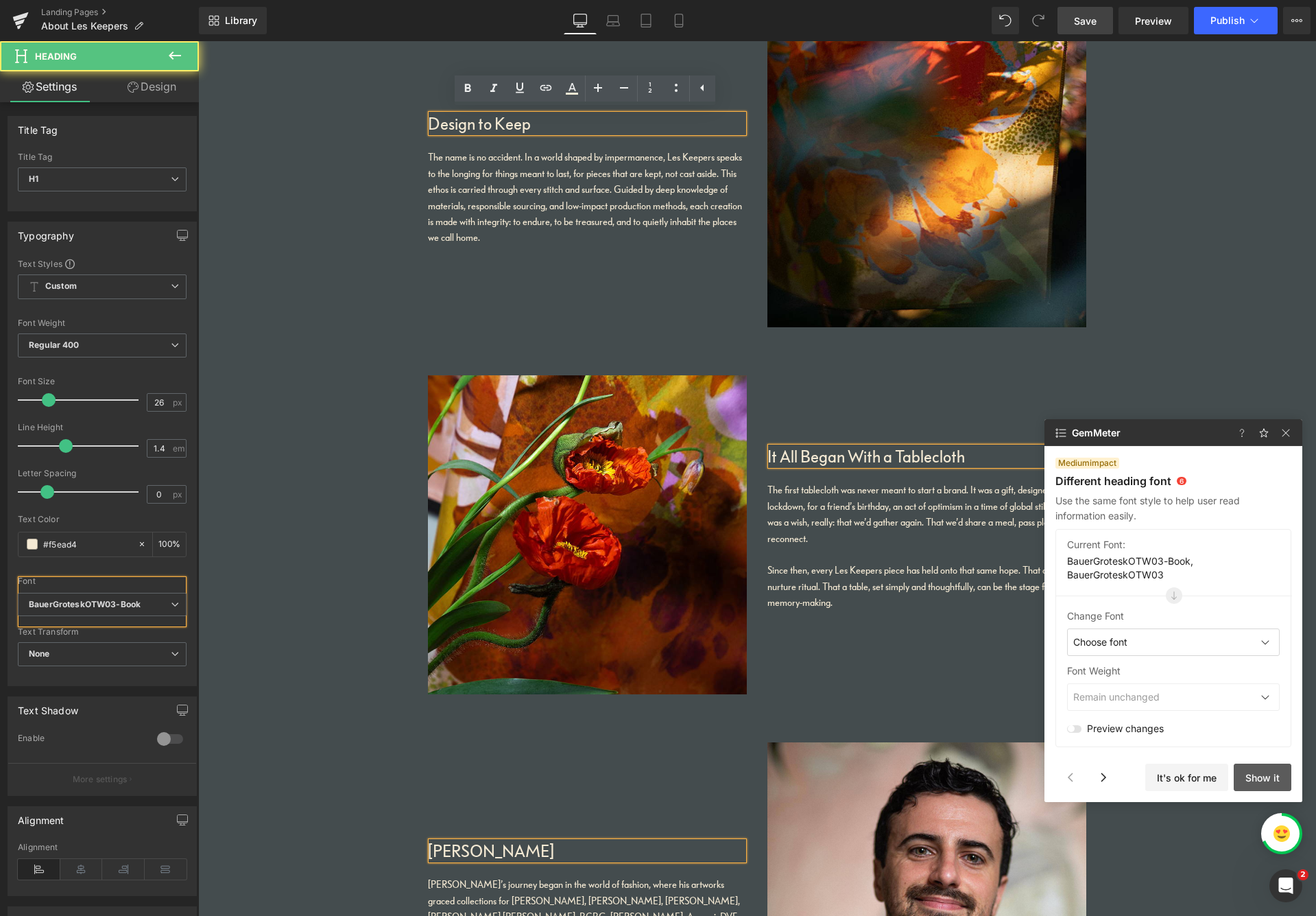
scroll to position [161, 0]
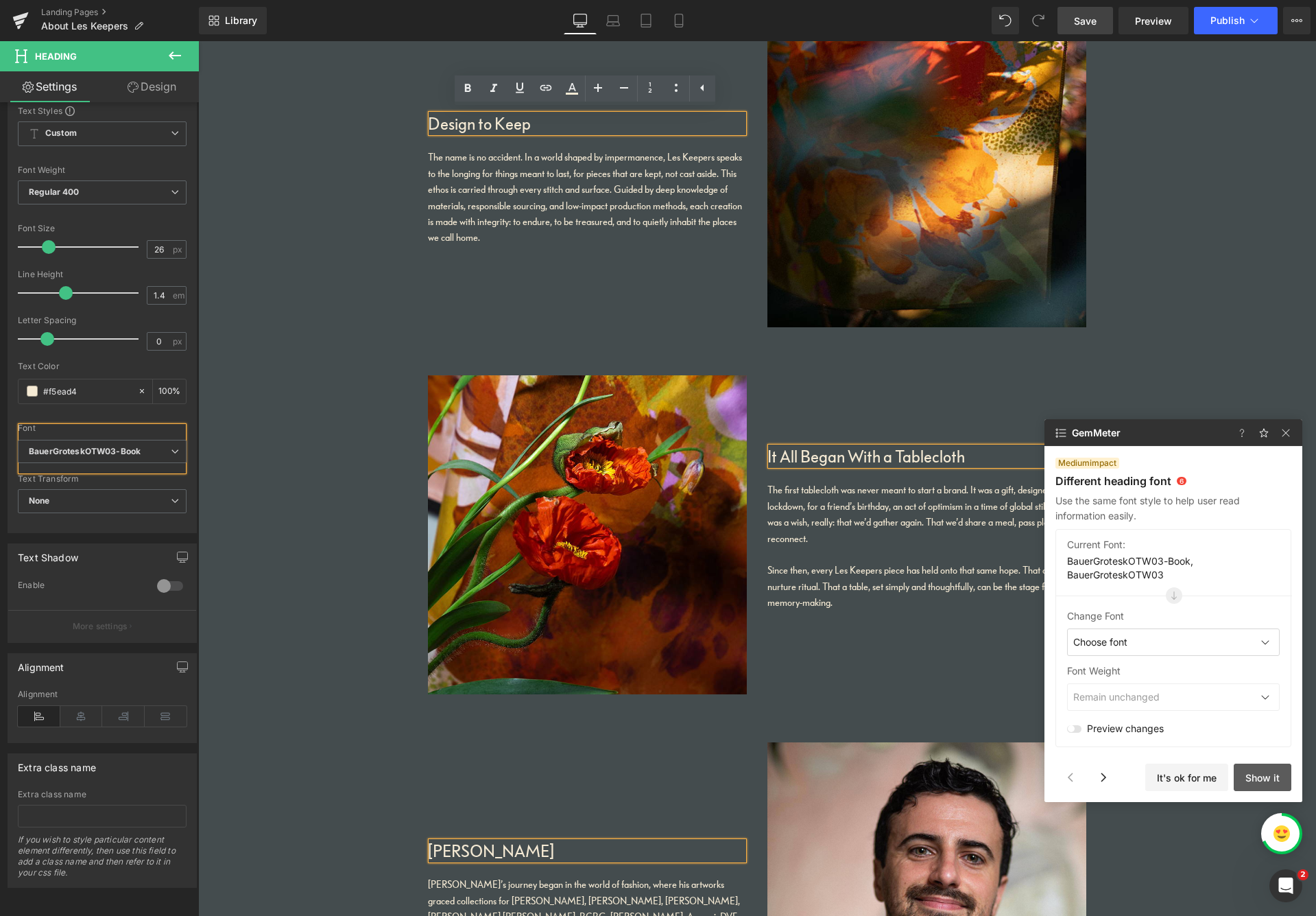
click at [1117, 776] on button "Show it" at bounding box center [1262, 777] width 58 height 28
click at [1117, 774] on button "It's ok for me" at bounding box center [1186, 777] width 83 height 28
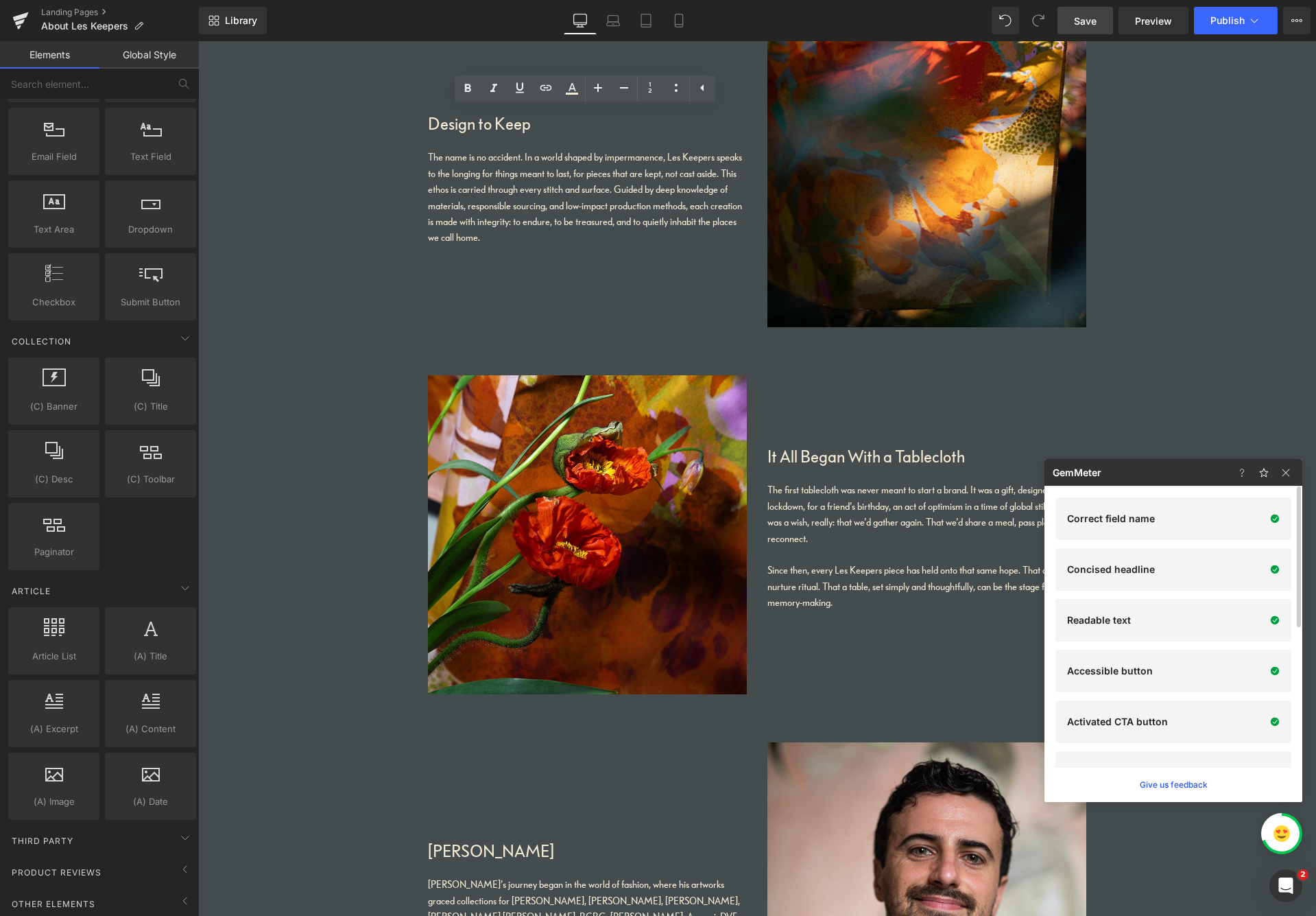
click at [1117, 22] on span "Publish" at bounding box center [1227, 20] width 34 height 11
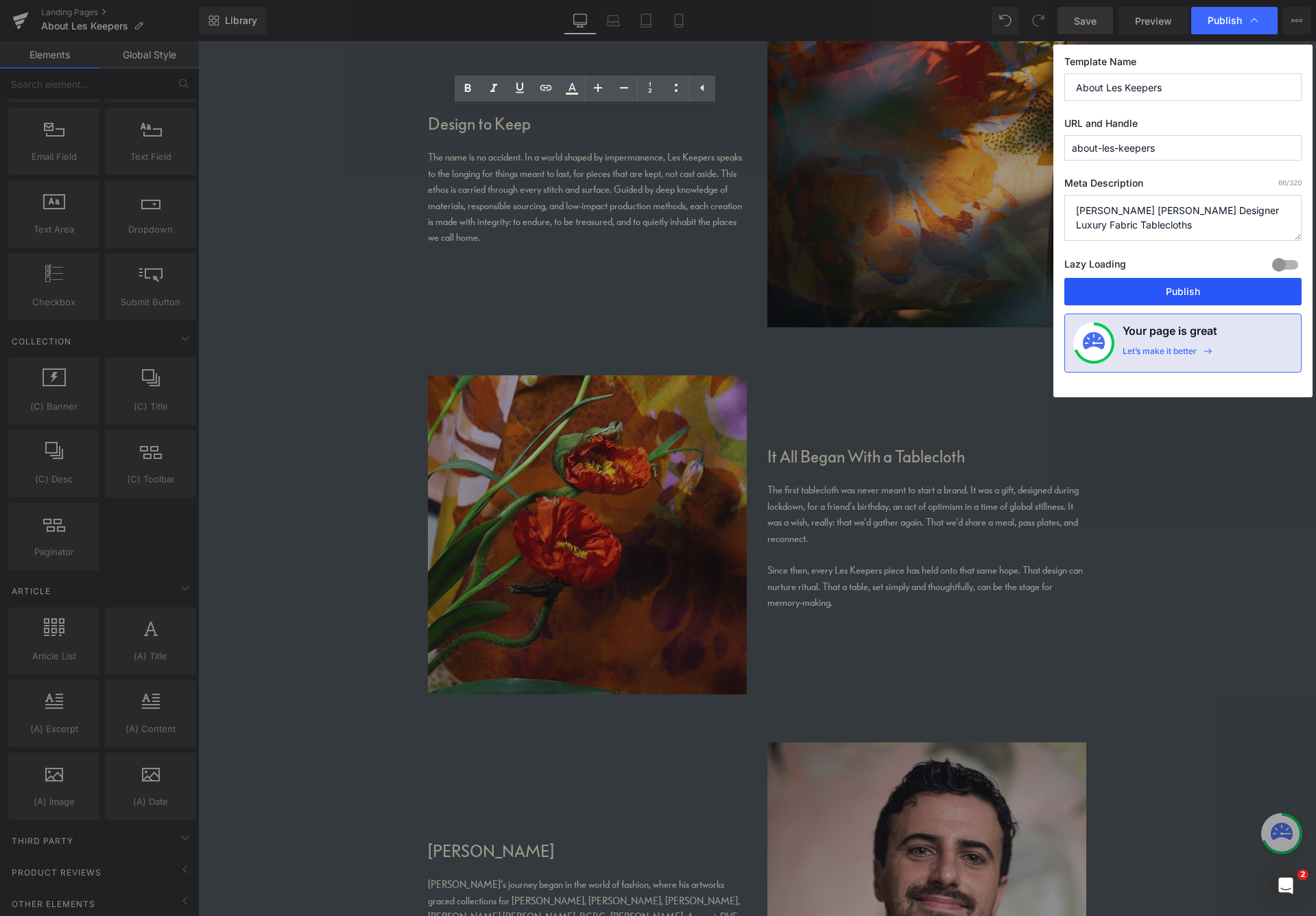
click at [1117, 293] on button "Publish" at bounding box center [1183, 292] width 237 height 28
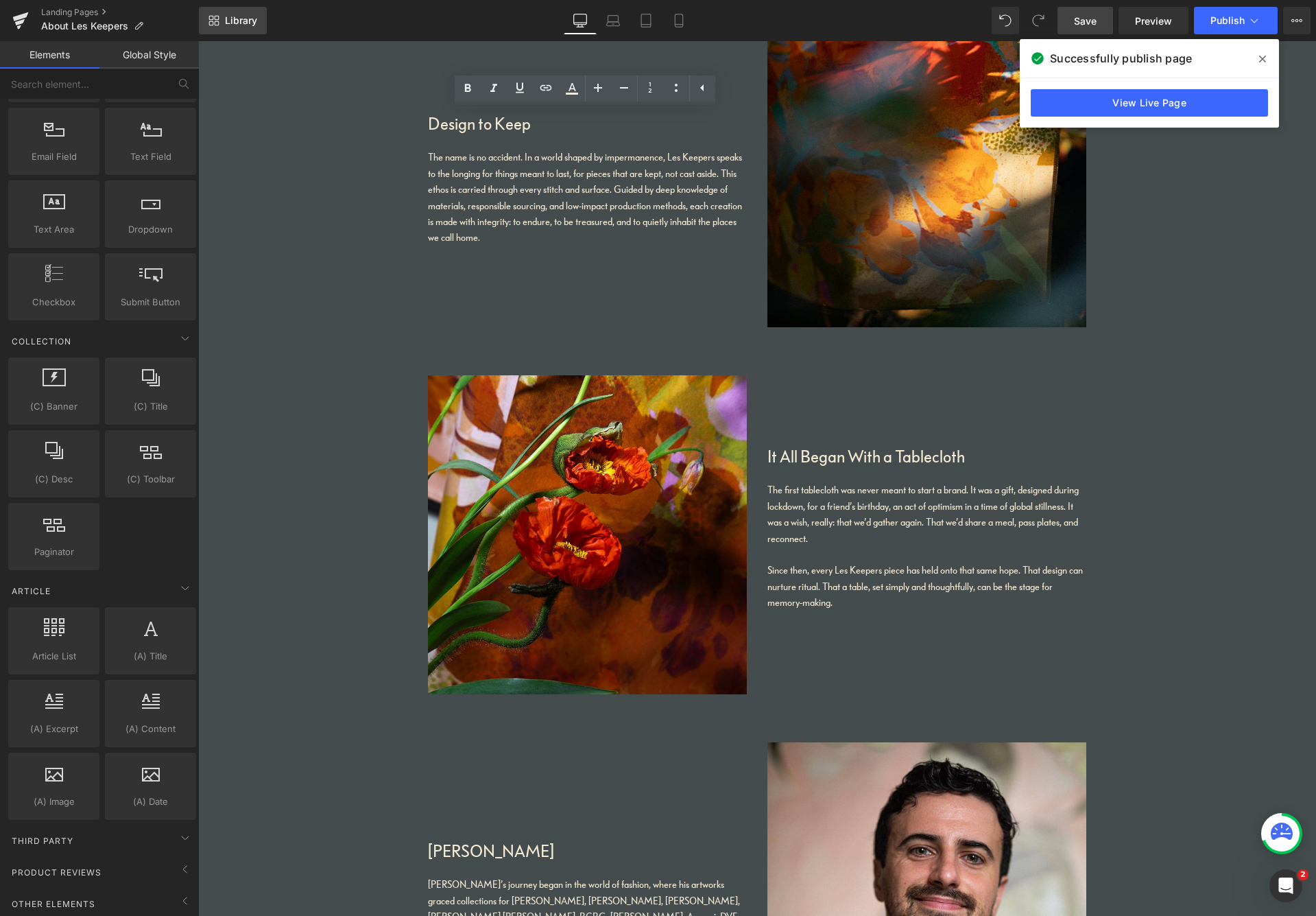
click at [225, 23] on span "Library" at bounding box center [241, 20] width 32 height 13
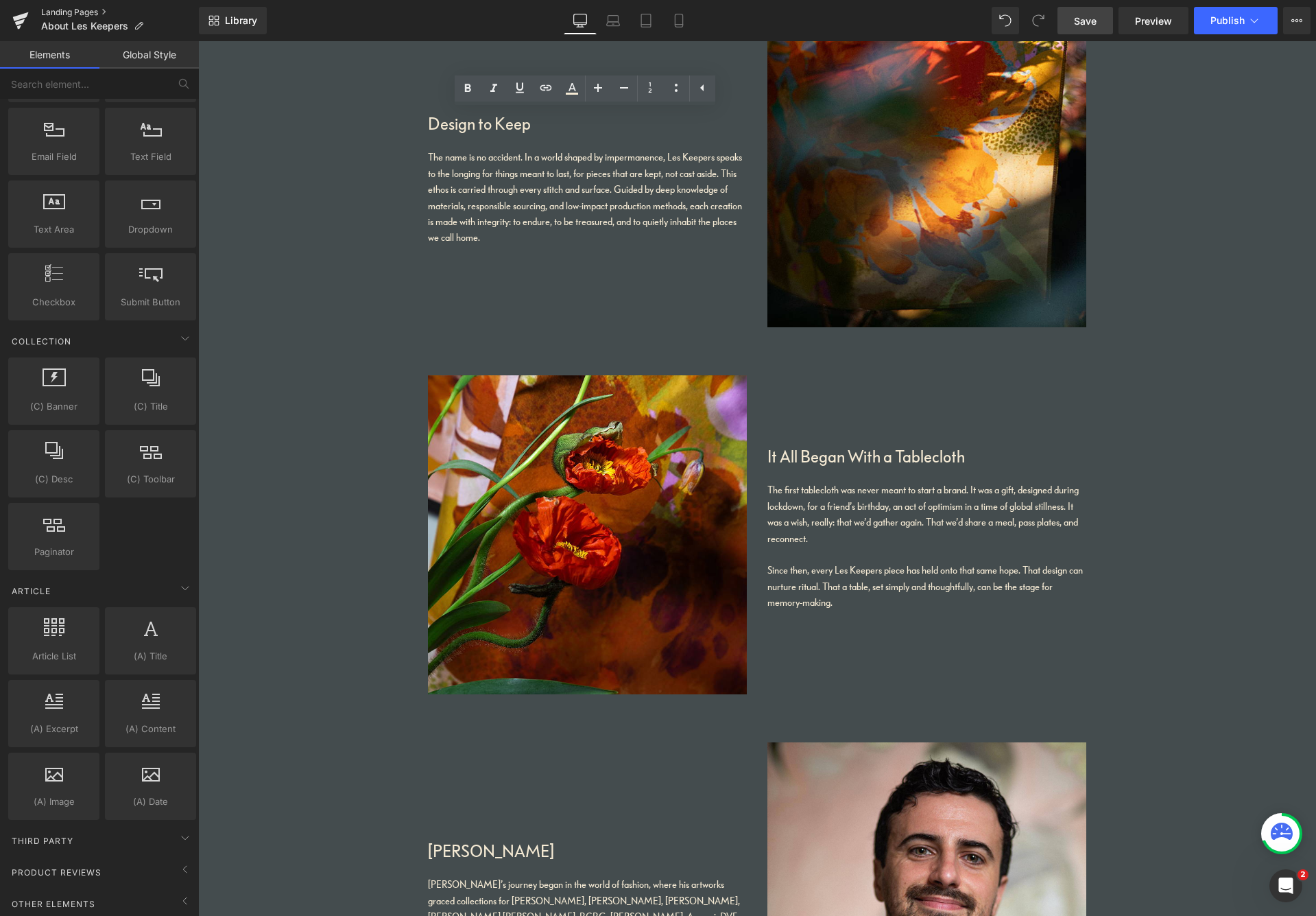
click at [71, 13] on link "Landing Pages" at bounding box center [120, 12] width 157 height 11
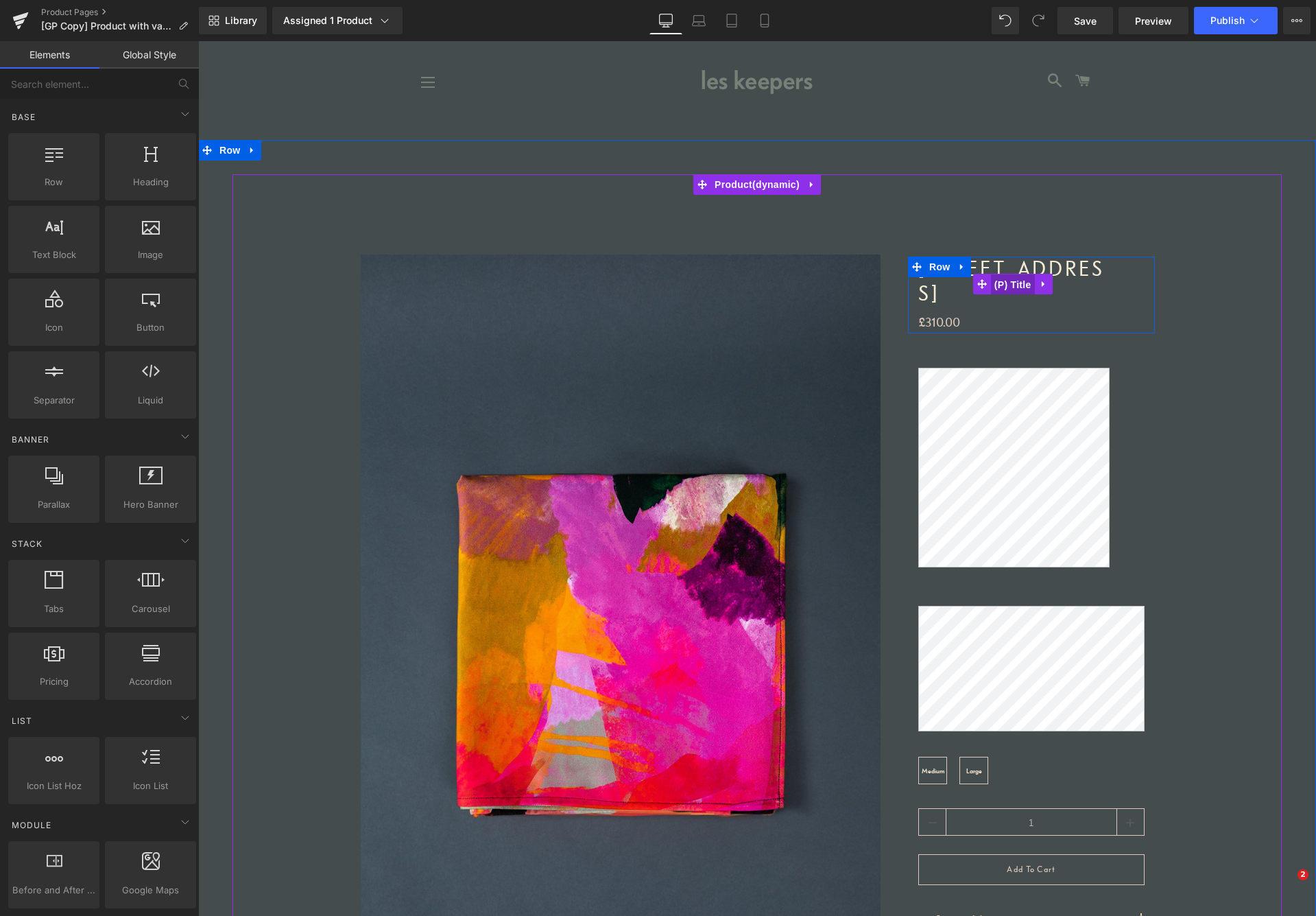
click at [1024, 282] on span "(P) Title" at bounding box center [1013, 285] width 44 height 21
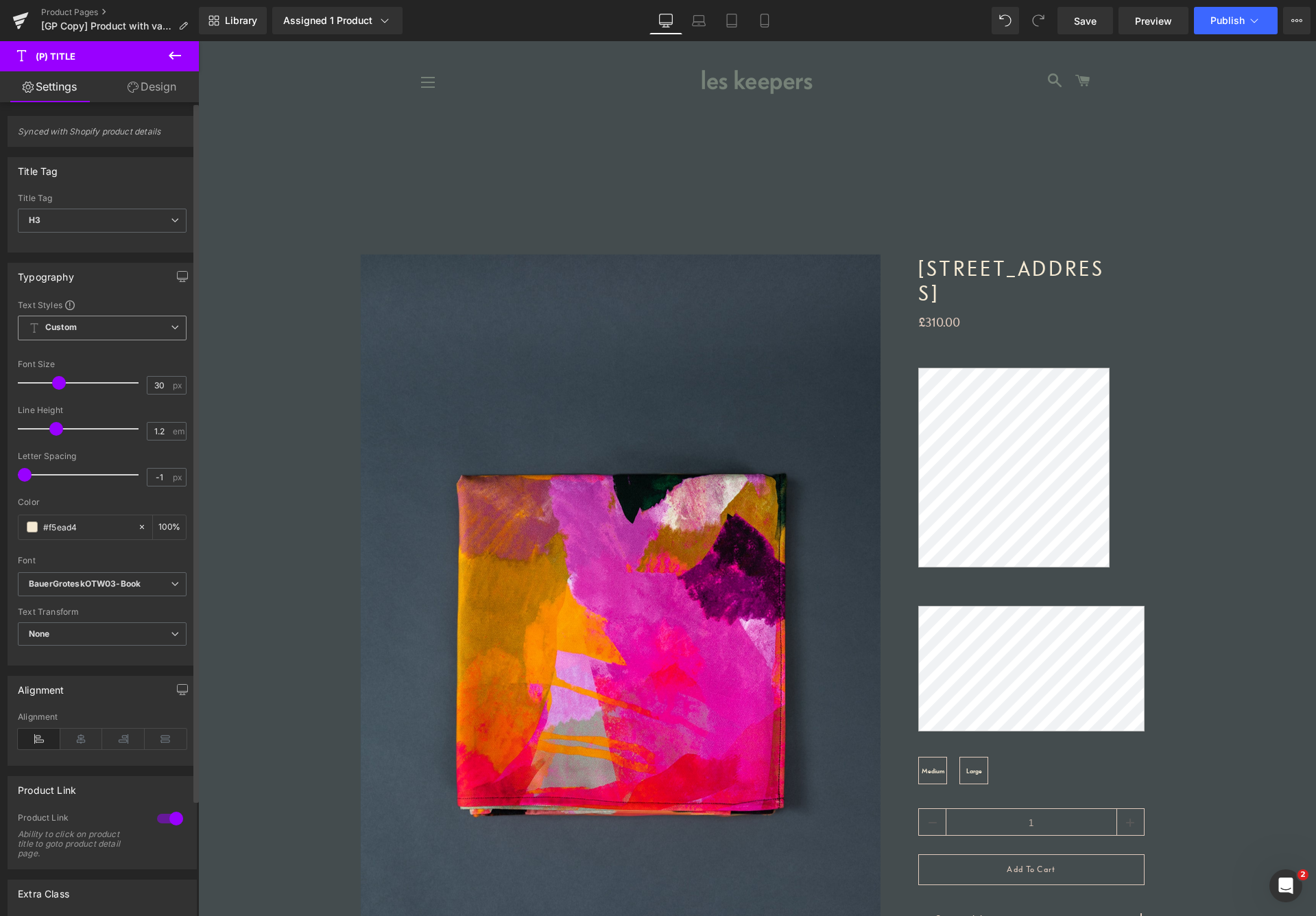
click at [137, 320] on span "Custom Setup Global Style" at bounding box center [101, 328] width 168 height 24
click at [126, 320] on span "Custom Setup Global Style" at bounding box center [99, 328] width 163 height 24
click at [124, 221] on span "H3" at bounding box center [101, 220] width 168 height 24
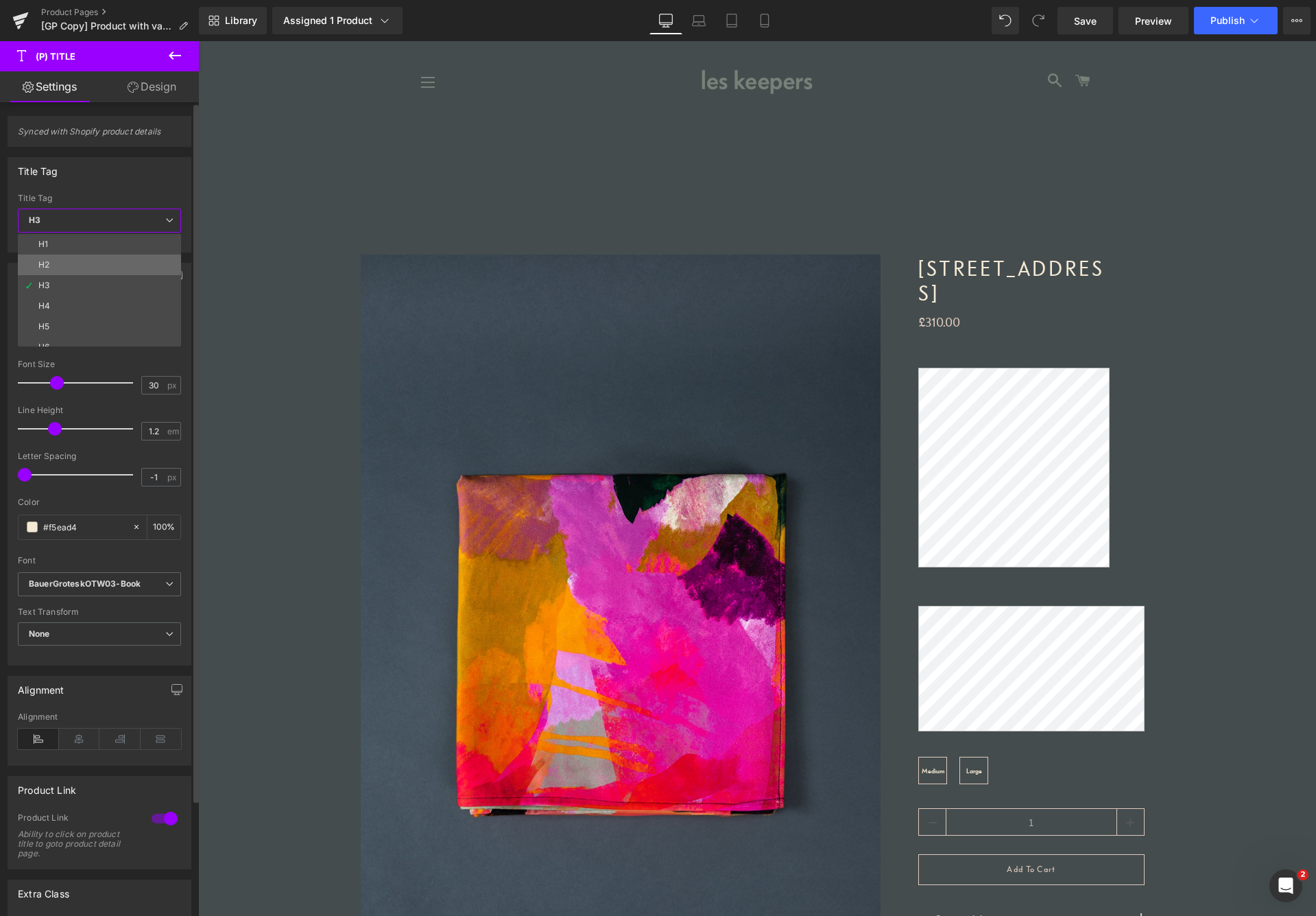
click at [99, 264] on li "H2" at bounding box center [102, 265] width 169 height 21
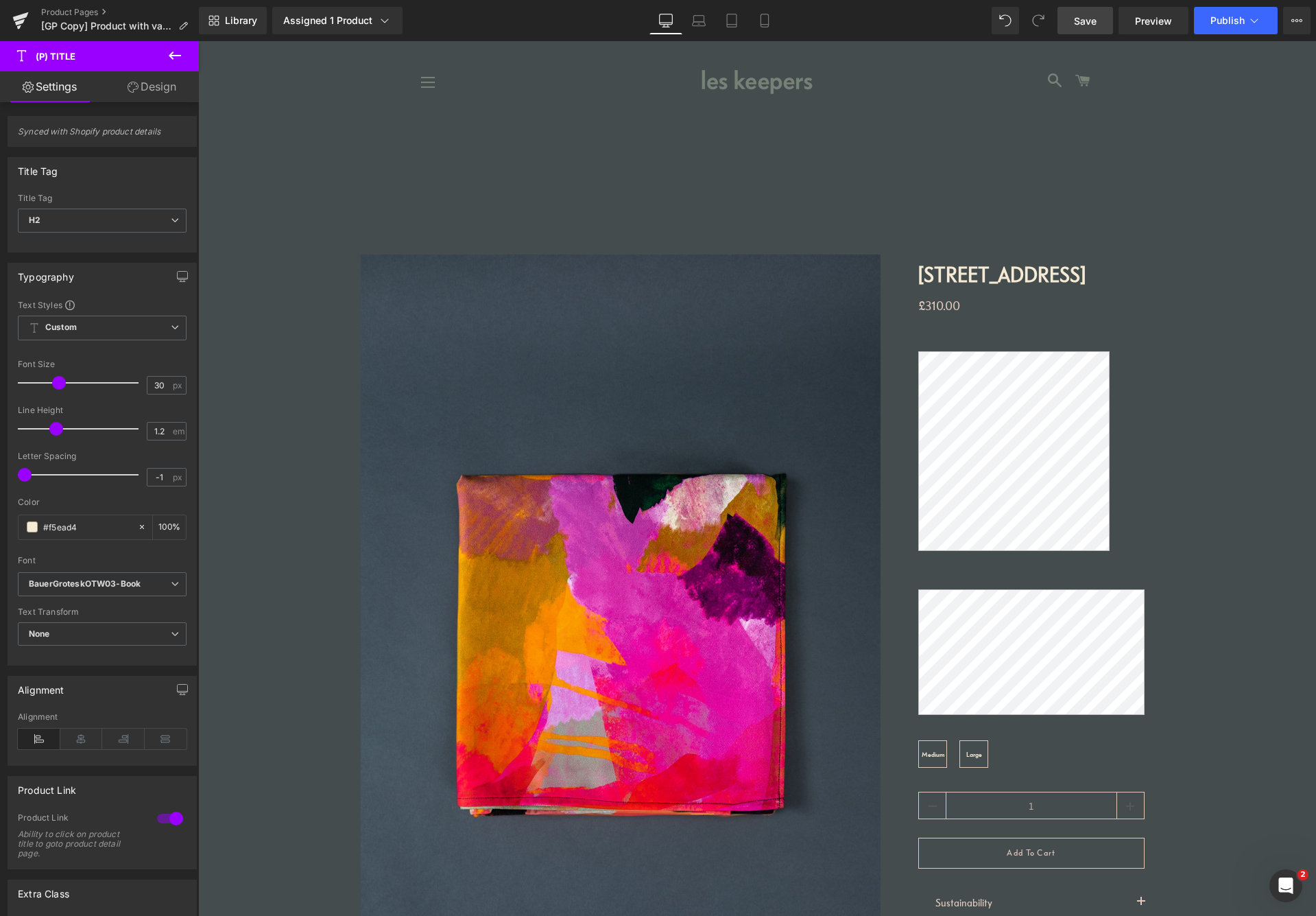
click at [1098, 24] on link "Save" at bounding box center [1086, 20] width 55 height 28
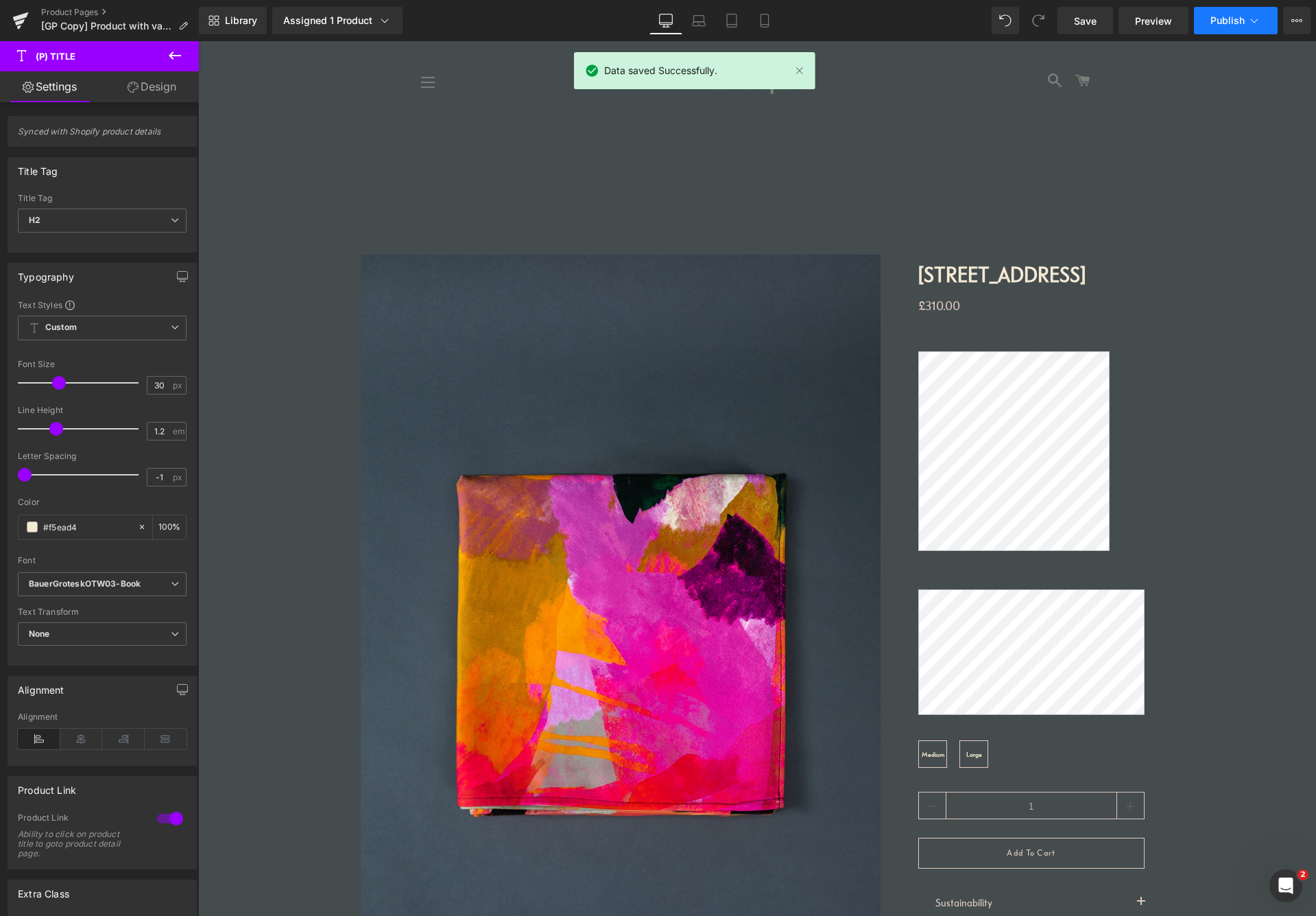
click at [1221, 27] on button "Publish" at bounding box center [1236, 20] width 84 height 28
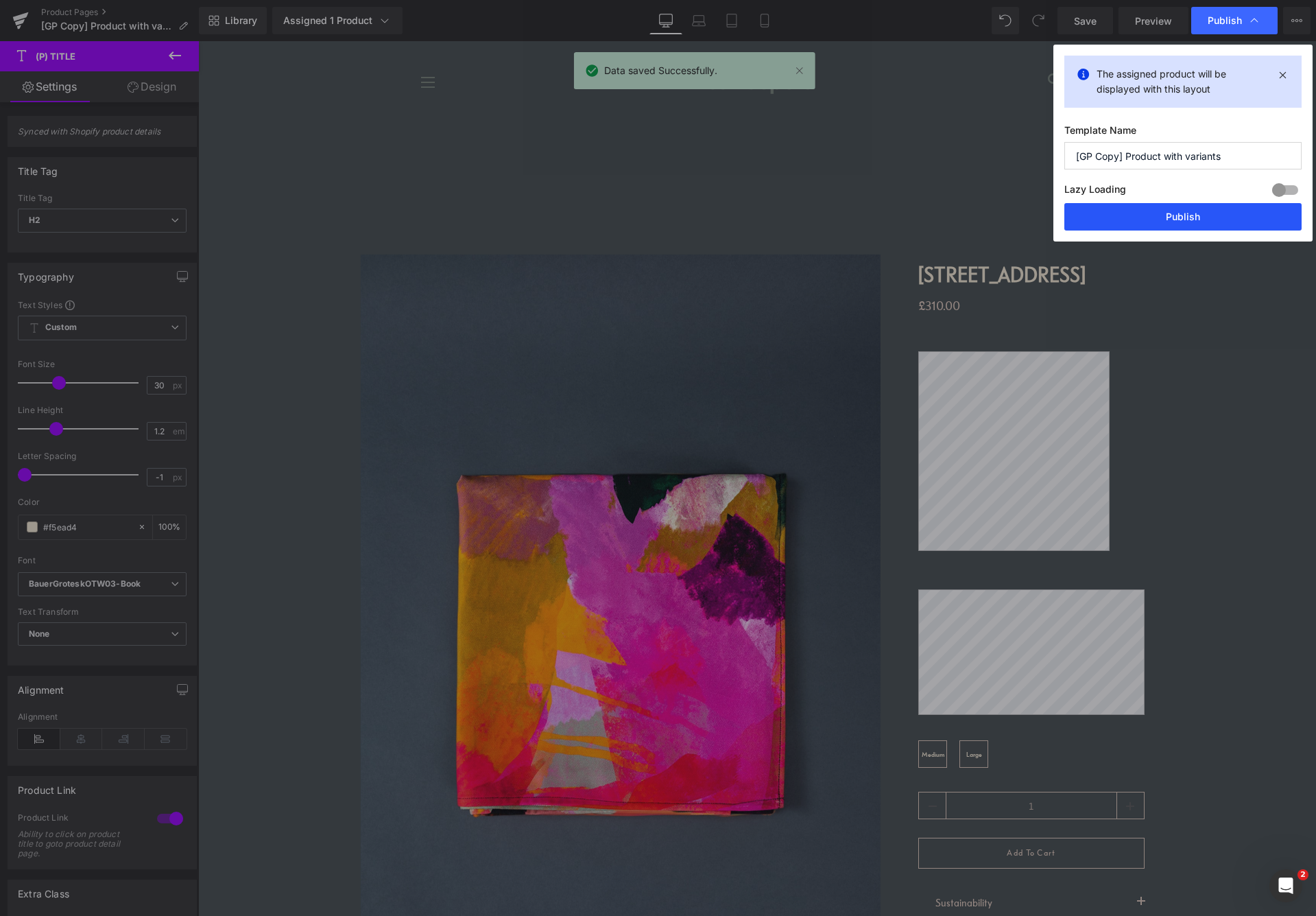
click at [1138, 219] on button "Publish" at bounding box center [1183, 216] width 237 height 28
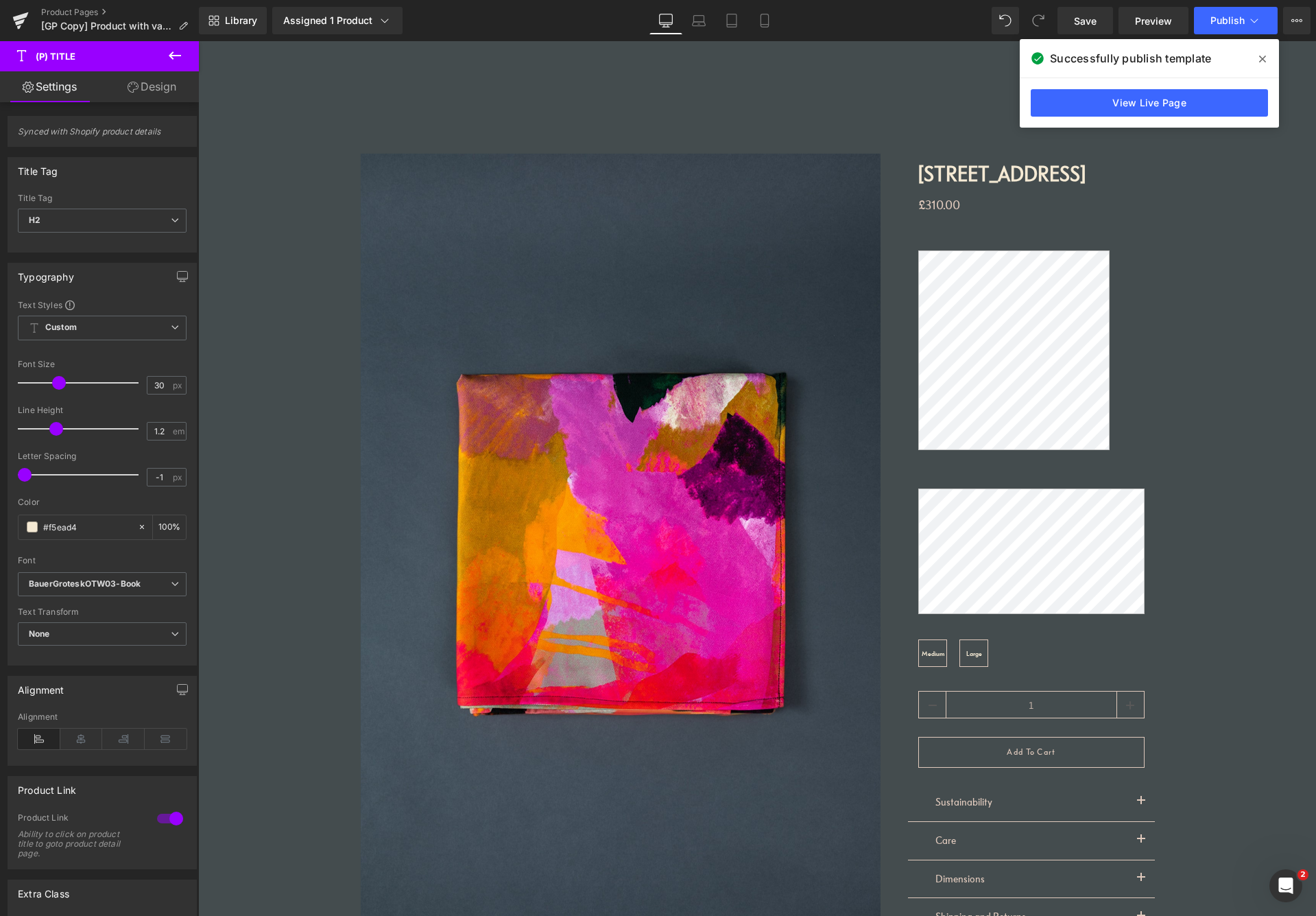
scroll to position [102, 0]
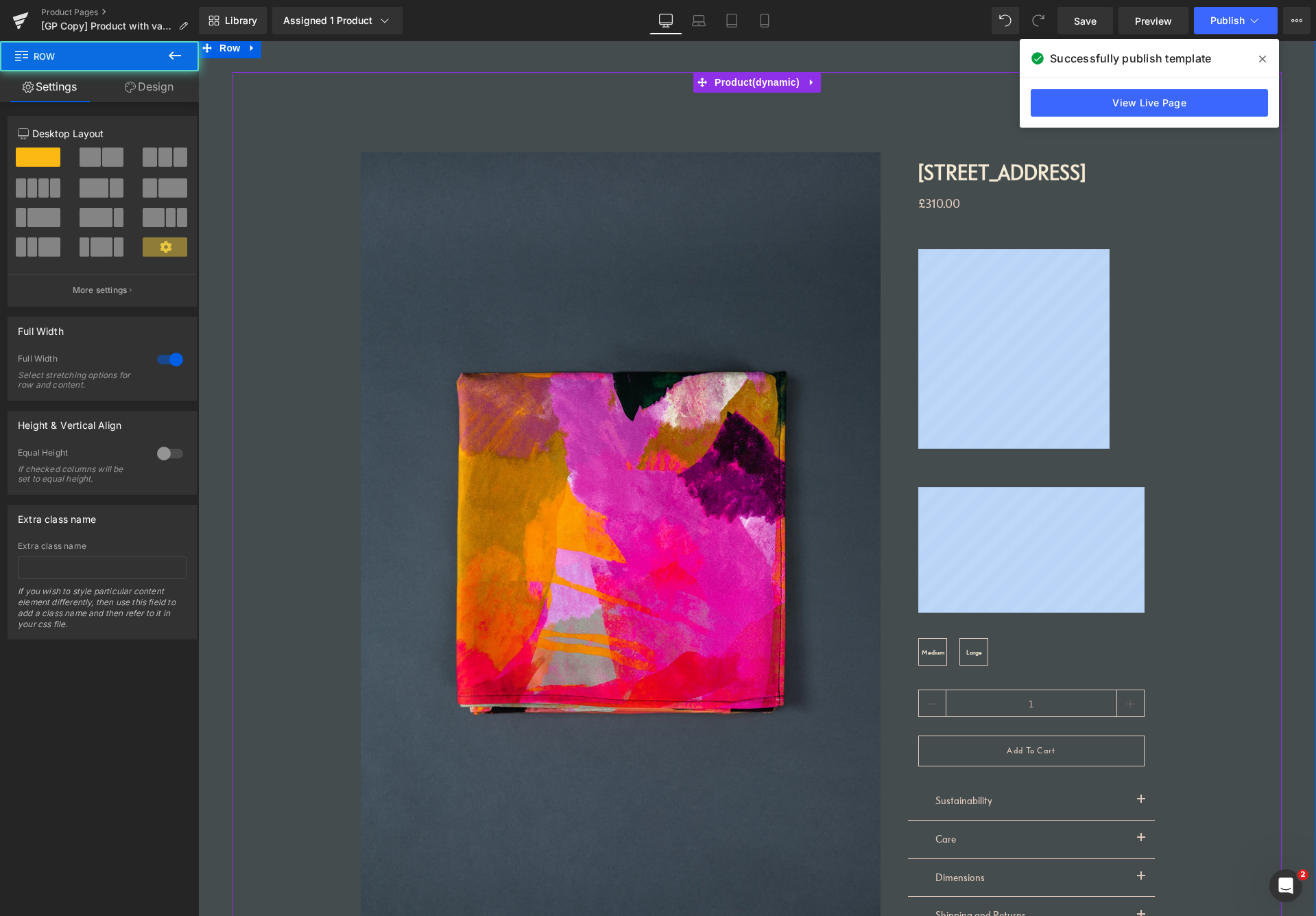
drag, startPoint x: 1309, startPoint y: 333, endPoint x: 1280, endPoint y: 495, distance: 164.6
click at [1272, 551] on div "‹ ›" at bounding box center [757, 567] width 1118 height 1059
drag, startPoint x: 1277, startPoint y: 460, endPoint x: 1308, endPoint y: 414, distance: 55.5
click at [1277, 459] on div "‹ ›" at bounding box center [757, 584] width 1050 height 1025
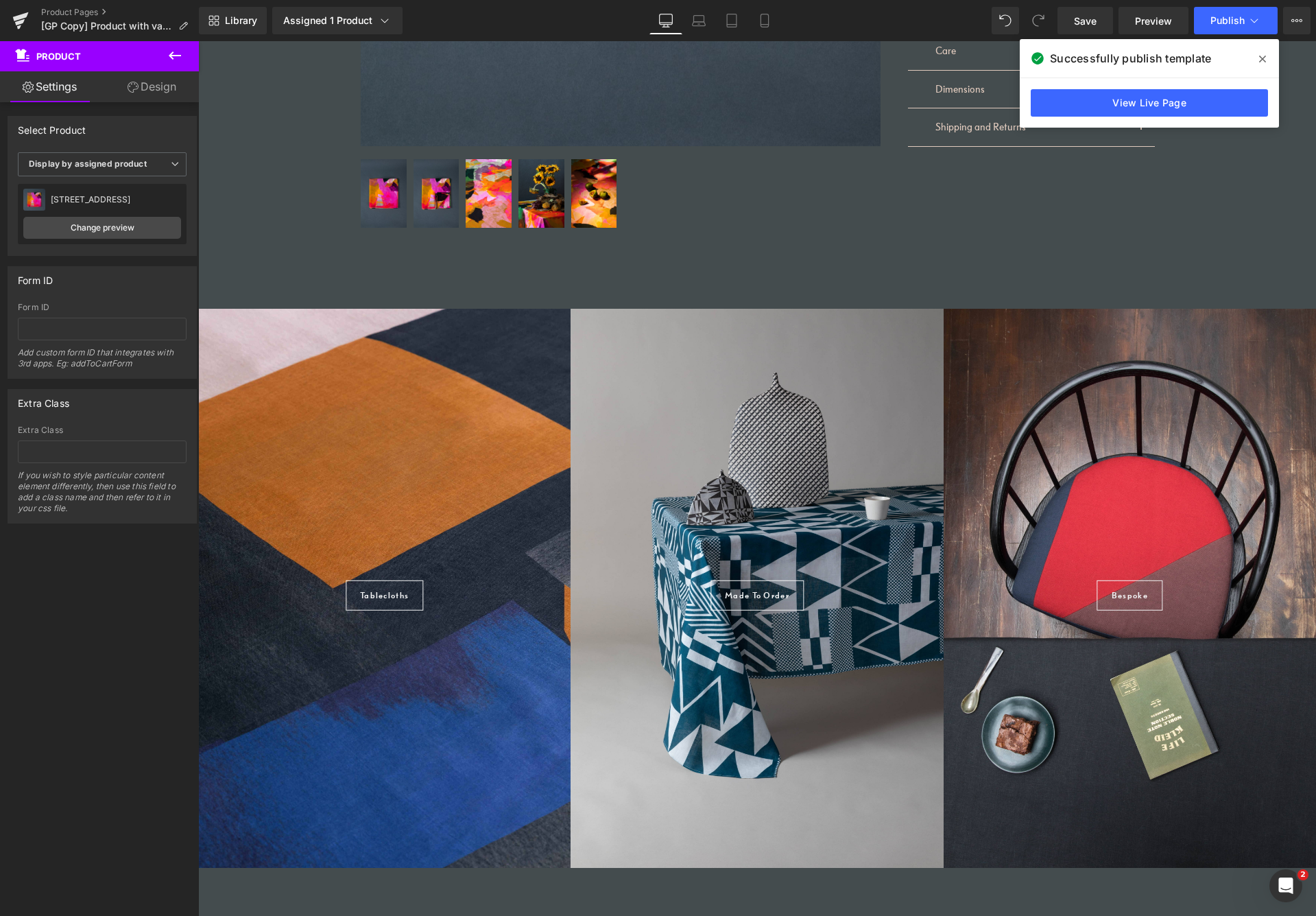
scroll to position [882, 0]
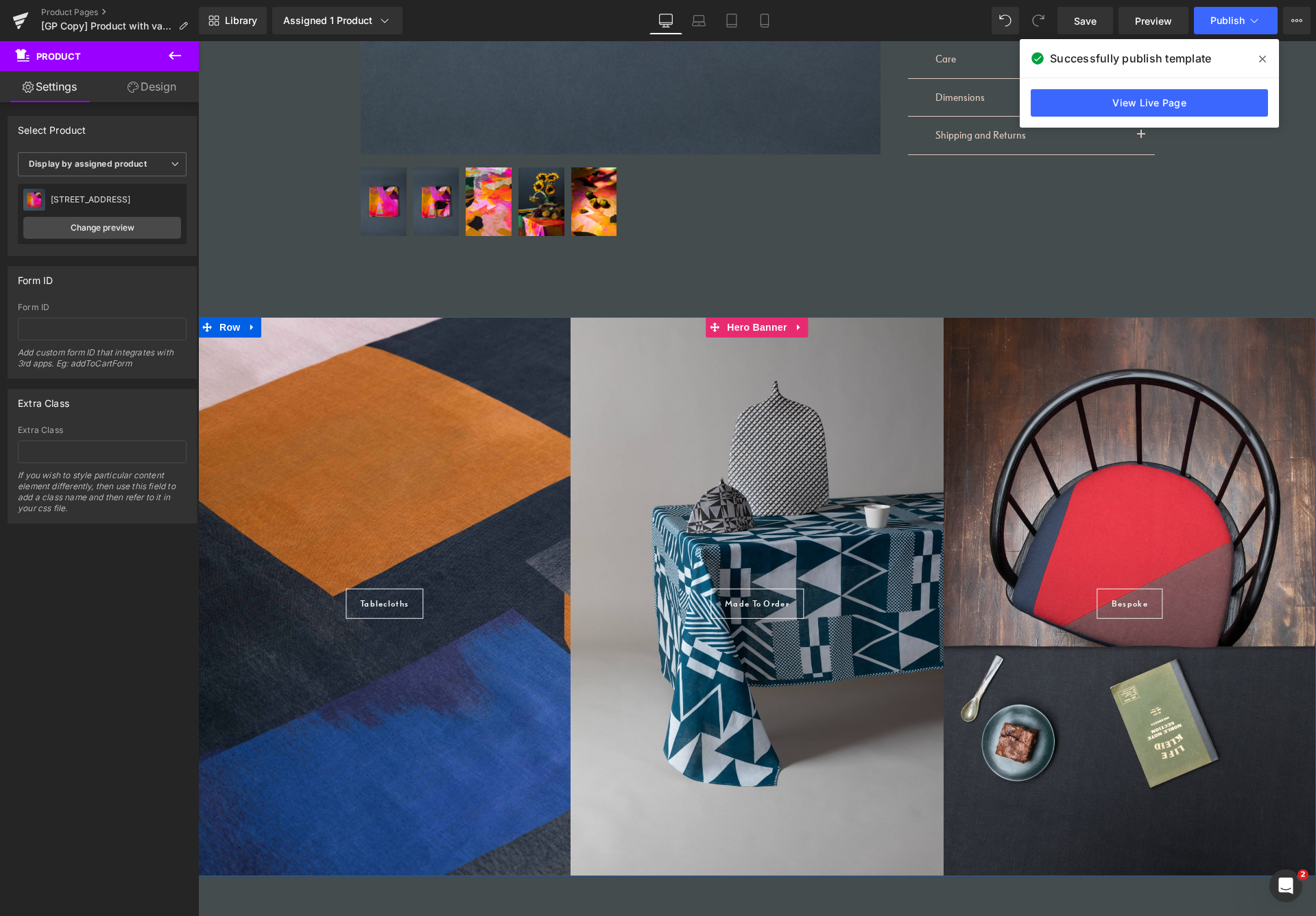
click at [777, 392] on div at bounding box center [756, 596] width 373 height 559
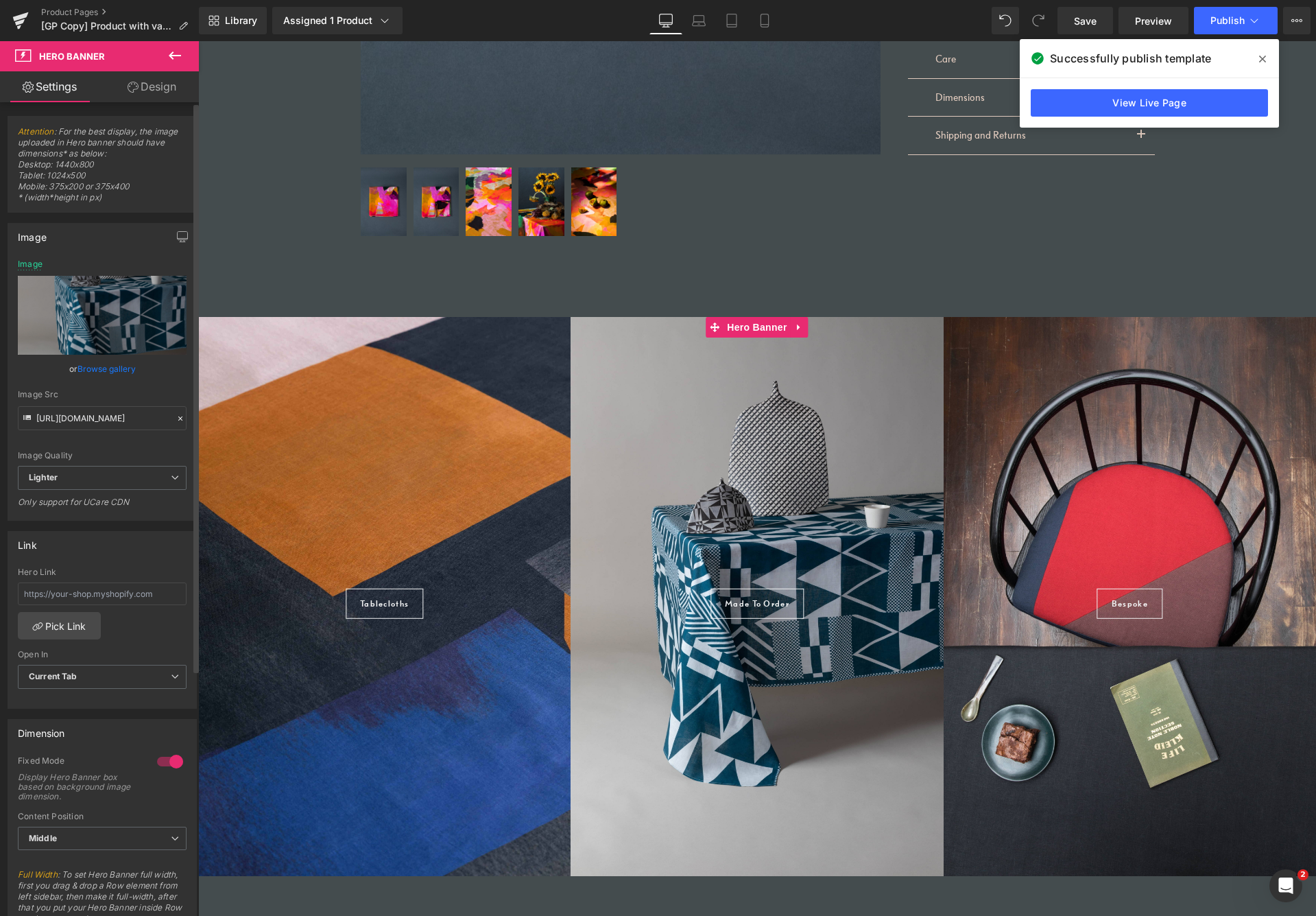
click at [106, 370] on link "Browse gallery" at bounding box center [107, 369] width 59 height 24
